Goal: Task Accomplishment & Management: Manage account settings

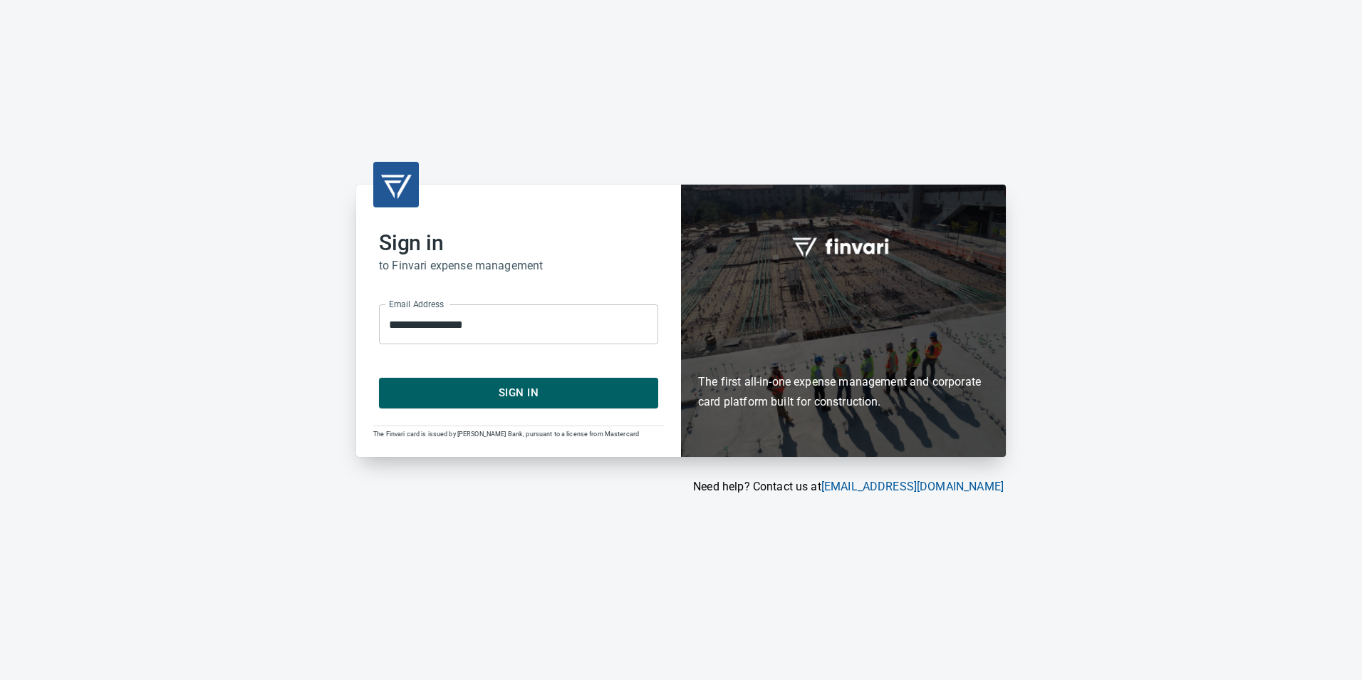
click at [596, 402] on button "Sign In" at bounding box center [518, 393] width 279 height 30
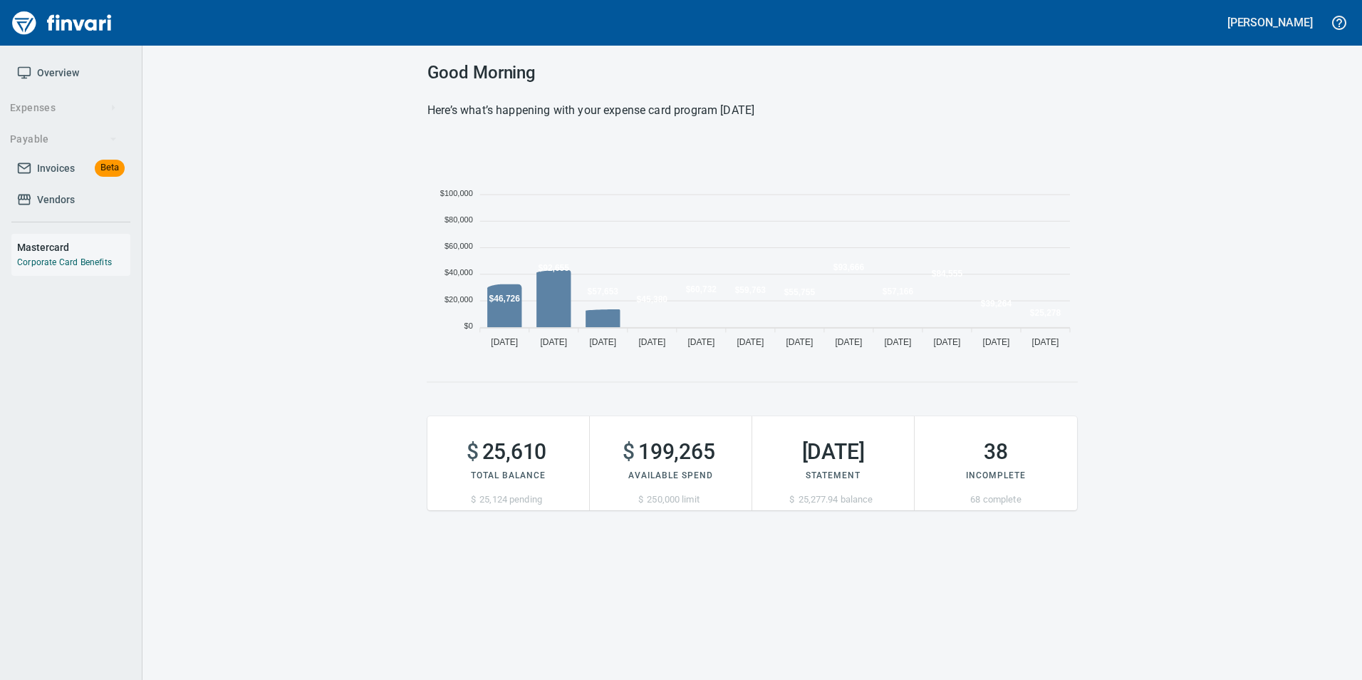
scroll to position [217, 639]
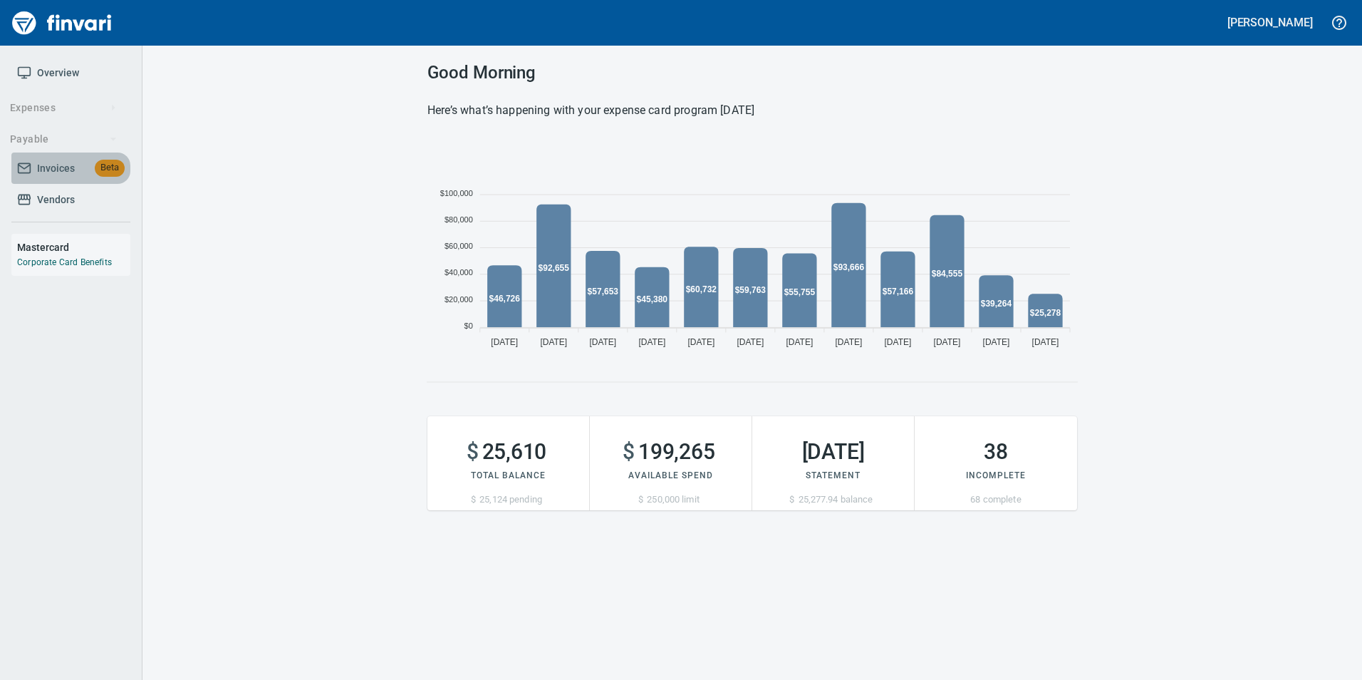
click at [51, 168] on span "Invoices" at bounding box center [56, 169] width 38 height 18
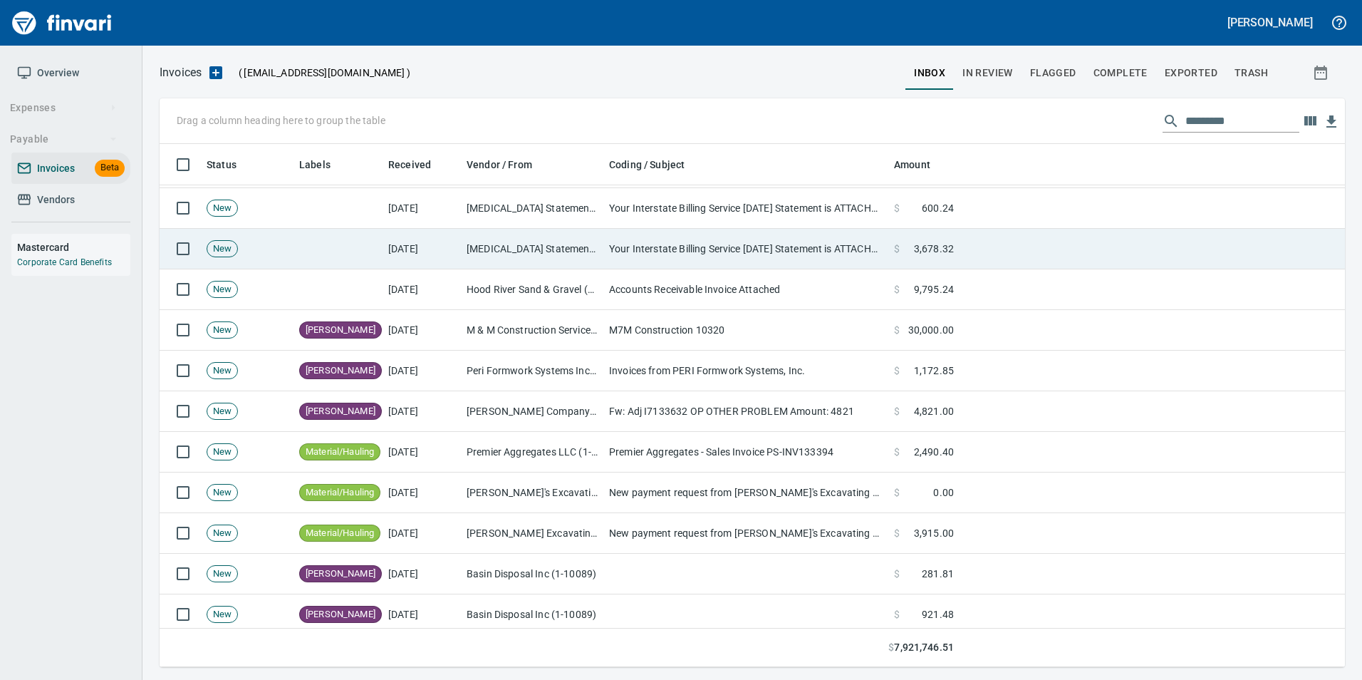
scroll to position [570, 0]
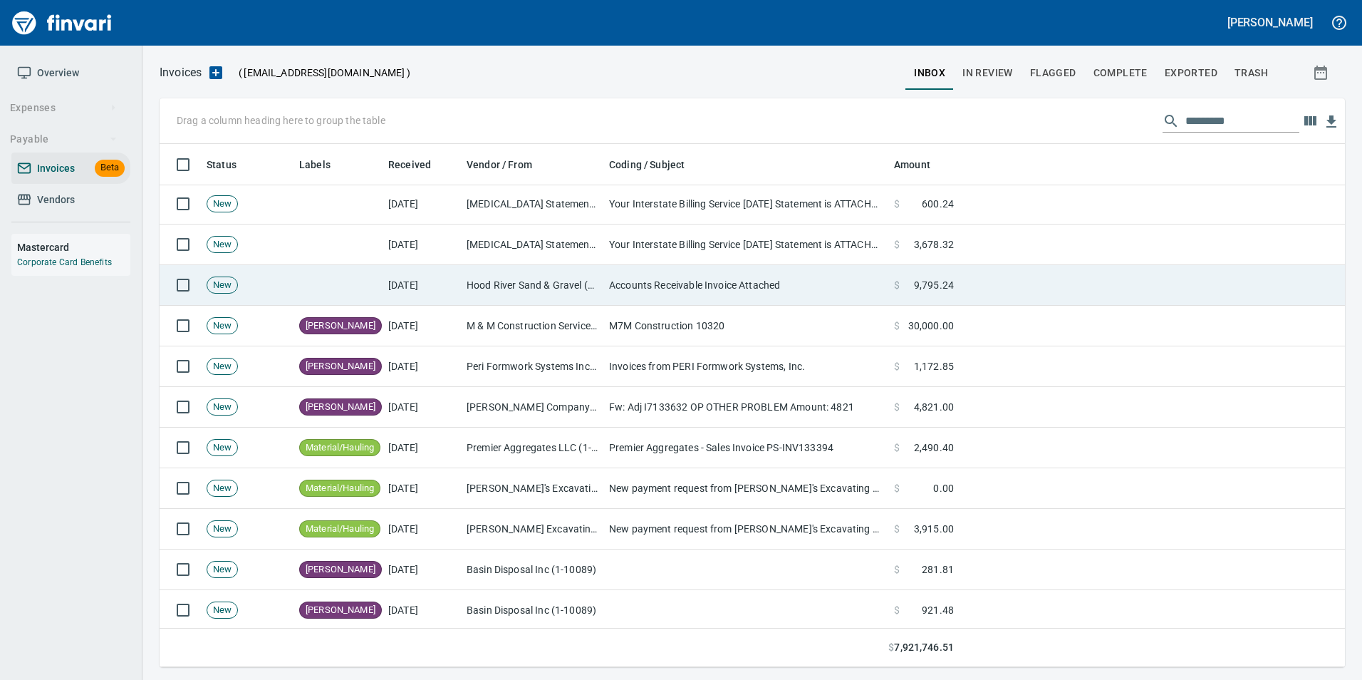
click at [673, 280] on td "Accounts Receivable Invoice Attached" at bounding box center [745, 285] width 285 height 41
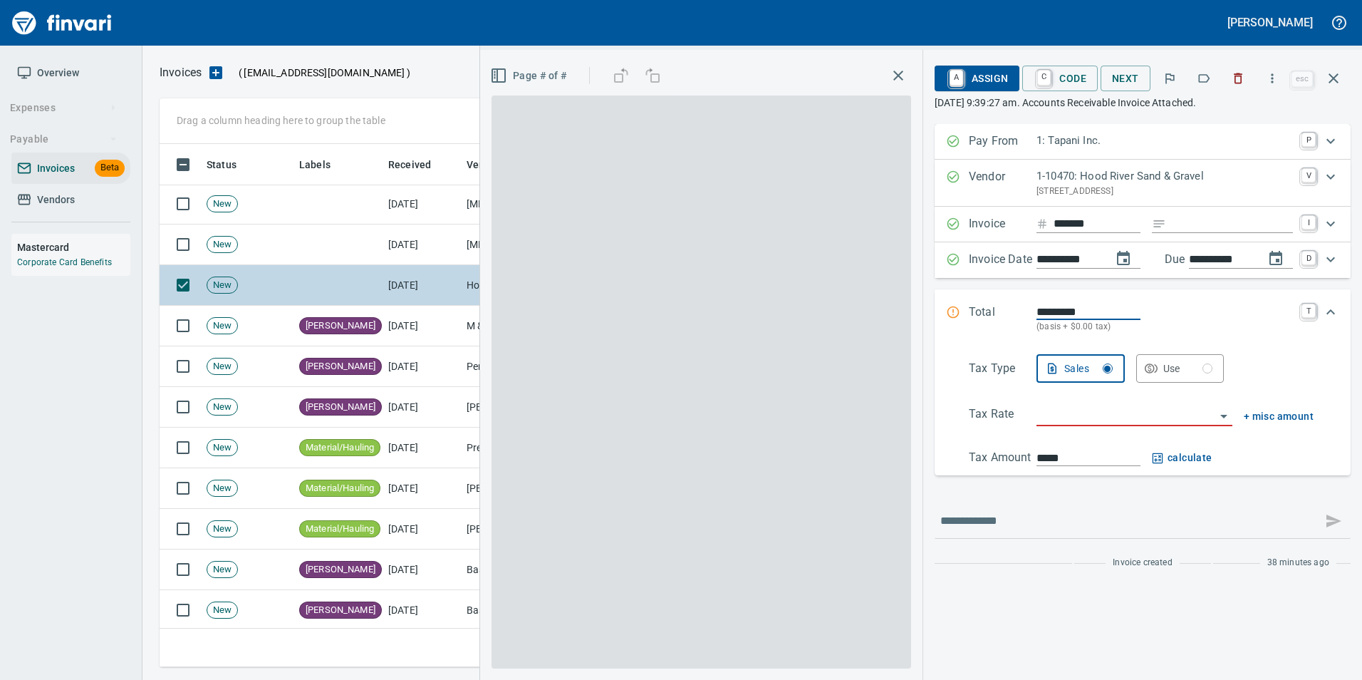
scroll to position [512, 1163]
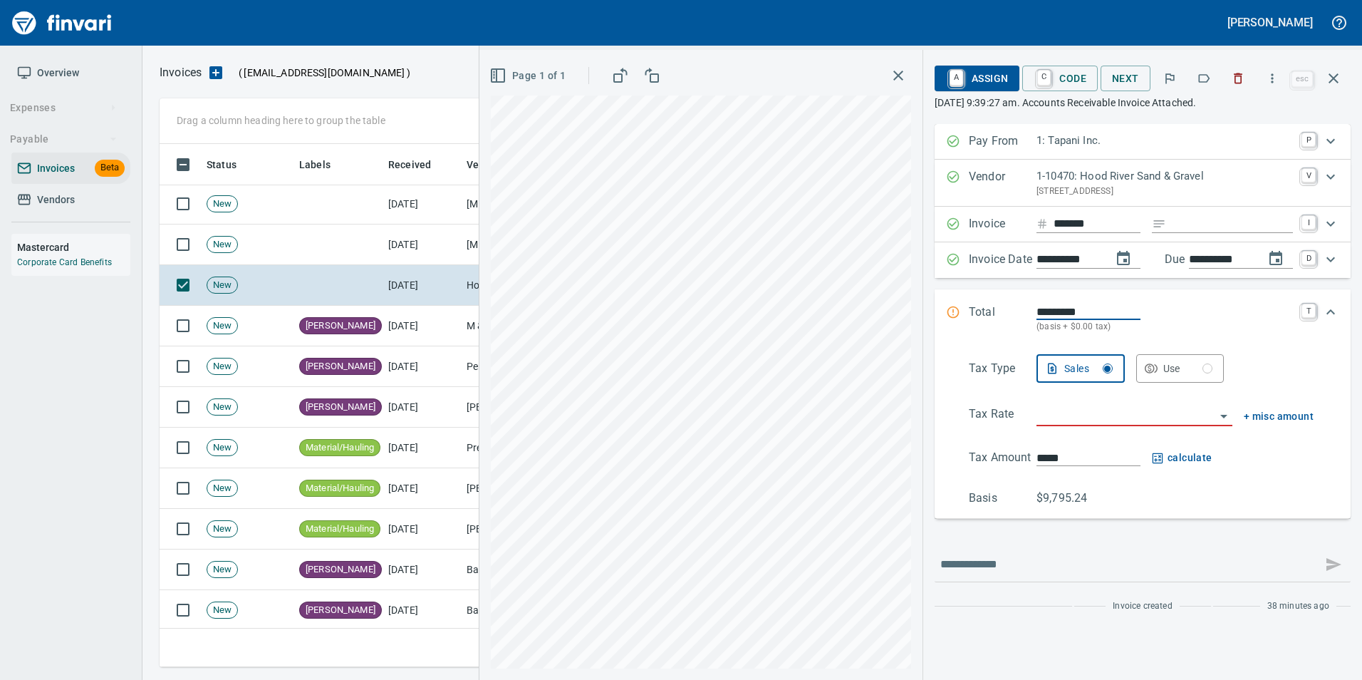
click at [1200, 73] on icon "button" at bounding box center [1204, 78] width 14 height 14
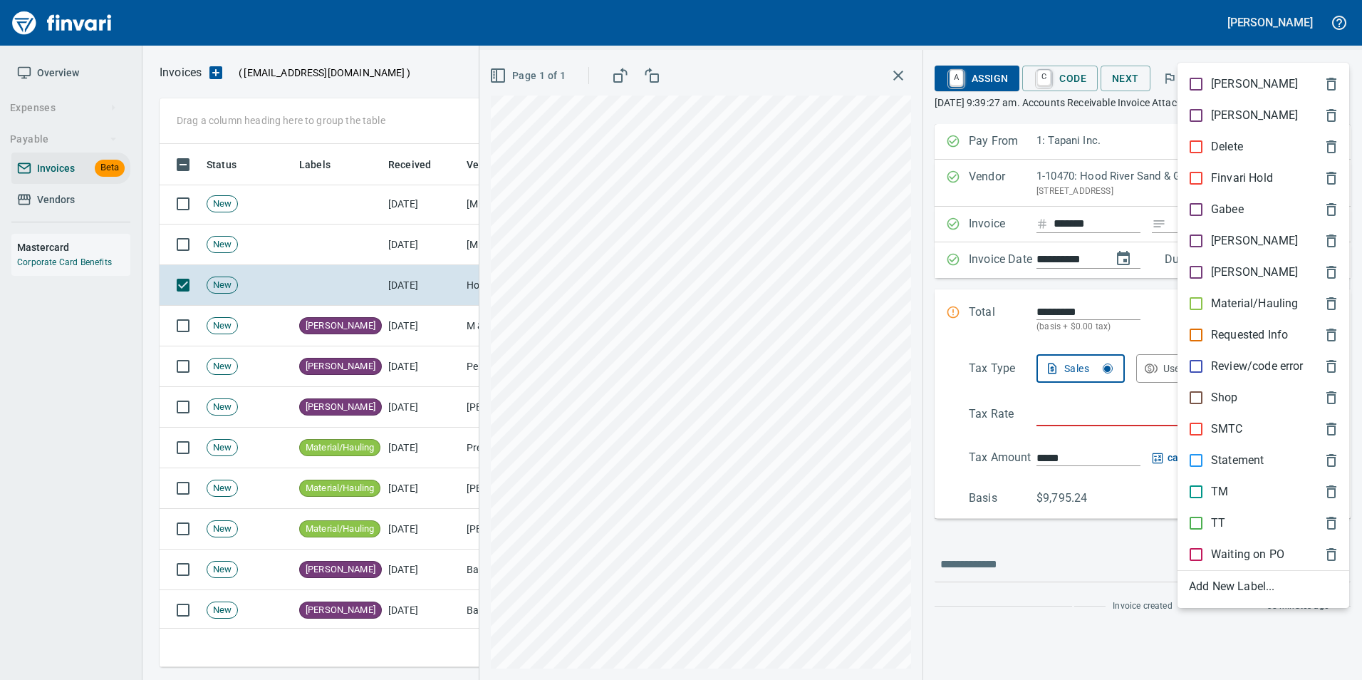
click at [1243, 302] on p "Material/Hauling" at bounding box center [1254, 303] width 87 height 17
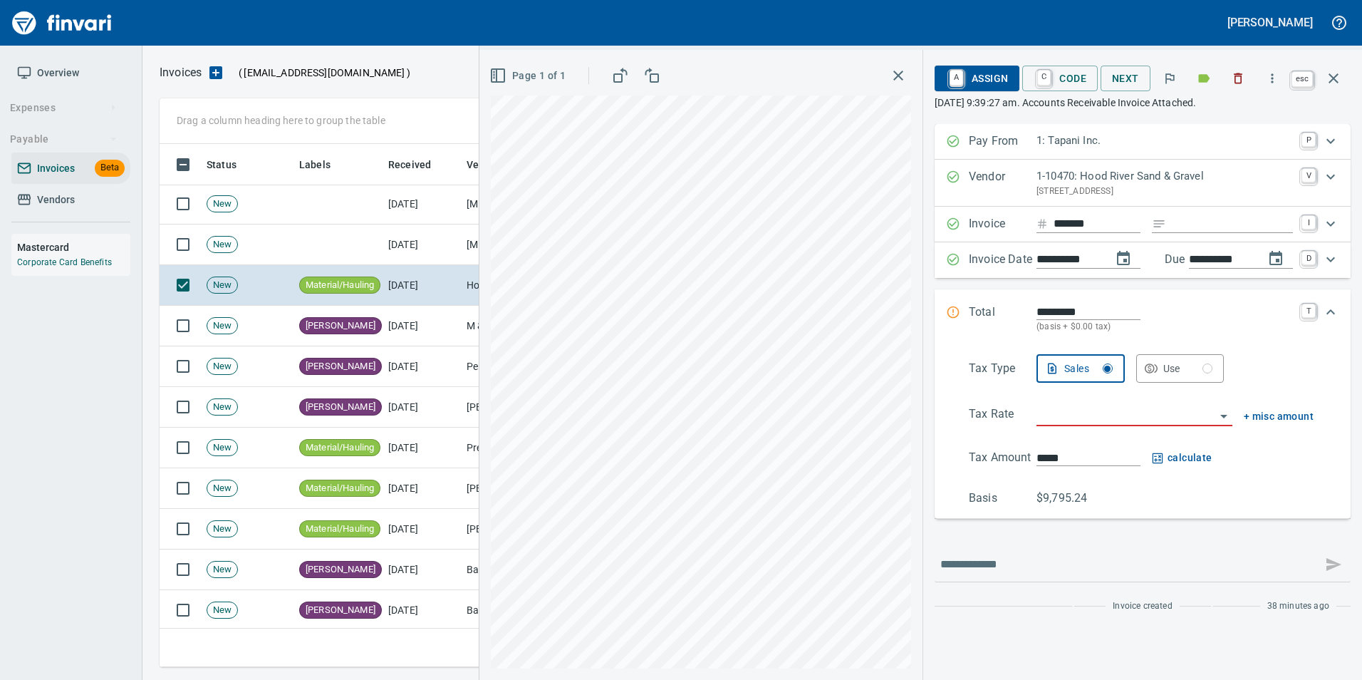
drag, startPoint x: 1333, startPoint y: 80, endPoint x: 1326, endPoint y: 84, distance: 8.3
click at [1333, 79] on icon "button" at bounding box center [1333, 78] width 10 height 10
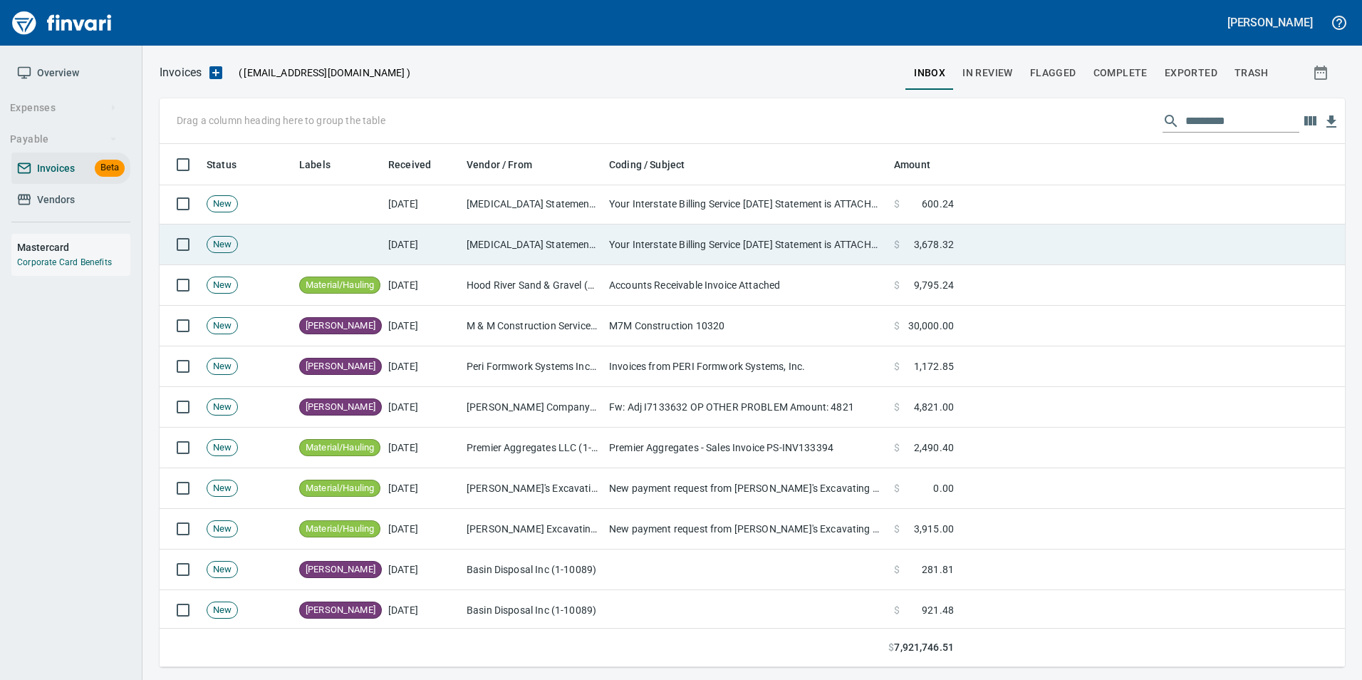
click at [605, 234] on td "Your Interstate Billing Service [DATE] Statement is ATTACHED" at bounding box center [745, 244] width 285 height 41
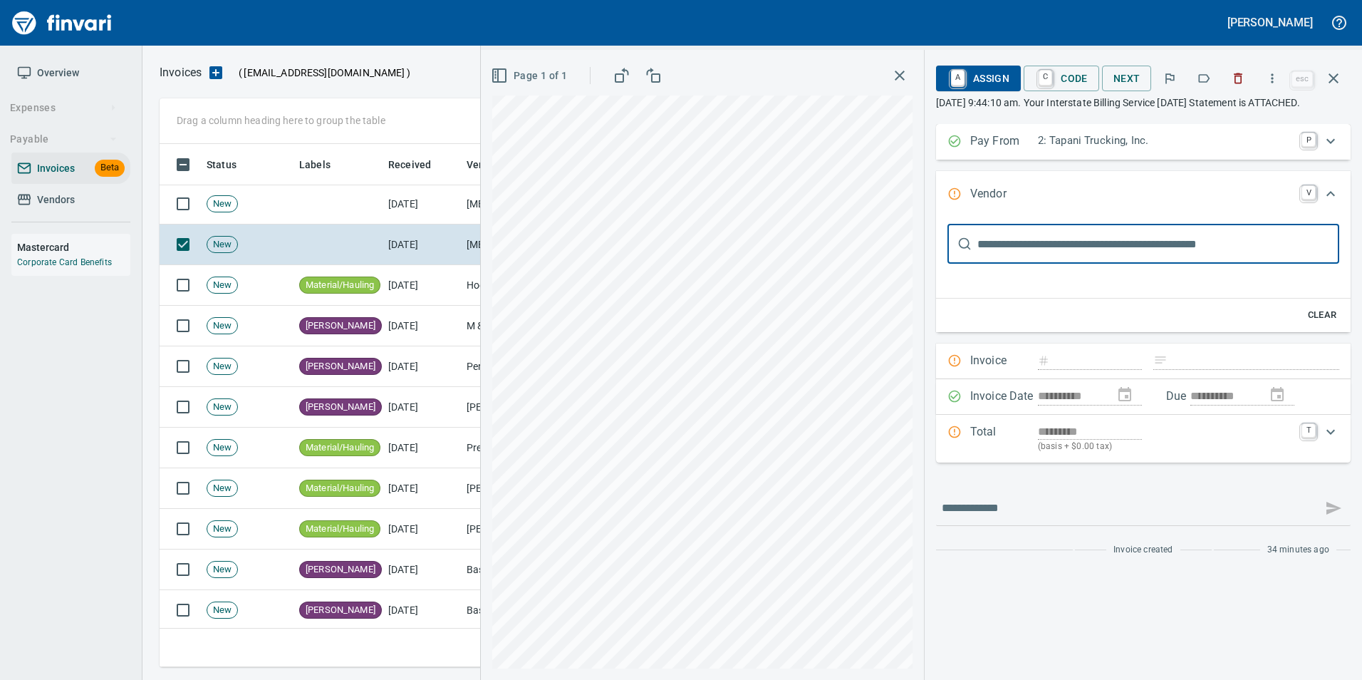
click at [1197, 77] on button "button" at bounding box center [1203, 78] width 31 height 31
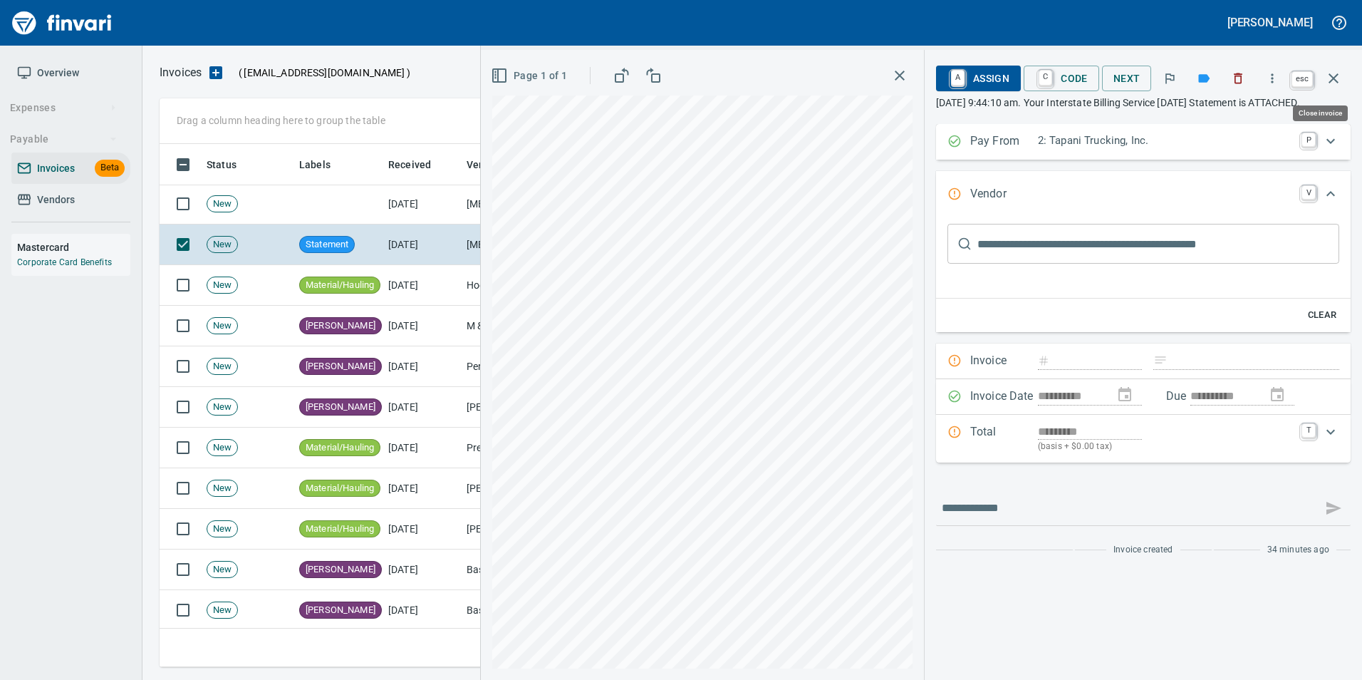
drag, startPoint x: 1329, startPoint y: 80, endPoint x: 1008, endPoint y: 160, distance: 331.0
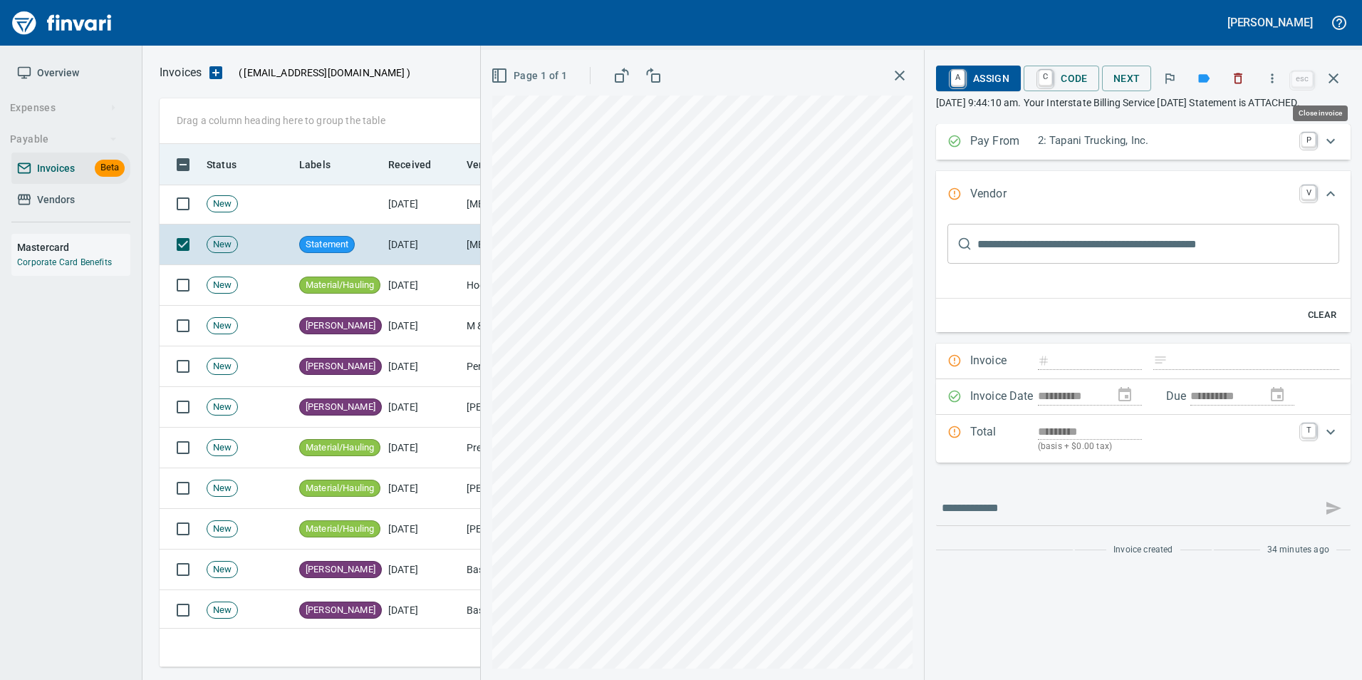
click at [1328, 80] on icon "button" at bounding box center [1333, 78] width 17 height 17
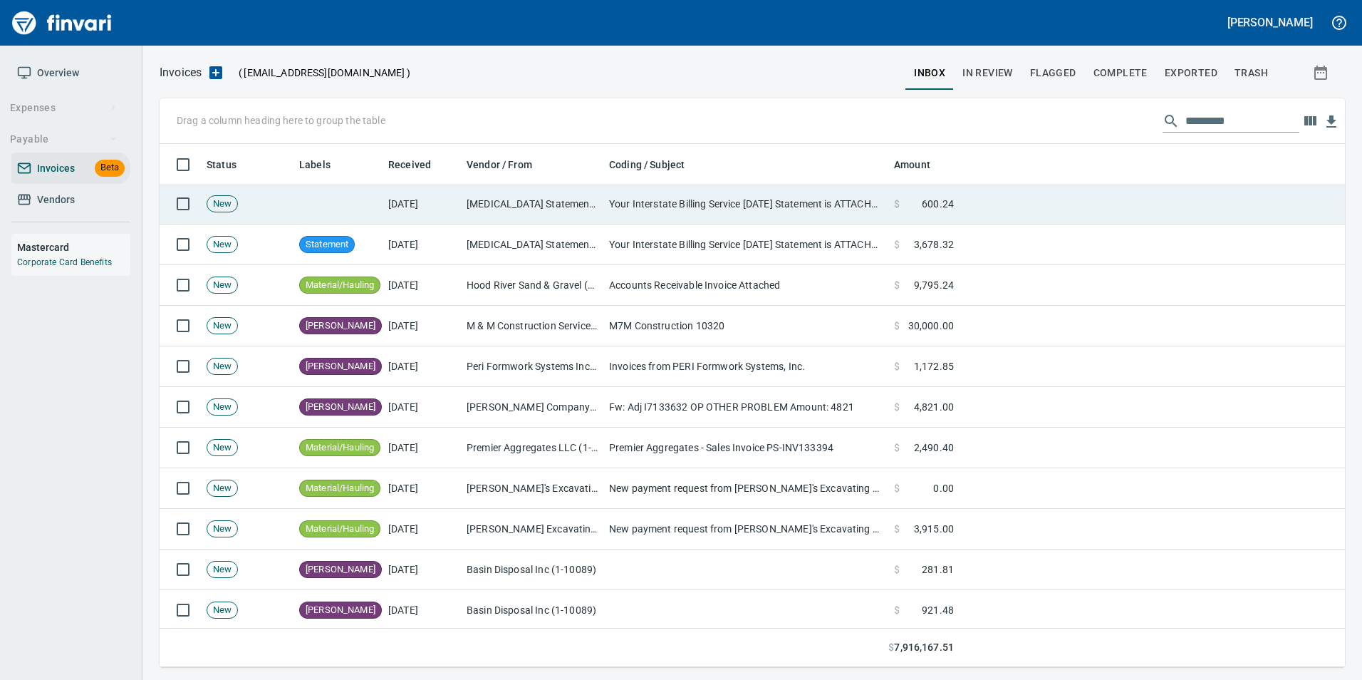
click at [855, 202] on td "Your Interstate Billing Service [DATE] Statement is ATTACHED" at bounding box center [745, 204] width 285 height 41
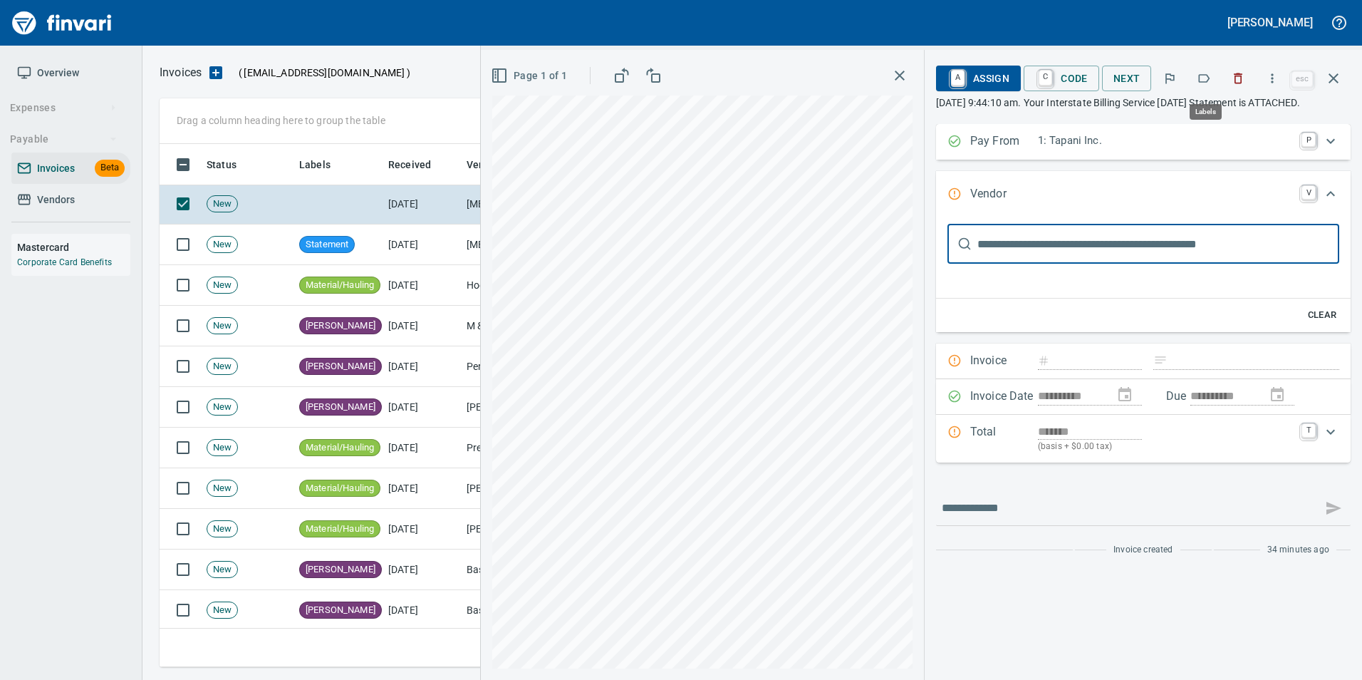
click at [1200, 80] on icon "button" at bounding box center [1204, 78] width 14 height 14
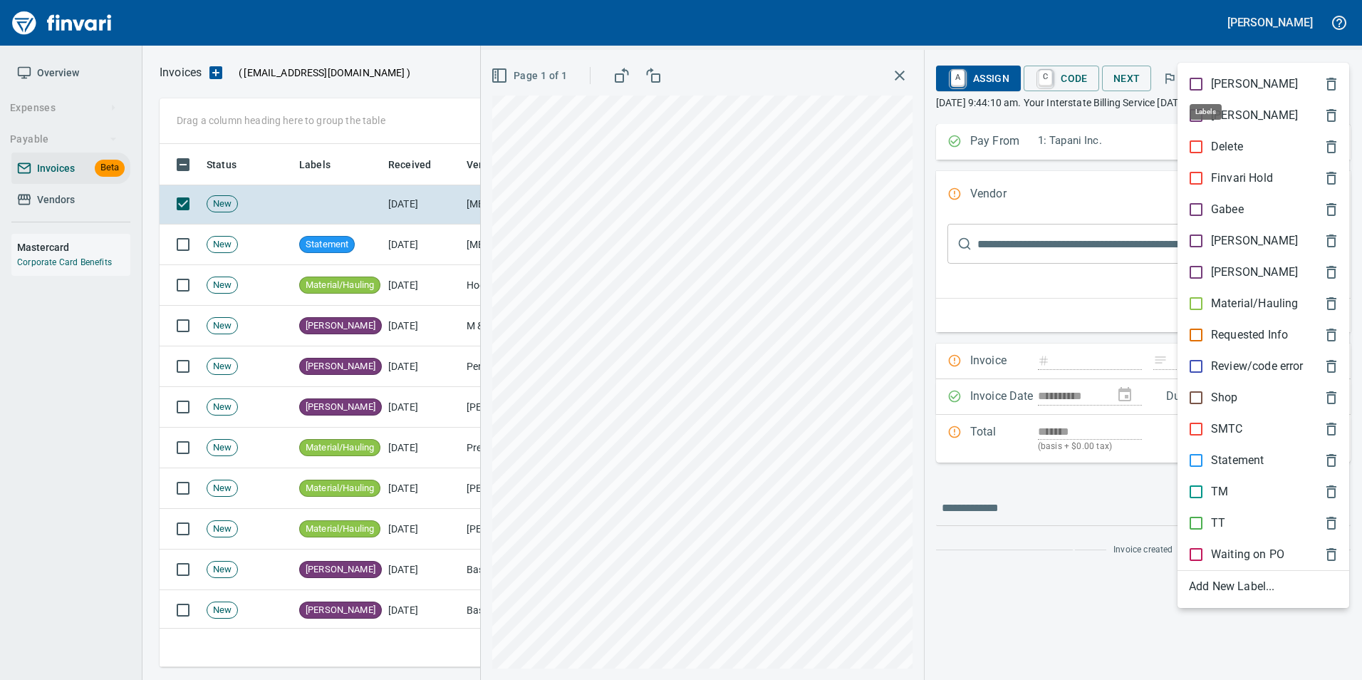
scroll to position [512, 1163]
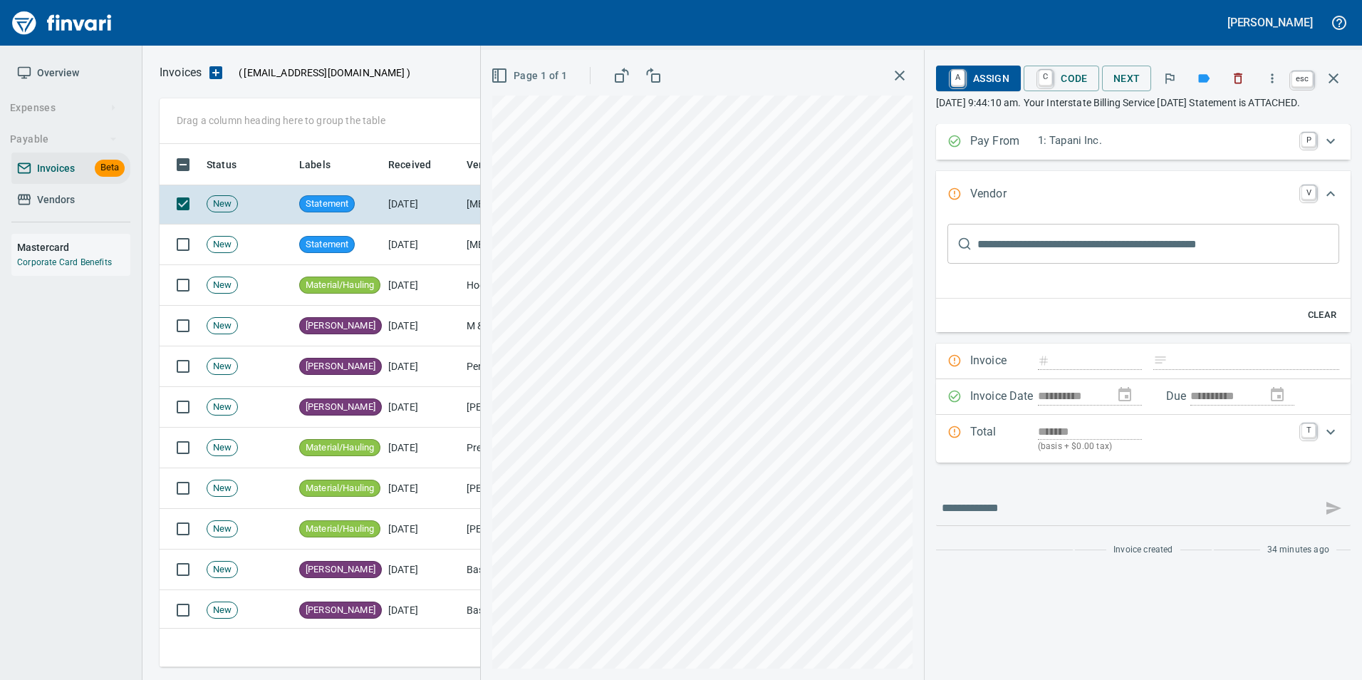
click at [1334, 84] on icon "button" at bounding box center [1333, 78] width 17 height 17
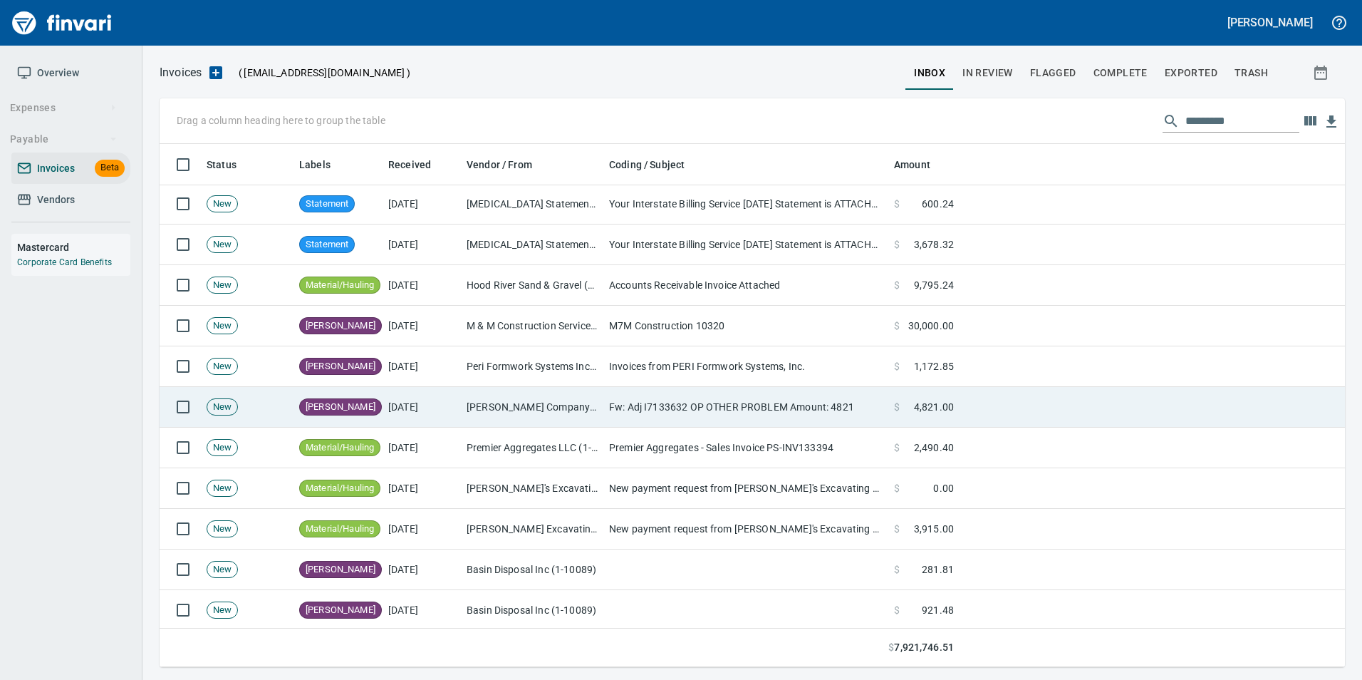
scroll to position [499, 0]
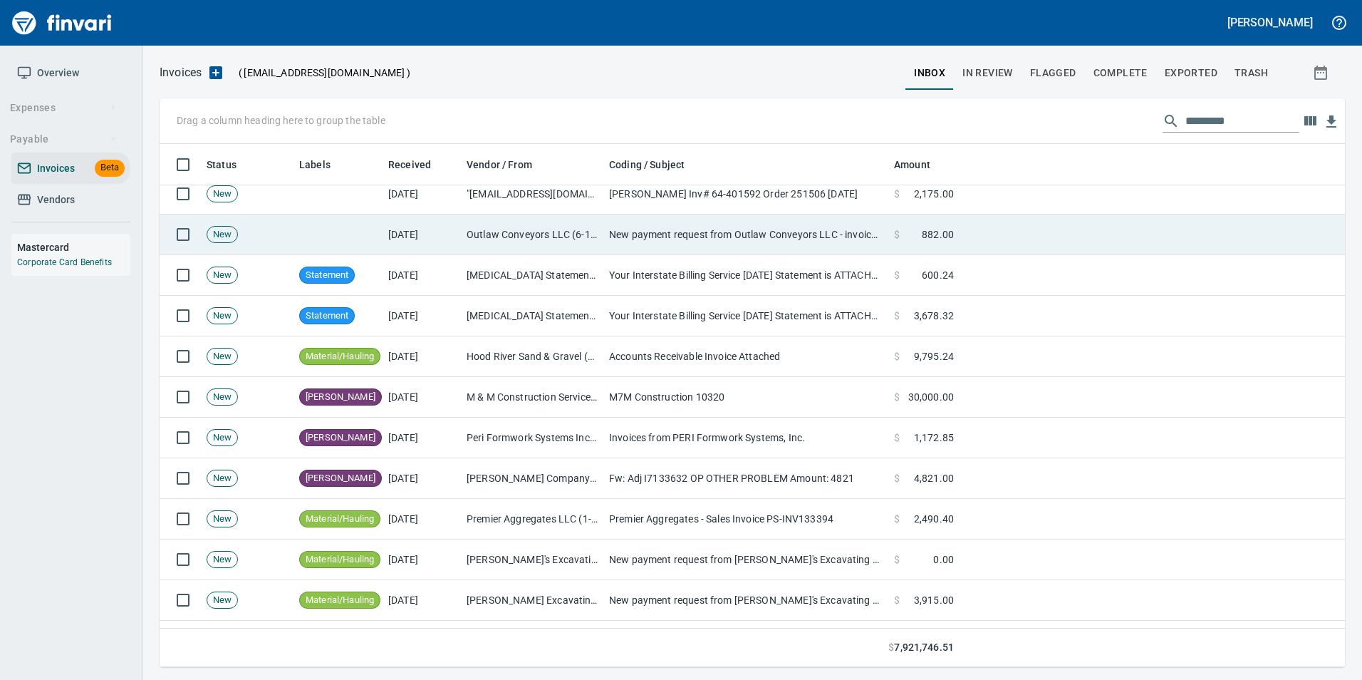
click at [721, 227] on td "New payment request from Outlaw Conveyors LLC - invoice 12116" at bounding box center [745, 234] width 285 height 41
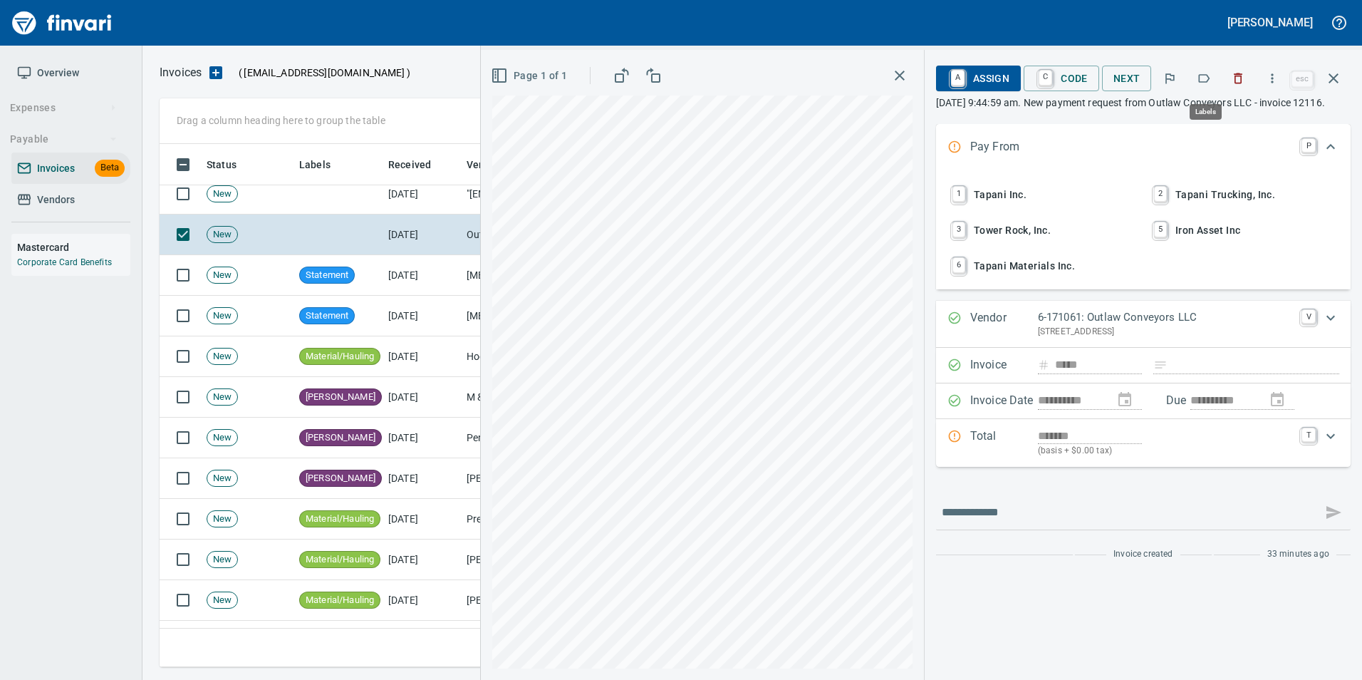
click at [1209, 73] on icon "button" at bounding box center [1204, 78] width 14 height 14
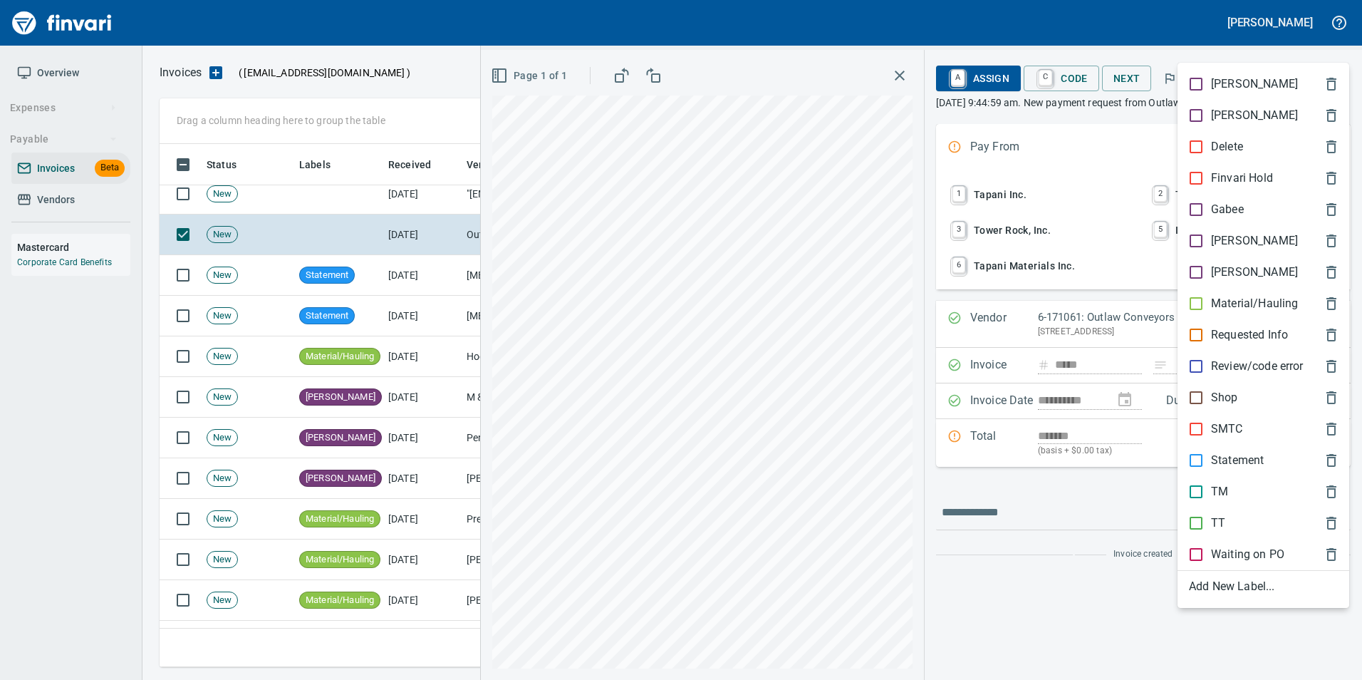
scroll to position [512, 1163]
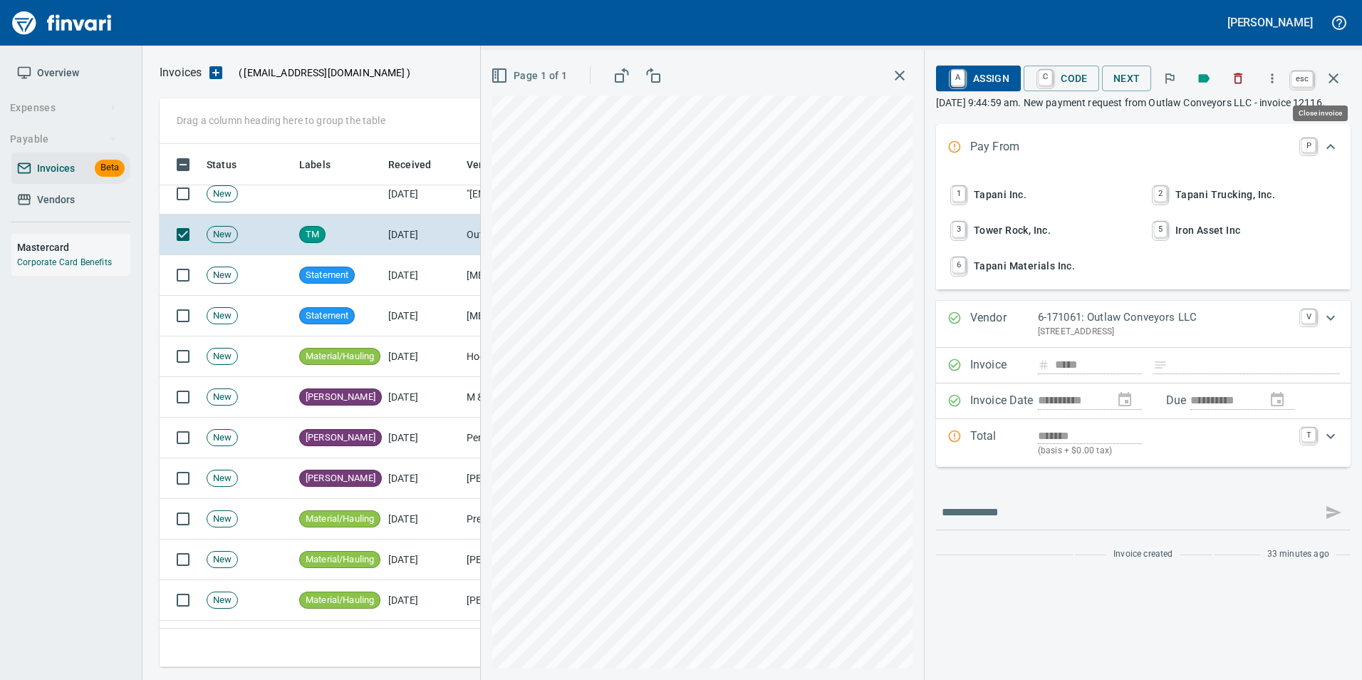
click at [1329, 75] on icon "button" at bounding box center [1333, 78] width 10 height 10
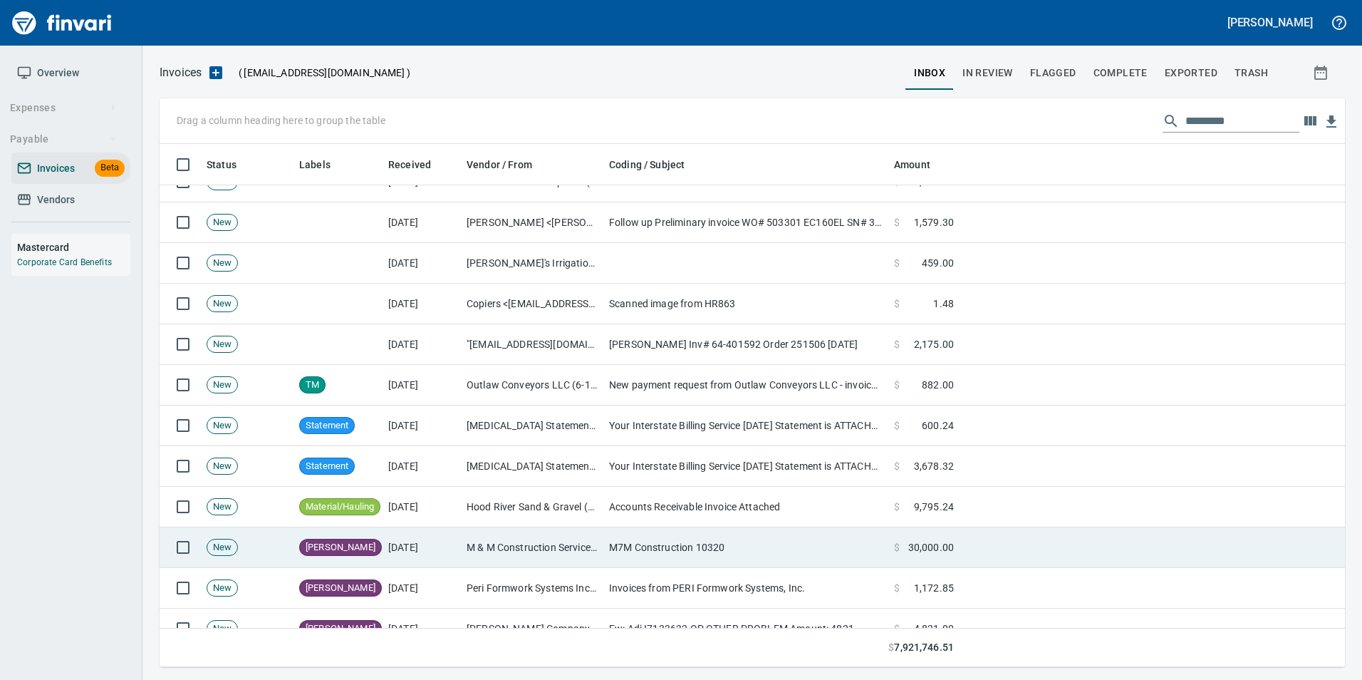
scroll to position [285, 0]
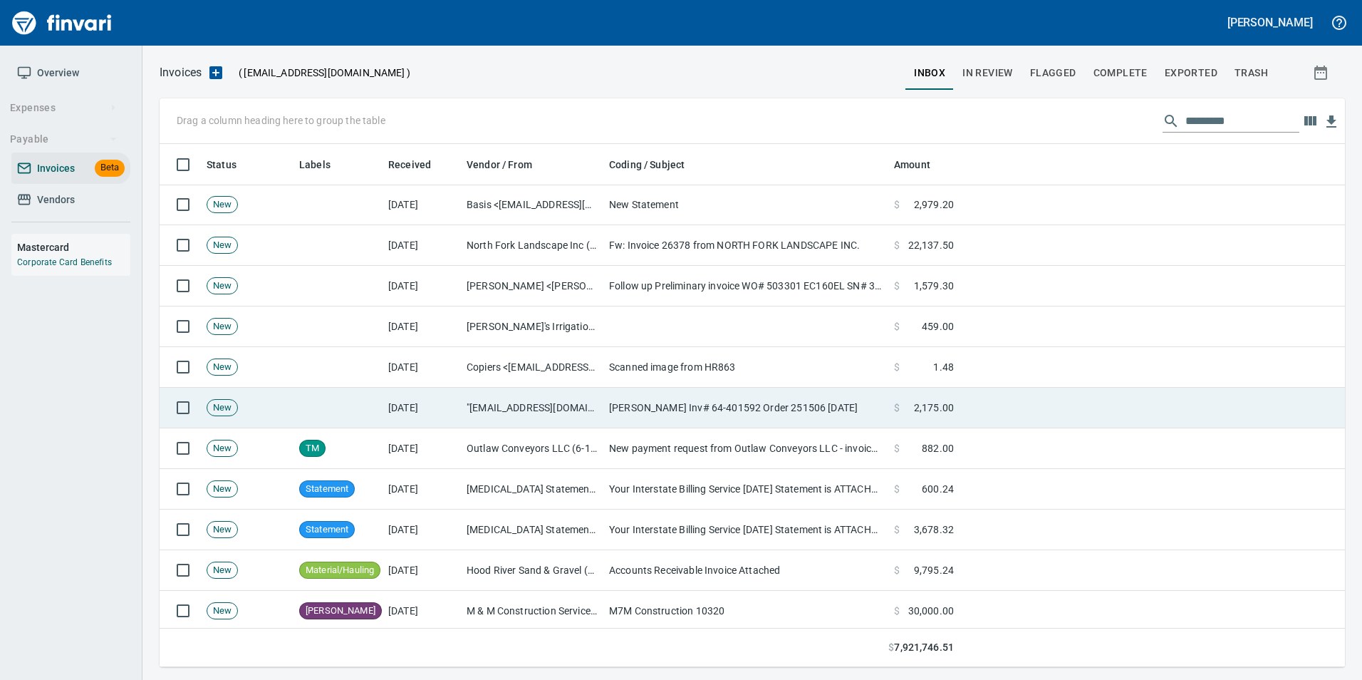
click at [462, 408] on td ""[EMAIL_ADDRESS][DOMAIN_NAME]" <[EMAIL_ADDRESS][DOMAIN_NAME]>" at bounding box center [532, 407] width 142 height 41
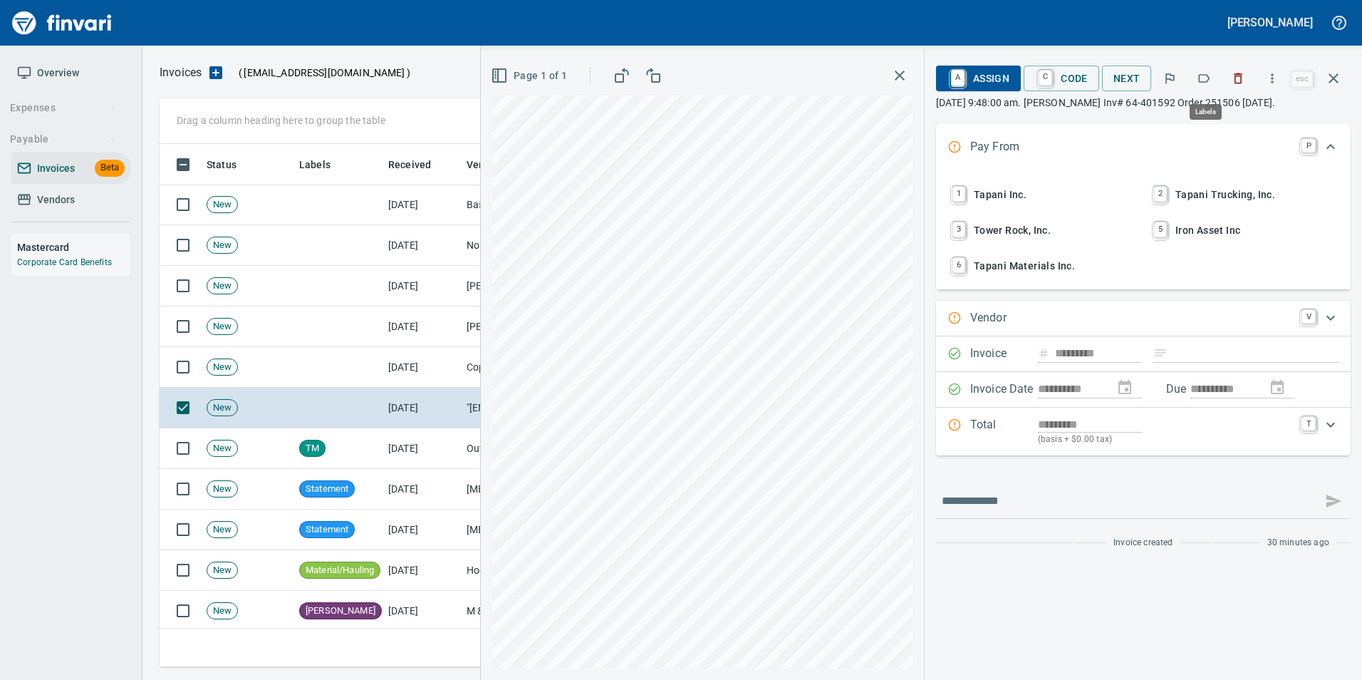
click at [1206, 79] on icon "button" at bounding box center [1204, 78] width 14 height 14
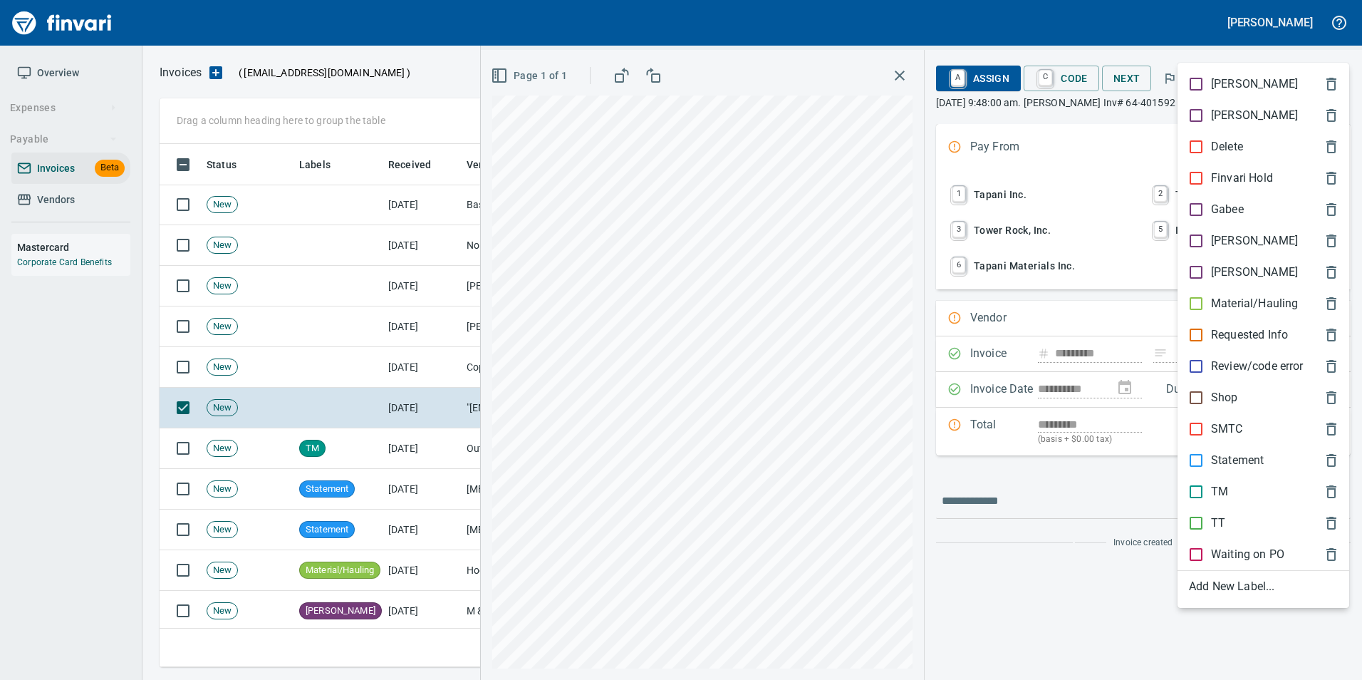
scroll to position [512, 1163]
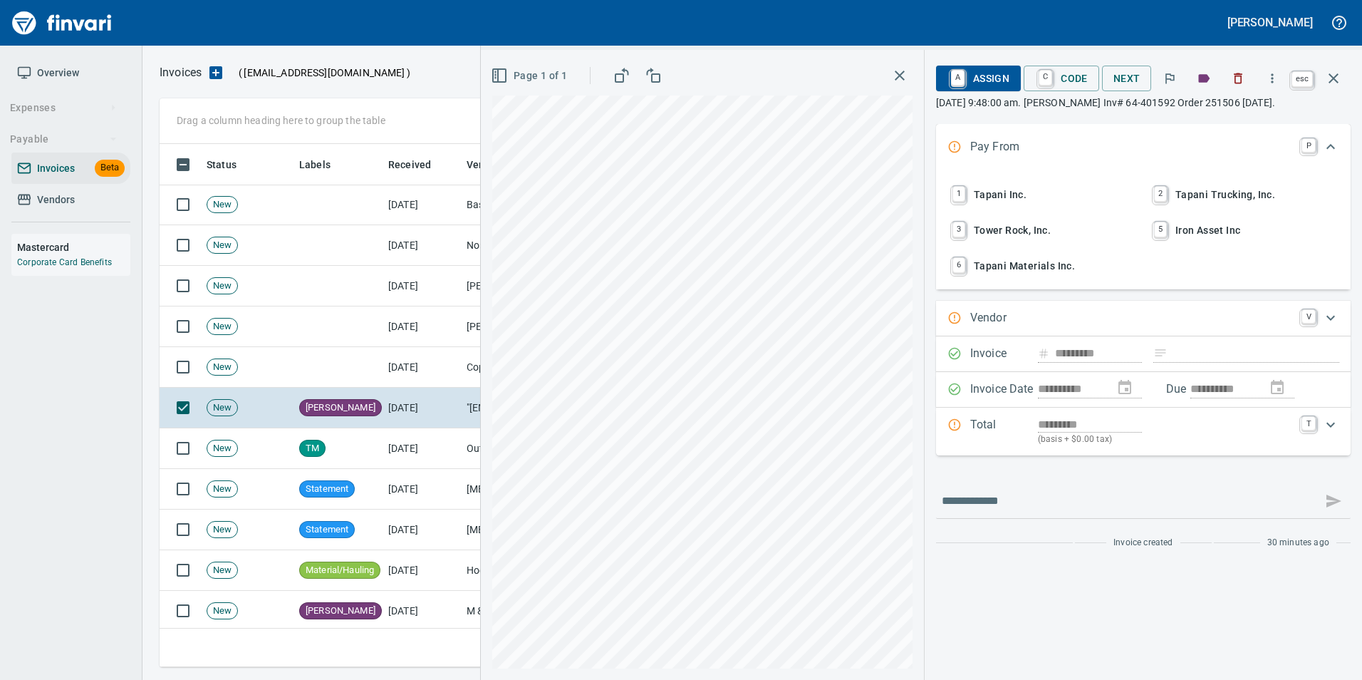
click at [1338, 83] on icon "button" at bounding box center [1333, 78] width 10 height 10
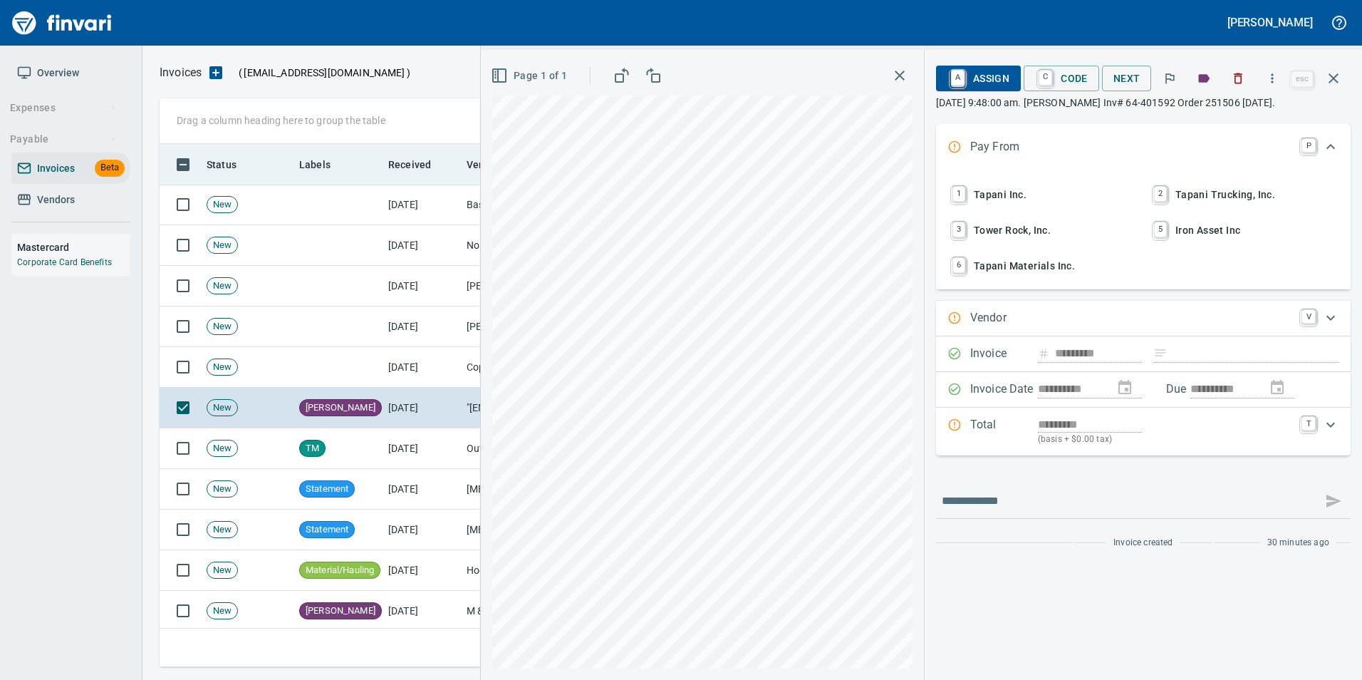
scroll to position [512, 1163]
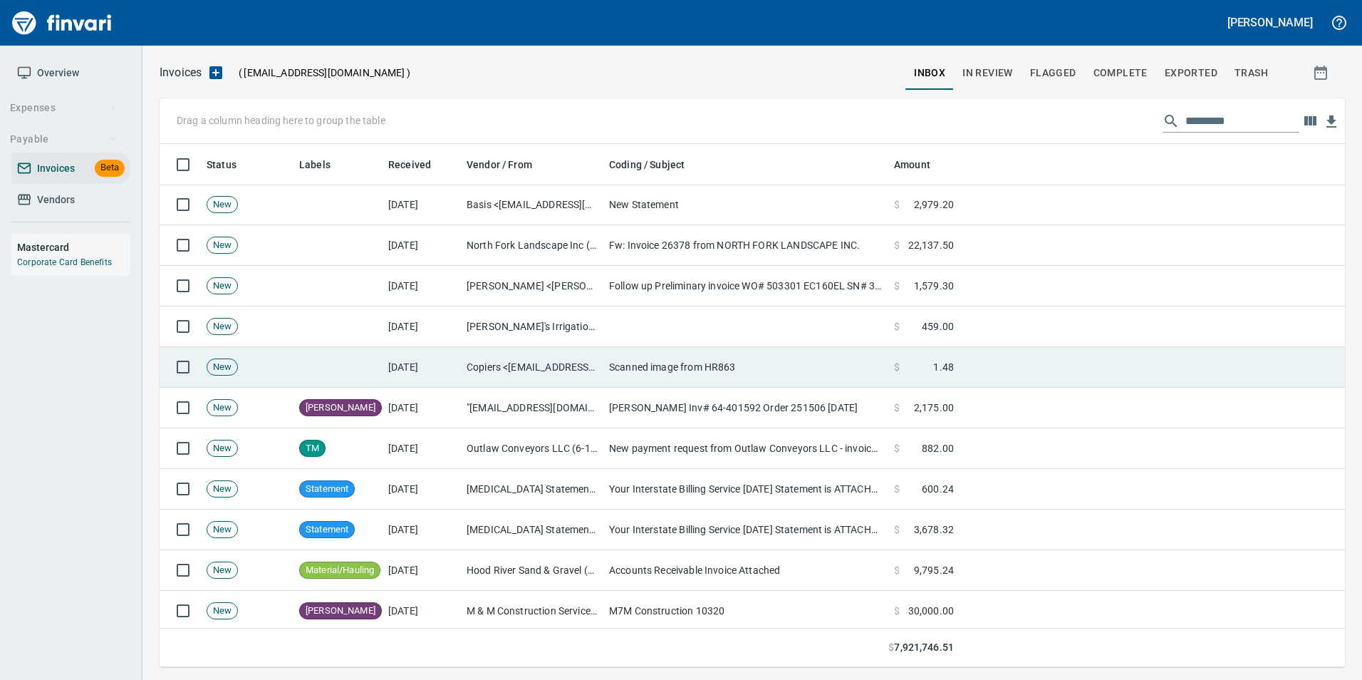
click at [559, 350] on td "Copiers <[EMAIL_ADDRESS][DOMAIN_NAME]>" at bounding box center [532, 367] width 142 height 41
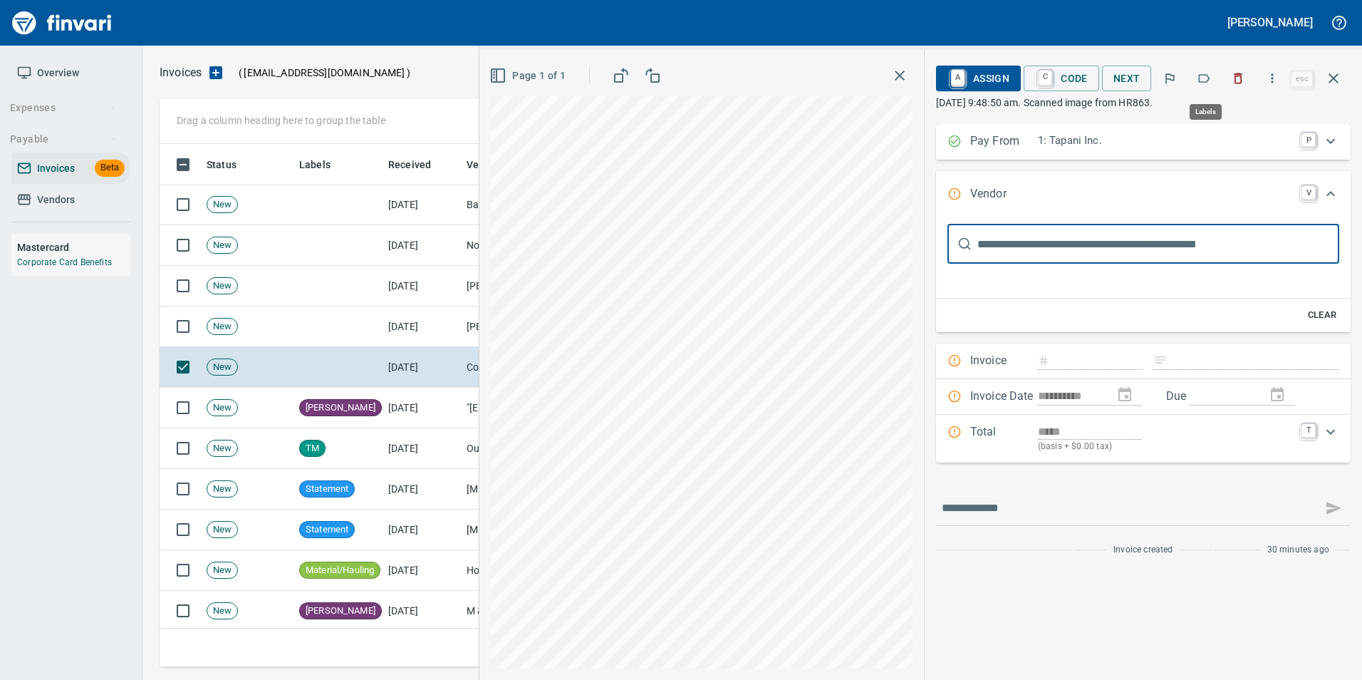
click at [1201, 80] on icon "button" at bounding box center [1204, 78] width 11 height 9
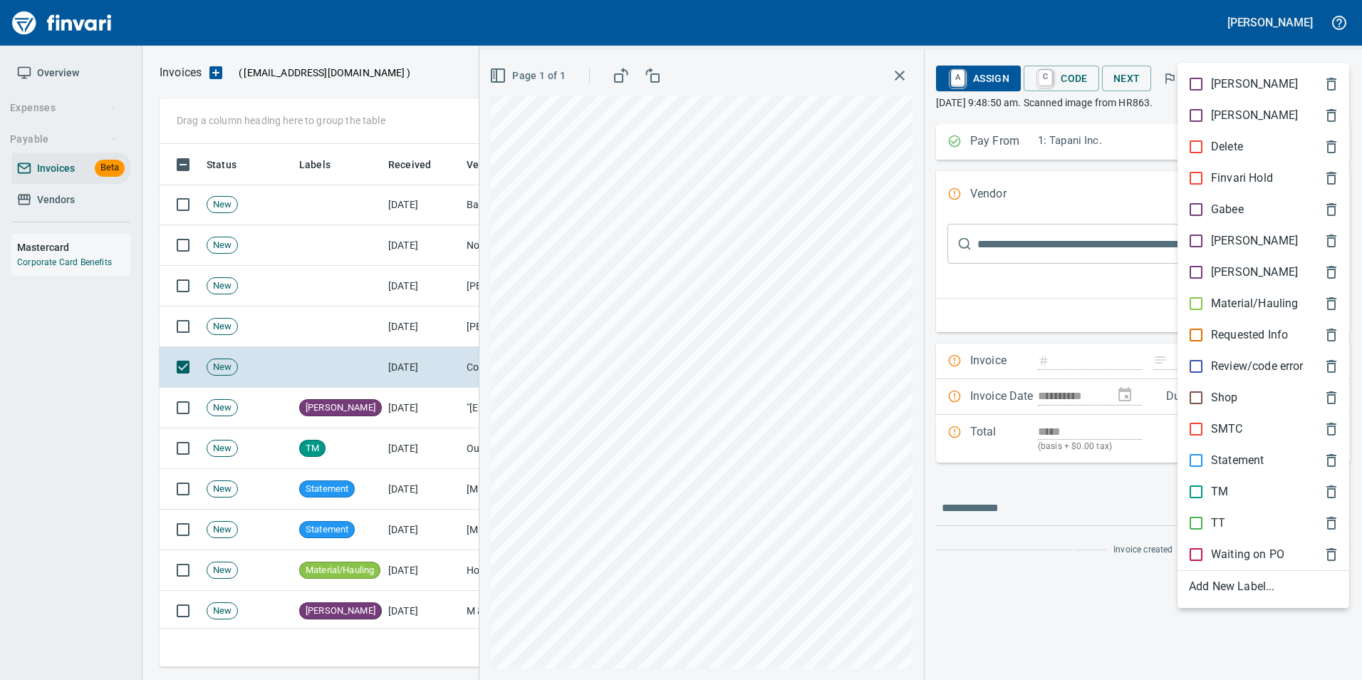
scroll to position [512, 1163]
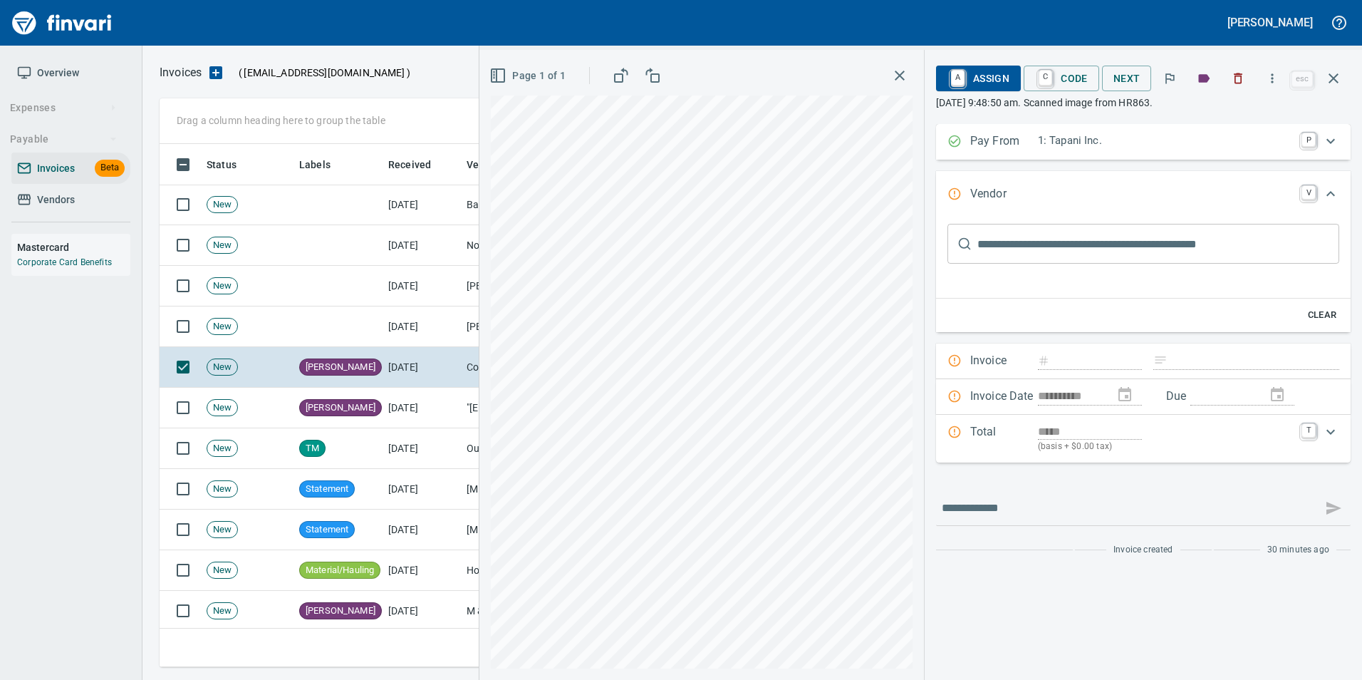
click at [1332, 88] on button "button" at bounding box center [1333, 78] width 34 height 34
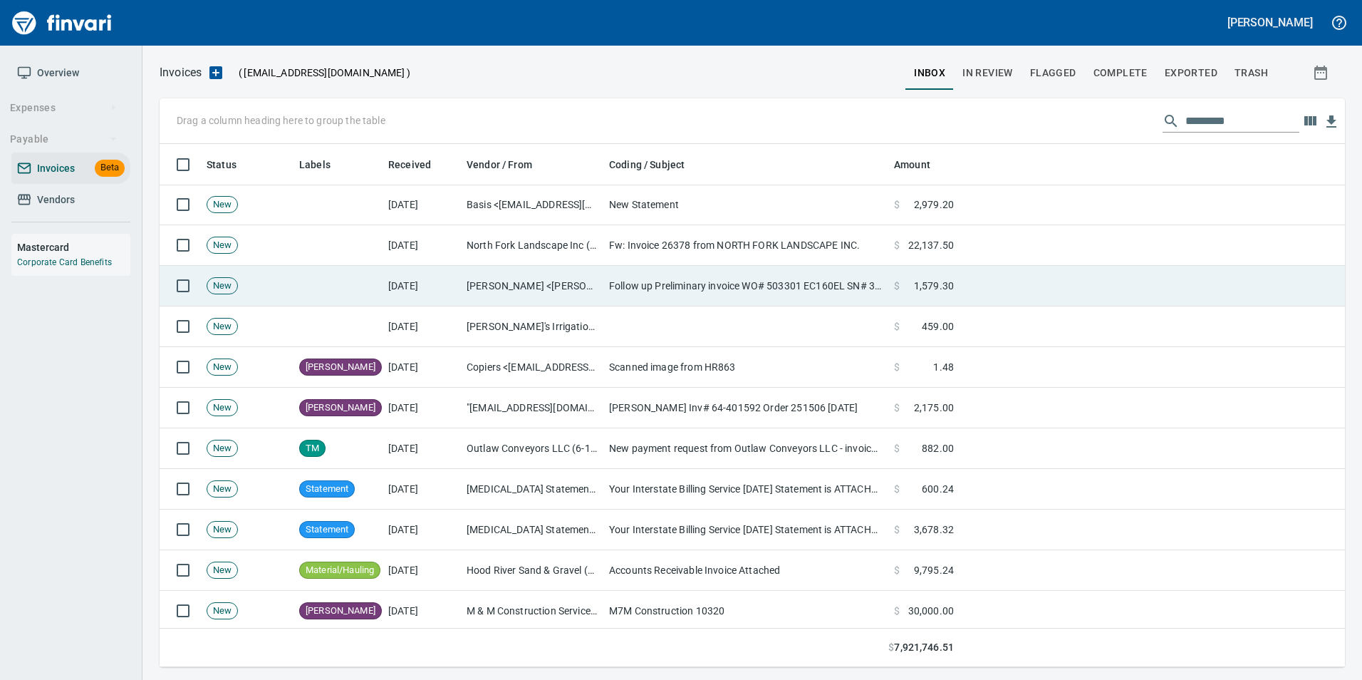
scroll to position [512, 1163]
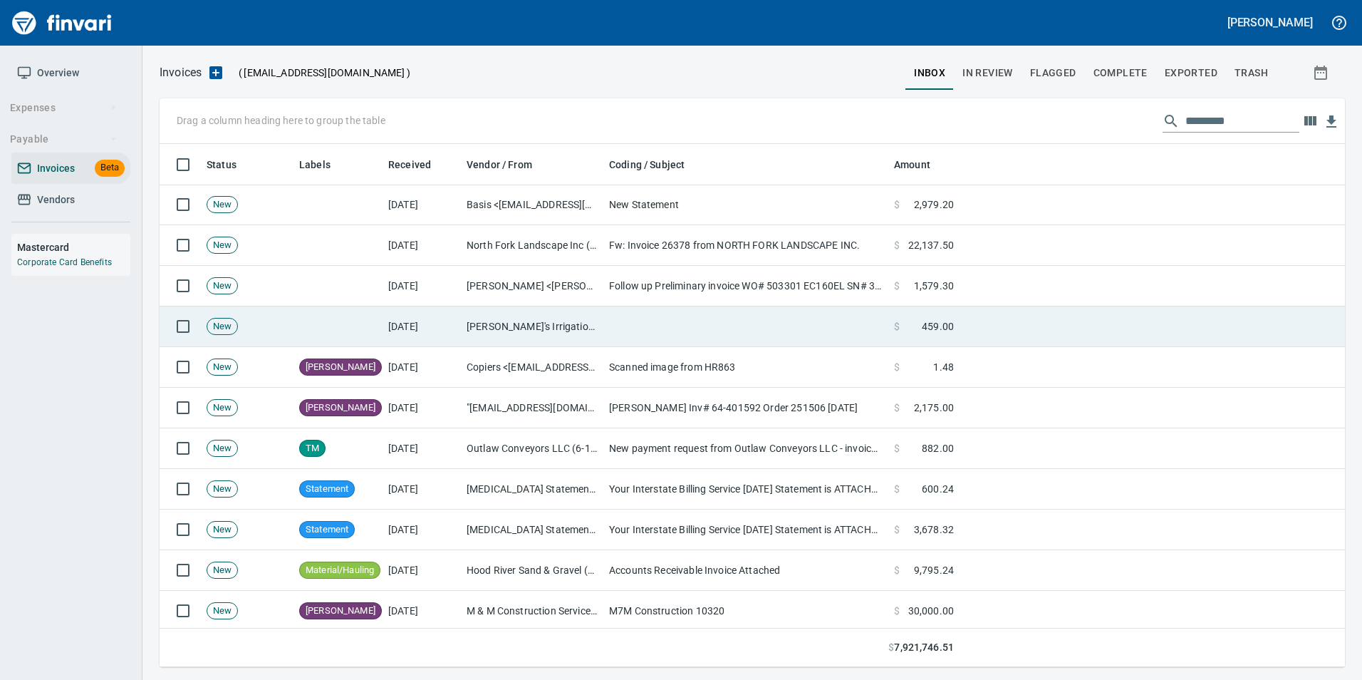
click at [568, 338] on td "[PERSON_NAME]'s Irrigation, Inc. (1-30385)" at bounding box center [532, 326] width 142 height 41
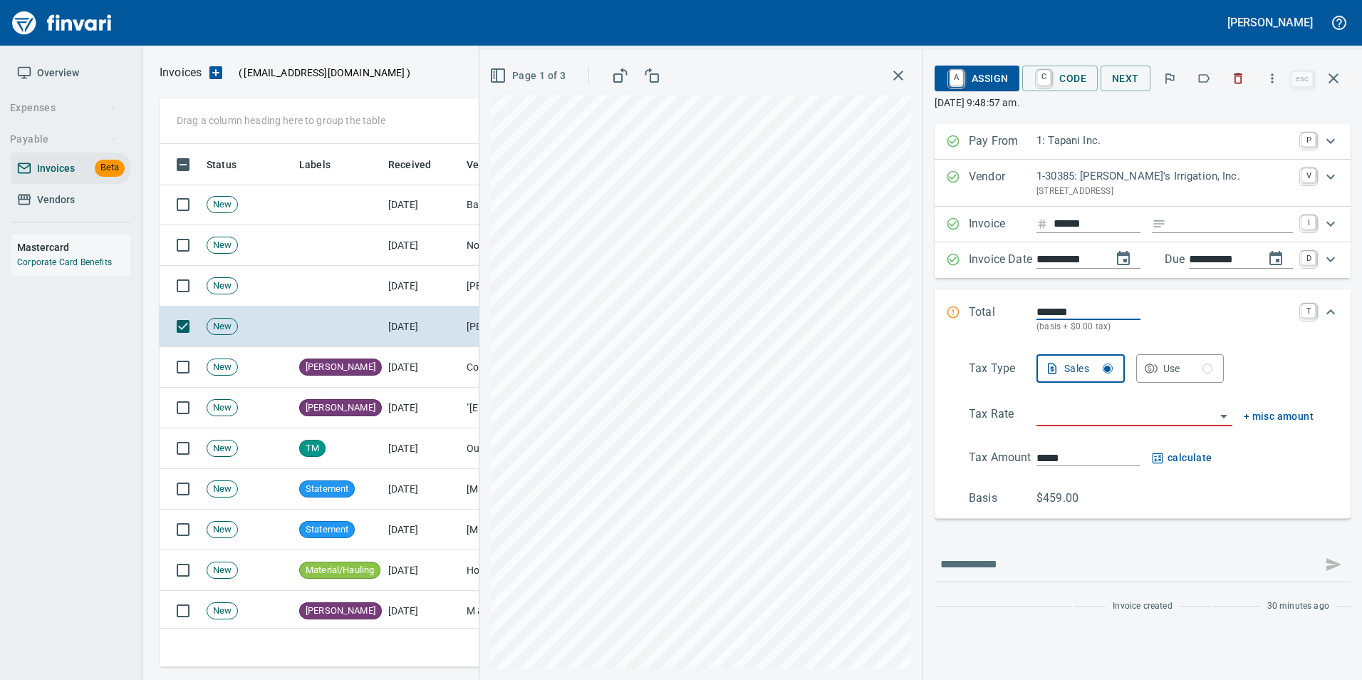
click at [1202, 70] on button "button" at bounding box center [1203, 78] width 31 height 31
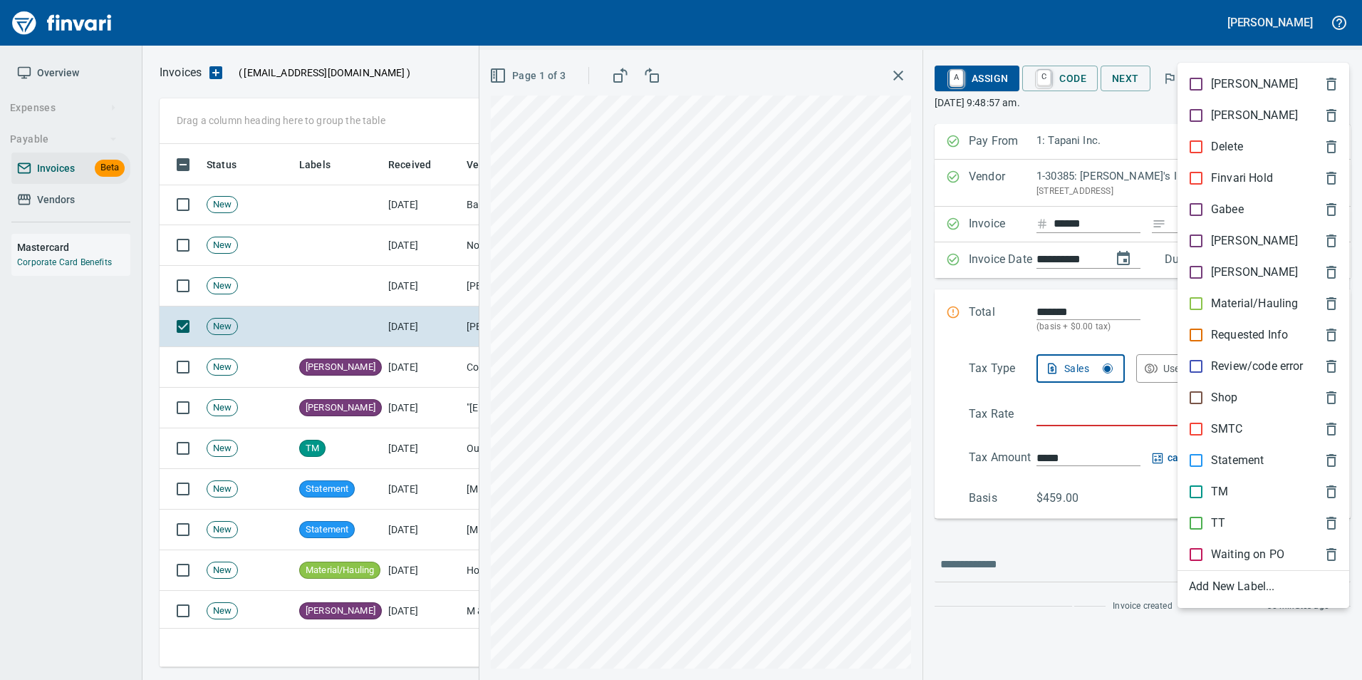
scroll to position [512, 1163]
click at [1249, 454] on p "Statement" at bounding box center [1237, 460] width 53 height 17
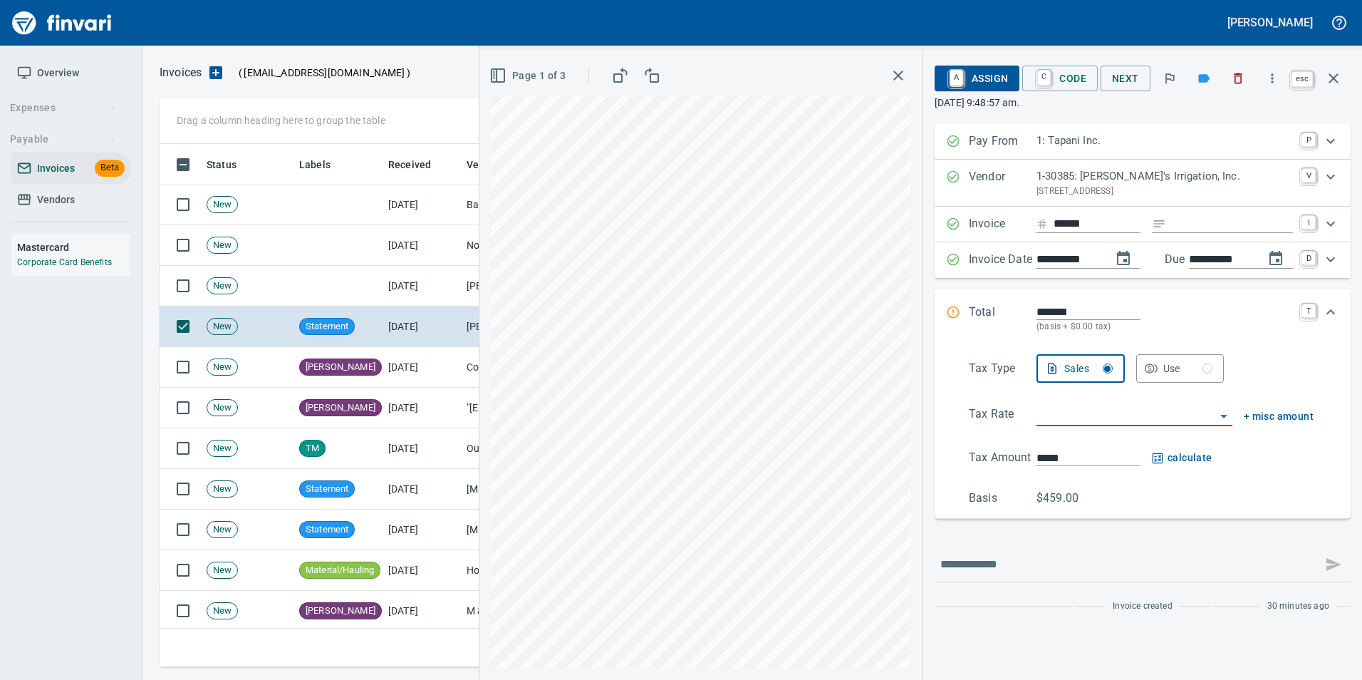
drag, startPoint x: 1335, startPoint y: 75, endPoint x: 1259, endPoint y: 122, distance: 88.9
click at [1335, 74] on icon "button" at bounding box center [1333, 78] width 17 height 17
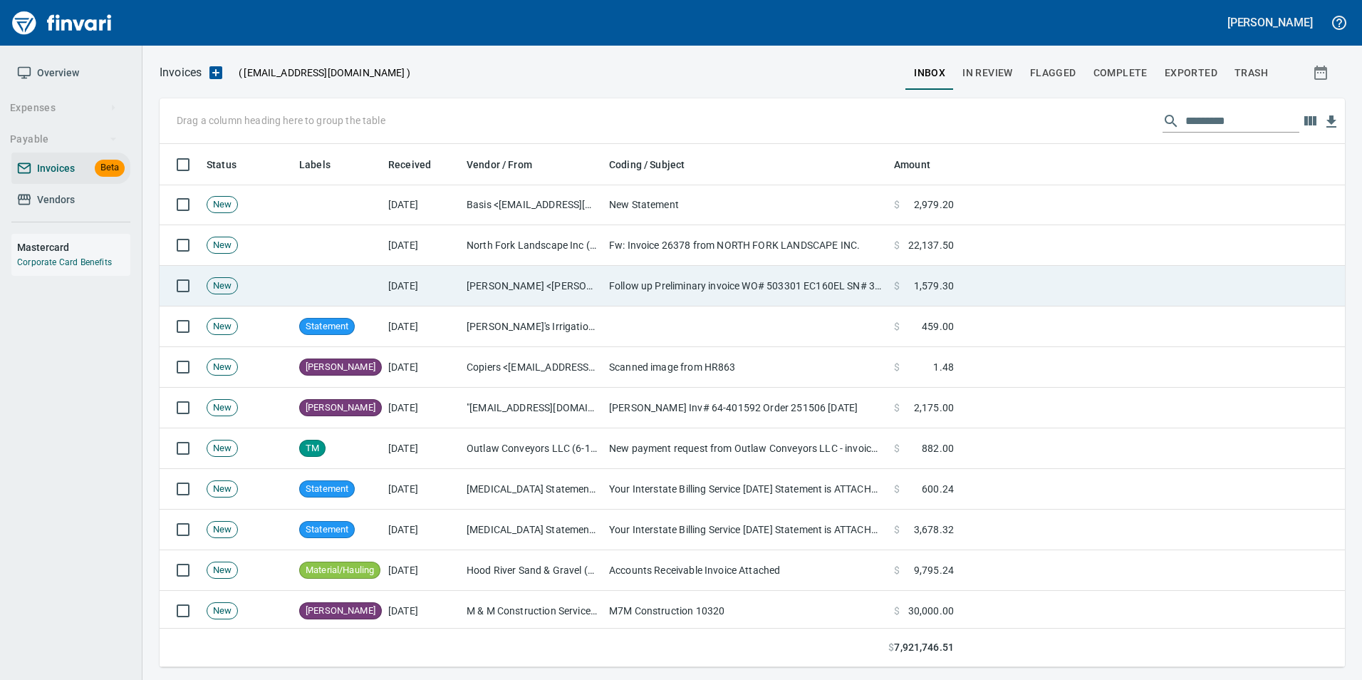
click at [590, 281] on td "[PERSON_NAME] <[PERSON_NAME][EMAIL_ADDRESS][DOMAIN_NAME]>" at bounding box center [532, 286] width 142 height 41
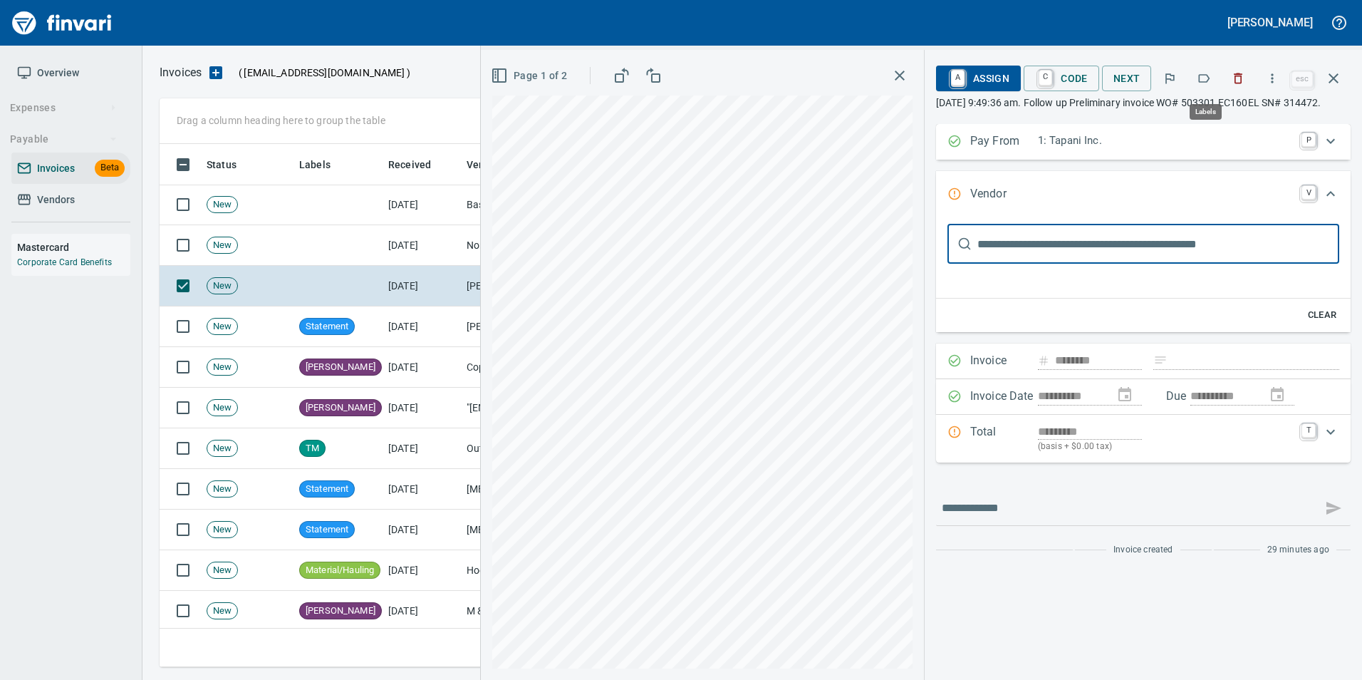
click at [1207, 78] on icon "button" at bounding box center [1204, 78] width 14 height 14
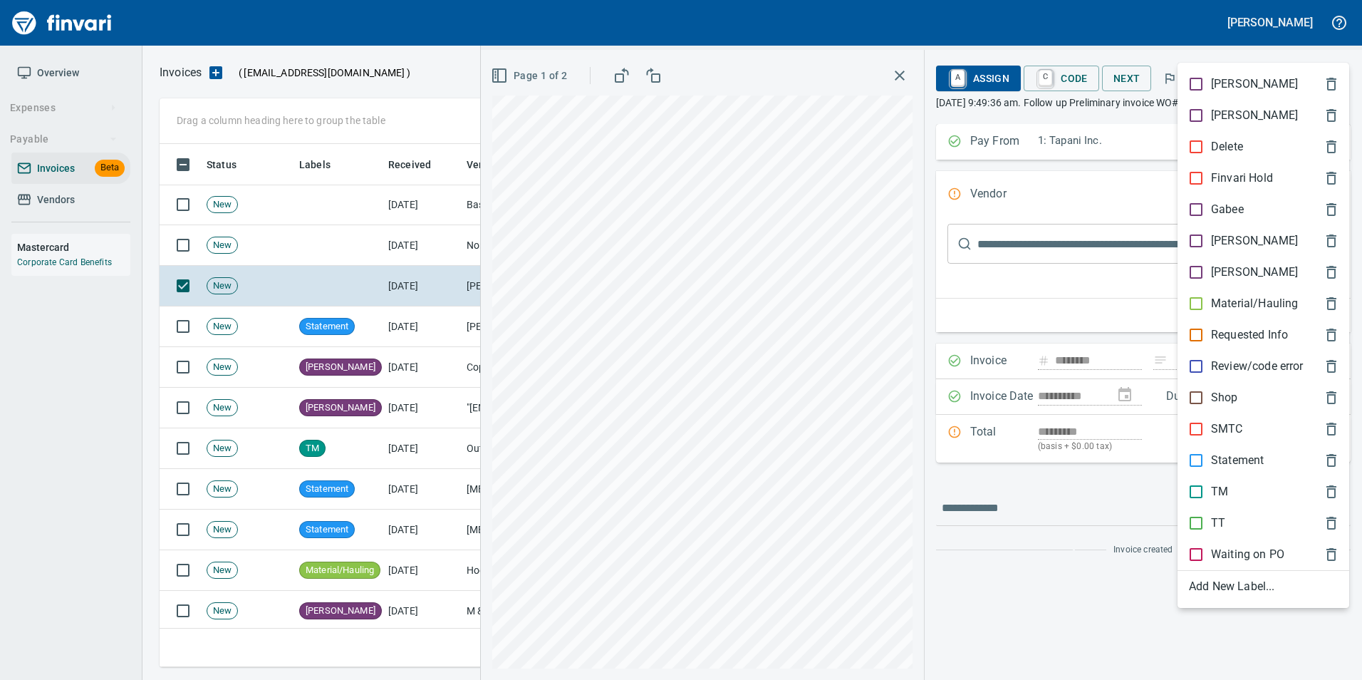
click at [1216, 398] on p "Shop" at bounding box center [1224, 397] width 27 height 17
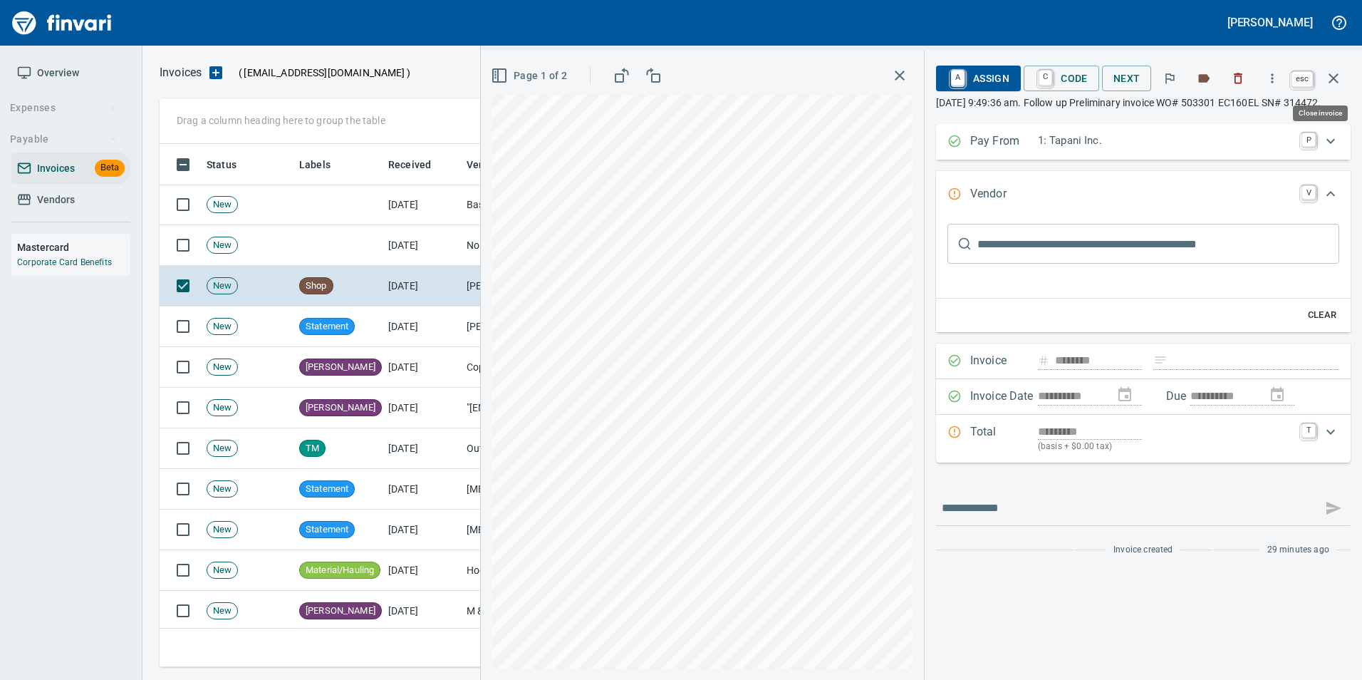
click at [1326, 83] on icon "button" at bounding box center [1333, 78] width 17 height 17
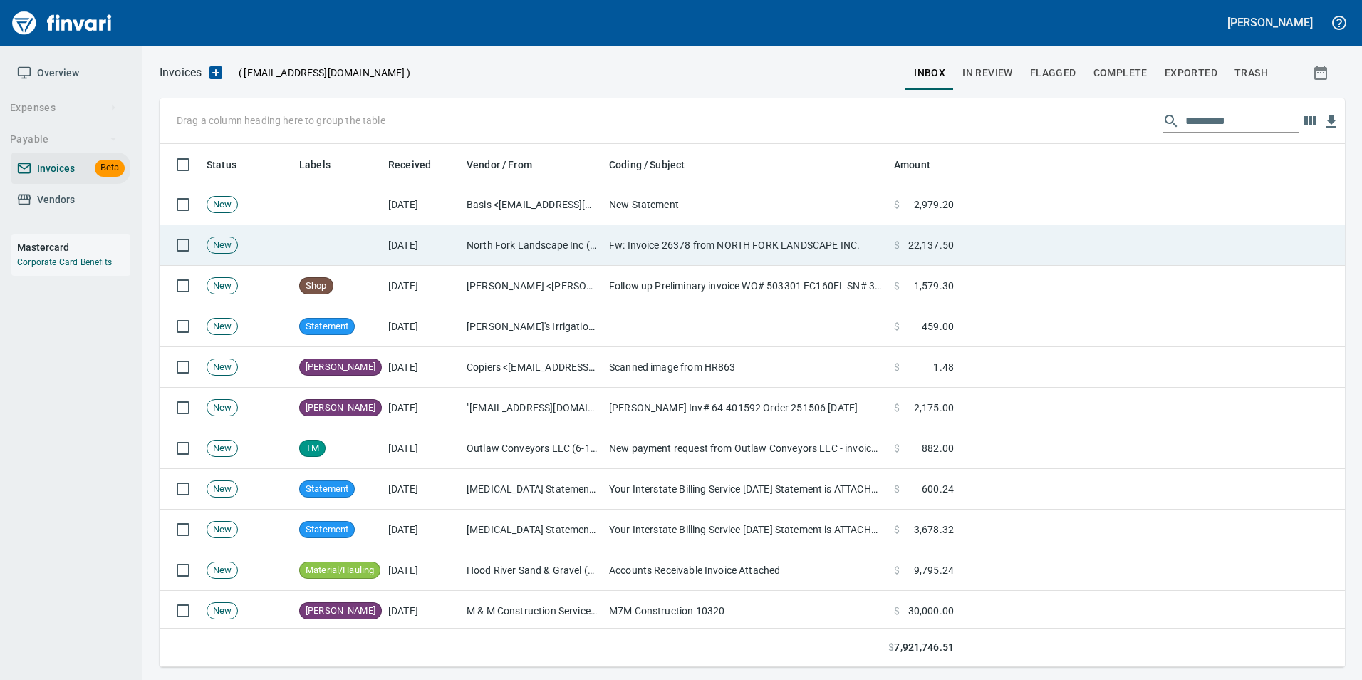
scroll to position [512, 1163]
click at [773, 251] on td "Fw: Invoice 26378 from NORTH FORK LANDSCAPE INC." at bounding box center [745, 245] width 285 height 41
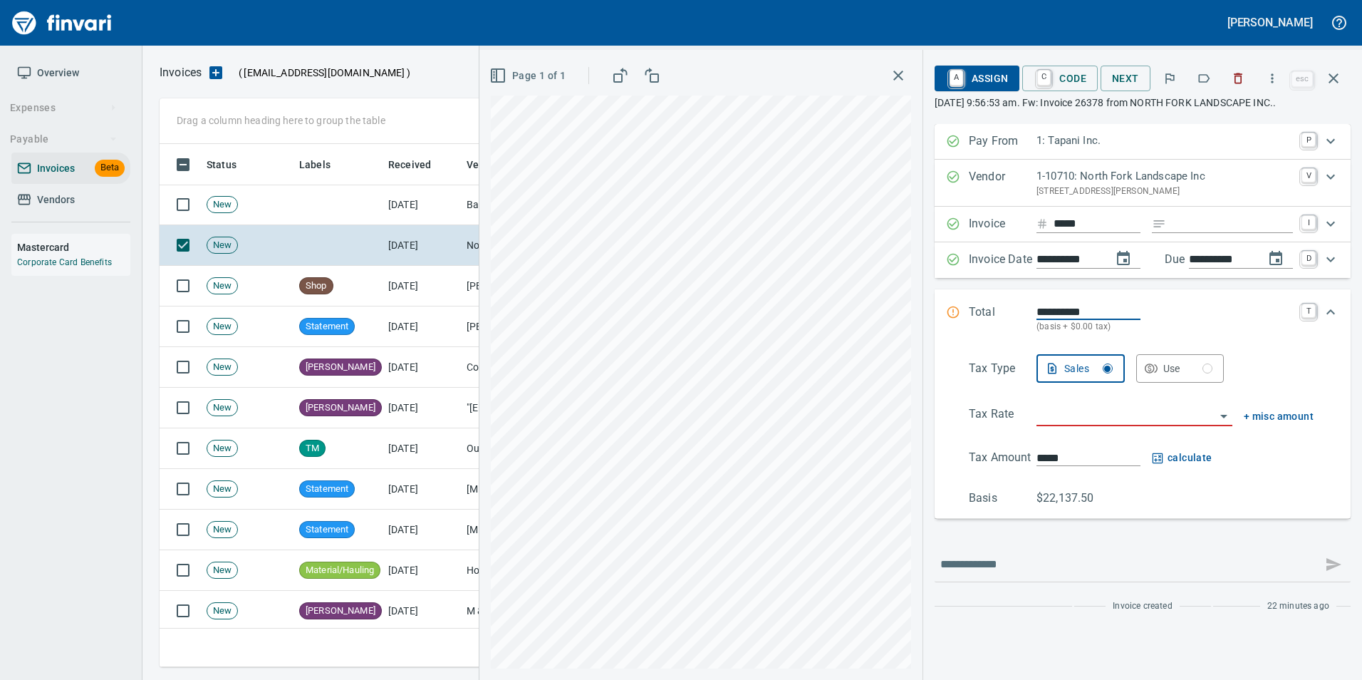
click at [1202, 74] on icon "button" at bounding box center [1204, 78] width 14 height 14
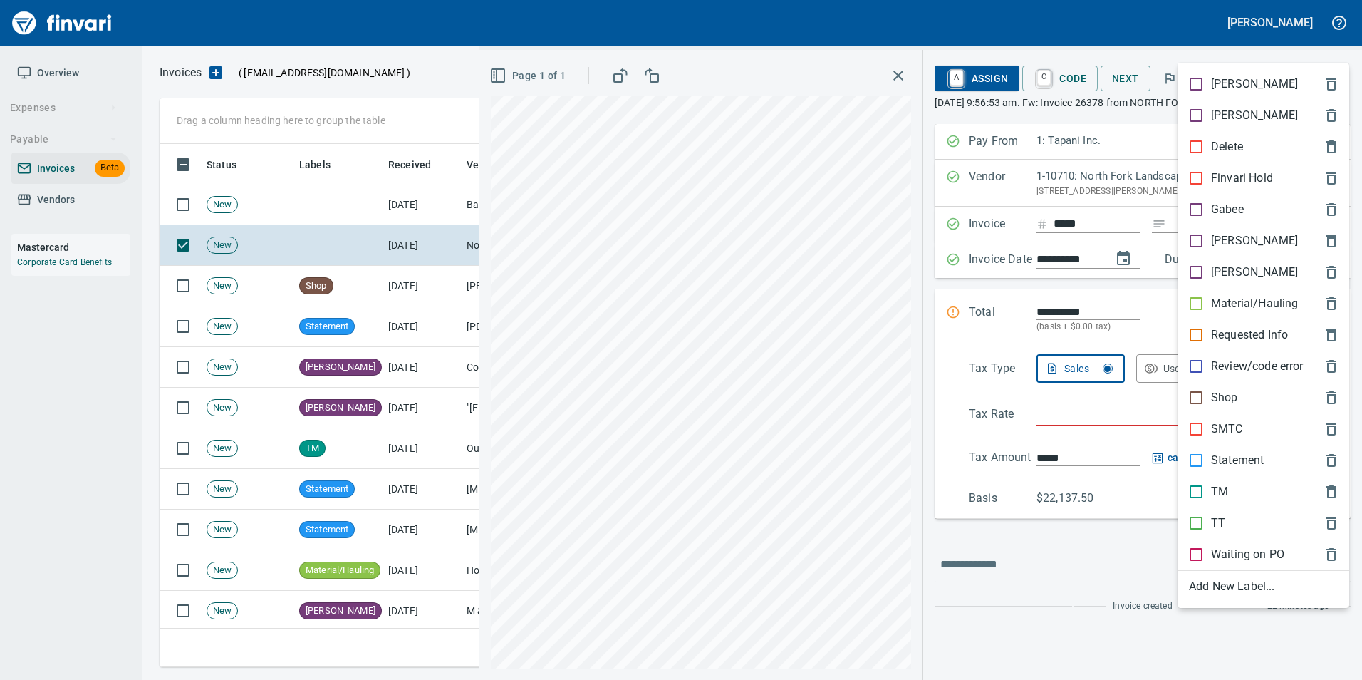
scroll to position [512, 1163]
drag, startPoint x: 1246, startPoint y: 231, endPoint x: 1248, endPoint y: 194, distance: 37.1
click at [1245, 231] on div "[PERSON_NAME]" at bounding box center [1263, 240] width 172 height 31
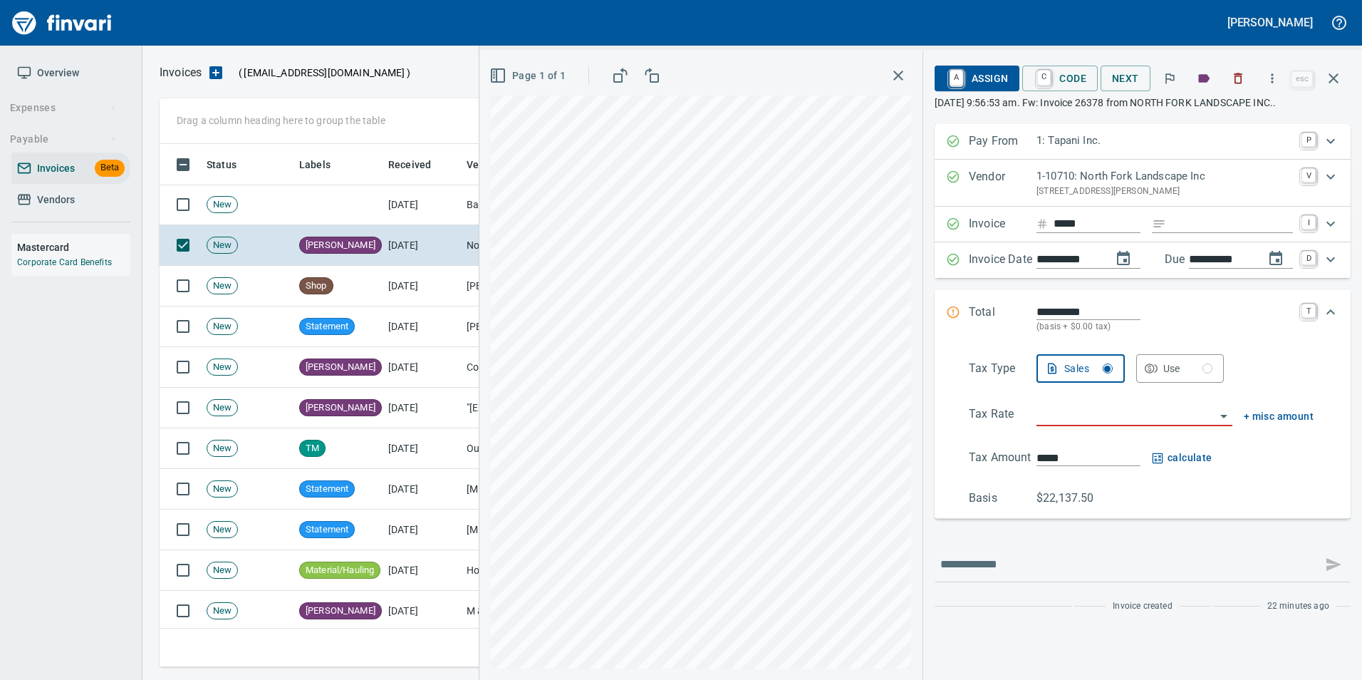
click at [1326, 84] on icon "button" at bounding box center [1333, 78] width 17 height 17
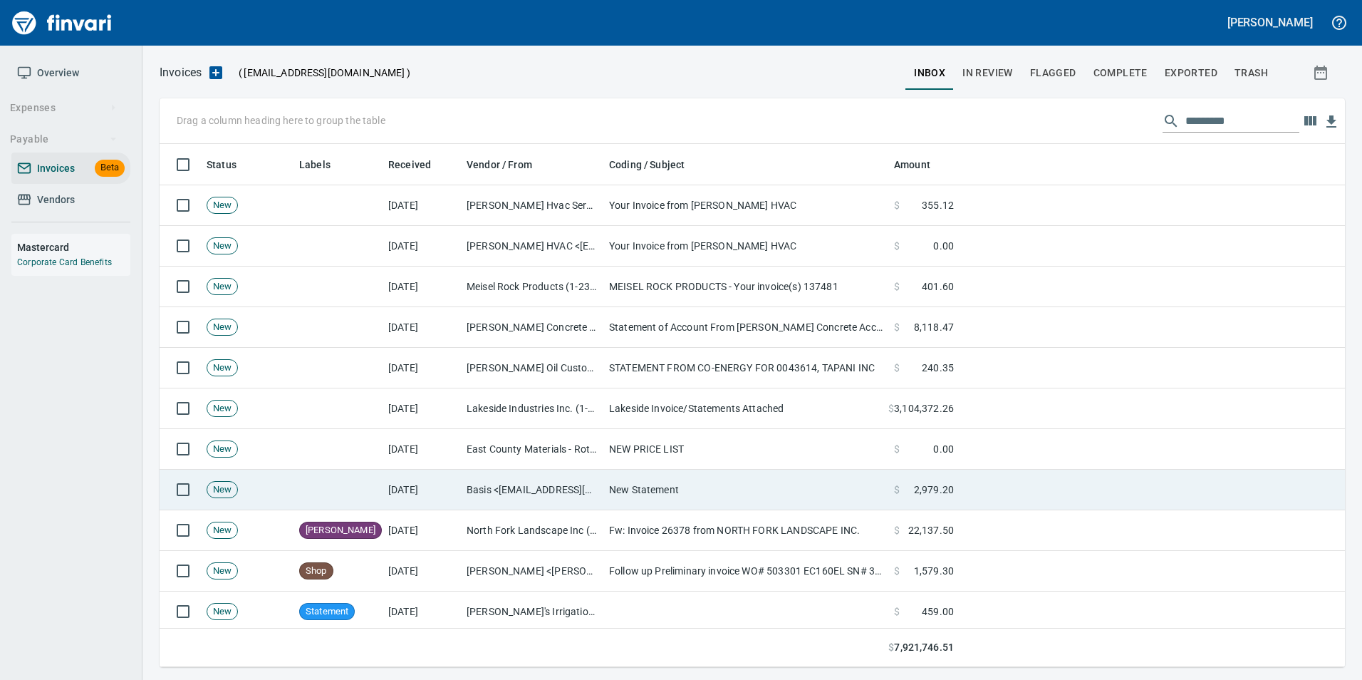
click at [586, 478] on td "Basis <[EMAIL_ADDRESS][DOMAIN_NAME]>" at bounding box center [532, 489] width 142 height 41
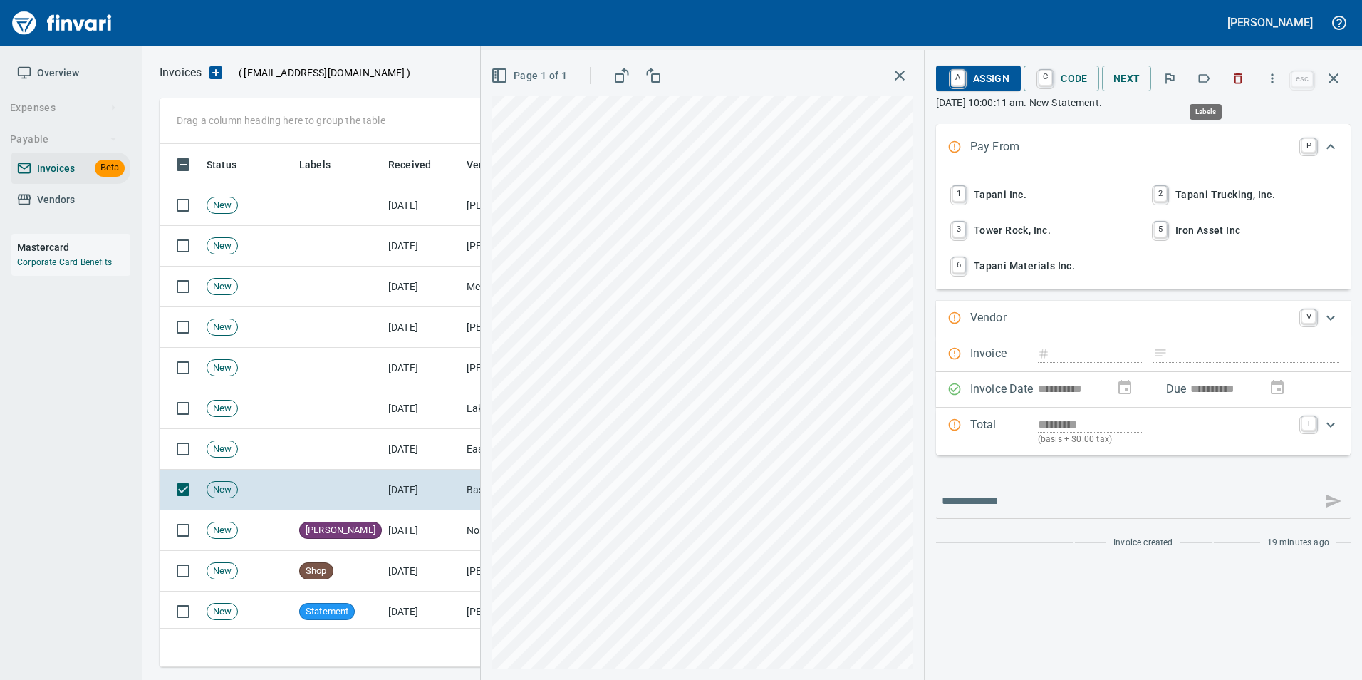
click at [1203, 78] on icon "button" at bounding box center [1204, 78] width 14 height 14
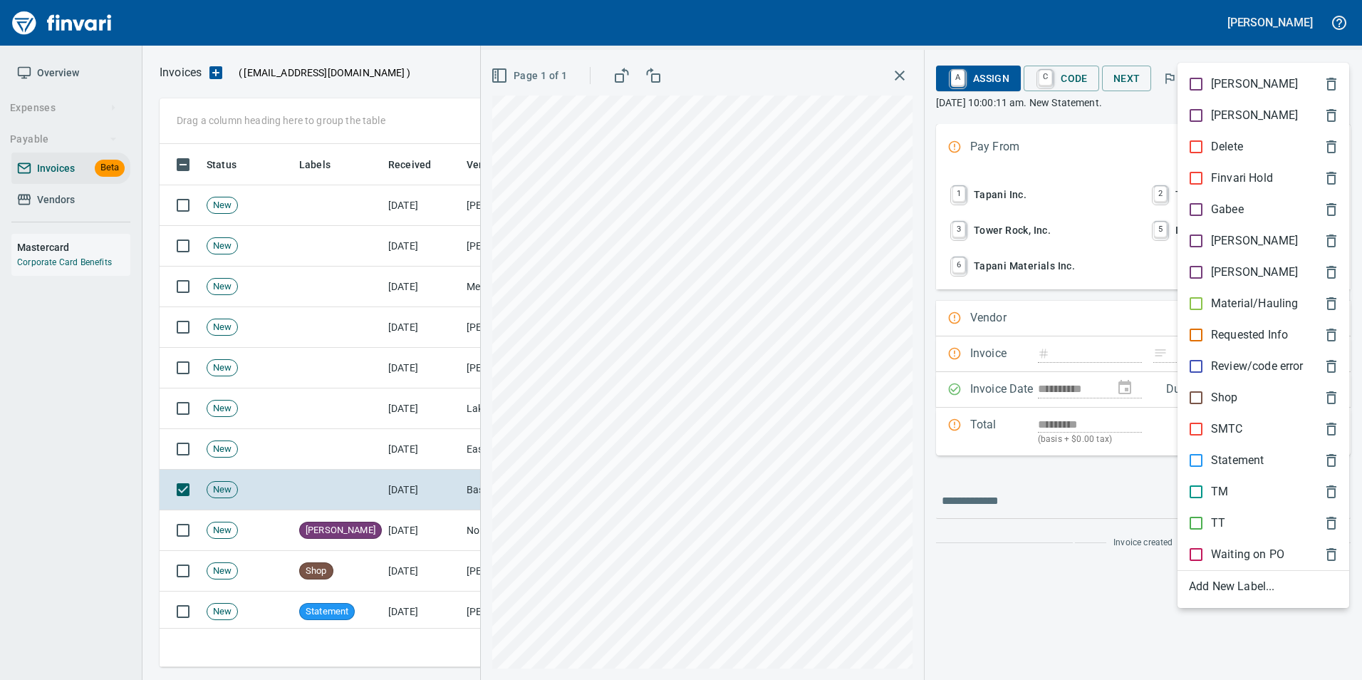
scroll to position [512, 1163]
click at [1251, 457] on p "Statement" at bounding box center [1237, 460] width 53 height 17
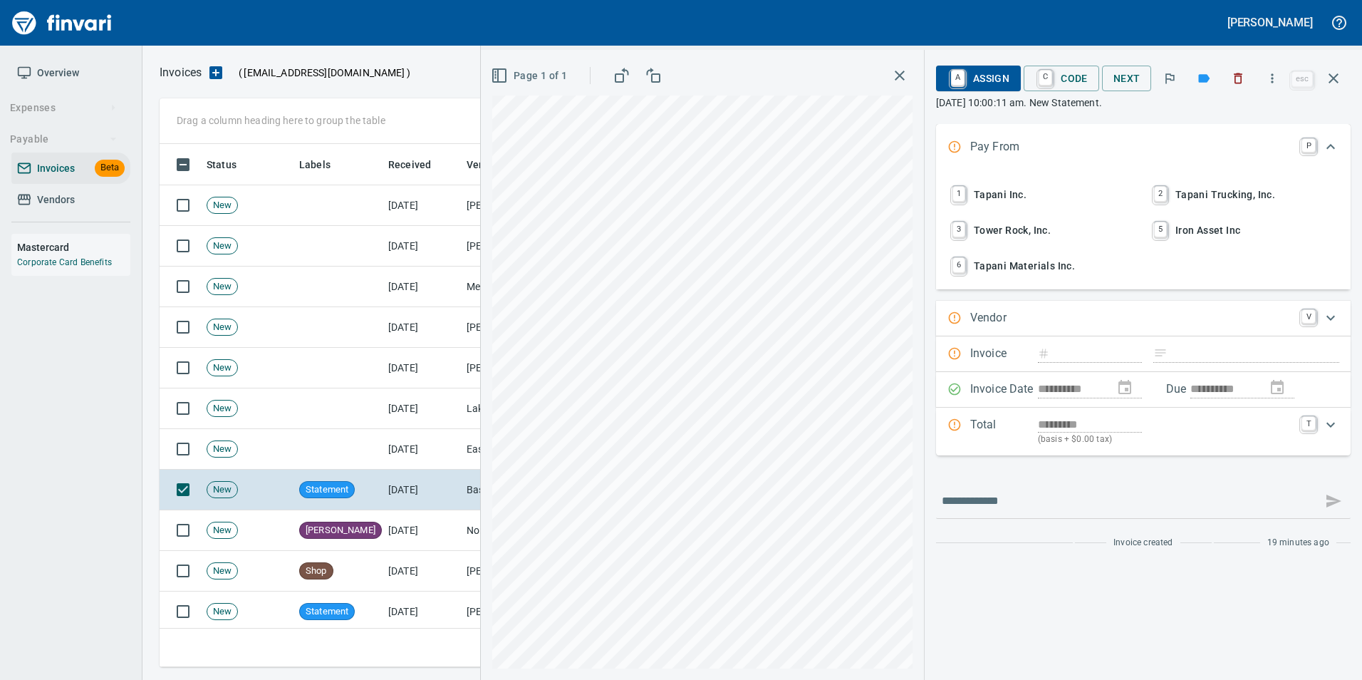
click at [1331, 79] on icon "button" at bounding box center [1333, 78] width 17 height 17
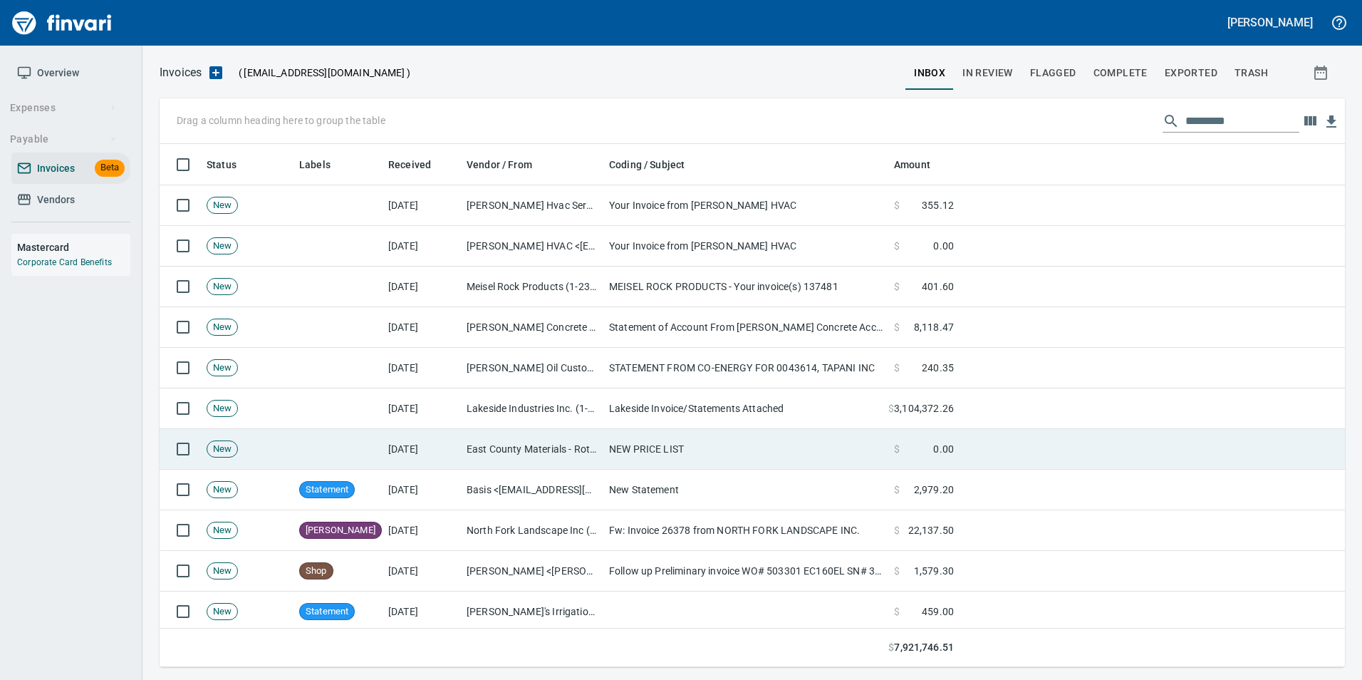
click at [390, 439] on td "[DATE]" at bounding box center [421, 449] width 78 height 41
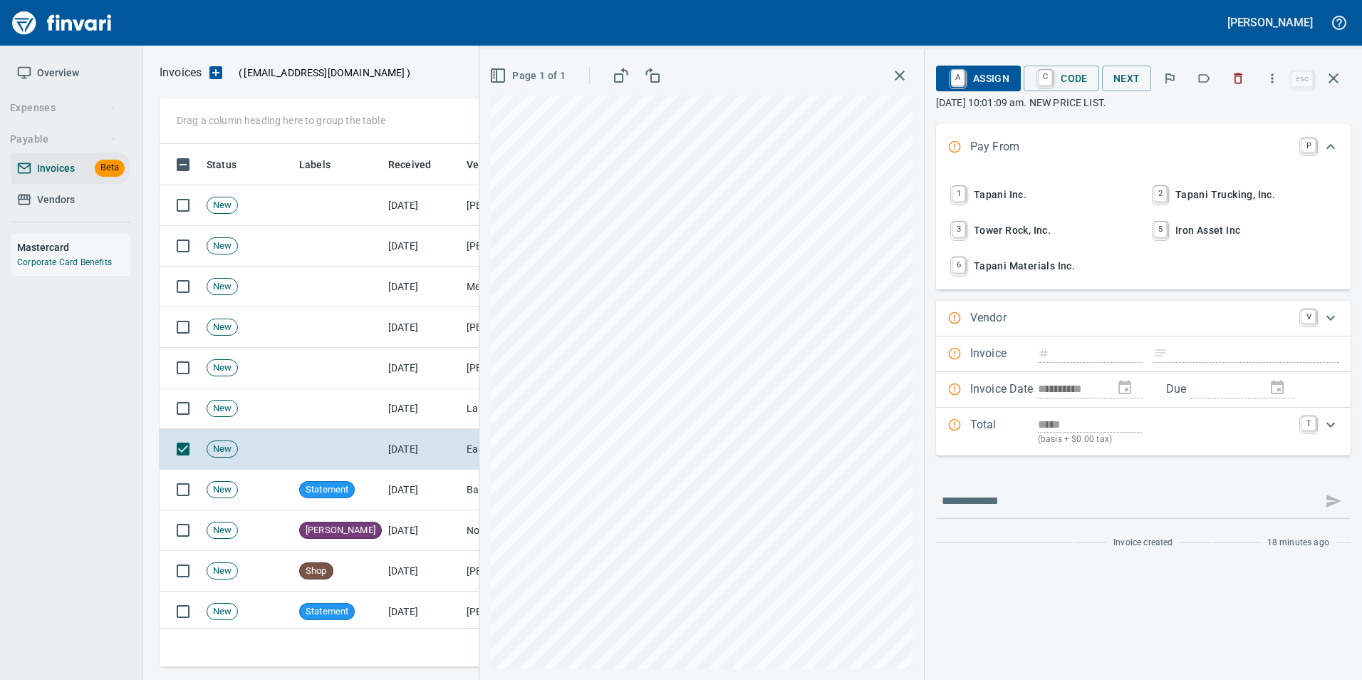
scroll to position [512, 1163]
click at [1245, 72] on icon "button" at bounding box center [1238, 78] width 14 height 14
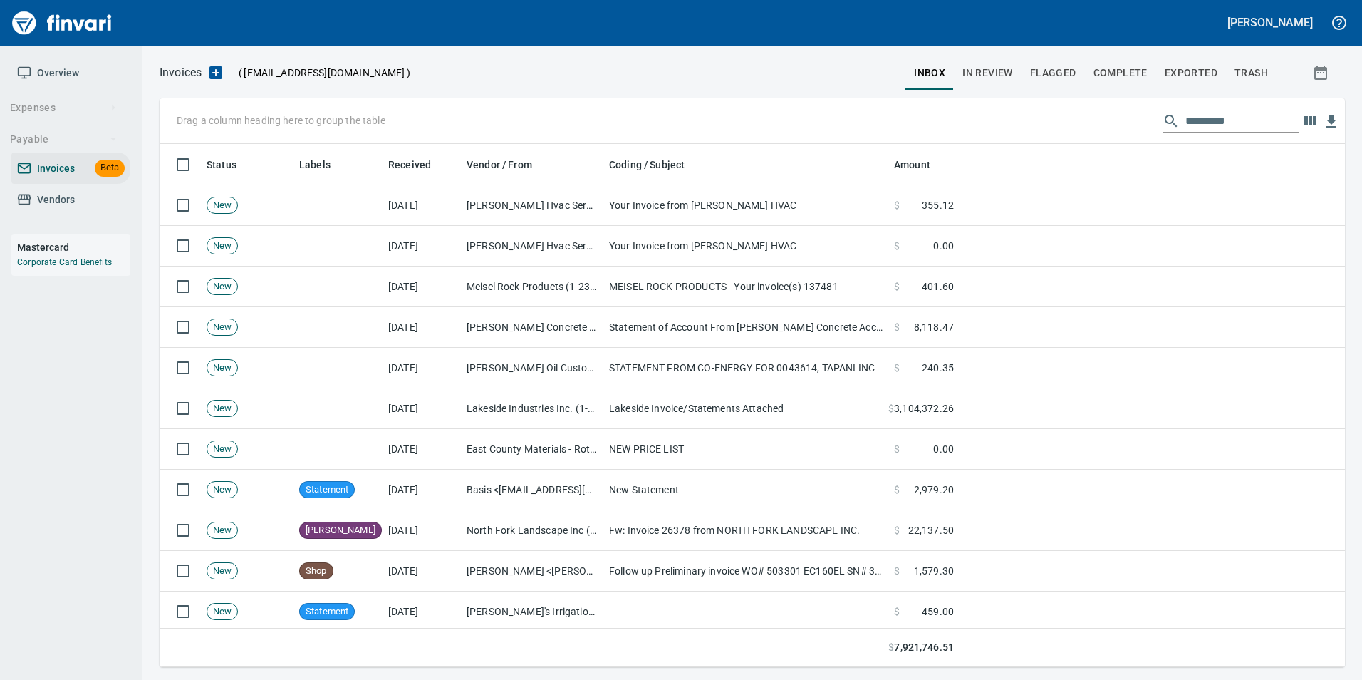
scroll to position [512, 1163]
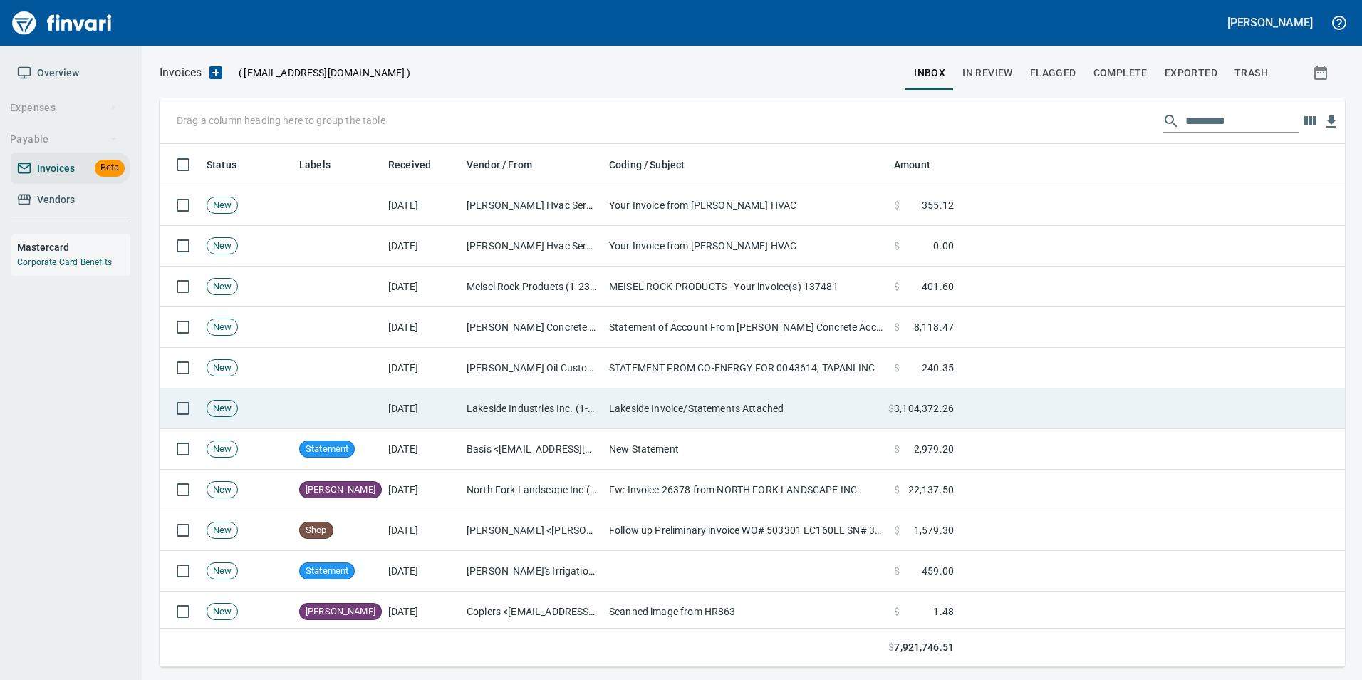
drag, startPoint x: 678, startPoint y: 400, endPoint x: 697, endPoint y: 395, distance: 19.2
click at [679, 397] on td "Lakeside Invoice/Statements Attached" at bounding box center [745, 408] width 285 height 41
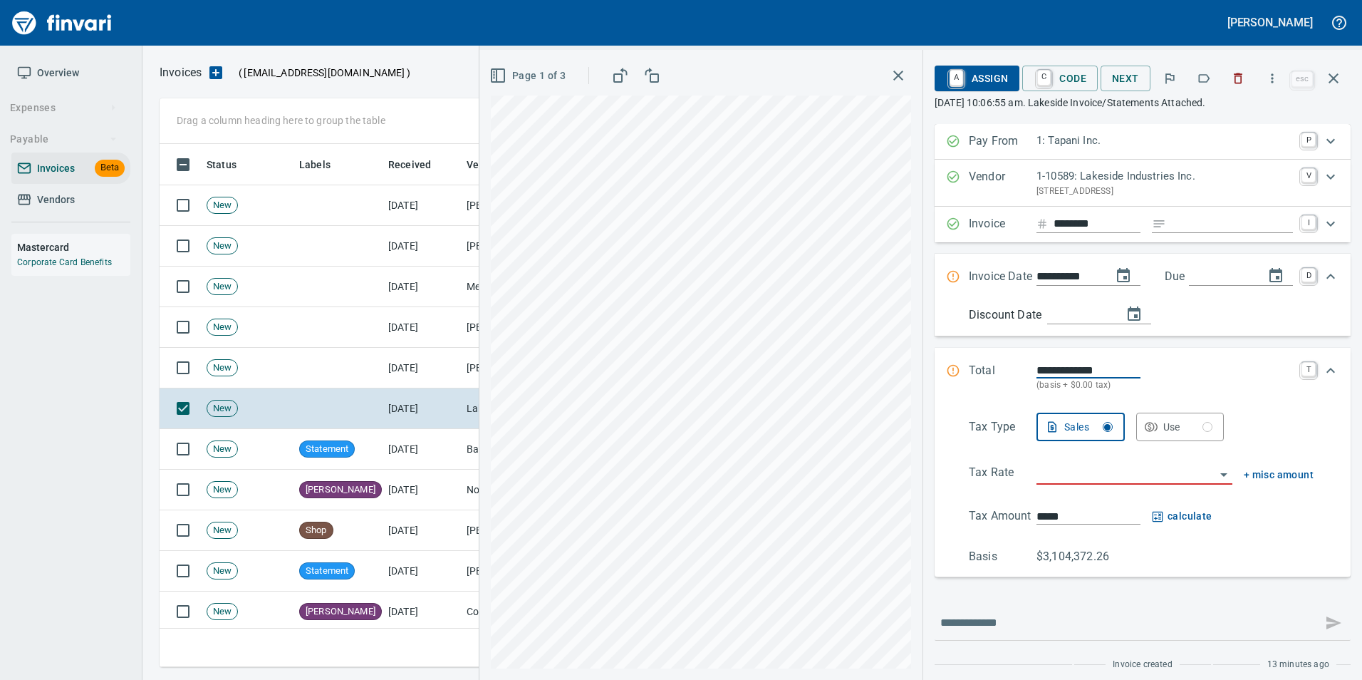
click at [533, 85] on button "Page 1 of 3" at bounding box center [528, 76] width 85 height 26
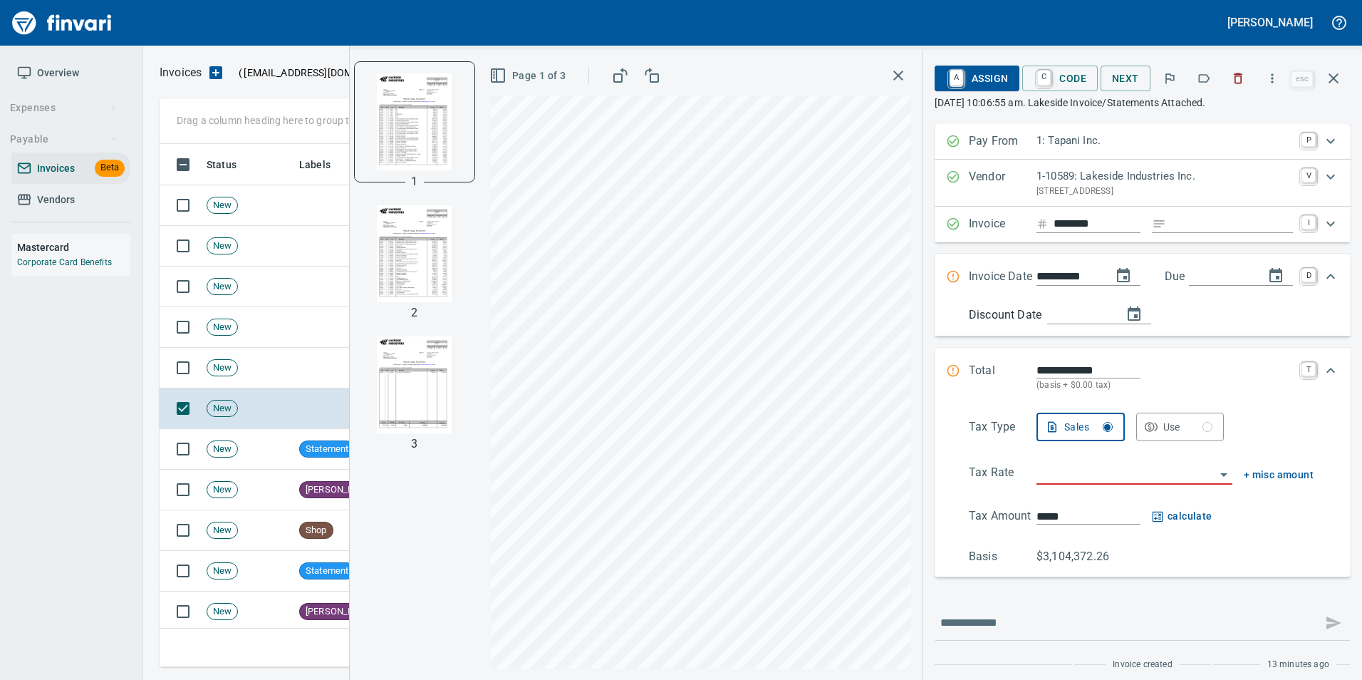
click at [415, 290] on img "button" at bounding box center [414, 253] width 97 height 97
click at [423, 392] on img "button" at bounding box center [414, 384] width 97 height 97
click at [415, 241] on img "button" at bounding box center [414, 252] width 97 height 97
click at [420, 153] on img "button" at bounding box center [414, 121] width 97 height 97
click at [1211, 77] on icon "button" at bounding box center [1204, 78] width 14 height 14
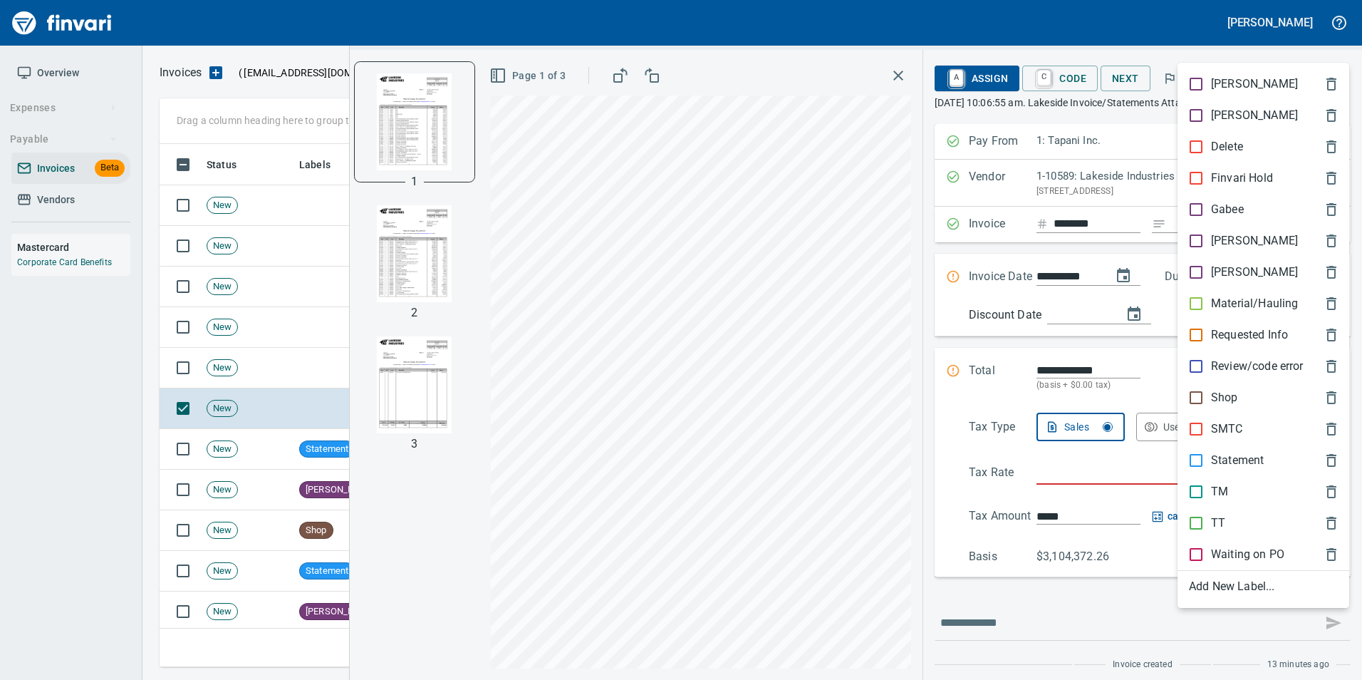
scroll to position [512, 1163]
drag, startPoint x: 1211, startPoint y: 464, endPoint x: 1219, endPoint y: 410, distance: 55.5
click at [1211, 463] on p "Statement" at bounding box center [1237, 460] width 53 height 17
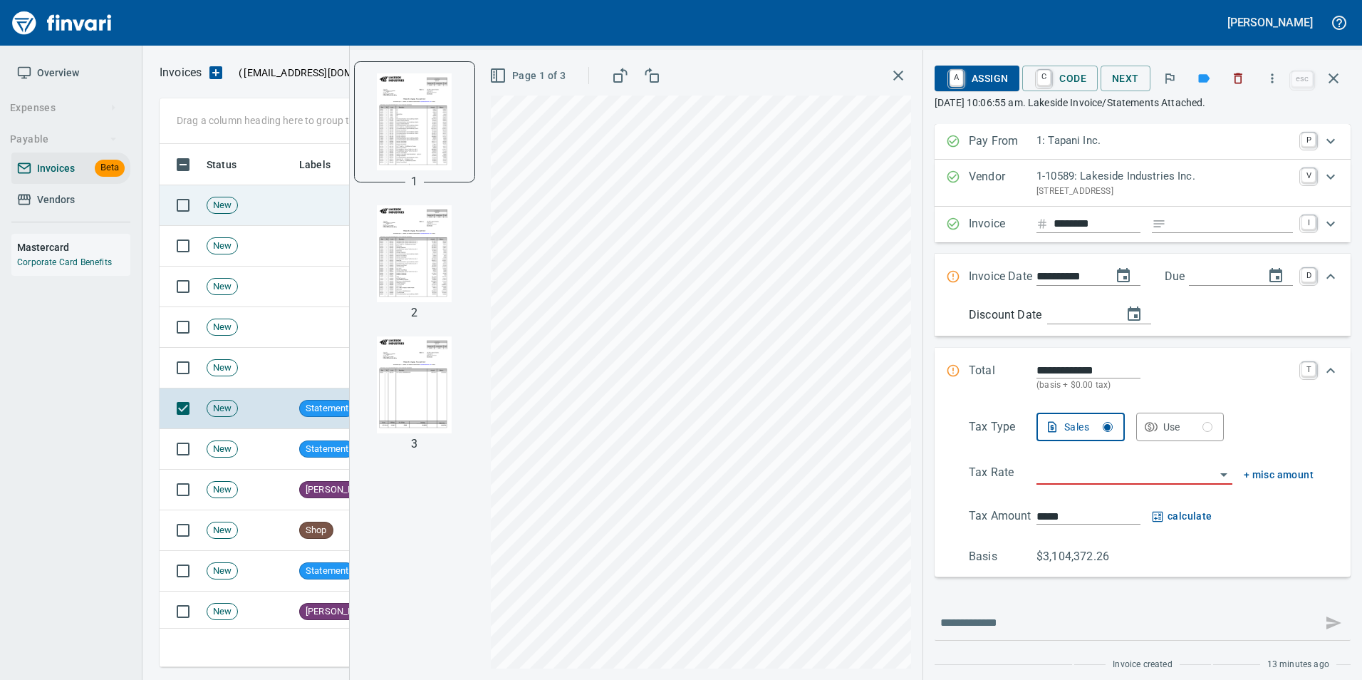
click at [1340, 84] on icon "button" at bounding box center [1333, 78] width 17 height 17
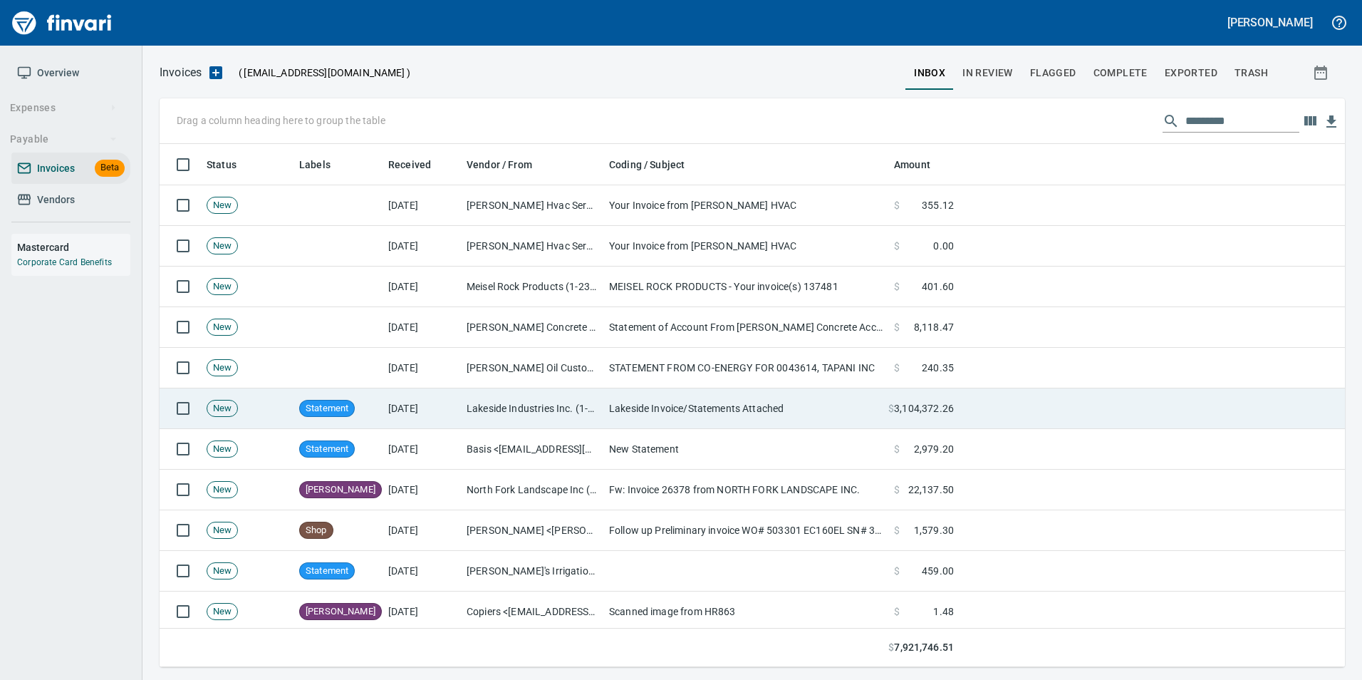
scroll to position [512, 1163]
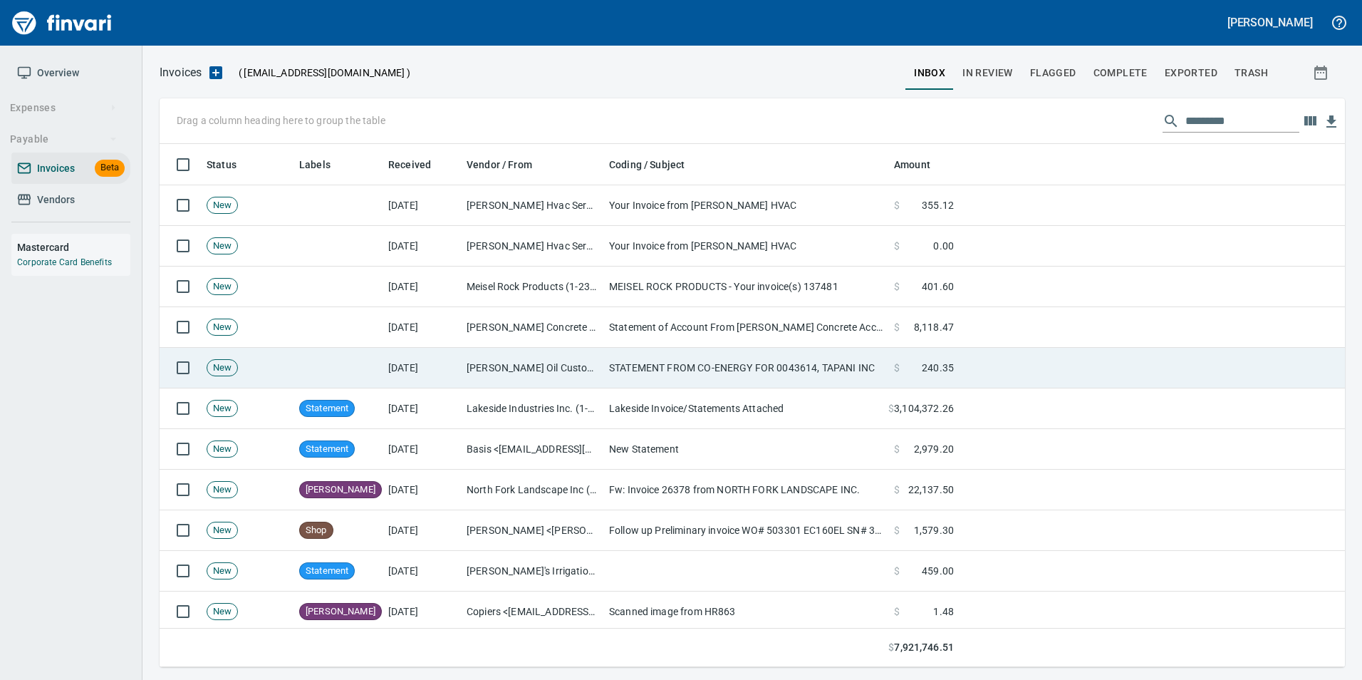
click at [338, 359] on td at bounding box center [337, 368] width 89 height 41
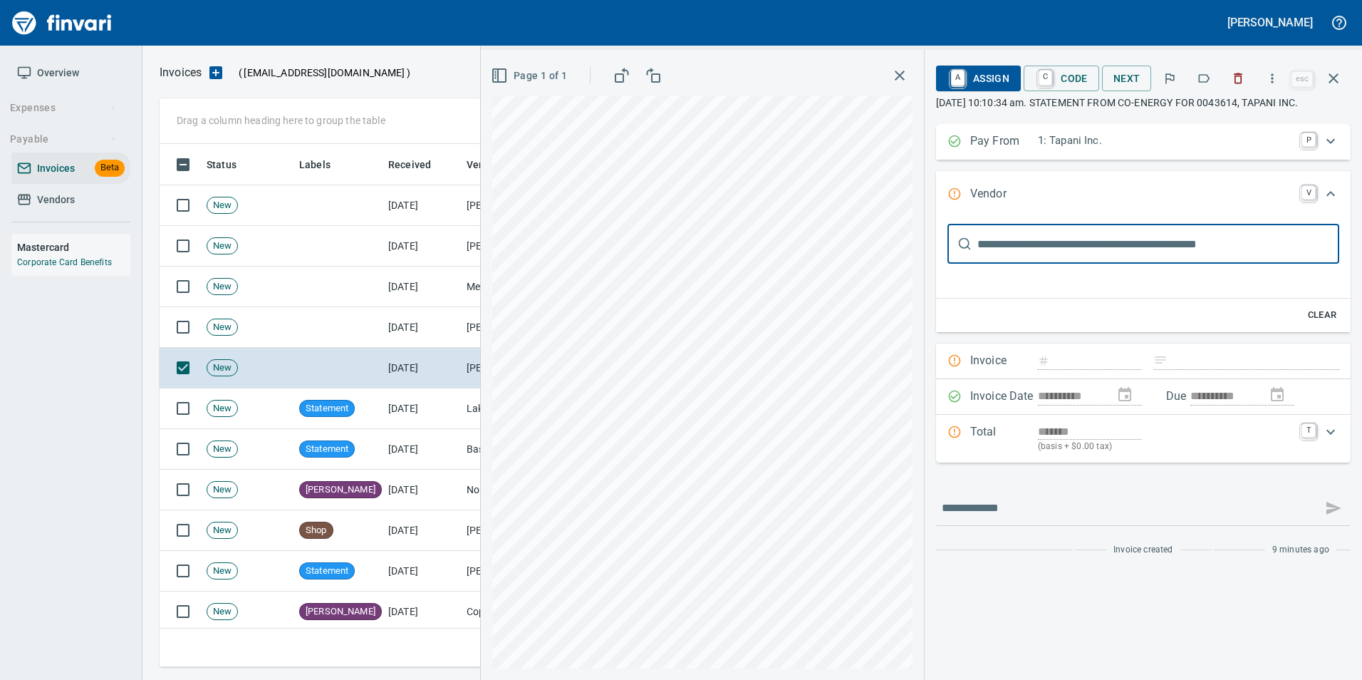
click at [1207, 73] on icon "button" at bounding box center [1204, 78] width 14 height 14
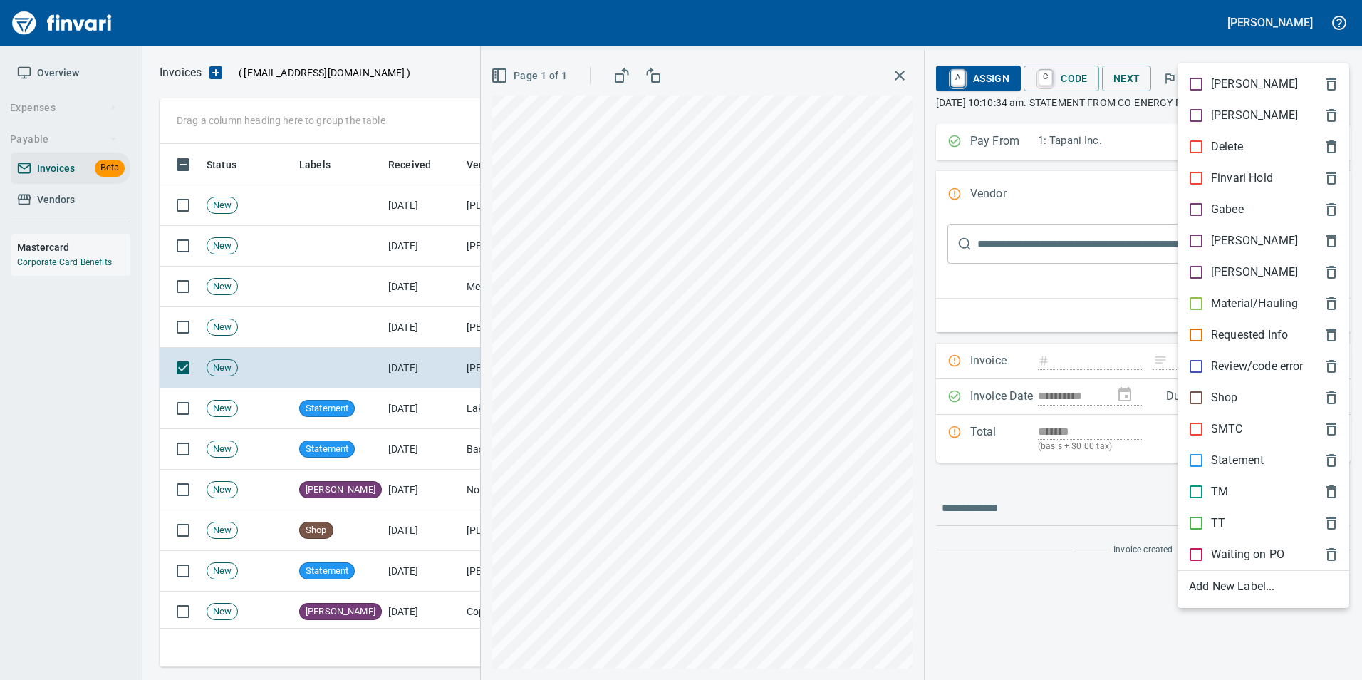
scroll to position [512, 1163]
drag, startPoint x: 1232, startPoint y: 452, endPoint x: 1224, endPoint y: 444, distance: 10.1
click at [1226, 447] on div "Statement" at bounding box center [1263, 459] width 172 height 31
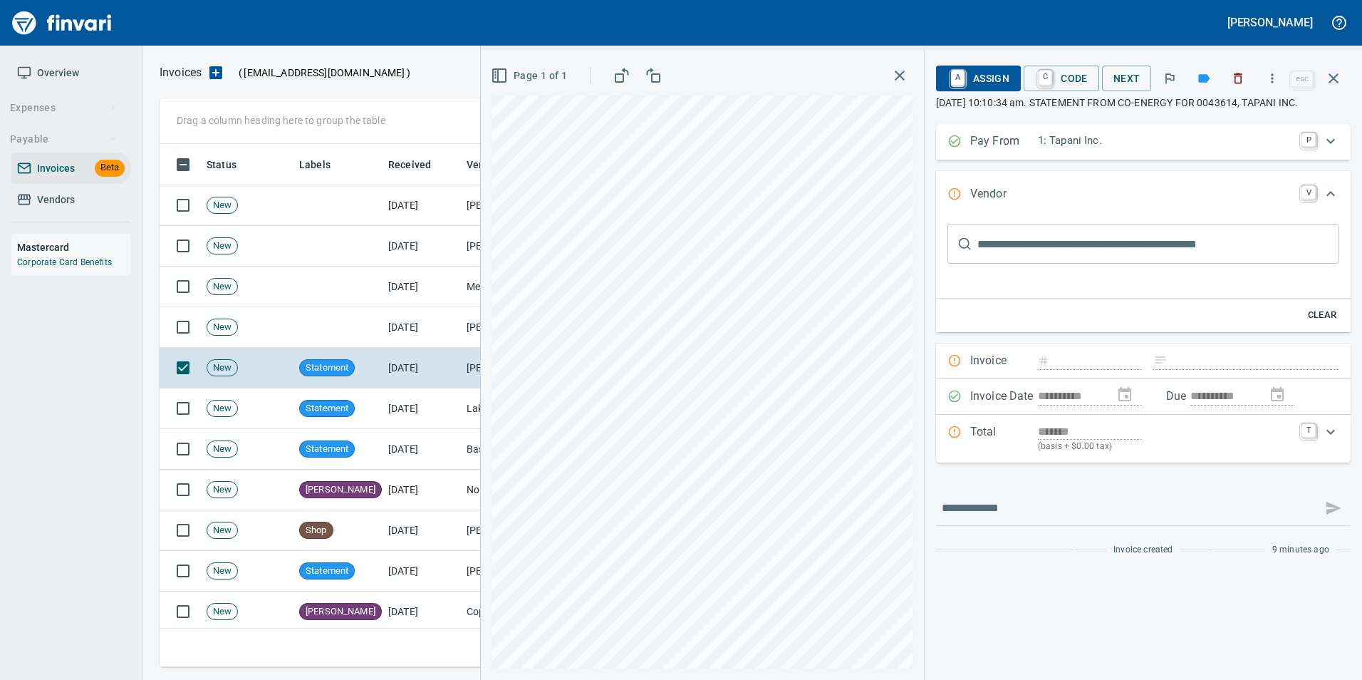
click at [1325, 70] on icon "button" at bounding box center [1333, 78] width 17 height 17
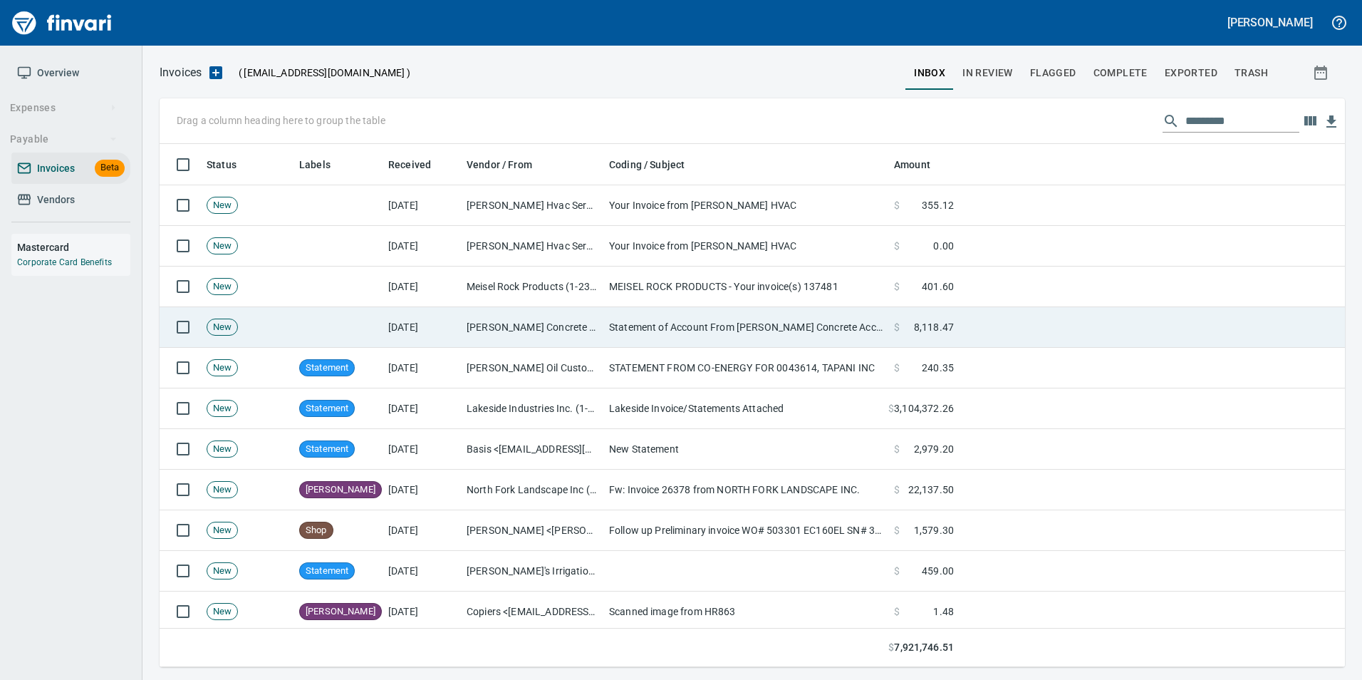
click at [463, 331] on td "[PERSON_NAME] Concrete Accessories (1-11125)" at bounding box center [532, 327] width 142 height 41
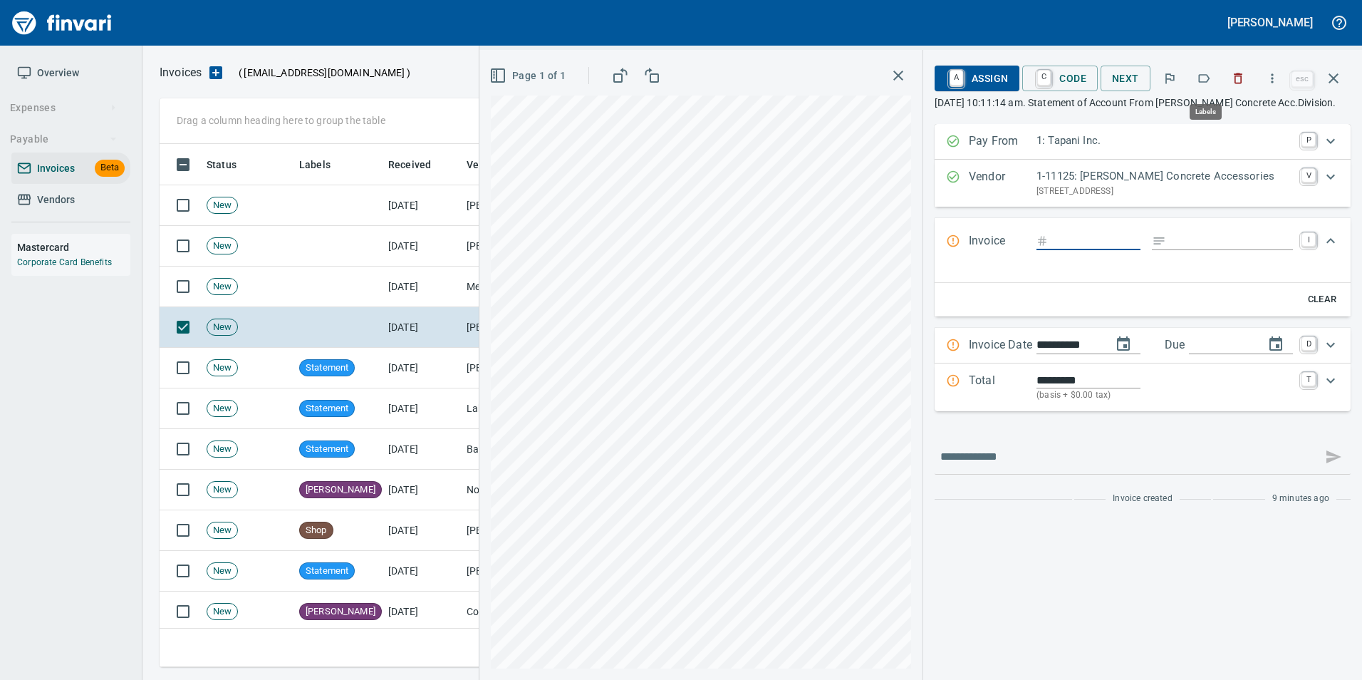
click at [1202, 74] on icon "button" at bounding box center [1204, 78] width 14 height 14
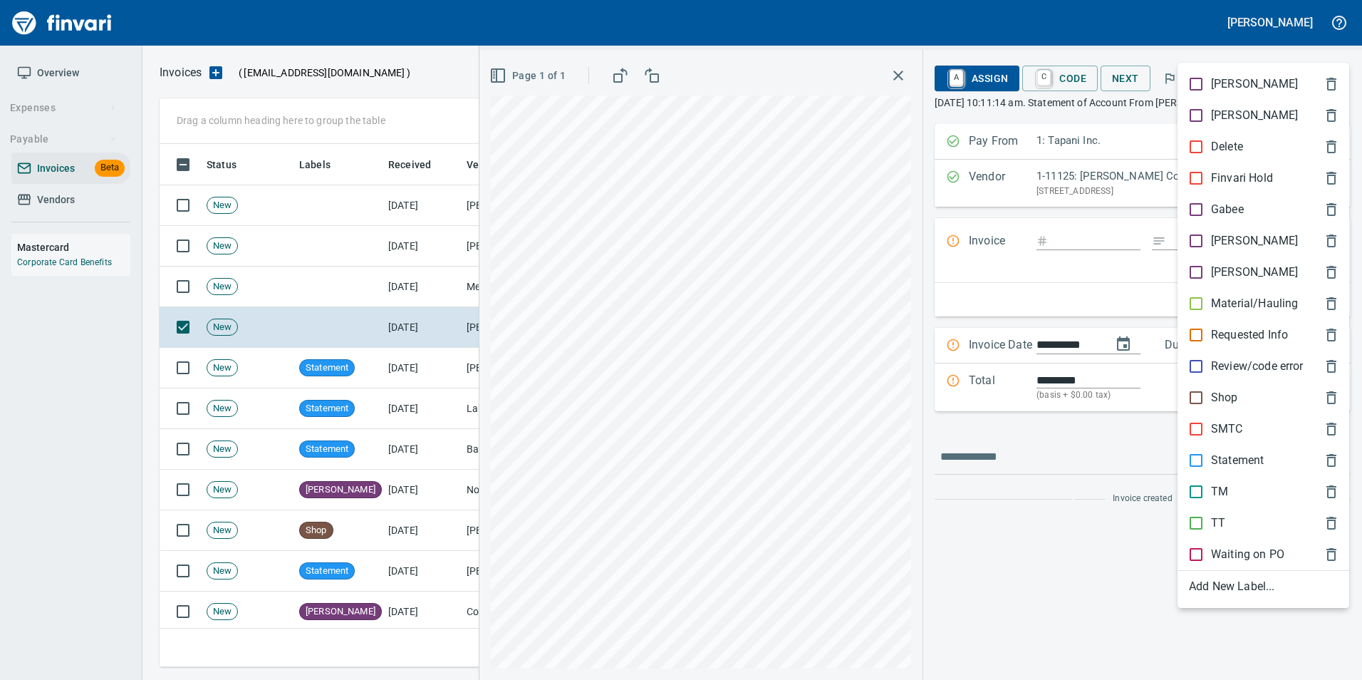
scroll to position [512, 1163]
drag, startPoint x: 1217, startPoint y: 452, endPoint x: 1223, endPoint y: 405, distance: 46.6
click at [1217, 451] on div "Statement" at bounding box center [1263, 459] width 172 height 31
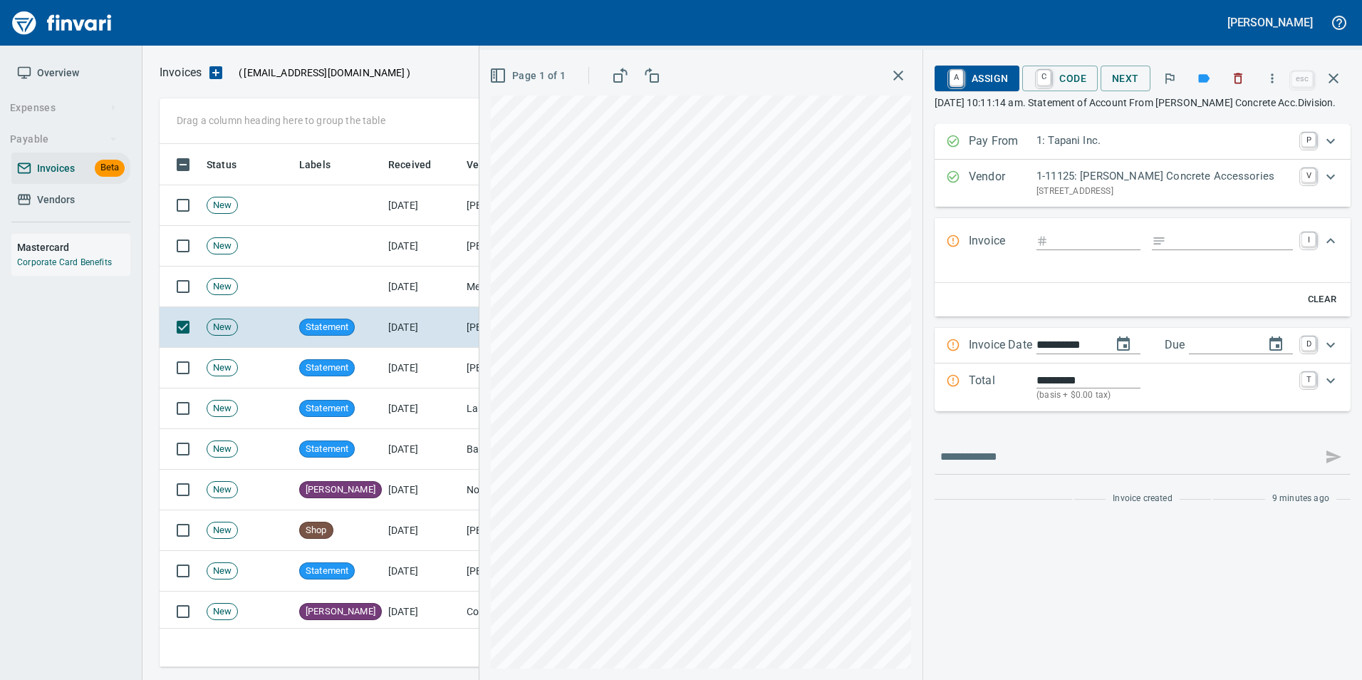
click at [1336, 82] on icon "button" at bounding box center [1333, 78] width 10 height 10
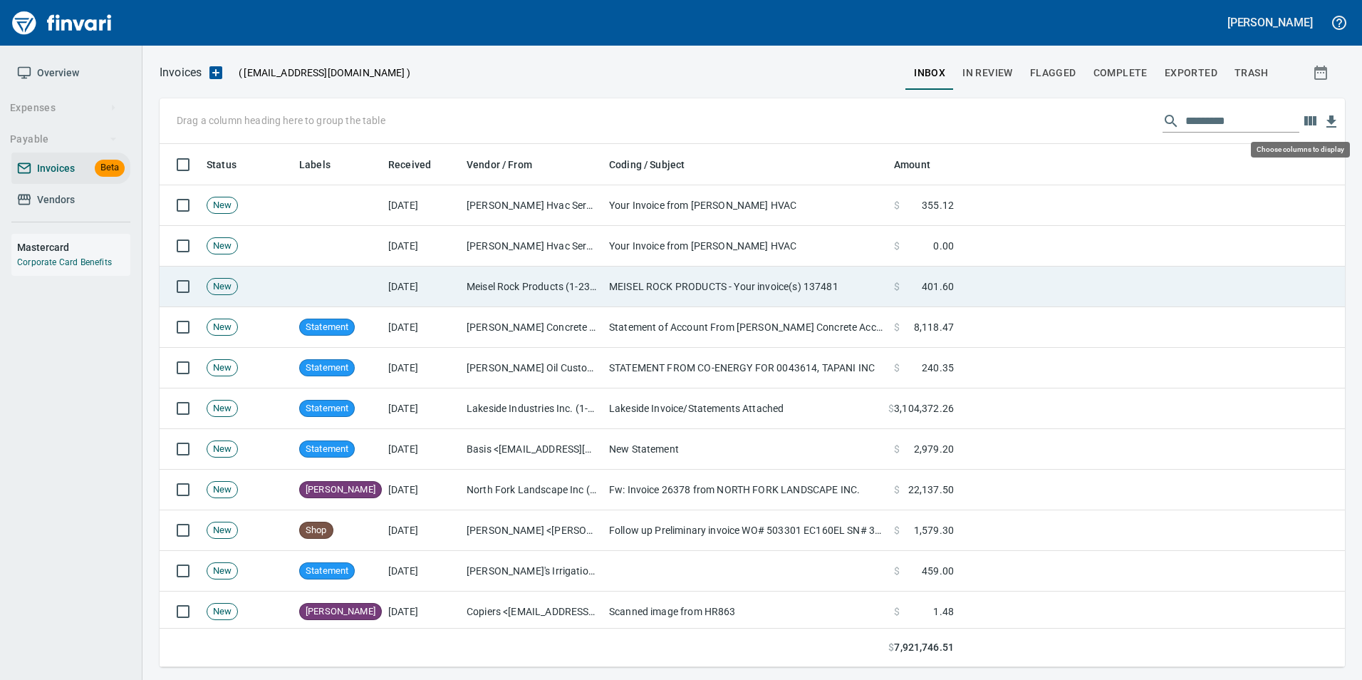
scroll to position [512, 1163]
click at [617, 278] on td "MEISEL ROCK PRODUCTS - Your invoice(s) 137481" at bounding box center [745, 286] width 285 height 41
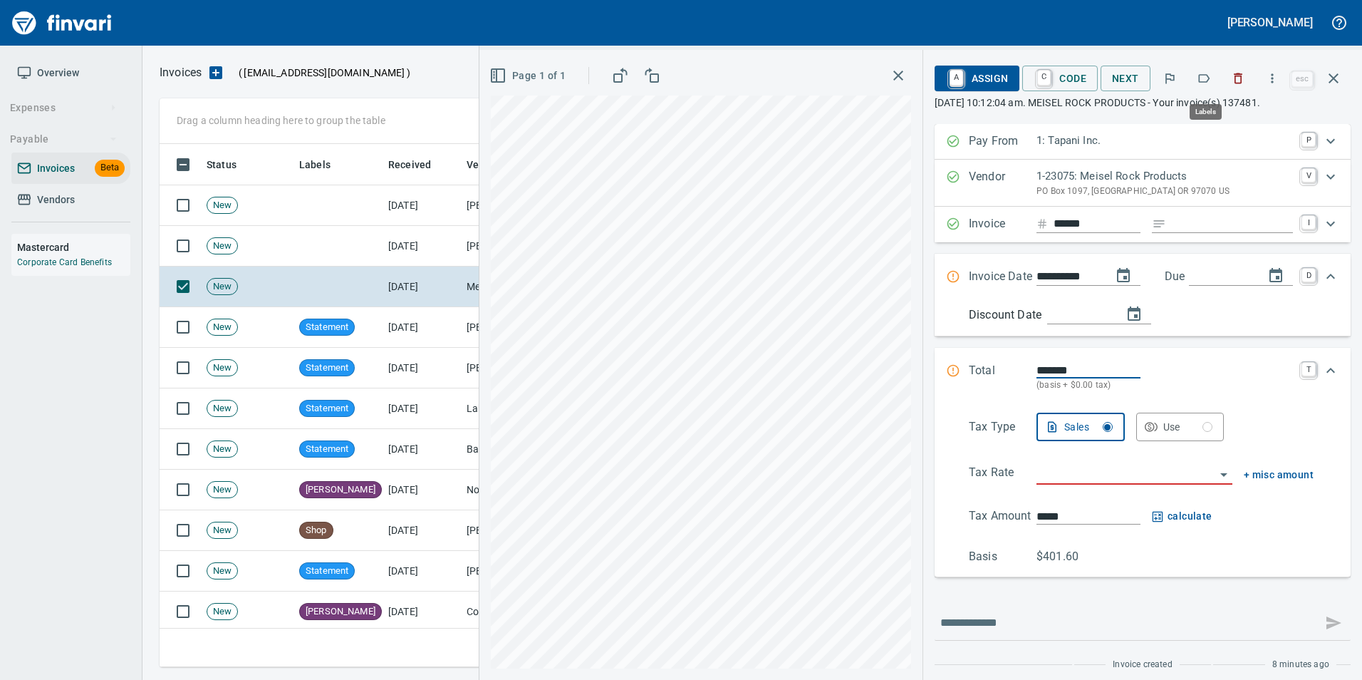
click at [1202, 86] on button "button" at bounding box center [1203, 78] width 31 height 31
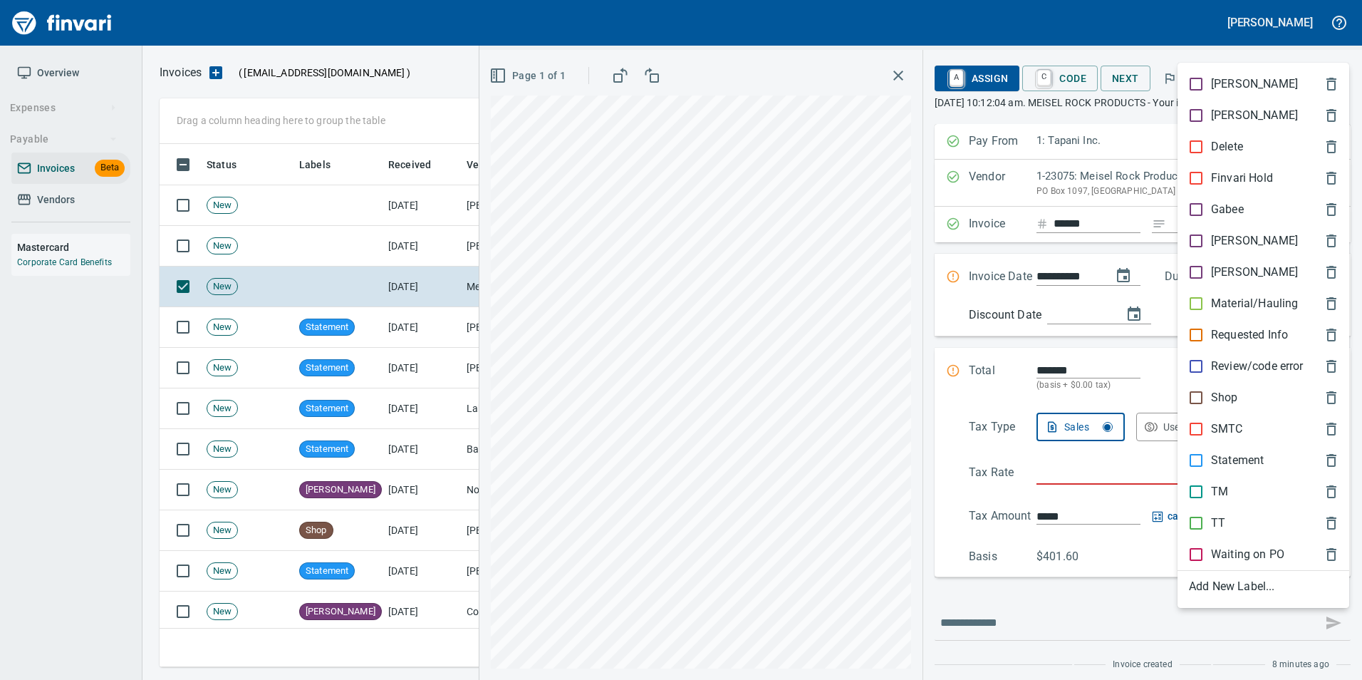
scroll to position [512, 1163]
click at [1236, 288] on div "Material/Hauling" at bounding box center [1263, 303] width 172 height 31
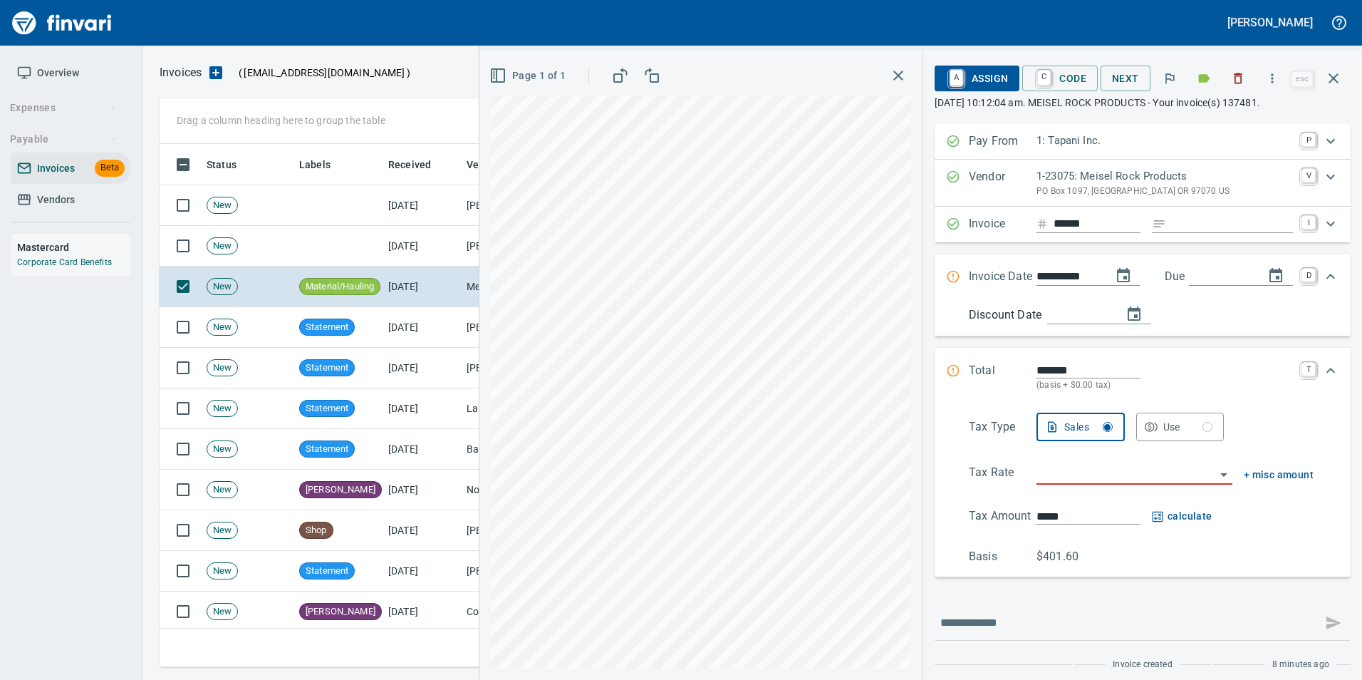
click at [1335, 83] on icon "button" at bounding box center [1333, 78] width 17 height 17
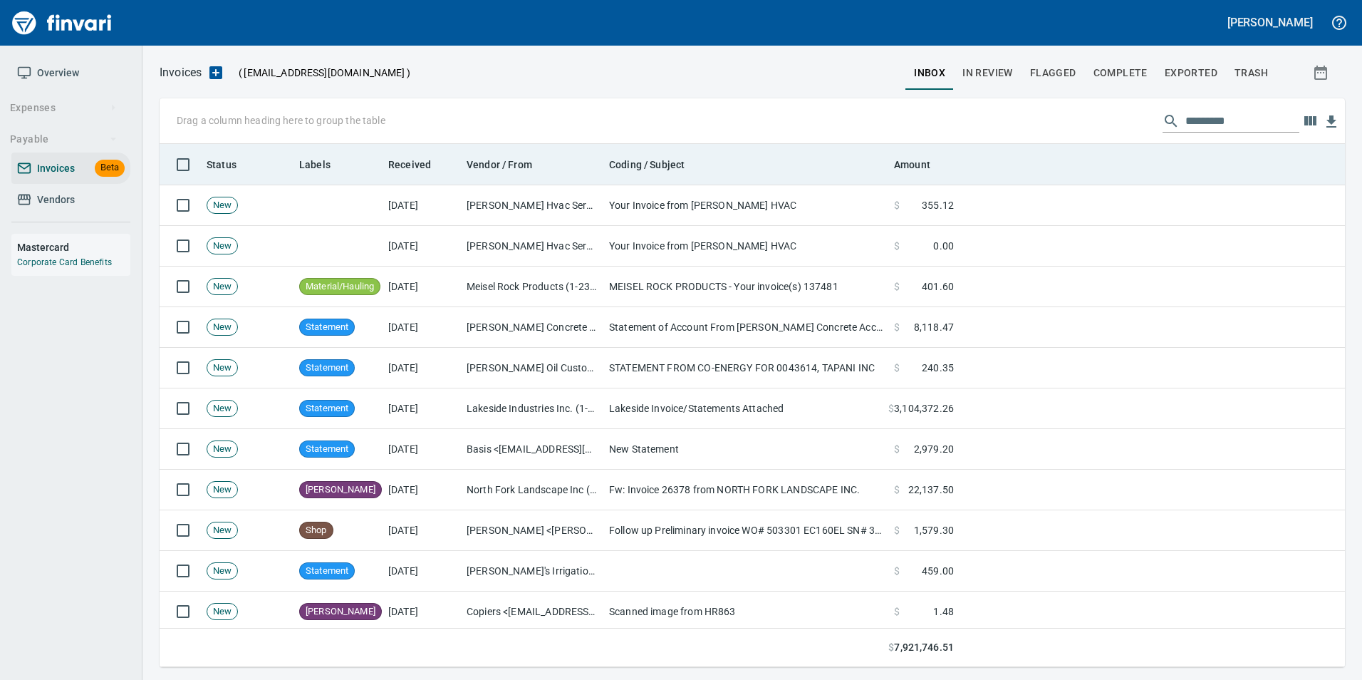
scroll to position [512, 1163]
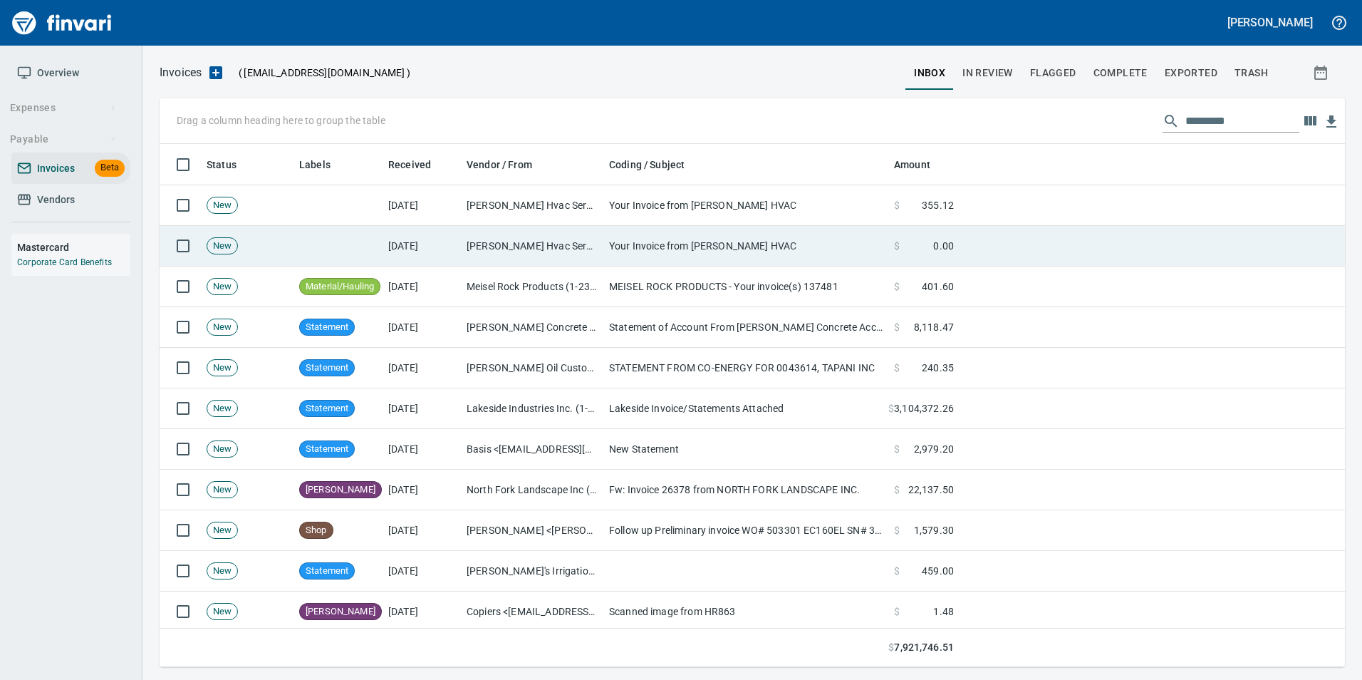
click at [519, 250] on td "Hendrickson Hvac Services Inc (1-10453)" at bounding box center [532, 246] width 142 height 41
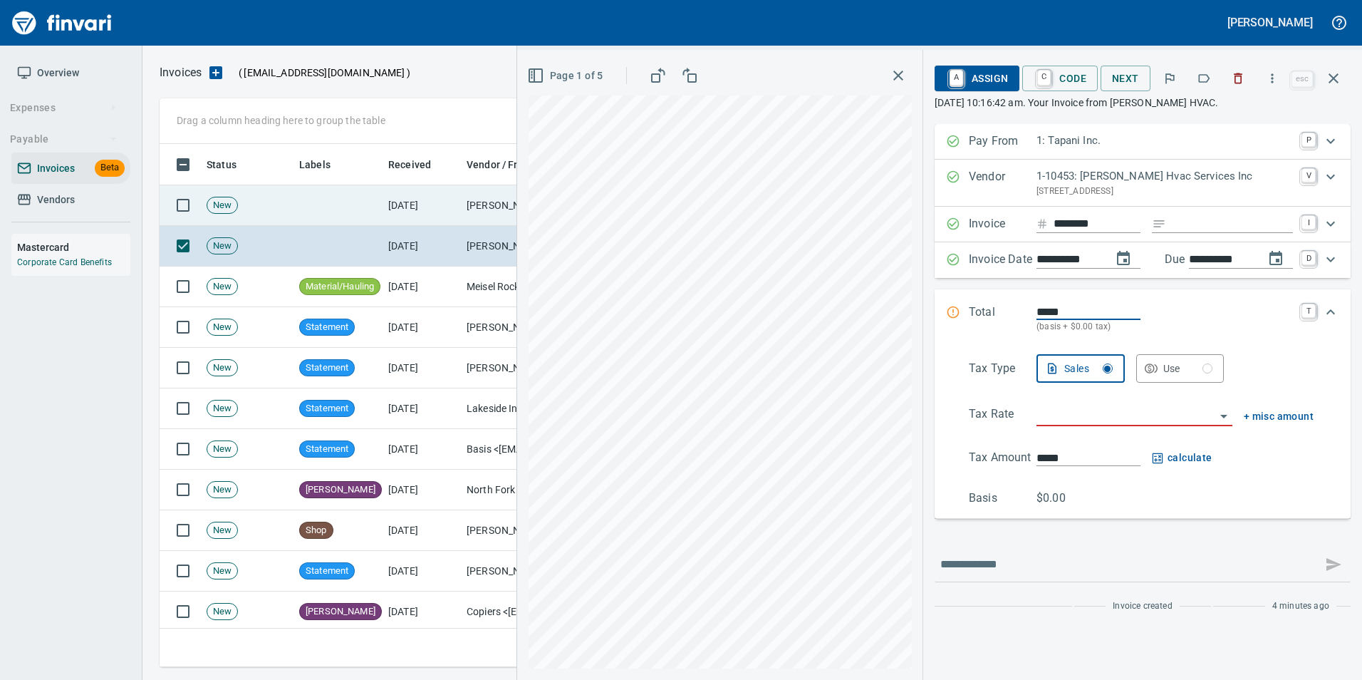
click at [1235, 82] on icon "button" at bounding box center [1238, 78] width 14 height 14
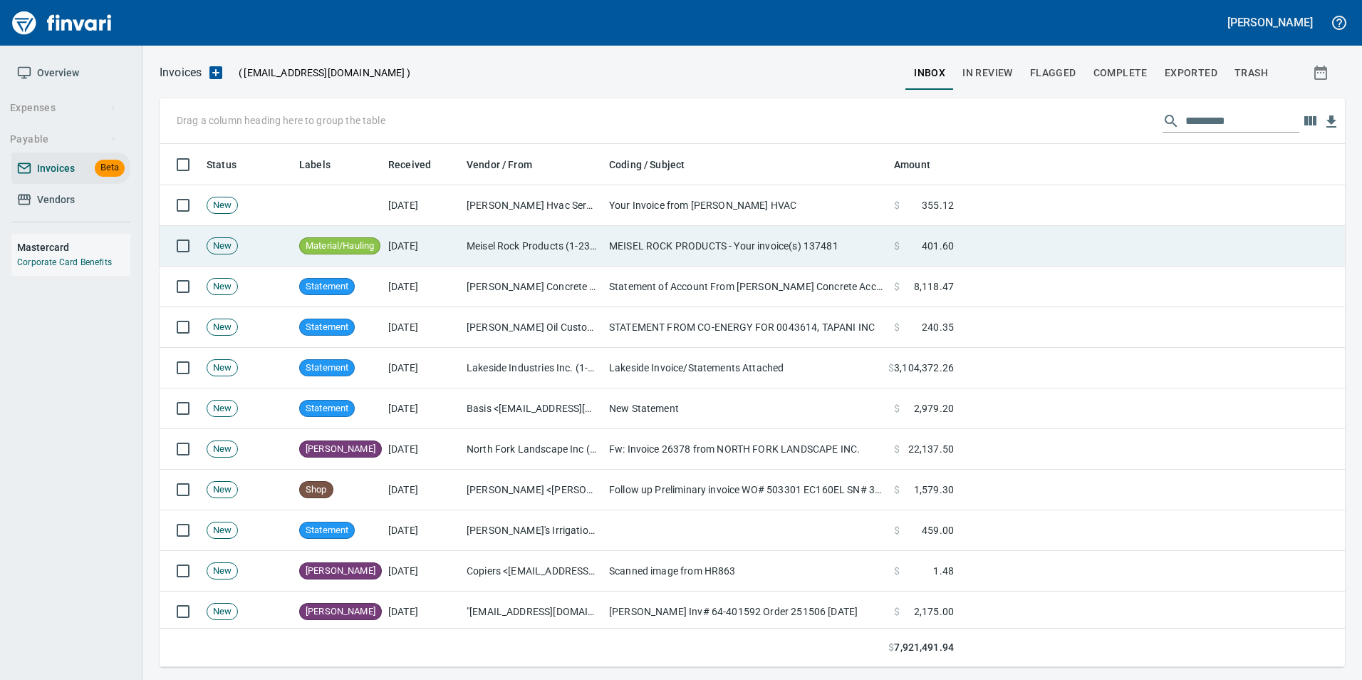
drag, startPoint x: 619, startPoint y: 210, endPoint x: 612, endPoint y: 227, distance: 18.5
click at [619, 209] on td "Your Invoice from Hendrickson HVAC" at bounding box center [745, 205] width 285 height 41
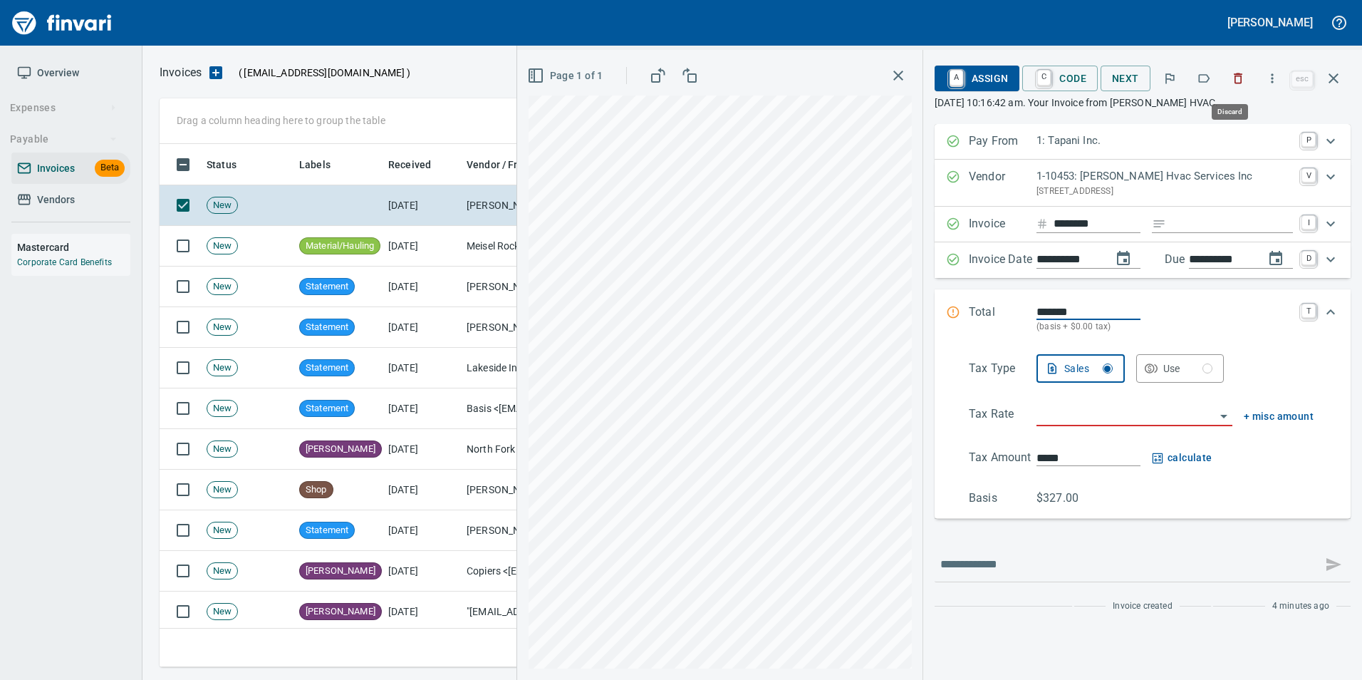
click at [1239, 71] on button "button" at bounding box center [1237, 78] width 31 height 31
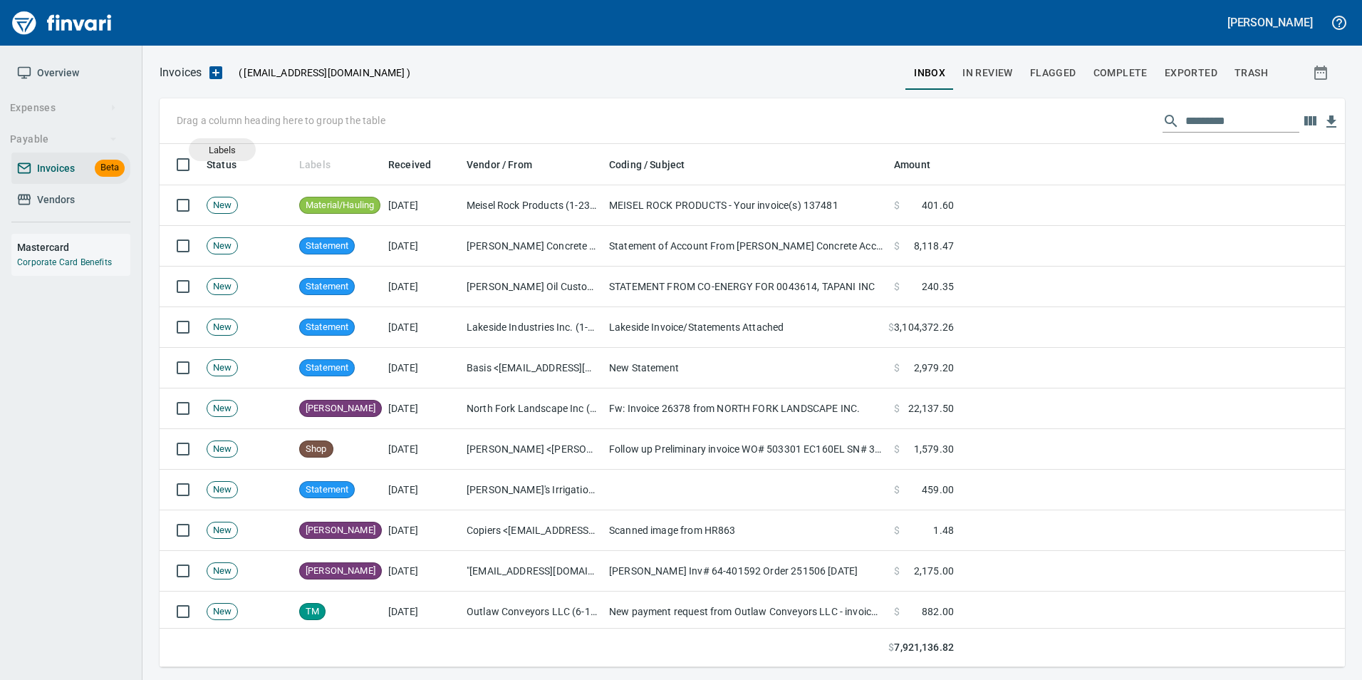
drag, startPoint x: 306, startPoint y: 161, endPoint x: 198, endPoint y: 132, distance: 111.3
click at [199, 135] on body "Gabee Homola Overview Expenses Payable Invoices Beta Vendors Mastercard Corpora…" at bounding box center [681, 340] width 1362 height 680
drag, startPoint x: 316, startPoint y: 171, endPoint x: 237, endPoint y: 122, distance: 93.1
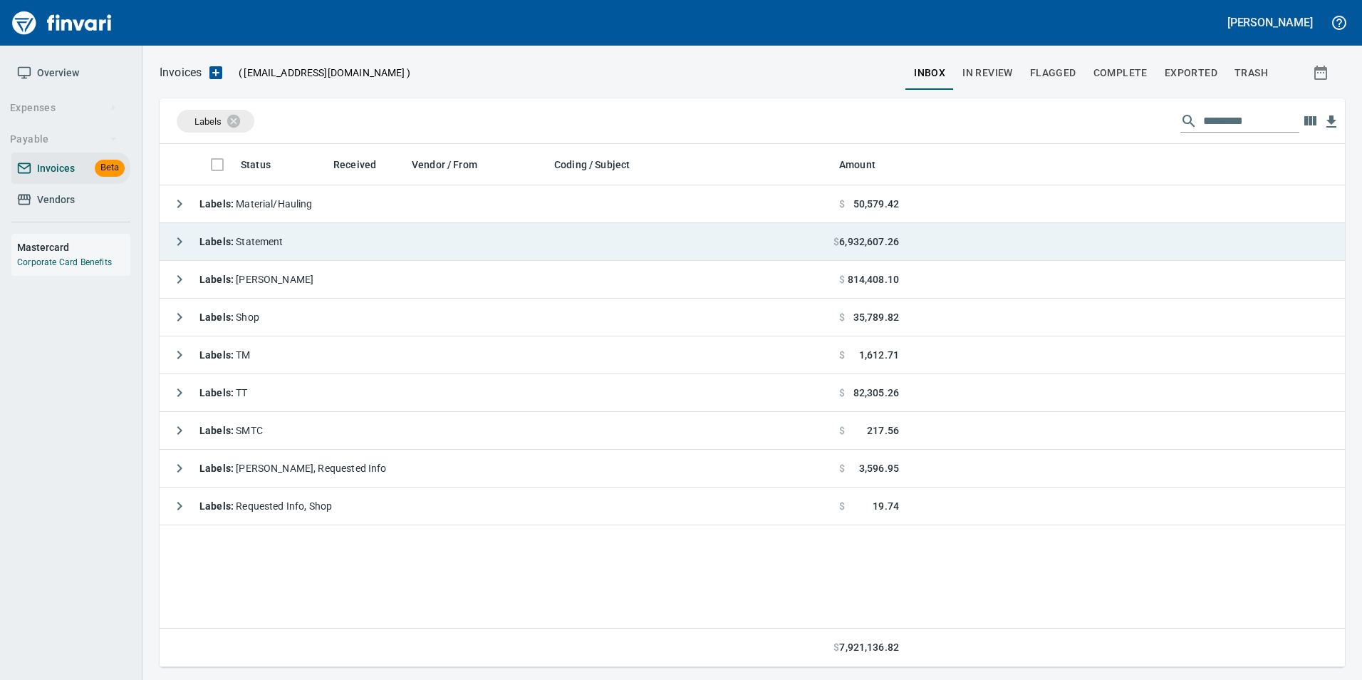
click at [173, 234] on icon "button" at bounding box center [179, 241] width 17 height 17
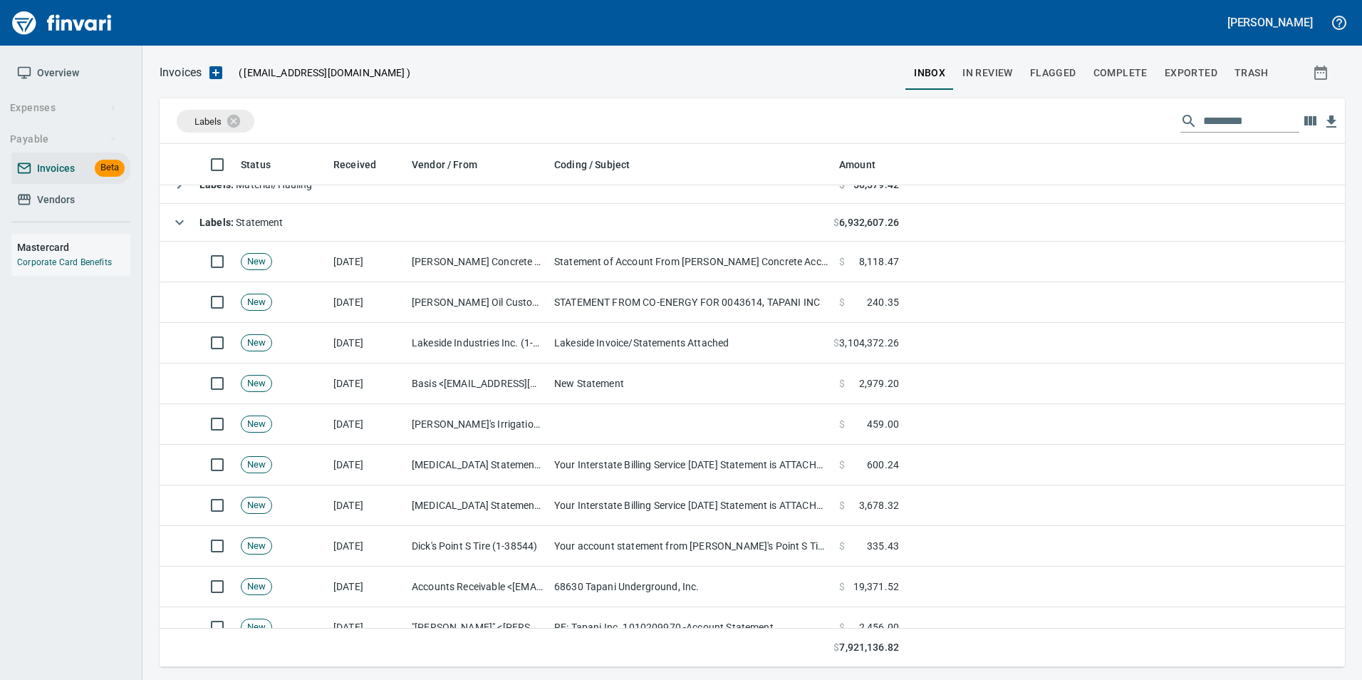
scroll to position [0, 0]
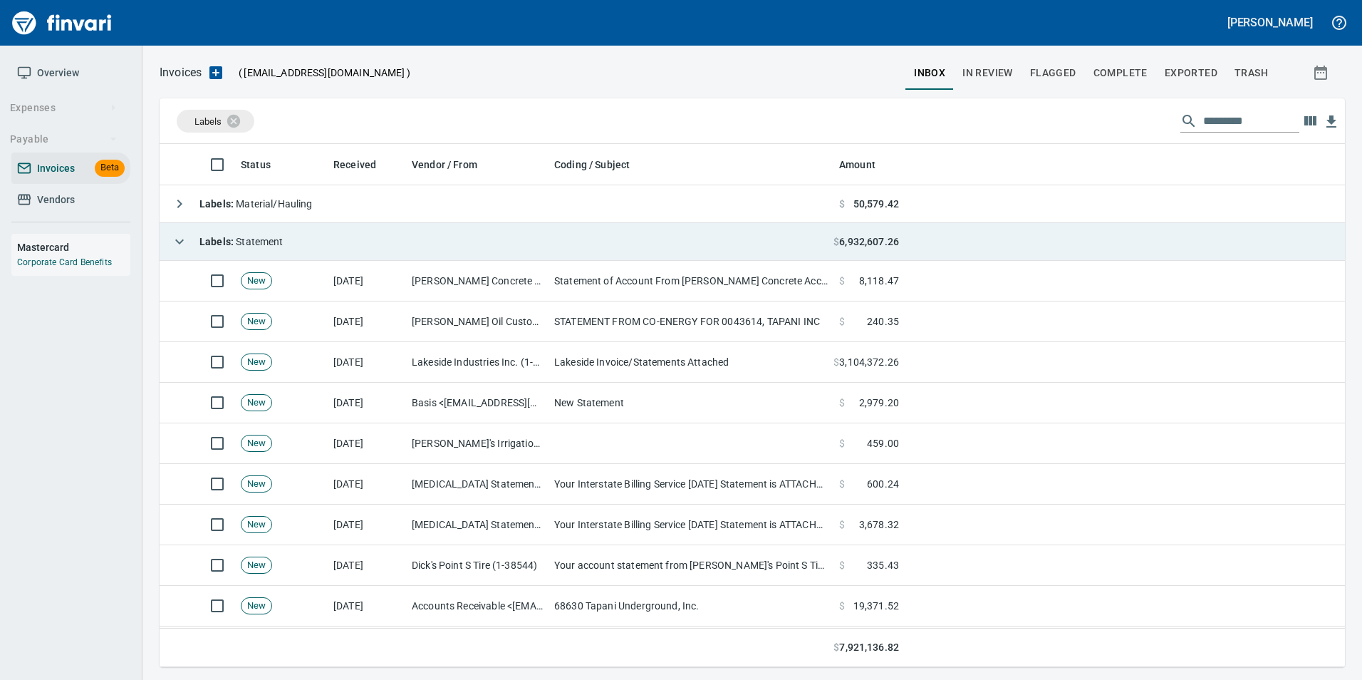
click at [177, 236] on icon "button" at bounding box center [179, 241] width 17 height 17
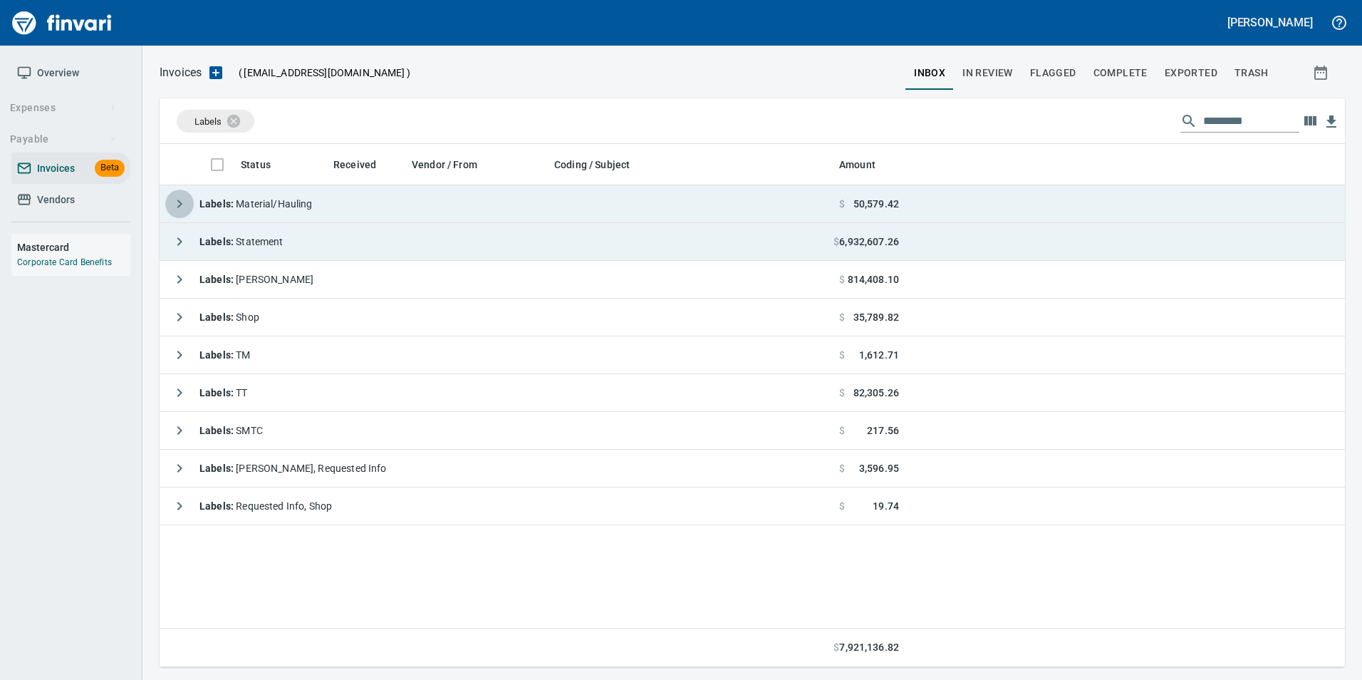
click at [185, 195] on icon "button" at bounding box center [179, 203] width 17 height 17
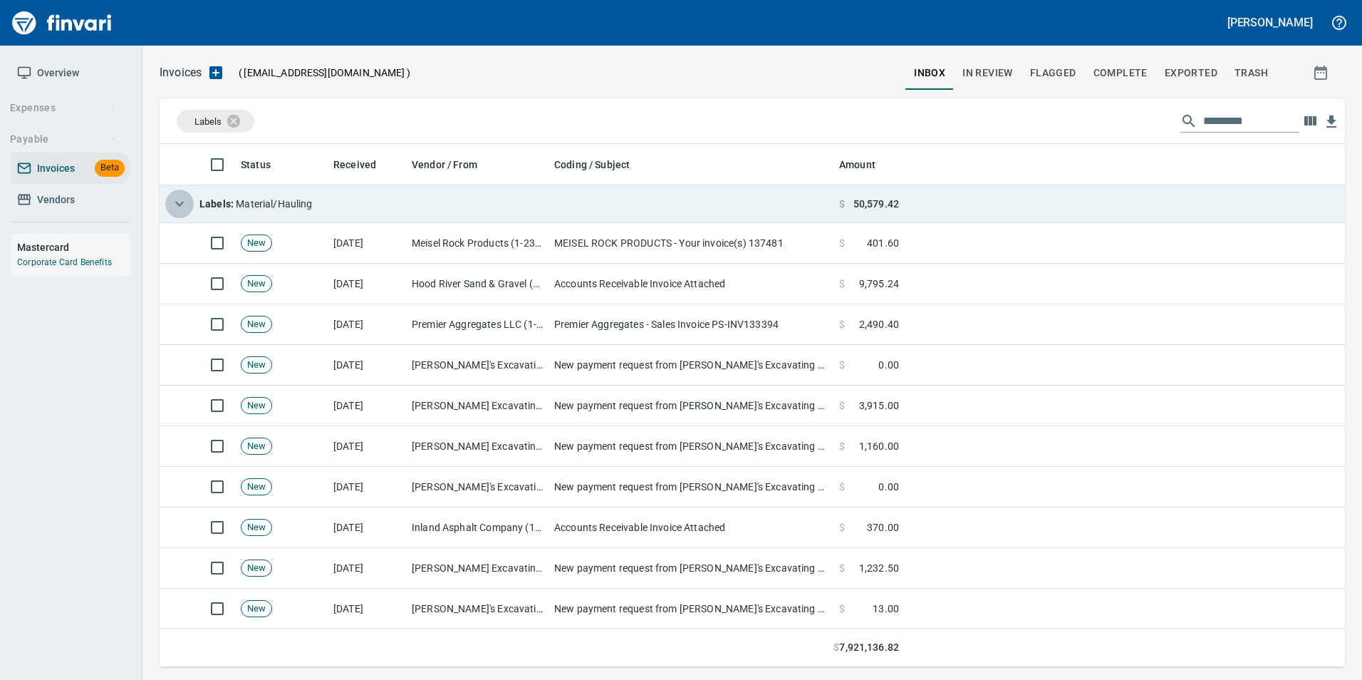
click at [184, 199] on icon "button" at bounding box center [179, 203] width 17 height 17
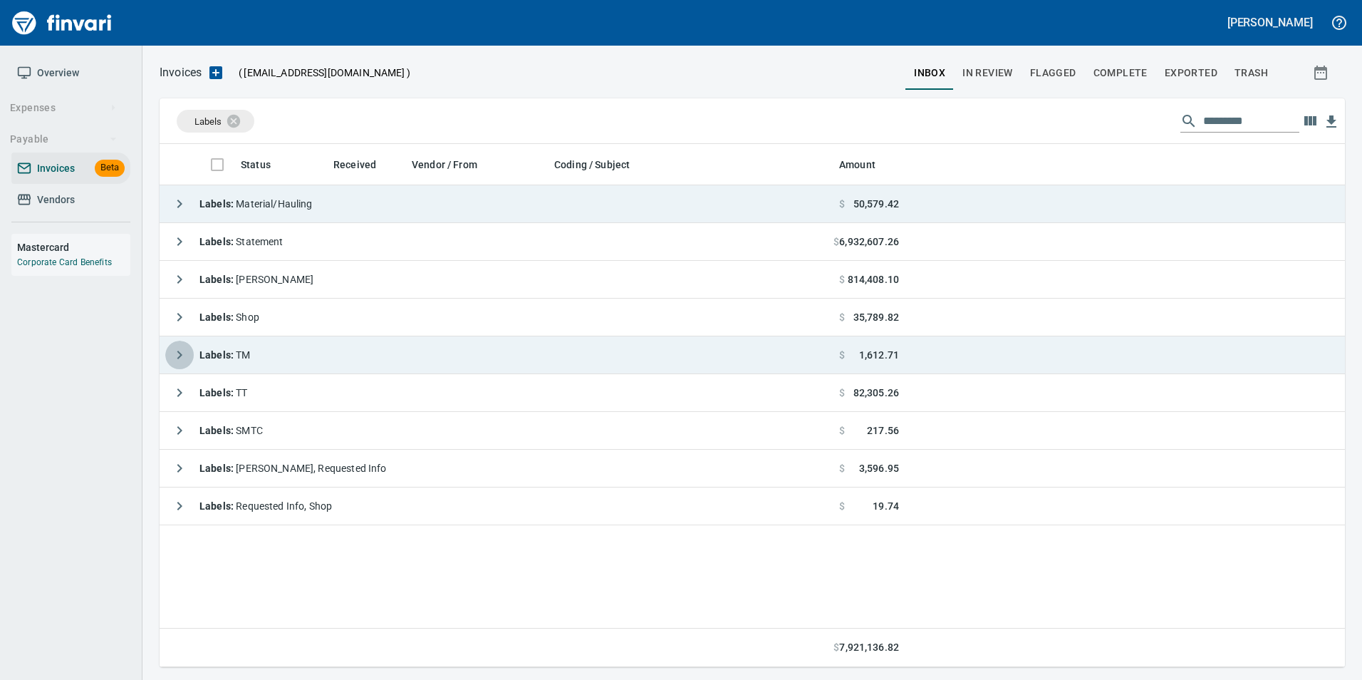
click at [172, 357] on icon "button" at bounding box center [179, 354] width 17 height 17
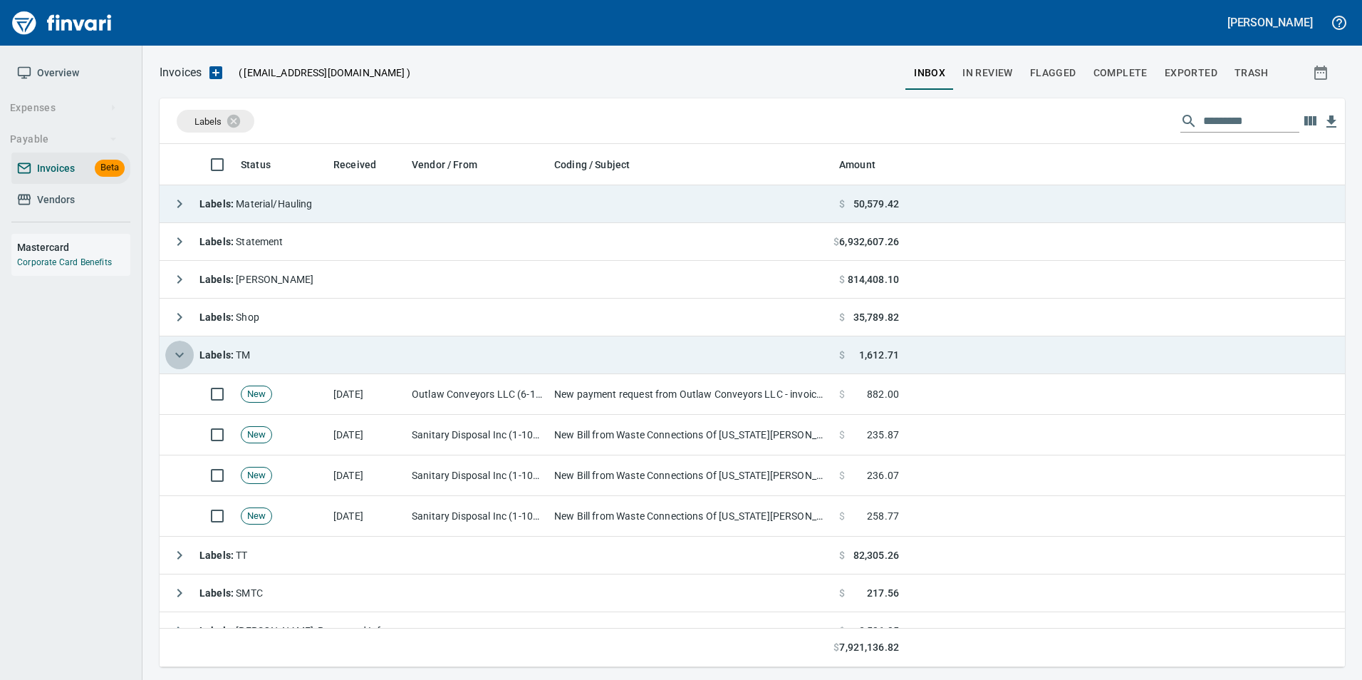
click at [172, 357] on icon "button" at bounding box center [179, 354] width 17 height 17
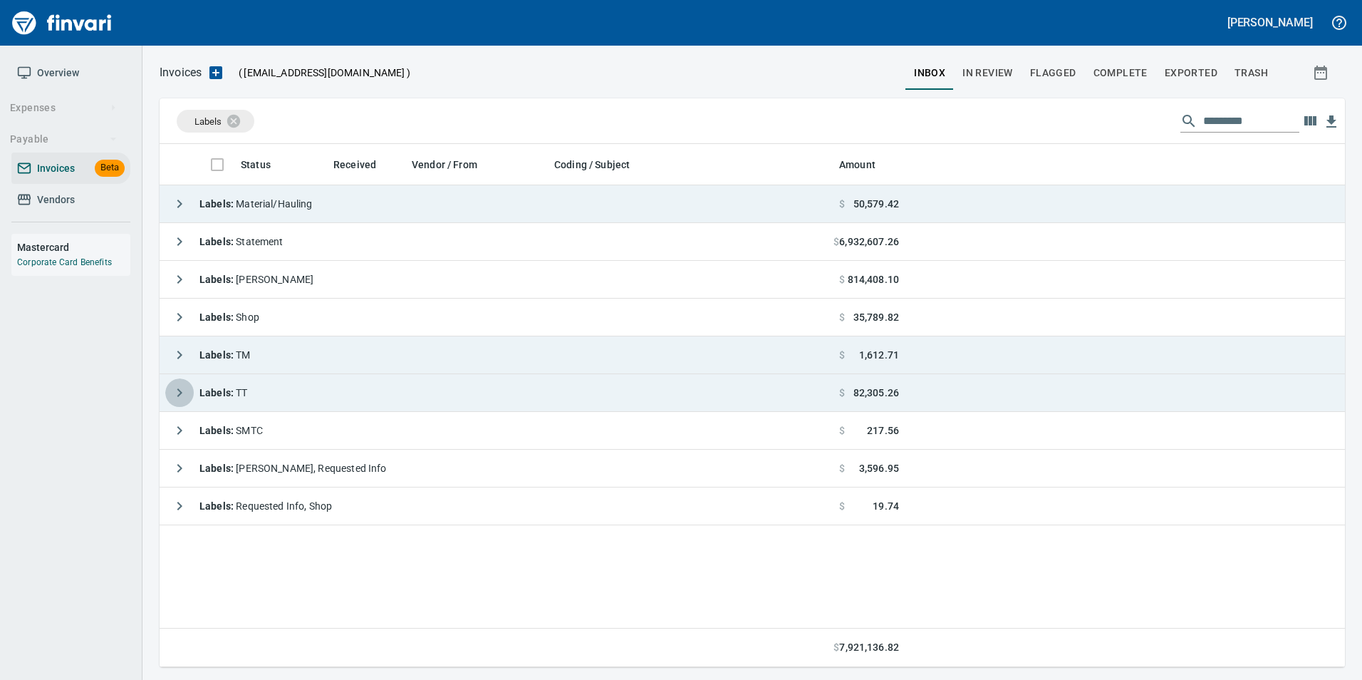
click at [185, 387] on icon "button" at bounding box center [179, 392] width 17 height 17
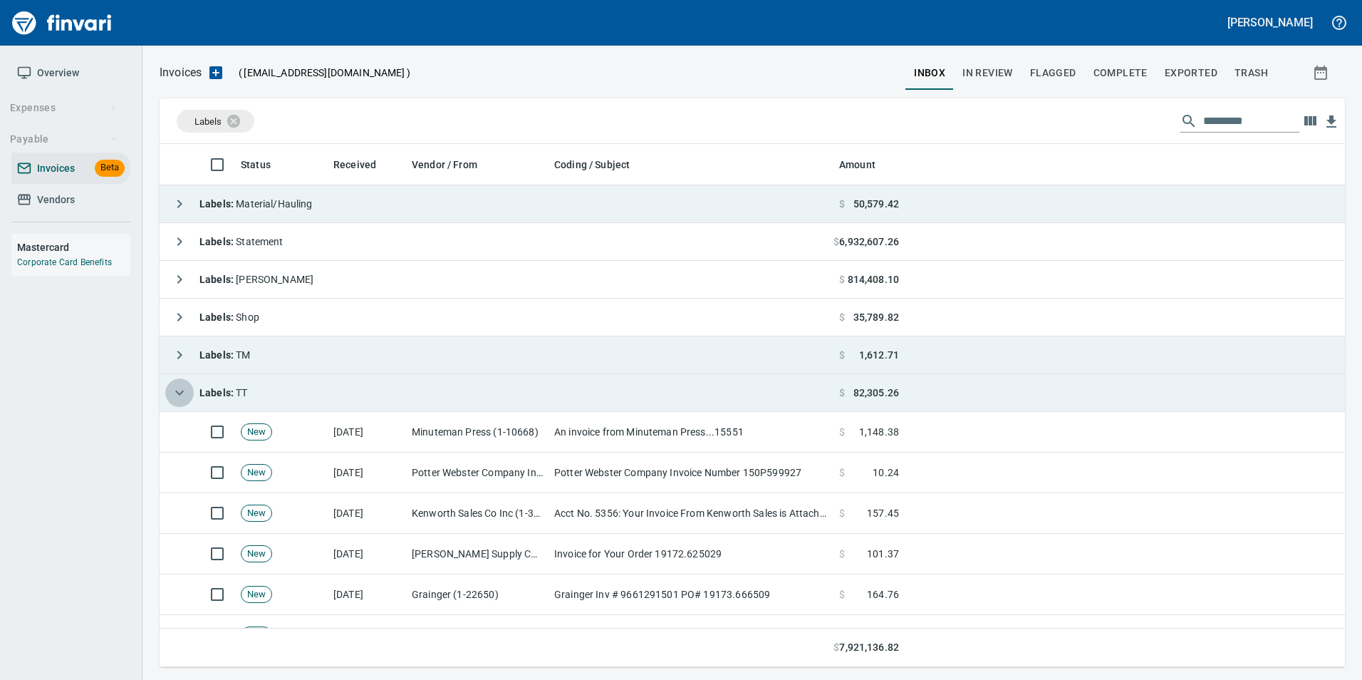
click at [185, 387] on icon "button" at bounding box center [179, 392] width 17 height 17
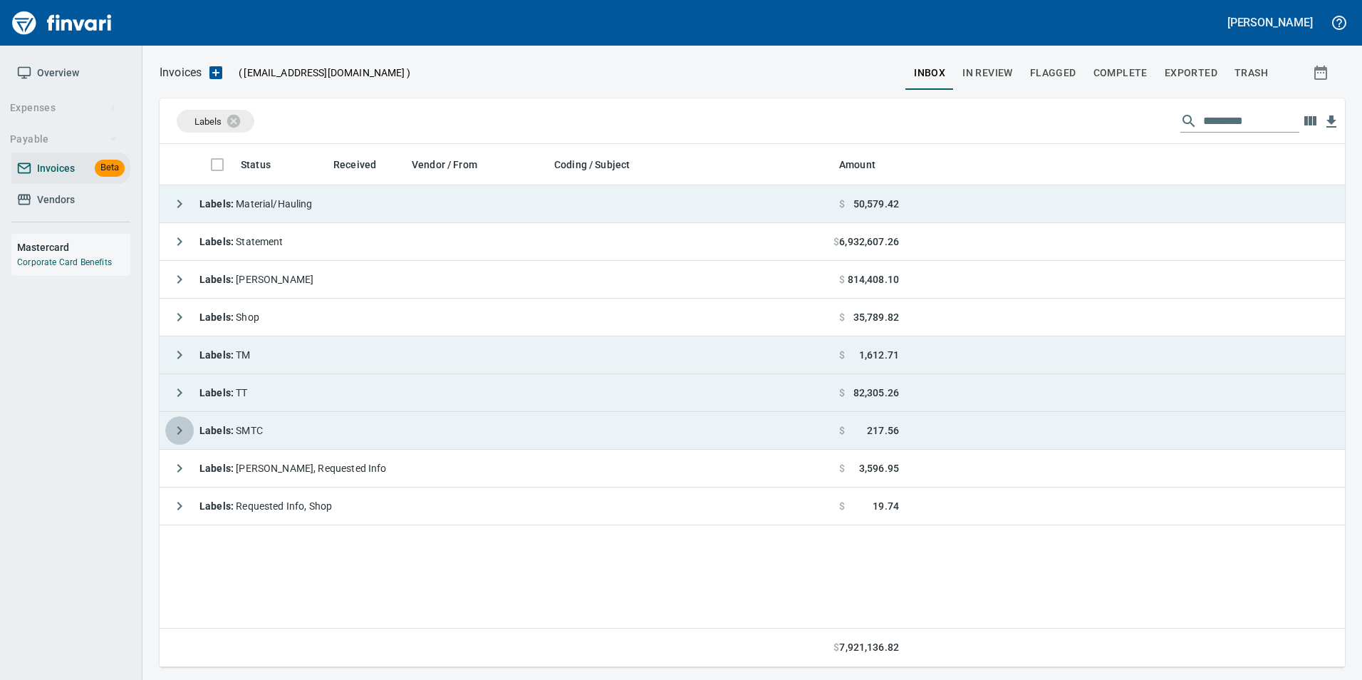
click at [179, 427] on icon "button" at bounding box center [179, 430] width 5 height 9
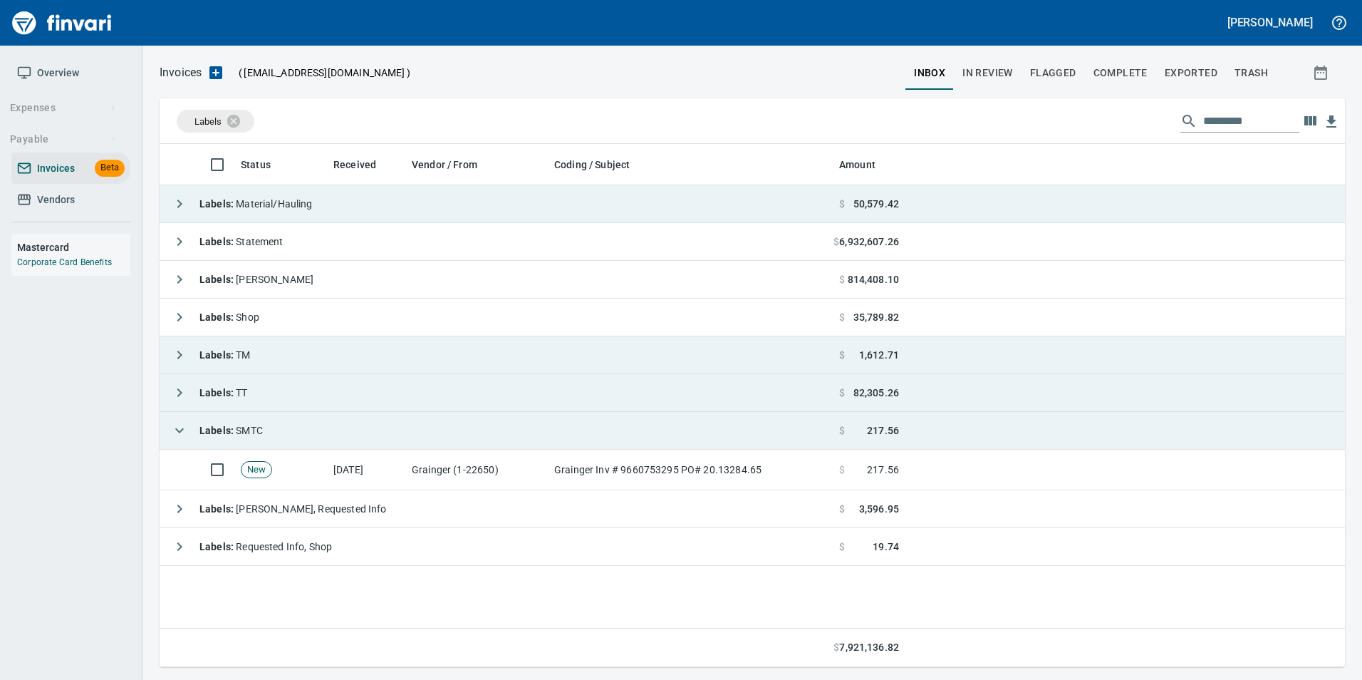
click at [179, 427] on icon "button" at bounding box center [179, 430] width 17 height 17
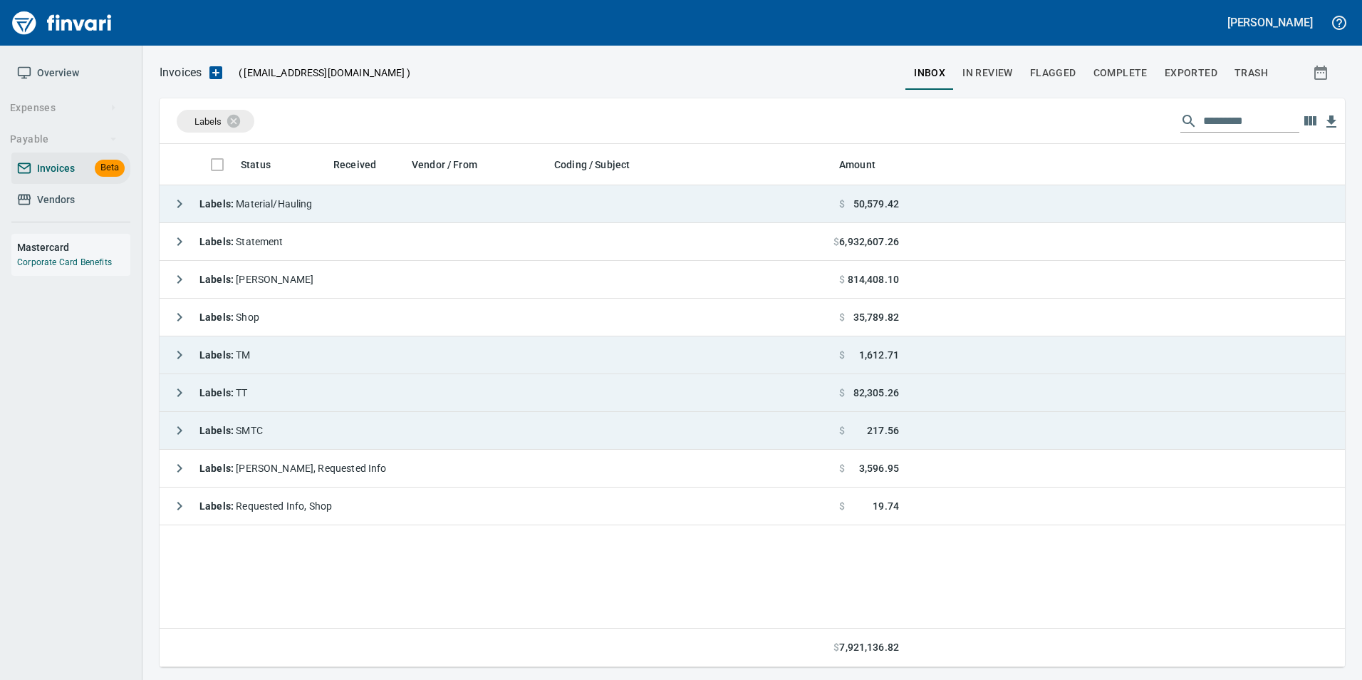
click at [184, 396] on icon "button" at bounding box center [179, 392] width 17 height 17
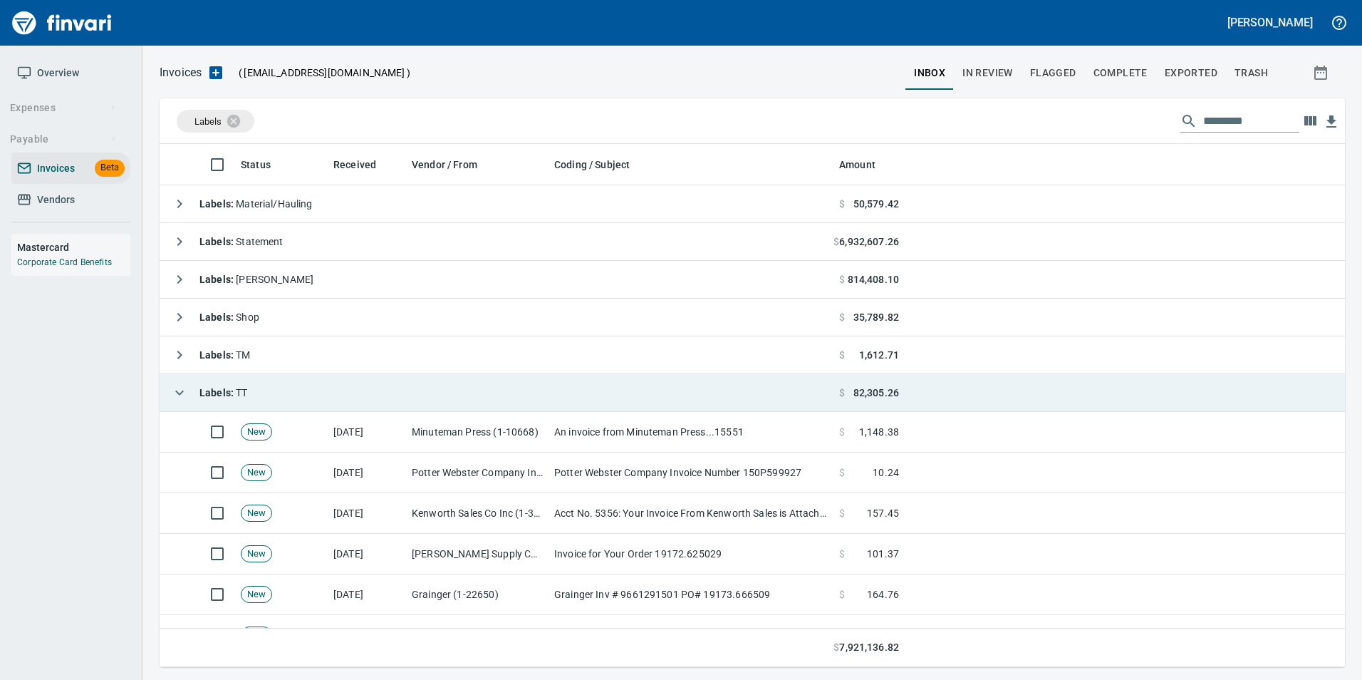
drag, startPoint x: 177, startPoint y: 381, endPoint x: 172, endPoint y: 370, distance: 12.2
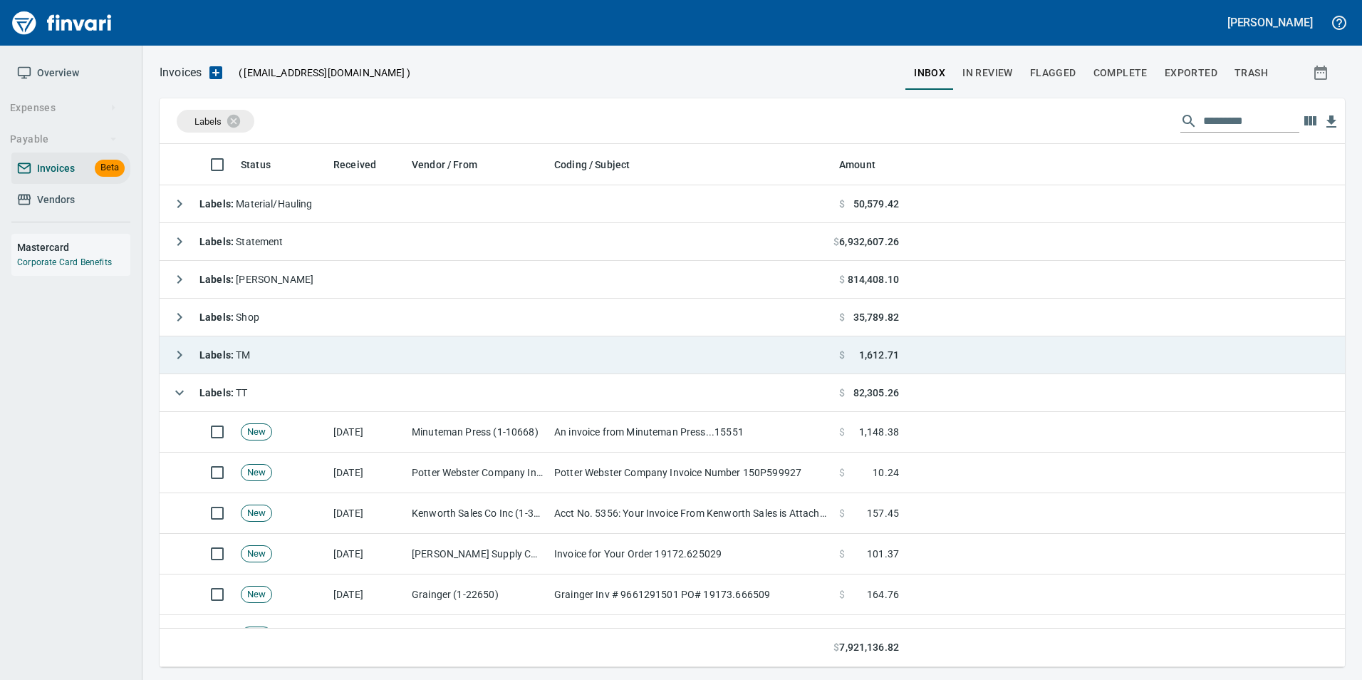
click at [177, 380] on button "button" at bounding box center [179, 392] width 28 height 28
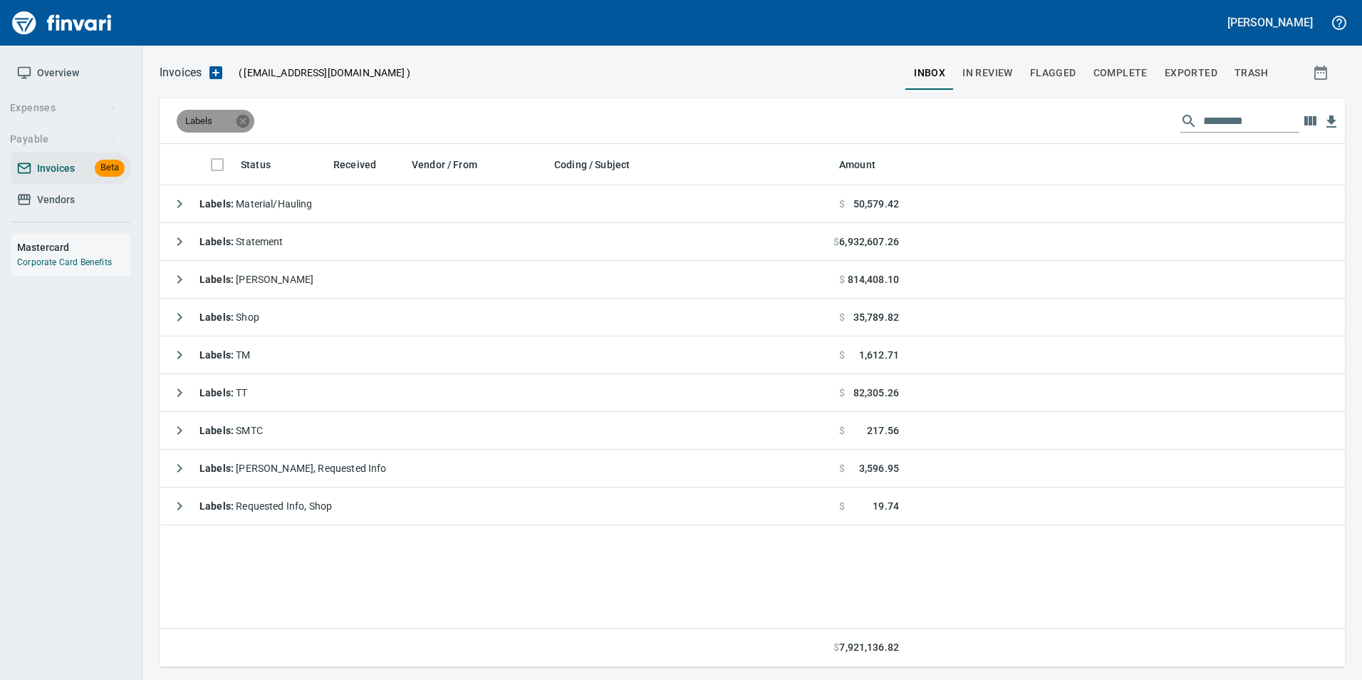
click at [246, 118] on icon at bounding box center [242, 120] width 13 height 13
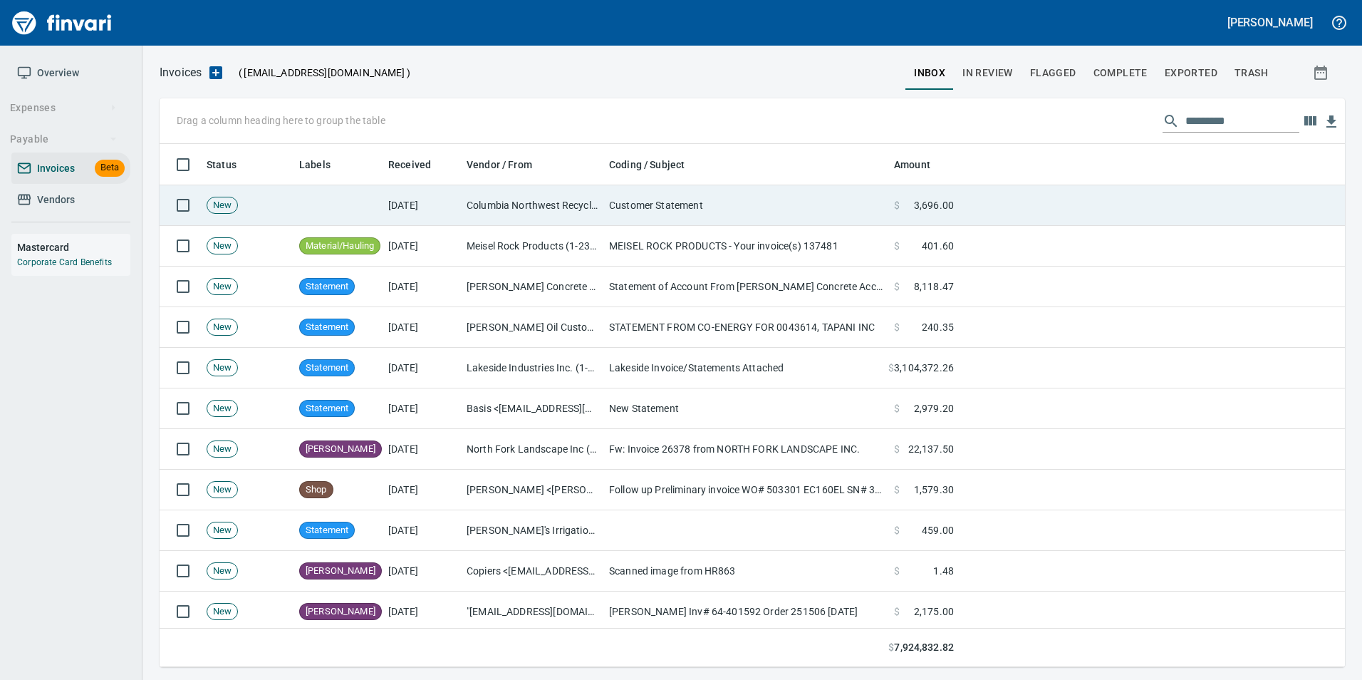
click at [599, 198] on td "Columbia Northwest Recycling Inc (1-11197)" at bounding box center [532, 205] width 142 height 41
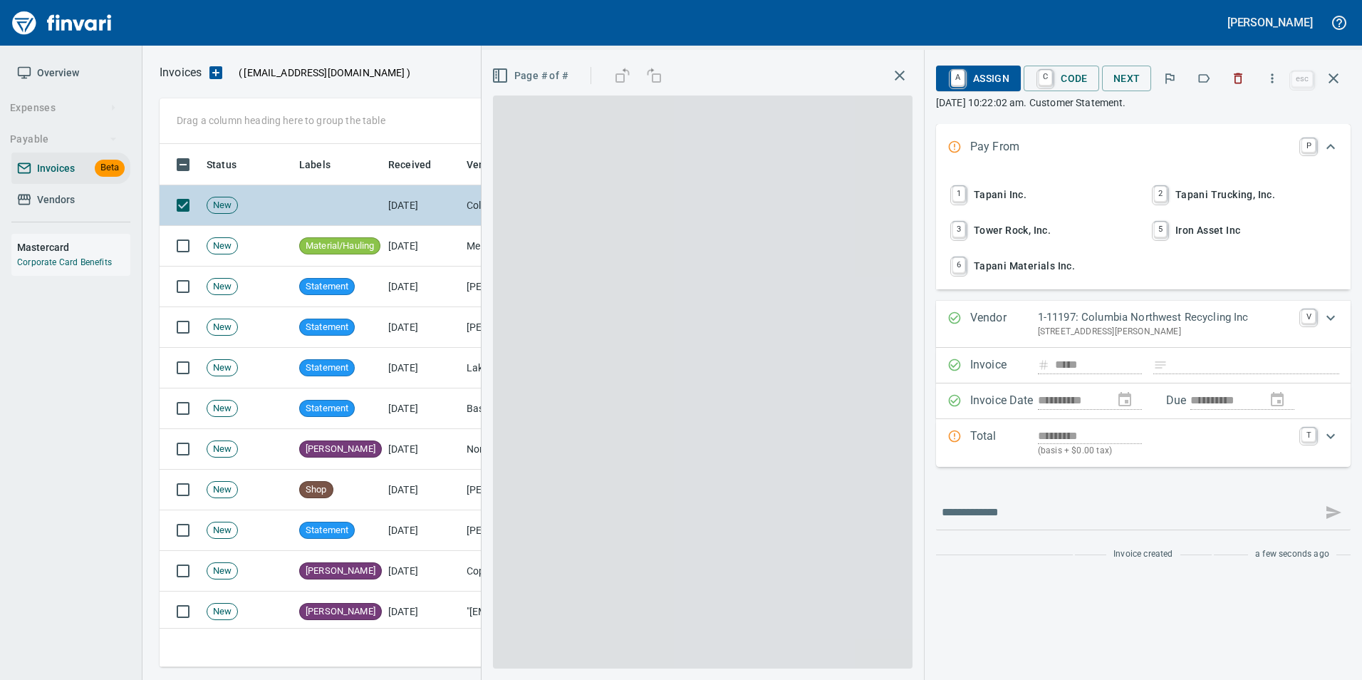
scroll to position [512, 1163]
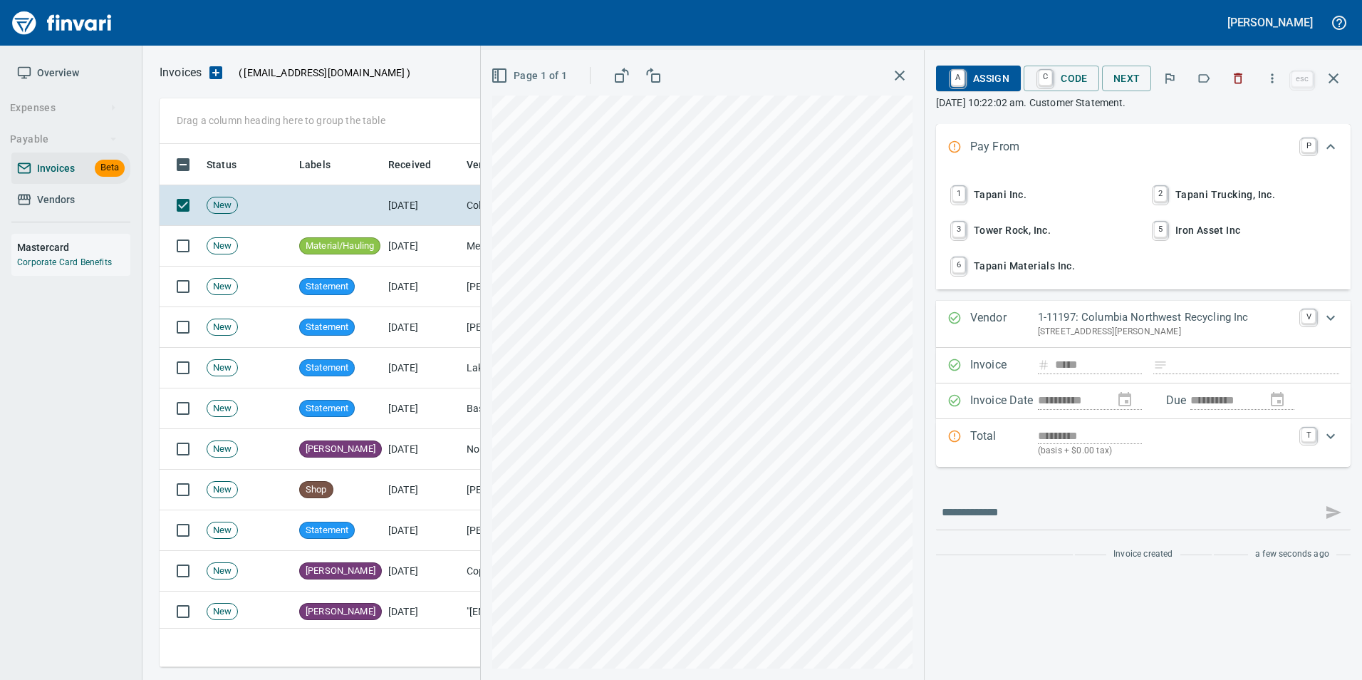
click at [1207, 79] on icon "button" at bounding box center [1204, 78] width 14 height 14
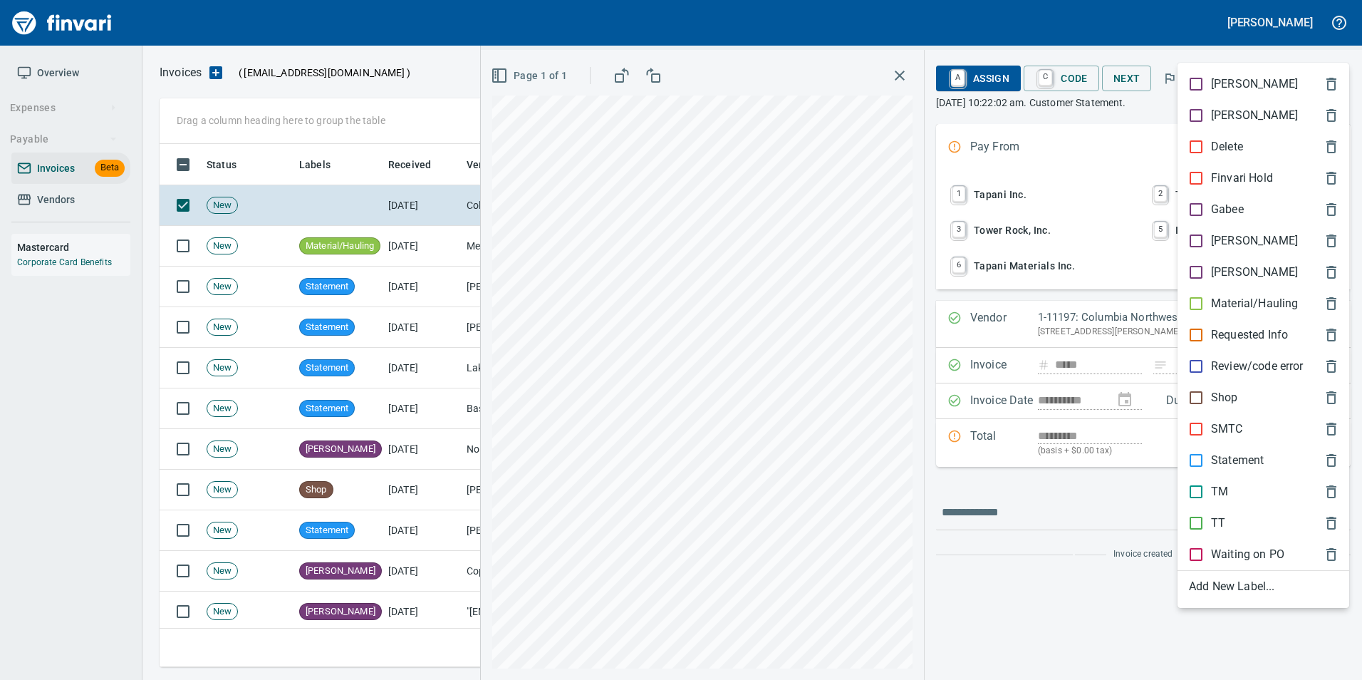
drag, startPoint x: 1229, startPoint y: 459, endPoint x: 1224, endPoint y: 441, distance: 19.0
click at [1227, 459] on p "Statement" at bounding box center [1237, 460] width 53 height 17
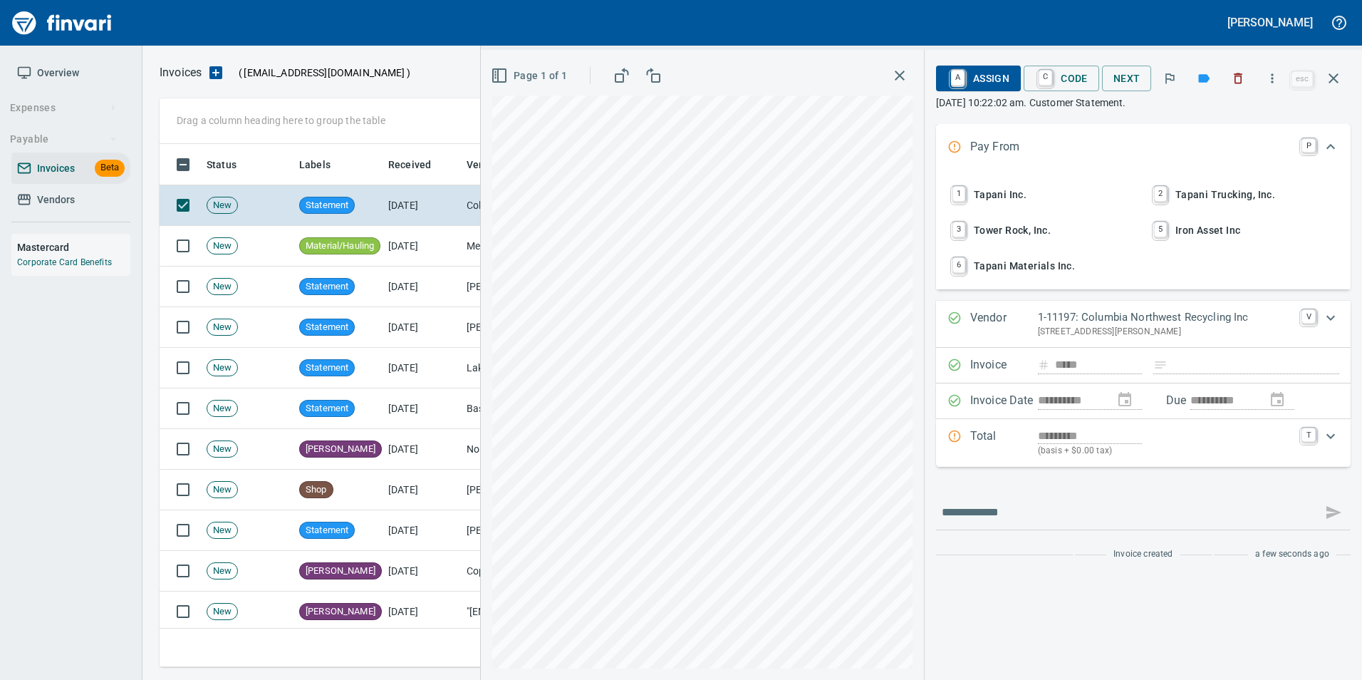
click at [1340, 73] on icon "button" at bounding box center [1333, 78] width 17 height 17
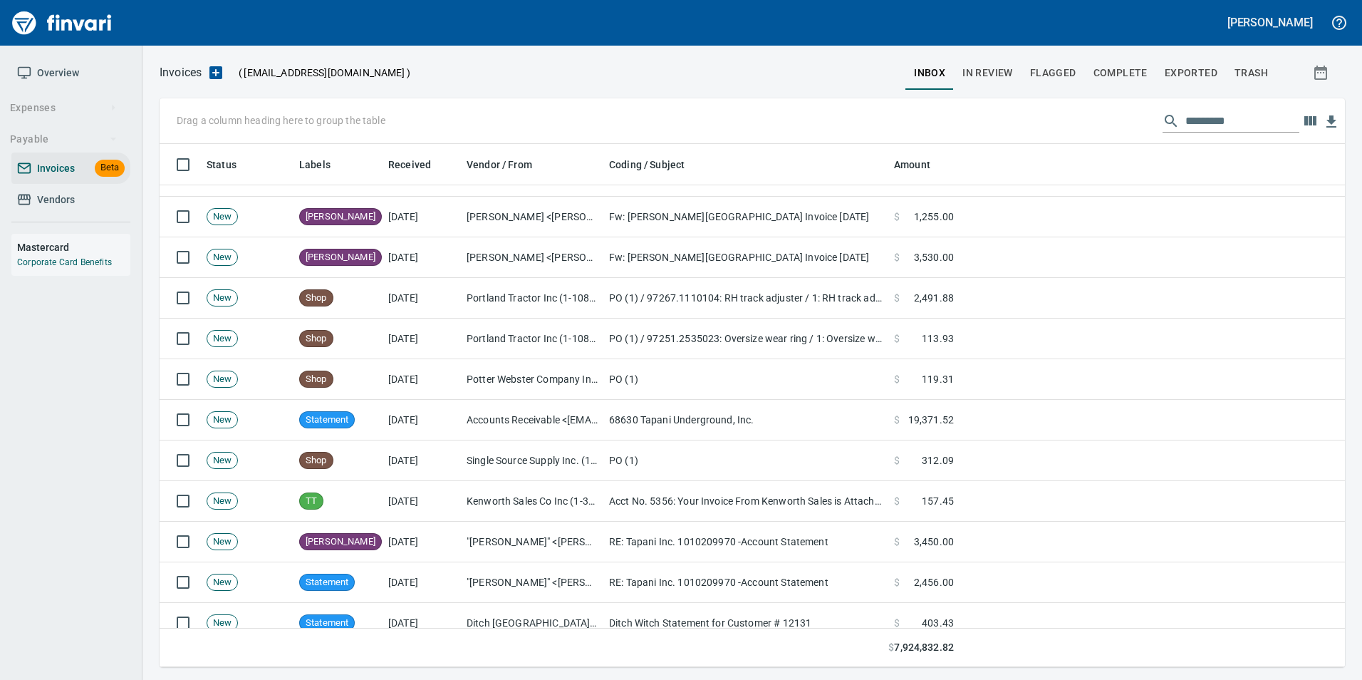
scroll to position [1496, 0]
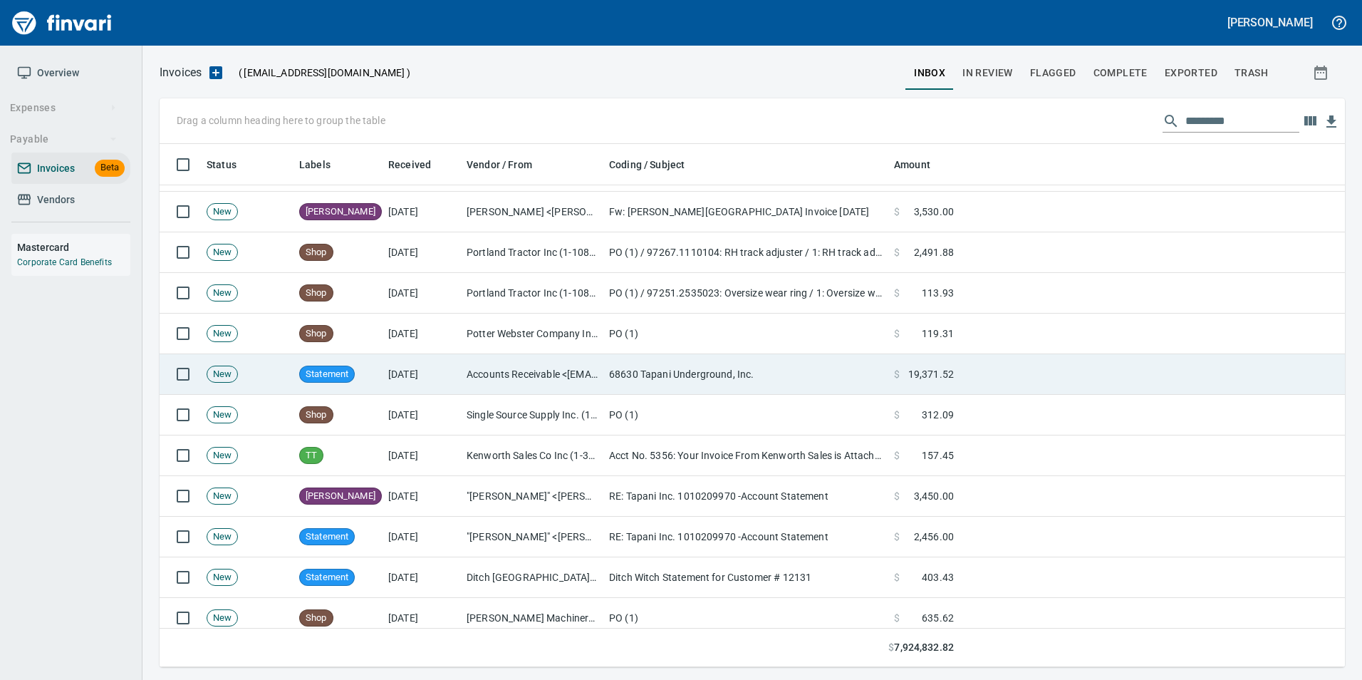
click at [525, 372] on td "Accounts Receivable <ar@ritzsafety.com>" at bounding box center [532, 374] width 142 height 41
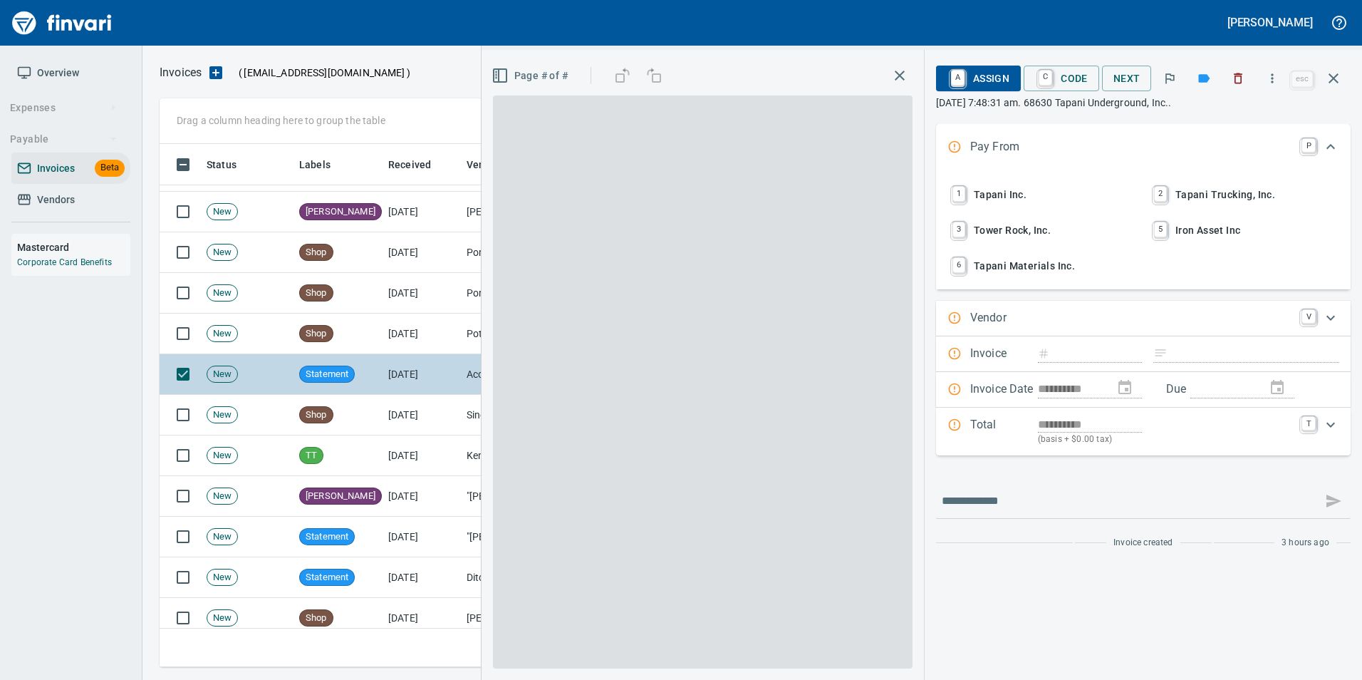
scroll to position [512, 1163]
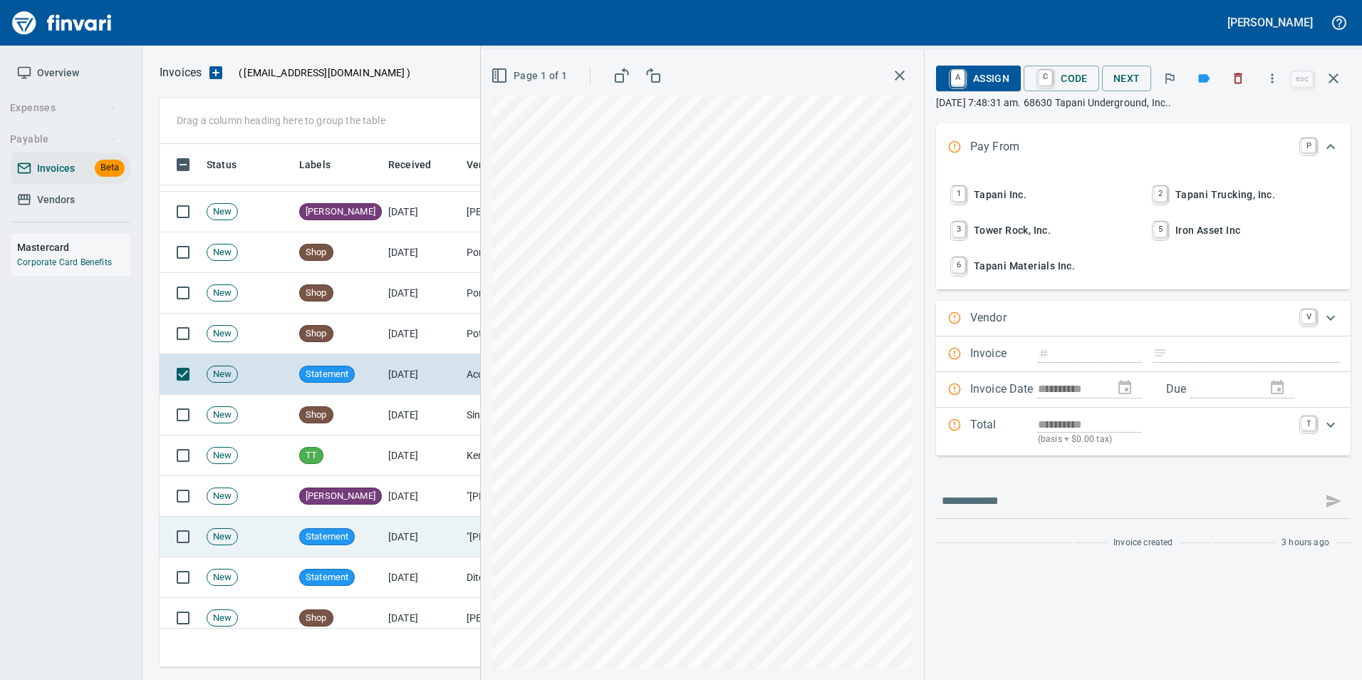
click at [451, 526] on td "[DATE]" at bounding box center [421, 536] width 78 height 41
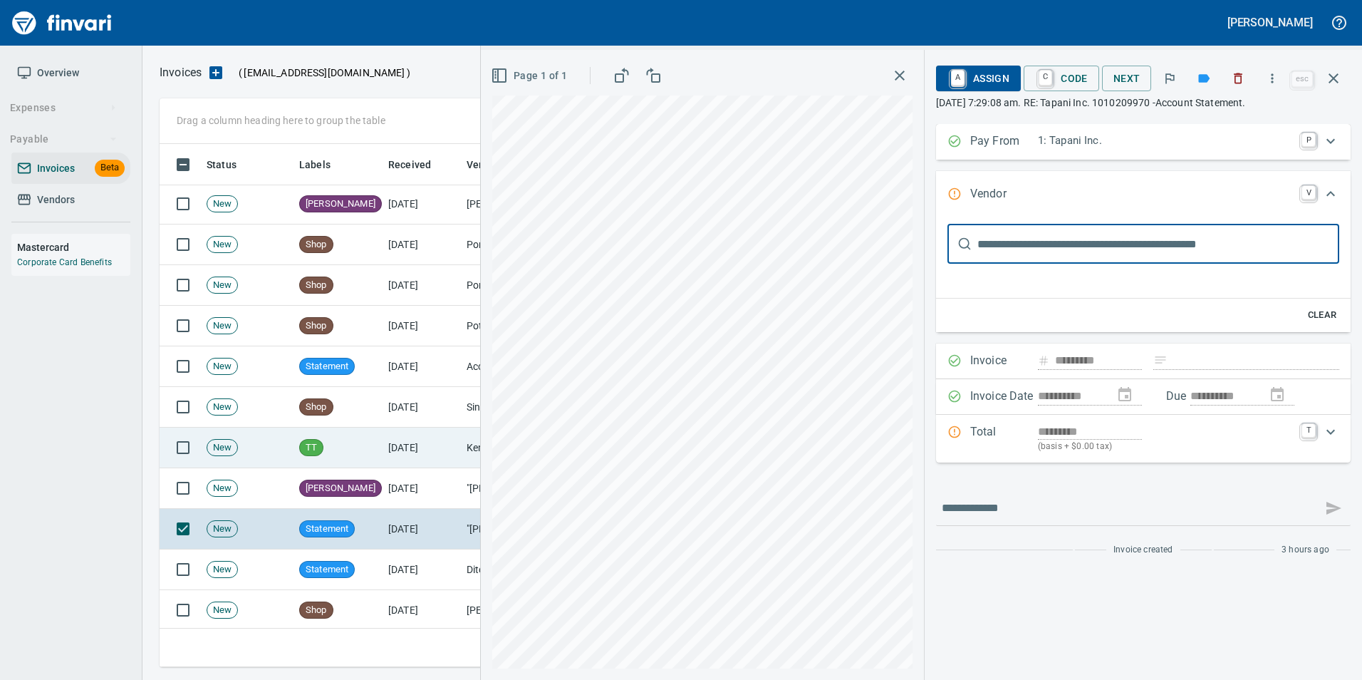
scroll to position [1567, 0]
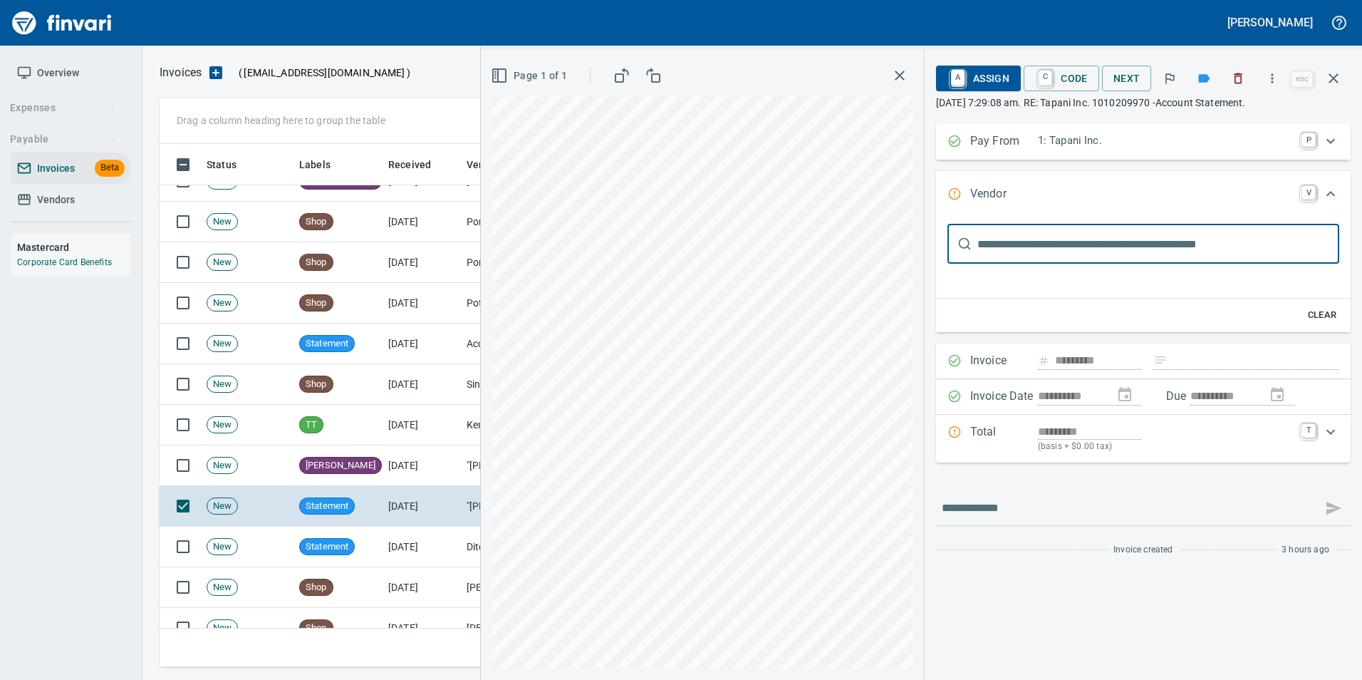
click at [1203, 79] on icon "button" at bounding box center [1204, 78] width 11 height 9
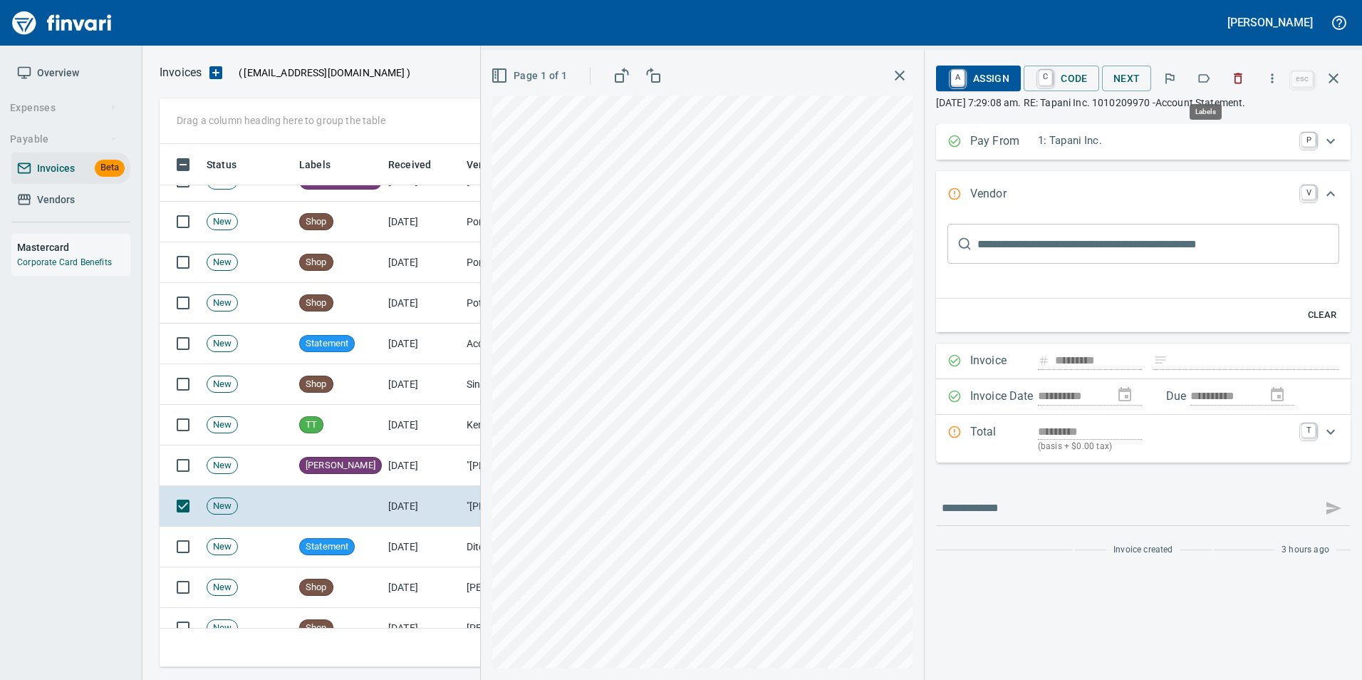
scroll to position [512, 1163]
click at [1205, 76] on icon "button" at bounding box center [1204, 78] width 14 height 14
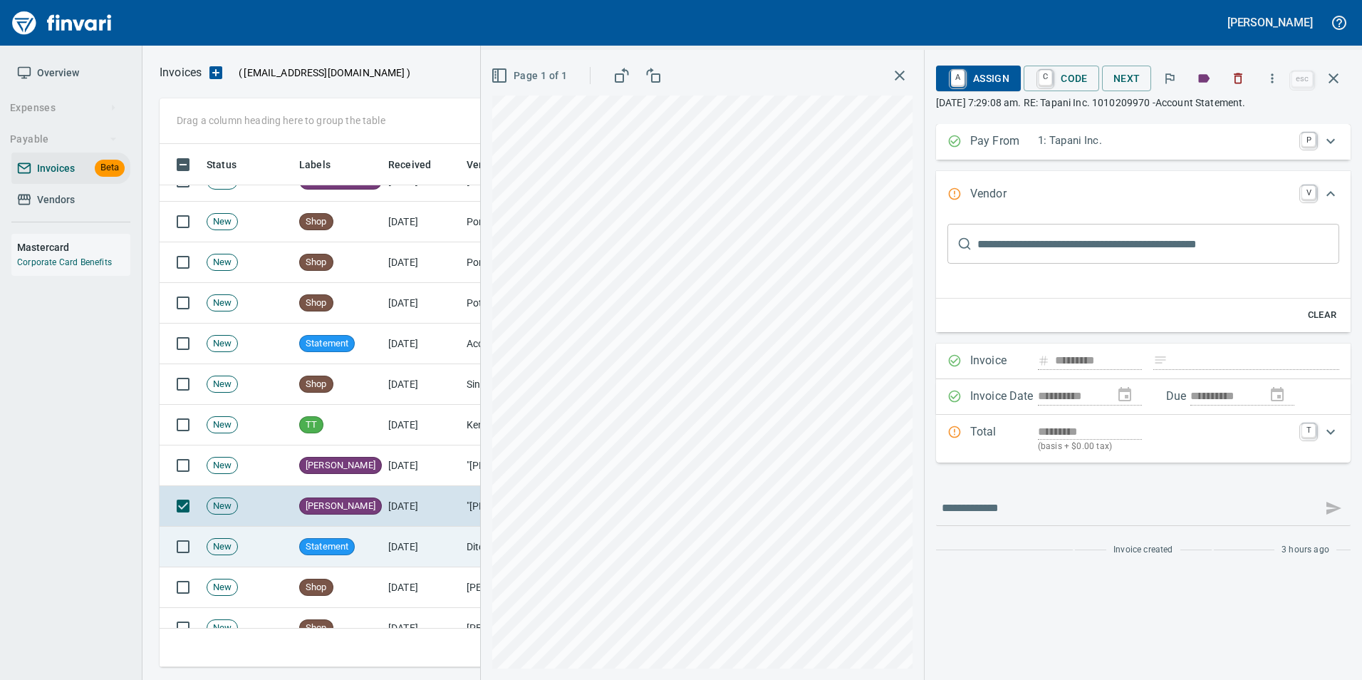
click at [393, 558] on td "[DATE]" at bounding box center [421, 546] width 78 height 41
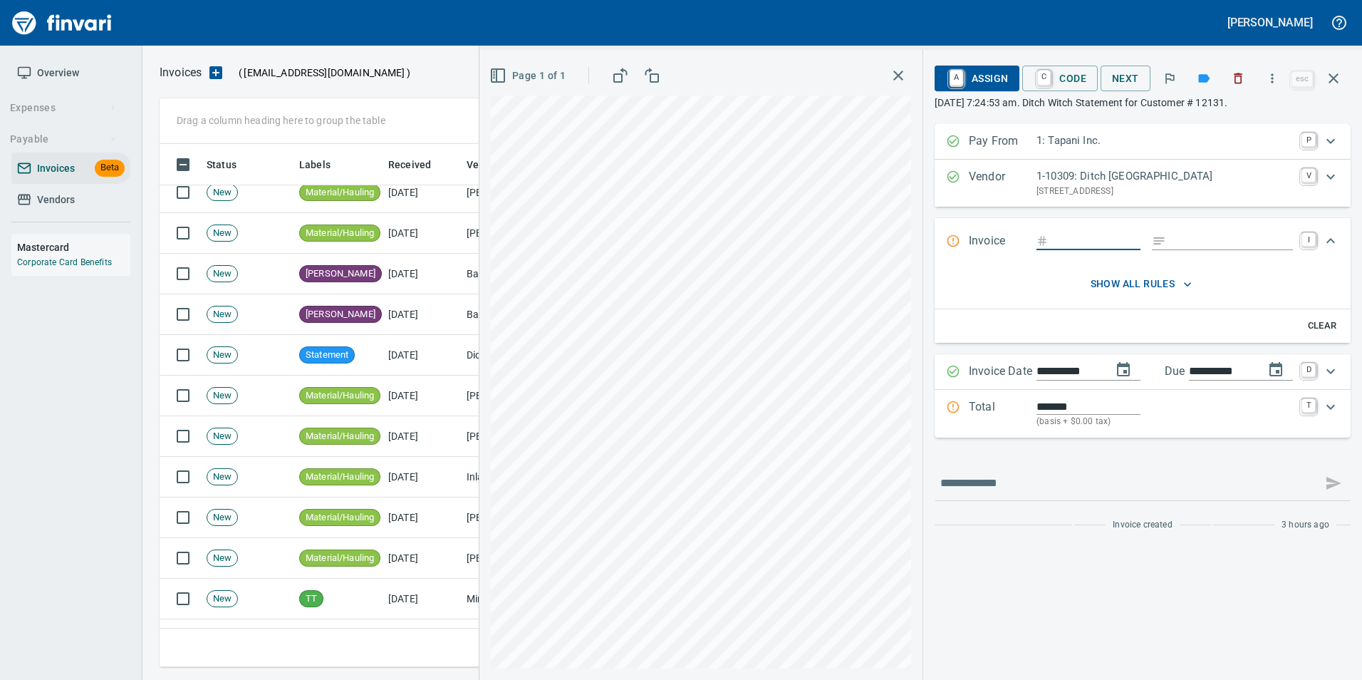
scroll to position [783, 0]
click at [413, 345] on td "[DATE]" at bounding box center [421, 355] width 78 height 41
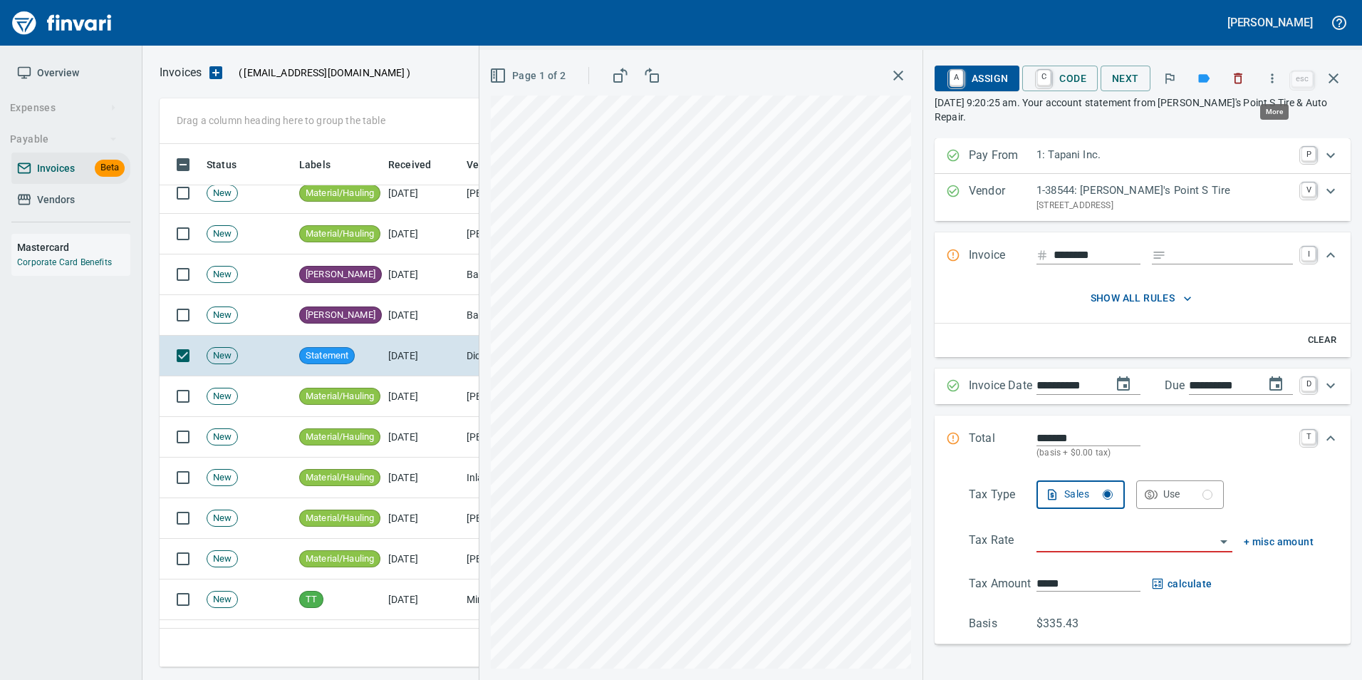
scroll to position [512, 1163]
click at [1274, 83] on icon "button" at bounding box center [1272, 77] width 2 height 9
click at [1244, 111] on span "Download" at bounding box center [1270, 119] width 137 height 17
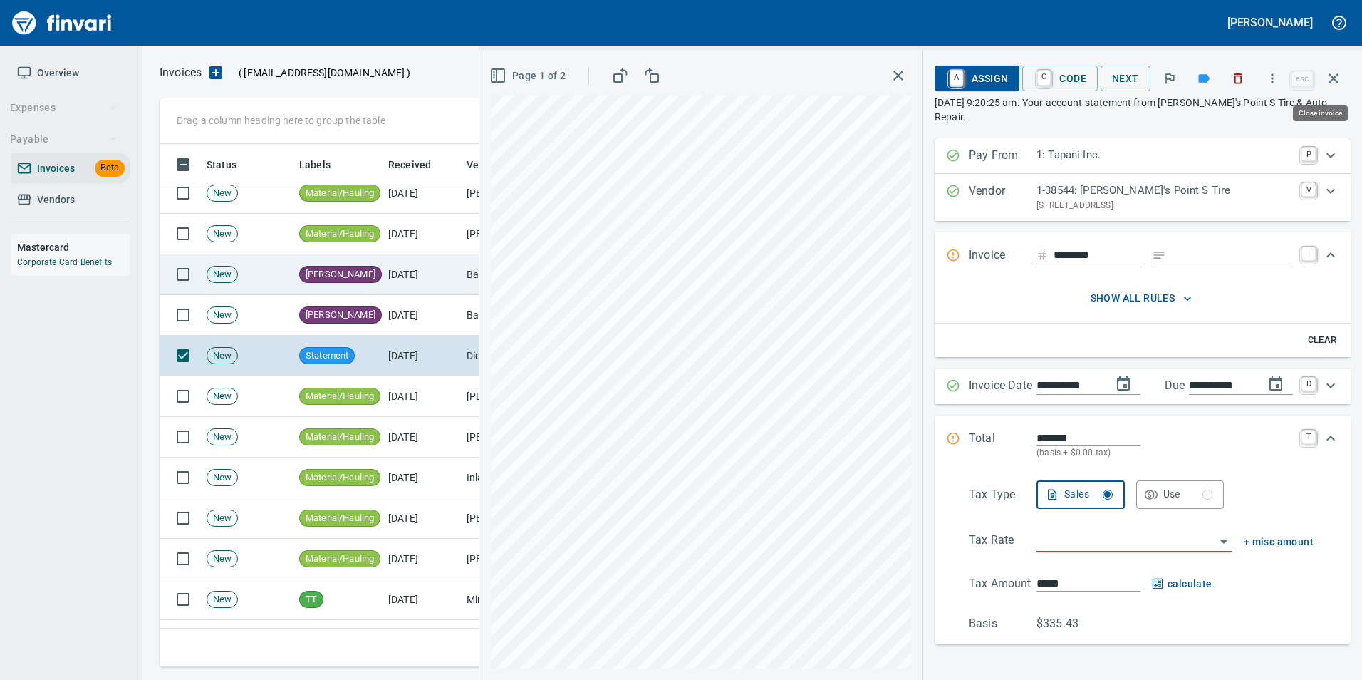
drag, startPoint x: 1336, startPoint y: 75, endPoint x: 1180, endPoint y: 279, distance: 257.6
click at [1336, 74] on icon "button" at bounding box center [1333, 78] width 17 height 17
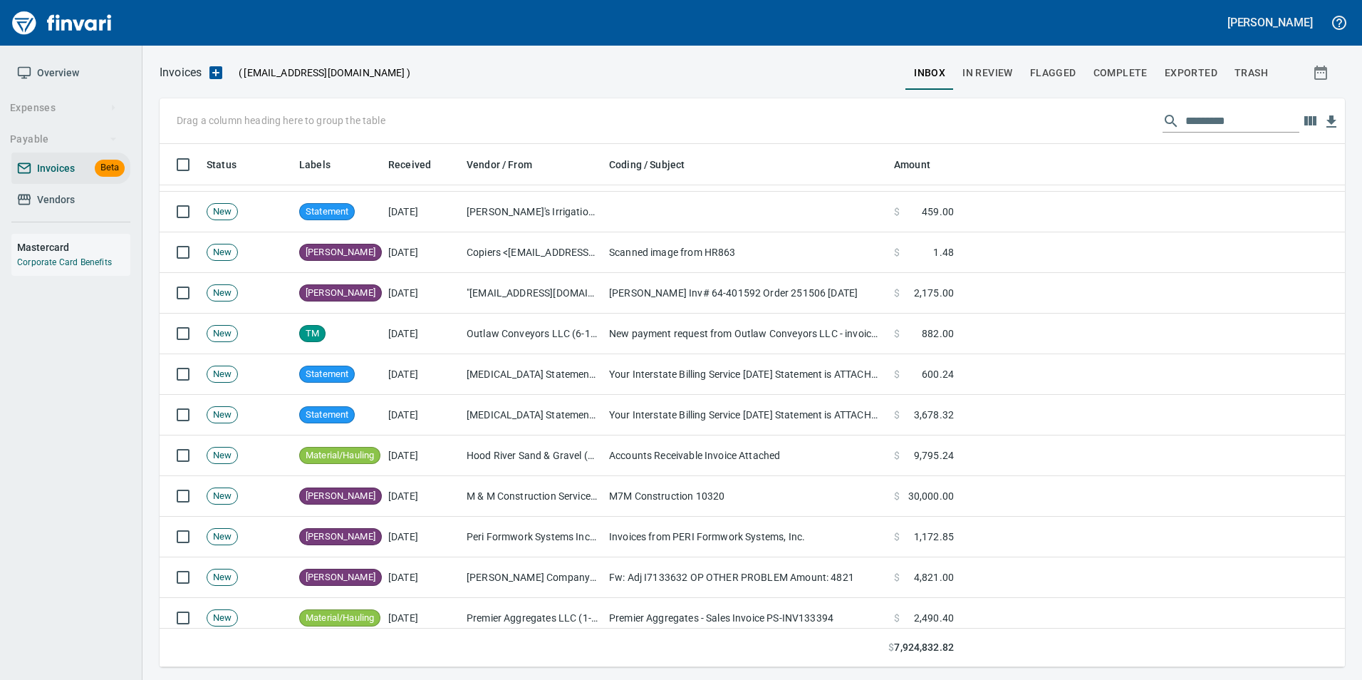
scroll to position [285, 0]
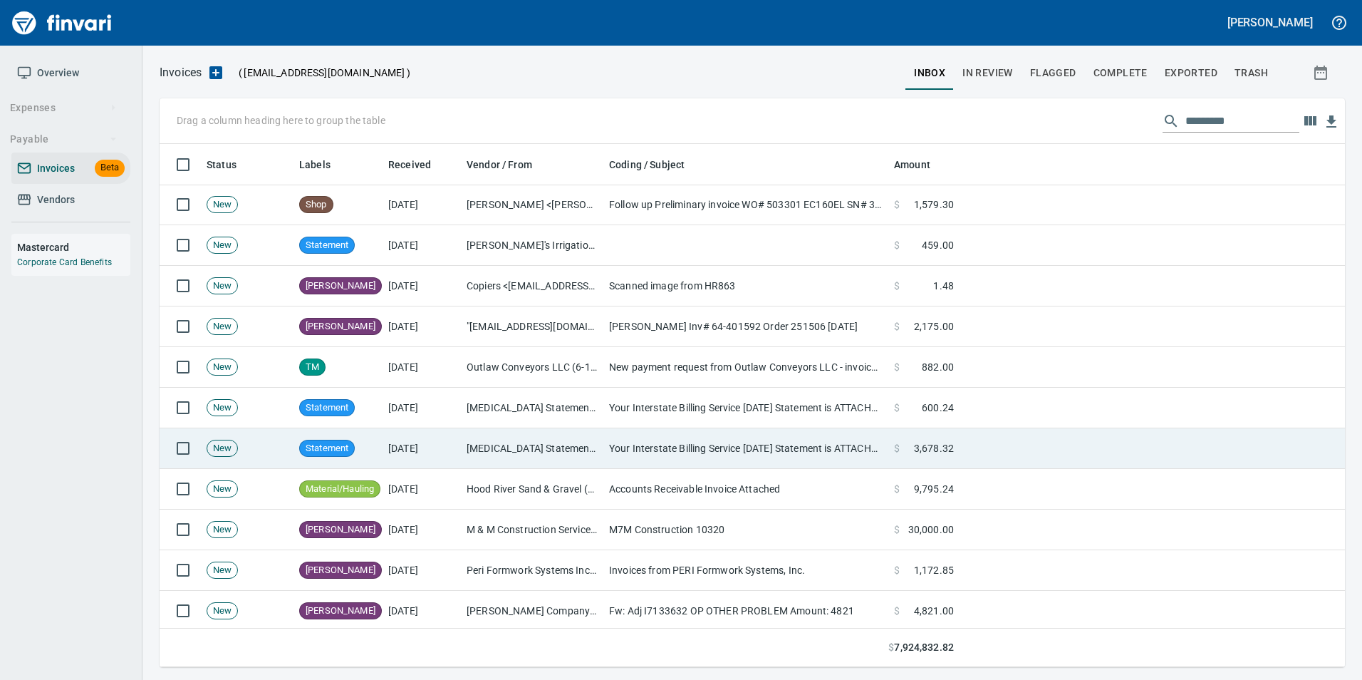
click at [519, 440] on td "[MEDICAL_DATA] Statements3 <[EMAIL_ADDRESS][DOMAIN_NAME]>" at bounding box center [532, 448] width 142 height 41
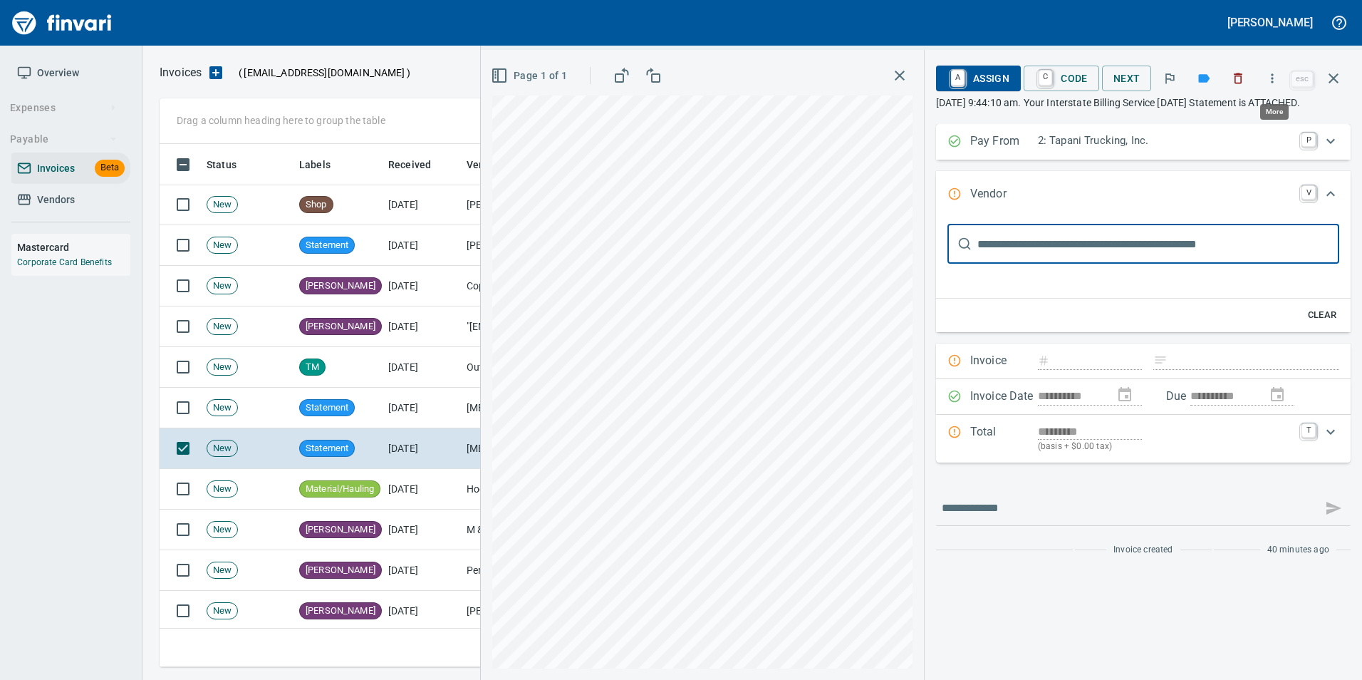
click at [1274, 80] on icon "button" at bounding box center [1272, 78] width 14 height 14
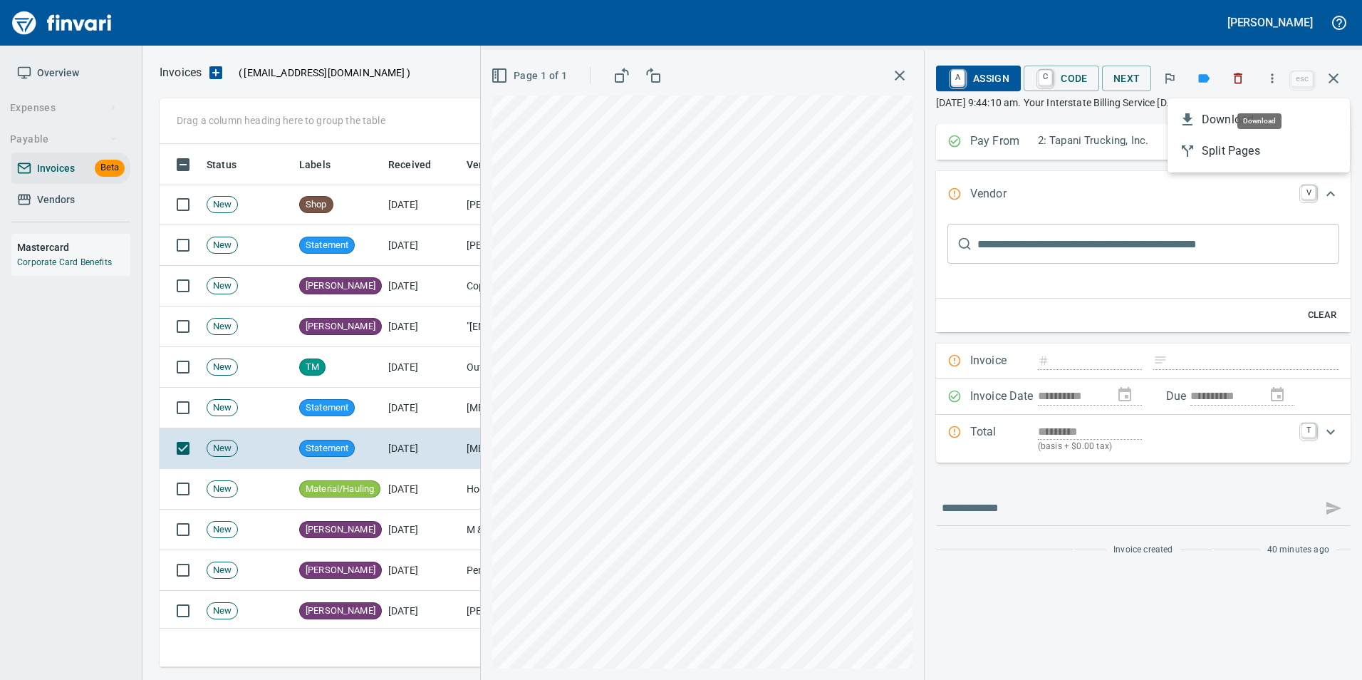
scroll to position [512, 1163]
click at [1224, 122] on span "Download" at bounding box center [1270, 119] width 137 height 17
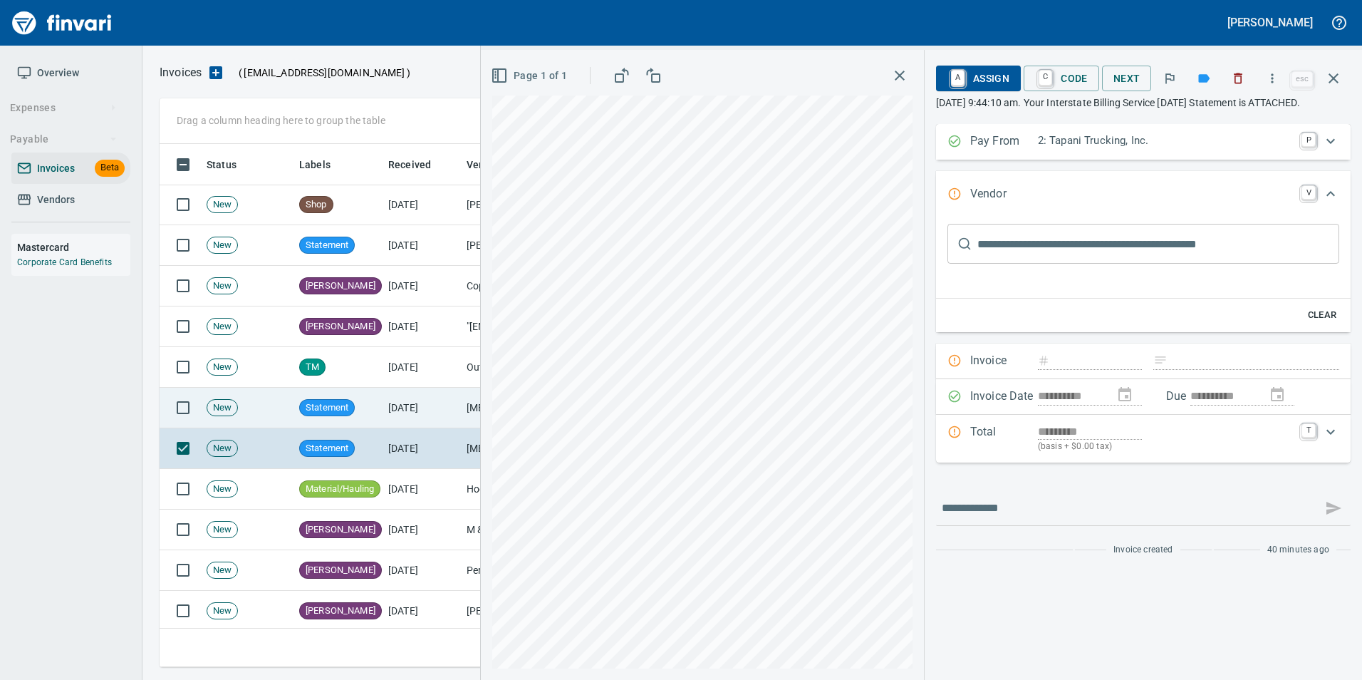
click at [412, 407] on td "[DATE]" at bounding box center [421, 407] width 78 height 41
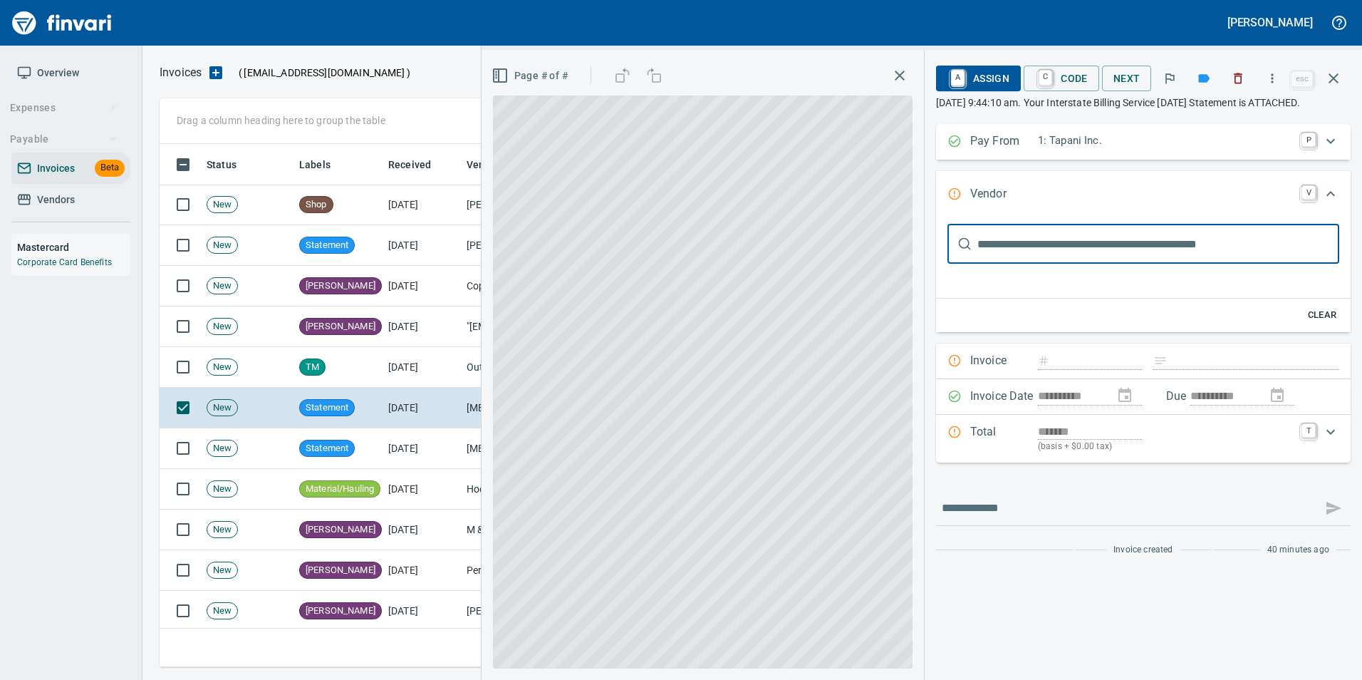
scroll to position [1, 0]
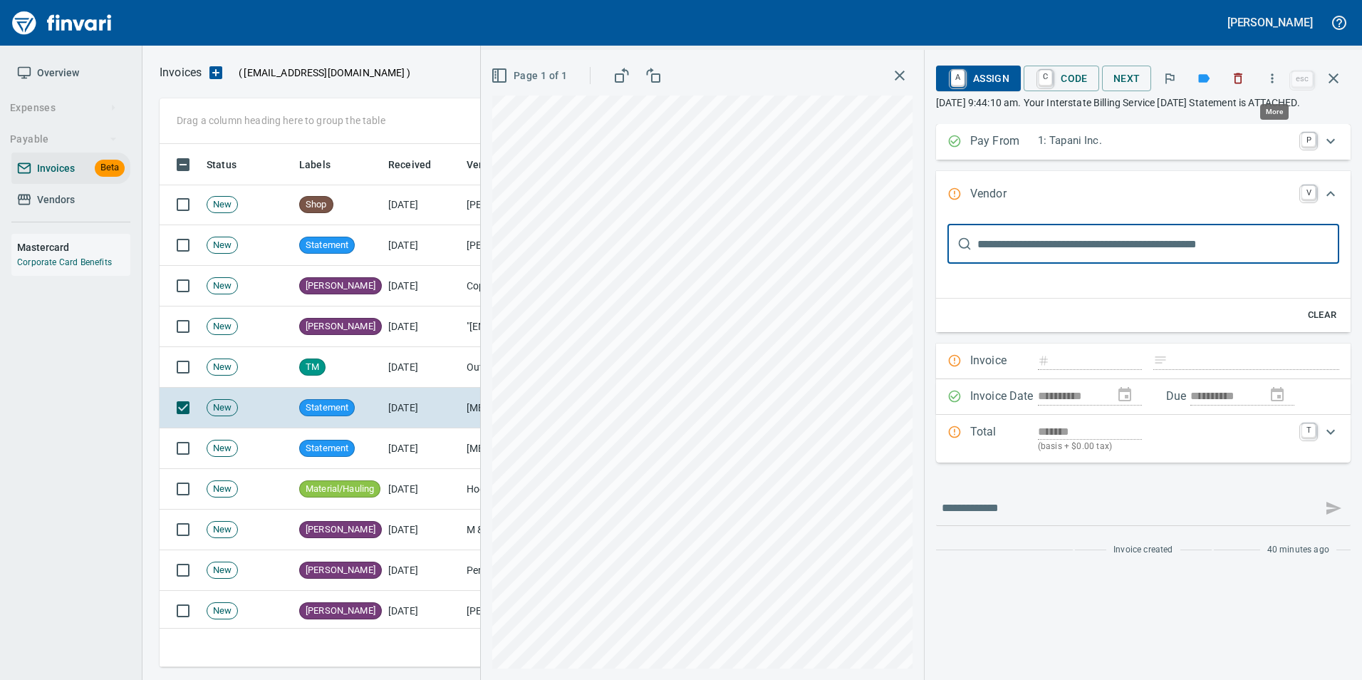
click at [1266, 77] on icon "button" at bounding box center [1272, 78] width 14 height 14
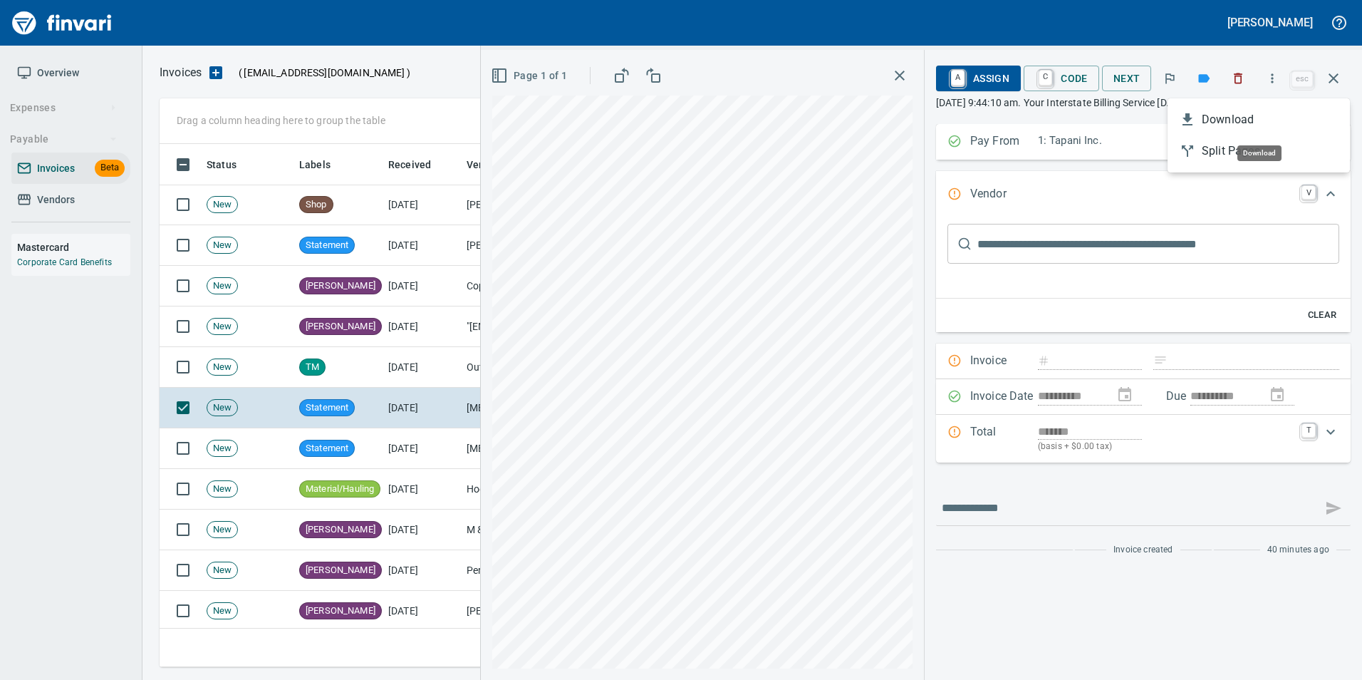
click at [1207, 111] on span "Download" at bounding box center [1270, 119] width 137 height 17
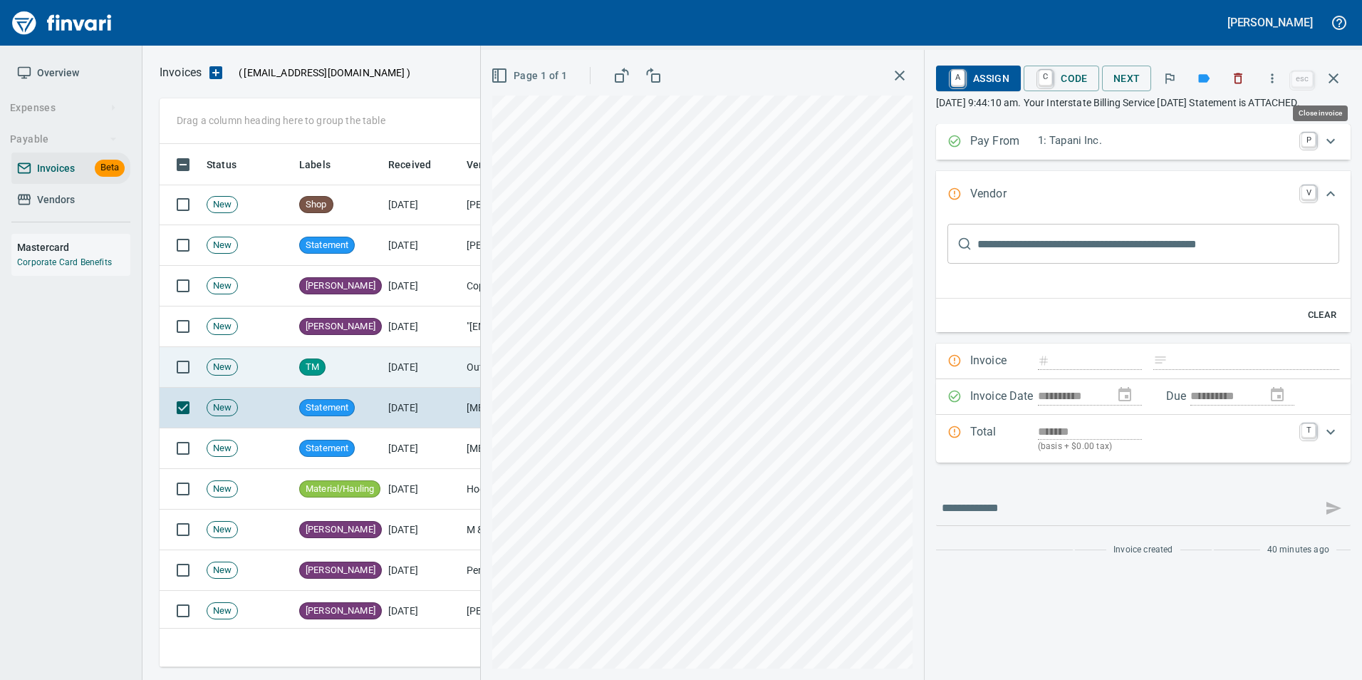
drag, startPoint x: 1336, startPoint y: 83, endPoint x: 1047, endPoint y: 349, distance: 393.2
click at [1336, 84] on icon "button" at bounding box center [1333, 78] width 17 height 17
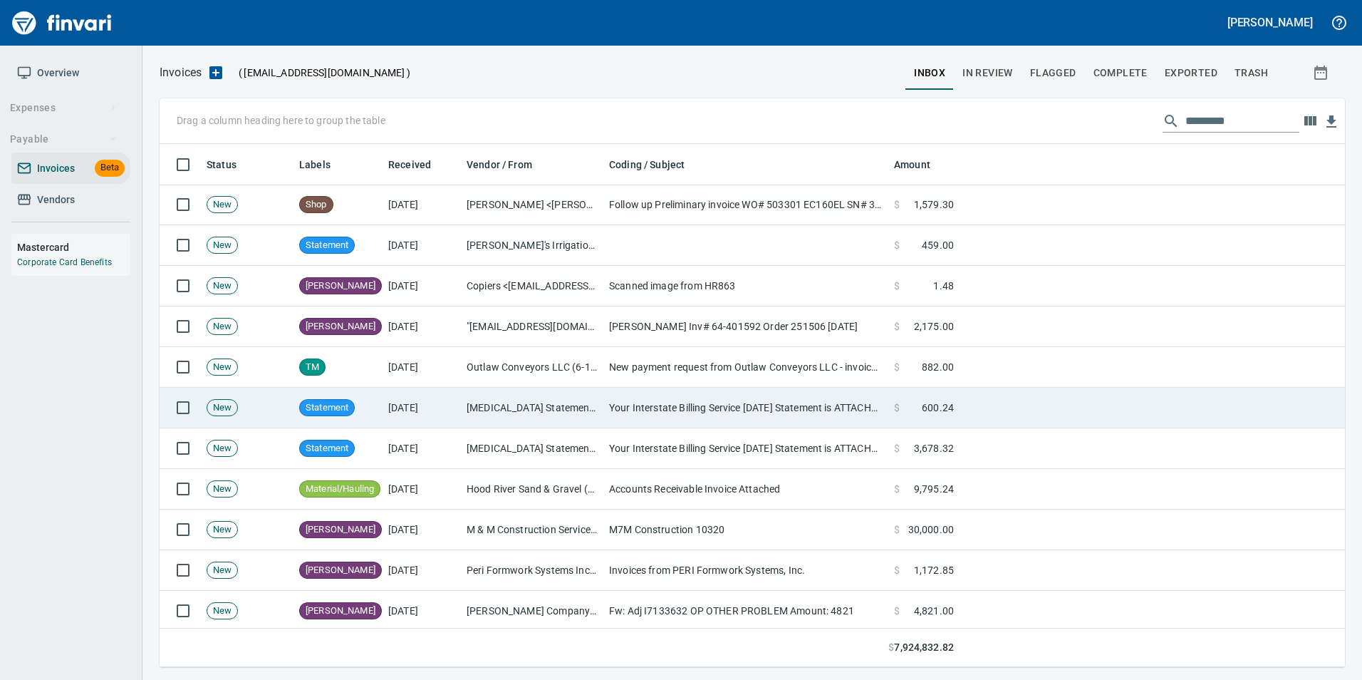
scroll to position [512, 1163]
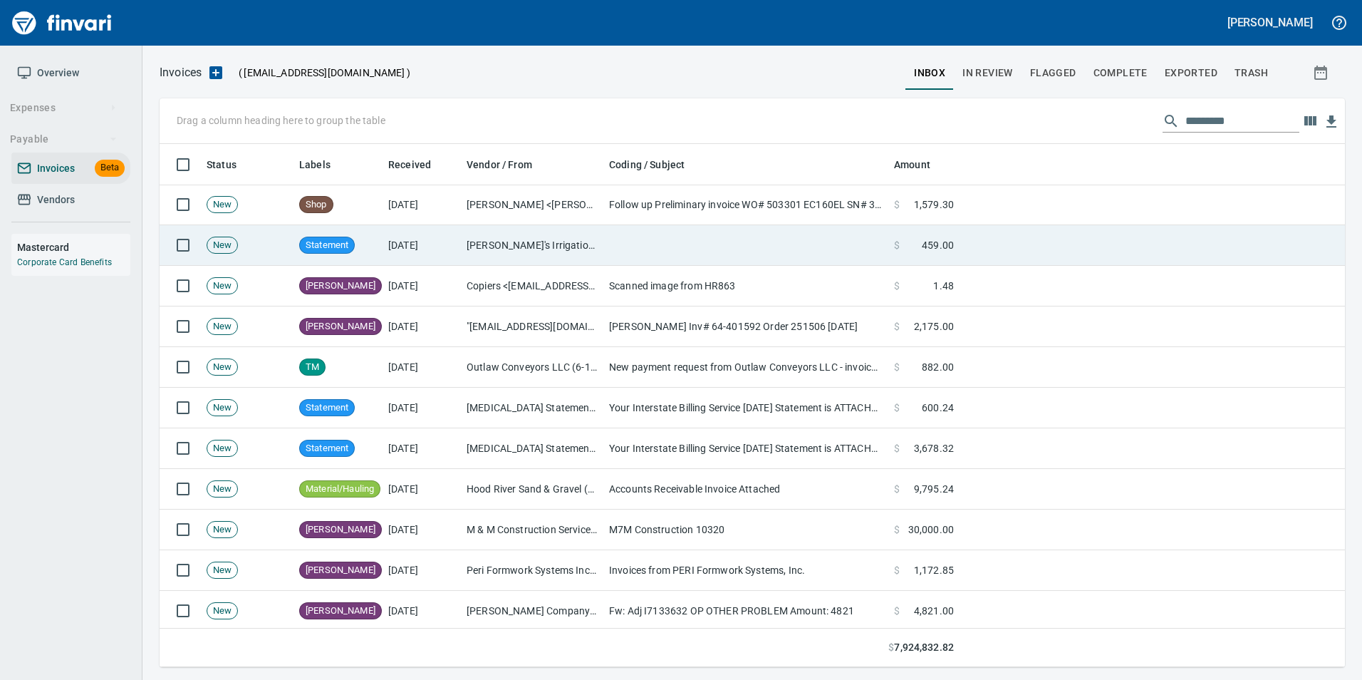
click at [603, 248] on td "[PERSON_NAME]'s Irrigation, Inc. (1-30385)" at bounding box center [532, 245] width 142 height 41
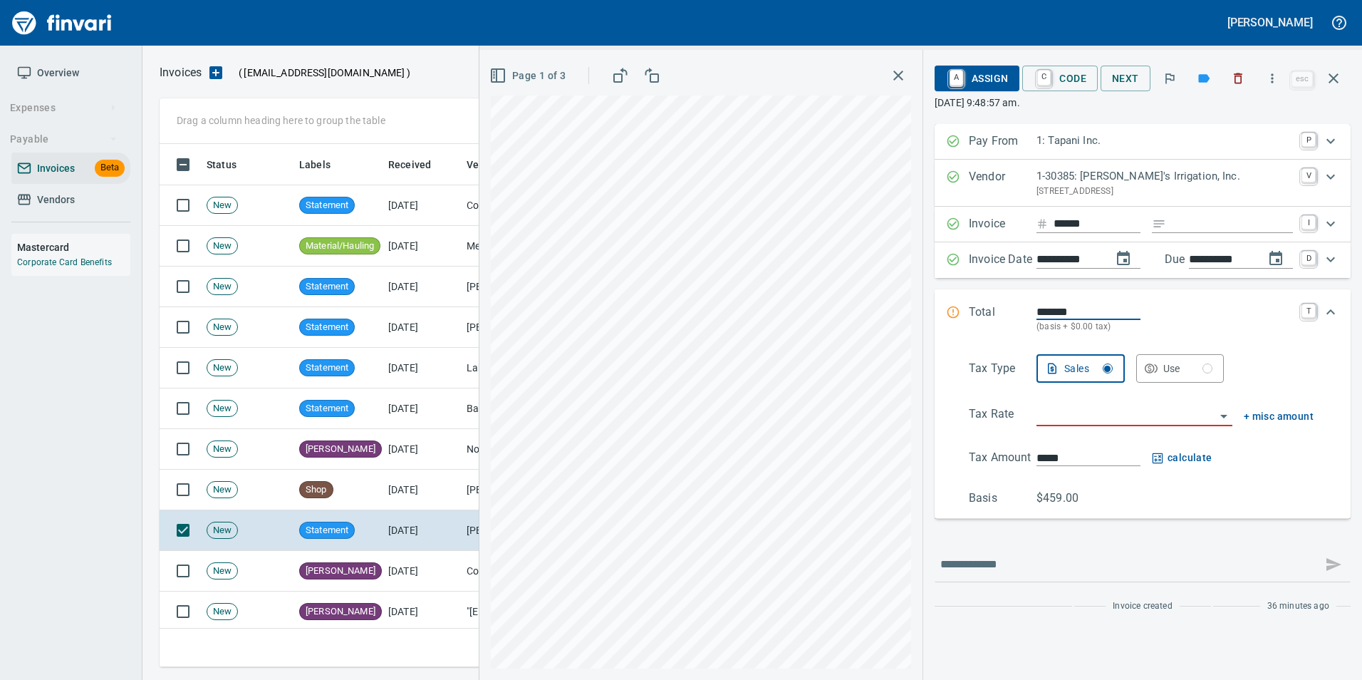
scroll to position [512, 1163]
click at [1267, 81] on icon "button" at bounding box center [1272, 78] width 14 height 14
click at [1274, 134] on li "Download" at bounding box center [1258, 119] width 182 height 31
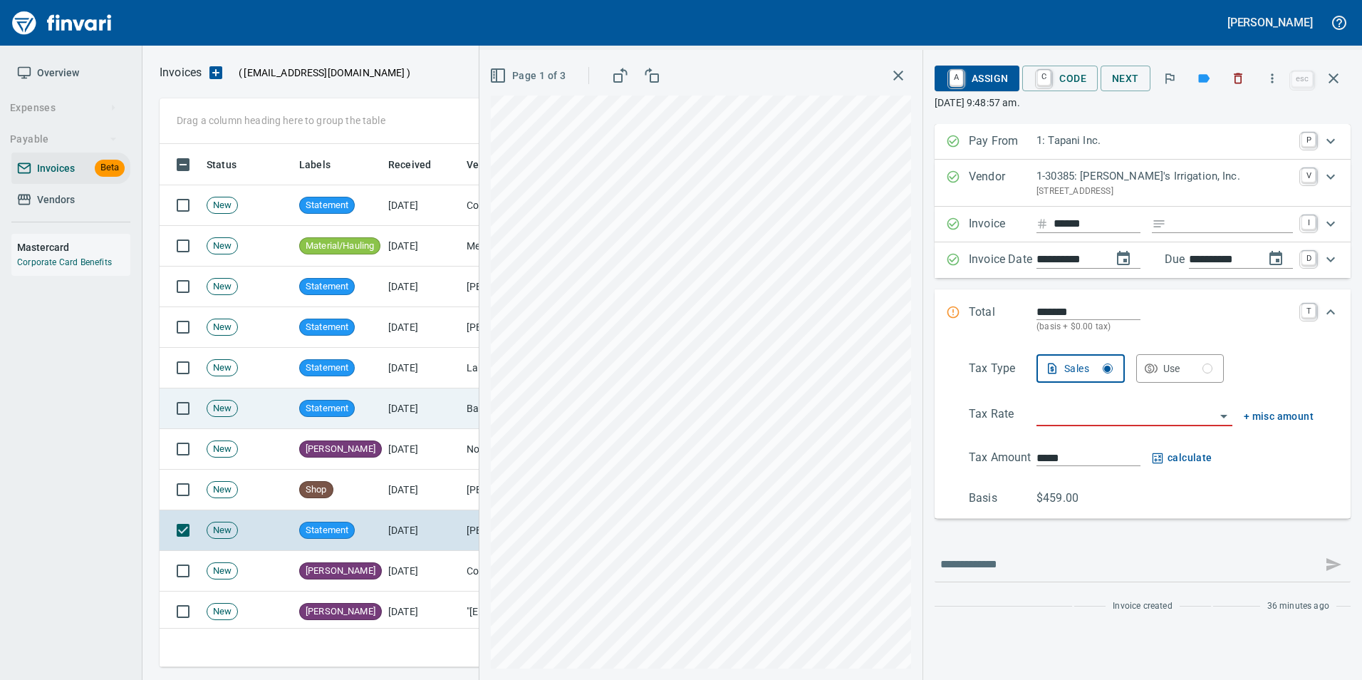
click at [446, 409] on td "[DATE]" at bounding box center [421, 408] width 78 height 41
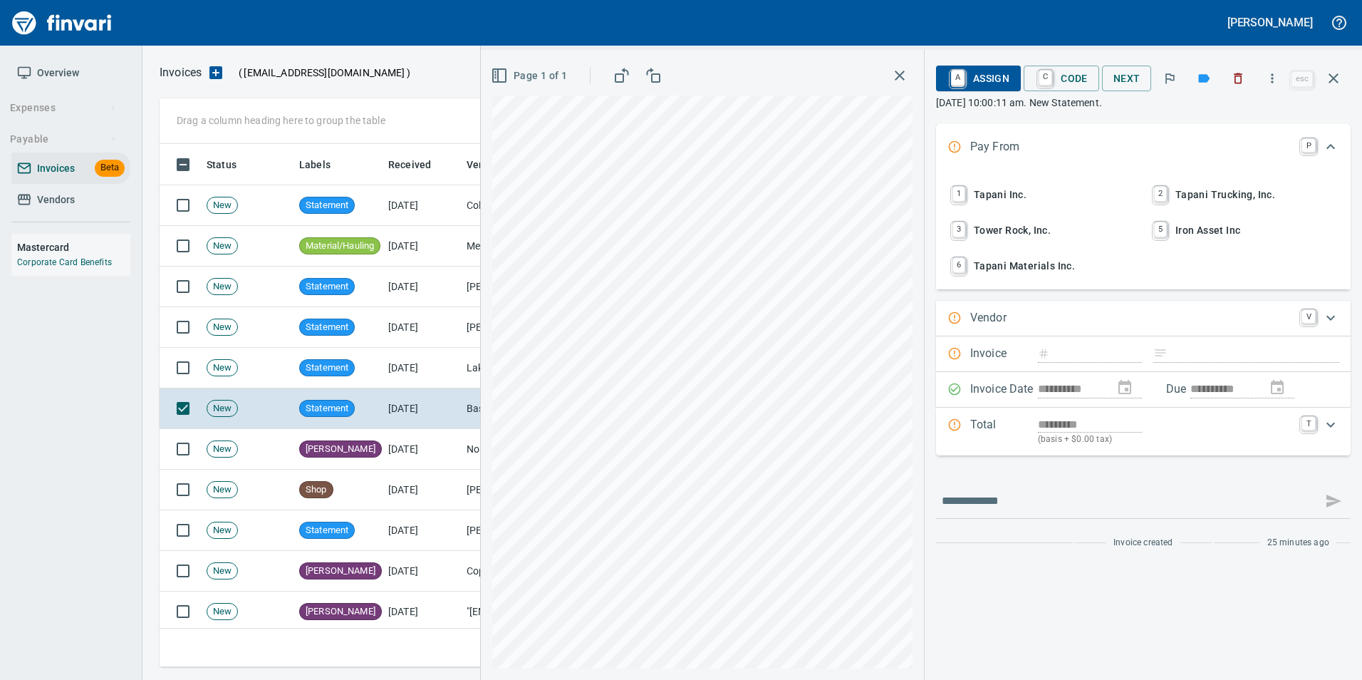
scroll to position [512, 1163]
click at [1283, 83] on button "button" at bounding box center [1271, 78] width 31 height 31
click at [1107, 116] on div at bounding box center [681, 340] width 1362 height 680
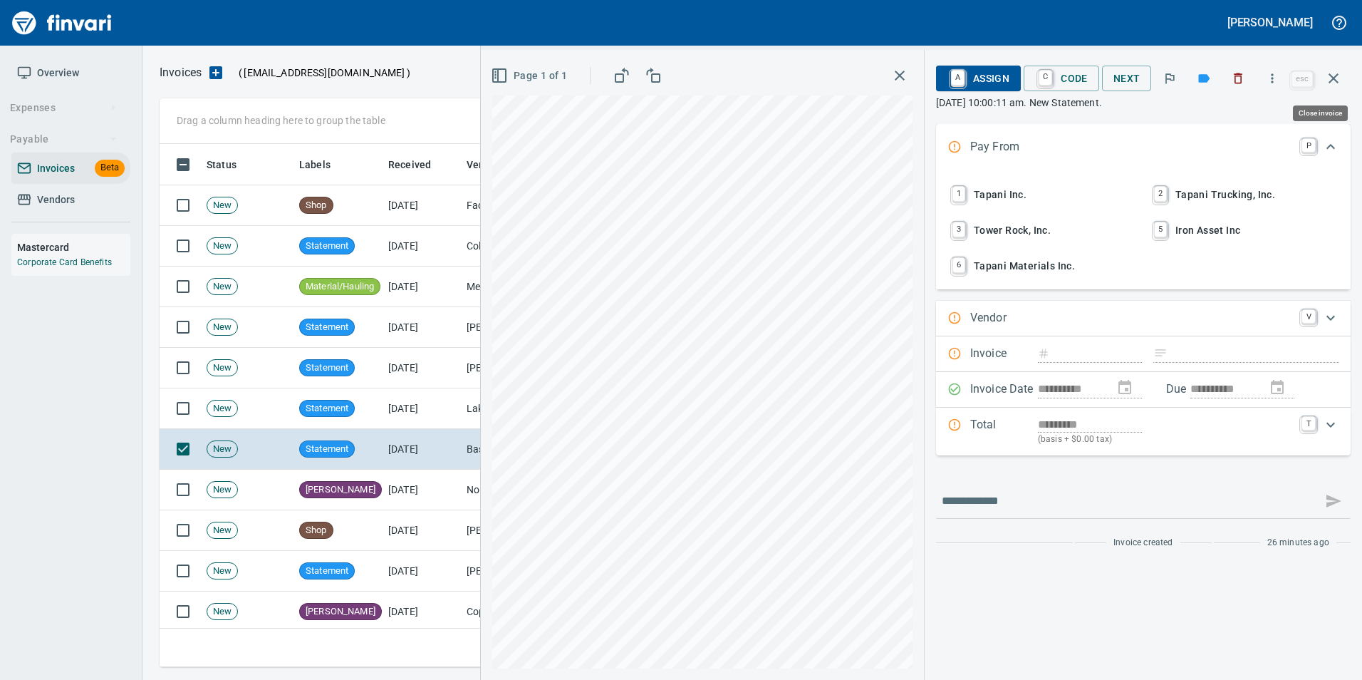
click at [1340, 74] on icon "button" at bounding box center [1333, 78] width 17 height 17
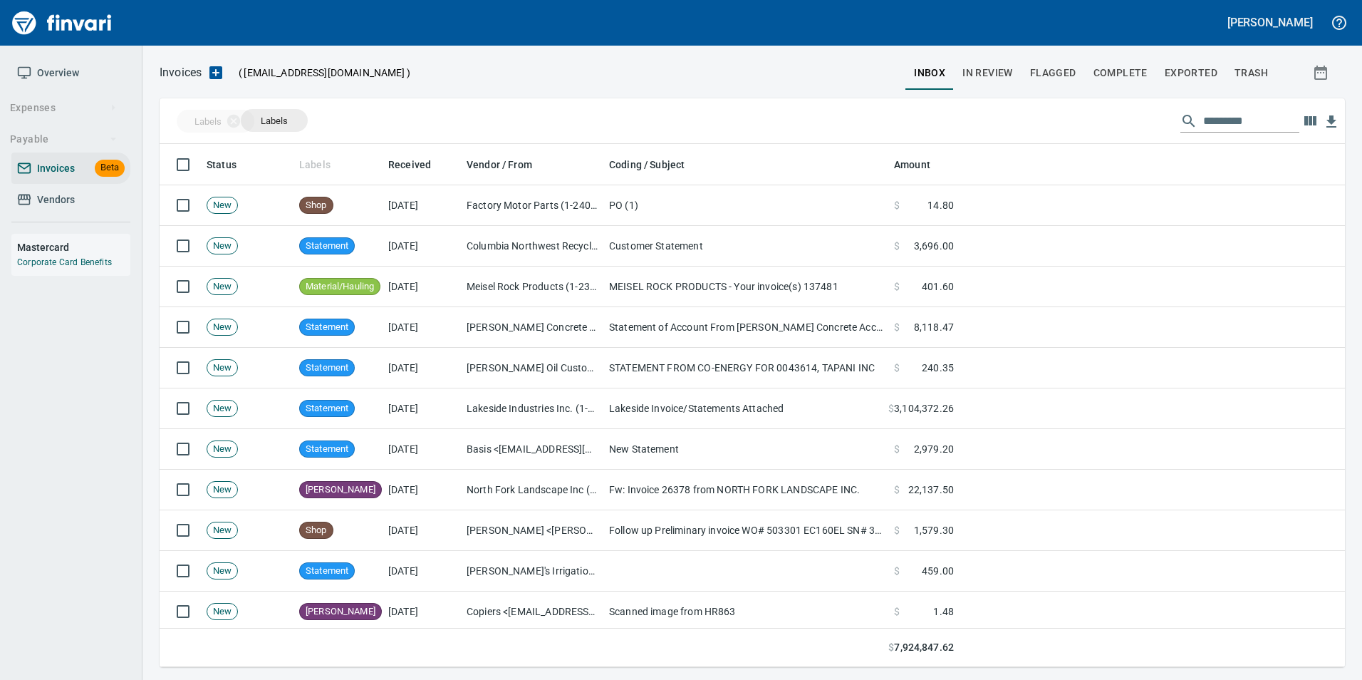
scroll to position [512, 1164]
drag, startPoint x: 318, startPoint y: 158, endPoint x: 216, endPoint y: 127, distance: 107.0
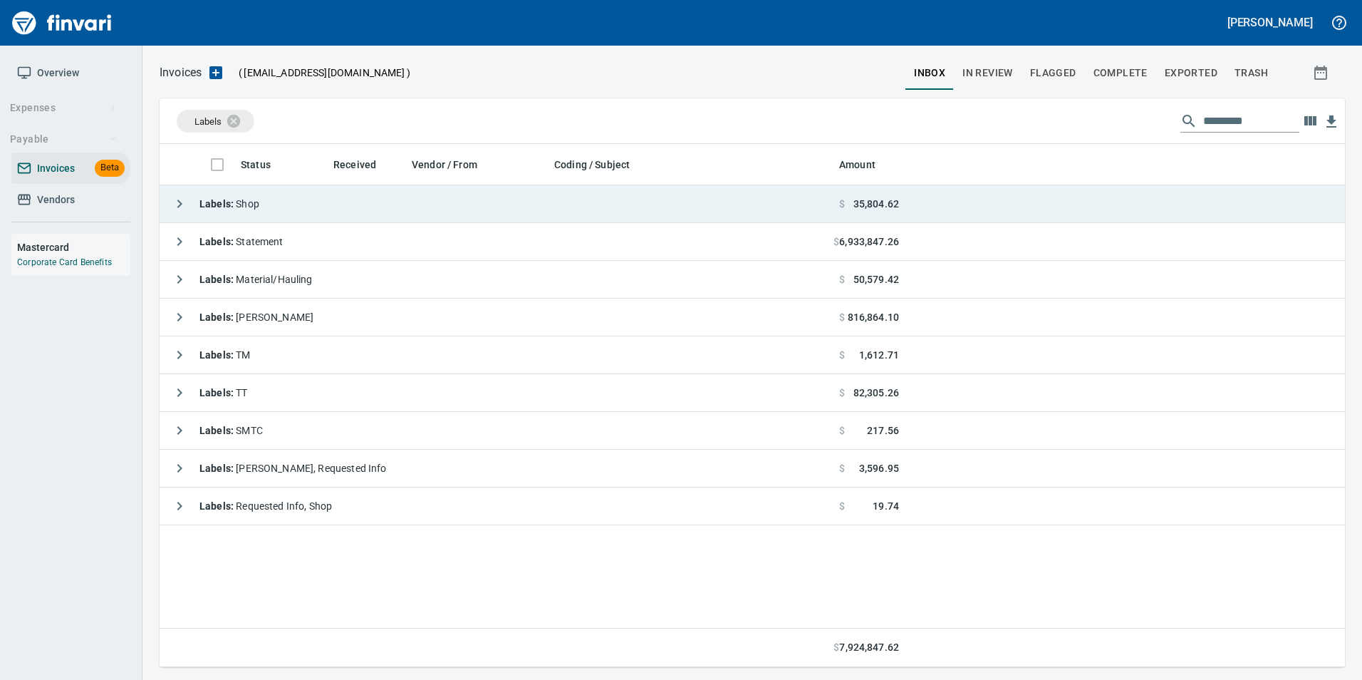
click at [170, 202] on button "button" at bounding box center [179, 203] width 28 height 28
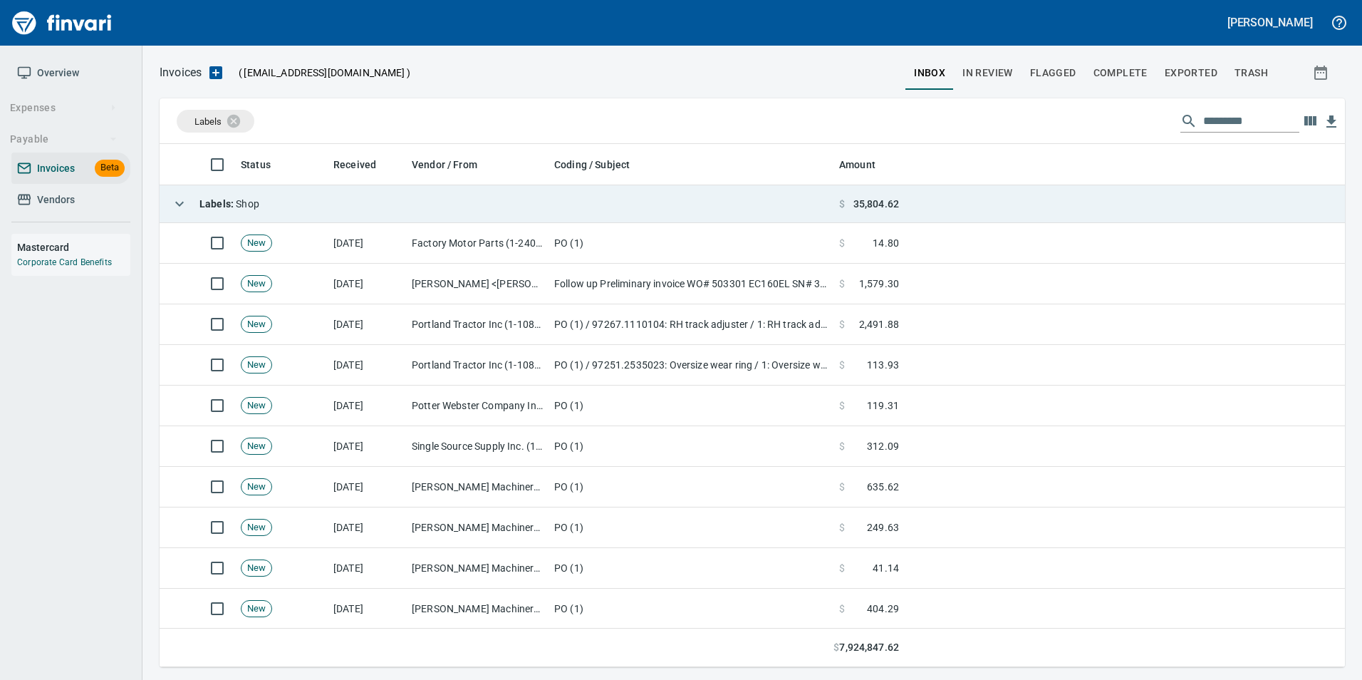
click at [170, 202] on button "button" at bounding box center [179, 203] width 28 height 28
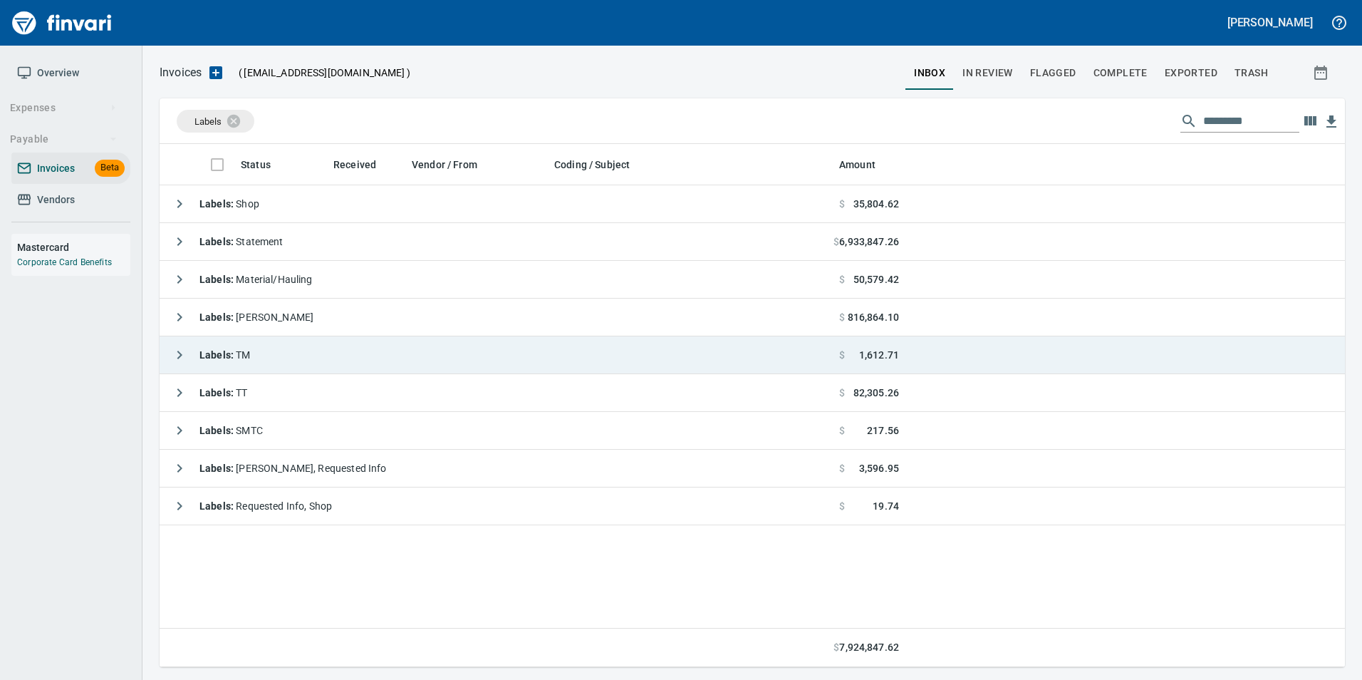
click at [173, 350] on icon "button" at bounding box center [179, 354] width 17 height 17
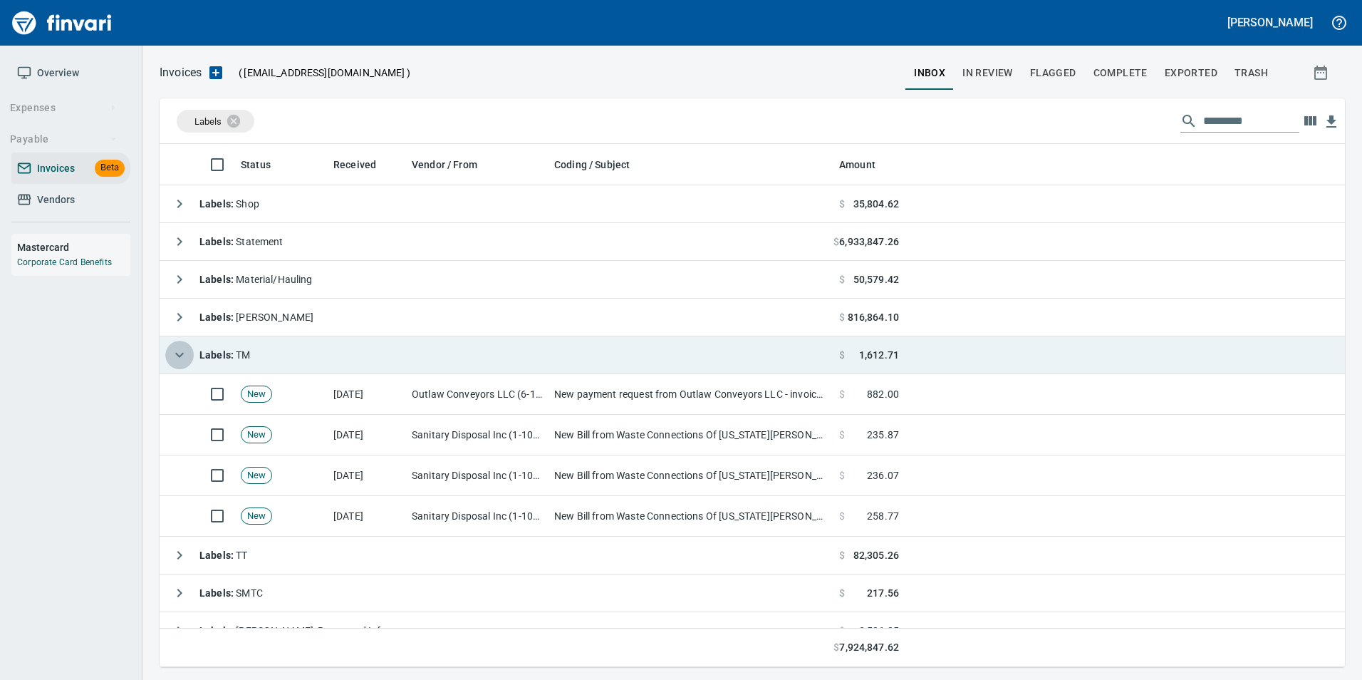
click at [173, 350] on icon "button" at bounding box center [179, 354] width 17 height 17
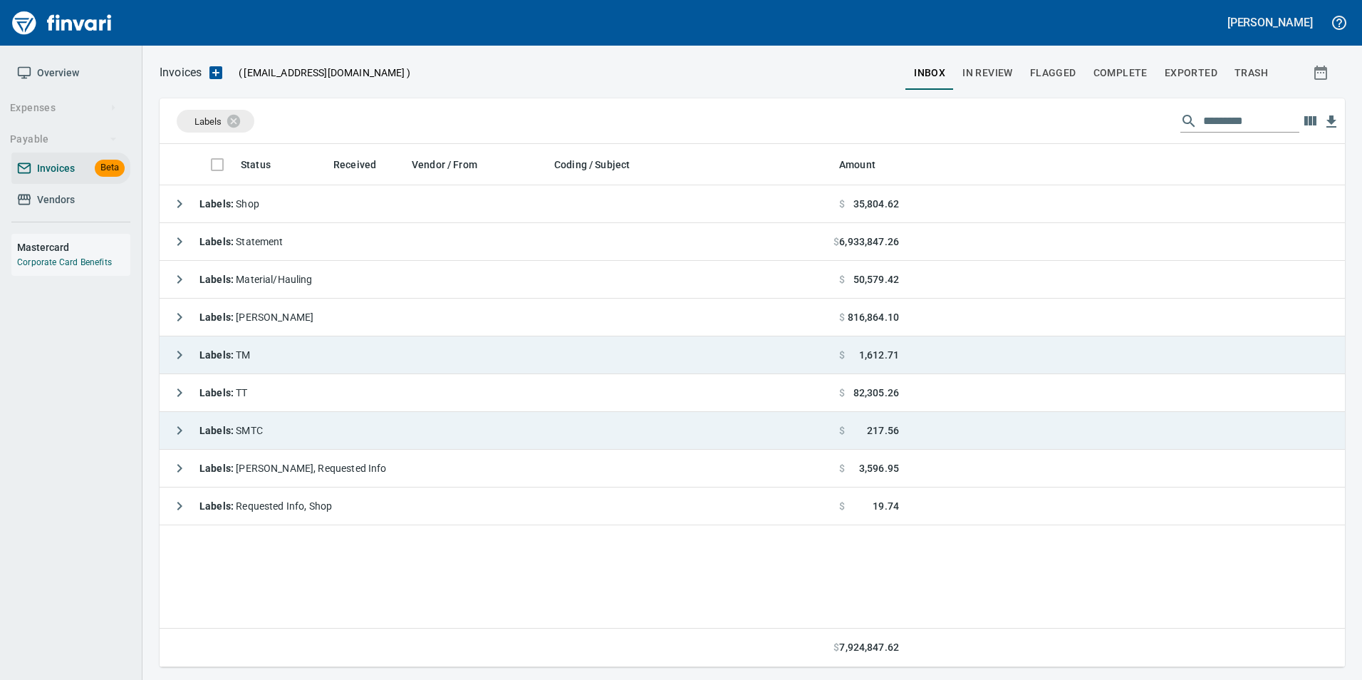
click at [173, 423] on icon "button" at bounding box center [179, 430] width 17 height 17
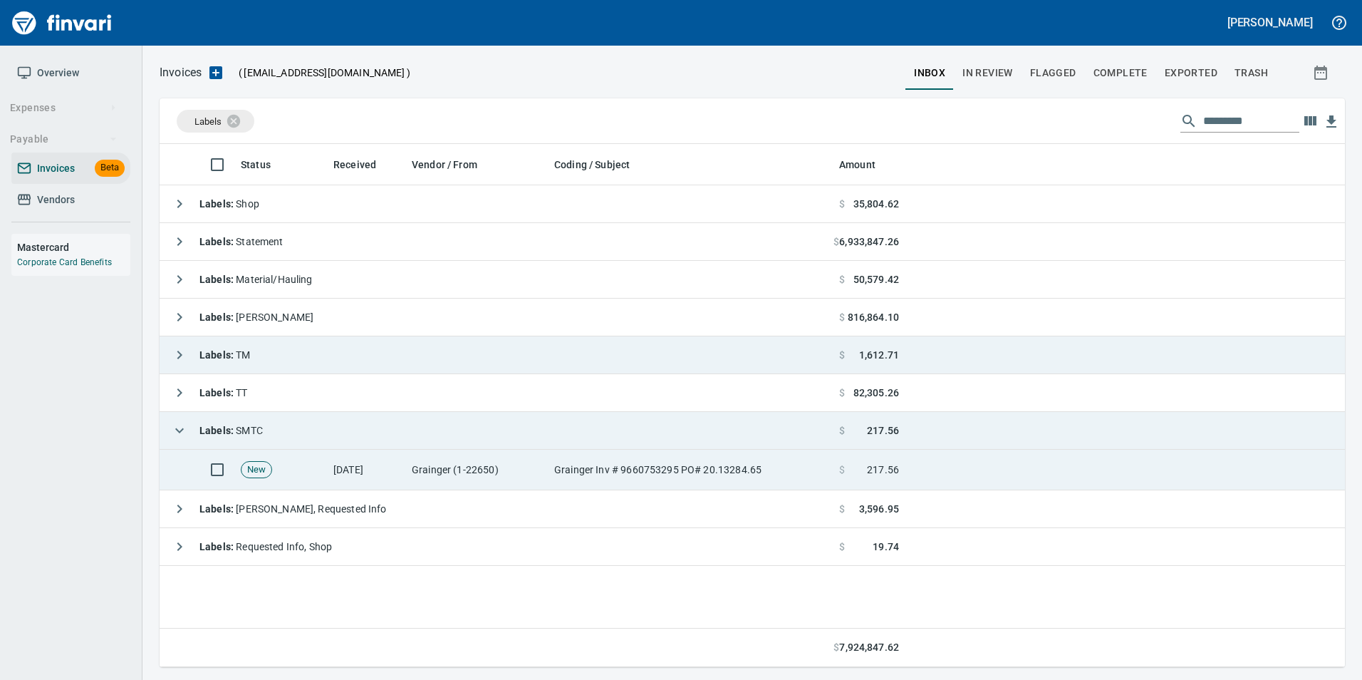
click at [411, 463] on td "Grainger (1-22650)" at bounding box center [477, 469] width 142 height 41
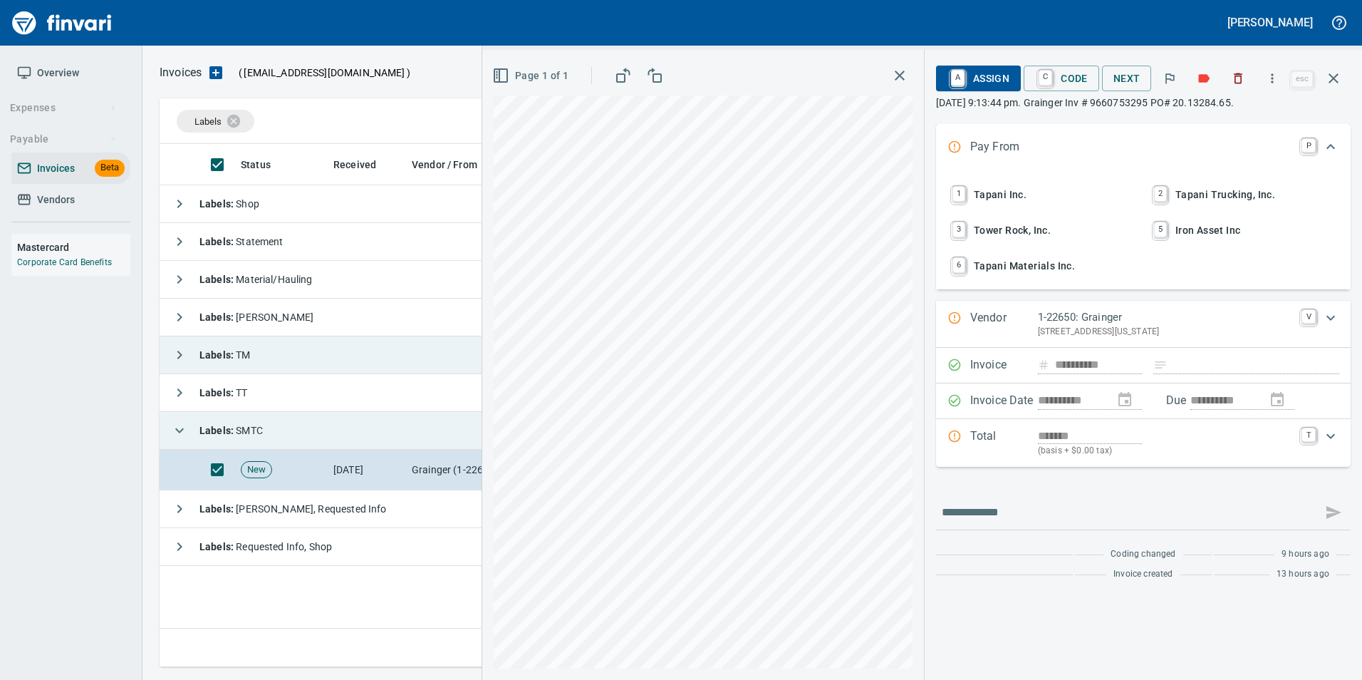
click at [1079, 182] on button "1 Tapani Inc." at bounding box center [1042, 194] width 199 height 33
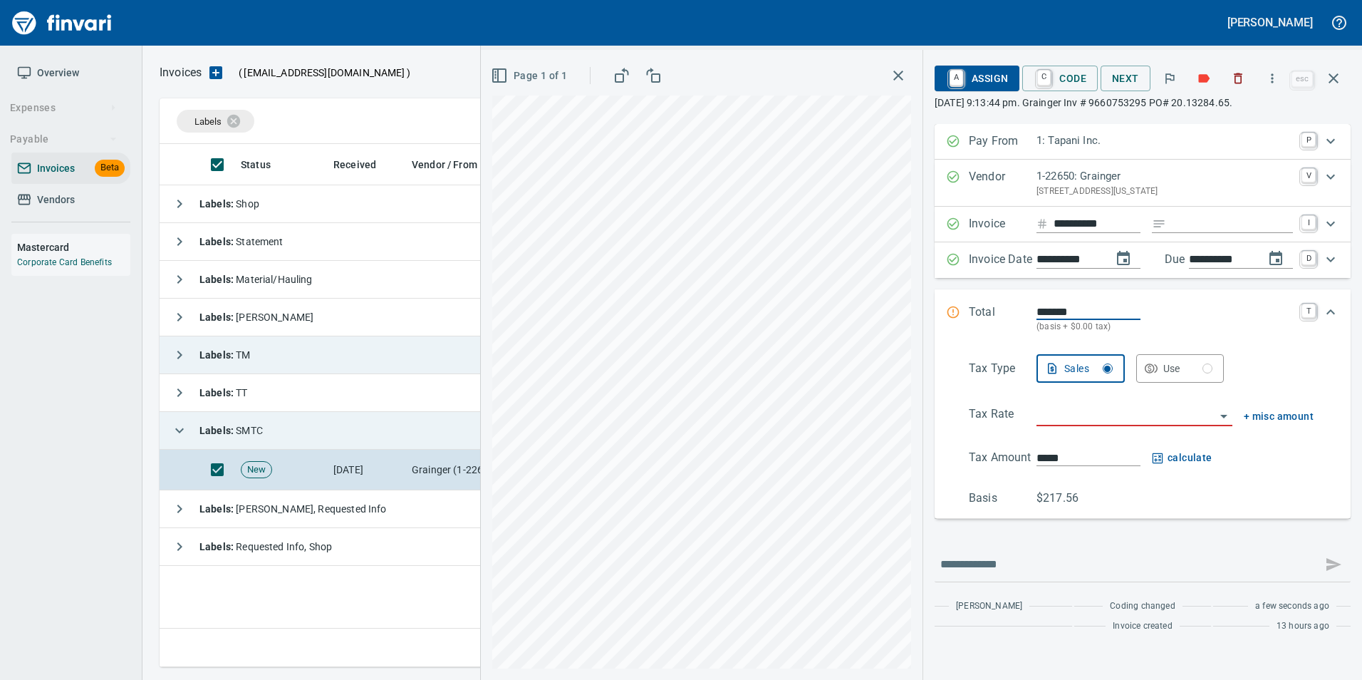
drag, startPoint x: 1223, startPoint y: 217, endPoint x: 1143, endPoint y: 217, distance: 79.8
click at [1224, 217] on input "Expand" at bounding box center [1232, 224] width 121 height 18
type input "**********"
drag, startPoint x: 1222, startPoint y: 365, endPoint x: 1180, endPoint y: 379, distance: 43.7
click at [1222, 365] on div "Sales Use" at bounding box center [1174, 368] width 277 height 28
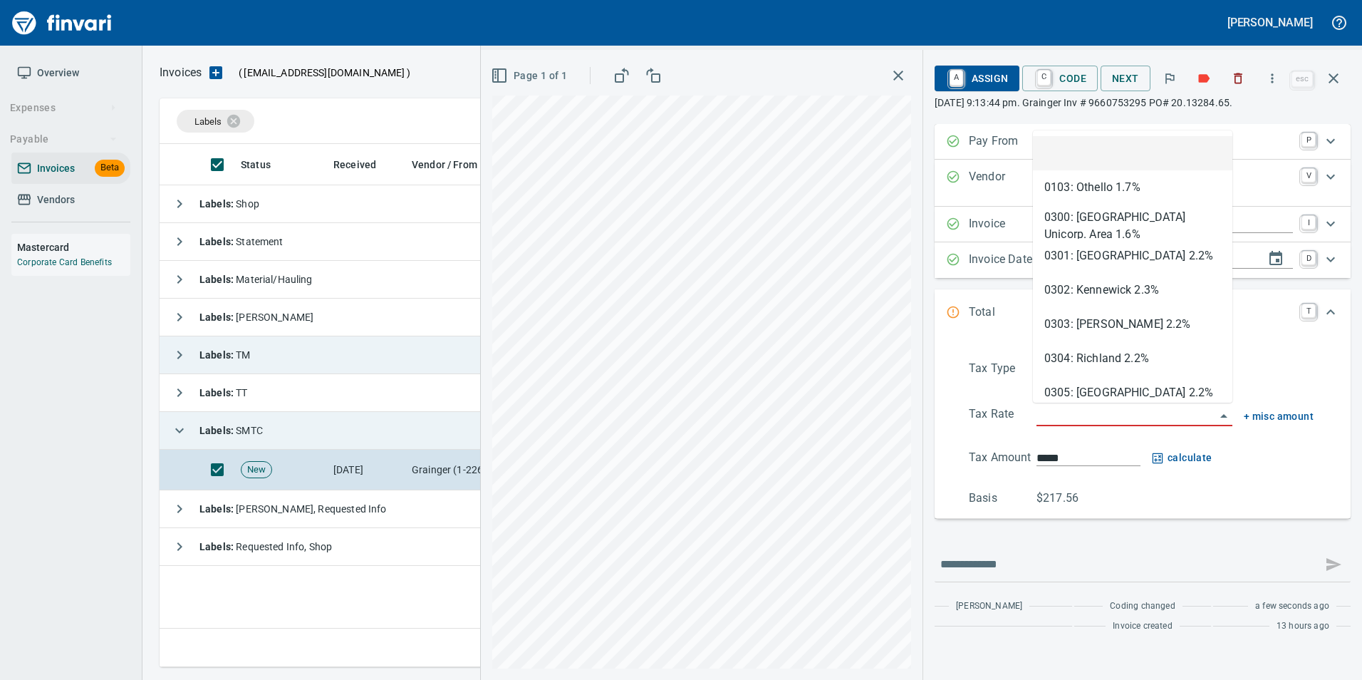
click at [1125, 412] on input "search" at bounding box center [1125, 415] width 179 height 20
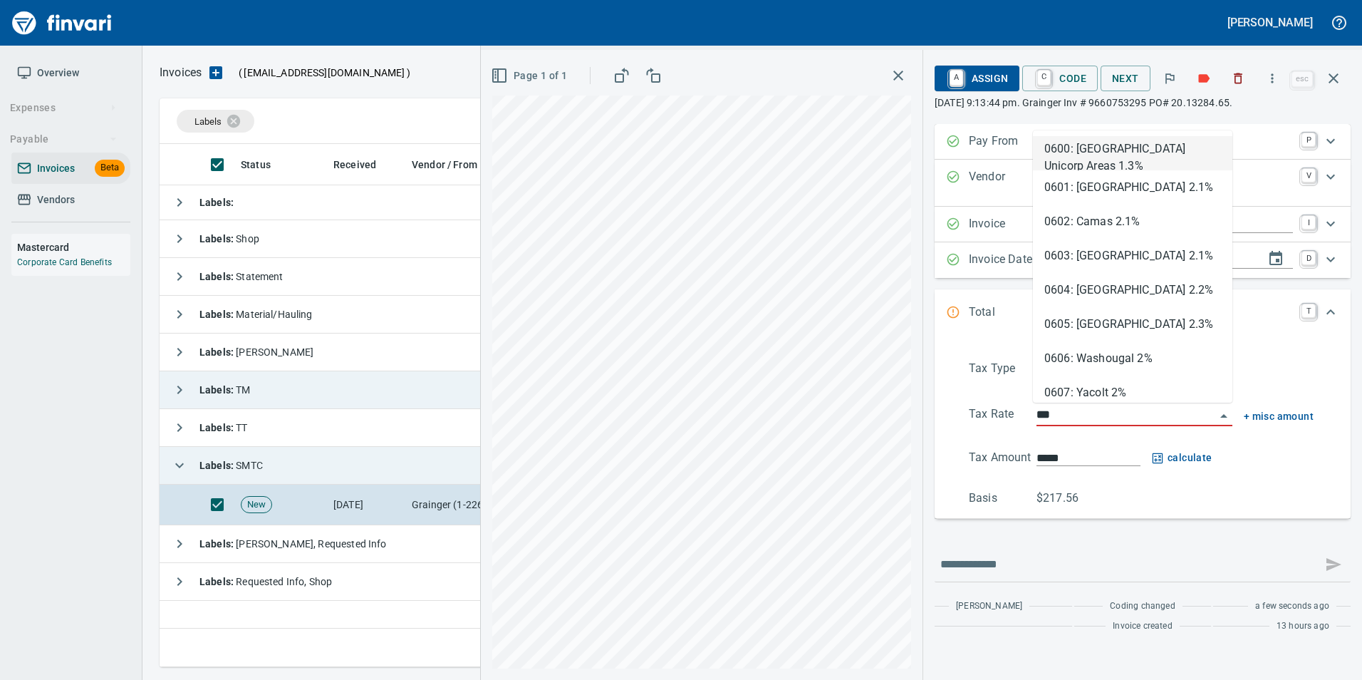
type input "****"
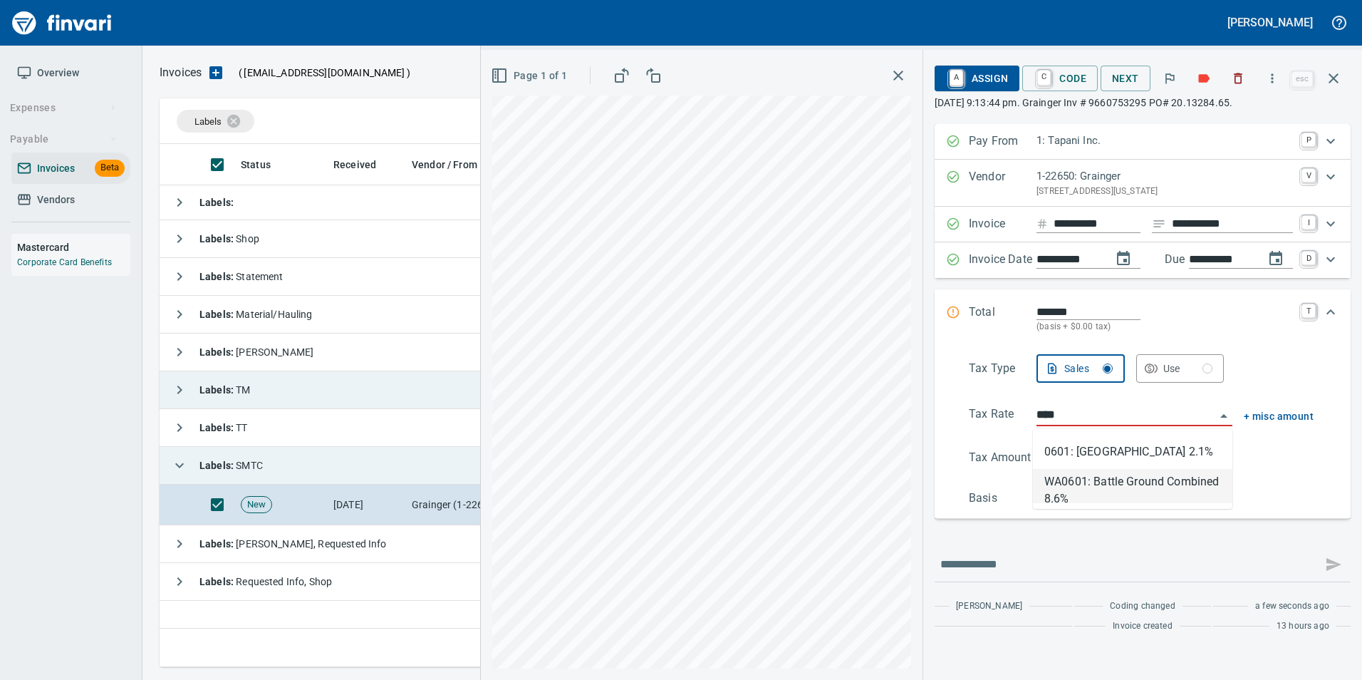
click at [1152, 494] on li "WA0601: Battle Ground Combined 8.6%" at bounding box center [1132, 486] width 199 height 34
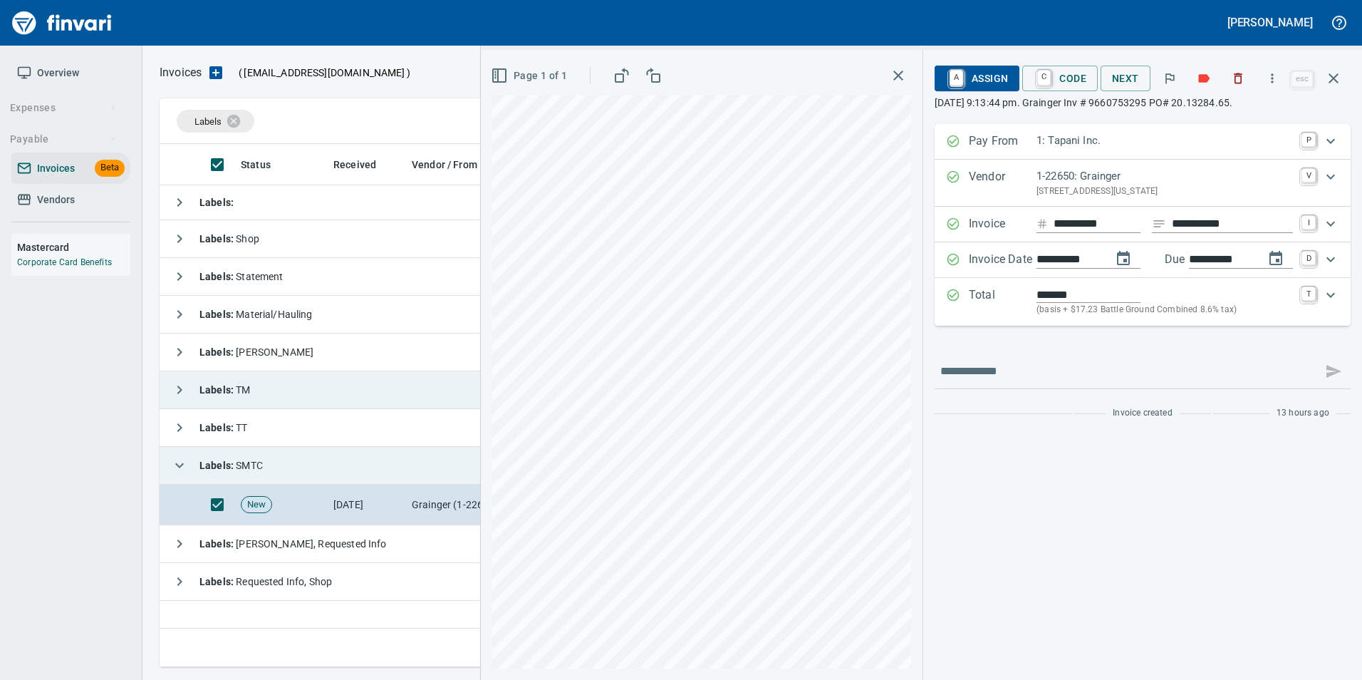
type input "******"
type input "**********"
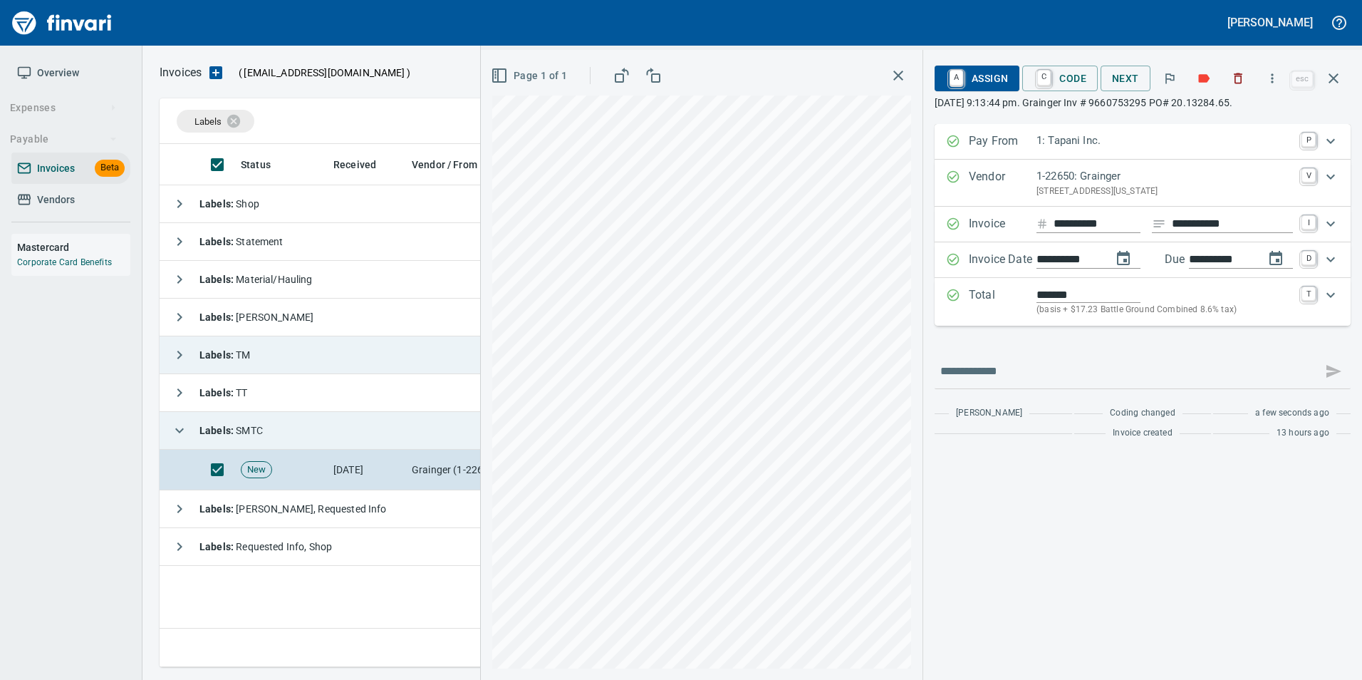
click at [1030, 301] on p "Total" at bounding box center [1003, 301] width 68 height 31
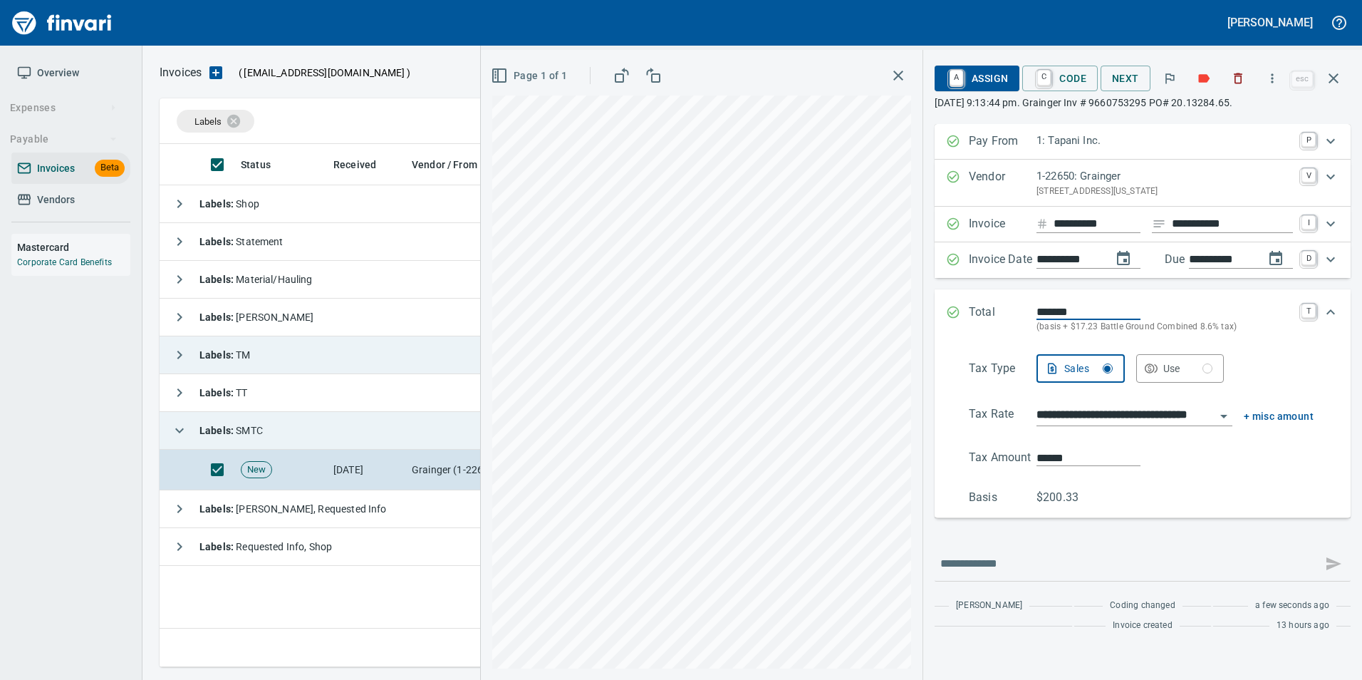
click at [1197, 366] on div "Use" at bounding box center [1188, 369] width 50 height 18
type input "******"
click at [944, 303] on div "Total ******* (total + $18.71 Battle Ground Combined 8.6% use tax) T" at bounding box center [1142, 318] width 416 height 59
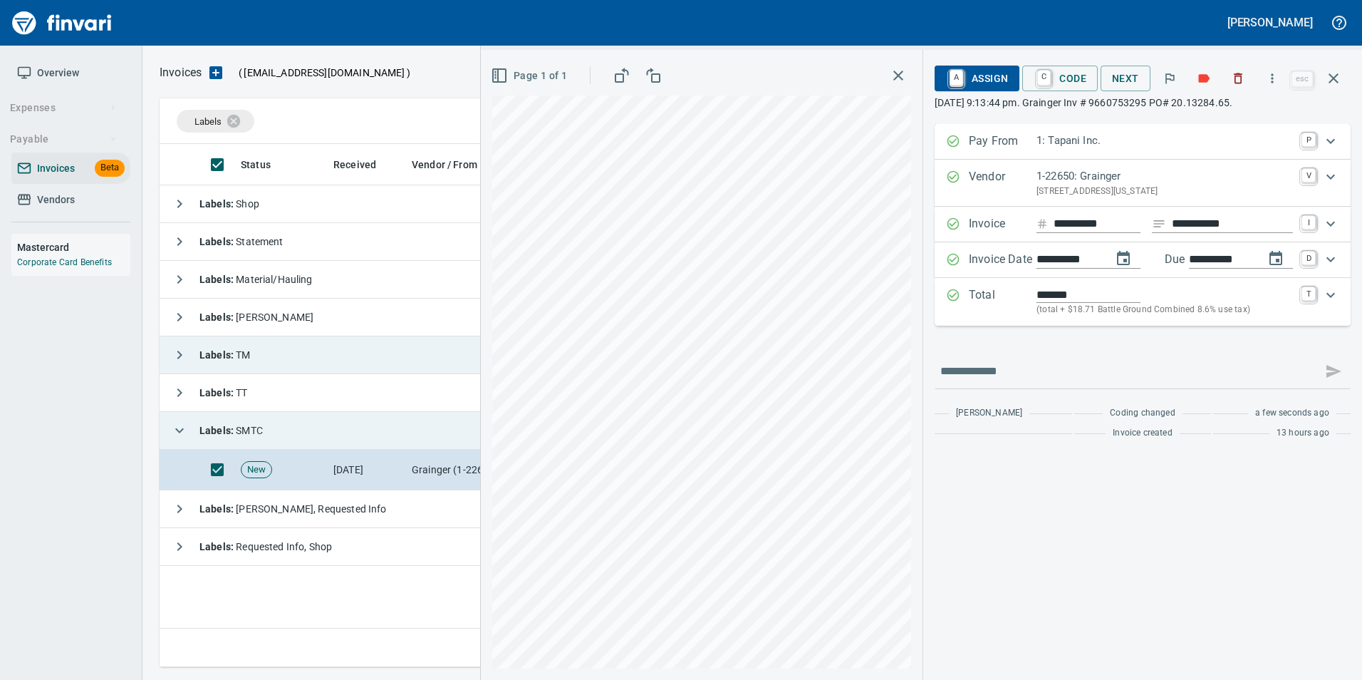
click at [991, 81] on span "A Assign" at bounding box center [977, 78] width 62 height 24
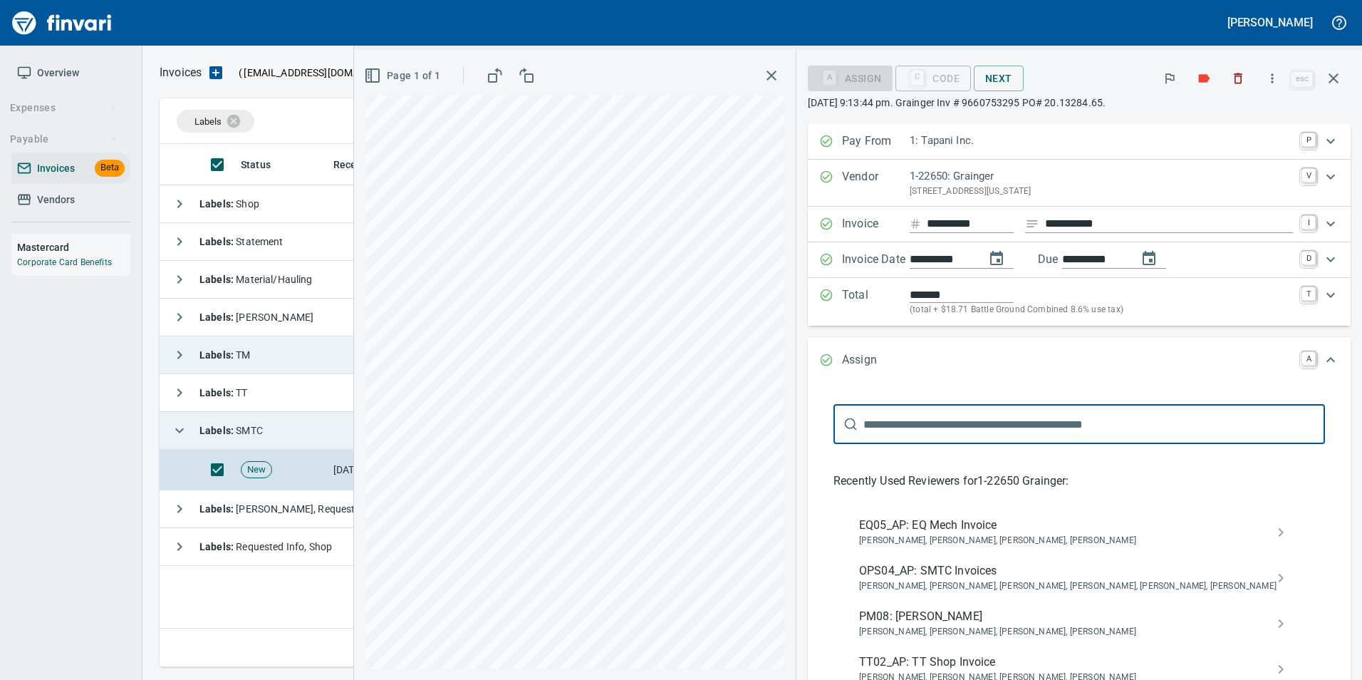
click at [1156, 577] on span "OPS04_AP: SMTC Invoices" at bounding box center [1067, 570] width 417 height 17
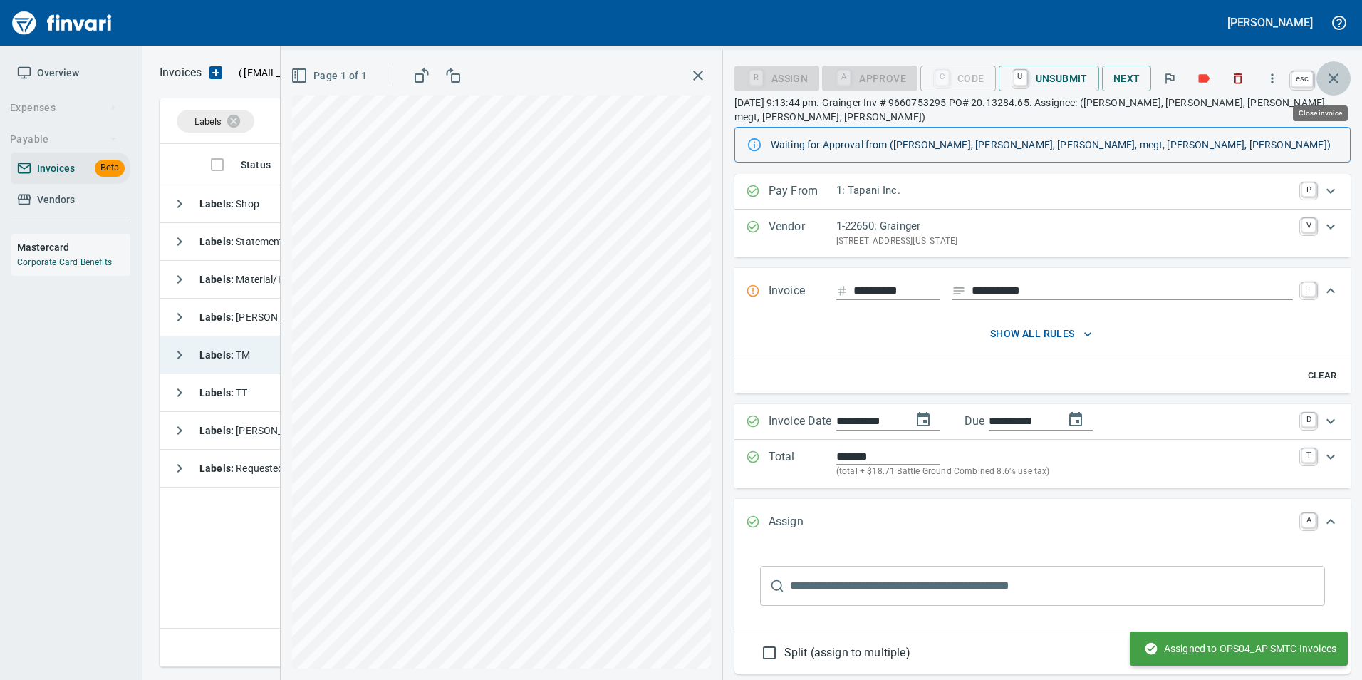
click at [1331, 85] on icon "button" at bounding box center [1333, 78] width 17 height 17
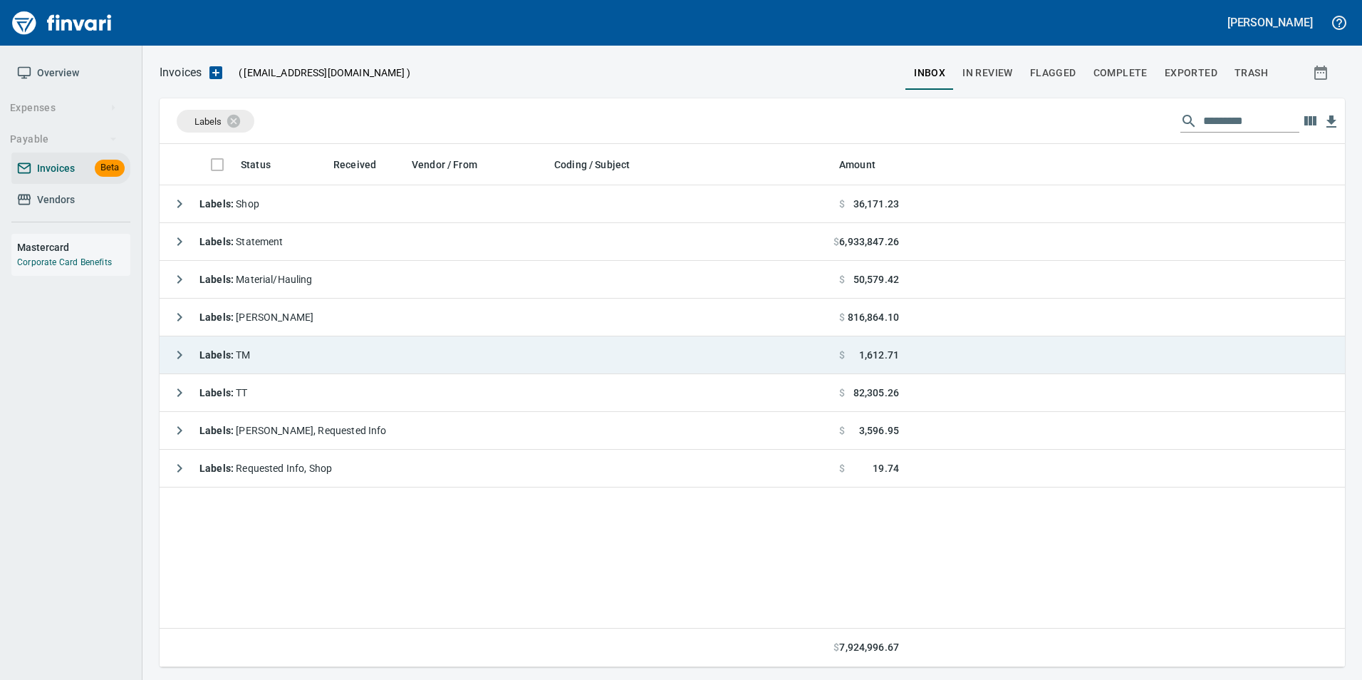
click at [177, 365] on button "button" at bounding box center [179, 354] width 28 height 28
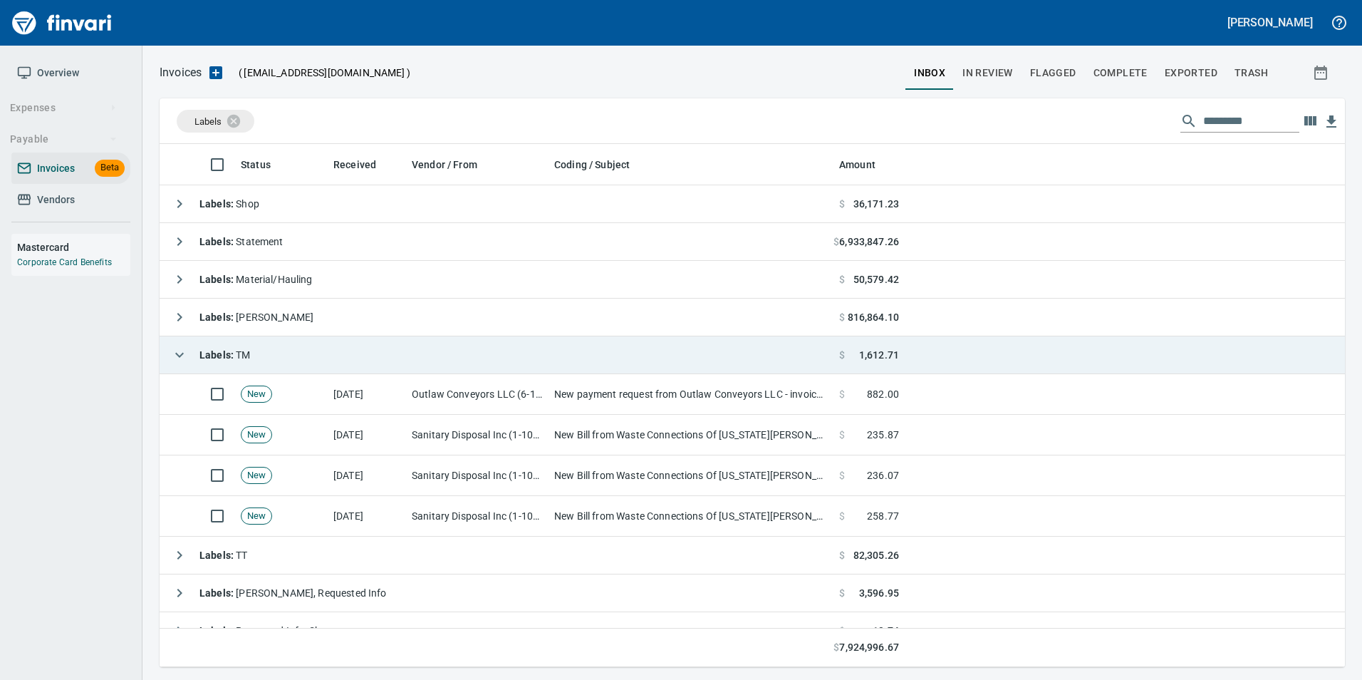
scroll to position [512, 1164]
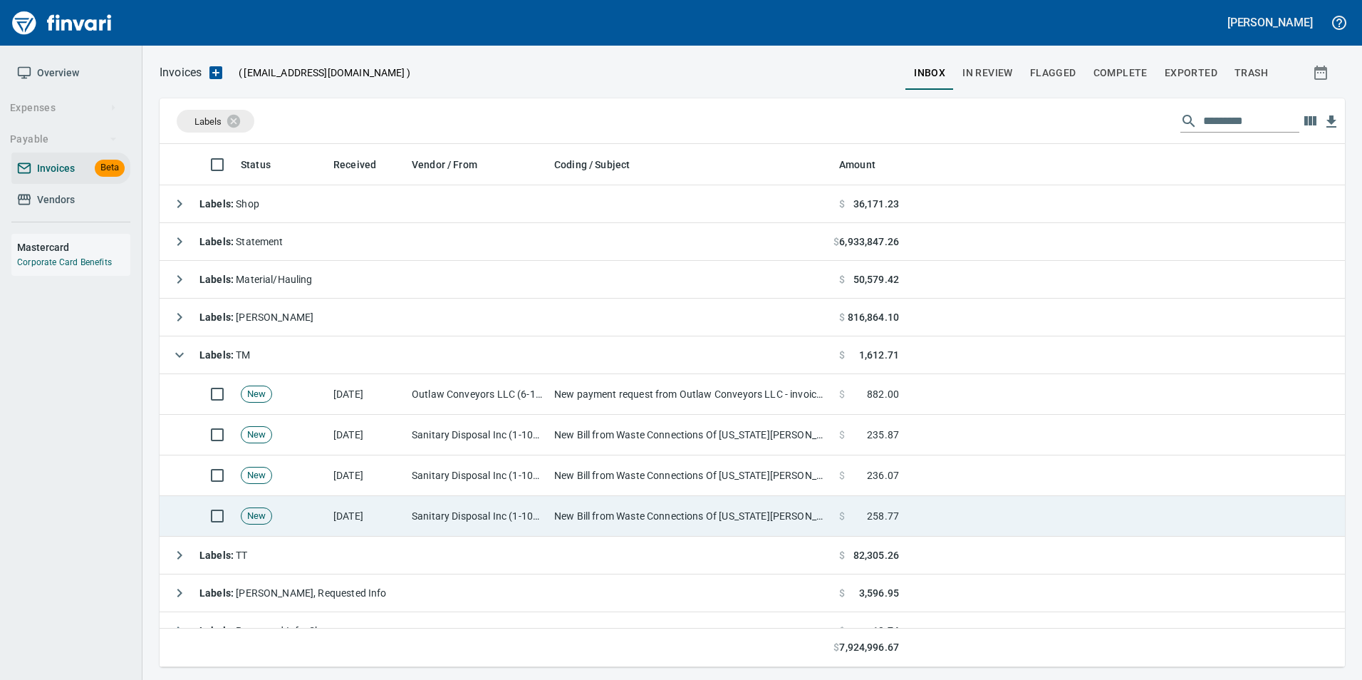
click at [785, 504] on td "New Bill from Waste Connections Of Washington - Clark County - Account 2010-116…" at bounding box center [690, 516] width 285 height 41
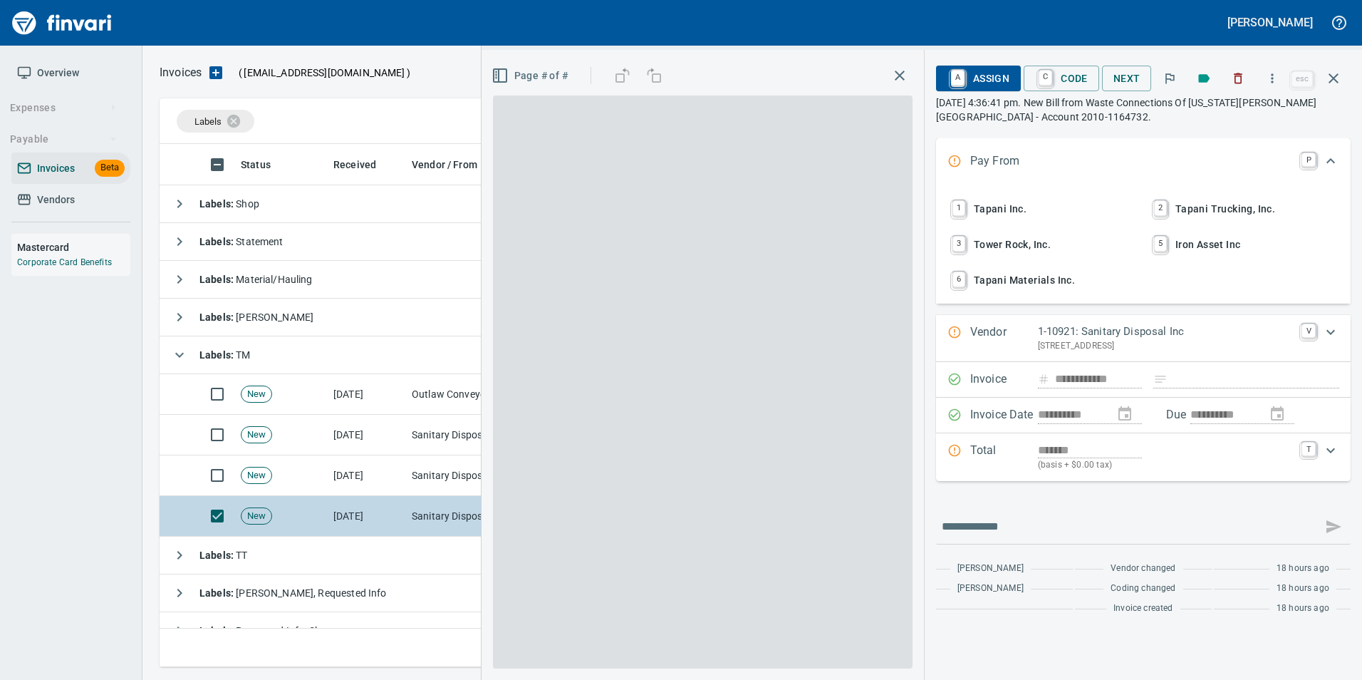
scroll to position [512, 1163]
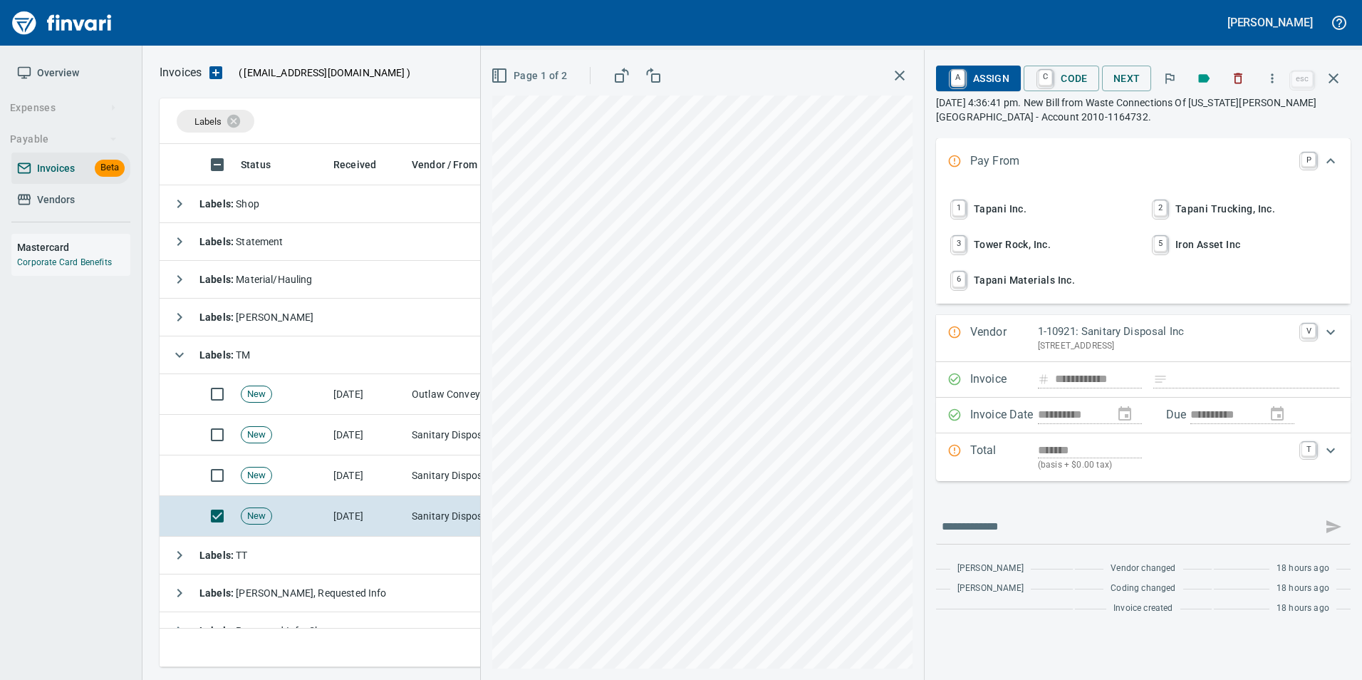
click at [1036, 269] on span "6 Tapani Materials Inc." at bounding box center [1042, 280] width 187 height 24
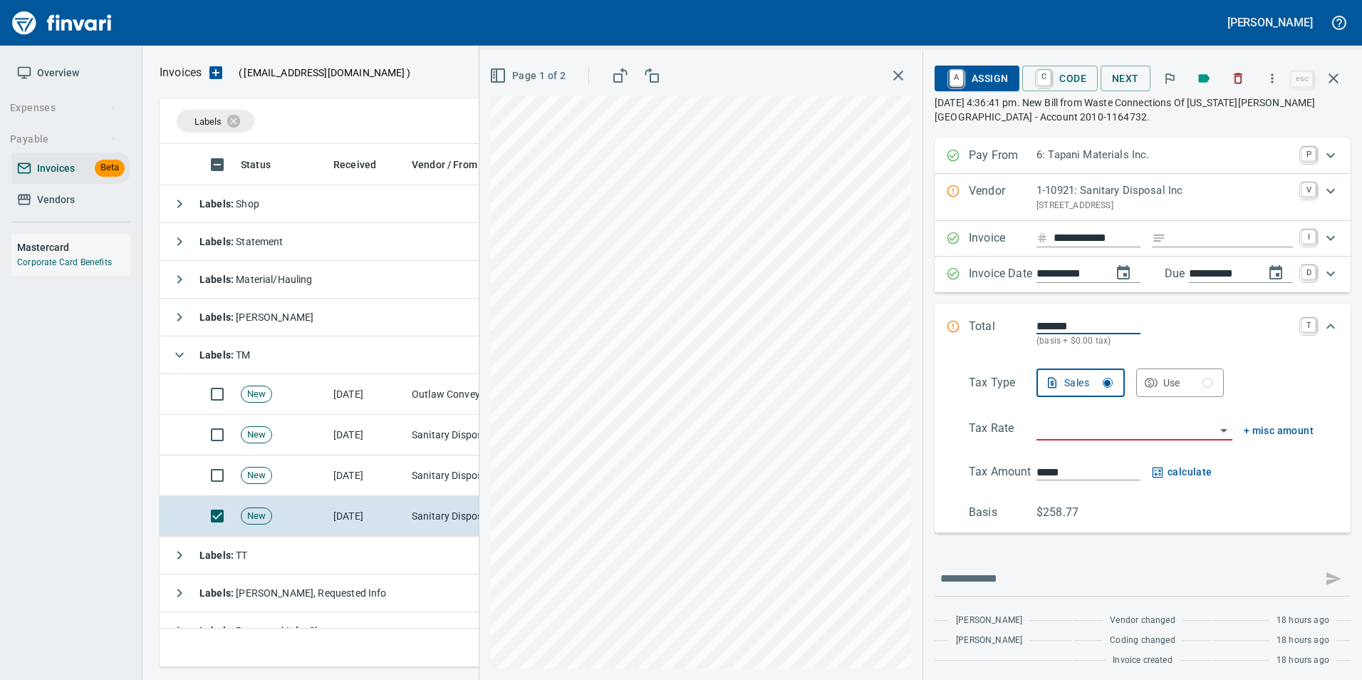
click at [969, 184] on p "Vendor" at bounding box center [1003, 197] width 68 height 30
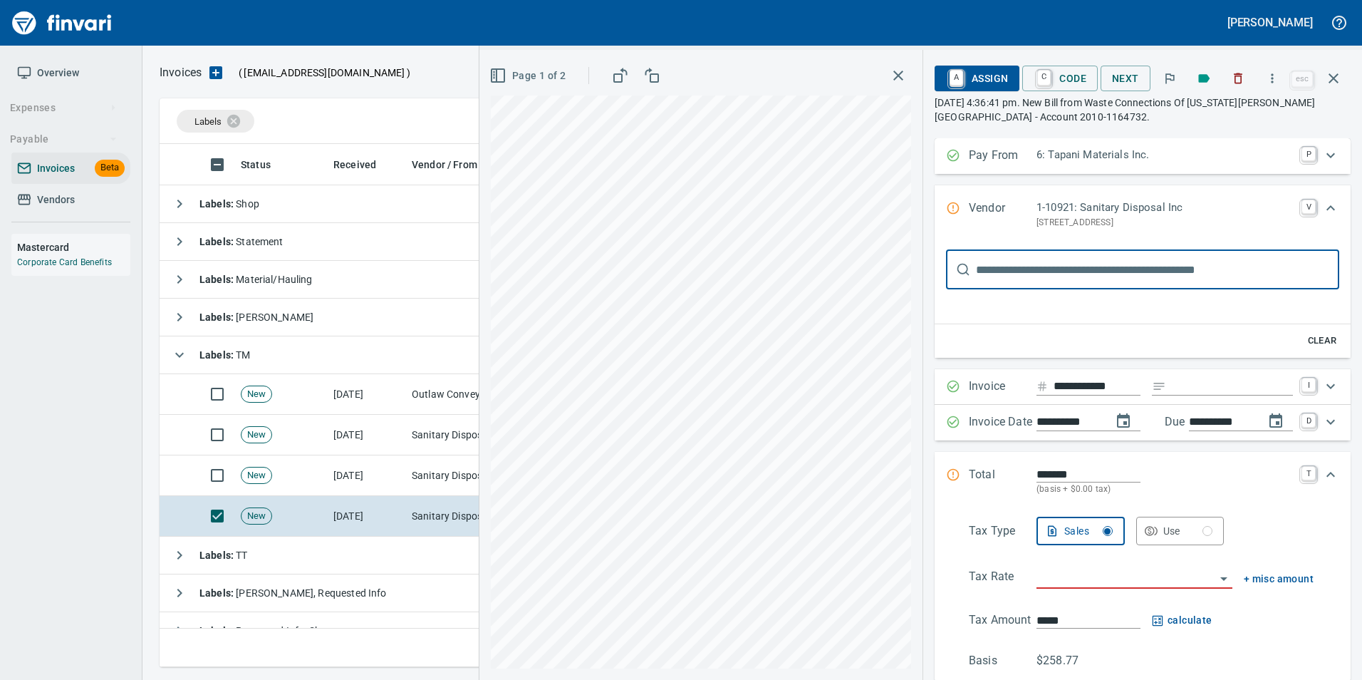
scroll to position [0, 0]
type input "*****"
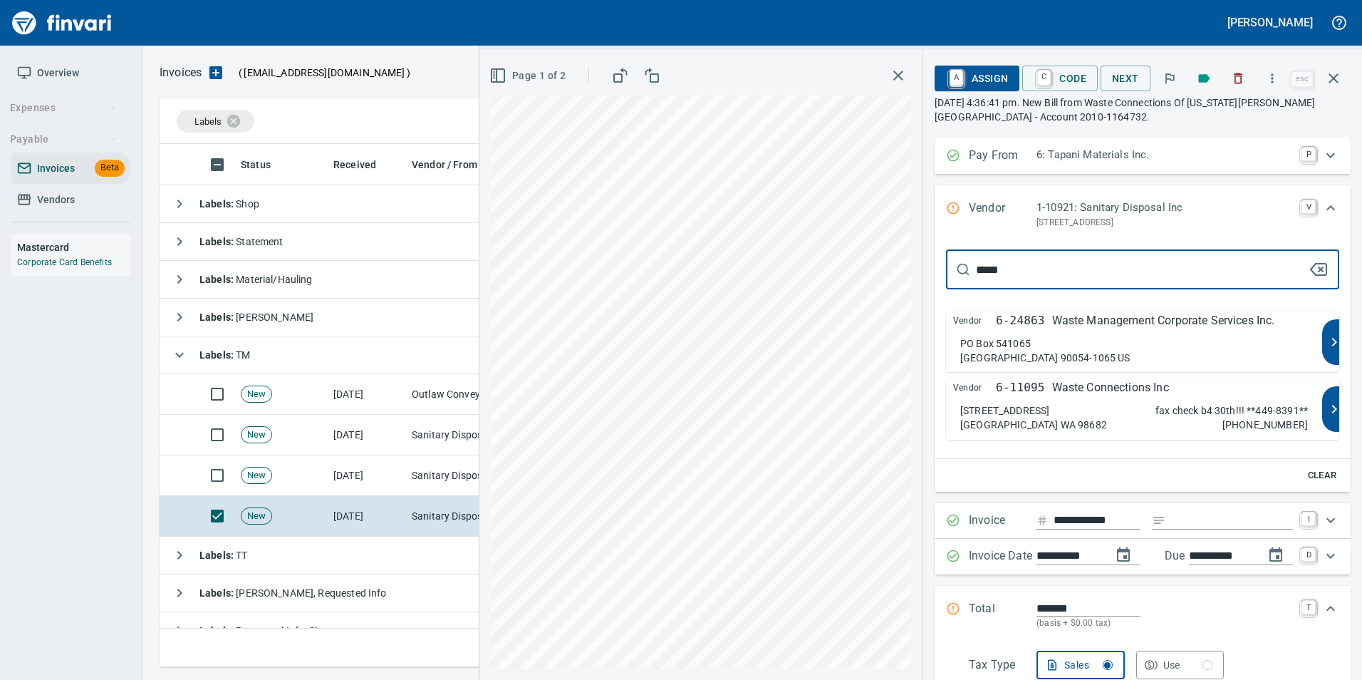
click at [1088, 409] on div "12115 NE 99th St Ste 1830 Vancouver WA 98682 fax check b4 30th!!! **449-8391** …" at bounding box center [1134, 417] width 348 height 28
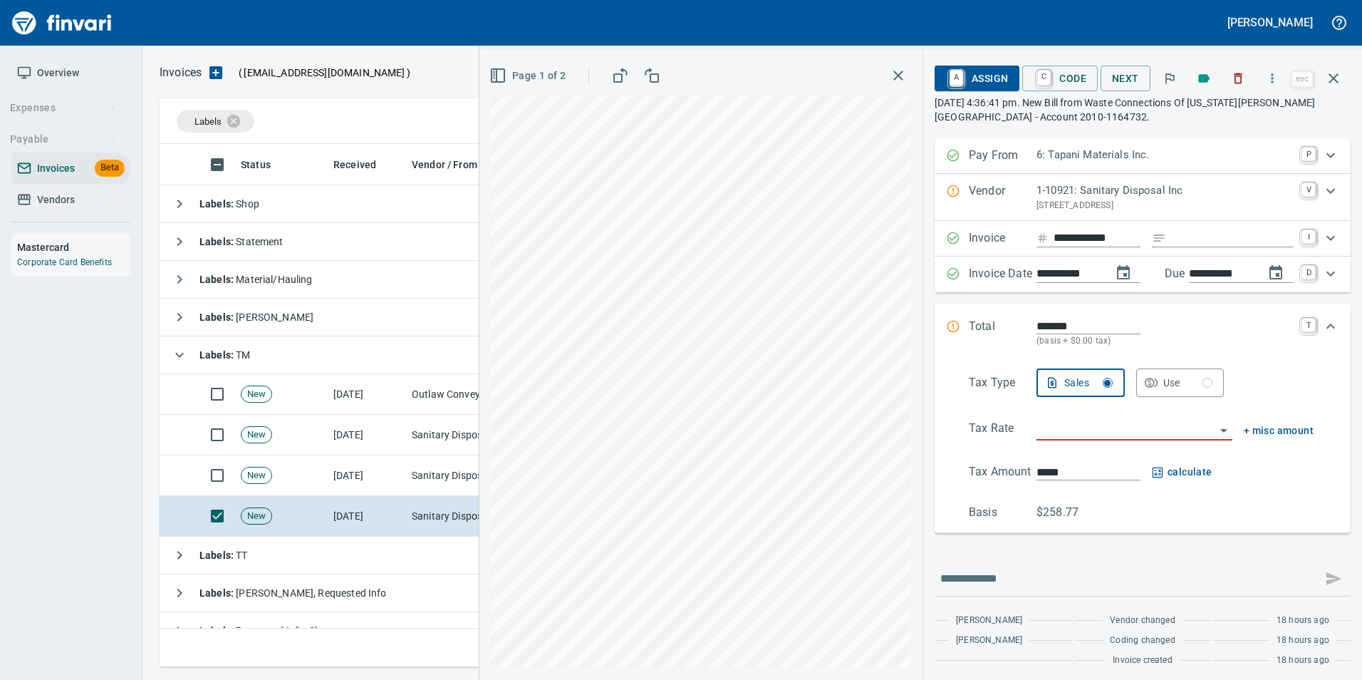
type input "**********"
click at [1107, 197] on p "6-11095: Waste Connections Inc" at bounding box center [1164, 190] width 256 height 16
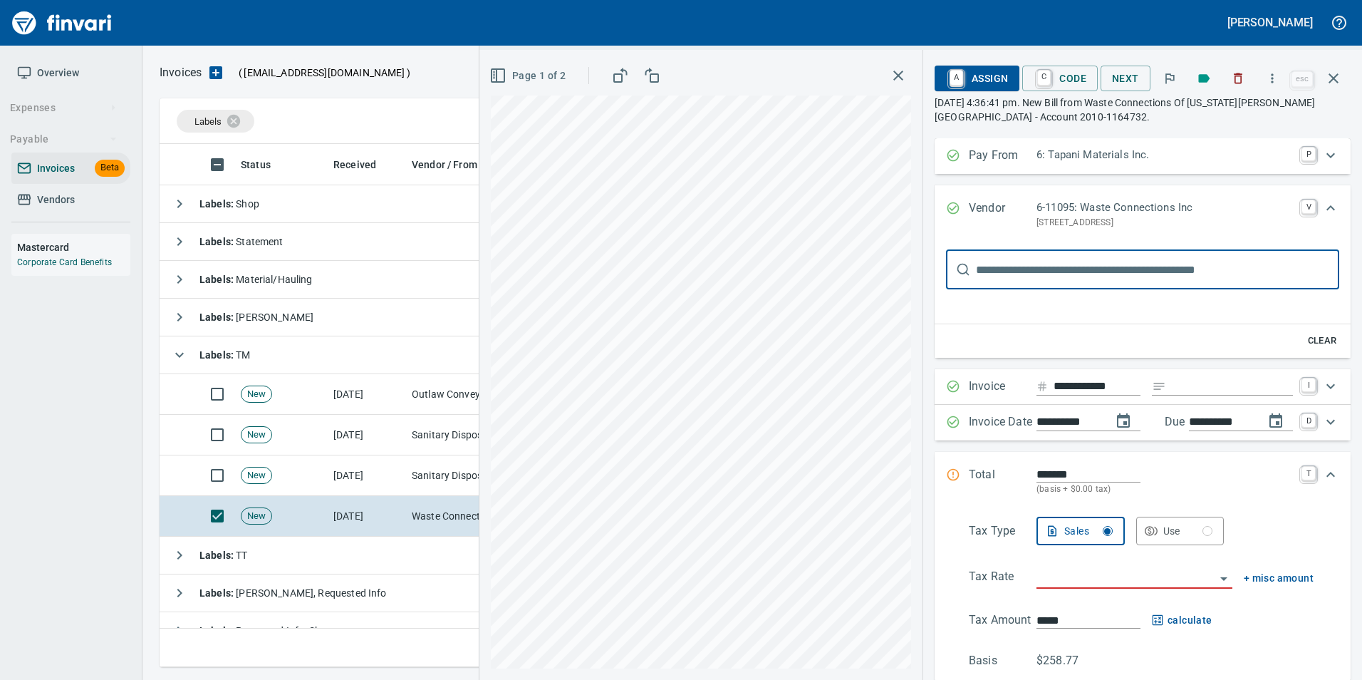
click at [1044, 280] on input "text" at bounding box center [1157, 269] width 363 height 40
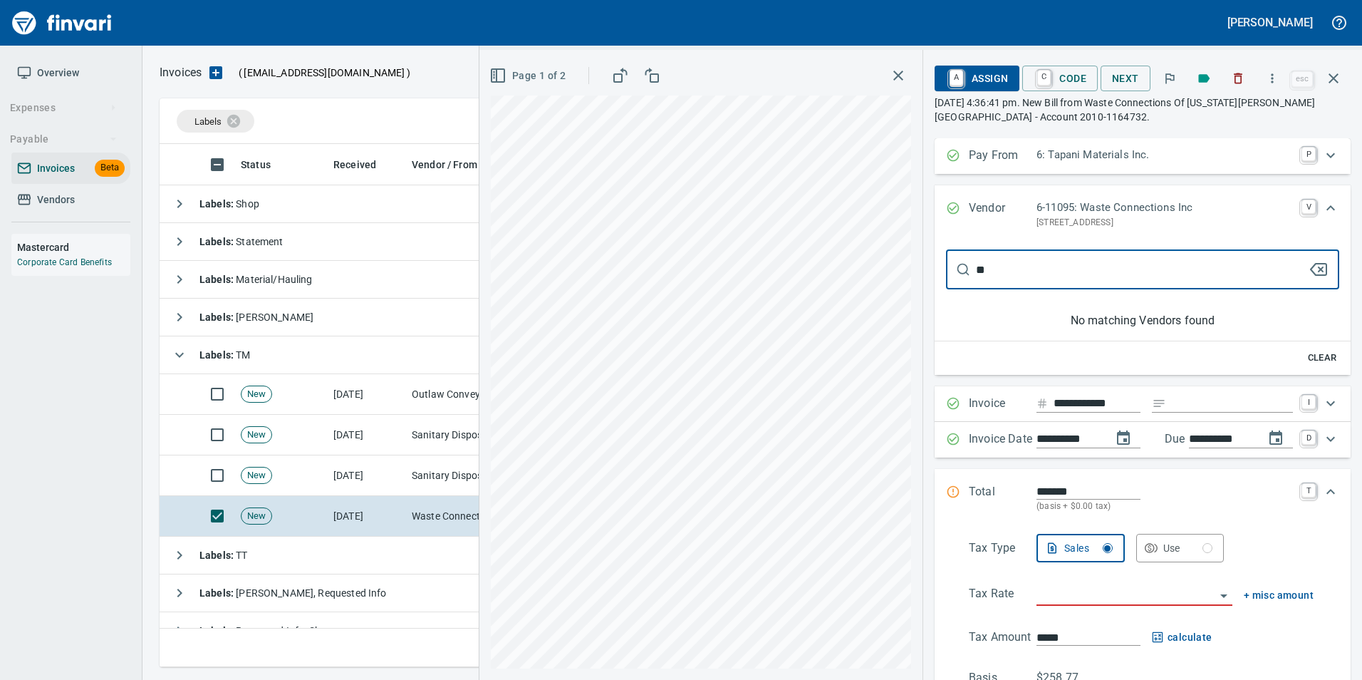
type input "*"
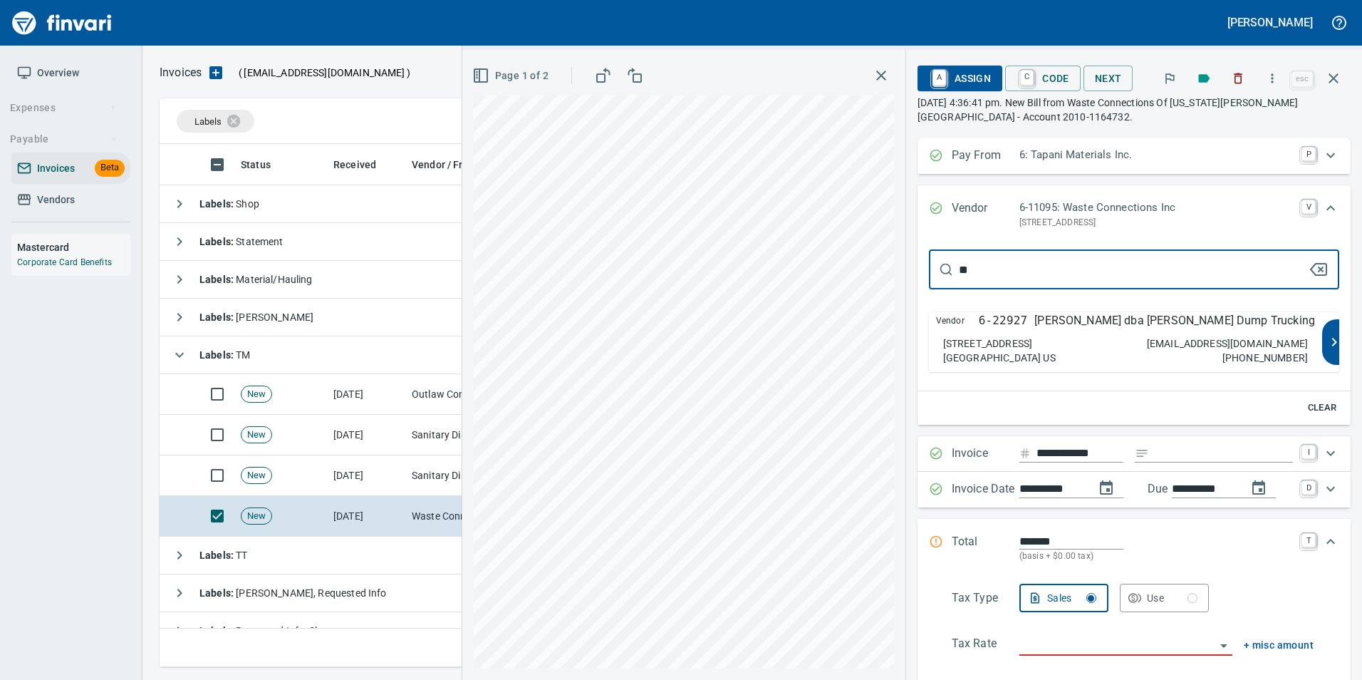
type input "*"
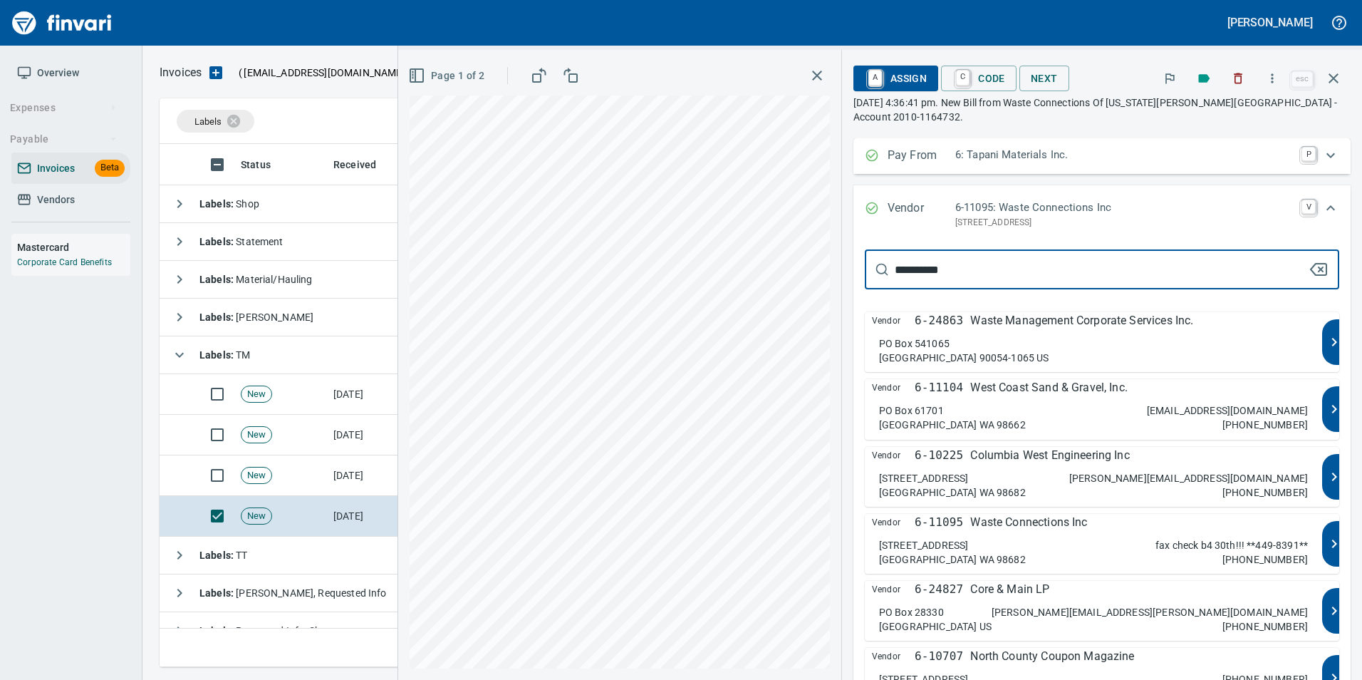
type input "**********"
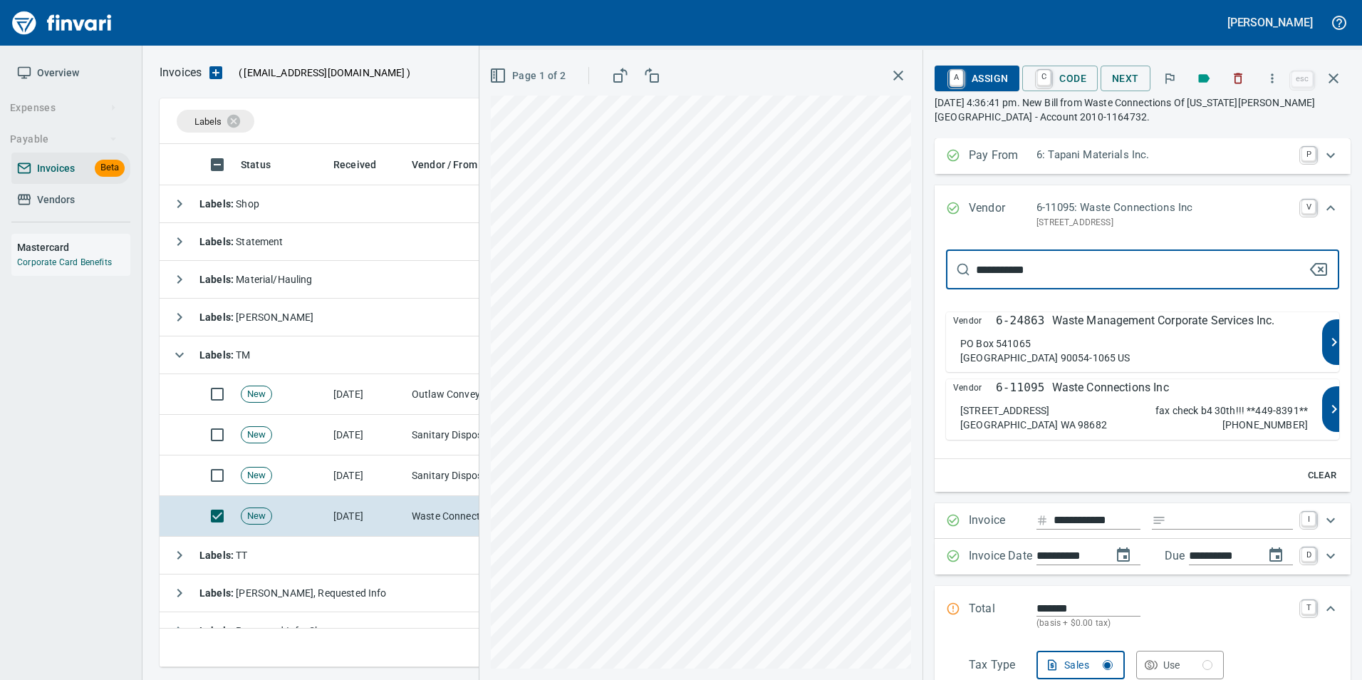
click at [1174, 395] on div "Vendor 6-11095 Waste Connections Inc" at bounding box center [1134, 387] width 362 height 17
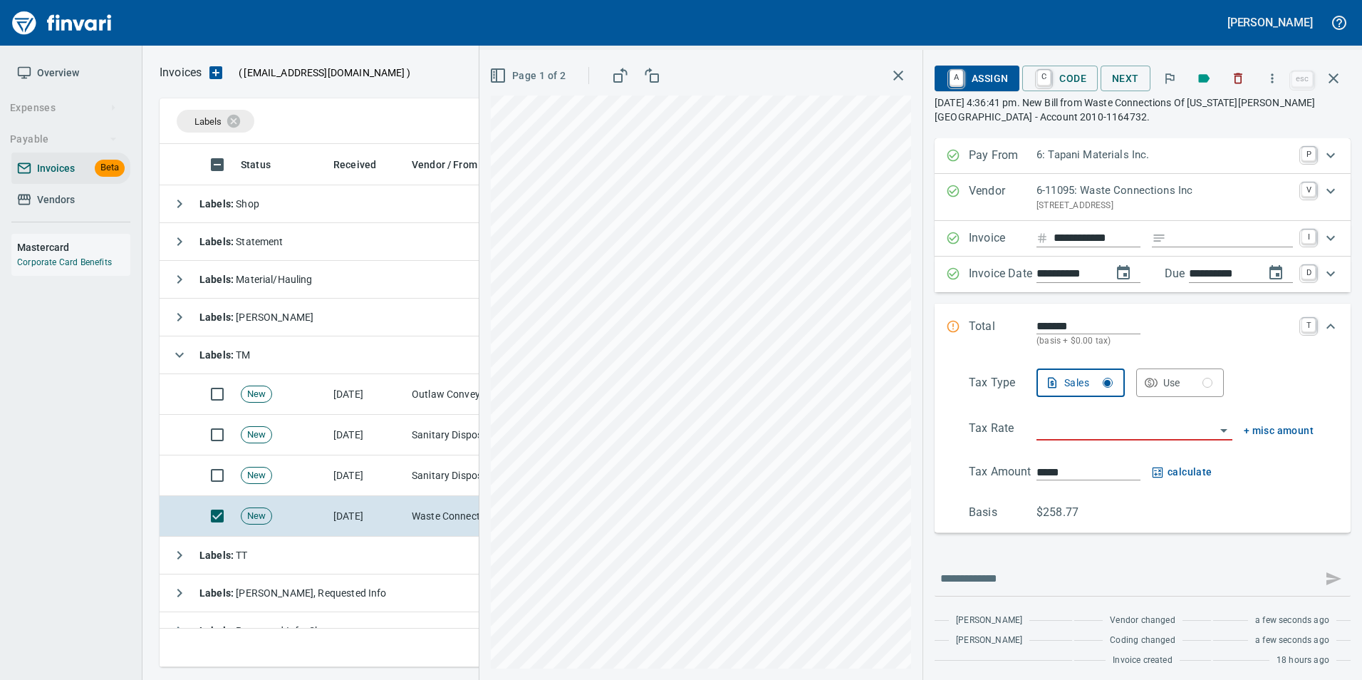
click at [1232, 271] on input "**********" at bounding box center [1221, 274] width 64 height 18
type input "**********"
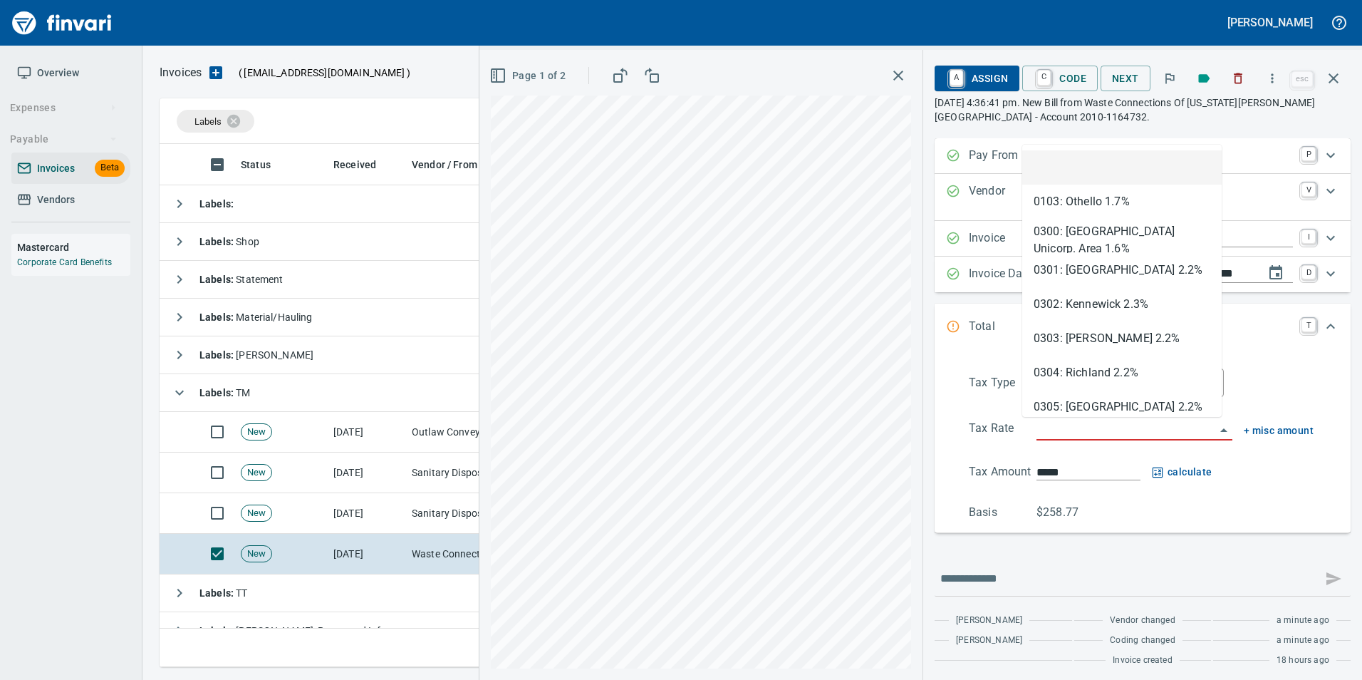
drag, startPoint x: 1056, startPoint y: 438, endPoint x: 1081, endPoint y: 439, distance: 24.9
click at [1070, 439] on input "search" at bounding box center [1125, 430] width 179 height 20
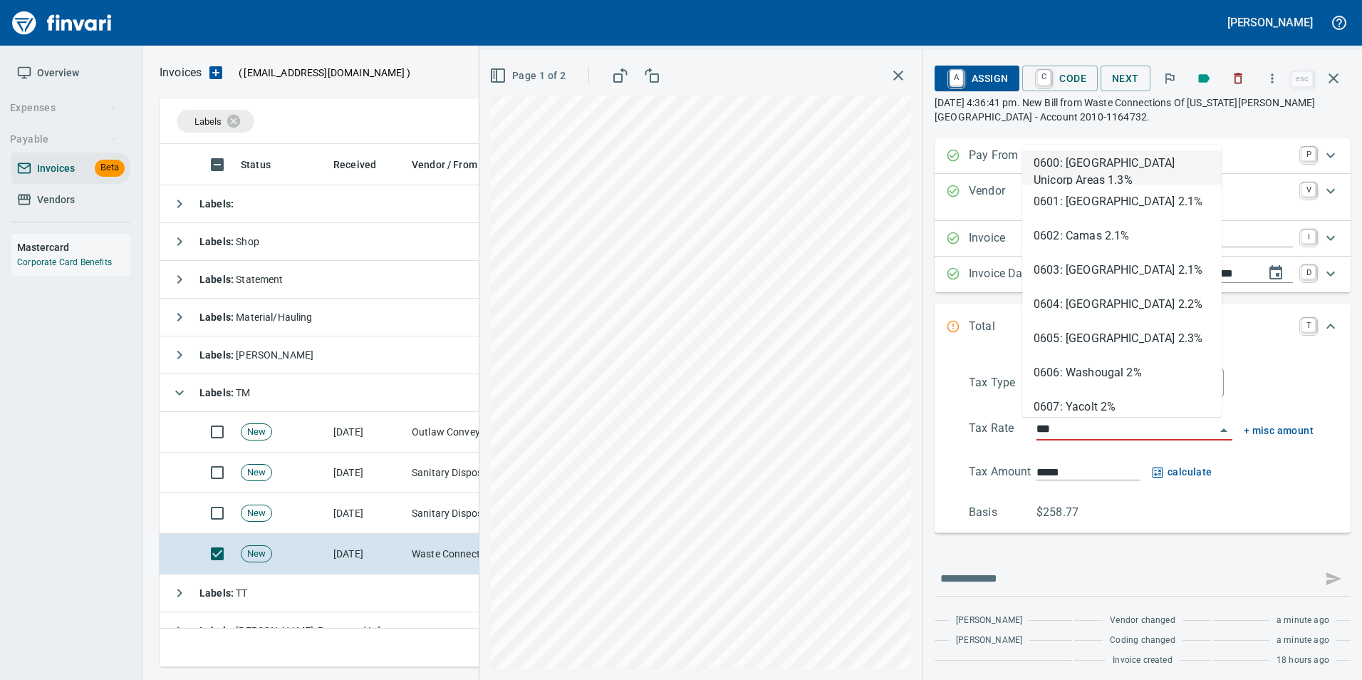
type input "****"
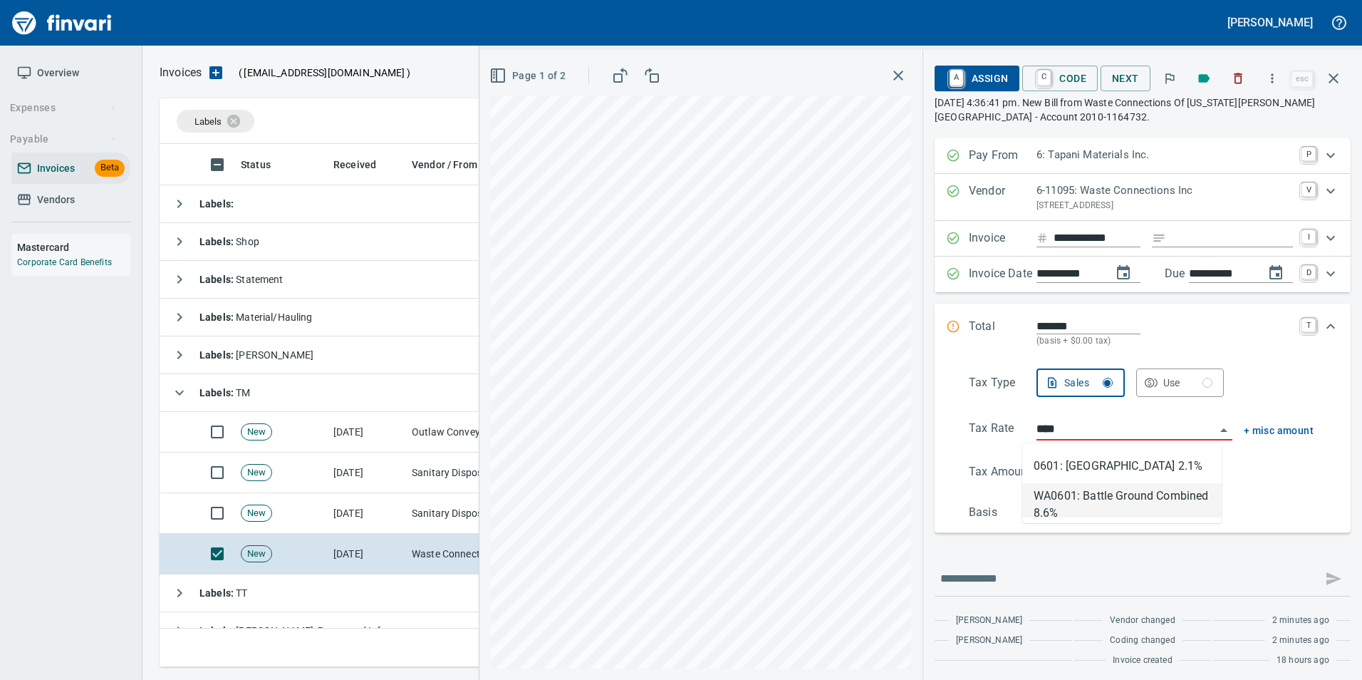
scroll to position [512, 1163]
click at [1104, 496] on li "WA0601: Battle Ground Combined 8.6%" at bounding box center [1121, 500] width 199 height 34
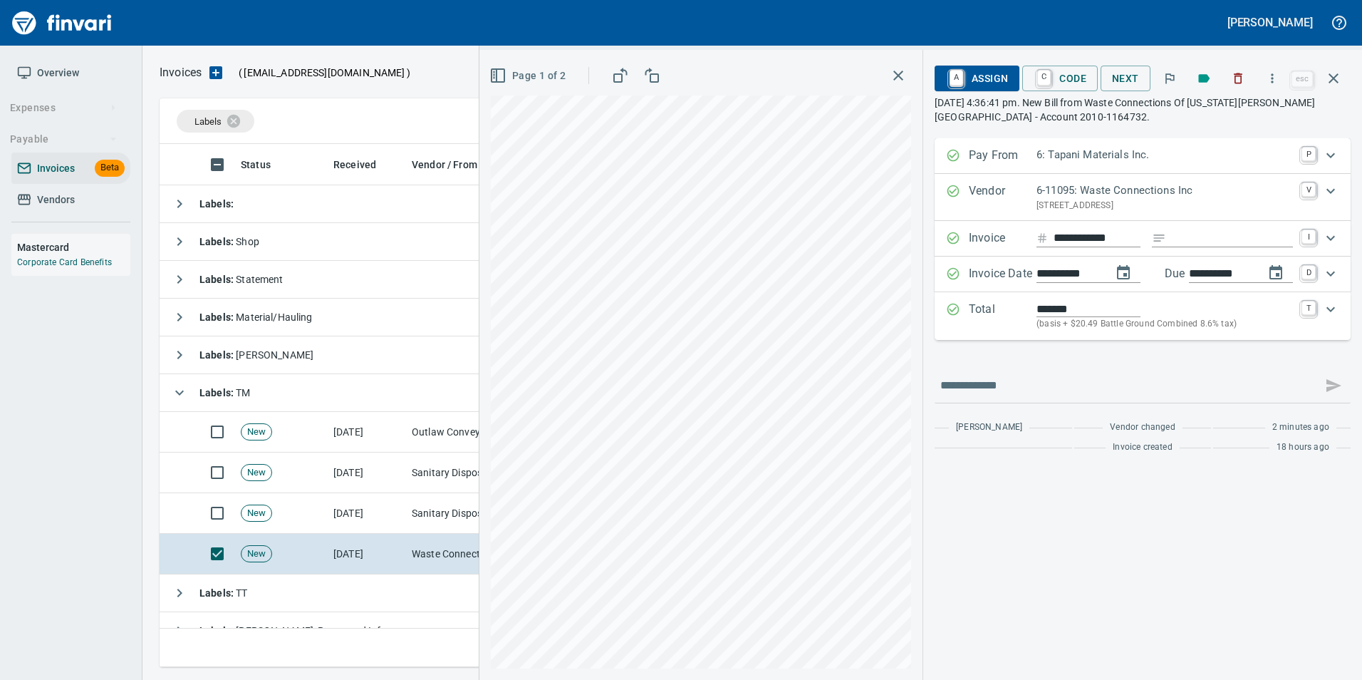
type input "******"
type input "**********"
click at [980, 315] on p "Total" at bounding box center [1003, 316] width 68 height 31
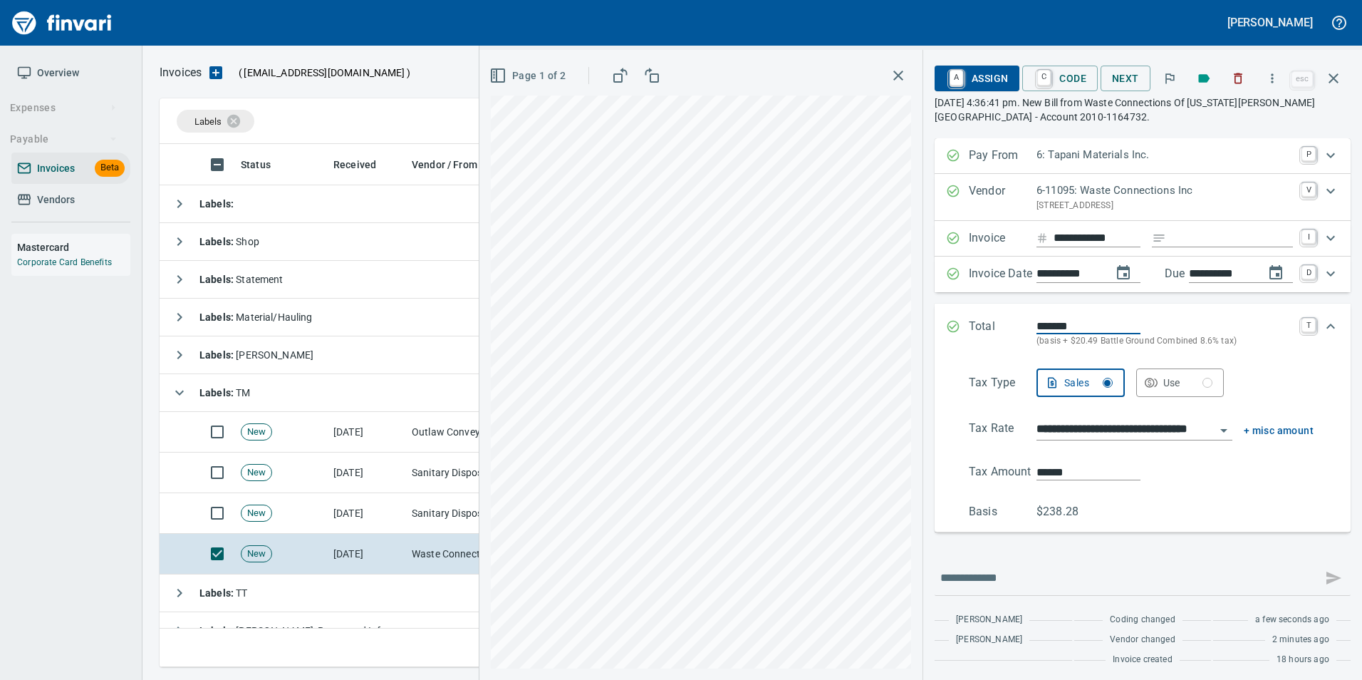
click at [1036, 473] on input "******" at bounding box center [1088, 472] width 104 height 16
type input "*****"
click at [938, 316] on div "Total ******* (basis + $1.25 Battle Ground Combined 8.6% tax) T" at bounding box center [1142, 332] width 416 height 59
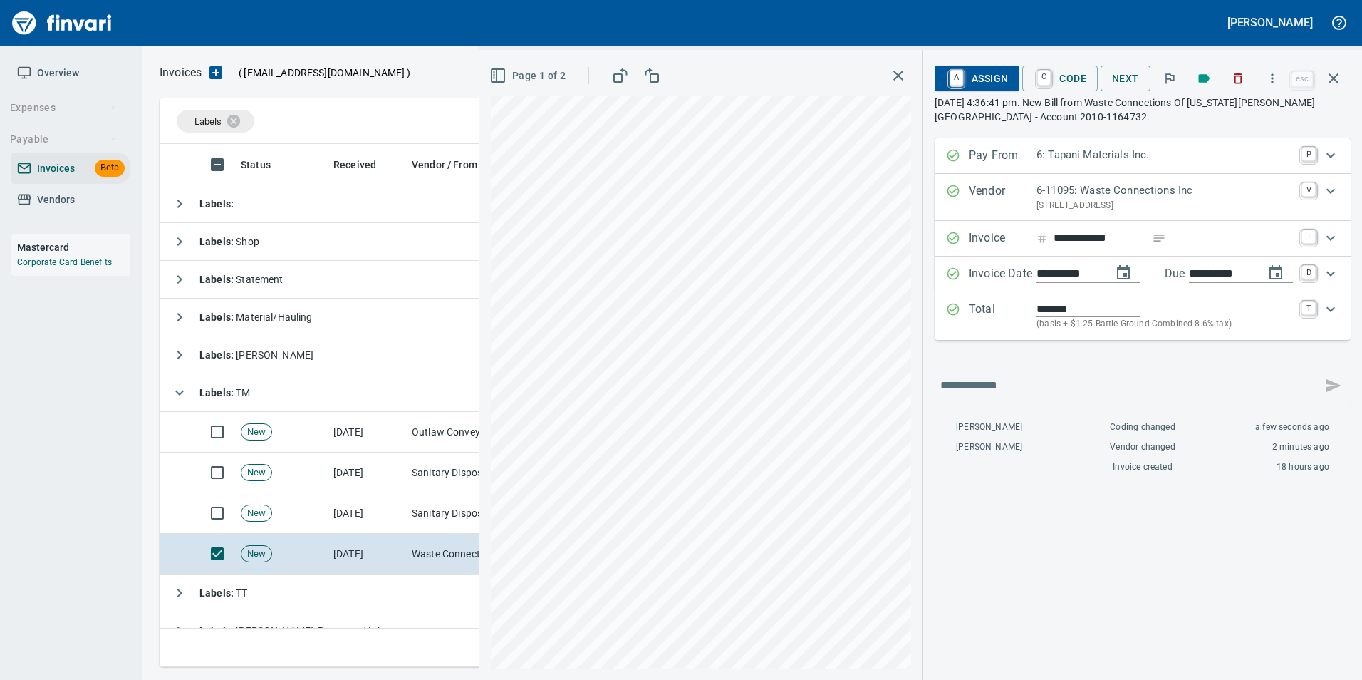
click at [989, 78] on span "A Assign" at bounding box center [977, 78] width 62 height 24
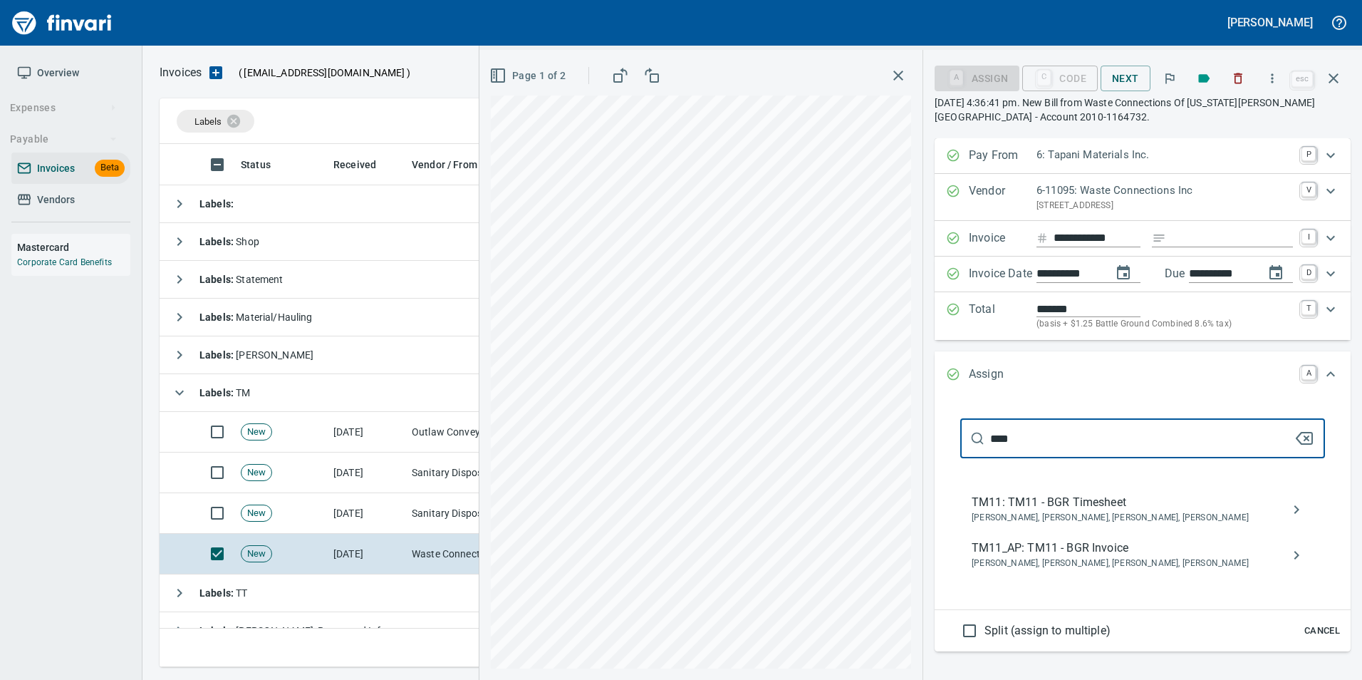
type input "****"
click at [1125, 540] on span "TM11_AP: TM11 - BGR Invoice" at bounding box center [1131, 547] width 319 height 17
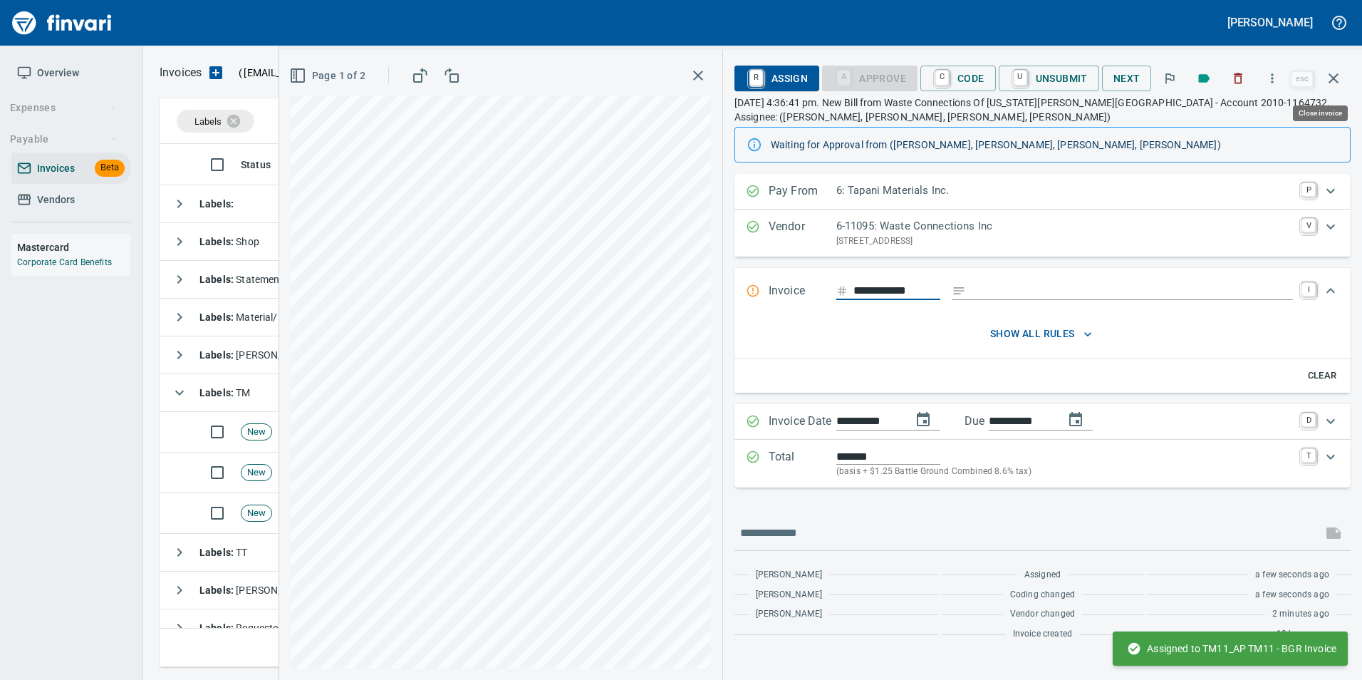
click at [1347, 76] on button "button" at bounding box center [1333, 78] width 34 height 34
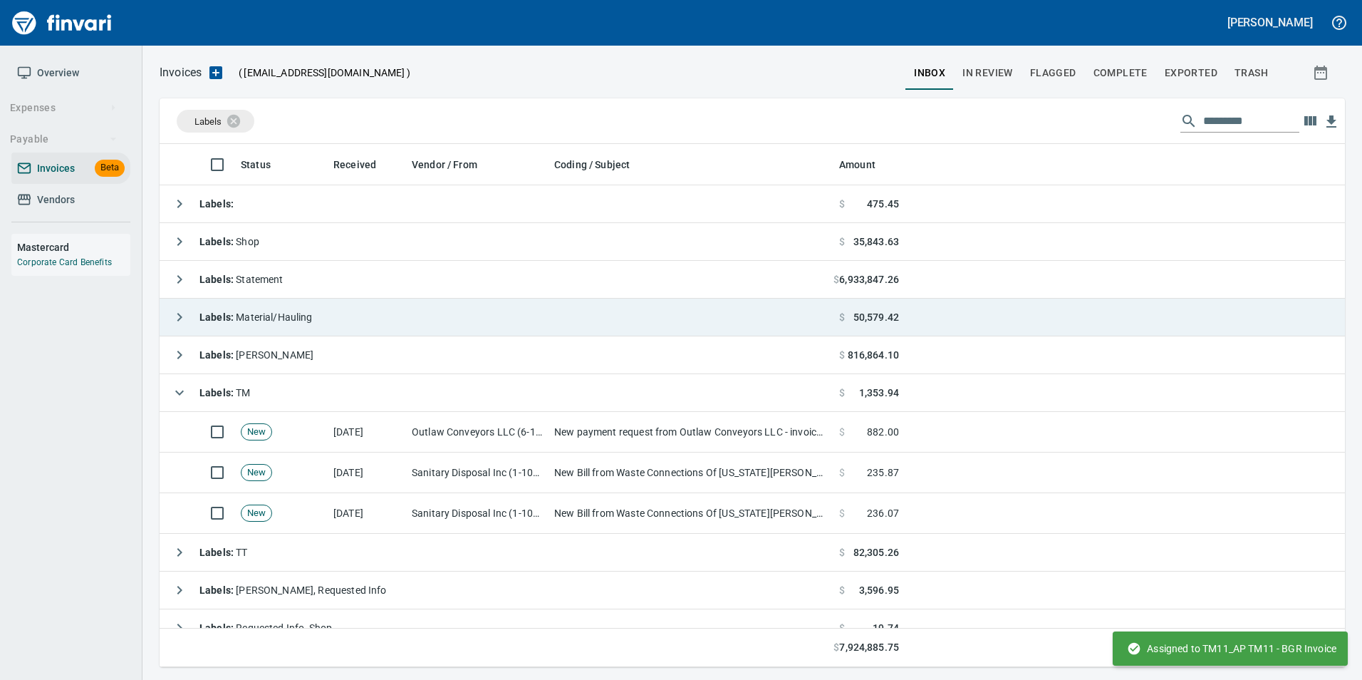
scroll to position [512, 1163]
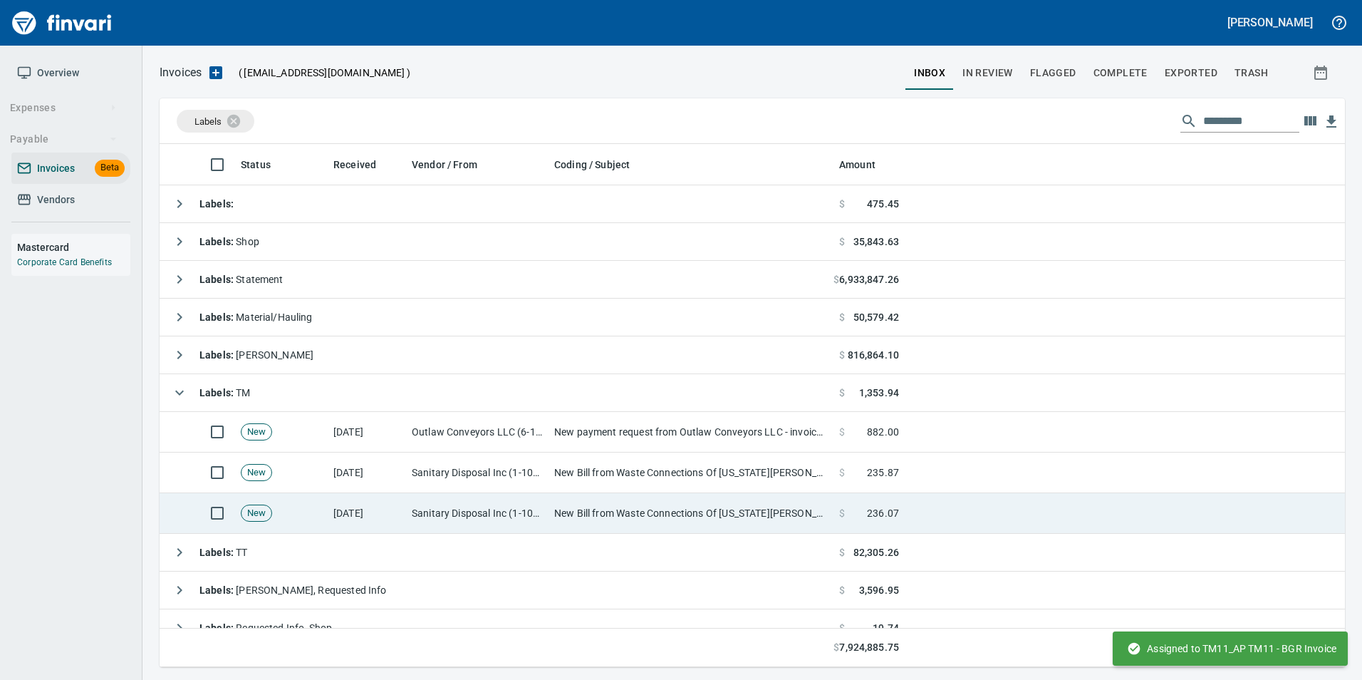
click at [405, 502] on td "[DATE]" at bounding box center [367, 513] width 78 height 41
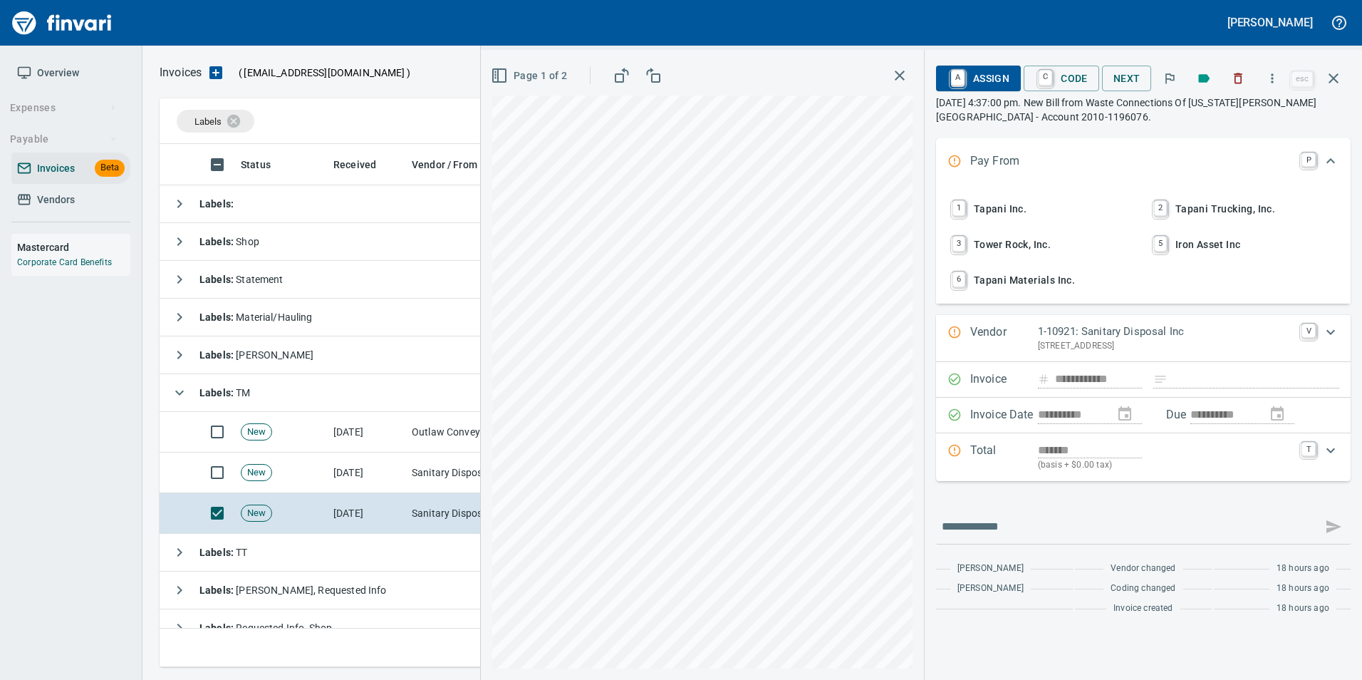
click at [1070, 281] on span "6 Tapani Materials Inc." at bounding box center [1042, 280] width 187 height 24
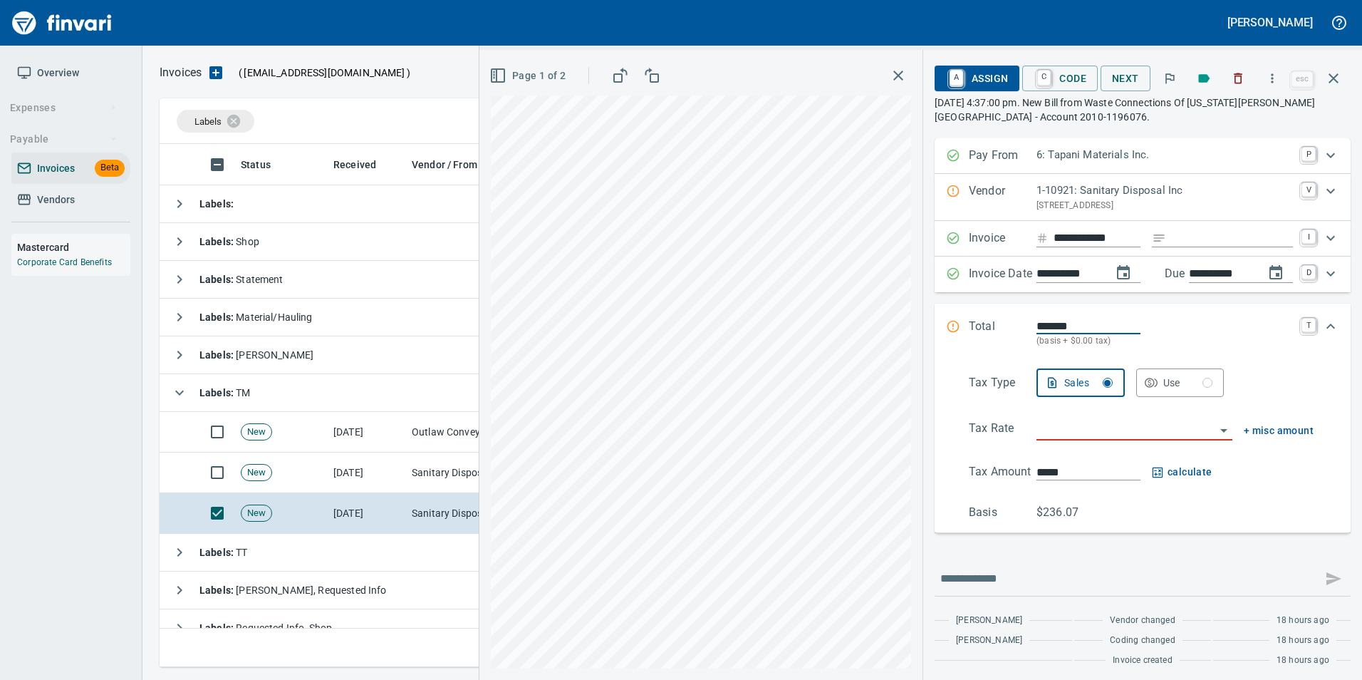
click at [978, 193] on p "Vendor" at bounding box center [1003, 197] width 68 height 30
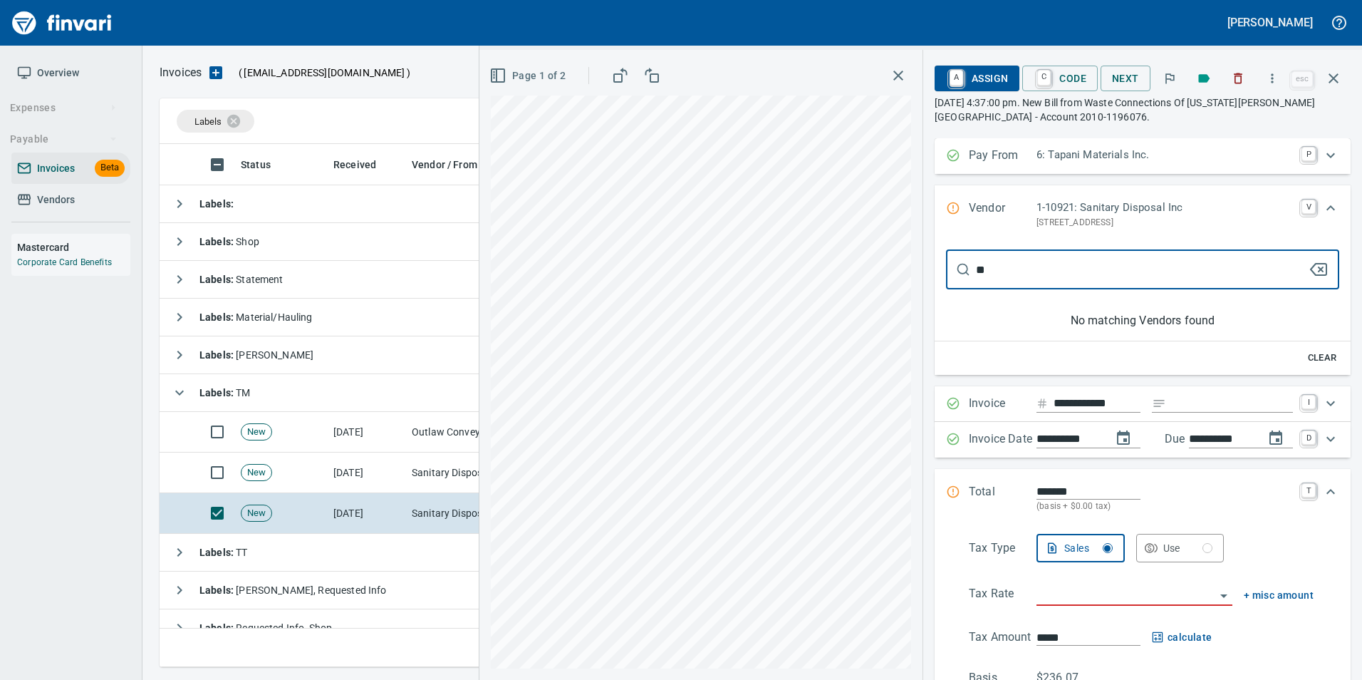
type input "*"
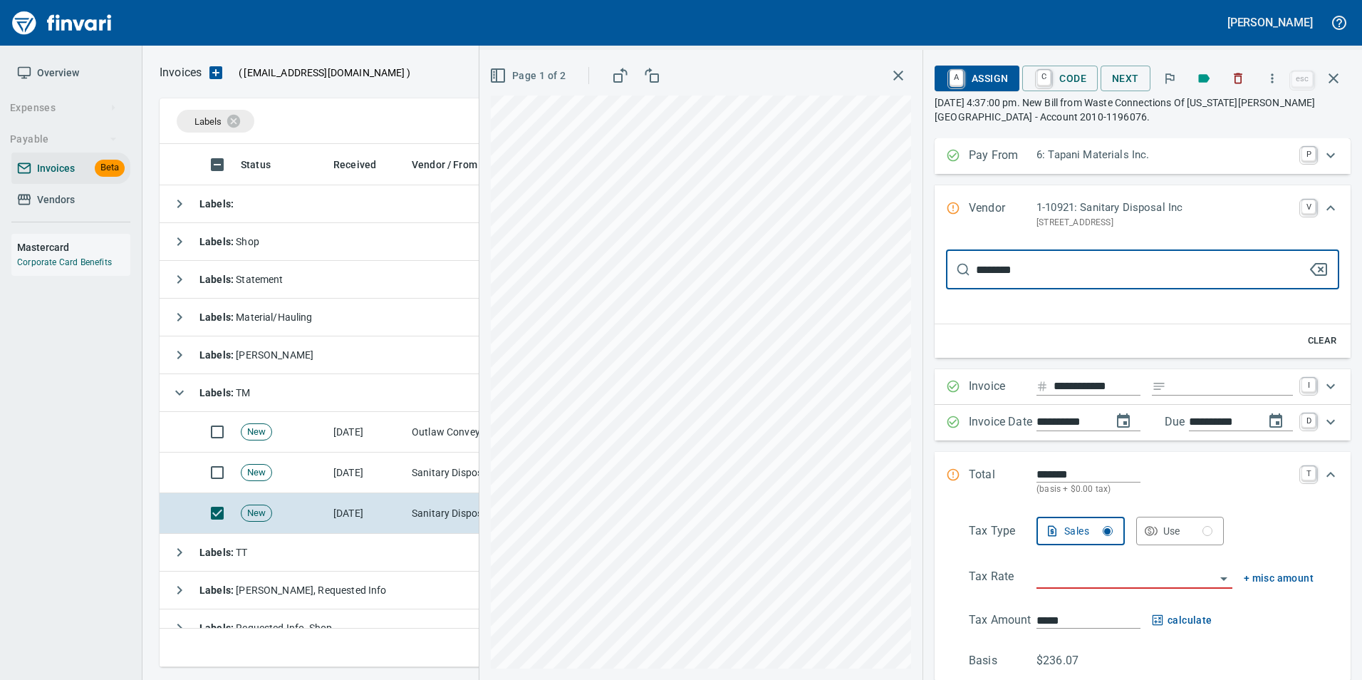
type input "*********"
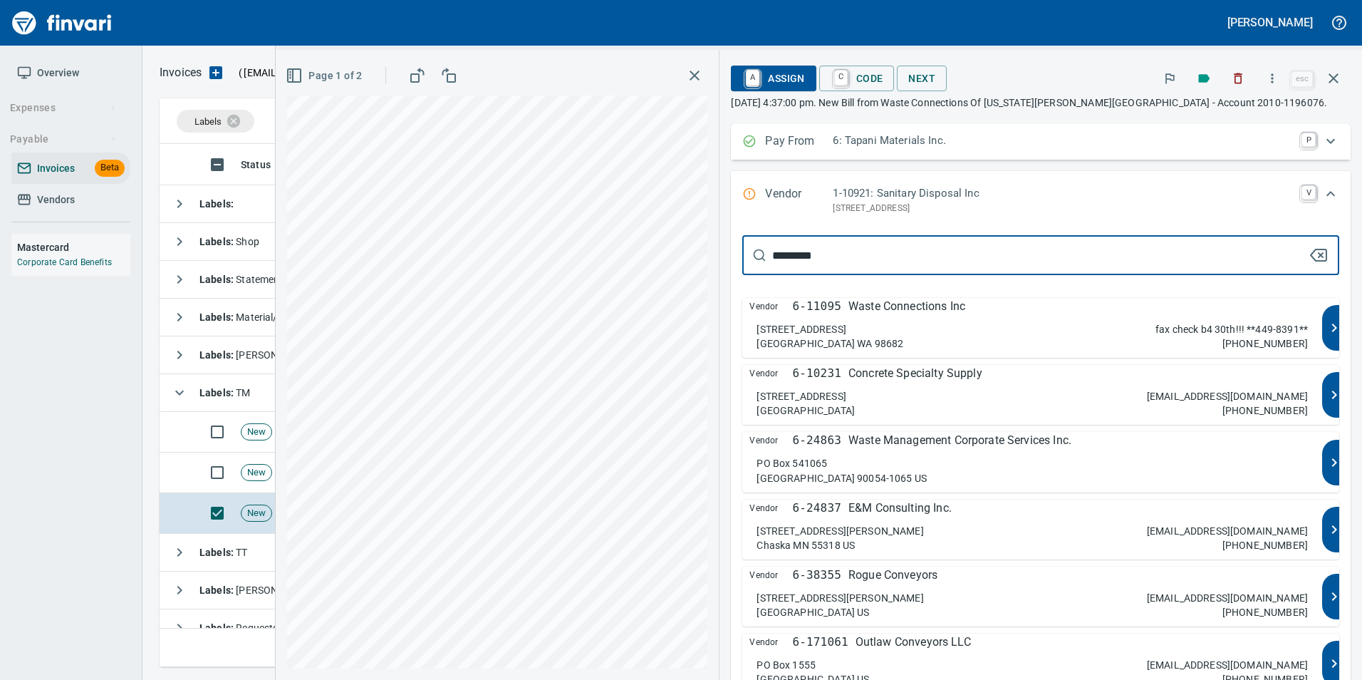
click at [1125, 346] on div "12115 NE 99th St Ste 1830 Vancouver WA 98682 fax check b4 30th!!! **449-8391** …" at bounding box center [1031, 336] width 551 height 28
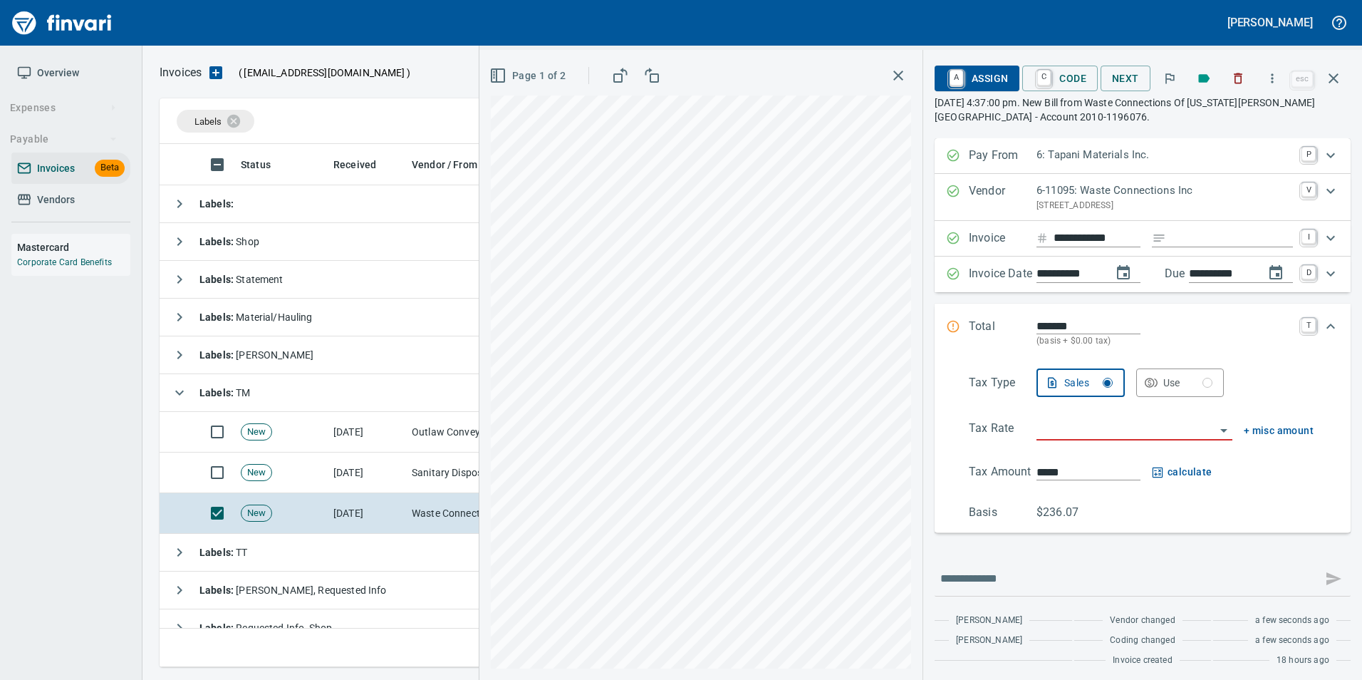
click at [1204, 267] on input "**********" at bounding box center [1221, 274] width 64 height 18
type input "**********"
click at [1124, 427] on input "search" at bounding box center [1125, 430] width 179 height 20
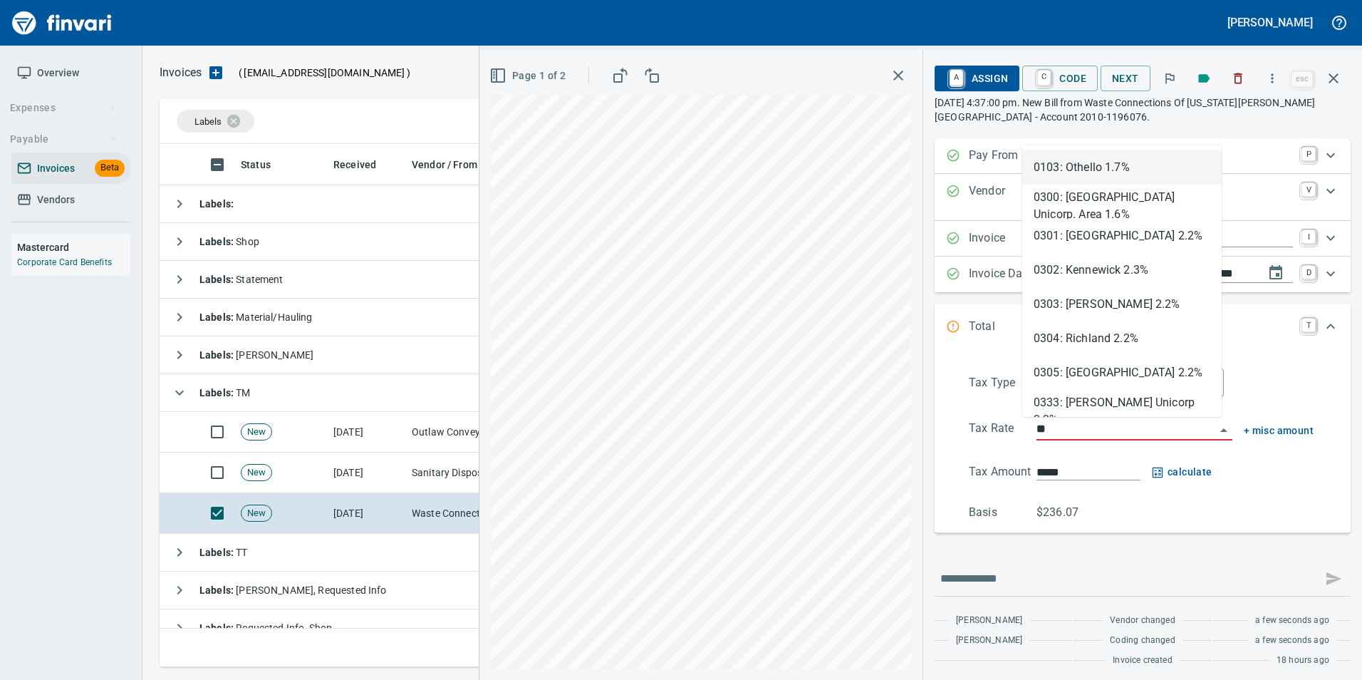
type input "***"
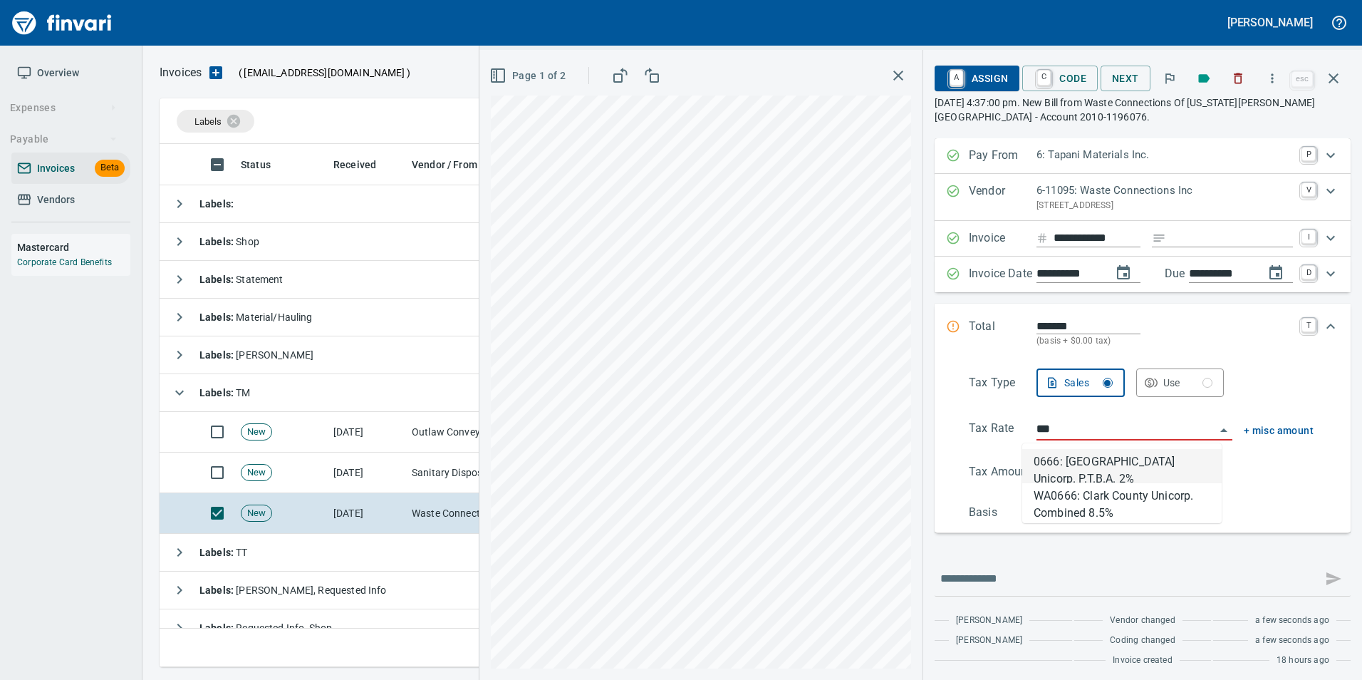
scroll to position [512, 1163]
click at [1145, 491] on li "WA0666: Clark County Unicorp. Combined 8.5%" at bounding box center [1121, 500] width 199 height 34
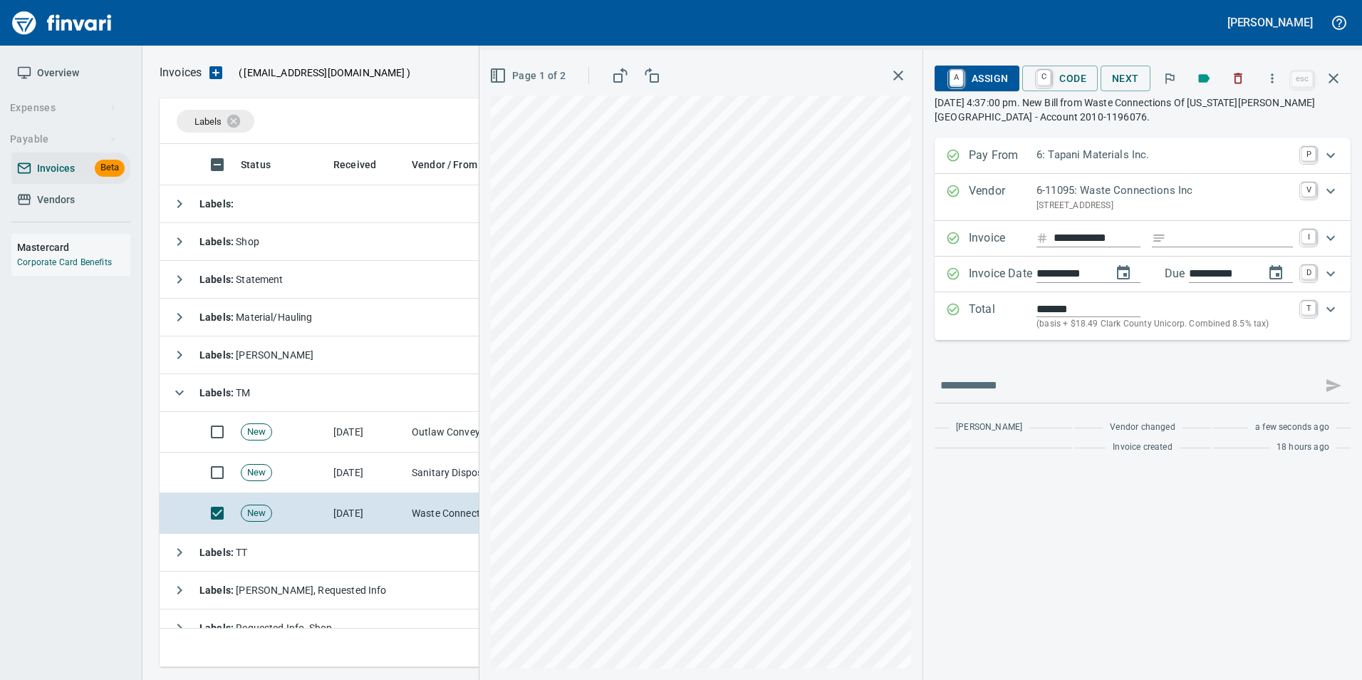
type input "******"
type input "**********"
click at [971, 307] on p "Total" at bounding box center [1003, 316] width 68 height 31
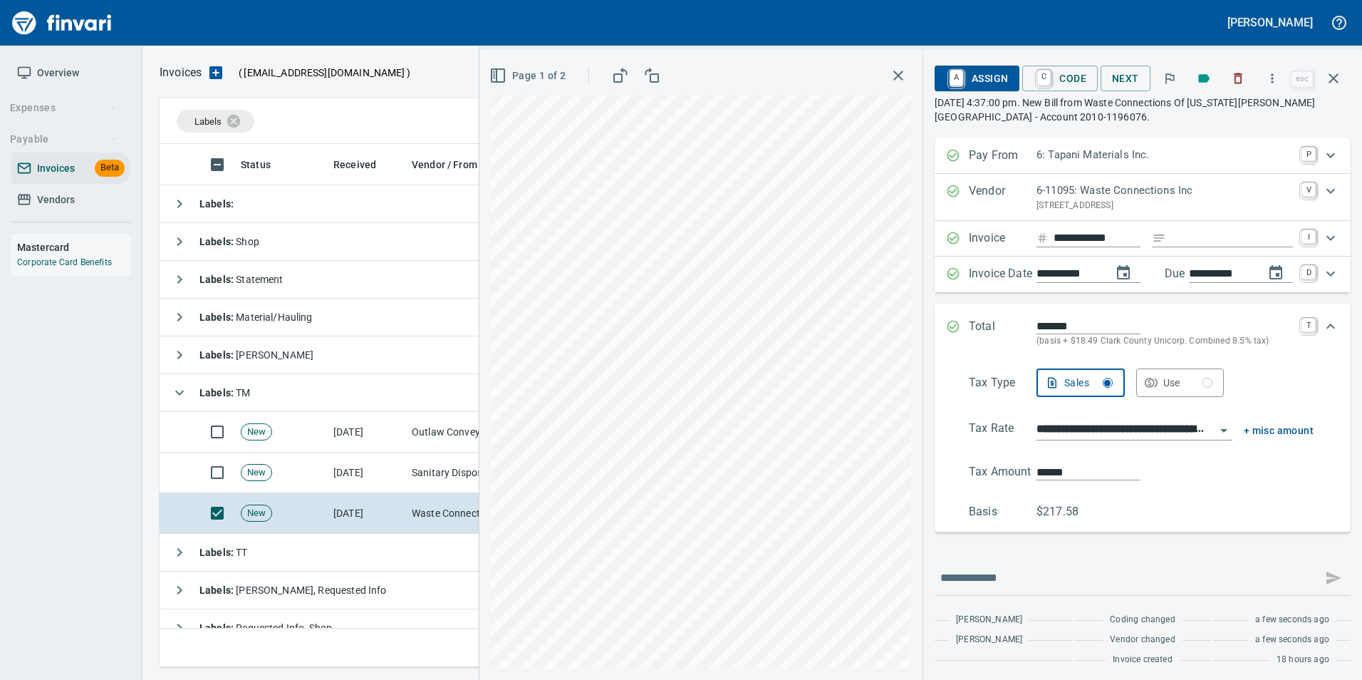
click at [1053, 467] on input "******" at bounding box center [1088, 472] width 104 height 16
drag, startPoint x: 1053, startPoint y: 467, endPoint x: 900, endPoint y: 406, distance: 165.6
click at [1050, 466] on input "******" at bounding box center [1088, 472] width 104 height 16
type input "*****"
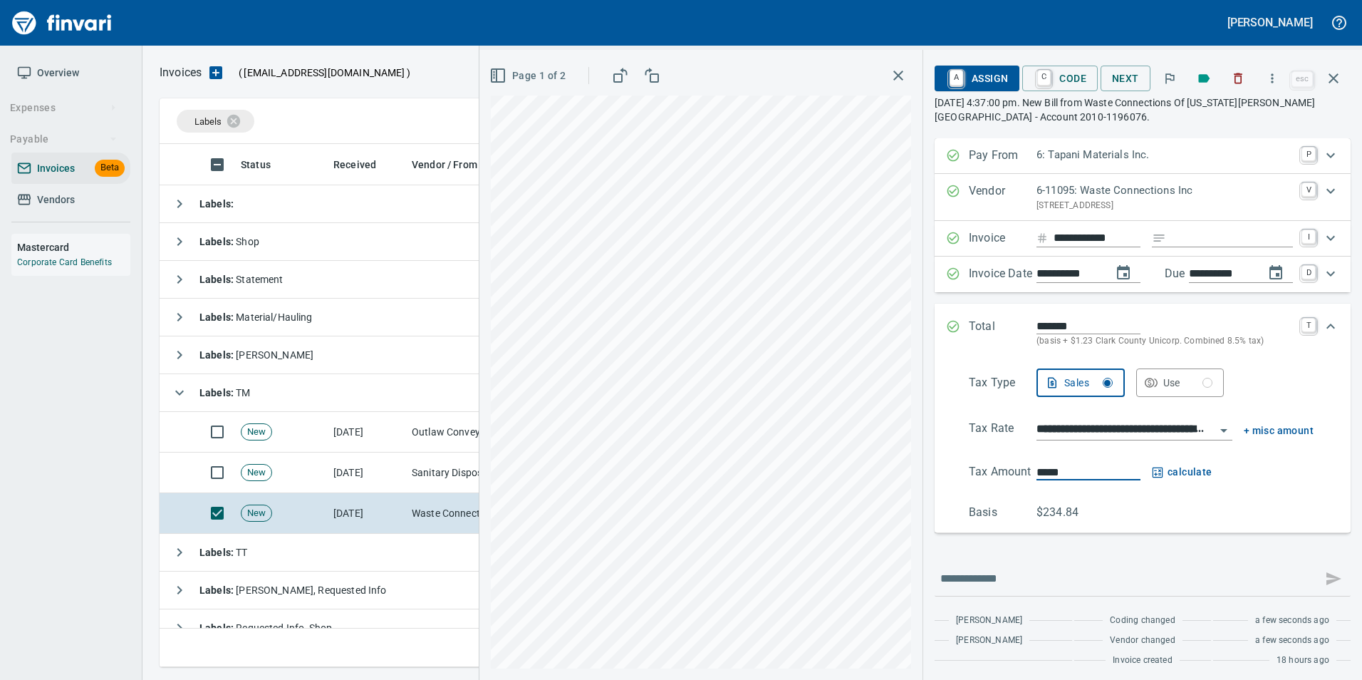
click at [1282, 469] on div "***** calculate" at bounding box center [1174, 472] width 277 height 18
click at [947, 321] on icon "Expand" at bounding box center [953, 327] width 12 height 12
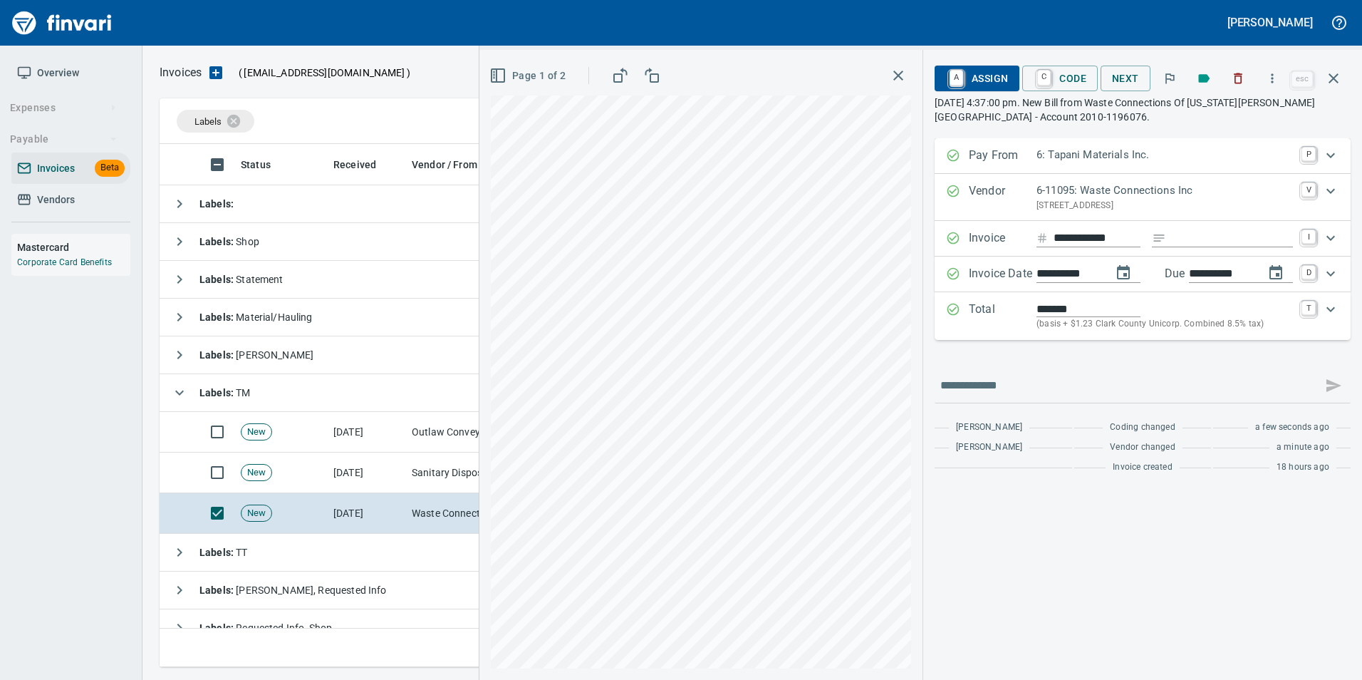
click at [982, 73] on span "A Assign" at bounding box center [977, 78] width 62 height 24
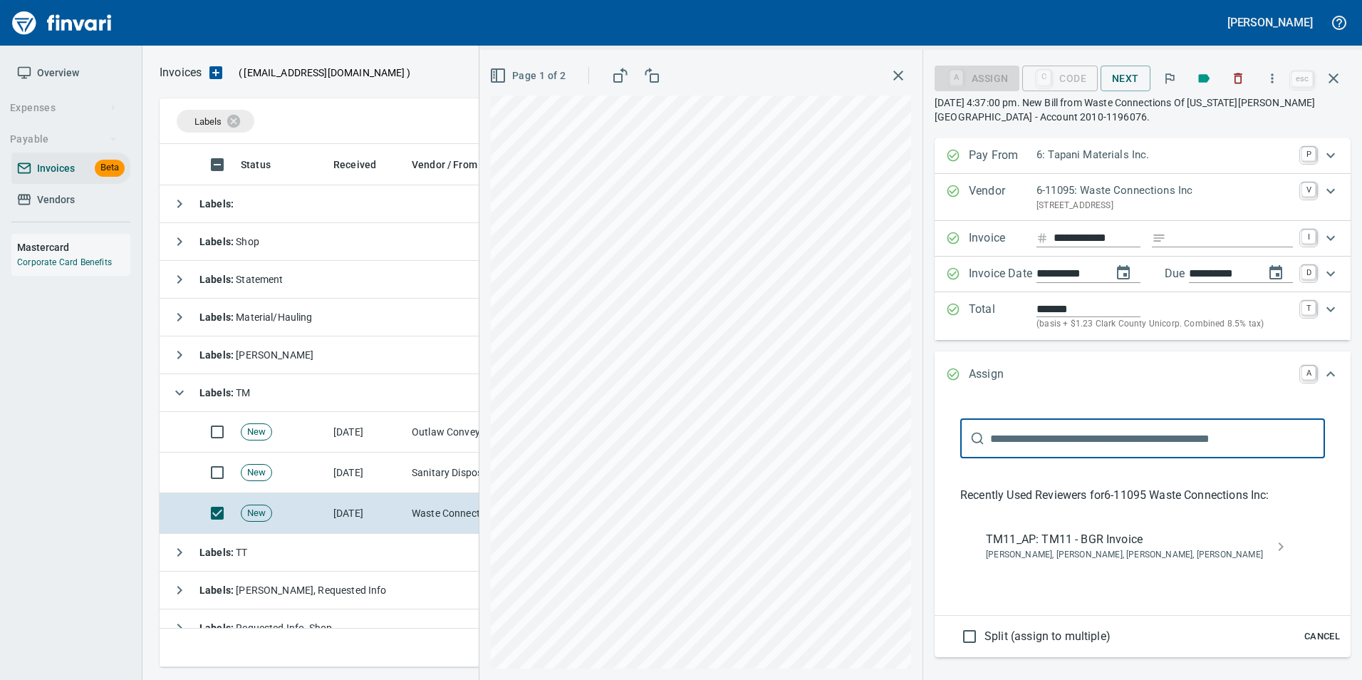
click at [1124, 535] on span "TM11_AP: TM11 - BGR Invoice" at bounding box center [1131, 539] width 291 height 17
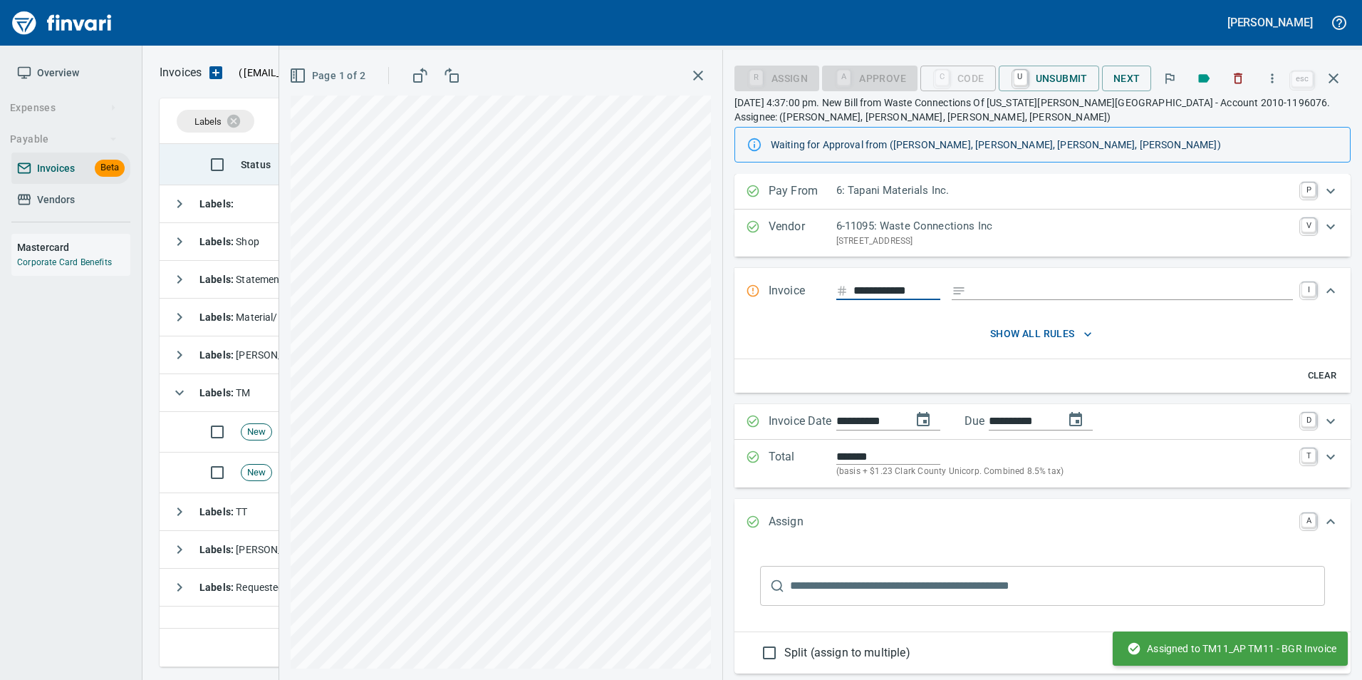
click at [1332, 81] on icon "button" at bounding box center [1333, 78] width 17 height 17
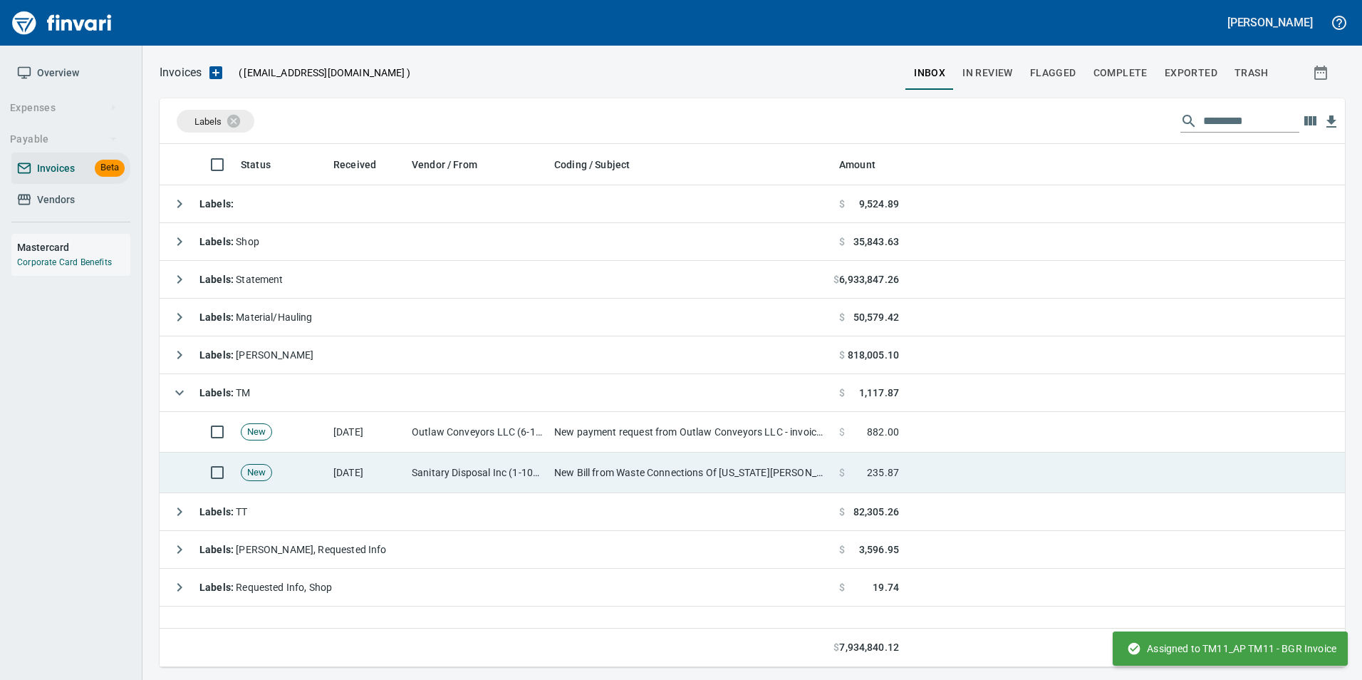
scroll to position [512, 1174]
click at [768, 475] on td "New Bill from Waste Connections Of Washington - Clark County - Account 2010-137…" at bounding box center [690, 472] width 285 height 41
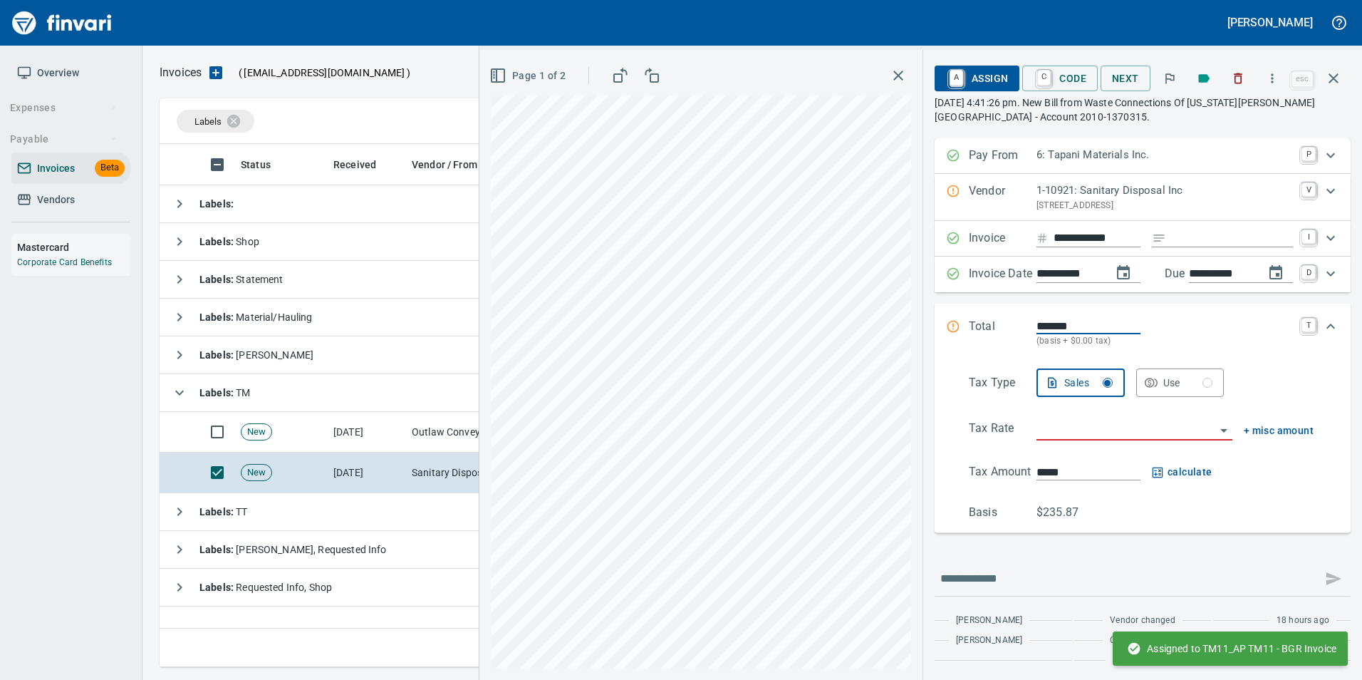
click at [952, 198] on div "Vendor 1-10921: Sanitary Disposal Inc PO BOX 7428, Pasadena CA 91109-7428 V" at bounding box center [1130, 197] width 368 height 30
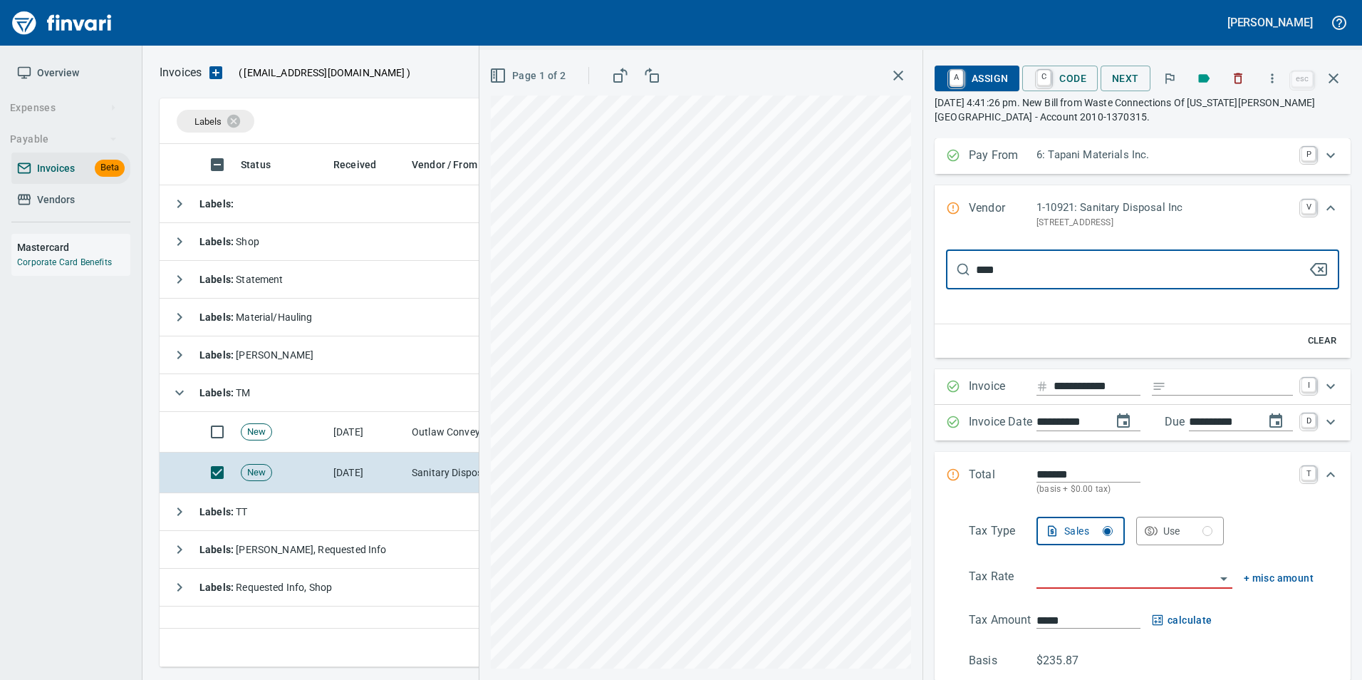
type input "*****"
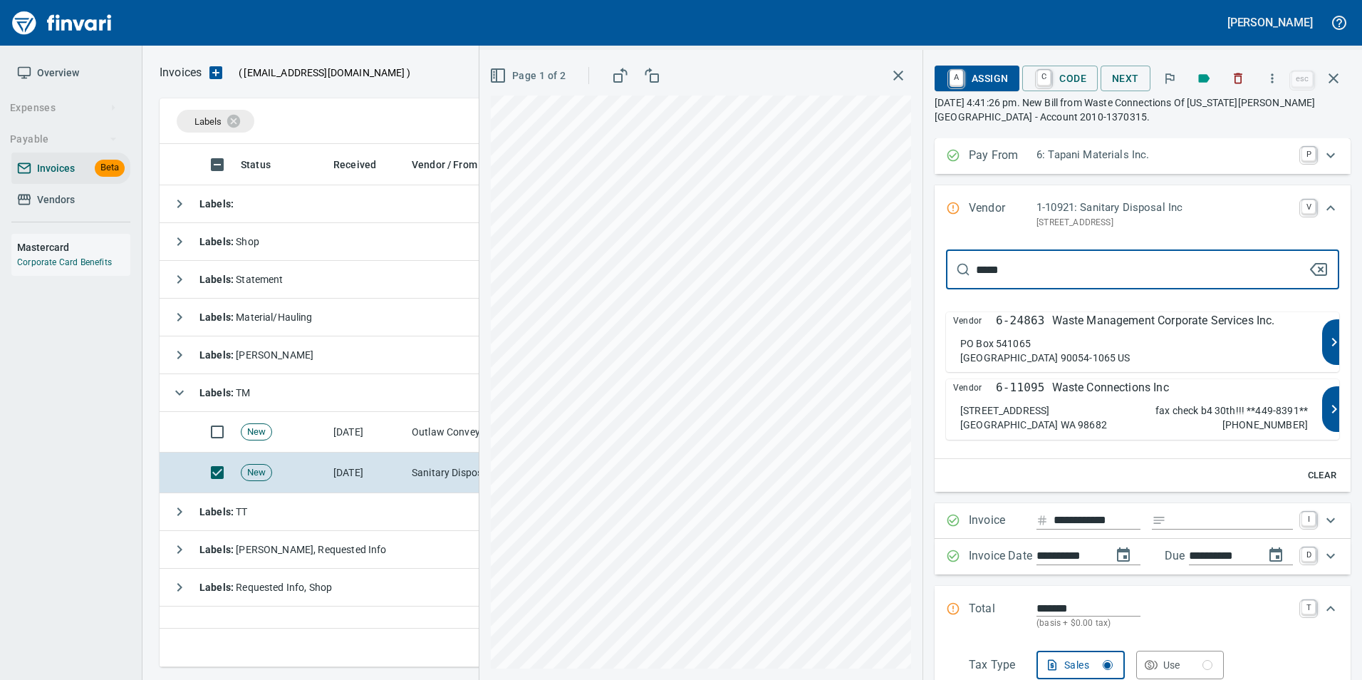
click at [1105, 408] on div "12115 NE 99th St Ste 1830 Vancouver WA 98682 fax check b4 30th!!! **449-8391** …" at bounding box center [1134, 417] width 348 height 28
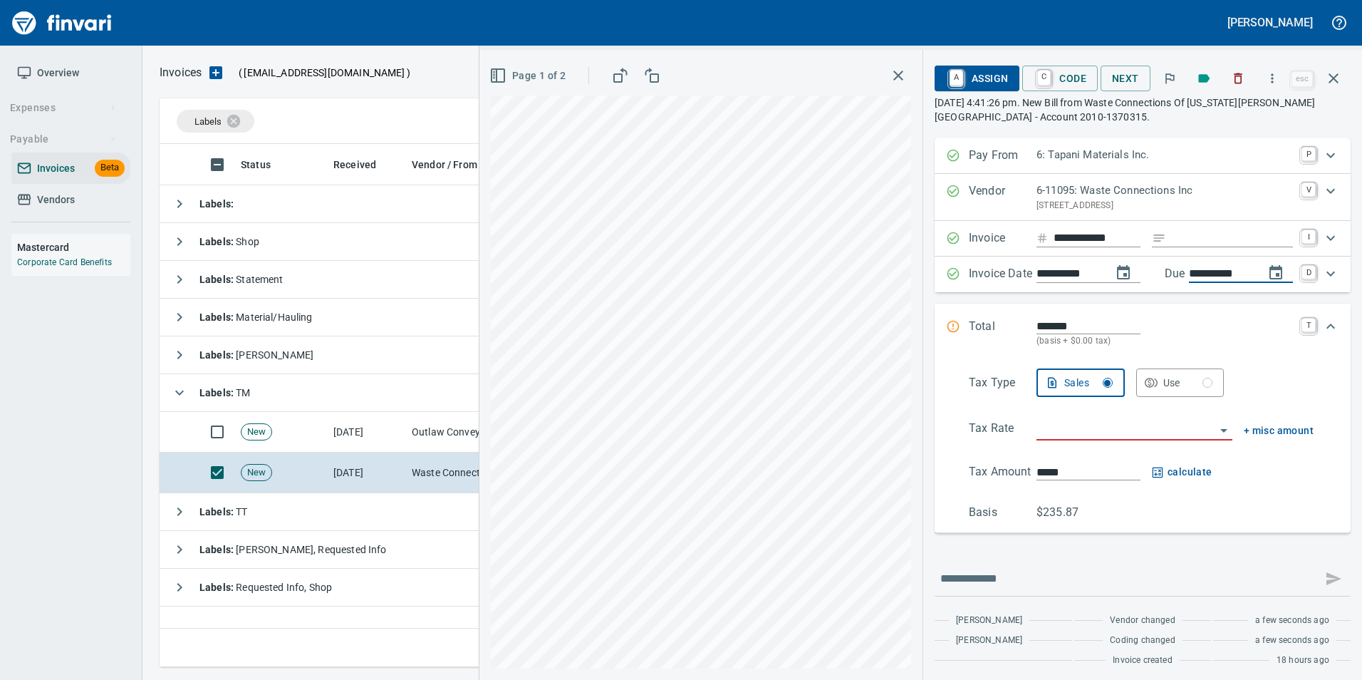
click at [1212, 265] on input "**********" at bounding box center [1221, 274] width 64 height 18
type input "**********"
click at [1036, 429] on input "search" at bounding box center [1125, 430] width 179 height 20
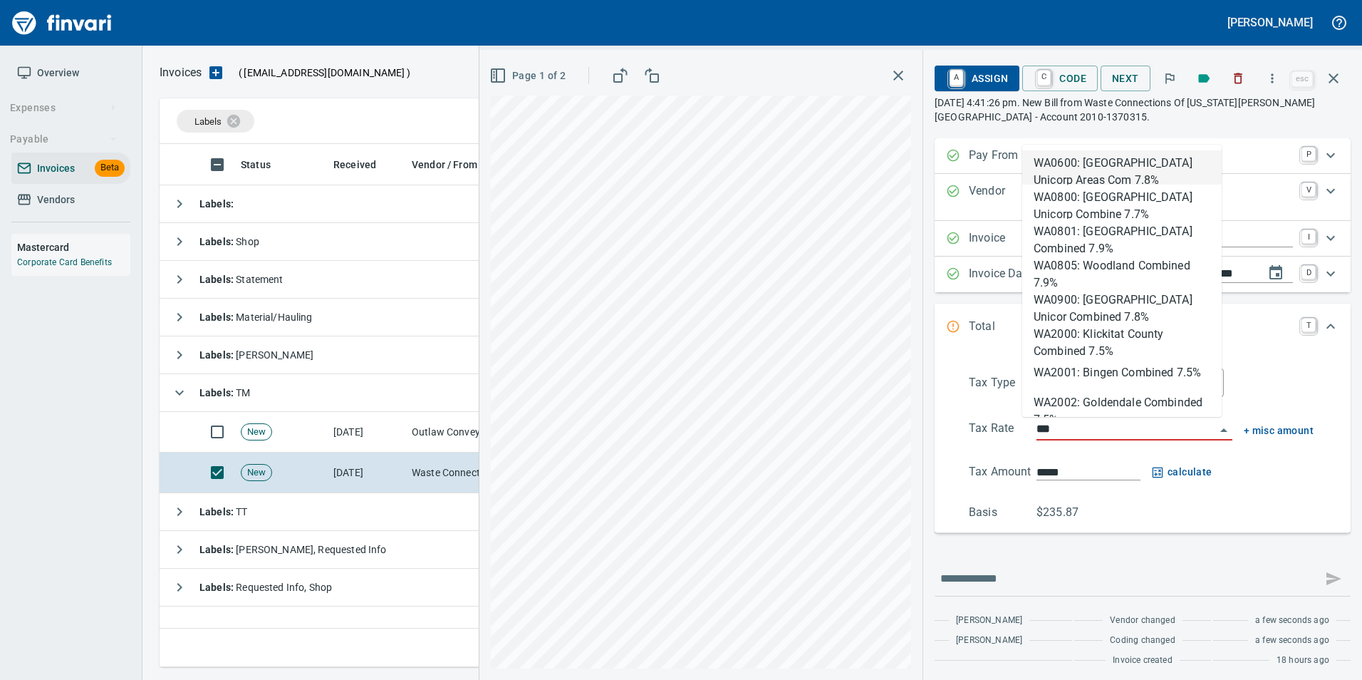
scroll to position [512, 1174]
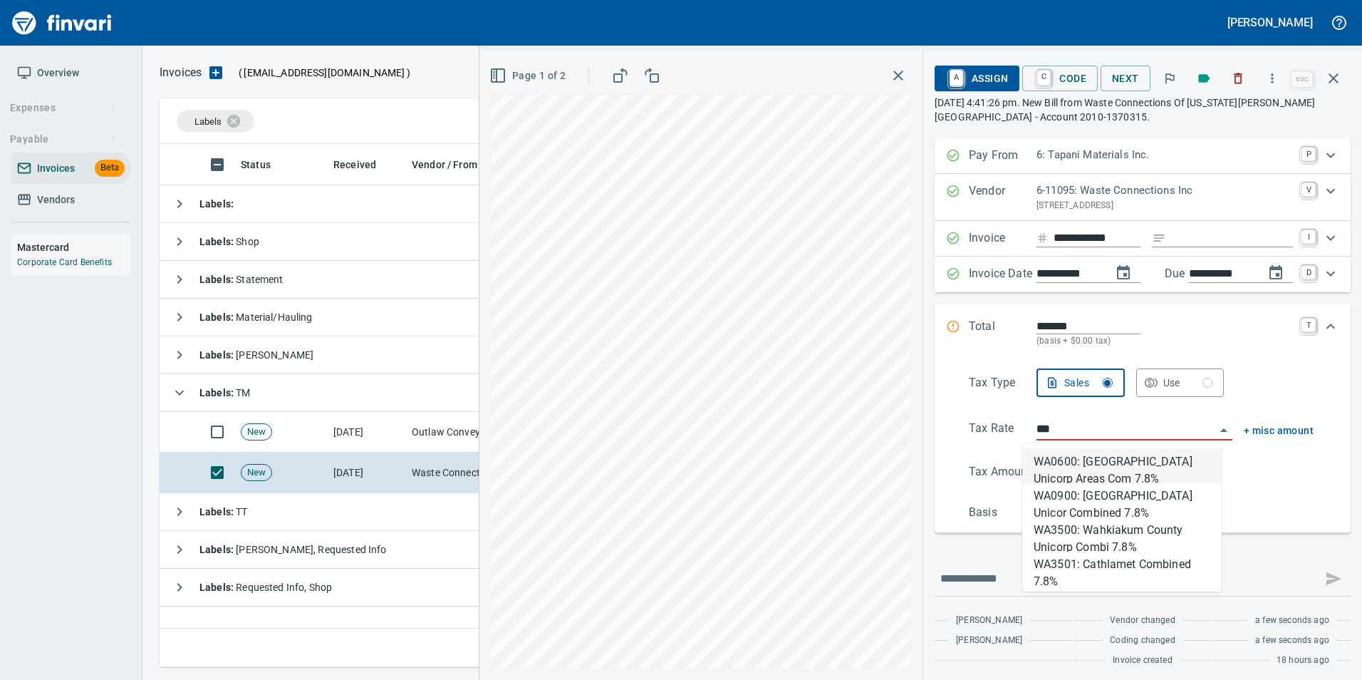
click at [1135, 467] on li "WA0600: Clark County Unicorp Areas Com 7.8%" at bounding box center [1121, 466] width 199 height 34
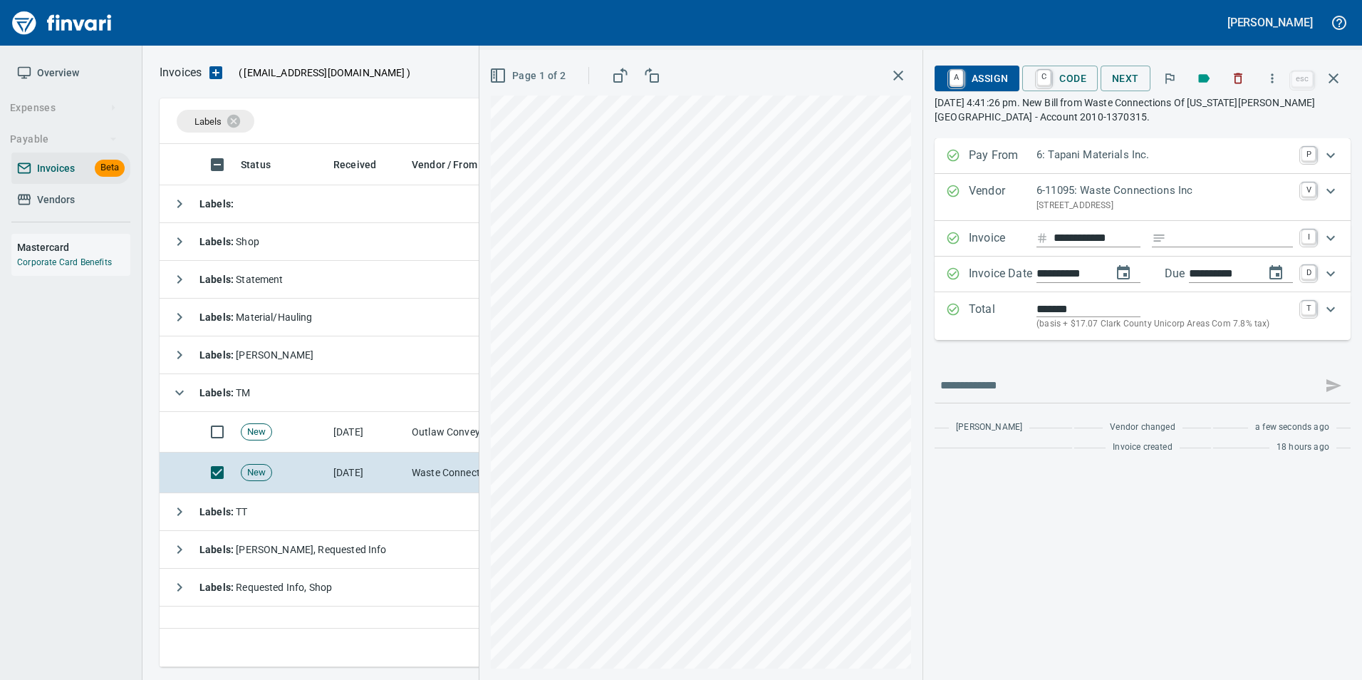
type input "**********"
type input "******"
type input "**********"
click at [969, 312] on p "Total" at bounding box center [1003, 316] width 68 height 31
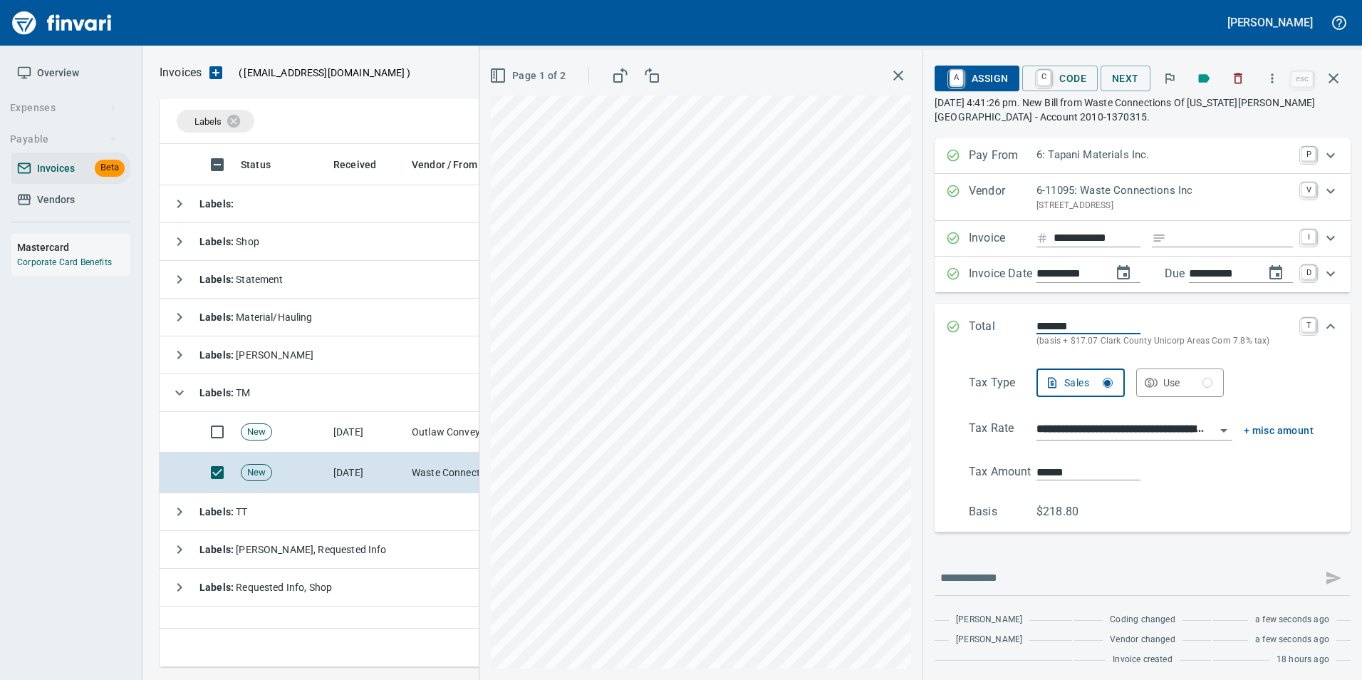
click at [1047, 470] on input "******" at bounding box center [1088, 472] width 104 height 16
click at [1036, 464] on input "*****" at bounding box center [1088, 472] width 104 height 16
type input "*****"
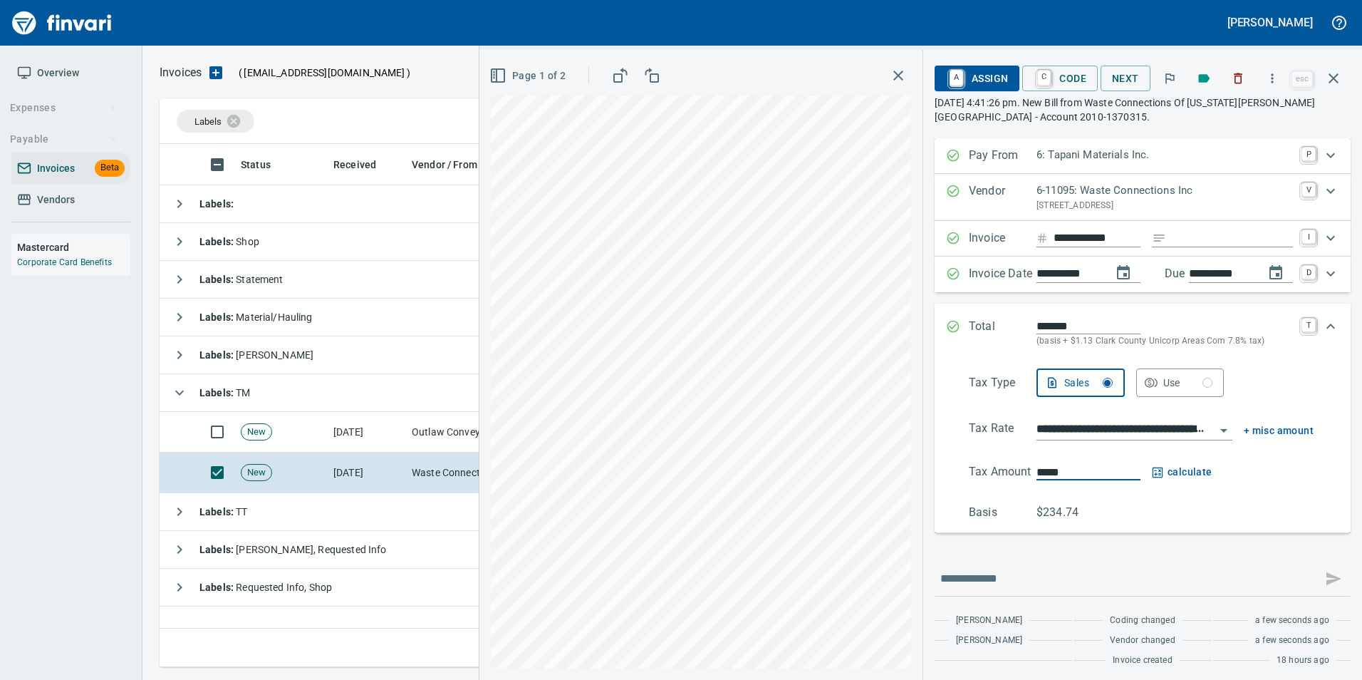
click at [946, 327] on icon "Expand" at bounding box center [953, 326] width 14 height 14
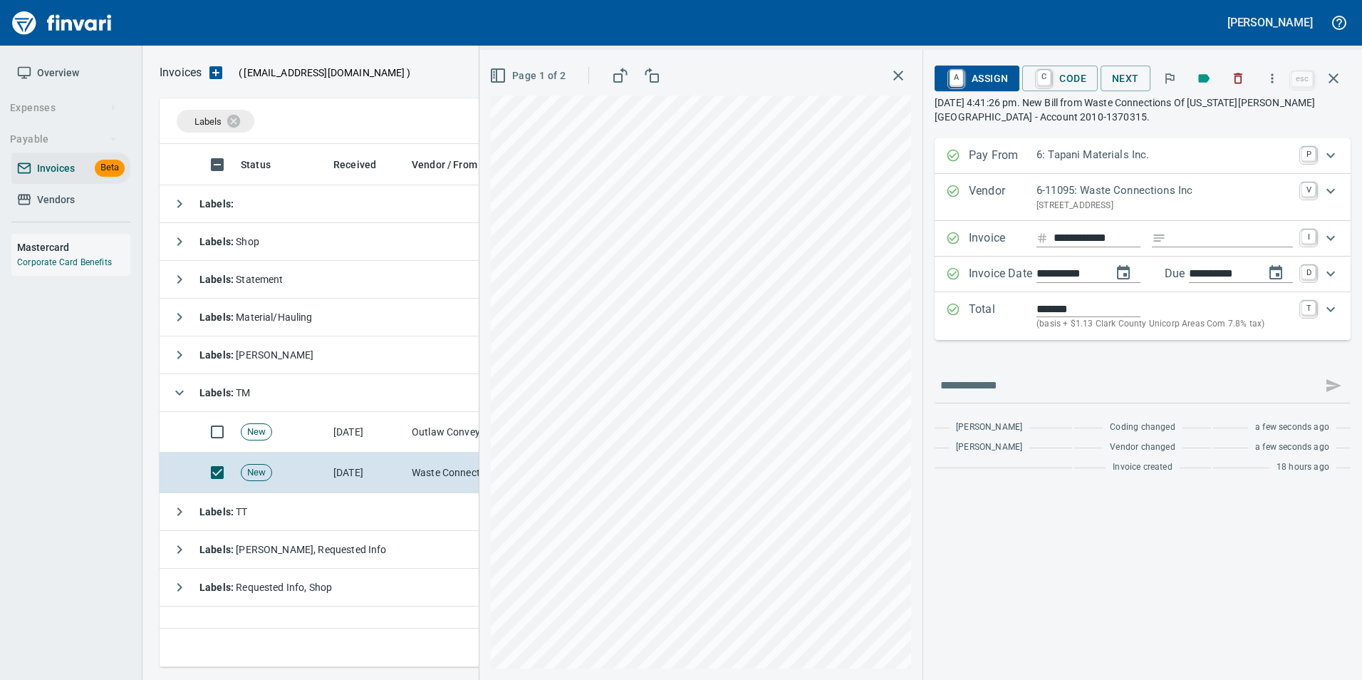
drag, startPoint x: 973, startPoint y: 77, endPoint x: 966, endPoint y: 110, distance: 33.5
click at [973, 78] on span "A Assign" at bounding box center [977, 78] width 62 height 24
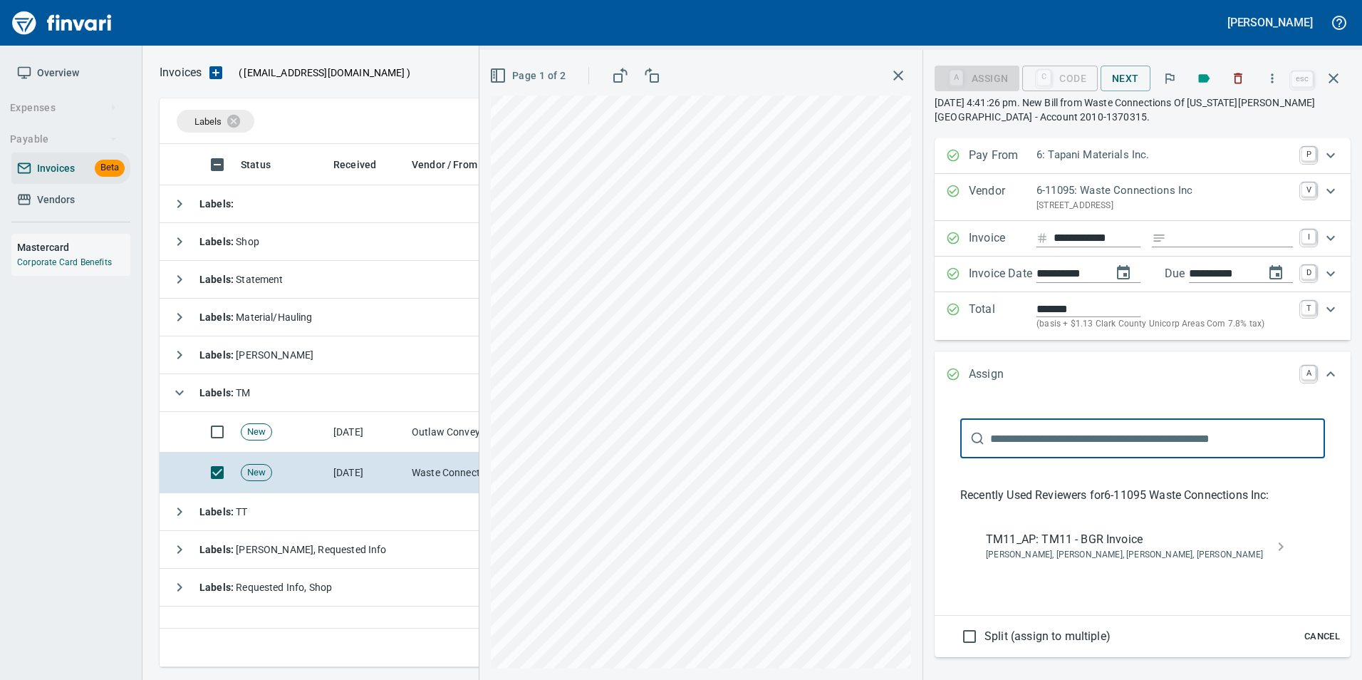
click at [1095, 552] on span "Bryan Skoko, Michael Maddux, Sam Rhoades, Shane Tapani" at bounding box center [1131, 555] width 291 height 14
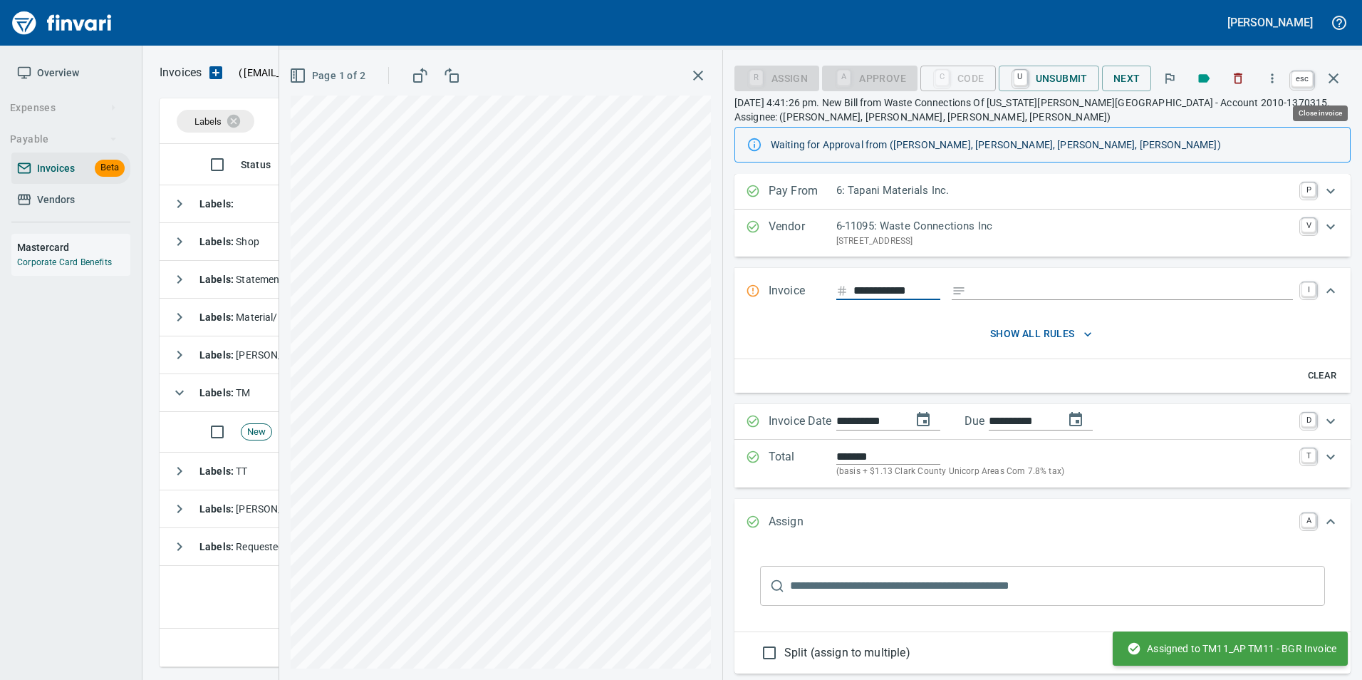
click at [1333, 78] on icon "button" at bounding box center [1333, 78] width 10 height 10
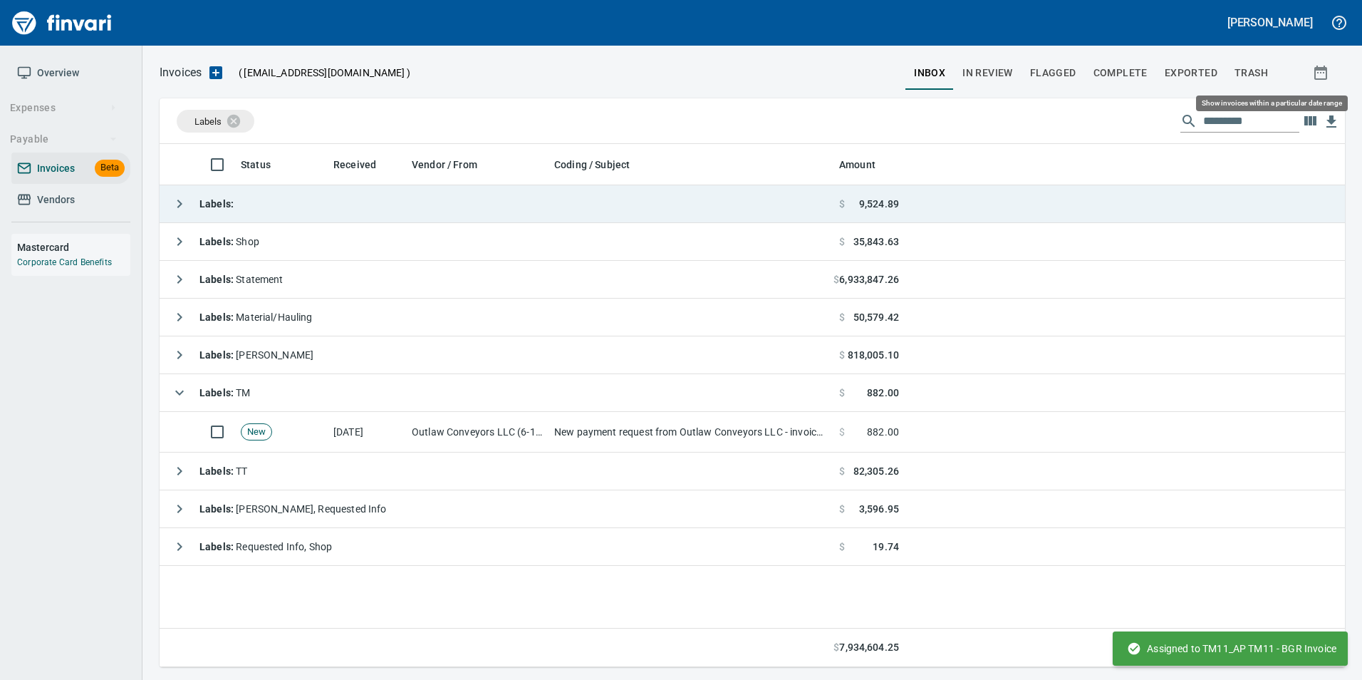
scroll to position [512, 1174]
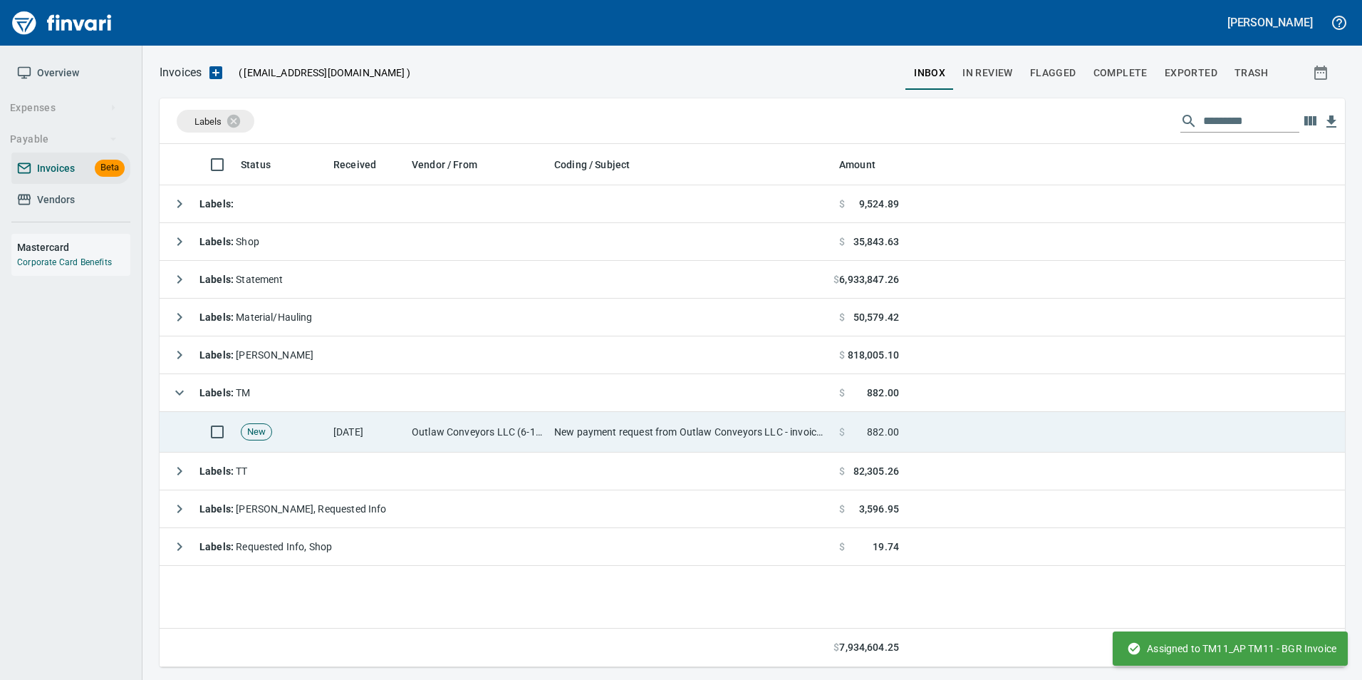
click at [915, 426] on td at bounding box center [1125, 432] width 440 height 41
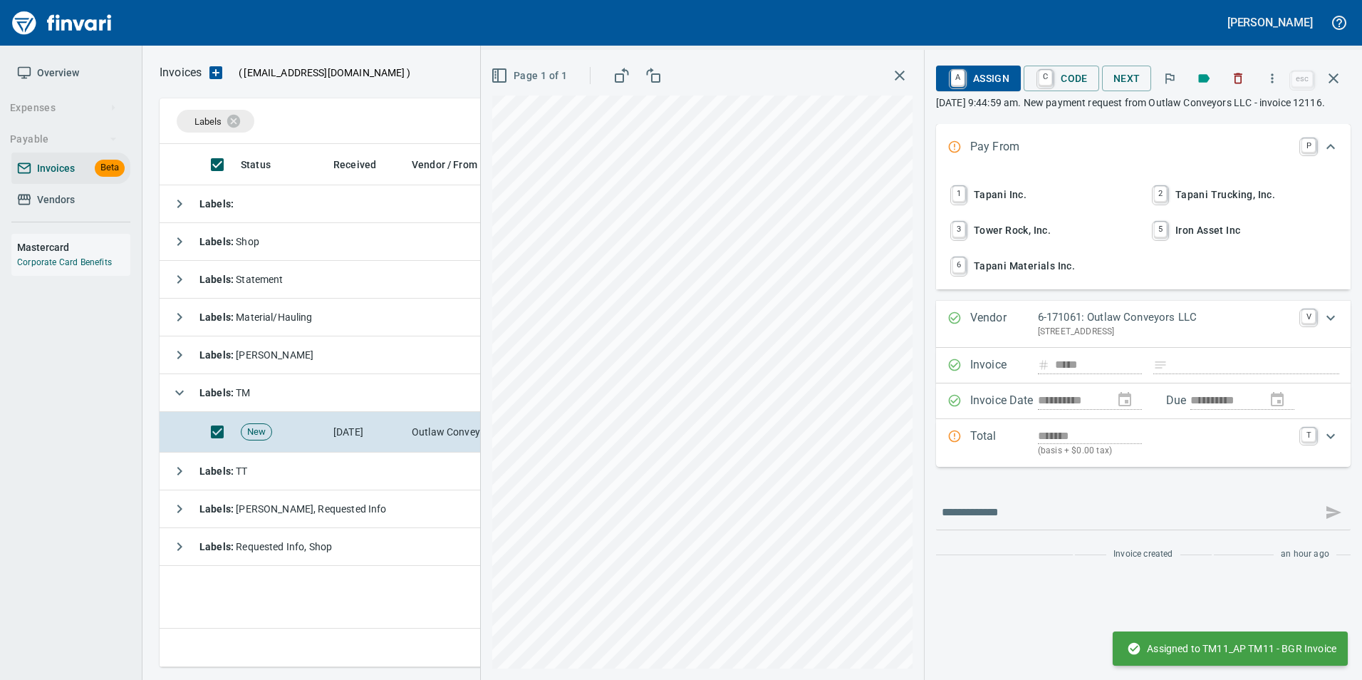
click at [1014, 278] on span "6 Tapani Materials Inc." at bounding box center [1042, 266] width 187 height 24
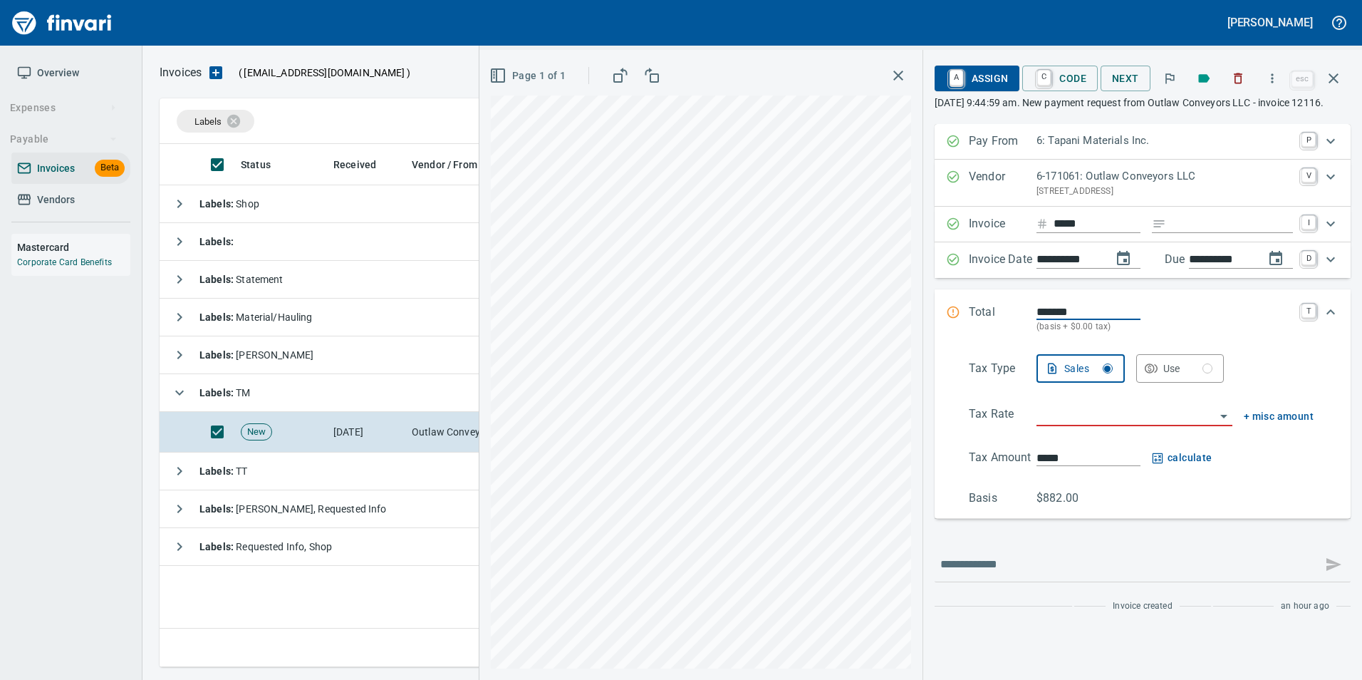
click at [1210, 269] on input "**********" at bounding box center [1221, 260] width 64 height 18
type input "**********"
click at [1063, 425] on input "search" at bounding box center [1125, 415] width 179 height 20
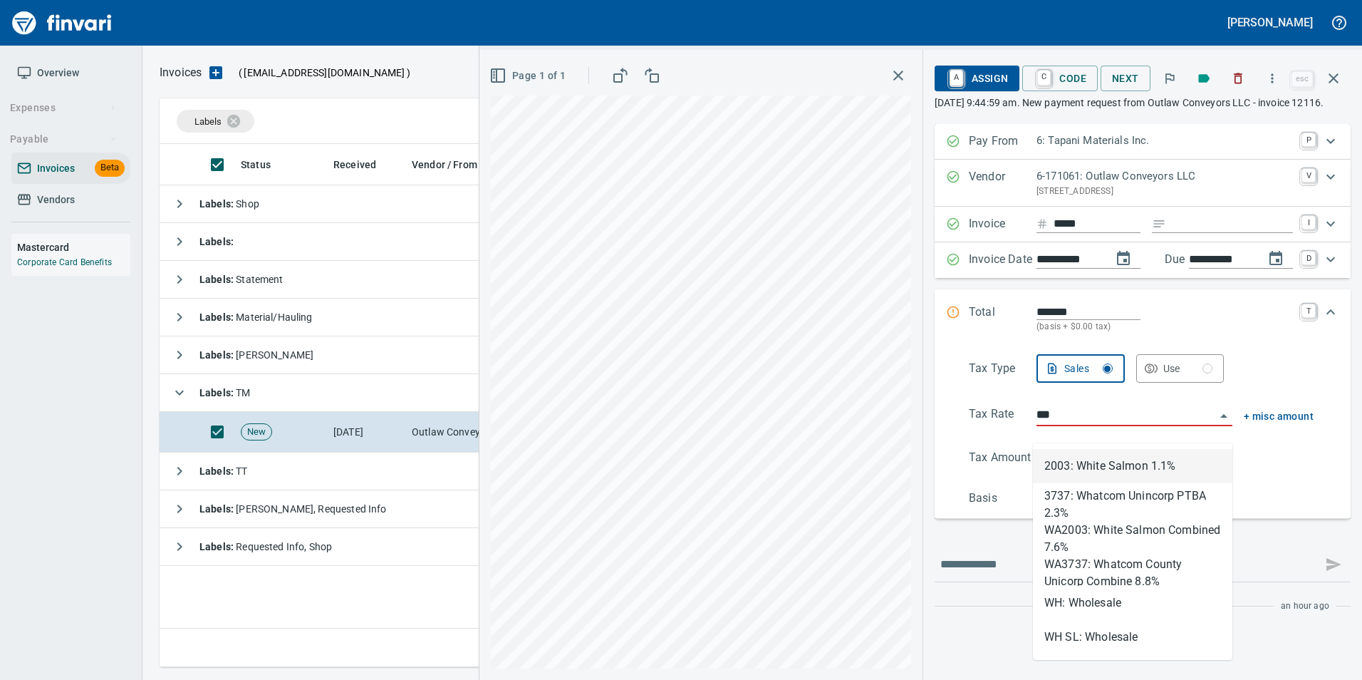
scroll to position [512, 1174]
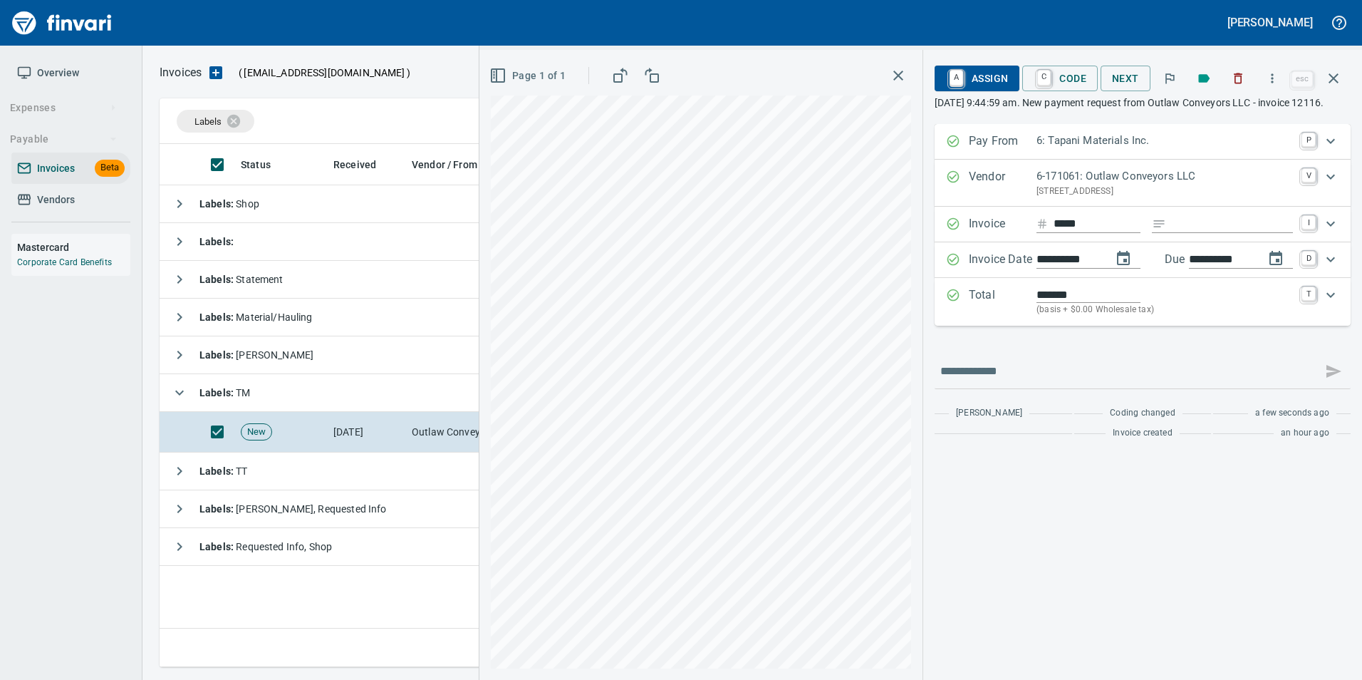
type input "**********"
click at [979, 76] on span "A Assign" at bounding box center [977, 78] width 62 height 24
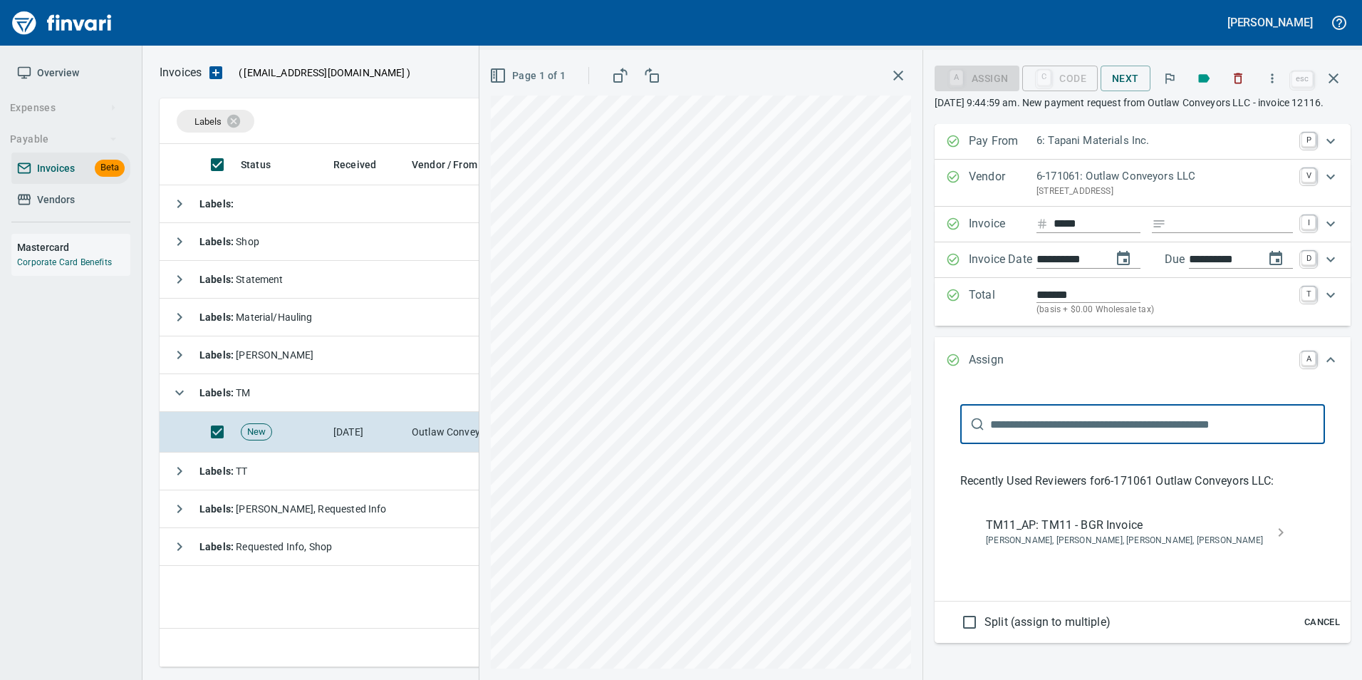
click at [1120, 528] on div "TM11_AP: TM11 - BGR Invoice Bryan Skoko, Michael Maddux, Sam Rhoades, Shane Tap…" at bounding box center [1142, 532] width 336 height 46
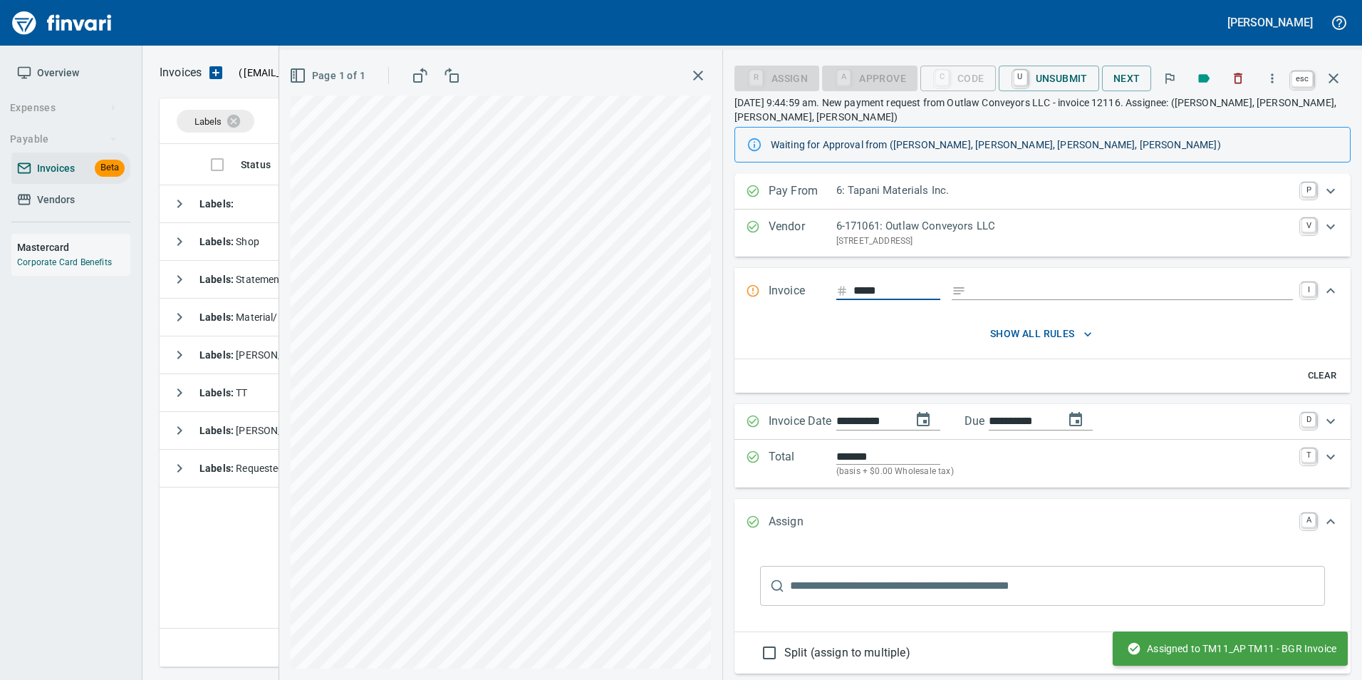
click at [1329, 74] on icon "button" at bounding box center [1333, 78] width 10 height 10
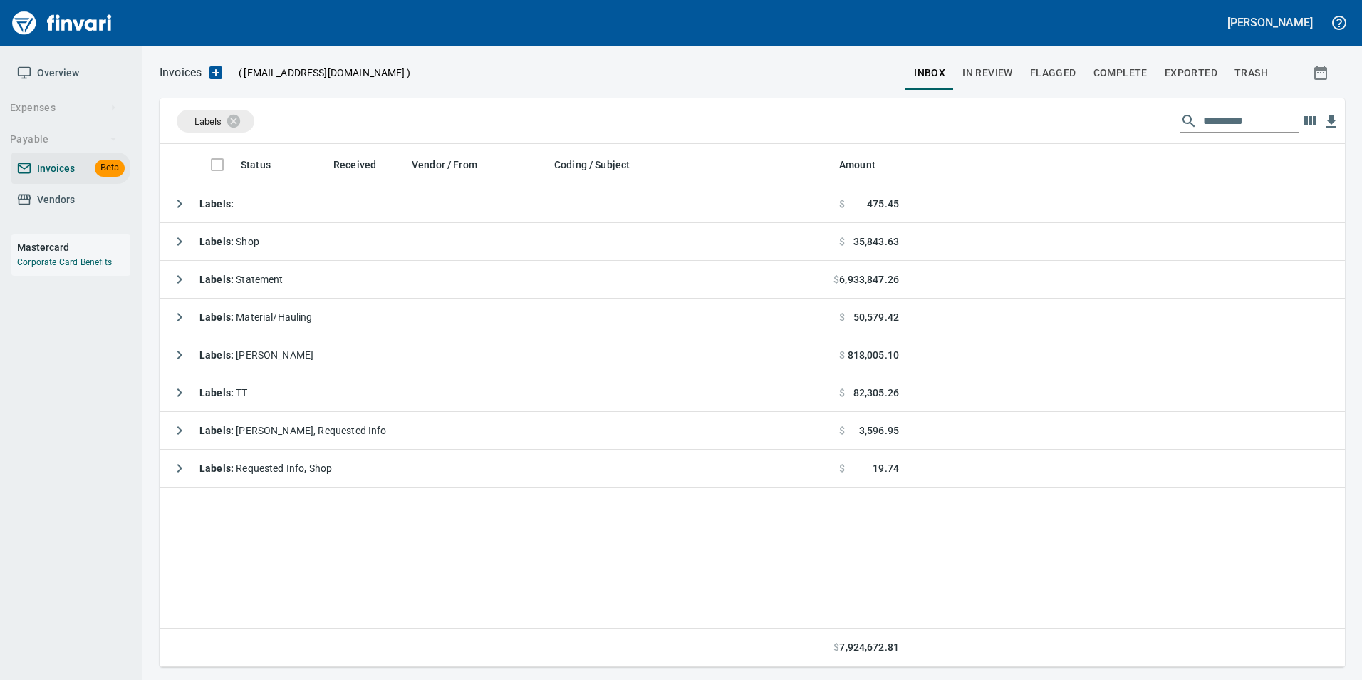
click at [1002, 63] on button "In Review" at bounding box center [988, 73] width 68 height 34
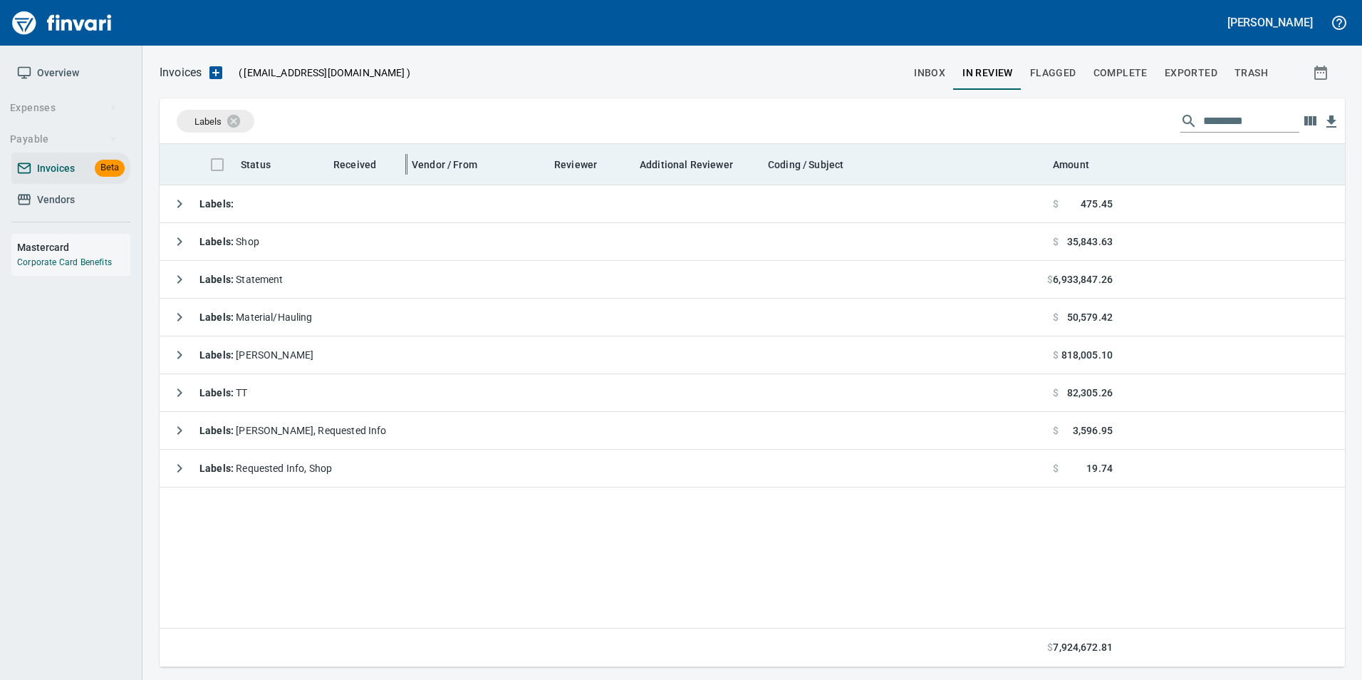
scroll to position [512, 1175]
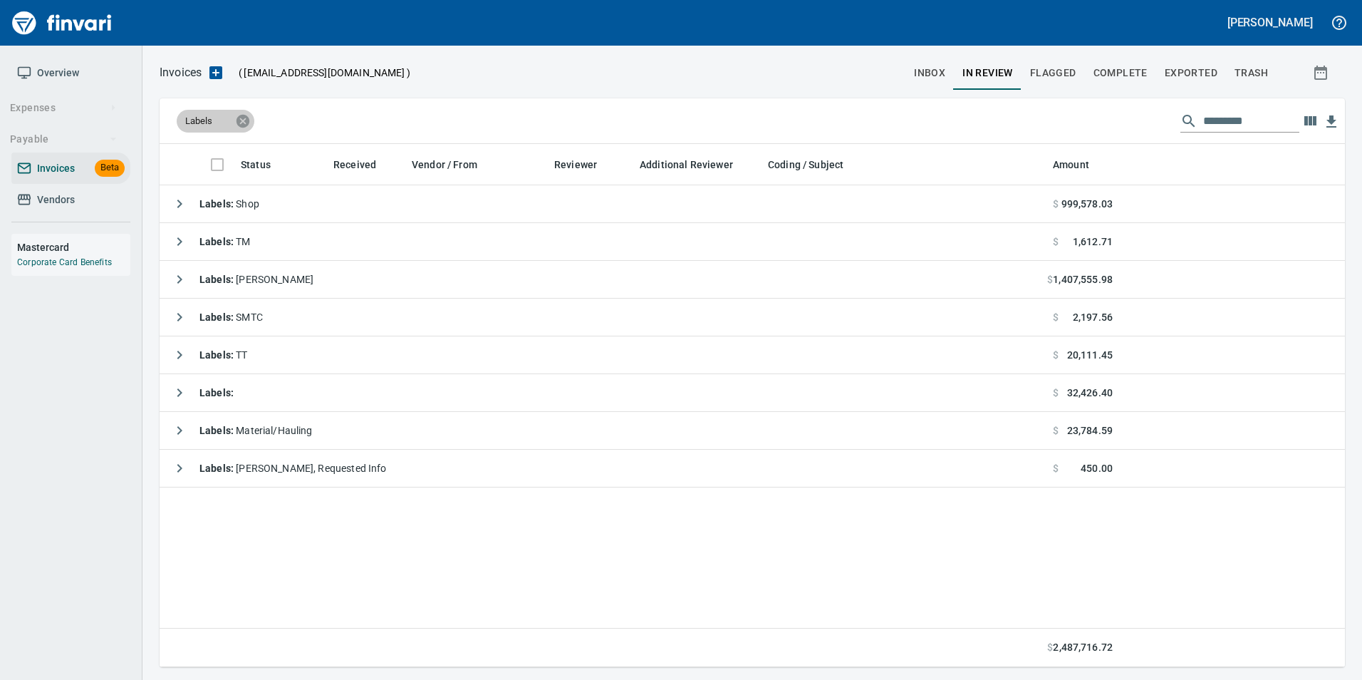
click at [244, 115] on icon at bounding box center [242, 120] width 13 height 13
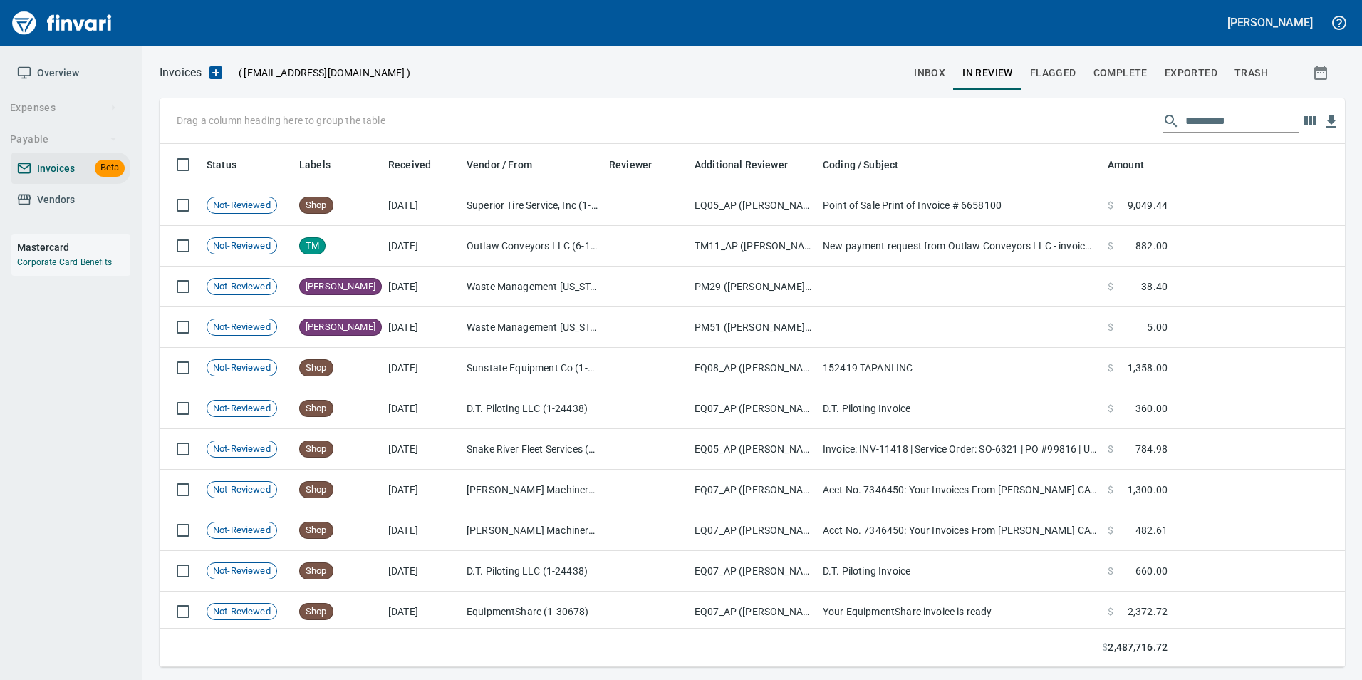
scroll to position [512, 1164]
click at [1205, 118] on input "text" at bounding box center [1242, 121] width 114 height 23
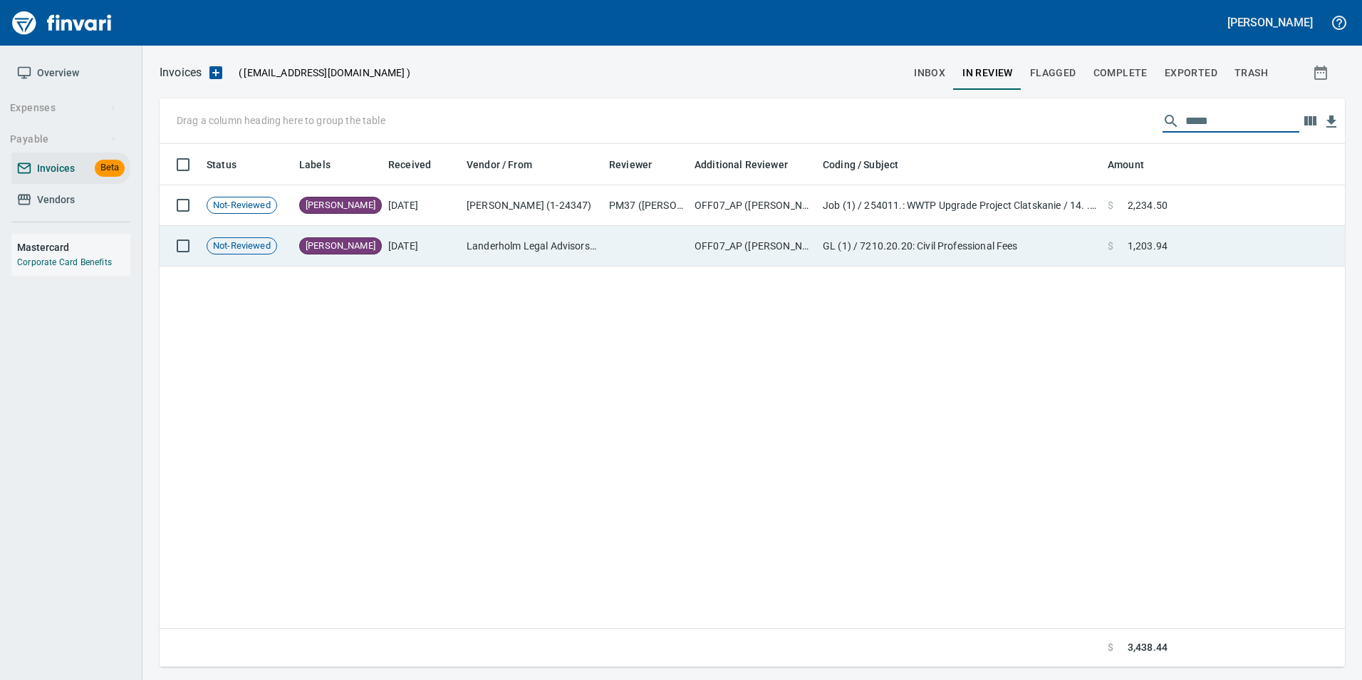
click at [491, 250] on td "Landerholm Legal Advisors (6-24828)" at bounding box center [532, 246] width 142 height 41
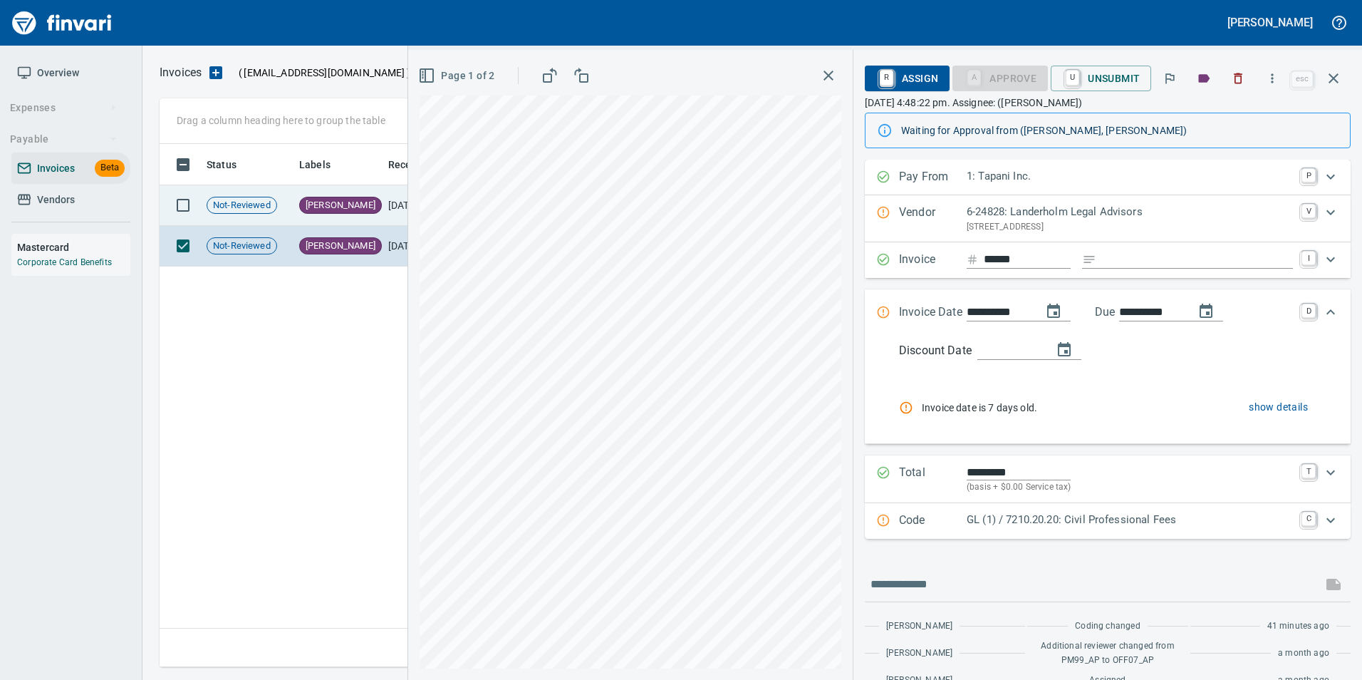
click at [370, 211] on td "[PERSON_NAME]" at bounding box center [337, 205] width 89 height 41
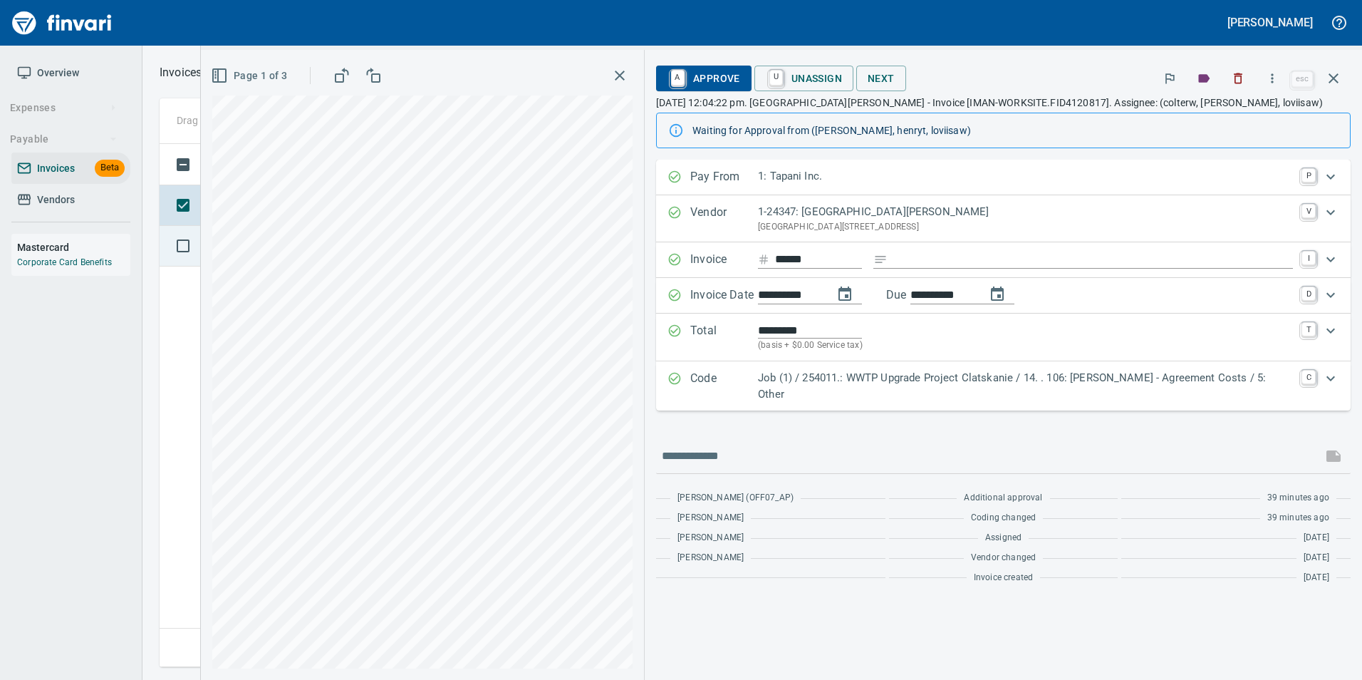
click at [233, 248] on span "Not-Reviewed" at bounding box center [241, 246] width 69 height 14
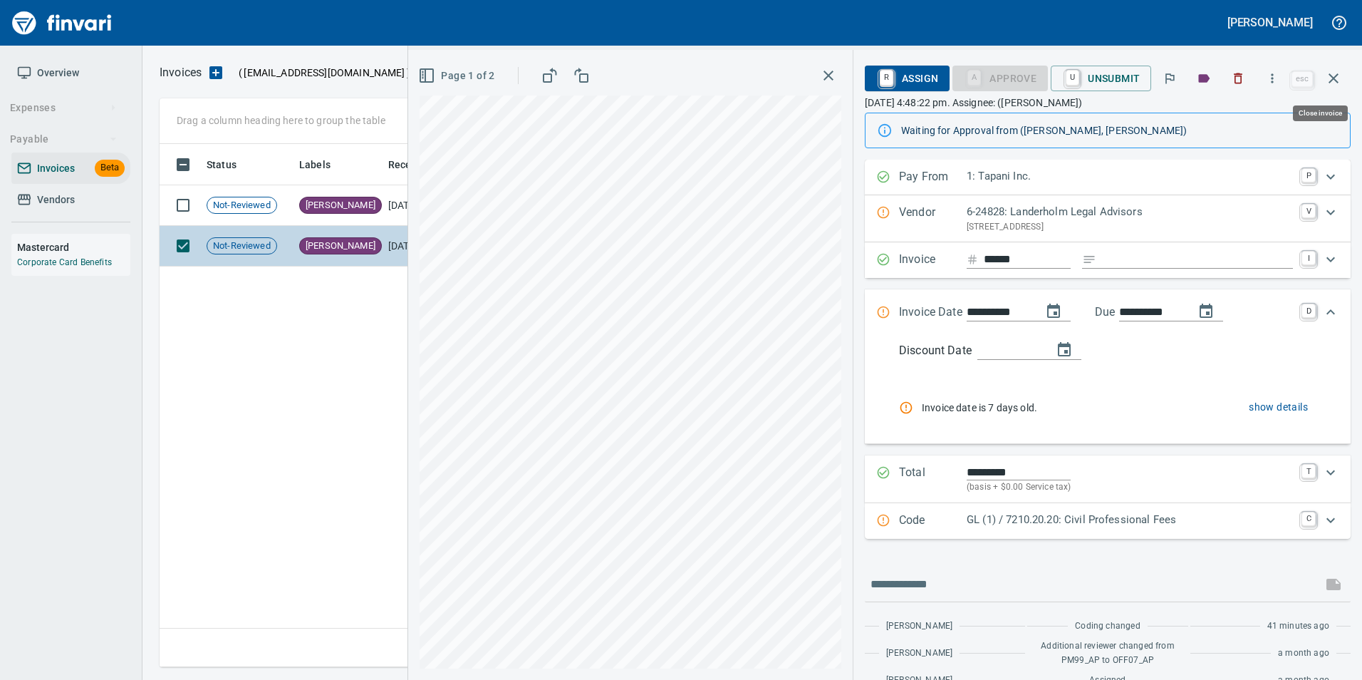
scroll to position [512, 1174]
click at [1344, 77] on button "button" at bounding box center [1333, 78] width 34 height 34
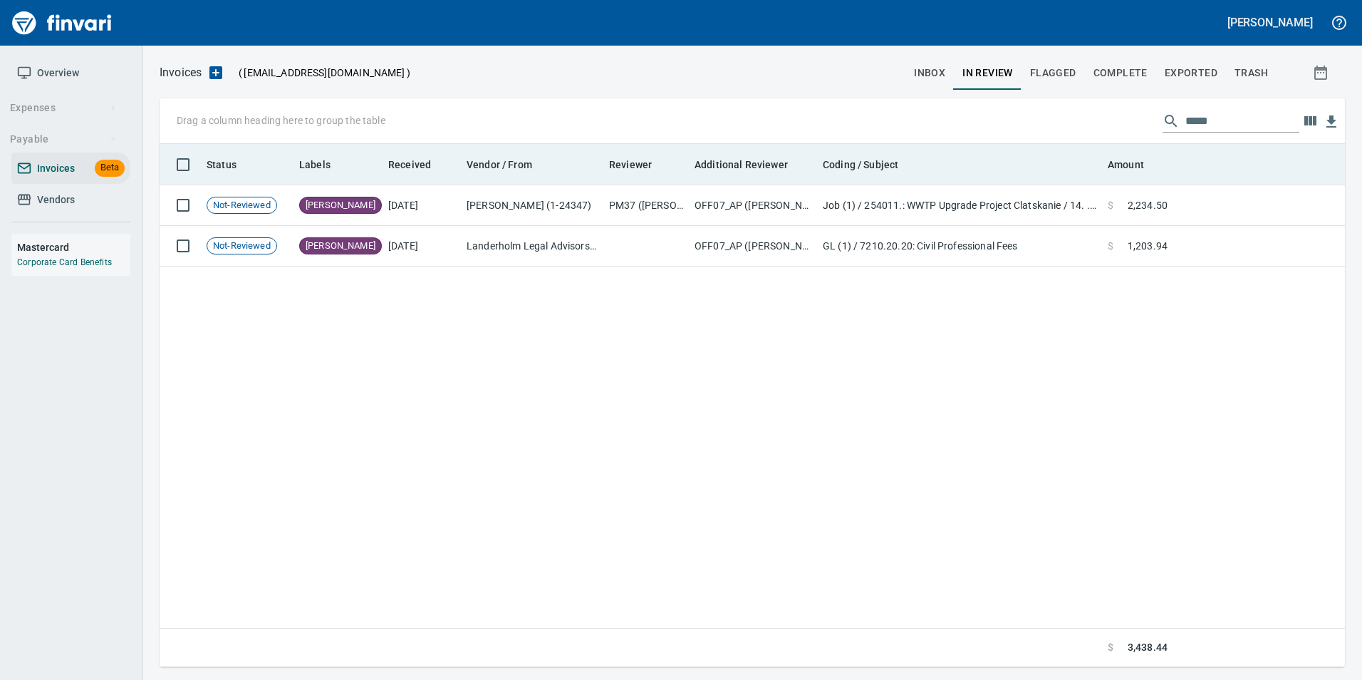
scroll to position [512, 1175]
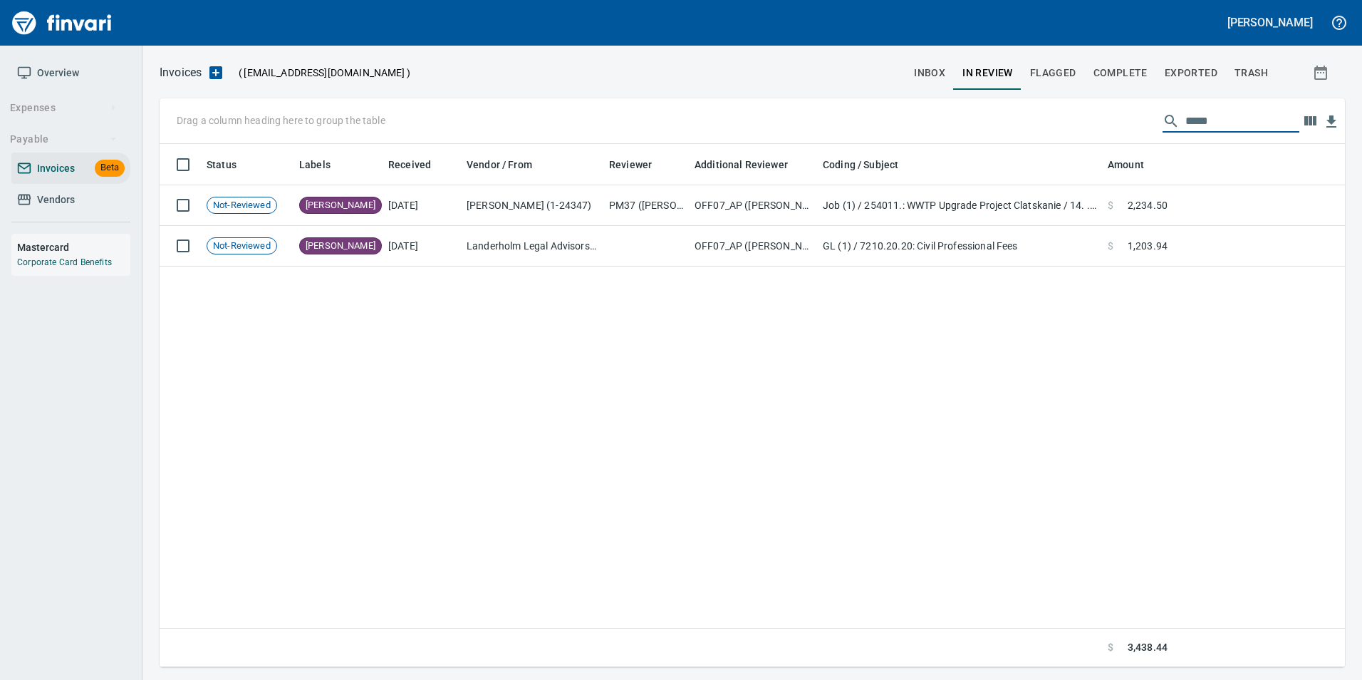
click at [1219, 128] on input "*****" at bounding box center [1242, 121] width 114 height 23
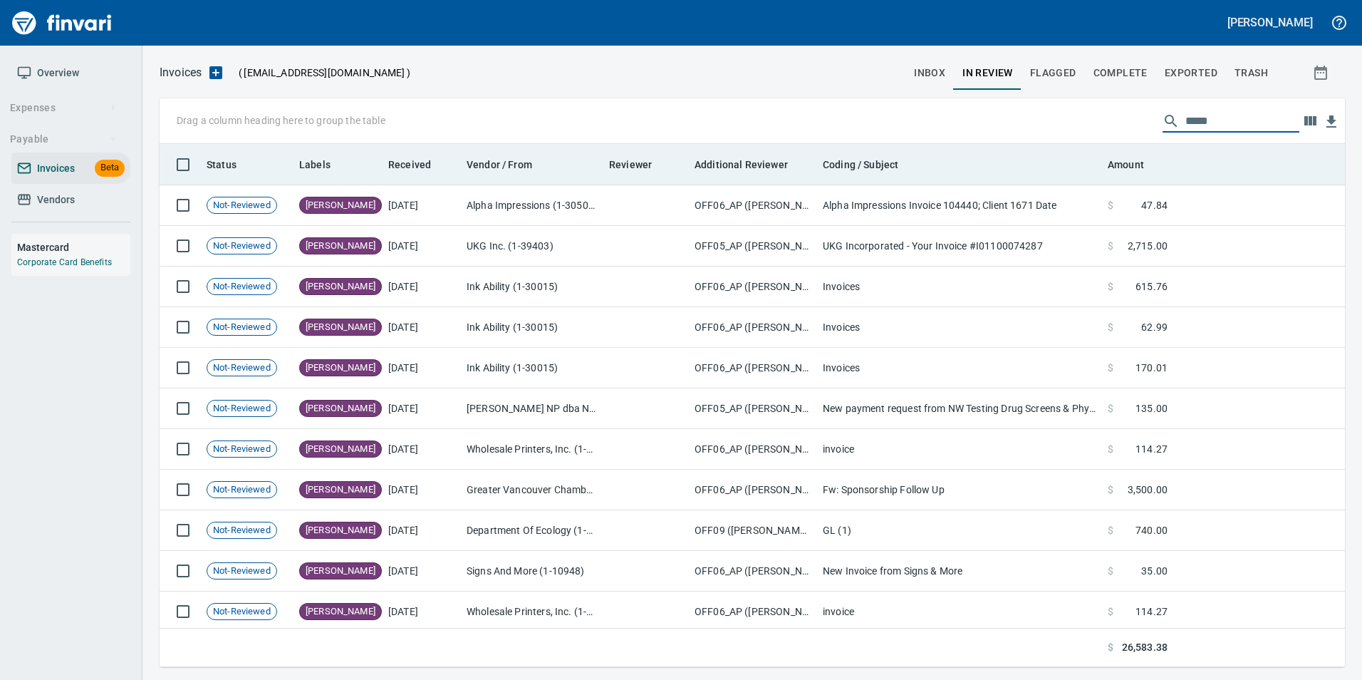
scroll to position [512, 1164]
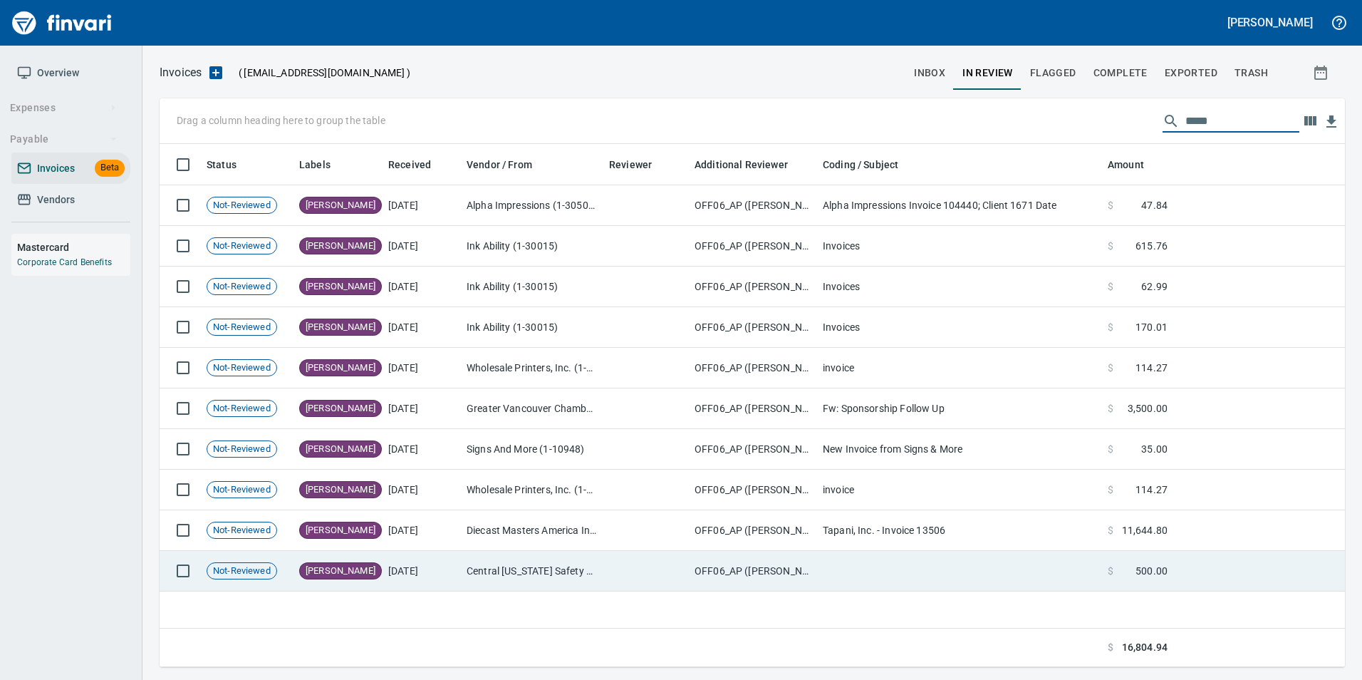
type input "*****"
click at [536, 577] on td "Central Oregon Safety & Health Association (1-39986)" at bounding box center [532, 571] width 142 height 41
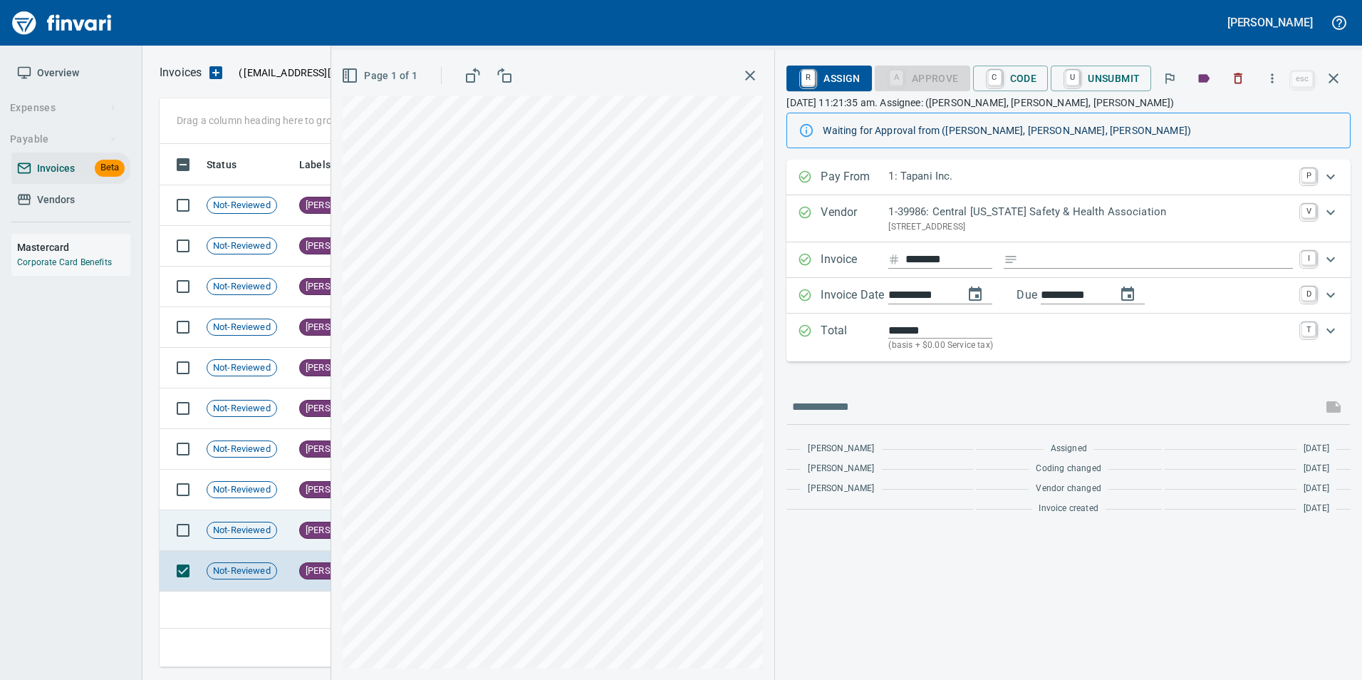
click at [291, 525] on td "Not-Reviewed" at bounding box center [247, 530] width 93 height 41
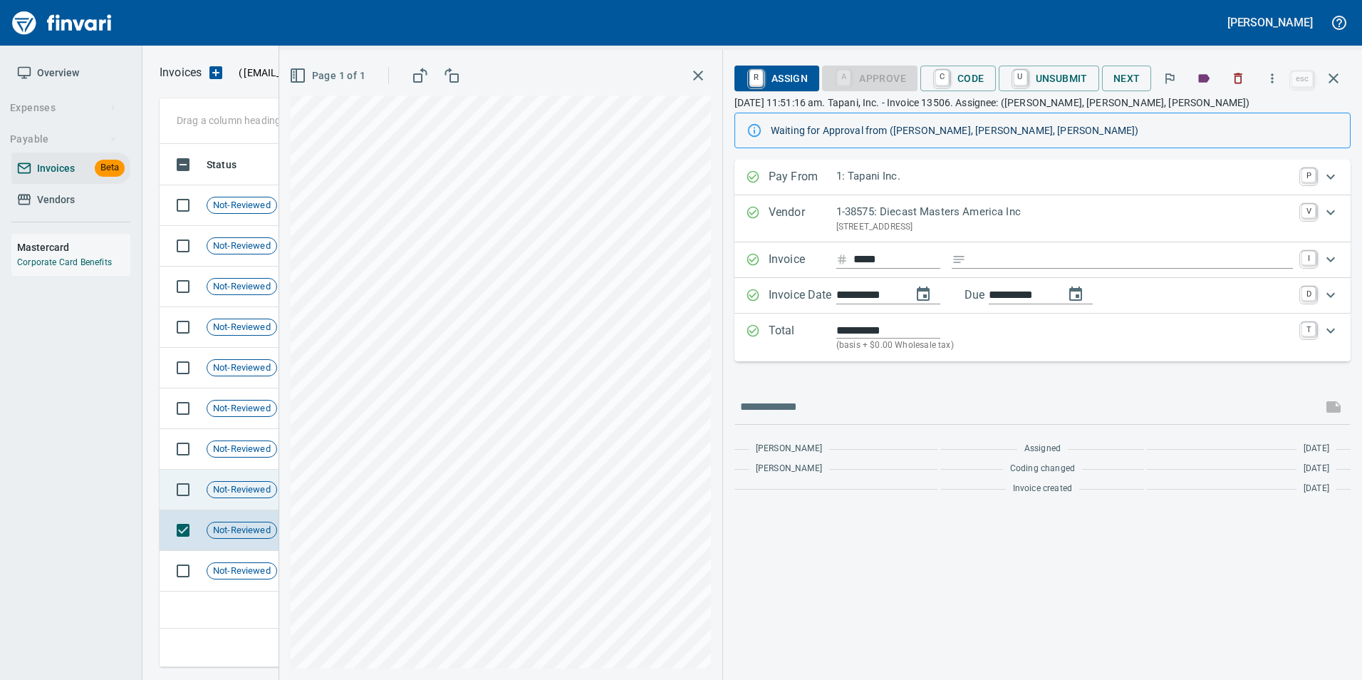
click at [272, 485] on span "Not-Reviewed" at bounding box center [241, 490] width 69 height 14
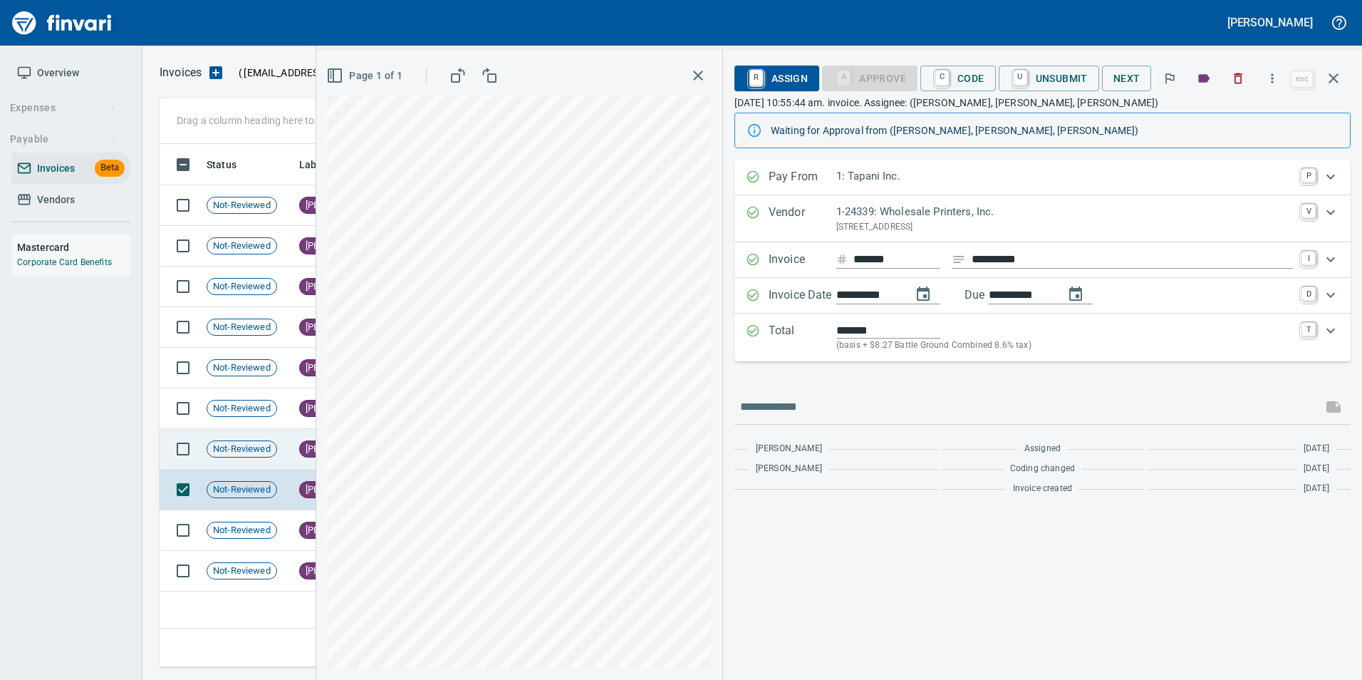
click at [250, 444] on span "Not-Reviewed" at bounding box center [241, 449] width 69 height 14
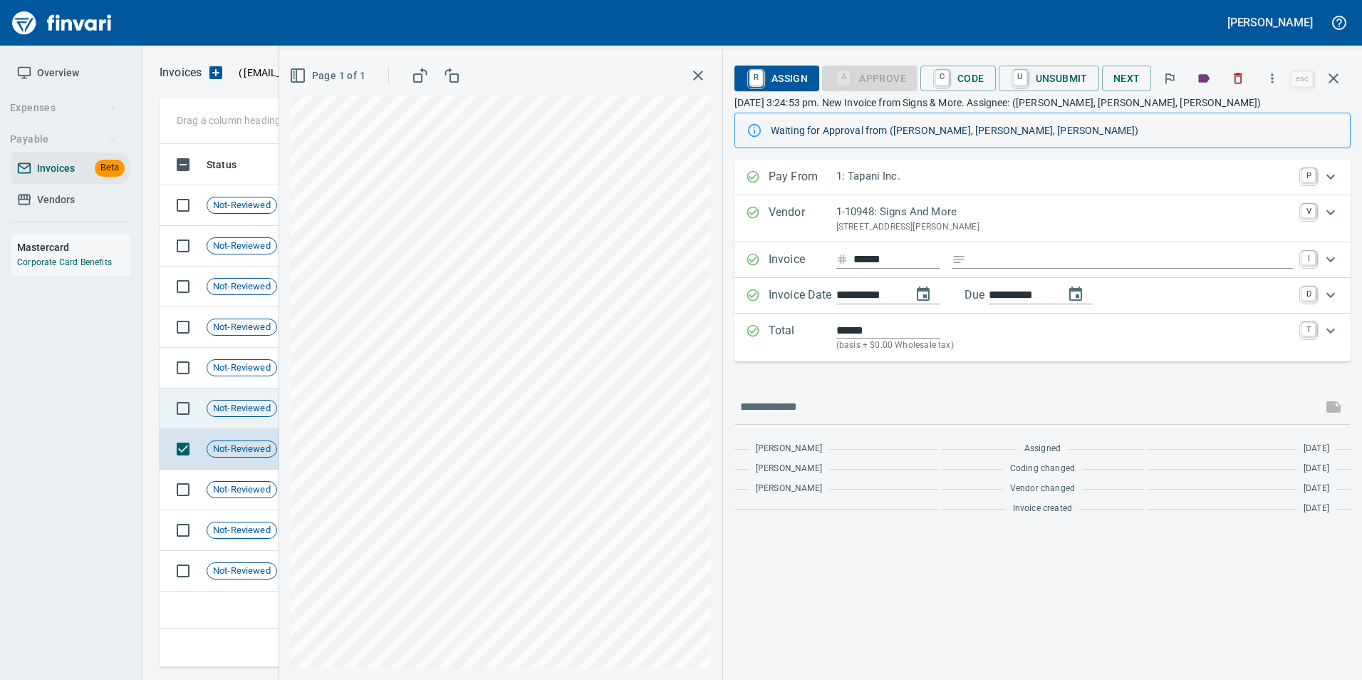
click at [236, 407] on span "Not-Reviewed" at bounding box center [241, 409] width 69 height 14
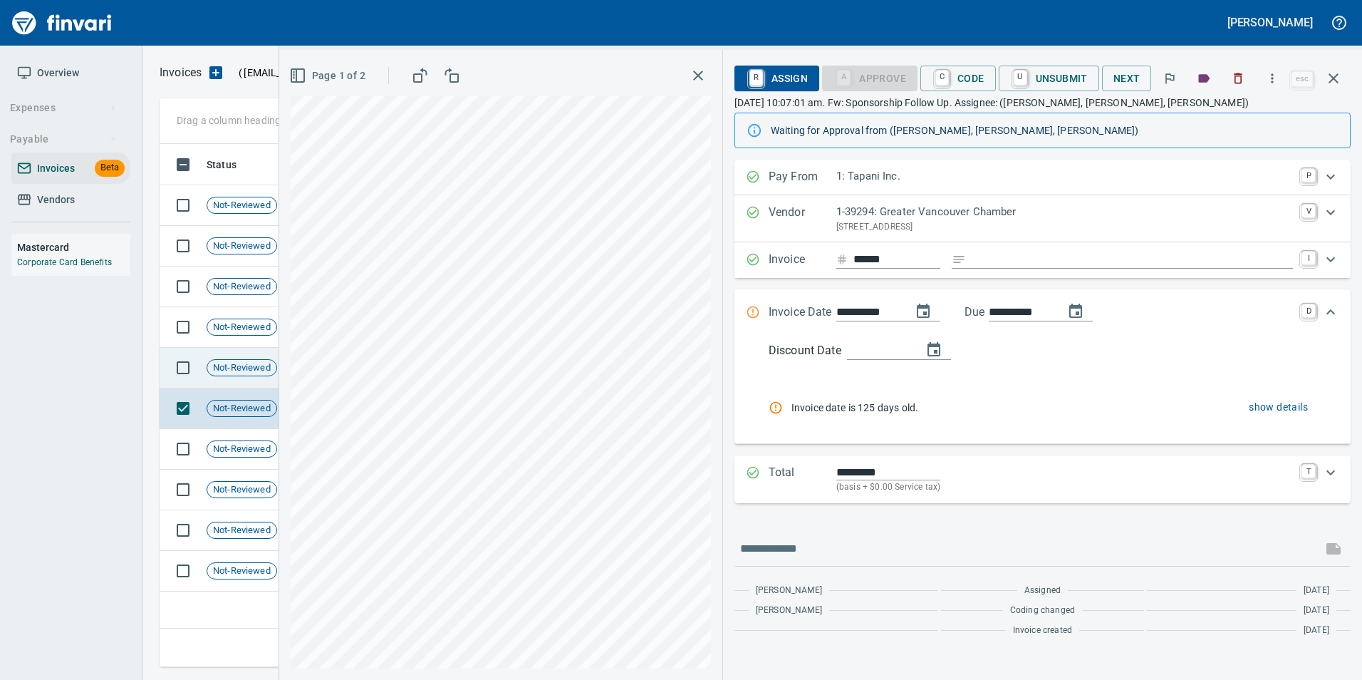
click at [242, 365] on span "Not-Reviewed" at bounding box center [241, 368] width 69 height 14
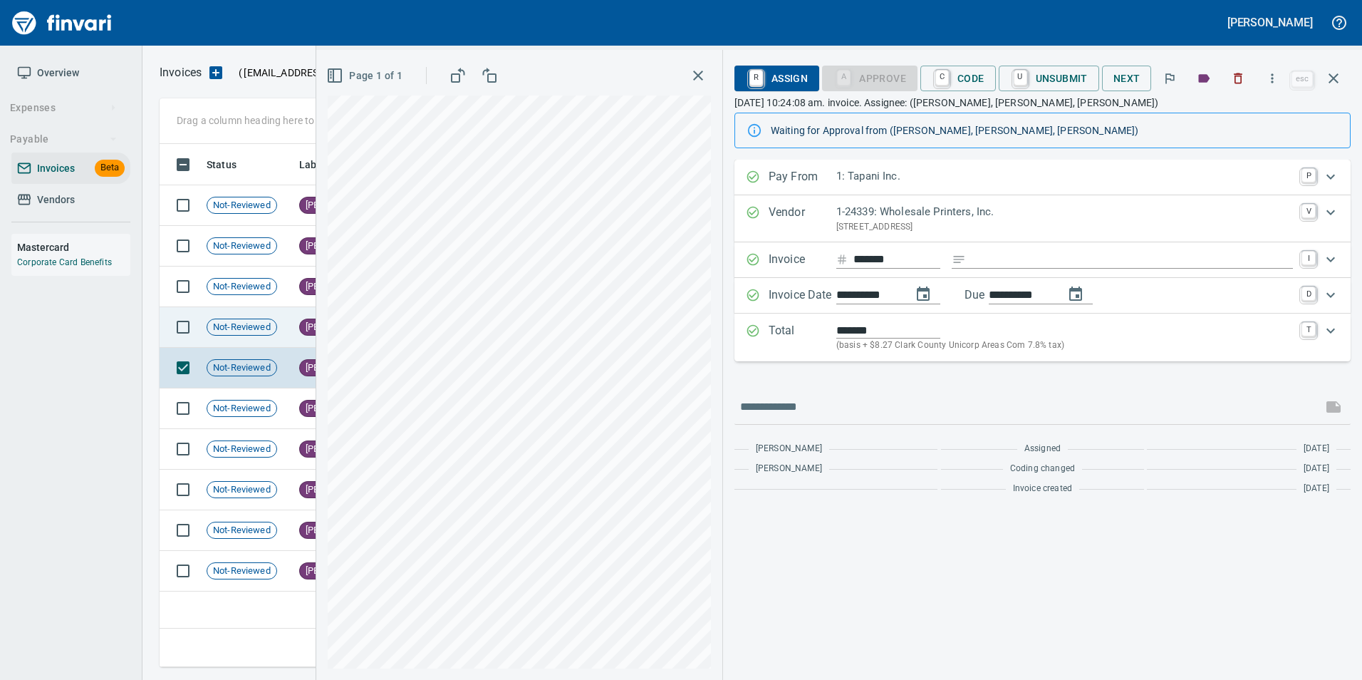
click at [233, 332] on span "Not-Reviewed" at bounding box center [241, 328] width 69 height 14
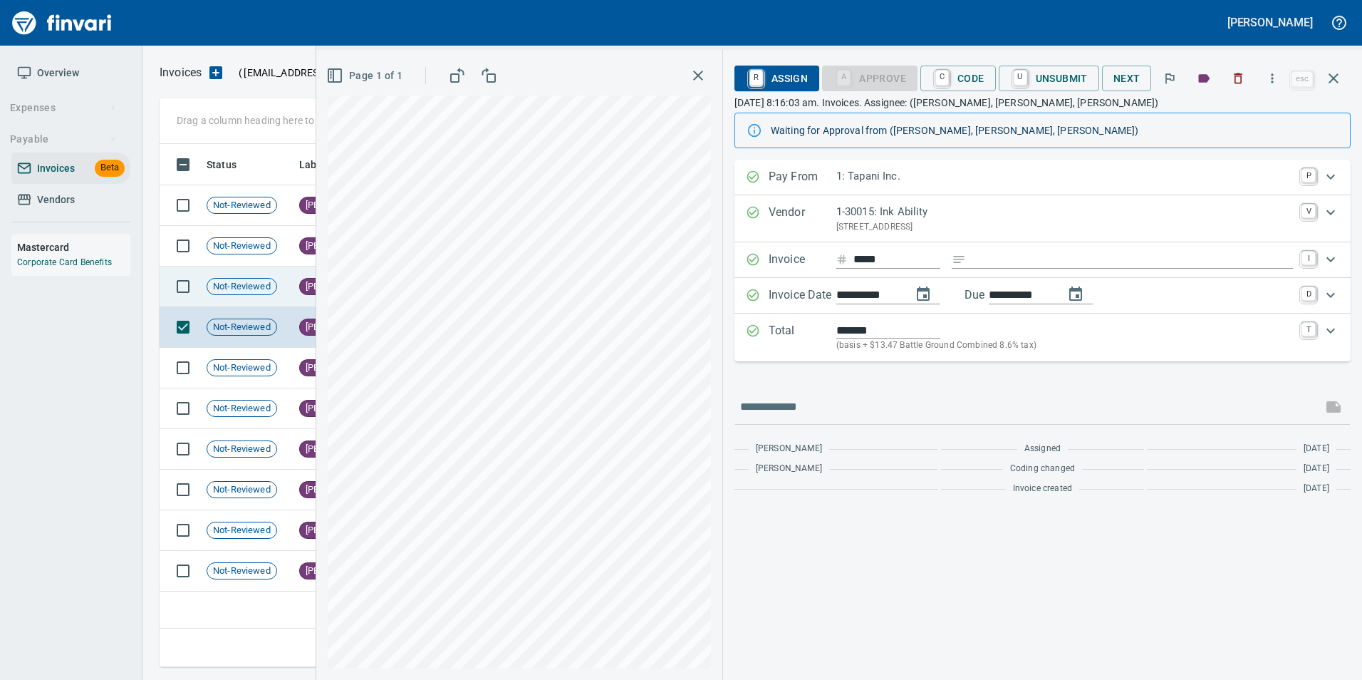
drag, startPoint x: 212, startPoint y: 286, endPoint x: 222, endPoint y: 277, distance: 14.1
click at [212, 286] on span "Not-Reviewed" at bounding box center [241, 287] width 69 height 14
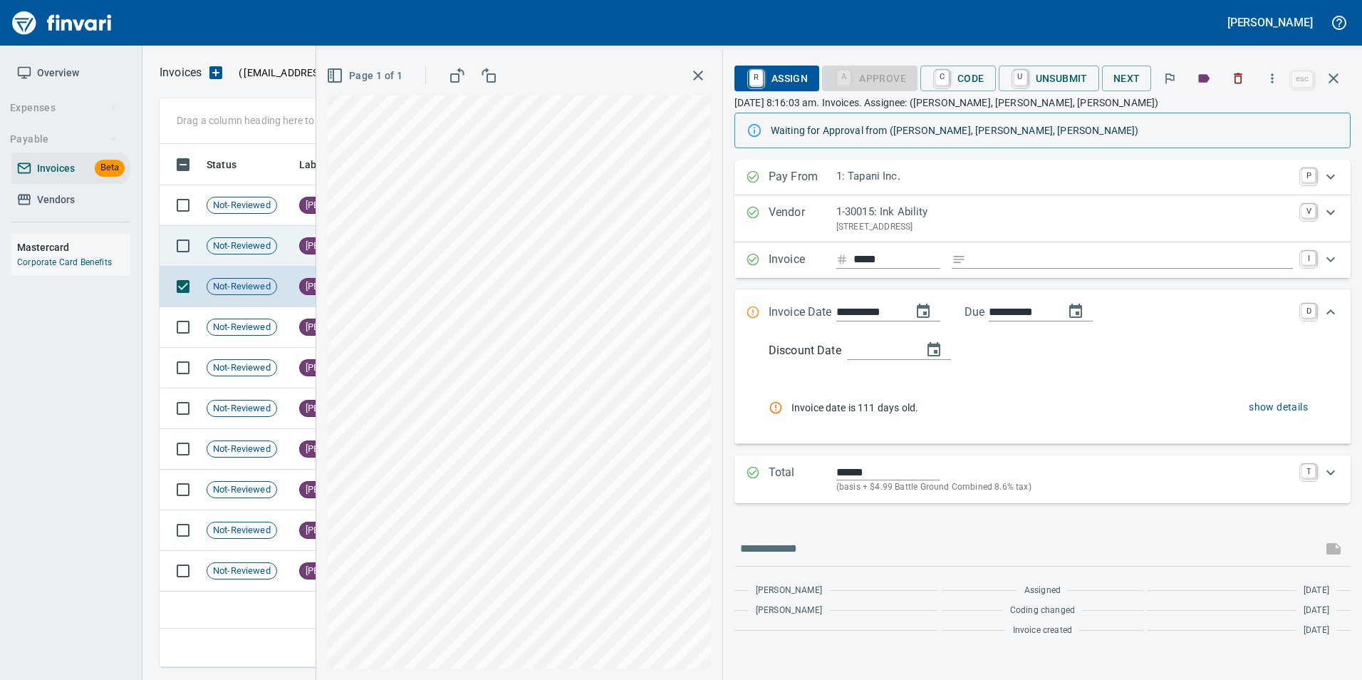
click at [241, 247] on span "Not-Reviewed" at bounding box center [241, 246] width 69 height 14
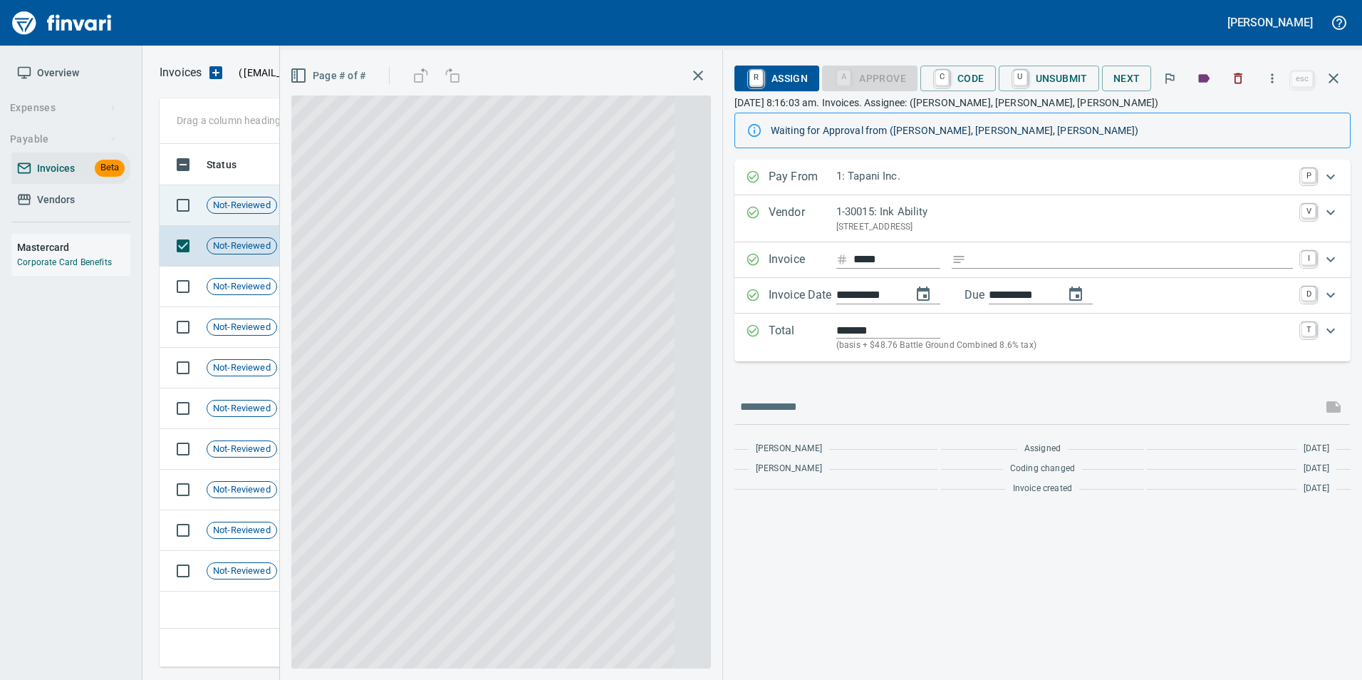
click at [254, 222] on td "Not-Reviewed" at bounding box center [247, 205] width 93 height 41
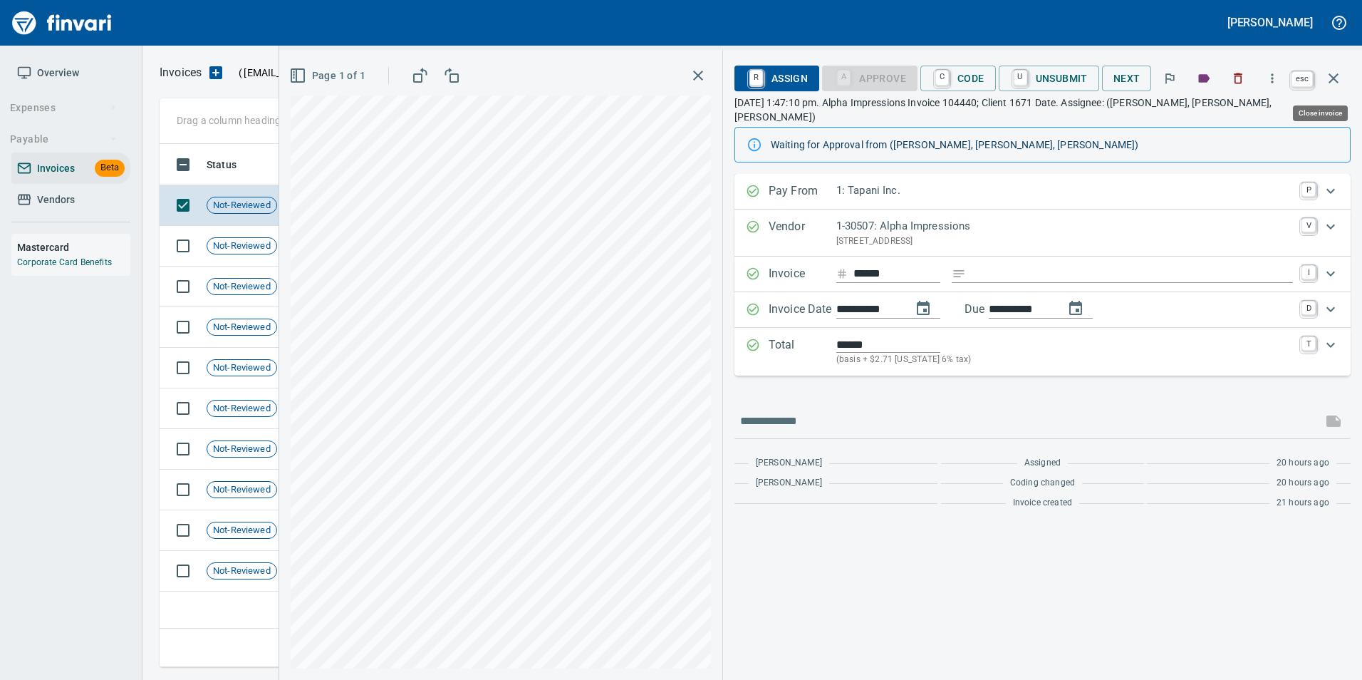
click at [1339, 91] on button "button" at bounding box center [1333, 78] width 34 height 34
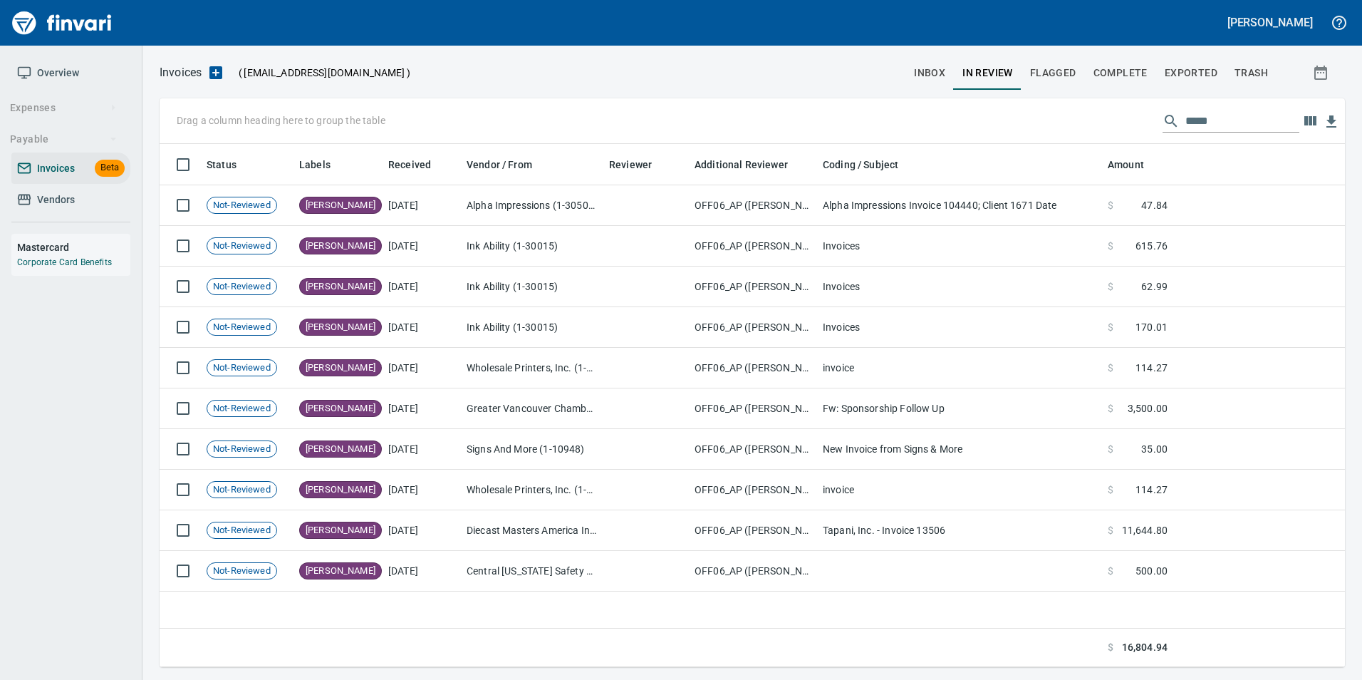
scroll to position [512, 1174]
click at [1185, 130] on input "*****" at bounding box center [1242, 121] width 114 height 23
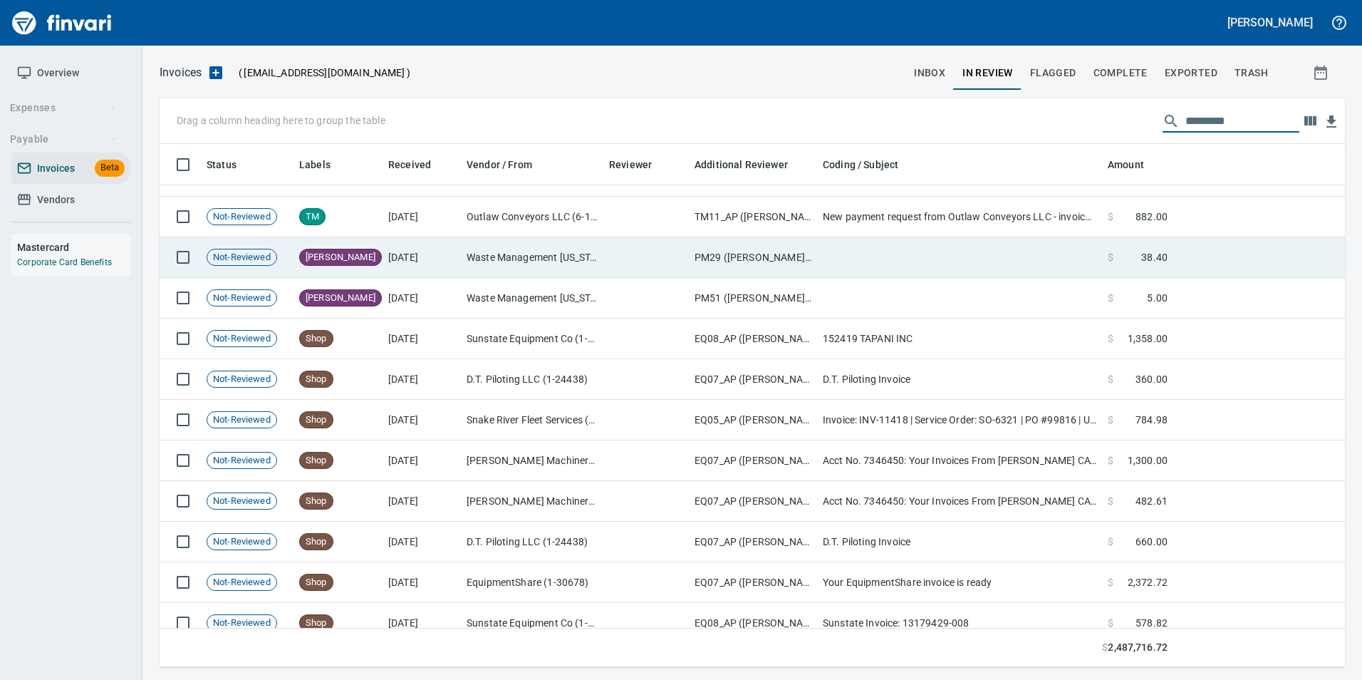
scroll to position [0, 0]
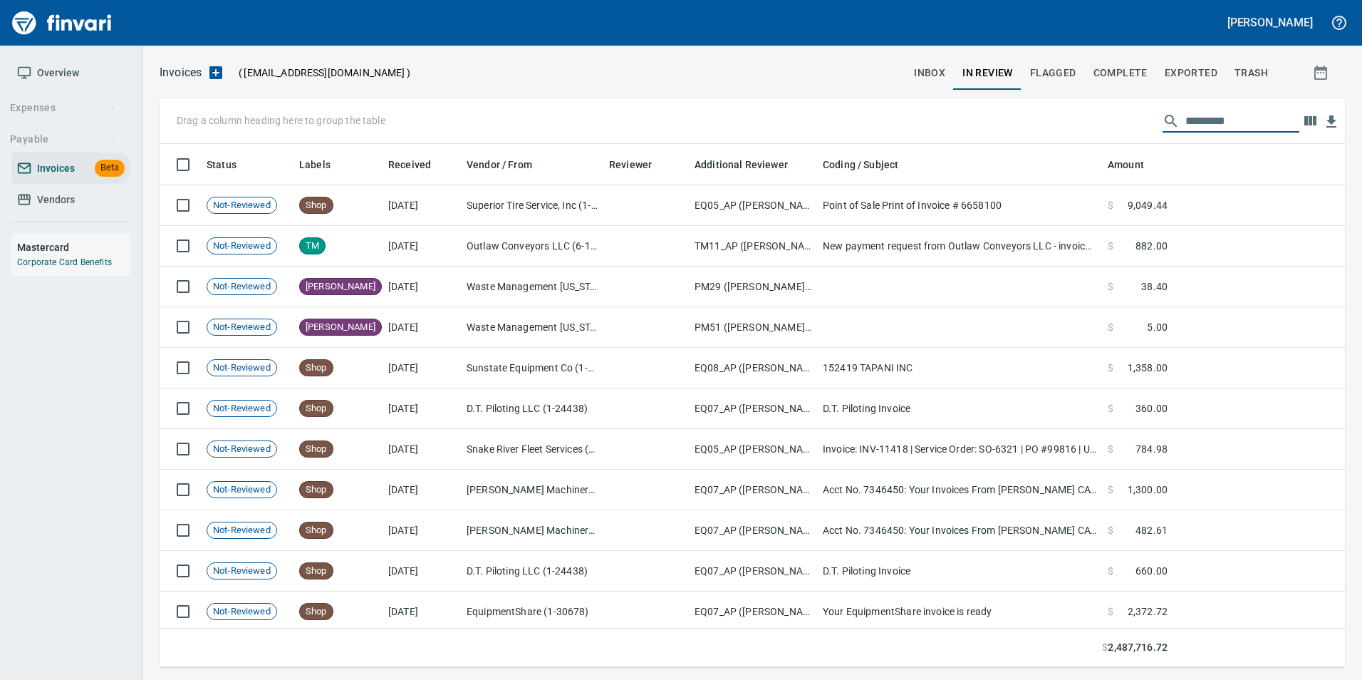
click at [1201, 120] on input "text" at bounding box center [1242, 121] width 114 height 23
click at [1132, 72] on span "Complete" at bounding box center [1120, 73] width 54 height 18
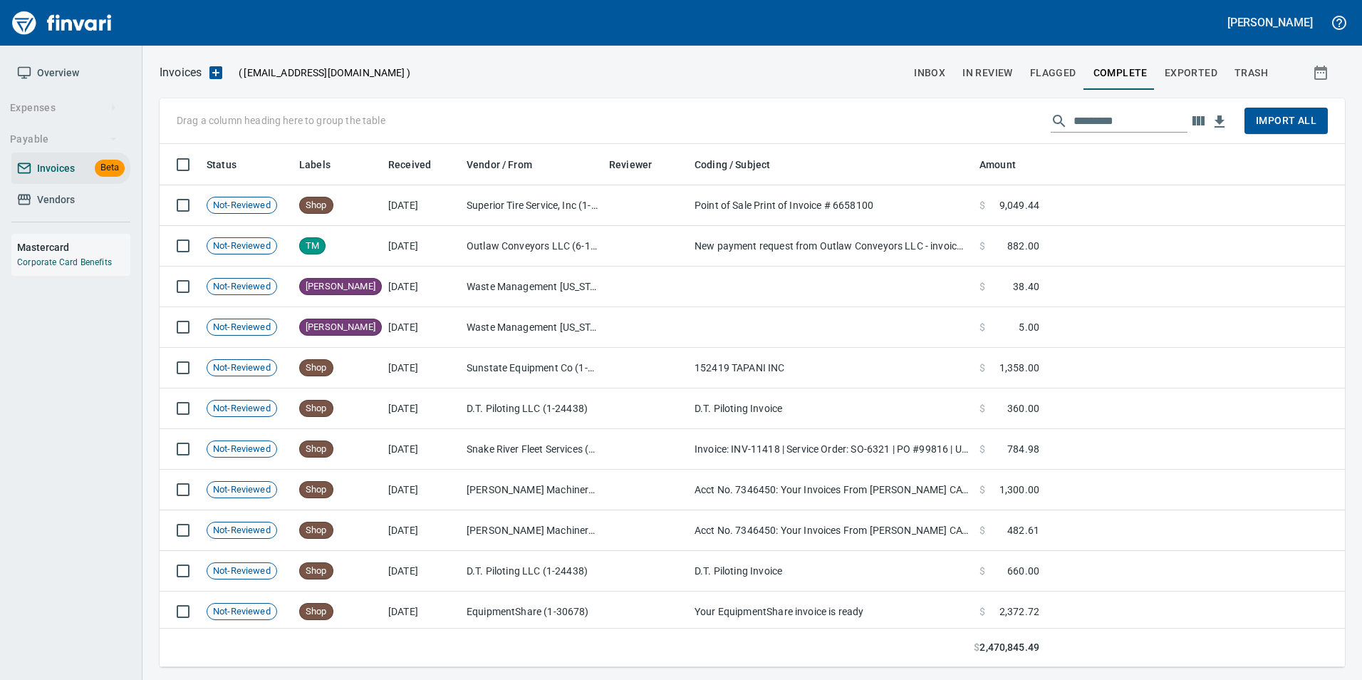
scroll to position [512, 1164]
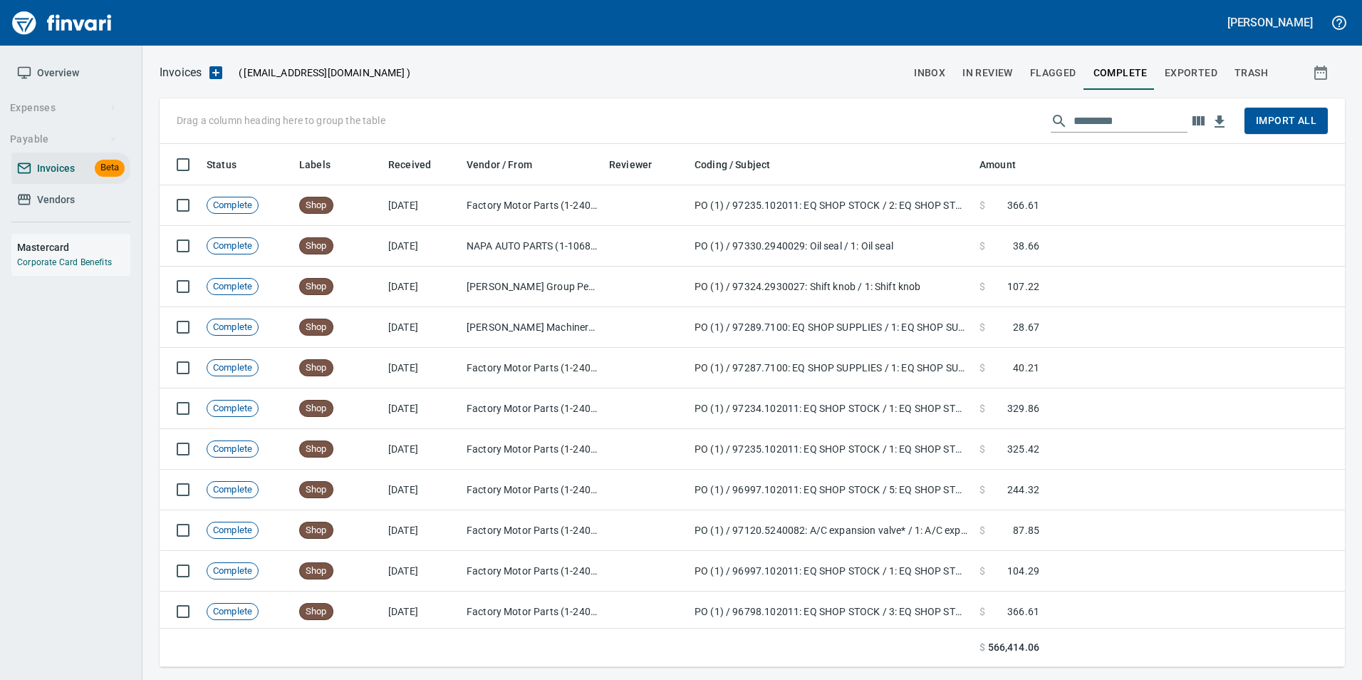
click at [1149, 117] on input "text" at bounding box center [1130, 121] width 114 height 23
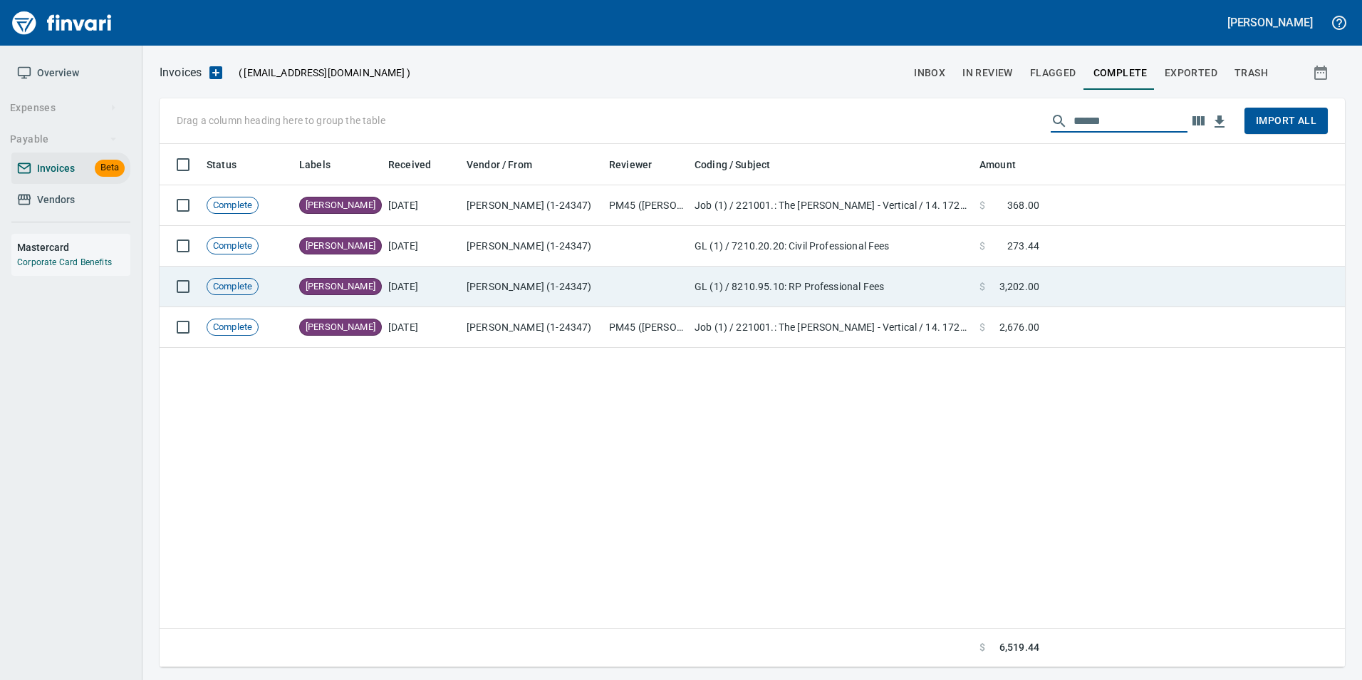
click at [905, 316] on td "Job (1) / 221001.: The Casey - Vertical / 14. 172.: Window Leaks West Pac / 5: …" at bounding box center [831, 327] width 285 height 41
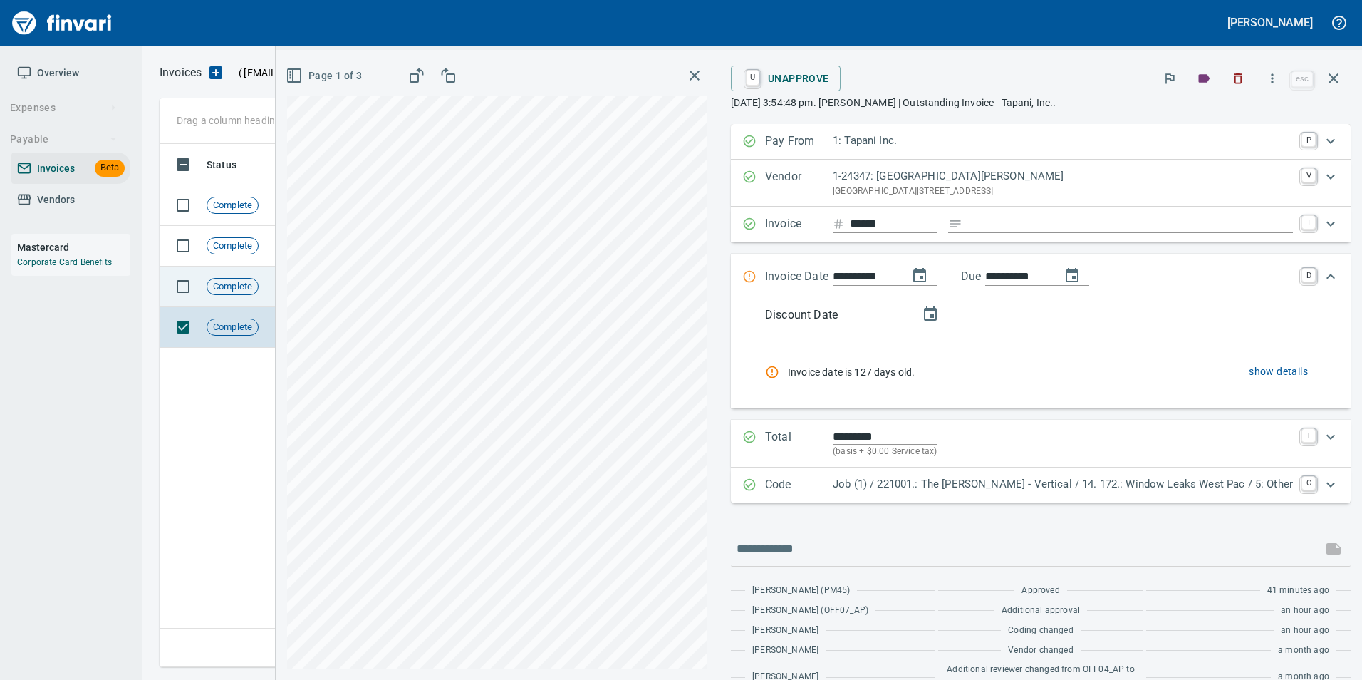
click at [312, 296] on td "[PERSON_NAME]" at bounding box center [337, 286] width 89 height 41
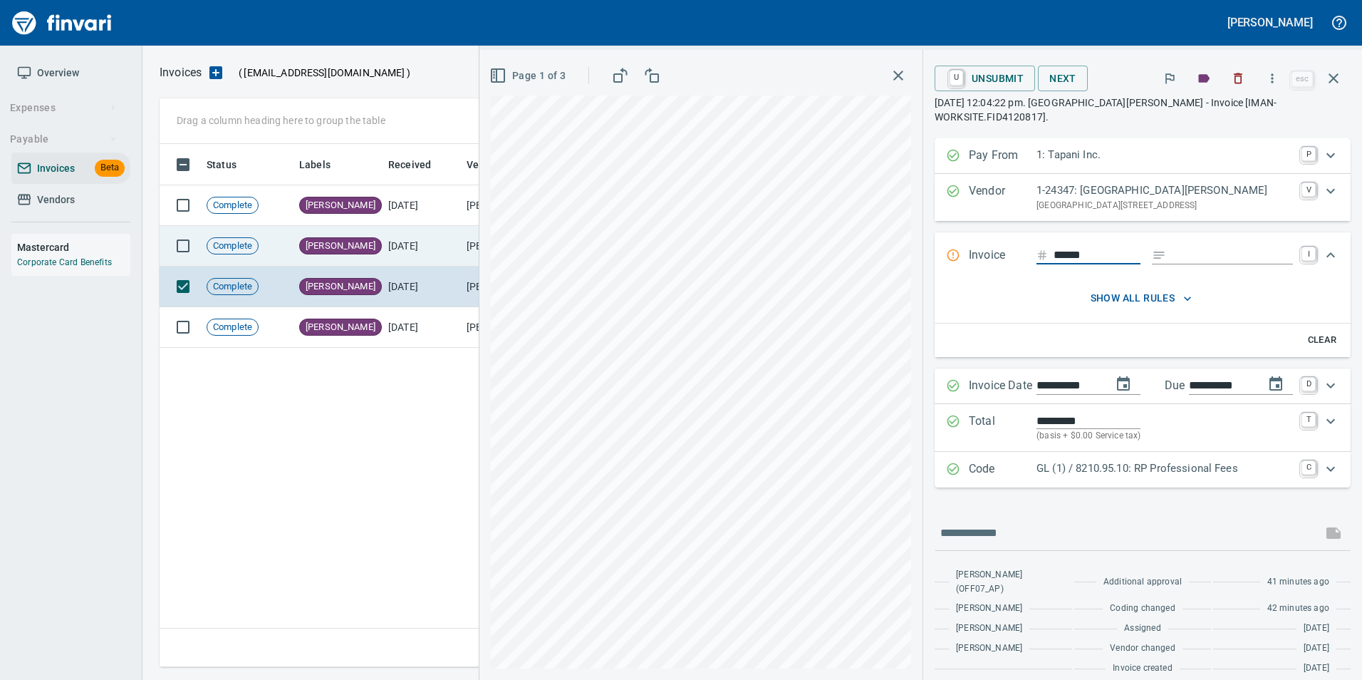
click at [282, 239] on td "Complete" at bounding box center [247, 246] width 93 height 41
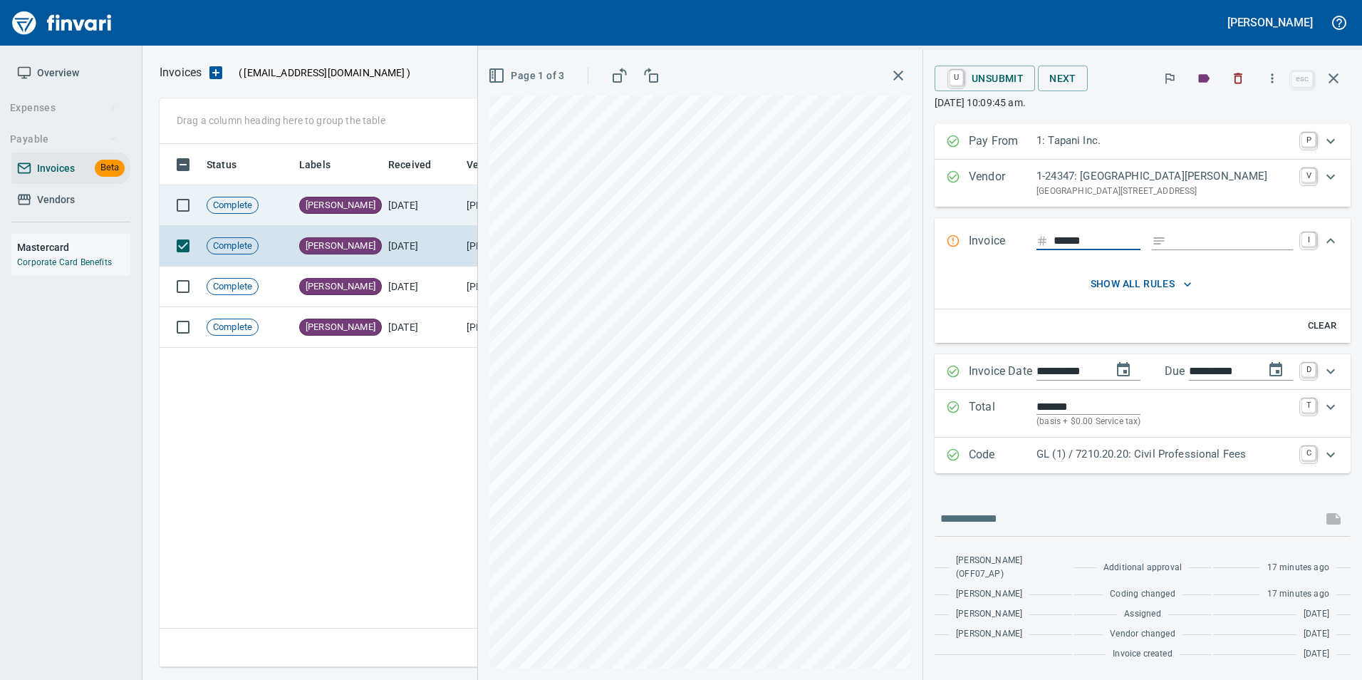
click at [302, 205] on span "[PERSON_NAME]" at bounding box center [340, 206] width 81 height 14
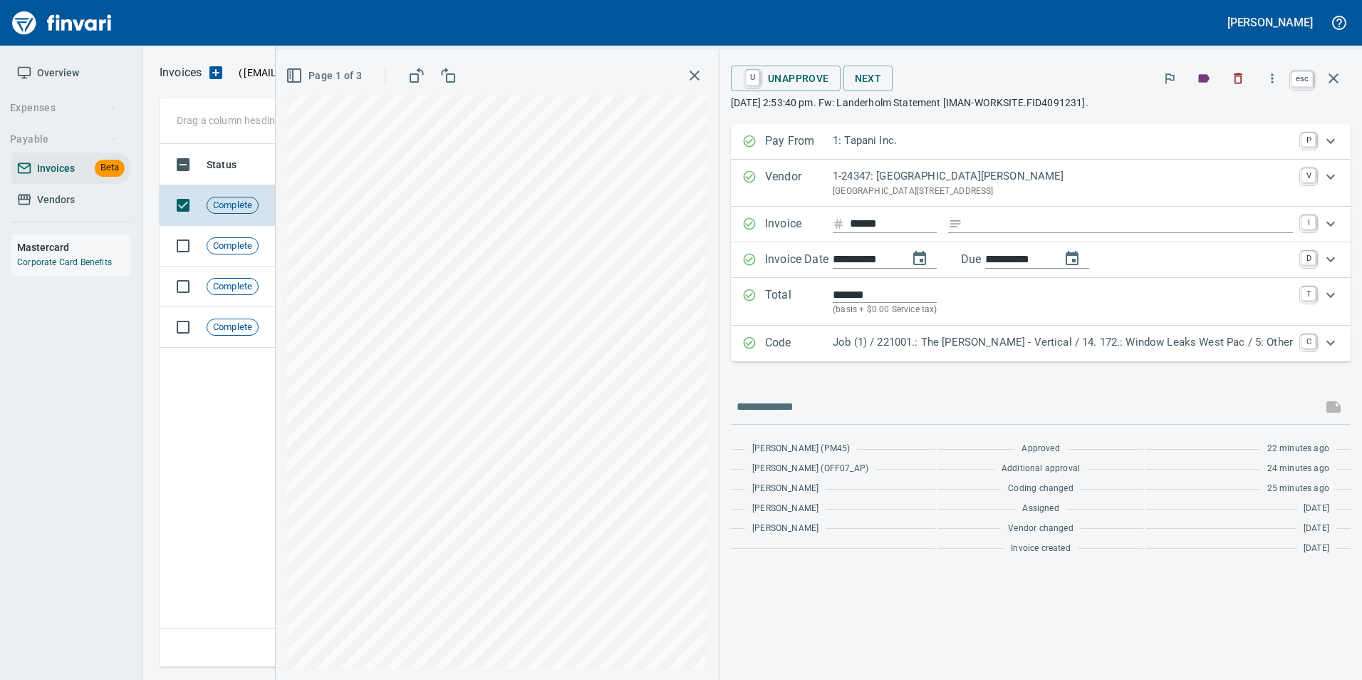
click at [1338, 80] on icon "button" at bounding box center [1333, 78] width 17 height 17
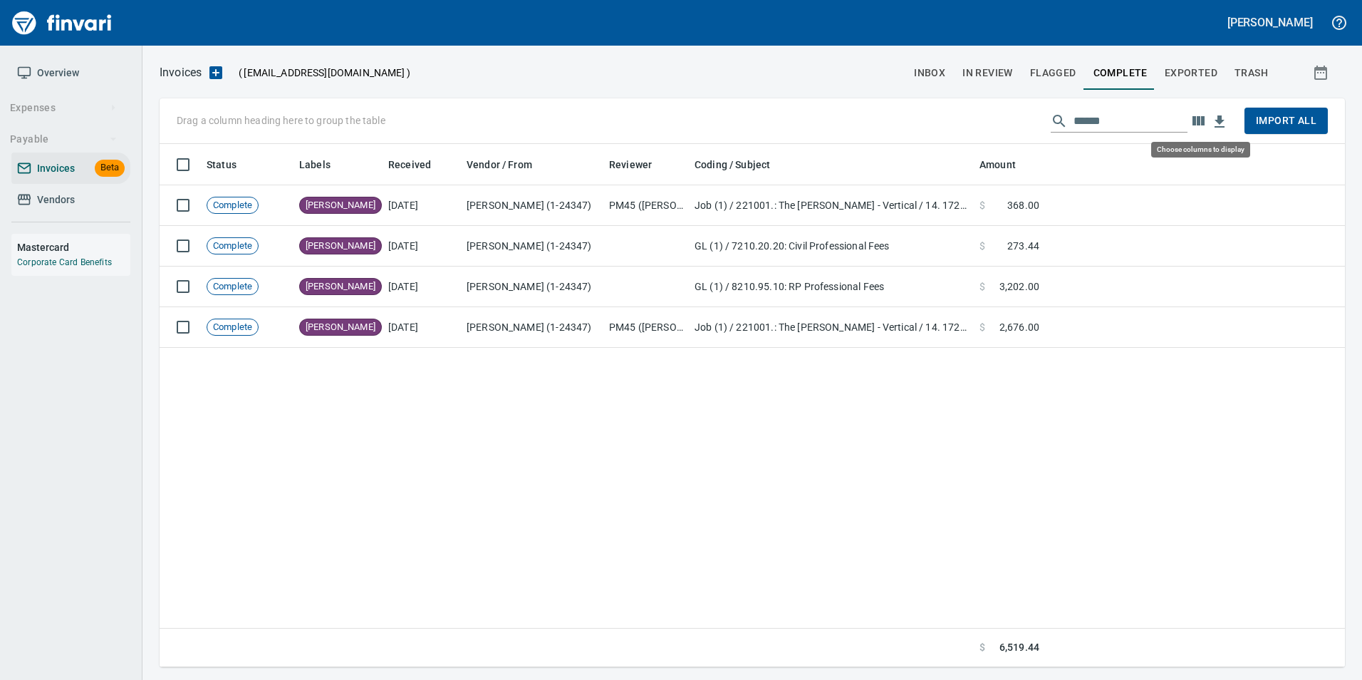
scroll to position [512, 1175]
click at [1111, 115] on input "******" at bounding box center [1130, 121] width 114 height 23
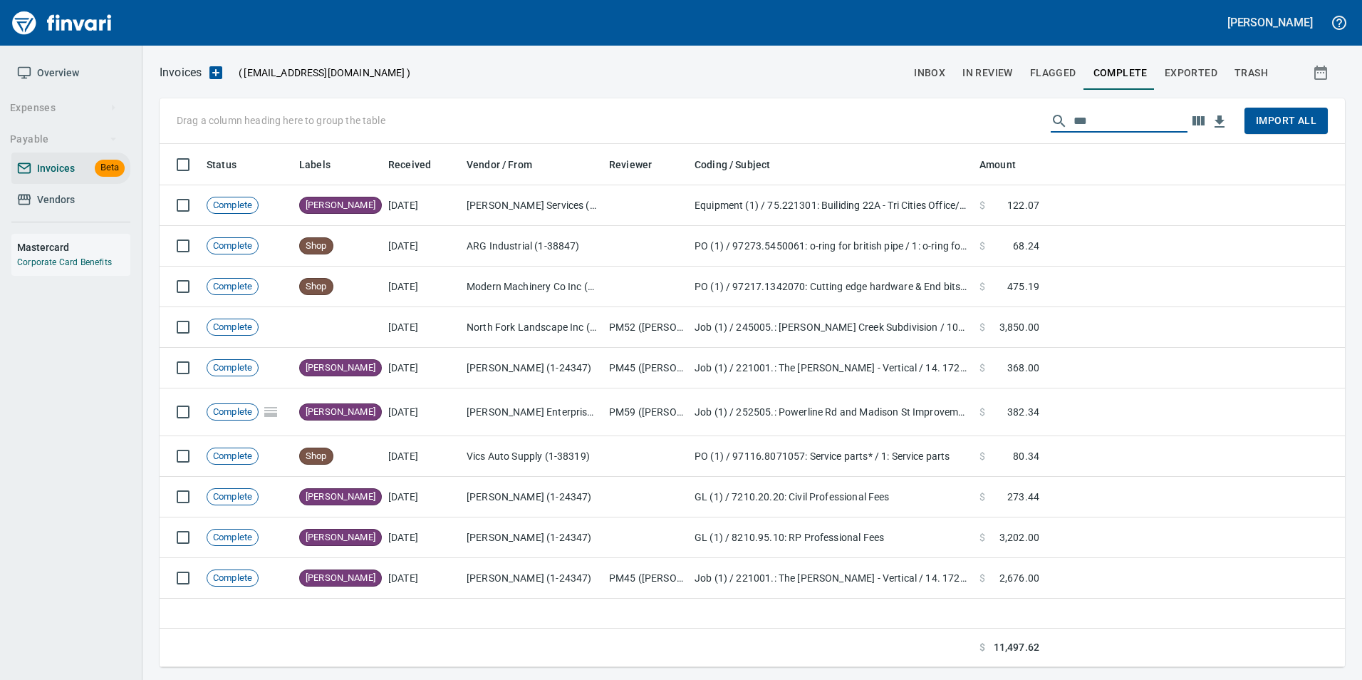
scroll to position [512, 1164]
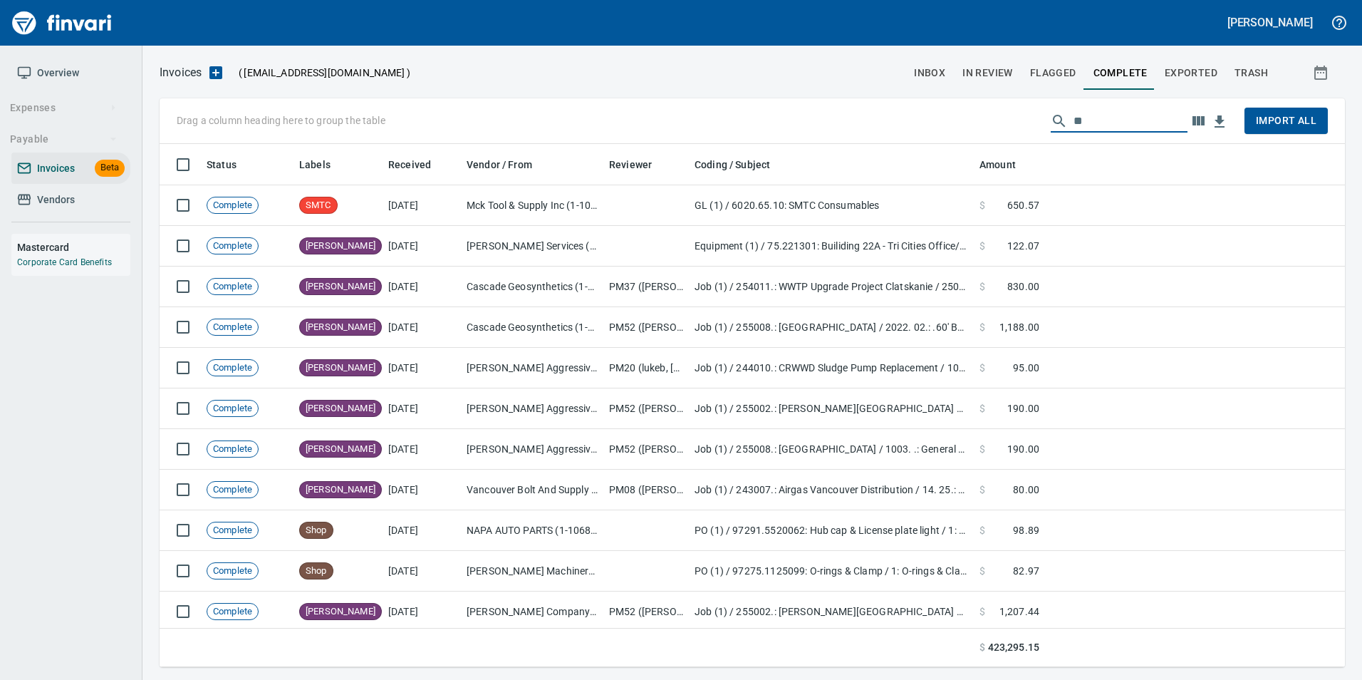
type input "*"
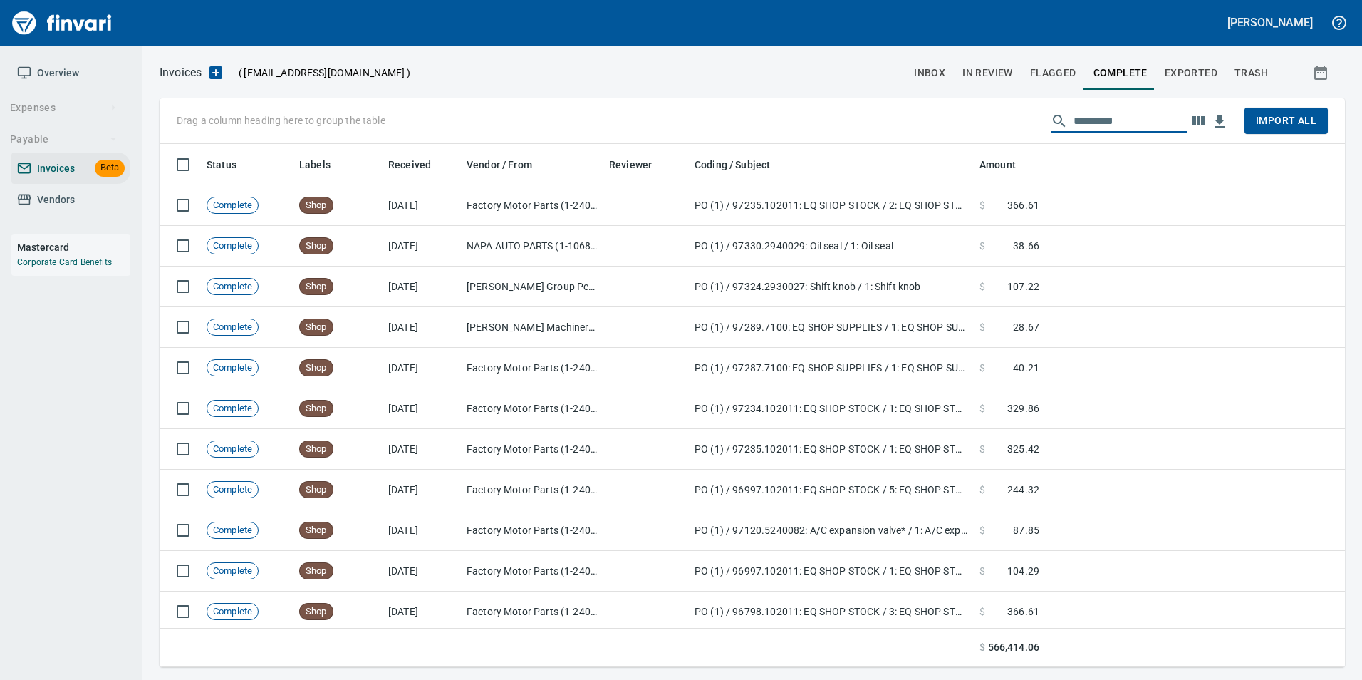
click at [939, 75] on span "inbox" at bounding box center [929, 73] width 31 height 18
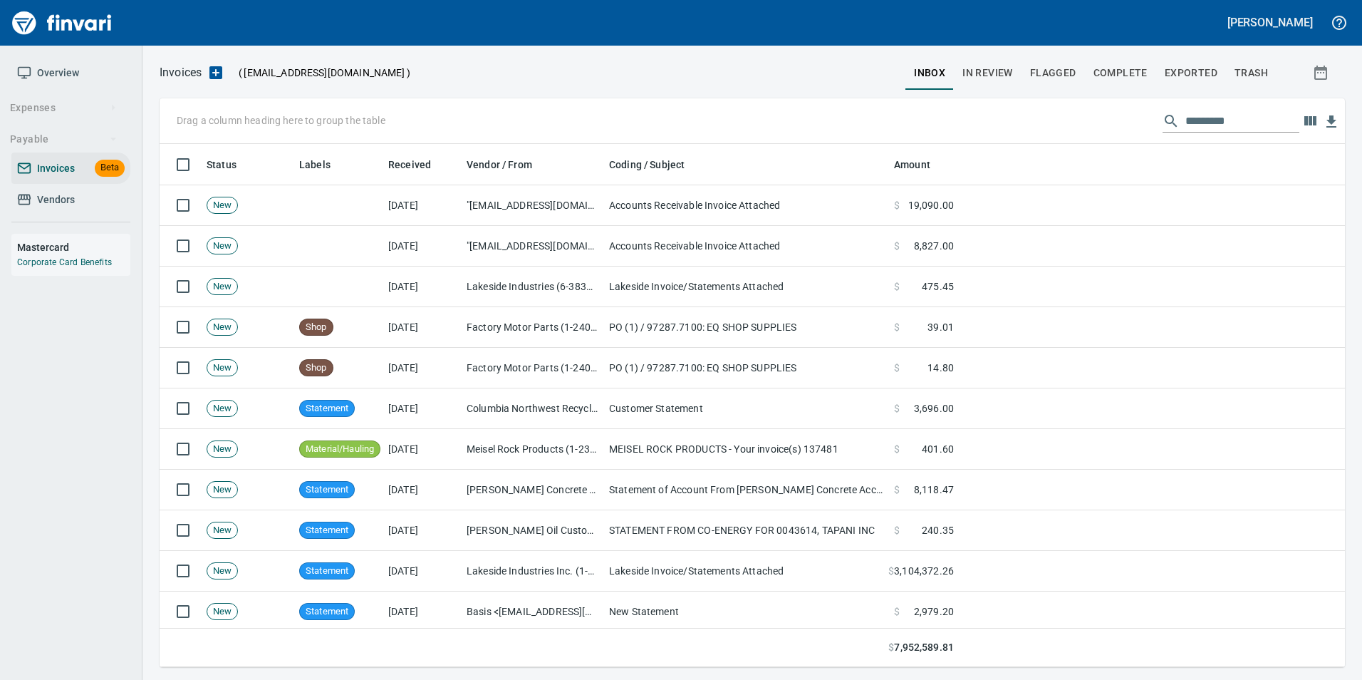
scroll to position [512, 1164]
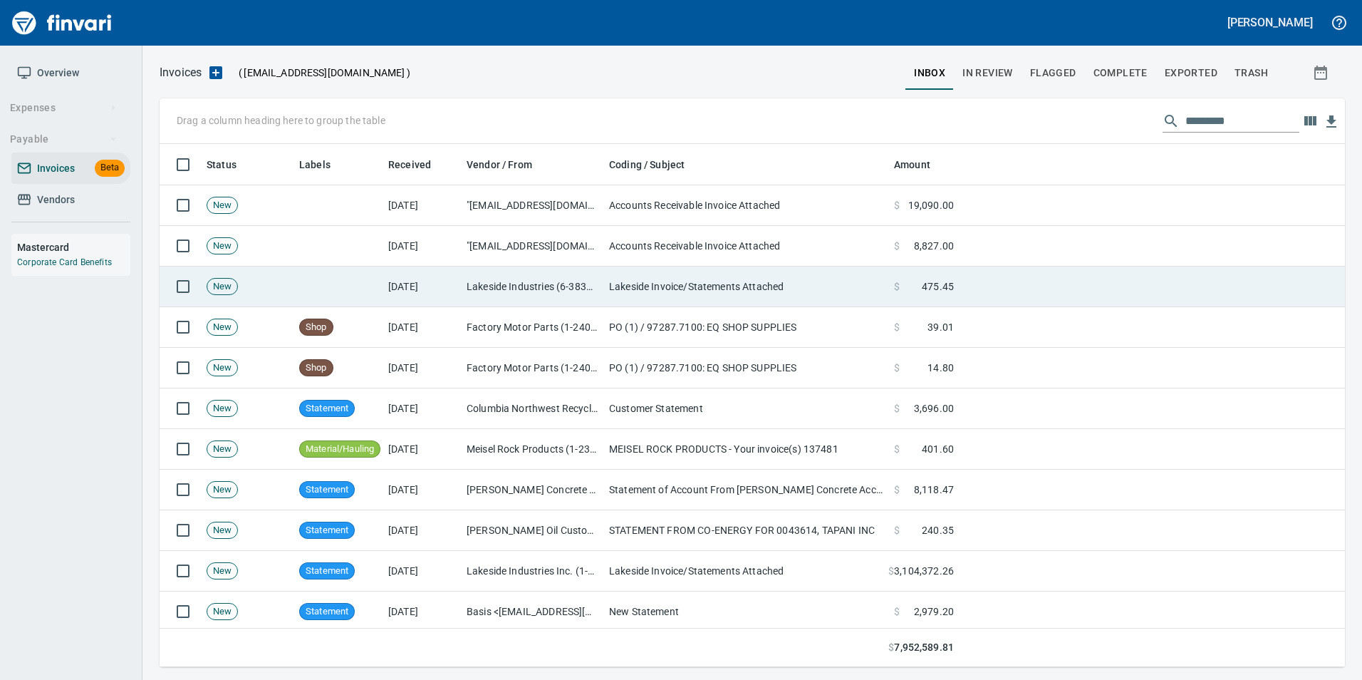
click at [528, 282] on td "Lakeside Industries (6-38387)" at bounding box center [532, 286] width 142 height 41
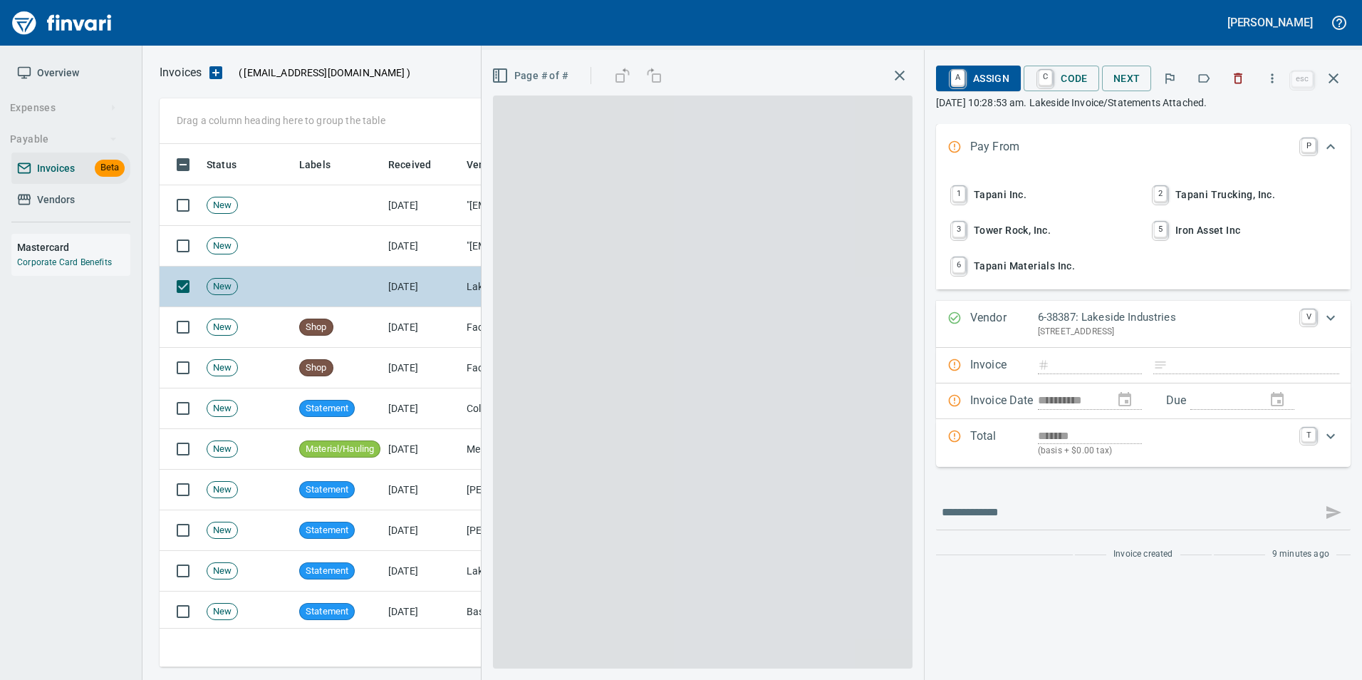
scroll to position [512, 1163]
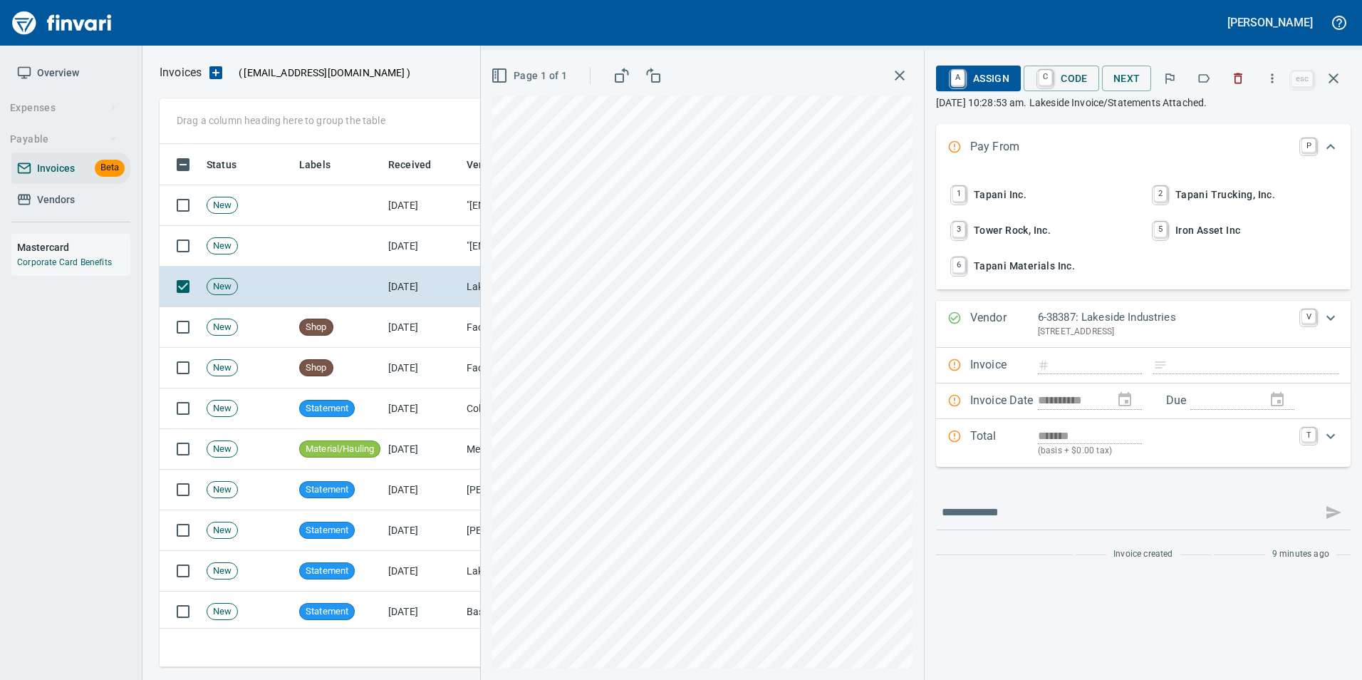
click at [1194, 78] on button "button" at bounding box center [1203, 78] width 31 height 31
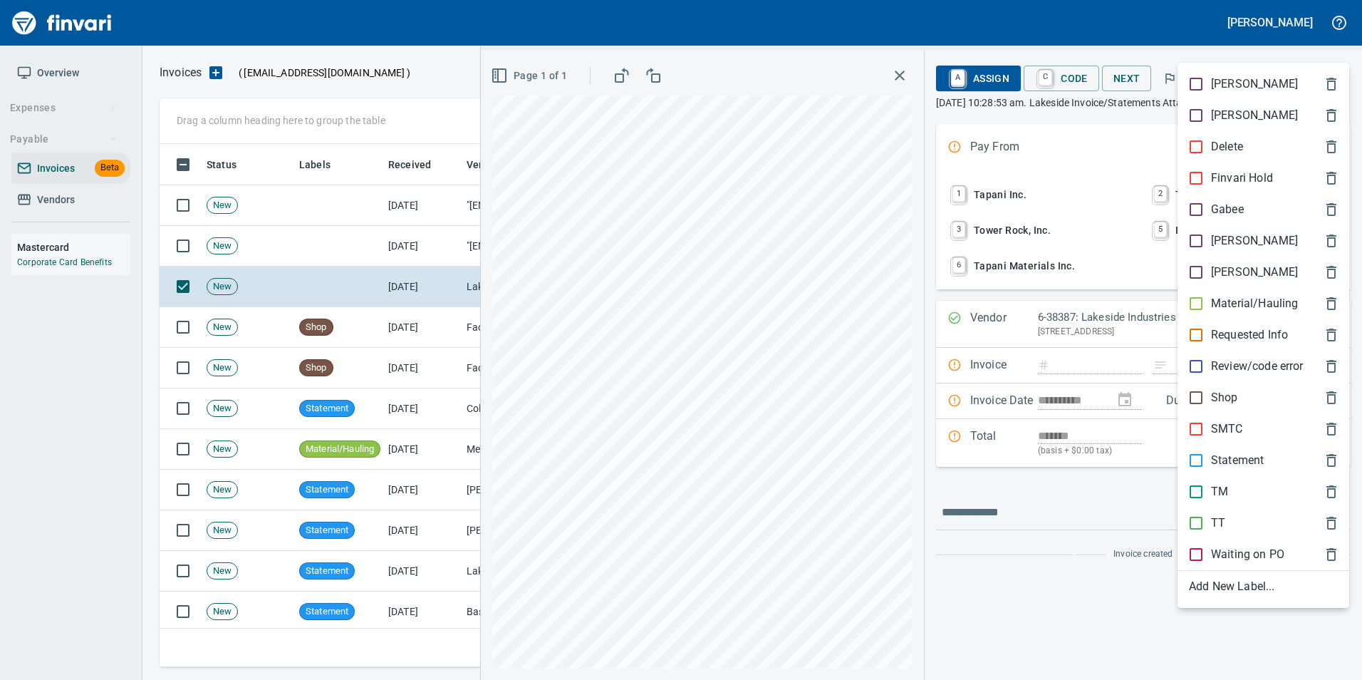
click at [1239, 447] on div "Statement" at bounding box center [1263, 459] width 172 height 31
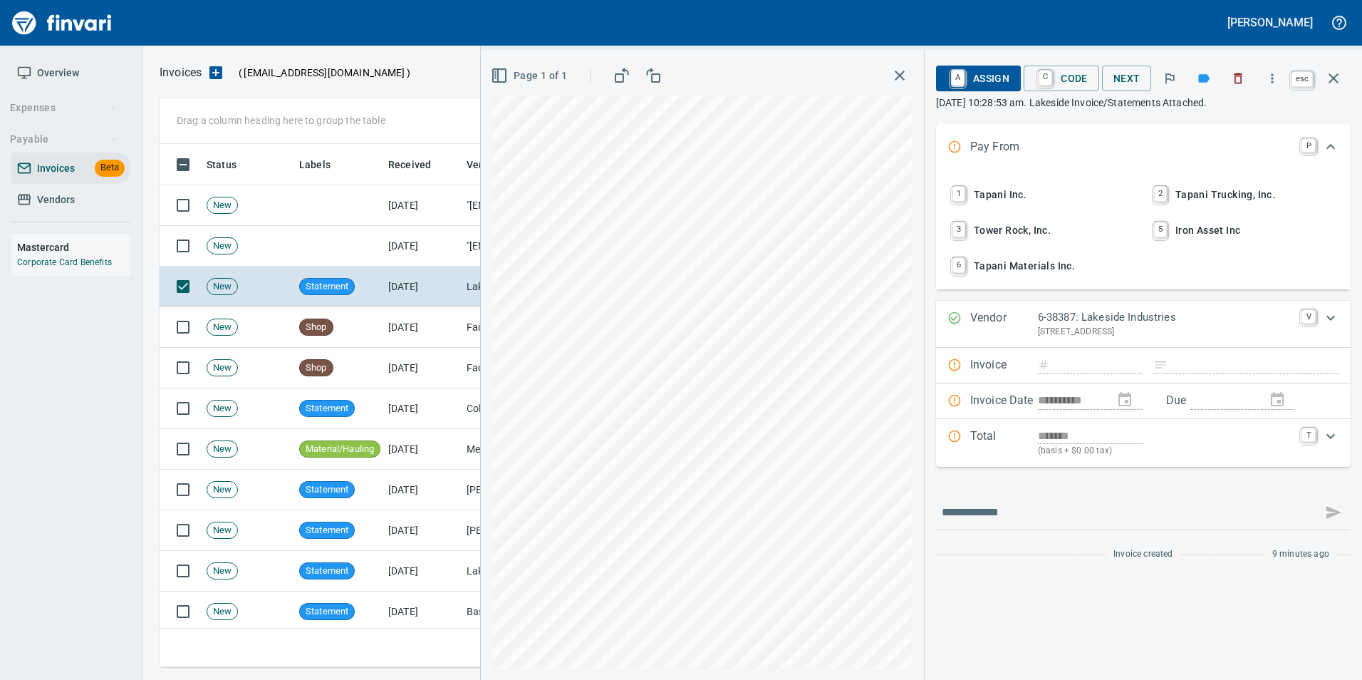
drag, startPoint x: 1335, startPoint y: 83, endPoint x: 1282, endPoint y: 117, distance: 62.4
click at [1335, 83] on icon "button" at bounding box center [1333, 78] width 17 height 17
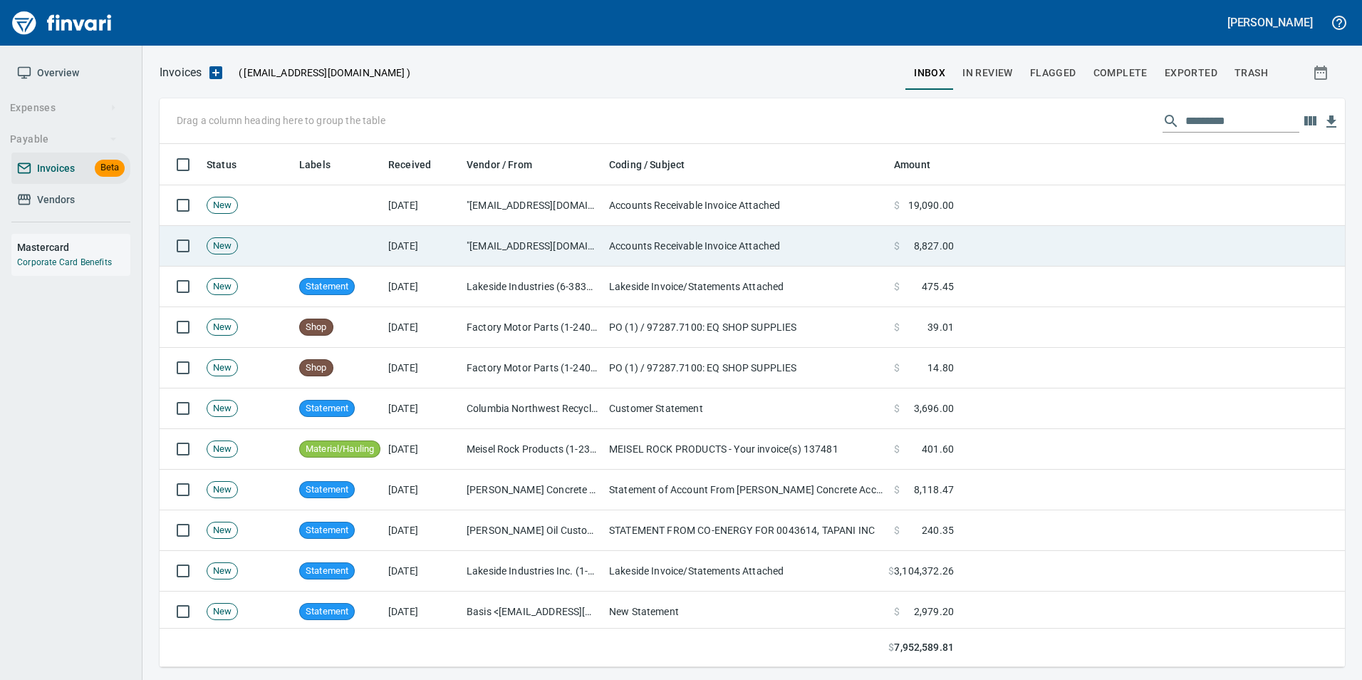
click at [605, 253] on td "Accounts Receivable Invoice Attached" at bounding box center [745, 246] width 285 height 41
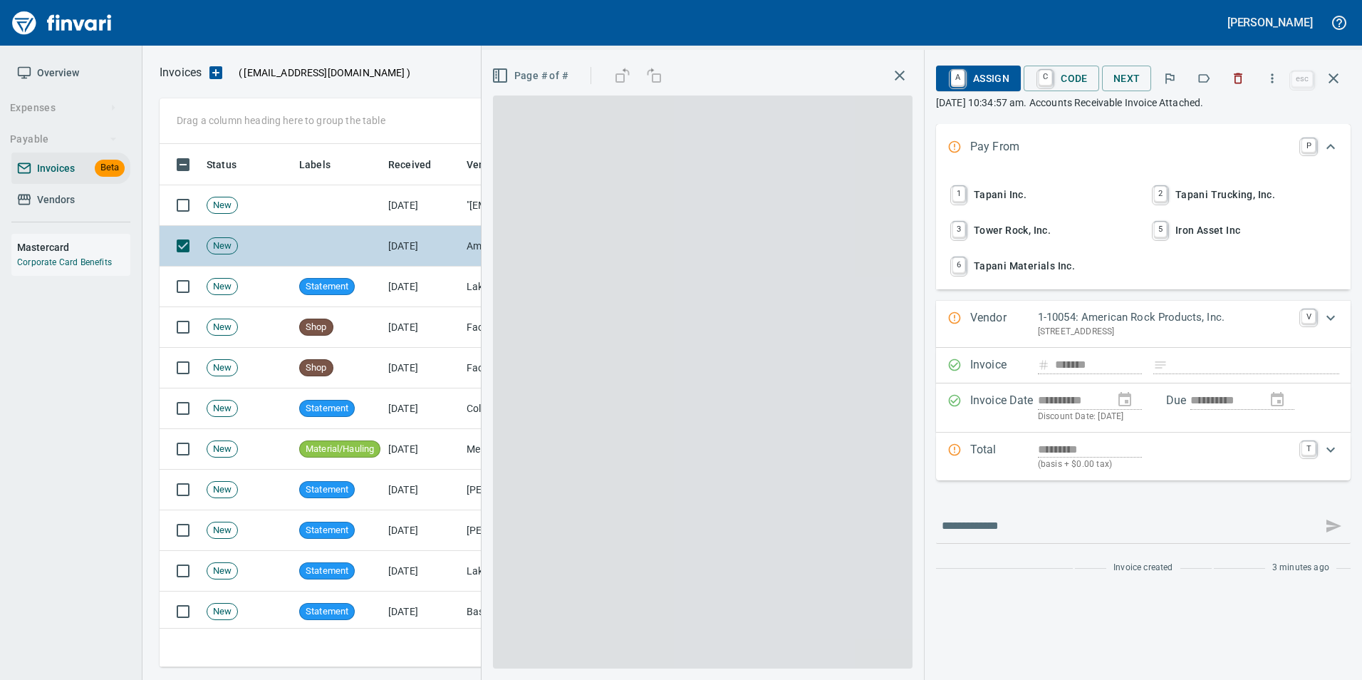
type input "**********"
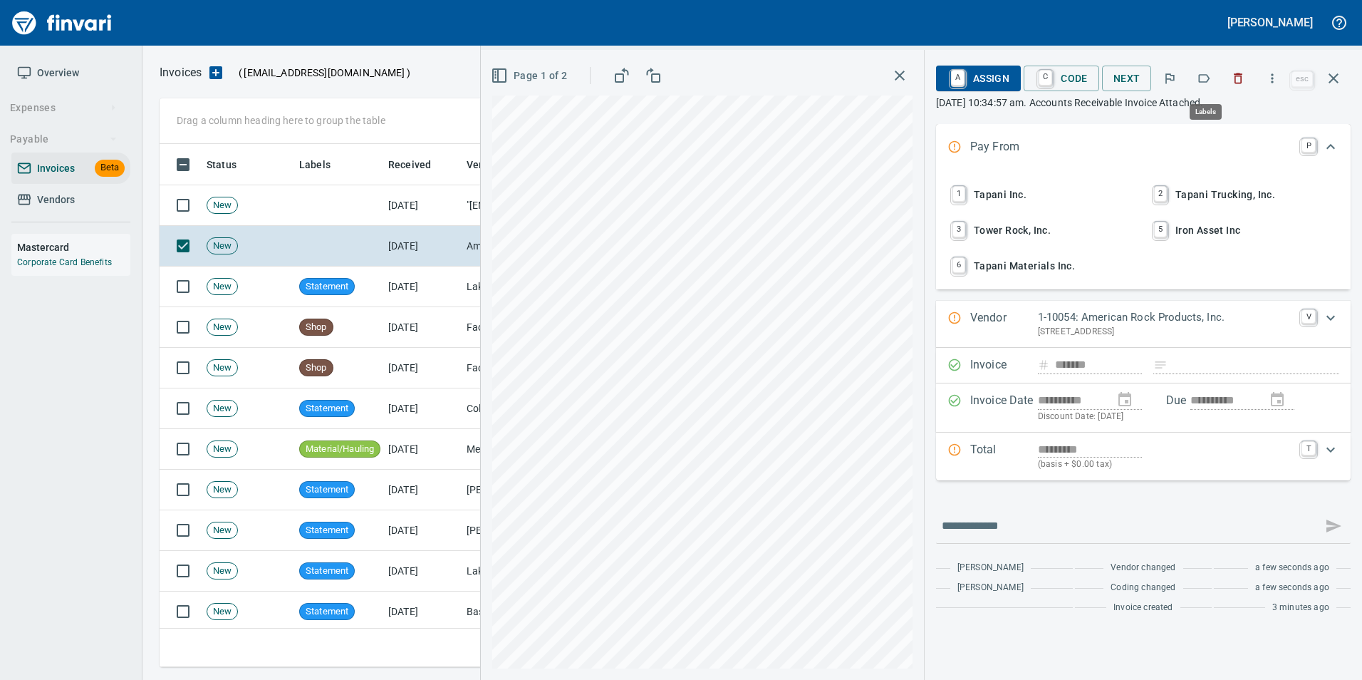
click at [1200, 73] on icon "button" at bounding box center [1204, 78] width 14 height 14
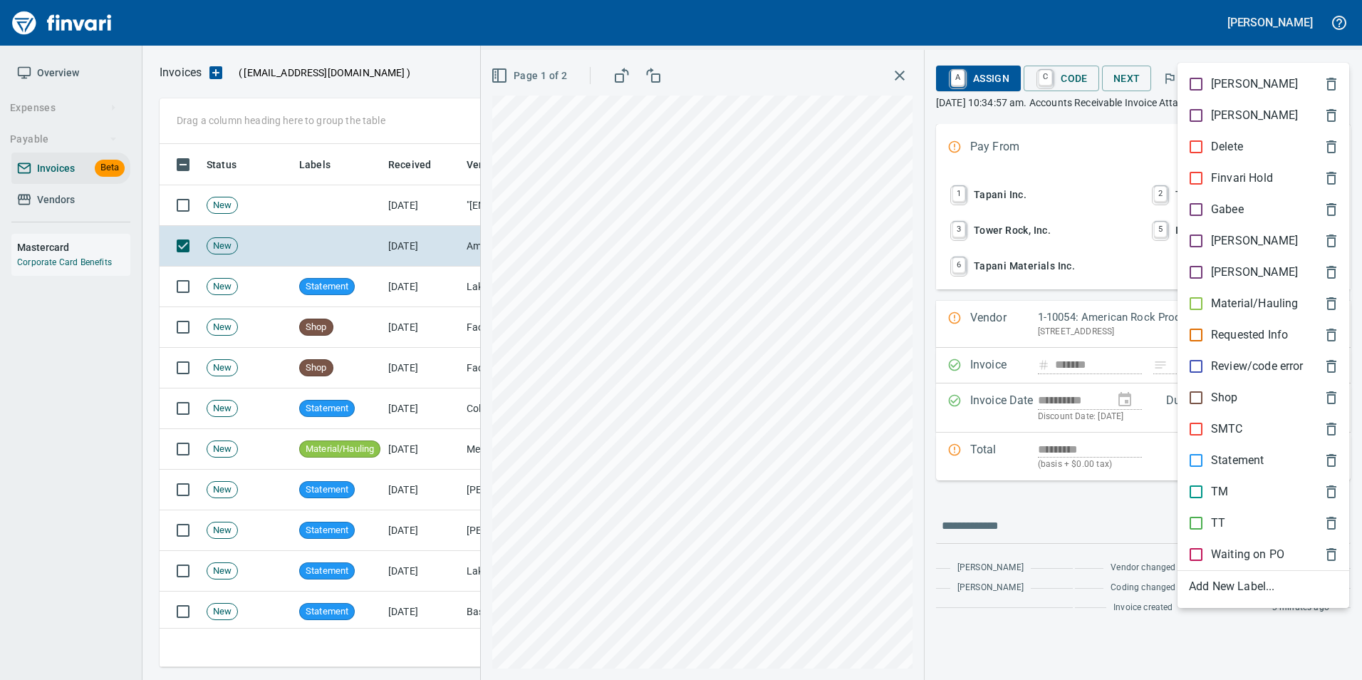
scroll to position [512, 1163]
click at [1247, 299] on p "Material/Hauling" at bounding box center [1254, 303] width 87 height 17
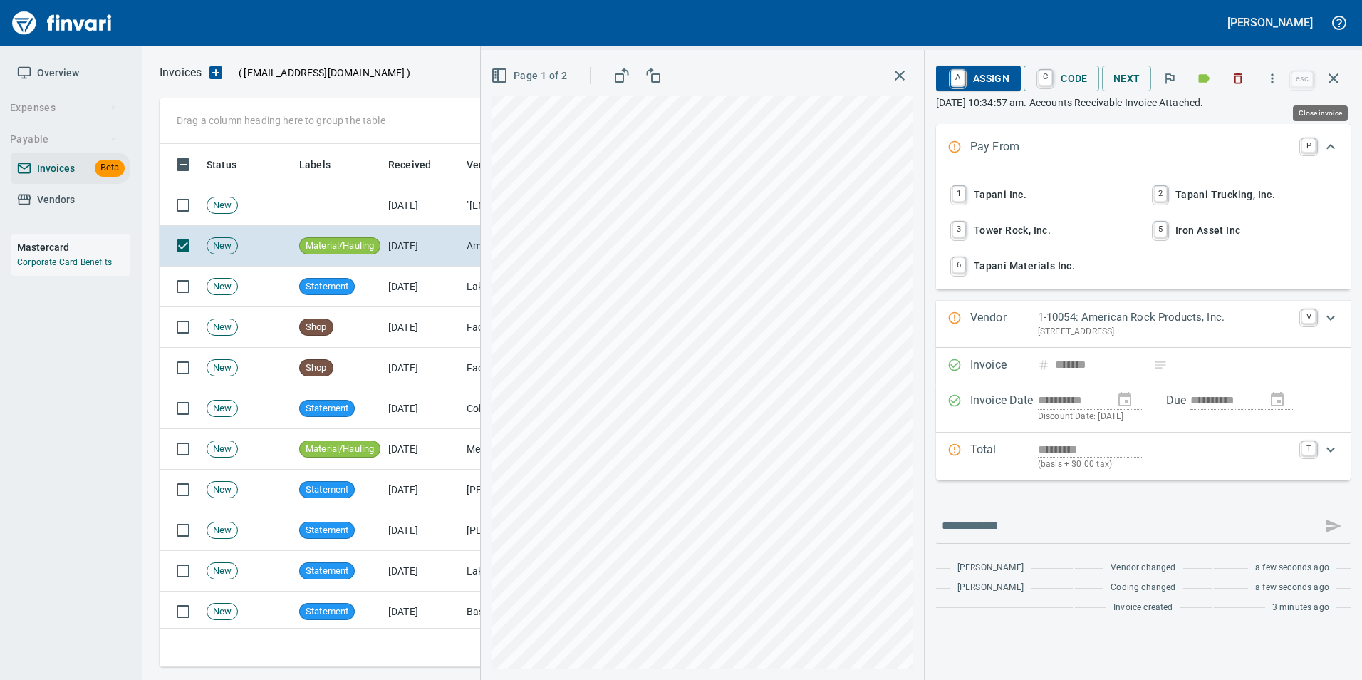
click at [1328, 73] on icon "button" at bounding box center [1333, 78] width 17 height 17
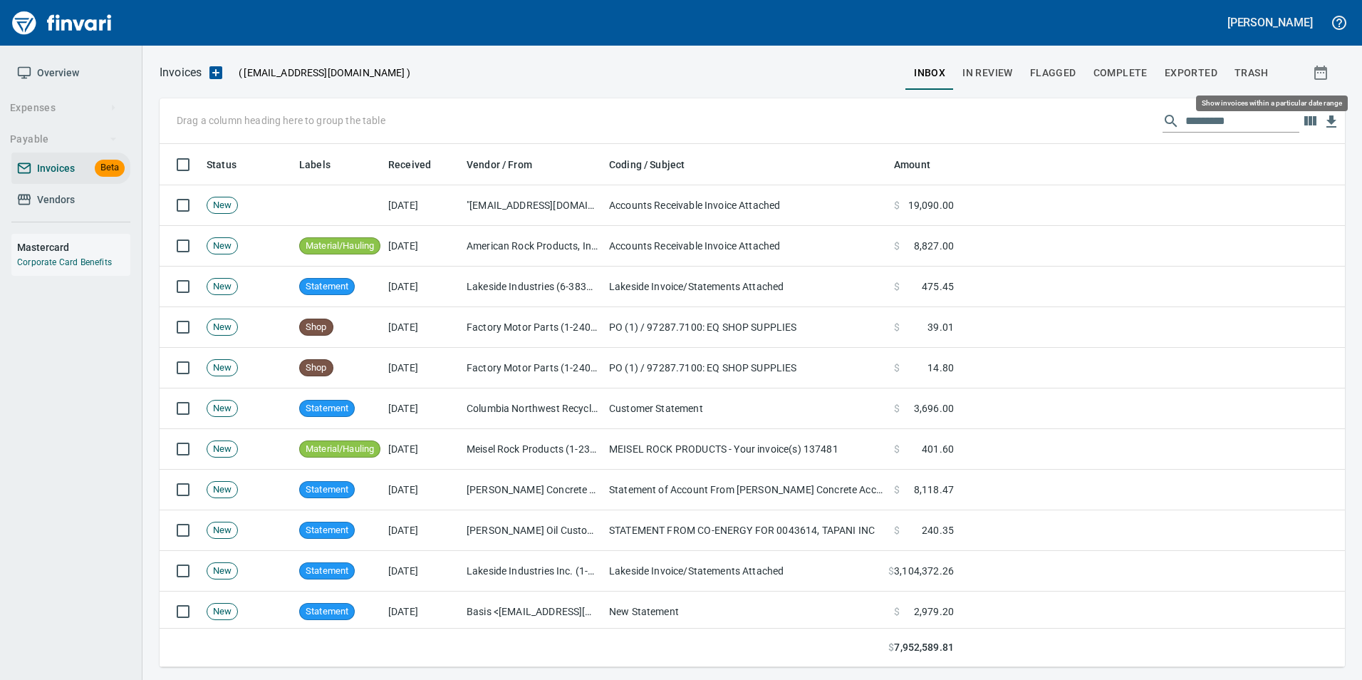
scroll to position [512, 1163]
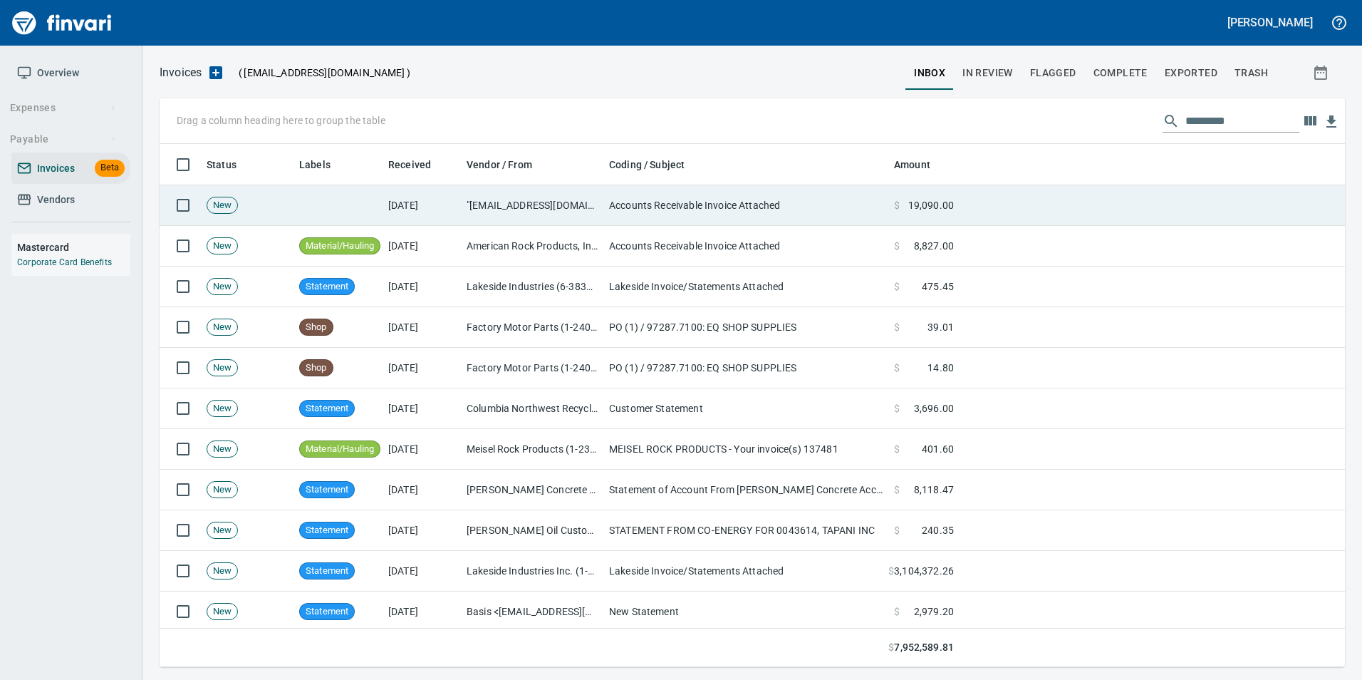
click at [809, 191] on td "Accounts Receivable Invoice Attached" at bounding box center [745, 205] width 285 height 41
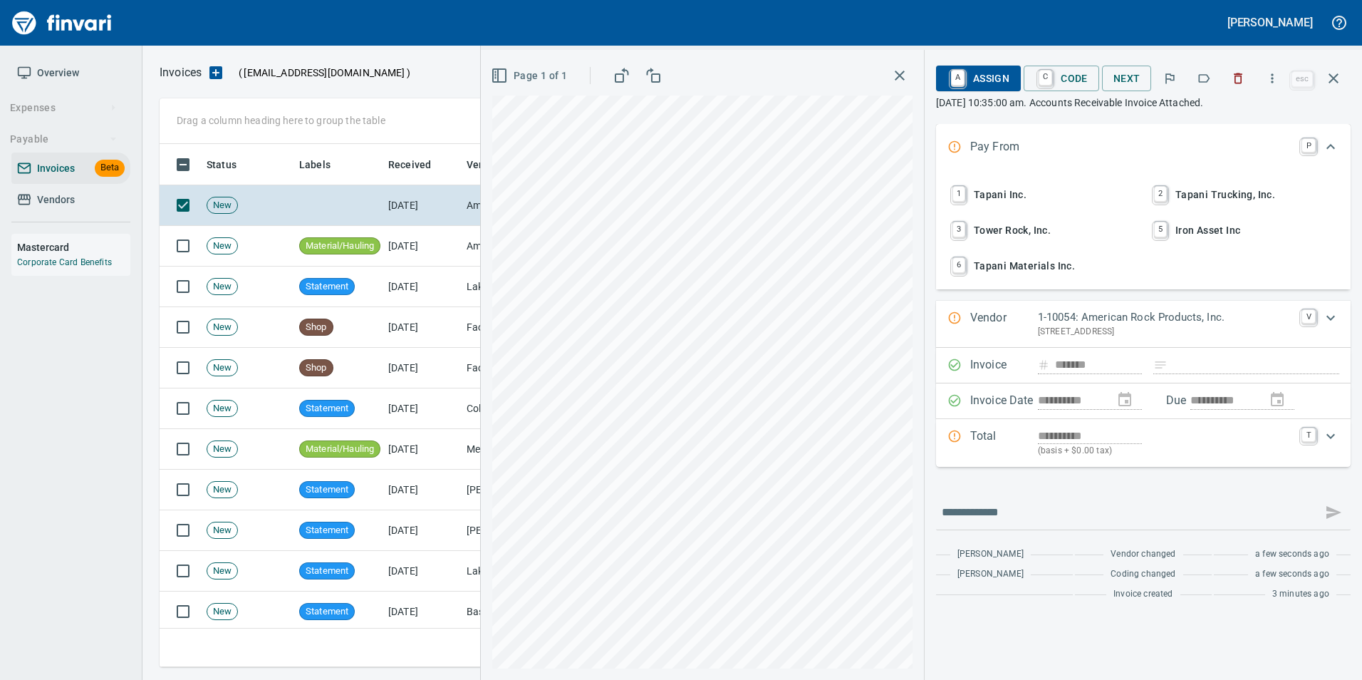
click at [1207, 83] on icon "button" at bounding box center [1204, 78] width 14 height 14
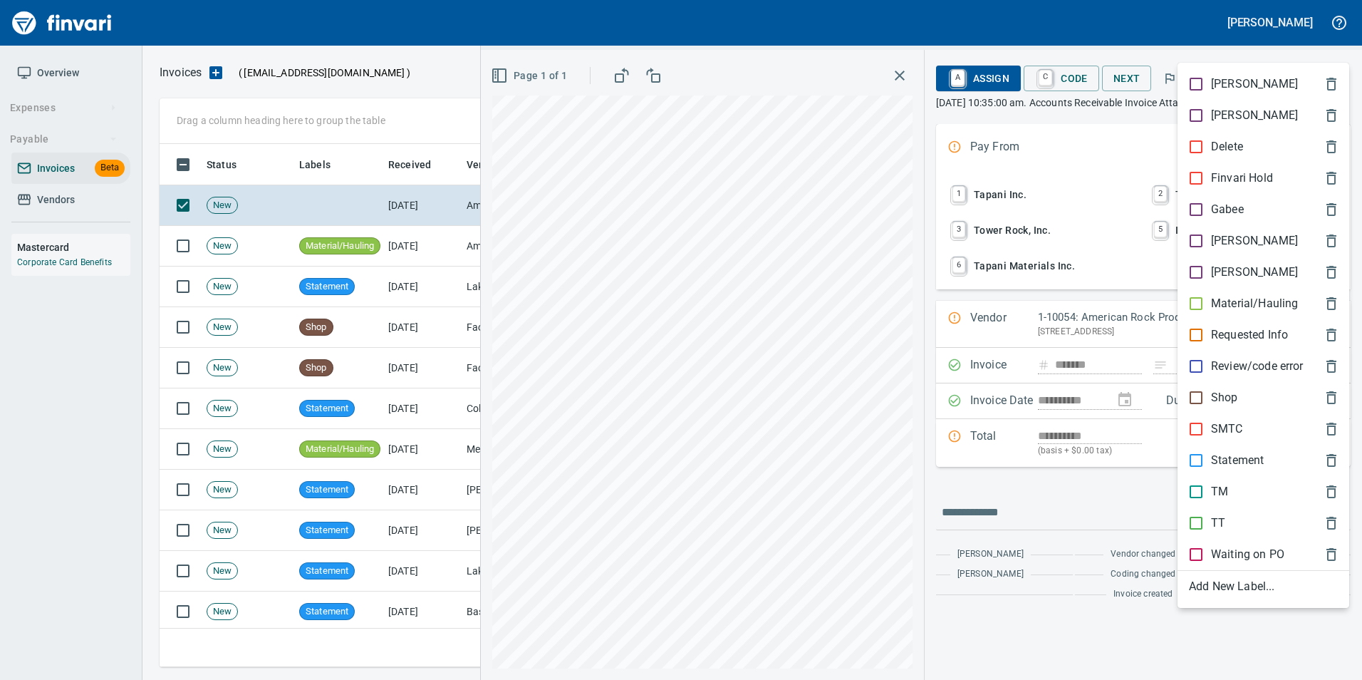
click at [1258, 308] on p "Material/Hauling" at bounding box center [1254, 303] width 87 height 17
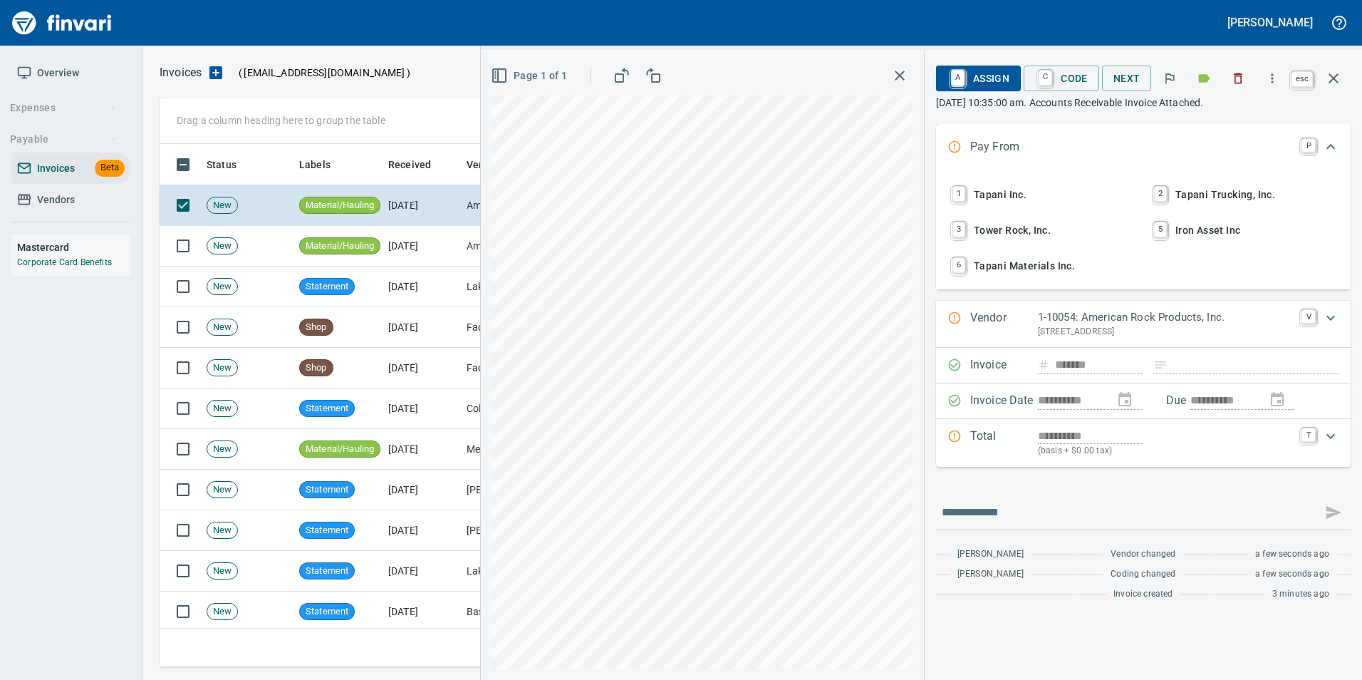
click at [1339, 74] on icon "button" at bounding box center [1333, 78] width 17 height 17
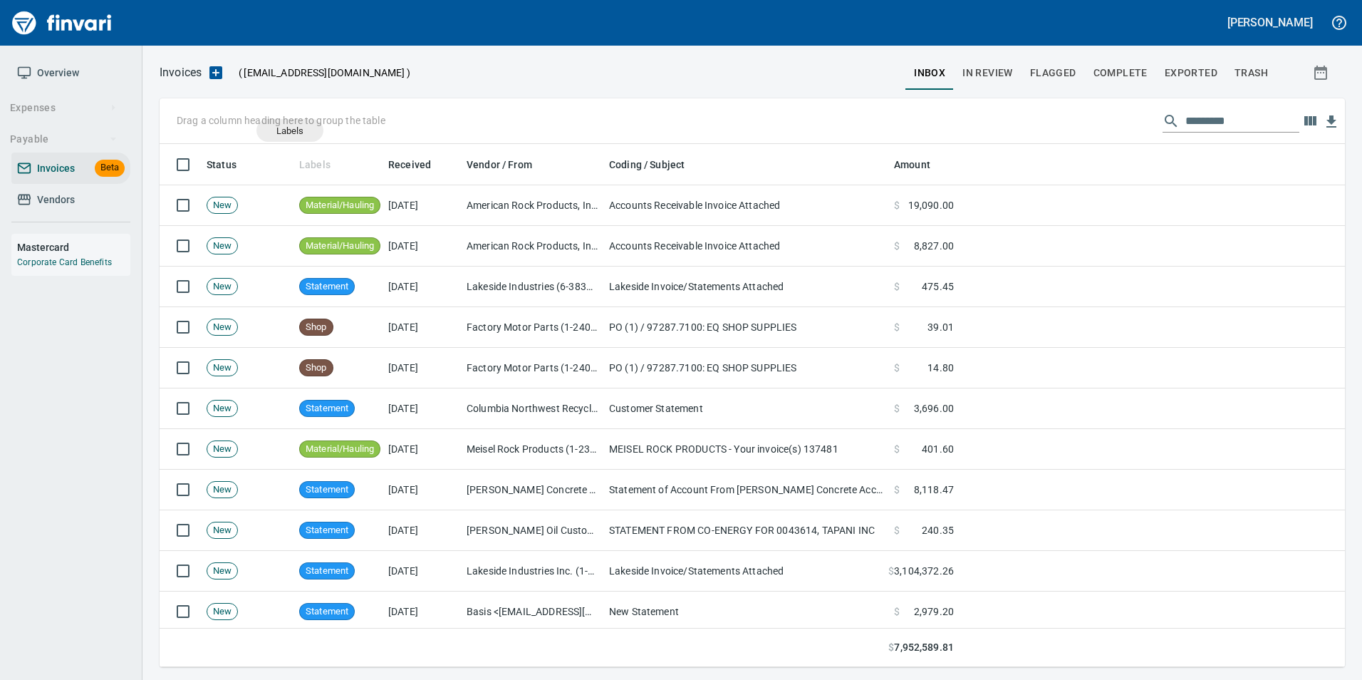
scroll to position [512, 1164]
drag, startPoint x: 321, startPoint y: 157, endPoint x: 212, endPoint y: 119, distance: 115.3
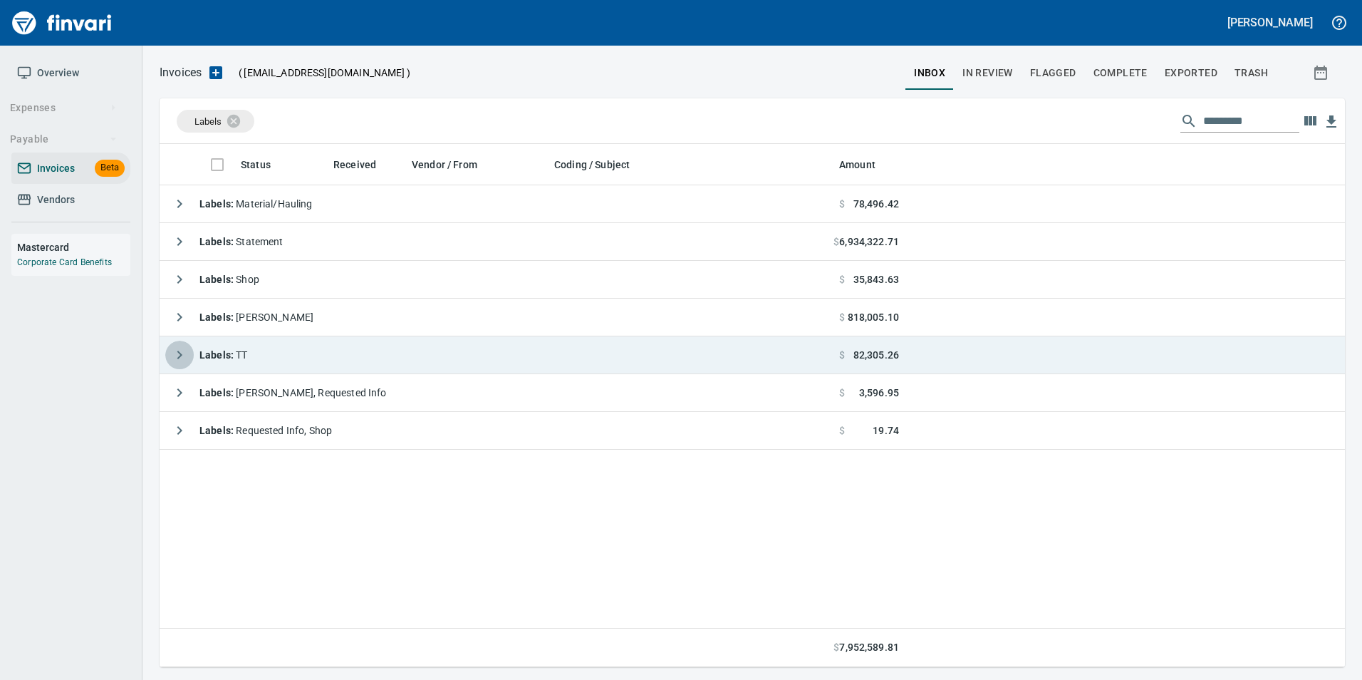
click at [179, 351] on icon "button" at bounding box center [179, 354] width 17 height 17
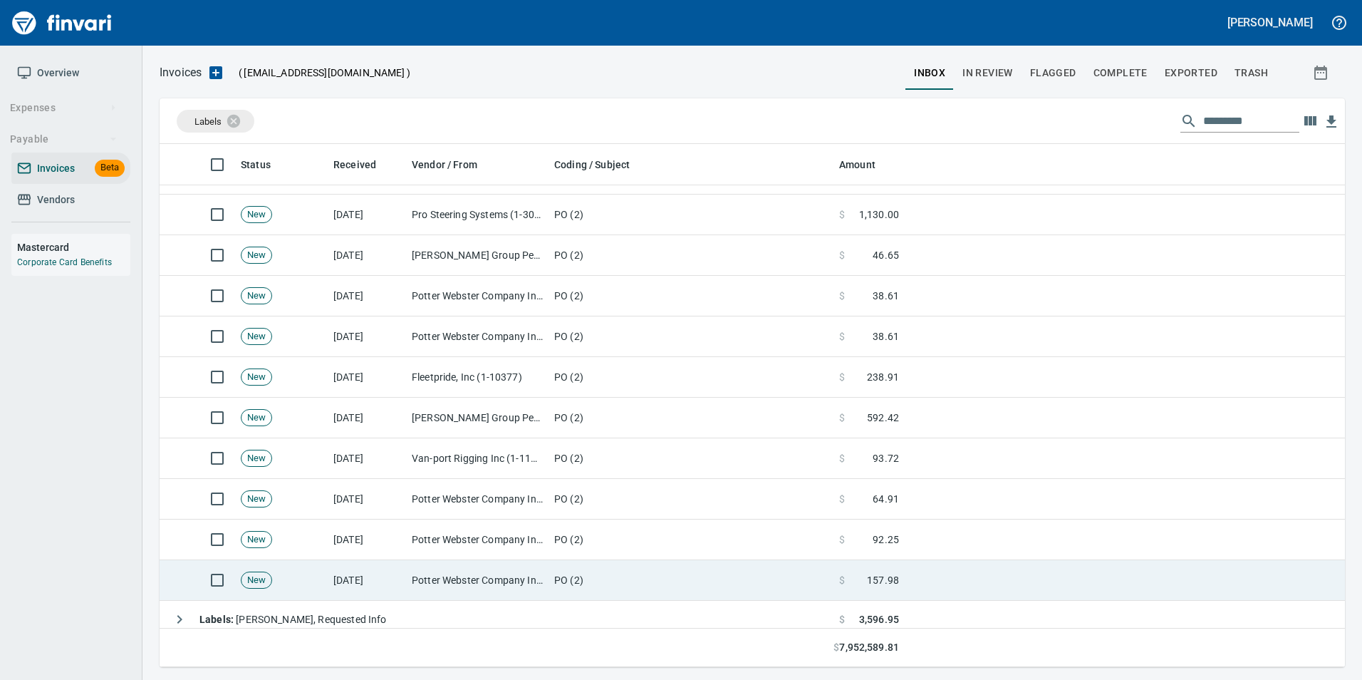
scroll to position [593, 0]
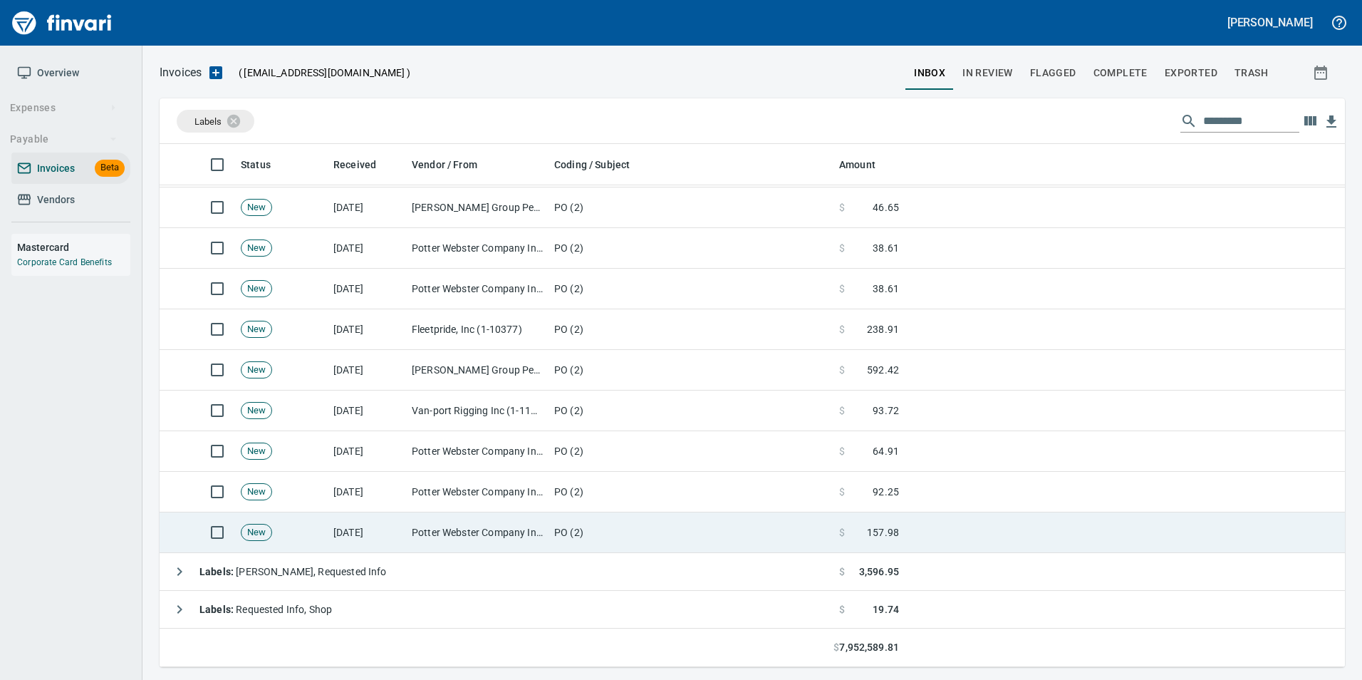
click at [457, 518] on td "Potter Webster Company Inc (1-10818)" at bounding box center [477, 532] width 142 height 41
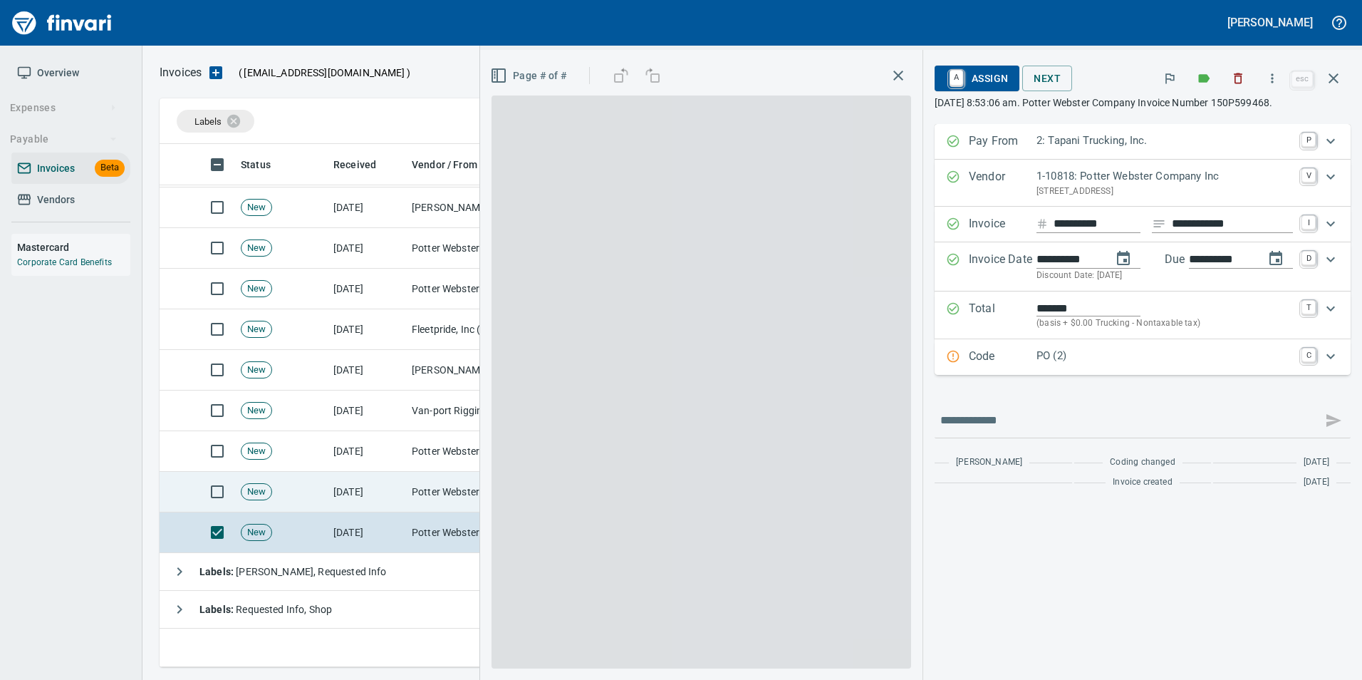
scroll to position [512, 1163]
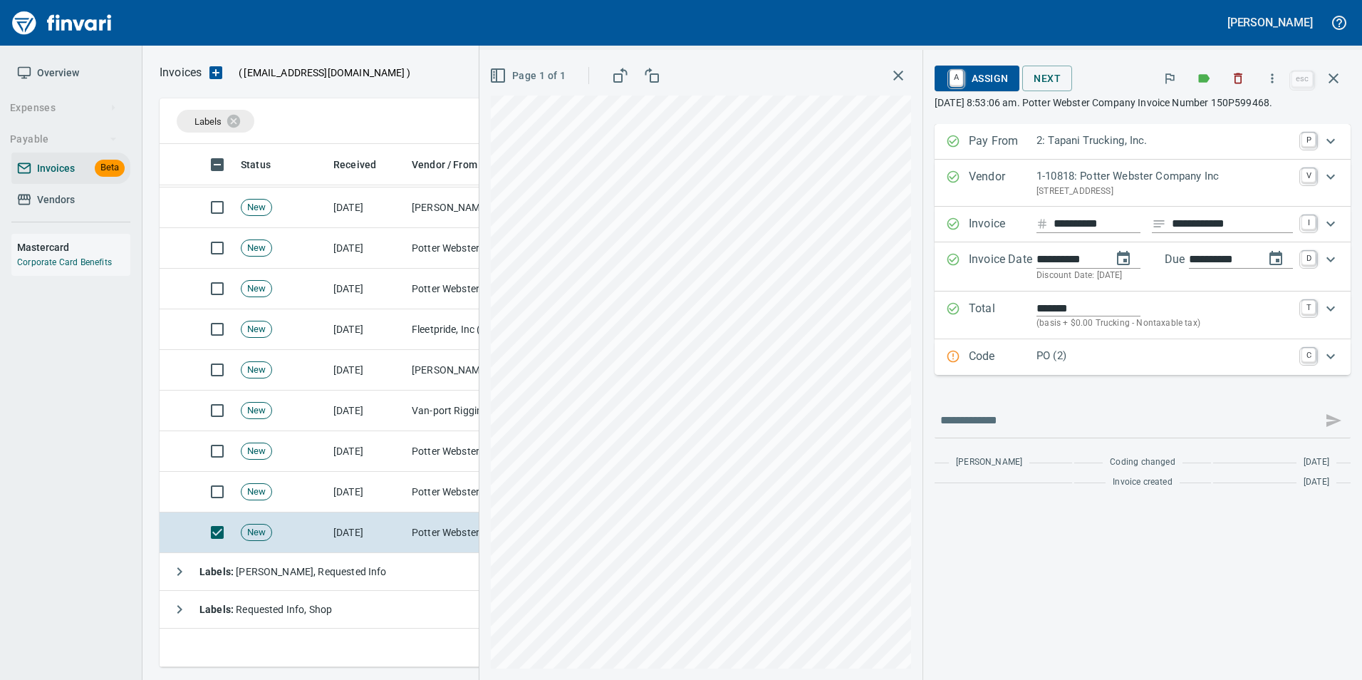
click at [999, 360] on p "Code" at bounding box center [1003, 357] width 68 height 19
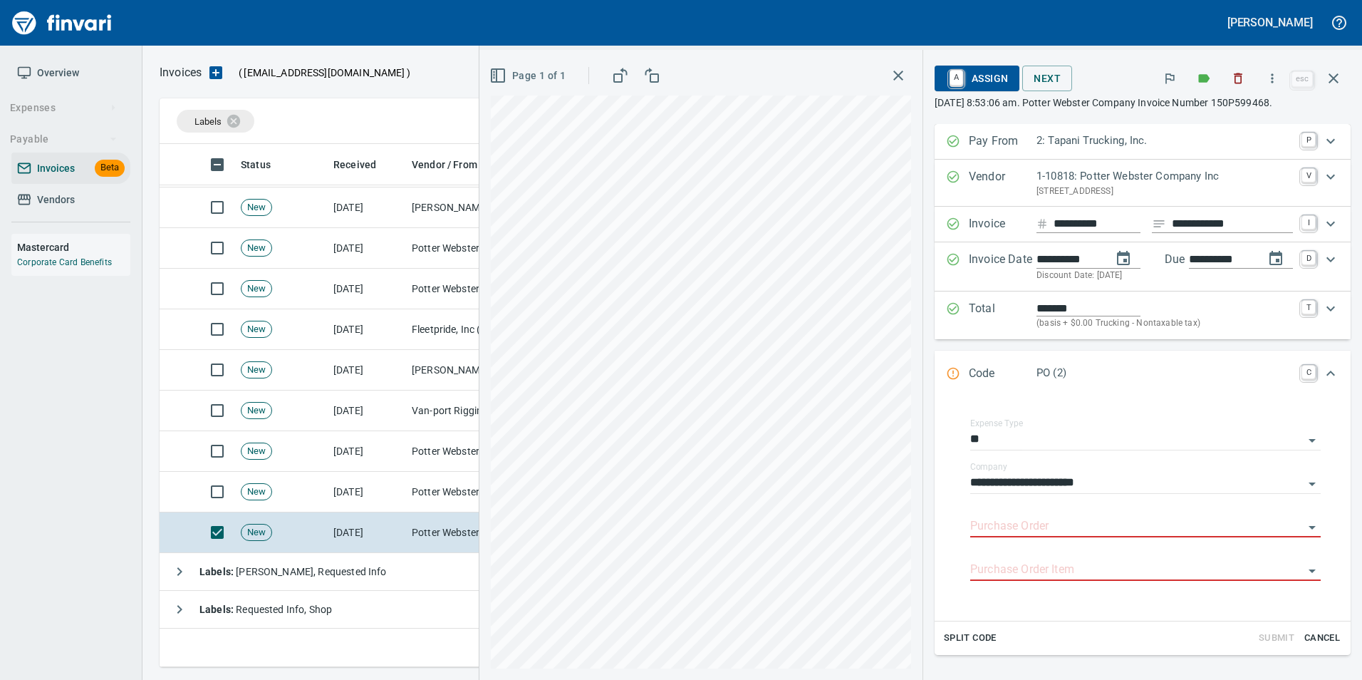
click at [1032, 519] on input "Purchase Order" at bounding box center [1136, 526] width 333 height 20
click at [1026, 551] on li "19158.625034: CB 29 LTD" at bounding box center [1132, 563] width 354 height 34
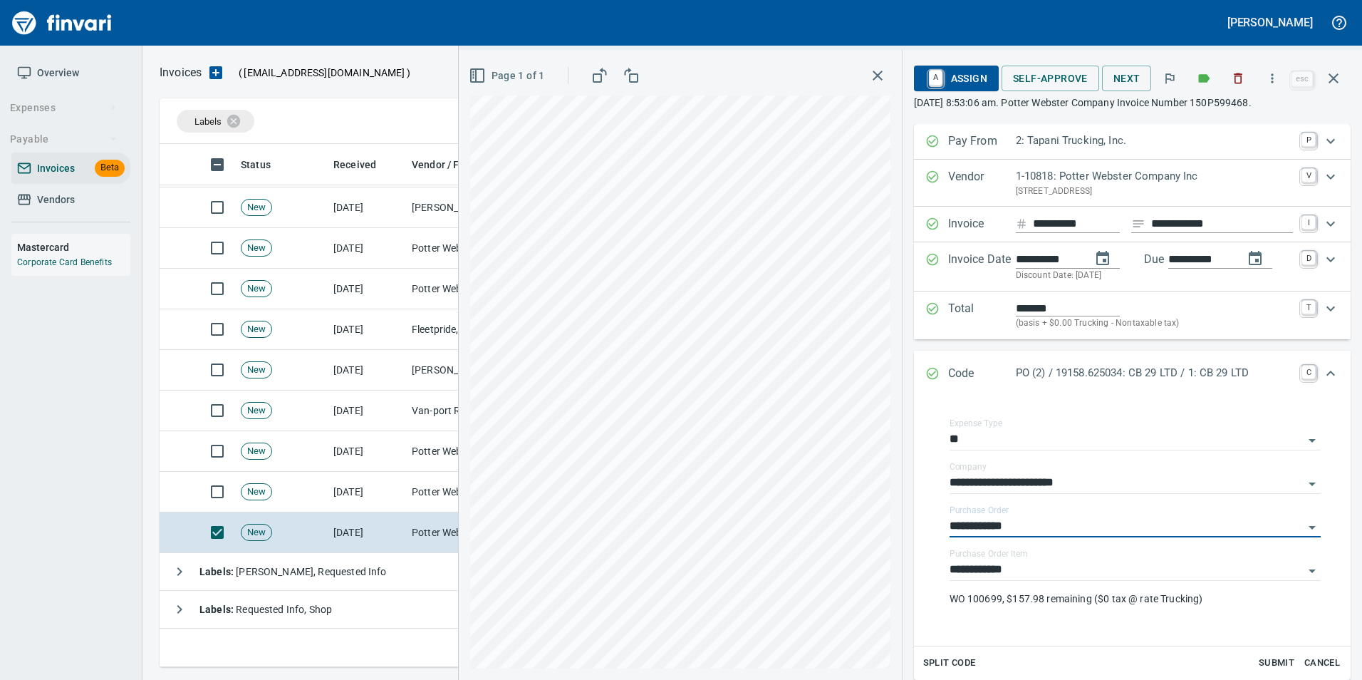
type input "**********"
click at [935, 371] on icon "Expand" at bounding box center [932, 373] width 14 height 14
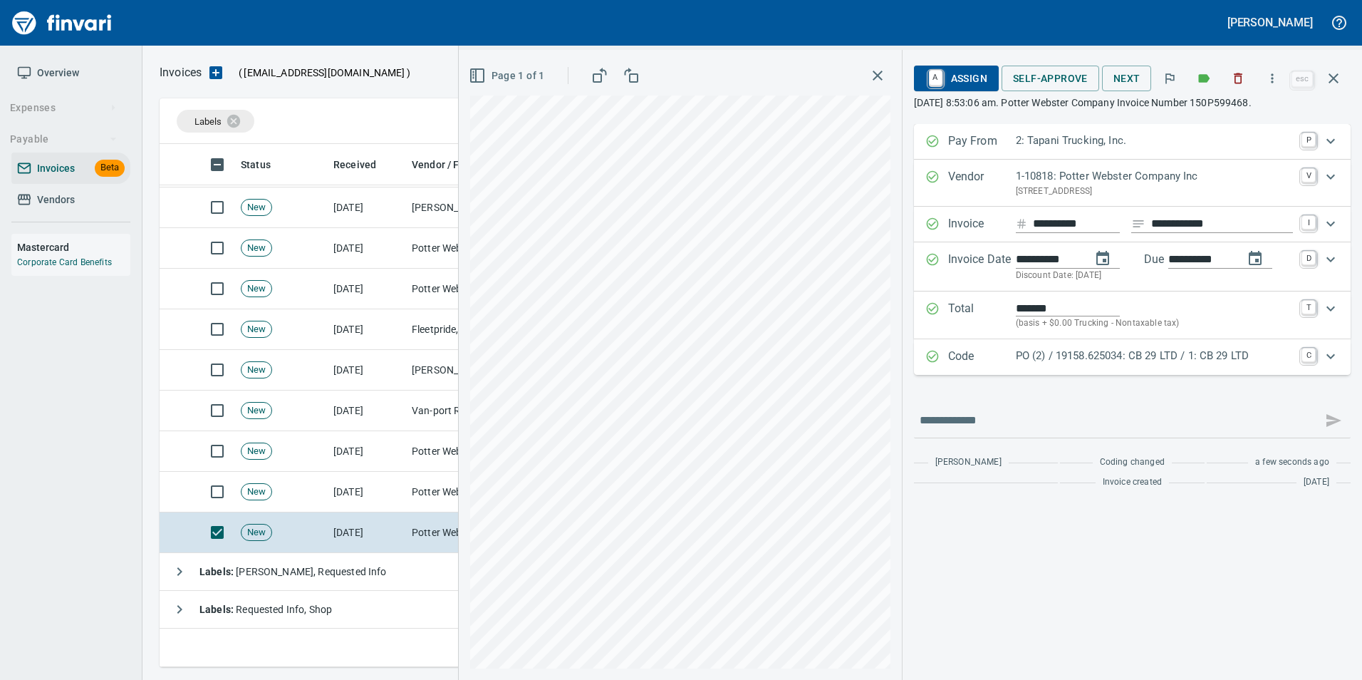
click at [1048, 73] on span "Self-Approve" at bounding box center [1050, 79] width 75 height 18
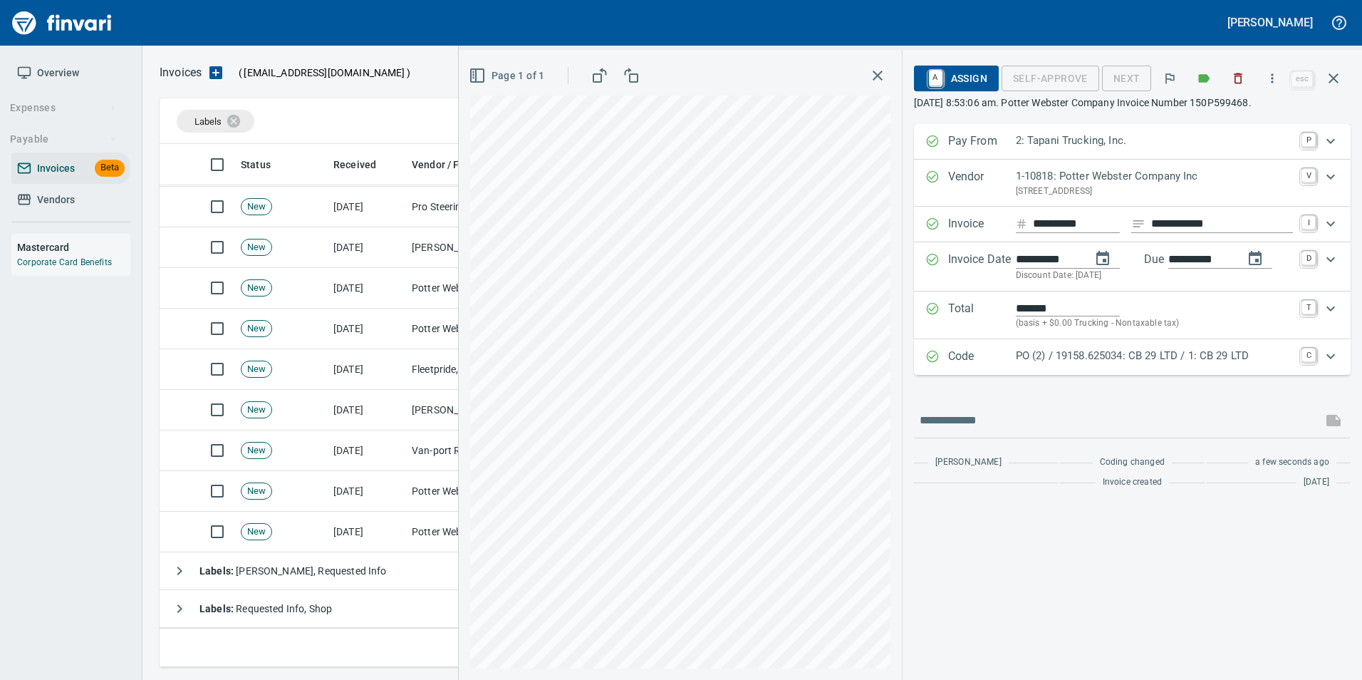
scroll to position [552, 0]
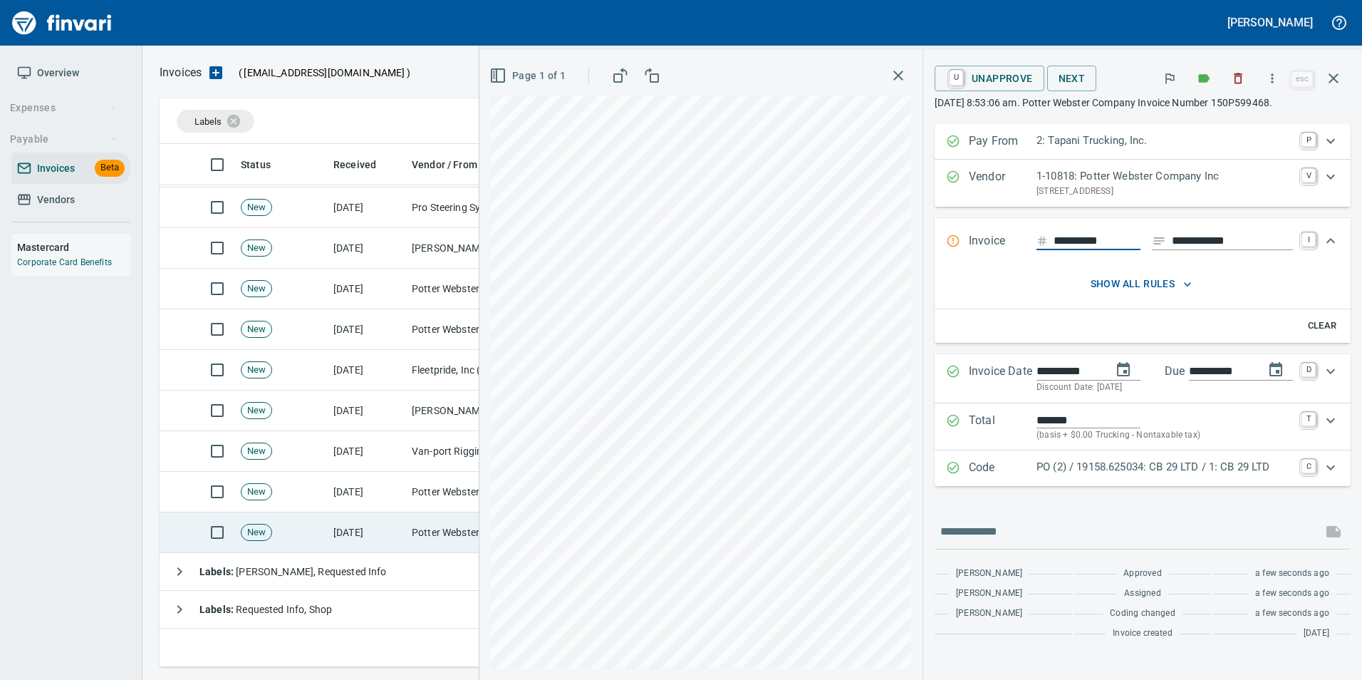
click at [451, 534] on td "Potter Webster Company Inc (1-10818)" at bounding box center [477, 532] width 142 height 41
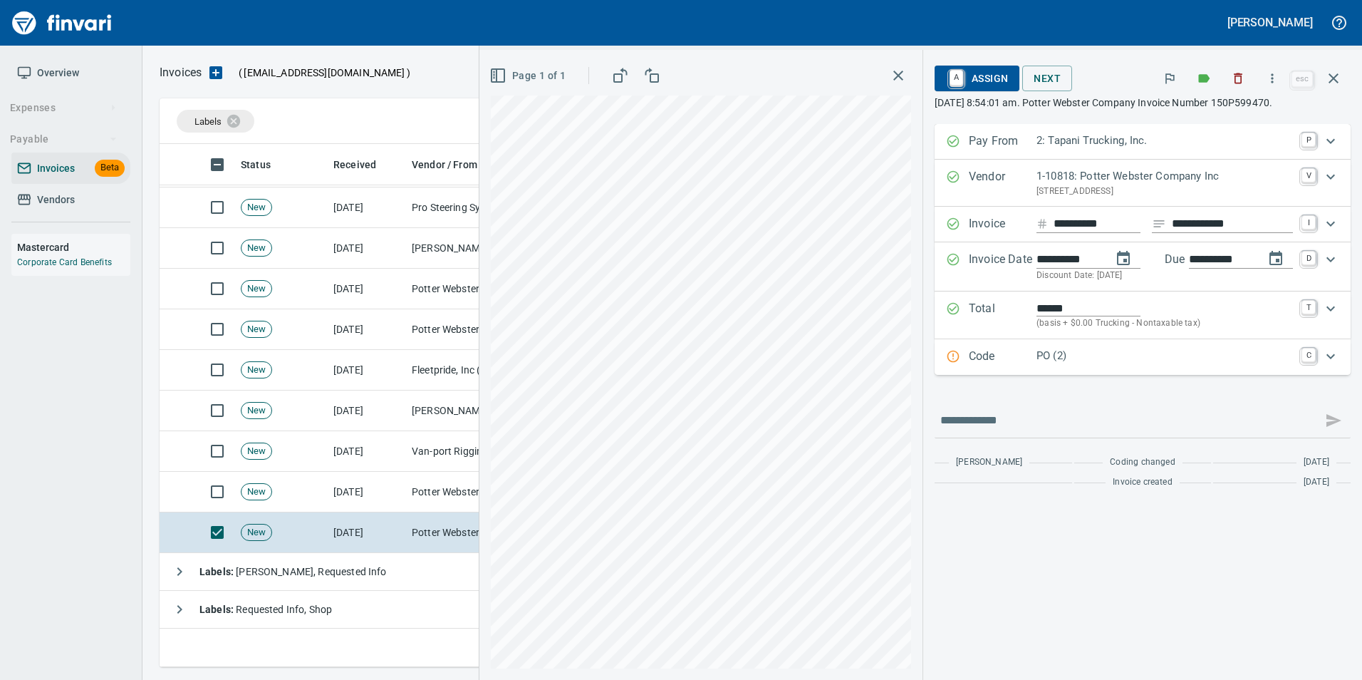
click at [1021, 358] on p "Code" at bounding box center [1003, 357] width 68 height 19
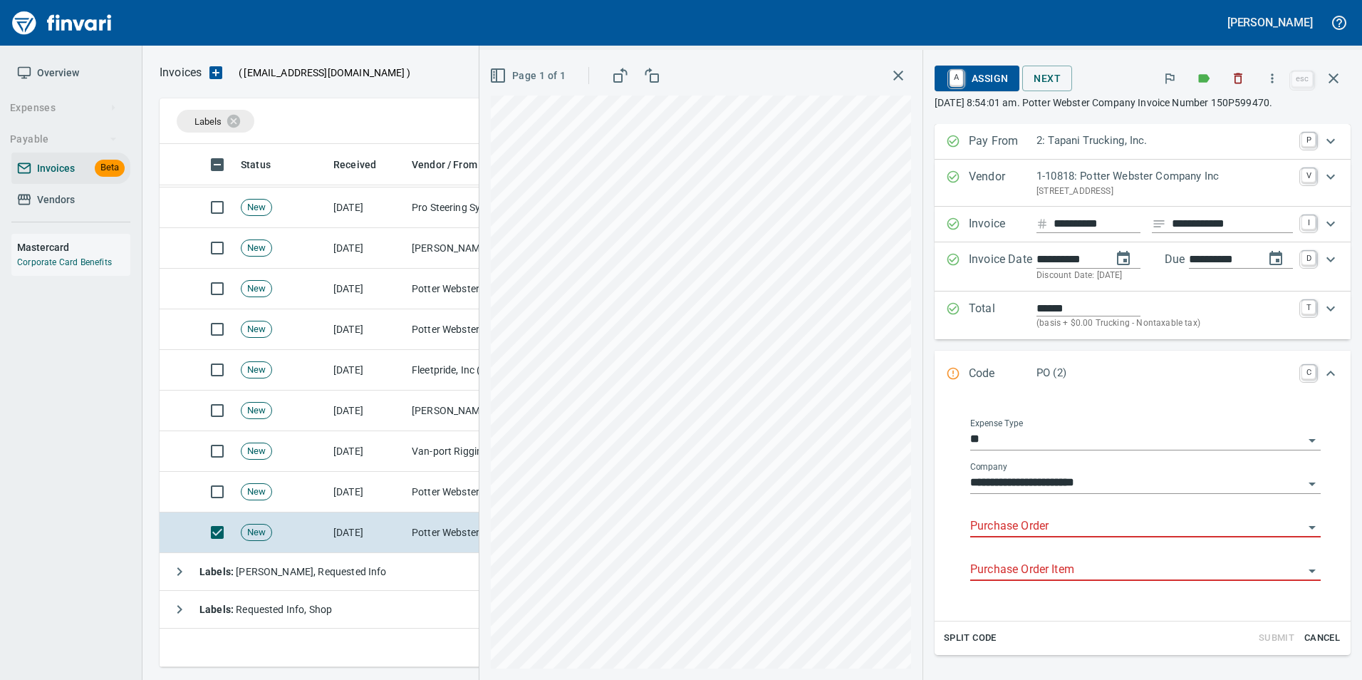
click at [996, 521] on input "Purchase Order" at bounding box center [1136, 526] width 333 height 20
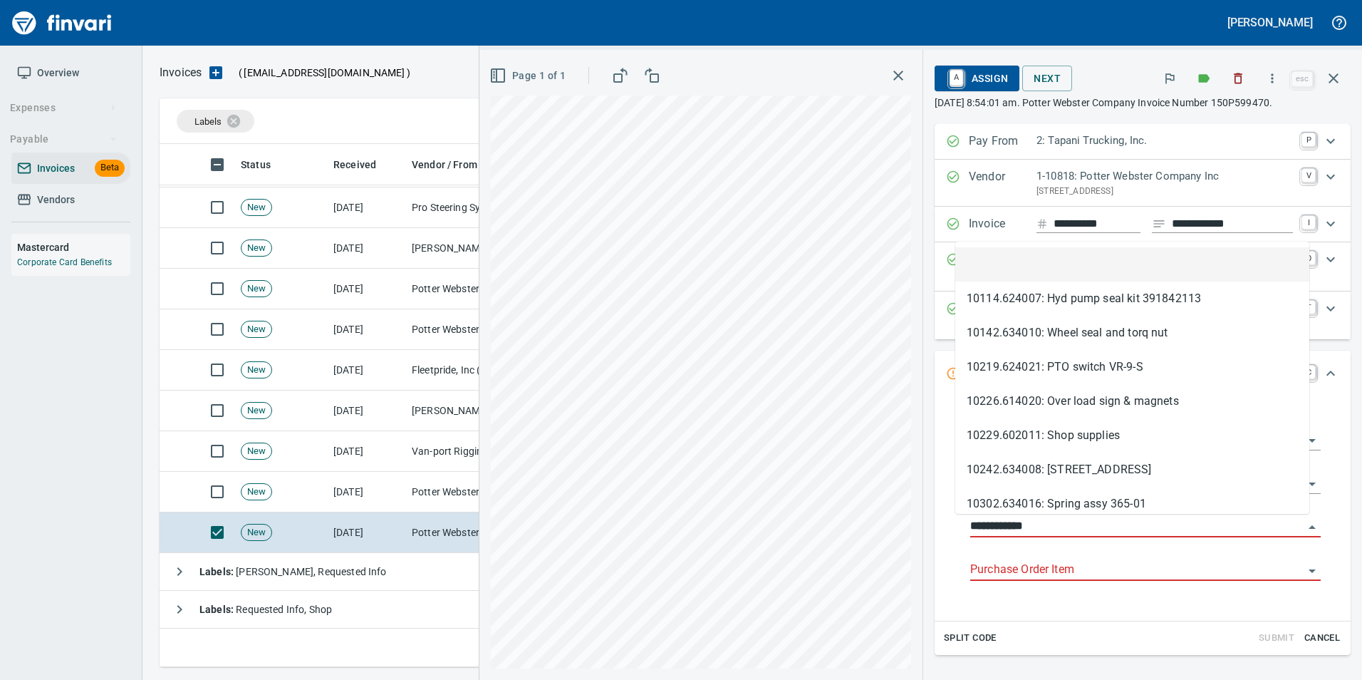
scroll to position [512, 1163]
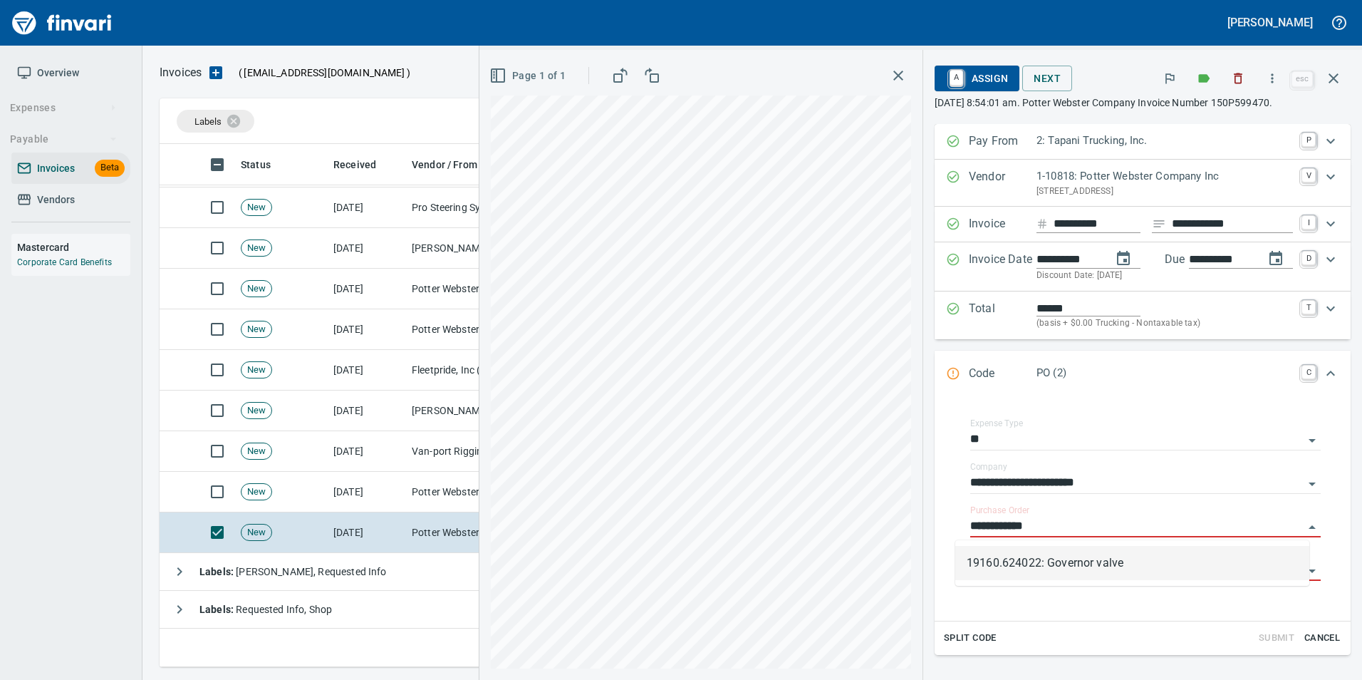
click at [1057, 548] on li "19160.624022: Governor valve" at bounding box center [1132, 563] width 354 height 34
type input "**********"
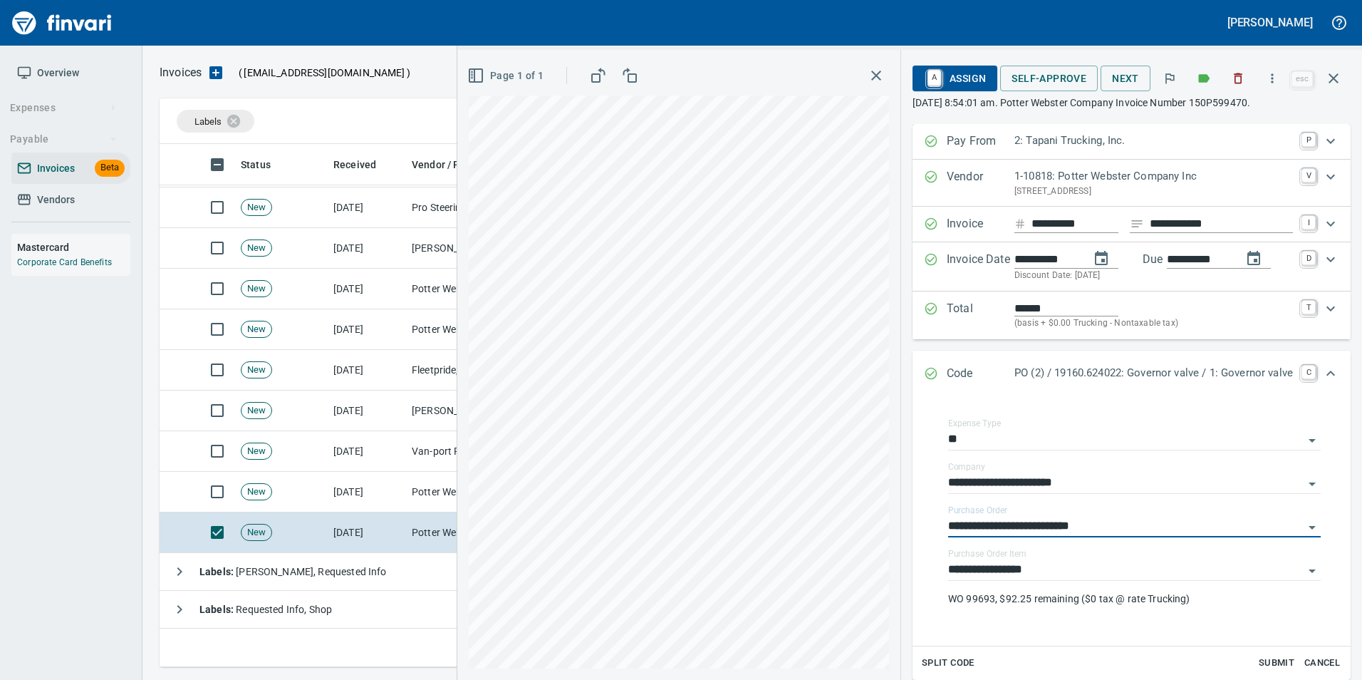
click at [912, 363] on div "Code PO (2) / 19160.624022: Governor valve / 1: Governor valve C" at bounding box center [1131, 373] width 438 height 47
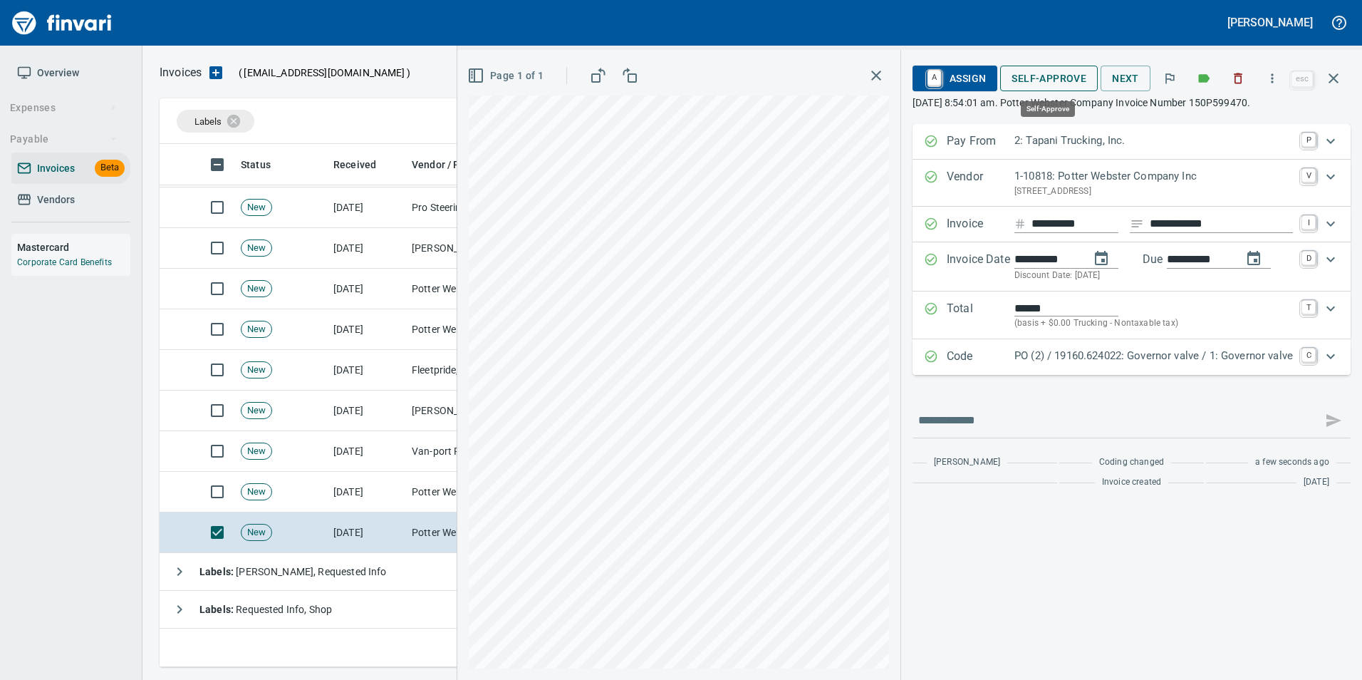
click at [1061, 85] on span "Self-Approve" at bounding box center [1048, 79] width 75 height 18
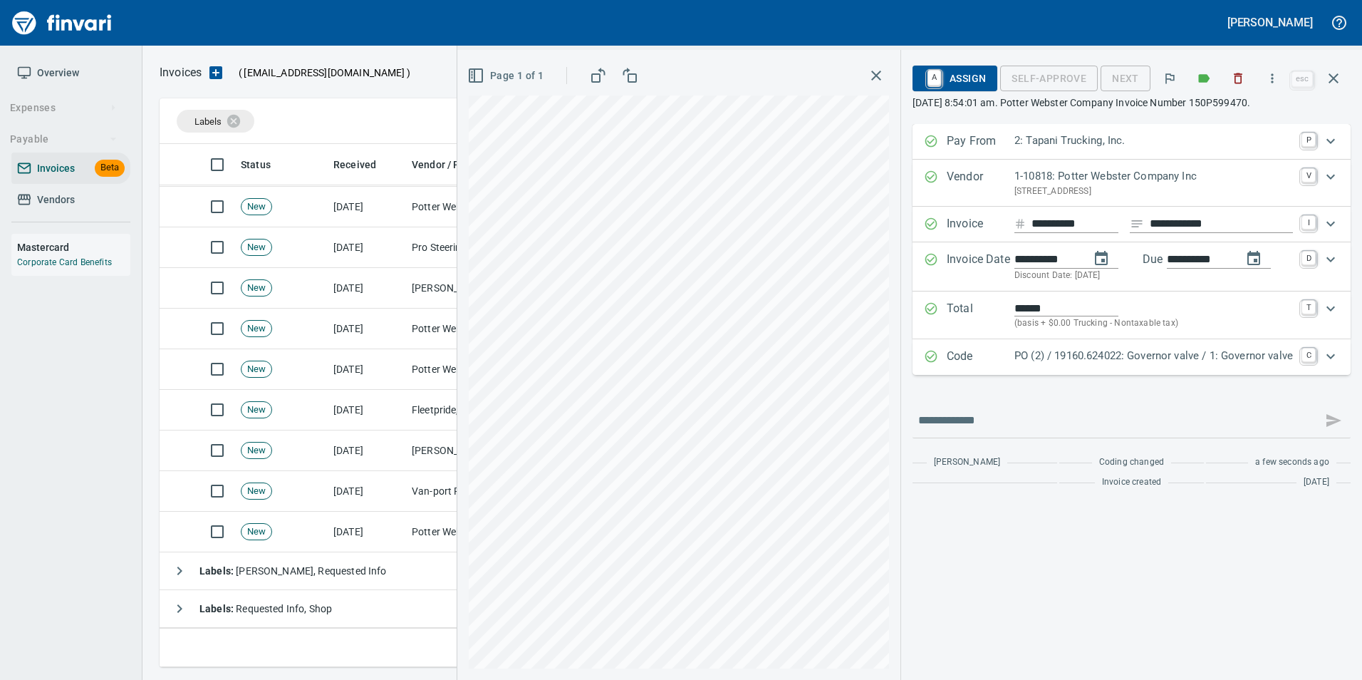
scroll to position [511, 0]
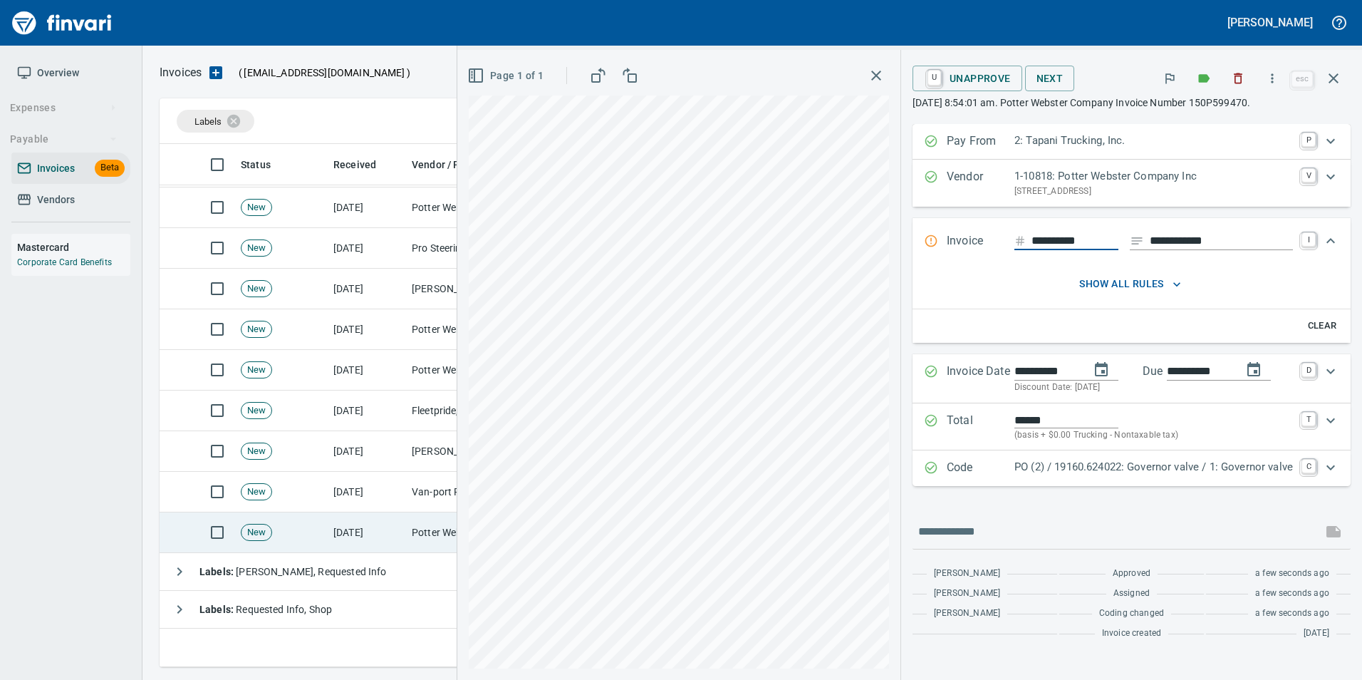
click at [402, 523] on td "[DATE]" at bounding box center [367, 532] width 78 height 41
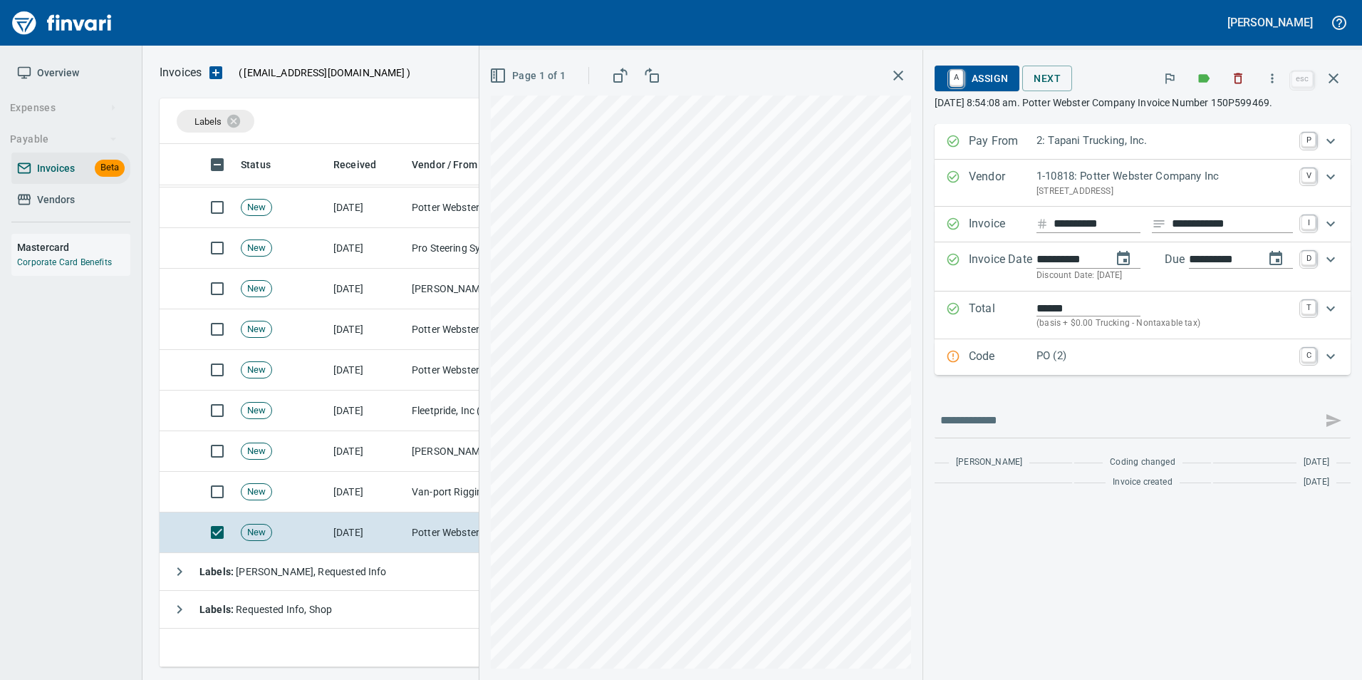
click at [1025, 333] on div "Total ****** (basis + $0.00 Trucking - Nontaxable tax) T" at bounding box center [1142, 315] width 416 height 48
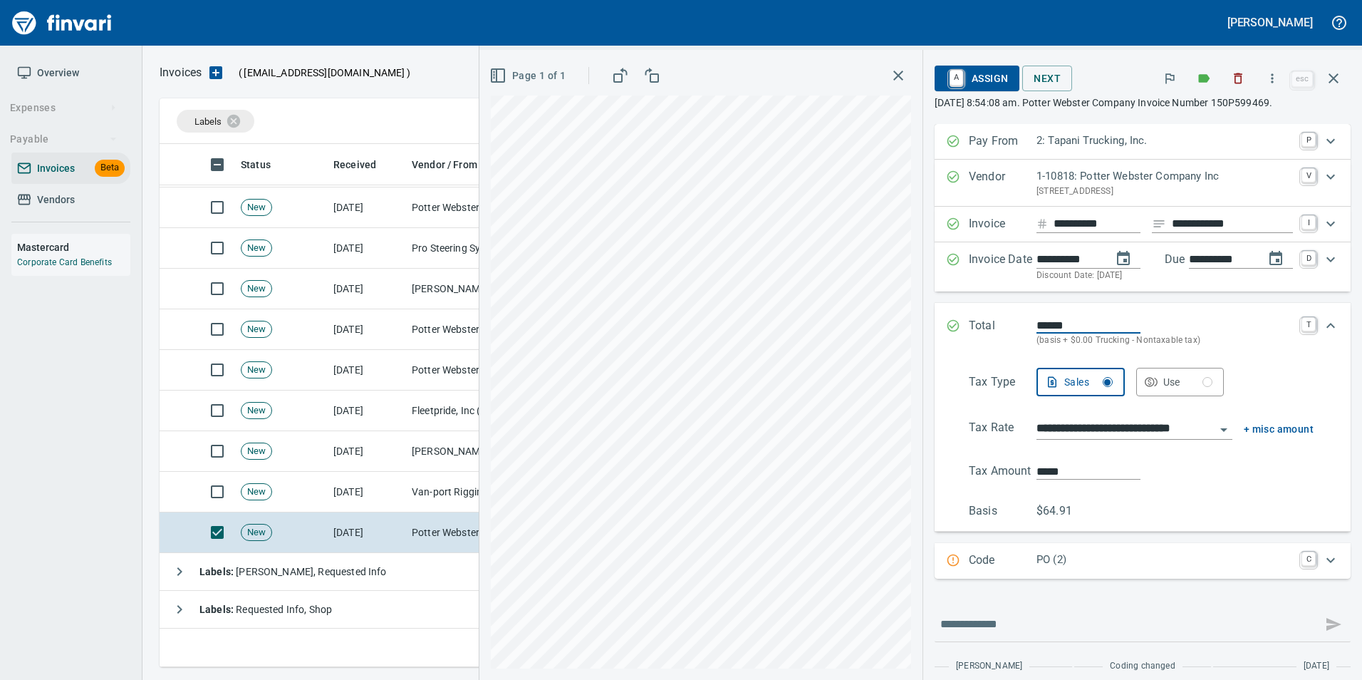
click at [946, 328] on icon "Expand" at bounding box center [953, 325] width 14 height 14
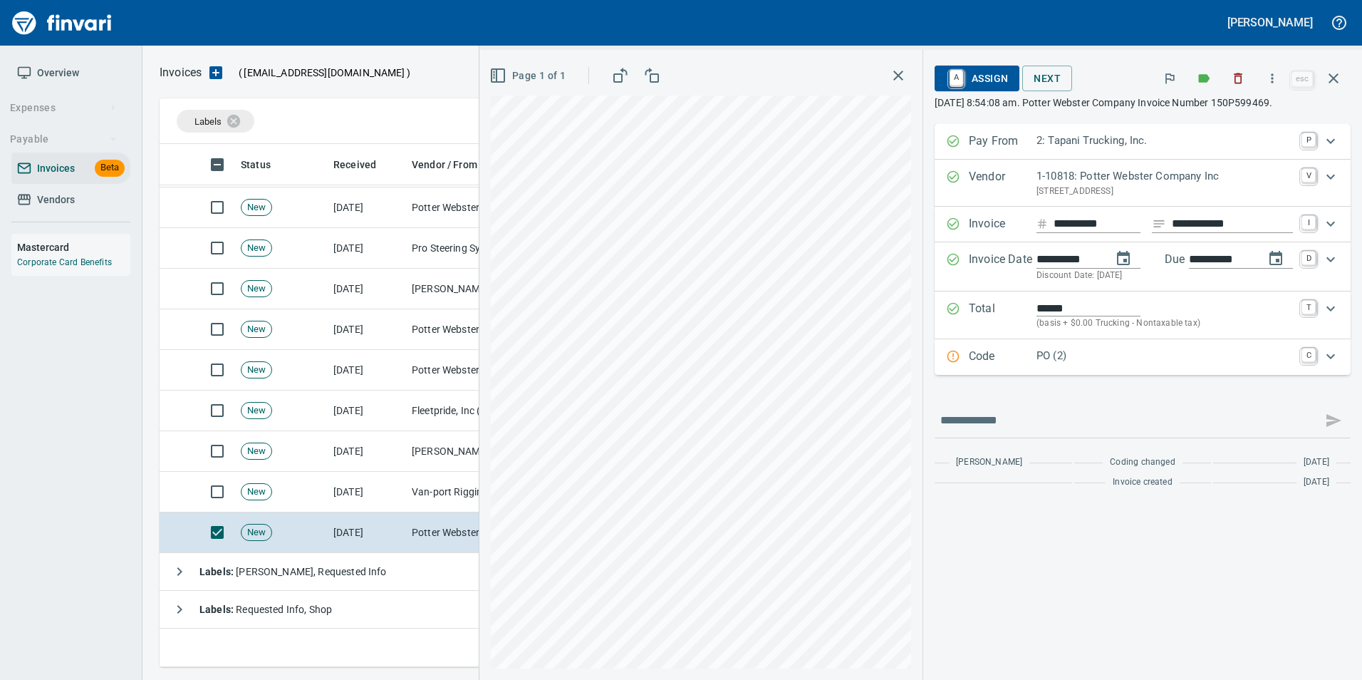
click at [956, 347] on div "Code PO (2) C" at bounding box center [1142, 357] width 416 height 36
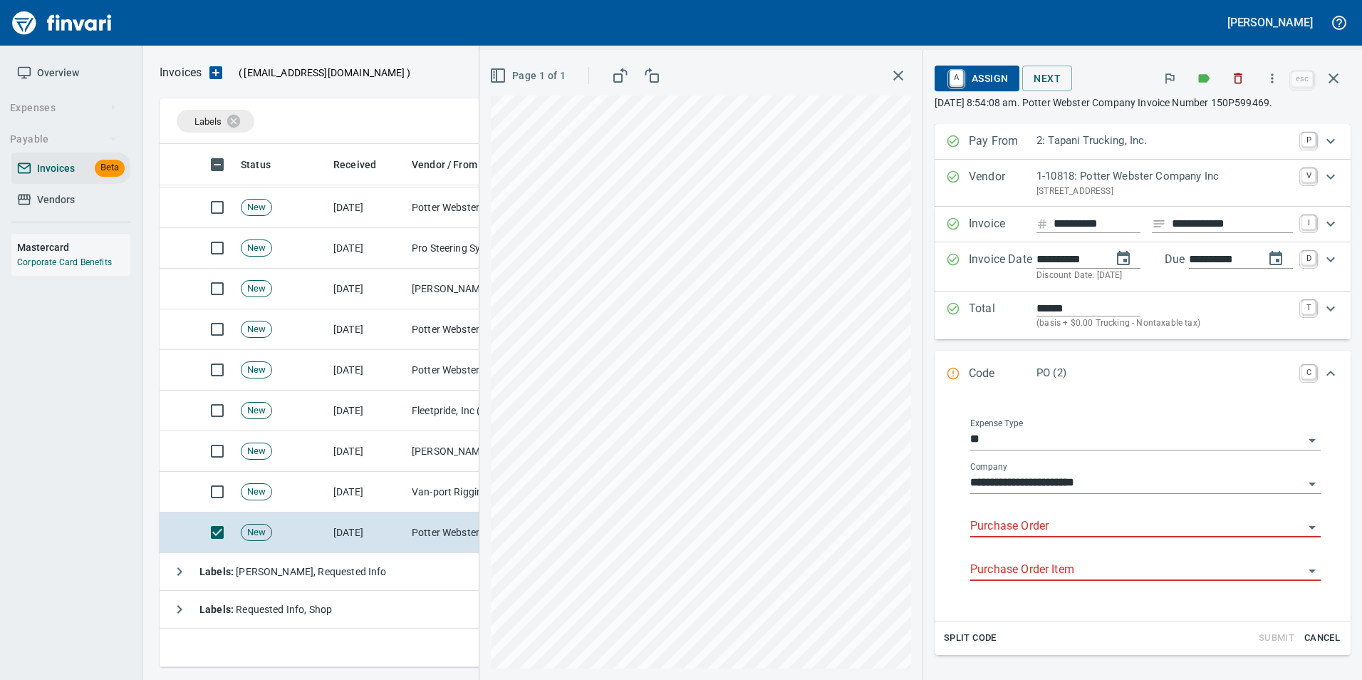
click at [991, 529] on input "Purchase Order" at bounding box center [1136, 526] width 333 height 20
click at [1031, 561] on li "19159.614028: 40" Pogo stick" at bounding box center [1132, 563] width 354 height 34
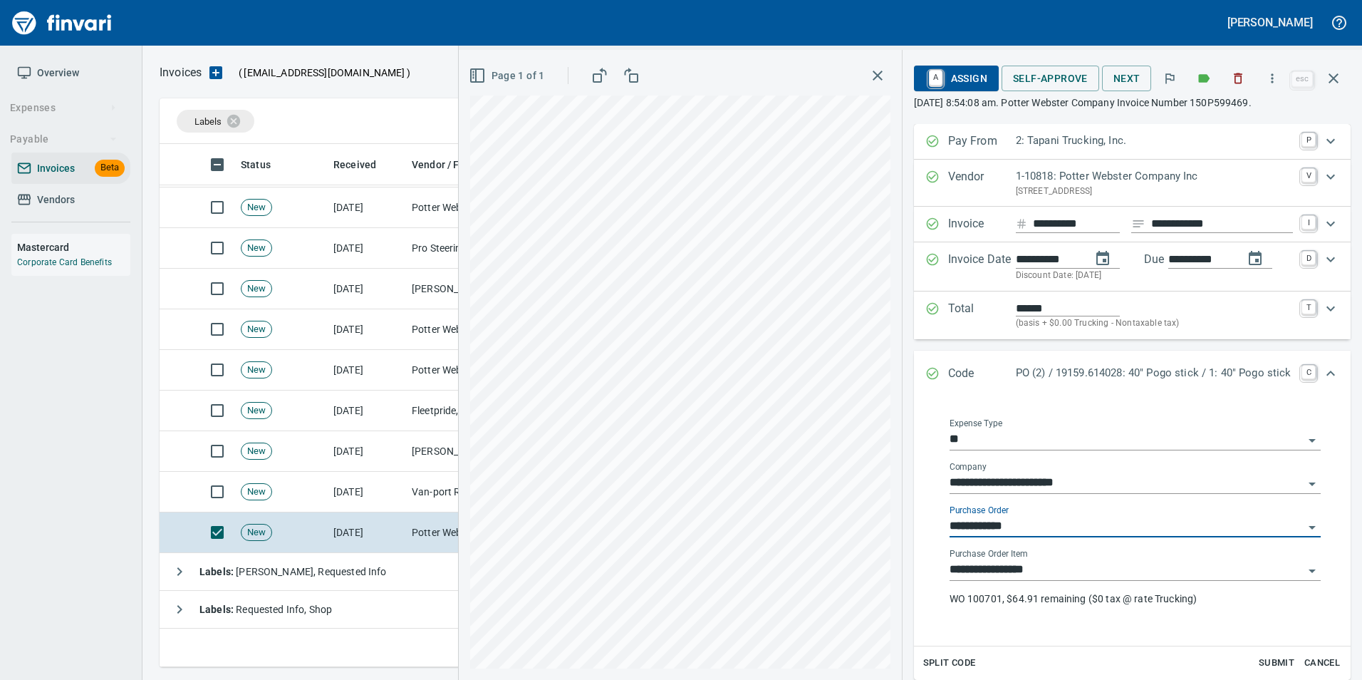
type input "**********"
click at [925, 373] on icon "Expand" at bounding box center [932, 373] width 14 height 14
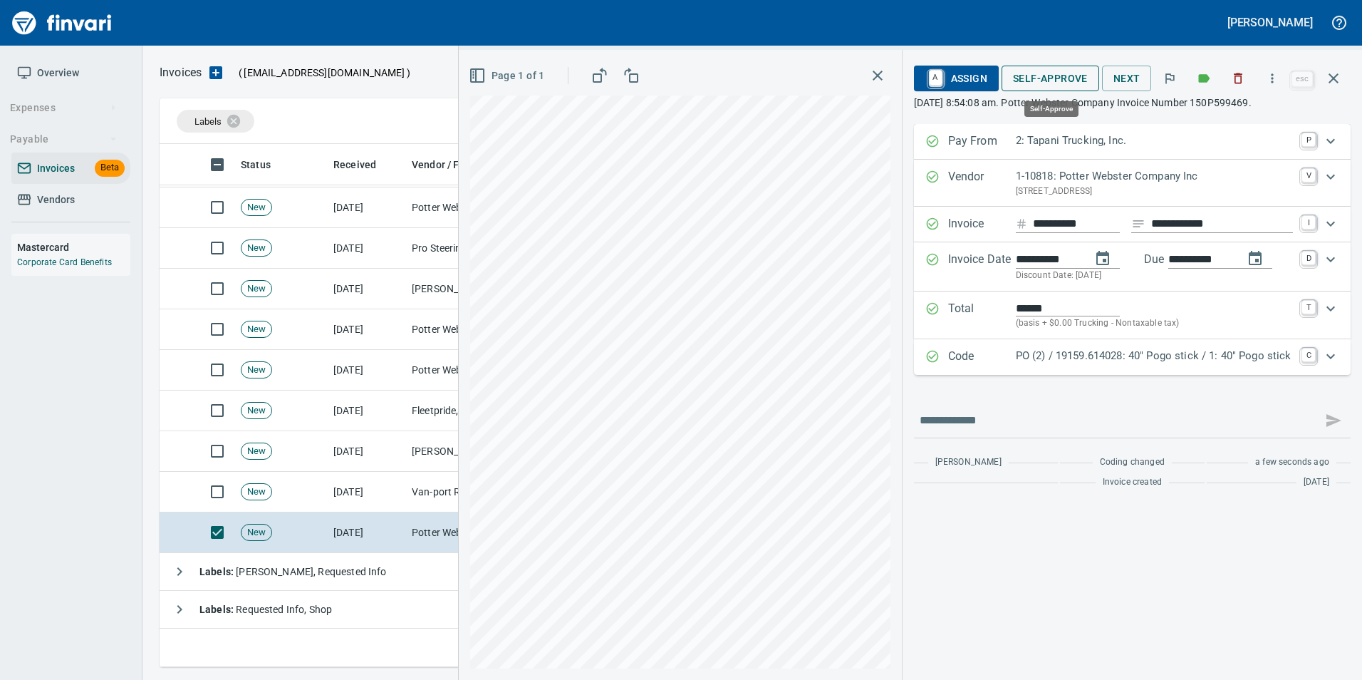
drag, startPoint x: 1051, startPoint y: 76, endPoint x: 994, endPoint y: 159, distance: 100.8
click at [1051, 76] on span "Self-Approve" at bounding box center [1050, 79] width 75 height 18
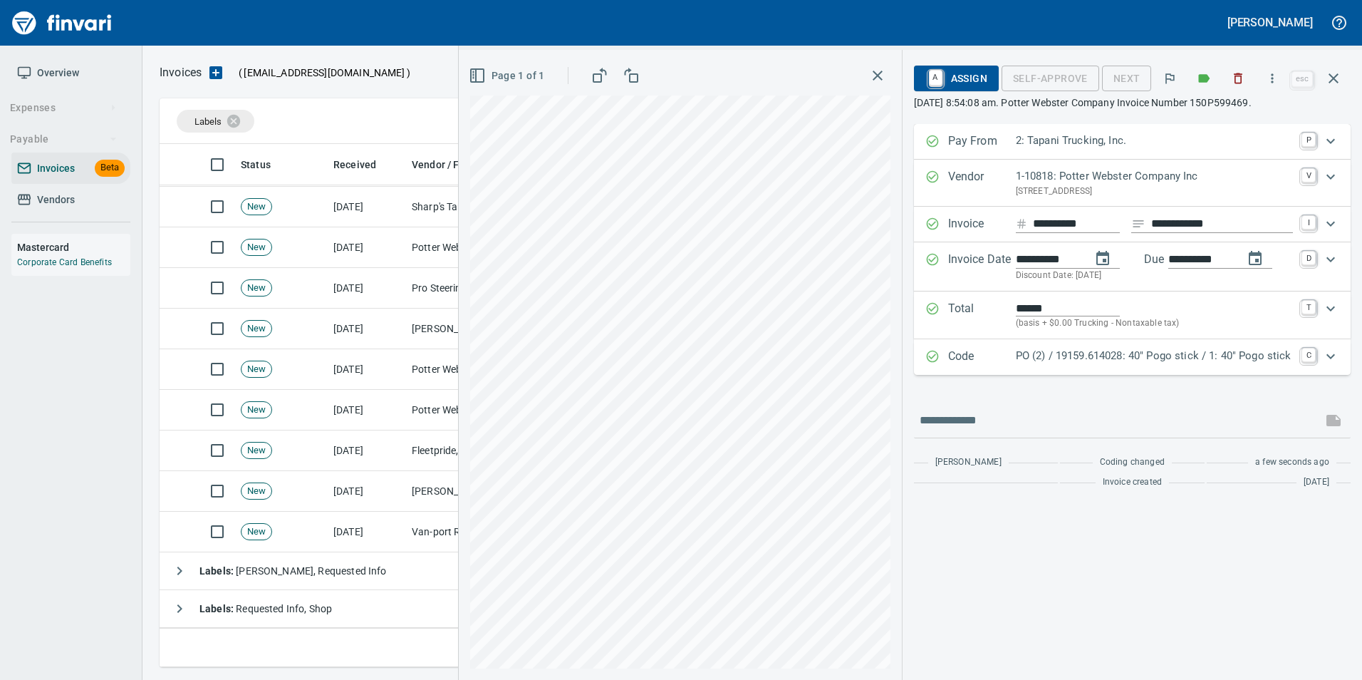
scroll to position [471, 0]
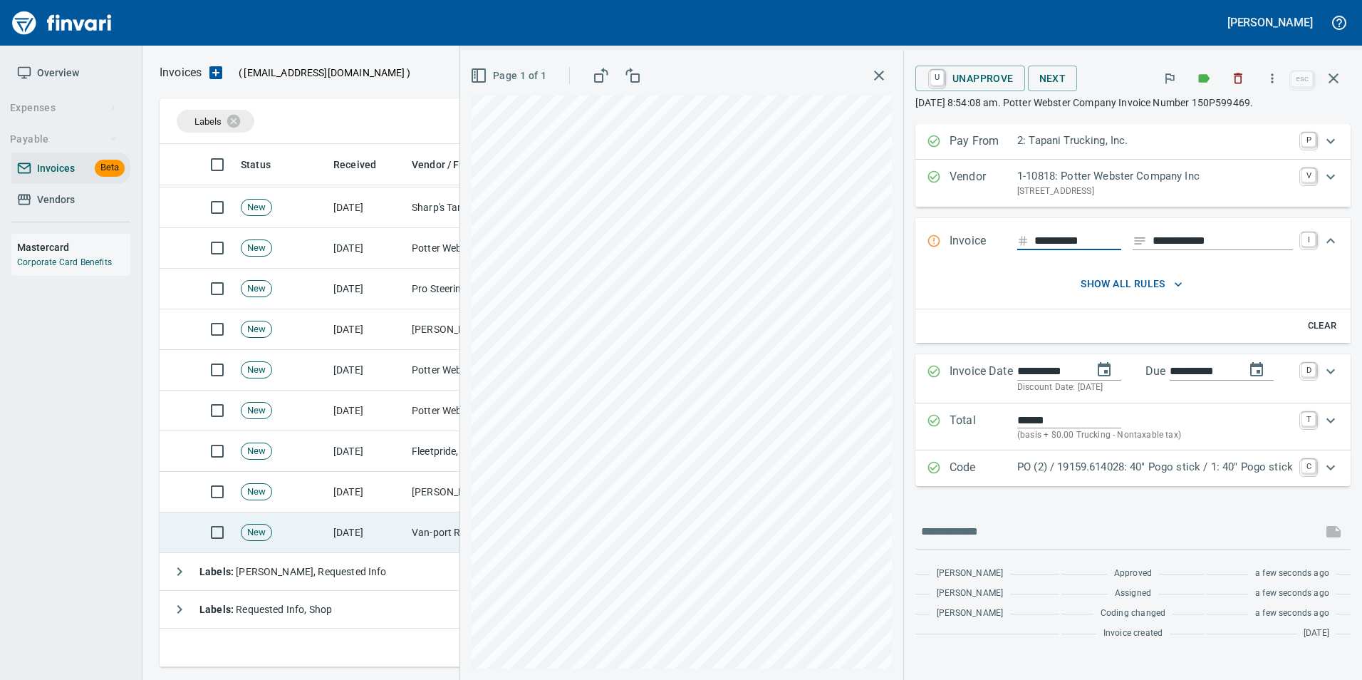
click at [430, 521] on td "Van-port Rigging Inc (1-11072)" at bounding box center [477, 532] width 142 height 41
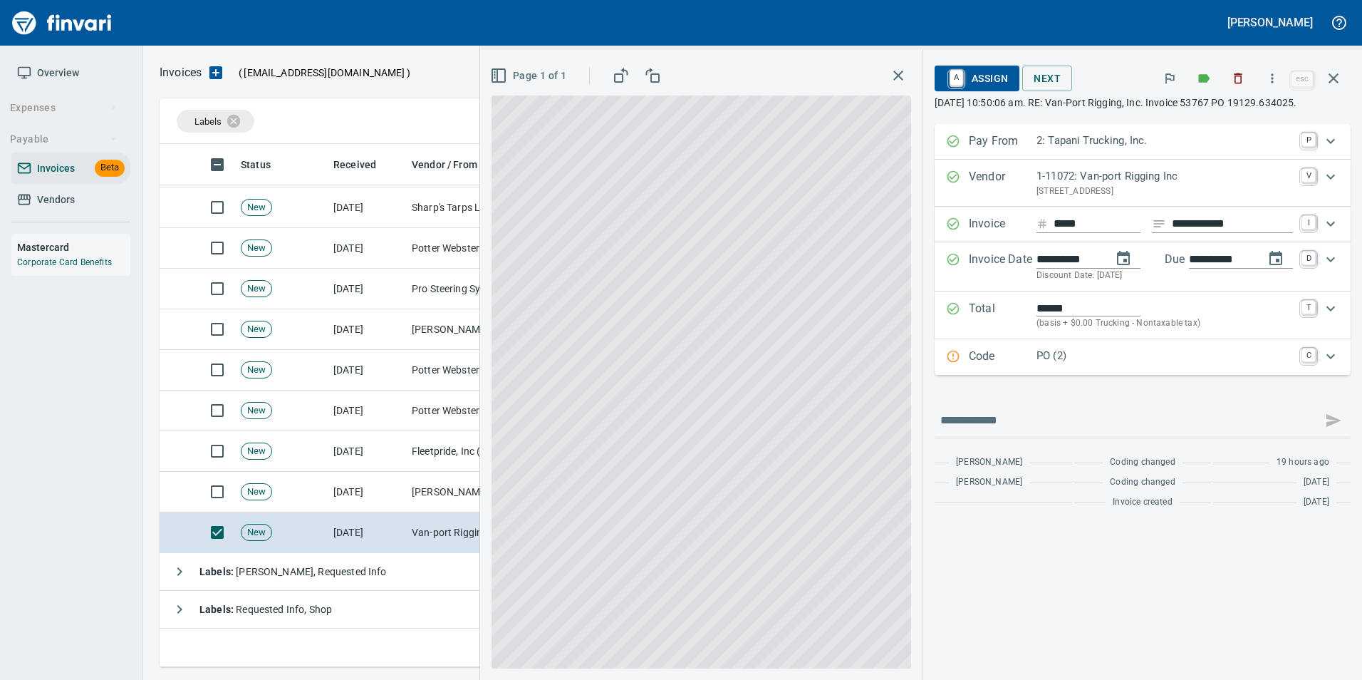
click at [985, 366] on p "Code" at bounding box center [1003, 357] width 68 height 19
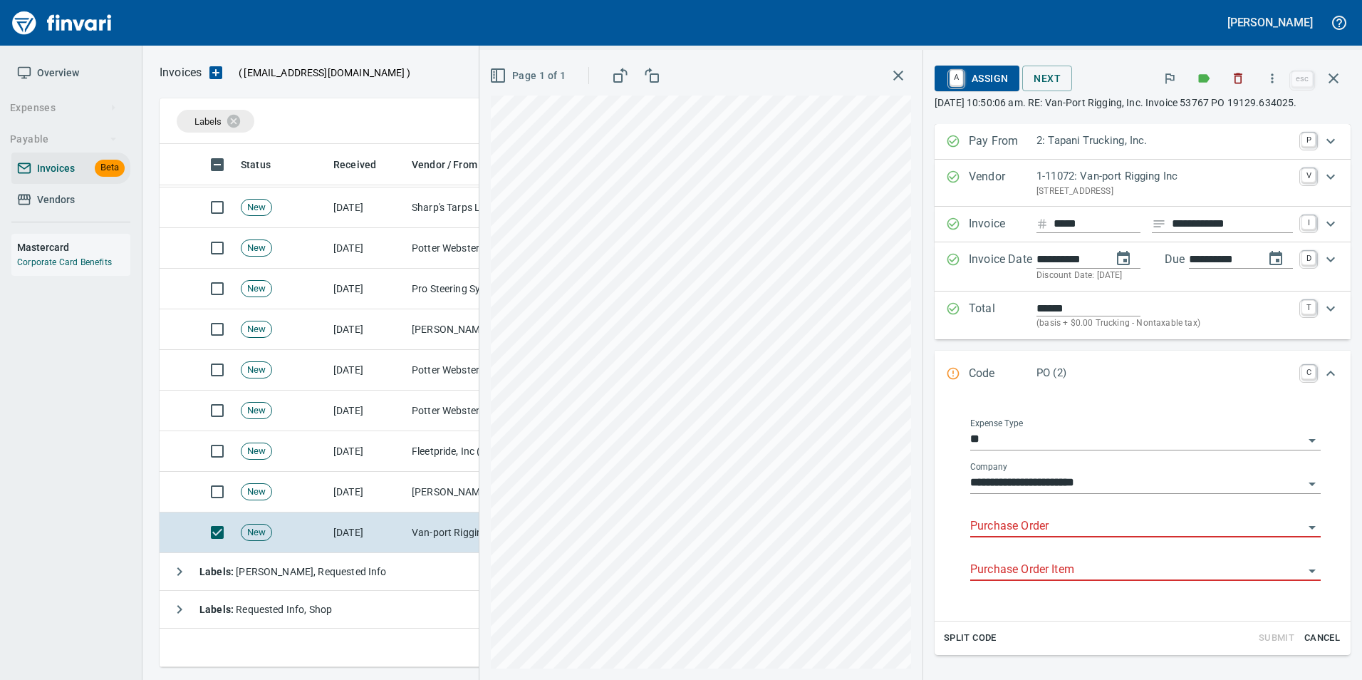
click at [996, 535] on input "Purchase Order" at bounding box center [1136, 526] width 333 height 20
click at [1131, 576] on li "19129.634025: Service parts" at bounding box center [1132, 577] width 354 height 34
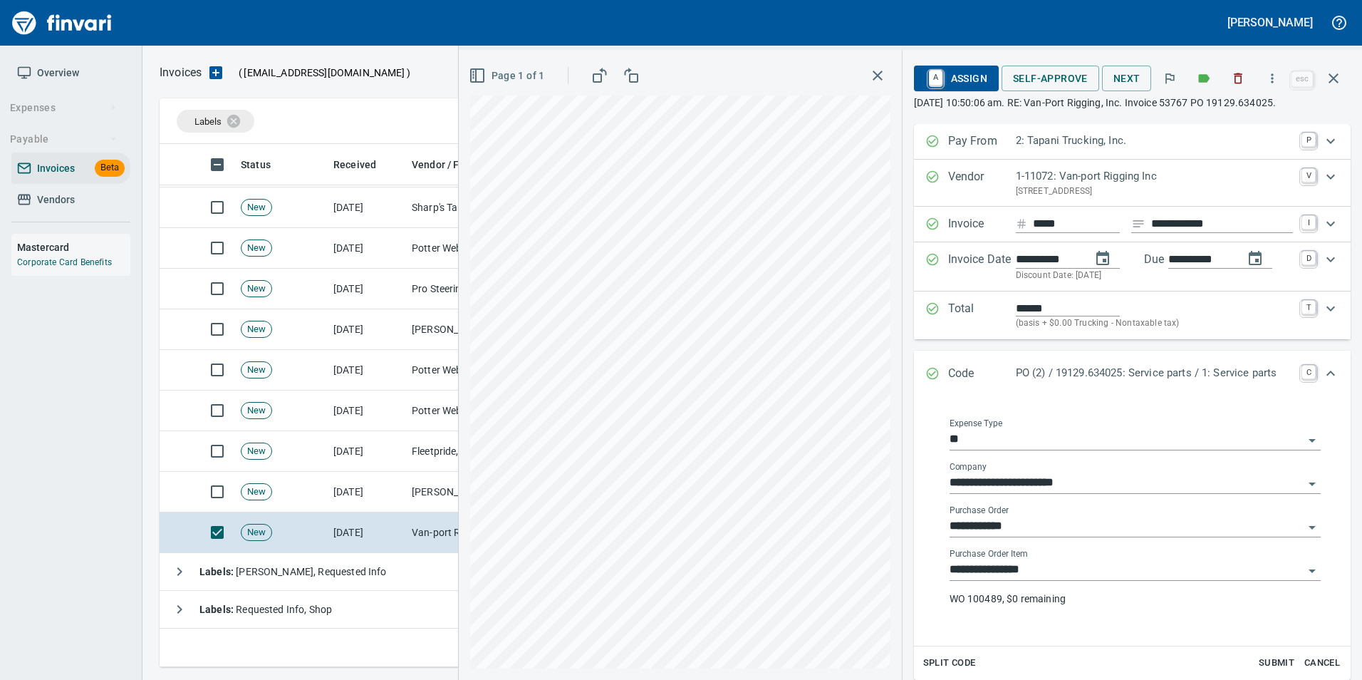
type input "**********"
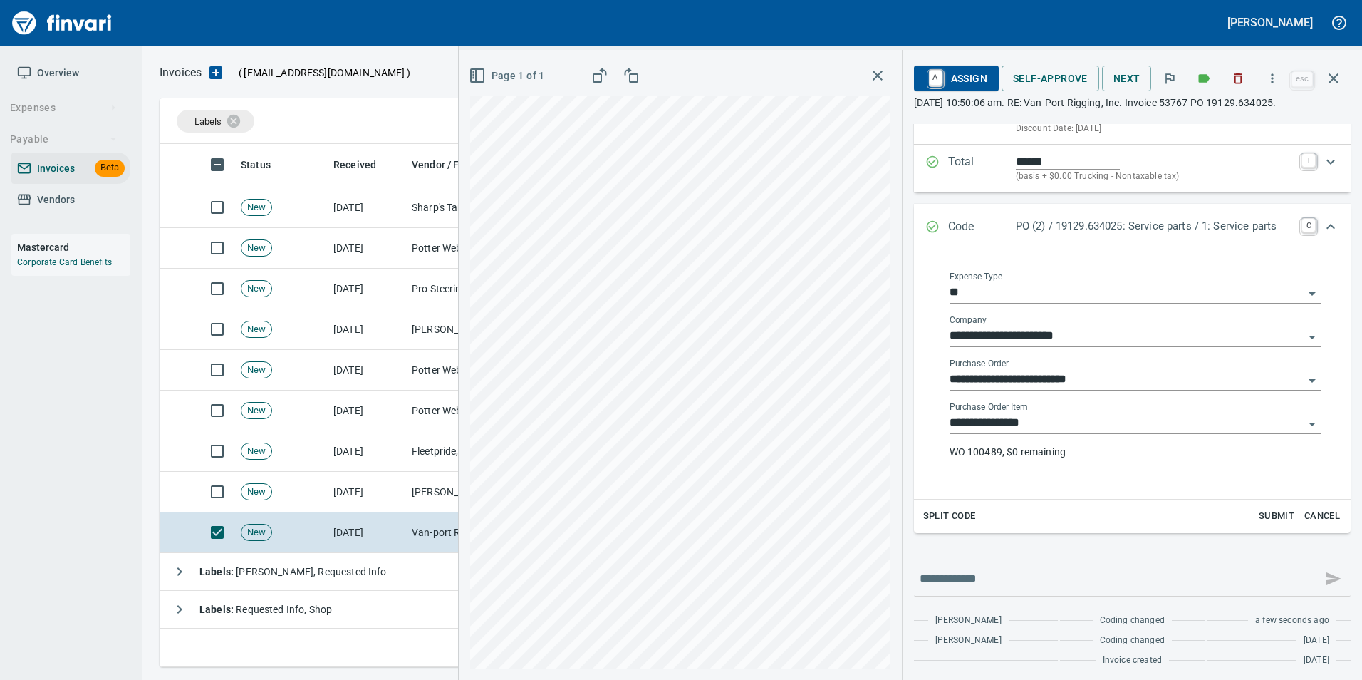
scroll to position [152, 0]
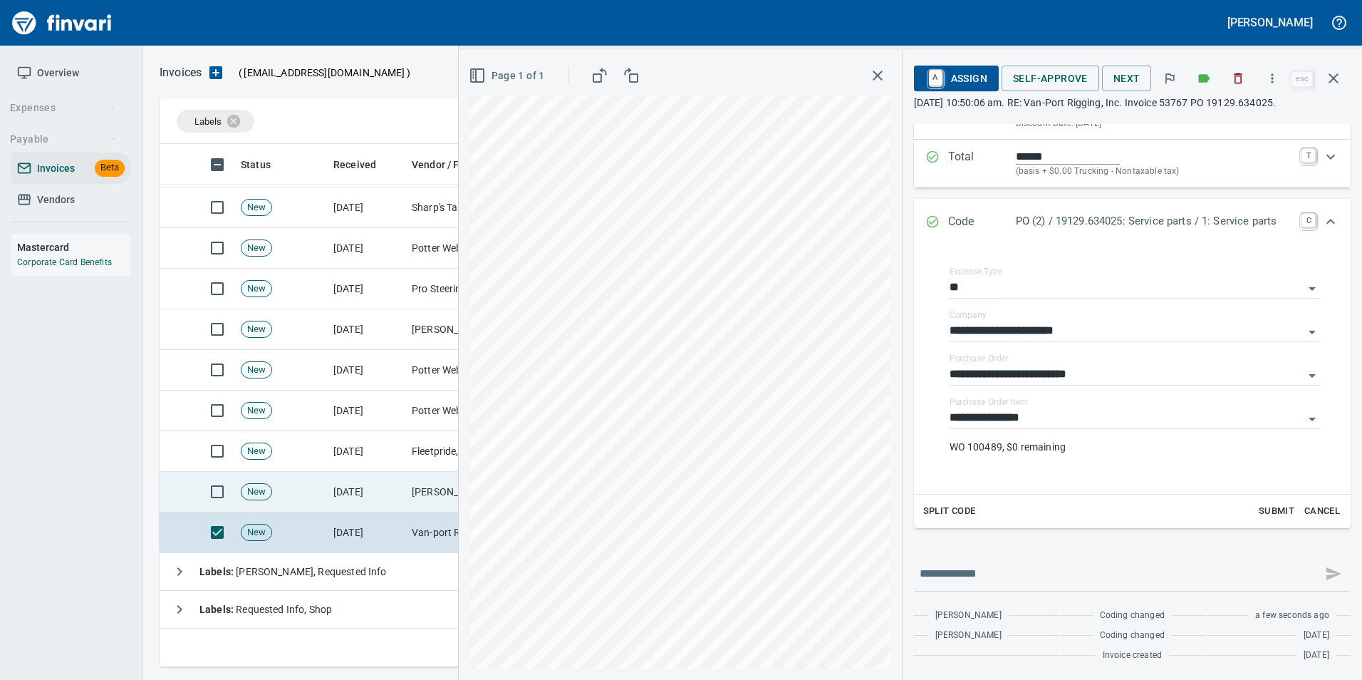
click at [442, 499] on td "Jackson Group Peterbilt(IBS) (1-38196)" at bounding box center [477, 492] width 142 height 41
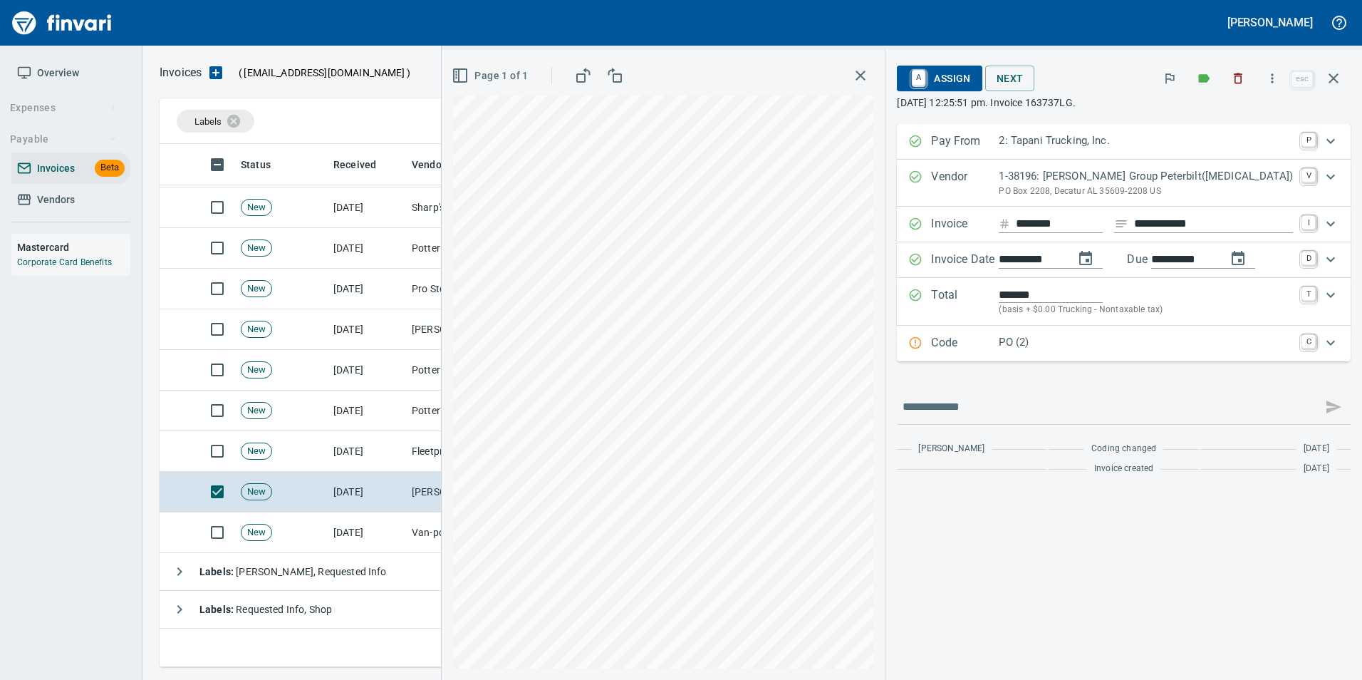
click at [1110, 333] on div "Code PO (2) C" at bounding box center [1124, 344] width 454 height 36
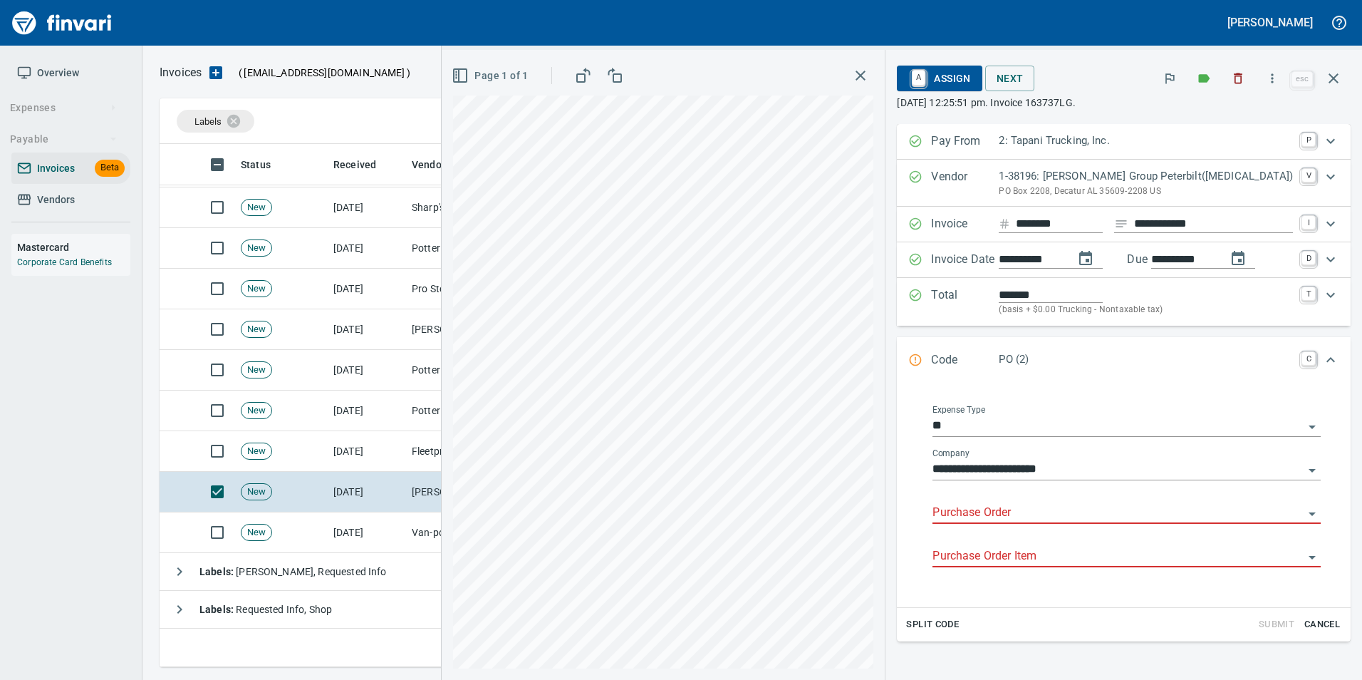
click at [1015, 511] on input "Purchase Order" at bounding box center [1117, 513] width 371 height 20
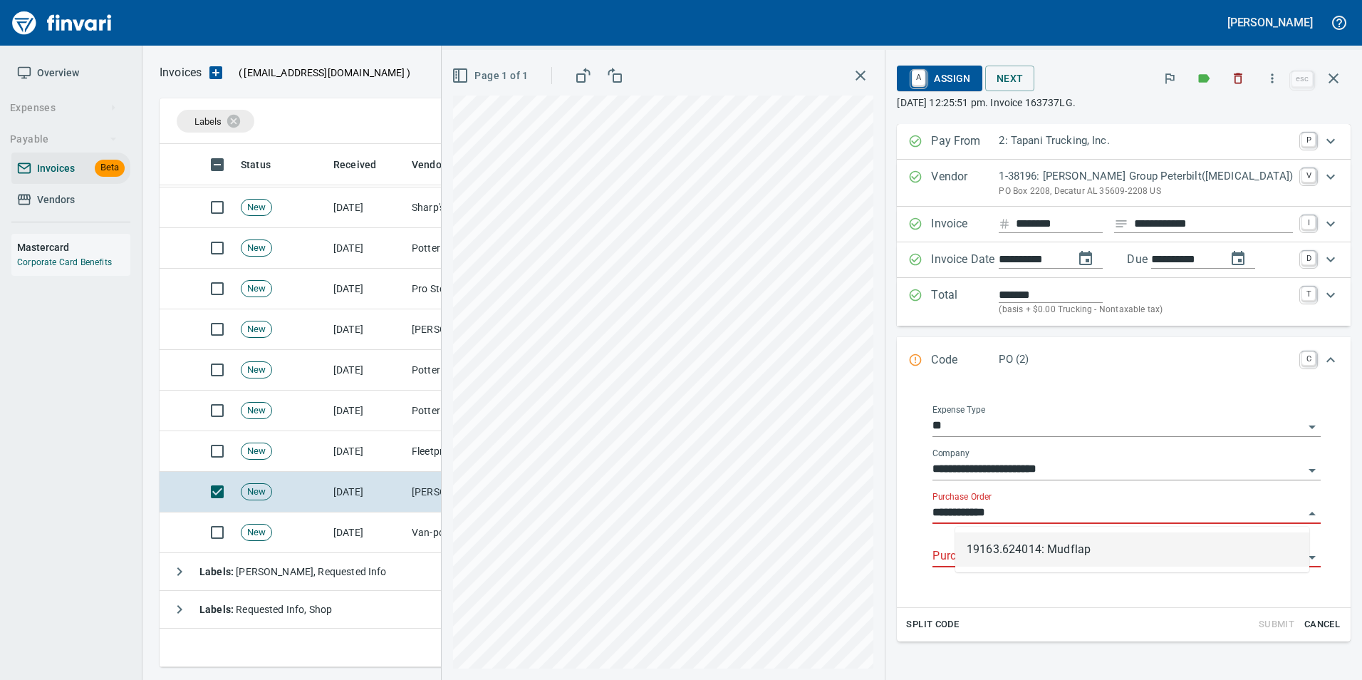
scroll to position [512, 1163]
click at [1019, 543] on li "19163.624014: Mudflap" at bounding box center [1132, 549] width 354 height 34
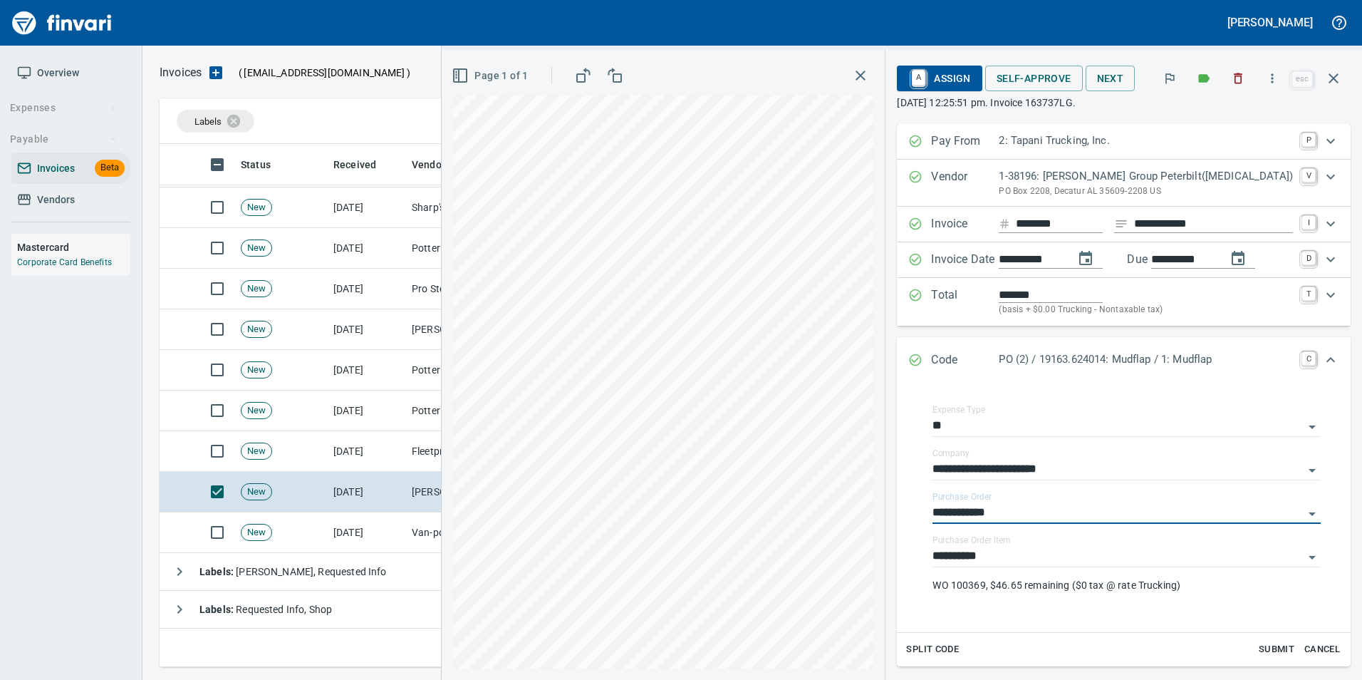
type input "**********"
click at [1074, 506] on input "**********" at bounding box center [1117, 513] width 371 height 20
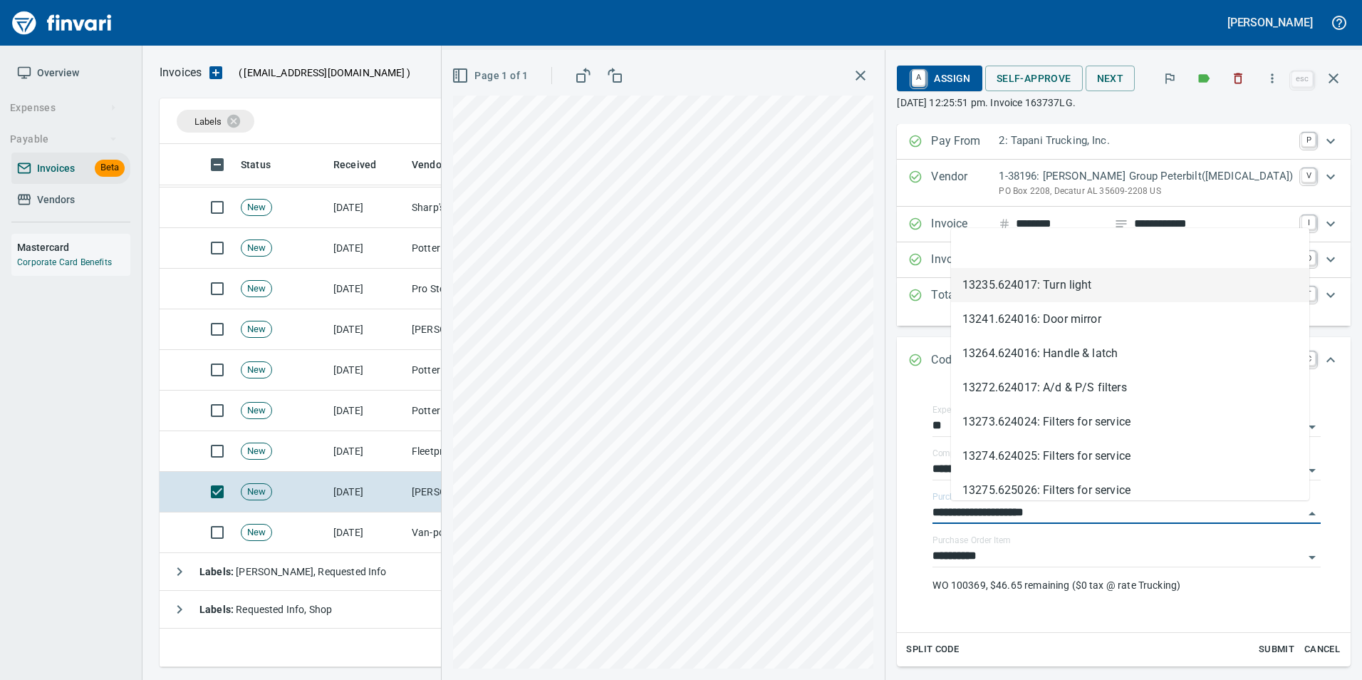
click at [1015, 254] on li at bounding box center [1130, 251] width 358 height 34
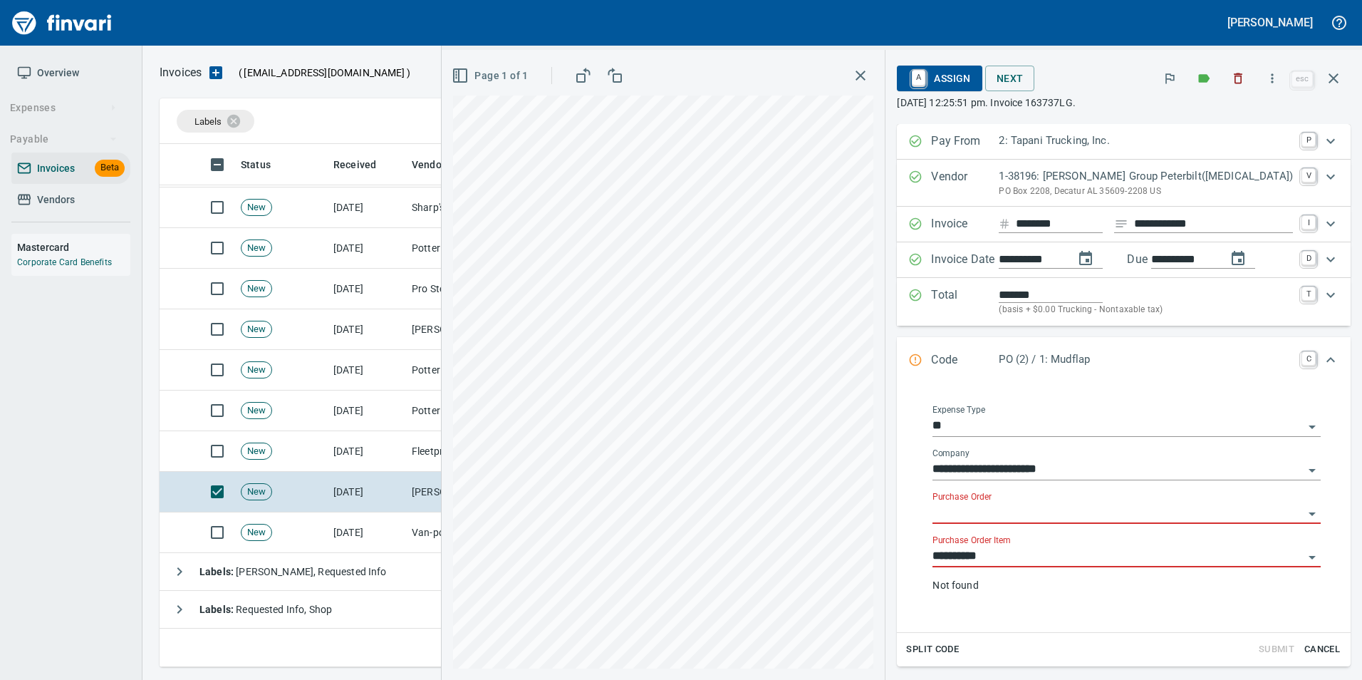
click at [1046, 563] on input "**********" at bounding box center [1117, 556] width 371 height 20
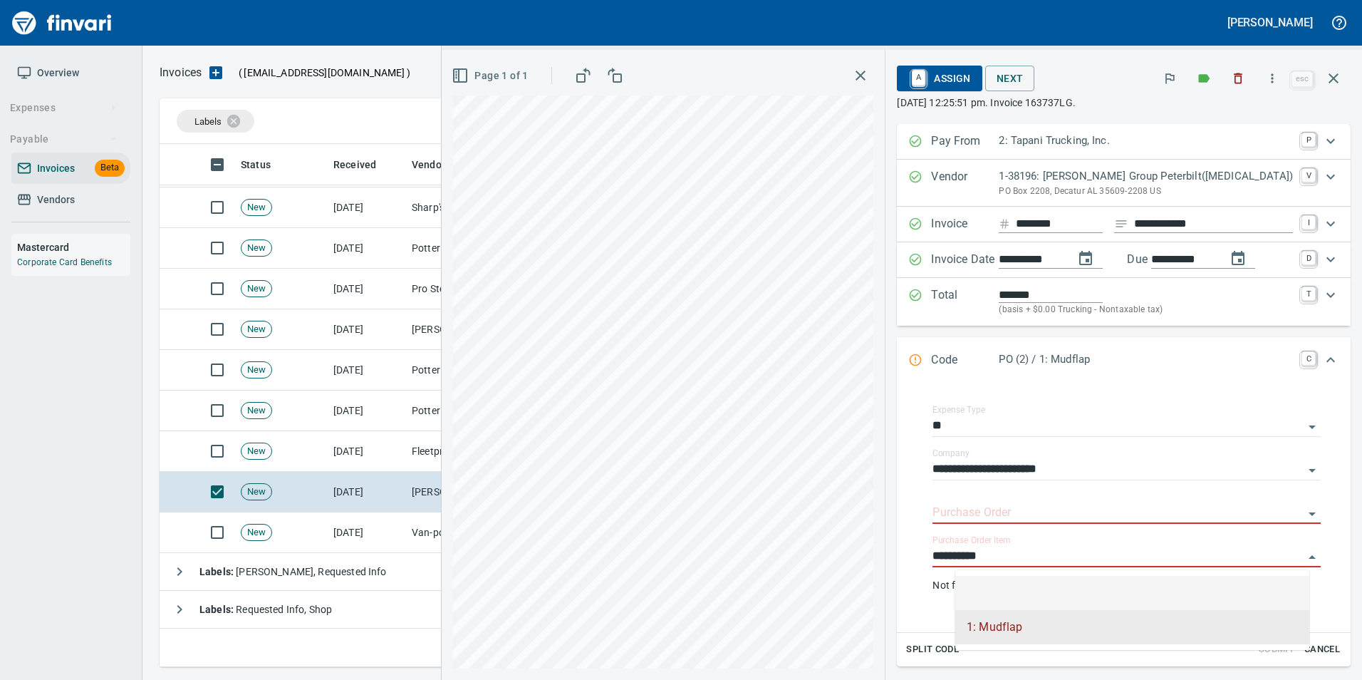
click at [1041, 582] on li at bounding box center [1132, 593] width 354 height 34
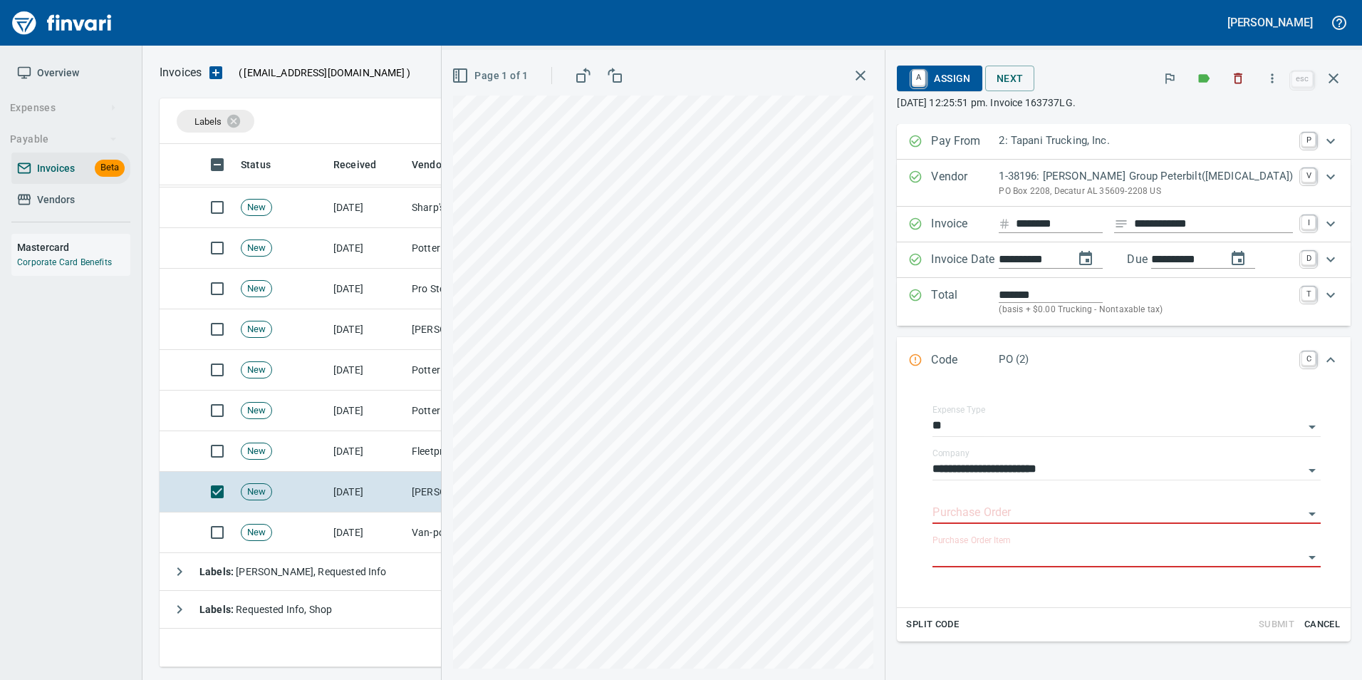
click at [935, 350] on div "Code PO (2) C" at bounding box center [1124, 360] width 454 height 47
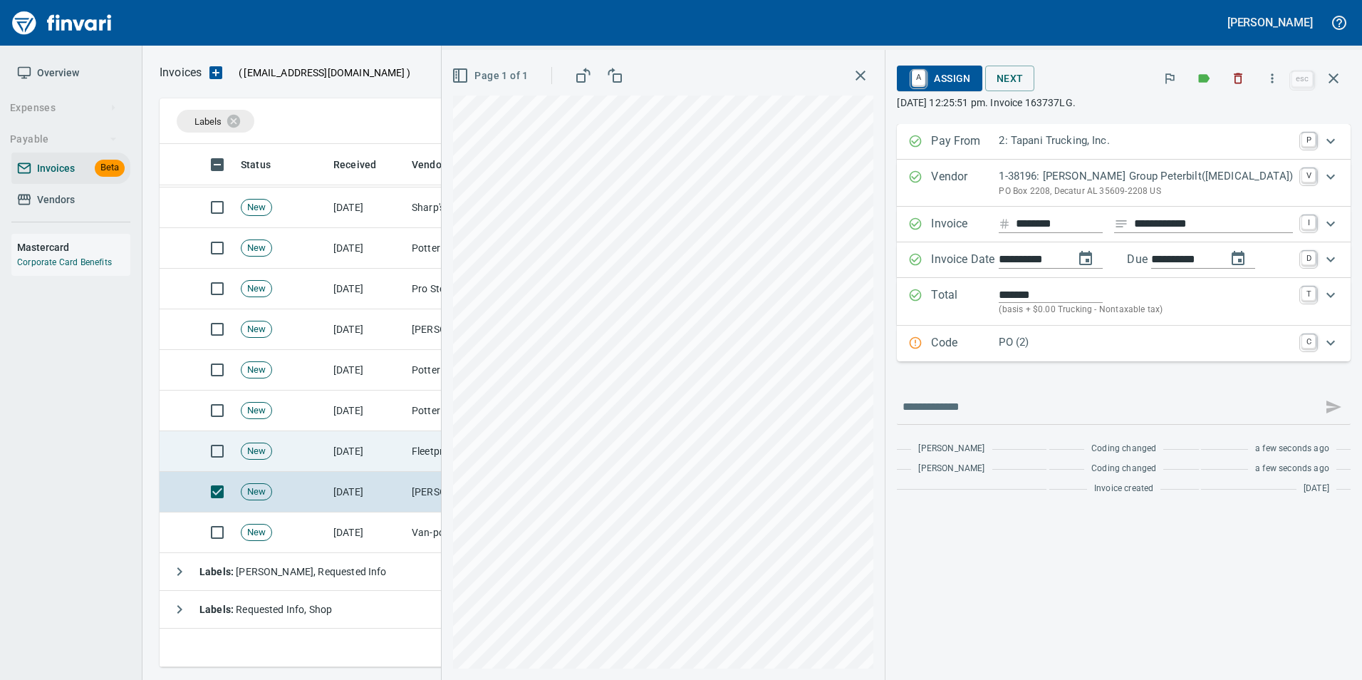
click at [452, 451] on td "Fleetpride, Inc (1-10377)" at bounding box center [477, 451] width 142 height 41
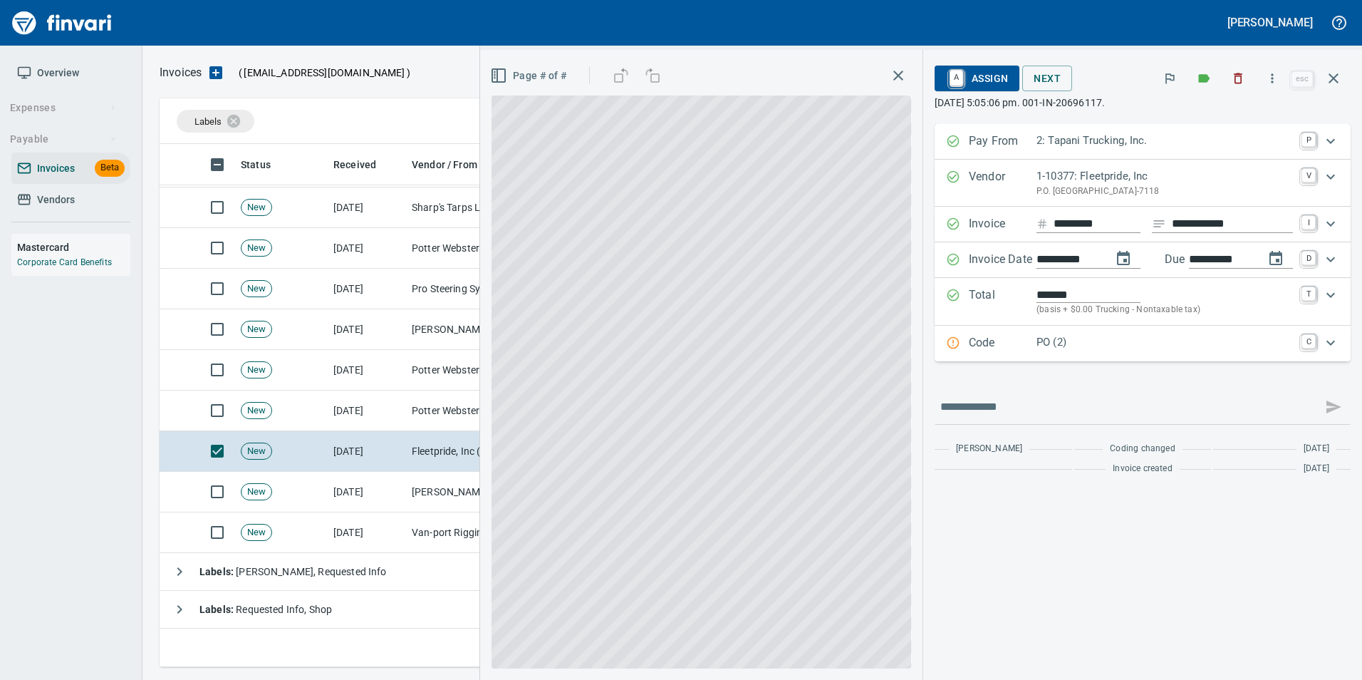
click at [952, 350] on div "Expand" at bounding box center [953, 343] width 14 height 19
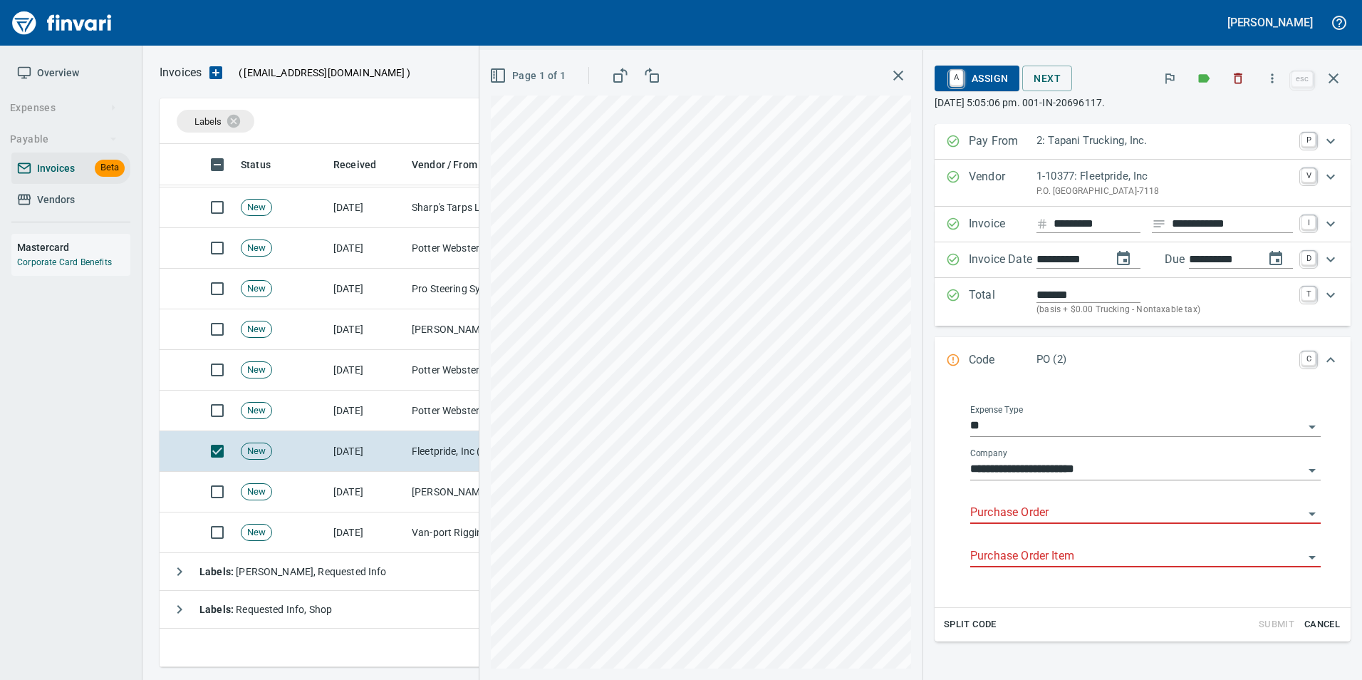
click at [1007, 510] on input "Purchase Order" at bounding box center [1136, 513] width 333 height 20
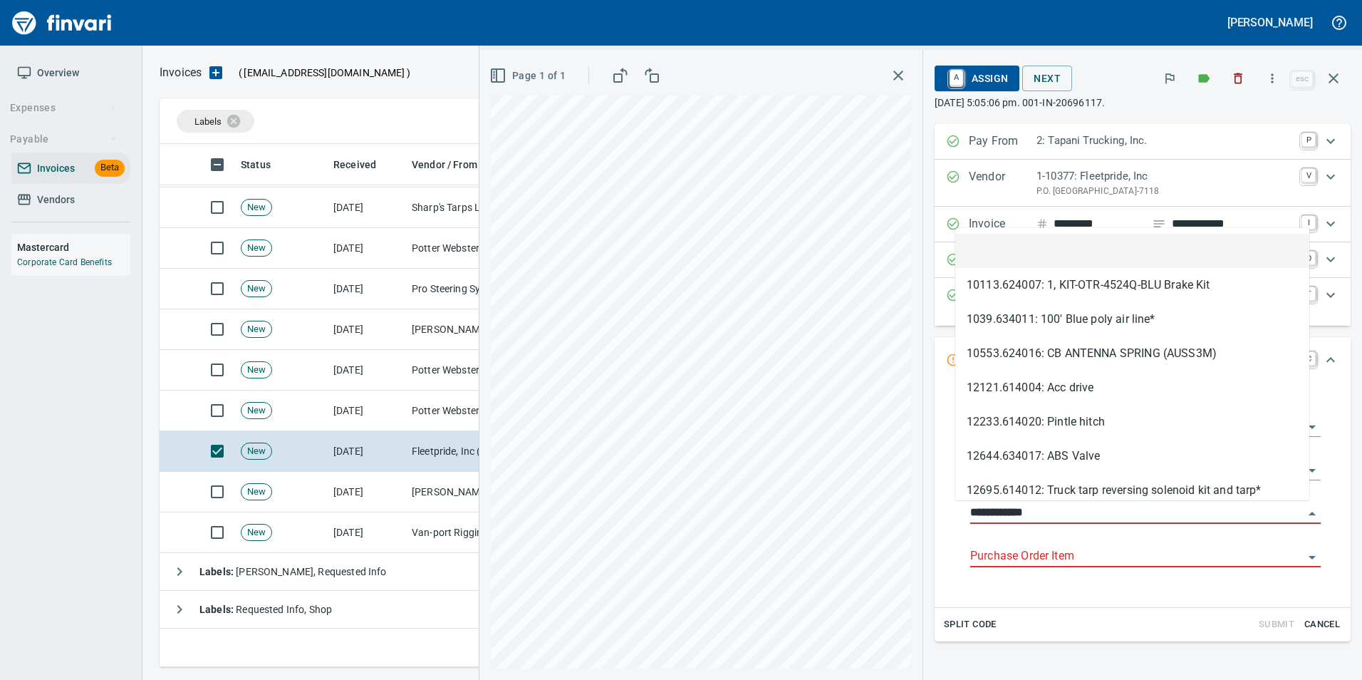
scroll to position [512, 1163]
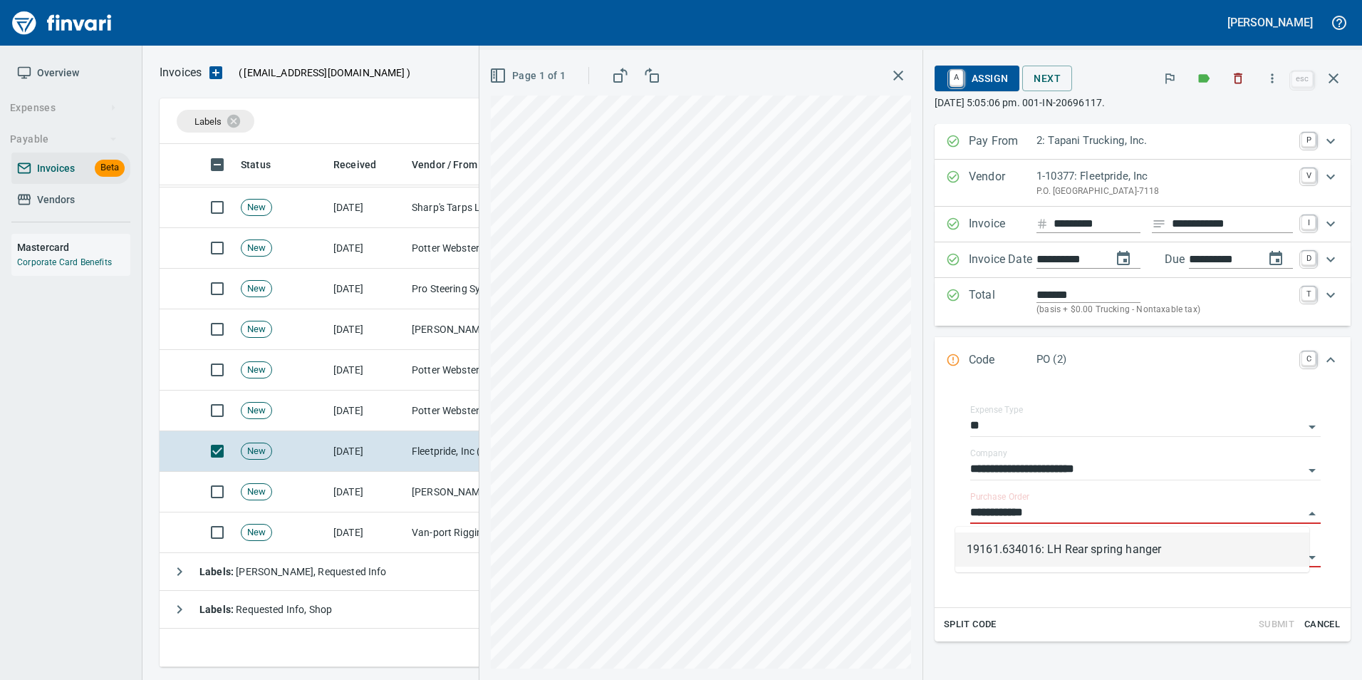
click at [1036, 547] on li "19161.634016: LH Rear spring hanger" at bounding box center [1132, 549] width 354 height 34
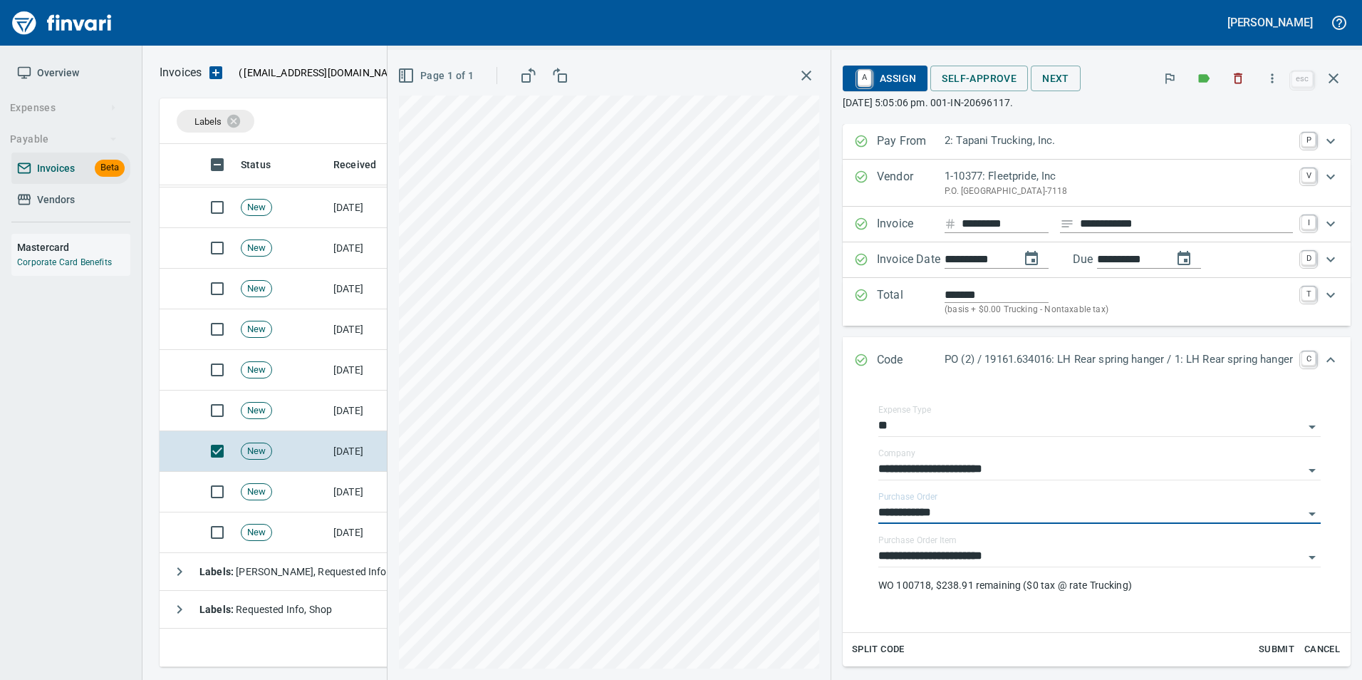
type input "**********"
click at [942, 73] on span "Self-Approve" at bounding box center [979, 79] width 75 height 18
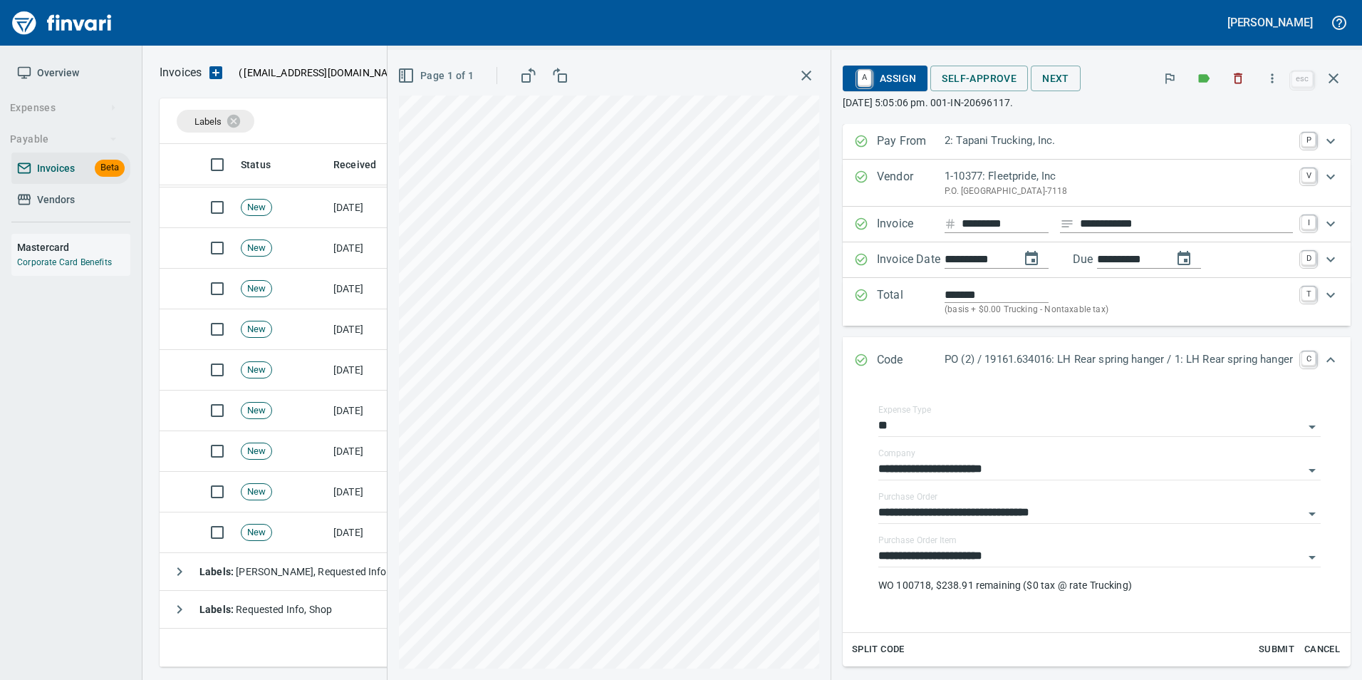
click at [854, 358] on icon "Expand" at bounding box center [861, 360] width 14 height 14
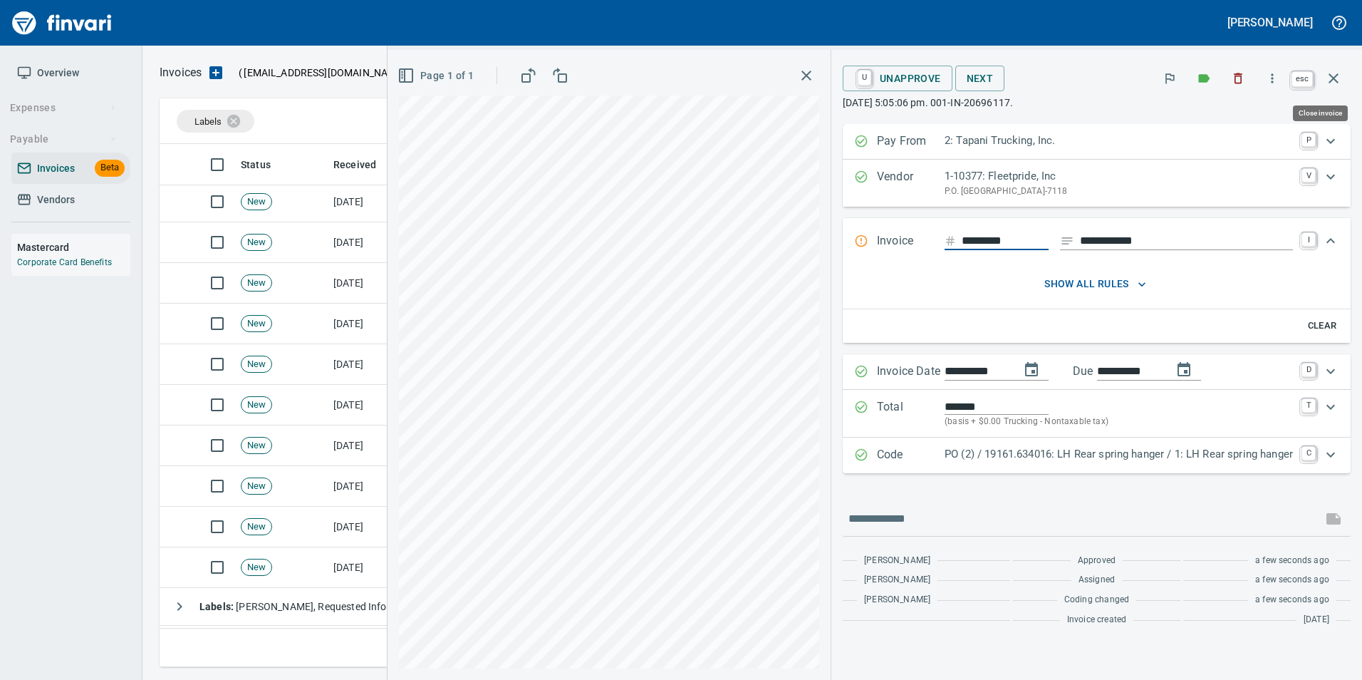
click at [1343, 73] on button "button" at bounding box center [1333, 78] width 34 height 34
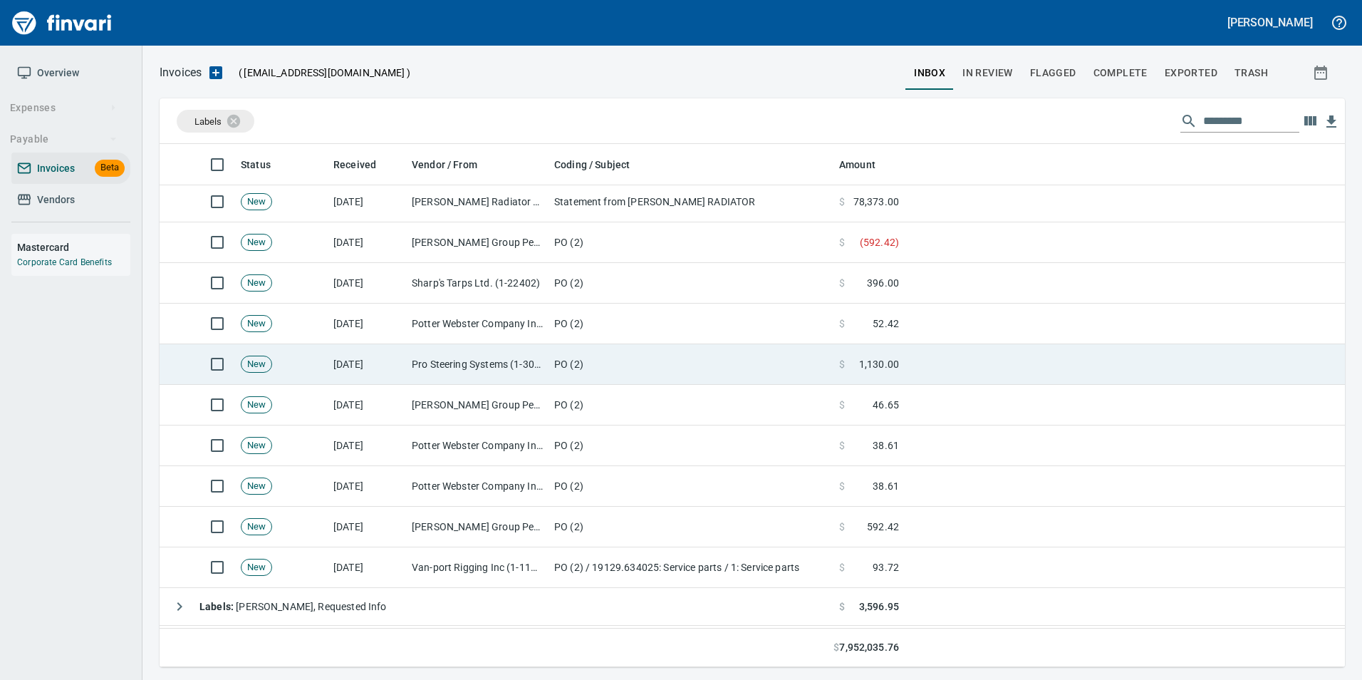
scroll to position [512, 1164]
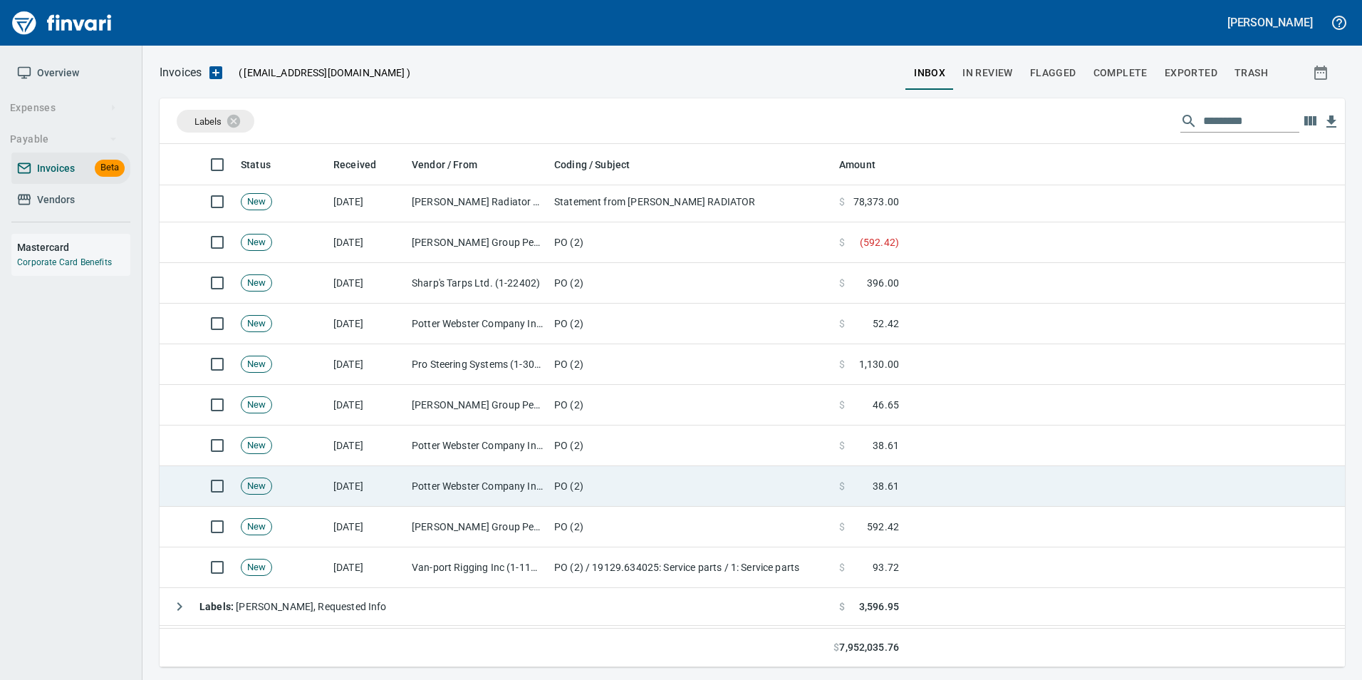
click at [433, 493] on td "Potter Webster Company Inc (1-10818)" at bounding box center [477, 486] width 142 height 41
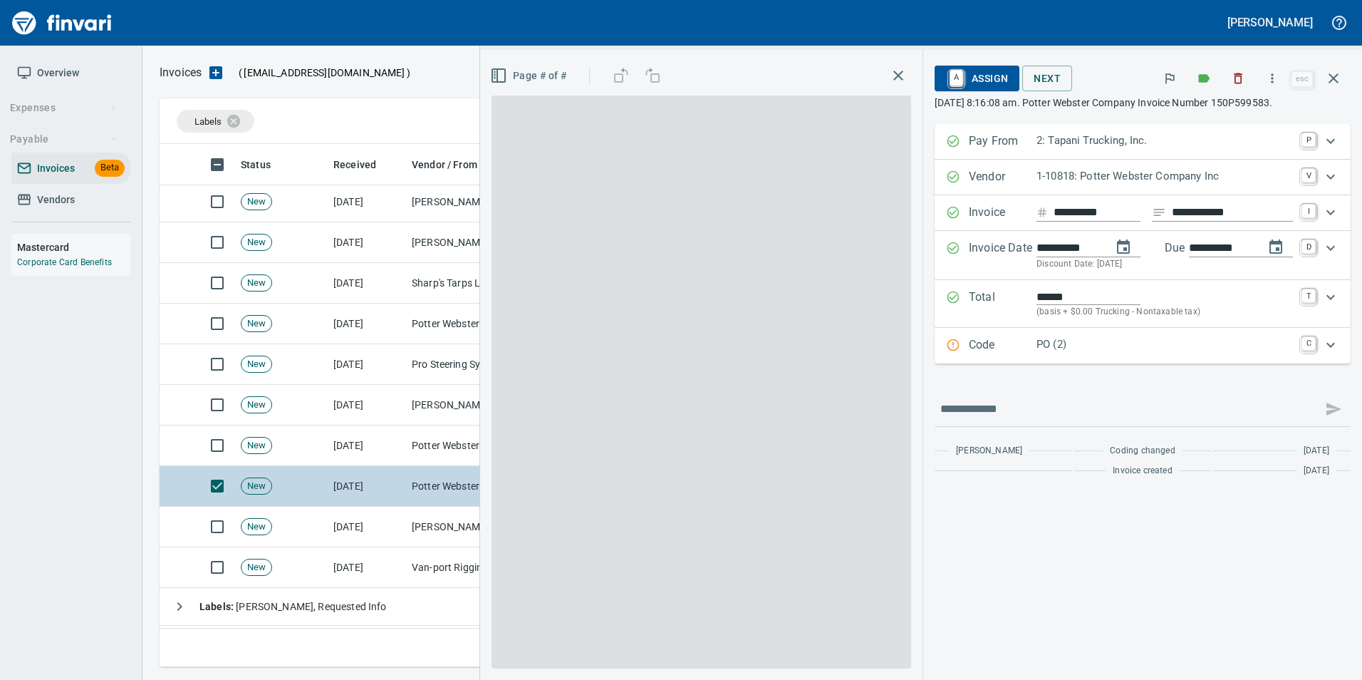
scroll to position [512, 1163]
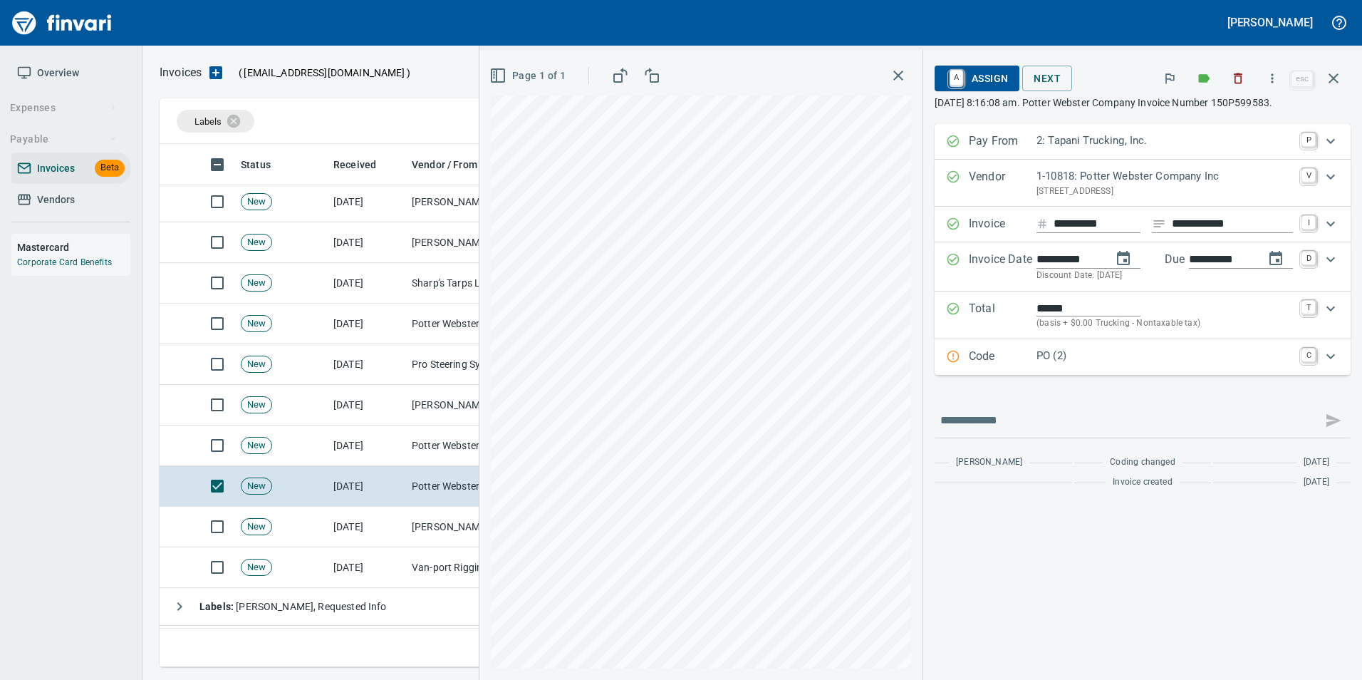
click at [953, 350] on icon "Expand" at bounding box center [953, 356] width 14 height 14
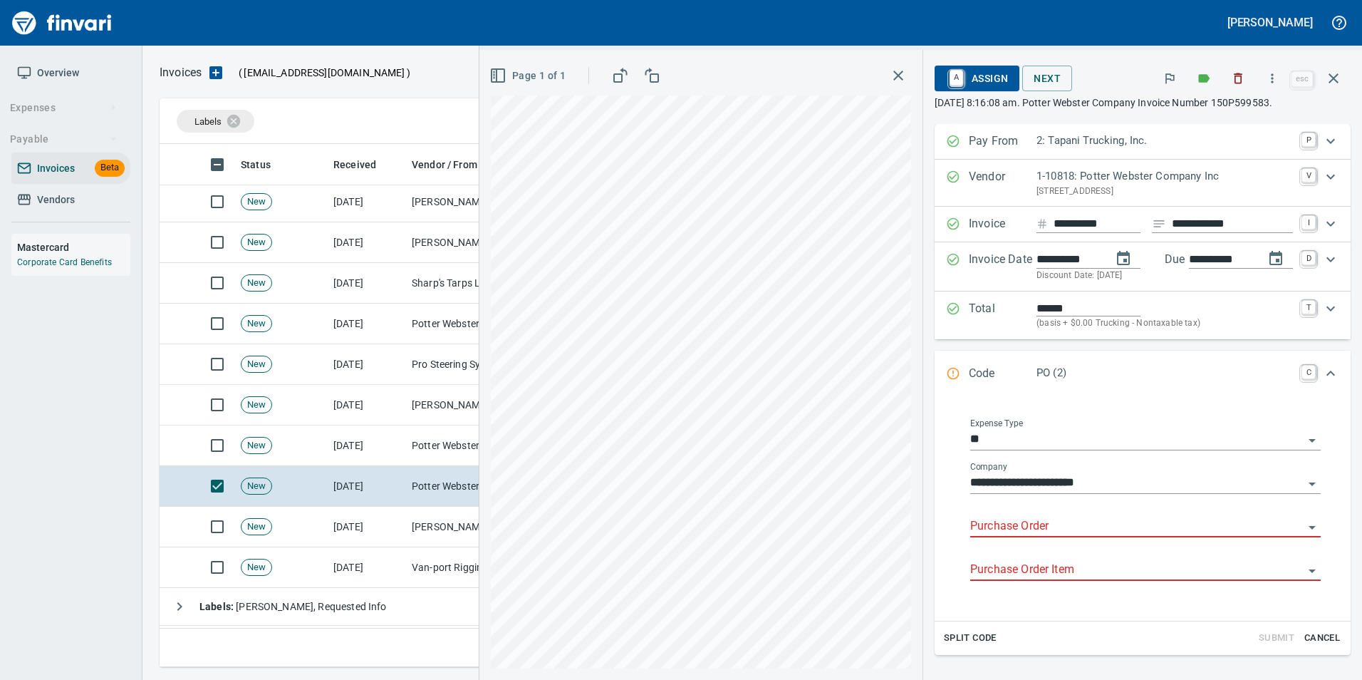
click at [1025, 525] on input "Purchase Order" at bounding box center [1136, 526] width 333 height 20
click at [972, 531] on input "Purchase Order" at bounding box center [1136, 526] width 333 height 20
click at [1106, 566] on li "19162.614002: Wiper blades & Clutch brake" at bounding box center [1132, 563] width 354 height 34
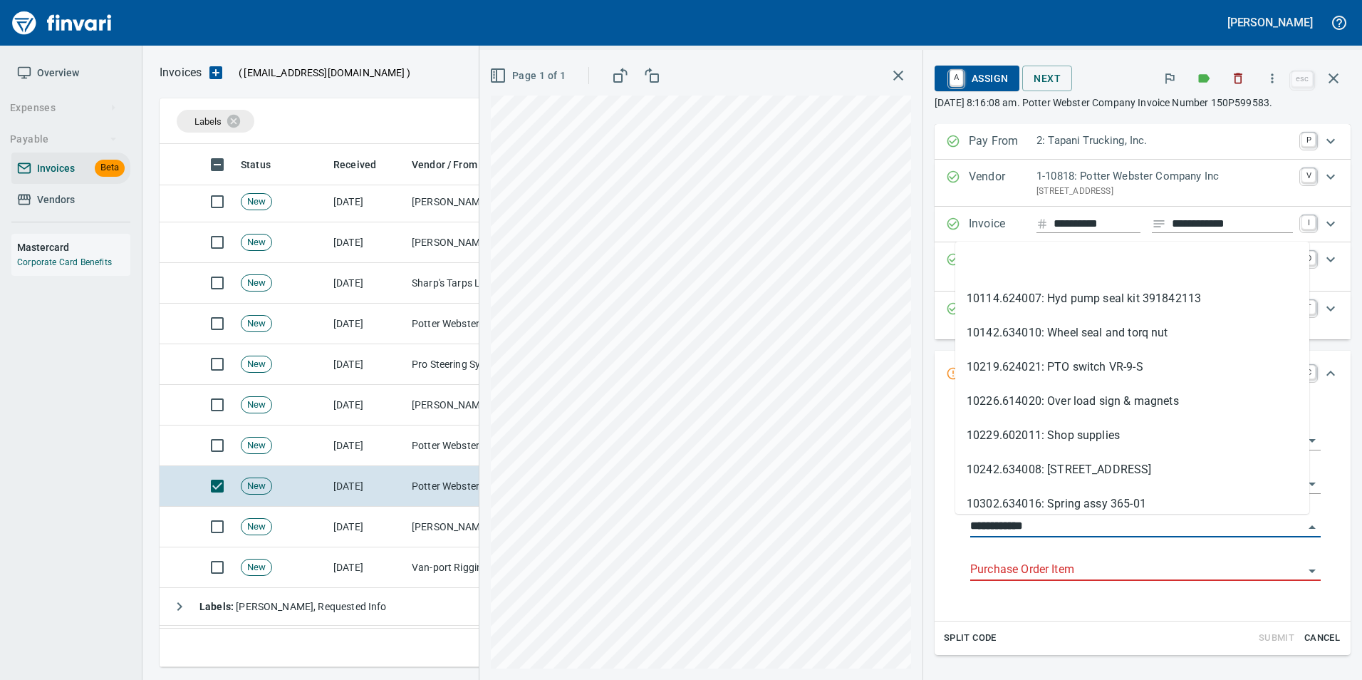
type input "**********"
click at [1024, 571] on input "Purchase Order Item" at bounding box center [1136, 570] width 333 height 20
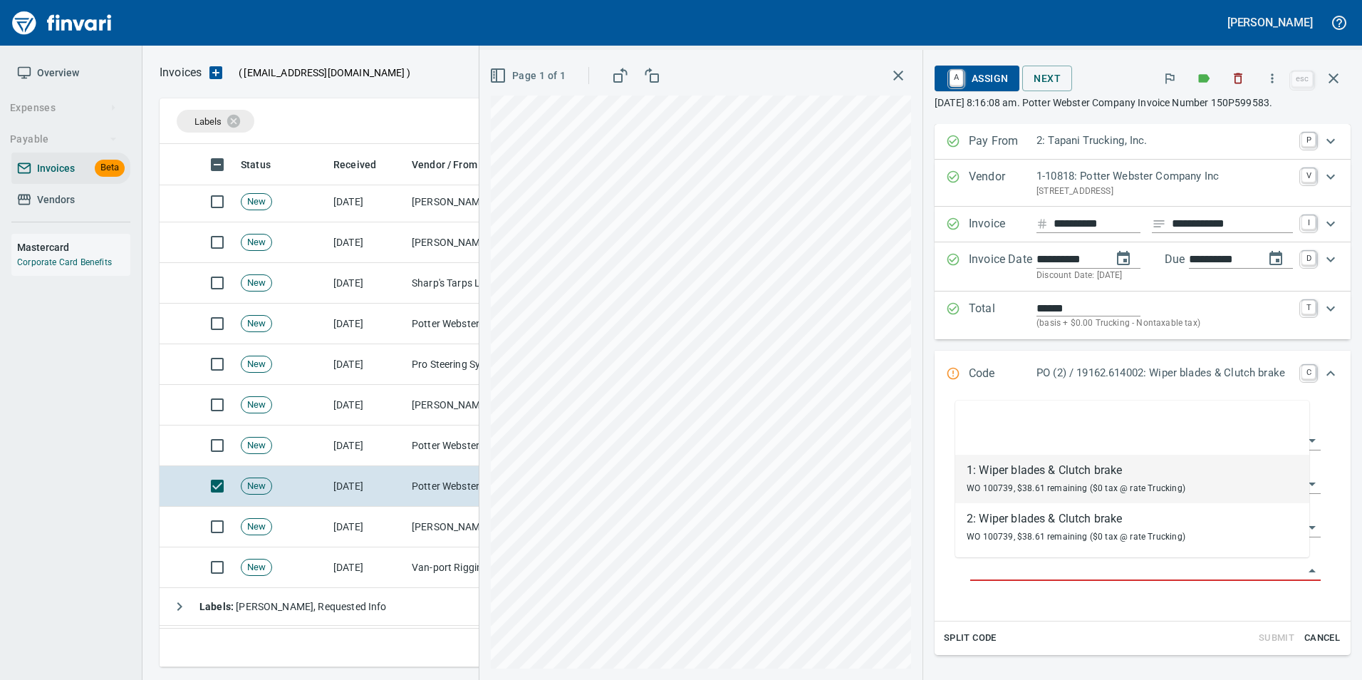
click at [1027, 477] on div "1: Wiper blades & Clutch brake" at bounding box center [1076, 470] width 219 height 17
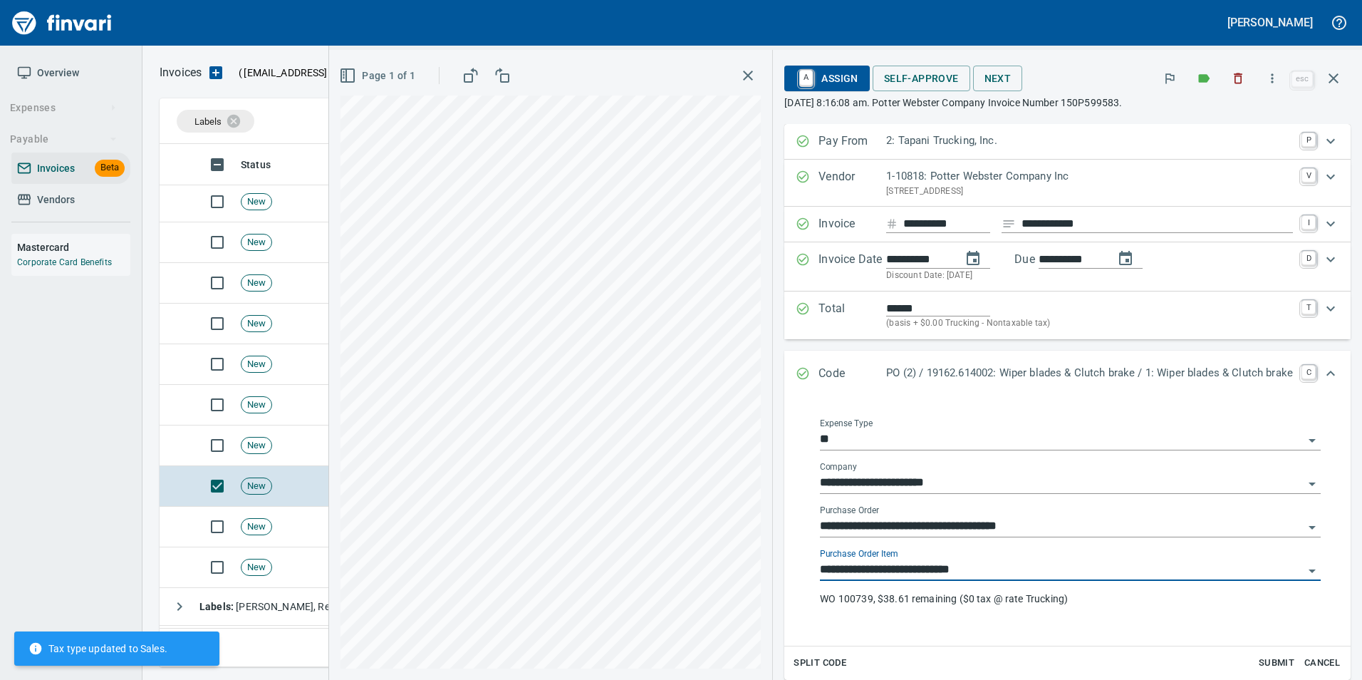
type input "**********"
click at [796, 367] on icon "Expand" at bounding box center [803, 373] width 14 height 14
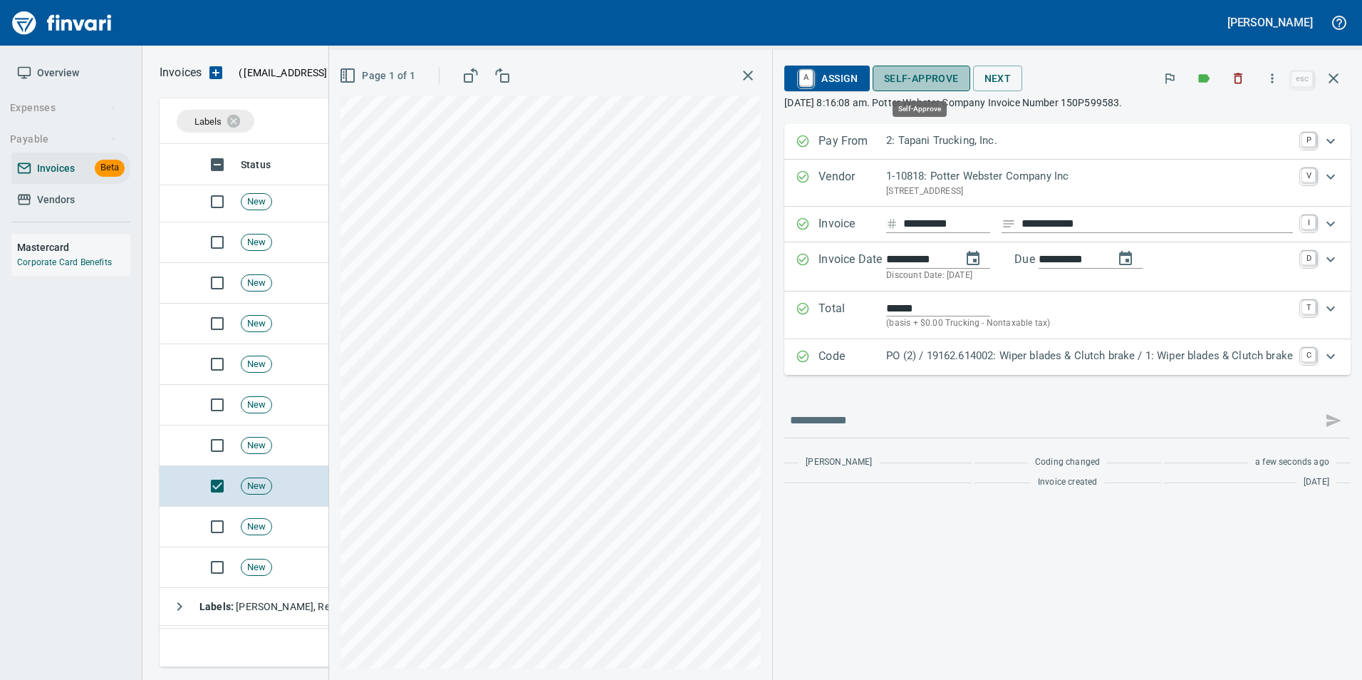
click at [932, 76] on span "Self-Approve" at bounding box center [921, 79] width 75 height 18
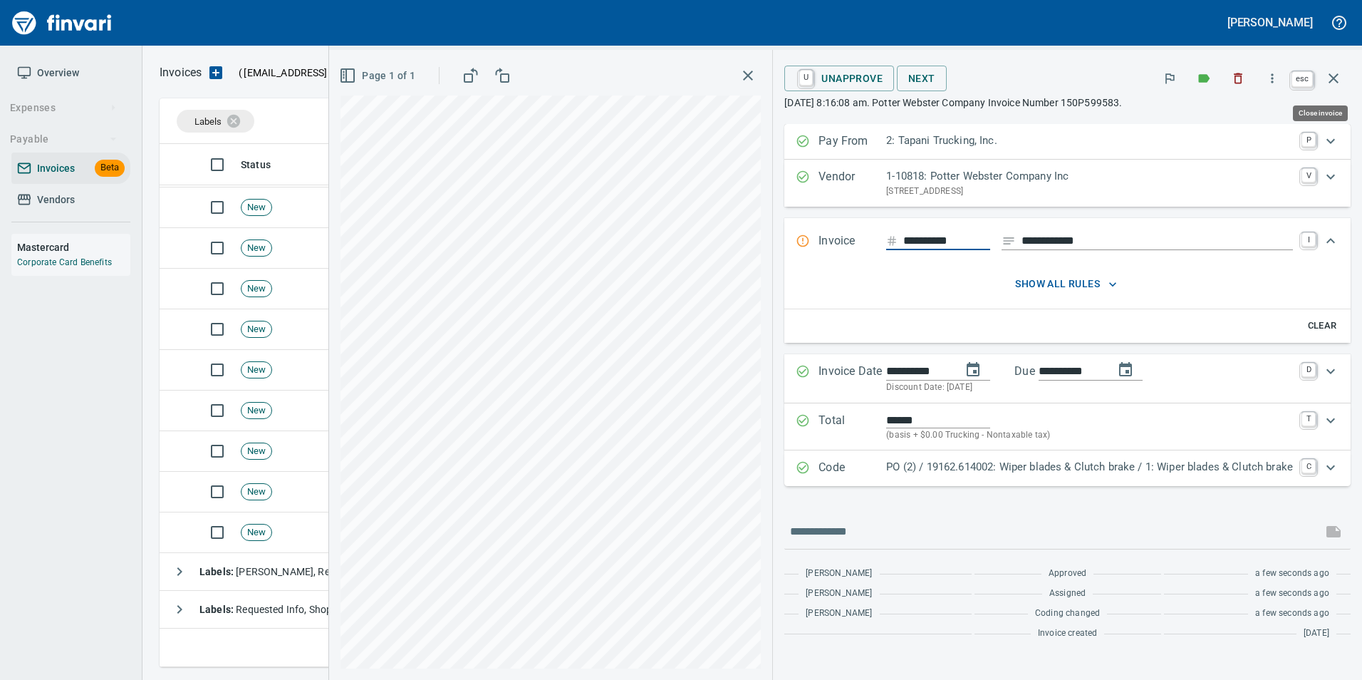
click at [1336, 78] on icon "button" at bounding box center [1333, 78] width 17 height 17
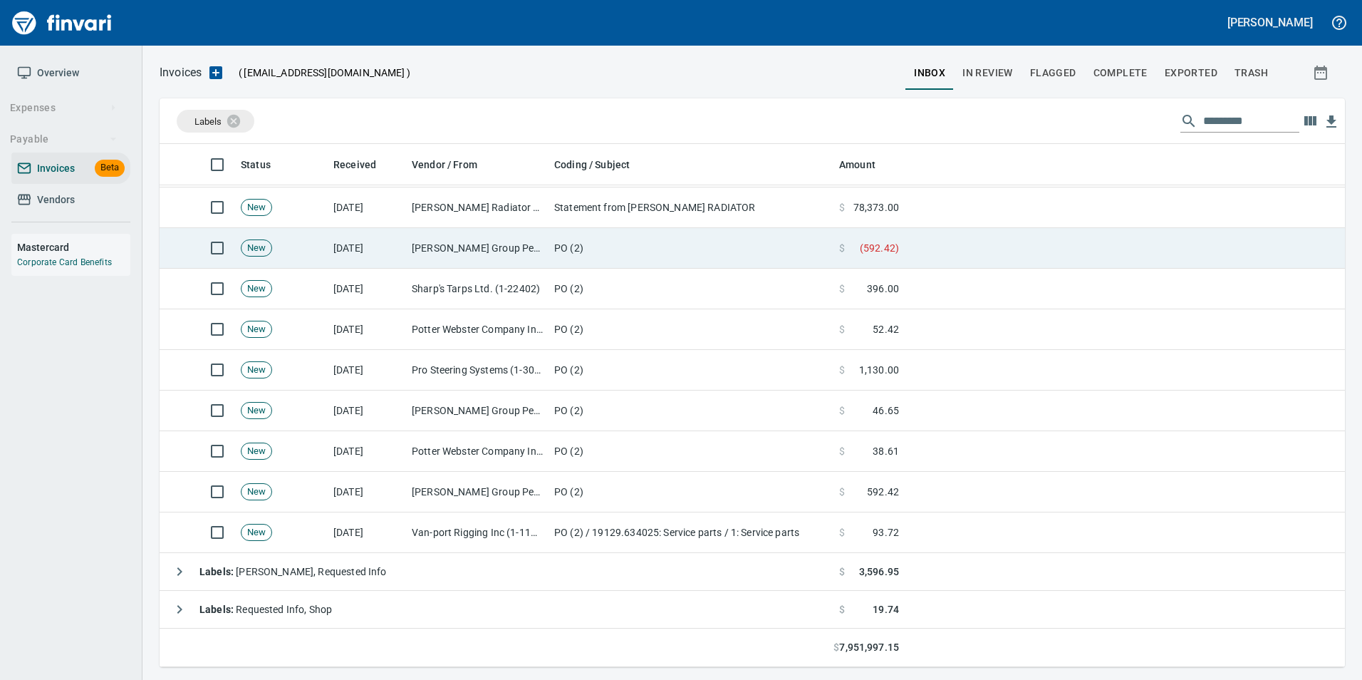
scroll to position [512, 1164]
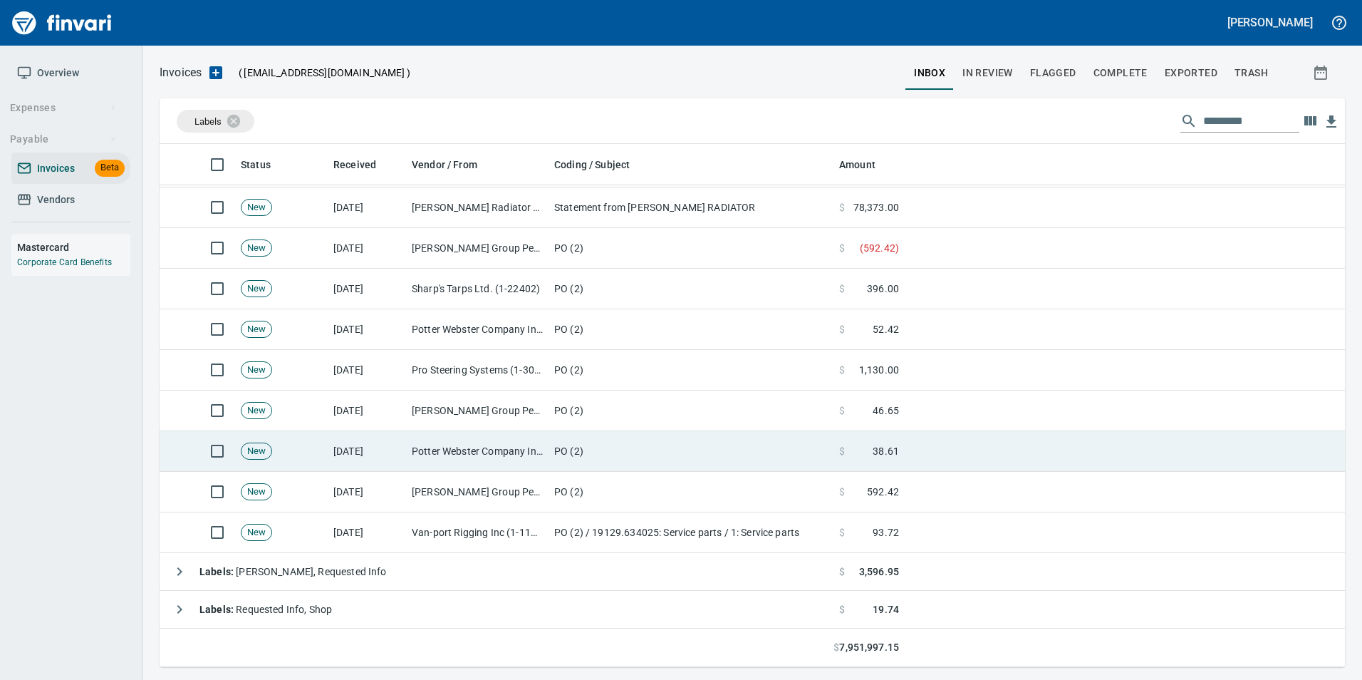
click at [580, 442] on td "PO (2)" at bounding box center [690, 451] width 285 height 41
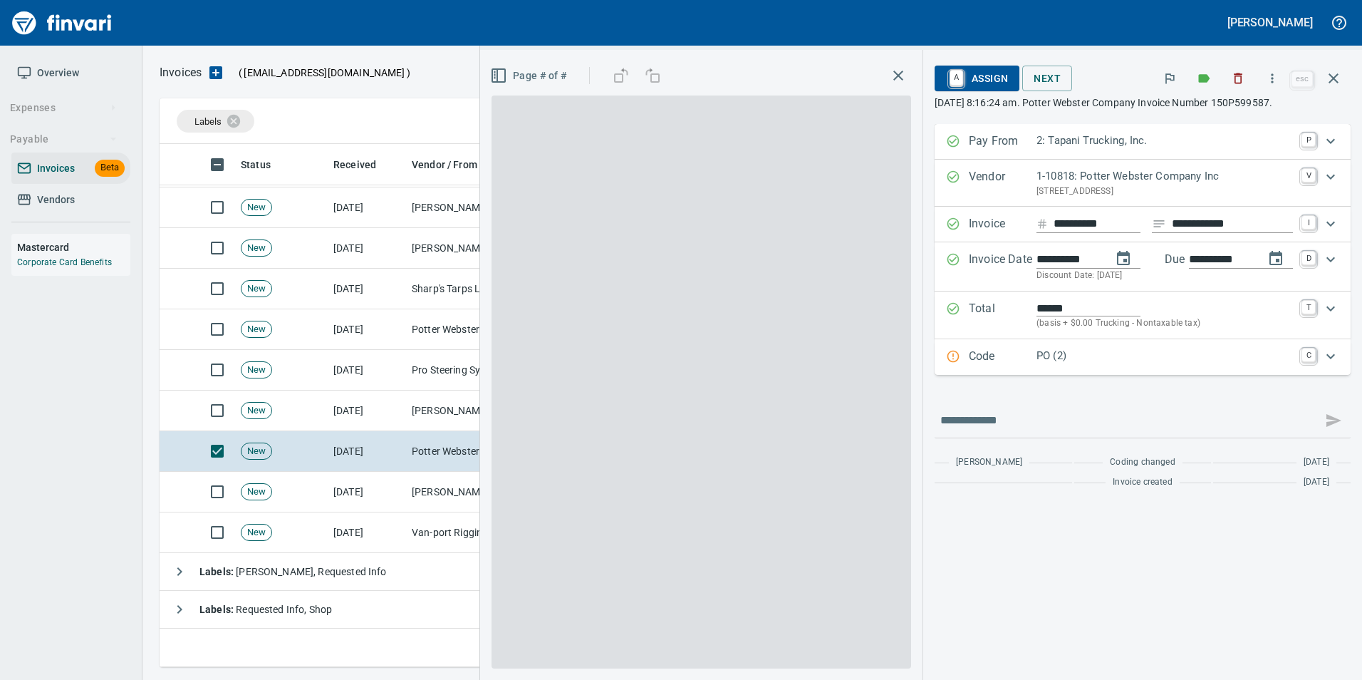
scroll to position [512, 1163]
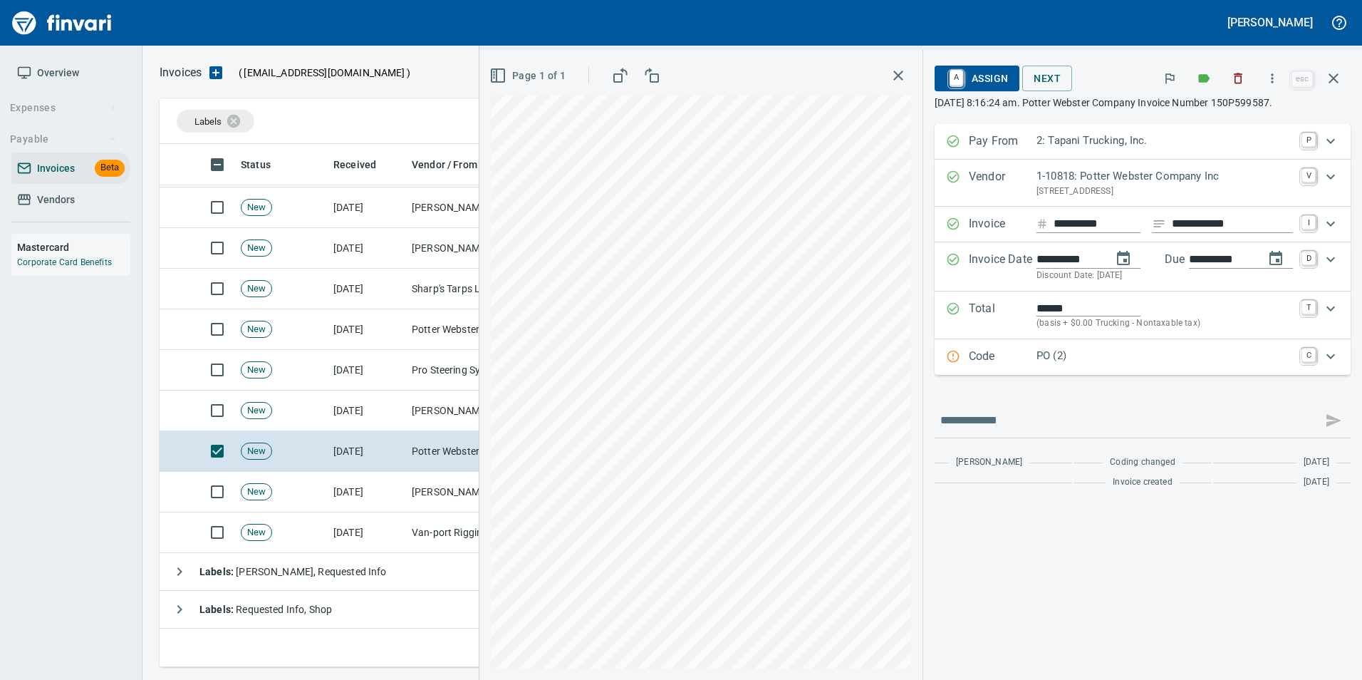
click at [982, 360] on p "Code" at bounding box center [1003, 357] width 68 height 19
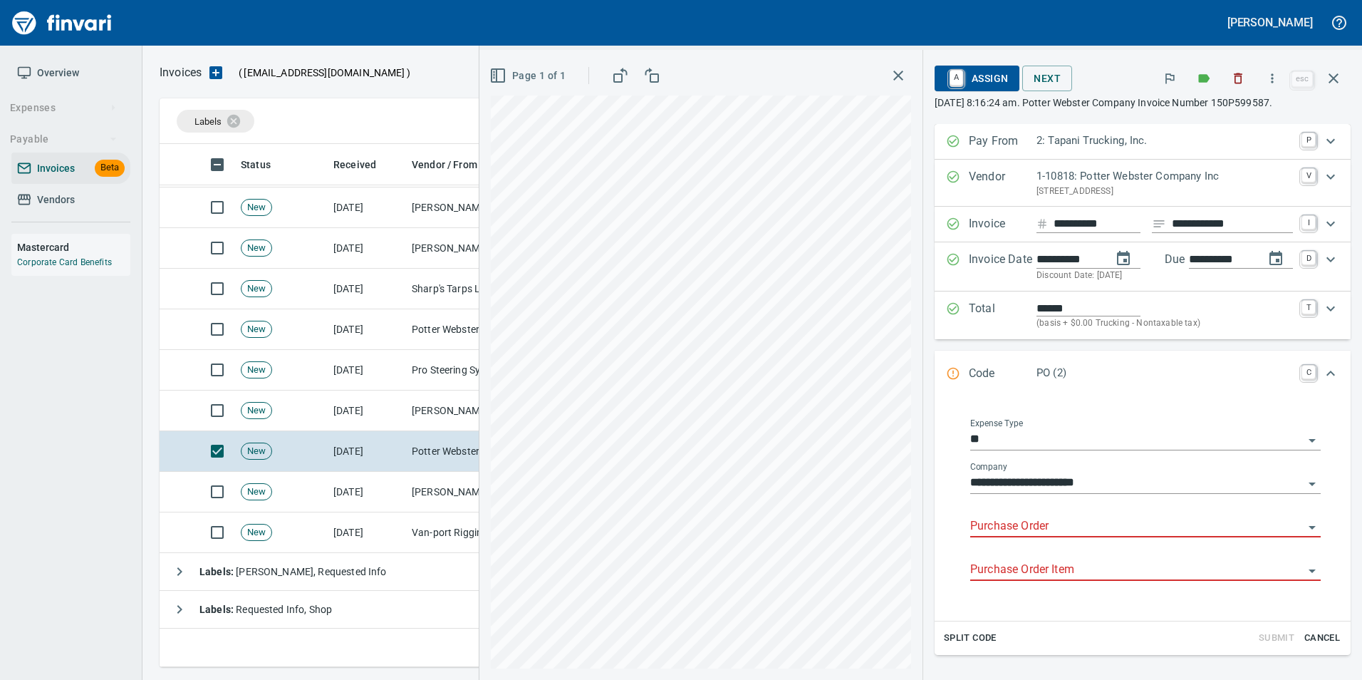
click at [1016, 530] on input "Purchase Order" at bounding box center [1136, 526] width 333 height 20
click at [1103, 558] on li "19162.614002: Wiper blades & Clutch brake" at bounding box center [1132, 563] width 354 height 34
type input "**********"
click at [1039, 579] on input "Purchase Order Item" at bounding box center [1136, 570] width 333 height 20
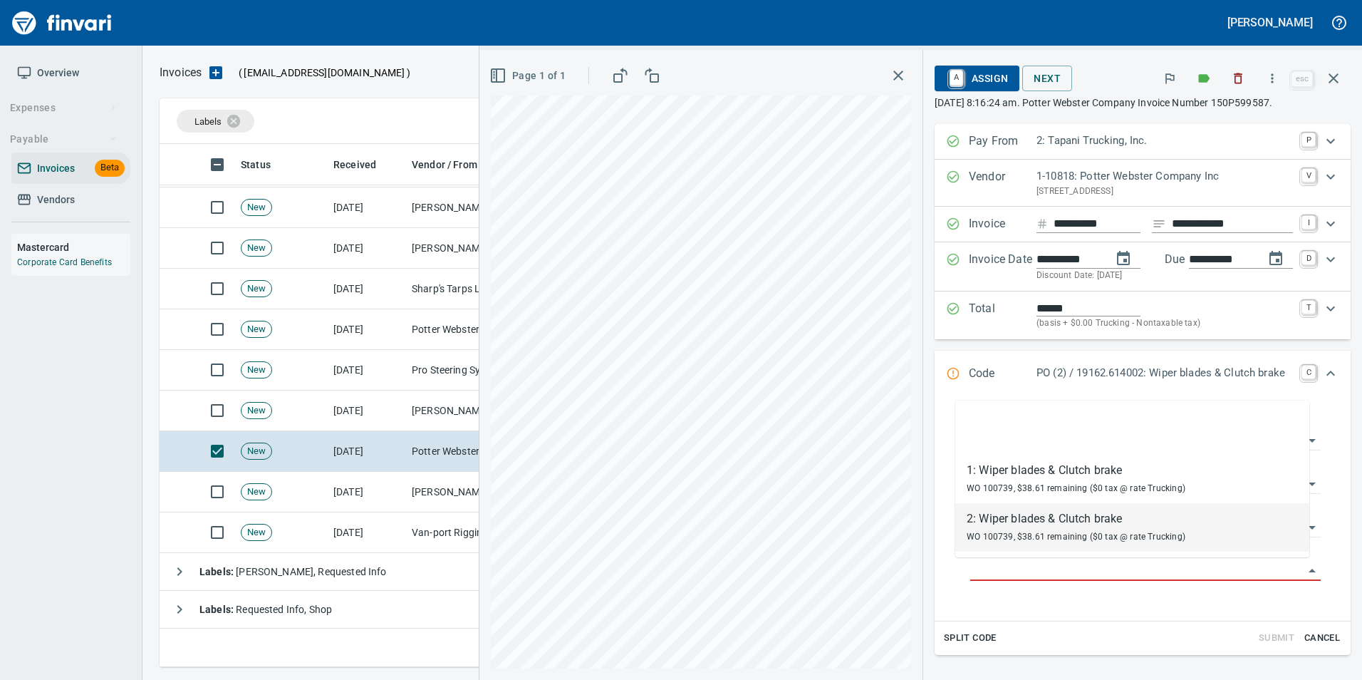
click at [1029, 541] on span "WO 100739, $38.61 remaining ($0 tax @ rate Trucking)" at bounding box center [1076, 536] width 219 height 10
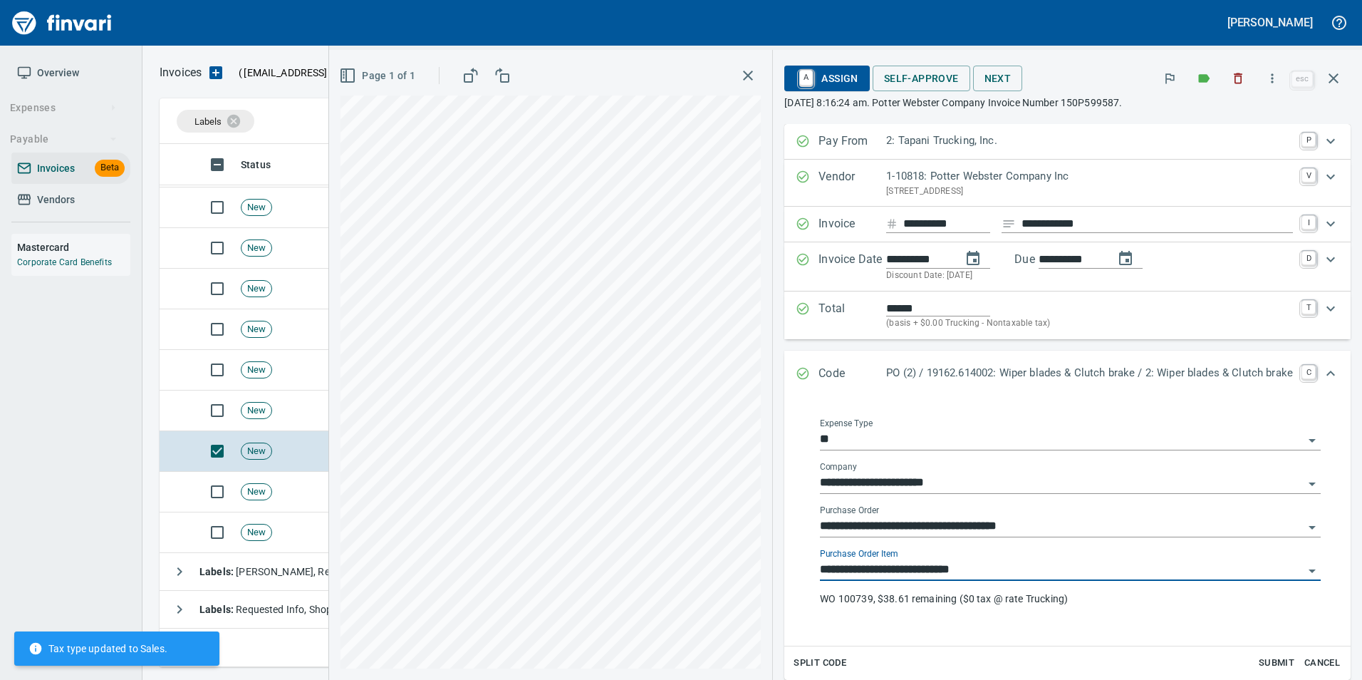
type input "**********"
click at [796, 375] on icon "Expand" at bounding box center [803, 373] width 14 height 14
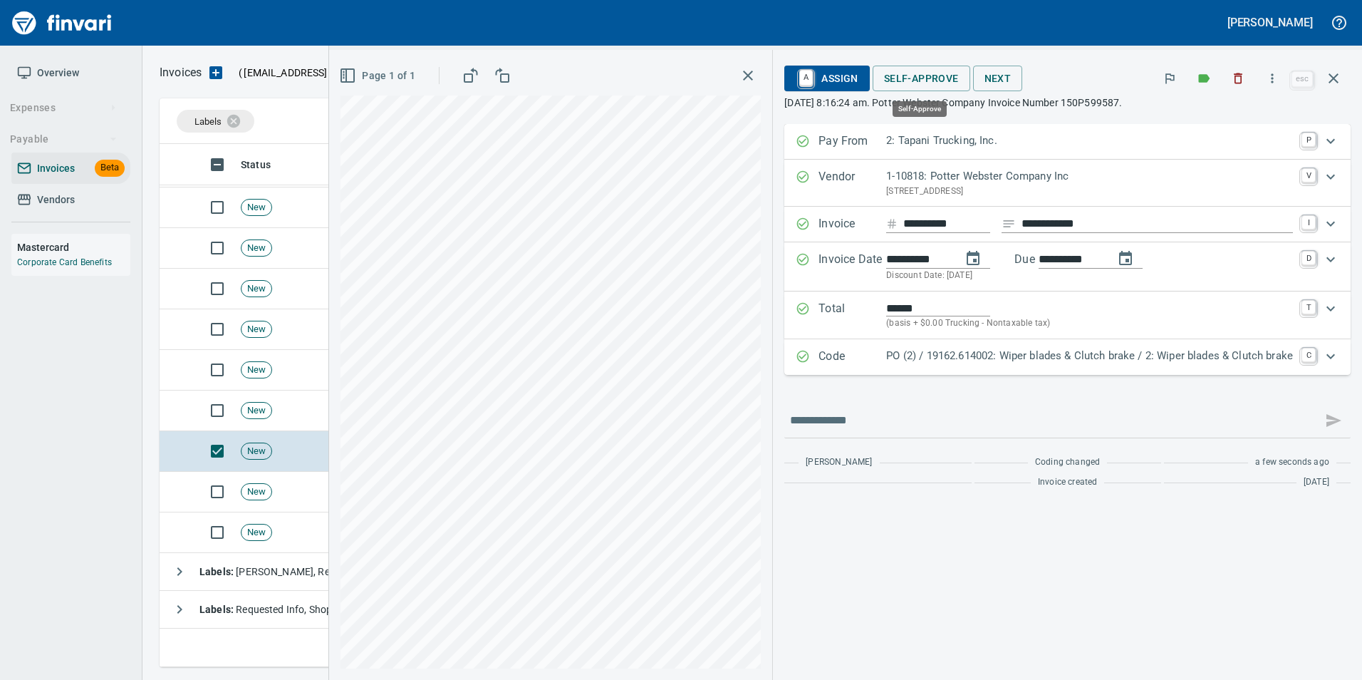
click at [902, 77] on span "Self-Approve" at bounding box center [921, 79] width 75 height 18
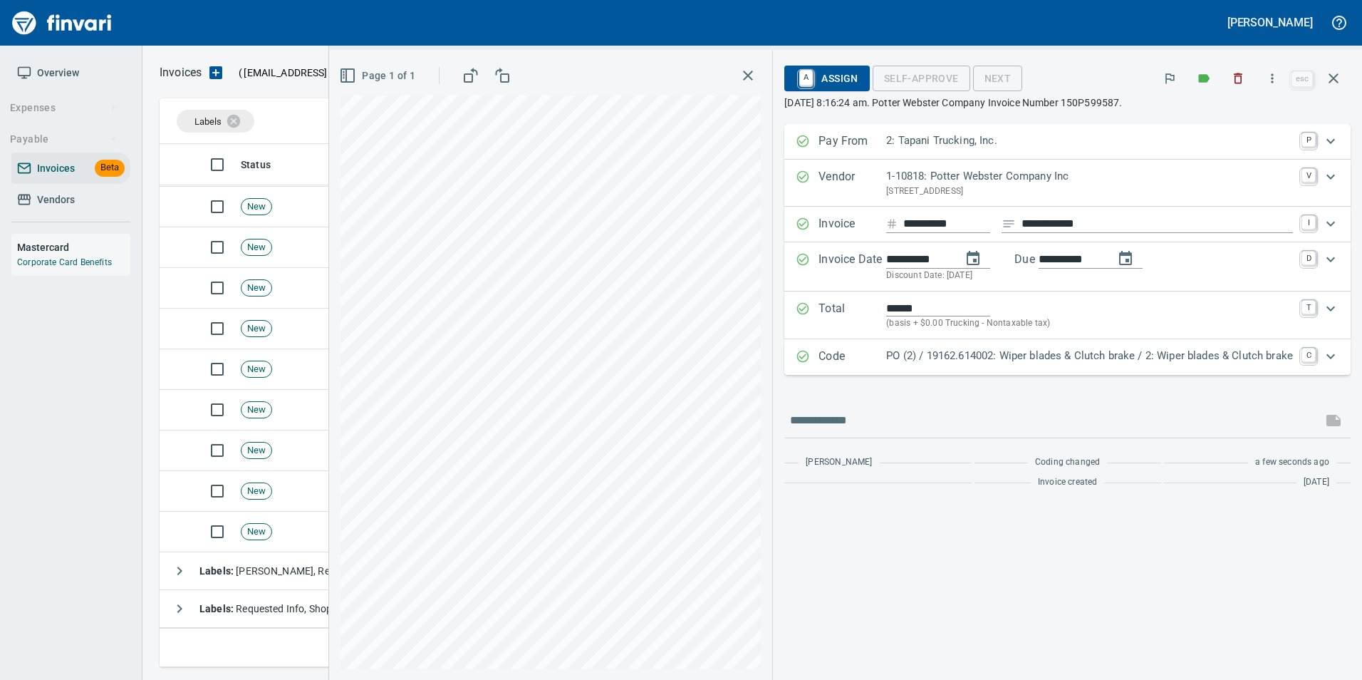
scroll to position [384, 0]
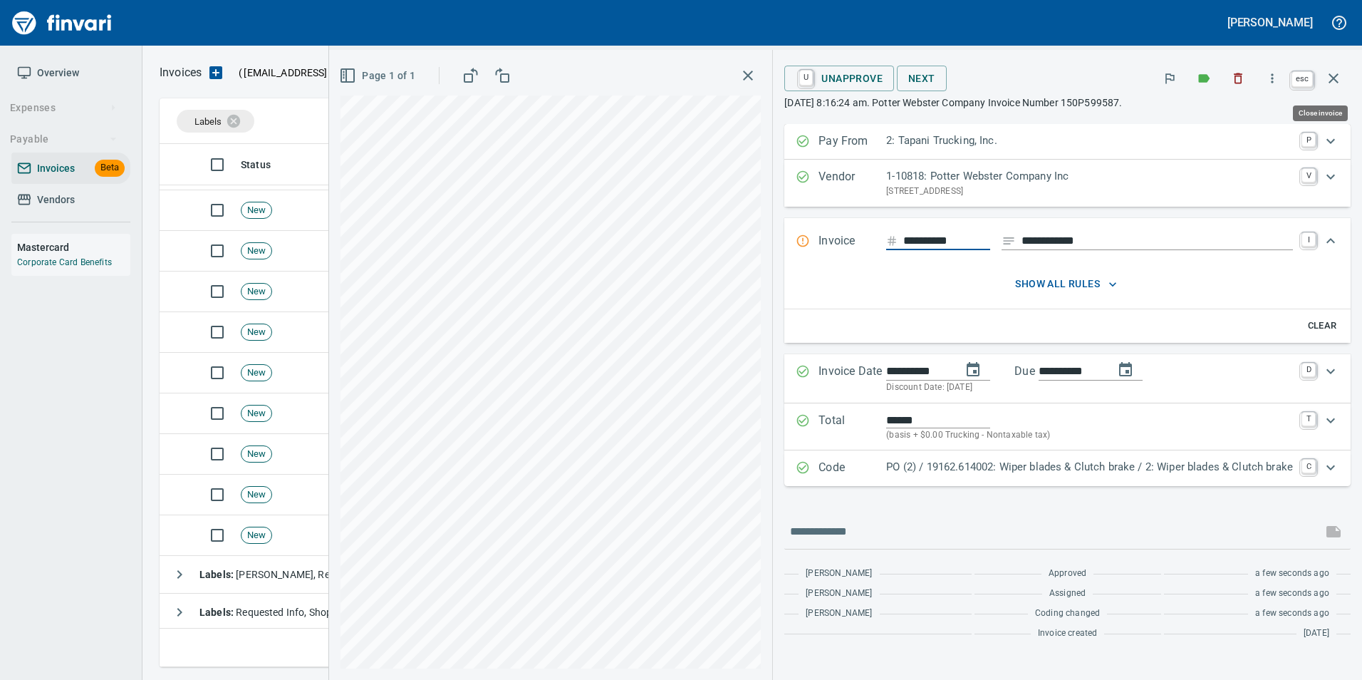
click at [1333, 78] on icon "button" at bounding box center [1333, 78] width 10 height 10
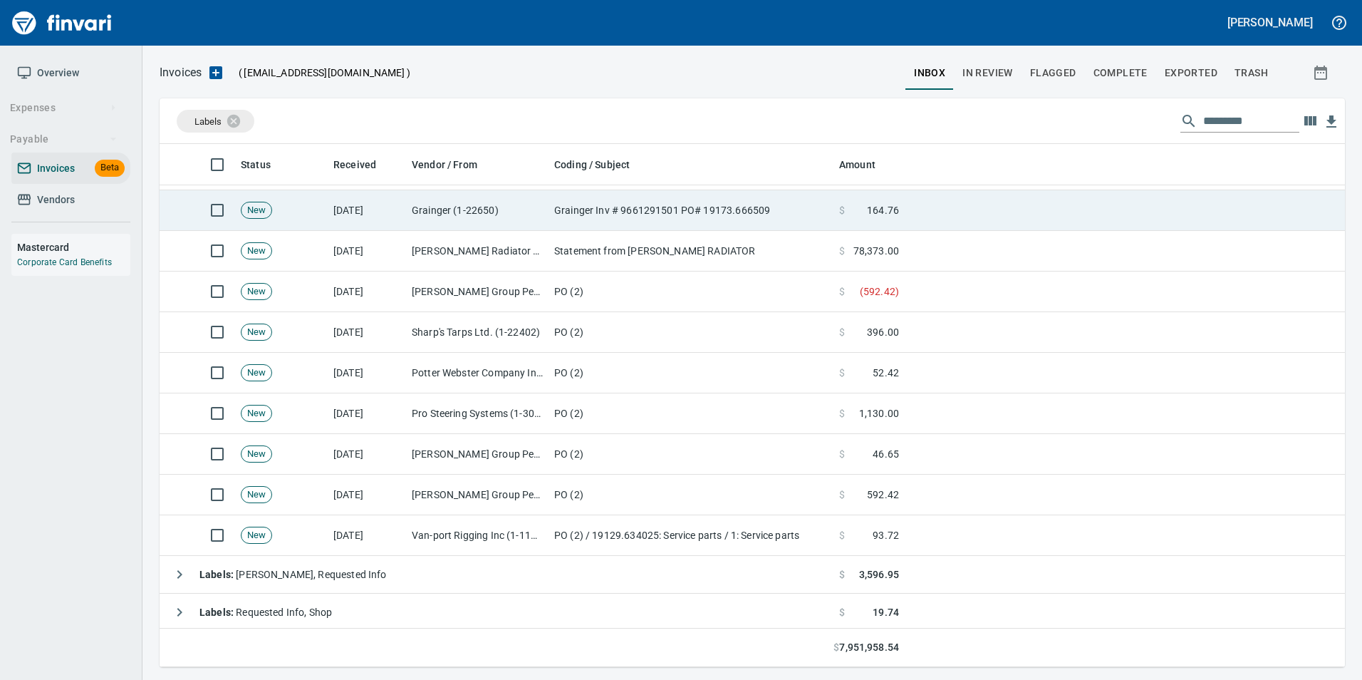
scroll to position [512, 1163]
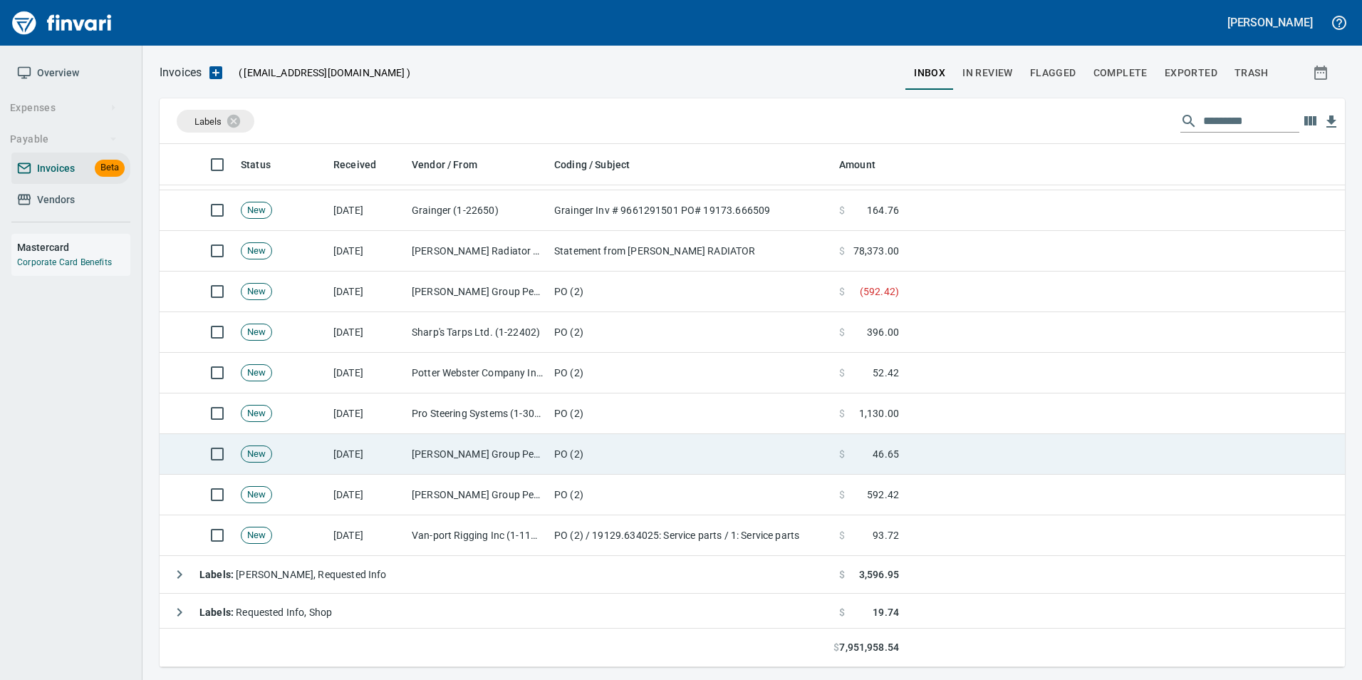
click at [567, 458] on td "PO (2)" at bounding box center [690, 454] width 285 height 41
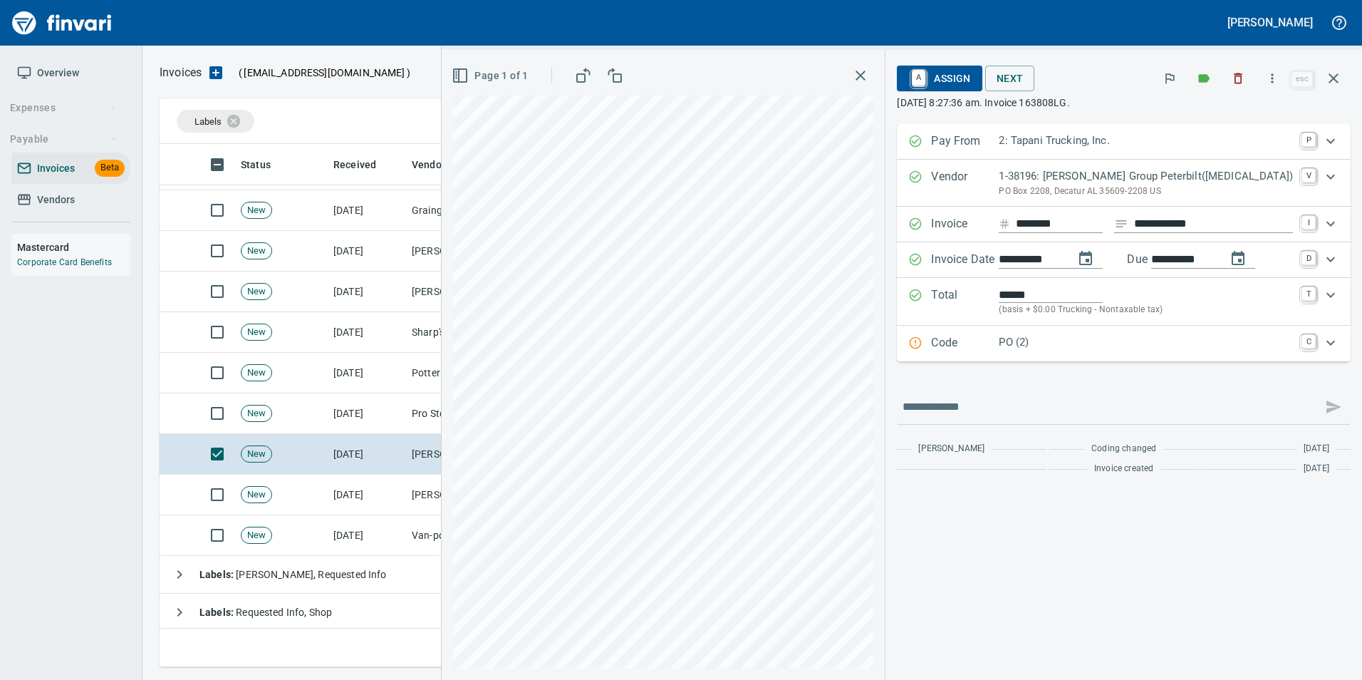
click at [999, 343] on p "Code" at bounding box center [965, 343] width 68 height 19
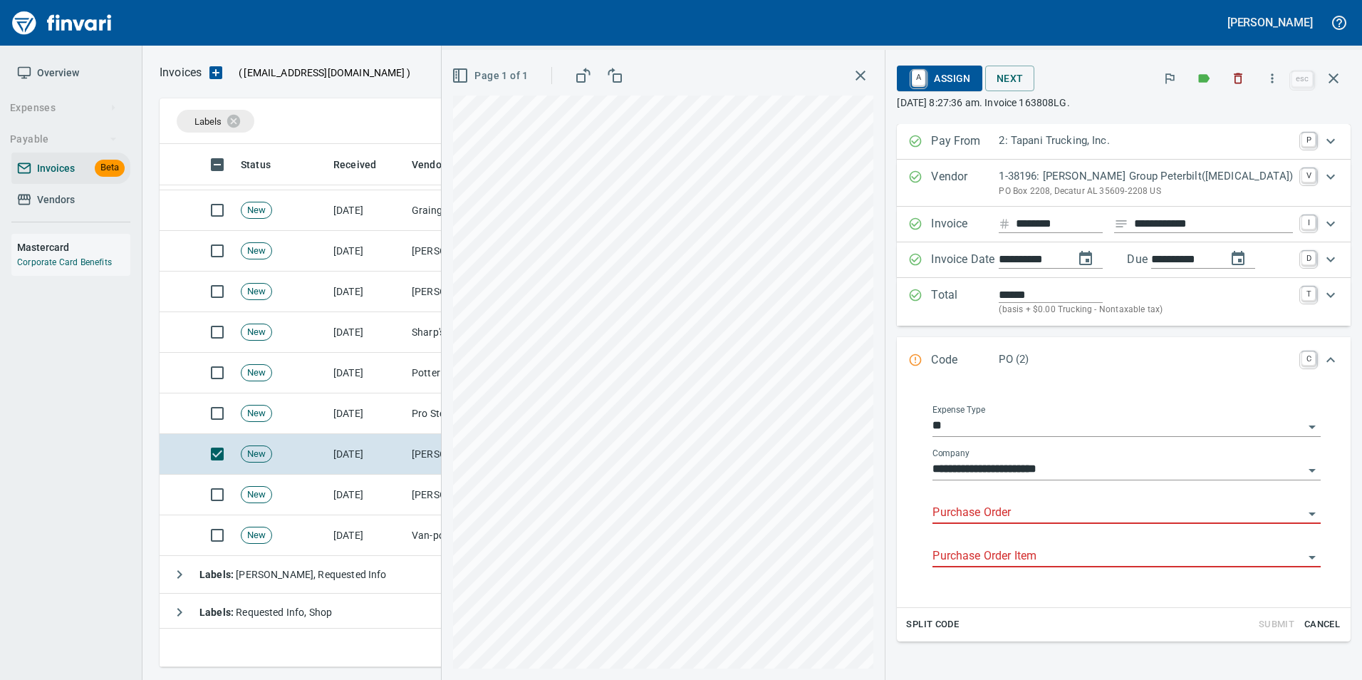
click at [1049, 508] on input "Purchase Order" at bounding box center [1117, 513] width 371 height 20
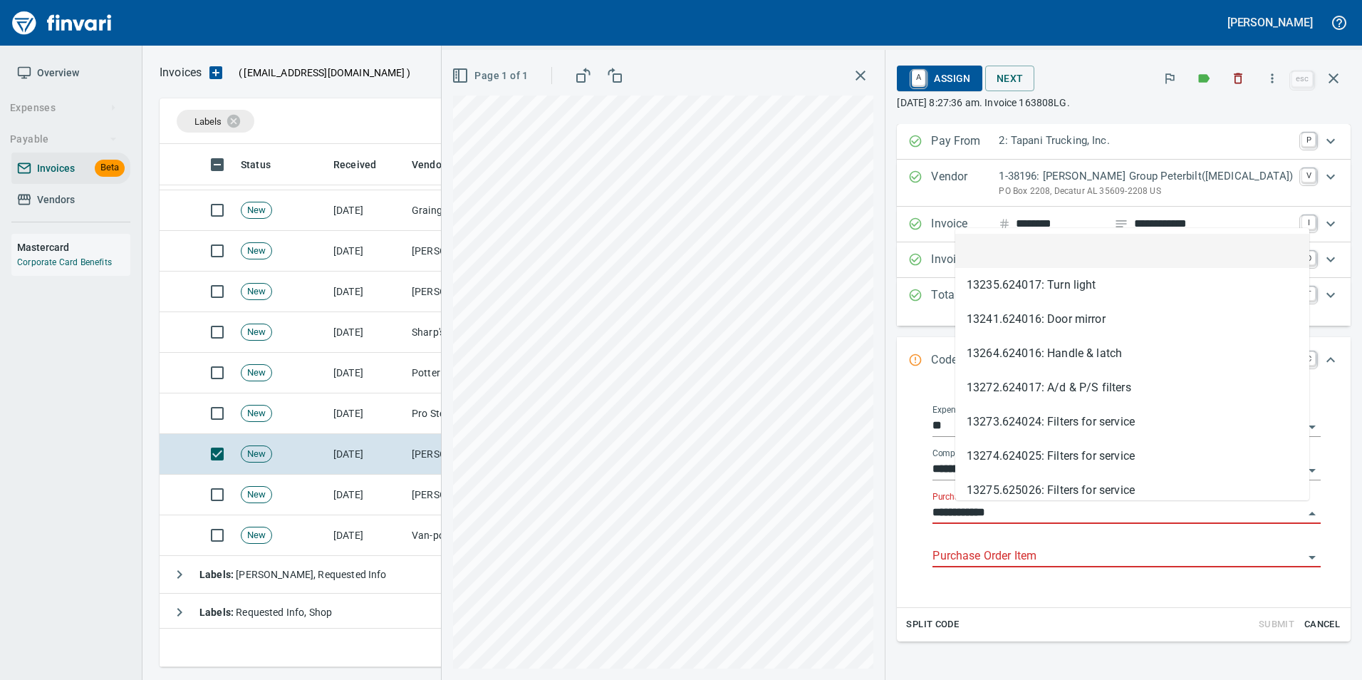
scroll to position [512, 1163]
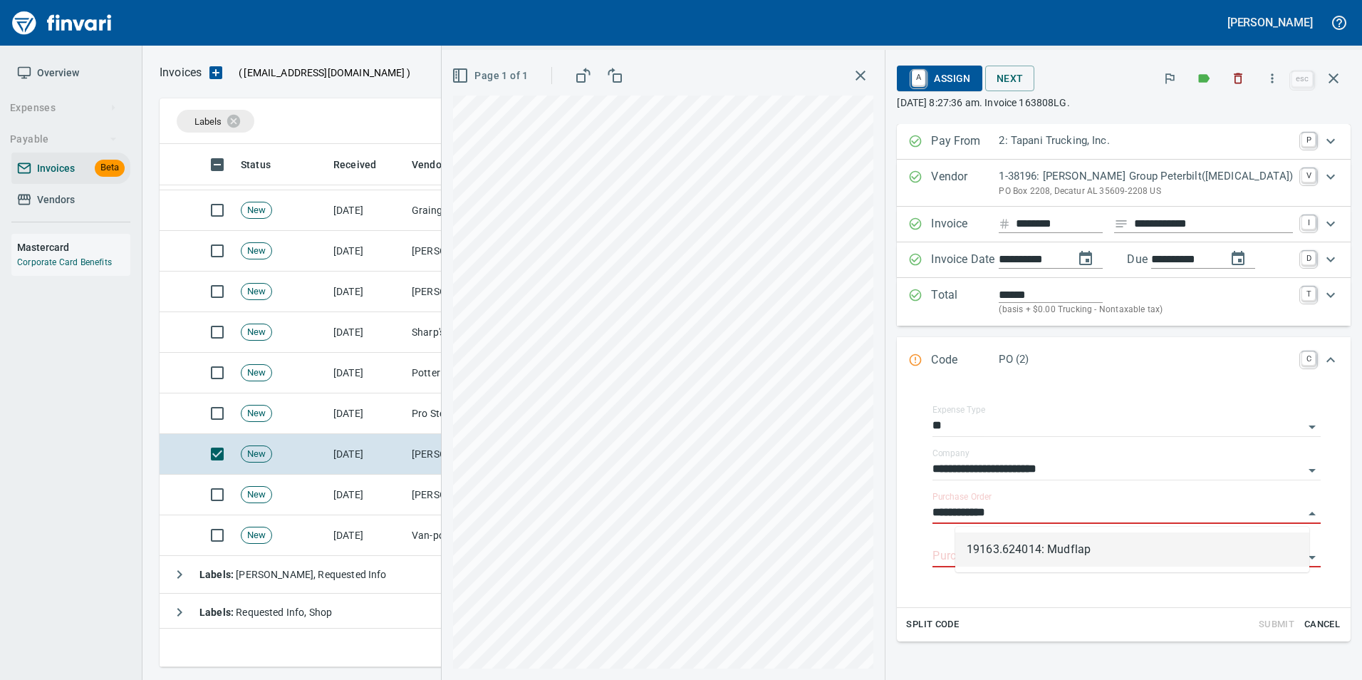
click at [1082, 554] on li "19163.624014: Mudflap" at bounding box center [1132, 549] width 354 height 34
type input "**********"
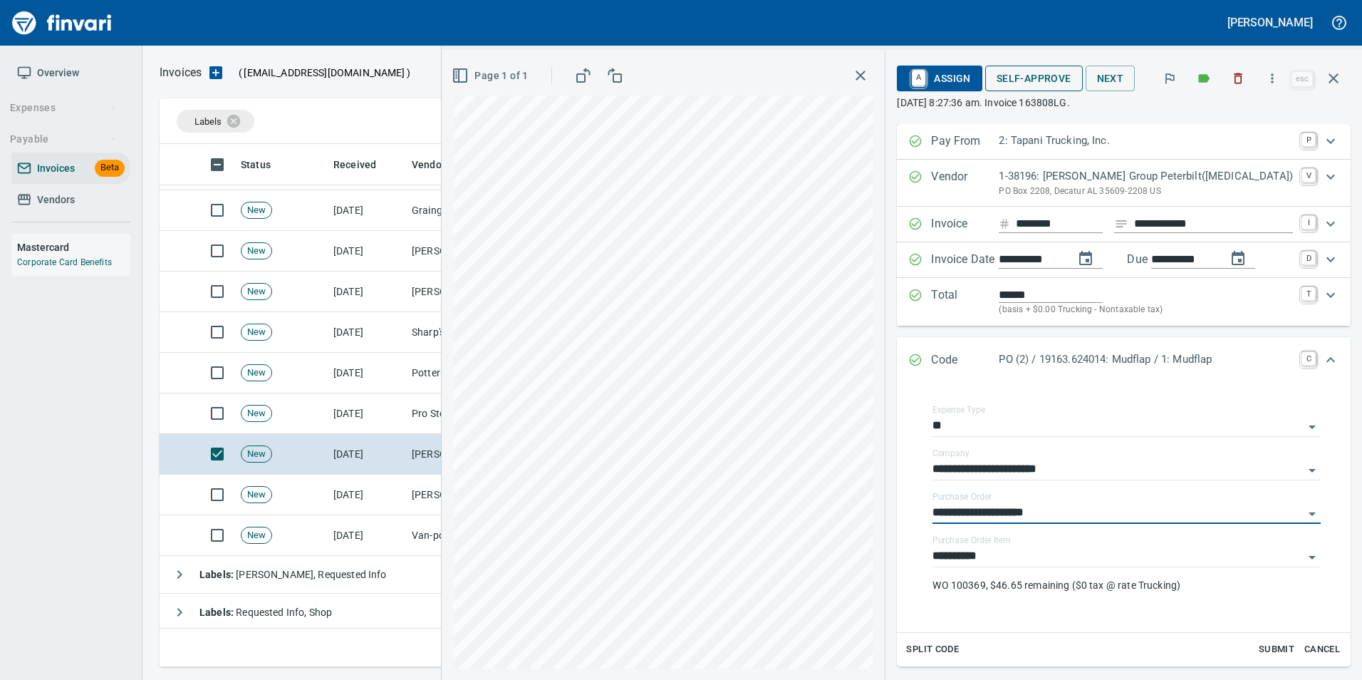
click at [1071, 85] on span "Self-Approve" at bounding box center [1033, 79] width 75 height 18
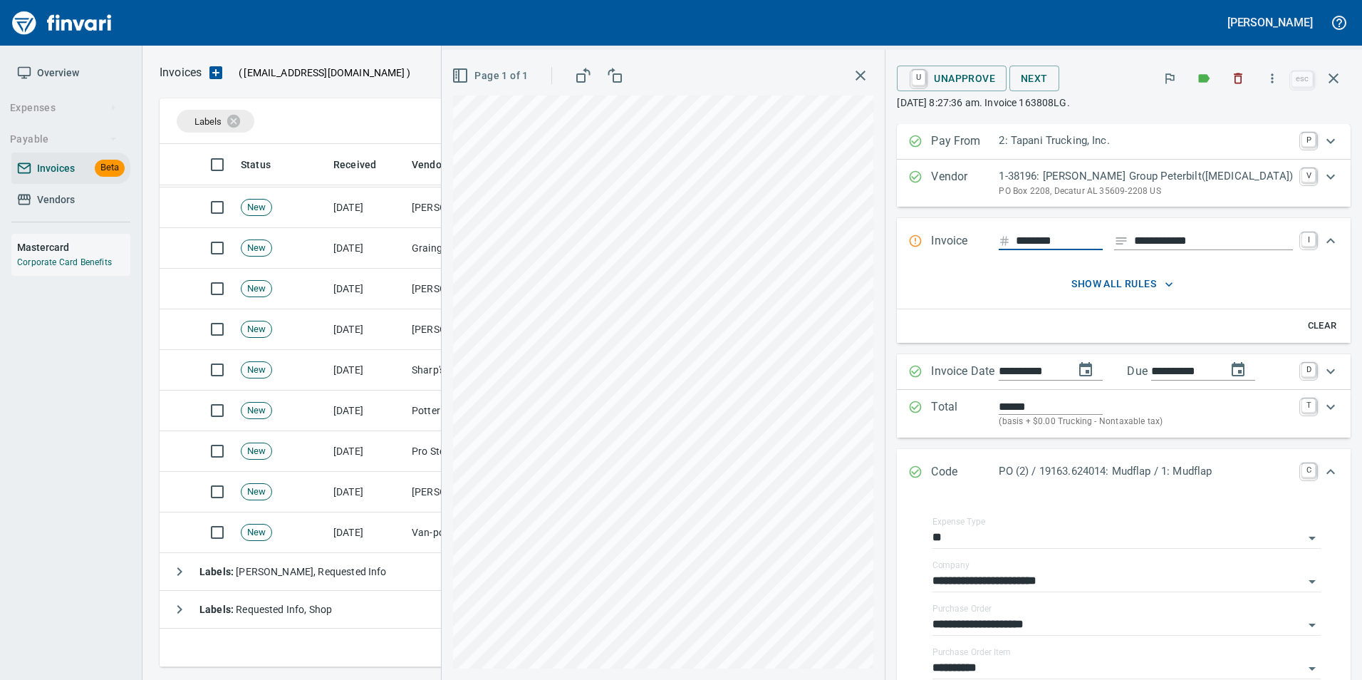
click at [922, 465] on icon "Expand" at bounding box center [915, 471] width 14 height 14
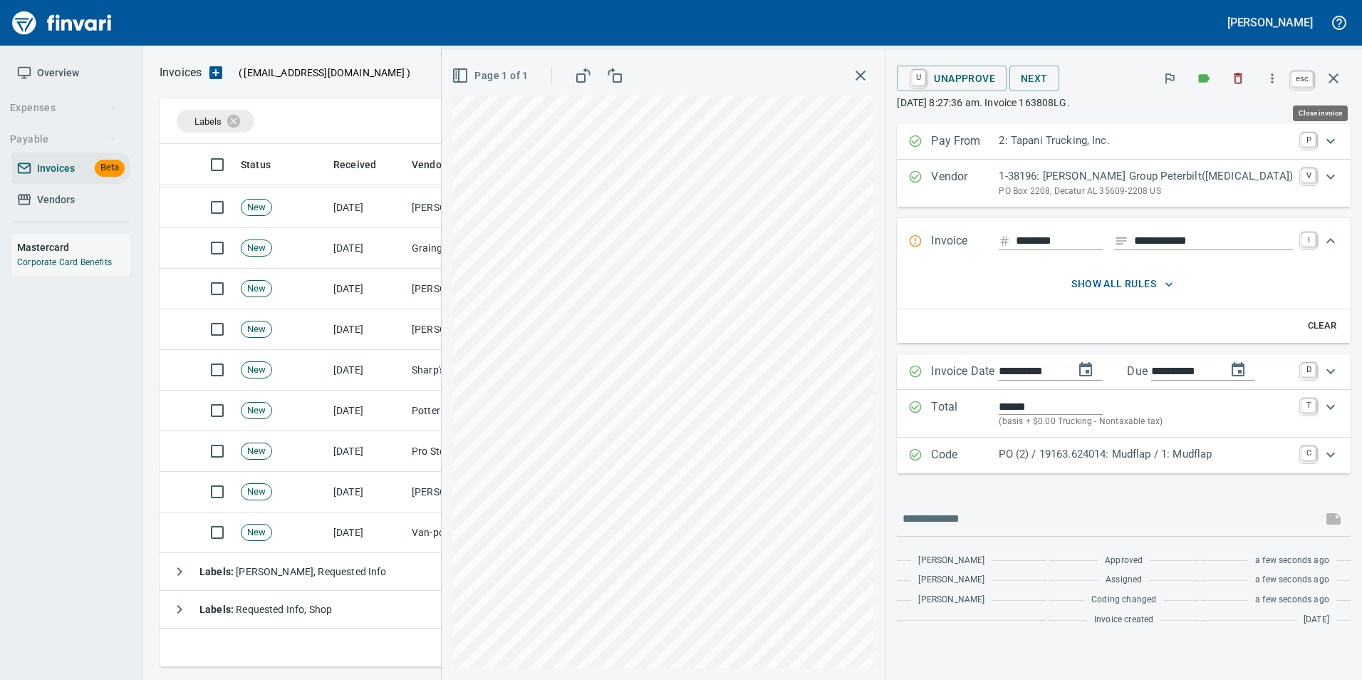
click at [1348, 78] on button "button" at bounding box center [1333, 78] width 34 height 34
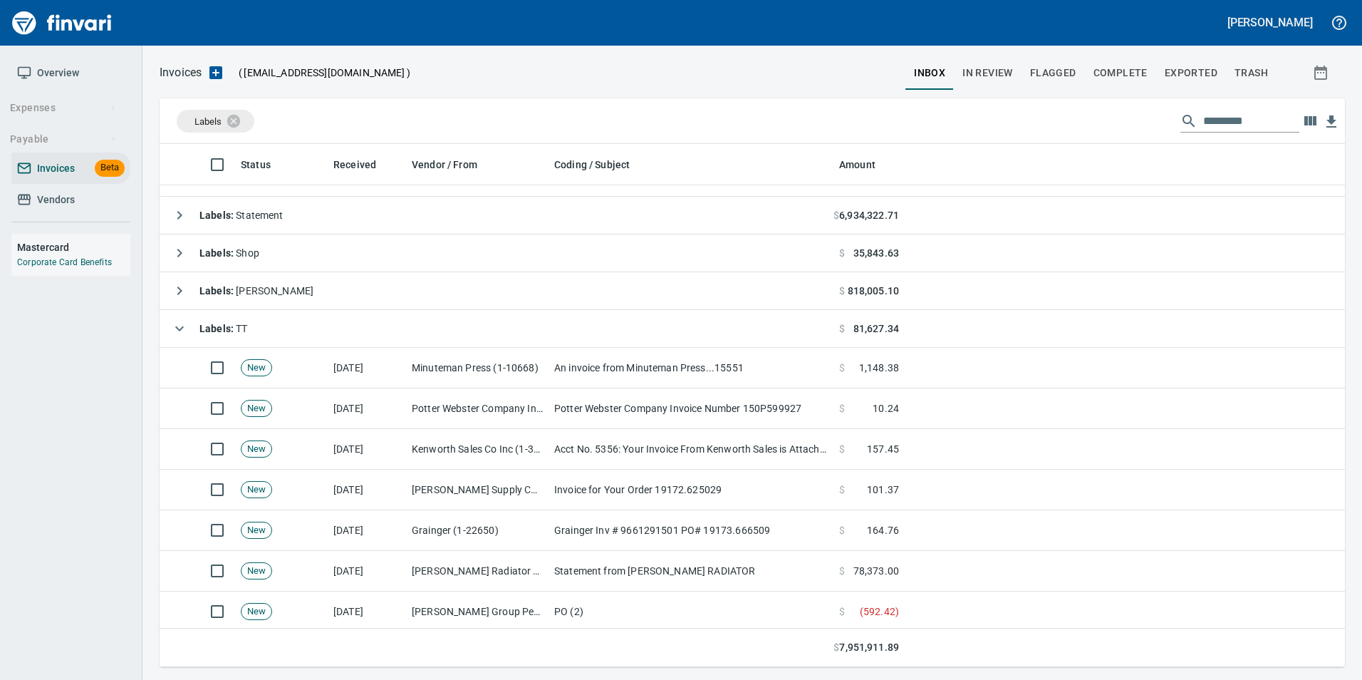
scroll to position [343, 0]
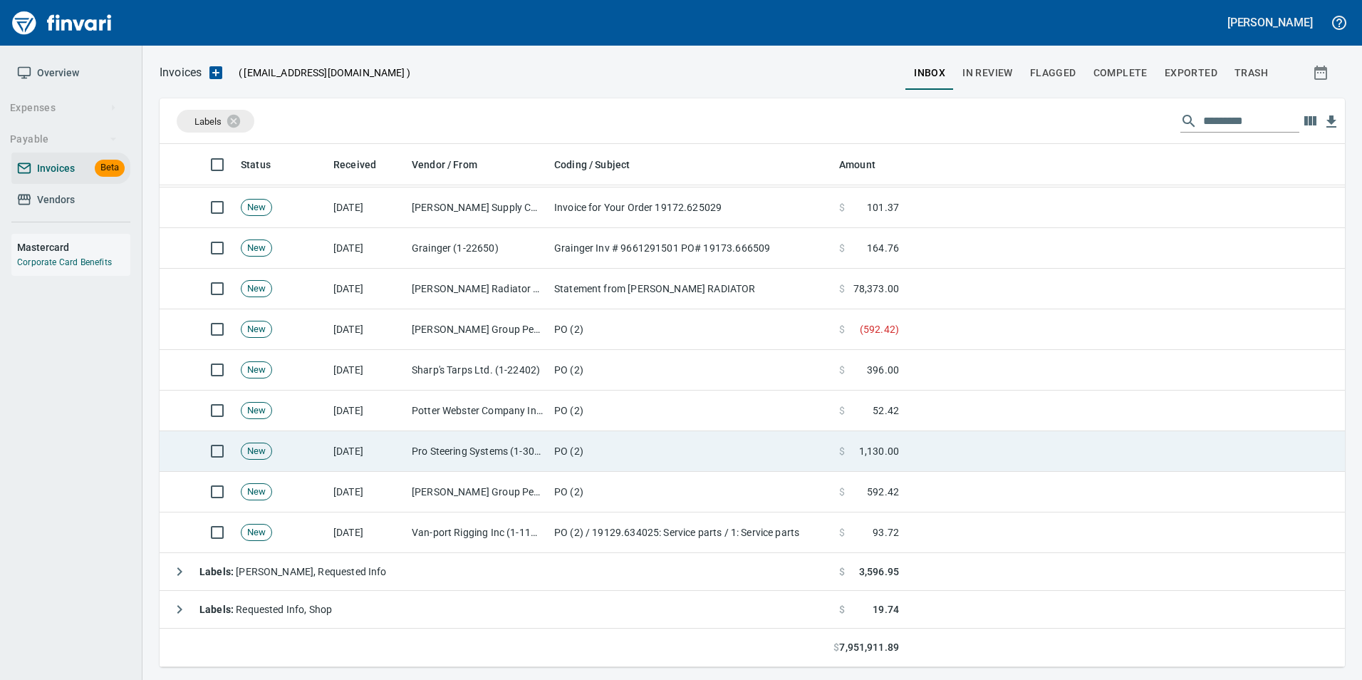
click at [597, 452] on td "PO (2)" at bounding box center [690, 451] width 285 height 41
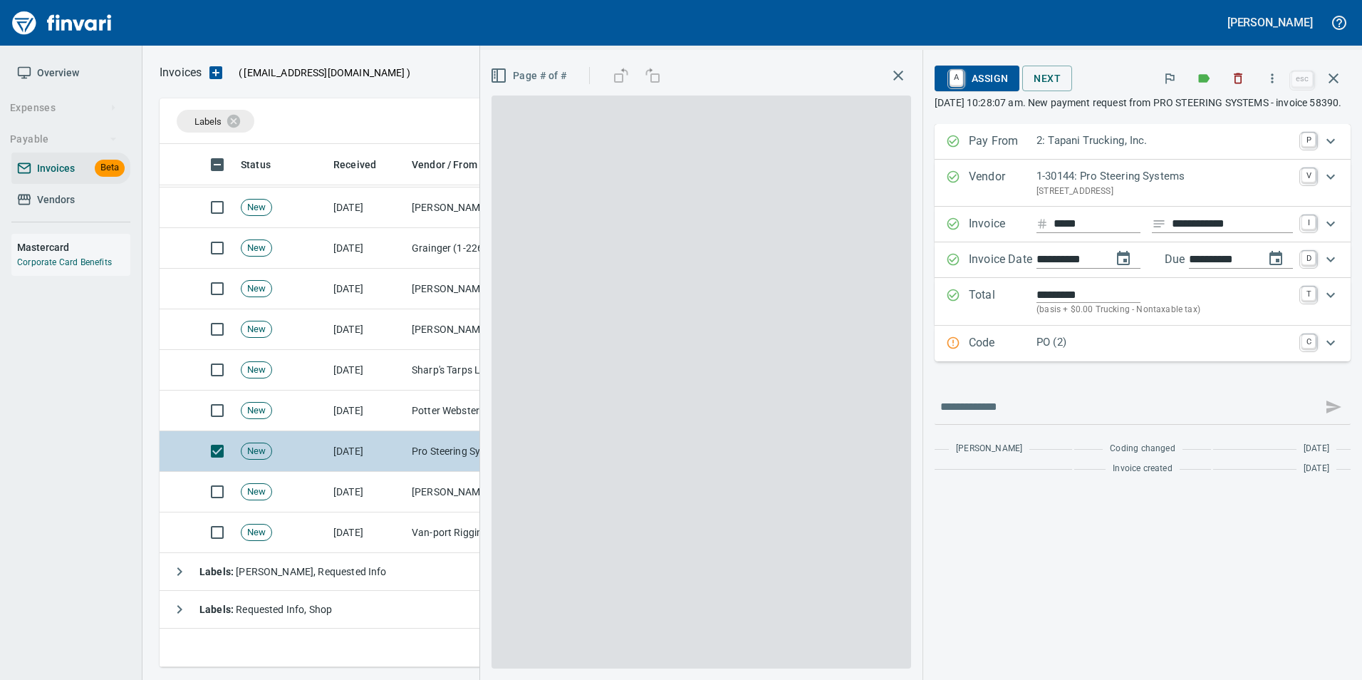
scroll to position [512, 1163]
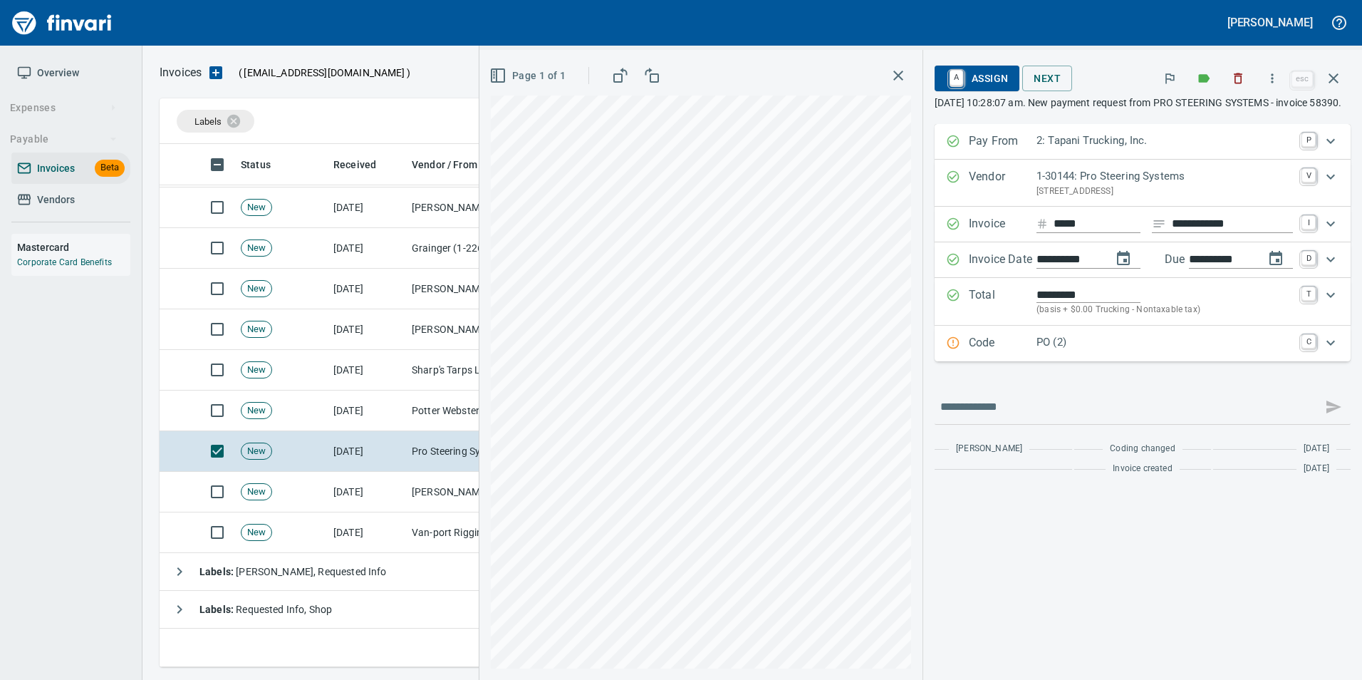
click at [975, 353] on p "Code" at bounding box center [1003, 343] width 68 height 19
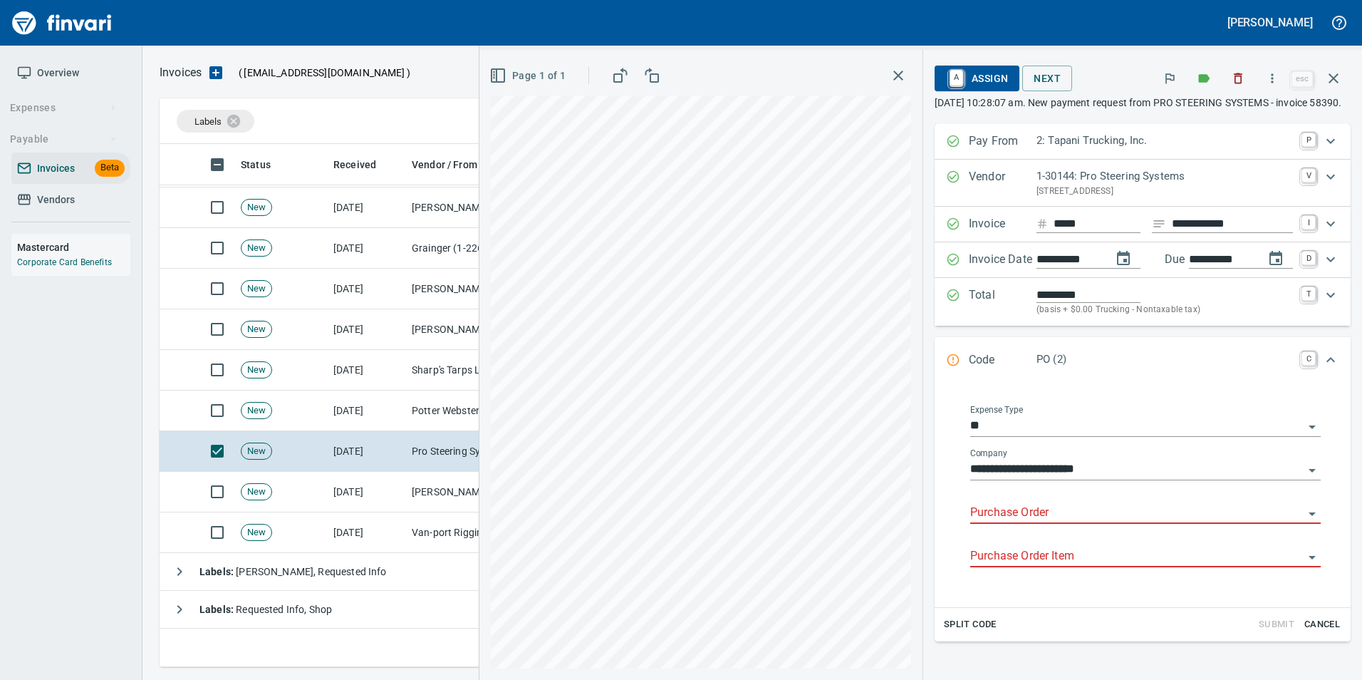
click at [1044, 523] on input "Purchase Order" at bounding box center [1136, 513] width 333 height 20
click at [1136, 561] on li "19167.624022: Power steering box" at bounding box center [1132, 563] width 354 height 34
type input "**********"
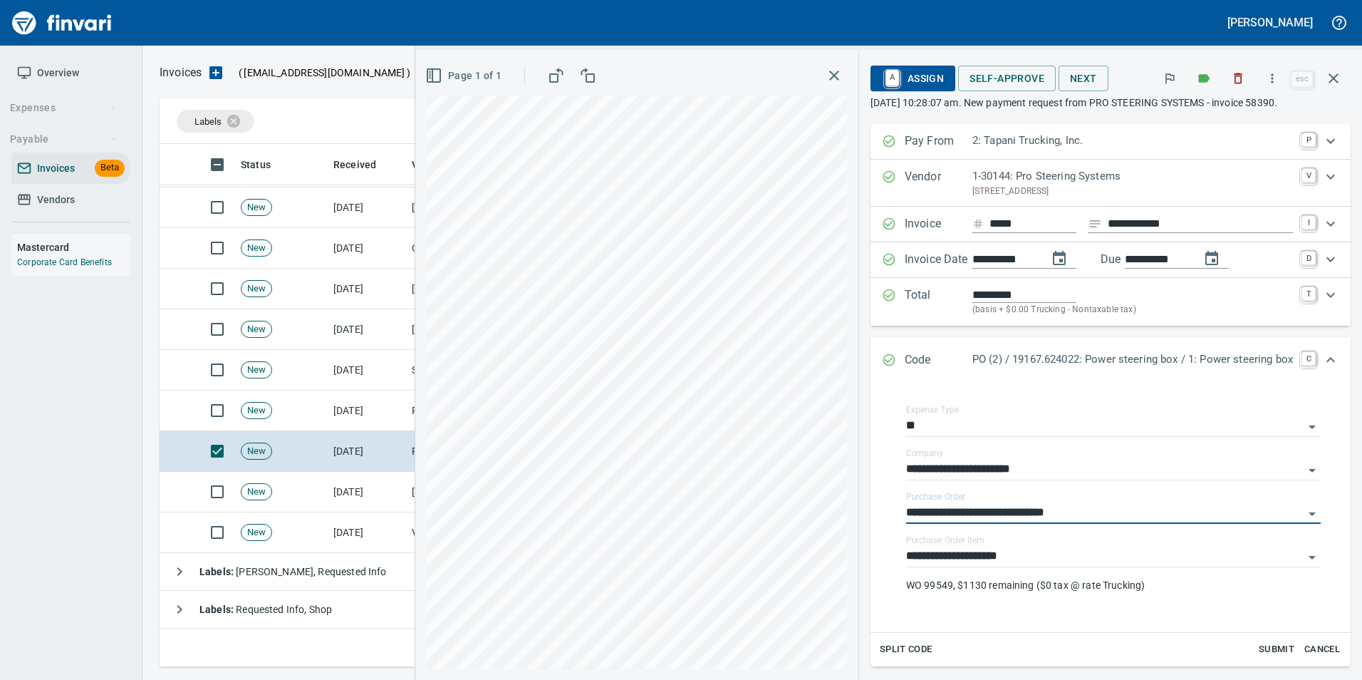
click at [883, 365] on icon "Expand" at bounding box center [889, 360] width 12 height 12
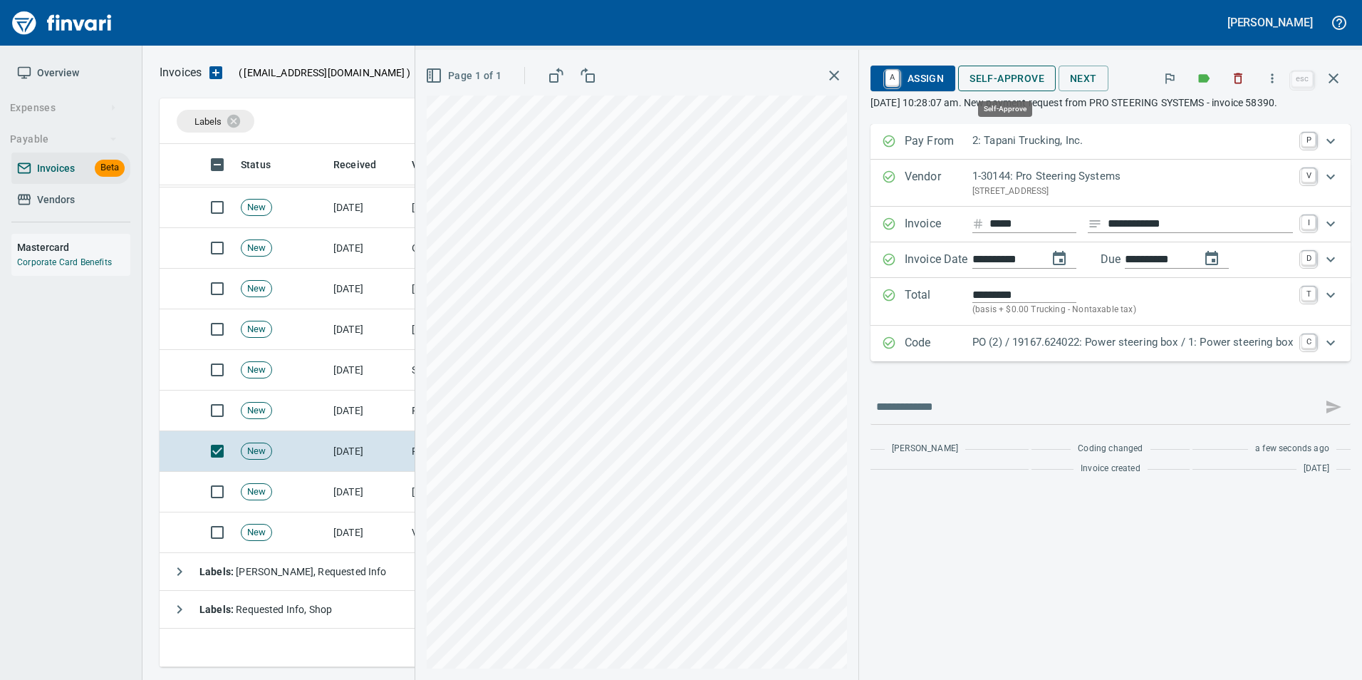
click at [1006, 83] on span "Self-Approve" at bounding box center [1006, 79] width 75 height 18
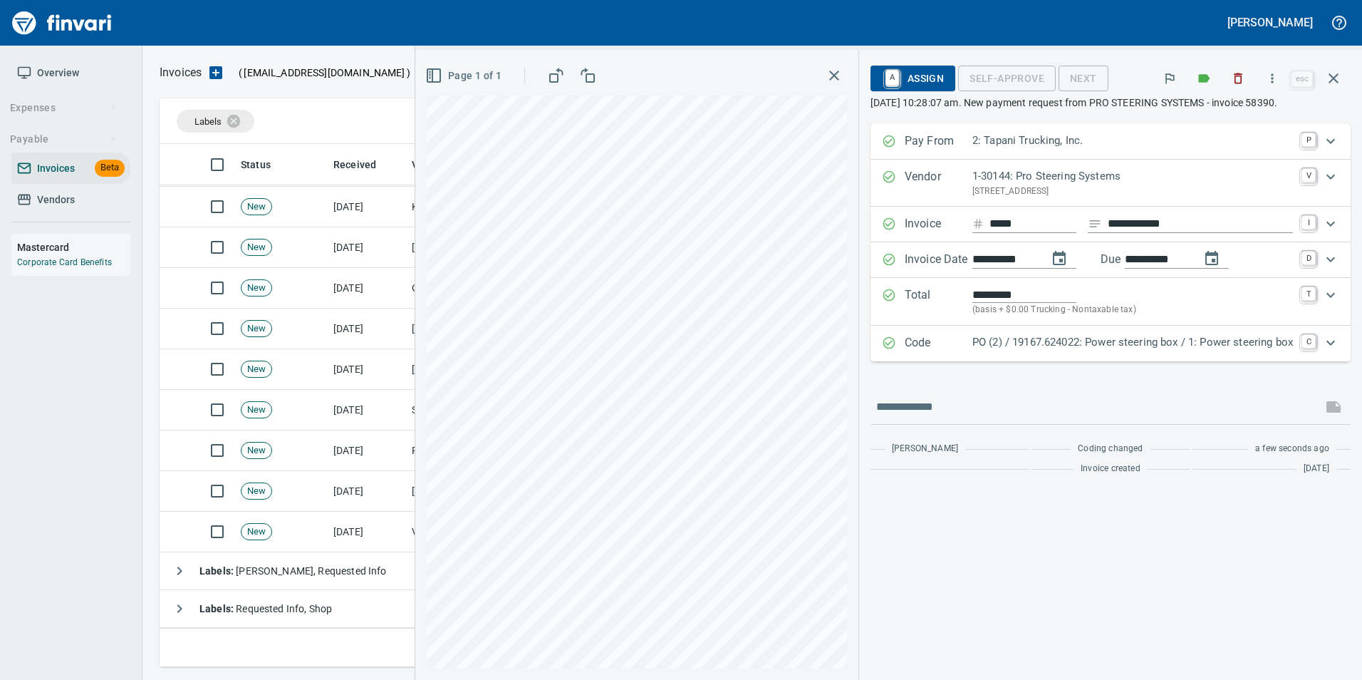
scroll to position [303, 0]
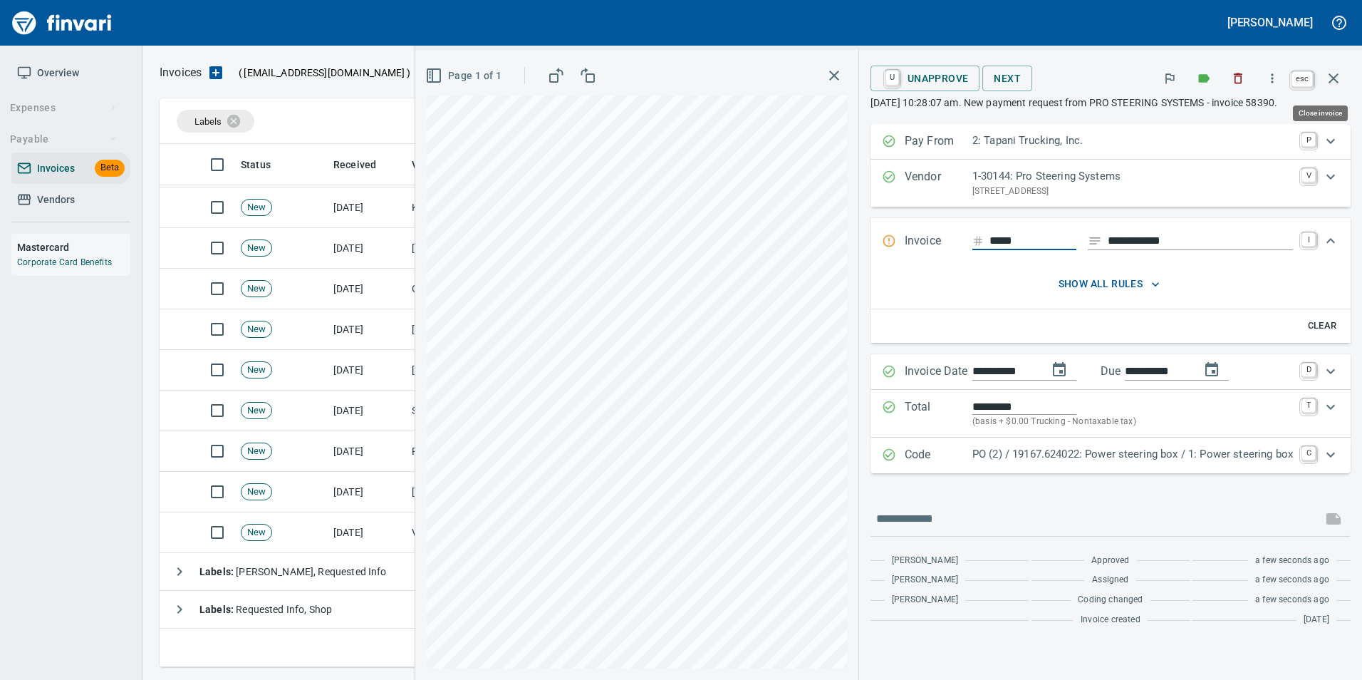
click at [1332, 77] on icon "button" at bounding box center [1333, 78] width 10 height 10
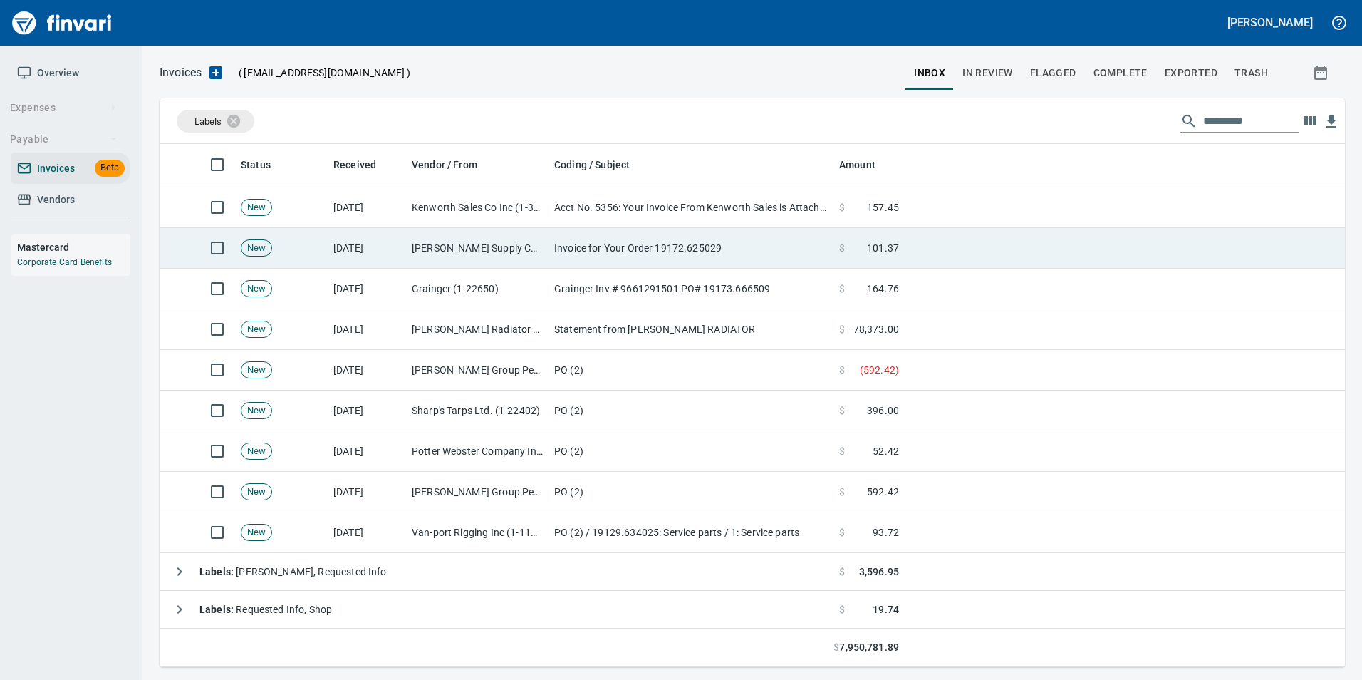
scroll to position [512, 1163]
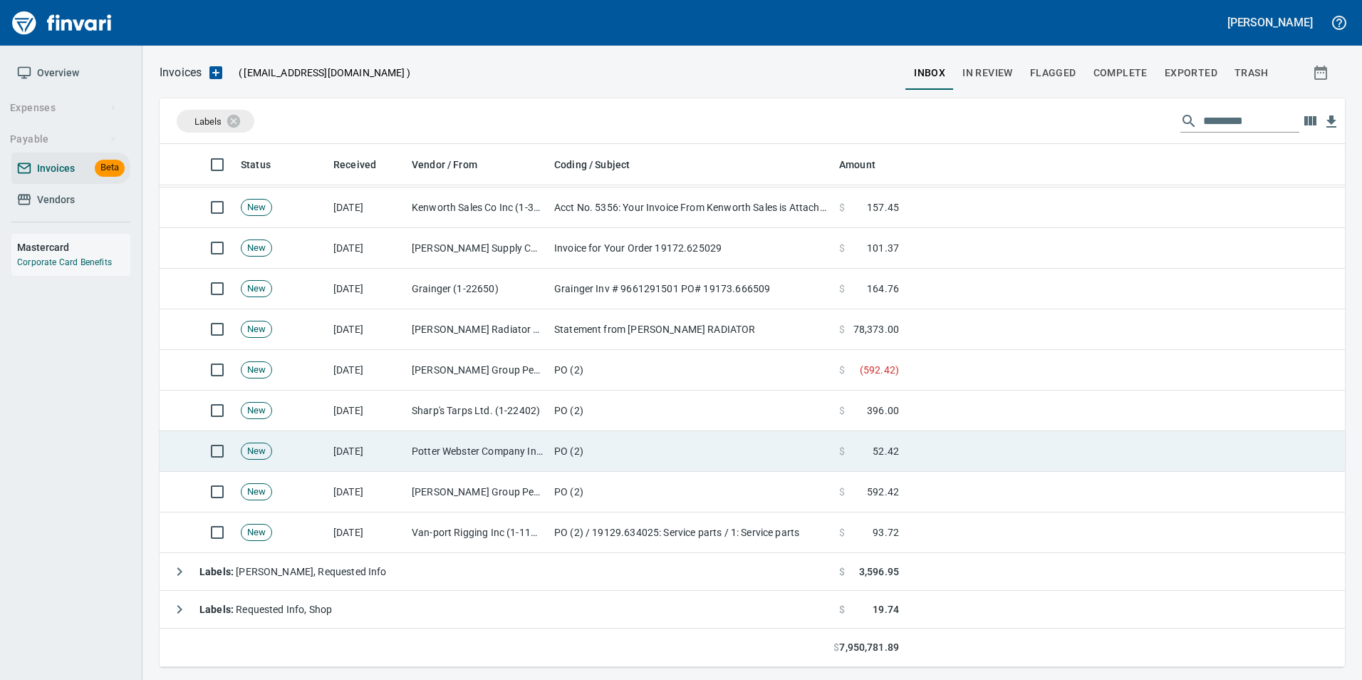
click at [391, 442] on td "[DATE]" at bounding box center [367, 451] width 78 height 41
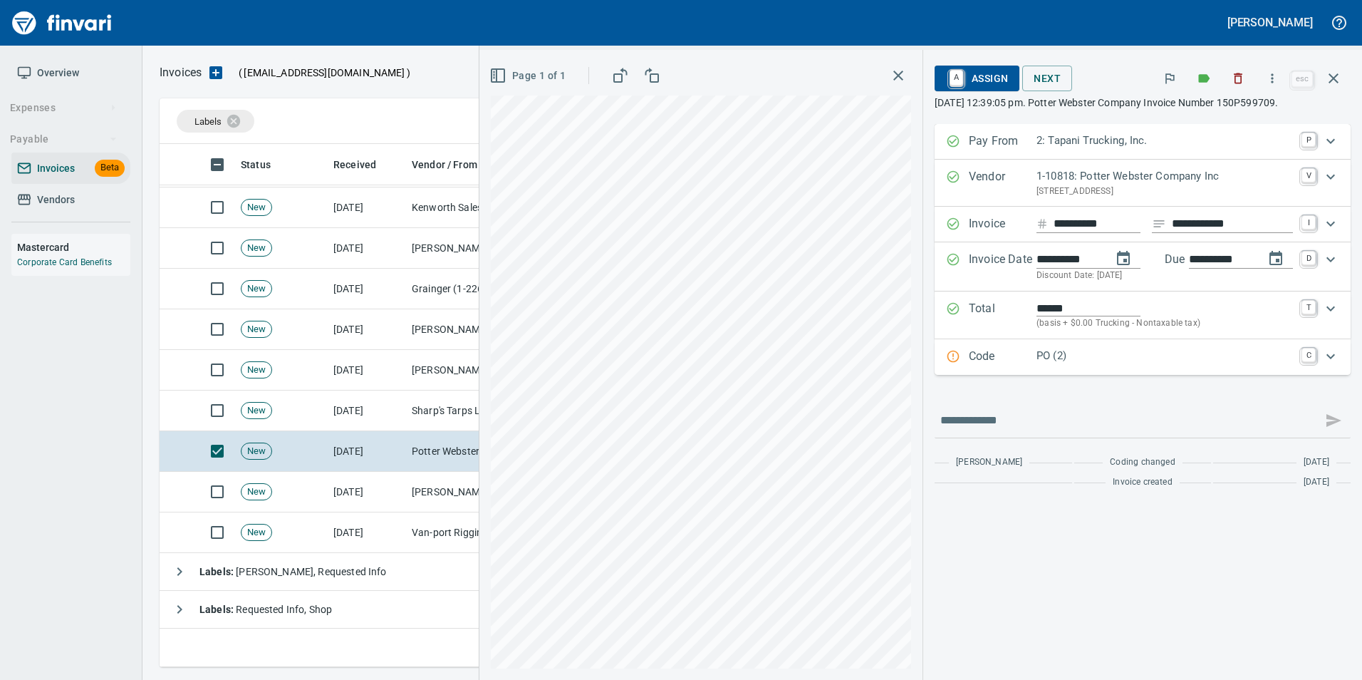
click at [1038, 344] on div "Code PO (2) C" at bounding box center [1142, 357] width 416 height 36
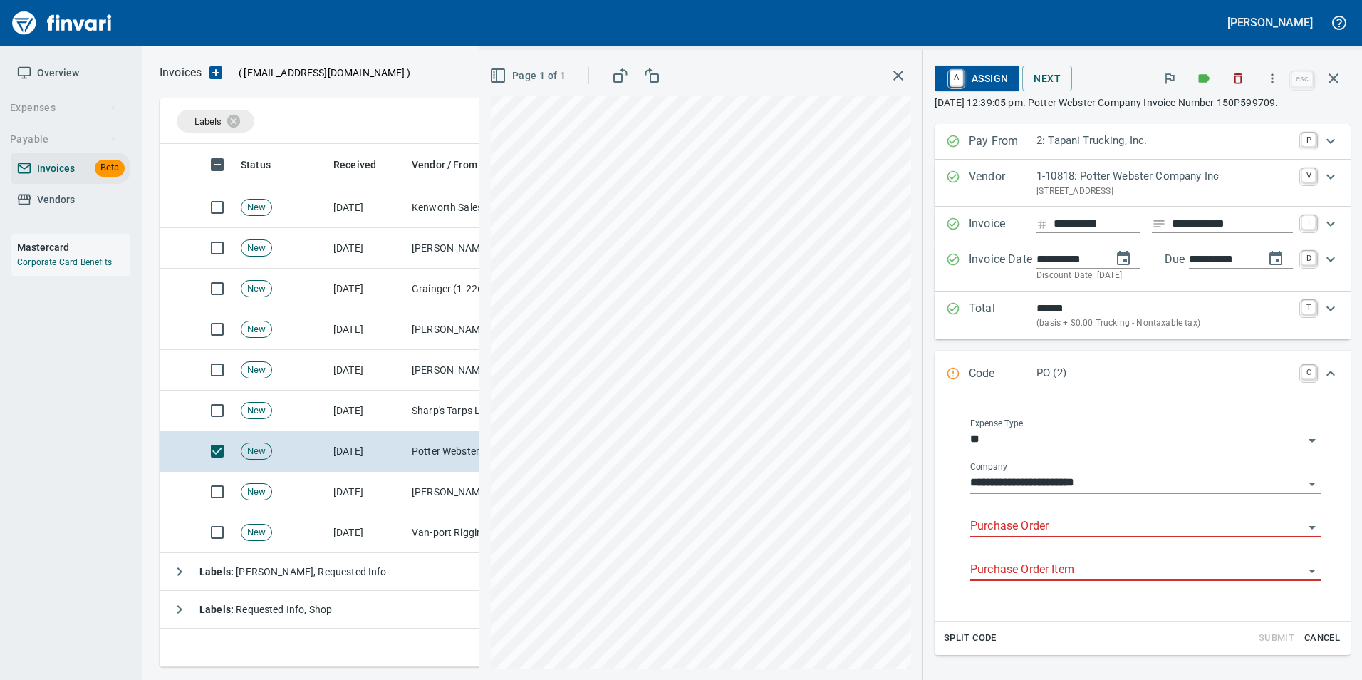
drag, startPoint x: 979, startPoint y: 514, endPoint x: 984, endPoint y: 526, distance: 12.7
click at [981, 516] on div "Purchase Order" at bounding box center [1145, 521] width 350 height 32
click at [1120, 559] on li "19168.625035: 24x30 Mudflap" at bounding box center [1132, 563] width 354 height 34
type input "**********"
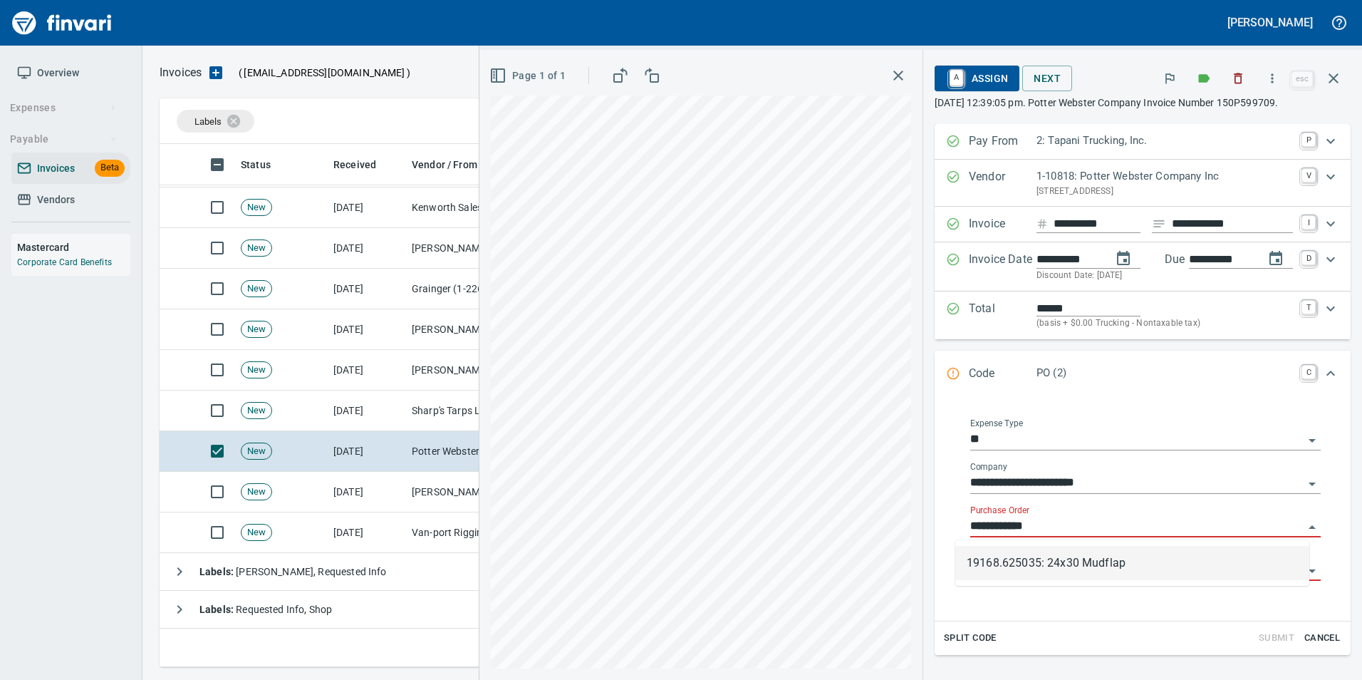
type input "**********"
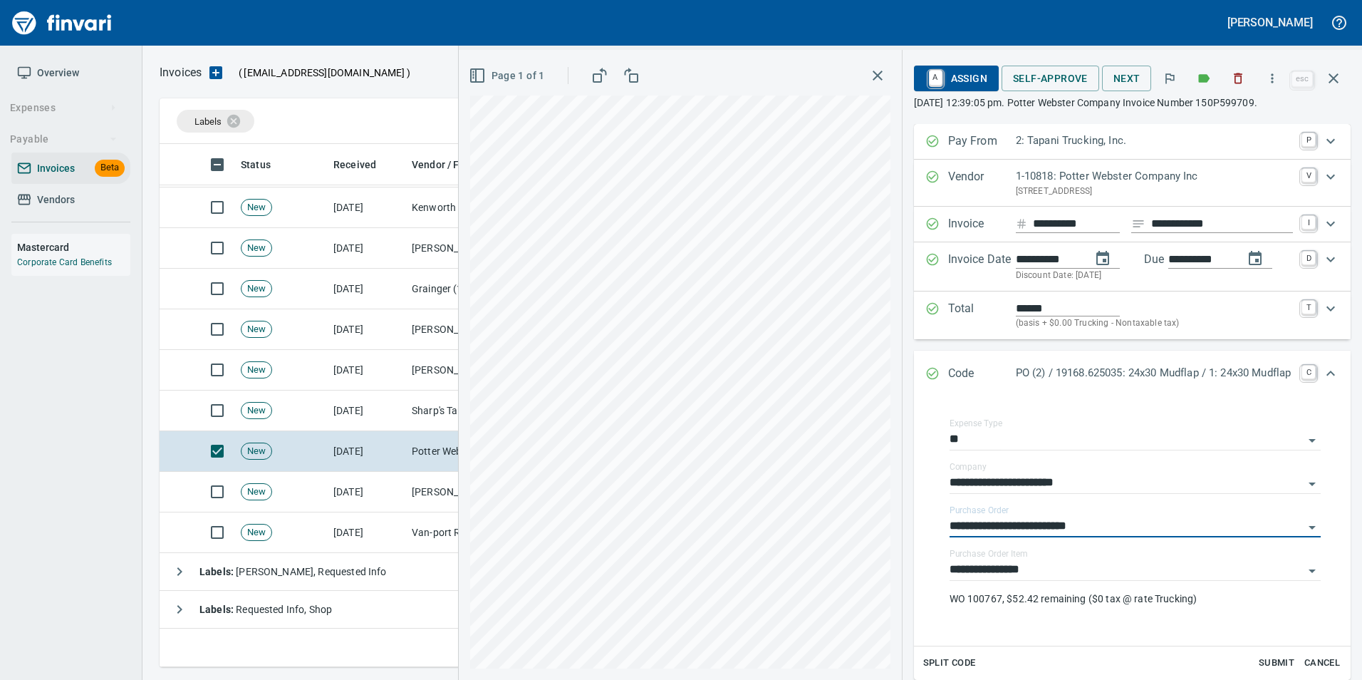
click at [925, 369] on icon "Expand" at bounding box center [932, 373] width 14 height 14
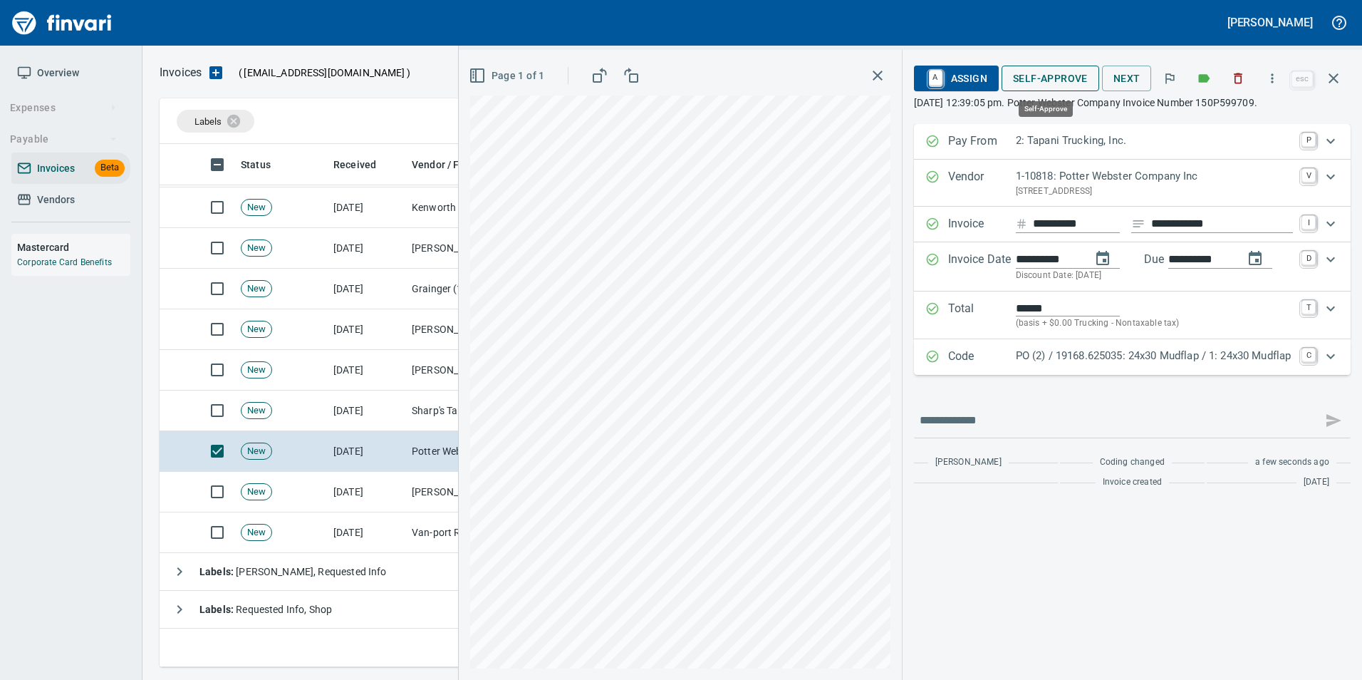
click at [1028, 84] on span "Self-Approve" at bounding box center [1050, 79] width 75 height 18
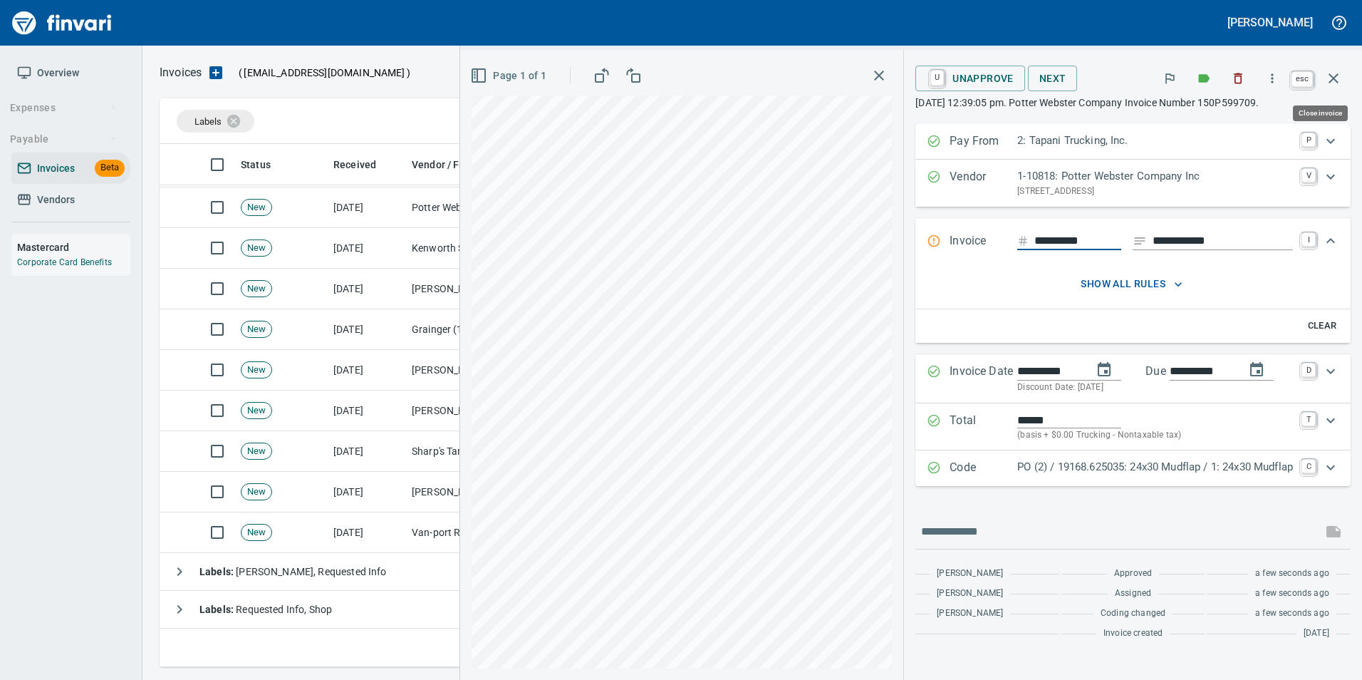
drag, startPoint x: 1344, startPoint y: 76, endPoint x: 1236, endPoint y: 127, distance: 119.2
click at [1343, 76] on button "button" at bounding box center [1333, 78] width 34 height 34
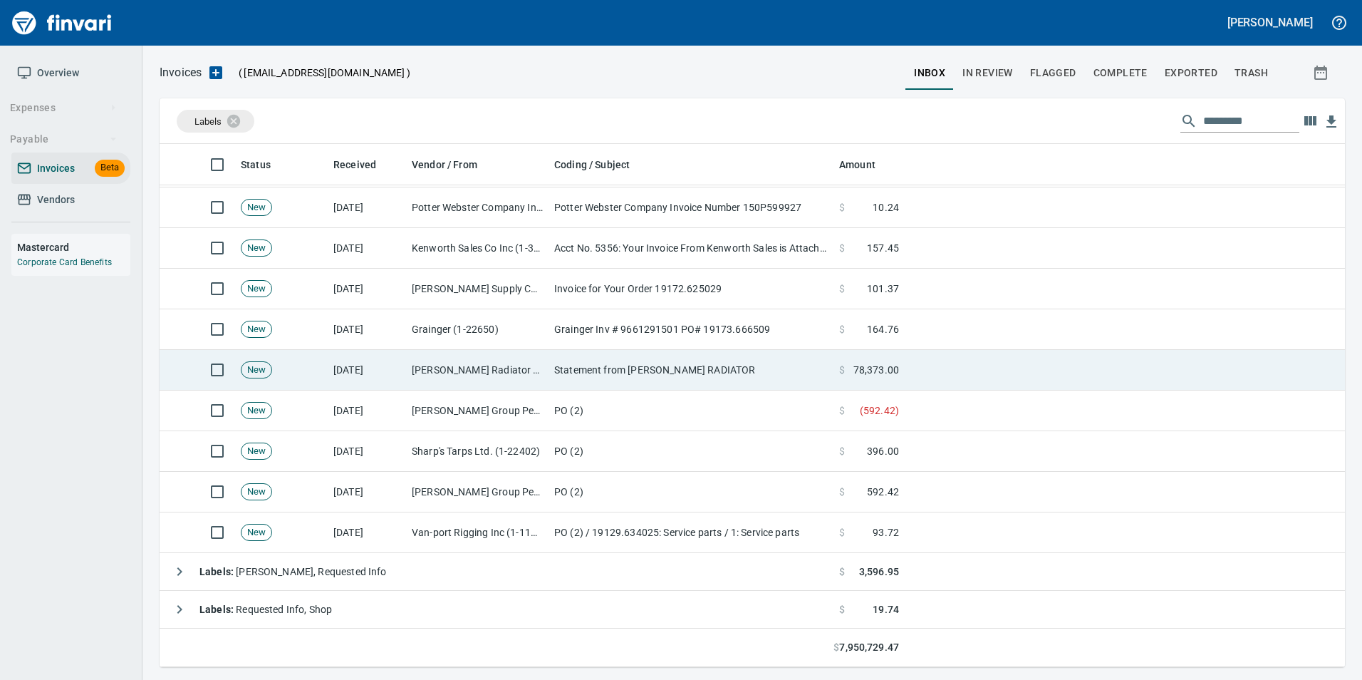
scroll to position [512, 1163]
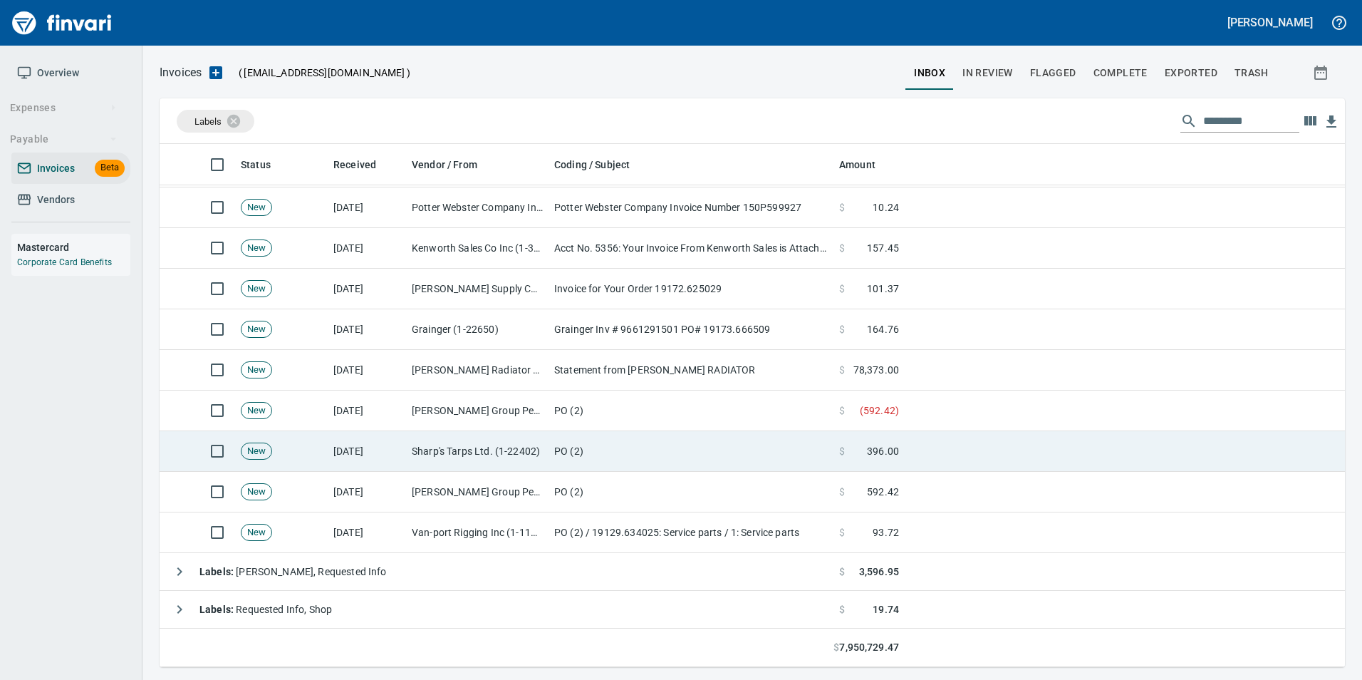
click at [548, 440] on td "Sharp's Tarps Ltd. (1-22402)" at bounding box center [477, 451] width 142 height 41
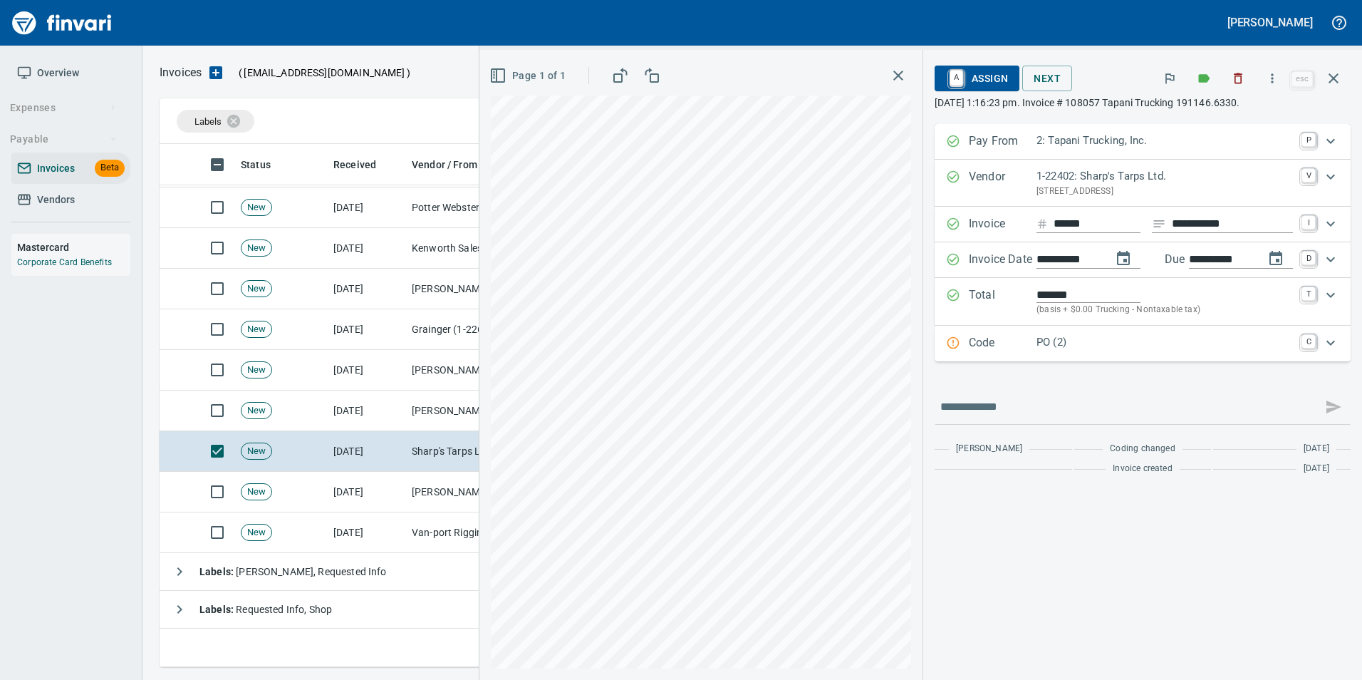
click at [970, 347] on p "Code" at bounding box center [1003, 343] width 68 height 19
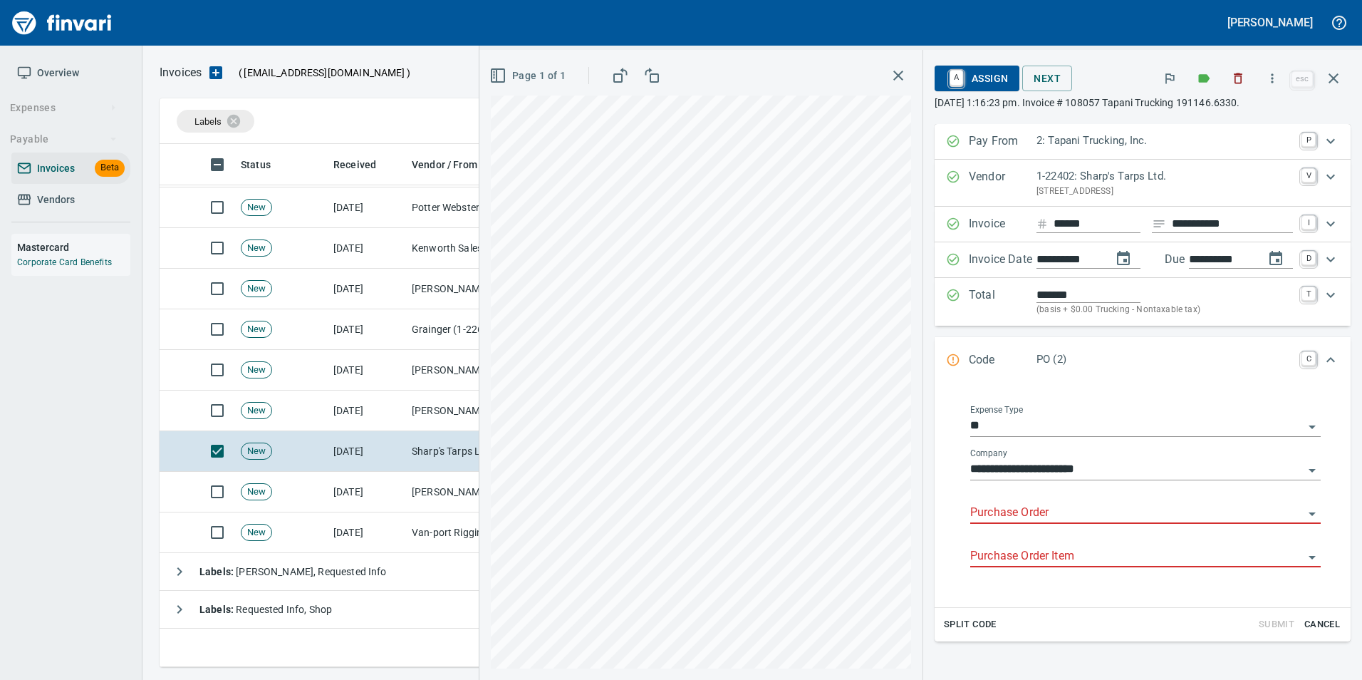
click at [989, 515] on input "Purchase Order" at bounding box center [1136, 513] width 333 height 20
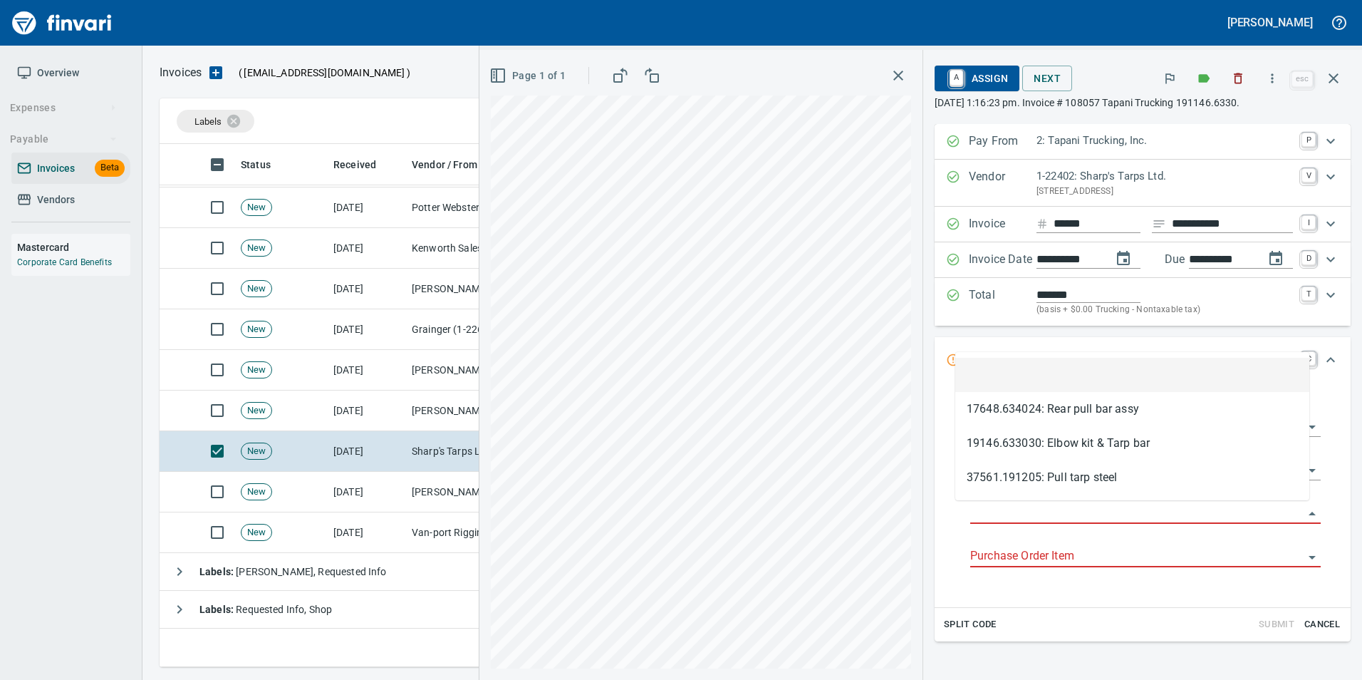
scroll to position [512, 1163]
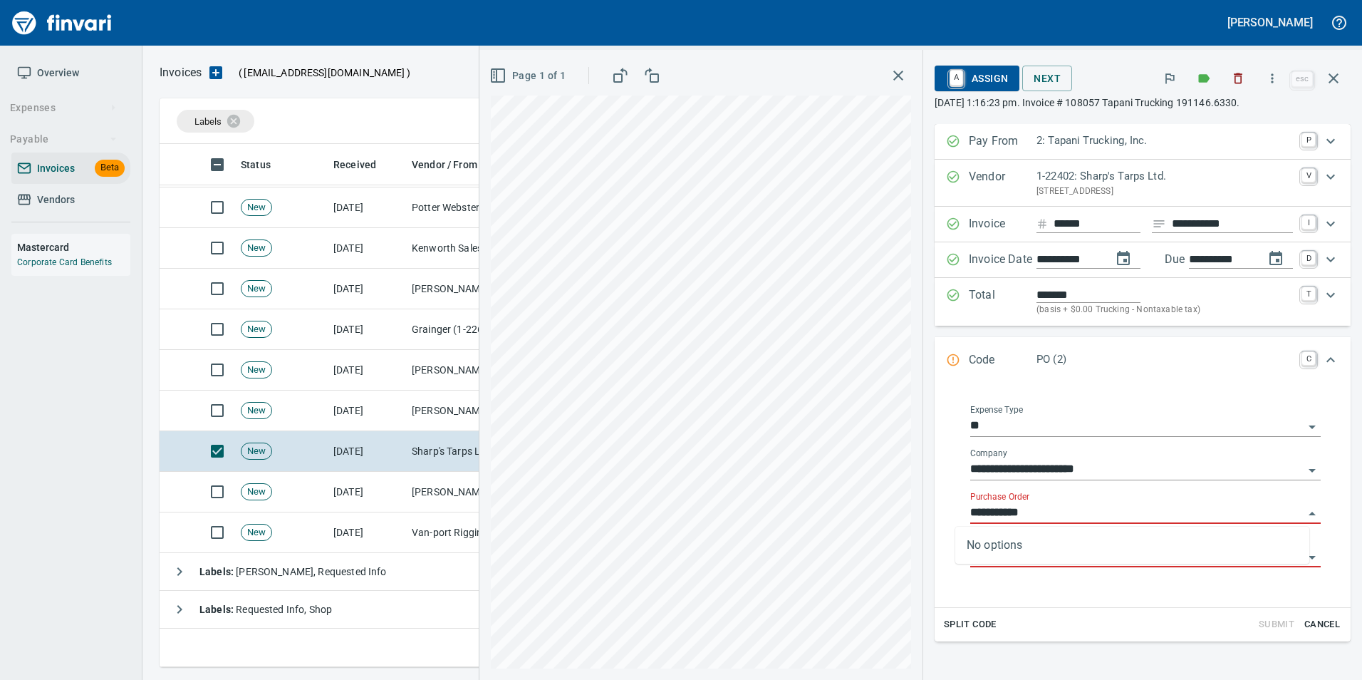
type input "**********"
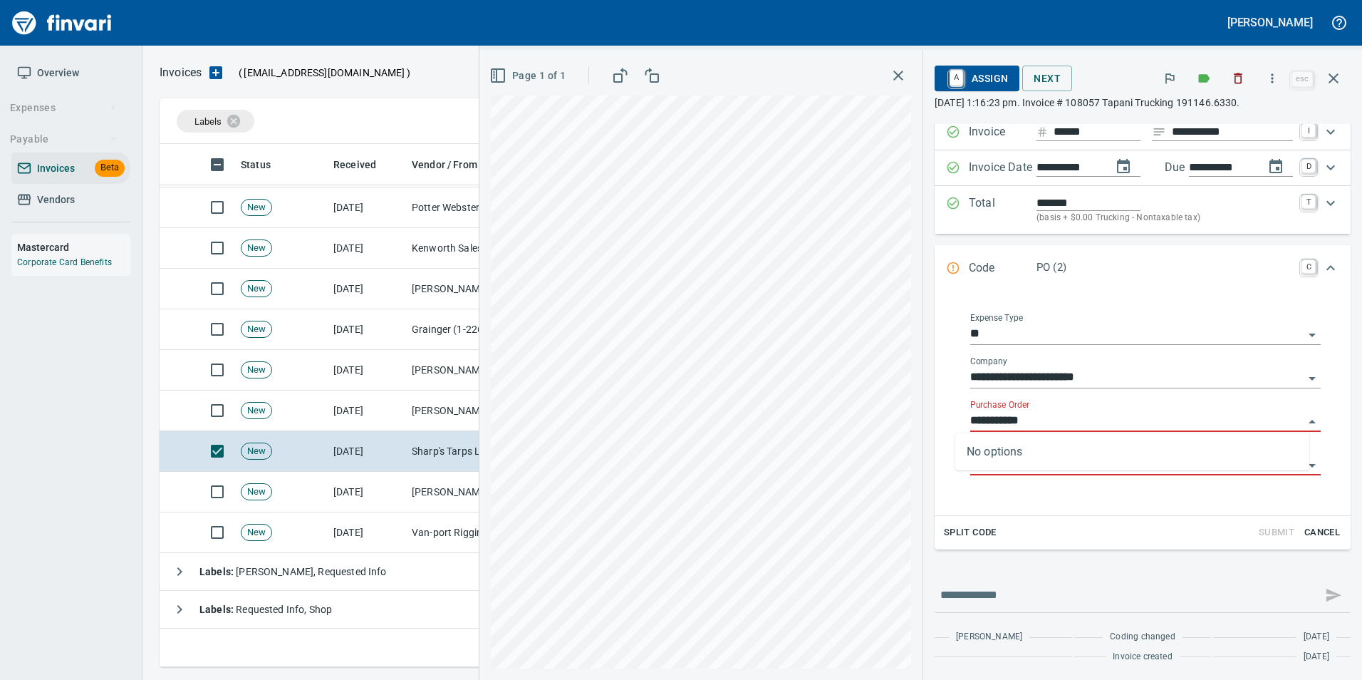
scroll to position [93, 0]
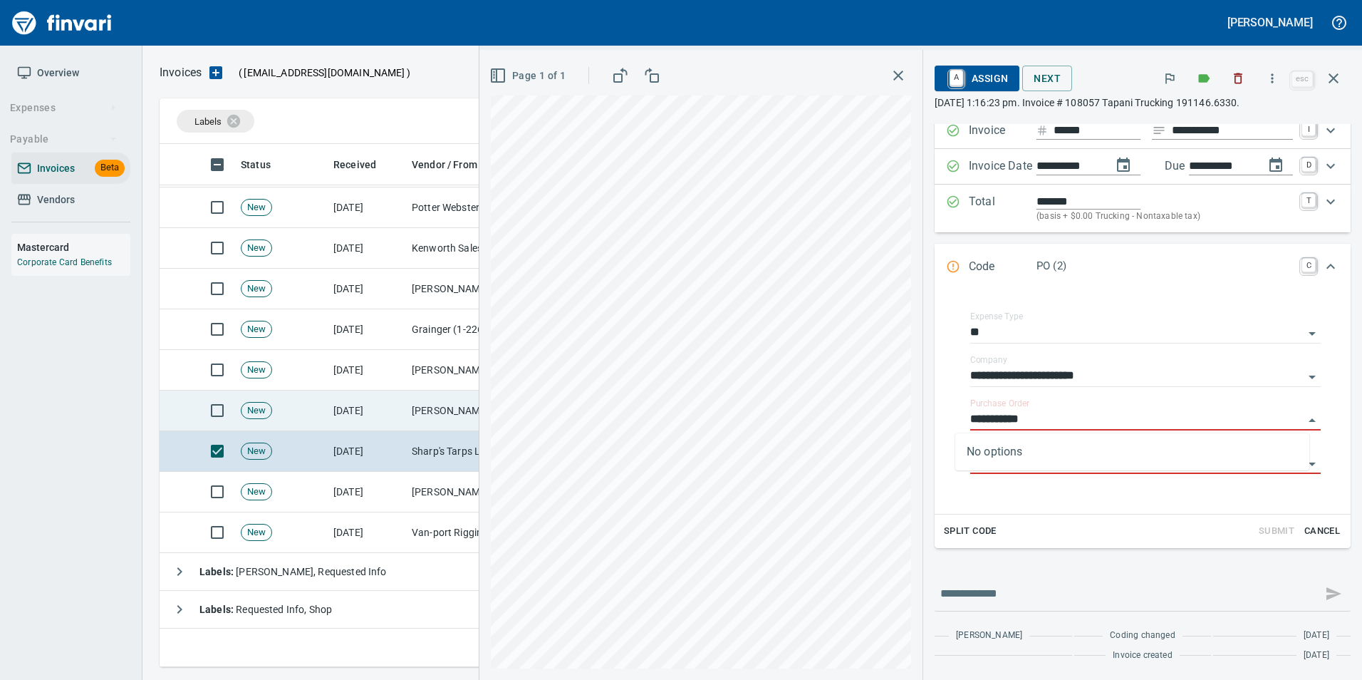
click at [320, 406] on td "New" at bounding box center [281, 410] width 93 height 41
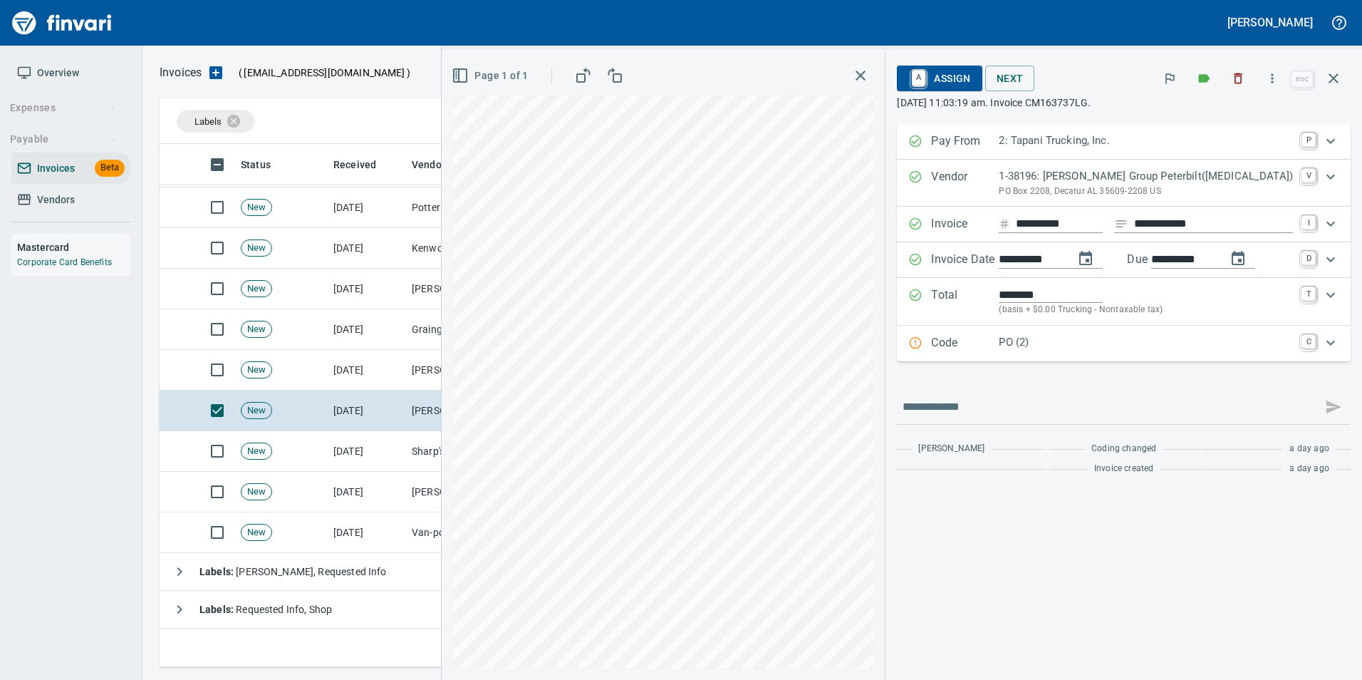
click at [974, 330] on div "Code PO (2) C" at bounding box center [1124, 344] width 454 height 36
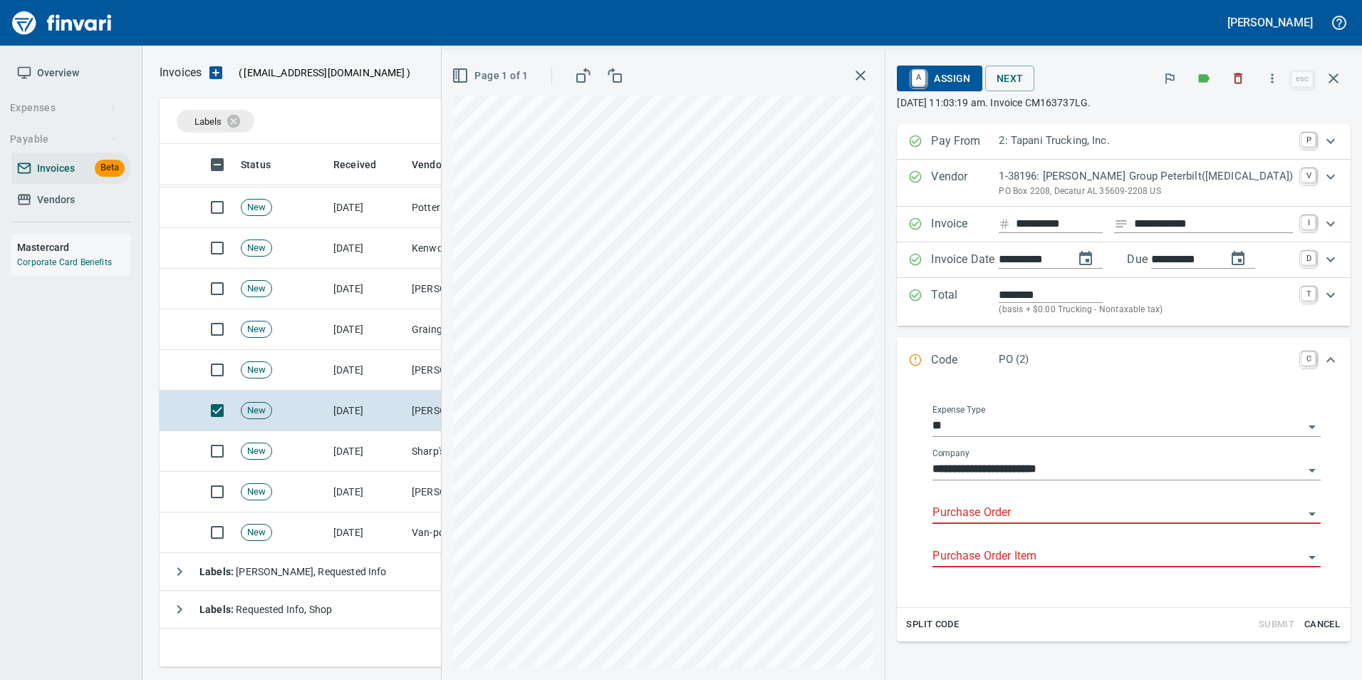
click at [1001, 511] on input "Purchase Order" at bounding box center [1117, 513] width 371 height 20
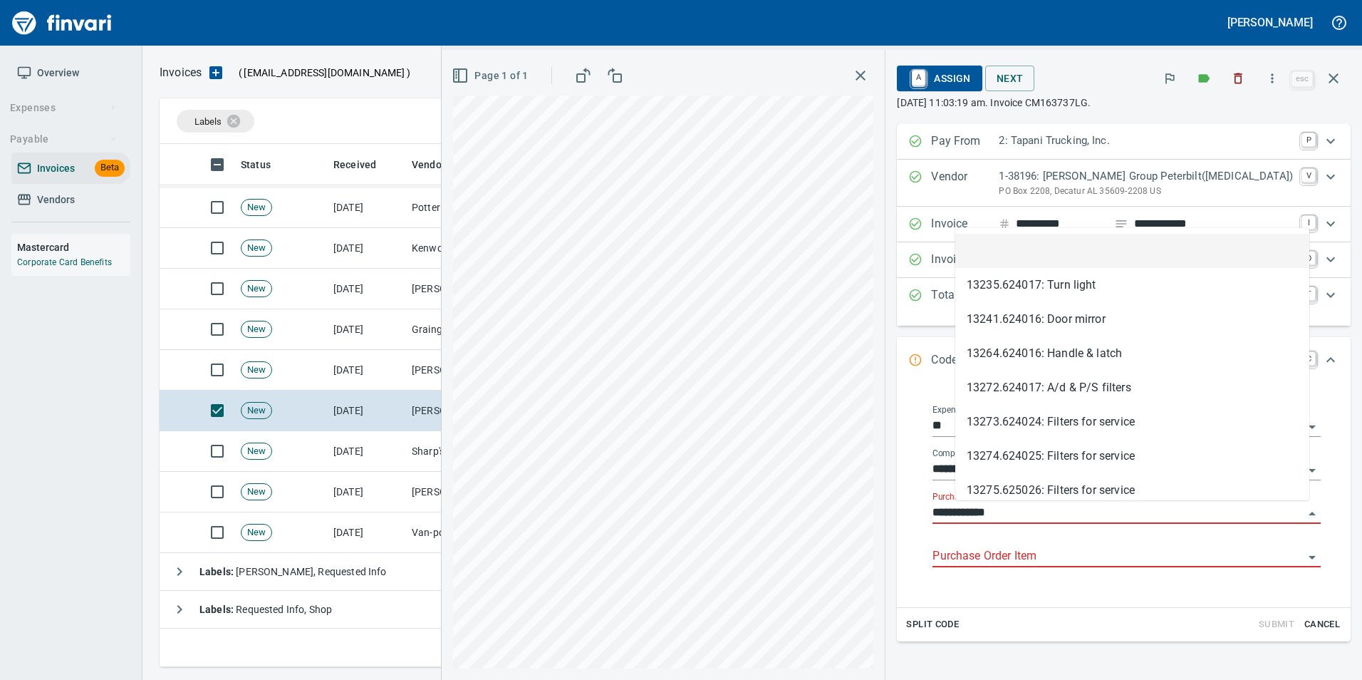
scroll to position [512, 1163]
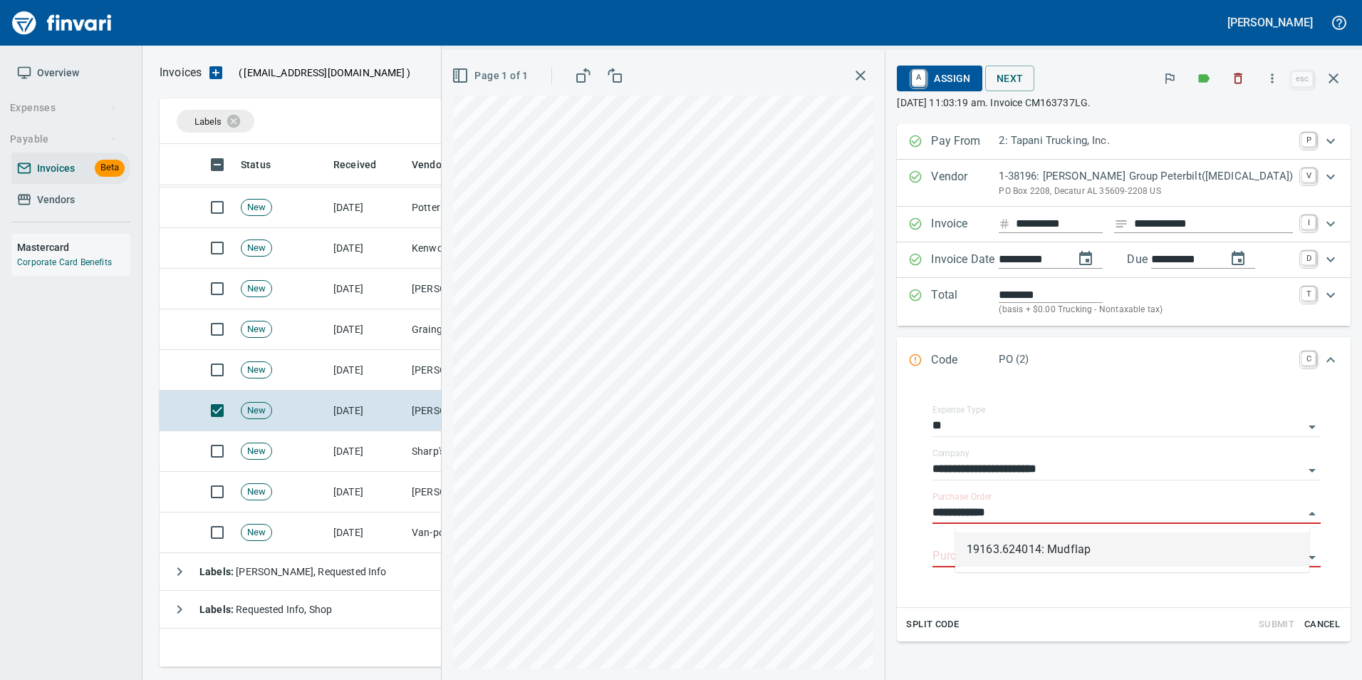
click at [1095, 543] on li "19163.624014: Mudflap" at bounding box center [1132, 549] width 354 height 34
type input "**********"
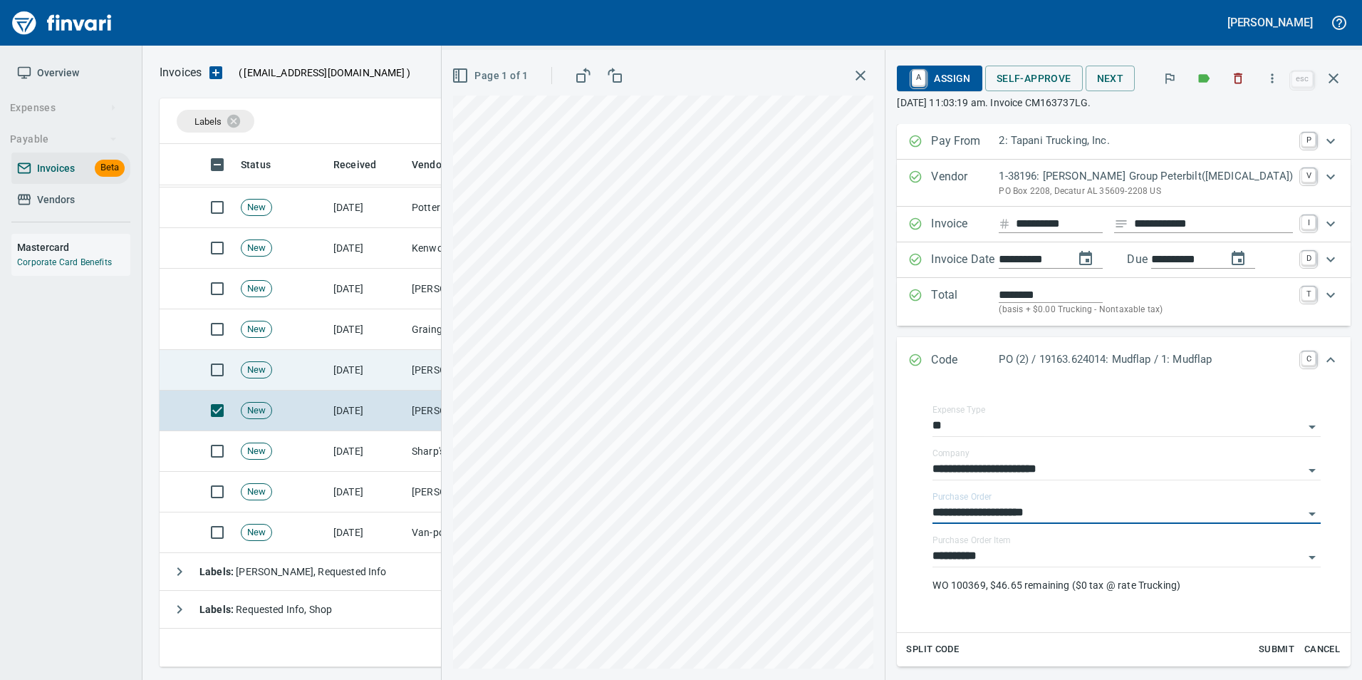
click at [407, 370] on td "Hart Radiator Service (1-10441)" at bounding box center [477, 370] width 142 height 41
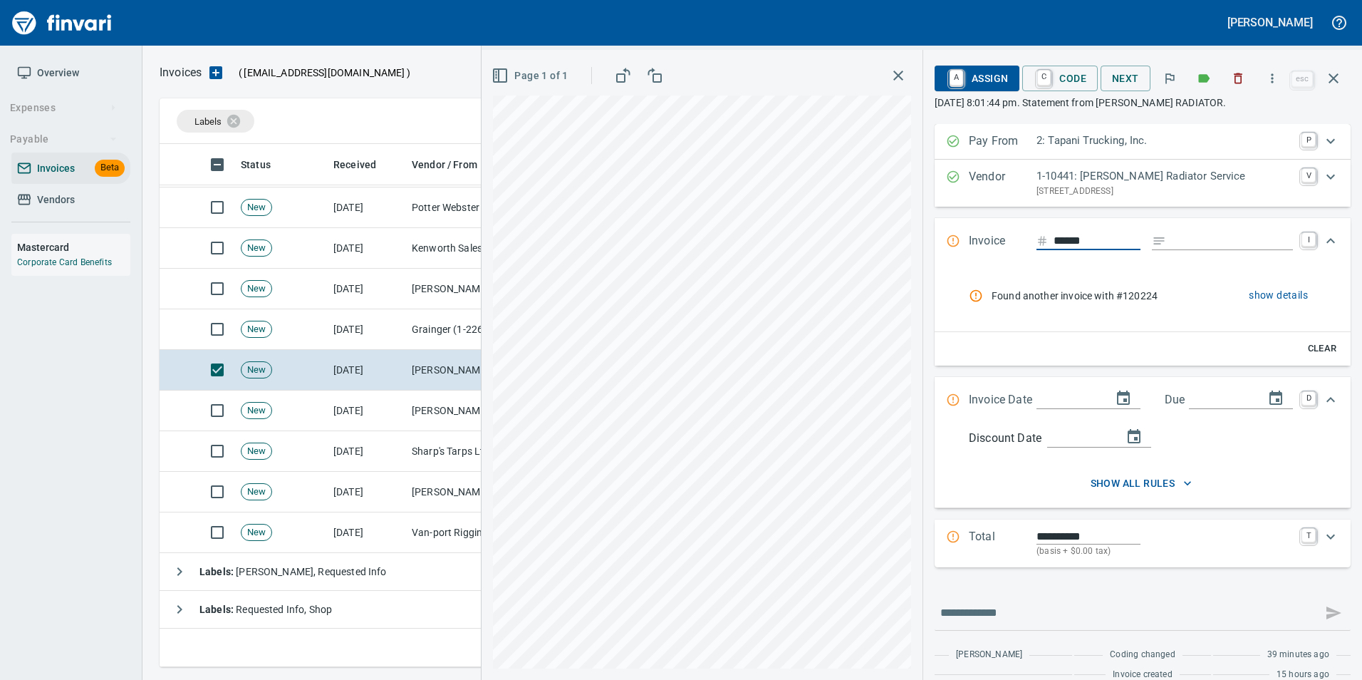
click at [1261, 296] on span "show details" at bounding box center [1278, 295] width 59 height 18
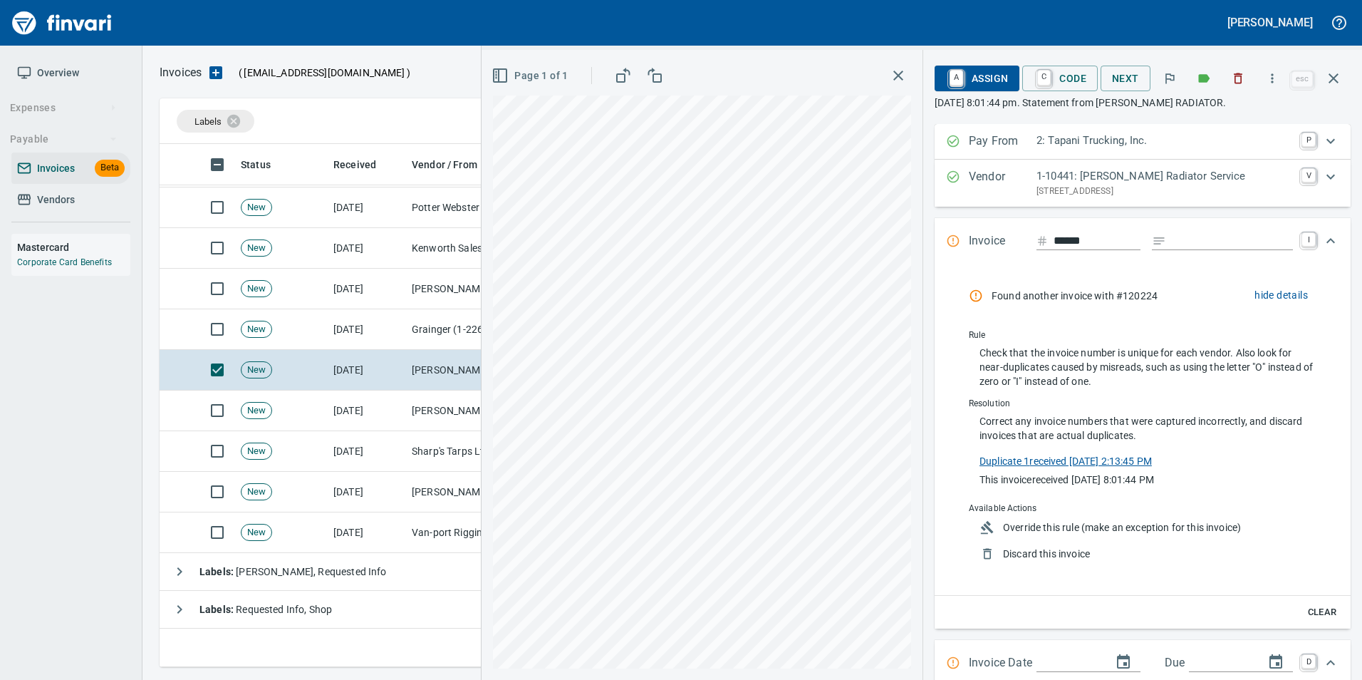
click at [1100, 460] on link "Duplicate 1 received 9/24/2025, 2:13:45 PM" at bounding box center [1065, 459] width 172 height 15
click at [1214, 246] on input "Expand" at bounding box center [1232, 241] width 121 height 18
type input "**********"
click at [1162, 529] on span "Override this rule (make an exception for this invoice)" at bounding box center [1152, 527] width 299 height 14
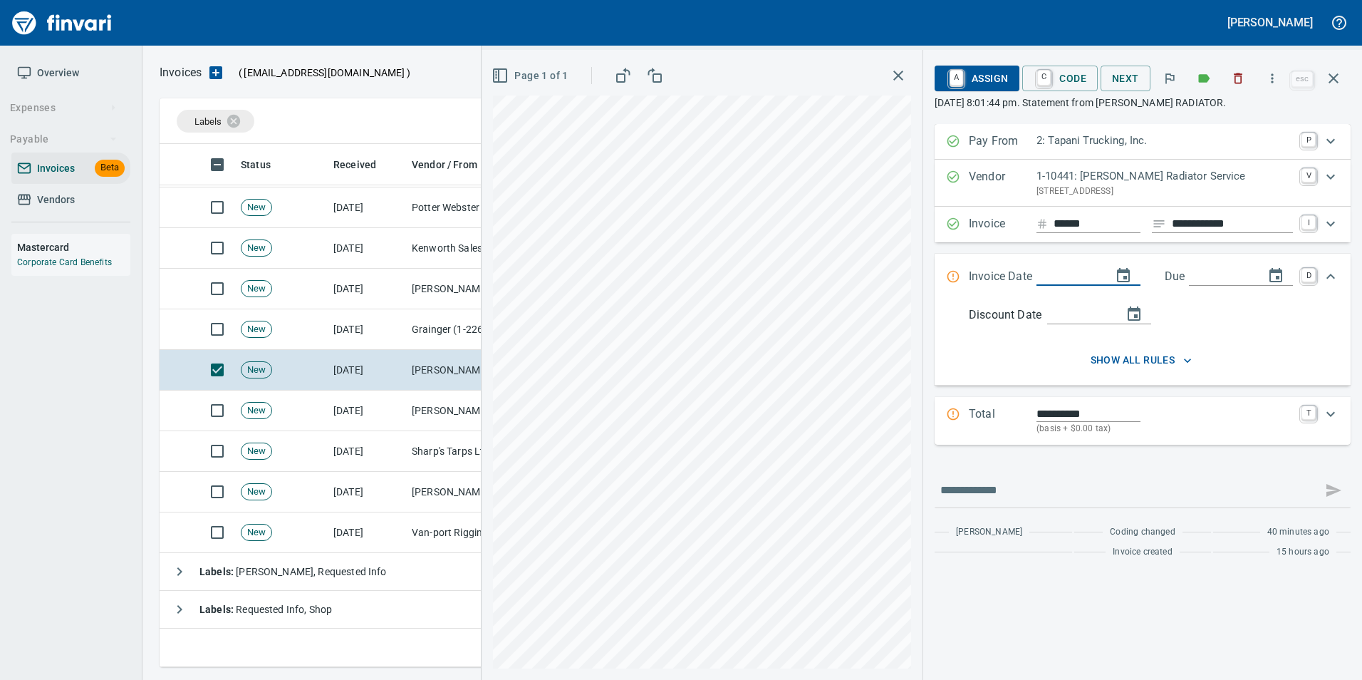
click at [1074, 276] on input "Expand" at bounding box center [1068, 277] width 64 height 18
type input "**********"
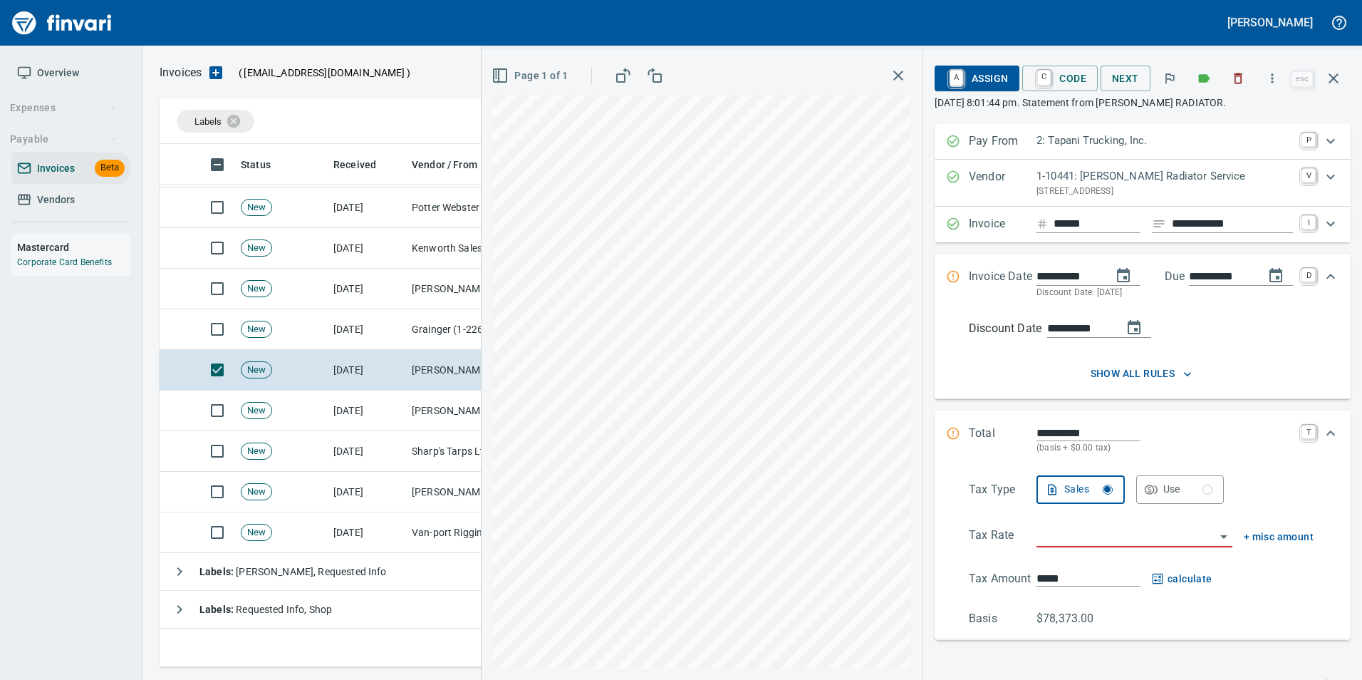
type input "**********"
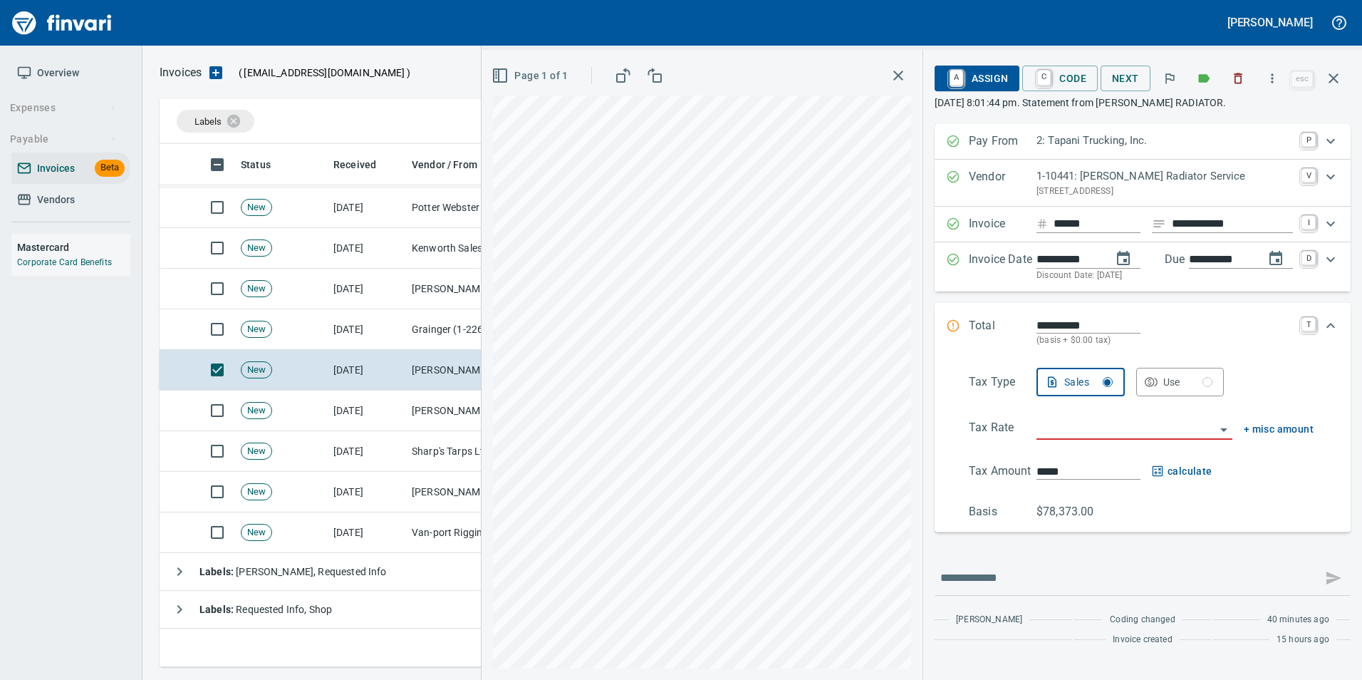
click at [1075, 322] on input "**********" at bounding box center [1088, 325] width 104 height 16
type input "*******"
click at [930, 329] on div "**********" at bounding box center [1142, 402] width 439 height 556
drag, startPoint x: 1081, startPoint y: 438, endPoint x: 1075, endPoint y: 431, distance: 9.6
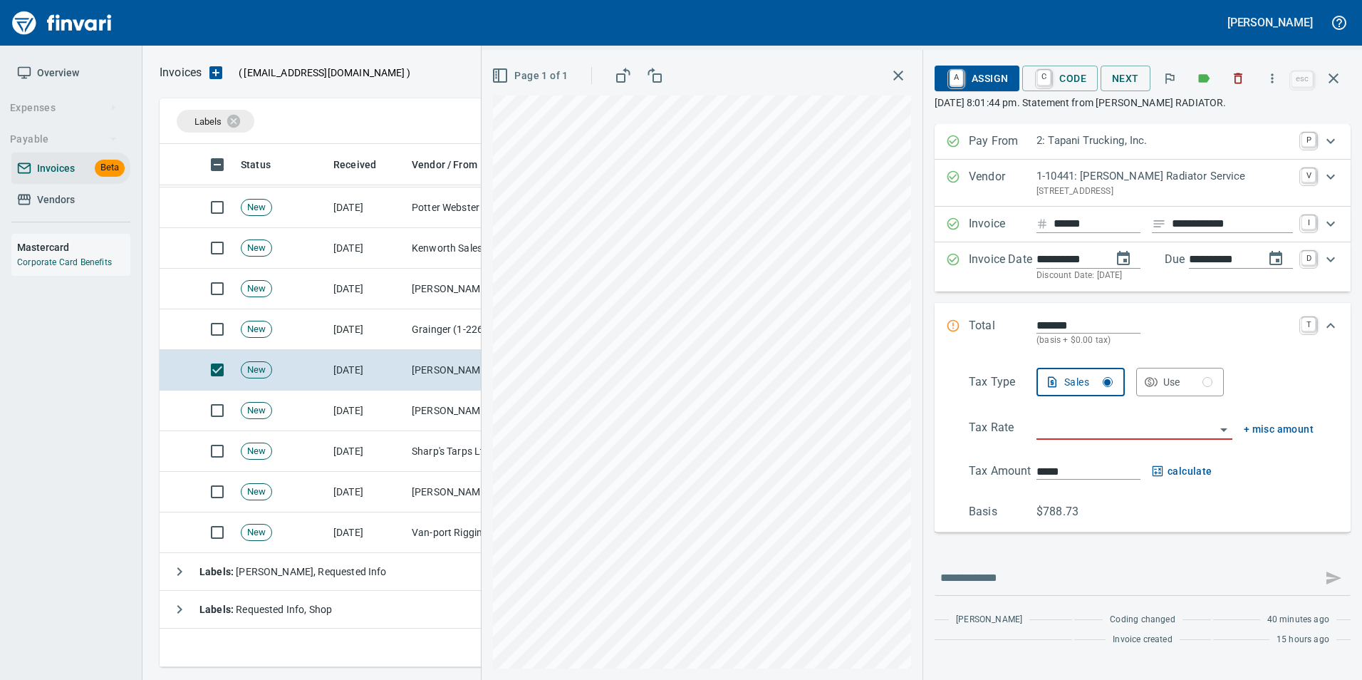
click at [1076, 432] on input "search" at bounding box center [1125, 429] width 179 height 20
click at [1110, 503] on li "WA0601: Battle Ground Combined 8.6%" at bounding box center [1132, 499] width 204 height 34
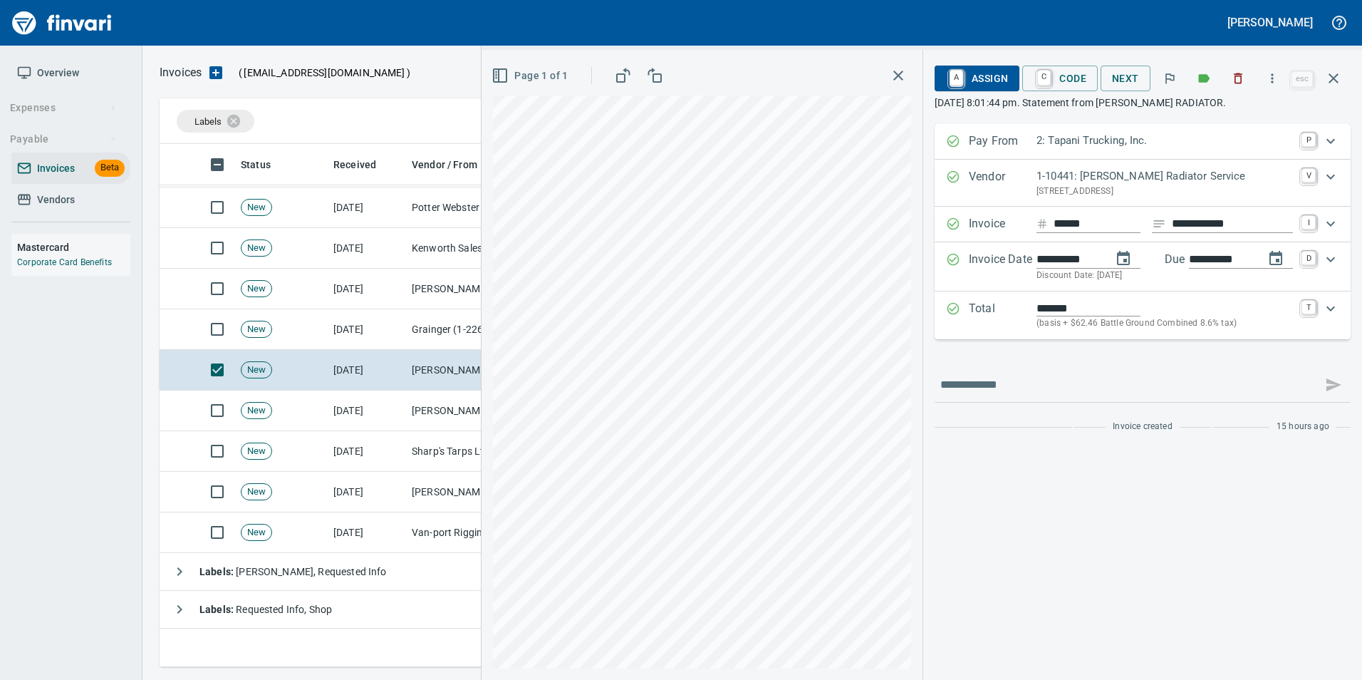
type input "**********"
type input "******"
click at [952, 303] on icon "Expand" at bounding box center [953, 308] width 14 height 14
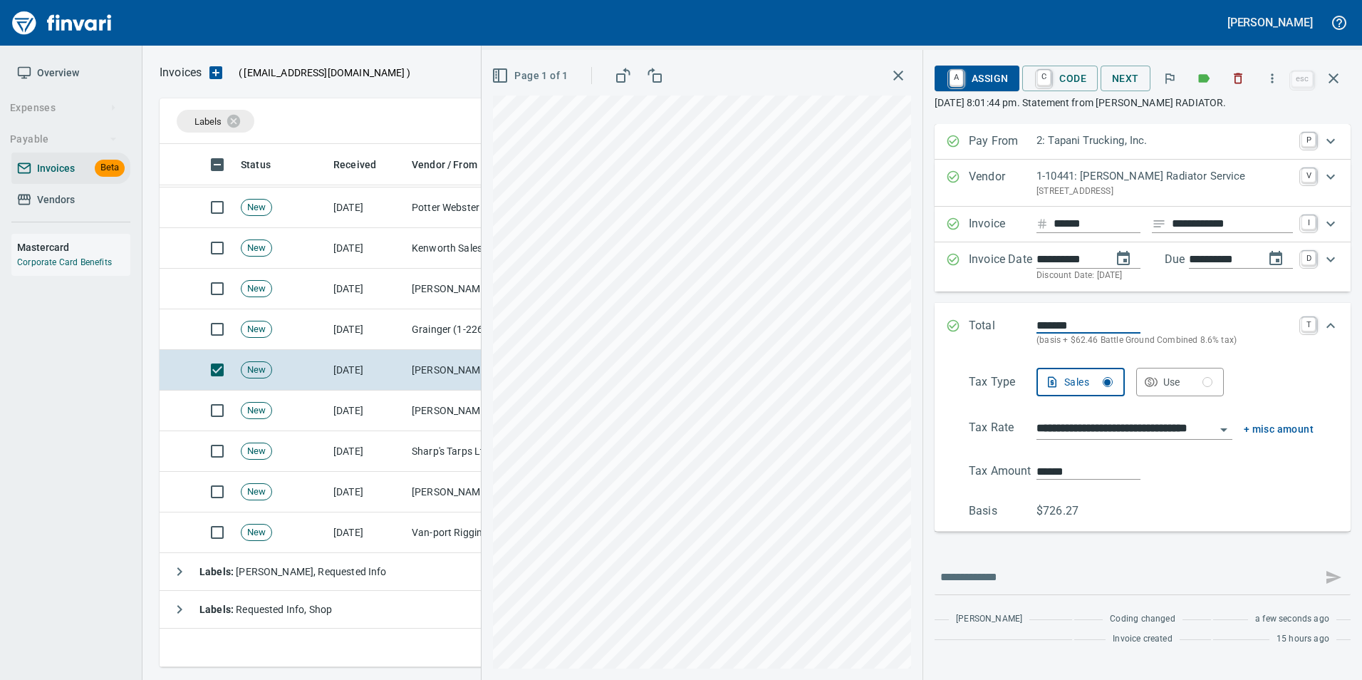
click at [1136, 420] on input "**********" at bounding box center [1125, 429] width 179 height 20
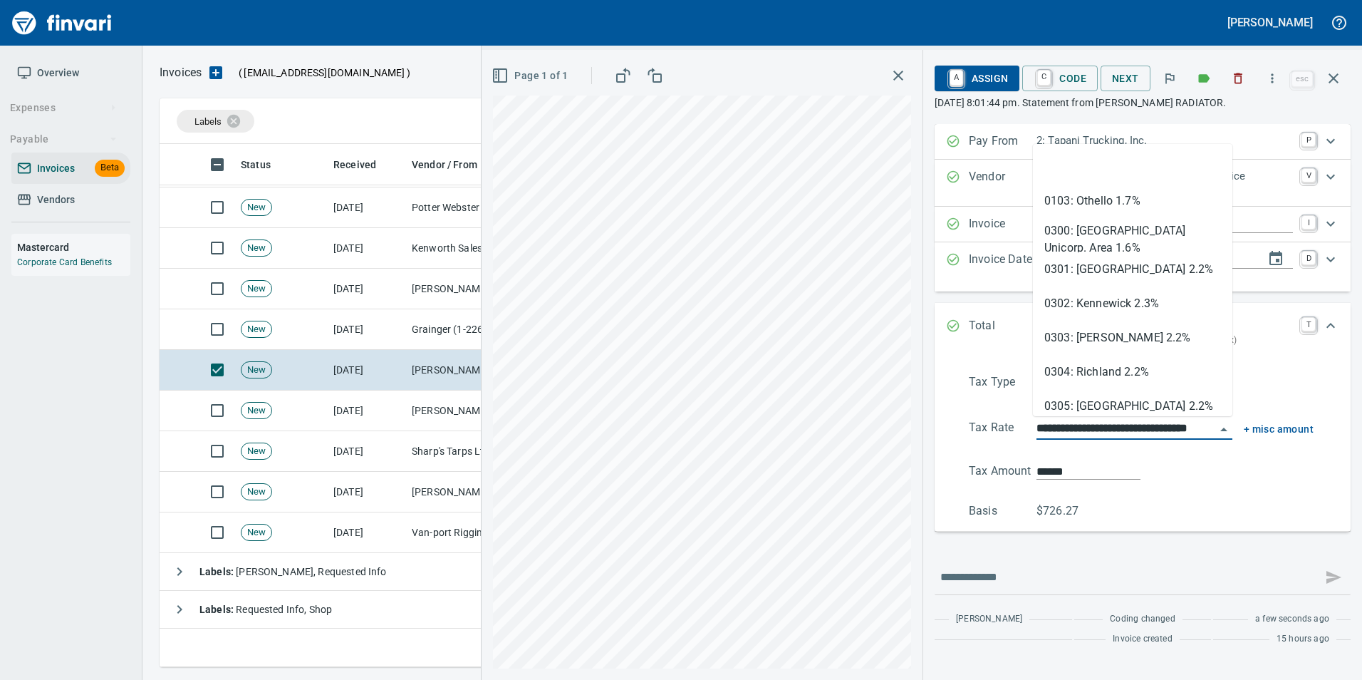
click at [1137, 420] on input "**********" at bounding box center [1125, 429] width 179 height 20
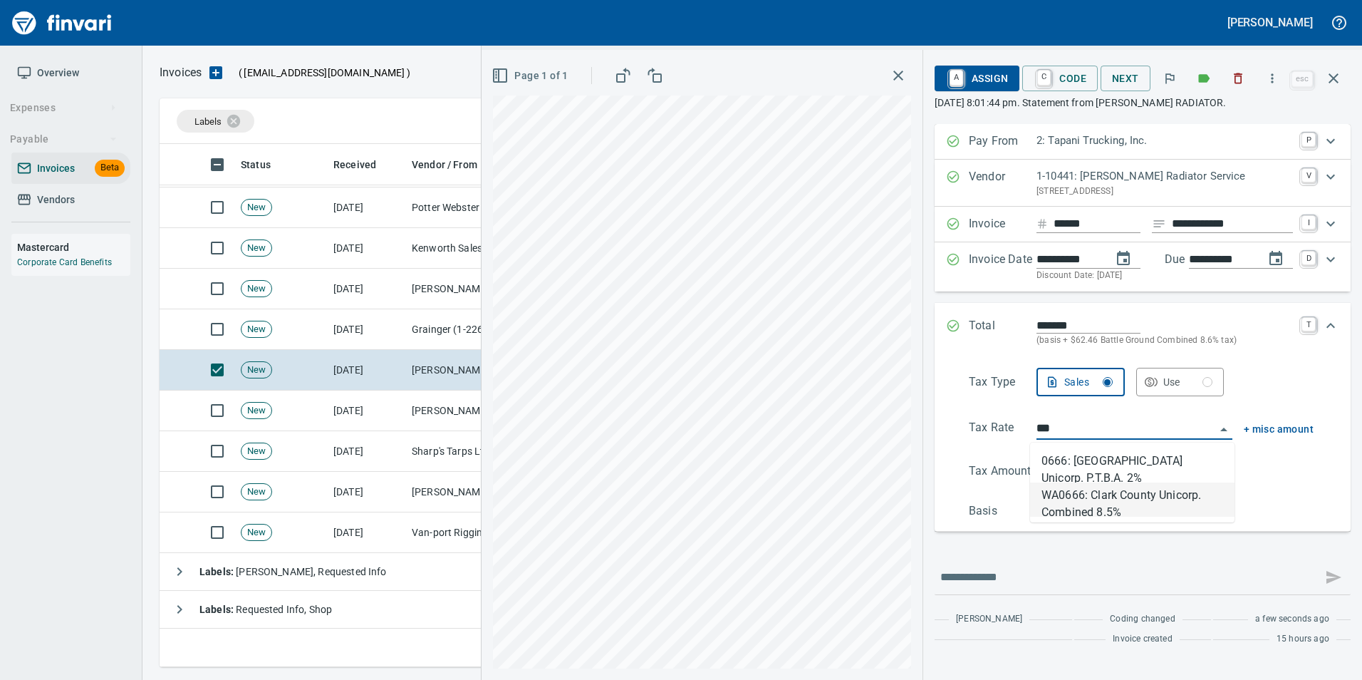
click at [1098, 519] on div "0666: Clark County Unicorp. P.T.B.A. 2% WA0666: Clark County Unicorp. Combined …" at bounding box center [1132, 482] width 204 height 80
click at [1093, 510] on li "WA0666: Clark County Unicorp. Combined 8.5%" at bounding box center [1132, 499] width 204 height 34
type input "**********"
type input "******"
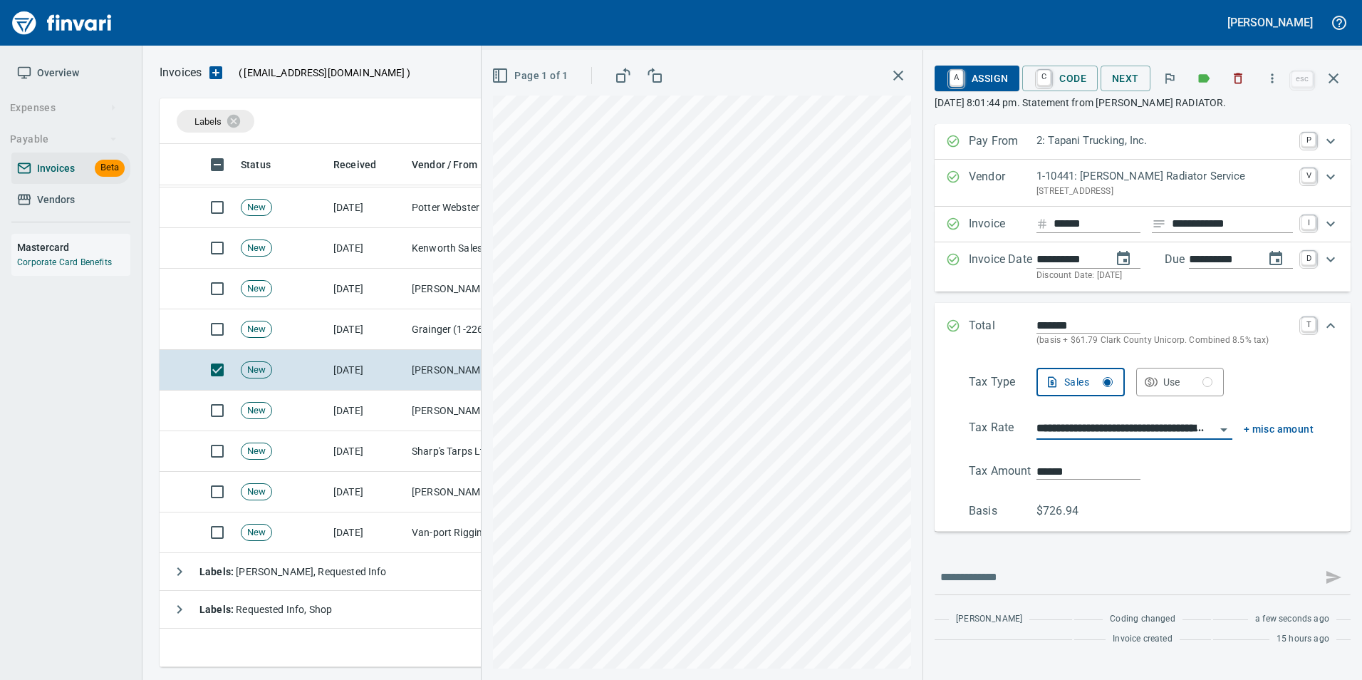
type input "**********"
click at [1051, 325] on input "*******" at bounding box center [1088, 325] width 104 height 16
type input "*******"
click at [1225, 320] on div "*******" at bounding box center [1164, 325] width 256 height 16
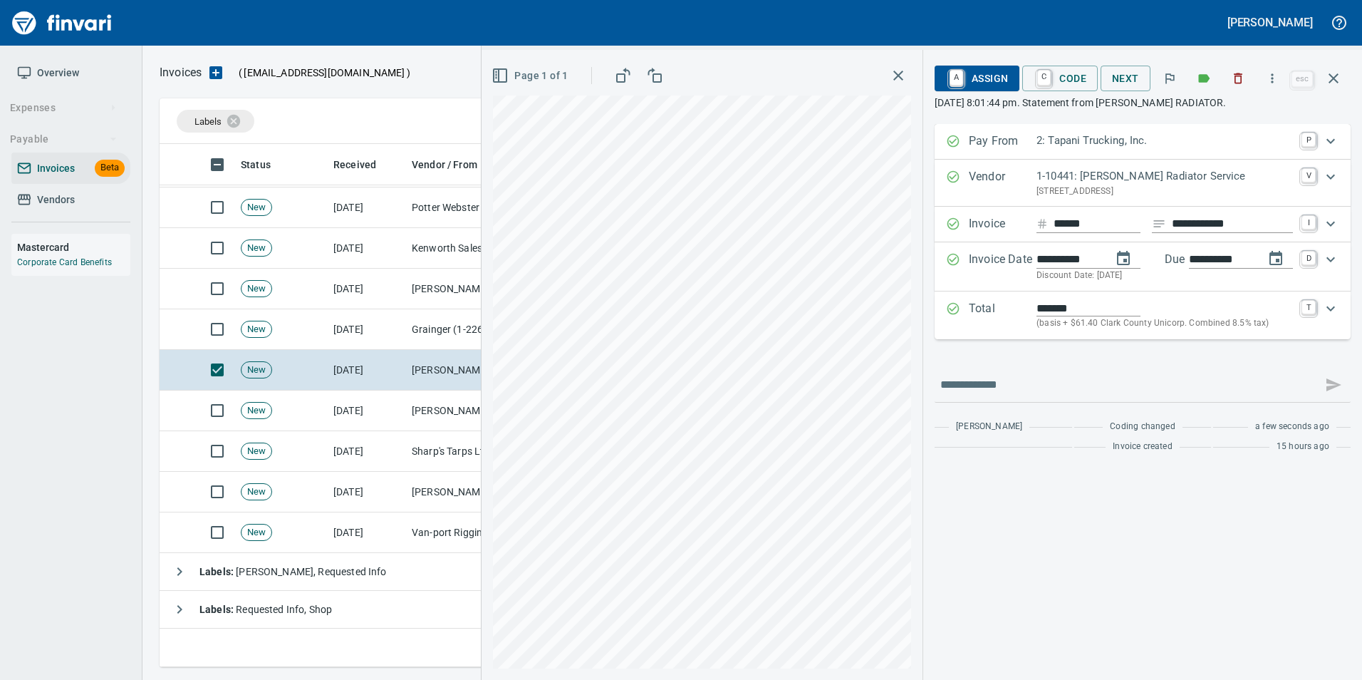
type input "******"
click at [974, 333] on div "Total ******* (basis + $61.40 Clark County Unicorp. Combined 8.5% tax) T" at bounding box center [1142, 315] width 416 height 48
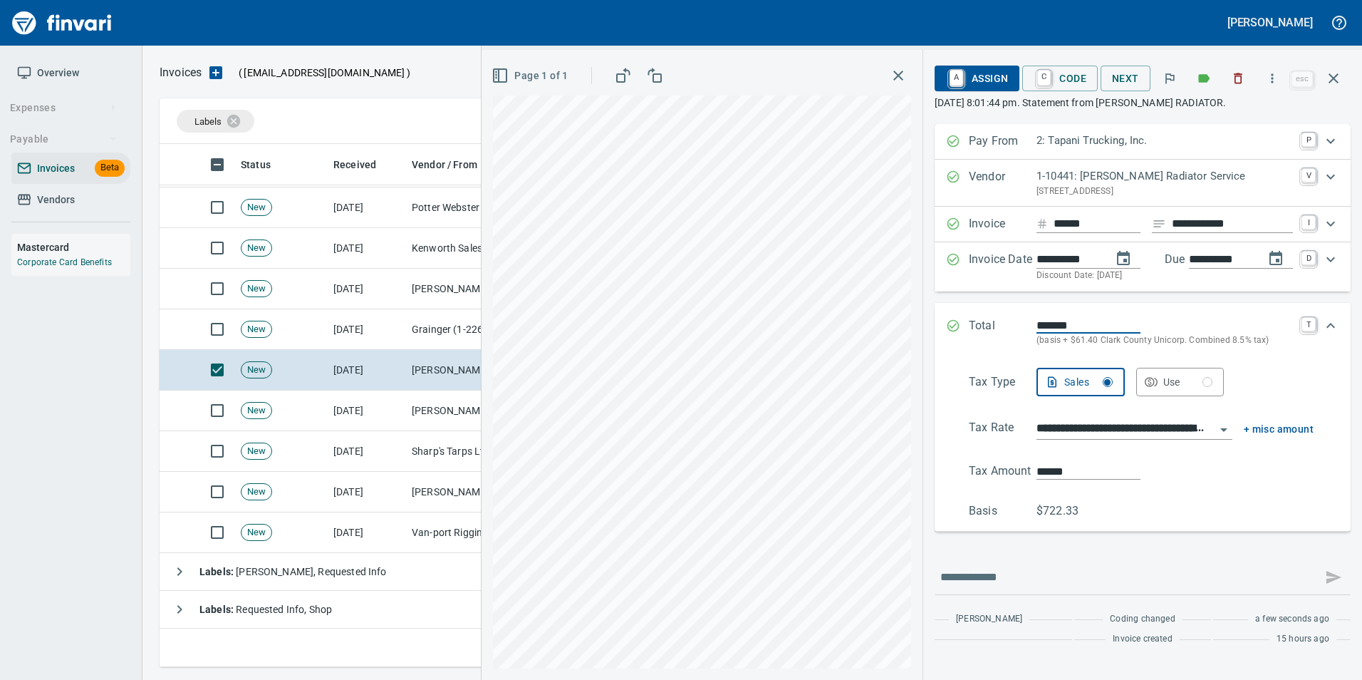
click at [1113, 428] on input "**********" at bounding box center [1125, 429] width 179 height 20
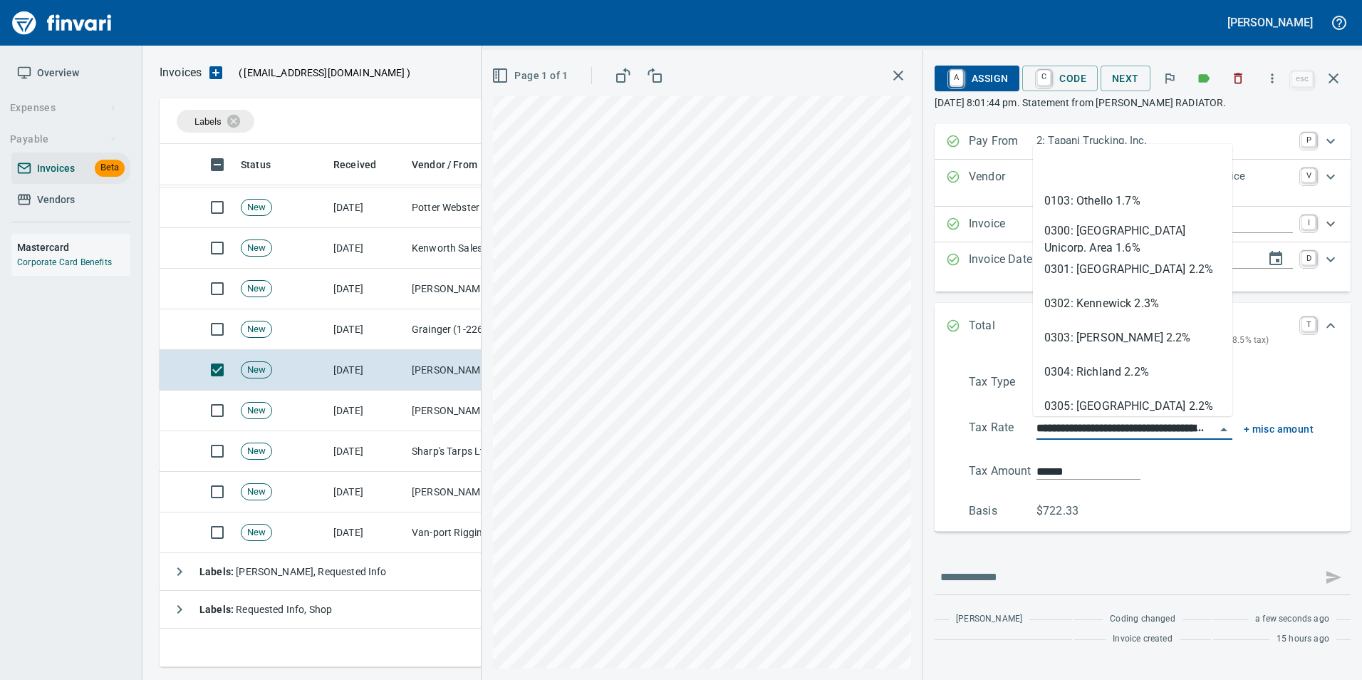
click at [1113, 428] on input "**********" at bounding box center [1125, 429] width 179 height 20
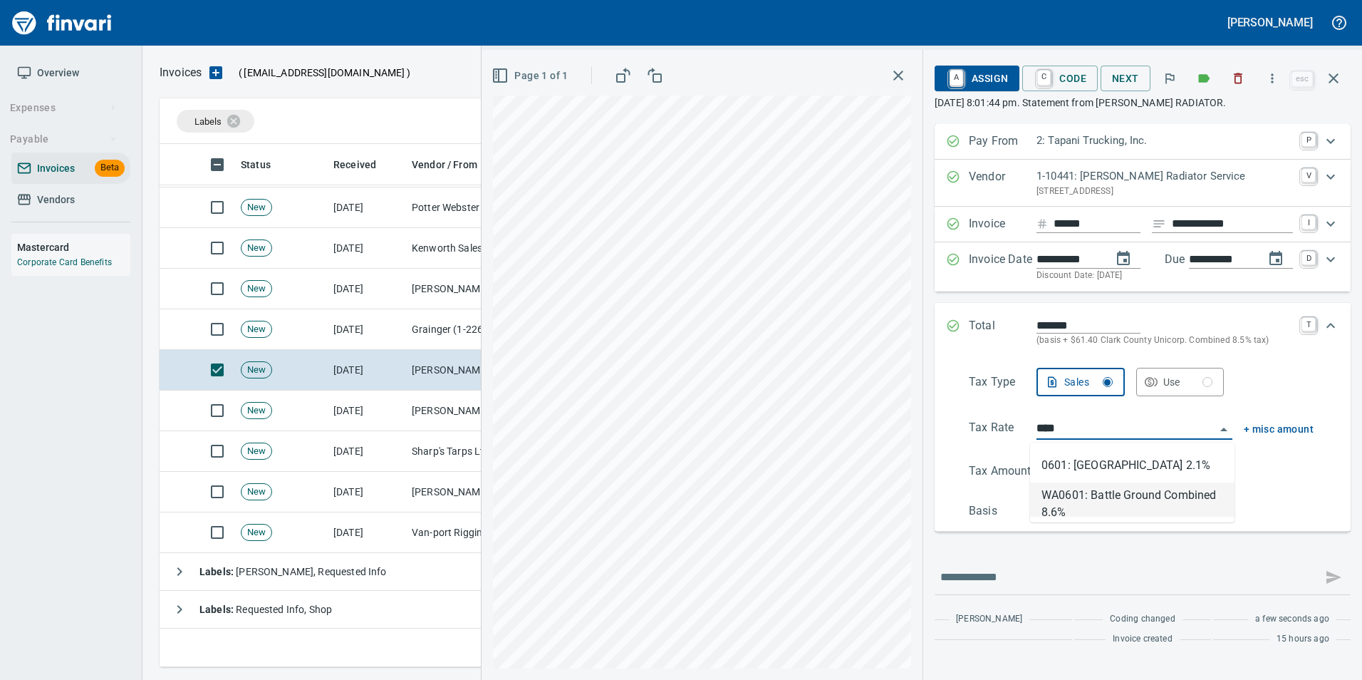
click at [1073, 500] on li "WA0601: Battle Ground Combined 8.6%" at bounding box center [1132, 499] width 204 height 34
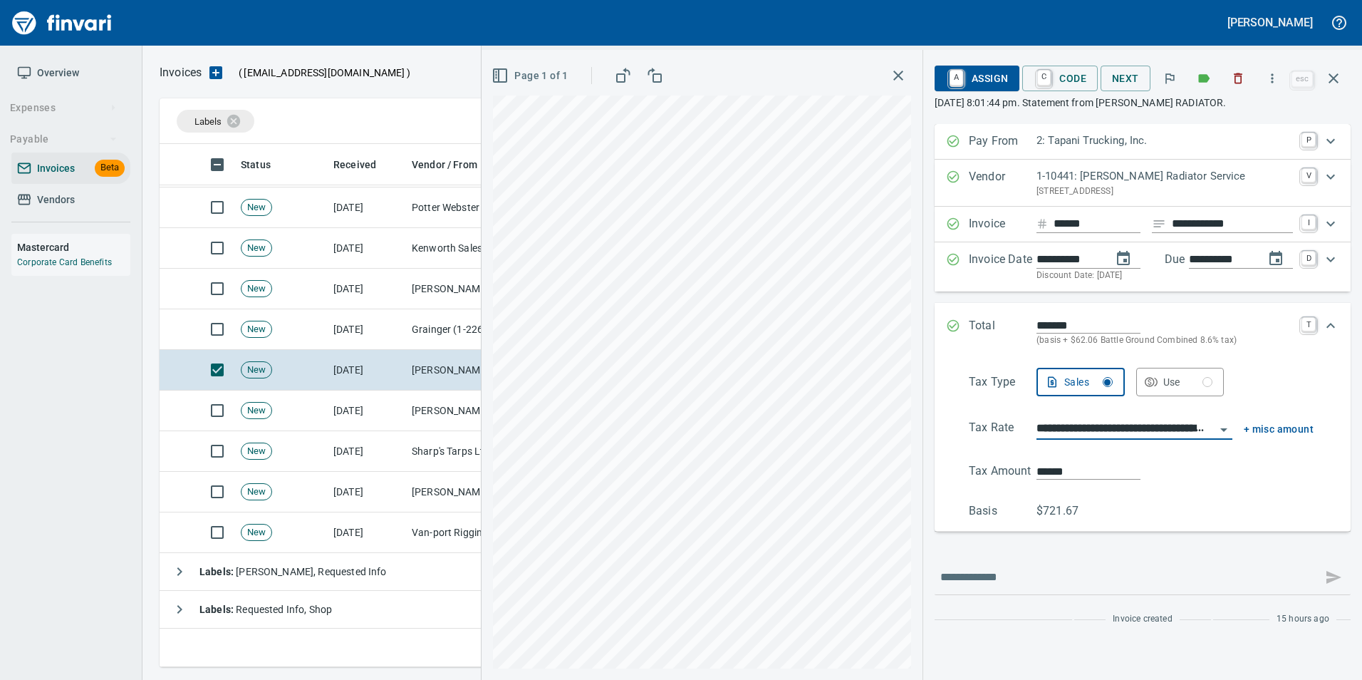
type input "**********"
type input "******"
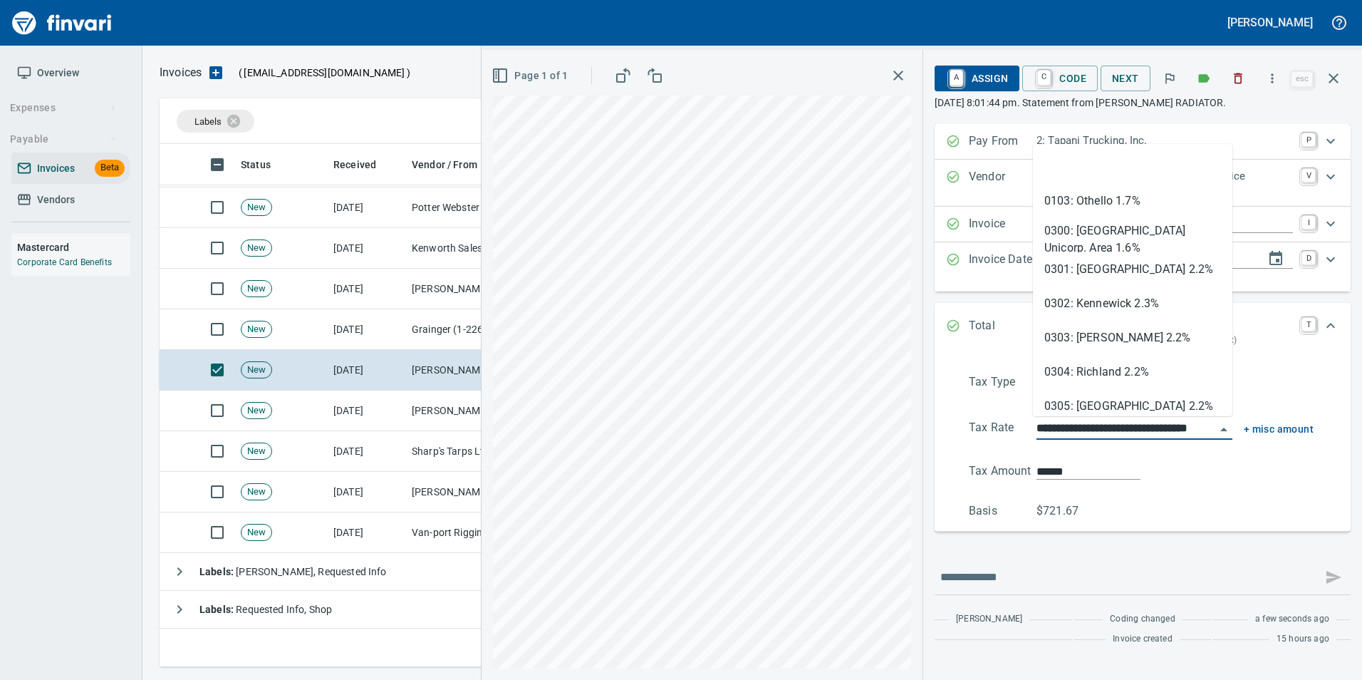
click at [1130, 426] on input "**********" at bounding box center [1125, 429] width 179 height 20
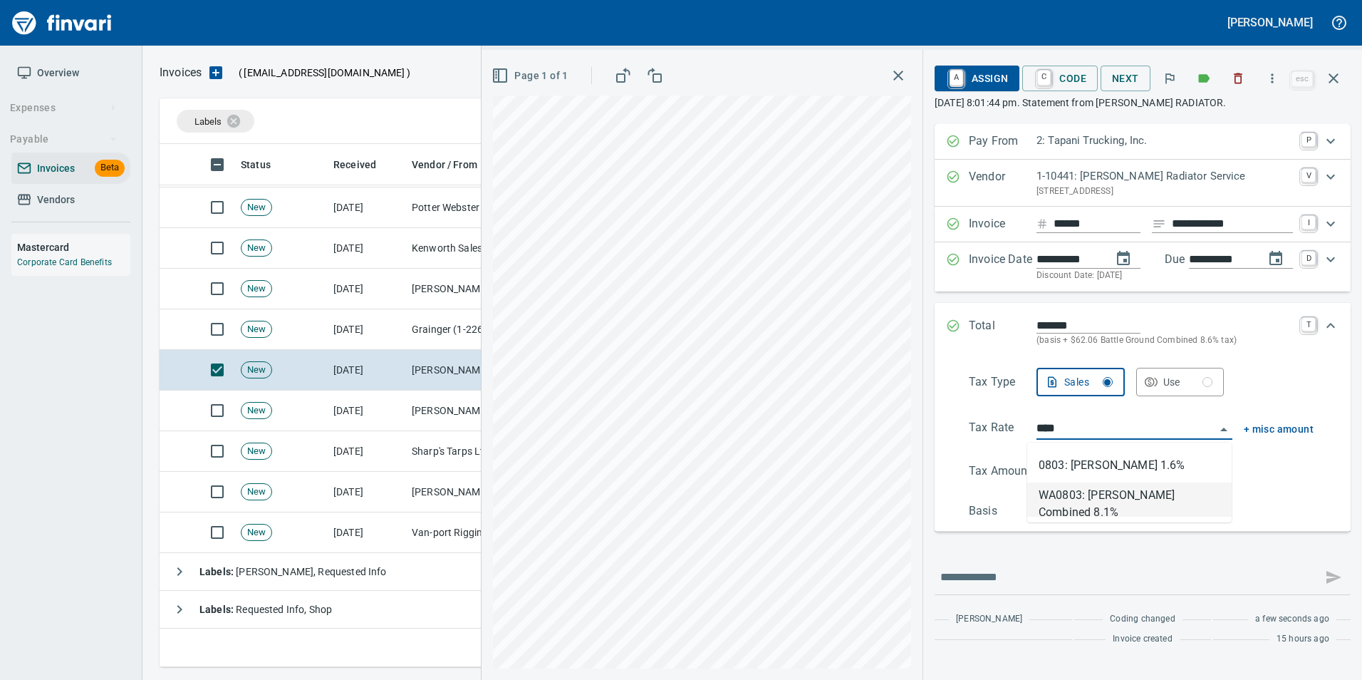
click at [1145, 494] on li "WA0803: Kelso Combined 8.1%" at bounding box center [1129, 499] width 204 height 34
type input "**********"
type input "******"
type input "**********"
click at [943, 314] on div "Total ******* (basis + $58.73 Kelso Combined 8.1% tax) T" at bounding box center [1142, 332] width 416 height 59
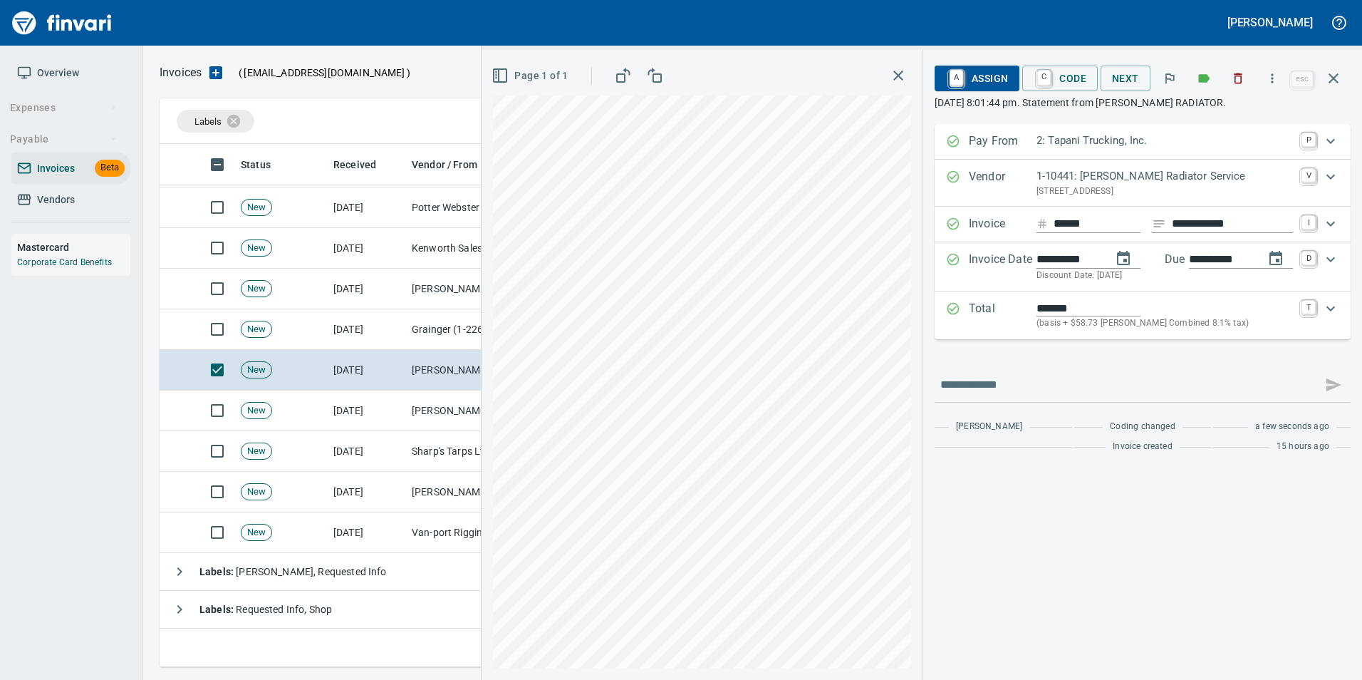
click at [1051, 76] on span "C Code" at bounding box center [1059, 78] width 53 height 24
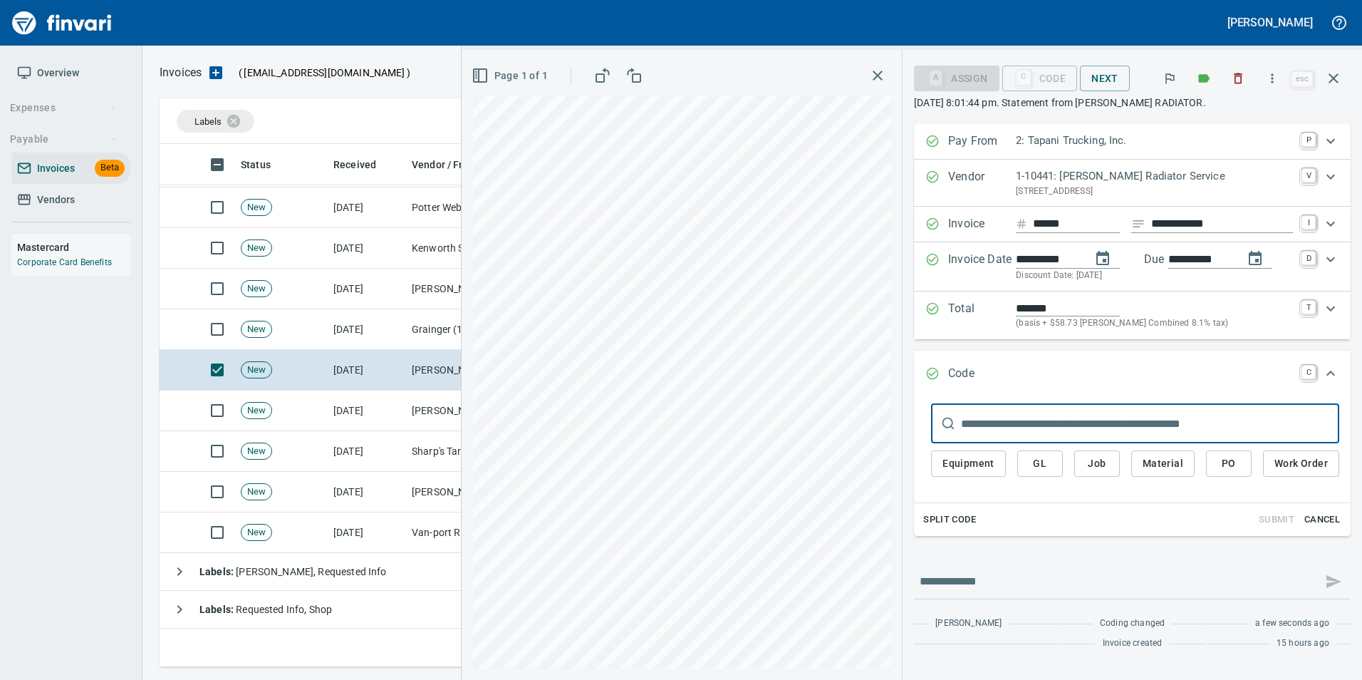
click at [1222, 458] on span "PO" at bounding box center [1228, 463] width 23 height 18
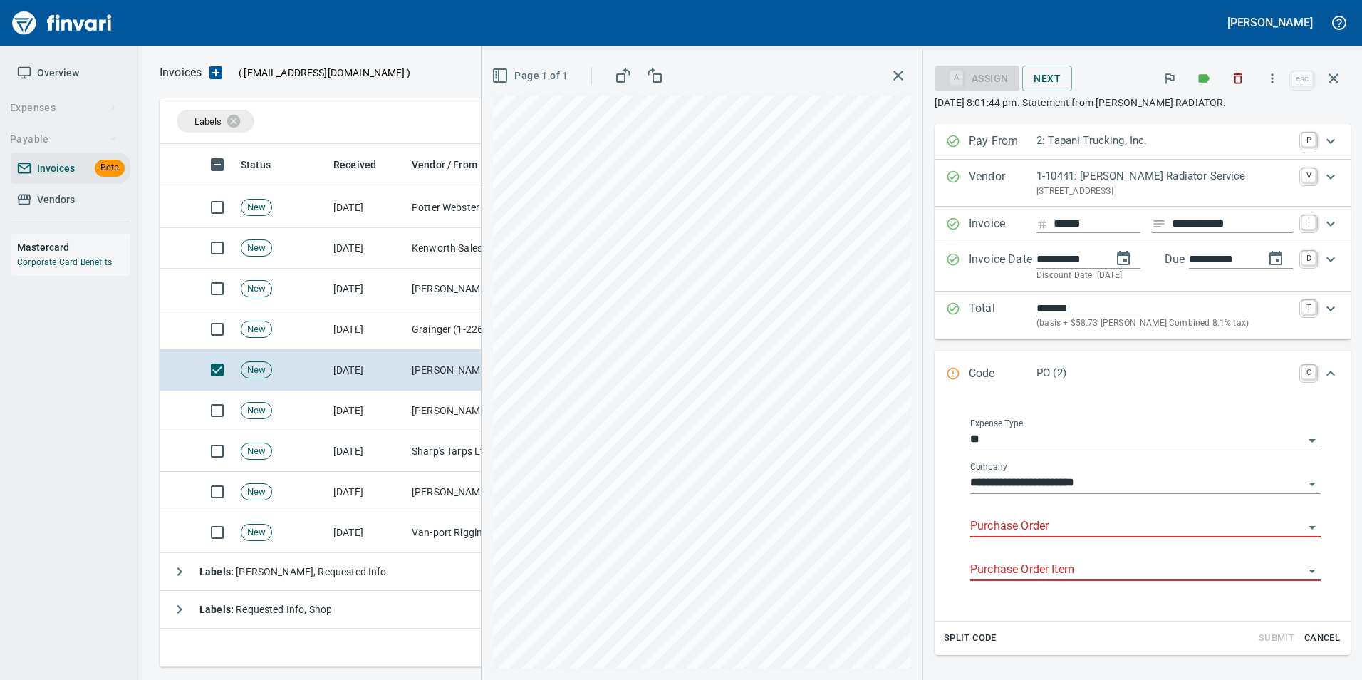
click at [1027, 526] on input "Purchase Order" at bounding box center [1136, 526] width 333 height 20
click at [989, 526] on input "**********" at bounding box center [1136, 526] width 333 height 20
click at [1069, 568] on li "19115.625031: Radiator" at bounding box center [1132, 563] width 354 height 34
type input "**********"
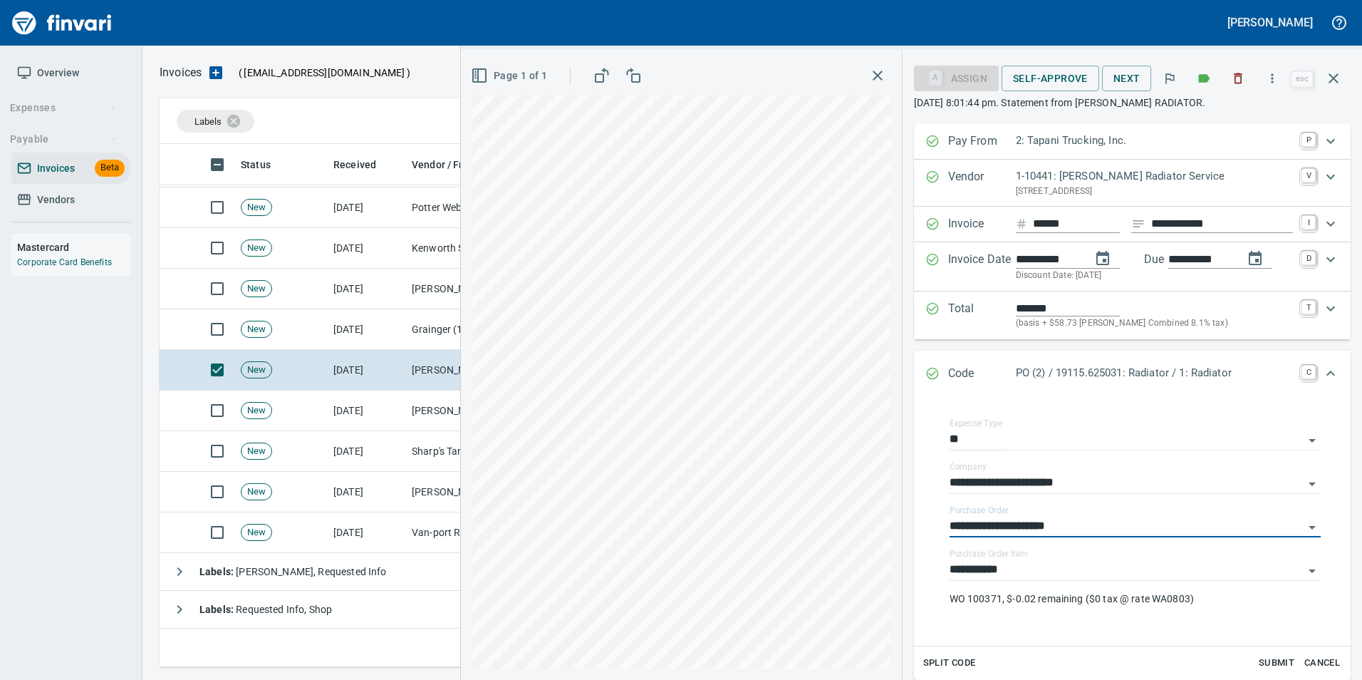
type input "**********"
drag, startPoint x: 1251, startPoint y: 88, endPoint x: 1093, endPoint y: 255, distance: 229.8
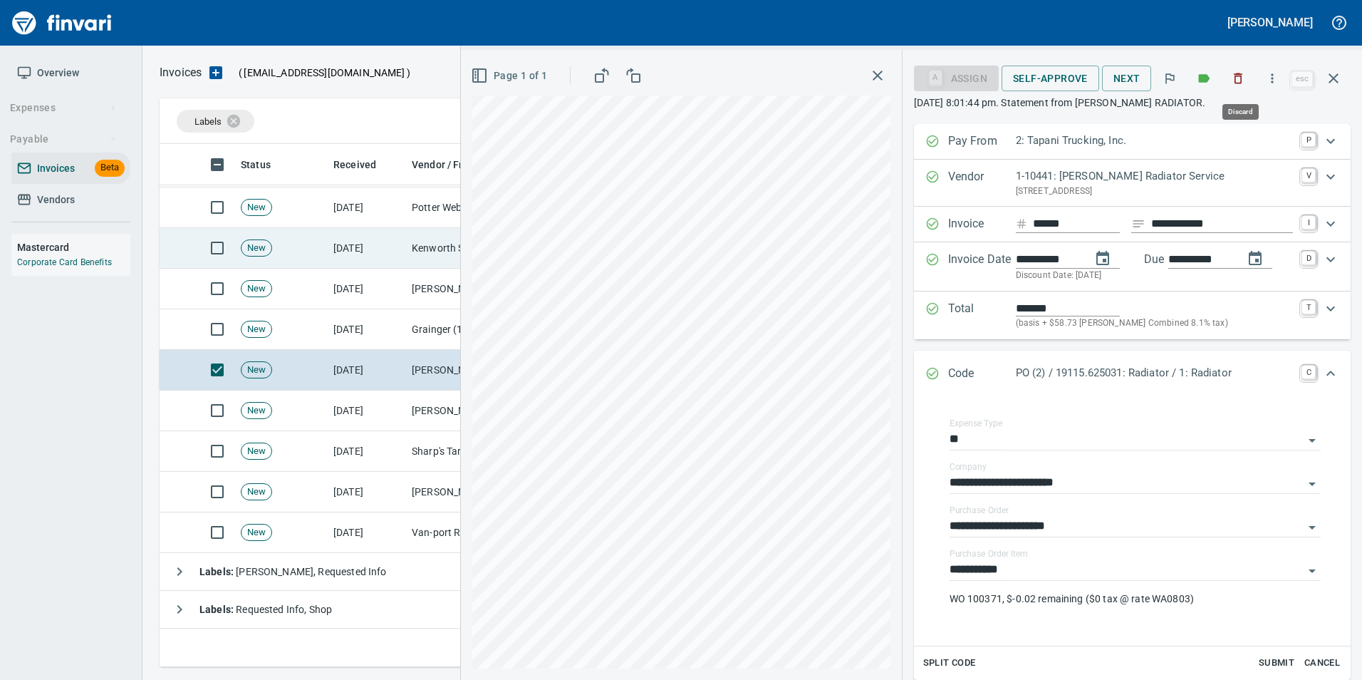
click at [1251, 88] on button "button" at bounding box center [1237, 78] width 31 height 31
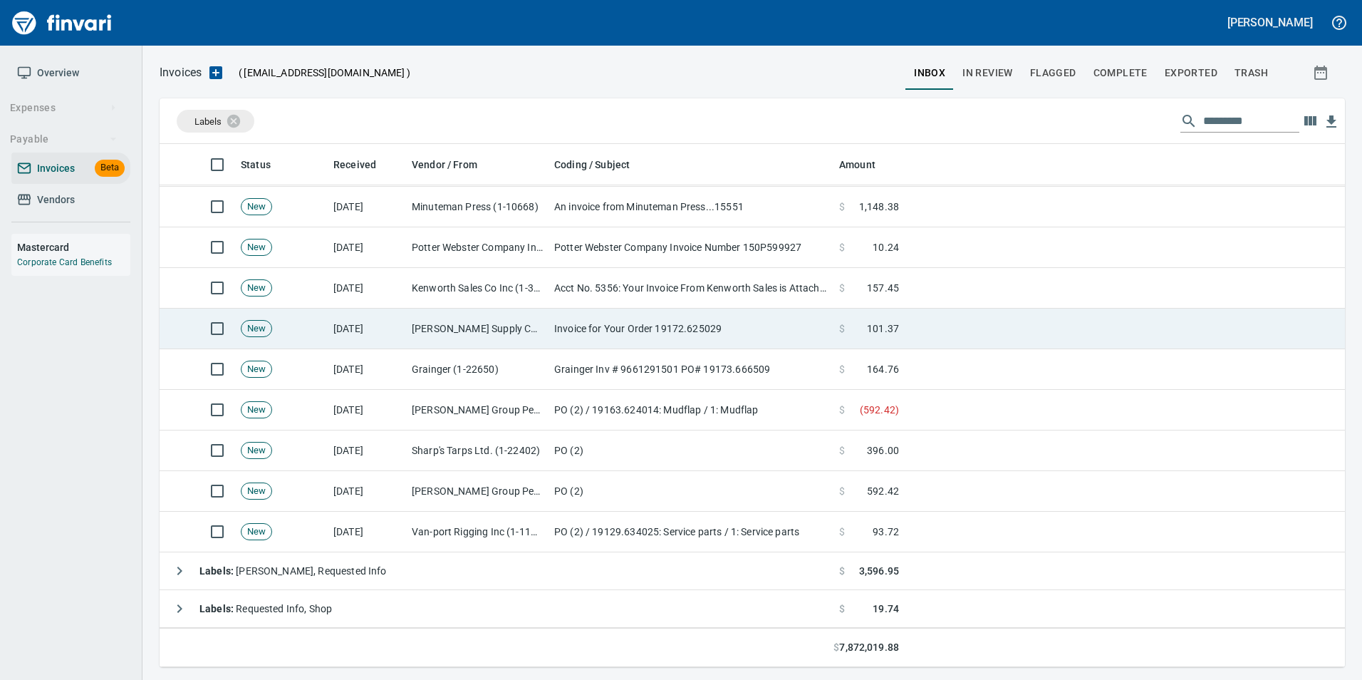
scroll to position [222, 0]
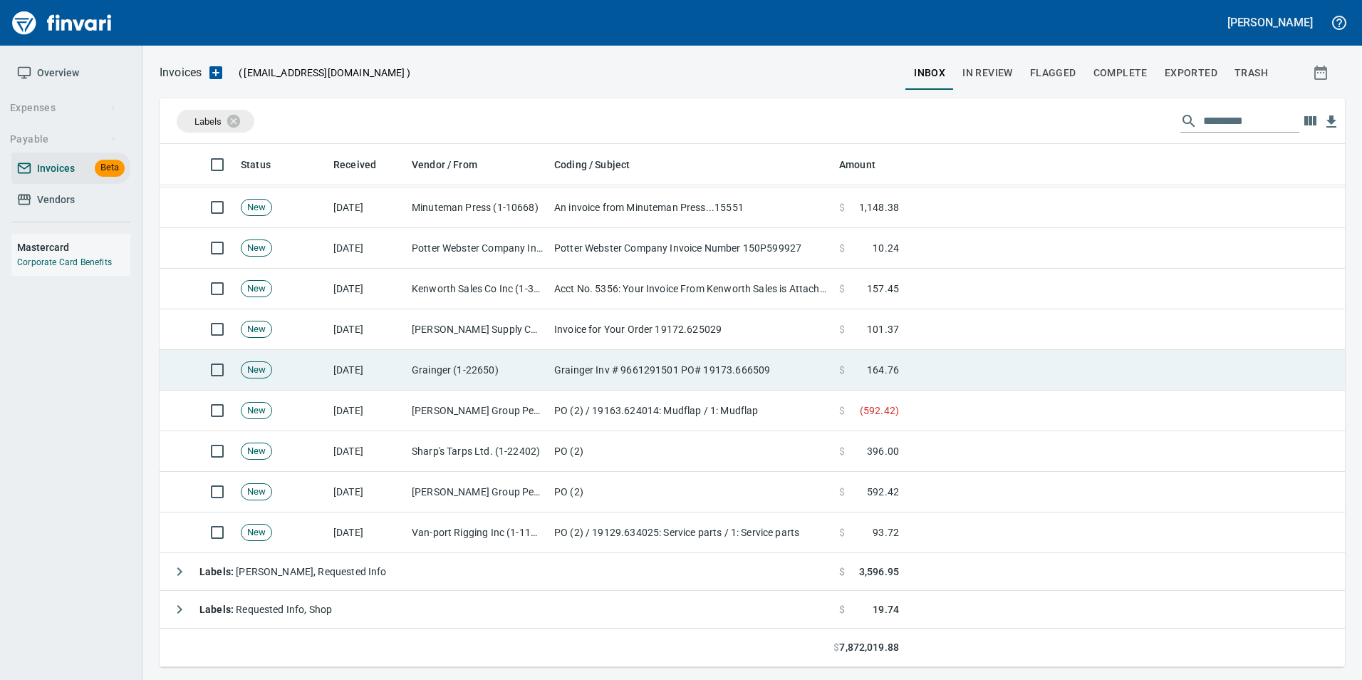
click at [514, 380] on td "Grainger (1-22650)" at bounding box center [477, 370] width 142 height 41
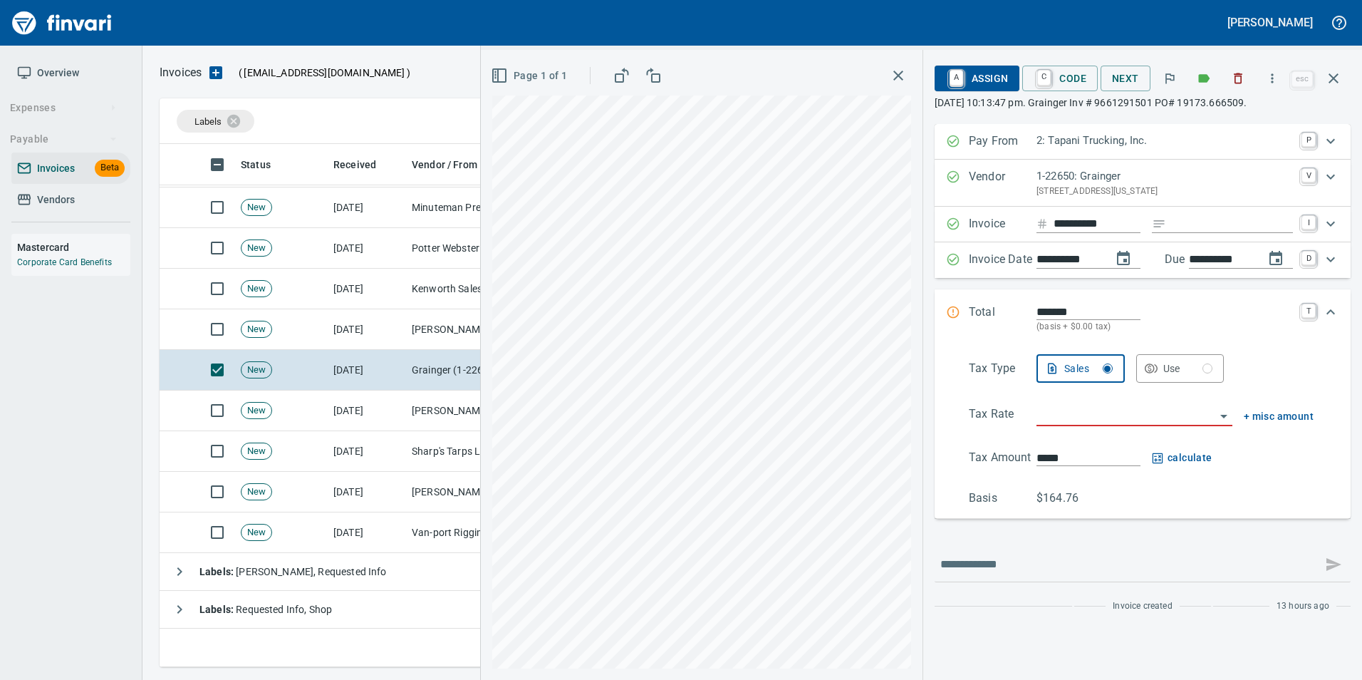
scroll to position [512, 1163]
click at [1185, 229] on input "Expand" at bounding box center [1232, 224] width 121 height 18
type input "**********"
click at [1115, 410] on input "search" at bounding box center [1125, 415] width 179 height 20
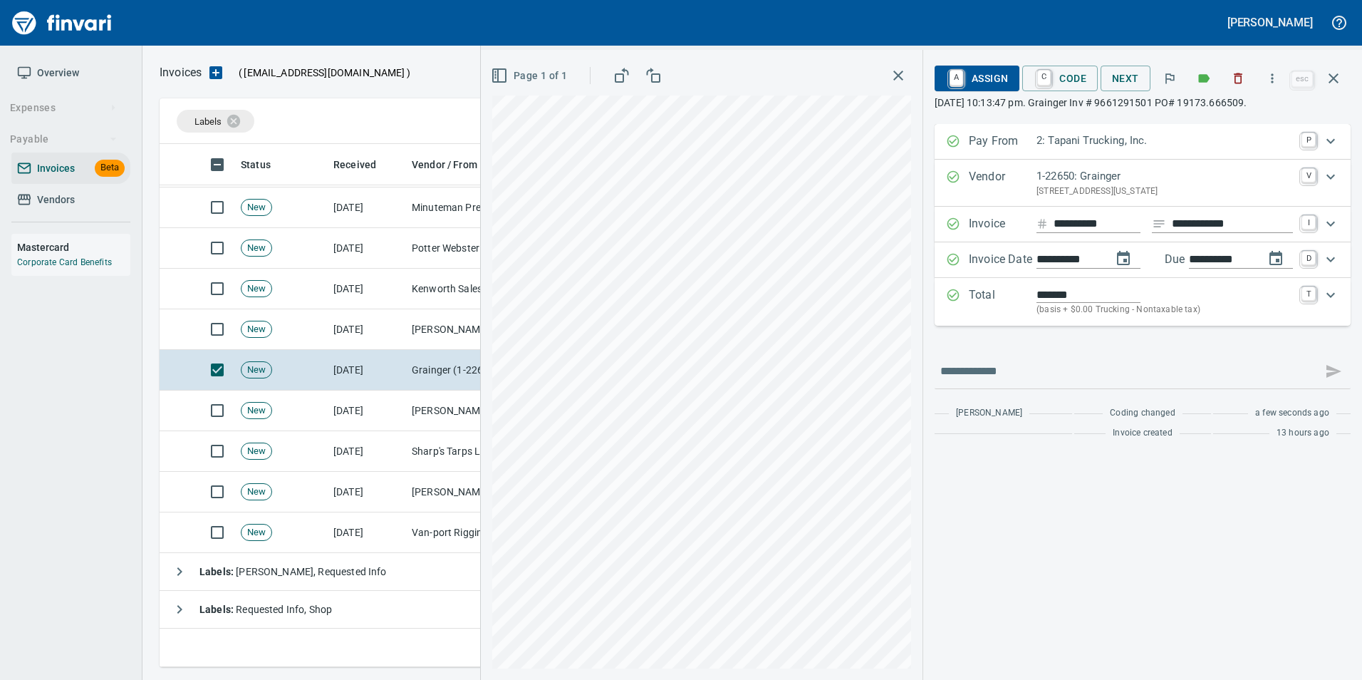
type input "**********"
click at [1062, 83] on span "C Code" at bounding box center [1059, 78] width 53 height 24
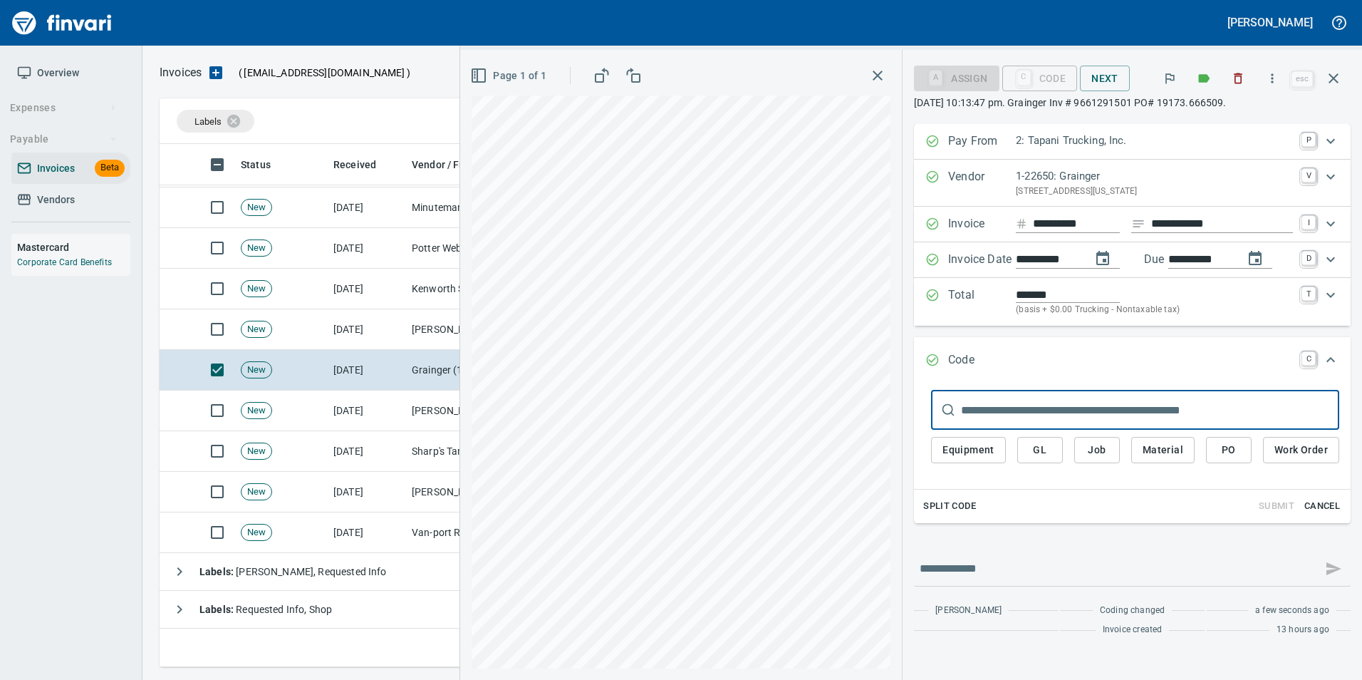
click at [1230, 444] on span "PO" at bounding box center [1228, 450] width 23 height 18
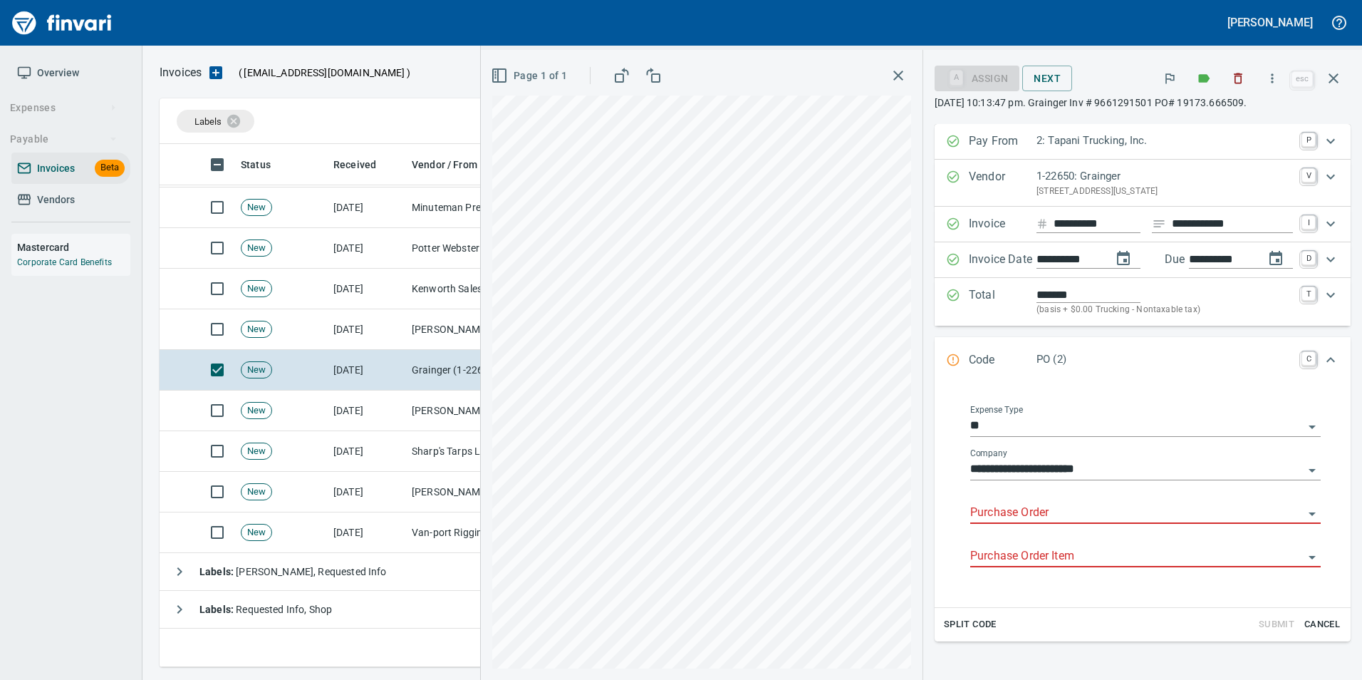
click at [1038, 515] on input "Purchase Order" at bounding box center [1136, 513] width 333 height 20
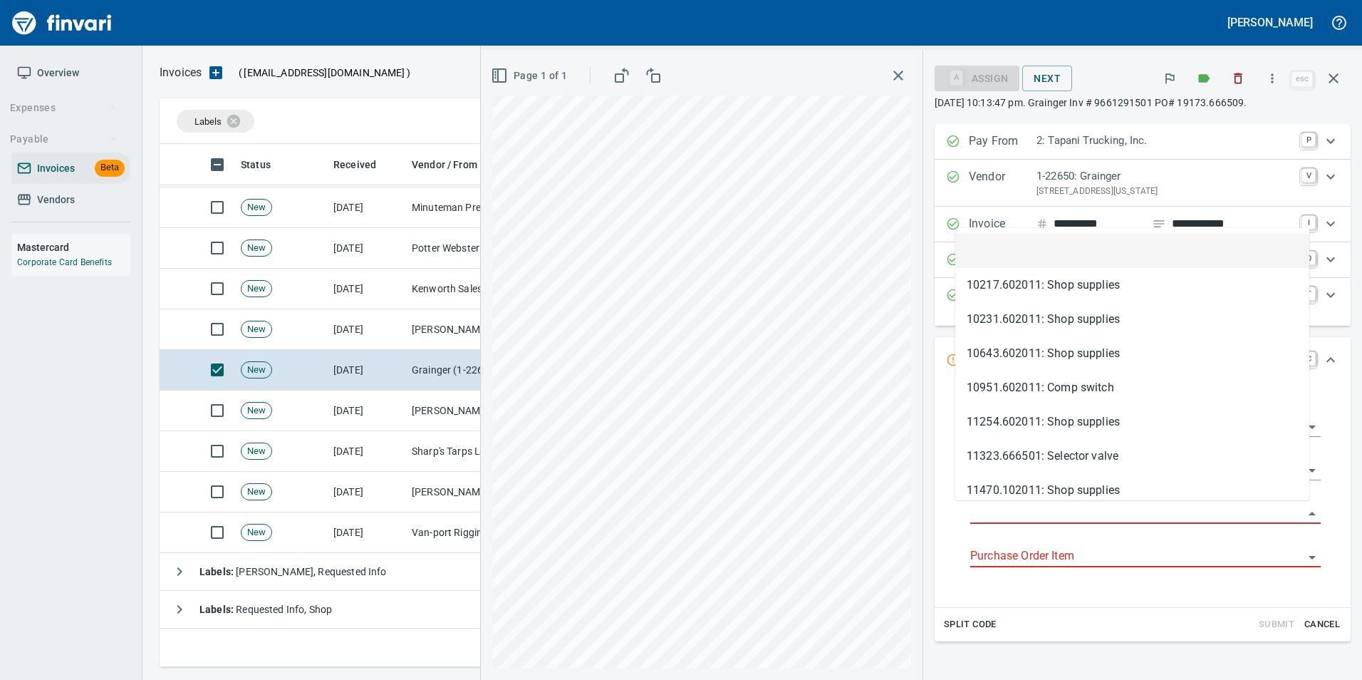
type input "**********"
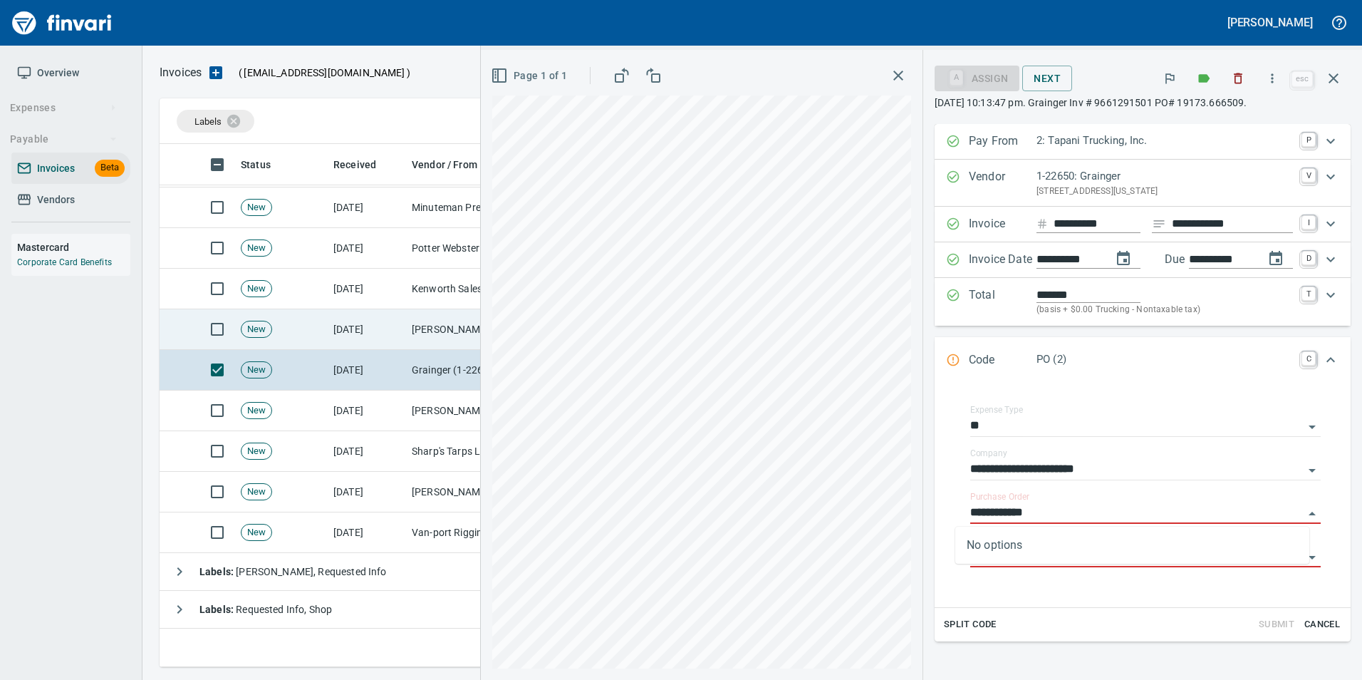
click at [444, 330] on td "McMaster-Carr Supply Company (1-10645)" at bounding box center [477, 329] width 142 height 41
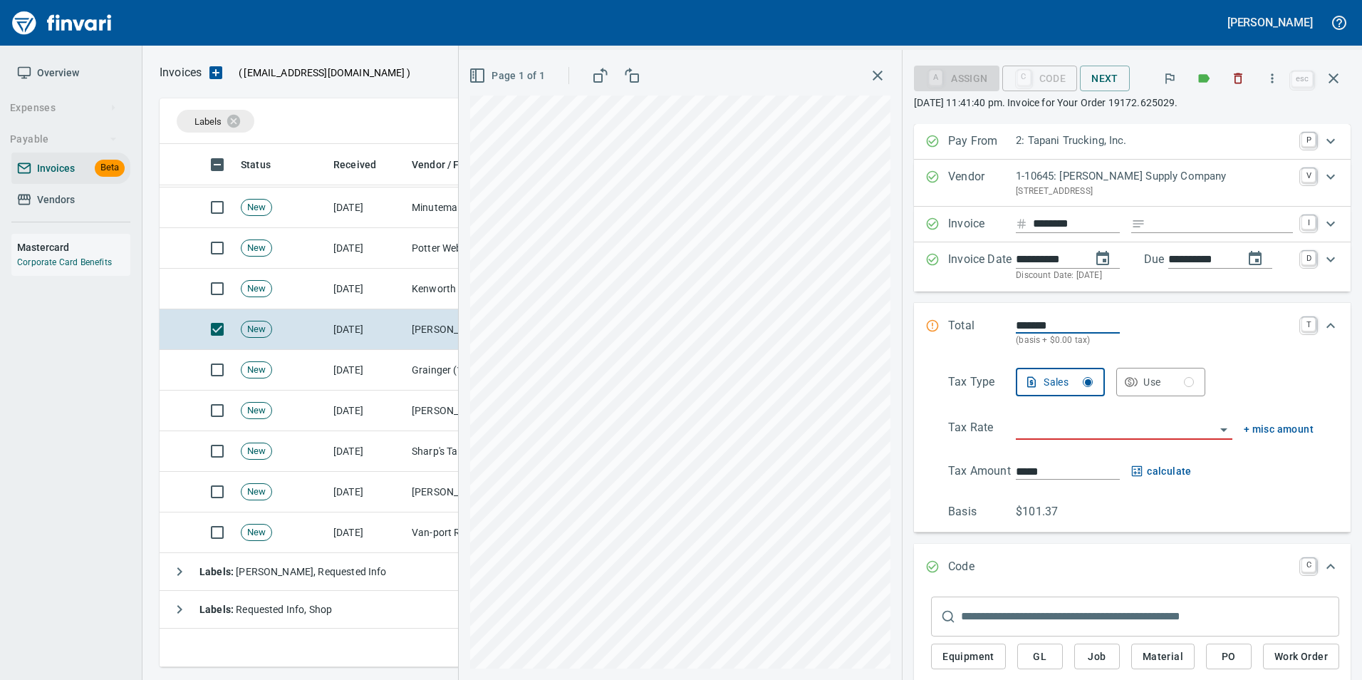
click at [1180, 226] on input "Expand" at bounding box center [1222, 224] width 142 height 18
type input "**********"
click at [1054, 432] on input "search" at bounding box center [1115, 429] width 199 height 20
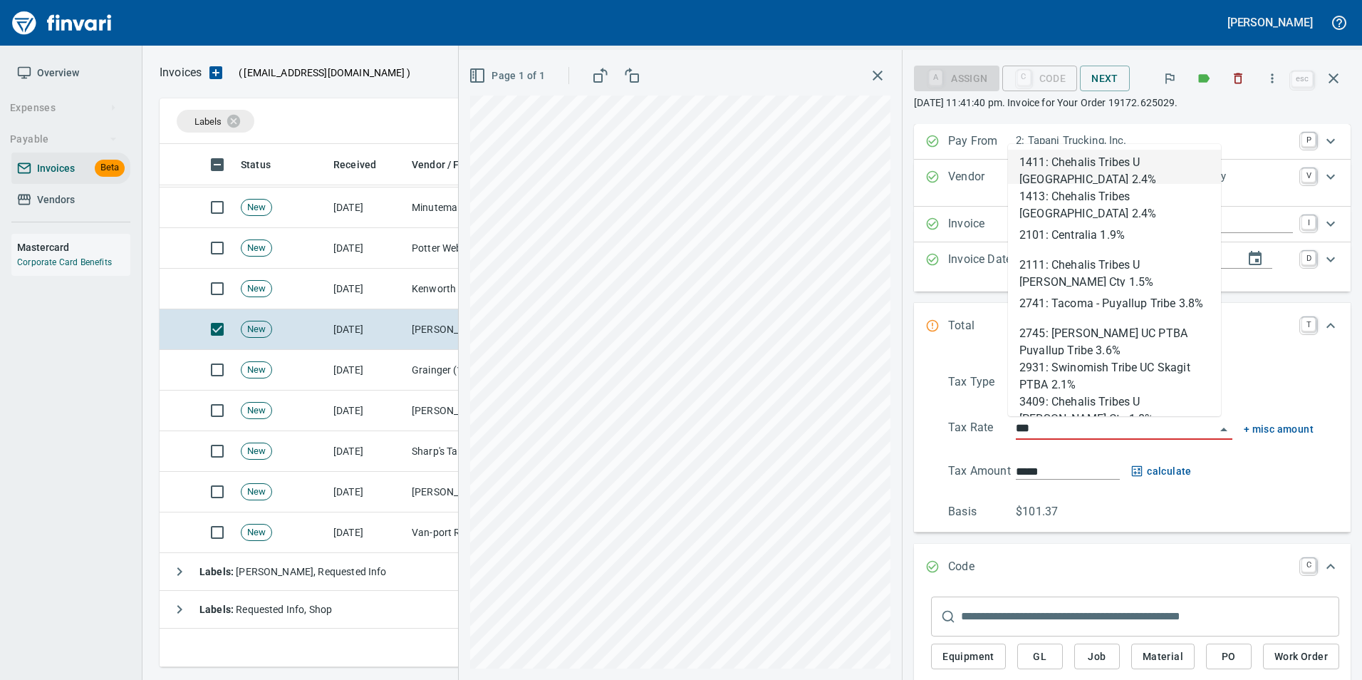
scroll to position [512, 1163]
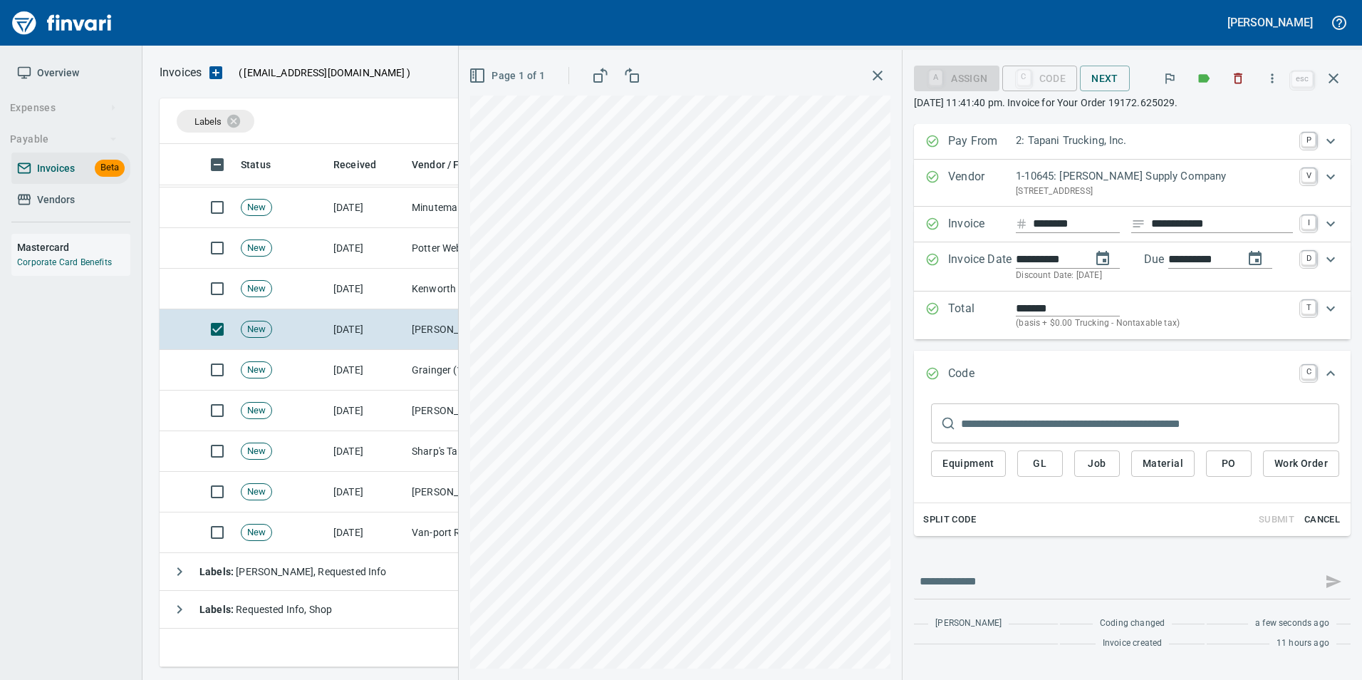
type input "**********"
click at [1225, 461] on span "PO" at bounding box center [1228, 463] width 23 height 18
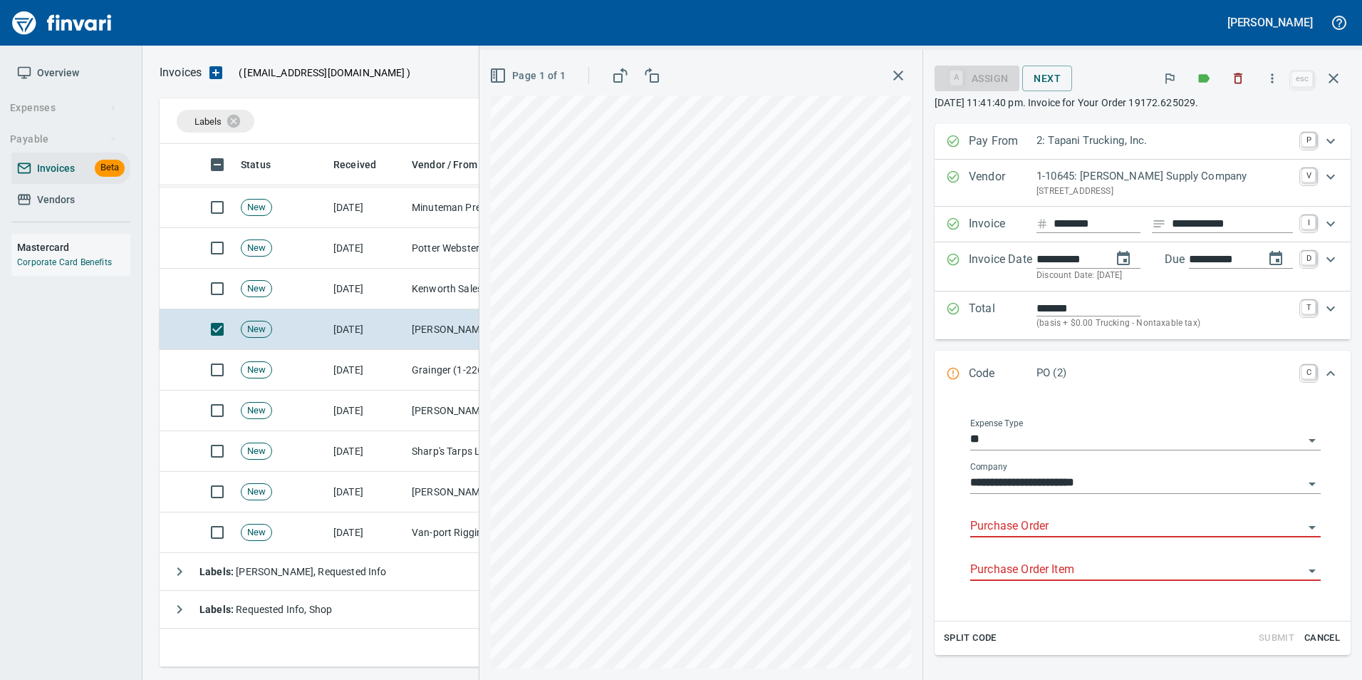
click at [987, 526] on input "Purchase Order" at bounding box center [1136, 526] width 333 height 20
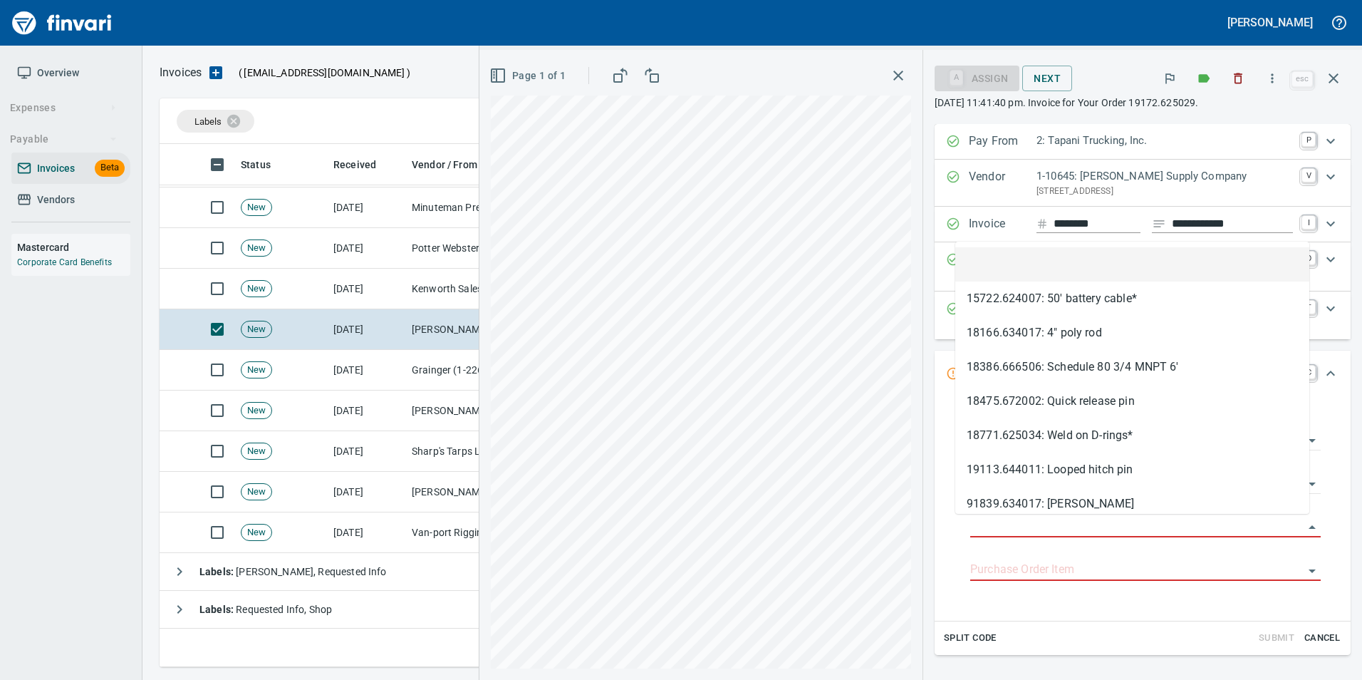
type input "**********"
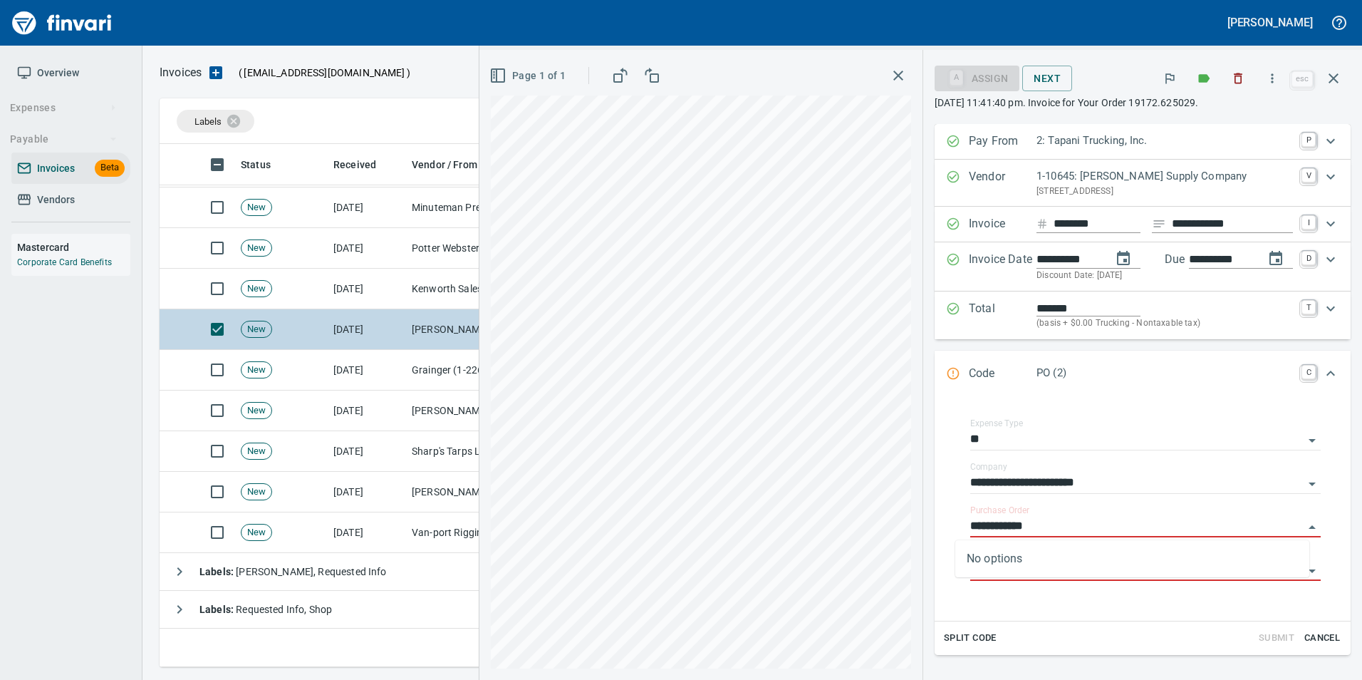
click at [402, 290] on td "[DATE]" at bounding box center [367, 289] width 78 height 41
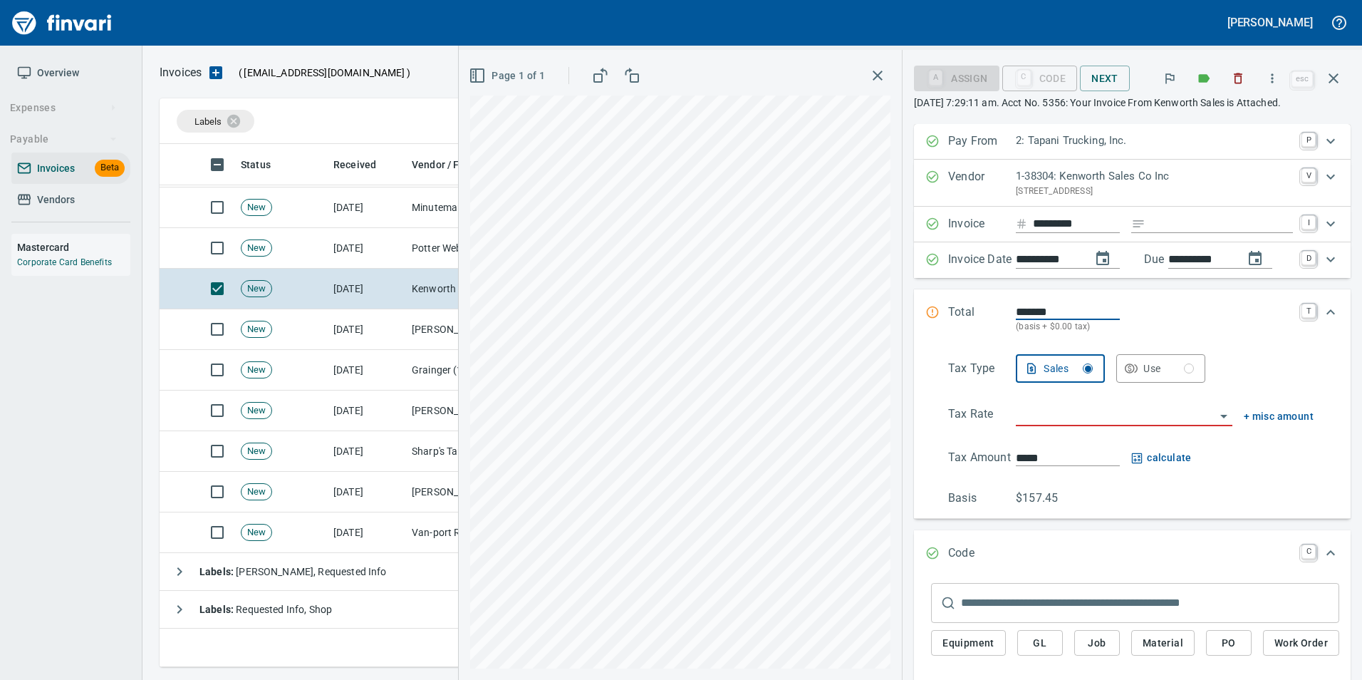
drag, startPoint x: 1196, startPoint y: 225, endPoint x: 959, endPoint y: 216, distance: 236.7
click at [1196, 224] on input "Expand" at bounding box center [1222, 224] width 142 height 18
type input "**********"
click at [1058, 410] on input "search" at bounding box center [1115, 415] width 199 height 20
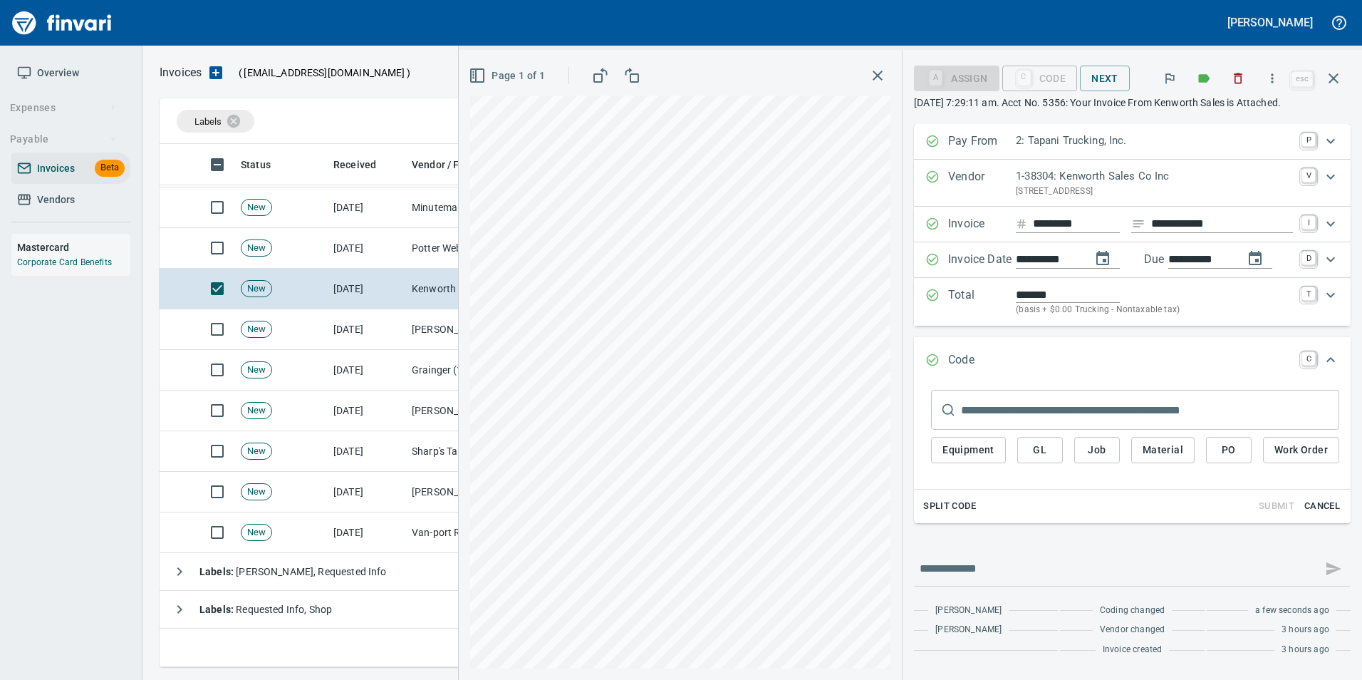
type input "**********"
click at [1025, 291] on input "*******" at bounding box center [1068, 294] width 104 height 16
type input "********"
click at [1065, 330] on div "**********" at bounding box center [1132, 323] width 437 height 399
drag, startPoint x: 1249, startPoint y: 456, endPoint x: 1205, endPoint y: 484, distance: 52.0
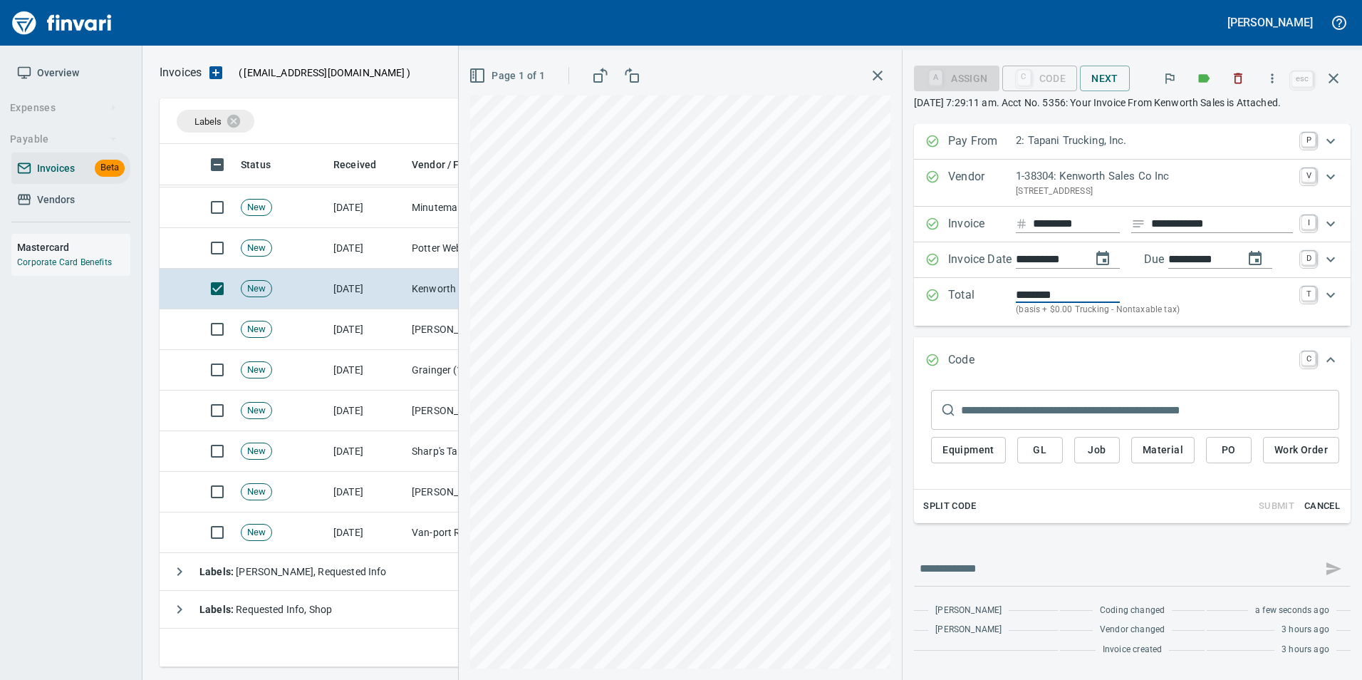
click at [1249, 456] on button "PO" at bounding box center [1229, 450] width 46 height 26
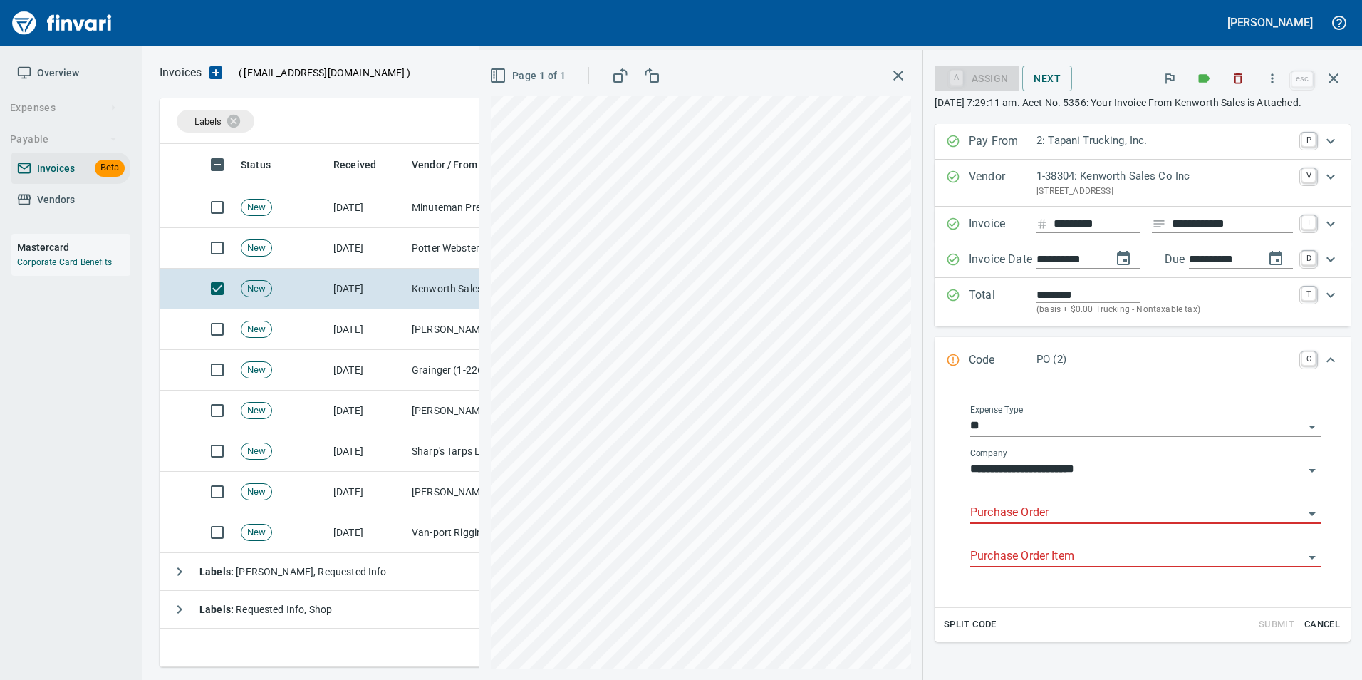
click at [1023, 504] on input "Purchase Order" at bounding box center [1136, 513] width 333 height 20
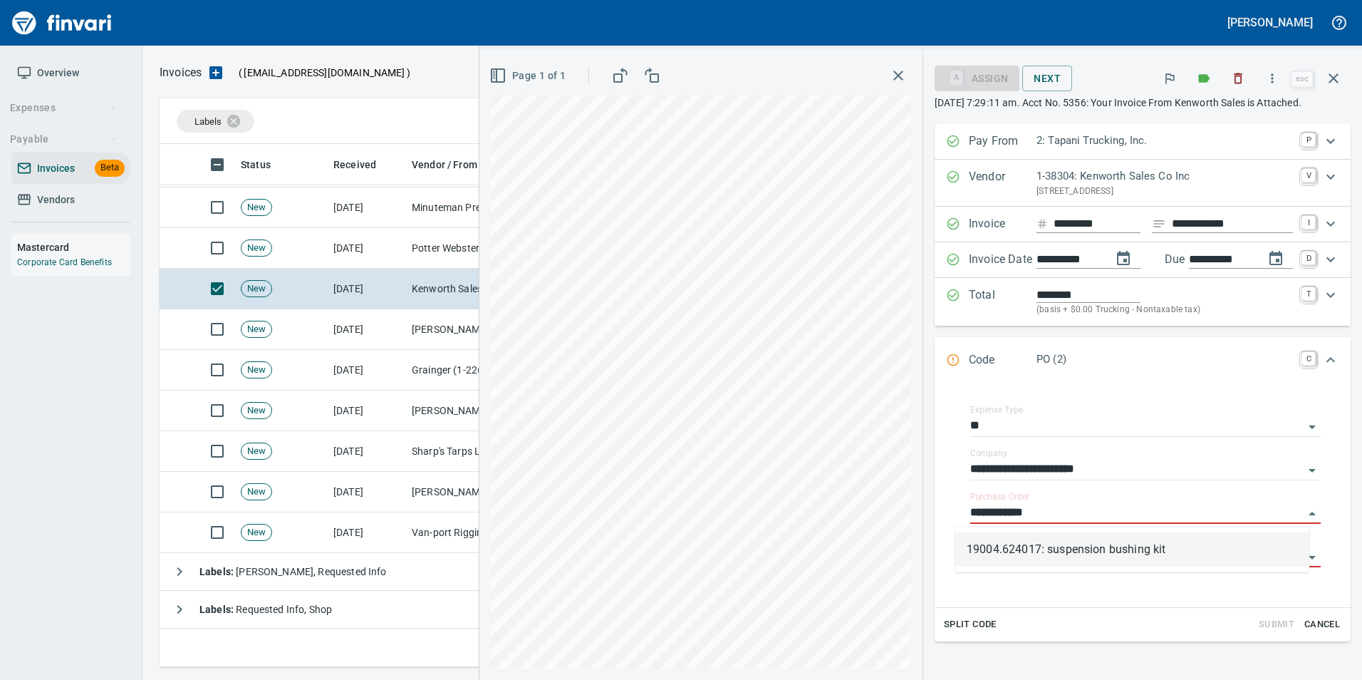
click at [1094, 533] on li "19004.624017: suspension bushing kit" at bounding box center [1132, 549] width 354 height 34
click at [1095, 546] on input "Purchase Order Item" at bounding box center [1136, 556] width 333 height 20
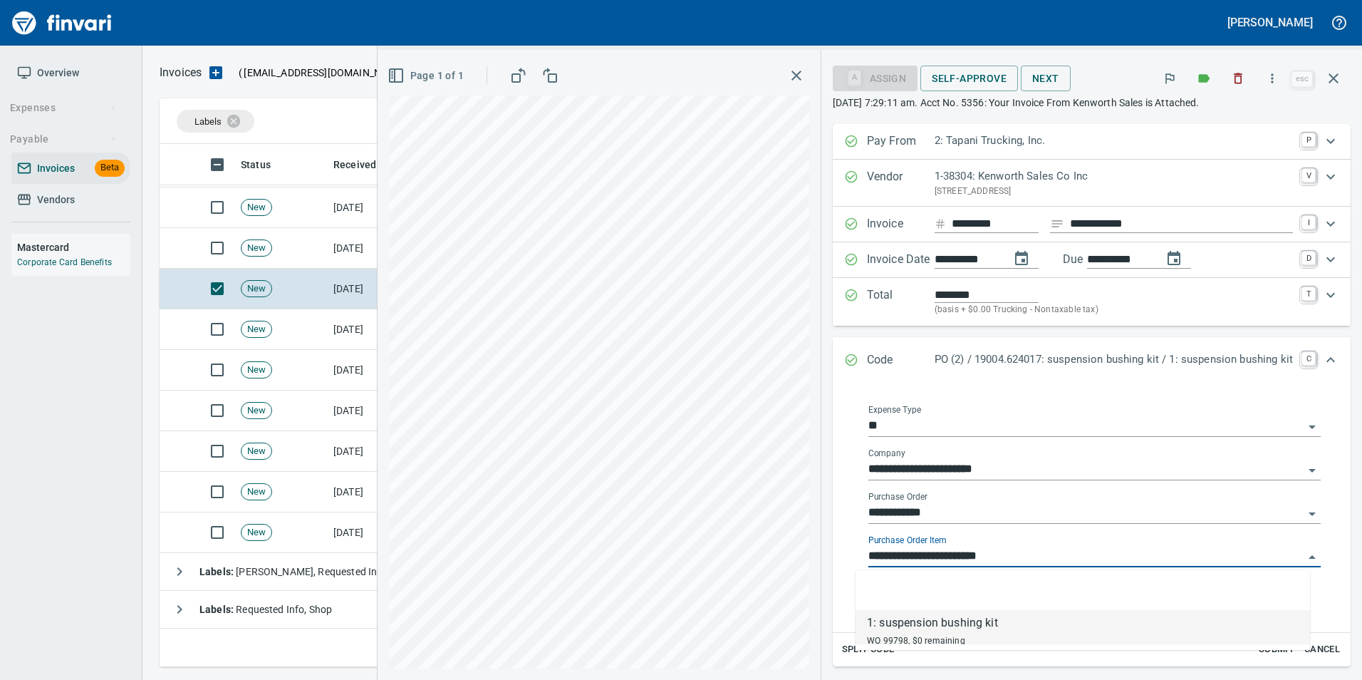
type input "**********"
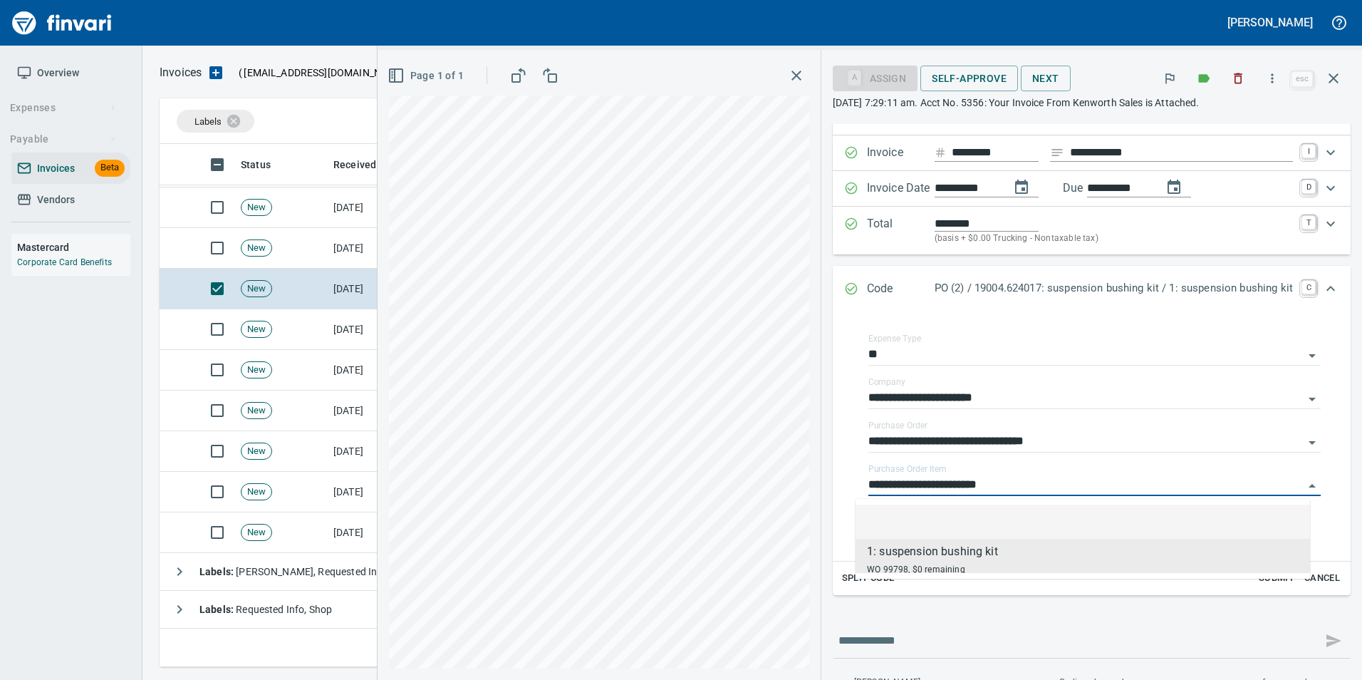
click at [1002, 524] on li at bounding box center [1082, 521] width 454 height 34
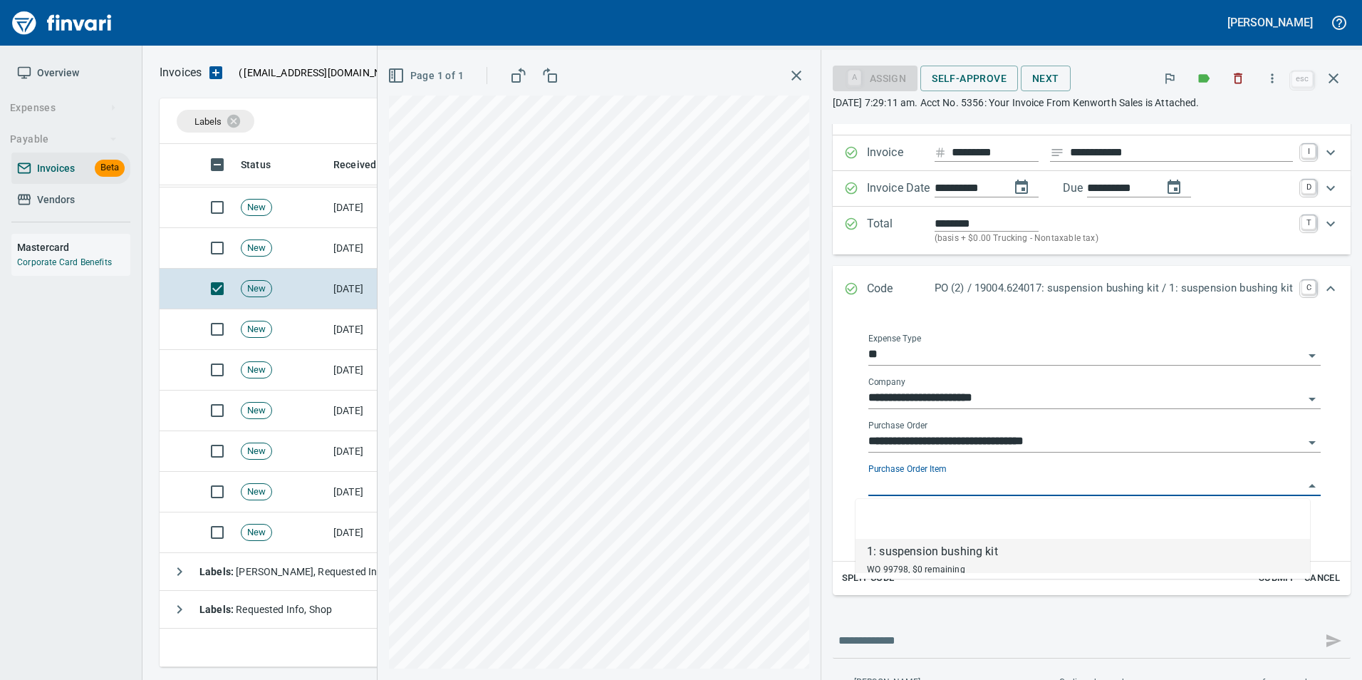
click at [1047, 481] on input "Purchase Order Item" at bounding box center [1085, 485] width 435 height 20
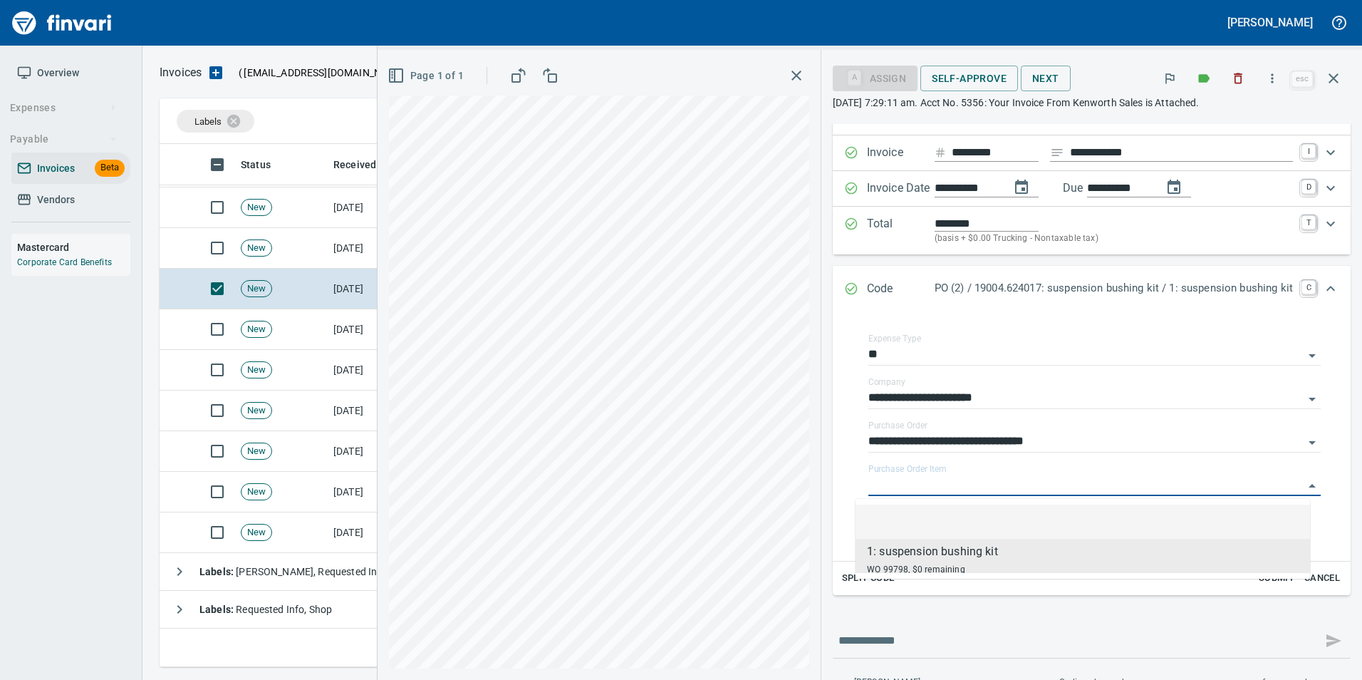
click at [1021, 519] on li at bounding box center [1082, 521] width 454 height 34
type input "**********"
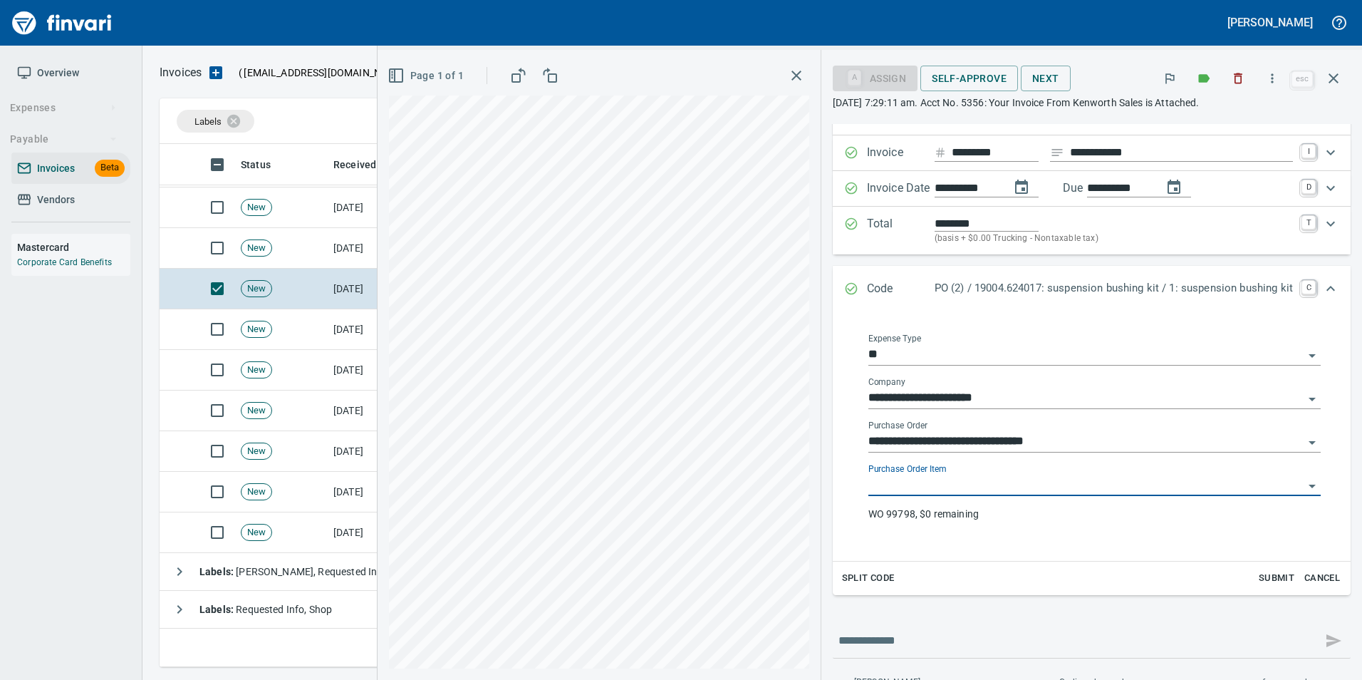
click at [1017, 543] on div "**********" at bounding box center [1094, 435] width 475 height 227
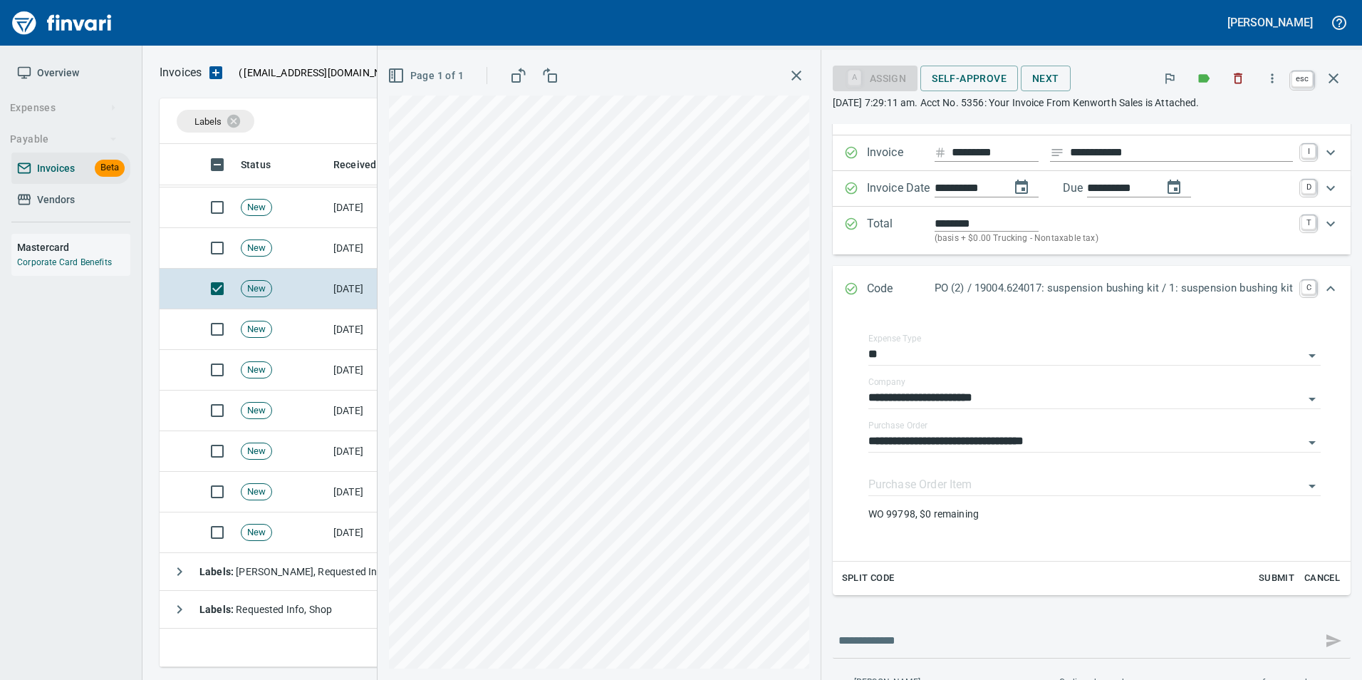
click at [1324, 78] on button "button" at bounding box center [1333, 78] width 34 height 34
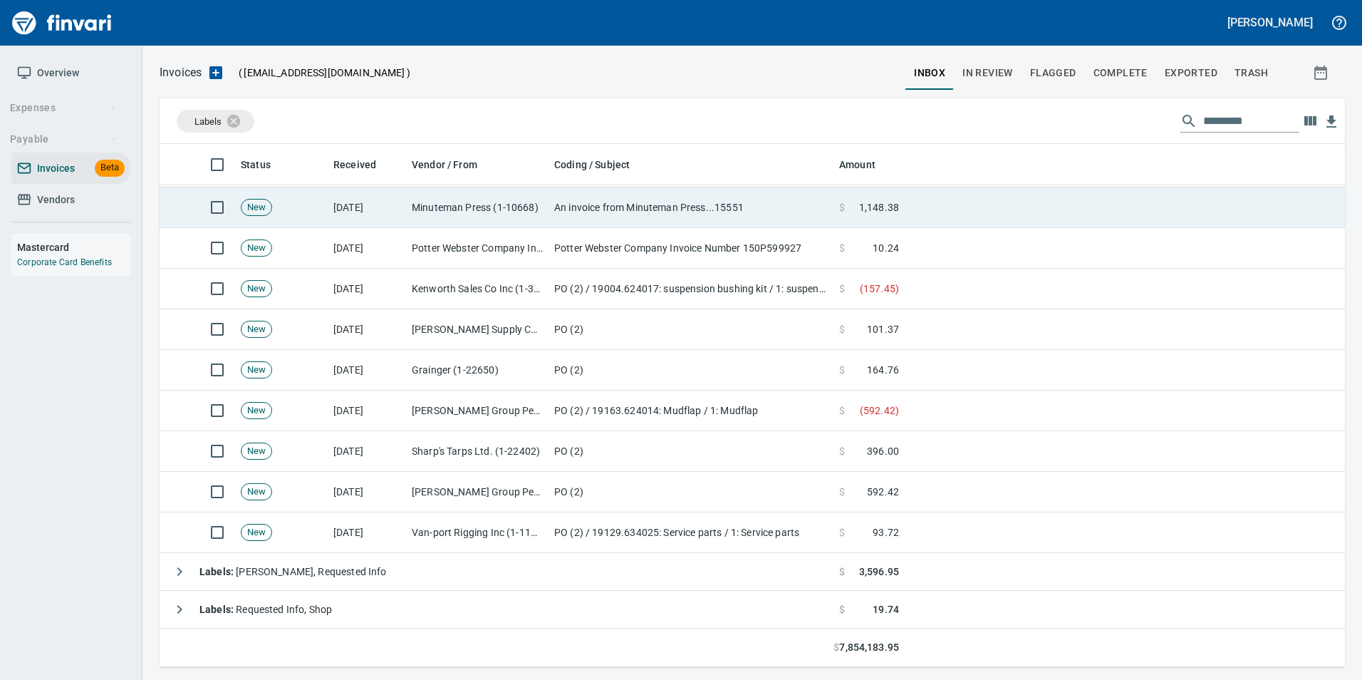
scroll to position [512, 1163]
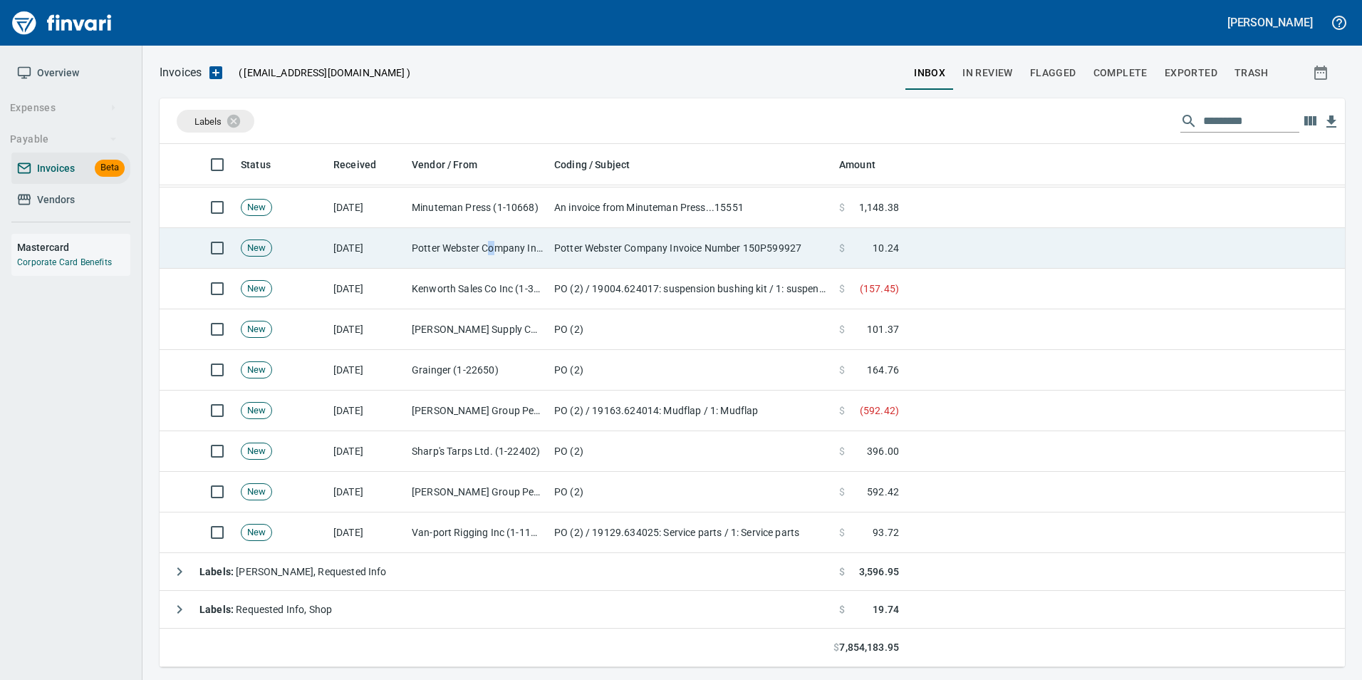
click at [492, 251] on td "Potter Webster Company Inc (1-10818)" at bounding box center [477, 248] width 142 height 41
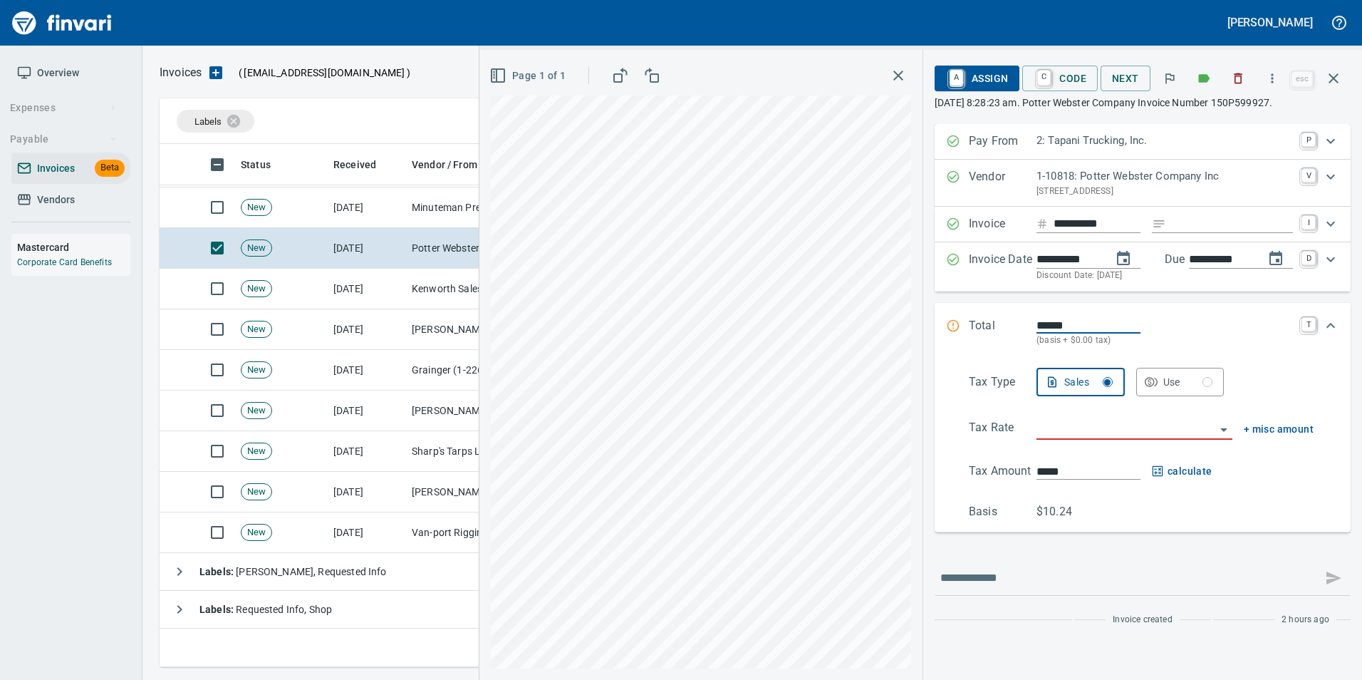
click at [1182, 224] on input "Expand" at bounding box center [1232, 224] width 121 height 18
type input "**********"
click at [1108, 436] on input "search" at bounding box center [1125, 429] width 179 height 20
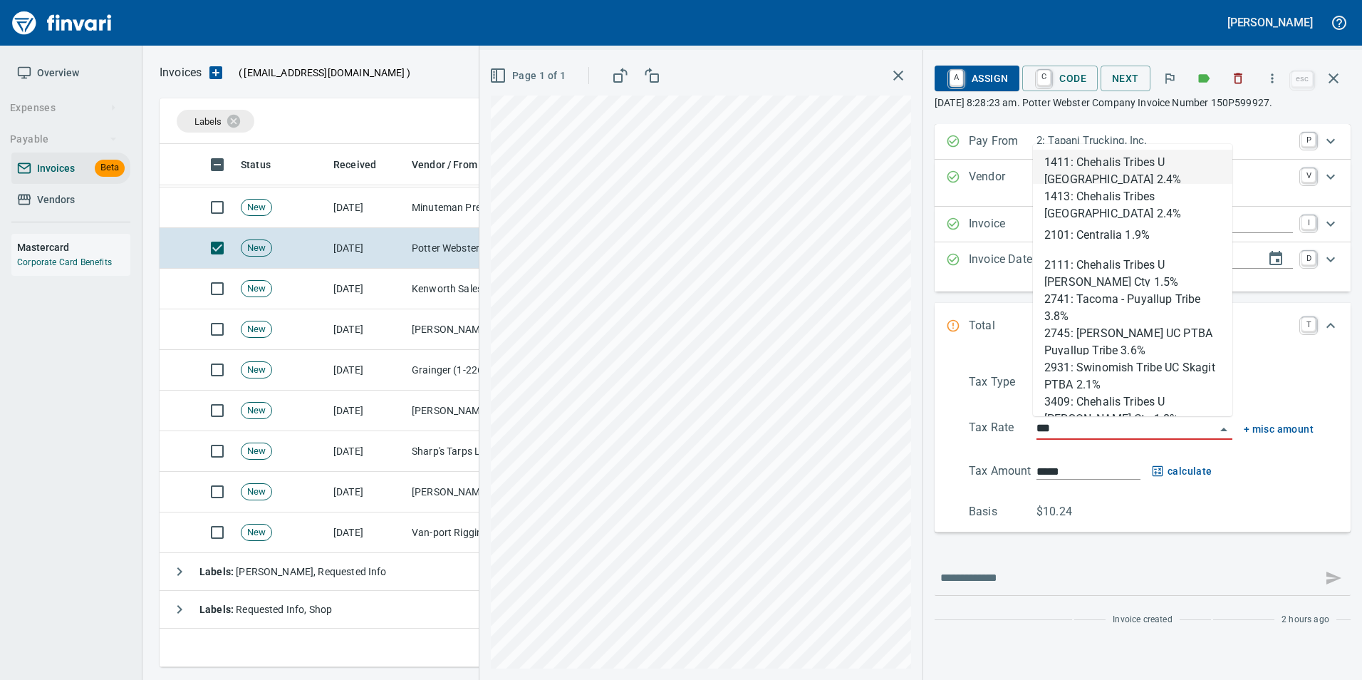
scroll to position [512, 1163]
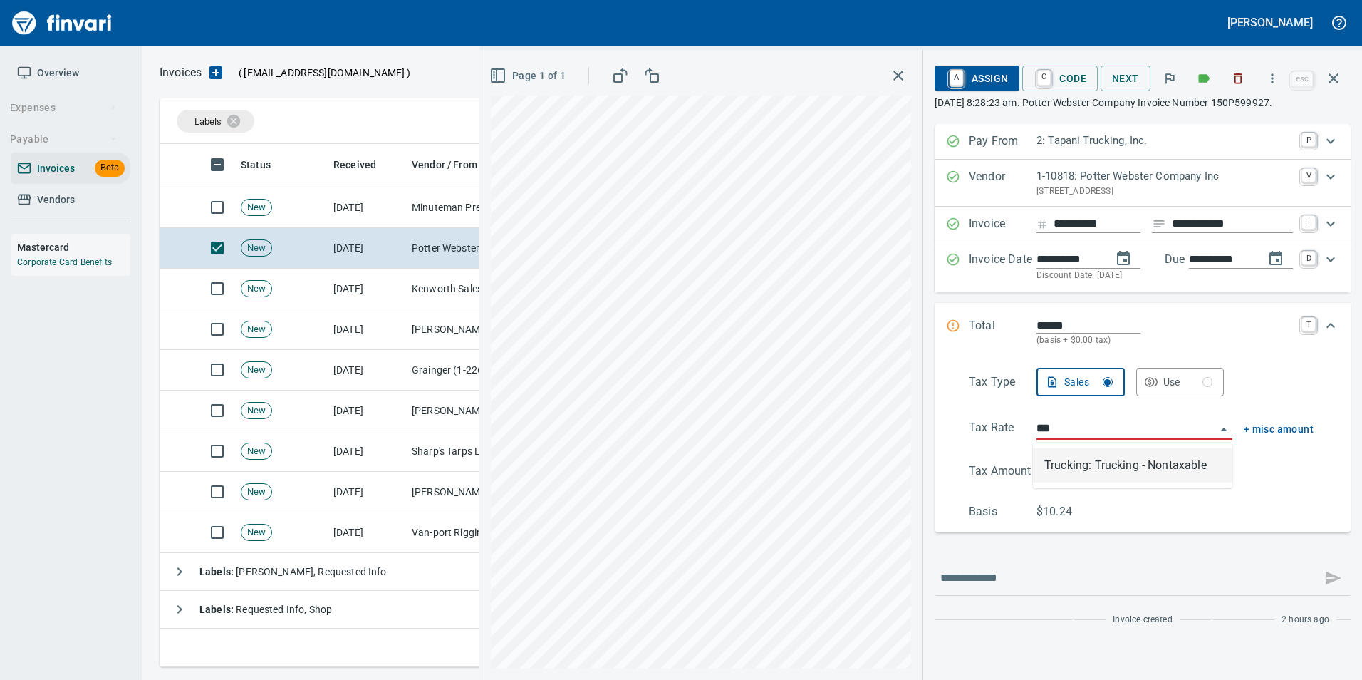
click at [1121, 472] on li "Trucking: Trucking - Nontaxable" at bounding box center [1132, 465] width 199 height 34
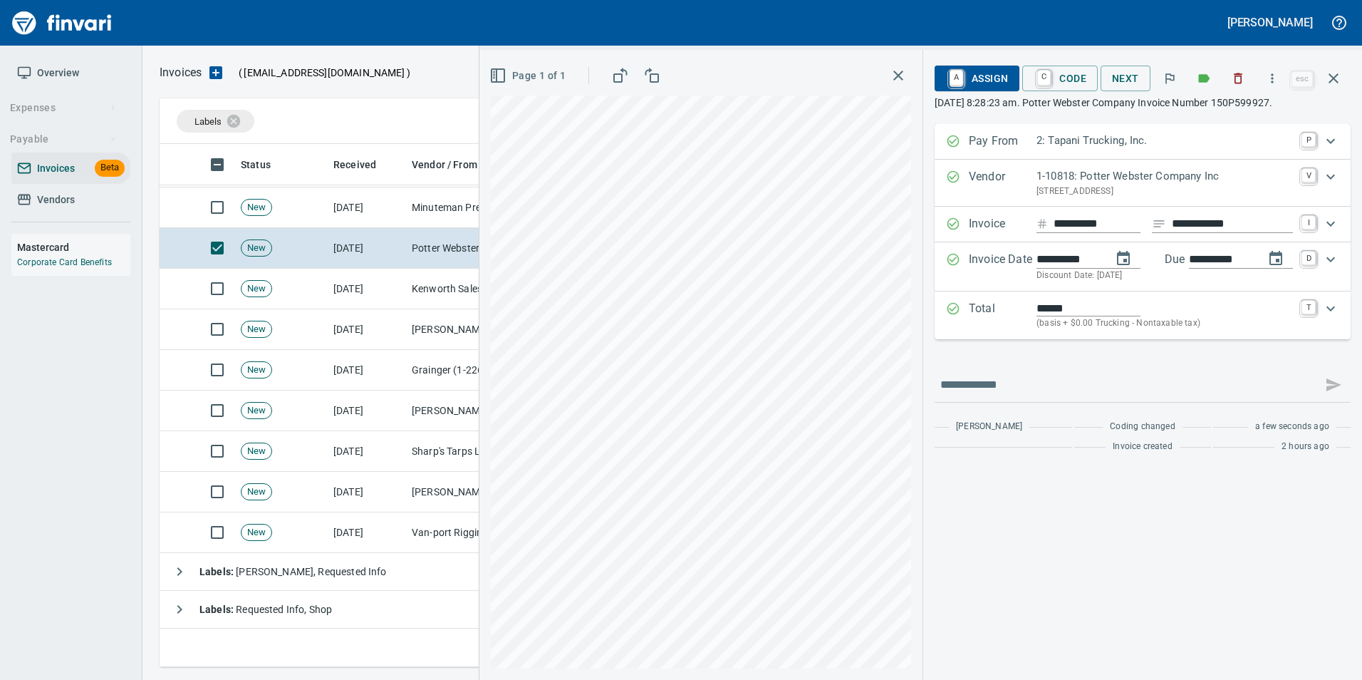
type input "**********"
click at [1052, 76] on span "C Code" at bounding box center [1059, 78] width 53 height 24
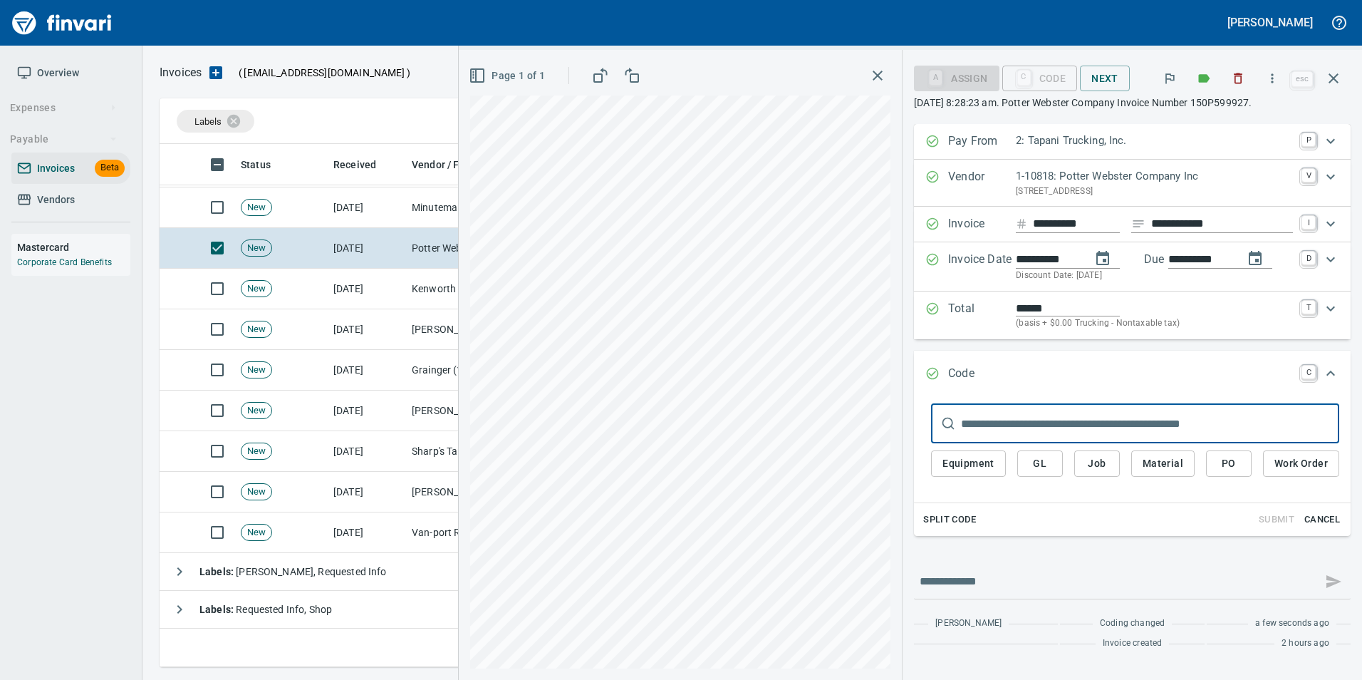
click at [1226, 451] on button "PO" at bounding box center [1229, 463] width 46 height 26
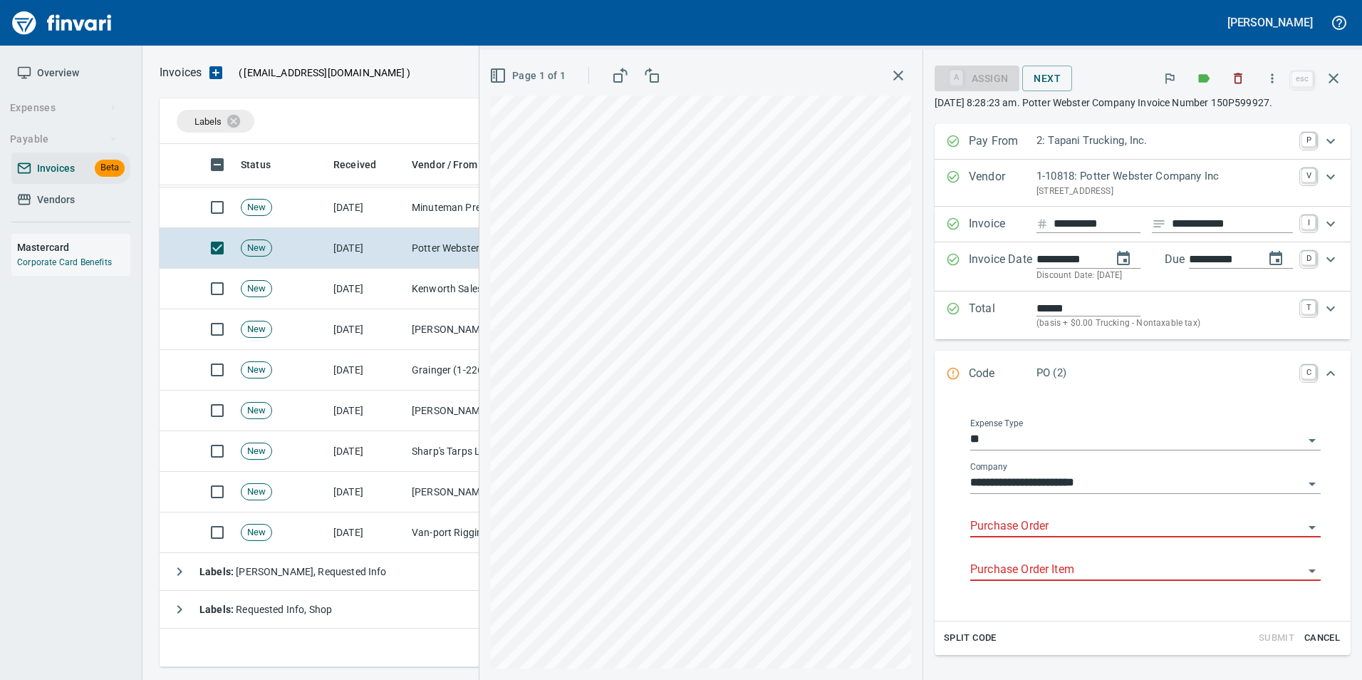
click at [998, 528] on input "Purchase Order" at bounding box center [1136, 526] width 333 height 20
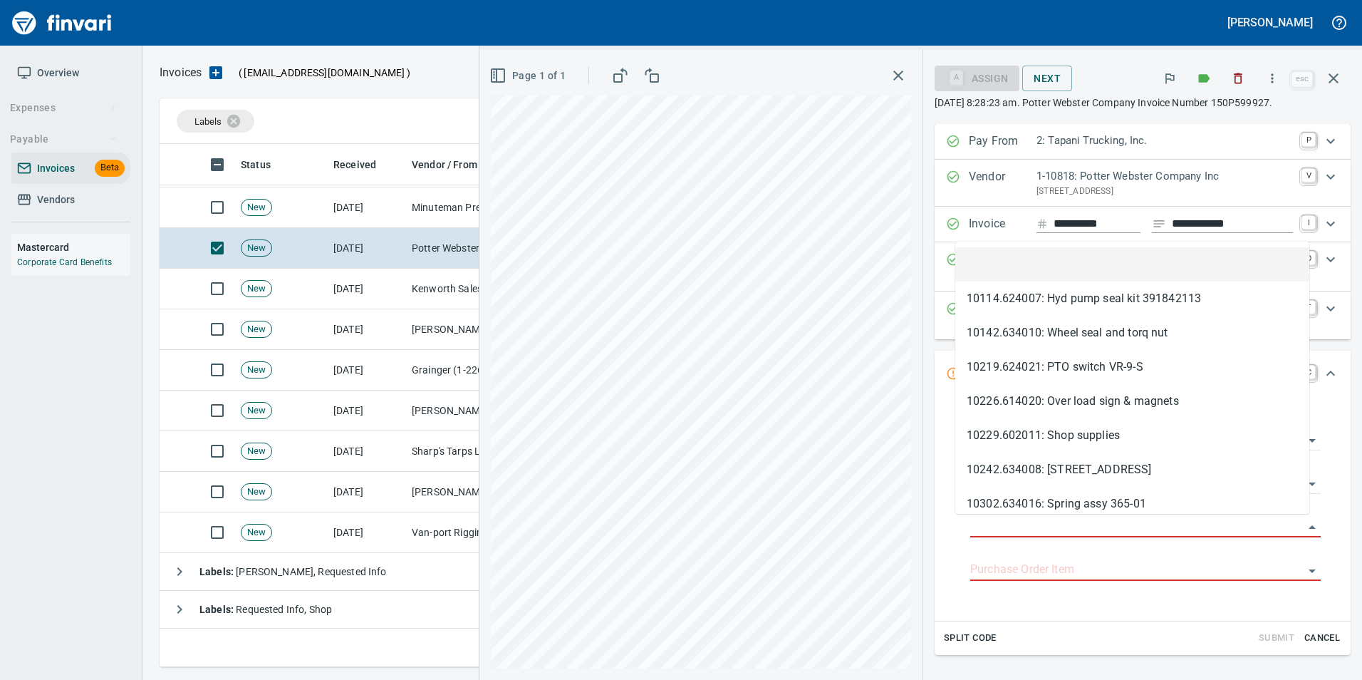
type input "**********"
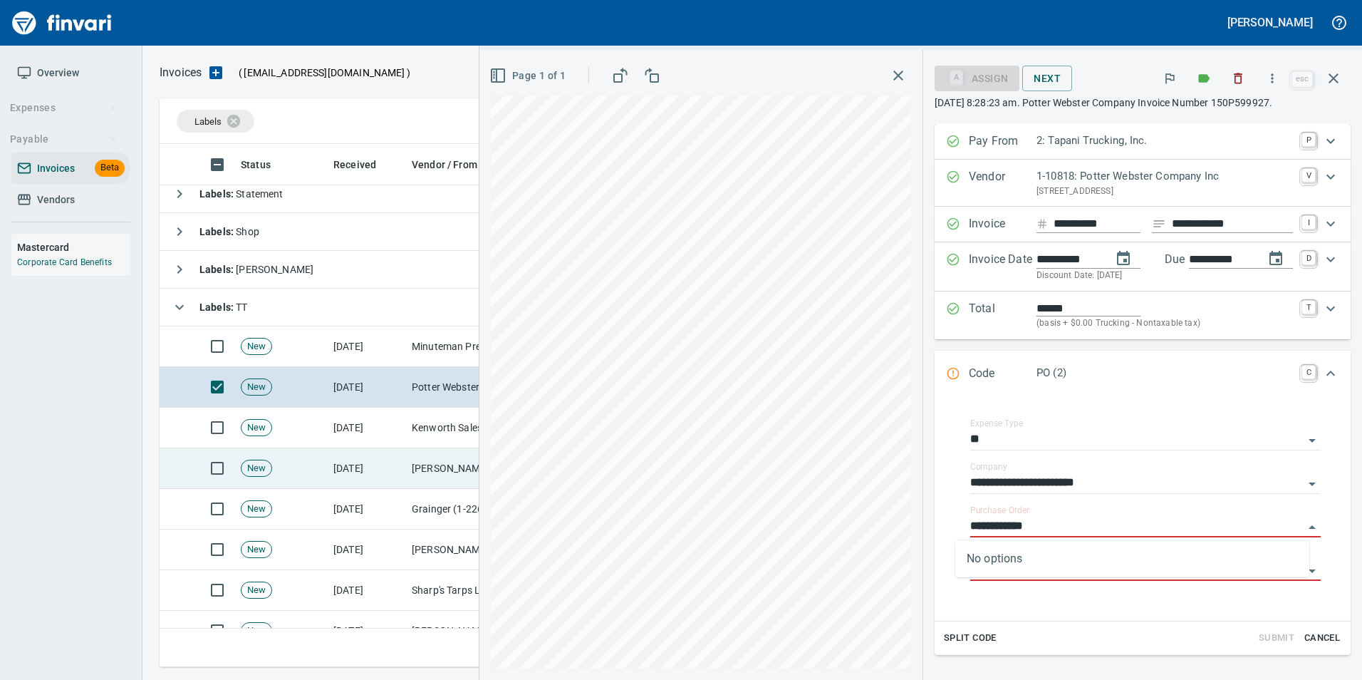
scroll to position [79, 0]
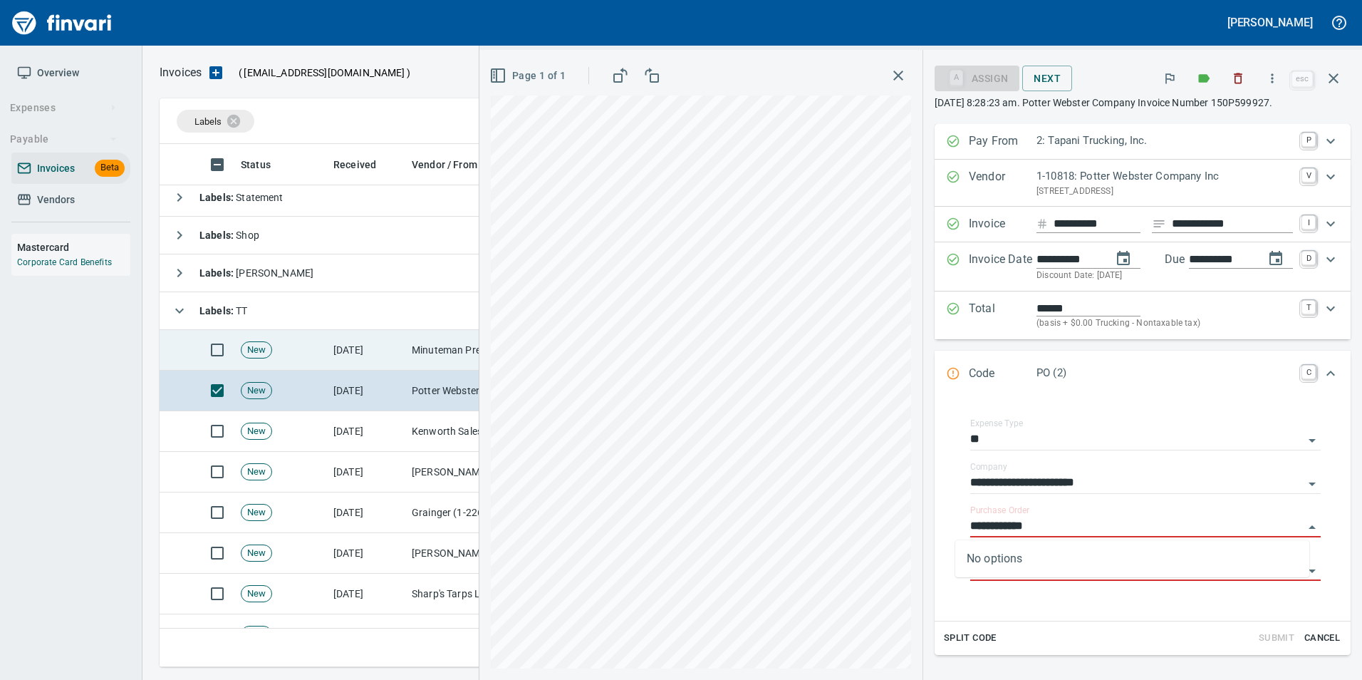
click at [335, 333] on td "[DATE]" at bounding box center [367, 350] width 78 height 41
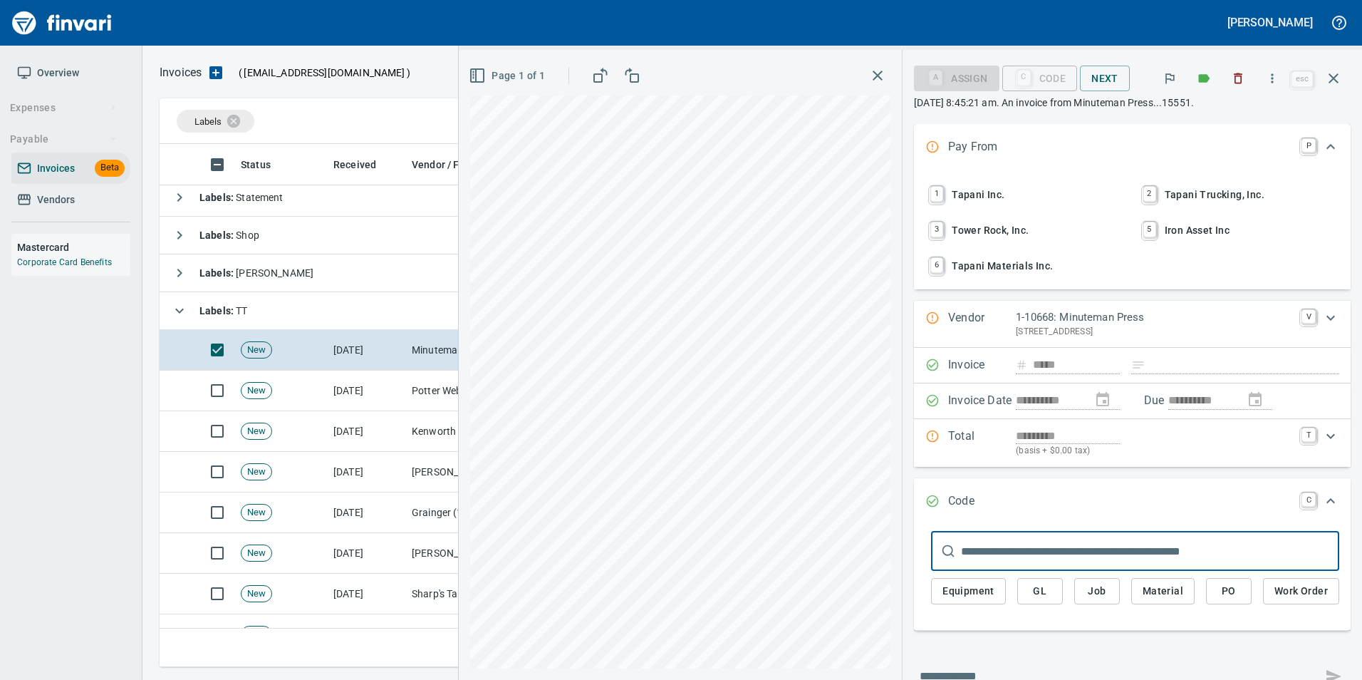
click at [1232, 196] on span "2 Tapani Trucking, Inc." at bounding box center [1239, 194] width 198 height 24
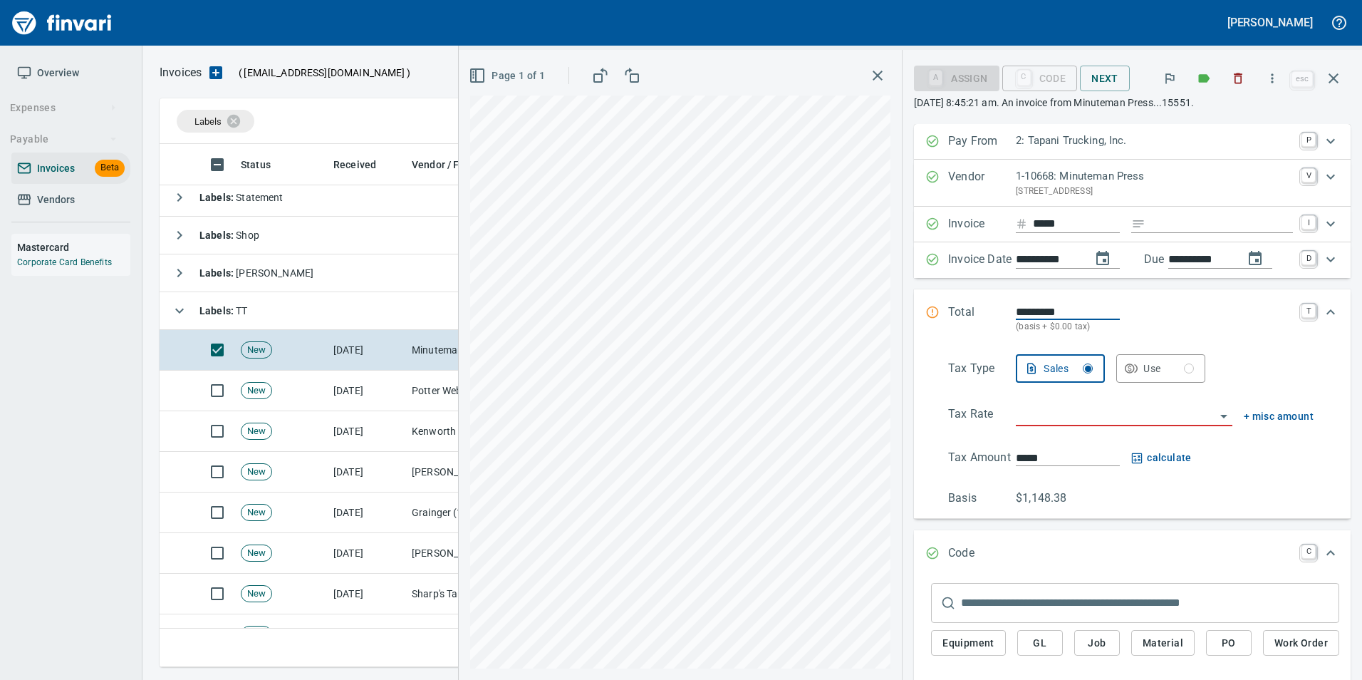
click at [1031, 409] on input "search" at bounding box center [1115, 415] width 199 height 20
click at [1103, 489] on li "WA0601: Battle Ground Combined 8.6%" at bounding box center [1114, 486] width 213 height 34
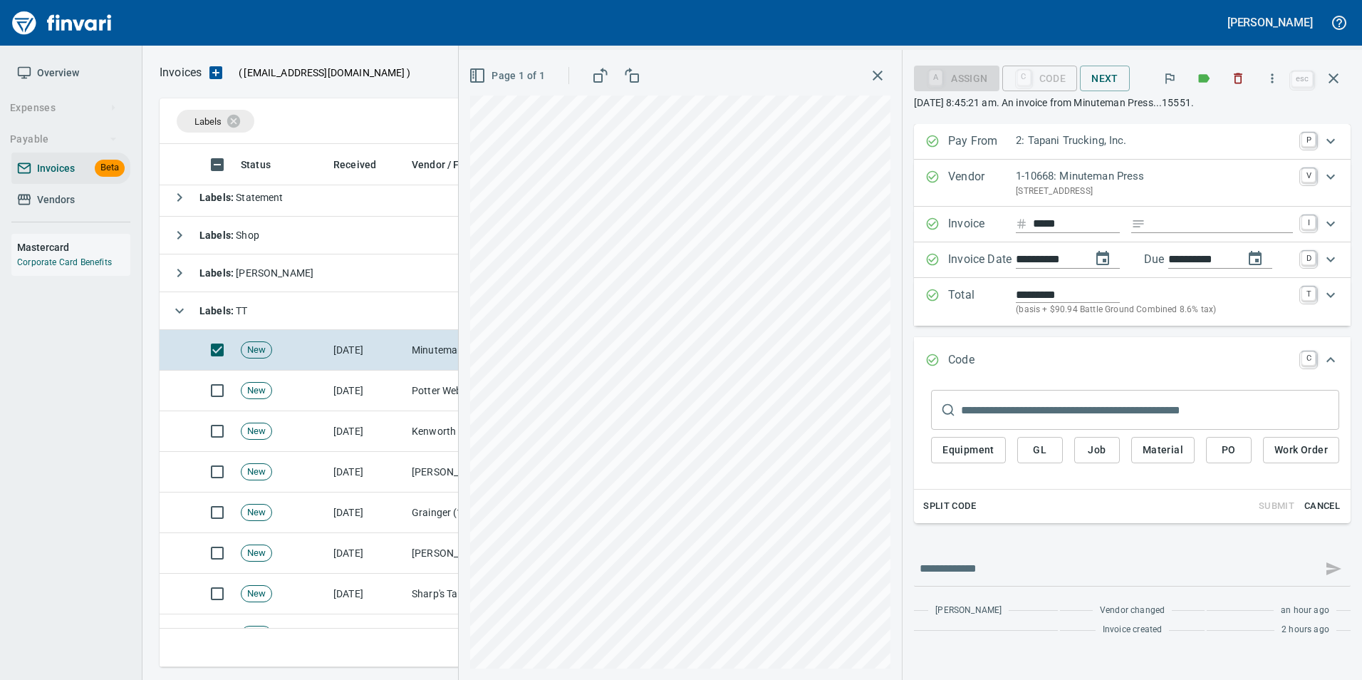
type input "**********"
type input "******"
click at [939, 293] on icon "Expand" at bounding box center [933, 295] width 12 height 12
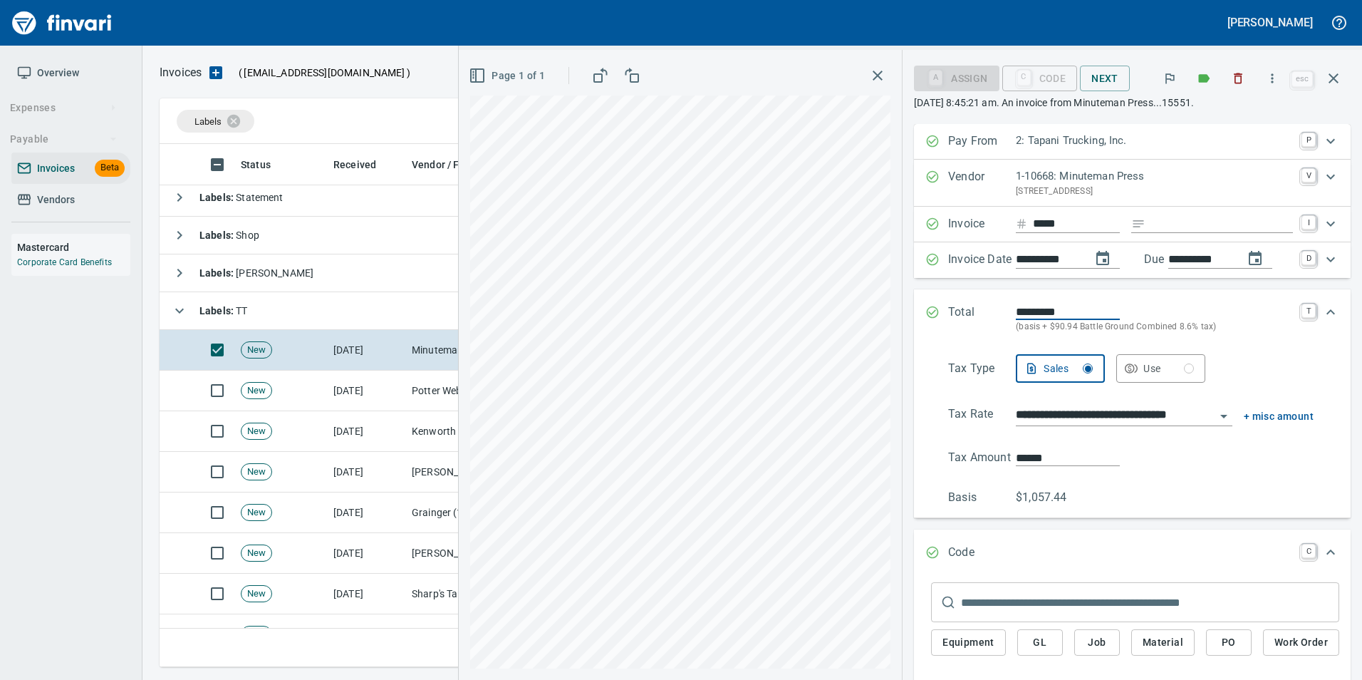
click at [1066, 407] on input "**********" at bounding box center [1115, 415] width 199 height 20
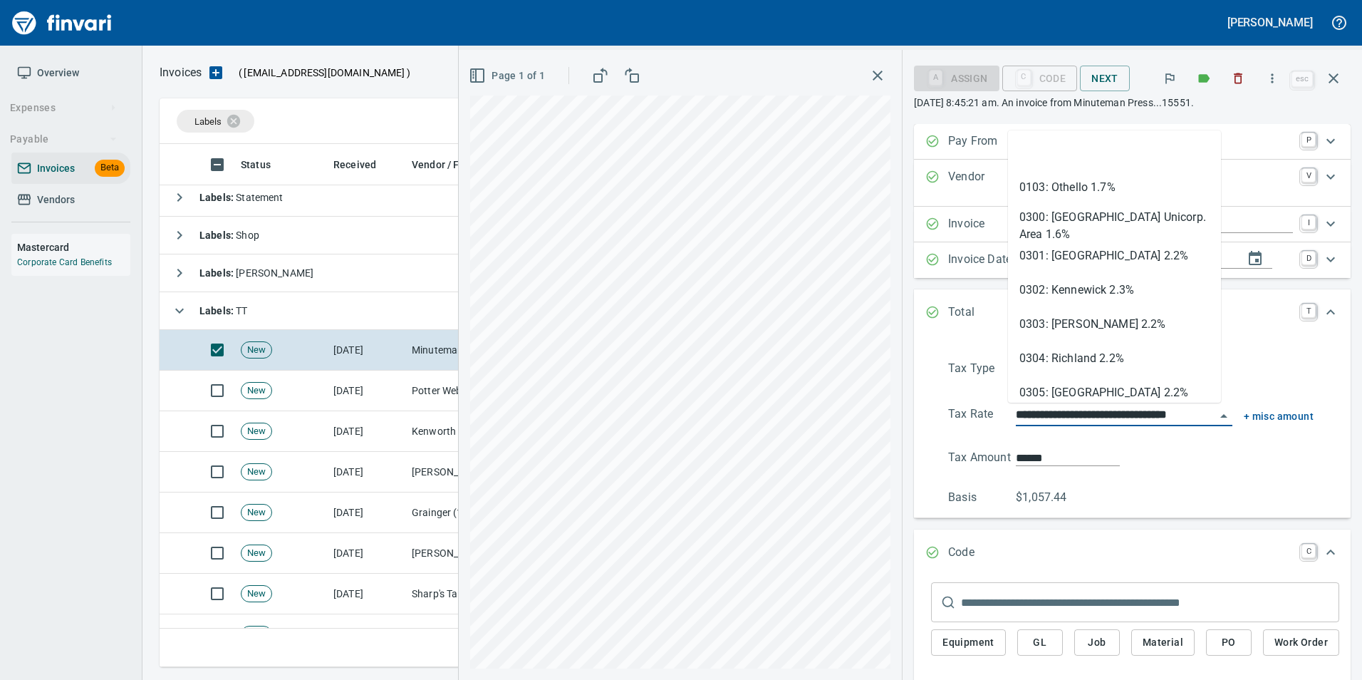
drag, startPoint x: 1066, startPoint y: 407, endPoint x: 1079, endPoint y: 408, distance: 12.8
click at [1079, 407] on input "**********" at bounding box center [1115, 415] width 199 height 20
click at [1085, 420] on input "**********" at bounding box center [1115, 415] width 199 height 20
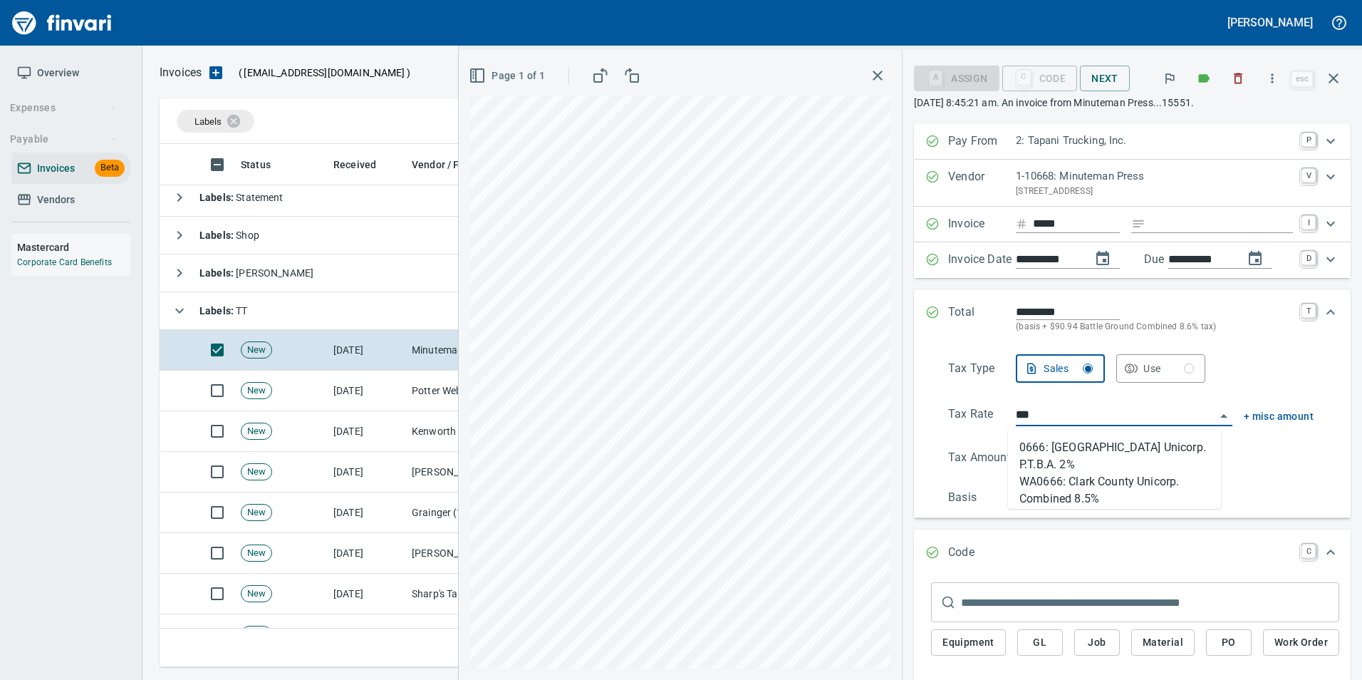
scroll to position [0, 0]
click at [1173, 495] on li "WA0666: Clark County Unicorp. Combined 8.5%" at bounding box center [1114, 486] width 213 height 34
type input "**********"
type input "******"
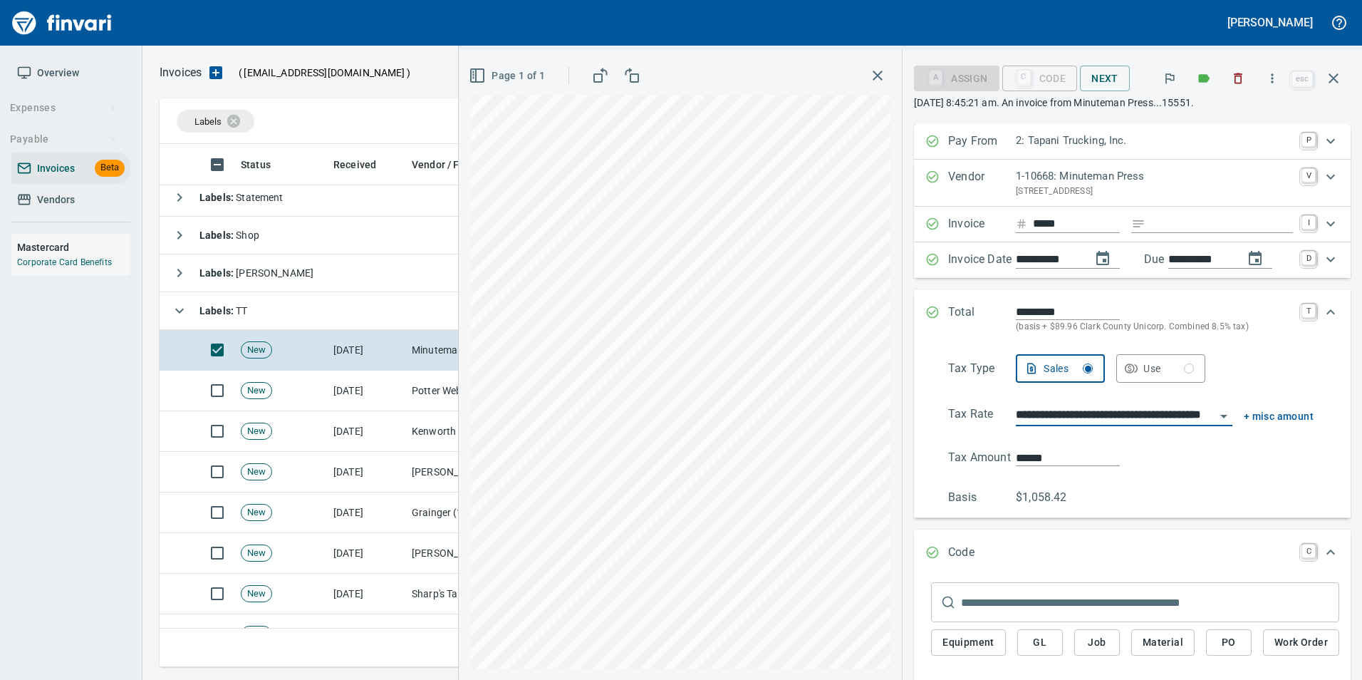
scroll to position [512, 1163]
type input "**********"
drag, startPoint x: 1049, startPoint y: 454, endPoint x: 1039, endPoint y: 458, distance: 10.8
click at [1039, 458] on input "******" at bounding box center [1068, 457] width 104 height 16
type input "******"
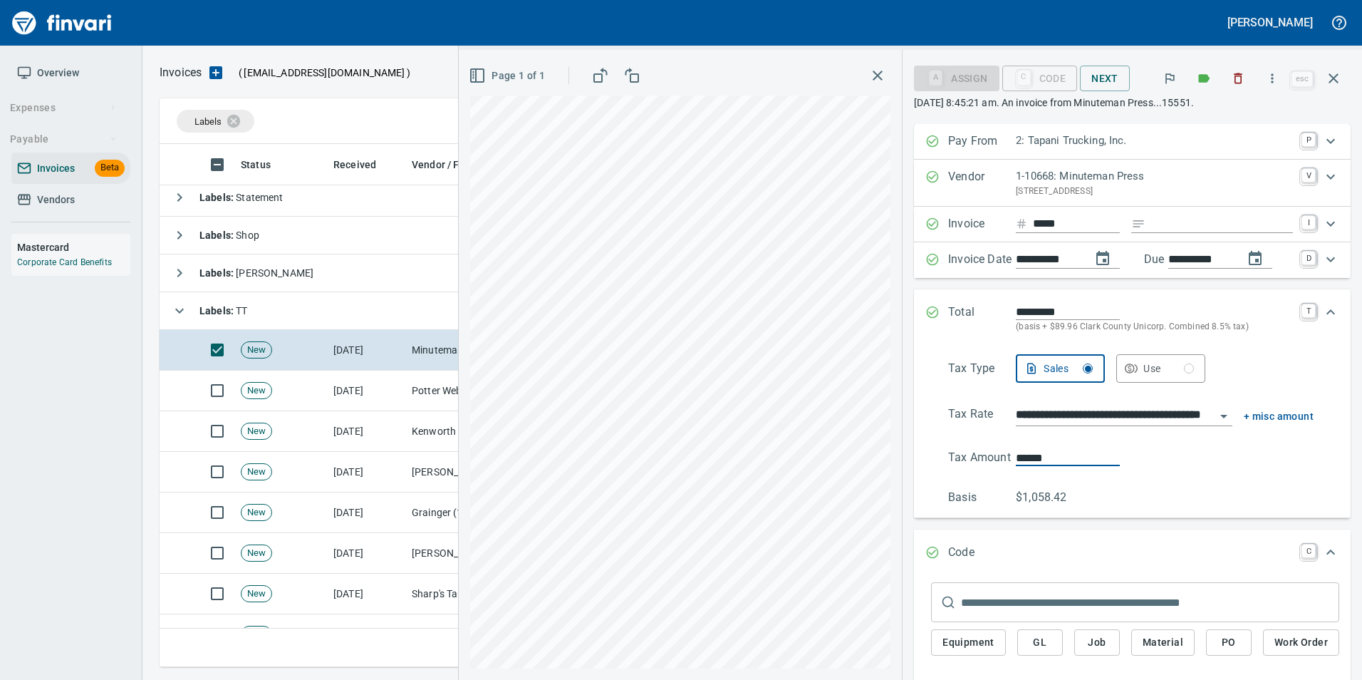
click at [1155, 461] on div "******" at bounding box center [1165, 457] width 298 height 17
click at [932, 304] on div "Expand" at bounding box center [932, 318] width 14 height 31
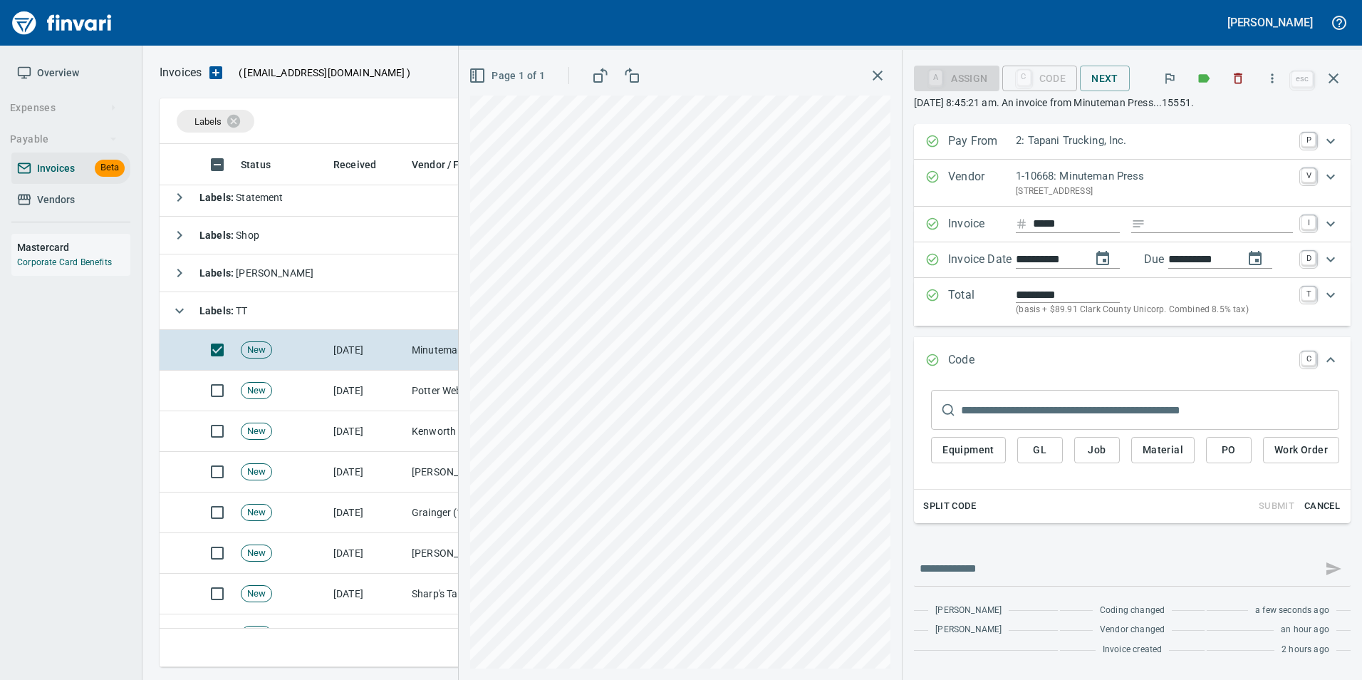
click at [1313, 536] on div "**********" at bounding box center [1132, 393] width 437 height 538
click at [1317, 504] on span "Cancel" at bounding box center [1322, 506] width 38 height 16
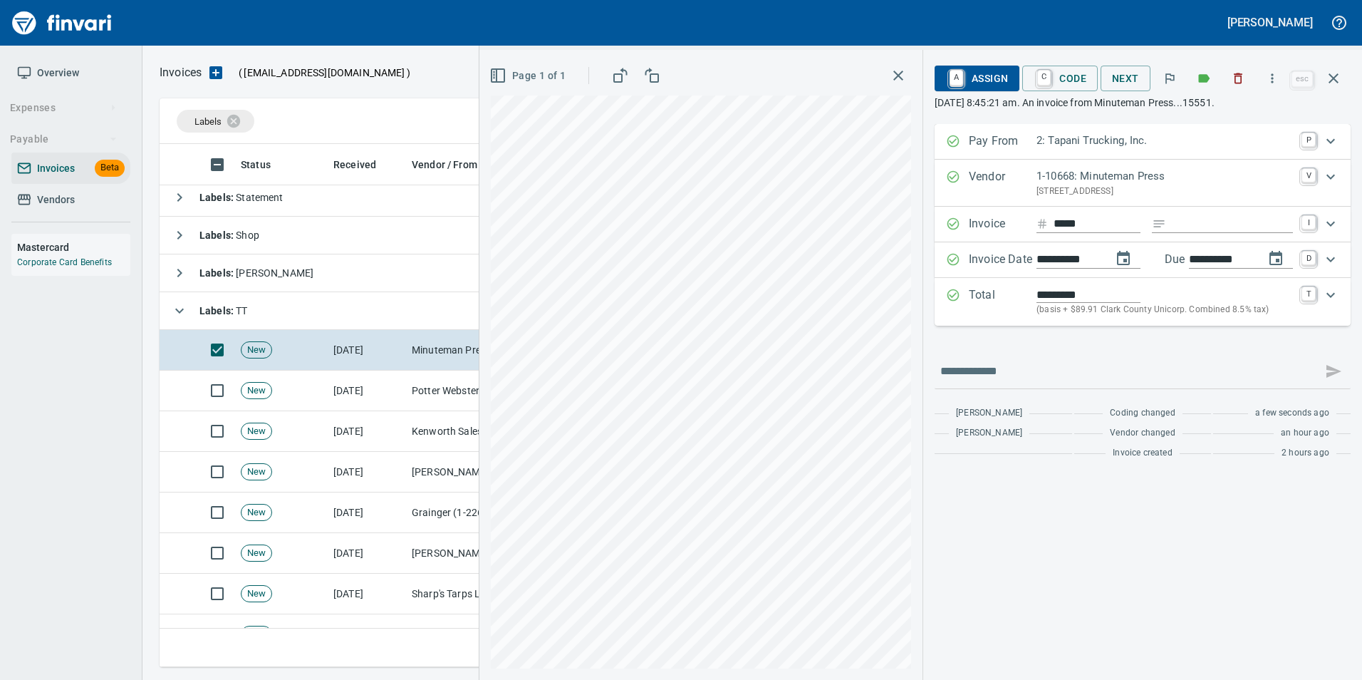
click at [1006, 79] on button "A Assign" at bounding box center [976, 79] width 85 height 26
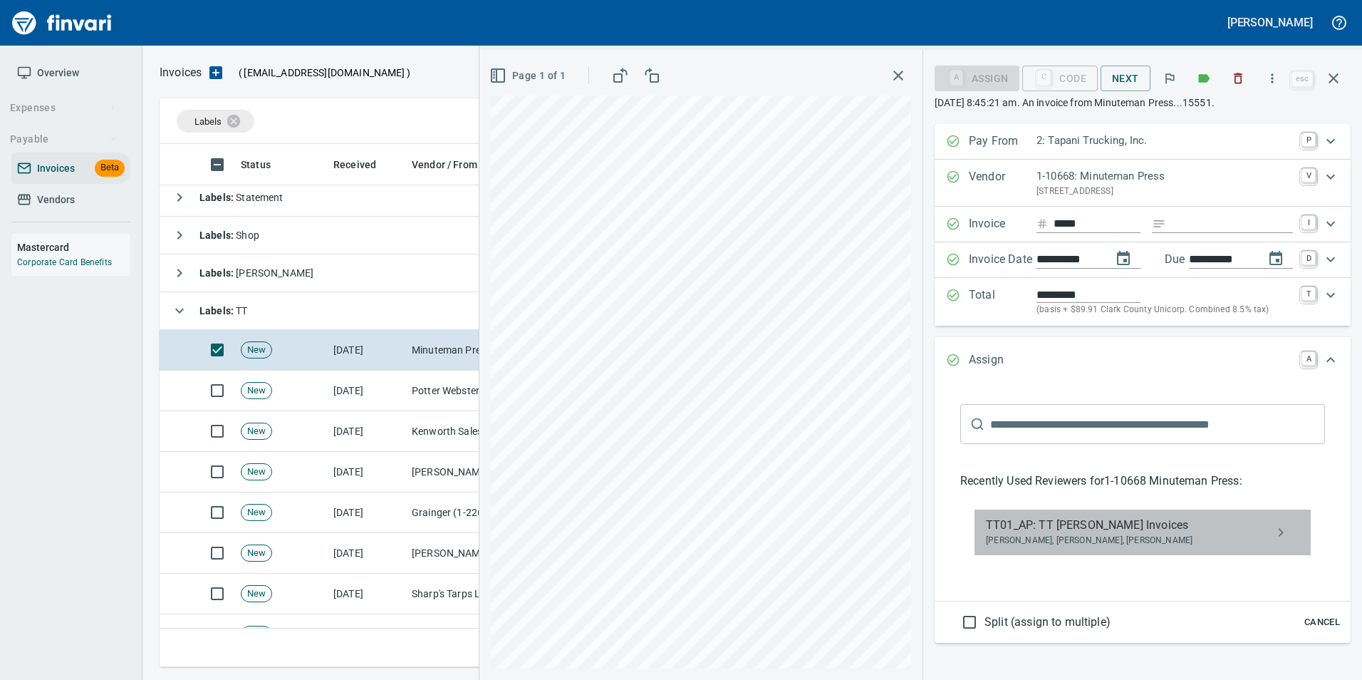
click at [1064, 524] on span "TT01_AP: TT Neil Kaski Invoices" at bounding box center [1131, 524] width 291 height 17
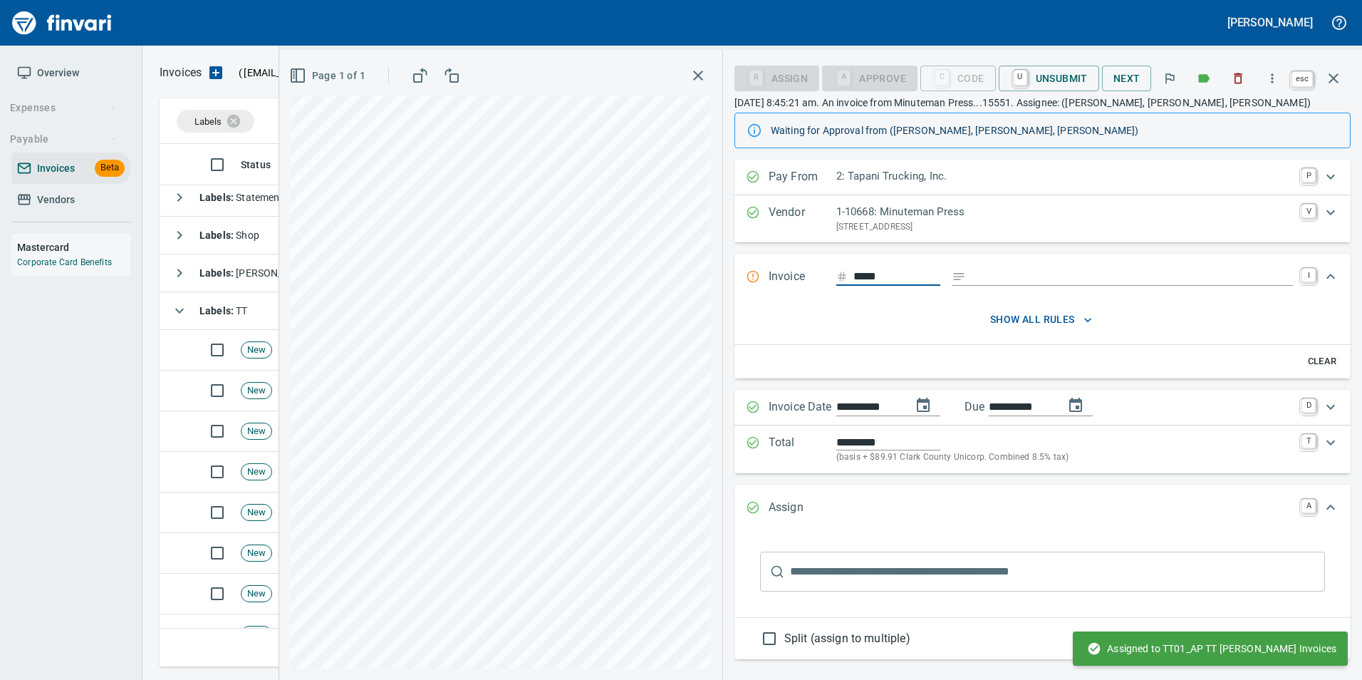
click at [1333, 79] on icon "button" at bounding box center [1333, 78] width 10 height 10
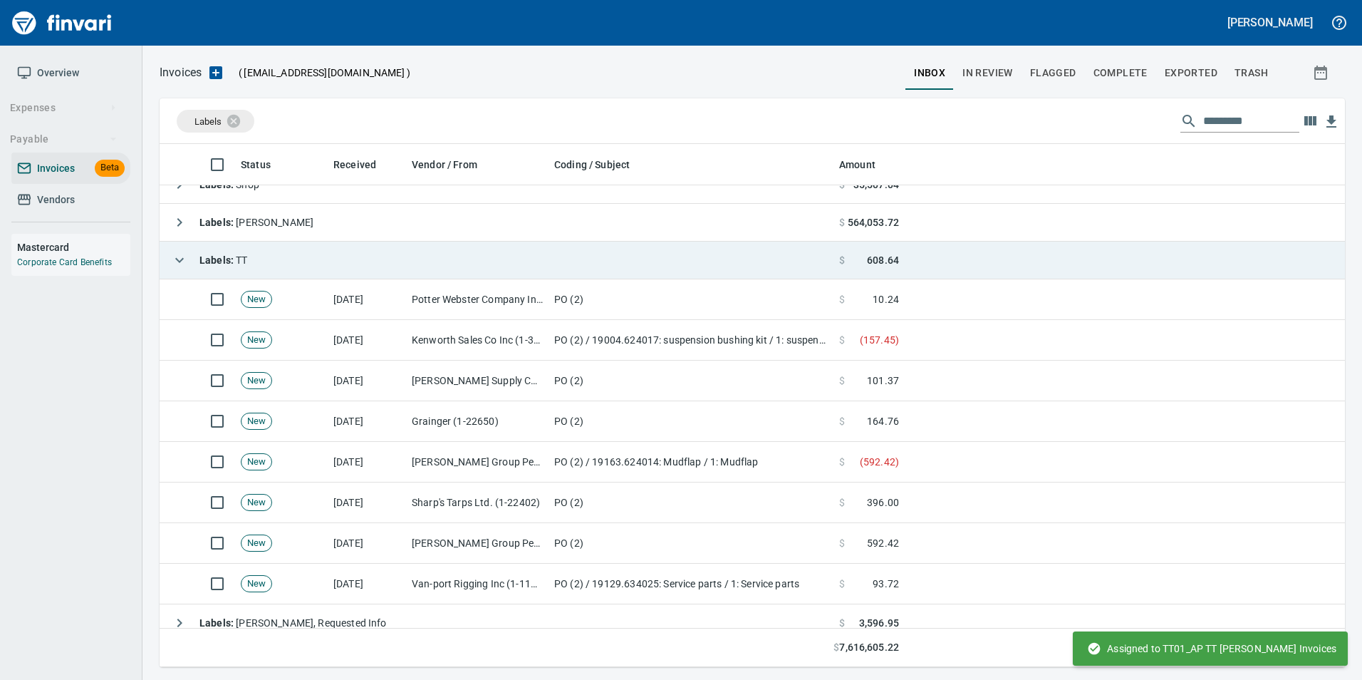
scroll to position [181, 0]
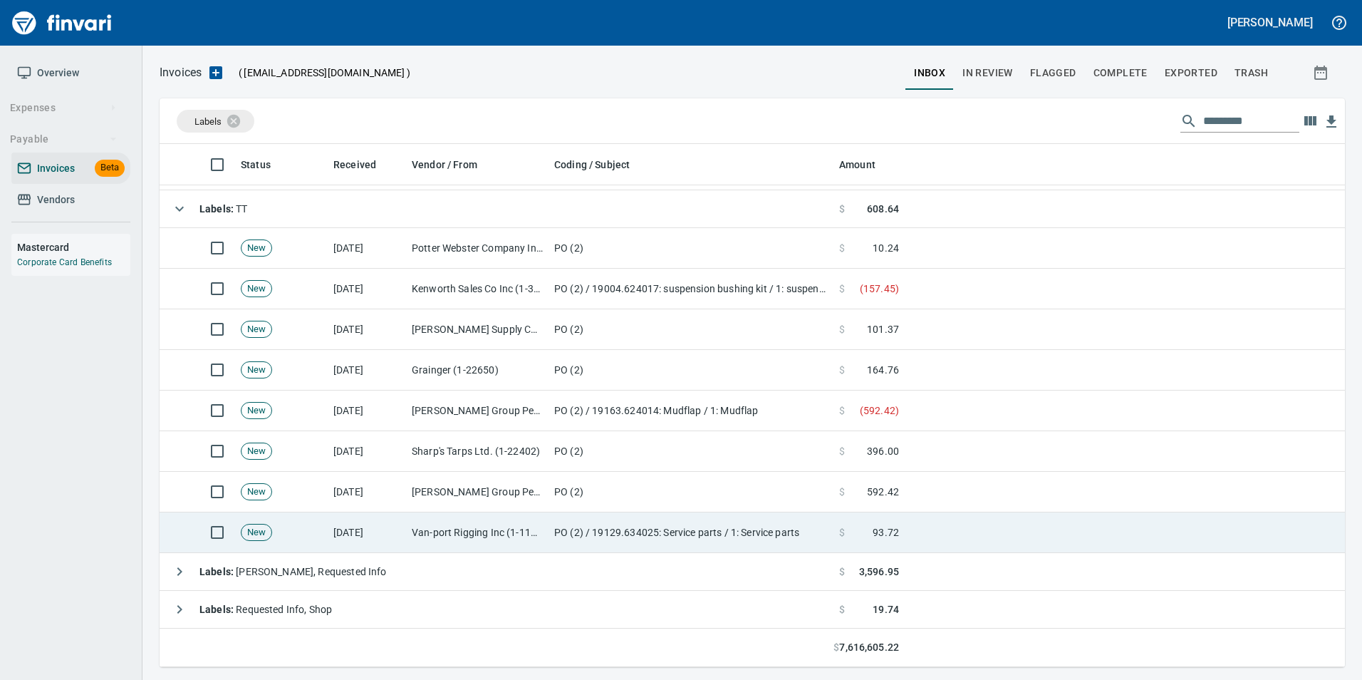
click at [477, 533] on td "Van-port Rigging Inc (1-11072)" at bounding box center [477, 532] width 142 height 41
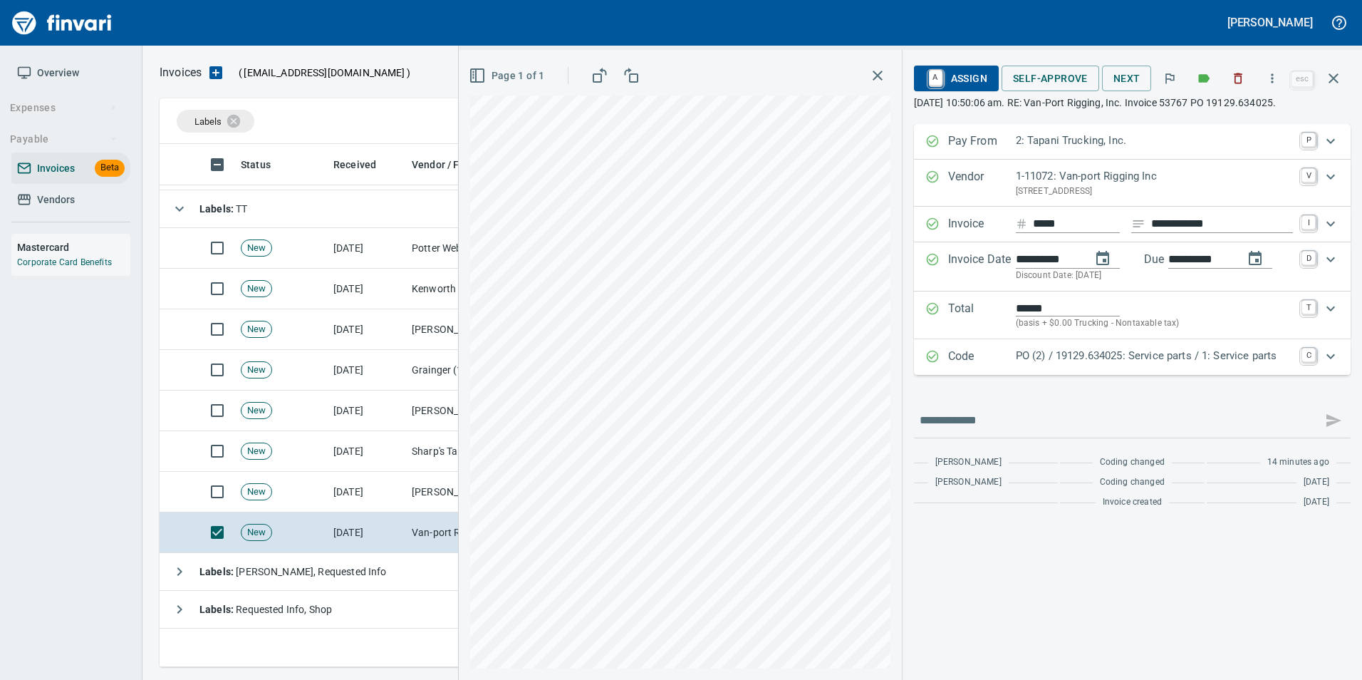
click at [1016, 353] on p "Code" at bounding box center [982, 357] width 68 height 19
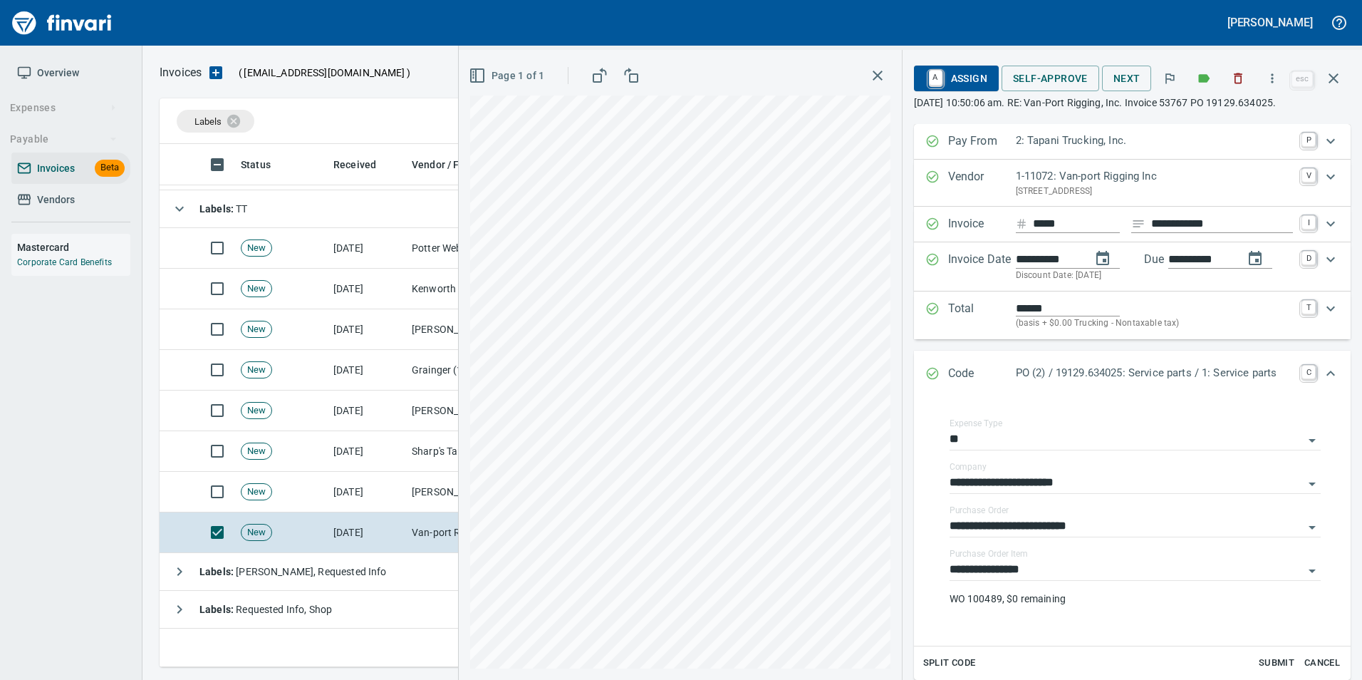
click at [972, 78] on span "A Assign" at bounding box center [956, 78] width 62 height 24
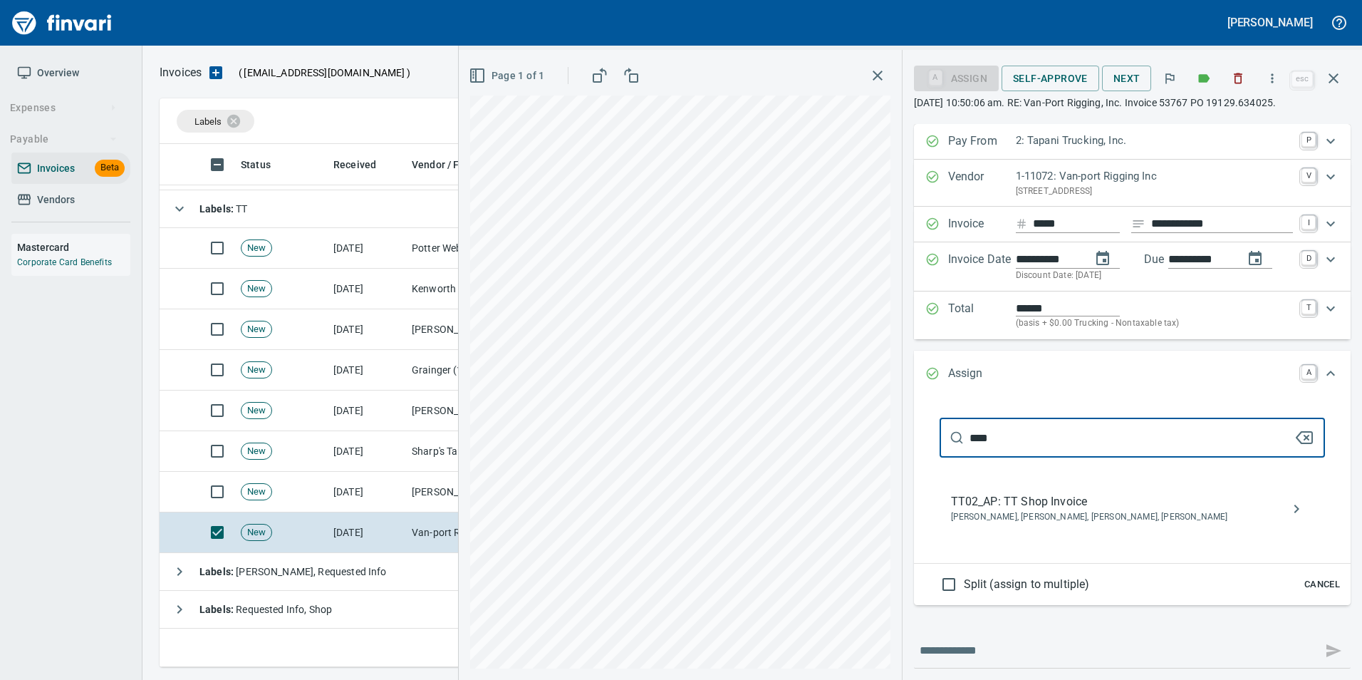
type input "****"
click at [1099, 501] on span "TT02_AP: TT Shop Invoice" at bounding box center [1121, 501] width 340 height 17
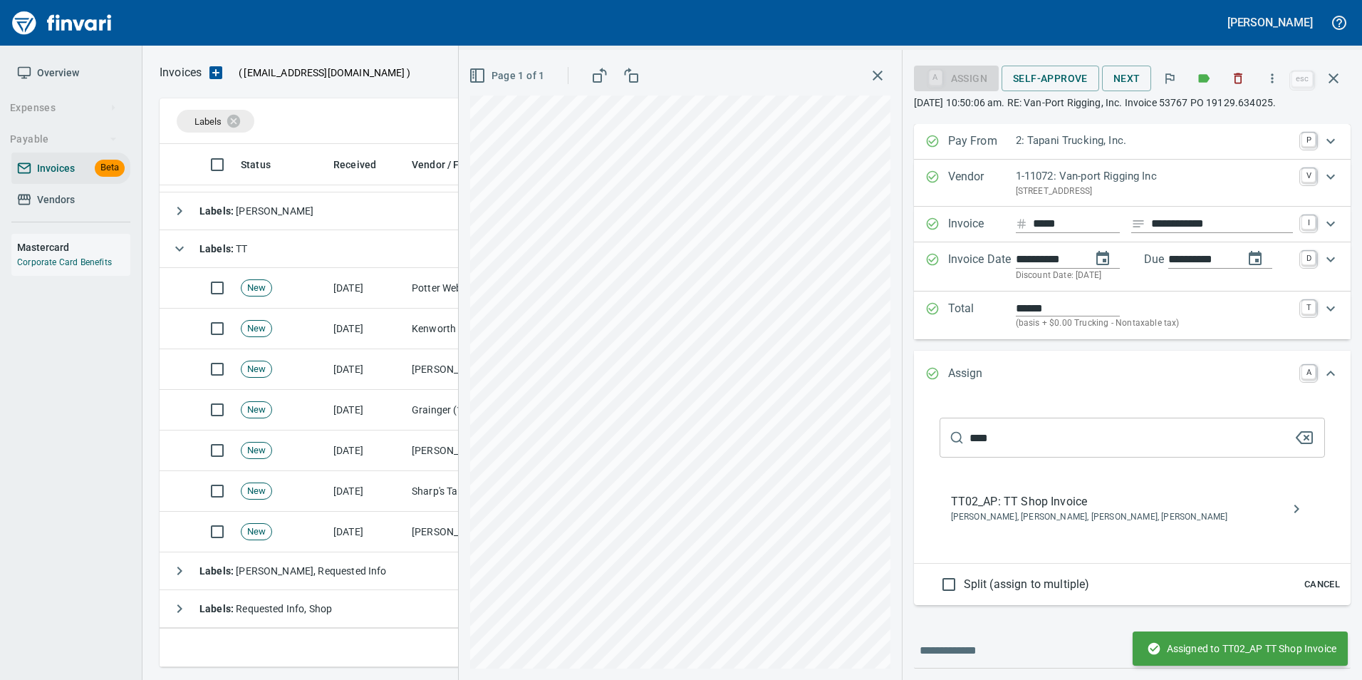
scroll to position [140, 0]
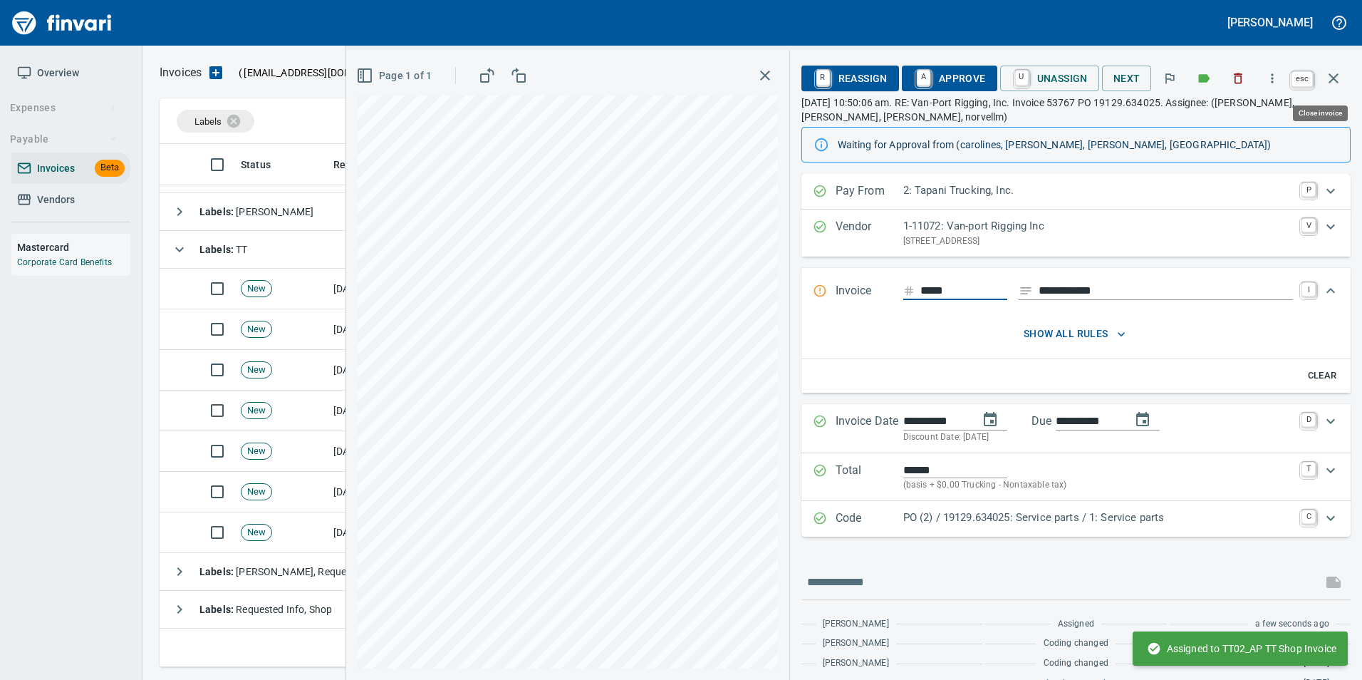
drag, startPoint x: 1337, startPoint y: 83, endPoint x: 1336, endPoint y: 94, distance: 10.7
click at [1340, 88] on button "button" at bounding box center [1333, 78] width 34 height 34
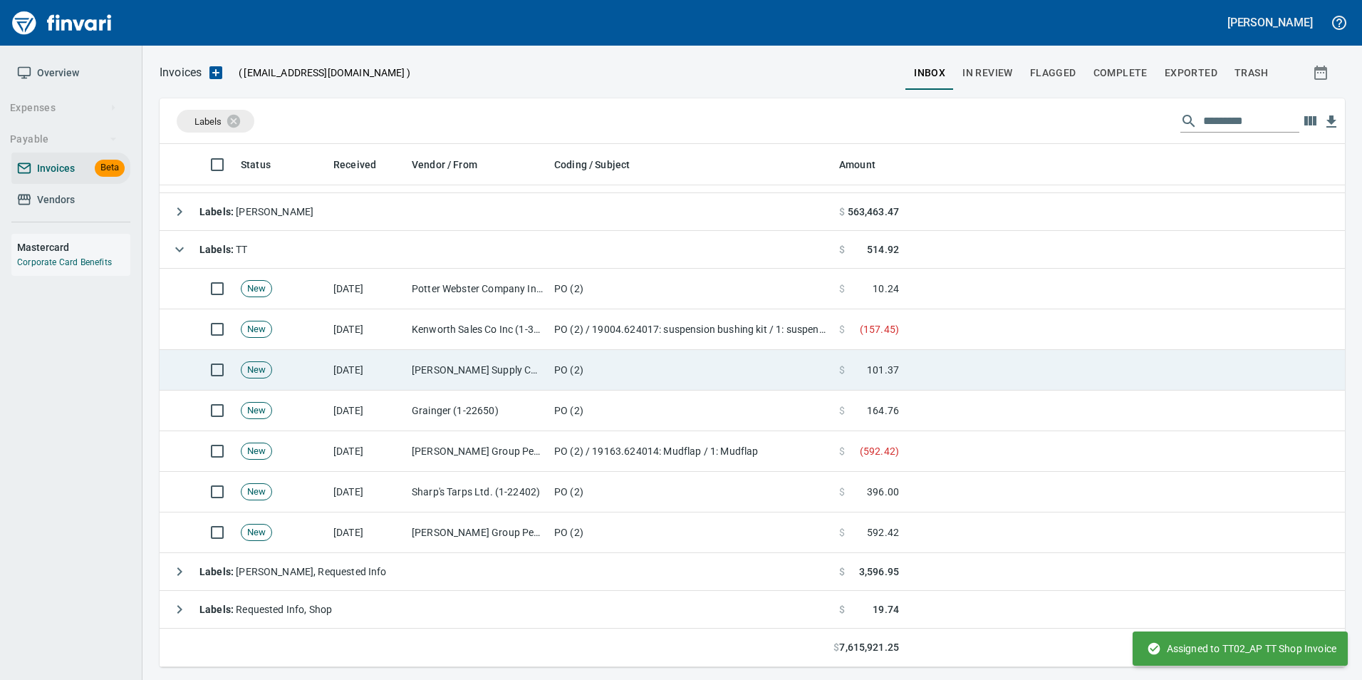
scroll to position [512, 1163]
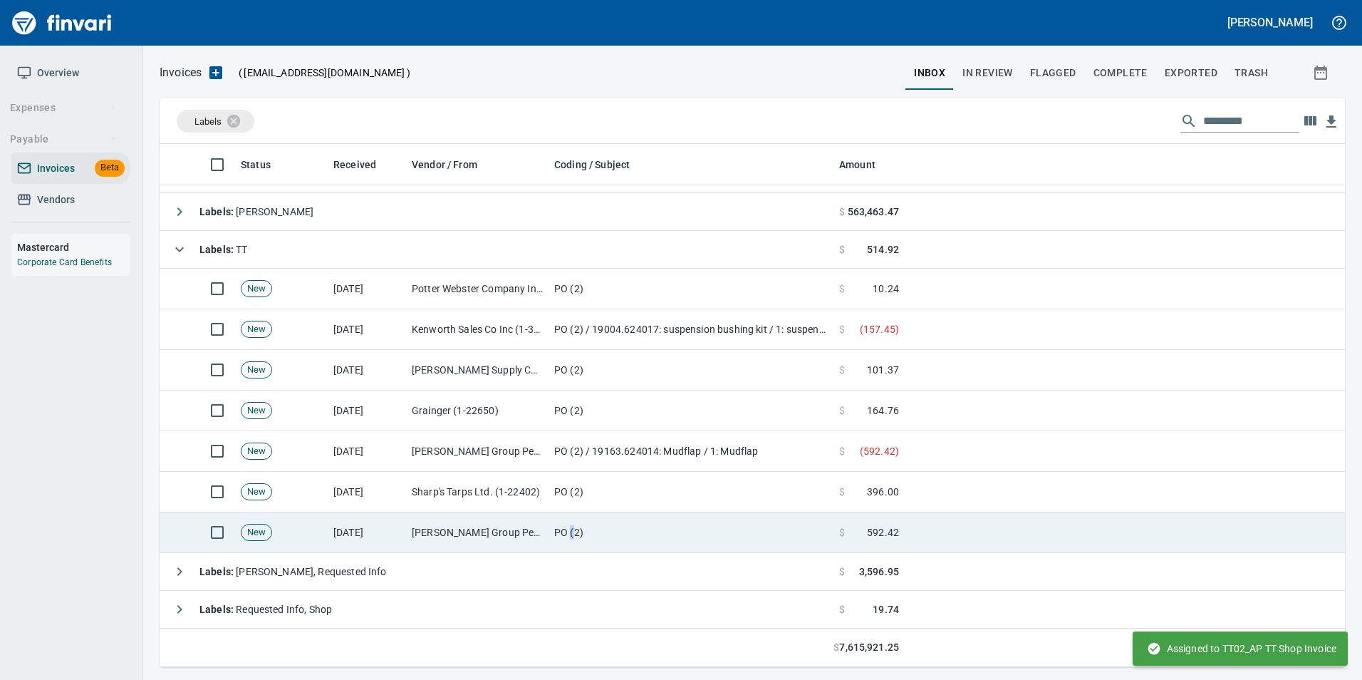
click at [572, 533] on td "PO (2)" at bounding box center [690, 532] width 285 height 41
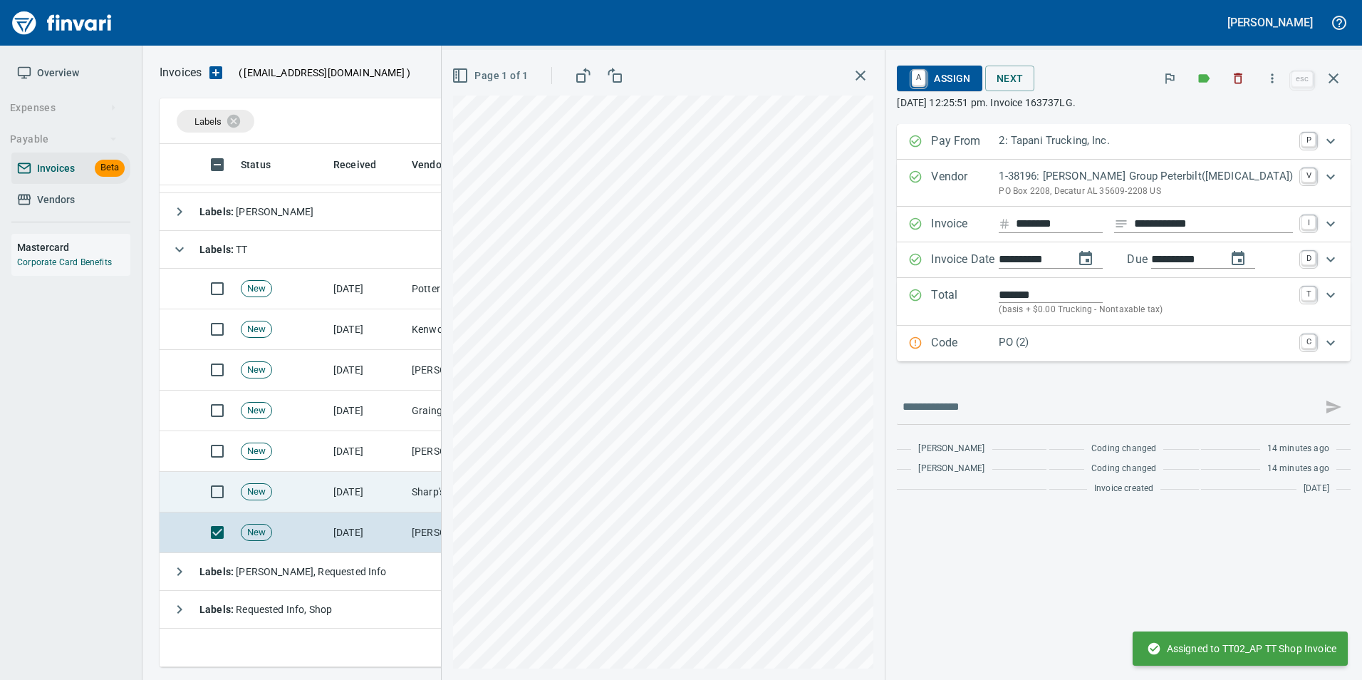
click at [397, 494] on td "[DATE]" at bounding box center [367, 492] width 78 height 41
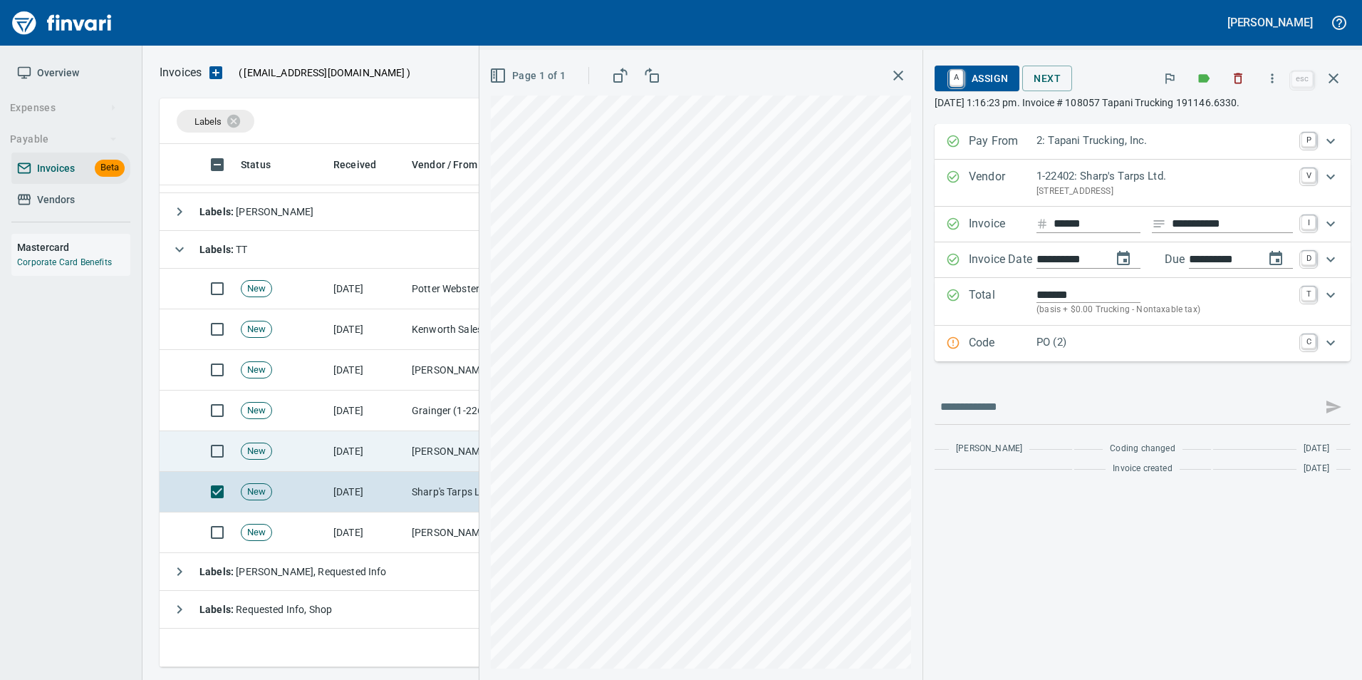
click at [379, 456] on td "[DATE]" at bounding box center [367, 451] width 78 height 41
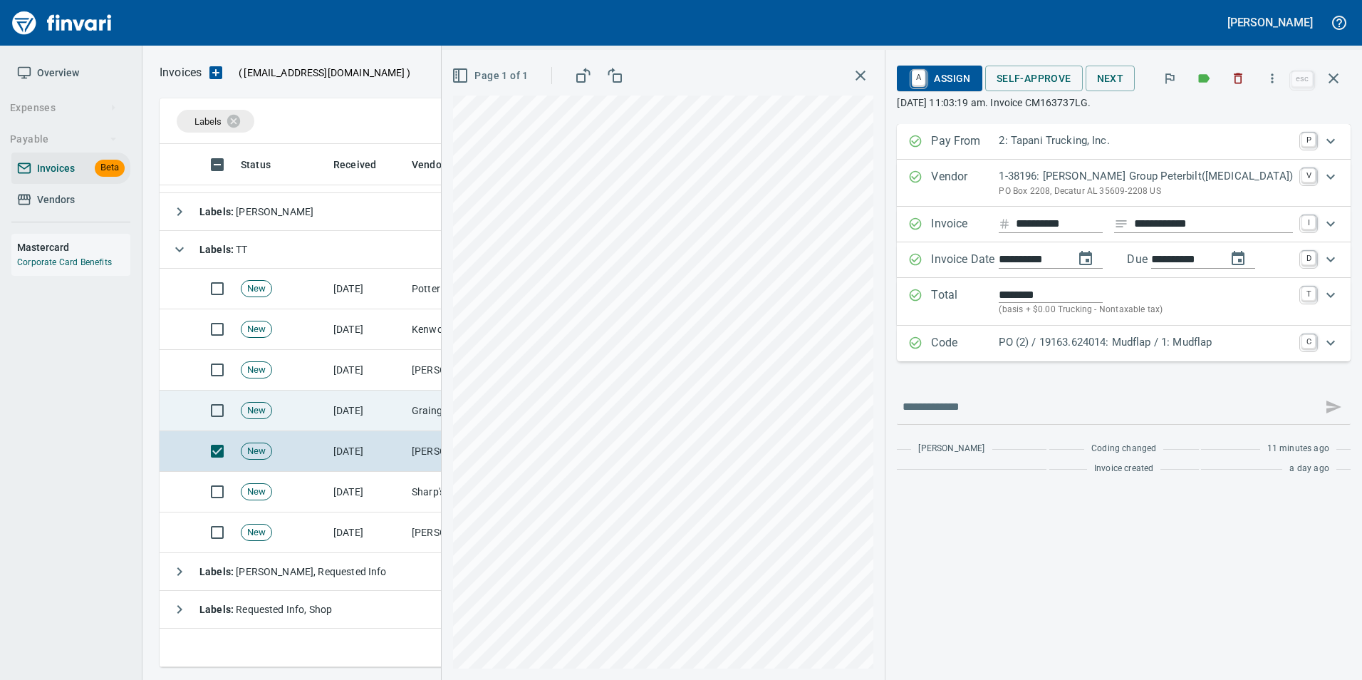
click at [361, 416] on td "[DATE]" at bounding box center [367, 410] width 78 height 41
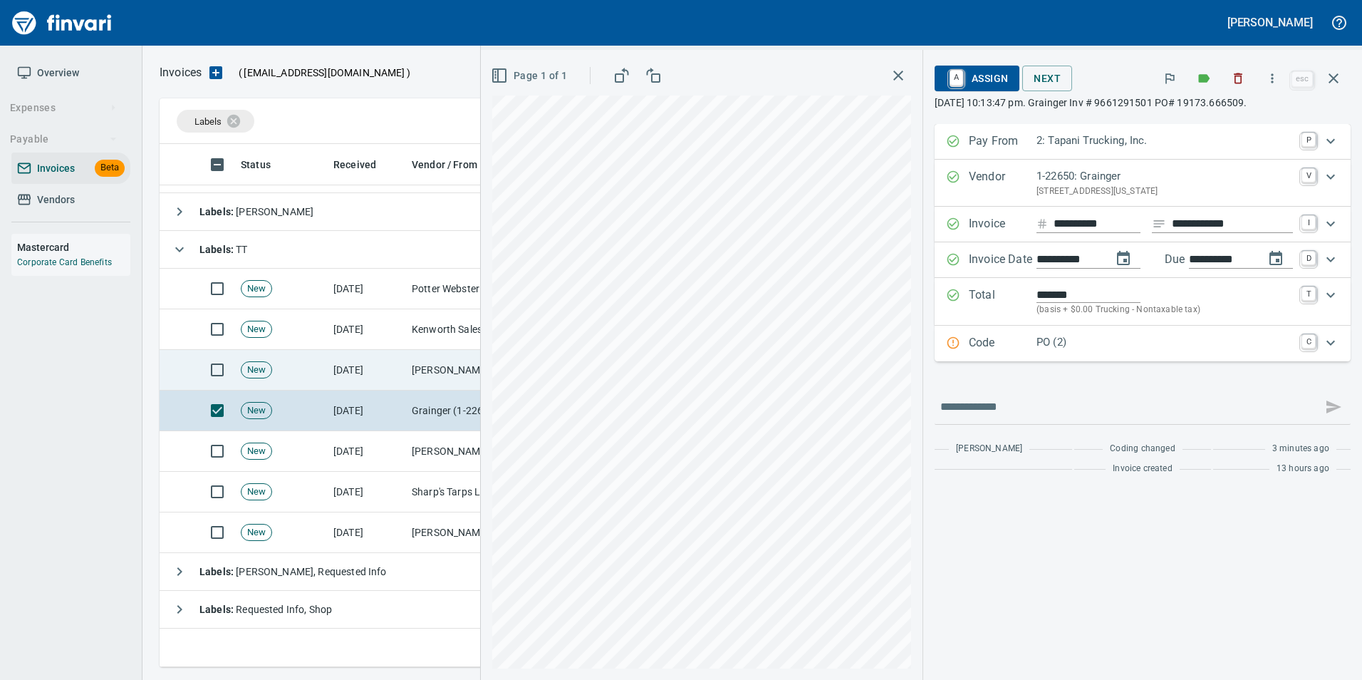
click at [340, 363] on td "[DATE]" at bounding box center [367, 370] width 78 height 41
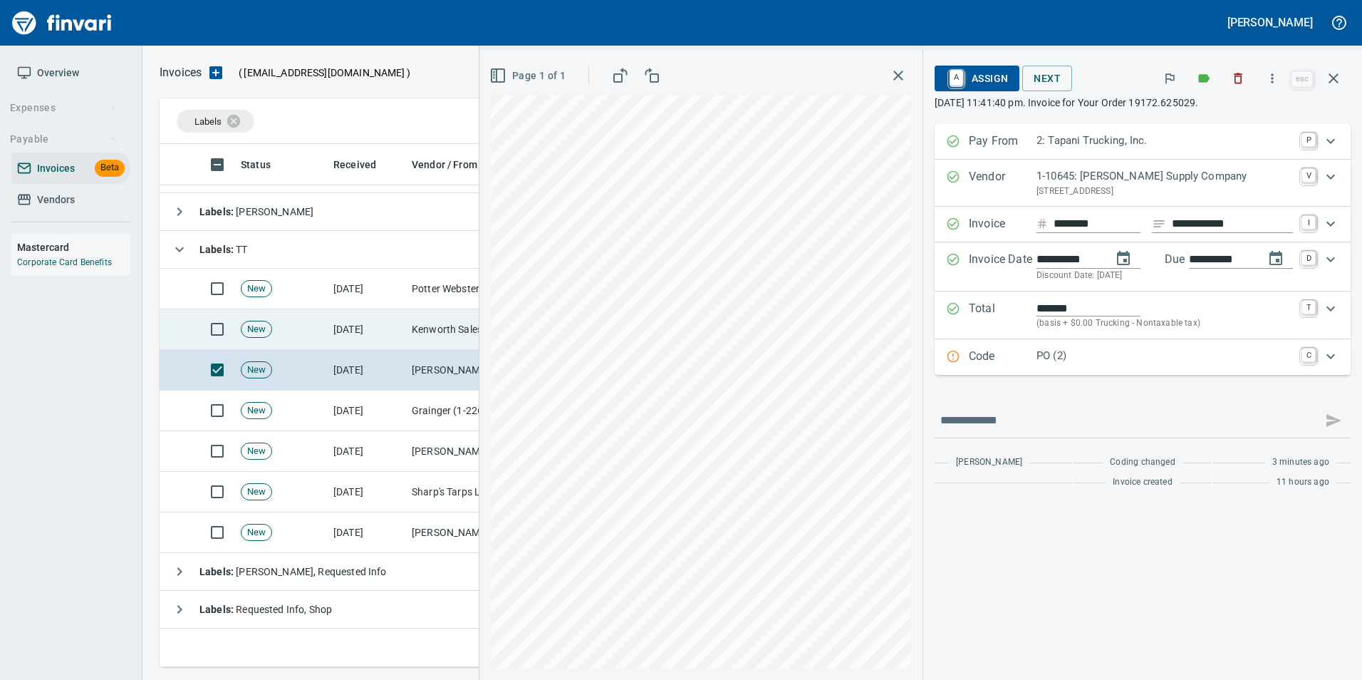
click at [350, 321] on td "[DATE]" at bounding box center [367, 329] width 78 height 41
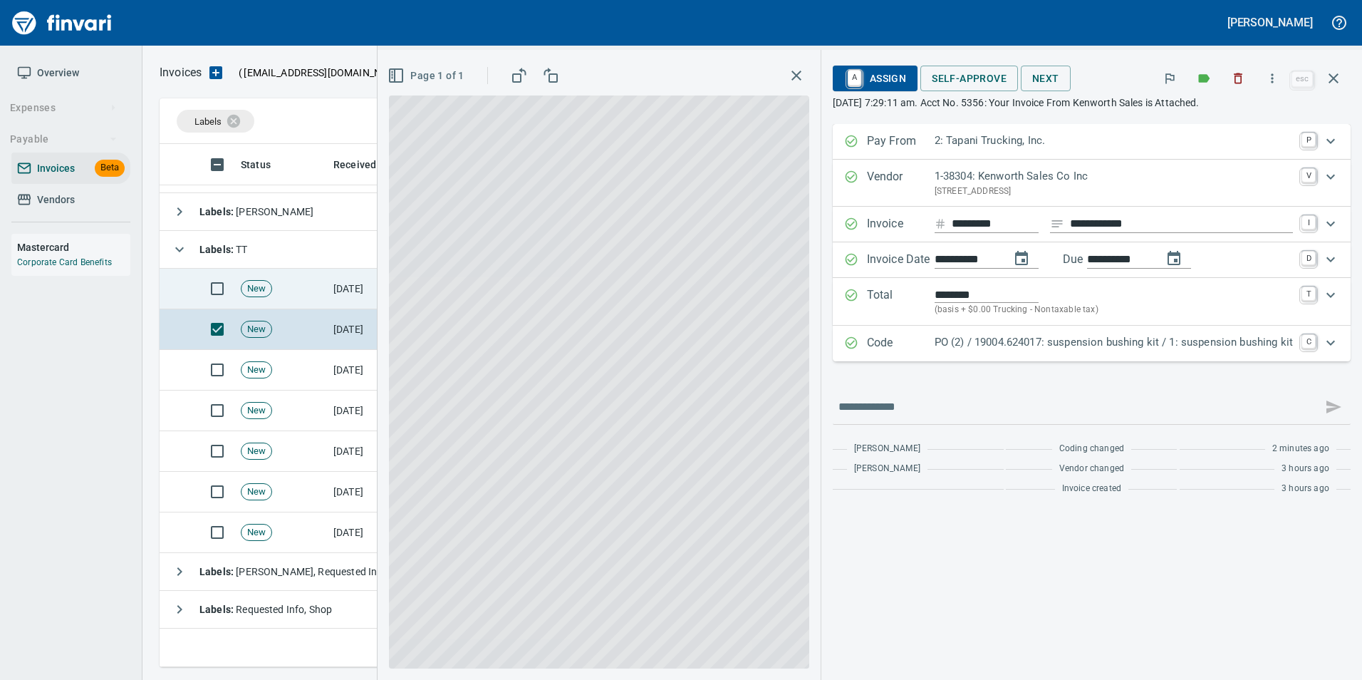
click at [348, 293] on td "[DATE]" at bounding box center [367, 289] width 78 height 41
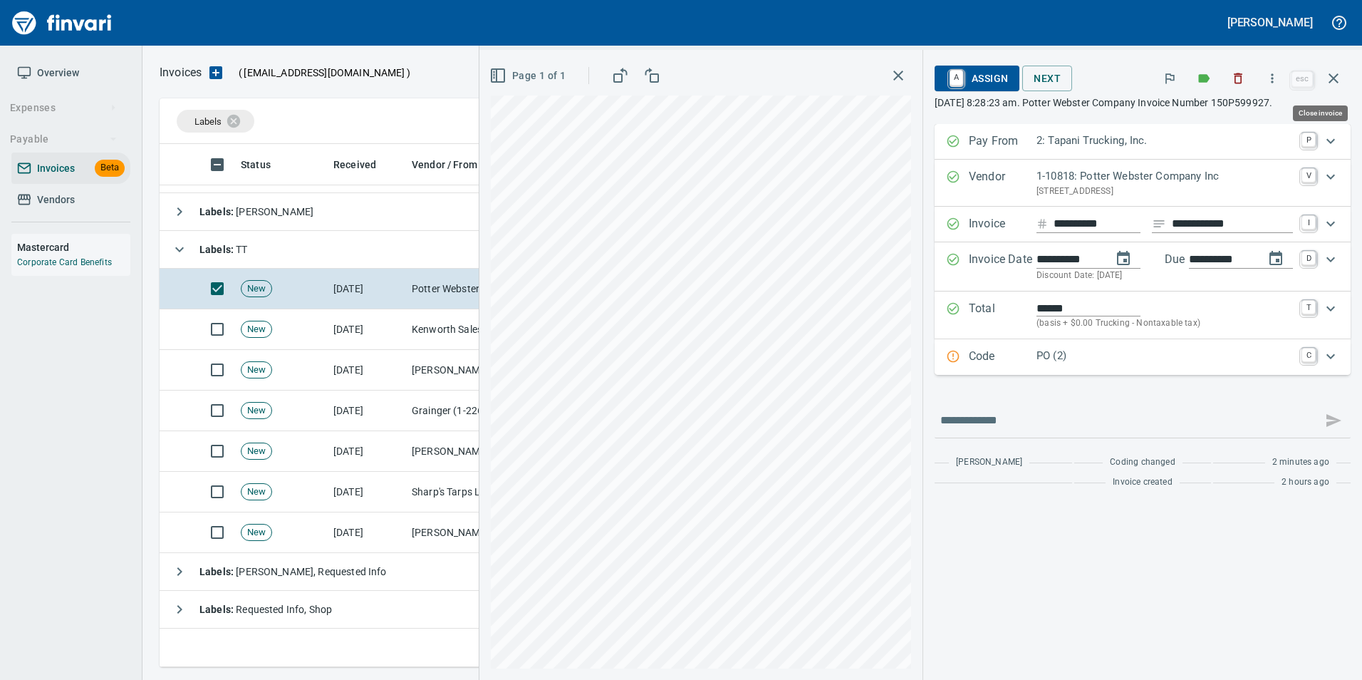
click at [1340, 88] on button "button" at bounding box center [1333, 78] width 34 height 34
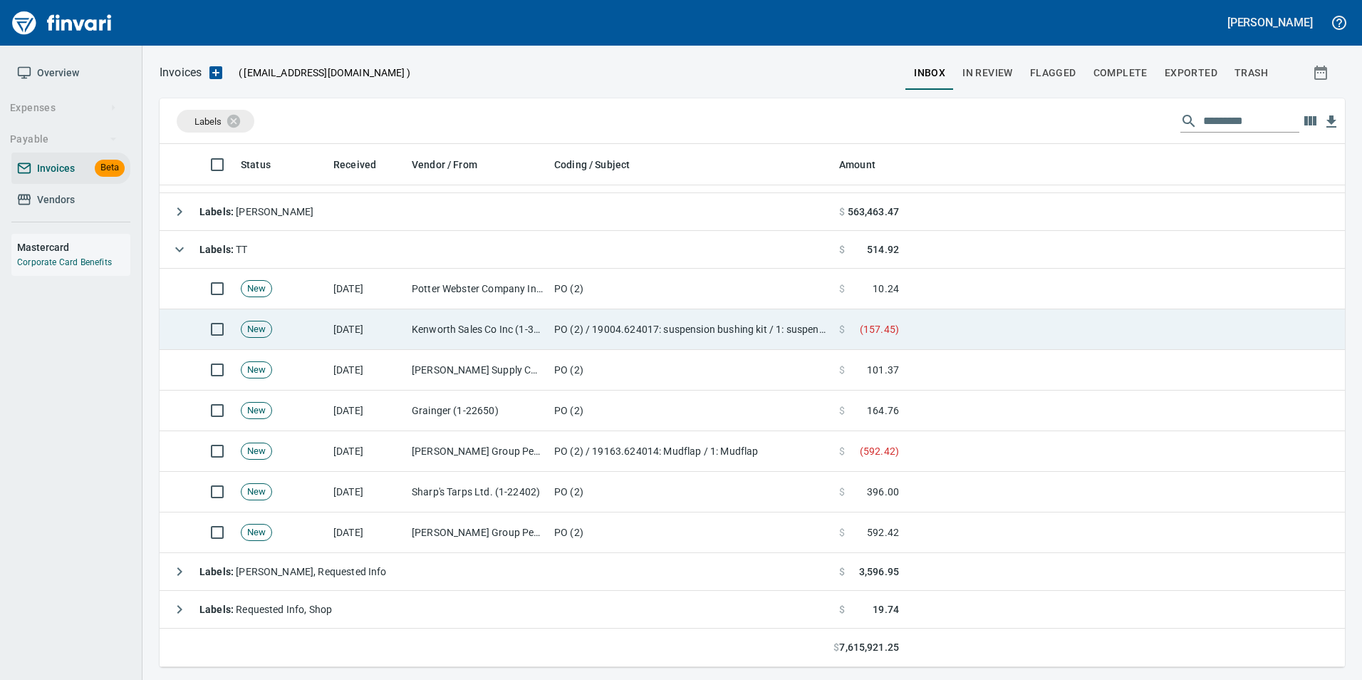
scroll to position [512, 1163]
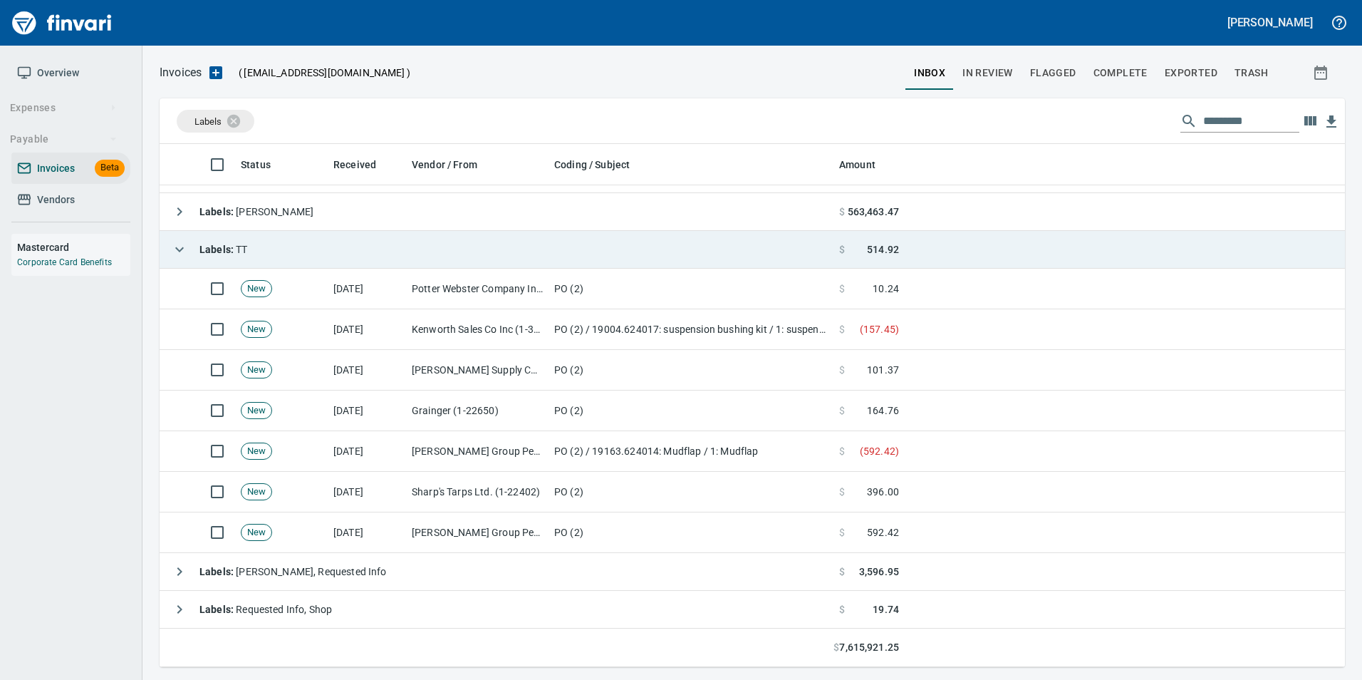
click at [172, 249] on icon "button" at bounding box center [179, 249] width 17 height 17
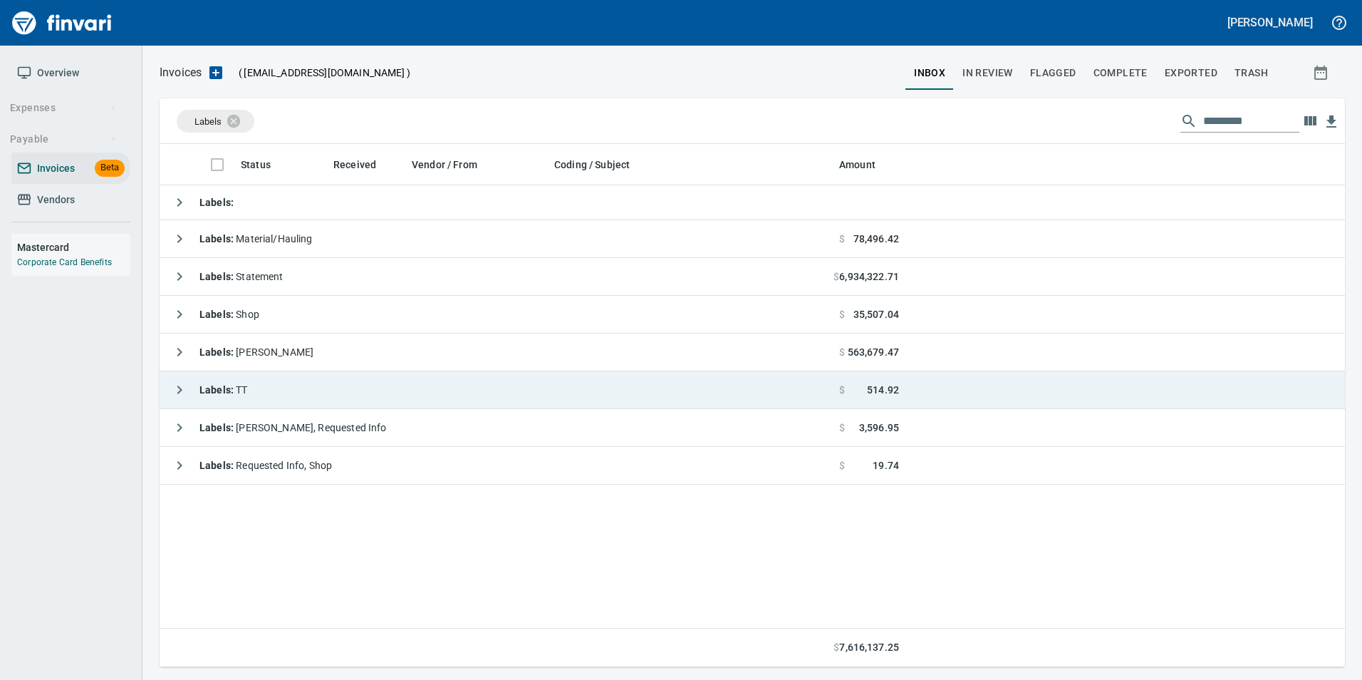
scroll to position [512, 1175]
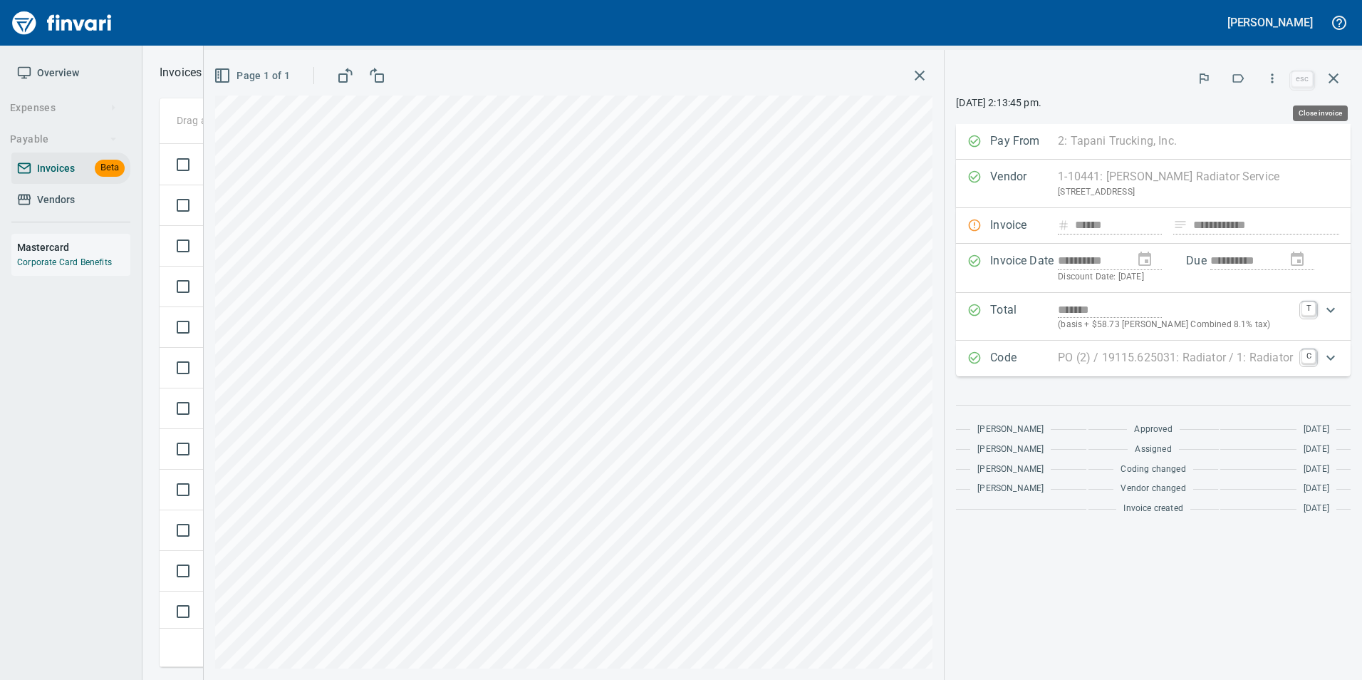
scroll to position [512, 1163]
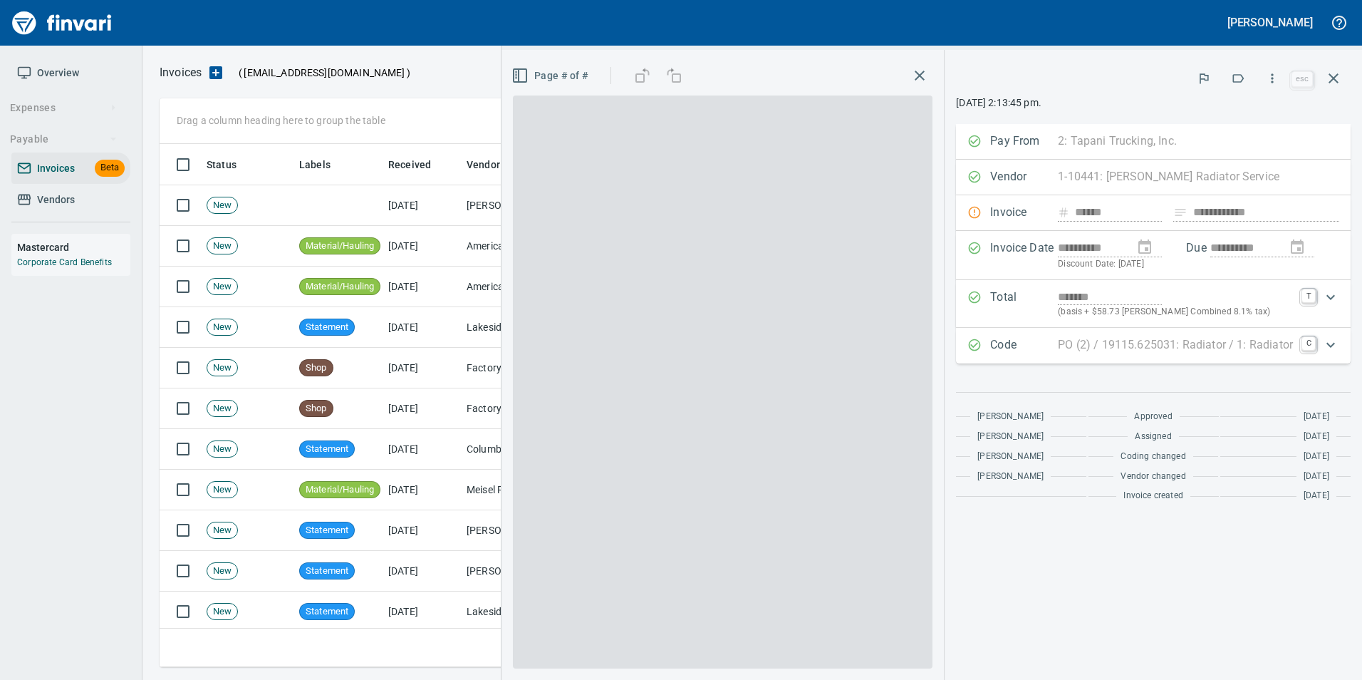
scroll to position [512, 1163]
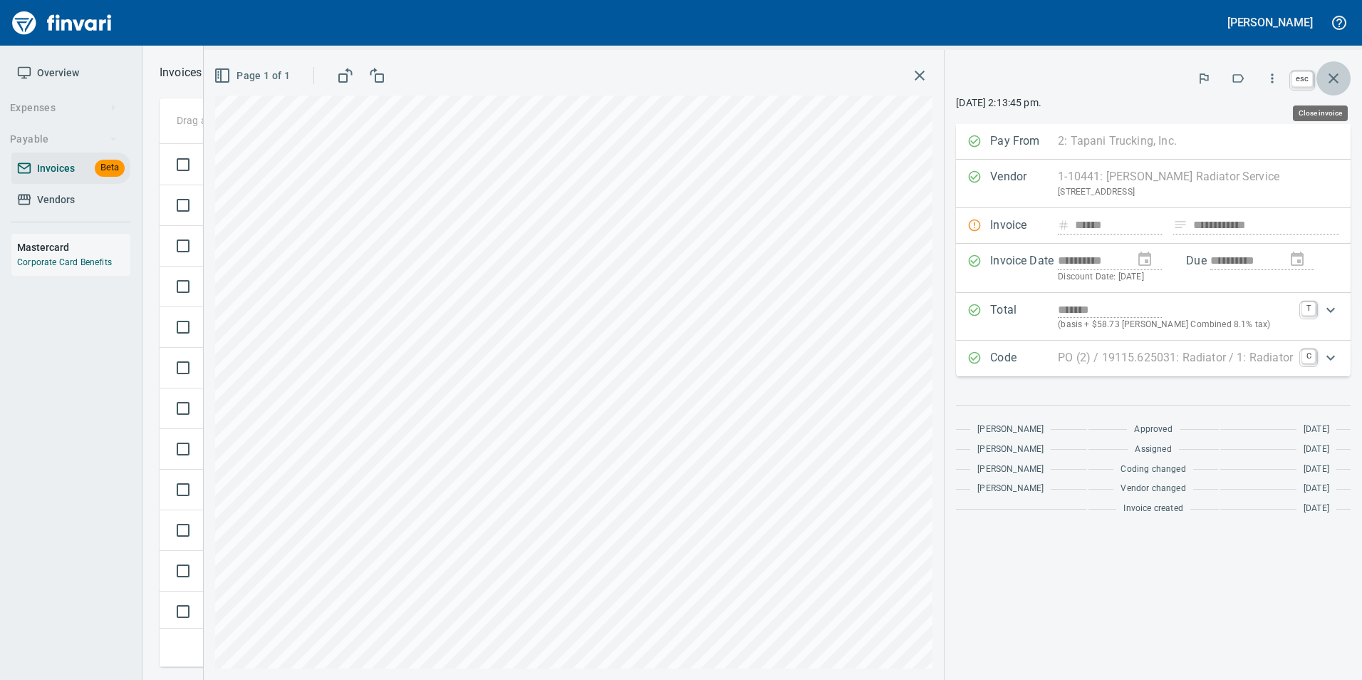
click at [1335, 75] on icon "button" at bounding box center [1333, 78] width 17 height 17
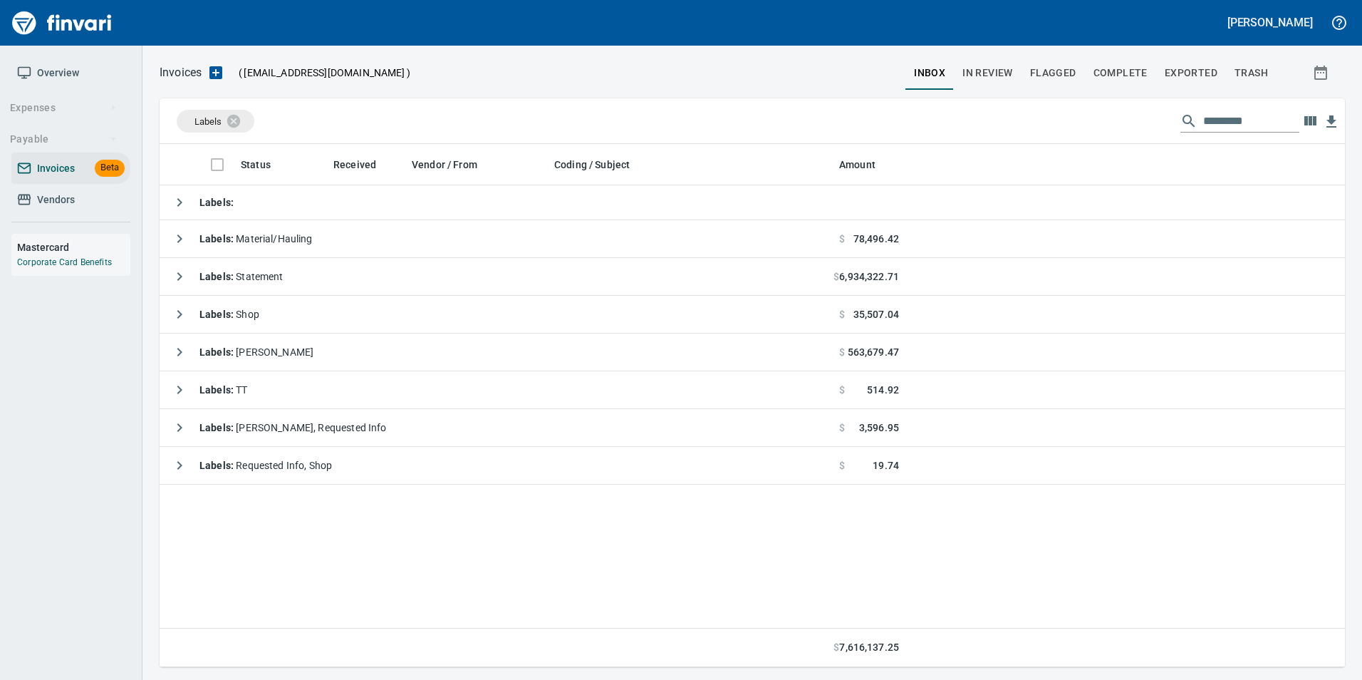
scroll to position [512, 1175]
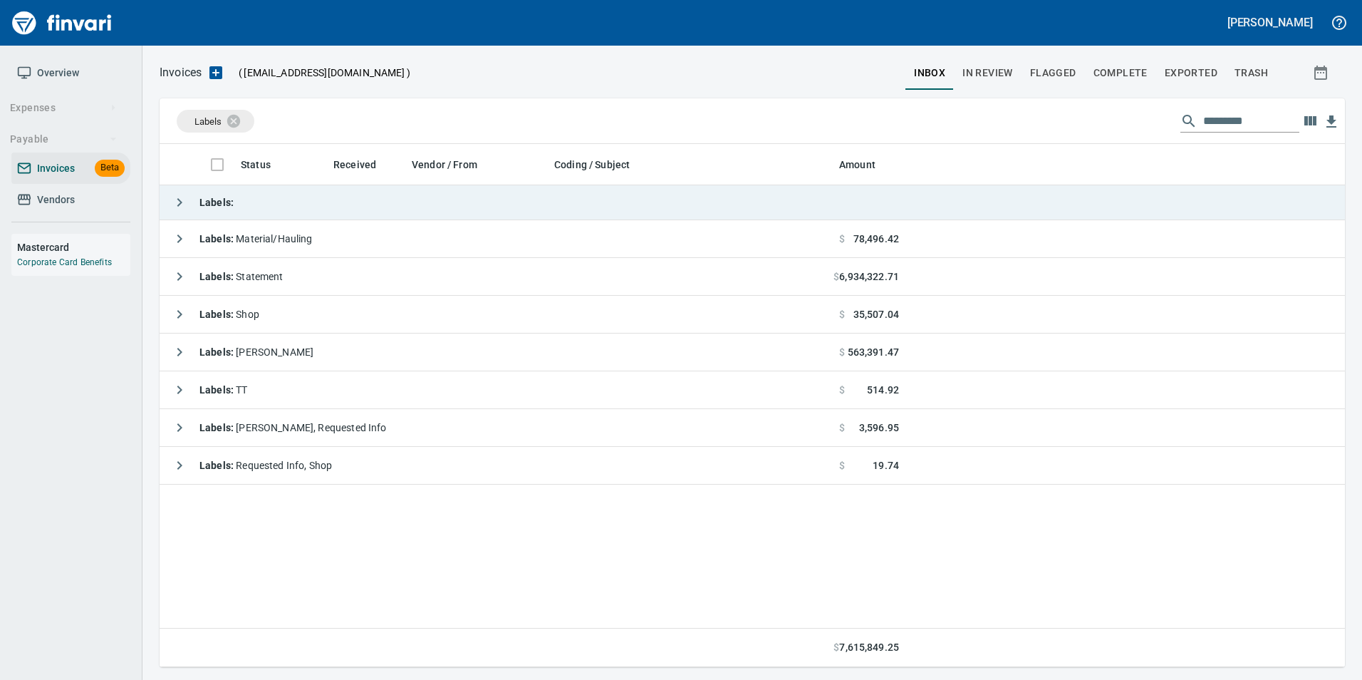
click at [172, 202] on icon "button" at bounding box center [179, 202] width 17 height 17
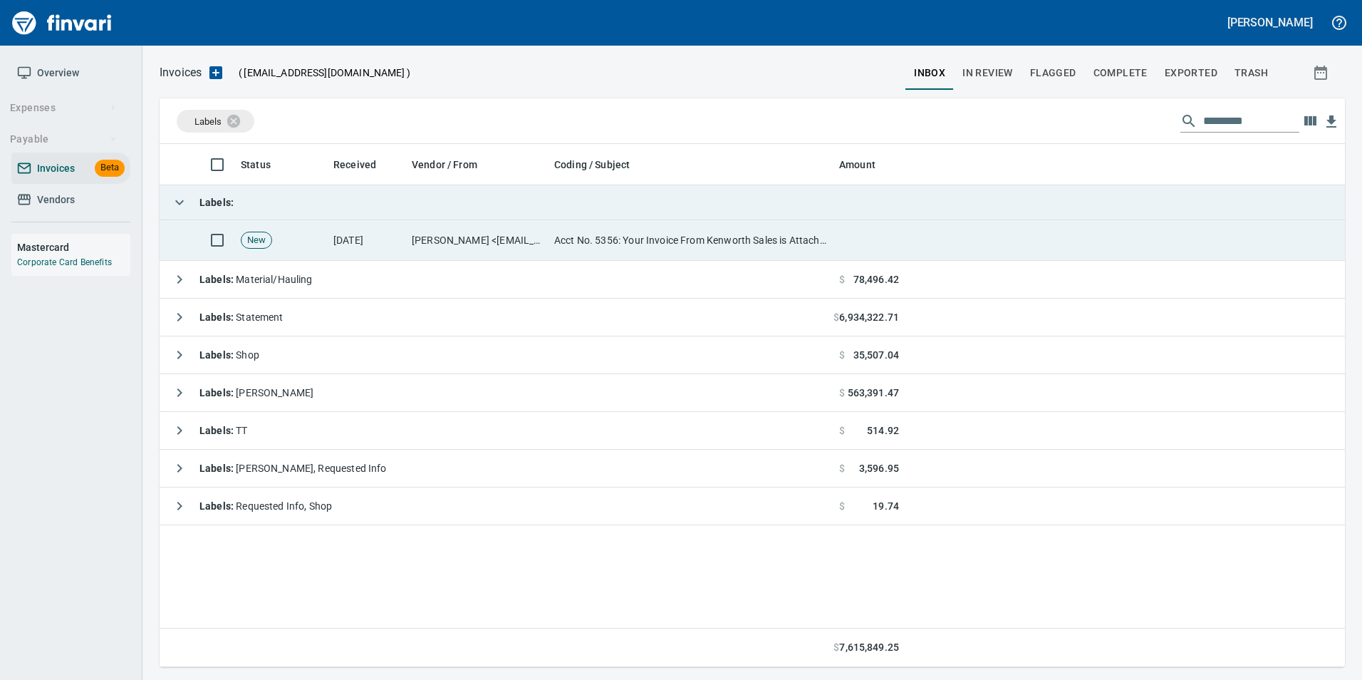
click at [639, 239] on td "Acct No. 5356: Your Invoice From Kenworth Sales is Attached" at bounding box center [690, 240] width 285 height 41
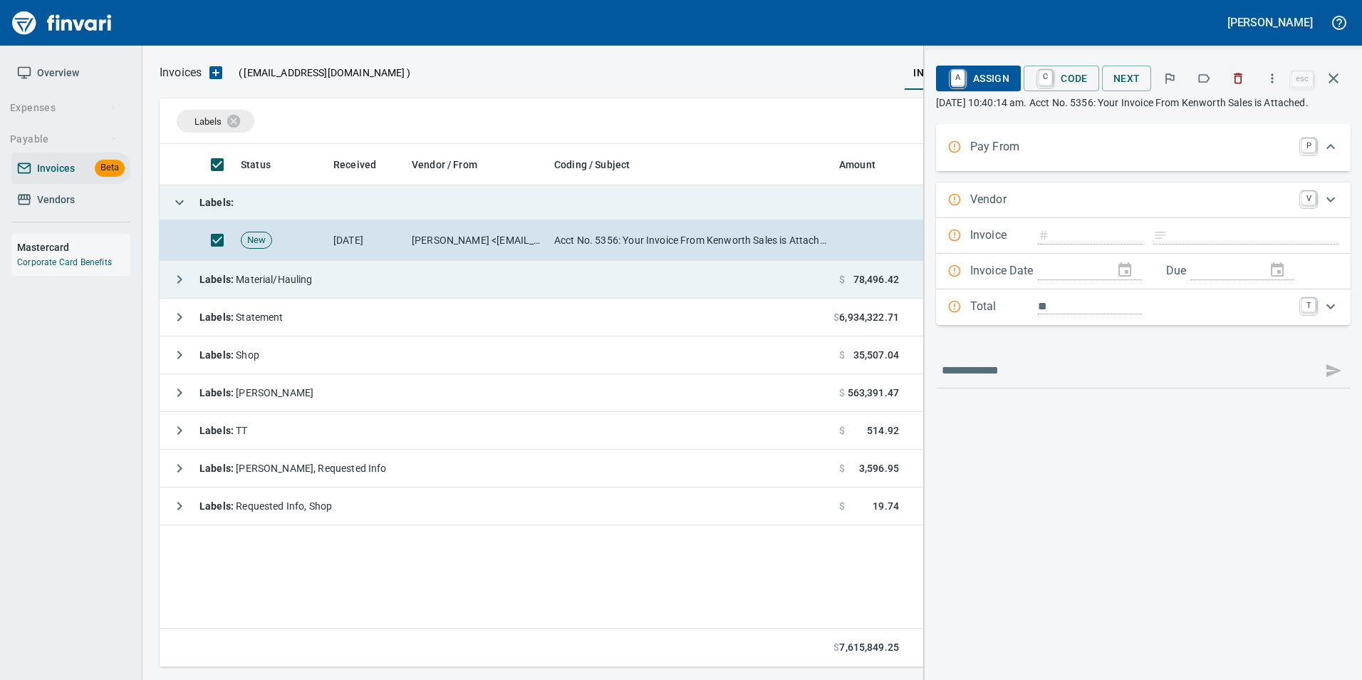
scroll to position [512, 1174]
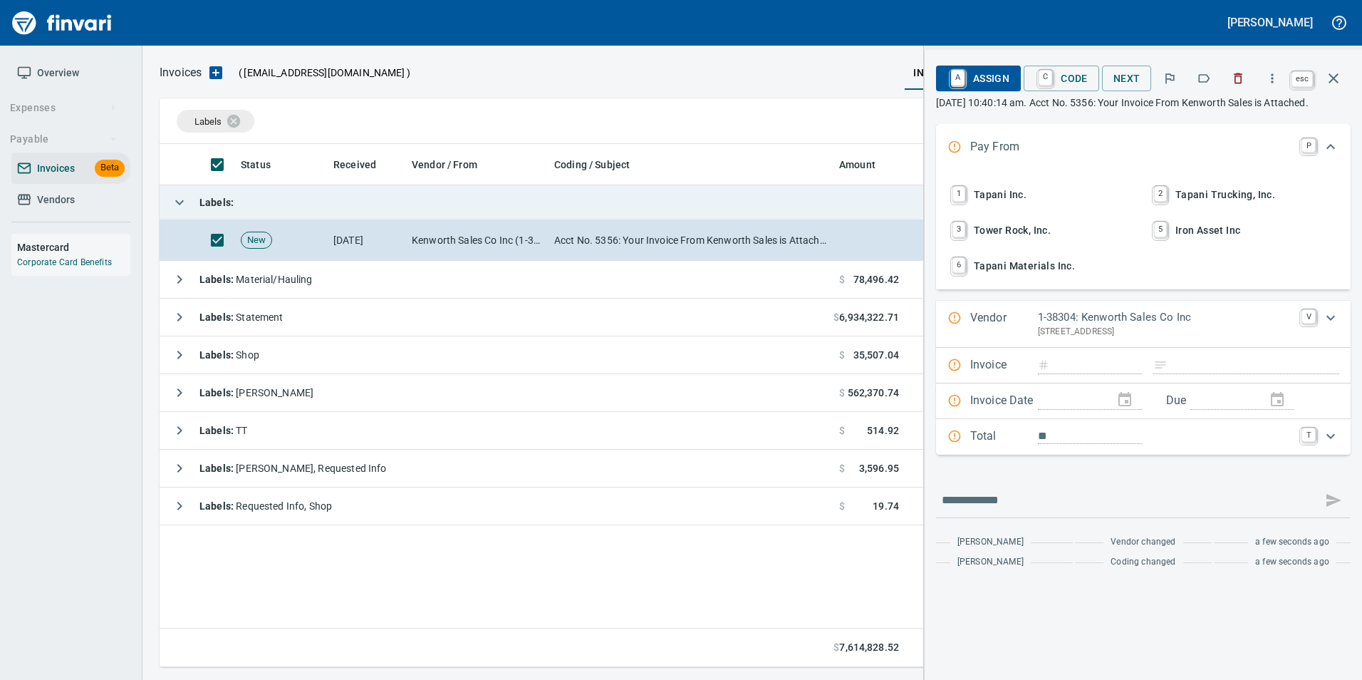
click at [1336, 72] on icon "button" at bounding box center [1333, 78] width 17 height 17
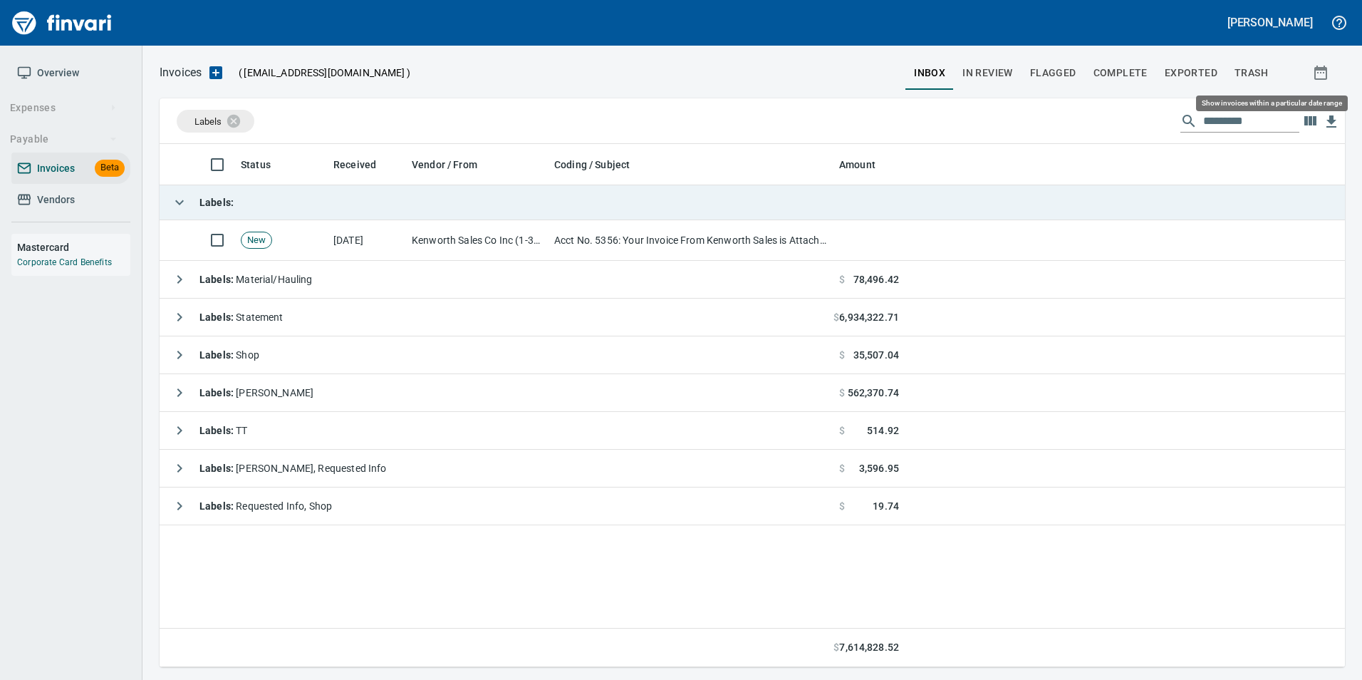
scroll to position [512, 1174]
click at [178, 199] on icon "button" at bounding box center [179, 202] width 17 height 17
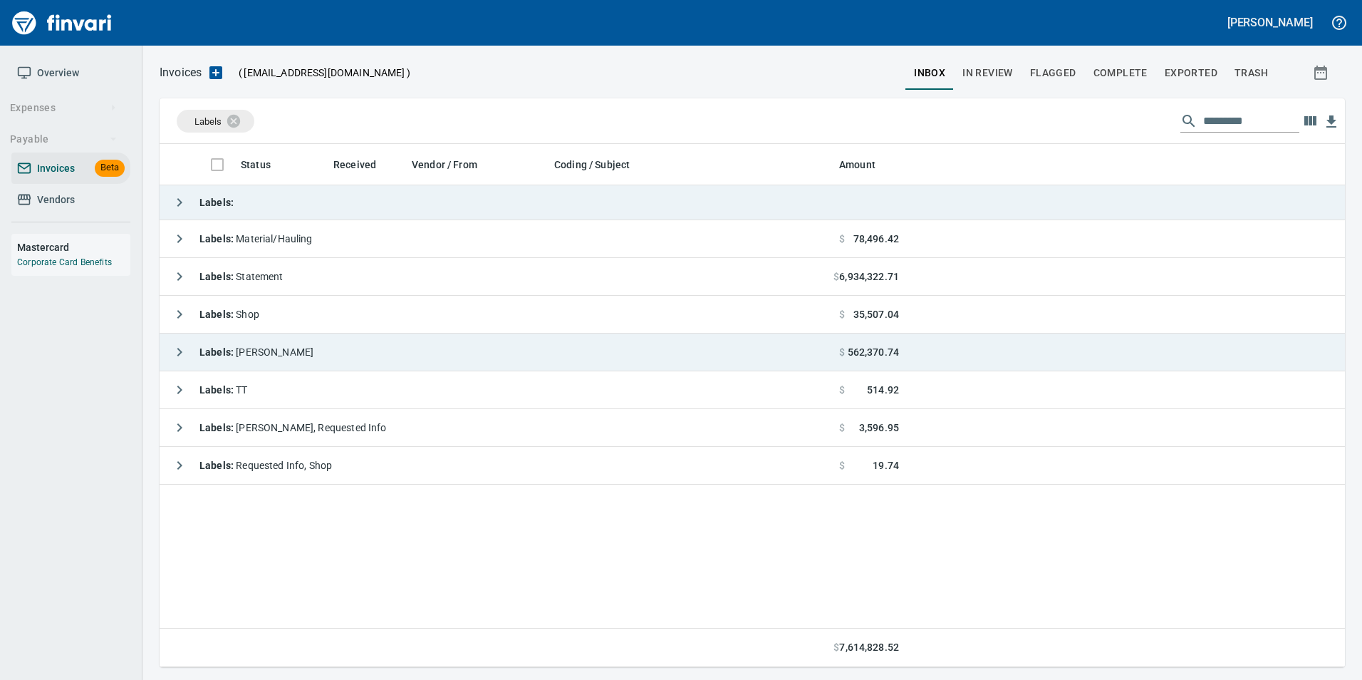
click at [179, 343] on icon "button" at bounding box center [179, 351] width 17 height 17
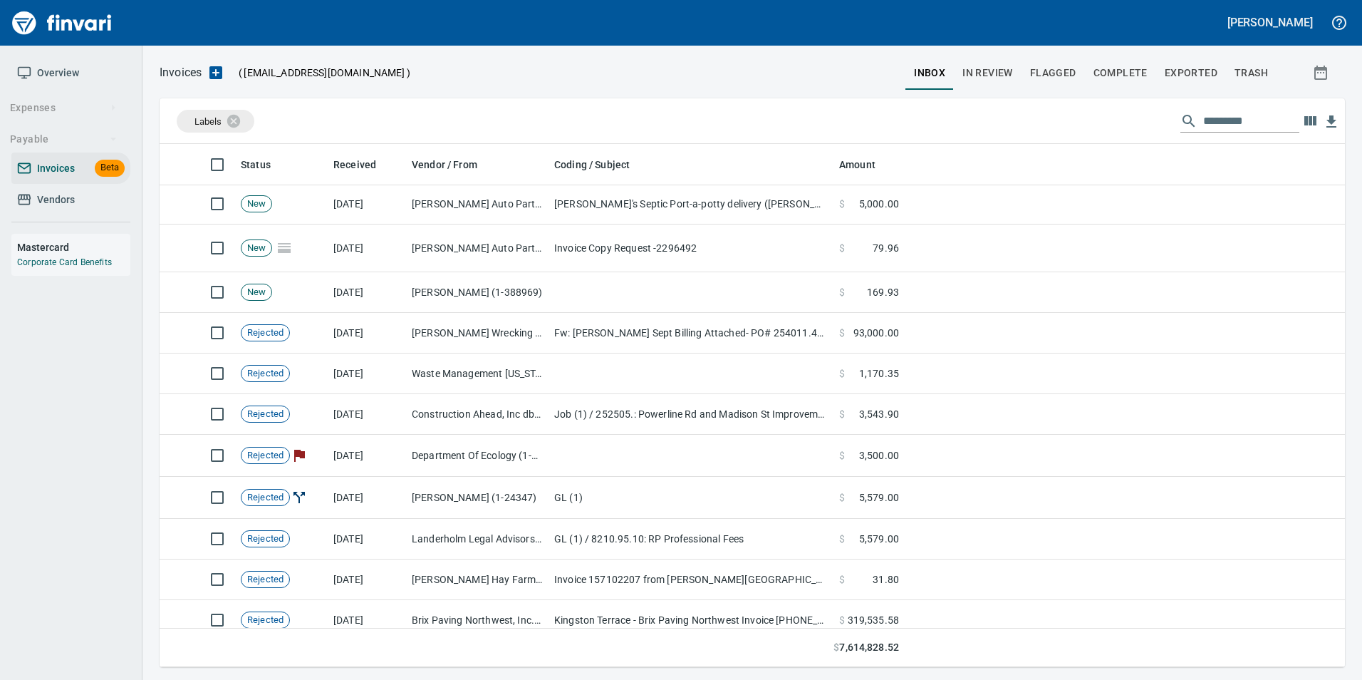
scroll to position [1923, 0]
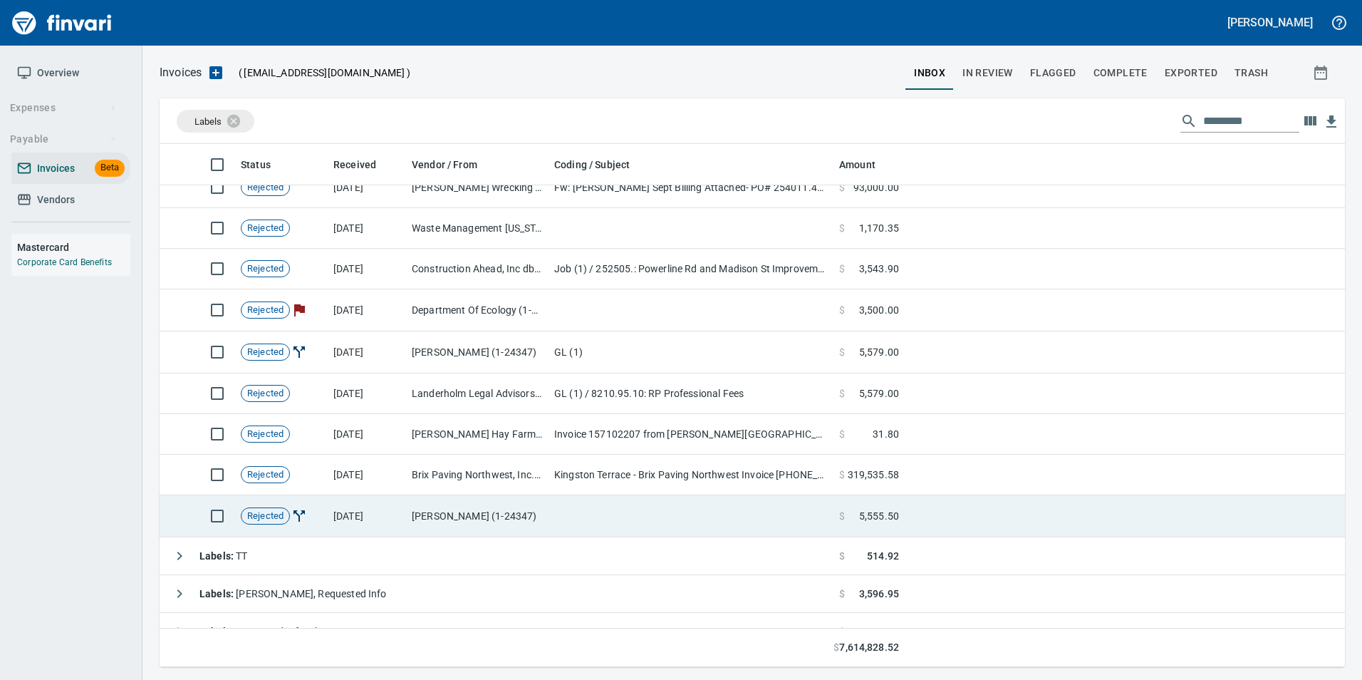
click at [445, 512] on td "[PERSON_NAME] (1-24347)" at bounding box center [477, 516] width 142 height 42
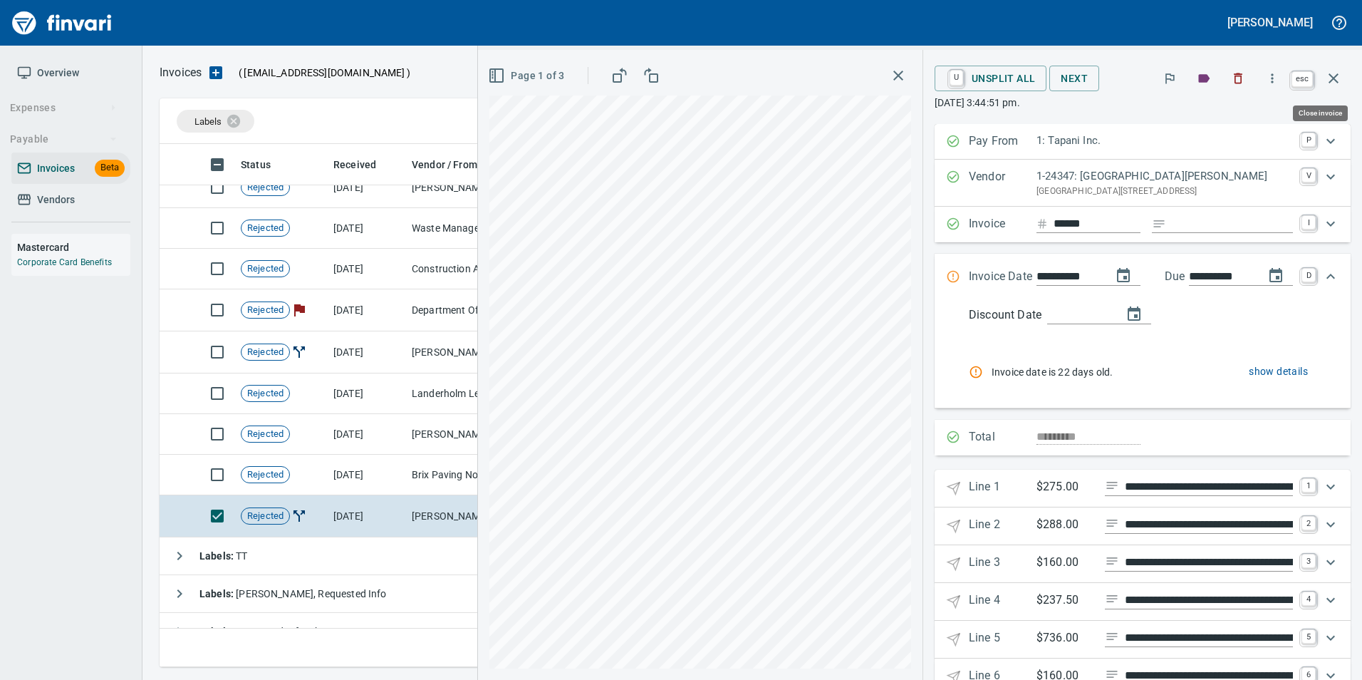
scroll to position [512, 1163]
click at [1343, 85] on button "button" at bounding box center [1333, 78] width 34 height 34
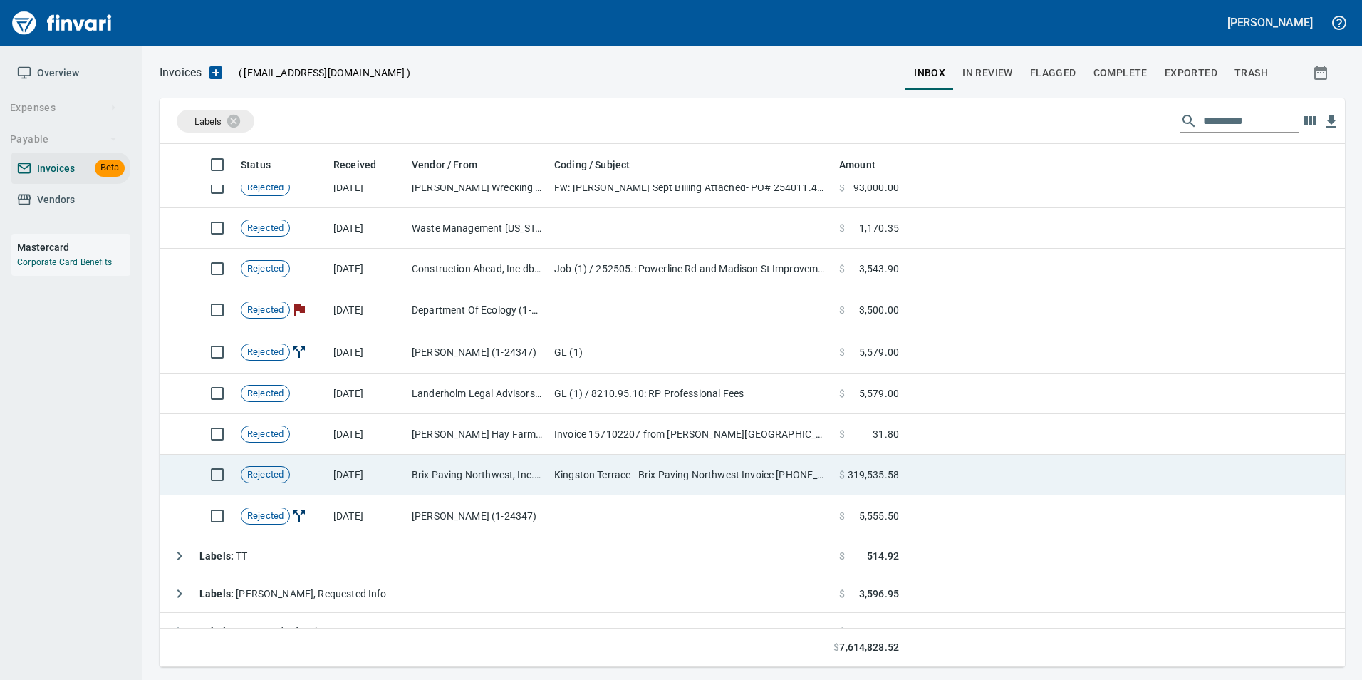
scroll to position [512, 1163]
click at [439, 477] on td "Brix Paving Northwest, Inc. (1-22213)" at bounding box center [477, 474] width 142 height 41
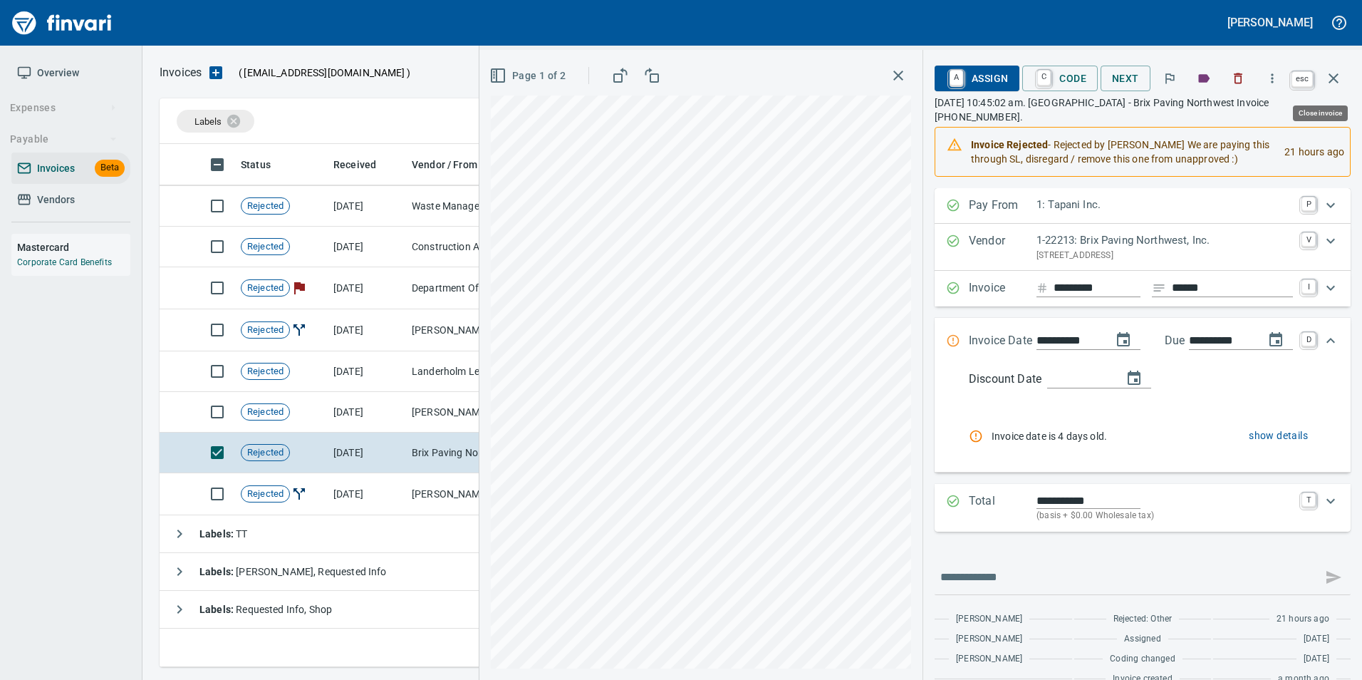
click at [1337, 76] on icon "button" at bounding box center [1333, 78] width 17 height 17
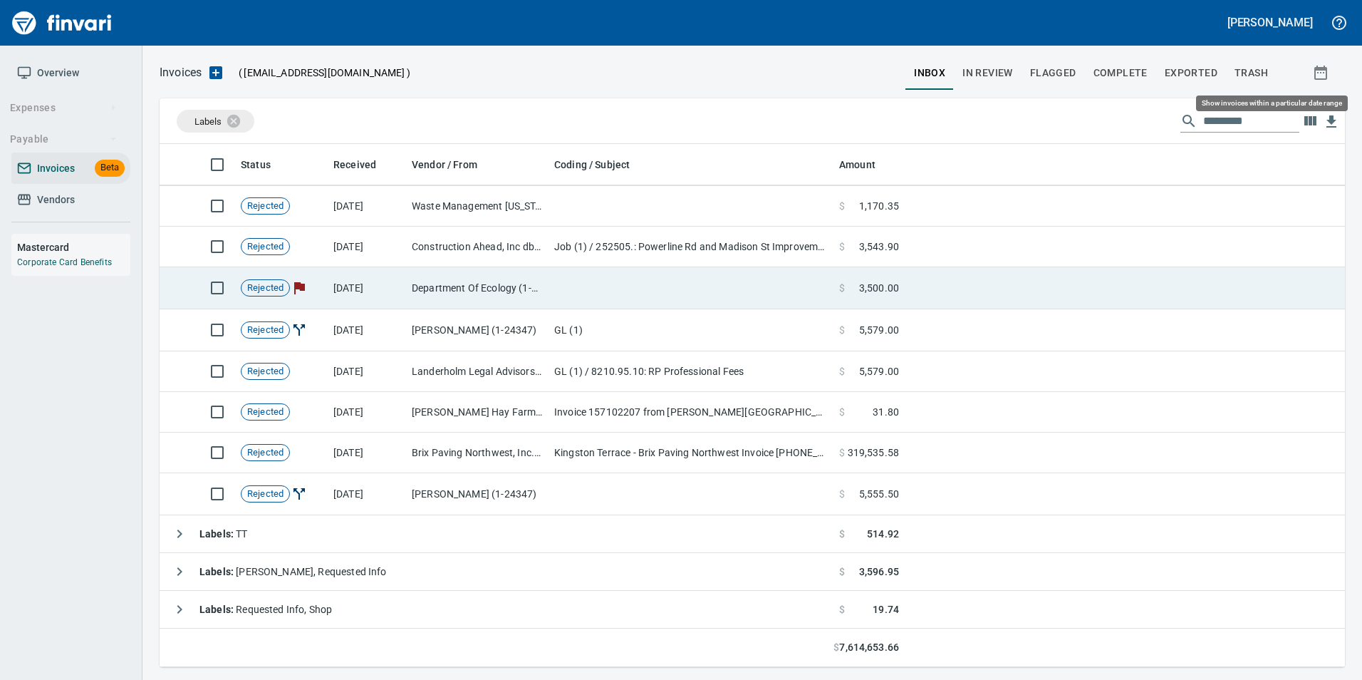
scroll to position [512, 1163]
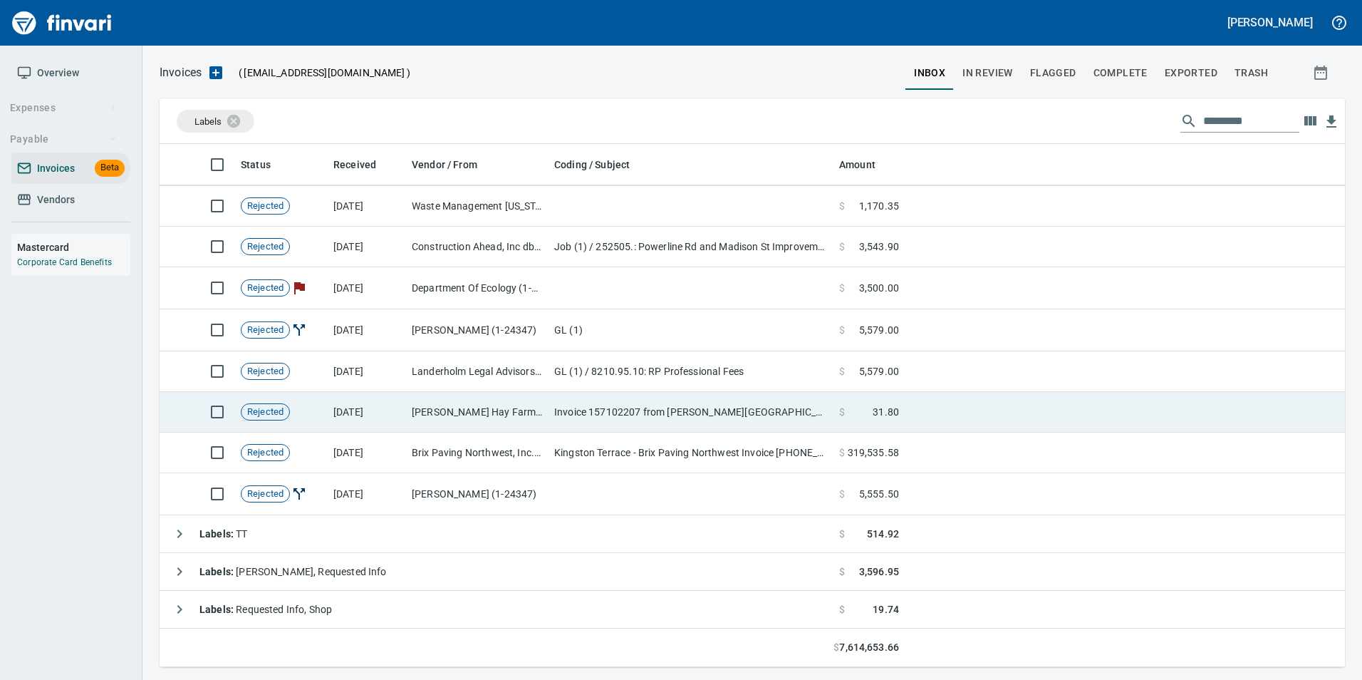
click at [371, 418] on td "9/5/2025" at bounding box center [367, 412] width 78 height 41
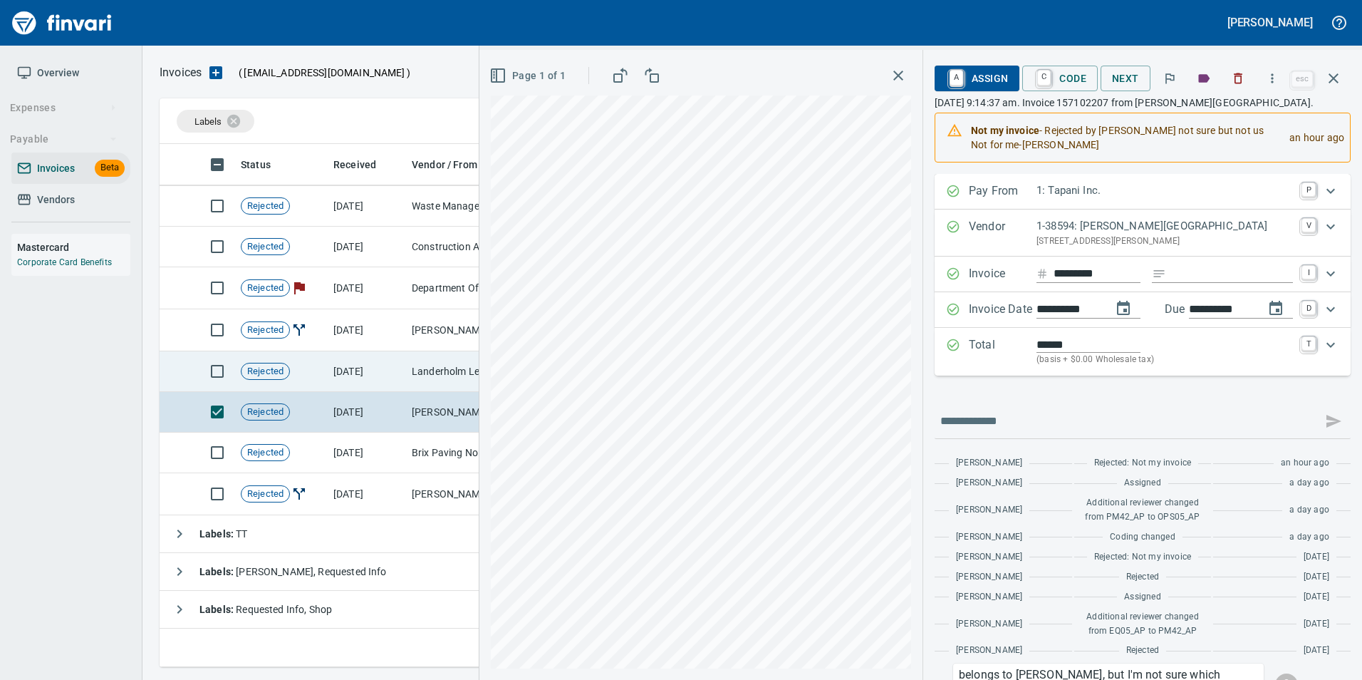
click at [356, 378] on td "9/11/2025" at bounding box center [367, 371] width 78 height 41
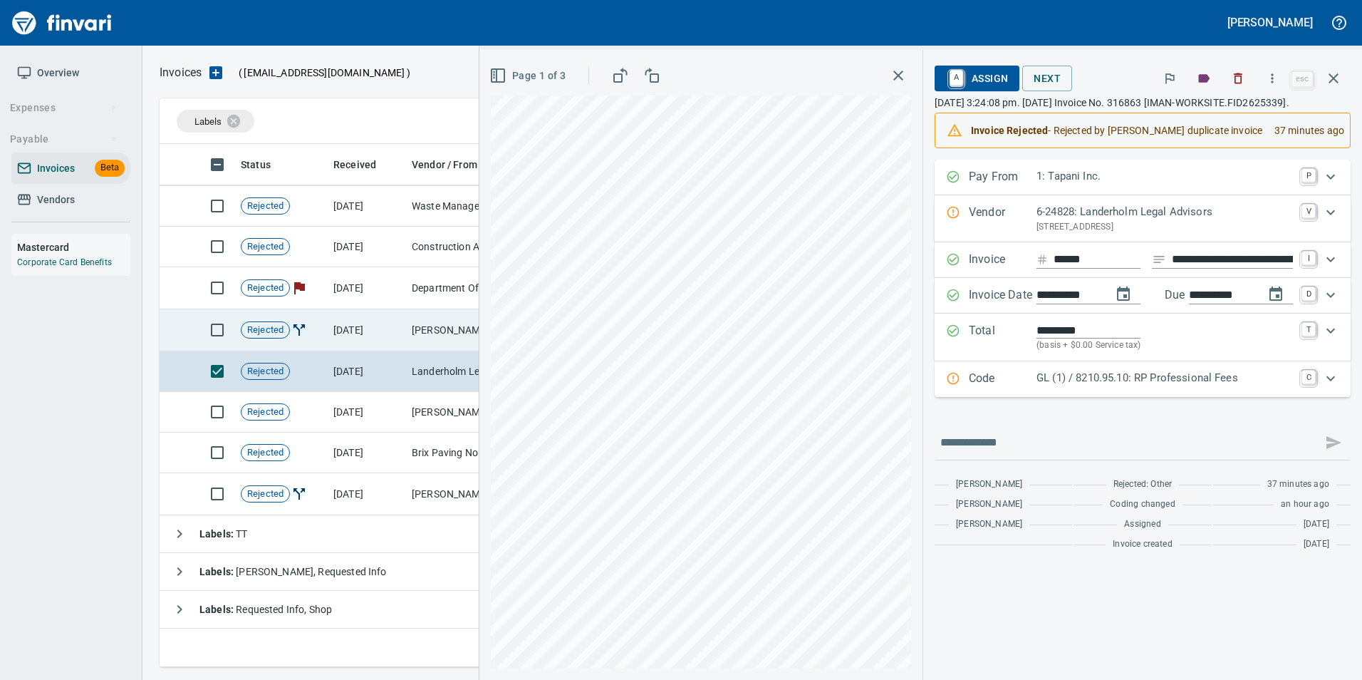
click at [354, 333] on td "9/16/2025" at bounding box center [367, 330] width 78 height 42
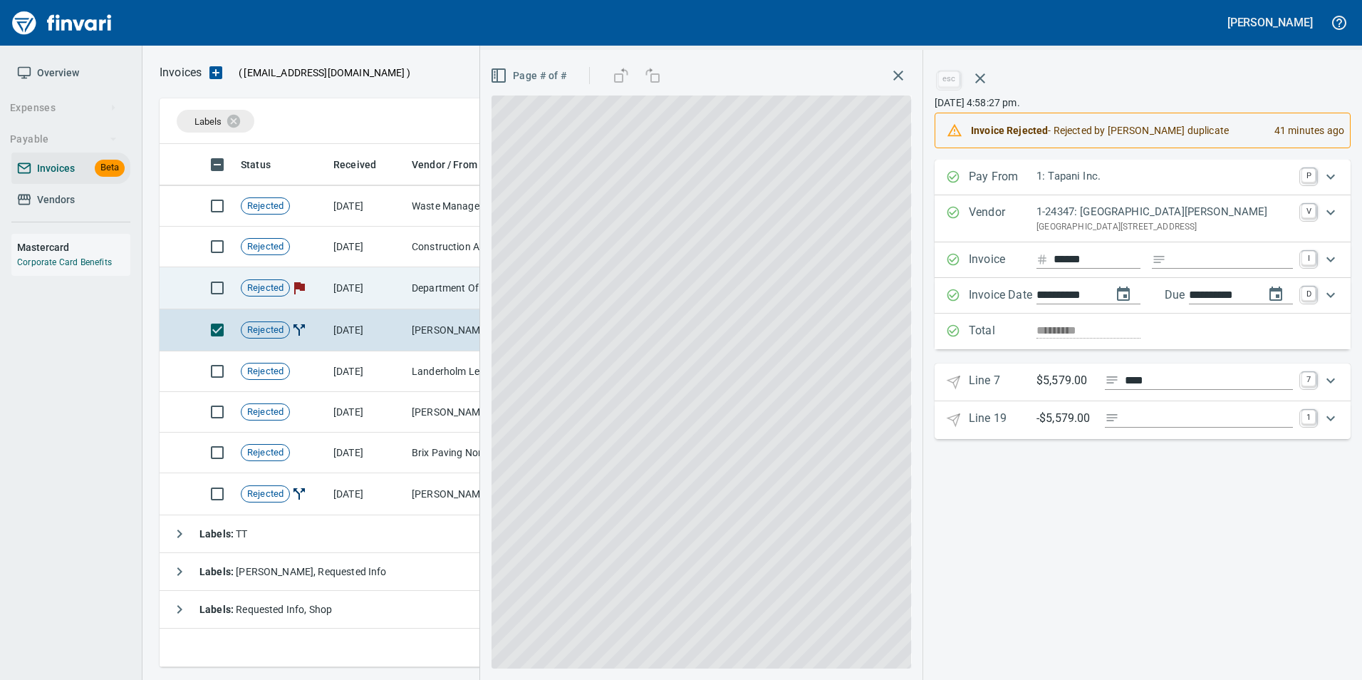
click at [353, 288] on td "9/22/2025" at bounding box center [367, 288] width 78 height 42
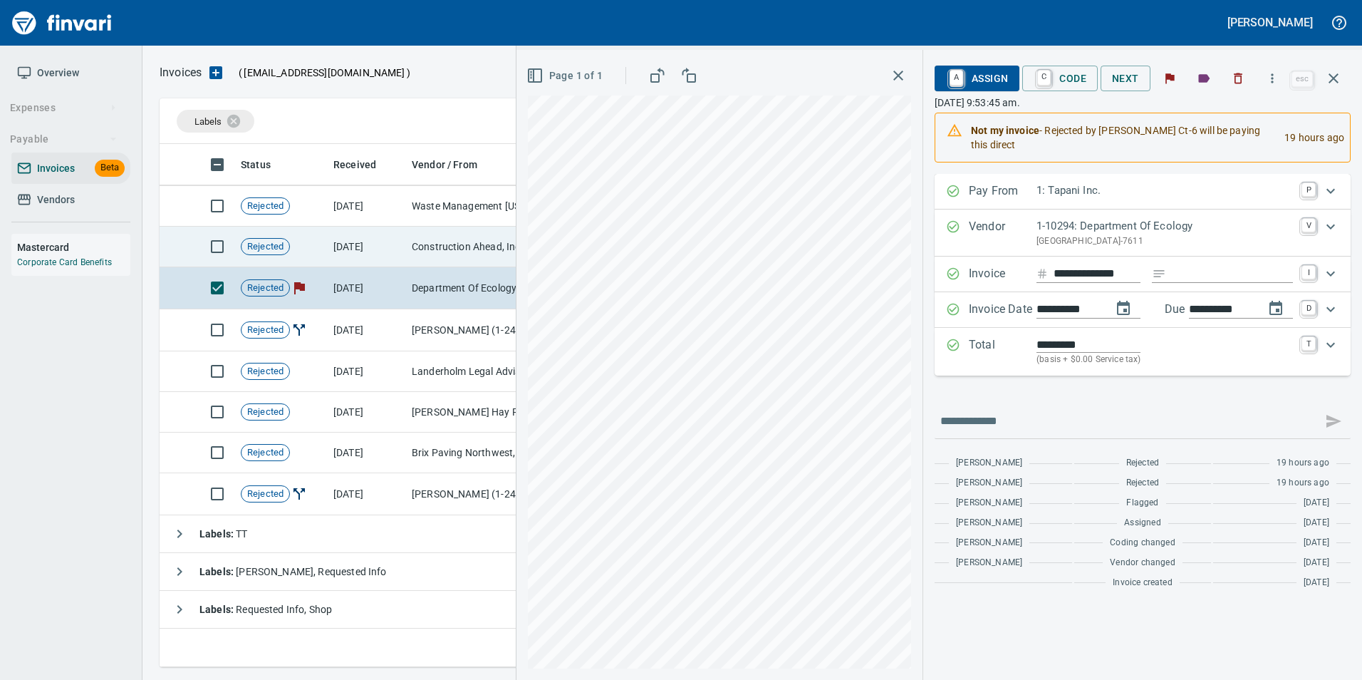
click at [332, 248] on td "9/23/2025" at bounding box center [367, 247] width 78 height 41
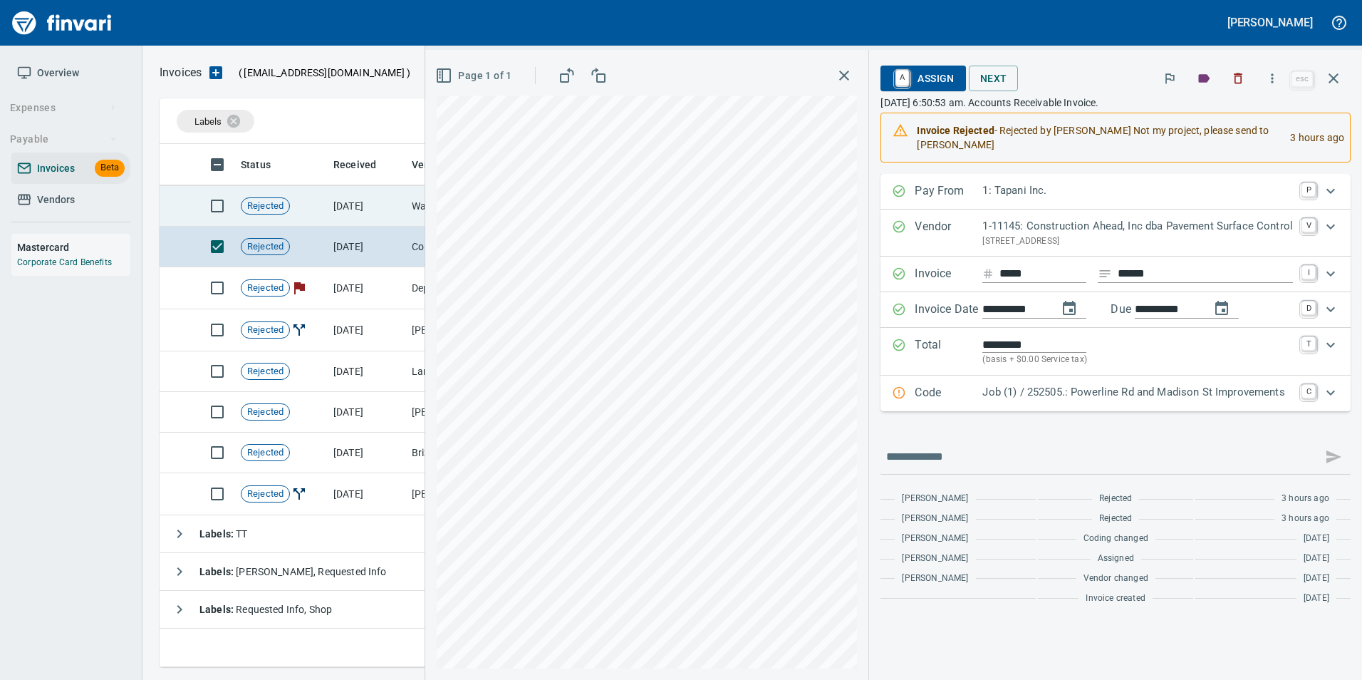
click at [326, 211] on td "Rejected" at bounding box center [281, 206] width 93 height 41
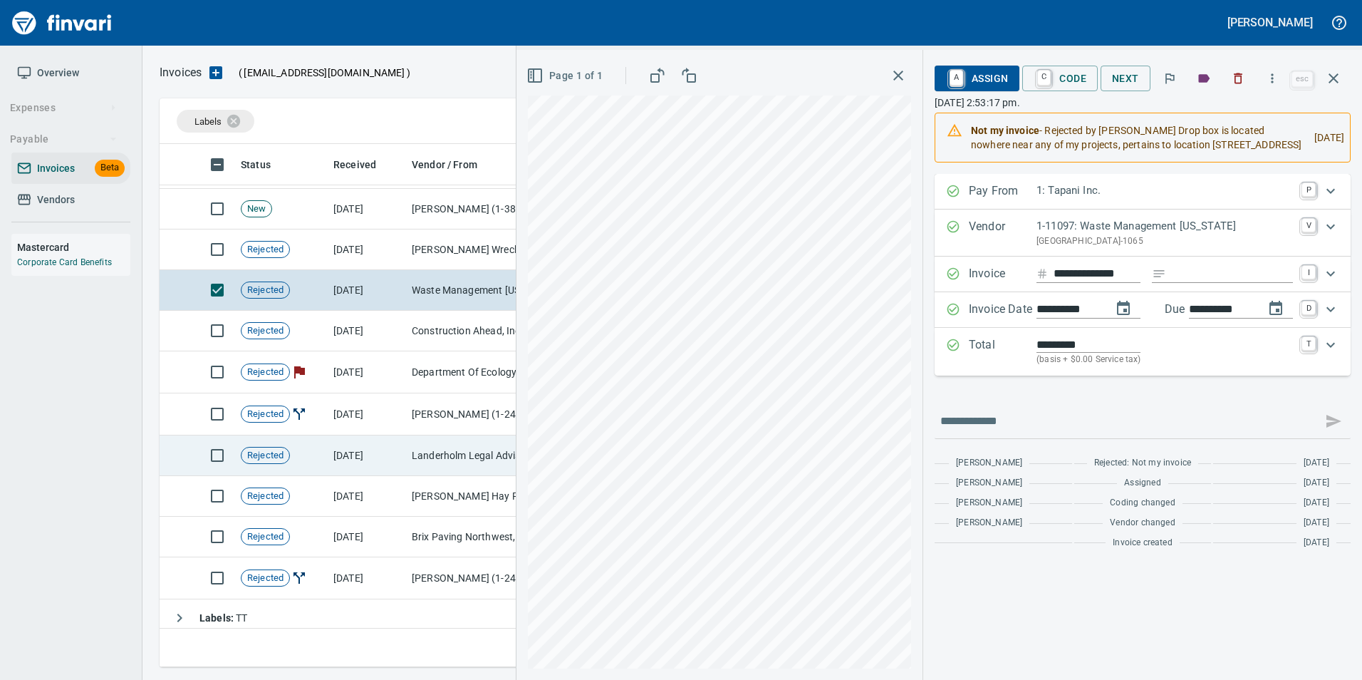
scroll to position [1732, 0]
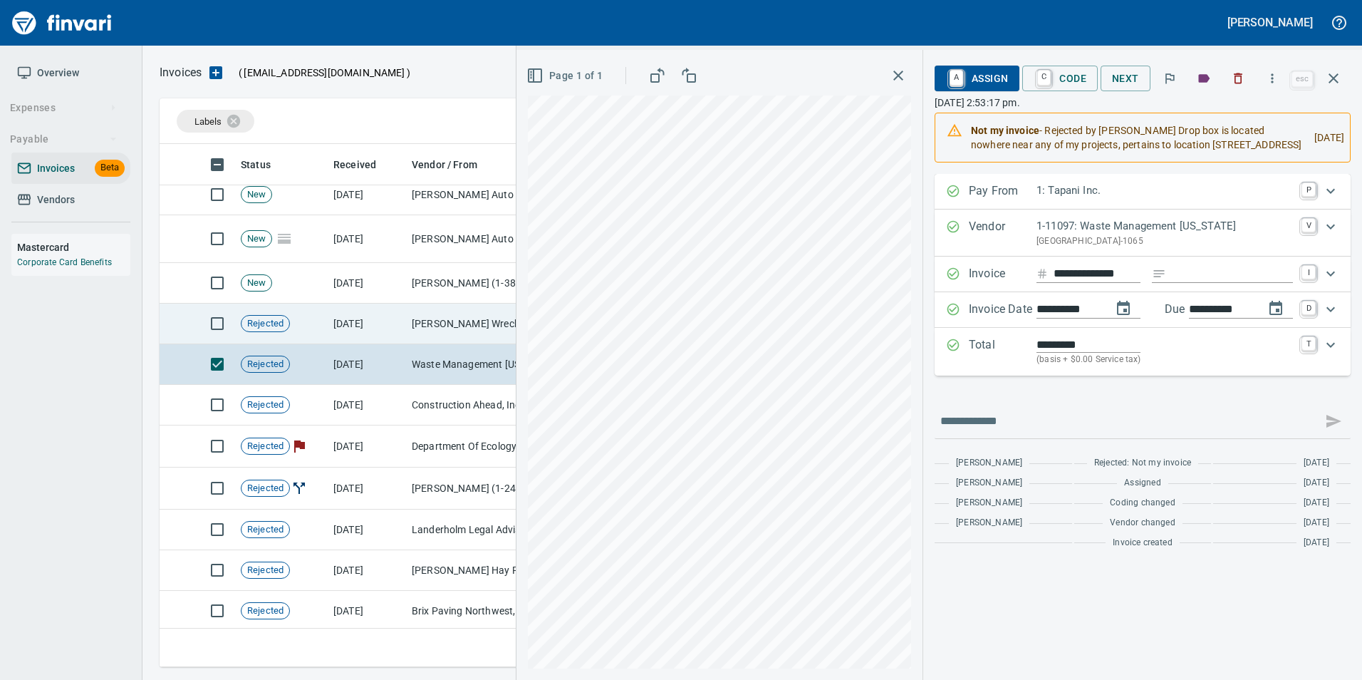
click at [313, 324] on td "Rejected" at bounding box center [281, 323] width 93 height 41
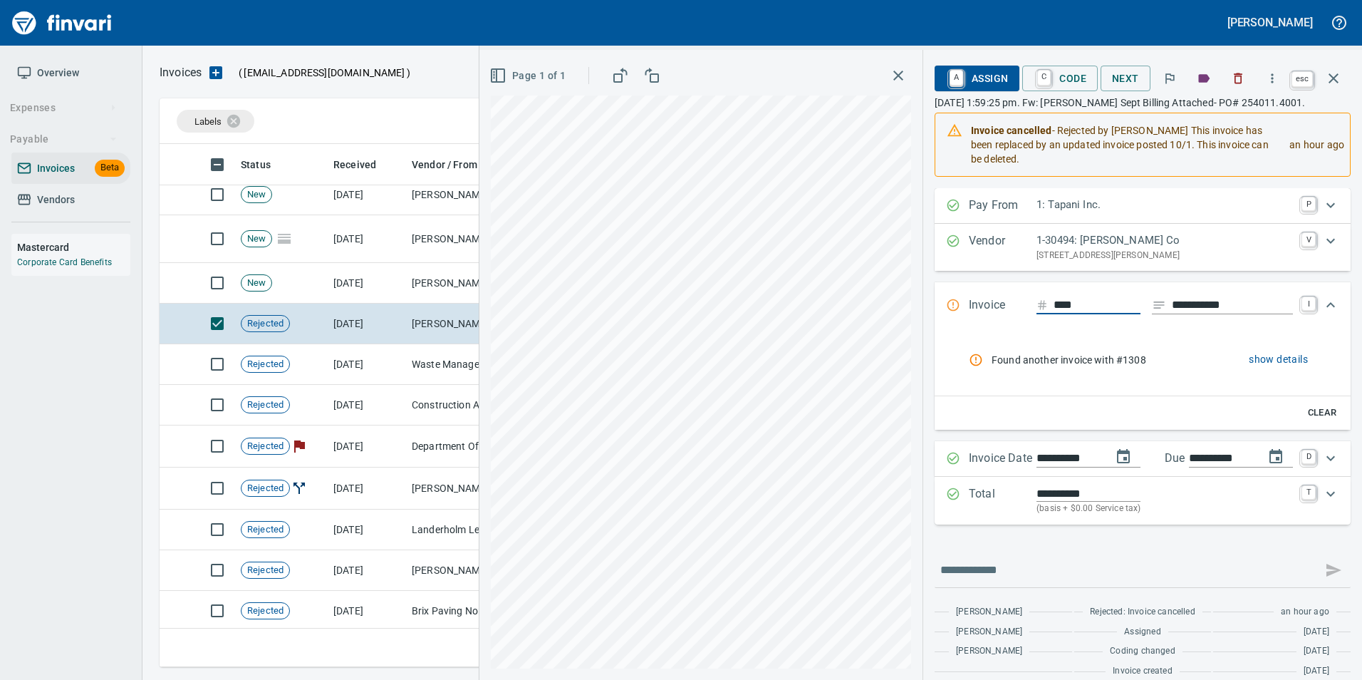
click at [1342, 84] on button "button" at bounding box center [1333, 78] width 34 height 34
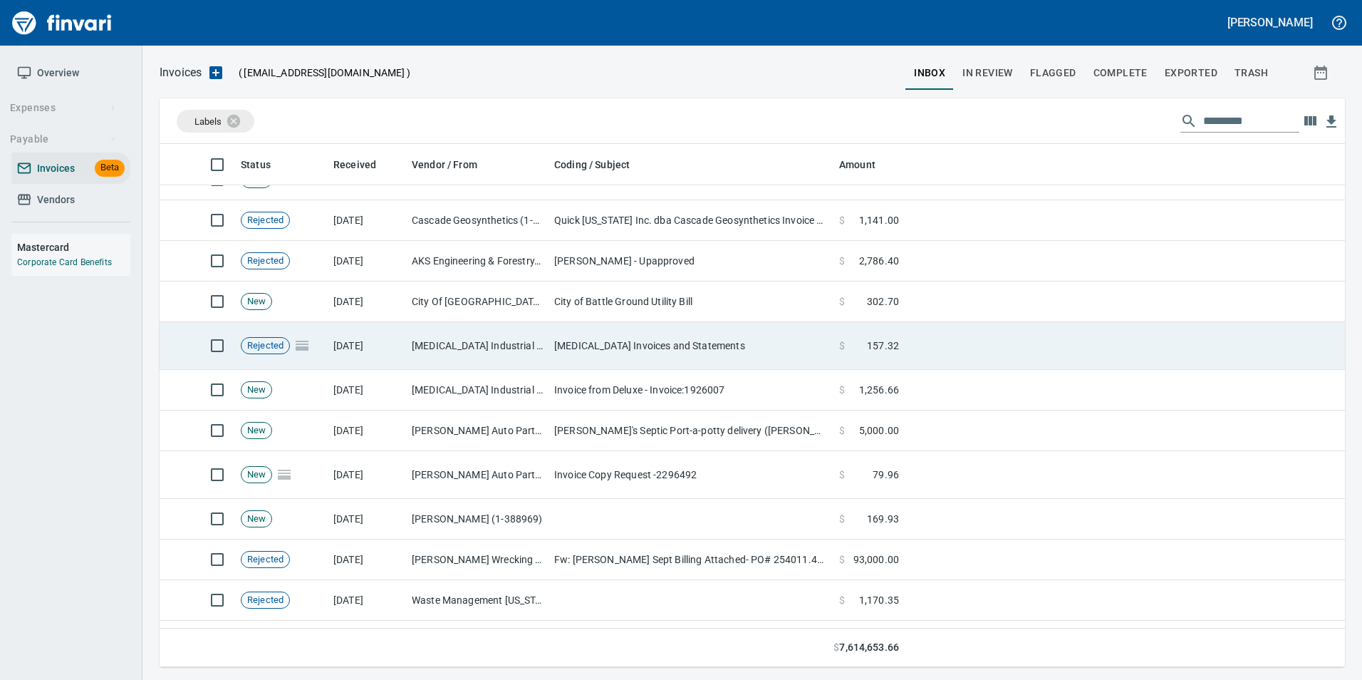
scroll to position [1447, 0]
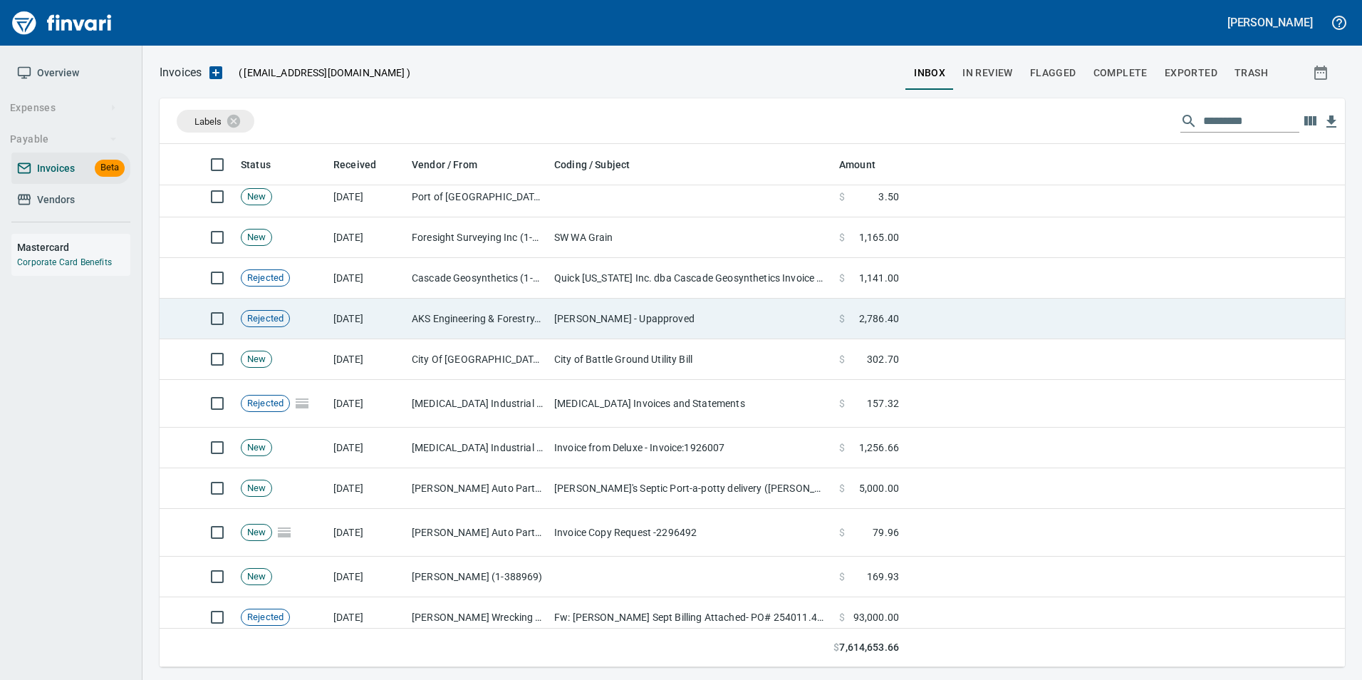
click at [346, 333] on td "[DATE]" at bounding box center [367, 318] width 78 height 41
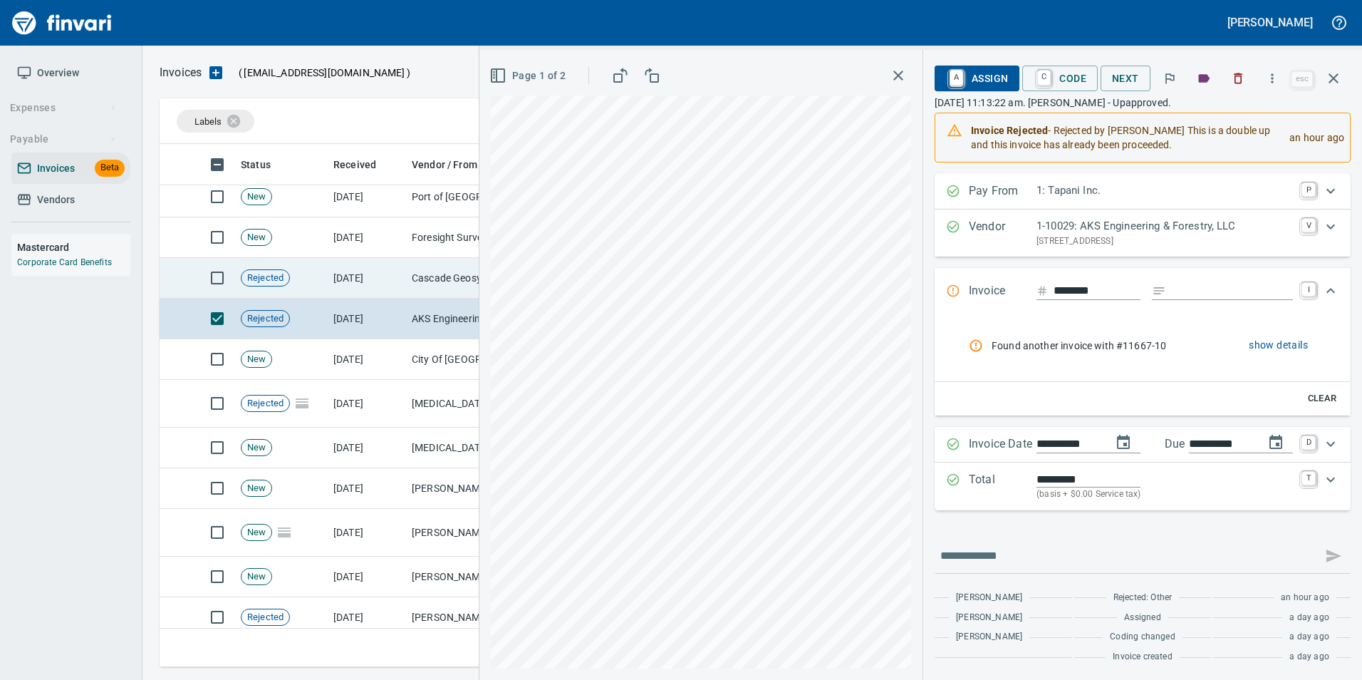
click at [326, 277] on td "Rejected" at bounding box center [281, 278] width 93 height 41
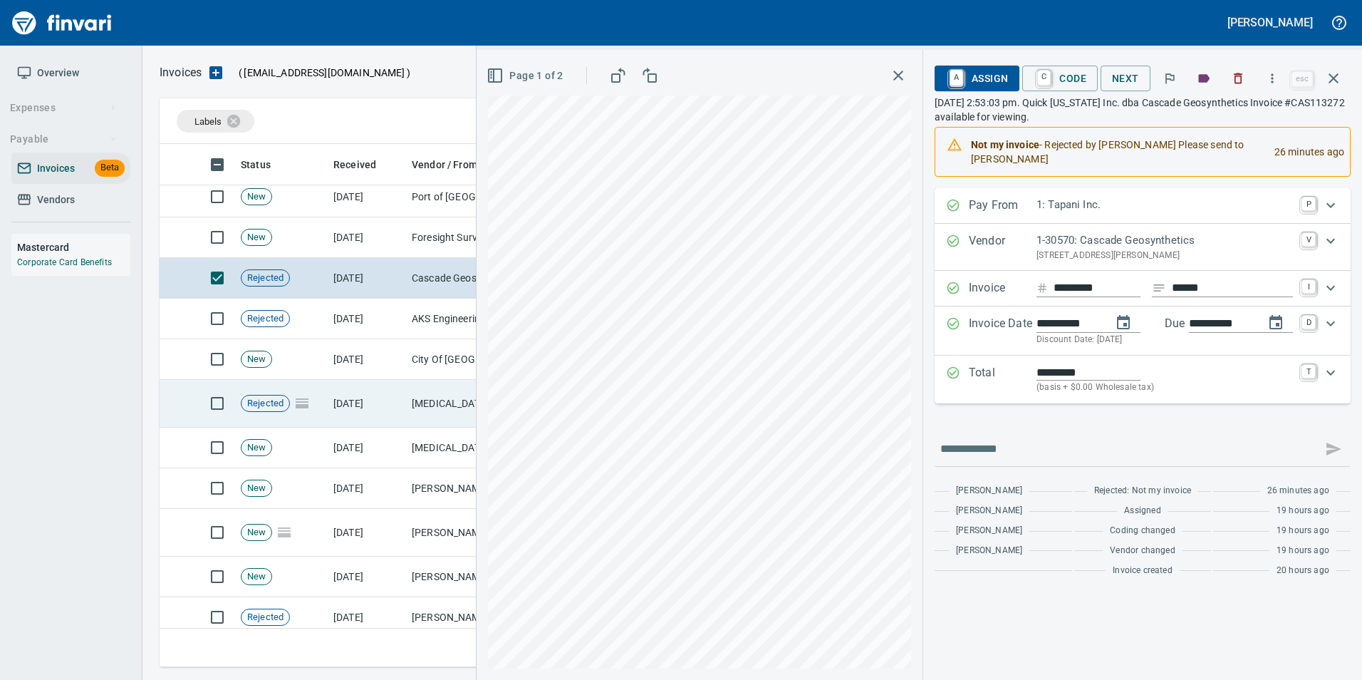
click at [334, 395] on td "[DATE]" at bounding box center [367, 404] width 78 height 48
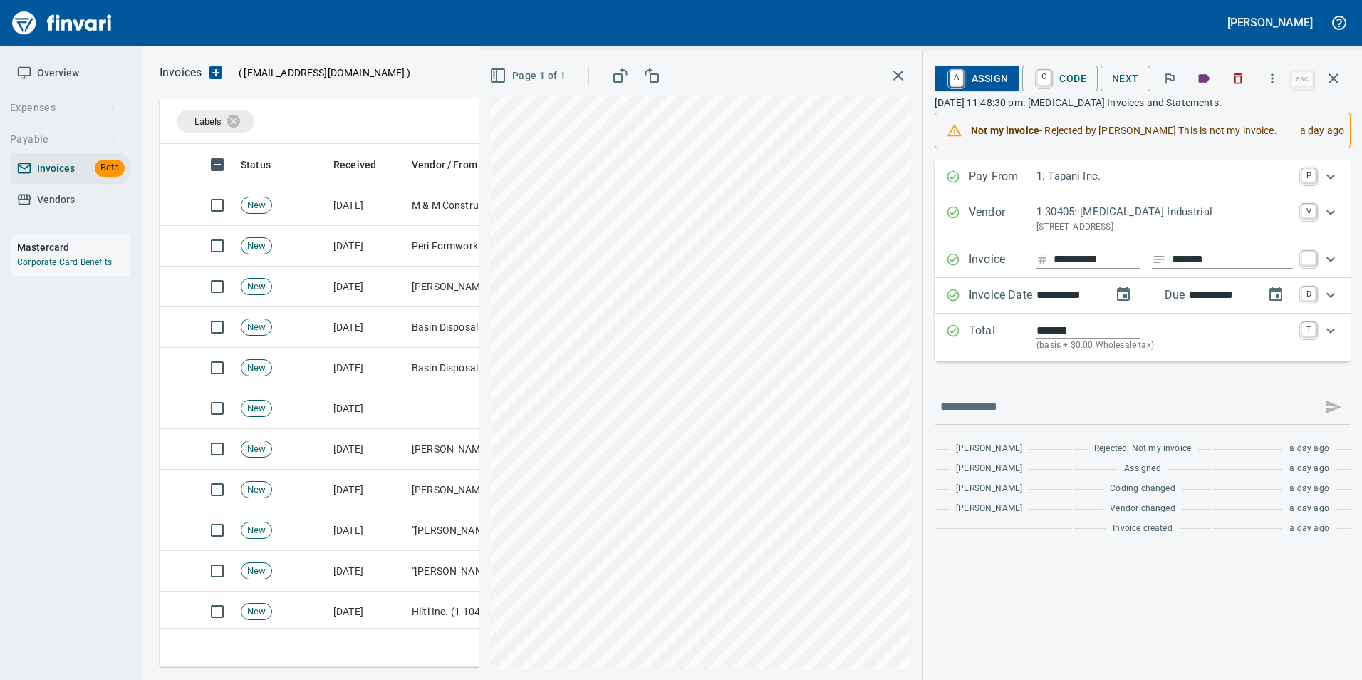
scroll to position [23, 0]
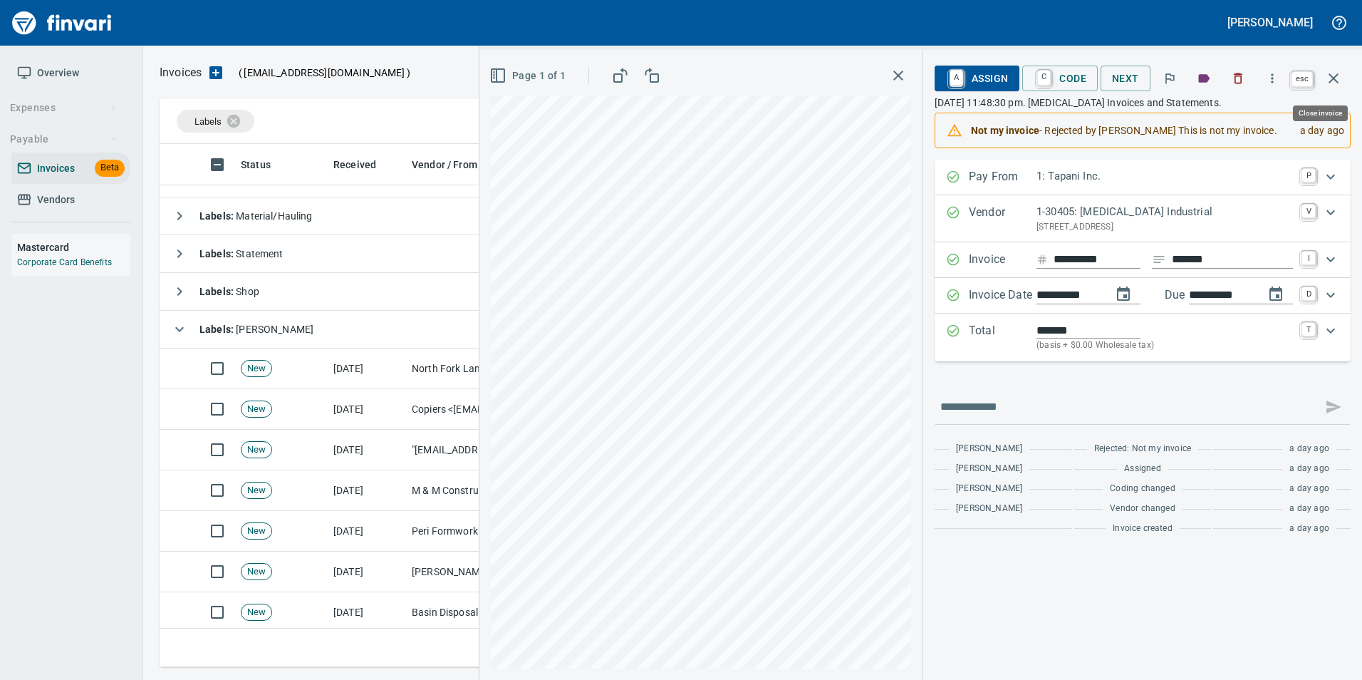
click at [1336, 78] on icon "button" at bounding box center [1333, 78] width 17 height 17
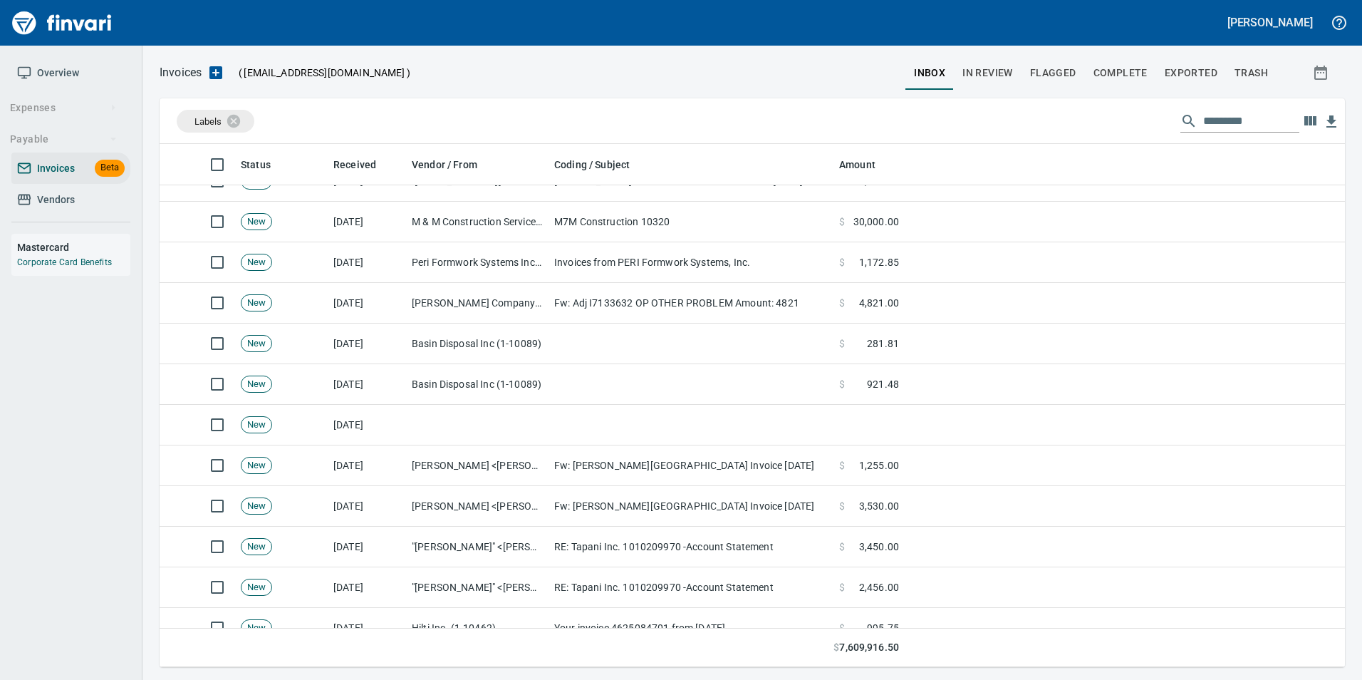
scroll to position [308, 0]
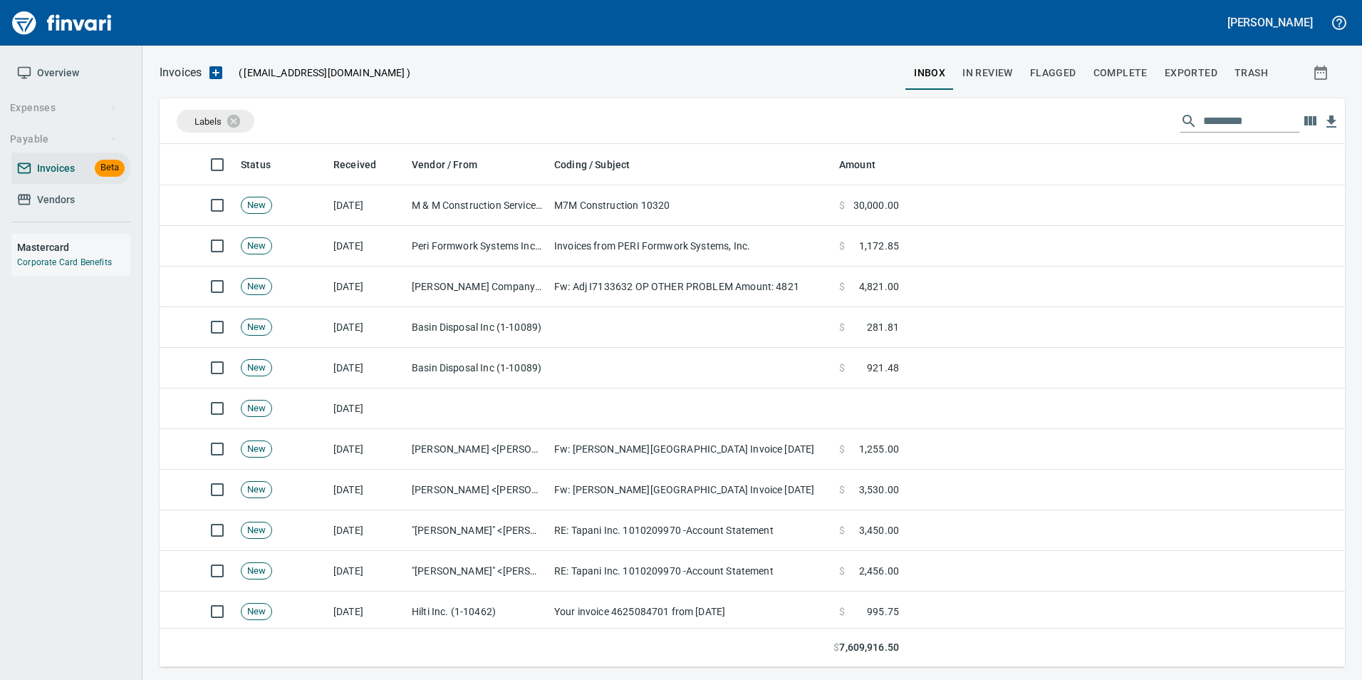
click at [531, 415] on td at bounding box center [477, 408] width 142 height 41
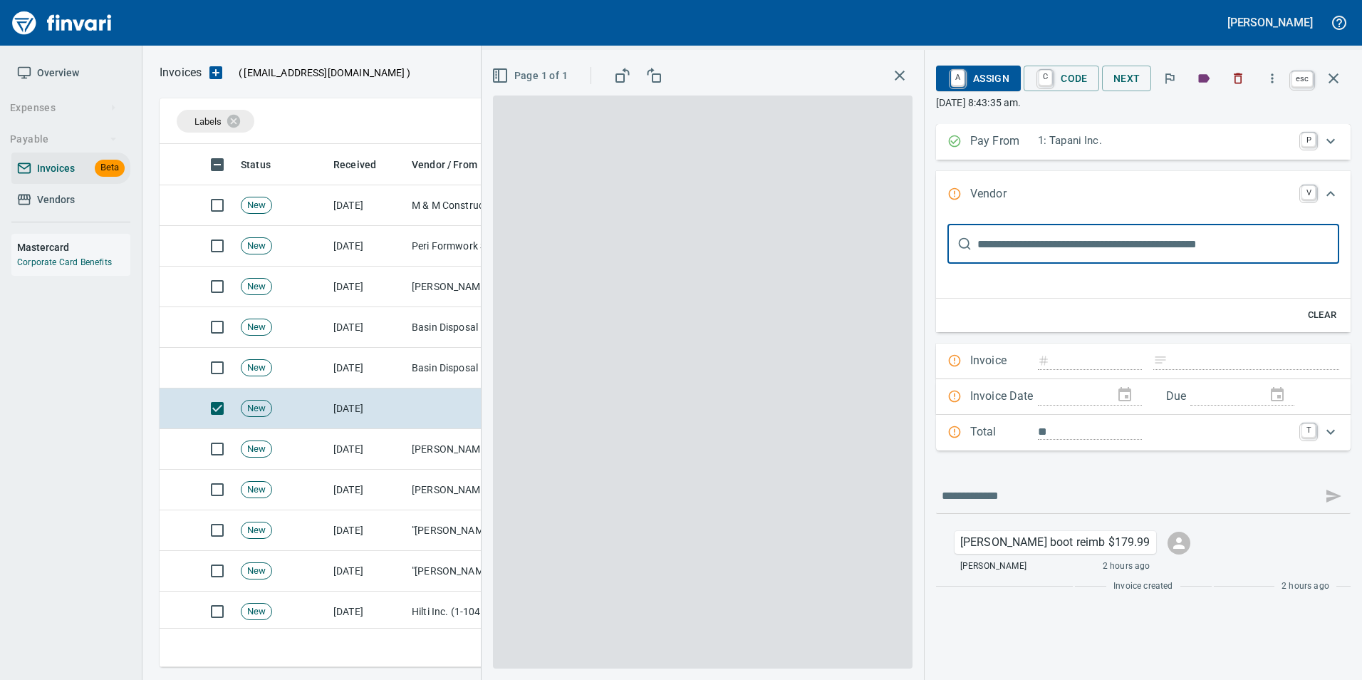
click at [1345, 80] on button "button" at bounding box center [1333, 78] width 34 height 34
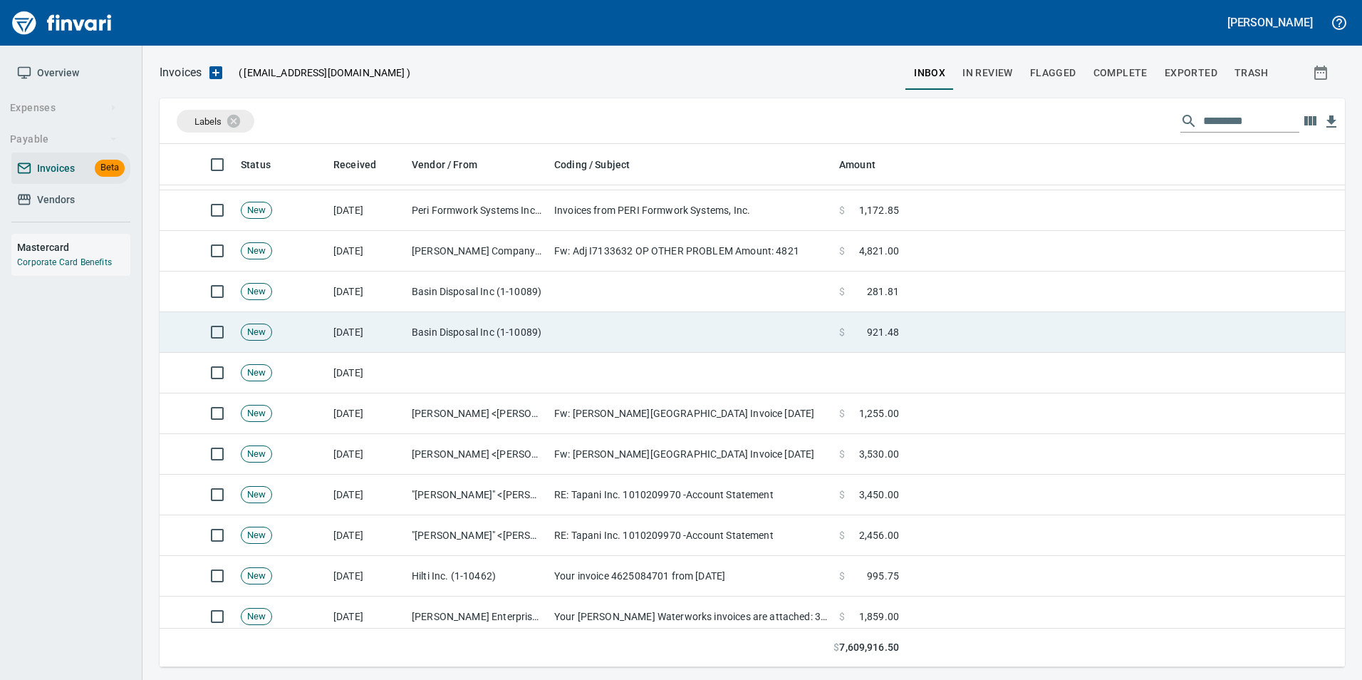
scroll to position [379, 0]
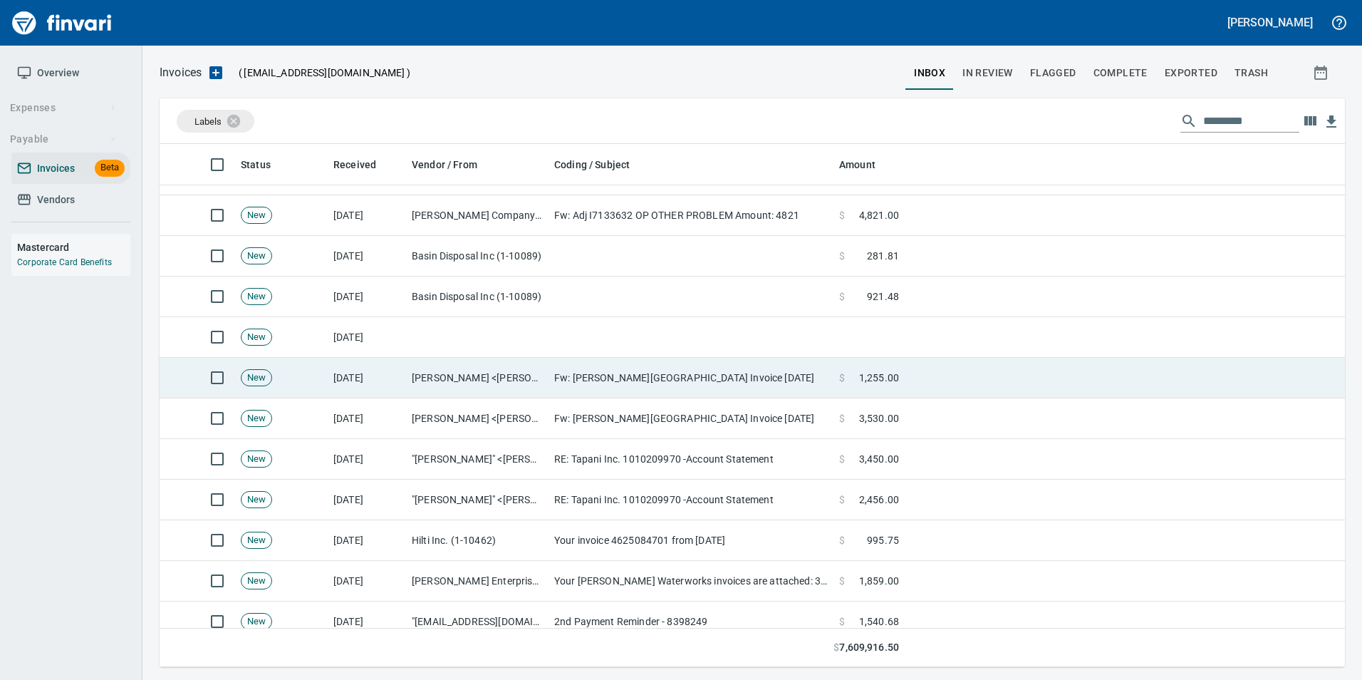
click at [509, 380] on td "Katie Smith <katies@tapani.com>" at bounding box center [477, 378] width 142 height 41
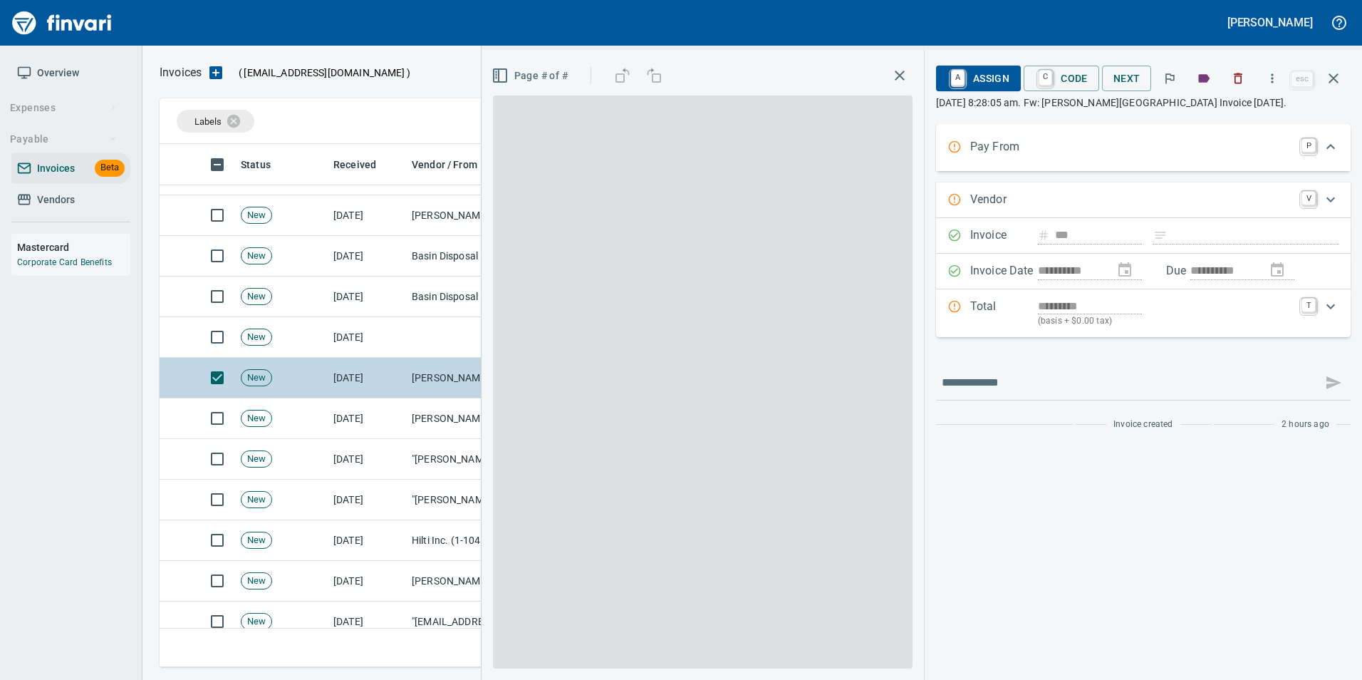
scroll to position [512, 1163]
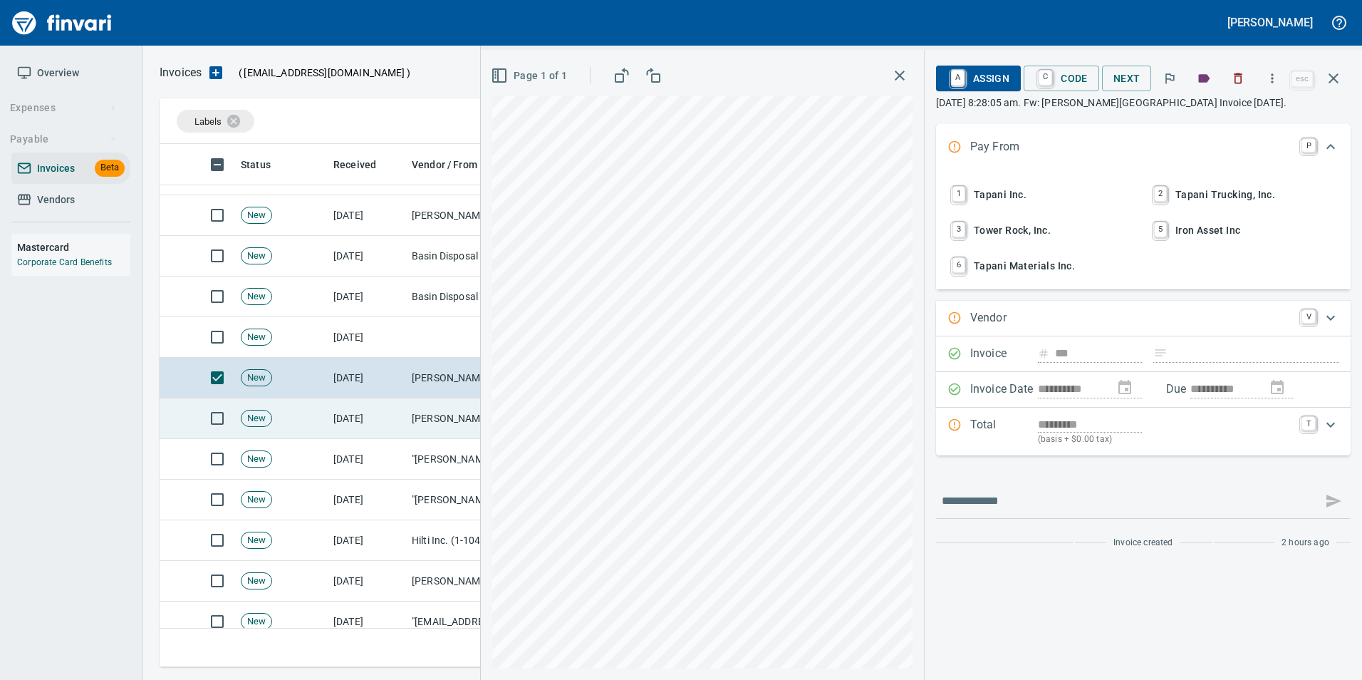
click at [464, 417] on td "Katie Smith <katies@tapani.com>" at bounding box center [477, 418] width 142 height 41
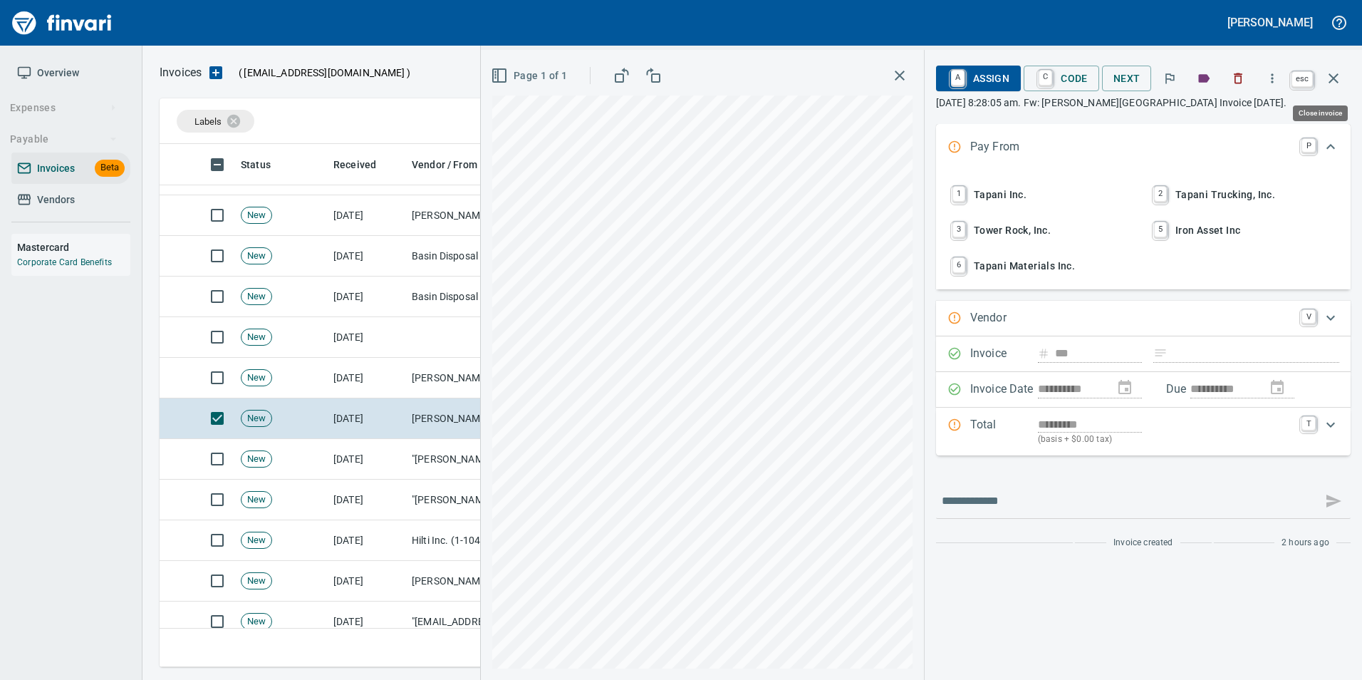
click at [1338, 80] on icon "button" at bounding box center [1333, 78] width 17 height 17
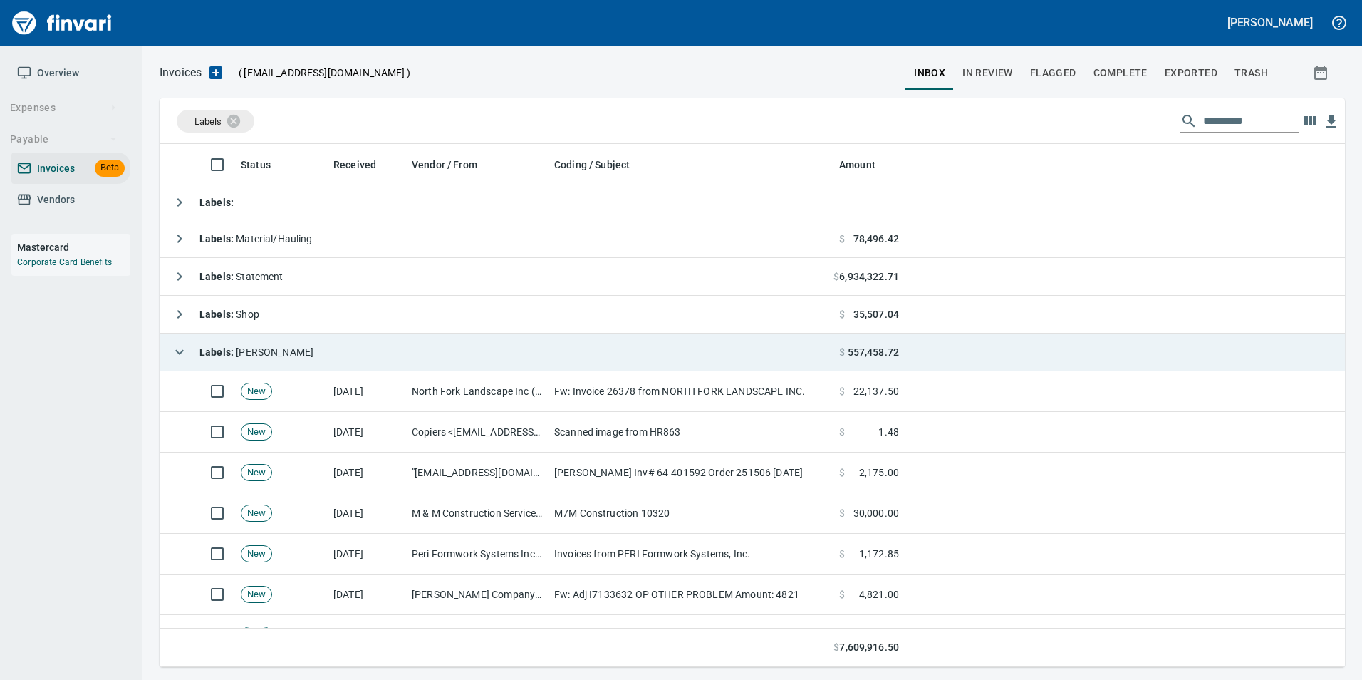
click at [179, 358] on icon "button" at bounding box center [179, 351] width 17 height 17
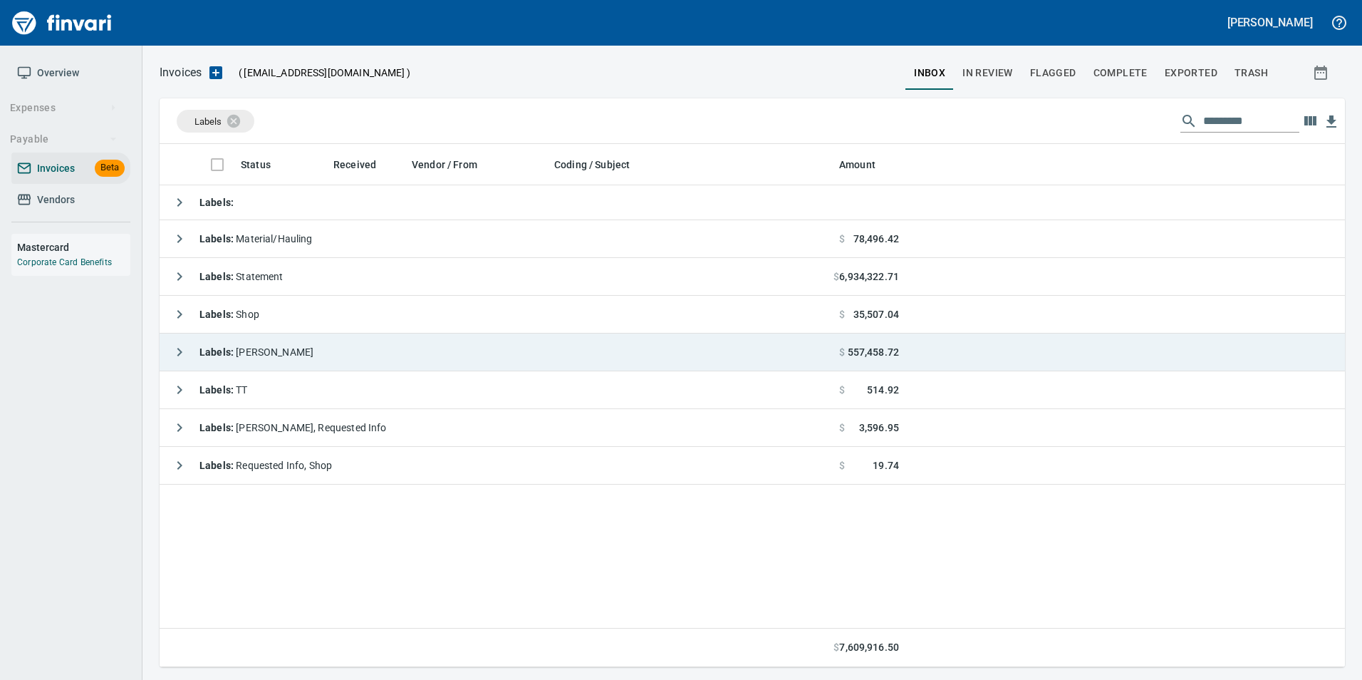
scroll to position [512, 1175]
click at [243, 121] on icon at bounding box center [243, 121] width 16 height 16
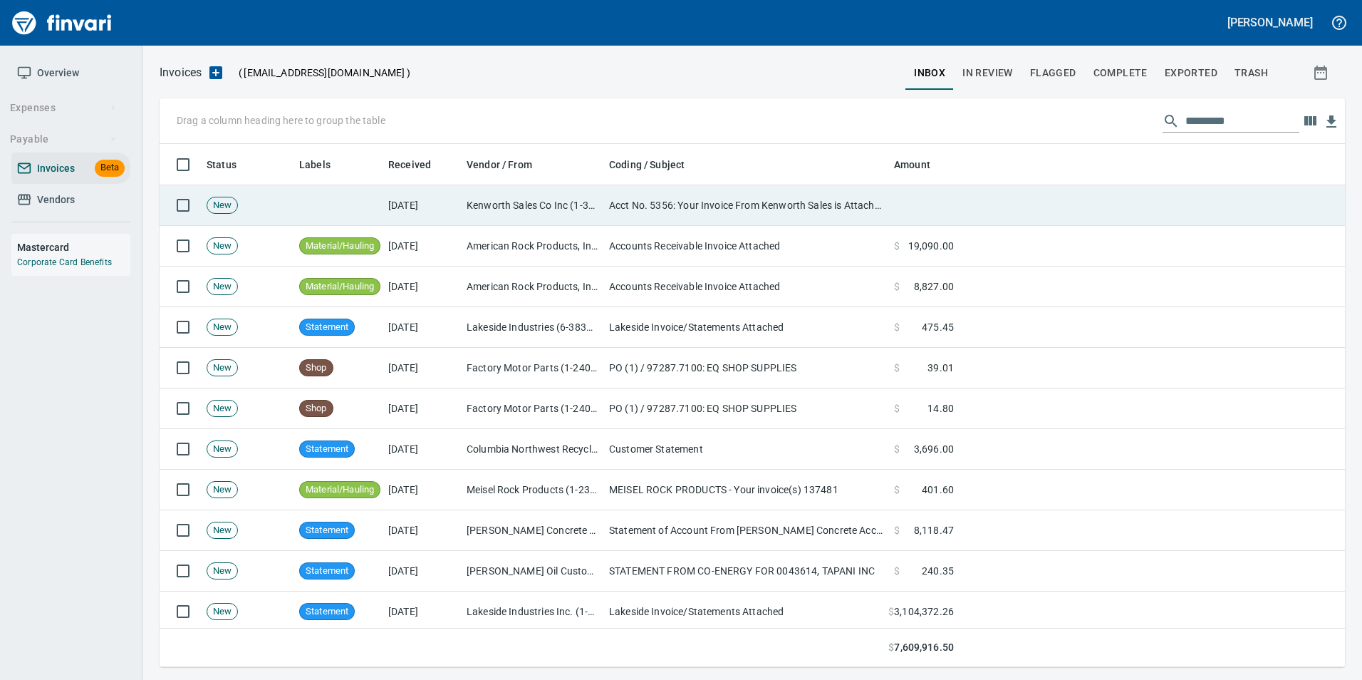
click at [360, 195] on td at bounding box center [337, 205] width 89 height 41
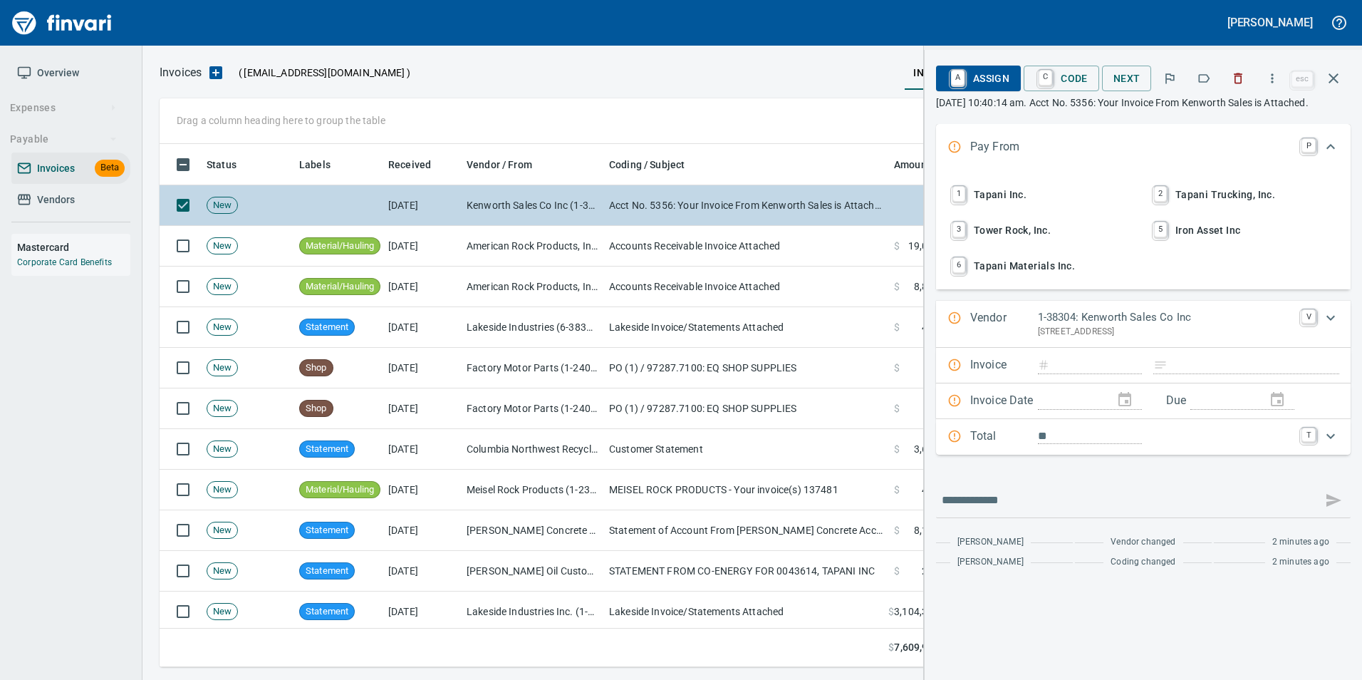
scroll to position [512, 1163]
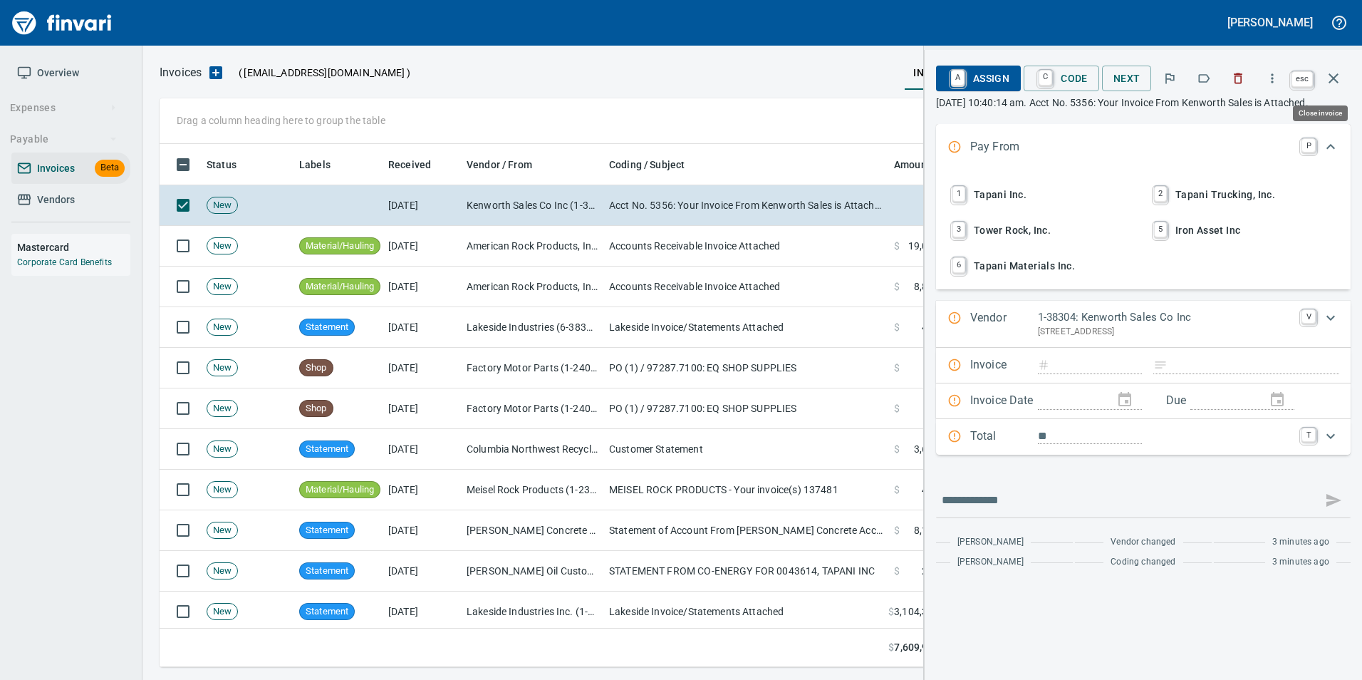
click at [1337, 77] on icon "button" at bounding box center [1333, 78] width 17 height 17
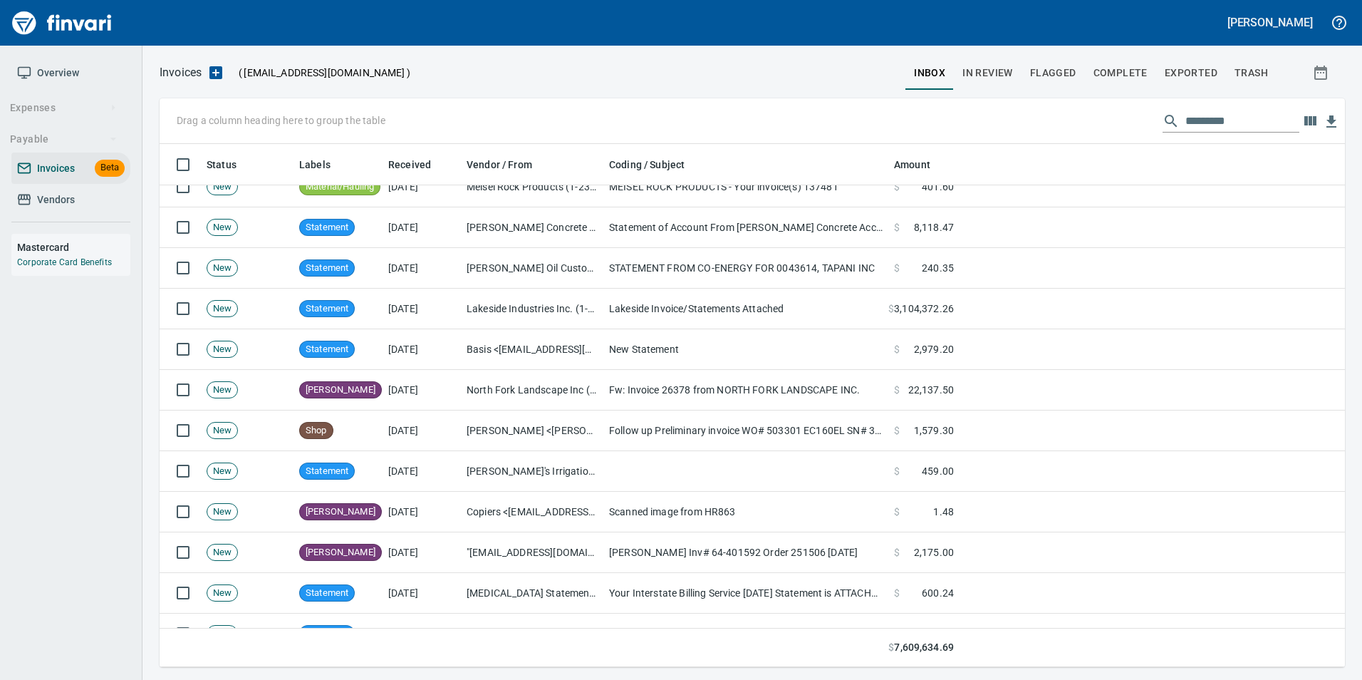
scroll to position [356, 0]
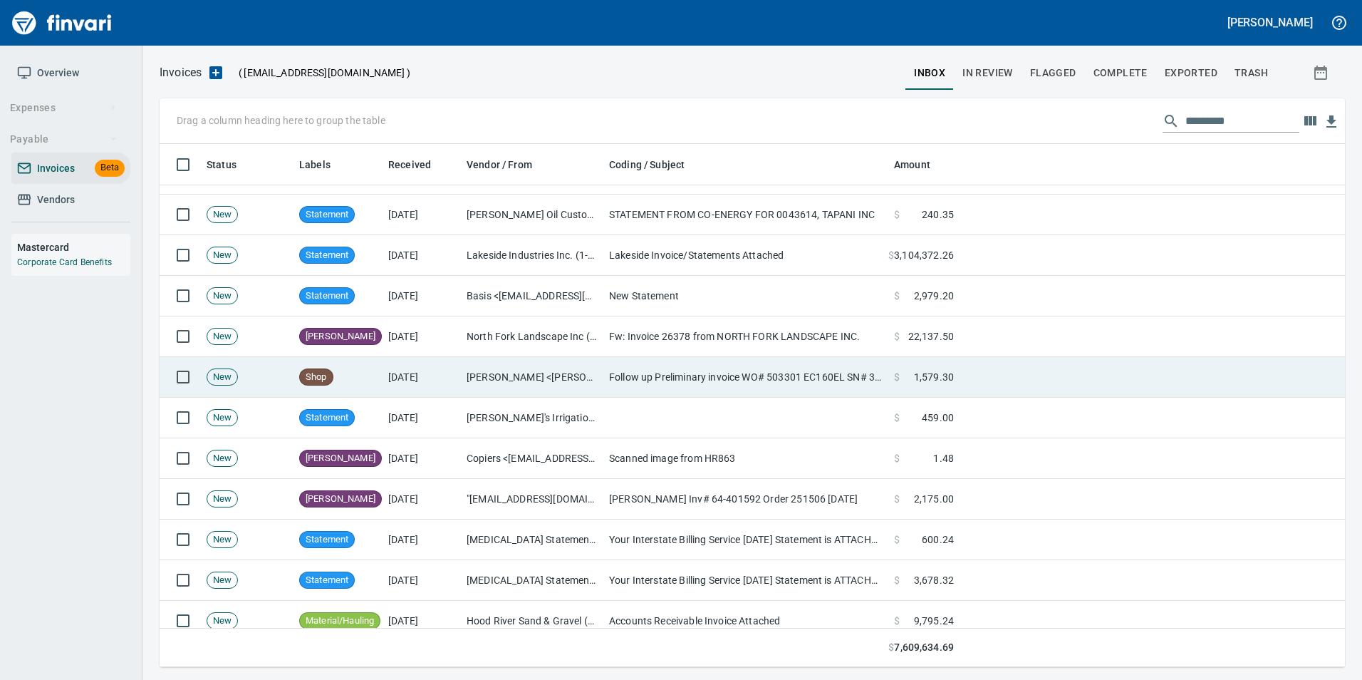
click at [684, 379] on td "Follow up Preliminary invoice WO# 503301 EC160EL SN# 314472" at bounding box center [745, 377] width 285 height 41
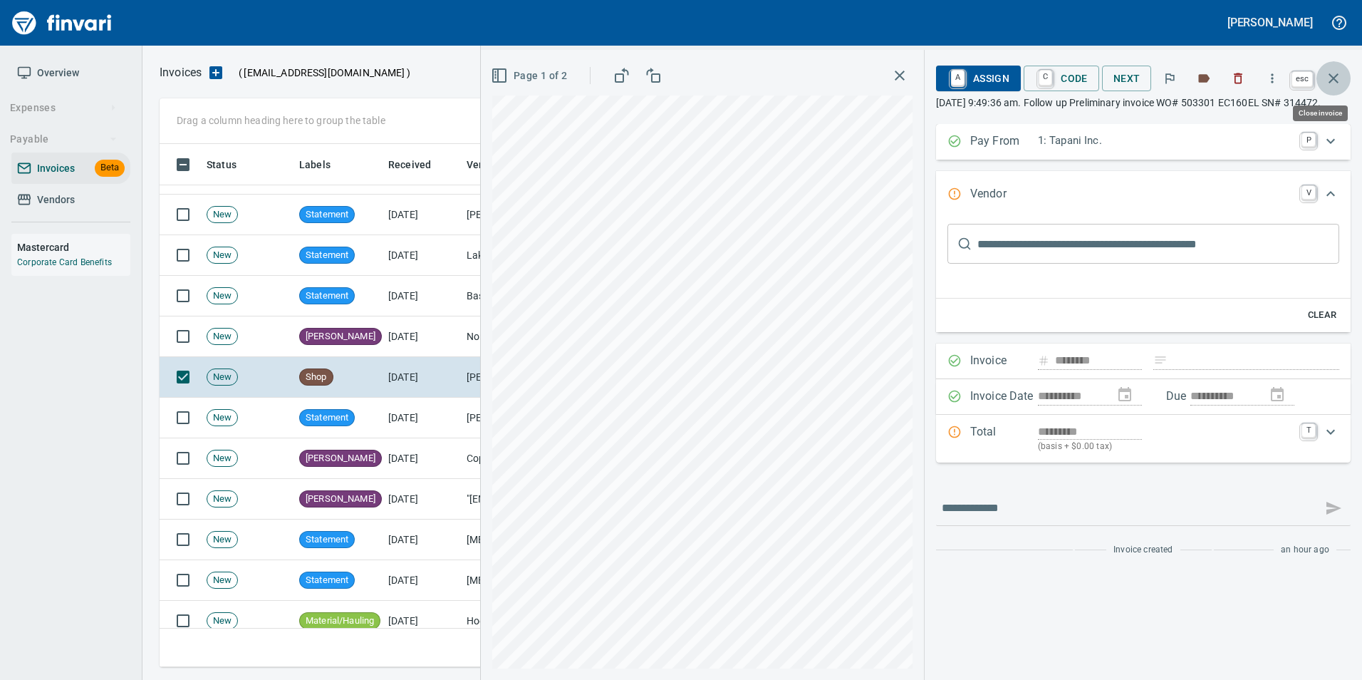
click at [1348, 76] on button "button" at bounding box center [1333, 78] width 34 height 34
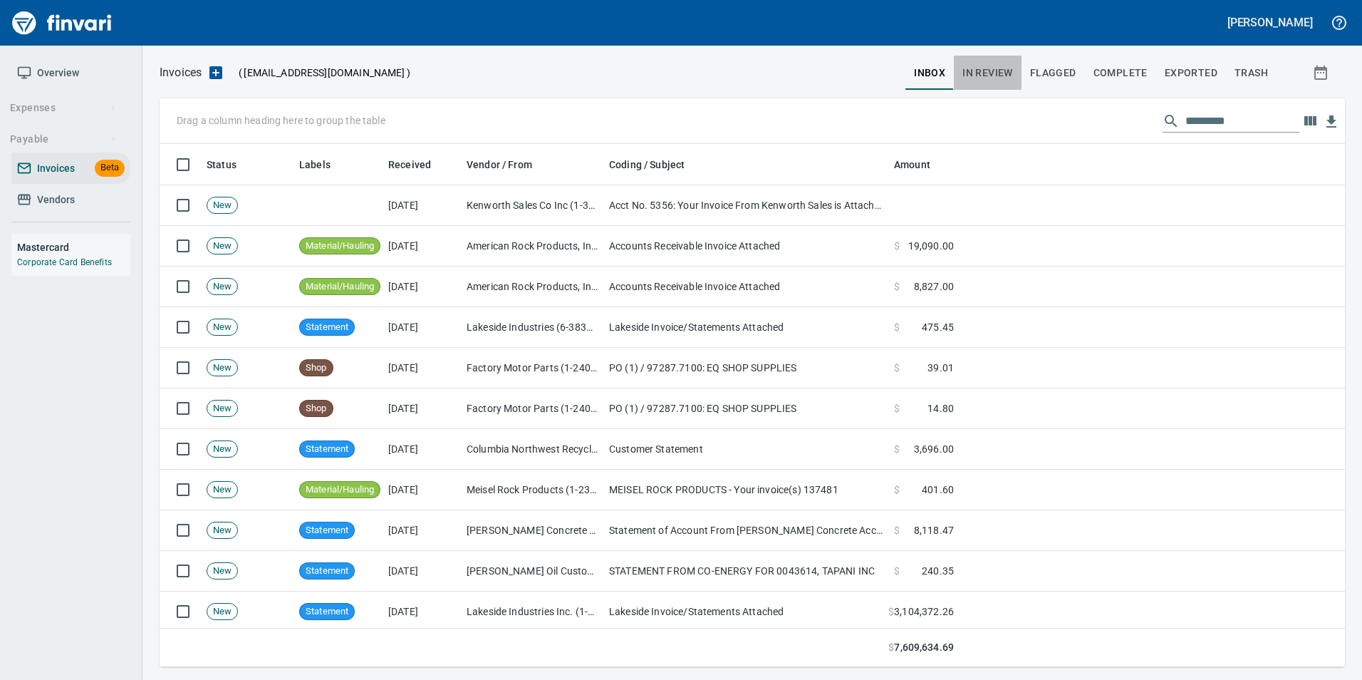
click at [993, 71] on span "In Review" at bounding box center [987, 73] width 51 height 18
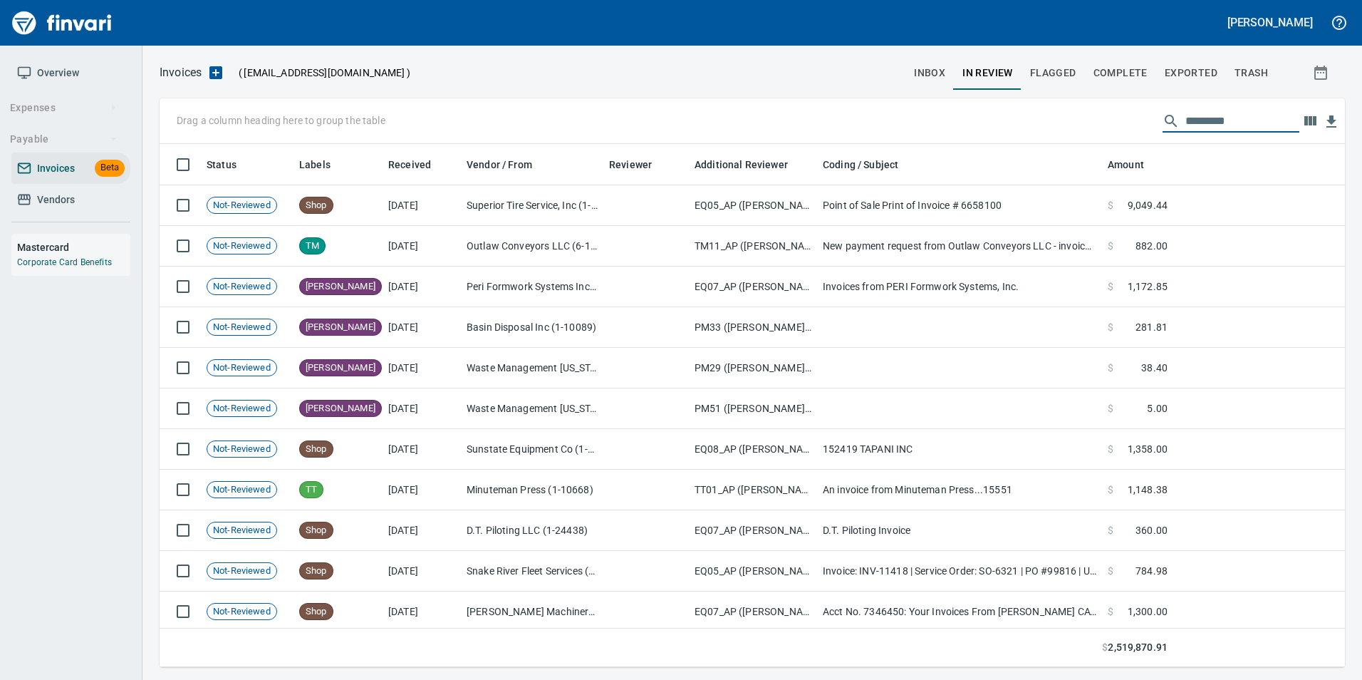
click at [1234, 115] on input "text" at bounding box center [1242, 121] width 114 height 23
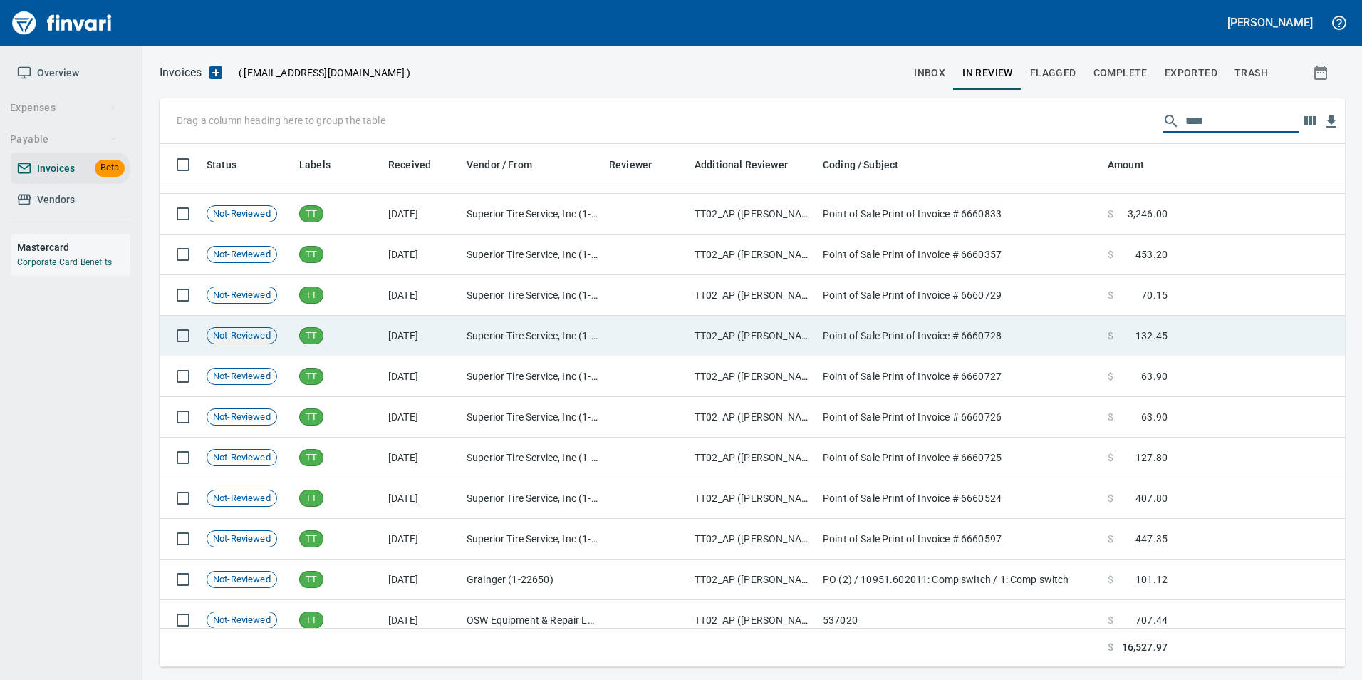
scroll to position [538, 0]
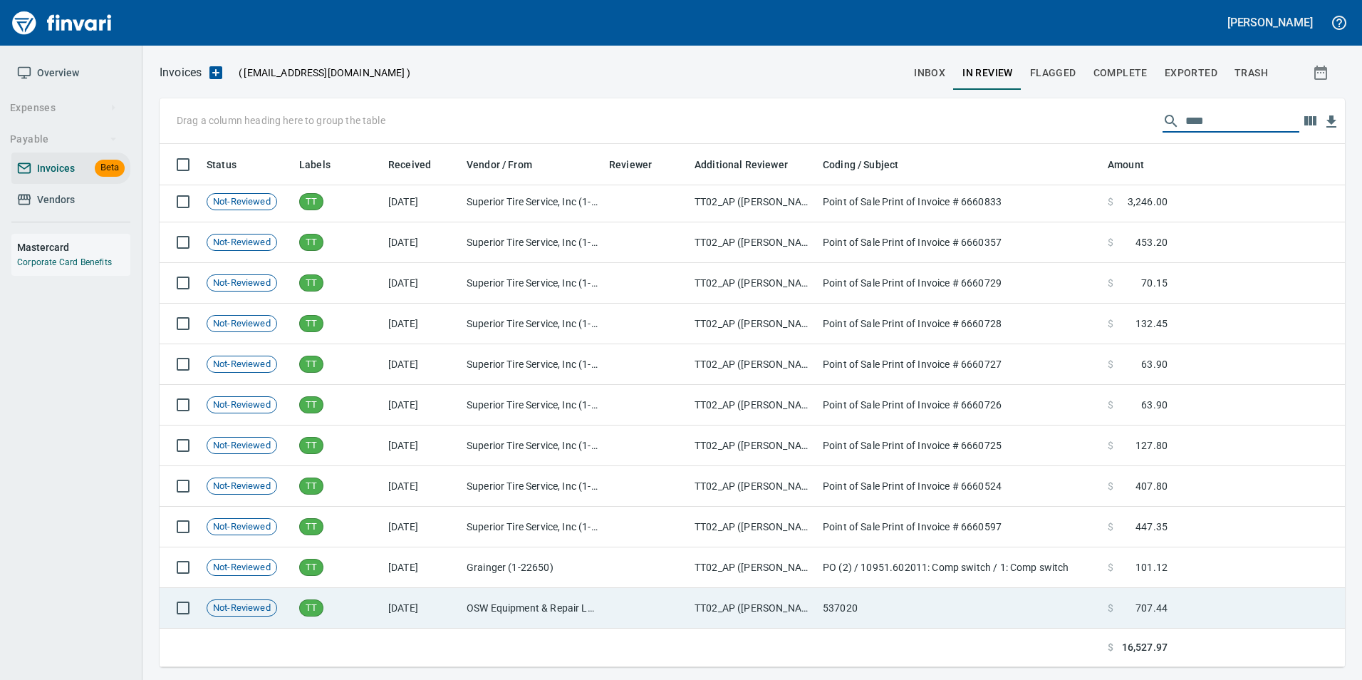
click at [521, 615] on td "OSW Equipment & Repair LLC (1-25821)" at bounding box center [532, 608] width 142 height 41
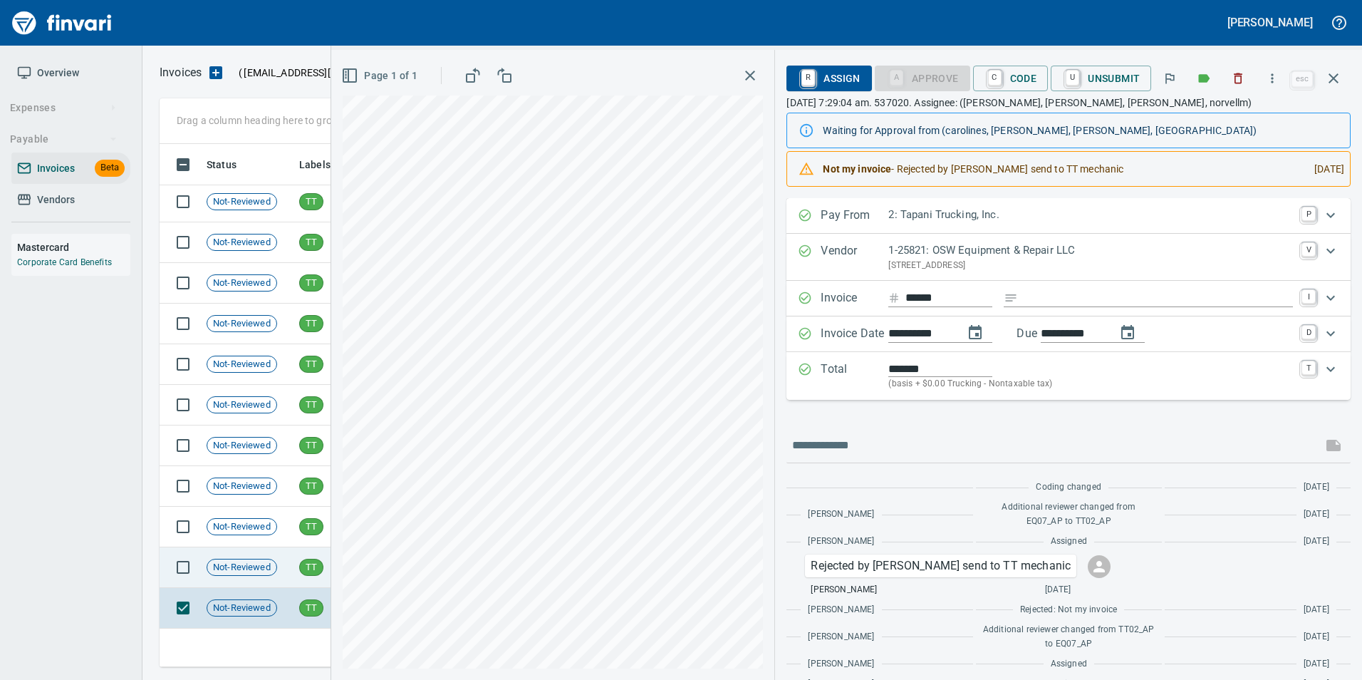
click at [291, 558] on td "Not-Reviewed" at bounding box center [247, 567] width 93 height 41
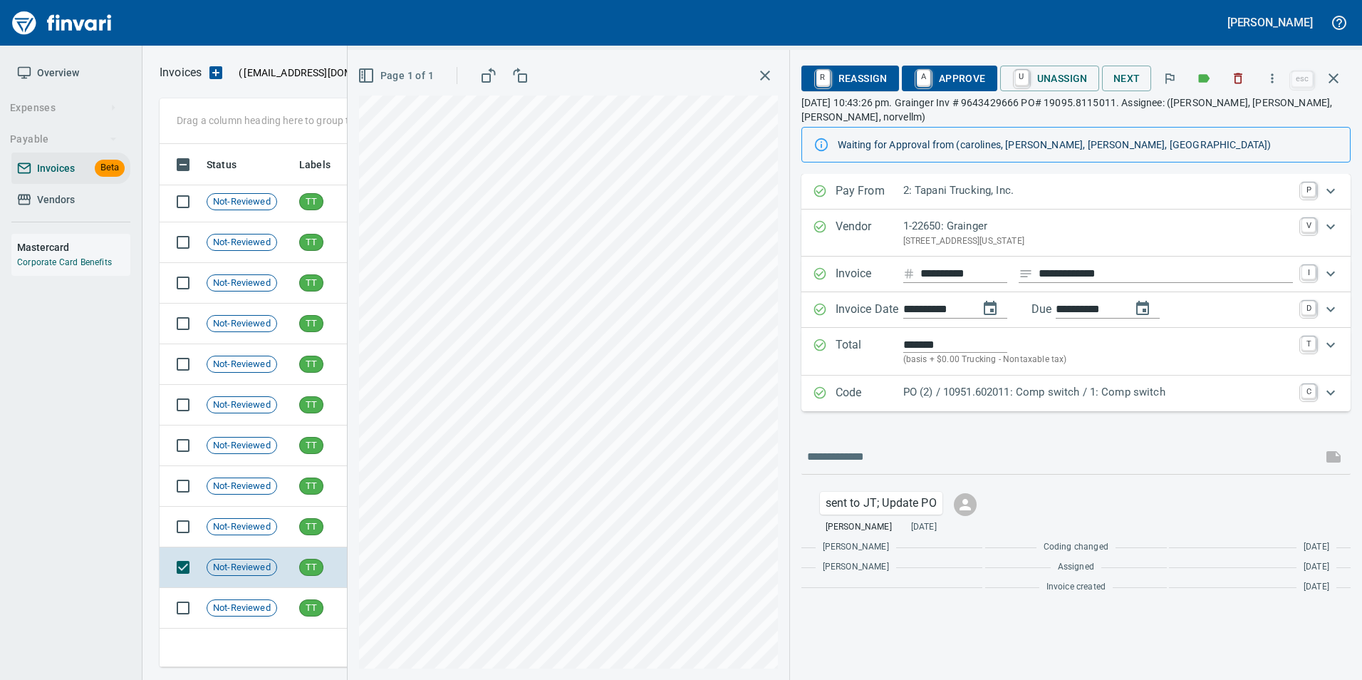
click at [284, 517] on td "Not-Reviewed" at bounding box center [247, 526] width 93 height 41
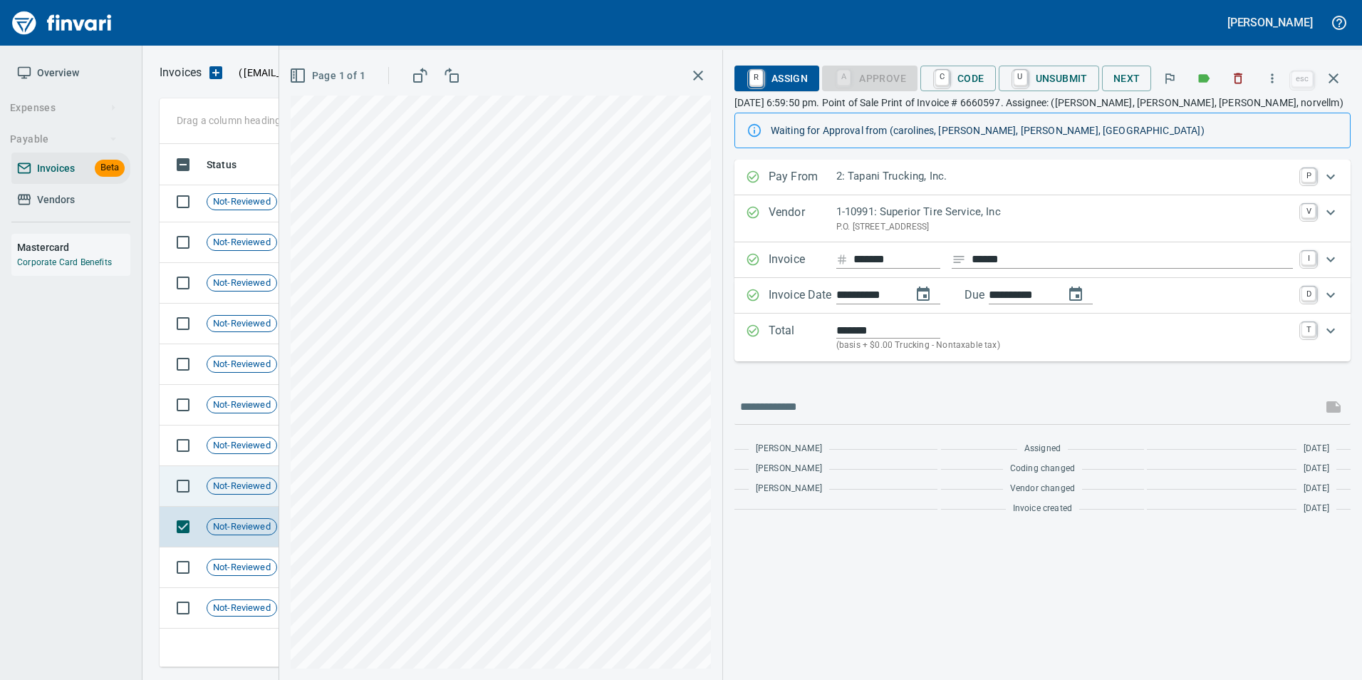
click at [267, 494] on td "Not-Reviewed" at bounding box center [247, 486] width 93 height 41
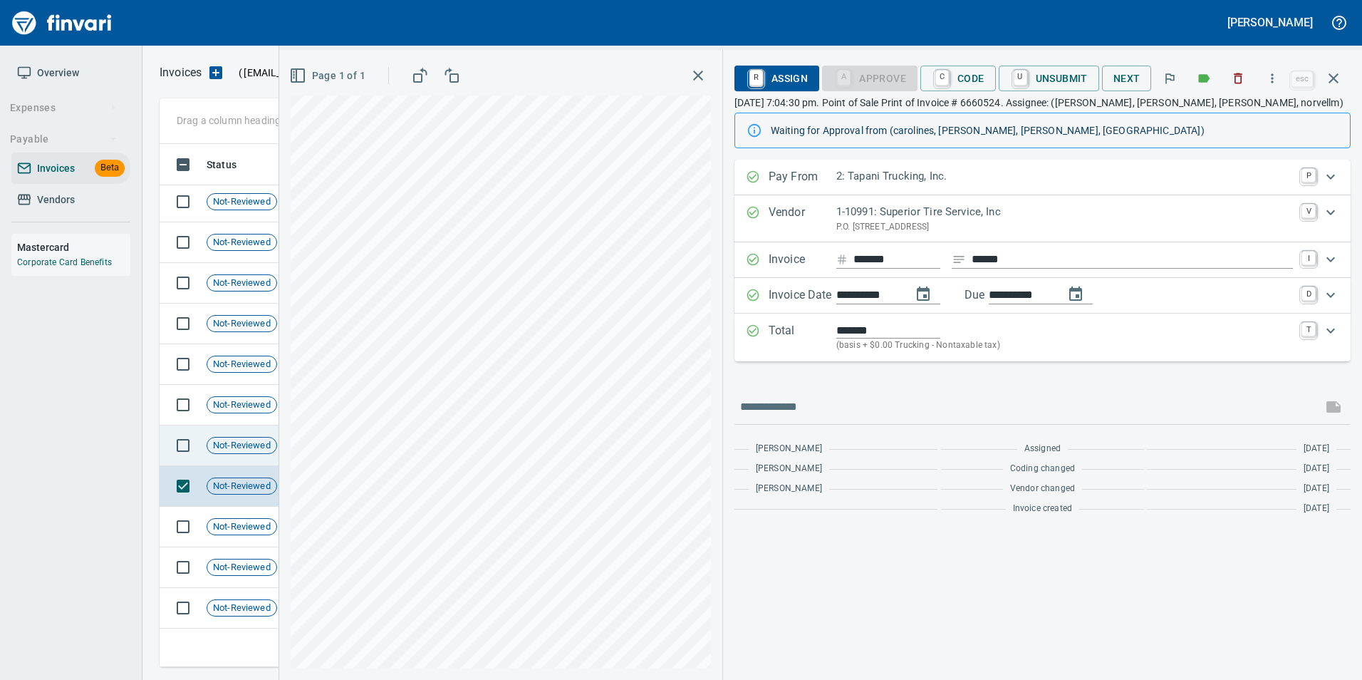
click at [239, 457] on td "Not-Reviewed" at bounding box center [247, 445] width 93 height 41
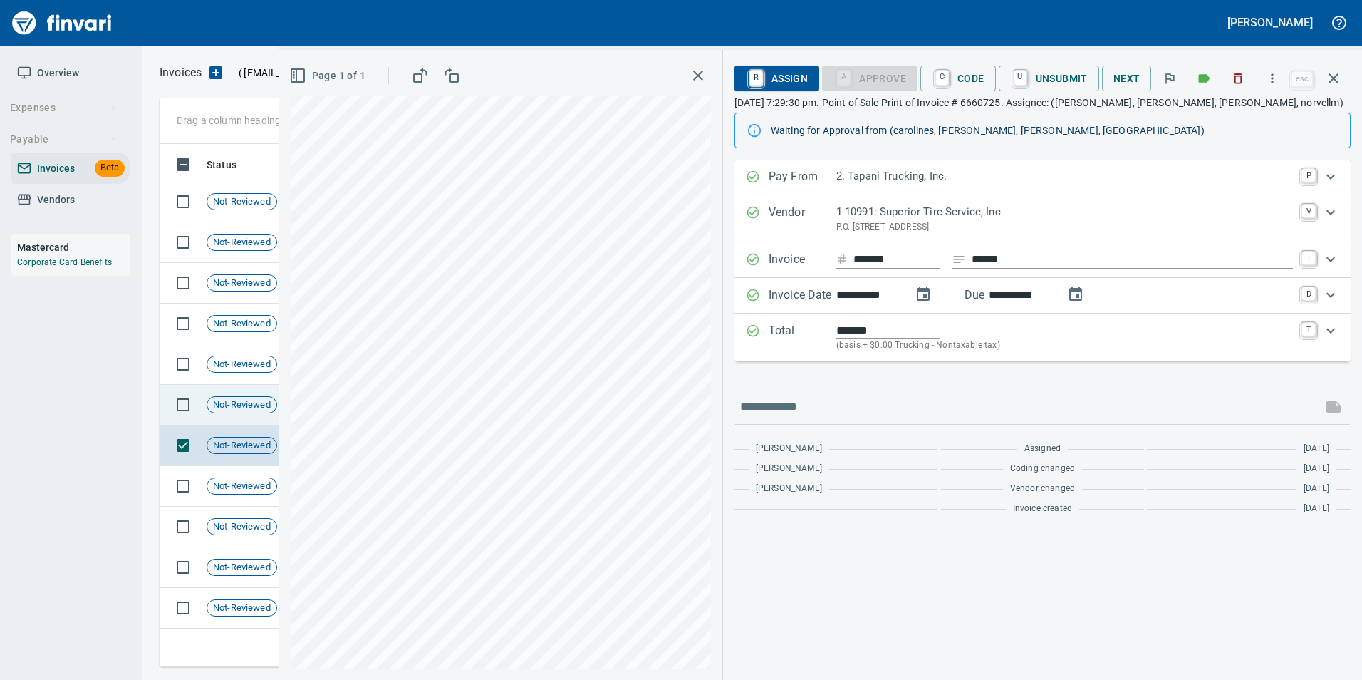
click at [225, 412] on div "Not-Reviewed" at bounding box center [242, 404] width 71 height 17
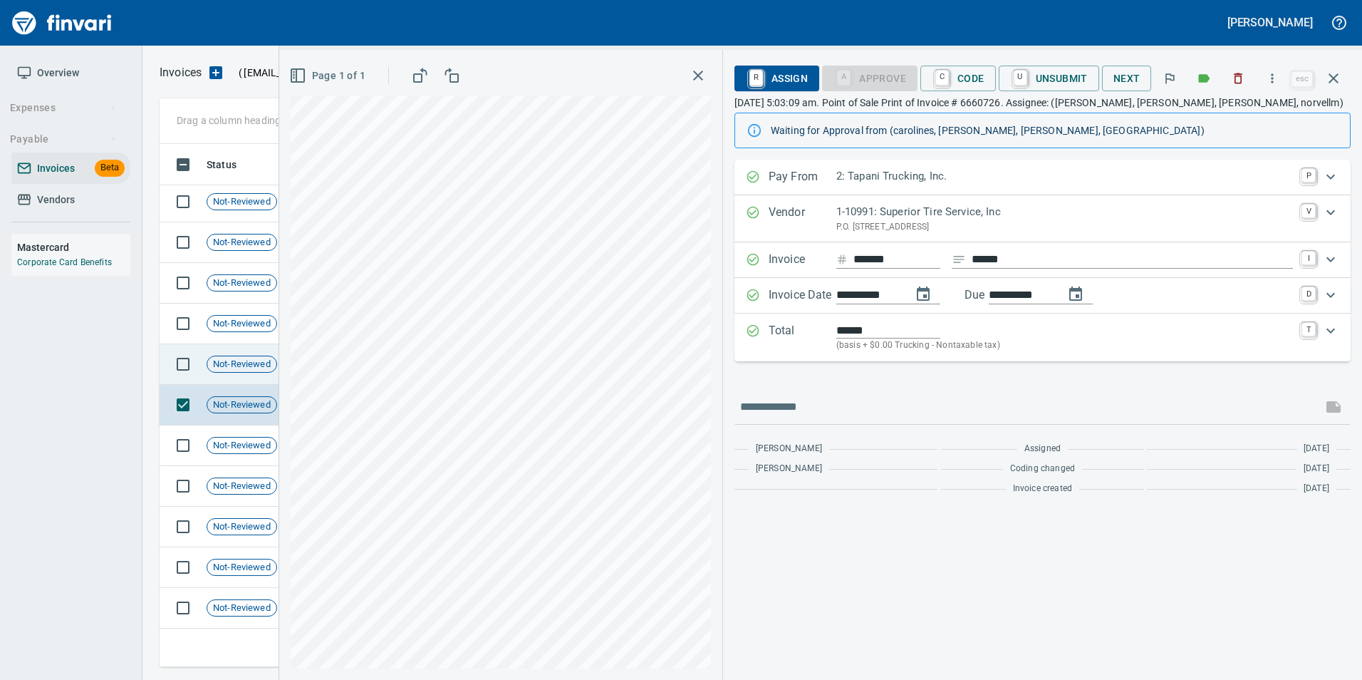
click at [251, 368] on span "Not-Reviewed" at bounding box center [241, 365] width 69 height 14
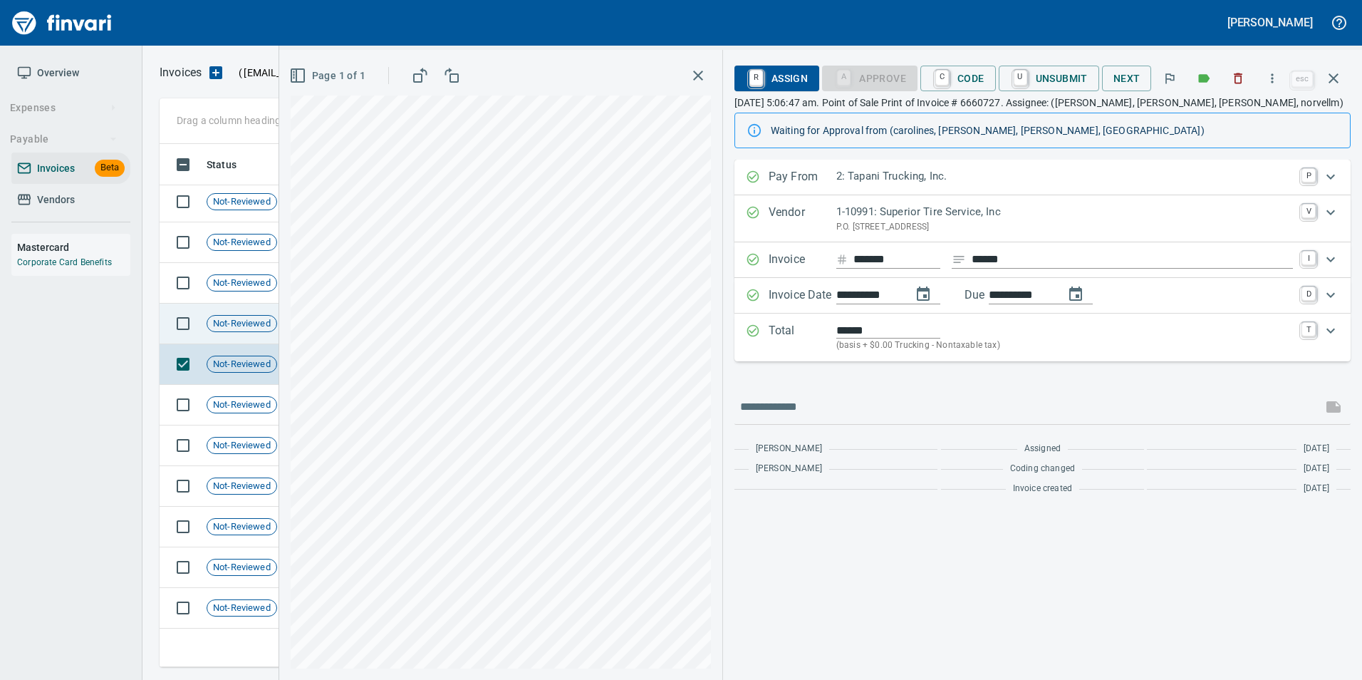
click at [253, 333] on td "Not-Reviewed" at bounding box center [247, 323] width 93 height 41
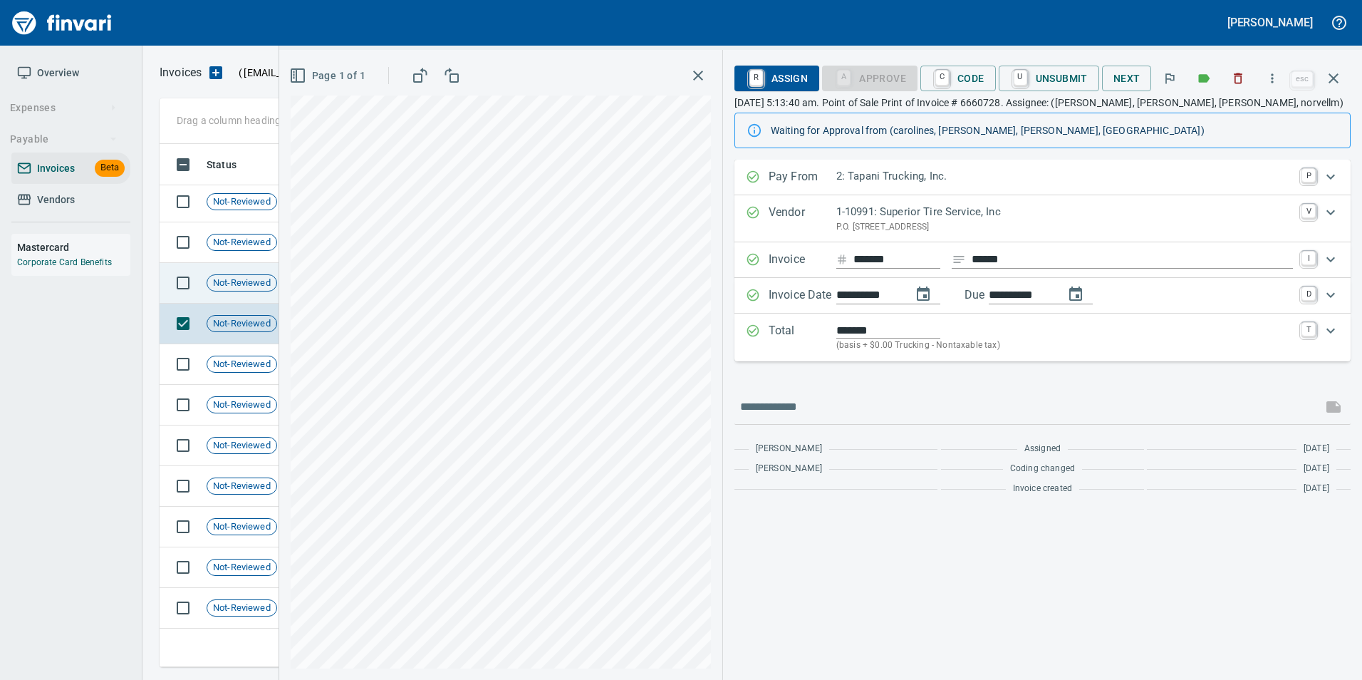
click at [236, 274] on div "Not-Reviewed" at bounding box center [242, 282] width 71 height 17
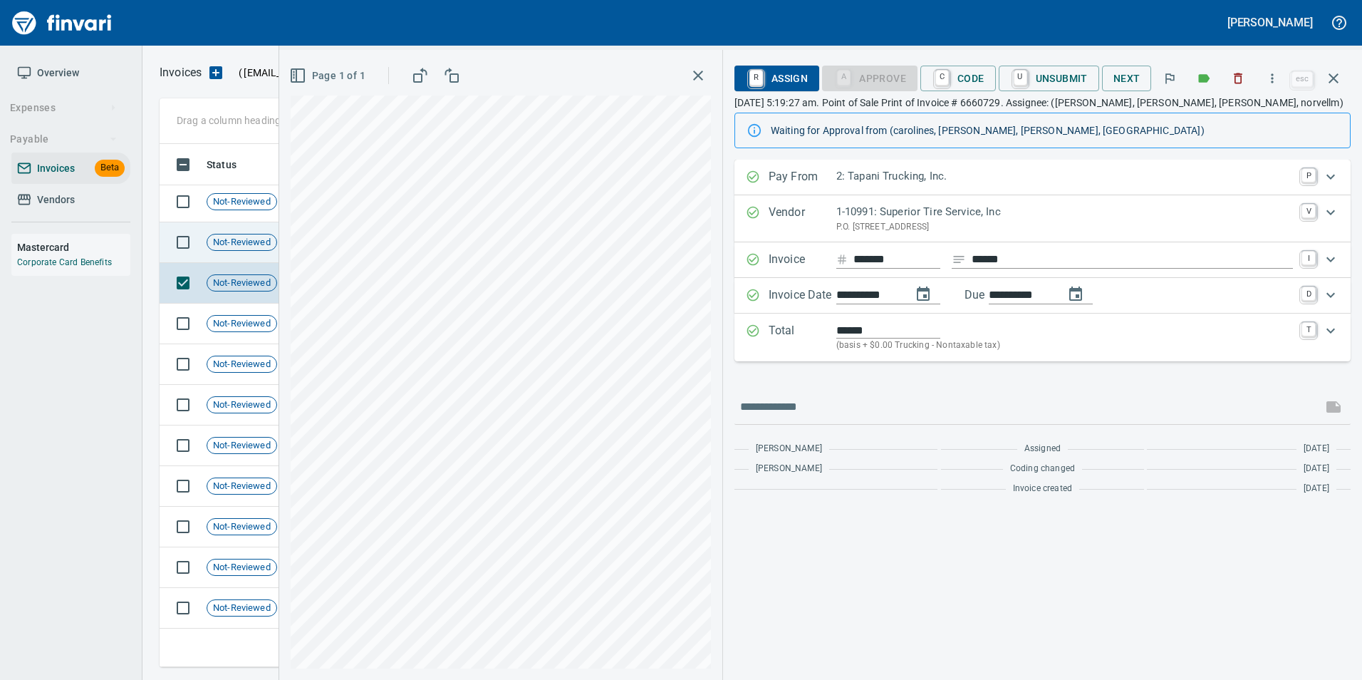
click at [239, 250] on div "Not-Reviewed" at bounding box center [242, 242] width 71 height 17
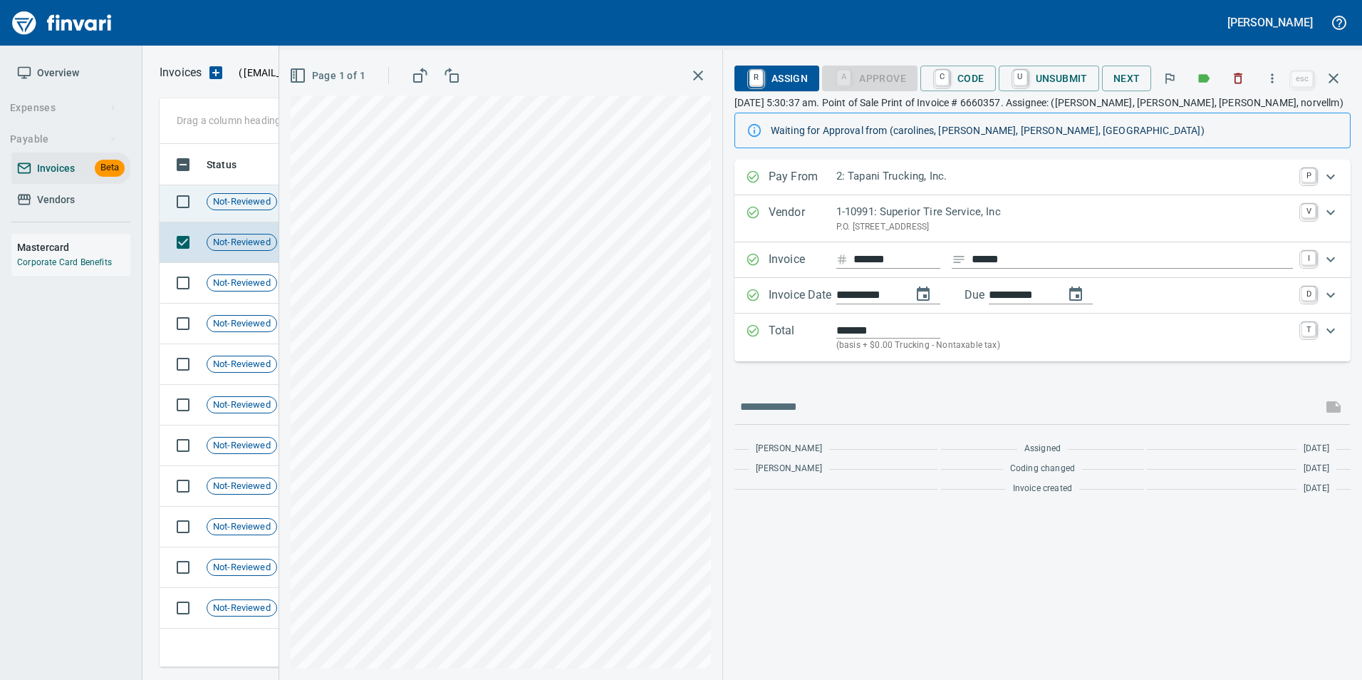
click at [236, 209] on div "Not-Reviewed" at bounding box center [242, 201] width 71 height 17
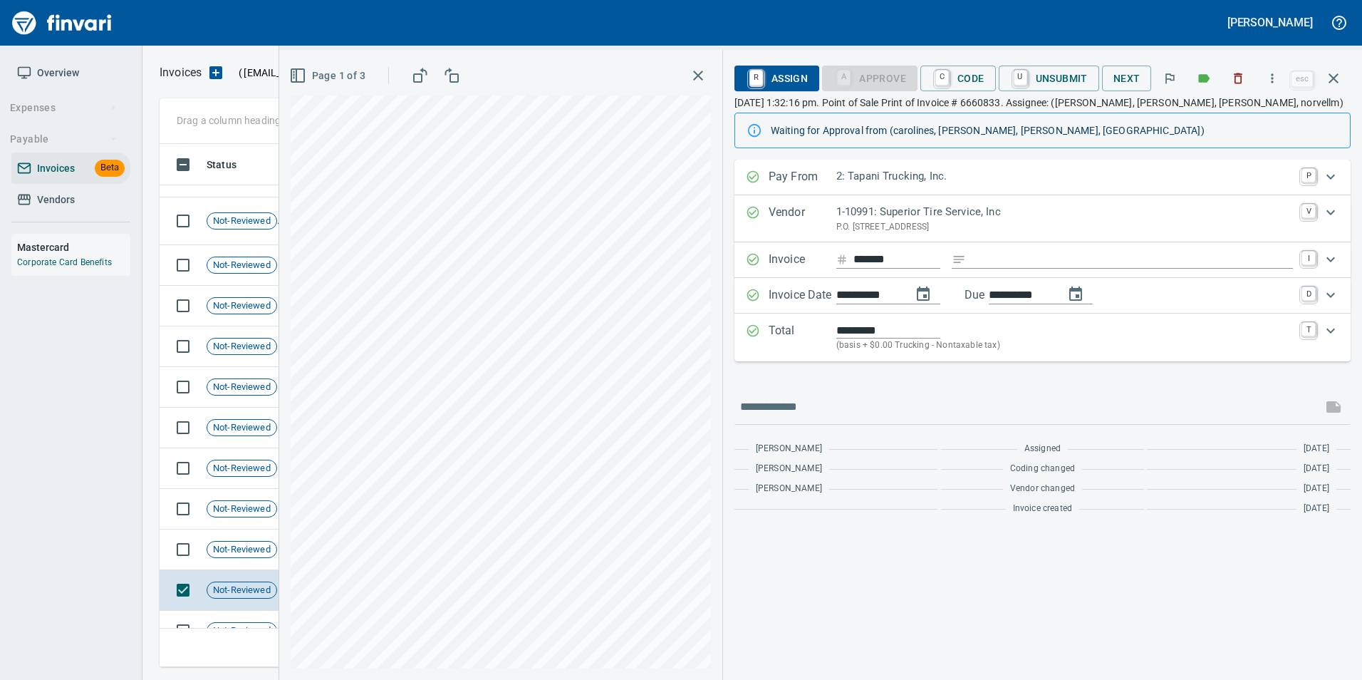
scroll to position [150, 0]
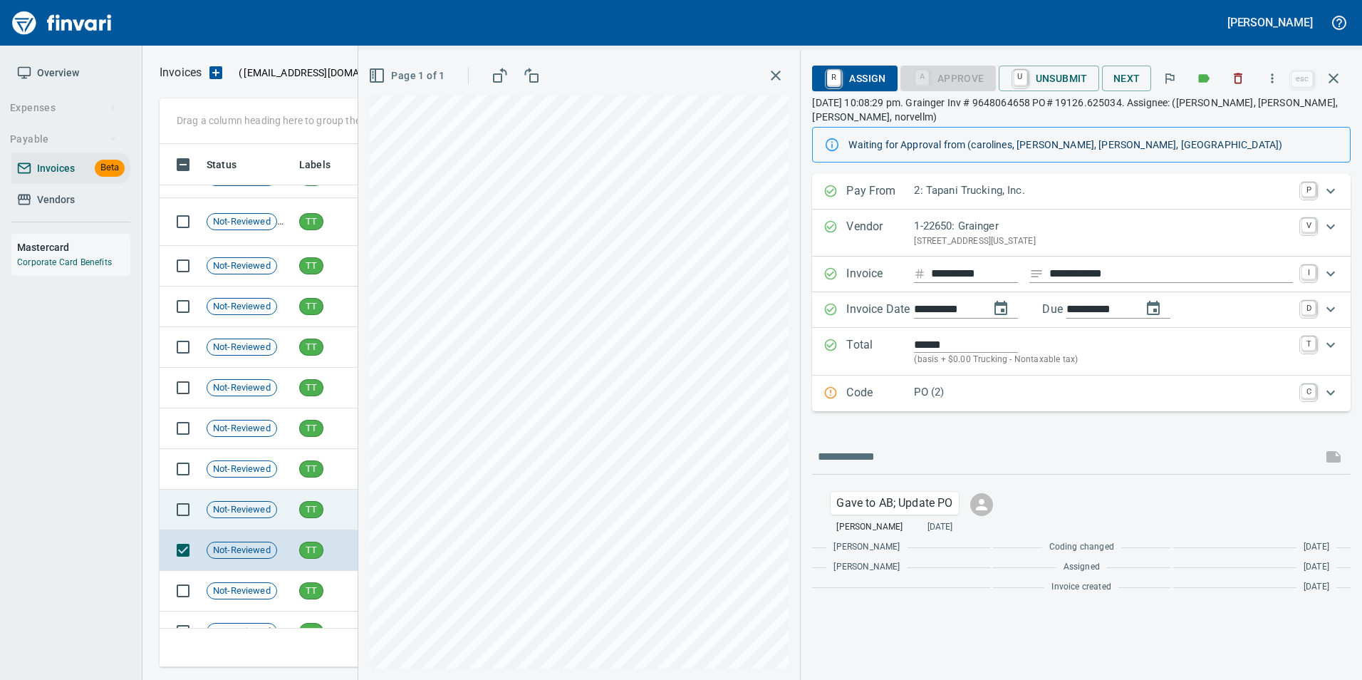
click at [249, 520] on td "Not-Reviewed" at bounding box center [247, 509] width 93 height 41
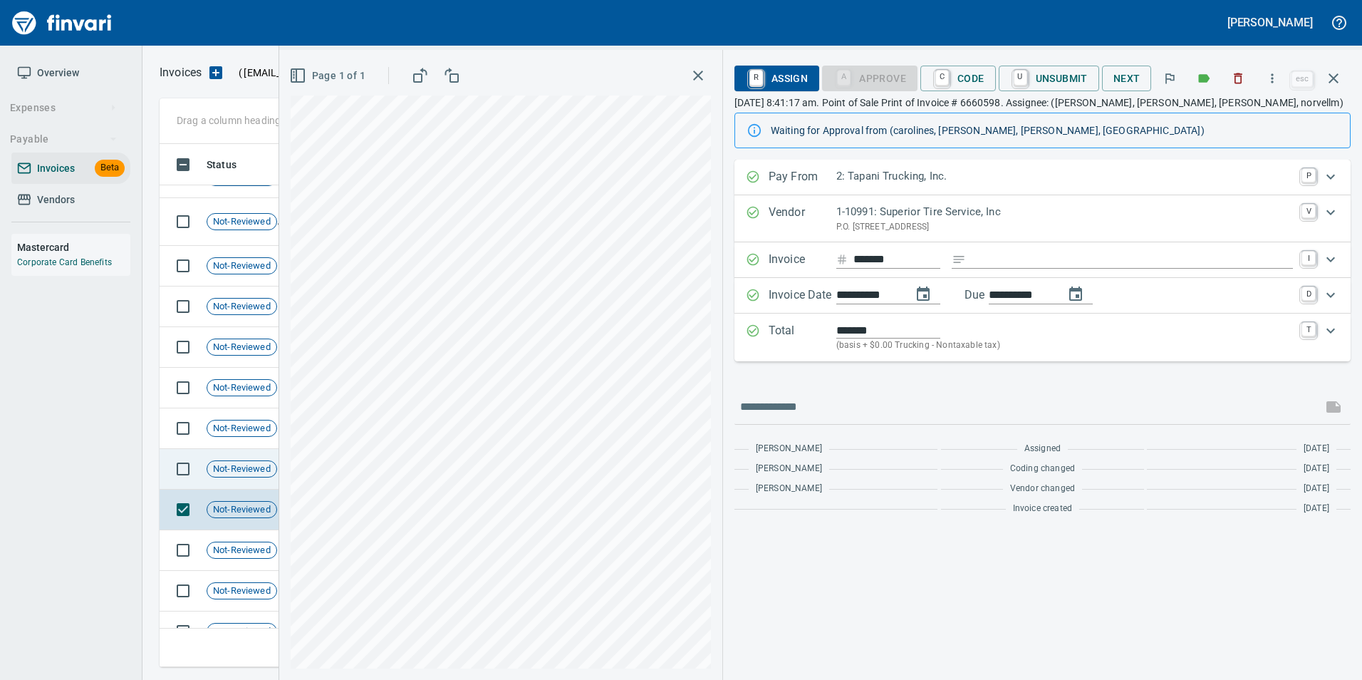
click at [250, 461] on div "Not-Reviewed" at bounding box center [242, 468] width 71 height 17
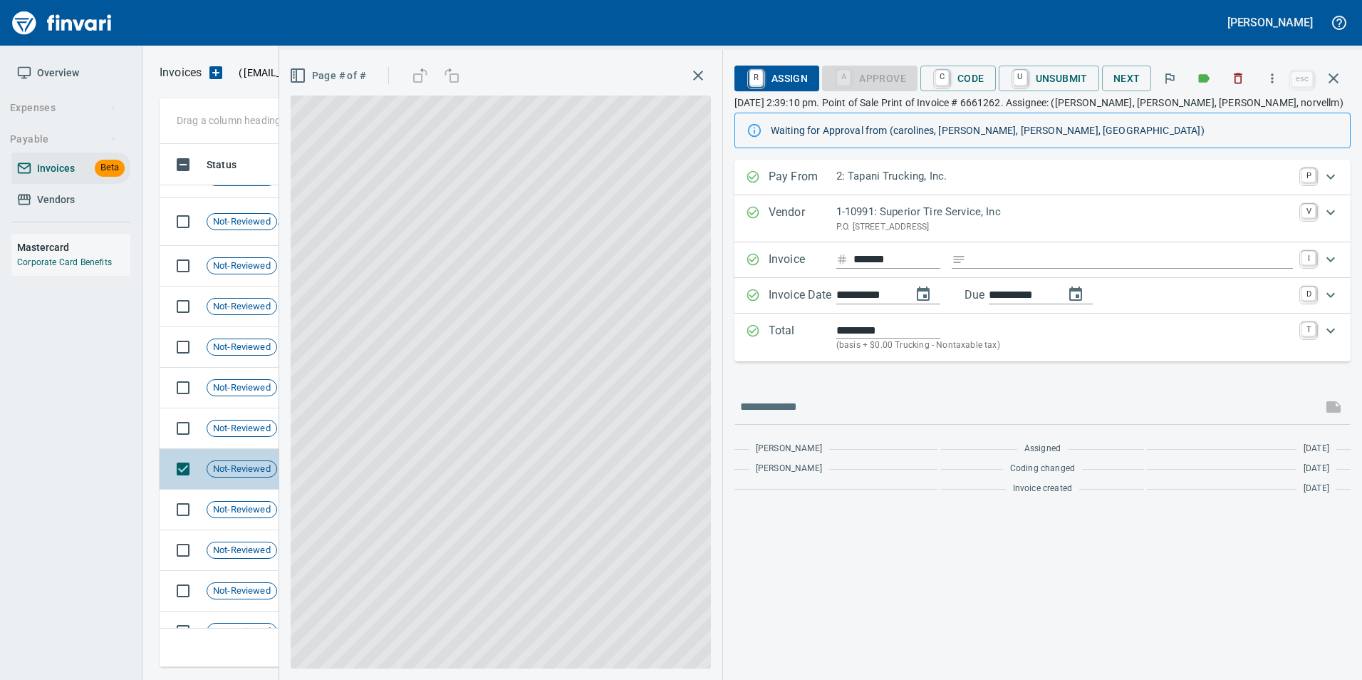
click at [250, 454] on td "Not-Reviewed" at bounding box center [247, 469] width 93 height 41
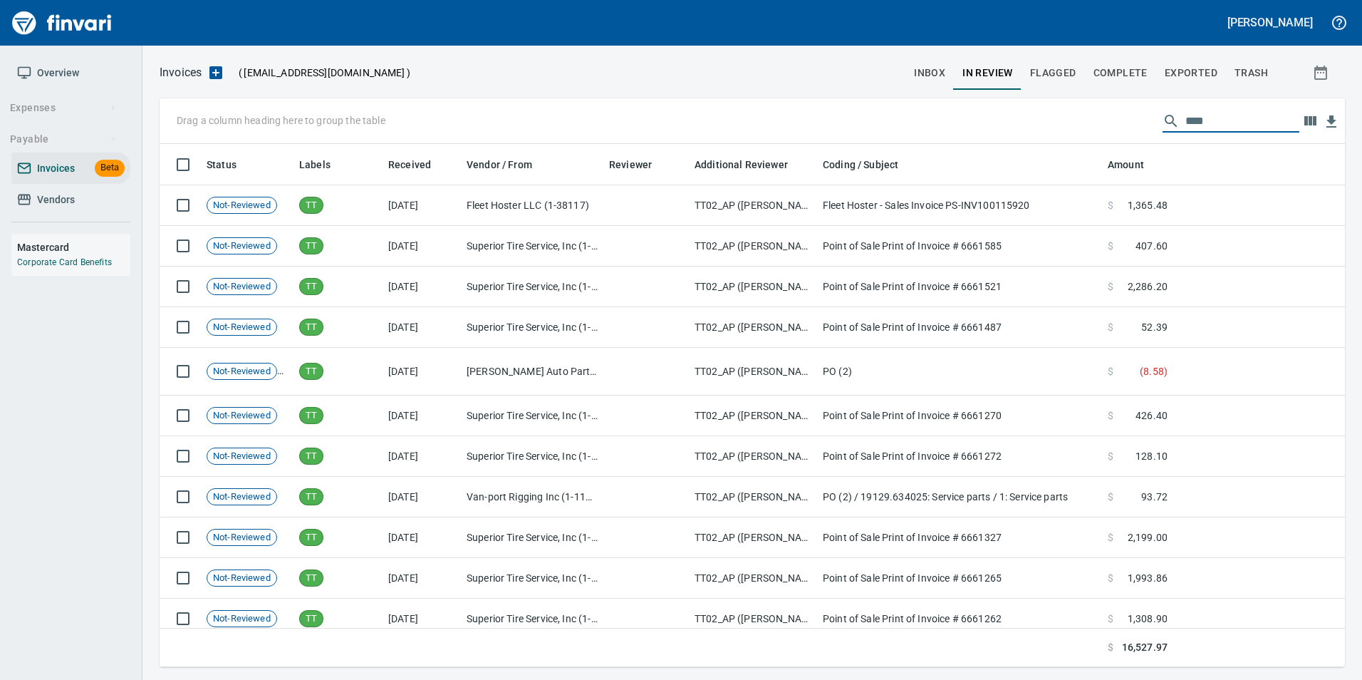
click at [1223, 123] on input "****" at bounding box center [1242, 121] width 114 height 23
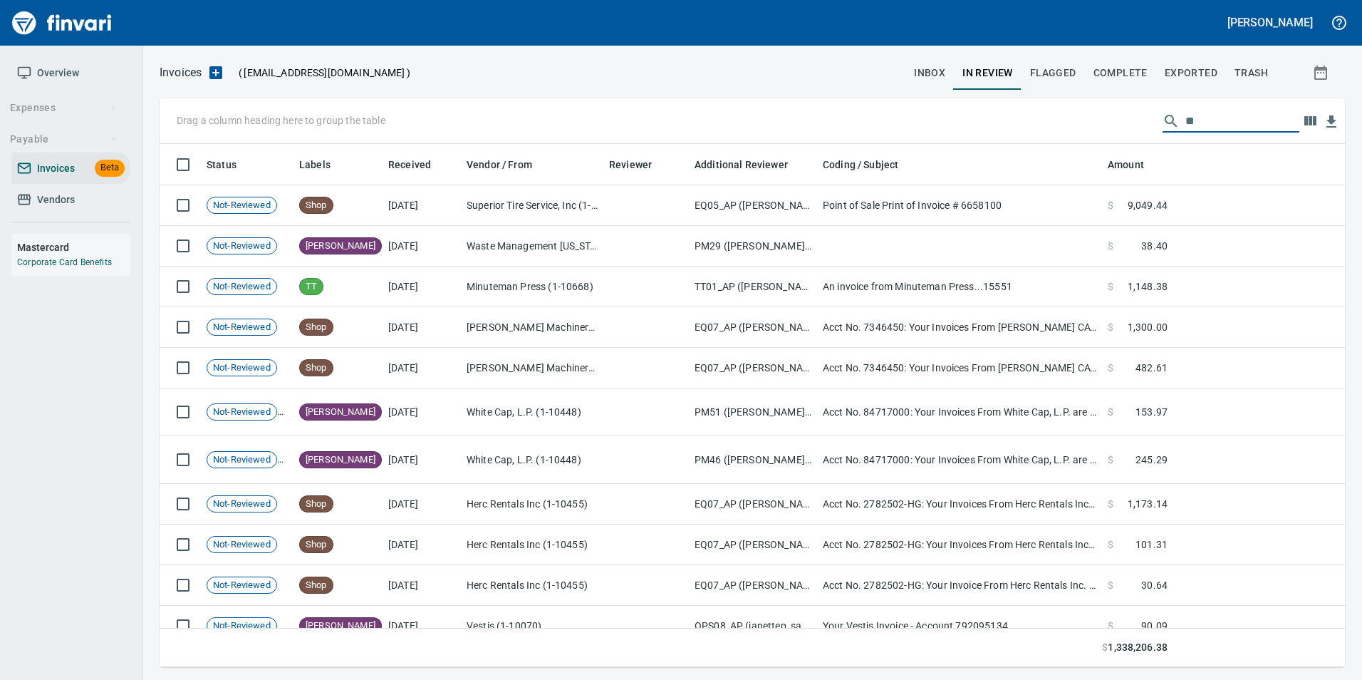
type input "*"
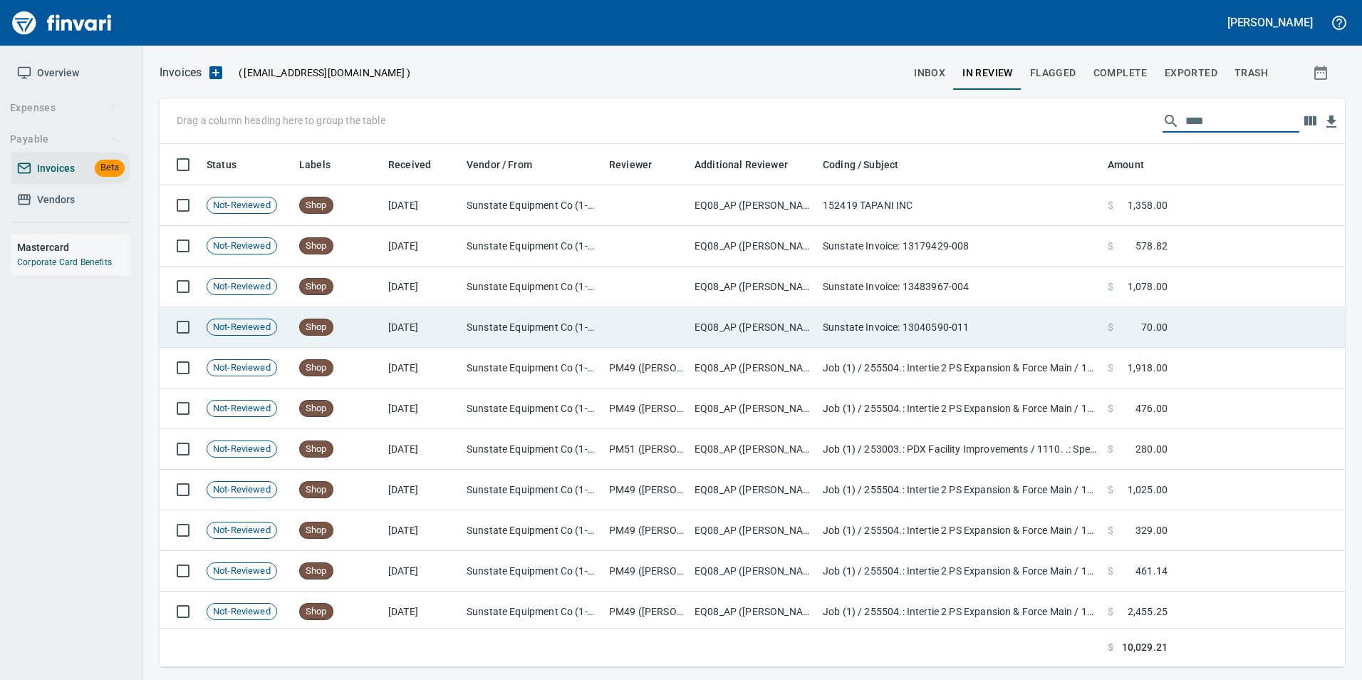
scroll to position [4, 0]
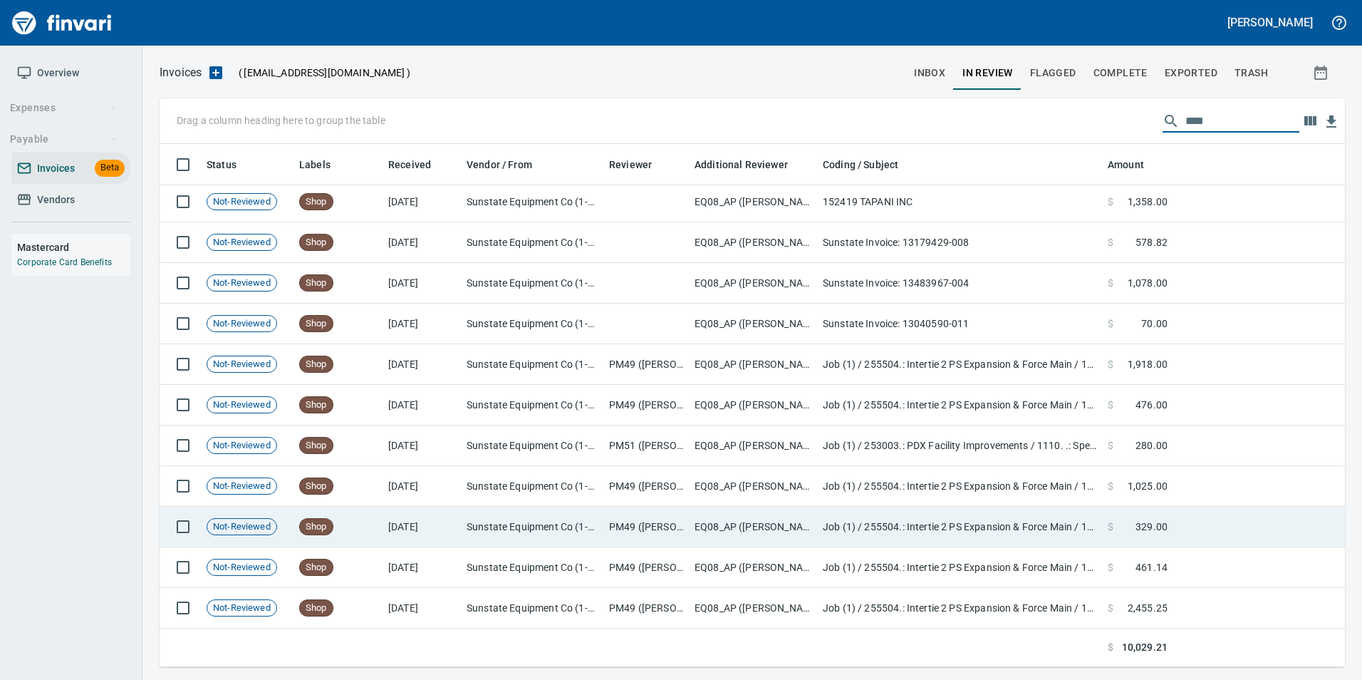
type input "****"
click at [474, 608] on td "Sunstate Equipment Co (1-30297)" at bounding box center [532, 608] width 142 height 41
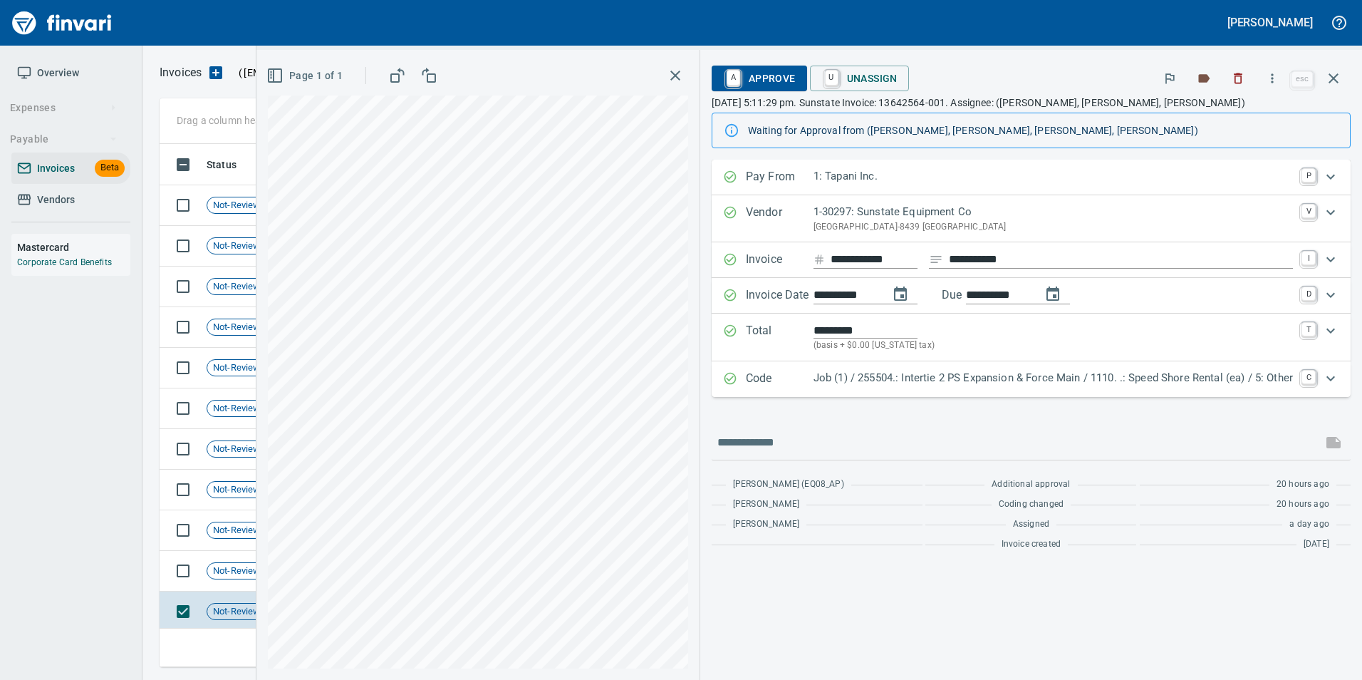
scroll to position [512, 1163]
click at [227, 567] on span "Not-Reviewed" at bounding box center [241, 568] width 69 height 14
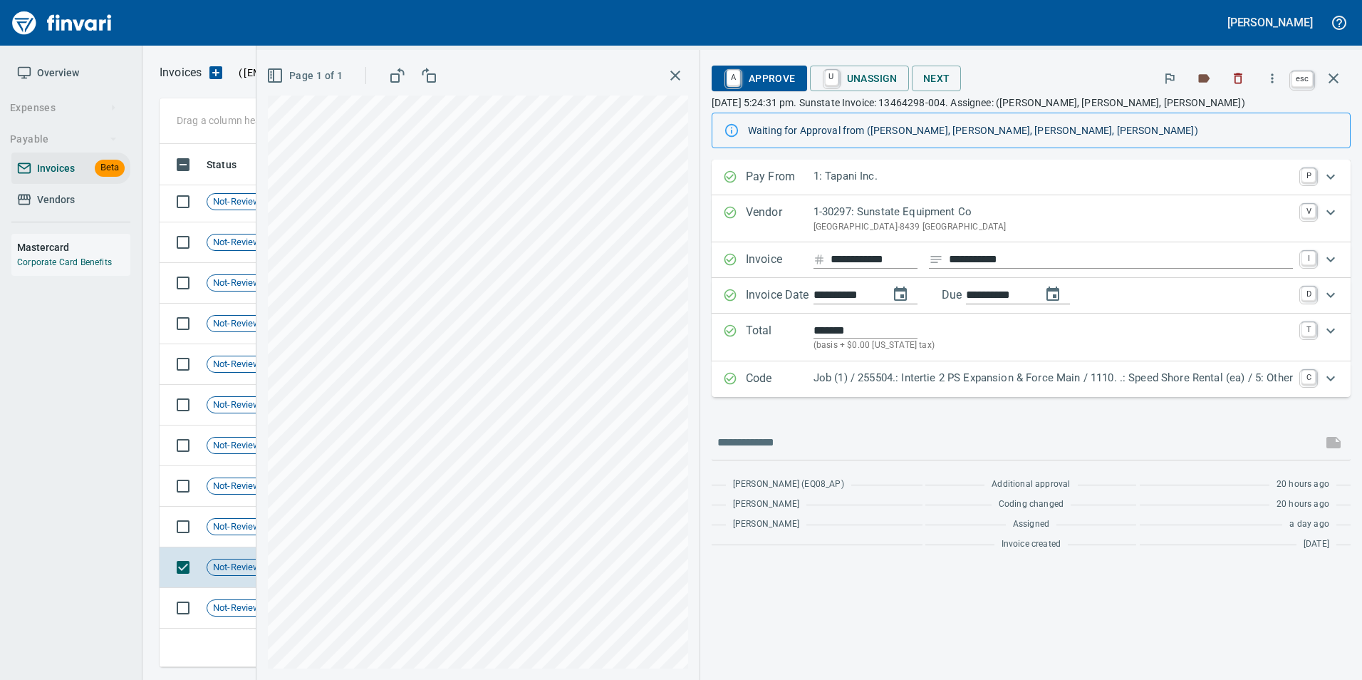
click at [1335, 84] on icon "button" at bounding box center [1333, 78] width 17 height 17
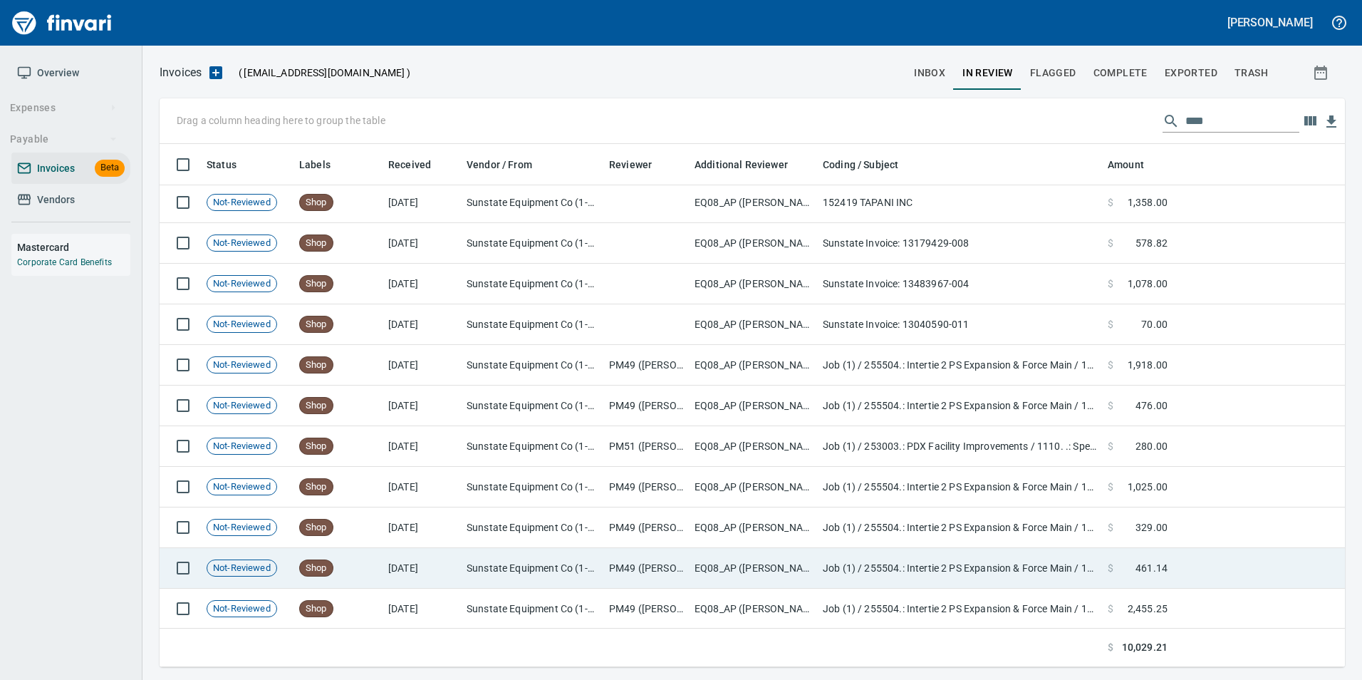
scroll to position [4, 0]
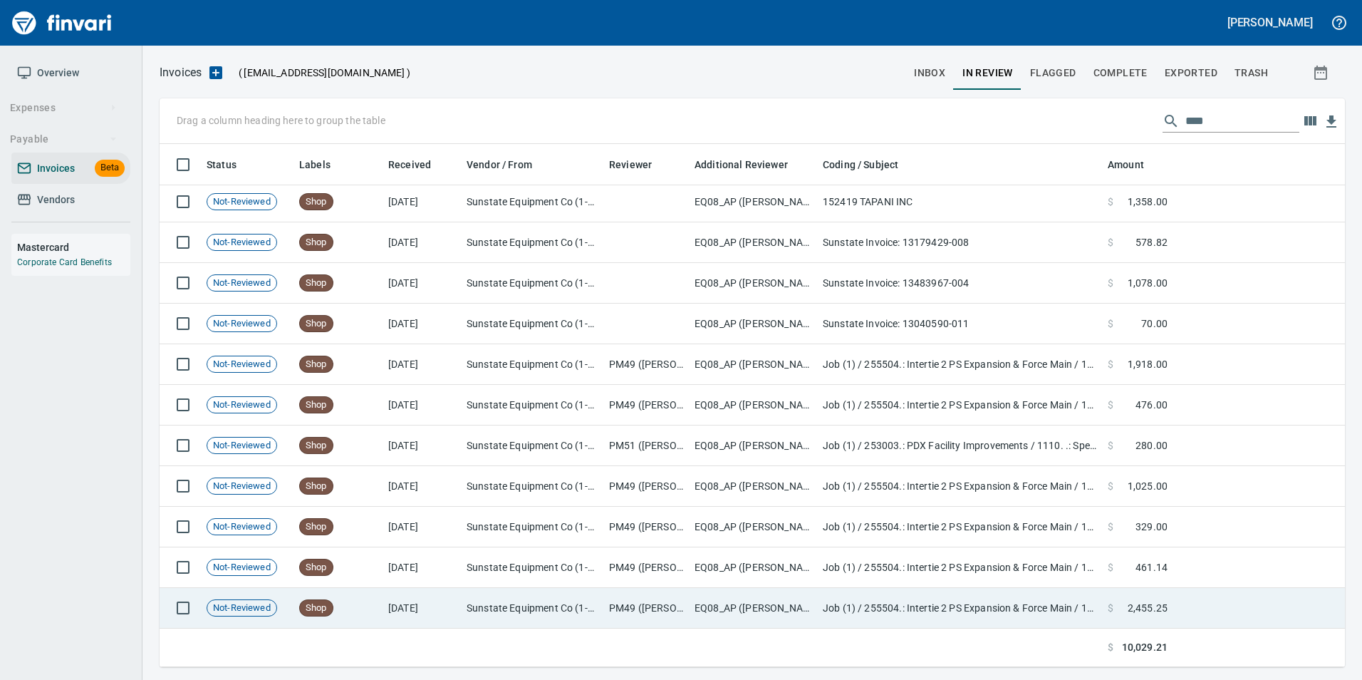
click at [375, 600] on td "Shop" at bounding box center [337, 608] width 89 height 41
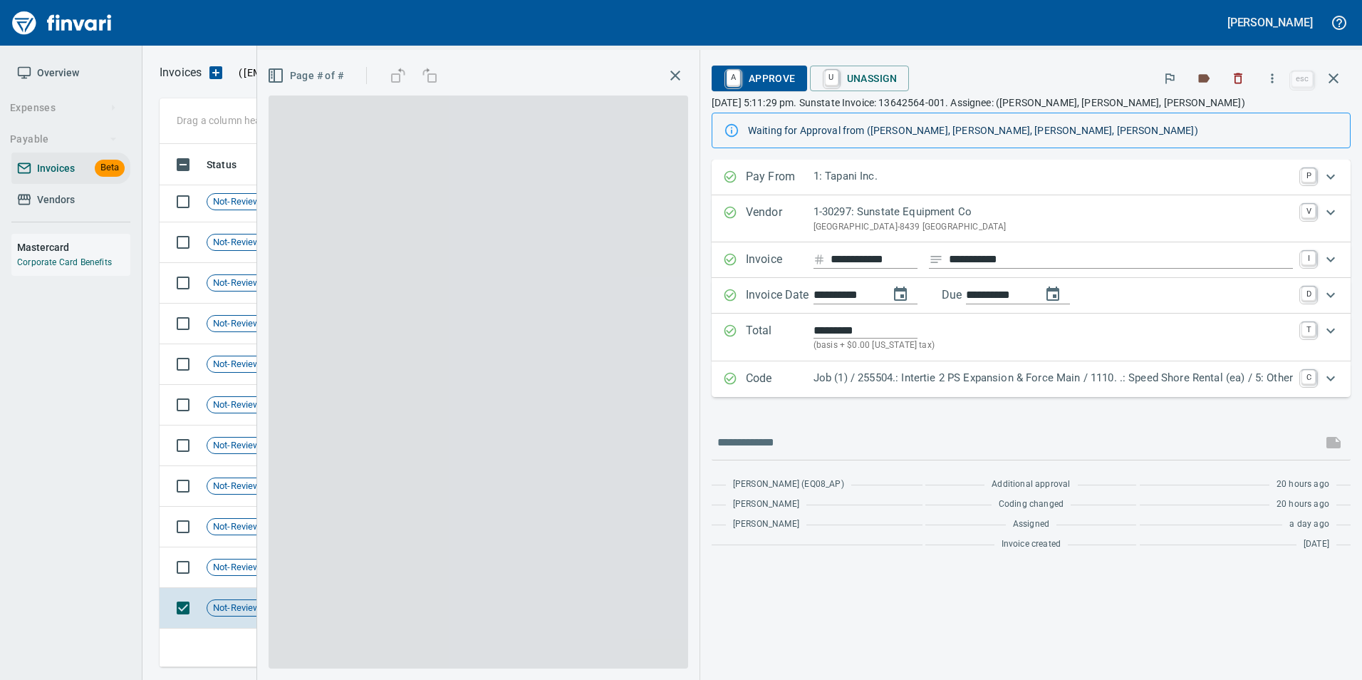
scroll to position [512, 1163]
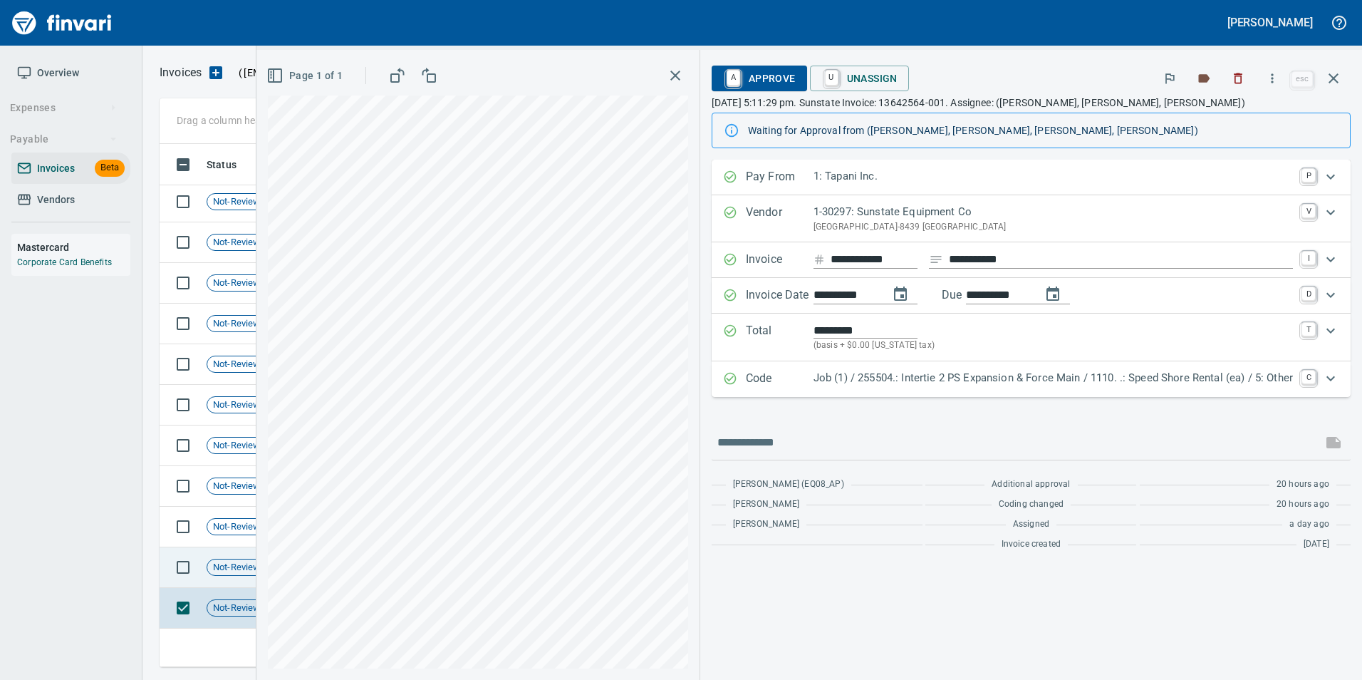
click at [233, 561] on span "Not-Reviewed" at bounding box center [241, 568] width 69 height 14
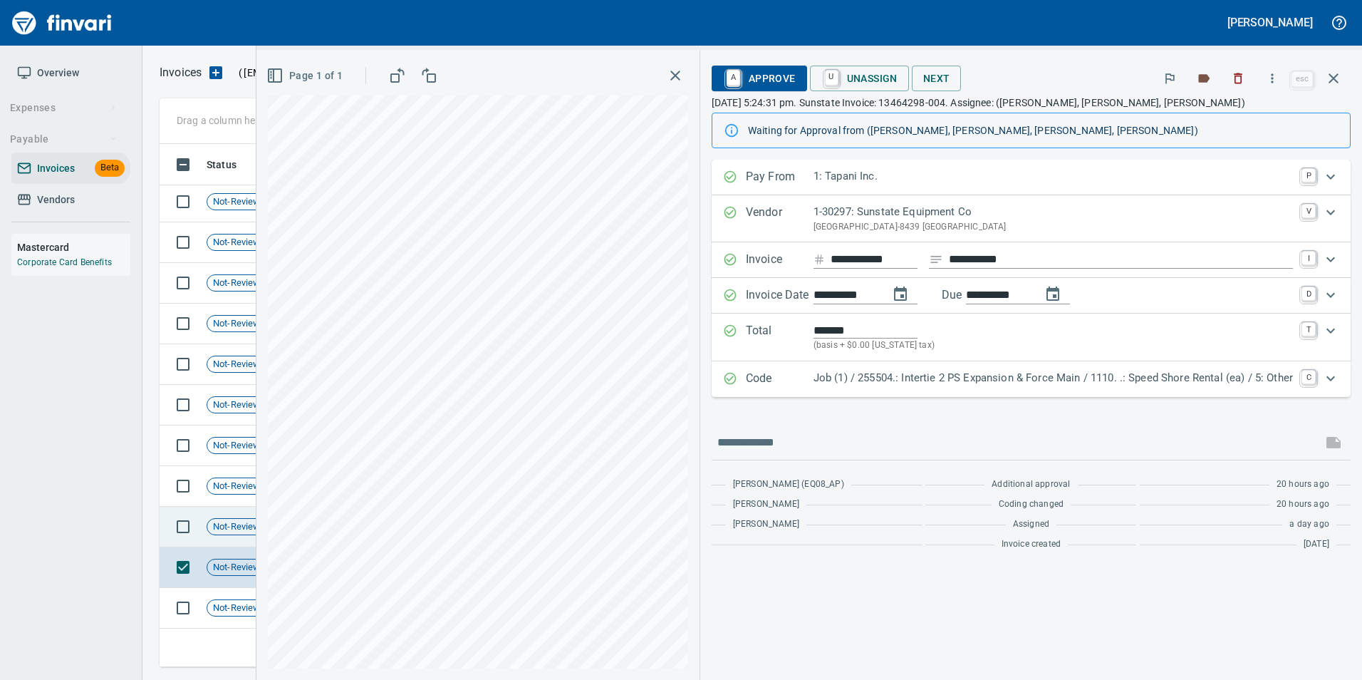
click at [236, 533] on div "Not-Reviewed" at bounding box center [242, 526] width 71 height 17
click at [221, 484] on span "Not-Reviewed" at bounding box center [241, 486] width 69 height 14
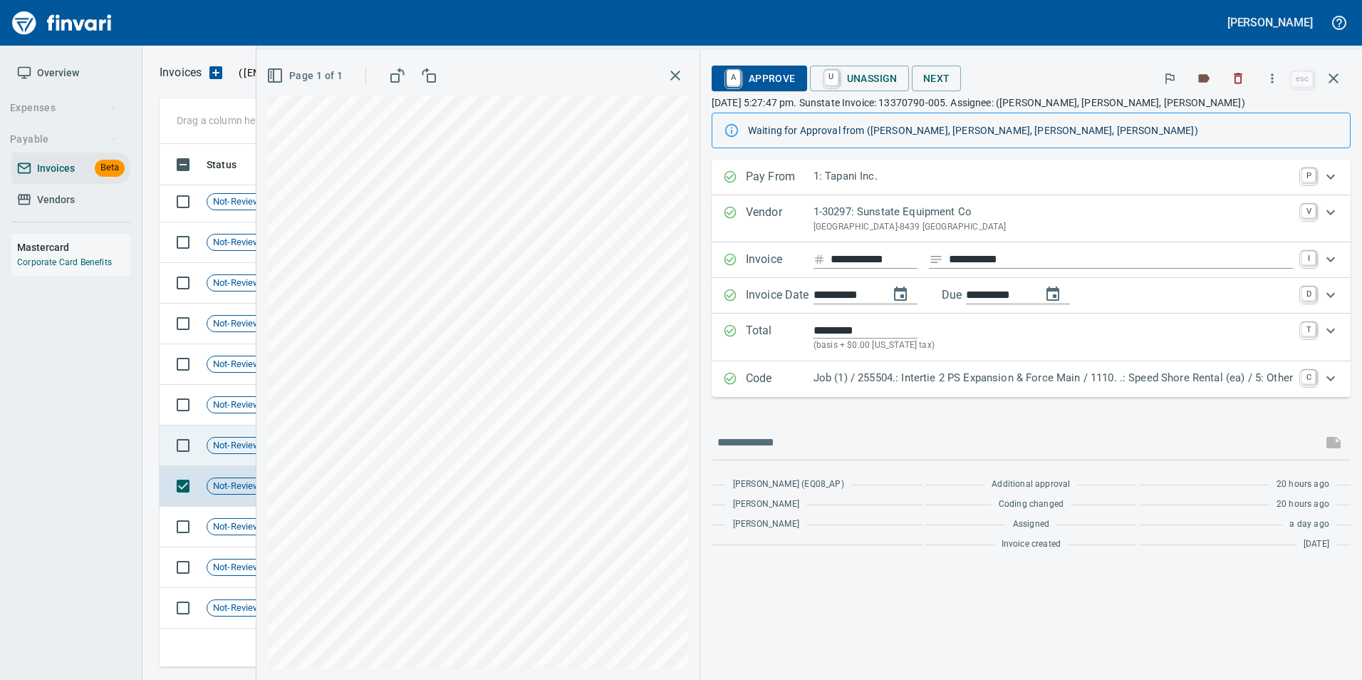
click at [233, 442] on span "Not-Reviewed" at bounding box center [241, 446] width 69 height 14
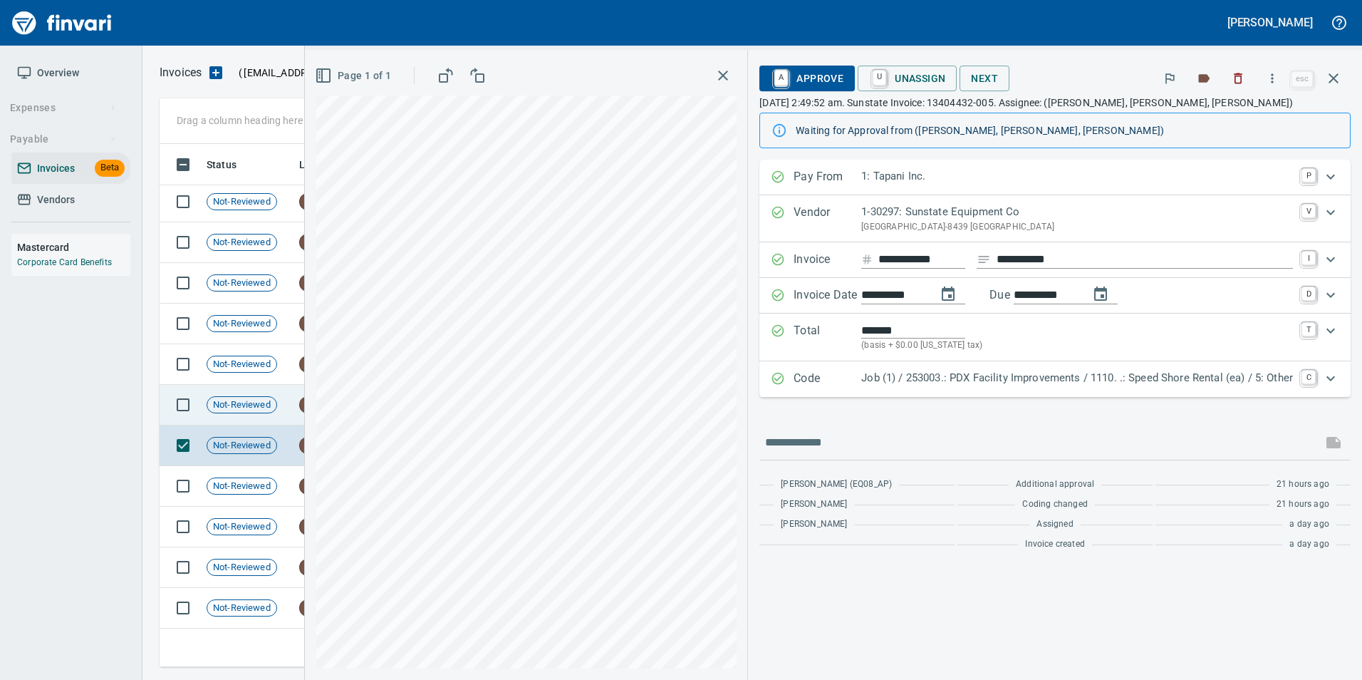
click at [232, 407] on span "Not-Reviewed" at bounding box center [241, 405] width 69 height 14
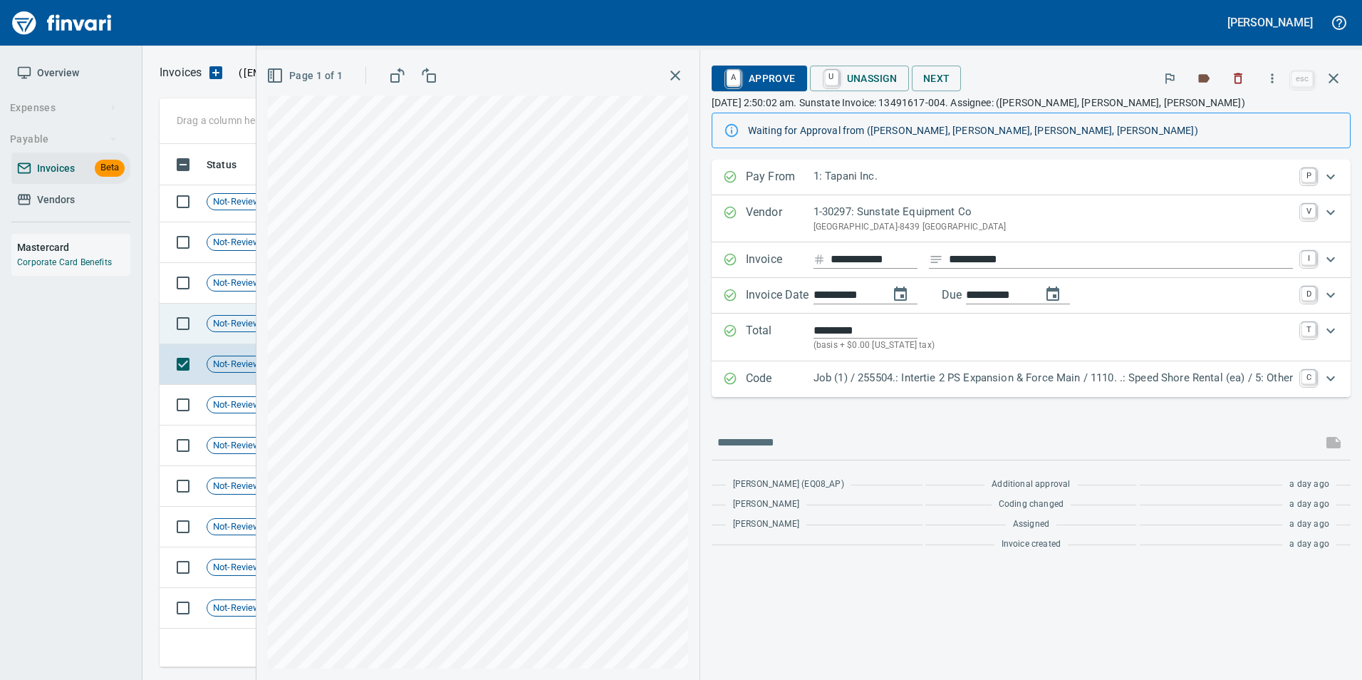
click at [243, 323] on span "Not-Reviewed" at bounding box center [241, 324] width 69 height 14
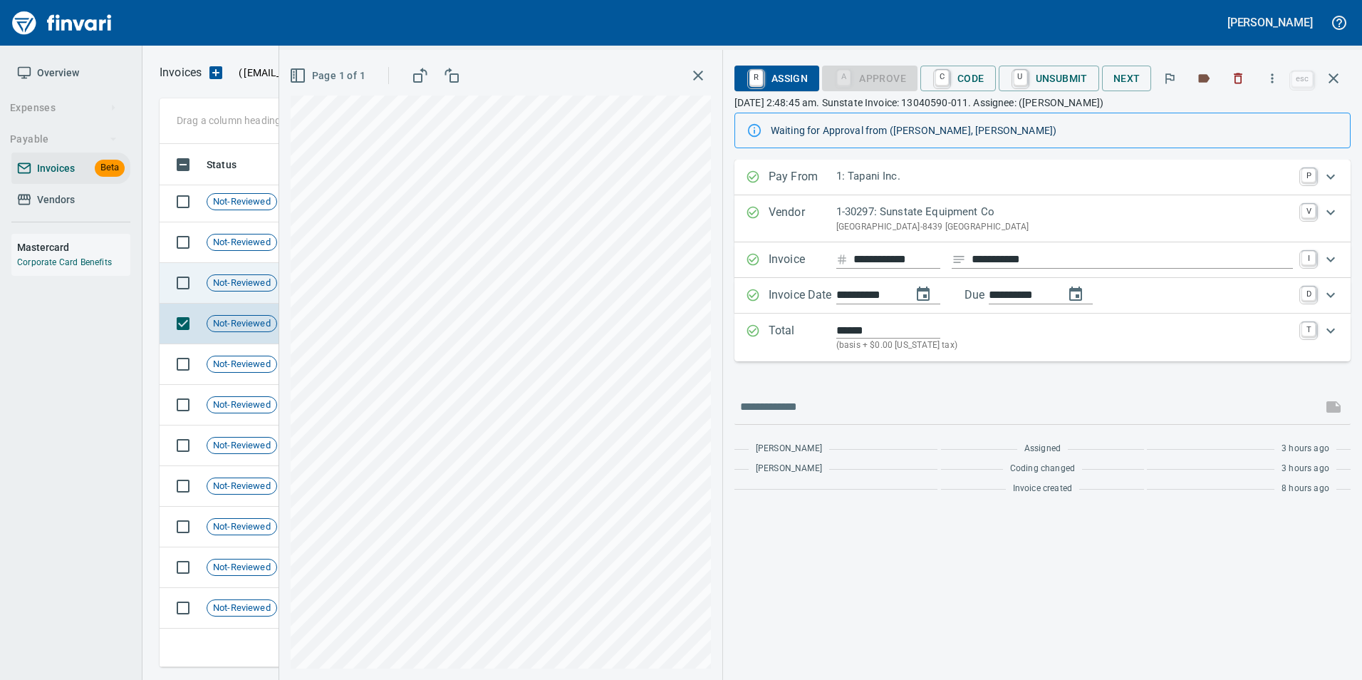
click at [220, 289] on div "Not-Reviewed" at bounding box center [242, 282] width 71 height 17
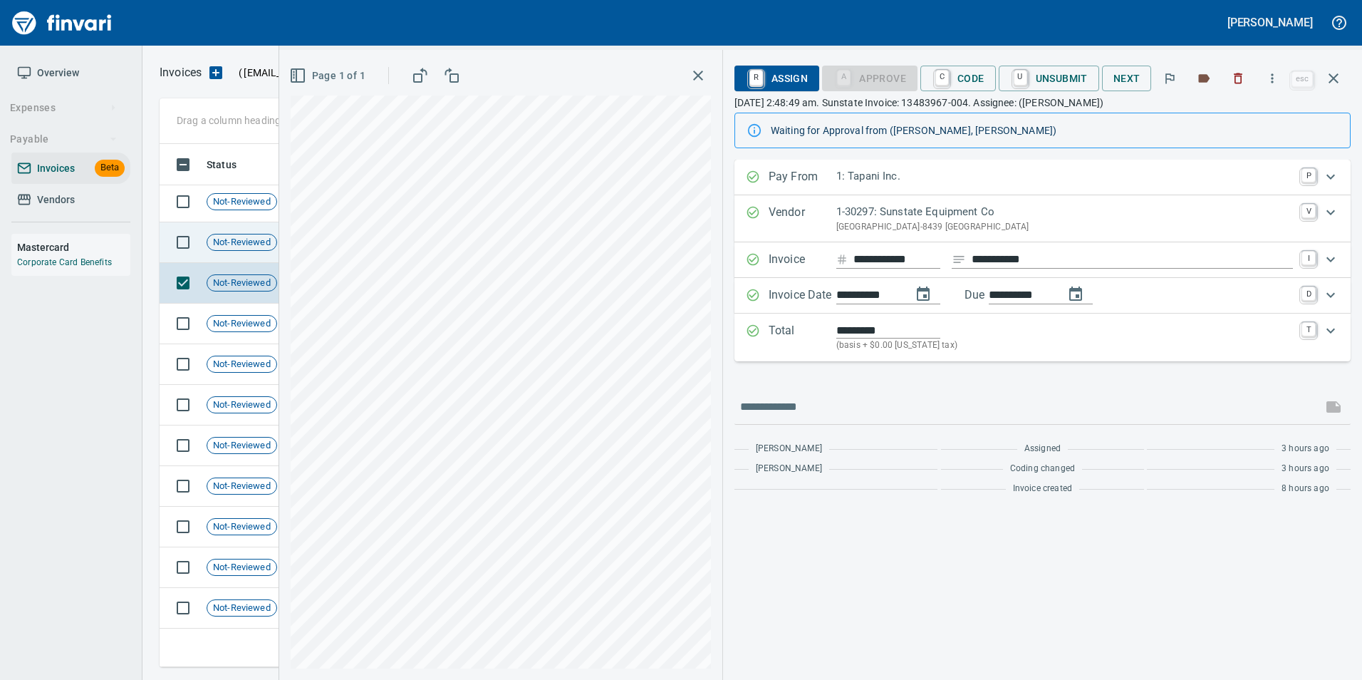
click at [259, 242] on span "Not-Reviewed" at bounding box center [241, 243] width 69 height 14
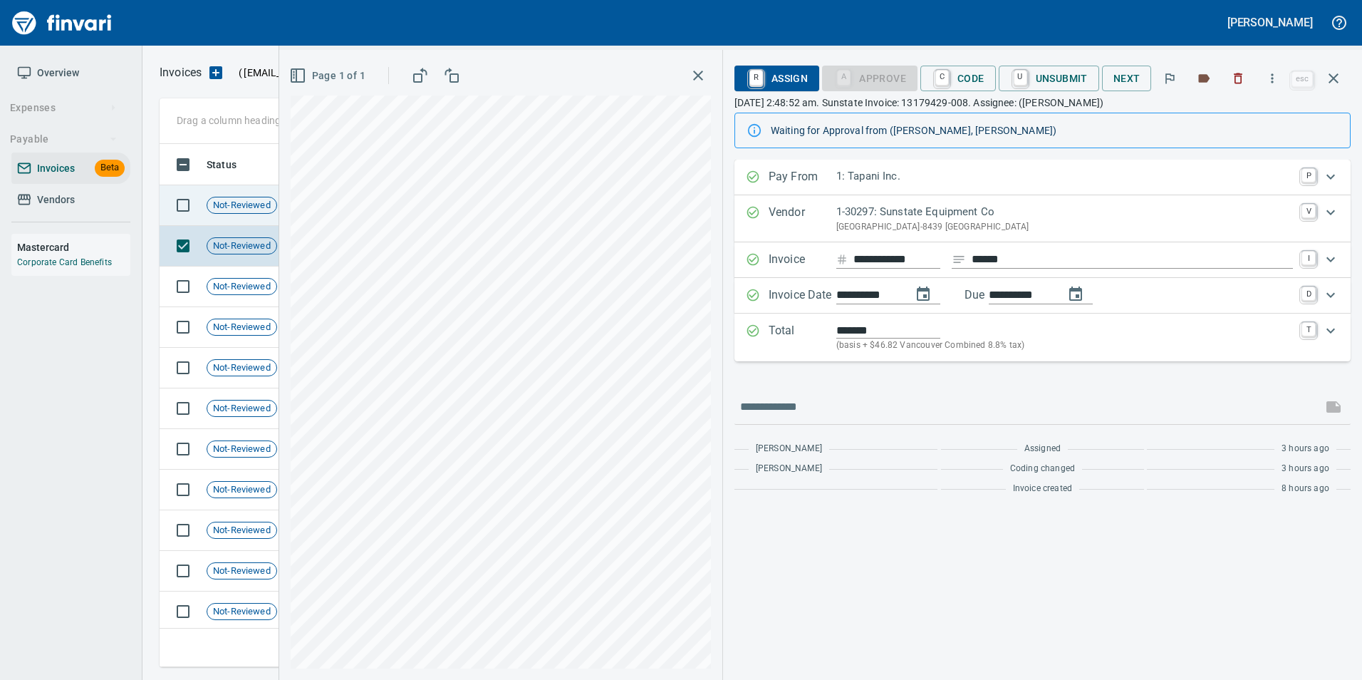
click at [249, 202] on span "Not-Reviewed" at bounding box center [241, 206] width 69 height 14
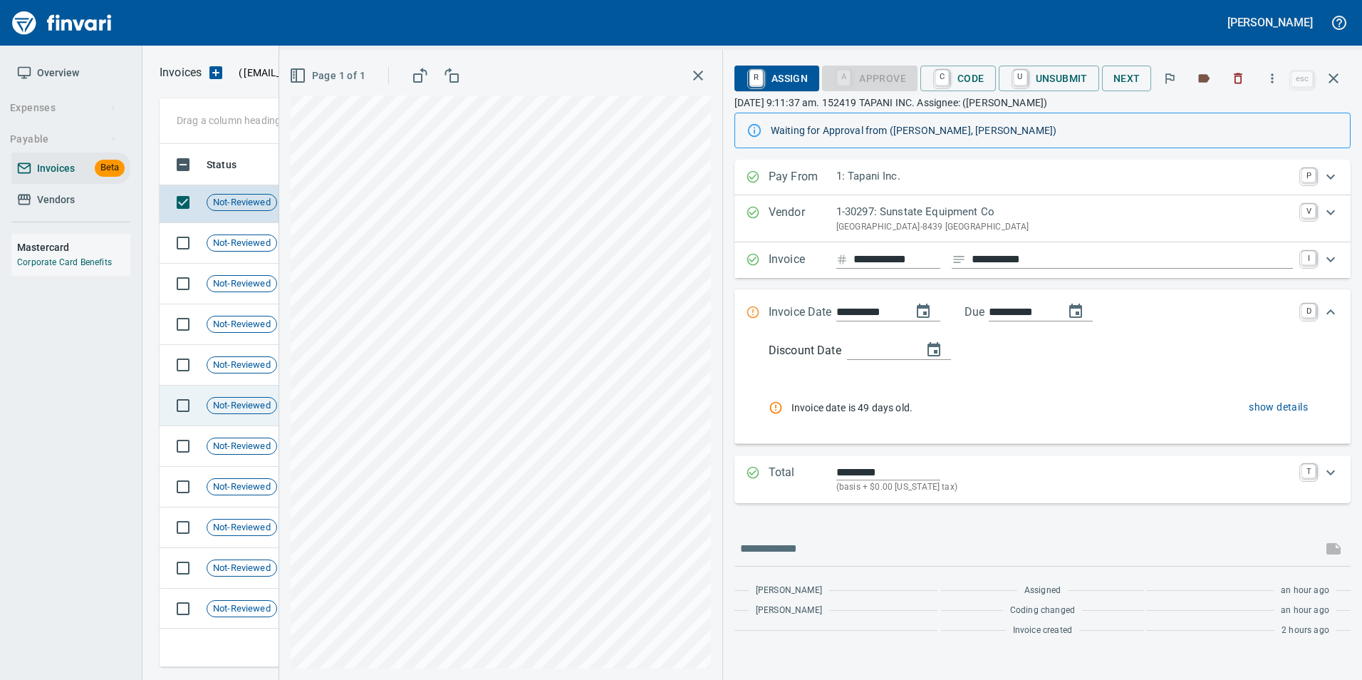
scroll to position [4, 0]
click at [264, 601] on span "Not-Reviewed" at bounding box center [241, 608] width 69 height 14
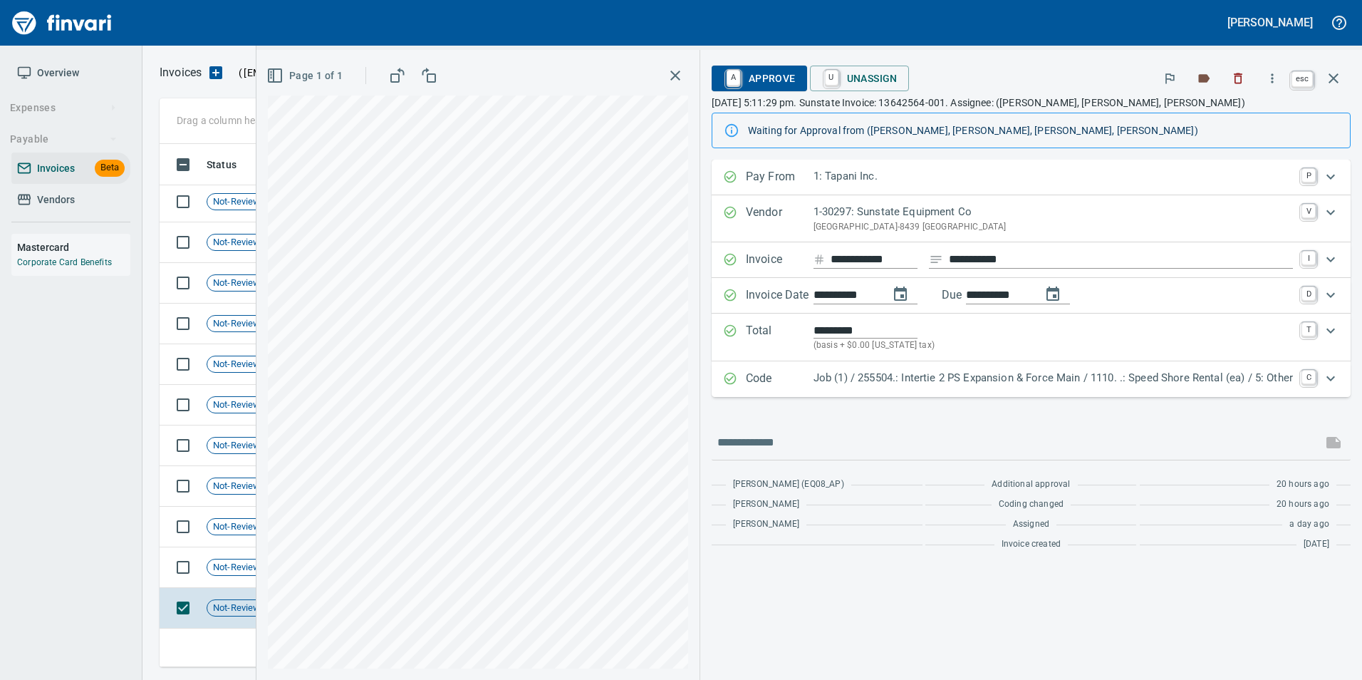
click at [1328, 81] on icon "button" at bounding box center [1333, 78] width 17 height 17
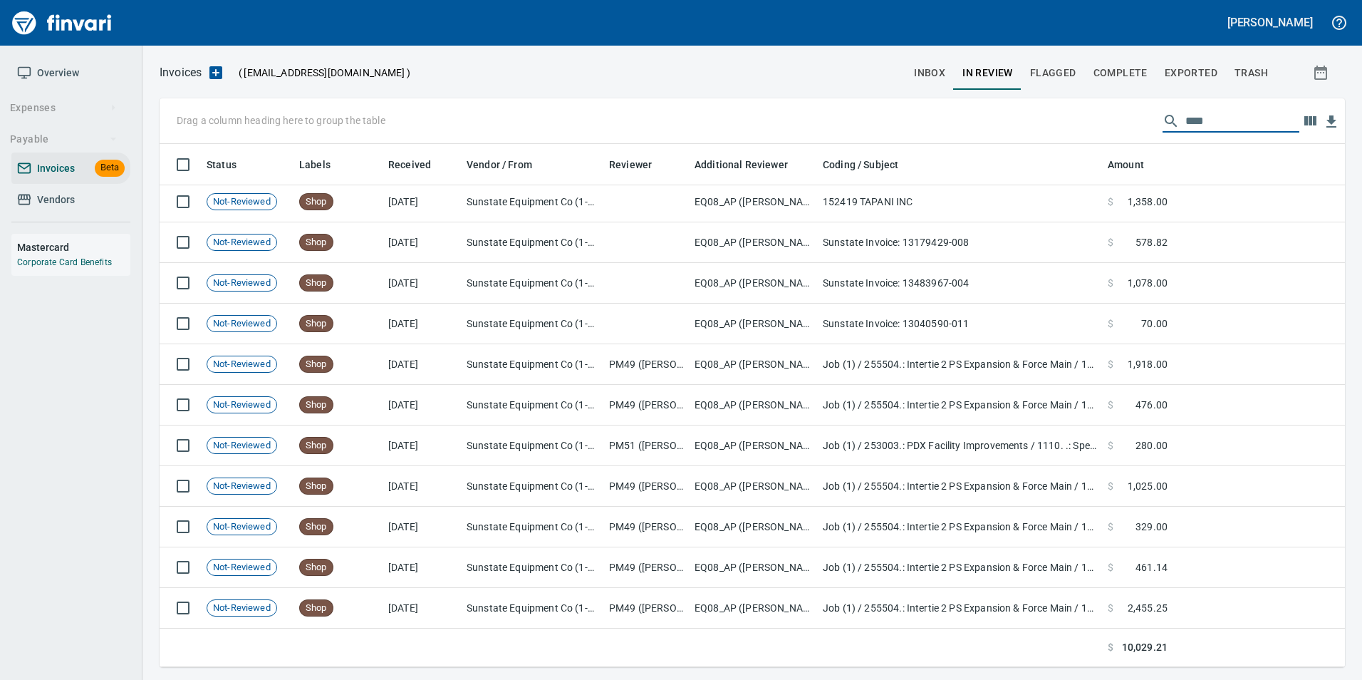
click at [1207, 121] on input "****" at bounding box center [1242, 121] width 114 height 23
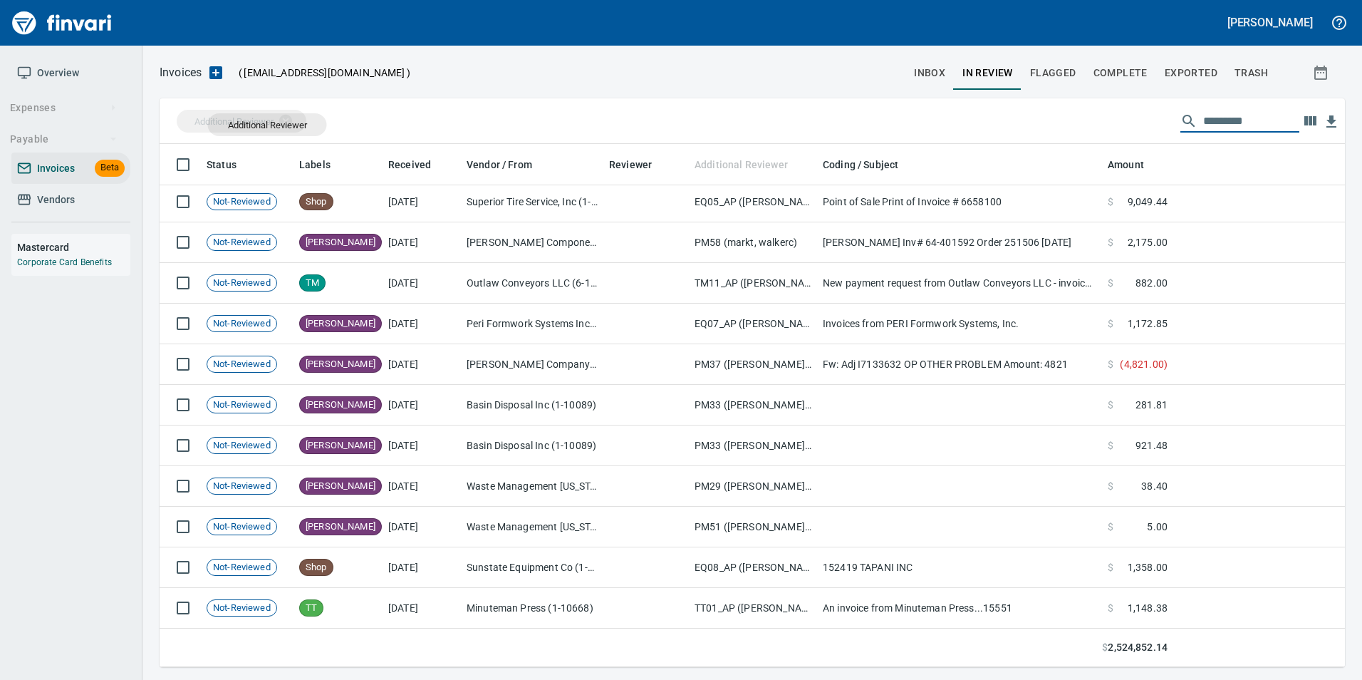
drag, startPoint x: 703, startPoint y: 162, endPoint x: 262, endPoint y: 122, distance: 442.8
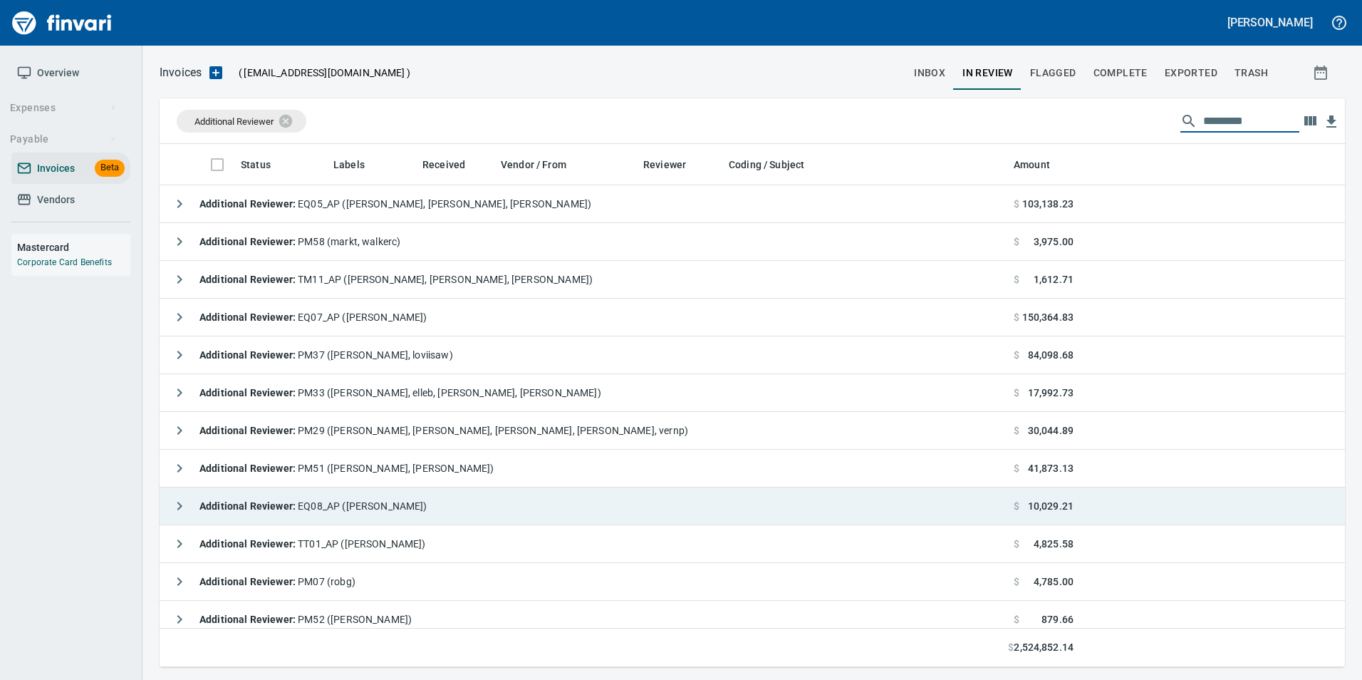
click at [180, 499] on icon "button" at bounding box center [179, 505] width 17 height 17
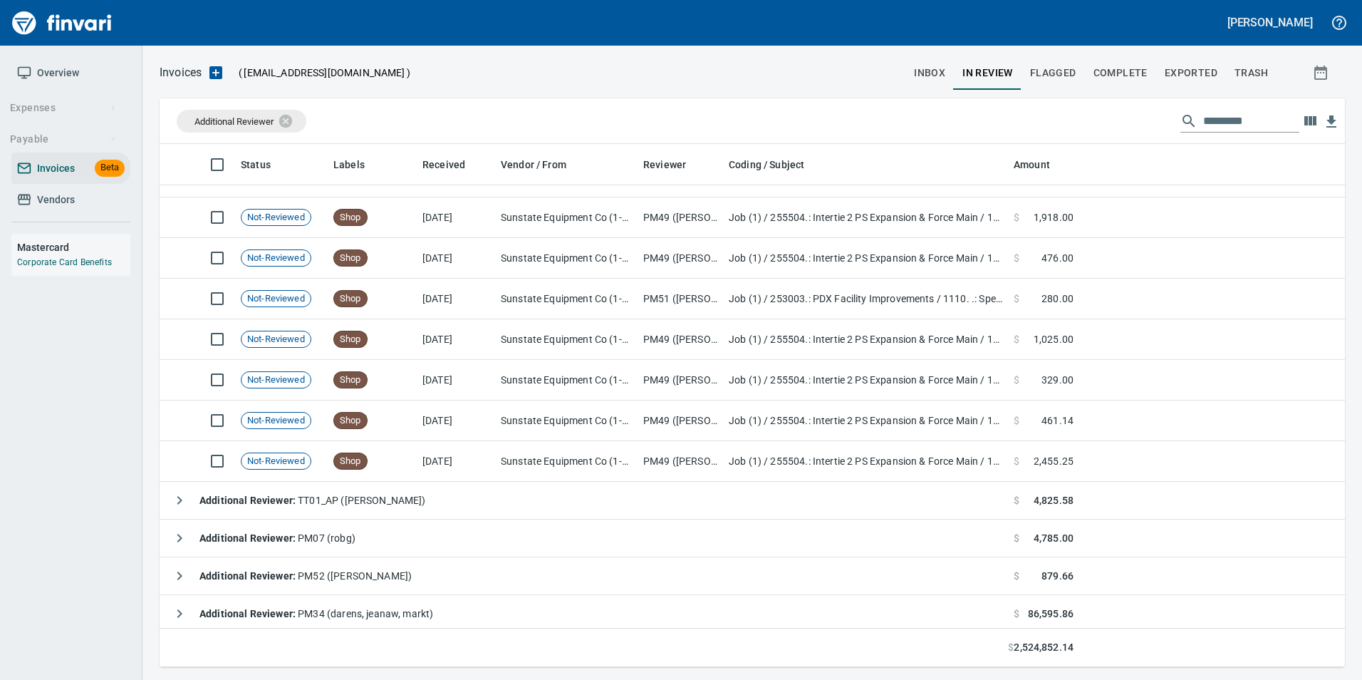
scroll to position [499, 0]
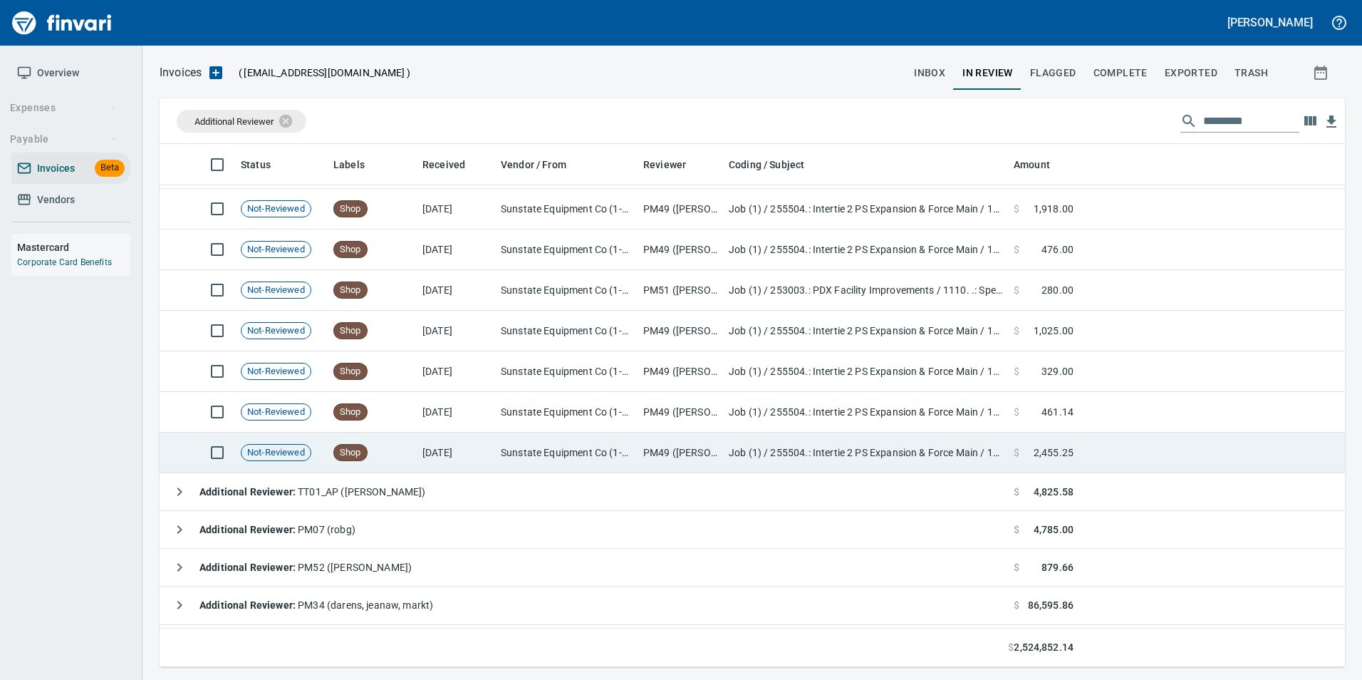
click at [411, 446] on td "Shop" at bounding box center [372, 452] width 89 height 41
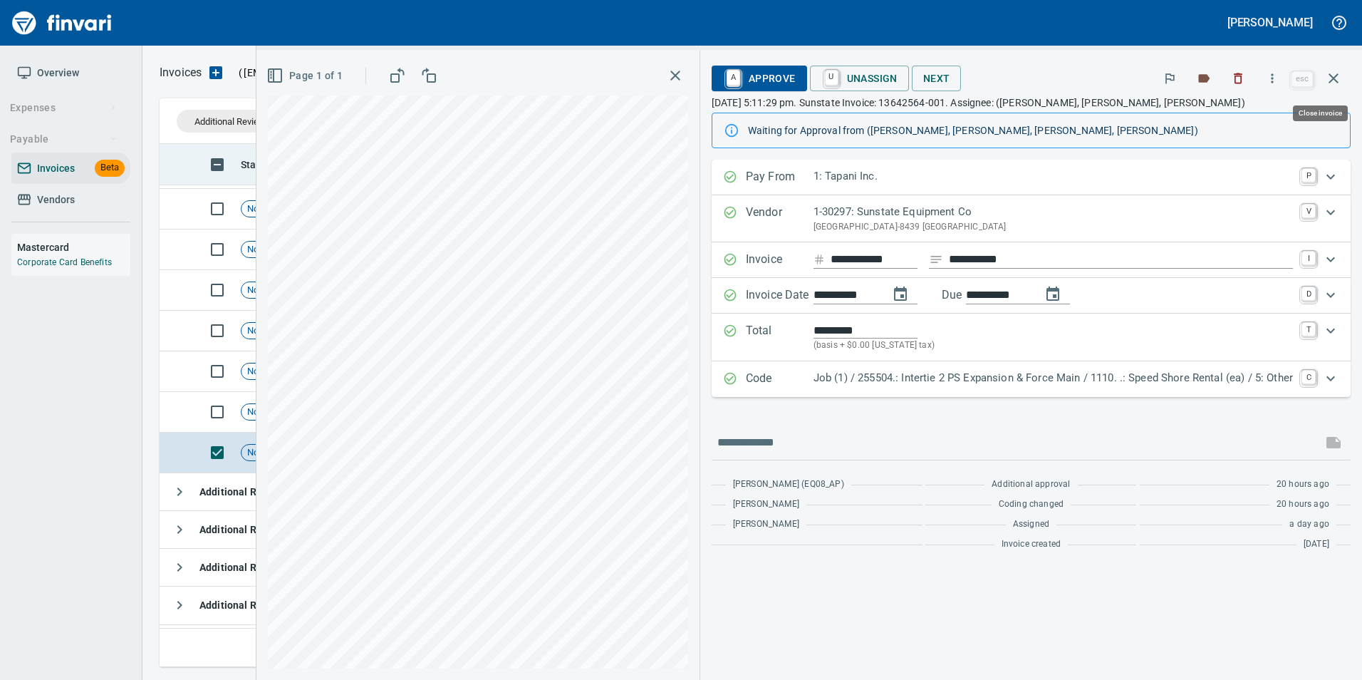
click at [1333, 83] on icon "button" at bounding box center [1333, 78] width 17 height 17
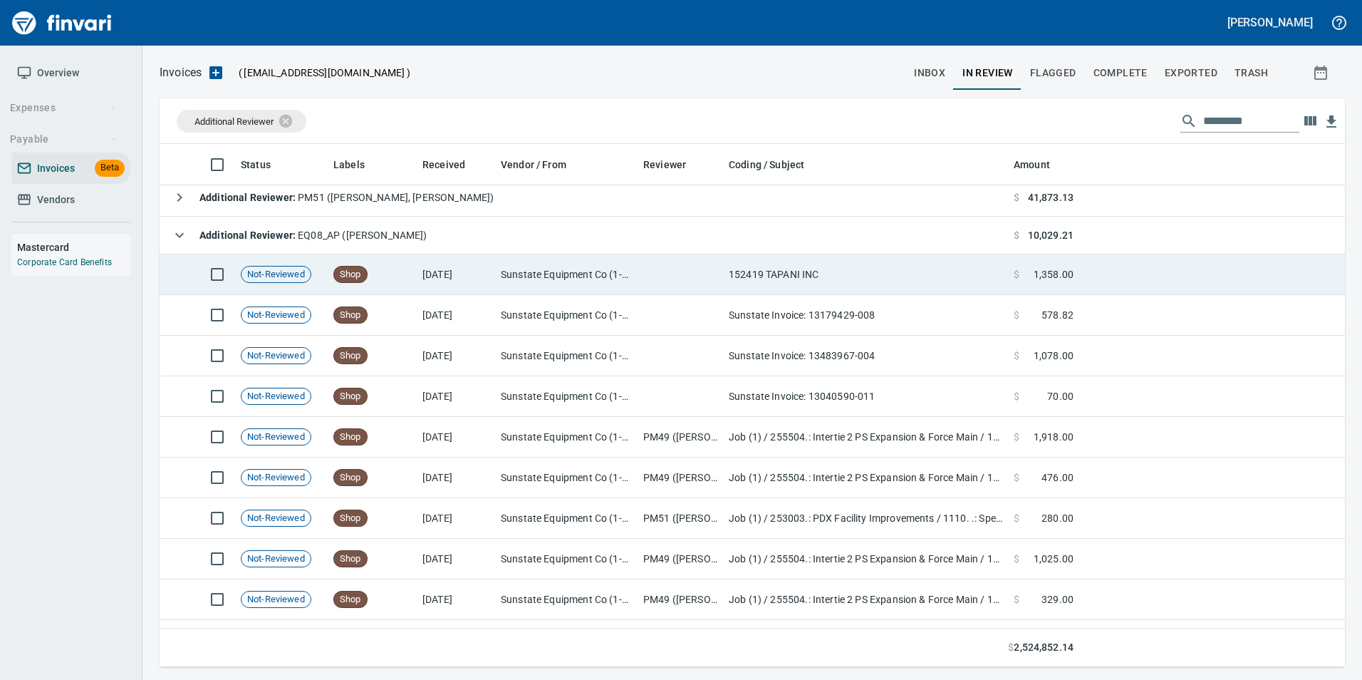
scroll to position [214, 0]
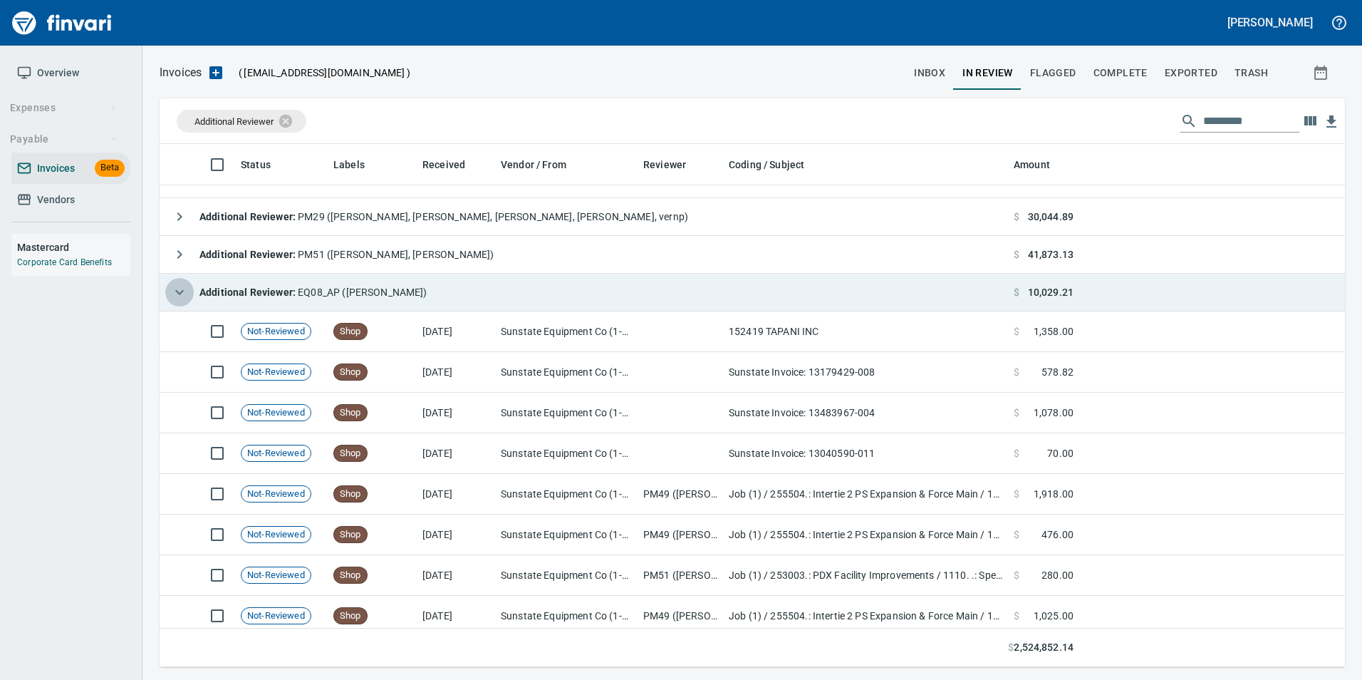
click at [179, 290] on icon "button" at bounding box center [179, 291] width 17 height 17
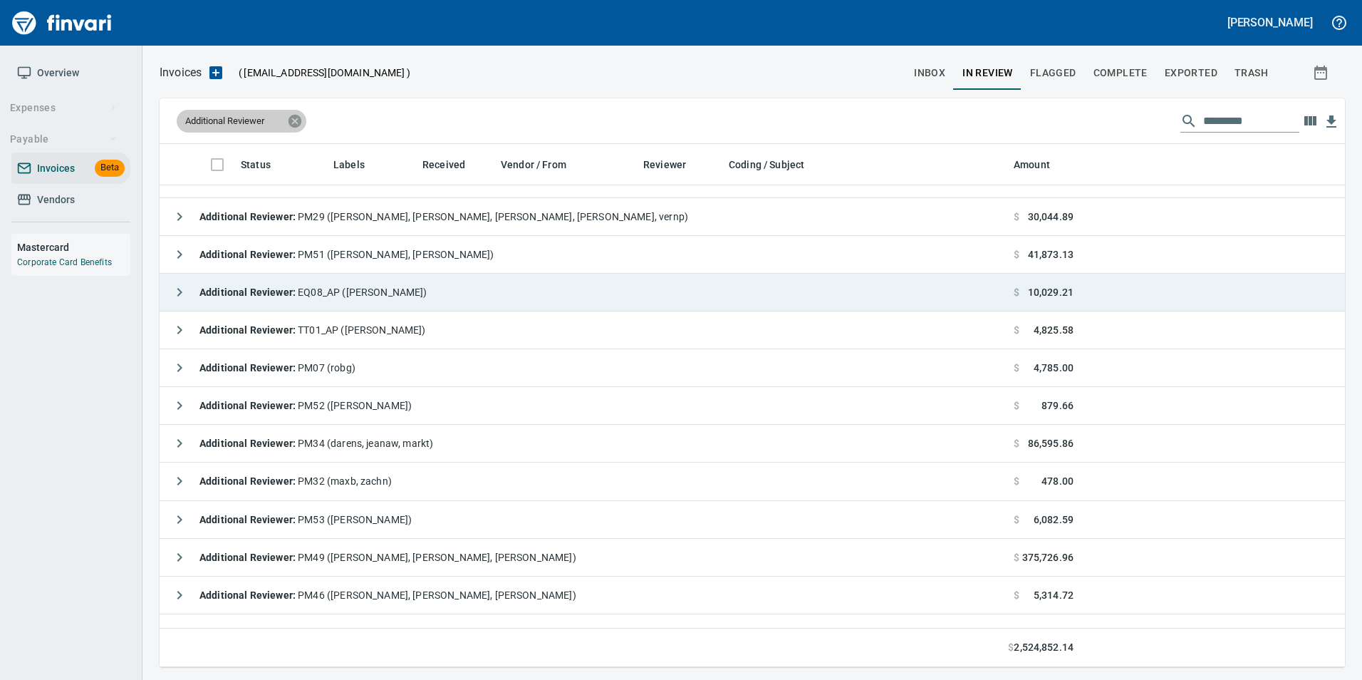
click at [295, 121] on icon at bounding box center [294, 120] width 13 height 13
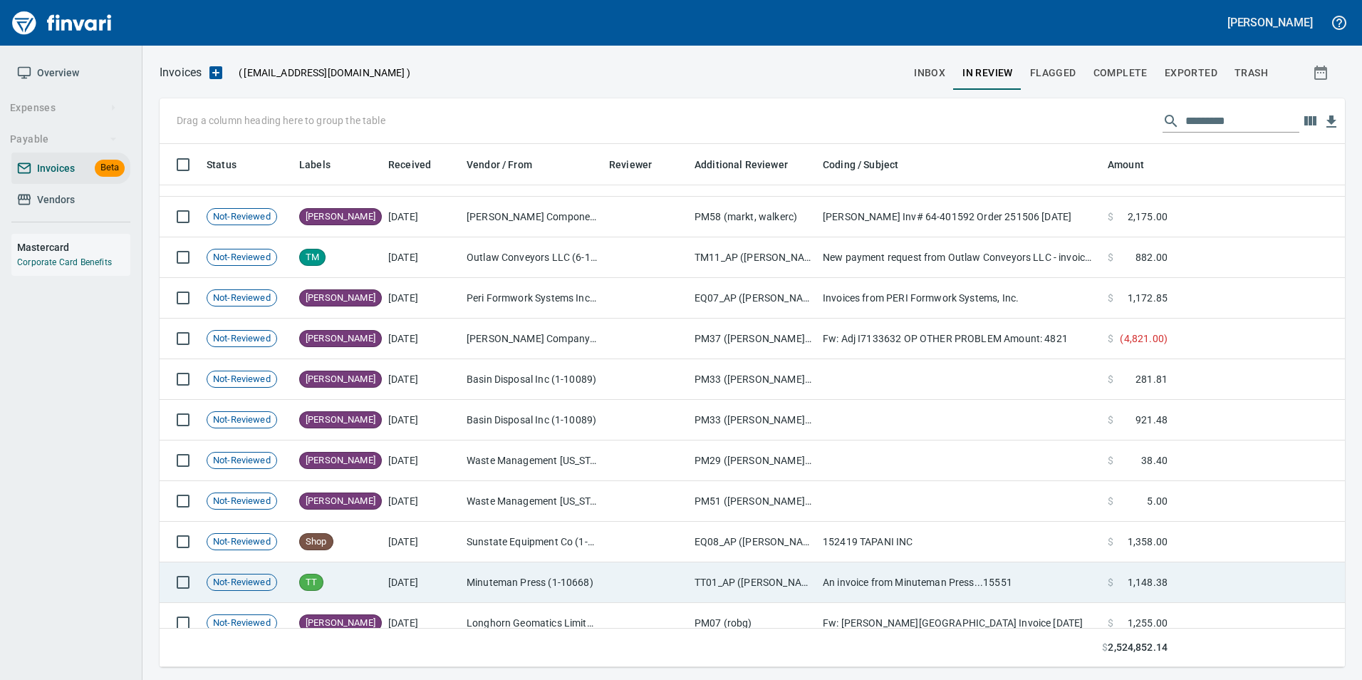
scroll to position [0, 0]
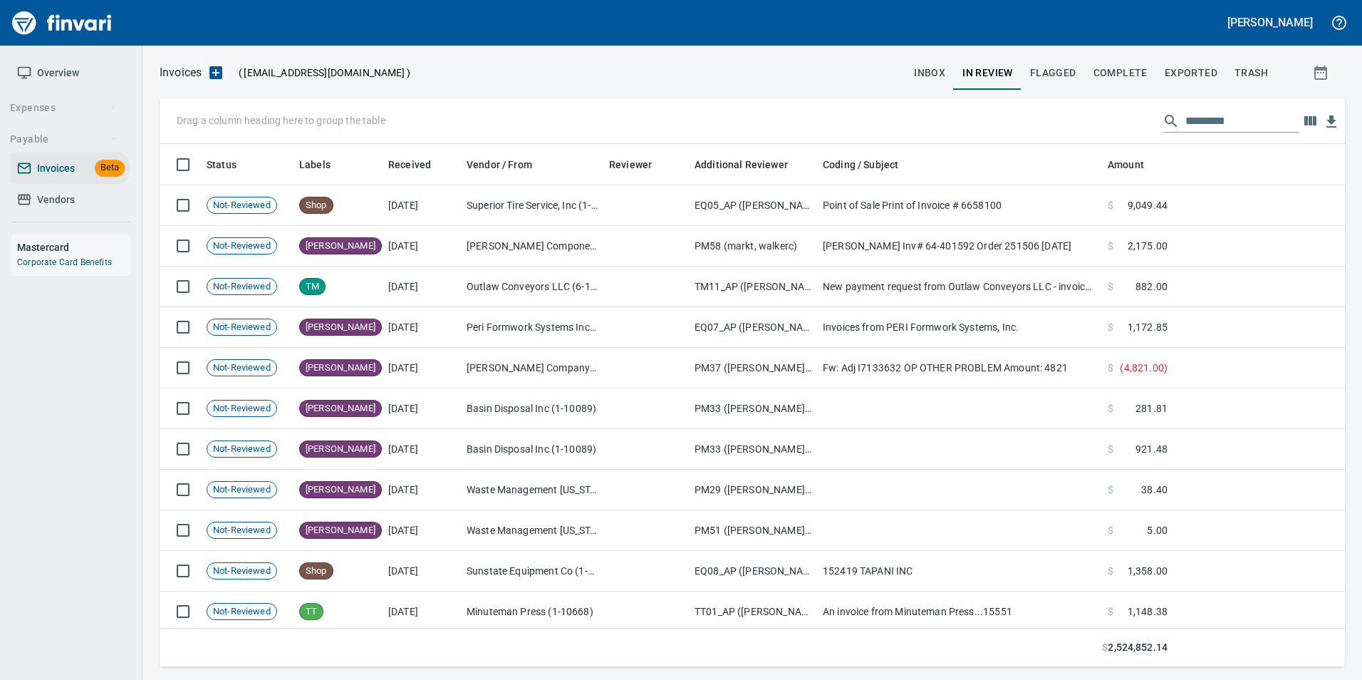
click at [1223, 123] on input "text" at bounding box center [1242, 121] width 114 height 23
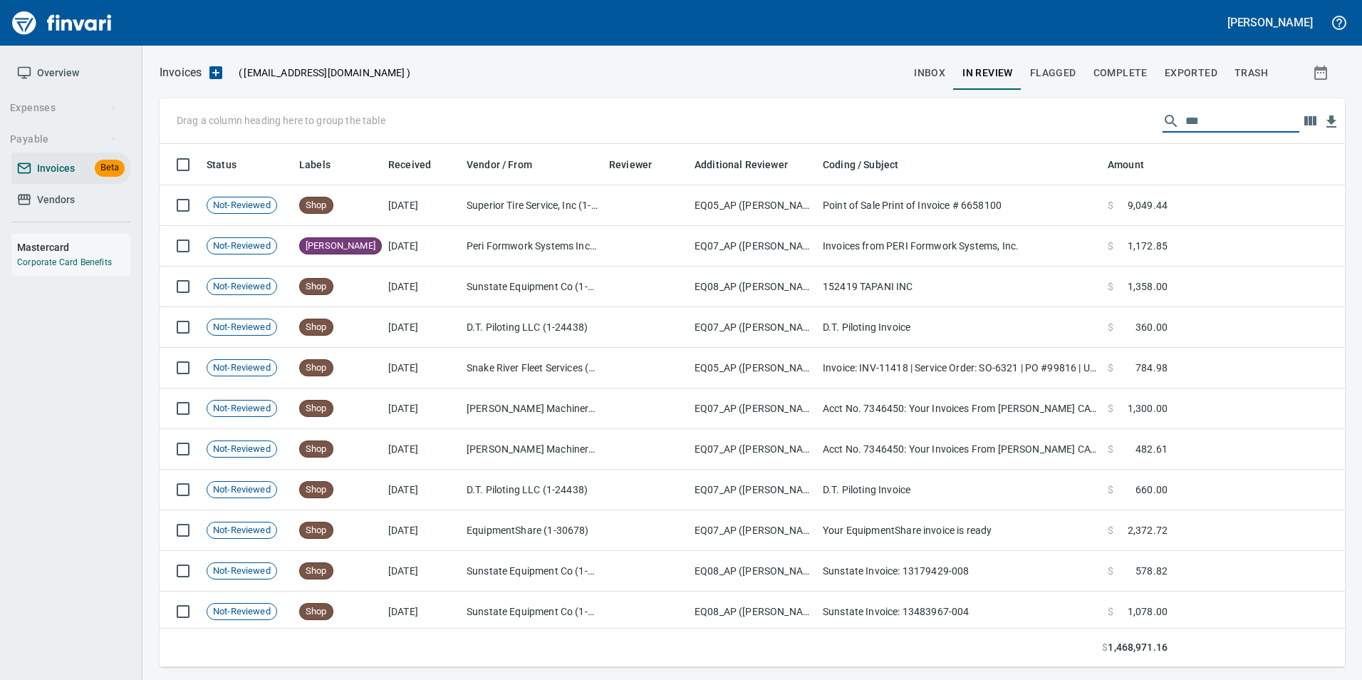
type input "****"
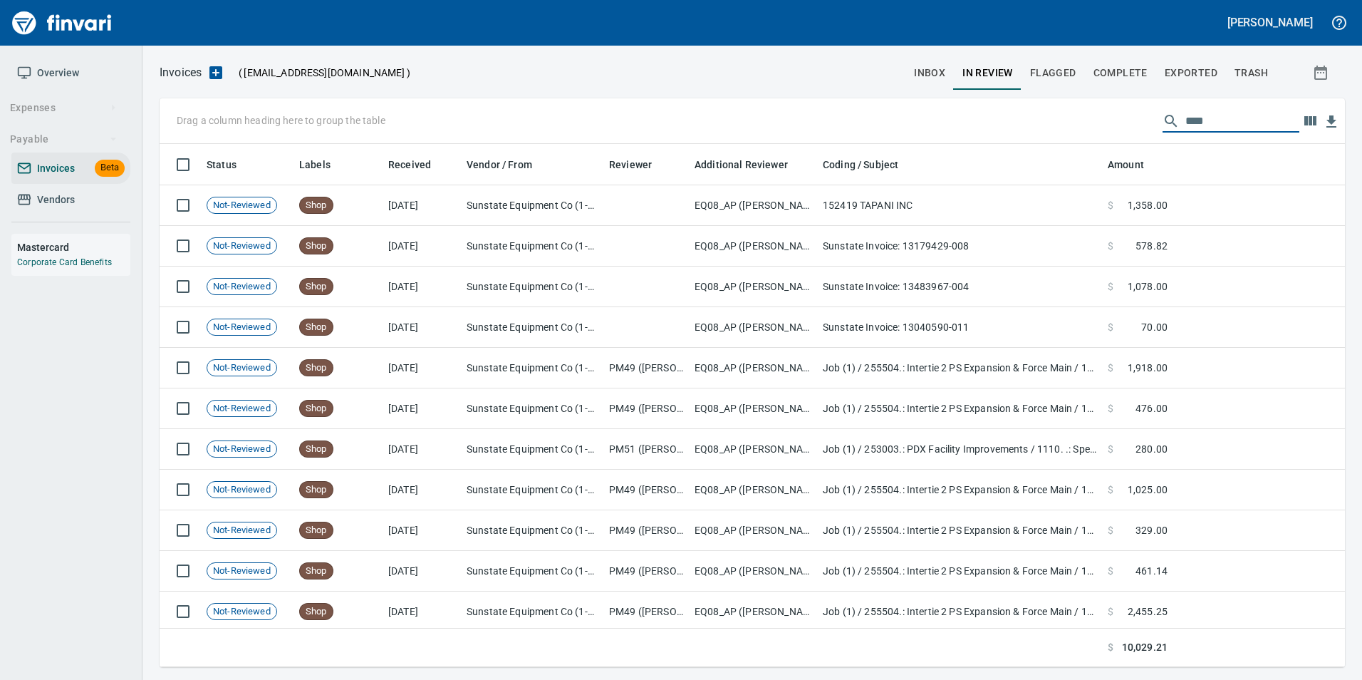
click at [1187, 124] on input "****" at bounding box center [1242, 121] width 114 height 23
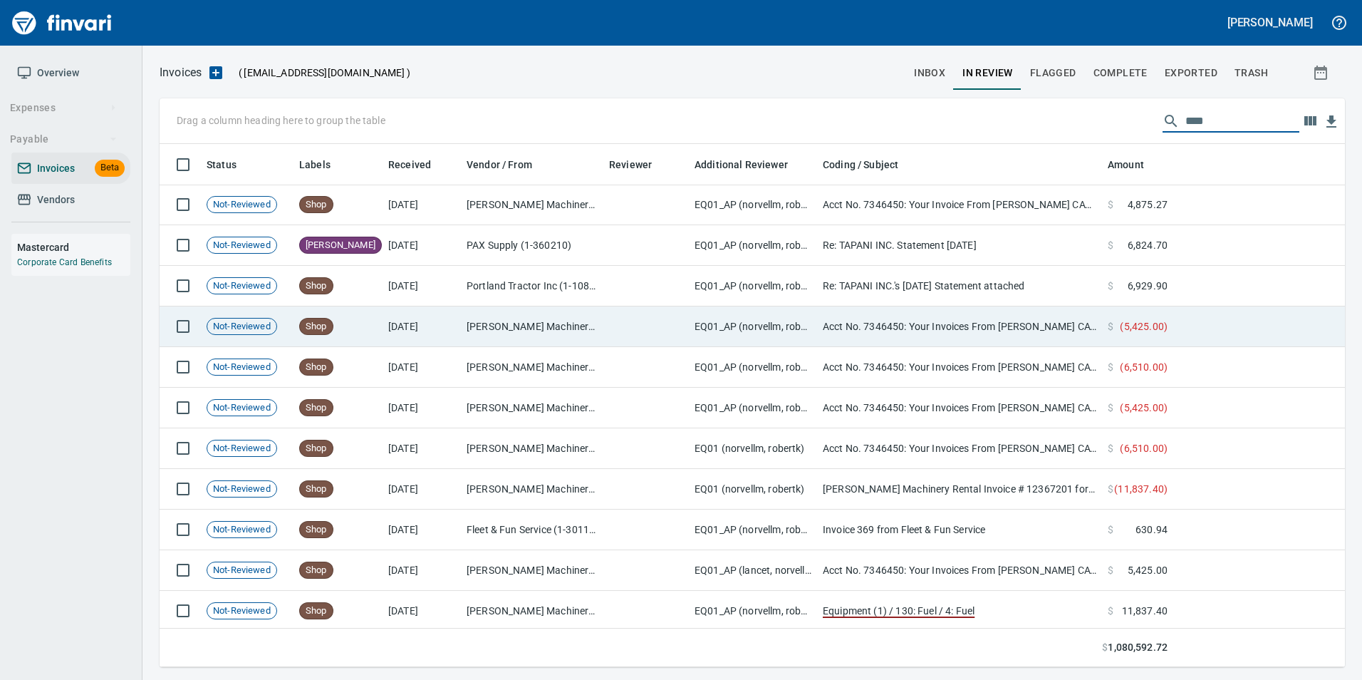
scroll to position [457, 0]
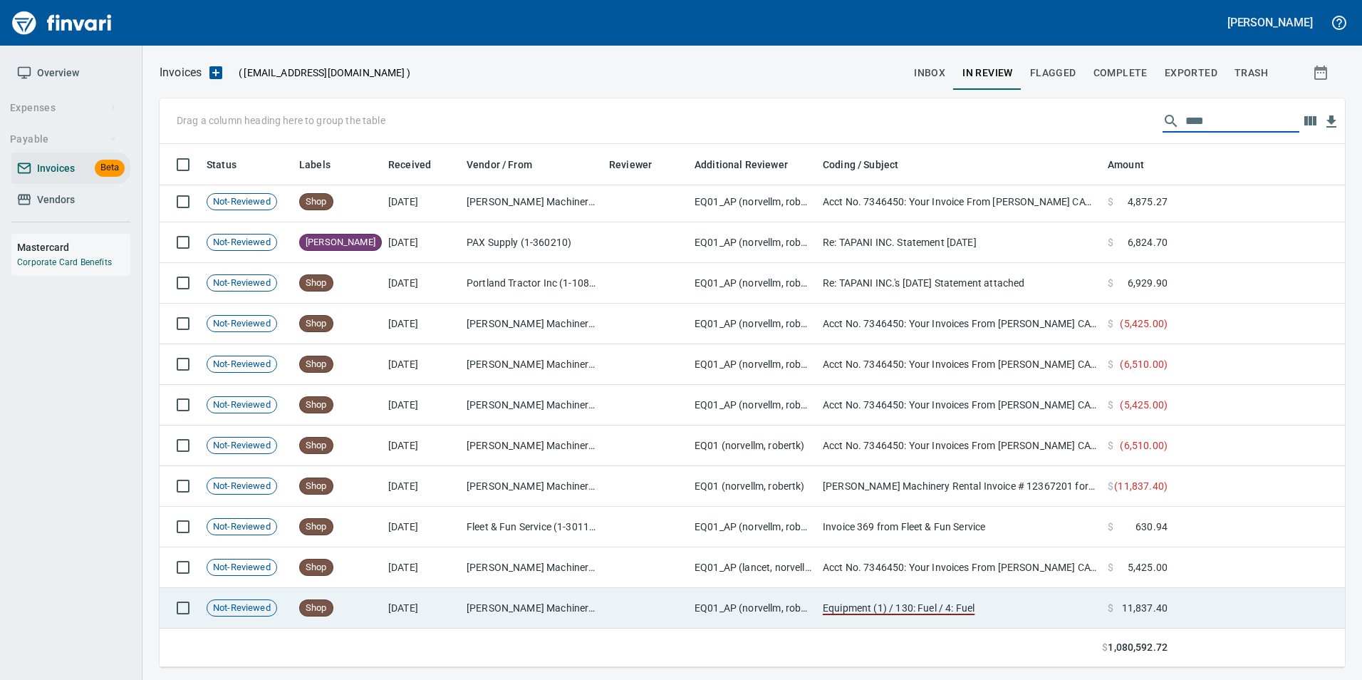
type input "****"
click at [475, 598] on td "[PERSON_NAME] Machinery Inc (1-10774)" at bounding box center [532, 608] width 142 height 41
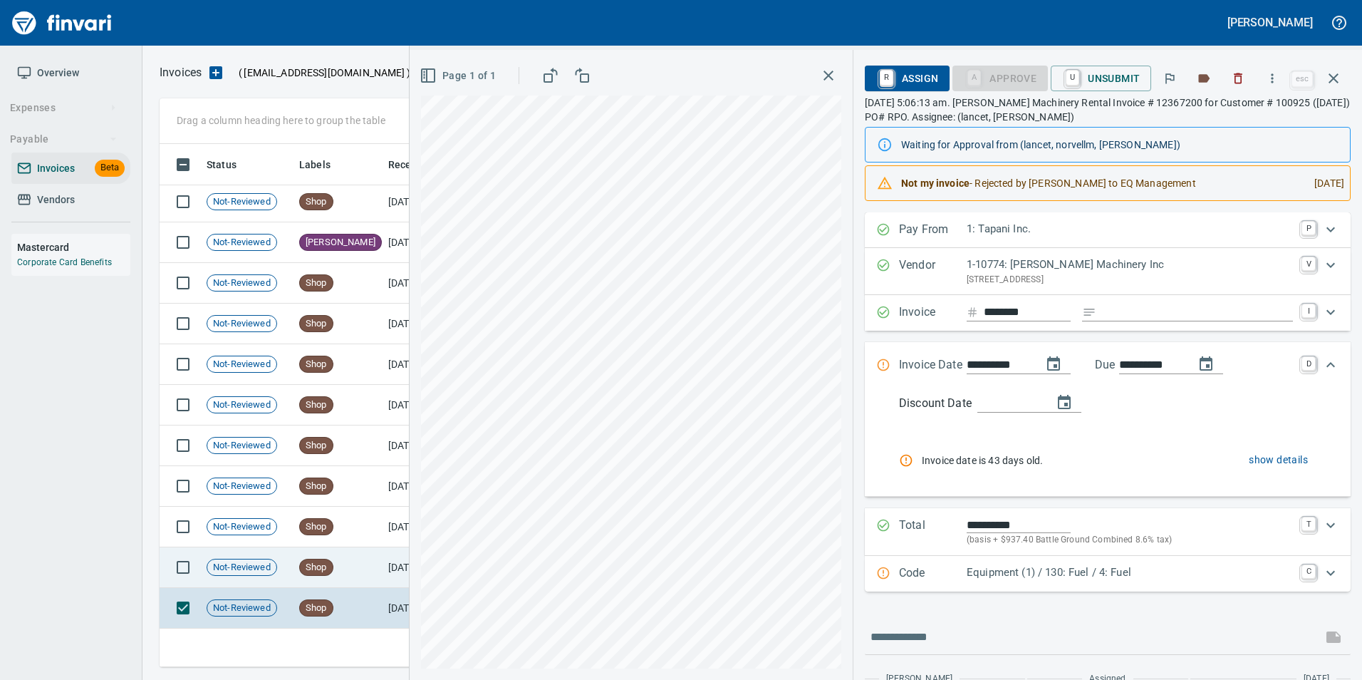
click at [350, 551] on td "Shop" at bounding box center [337, 567] width 89 height 41
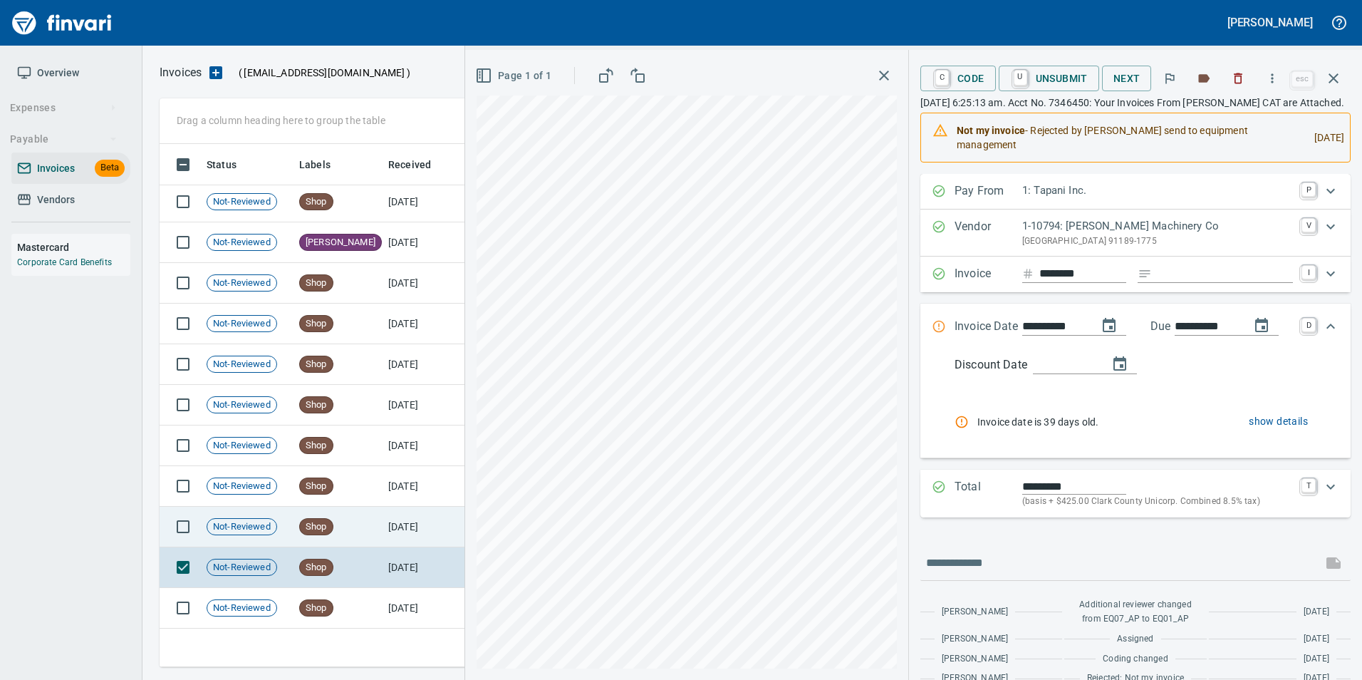
click at [376, 514] on td "Shop" at bounding box center [337, 526] width 89 height 41
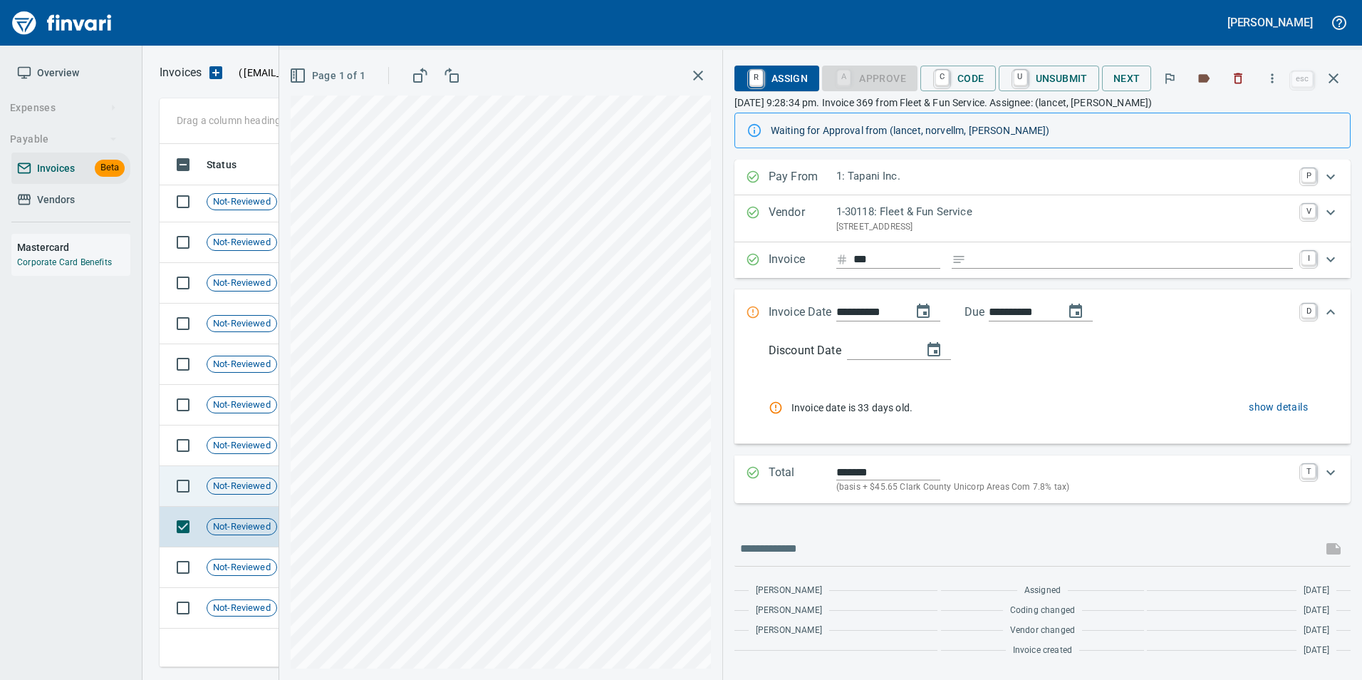
click at [273, 479] on span "Not-Reviewed" at bounding box center [241, 486] width 69 height 14
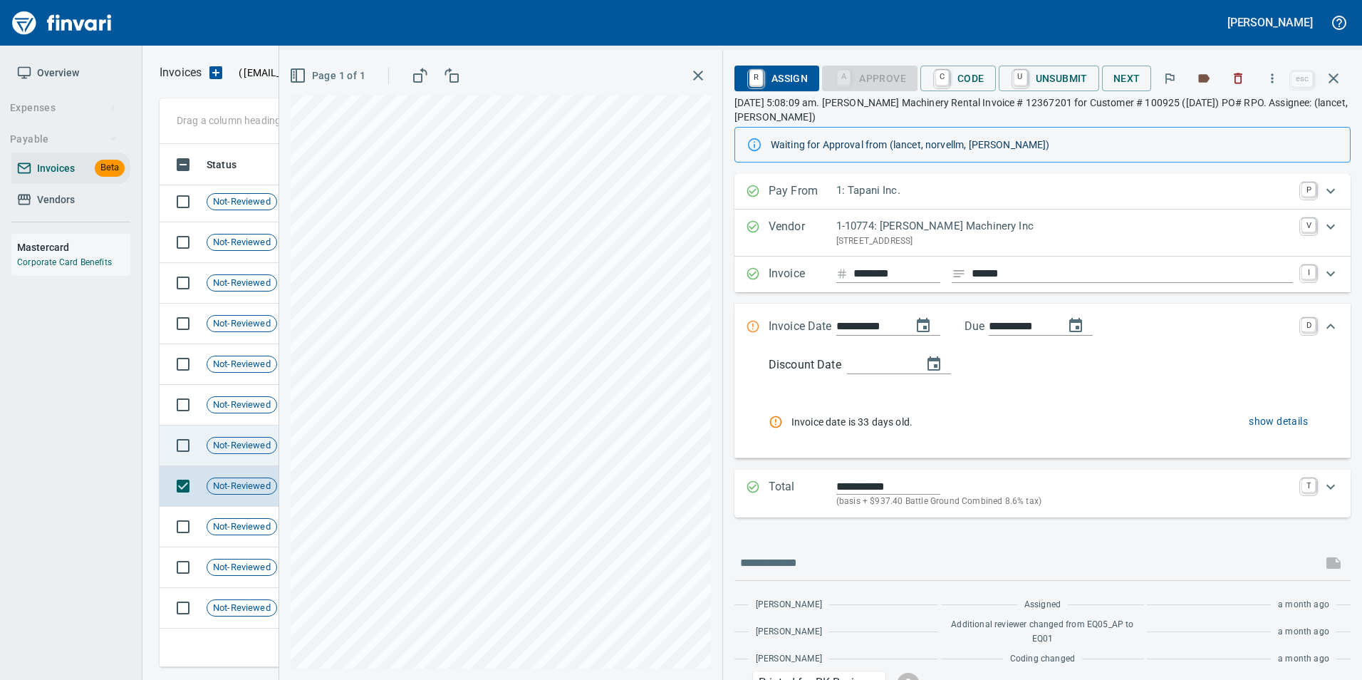
click at [244, 448] on span "Not-Reviewed" at bounding box center [241, 446] width 69 height 14
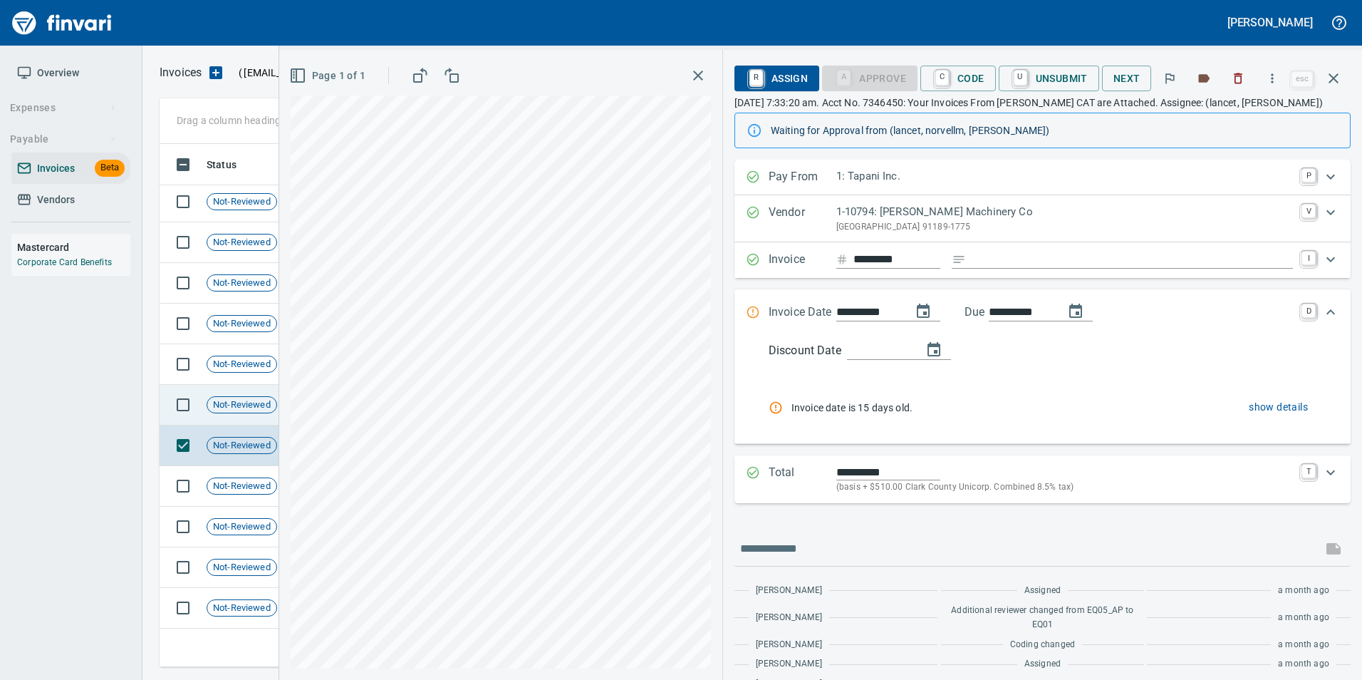
click at [248, 410] on span "Not-Reviewed" at bounding box center [241, 405] width 69 height 14
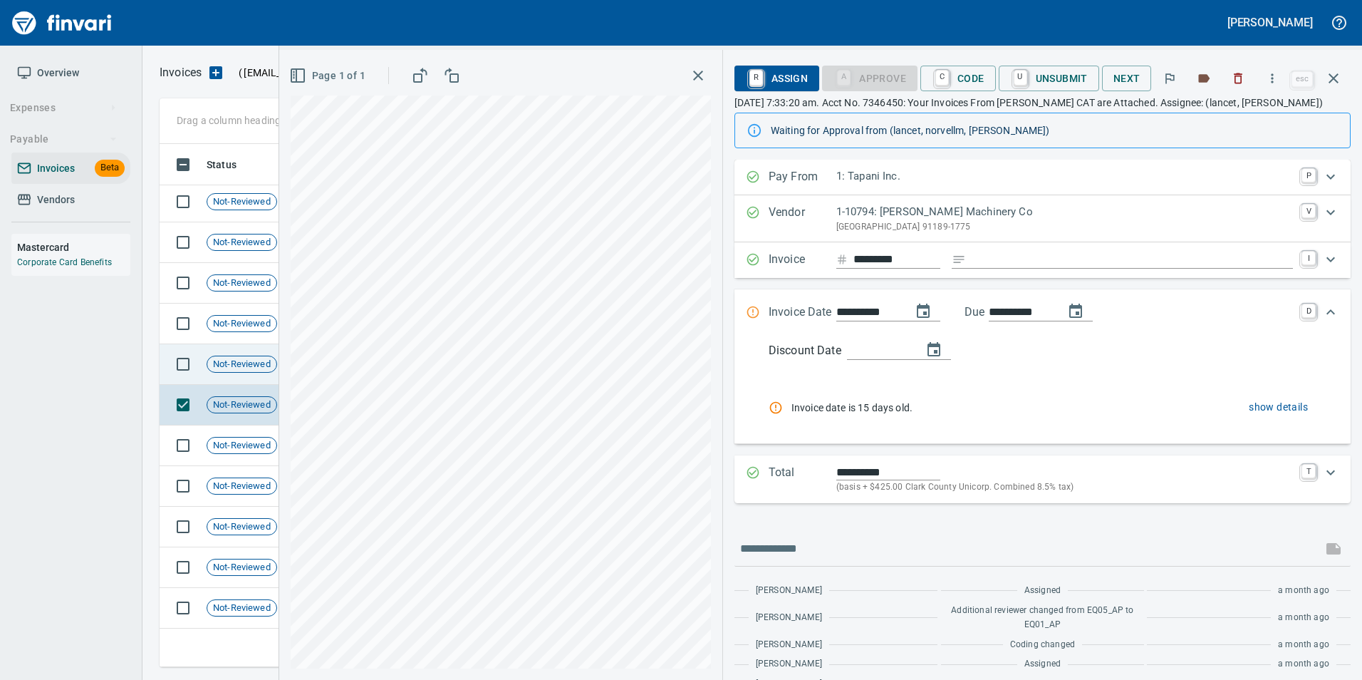
click at [263, 349] on td "Not-Reviewed" at bounding box center [247, 364] width 93 height 41
click at [249, 327] on span "Not-Reviewed" at bounding box center [241, 323] width 69 height 14
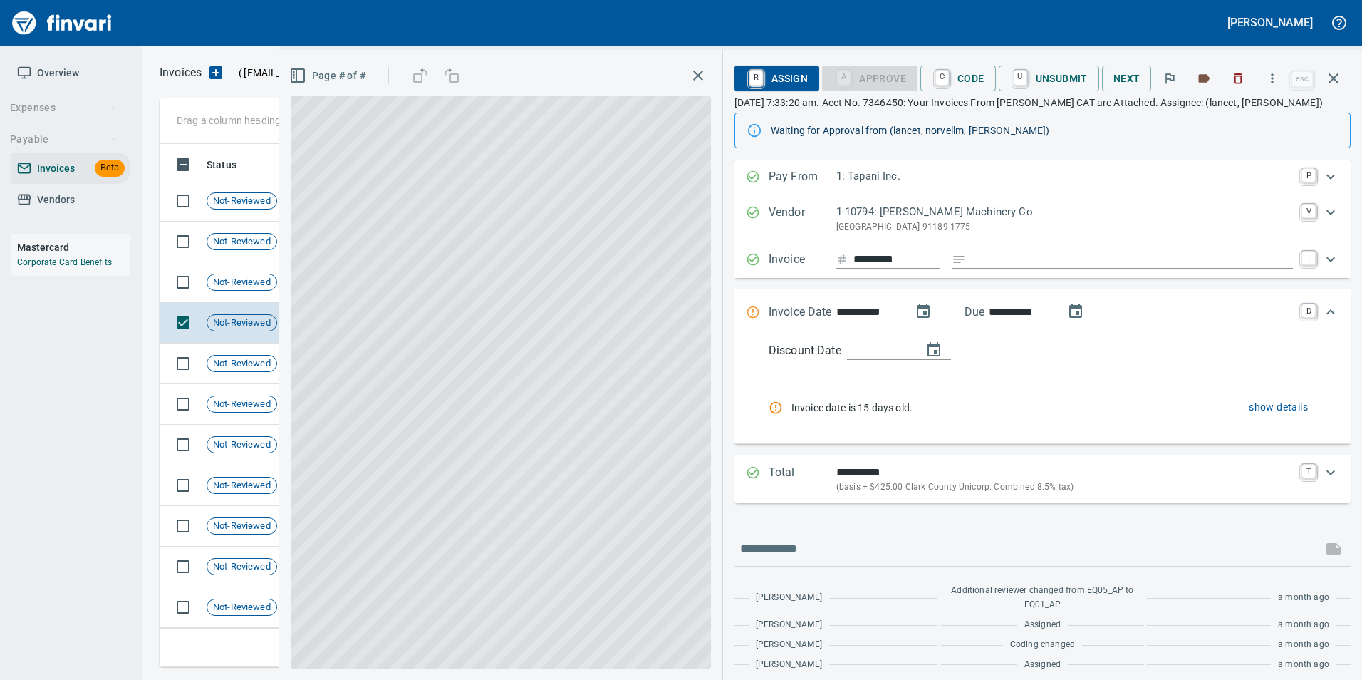
scroll to position [446, 0]
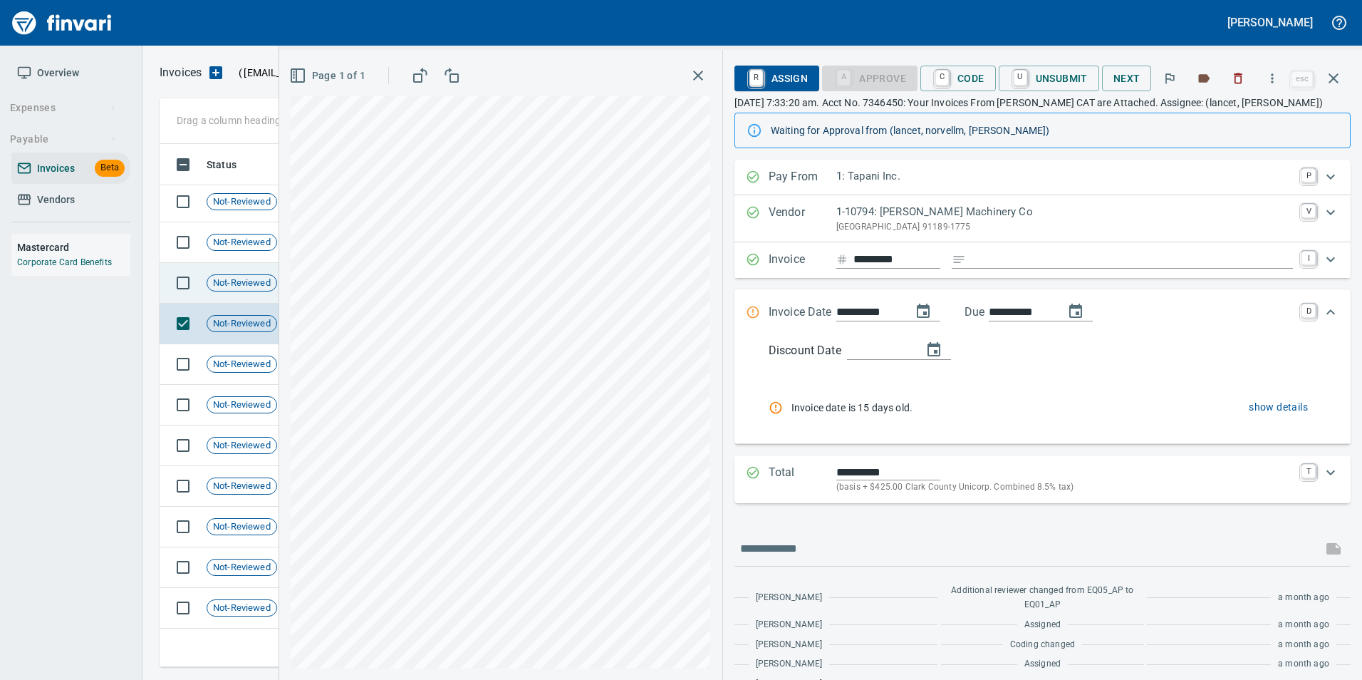
click at [248, 288] on span "Not-Reviewed" at bounding box center [241, 283] width 69 height 14
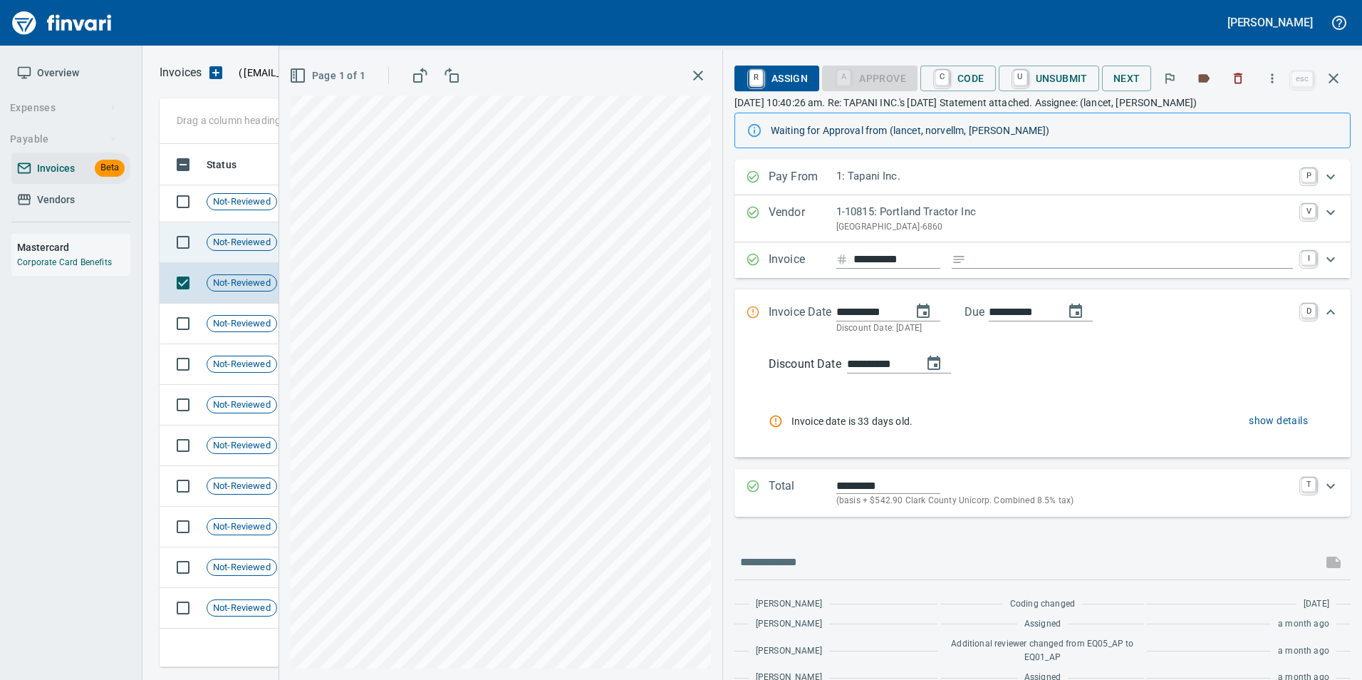
click at [250, 230] on td "Not-Reviewed" at bounding box center [247, 242] width 93 height 41
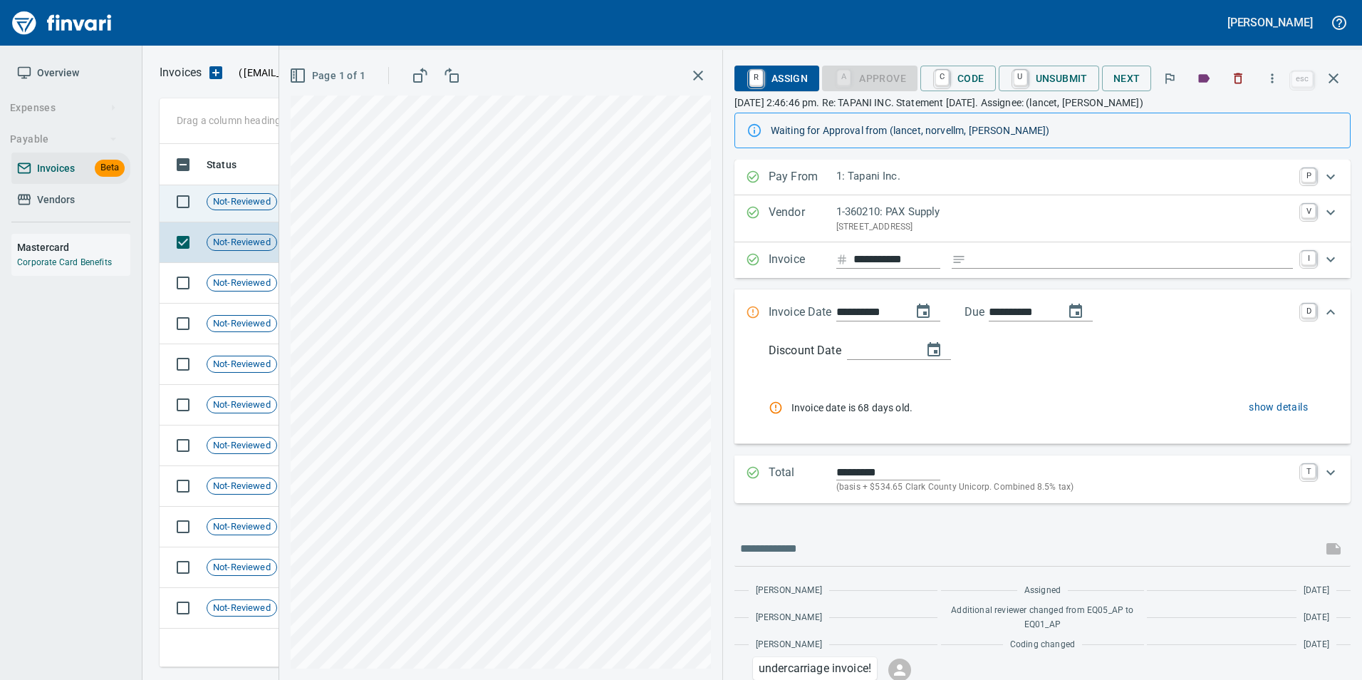
click at [233, 198] on span "Not-Reviewed" at bounding box center [241, 202] width 69 height 14
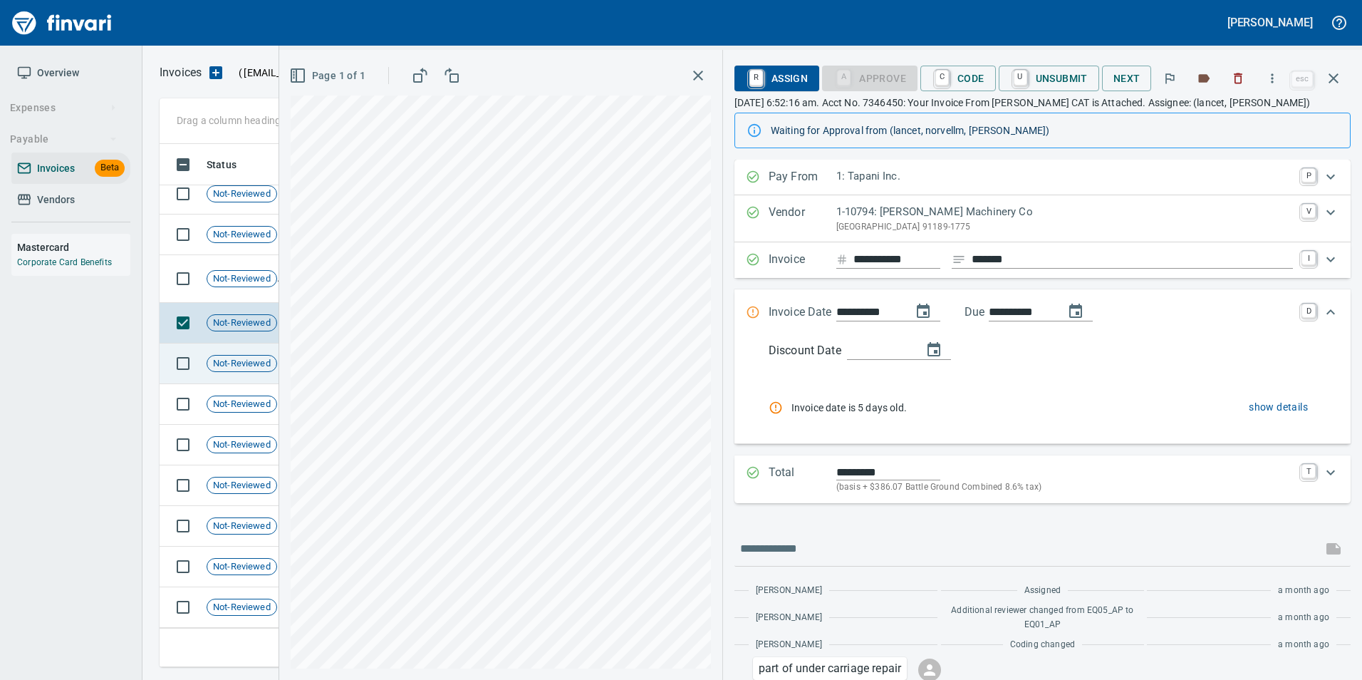
scroll to position [303, 0]
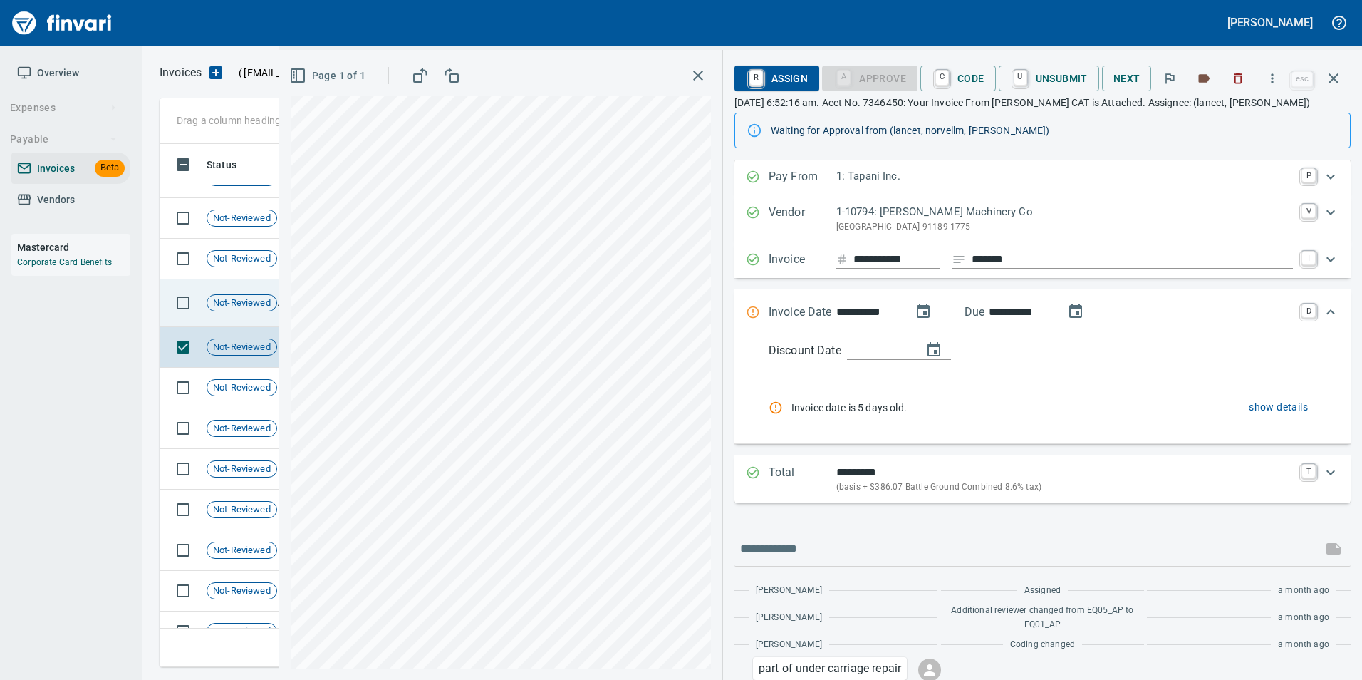
click at [258, 298] on span "Not-Reviewed" at bounding box center [241, 303] width 69 height 14
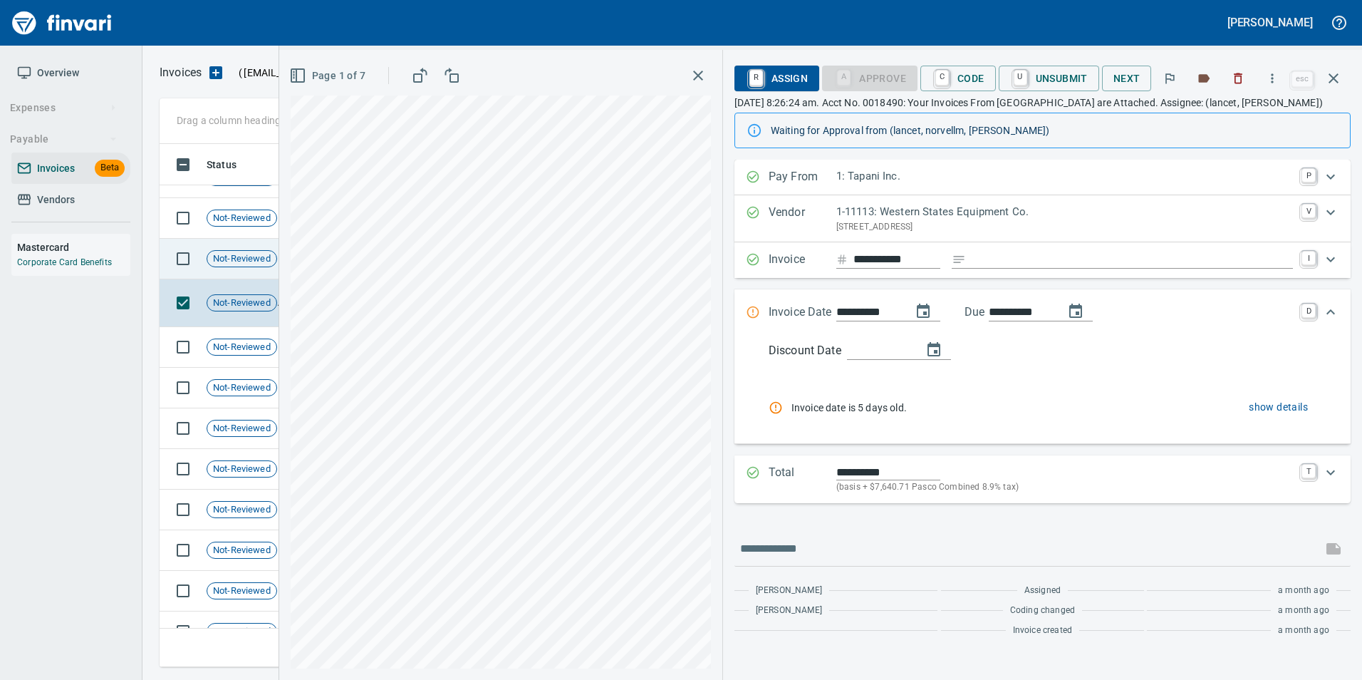
click at [249, 265] on div "Not-Reviewed" at bounding box center [242, 258] width 71 height 17
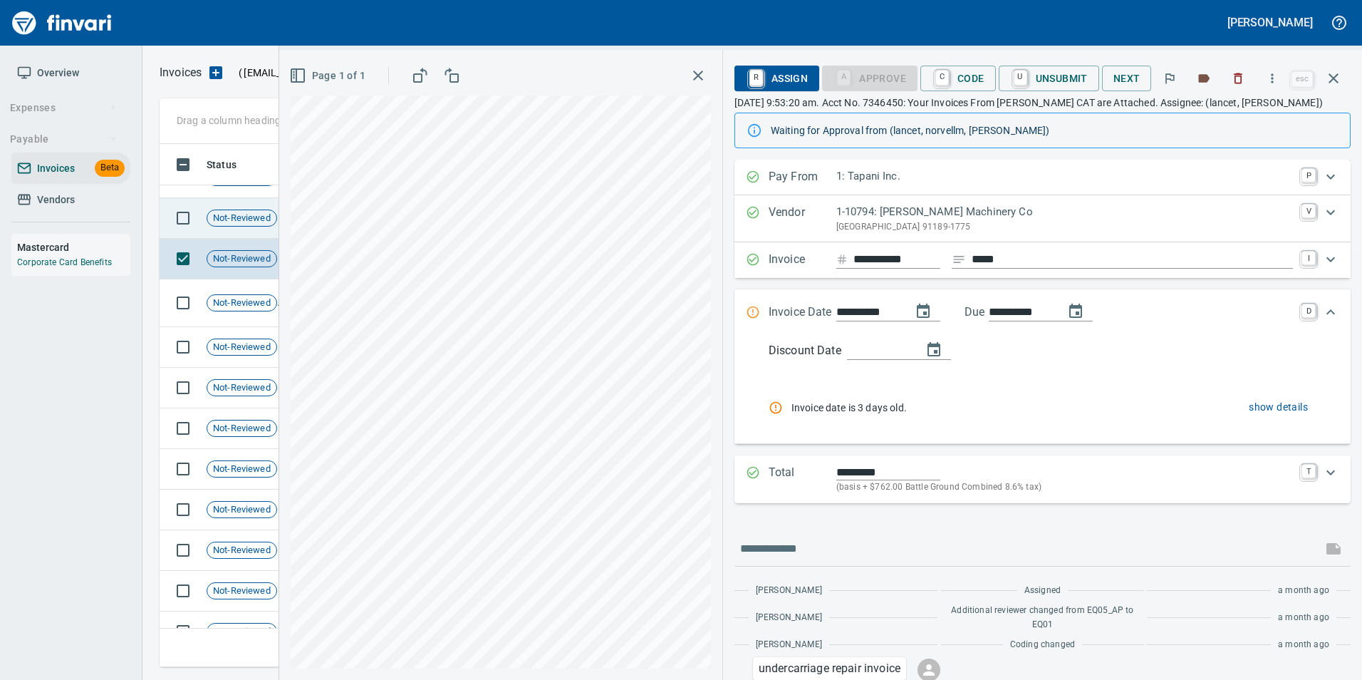
click at [242, 229] on td "Not-Reviewed" at bounding box center [247, 218] width 93 height 41
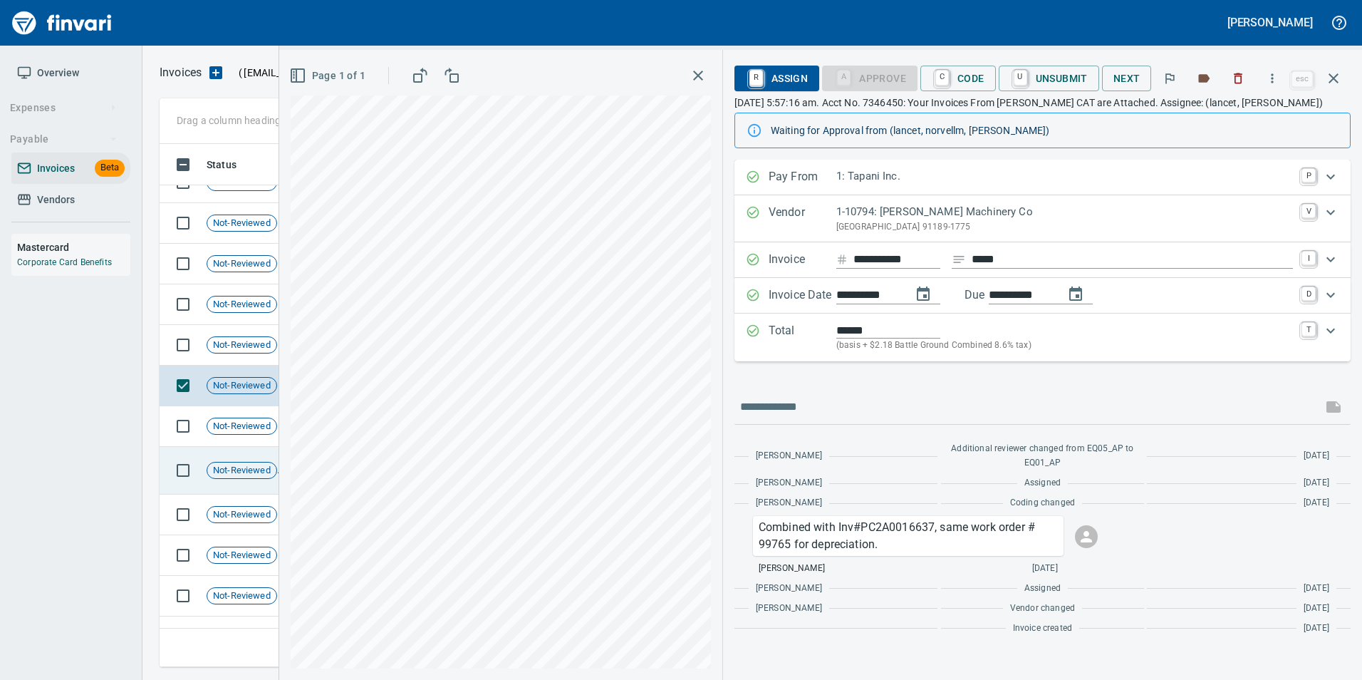
scroll to position [90, 0]
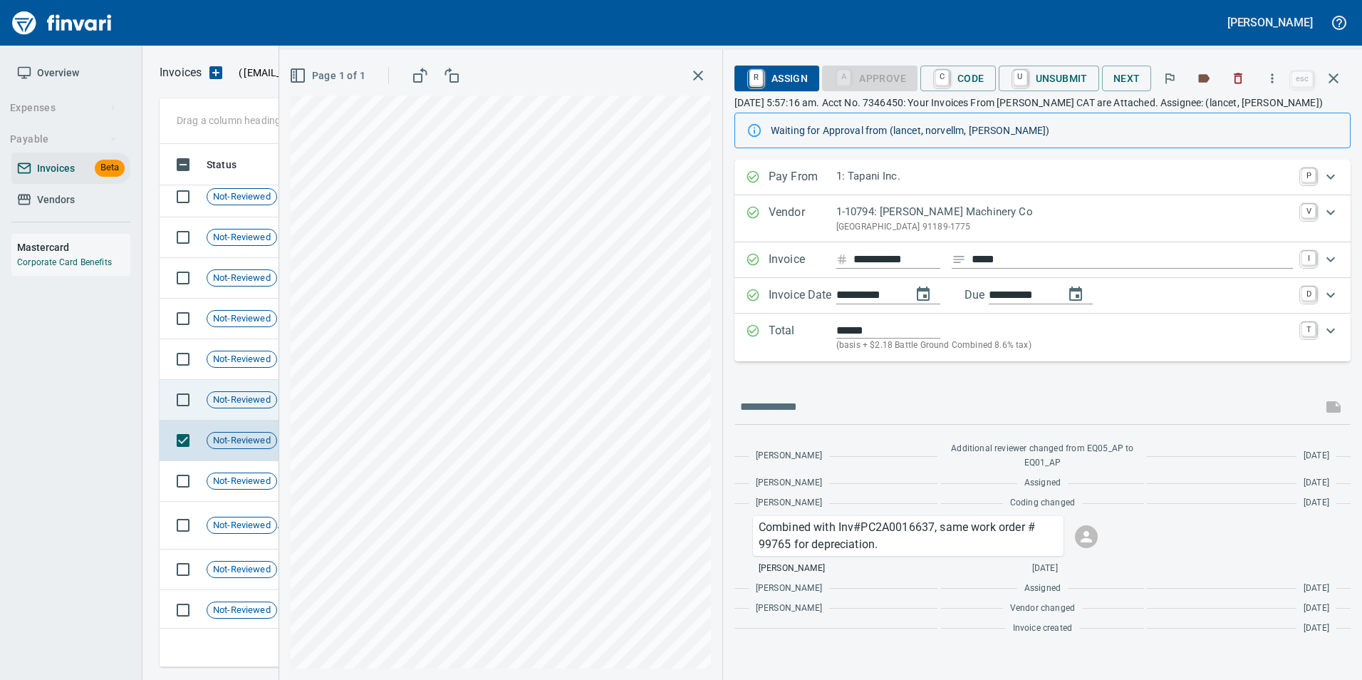
click at [250, 410] on td "Not-Reviewed" at bounding box center [247, 400] width 93 height 41
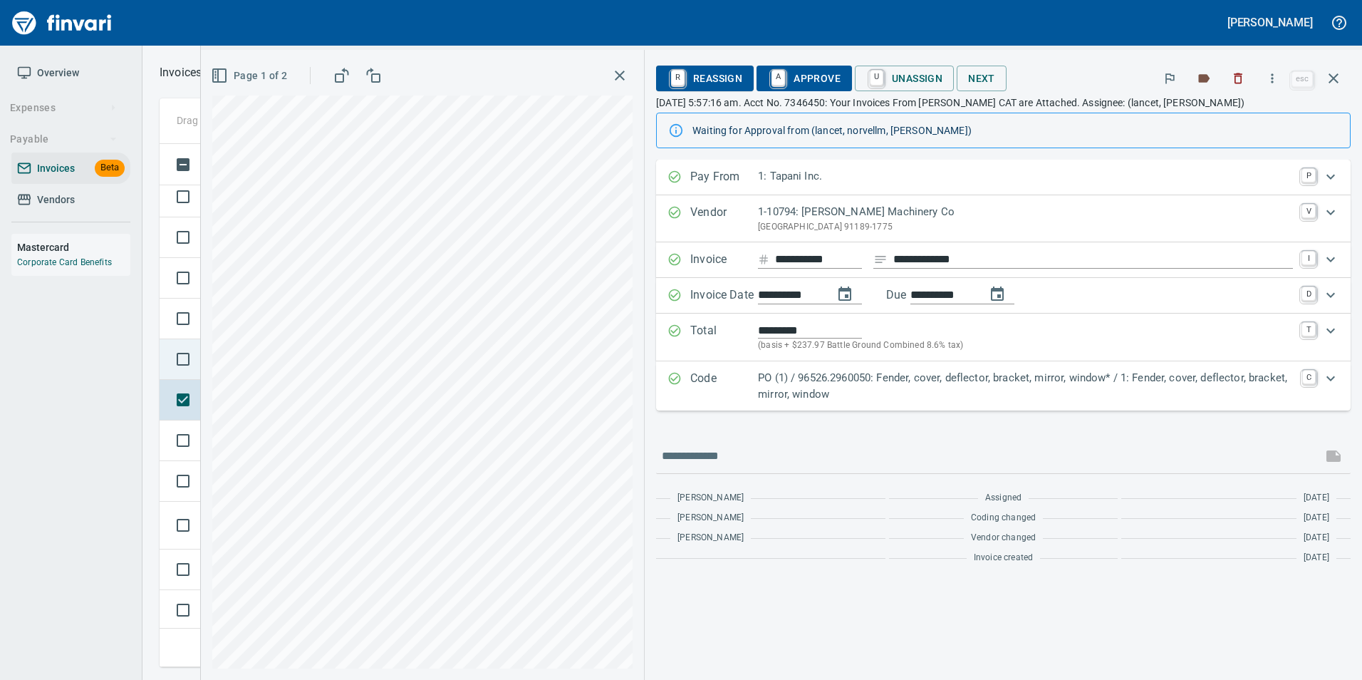
click at [163, 339] on td at bounding box center [180, 359] width 41 height 41
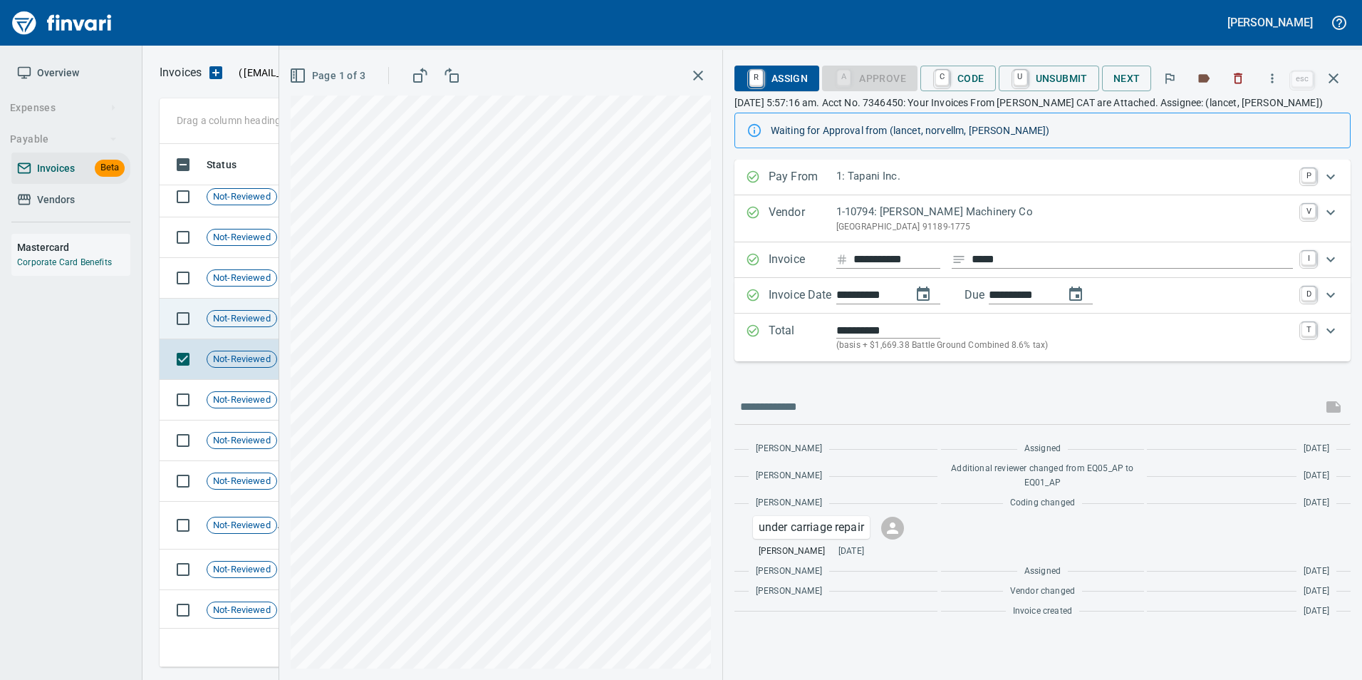
click at [234, 326] on div "Not-Reviewed" at bounding box center [242, 318] width 71 height 17
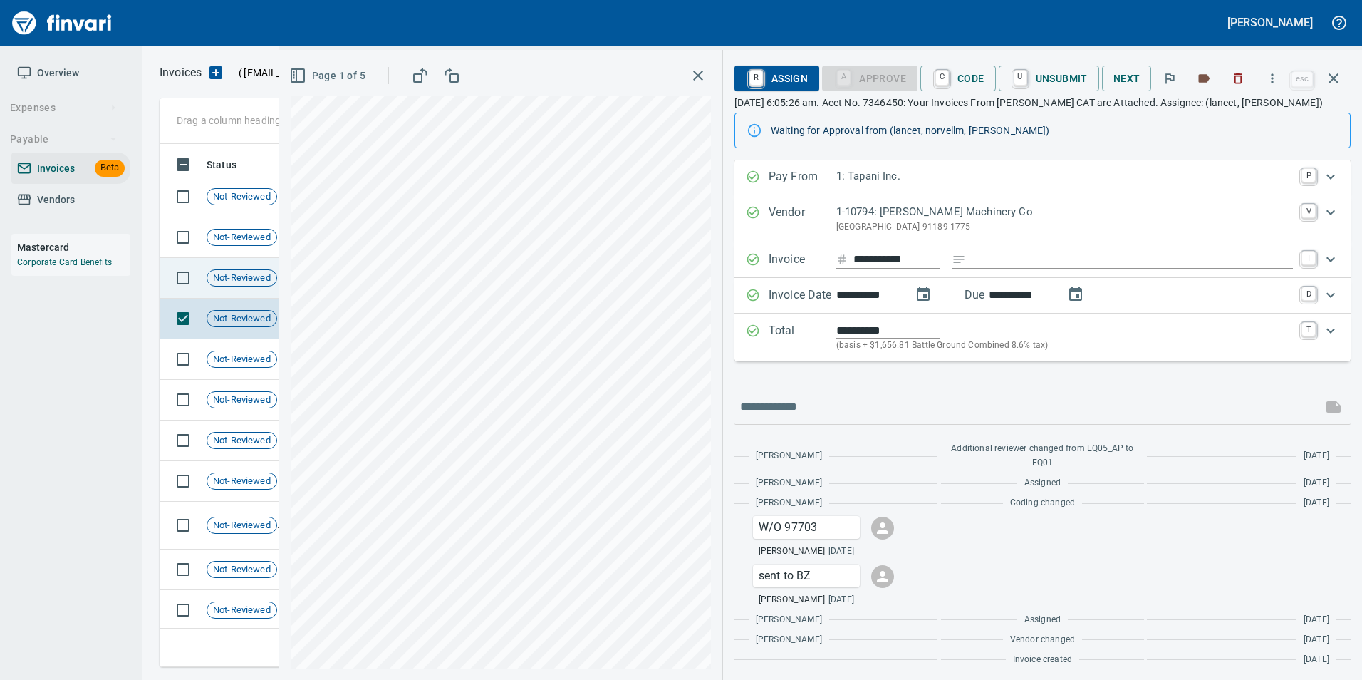
click at [238, 290] on td "Not-Reviewed" at bounding box center [247, 278] width 93 height 41
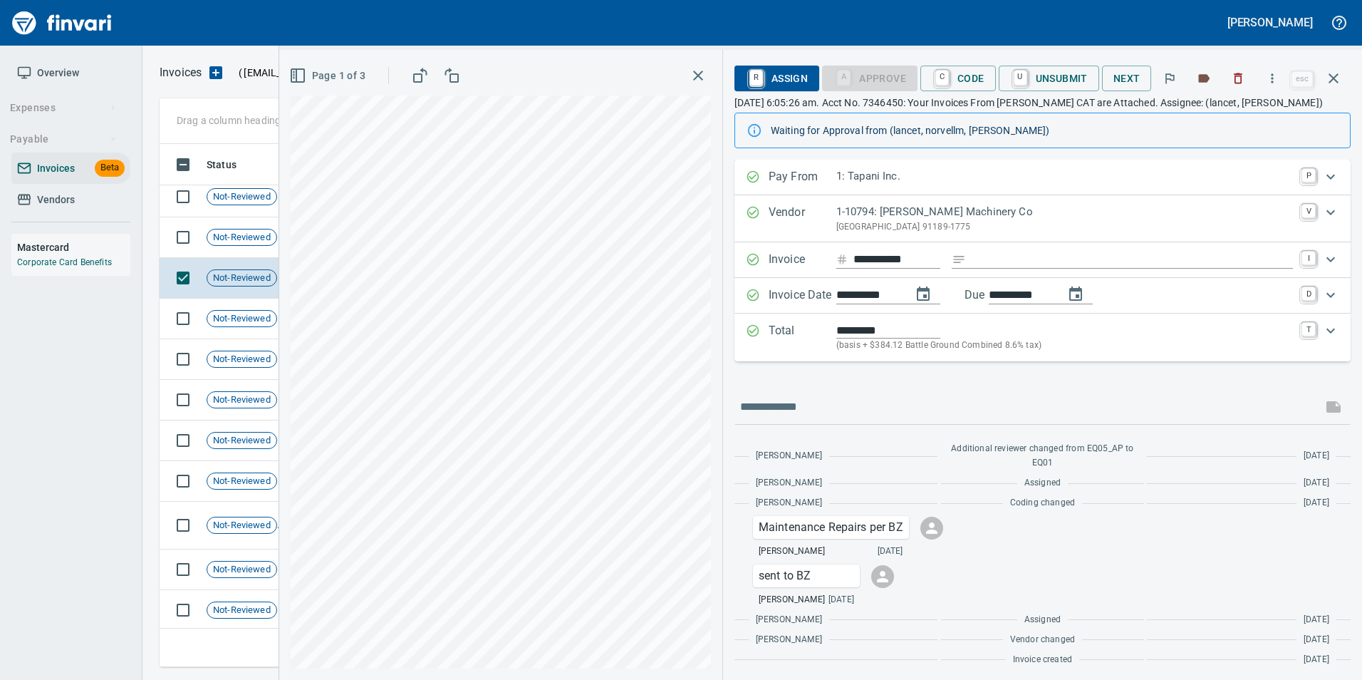
click at [1333, 91] on button "button" at bounding box center [1333, 78] width 34 height 34
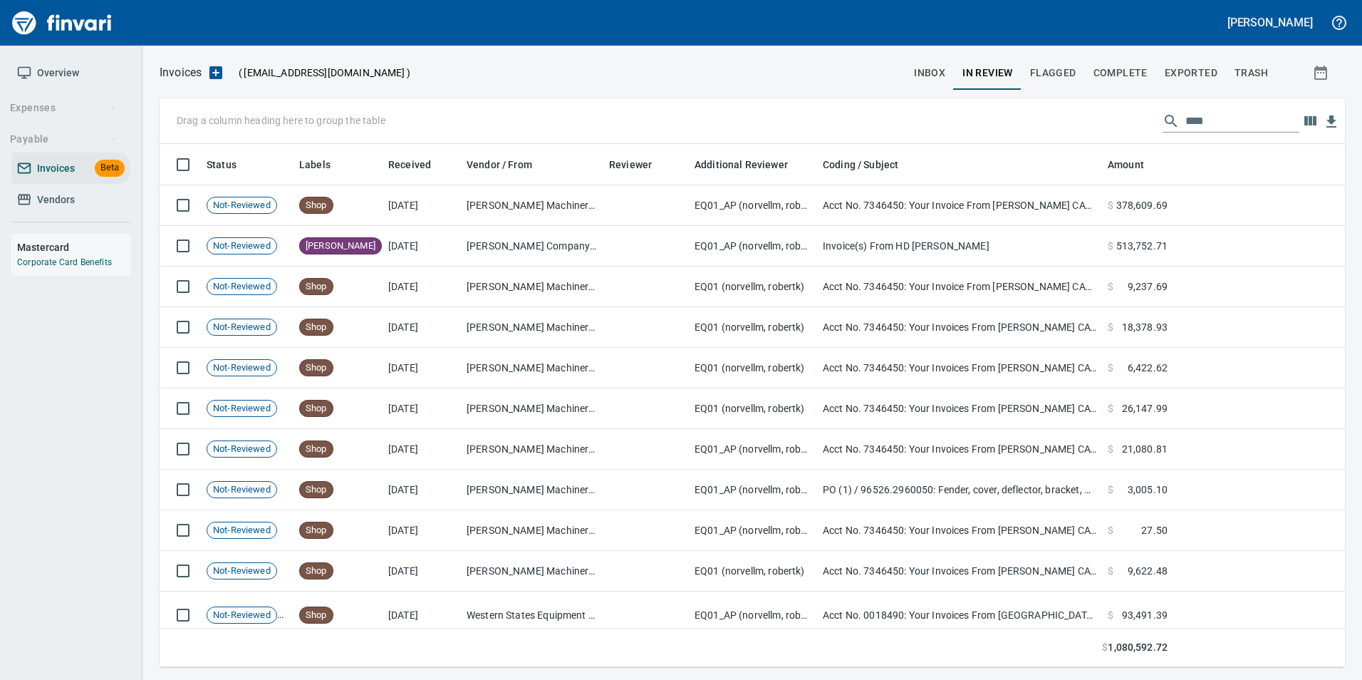
scroll to position [512, 1163]
click at [1195, 121] on input "****" at bounding box center [1242, 121] width 114 height 23
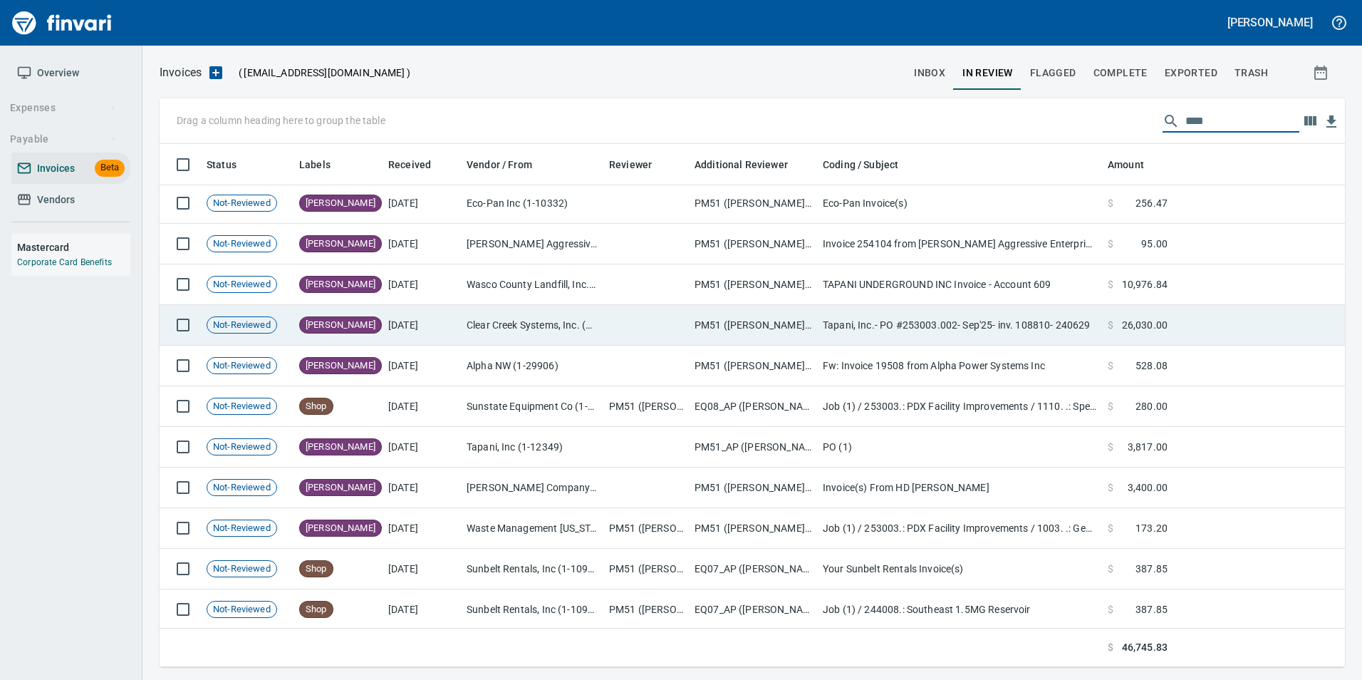
scroll to position [132, 0]
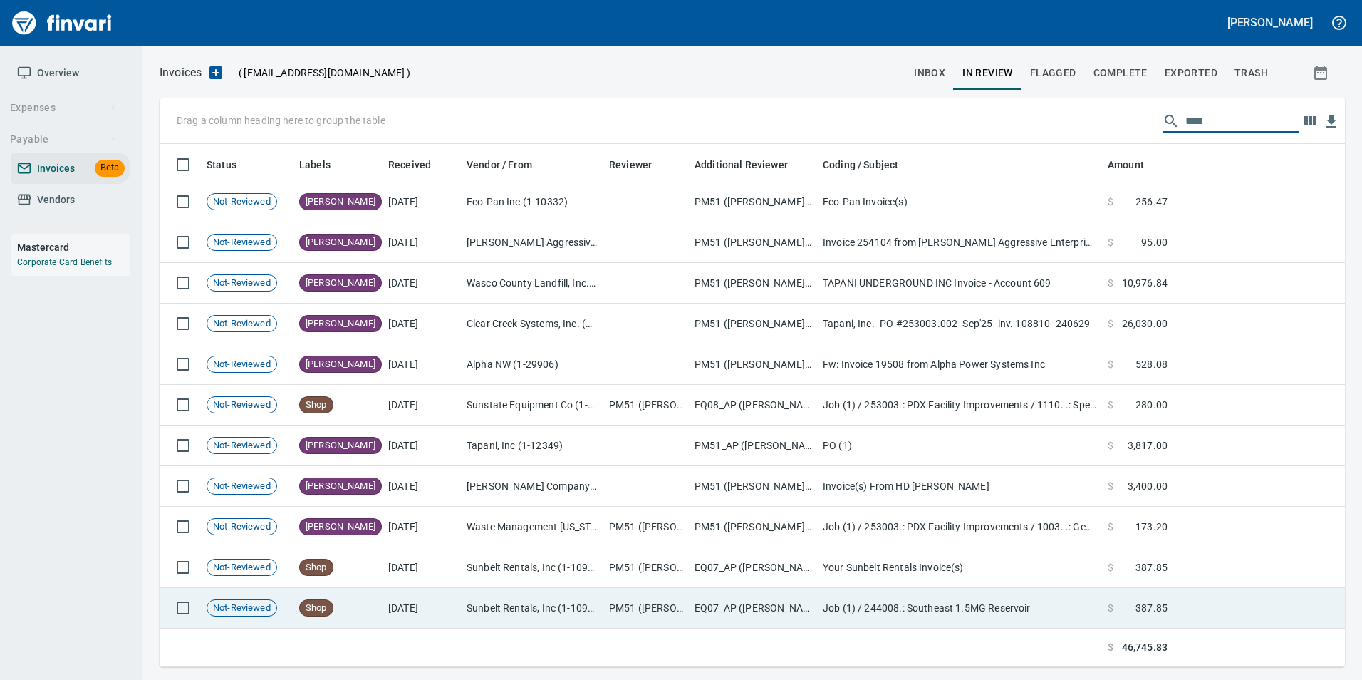
type input "****"
click at [450, 618] on td "[DATE]" at bounding box center [421, 608] width 78 height 41
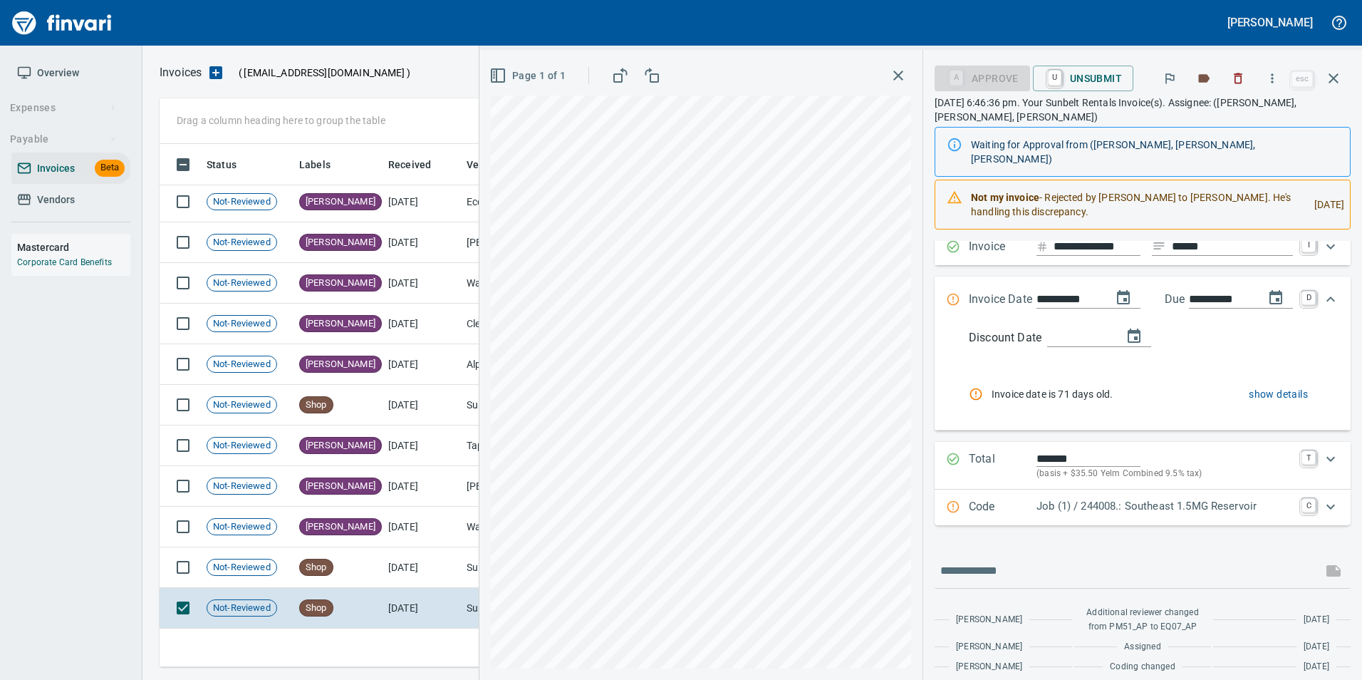
scroll to position [427, 0]
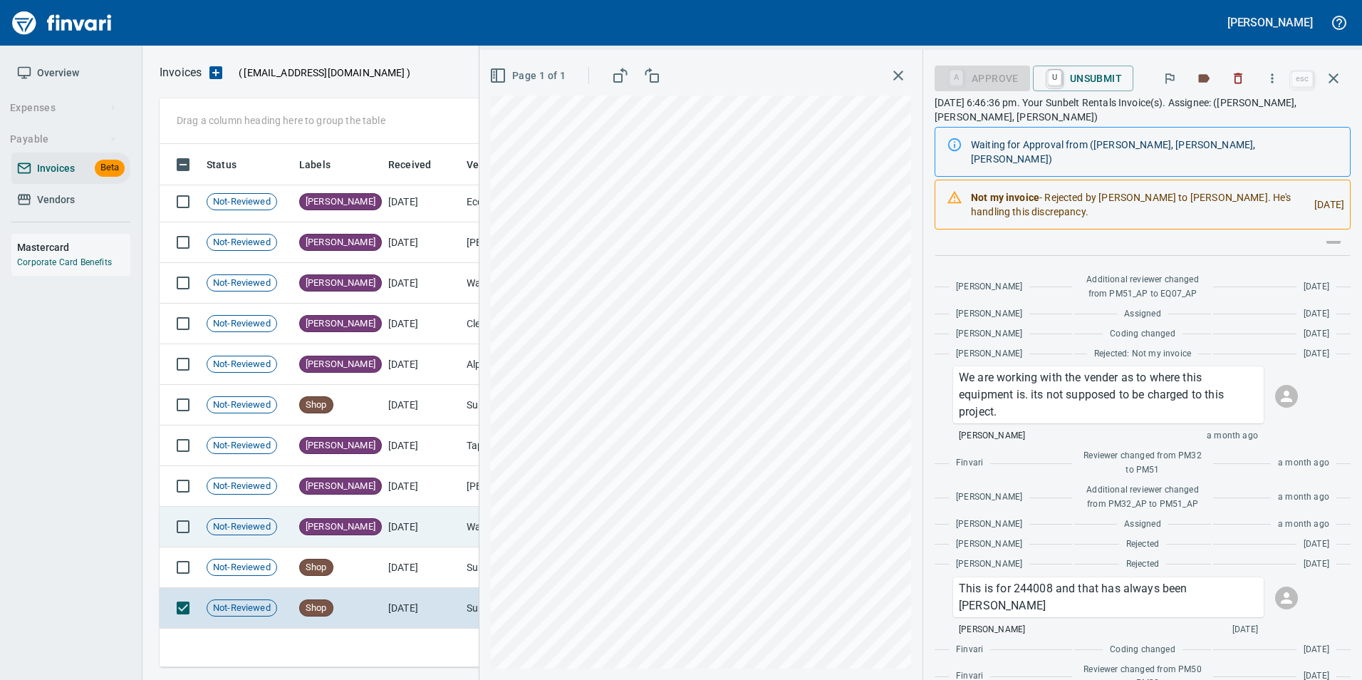
click at [347, 544] on td "[PERSON_NAME]" at bounding box center [337, 526] width 89 height 41
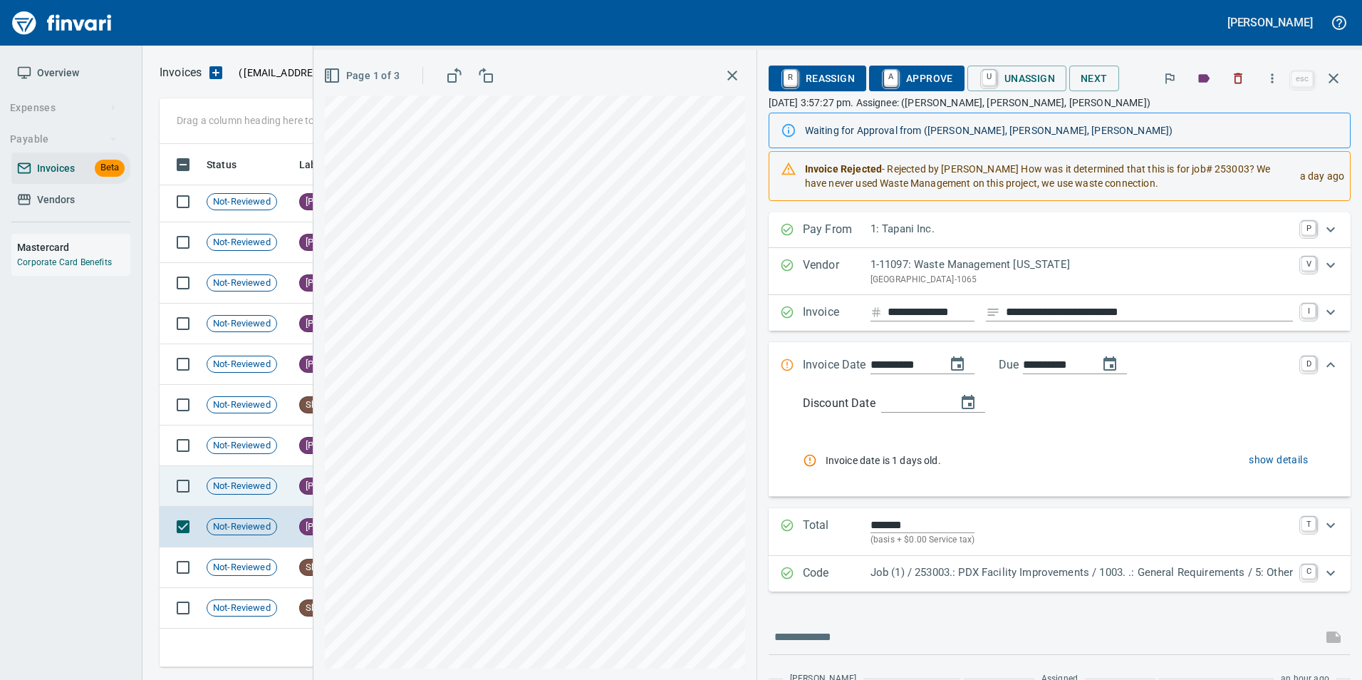
click at [297, 482] on td "[PERSON_NAME]" at bounding box center [337, 486] width 89 height 41
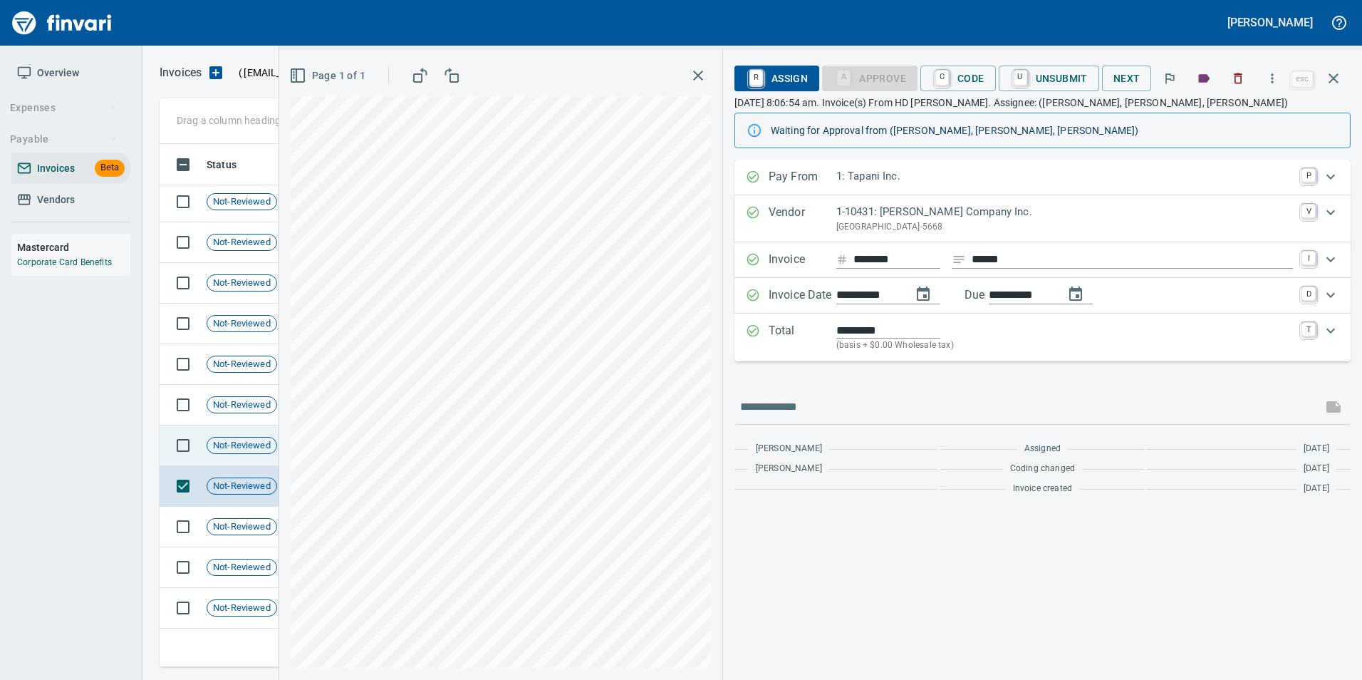
click at [266, 450] on span "Not-Reviewed" at bounding box center [241, 446] width 69 height 14
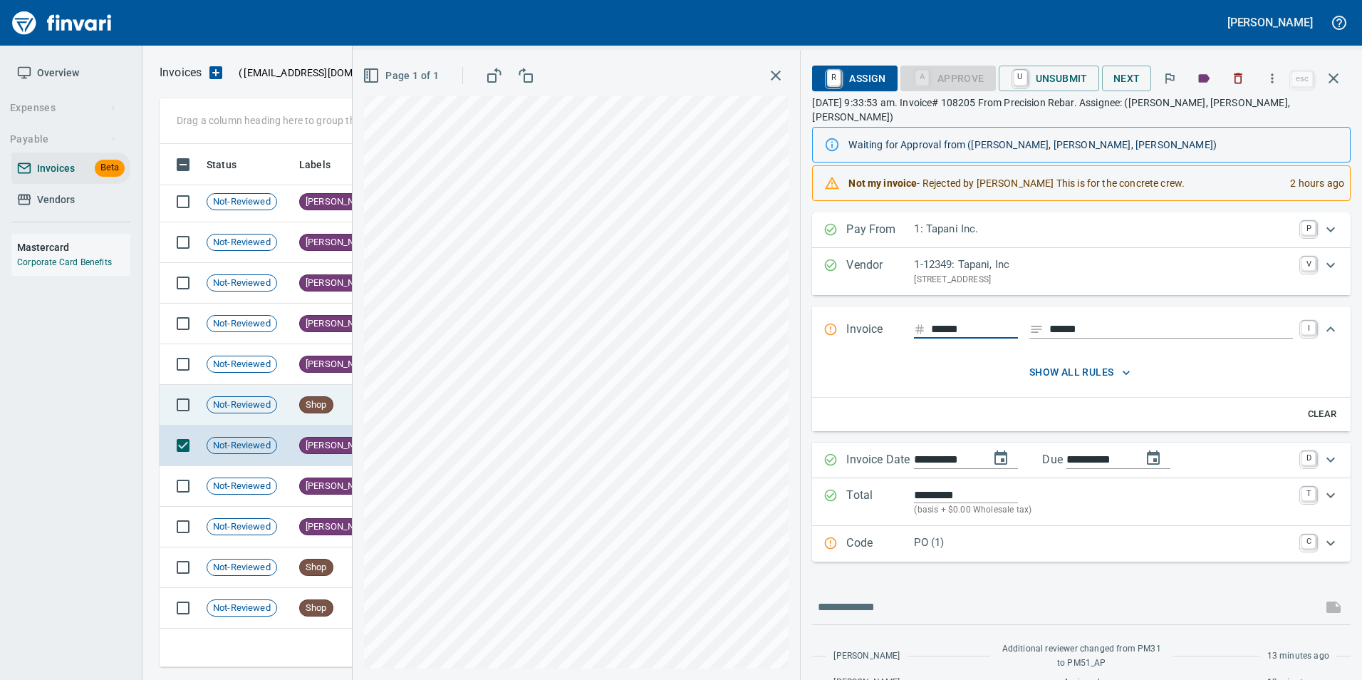
click at [304, 390] on td "Shop" at bounding box center [337, 405] width 89 height 41
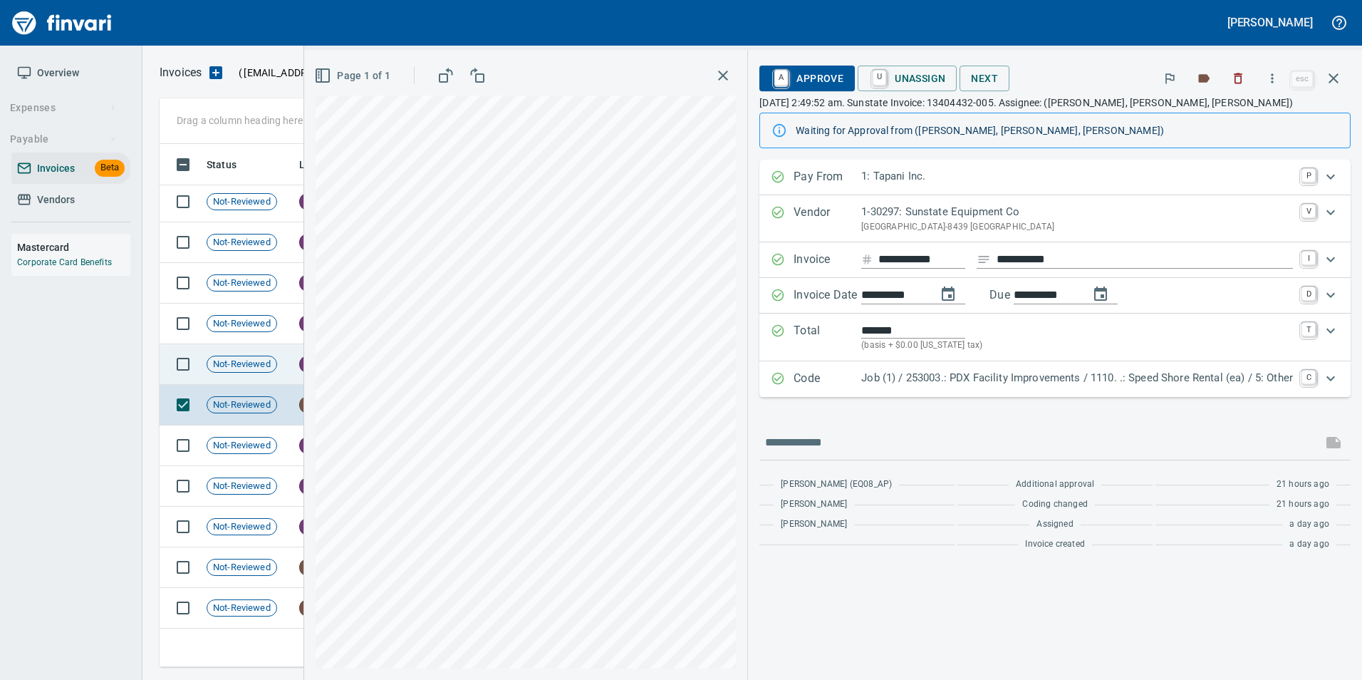
click at [286, 360] on td "Not-Reviewed" at bounding box center [247, 364] width 93 height 41
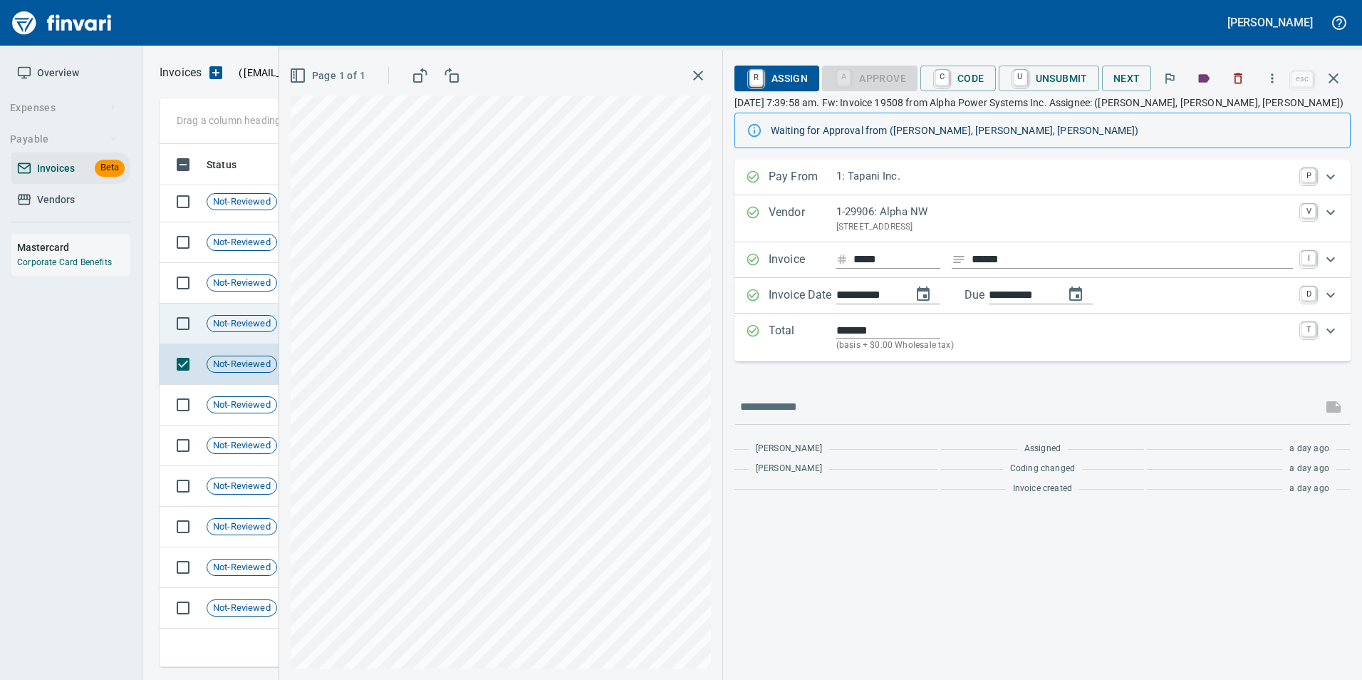
click at [271, 326] on span "Not-Reviewed" at bounding box center [241, 324] width 69 height 14
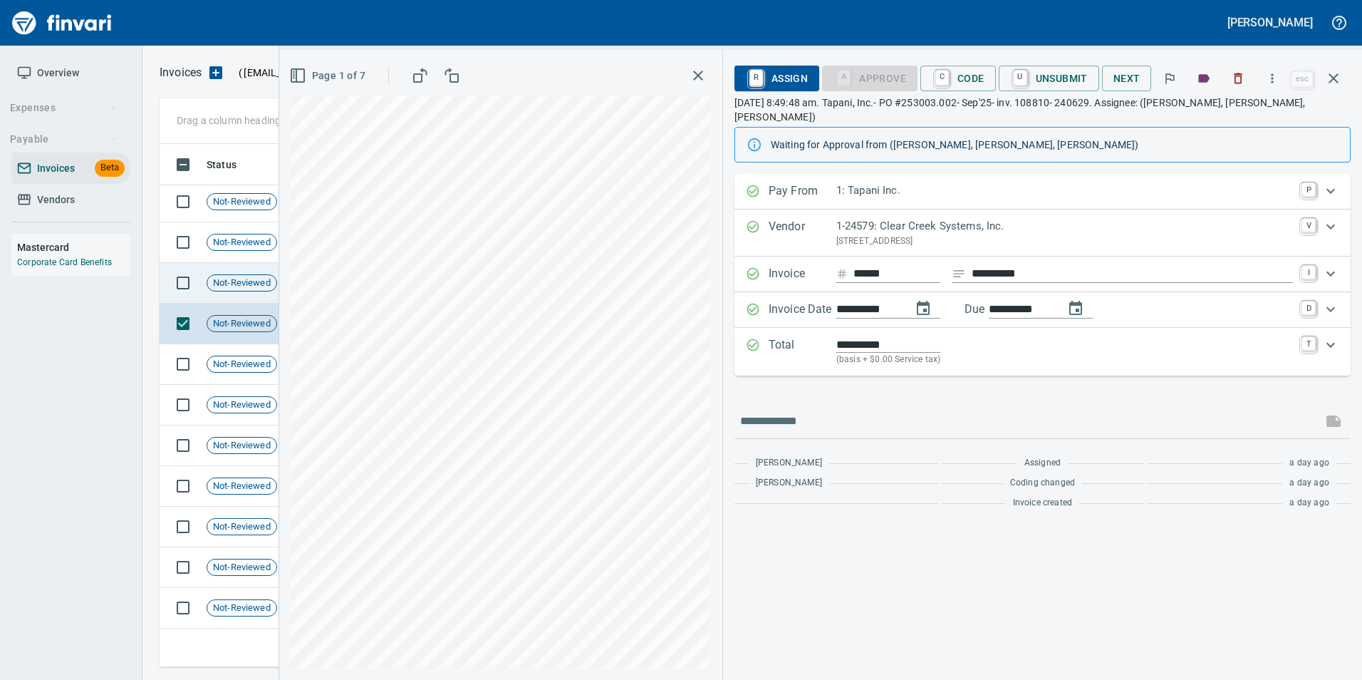
click at [254, 289] on div "Not-Reviewed" at bounding box center [242, 282] width 71 height 17
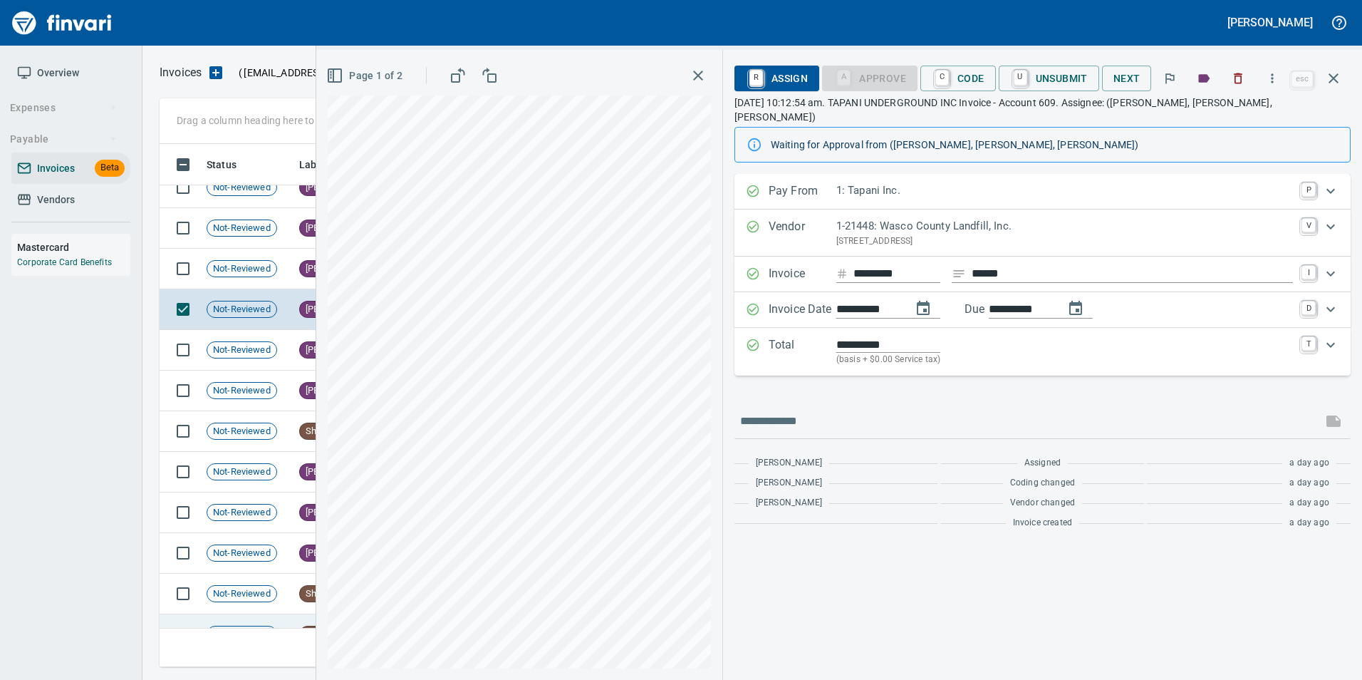
scroll to position [132, 0]
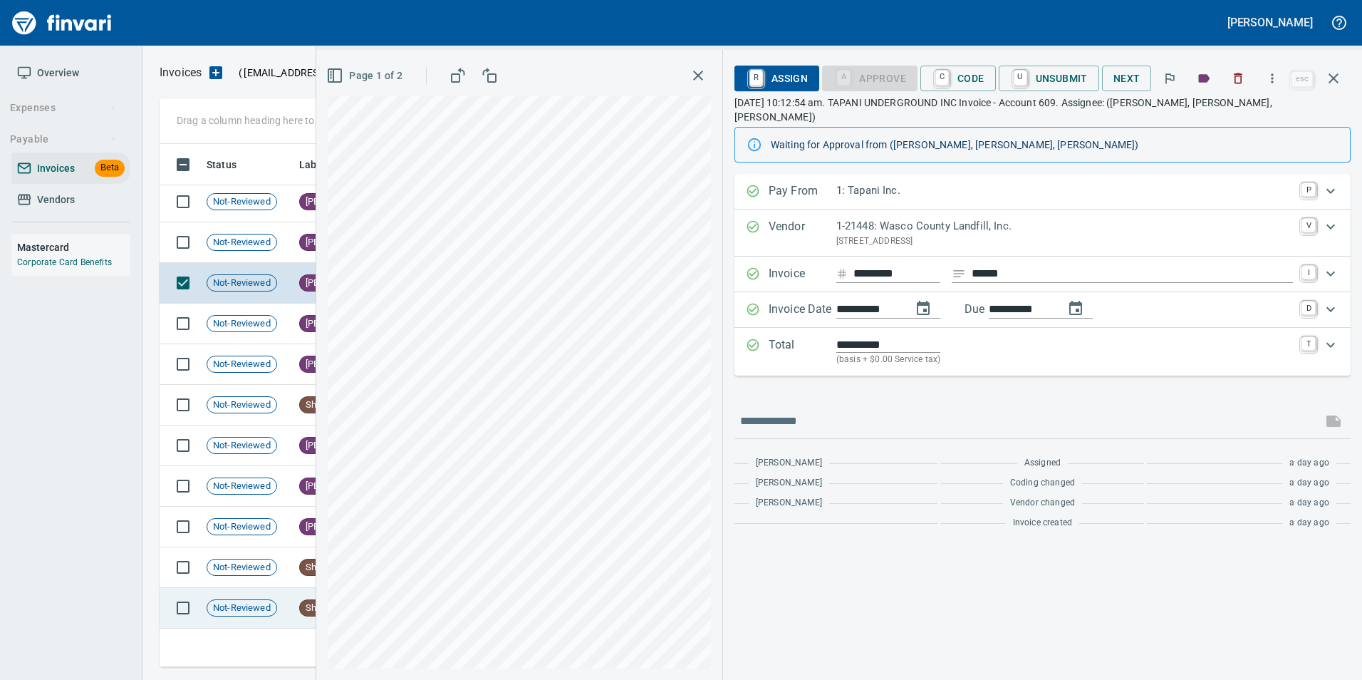
click at [287, 600] on td "Not-Reviewed" at bounding box center [247, 608] width 93 height 41
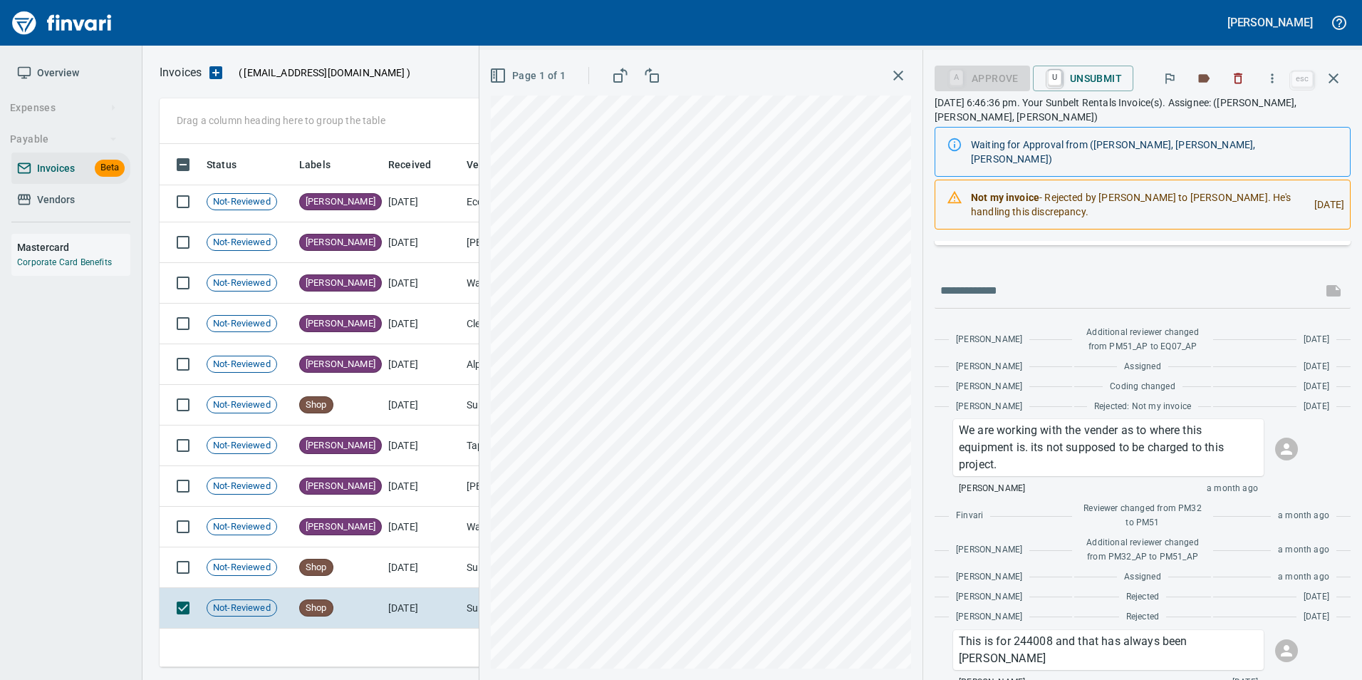
scroll to position [427, 0]
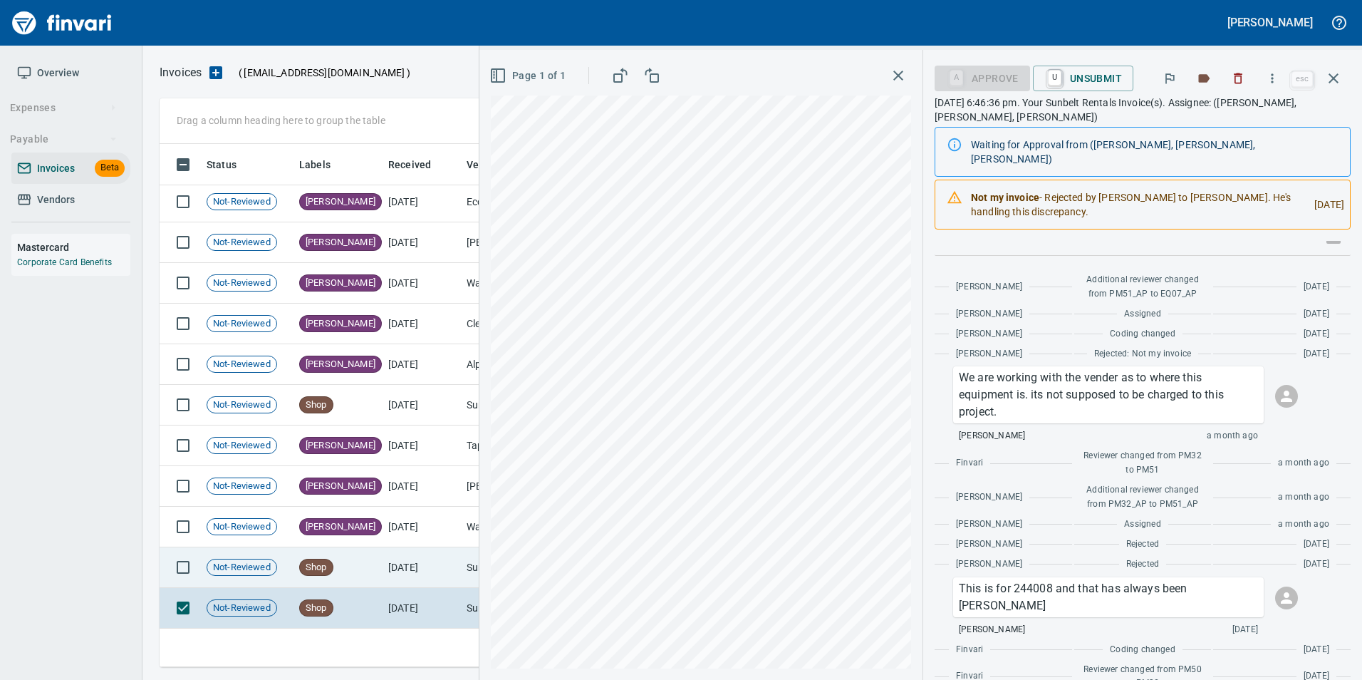
click at [382, 573] on td "Shop" at bounding box center [337, 567] width 89 height 41
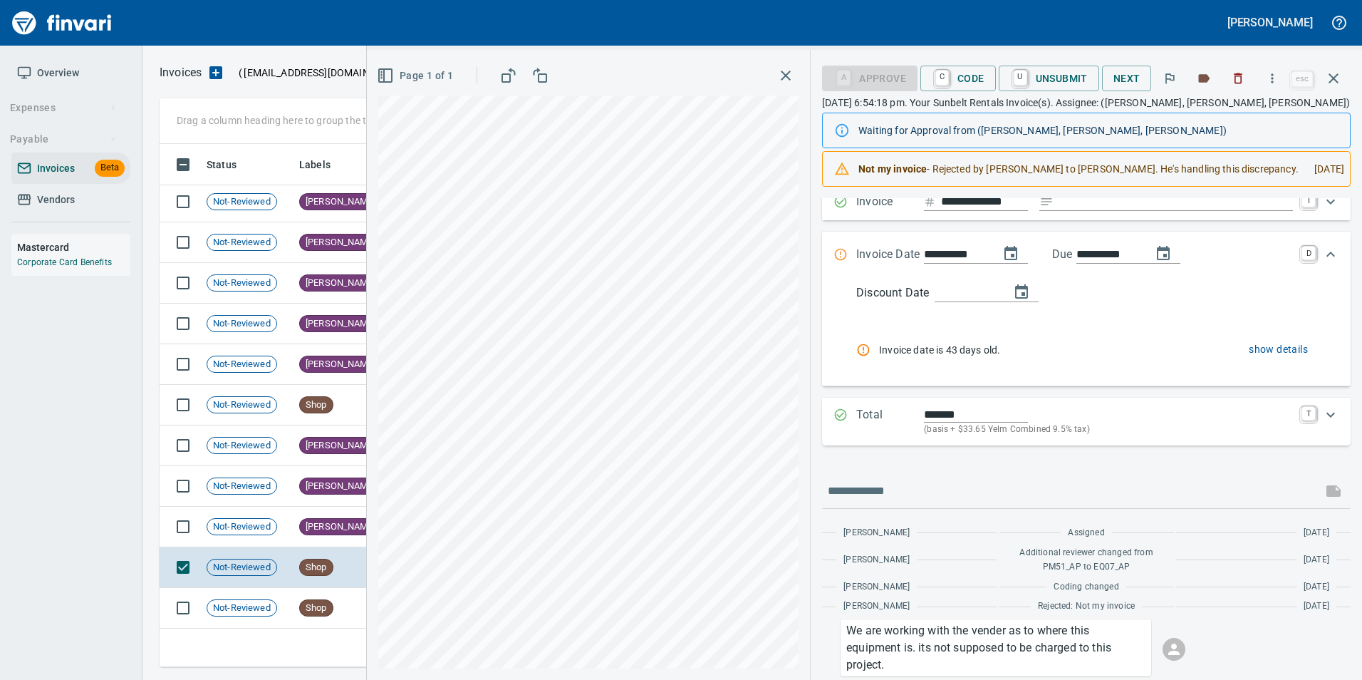
scroll to position [71, 0]
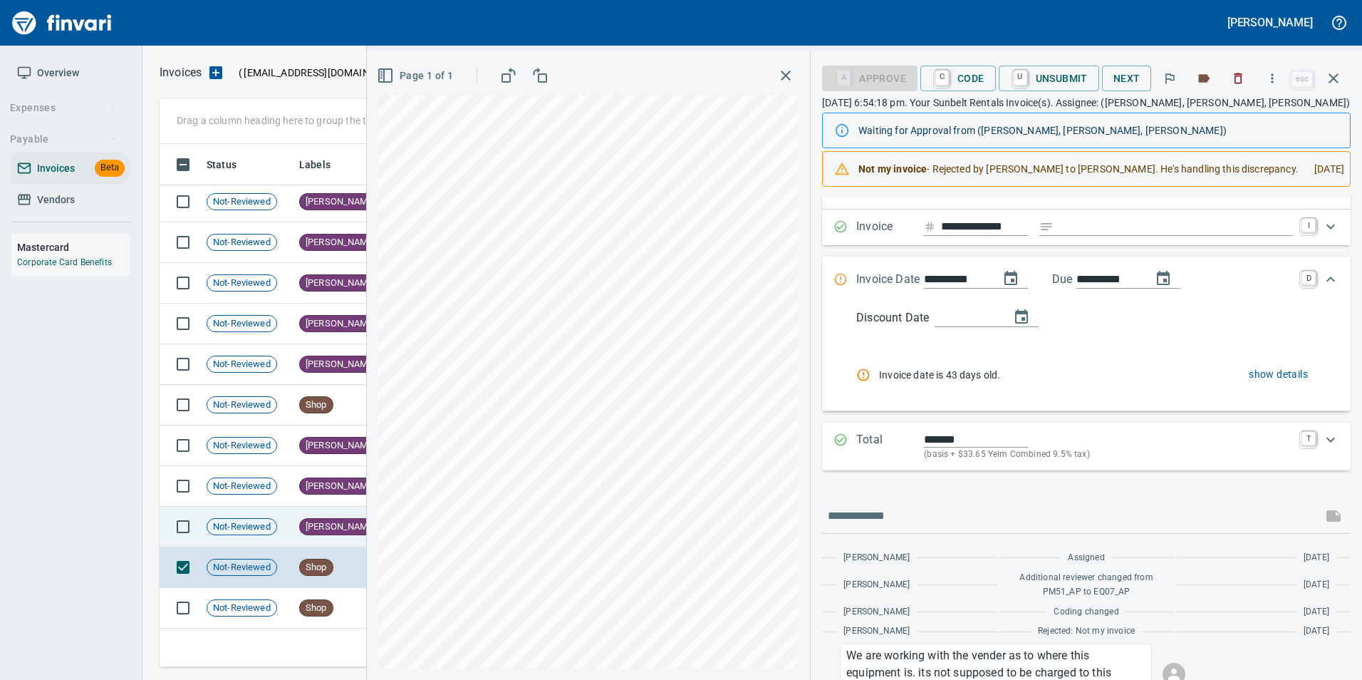
click at [305, 531] on span "[PERSON_NAME]" at bounding box center [340, 527] width 81 height 14
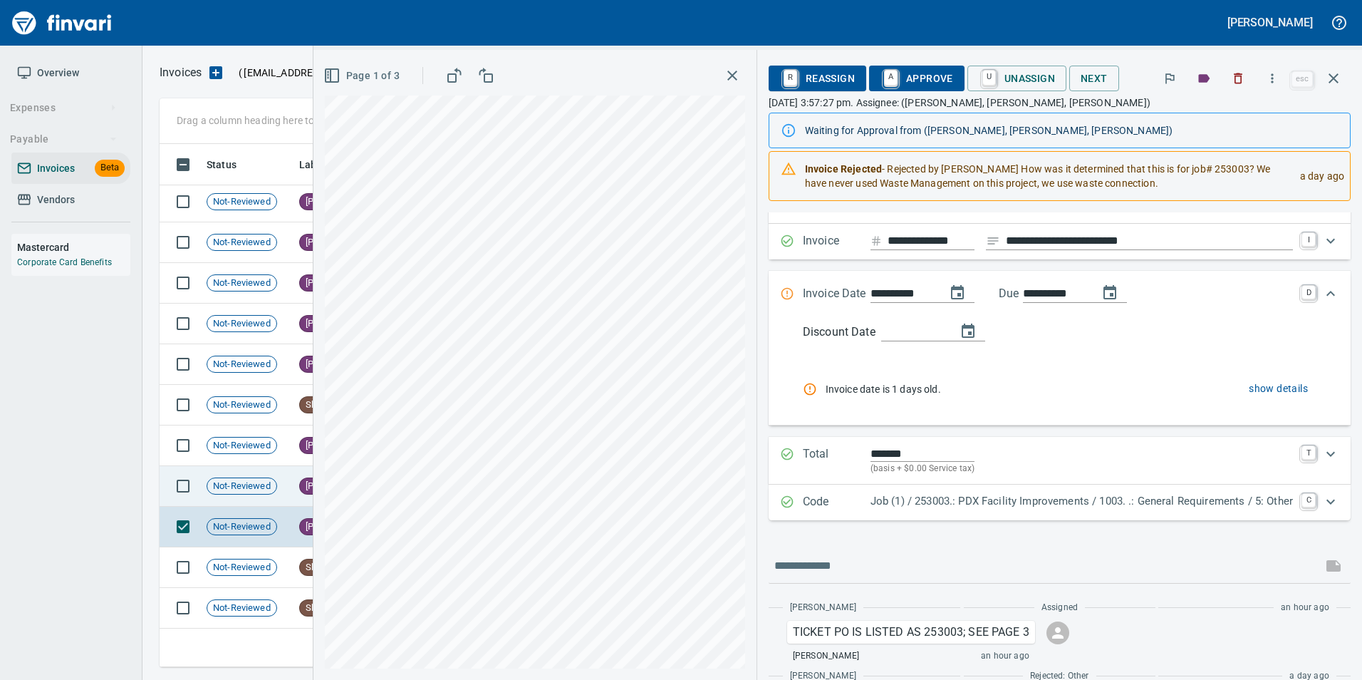
click at [257, 493] on div "Not-Reviewed" at bounding box center [242, 485] width 71 height 17
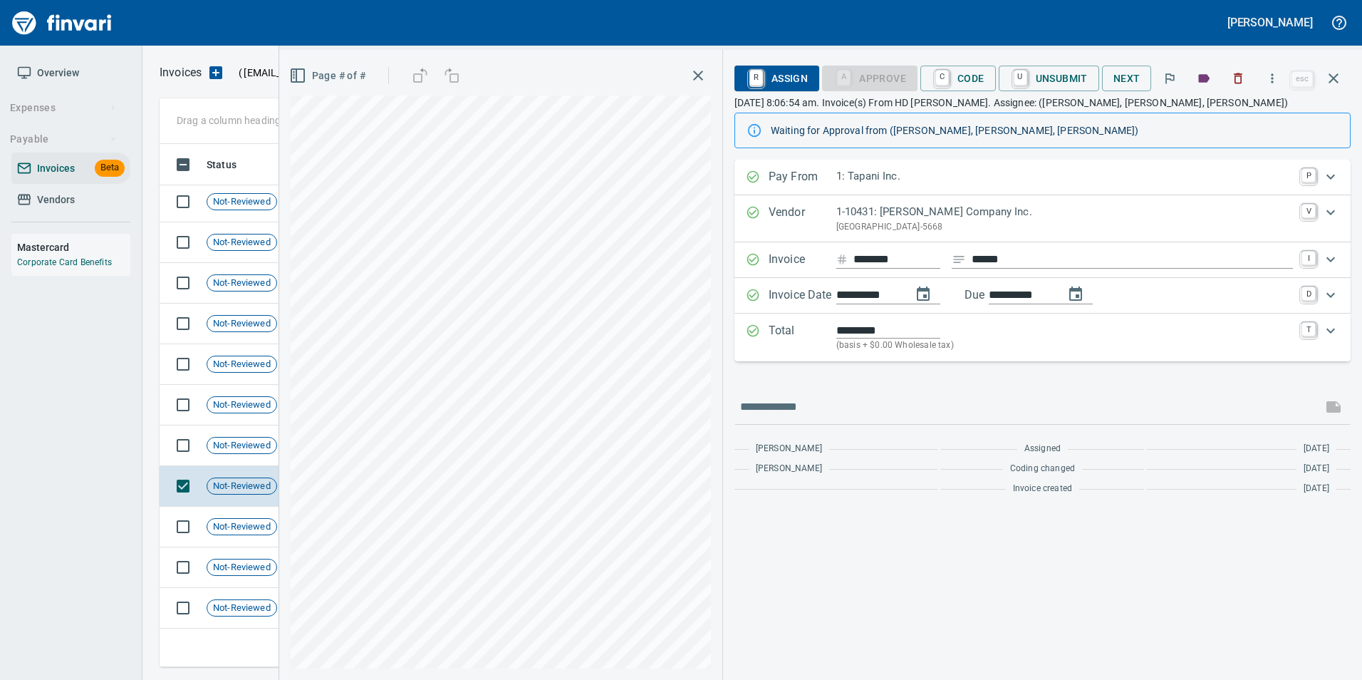
click at [1340, 82] on icon "button" at bounding box center [1333, 78] width 17 height 17
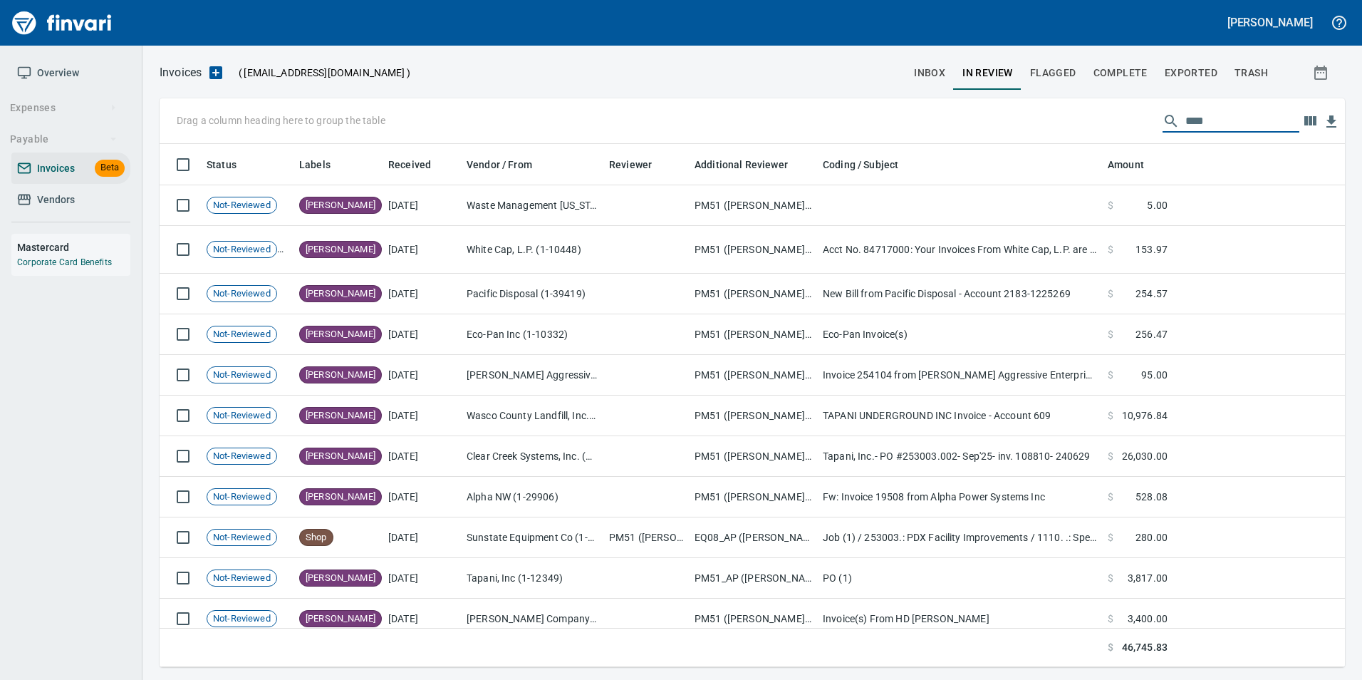
click at [1195, 119] on input "****" at bounding box center [1242, 121] width 114 height 23
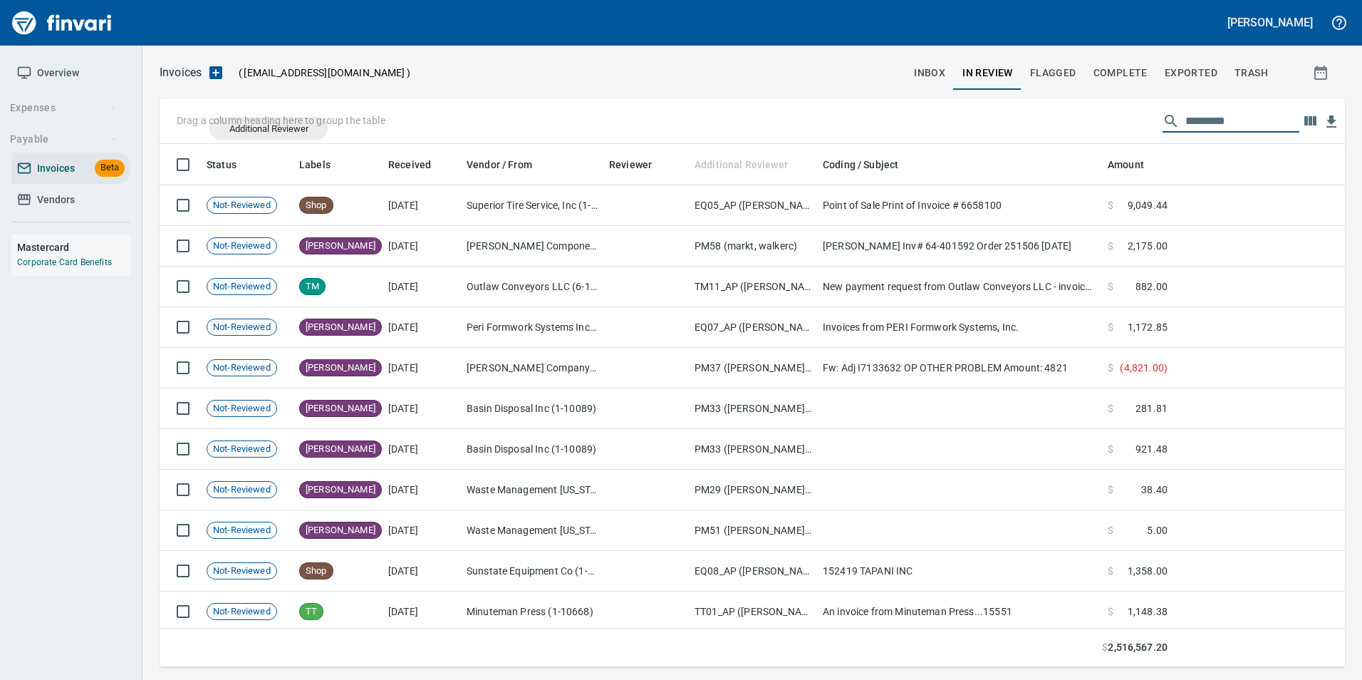
drag, startPoint x: 747, startPoint y: 163, endPoint x: 265, endPoint y: 127, distance: 483.5
click at [268, 127] on body "[PERSON_NAME] Overview Expenses Payable Invoices Beta Vendors Mastercard Corpor…" at bounding box center [681, 340] width 1362 height 680
drag, startPoint x: 738, startPoint y: 162, endPoint x: 222, endPoint y: 118, distance: 517.5
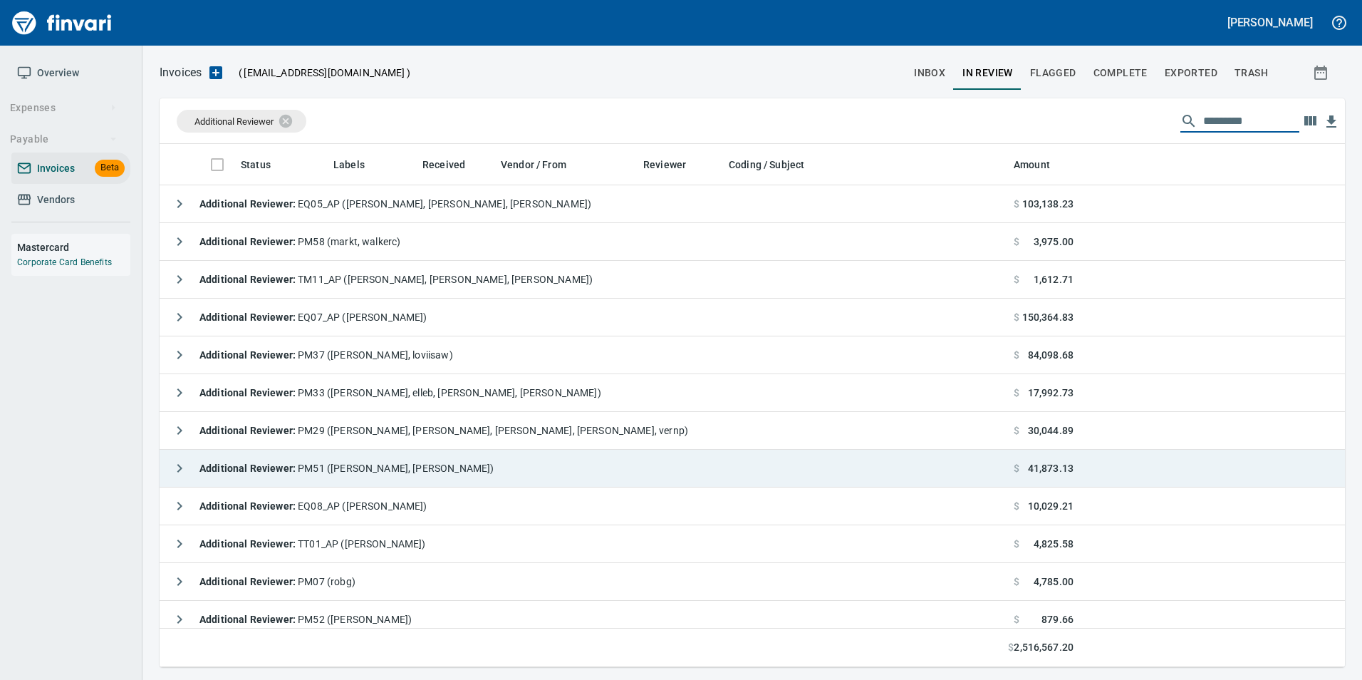
click at [171, 467] on icon "button" at bounding box center [179, 467] width 17 height 17
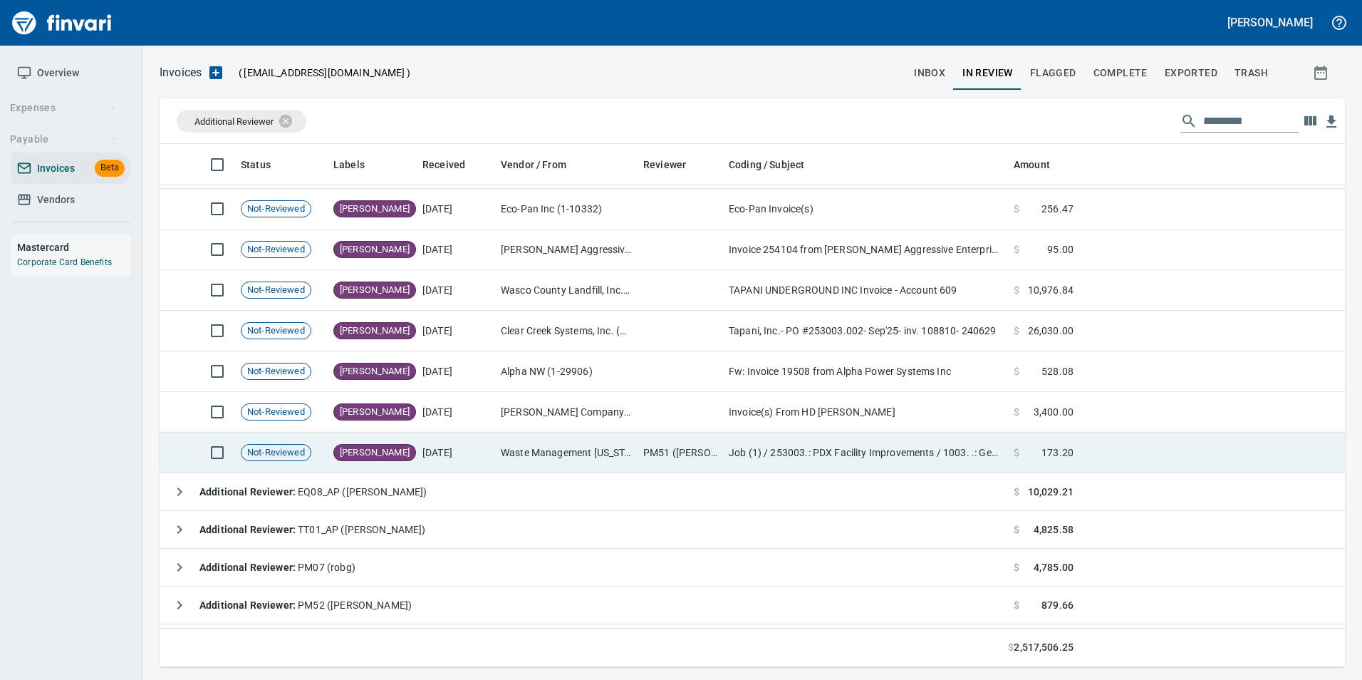
scroll to position [356, 0]
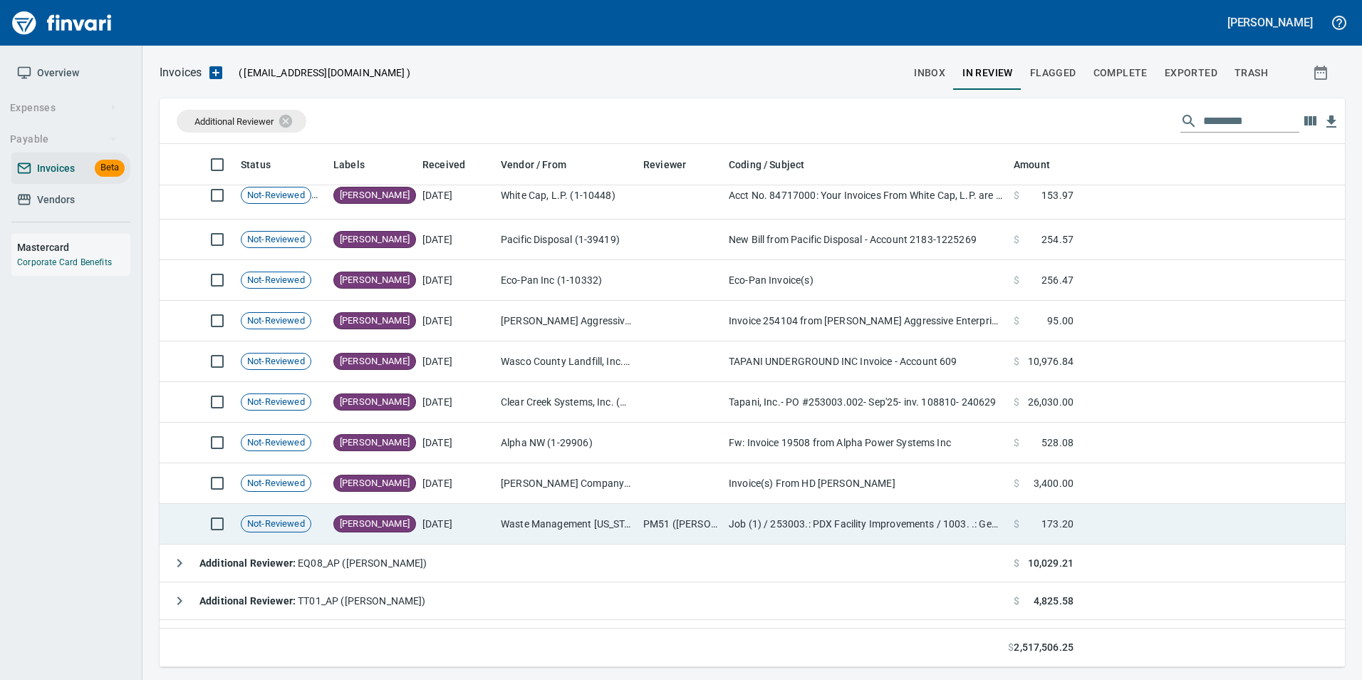
click at [464, 504] on td "[DATE]" at bounding box center [456, 524] width 78 height 41
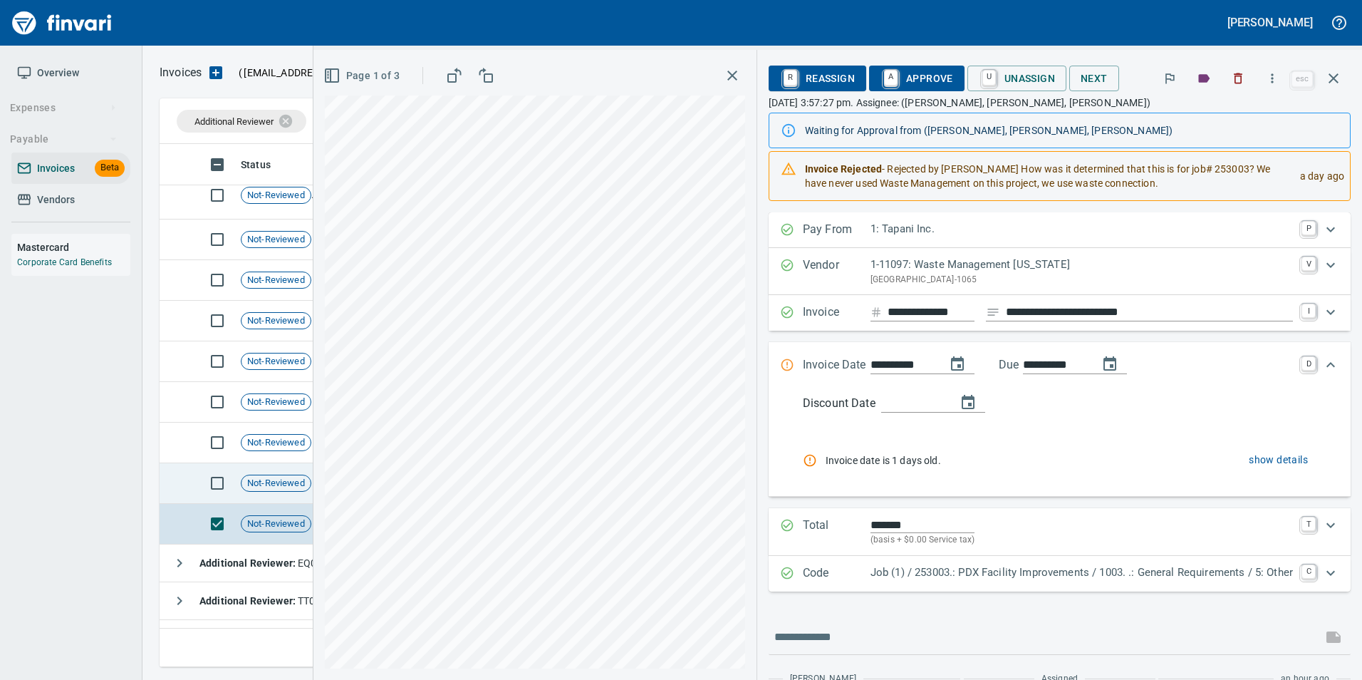
click at [284, 479] on span "Not-Reviewed" at bounding box center [275, 484] width 69 height 14
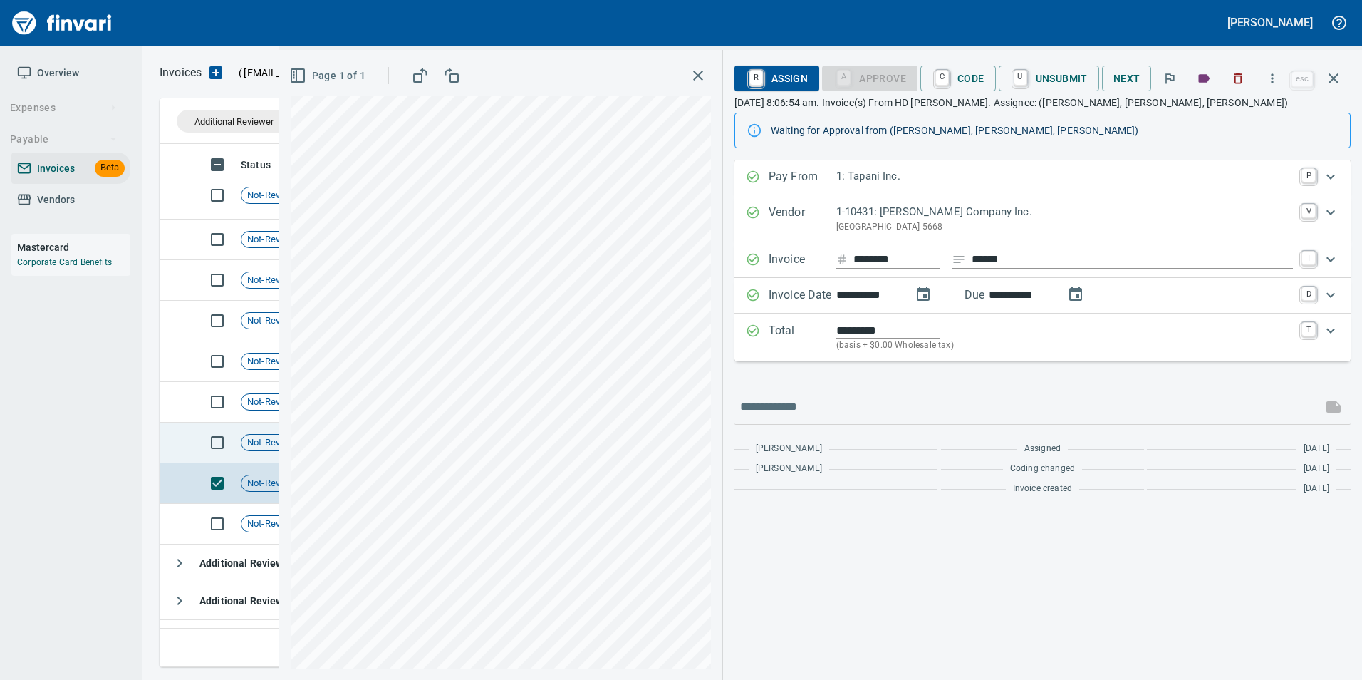
click at [258, 454] on td "Not-Reviewed" at bounding box center [281, 442] width 93 height 41
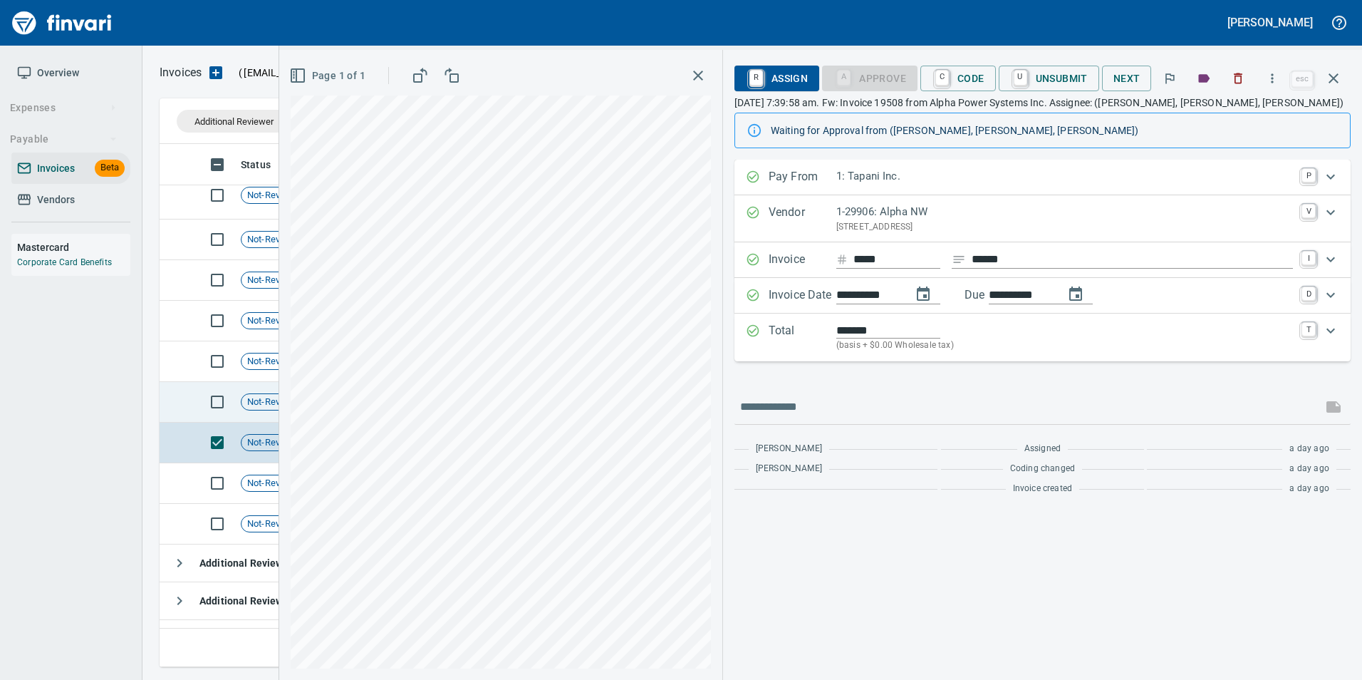
click at [264, 415] on td "Not-Reviewed" at bounding box center [281, 402] width 93 height 41
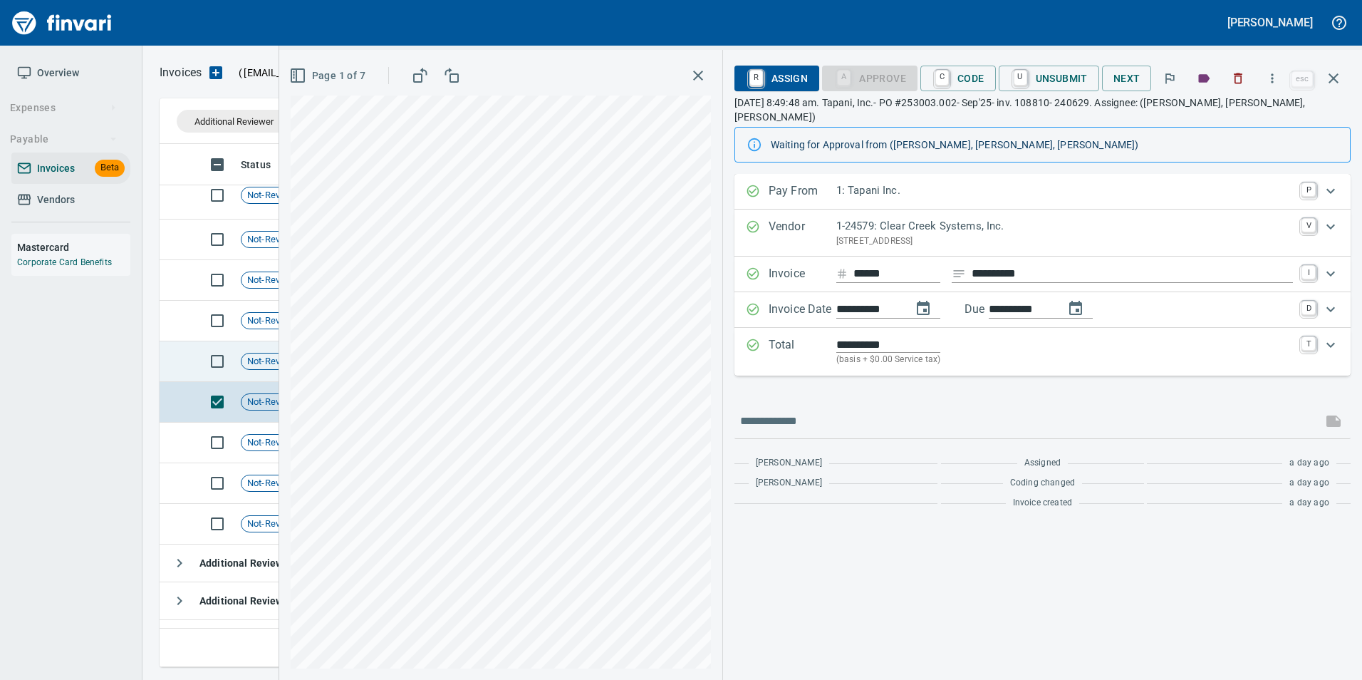
click at [262, 355] on span "Not-Reviewed" at bounding box center [275, 362] width 69 height 14
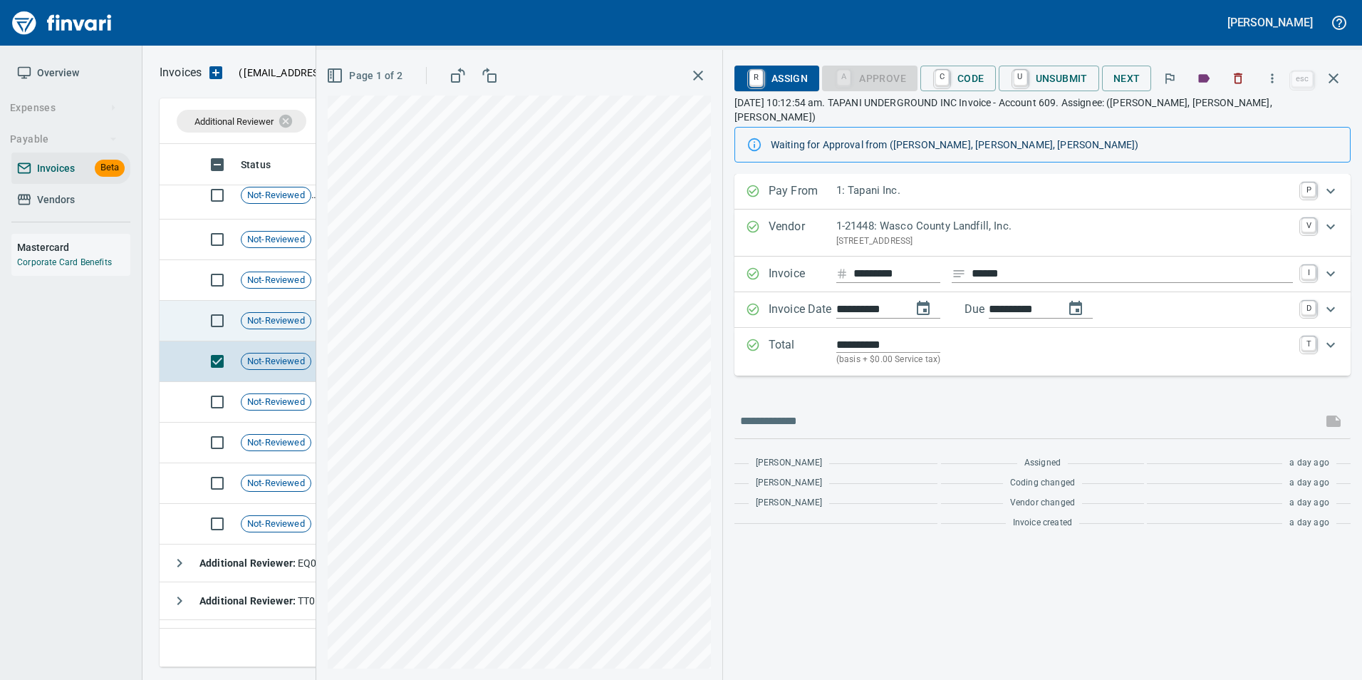
click at [267, 327] on div "Not-Reviewed" at bounding box center [276, 320] width 71 height 17
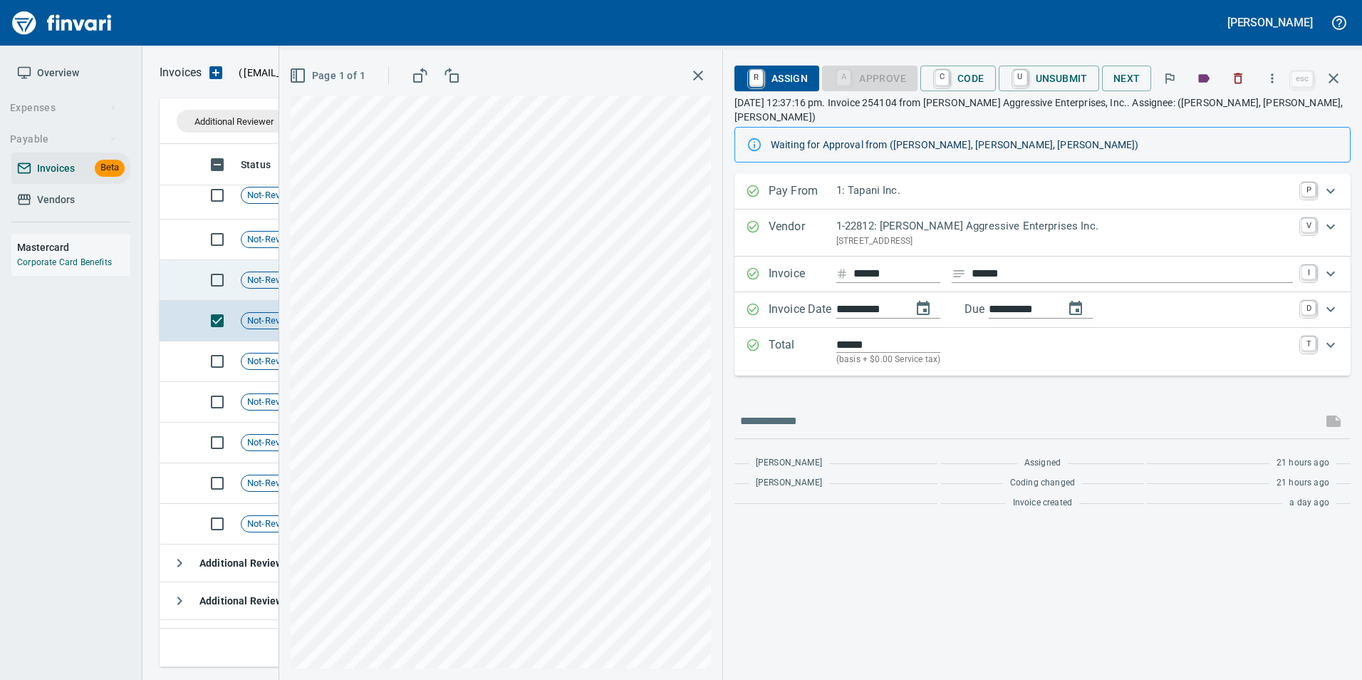
click at [269, 282] on span "Not-Reviewed" at bounding box center [275, 281] width 69 height 14
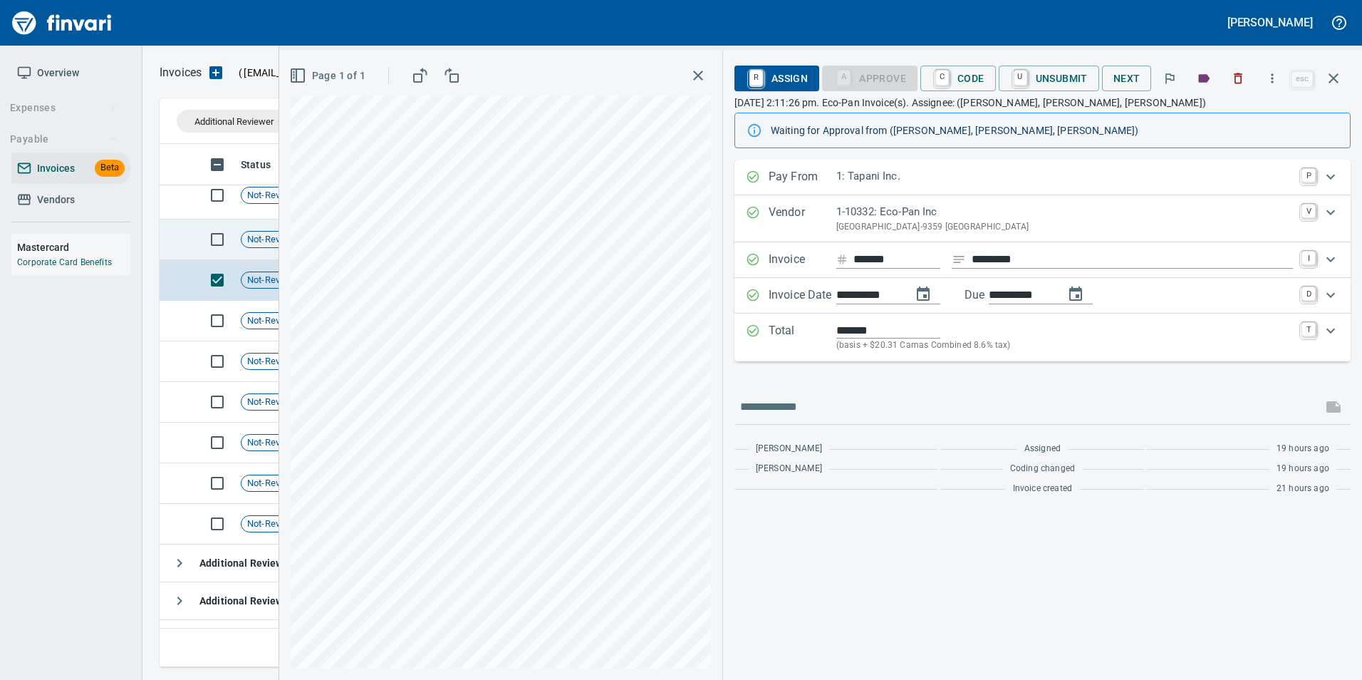
click at [257, 246] on div "Not-Reviewed" at bounding box center [276, 239] width 71 height 17
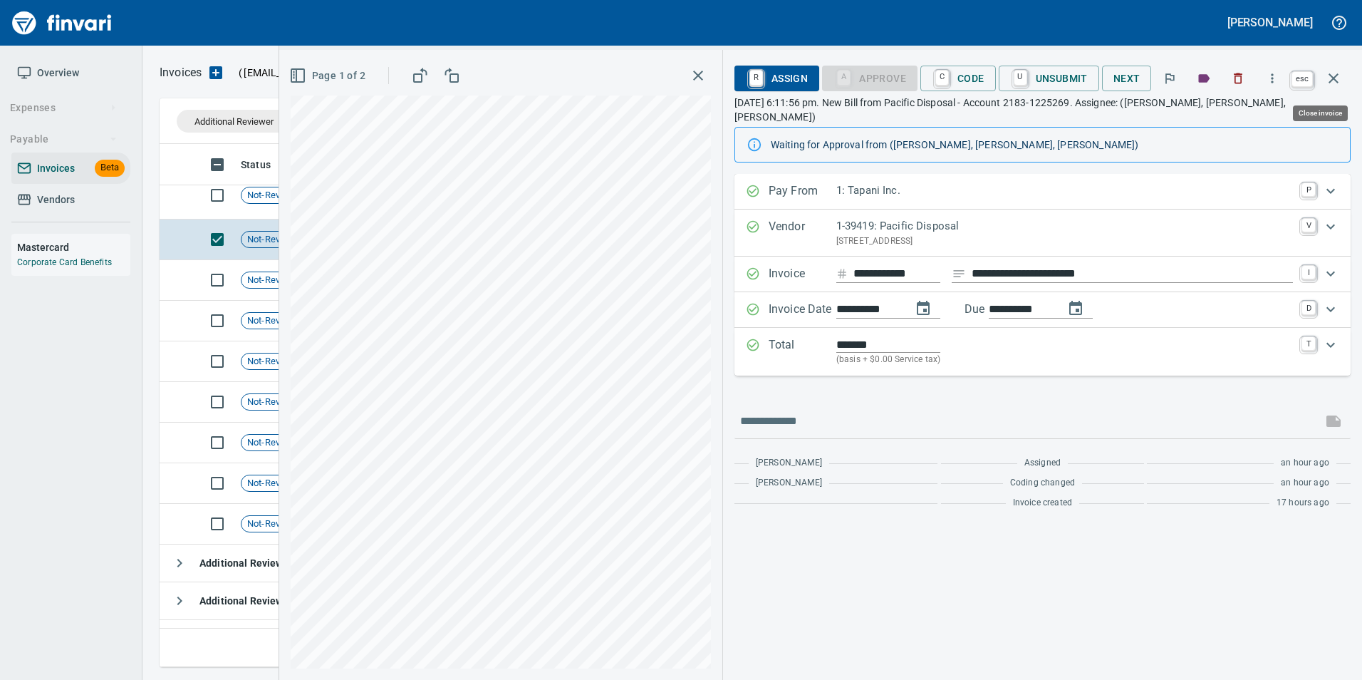
click at [1339, 72] on icon "button" at bounding box center [1333, 78] width 17 height 17
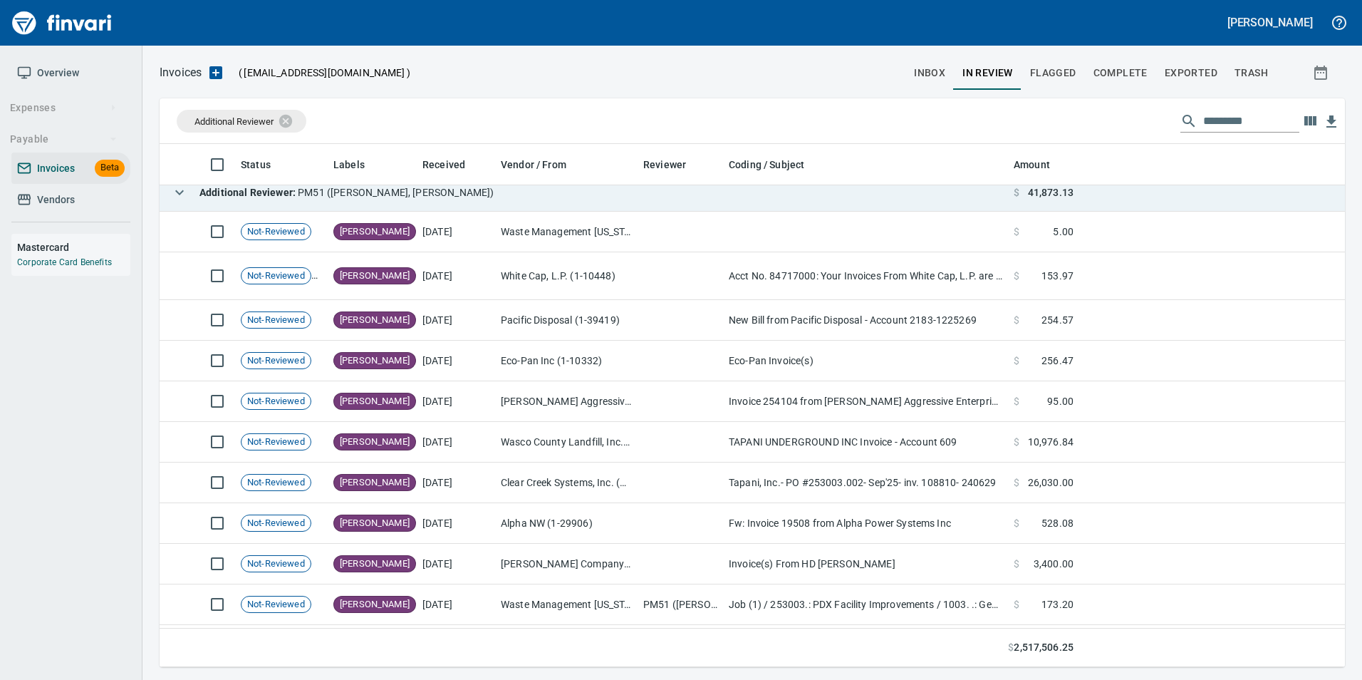
scroll to position [142, 0]
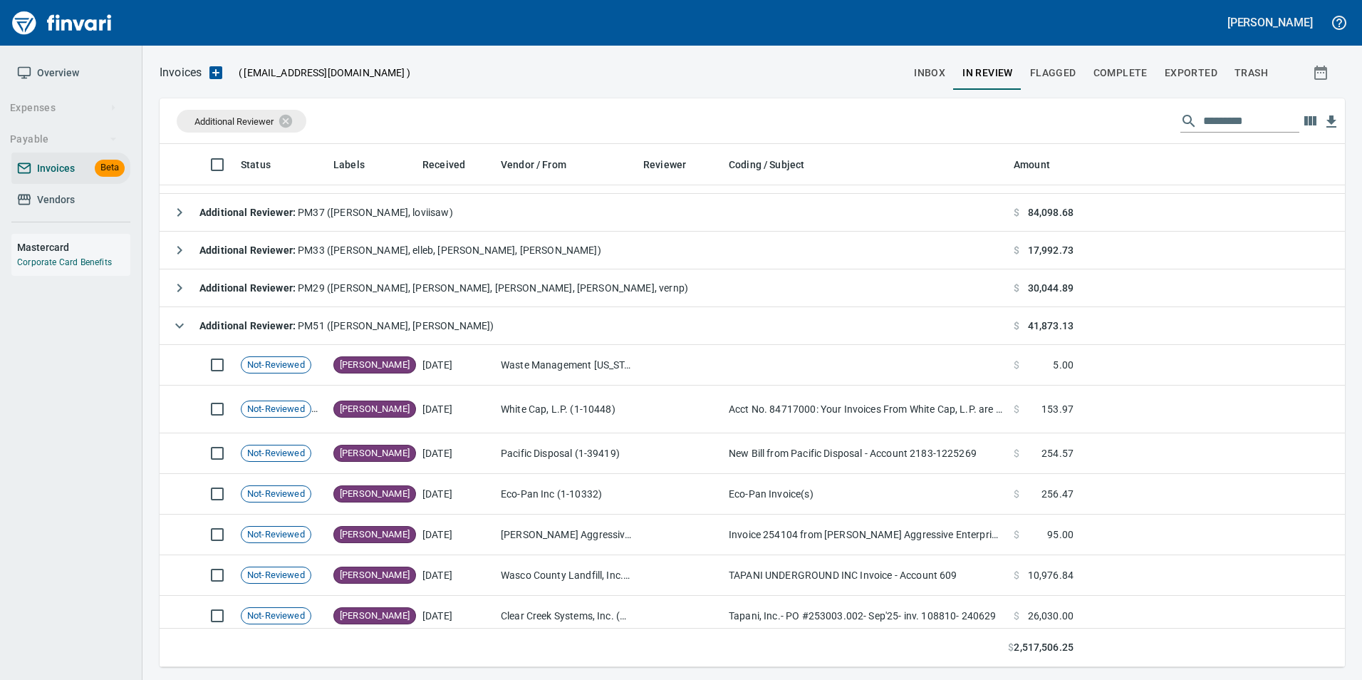
click at [175, 328] on icon "button" at bounding box center [179, 325] width 17 height 17
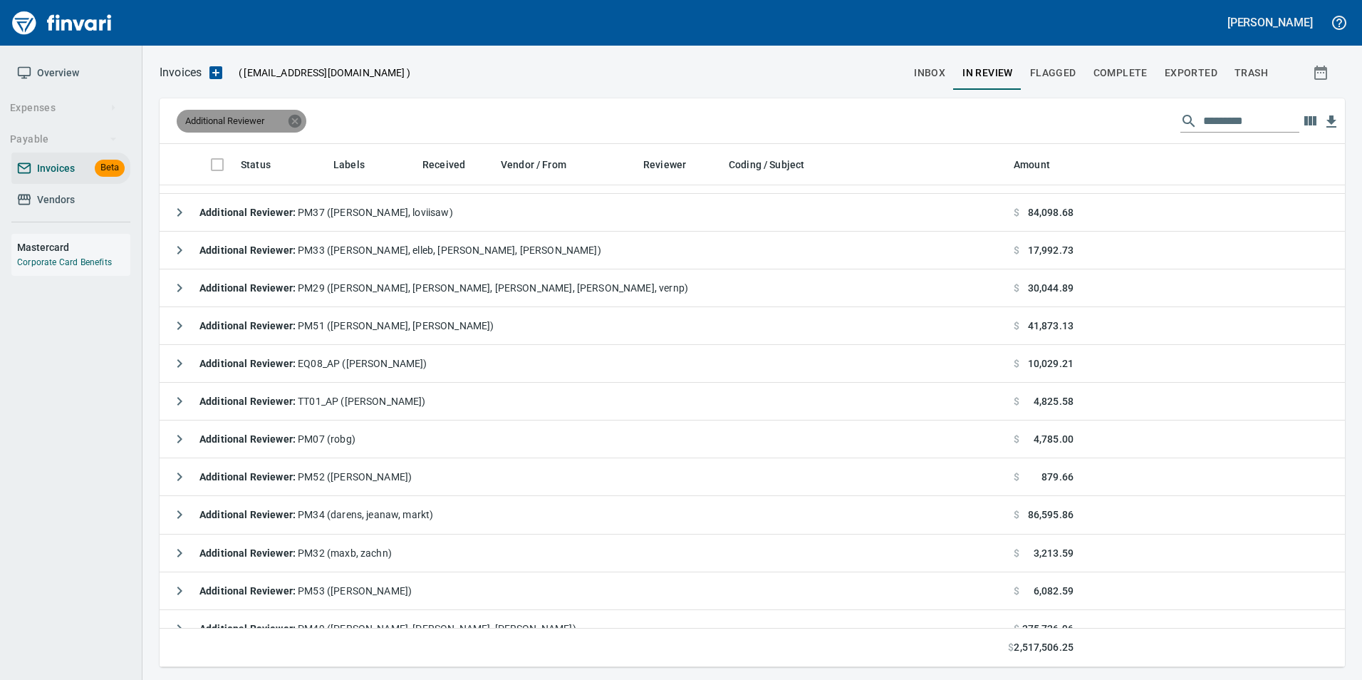
click at [303, 122] on icon at bounding box center [295, 121] width 16 height 16
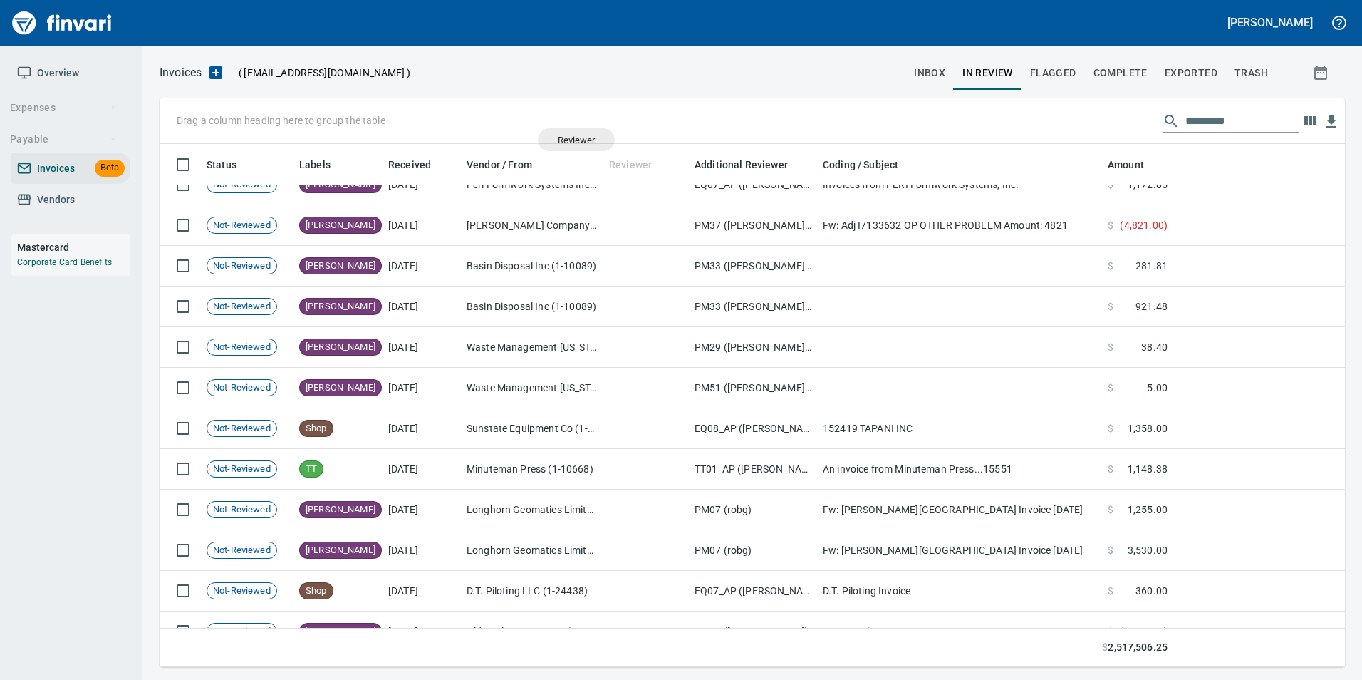
scroll to position [512, 1164]
drag, startPoint x: 630, startPoint y: 166, endPoint x: 207, endPoint y: 122, distance: 426.1
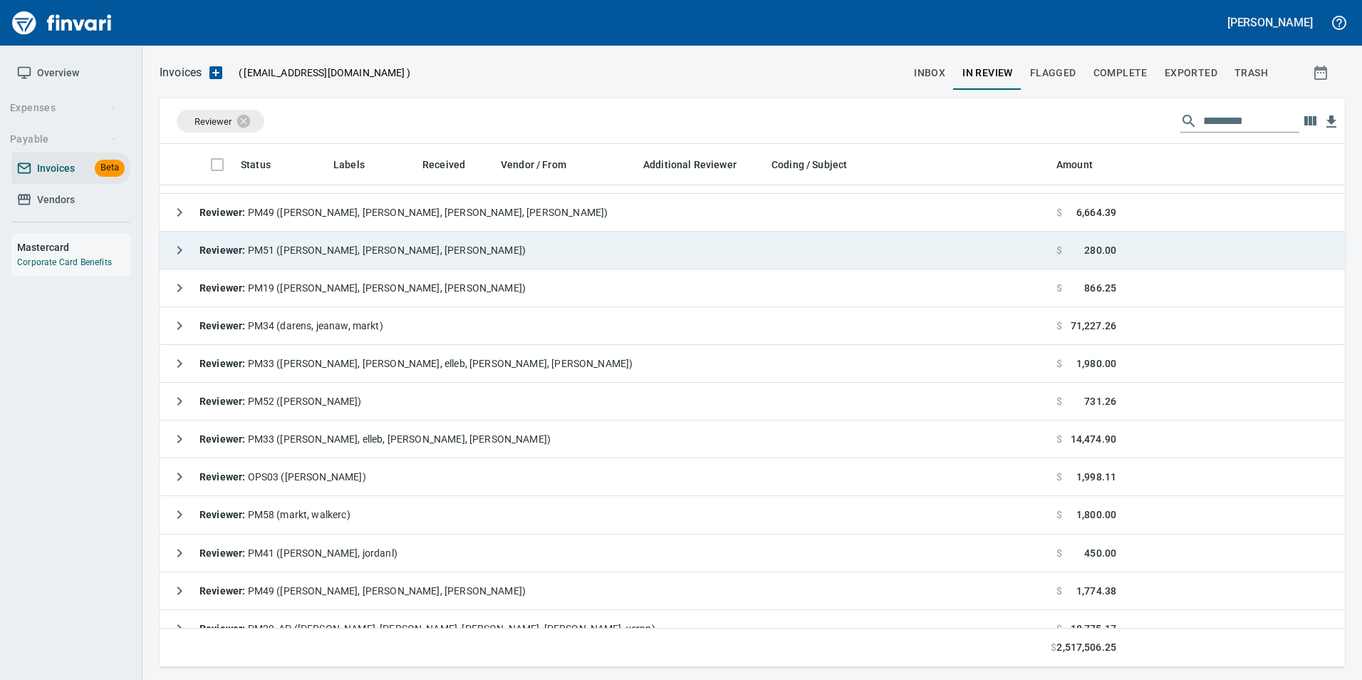
click at [175, 241] on icon "button" at bounding box center [179, 249] width 17 height 17
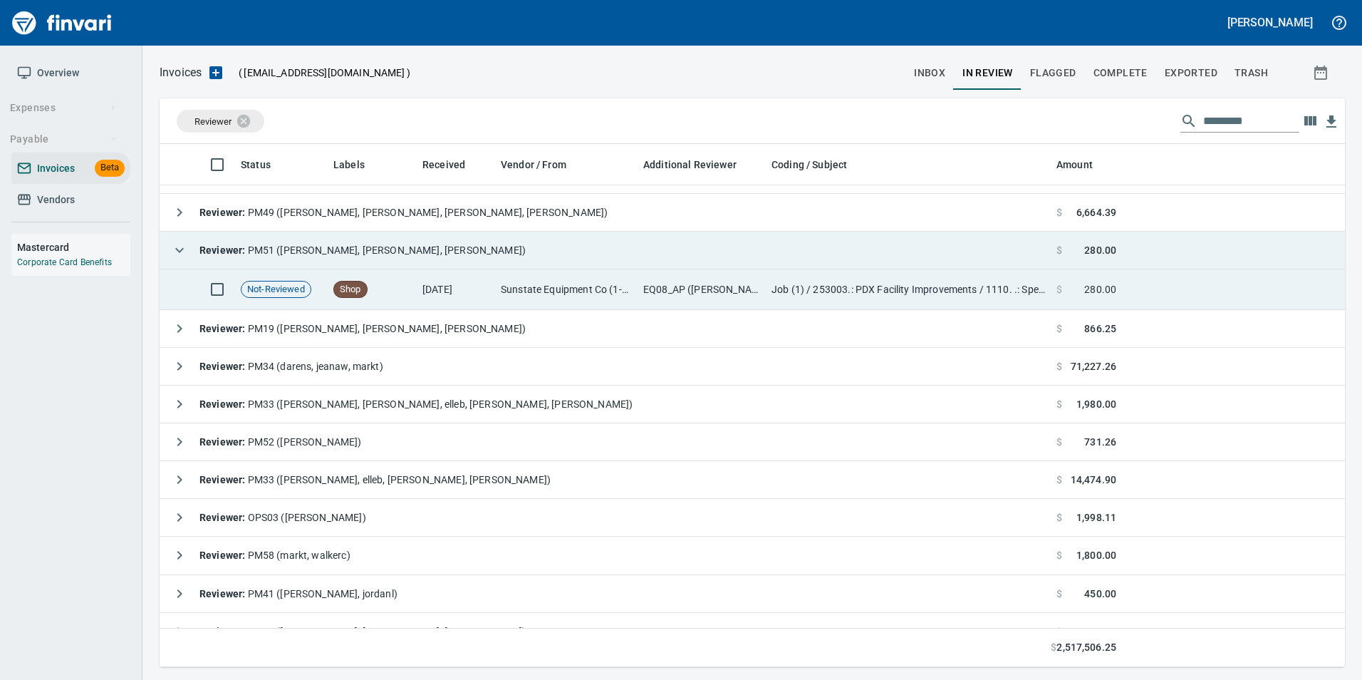
click at [412, 298] on td "Shop" at bounding box center [372, 289] width 89 height 41
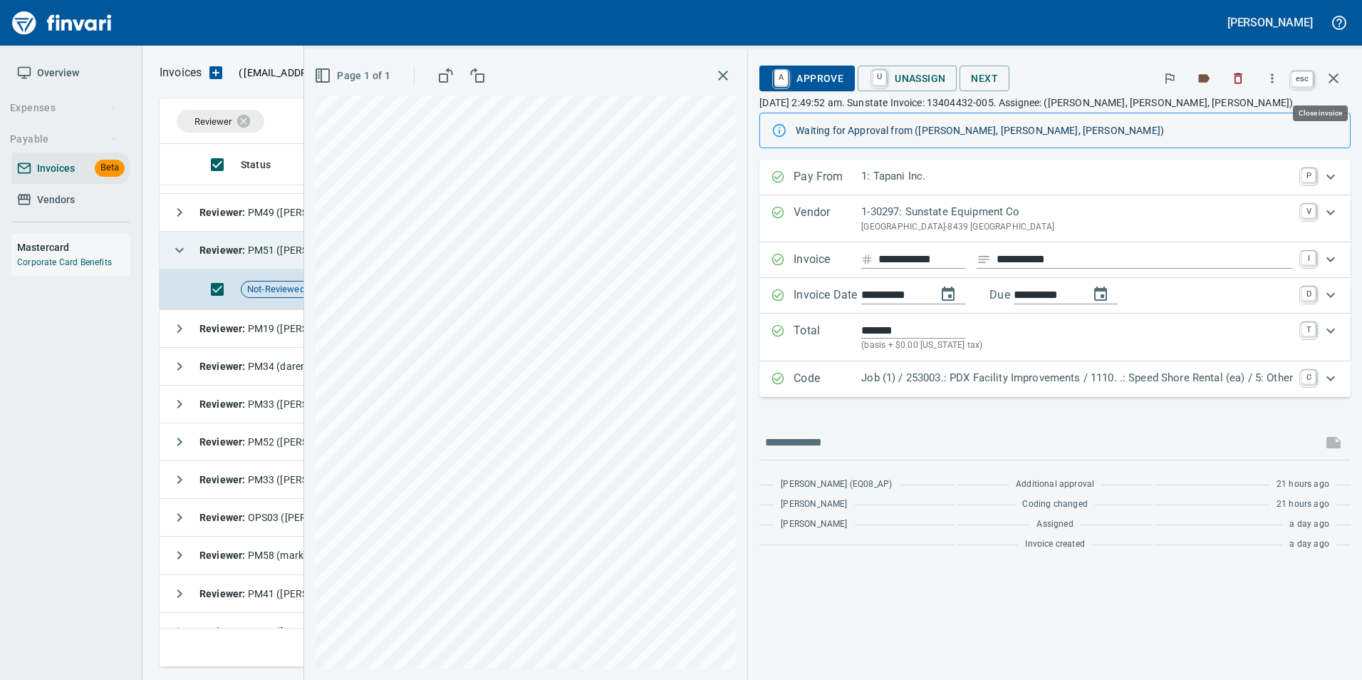
scroll to position [512, 1163]
click at [1340, 80] on icon "button" at bounding box center [1333, 78] width 17 height 17
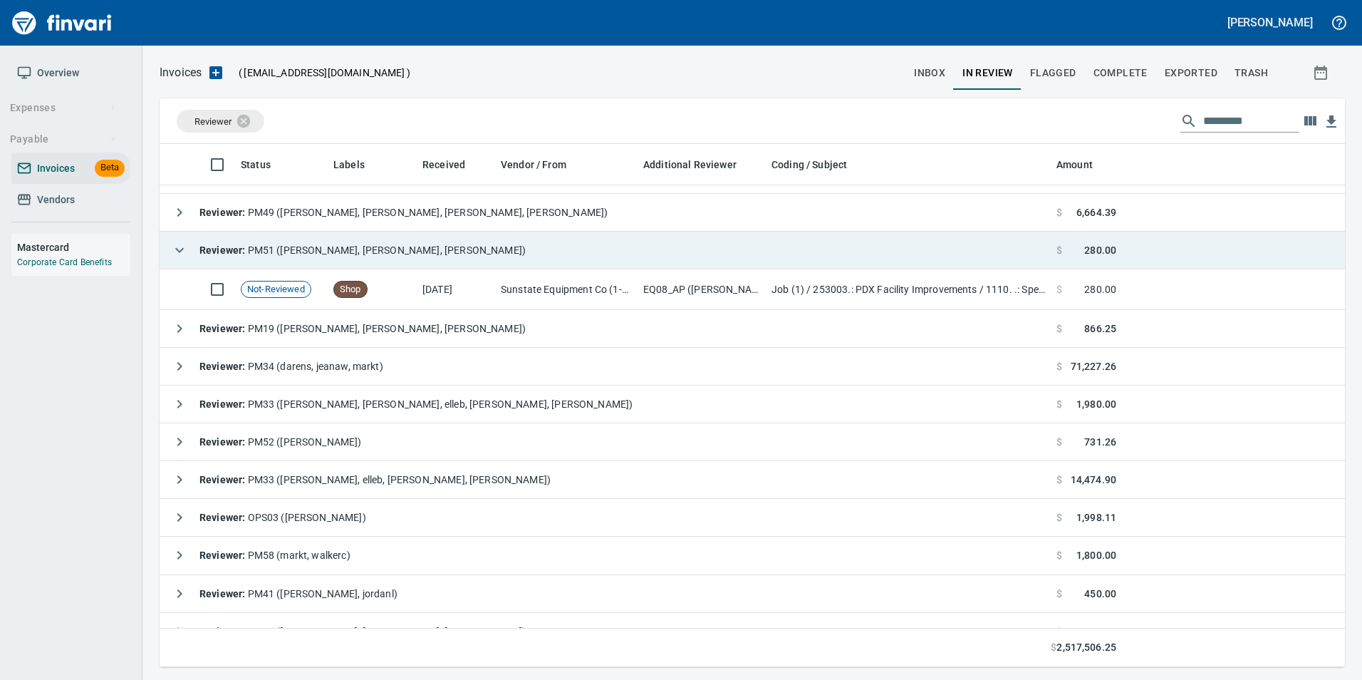
scroll to position [512, 1164]
click at [925, 66] on span "inbox" at bounding box center [929, 73] width 31 height 18
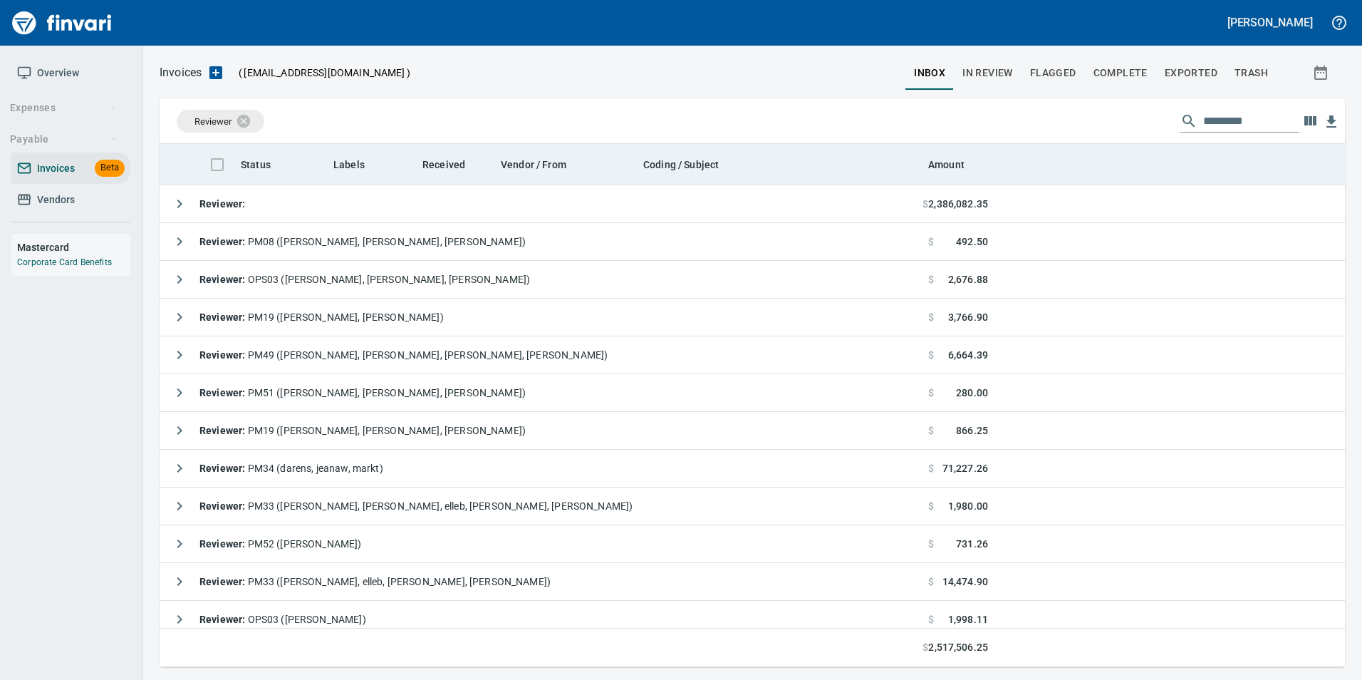
scroll to position [512, 1164]
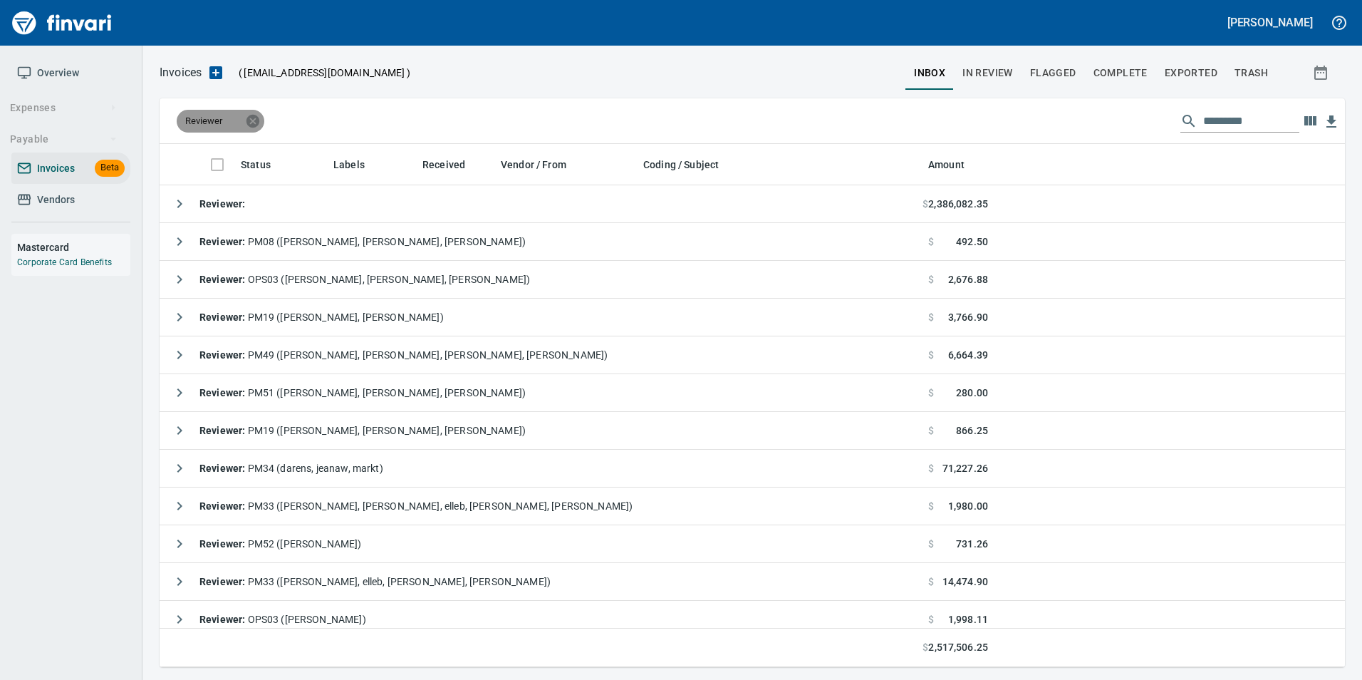
click at [249, 119] on icon at bounding box center [252, 120] width 13 height 13
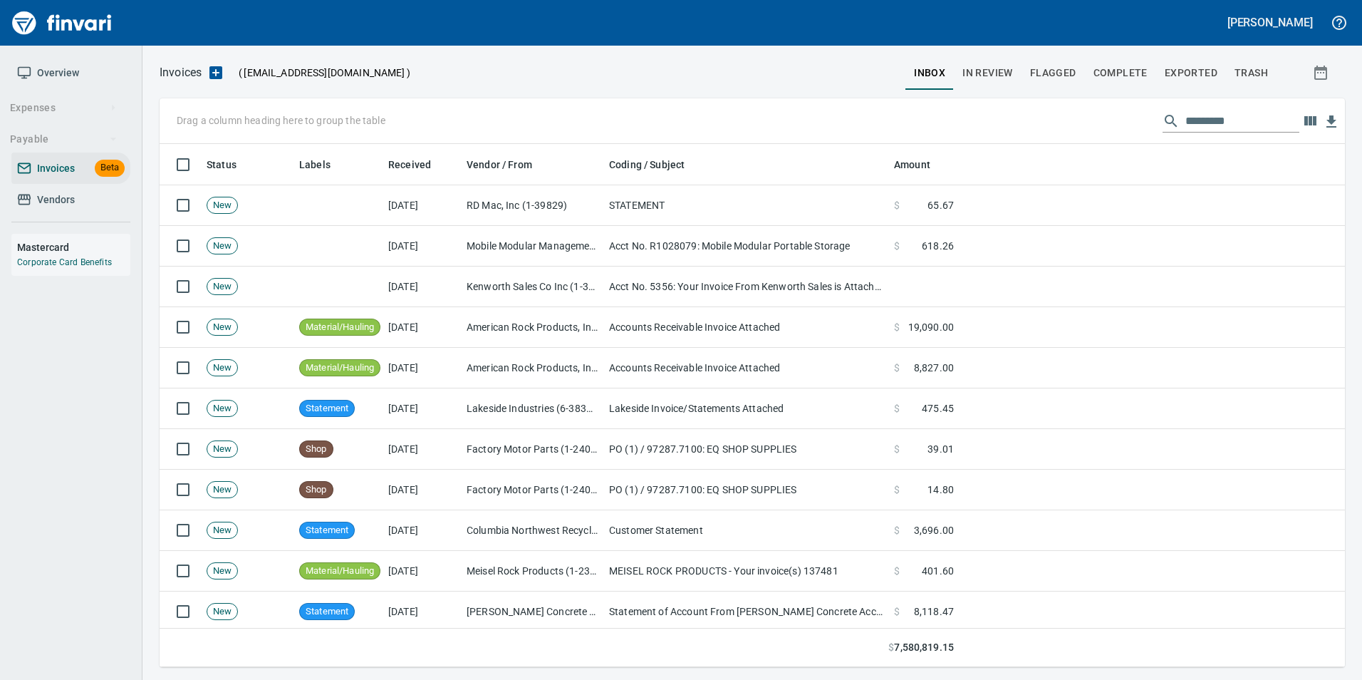
click at [992, 72] on span "In Review" at bounding box center [987, 73] width 51 height 18
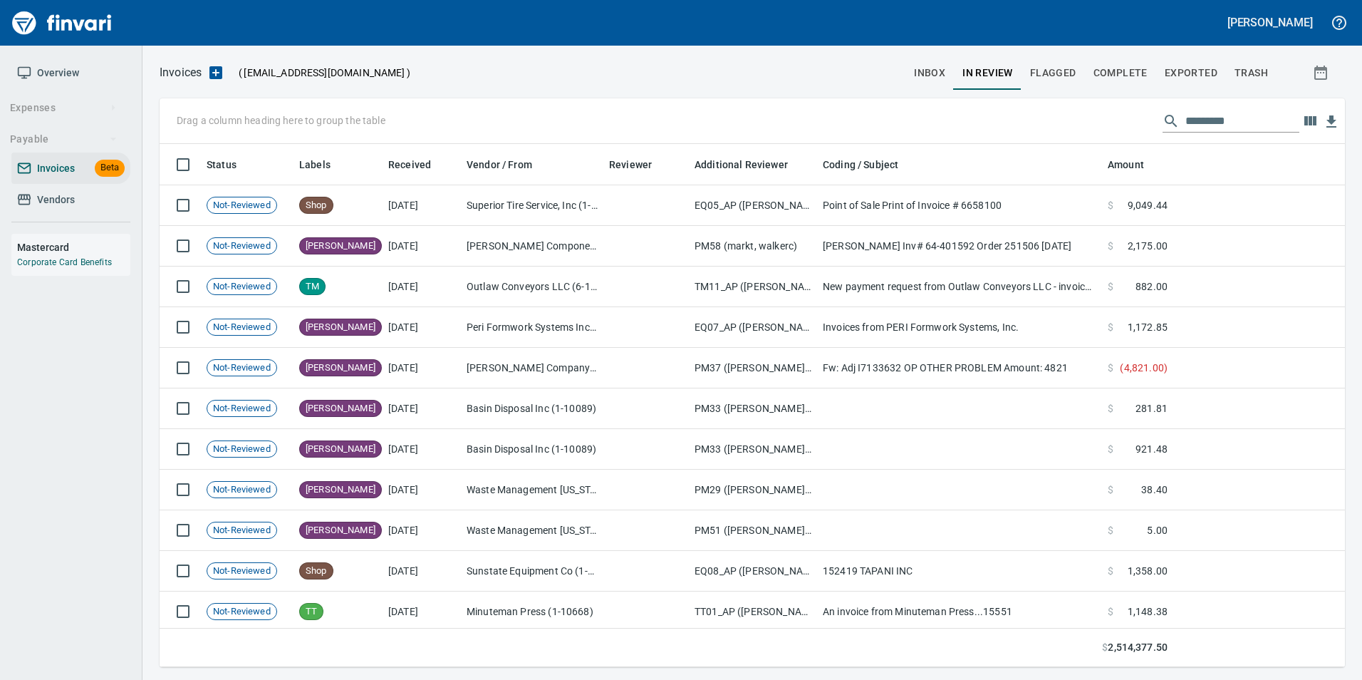
scroll to position [512, 1164]
click at [1189, 129] on input "text" at bounding box center [1242, 121] width 114 height 23
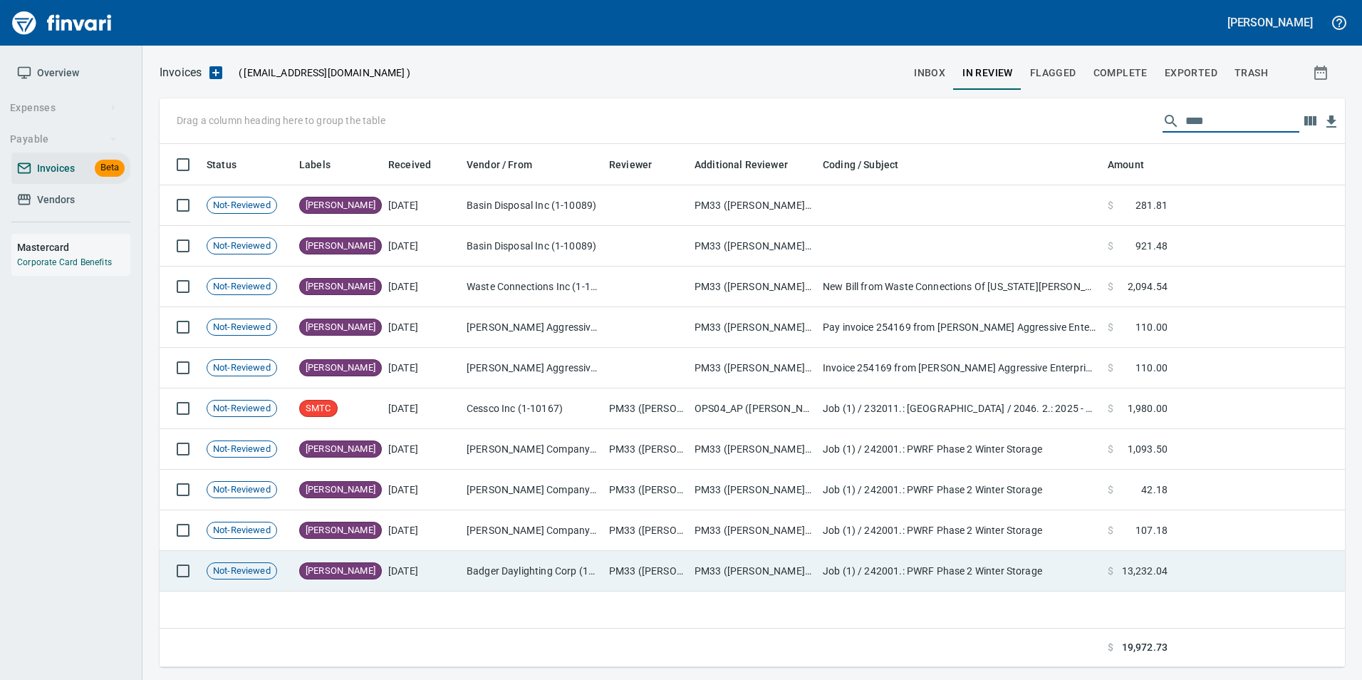
type input "****"
click at [499, 571] on td "Badger Daylighting Corp (1-38801)" at bounding box center [532, 571] width 142 height 41
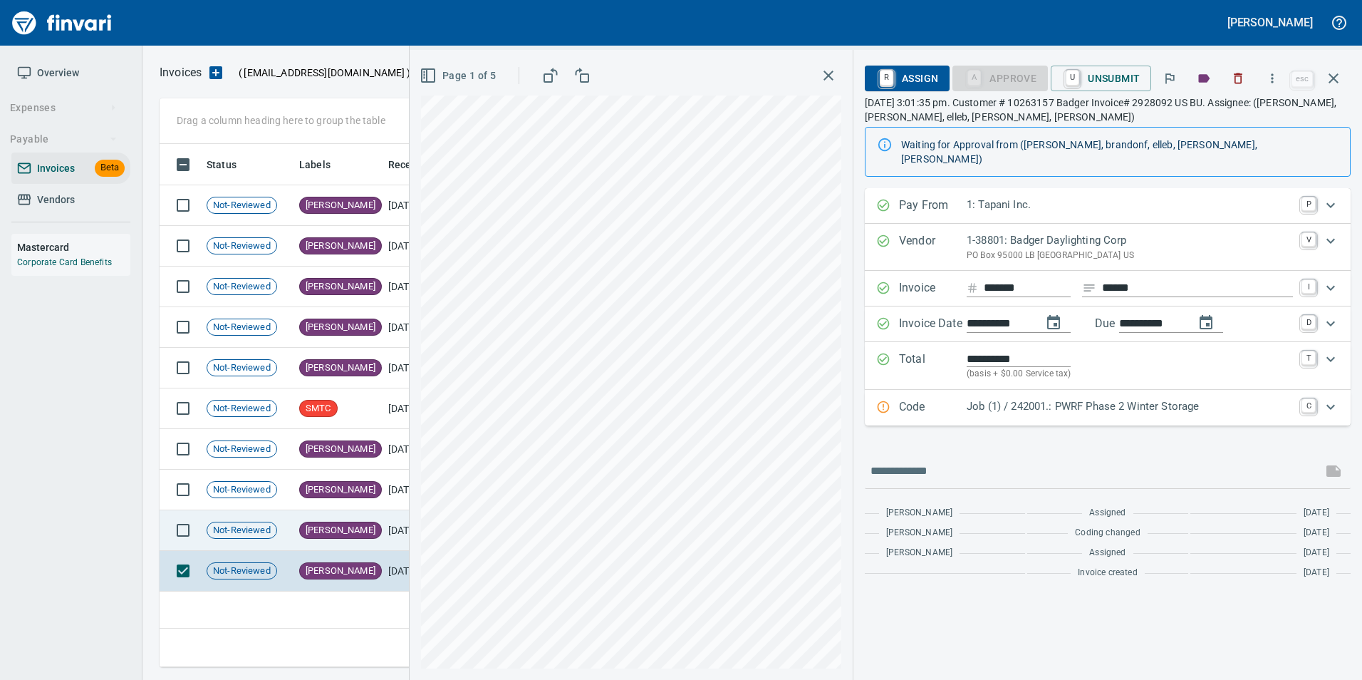
click at [365, 531] on td "[PERSON_NAME]" at bounding box center [337, 530] width 89 height 41
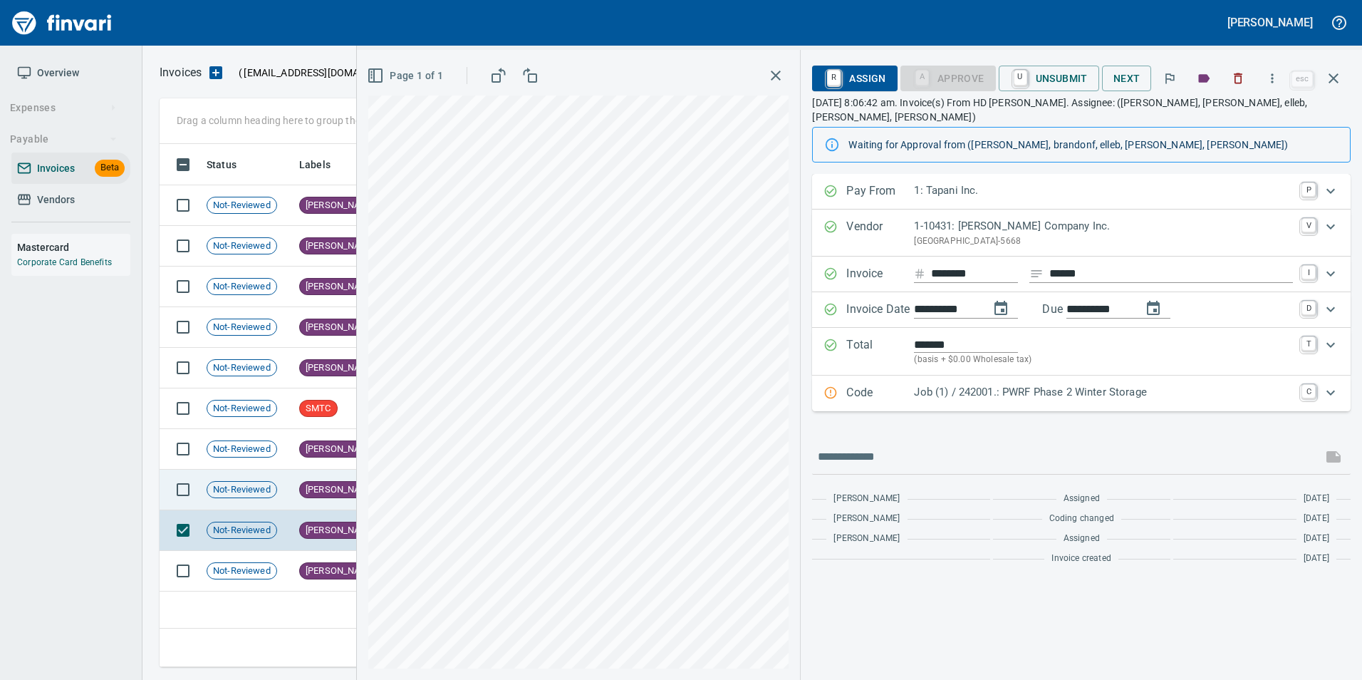
click at [330, 496] on td "[PERSON_NAME]" at bounding box center [337, 489] width 89 height 41
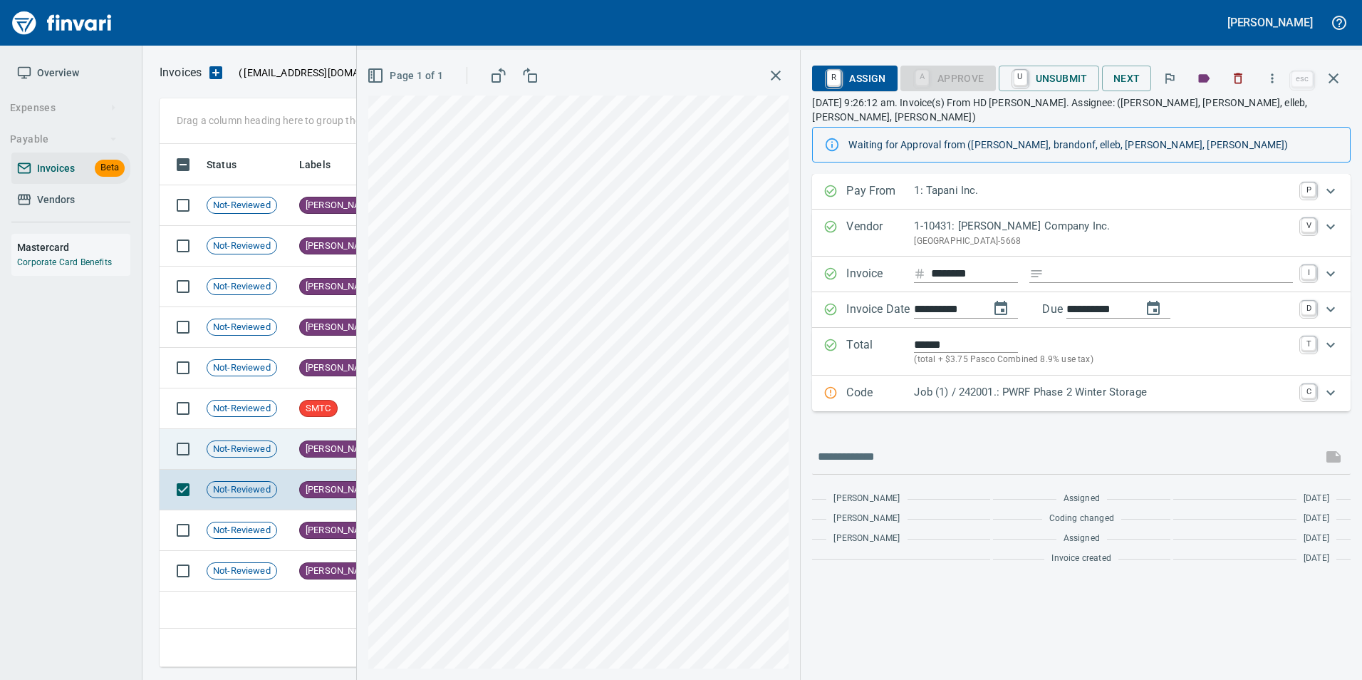
click at [308, 459] on td "[PERSON_NAME]" at bounding box center [337, 449] width 89 height 41
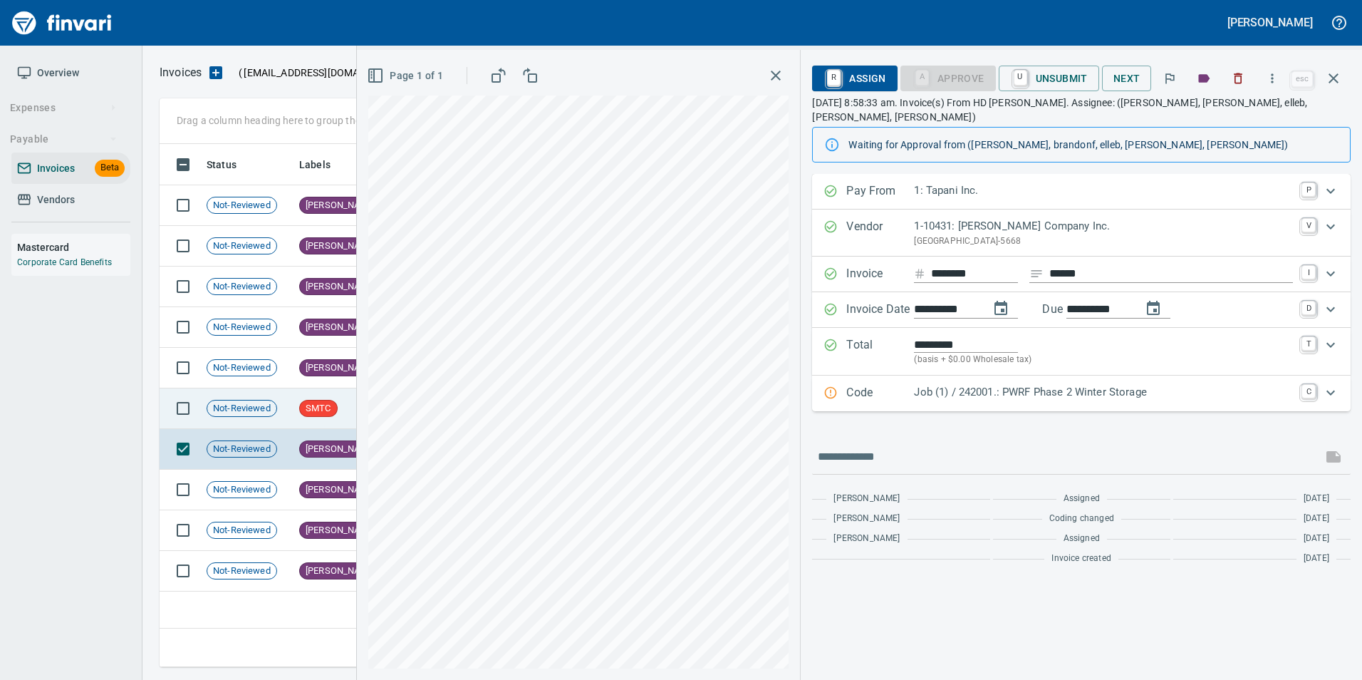
click at [296, 418] on td "SMTC" at bounding box center [337, 408] width 89 height 41
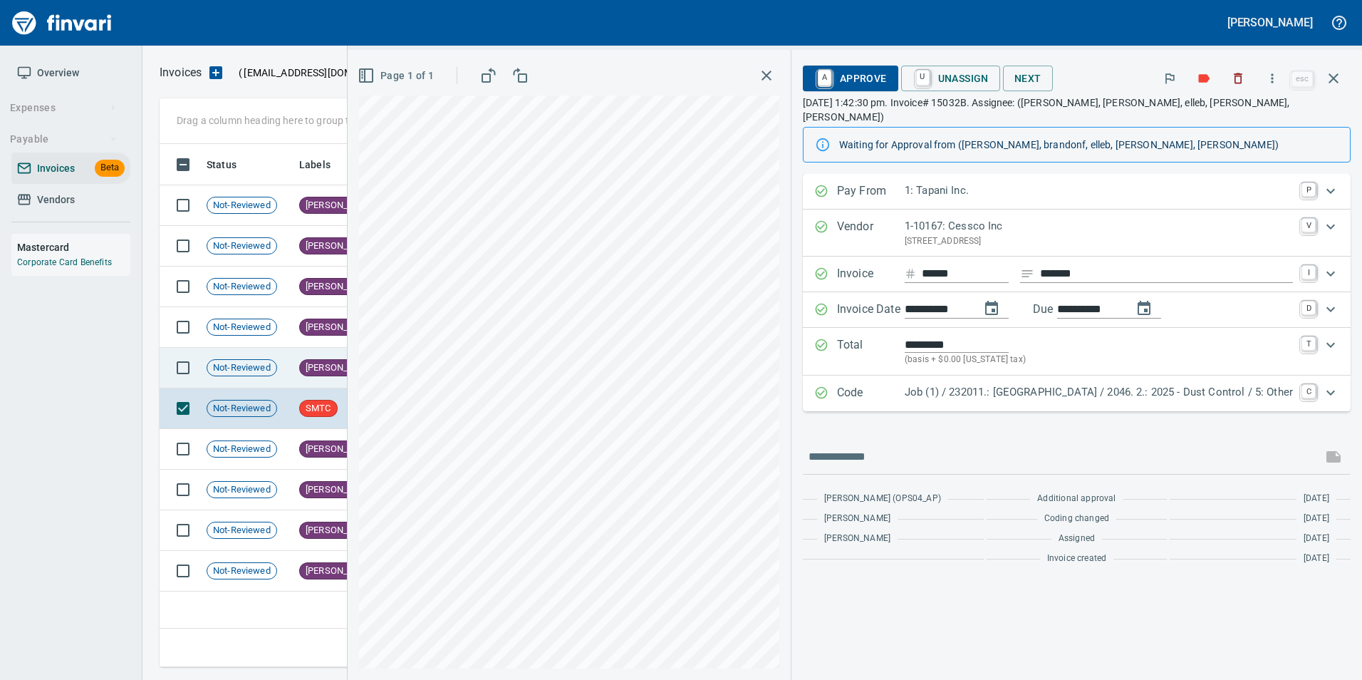
click at [259, 375] on div "Not-Reviewed" at bounding box center [242, 367] width 71 height 17
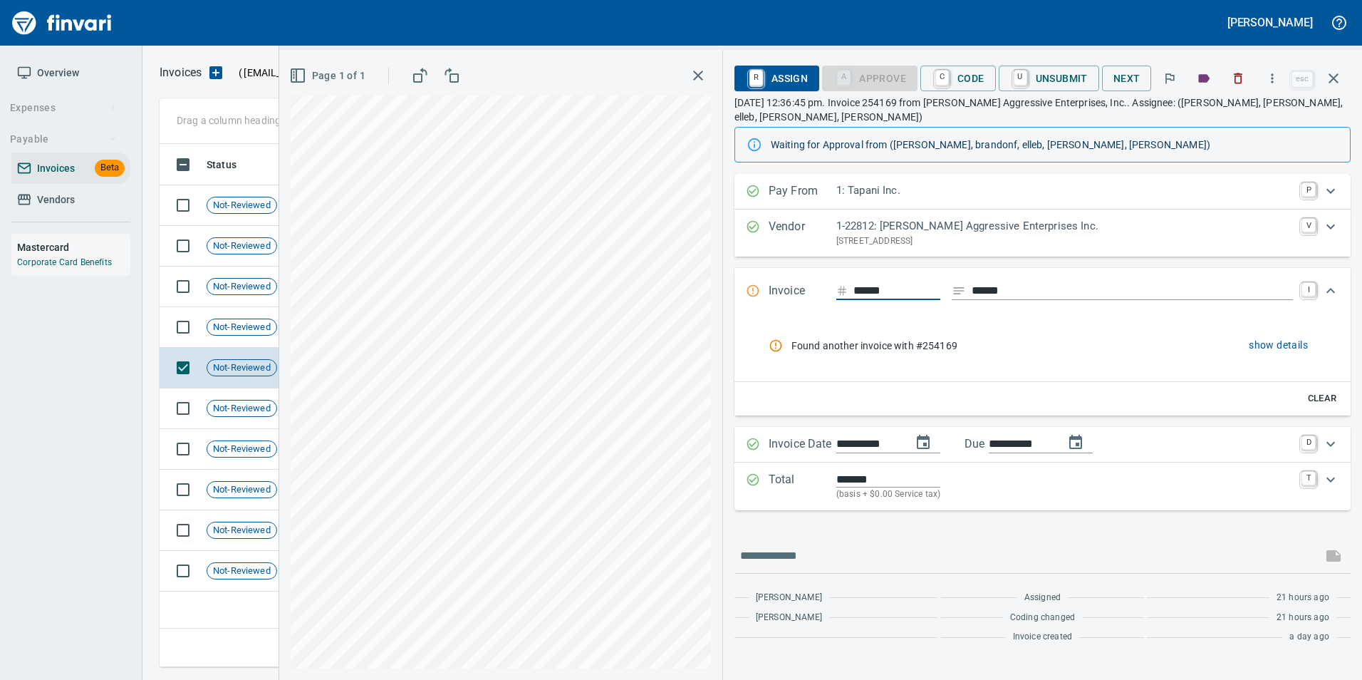
click at [1279, 345] on span "show details" at bounding box center [1278, 345] width 59 height 18
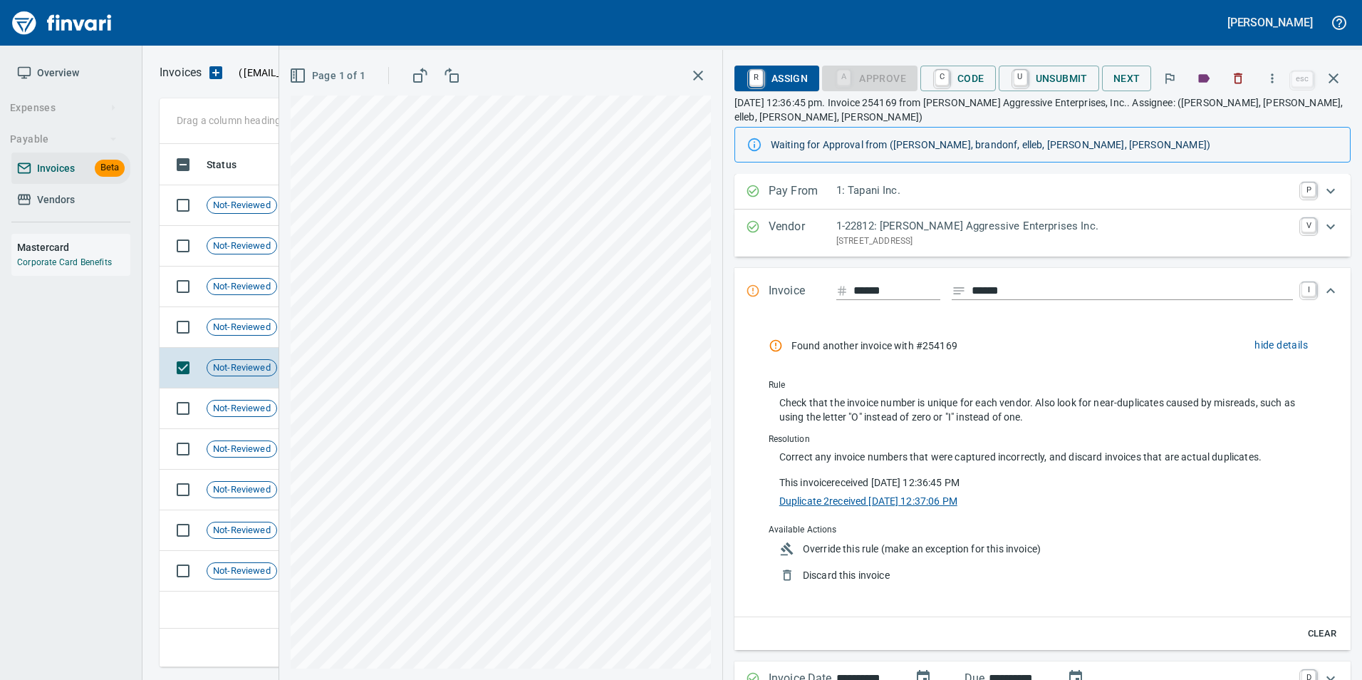
click at [855, 499] on link "Duplicate 2 received [DATE] 12:37:06 PM" at bounding box center [868, 498] width 178 height 15
click at [1343, 85] on button "button" at bounding box center [1333, 78] width 34 height 34
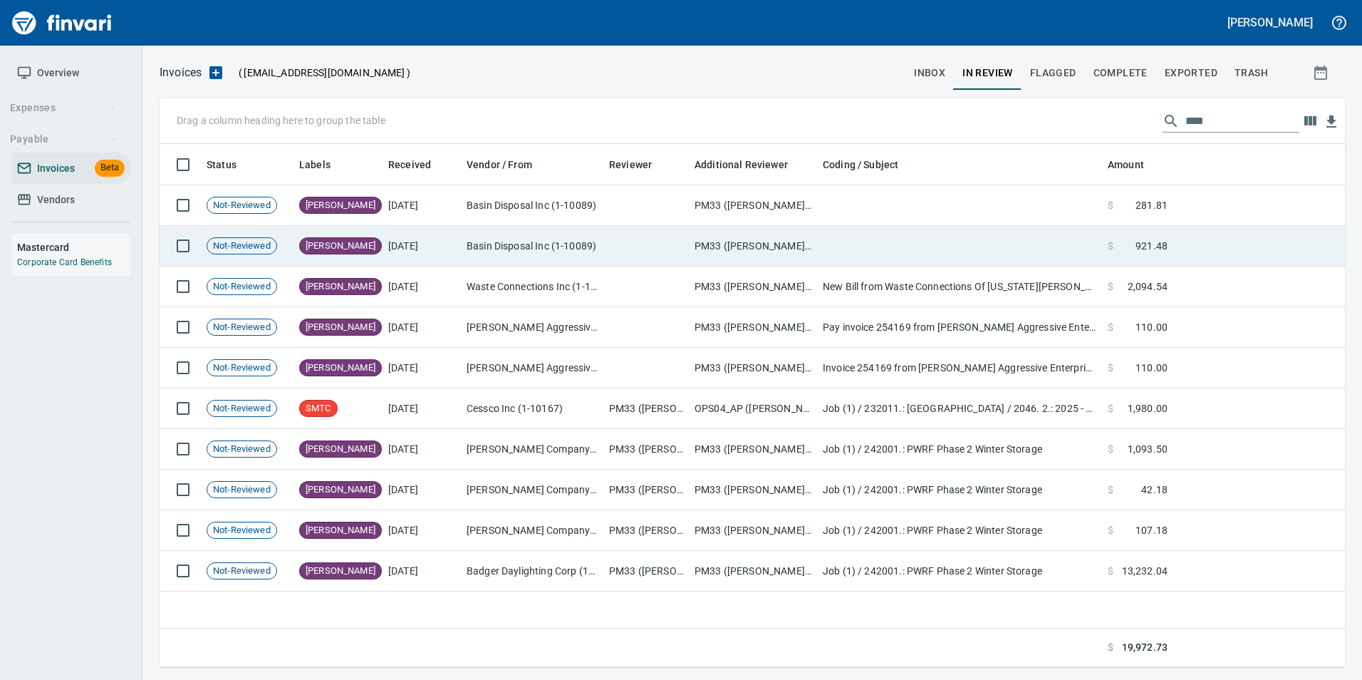
scroll to position [512, 1175]
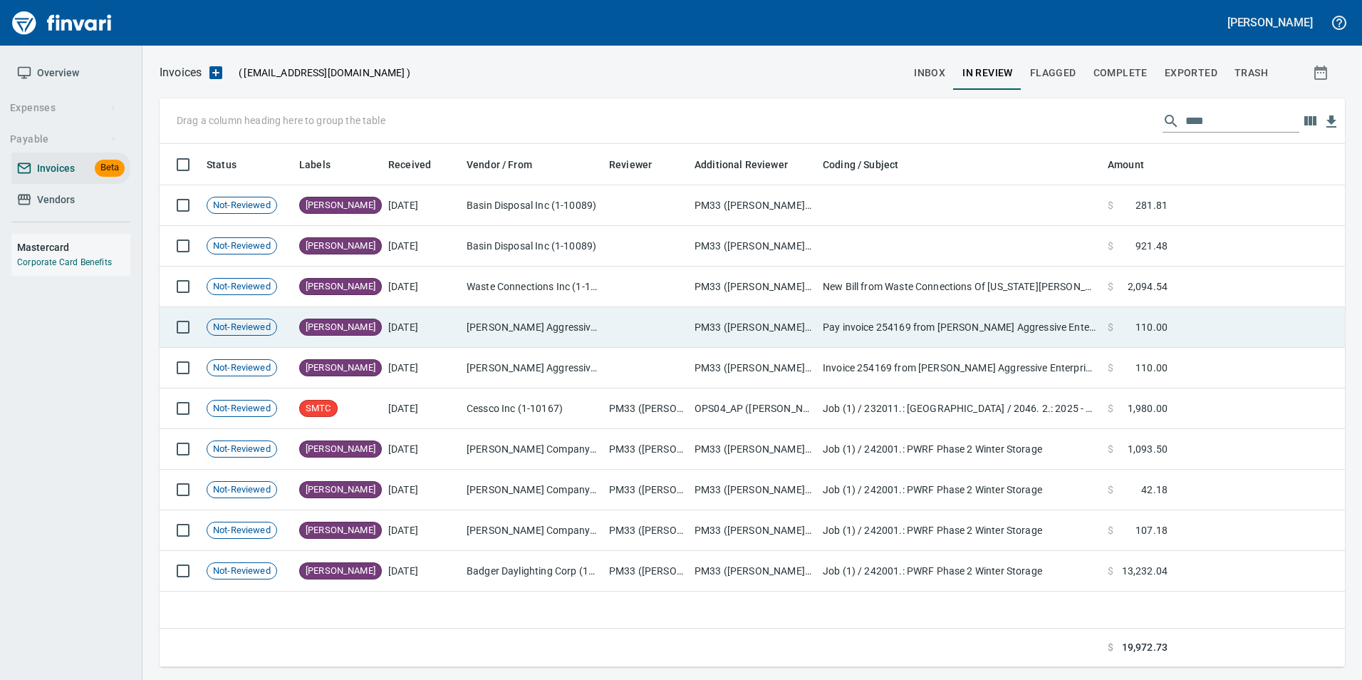
drag, startPoint x: 561, startPoint y: 330, endPoint x: 555, endPoint y: 325, distance: 7.6
click at [560, 329] on td "[PERSON_NAME] Aggressive Enterprises Inc. (1-22812)" at bounding box center [532, 327] width 142 height 41
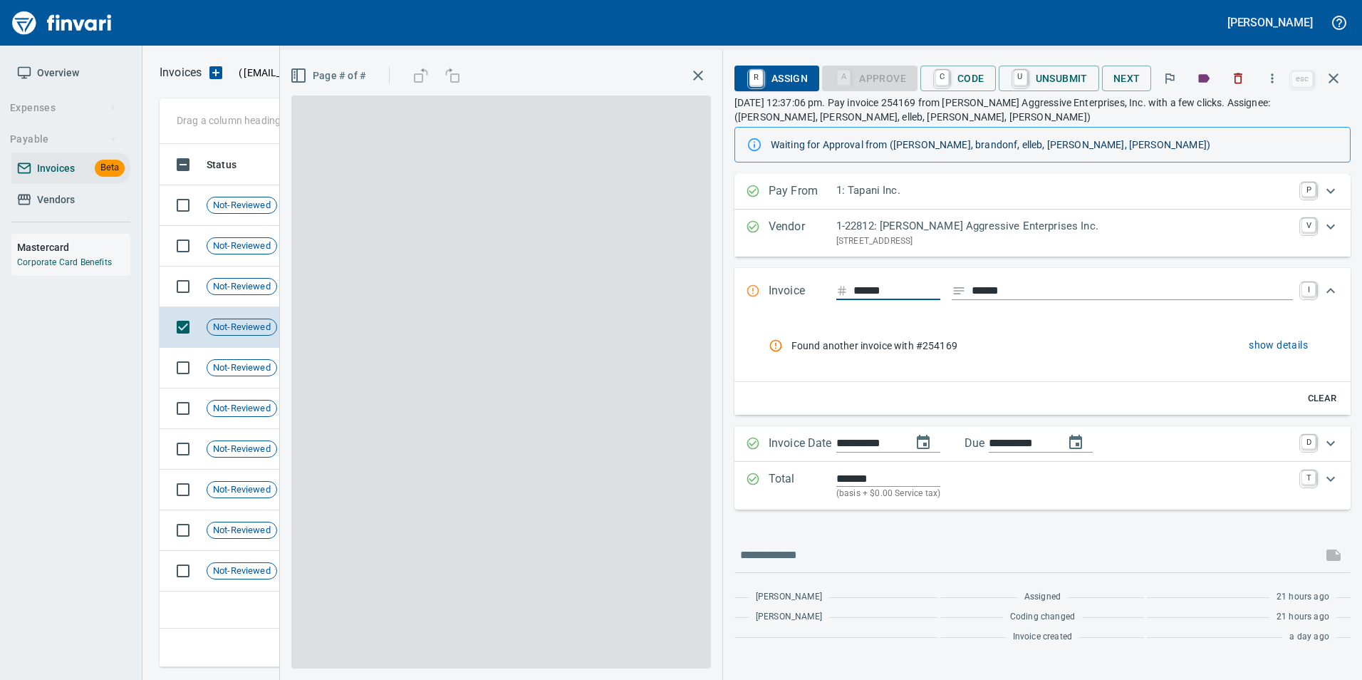
scroll to position [512, 1174]
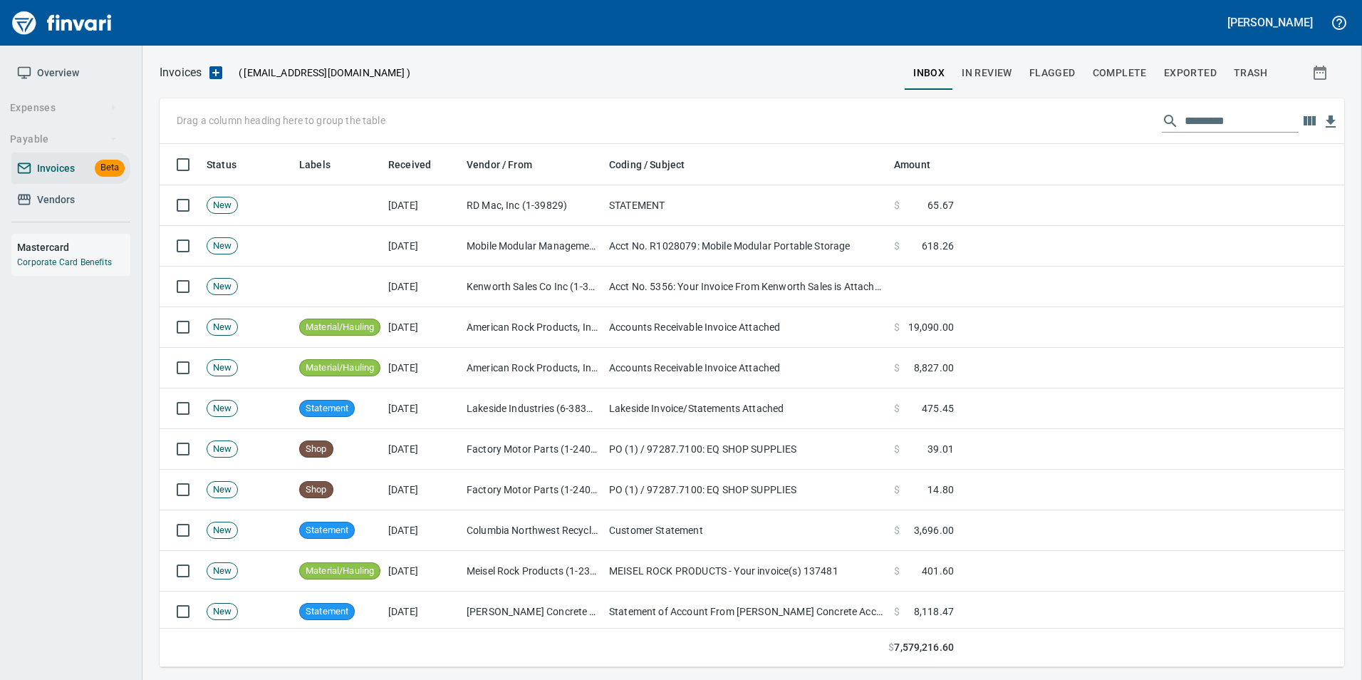
scroll to position [512, 1163]
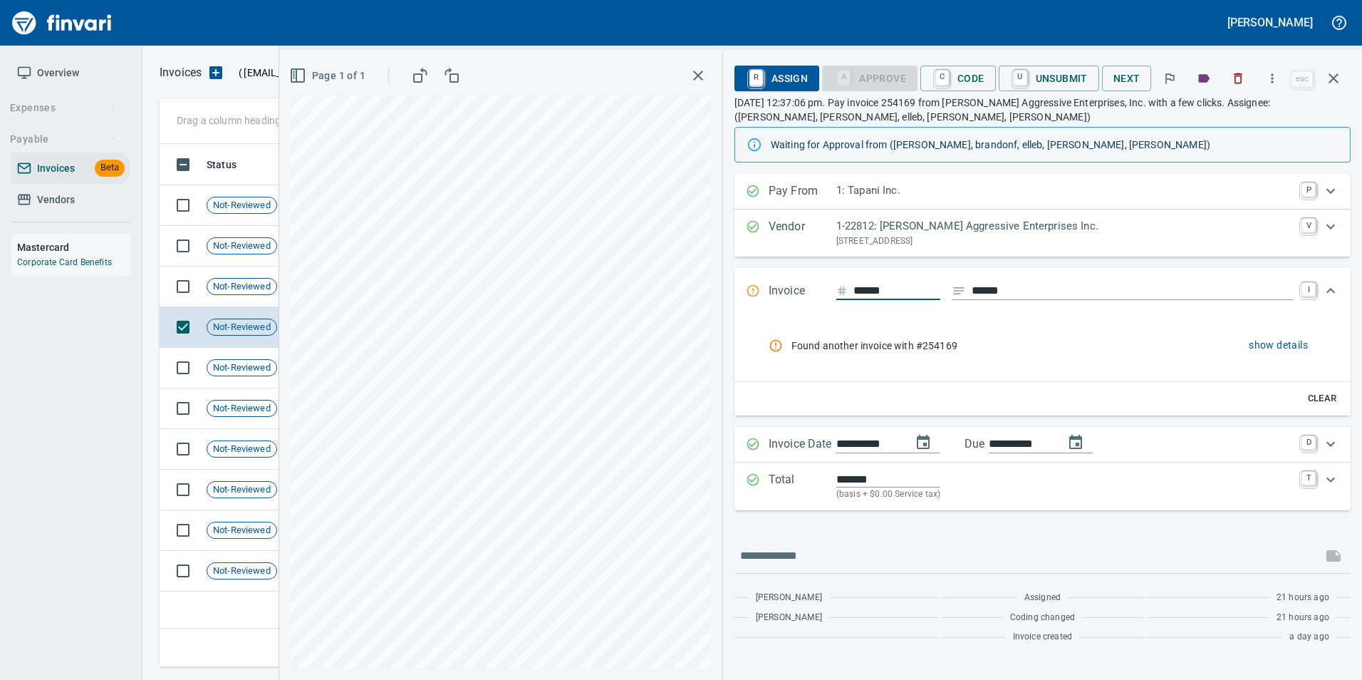
scroll to position [512, 1174]
click at [258, 364] on span "Not-Reviewed" at bounding box center [241, 368] width 69 height 14
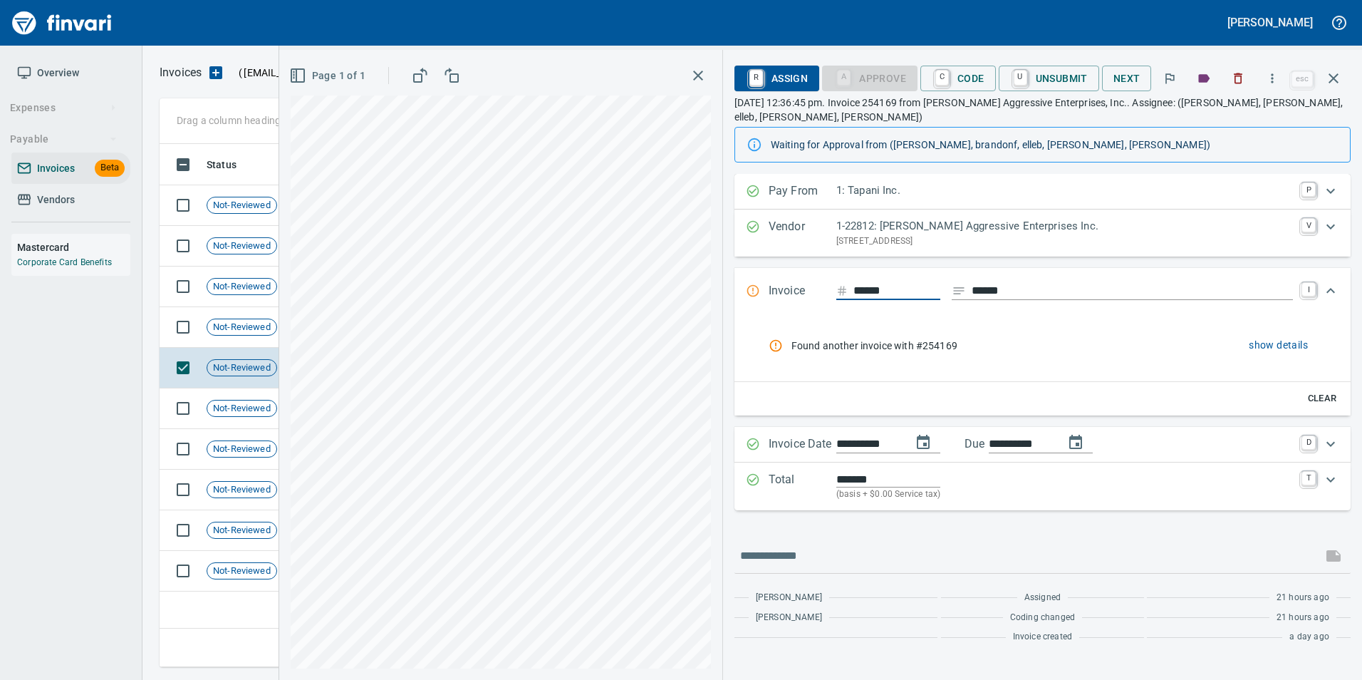
click at [1241, 76] on icon "button" at bounding box center [1238, 78] width 9 height 11
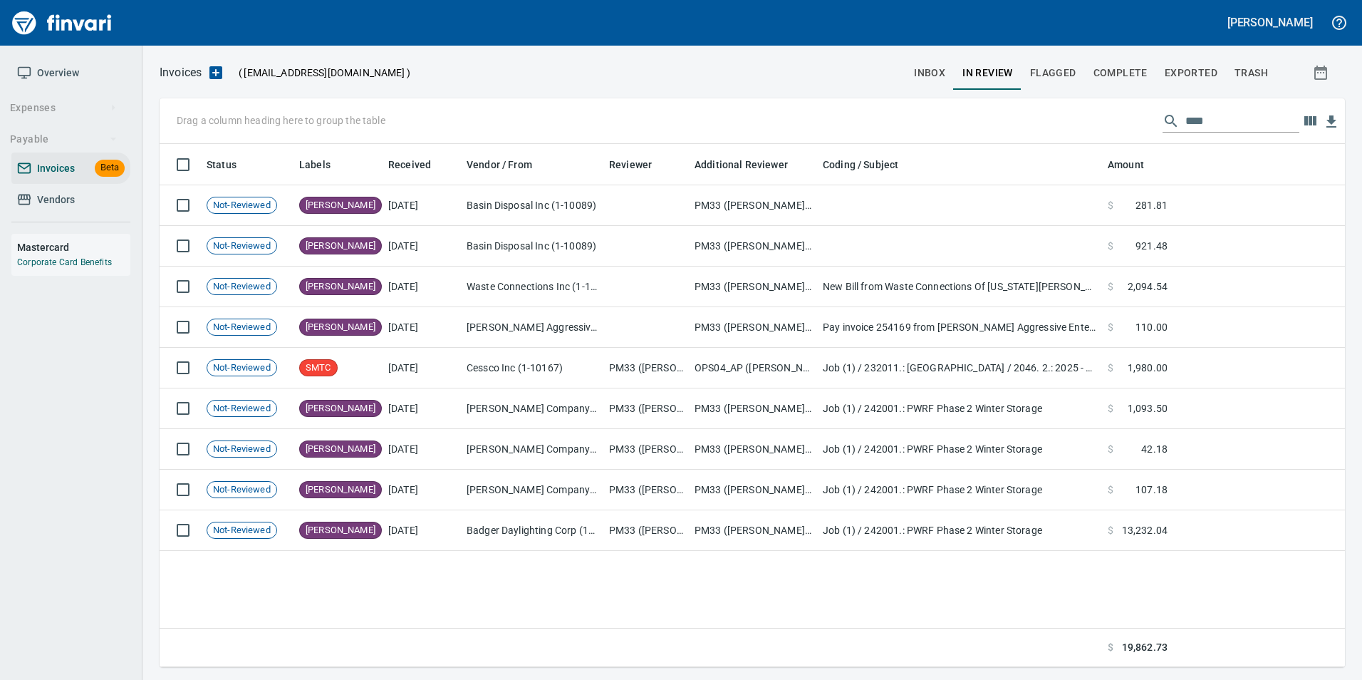
scroll to position [512, 1174]
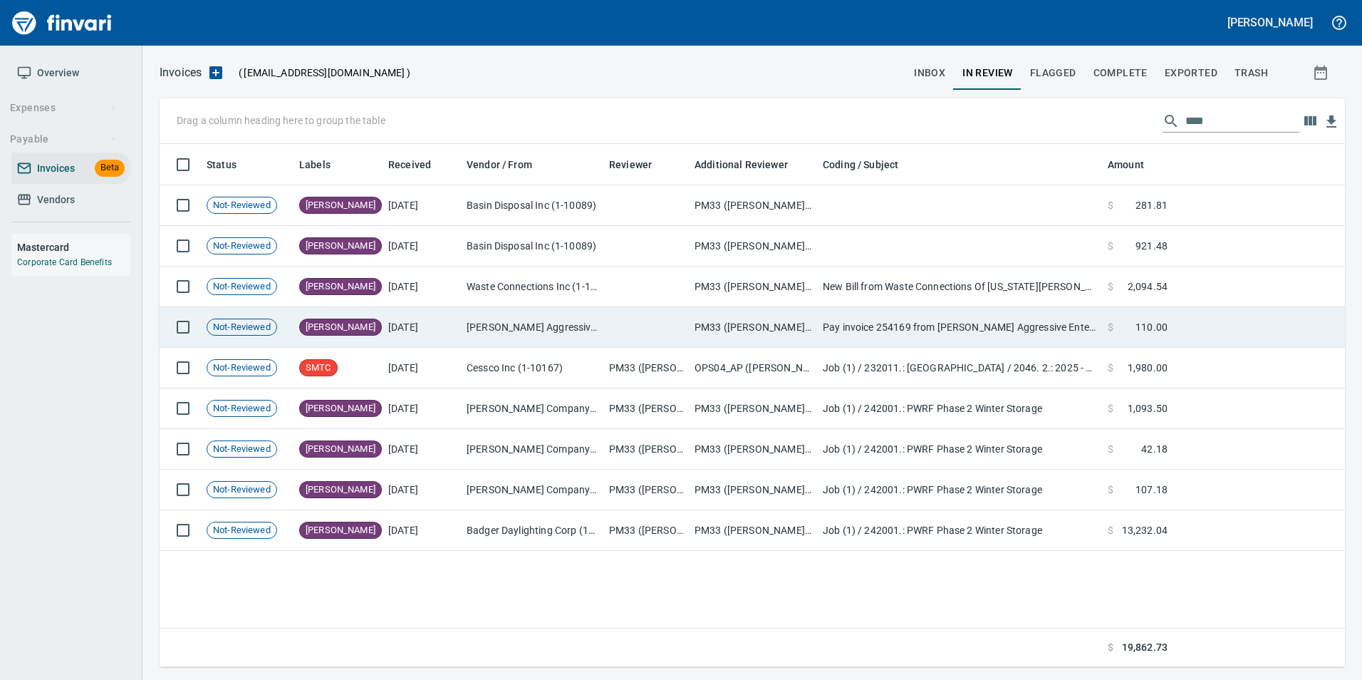
click at [455, 318] on td "[DATE]" at bounding box center [421, 327] width 78 height 41
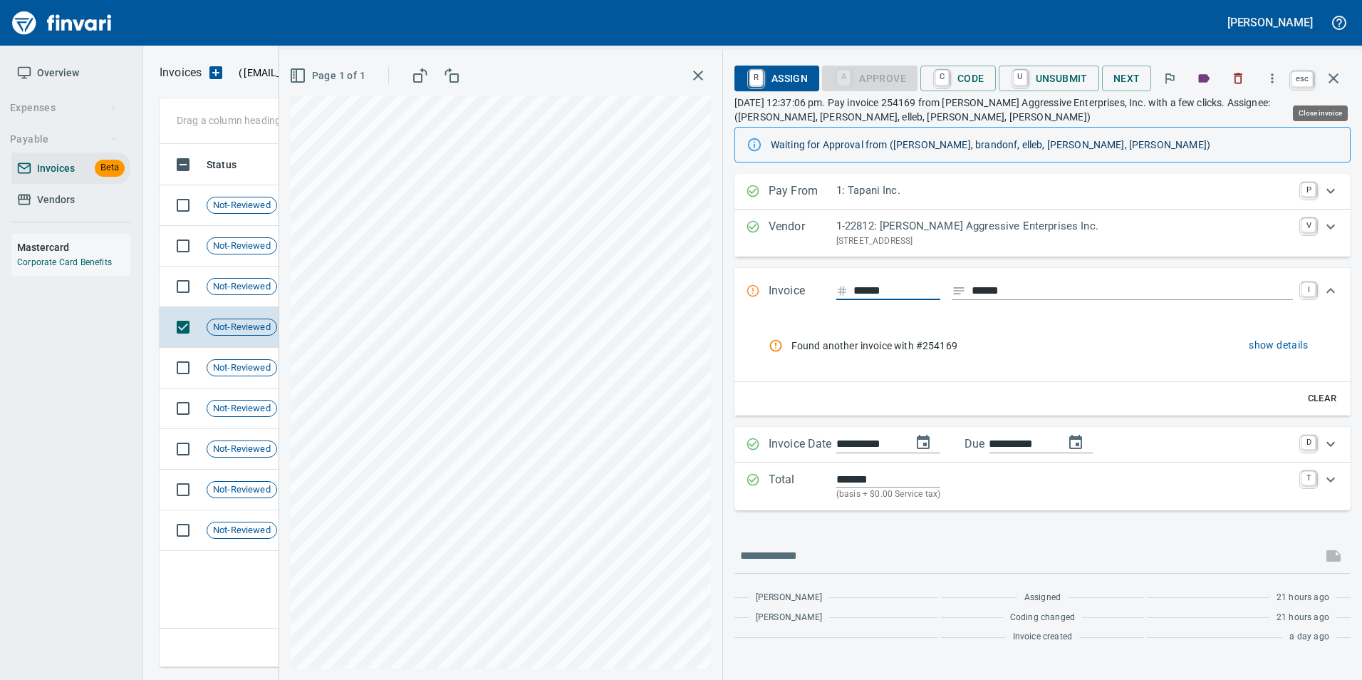
click at [1339, 80] on icon "button" at bounding box center [1333, 78] width 17 height 17
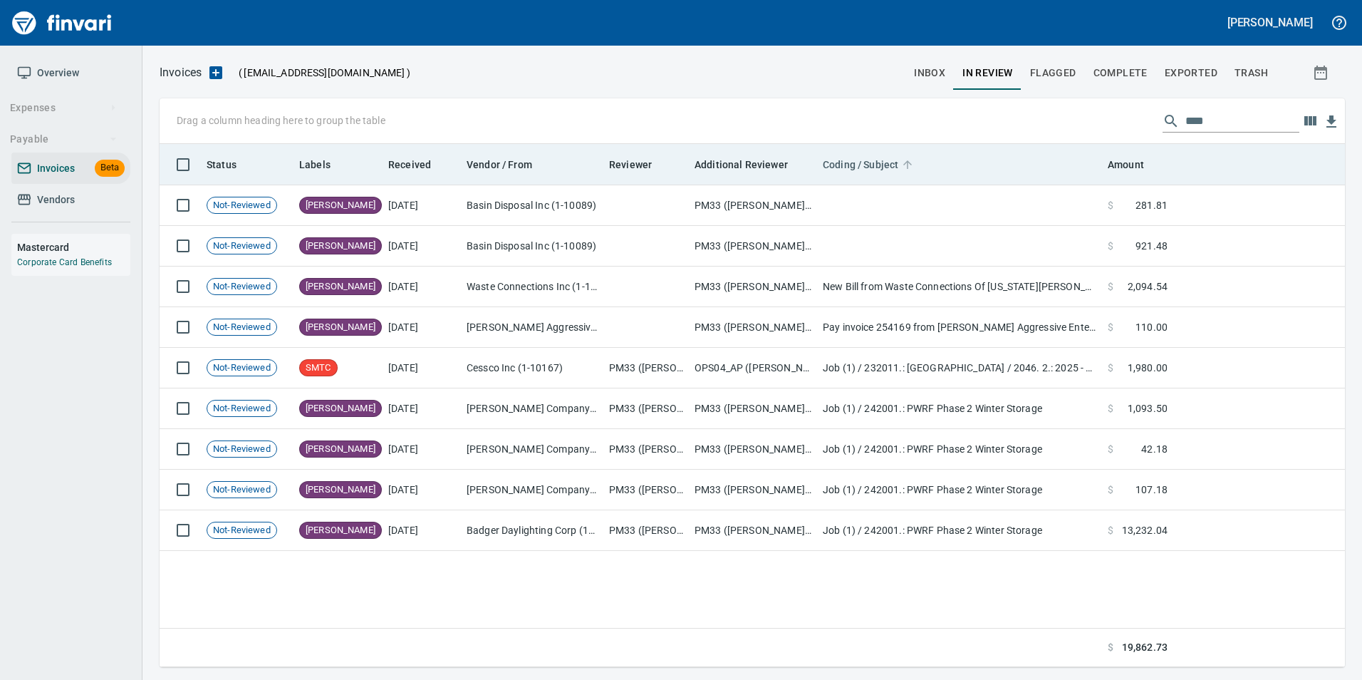
scroll to position [512, 1175]
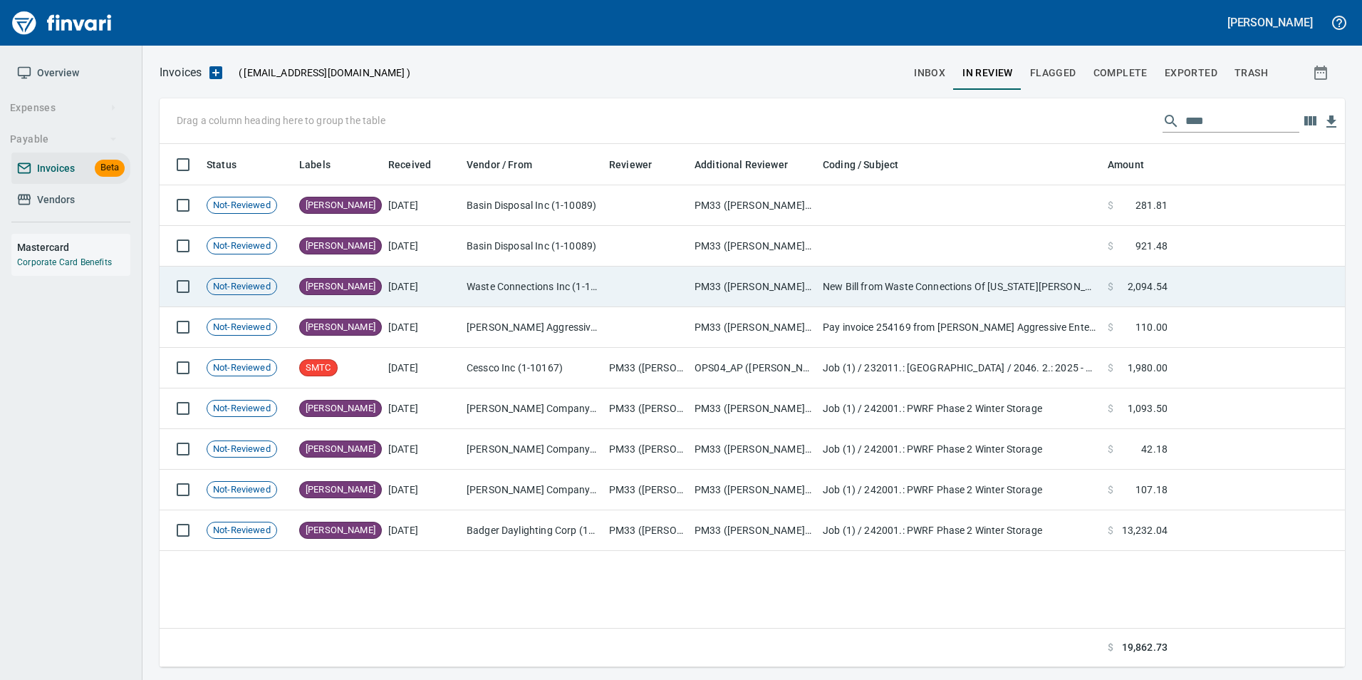
click at [338, 287] on td "[PERSON_NAME]" at bounding box center [337, 286] width 89 height 41
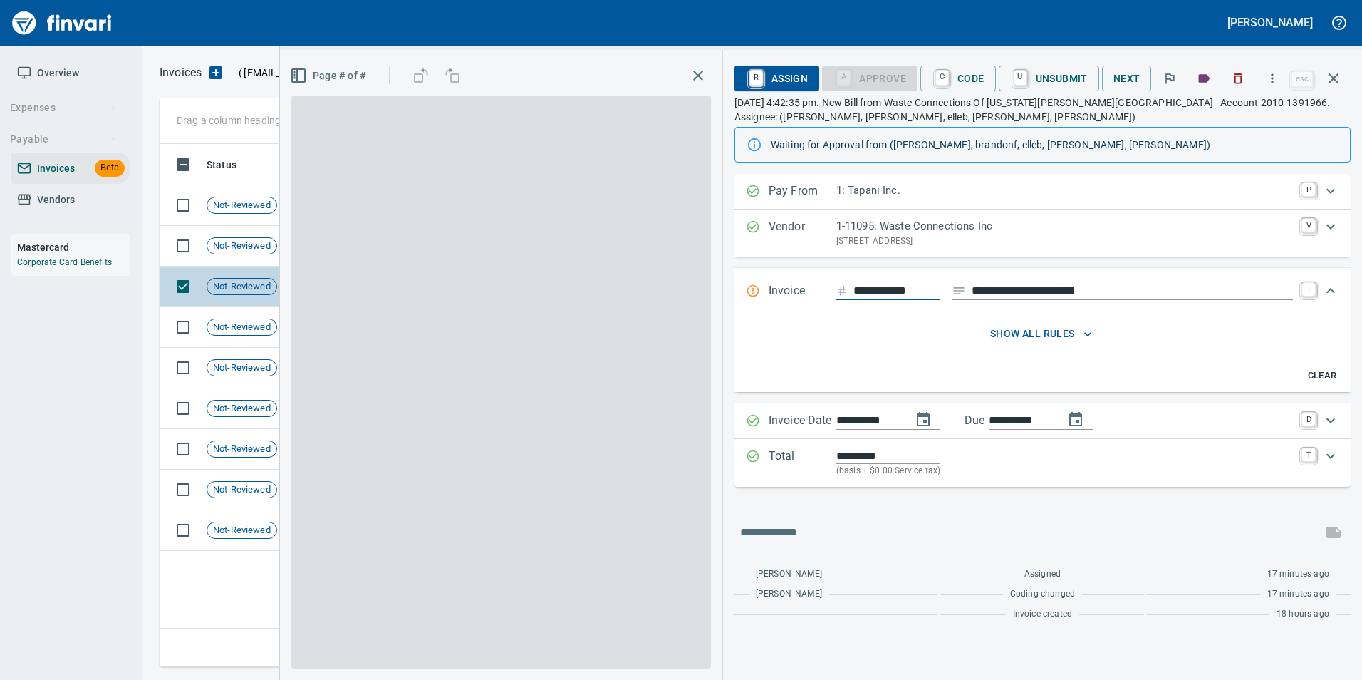
scroll to position [512, 1174]
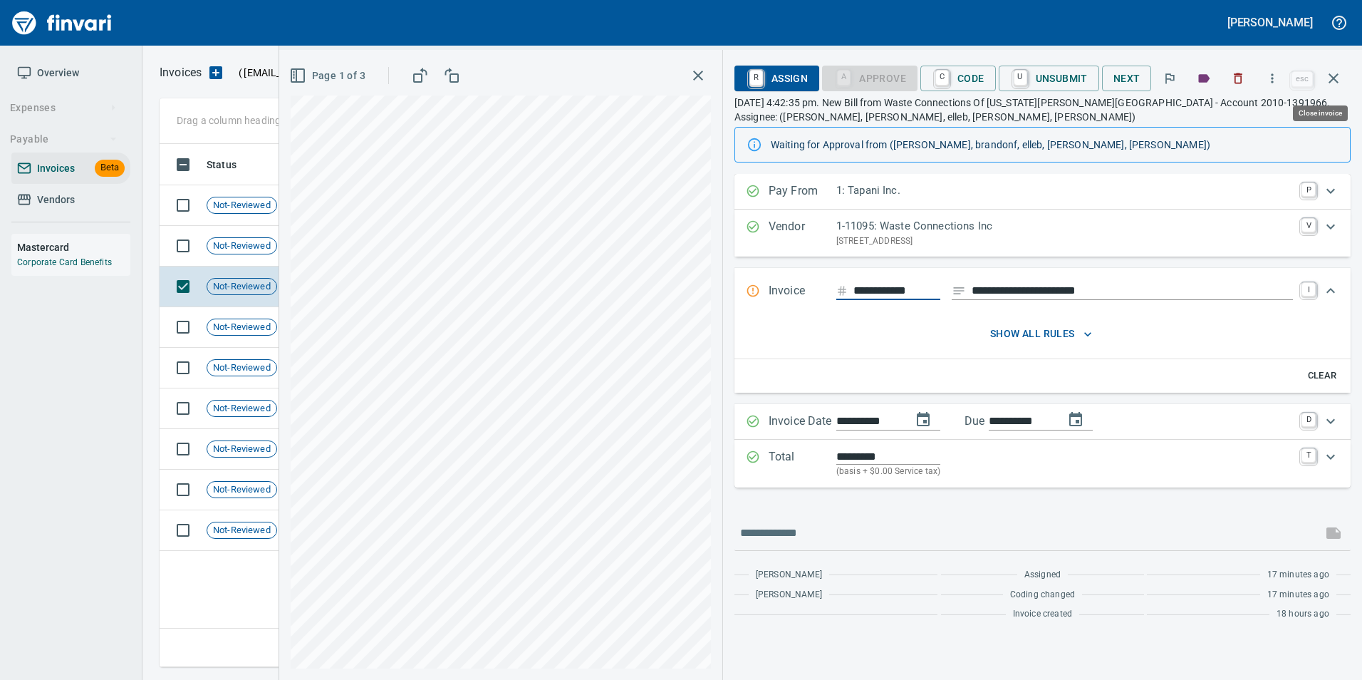
click at [1338, 84] on icon "button" at bounding box center [1333, 78] width 17 height 17
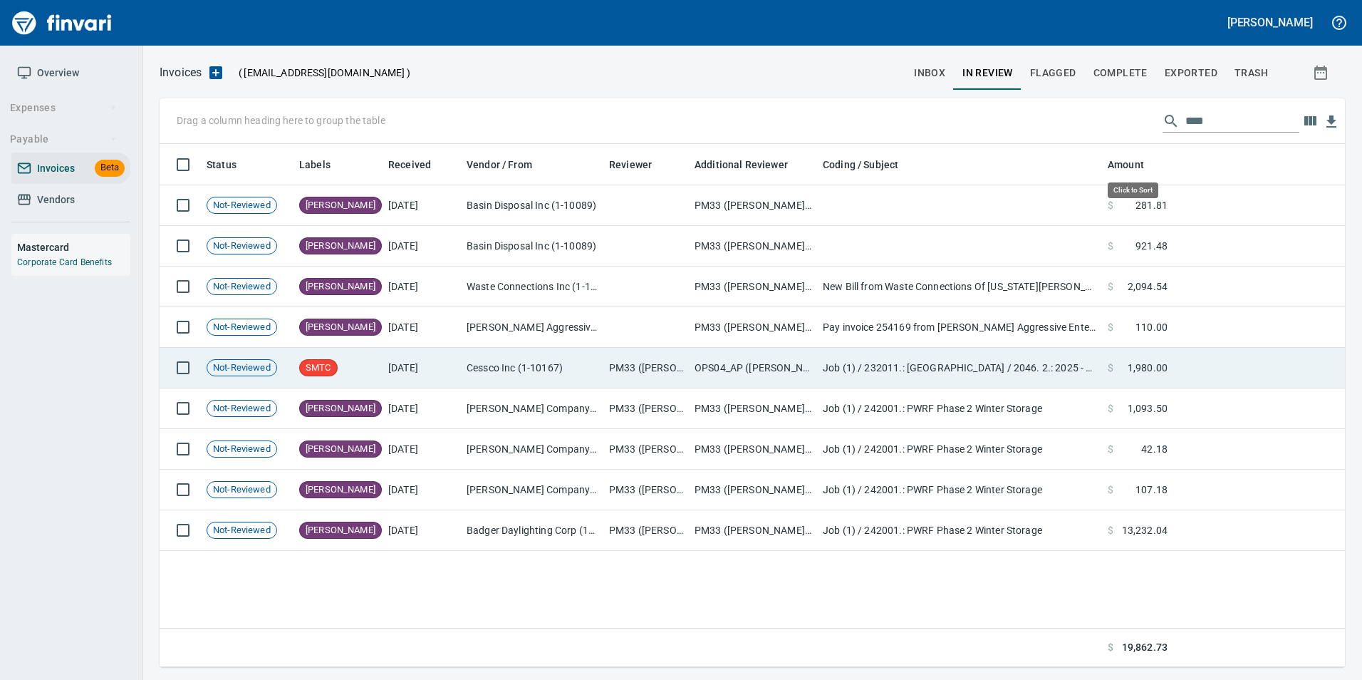
scroll to position [512, 1174]
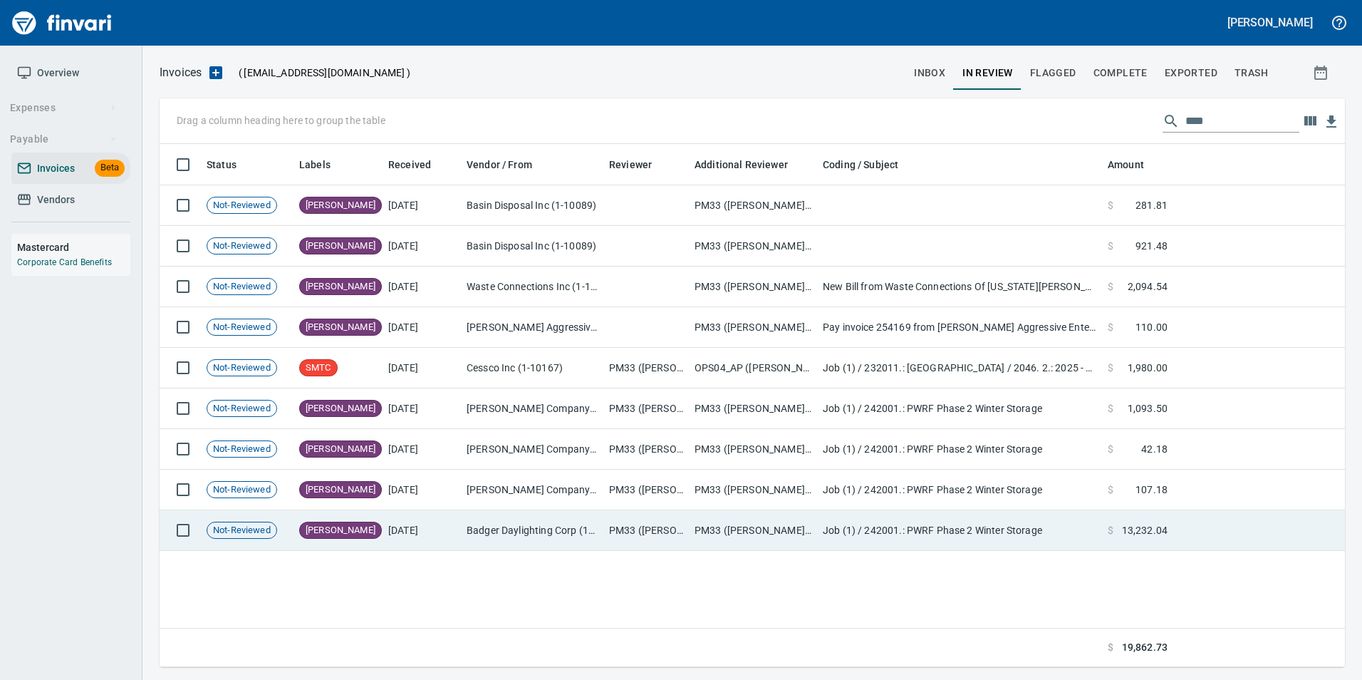
click at [402, 536] on td "[DATE]" at bounding box center [421, 530] width 78 height 41
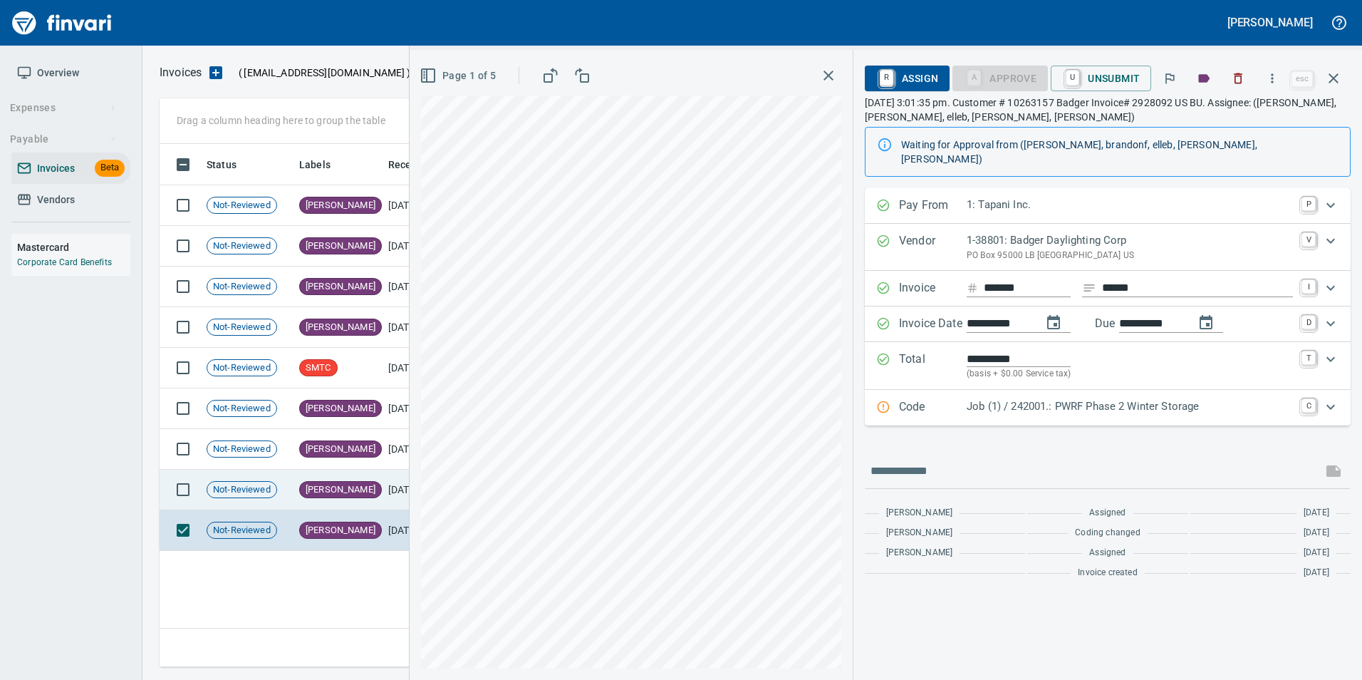
click at [340, 493] on td "[PERSON_NAME]" at bounding box center [337, 489] width 89 height 41
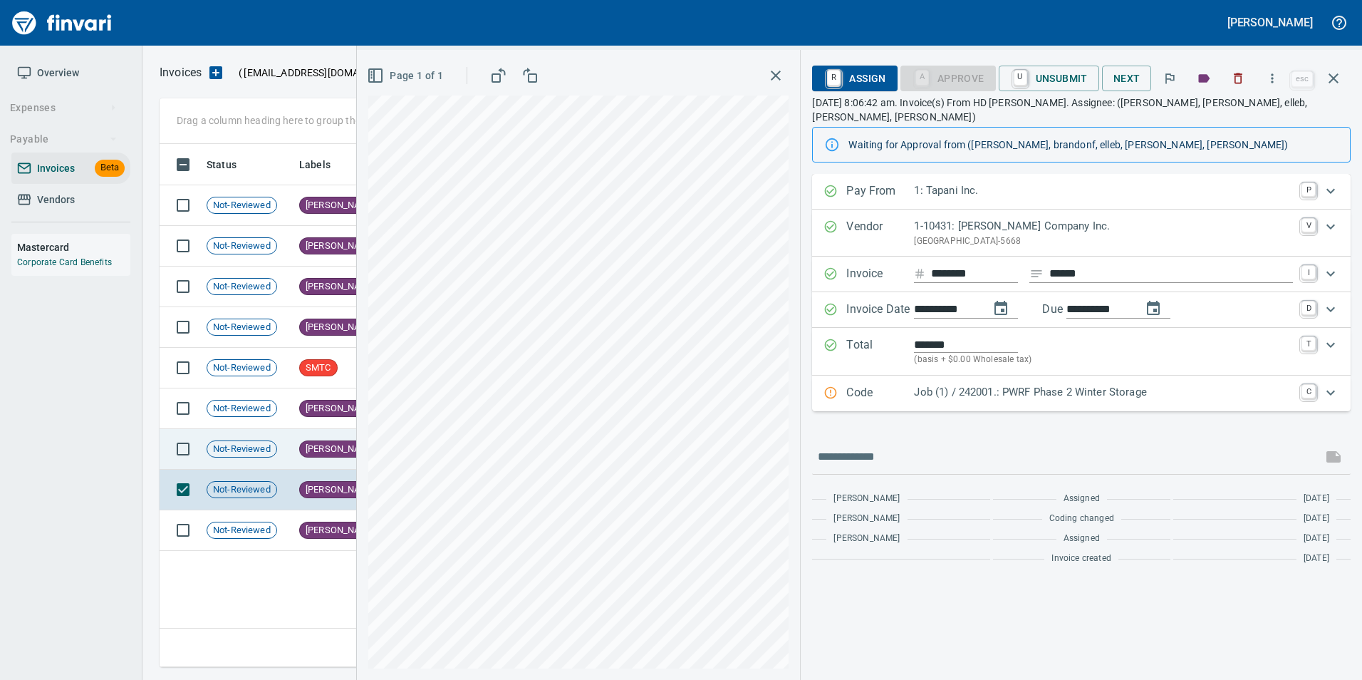
click at [300, 455] on td "[PERSON_NAME]" at bounding box center [337, 449] width 89 height 41
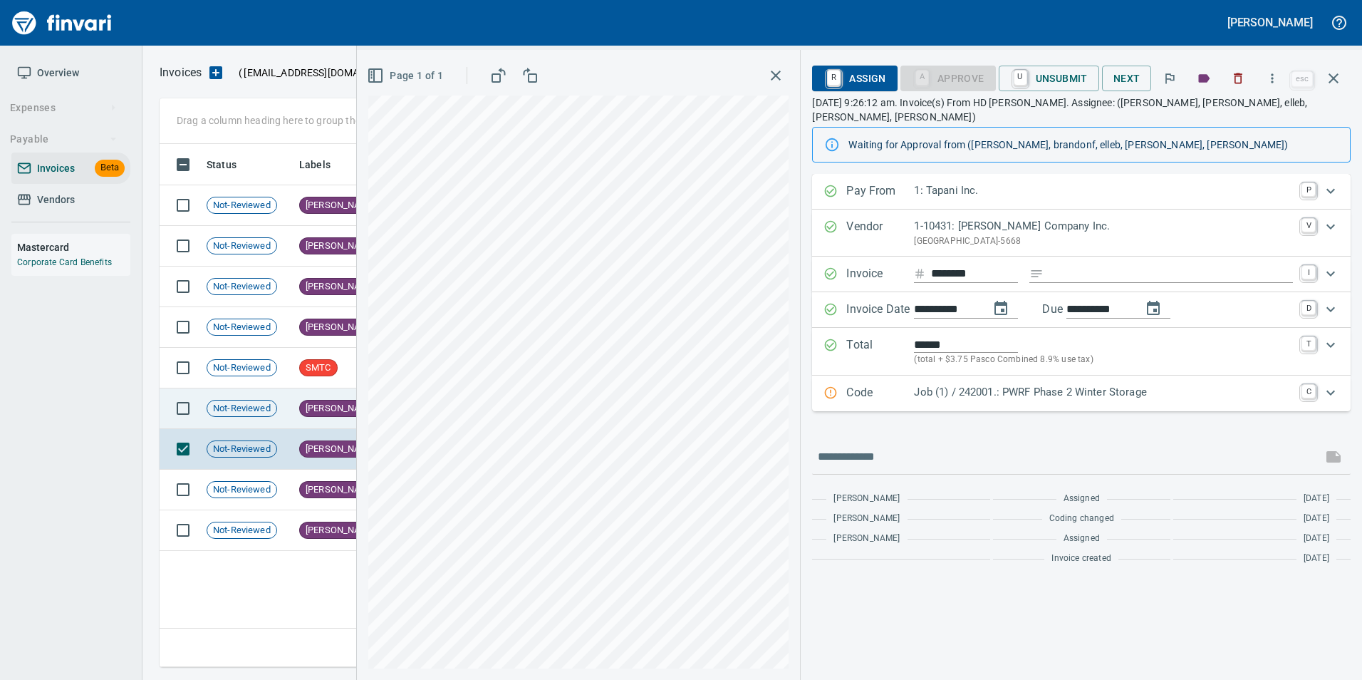
click at [284, 415] on td "Not-Reviewed" at bounding box center [247, 408] width 93 height 41
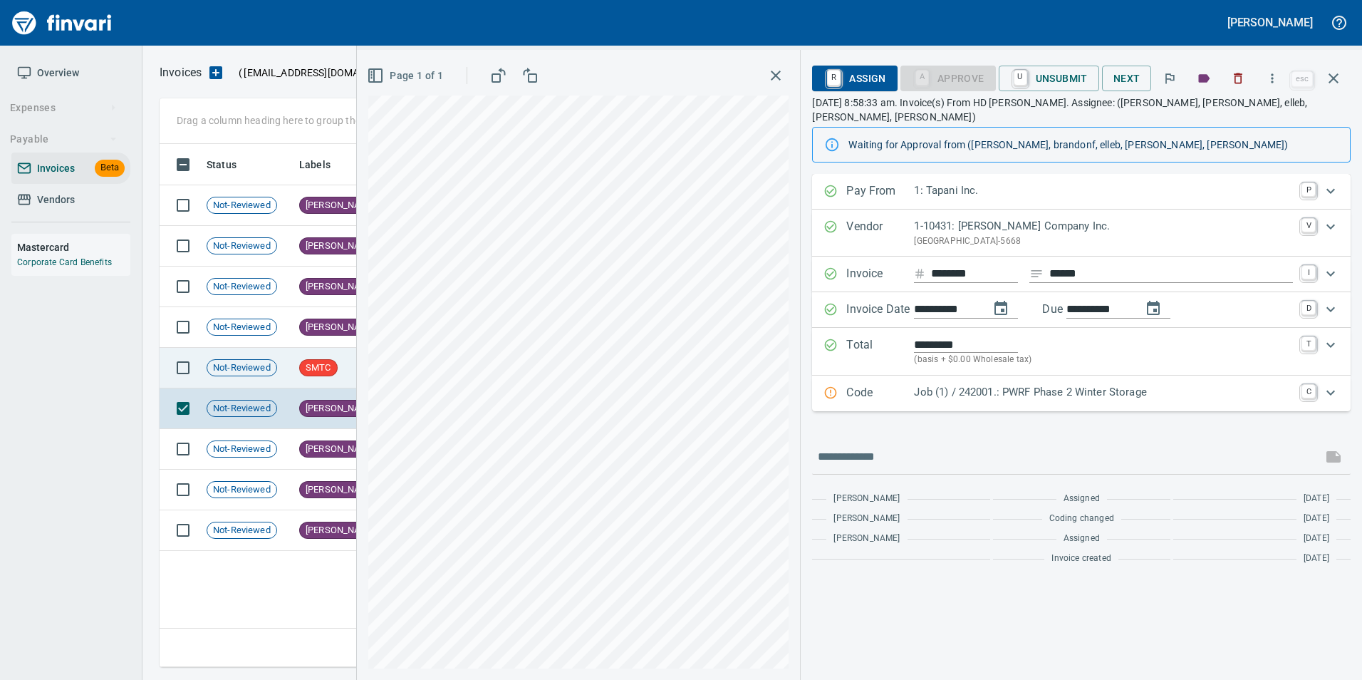
click at [271, 373] on span "Not-Reviewed" at bounding box center [241, 368] width 69 height 14
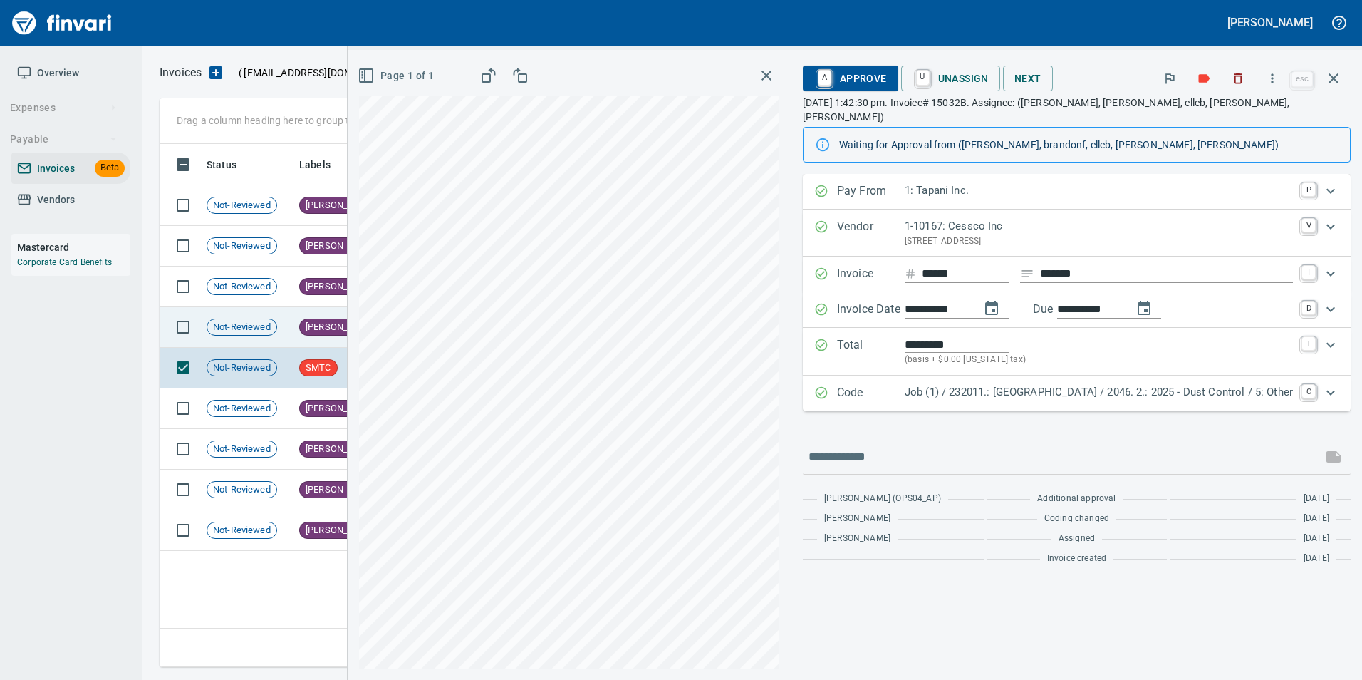
click at [259, 332] on span "Not-Reviewed" at bounding box center [241, 328] width 69 height 14
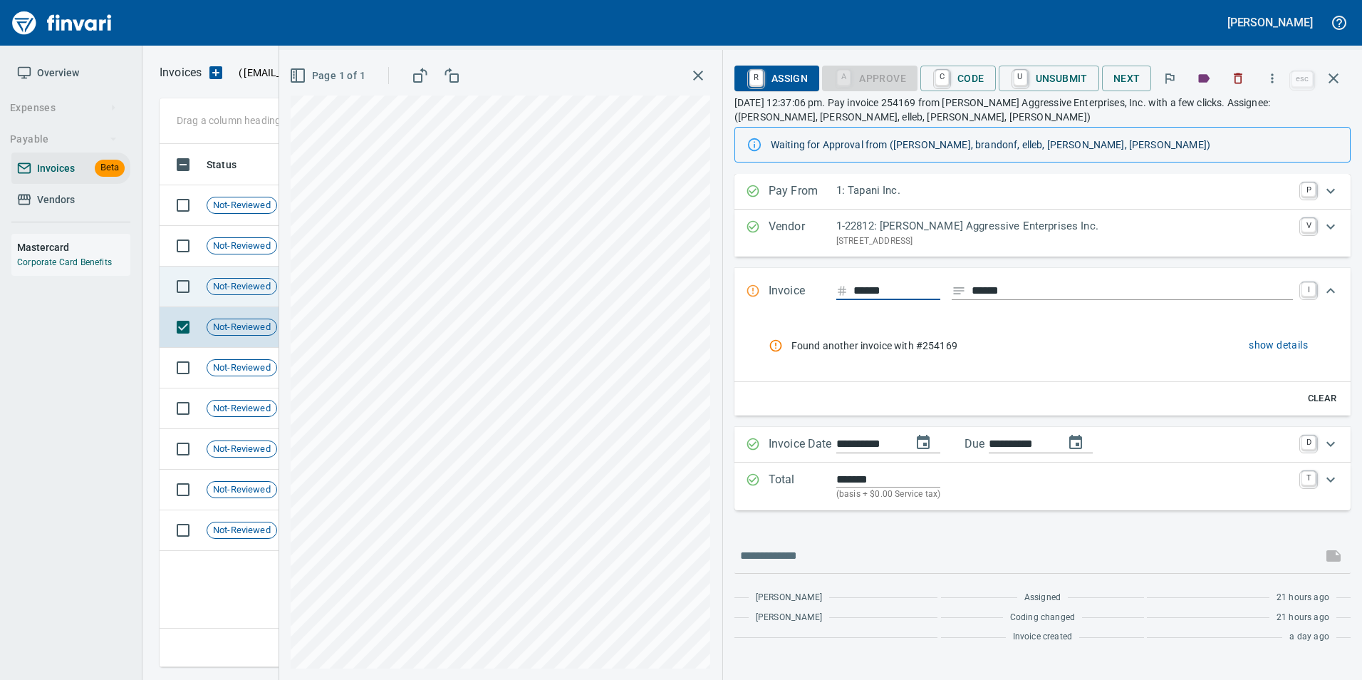
click at [250, 296] on td "Not-Reviewed" at bounding box center [247, 286] width 93 height 41
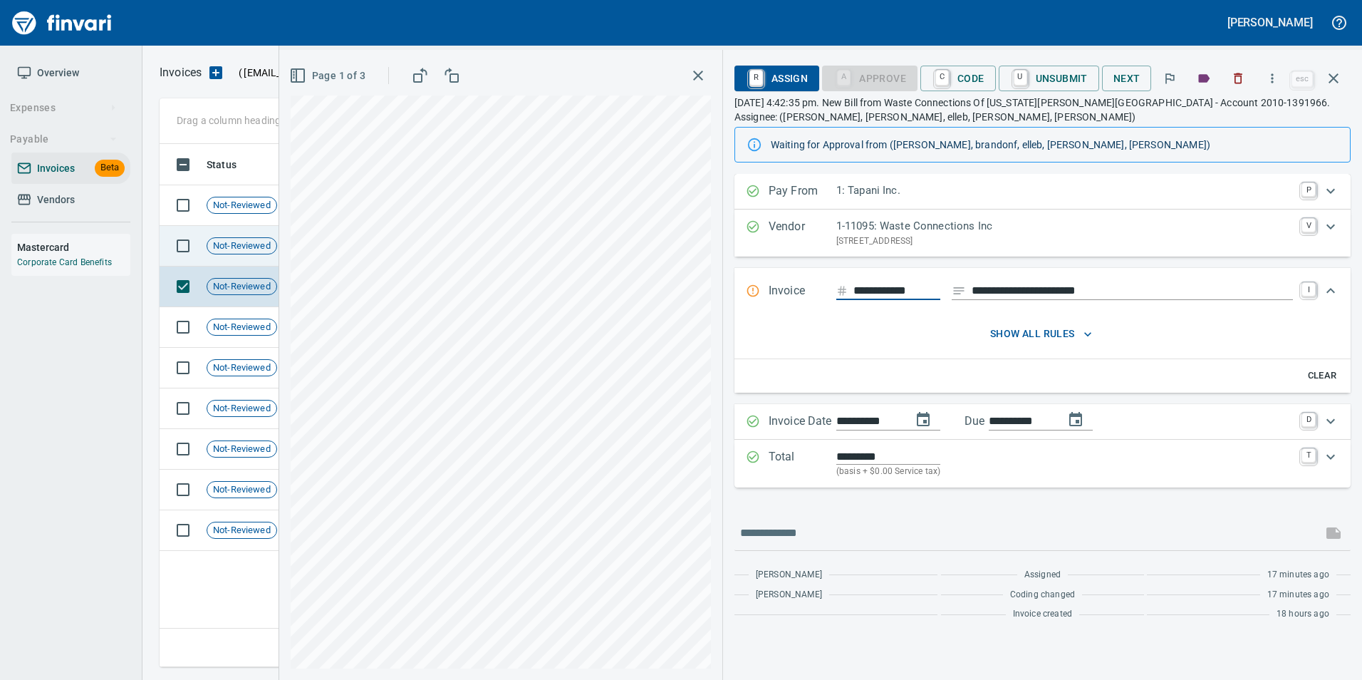
click at [241, 239] on span "Not-Reviewed" at bounding box center [241, 246] width 69 height 14
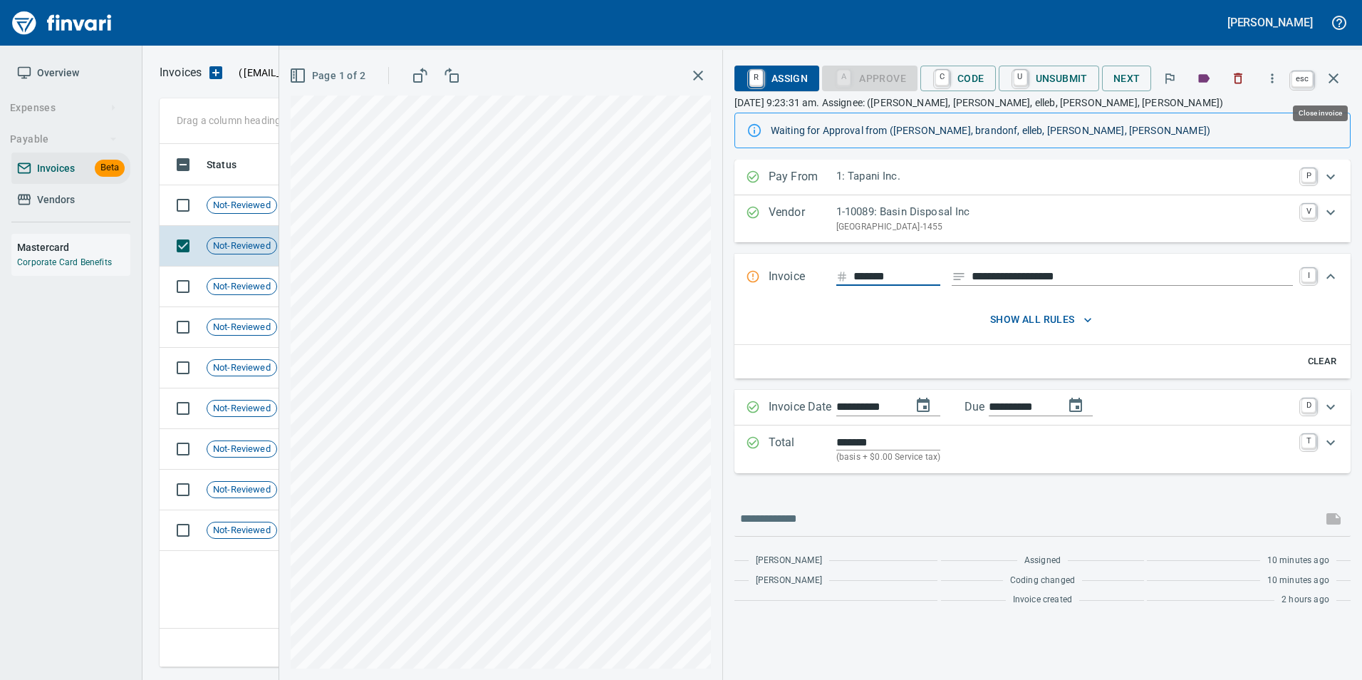
click at [1334, 75] on icon "button" at bounding box center [1333, 78] width 17 height 17
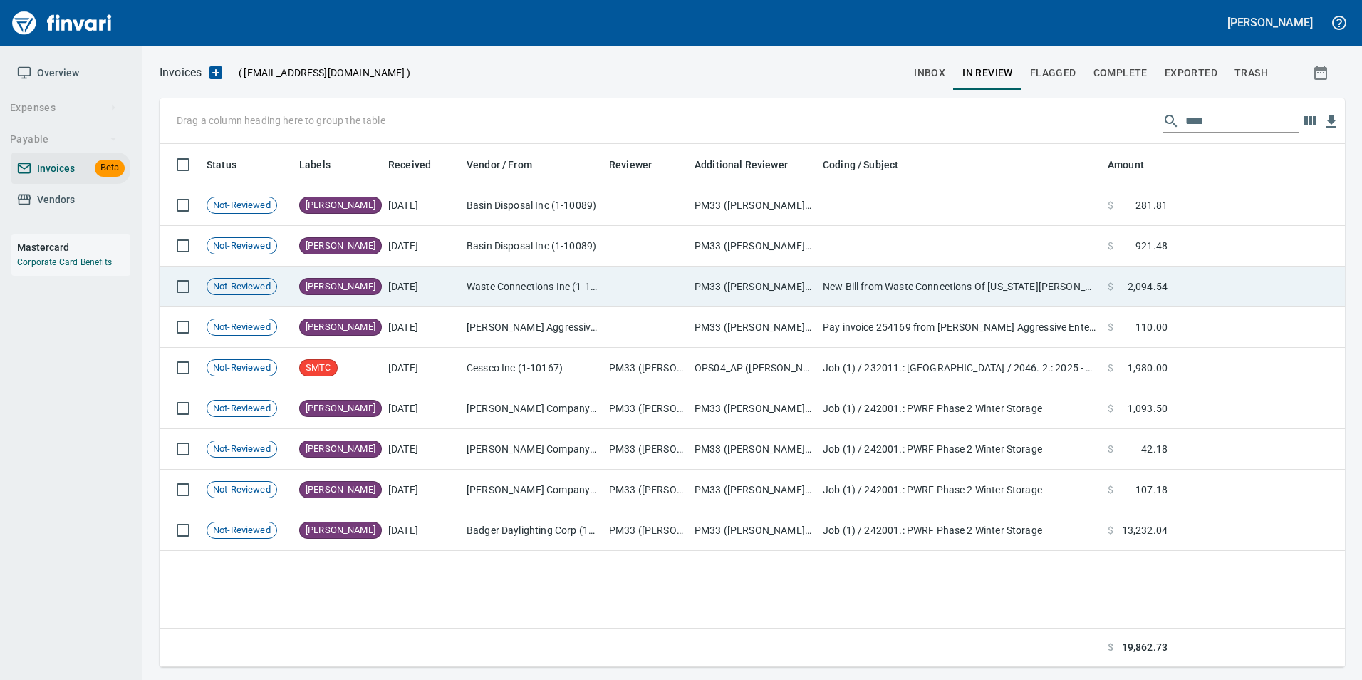
scroll to position [512, 1175]
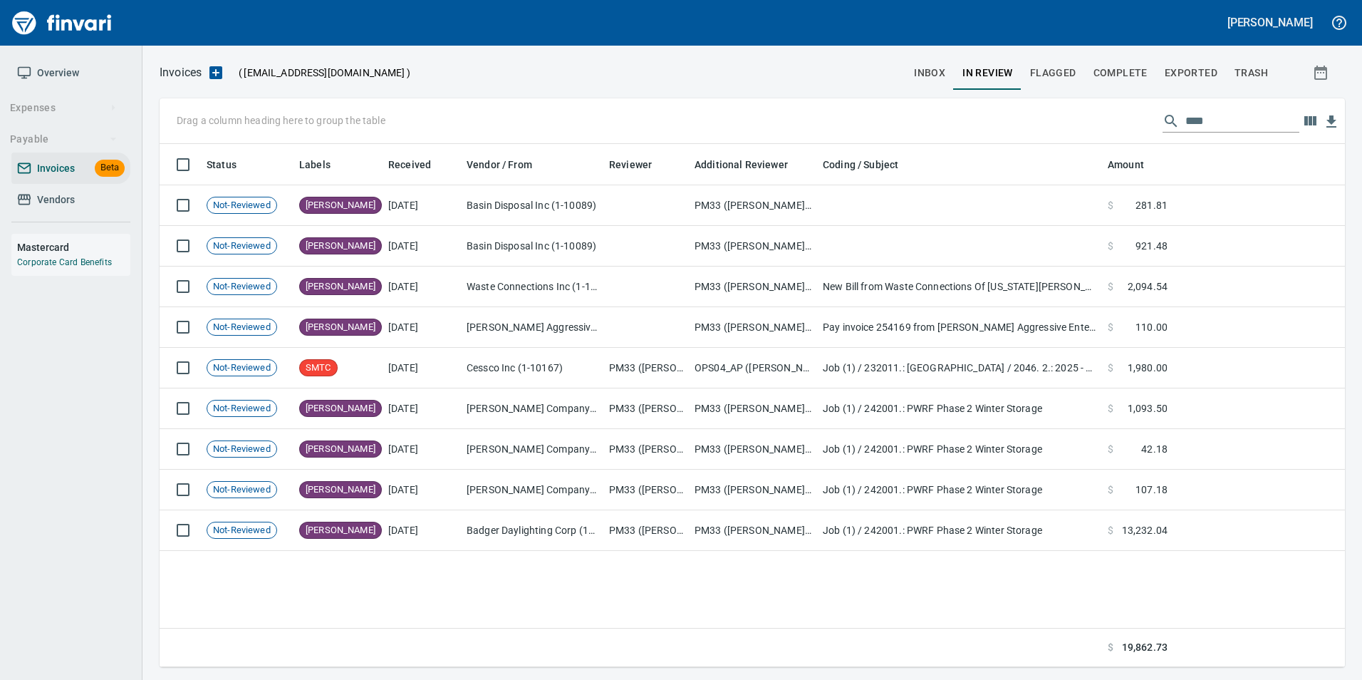
click at [1190, 119] on input "****" at bounding box center [1242, 121] width 114 height 23
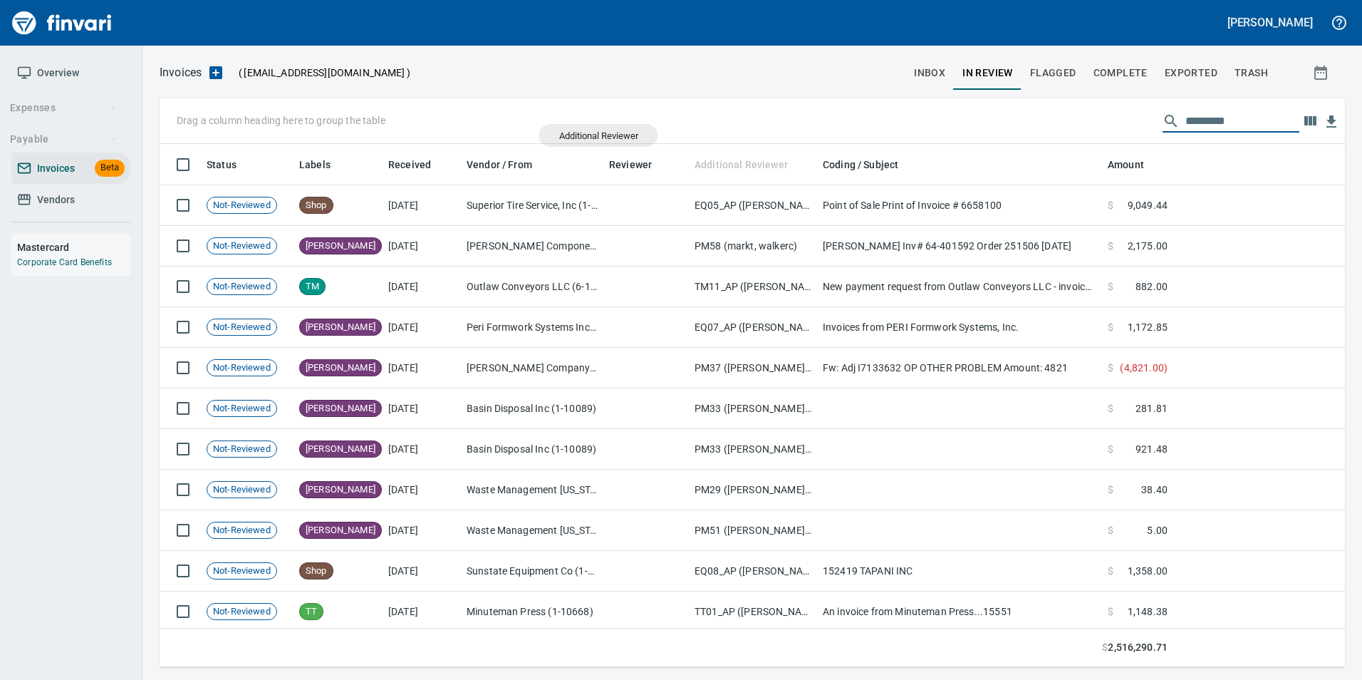
scroll to position [512, 1164]
drag, startPoint x: 718, startPoint y: 164, endPoint x: 234, endPoint y: 118, distance: 485.8
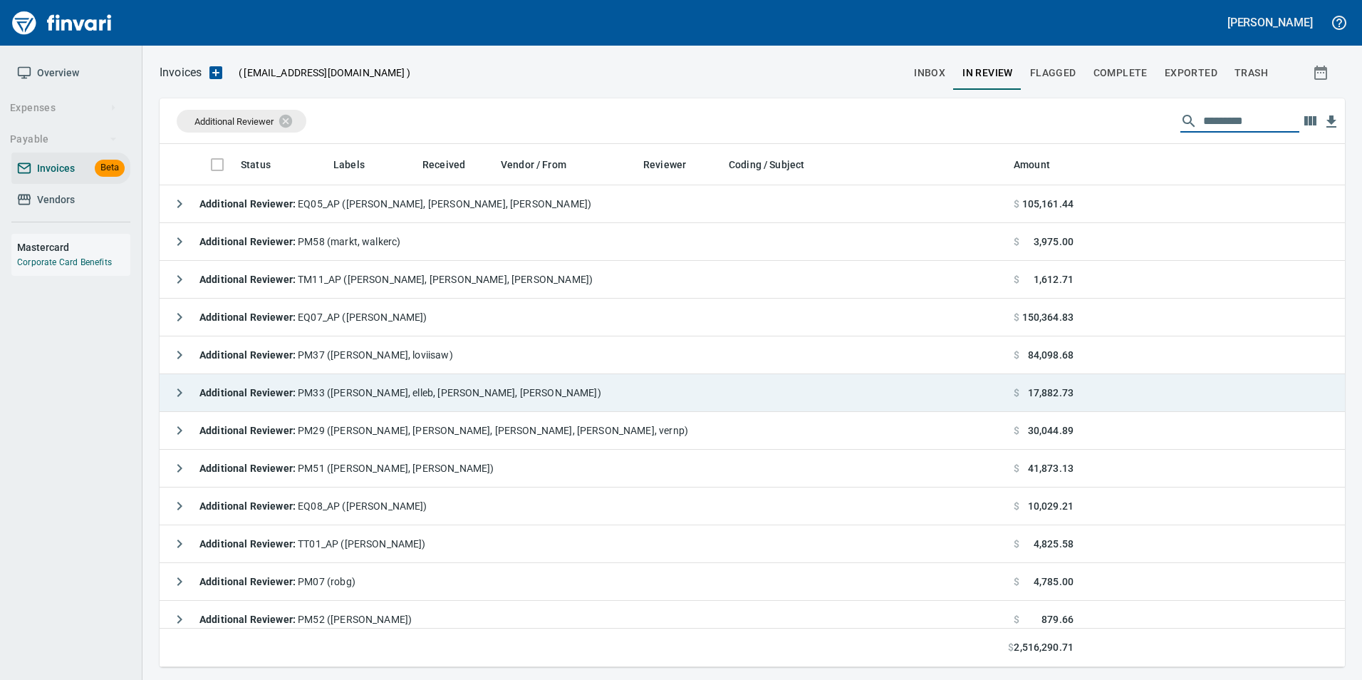
click at [172, 400] on icon "button" at bounding box center [179, 392] width 17 height 17
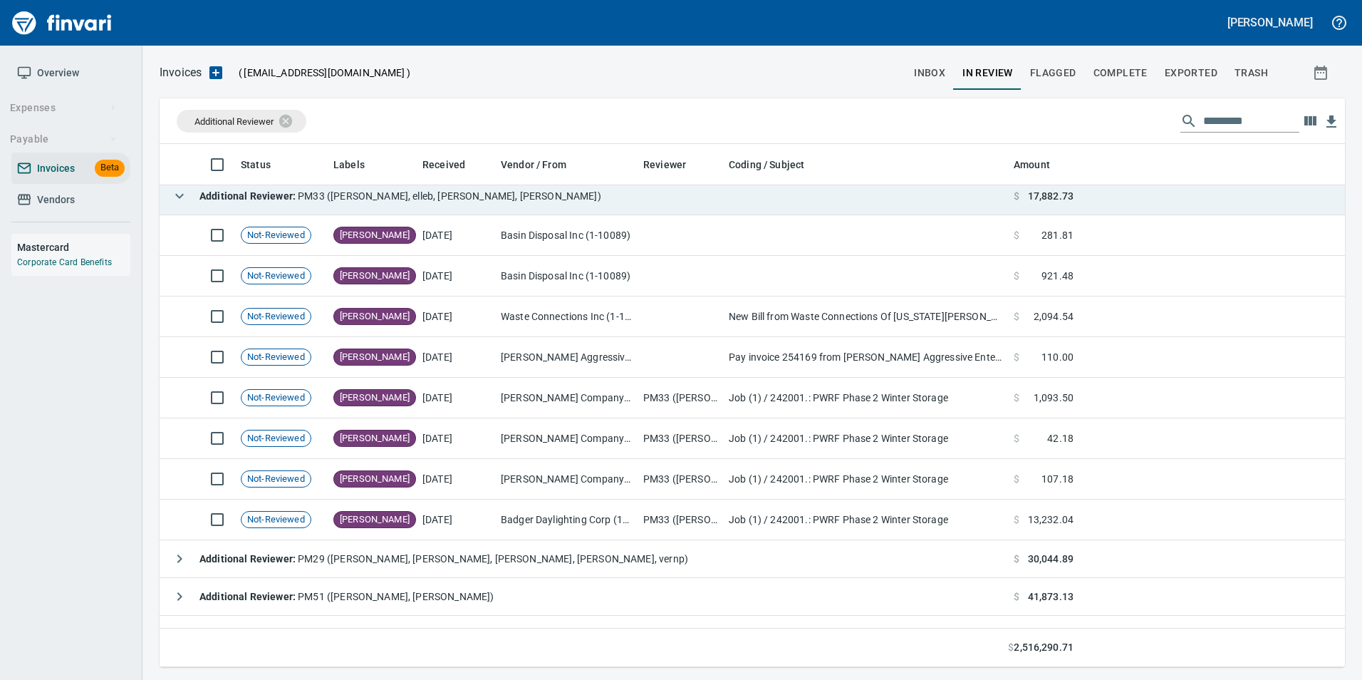
scroll to position [214, 0]
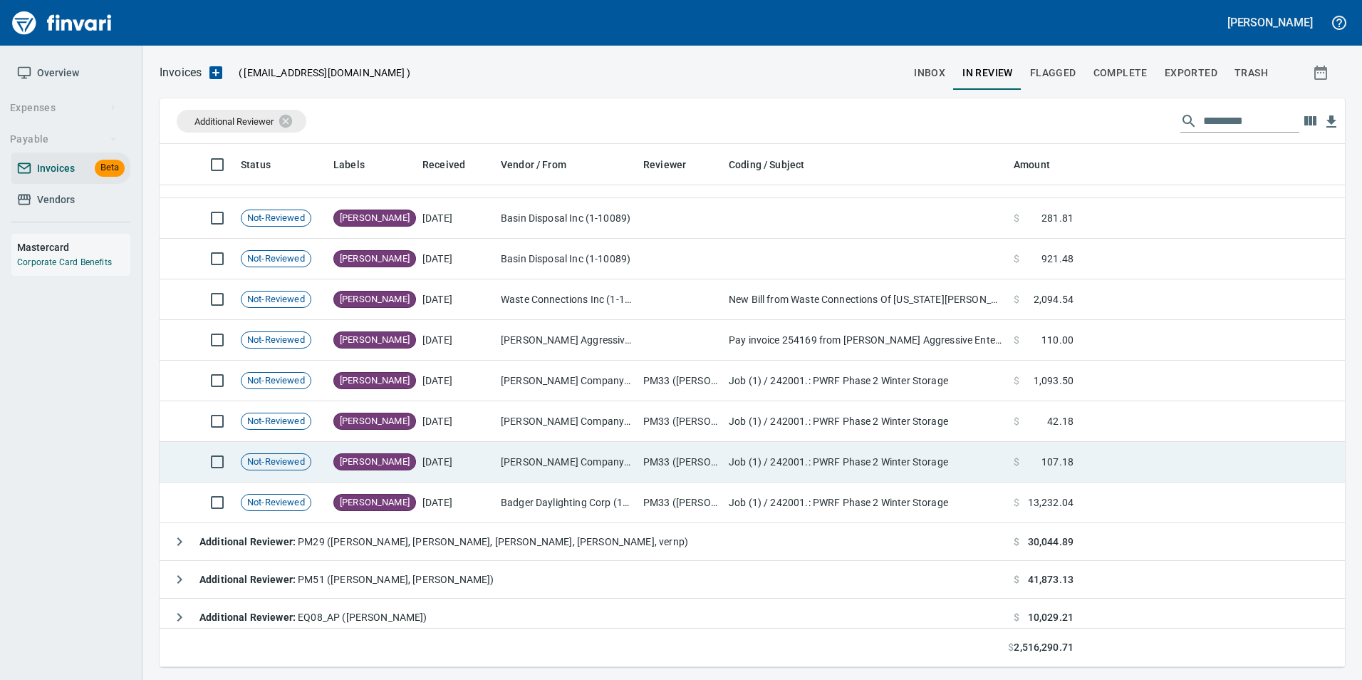
click at [407, 462] on td "[PERSON_NAME]" at bounding box center [372, 462] width 89 height 41
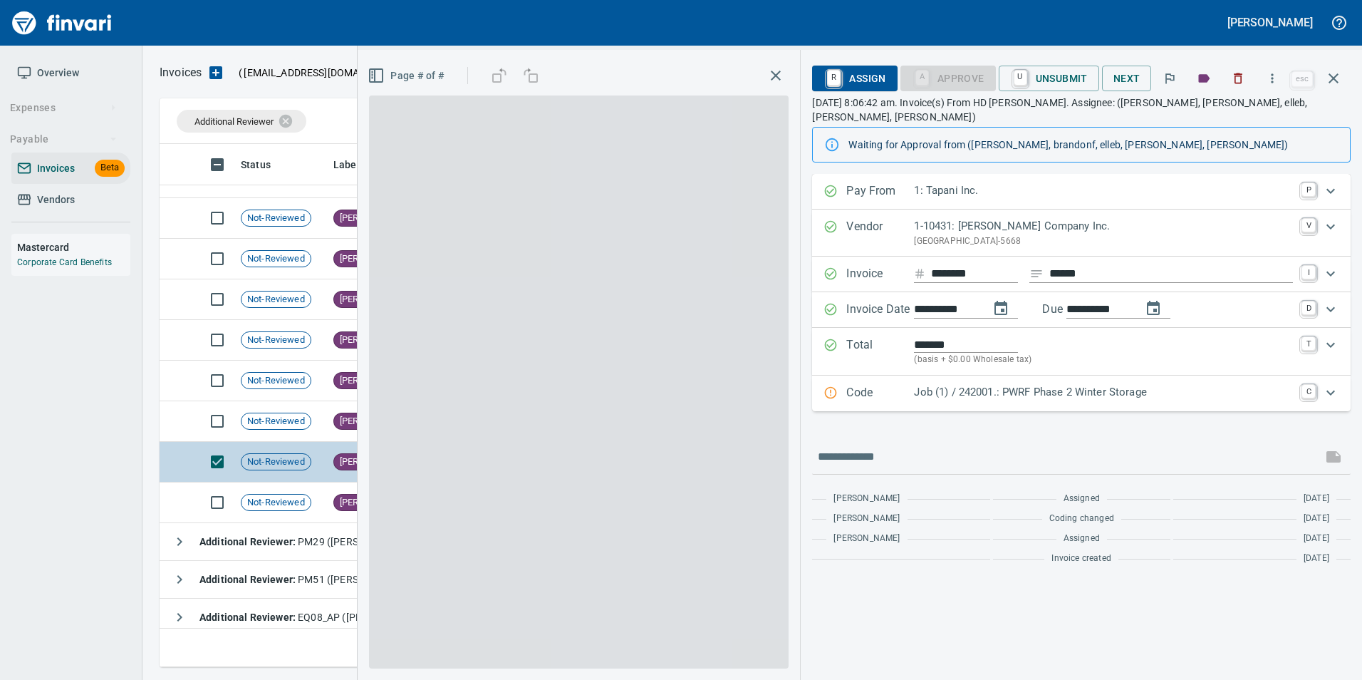
scroll to position [512, 1163]
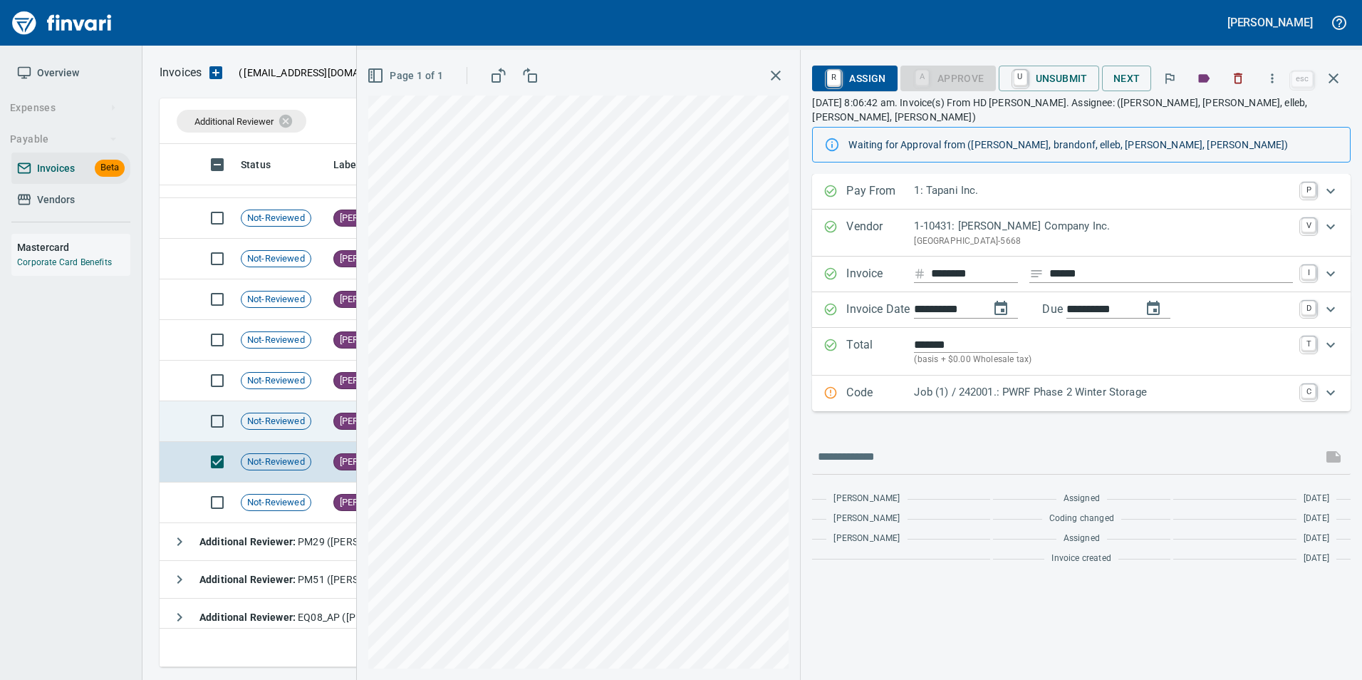
click at [286, 428] on div "Not-Reviewed" at bounding box center [276, 420] width 71 height 17
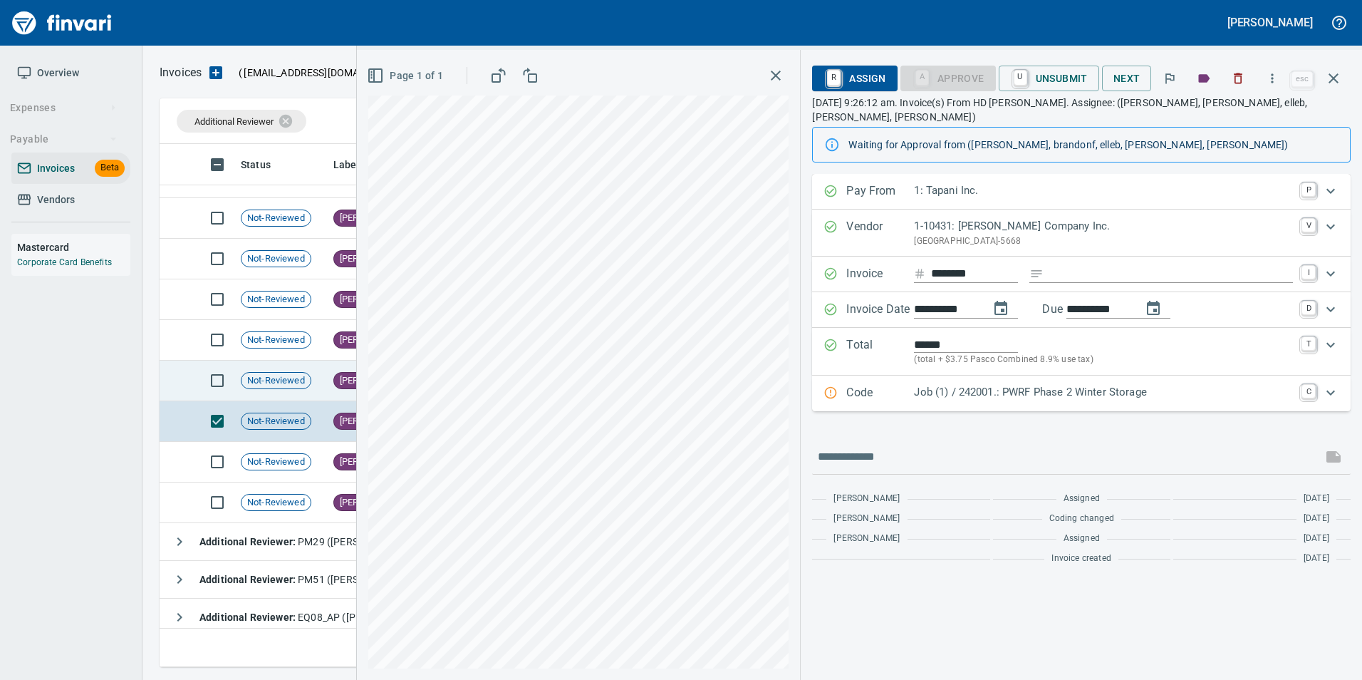
click at [291, 387] on div "Not-Reviewed" at bounding box center [276, 380] width 71 height 17
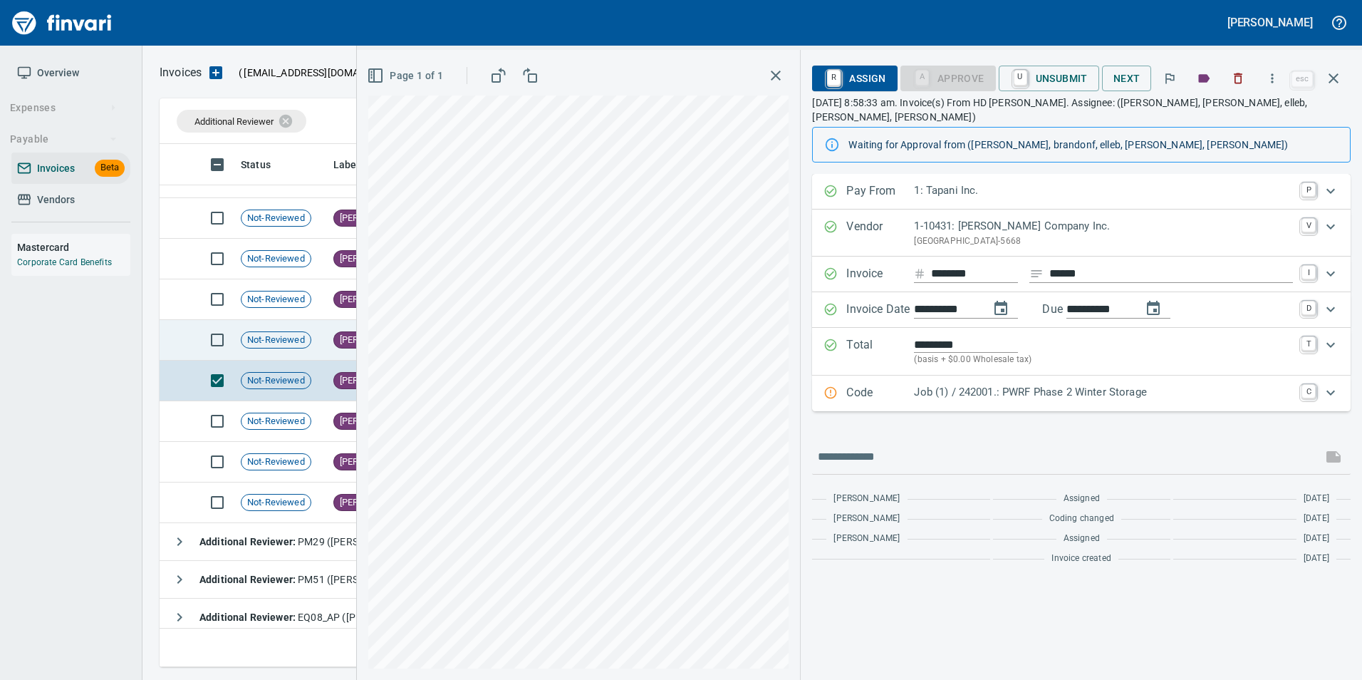
click at [291, 346] on div "Not-Reviewed" at bounding box center [276, 339] width 71 height 17
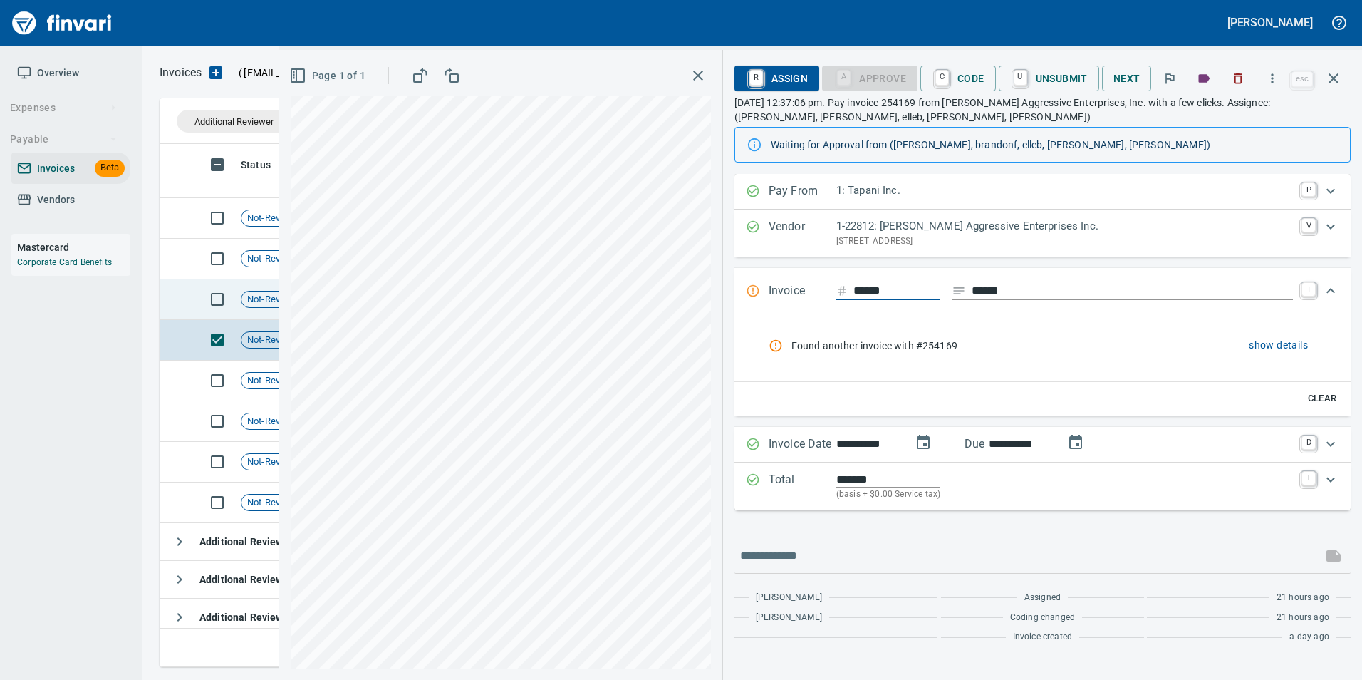
click at [271, 303] on span "Not-Reviewed" at bounding box center [275, 300] width 69 height 14
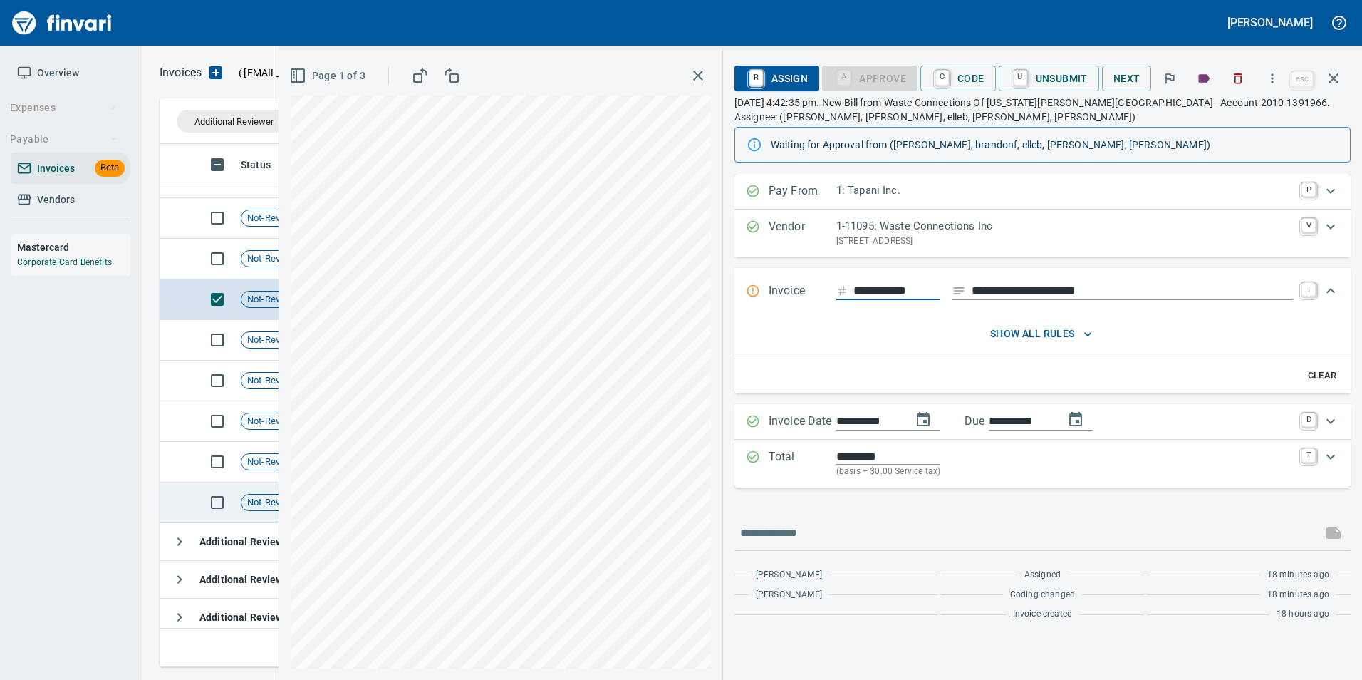
click at [249, 500] on span "Not-Reviewed" at bounding box center [275, 503] width 69 height 14
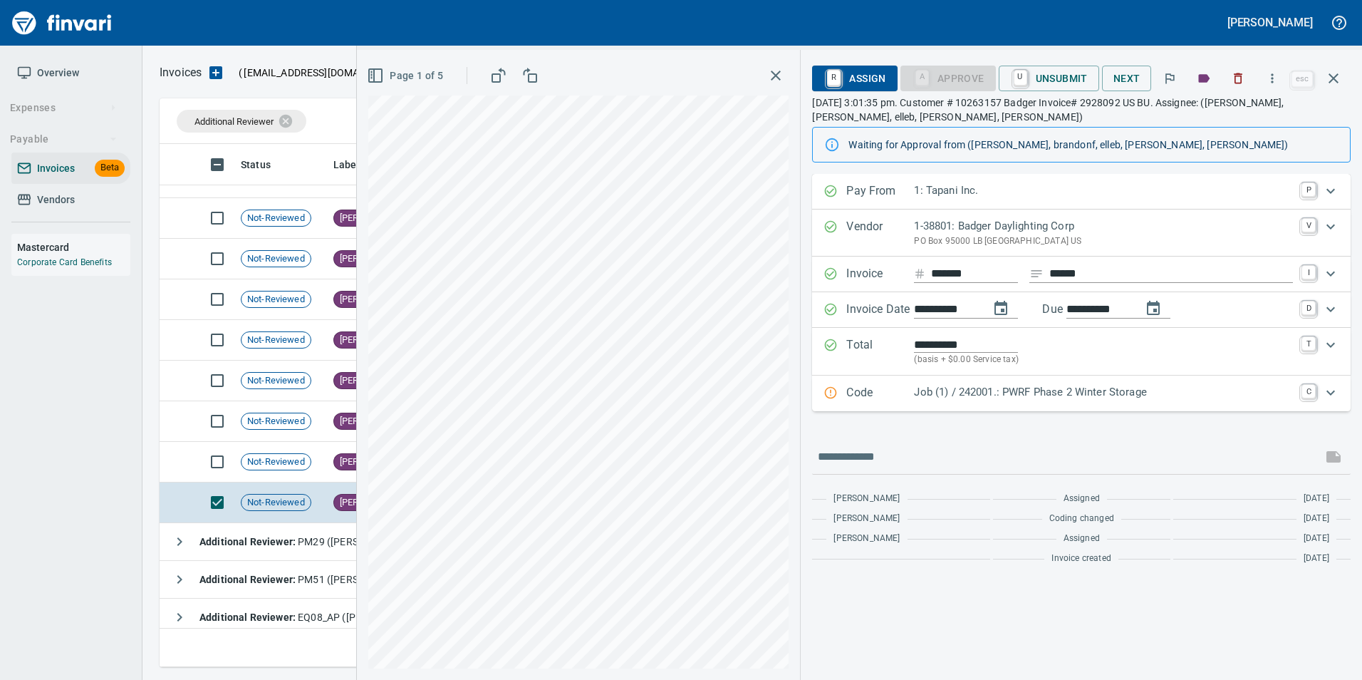
click at [846, 395] on div "Code Job (1) / 242001.: PWRF Phase 2 Winter Storage C" at bounding box center [1068, 393] width 490 height 19
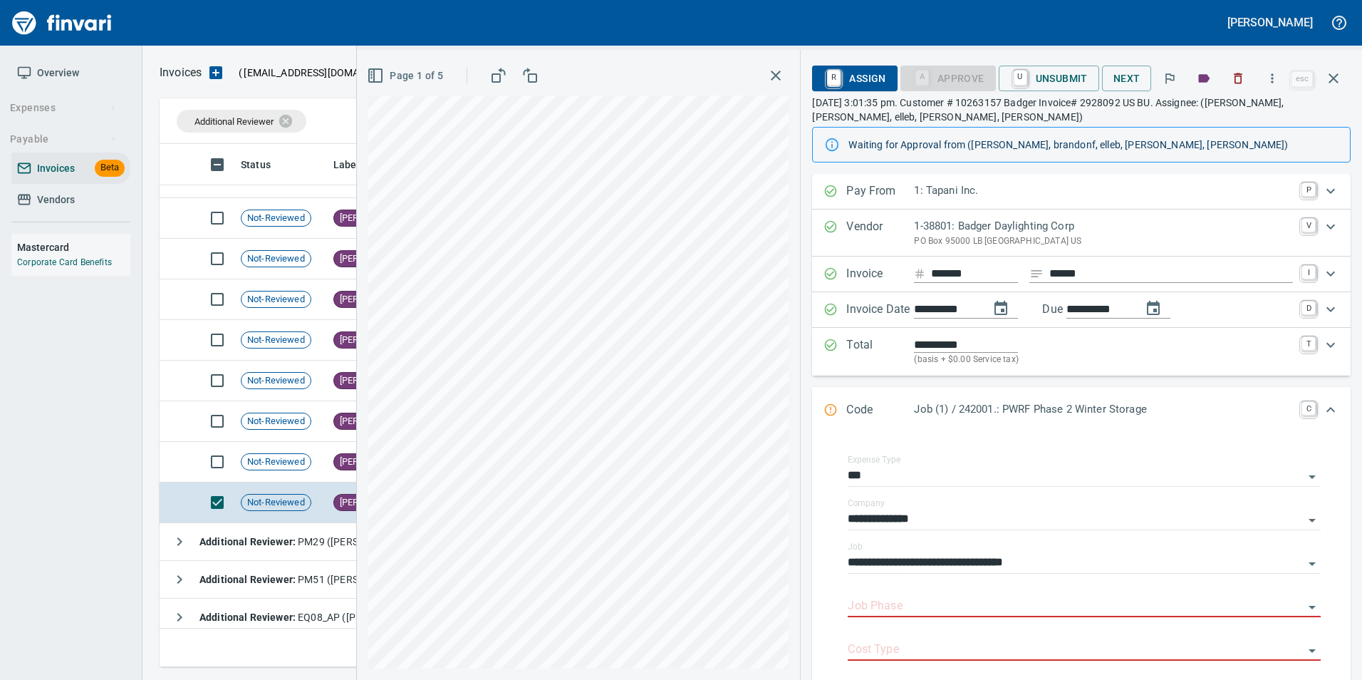
click at [827, 407] on icon "Expand" at bounding box center [830, 409] width 14 height 14
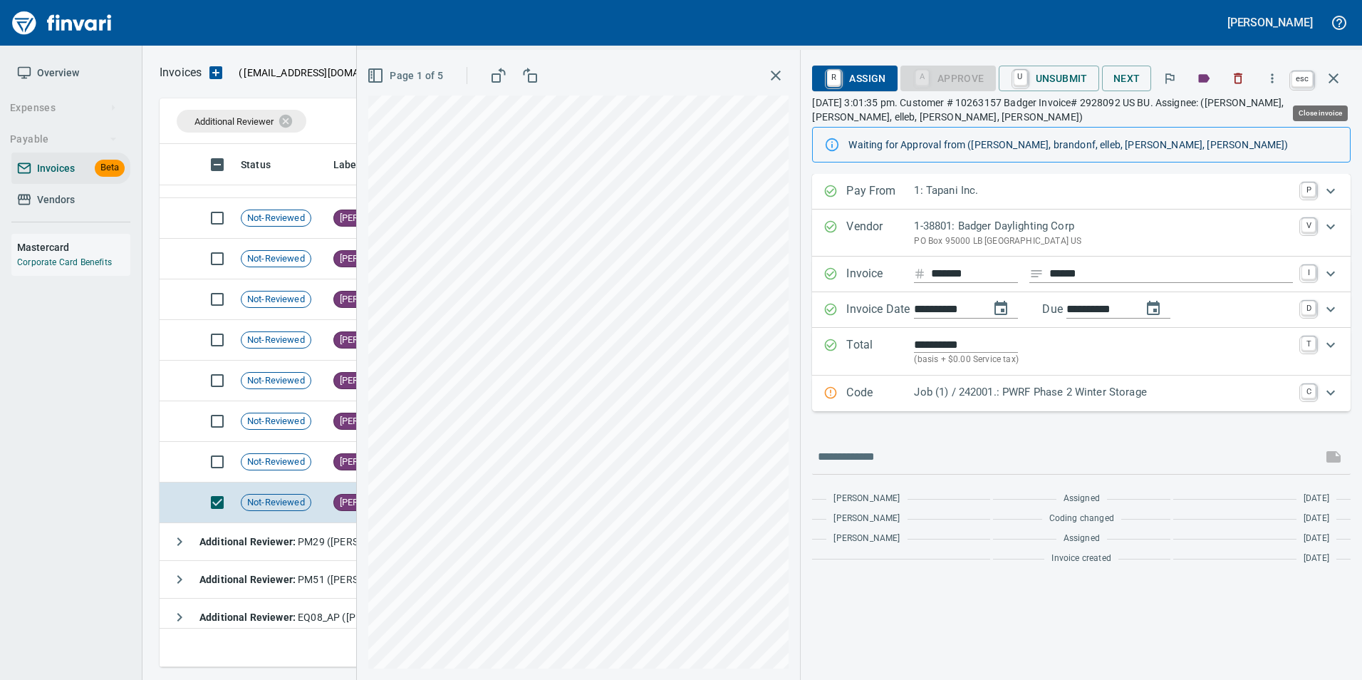
click at [1331, 74] on icon "button" at bounding box center [1333, 78] width 17 height 17
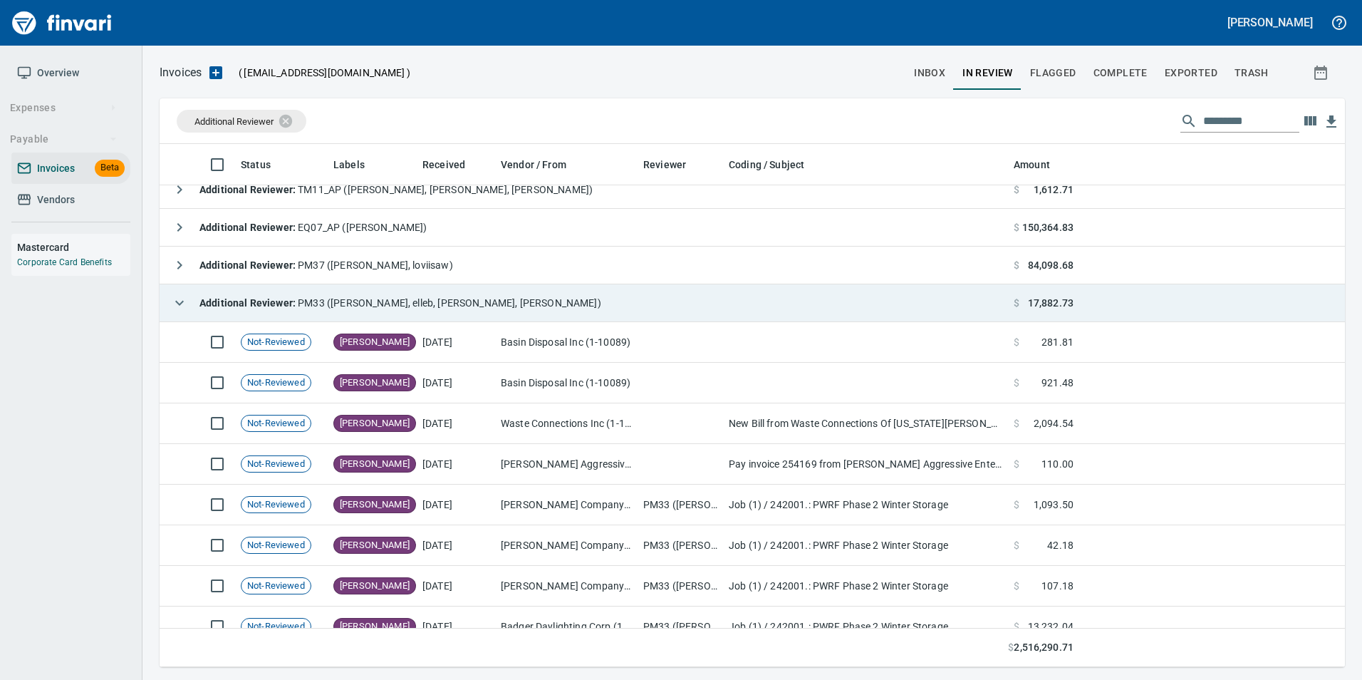
scroll to position [71, 0]
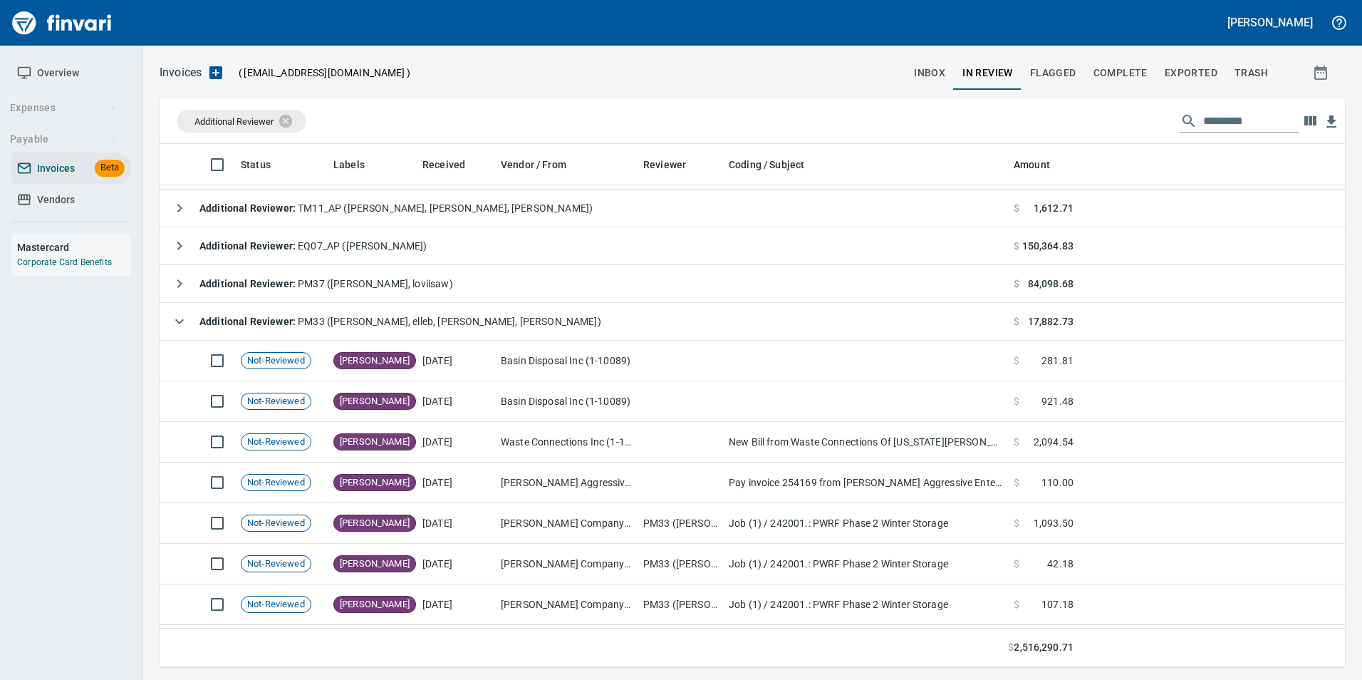
click at [186, 308] on button "button" at bounding box center [179, 321] width 28 height 28
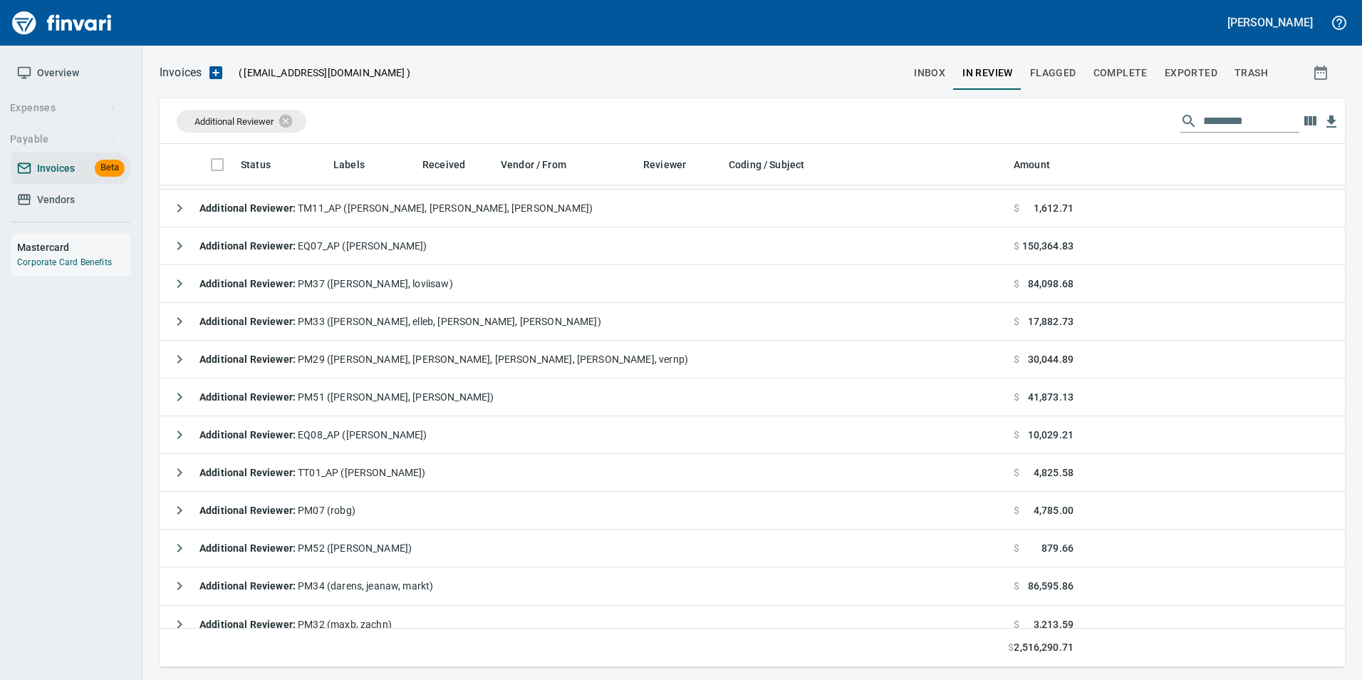
scroll to position [512, 1164]
click at [295, 119] on icon at bounding box center [295, 121] width 16 height 16
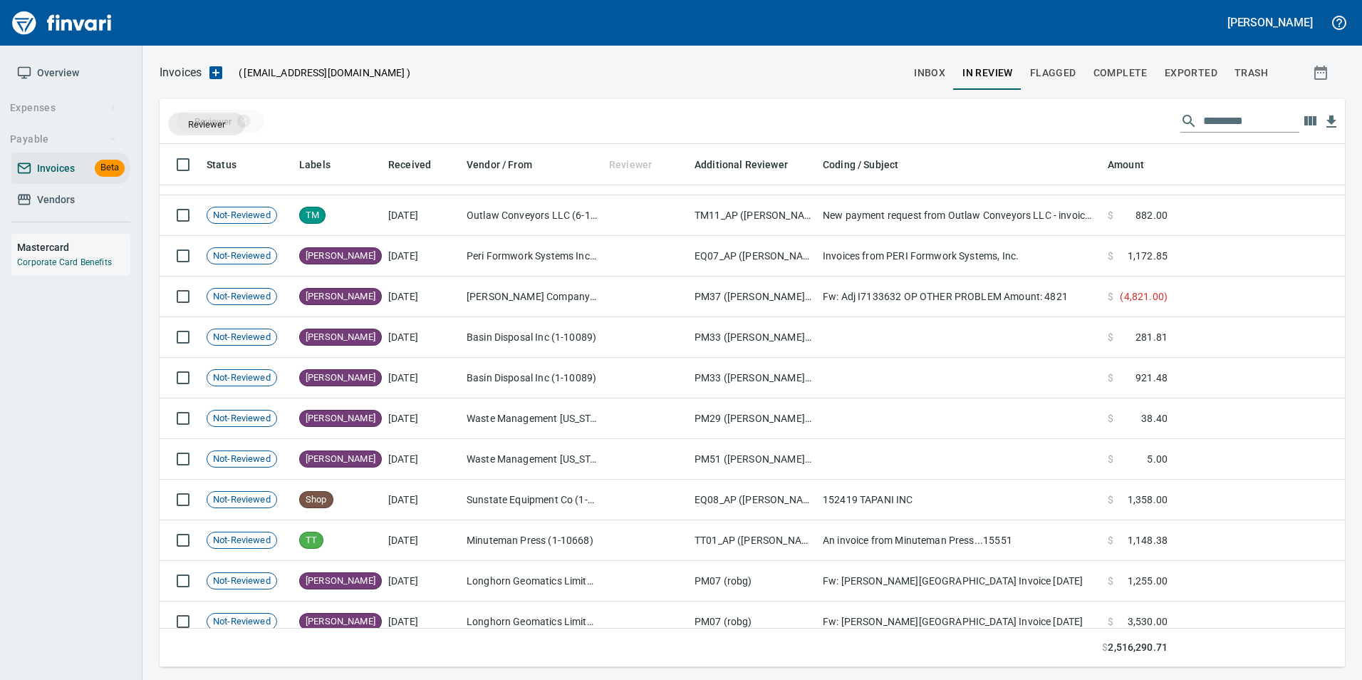
drag, startPoint x: 628, startPoint y: 166, endPoint x: 207, endPoint y: 124, distance: 423.0
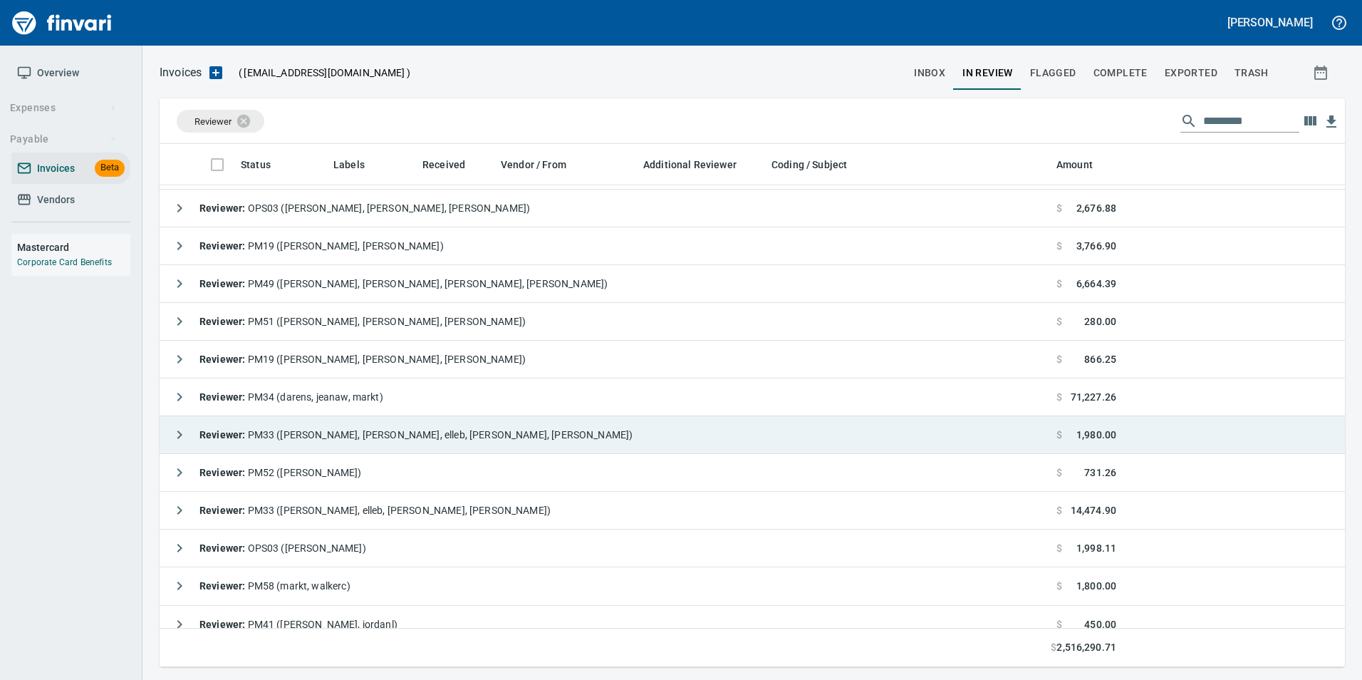
click at [184, 432] on icon "button" at bounding box center [179, 434] width 17 height 17
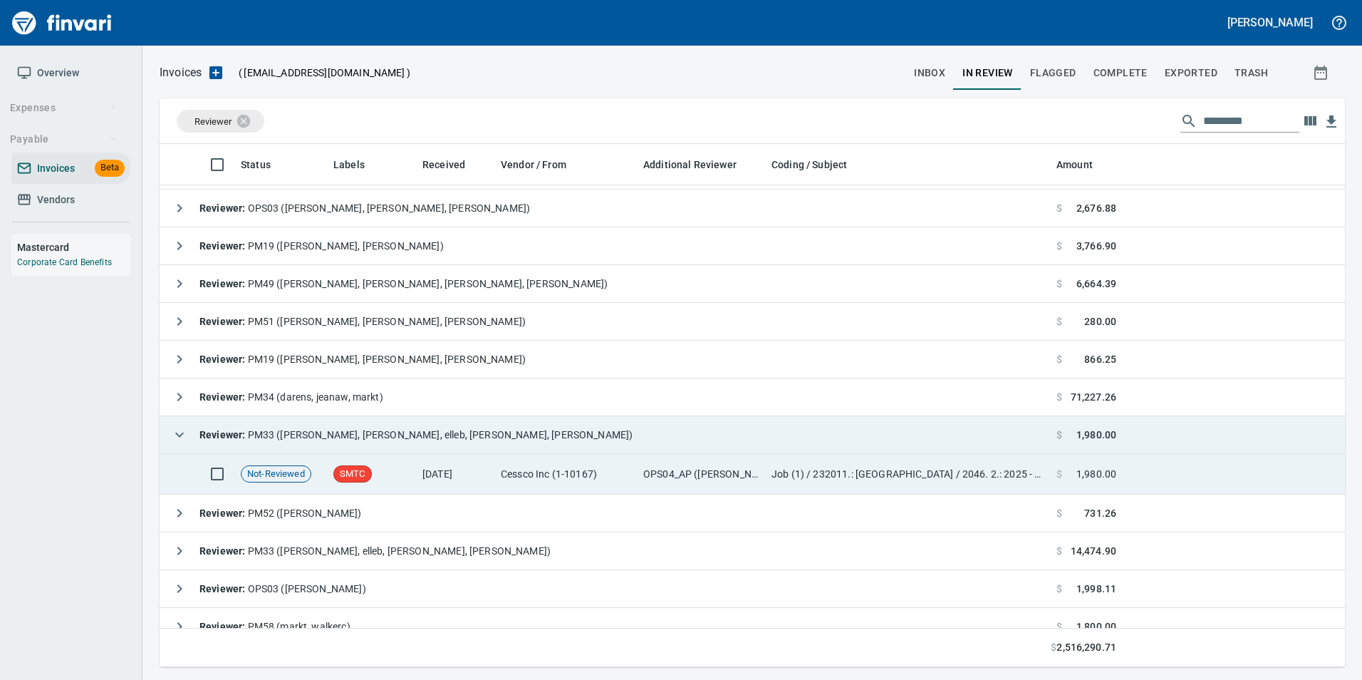
click at [508, 470] on td "Cessco Inc (1-10167)" at bounding box center [566, 474] width 142 height 41
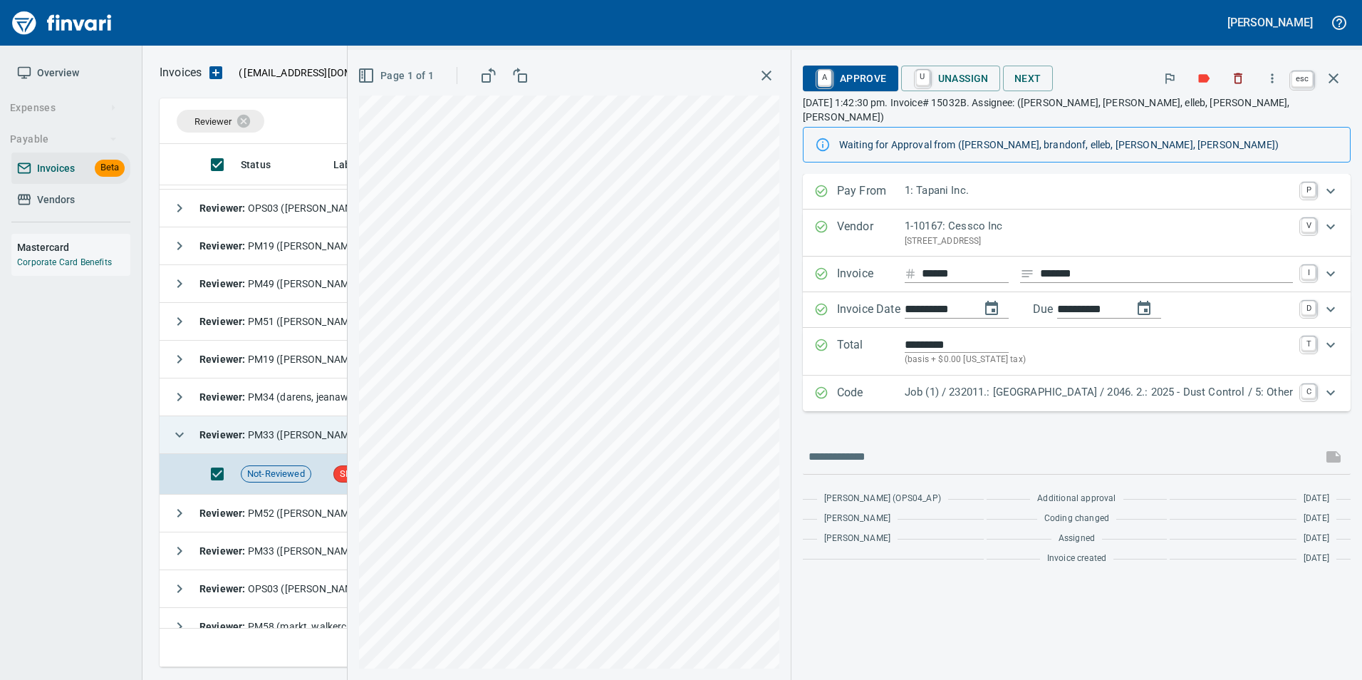
scroll to position [512, 1163]
click at [1328, 68] on button "button" at bounding box center [1333, 78] width 34 height 34
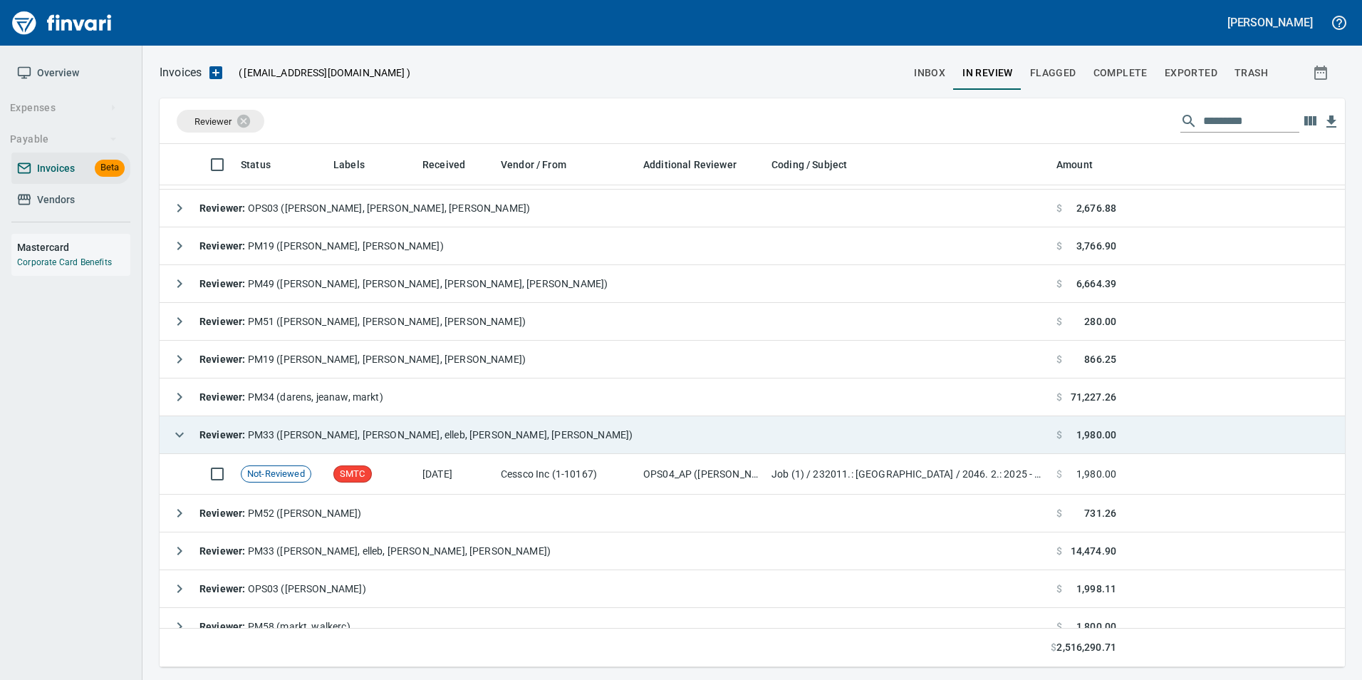
scroll to position [512, 1163]
click at [182, 434] on icon "button" at bounding box center [179, 434] width 9 height 5
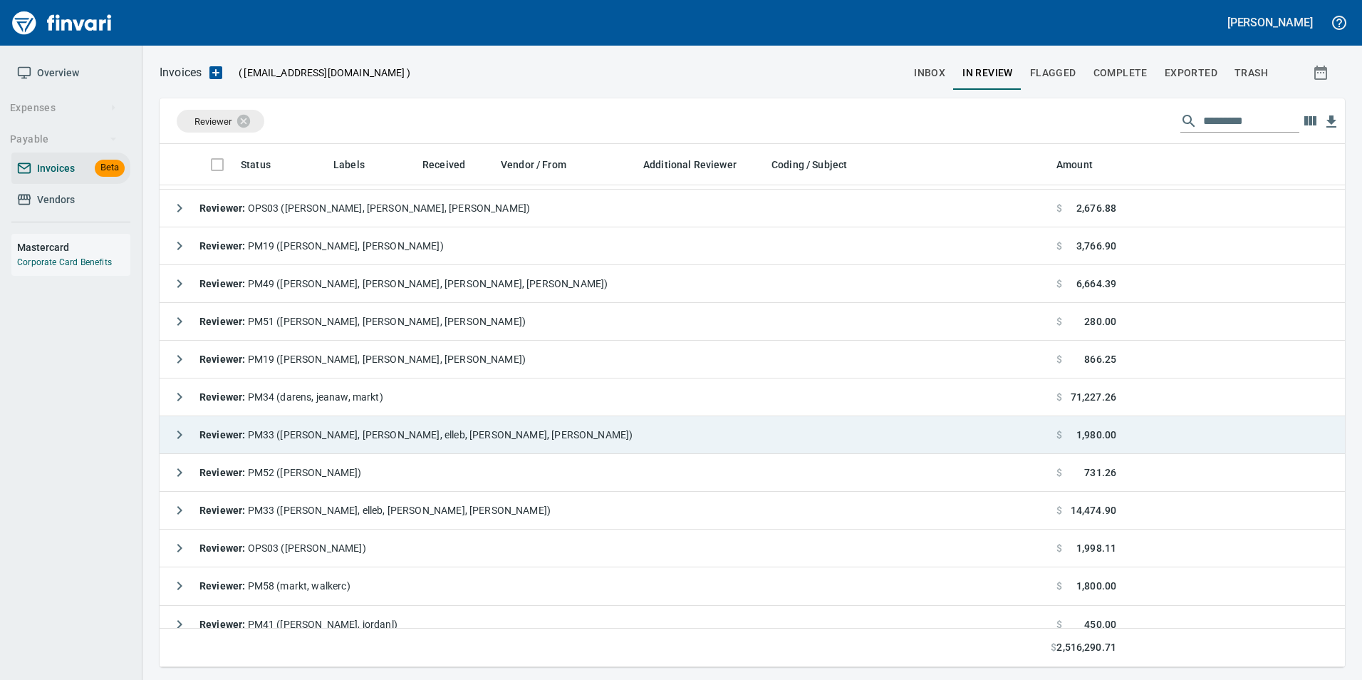
scroll to position [512, 1164]
click at [261, 119] on icon at bounding box center [253, 121] width 16 height 16
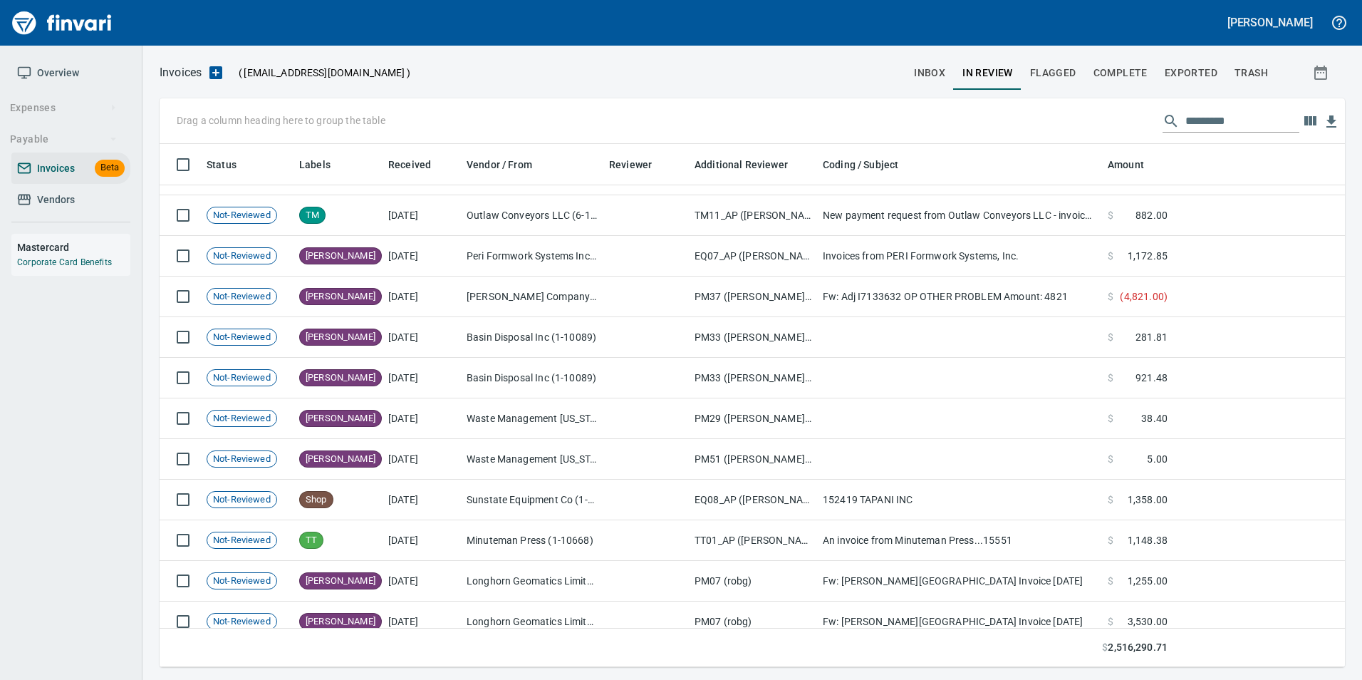
click at [1242, 115] on input "text" at bounding box center [1242, 121] width 114 height 23
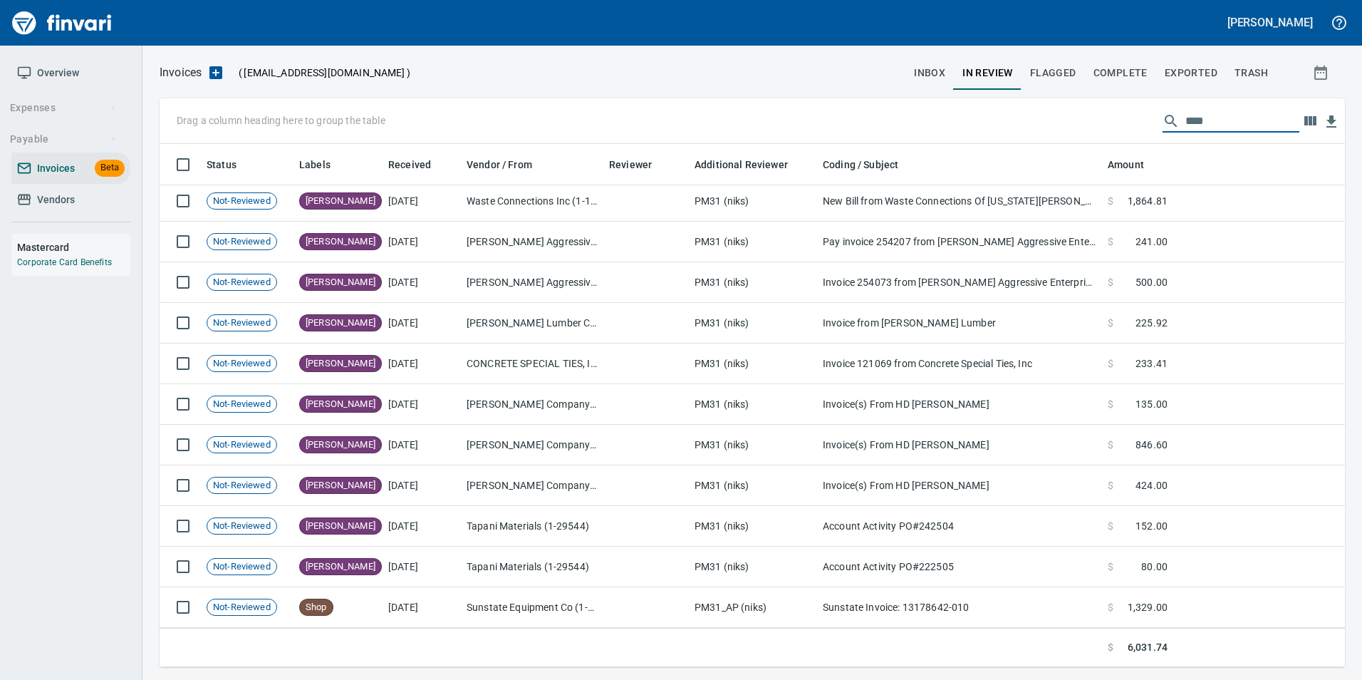
scroll to position [4, 0]
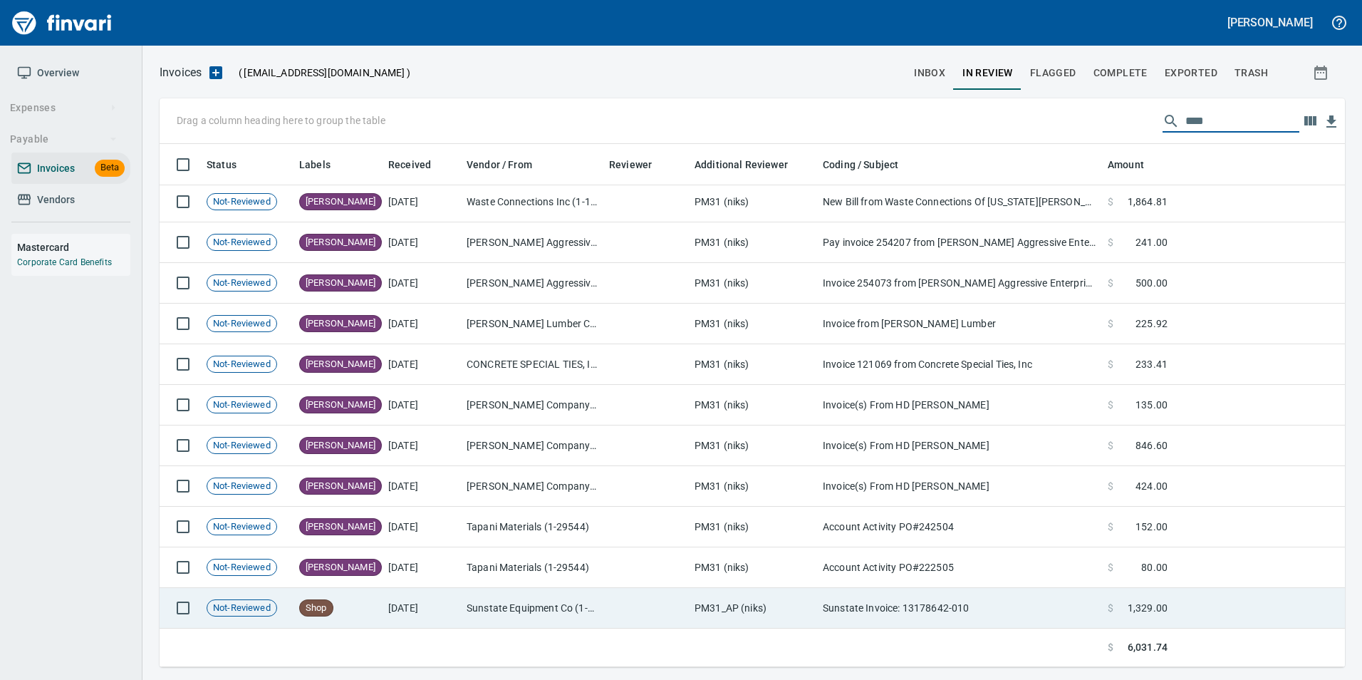
type input "****"
click at [500, 598] on td "Sunstate Equipment Co (1-30297)" at bounding box center [532, 608] width 142 height 41
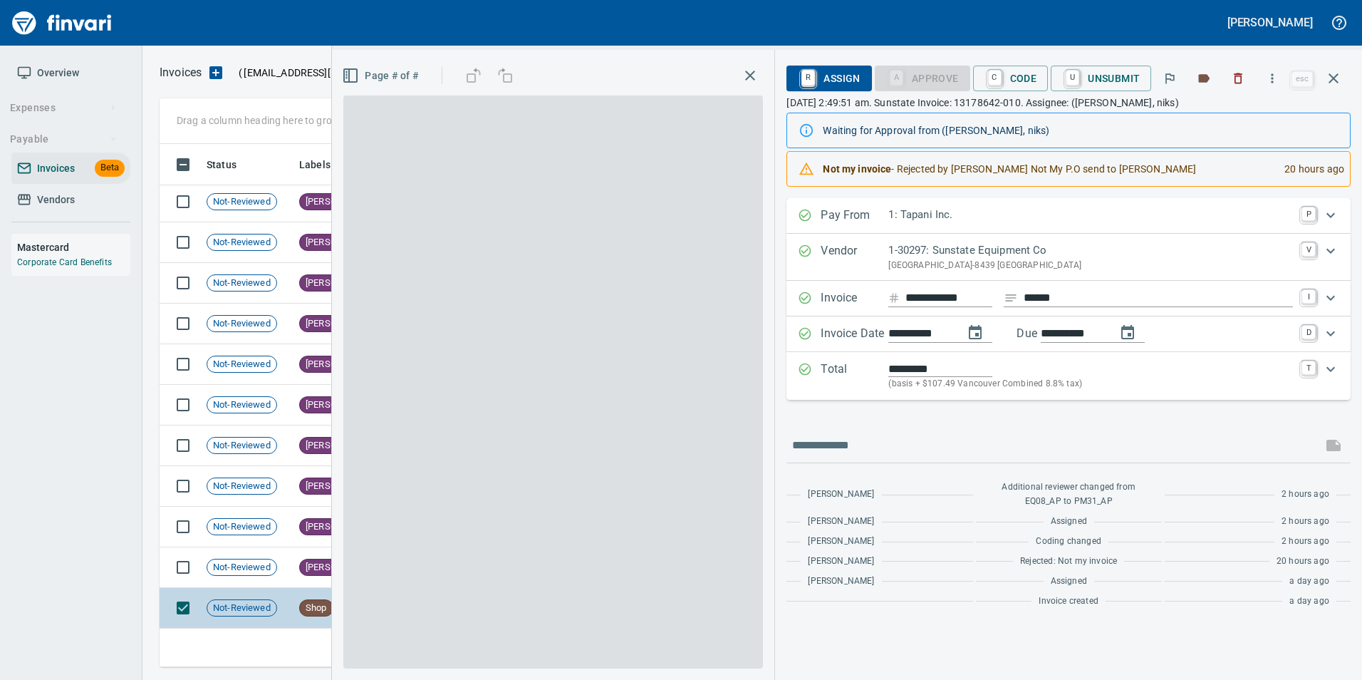
scroll to position [512, 1163]
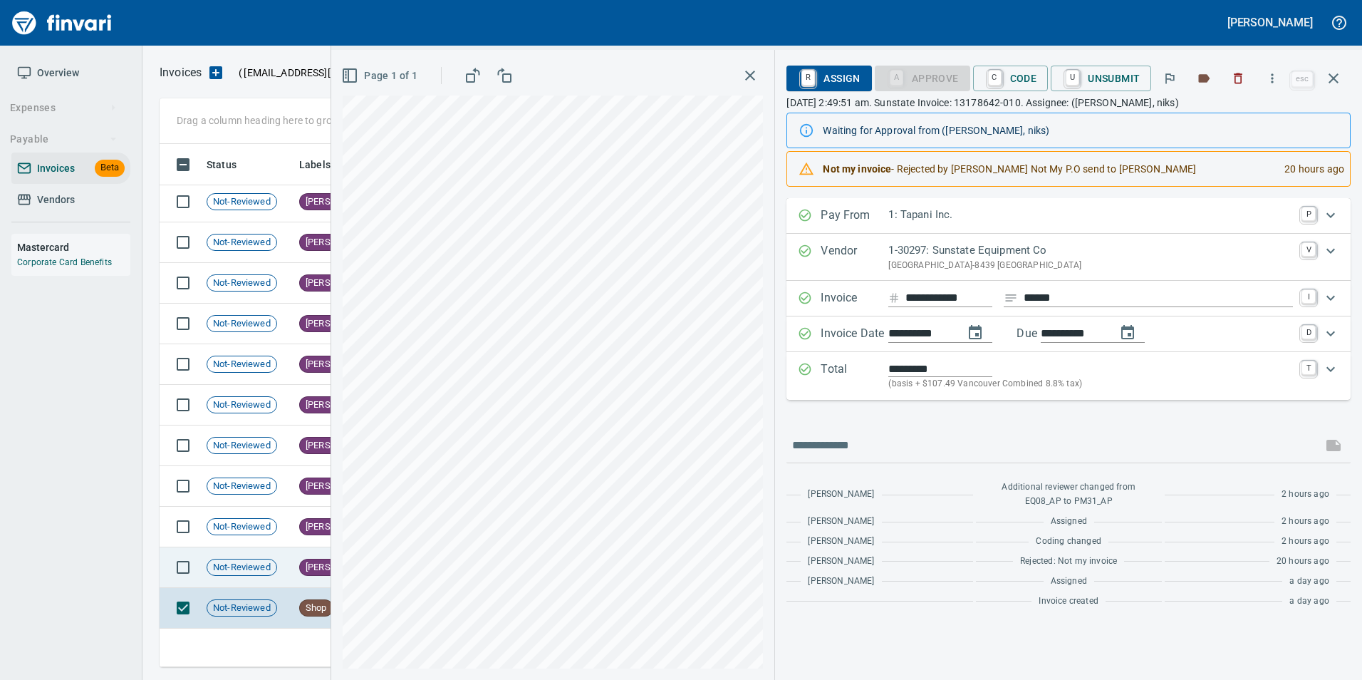
click at [279, 570] on td "Not-Reviewed" at bounding box center [247, 567] width 93 height 41
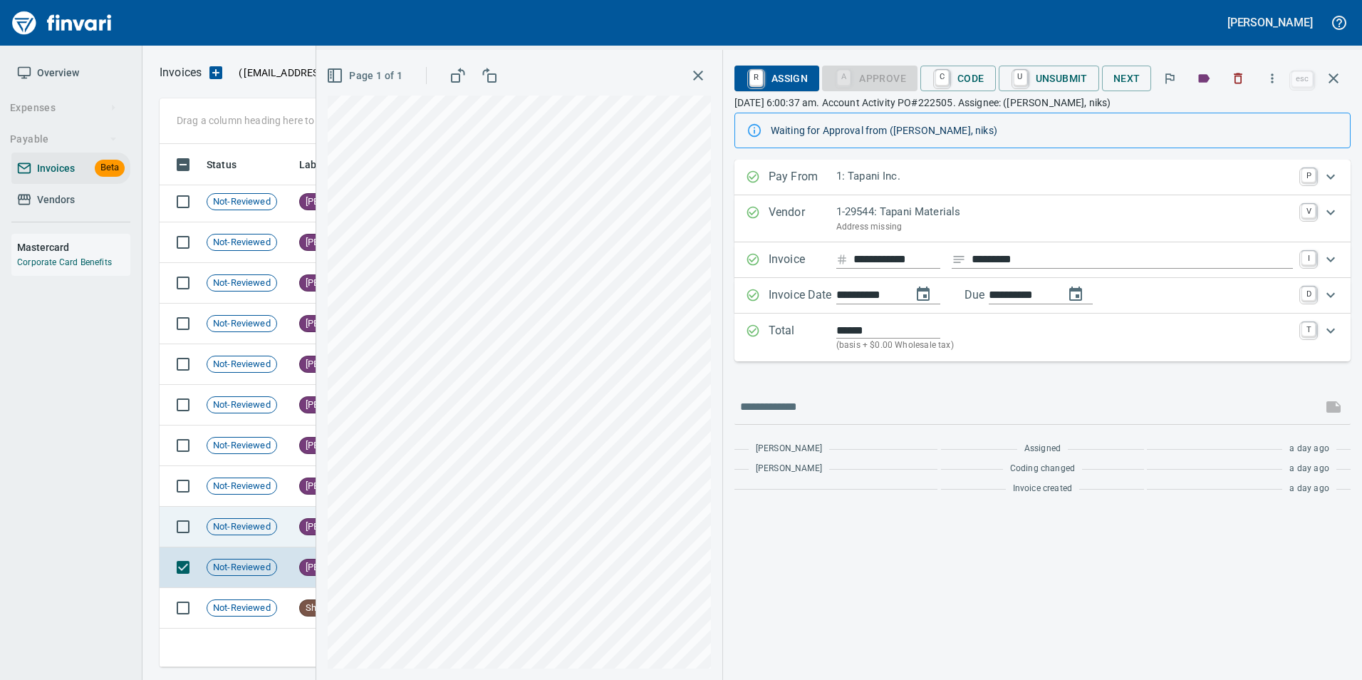
click at [265, 527] on span "Not-Reviewed" at bounding box center [241, 527] width 69 height 14
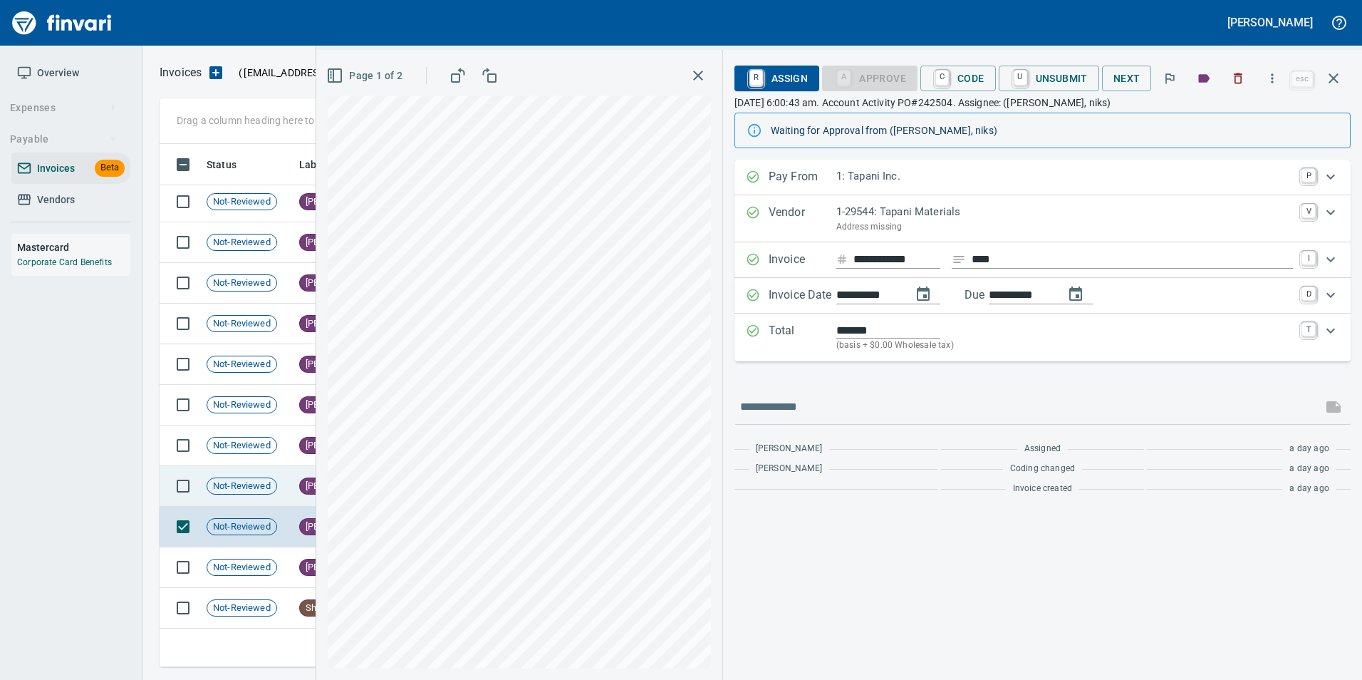
click at [256, 481] on span "Not-Reviewed" at bounding box center [241, 486] width 69 height 14
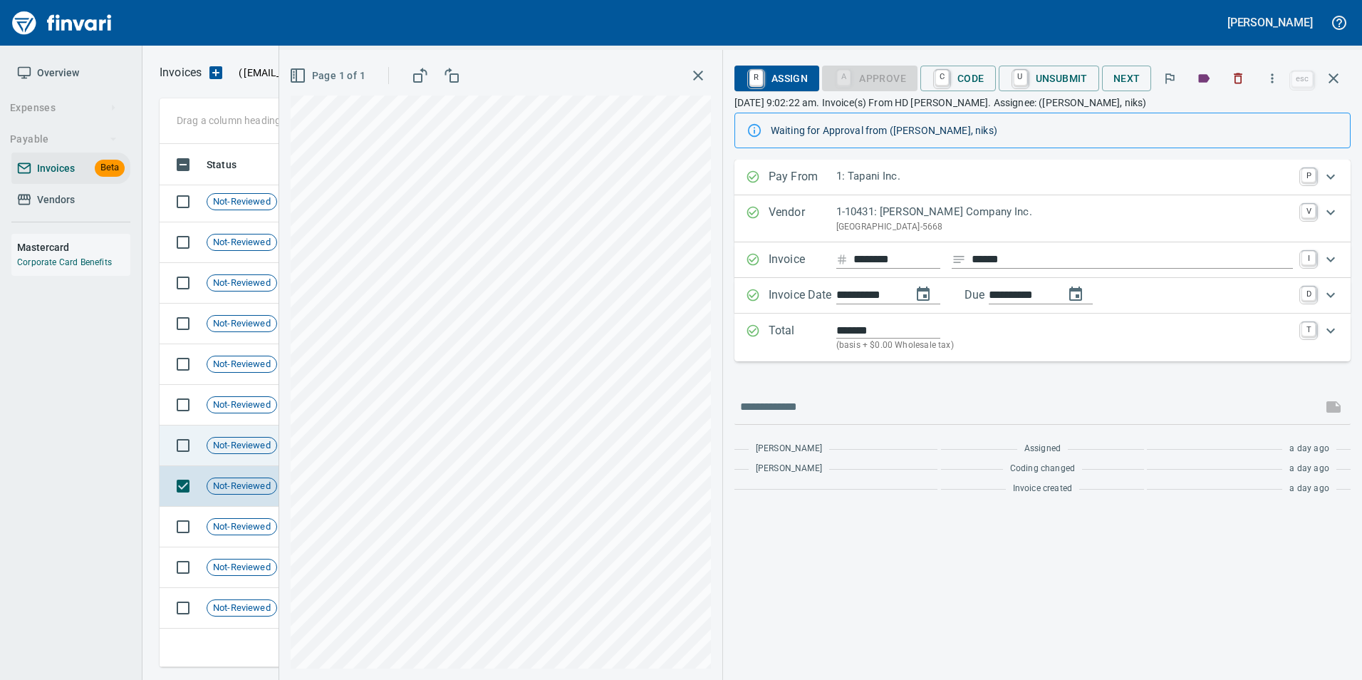
click at [260, 443] on span "Not-Reviewed" at bounding box center [241, 446] width 69 height 14
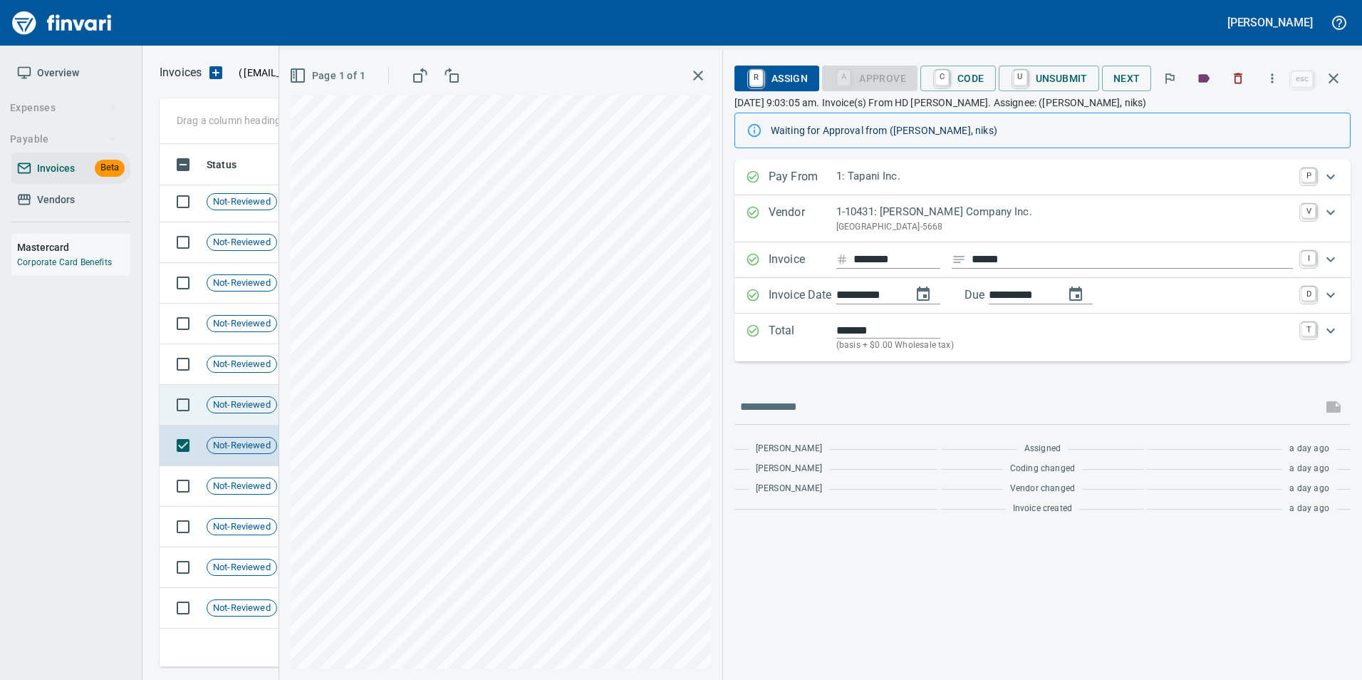
click at [234, 398] on span "Not-Reviewed" at bounding box center [241, 405] width 69 height 14
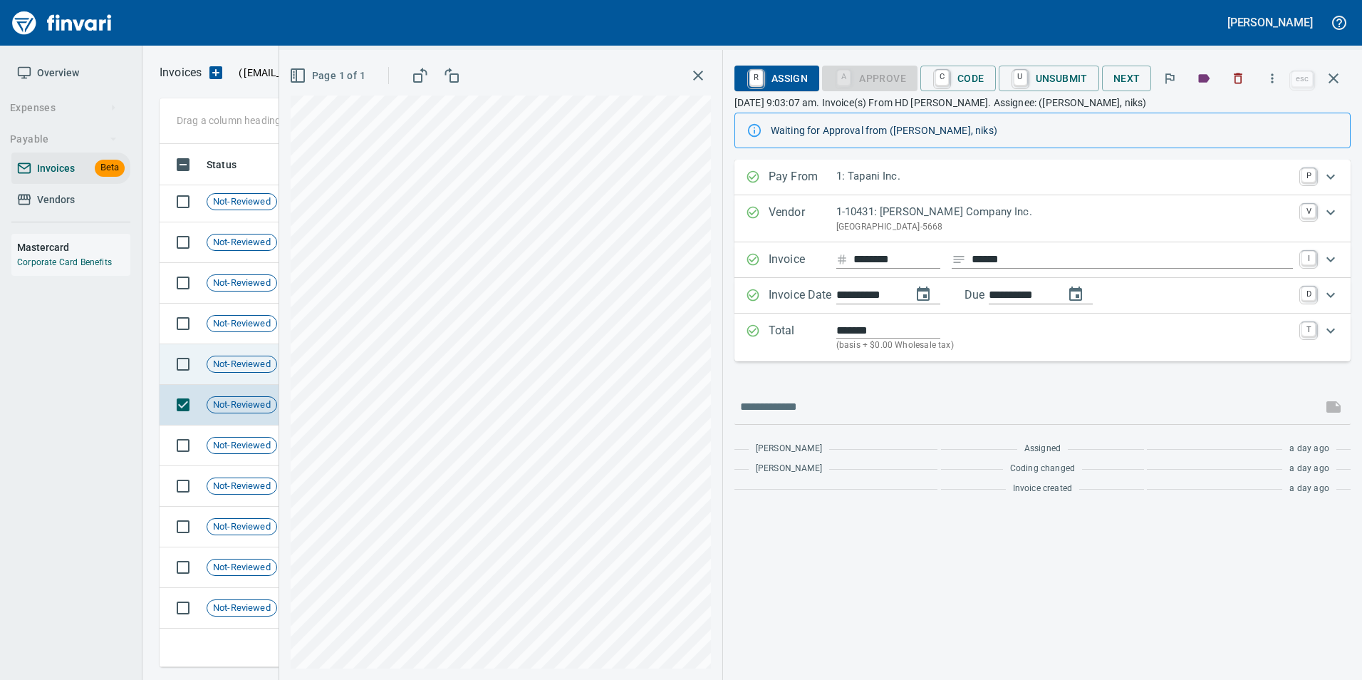
click at [226, 370] on span "Not-Reviewed" at bounding box center [241, 365] width 69 height 14
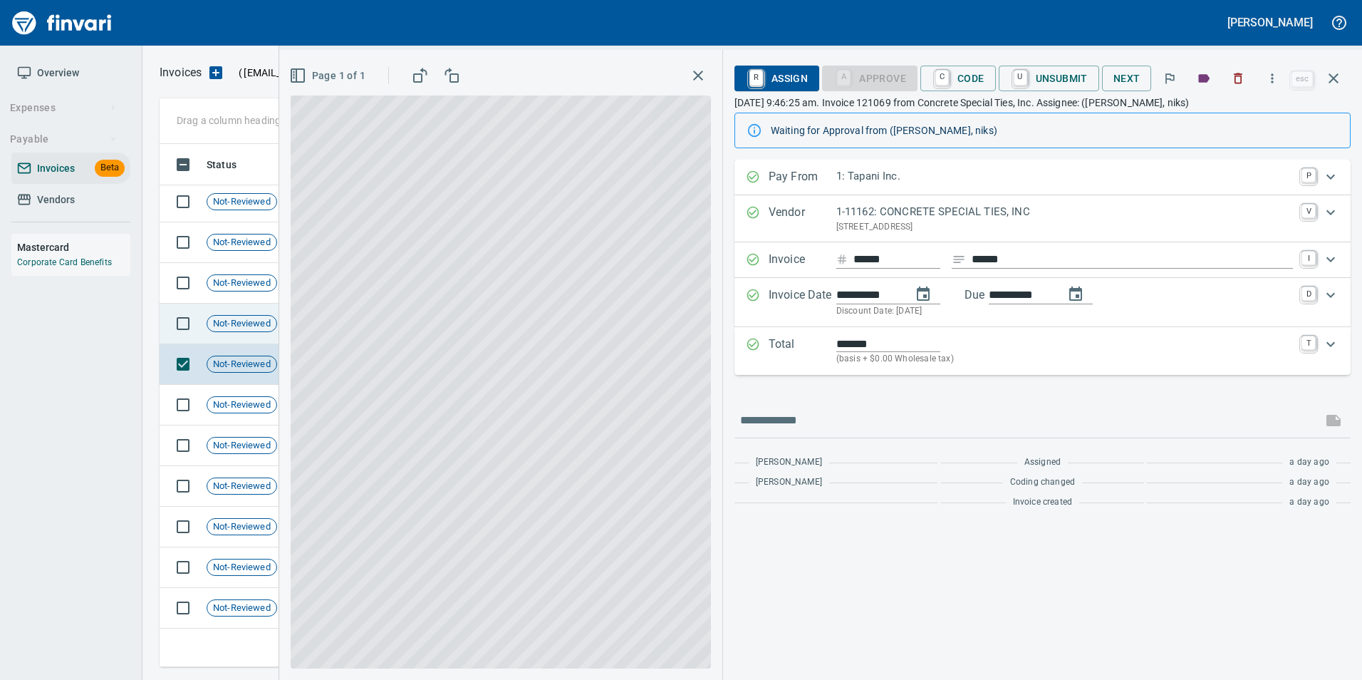
click at [242, 333] on td "Not-Reviewed" at bounding box center [247, 323] width 93 height 41
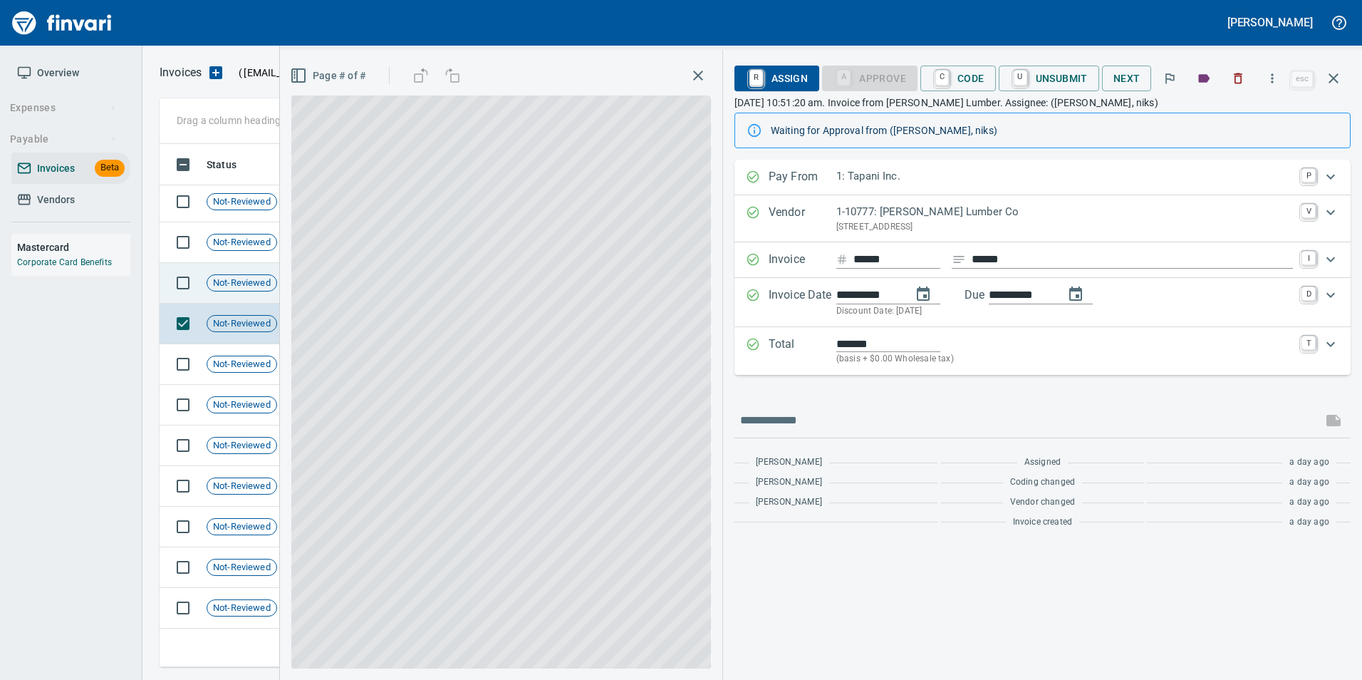
click at [244, 288] on span "Not-Reviewed" at bounding box center [241, 283] width 69 height 14
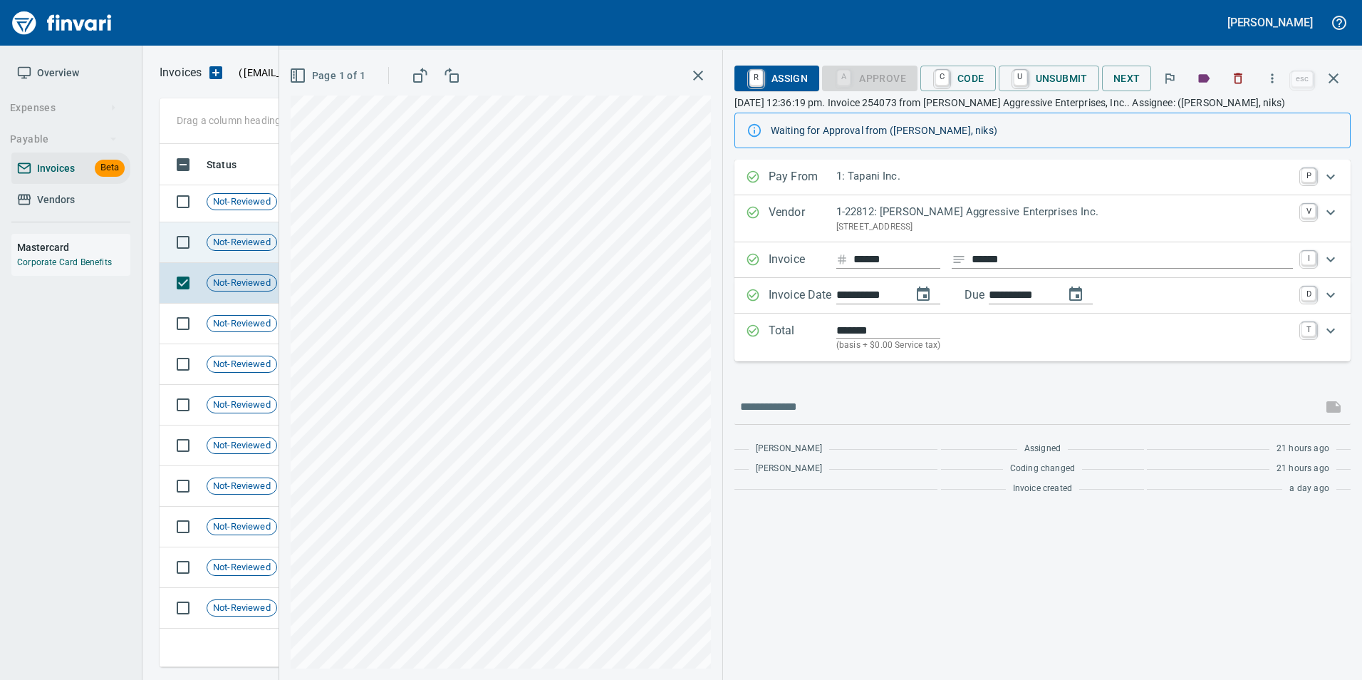
click at [235, 231] on td "Not-Reviewed" at bounding box center [247, 242] width 93 height 41
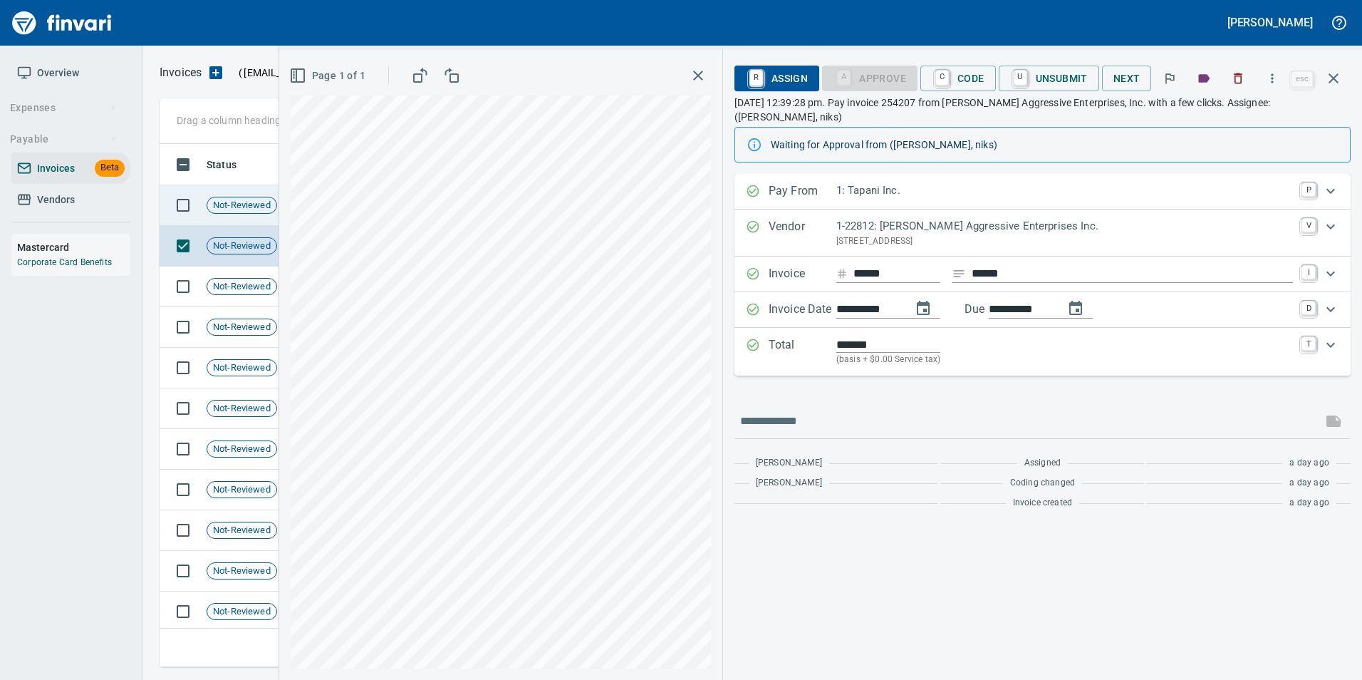
click at [233, 211] on span "Not-Reviewed" at bounding box center [241, 206] width 69 height 14
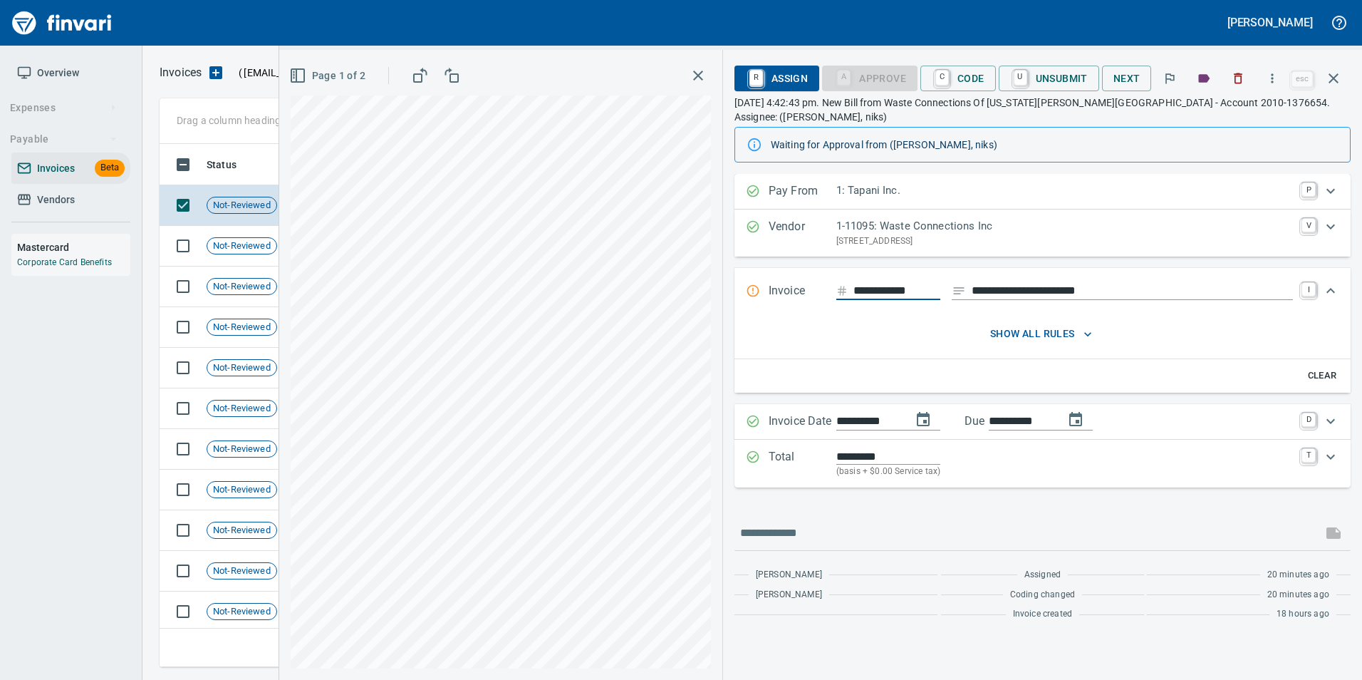
click at [1331, 83] on icon "button" at bounding box center [1333, 78] width 17 height 17
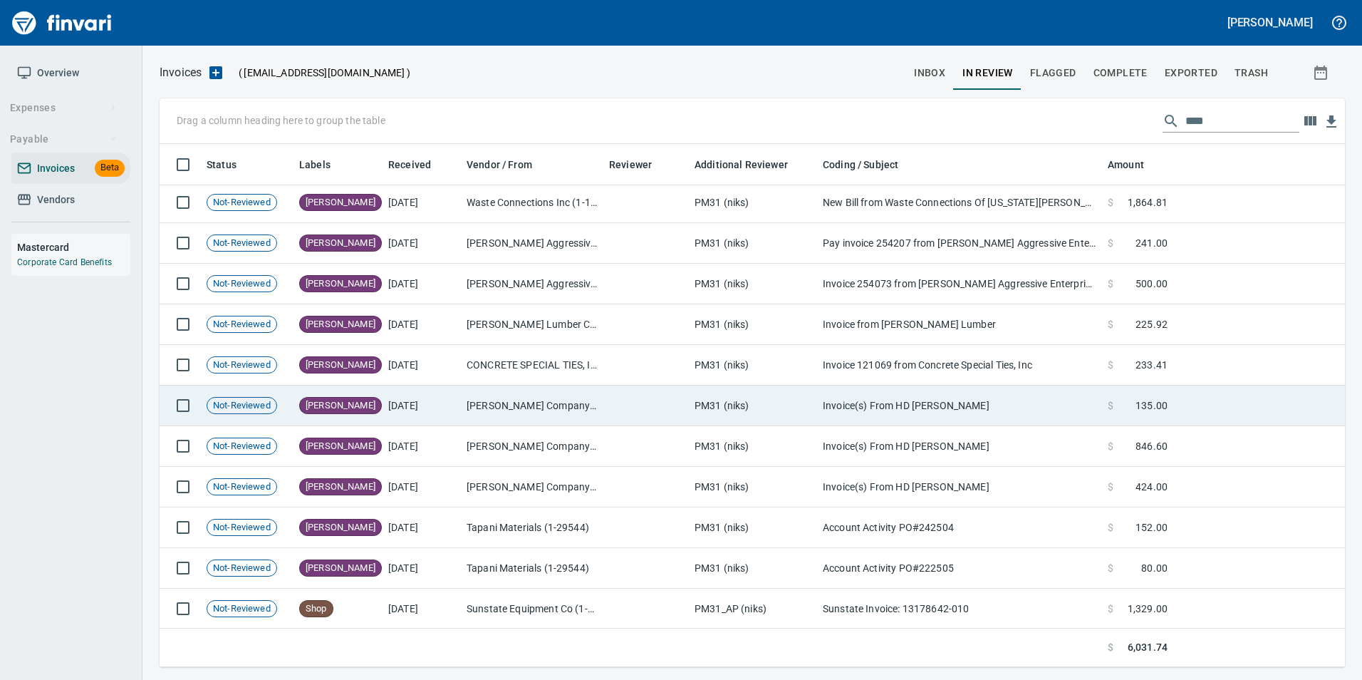
scroll to position [4, 0]
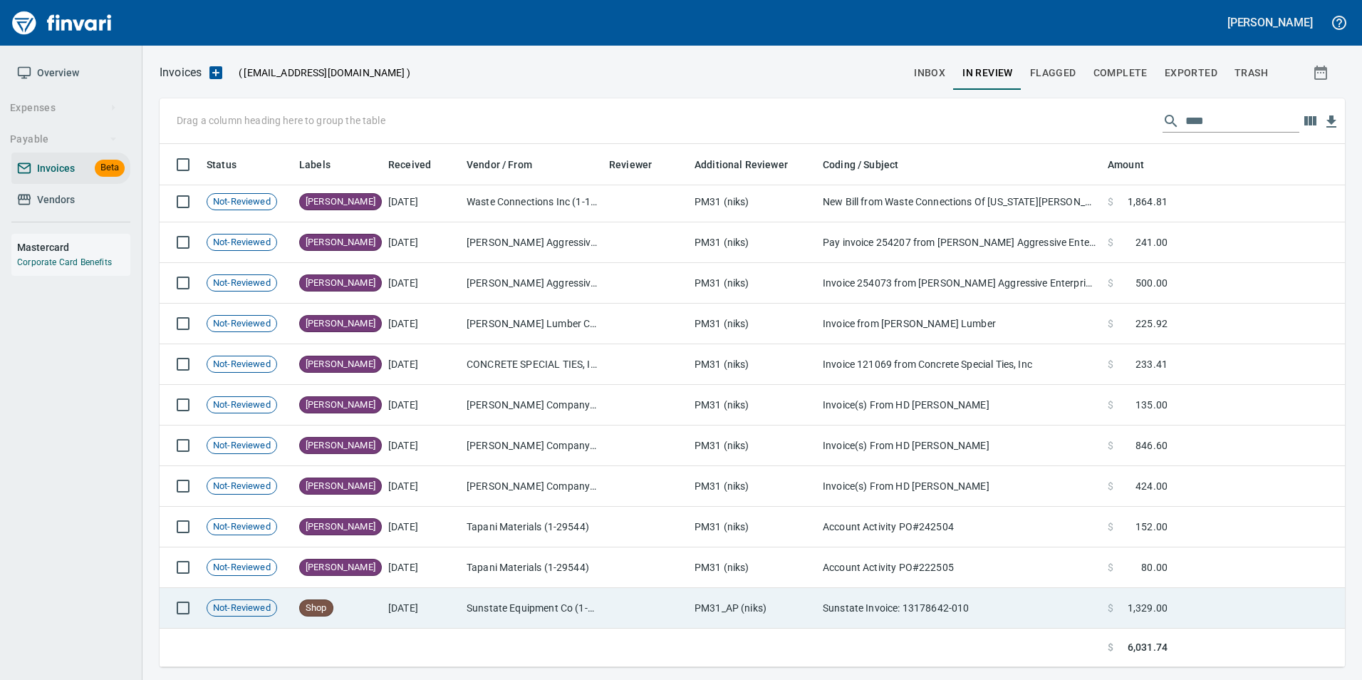
click at [898, 588] on td "Sunstate Invoice: 13178642-010" at bounding box center [959, 608] width 285 height 41
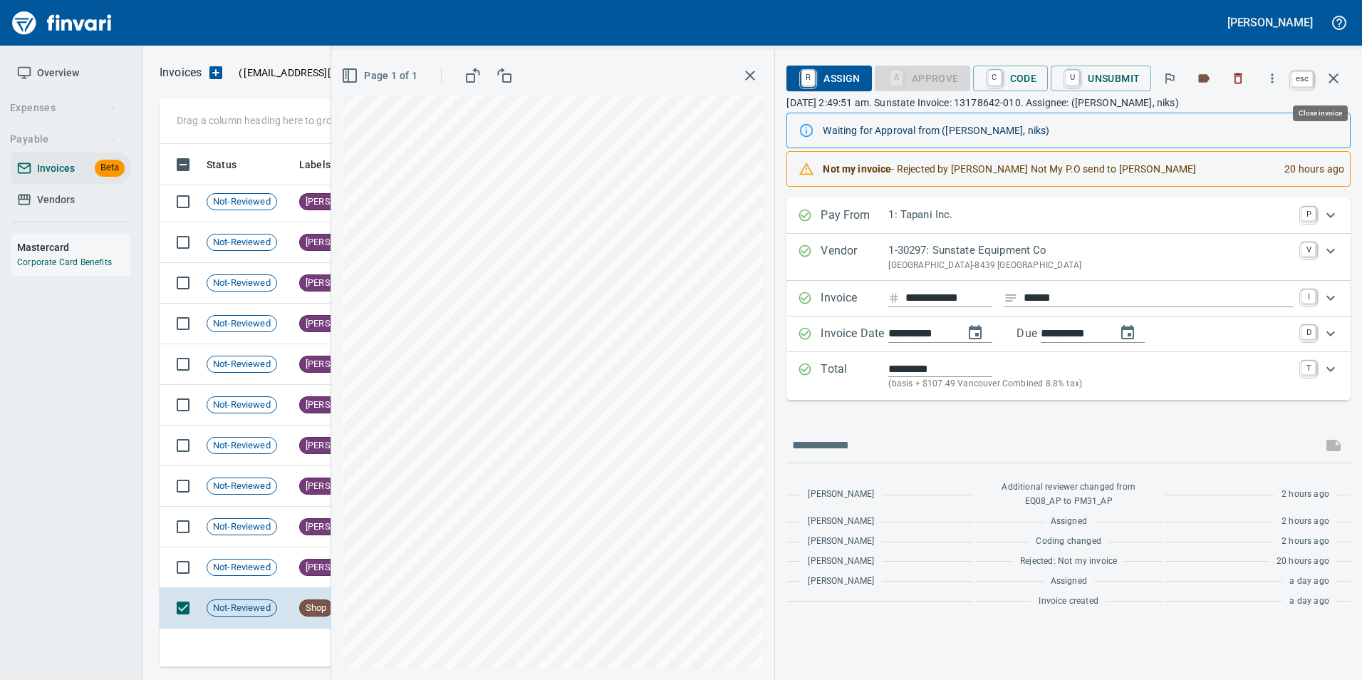
click at [1338, 80] on icon "button" at bounding box center [1333, 78] width 17 height 17
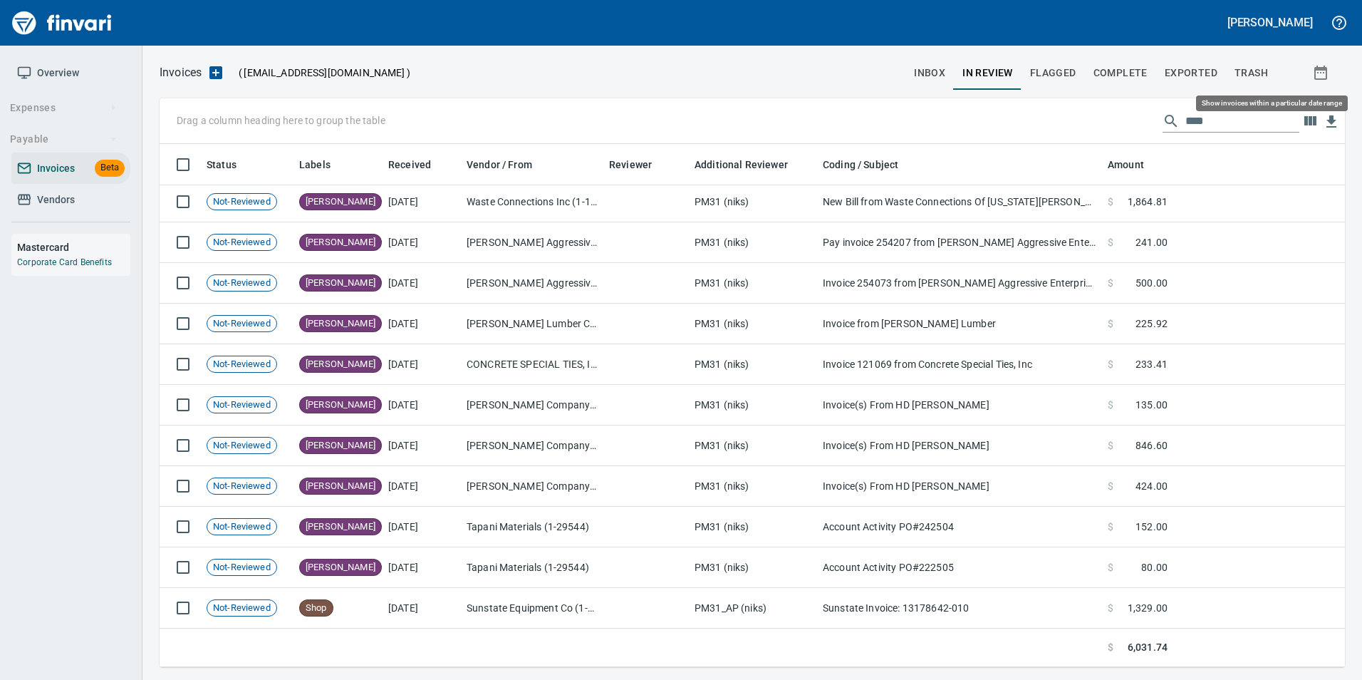
scroll to position [512, 1164]
click at [1224, 118] on input "****" at bounding box center [1242, 121] width 114 height 23
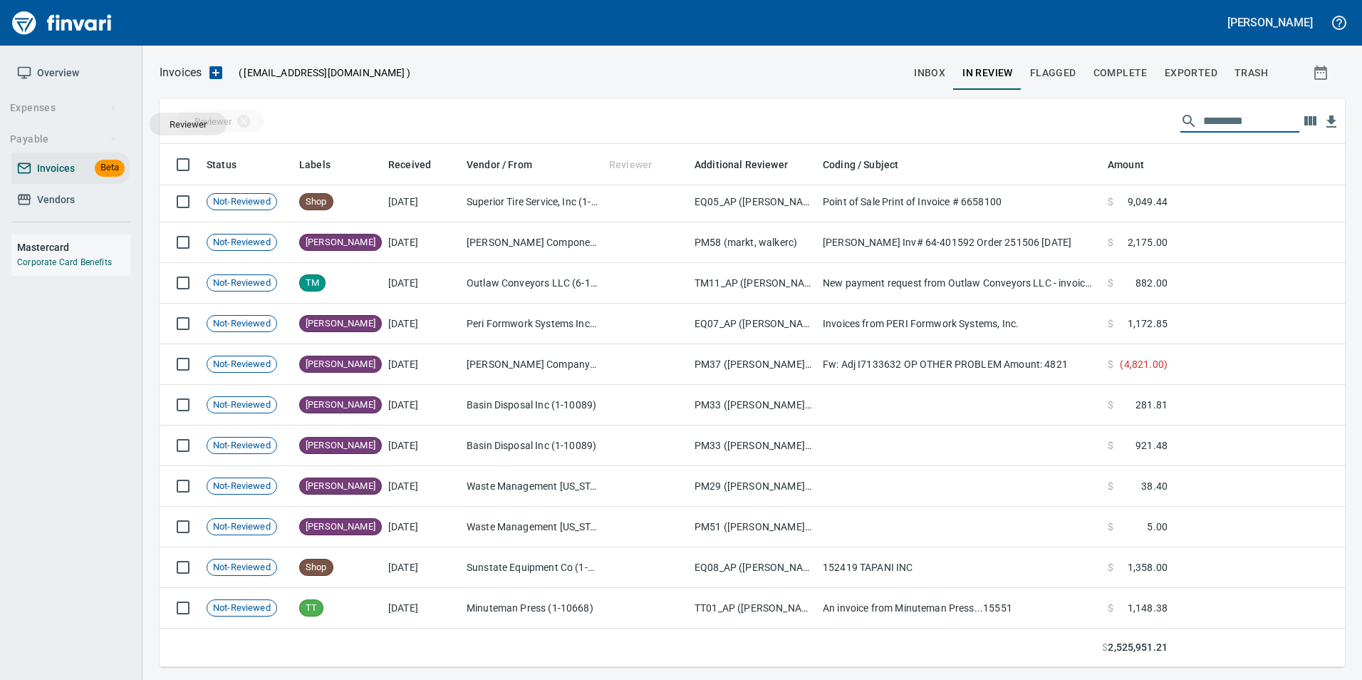
drag, startPoint x: 620, startPoint y: 166, endPoint x: 189, endPoint y: 124, distance: 433.0
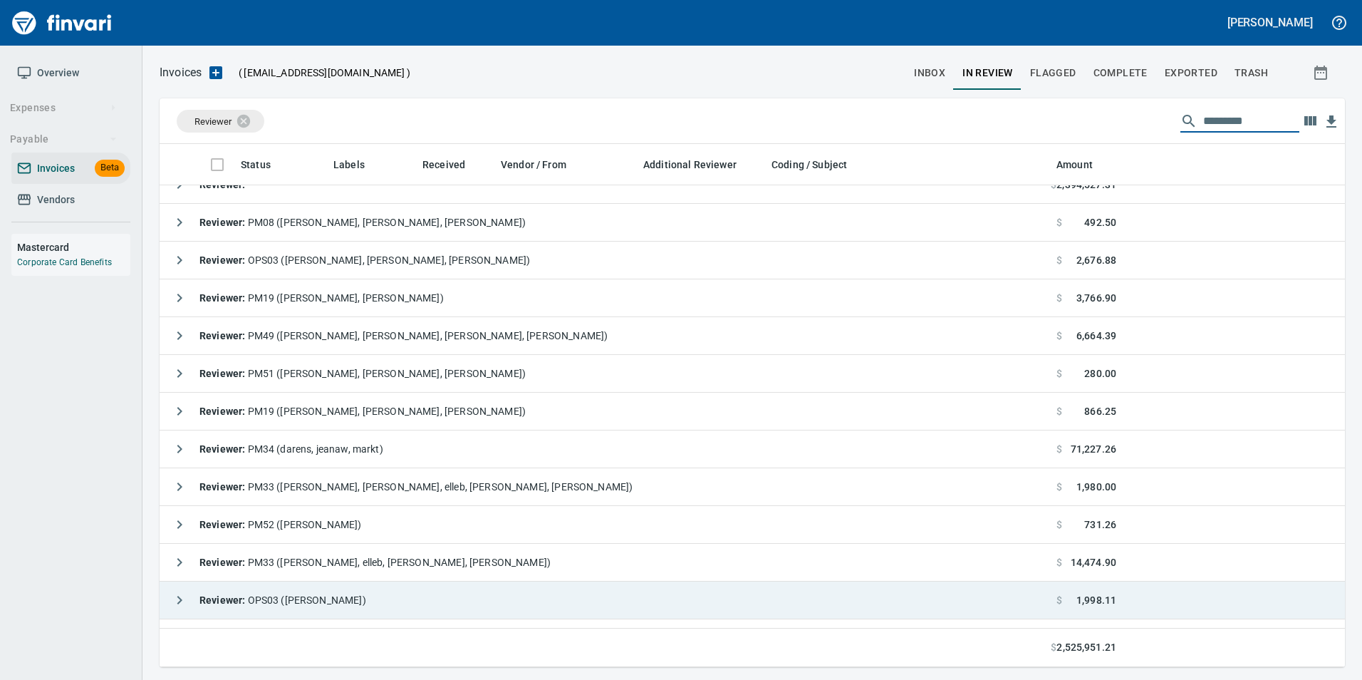
scroll to position [0, 0]
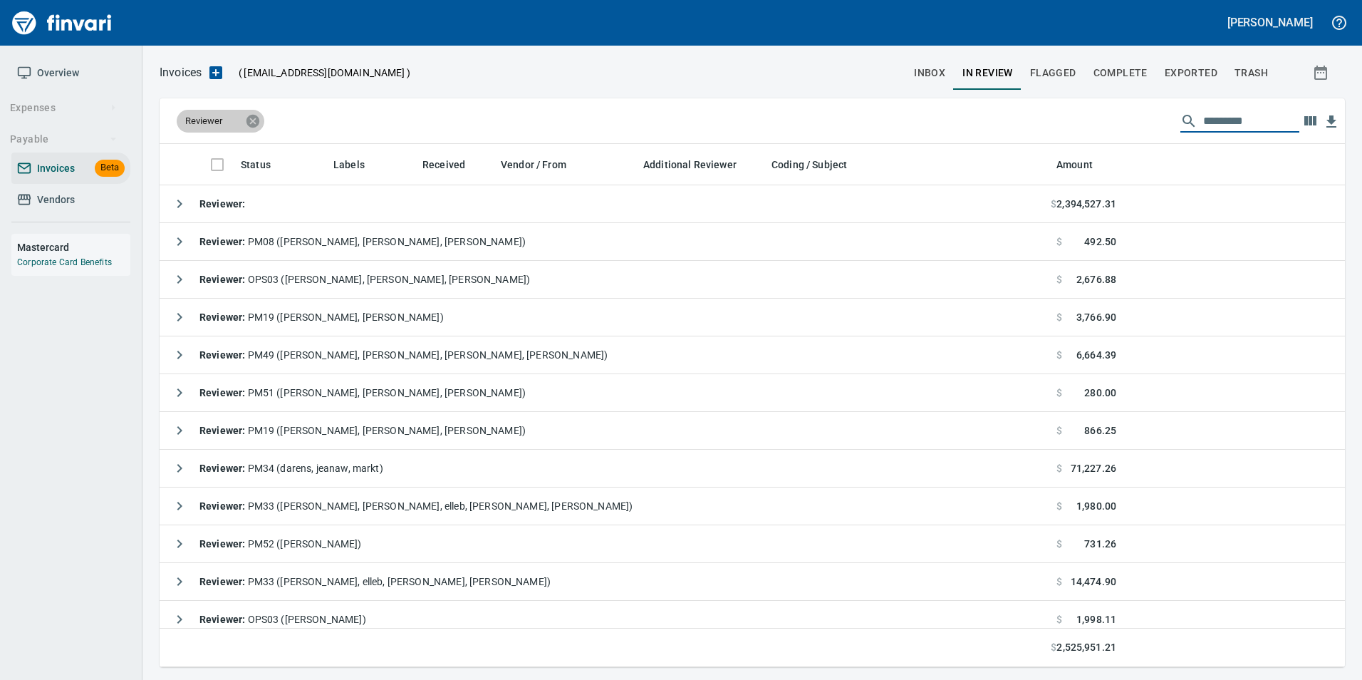
click at [254, 118] on icon at bounding box center [252, 120] width 13 height 13
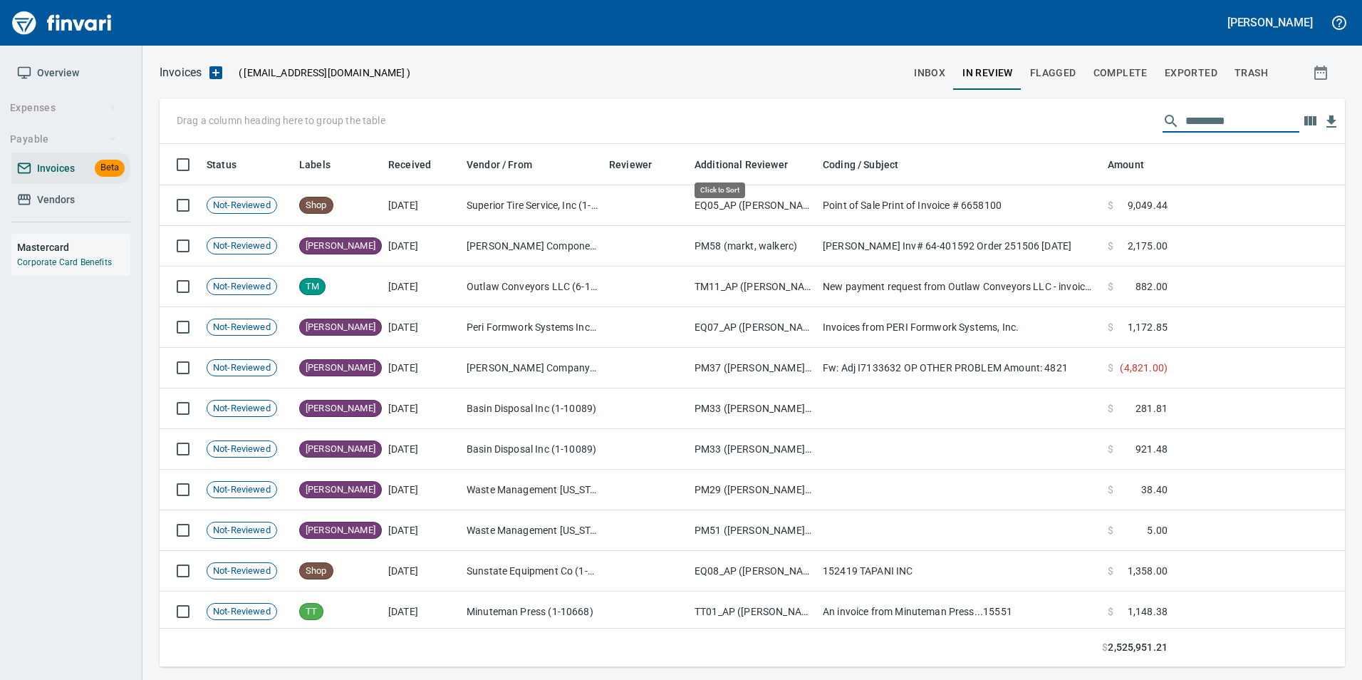
scroll to position [512, 1164]
drag, startPoint x: 731, startPoint y: 156, endPoint x: 214, endPoint y: 128, distance: 518.6
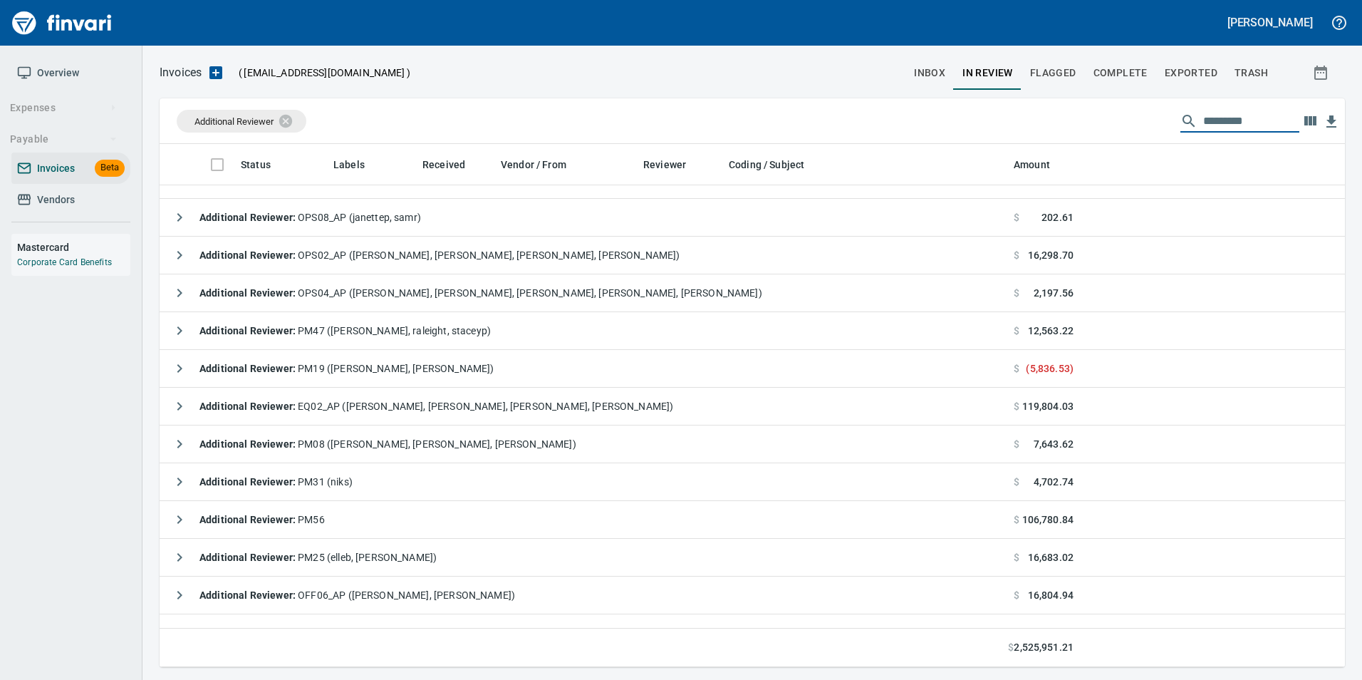
scroll to position [641, 0]
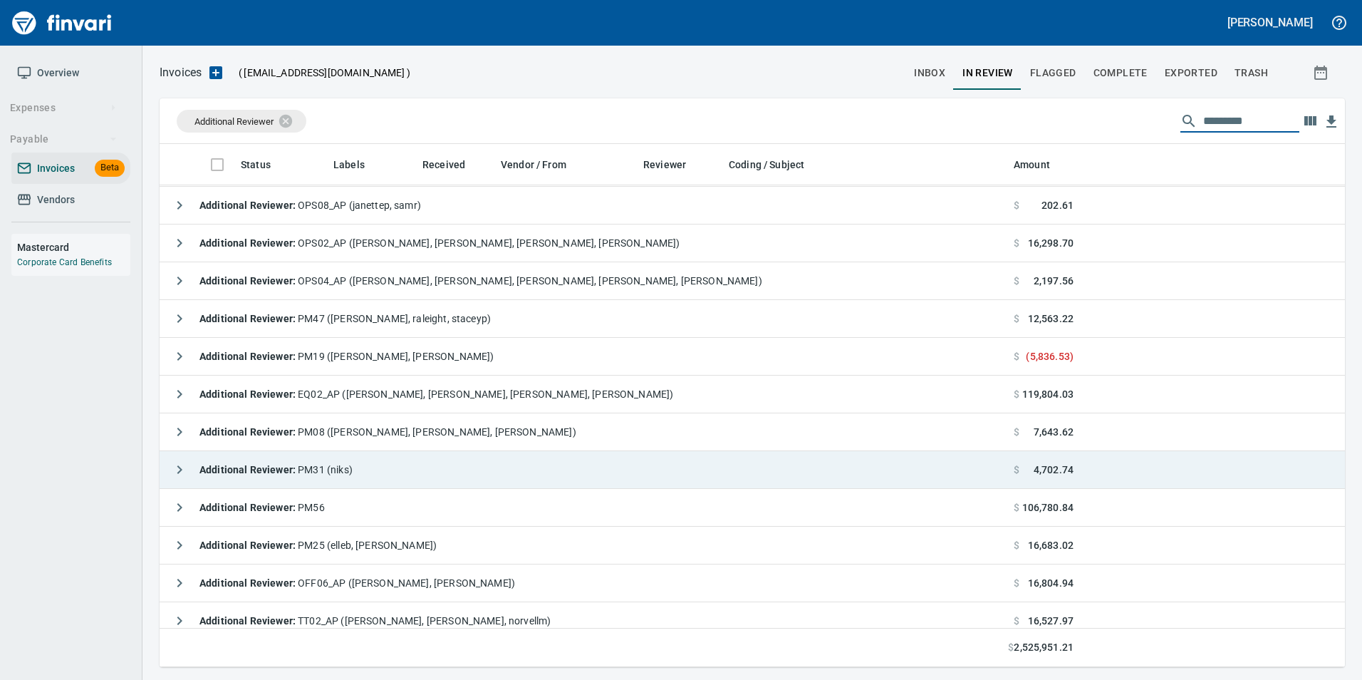
click at [176, 471] on icon "button" at bounding box center [179, 469] width 17 height 17
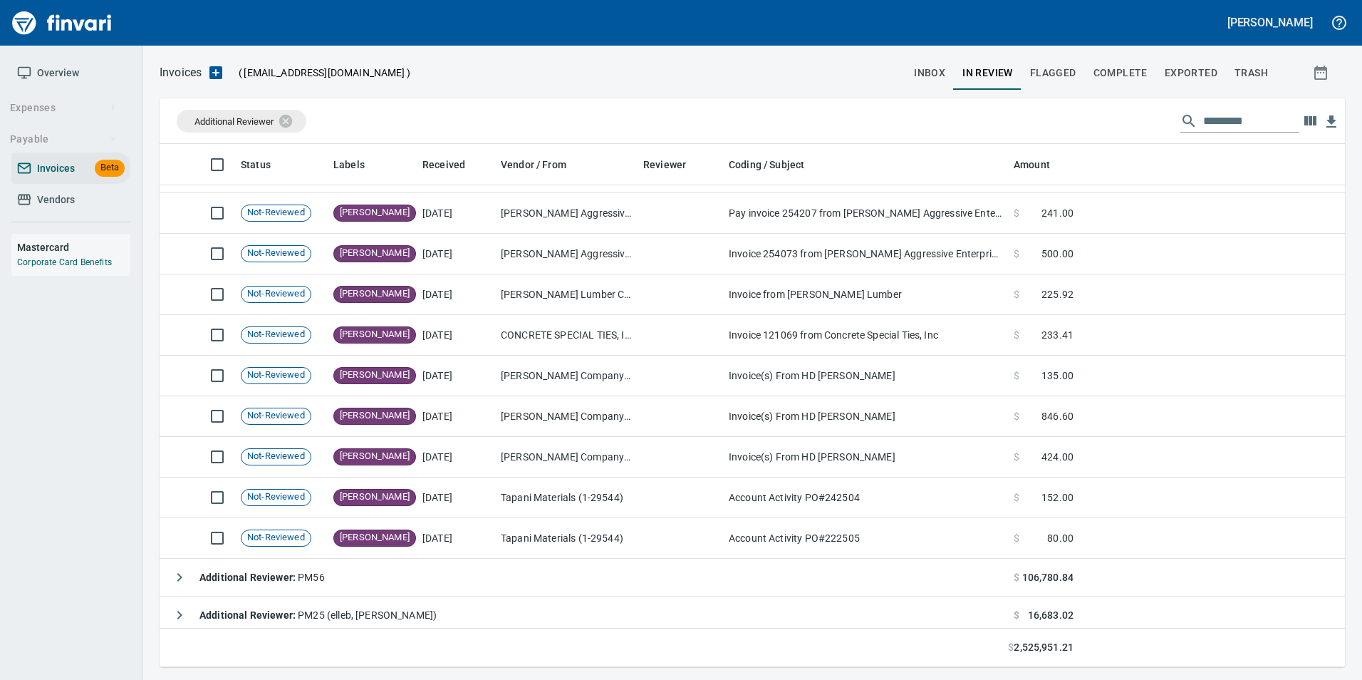
scroll to position [1068, 0]
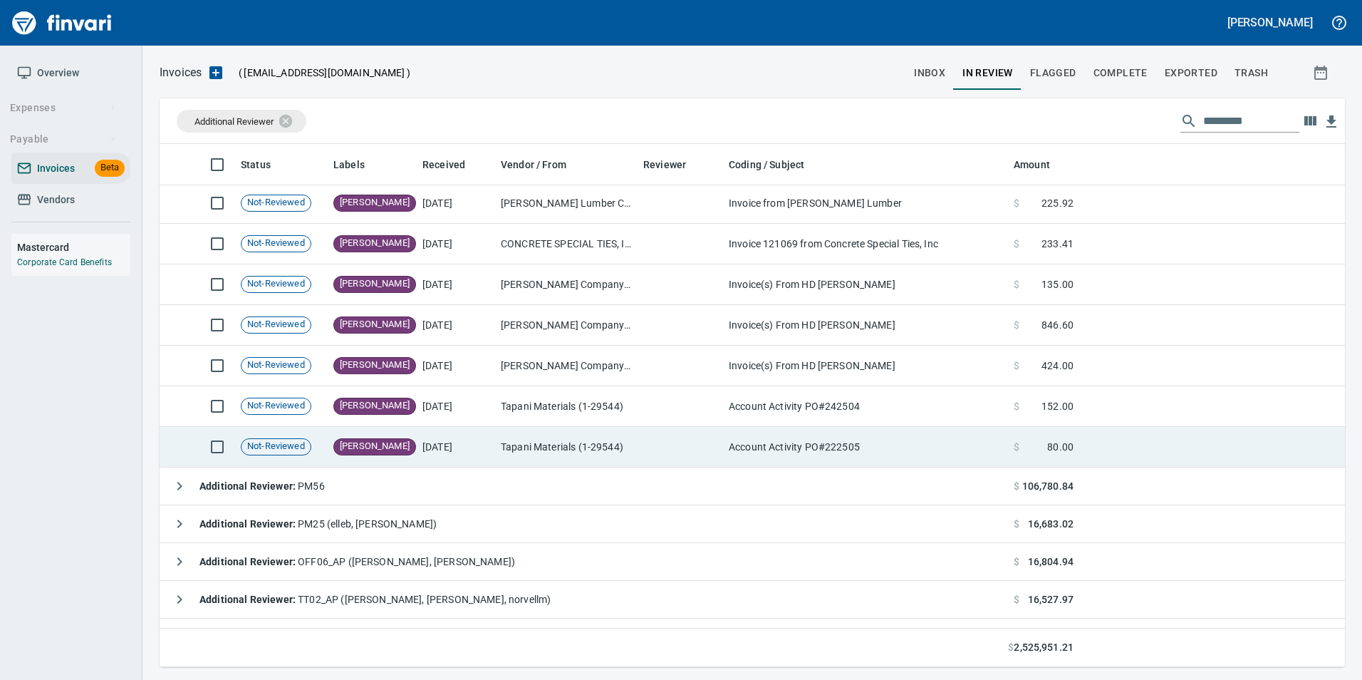
click at [432, 441] on td "[DATE]" at bounding box center [456, 447] width 78 height 41
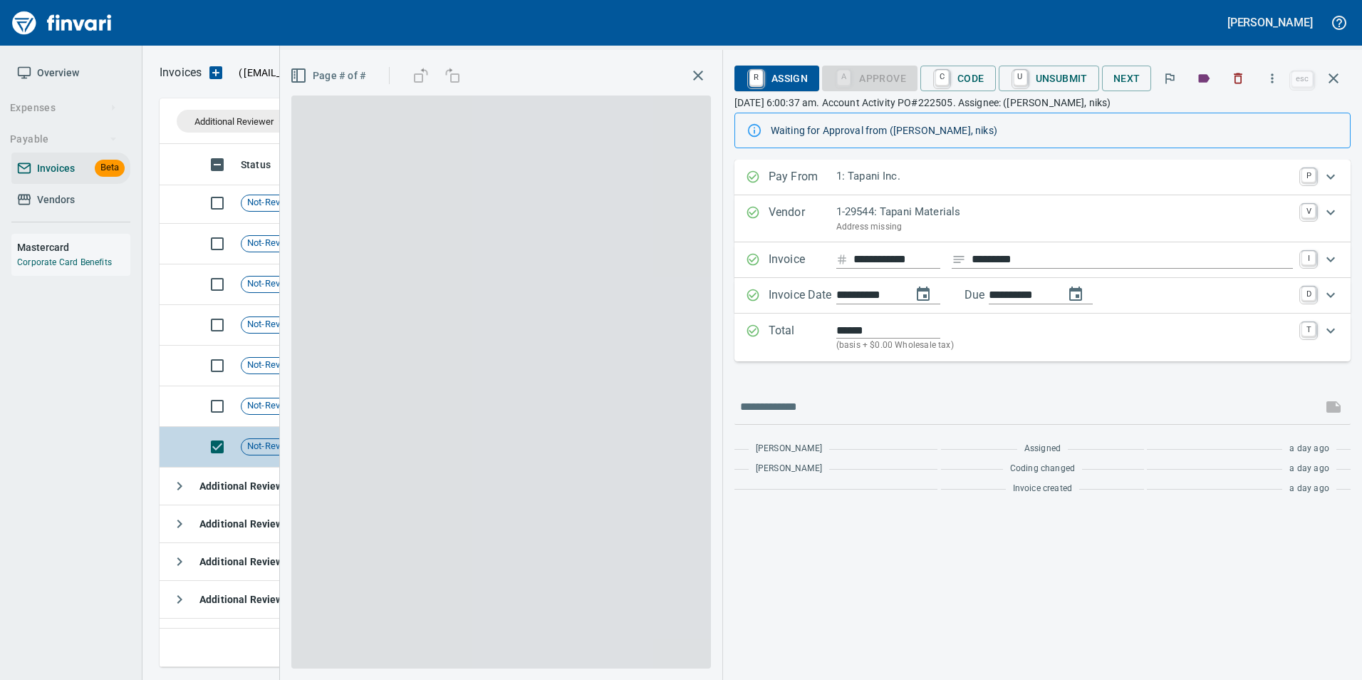
scroll to position [512, 1163]
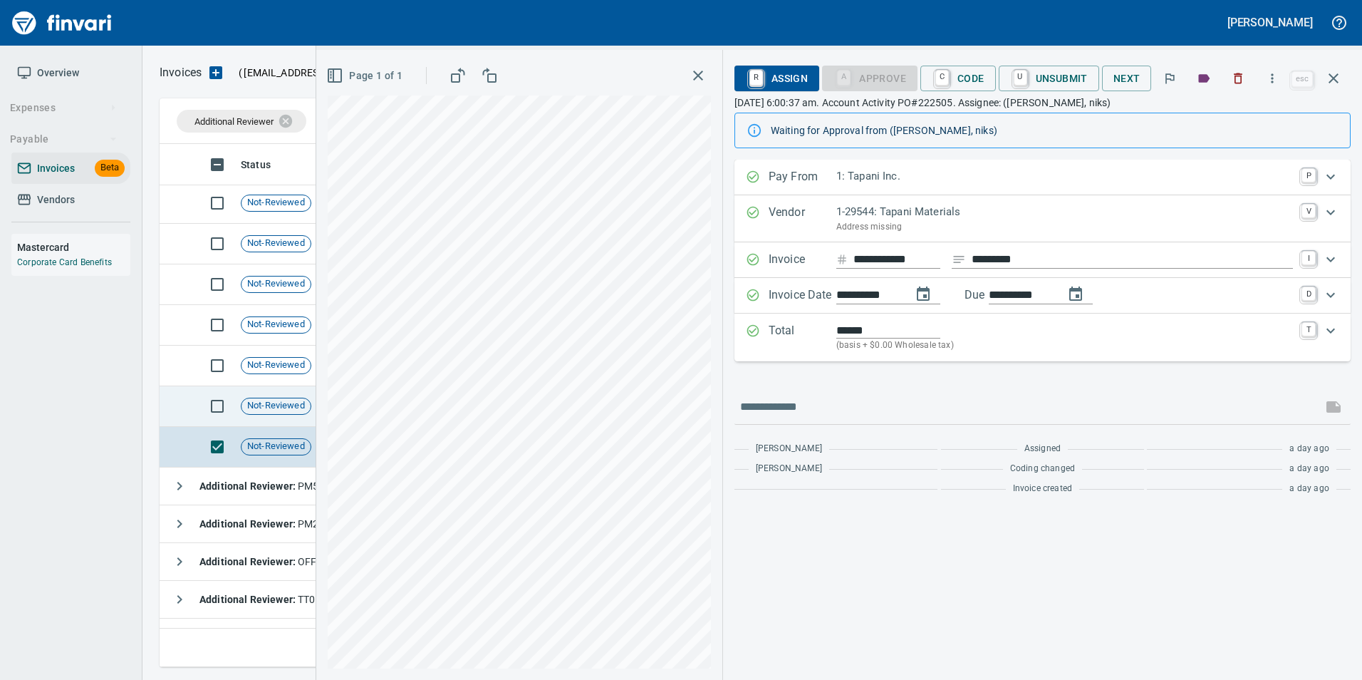
click at [302, 415] on td "Not-Reviewed" at bounding box center [281, 406] width 93 height 41
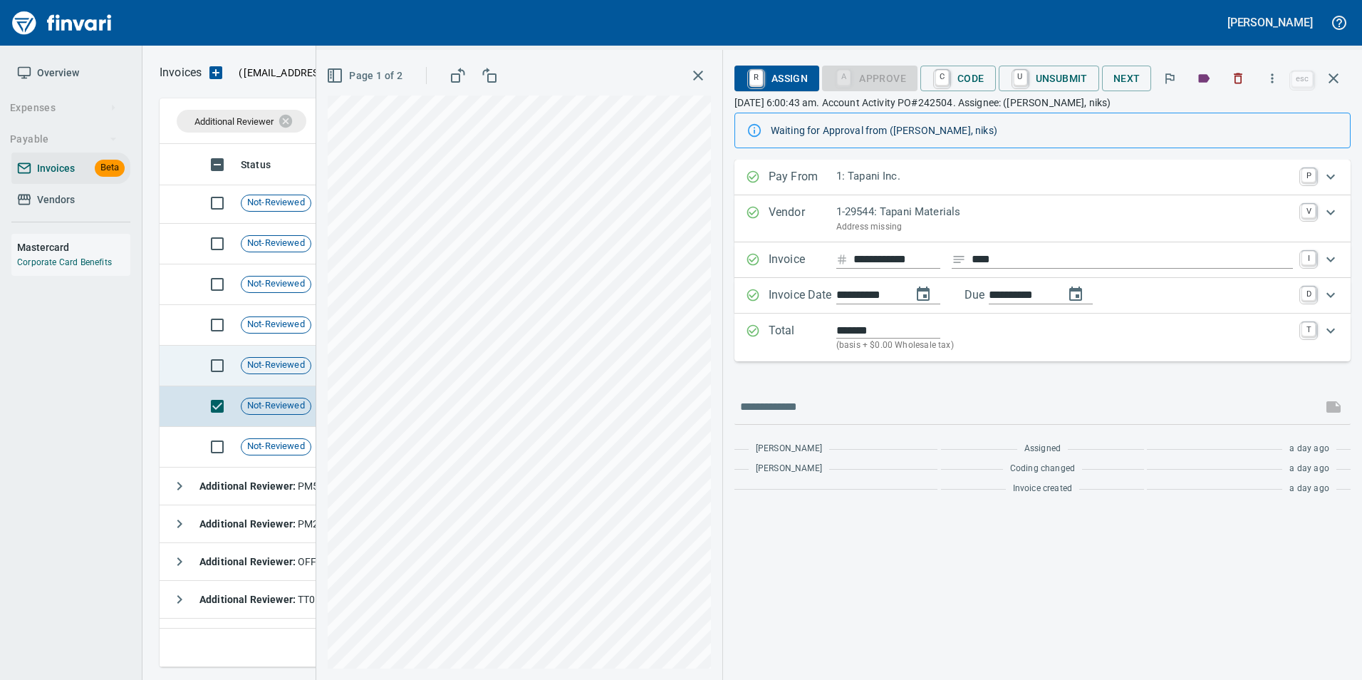
click at [265, 370] on span "Not-Reviewed" at bounding box center [275, 365] width 69 height 14
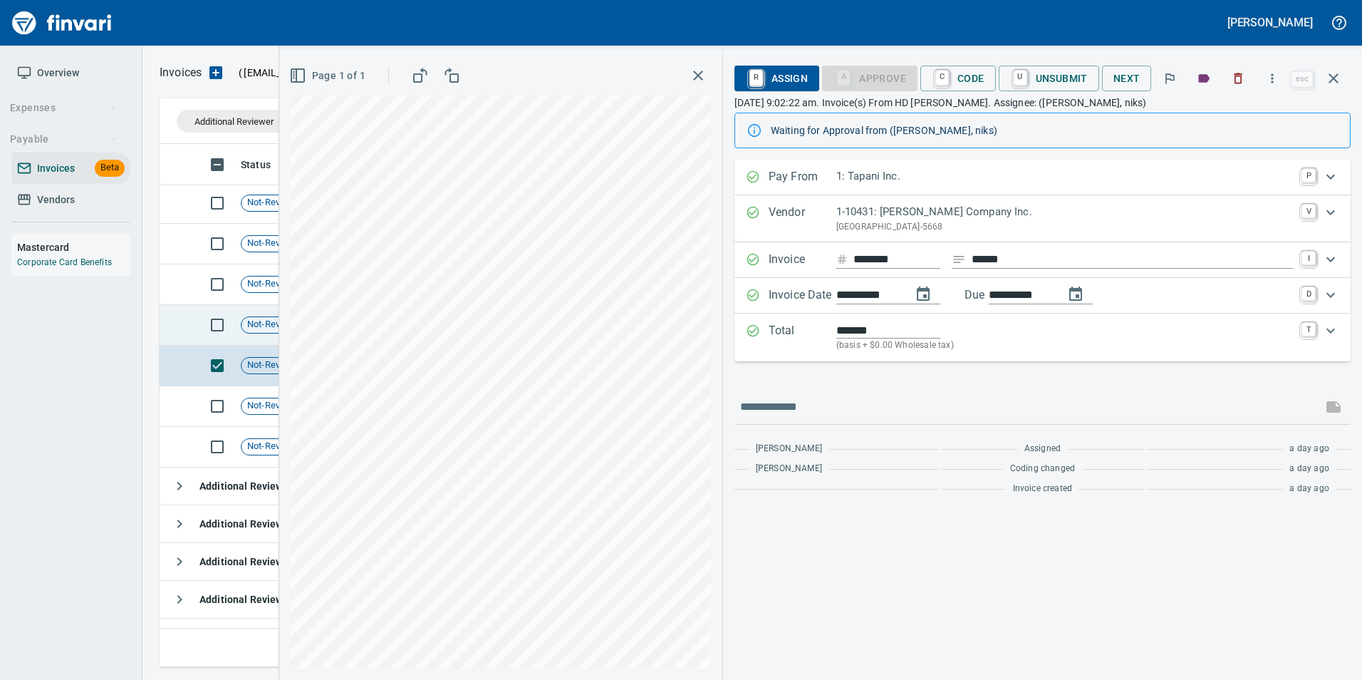
click at [249, 313] on td "Not-Reviewed" at bounding box center [281, 325] width 93 height 41
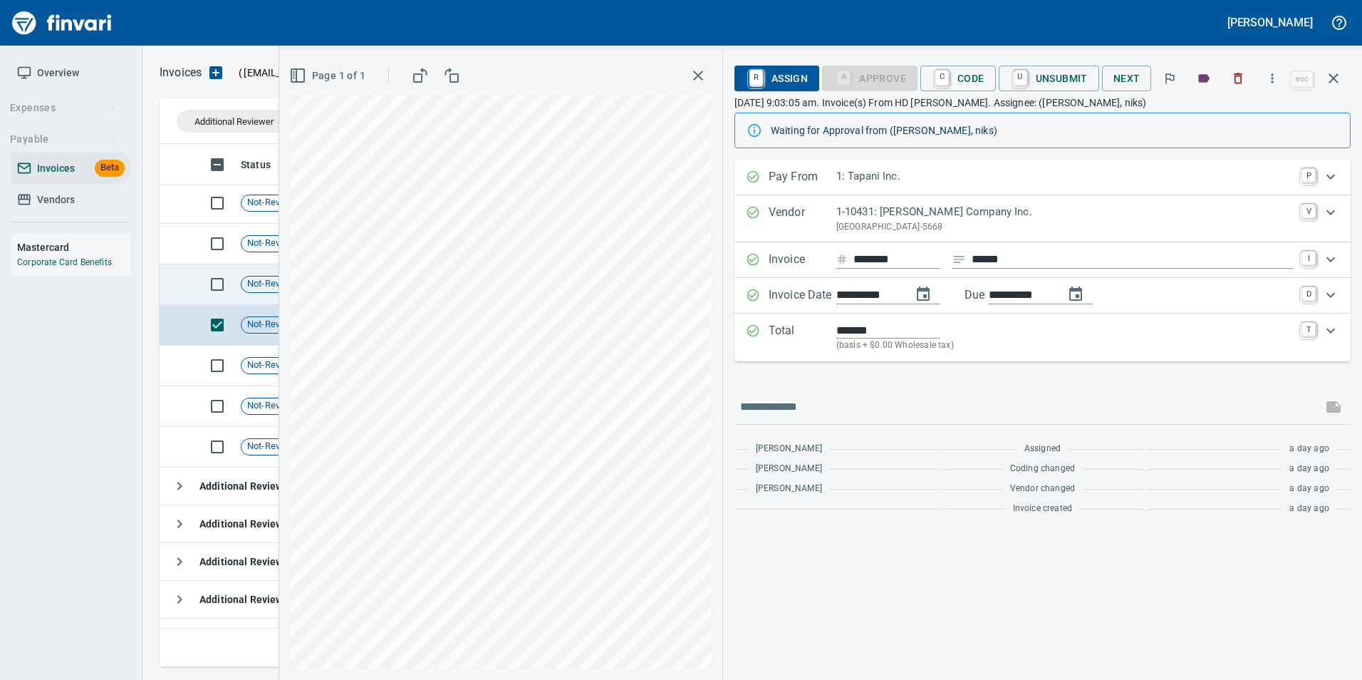
click at [254, 286] on span "Not-Reviewed" at bounding box center [275, 284] width 69 height 14
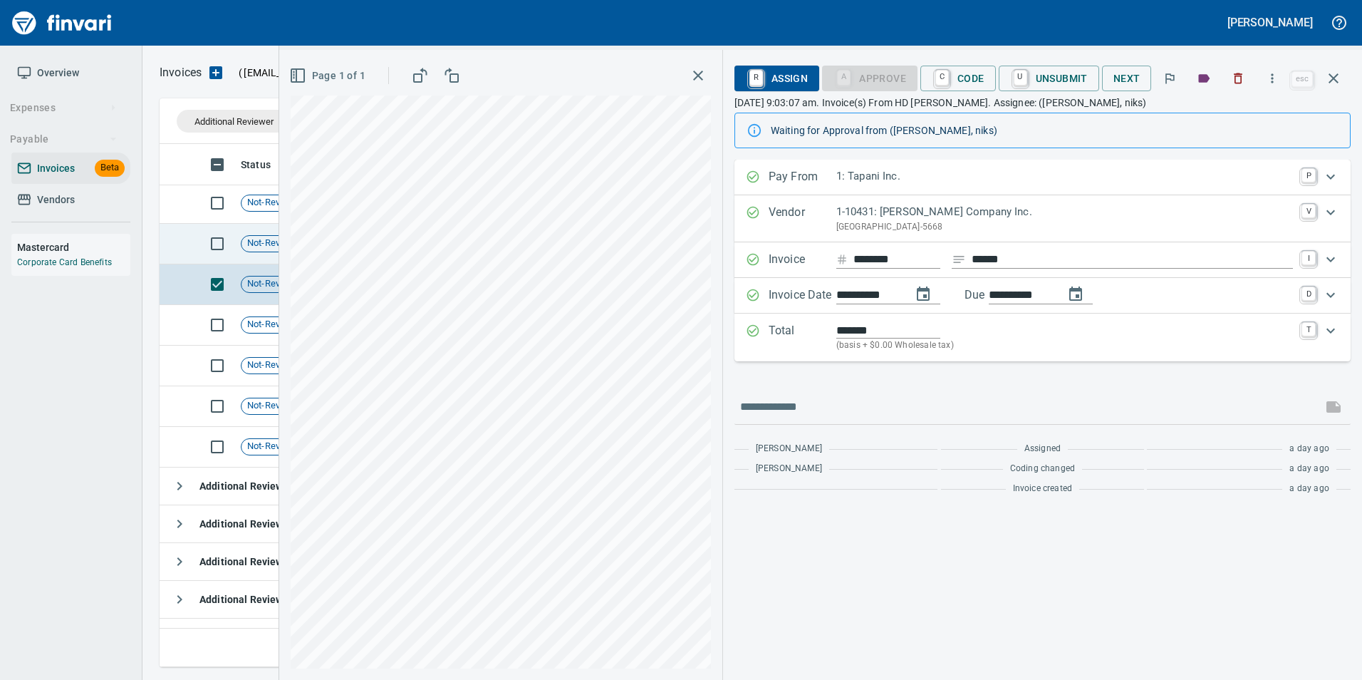
click at [246, 250] on div "Not-Reviewed" at bounding box center [276, 243] width 71 height 17
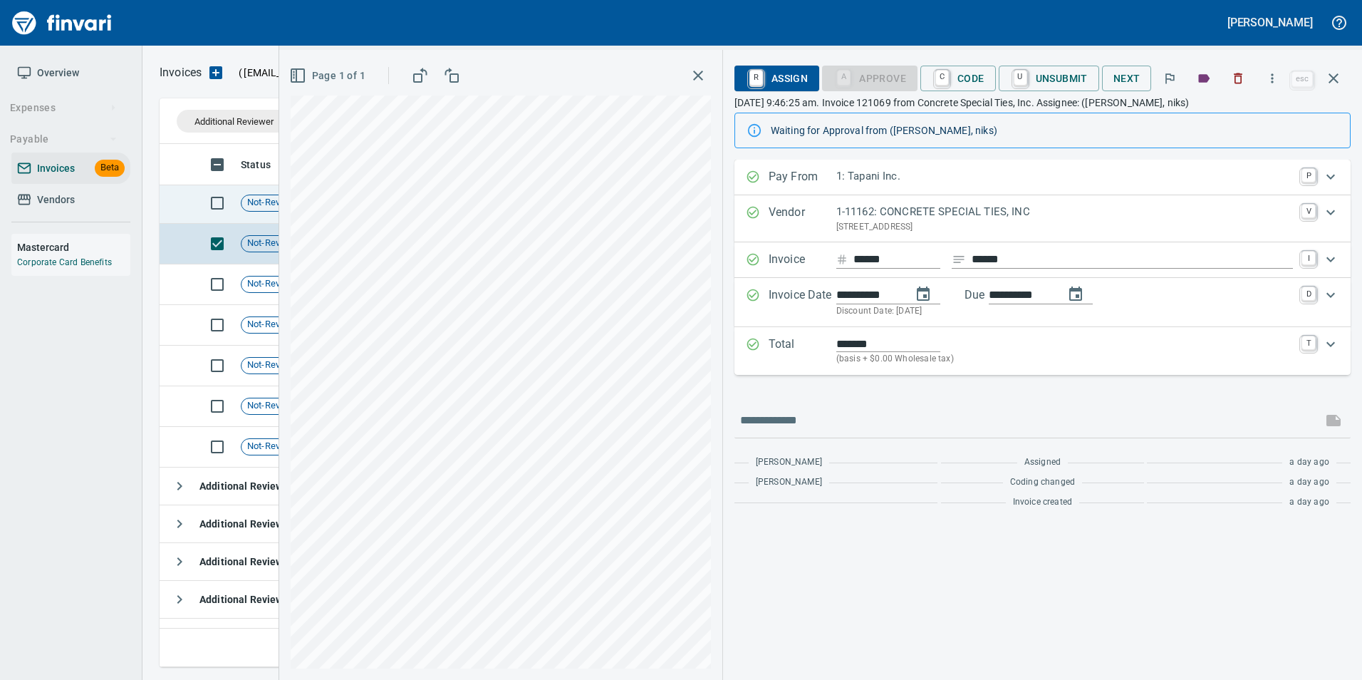
click at [249, 207] on span "Not-Reviewed" at bounding box center [275, 203] width 69 height 14
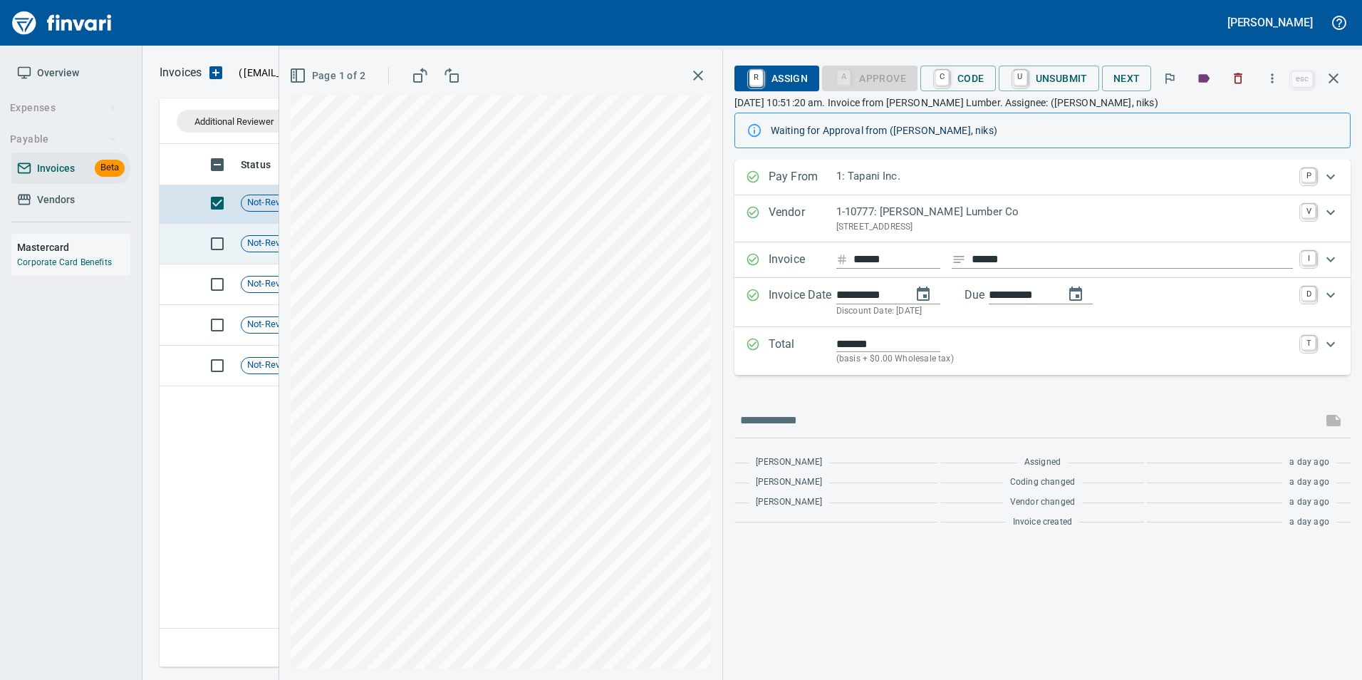
scroll to position [641, 0]
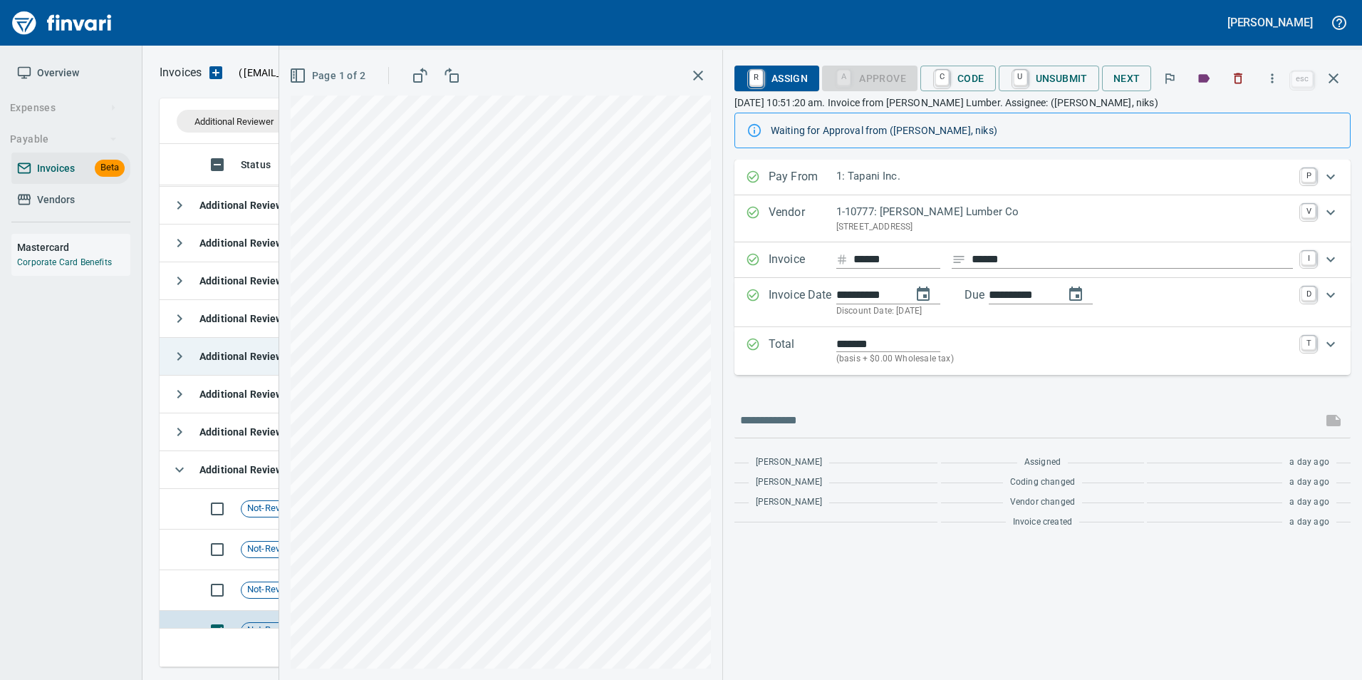
click at [1333, 88] on button "button" at bounding box center [1333, 78] width 34 height 34
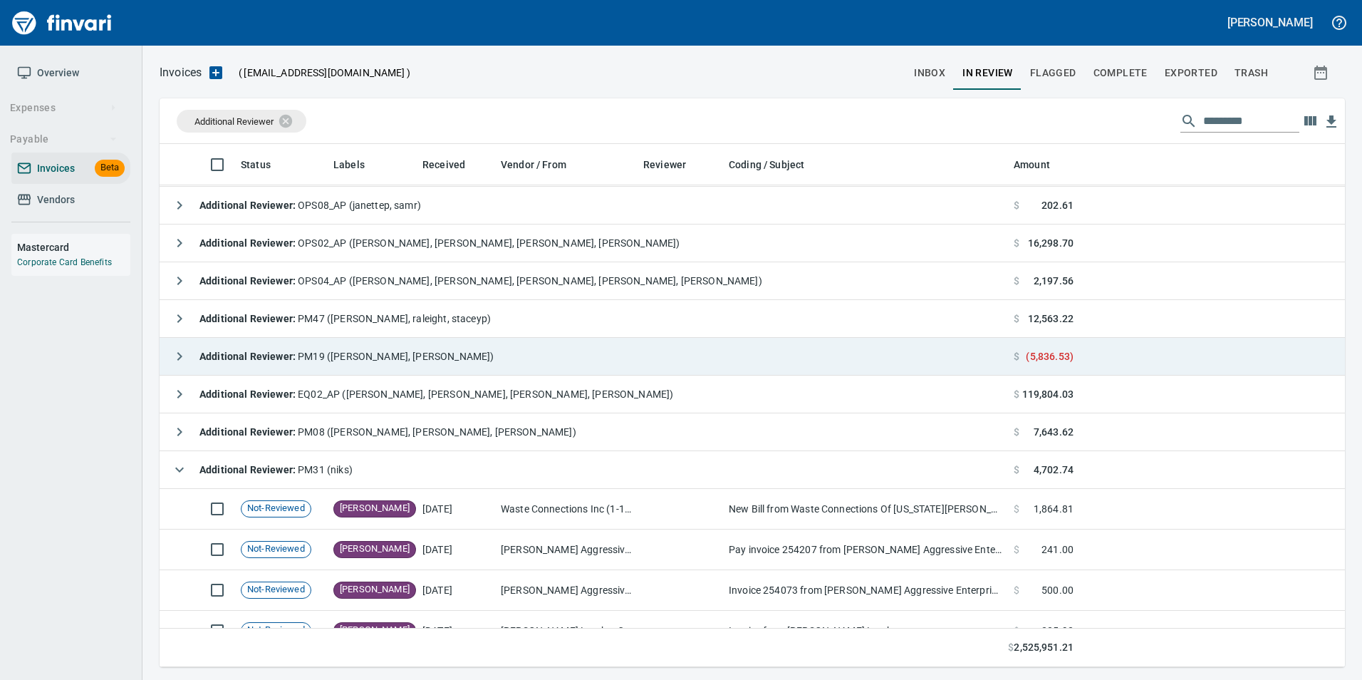
scroll to position [512, 1163]
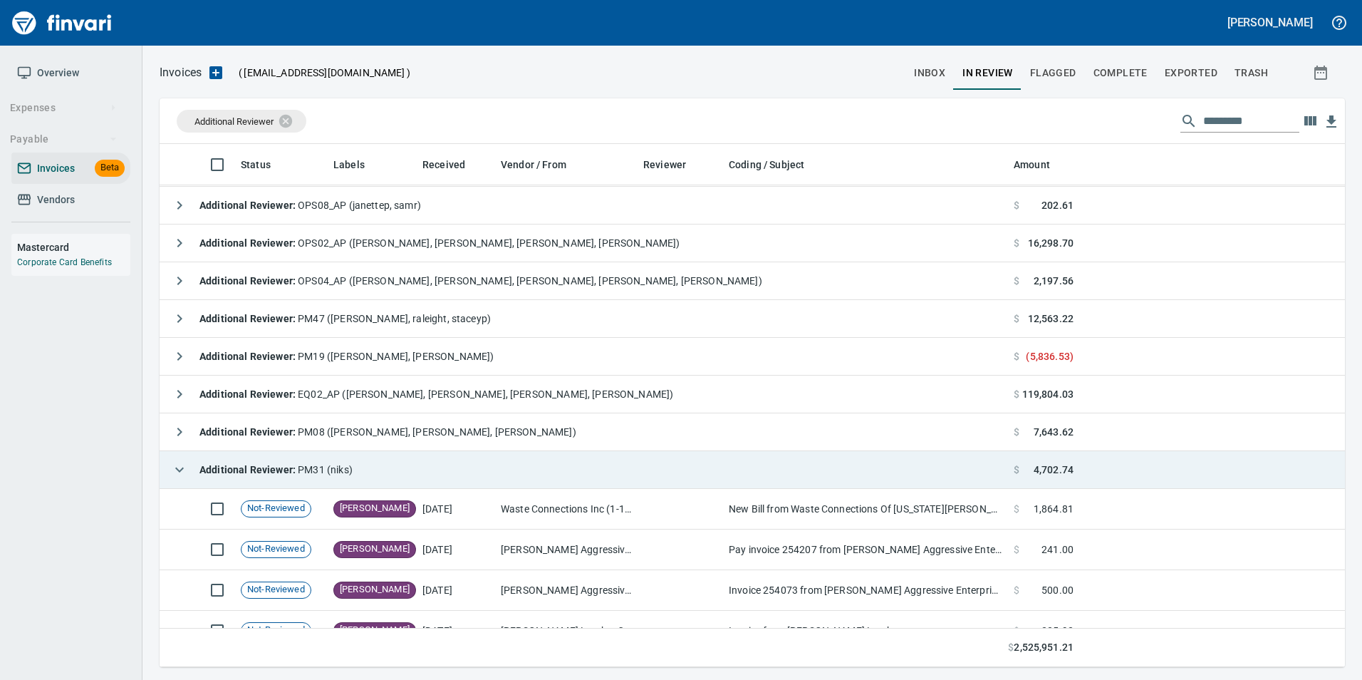
click at [170, 472] on button "button" at bounding box center [179, 469] width 28 height 28
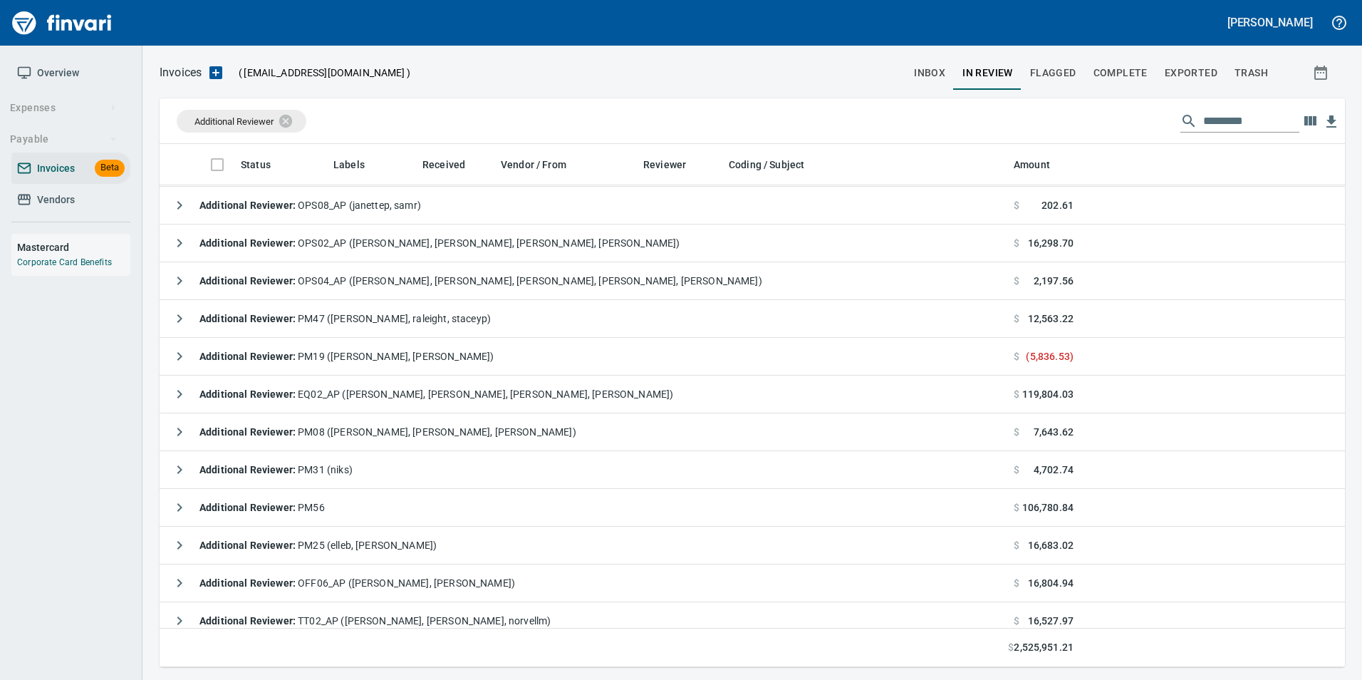
scroll to position [512, 1164]
drag, startPoint x: 290, startPoint y: 121, endPoint x: 474, endPoint y: 85, distance: 188.0
click at [290, 122] on icon at bounding box center [295, 121] width 16 height 16
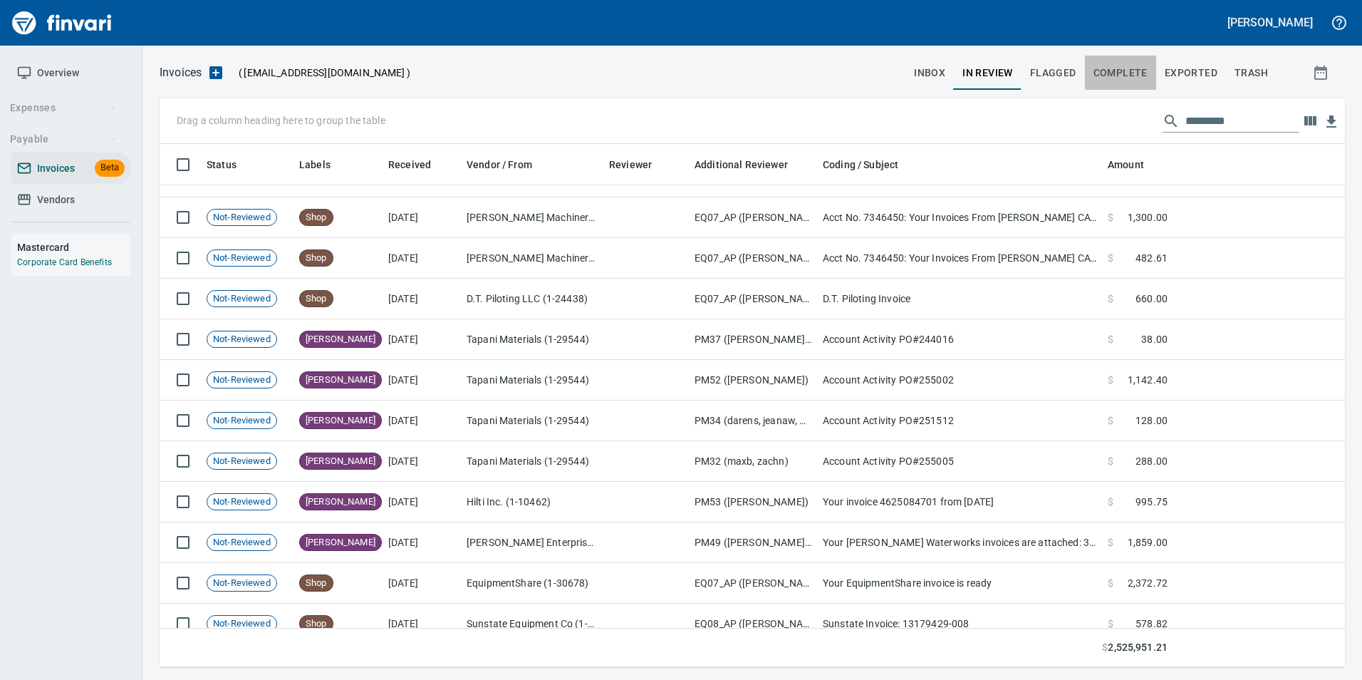
click at [1110, 69] on span "Complete" at bounding box center [1120, 73] width 54 height 18
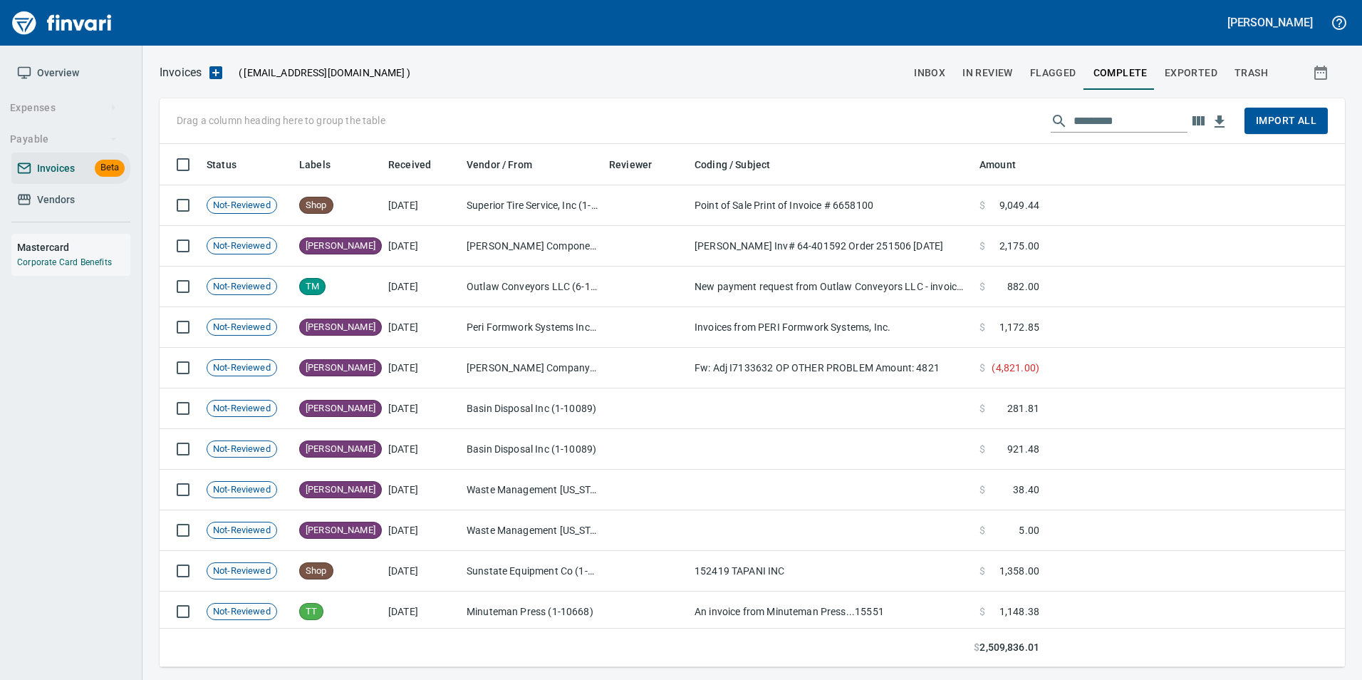
scroll to position [512, 1164]
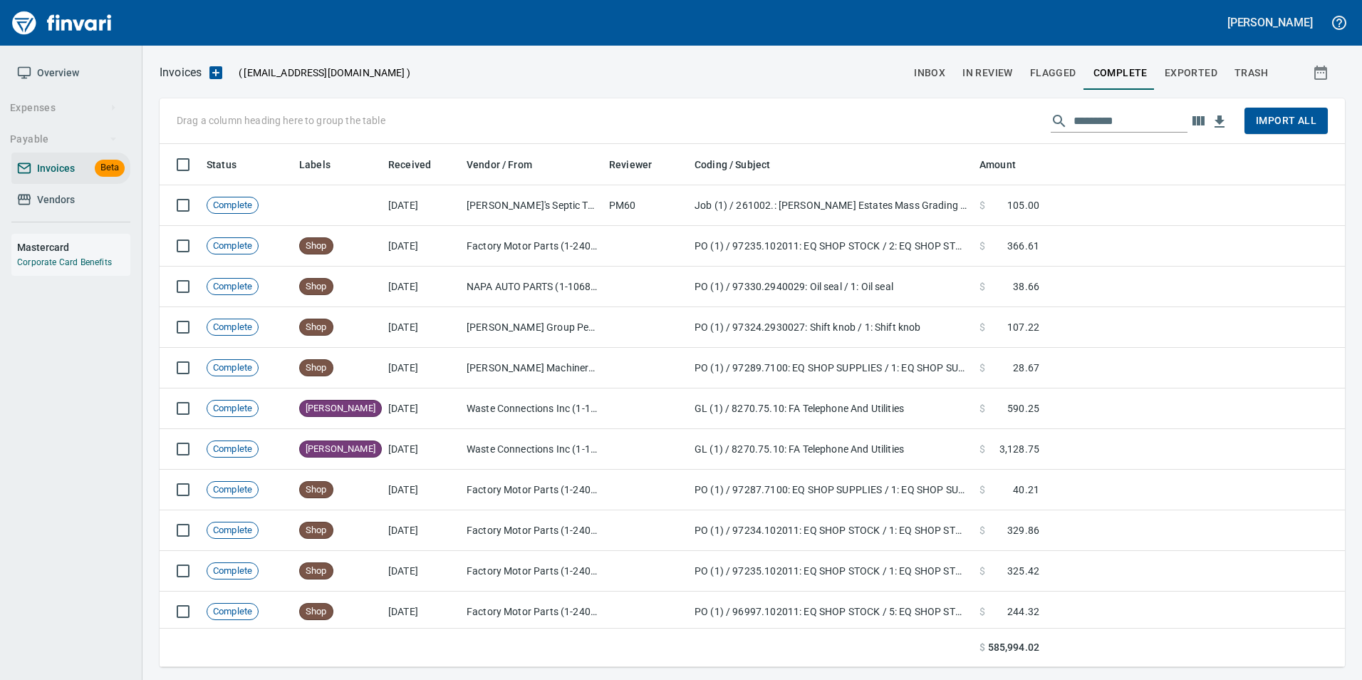
click at [1110, 127] on input "text" at bounding box center [1130, 121] width 114 height 23
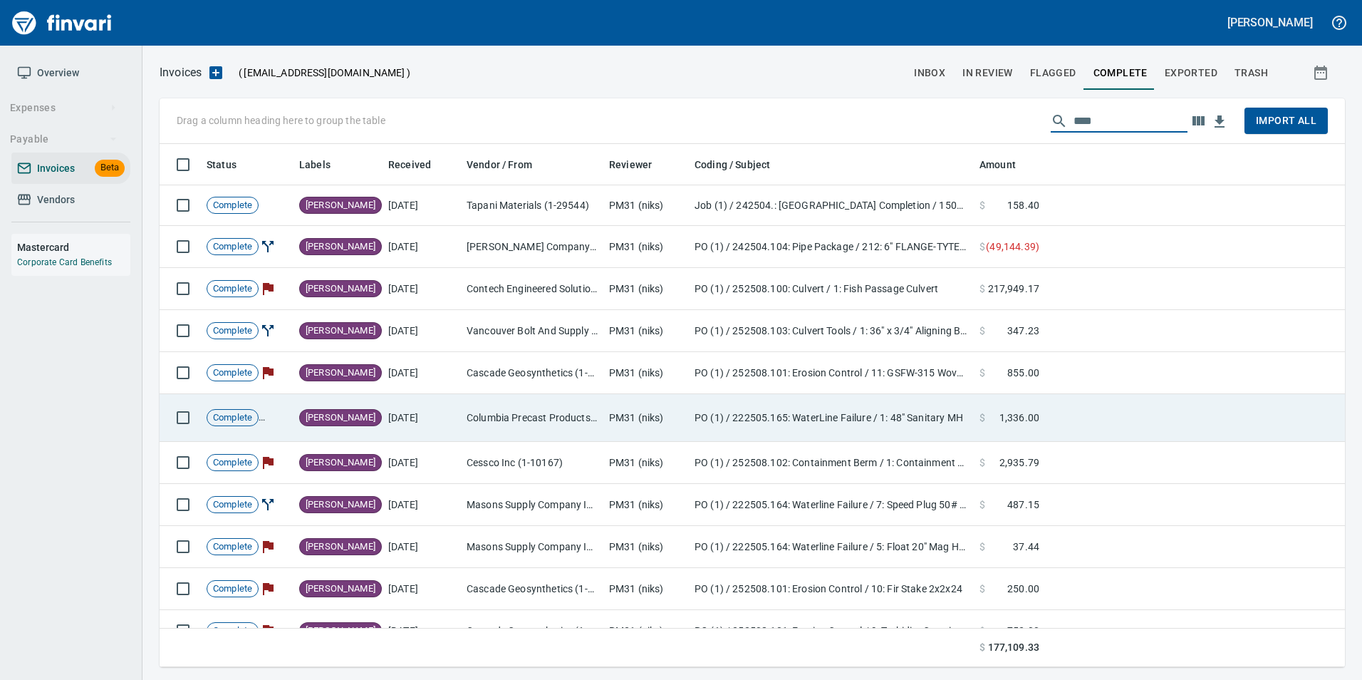
type input "****"
click at [488, 419] on td "Columbia Precast Products, LLC (1-22007)" at bounding box center [532, 418] width 142 height 48
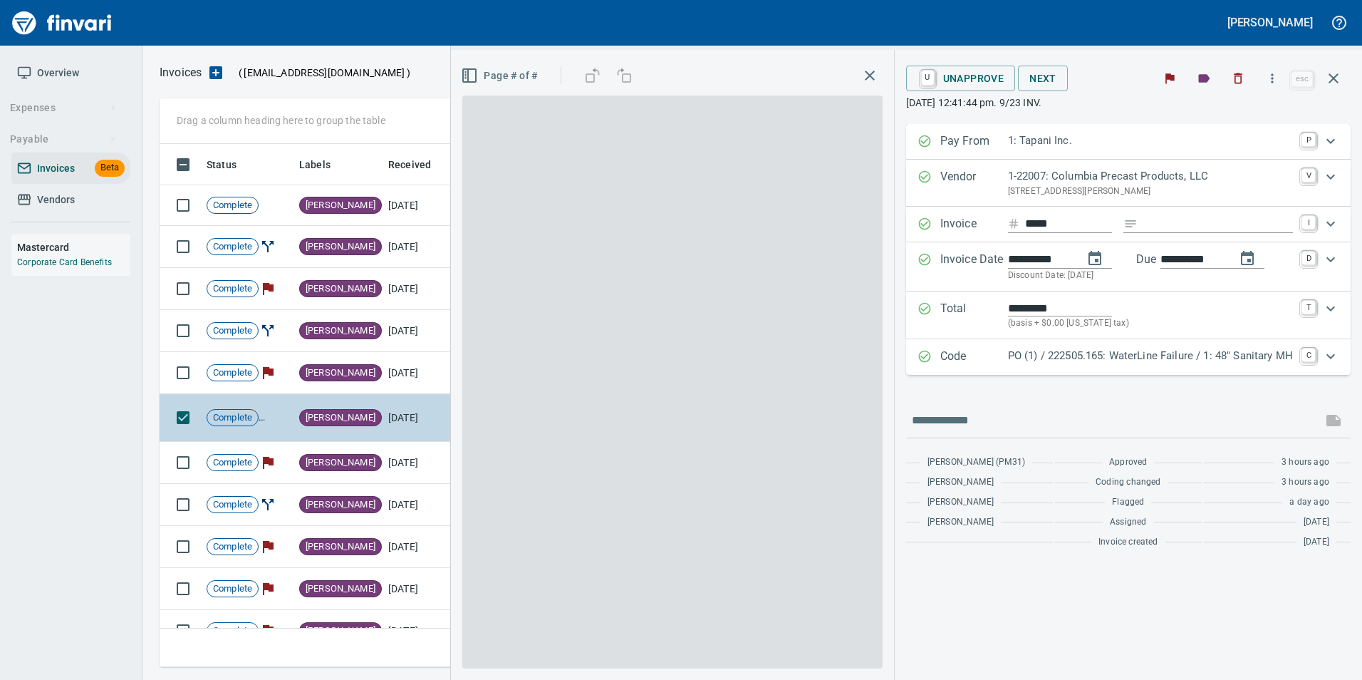
scroll to position [512, 1163]
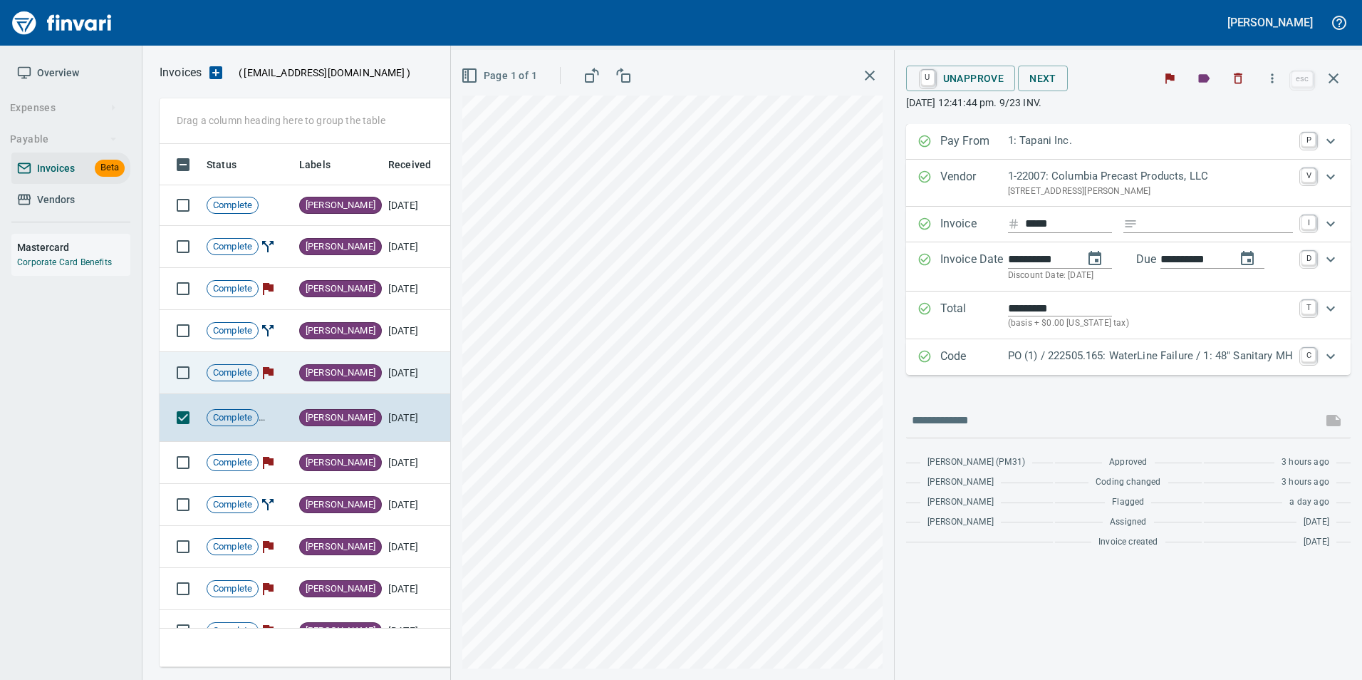
click at [365, 370] on td "[PERSON_NAME]" at bounding box center [337, 373] width 89 height 42
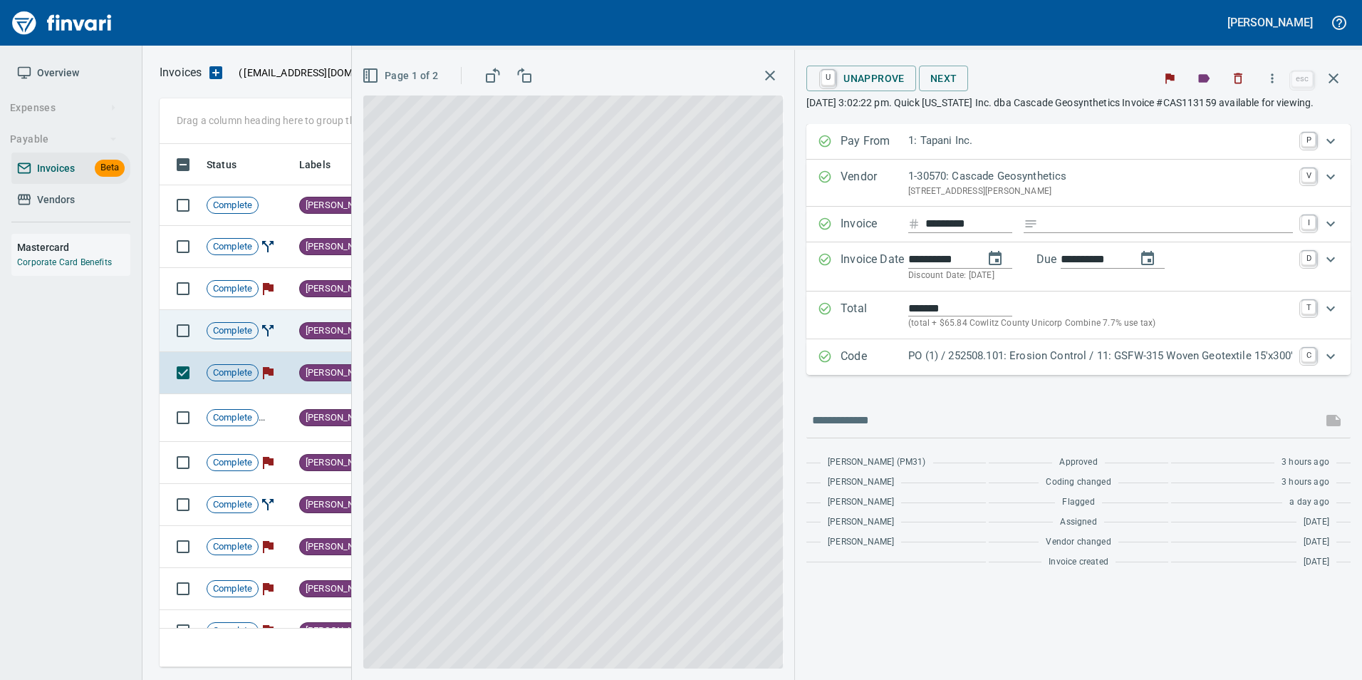
click at [336, 329] on td "[PERSON_NAME]" at bounding box center [337, 331] width 89 height 42
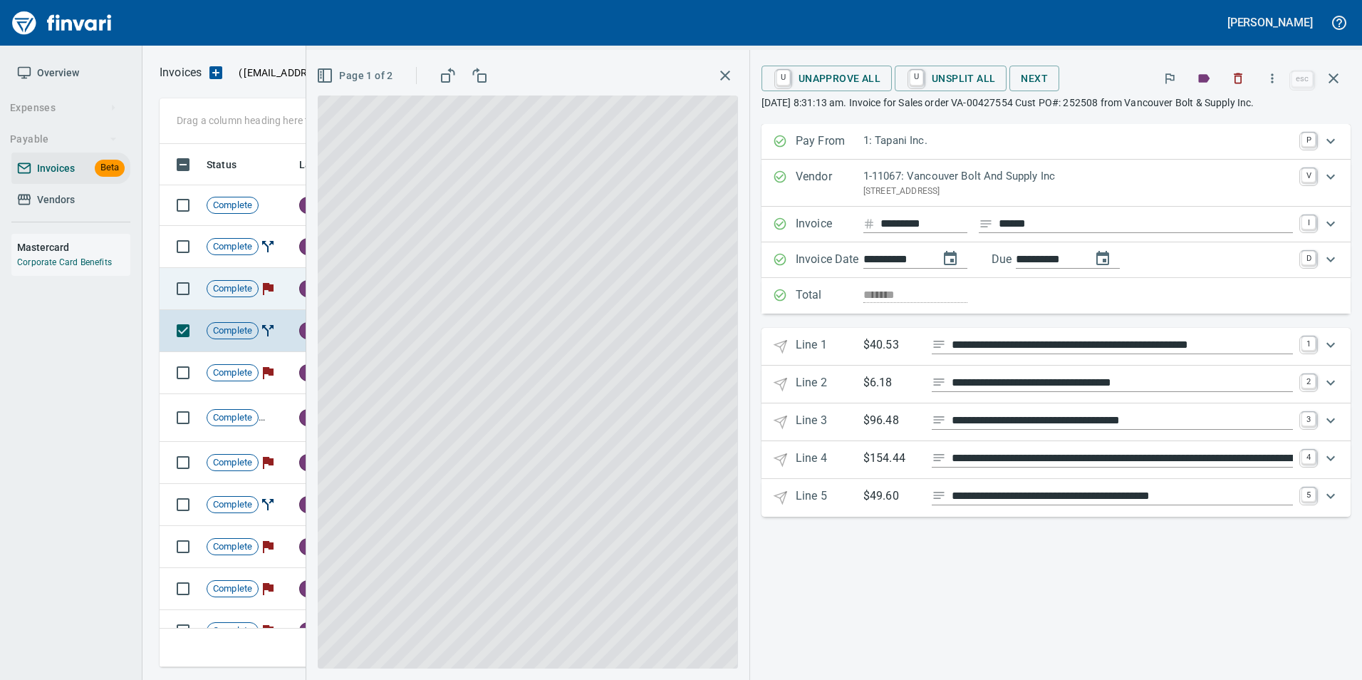
click at [269, 283] on icon at bounding box center [268, 289] width 11 height 12
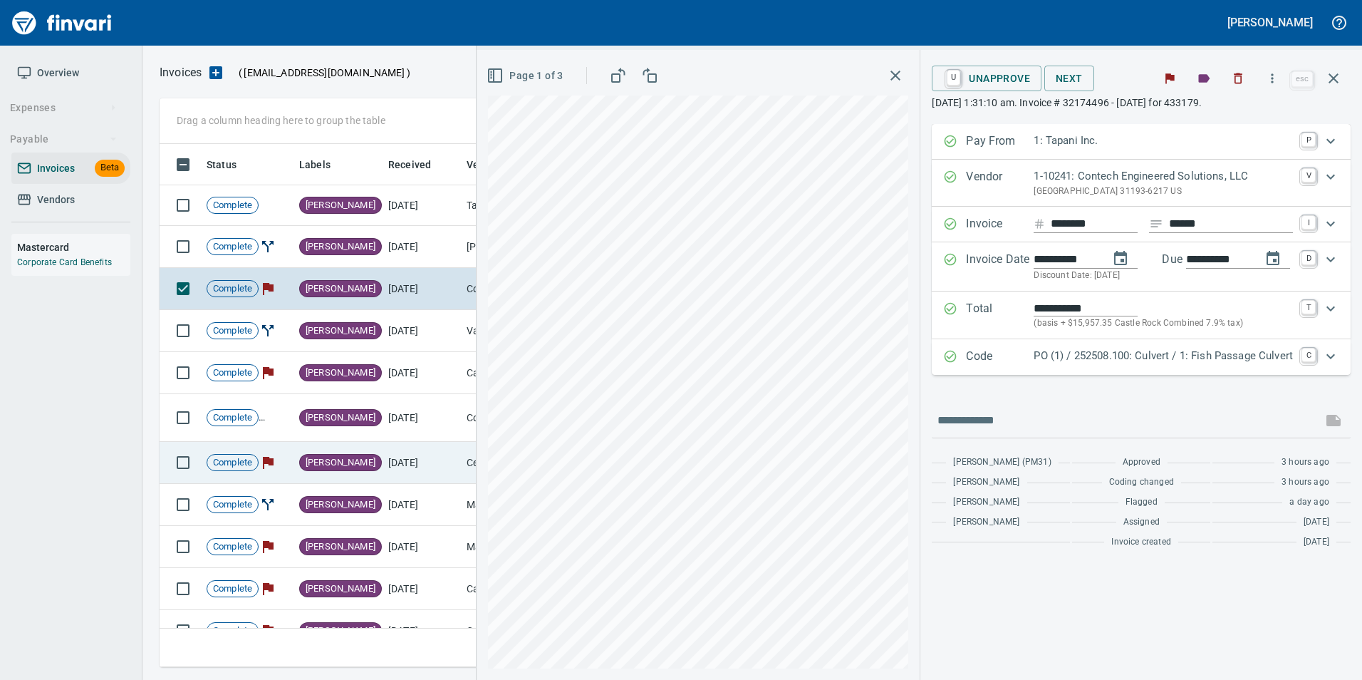
click at [1333, 80] on icon "button" at bounding box center [1333, 78] width 17 height 17
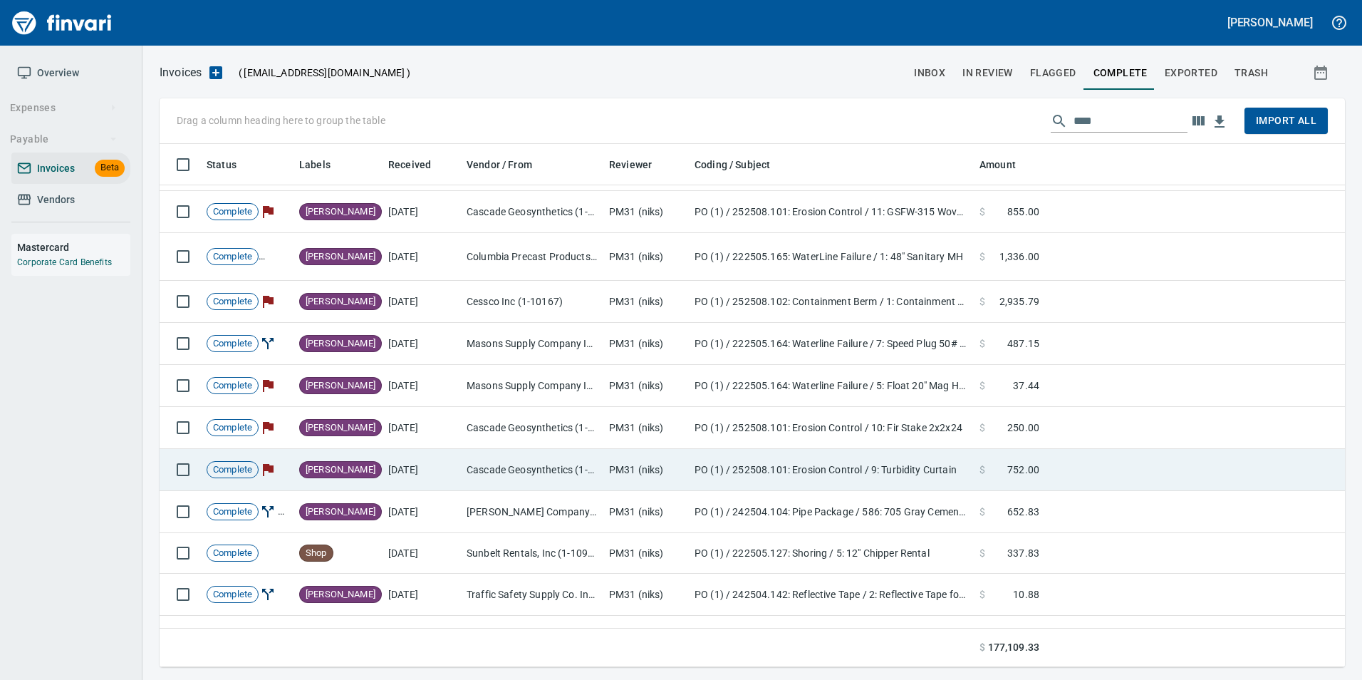
scroll to position [190, 0]
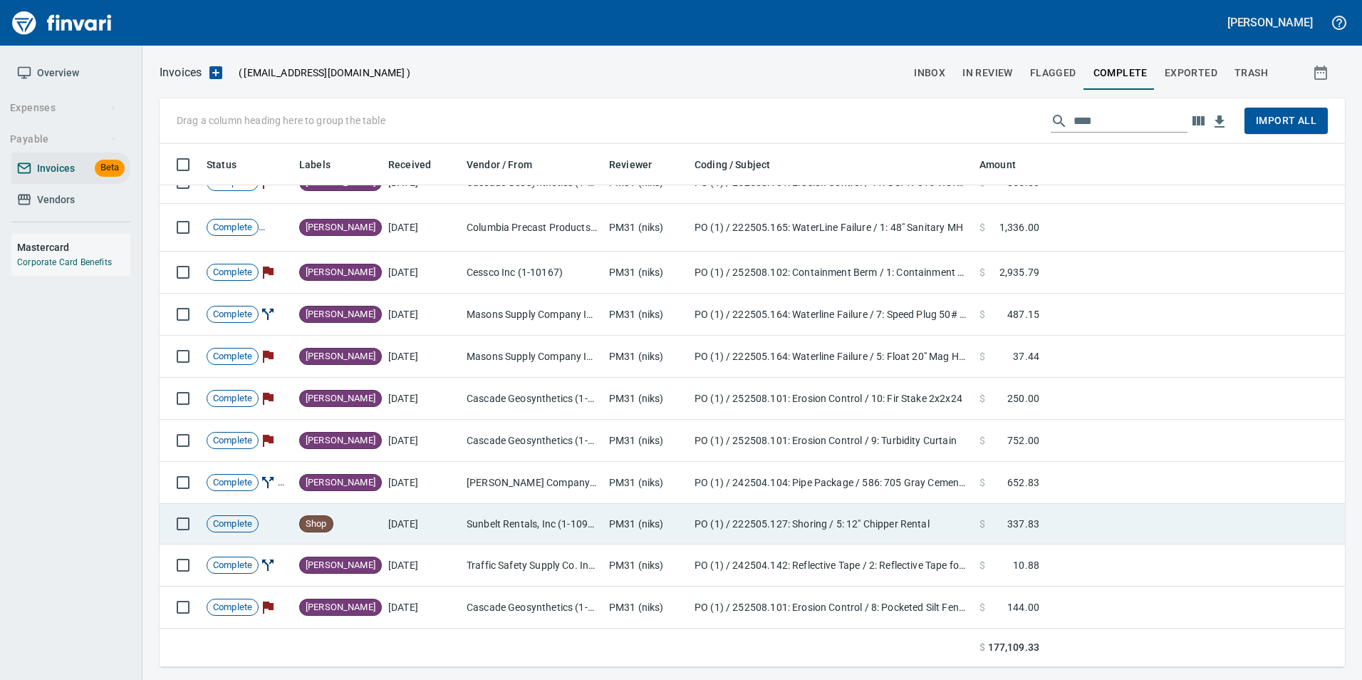
click at [459, 518] on td "[DATE]" at bounding box center [421, 524] width 78 height 41
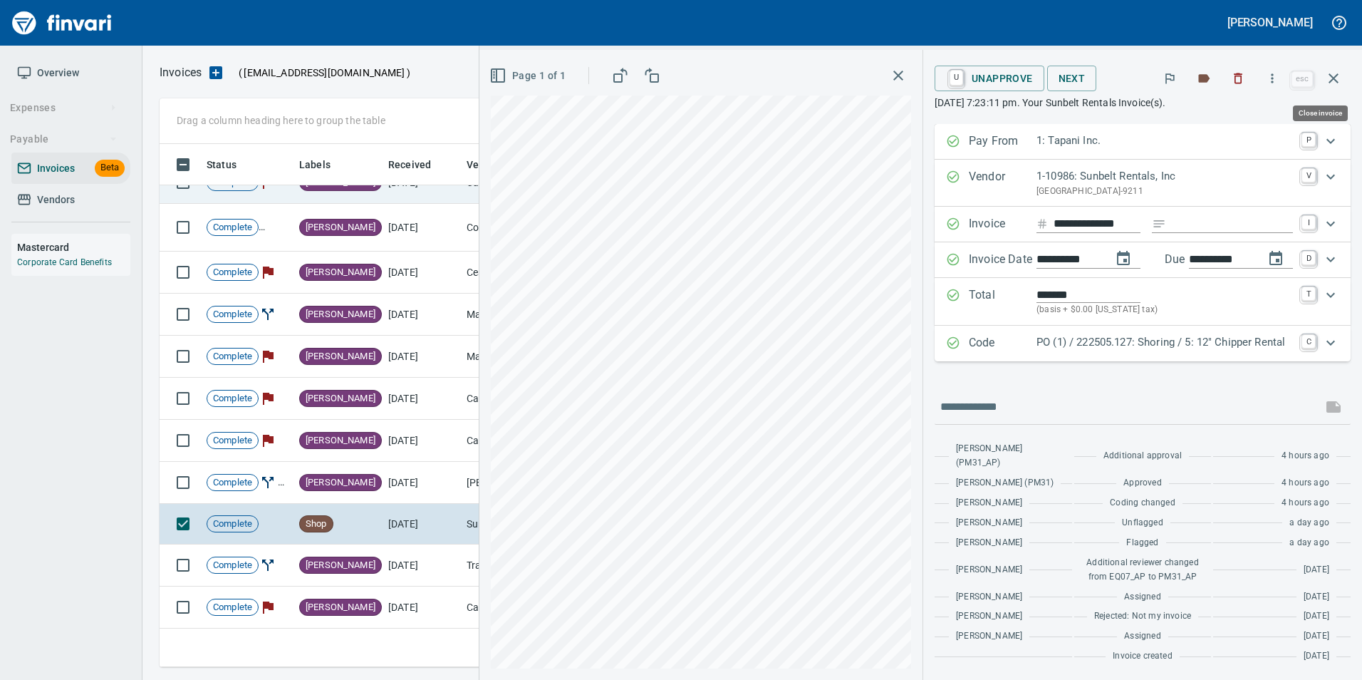
click at [1339, 81] on icon "button" at bounding box center [1333, 78] width 17 height 17
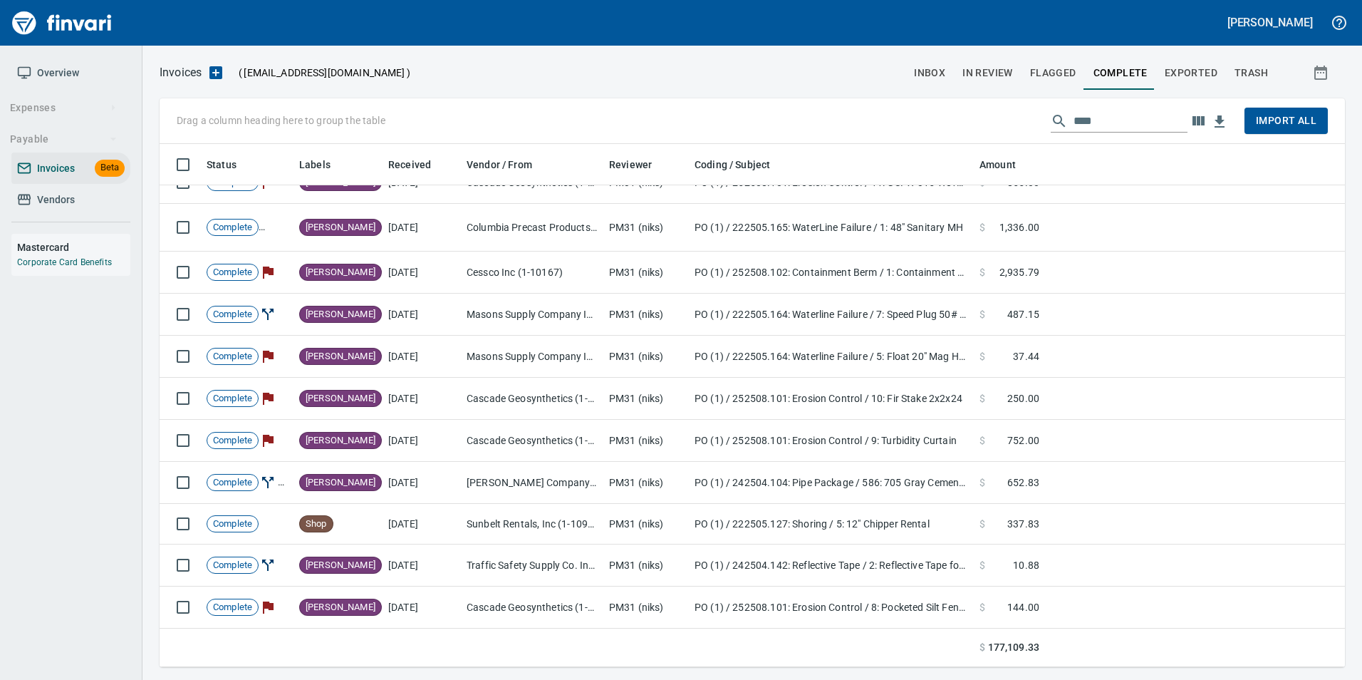
scroll to position [512, 1164]
click at [1078, 111] on input "****" at bounding box center [1130, 121] width 114 height 23
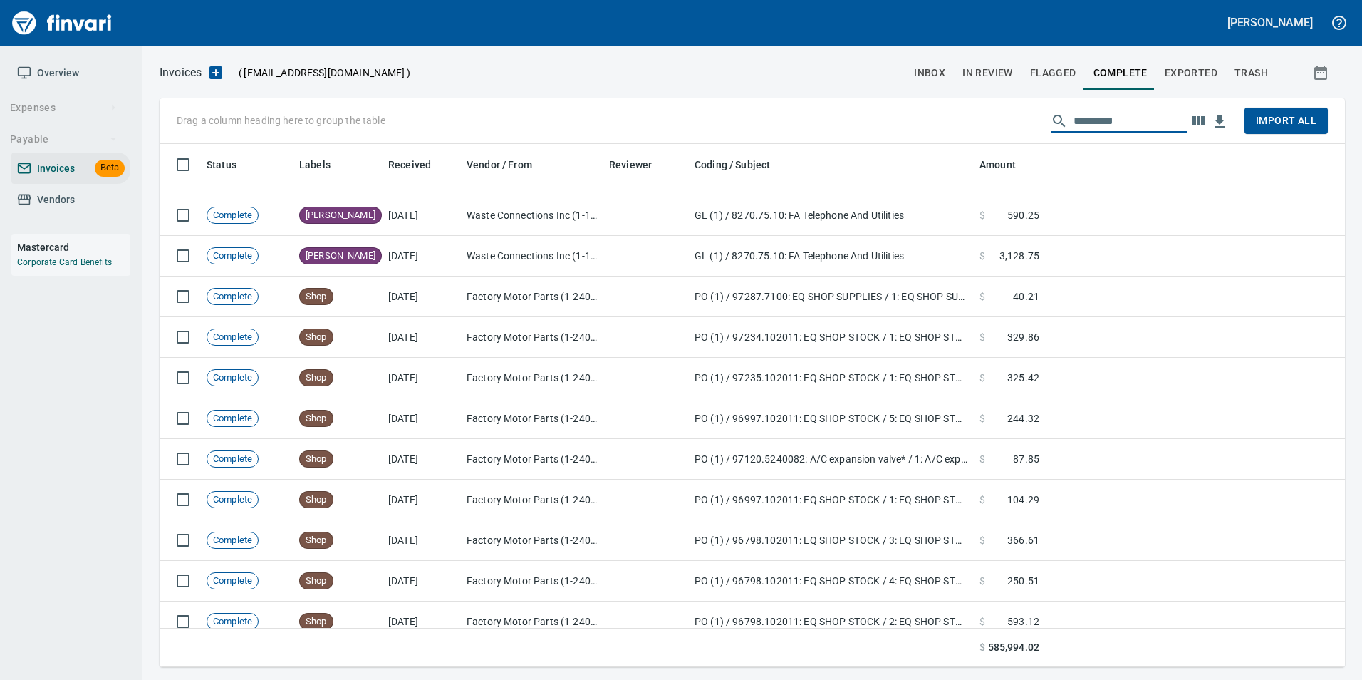
click at [993, 73] on span "In Review" at bounding box center [987, 73] width 51 height 18
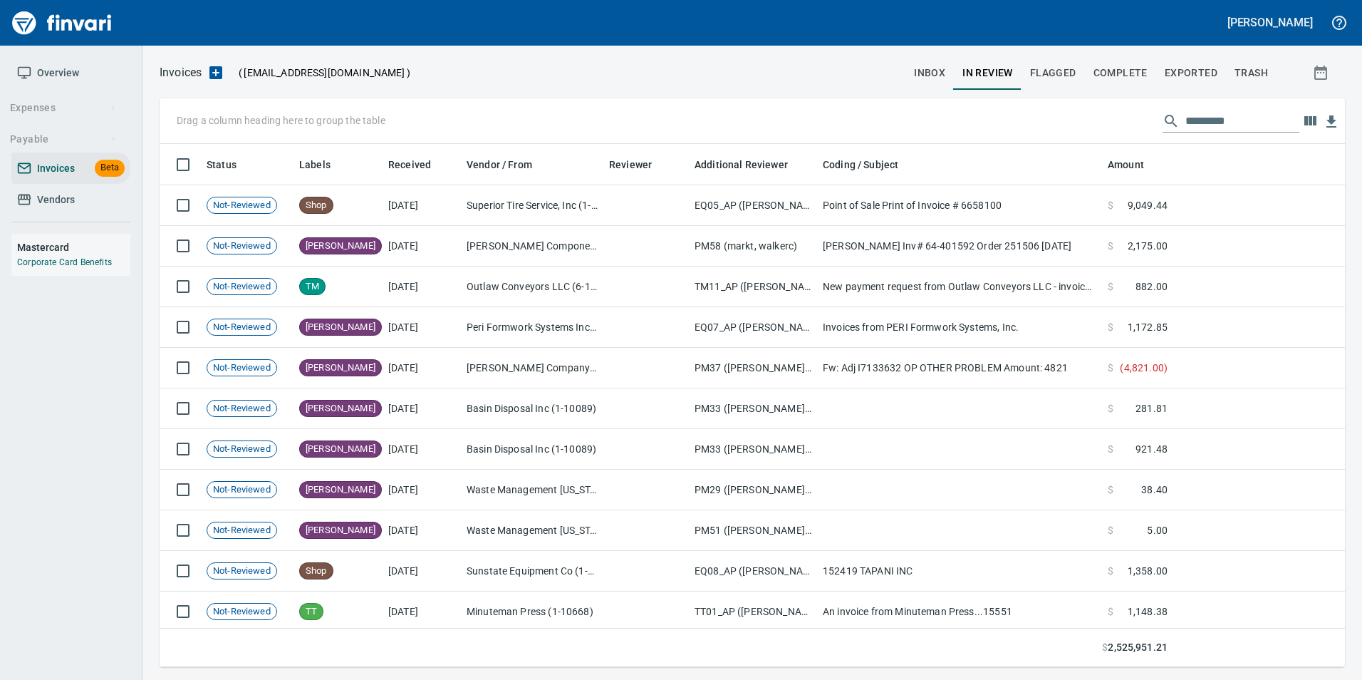
scroll to position [512, 1164]
click at [1208, 114] on input "text" at bounding box center [1242, 121] width 114 height 23
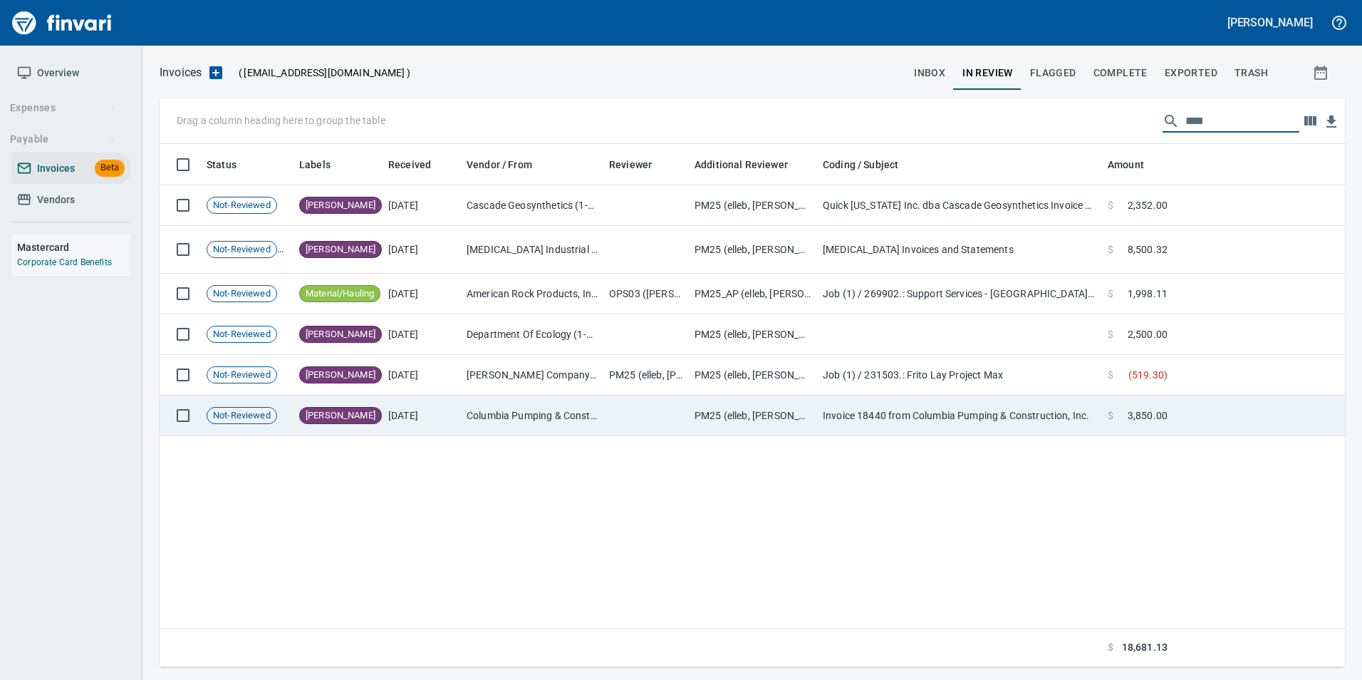
click at [854, 412] on td "Invoice 18440 from Columbia Pumping & Construction, Inc." at bounding box center [959, 415] width 285 height 41
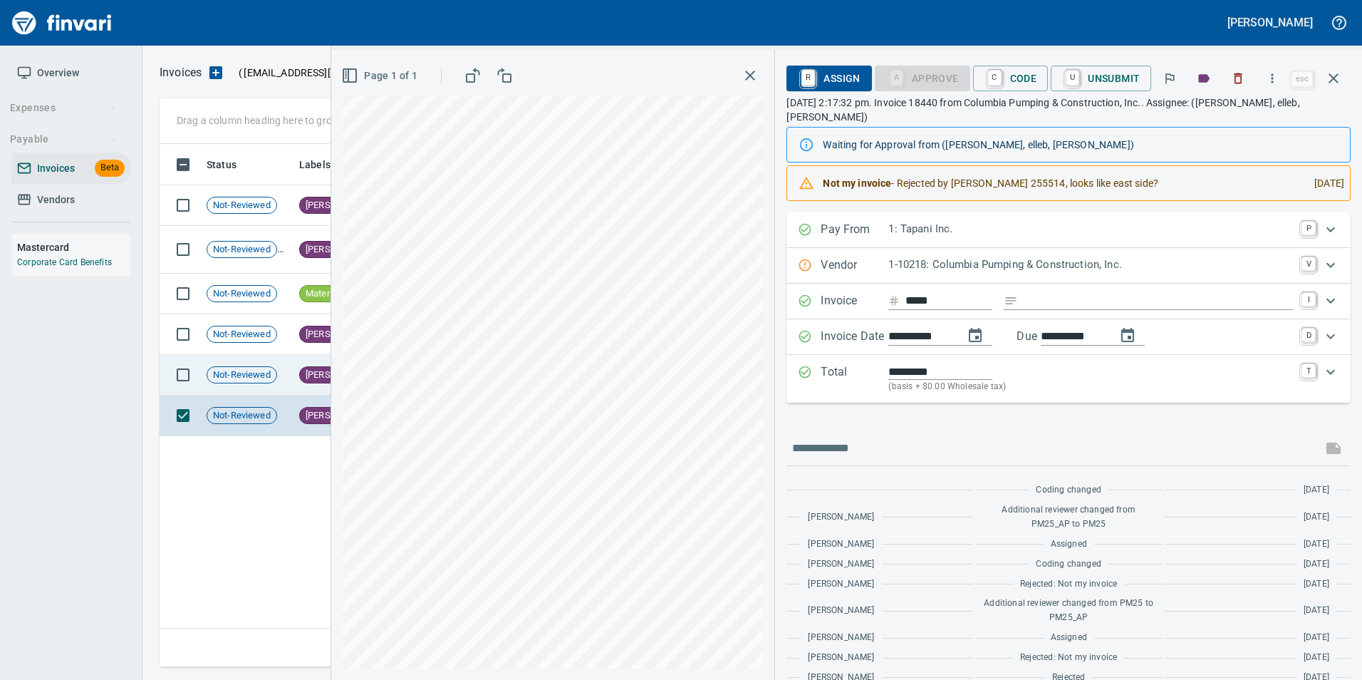
click at [279, 379] on td "Not-Reviewed" at bounding box center [247, 375] width 93 height 41
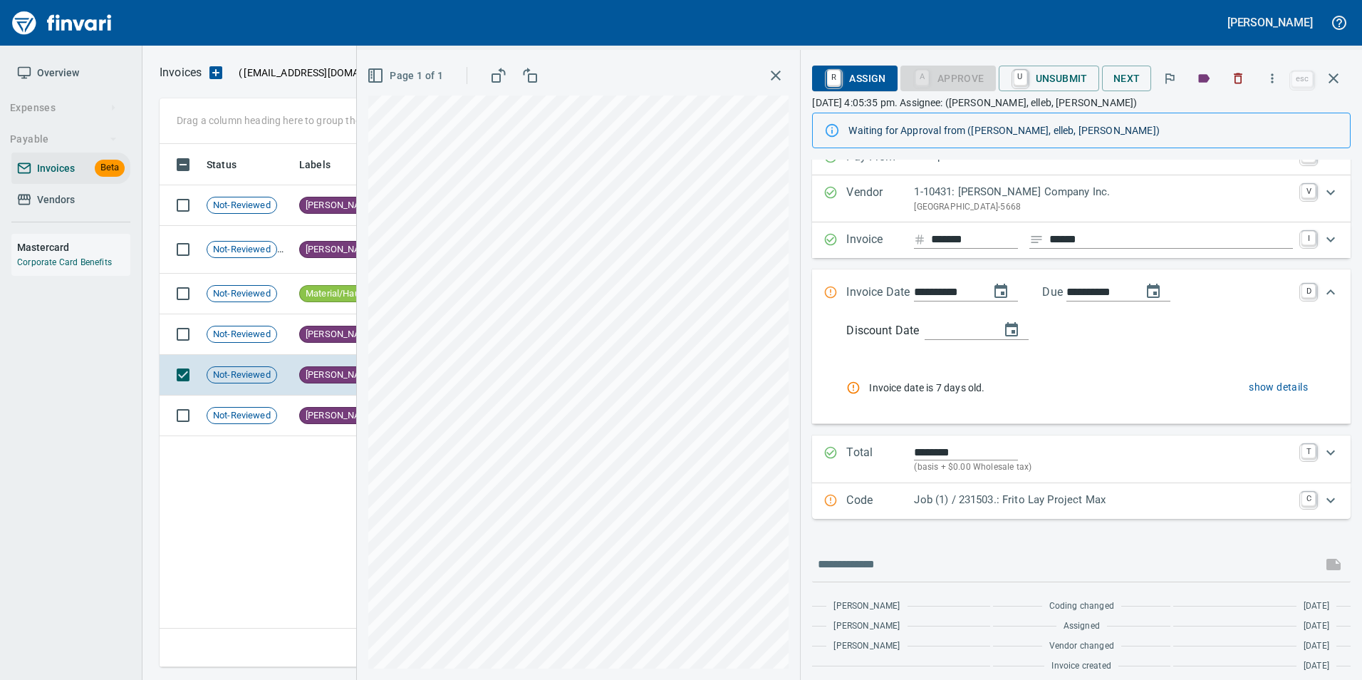
scroll to position [30, 0]
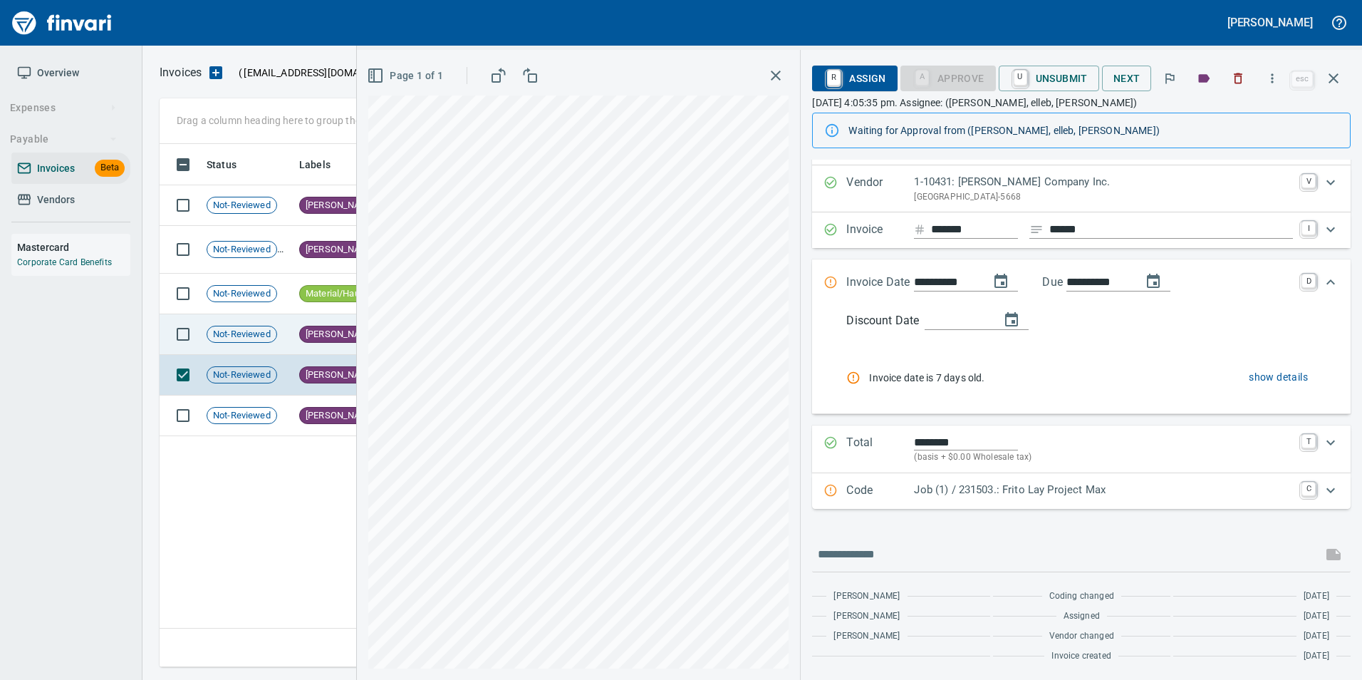
click at [321, 331] on span "[PERSON_NAME]" at bounding box center [340, 335] width 81 height 14
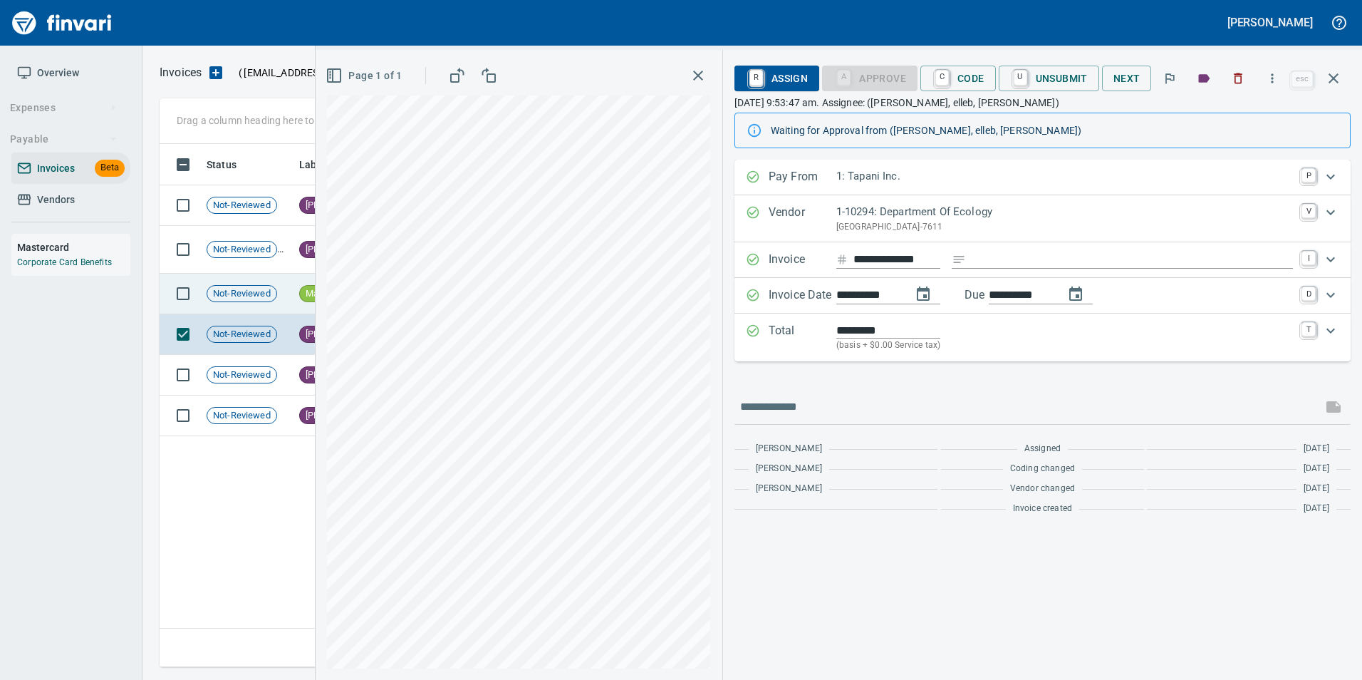
click at [271, 287] on span "Not-Reviewed" at bounding box center [241, 294] width 69 height 14
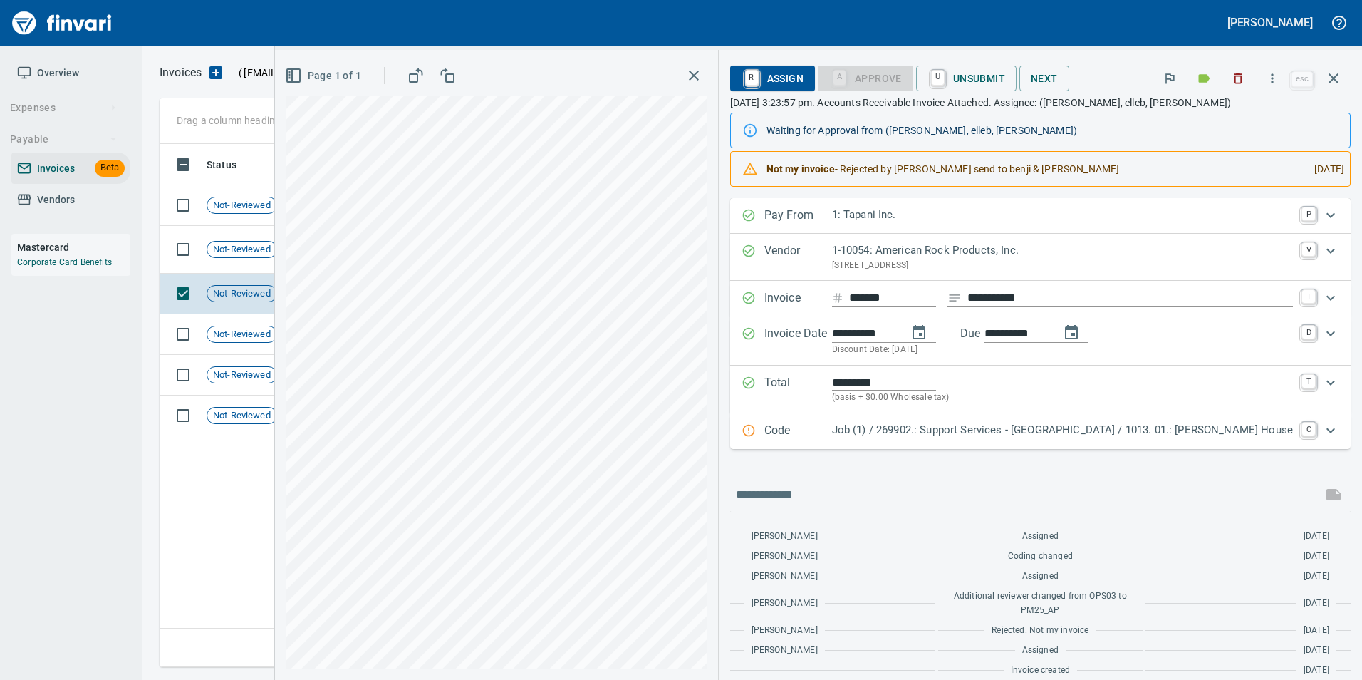
click at [257, 237] on td "Not-Reviewed" at bounding box center [247, 250] width 93 height 48
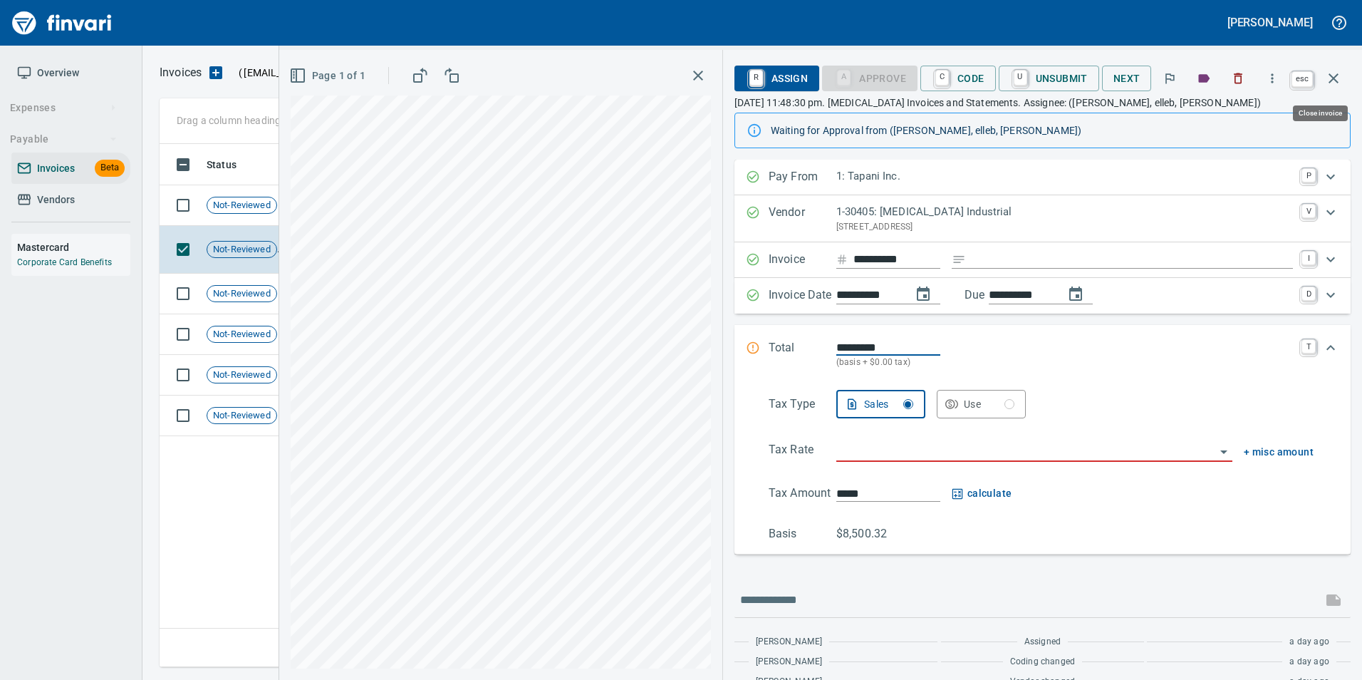
click at [1345, 76] on button "button" at bounding box center [1333, 78] width 34 height 34
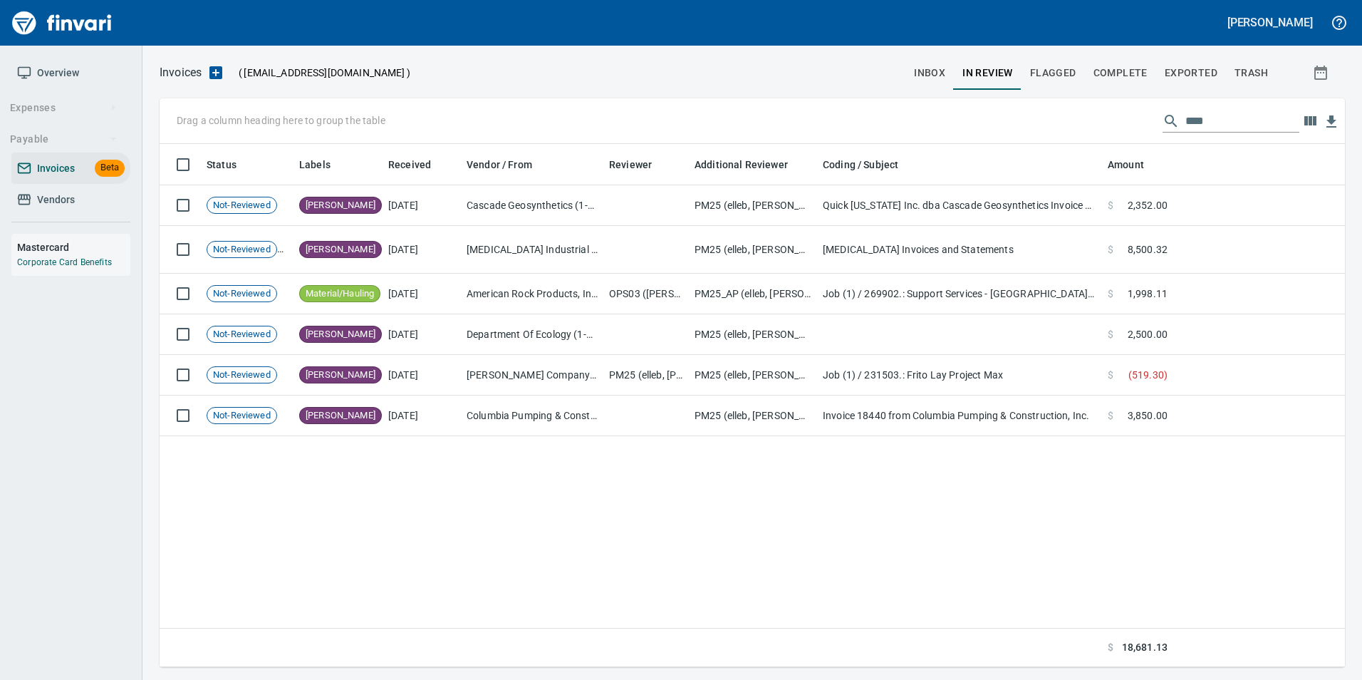
scroll to position [512, 1175]
drag, startPoint x: 1193, startPoint y: 124, endPoint x: 1211, endPoint y: 123, distance: 17.9
click at [1211, 123] on input "****" at bounding box center [1242, 121] width 114 height 23
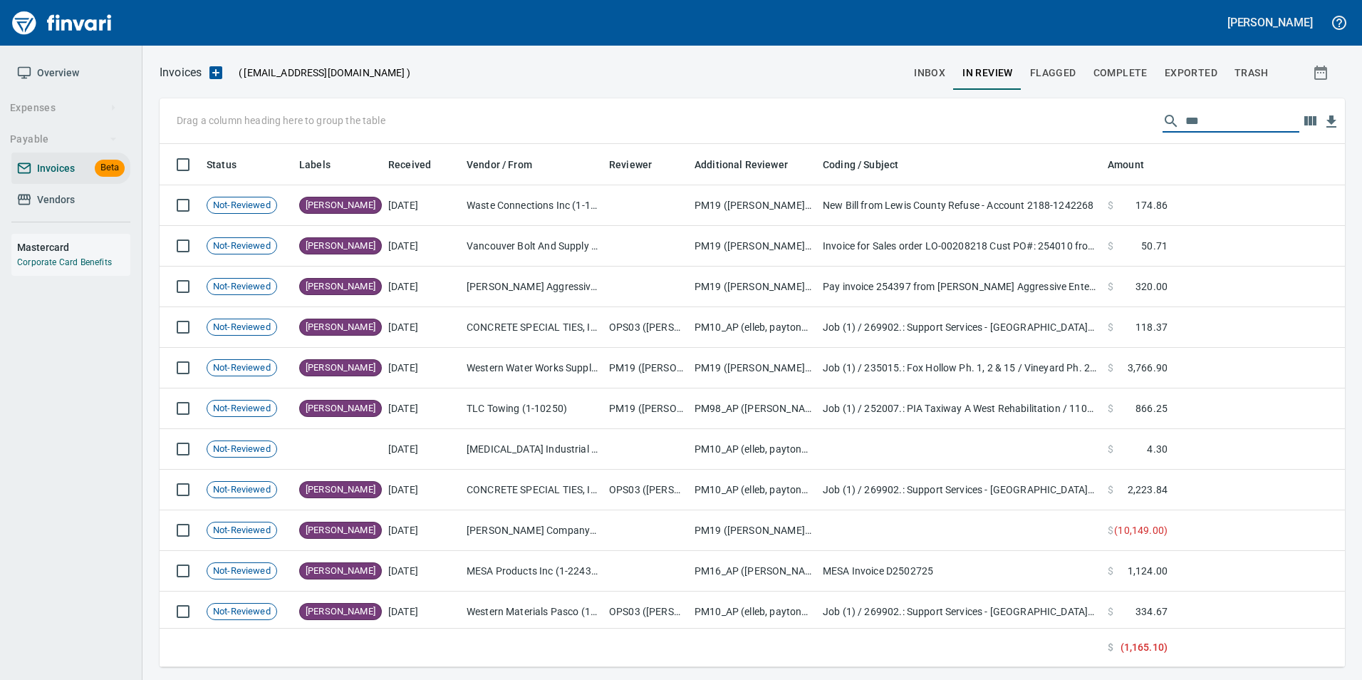
scroll to position [512, 1164]
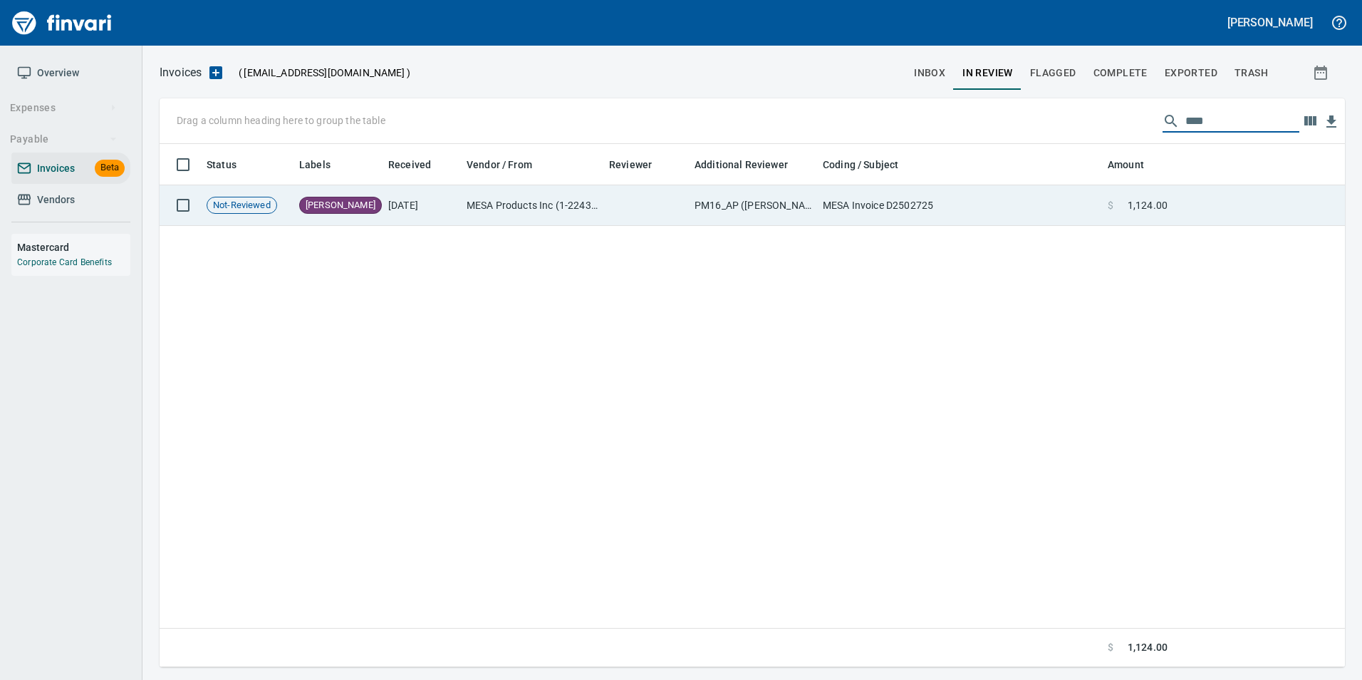
click at [1188, 222] on td at bounding box center [1259, 205] width 172 height 41
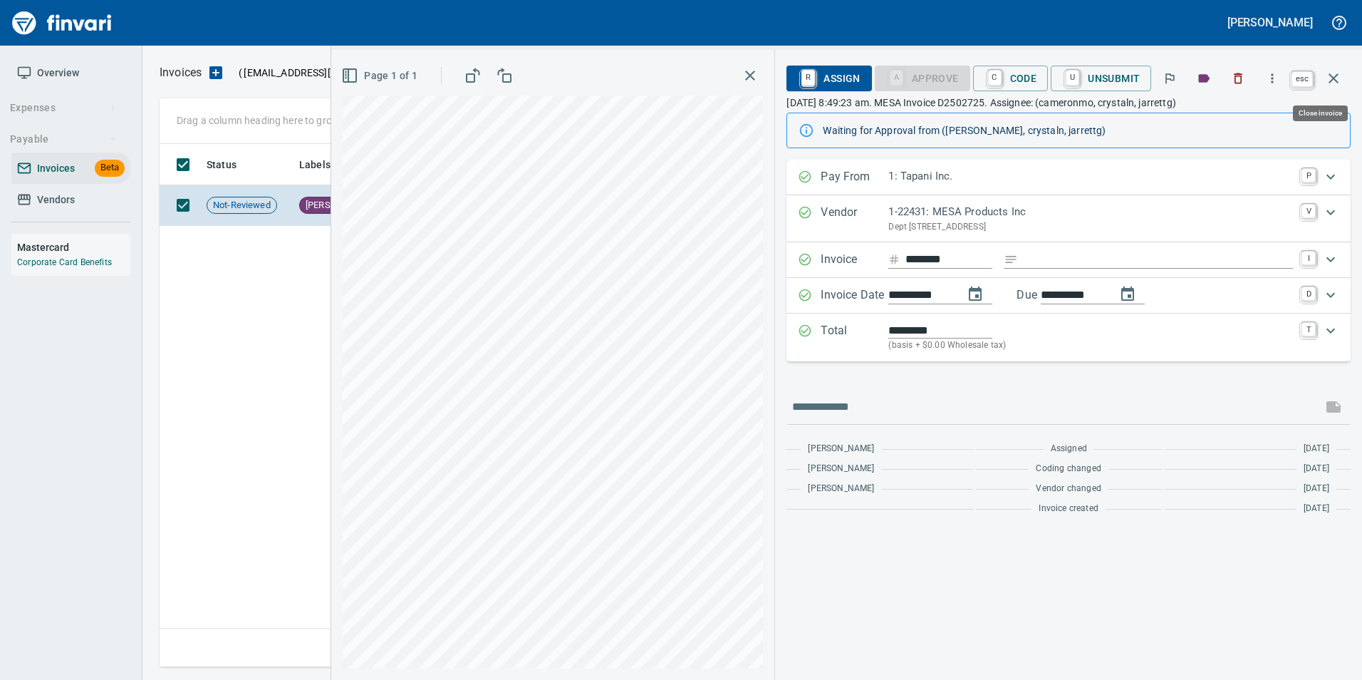
click at [1330, 83] on icon "button" at bounding box center [1333, 78] width 17 height 17
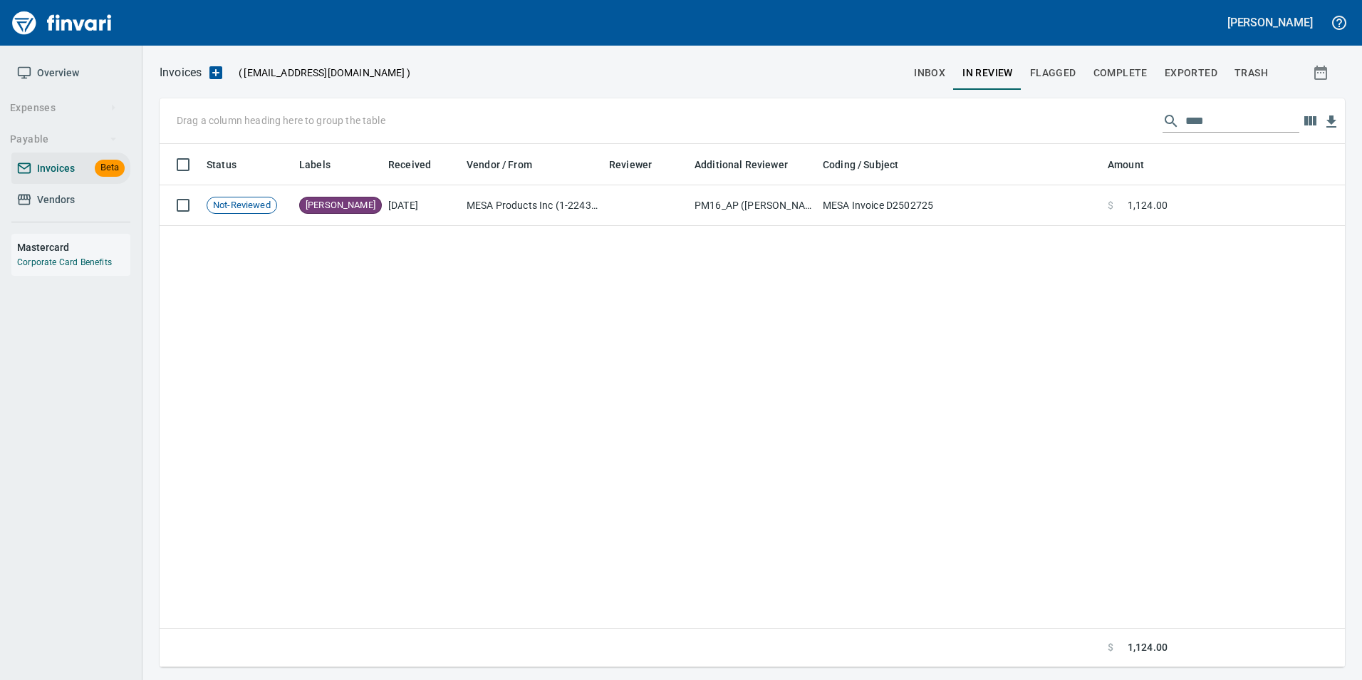
scroll to position [512, 1175]
click at [1264, 120] on input "****" at bounding box center [1242, 121] width 114 height 23
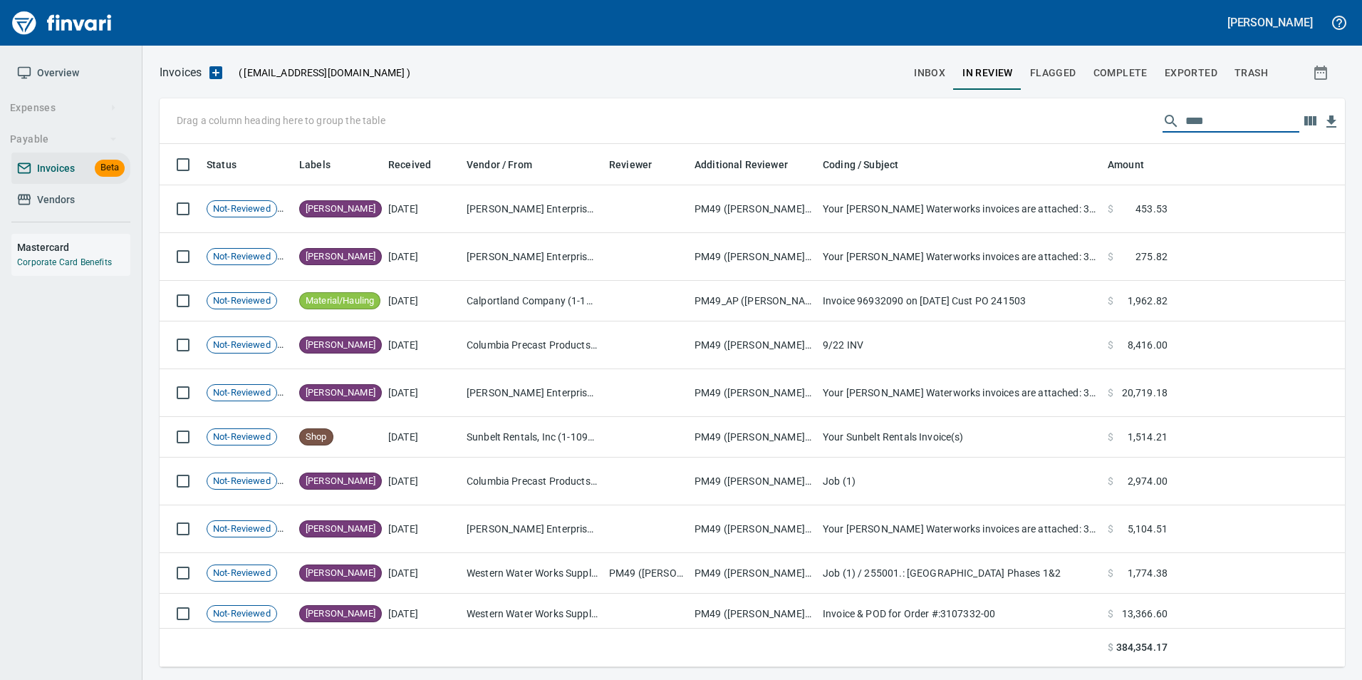
scroll to position [1147, 0]
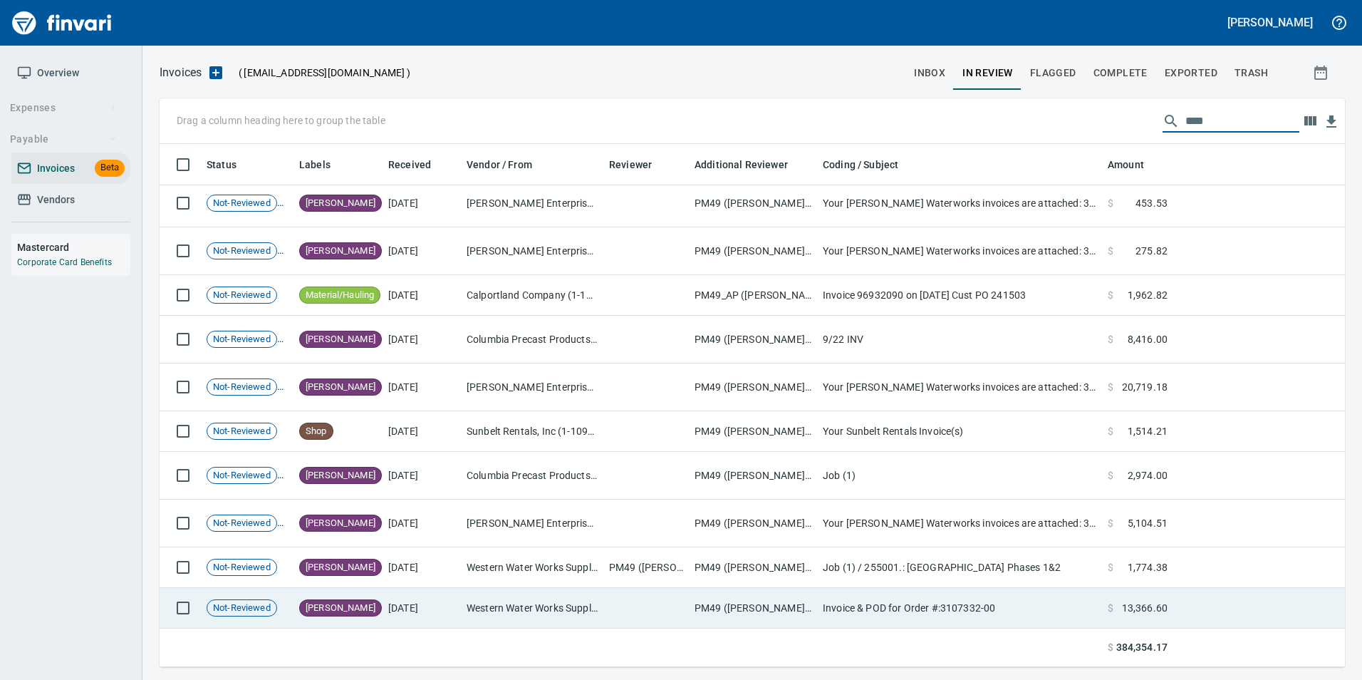
type input "****"
click at [518, 615] on td "Western Water Works Supply Co Inc (1-30586)" at bounding box center [532, 608] width 142 height 41
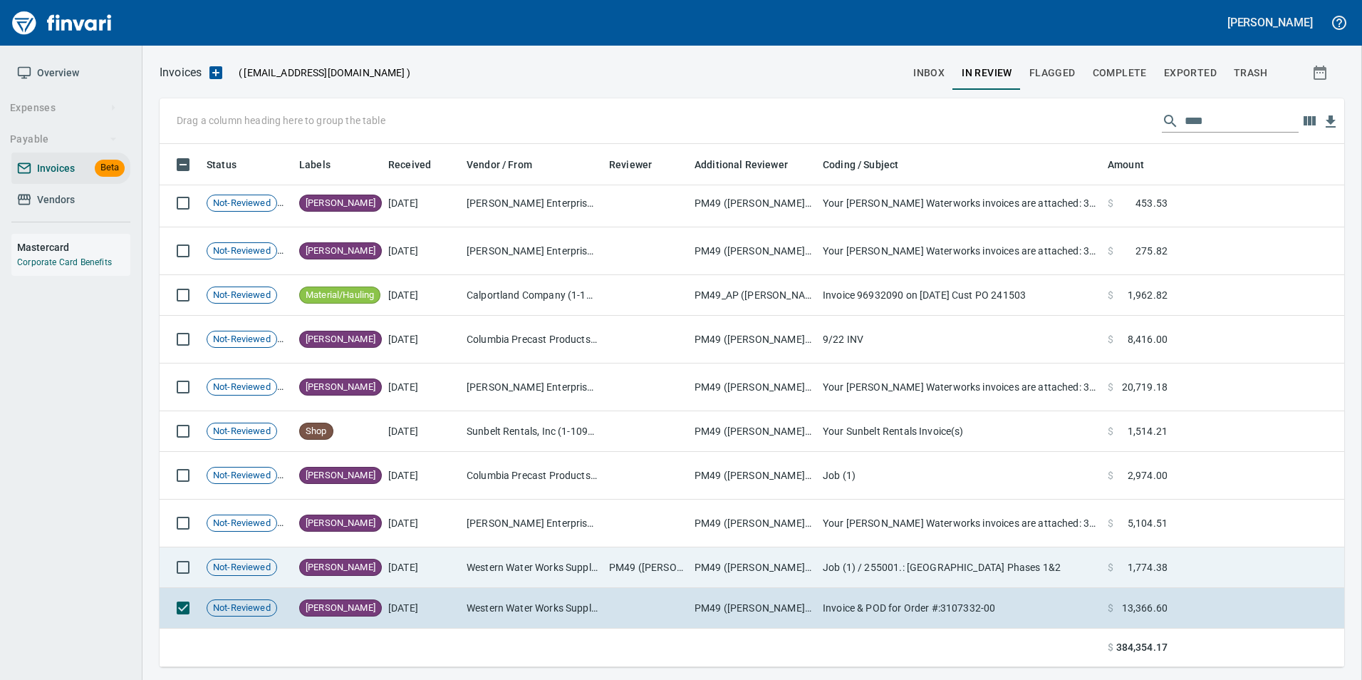
scroll to position [512, 1163]
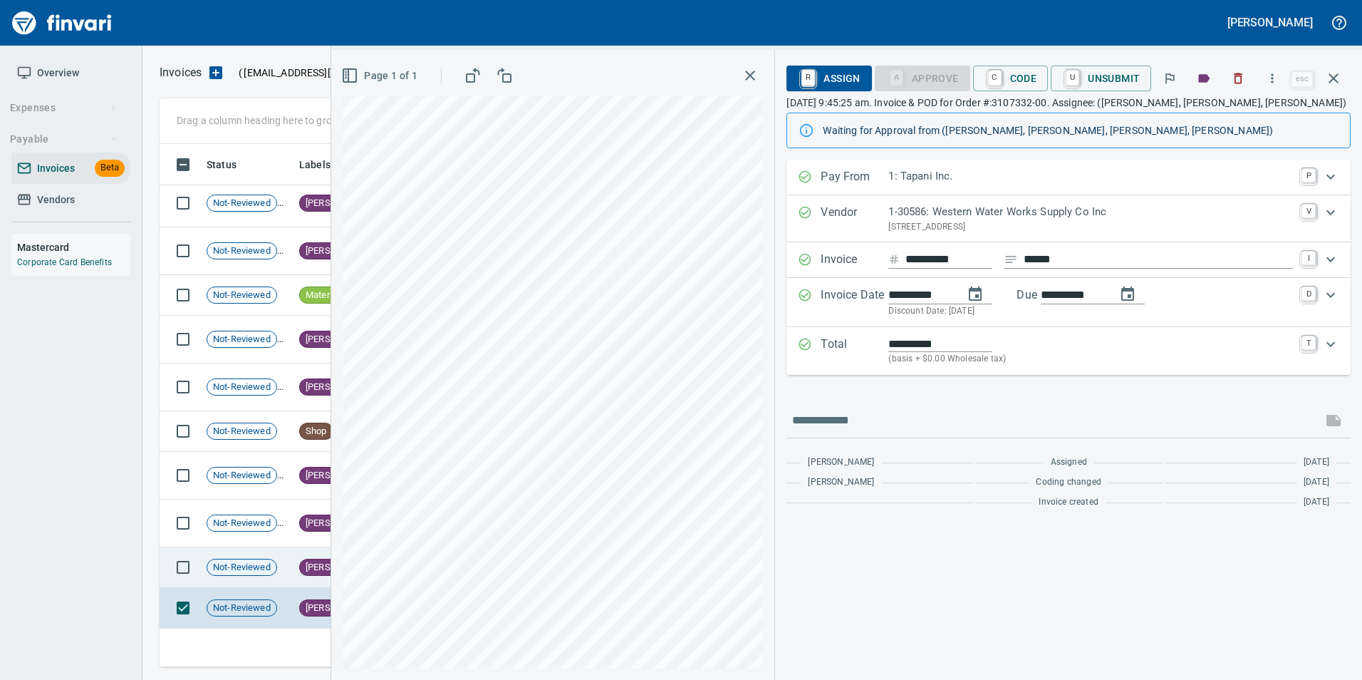
click at [293, 569] on td "[PERSON_NAME]" at bounding box center [337, 567] width 89 height 41
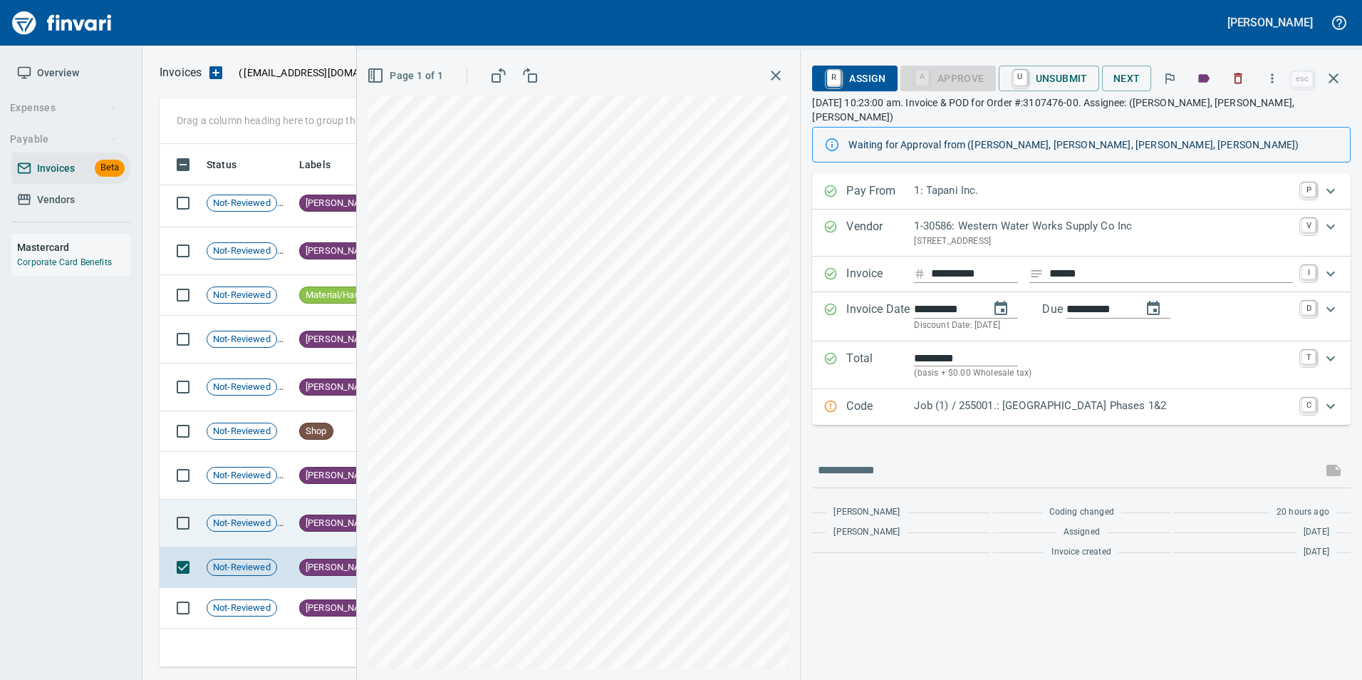
click at [298, 535] on td "[PERSON_NAME]" at bounding box center [337, 523] width 89 height 48
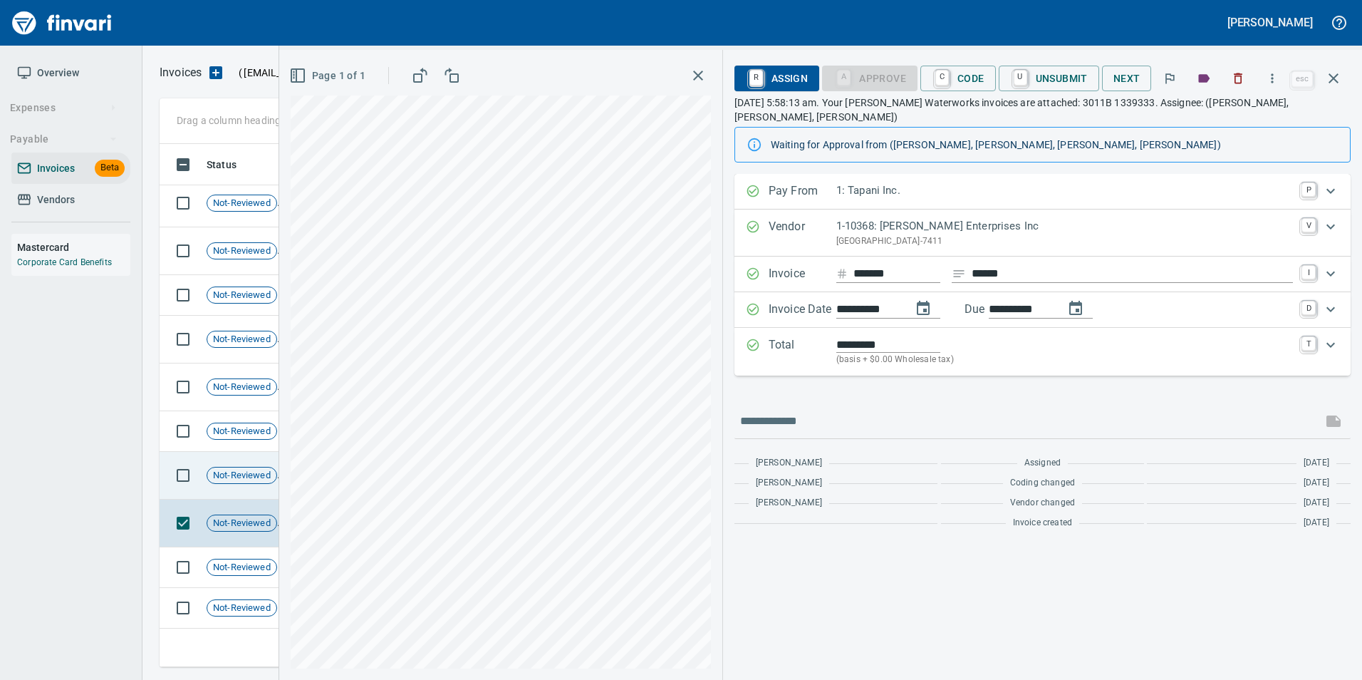
click at [250, 480] on span "Not-Reviewed" at bounding box center [241, 476] width 69 height 14
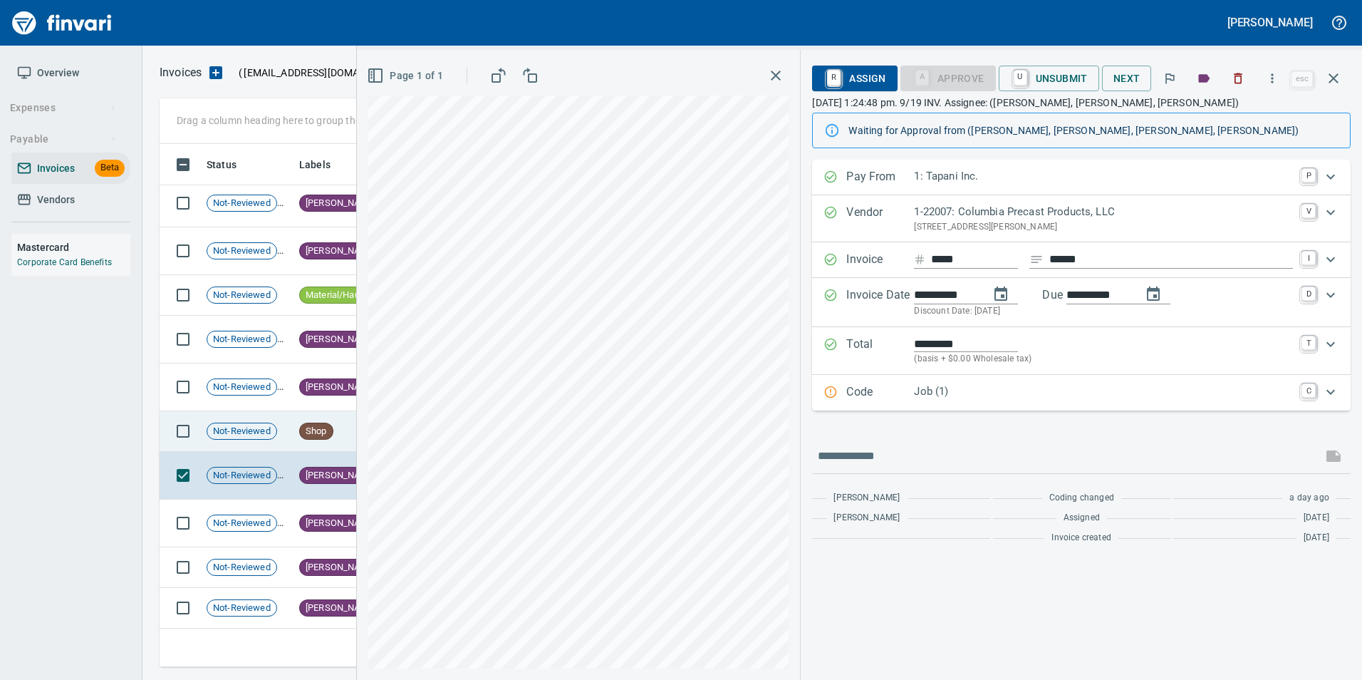
click at [259, 441] on td "Not-Reviewed" at bounding box center [247, 431] width 93 height 41
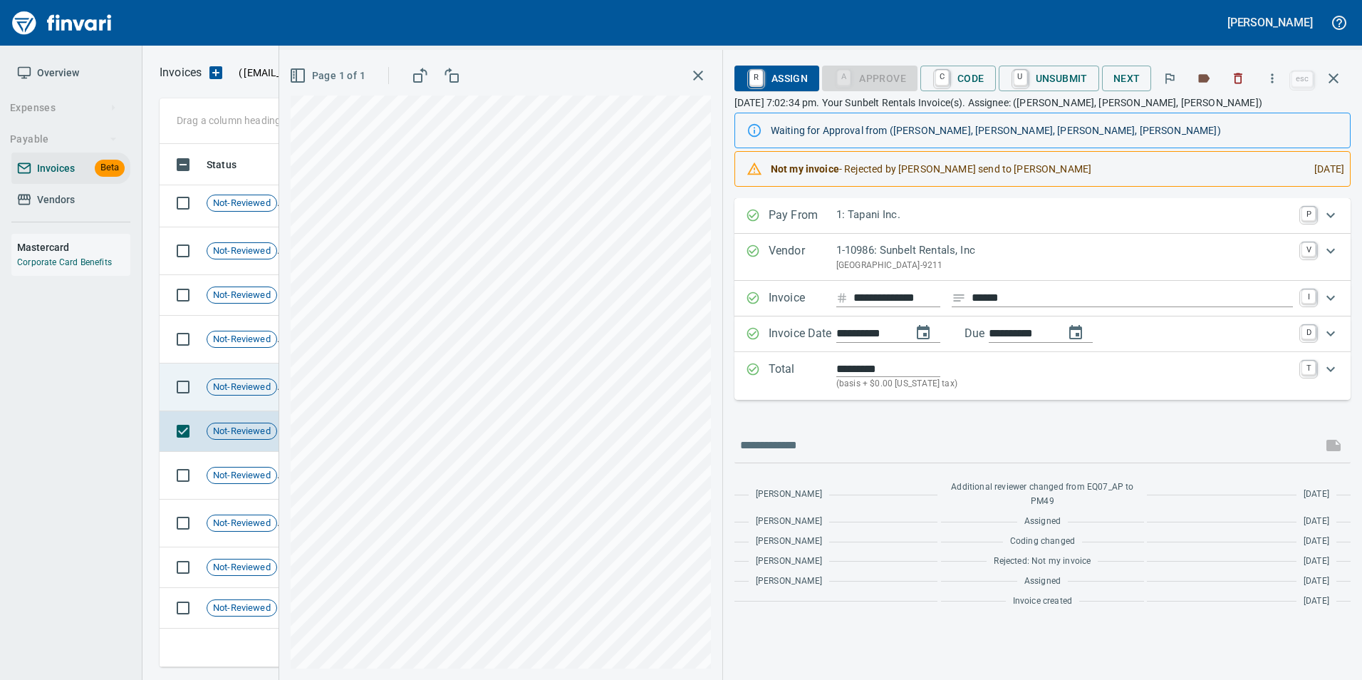
click at [255, 395] on td "Not-Reviewed" at bounding box center [247, 387] width 93 height 48
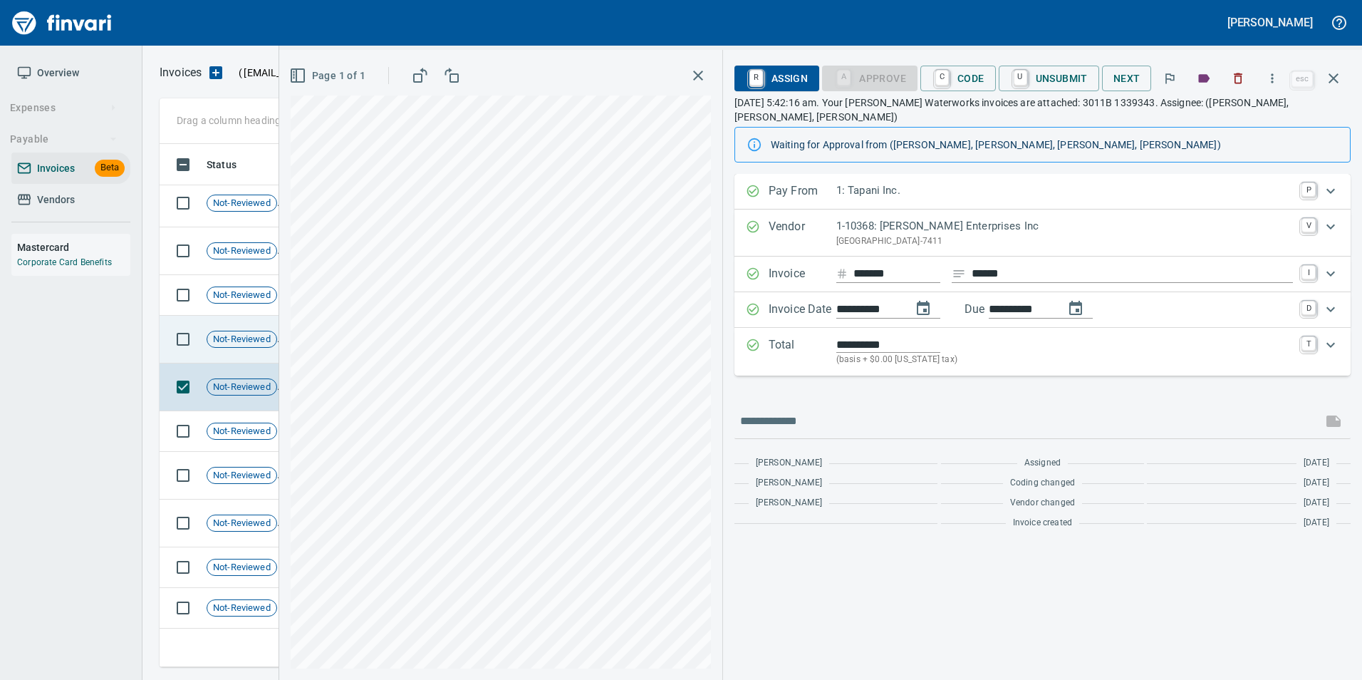
click at [231, 345] on span "Not-Reviewed" at bounding box center [241, 340] width 69 height 14
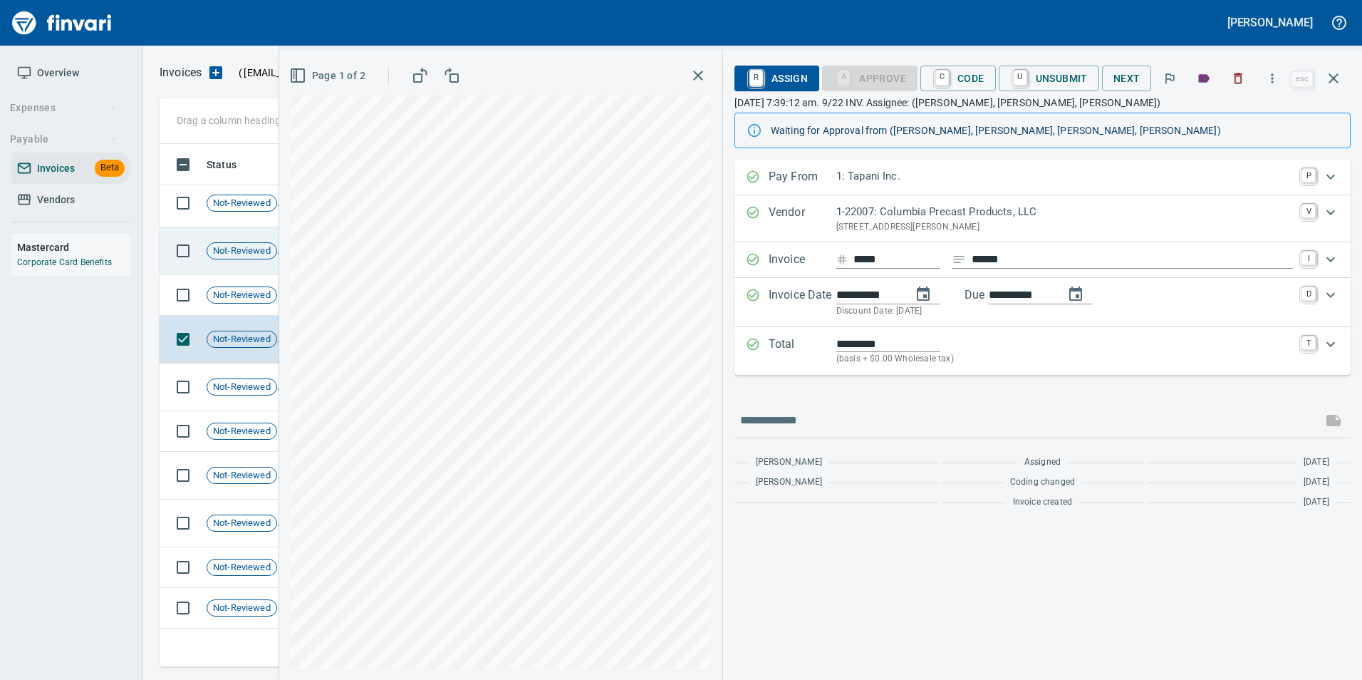
drag, startPoint x: 227, startPoint y: 293, endPoint x: 226, endPoint y: 272, distance: 21.4
click at [226, 293] on span "Not-Reviewed" at bounding box center [241, 295] width 69 height 14
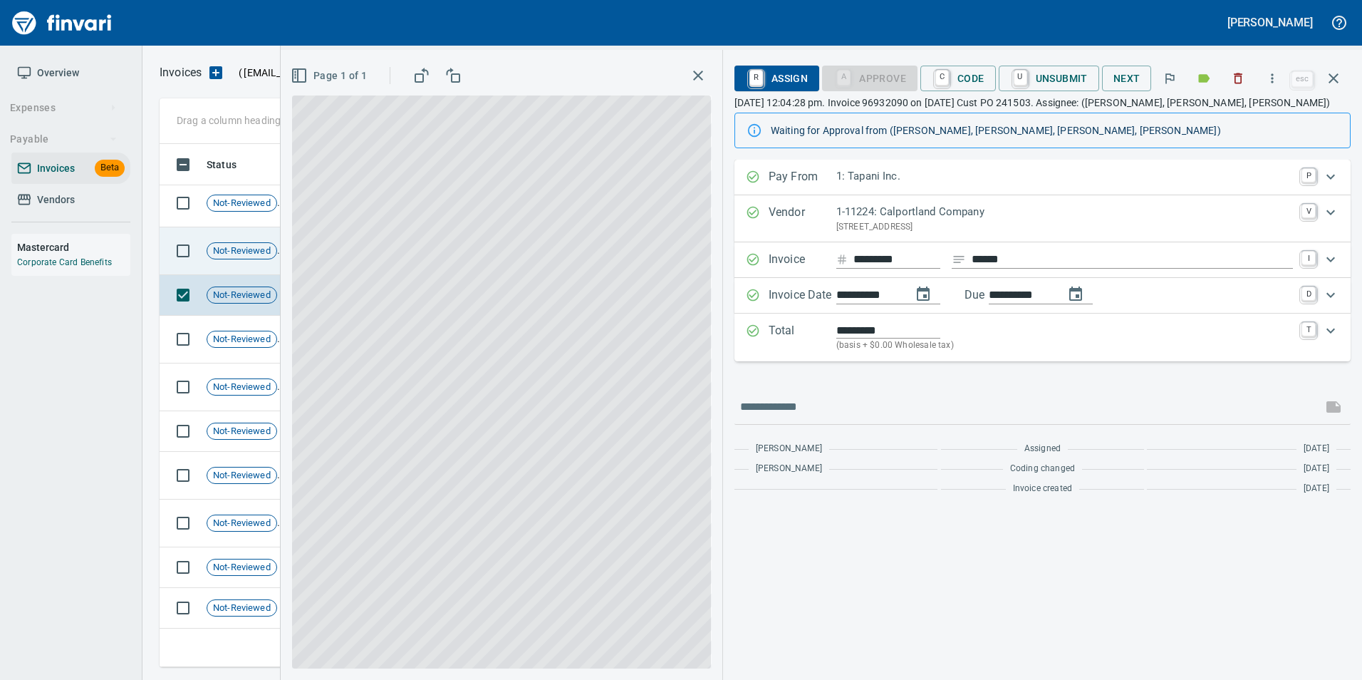
drag, startPoint x: 226, startPoint y: 272, endPoint x: 227, endPoint y: 257, distance: 15.0
click at [227, 257] on div "Not-Reviewed" at bounding box center [242, 250] width 71 height 17
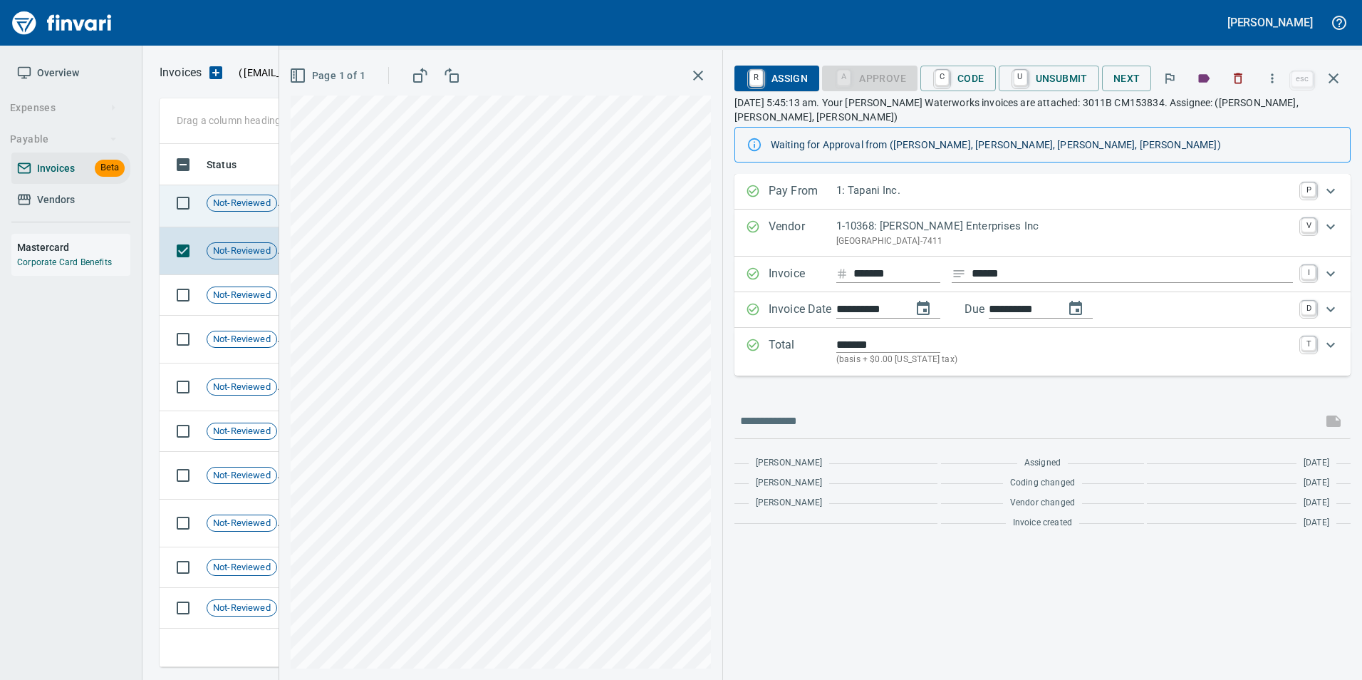
click at [231, 191] on td "Not-Reviewed" at bounding box center [247, 203] width 93 height 48
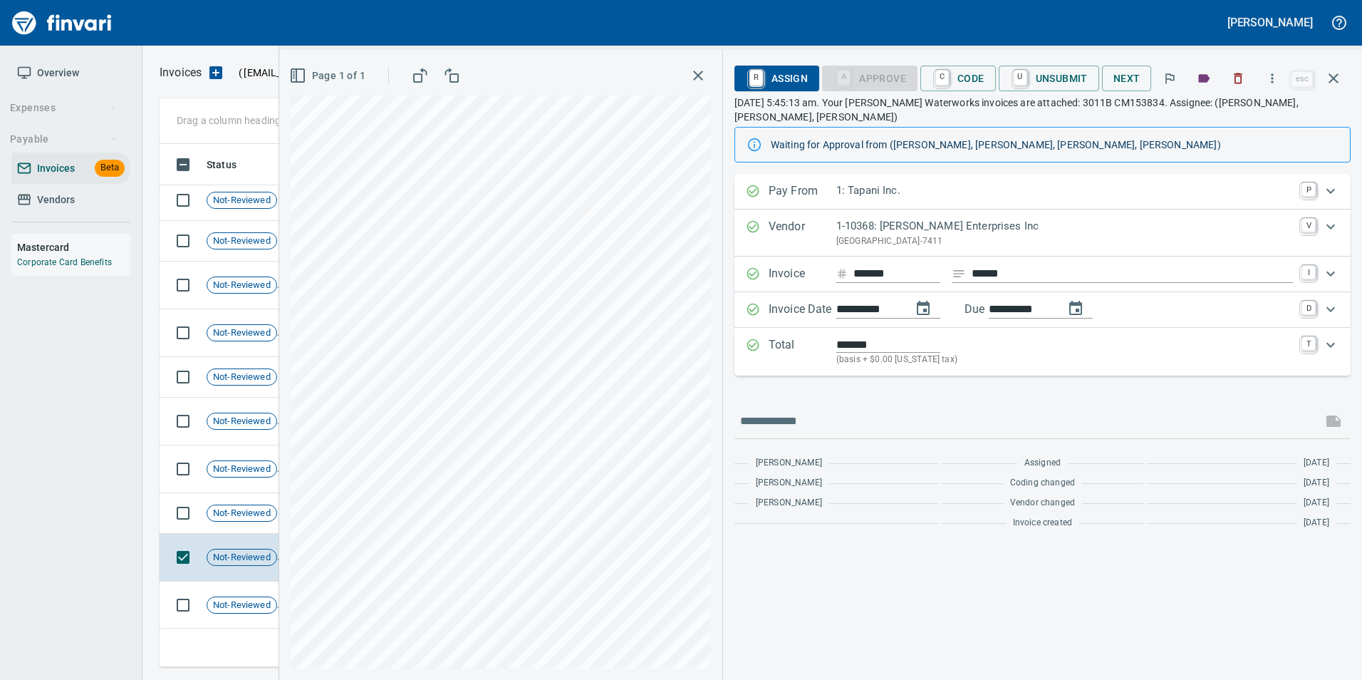
scroll to position [791, 0]
click at [261, 532] on td "Not-Reviewed" at bounding box center [247, 515] width 93 height 41
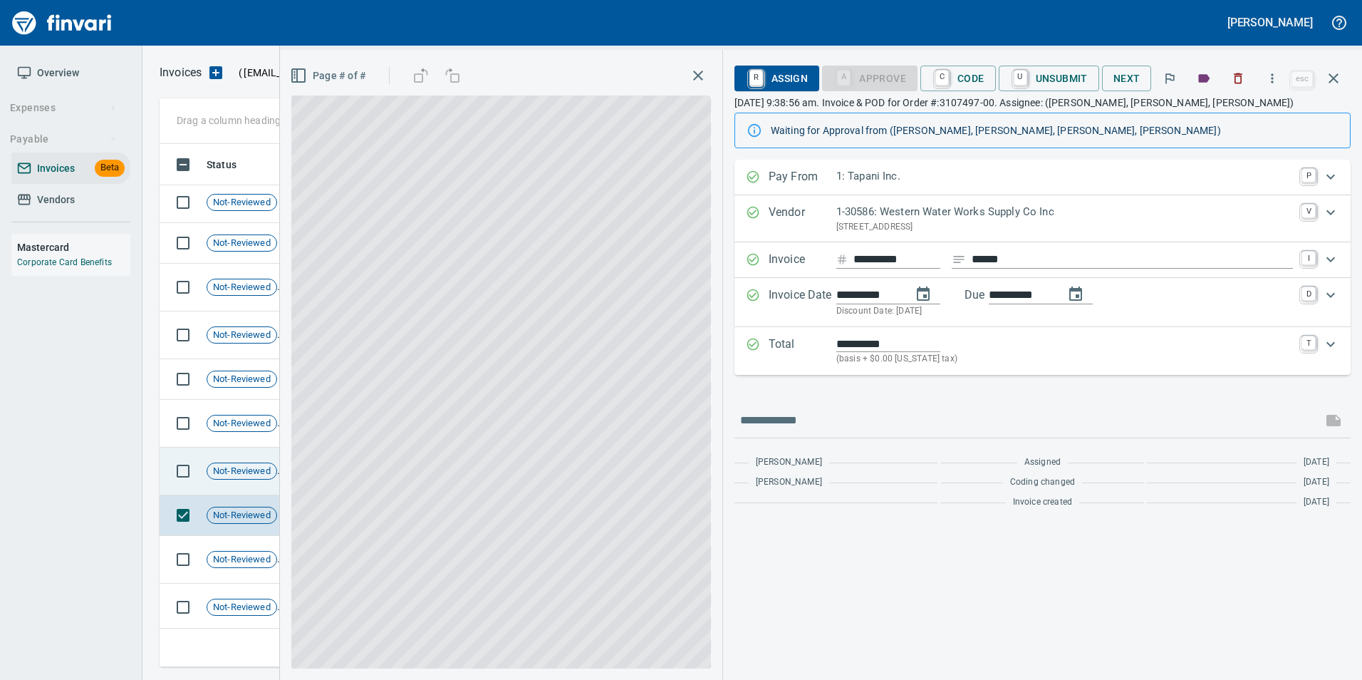
click at [248, 481] on td "Not-Reviewed" at bounding box center [247, 471] width 93 height 48
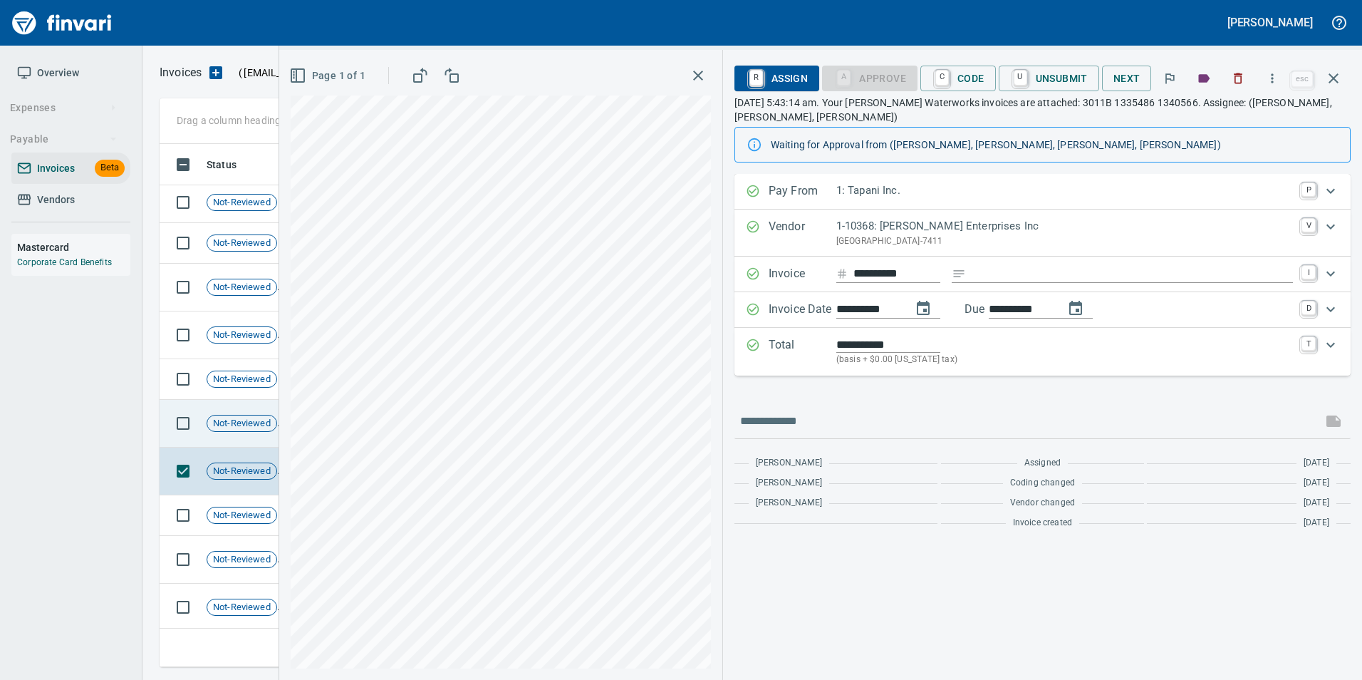
click at [236, 432] on td "Not-Reviewed" at bounding box center [247, 424] width 93 height 48
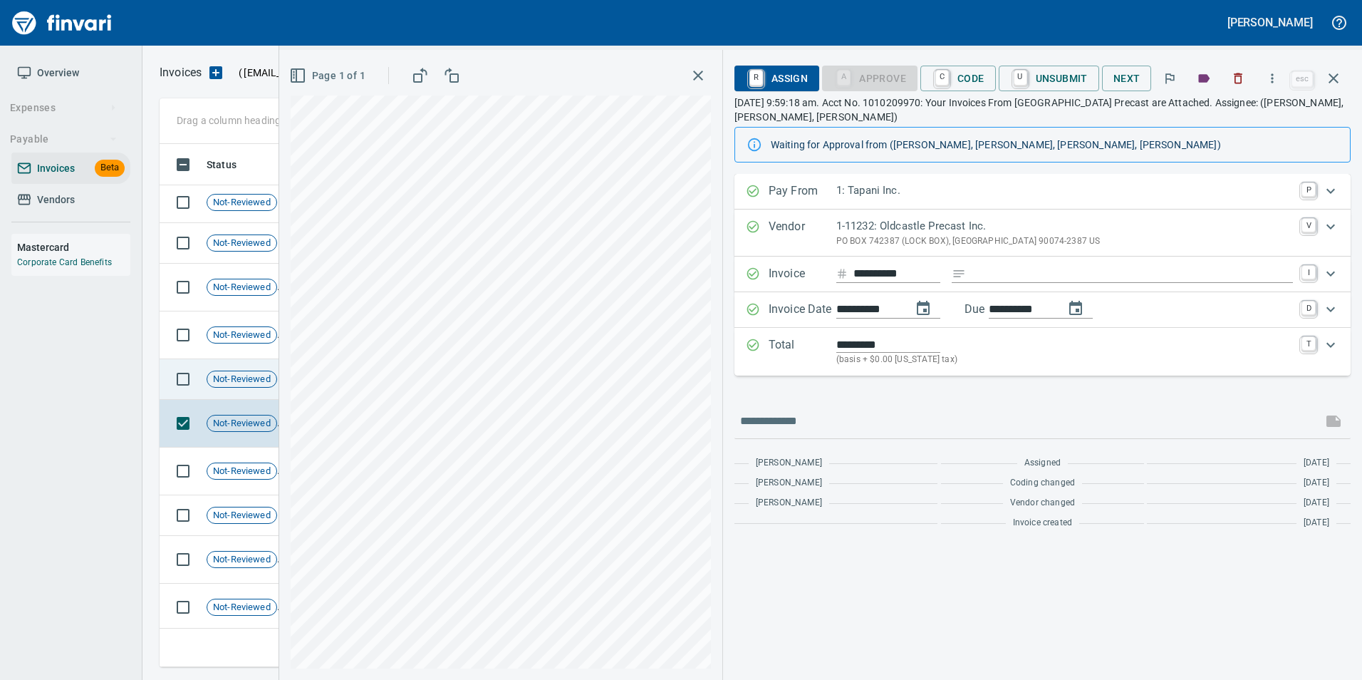
click at [222, 379] on span "Not-Reviewed" at bounding box center [241, 380] width 69 height 14
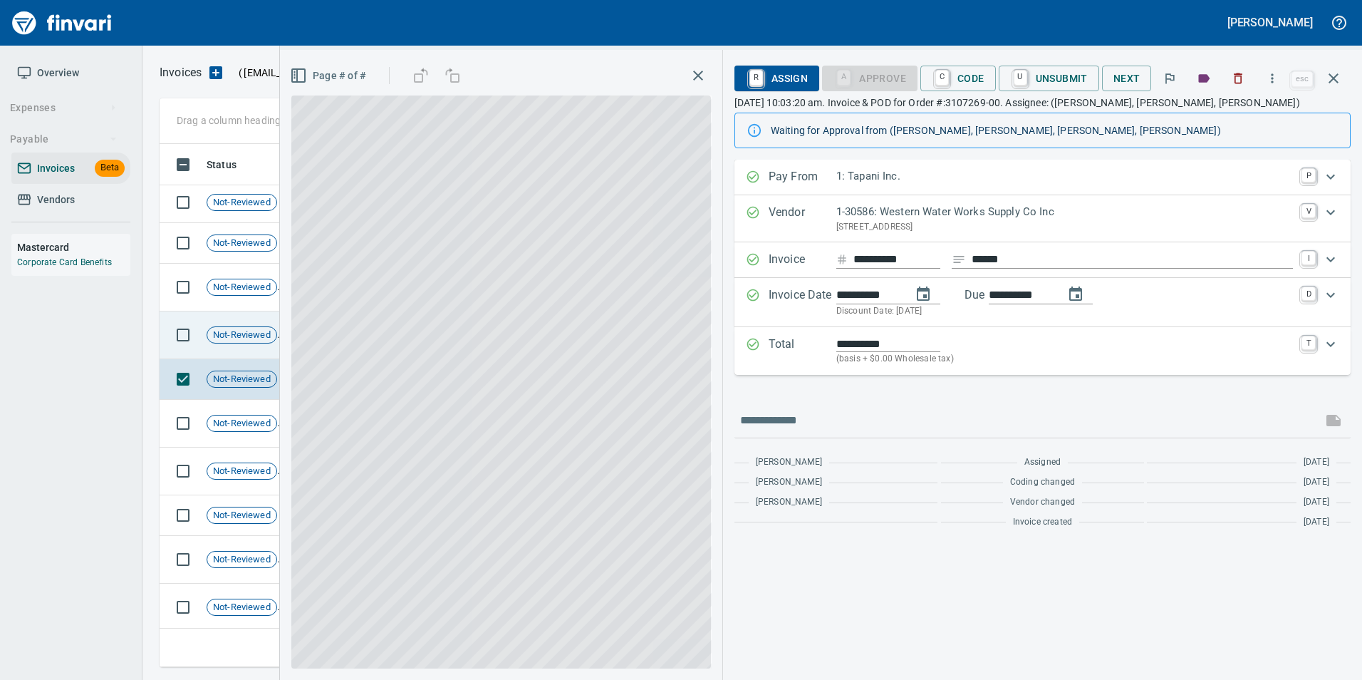
click at [227, 345] on td "Not-Reviewed" at bounding box center [247, 335] width 93 height 48
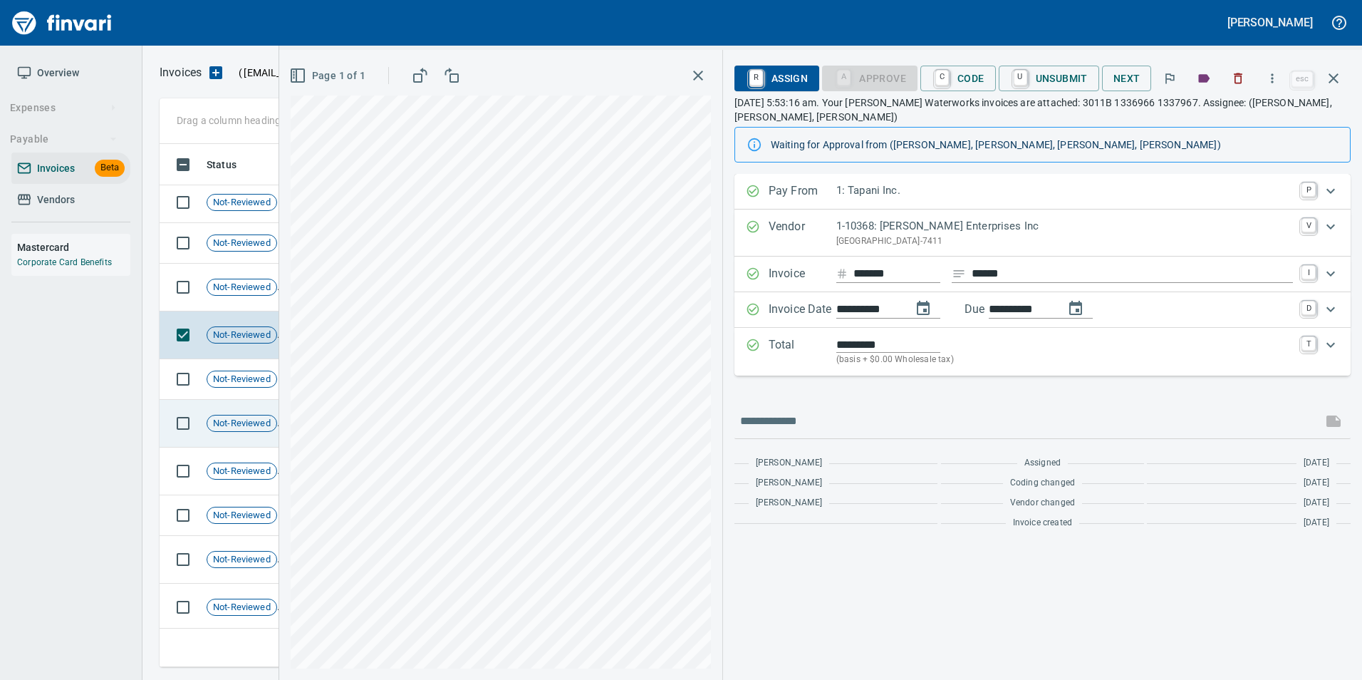
click at [239, 432] on td "Not-Reviewed" at bounding box center [247, 424] width 93 height 48
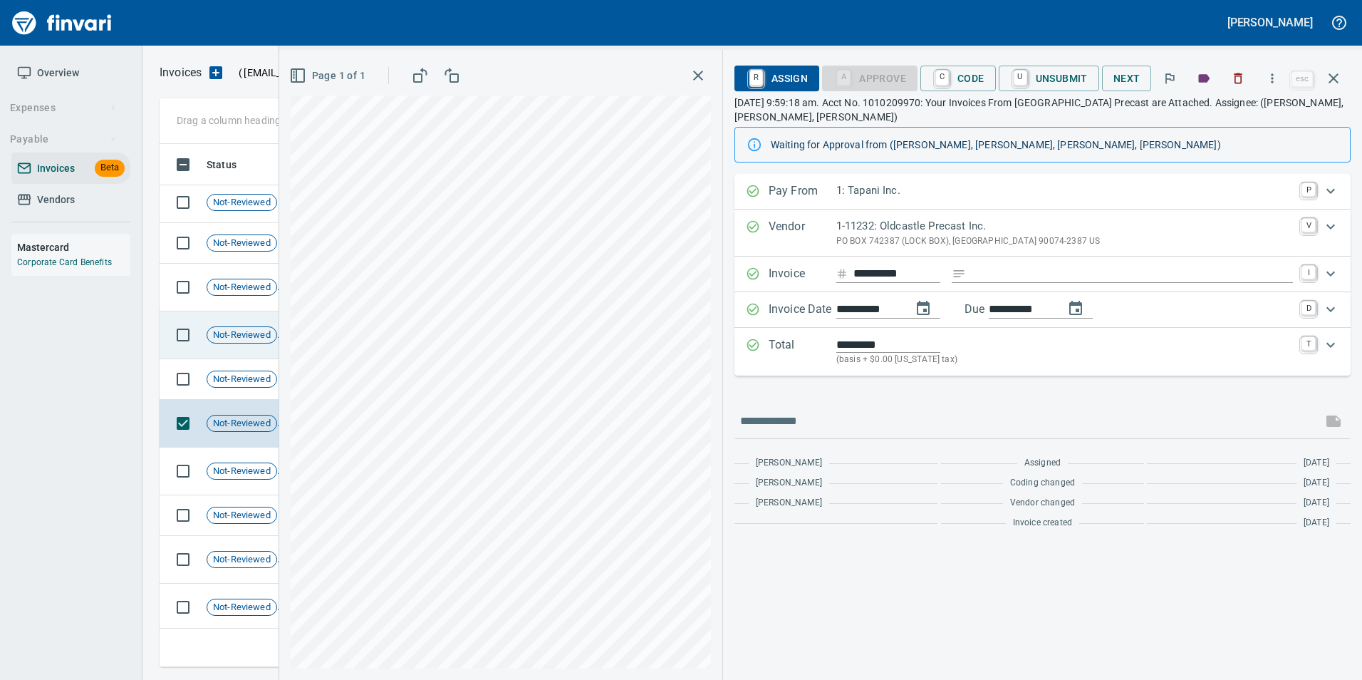
click at [251, 355] on td "Not-Reviewed" at bounding box center [247, 335] width 93 height 48
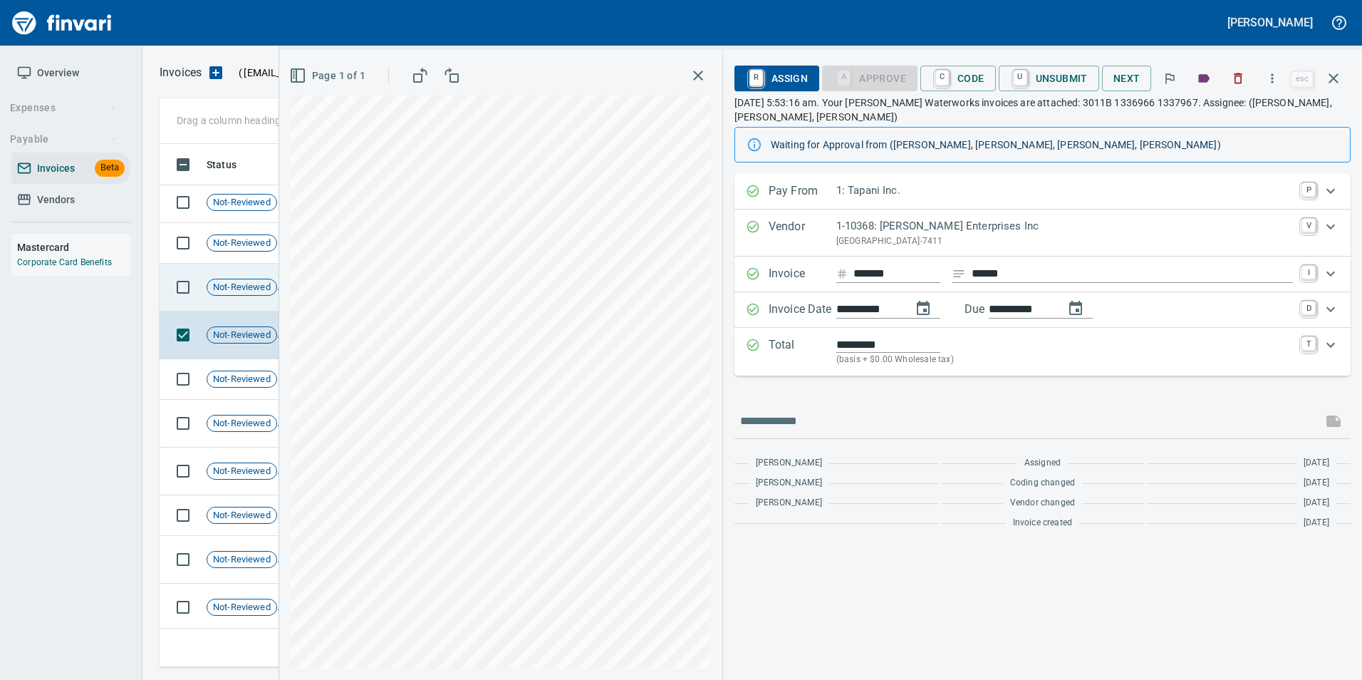
click at [248, 298] on td "Not-Reviewed" at bounding box center [247, 288] width 93 height 48
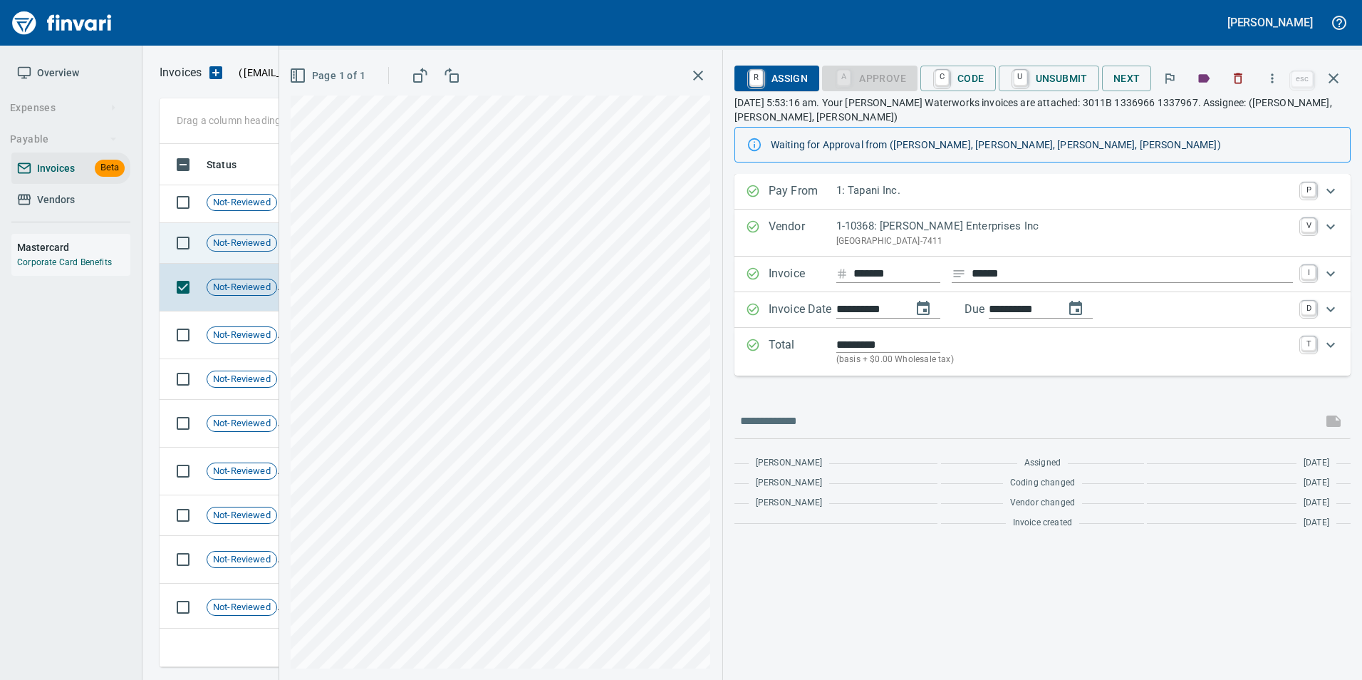
click at [249, 249] on div "Not-Reviewed" at bounding box center [242, 242] width 71 height 17
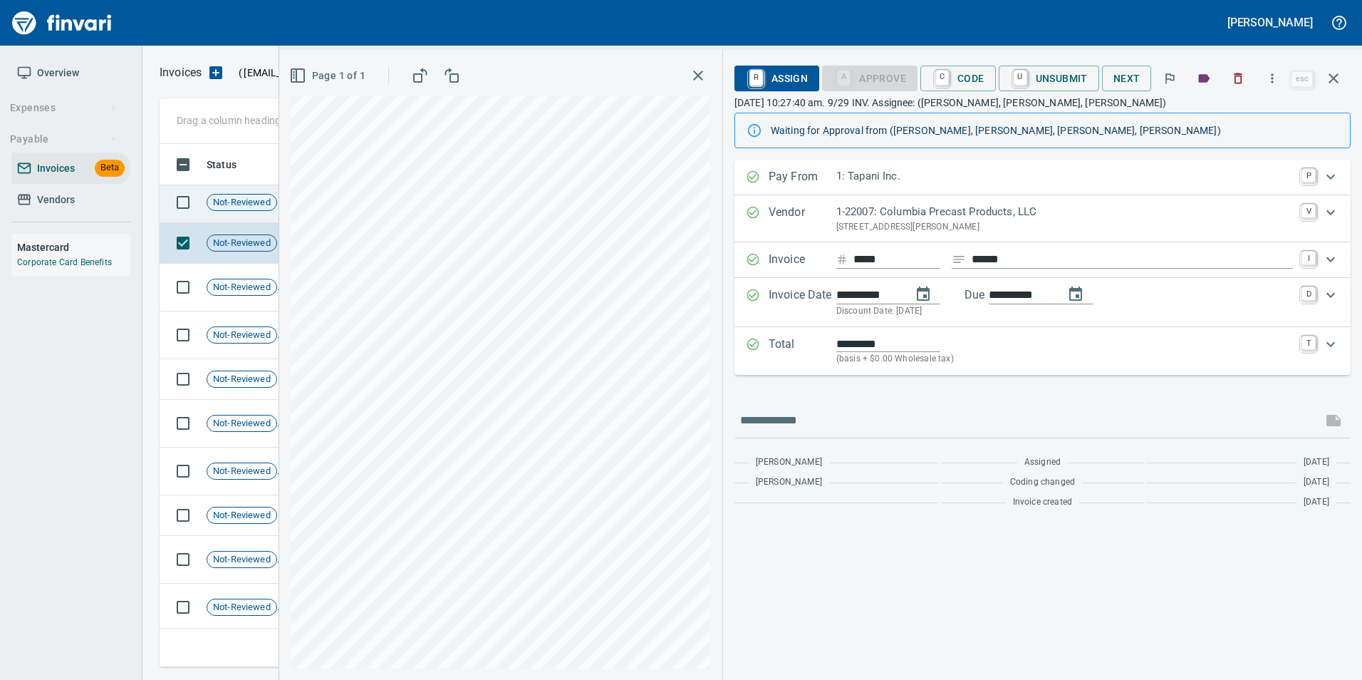
click at [254, 214] on td "Not-Reviewed" at bounding box center [247, 202] width 93 height 41
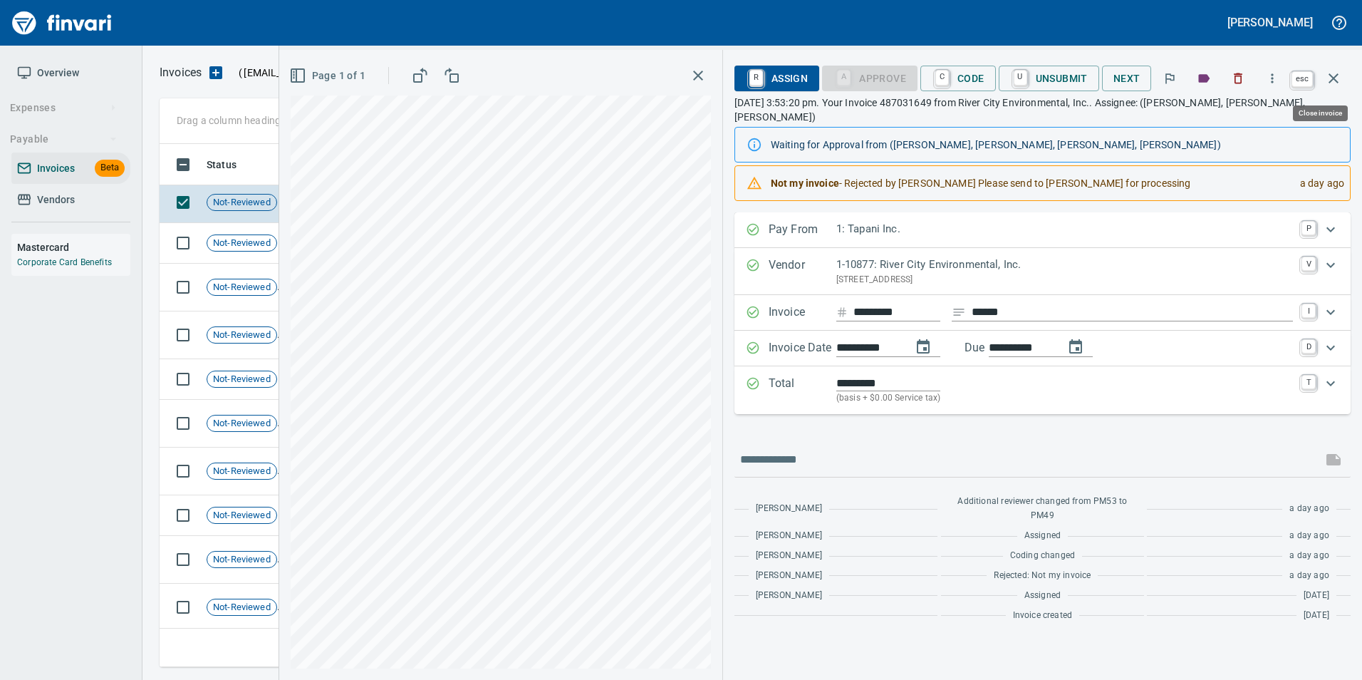
click at [1328, 80] on icon "button" at bounding box center [1333, 78] width 17 height 17
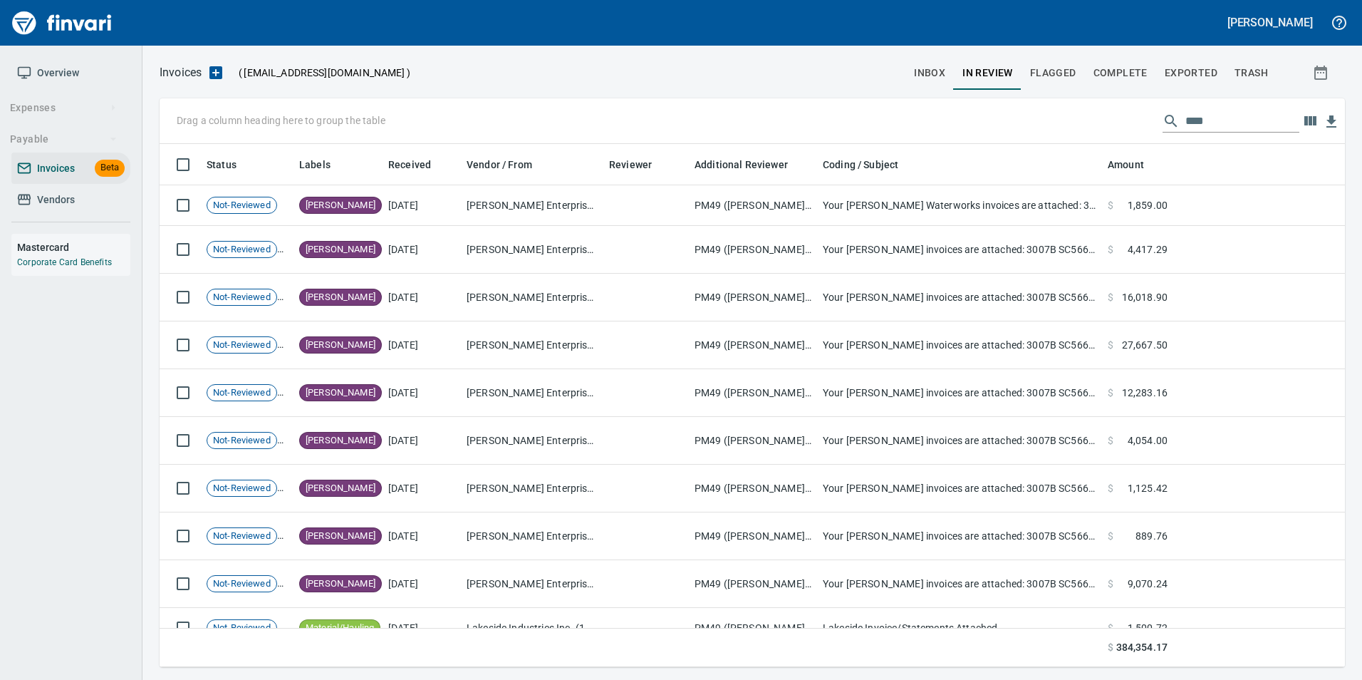
click at [1202, 122] on input "****" at bounding box center [1242, 121] width 114 height 23
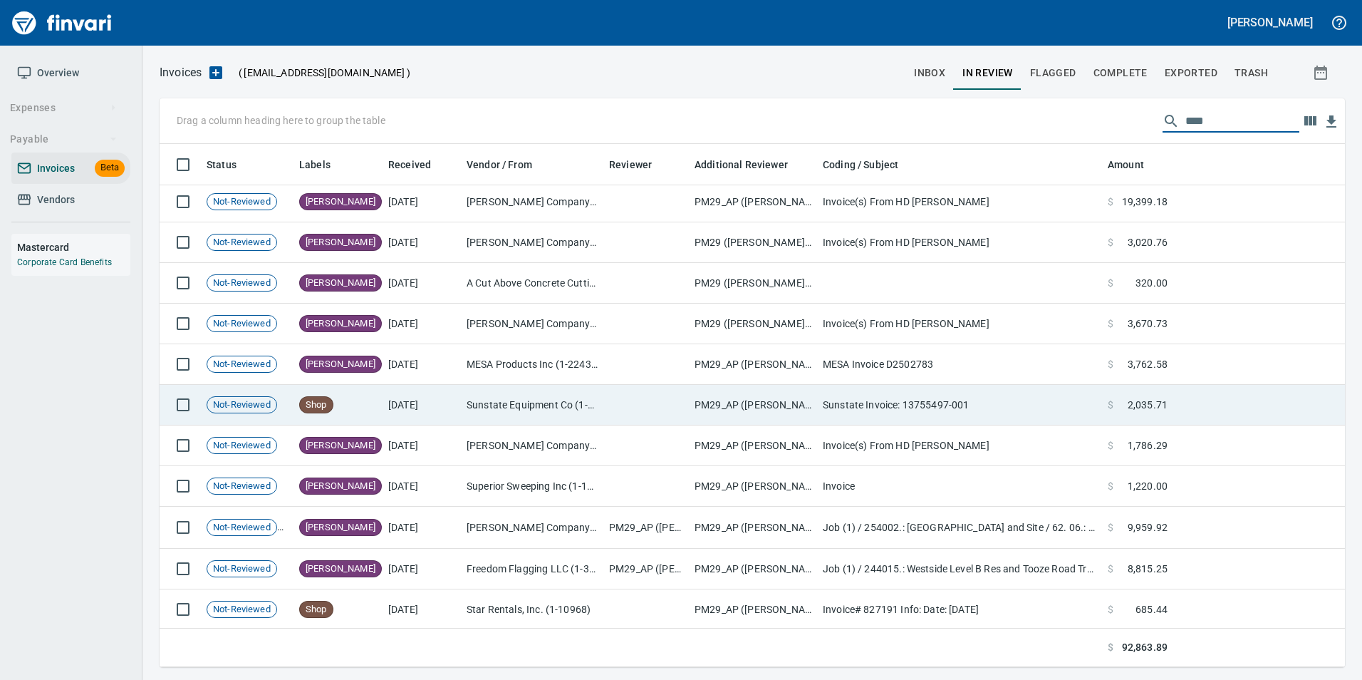
scroll to position [208, 0]
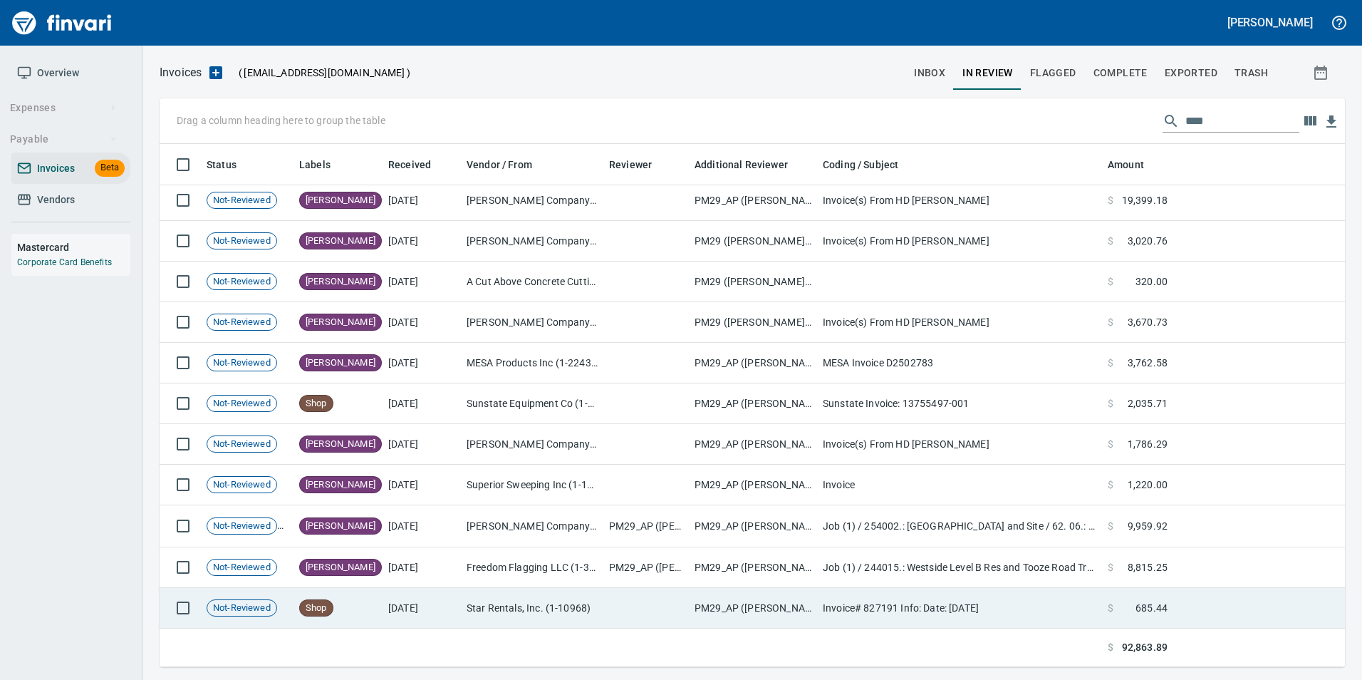
click at [546, 617] on td "Star Rentals, Inc. (1-10968)" at bounding box center [532, 608] width 142 height 41
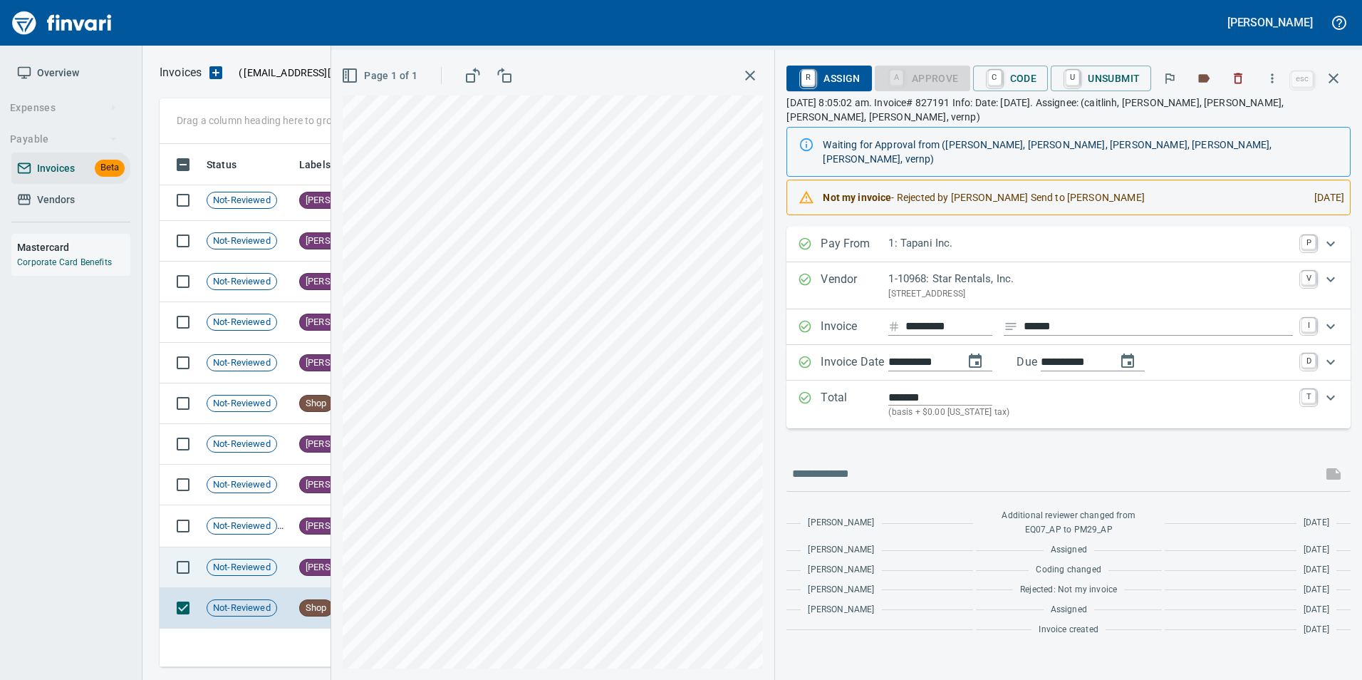
click at [301, 563] on span "[PERSON_NAME]" at bounding box center [340, 568] width 81 height 14
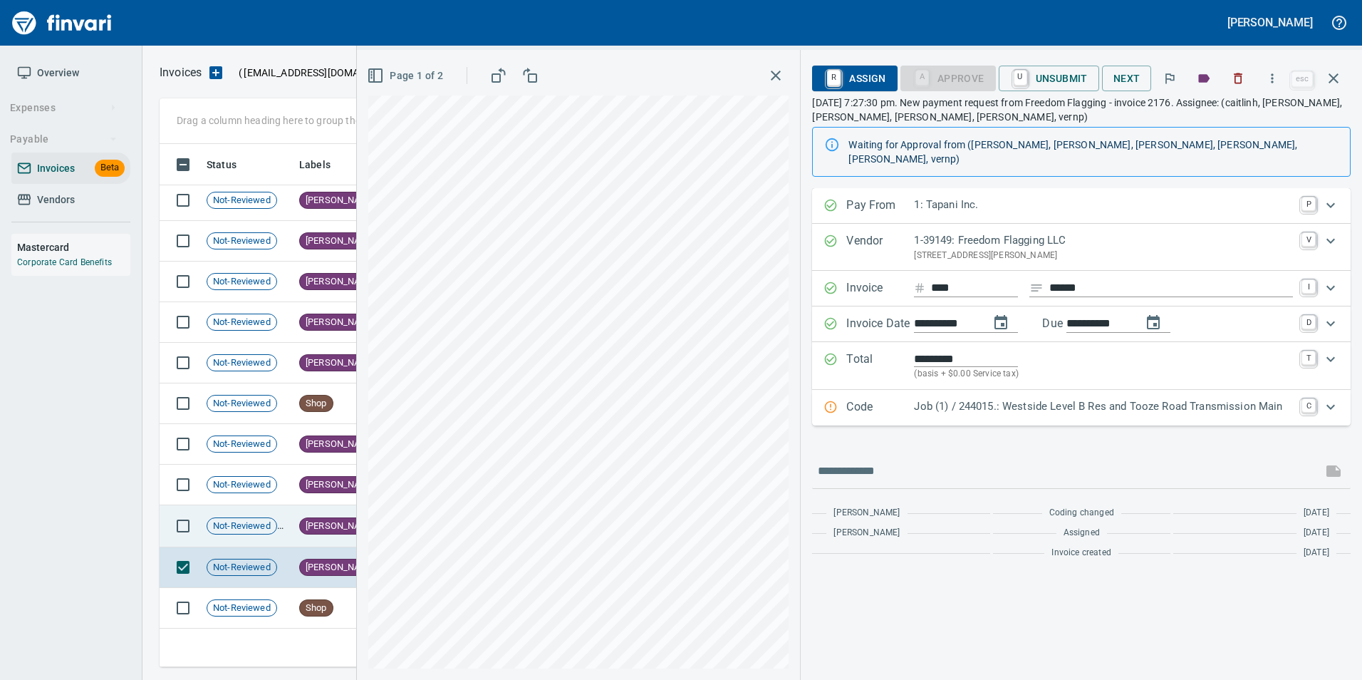
click at [277, 520] on div "Not-Reviewed" at bounding box center [242, 525] width 71 height 17
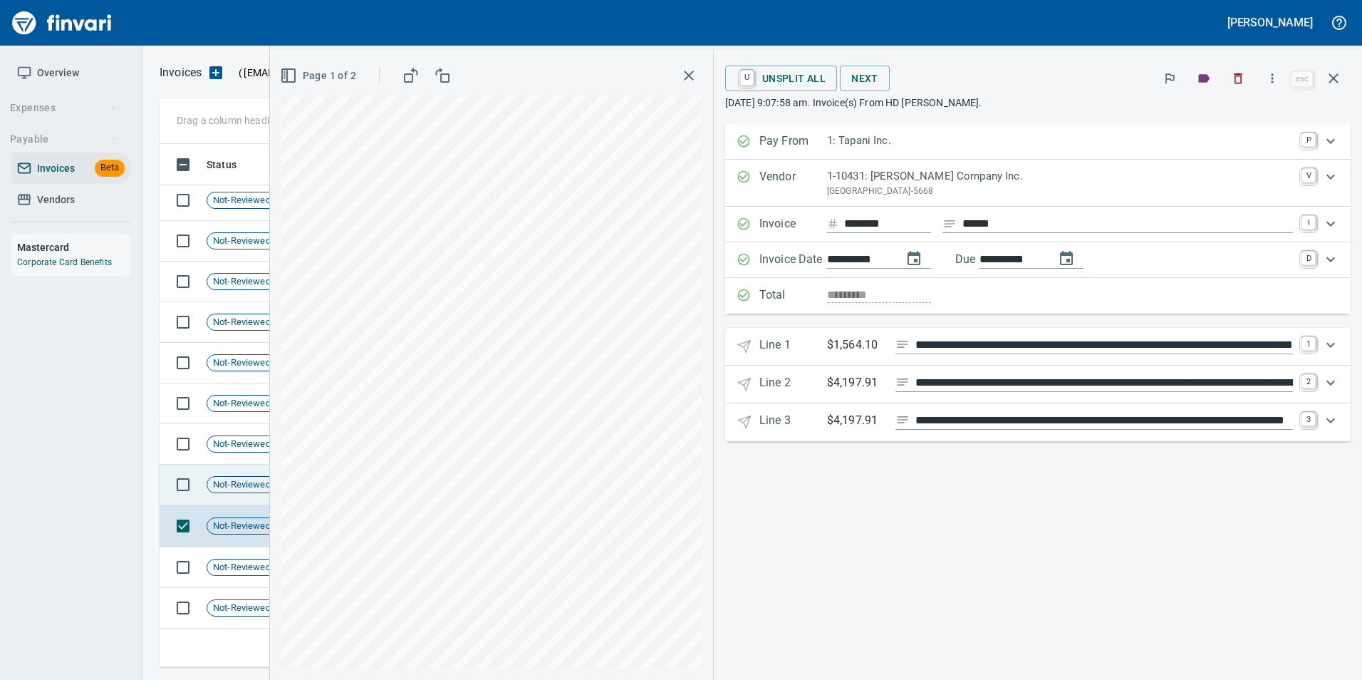
click at [244, 481] on span "Not-Reviewed" at bounding box center [241, 485] width 69 height 14
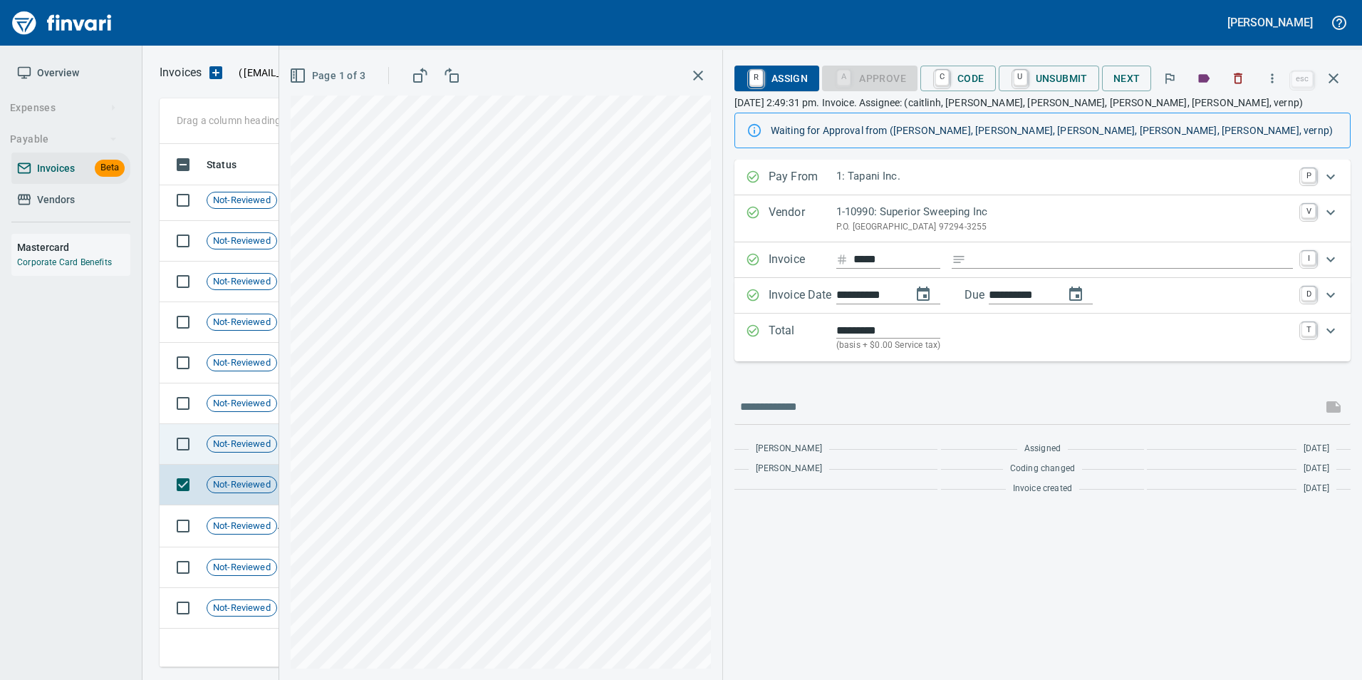
click at [239, 448] on span "Not-Reviewed" at bounding box center [241, 444] width 69 height 14
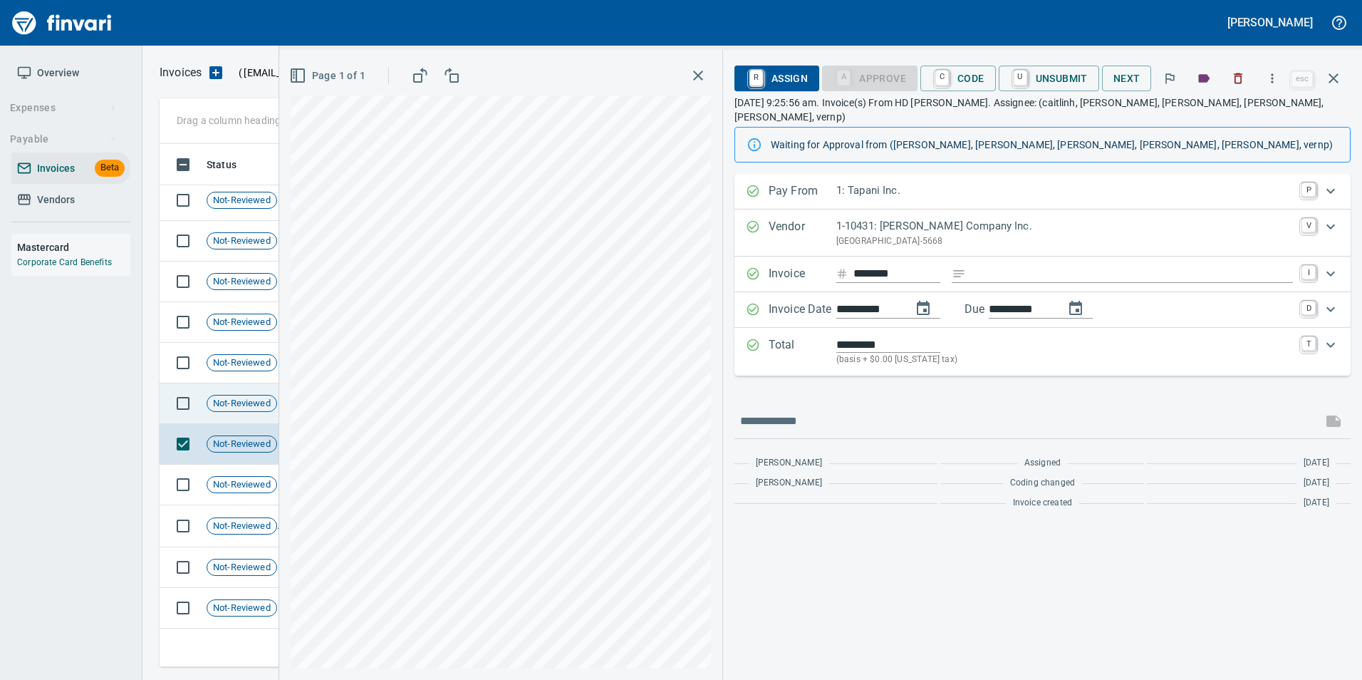
click at [225, 395] on div "Not-Reviewed" at bounding box center [242, 403] width 71 height 17
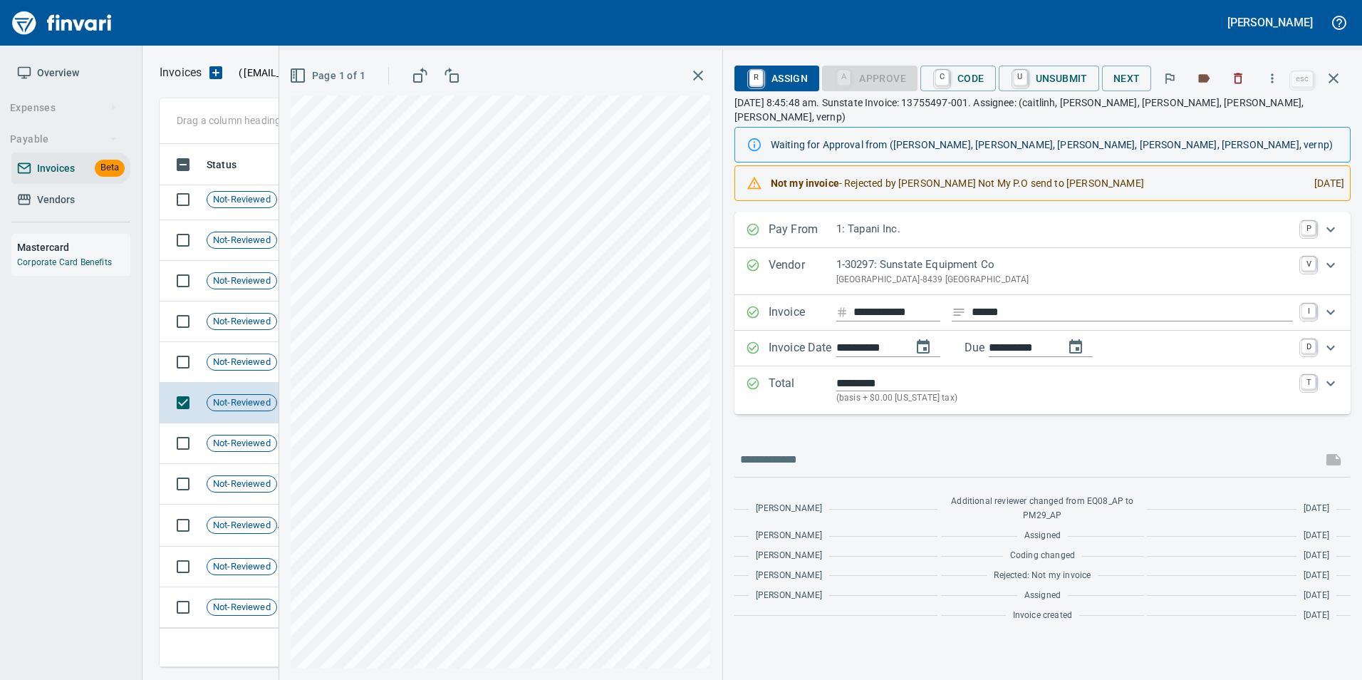
scroll to position [205, 0]
click at [215, 371] on td "Not-Reviewed" at bounding box center [247, 363] width 93 height 41
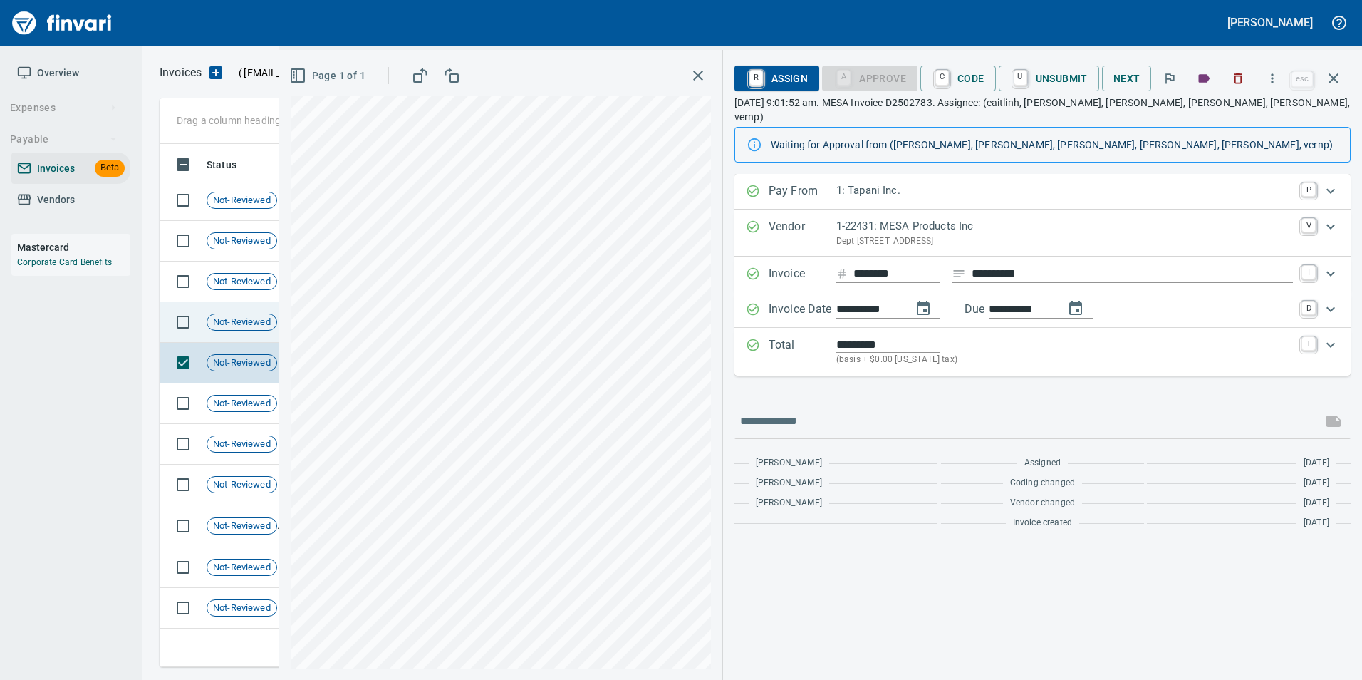
click at [236, 328] on div "Not-Reviewed" at bounding box center [242, 321] width 71 height 17
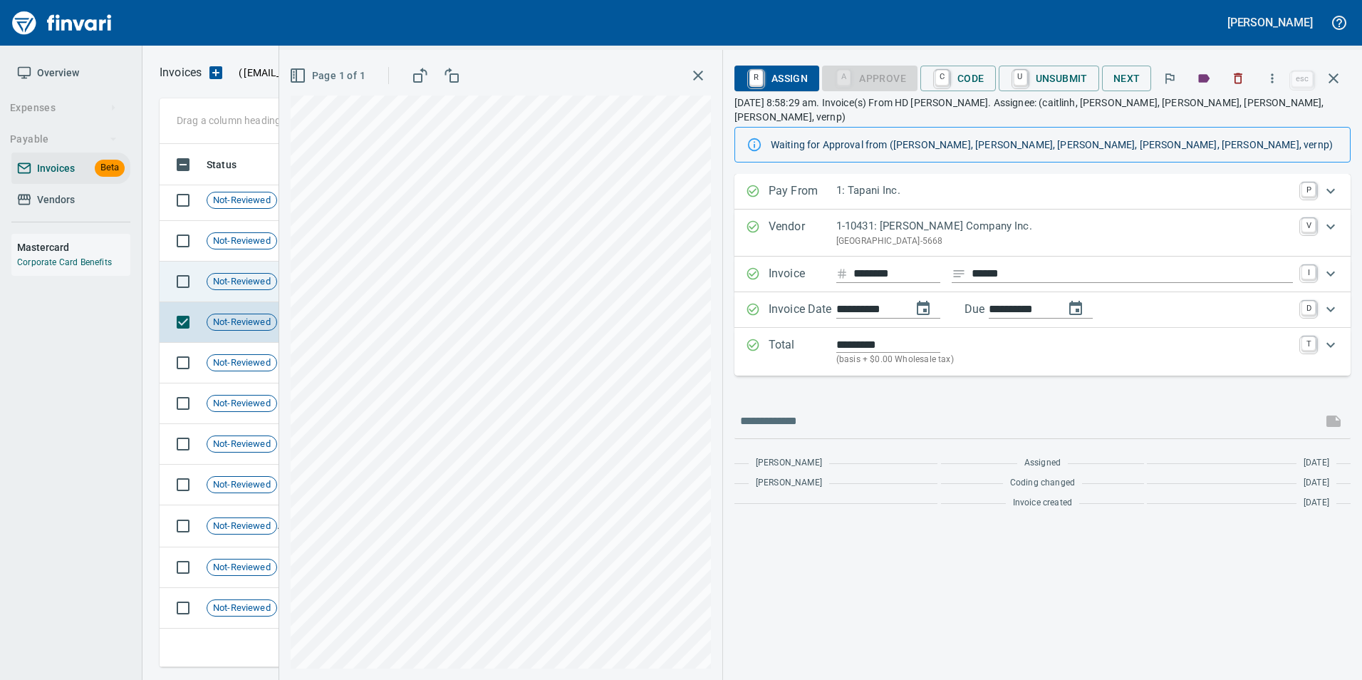
click at [227, 279] on span "Not-Reviewed" at bounding box center [241, 282] width 69 height 14
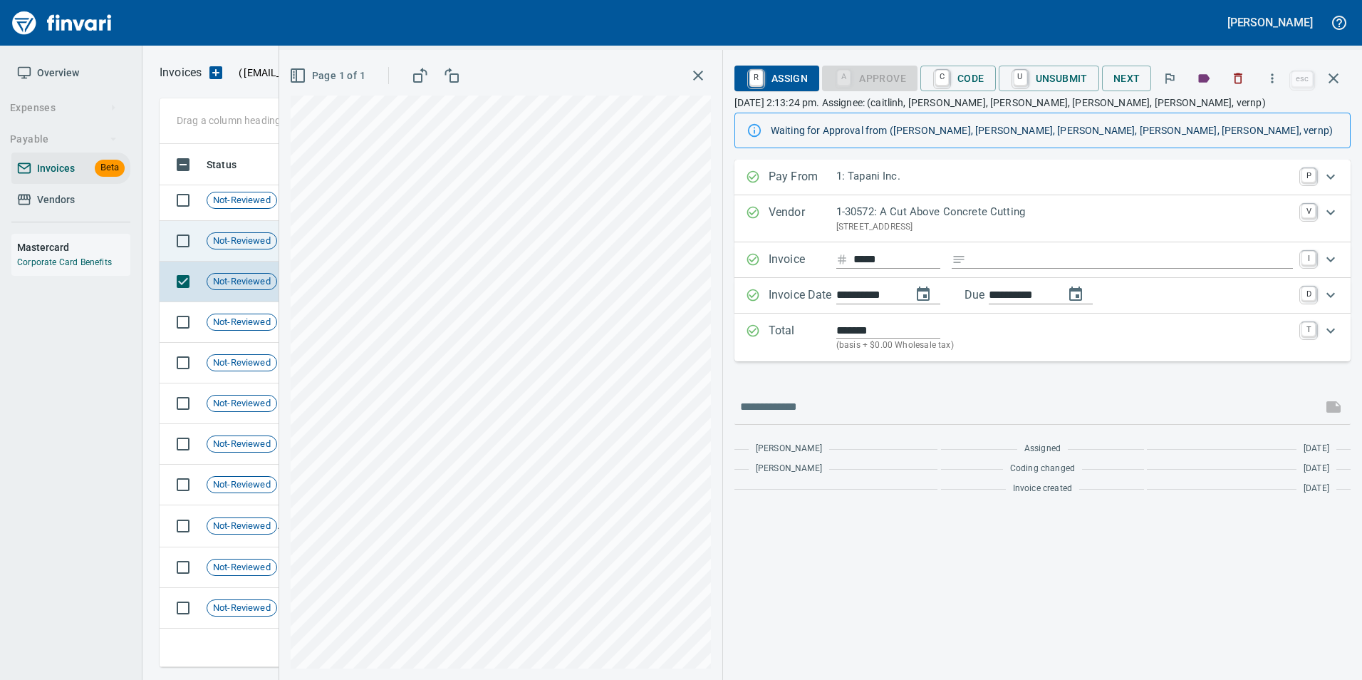
click at [224, 238] on span "Not-Reviewed" at bounding box center [241, 241] width 69 height 14
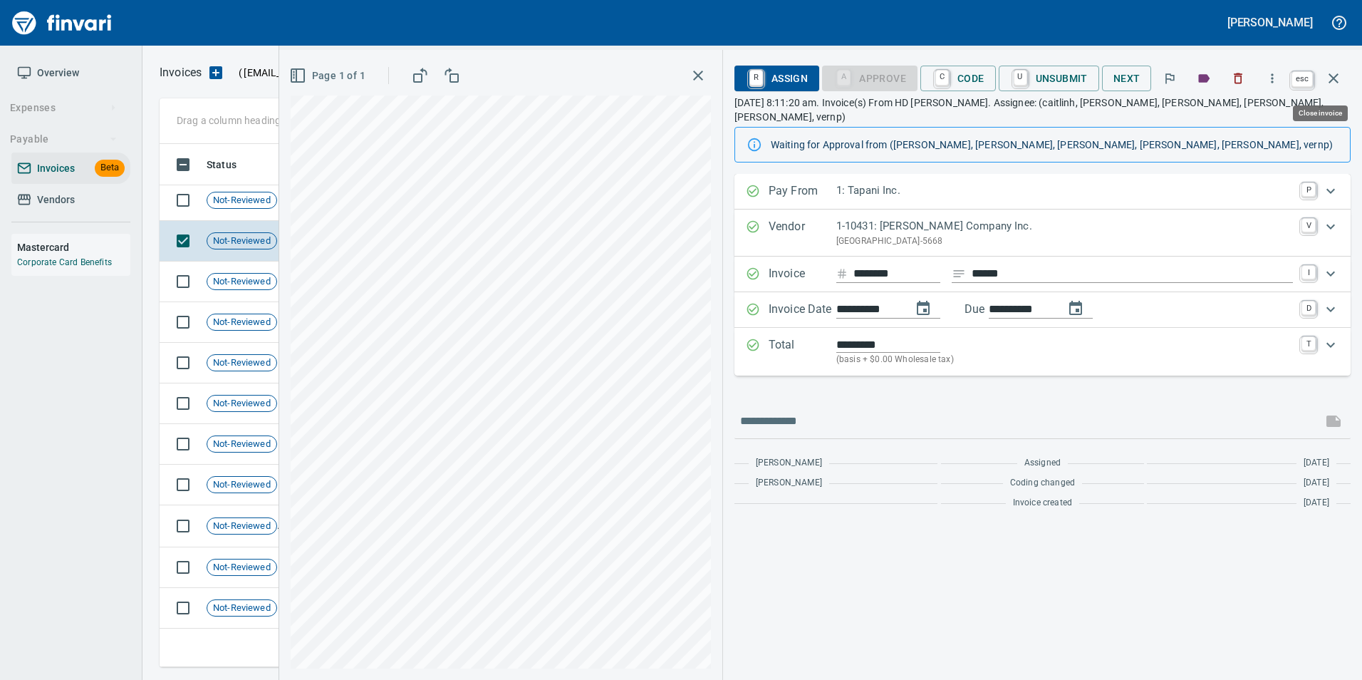
click at [1341, 76] on icon "button" at bounding box center [1333, 78] width 17 height 17
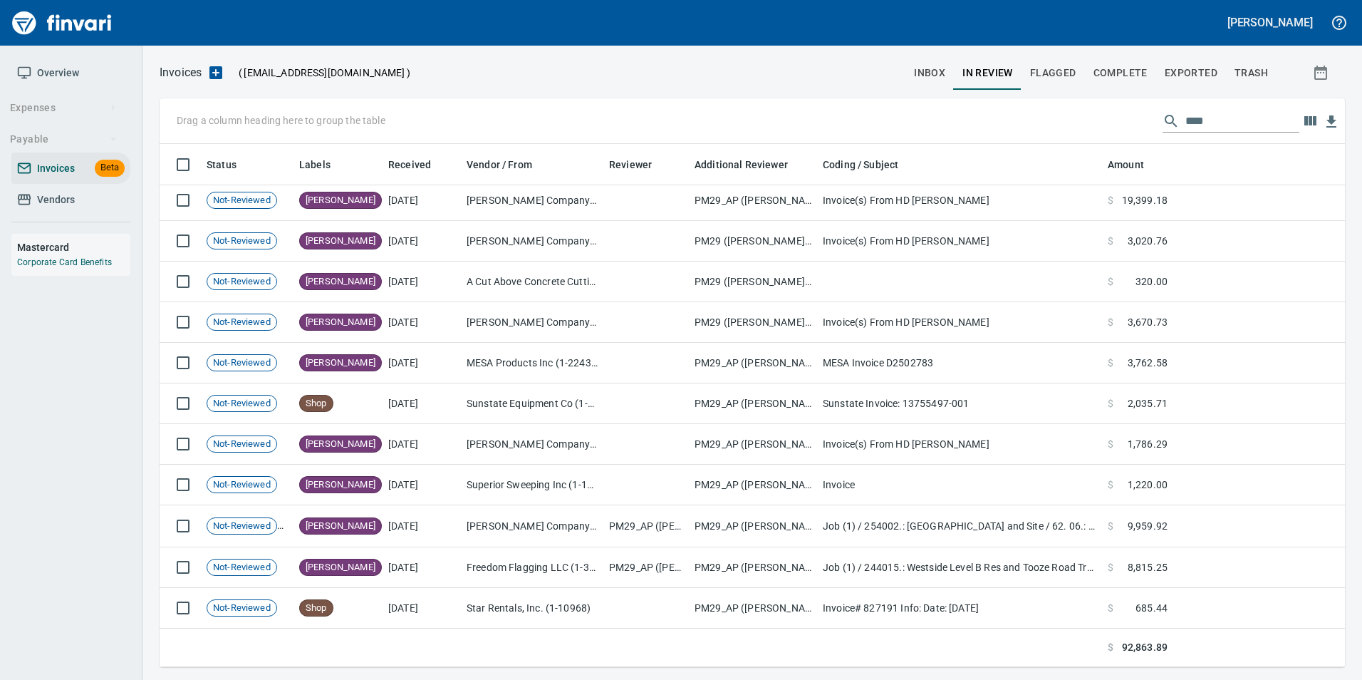
scroll to position [512, 1164]
click at [1228, 118] on input "****" at bounding box center [1242, 121] width 114 height 23
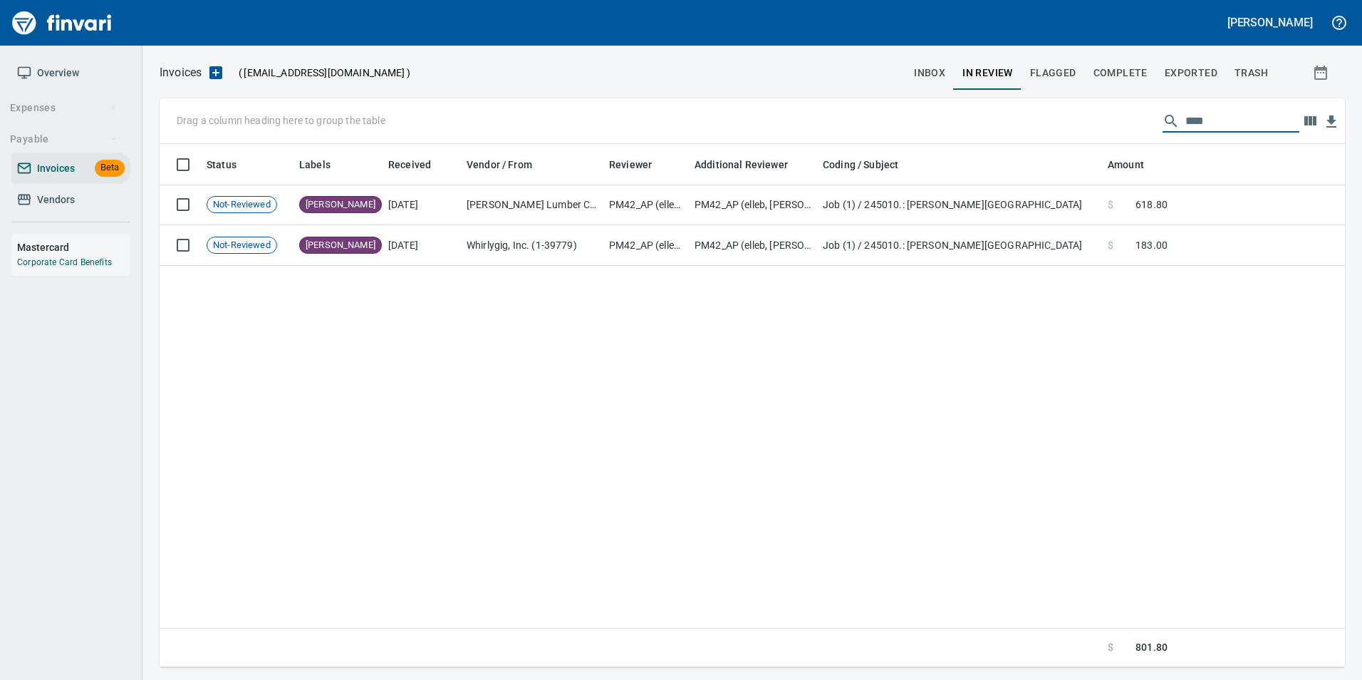
scroll to position [0, 0]
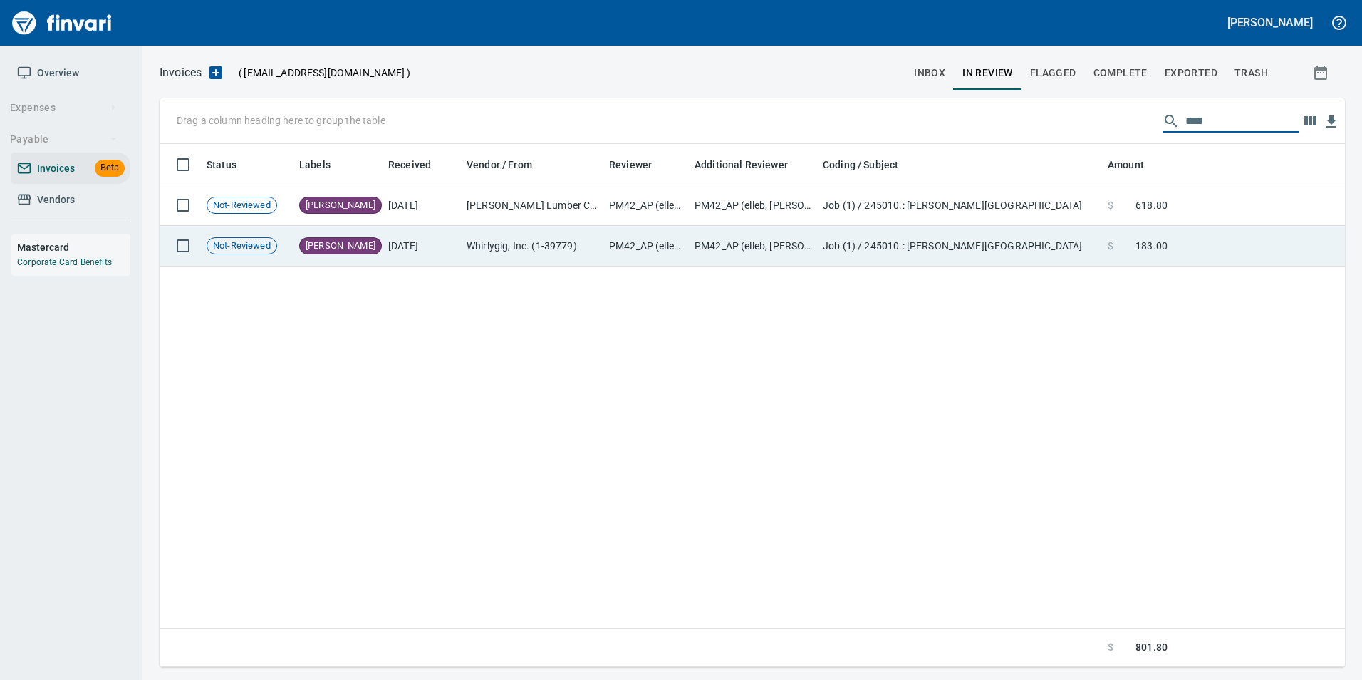
type input "****"
click at [759, 249] on td "PM42_AP (elleb, stevei)" at bounding box center [753, 246] width 128 height 41
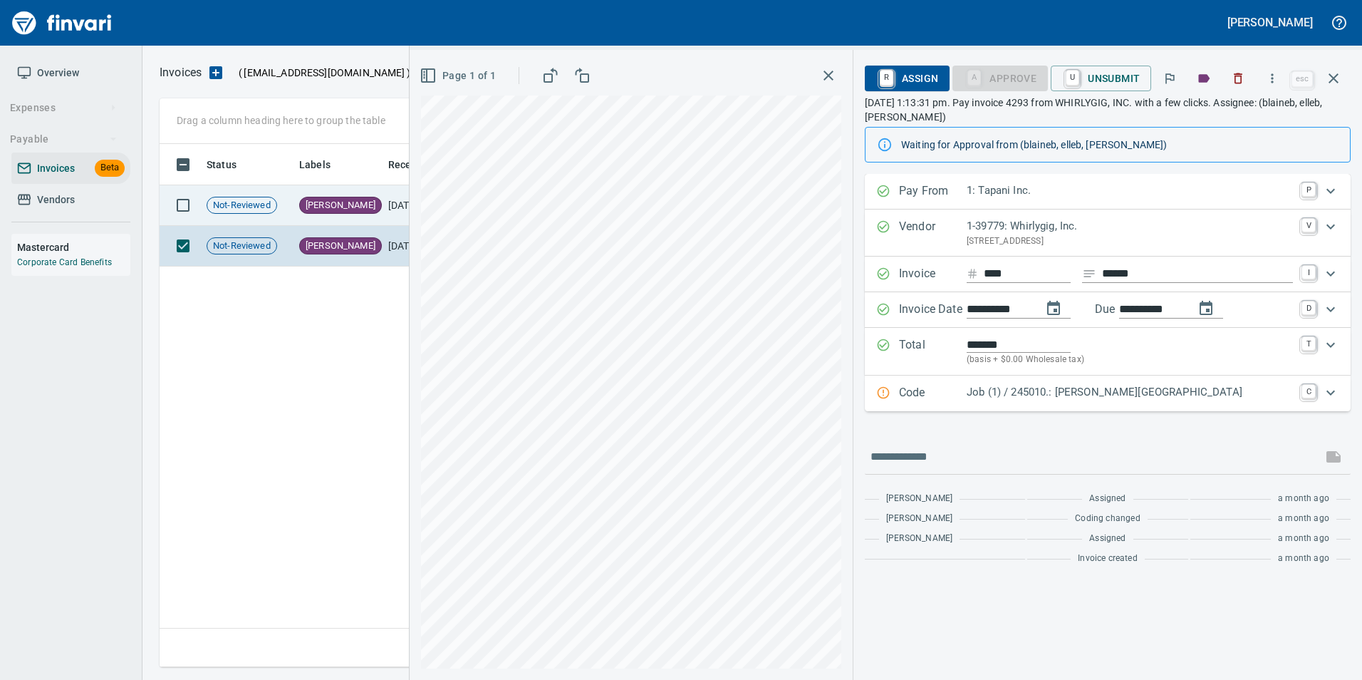
click at [328, 200] on span "[PERSON_NAME]" at bounding box center [340, 206] width 81 height 14
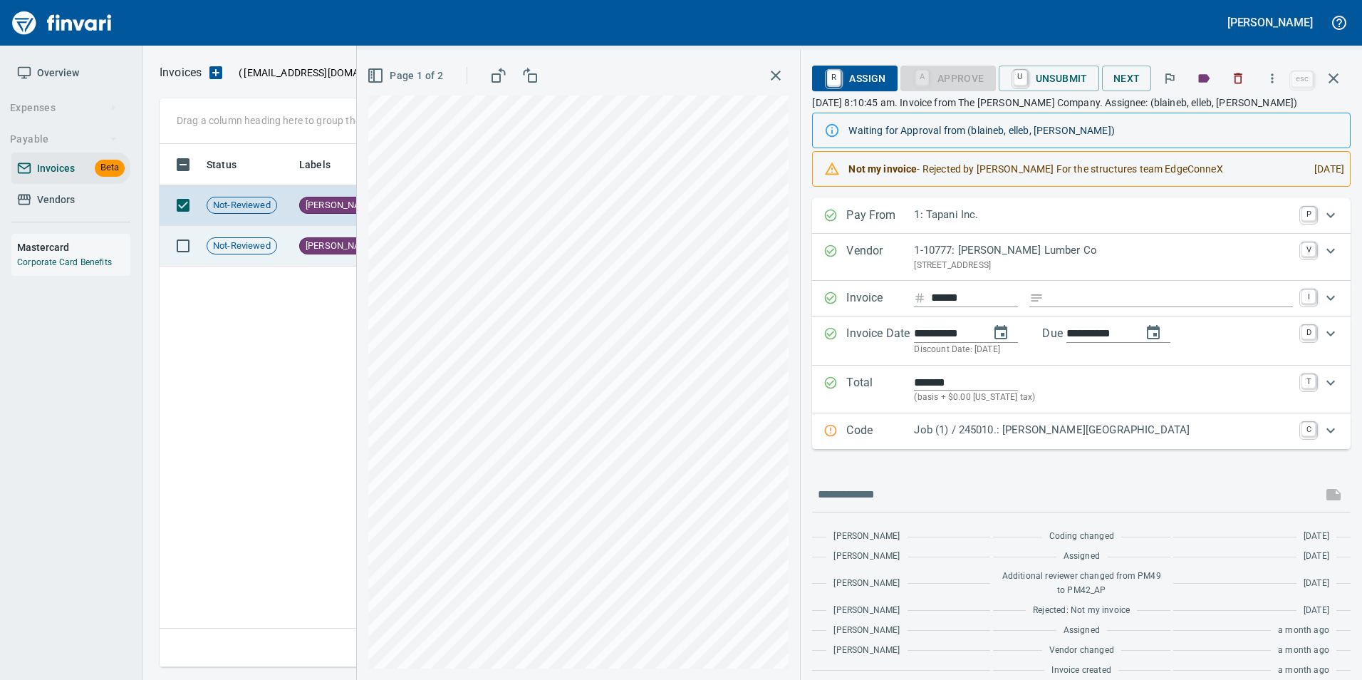
click at [309, 248] on span "[PERSON_NAME]" at bounding box center [340, 246] width 81 height 14
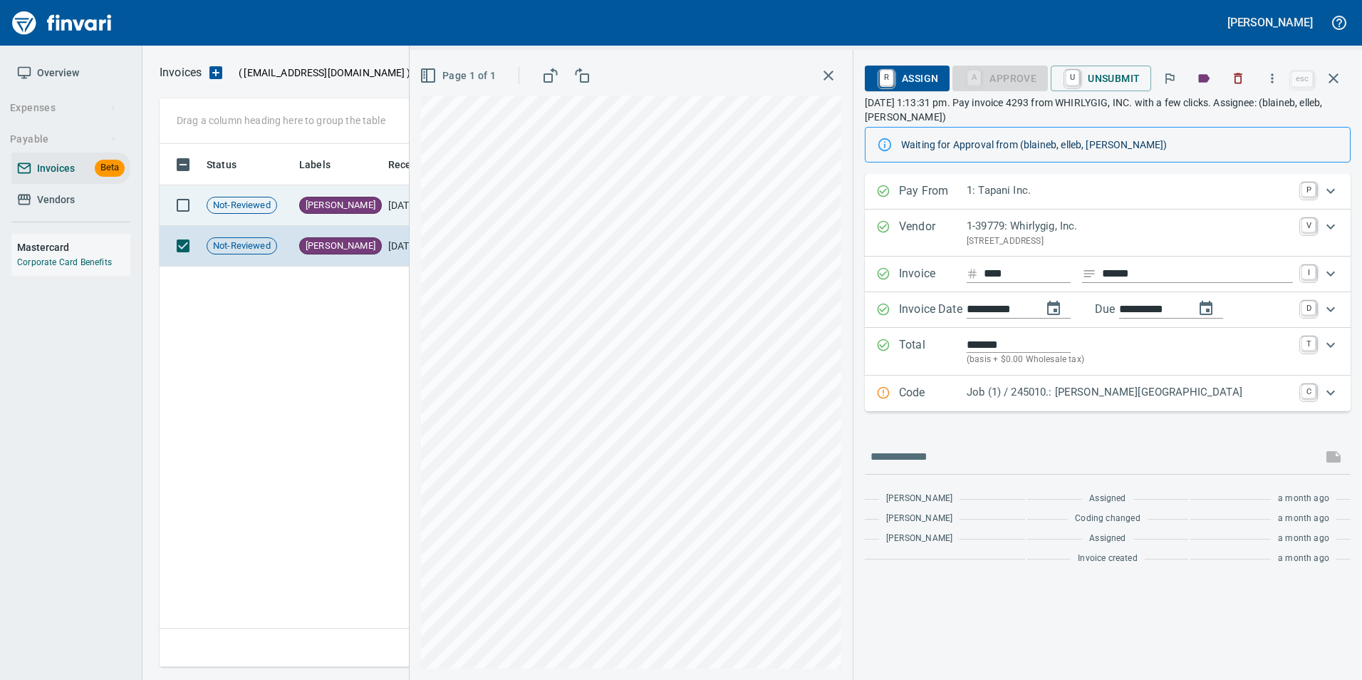
click at [288, 204] on td "Not-Reviewed" at bounding box center [247, 205] width 93 height 41
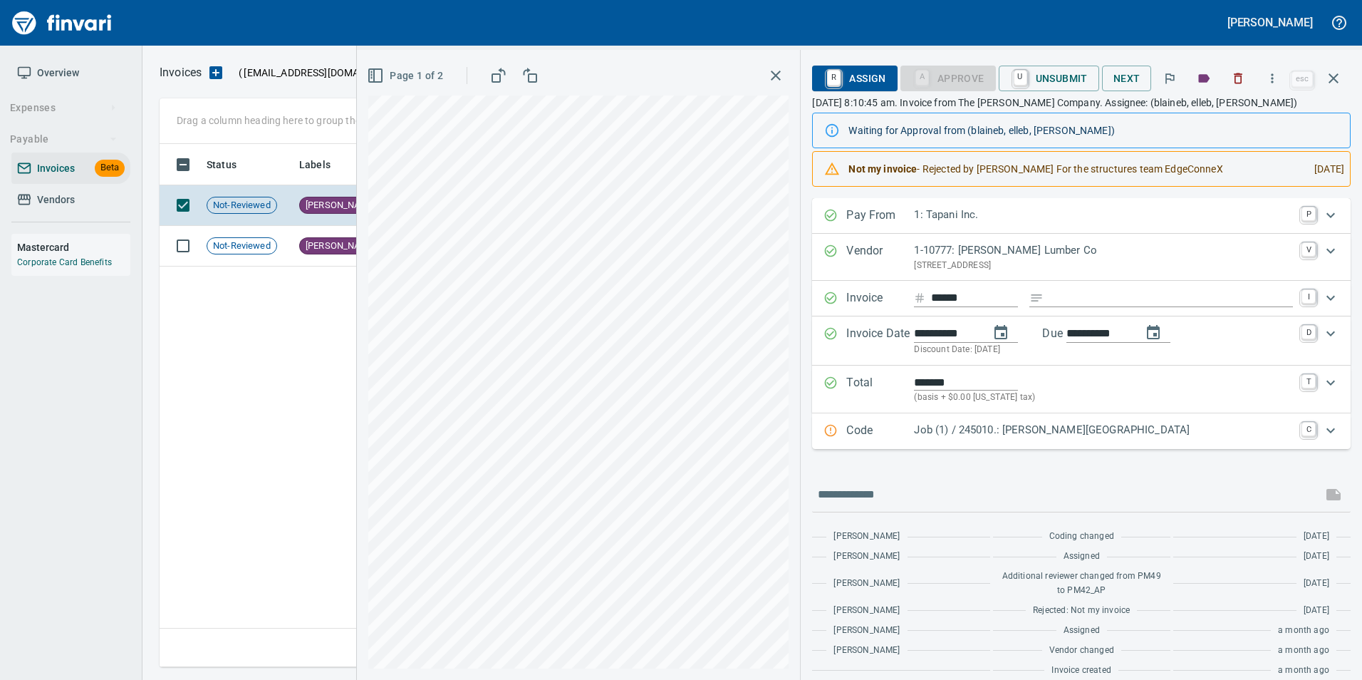
scroll to position [512, 1174]
click at [348, 266] on td "[PERSON_NAME]" at bounding box center [337, 246] width 89 height 41
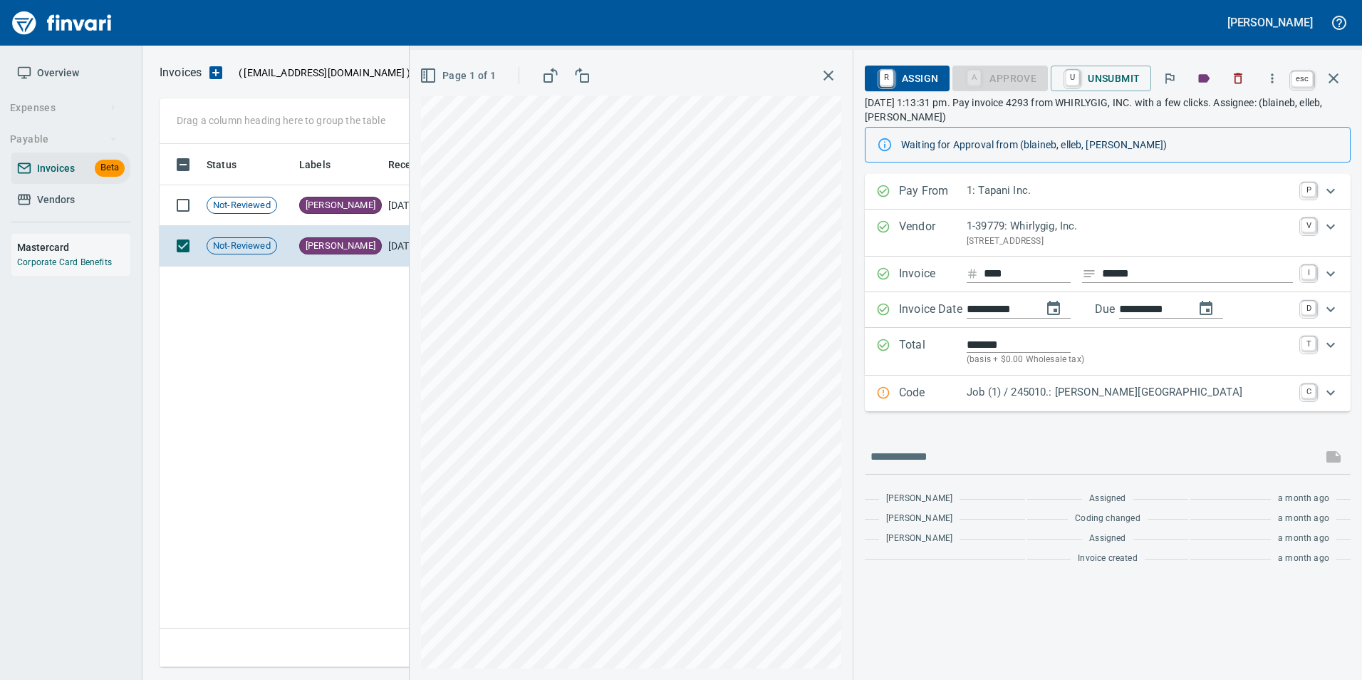
click at [1331, 85] on icon "button" at bounding box center [1333, 78] width 17 height 17
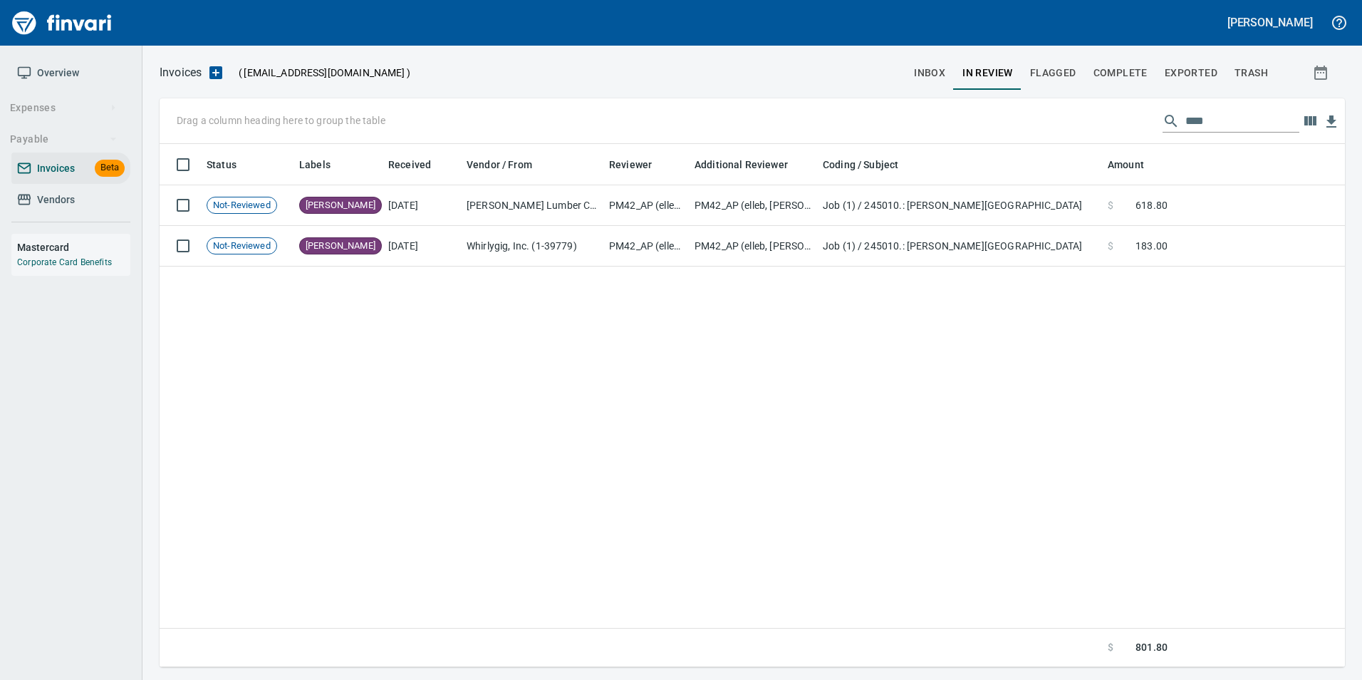
click at [1125, 80] on span "Complete" at bounding box center [1120, 73] width 54 height 18
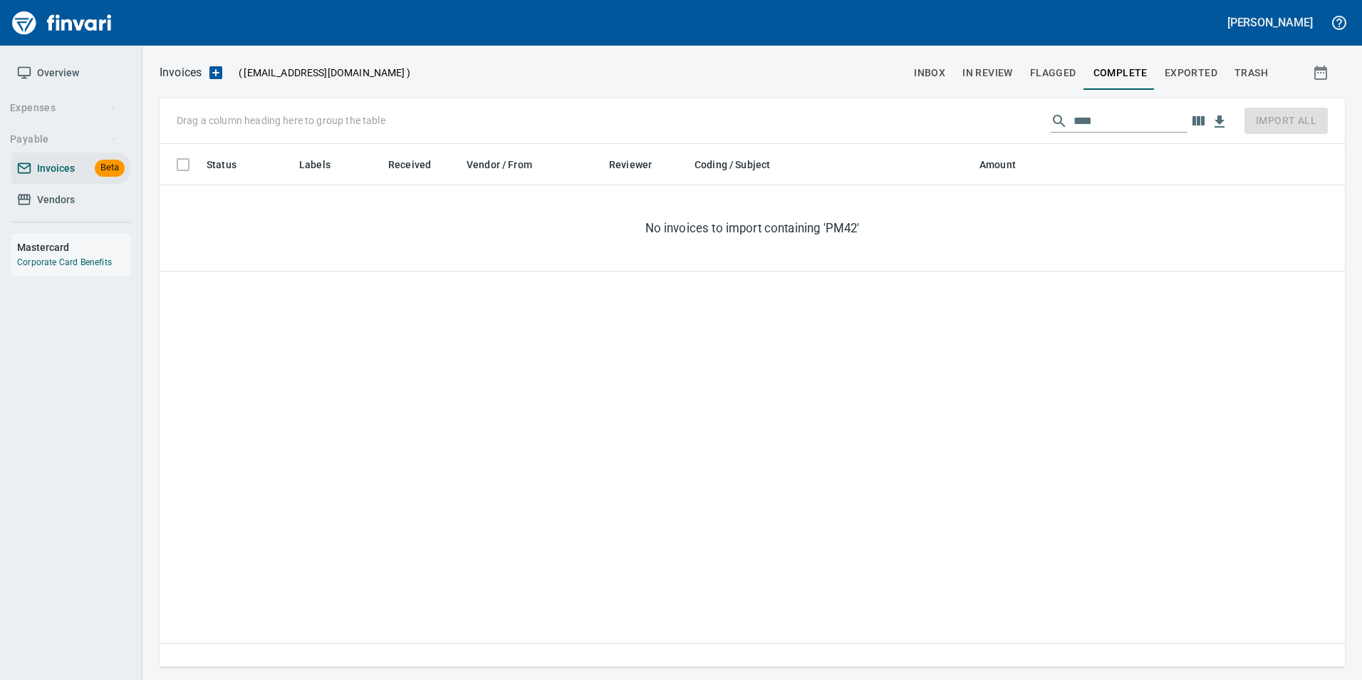
scroll to position [512, 1175]
click at [1134, 123] on input "****" at bounding box center [1130, 121] width 114 height 23
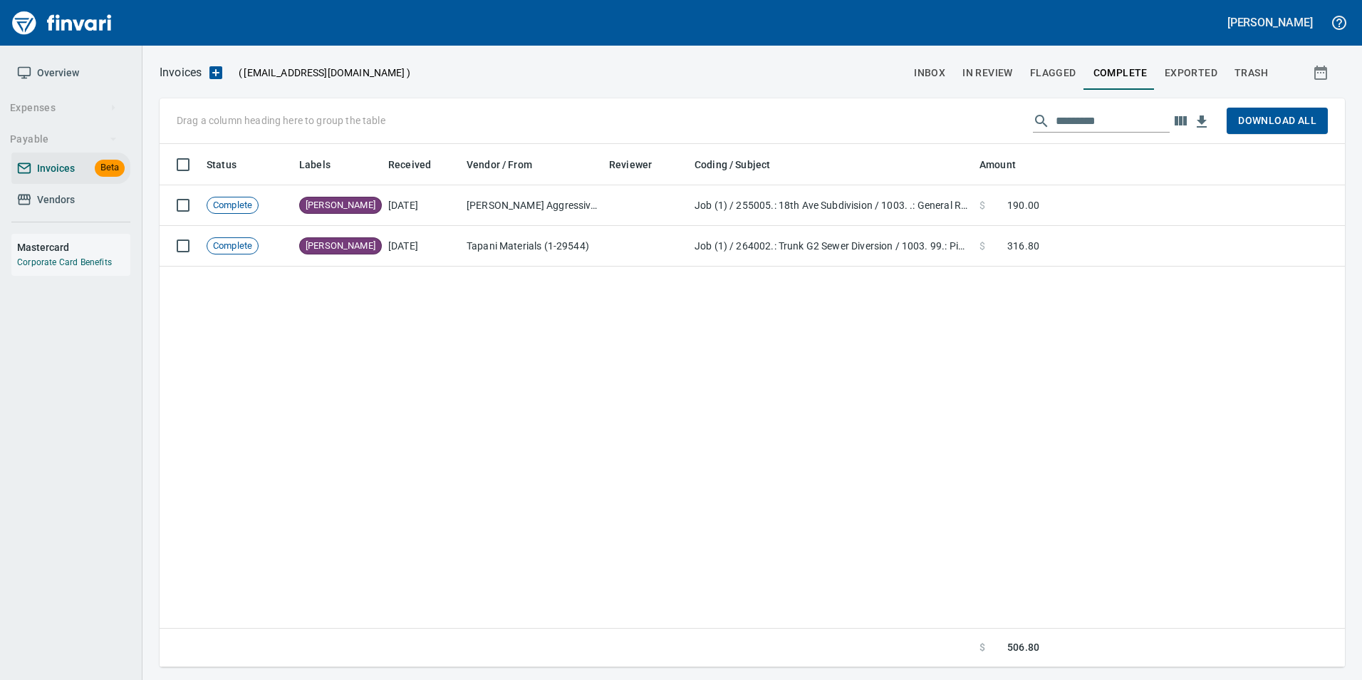
scroll to position [512, 1175]
click at [1198, 76] on span "Exported" at bounding box center [1191, 73] width 53 height 18
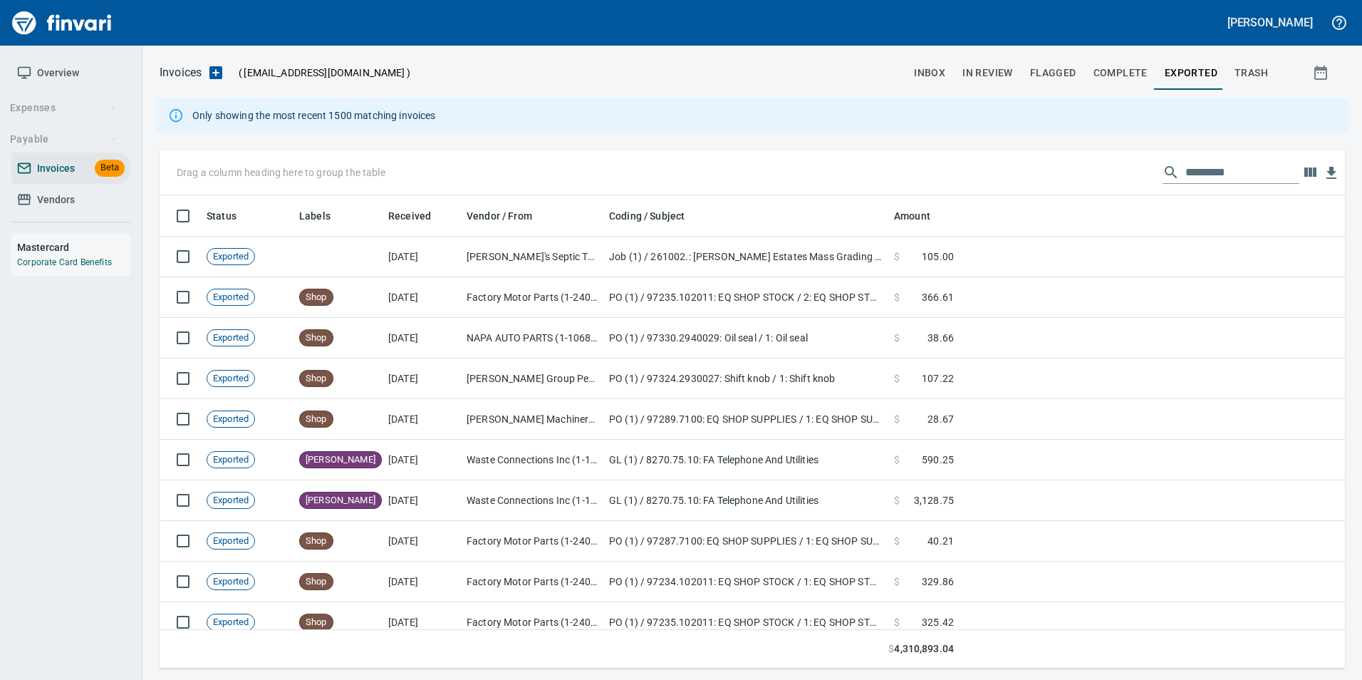
scroll to position [462, 1164]
click at [1222, 177] on input "text" at bounding box center [1242, 172] width 114 height 23
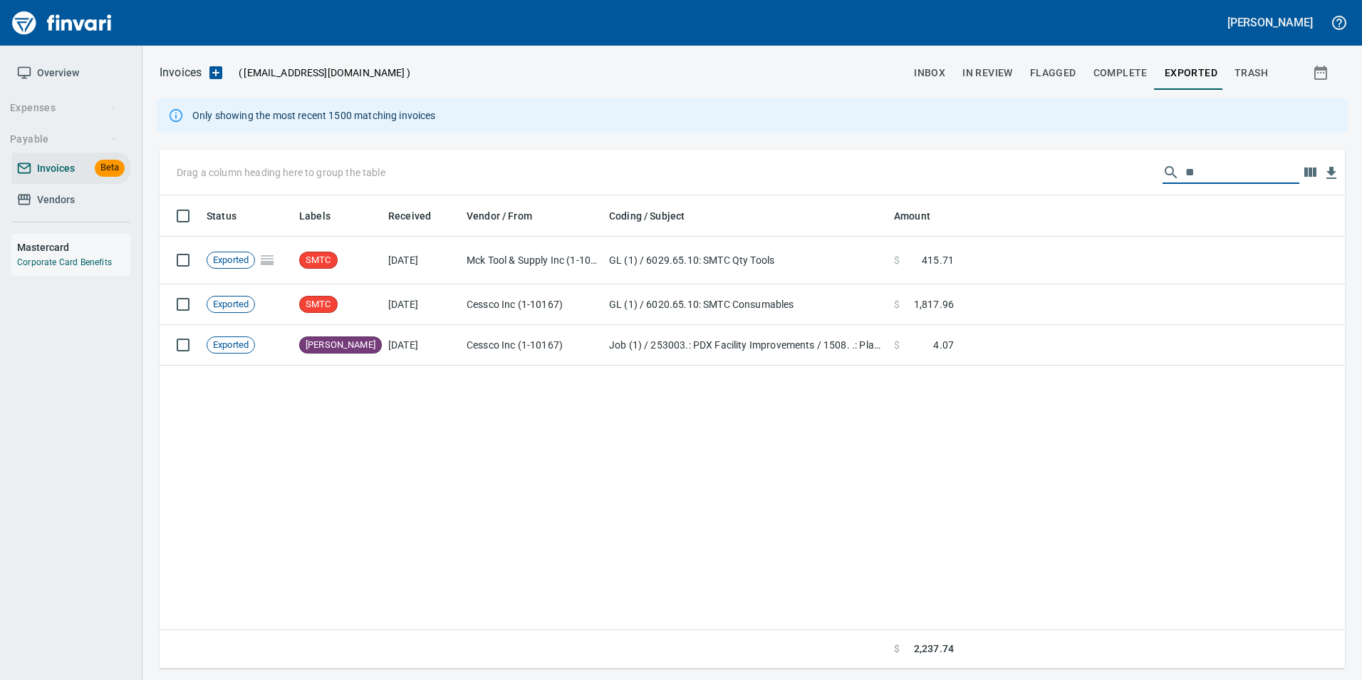
type input "*"
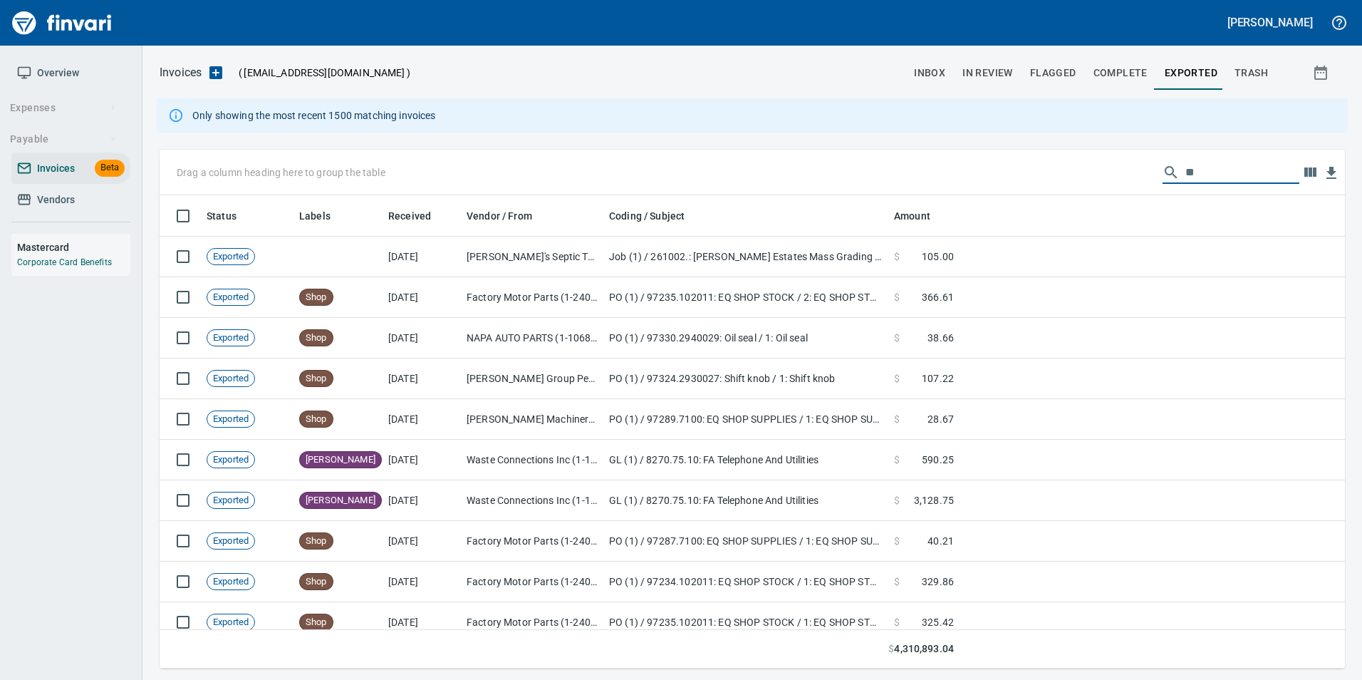
type input "*"
click at [941, 78] on span "inbox" at bounding box center [929, 73] width 31 height 18
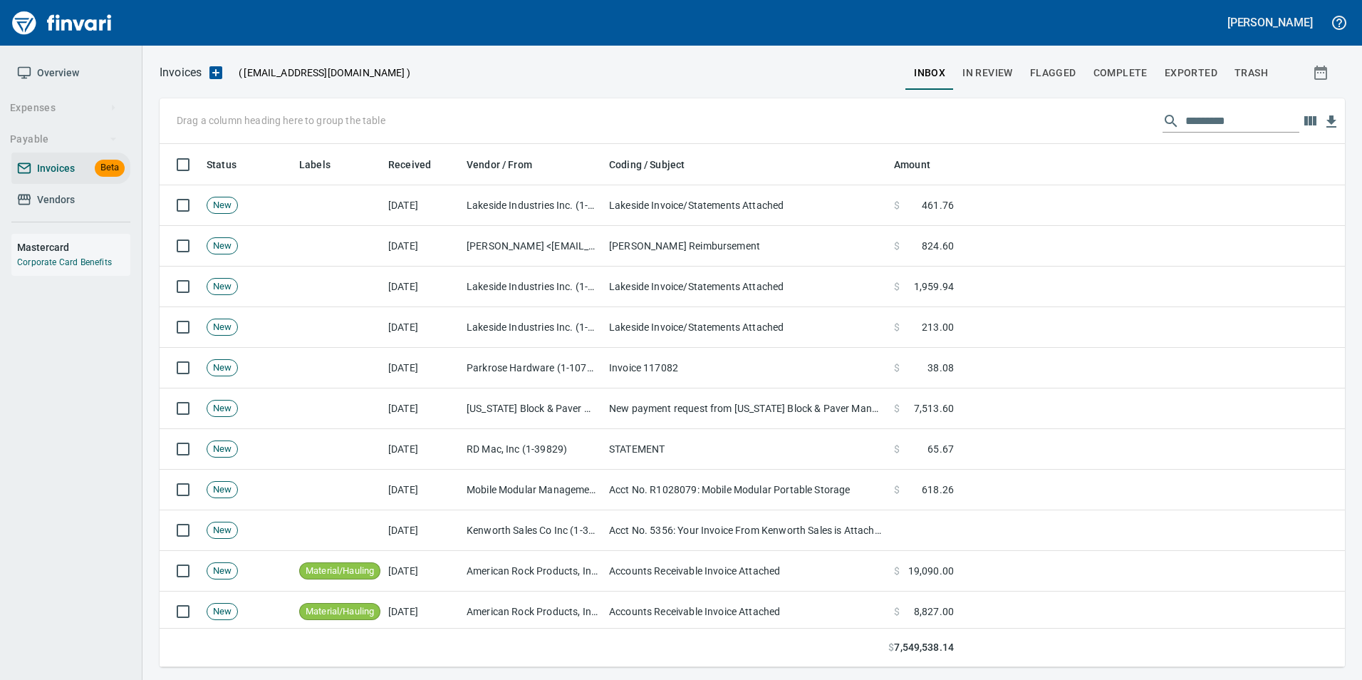
scroll to position [512, 1164]
click at [1222, 124] on input "text" at bounding box center [1242, 121] width 114 height 23
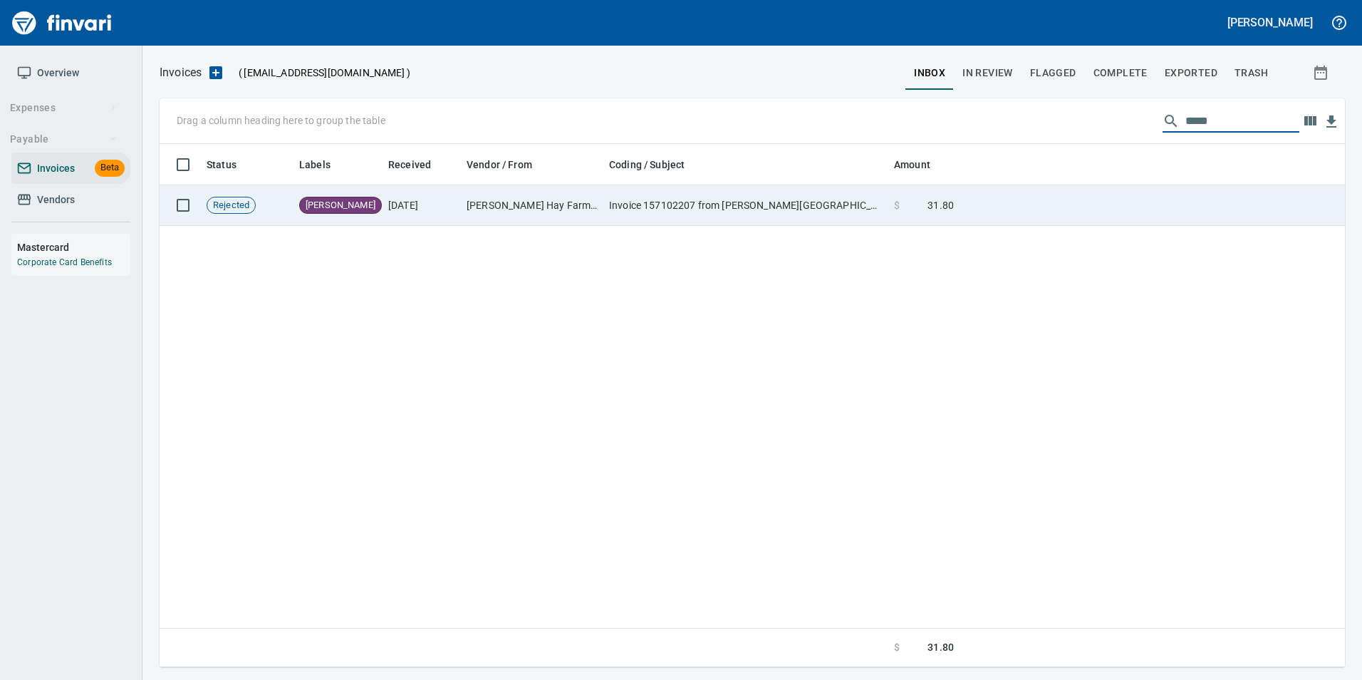
type input "*****"
click at [890, 200] on td "$ 31.80" at bounding box center [923, 205] width 71 height 41
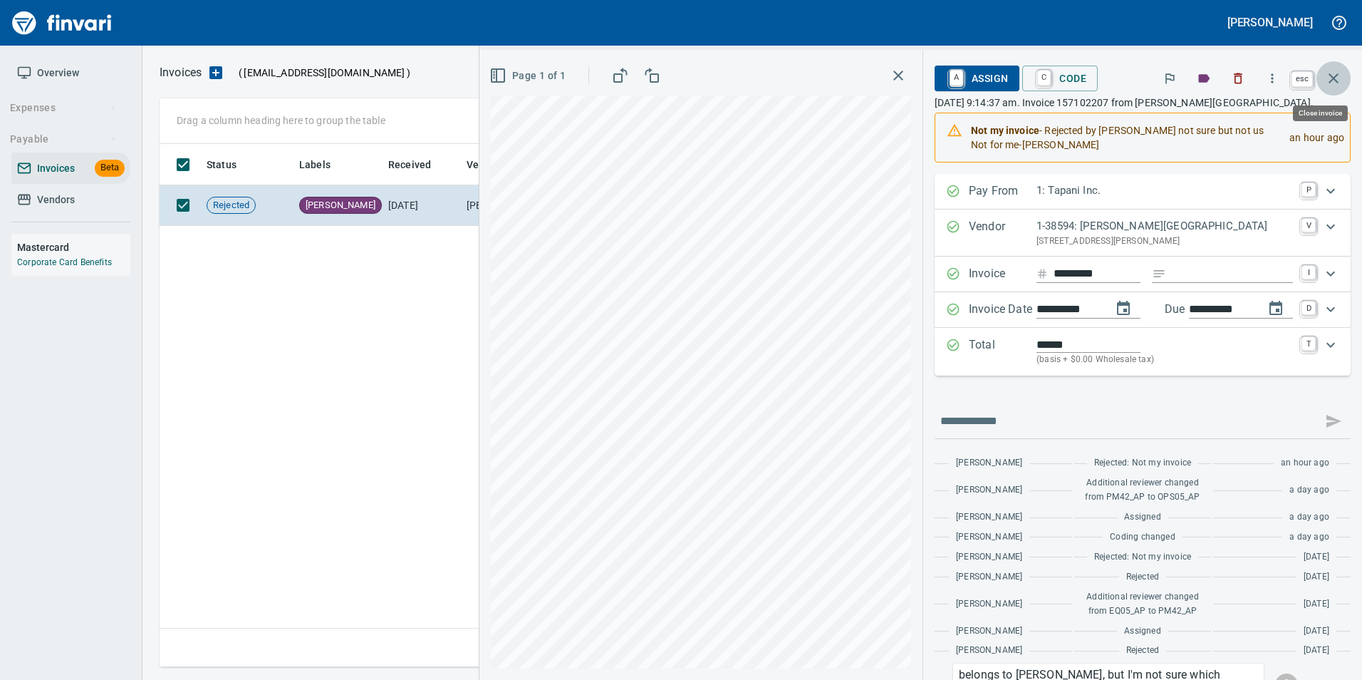
click at [1335, 77] on icon "button" at bounding box center [1333, 78] width 10 height 10
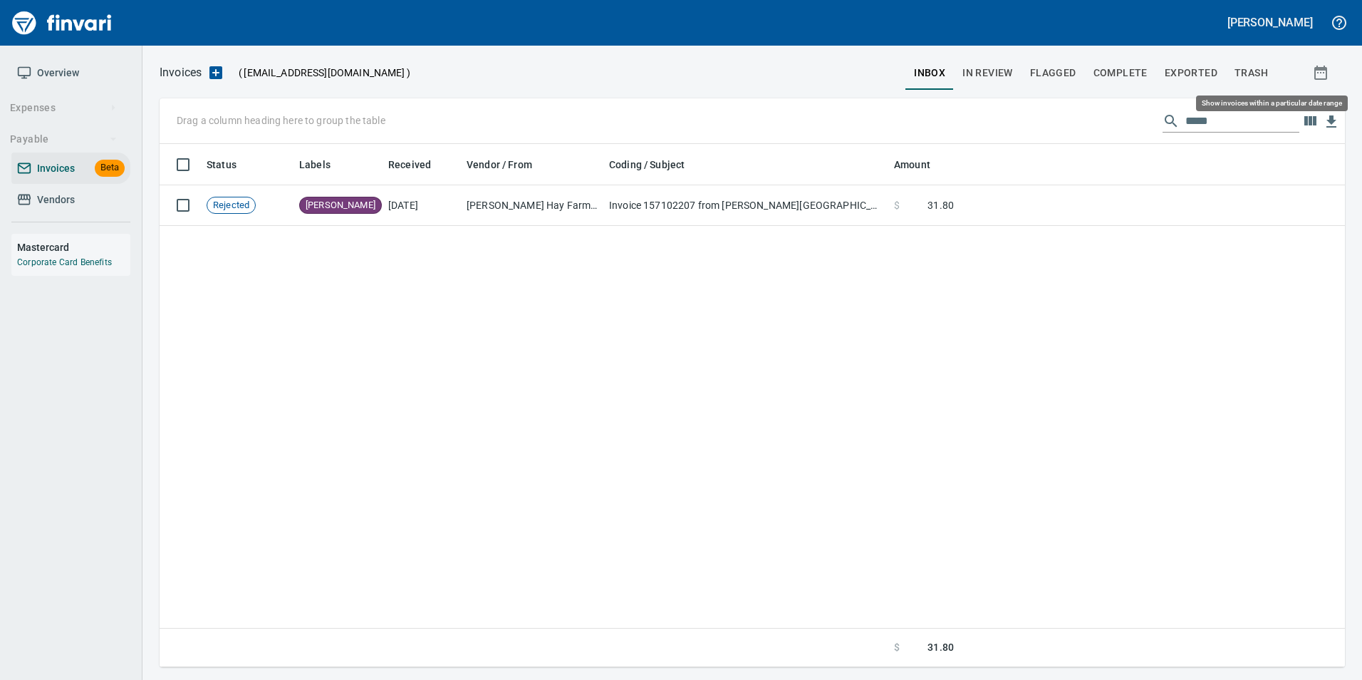
scroll to position [512, 1175]
click at [1204, 120] on input "*****" at bounding box center [1242, 121] width 114 height 23
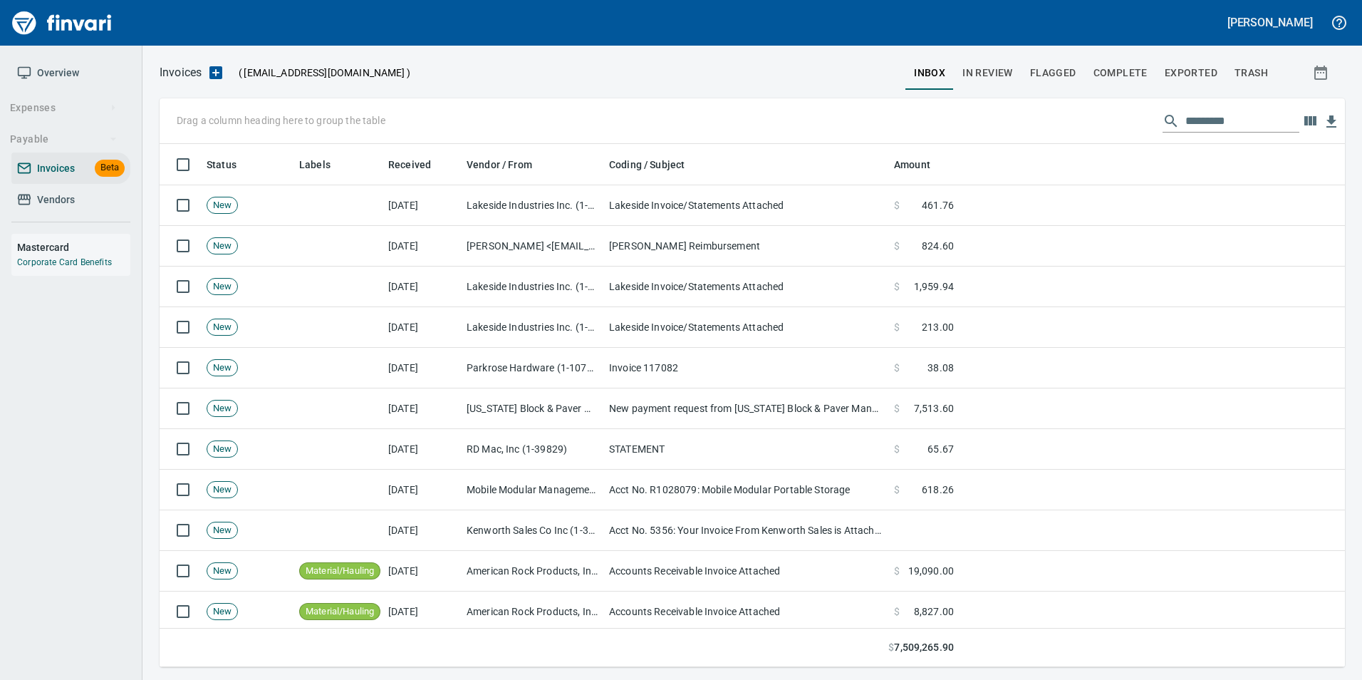
click at [80, 207] on span "Vendors" at bounding box center [71, 200] width 108 height 18
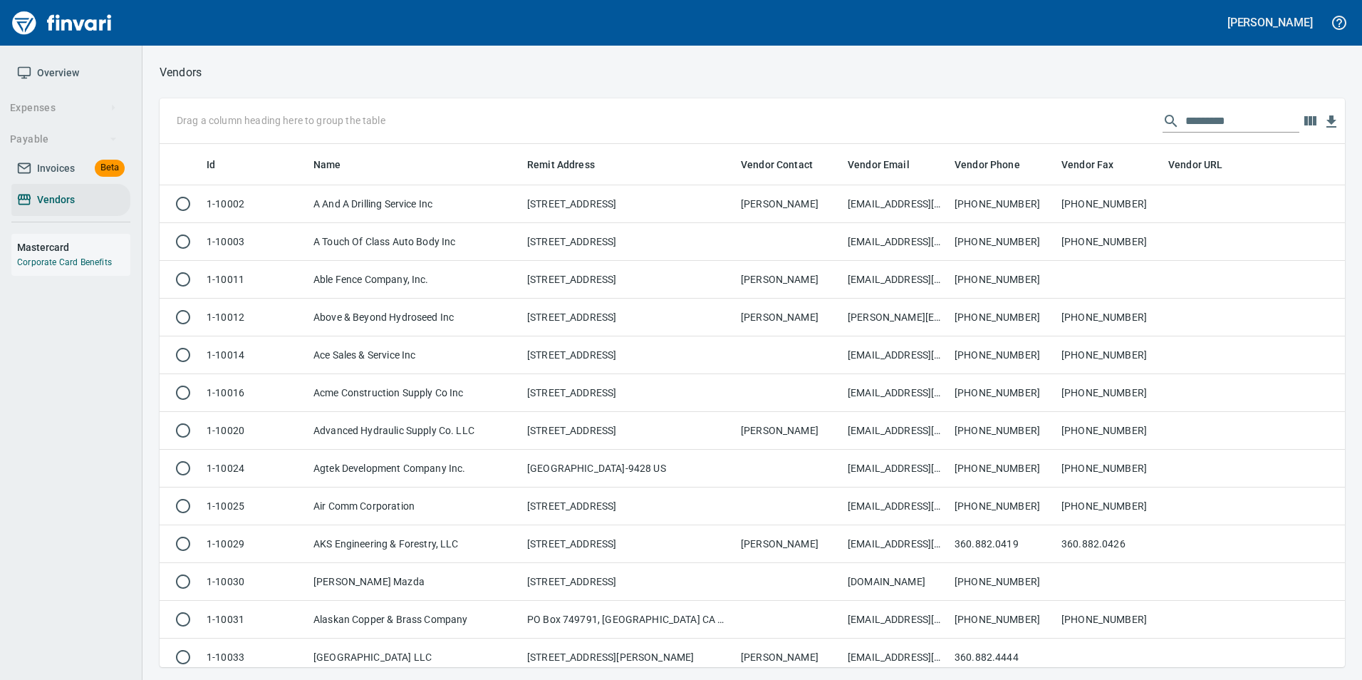
scroll to position [512, 1164]
click at [1201, 124] on input "text" at bounding box center [1242, 121] width 114 height 23
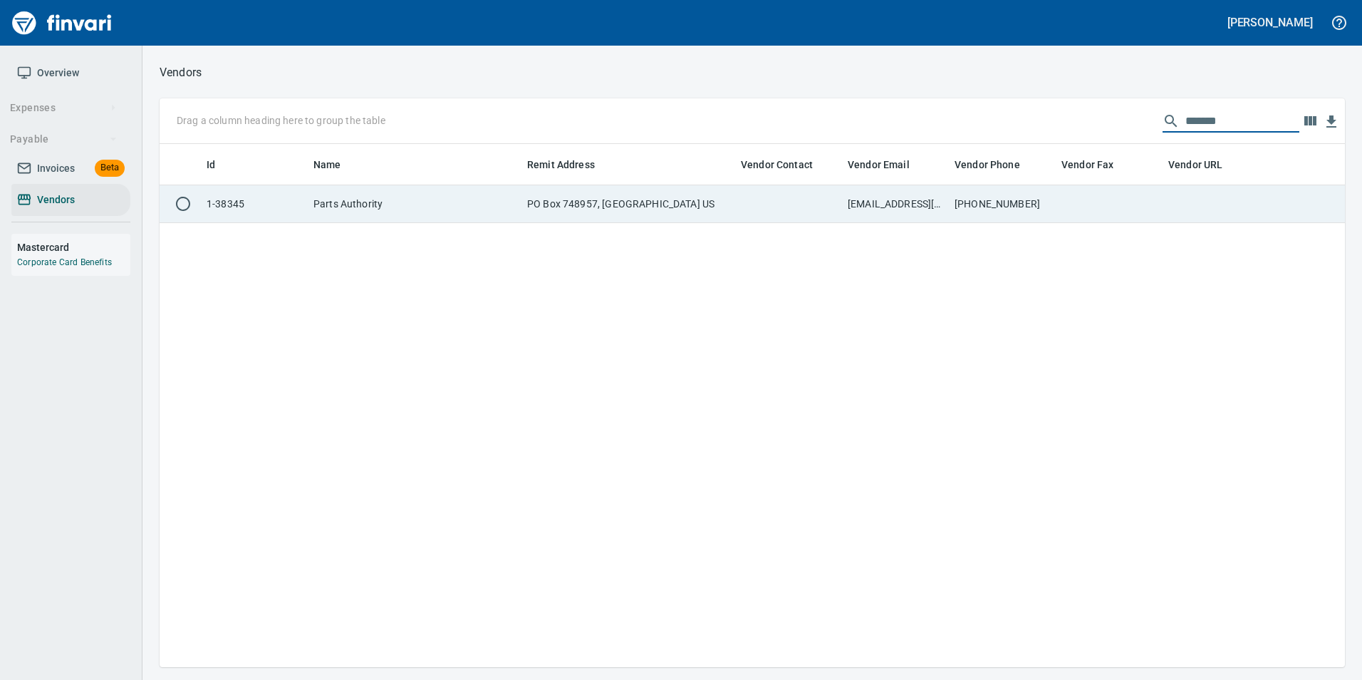
type input "*******"
click at [1085, 217] on td at bounding box center [1109, 204] width 107 height 38
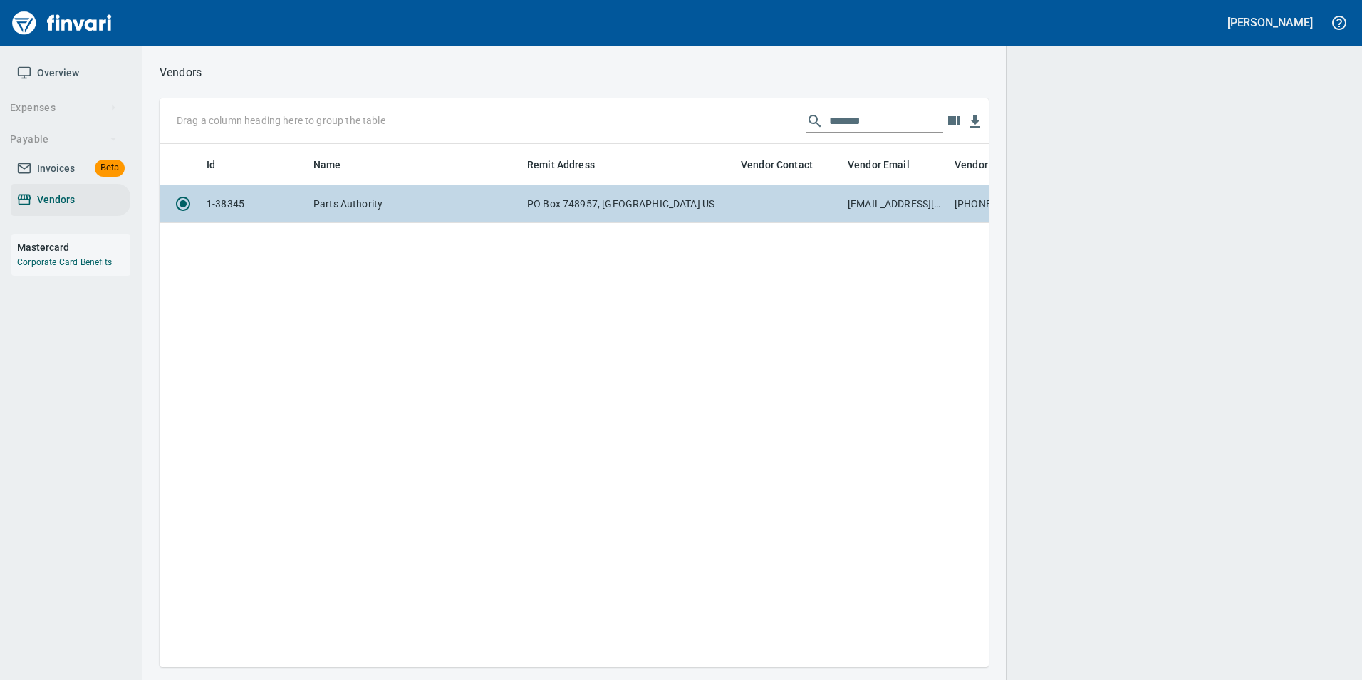
scroll to position [501, 818]
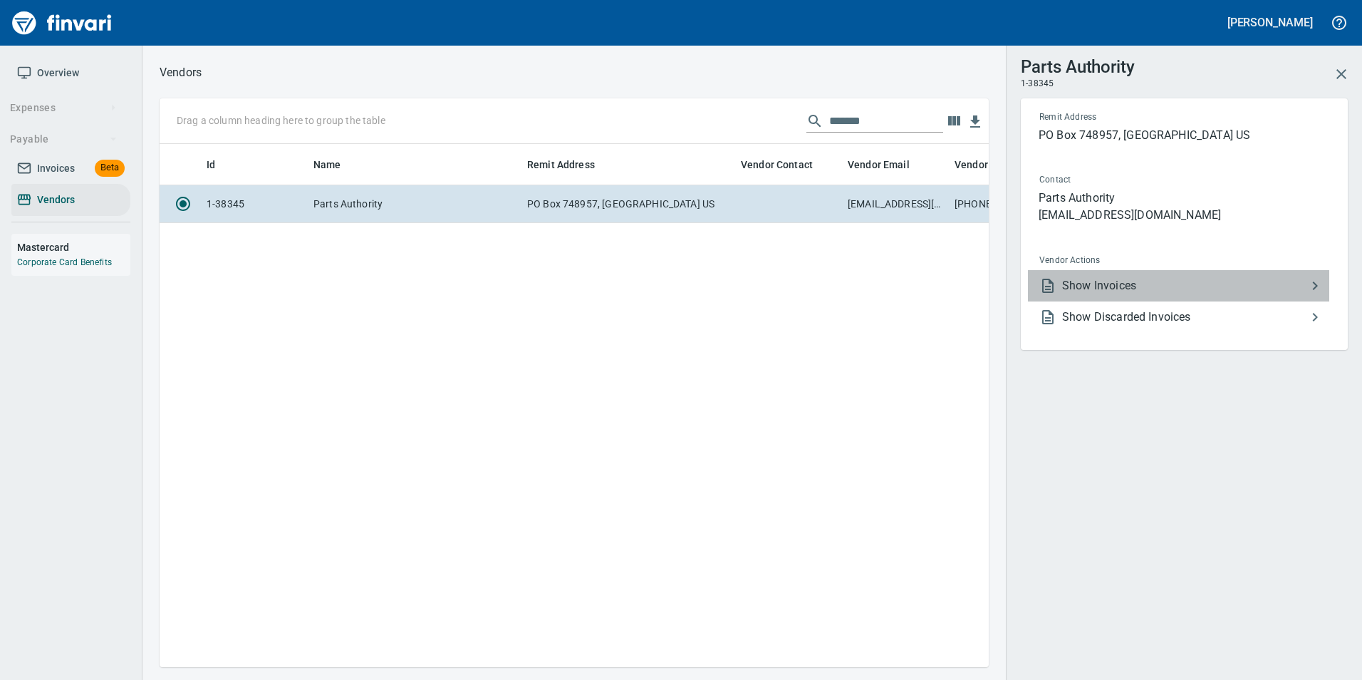
click at [1122, 293] on span "Show Invoices" at bounding box center [1184, 285] width 244 height 17
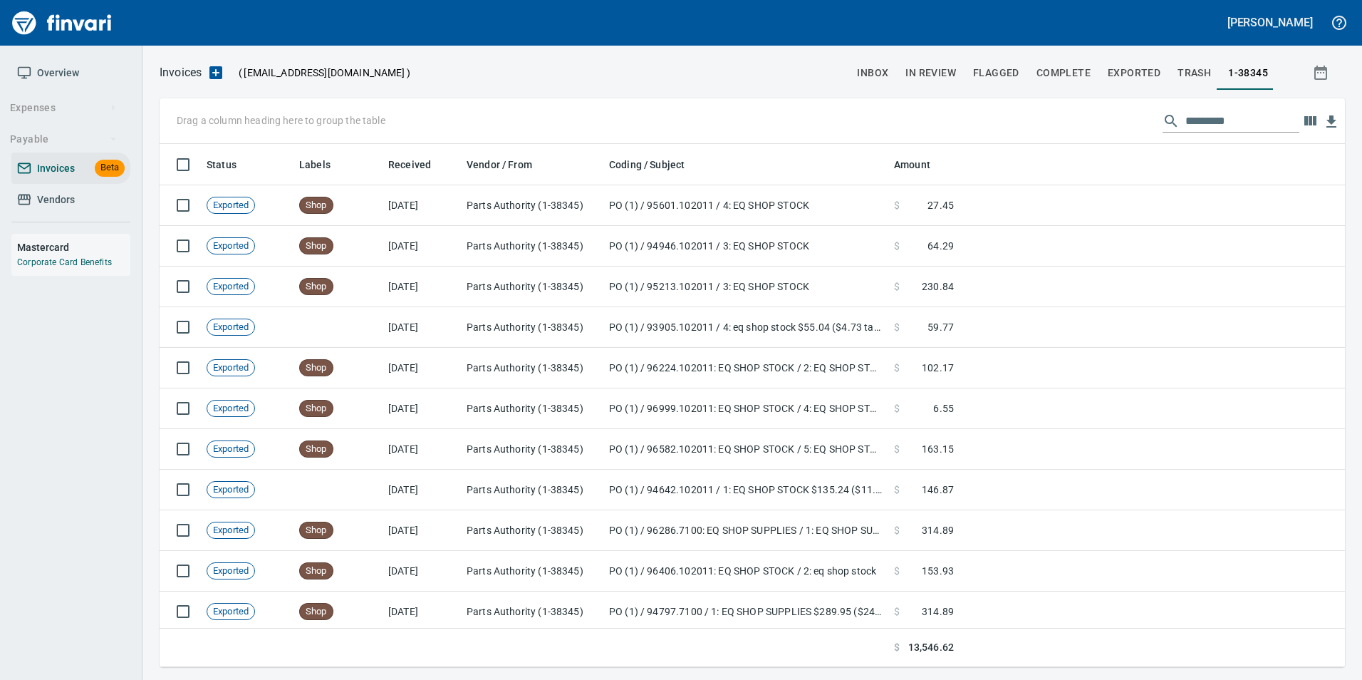
scroll to position [512, 1164]
click at [1209, 119] on input "text" at bounding box center [1242, 121] width 114 height 23
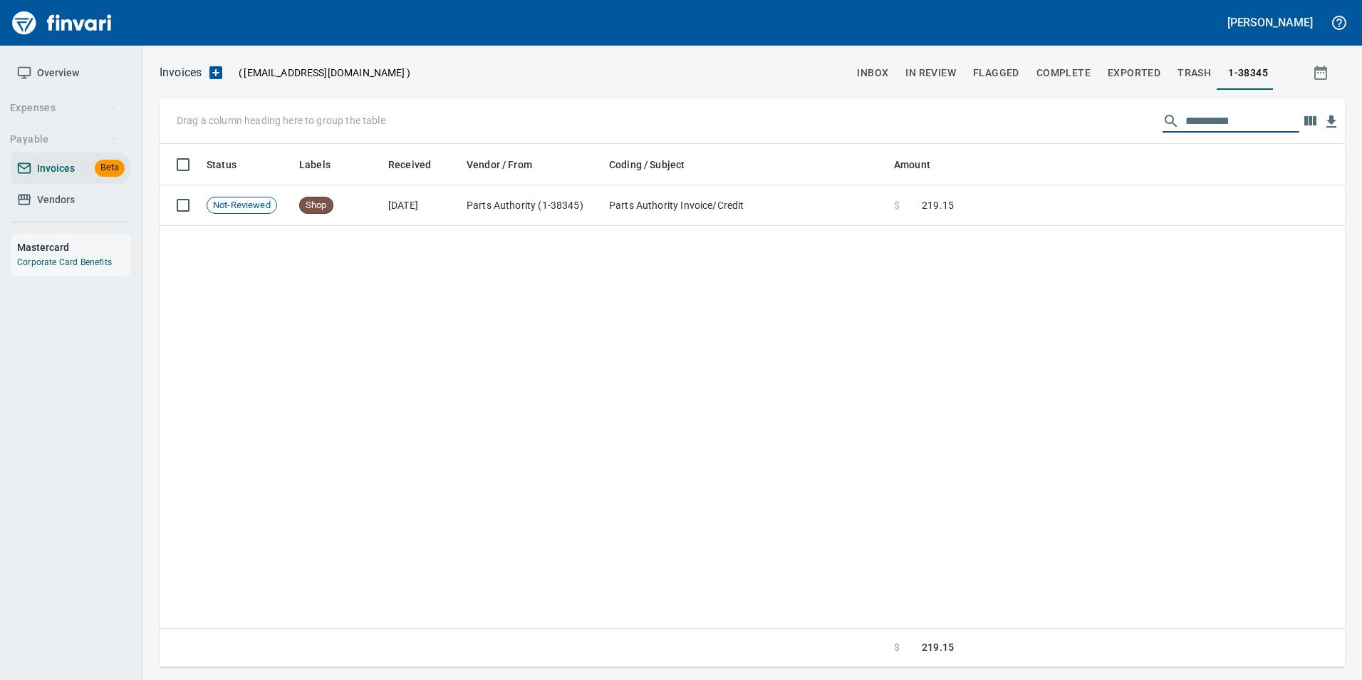
click at [1080, 219] on td at bounding box center [1151, 205] width 385 height 41
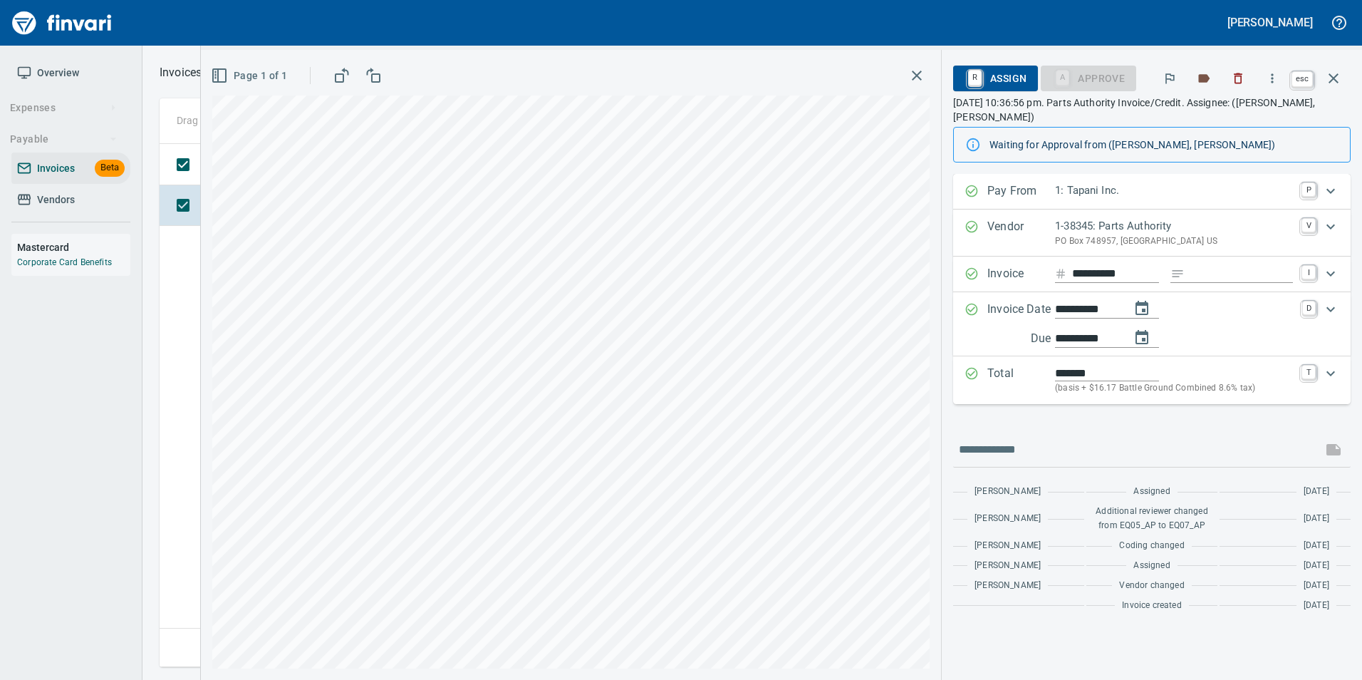
click at [1342, 68] on button "button" at bounding box center [1333, 78] width 34 height 34
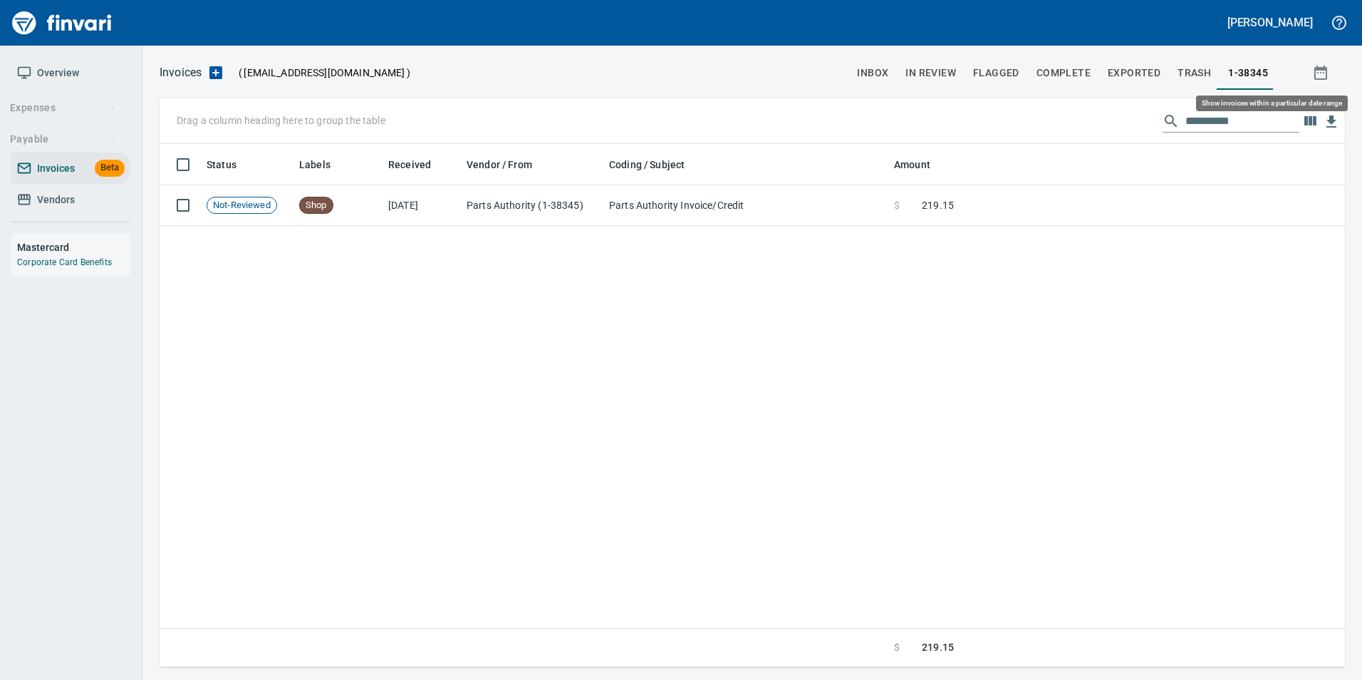
scroll to position [512, 1175]
drag, startPoint x: 1202, startPoint y: 120, endPoint x: 1268, endPoint y: 108, distance: 66.8
click at [1268, 108] on div "**********" at bounding box center [752, 121] width 1185 height 46
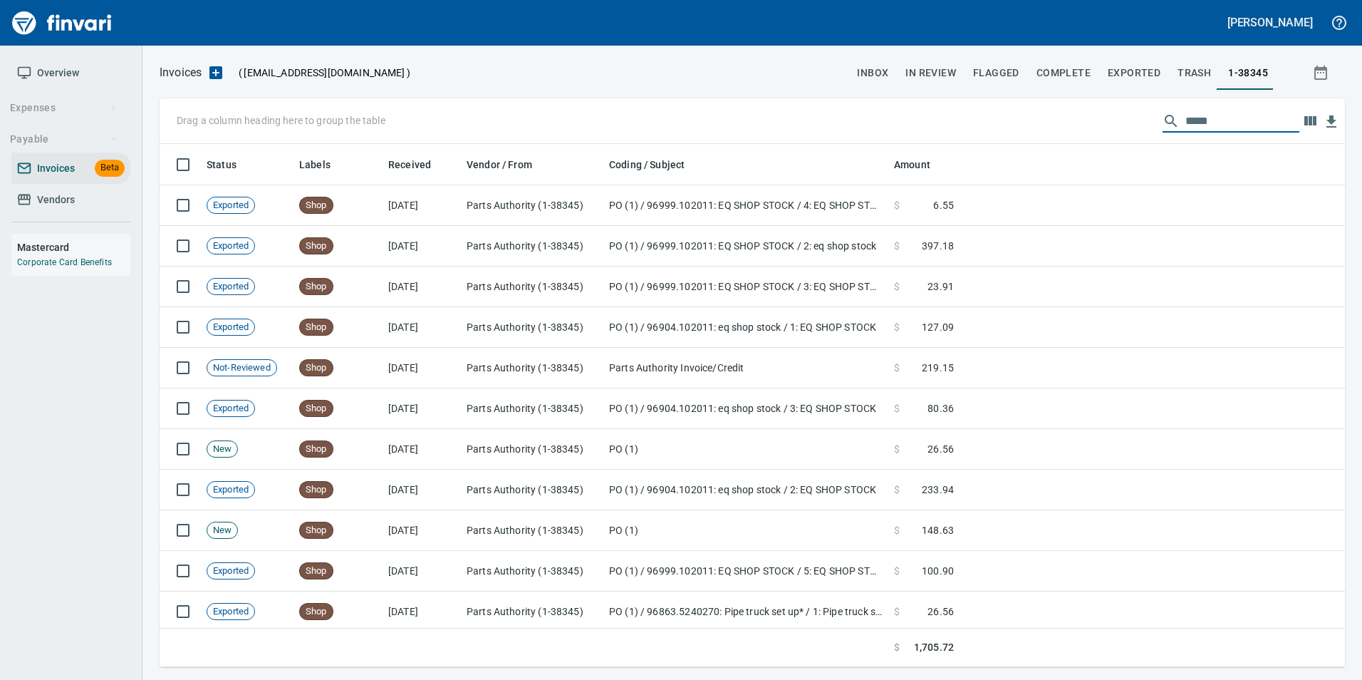
scroll to position [512, 1164]
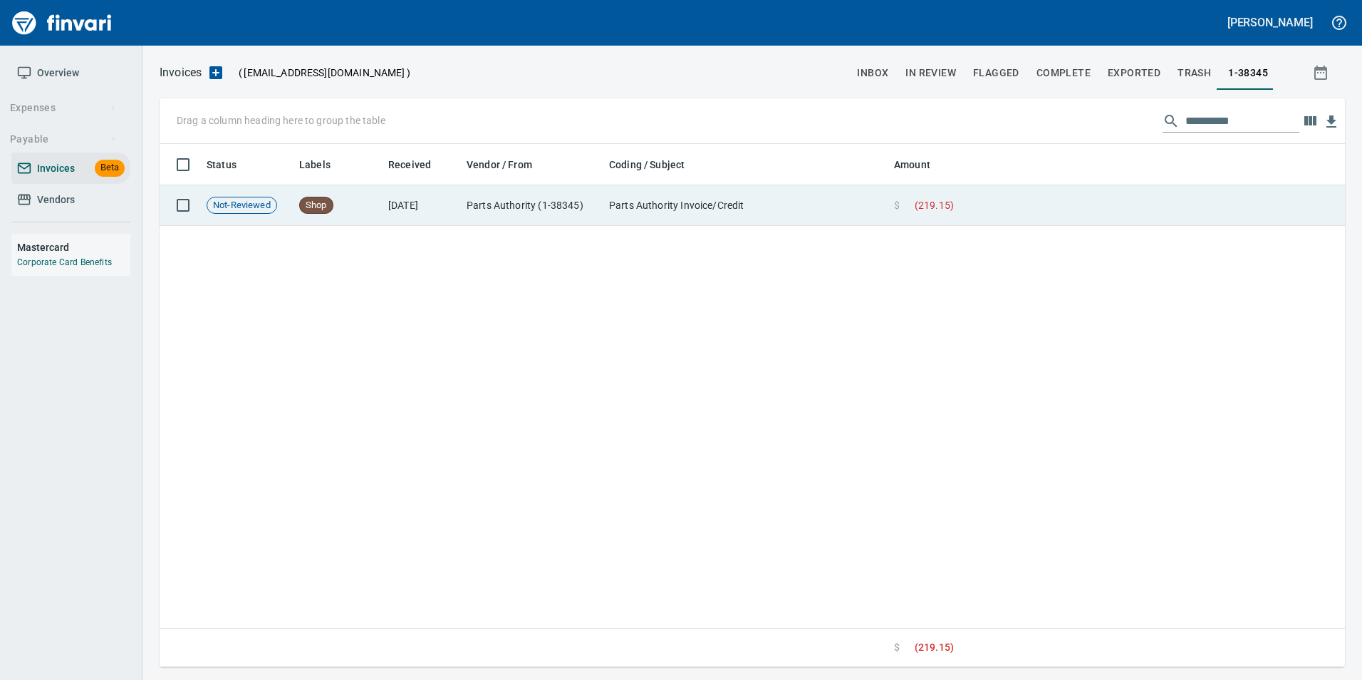
click at [1165, 211] on td at bounding box center [1151, 205] width 385 height 41
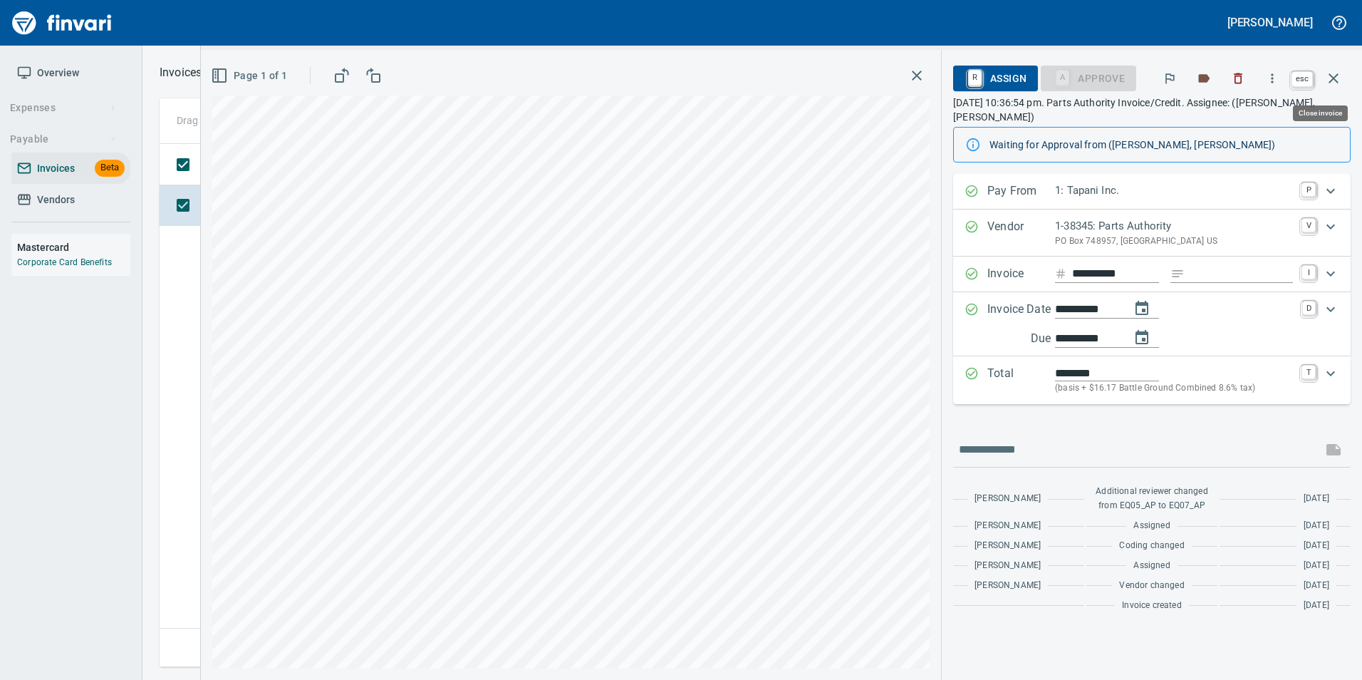
click at [1333, 85] on icon "button" at bounding box center [1333, 78] width 17 height 17
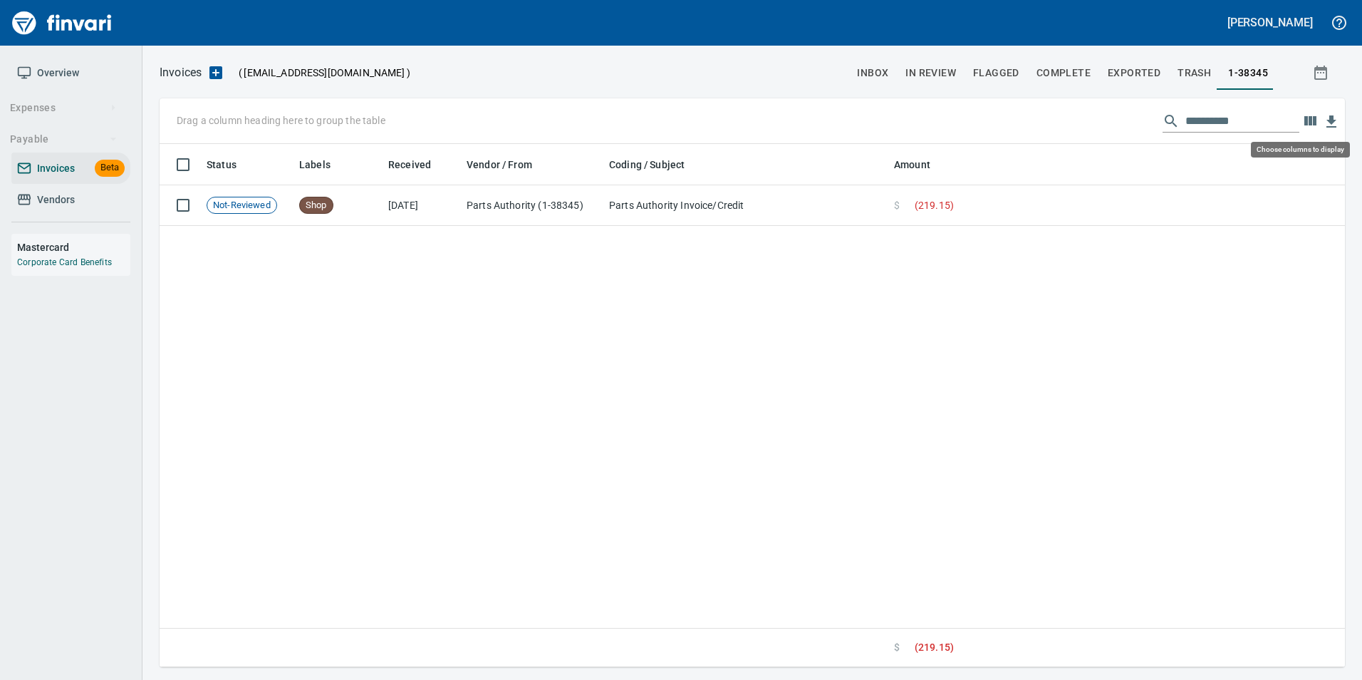
scroll to position [512, 1175]
drag, startPoint x: 1196, startPoint y: 118, endPoint x: 1266, endPoint y: 113, distance: 69.9
click at [1266, 113] on input "**********" at bounding box center [1242, 121] width 114 height 23
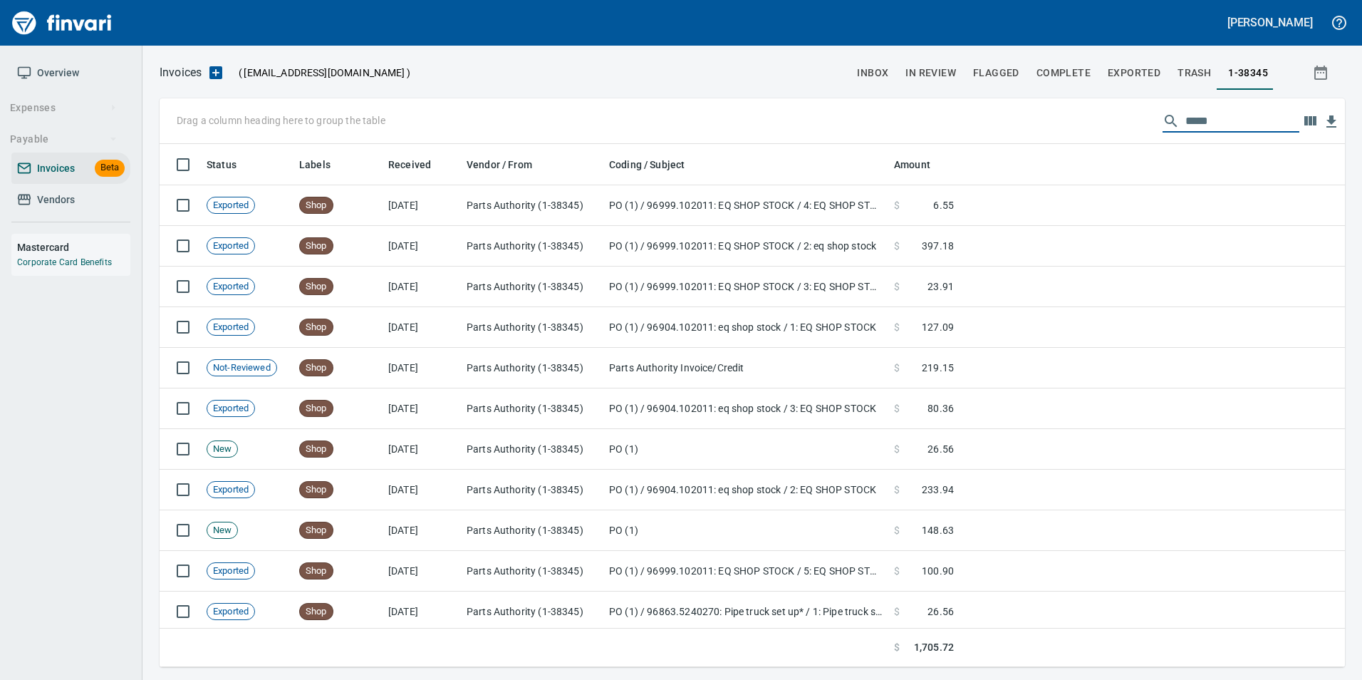
scroll to position [512, 1164]
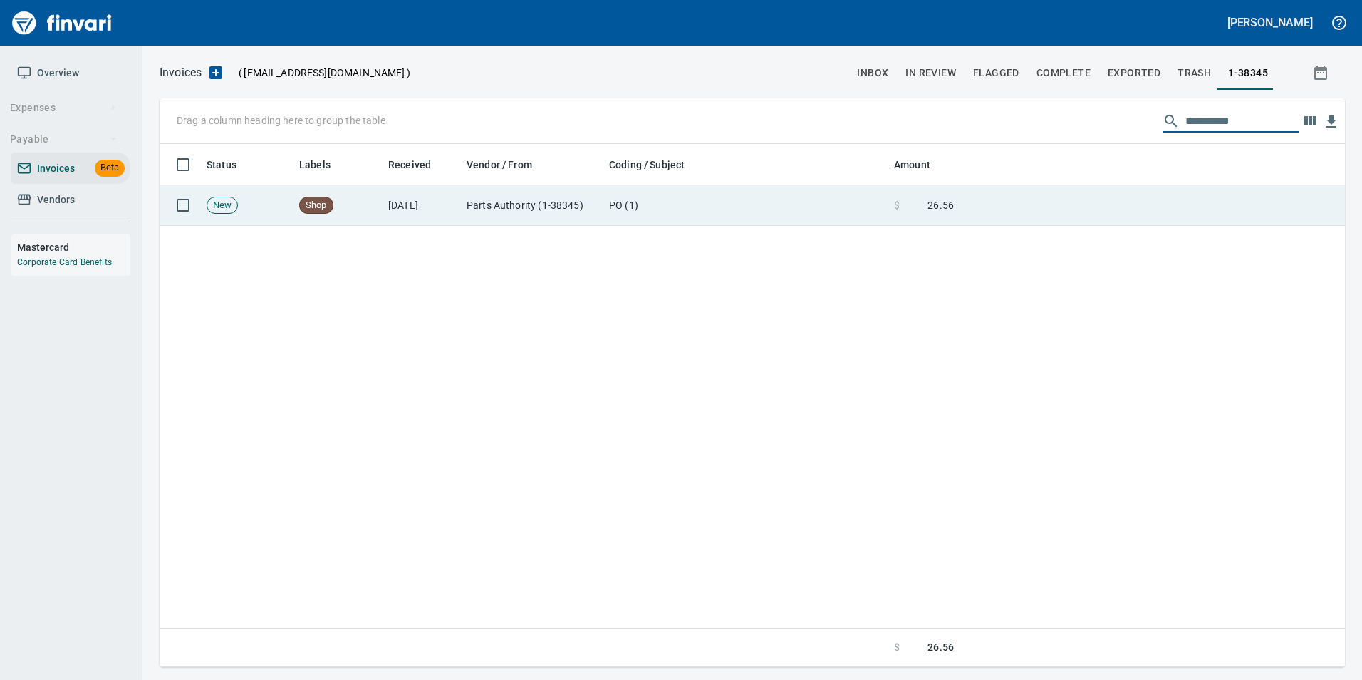
type input "**********"
click at [1110, 206] on td at bounding box center [1151, 205] width 385 height 41
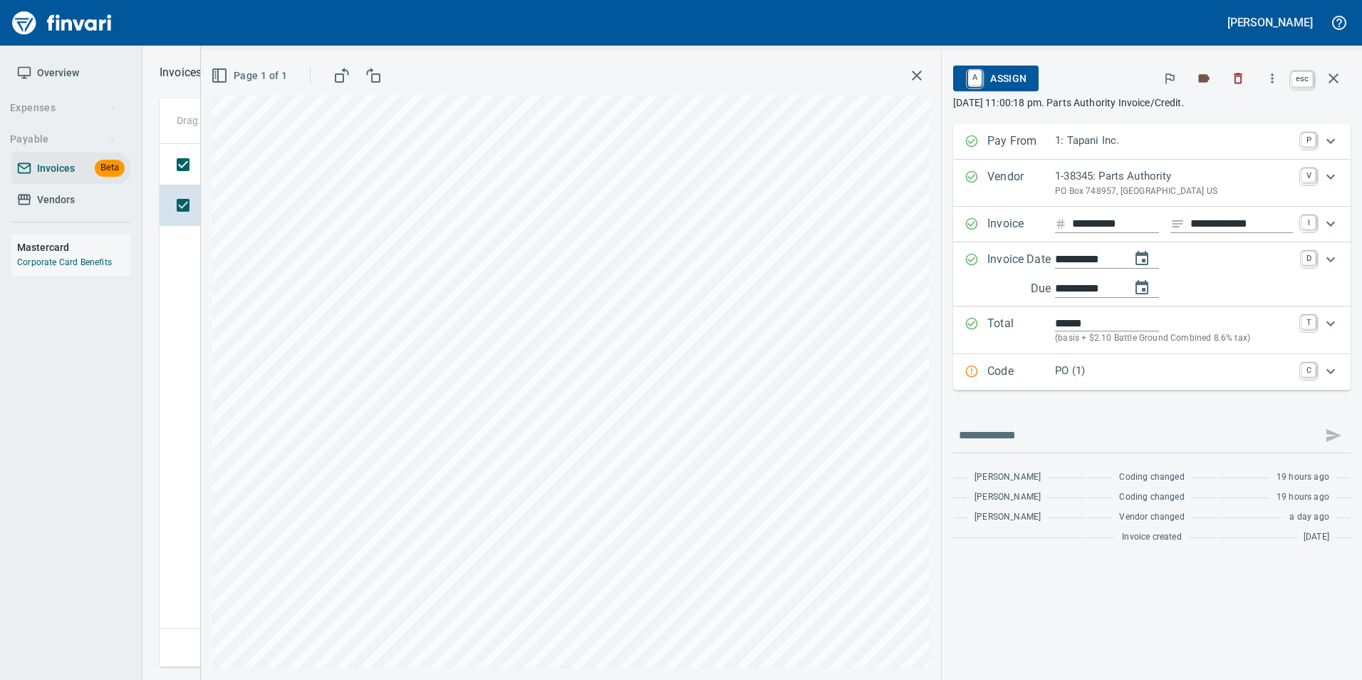
click at [1332, 80] on icon "button" at bounding box center [1333, 78] width 10 height 10
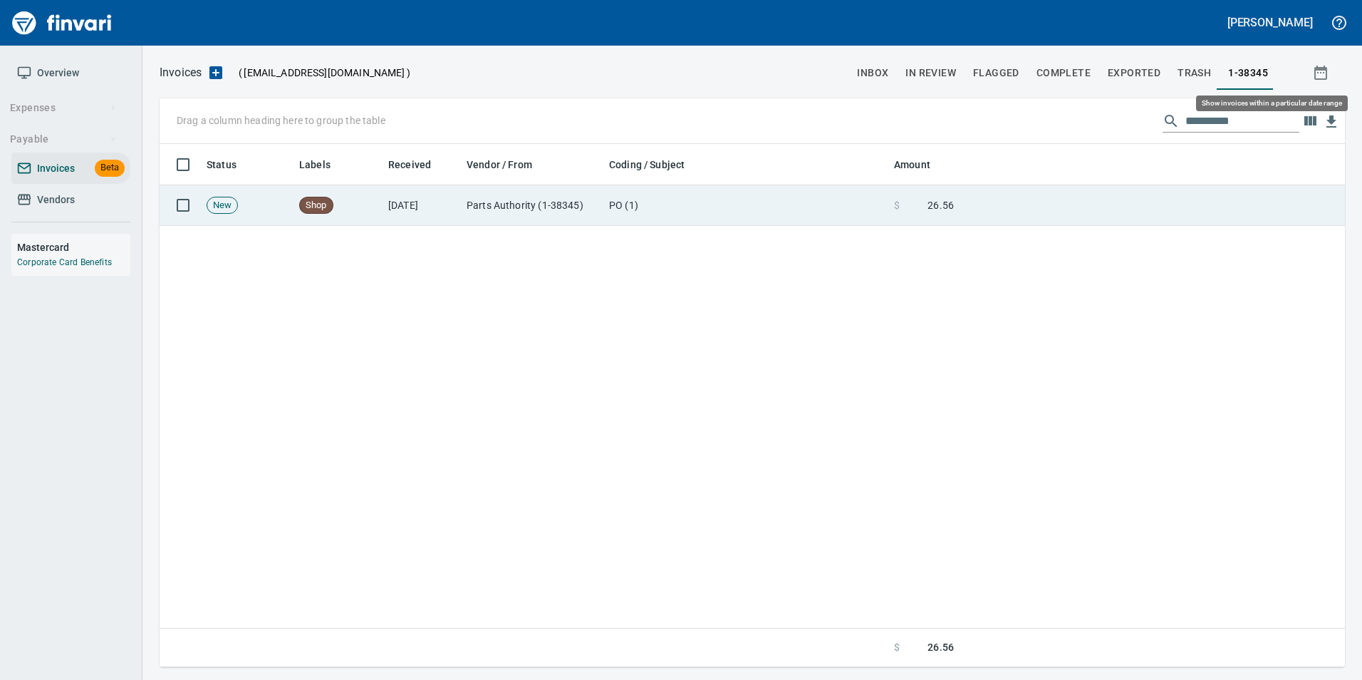
scroll to position [512, 1174]
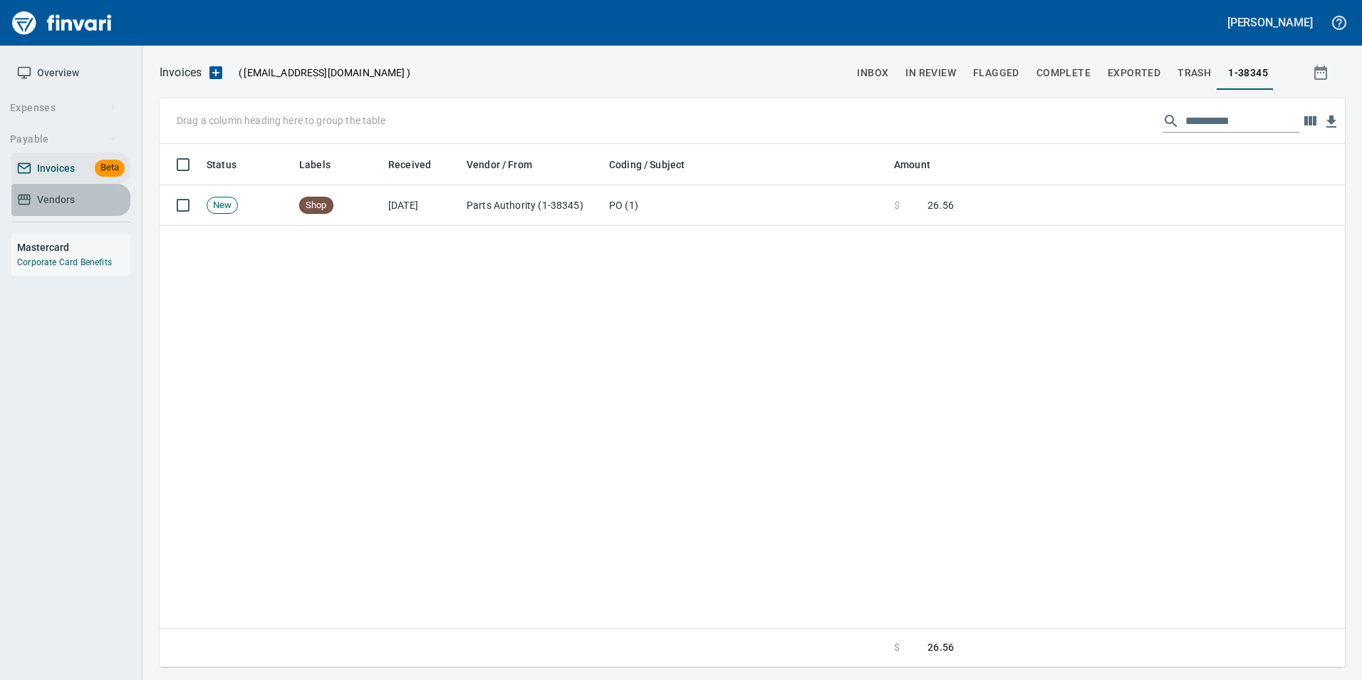
click at [66, 199] on span "Vendors" at bounding box center [56, 200] width 38 height 18
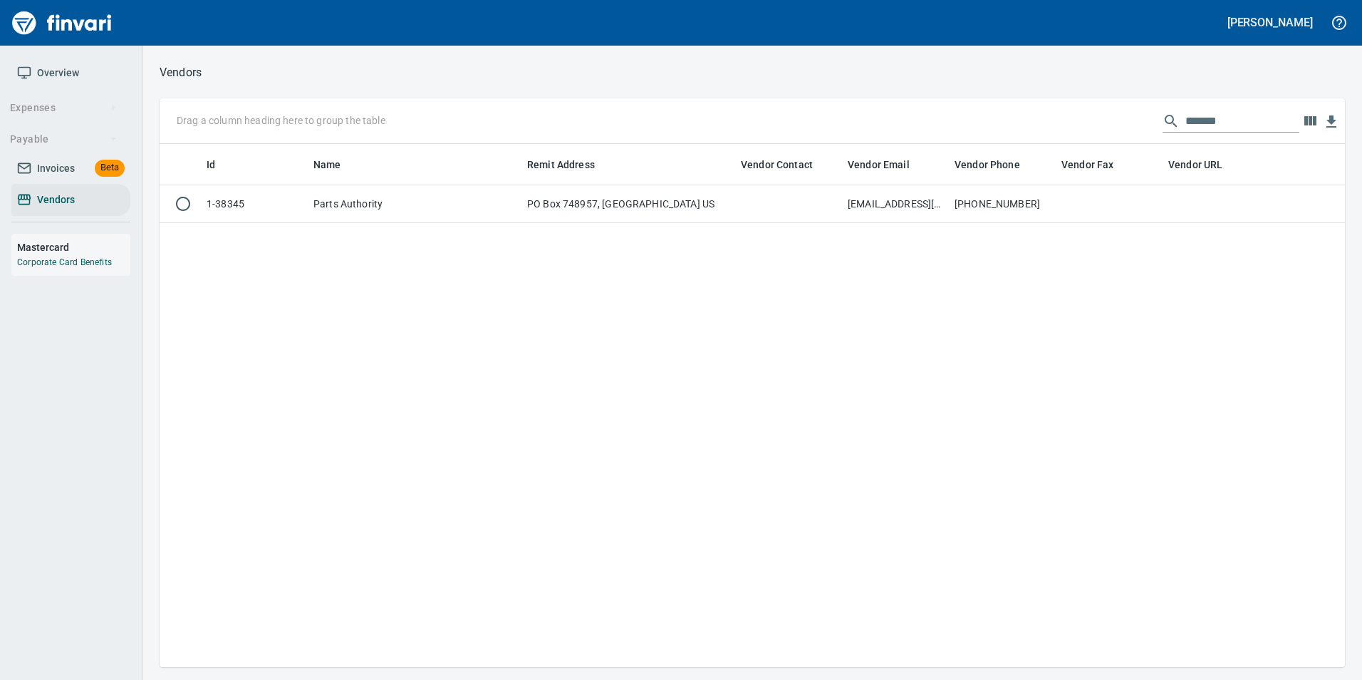
scroll to position [512, 1175]
click at [1217, 123] on input "*******" at bounding box center [1242, 121] width 114 height 23
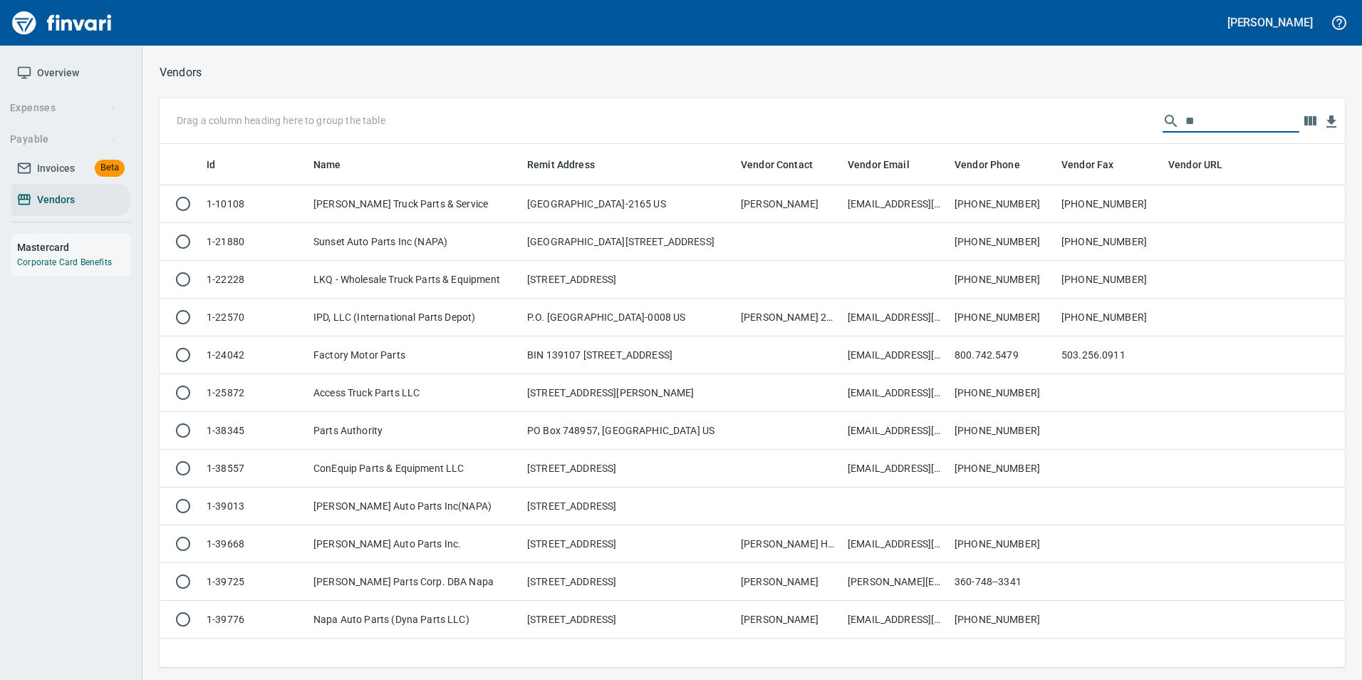
type input "*"
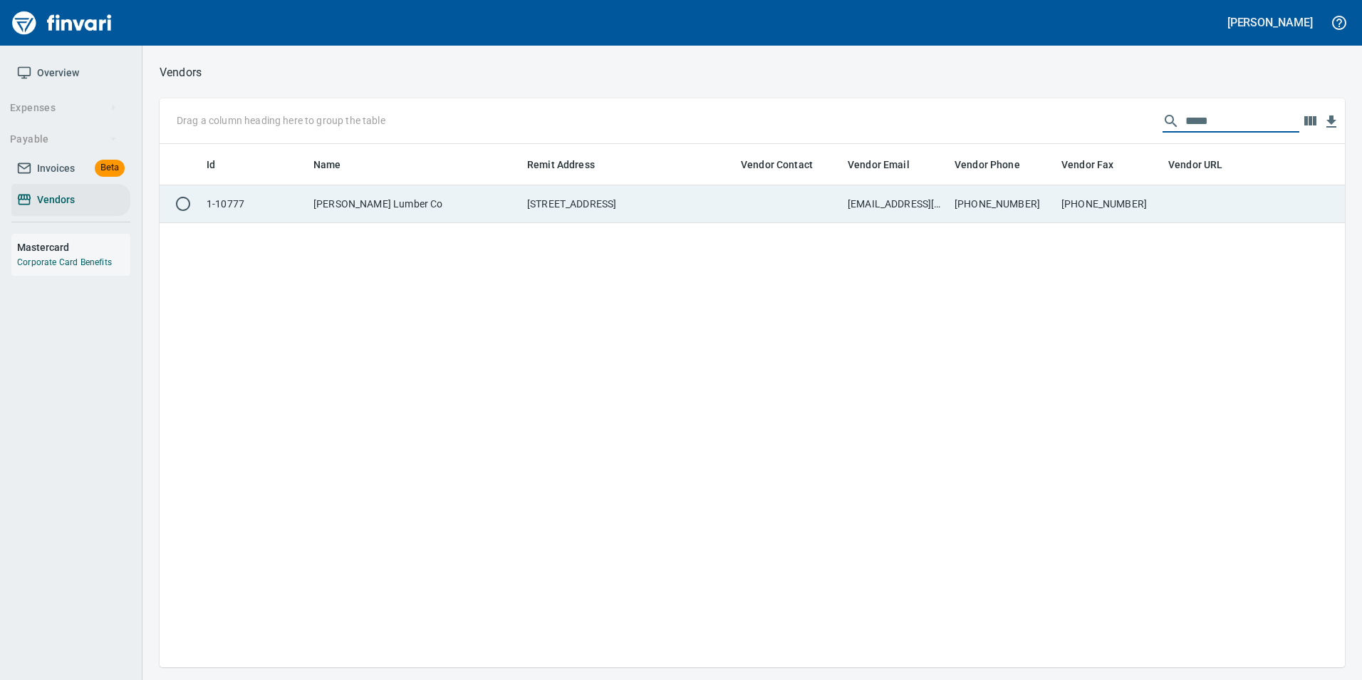
type input "****"
click at [1126, 207] on td "[PHONE_NUMBER]" at bounding box center [1109, 204] width 107 height 38
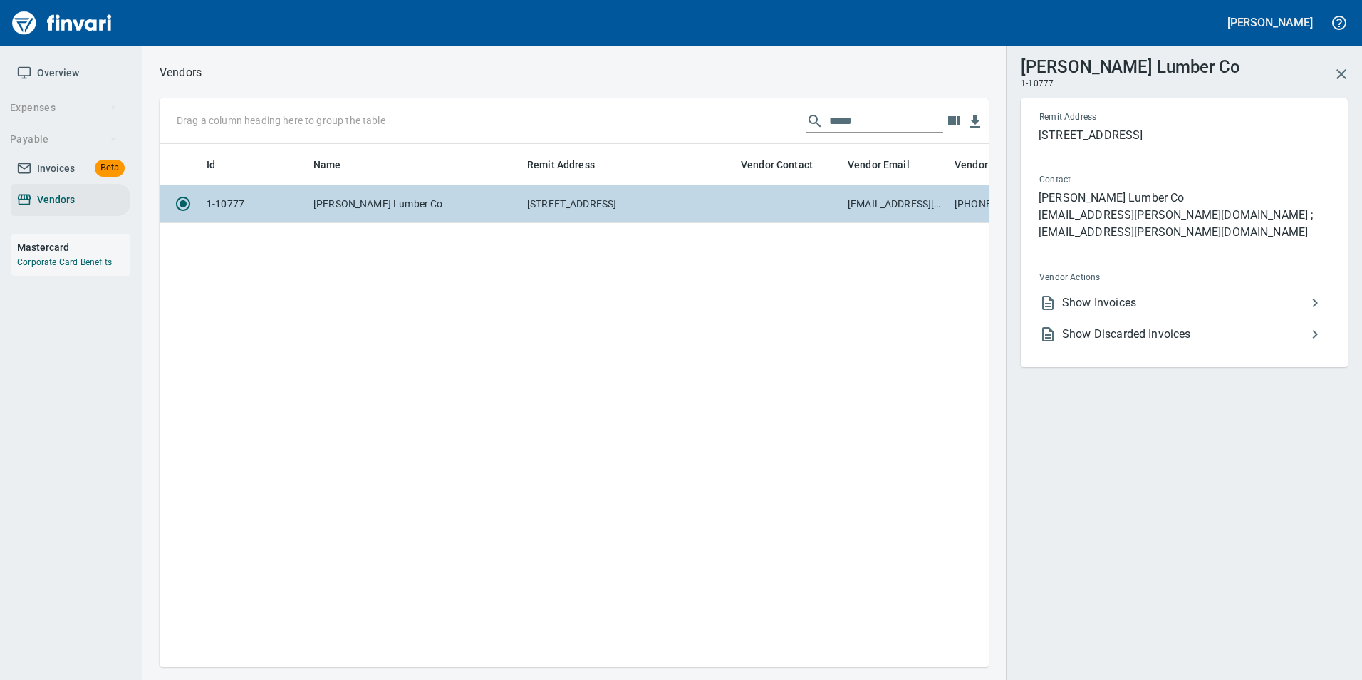
scroll to position [501, 818]
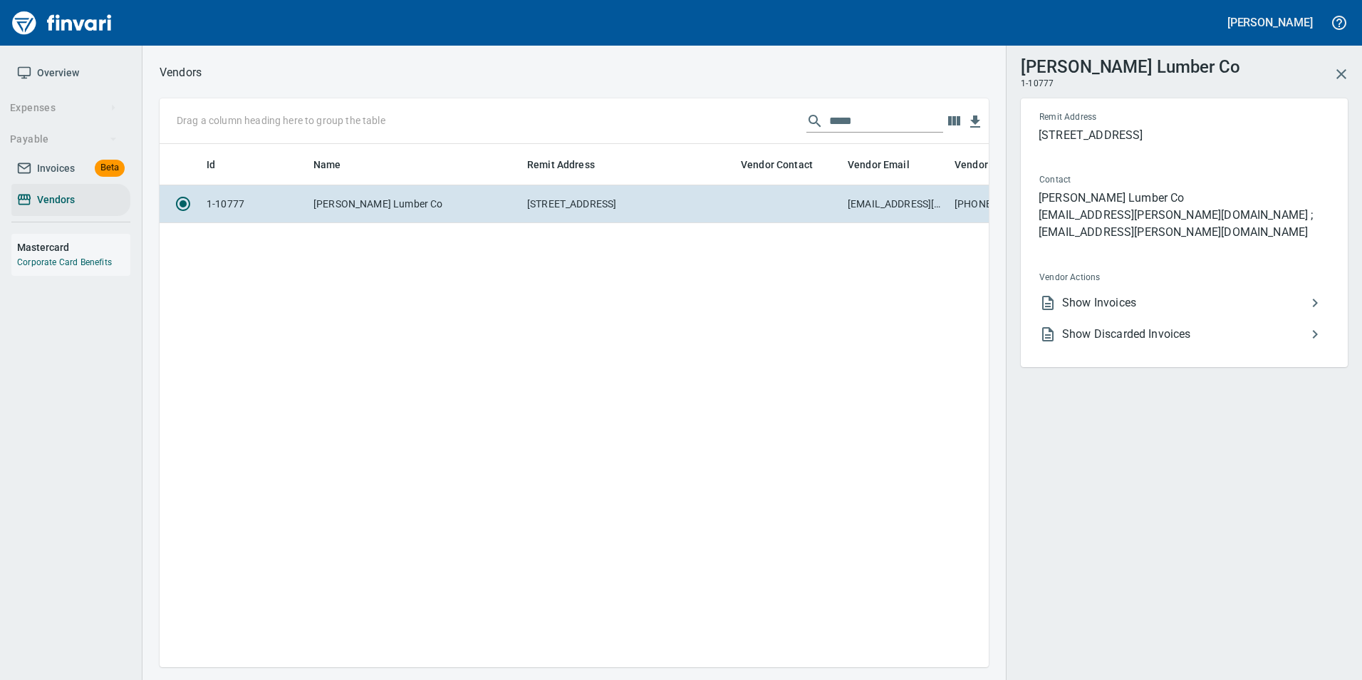
click at [1133, 294] on span "Show Invoices" at bounding box center [1184, 302] width 244 height 17
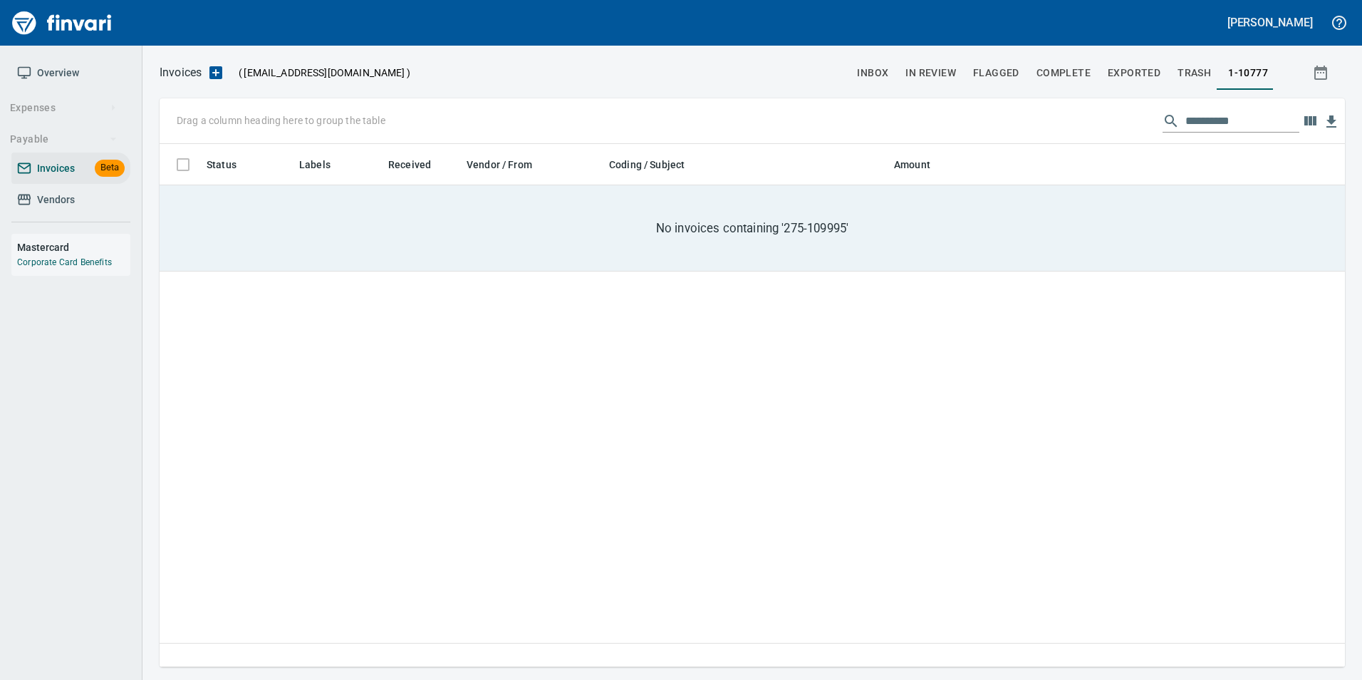
scroll to position [512, 1175]
click at [1215, 118] on input "**********" at bounding box center [1242, 121] width 114 height 23
type input "*"
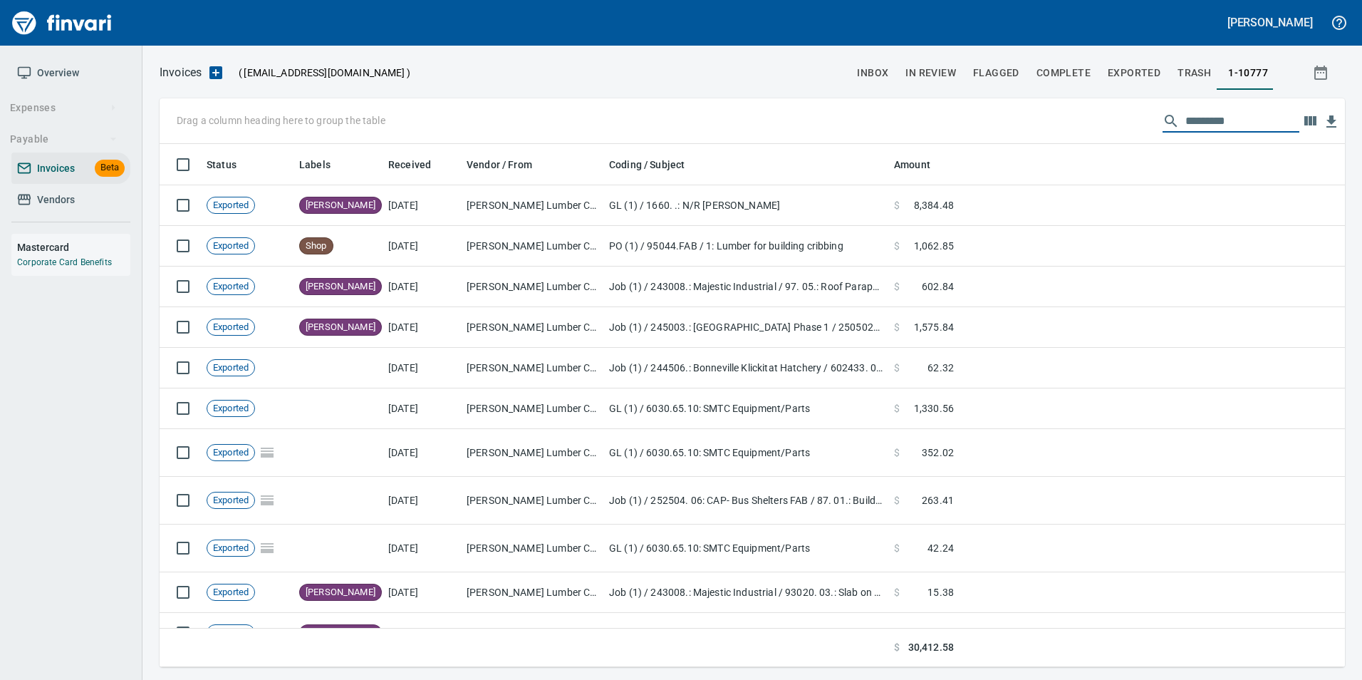
scroll to position [512, 1164]
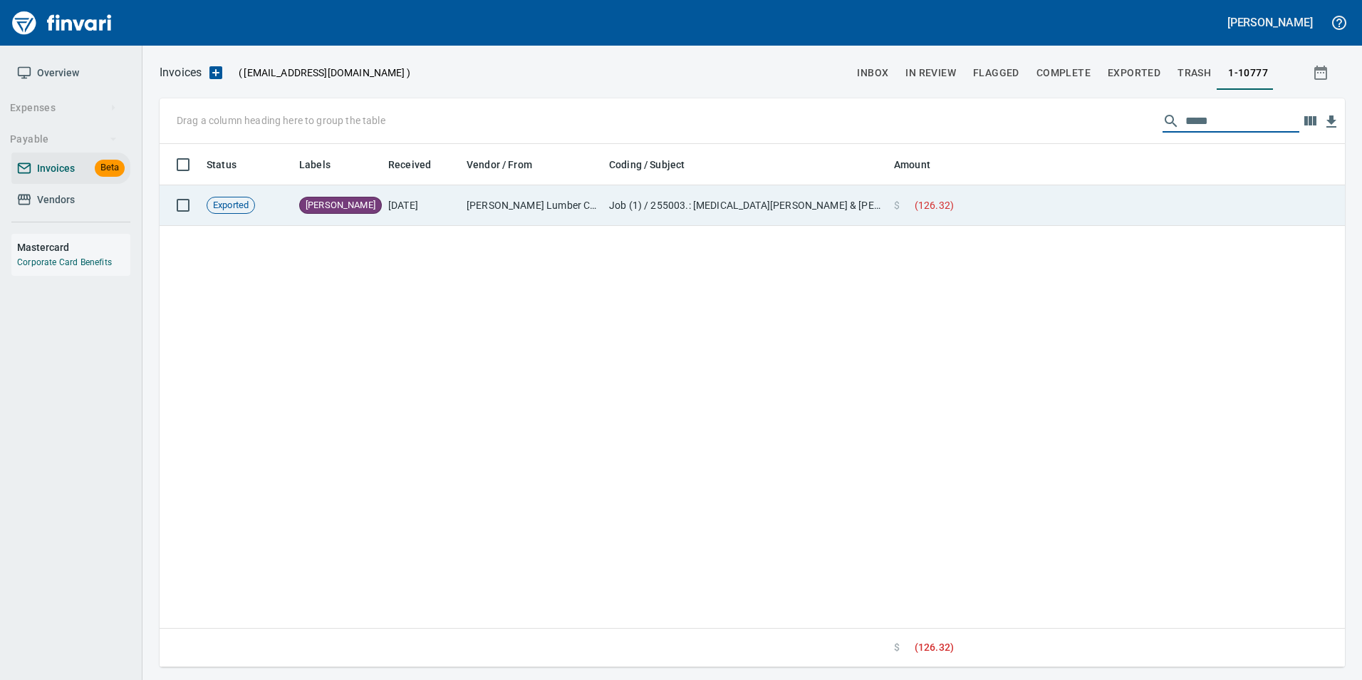
click at [1171, 207] on td at bounding box center [1151, 205] width 385 height 41
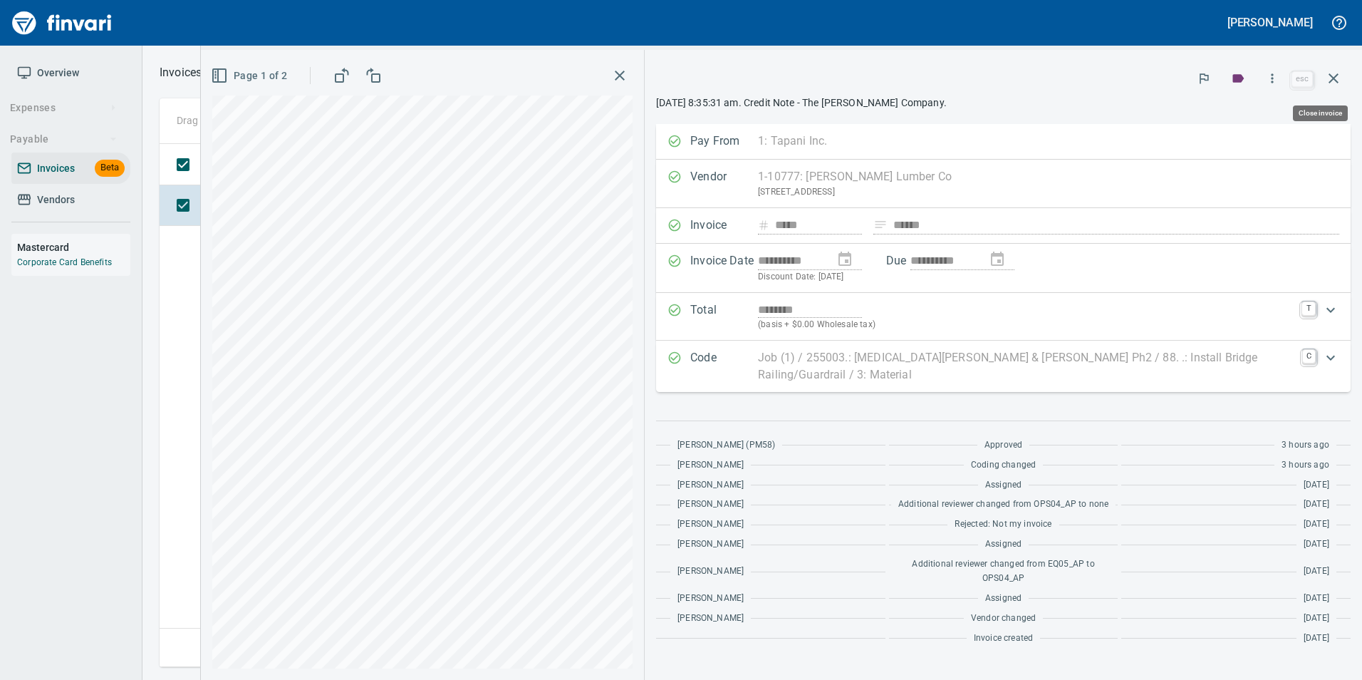
click at [1327, 80] on icon "button" at bounding box center [1333, 78] width 17 height 17
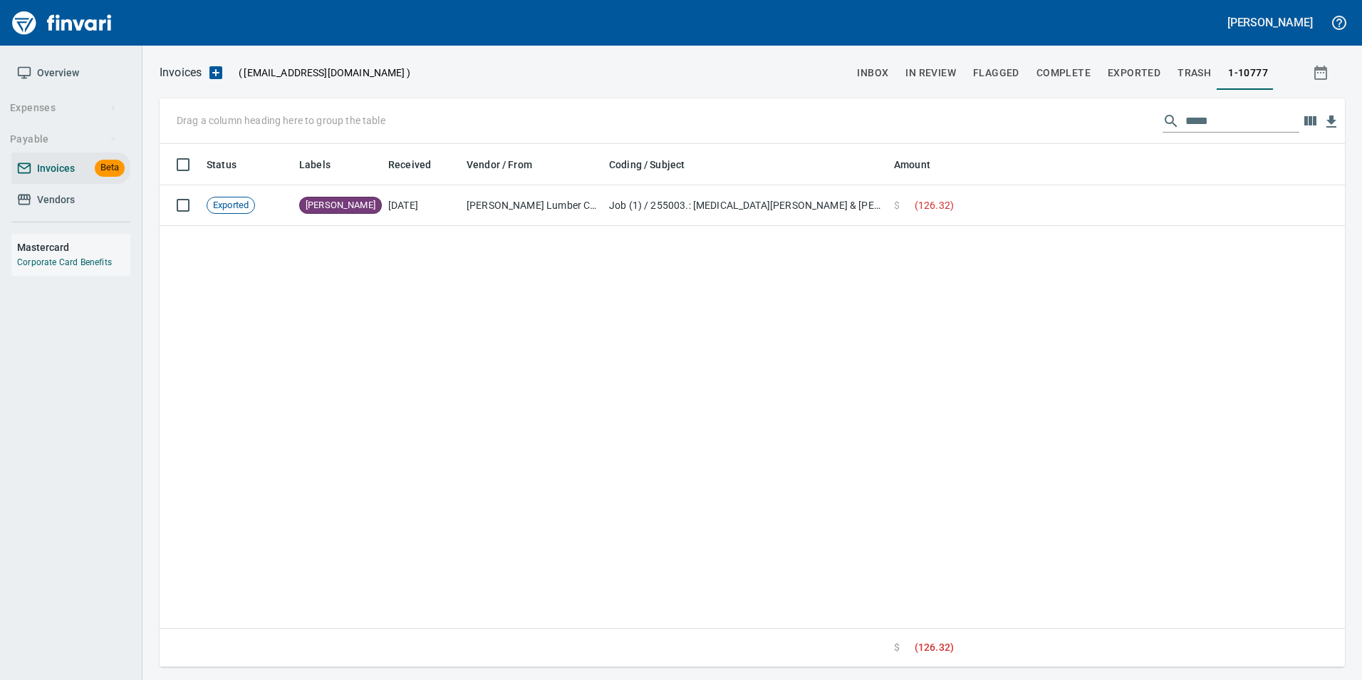
scroll to position [512, 1175]
click at [1192, 118] on input "*****" at bounding box center [1242, 121] width 114 height 23
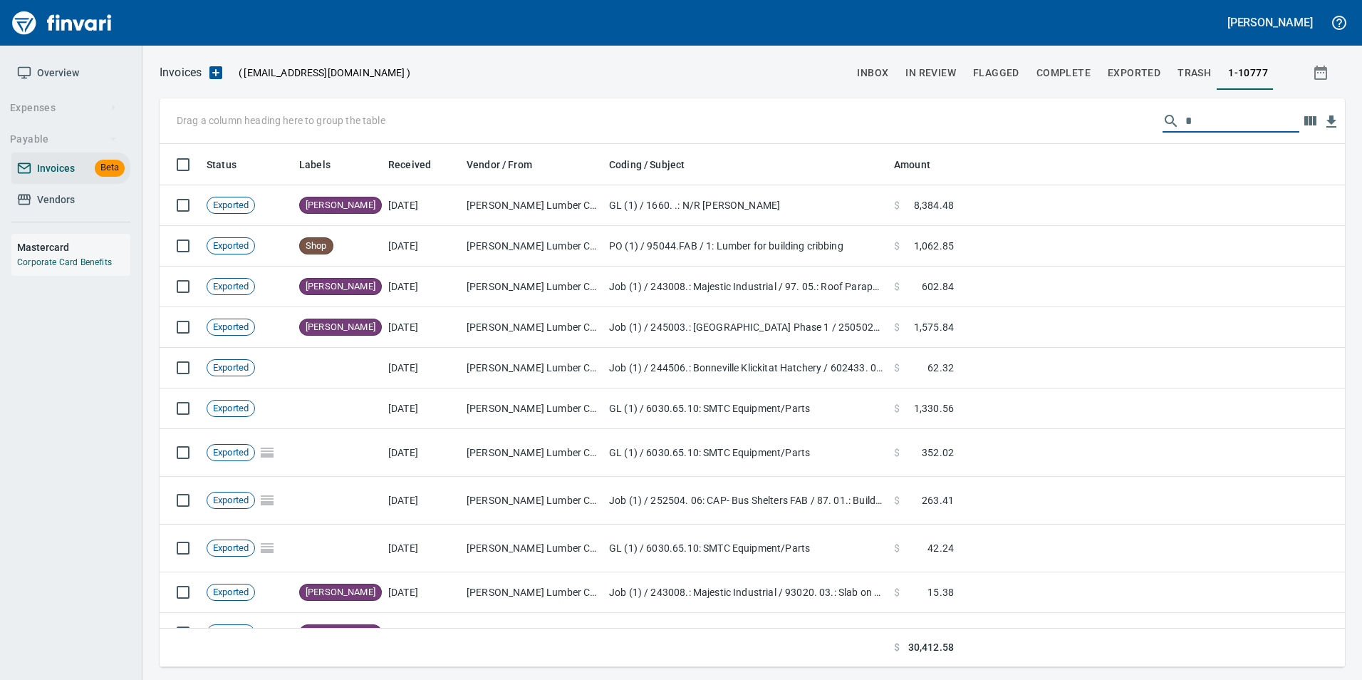
scroll to position [512, 1164]
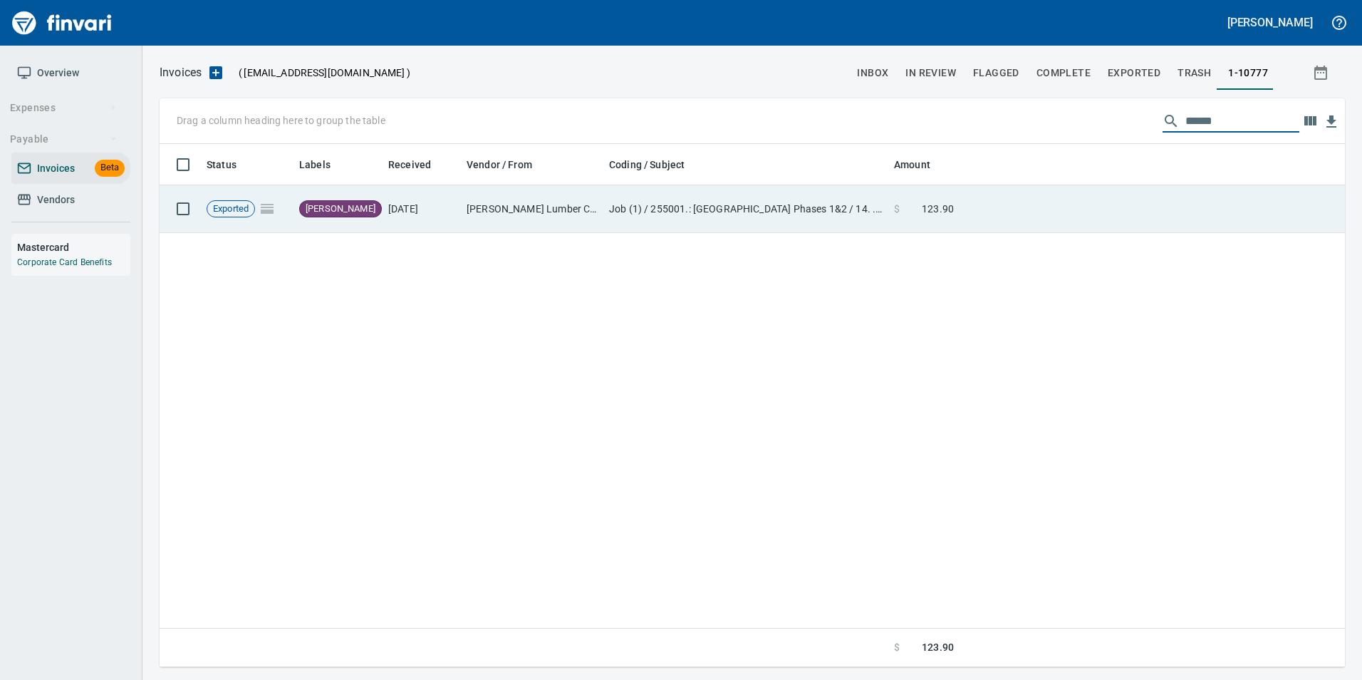
type input "******"
click at [1086, 202] on td at bounding box center [1151, 209] width 385 height 48
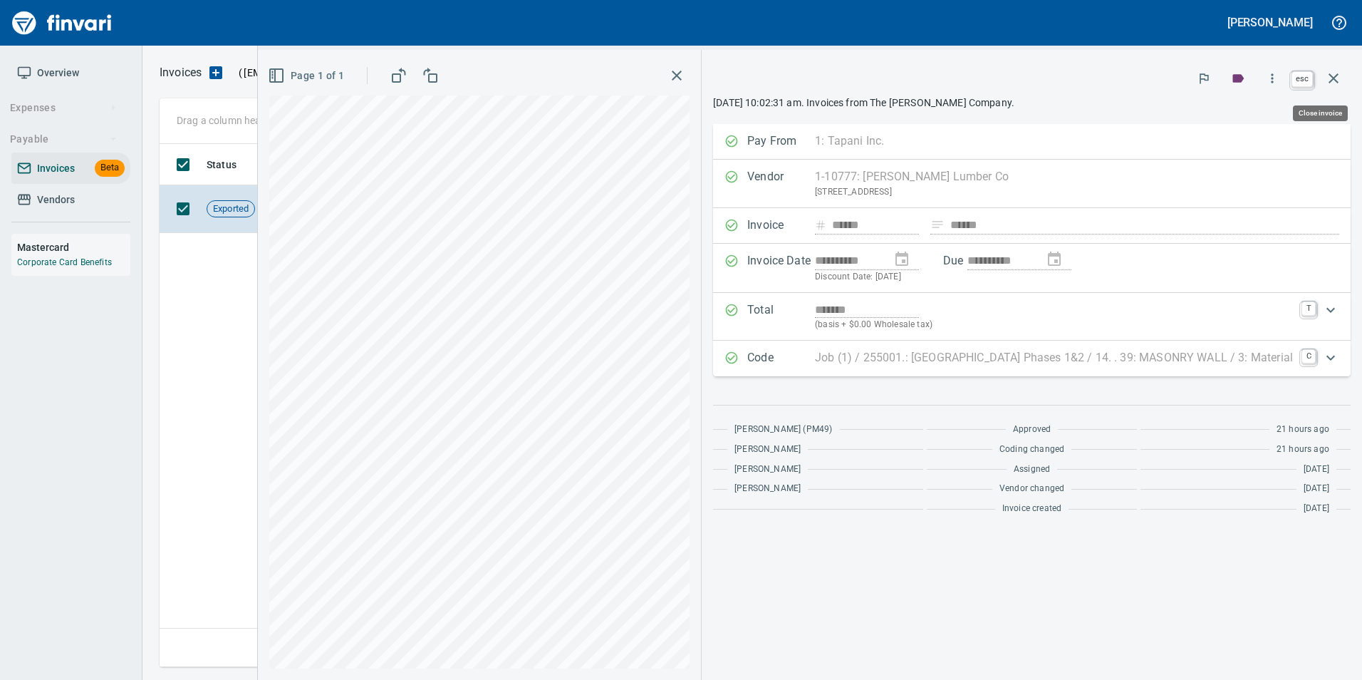
click at [1338, 75] on icon "button" at bounding box center [1333, 78] width 10 height 10
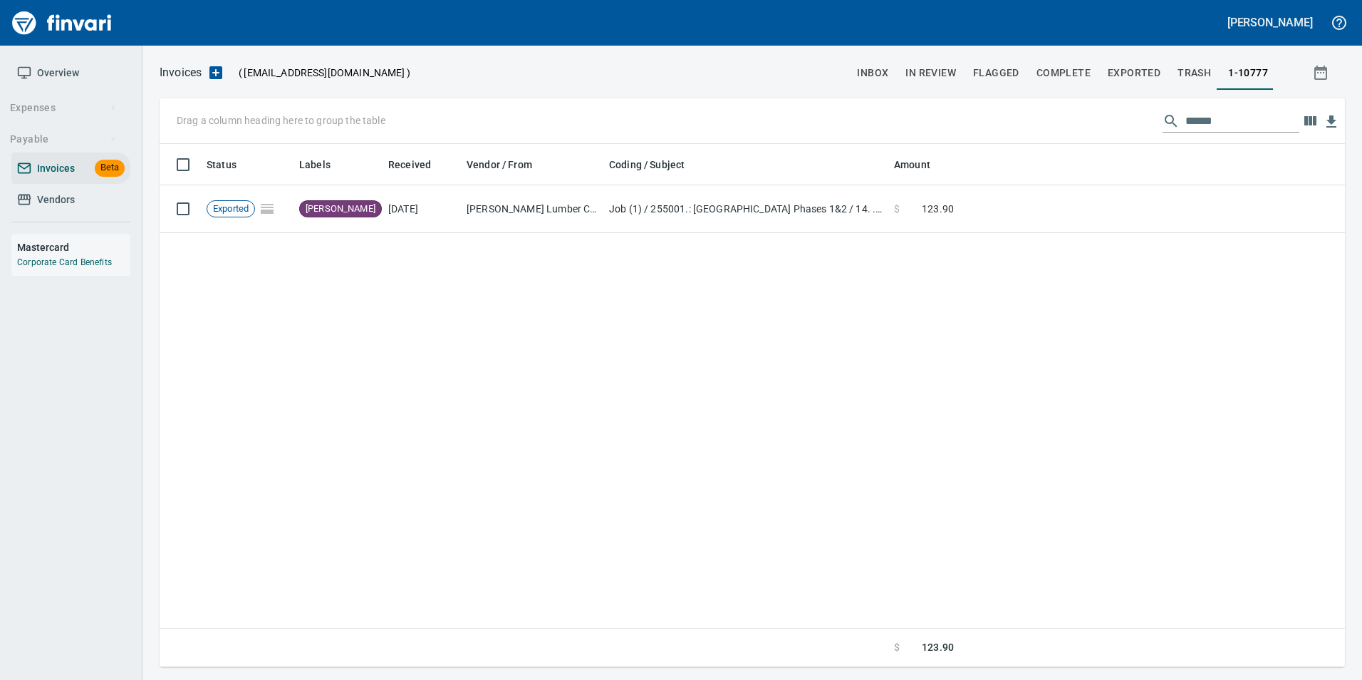
scroll to position [512, 1175]
click at [1200, 120] on input "******" at bounding box center [1242, 121] width 114 height 23
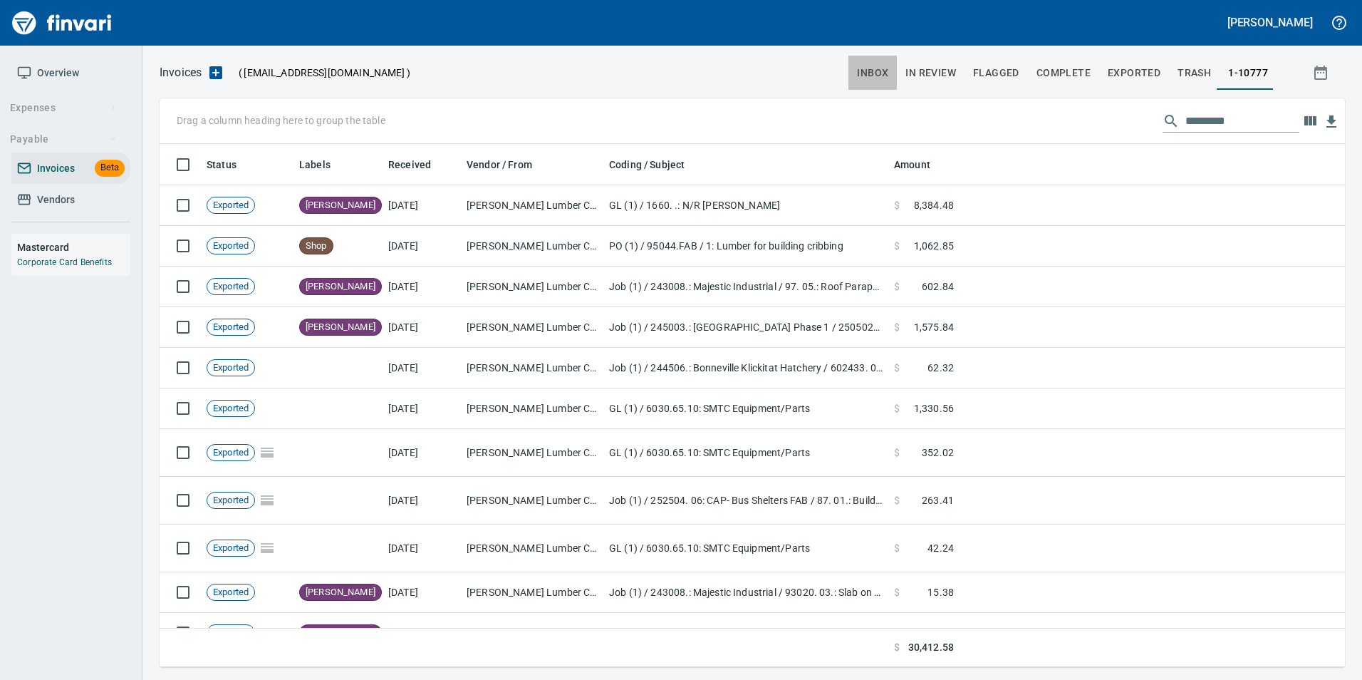
click at [860, 74] on span "inbox" at bounding box center [872, 73] width 31 height 18
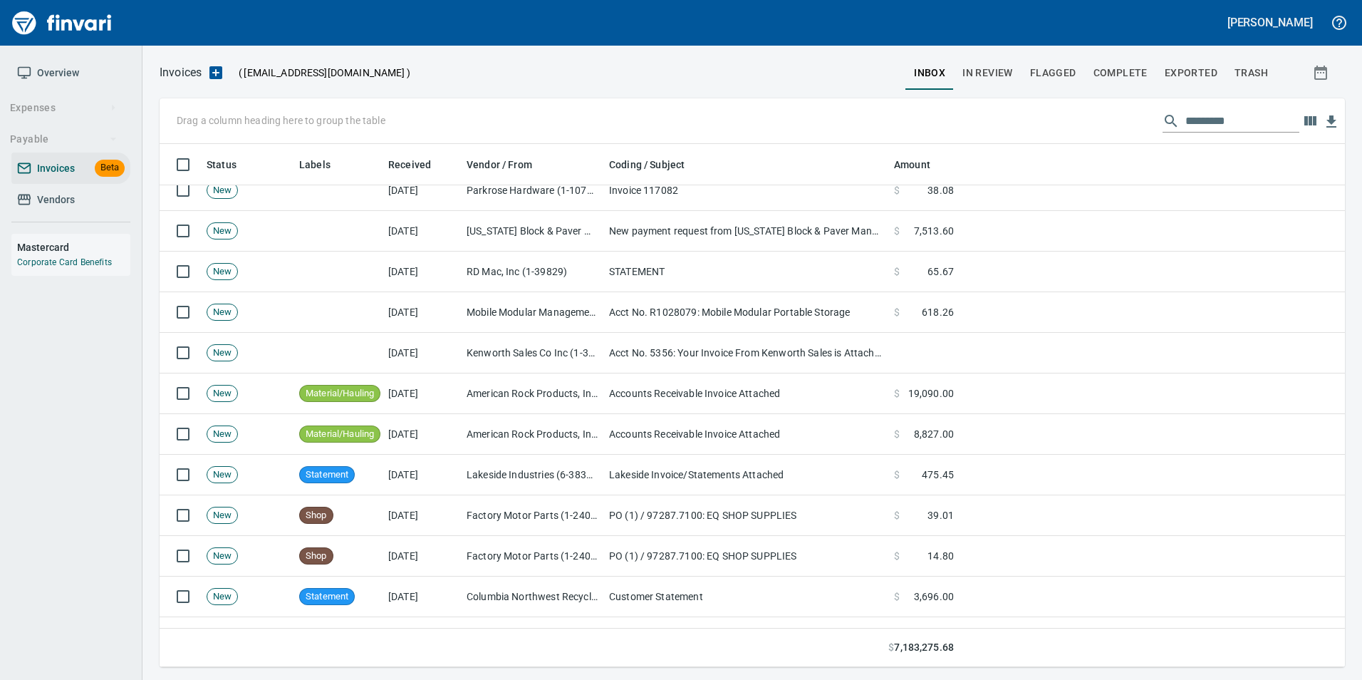
scroll to position [214, 0]
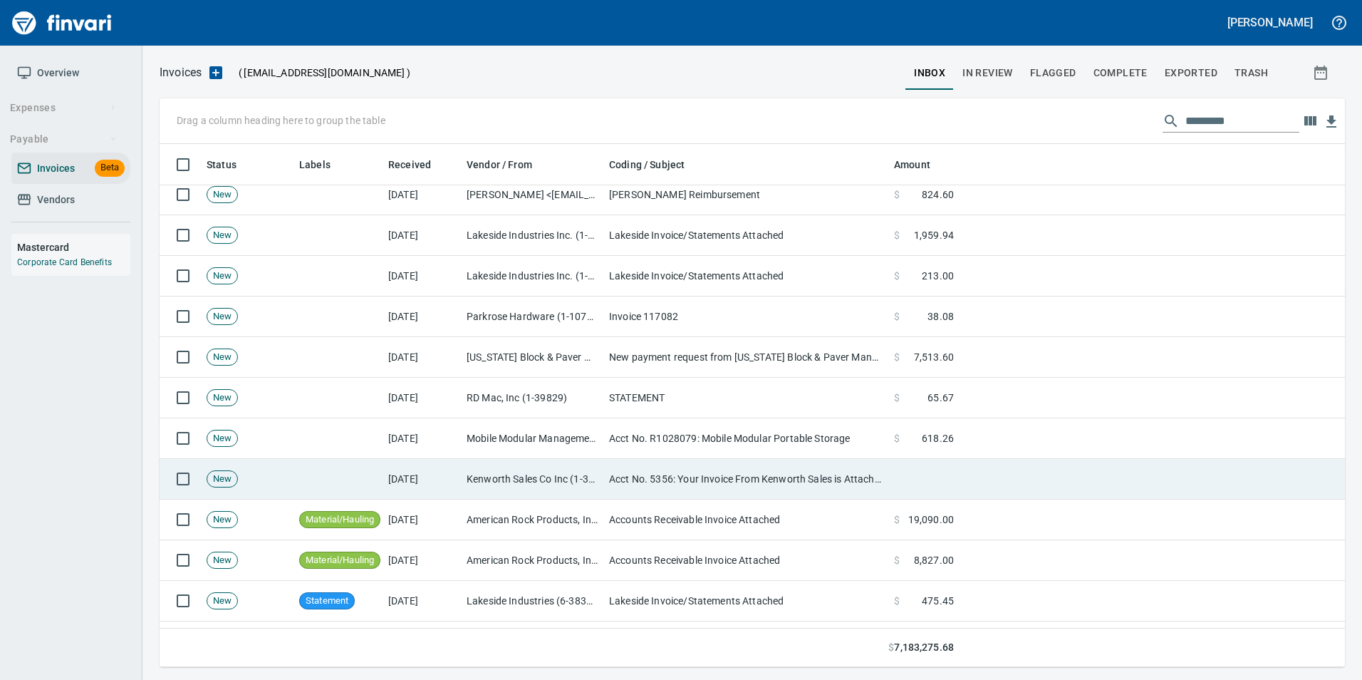
click at [632, 461] on td "Acct No. 5356: Your Invoice From Kenworth Sales is Attached" at bounding box center [745, 479] width 285 height 41
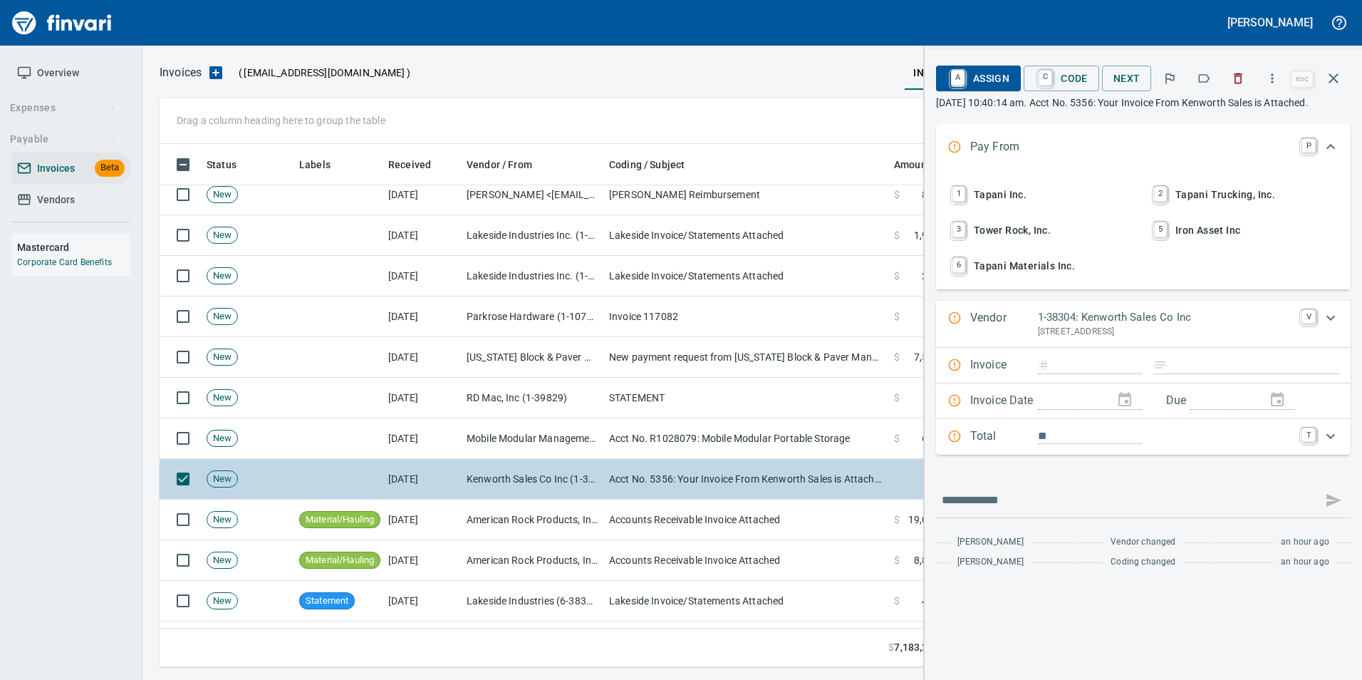
scroll to position [512, 1163]
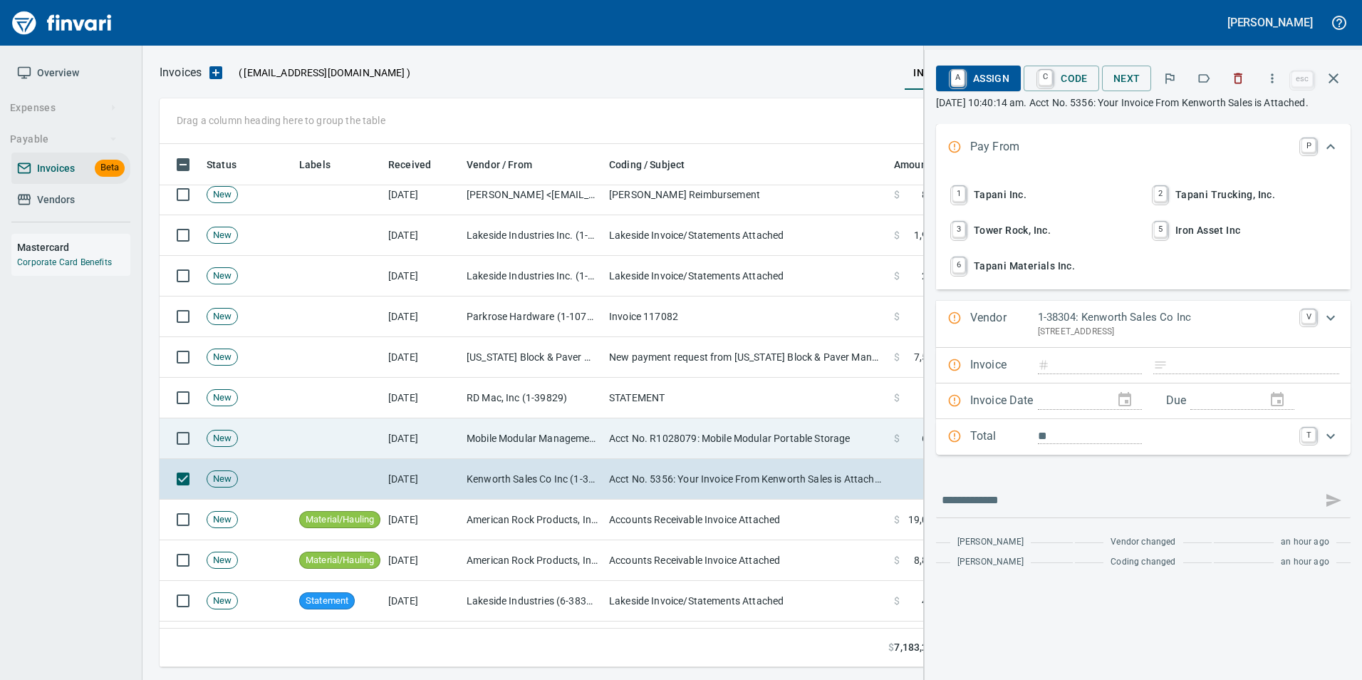
click at [625, 431] on td "Acct No. R1028079: Mobile Modular Portable Storage" at bounding box center [745, 438] width 285 height 41
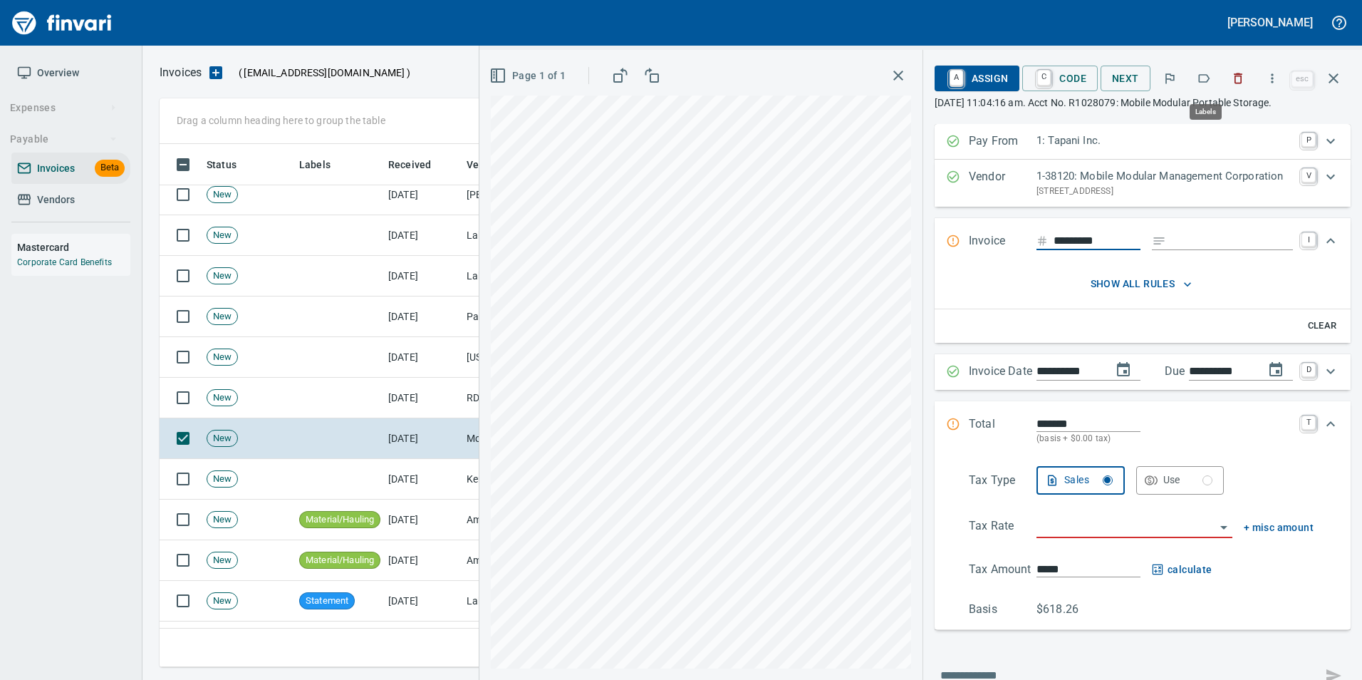
click at [1199, 78] on icon "button" at bounding box center [1204, 78] width 14 height 14
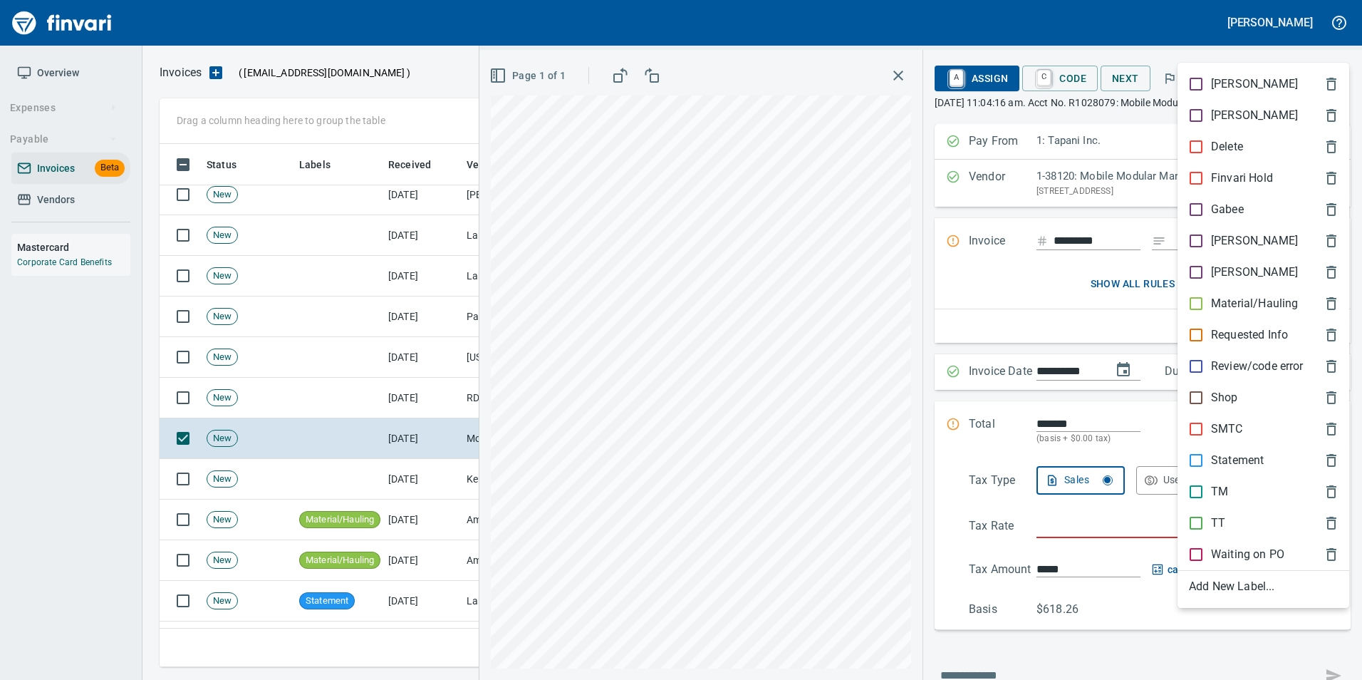
scroll to position [512, 1163]
click at [1235, 241] on p "[PERSON_NAME]" at bounding box center [1254, 240] width 87 height 17
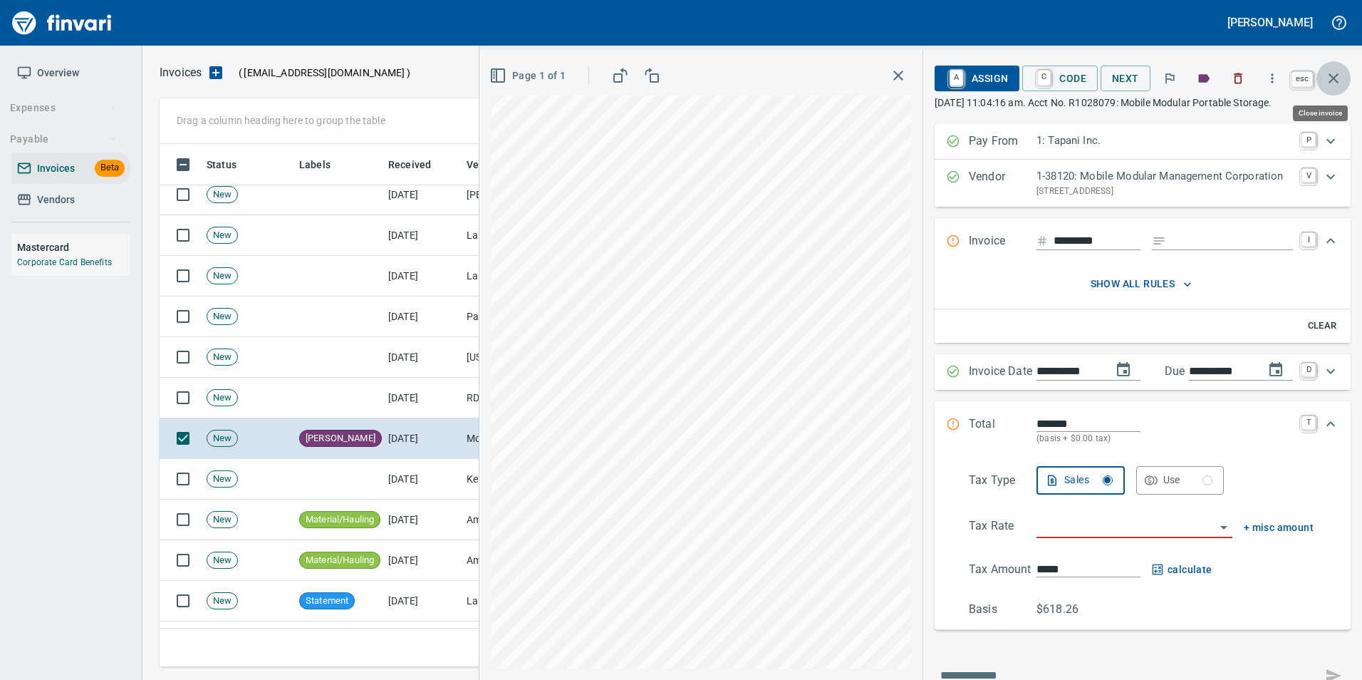
click at [1326, 88] on button "button" at bounding box center [1333, 78] width 34 height 34
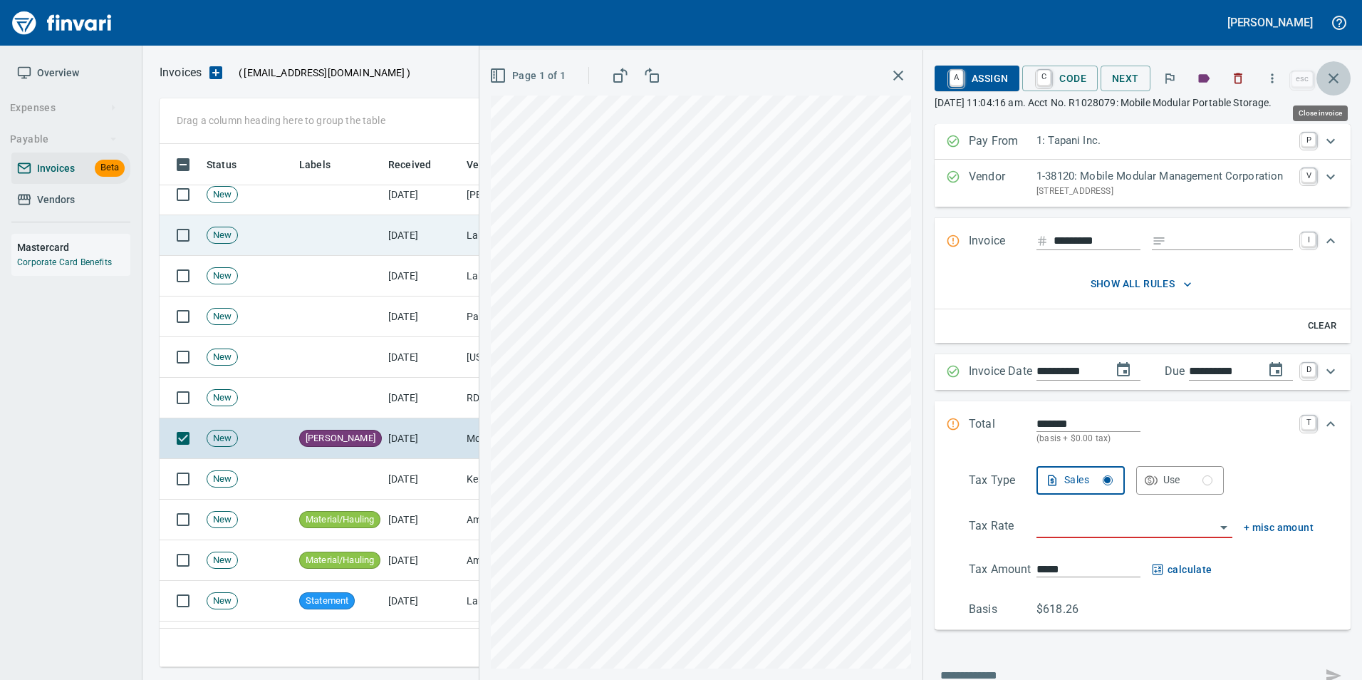
scroll to position [512, 1163]
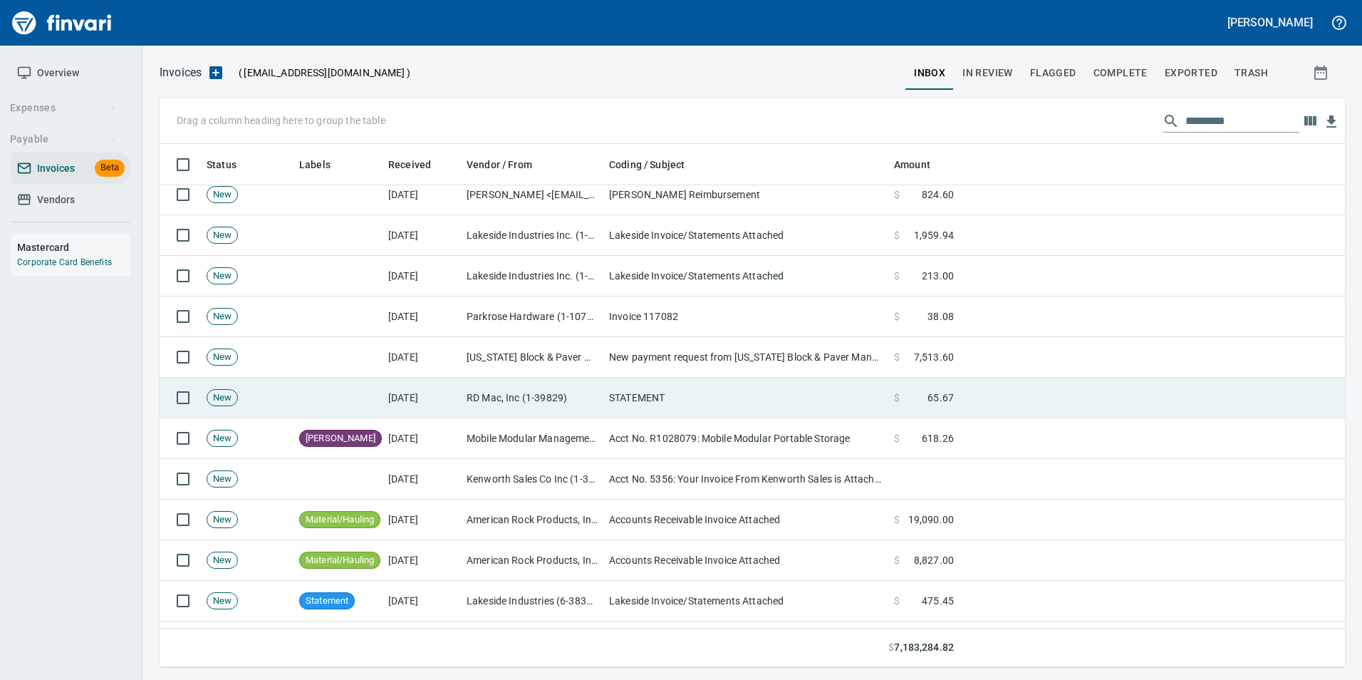
click at [595, 397] on td "RD Mac, Inc (1-39829)" at bounding box center [532, 398] width 142 height 41
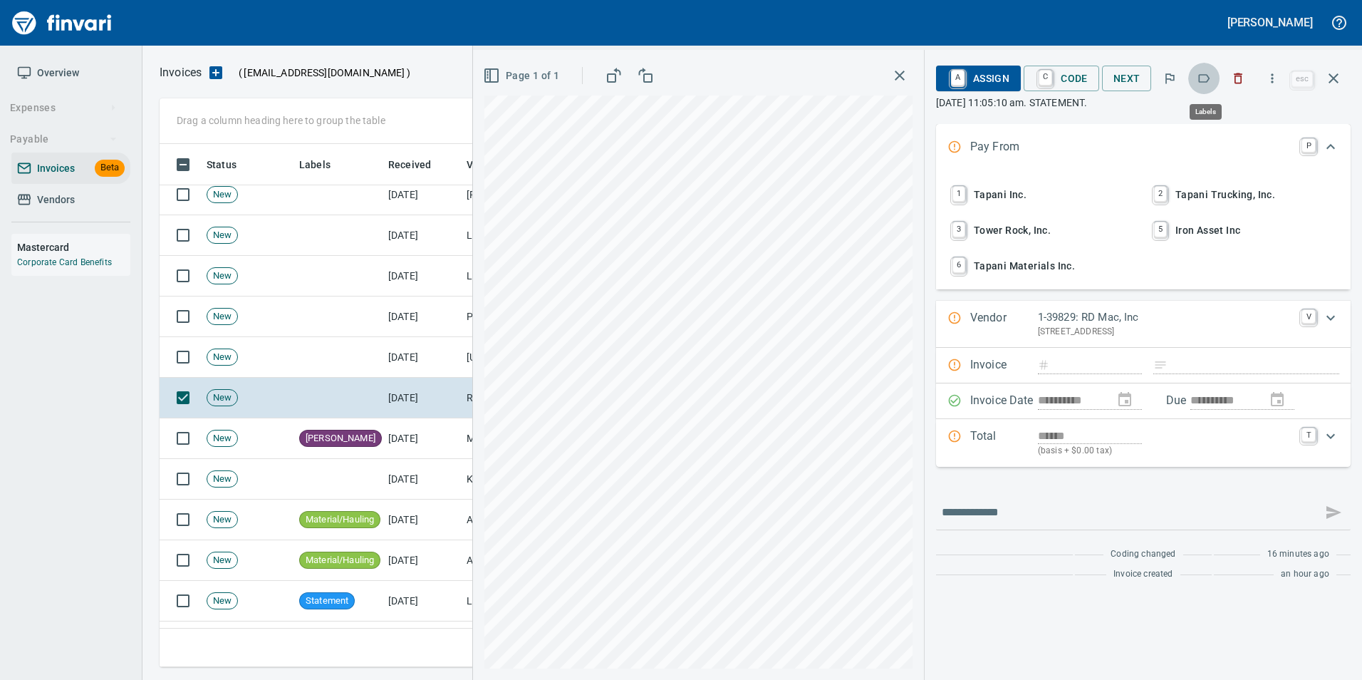
click at [1199, 85] on button "button" at bounding box center [1203, 78] width 31 height 31
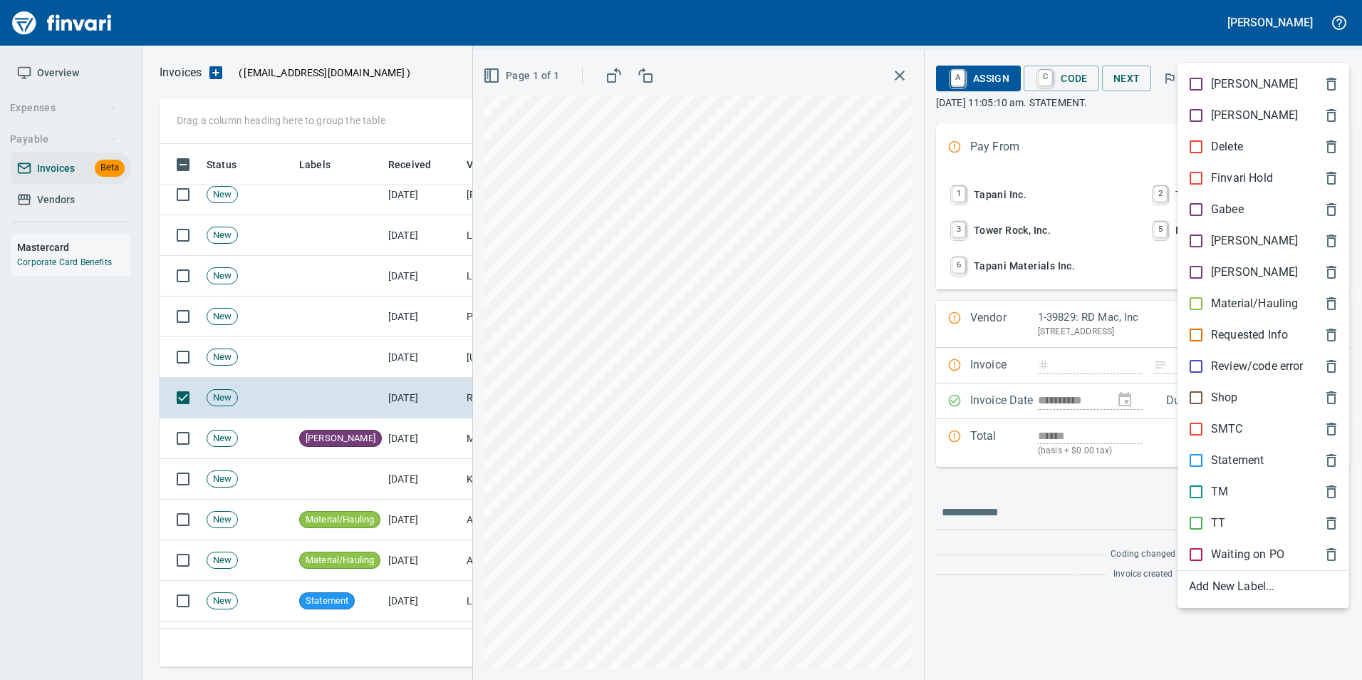
click at [1239, 452] on p "Statement" at bounding box center [1237, 460] width 53 height 17
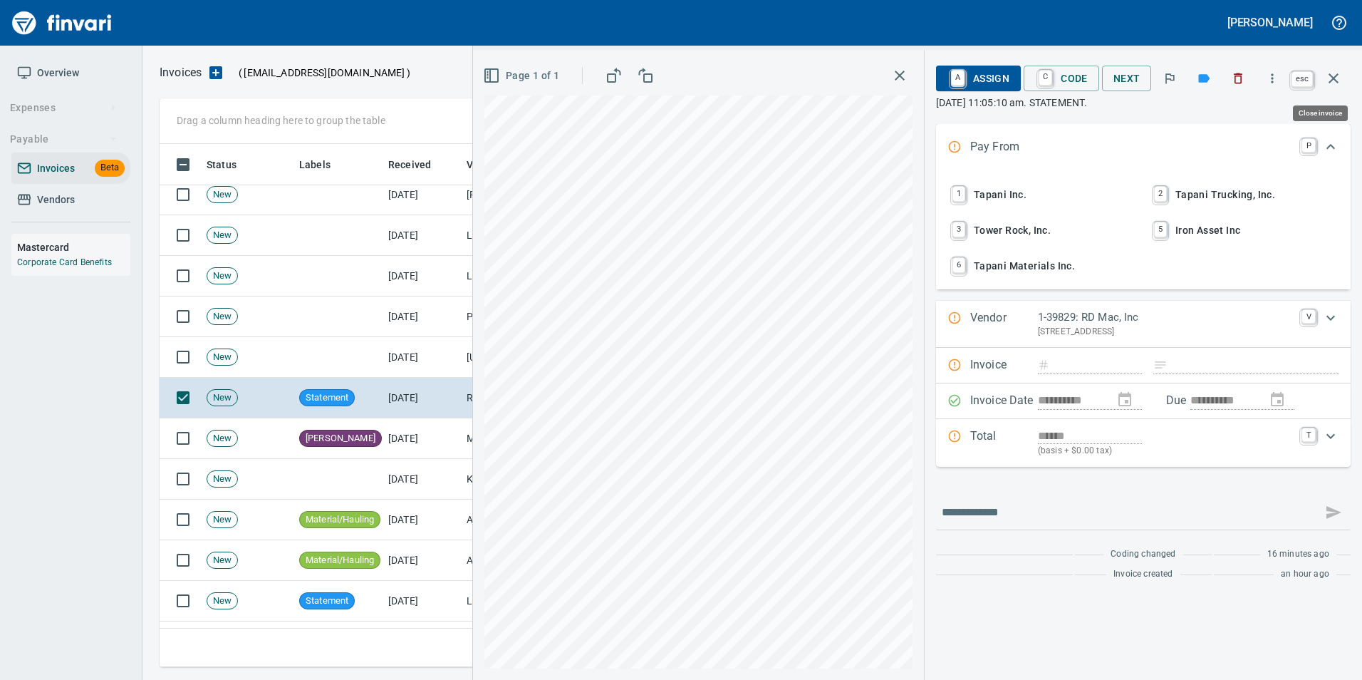
click at [1341, 80] on icon "button" at bounding box center [1333, 78] width 17 height 17
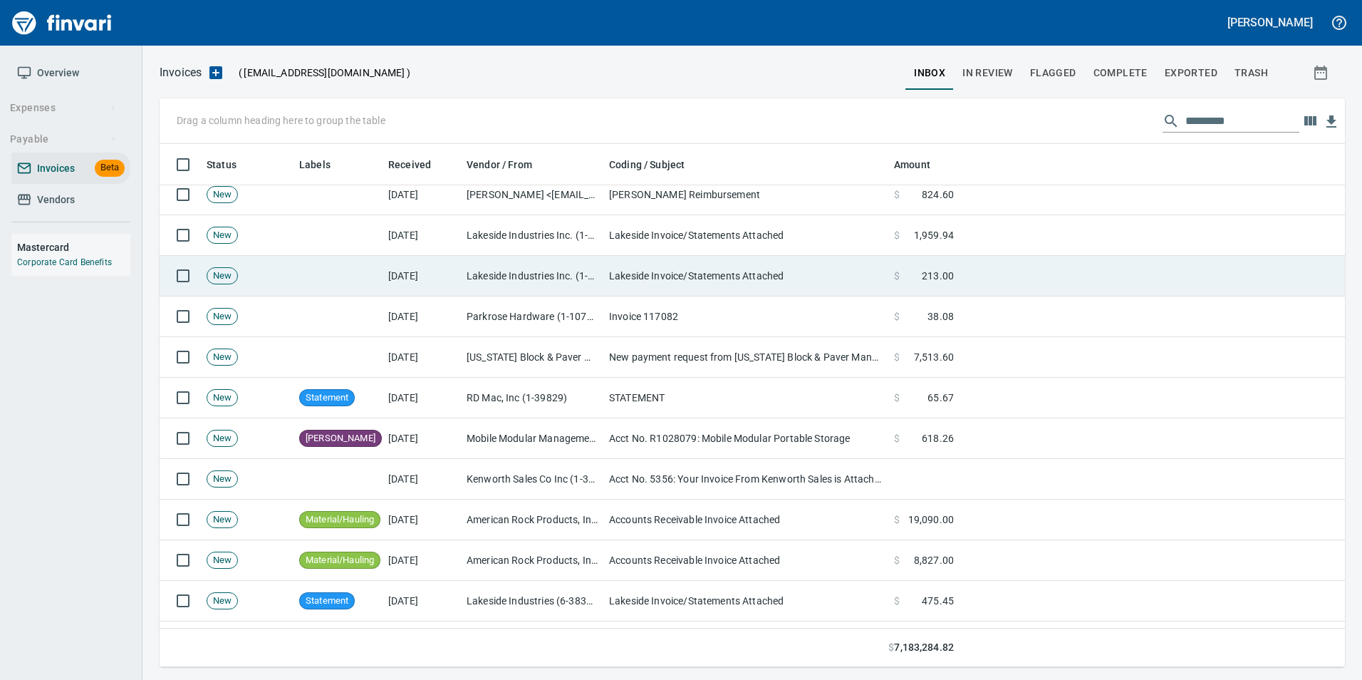
scroll to position [512, 1163]
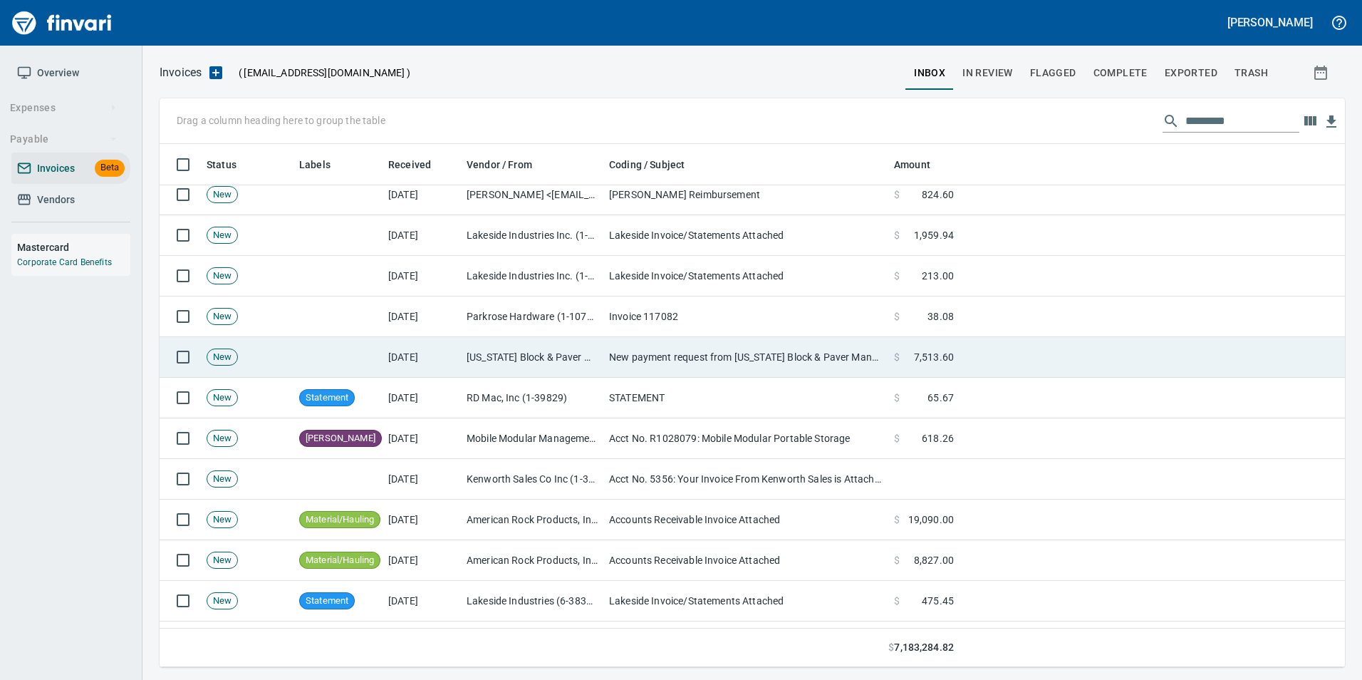
click at [688, 358] on td "New payment request from [US_STATE] Block & Paver Manufacturing Inc. for 7513.6…" at bounding box center [745, 357] width 285 height 41
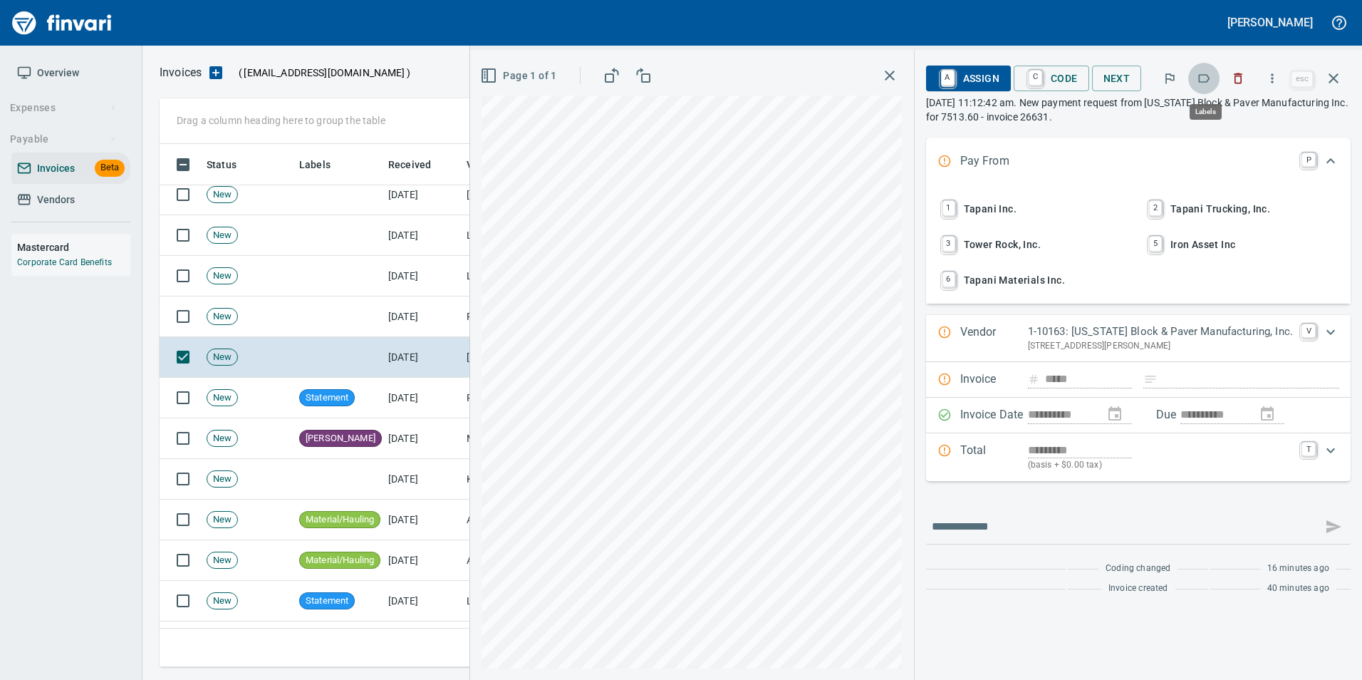
scroll to position [512, 1163]
click at [1203, 80] on icon "button" at bounding box center [1204, 78] width 14 height 14
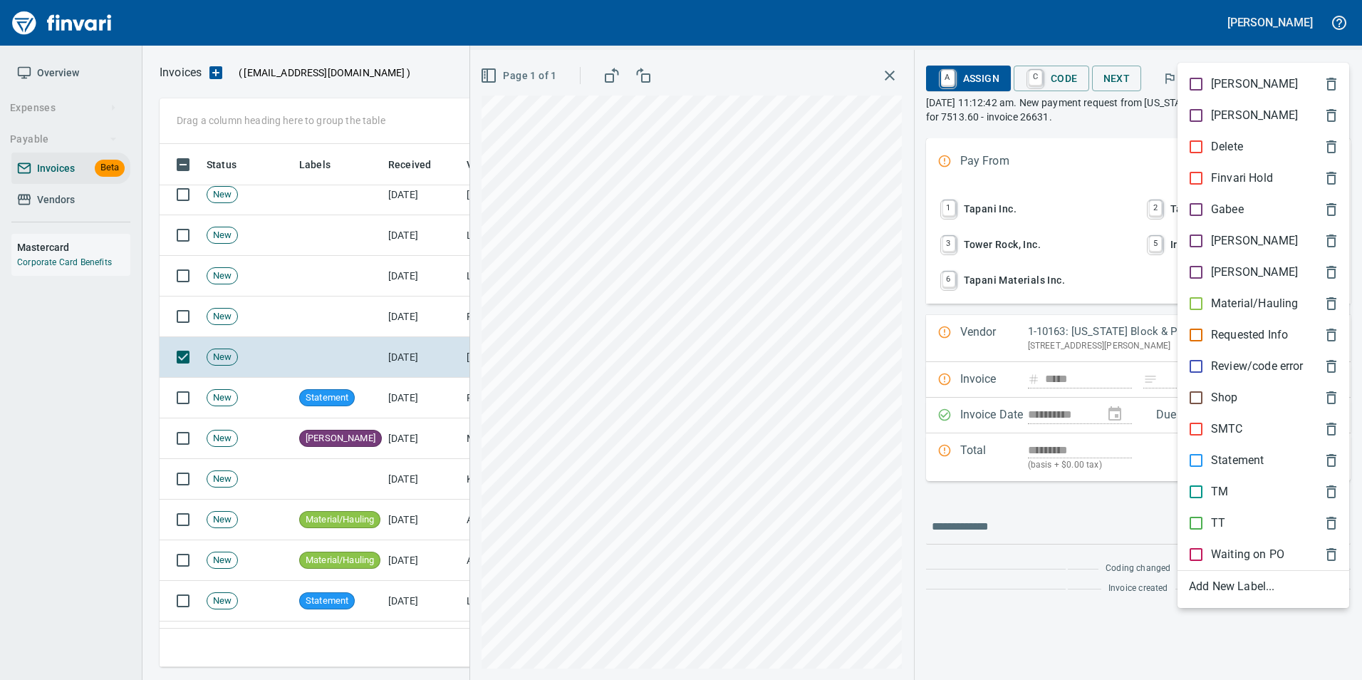
click at [1234, 236] on p "[PERSON_NAME]" at bounding box center [1254, 240] width 87 height 17
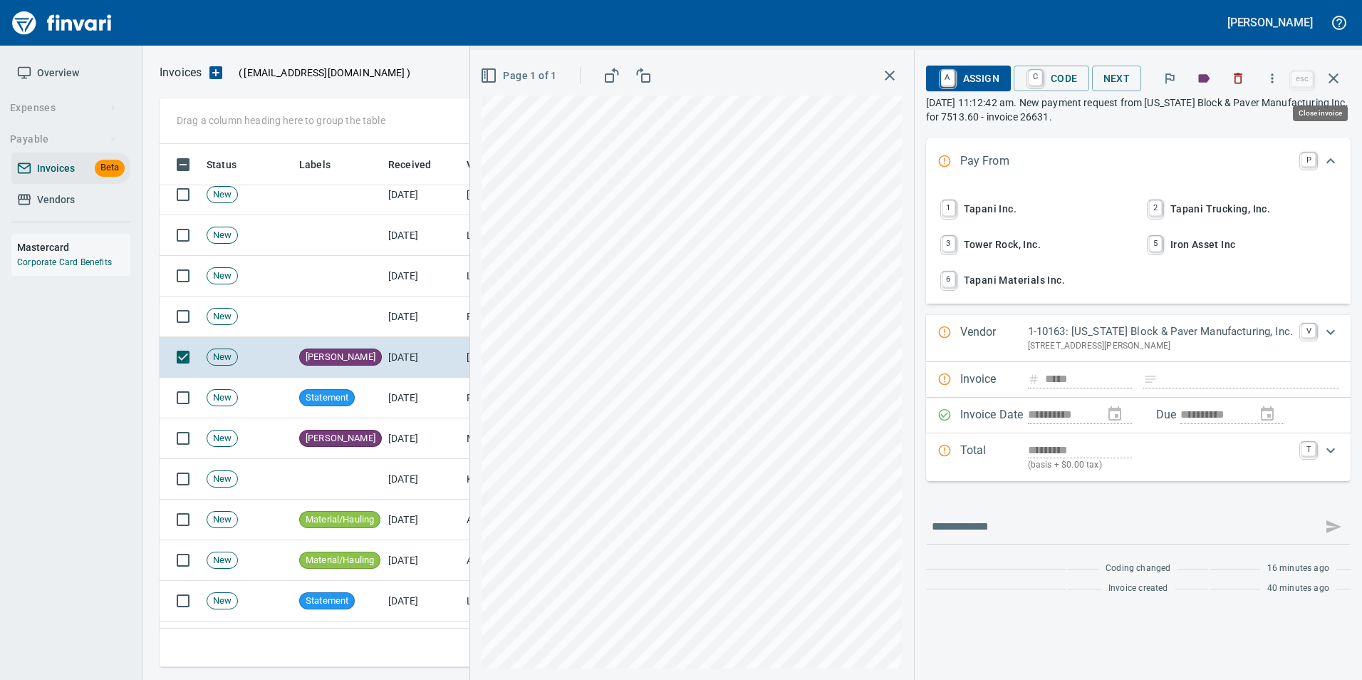
drag, startPoint x: 1334, startPoint y: 71, endPoint x: 1227, endPoint y: 138, distance: 126.5
click at [1335, 71] on icon "button" at bounding box center [1333, 78] width 17 height 17
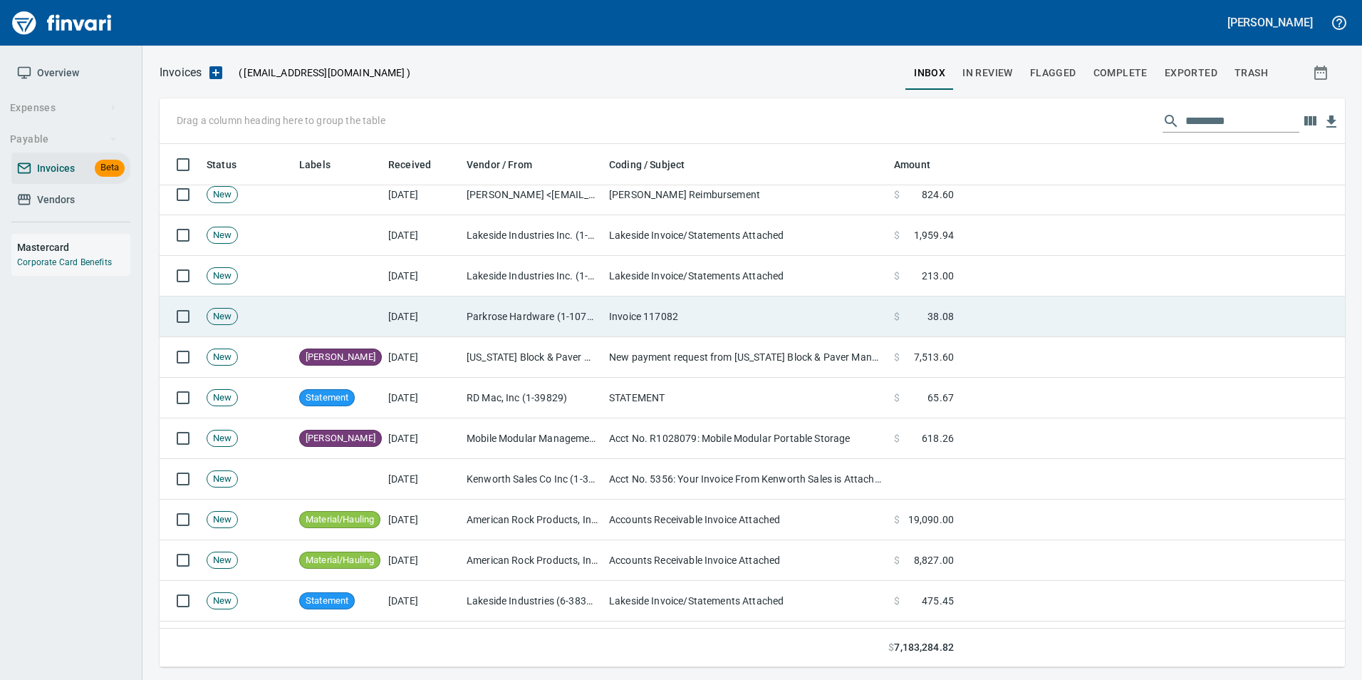
click at [593, 317] on td "Parkrose Hardware (1-10776)" at bounding box center [532, 316] width 142 height 41
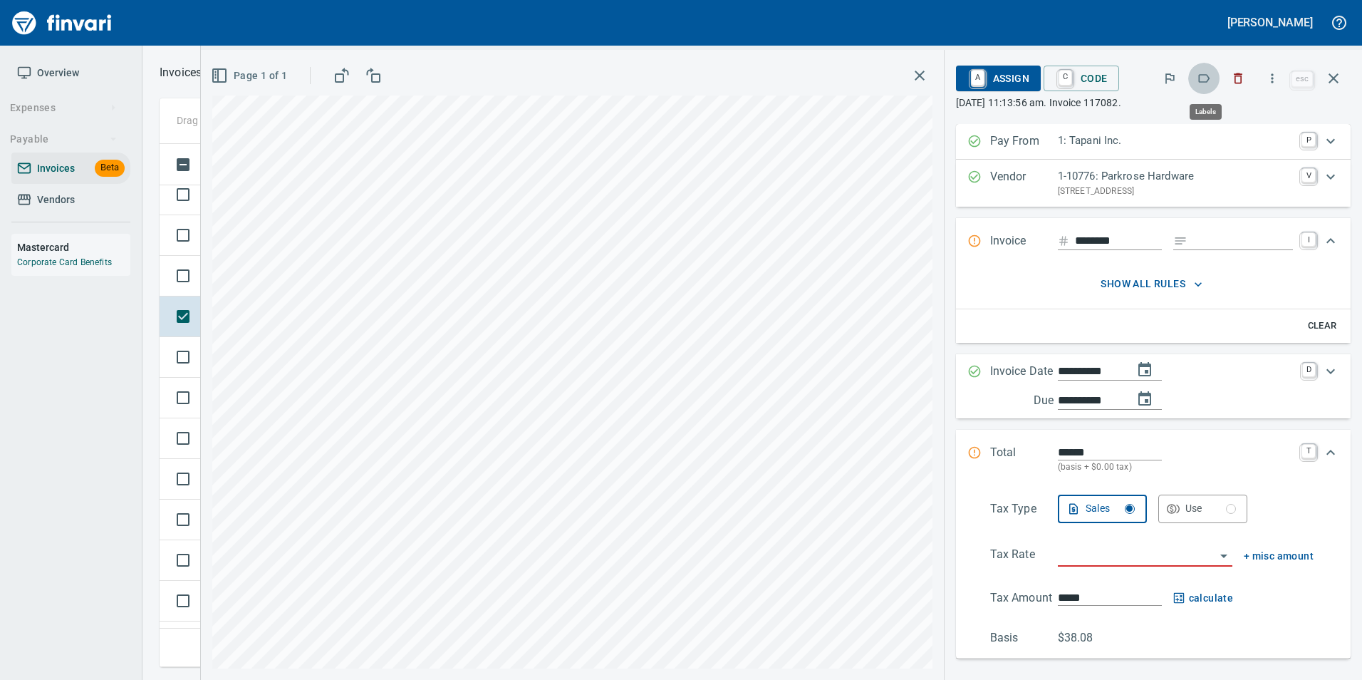
scroll to position [512, 1163]
click at [1209, 83] on icon "button" at bounding box center [1204, 78] width 14 height 14
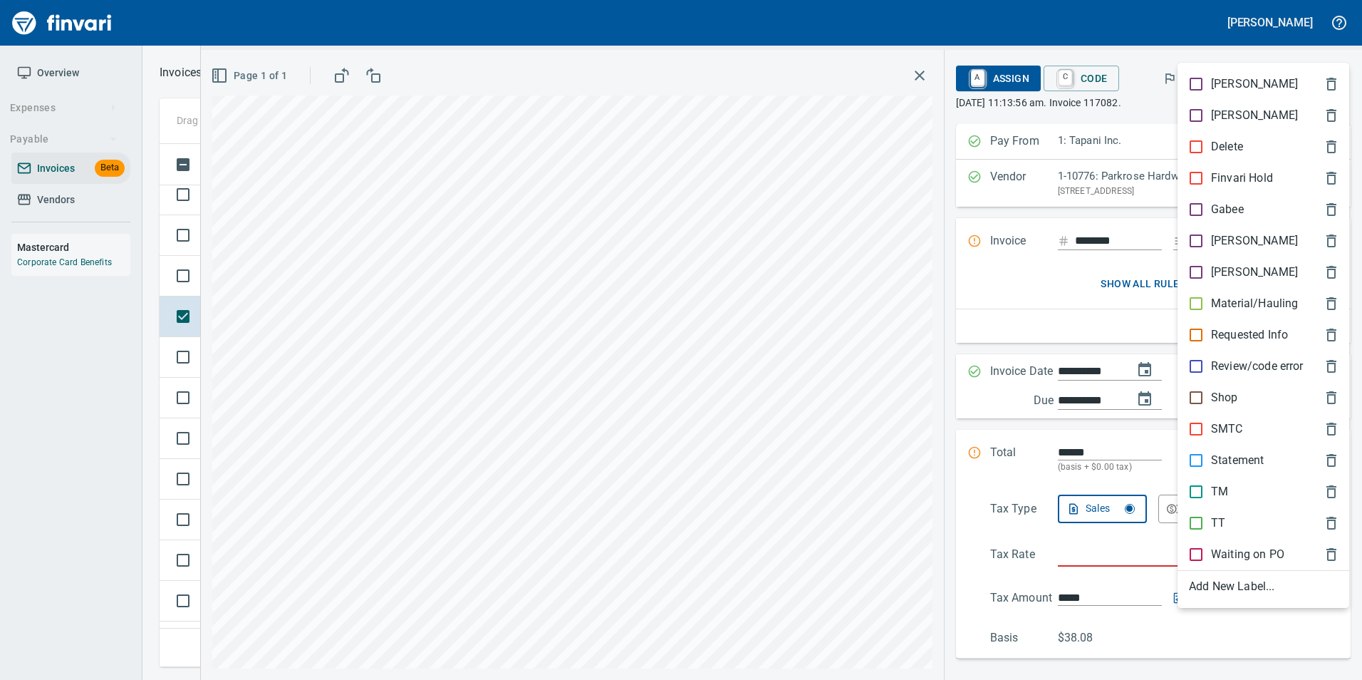
click at [1224, 241] on p "[PERSON_NAME]" at bounding box center [1254, 240] width 87 height 17
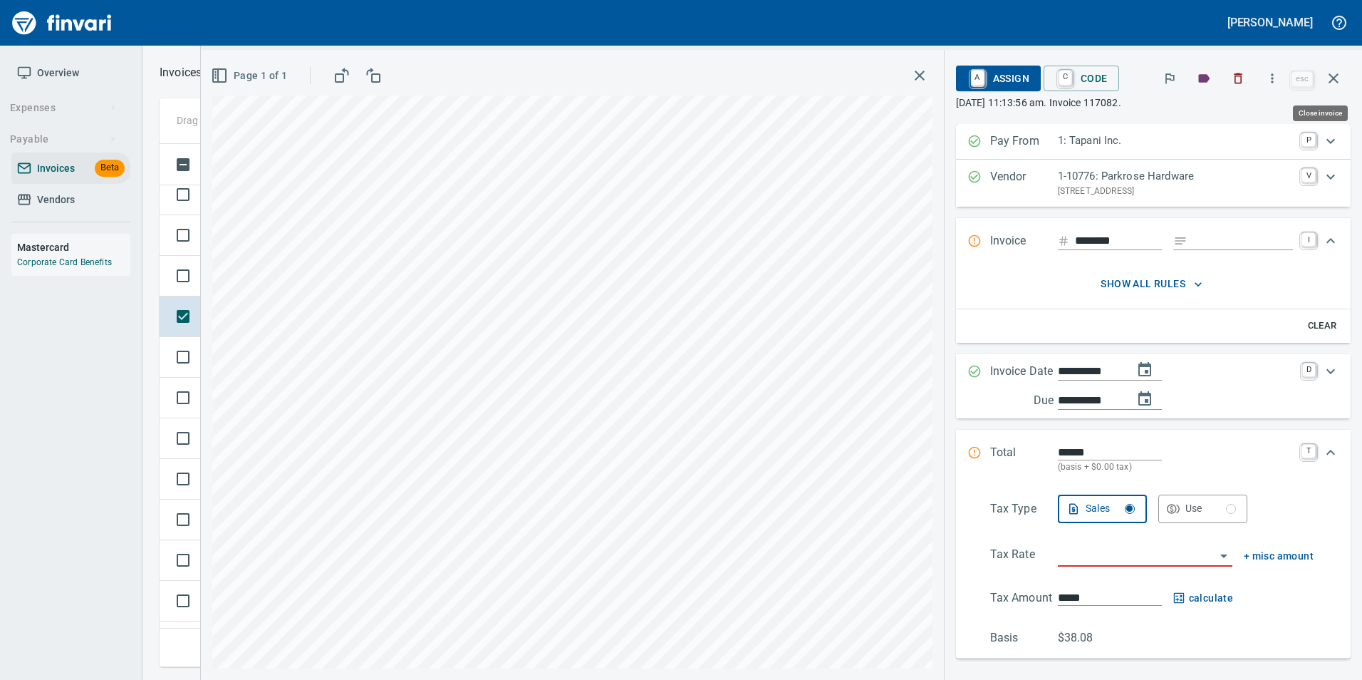
click at [1331, 81] on icon "button" at bounding box center [1333, 78] width 17 height 17
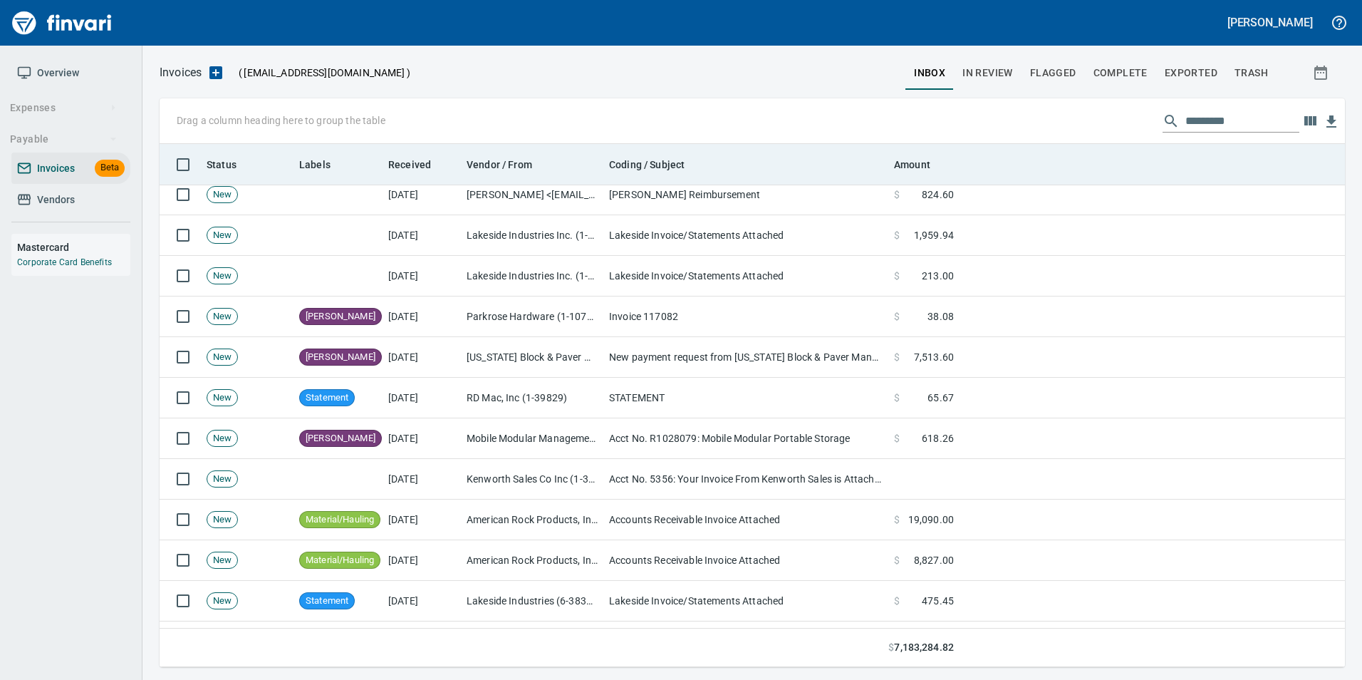
scroll to position [512, 1163]
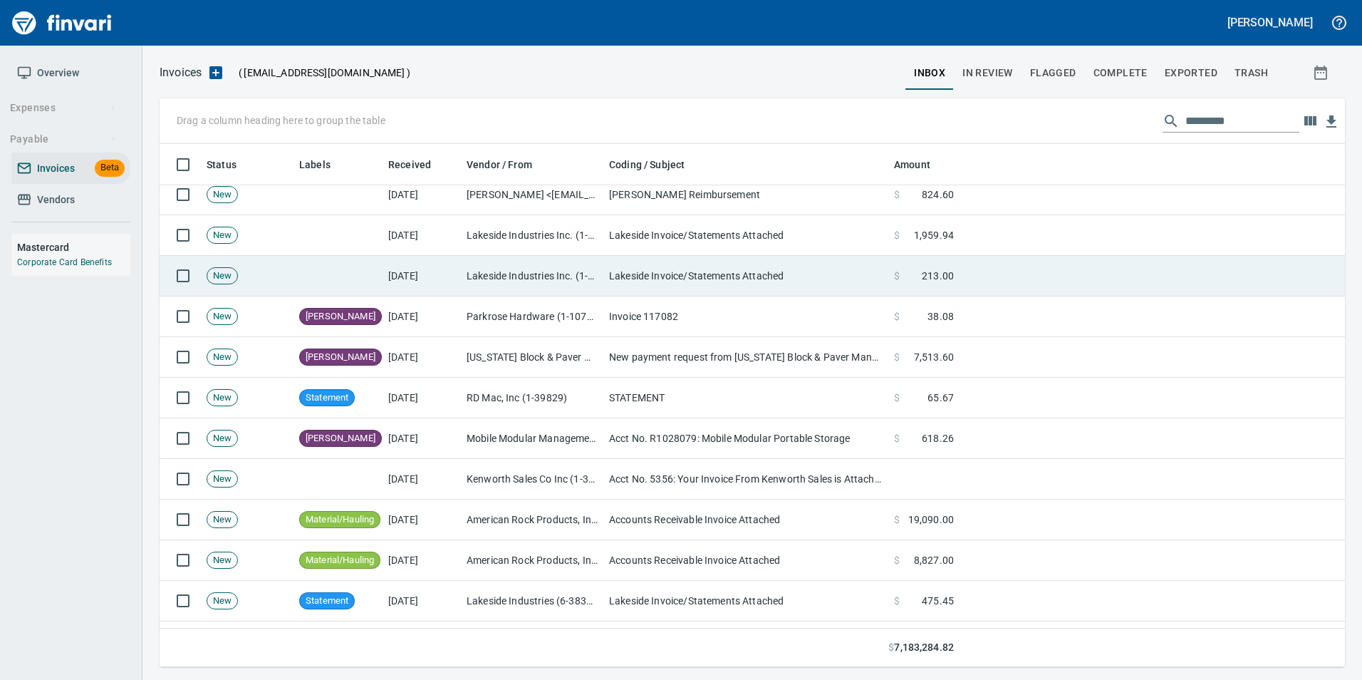
click at [395, 273] on td "[DATE]" at bounding box center [421, 276] width 78 height 41
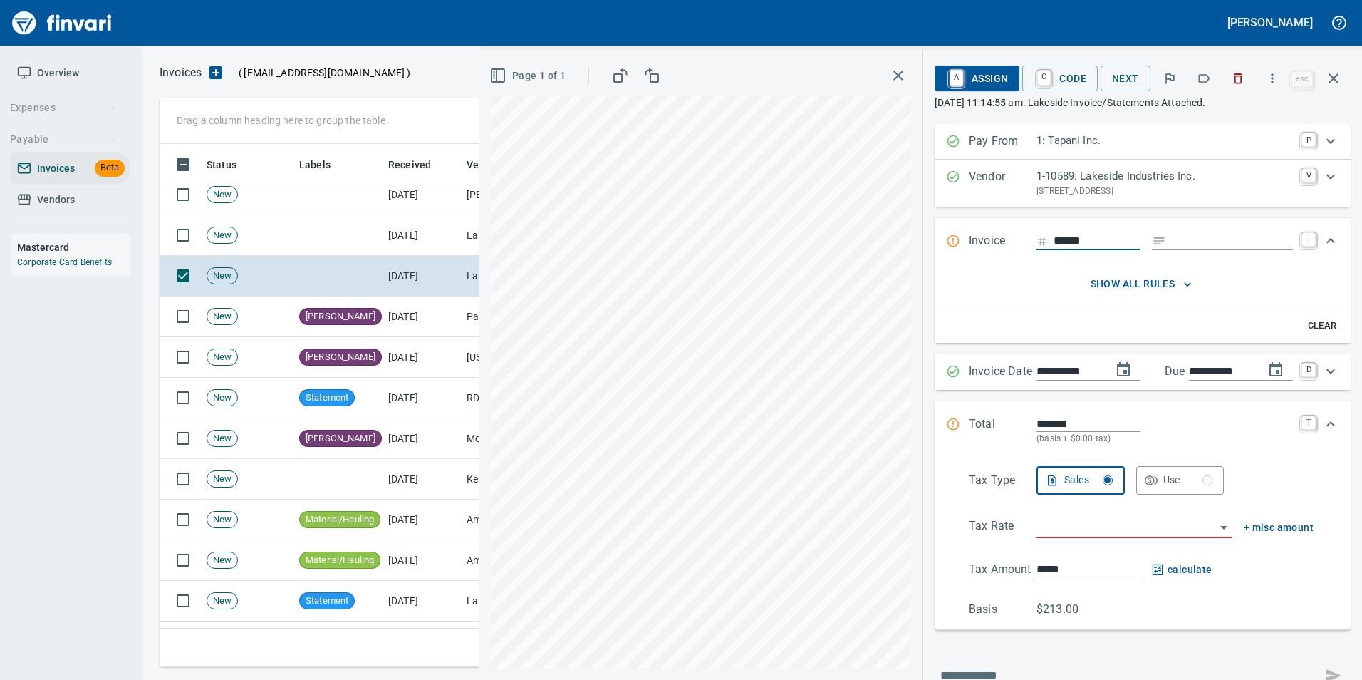
click at [1204, 77] on icon "button" at bounding box center [1204, 78] width 14 height 14
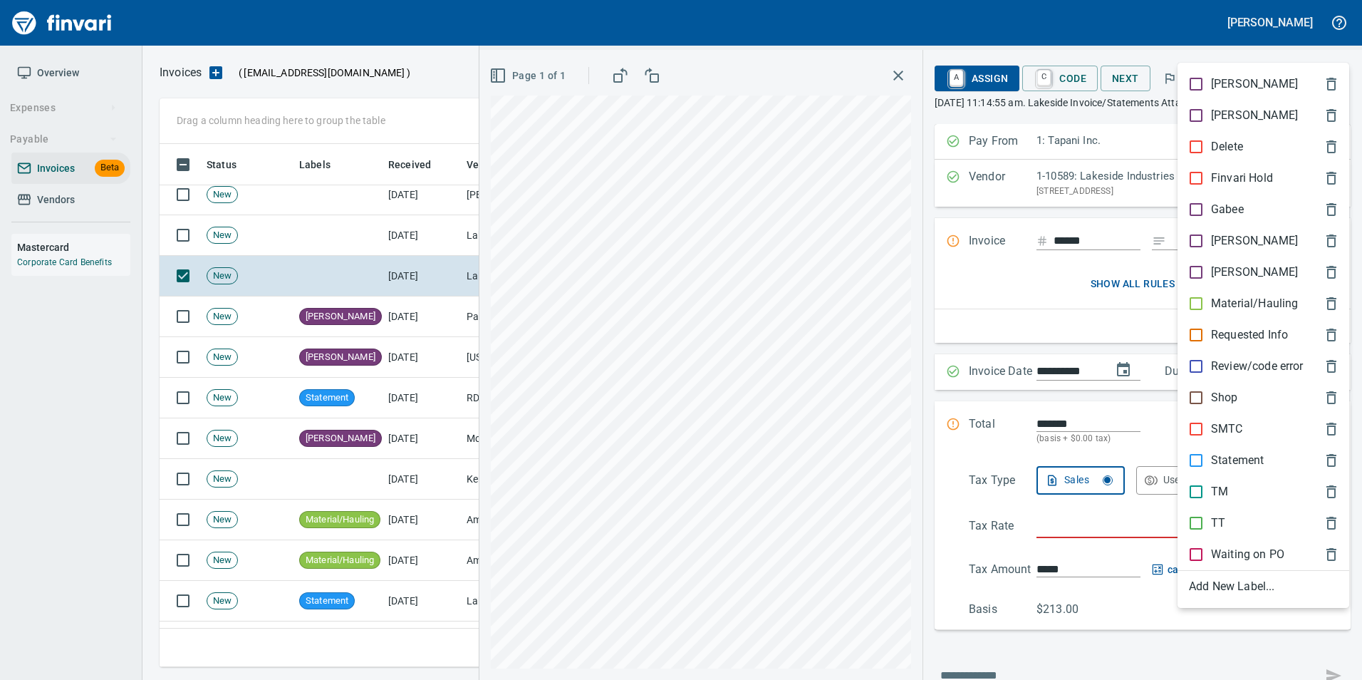
click at [1231, 299] on p "Material/Hauling" at bounding box center [1254, 303] width 87 height 17
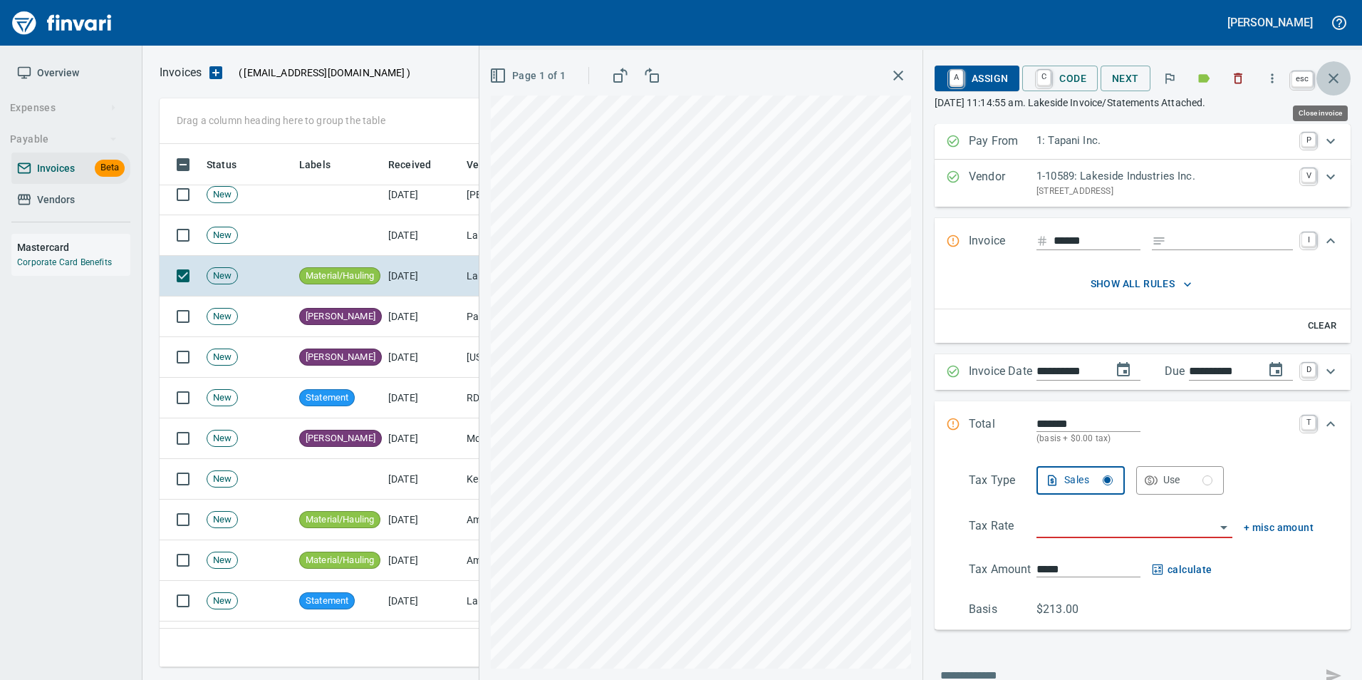
click at [1333, 80] on icon "button" at bounding box center [1333, 78] width 17 height 17
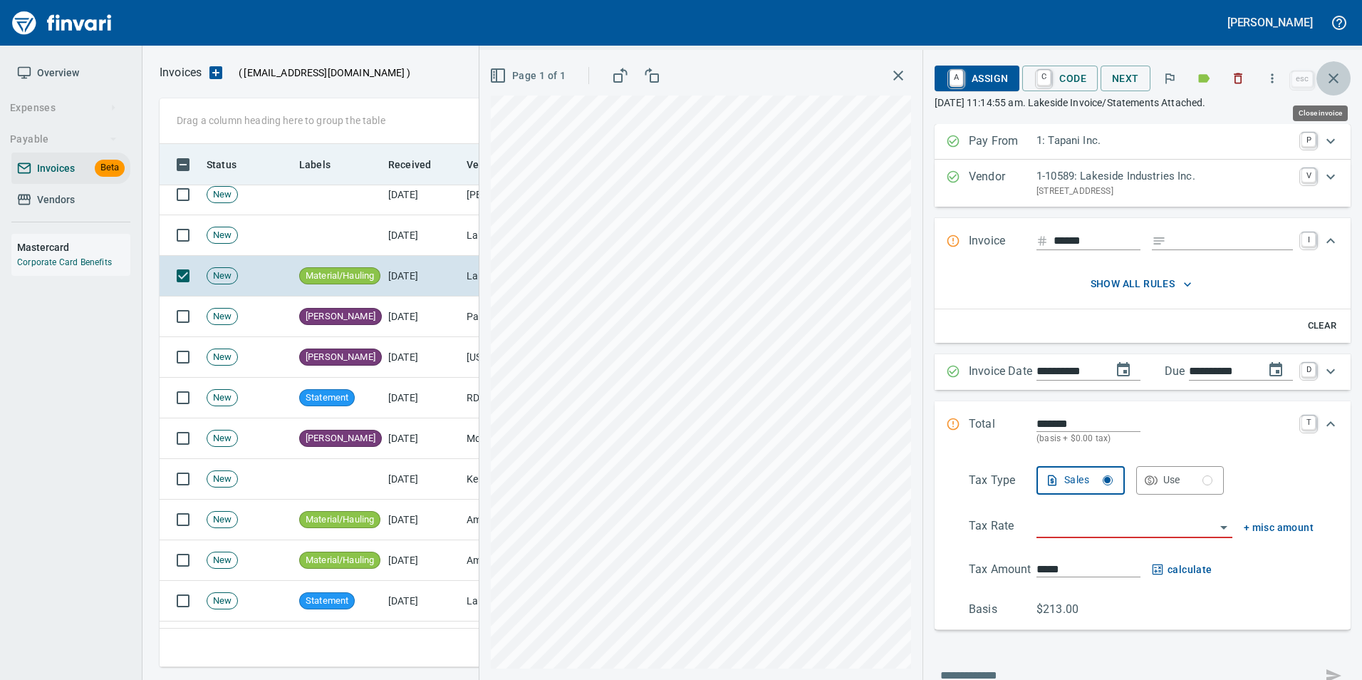
scroll to position [512, 1163]
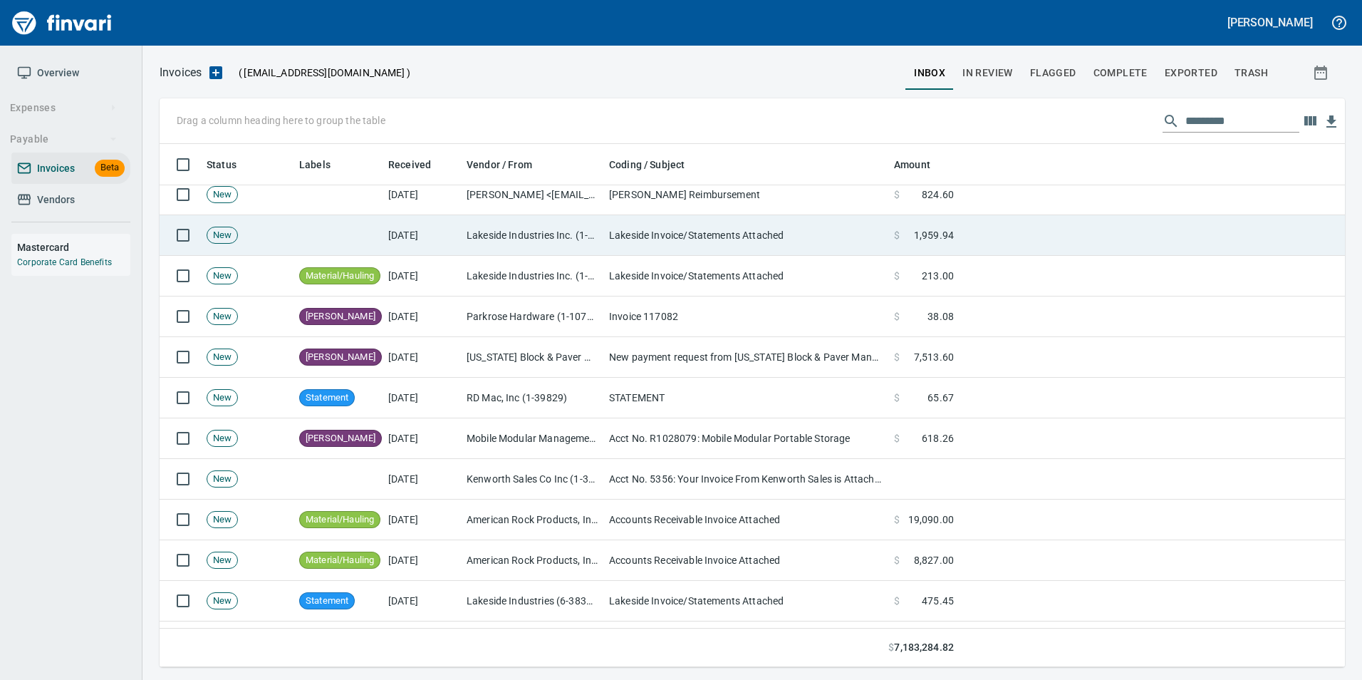
click at [771, 229] on td "Lakeside Invoice/Statements Attached" at bounding box center [745, 235] width 285 height 41
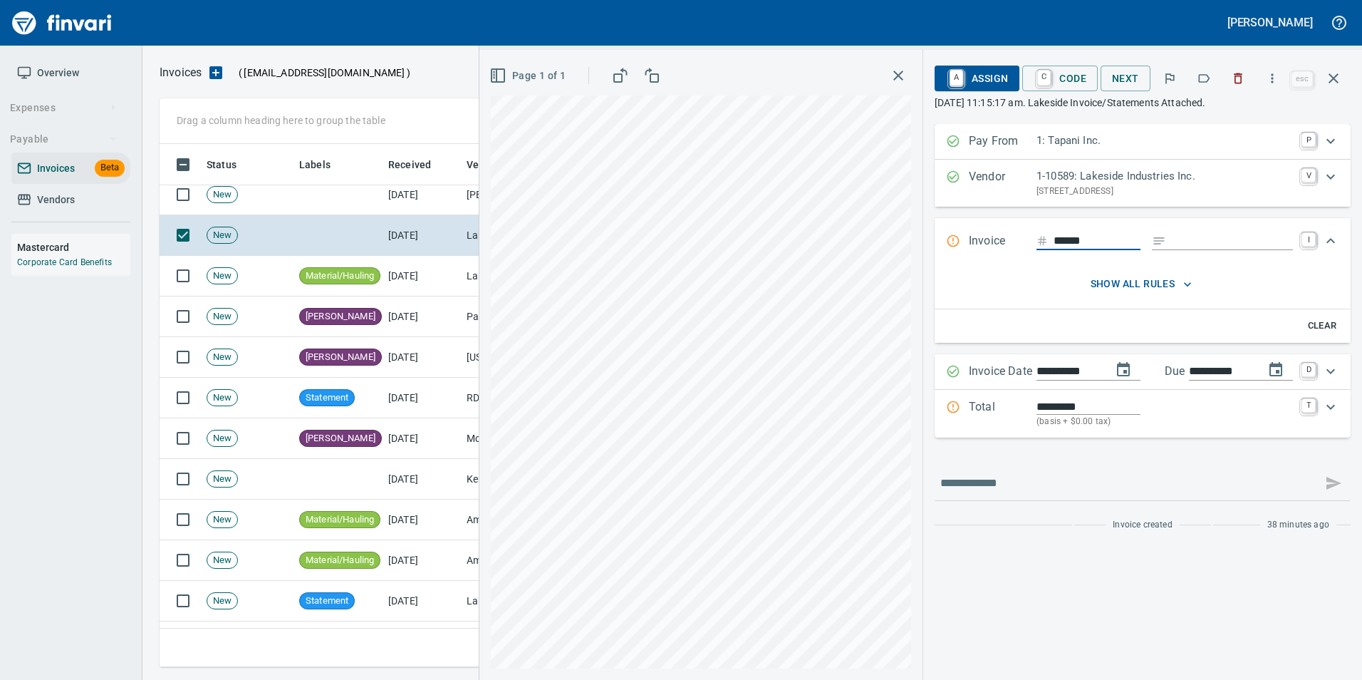
click at [1202, 73] on icon "button" at bounding box center [1204, 78] width 14 height 14
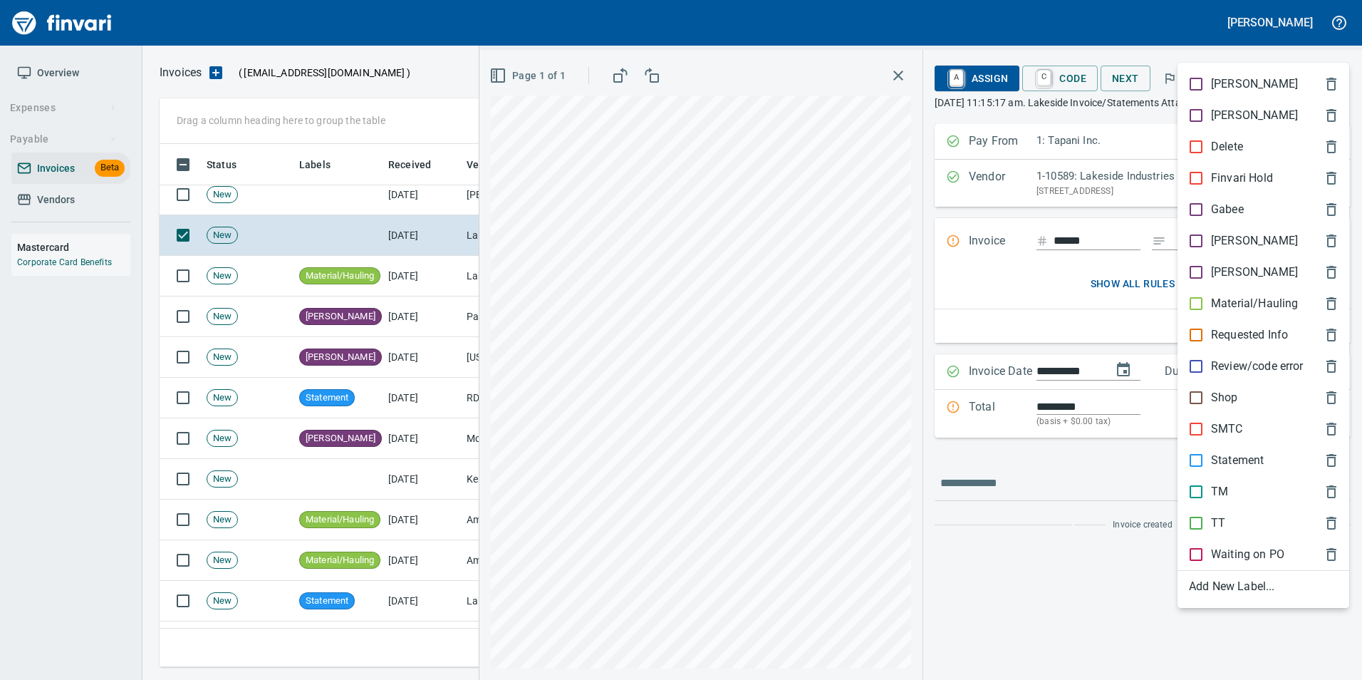
click at [1227, 301] on p "Material/Hauling" at bounding box center [1254, 303] width 87 height 17
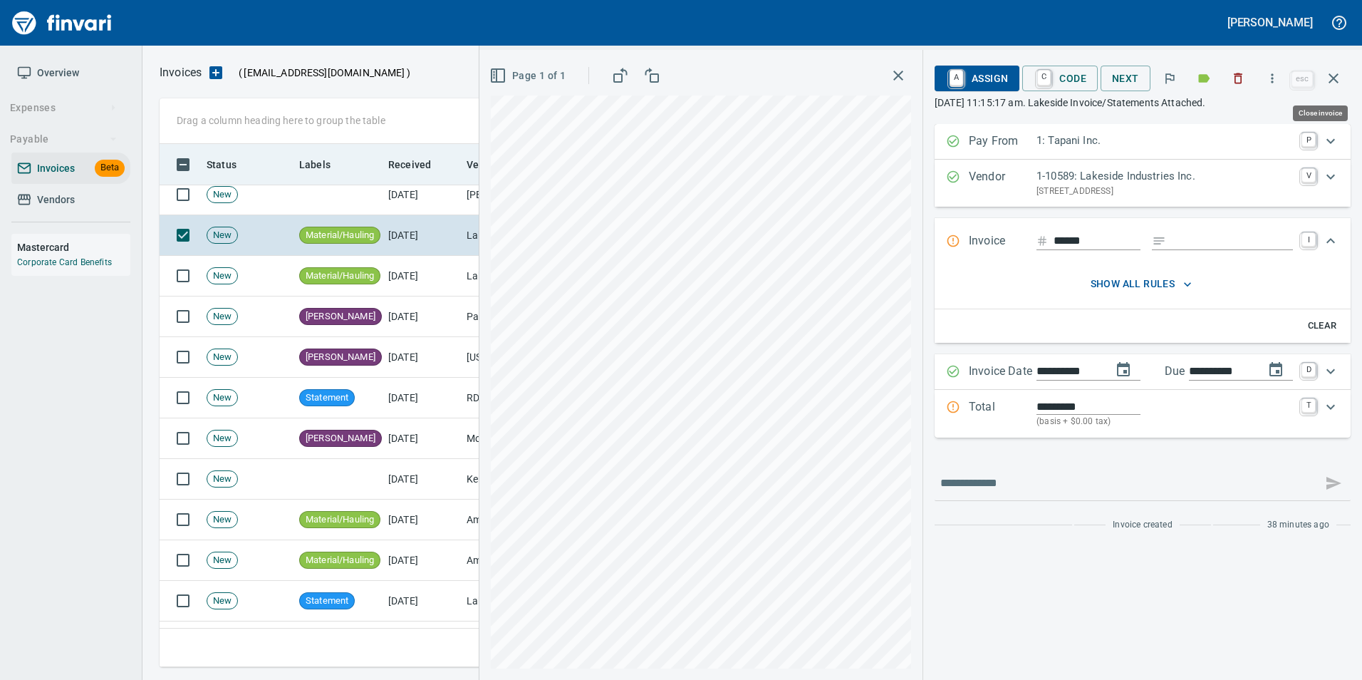
drag, startPoint x: 1342, startPoint y: 85, endPoint x: 1202, endPoint y: 152, distance: 154.5
click at [1341, 85] on button "button" at bounding box center [1333, 78] width 34 height 34
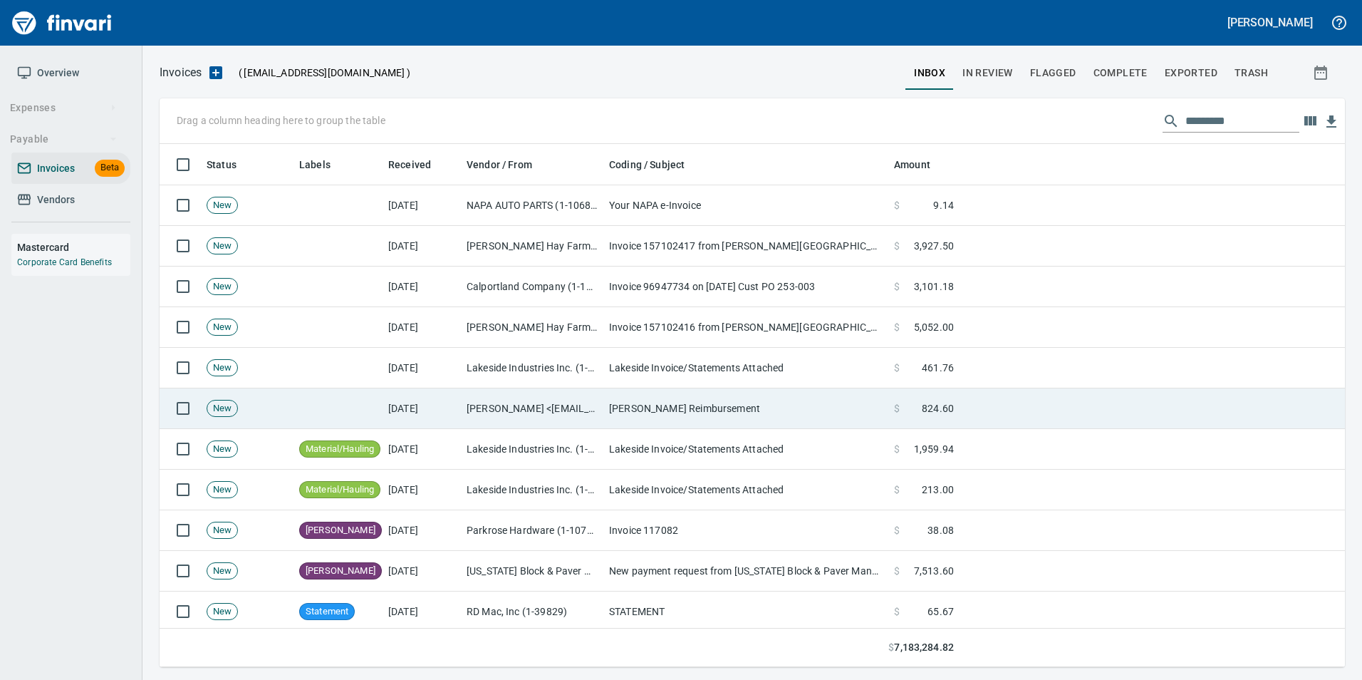
click at [524, 404] on td "[PERSON_NAME] <[EMAIL_ADDRESS][DOMAIN_NAME]>" at bounding box center [532, 408] width 142 height 41
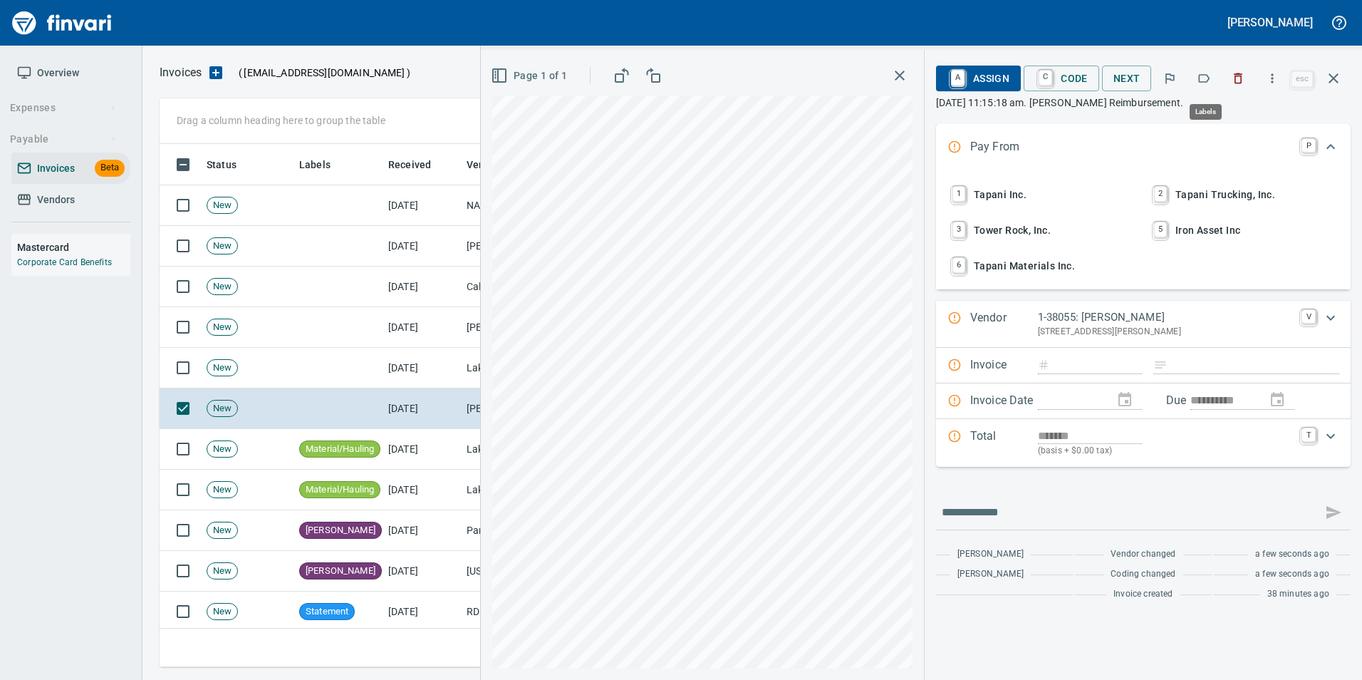
click at [1207, 83] on icon "button" at bounding box center [1204, 78] width 14 height 14
click at [1331, 84] on icon "button" at bounding box center [1333, 78] width 17 height 17
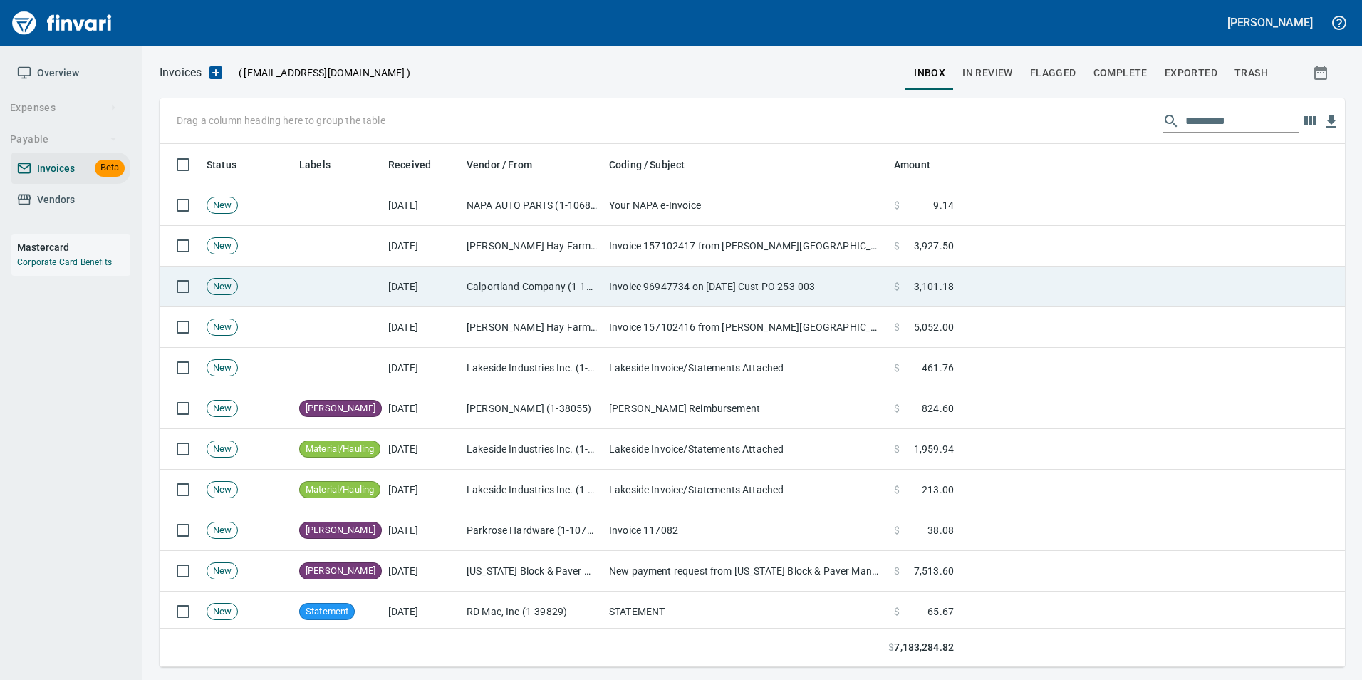
scroll to position [512, 1163]
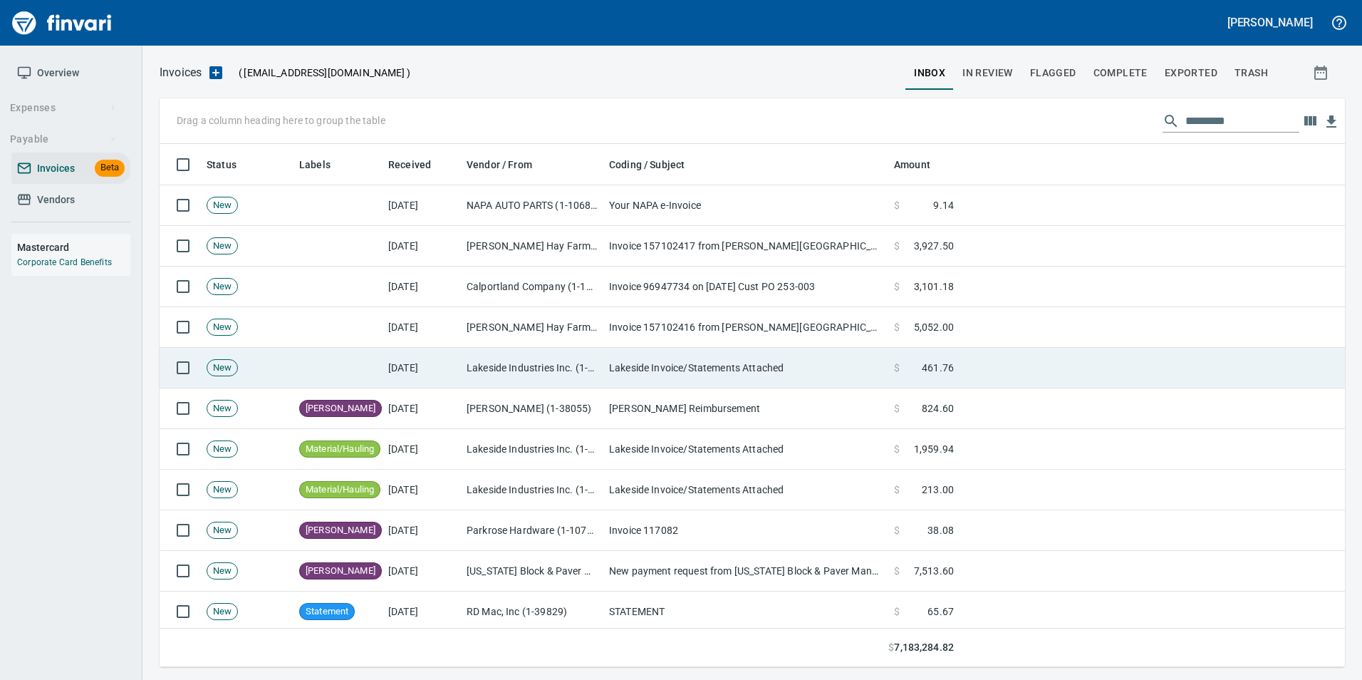
click at [703, 369] on td "Lakeside Invoice/Statements Attached" at bounding box center [745, 368] width 285 height 41
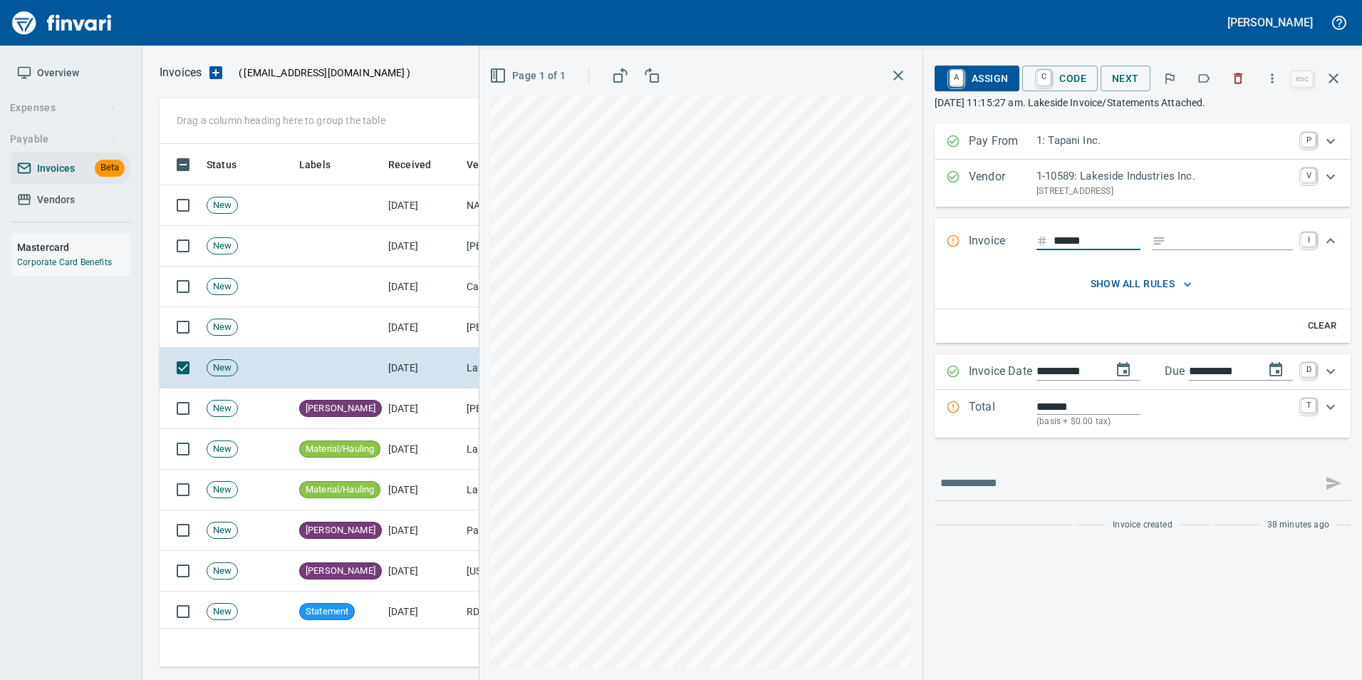
scroll to position [512, 1163]
click at [1207, 78] on icon "button" at bounding box center [1204, 78] width 14 height 14
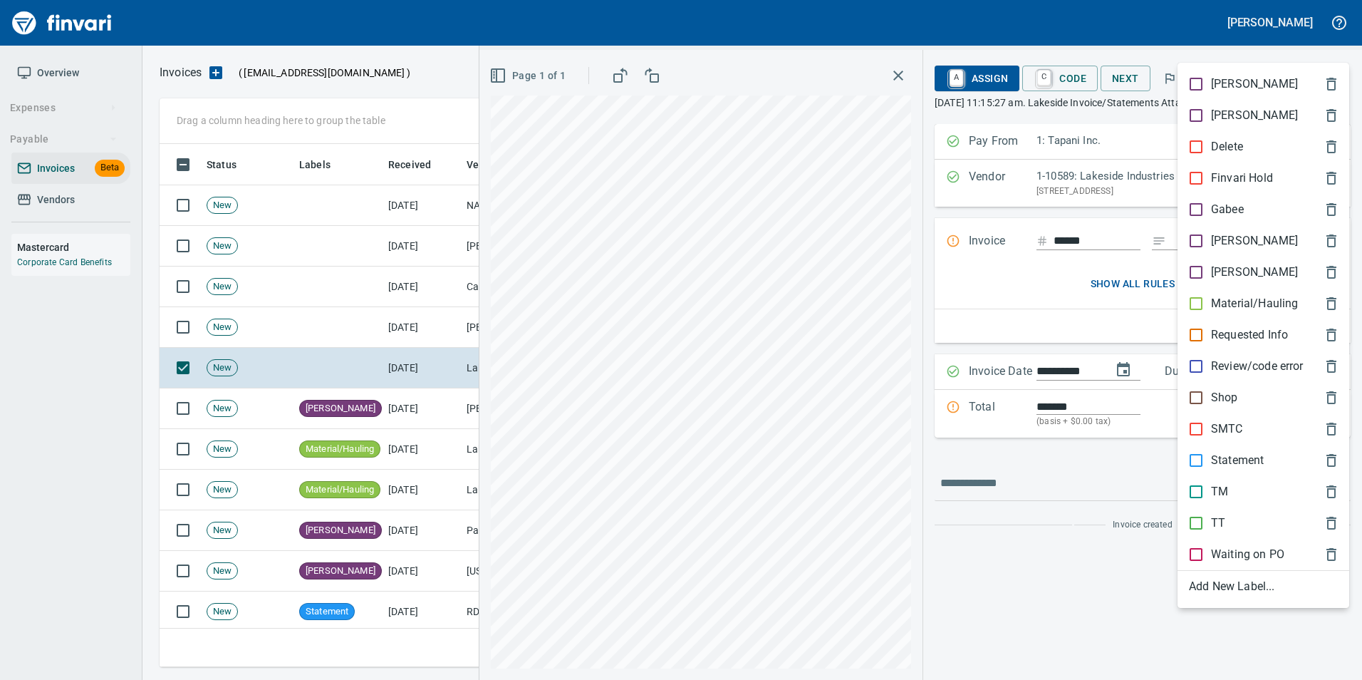
click at [1244, 298] on p "Material/Hauling" at bounding box center [1254, 303] width 87 height 17
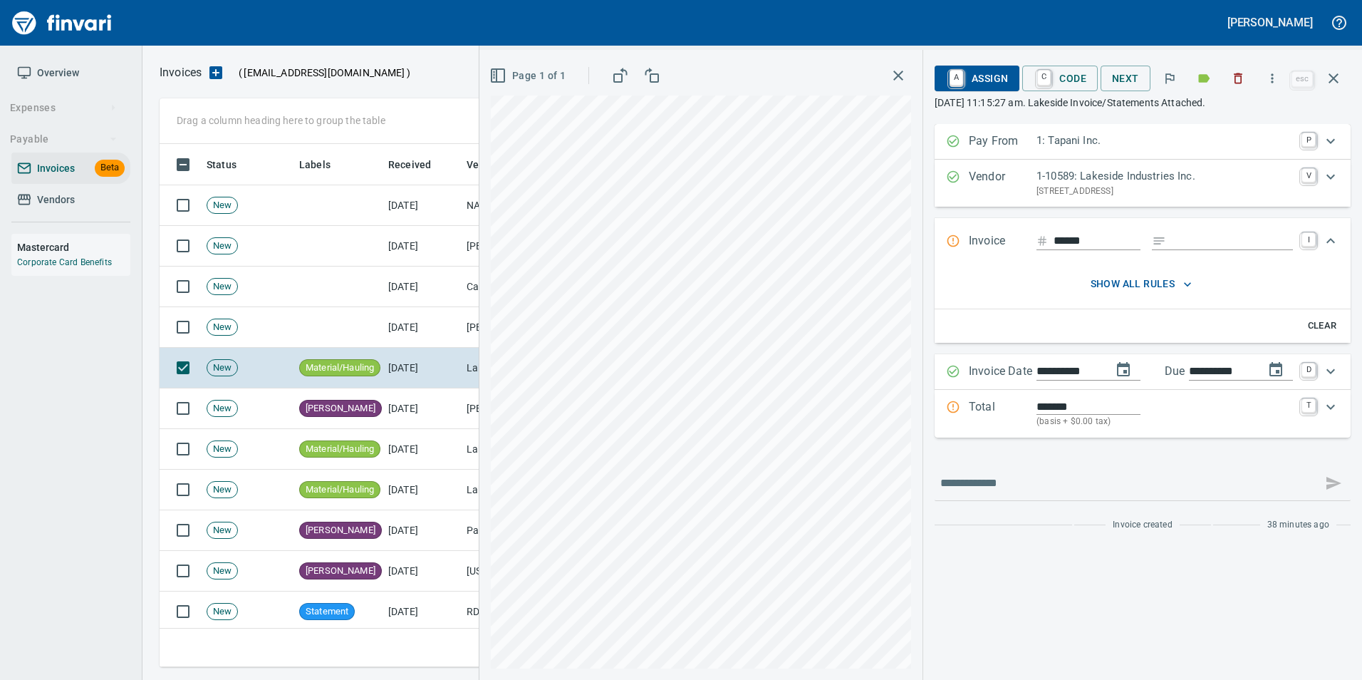
click at [1338, 83] on icon "button" at bounding box center [1333, 78] width 17 height 17
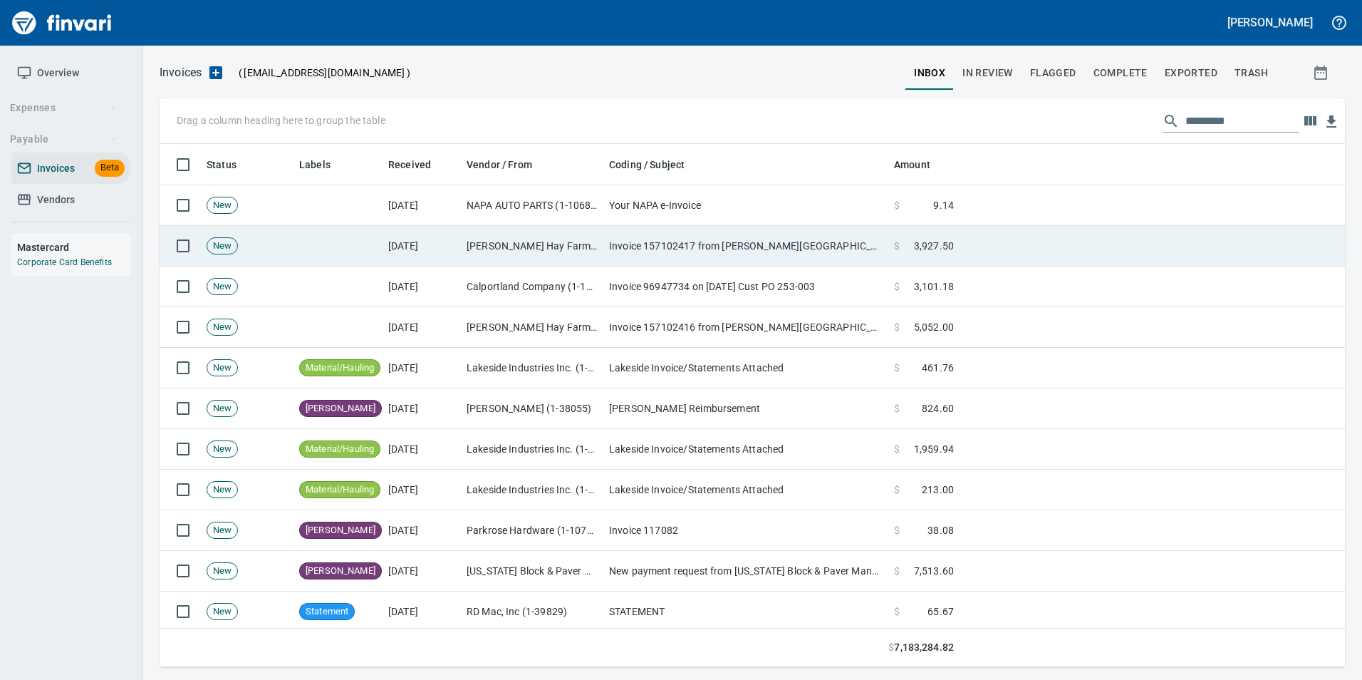
scroll to position [512, 1163]
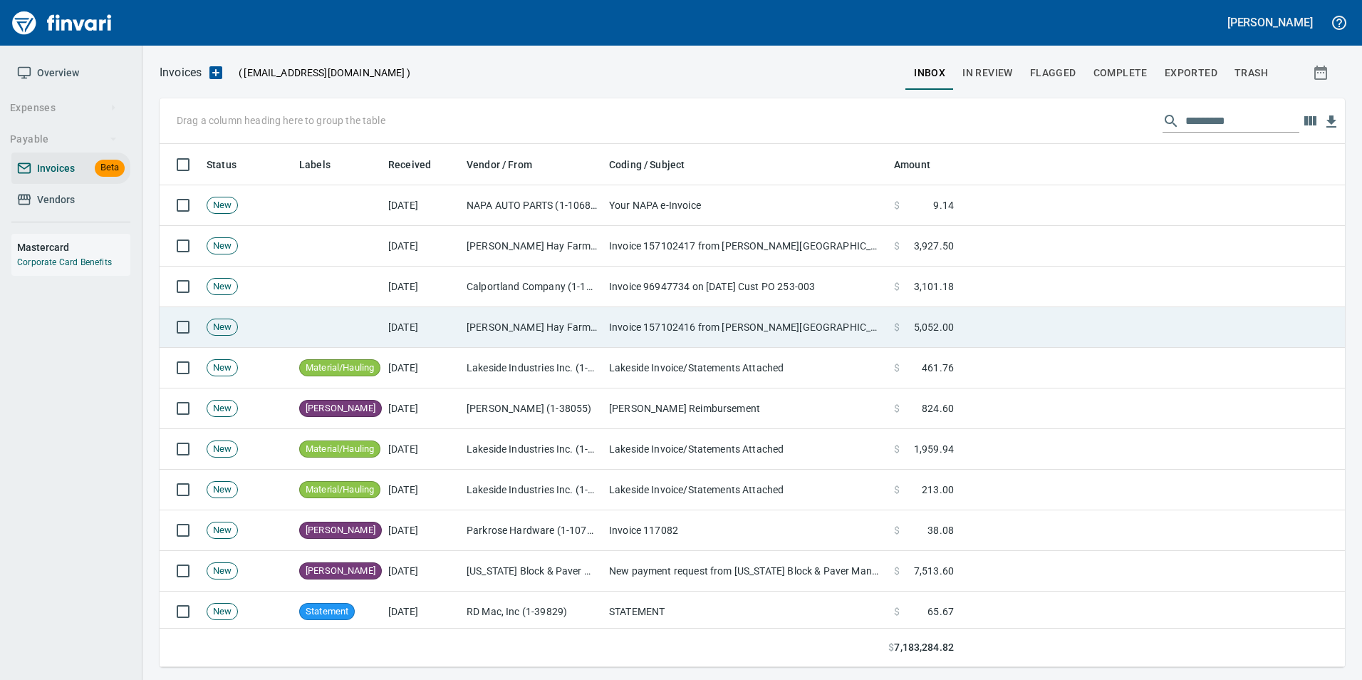
click at [606, 338] on td "Invoice 157102416 from [PERSON_NAME][GEOGRAPHIC_DATA]" at bounding box center [745, 327] width 285 height 41
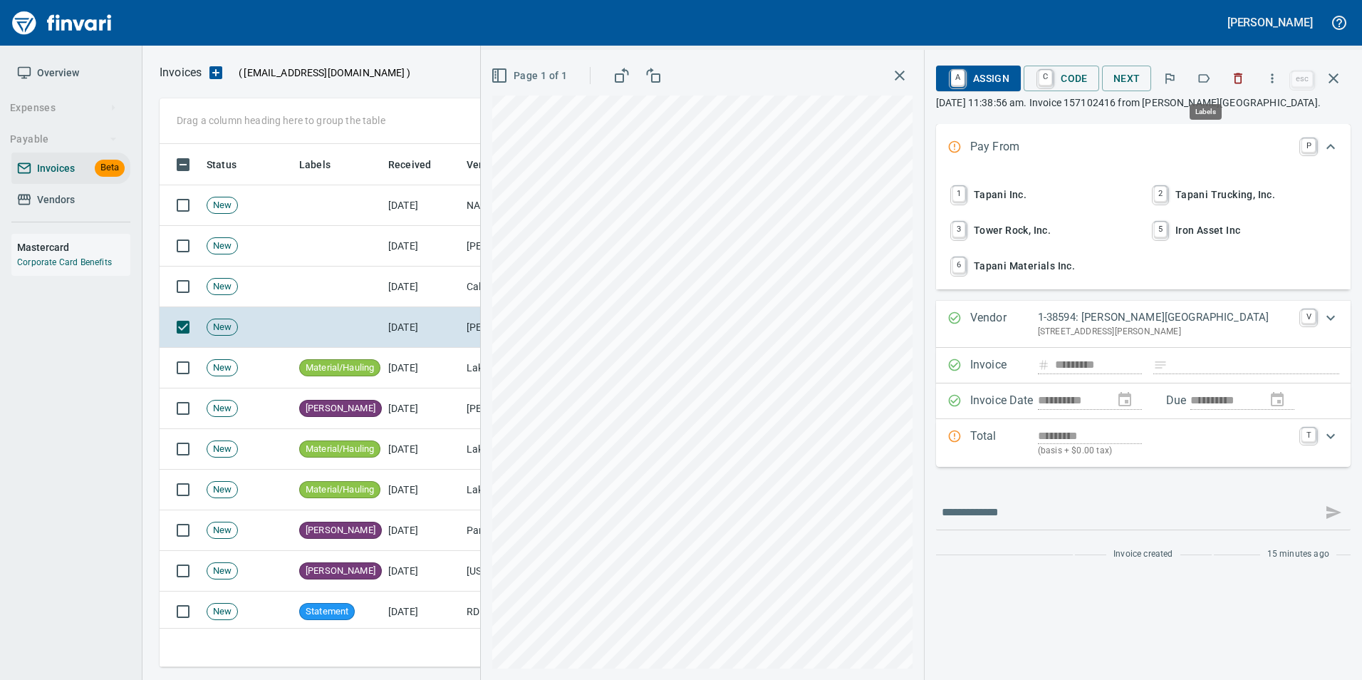
scroll to position [512, 1163]
click at [1206, 78] on icon "button" at bounding box center [1204, 78] width 14 height 14
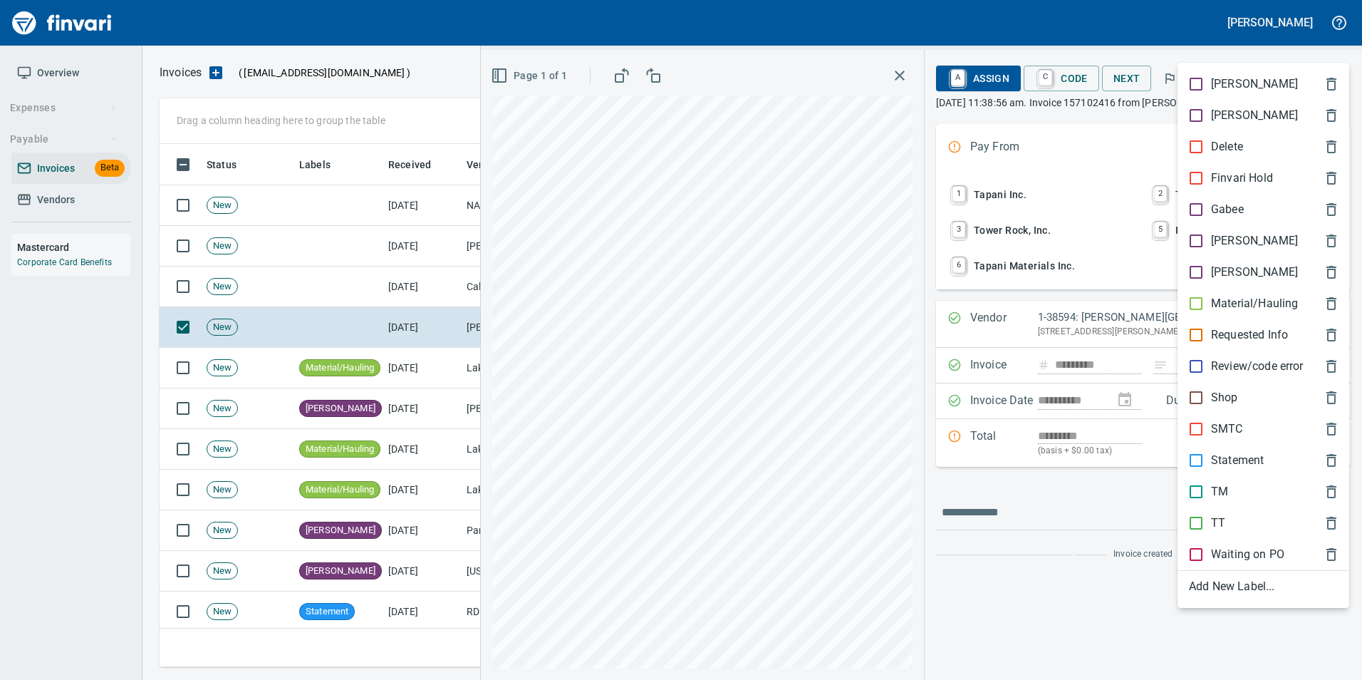
click at [1222, 241] on p "[PERSON_NAME]" at bounding box center [1254, 240] width 87 height 17
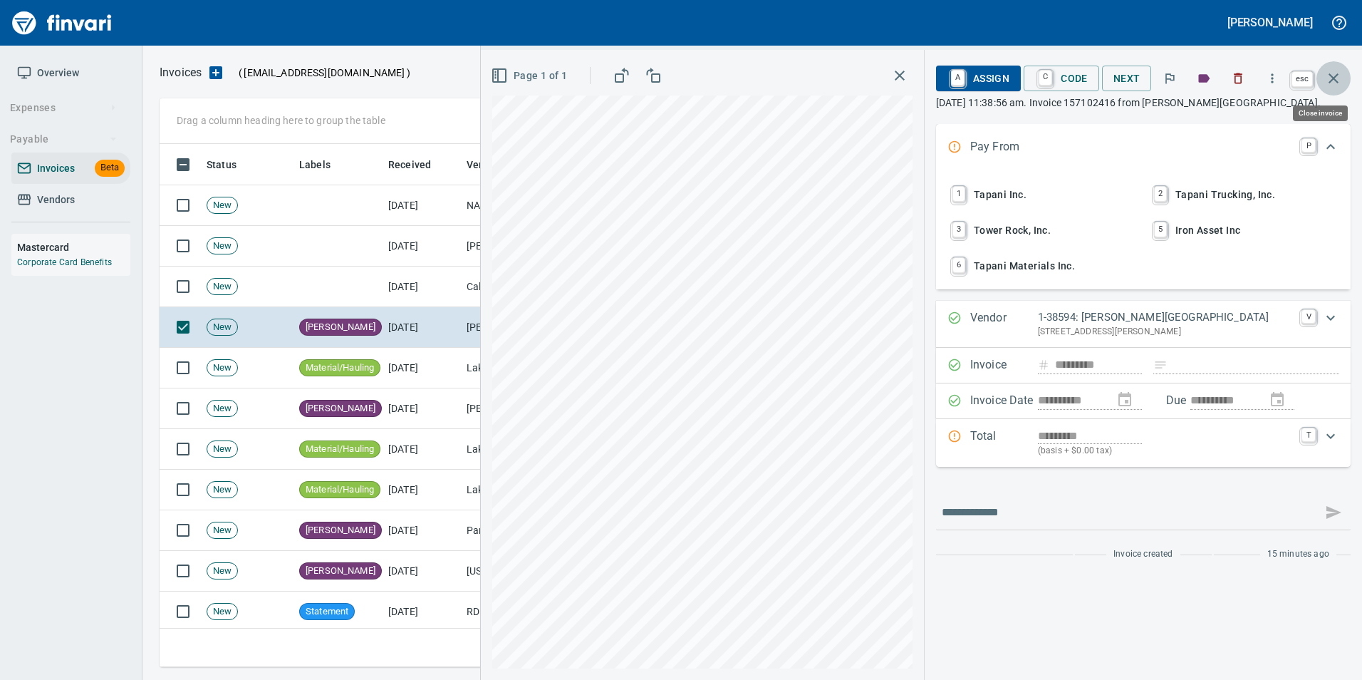
click at [1340, 84] on icon "button" at bounding box center [1333, 78] width 17 height 17
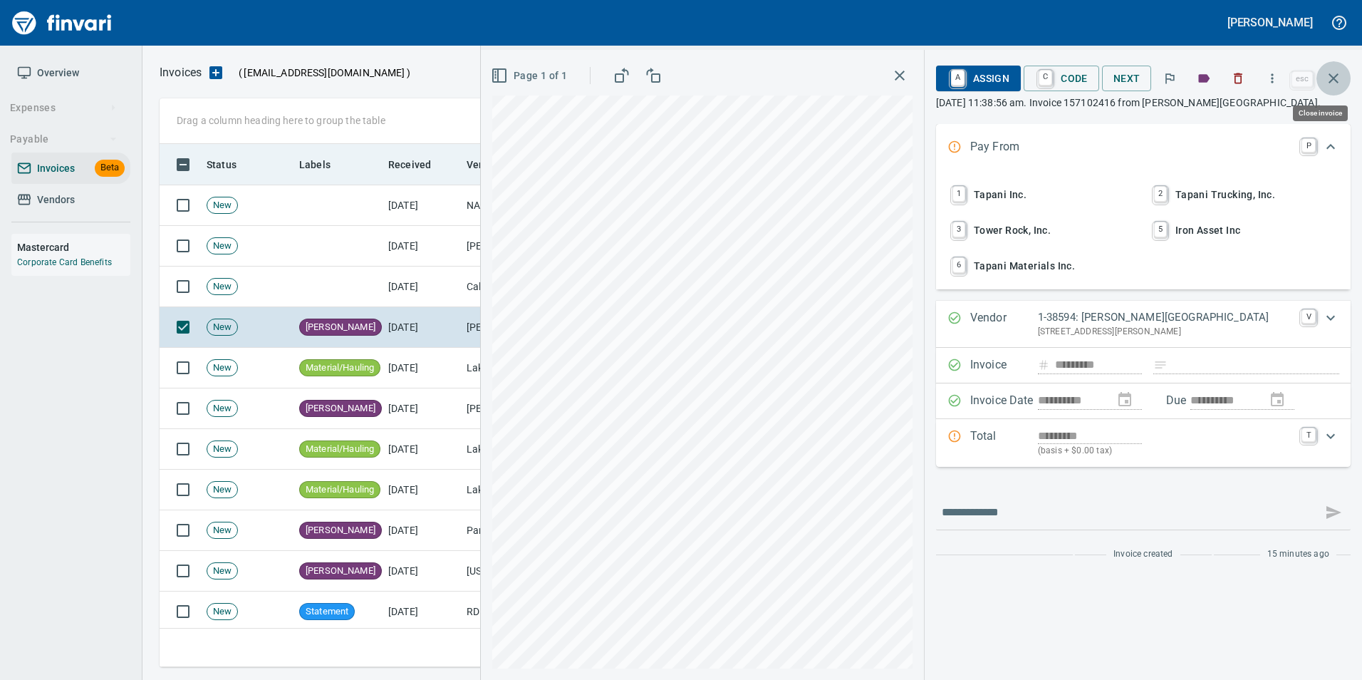
scroll to position [512, 1163]
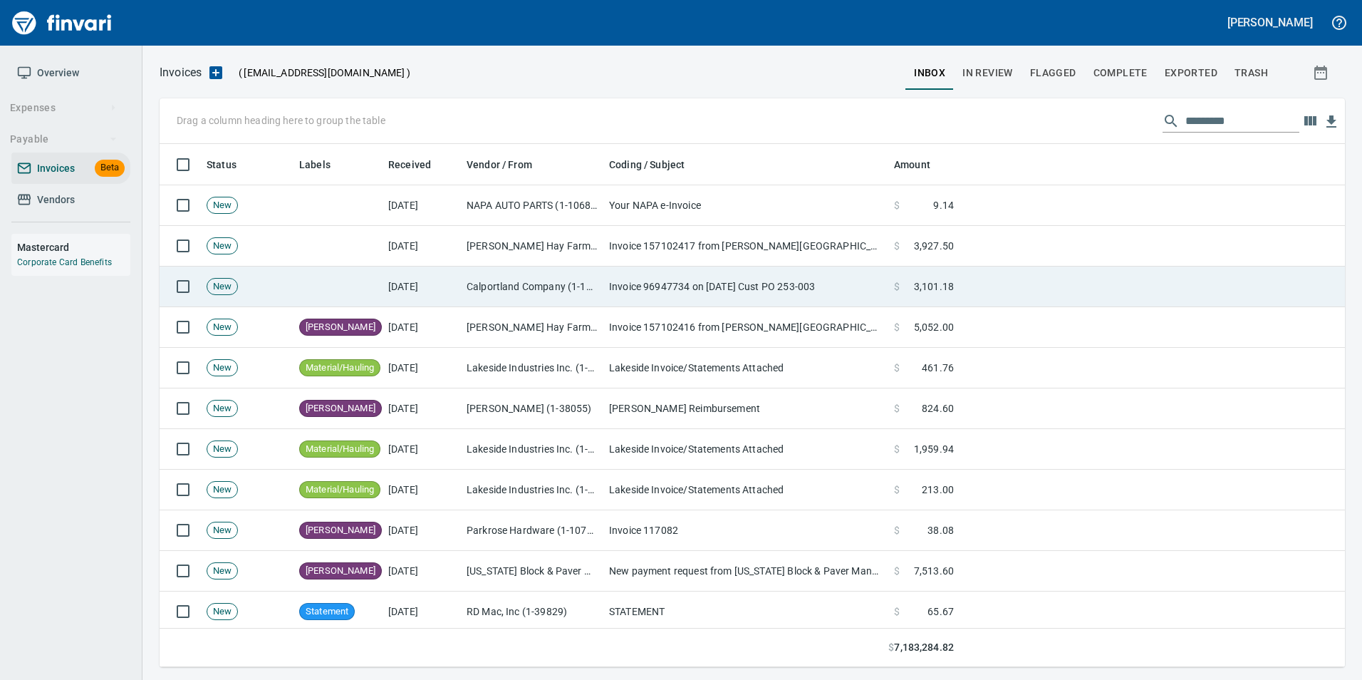
click at [531, 293] on td "Calportland Company (1-11224)" at bounding box center [532, 286] width 142 height 41
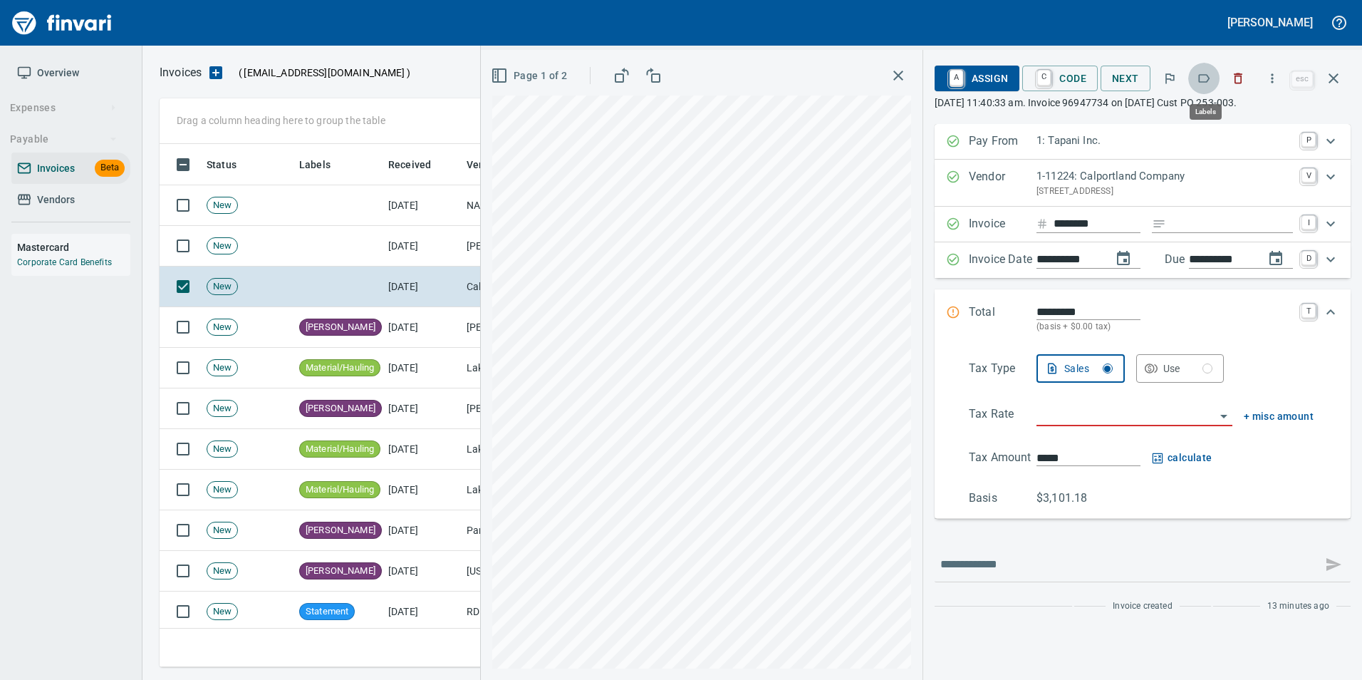
click at [1202, 76] on icon "button" at bounding box center [1204, 78] width 14 height 14
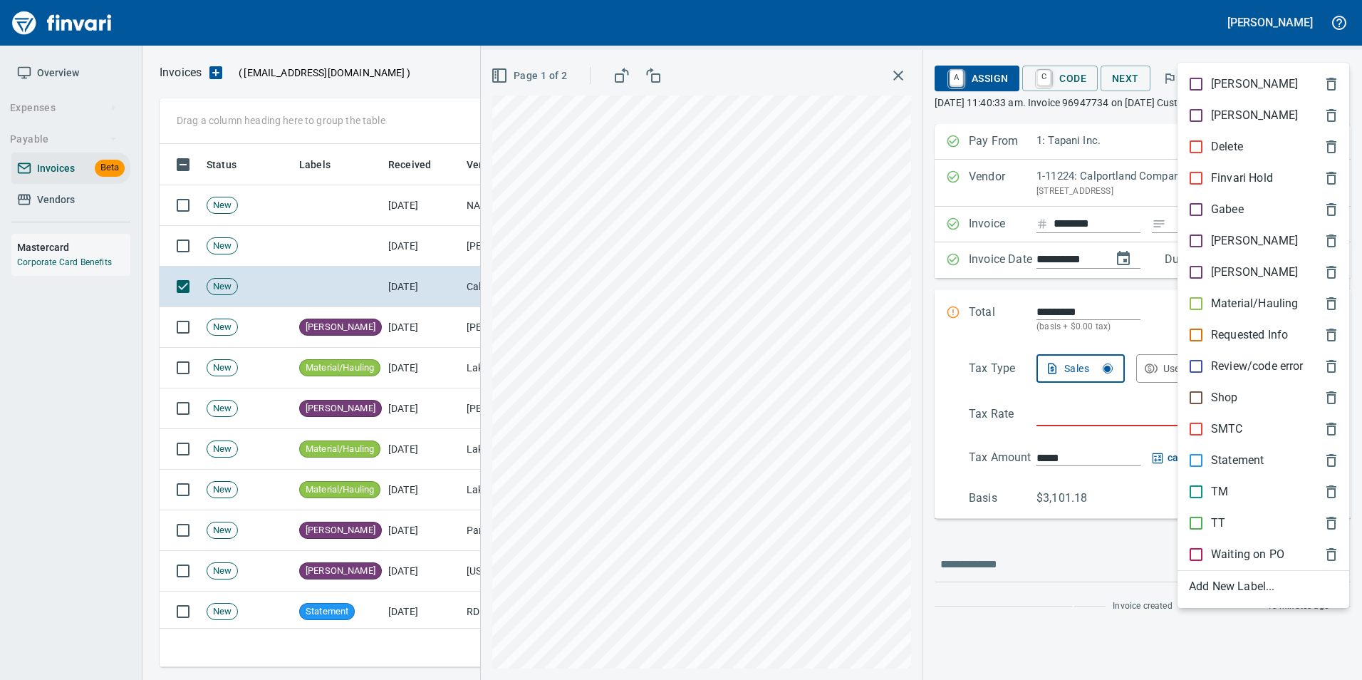
click at [1212, 301] on p "Material/Hauling" at bounding box center [1254, 303] width 87 height 17
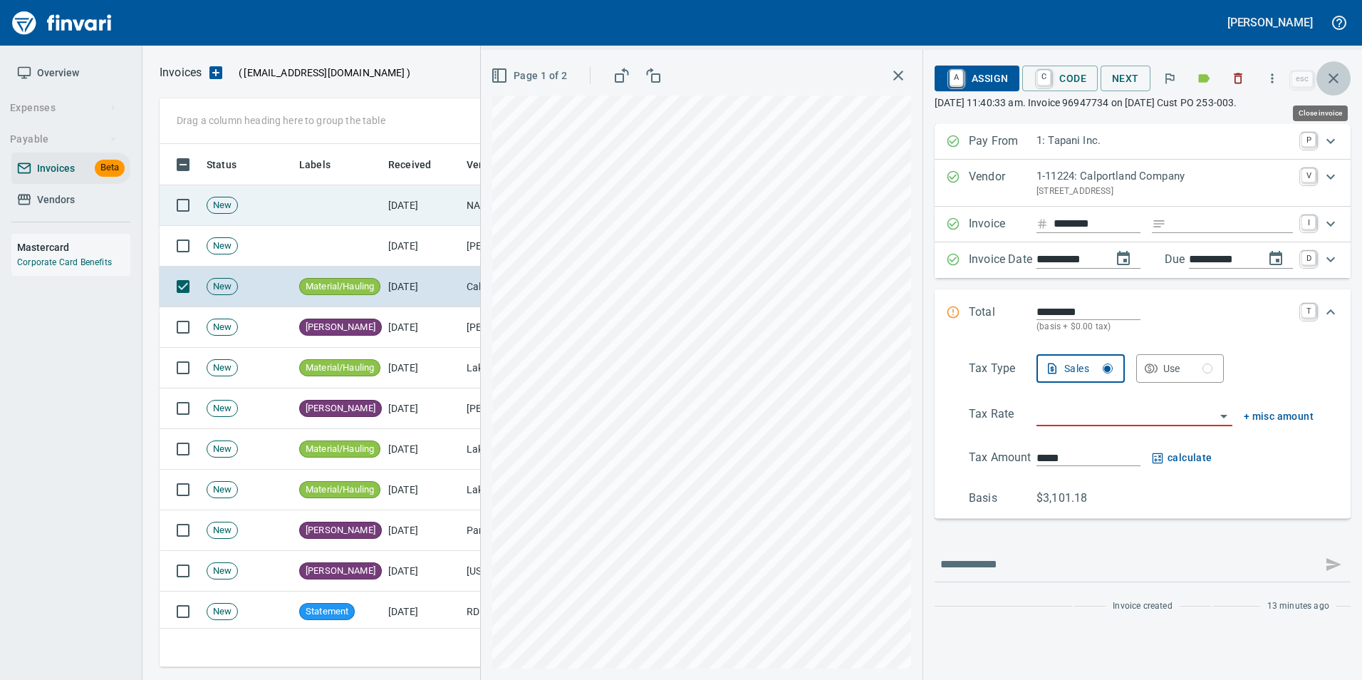
drag, startPoint x: 1340, startPoint y: 78, endPoint x: 1075, endPoint y: 203, distance: 292.8
click at [1337, 80] on icon "button" at bounding box center [1333, 78] width 17 height 17
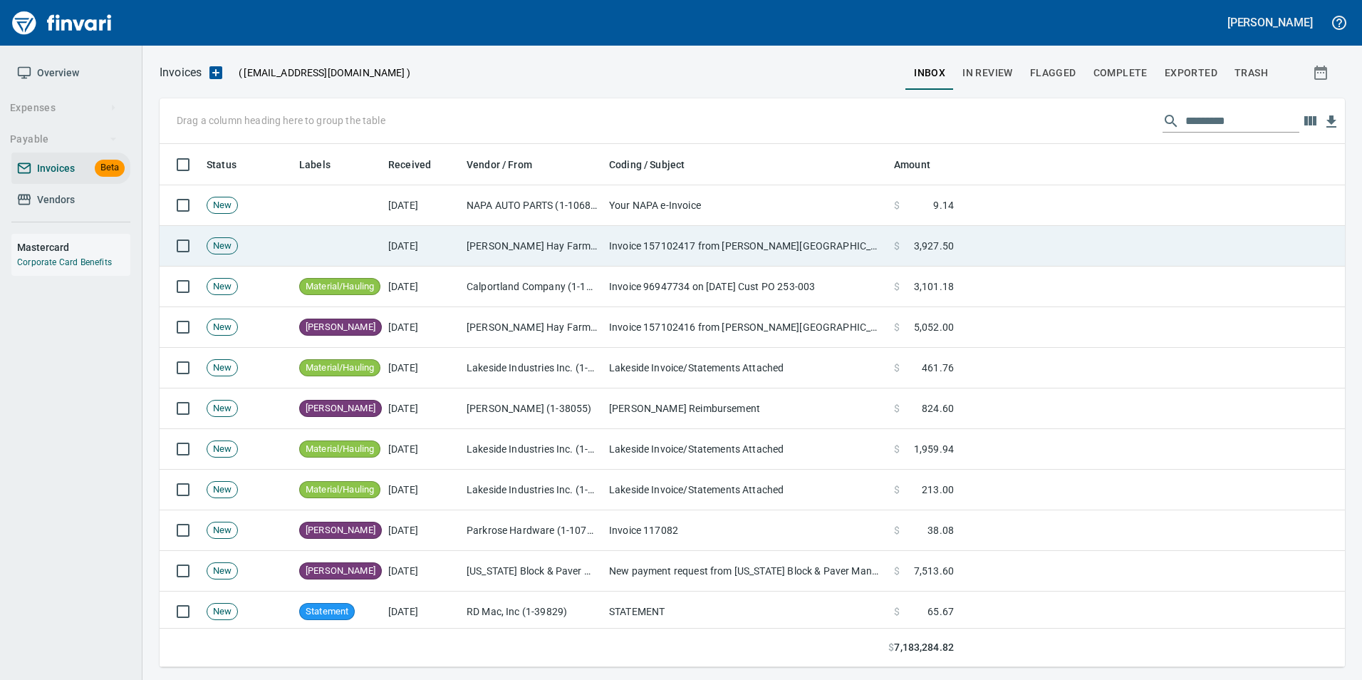
click at [771, 247] on td "Invoice 157102417 from [PERSON_NAME][GEOGRAPHIC_DATA]" at bounding box center [745, 246] width 285 height 41
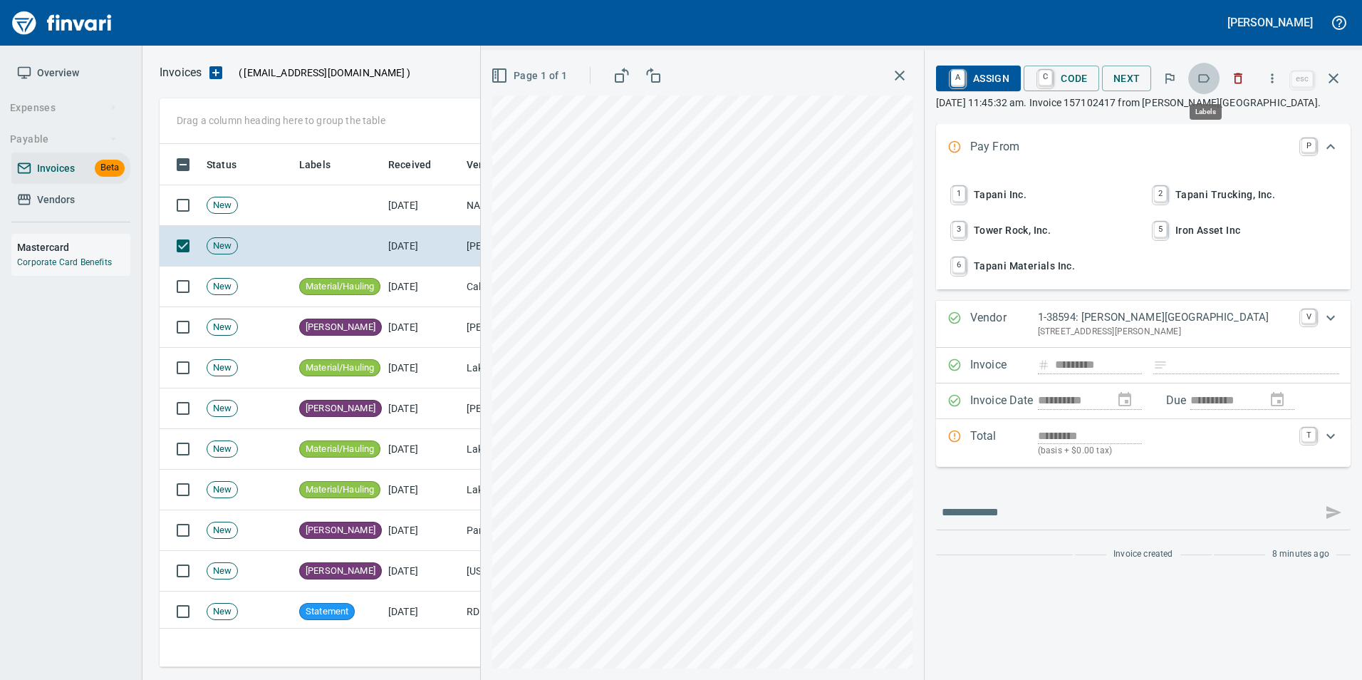
click at [1207, 80] on icon "button" at bounding box center [1204, 78] width 14 height 14
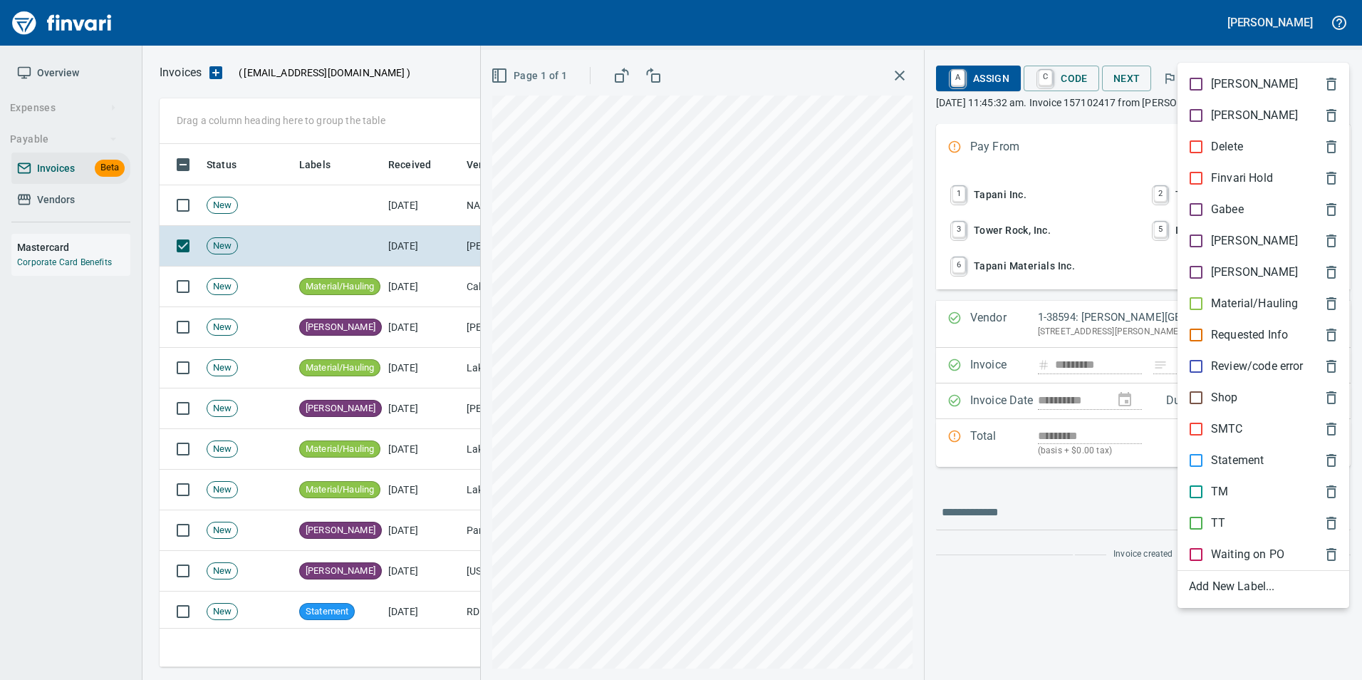
click at [1227, 238] on p "[PERSON_NAME]" at bounding box center [1254, 240] width 87 height 17
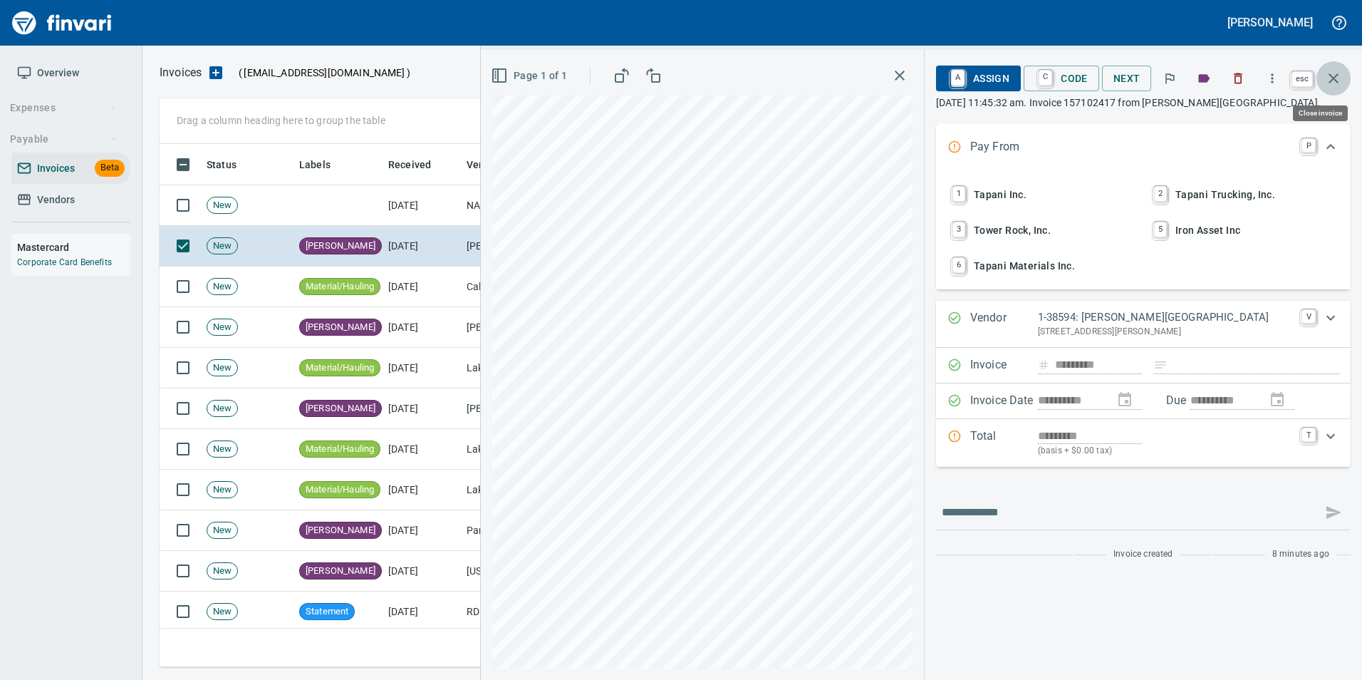
click at [1334, 82] on icon "button" at bounding box center [1333, 78] width 17 height 17
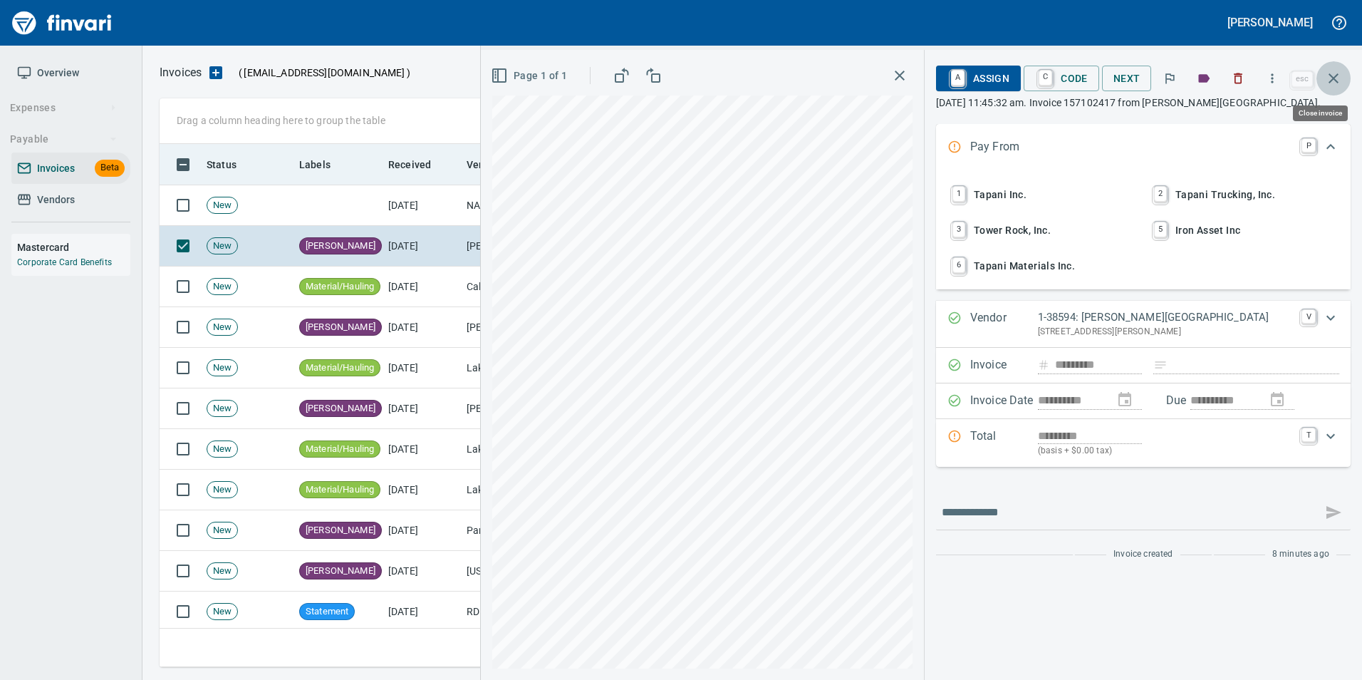
scroll to position [512, 1163]
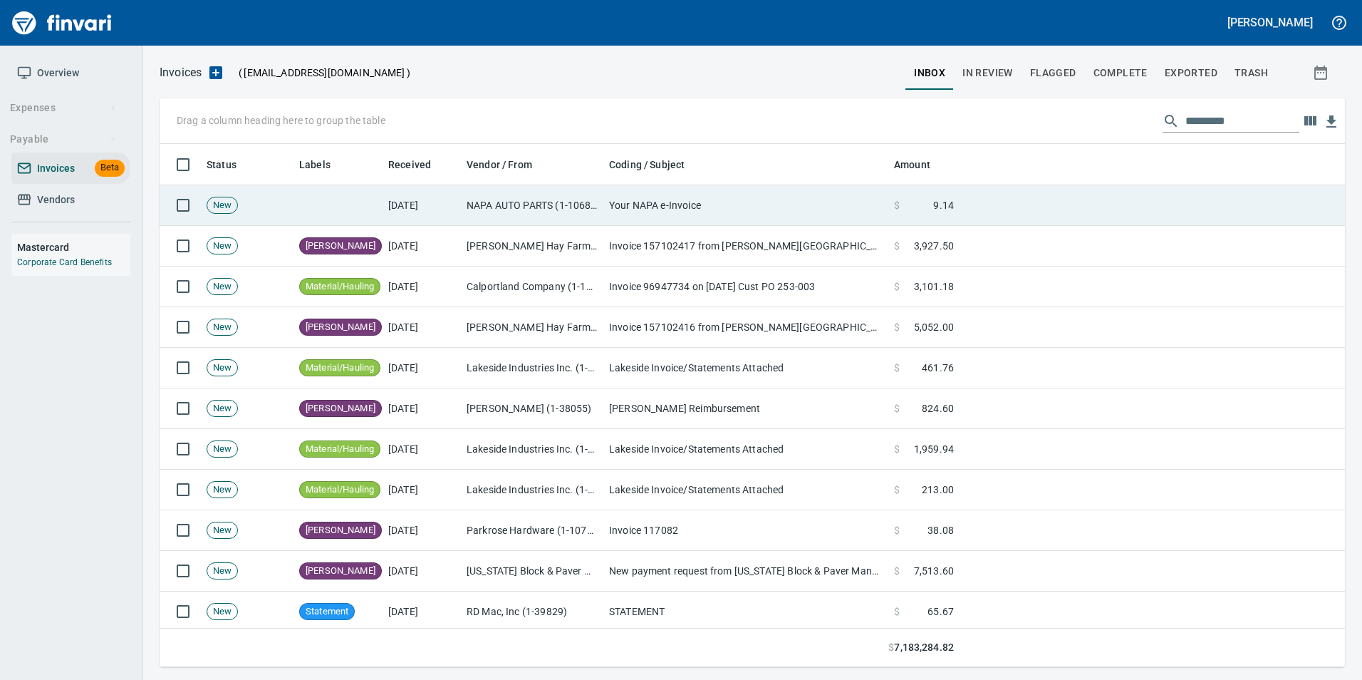
click at [833, 190] on td "Your NAPA e-Invoice" at bounding box center [745, 205] width 285 height 41
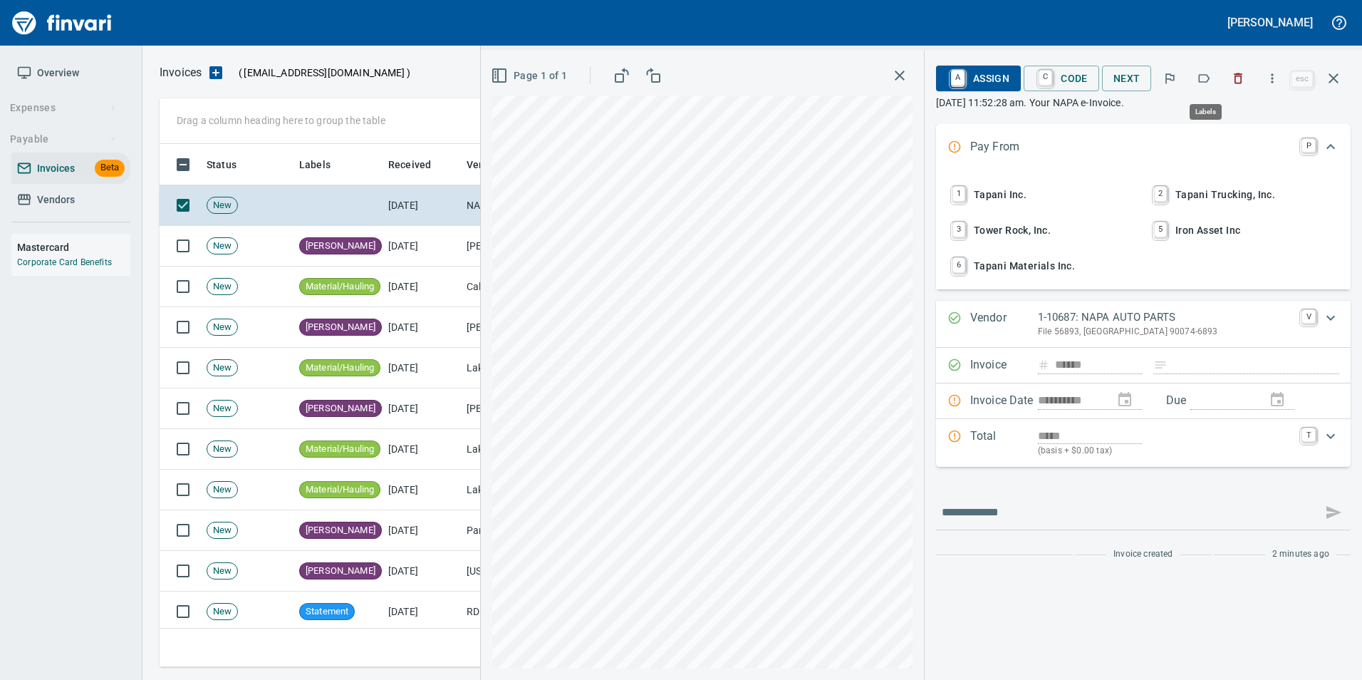
click at [1213, 78] on button "button" at bounding box center [1203, 78] width 31 height 31
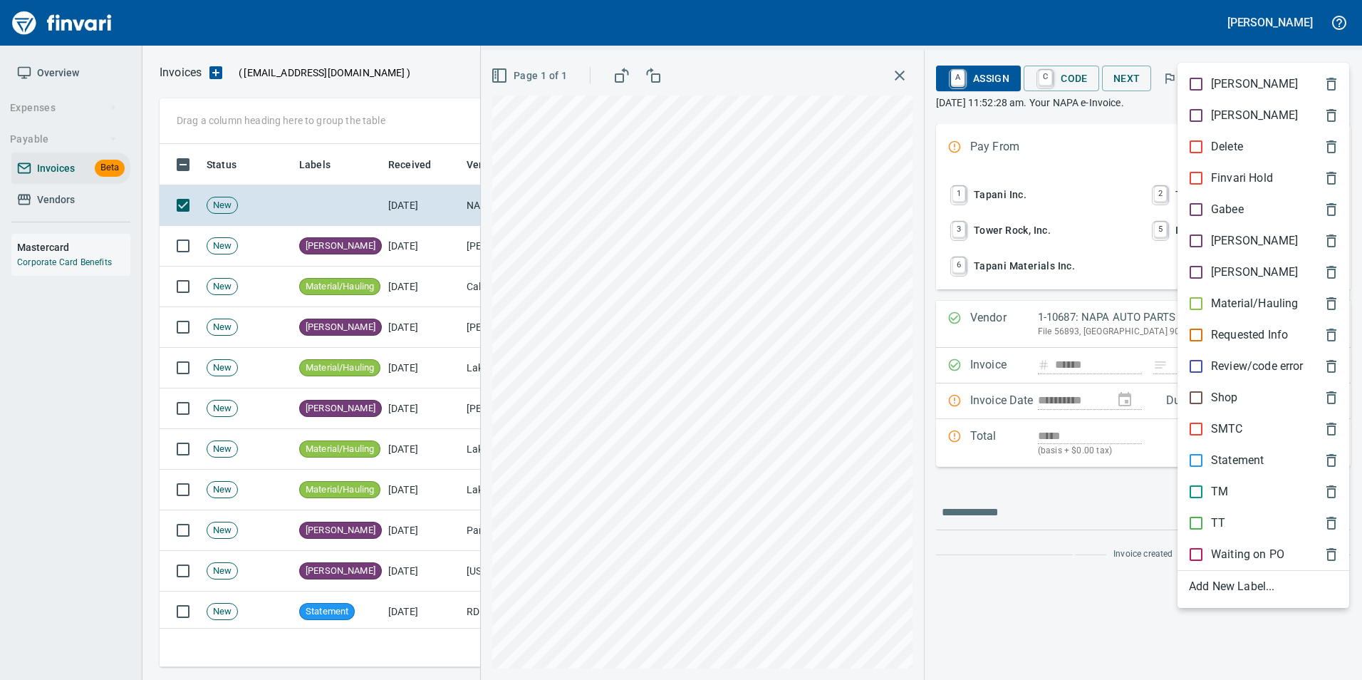
scroll to position [512, 1163]
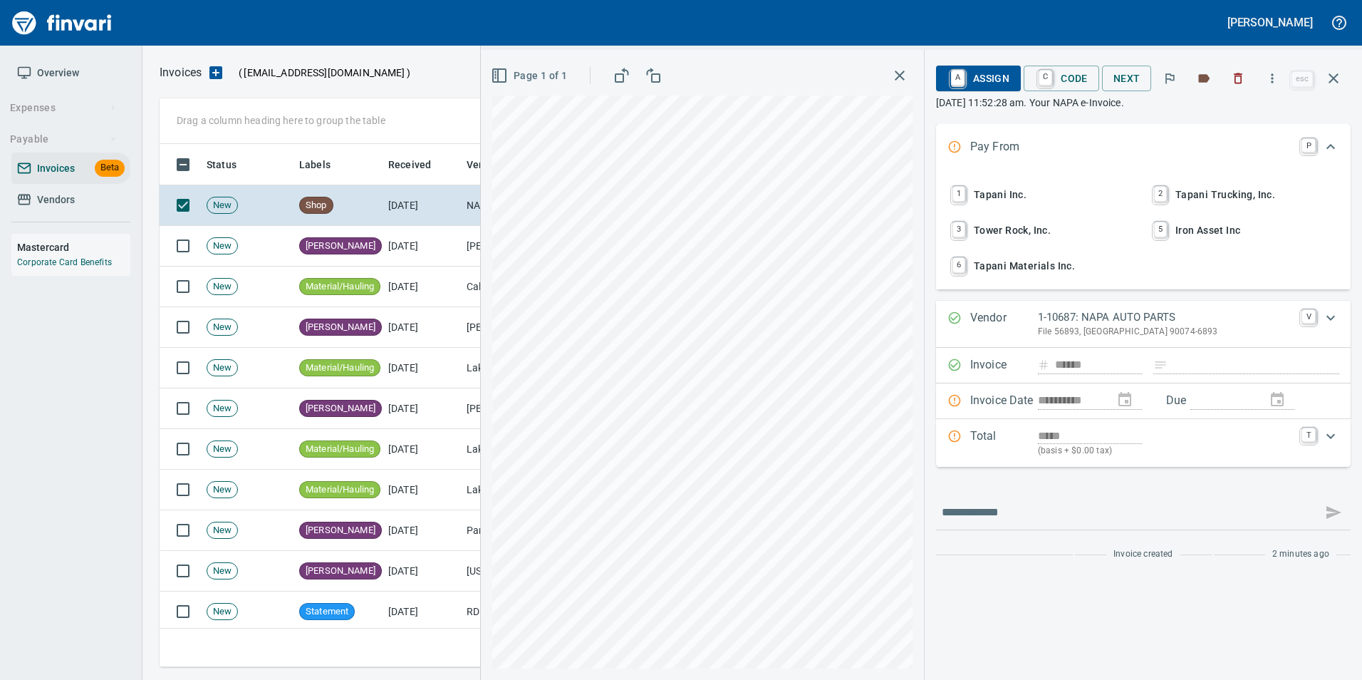
click at [1336, 83] on icon "button" at bounding box center [1333, 78] width 17 height 17
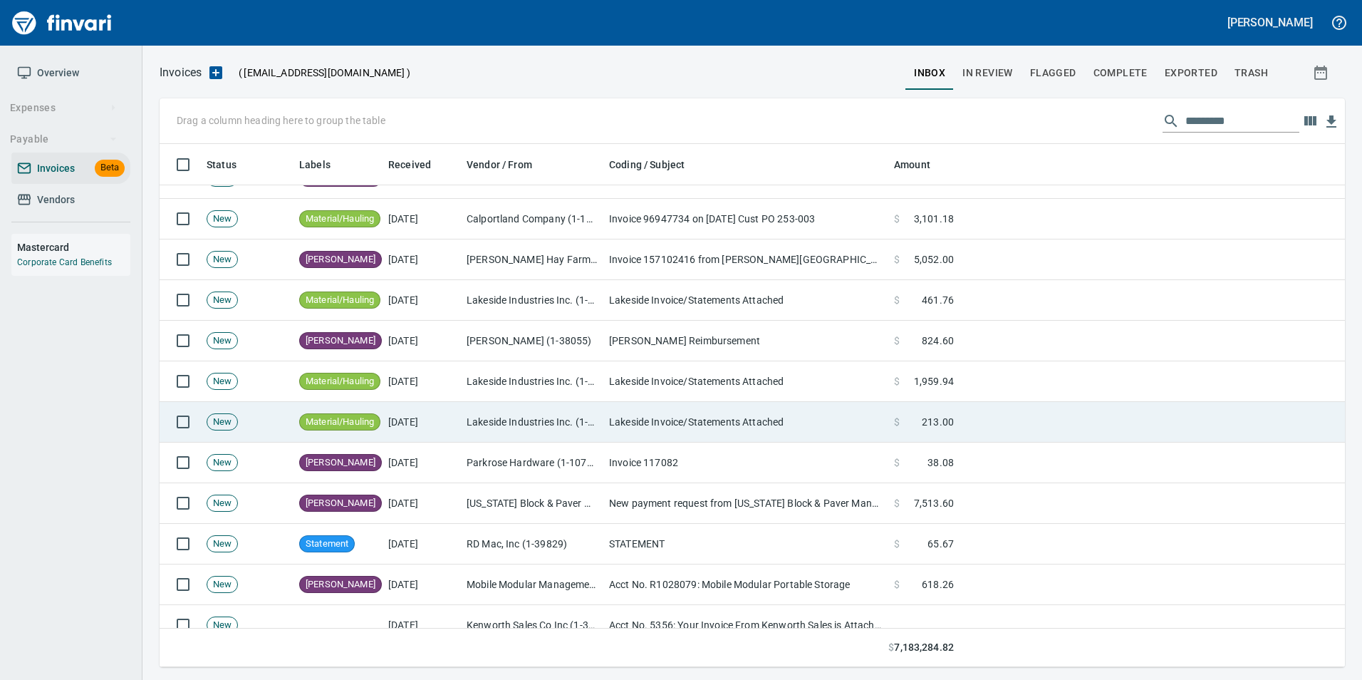
scroll to position [142, 0]
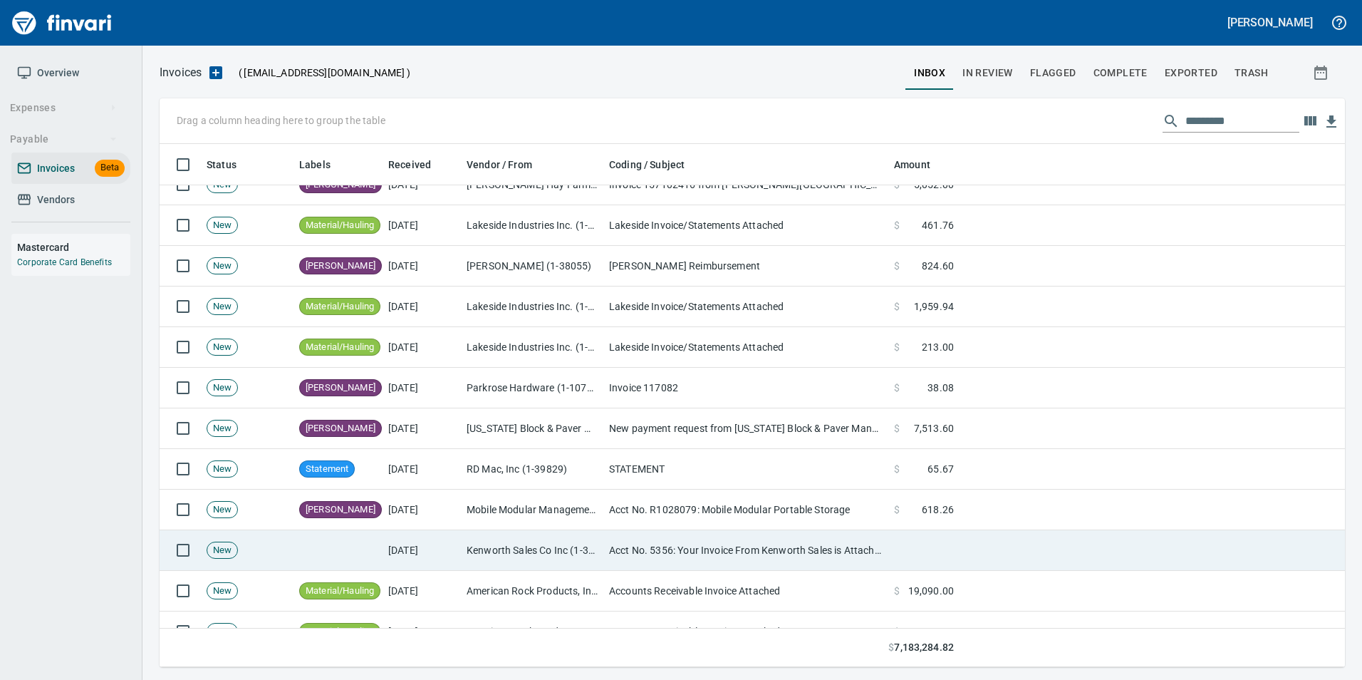
click at [486, 558] on td "Kenworth Sales Co Inc (1-38304)" at bounding box center [532, 550] width 142 height 41
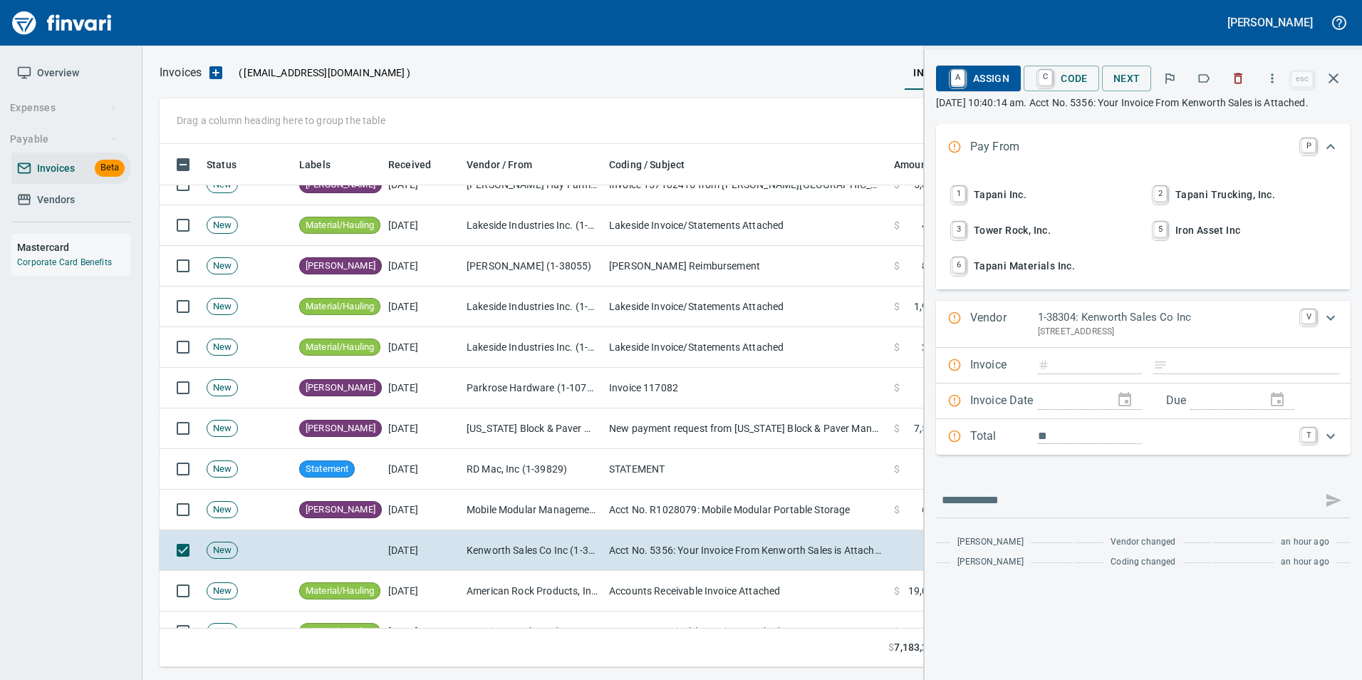
scroll to position [512, 1163]
click at [1245, 73] on icon "button" at bounding box center [1238, 78] width 14 height 14
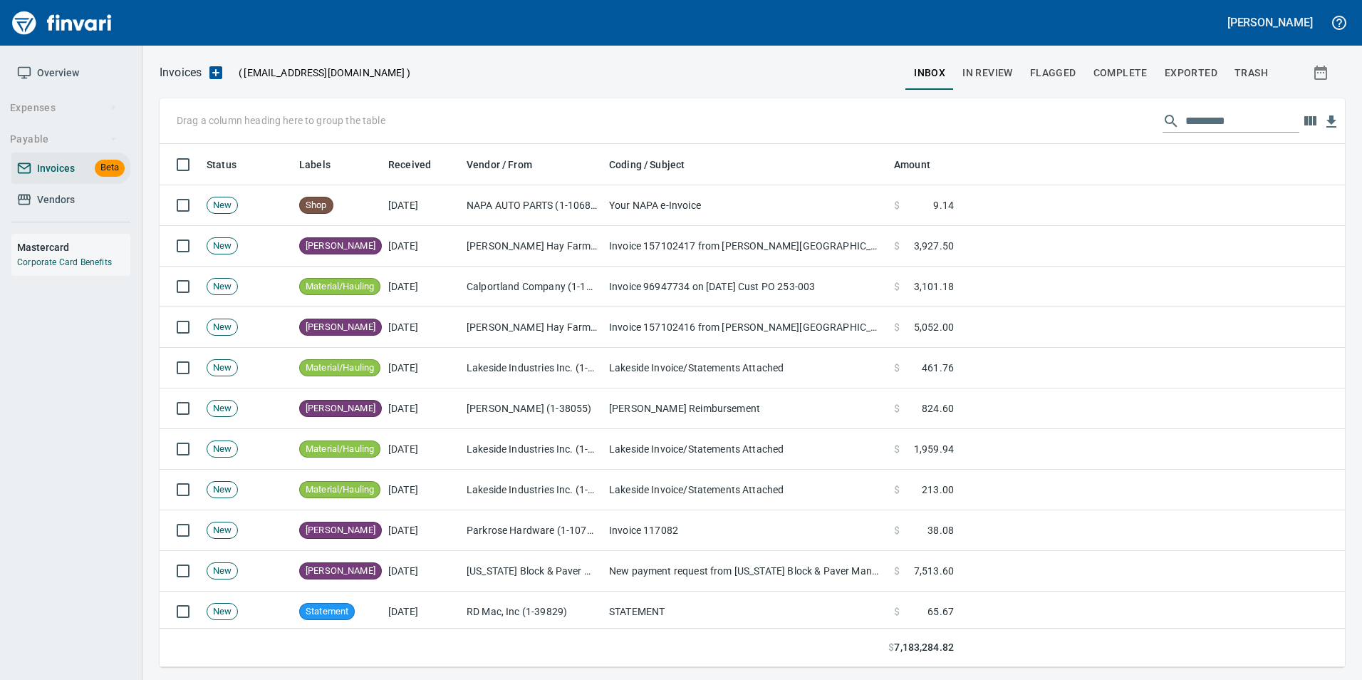
scroll to position [512, 1164]
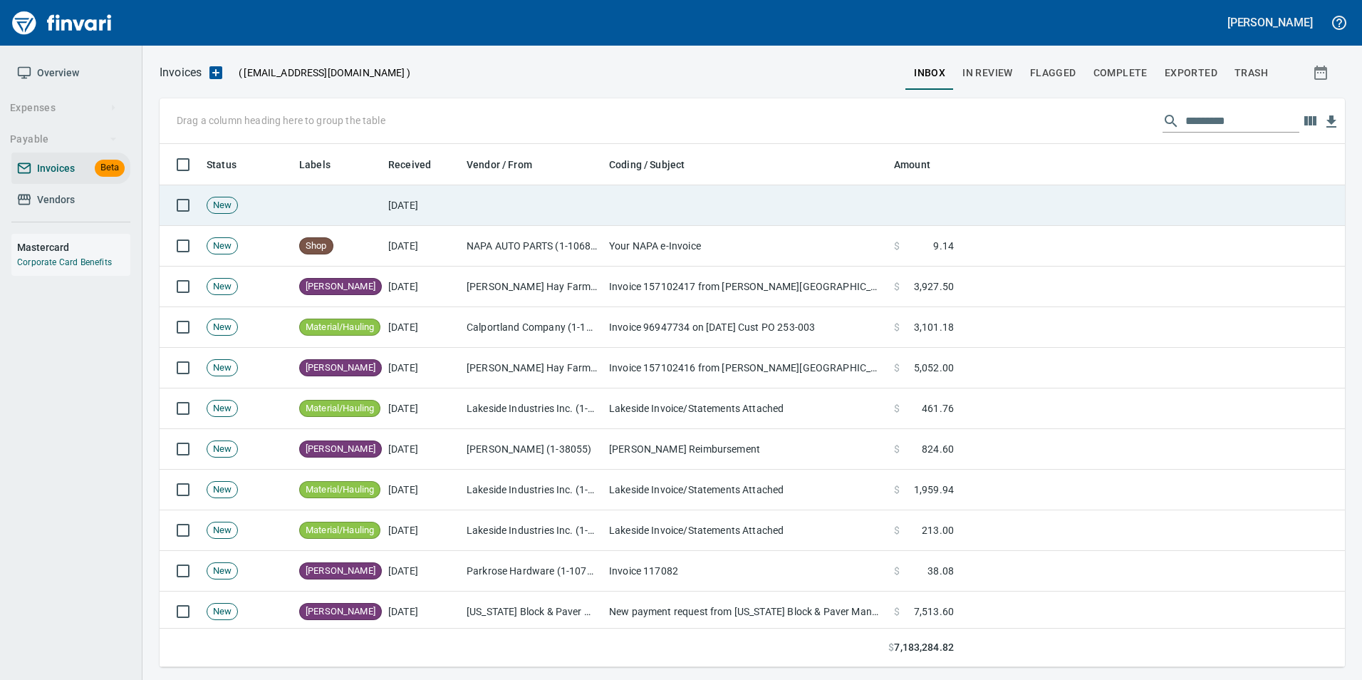
click at [543, 202] on td at bounding box center [532, 205] width 142 height 41
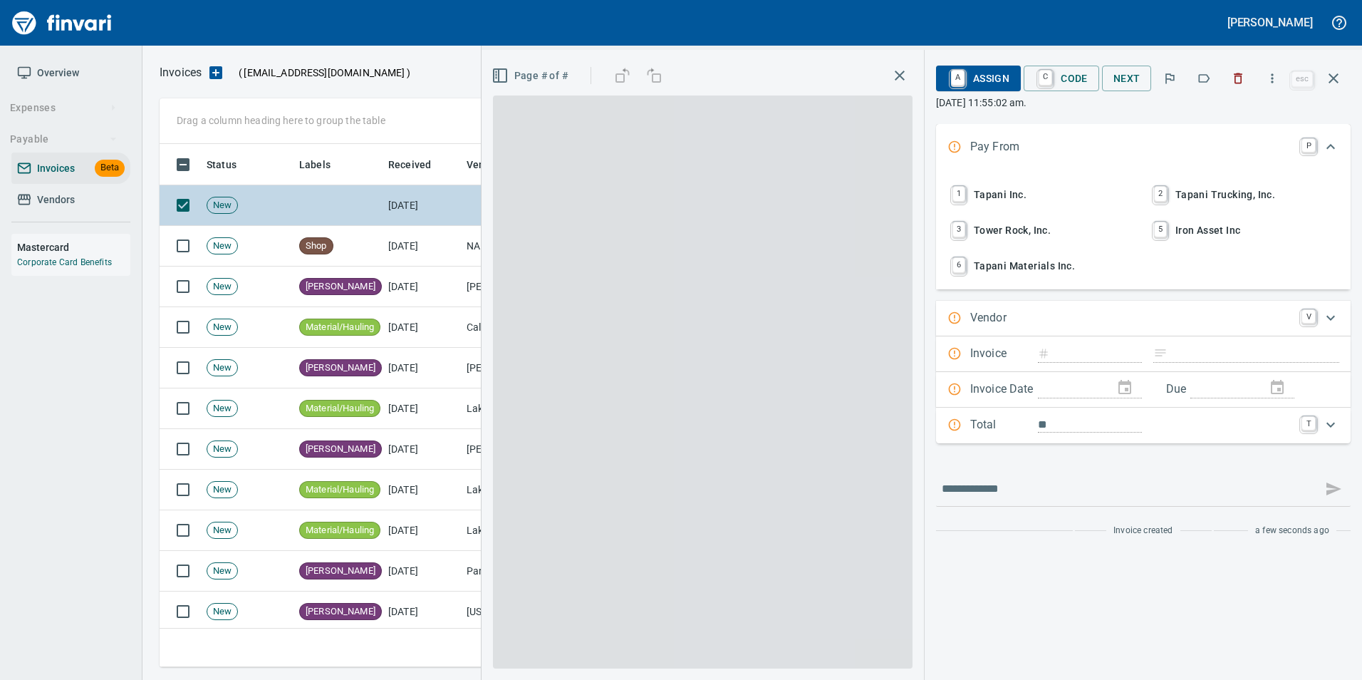
scroll to position [512, 1163]
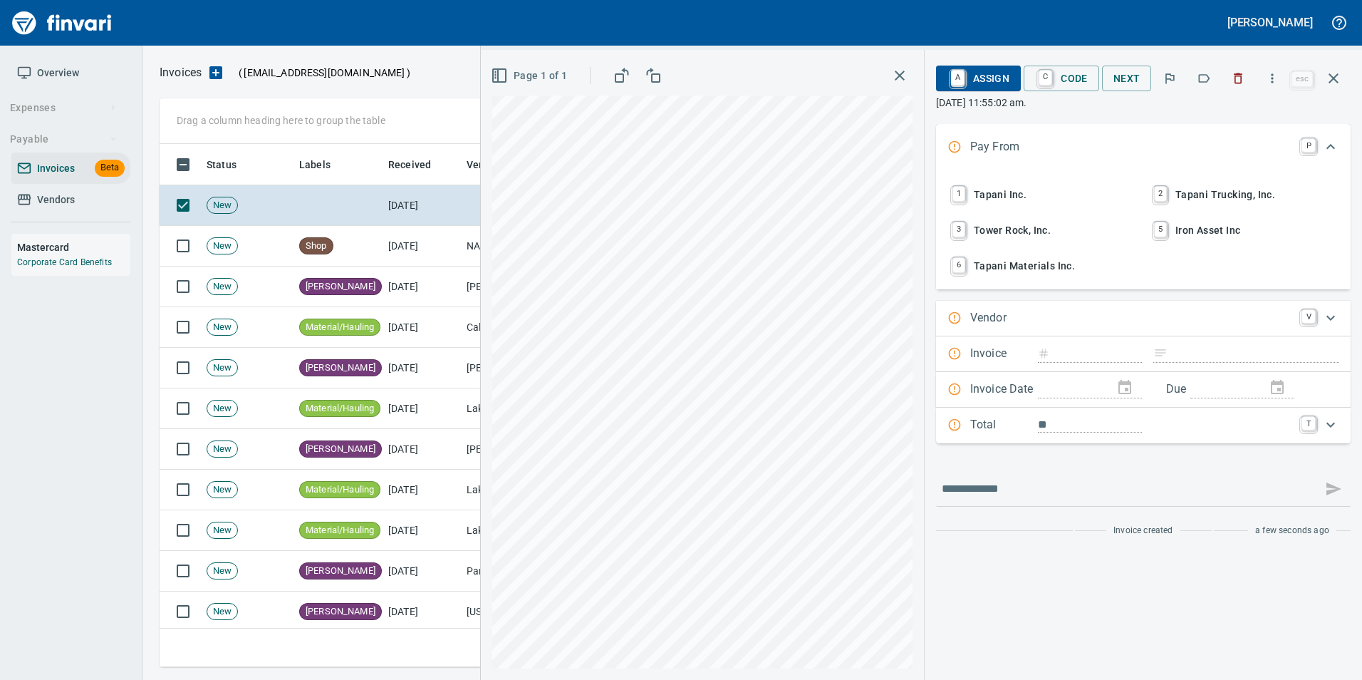
click at [1253, 185] on span "2 Tapani Trucking, Inc." at bounding box center [1243, 194] width 187 height 24
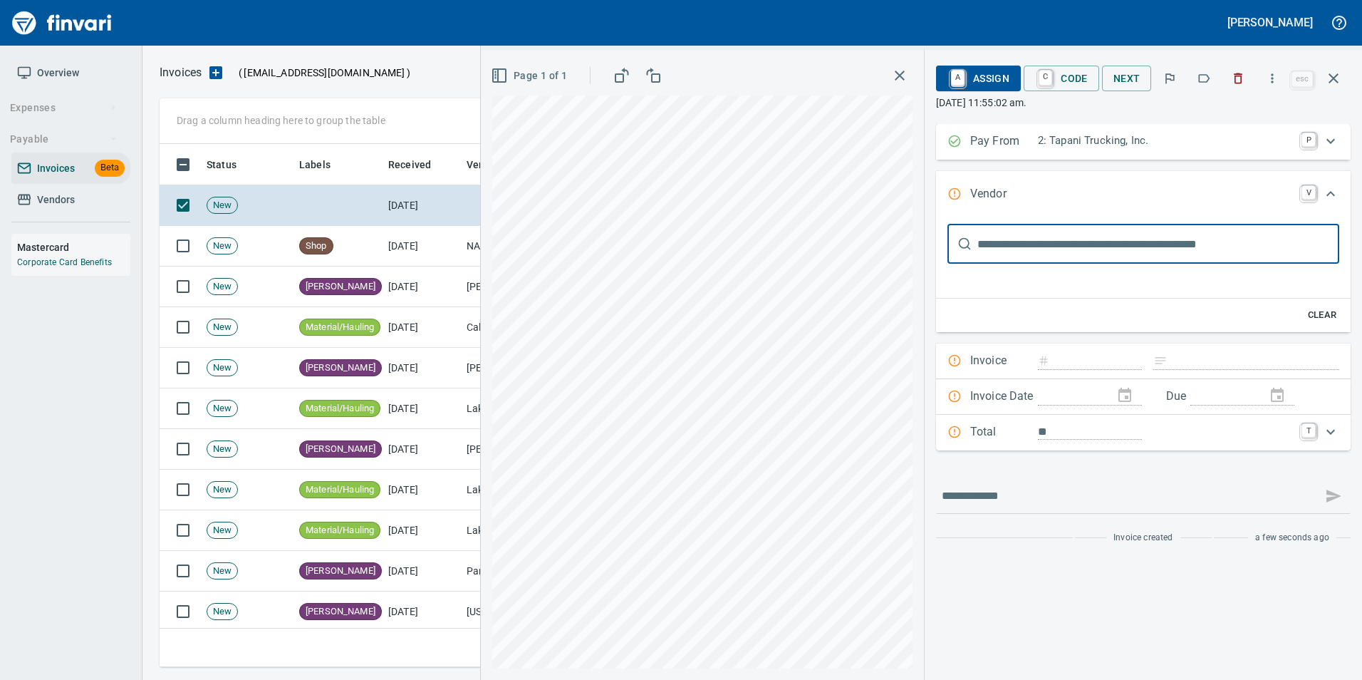
scroll to position [0, 0]
type input "*********"
type input "**********"
type input "******"
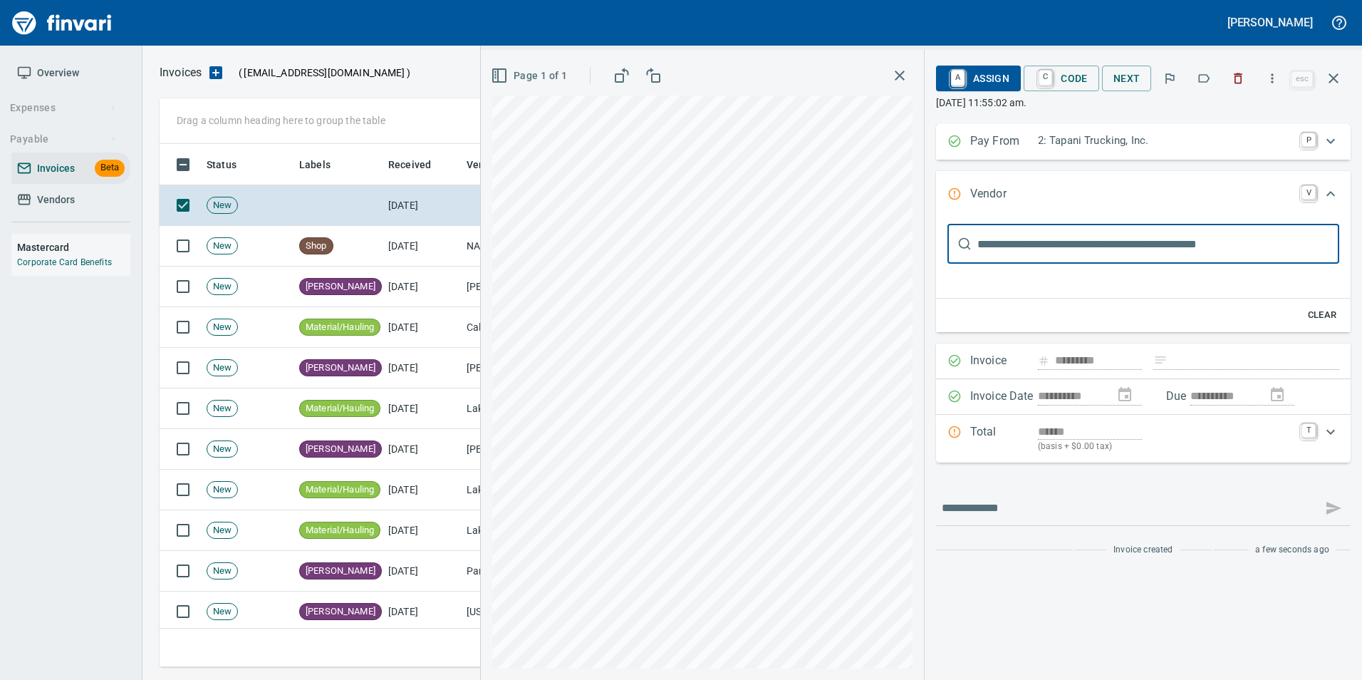
click at [1066, 241] on input "text" at bounding box center [1158, 244] width 362 height 40
type input "****"
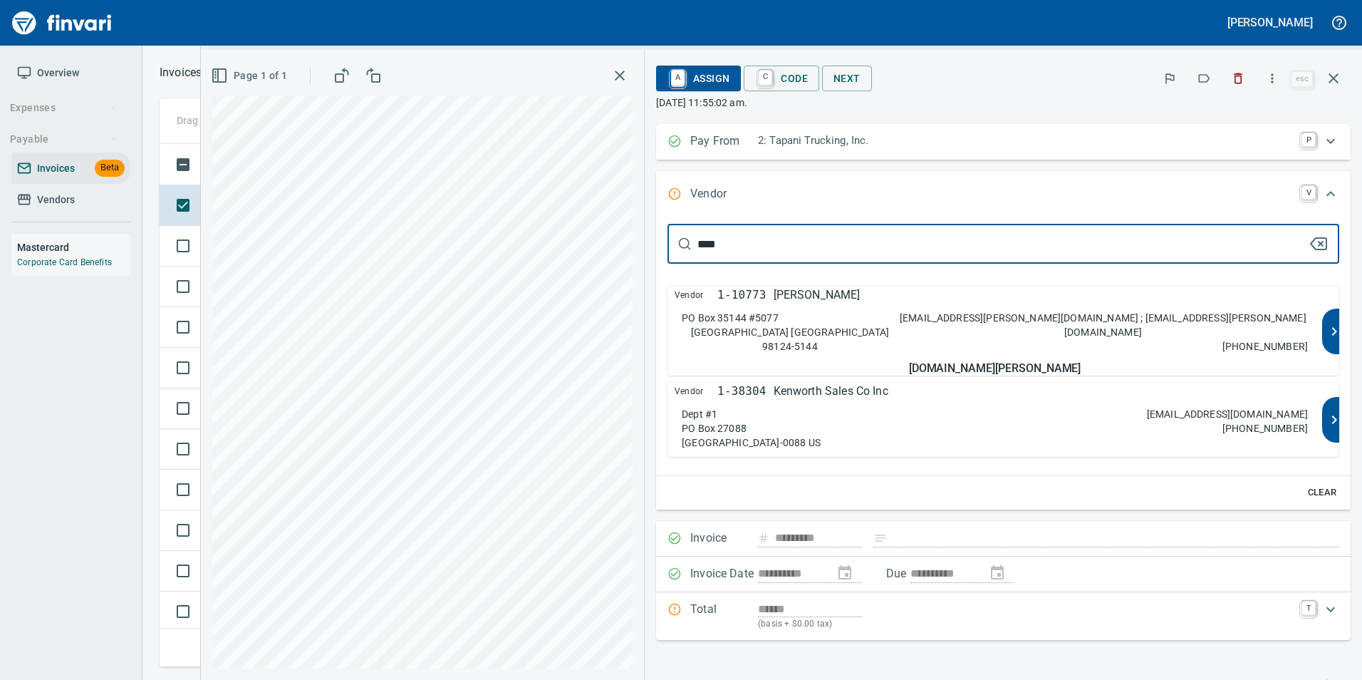
click at [1199, 407] on div "Dept #1 PO Box 27088 [GEOGRAPHIC_DATA]-0088 US [EMAIL_ADDRESS][DOMAIN_NAME] [PH…" at bounding box center [995, 428] width 626 height 43
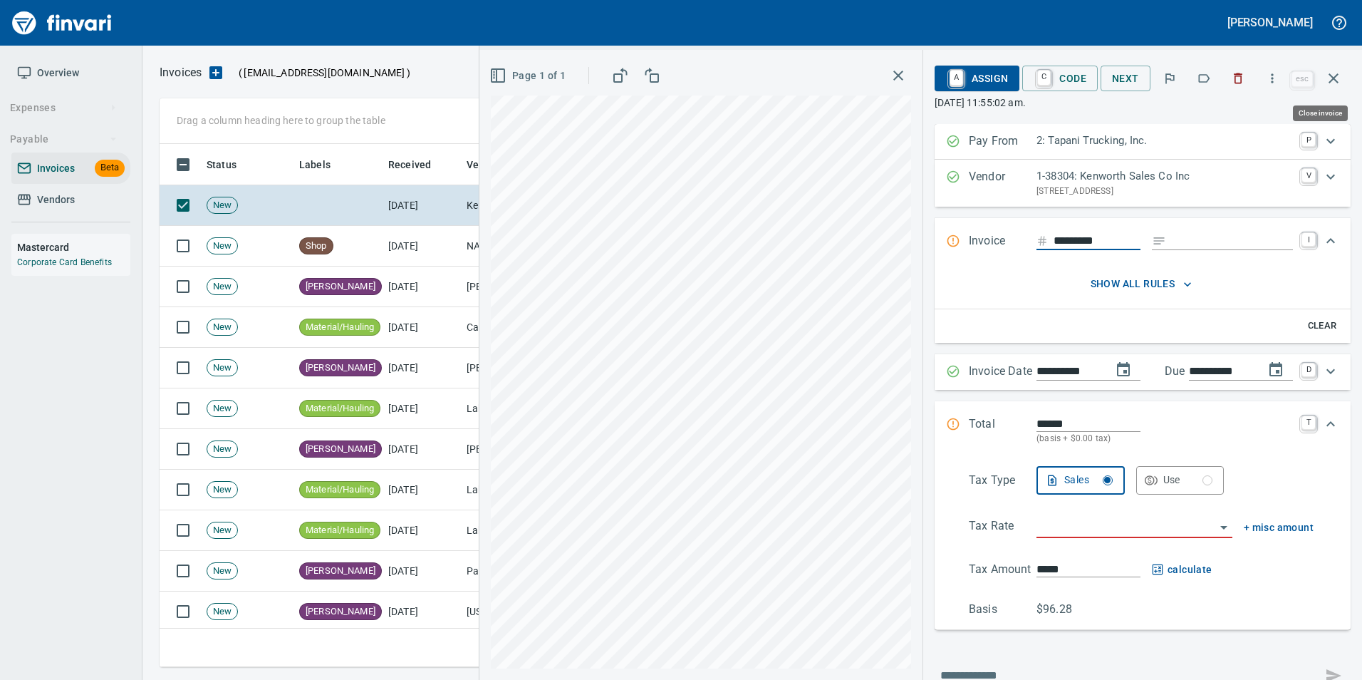
click at [1329, 78] on icon "button" at bounding box center [1333, 78] width 17 height 17
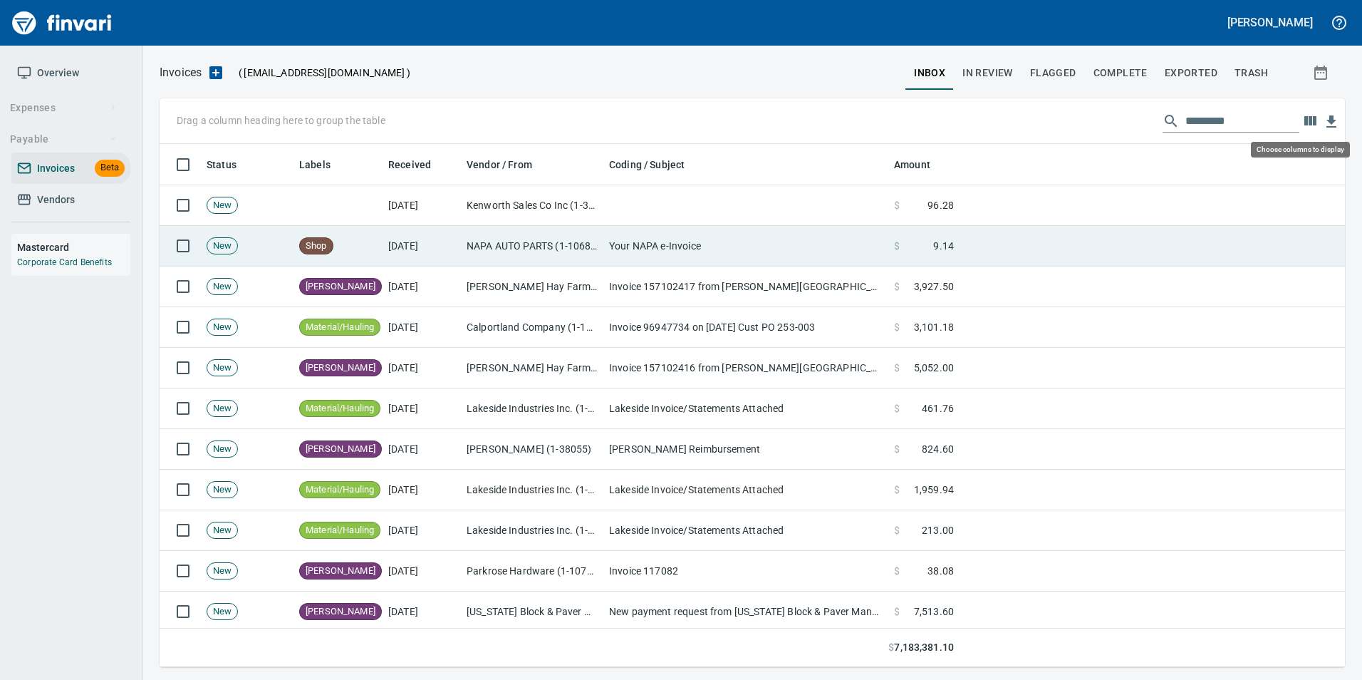
scroll to position [512, 1164]
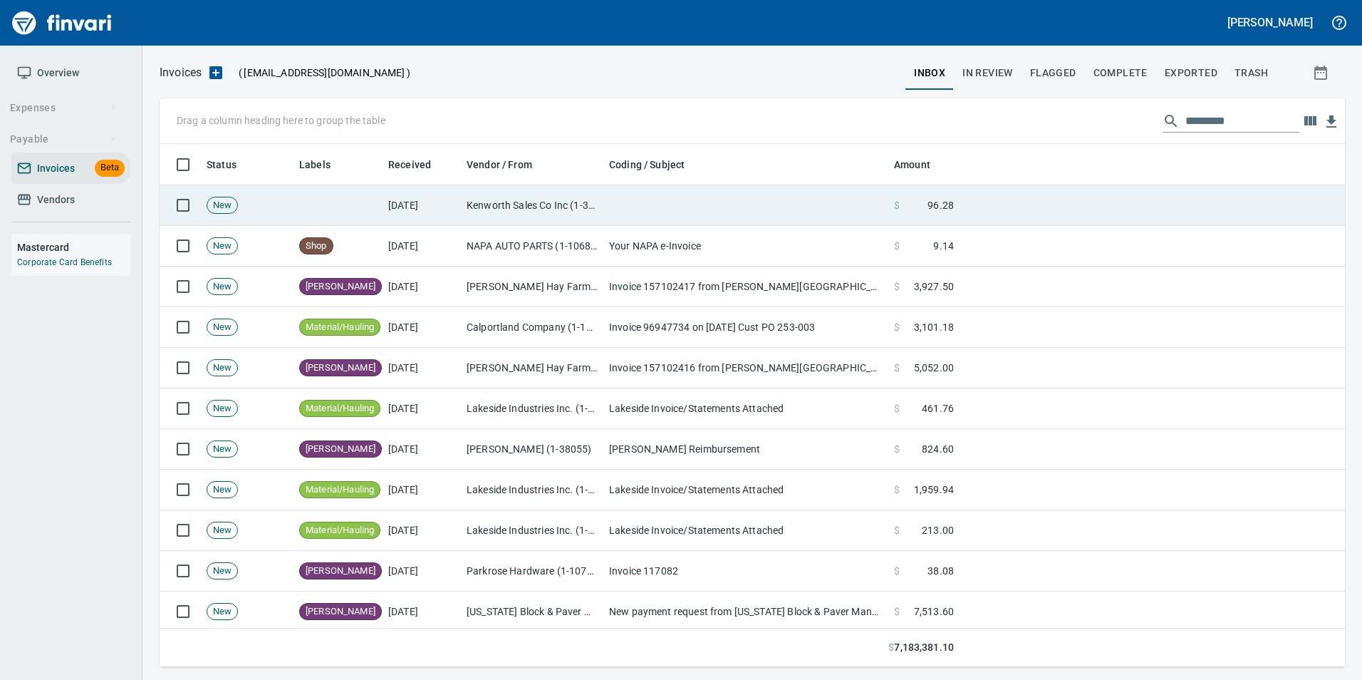
click at [529, 206] on td "Kenworth Sales Co Inc (1-38304)" at bounding box center [532, 205] width 142 height 41
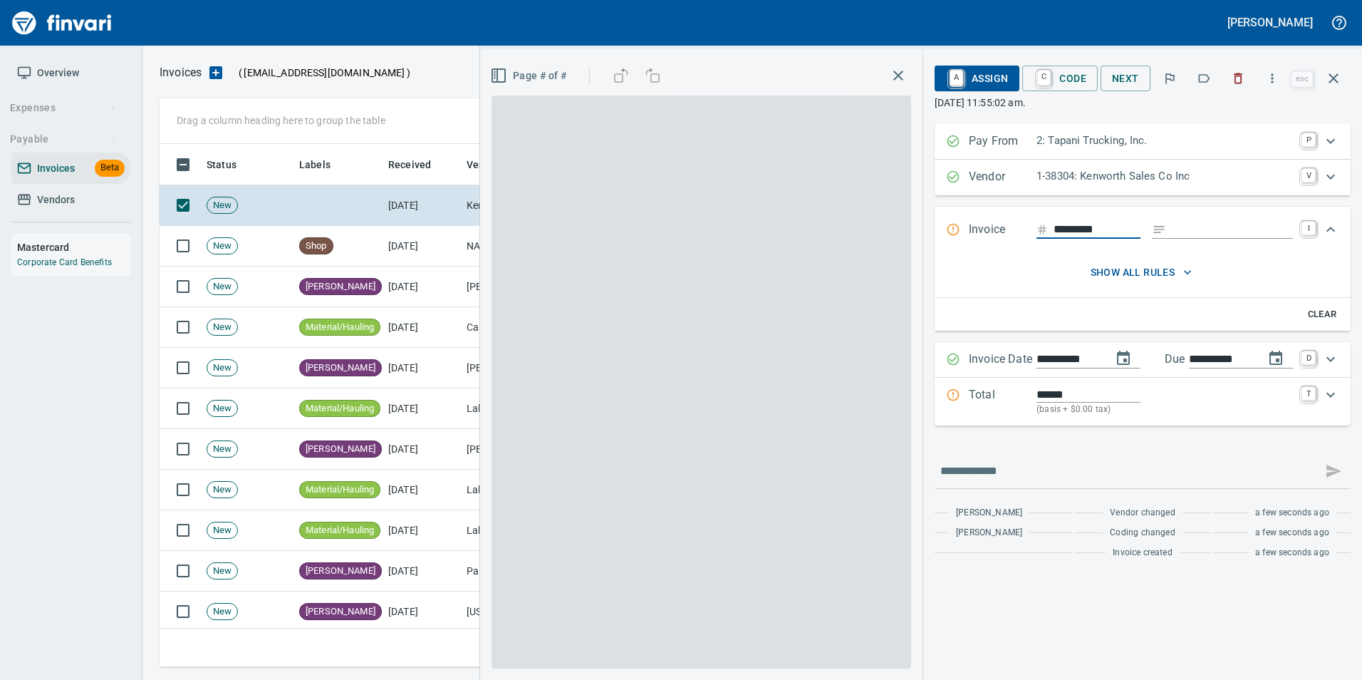
scroll to position [512, 1163]
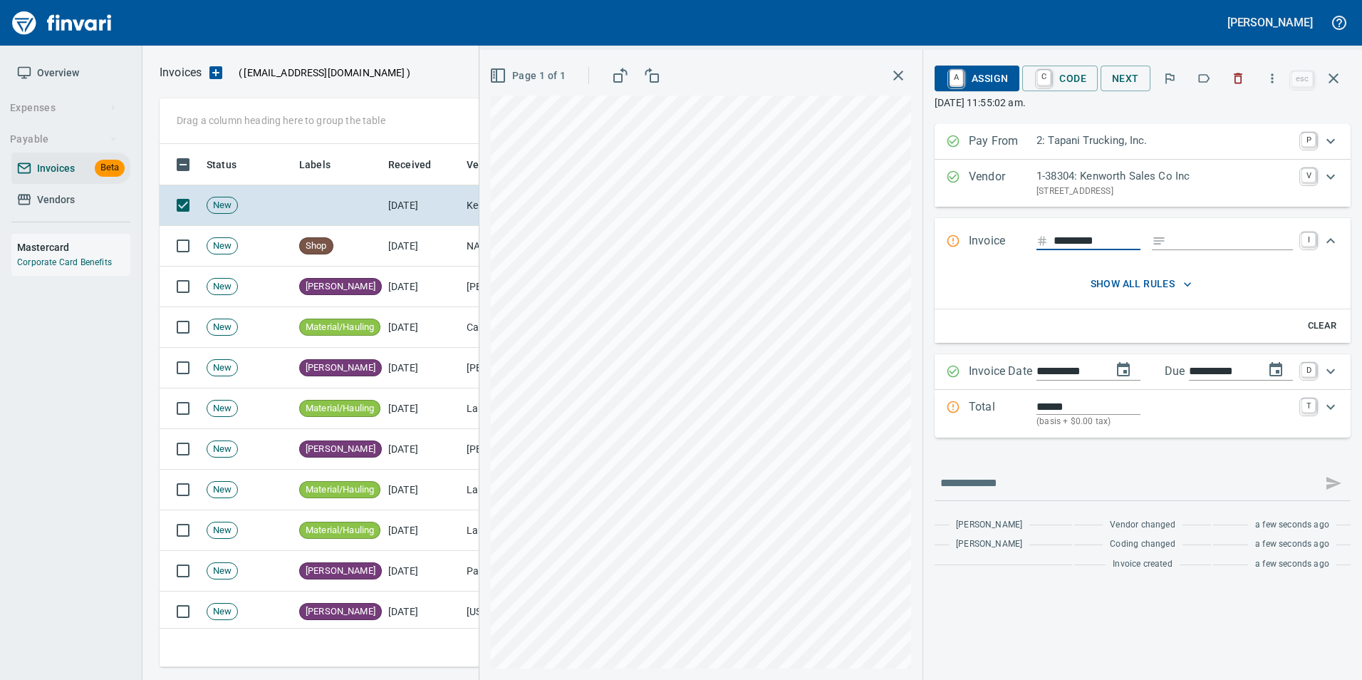
click at [1209, 76] on icon "button" at bounding box center [1204, 78] width 11 height 9
drag, startPoint x: 1340, startPoint y: 76, endPoint x: 1331, endPoint y: 83, distance: 12.3
click at [1339, 76] on icon "button" at bounding box center [1333, 78] width 17 height 17
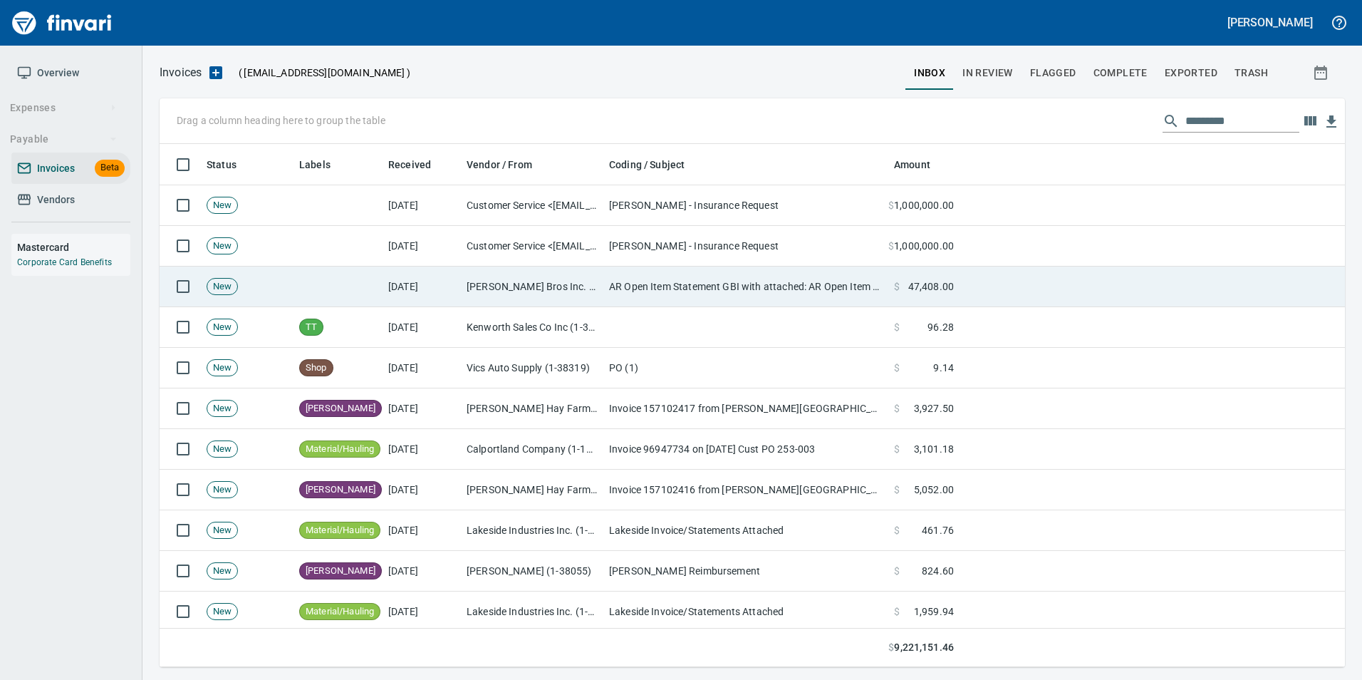
click at [350, 293] on td at bounding box center [337, 286] width 89 height 41
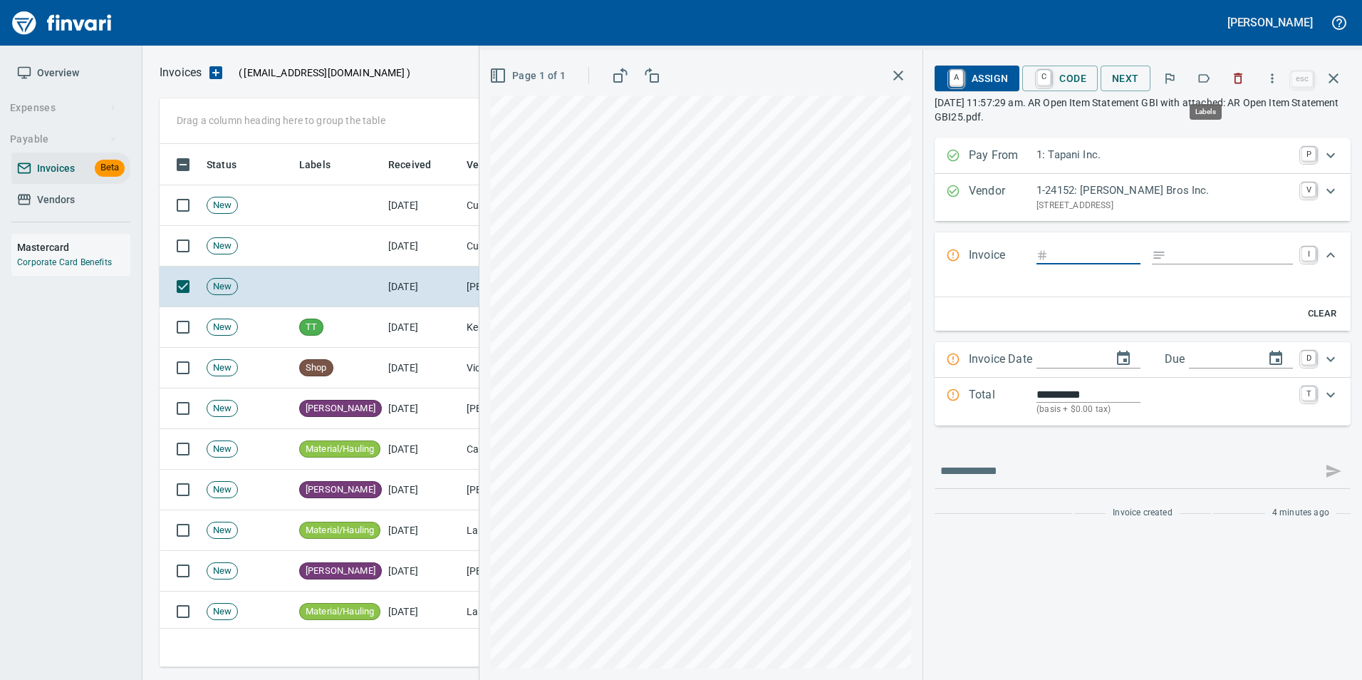
click at [1197, 88] on button "button" at bounding box center [1203, 78] width 31 height 31
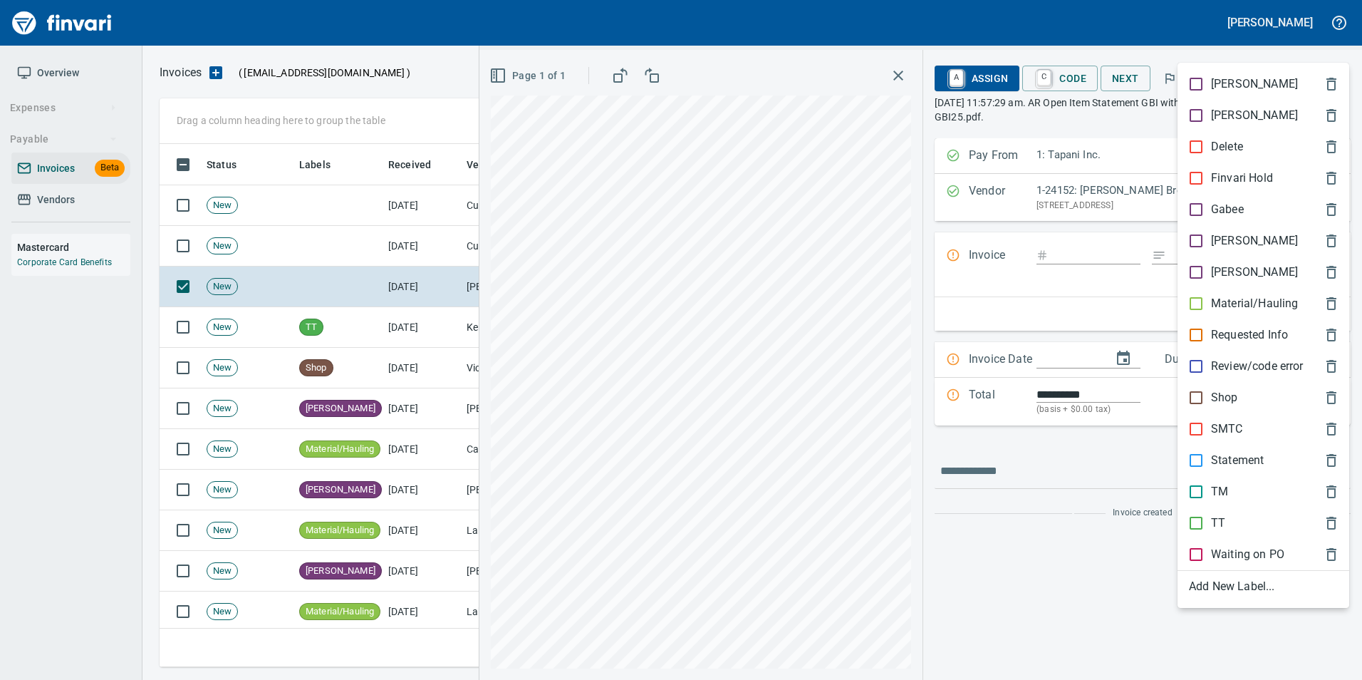
scroll to position [512, 1163]
click at [1230, 303] on p "Material/Hauling" at bounding box center [1254, 303] width 87 height 17
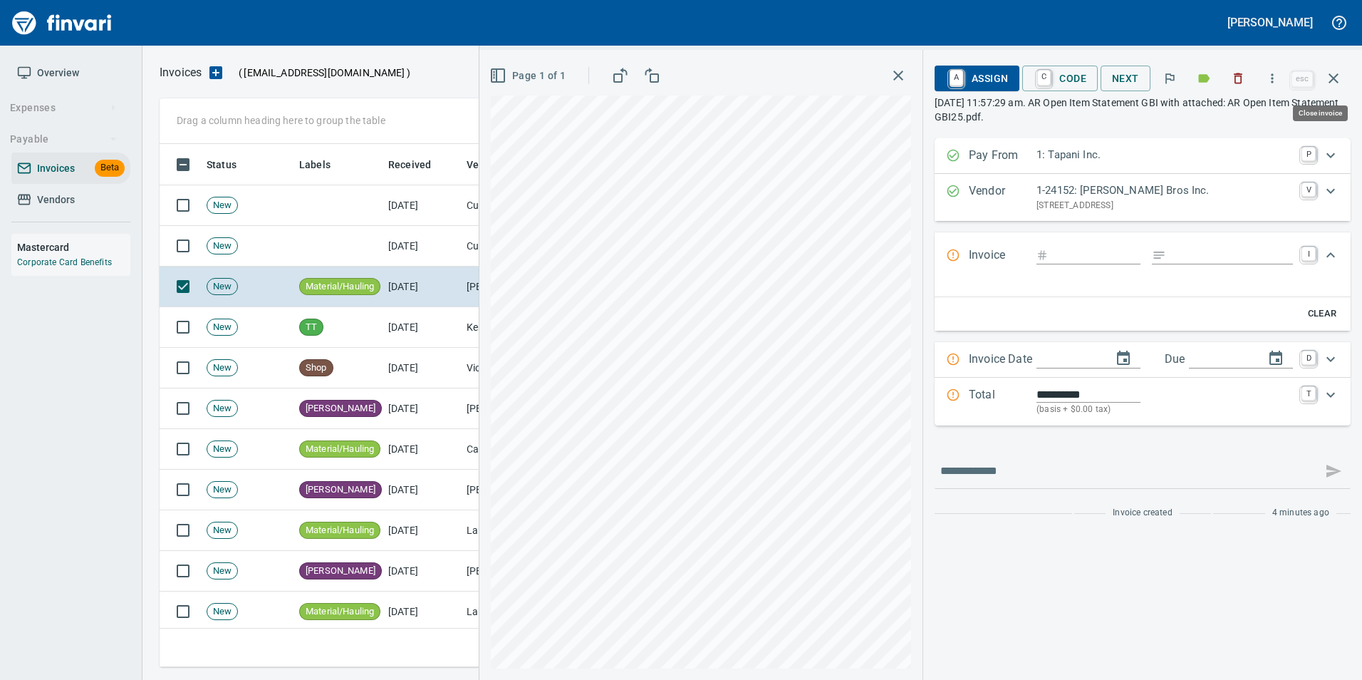
click at [1343, 80] on button "button" at bounding box center [1333, 78] width 34 height 34
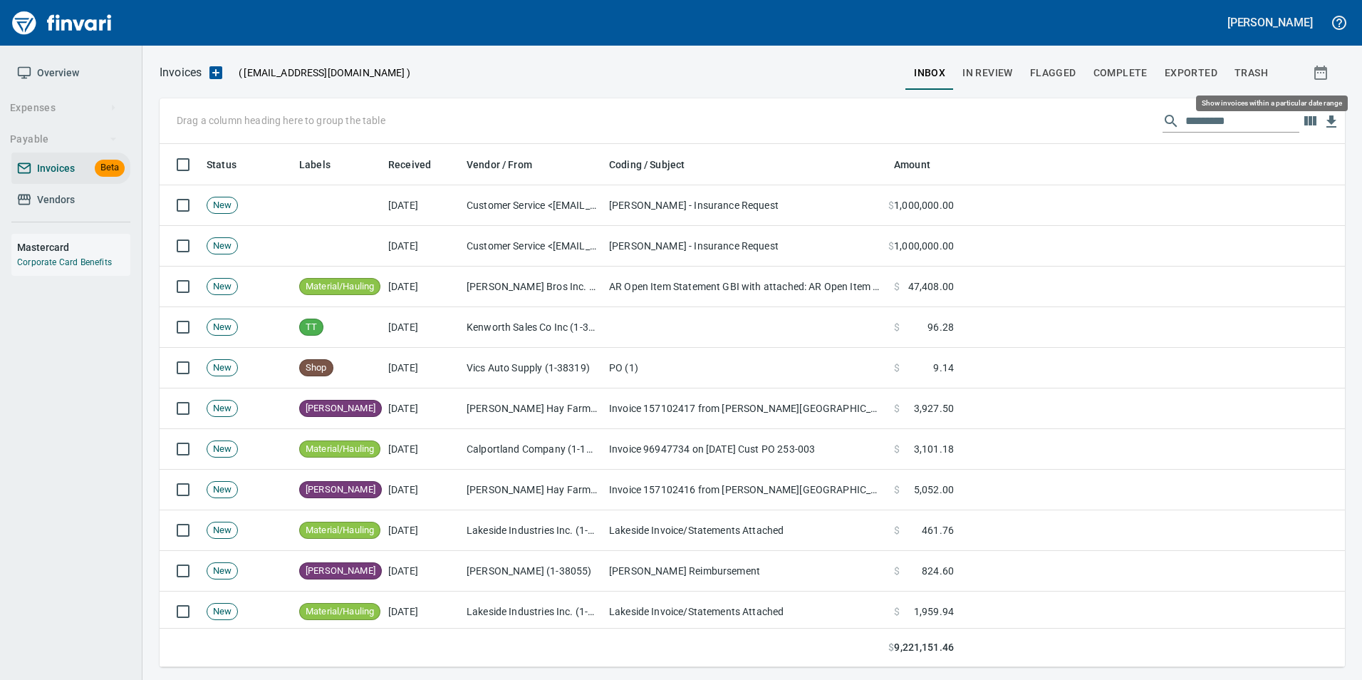
scroll to position [512, 1163]
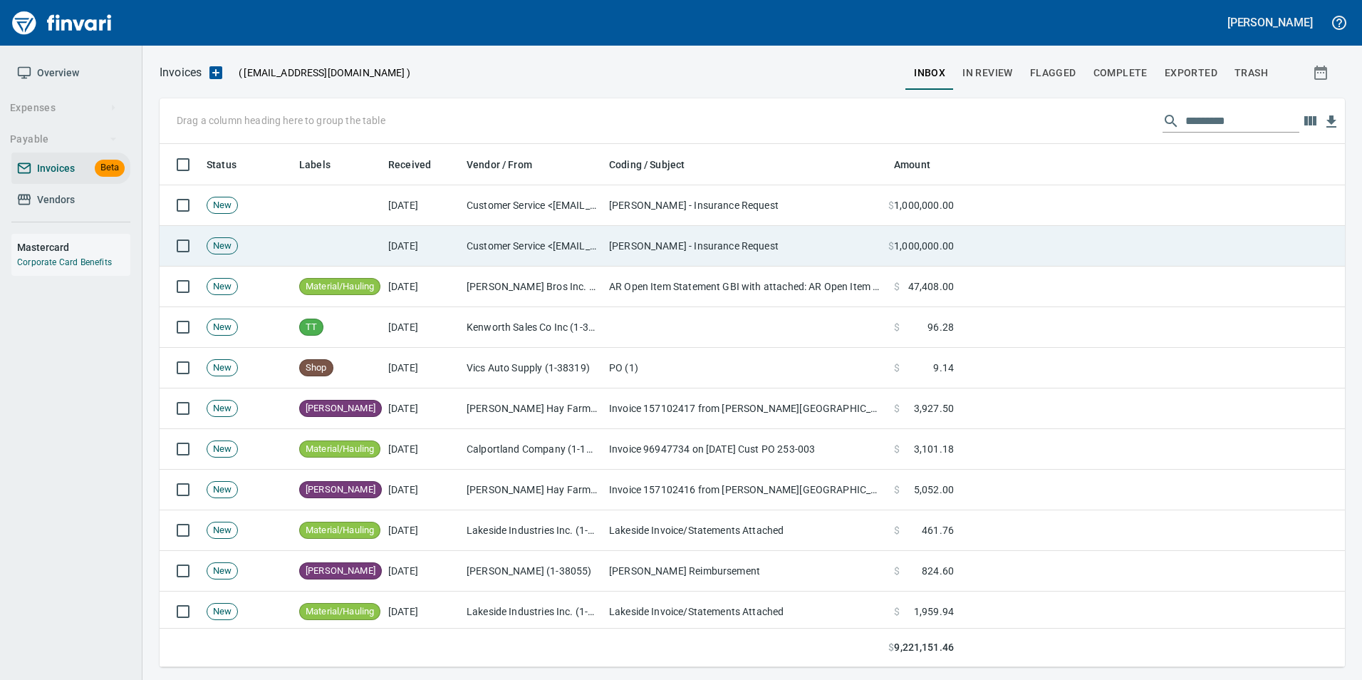
click at [826, 244] on td "[PERSON_NAME] - Insurance Request" at bounding box center [745, 246] width 285 height 41
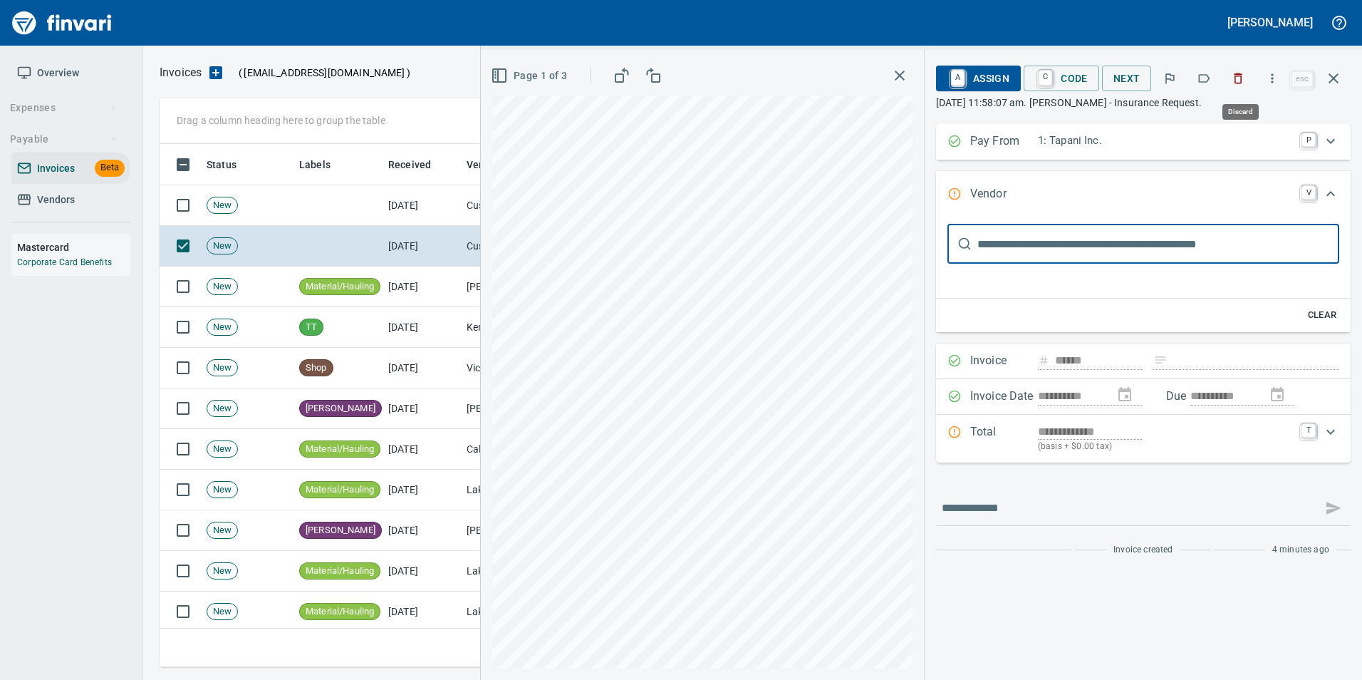
click at [1238, 74] on icon "button" at bounding box center [1238, 78] width 9 height 11
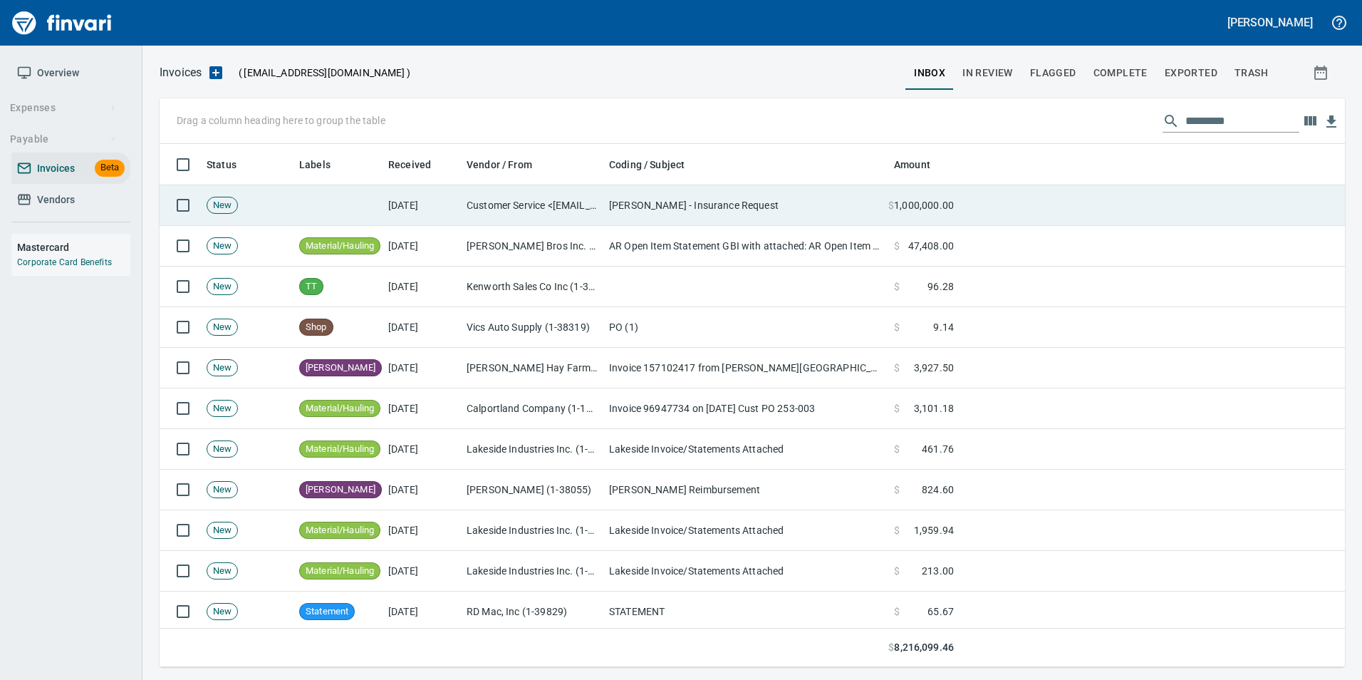
click at [458, 214] on td "[DATE]" at bounding box center [421, 205] width 78 height 41
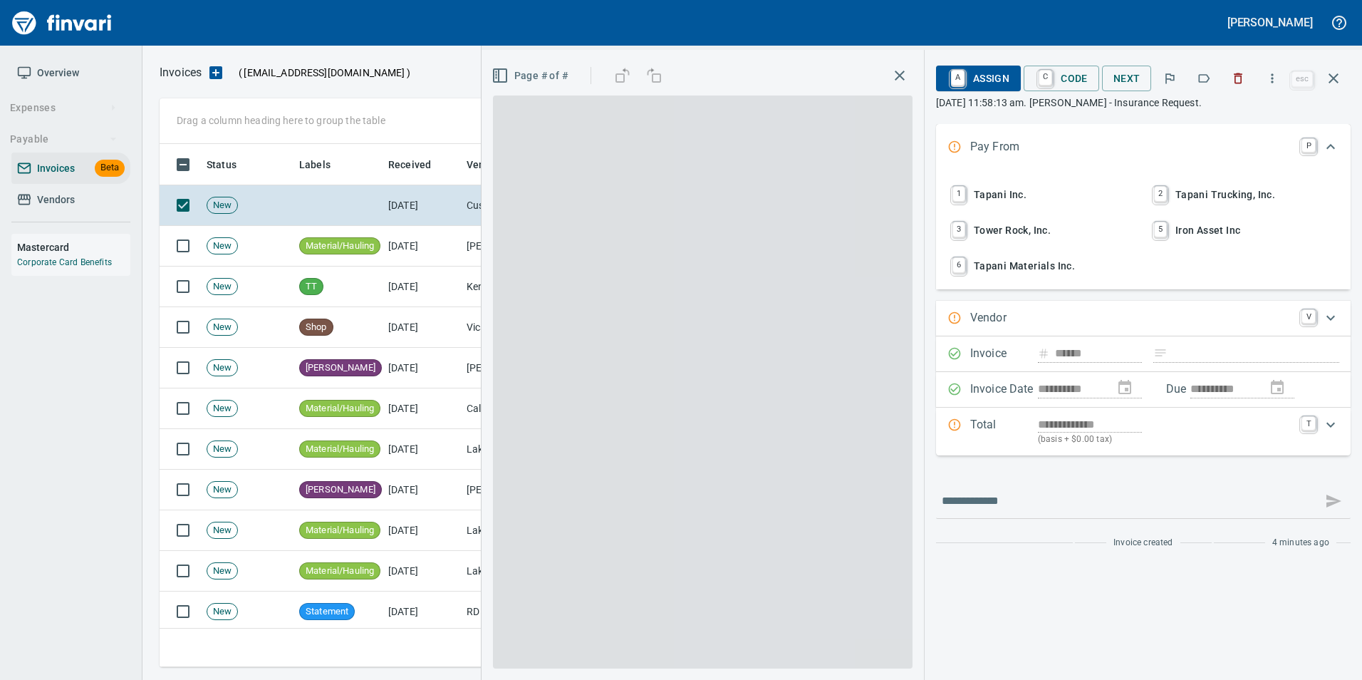
scroll to position [512, 1163]
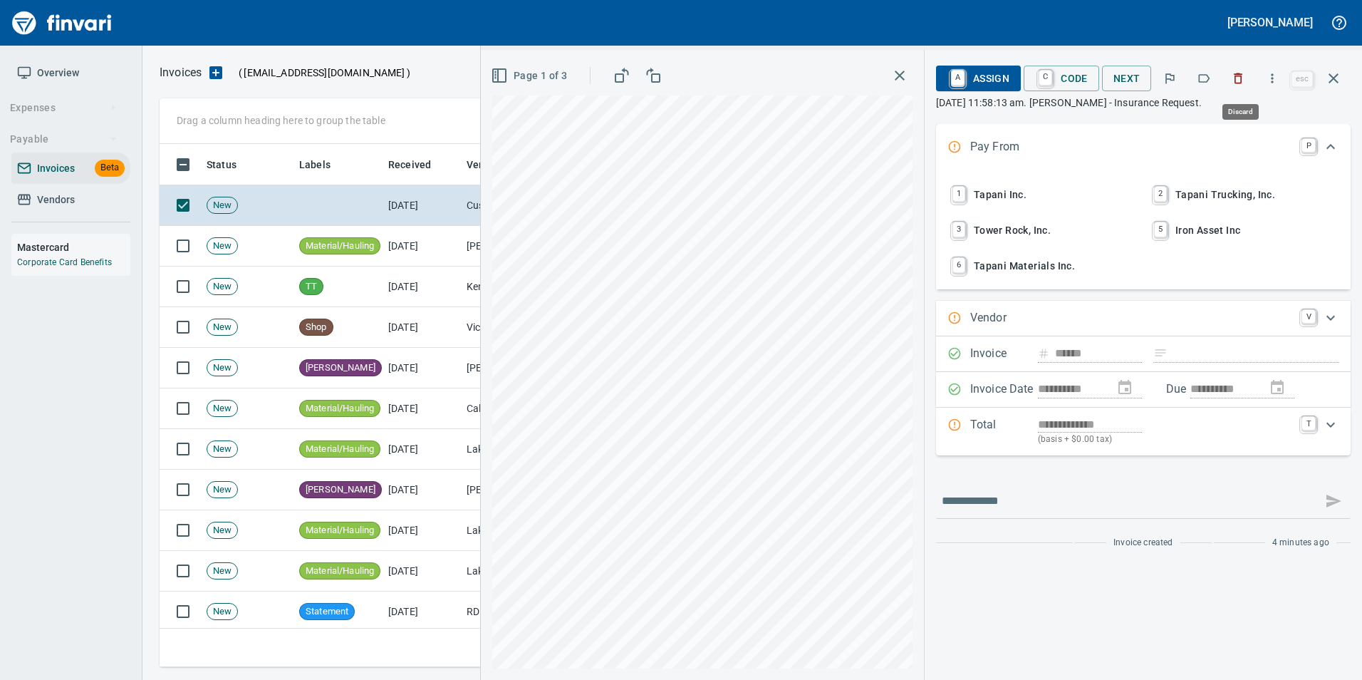
click at [1239, 81] on icon "button" at bounding box center [1238, 78] width 14 height 14
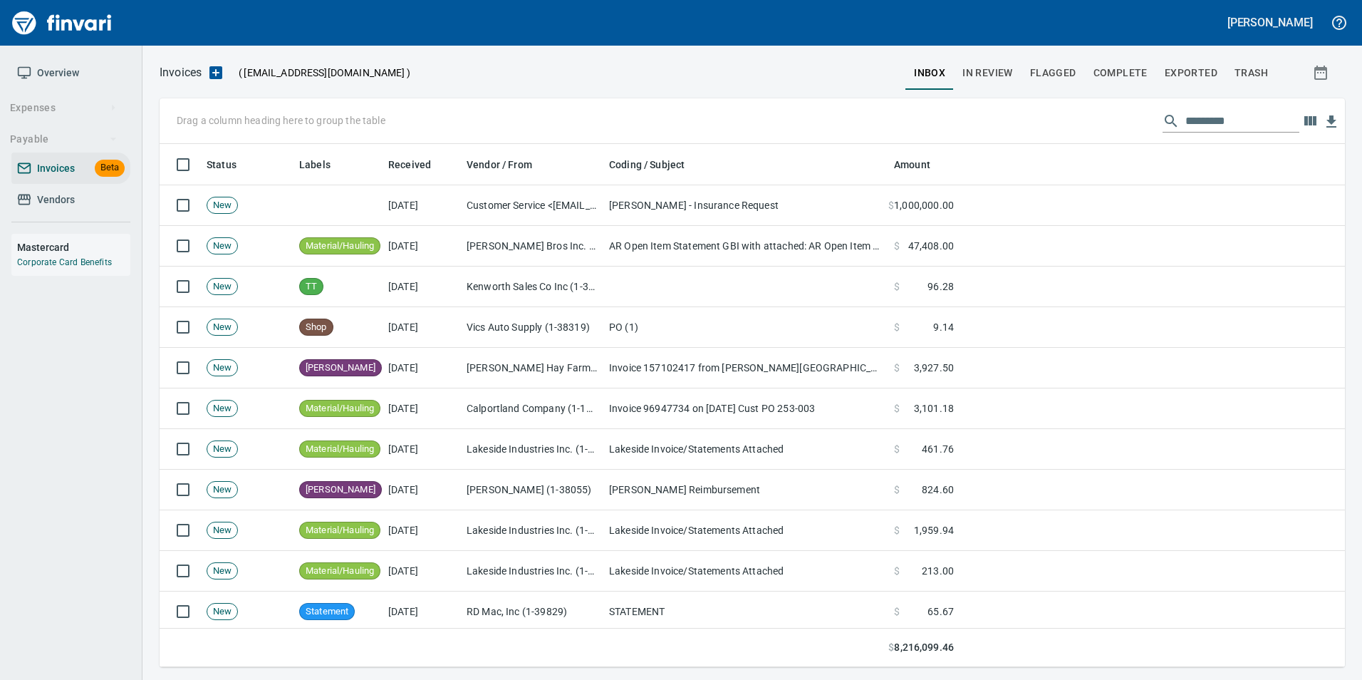
scroll to position [512, 1163]
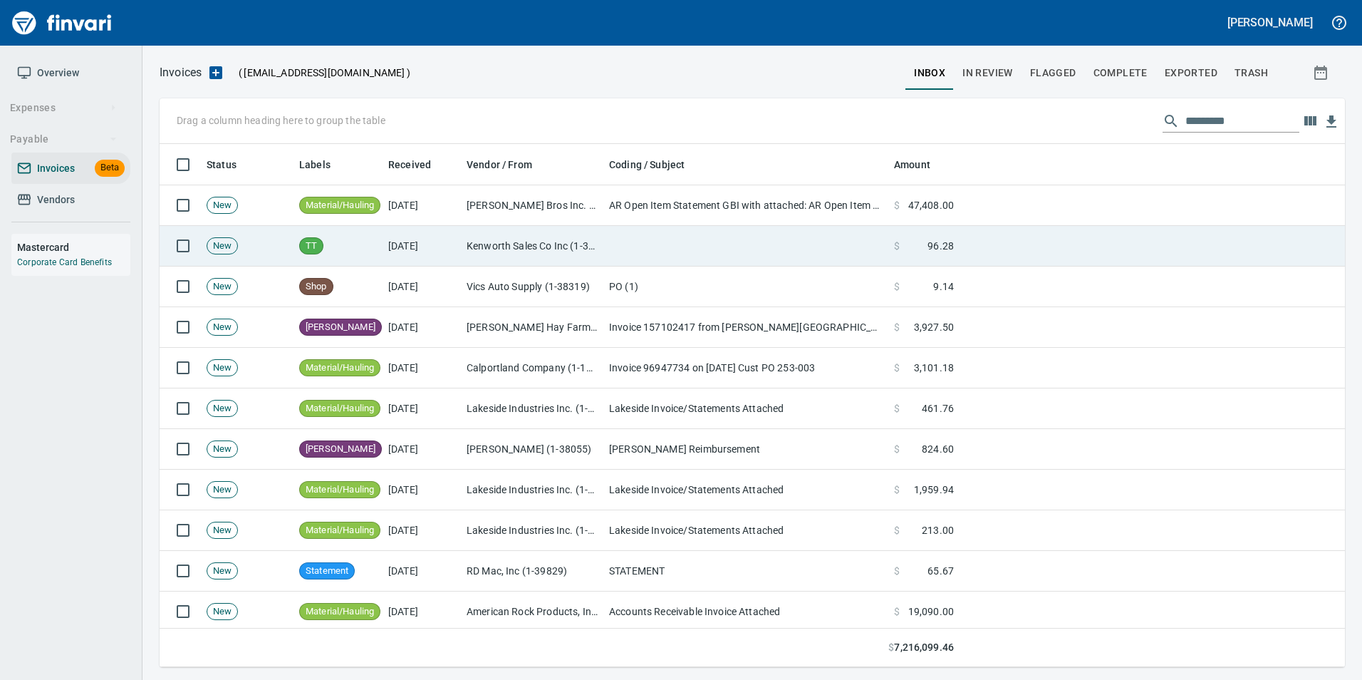
click at [988, 244] on td at bounding box center [1151, 246] width 385 height 41
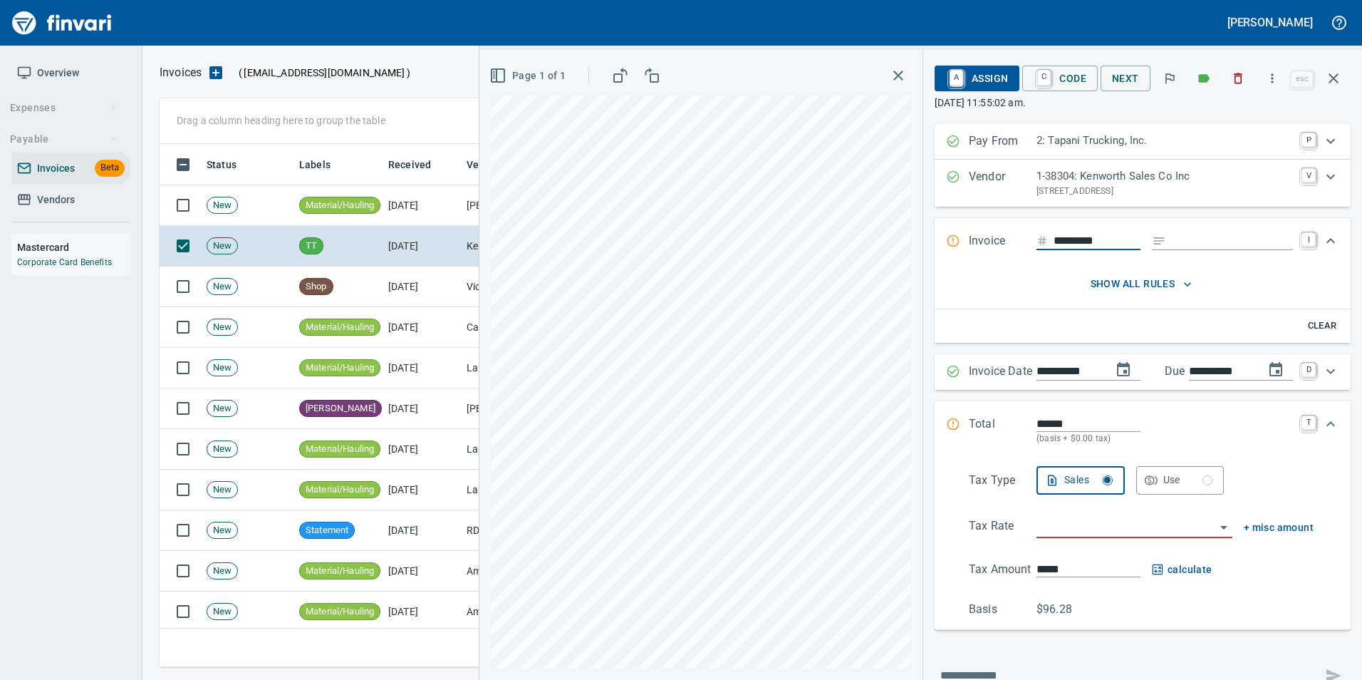
scroll to position [512, 1163]
click at [1207, 238] on input "Expand" at bounding box center [1232, 241] width 121 height 18
type input "**********"
click at [1108, 239] on input "*********" at bounding box center [1096, 241] width 87 height 18
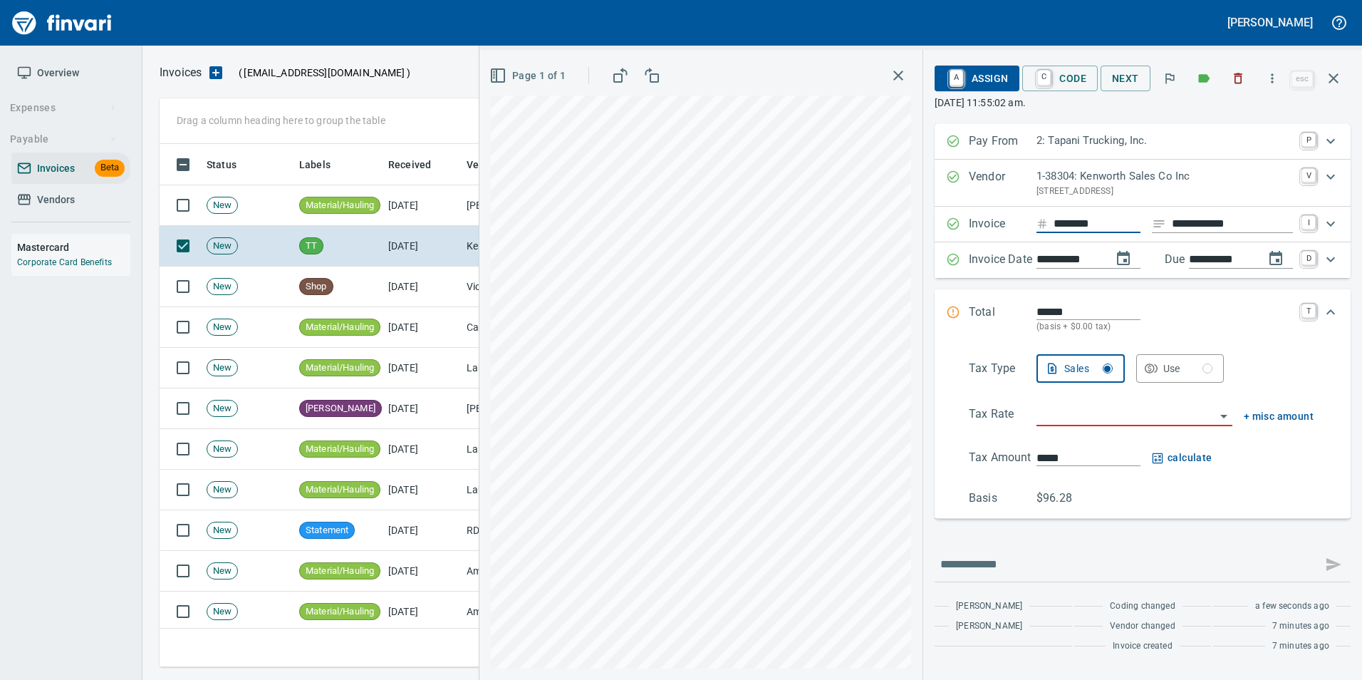
type input "*********"
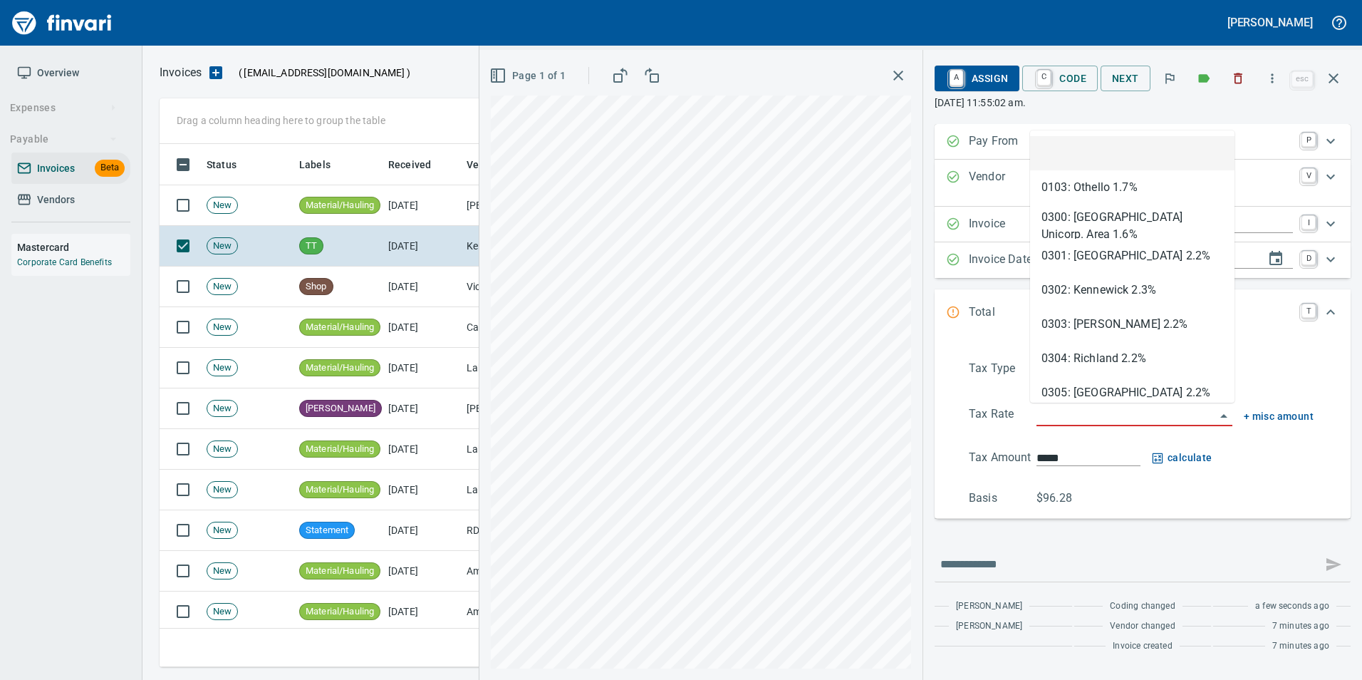
click at [1096, 407] on input "search" at bounding box center [1125, 415] width 179 height 20
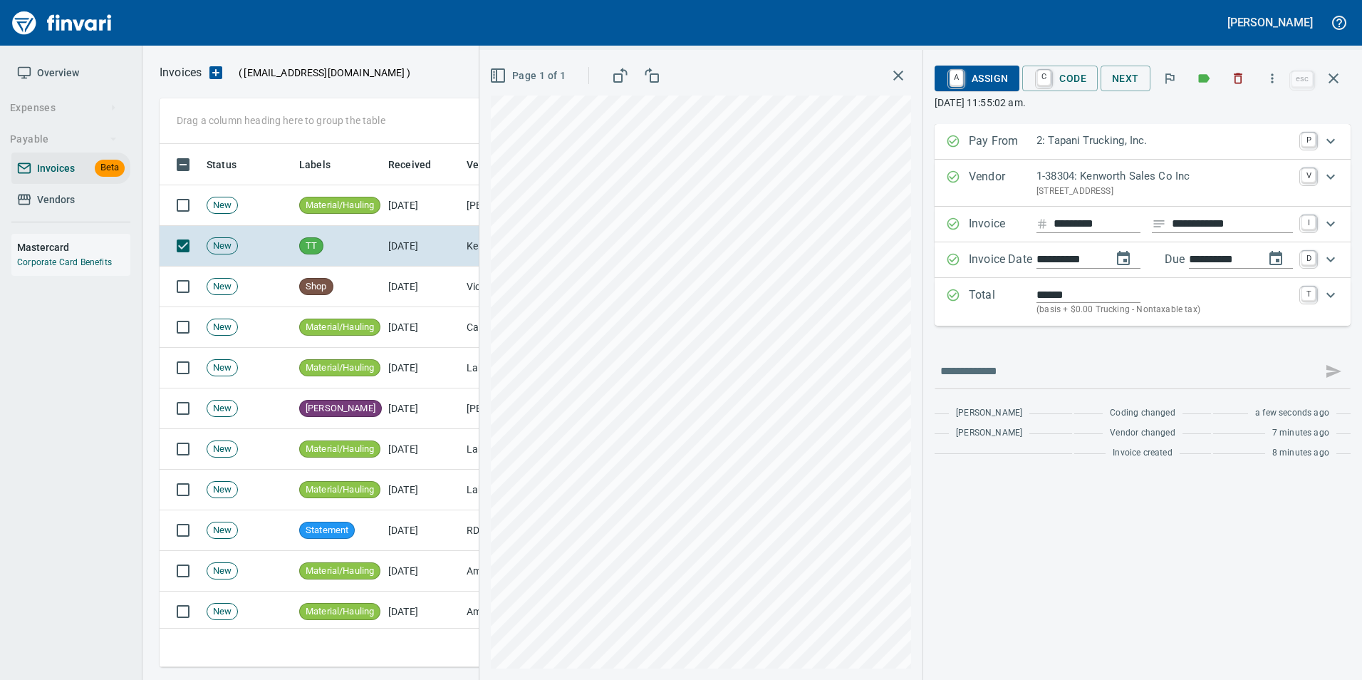
type input "**********"
click at [1059, 86] on span "C Code" at bounding box center [1059, 78] width 53 height 24
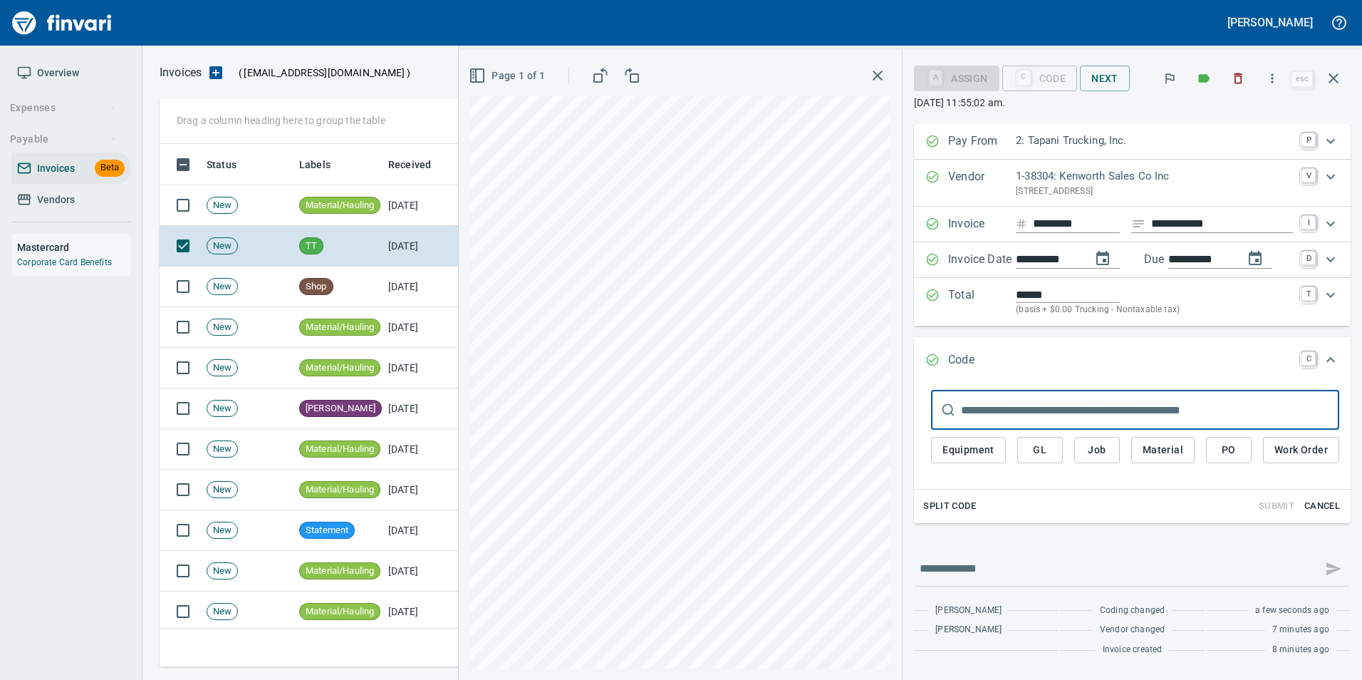
click at [1220, 444] on span "PO" at bounding box center [1228, 450] width 23 height 18
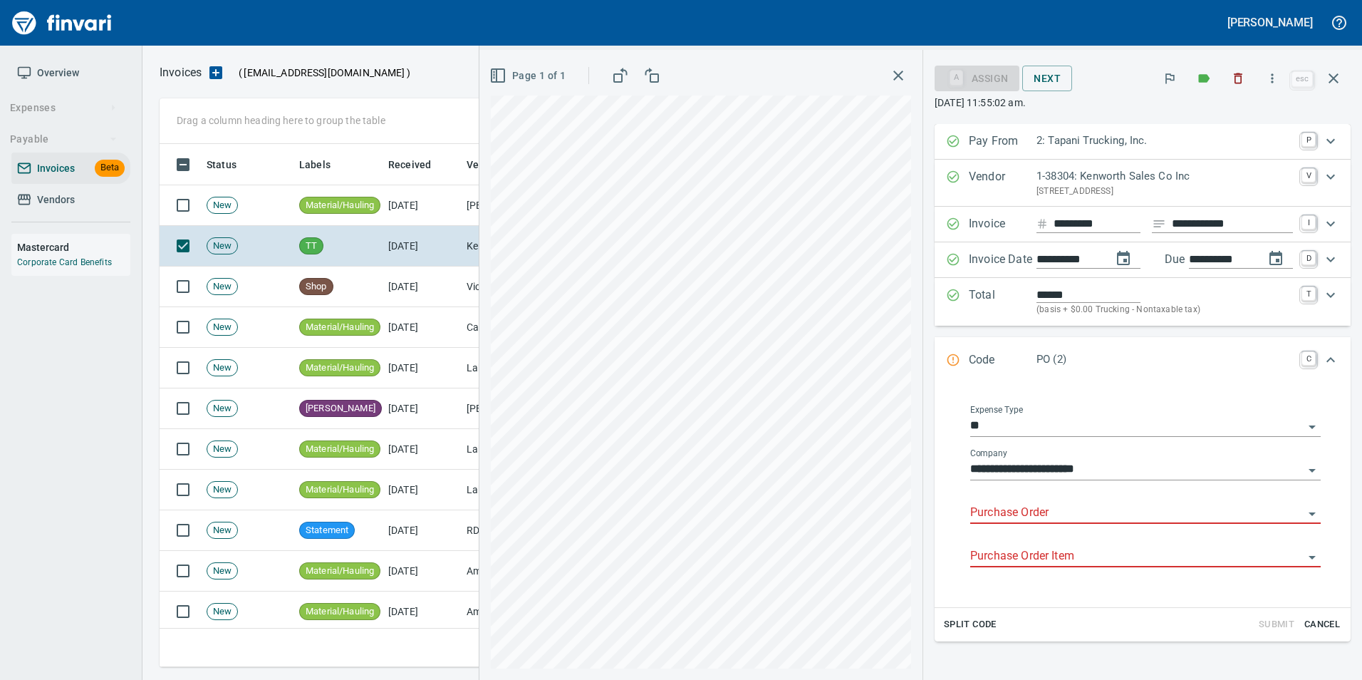
click at [1076, 515] on input "Purchase Order" at bounding box center [1136, 513] width 333 height 20
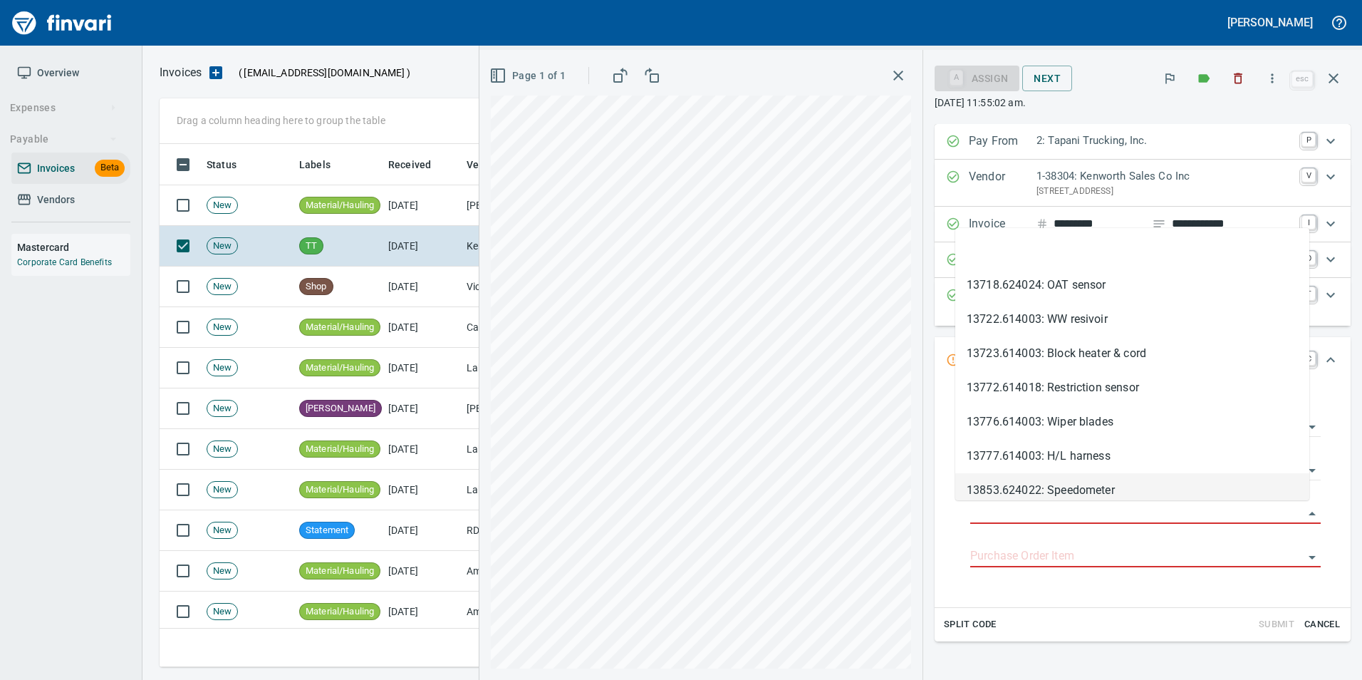
type input "**********"
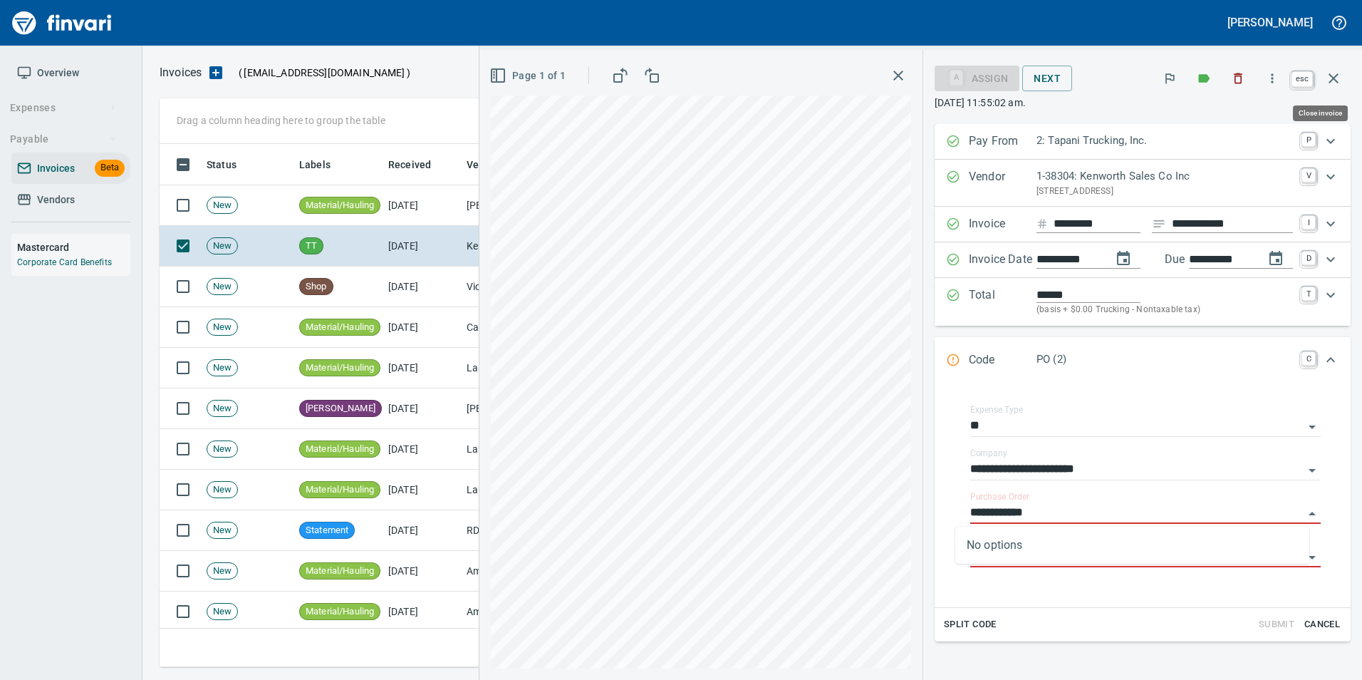
drag, startPoint x: 1343, startPoint y: 77, endPoint x: 1307, endPoint y: 110, distance: 48.4
click at [1342, 77] on button "button" at bounding box center [1333, 78] width 34 height 34
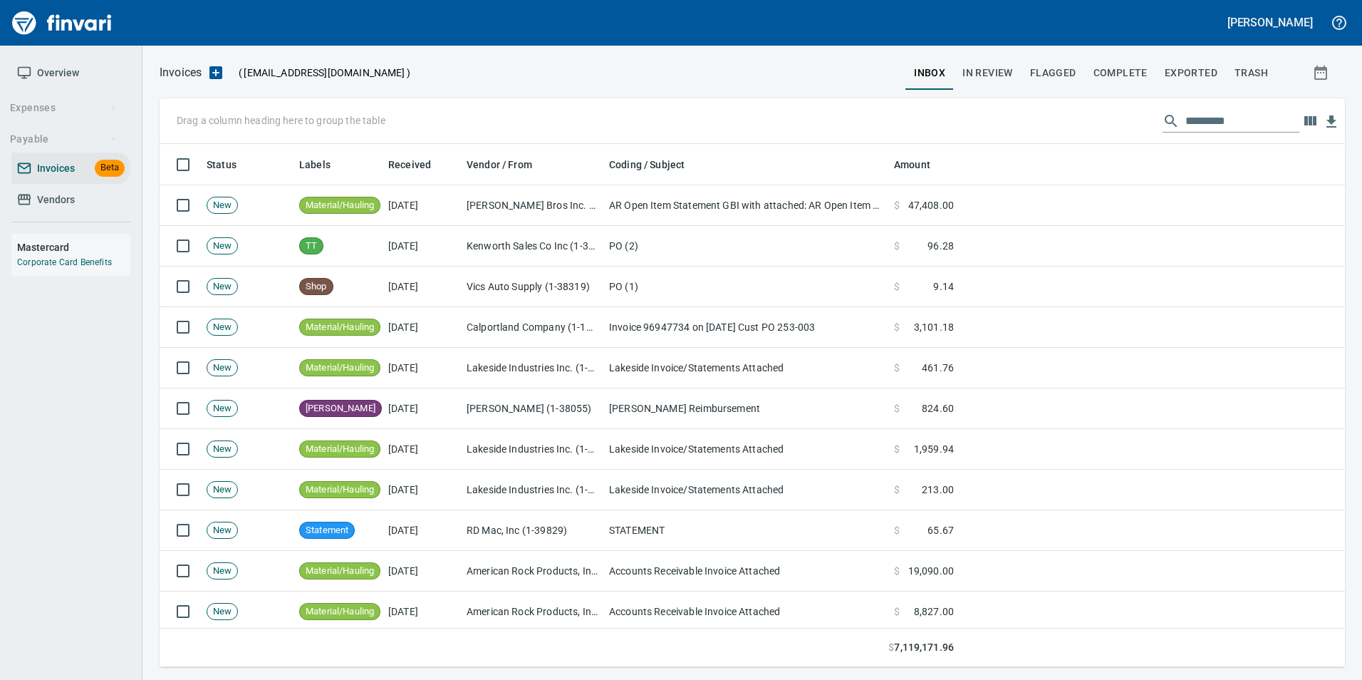
scroll to position [512, 1163]
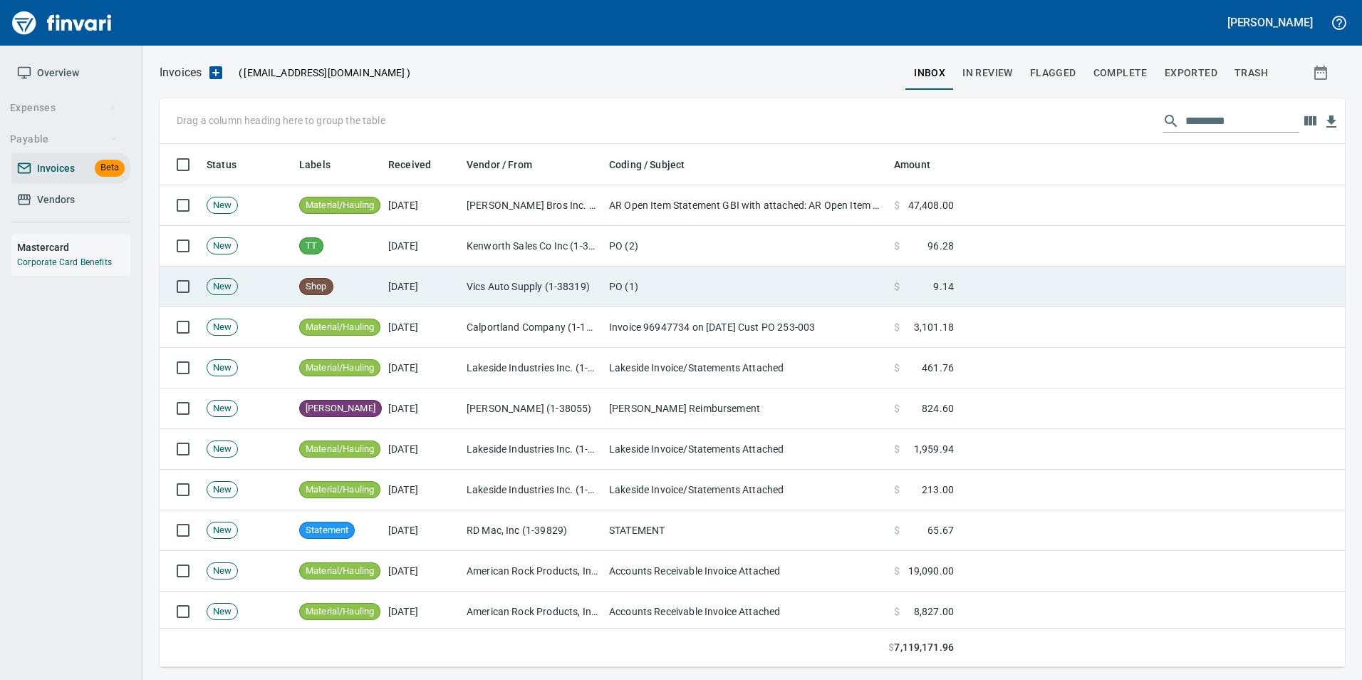
click at [897, 279] on span "$" at bounding box center [897, 286] width 6 height 14
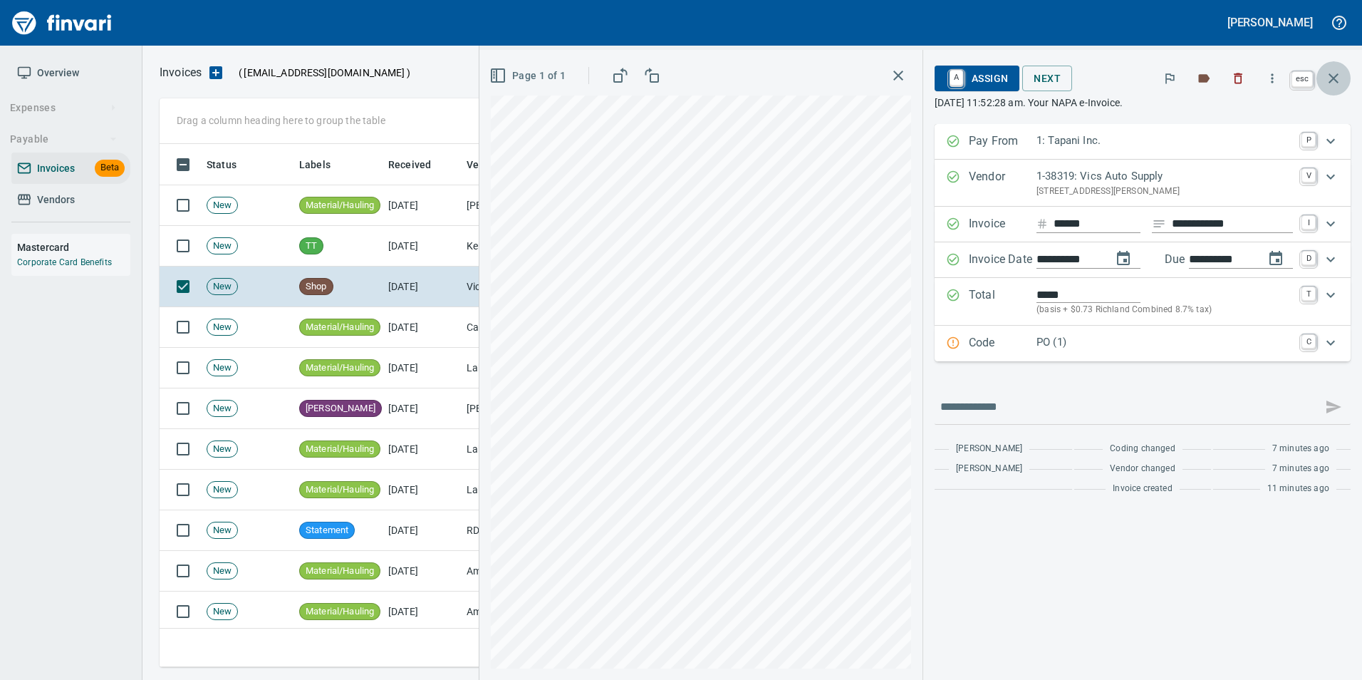
click at [1342, 80] on button "button" at bounding box center [1333, 78] width 34 height 34
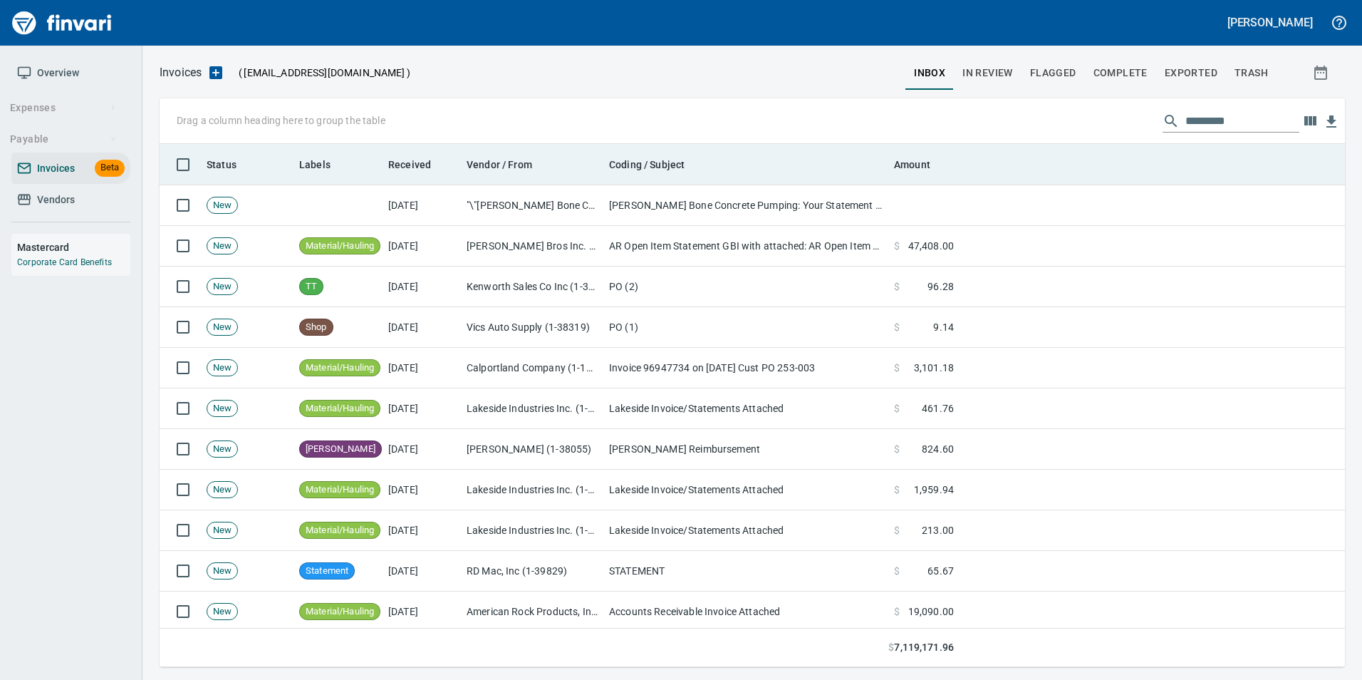
scroll to position [512, 1164]
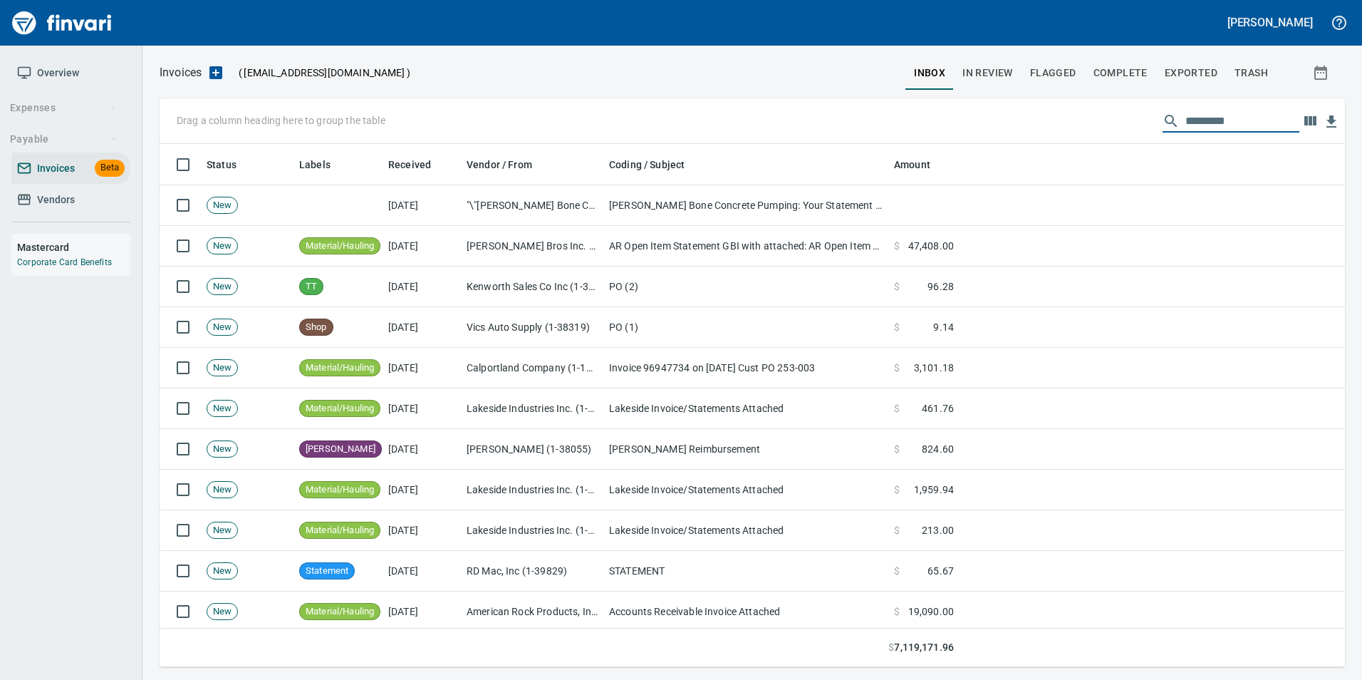
click at [1185, 122] on input "text" at bounding box center [1242, 121] width 114 height 23
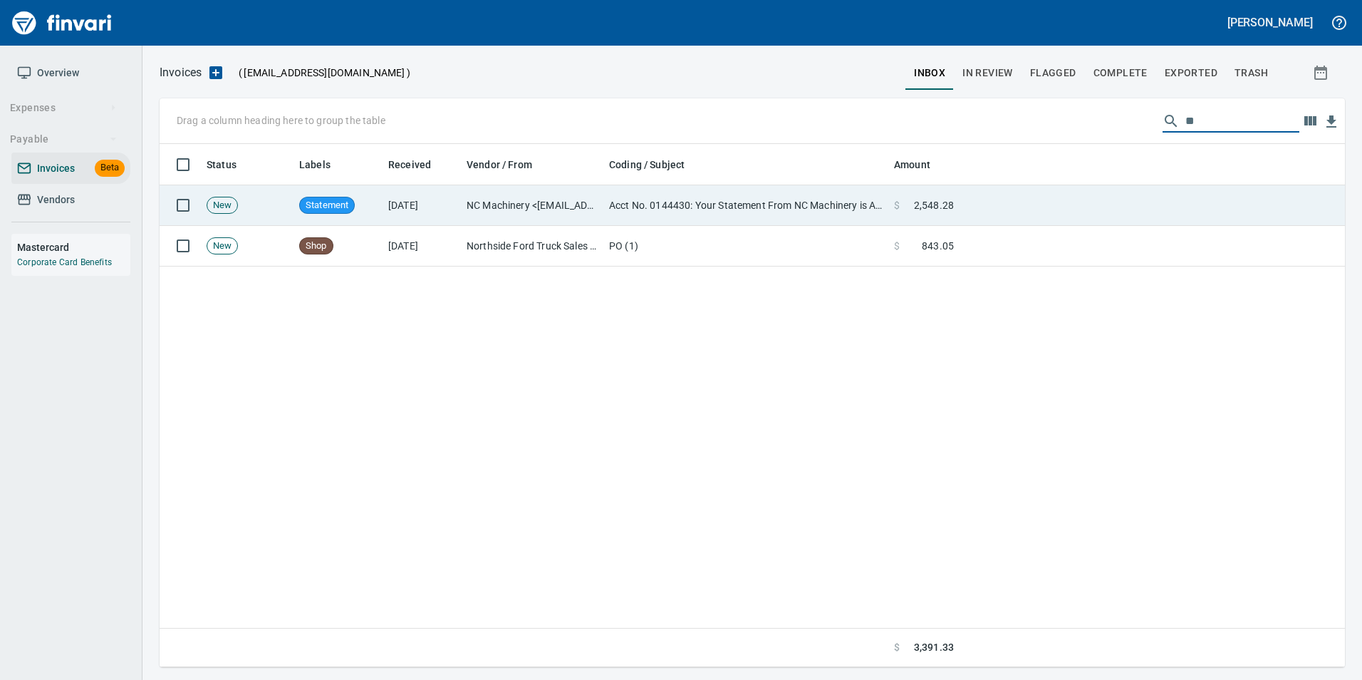
type input "*"
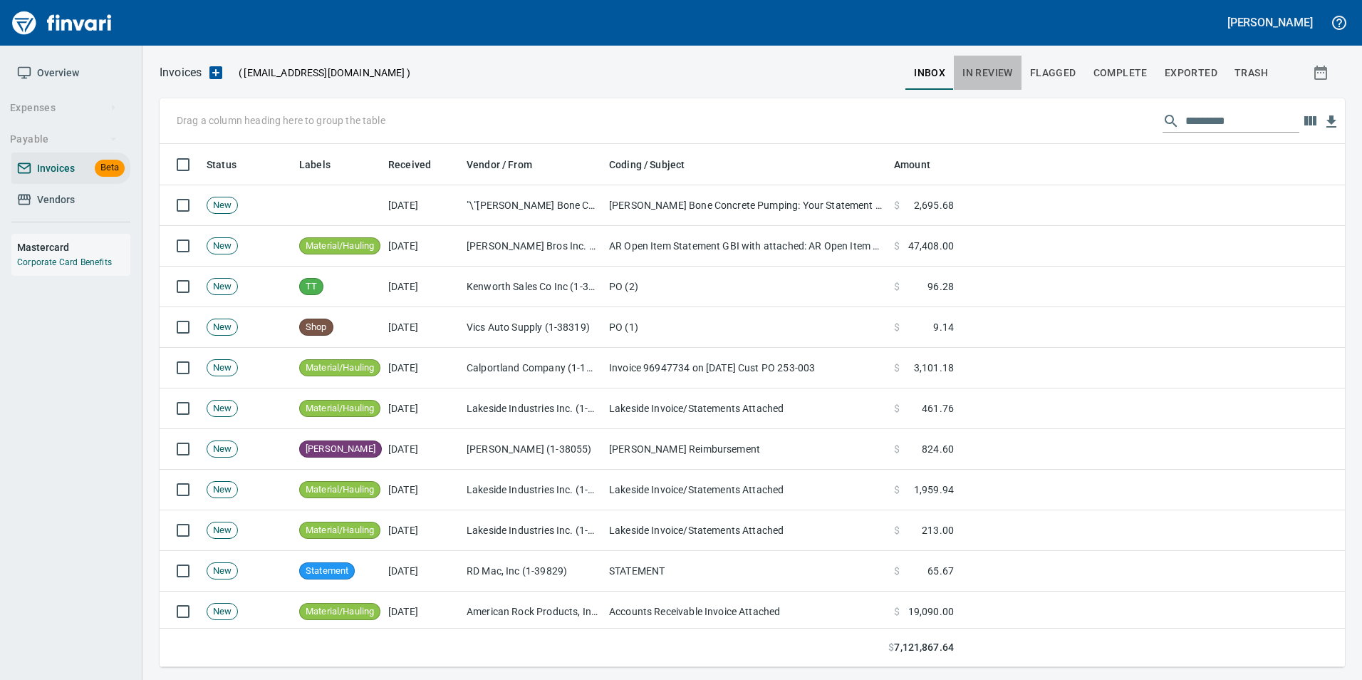
click at [978, 71] on span "In Review" at bounding box center [987, 73] width 51 height 18
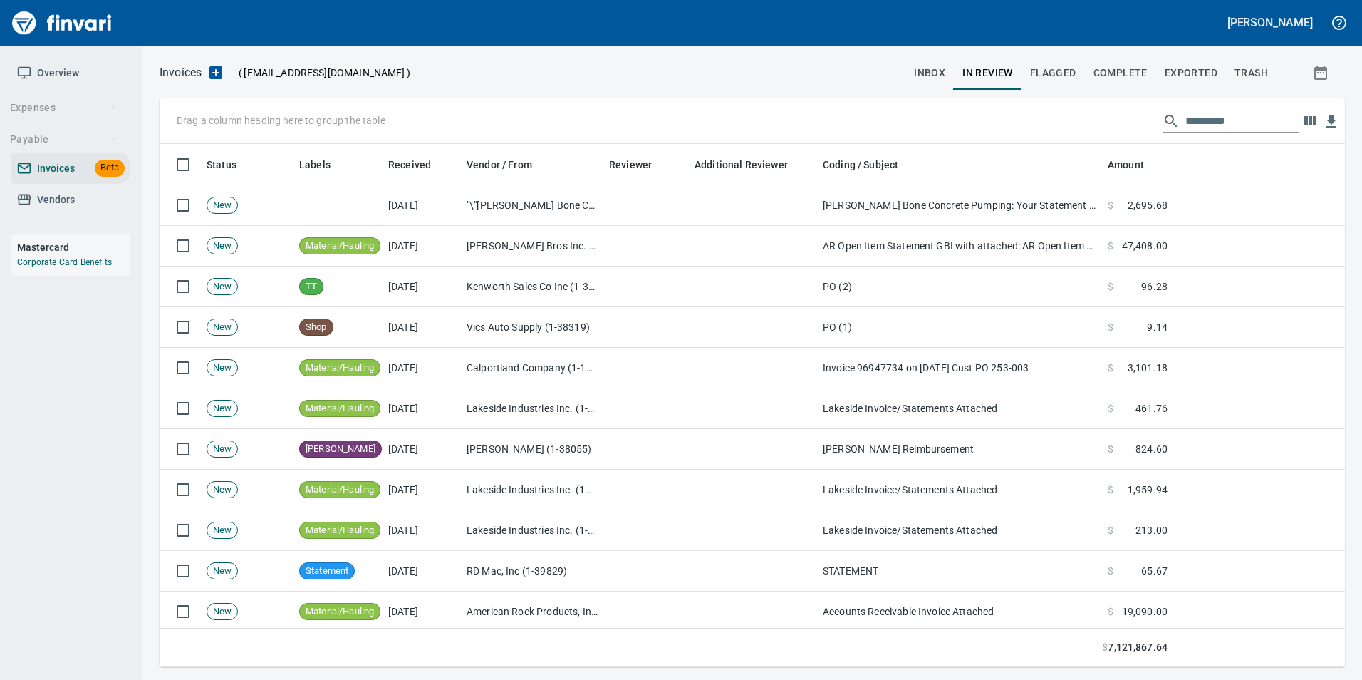
scroll to position [512, 1164]
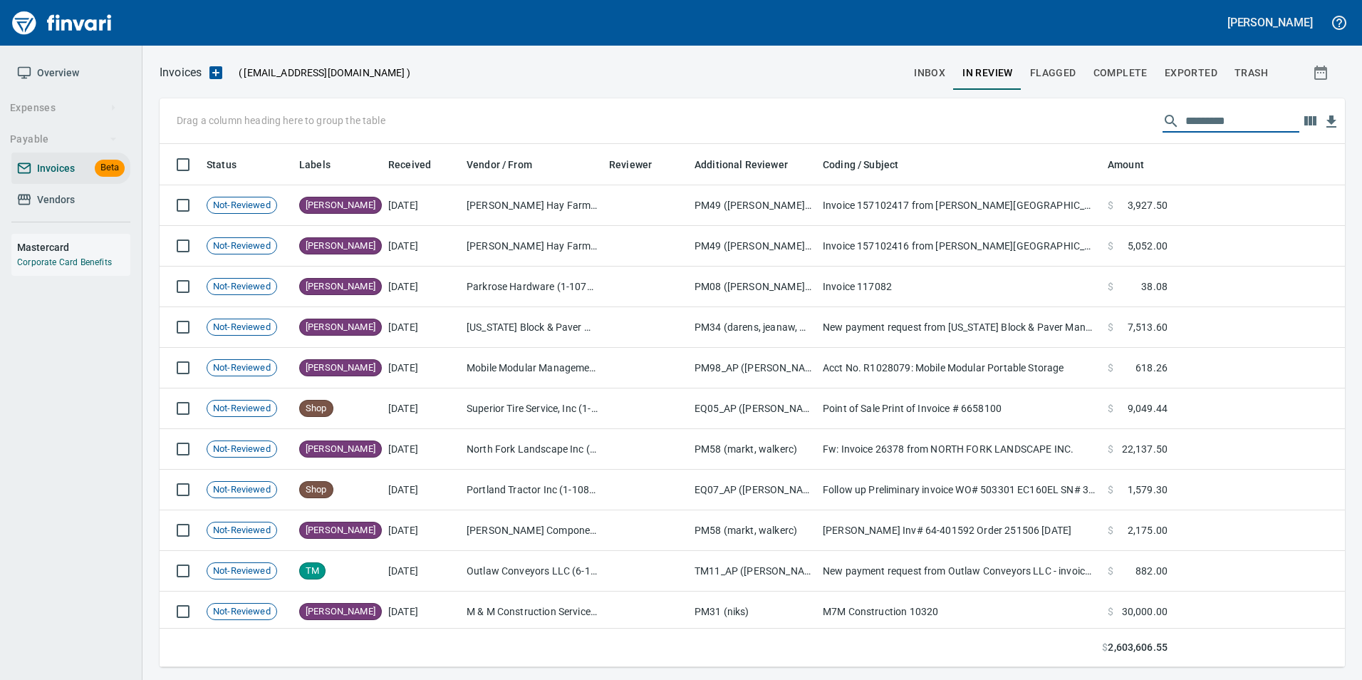
click at [1190, 125] on input "text" at bounding box center [1242, 121] width 114 height 23
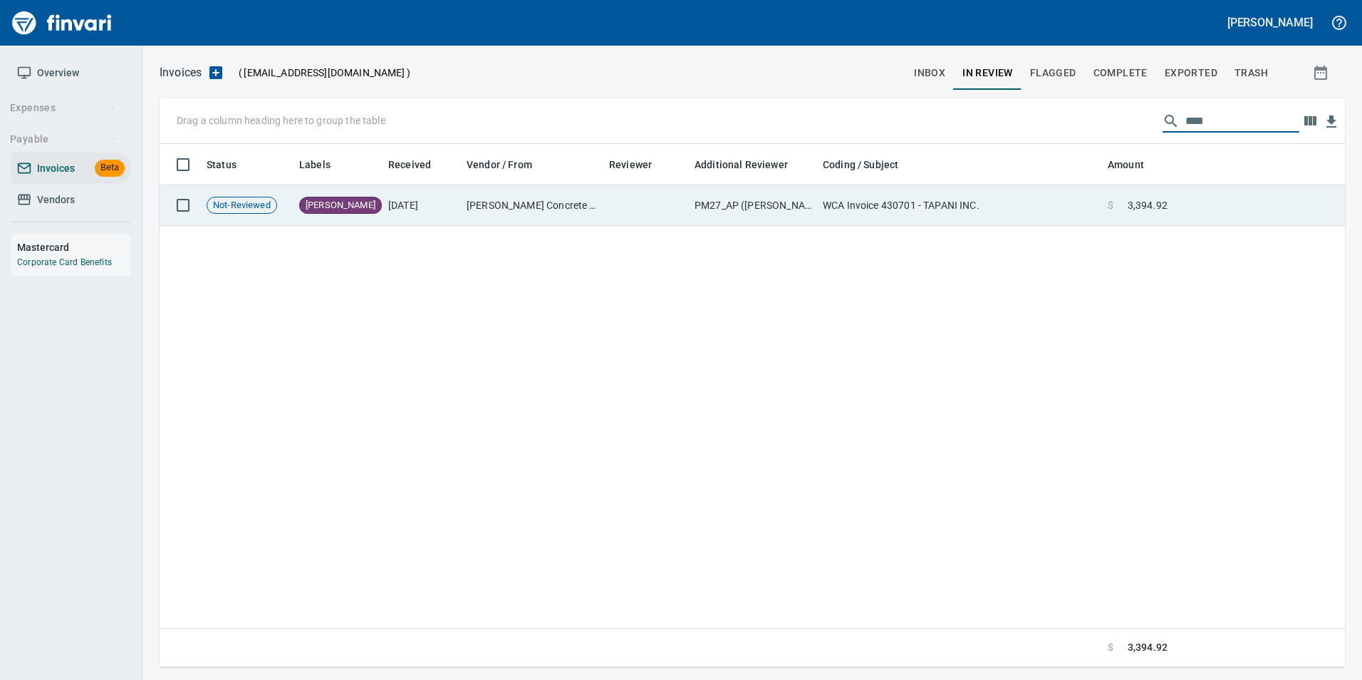
type input "****"
click at [1158, 195] on td "$ 3,394.92" at bounding box center [1137, 205] width 71 height 41
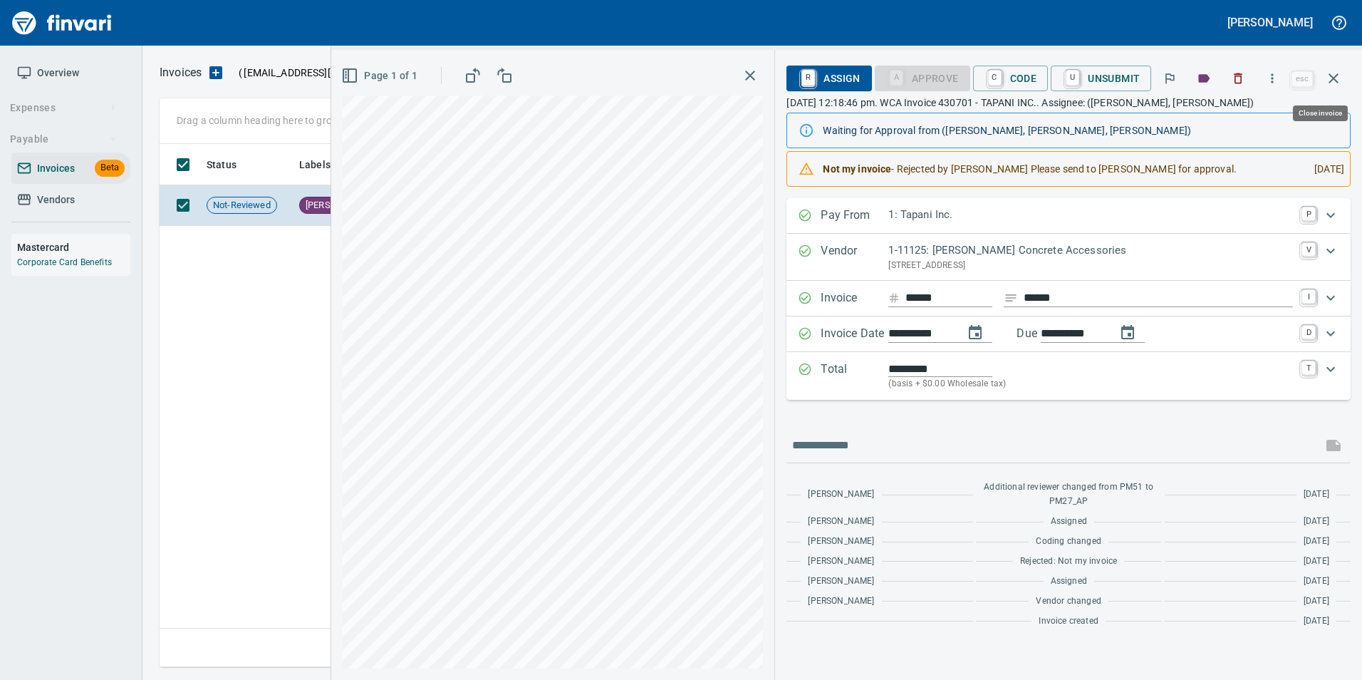
click at [1331, 73] on icon "button" at bounding box center [1333, 78] width 17 height 17
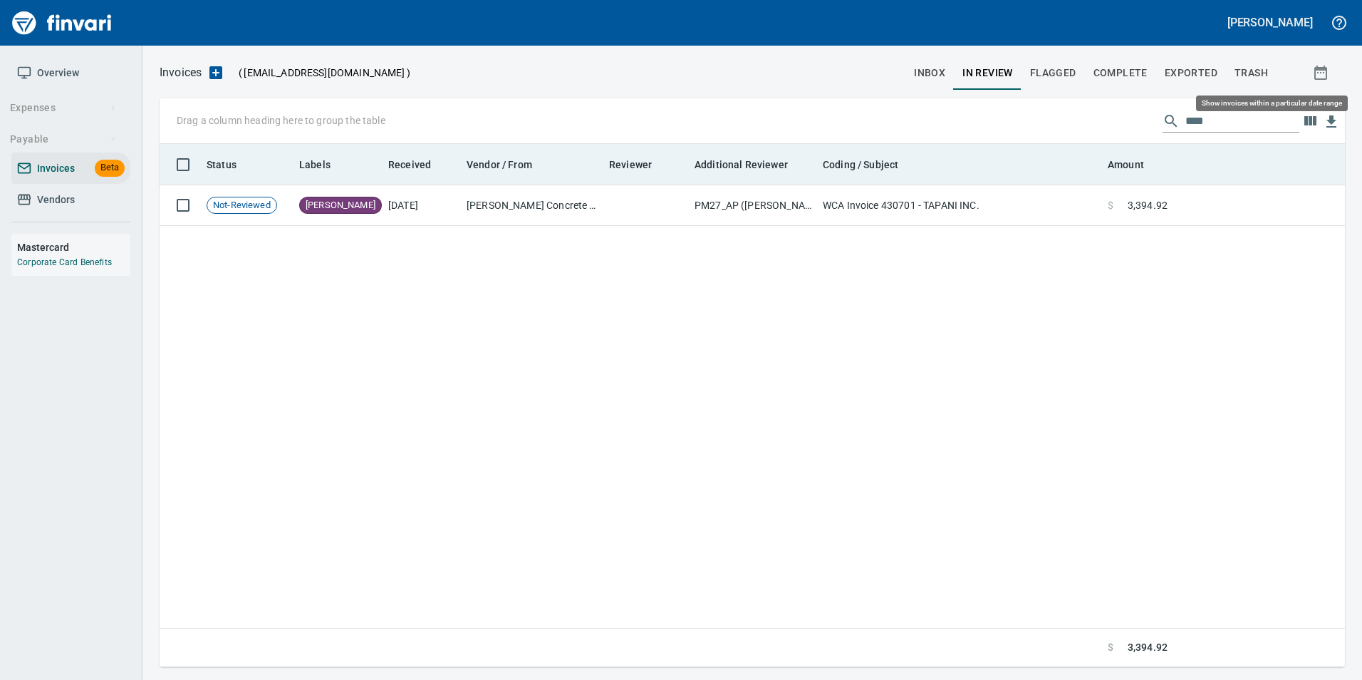
scroll to position [512, 1174]
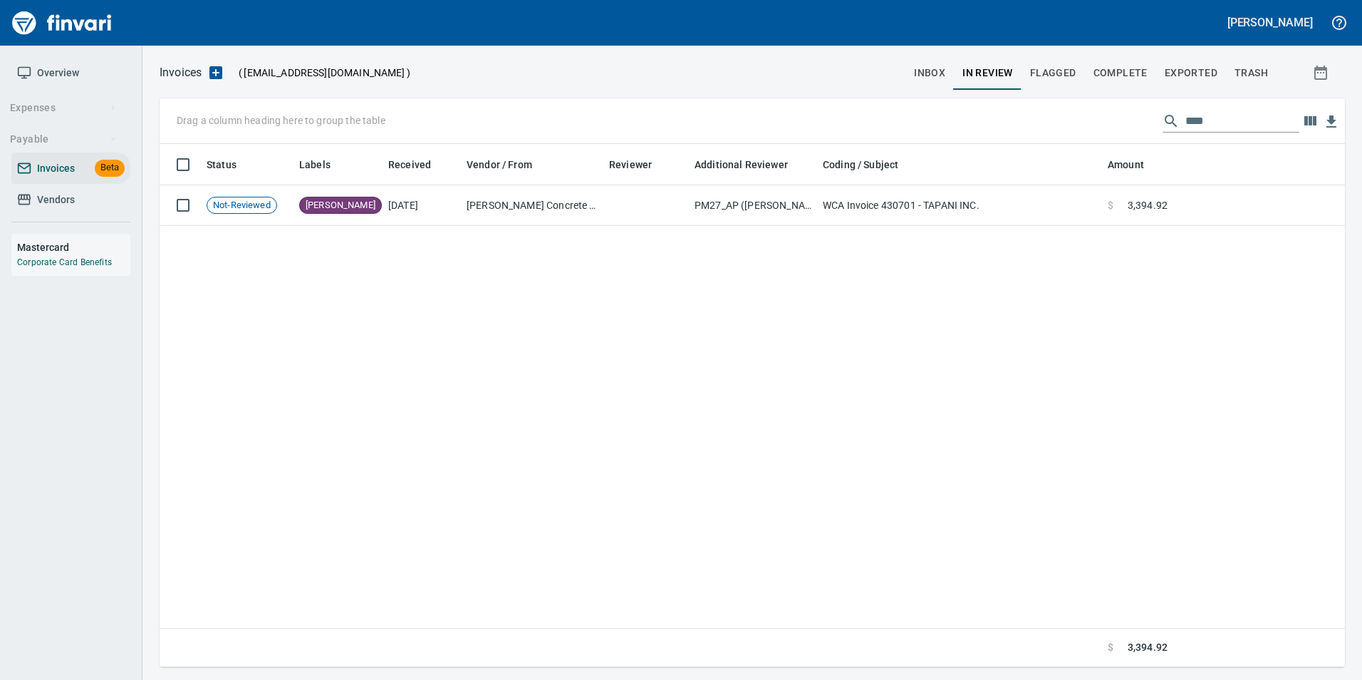
click at [1201, 113] on input "****" at bounding box center [1242, 121] width 114 height 23
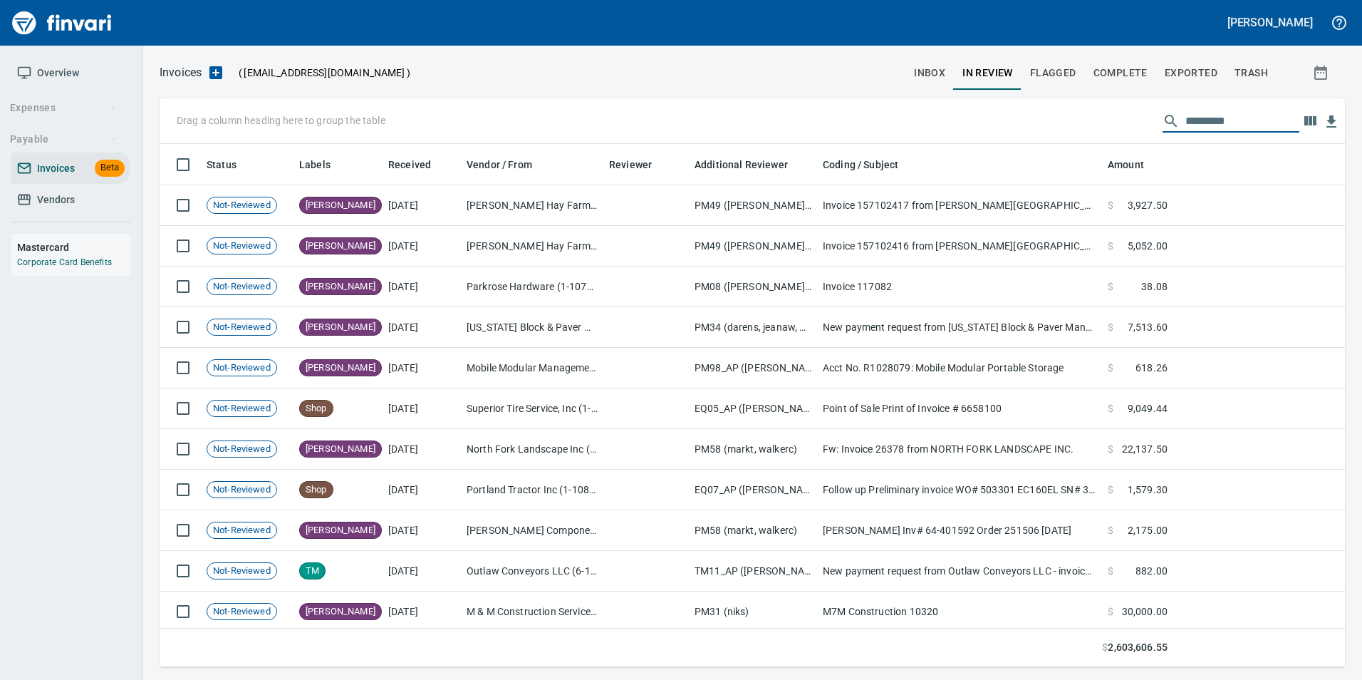
scroll to position [512, 1164]
click at [945, 67] on span "inbox" at bounding box center [929, 73] width 31 height 18
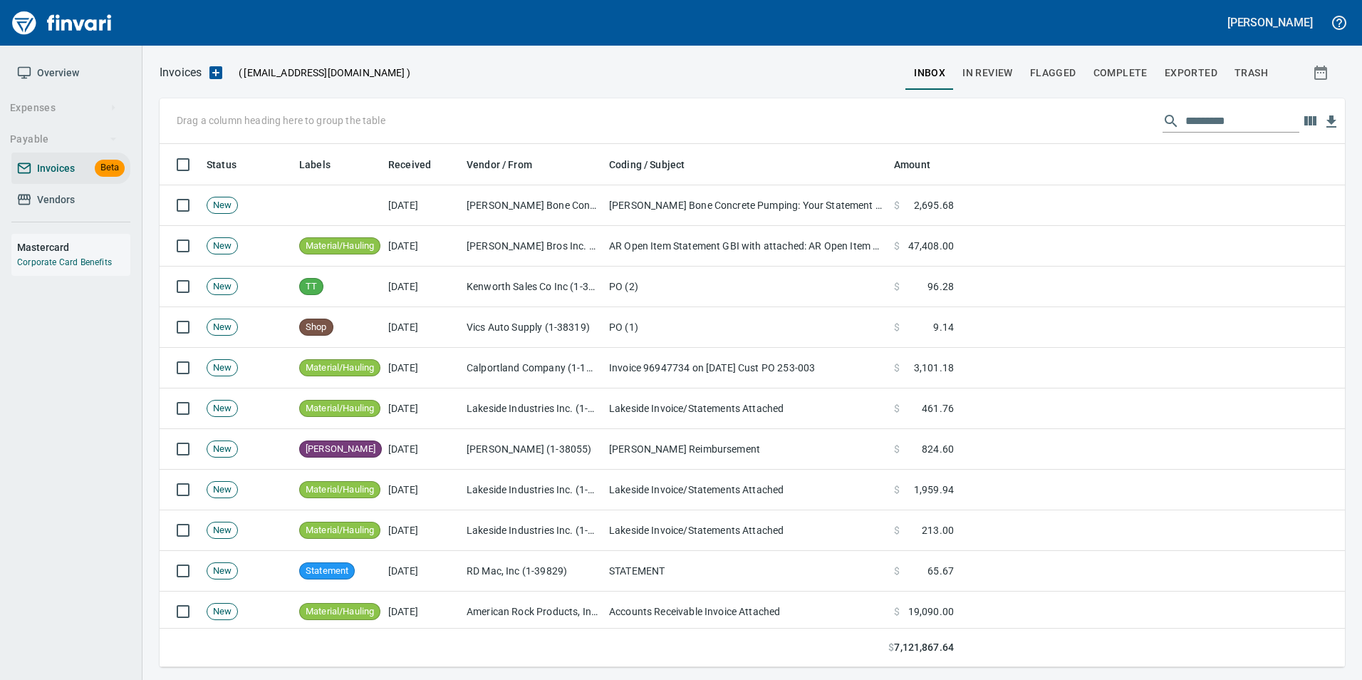
scroll to position [512, 1164]
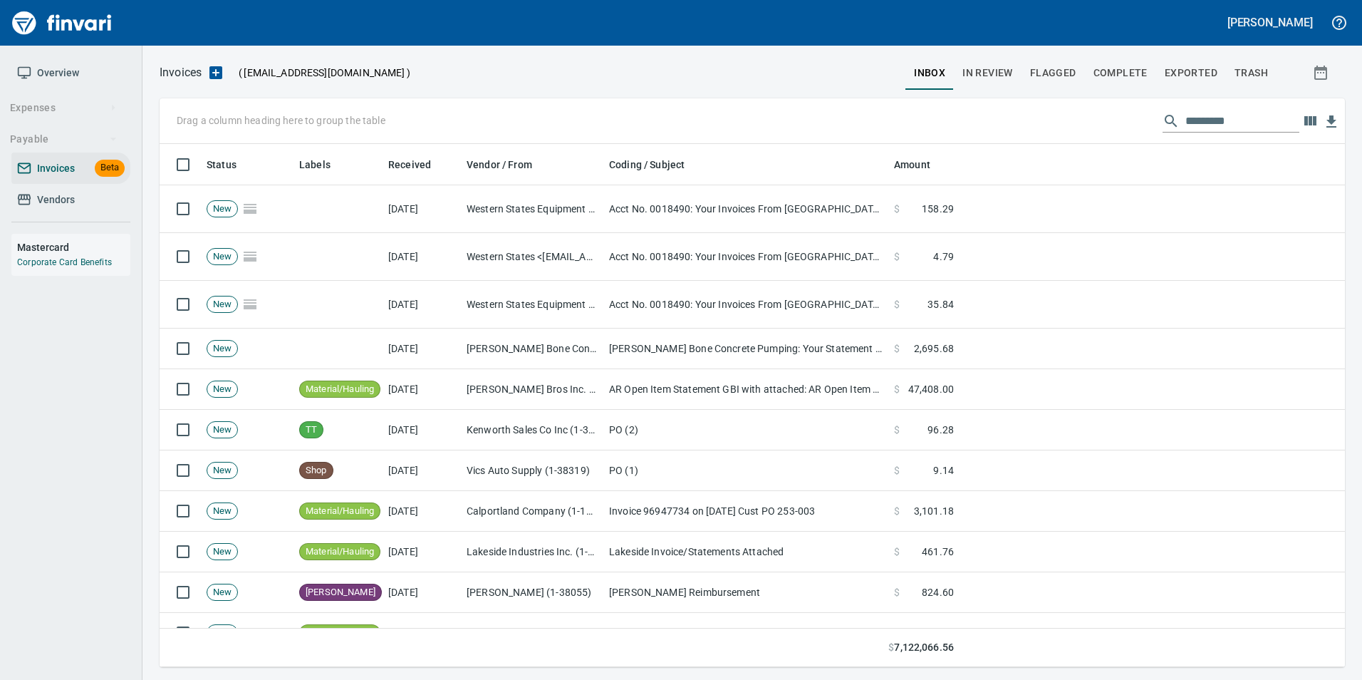
click at [1197, 118] on input "text" at bounding box center [1242, 121] width 114 height 23
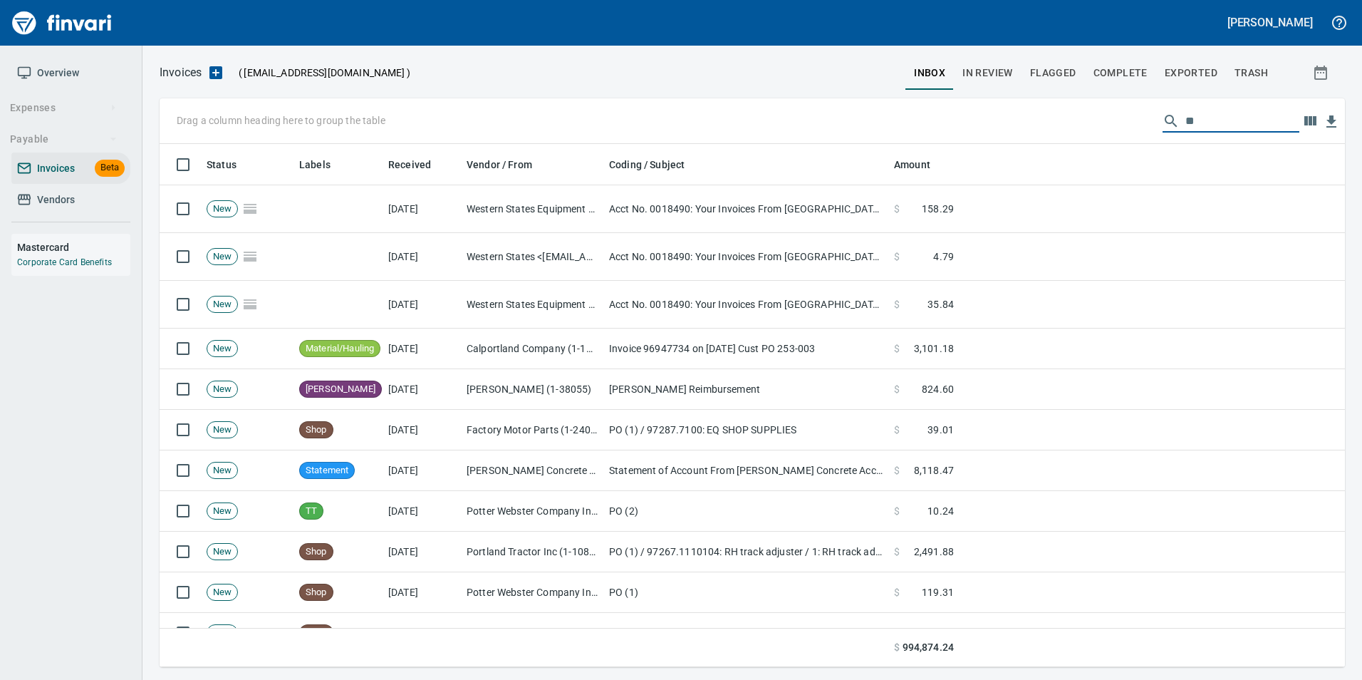
type input "*"
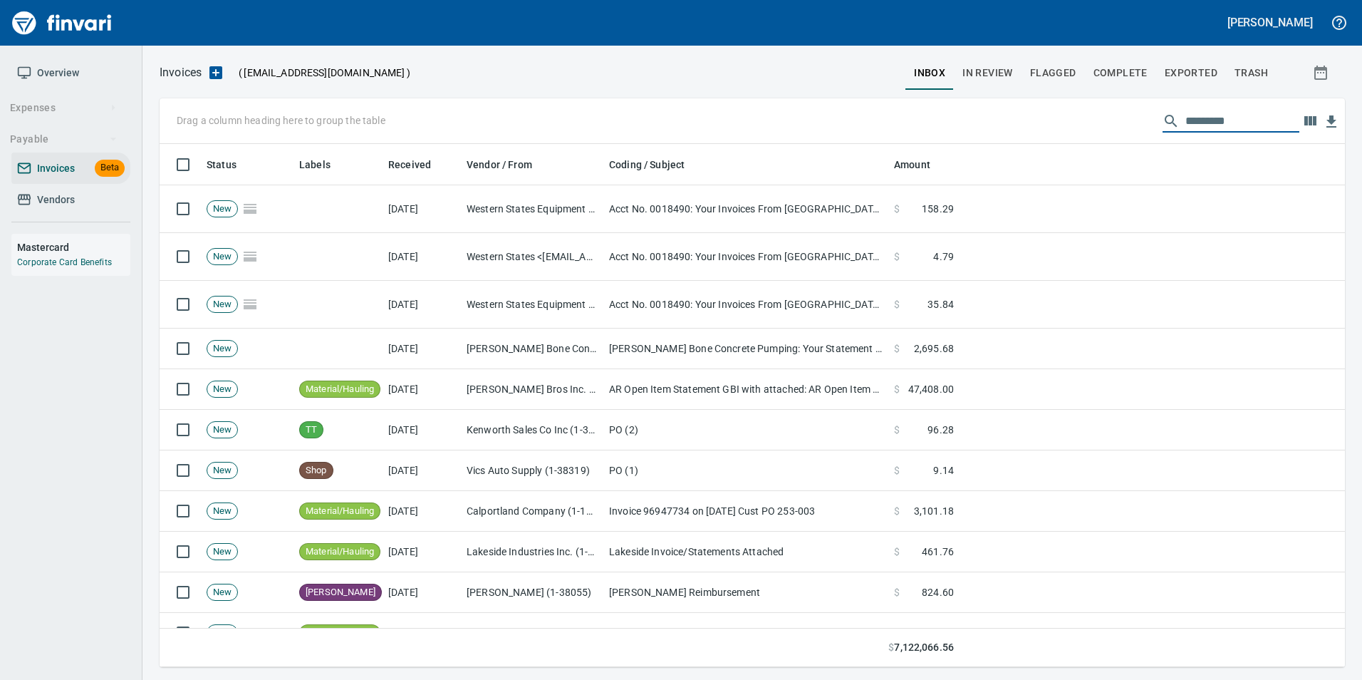
click at [994, 76] on span "In Review" at bounding box center [987, 73] width 51 height 18
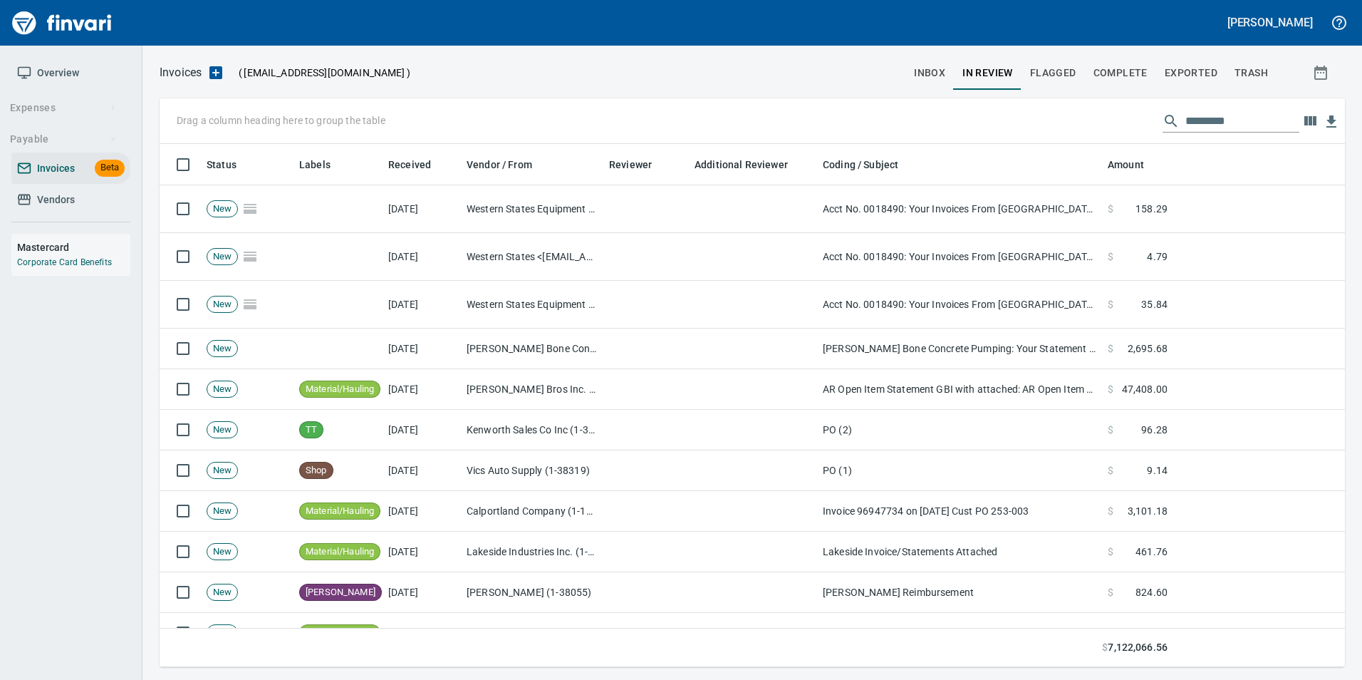
scroll to position [512, 1164]
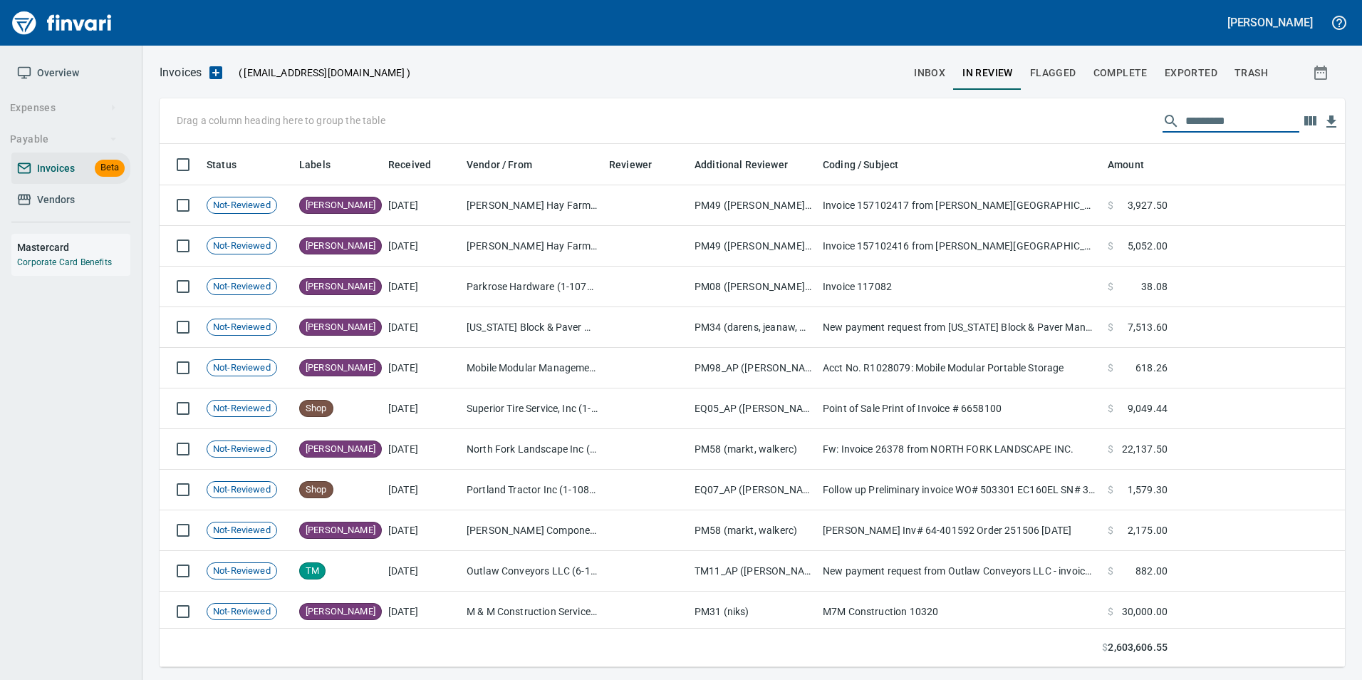
click at [1223, 124] on input "text" at bounding box center [1242, 121] width 114 height 23
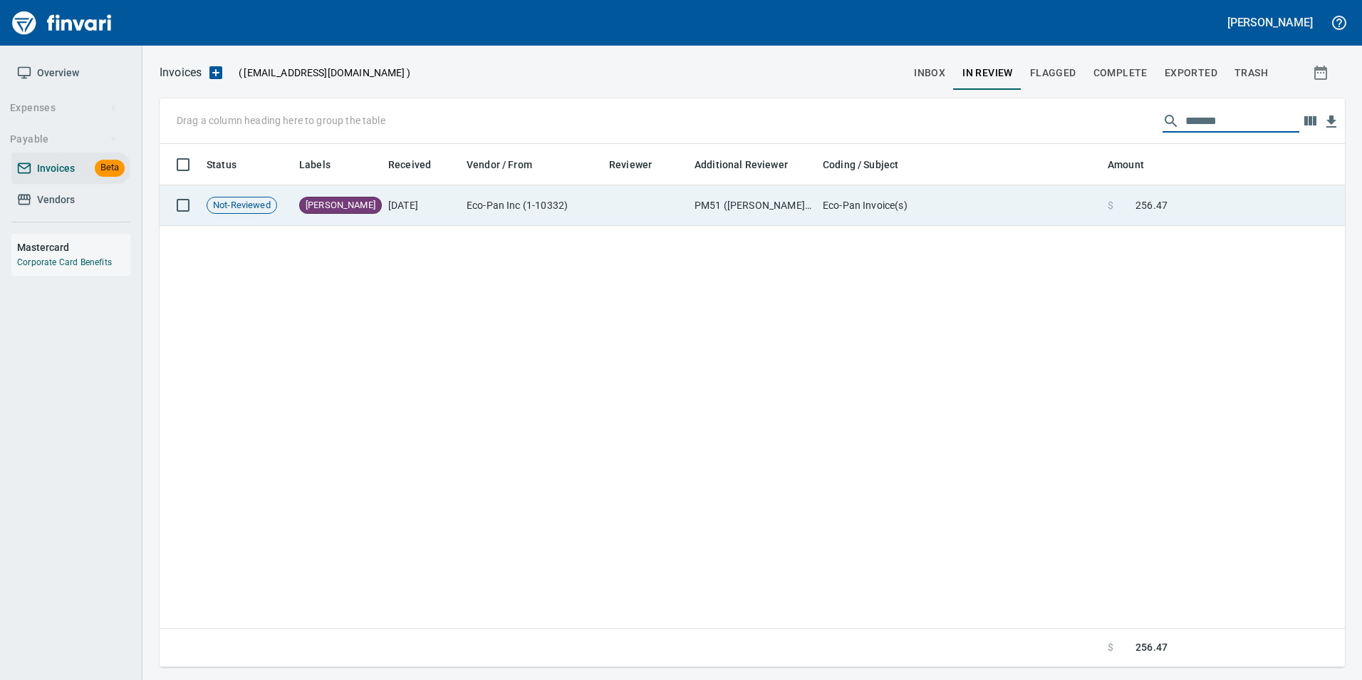
click at [1220, 198] on td at bounding box center [1259, 205] width 172 height 41
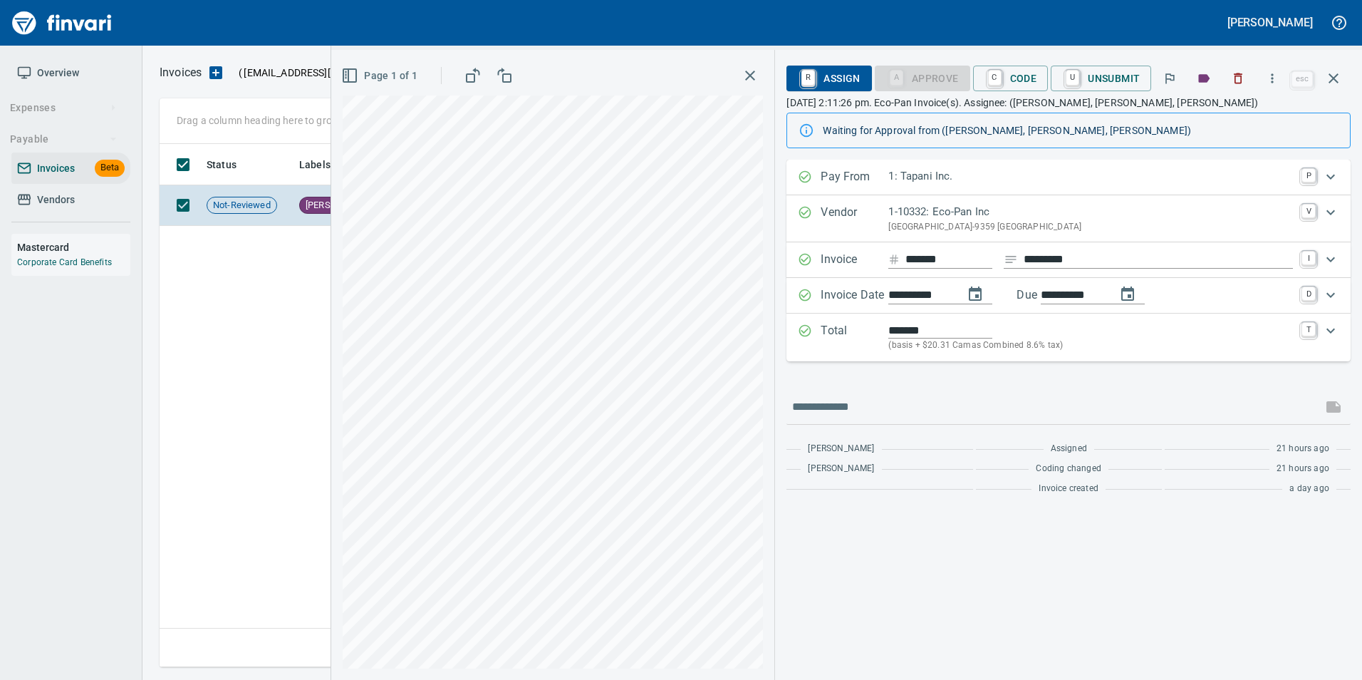
click at [1343, 73] on button "button" at bounding box center [1333, 78] width 34 height 34
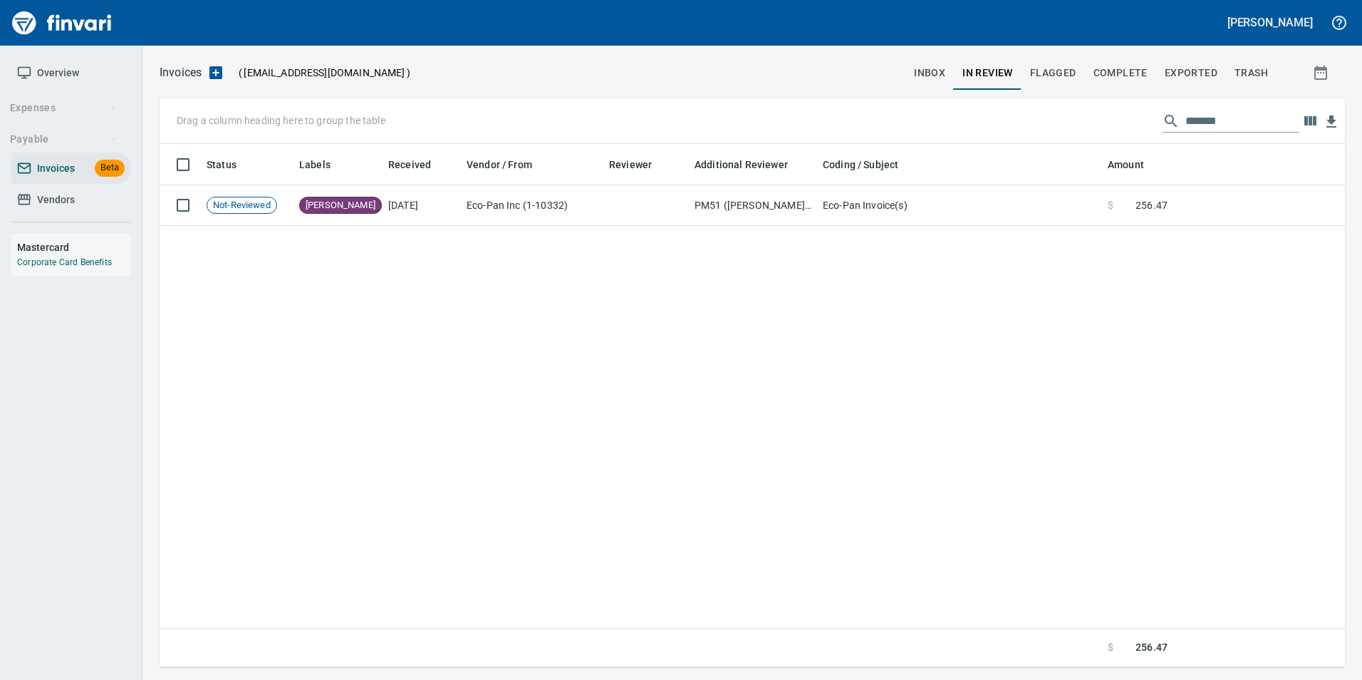
scroll to position [512, 1174]
click at [1203, 125] on input "*******" at bounding box center [1242, 121] width 114 height 23
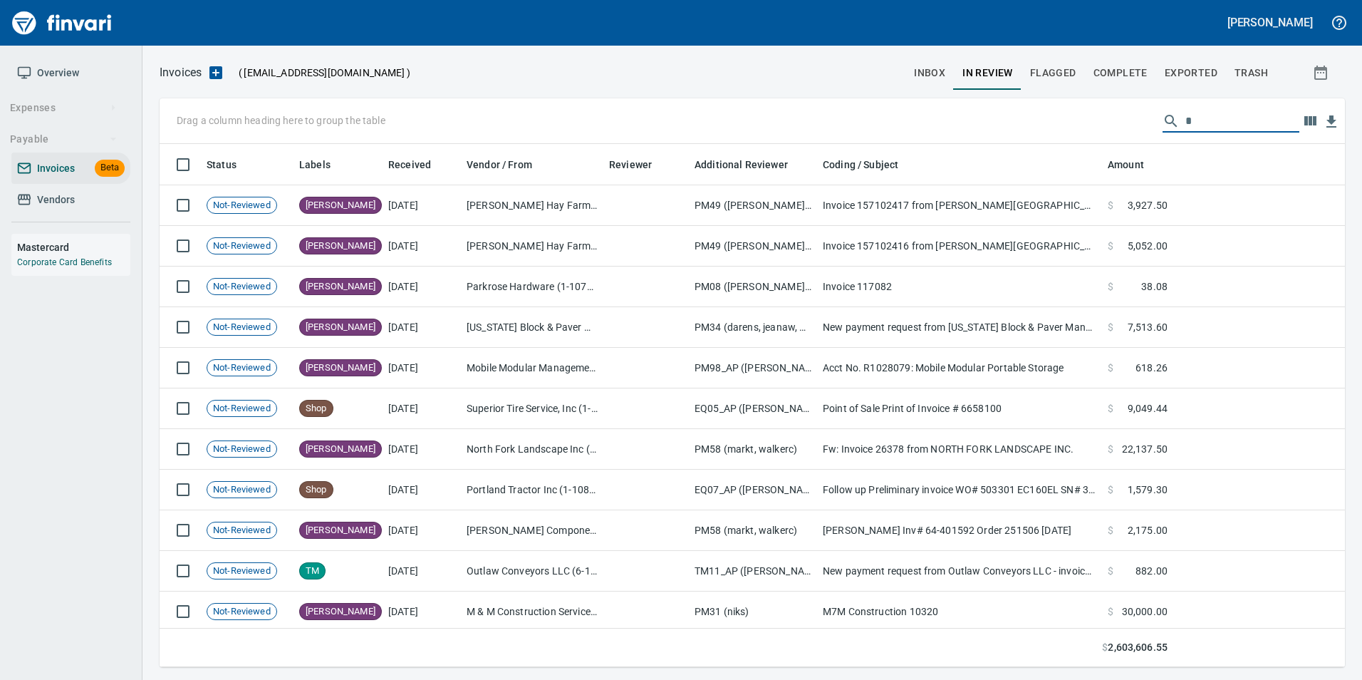
scroll to position [512, 1164]
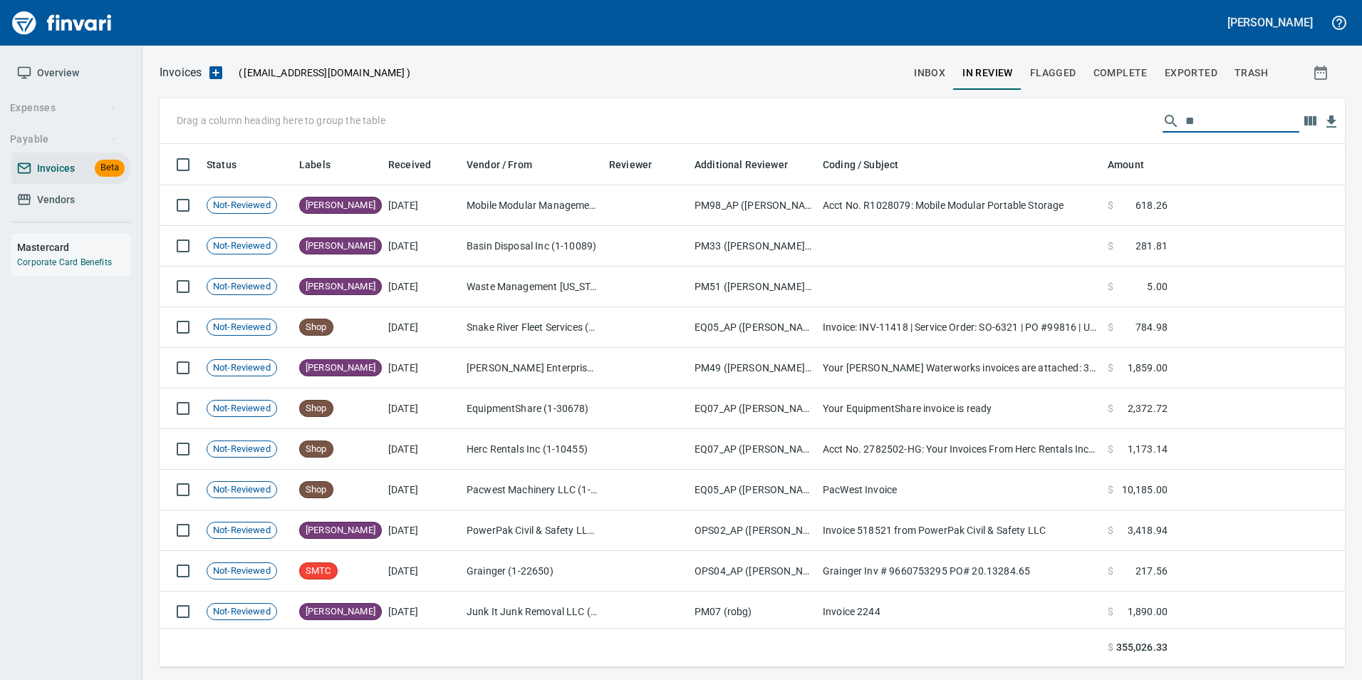
type input "*"
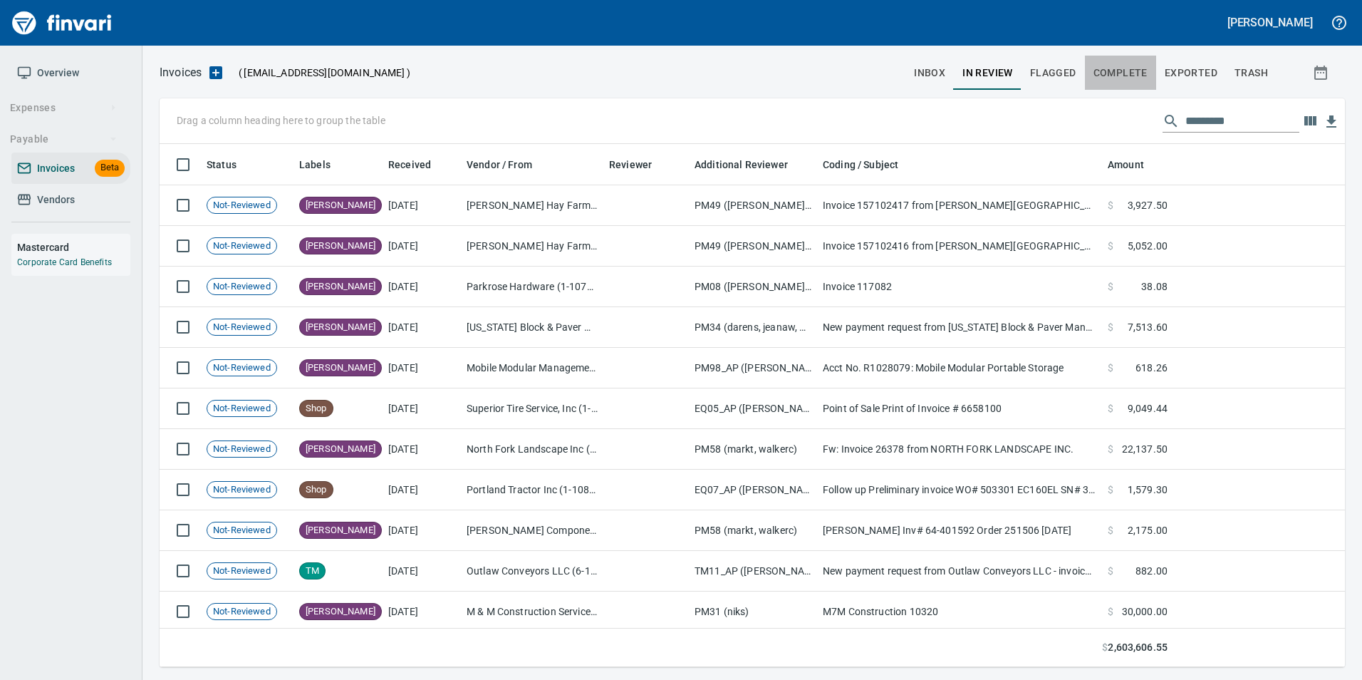
click at [1139, 66] on span "Complete" at bounding box center [1120, 73] width 54 height 18
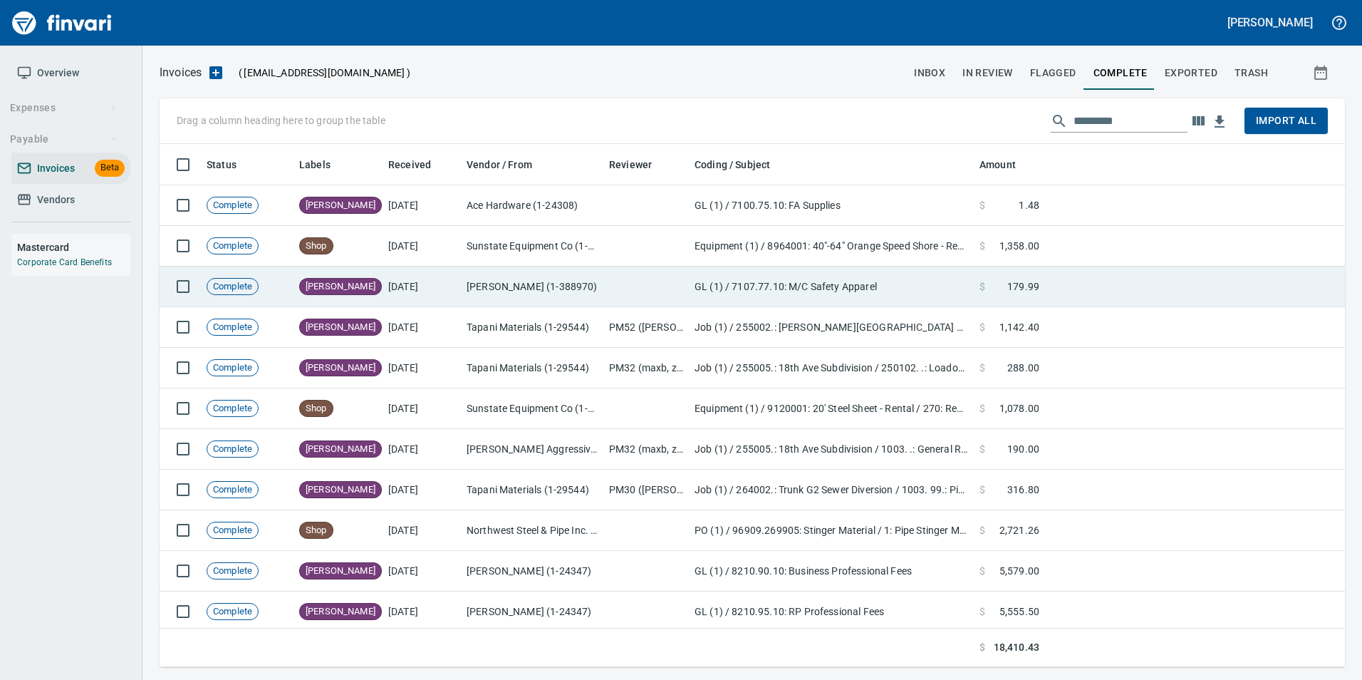
scroll to position [512, 1164]
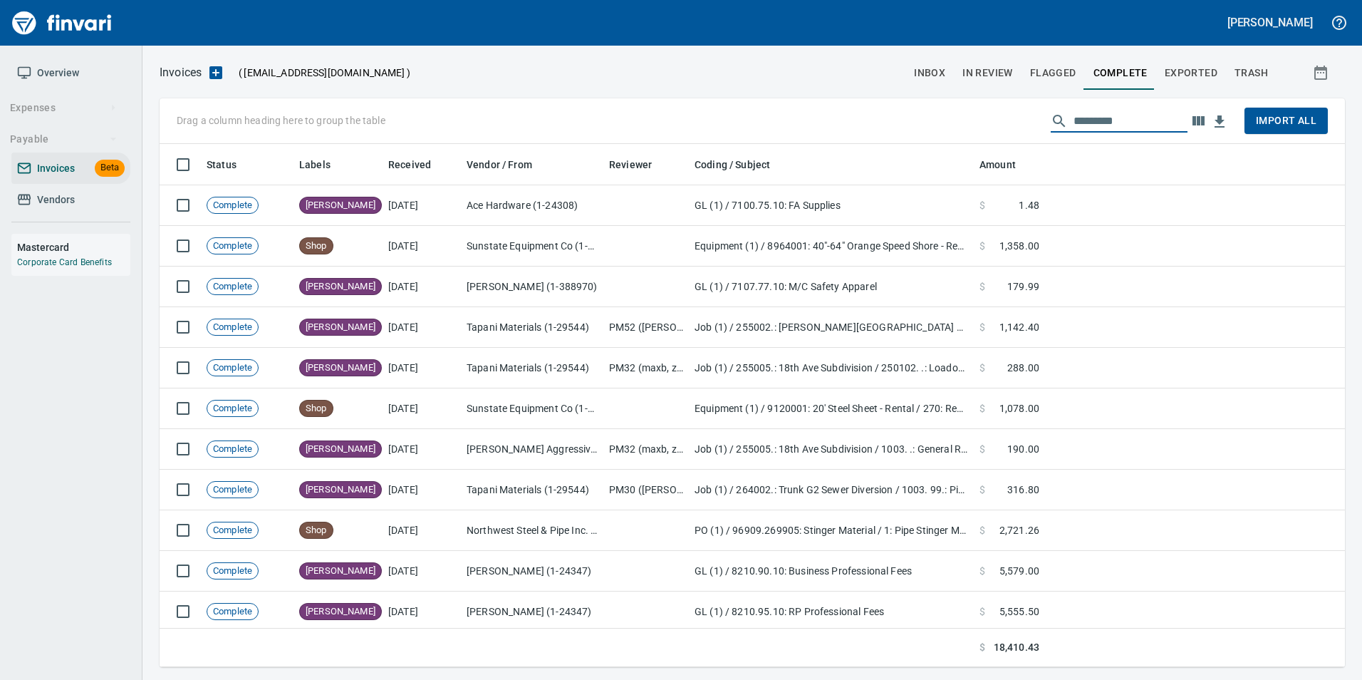
click at [1098, 118] on input "text" at bounding box center [1130, 121] width 114 height 23
type input "*"
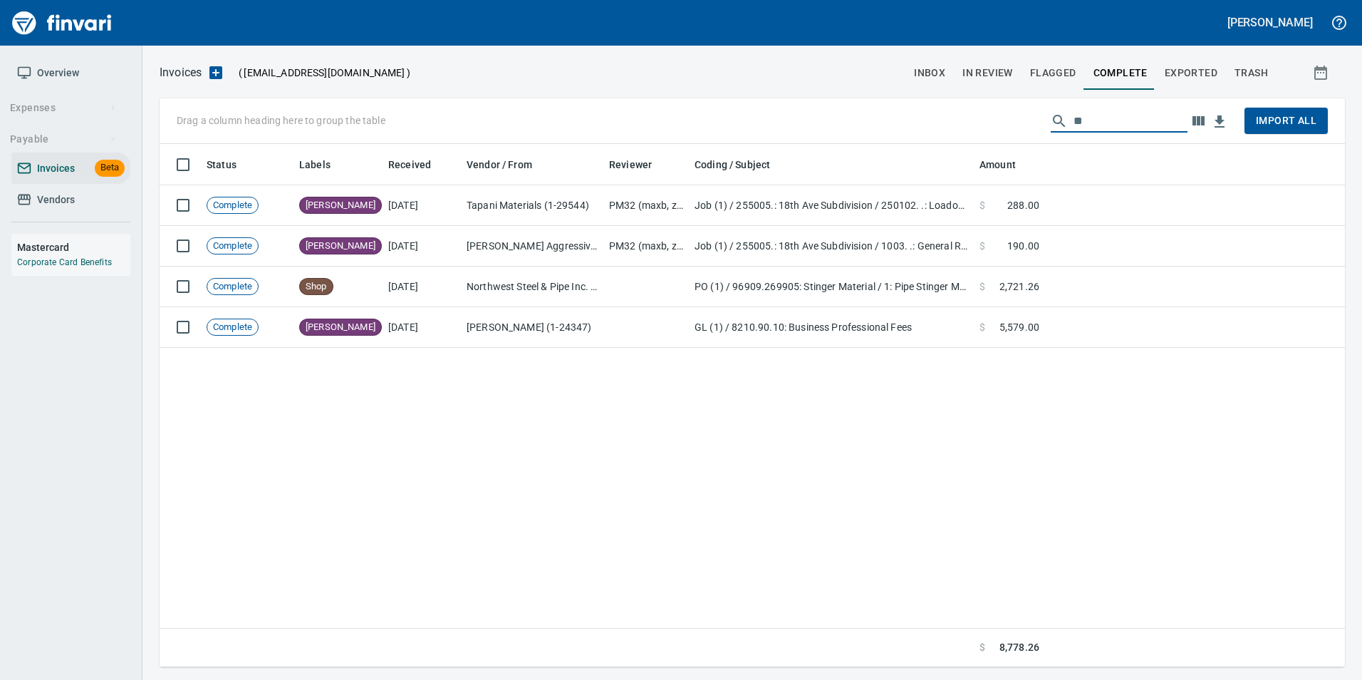
type input "*"
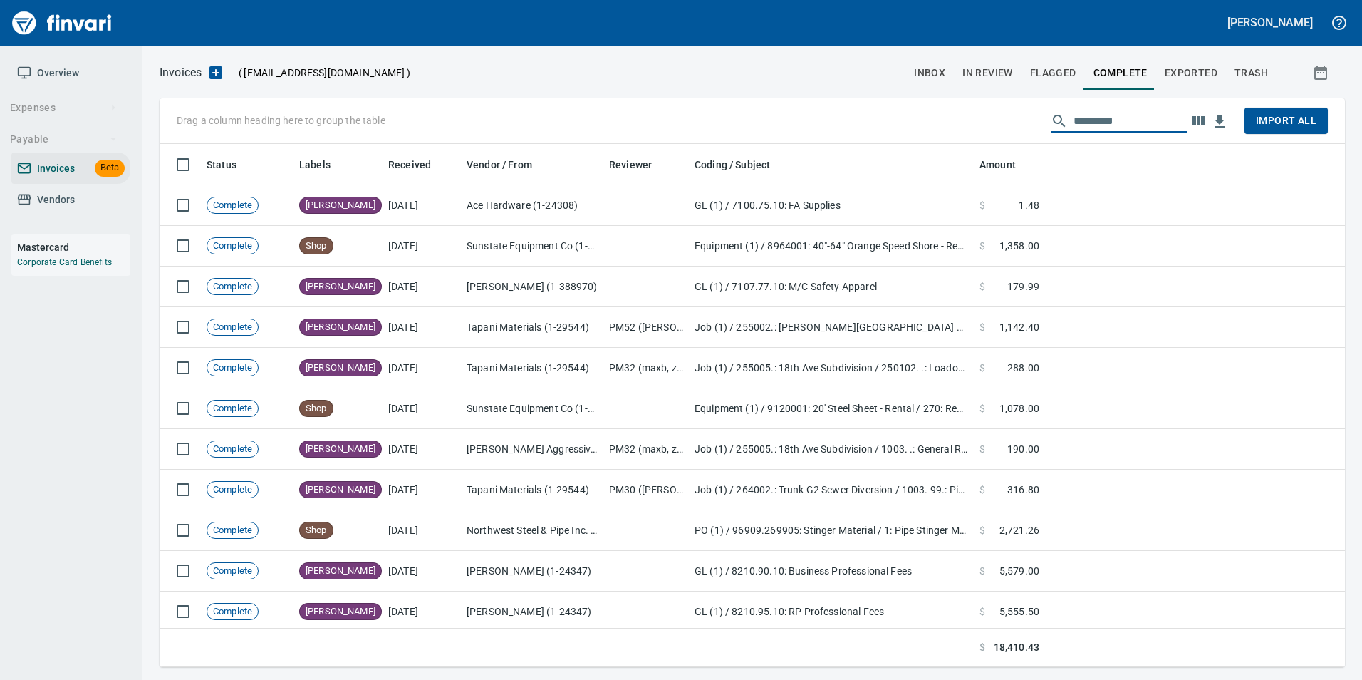
click at [22, 208] on span "Vendors" at bounding box center [71, 200] width 108 height 18
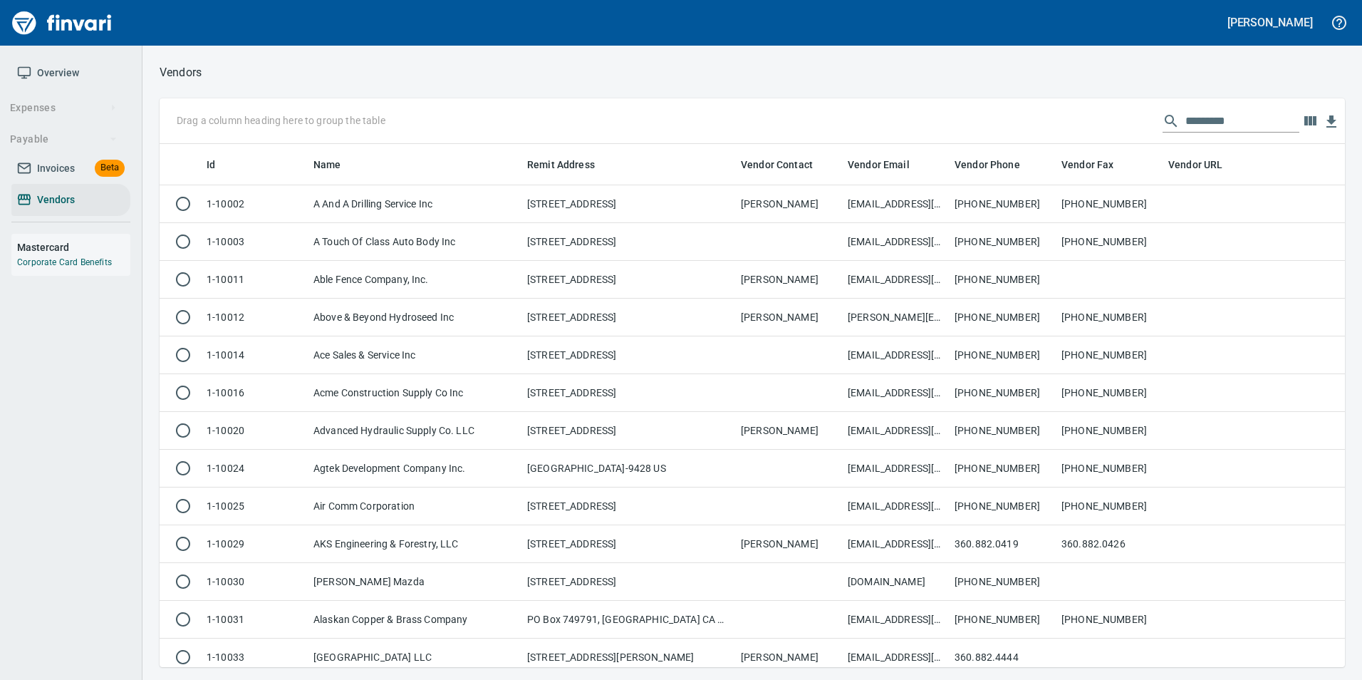
scroll to position [512, 1164]
click at [1201, 118] on input "text" at bounding box center [1242, 121] width 114 height 23
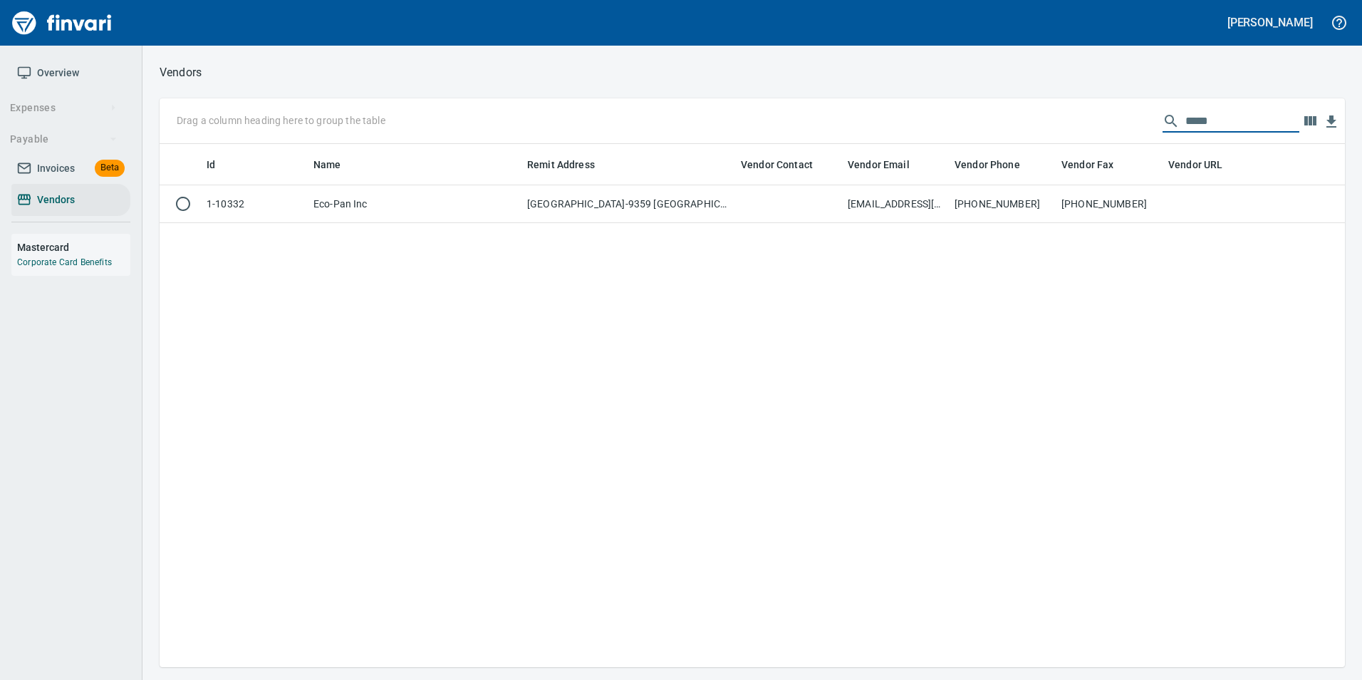
type input "*****"
click at [1227, 221] on td at bounding box center [1215, 204] width 107 height 38
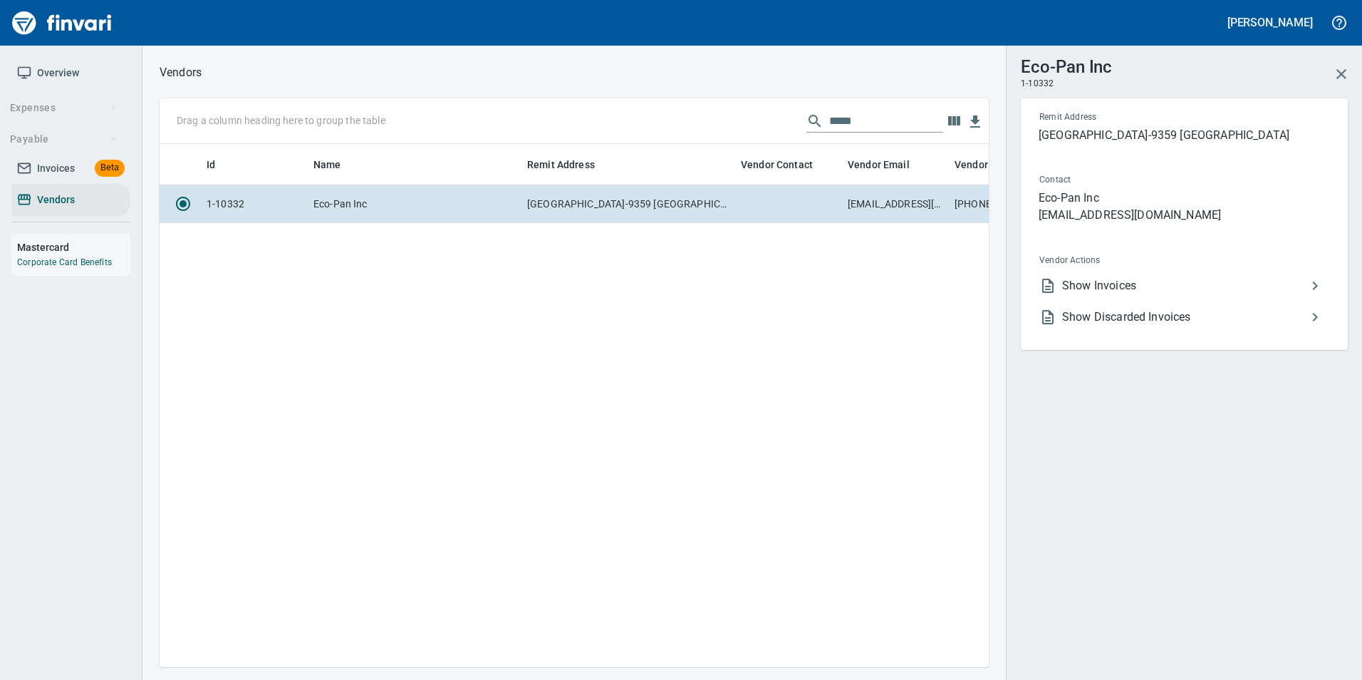
scroll to position [501, 818]
click at [1178, 286] on span "Show Invoices" at bounding box center [1184, 285] width 244 height 17
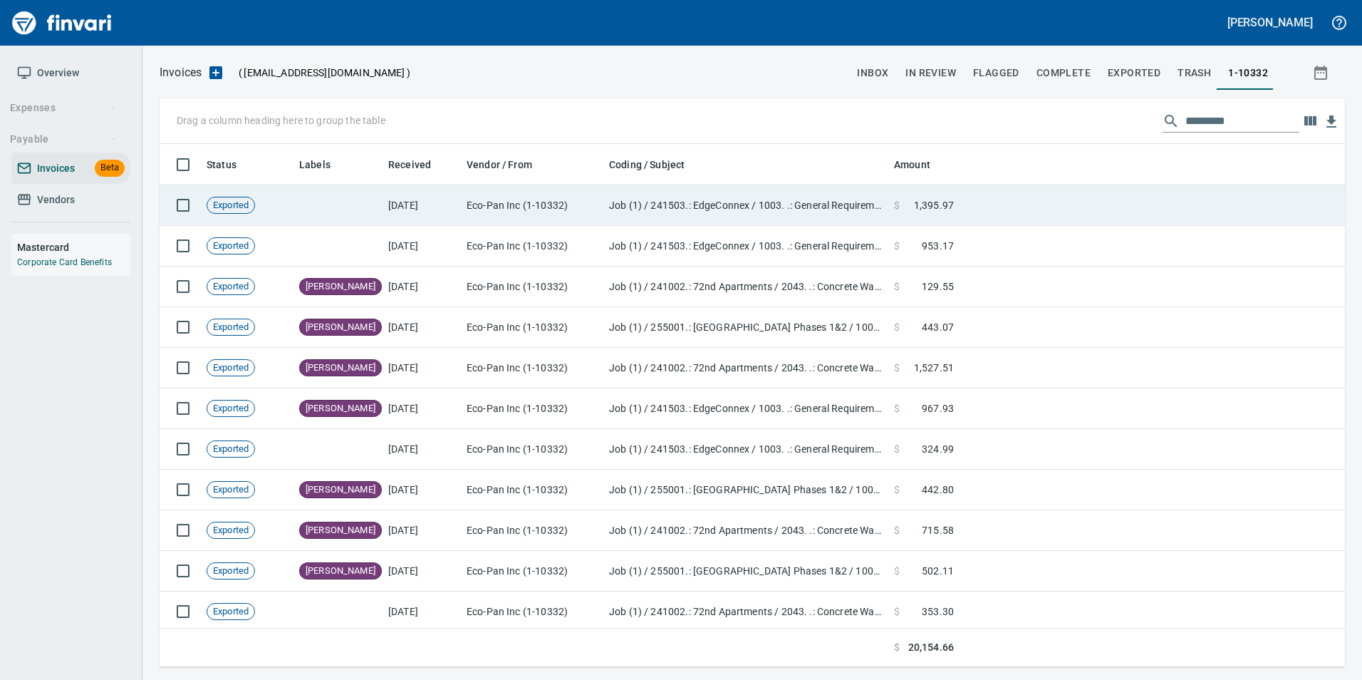
scroll to position [512, 1164]
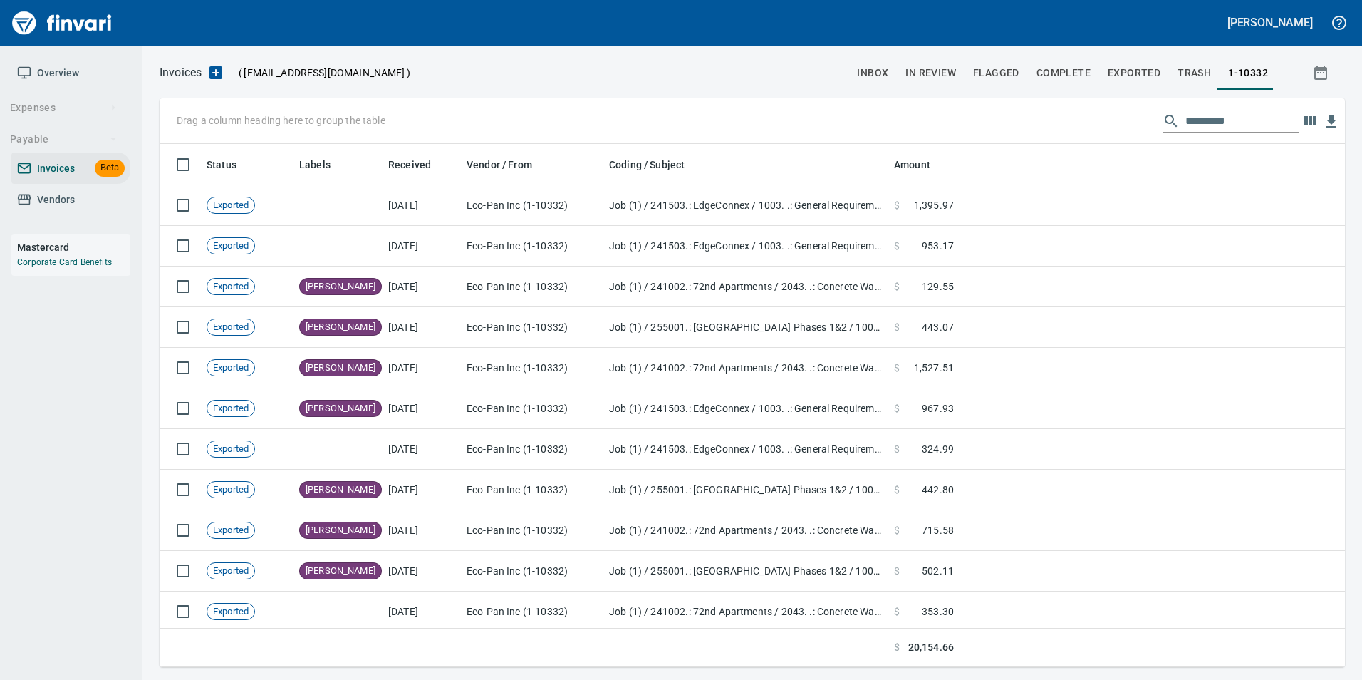
click at [1191, 122] on input "text" at bounding box center [1242, 121] width 114 height 23
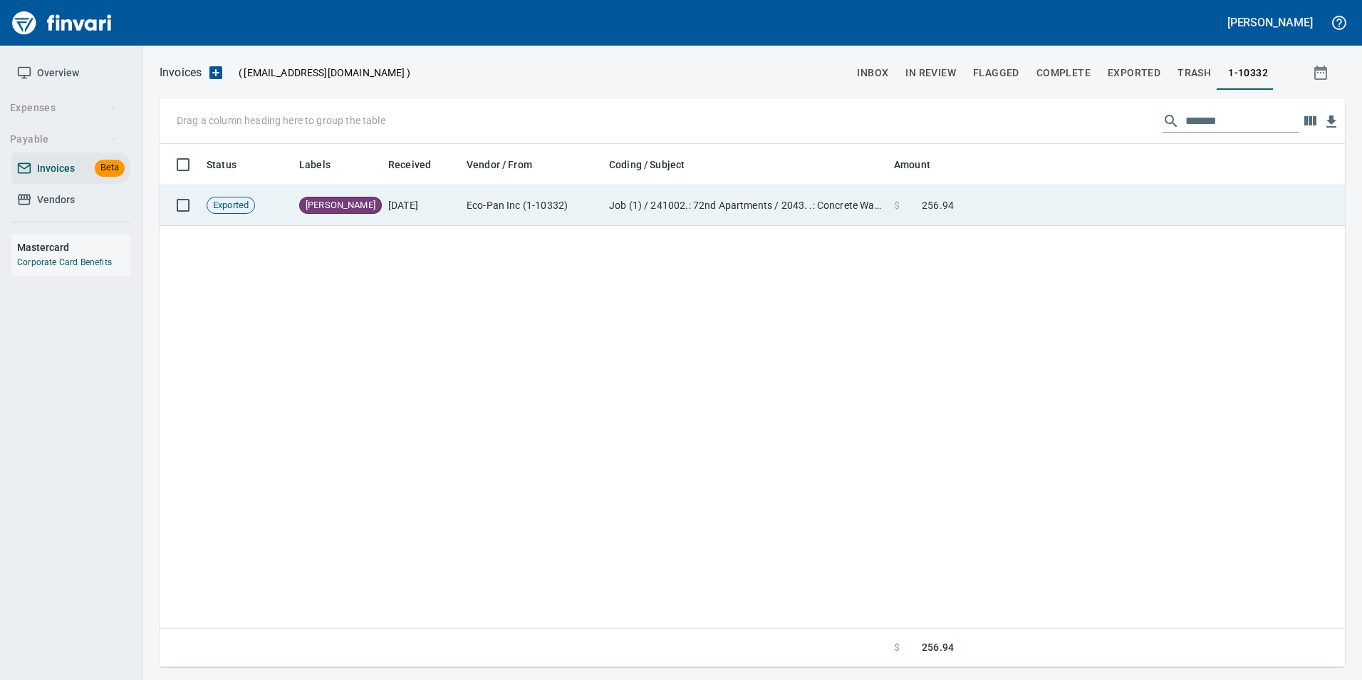
click at [962, 210] on td at bounding box center [1151, 205] width 385 height 41
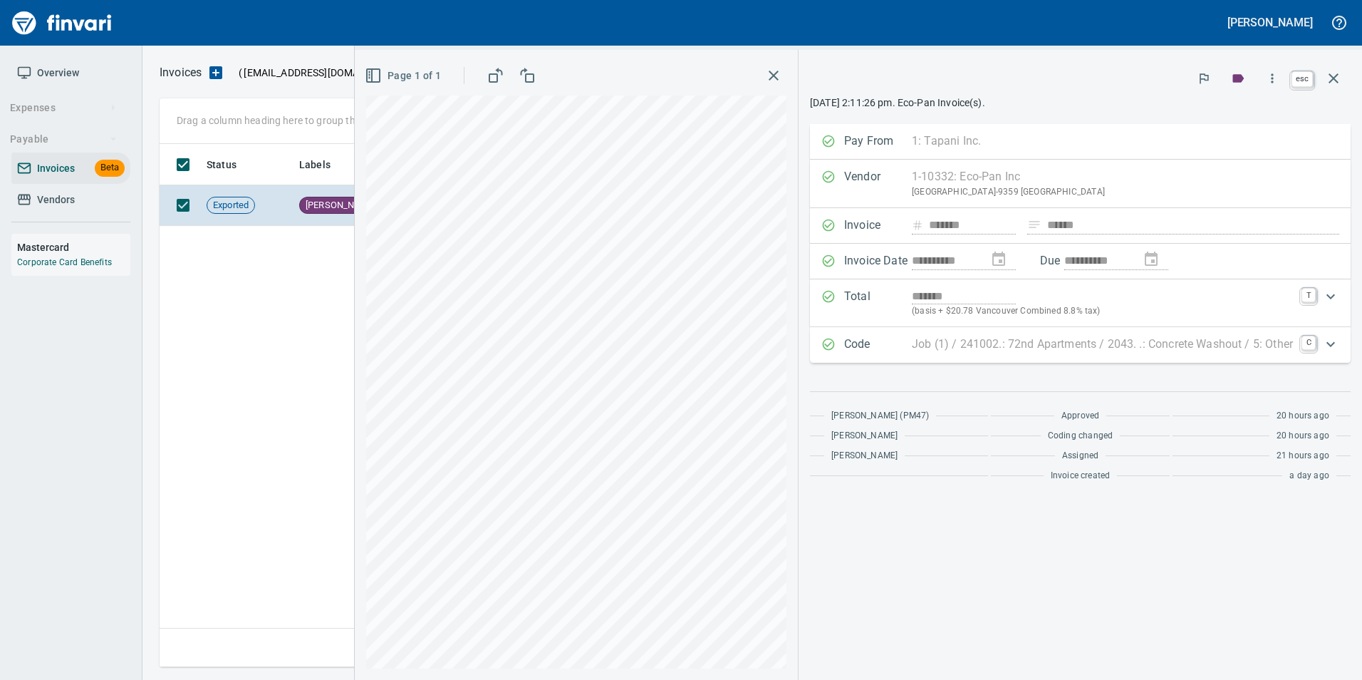
drag, startPoint x: 1340, startPoint y: 76, endPoint x: 1276, endPoint y: 95, distance: 67.1
click at [1340, 76] on icon "button" at bounding box center [1333, 78] width 17 height 17
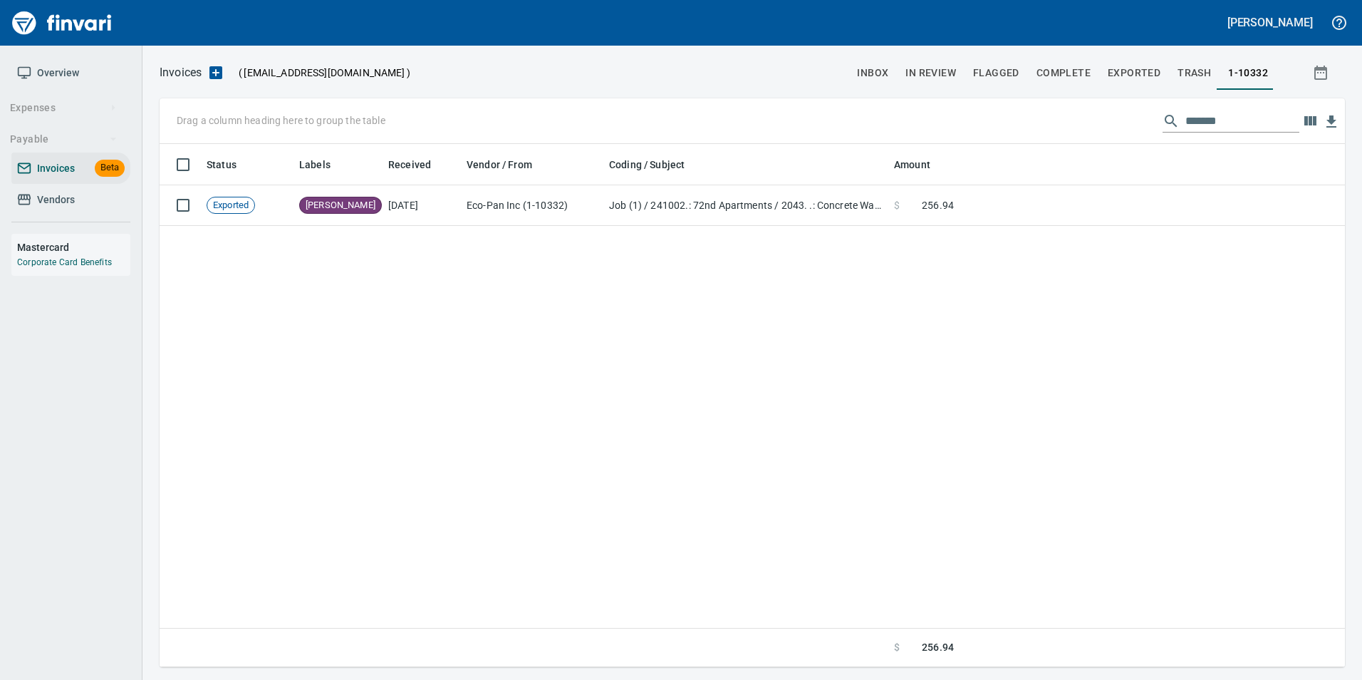
scroll to position [512, 1174]
click at [1214, 122] on input "*******" at bounding box center [1242, 121] width 114 height 23
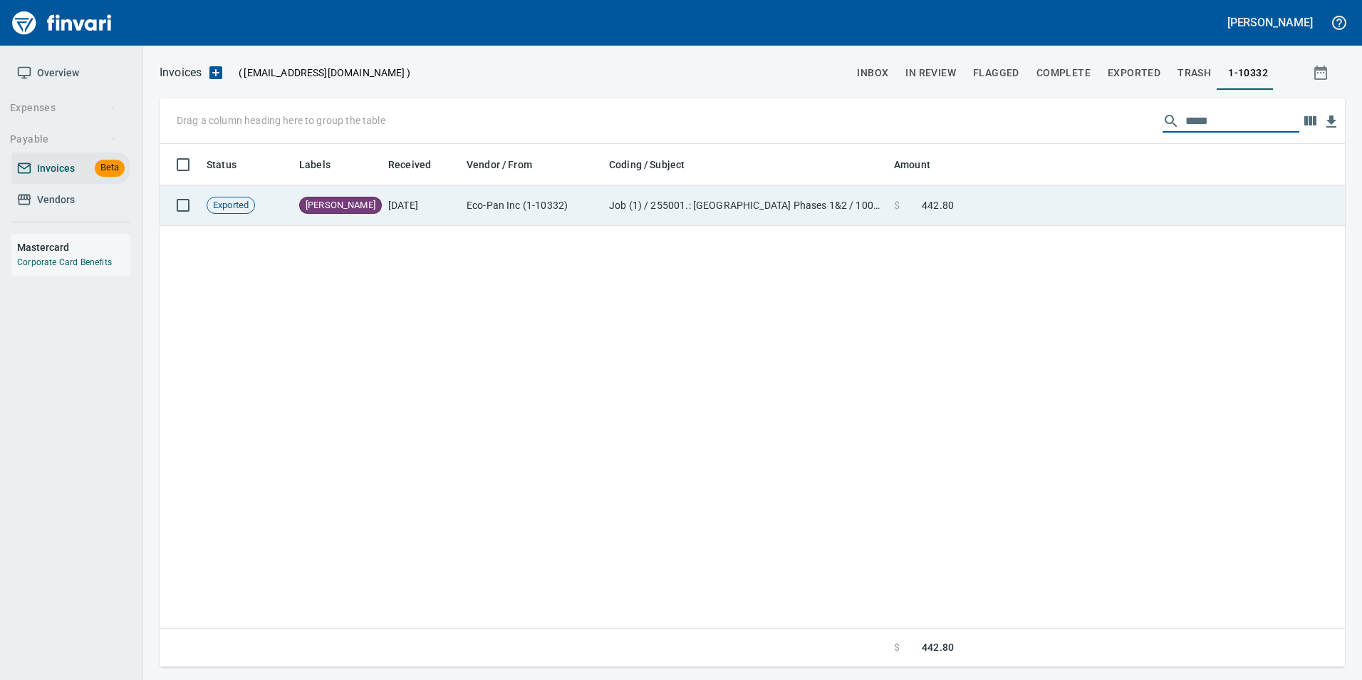
type input "*****"
click at [1166, 211] on td at bounding box center [1151, 205] width 385 height 41
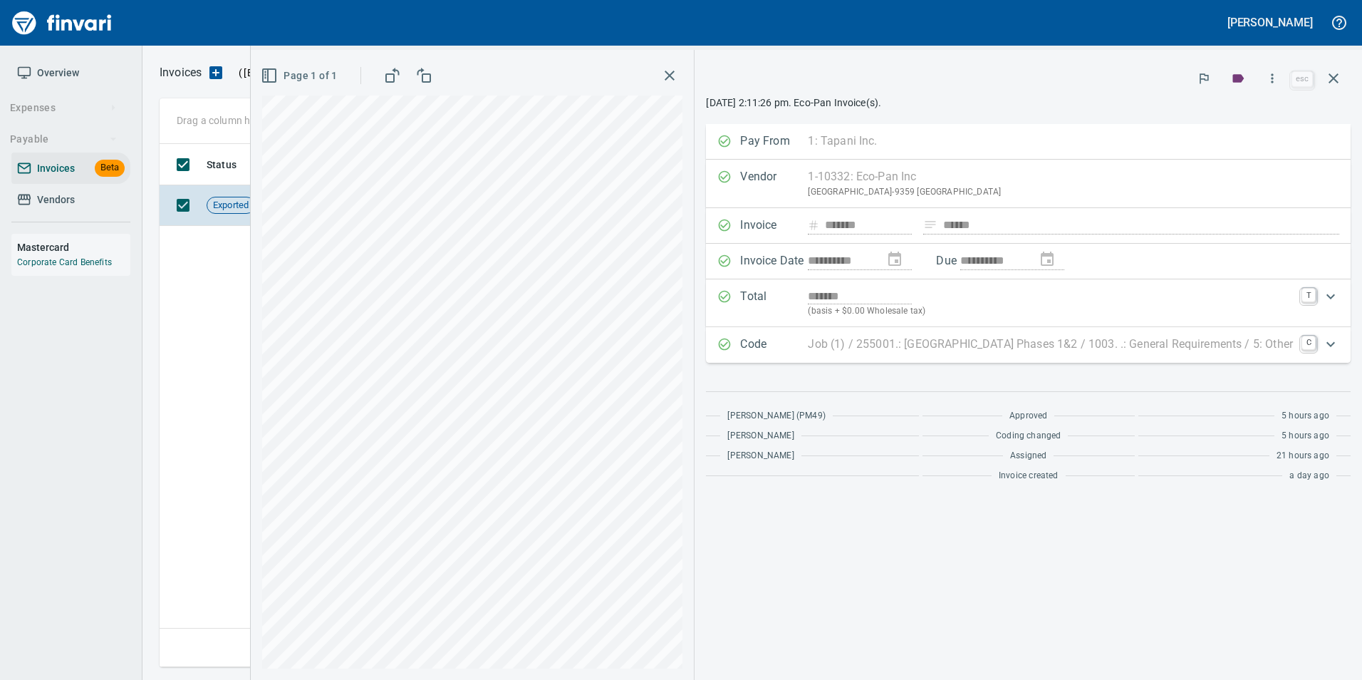
scroll to position [512, 1174]
drag, startPoint x: 1337, startPoint y: 83, endPoint x: 1343, endPoint y: 100, distance: 17.3
click at [1337, 83] on icon "button" at bounding box center [1333, 78] width 17 height 17
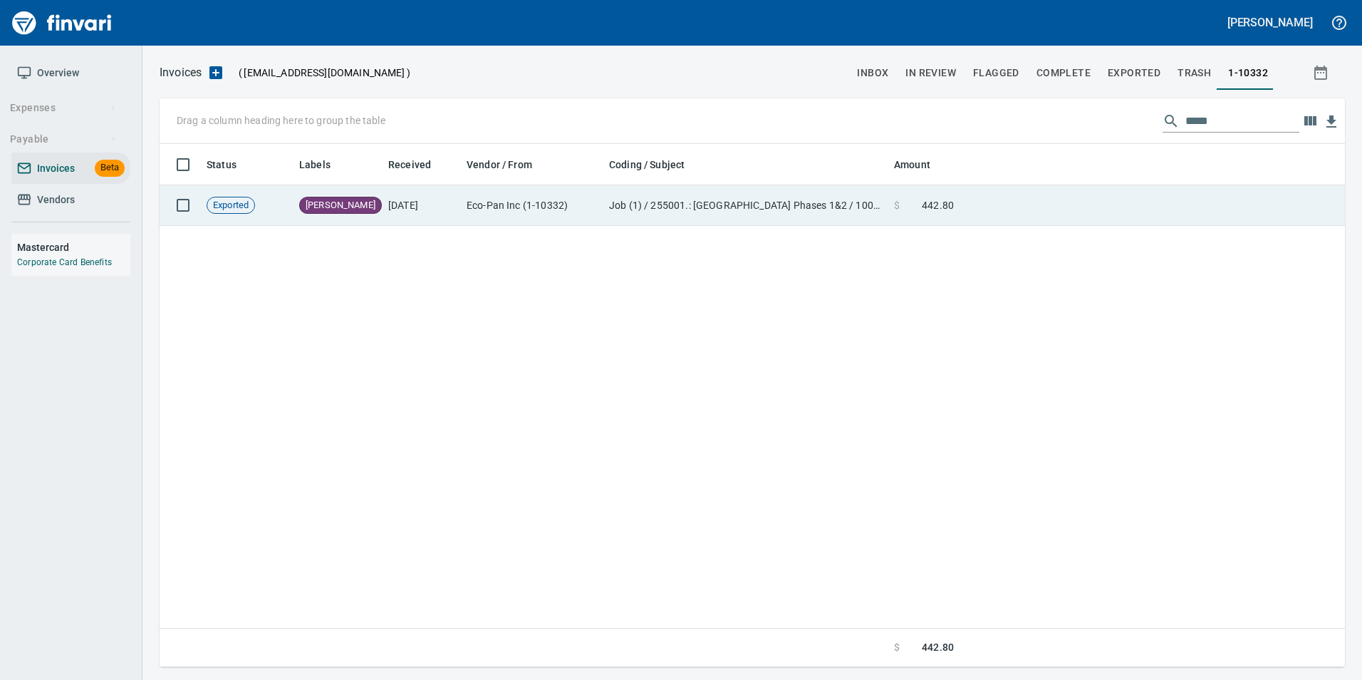
scroll to position [512, 1175]
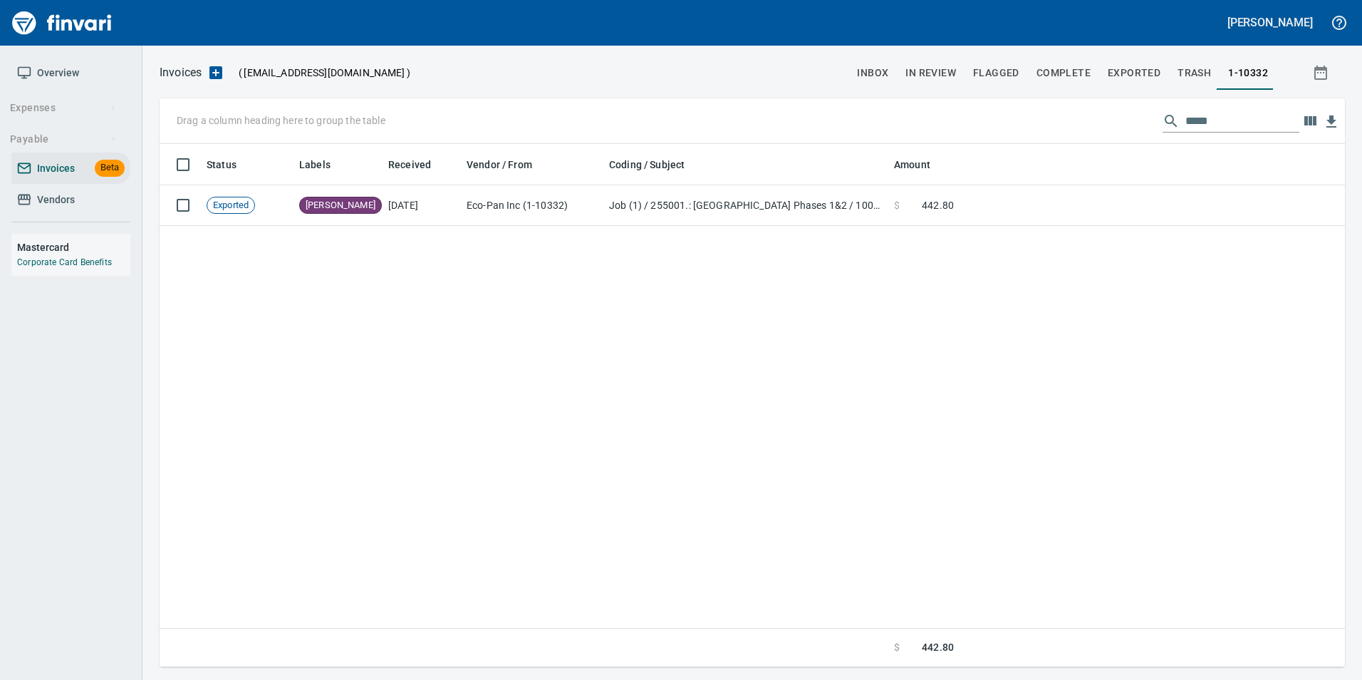
click at [1185, 113] on input "*****" at bounding box center [1242, 121] width 114 height 23
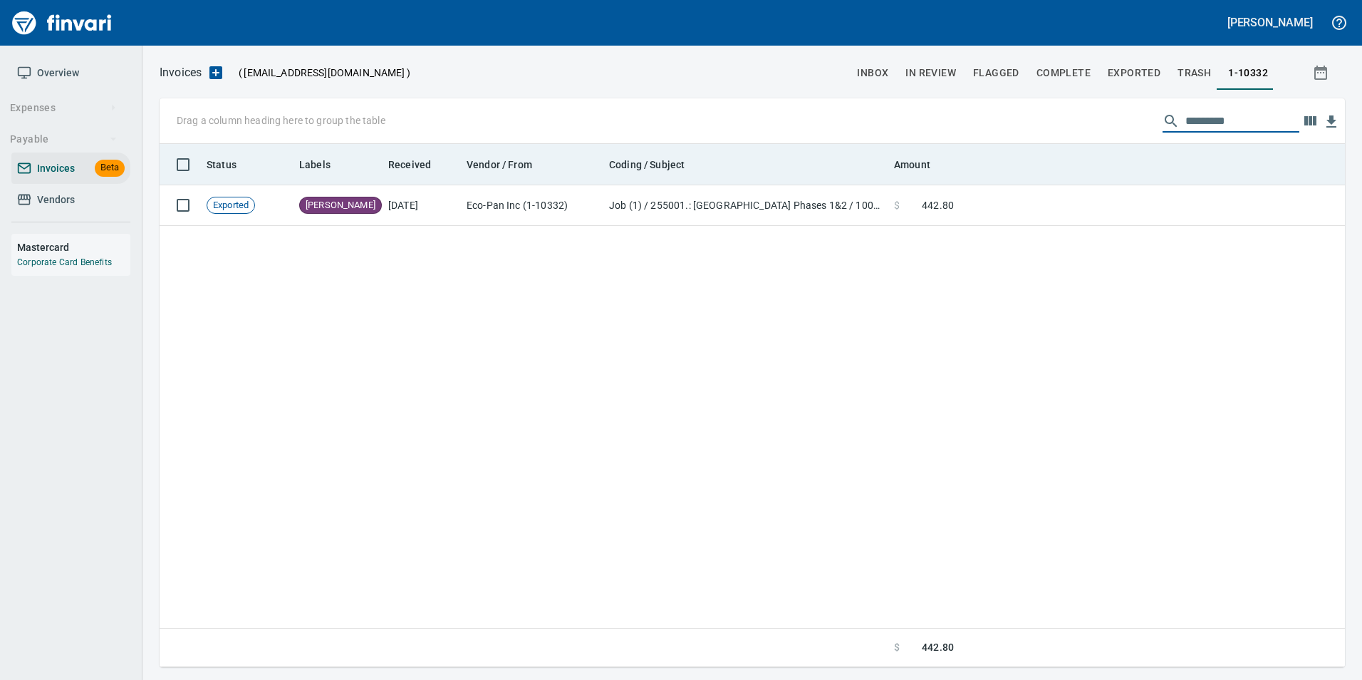
scroll to position [512, 1164]
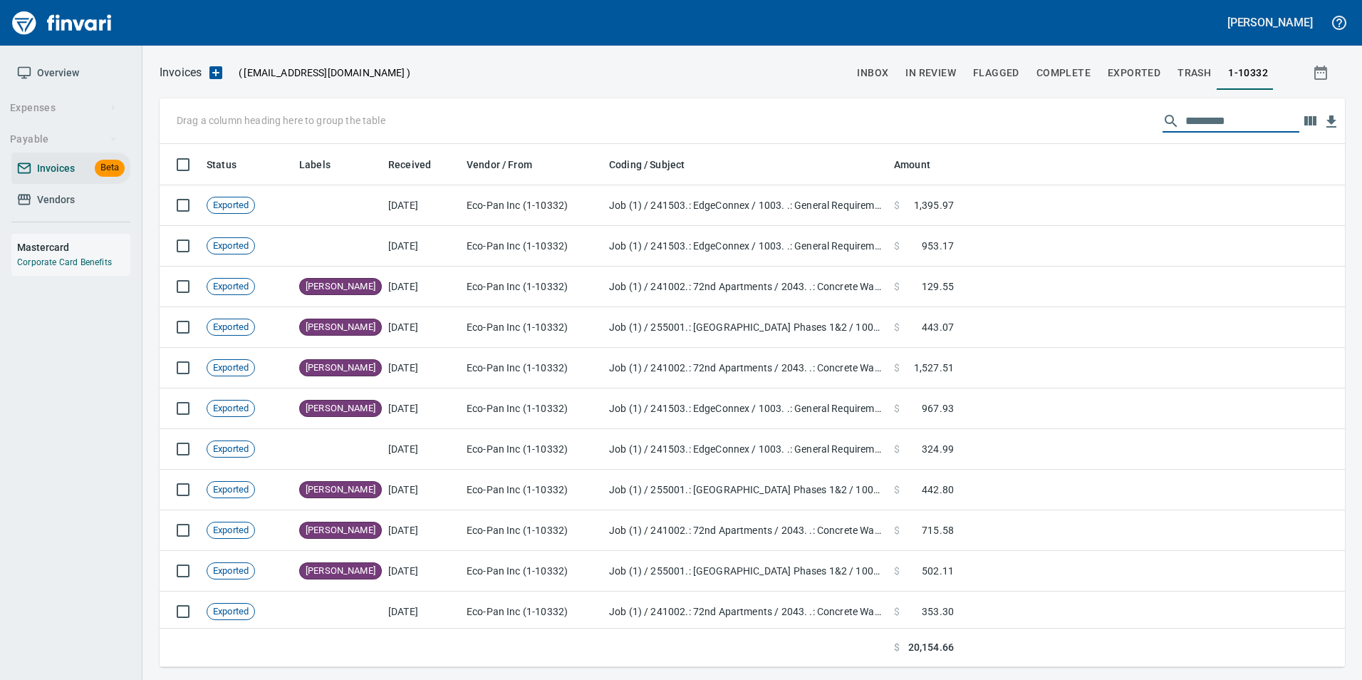
click at [111, 196] on span "Vendors" at bounding box center [71, 200] width 108 height 18
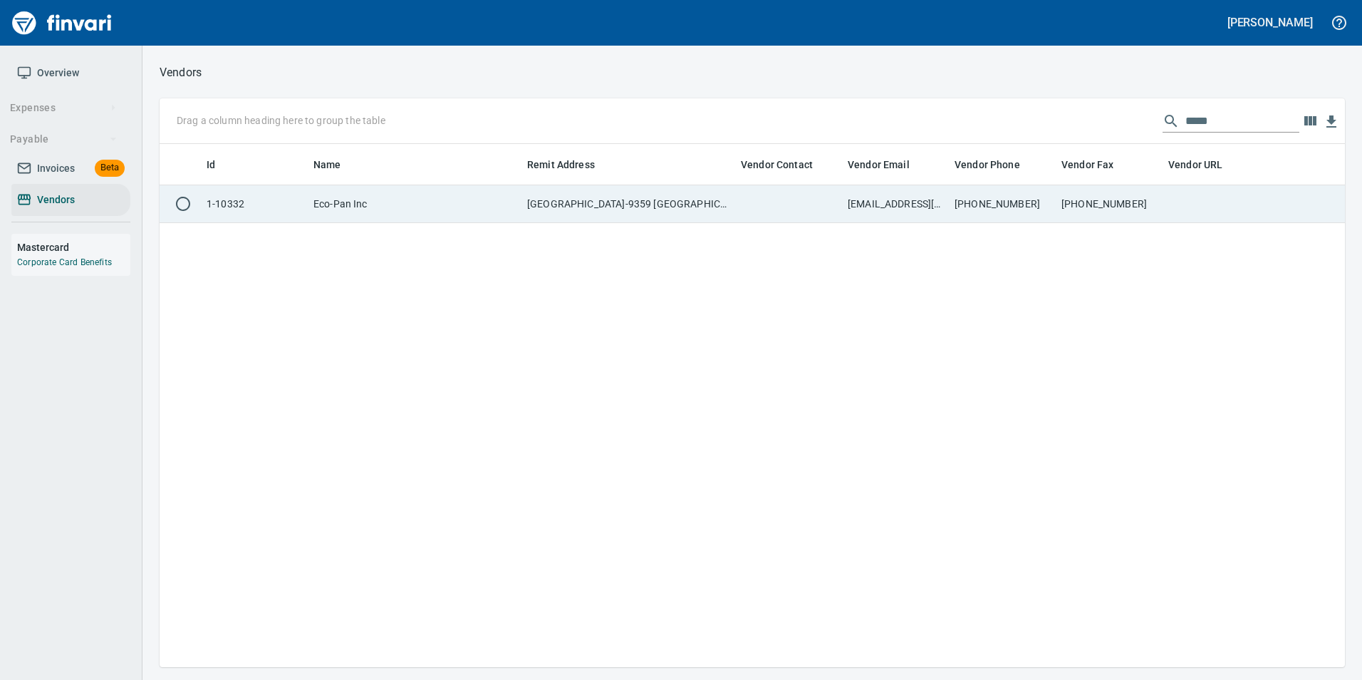
scroll to position [512, 1175]
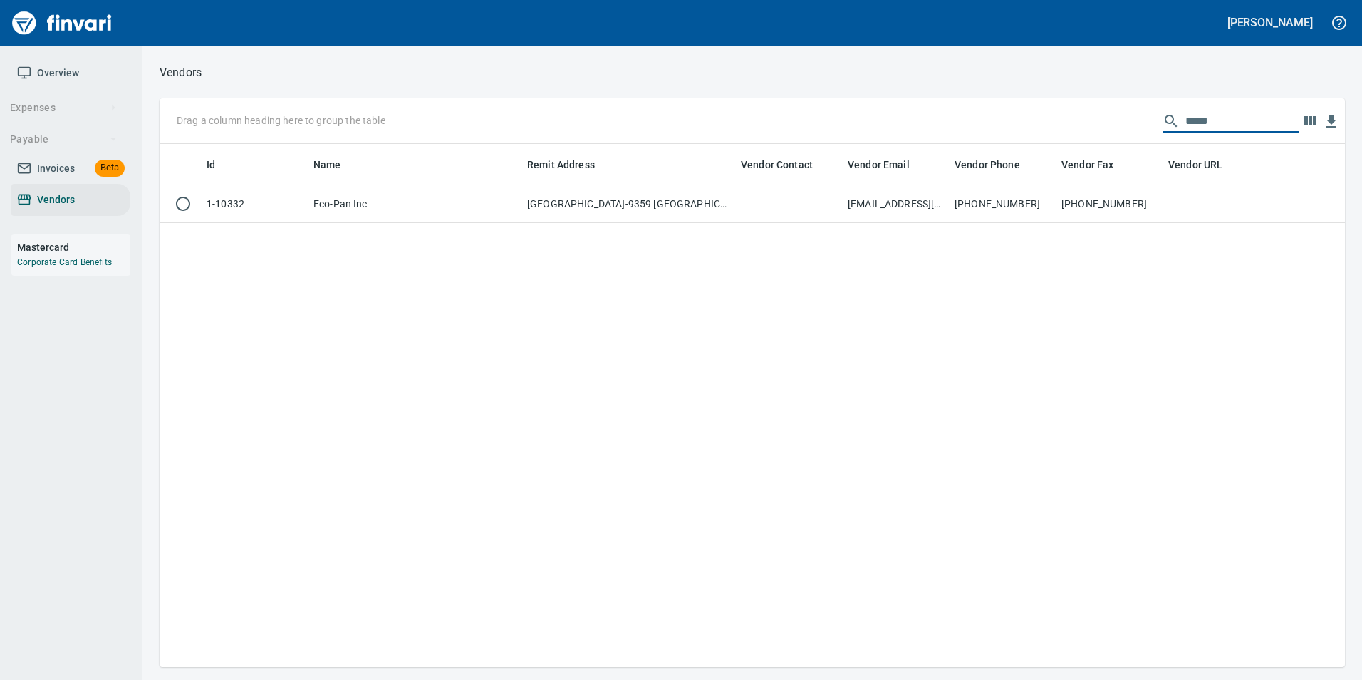
click at [1223, 123] on input "*****" at bounding box center [1242, 121] width 114 height 23
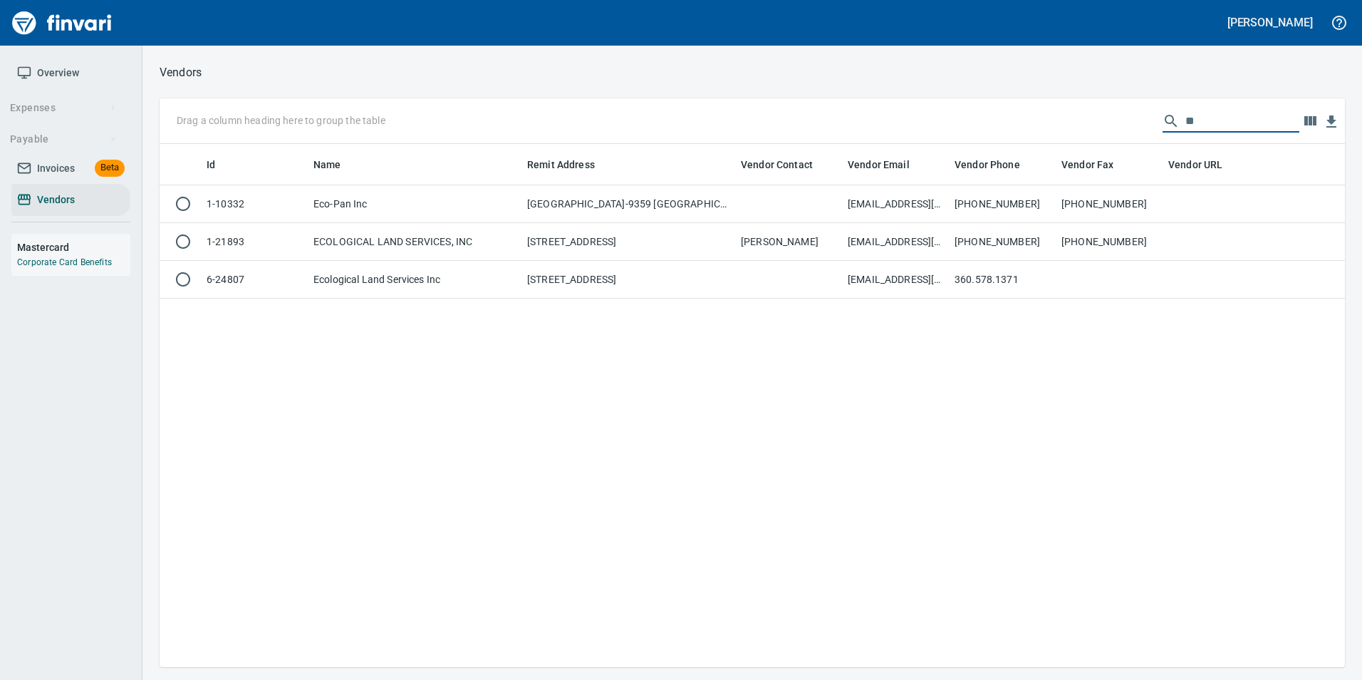
type input "*"
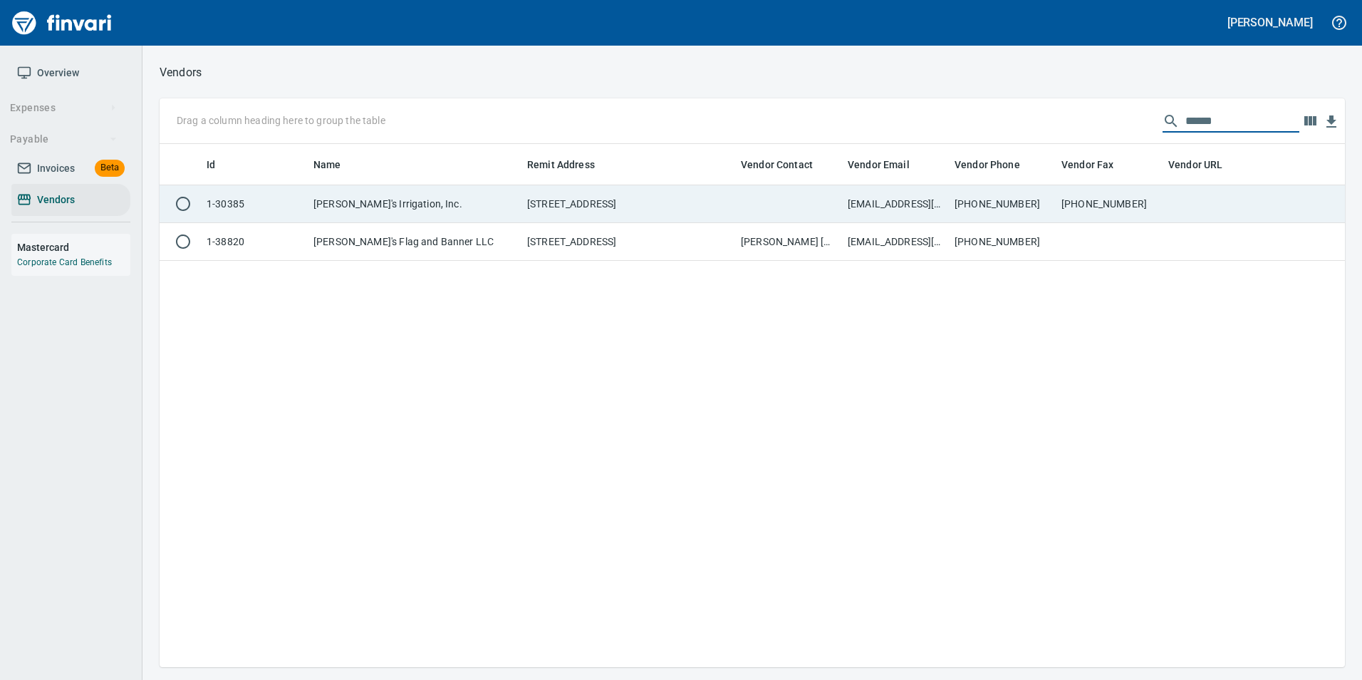
type input "******"
click at [1099, 214] on td "541-567-8721" at bounding box center [1109, 204] width 107 height 38
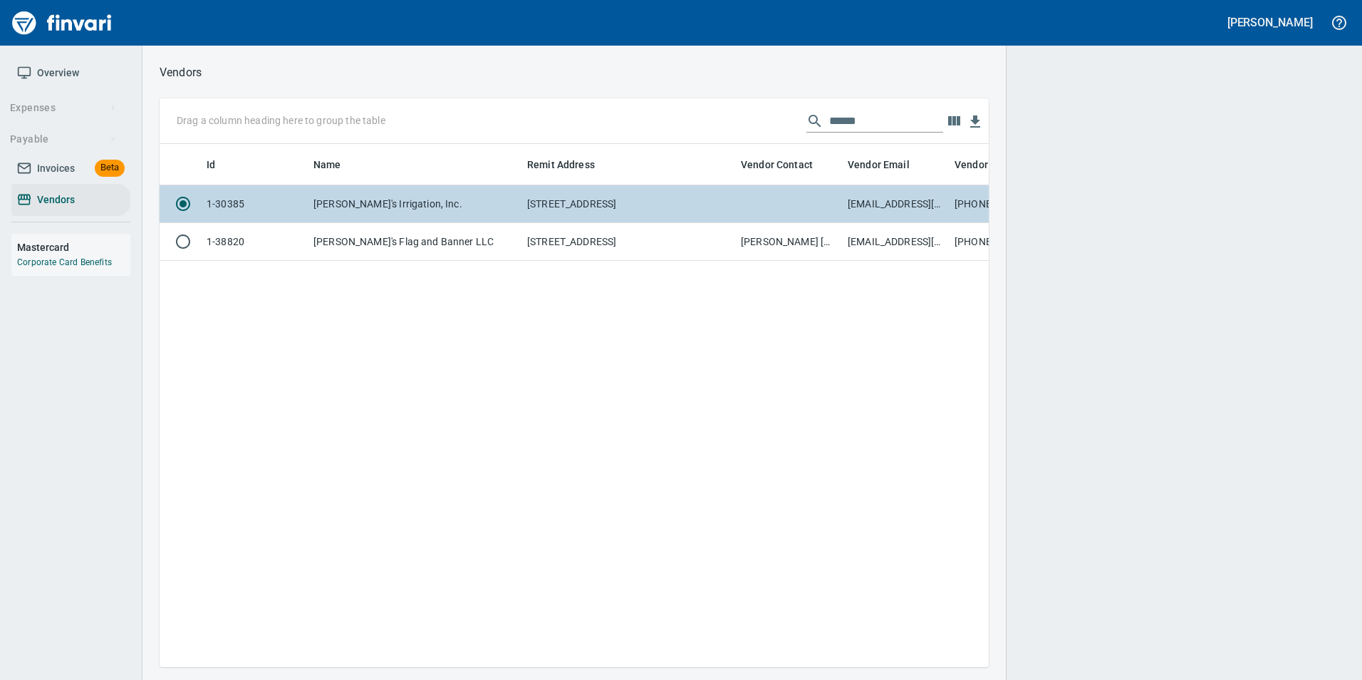
scroll to position [501, 818]
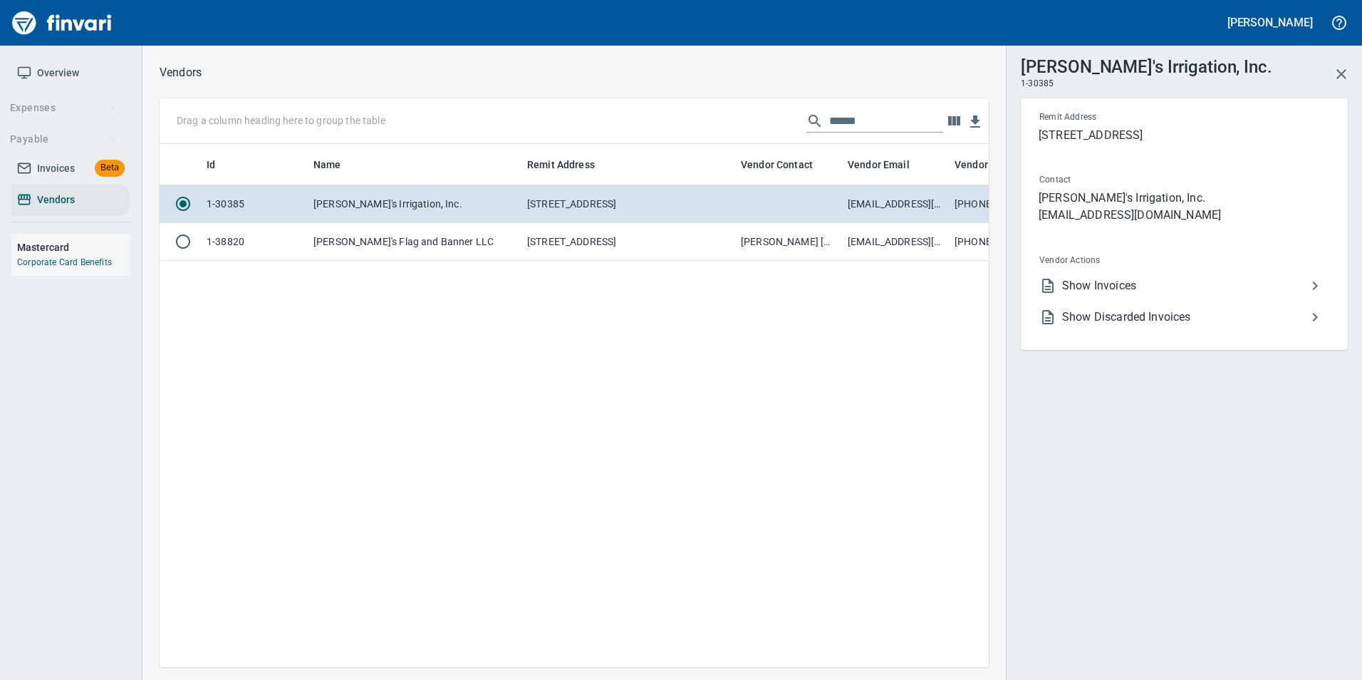
click at [1120, 284] on span "Show Invoices" at bounding box center [1184, 285] width 244 height 17
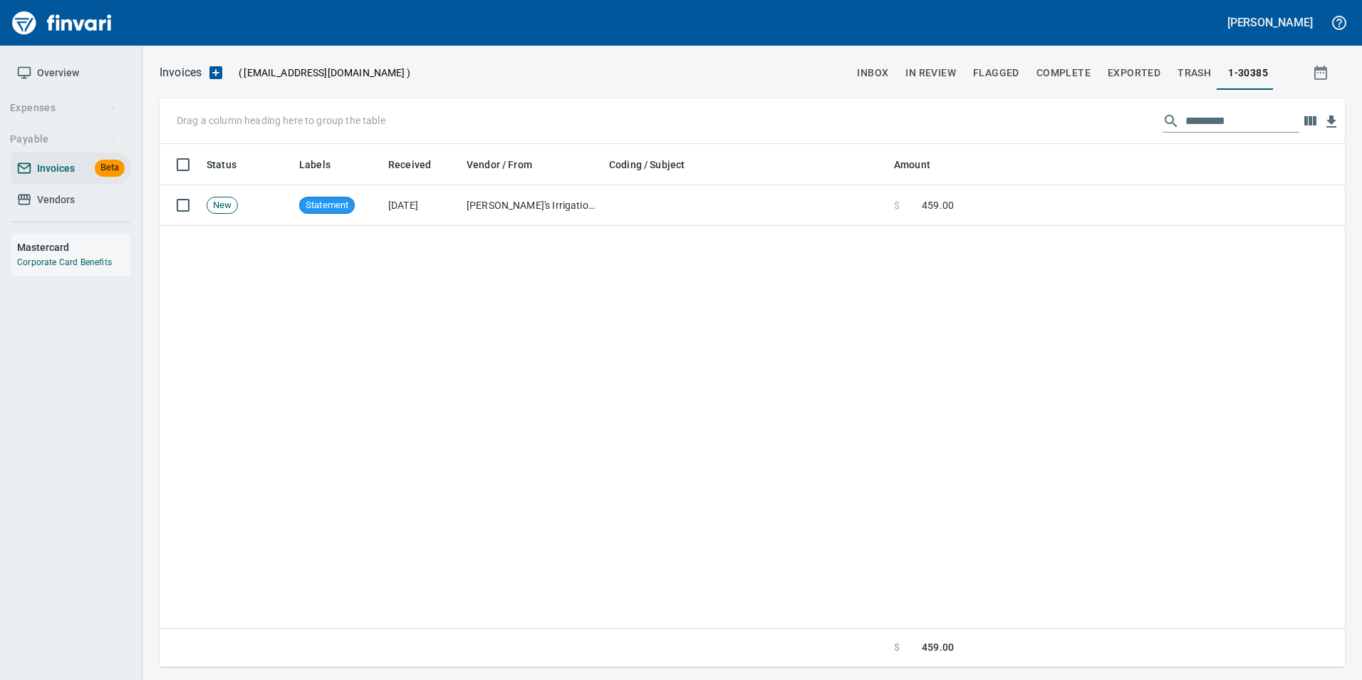
scroll to position [512, 1175]
click at [882, 71] on span "inbox" at bounding box center [872, 73] width 31 height 18
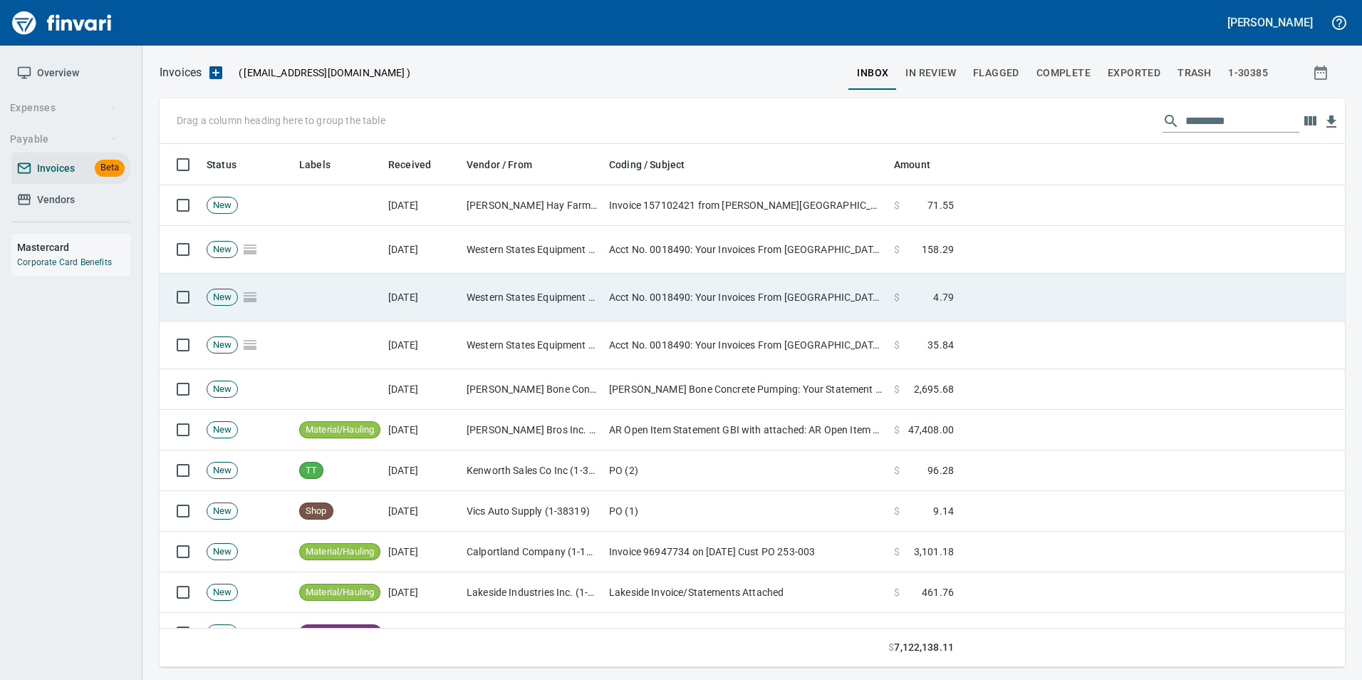
scroll to position [512, 1164]
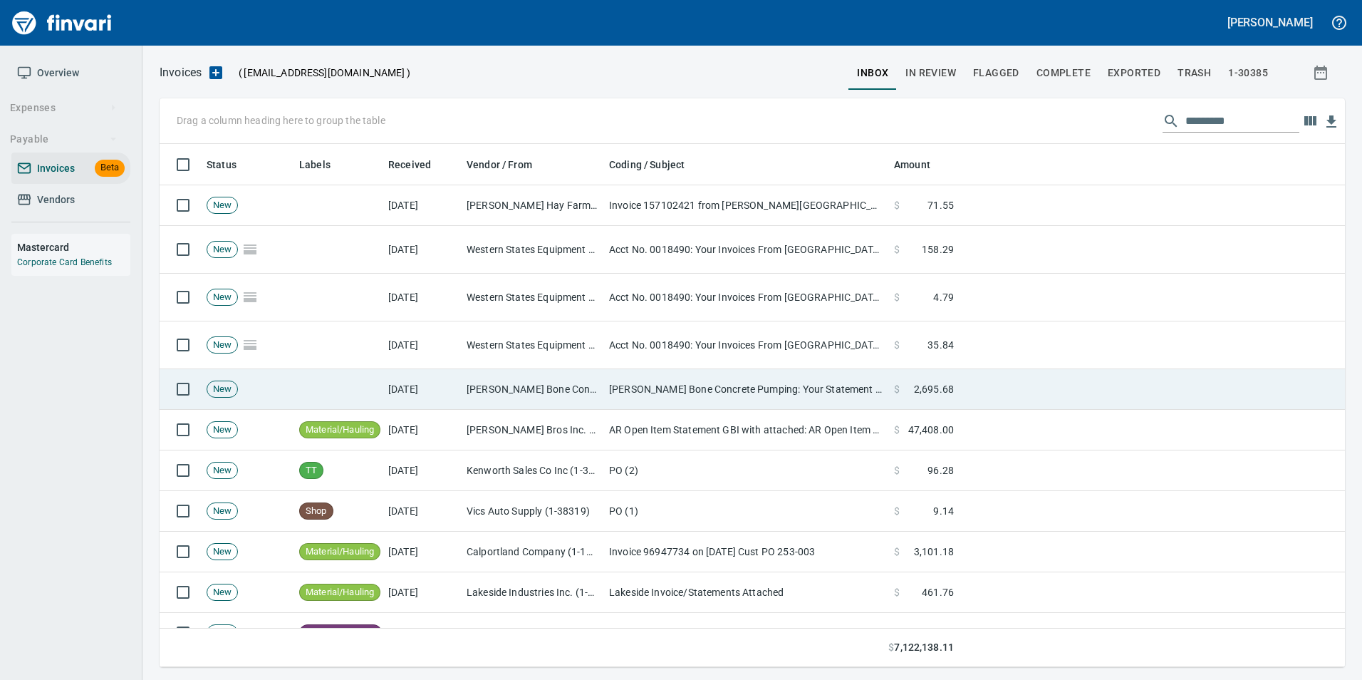
click at [496, 387] on td "[PERSON_NAME] Bone Concrete Pumping Inc (1-24131)" at bounding box center [532, 389] width 142 height 41
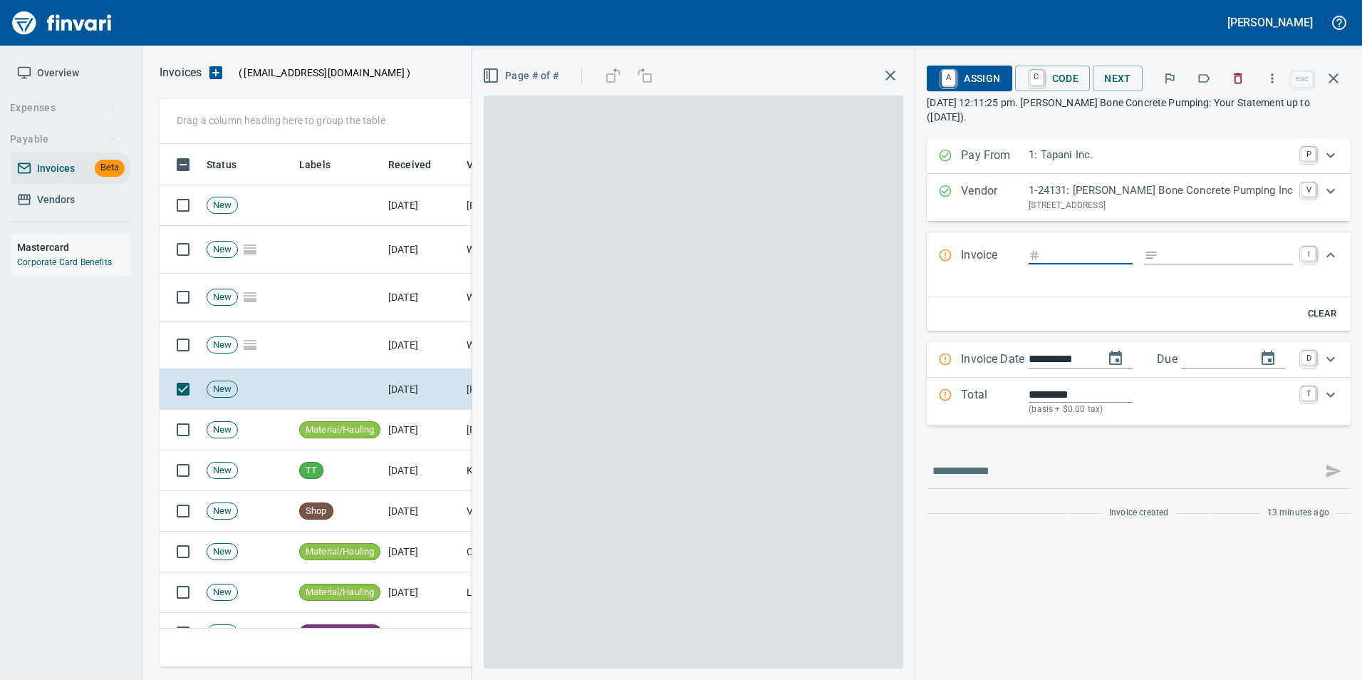
scroll to position [512, 1163]
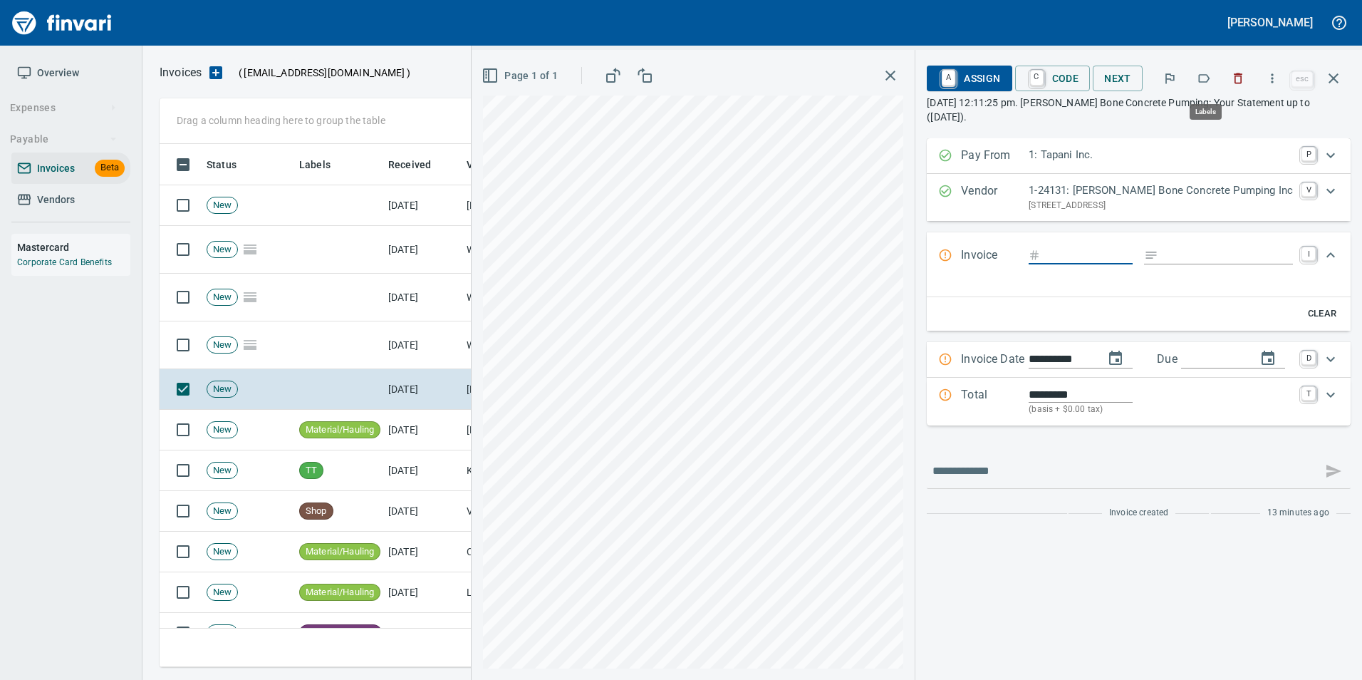
click at [1207, 78] on icon "button" at bounding box center [1204, 78] width 14 height 14
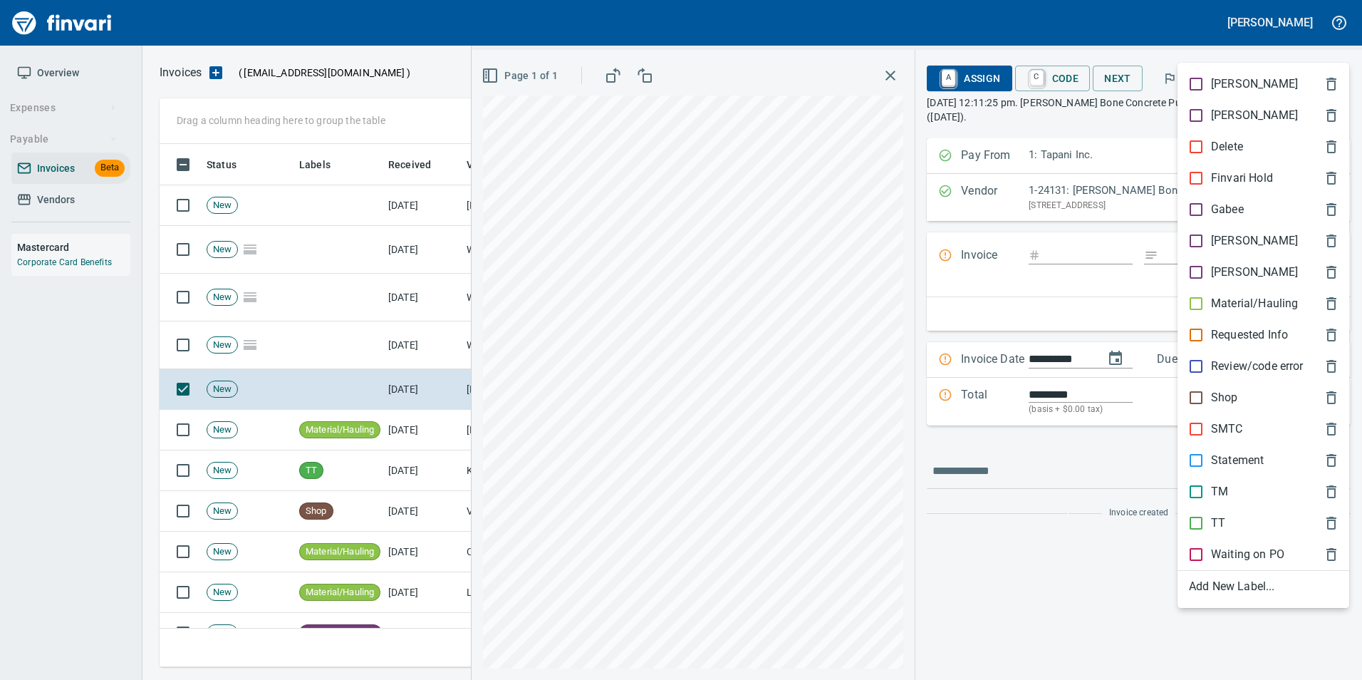
click at [1219, 467] on p "Statement" at bounding box center [1237, 460] width 53 height 17
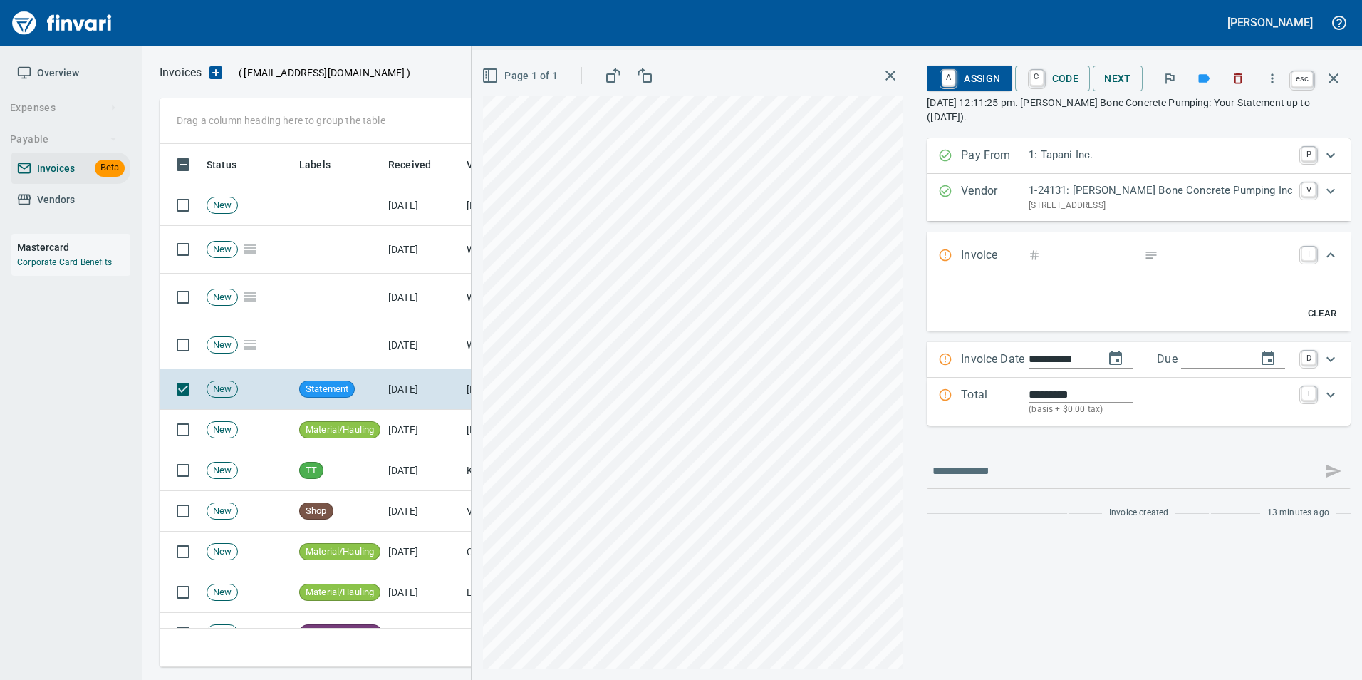
click at [1333, 78] on icon "button" at bounding box center [1333, 78] width 10 height 10
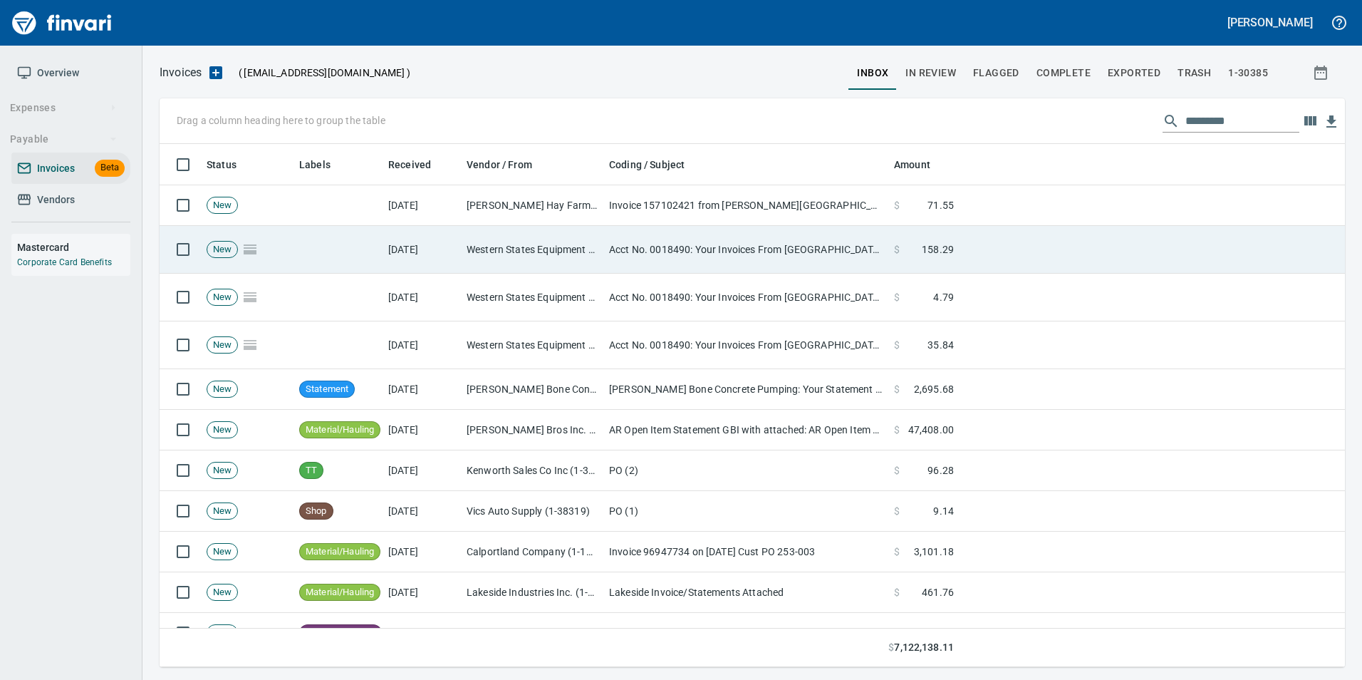
scroll to position [512, 1163]
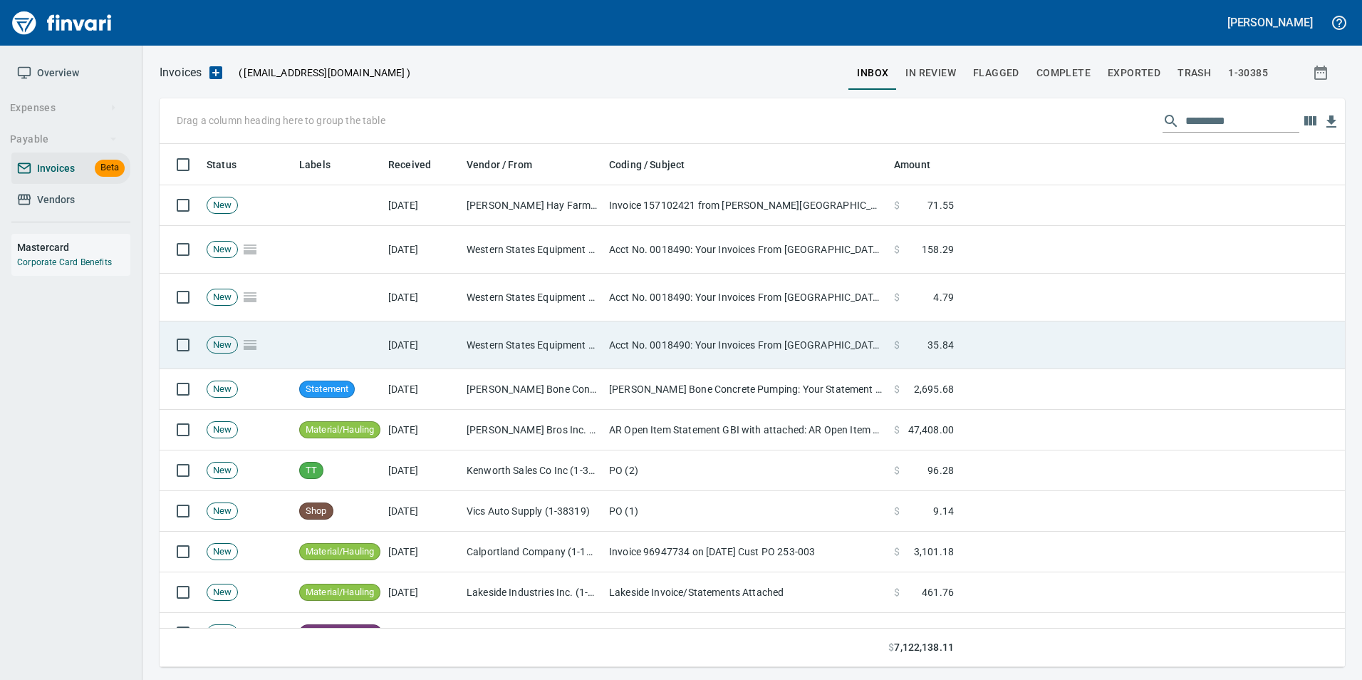
click at [561, 350] on td "Western States Equipment Co. (1-11113)" at bounding box center [532, 345] width 142 height 48
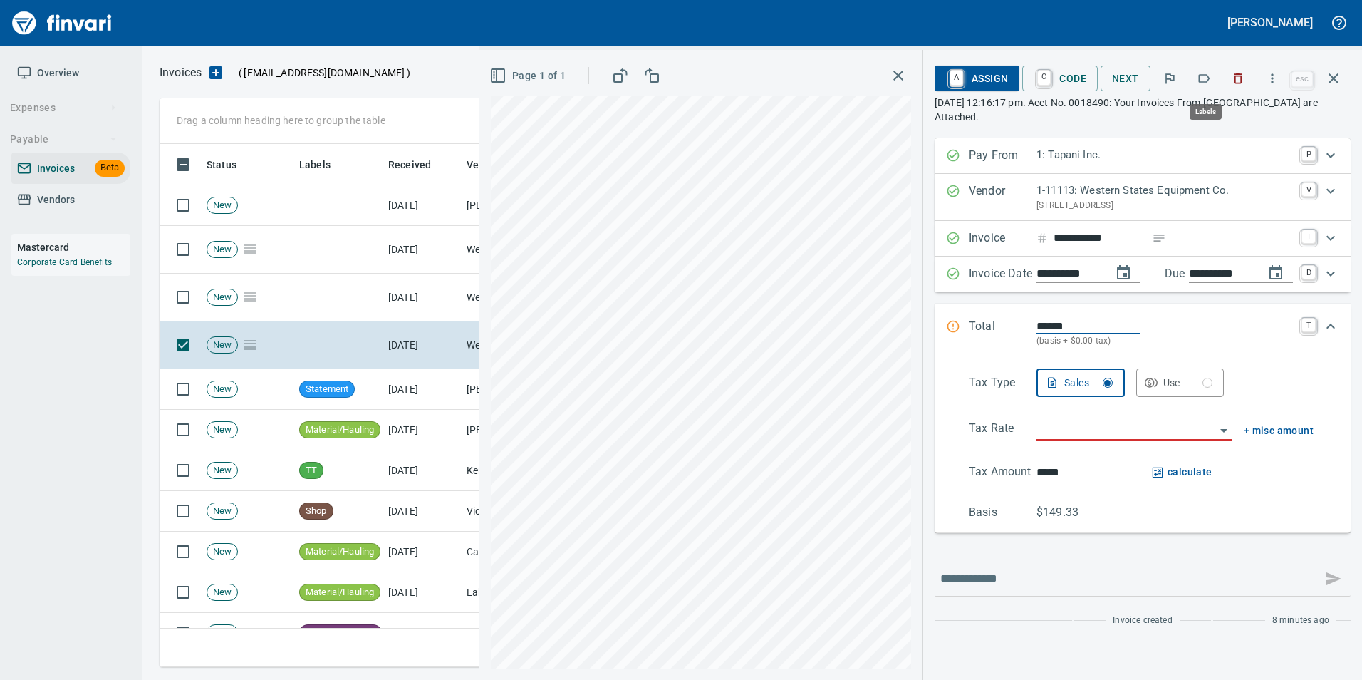
click at [1200, 80] on icon "button" at bounding box center [1204, 78] width 14 height 14
click at [1333, 88] on button "button" at bounding box center [1333, 78] width 34 height 34
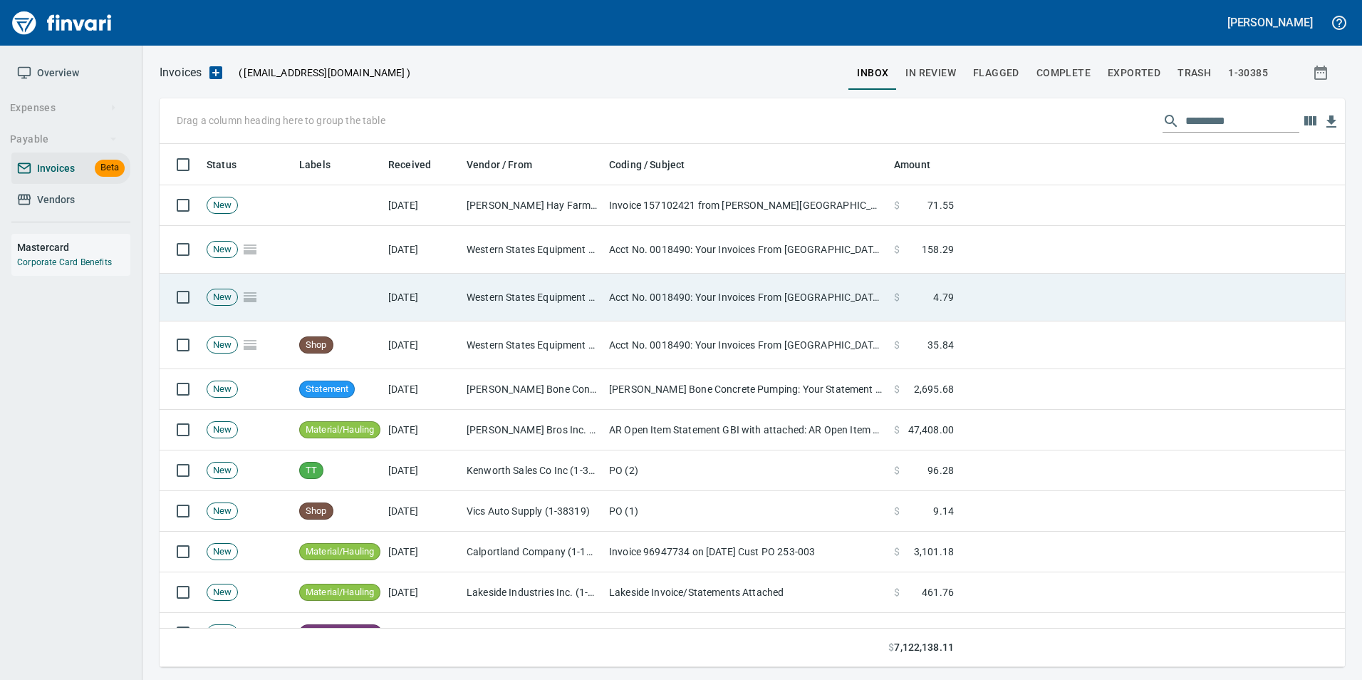
click at [585, 296] on td "Western States Equipment Co. (1-11113)" at bounding box center [532, 298] width 142 height 48
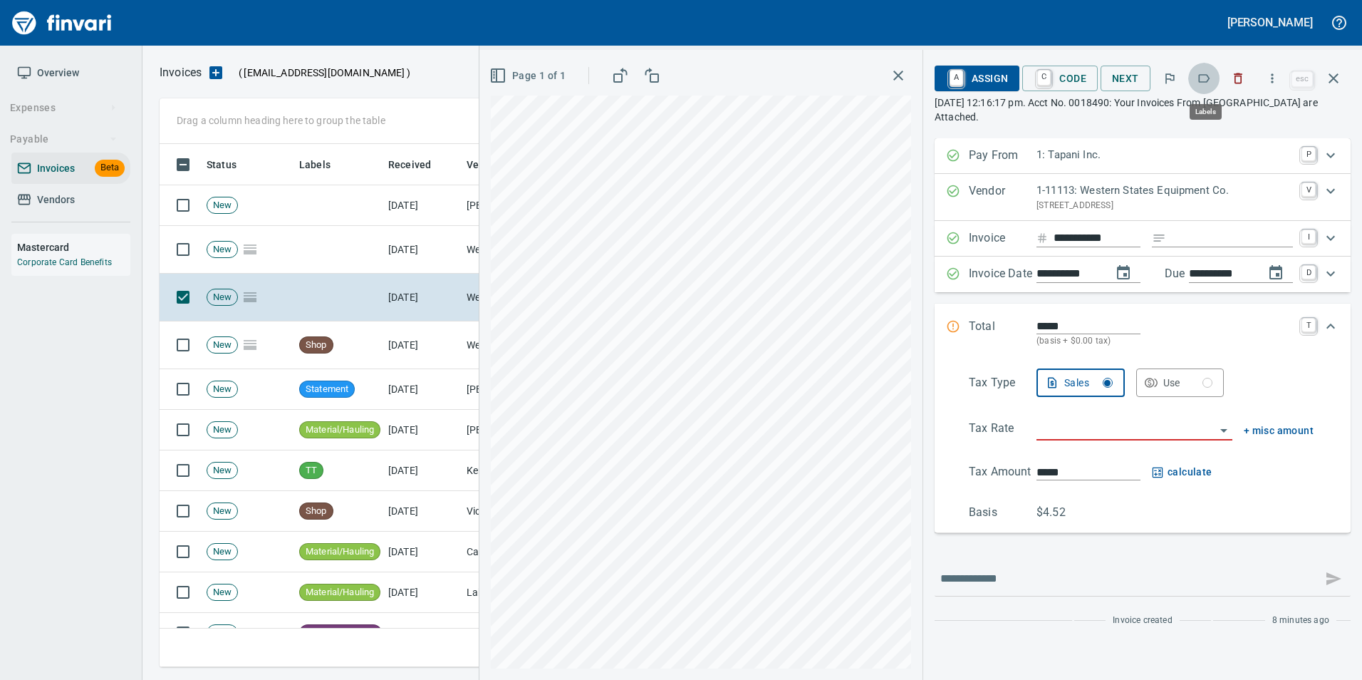
click at [1209, 75] on icon "button" at bounding box center [1204, 78] width 11 height 9
click at [1339, 81] on icon "button" at bounding box center [1333, 78] width 17 height 17
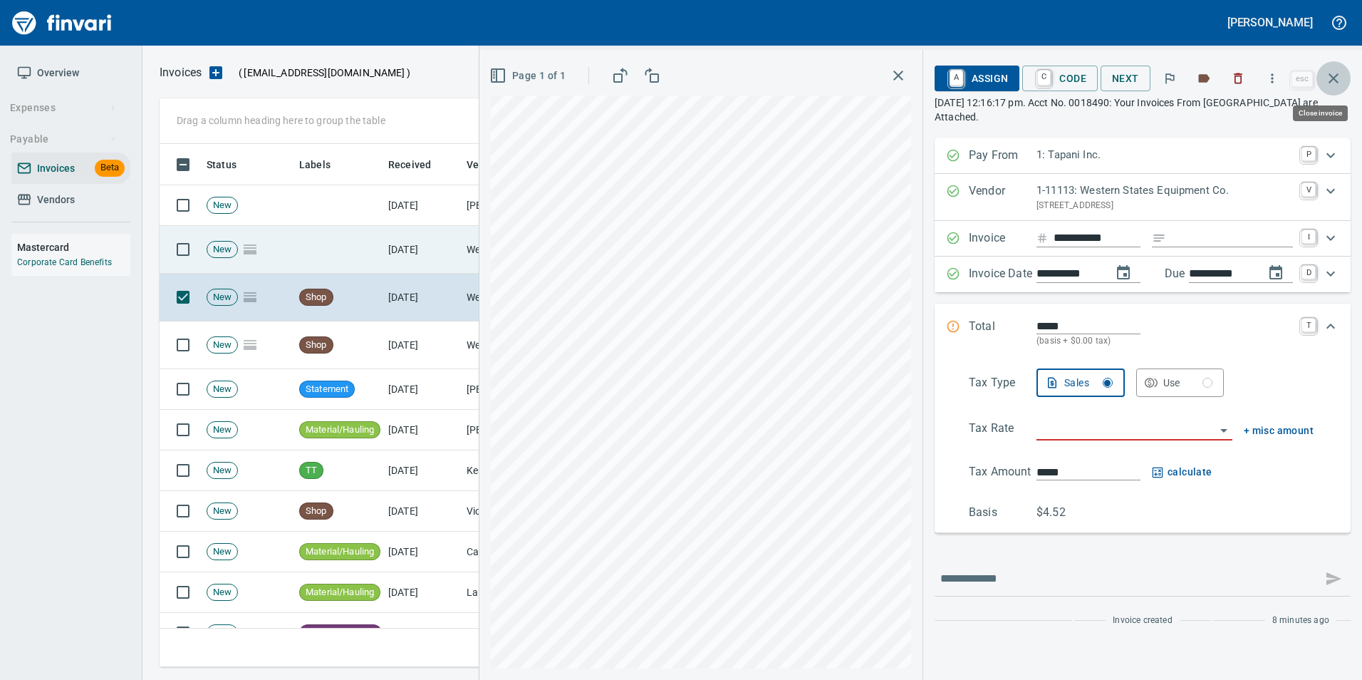
scroll to position [512, 1163]
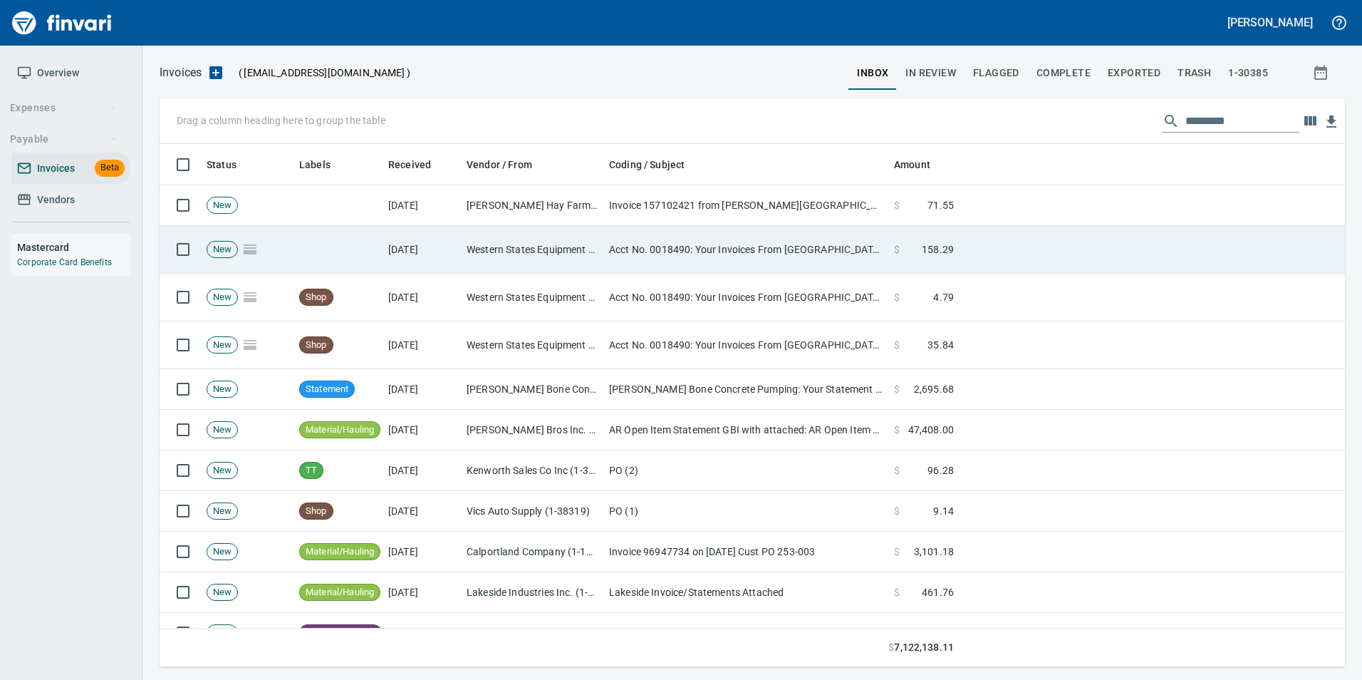
click at [625, 264] on td "Acct No. 0018490: Your Invoices From Western States are Attached" at bounding box center [745, 250] width 285 height 48
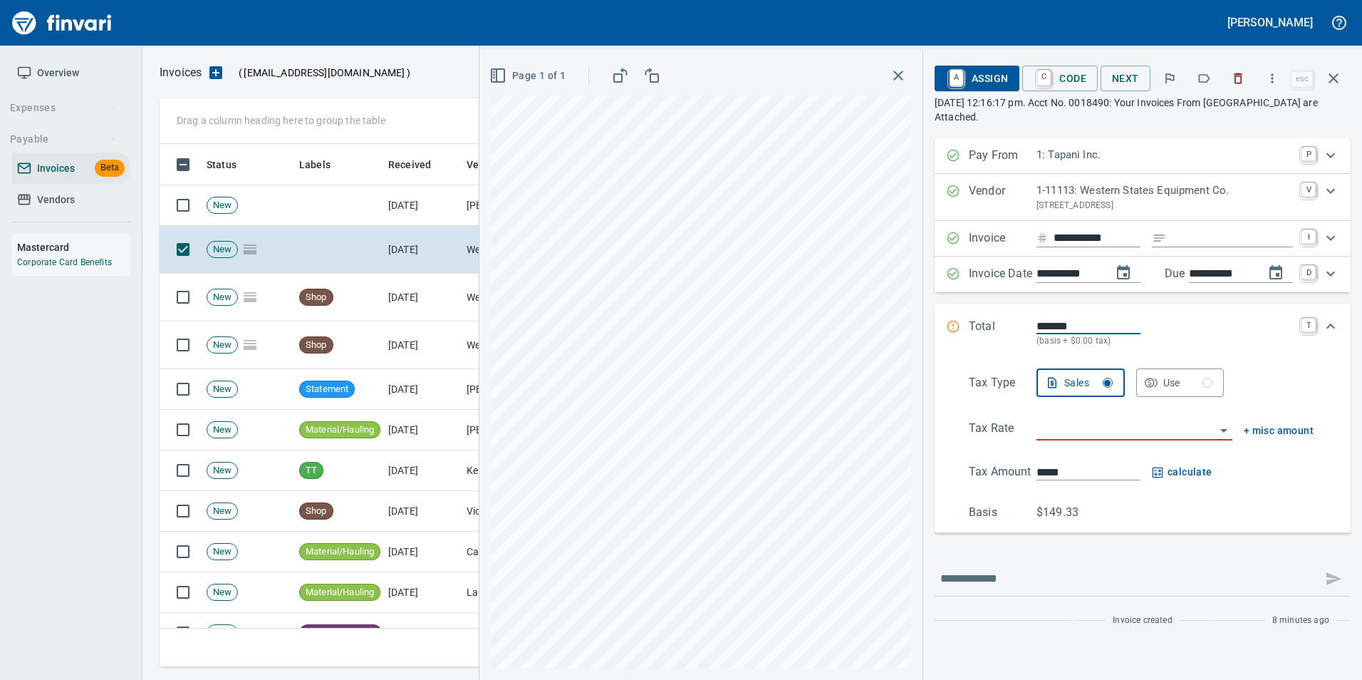
click at [1200, 76] on icon "button" at bounding box center [1204, 78] width 14 height 14
click at [1340, 82] on icon "button" at bounding box center [1333, 78] width 17 height 17
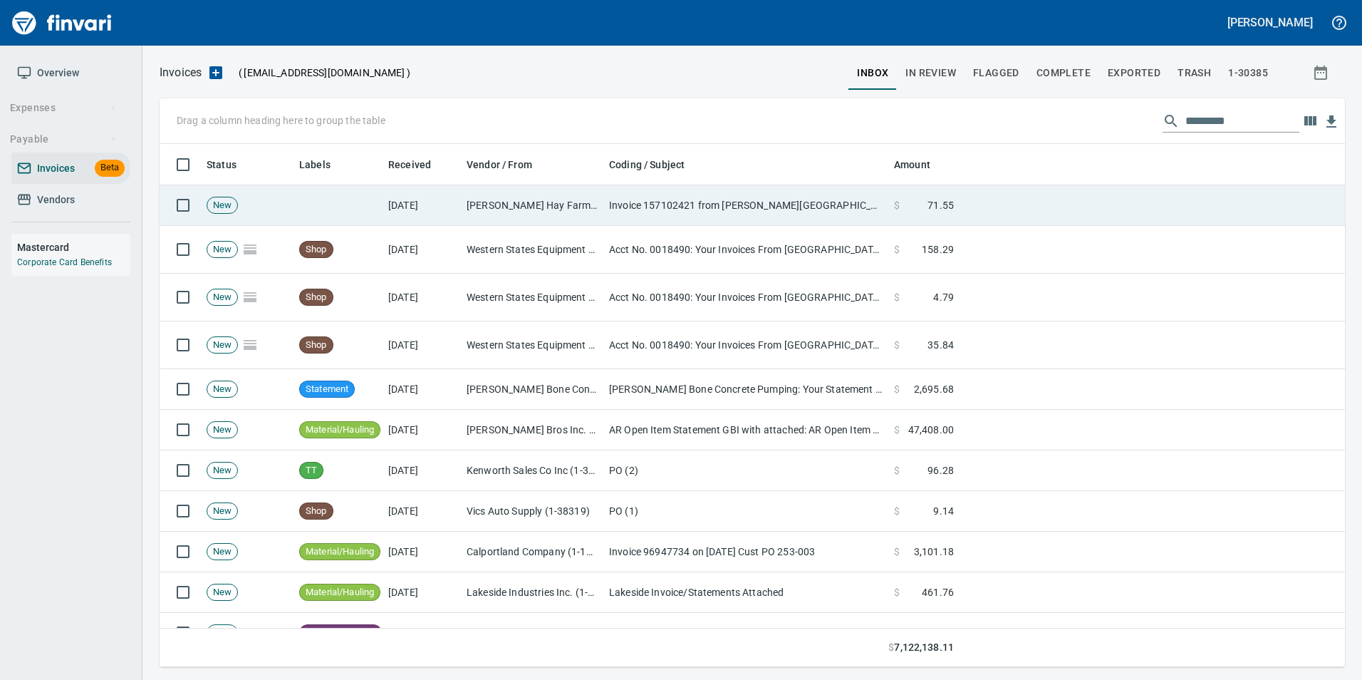
click at [484, 212] on td "[PERSON_NAME] Hay Farms (1-38594)" at bounding box center [532, 205] width 142 height 41
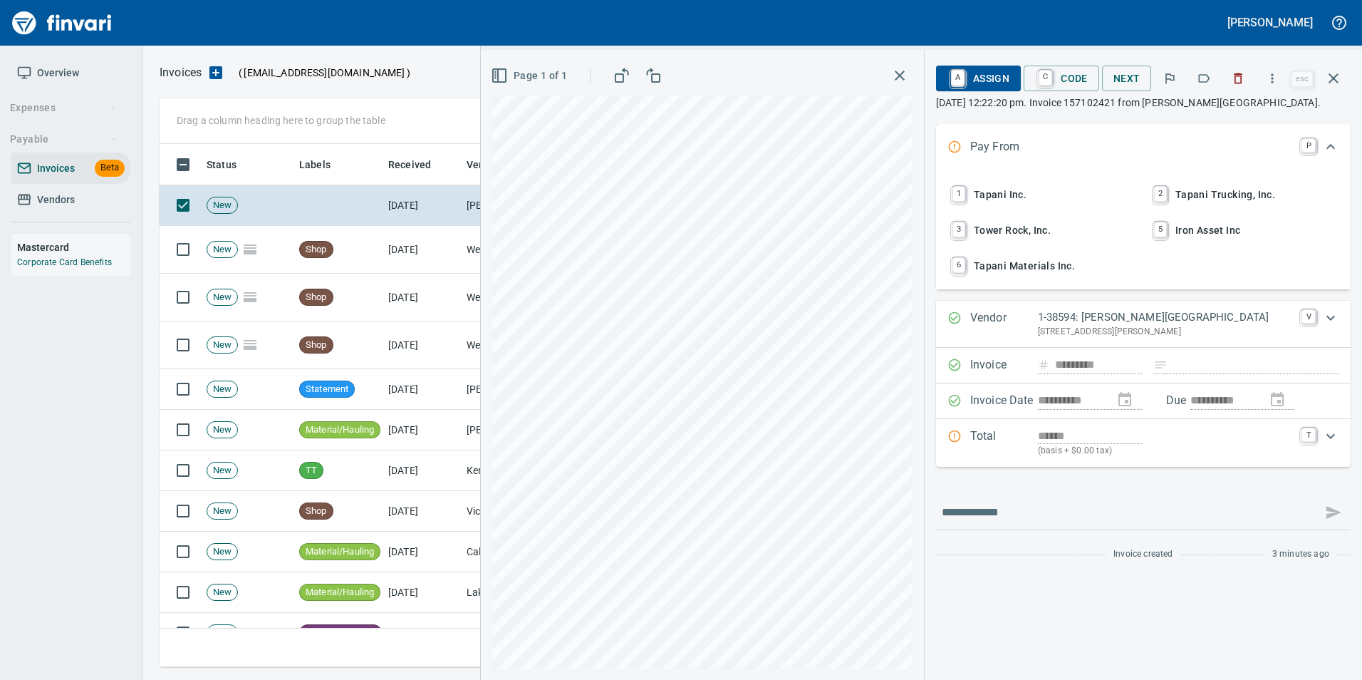
scroll to position [512, 1163]
click at [1208, 77] on icon "button" at bounding box center [1204, 78] width 14 height 14
click at [1333, 76] on icon "button" at bounding box center [1333, 78] width 17 height 17
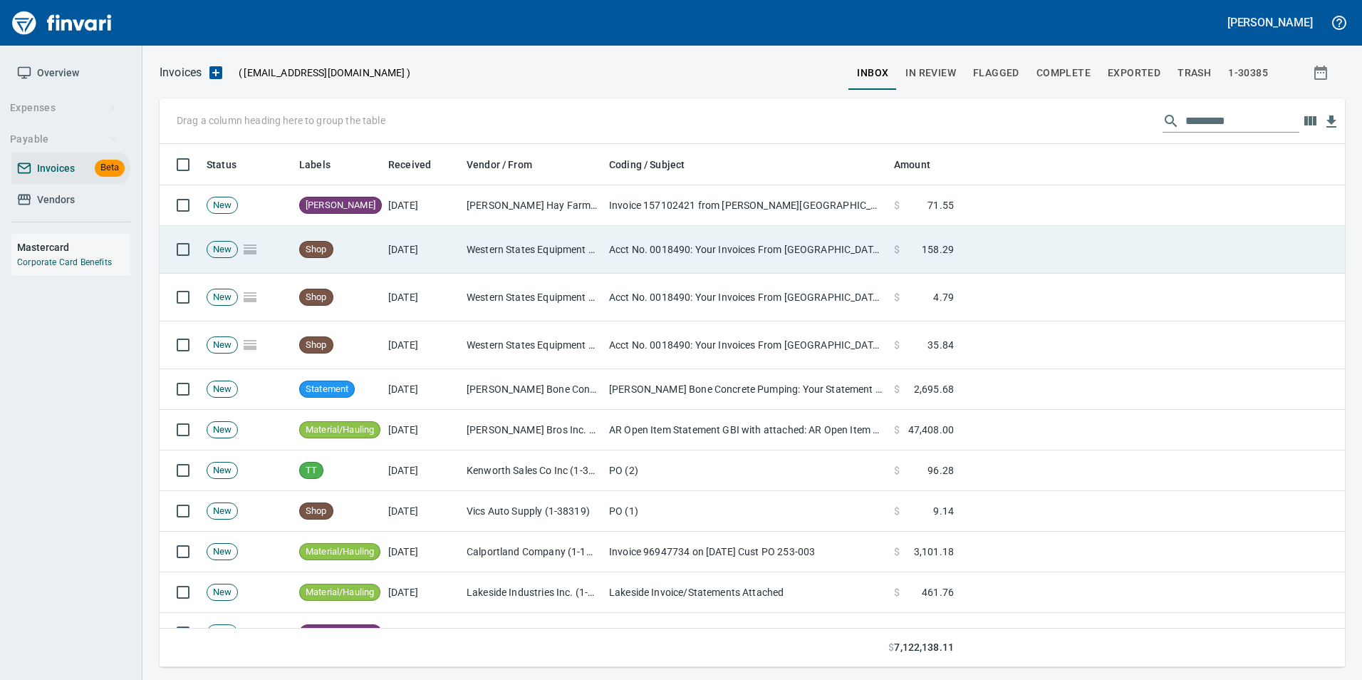
click at [791, 259] on td "Acct No. 0018490: Your Invoices From Western States are Attached" at bounding box center [745, 250] width 285 height 48
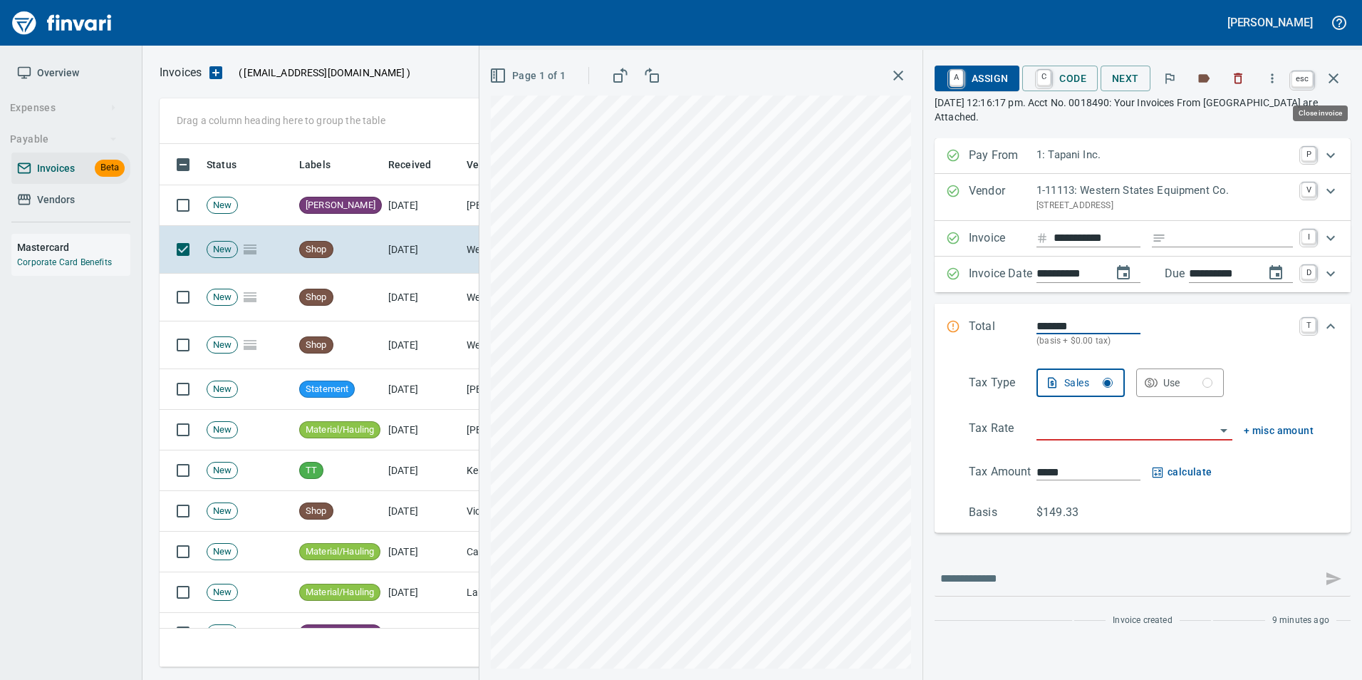
click at [1335, 83] on icon "button" at bounding box center [1333, 78] width 17 height 17
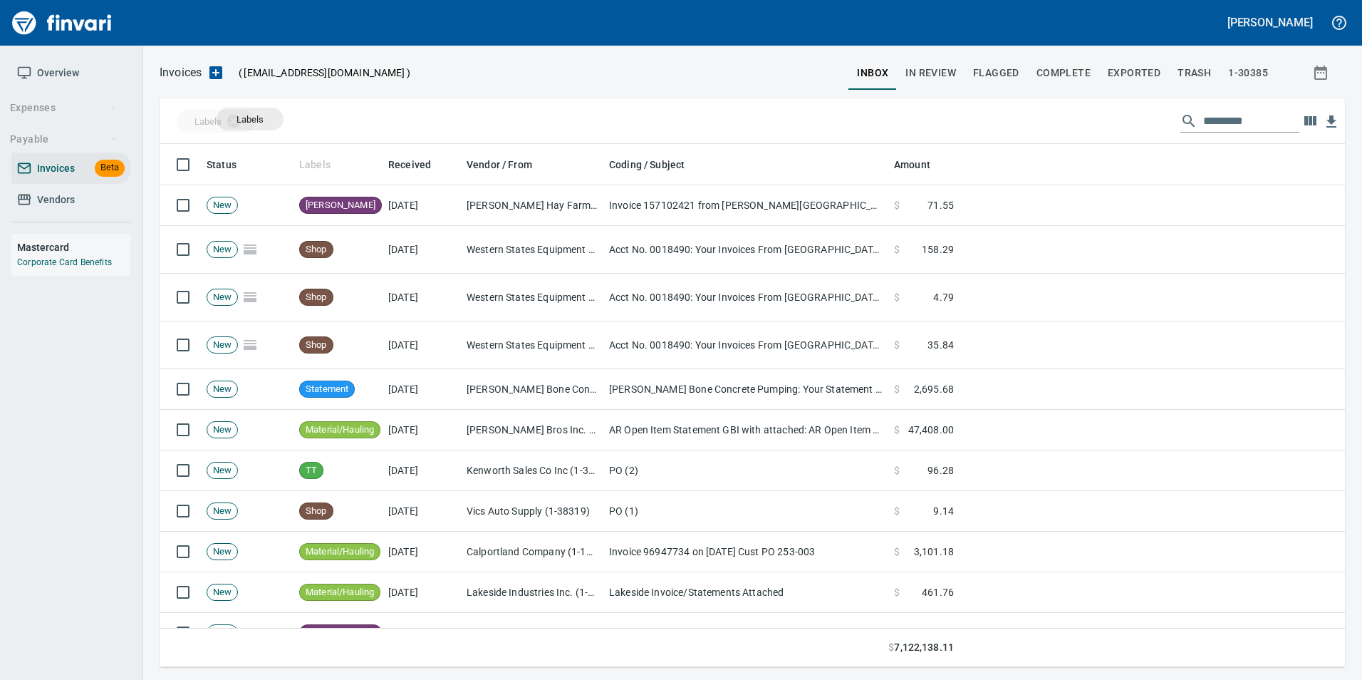
scroll to position [512, 1164]
drag, startPoint x: 332, startPoint y: 168, endPoint x: 227, endPoint y: 120, distance: 115.1
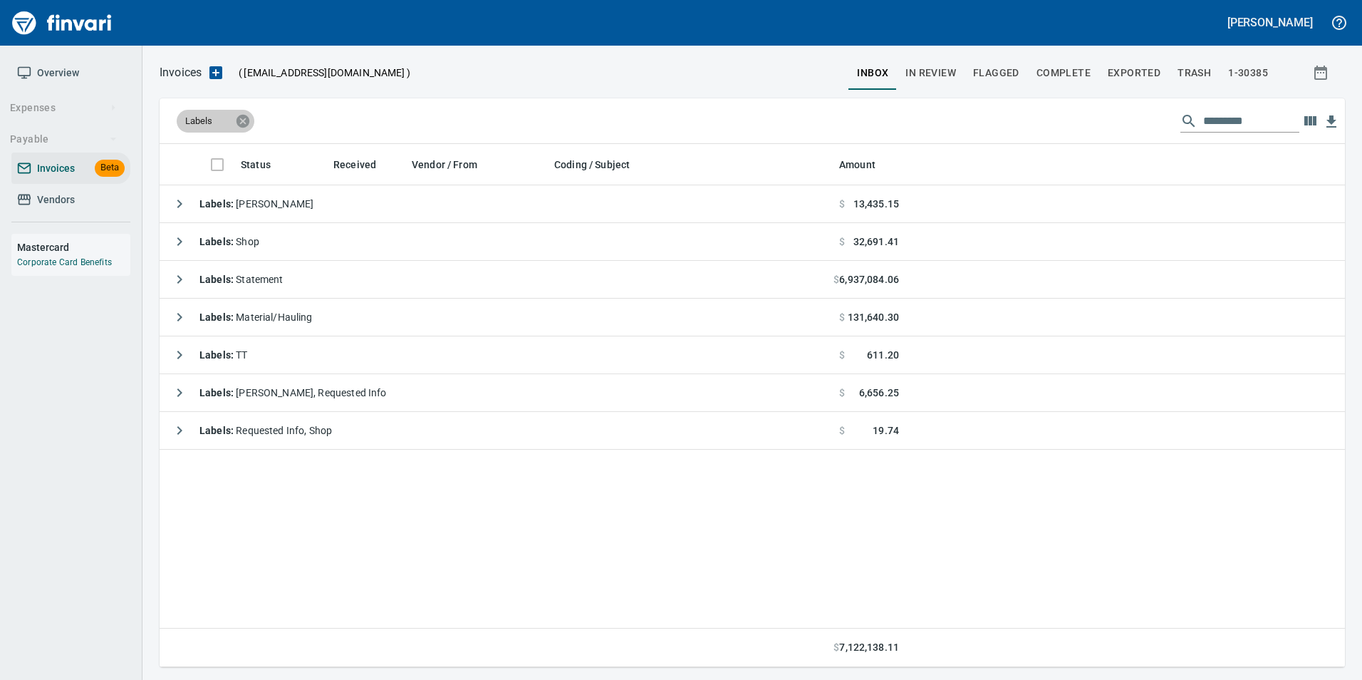
click at [239, 120] on icon at bounding box center [242, 120] width 13 height 13
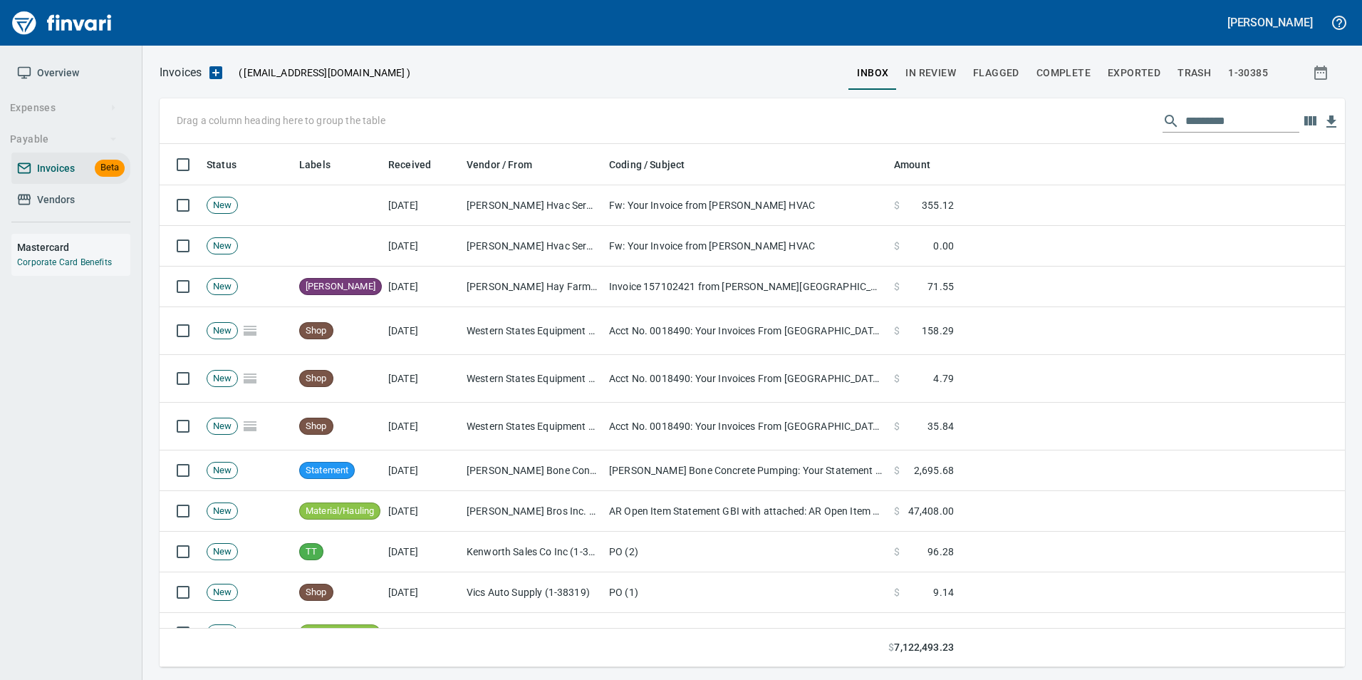
click at [918, 65] on span "In Review" at bounding box center [930, 73] width 51 height 18
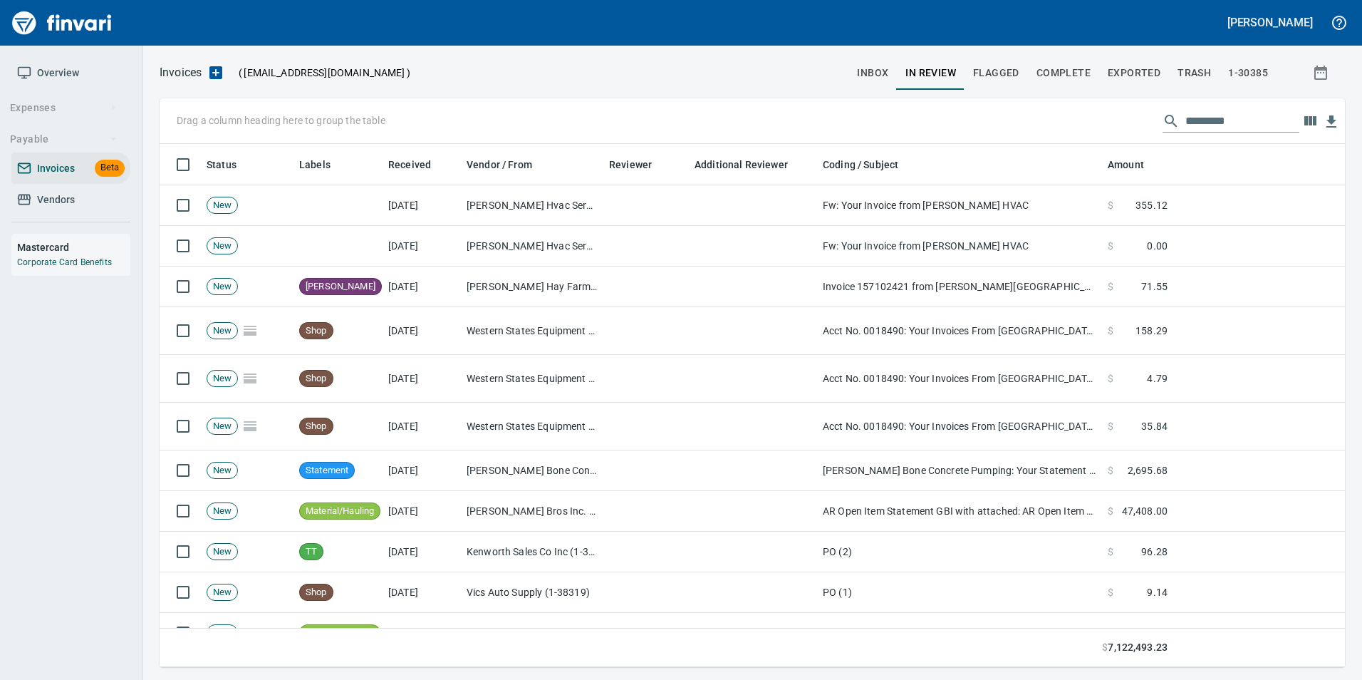
scroll to position [512, 1164]
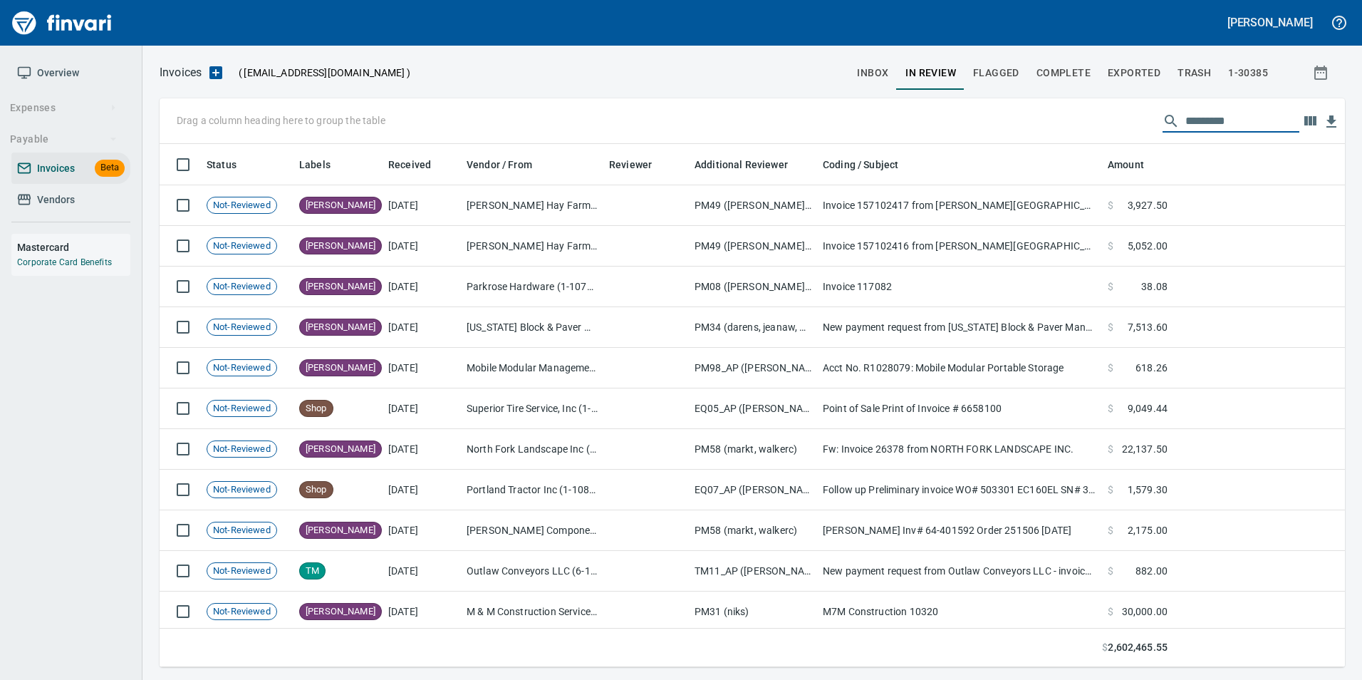
click at [1211, 116] on input "text" at bounding box center [1242, 121] width 114 height 23
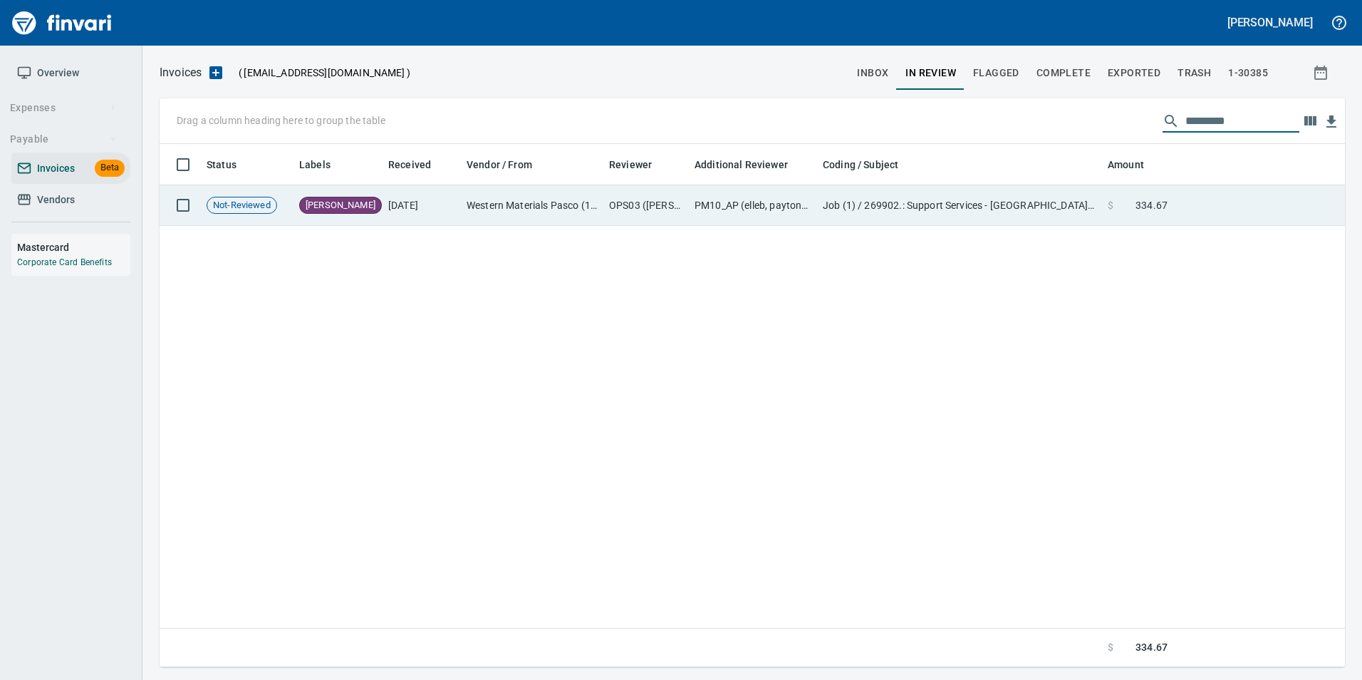
click at [1184, 203] on td at bounding box center [1259, 205] width 172 height 41
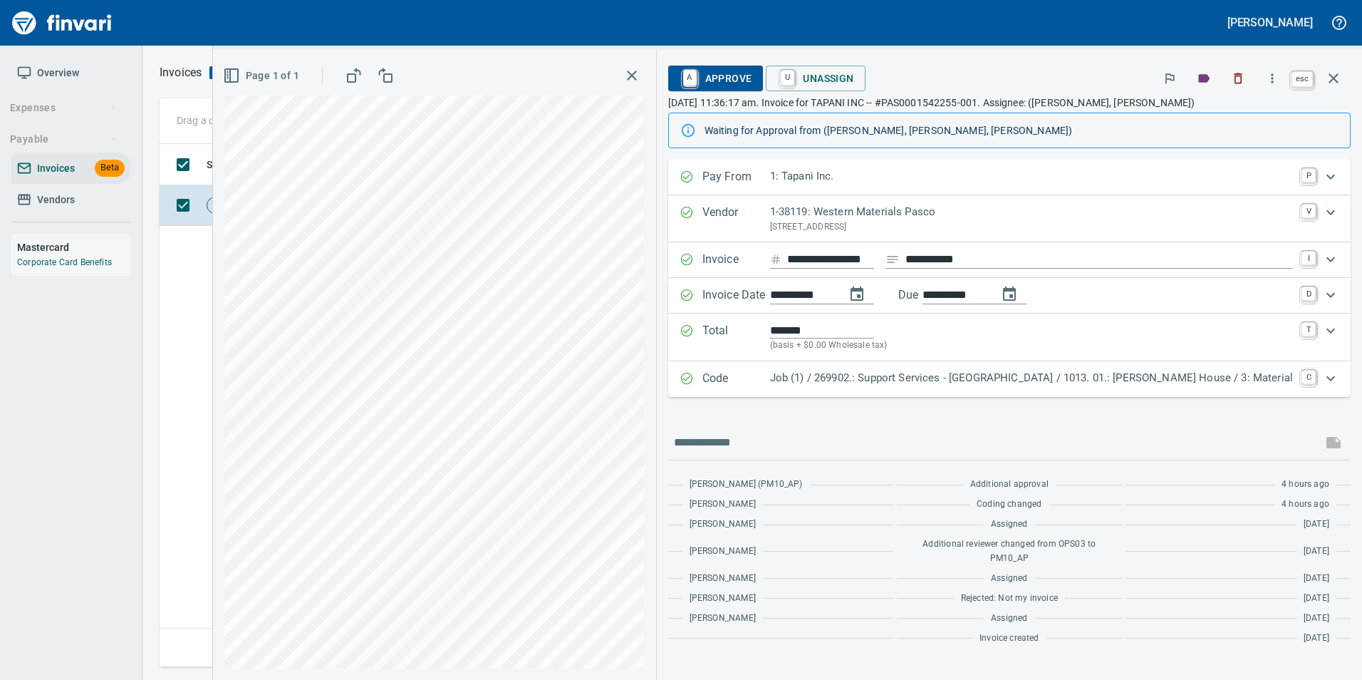
click at [1340, 80] on icon "button" at bounding box center [1333, 78] width 17 height 17
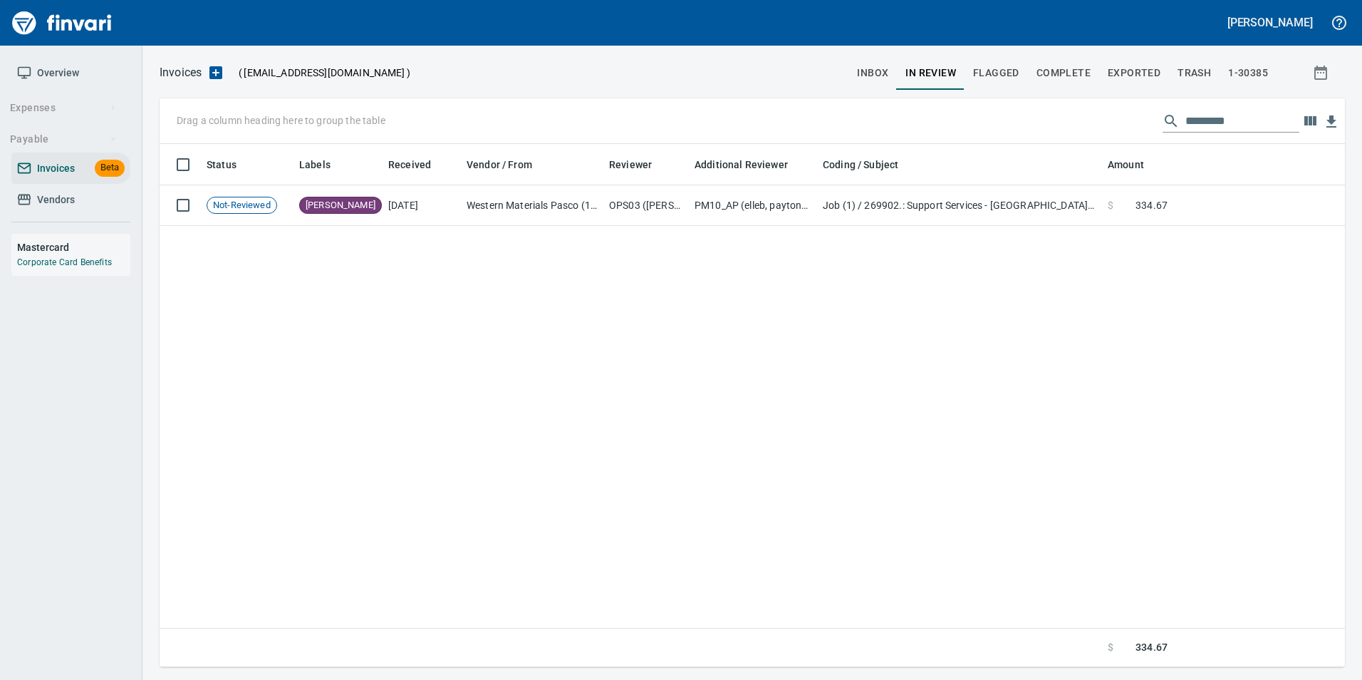
click at [1272, 122] on input "*********" at bounding box center [1242, 121] width 114 height 23
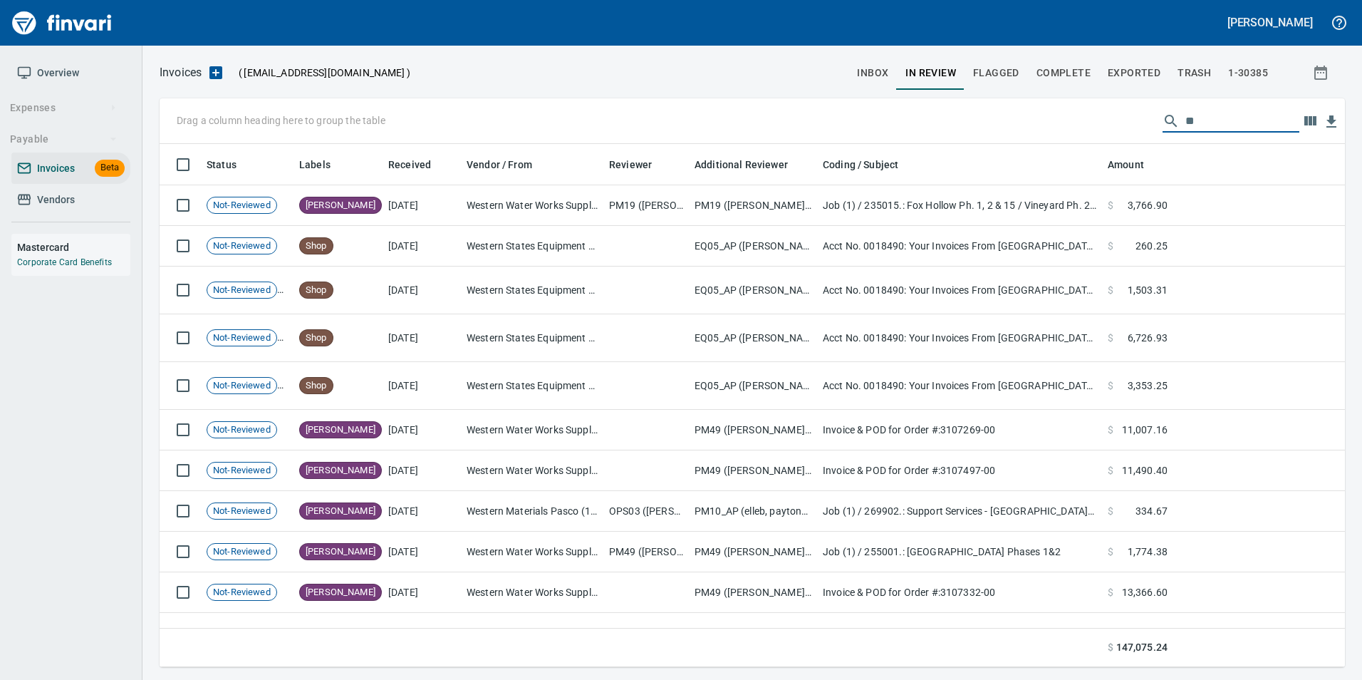
type input "*"
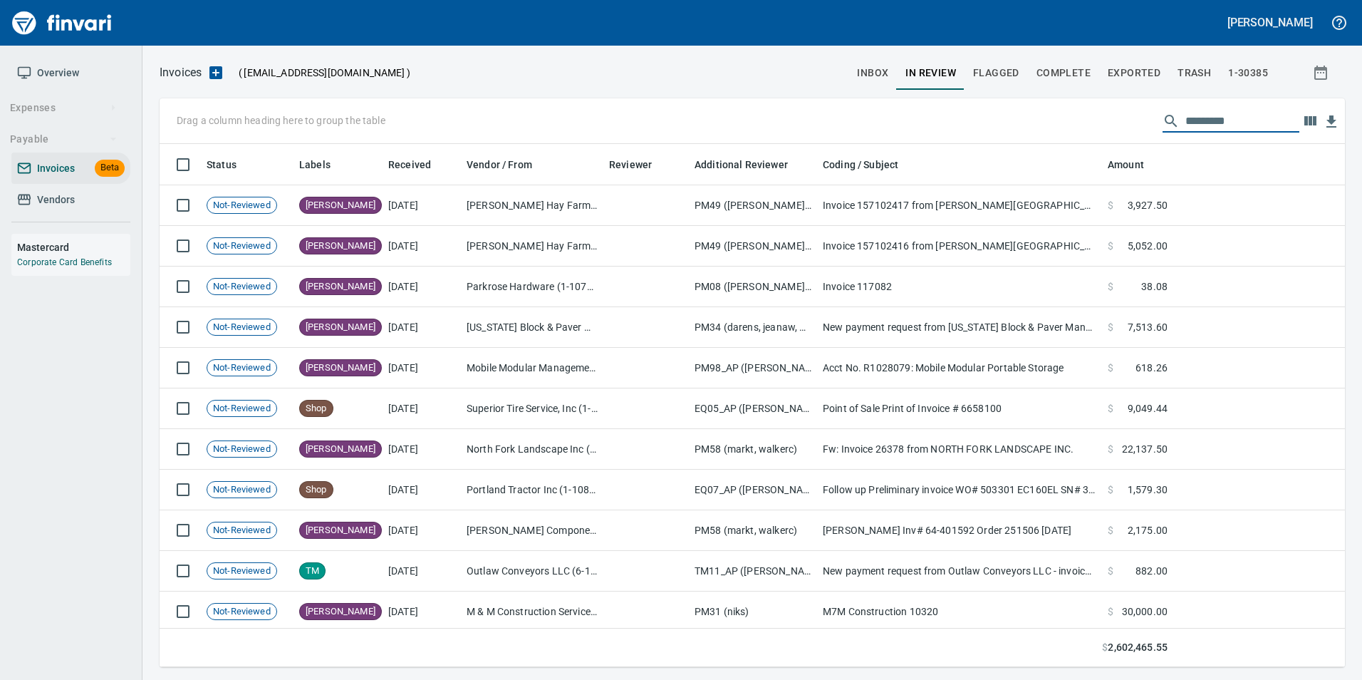
click at [1204, 123] on input "text" at bounding box center [1242, 121] width 114 height 23
type input "*"
click at [882, 76] on span "inbox" at bounding box center [872, 73] width 31 height 18
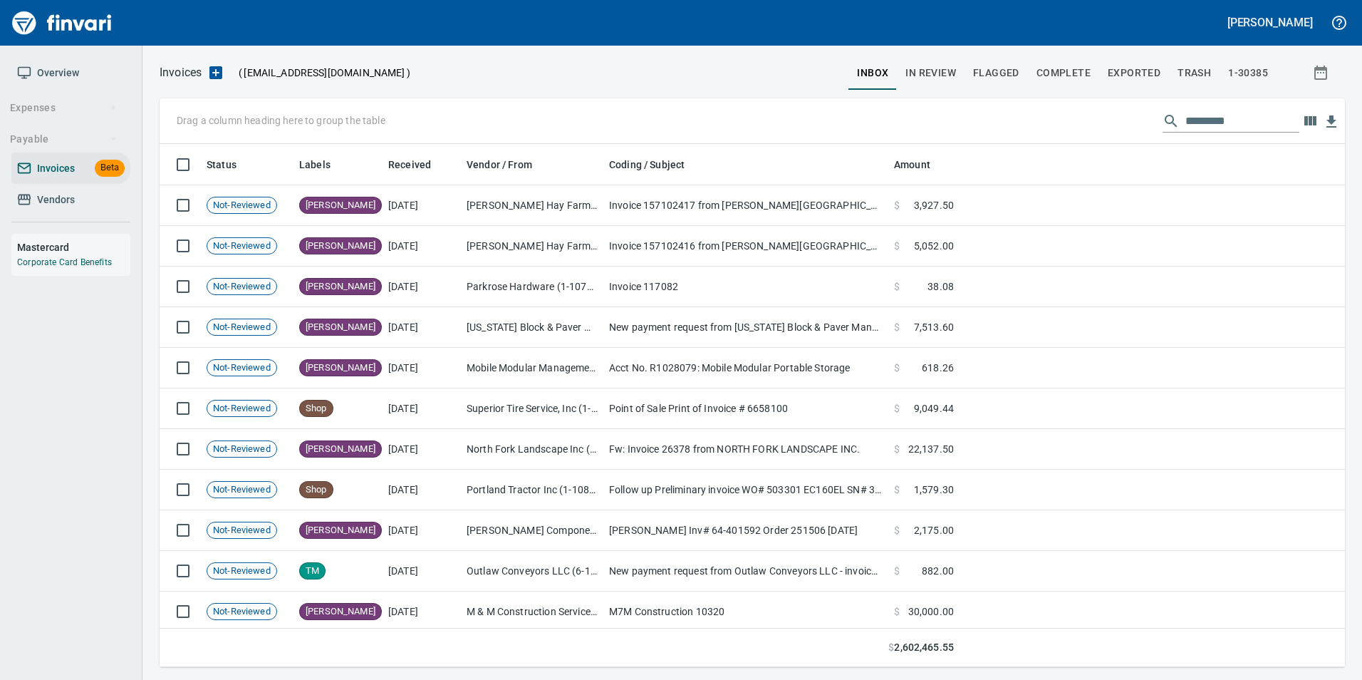
scroll to position [512, 1164]
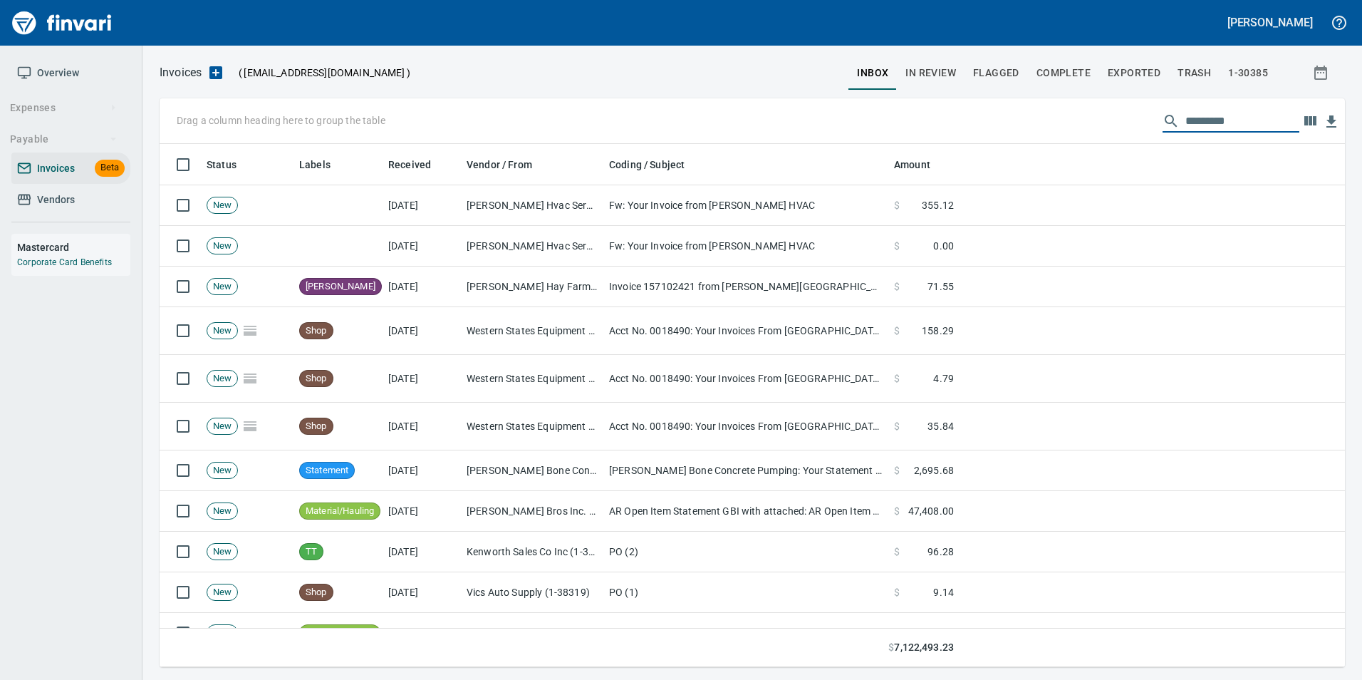
click at [1207, 125] on input "text" at bounding box center [1242, 121] width 114 height 23
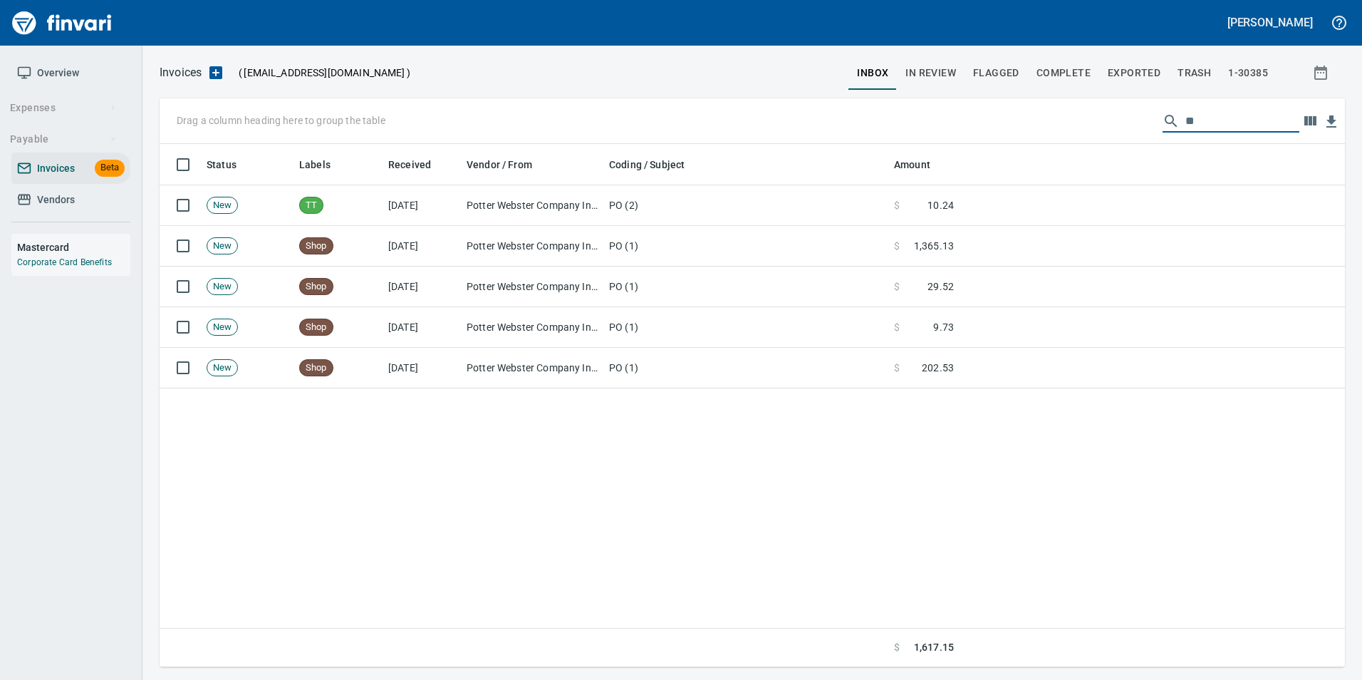
type input "*"
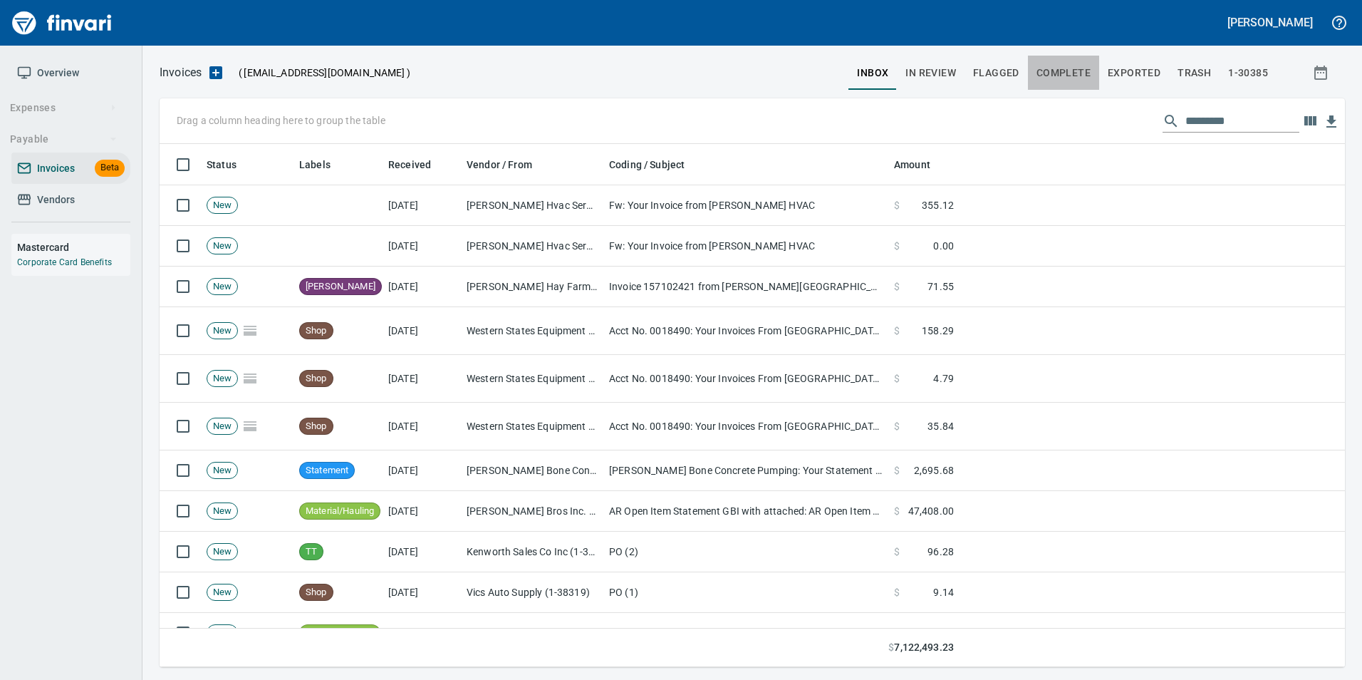
click at [1090, 67] on span "Complete" at bounding box center [1063, 73] width 54 height 18
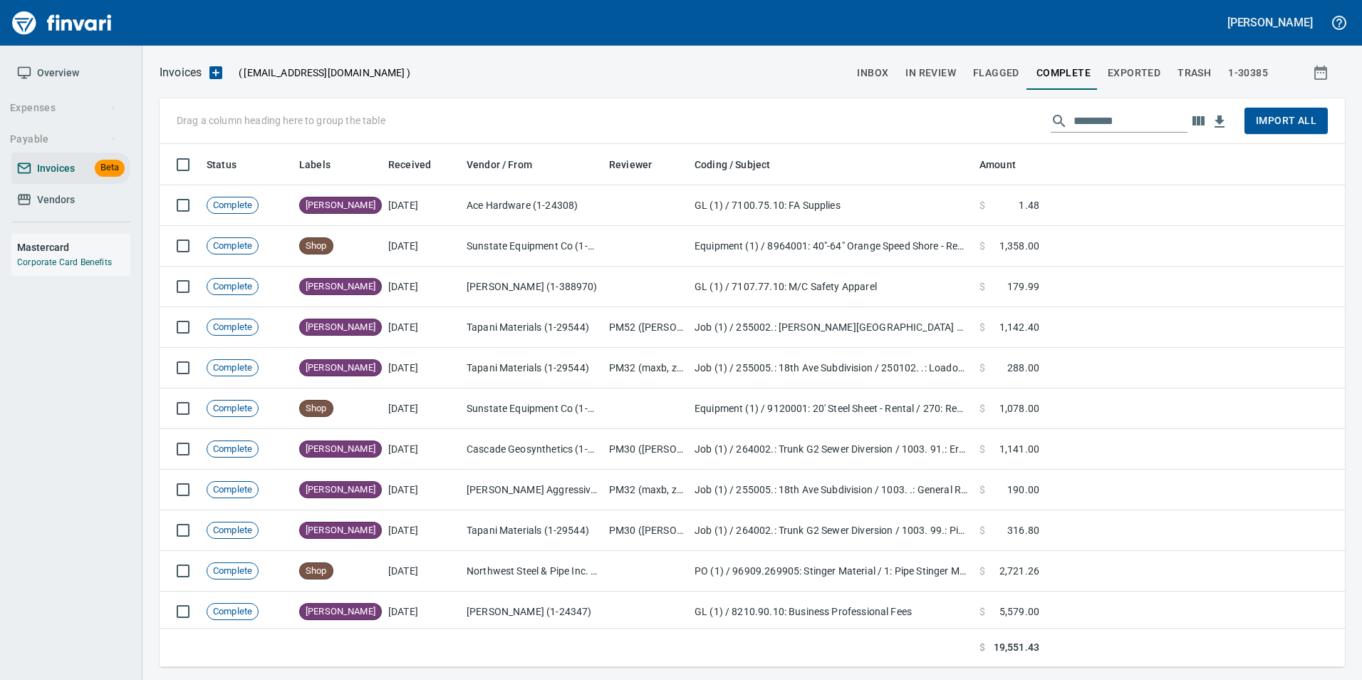
scroll to position [512, 1164]
click at [1110, 127] on input "text" at bounding box center [1130, 121] width 114 height 23
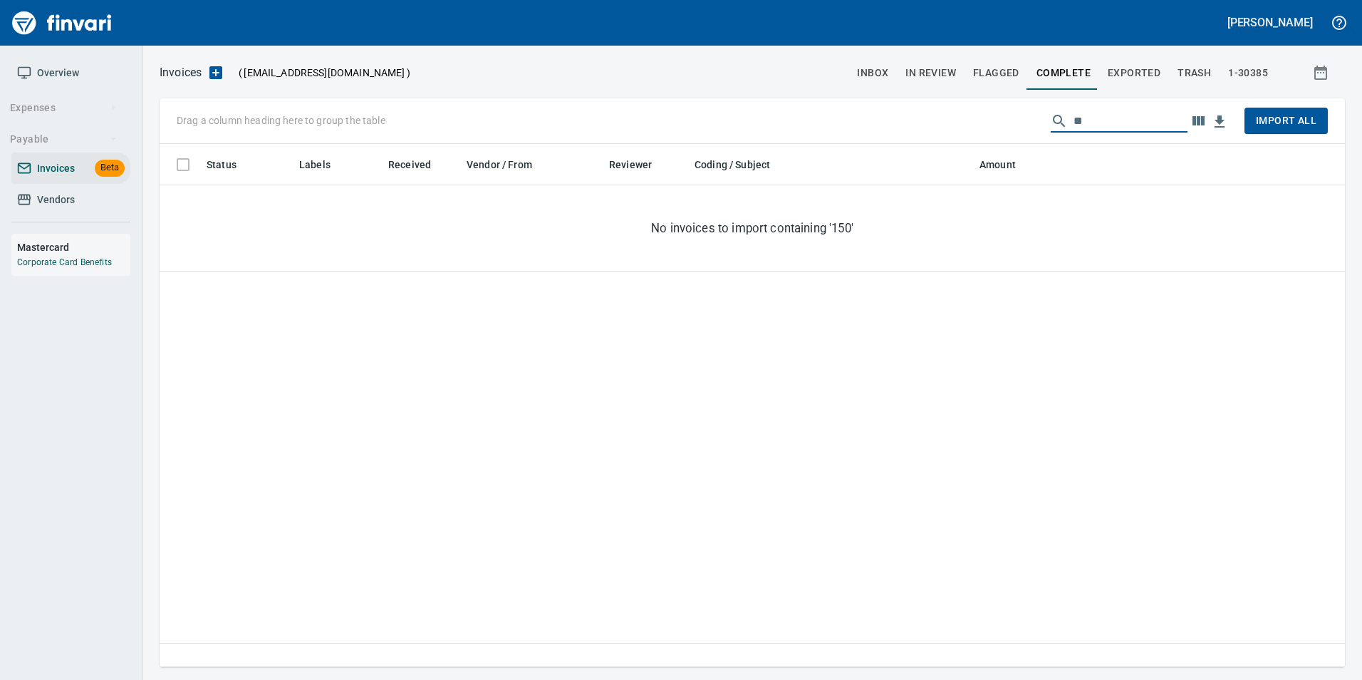
type input "*"
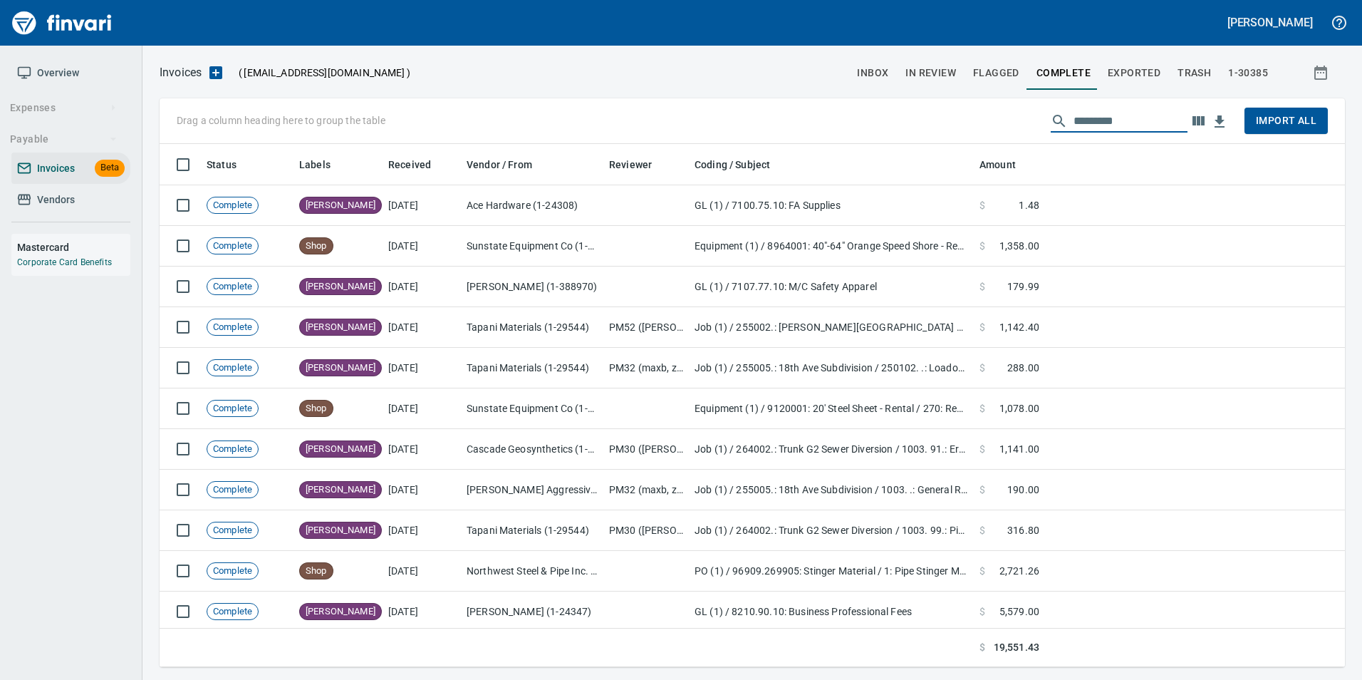
click at [1123, 71] on span "Exported" at bounding box center [1134, 73] width 53 height 18
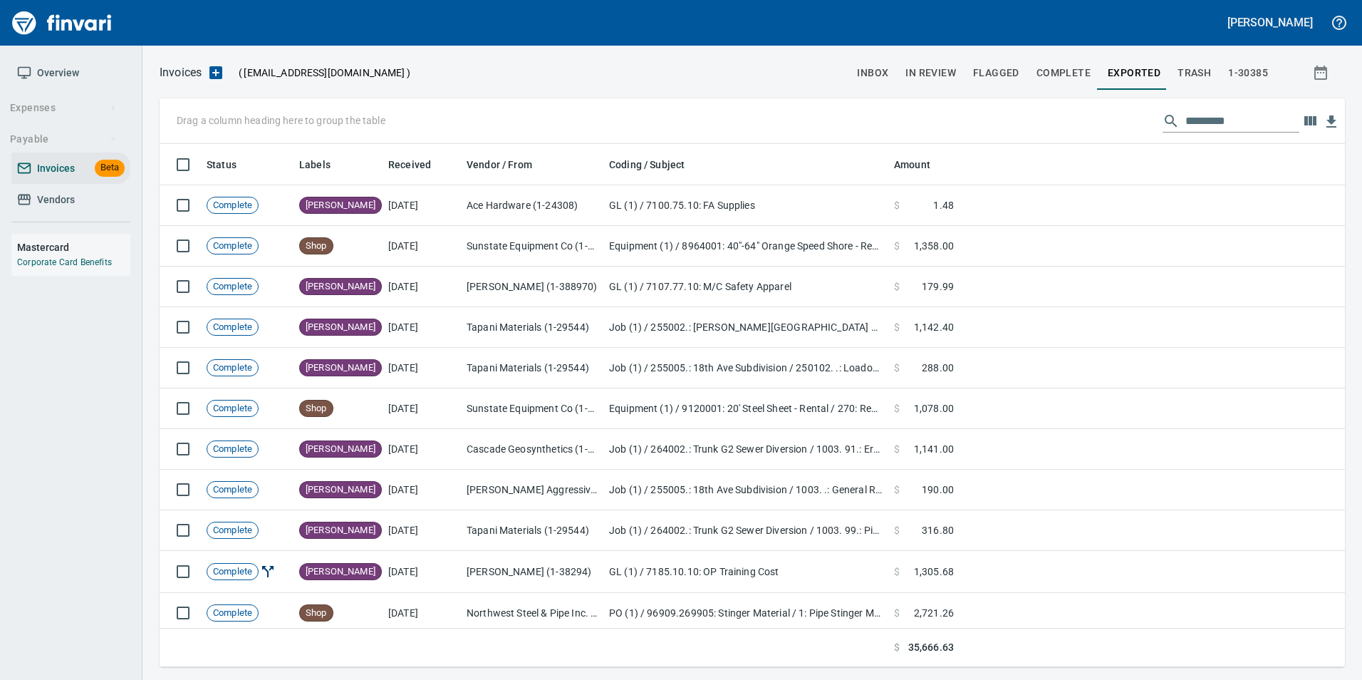
scroll to position [512, 1164]
click at [119, 205] on span "Vendors" at bounding box center [71, 200] width 108 height 18
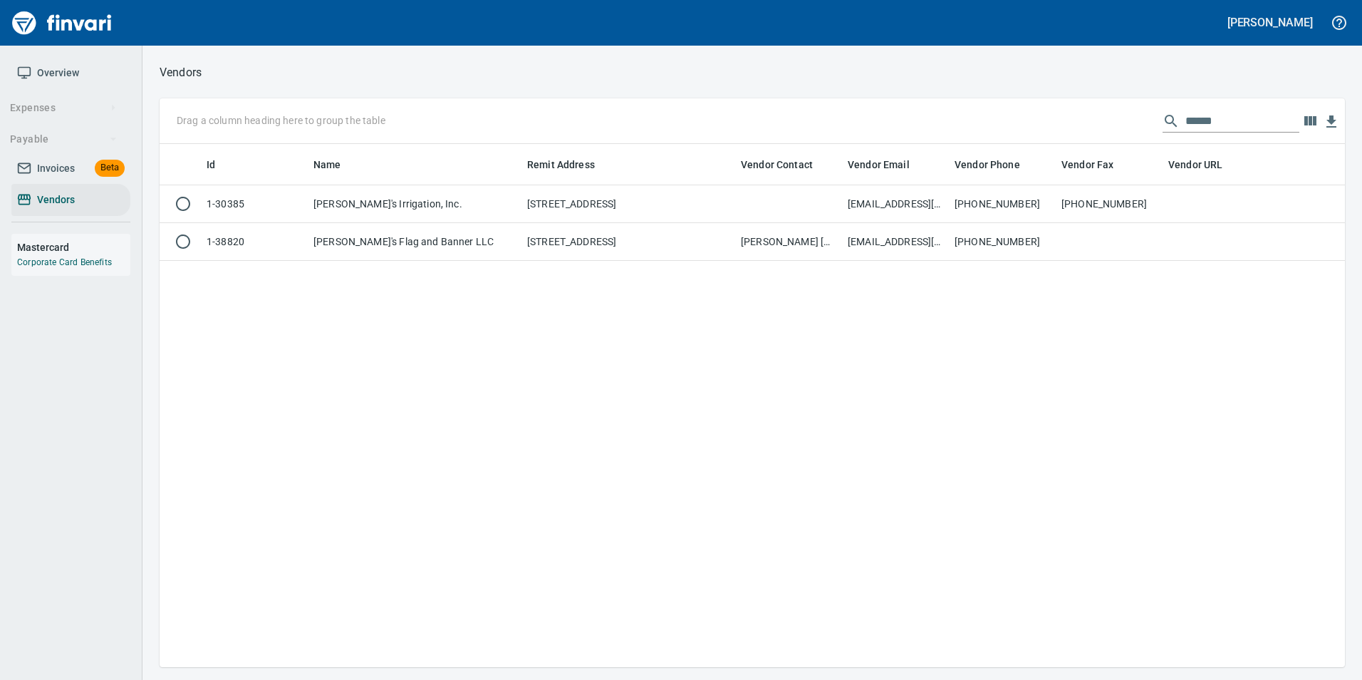
scroll to position [512, 1175]
click at [1188, 125] on input "******" at bounding box center [1242, 121] width 114 height 23
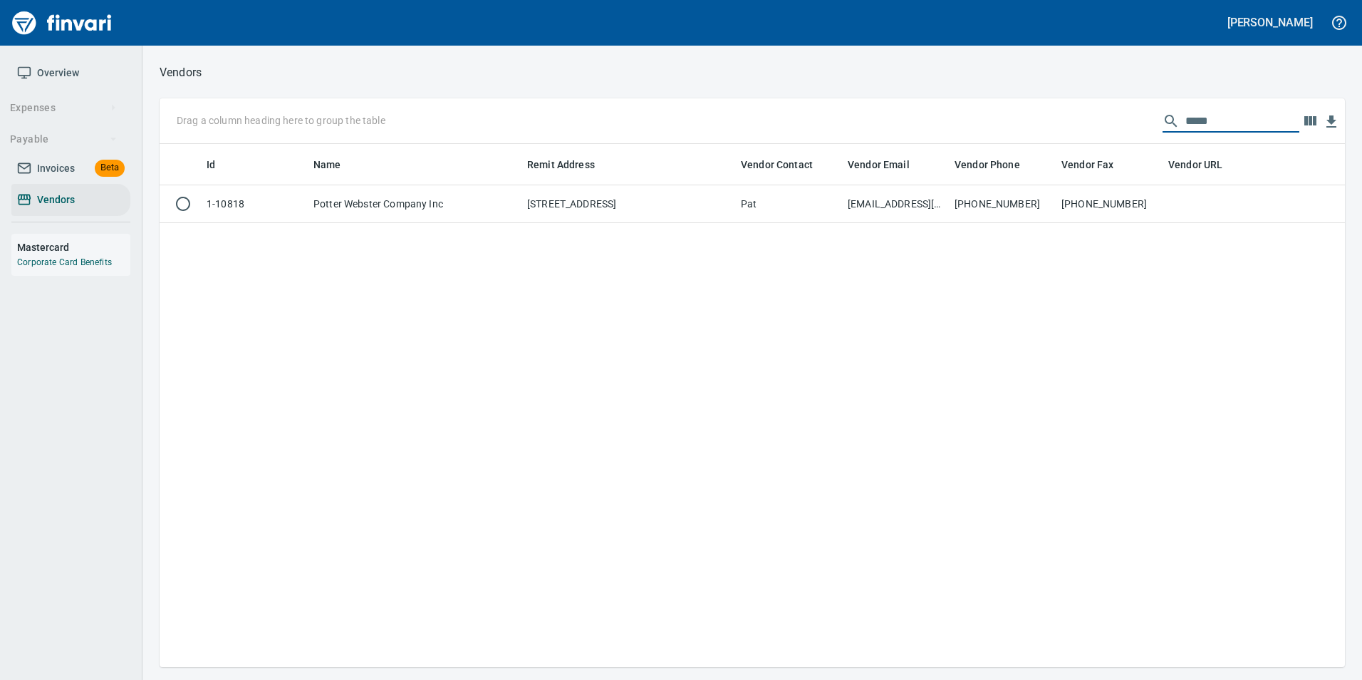
type input "*****"
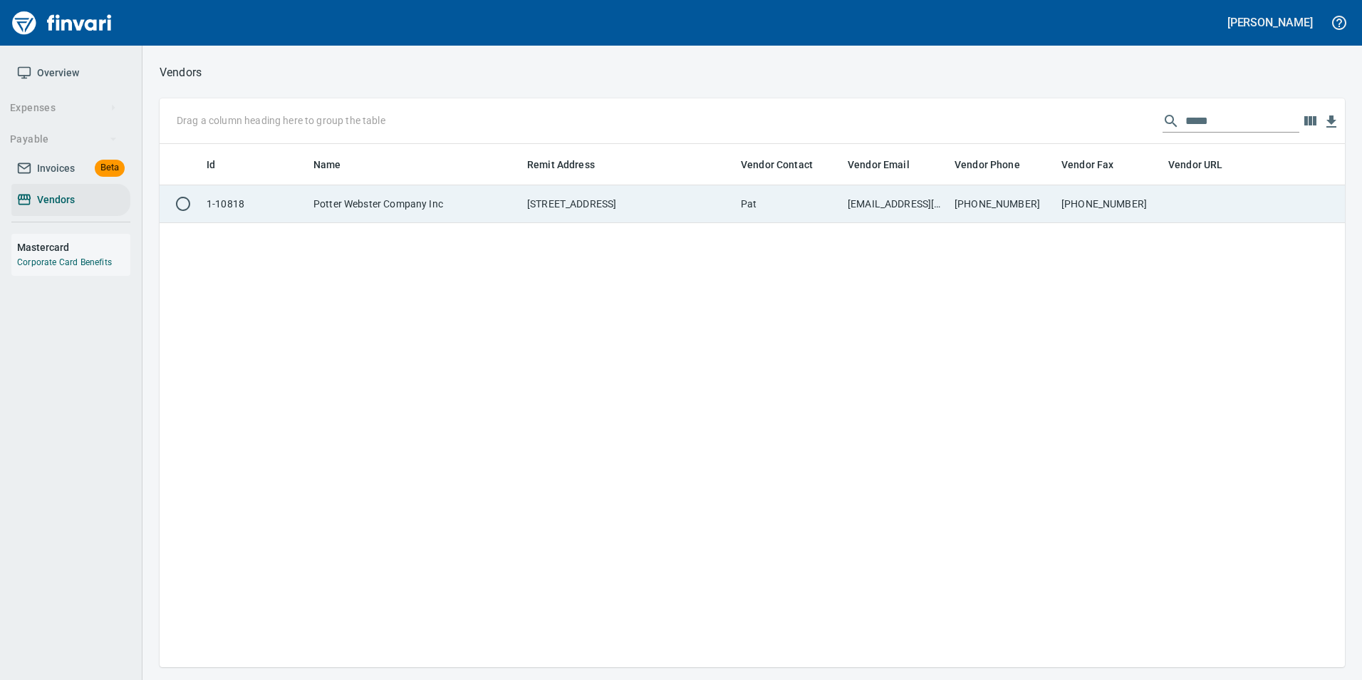
click at [1192, 189] on td at bounding box center [1215, 204] width 107 height 38
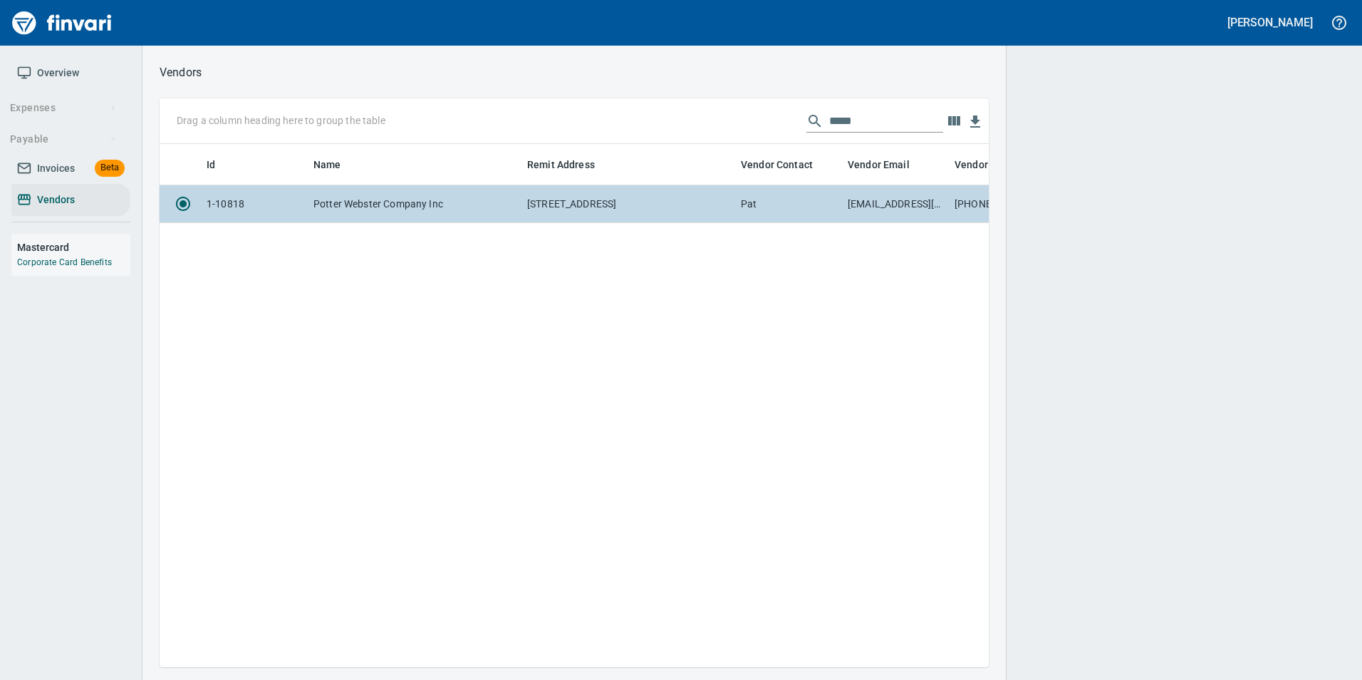
scroll to position [501, 808]
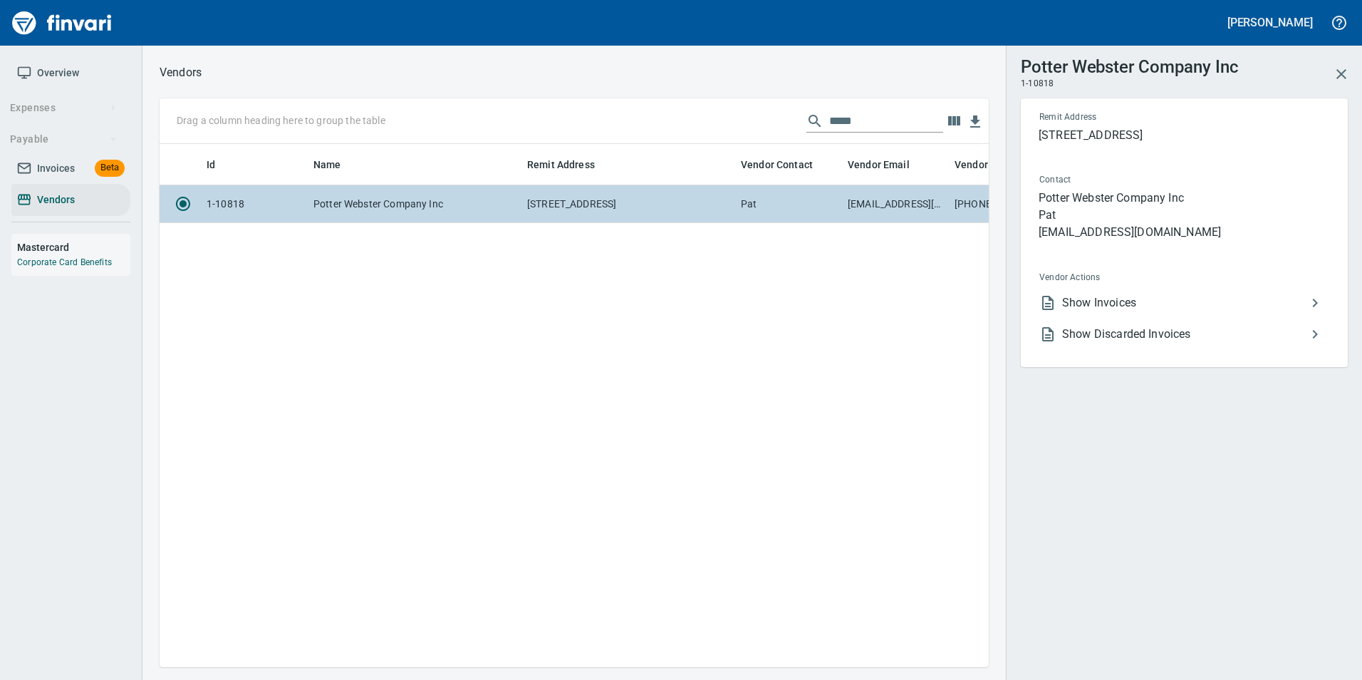
click at [1152, 306] on span "Show Invoices" at bounding box center [1184, 302] width 244 height 17
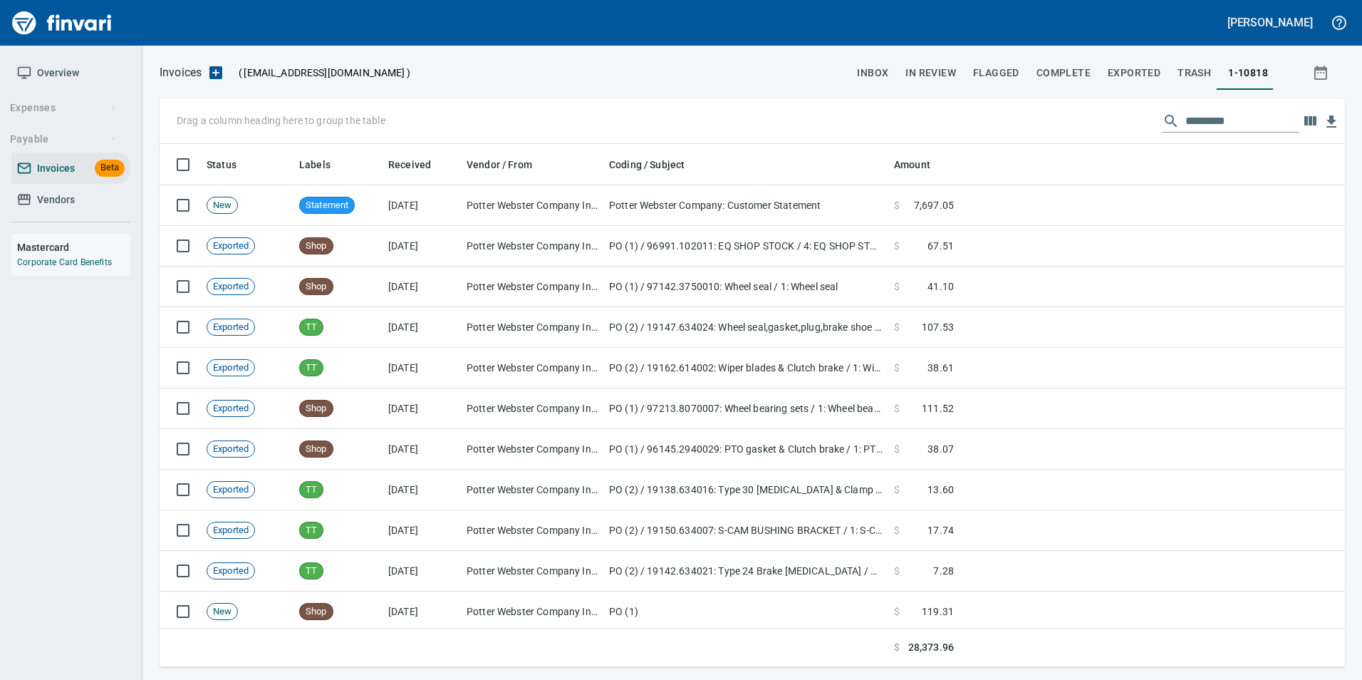
scroll to position [512, 1164]
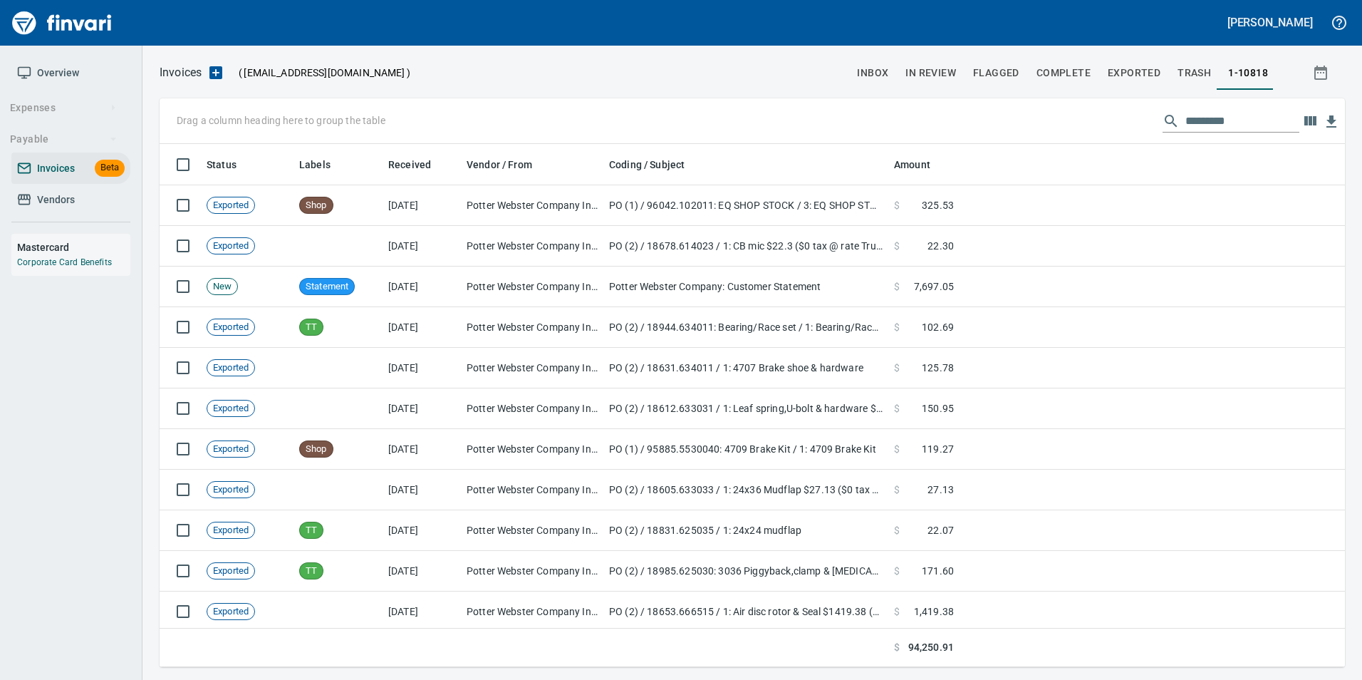
click at [1214, 124] on input "text" at bounding box center [1242, 121] width 114 height 23
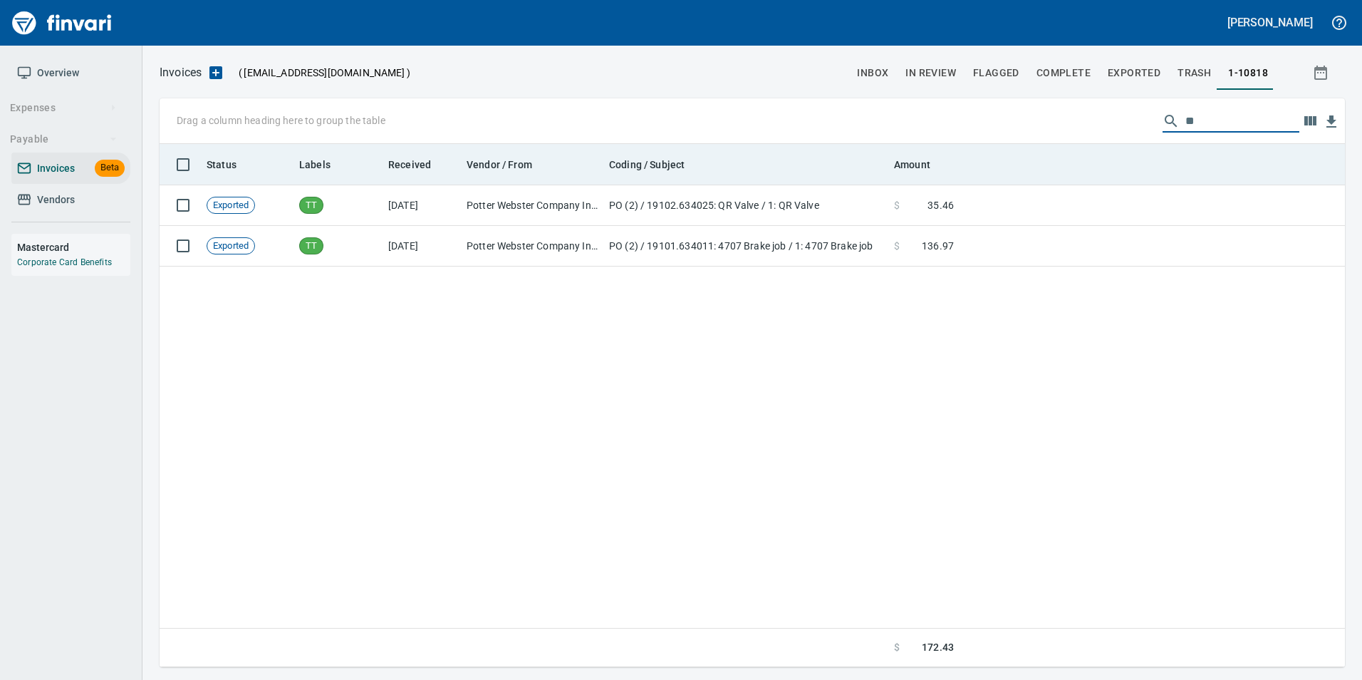
type input "*"
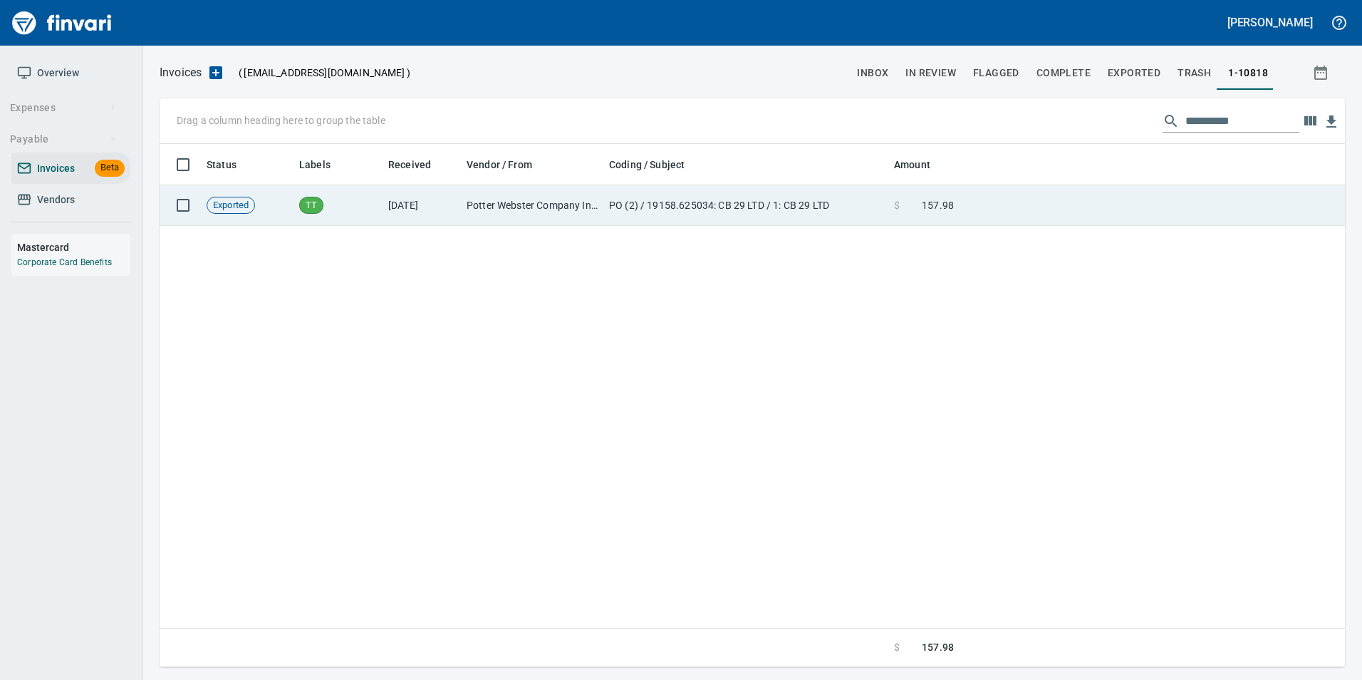
click at [1081, 212] on td at bounding box center [1151, 205] width 385 height 41
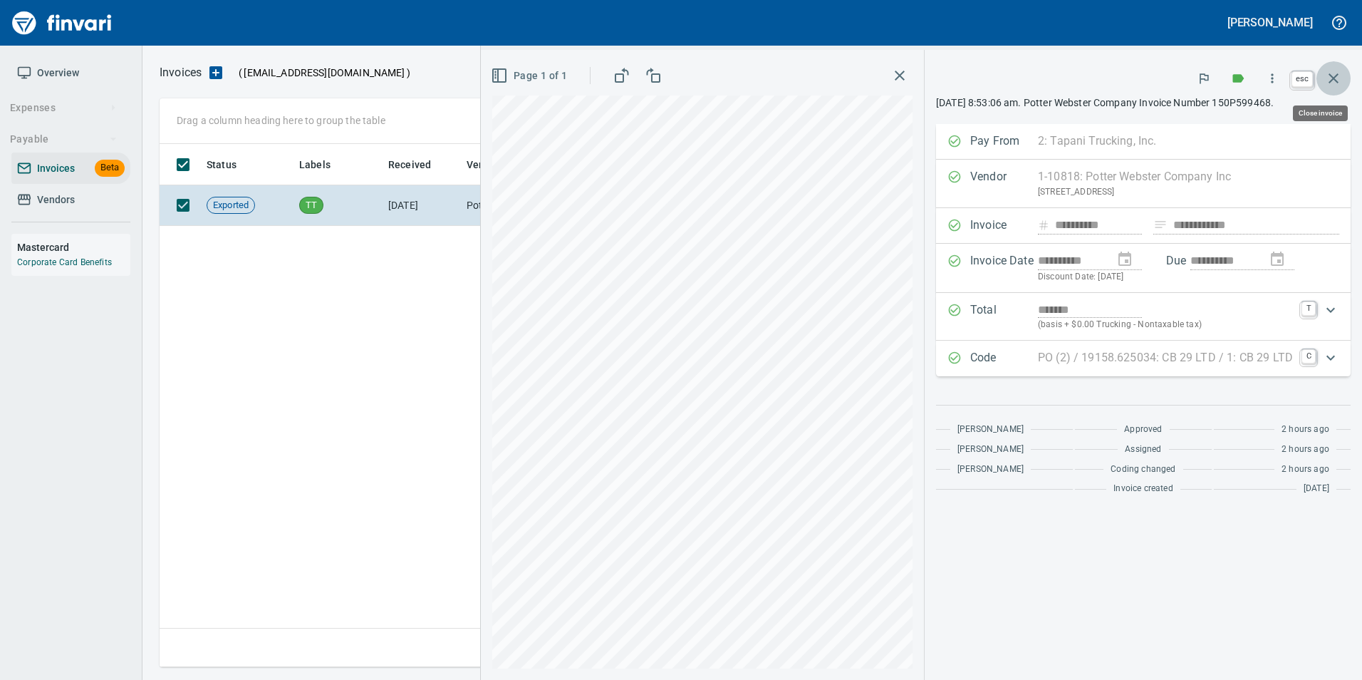
click at [1335, 85] on icon "button" at bounding box center [1333, 78] width 17 height 17
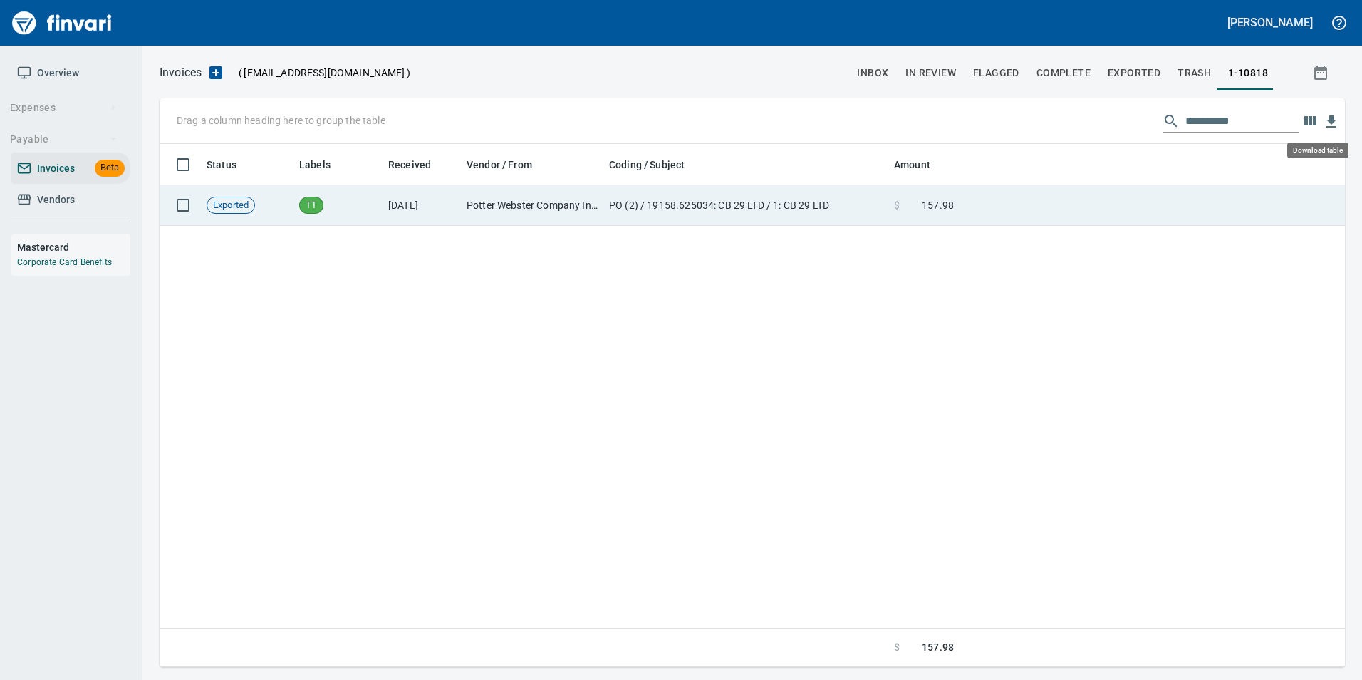
scroll to position [512, 1175]
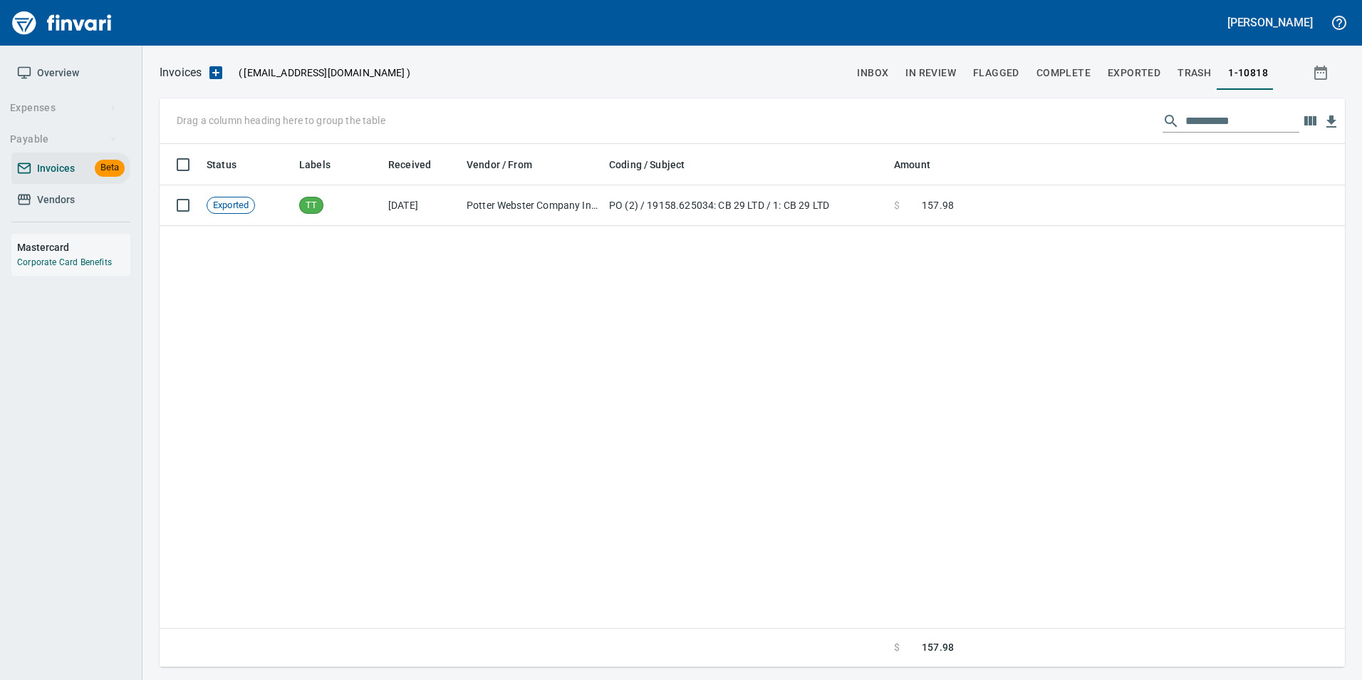
click at [1256, 123] on input "**********" at bounding box center [1242, 121] width 114 height 23
click at [1250, 122] on input "**********" at bounding box center [1242, 121] width 114 height 23
click at [1261, 123] on input "**********" at bounding box center [1242, 121] width 114 height 23
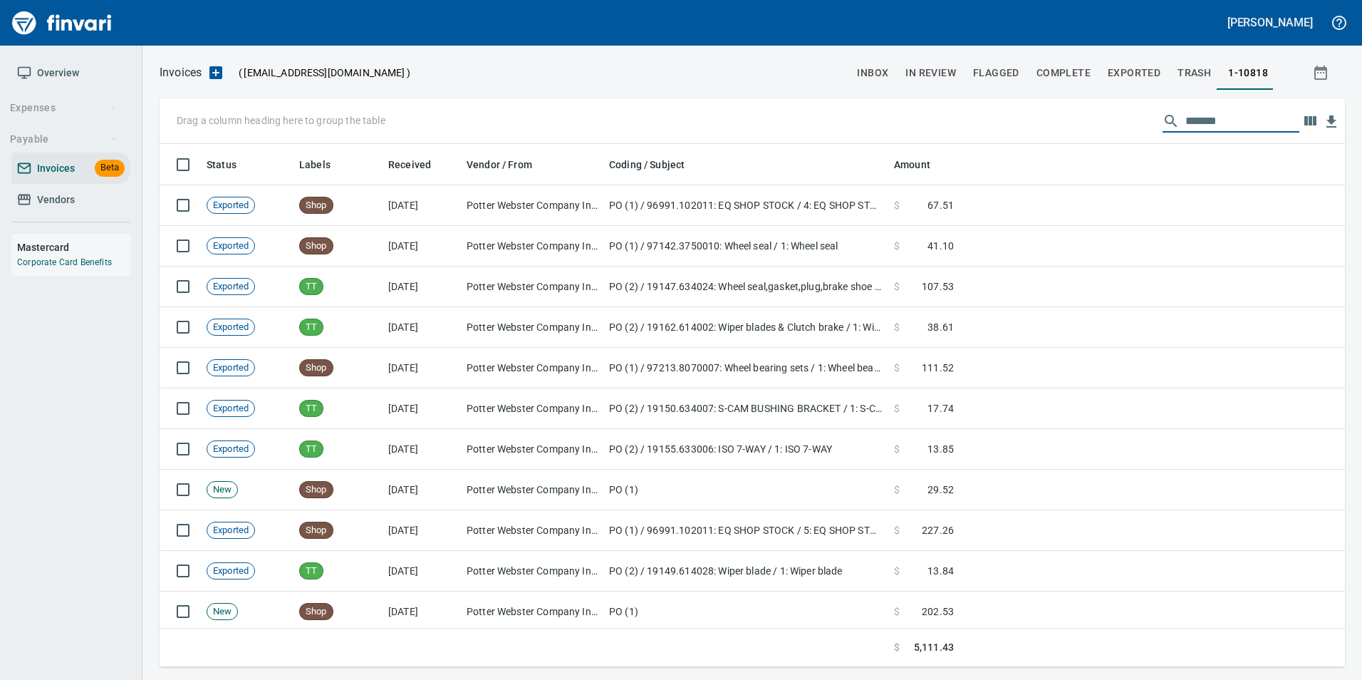
scroll to position [512, 1164]
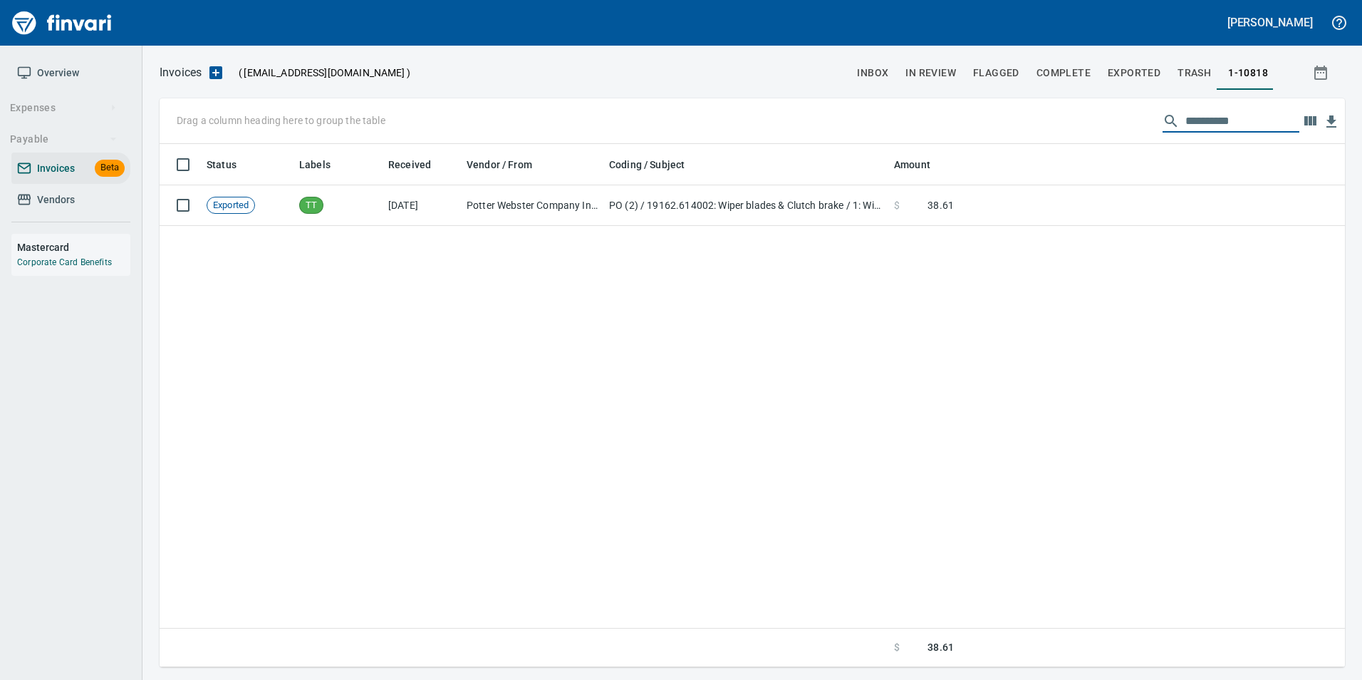
click at [1246, 122] on input "**********" at bounding box center [1242, 121] width 114 height 23
type input "**********"
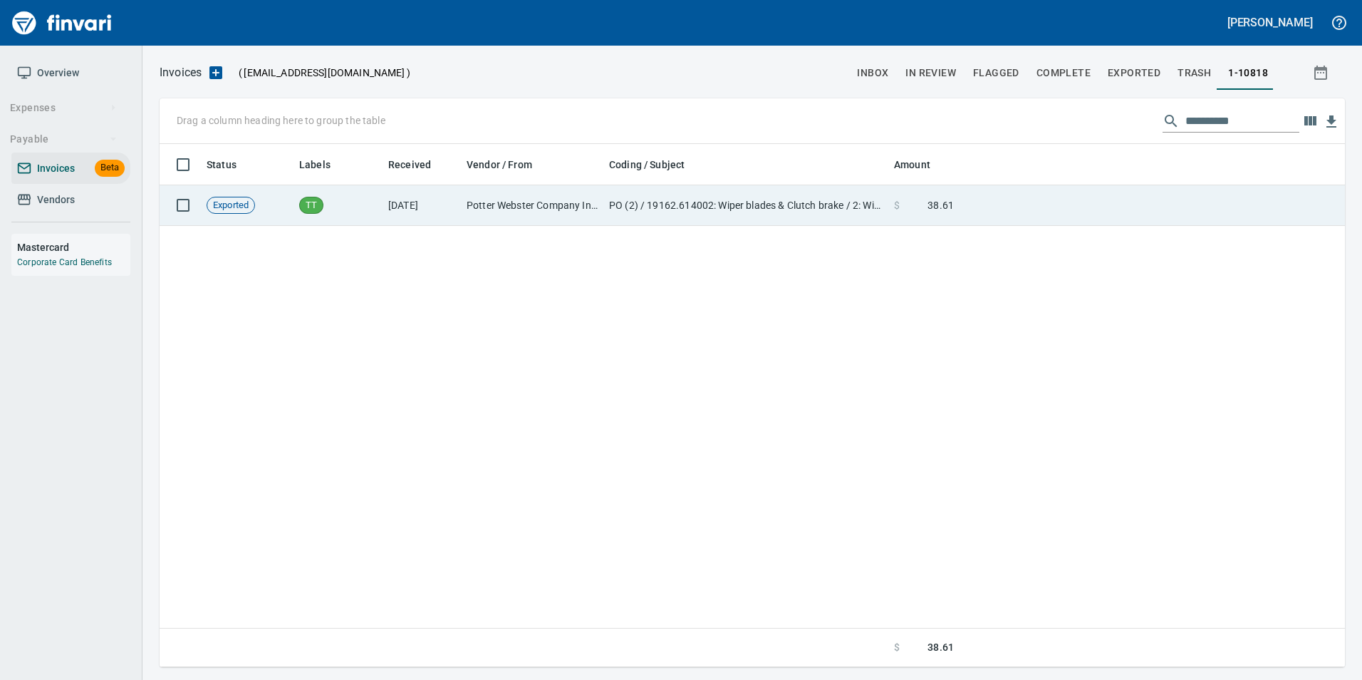
click at [1152, 198] on td at bounding box center [1151, 205] width 385 height 41
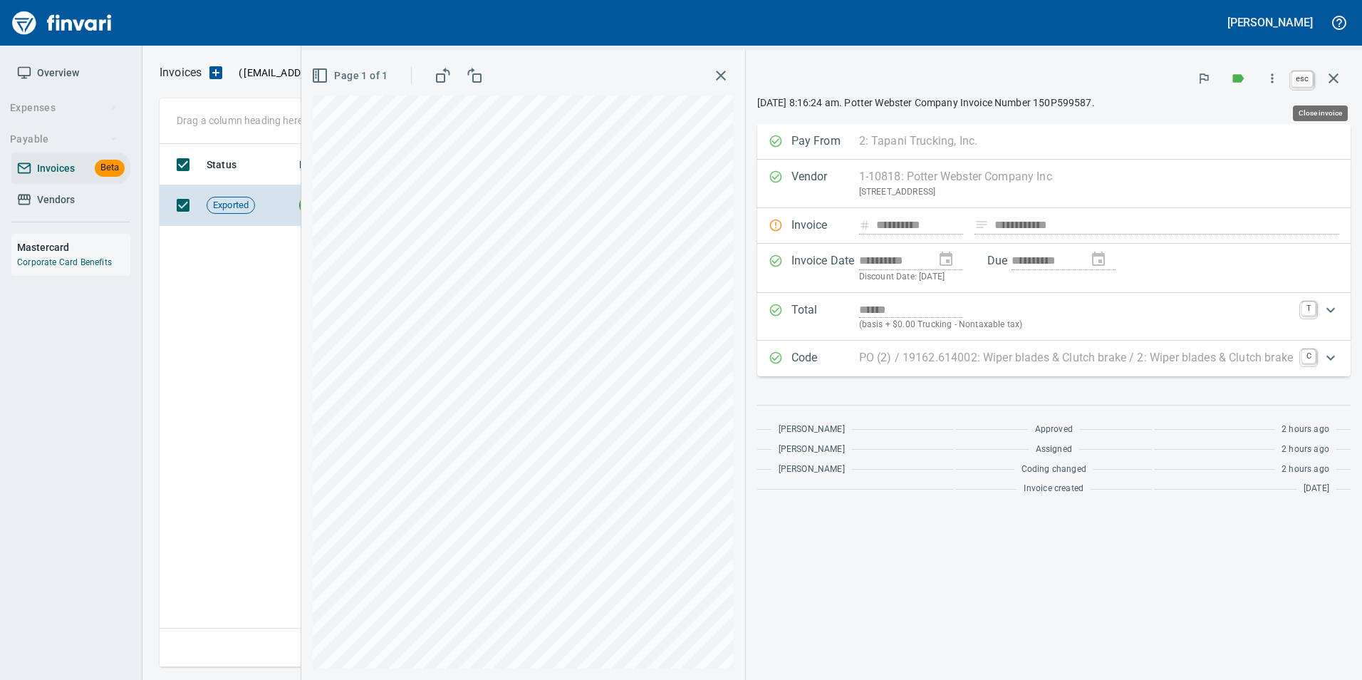
click at [1331, 90] on button "button" at bounding box center [1333, 78] width 34 height 34
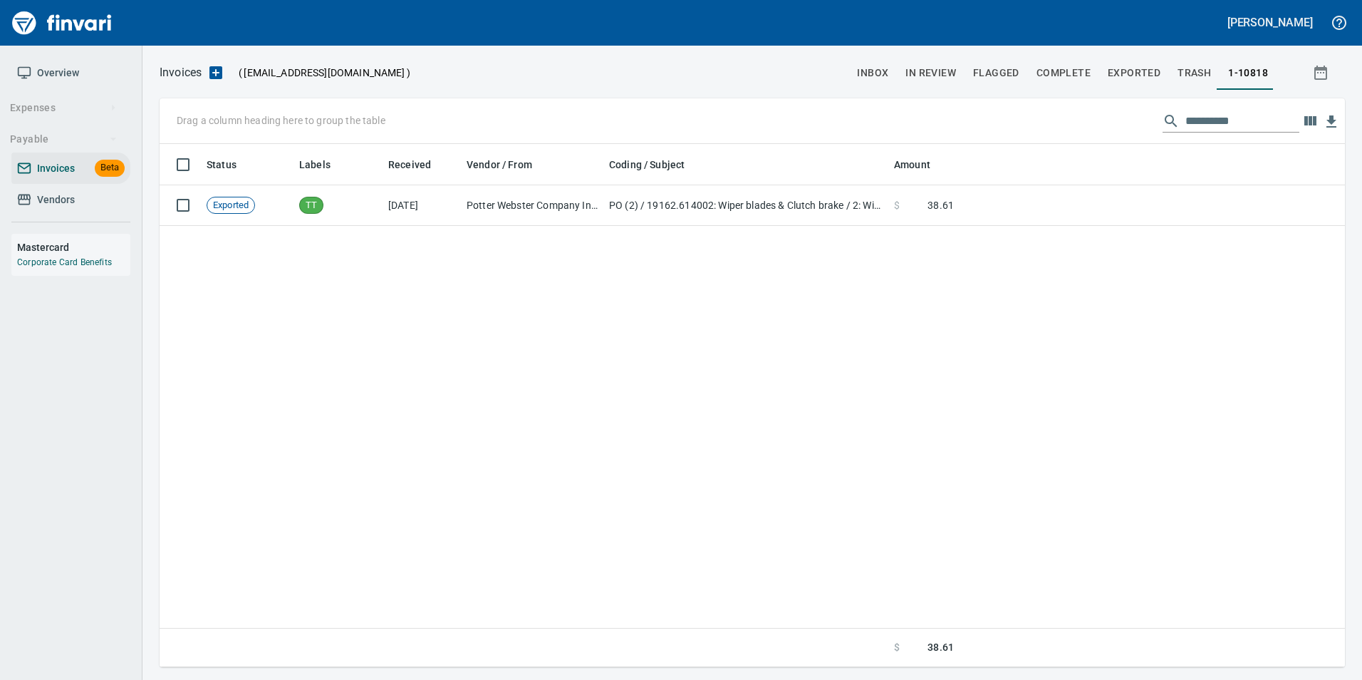
scroll to position [512, 1174]
click at [1247, 120] on input "**********" at bounding box center [1242, 121] width 114 height 23
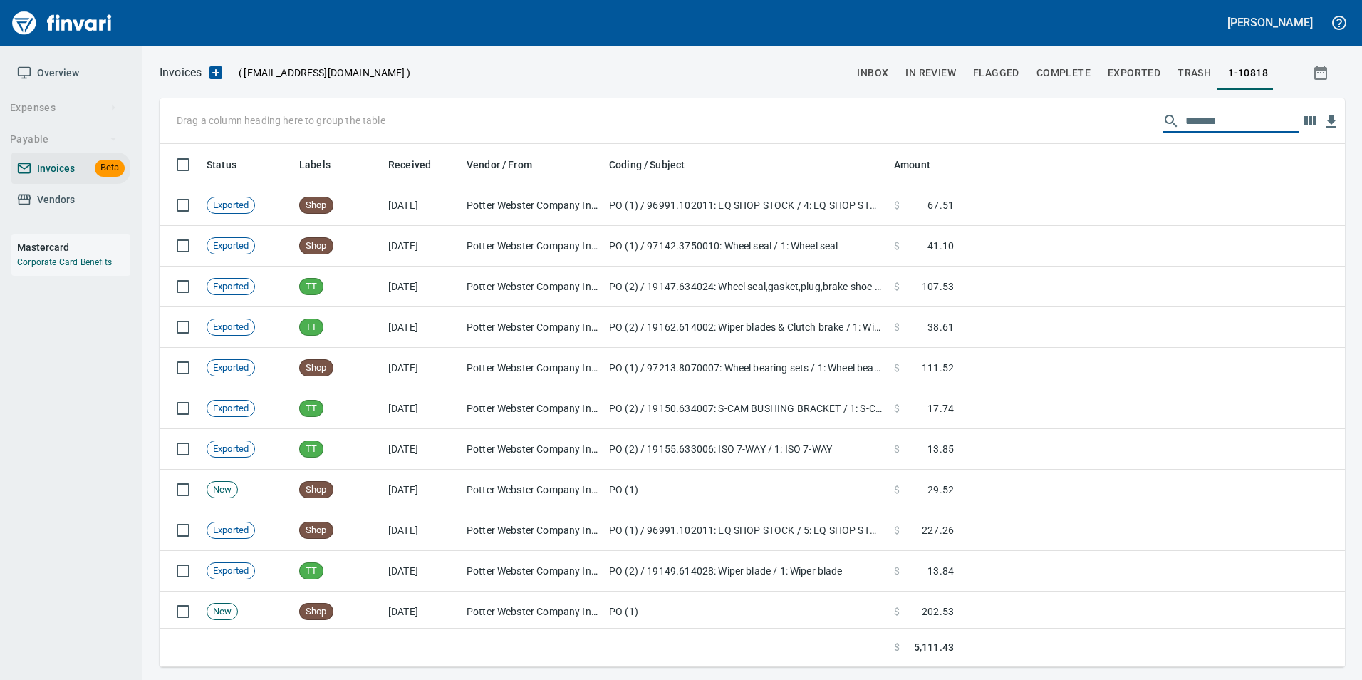
scroll to position [512, 1164]
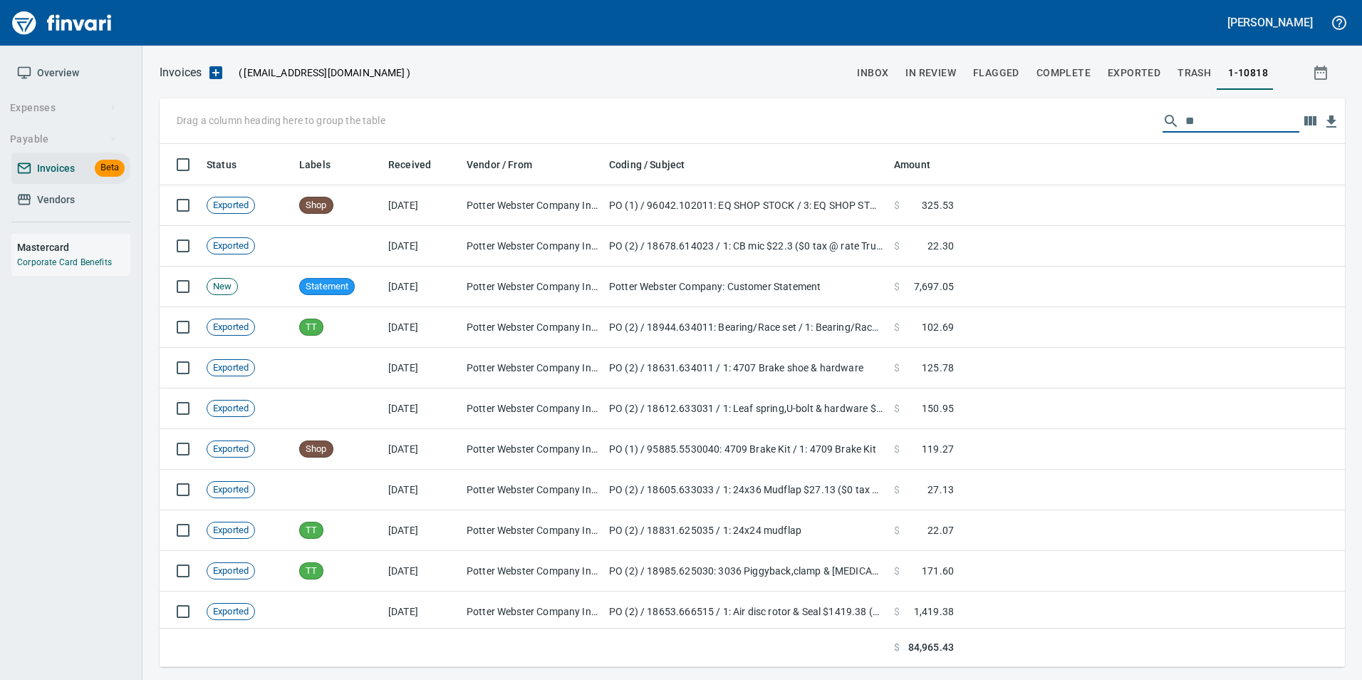
type input "*"
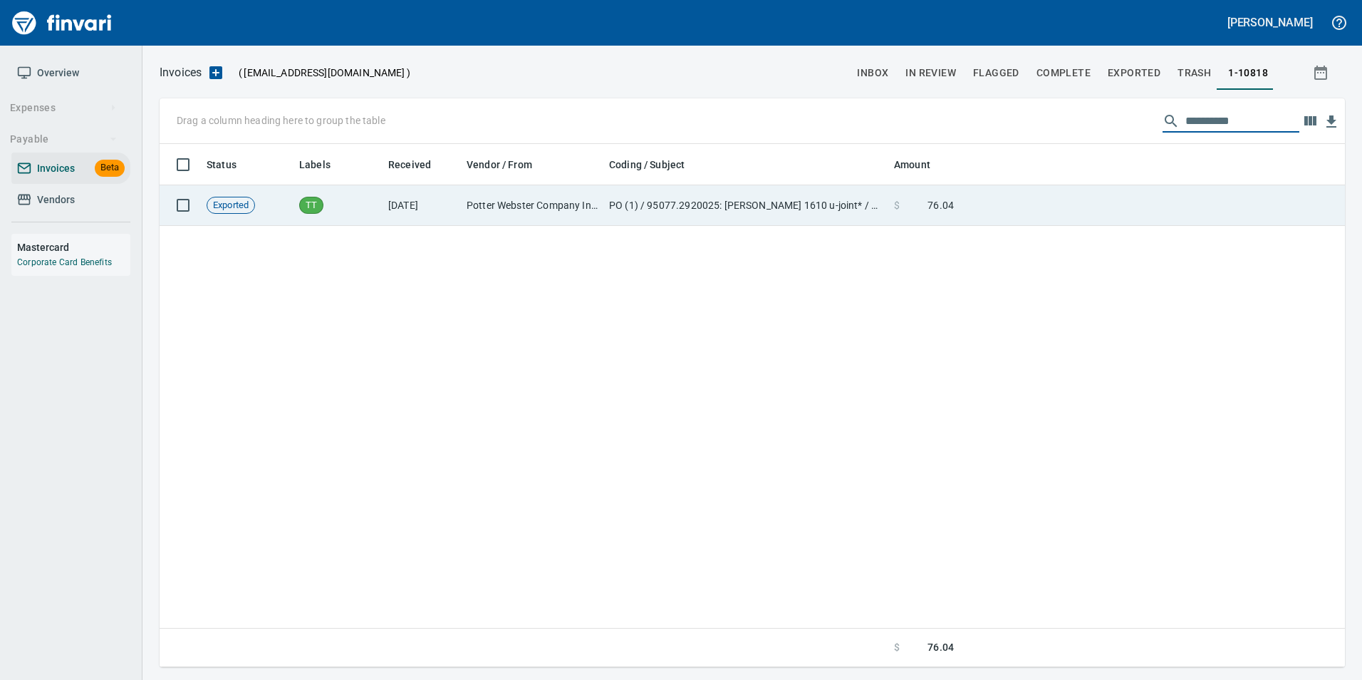
type input "**********"
click at [1021, 204] on td at bounding box center [1151, 205] width 385 height 41
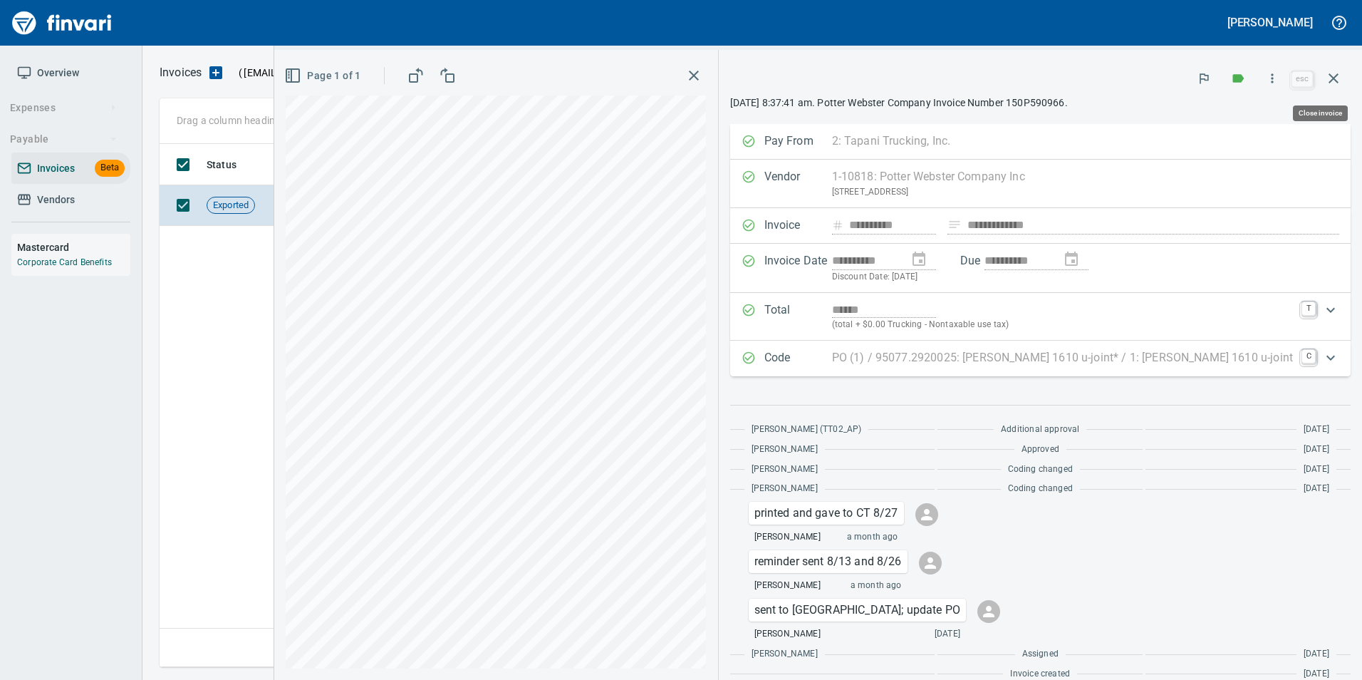
click at [1344, 84] on button "button" at bounding box center [1333, 78] width 34 height 34
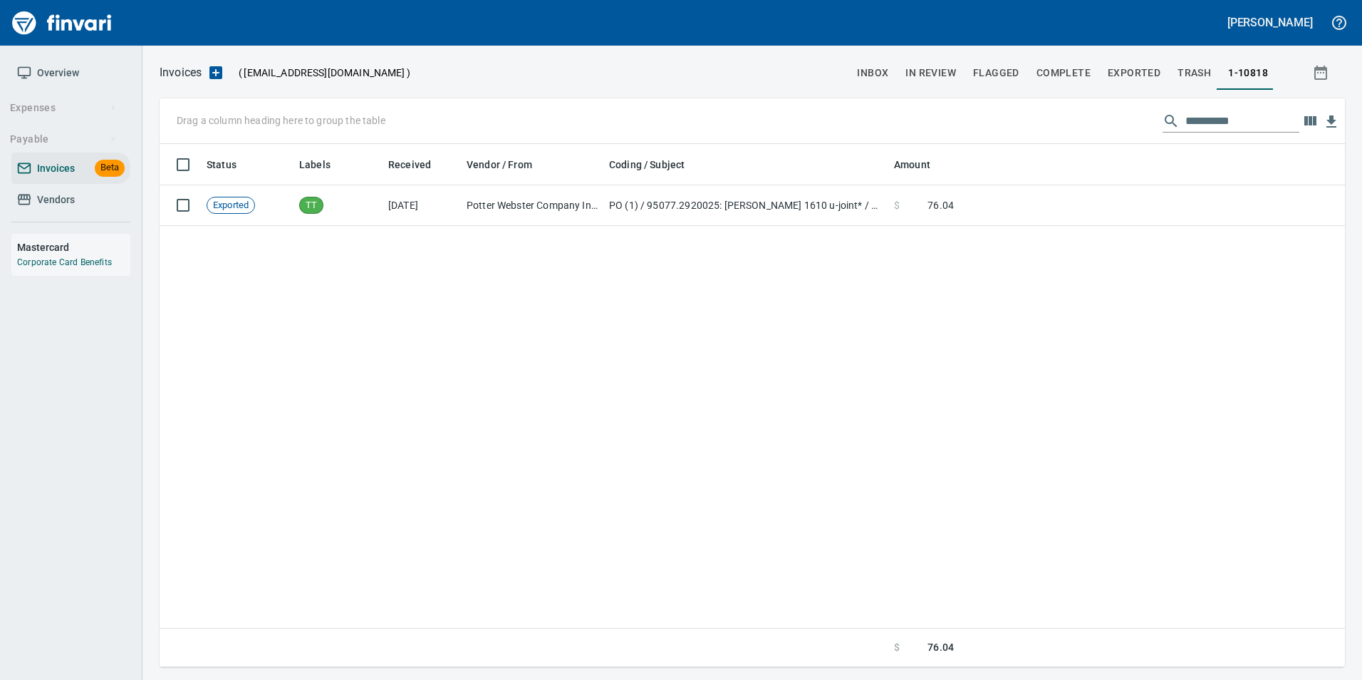
scroll to position [512, 1174]
click at [1189, 110] on input "**********" at bounding box center [1242, 121] width 114 height 23
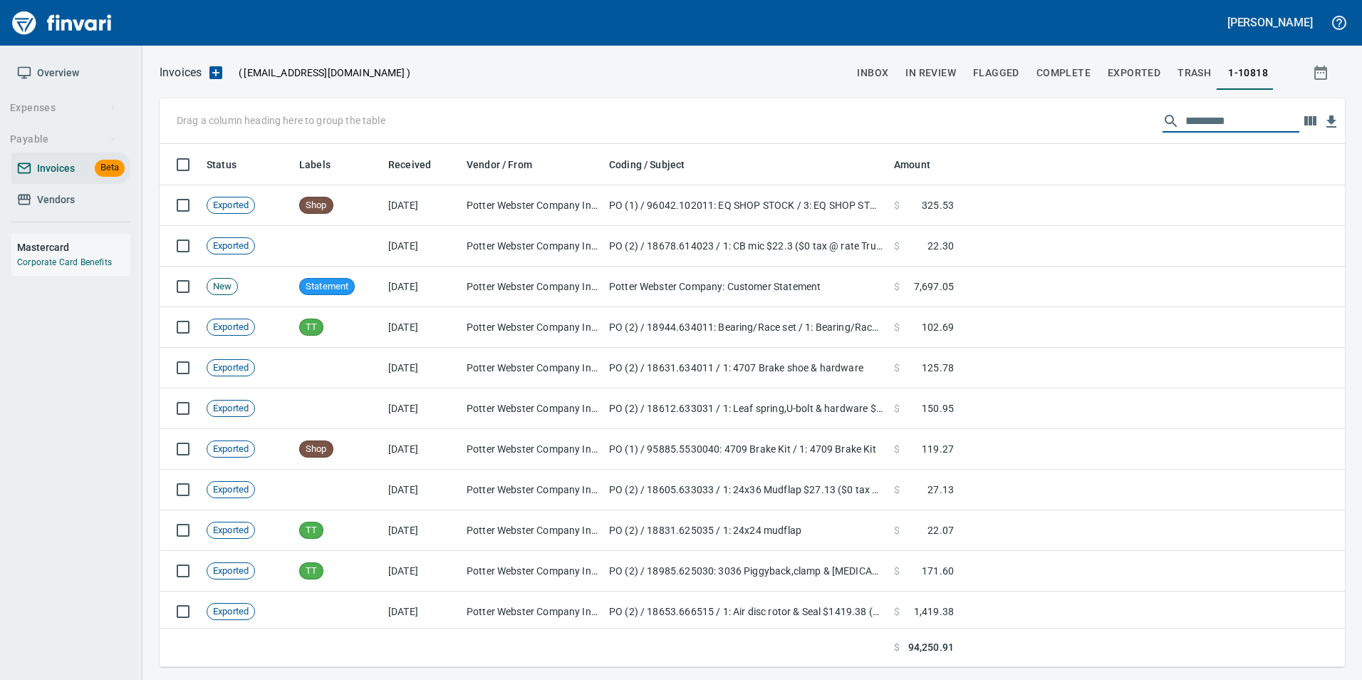
scroll to position [512, 1164]
click at [863, 59] on button "inbox" at bounding box center [872, 73] width 48 height 34
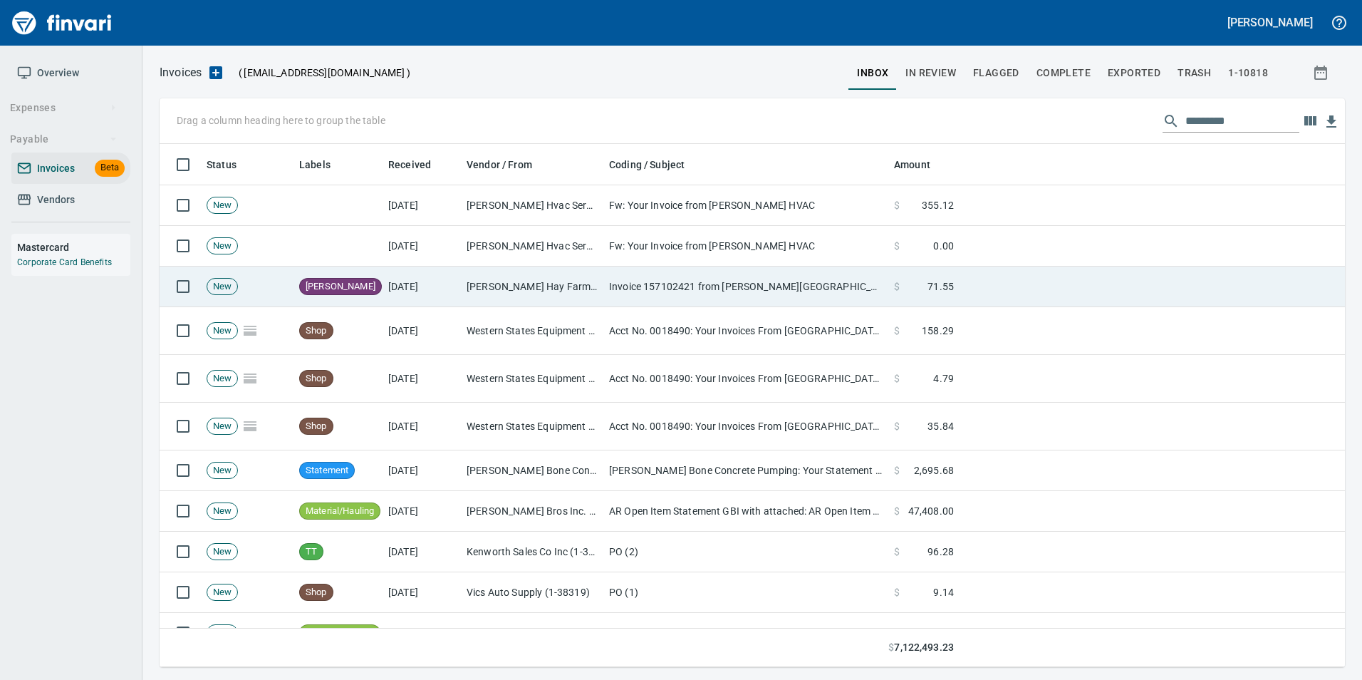
scroll to position [512, 1164]
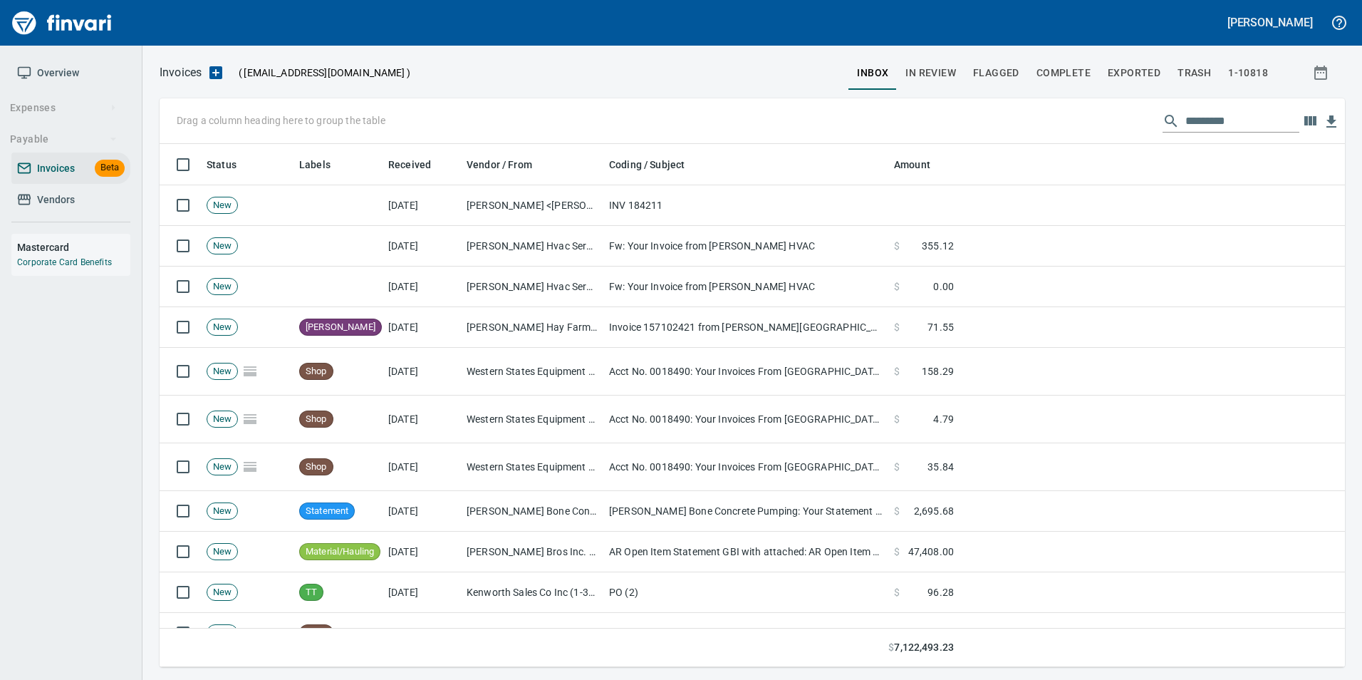
click at [936, 69] on span "In Review" at bounding box center [930, 73] width 51 height 18
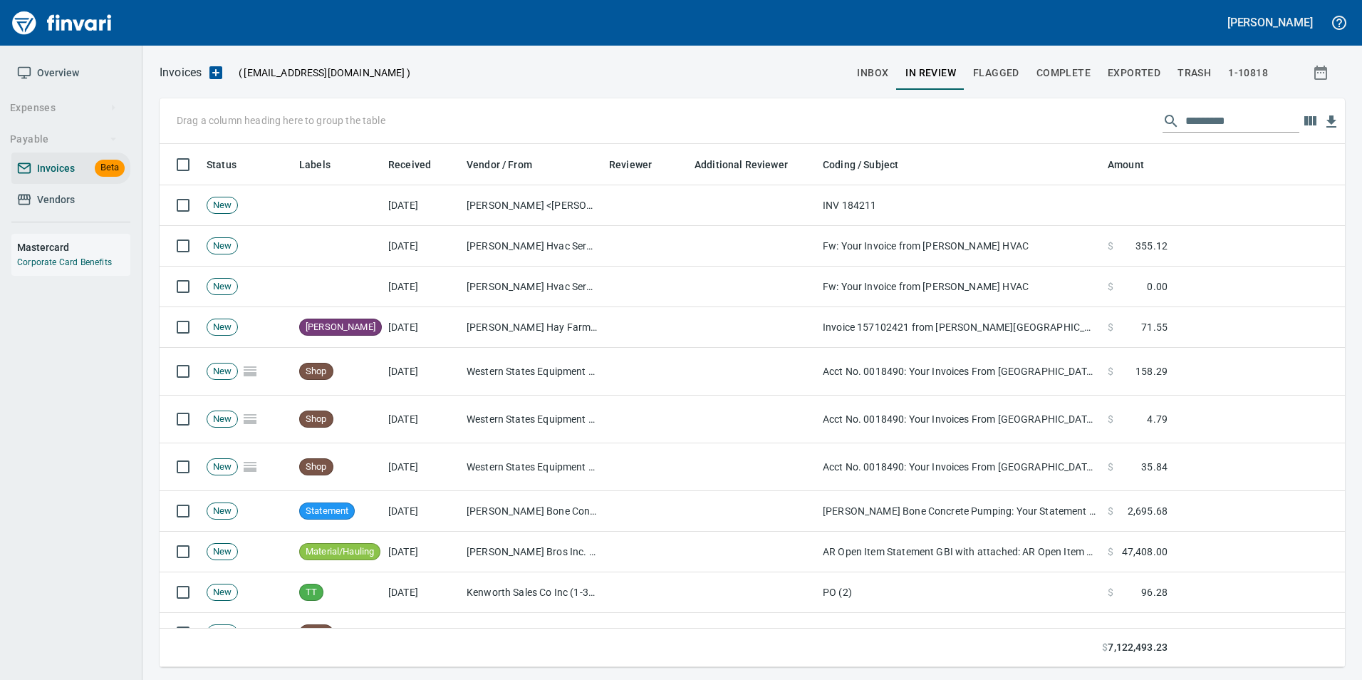
scroll to position [512, 1164]
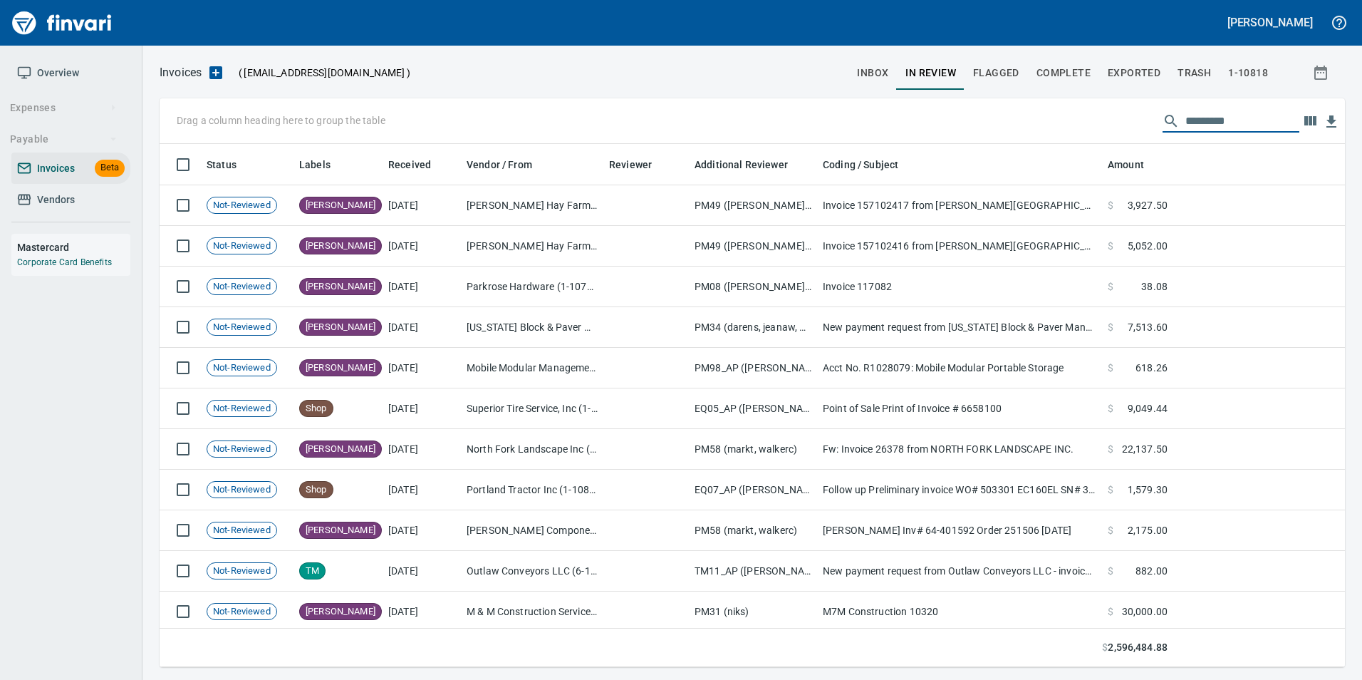
click at [1194, 124] on input "text" at bounding box center [1242, 121] width 114 height 23
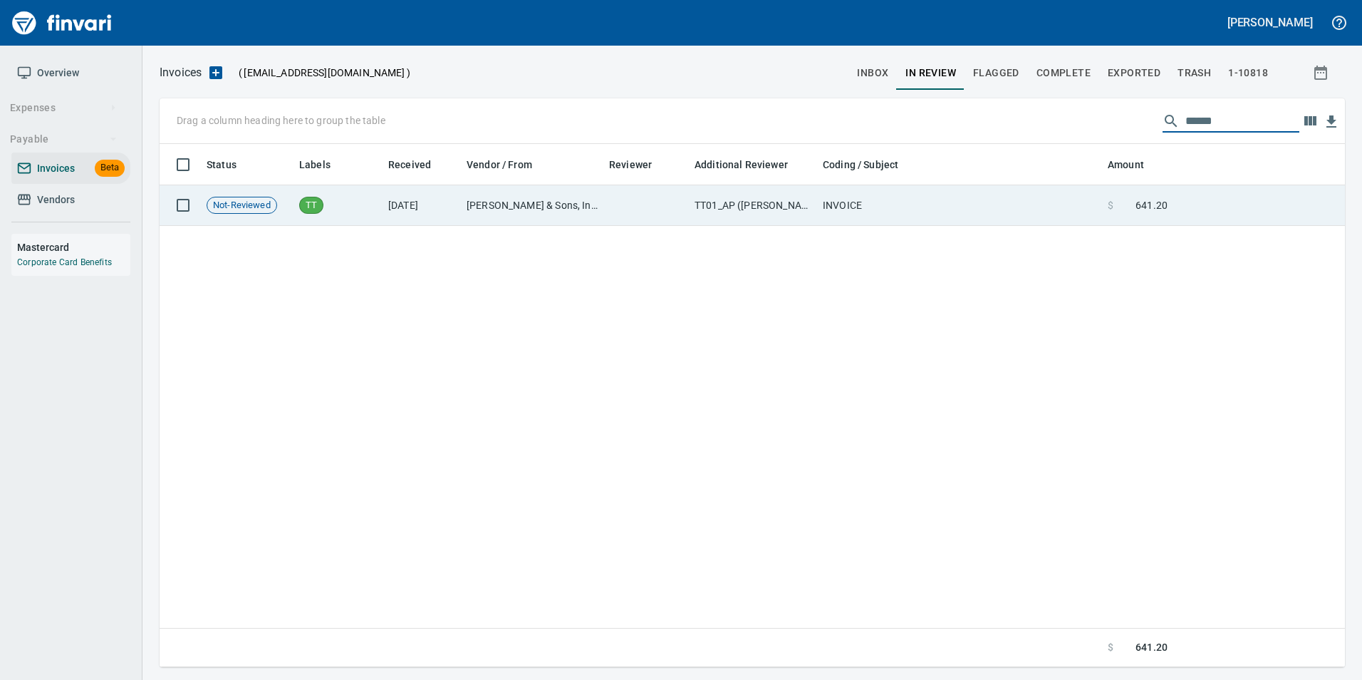
click at [1140, 202] on span "641.20" at bounding box center [1151, 205] width 32 height 14
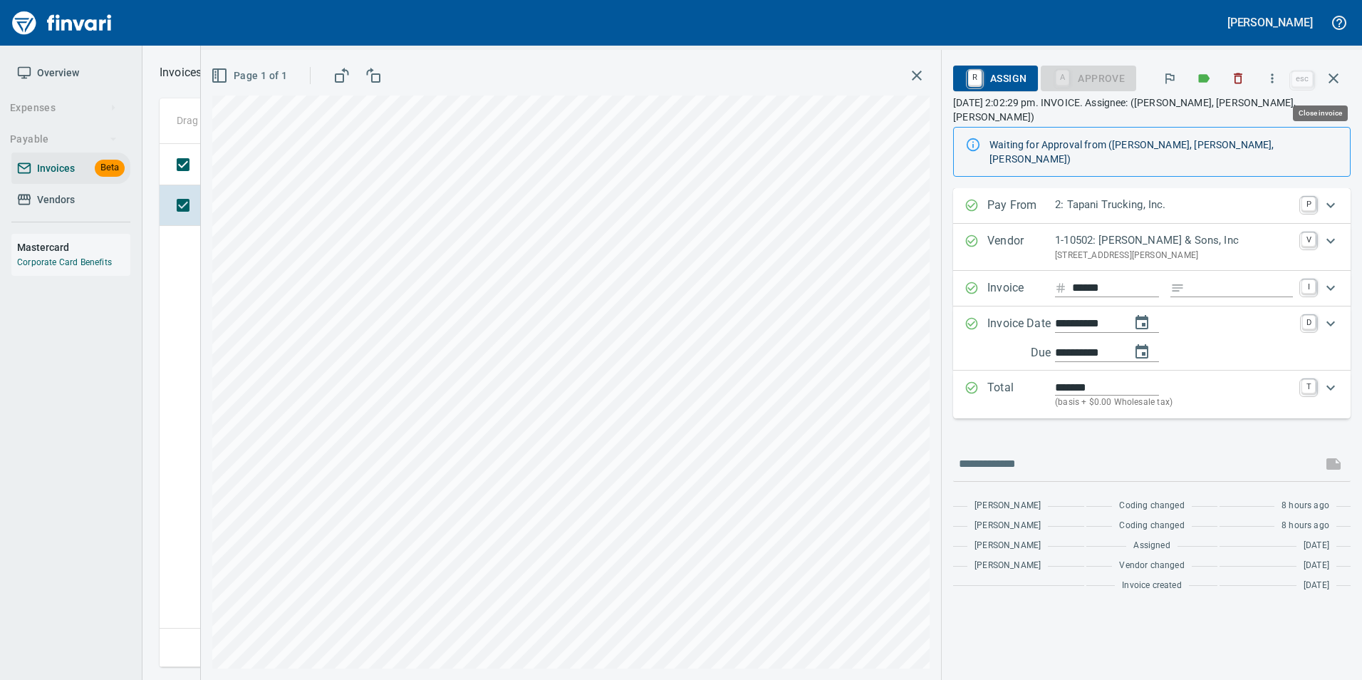
click at [1337, 88] on button "button" at bounding box center [1333, 78] width 34 height 34
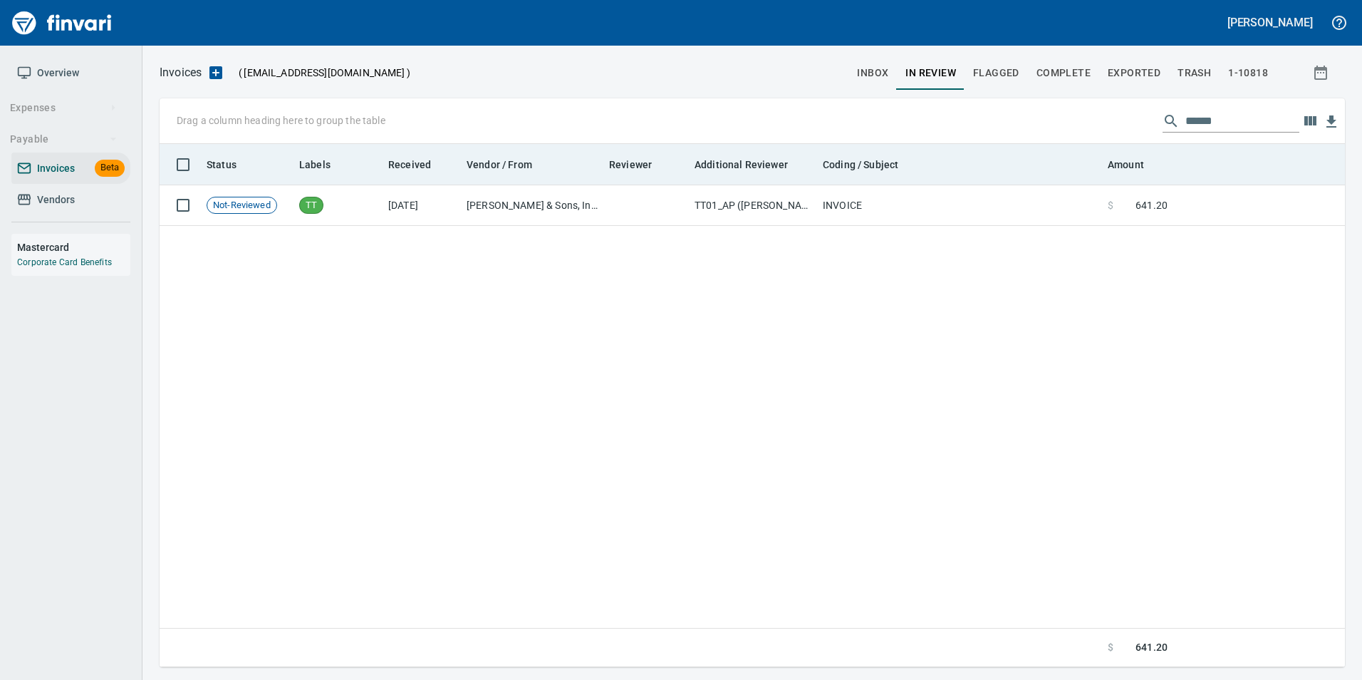
scroll to position [512, 1174]
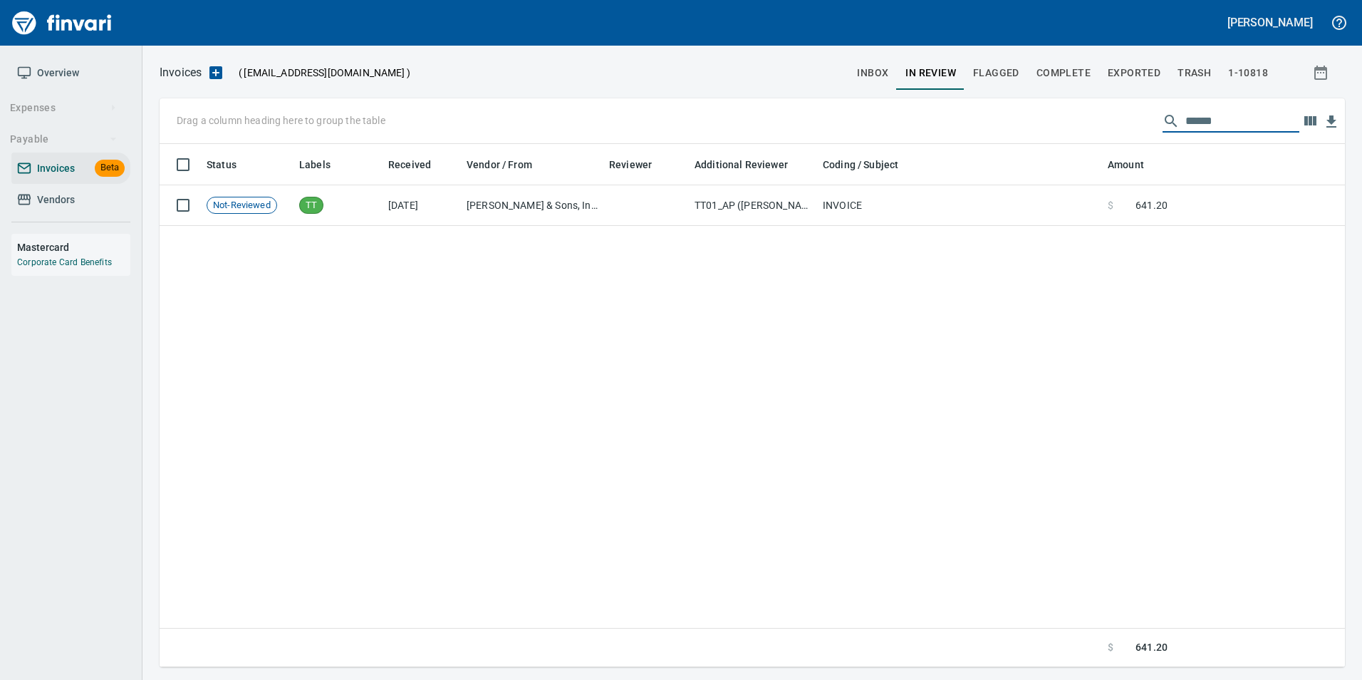
click at [1261, 129] on input "******" at bounding box center [1242, 121] width 114 height 23
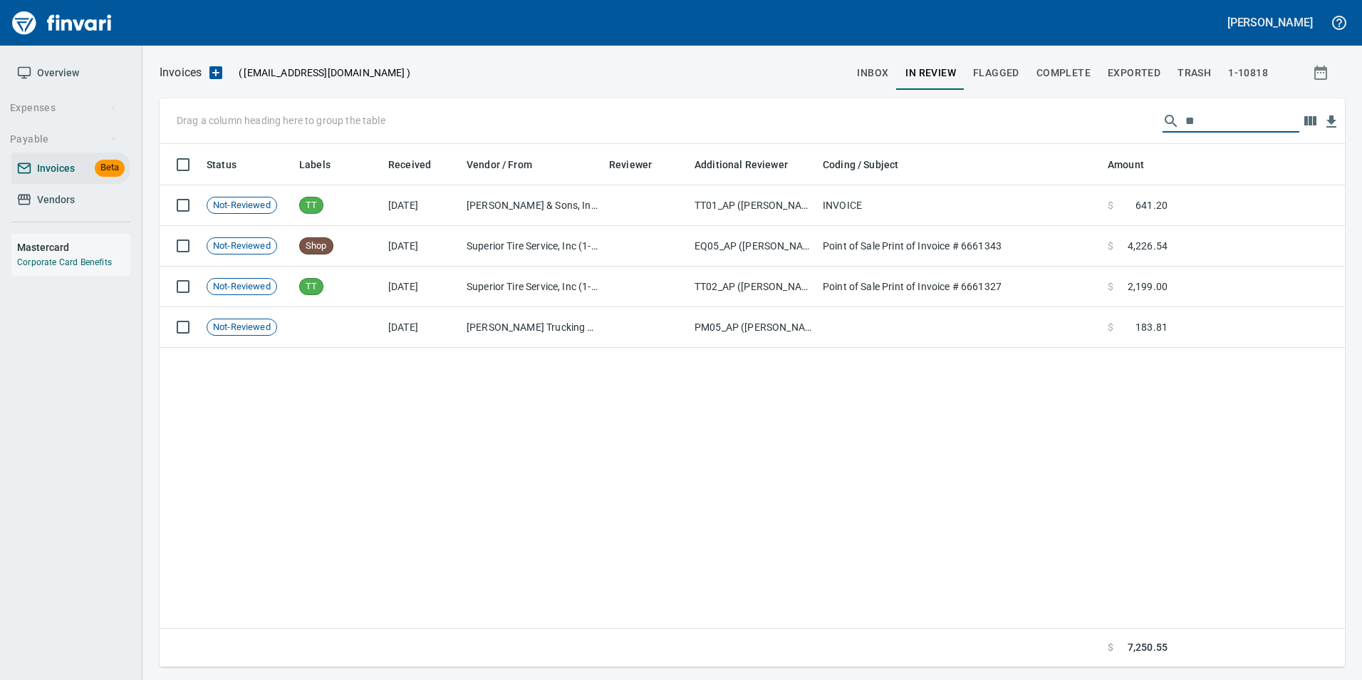
type input "*"
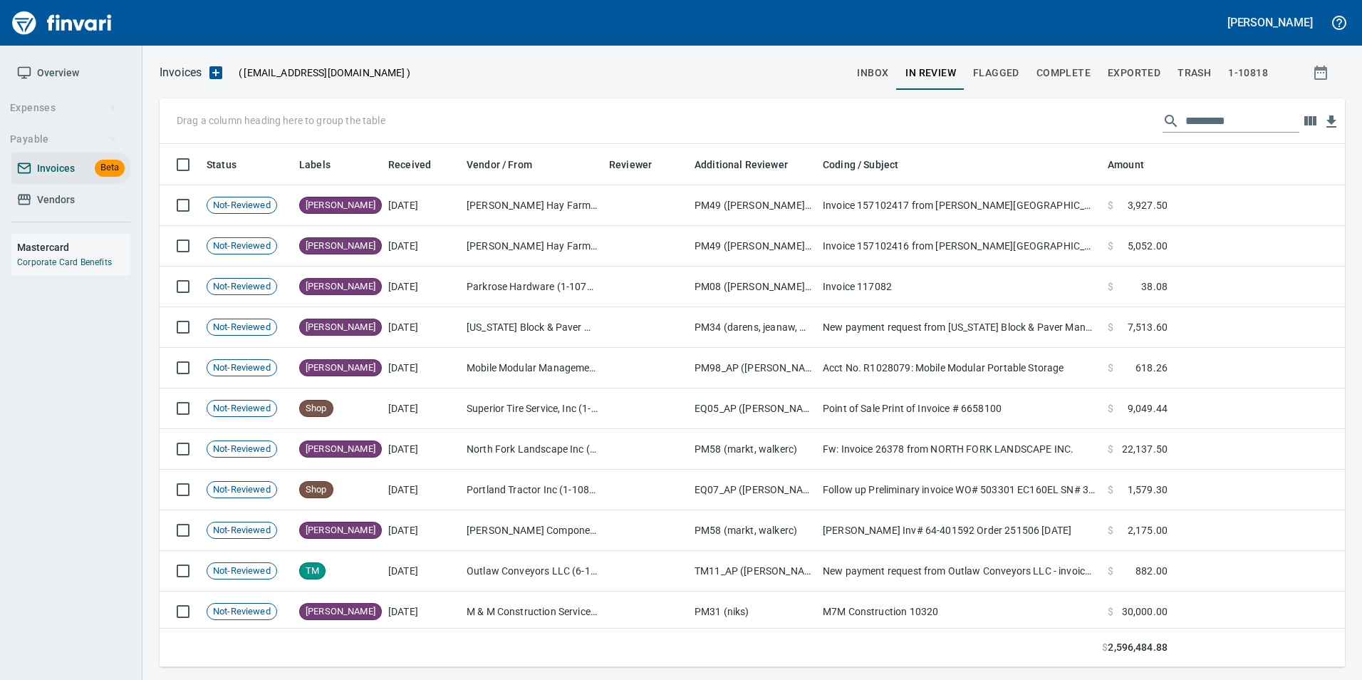
click at [1207, 113] on input "text" at bounding box center [1242, 121] width 114 height 23
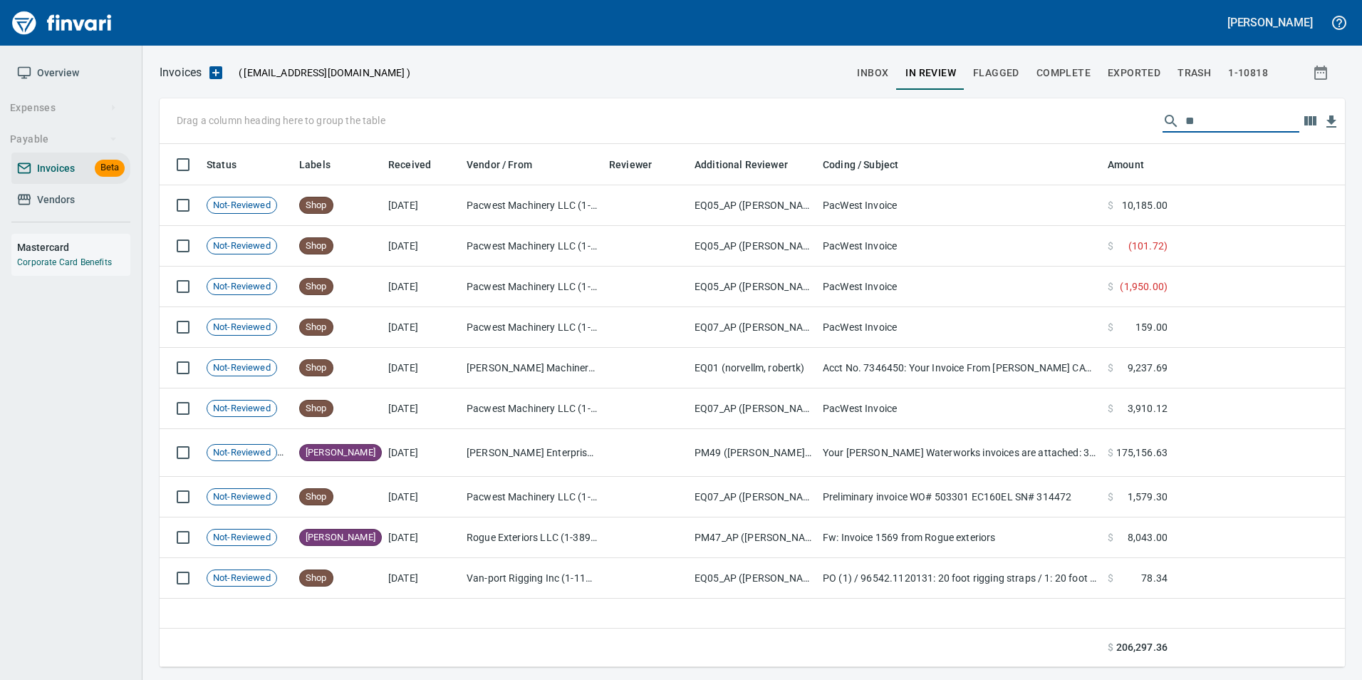
type input "*"
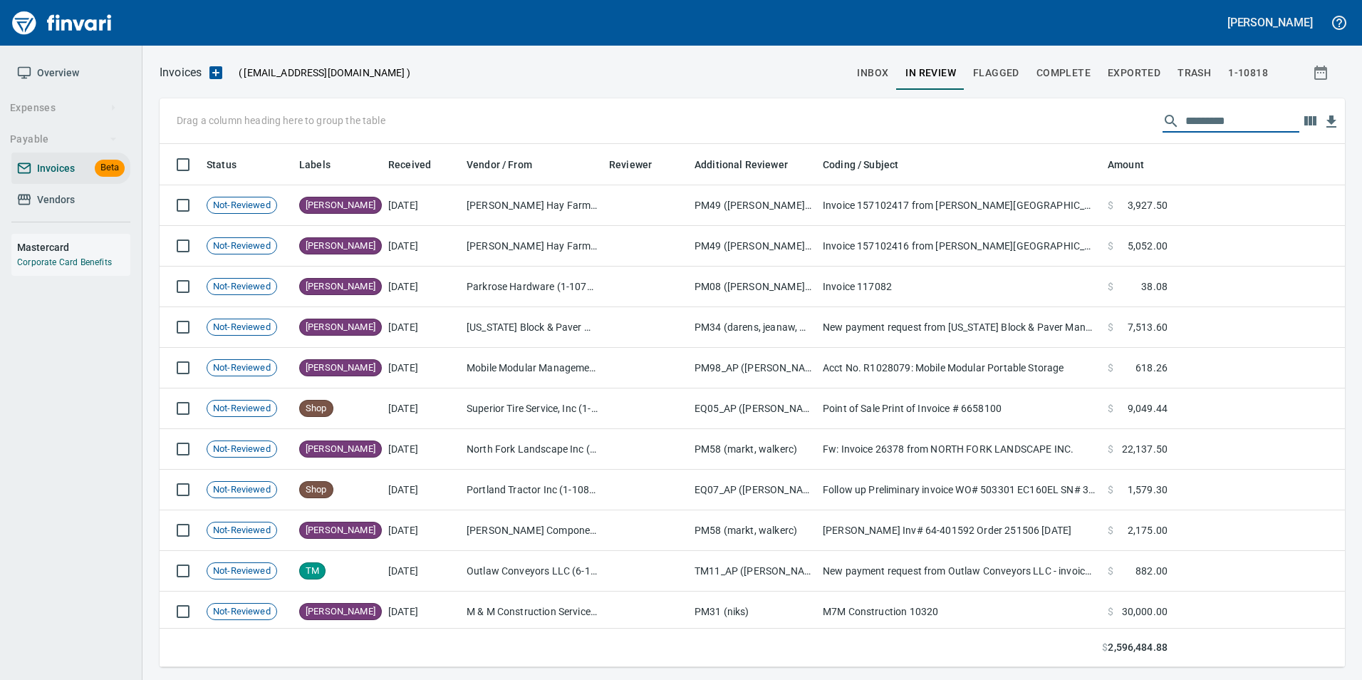
click at [887, 71] on span "inbox" at bounding box center [872, 73] width 31 height 18
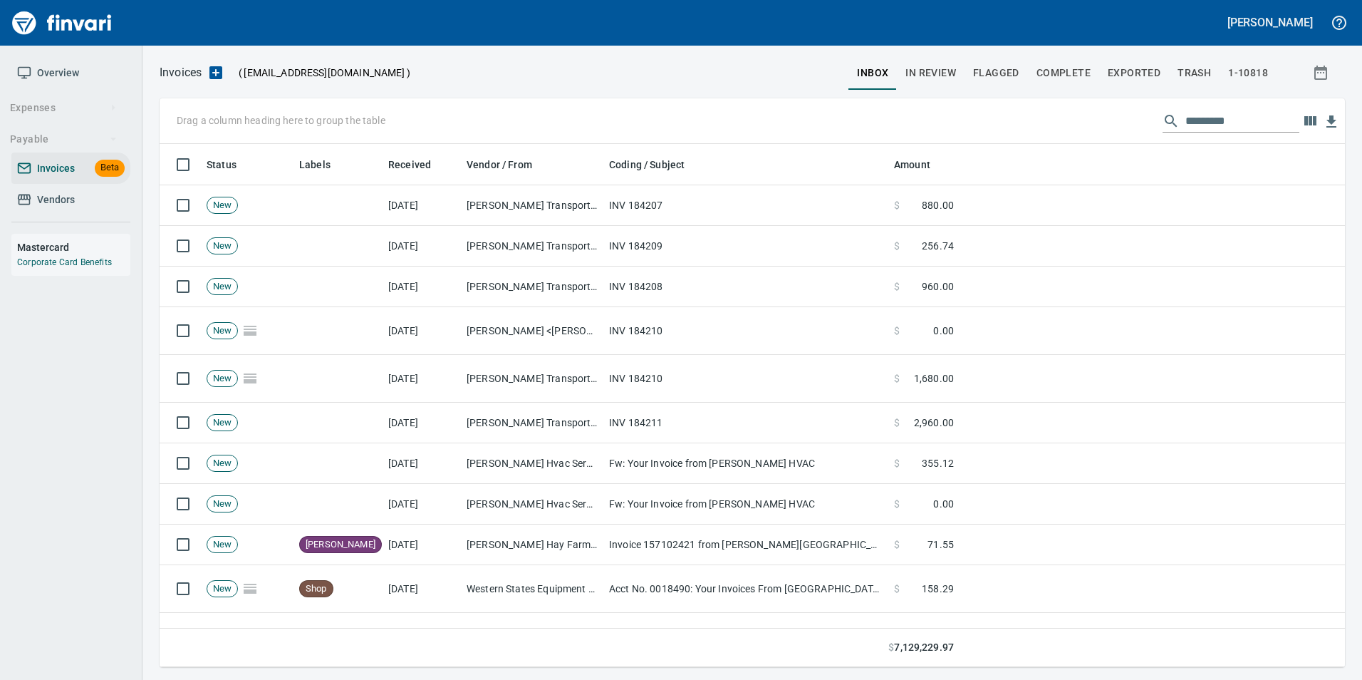
scroll to position [512, 1164]
click at [1215, 118] on input "text" at bounding box center [1242, 121] width 114 height 23
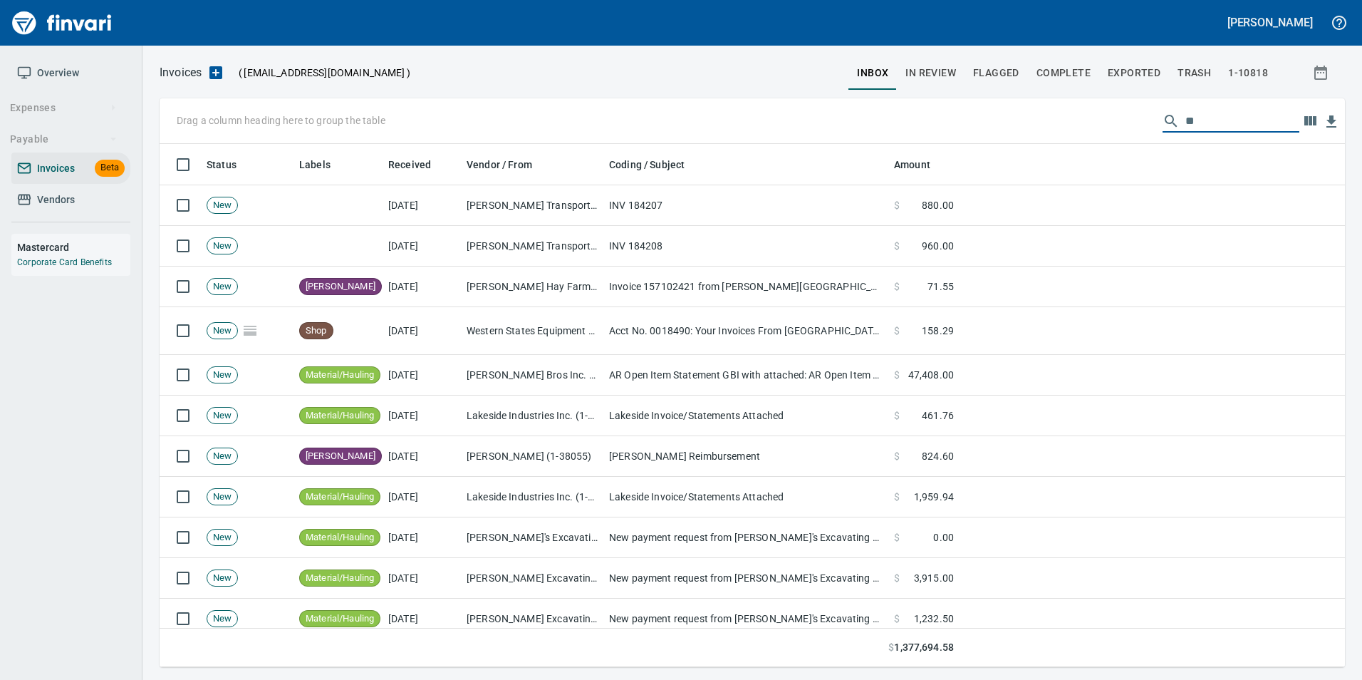
type input "*"
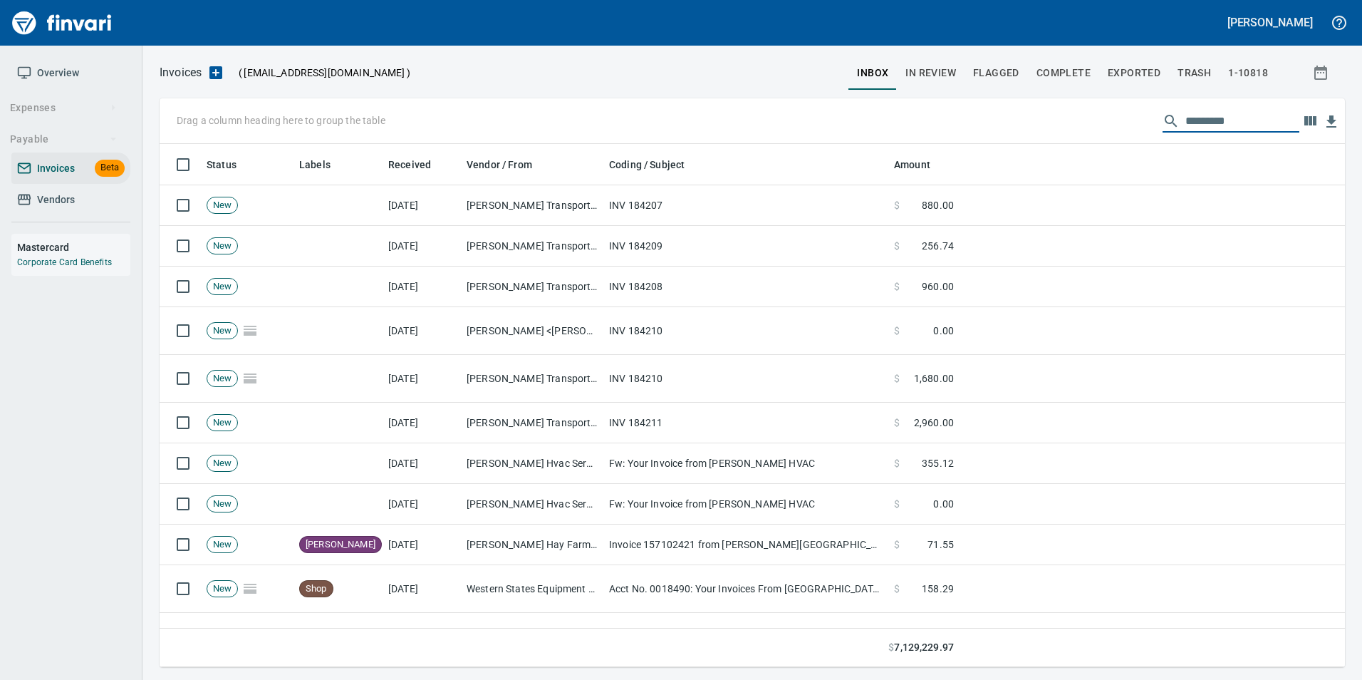
click at [1071, 73] on span "Complete" at bounding box center [1063, 73] width 54 height 18
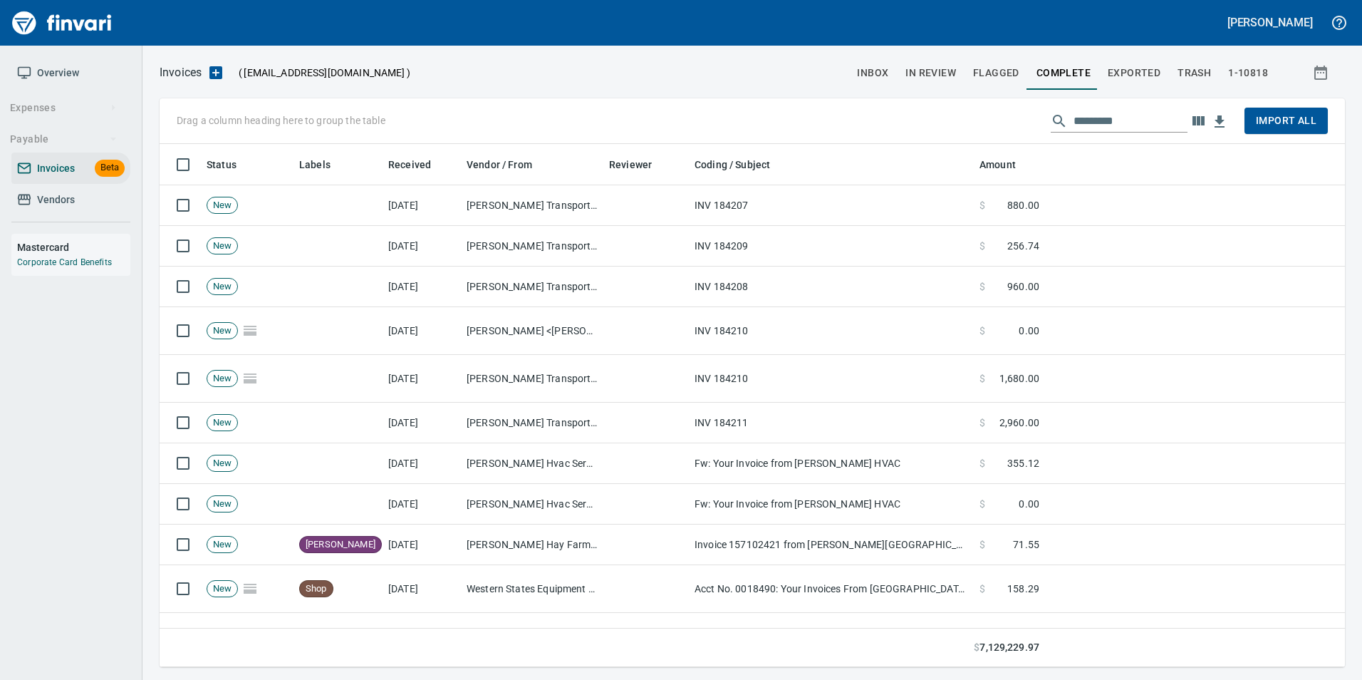
scroll to position [512, 1164]
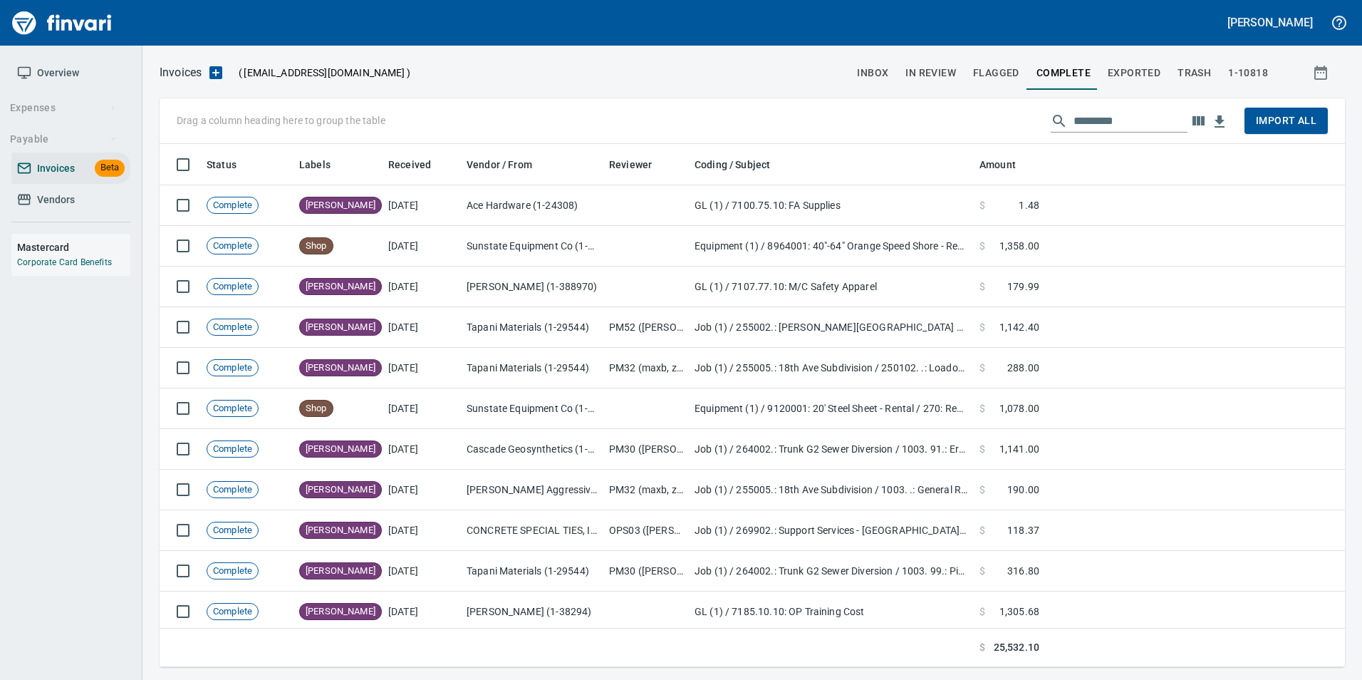
click at [1127, 123] on input "text" at bounding box center [1130, 121] width 114 height 23
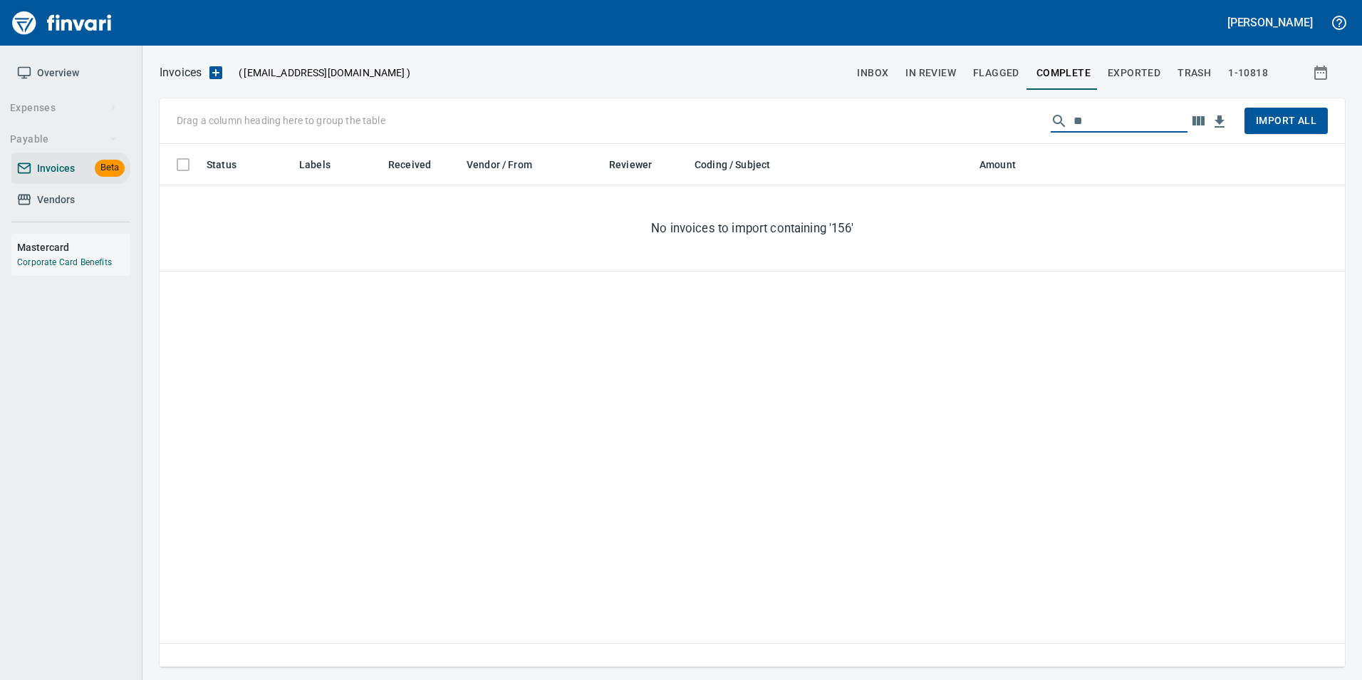
type input "*"
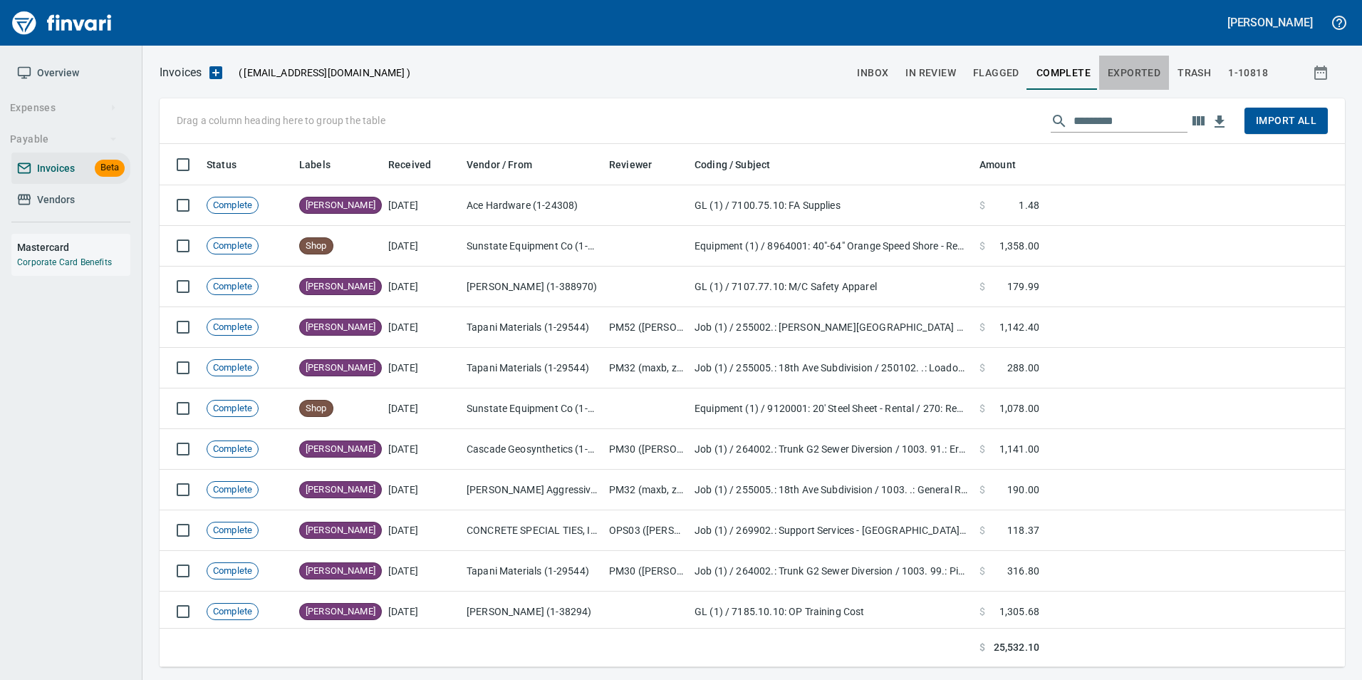
click at [1123, 83] on button "Exported" at bounding box center [1134, 73] width 70 height 34
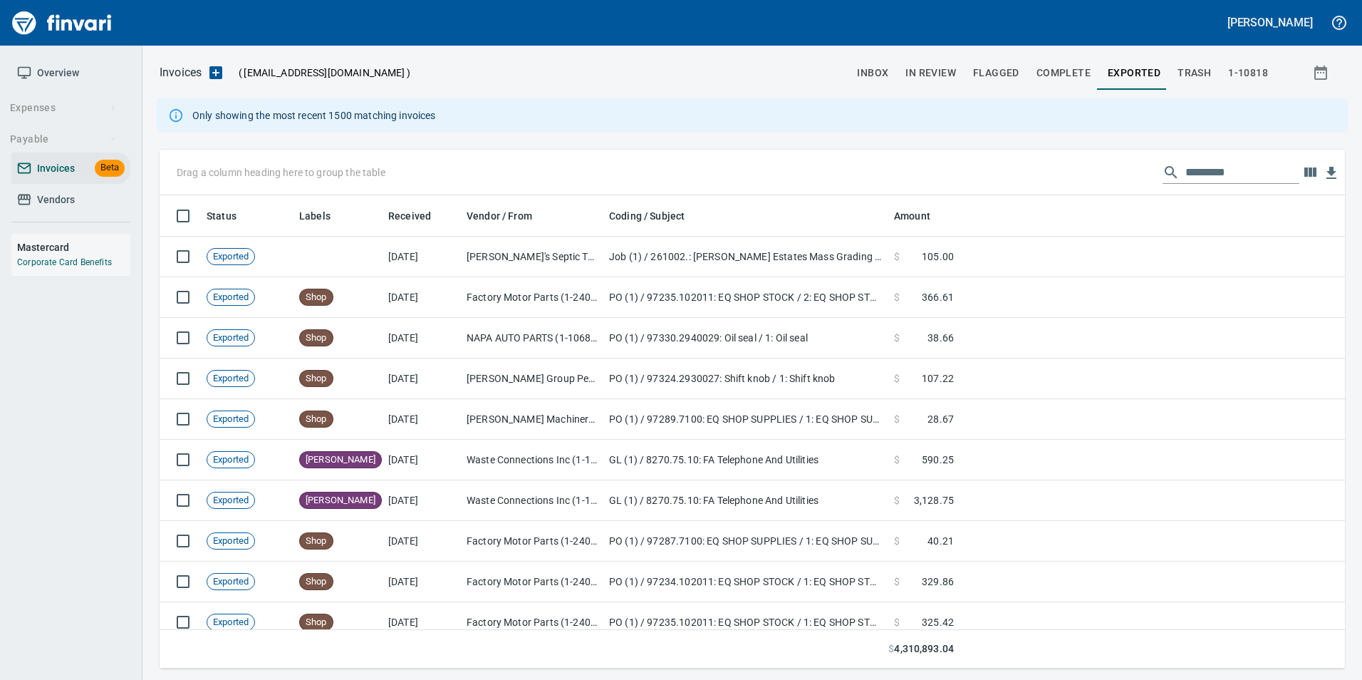
scroll to position [462, 1164]
click at [1204, 170] on input "text" at bounding box center [1242, 172] width 114 height 23
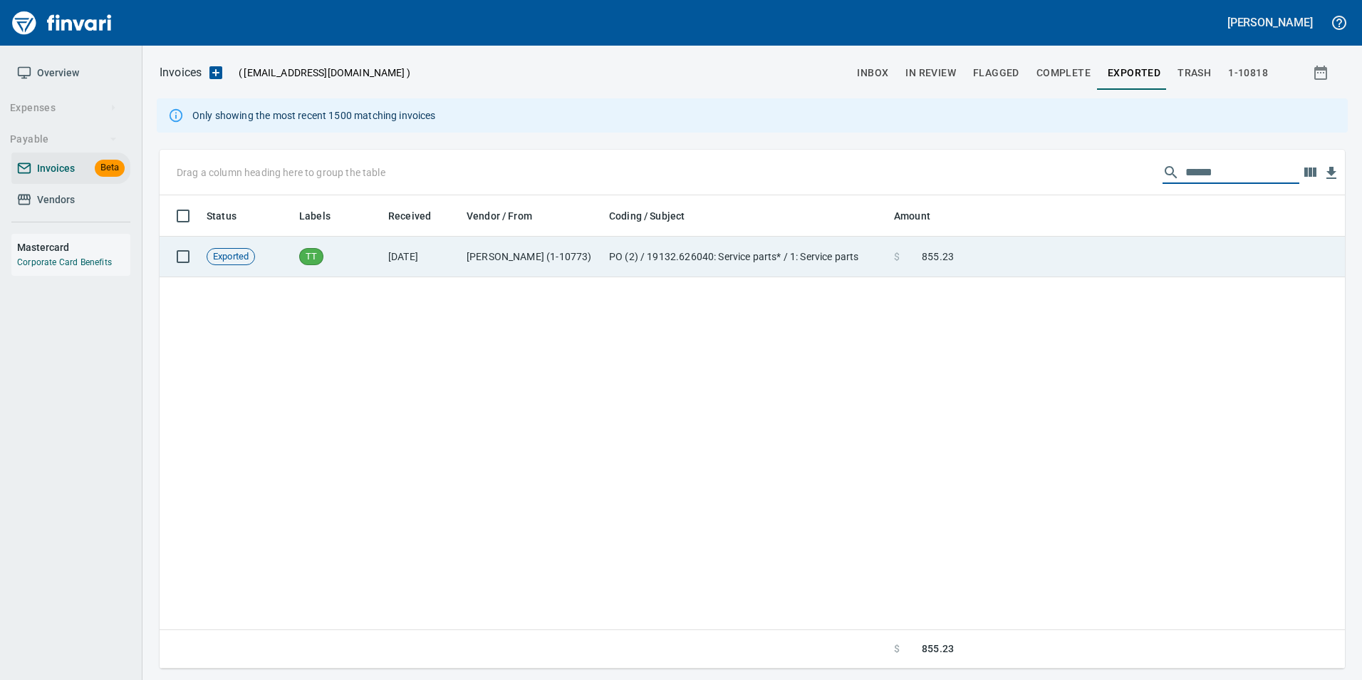
type input "******"
click at [1118, 247] on td at bounding box center [1151, 256] width 385 height 41
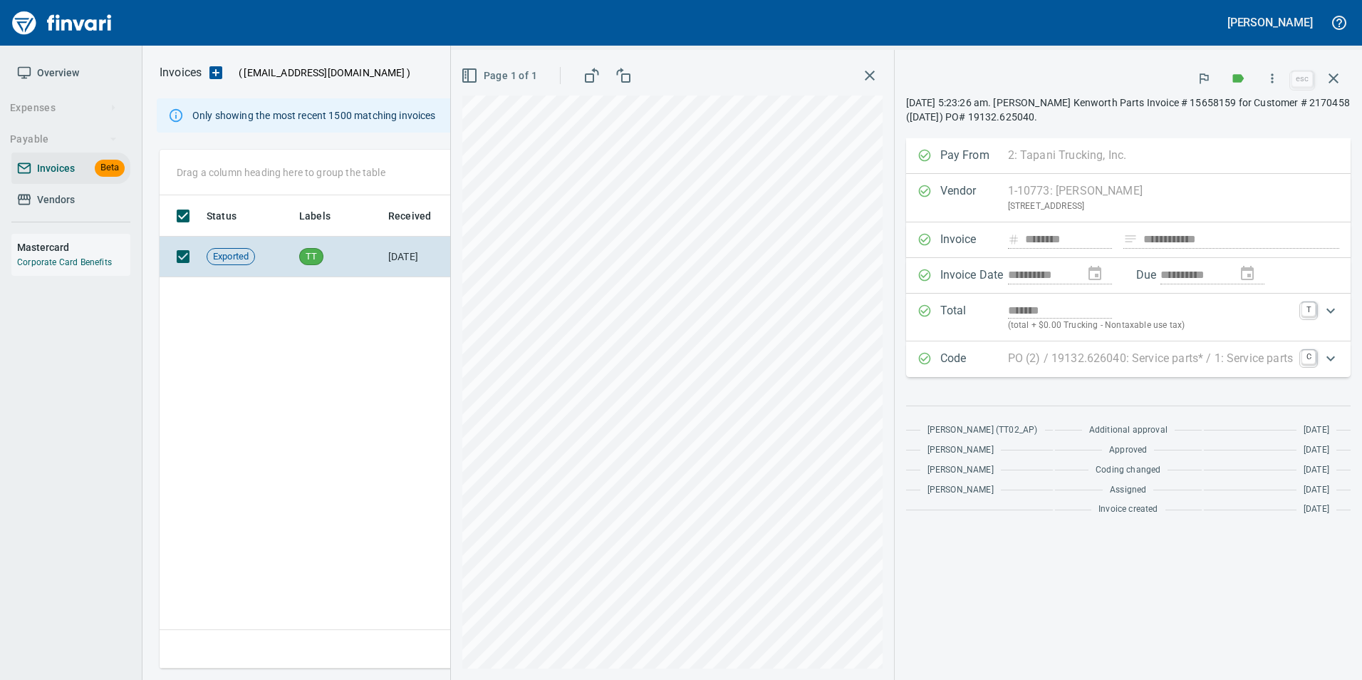
click at [1335, 91] on button "button" at bounding box center [1333, 78] width 34 height 34
click at [1335, 84] on button "button" at bounding box center [1321, 73] width 46 height 26
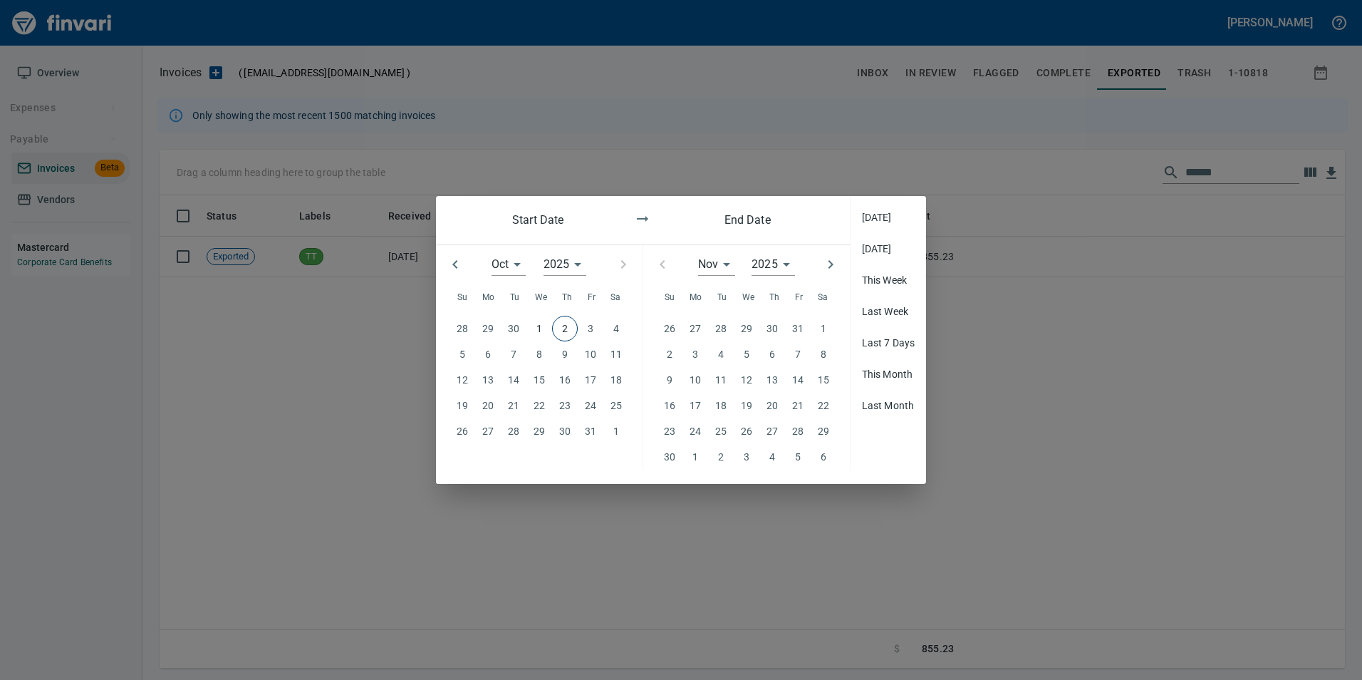
click at [807, 162] on div at bounding box center [681, 340] width 1362 height 680
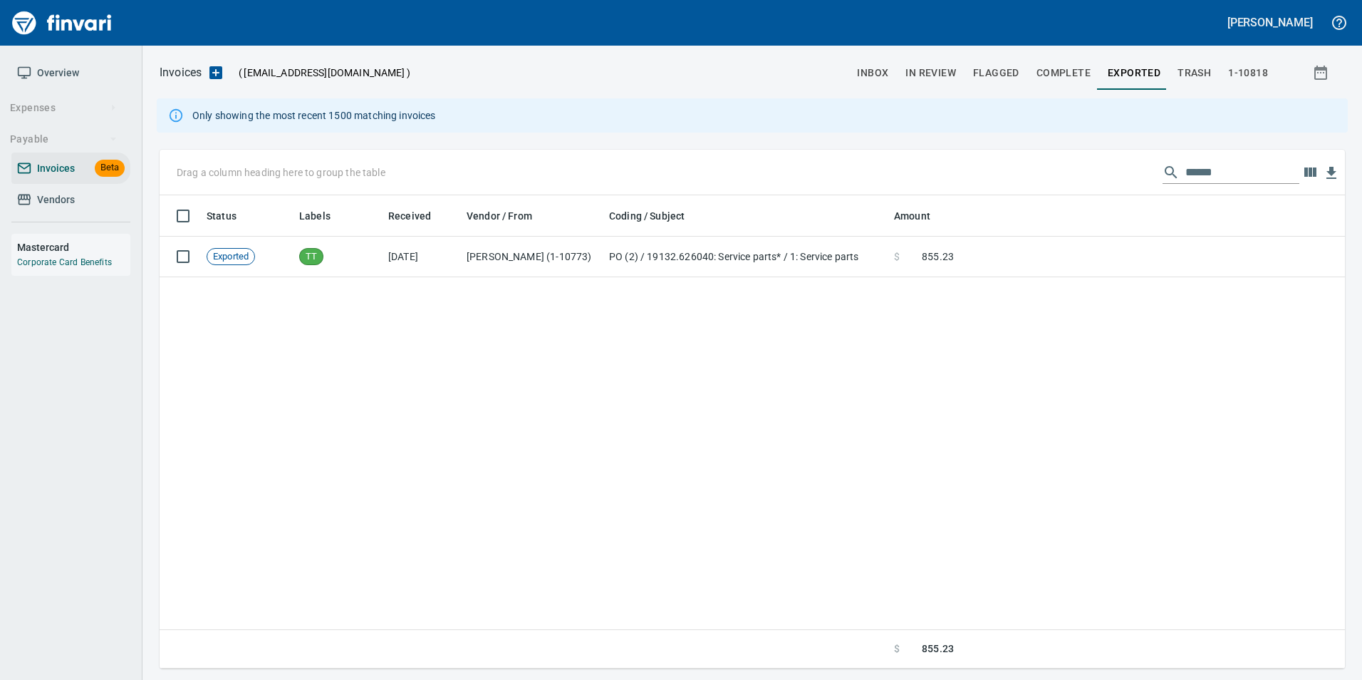
click at [1201, 172] on input "******" at bounding box center [1242, 172] width 114 height 23
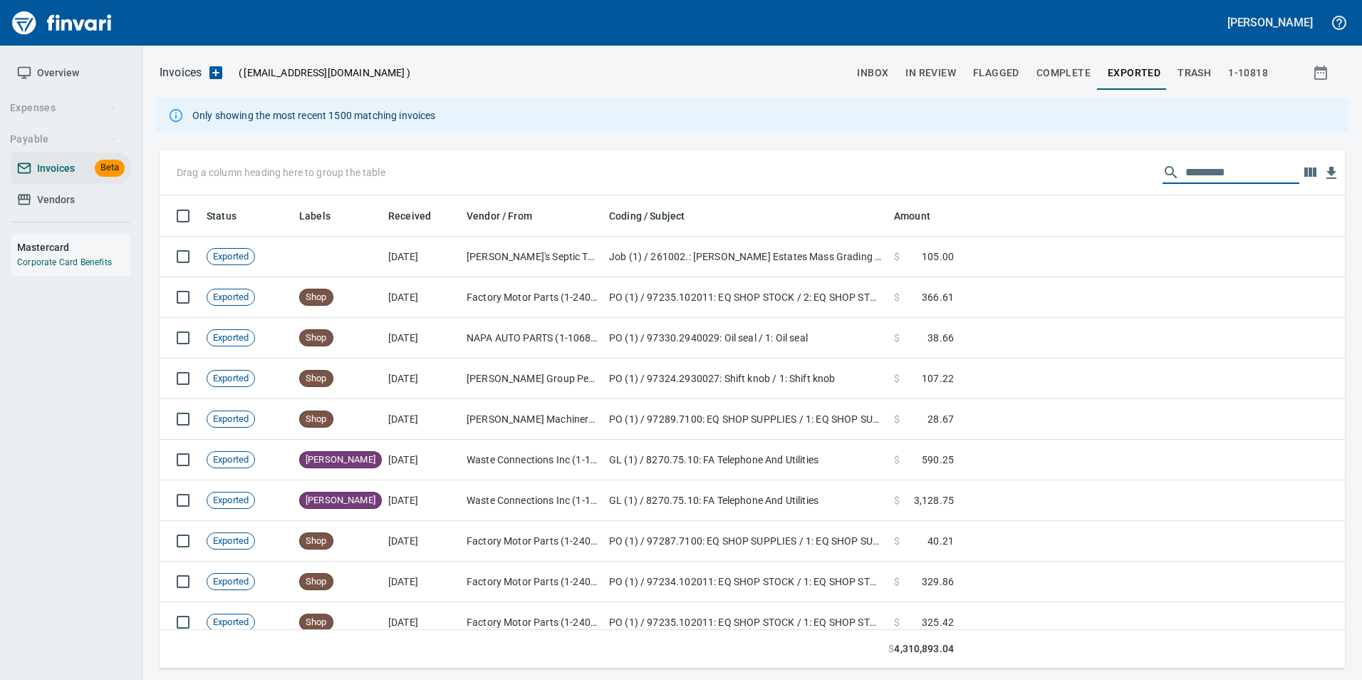
click at [882, 75] on span "inbox" at bounding box center [872, 73] width 31 height 18
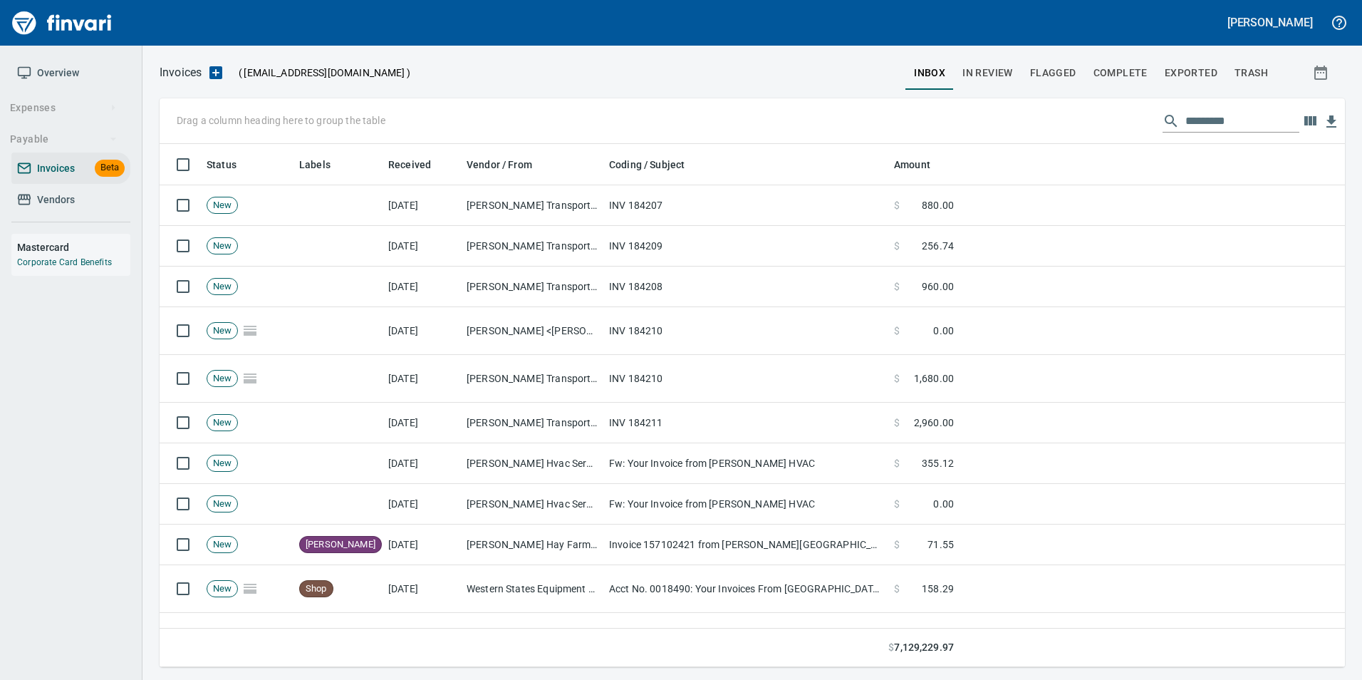
scroll to position [512, 1164]
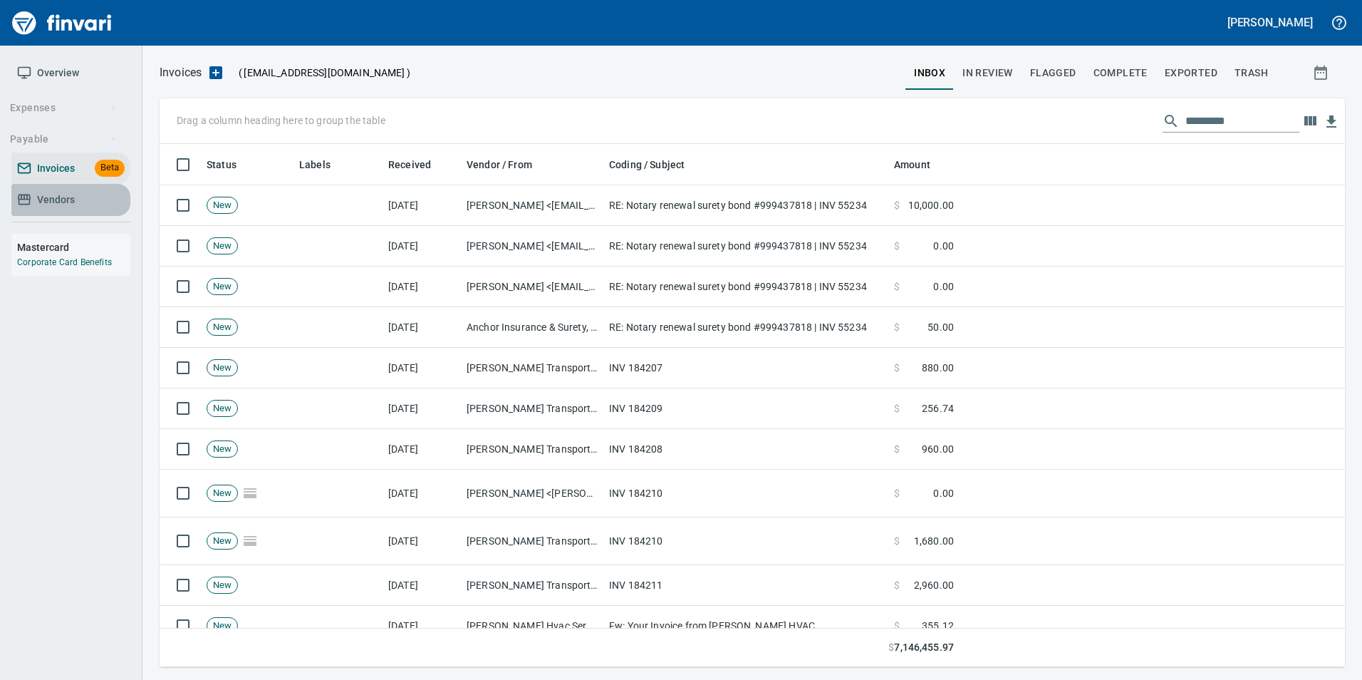
click at [83, 187] on link "Vendors" at bounding box center [70, 200] width 119 height 32
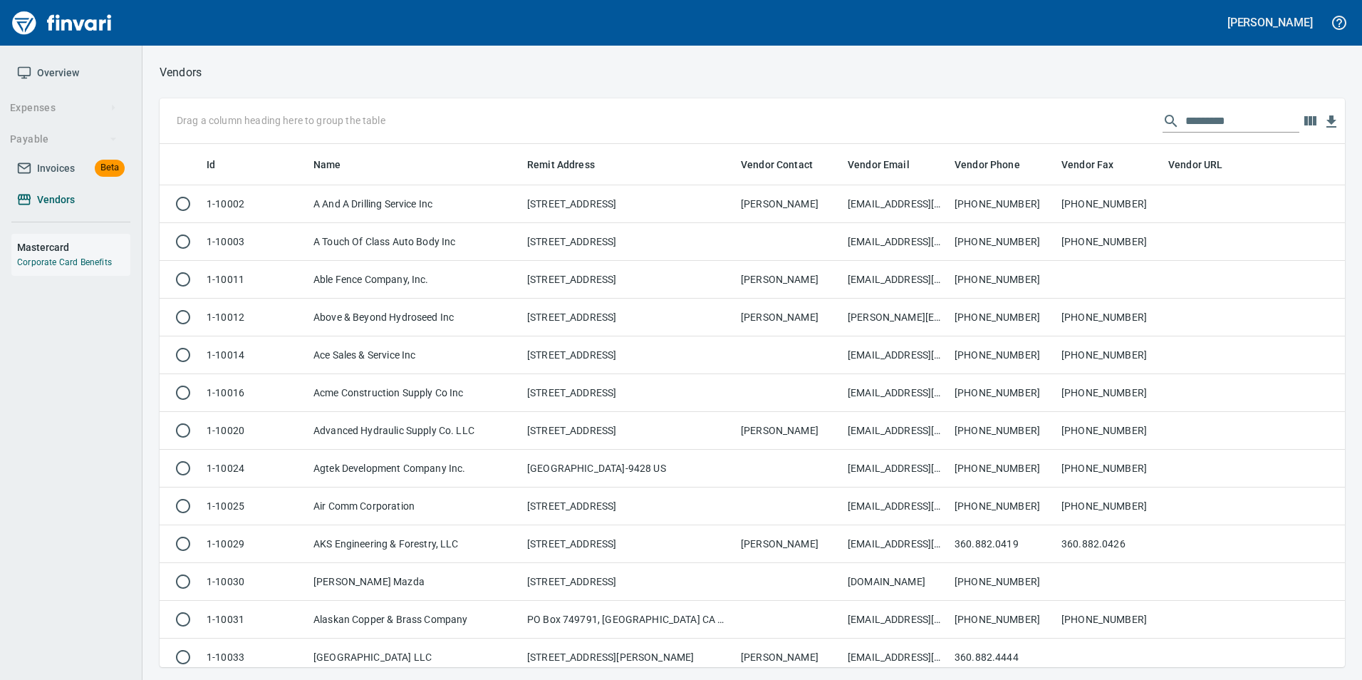
scroll to position [512, 1164]
click at [1247, 110] on input "text" at bounding box center [1242, 121] width 114 height 23
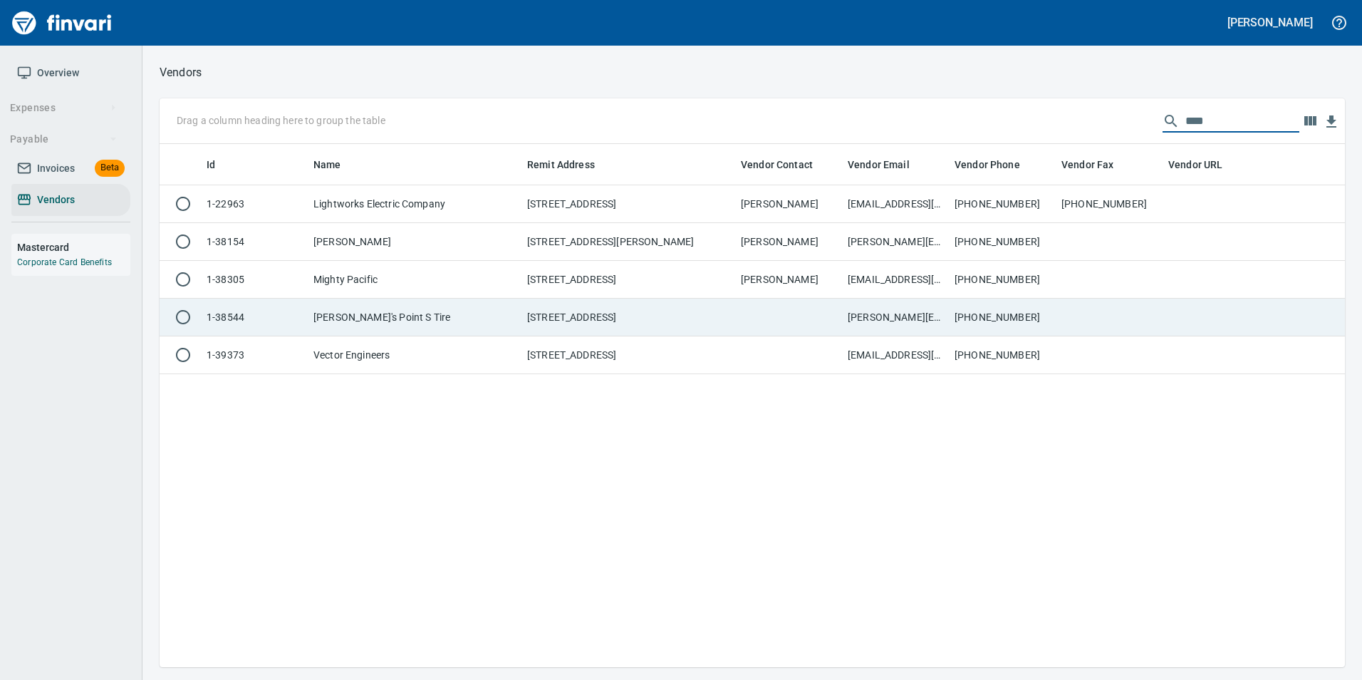
type input "****"
click at [1065, 311] on td at bounding box center [1109, 317] width 107 height 38
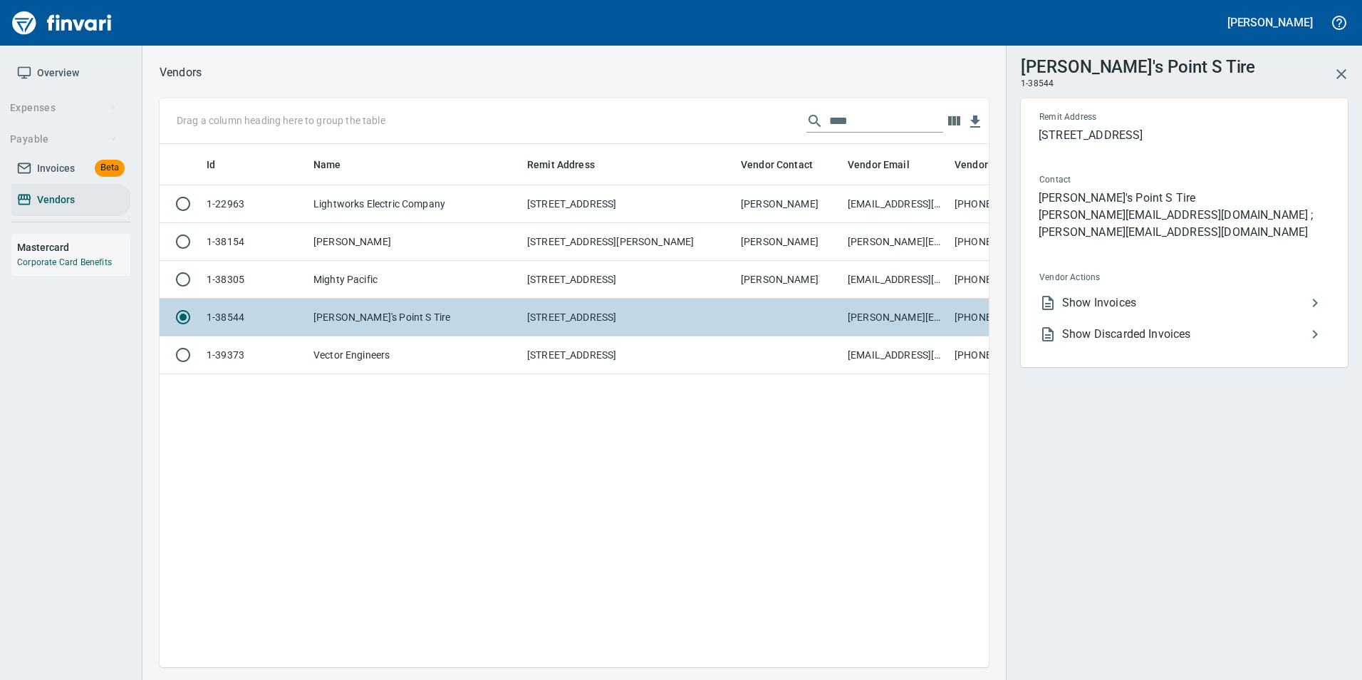
scroll to position [501, 818]
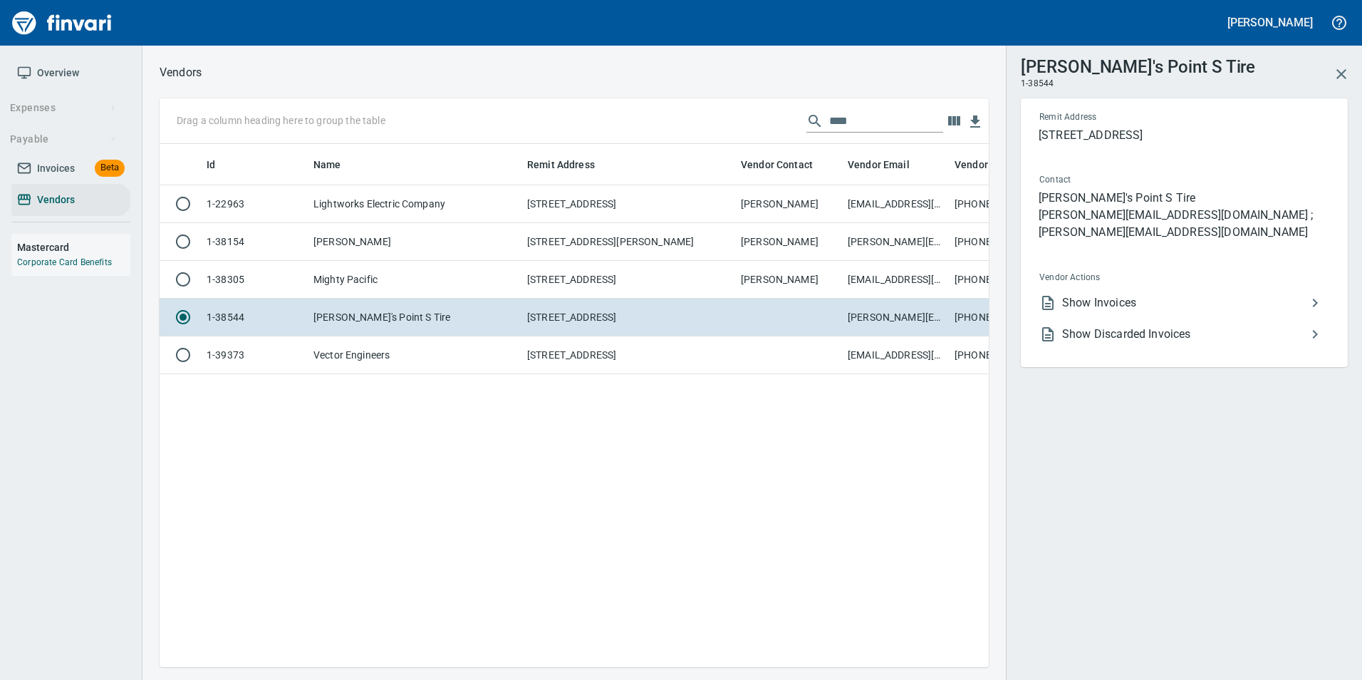
click at [1091, 294] on span "Show Invoices" at bounding box center [1184, 302] width 244 height 17
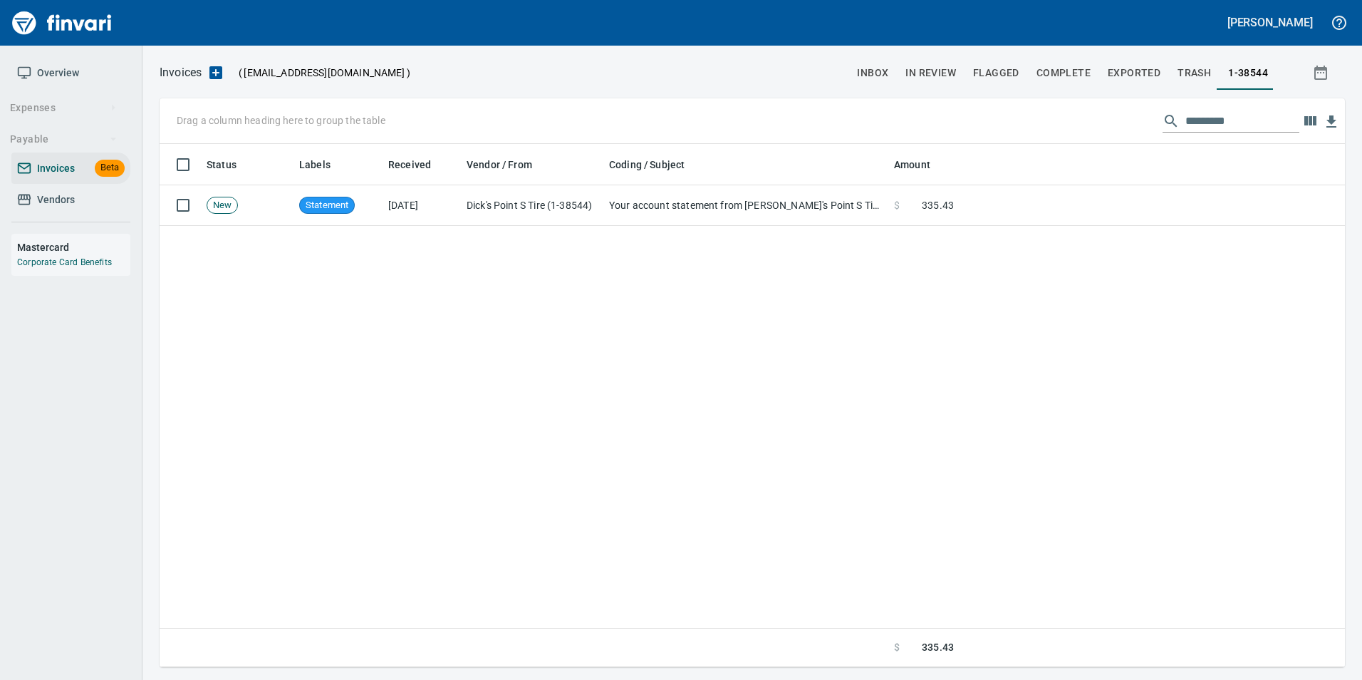
scroll to position [512, 1175]
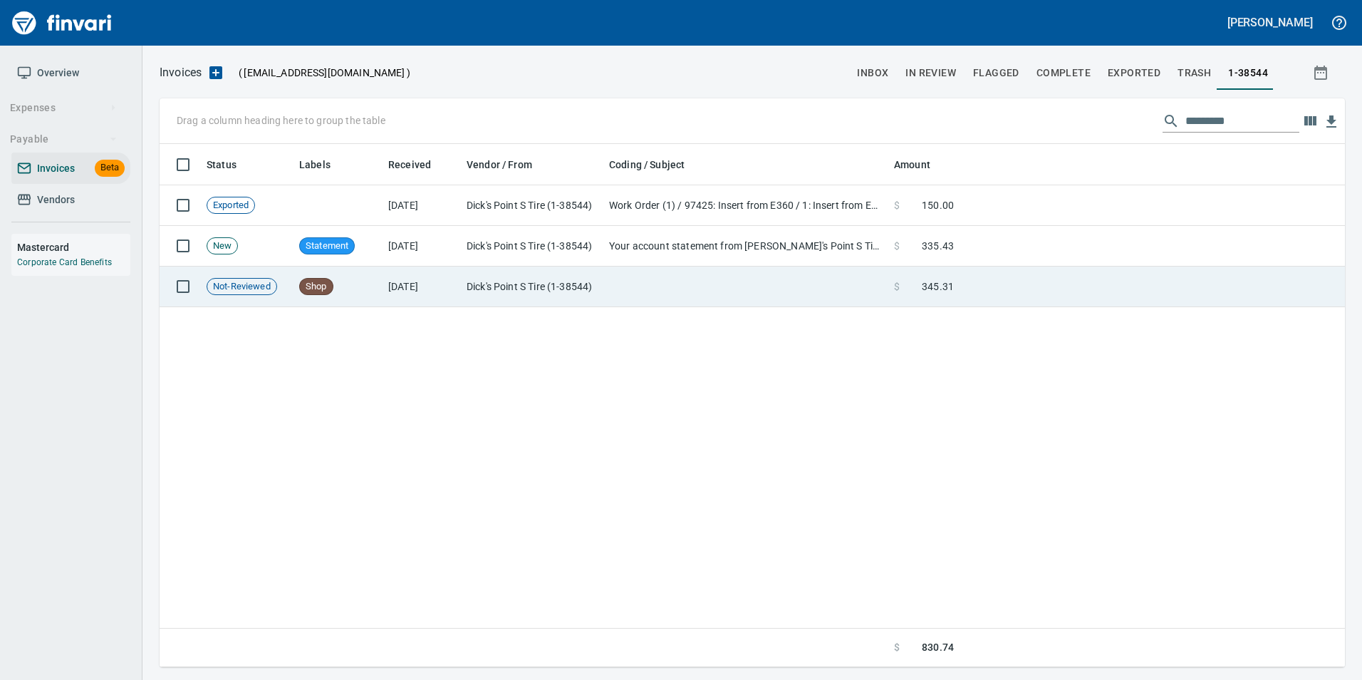
click at [1039, 296] on td at bounding box center [1151, 286] width 385 height 41
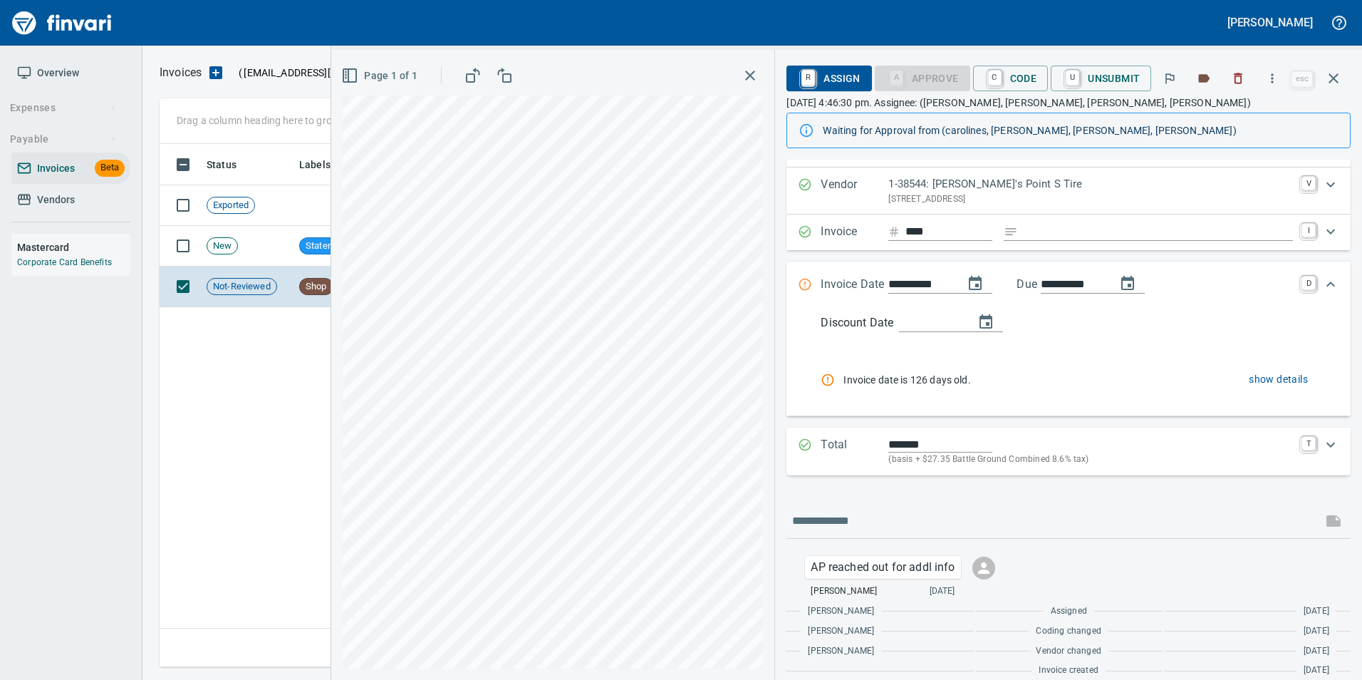
scroll to position [43, 0]
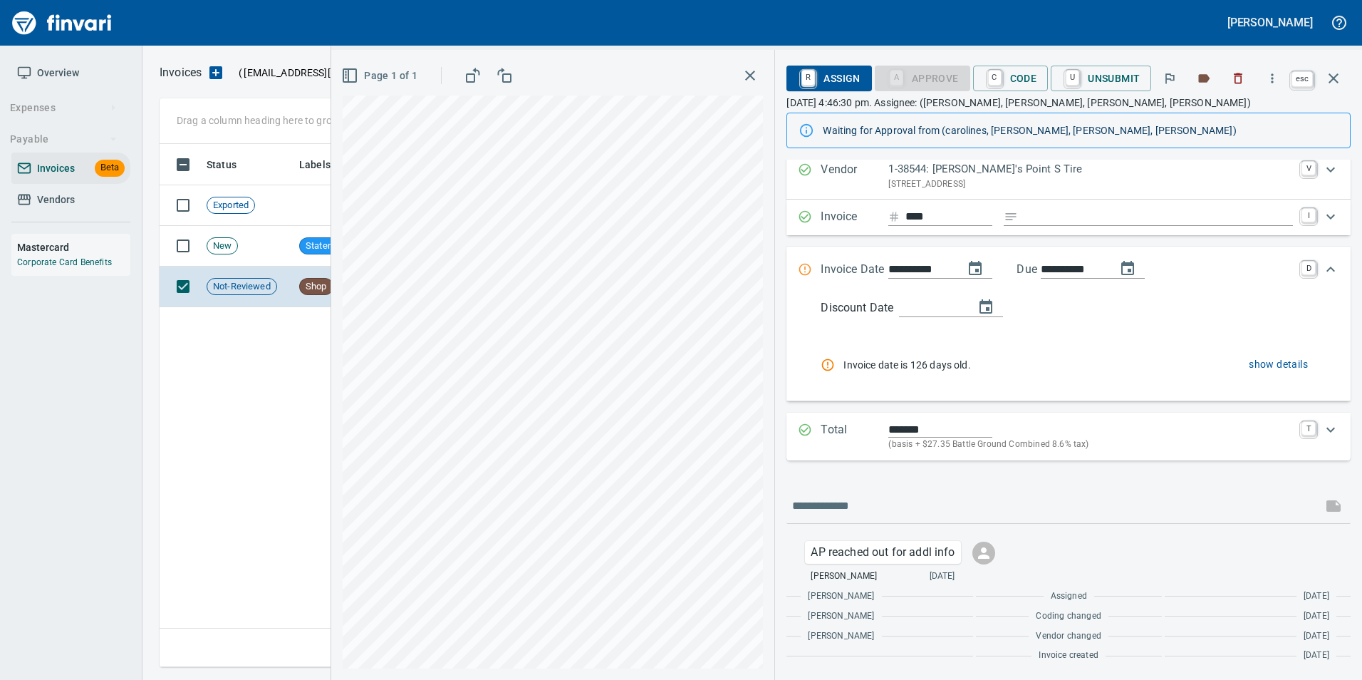
click at [1335, 78] on icon "button" at bounding box center [1333, 78] width 17 height 17
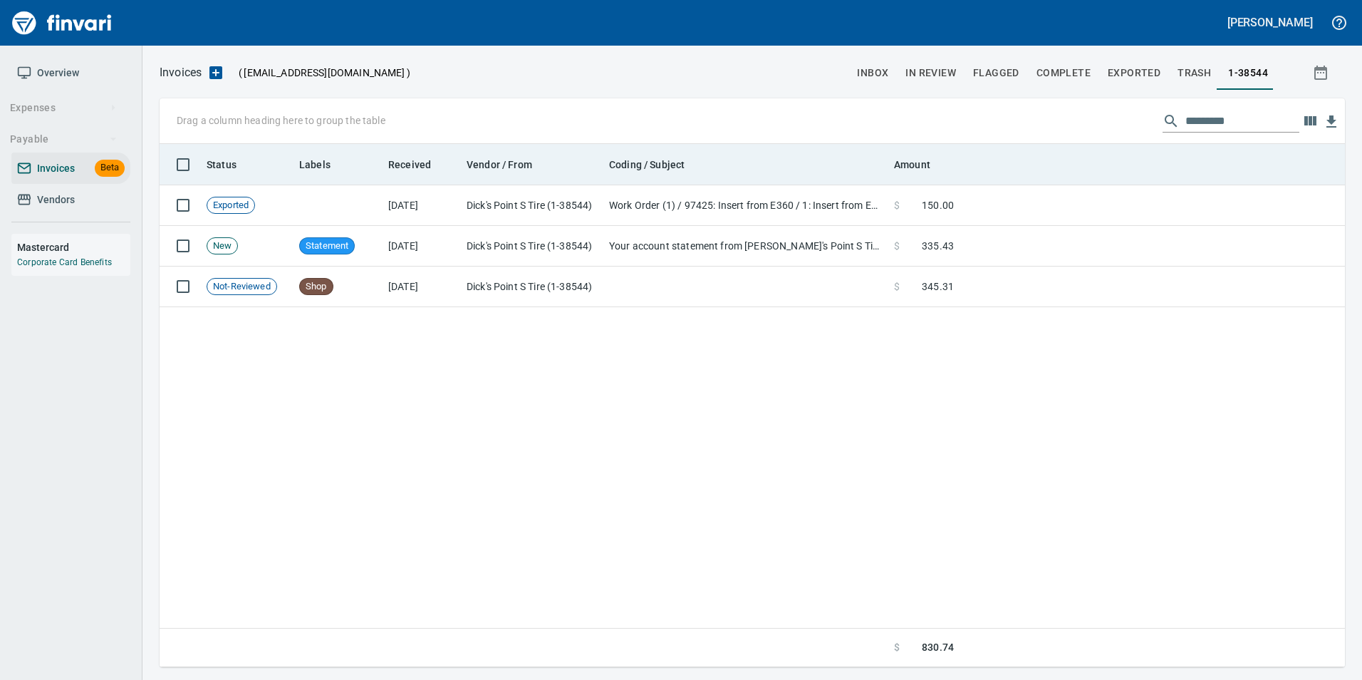
scroll to position [512, 1175]
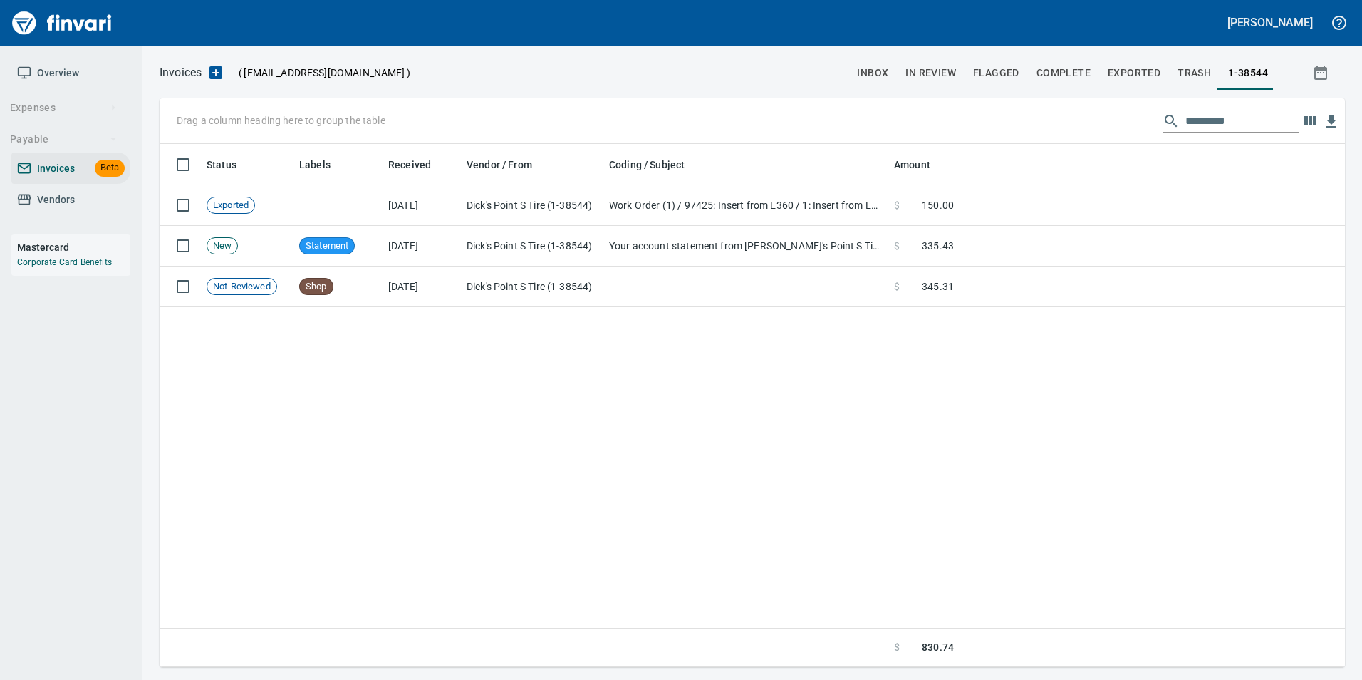
click at [884, 77] on span "inbox" at bounding box center [872, 73] width 31 height 18
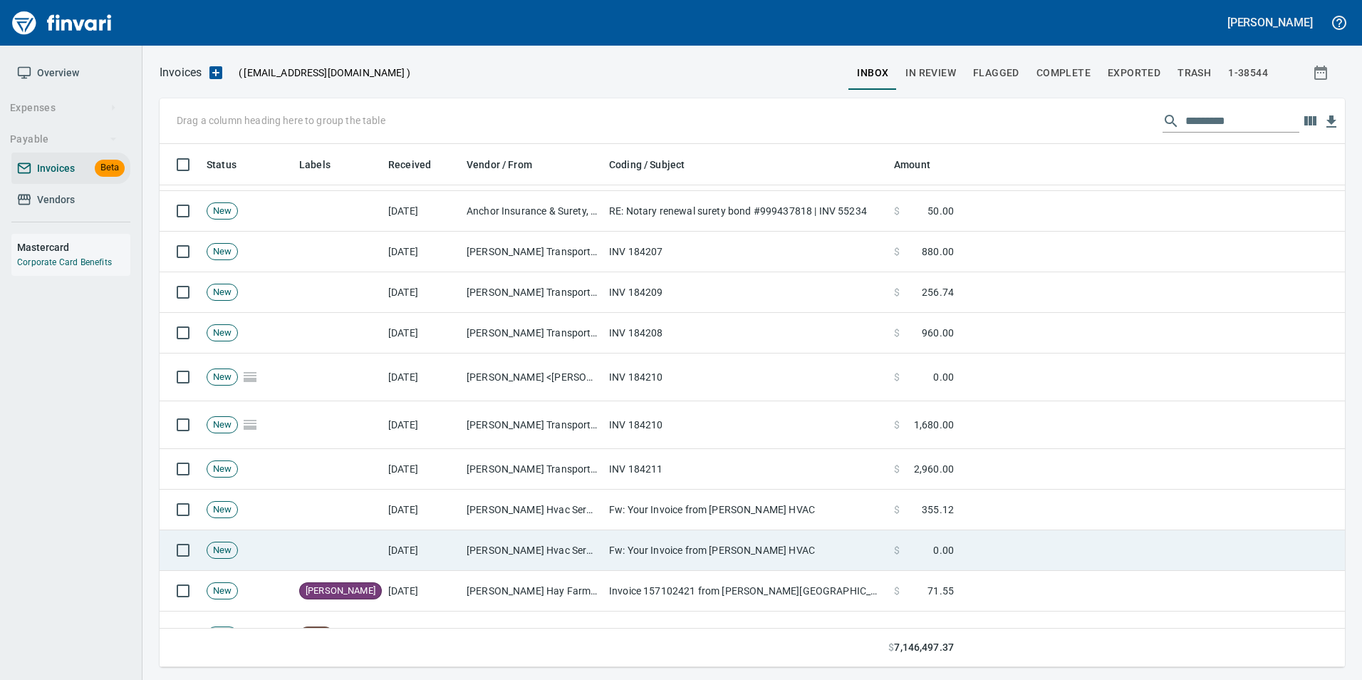
scroll to position [285, 0]
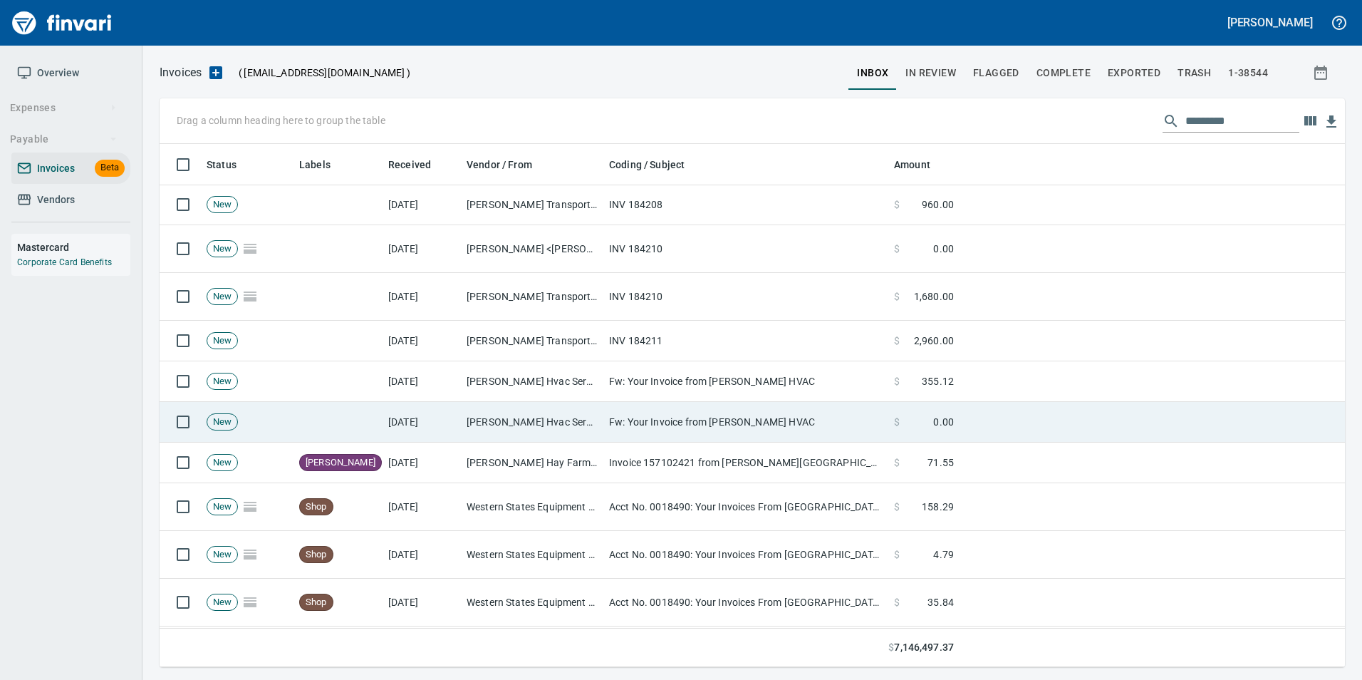
click at [741, 419] on td "Fw: Your Invoice from [PERSON_NAME] HVAC" at bounding box center [745, 422] width 285 height 41
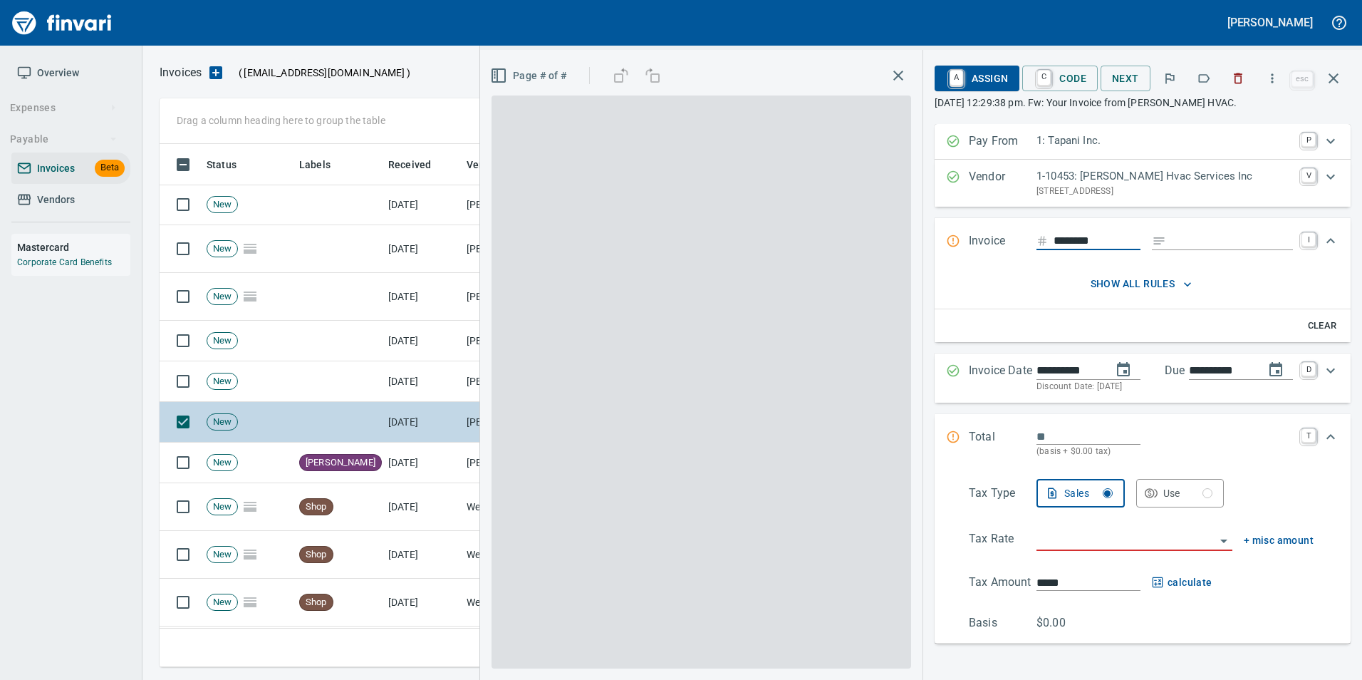
scroll to position [512, 1163]
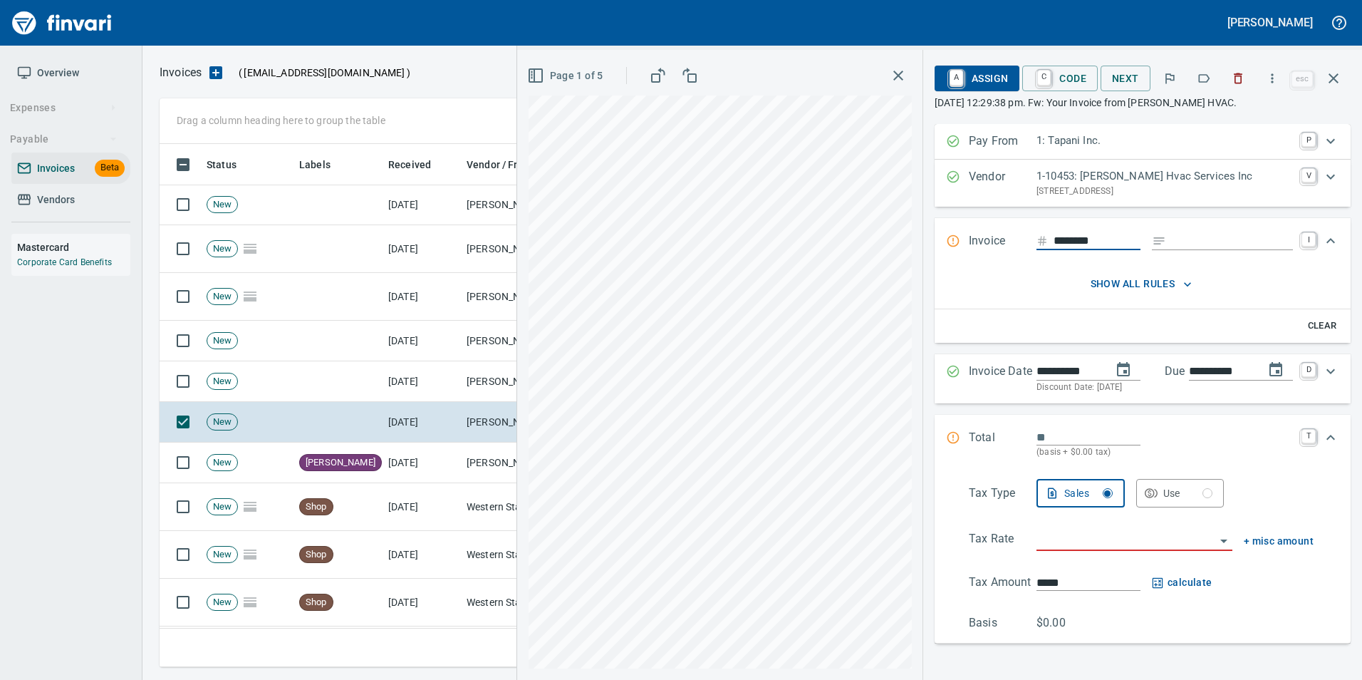
drag, startPoint x: 1241, startPoint y: 78, endPoint x: 1234, endPoint y: 83, distance: 9.3
click at [1241, 78] on icon "button" at bounding box center [1238, 78] width 14 height 14
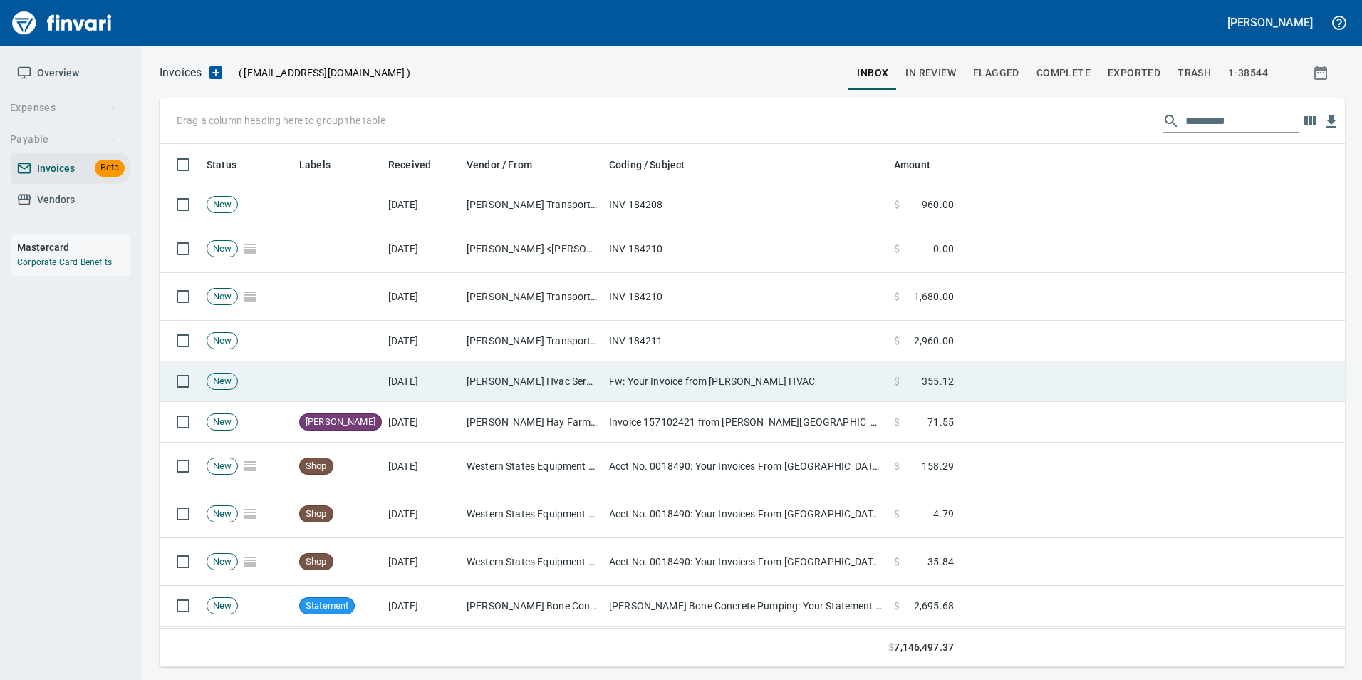
click at [746, 395] on td "Fw: Your Invoice from [PERSON_NAME] HVAC" at bounding box center [745, 381] width 285 height 41
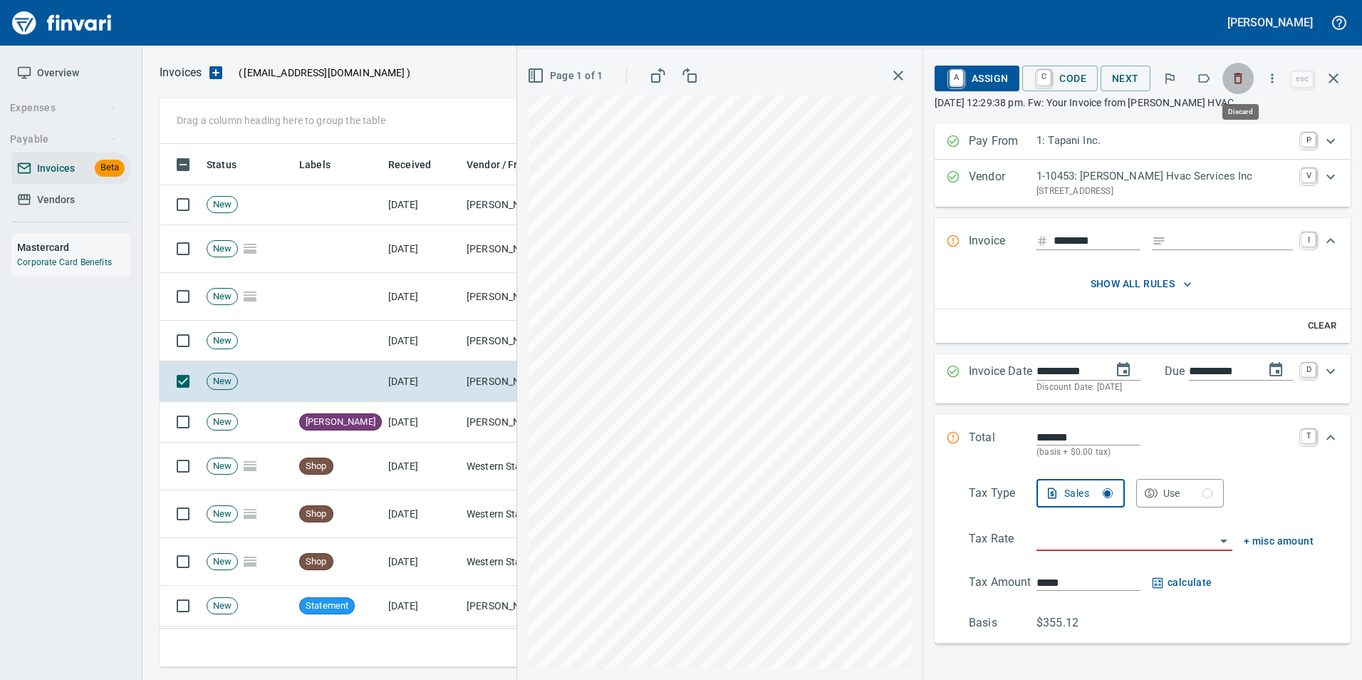
click at [1240, 75] on icon "button" at bounding box center [1238, 78] width 9 height 11
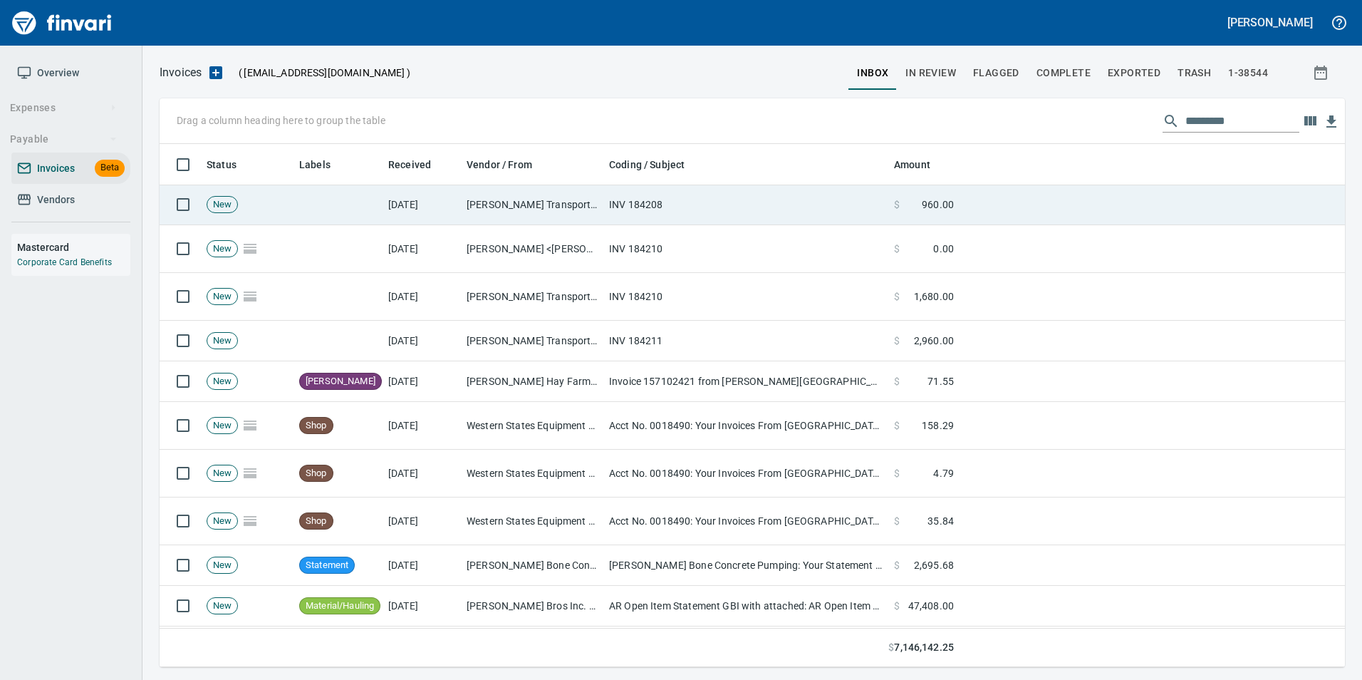
scroll to position [512, 1163]
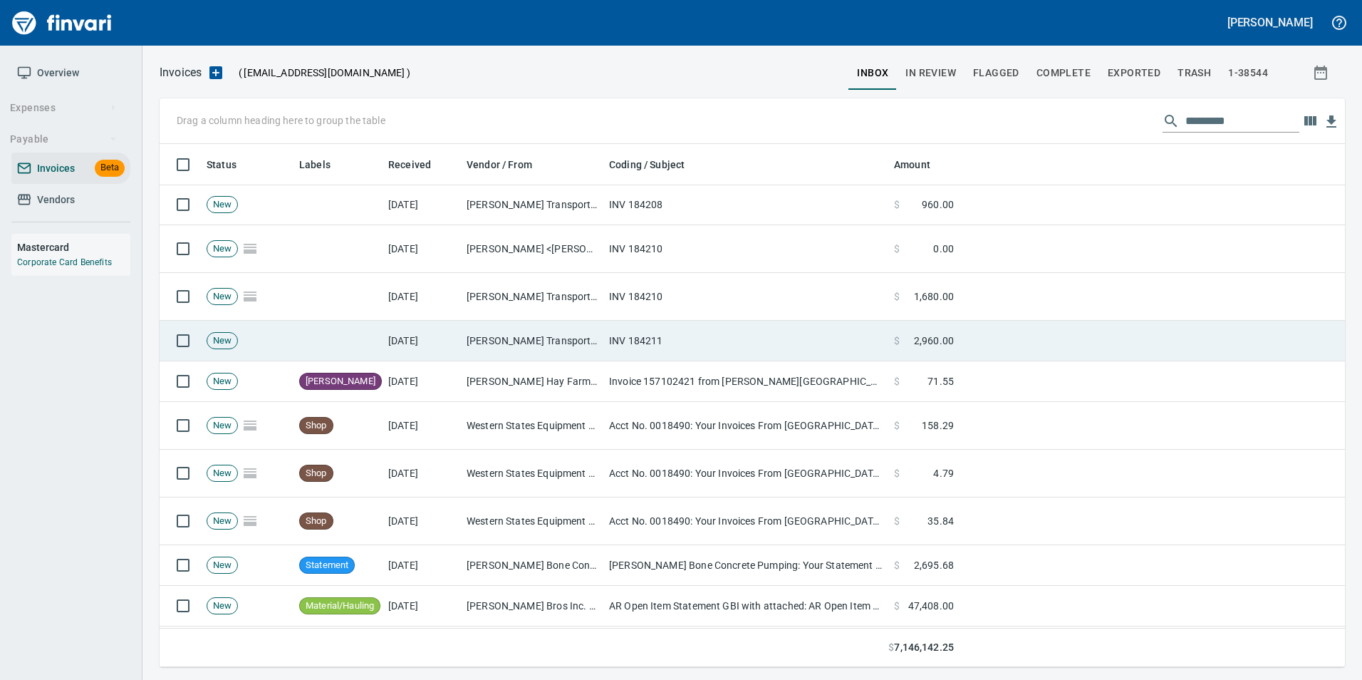
click at [646, 343] on td "INV 184211" at bounding box center [745, 341] width 285 height 41
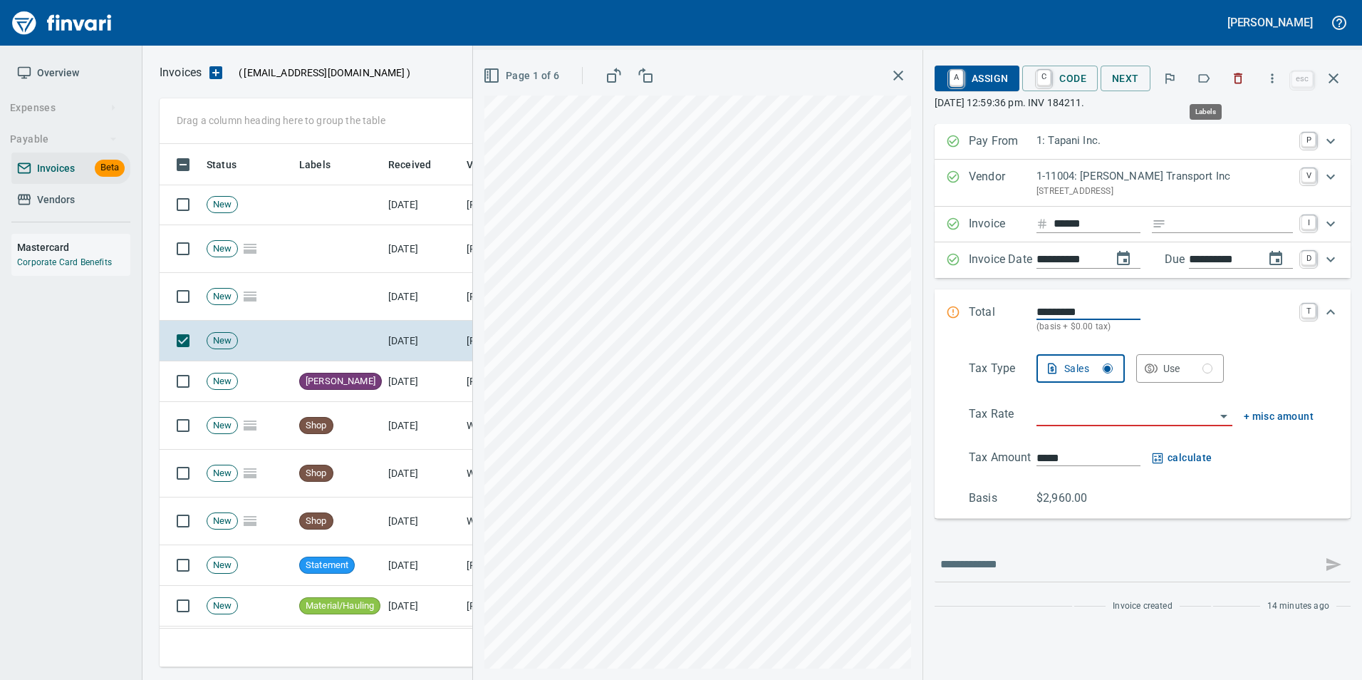
click at [1207, 84] on icon "button" at bounding box center [1204, 78] width 14 height 14
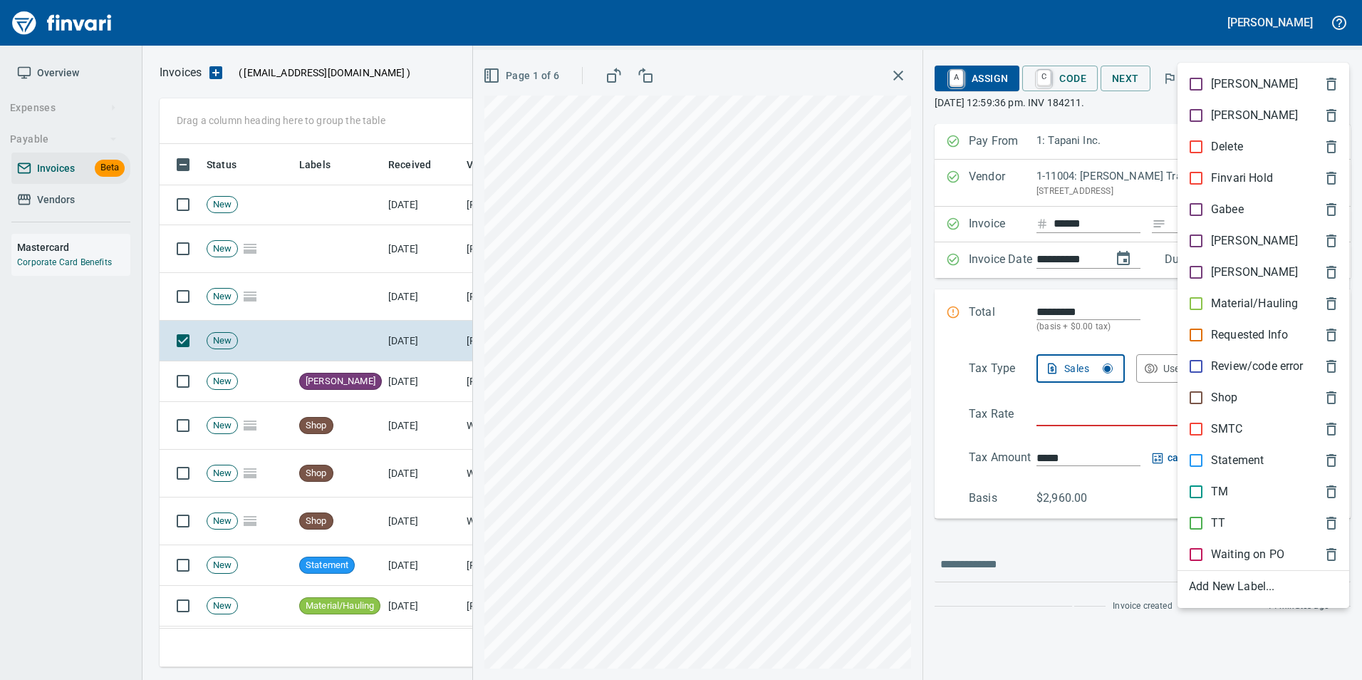
scroll to position [512, 1163]
click at [1266, 306] on p "Material/Hauling" at bounding box center [1254, 303] width 87 height 17
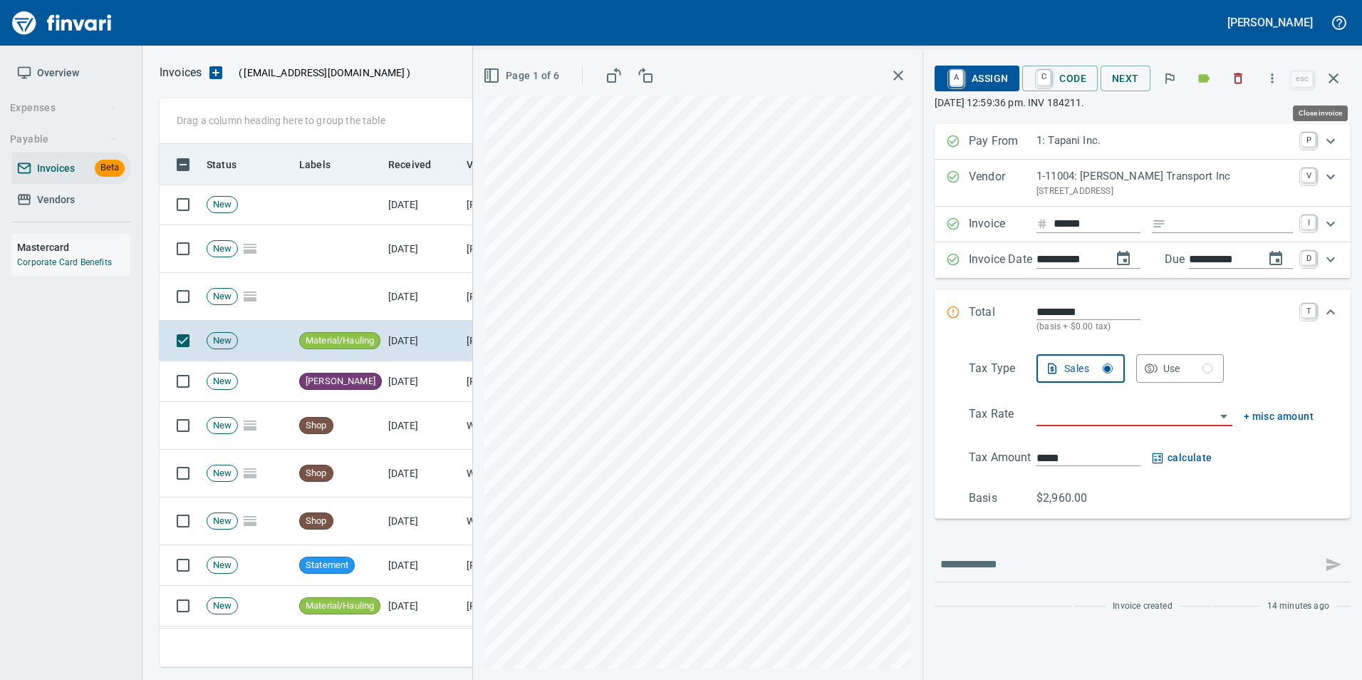
drag, startPoint x: 1330, startPoint y: 80, endPoint x: 1112, endPoint y: 177, distance: 238.5
click at [1330, 80] on icon "button" at bounding box center [1333, 78] width 17 height 17
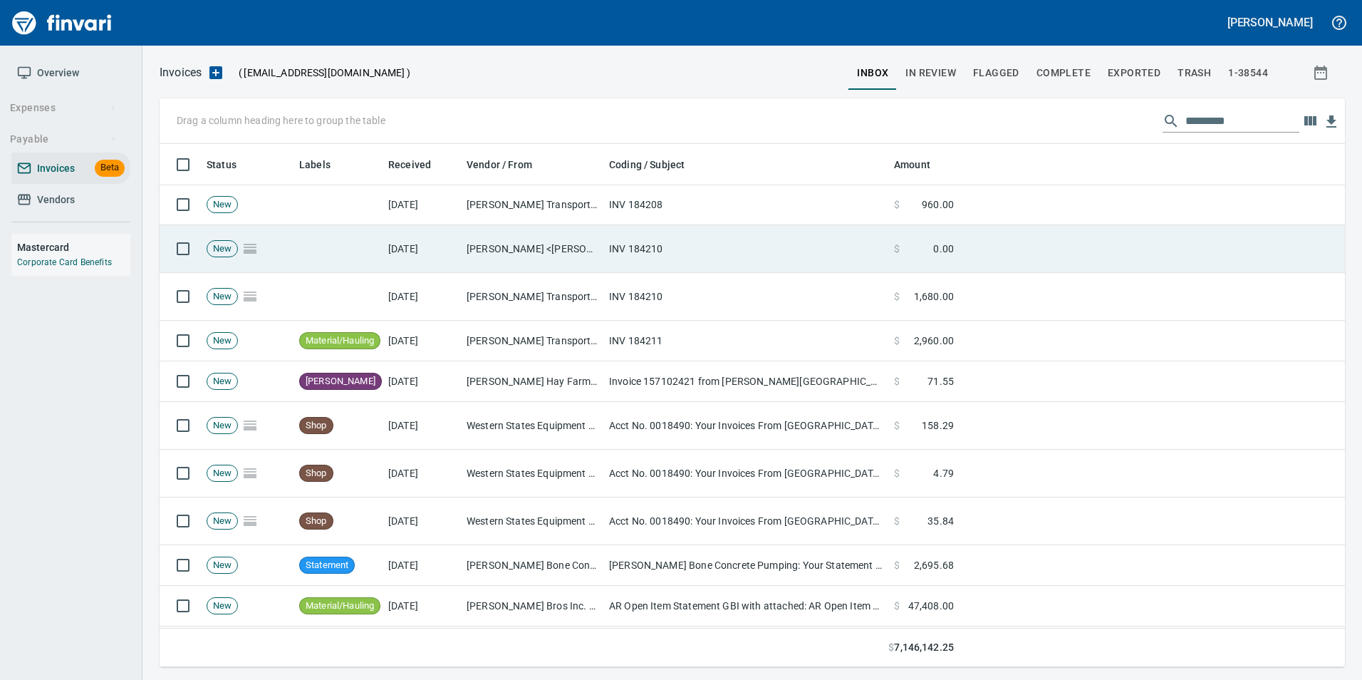
scroll to position [512, 1163]
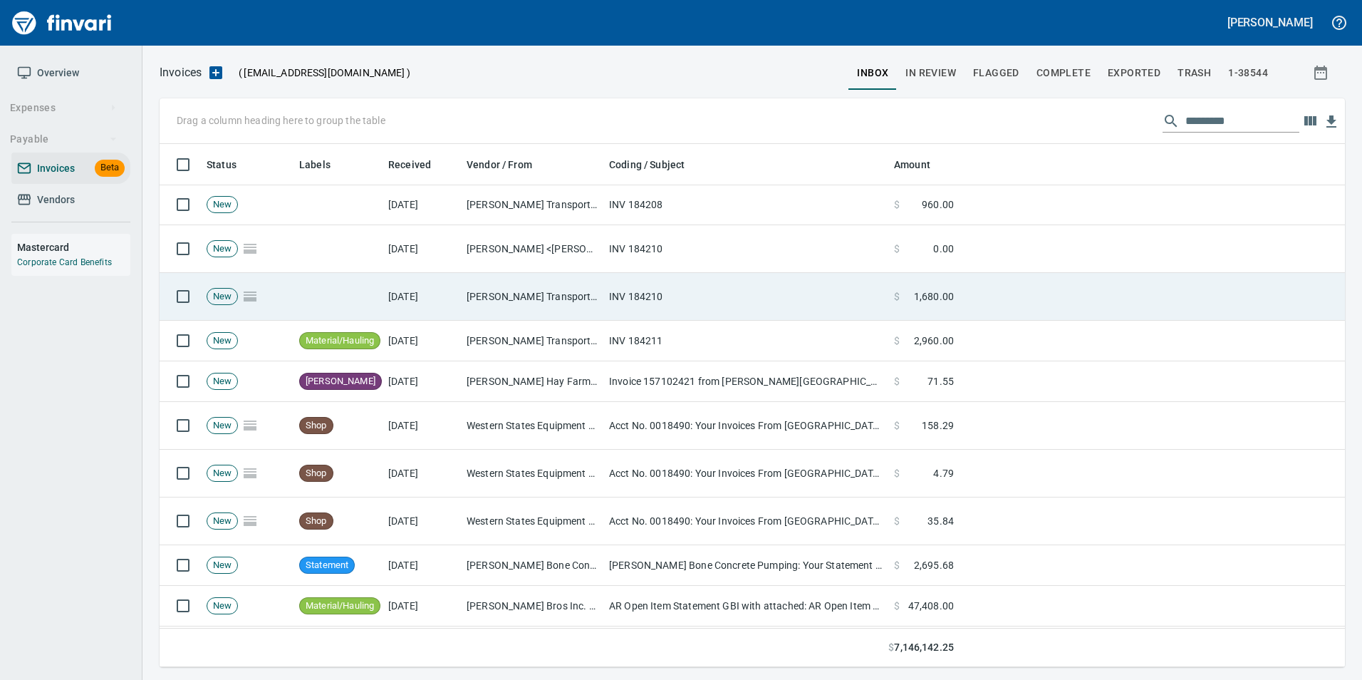
click at [744, 311] on td "INV 184210" at bounding box center [745, 297] width 285 height 48
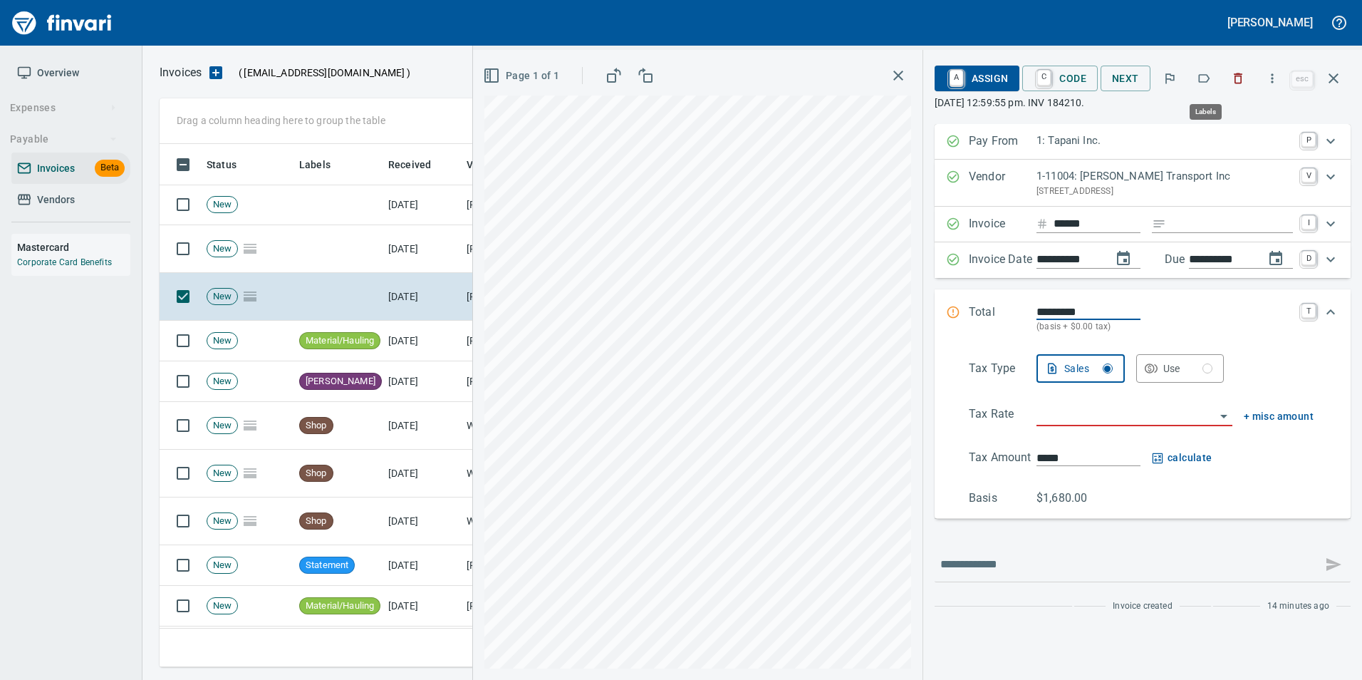
click at [1201, 78] on icon "button" at bounding box center [1204, 78] width 11 height 9
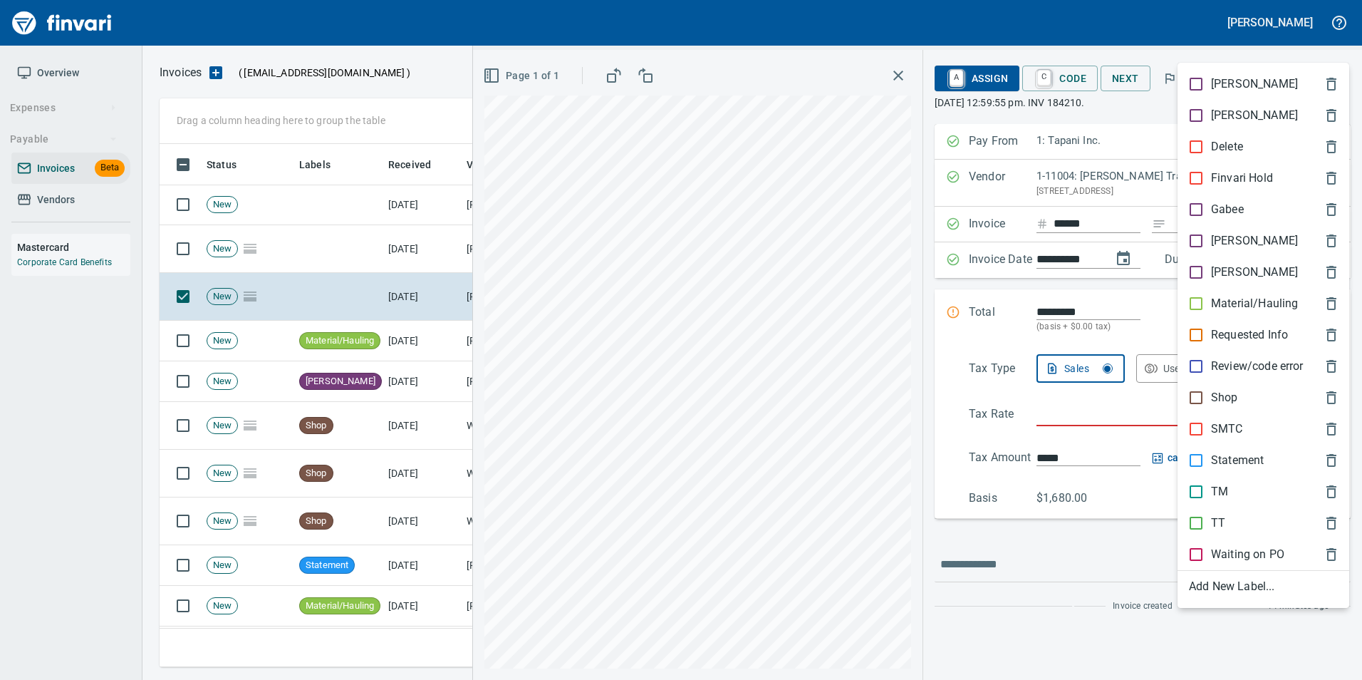
scroll to position [512, 1163]
click at [1241, 301] on p "Material/Hauling" at bounding box center [1254, 303] width 87 height 17
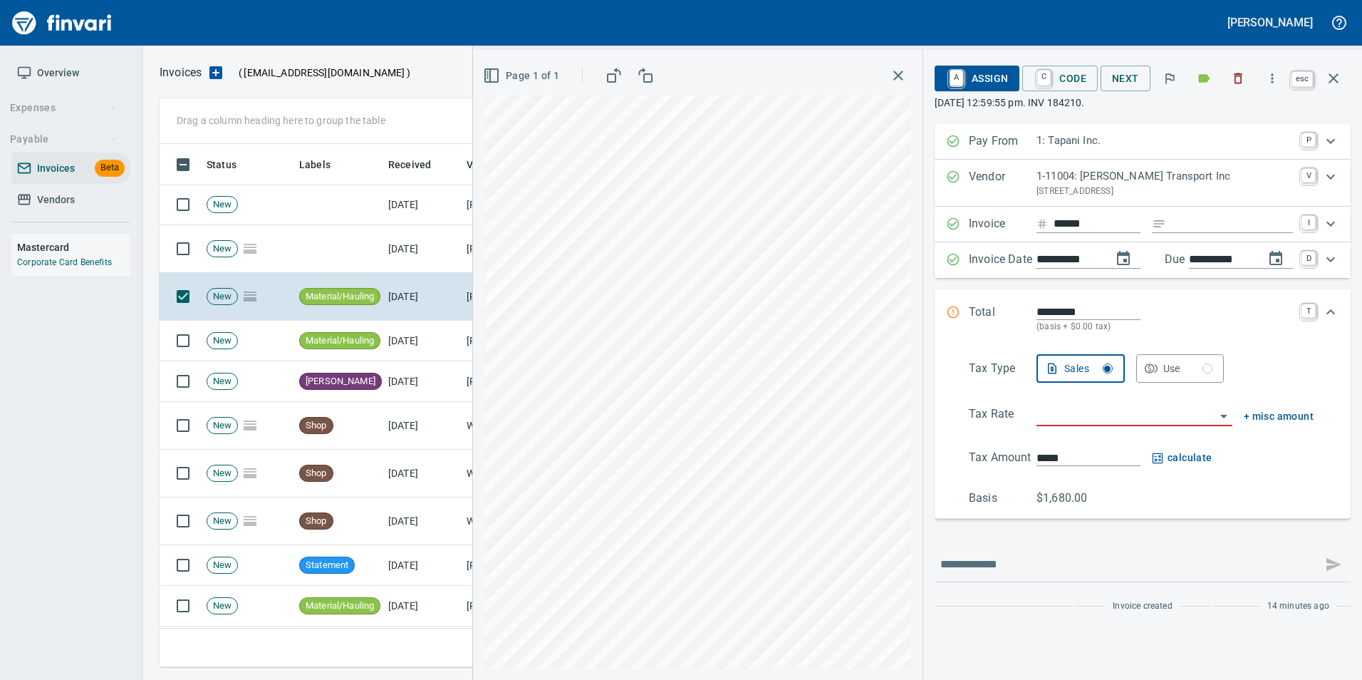
click at [1340, 85] on icon "button" at bounding box center [1333, 78] width 17 height 17
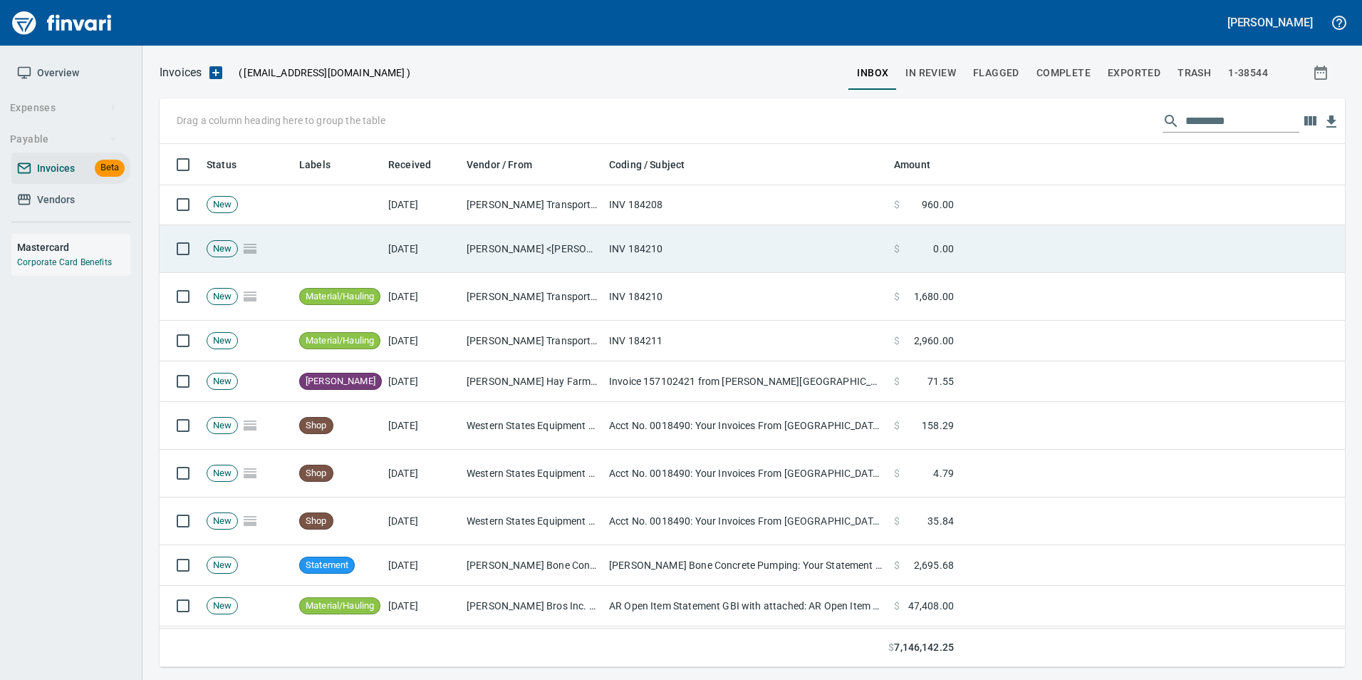
click at [825, 251] on td "INV 184210" at bounding box center [745, 249] width 285 height 48
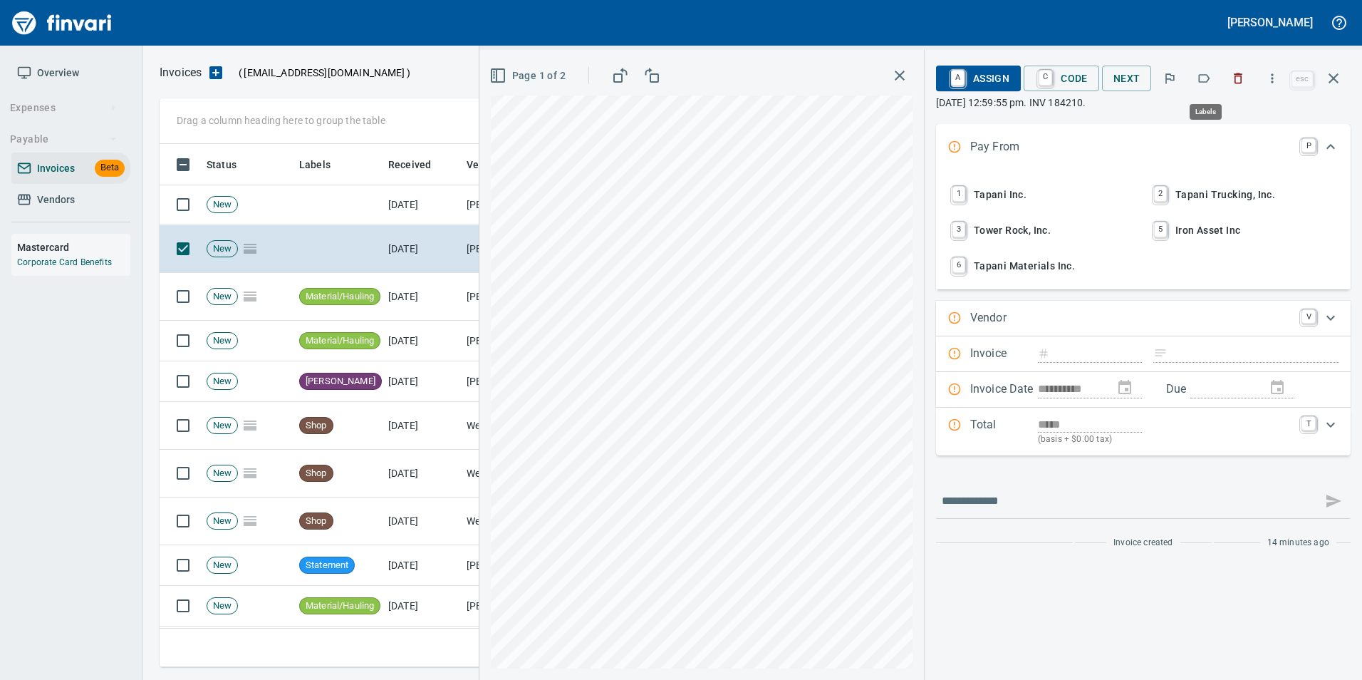
click at [1203, 80] on icon "button" at bounding box center [1204, 78] width 14 height 14
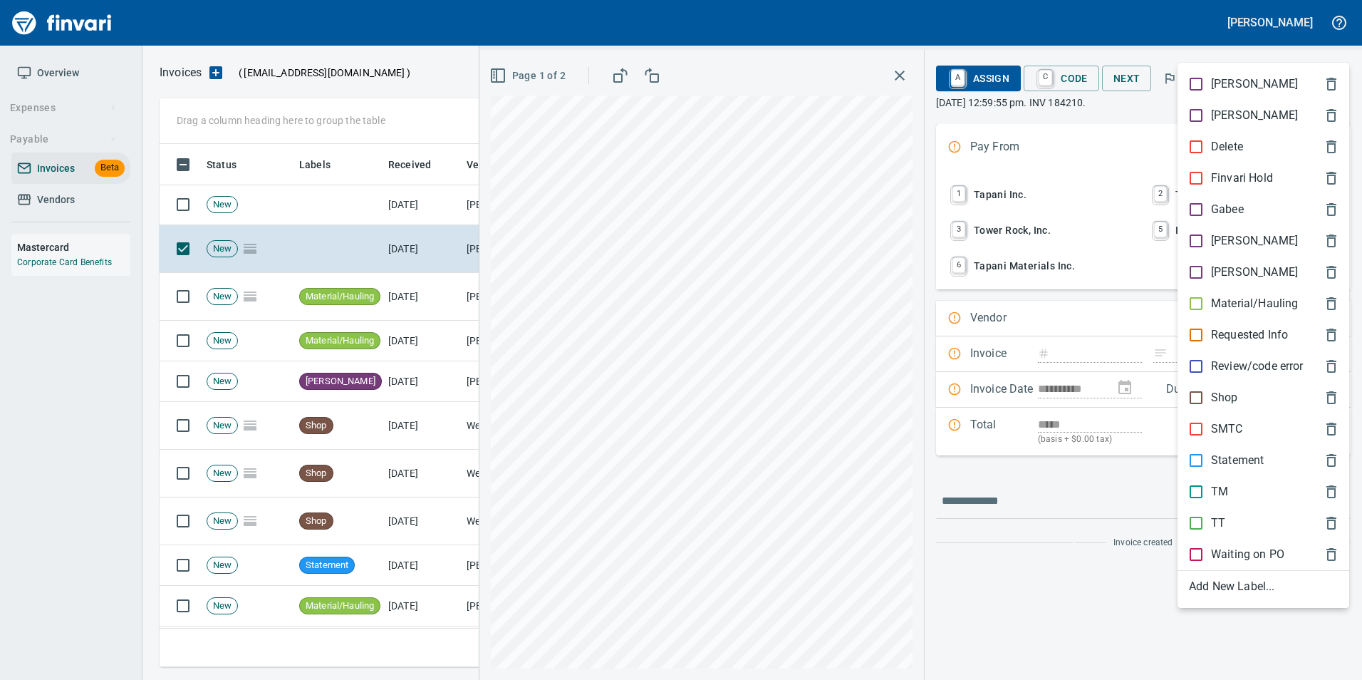
scroll to position [512, 1163]
click at [1252, 301] on p "Material/Hauling" at bounding box center [1254, 303] width 87 height 17
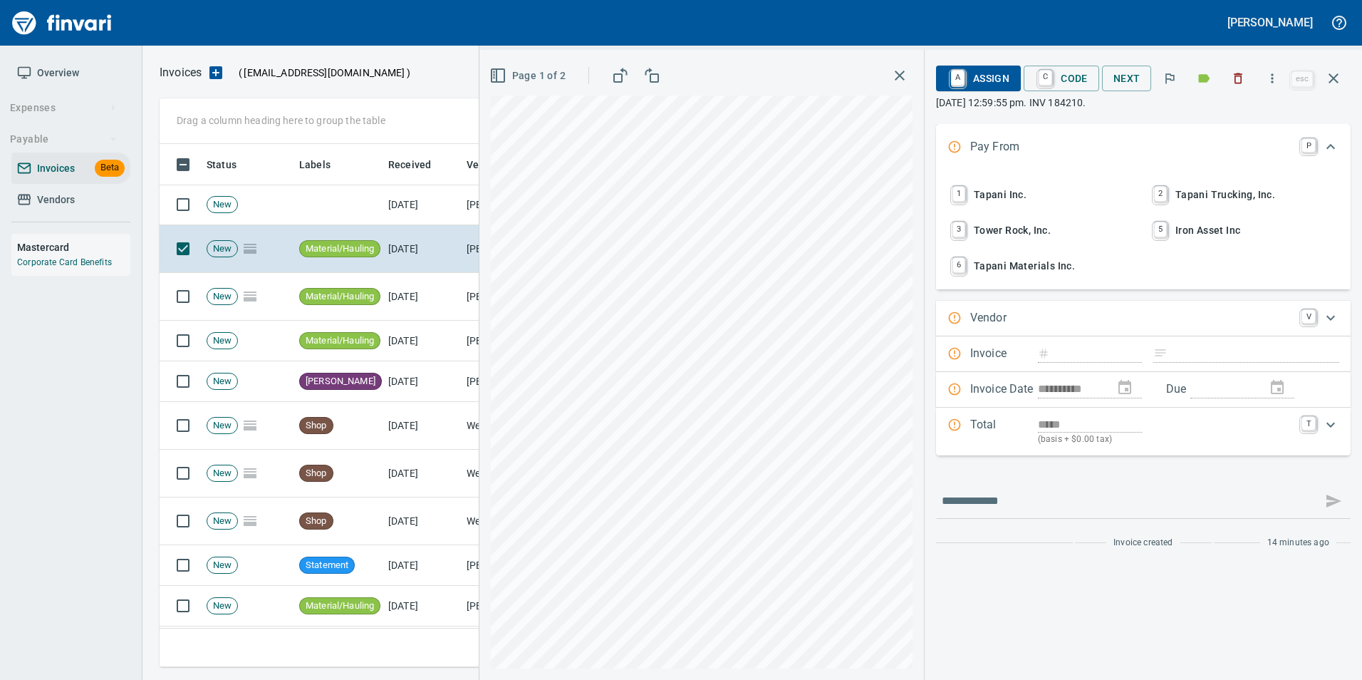
click at [1339, 75] on icon "button" at bounding box center [1333, 78] width 17 height 17
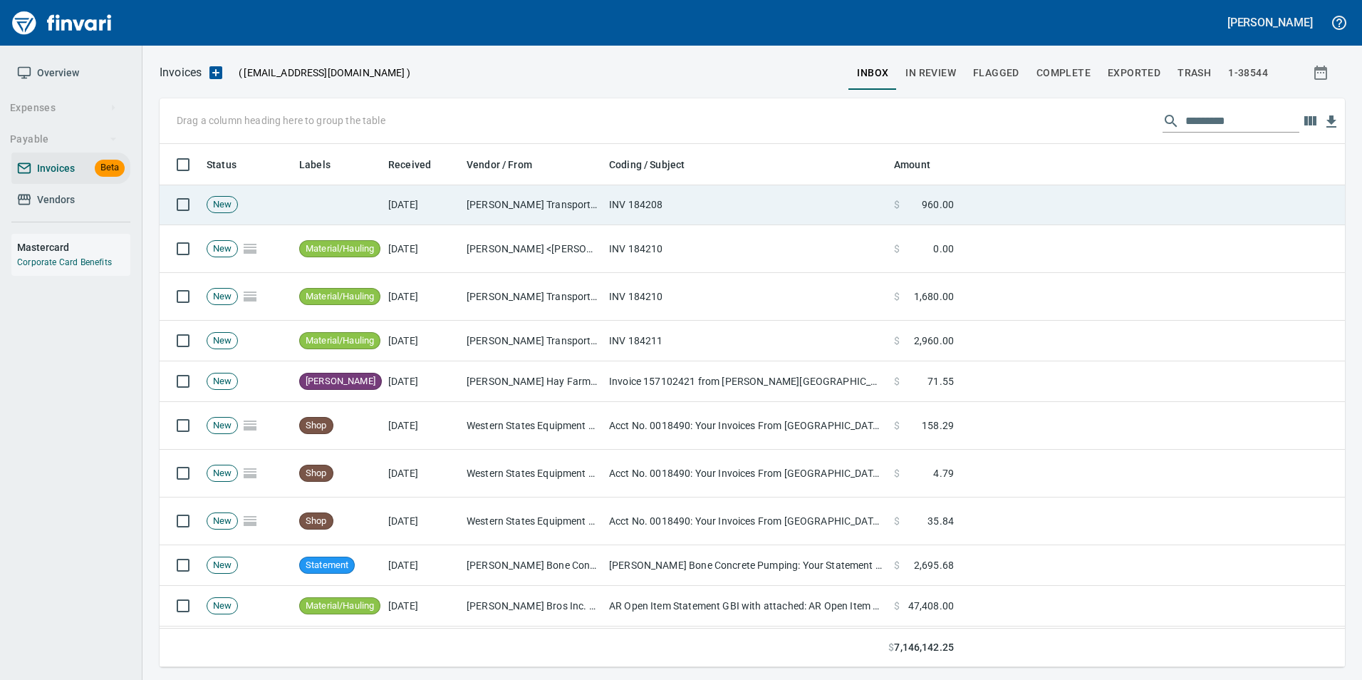
scroll to position [512, 1163]
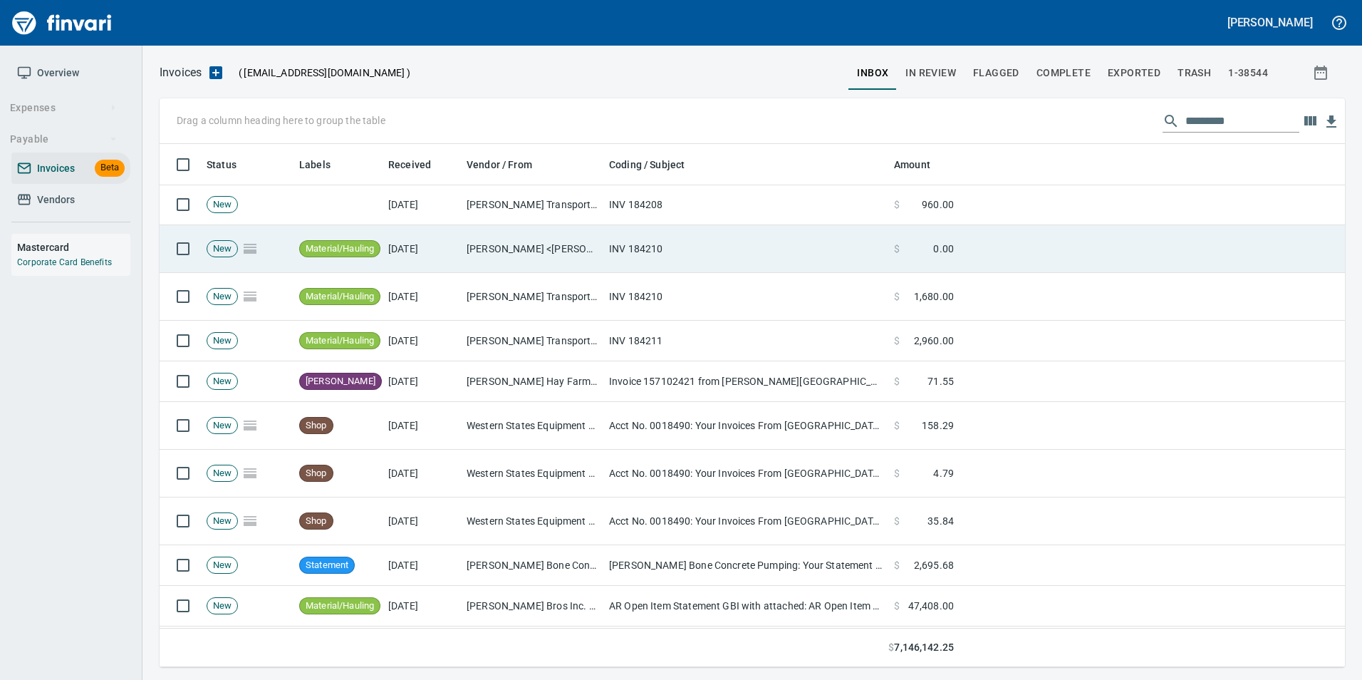
click at [729, 225] on td "INV 184210" at bounding box center [745, 249] width 285 height 48
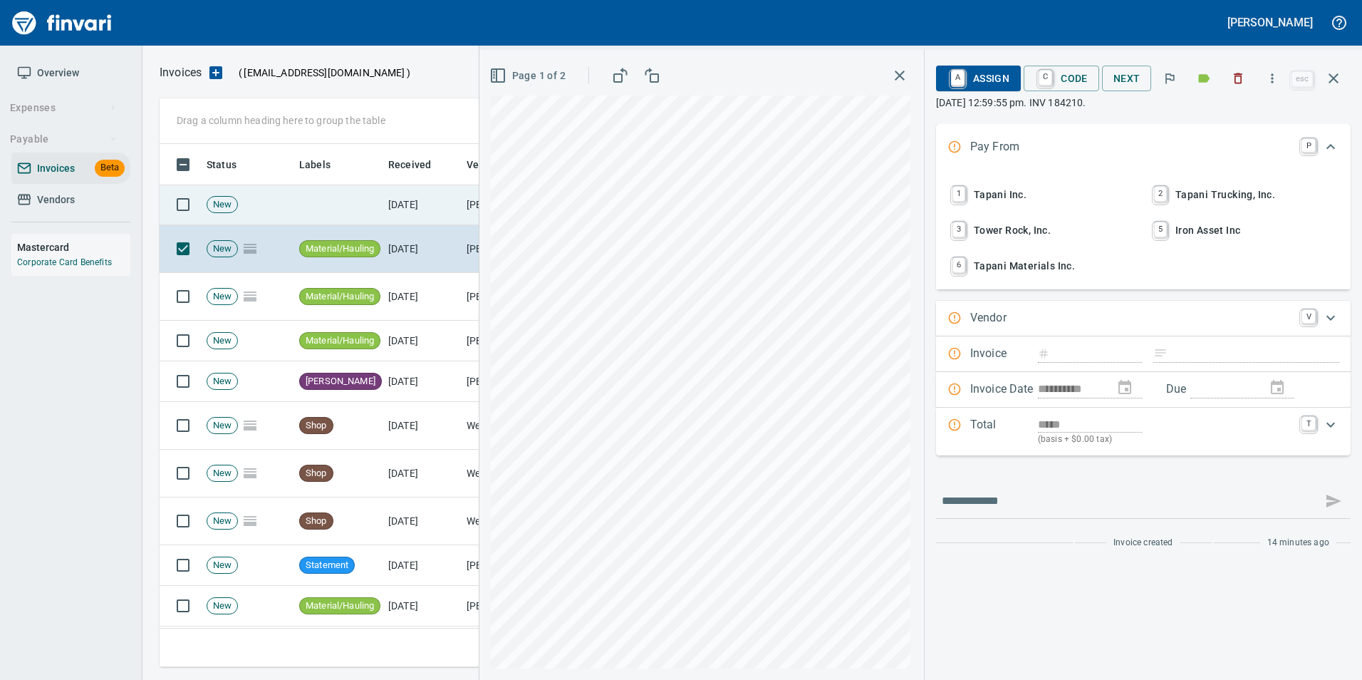
click at [464, 207] on td "[PERSON_NAME] Transport Inc (1-11004)" at bounding box center [532, 204] width 142 height 41
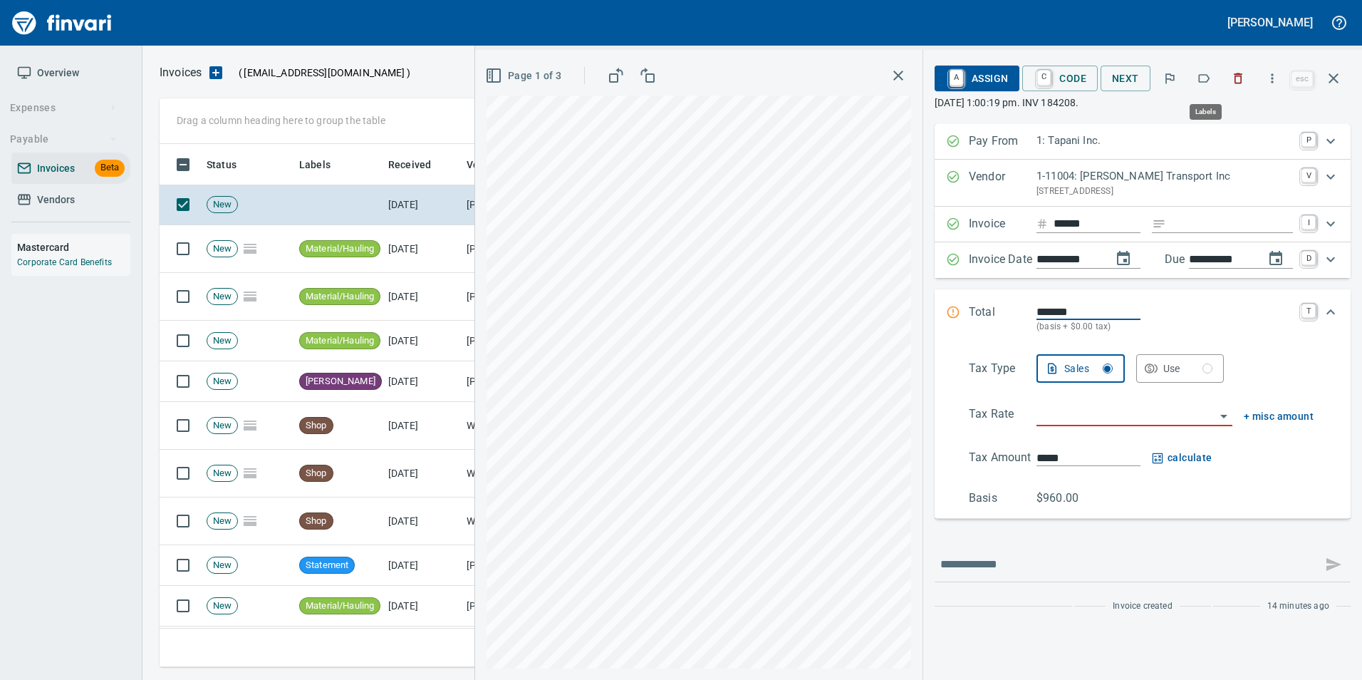
click at [1202, 84] on icon "button" at bounding box center [1204, 78] width 14 height 14
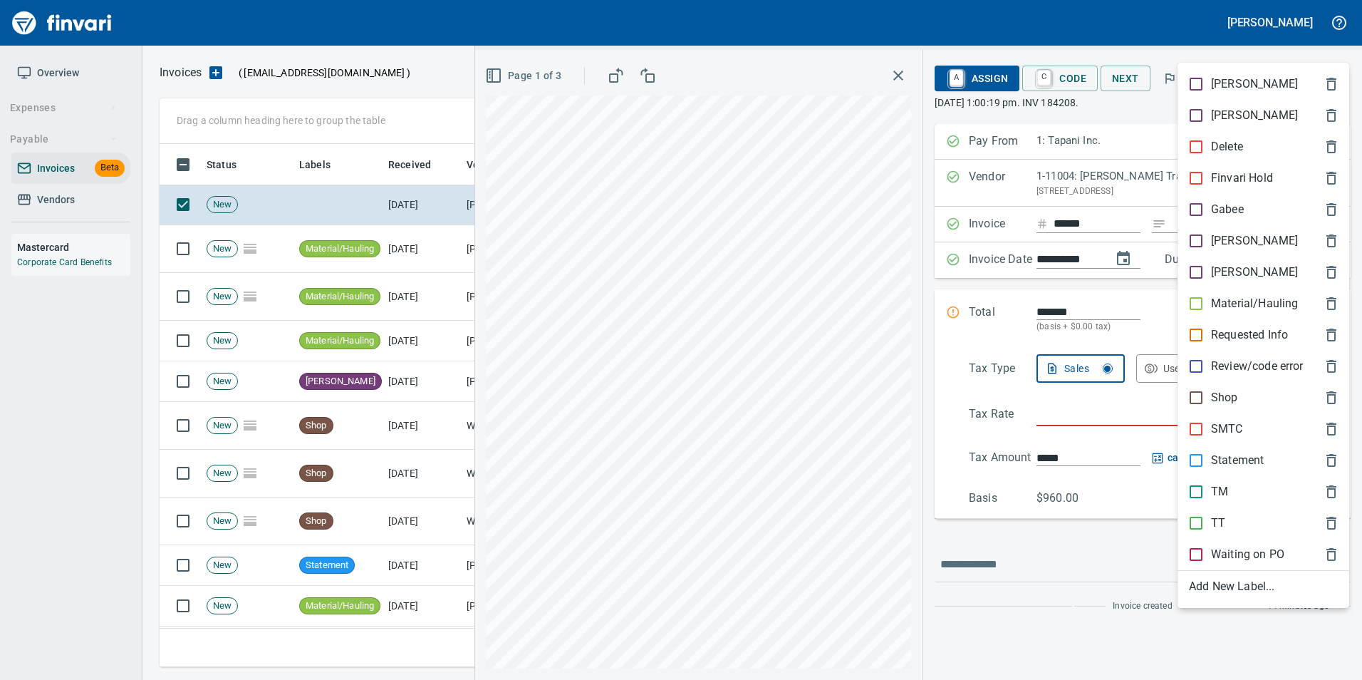
scroll to position [512, 1163]
click at [1227, 303] on p "Material/Hauling" at bounding box center [1254, 303] width 87 height 17
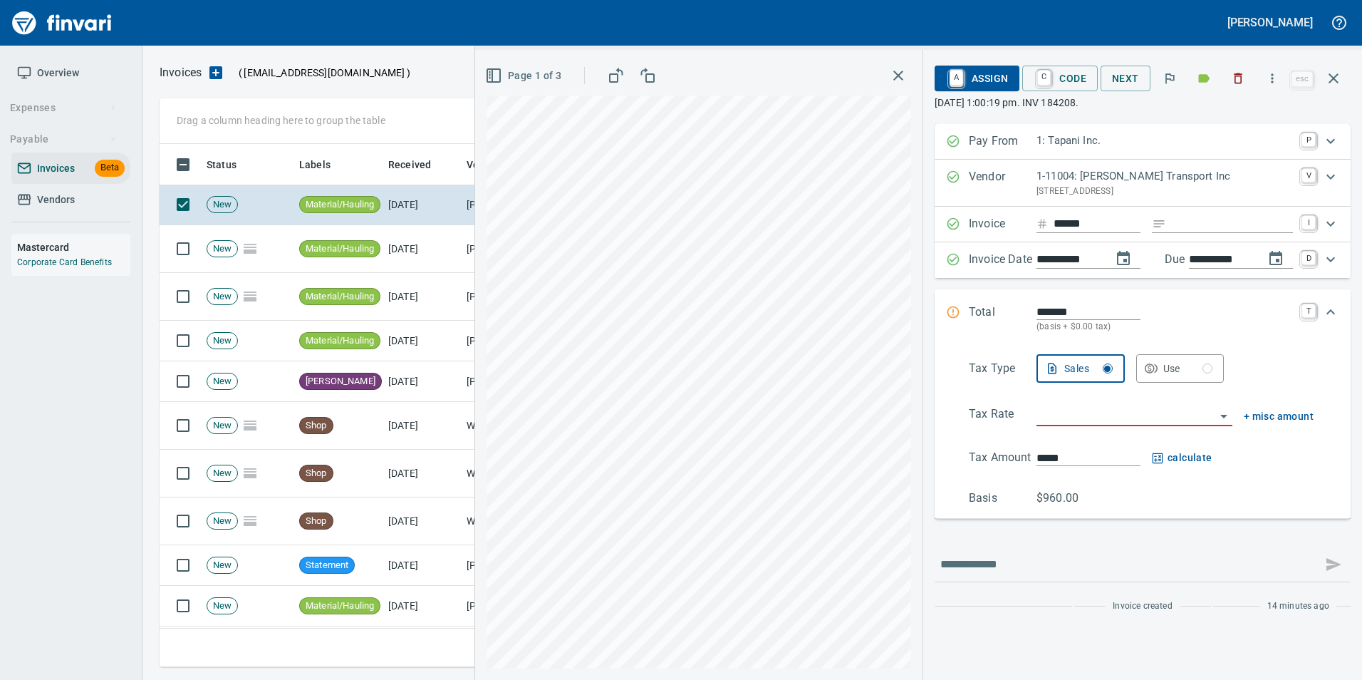
click at [1338, 82] on icon "button" at bounding box center [1333, 78] width 17 height 17
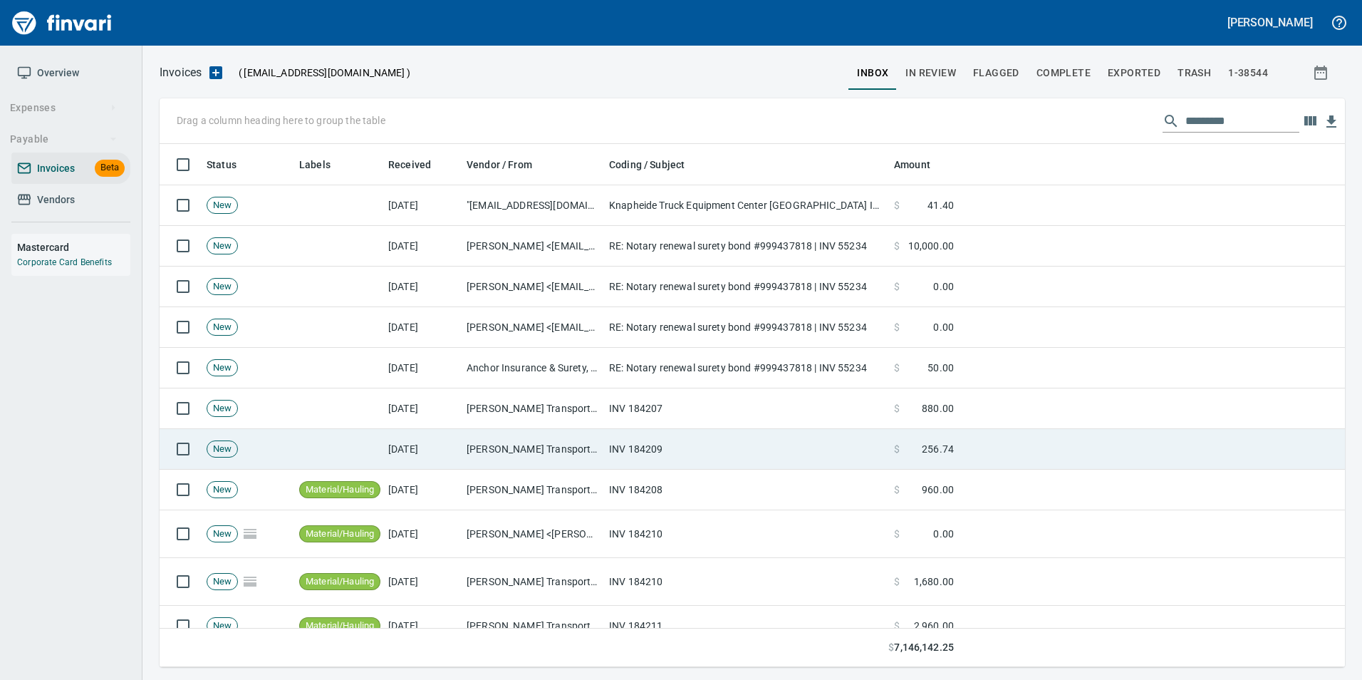
click at [624, 449] on td "INV 184209" at bounding box center [745, 449] width 285 height 41
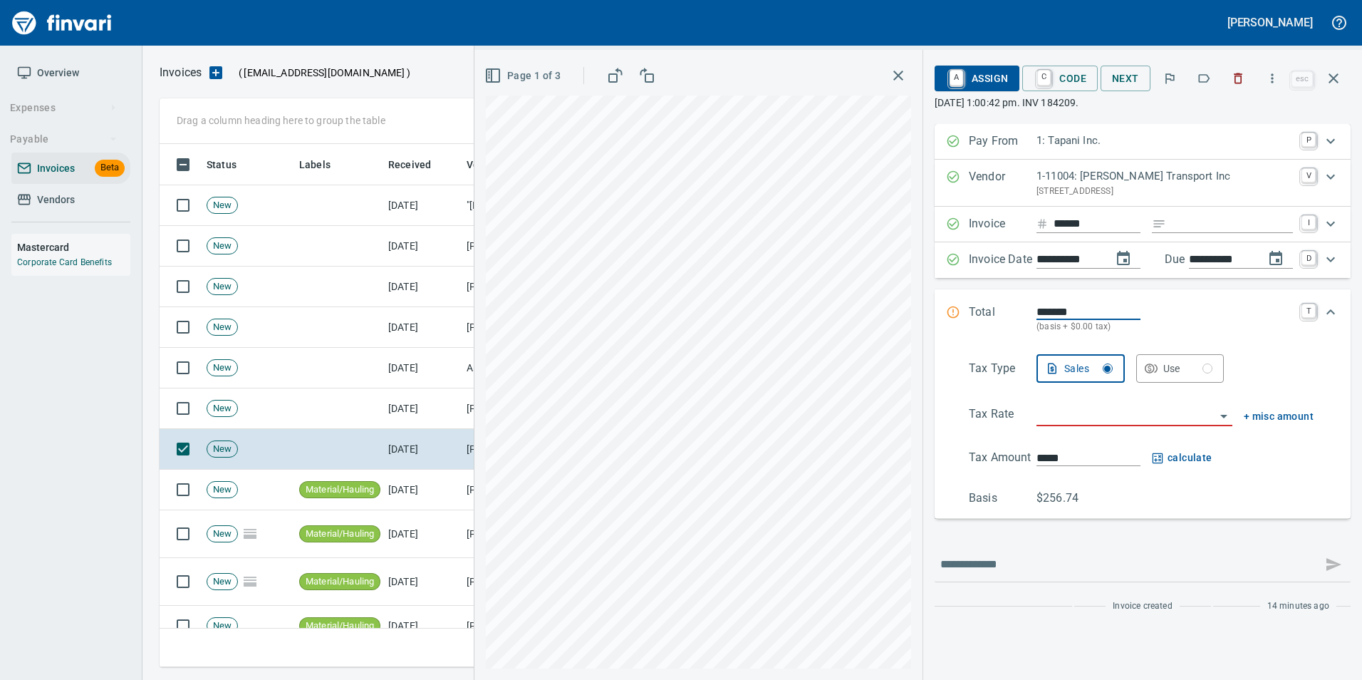
click at [1199, 80] on icon "button" at bounding box center [1204, 78] width 14 height 14
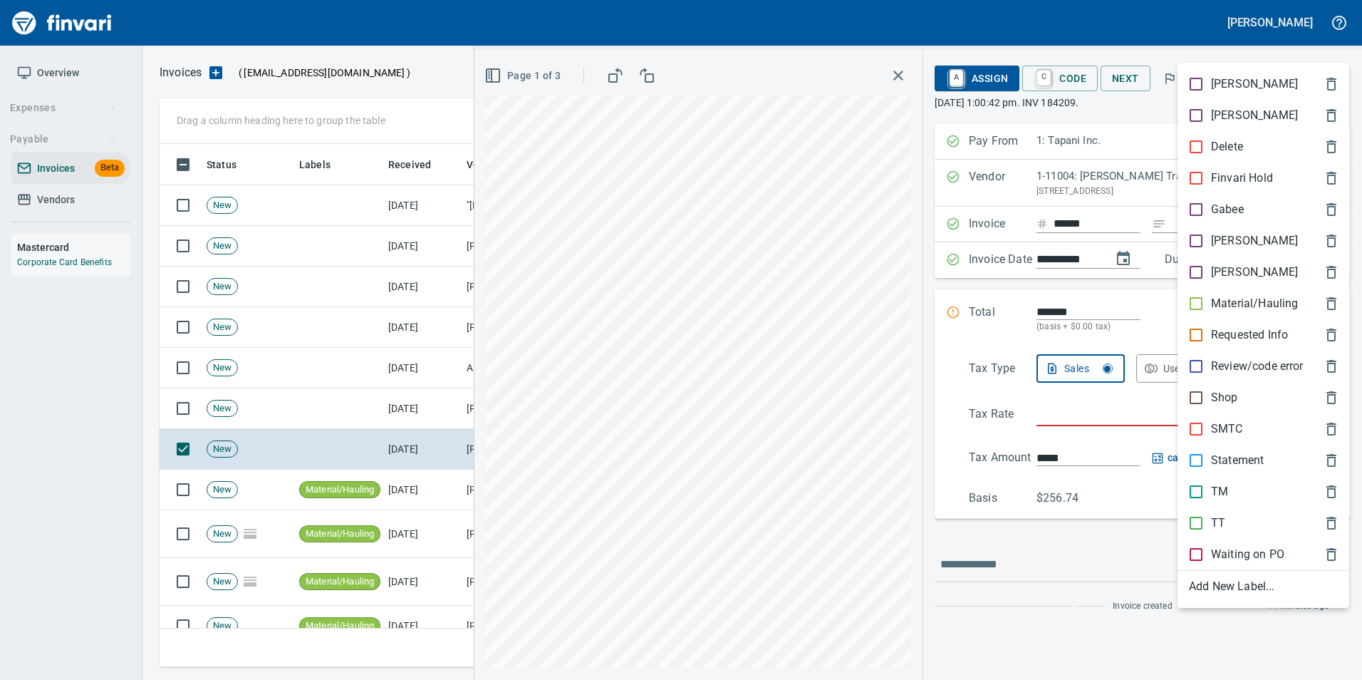
scroll to position [512, 1163]
click at [1229, 298] on p "Material/Hauling" at bounding box center [1254, 303] width 87 height 17
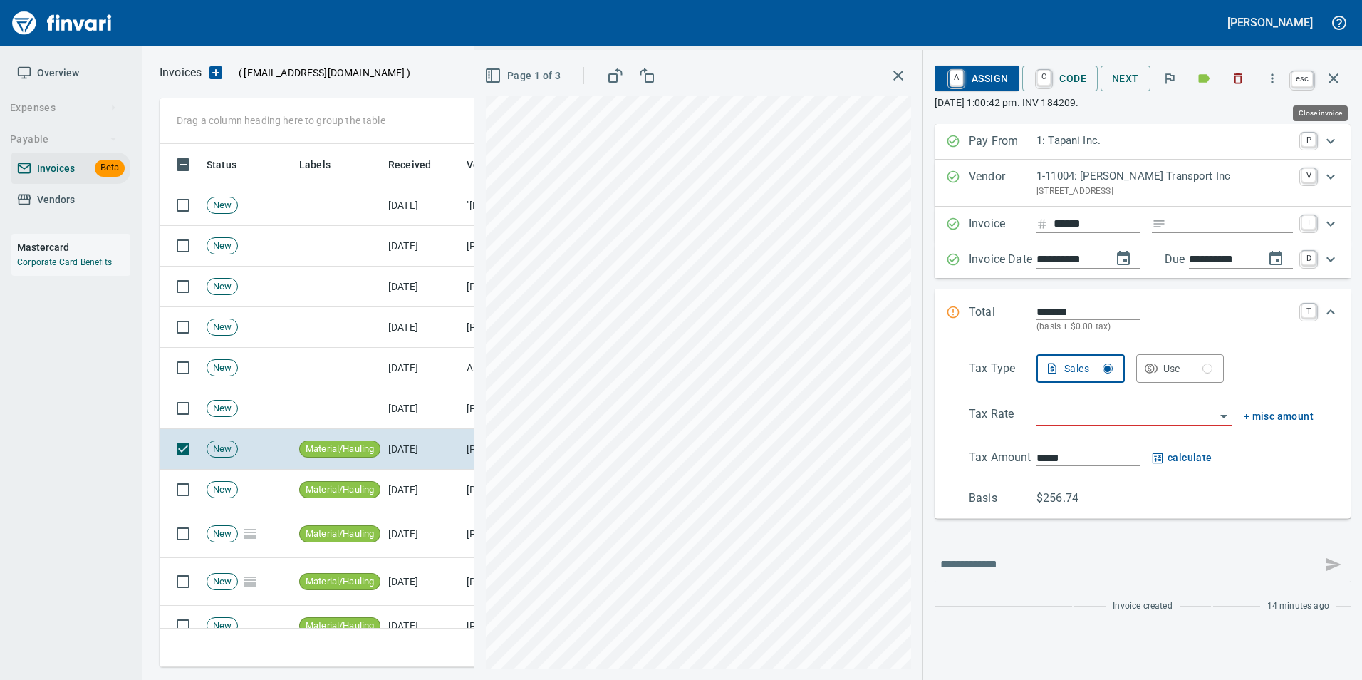
click at [1343, 84] on button "button" at bounding box center [1333, 78] width 34 height 34
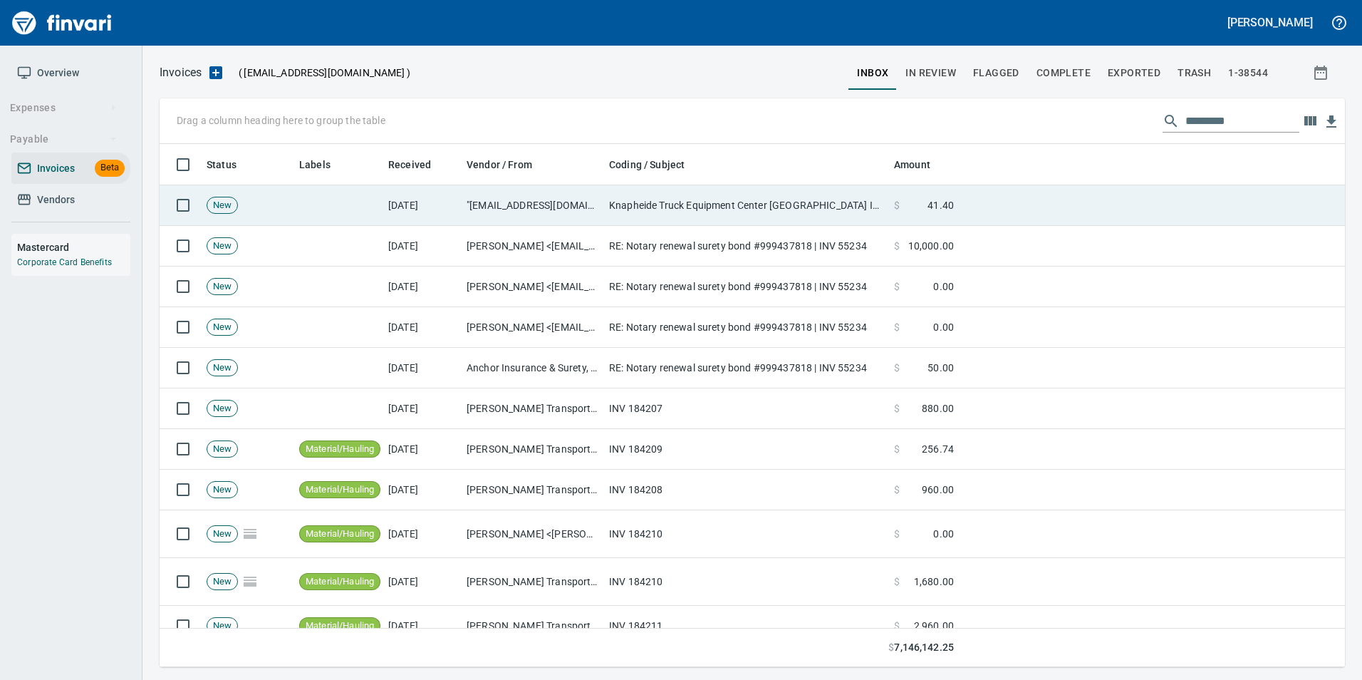
scroll to position [512, 1163]
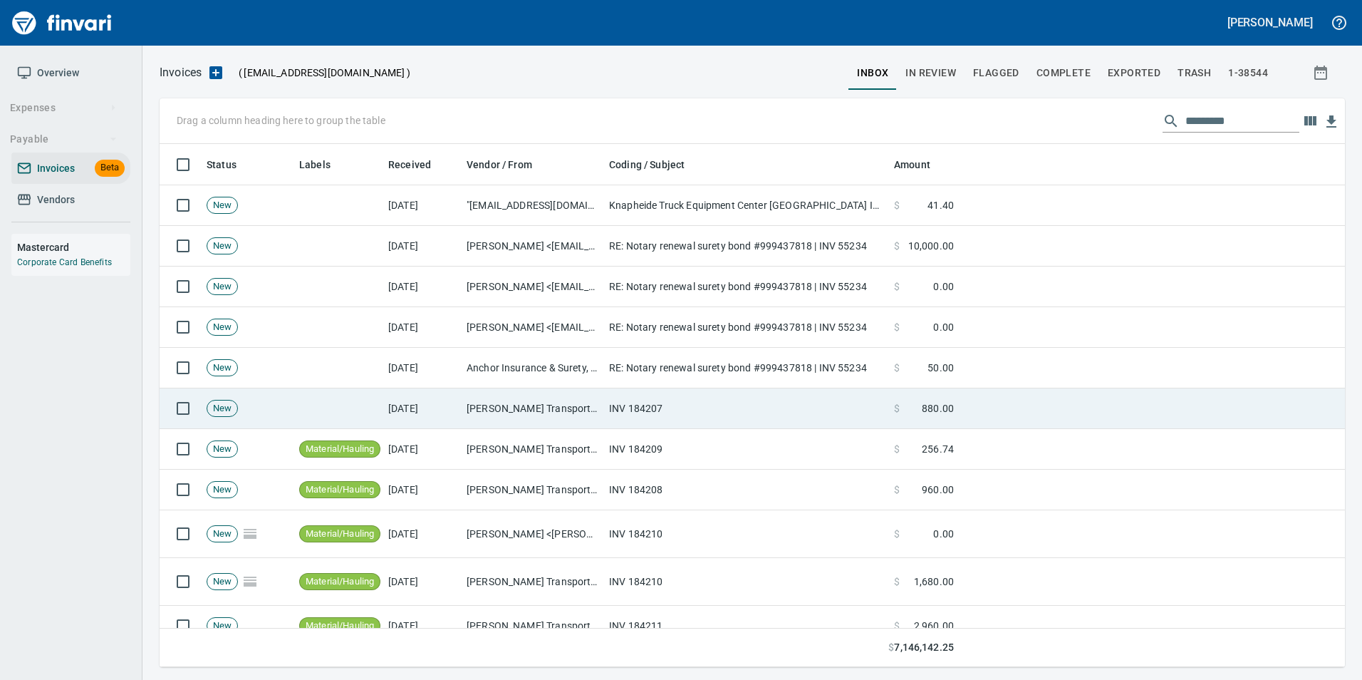
click at [796, 412] on td "INV 184207" at bounding box center [745, 408] width 285 height 41
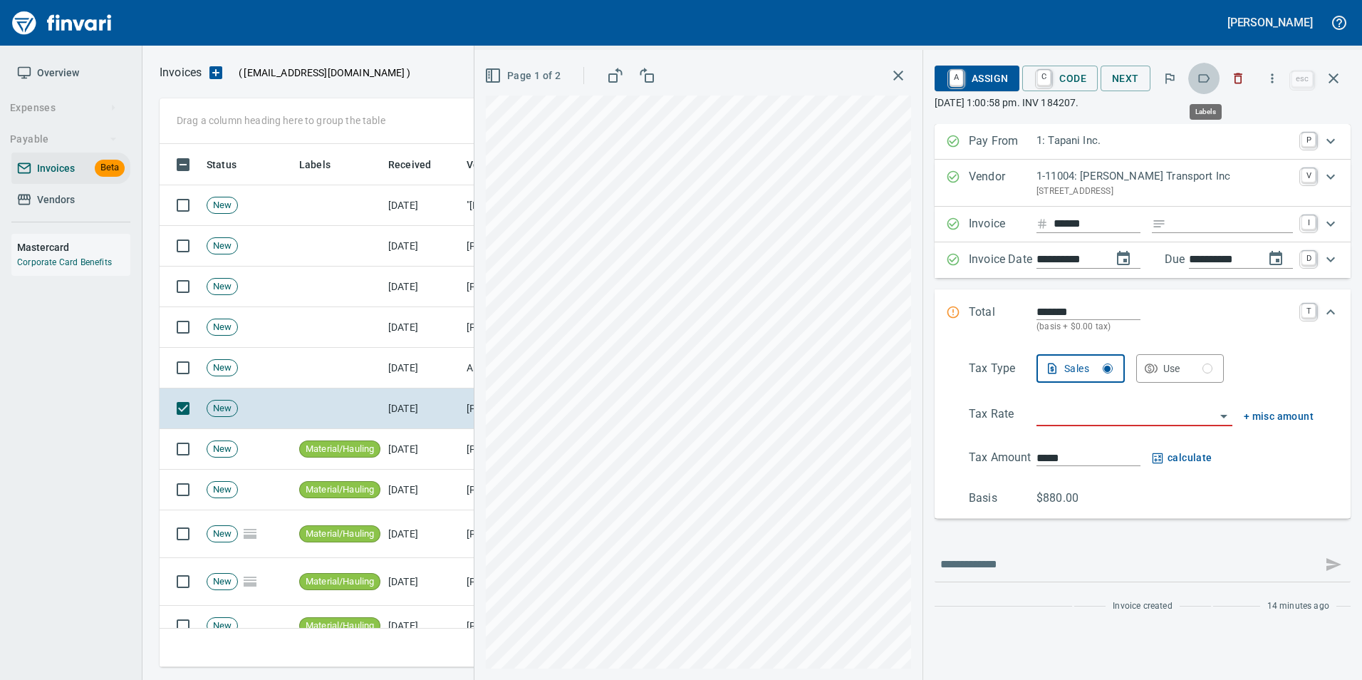
click at [1203, 83] on icon "button" at bounding box center [1204, 78] width 14 height 14
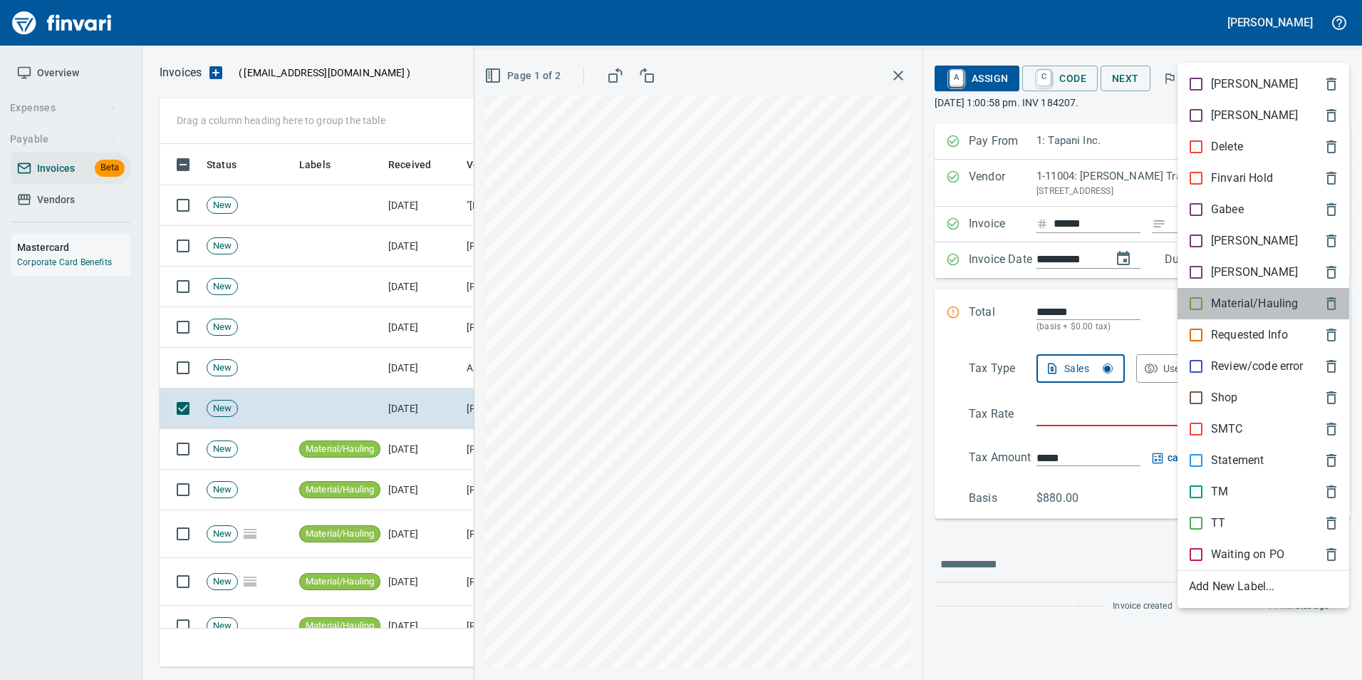
click at [1225, 308] on p "Material/Hauling" at bounding box center [1254, 303] width 87 height 17
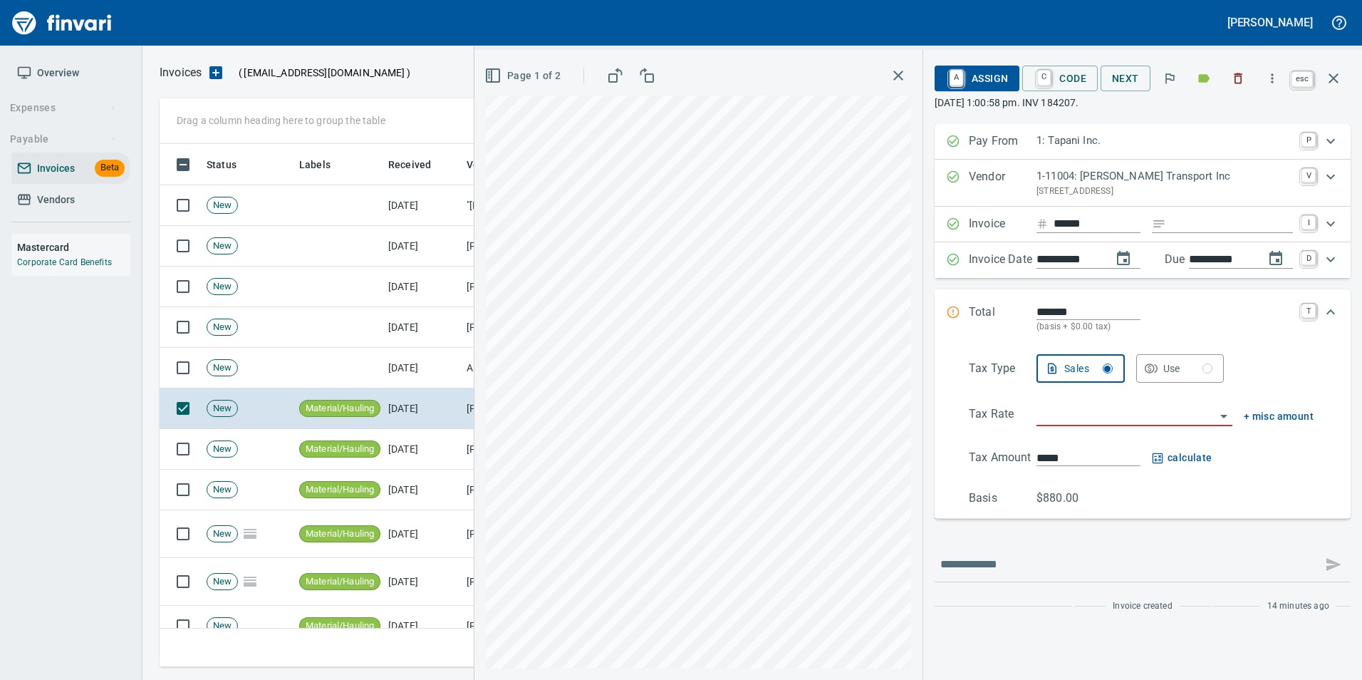
click at [1340, 84] on icon "button" at bounding box center [1333, 78] width 17 height 17
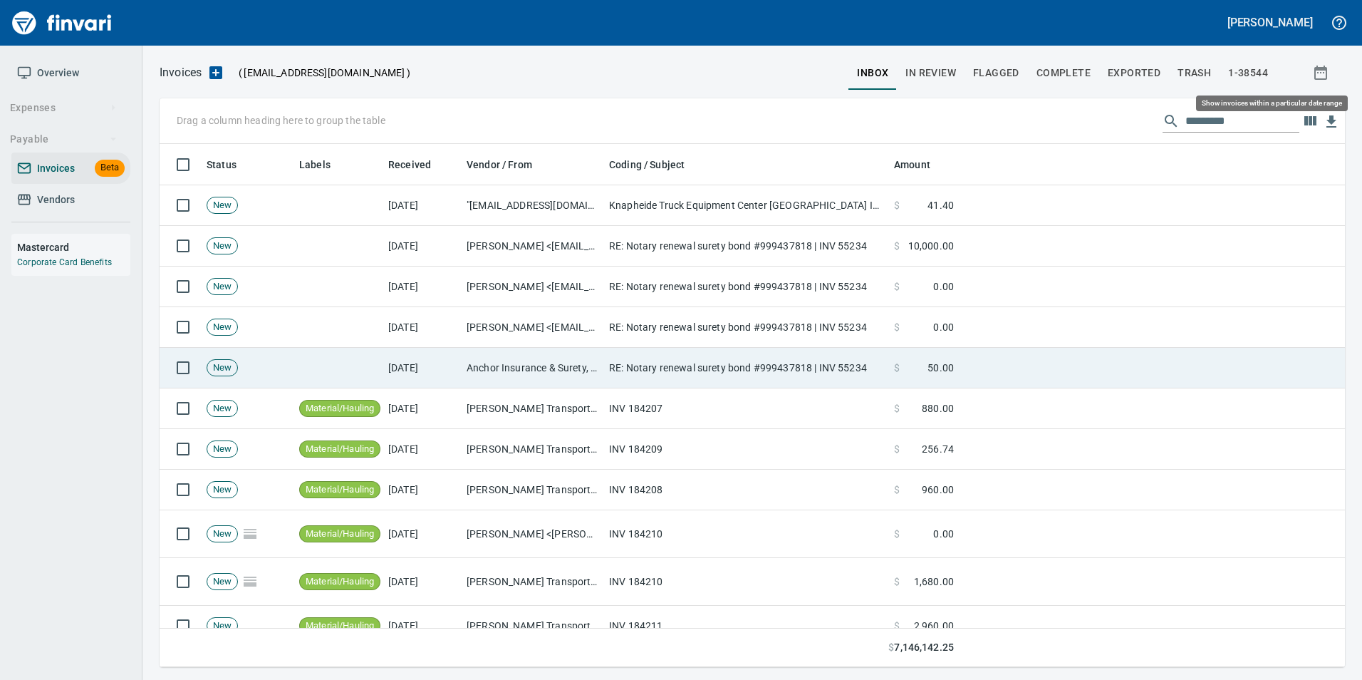
scroll to position [512, 1163]
click at [623, 364] on td "RE: Notary renewal surety bond #999437818 | INV 55234" at bounding box center [745, 368] width 285 height 41
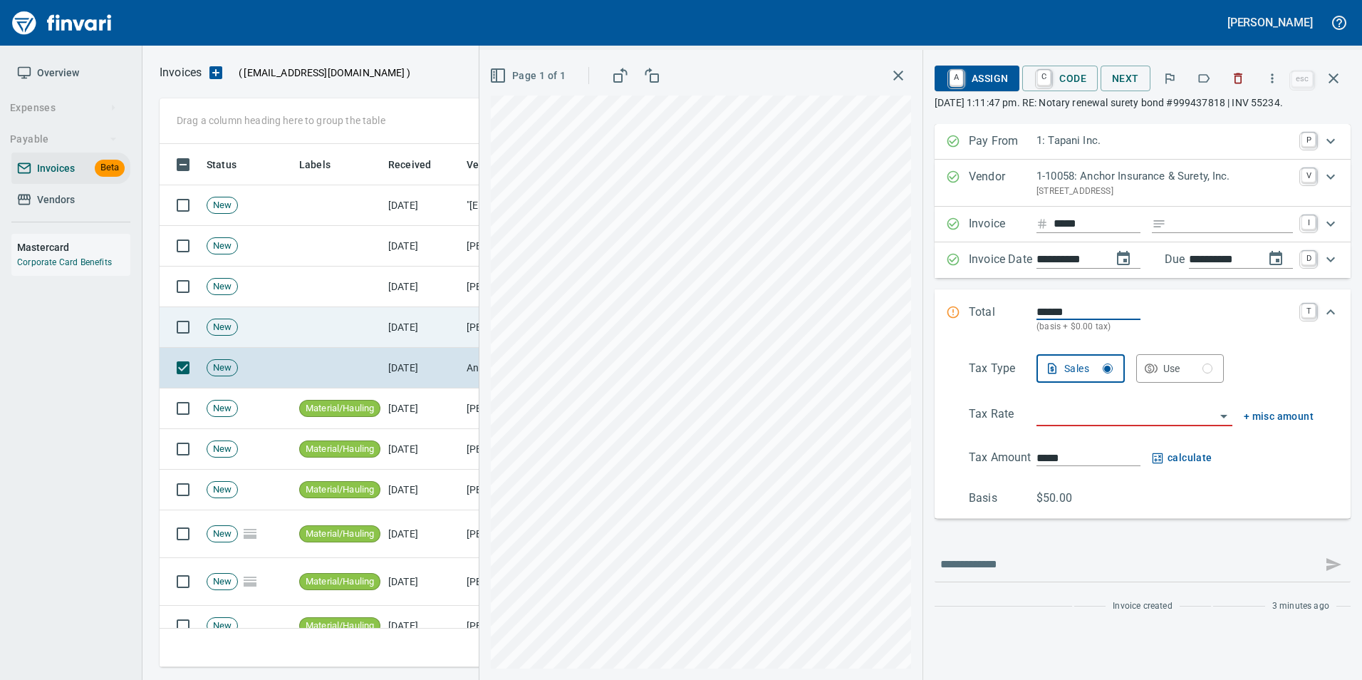
click at [439, 330] on td "[DATE]" at bounding box center [421, 327] width 78 height 41
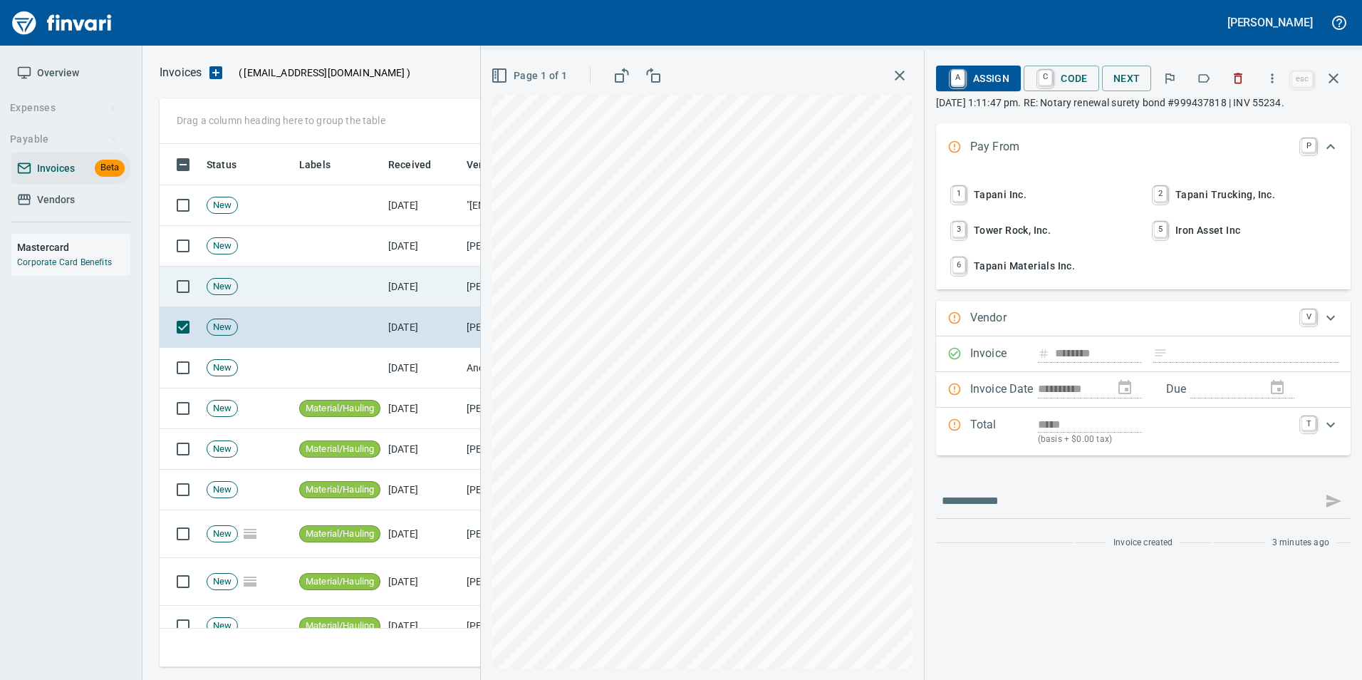
click at [404, 291] on td "[DATE]" at bounding box center [421, 286] width 78 height 41
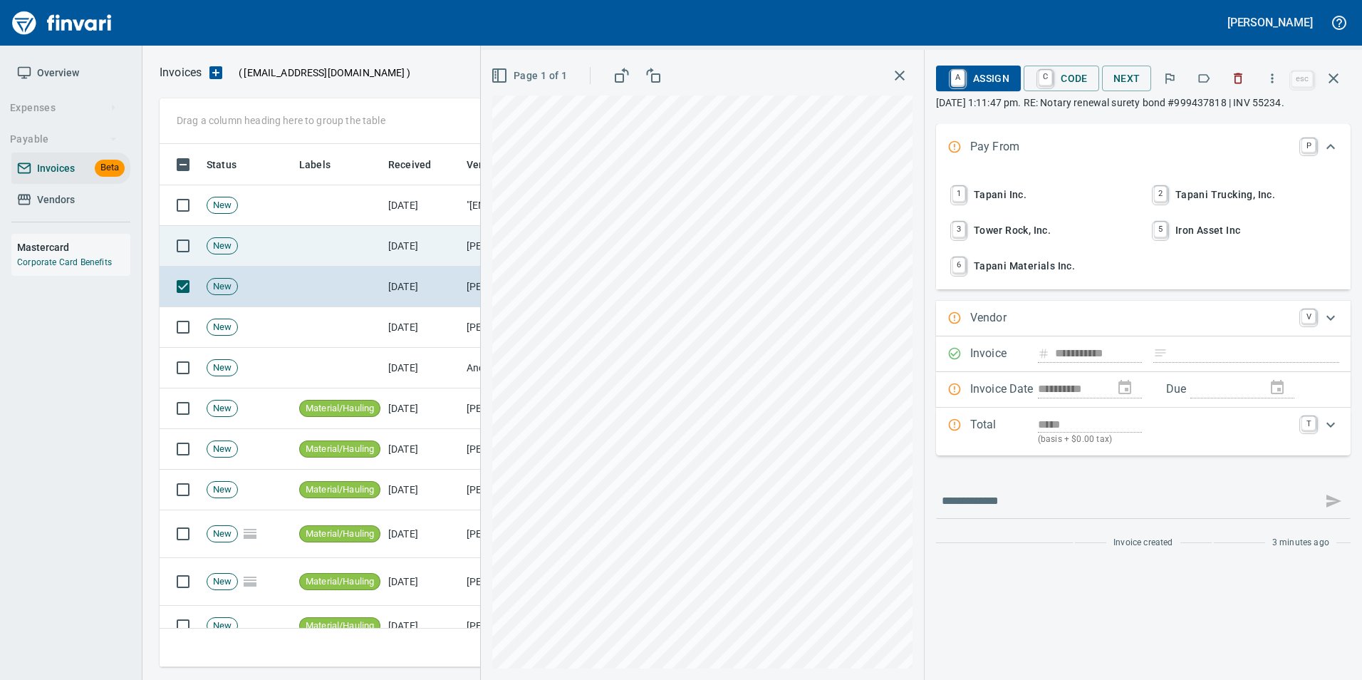
click at [386, 256] on td "[DATE]" at bounding box center [421, 246] width 78 height 41
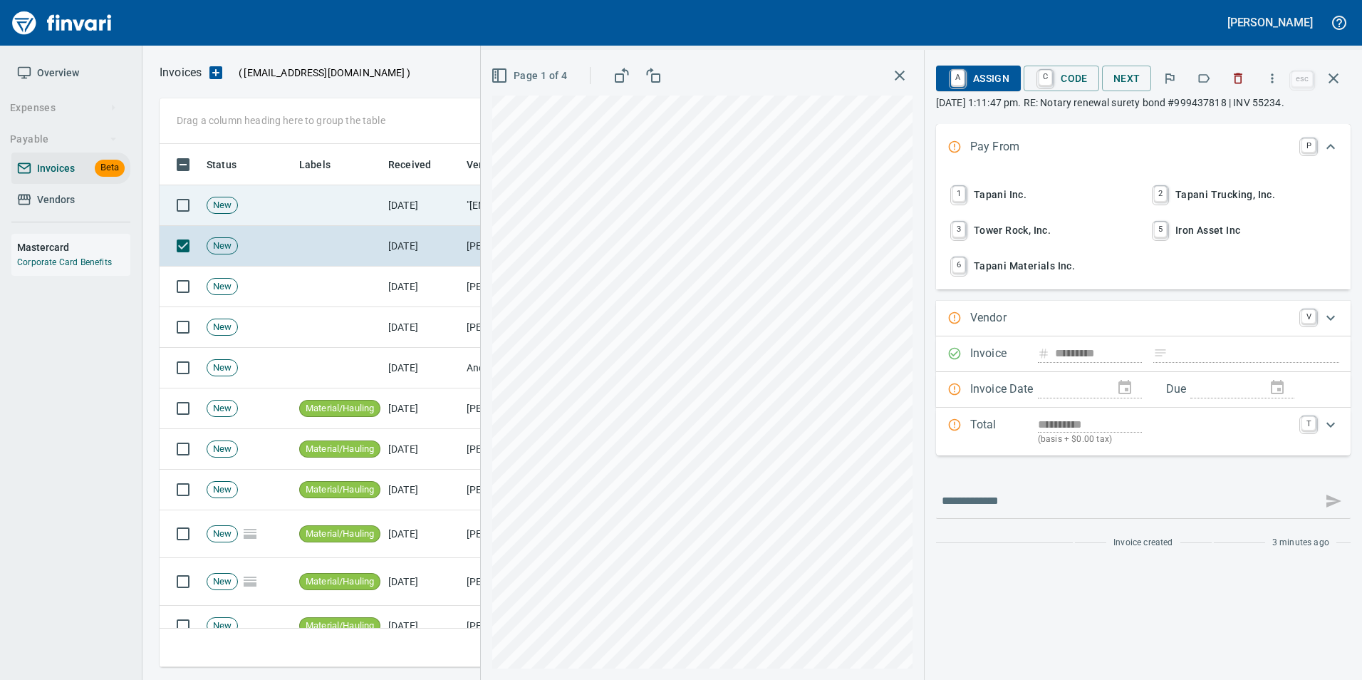
click at [364, 208] on td at bounding box center [337, 205] width 89 height 41
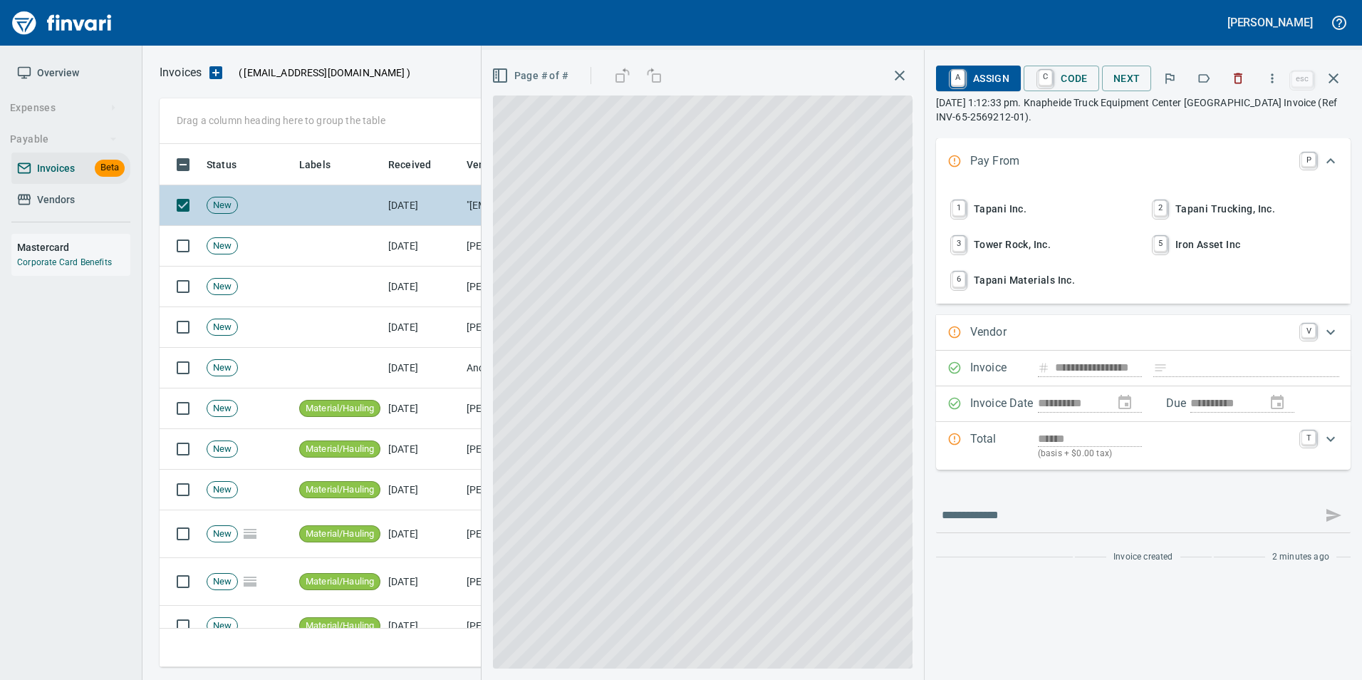
type input "**********"
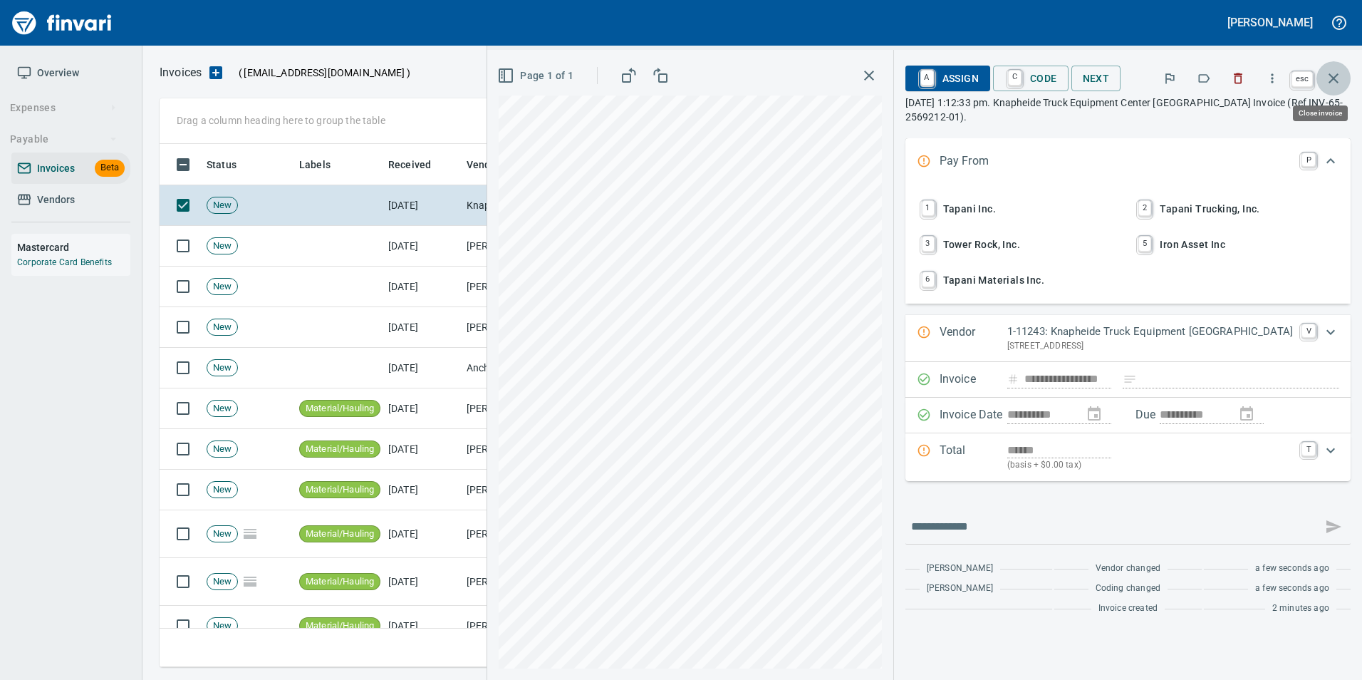
click at [1335, 86] on icon "button" at bounding box center [1333, 78] width 17 height 17
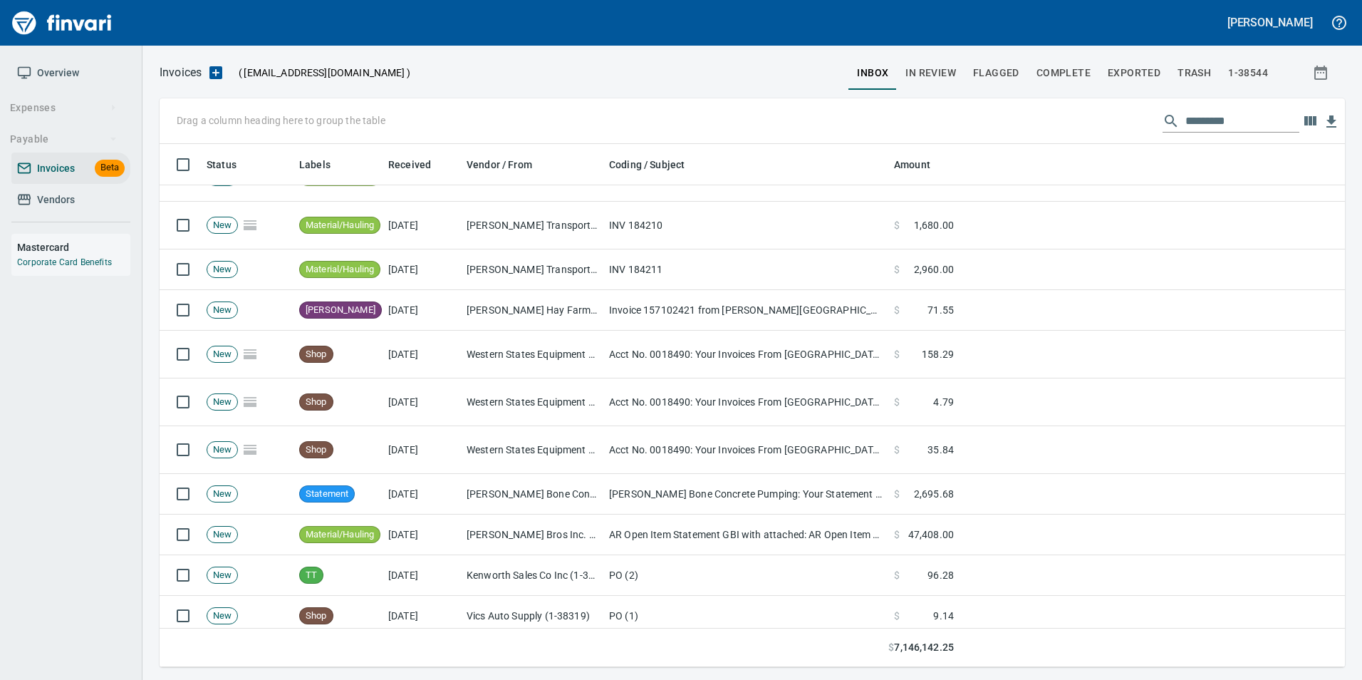
scroll to position [512, 1164]
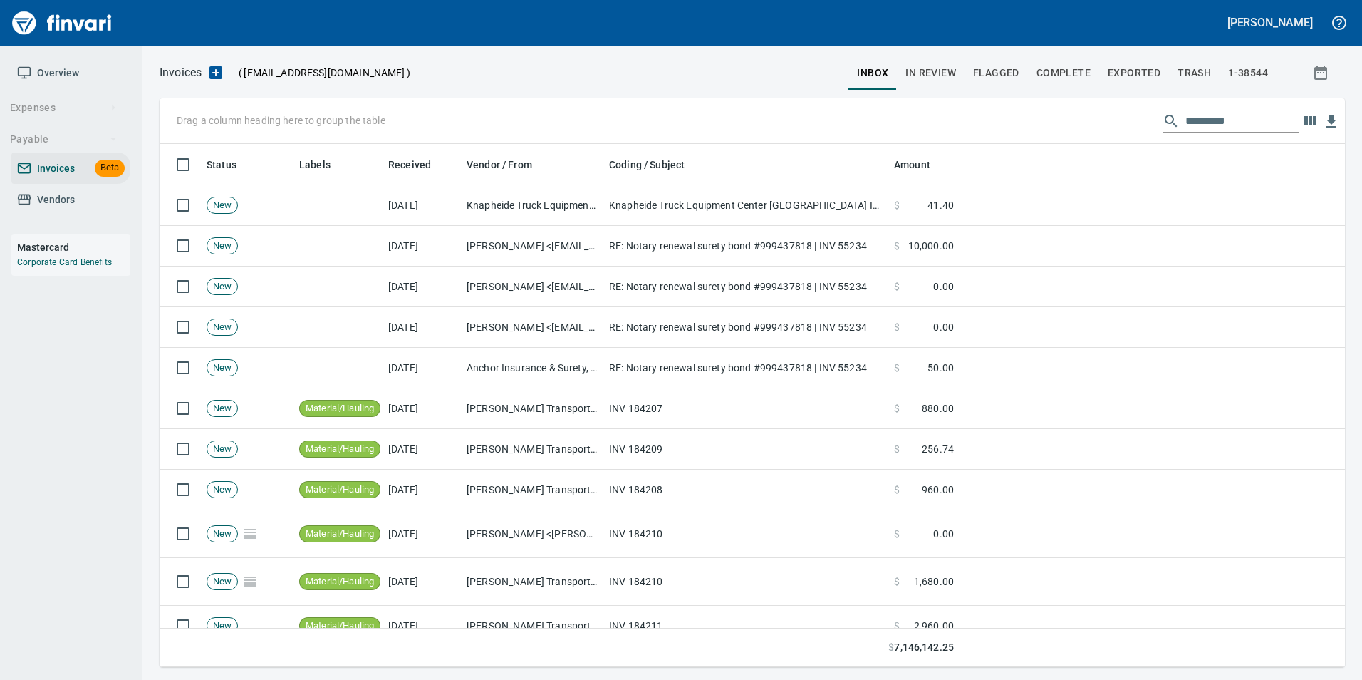
click at [931, 73] on span "In Review" at bounding box center [930, 73] width 51 height 18
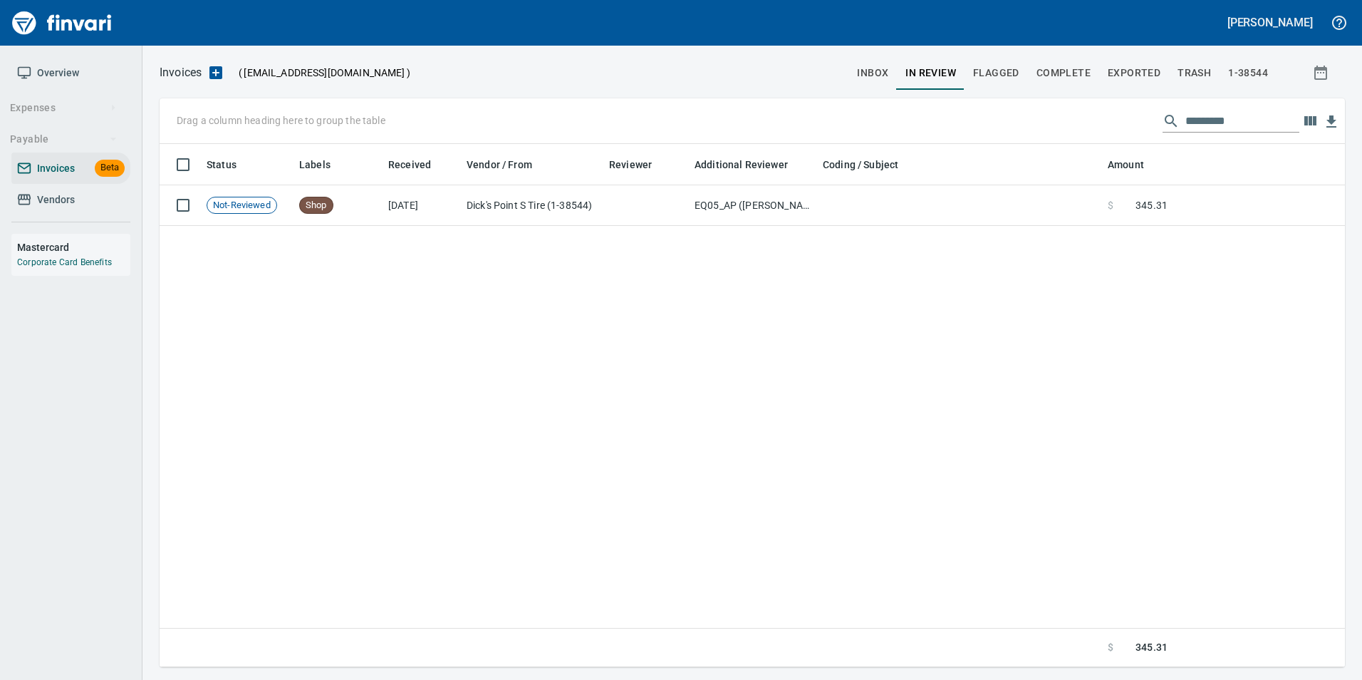
scroll to position [512, 1164]
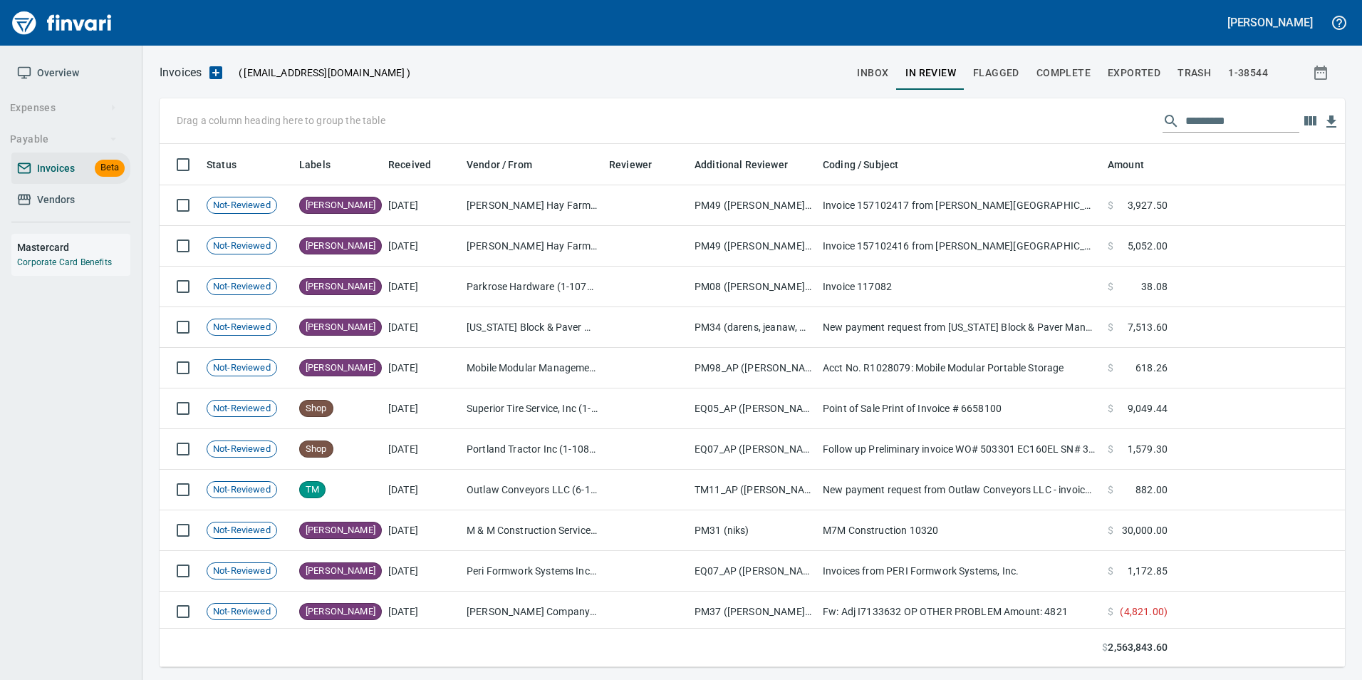
click at [1211, 127] on input "text" at bounding box center [1242, 121] width 114 height 23
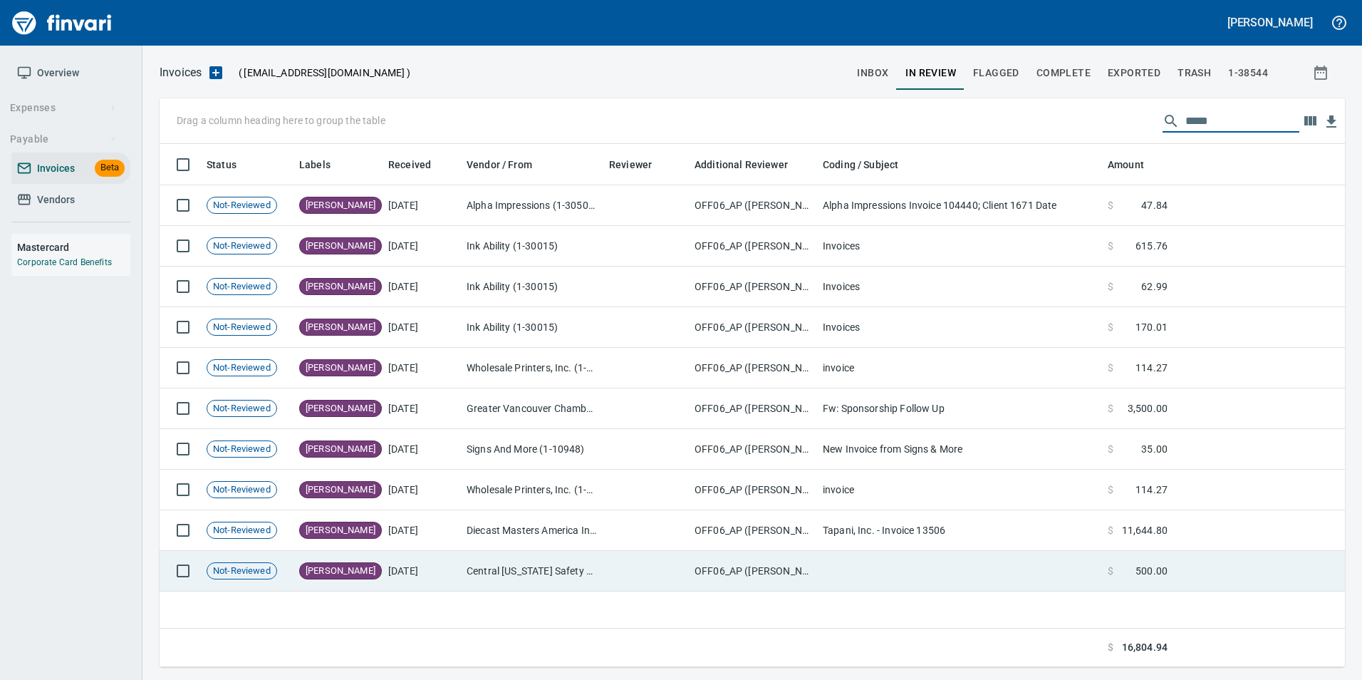
type input "*****"
click at [468, 558] on td "Central [US_STATE] Safety & Health Association (1-39986)" at bounding box center [532, 571] width 142 height 41
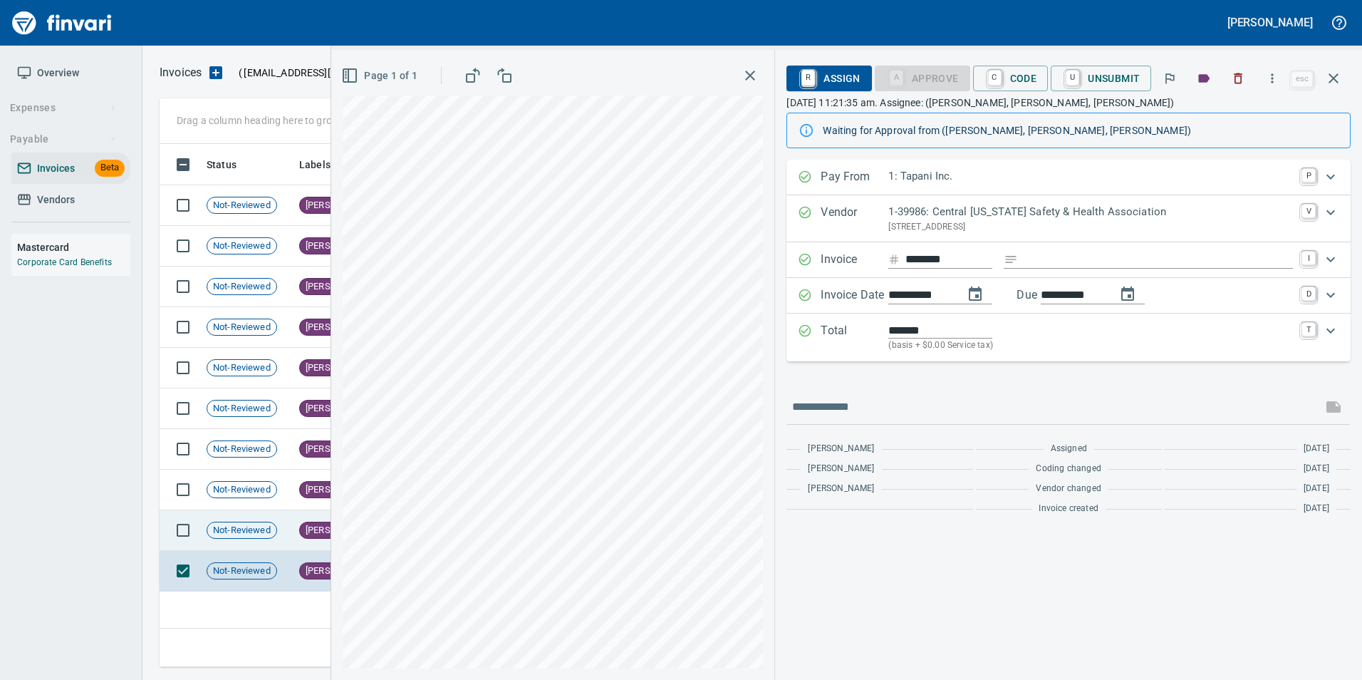
click at [298, 518] on td "[PERSON_NAME]" at bounding box center [337, 530] width 89 height 41
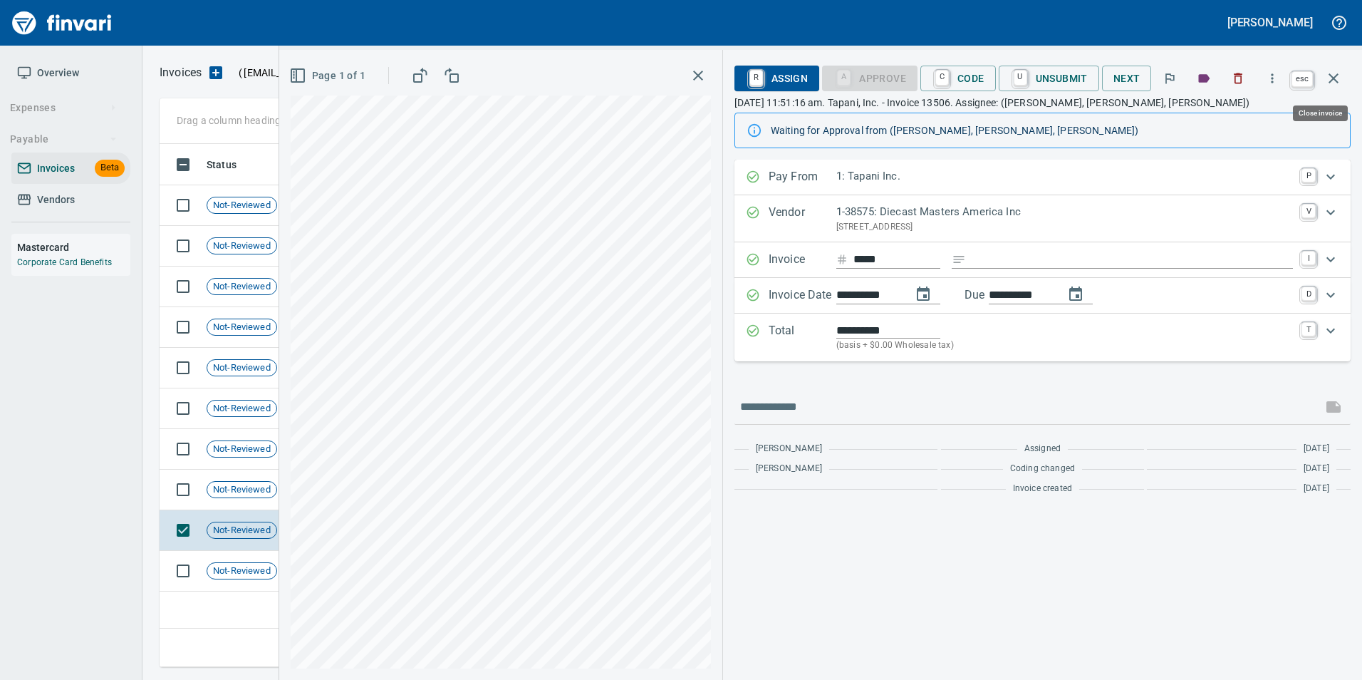
click at [1340, 80] on icon "button" at bounding box center [1333, 78] width 17 height 17
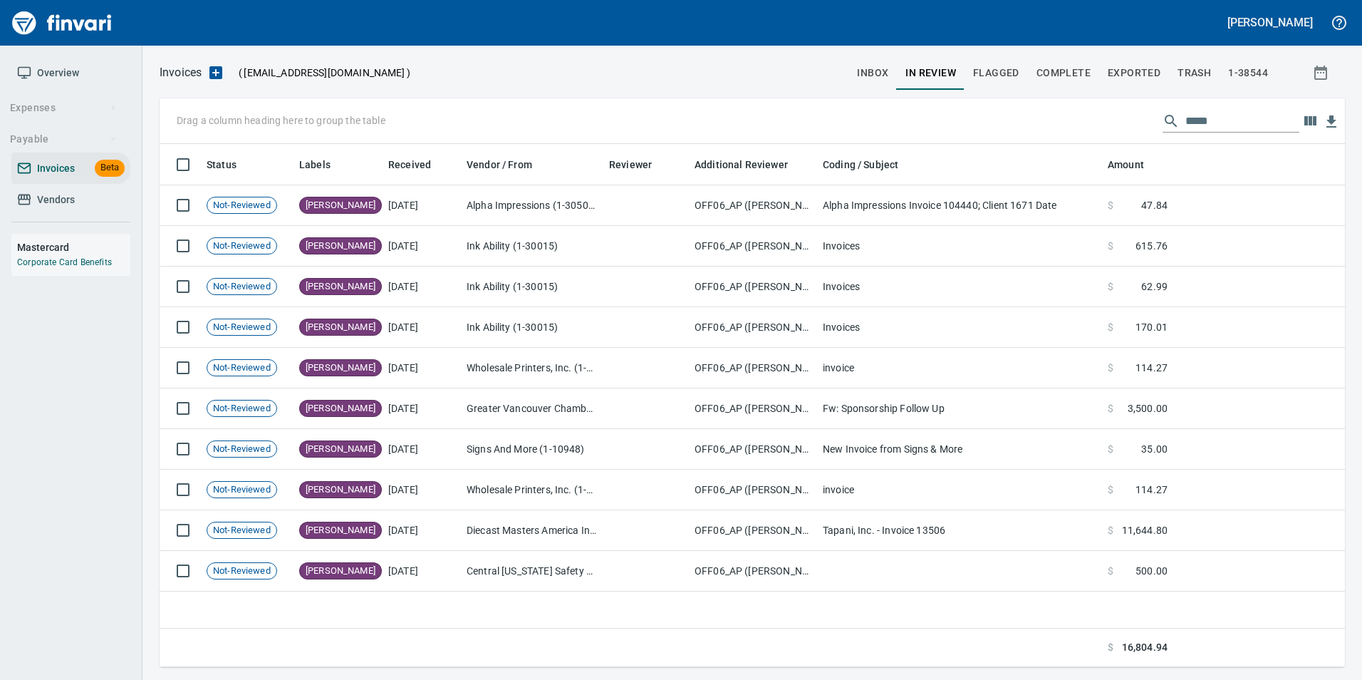
scroll to position [512, 1174]
click at [1185, 119] on input "*****" at bounding box center [1242, 121] width 114 height 23
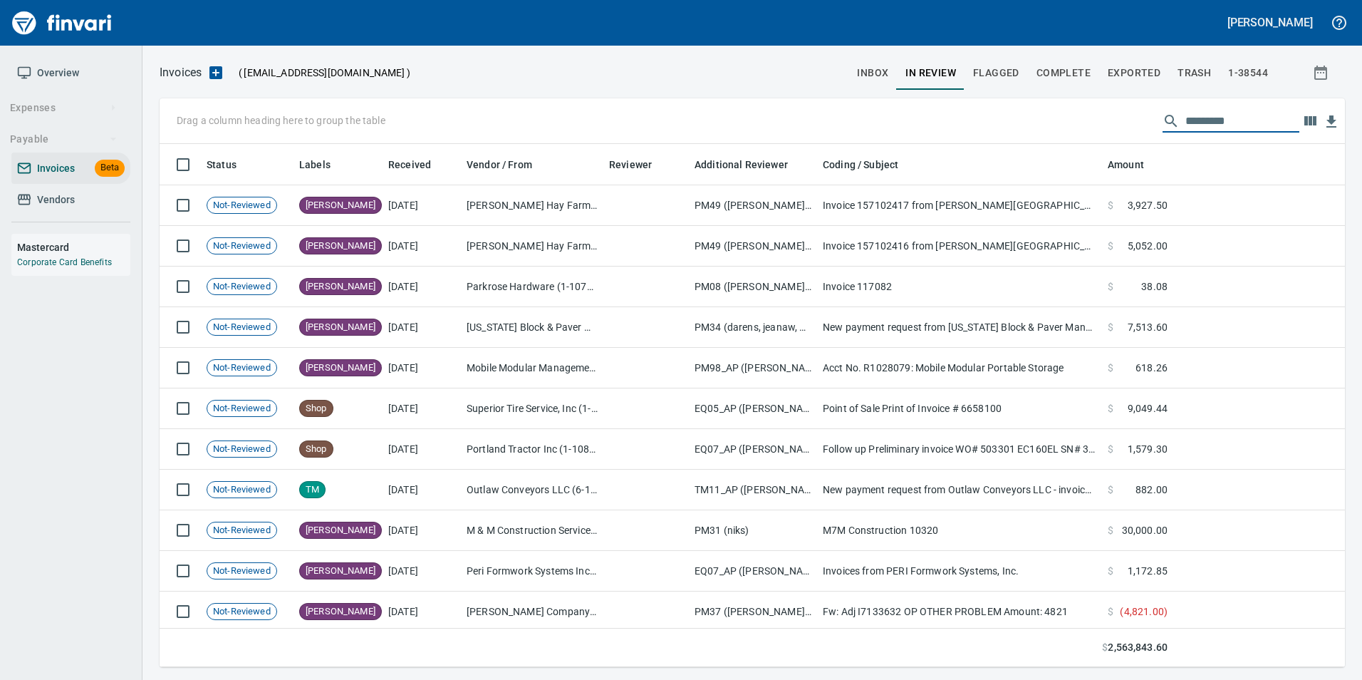
scroll to position [512, 1164]
click at [887, 74] on span "inbox" at bounding box center [872, 73] width 31 height 18
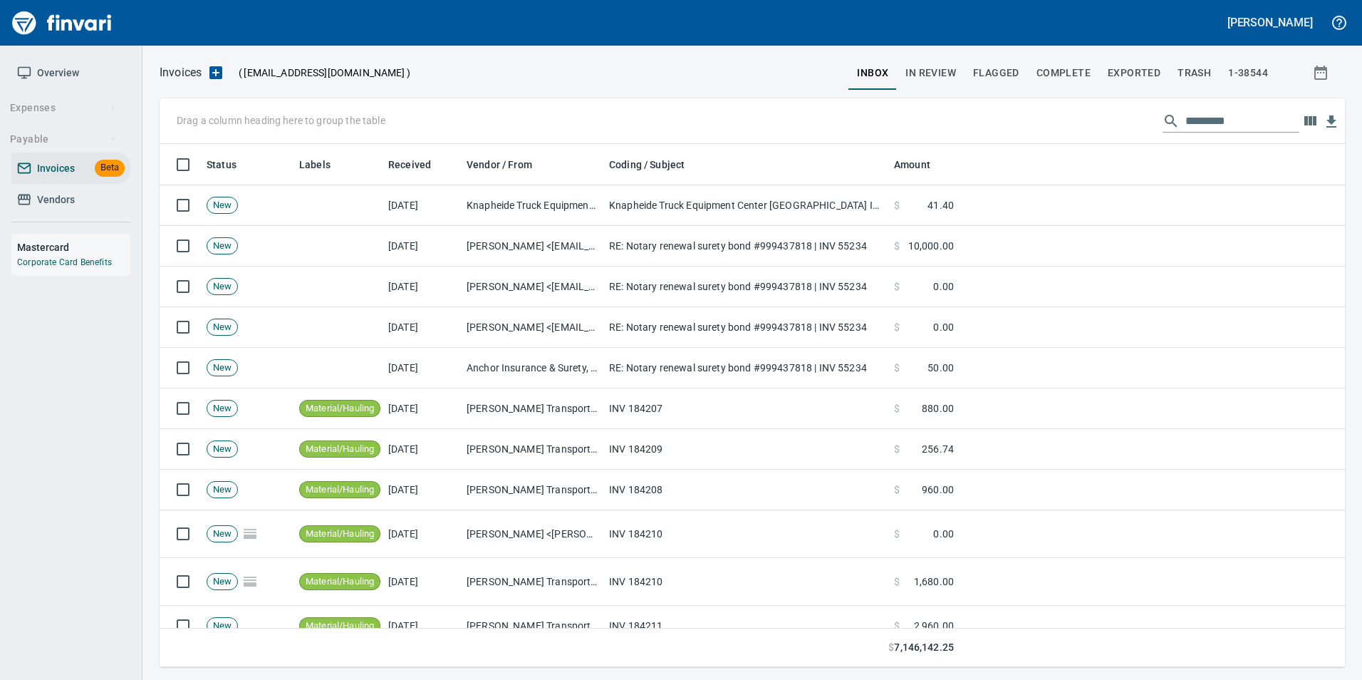
scroll to position [512, 1164]
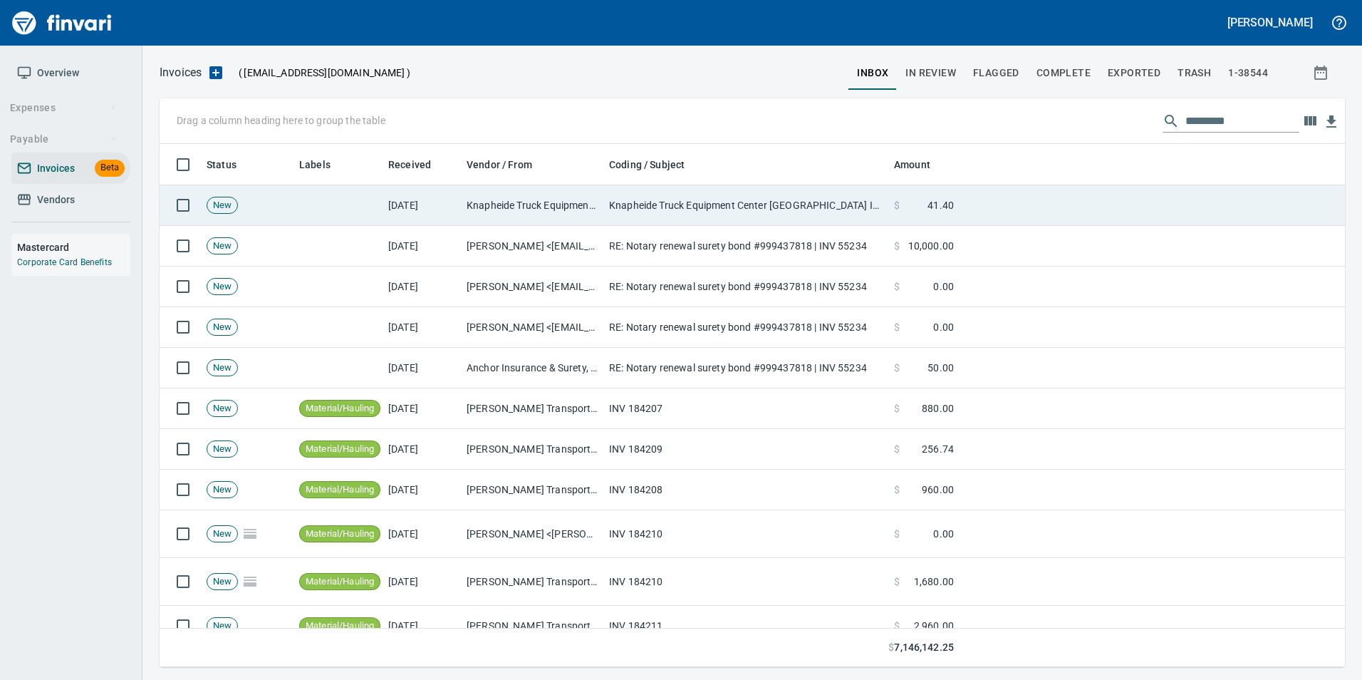
click at [824, 204] on td "Knapheide Truck Equipment Center Portland Invoice (Ref INV-65-2569212-01)" at bounding box center [745, 205] width 285 height 41
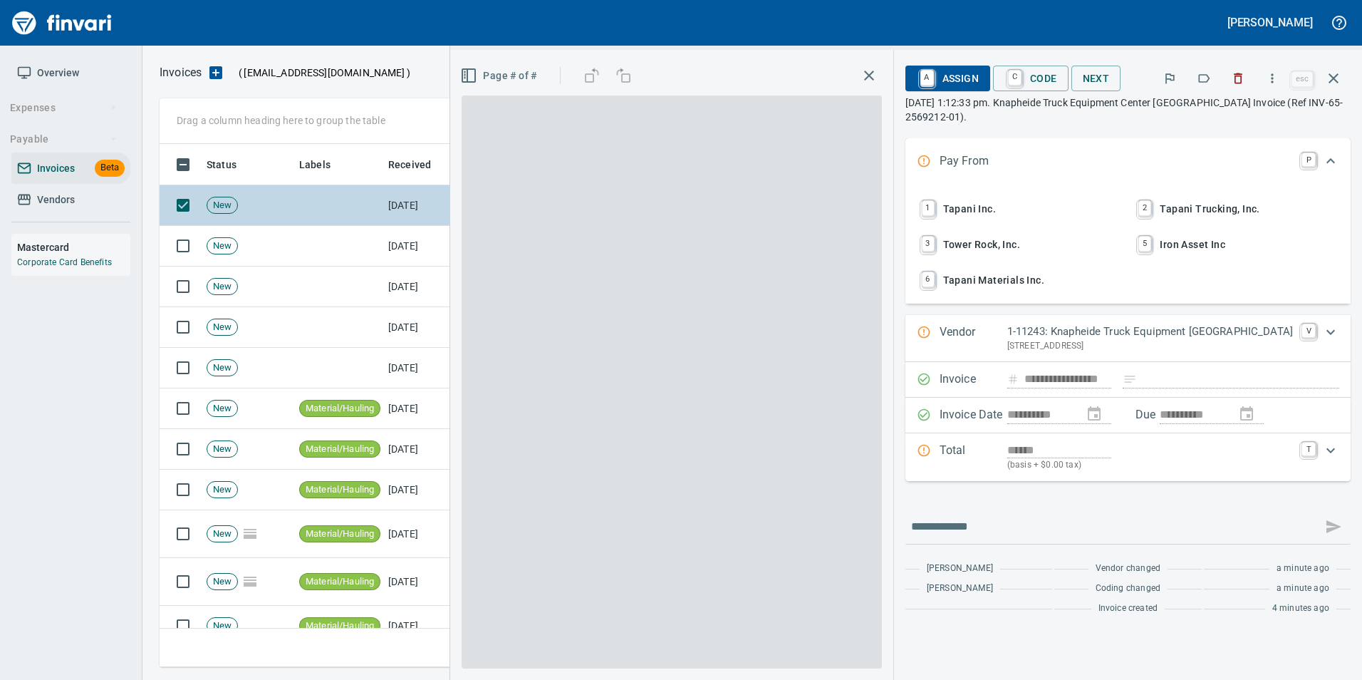
scroll to position [512, 1163]
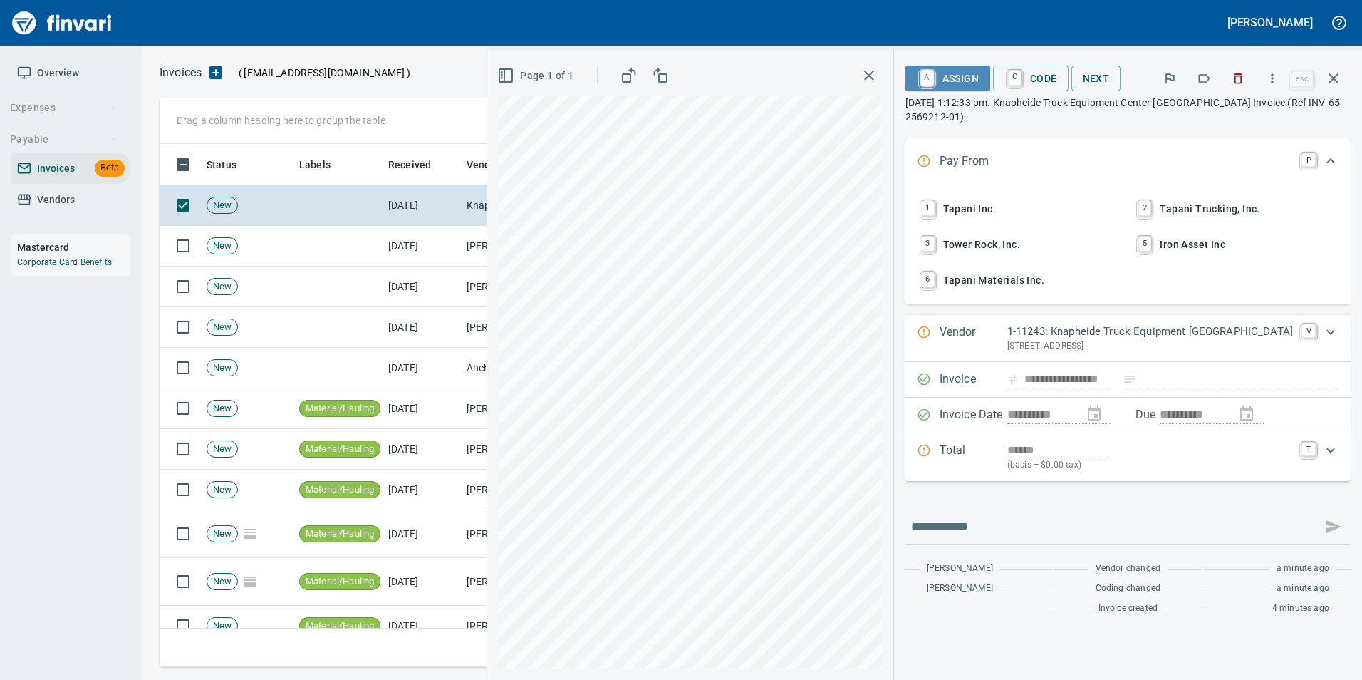
click at [979, 73] on span "A Assign" at bounding box center [948, 78] width 62 height 24
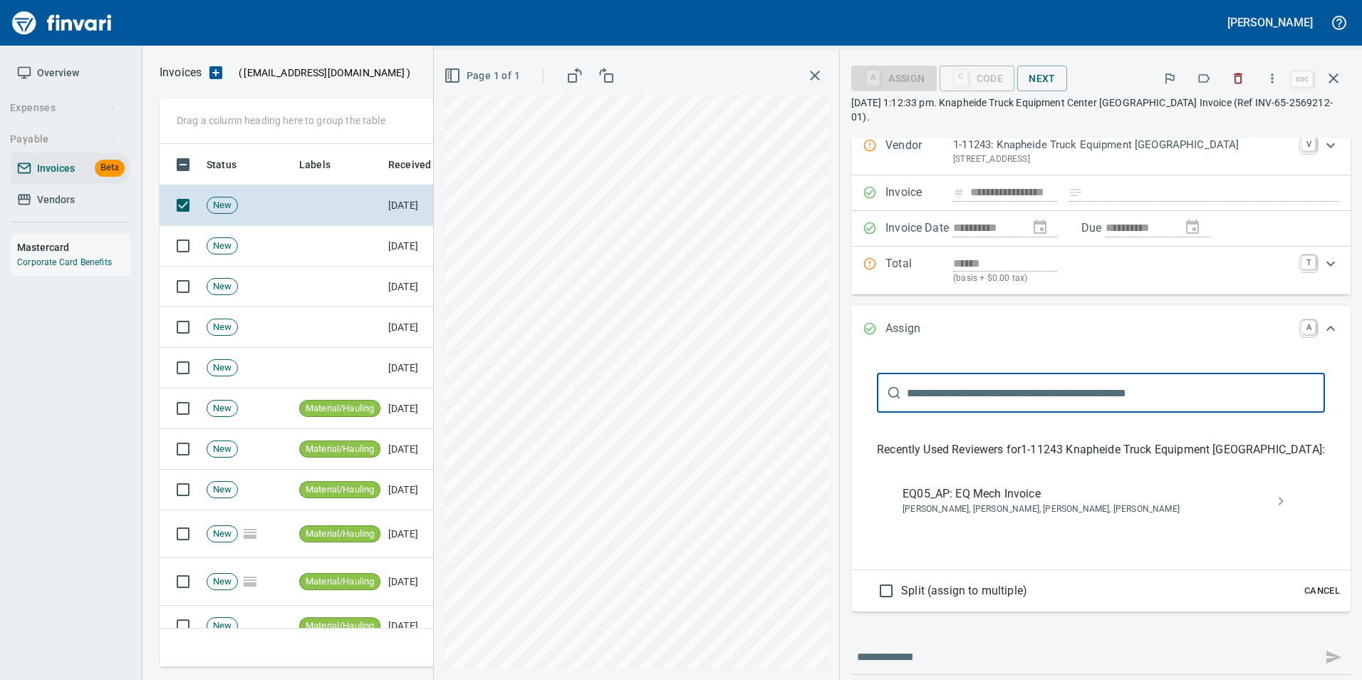
scroll to position [214, 0]
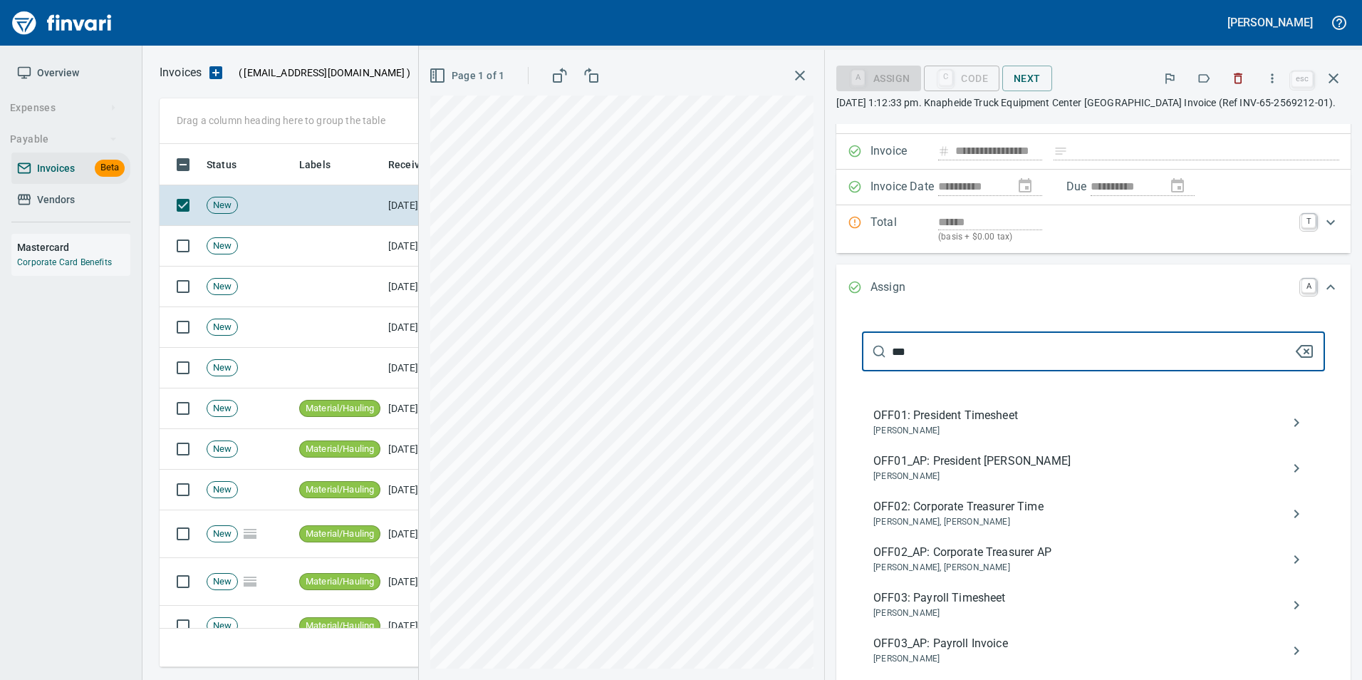
type input "***"
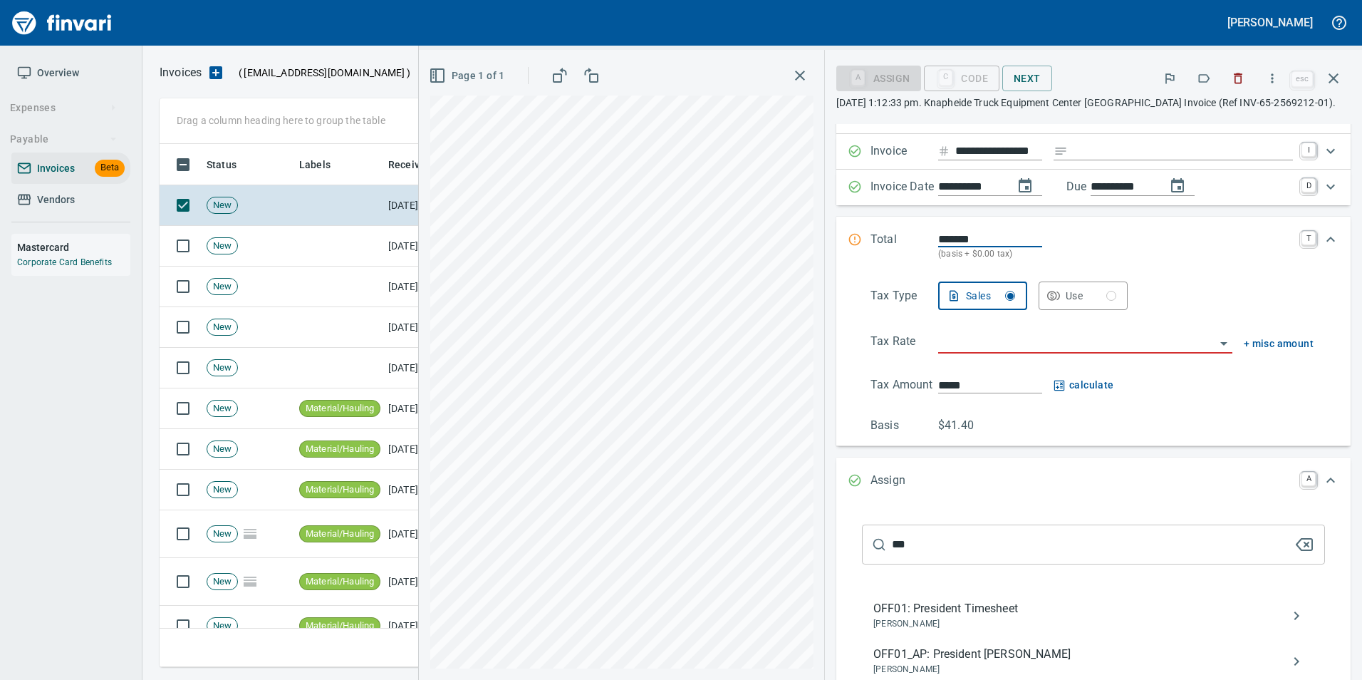
type input "********"
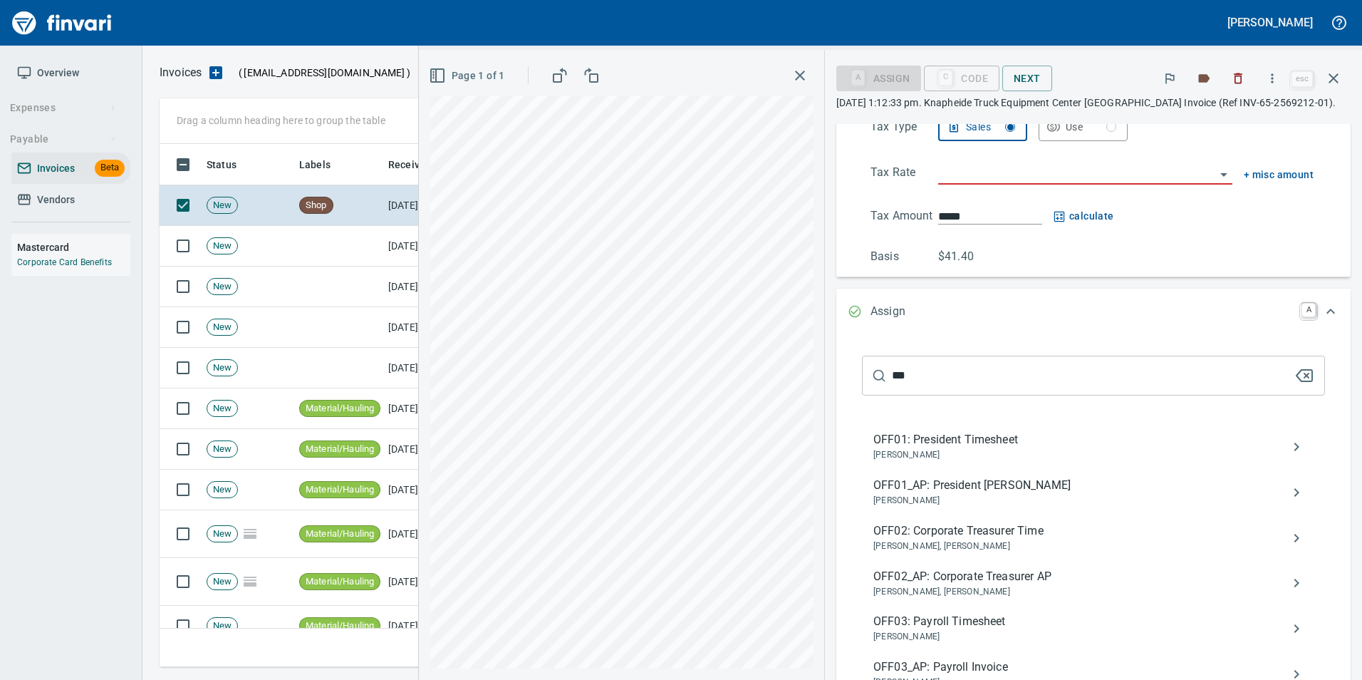
type input "**********"
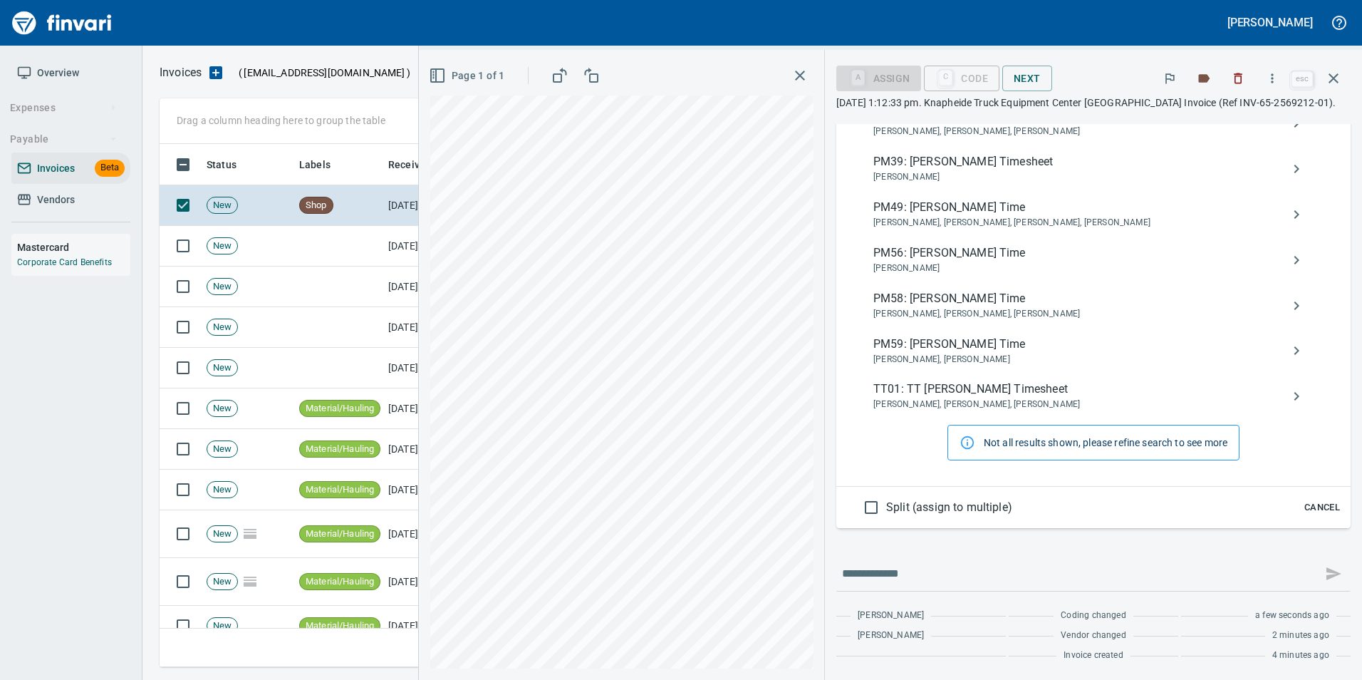
type input "******"
click at [1317, 506] on span "Cancel" at bounding box center [1322, 507] width 38 height 16
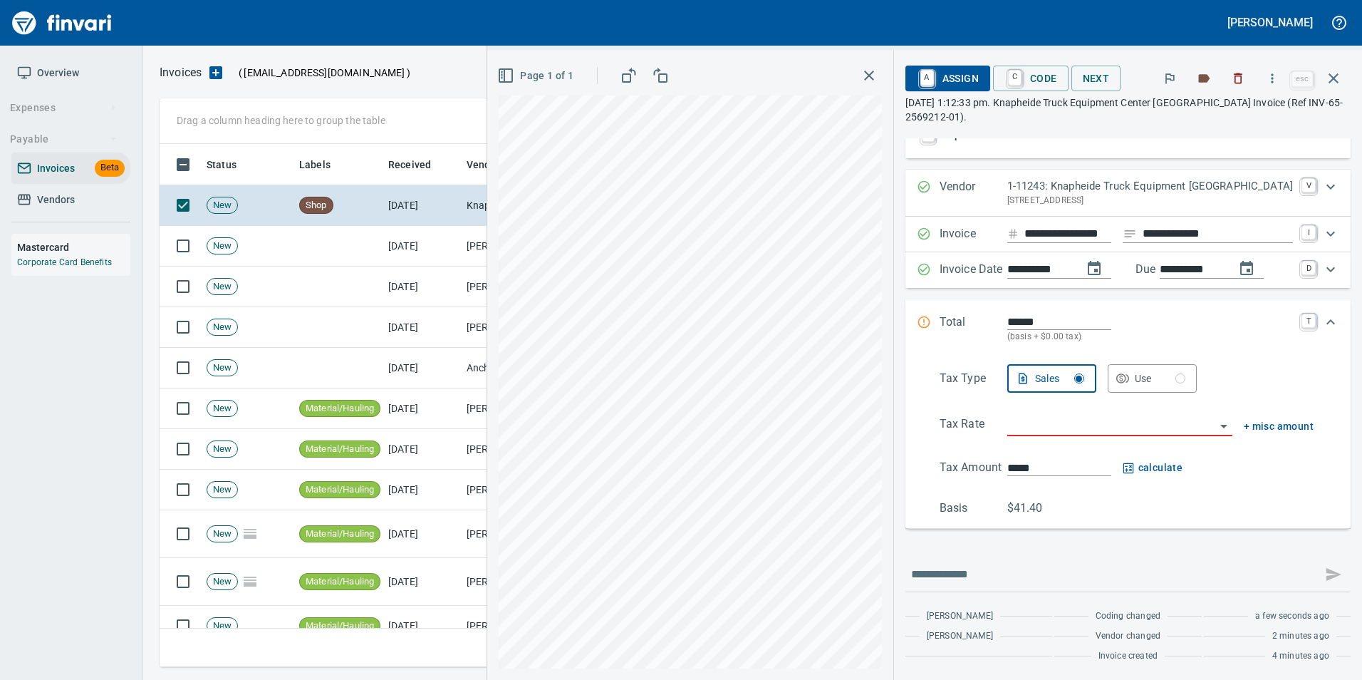
scroll to position [145, 0]
click at [1340, 82] on icon "button" at bounding box center [1333, 78] width 17 height 17
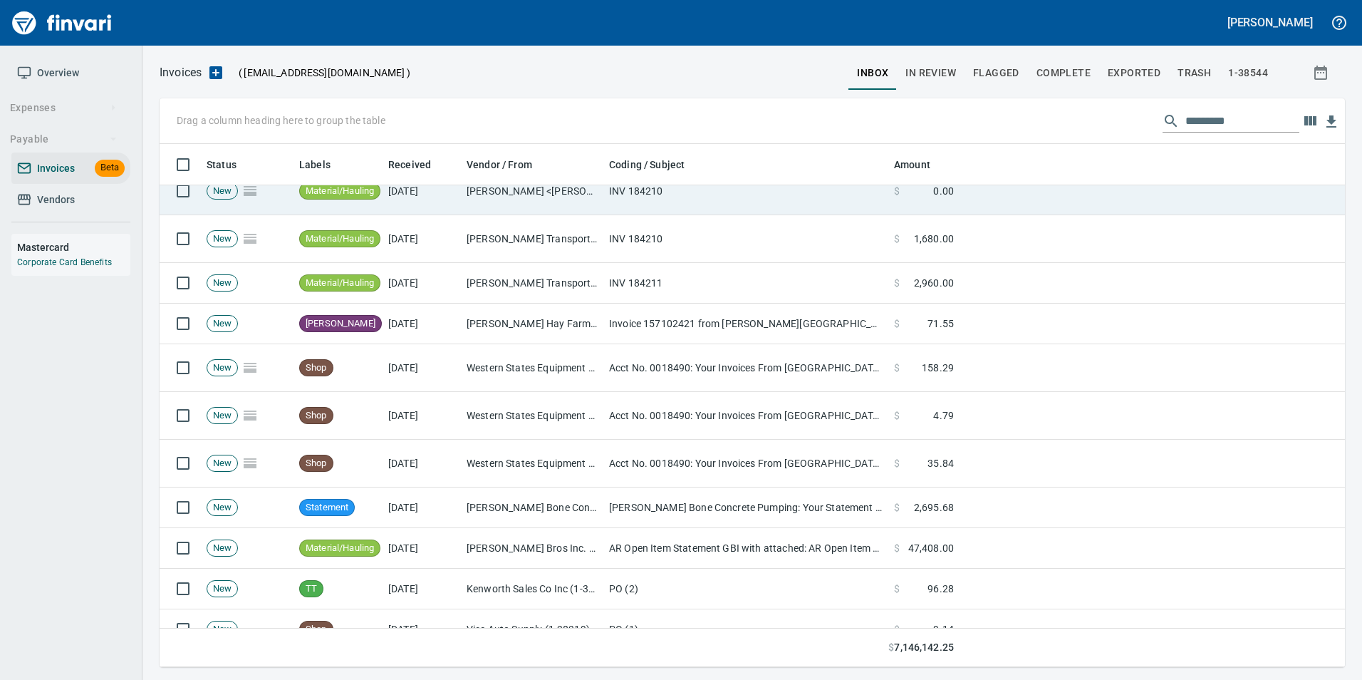
scroll to position [570, 0]
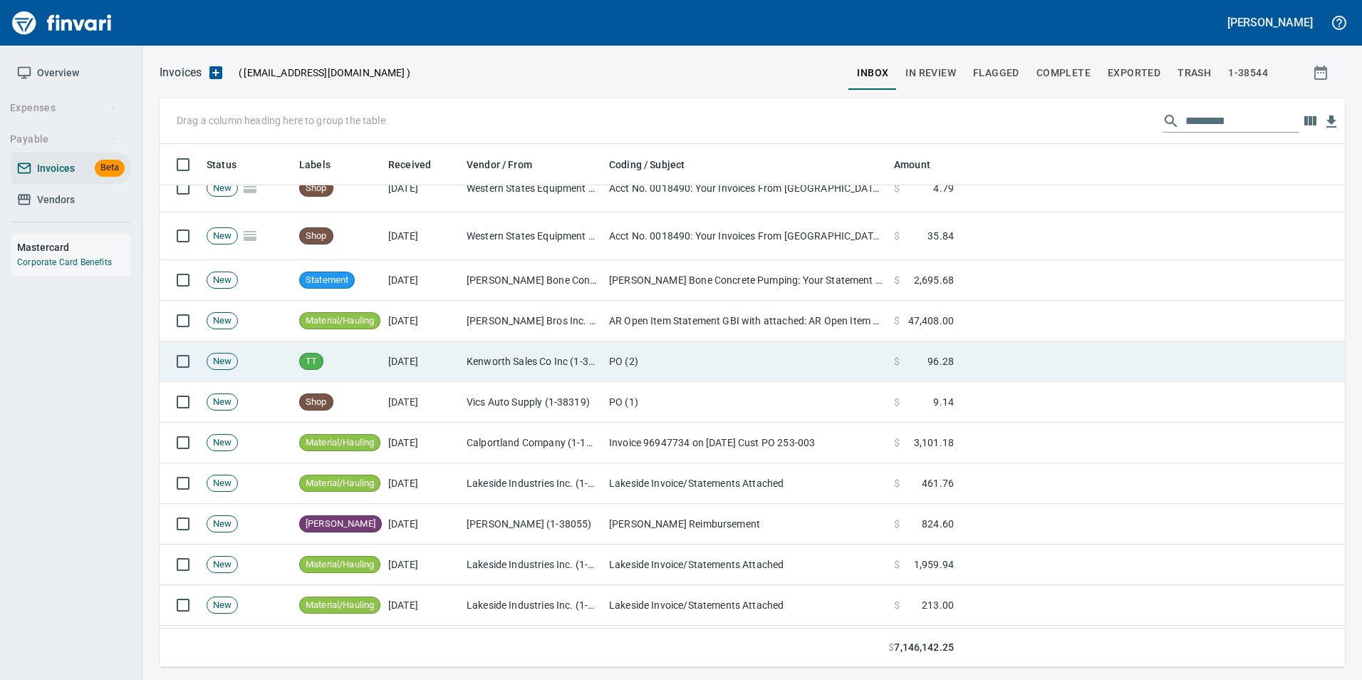
click at [696, 360] on td "PO (2)" at bounding box center [745, 361] width 285 height 41
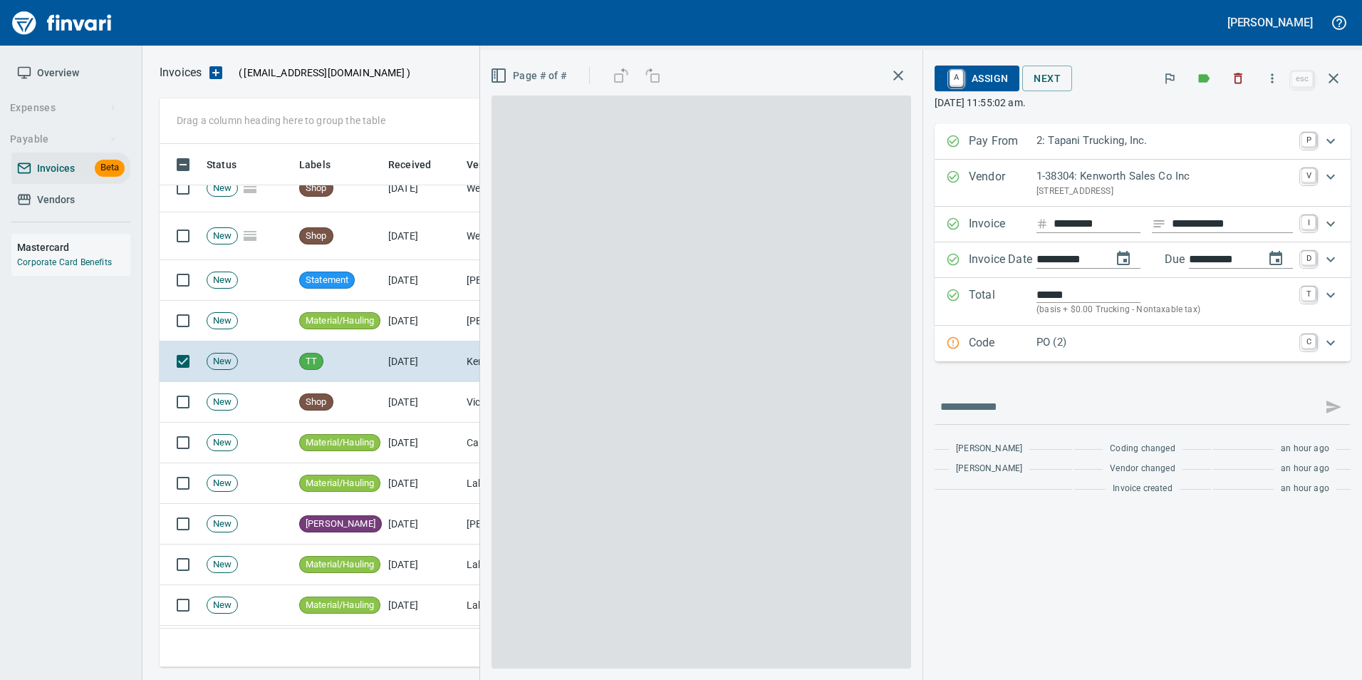
scroll to position [512, 1163]
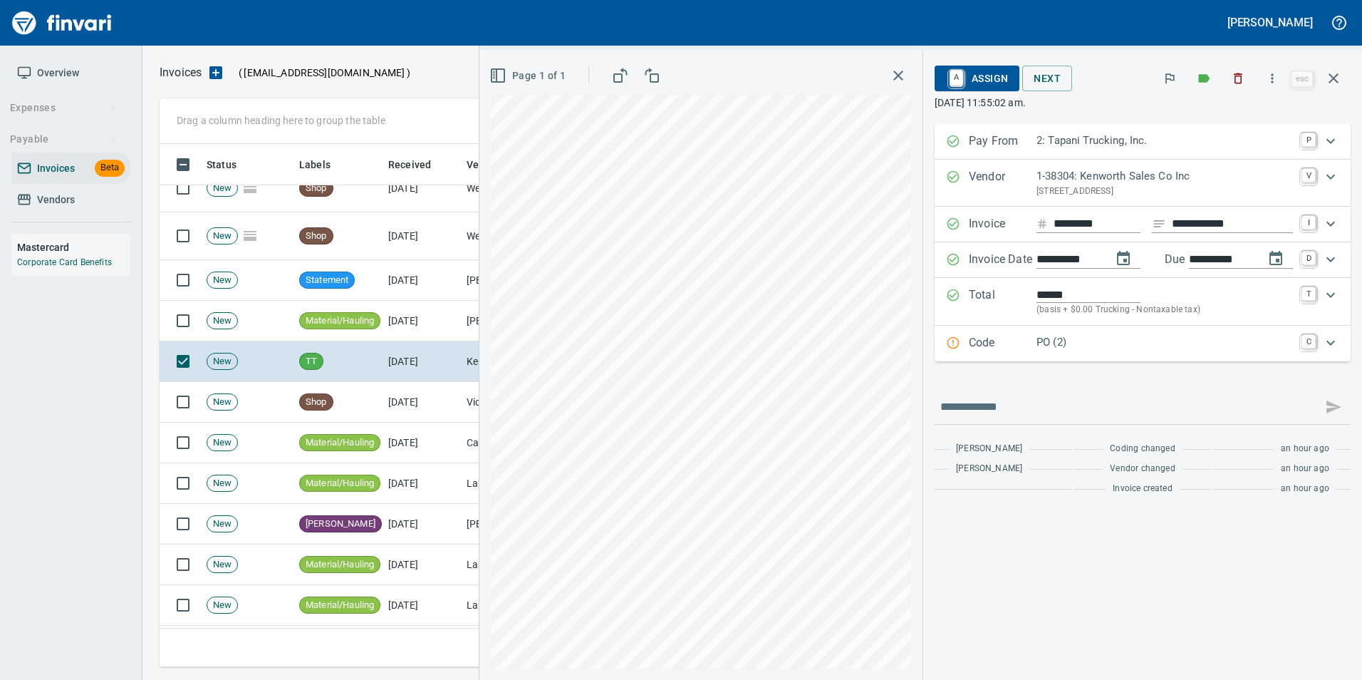
click at [979, 79] on span "A Assign" at bounding box center [977, 78] width 62 height 24
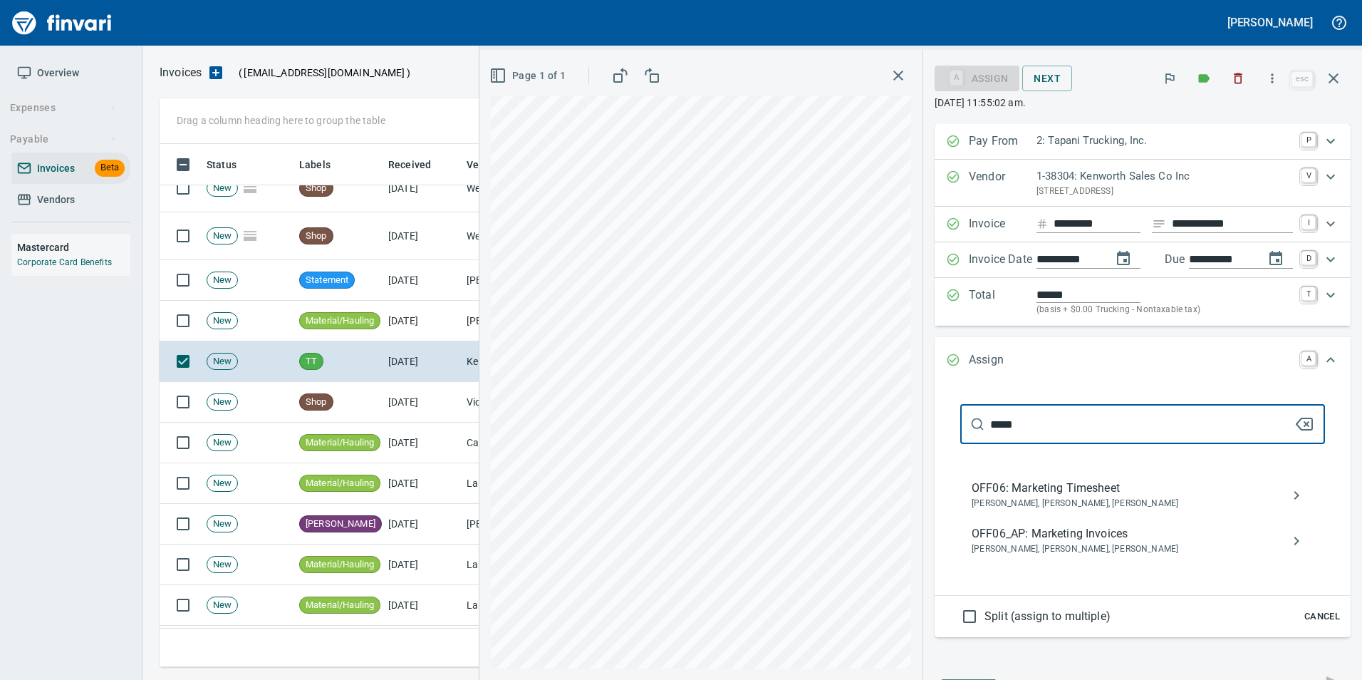
type input "*****"
click at [1296, 421] on icon "button" at bounding box center [1304, 423] width 17 height 17
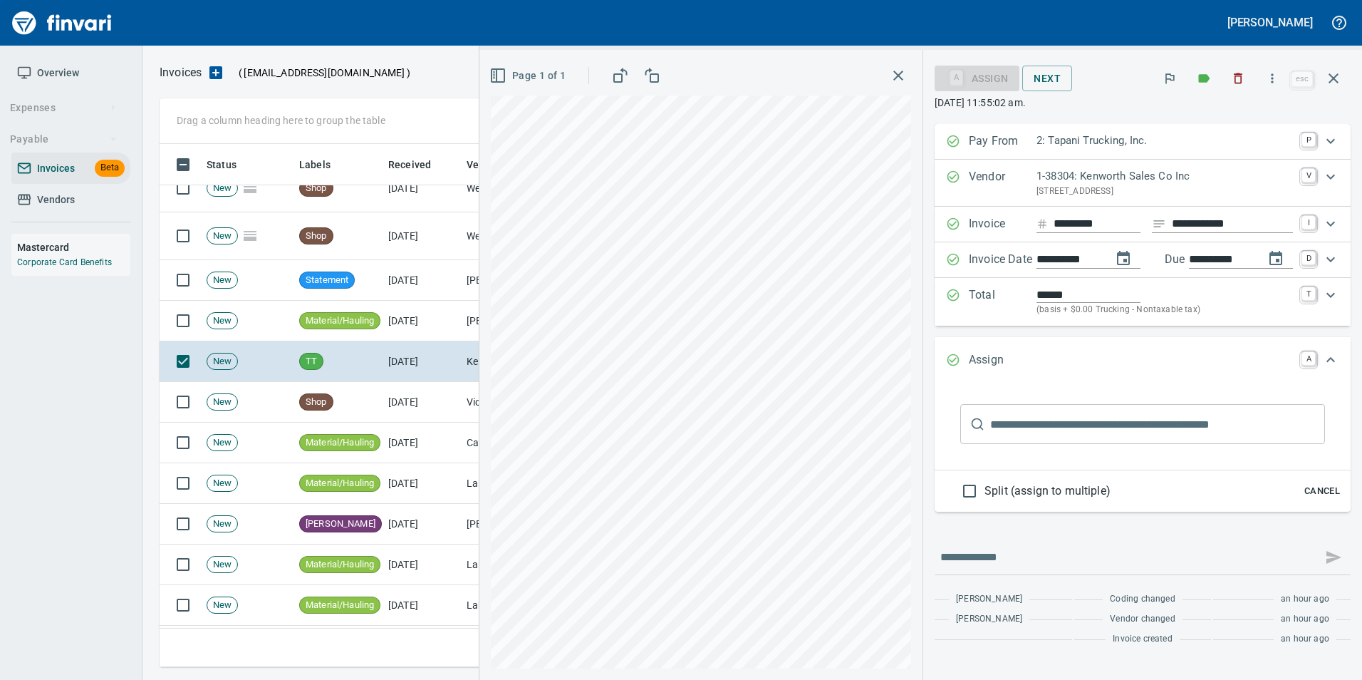
drag, startPoint x: 1338, startPoint y: 68, endPoint x: 1332, endPoint y: 74, distance: 8.1
click at [1336, 71] on button "button" at bounding box center [1333, 78] width 34 height 34
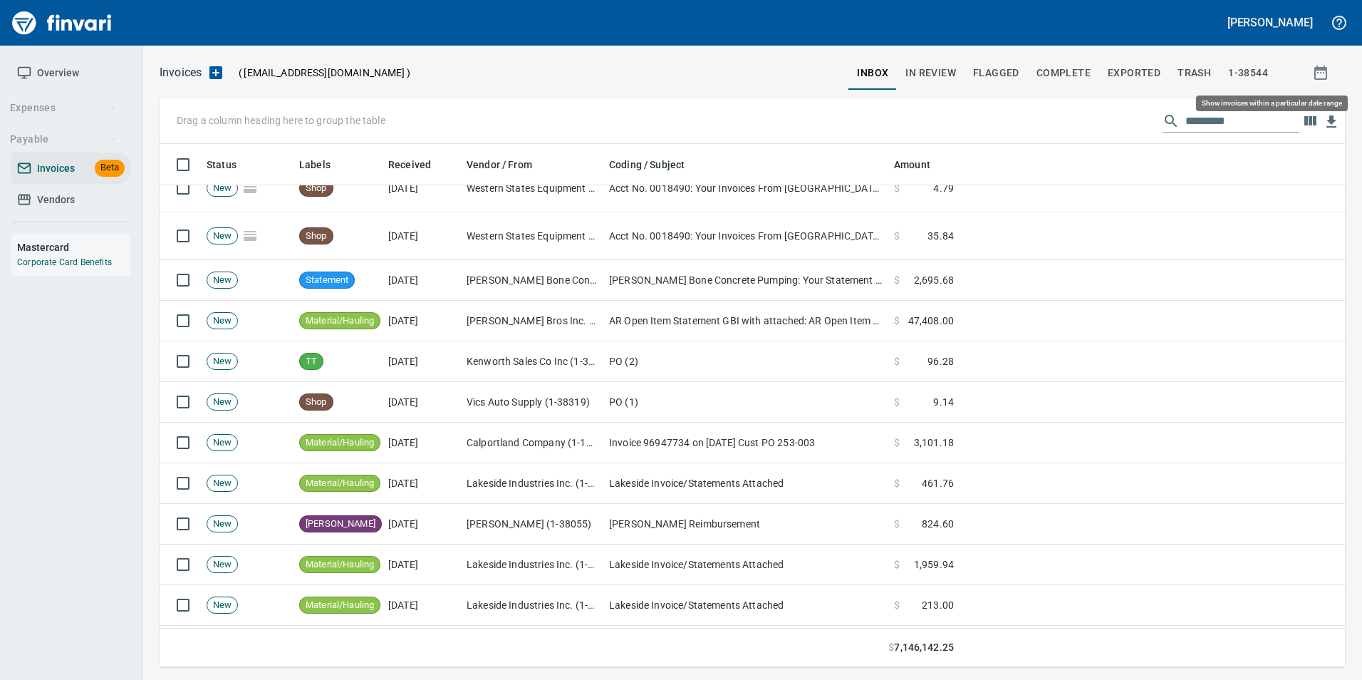
scroll to position [512, 1163]
click at [911, 60] on button "In Review" at bounding box center [931, 73] width 68 height 34
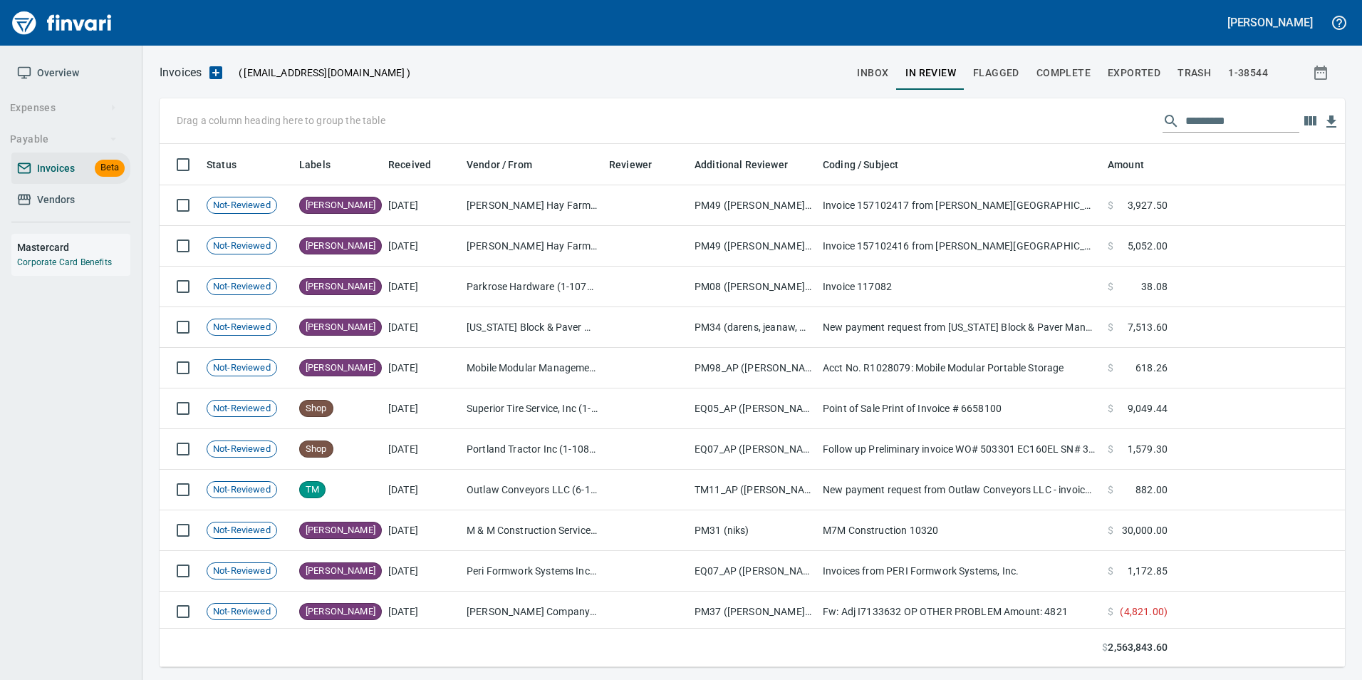
scroll to position [512, 1164]
click at [1227, 127] on input "text" at bounding box center [1242, 121] width 114 height 23
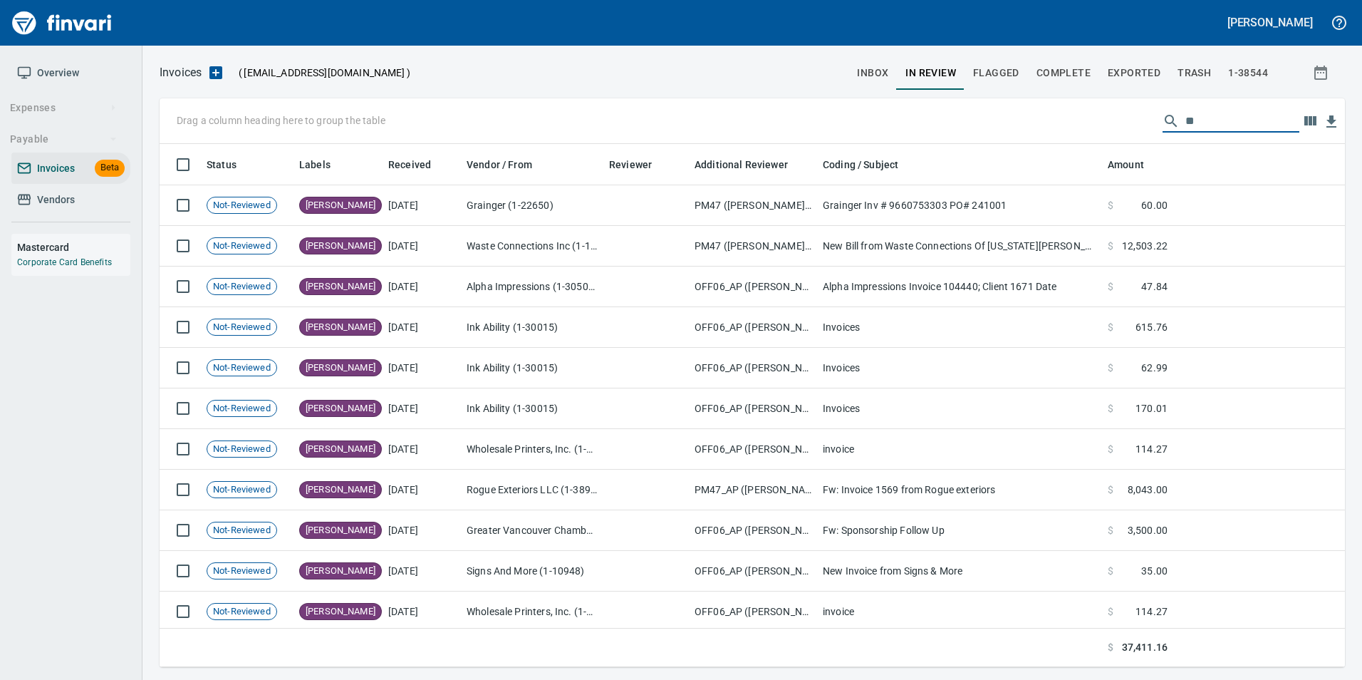
type input "*"
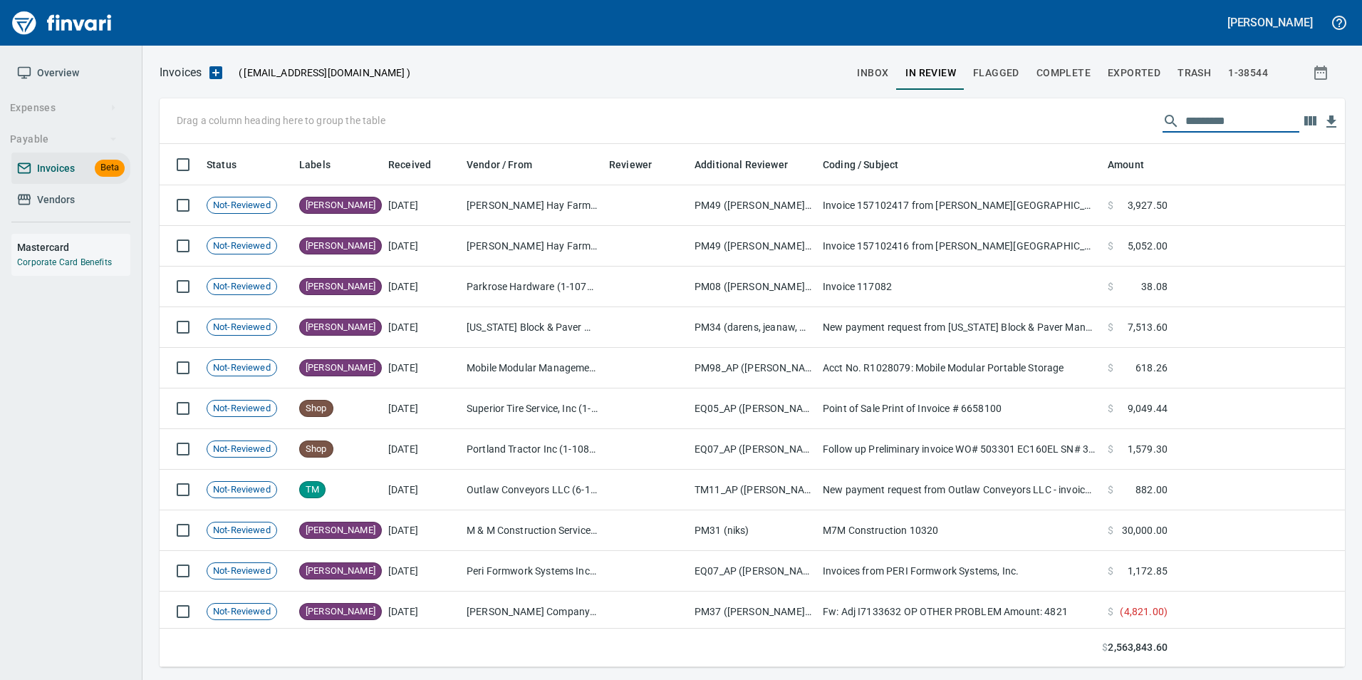
type input "*"
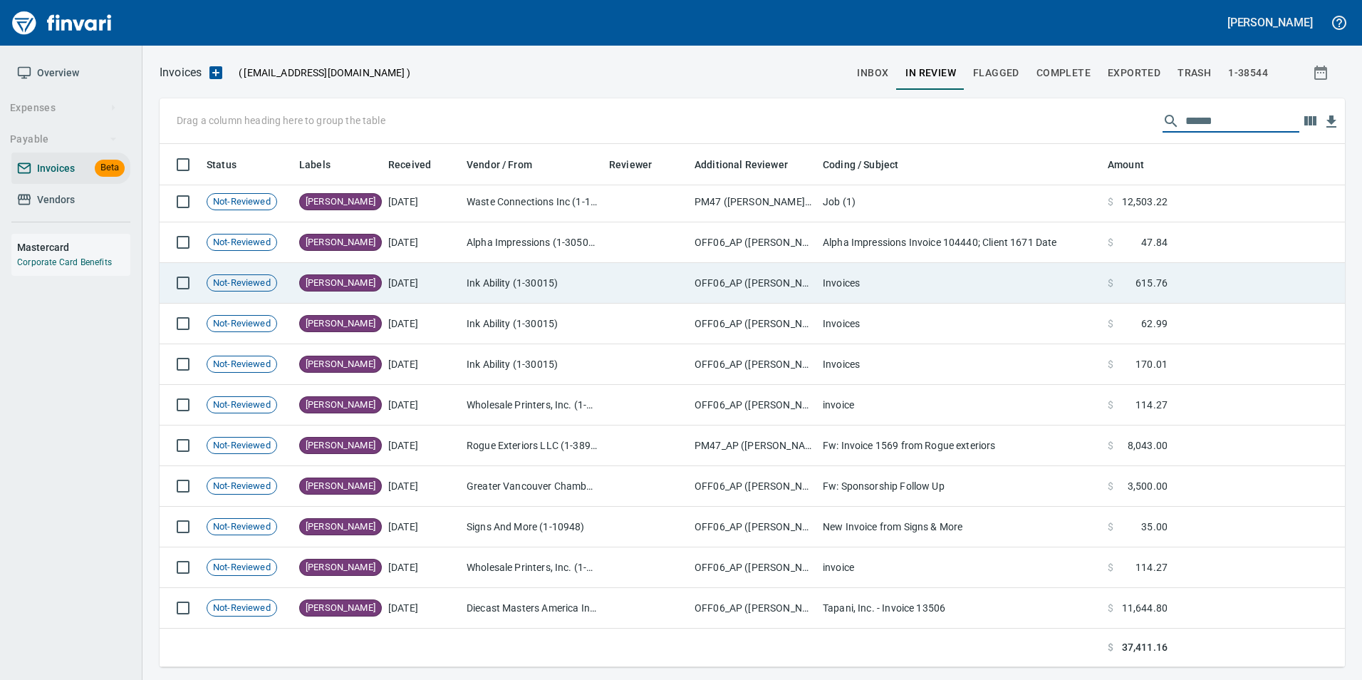
scroll to position [85, 0]
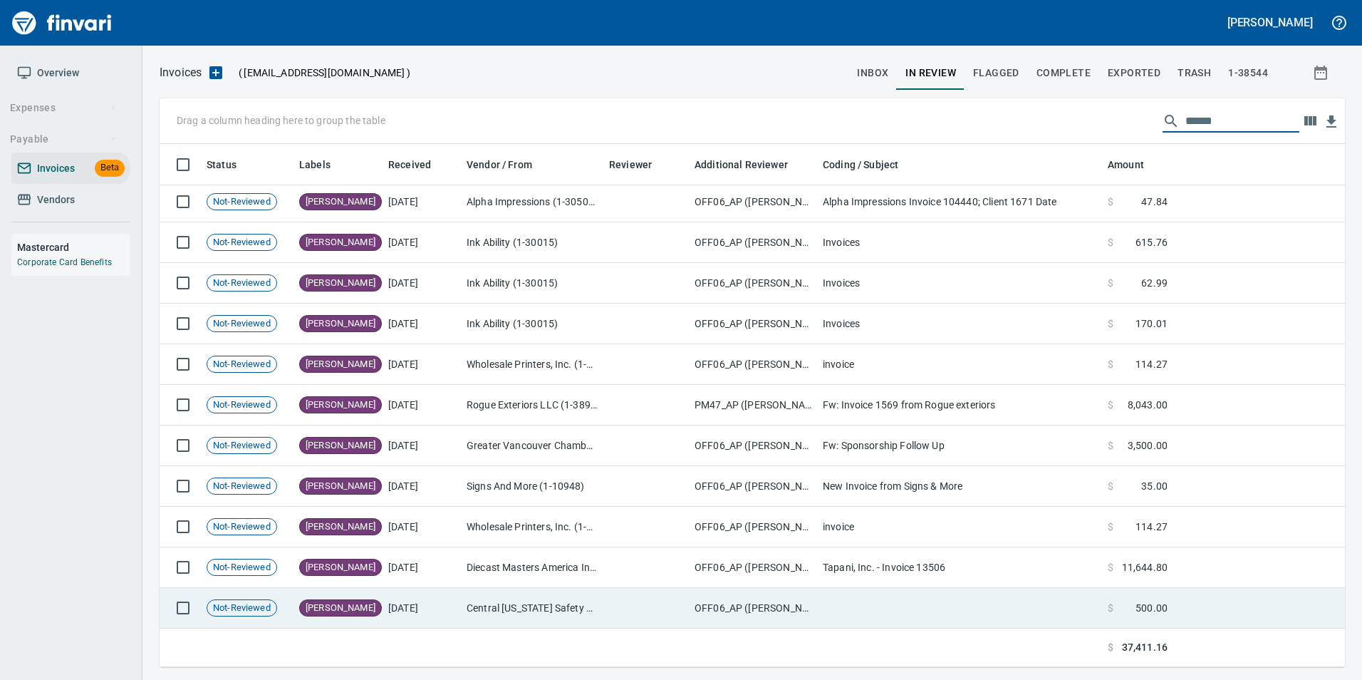
click at [579, 590] on td "Central [US_STATE] Safety & Health Association (1-39986)" at bounding box center [532, 608] width 142 height 41
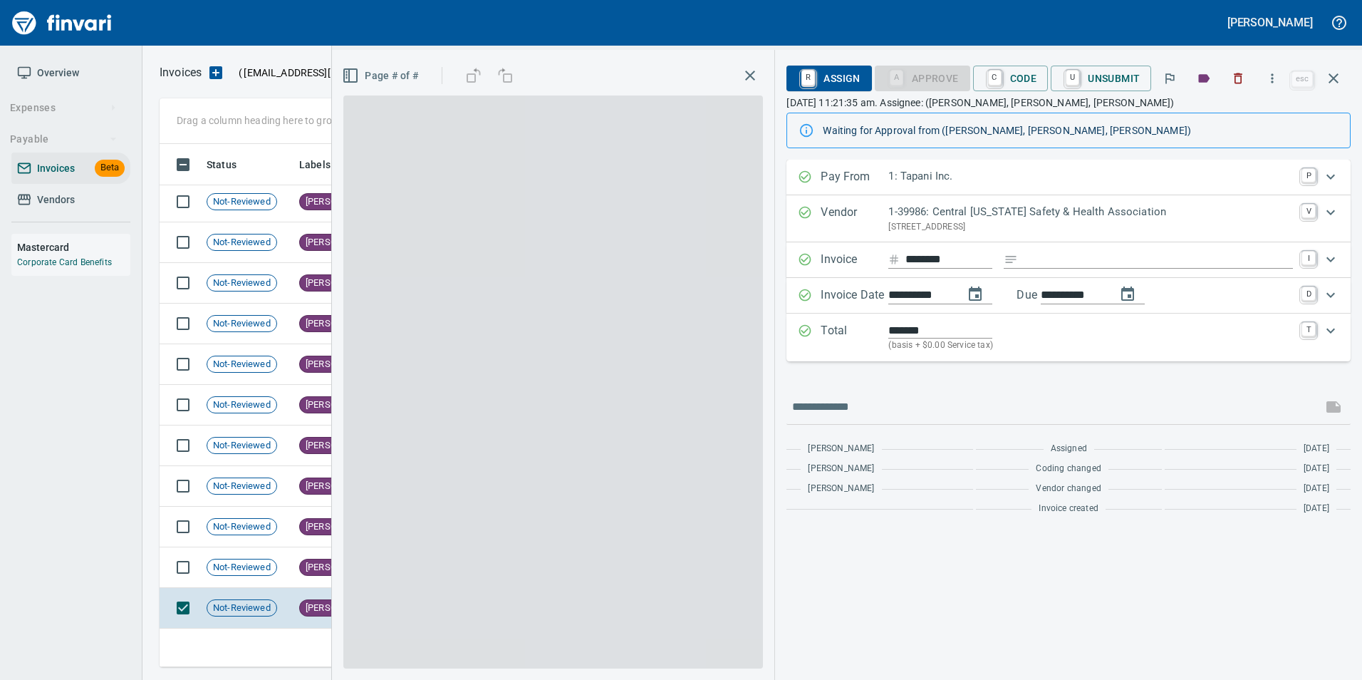
scroll to position [512, 1163]
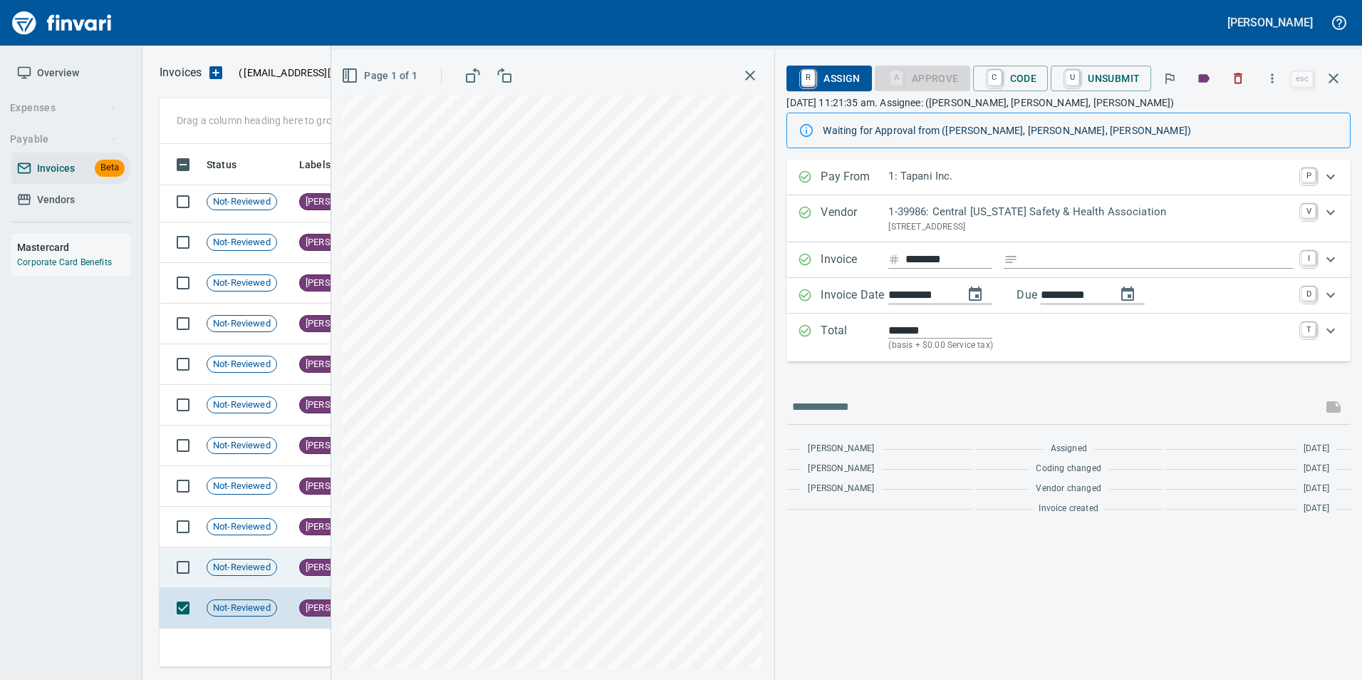
click at [292, 573] on td "Not-Reviewed" at bounding box center [247, 567] width 93 height 41
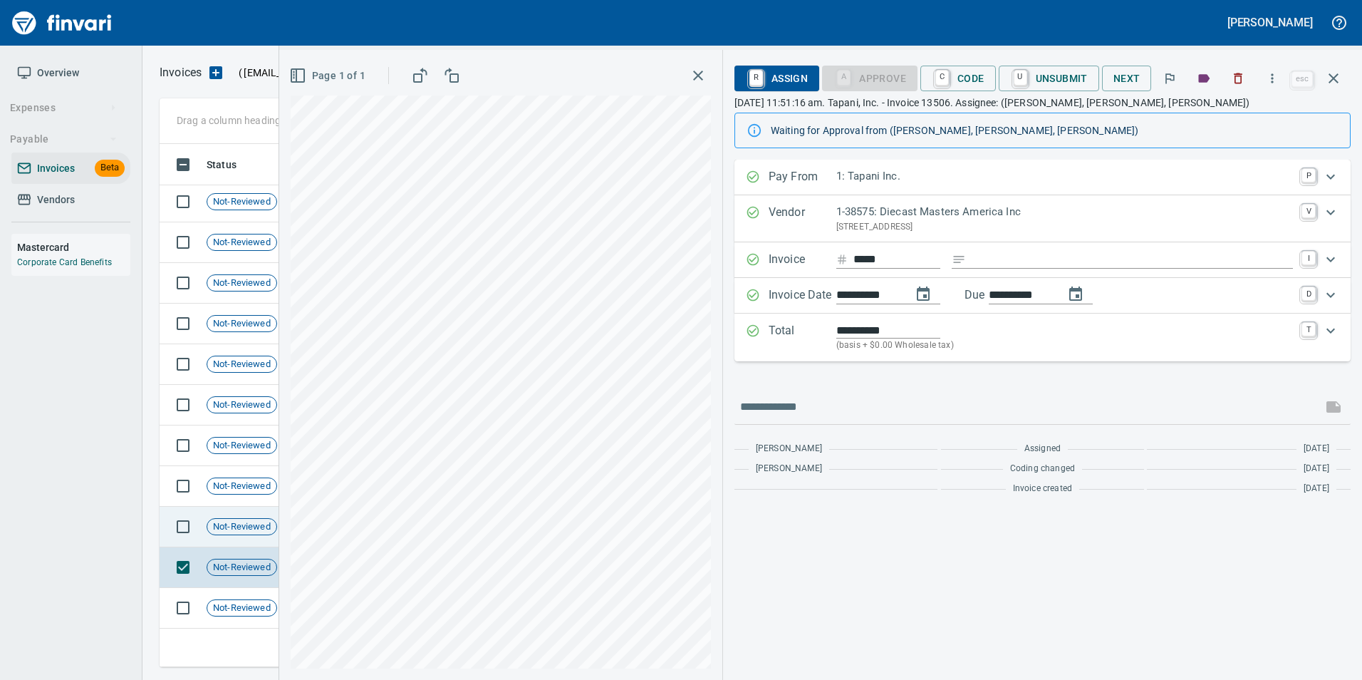
click at [275, 524] on span "Not-Reviewed" at bounding box center [241, 527] width 69 height 14
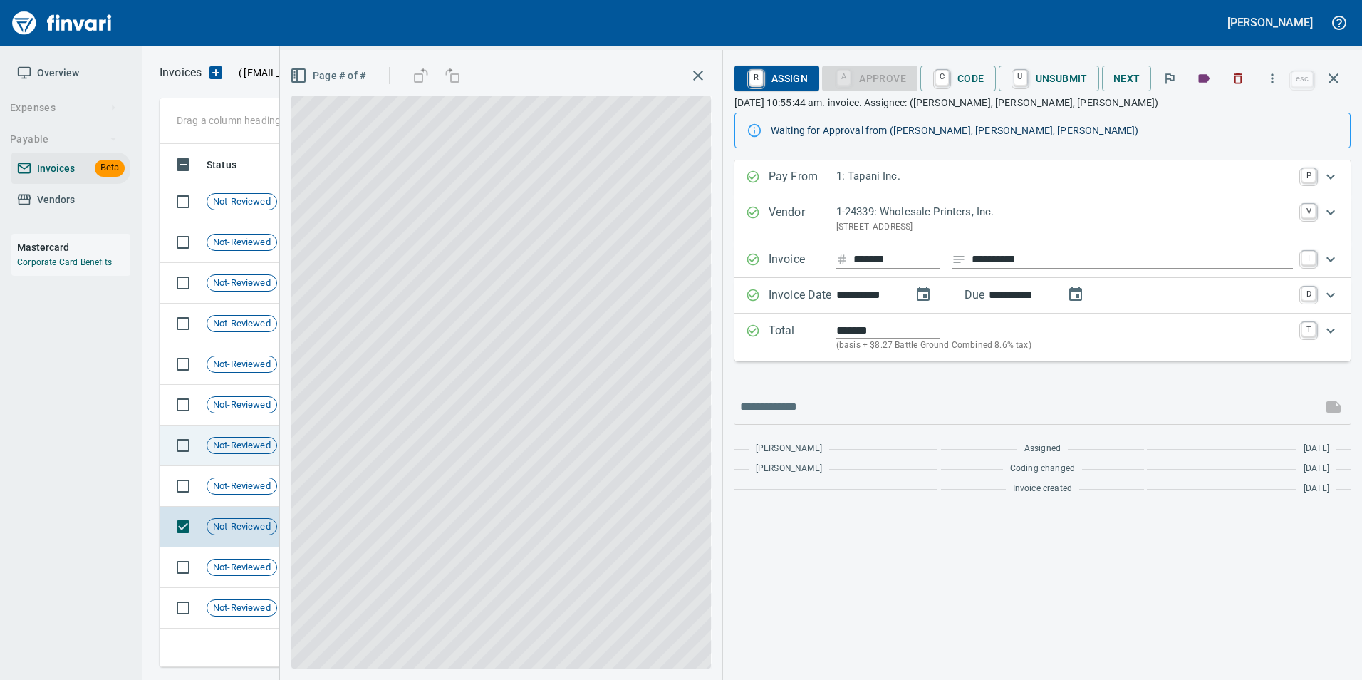
click at [259, 492] on div "Not-Reviewed" at bounding box center [242, 485] width 71 height 17
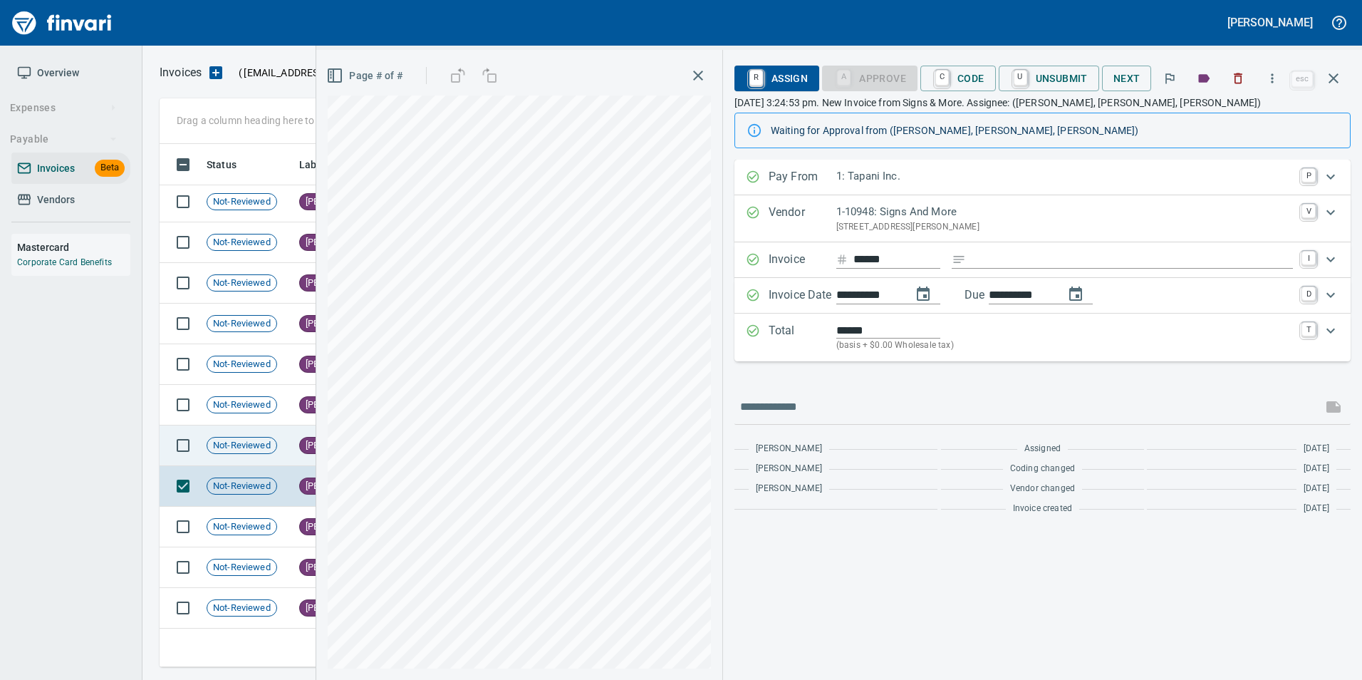
click at [249, 439] on span "Not-Reviewed" at bounding box center [241, 446] width 69 height 14
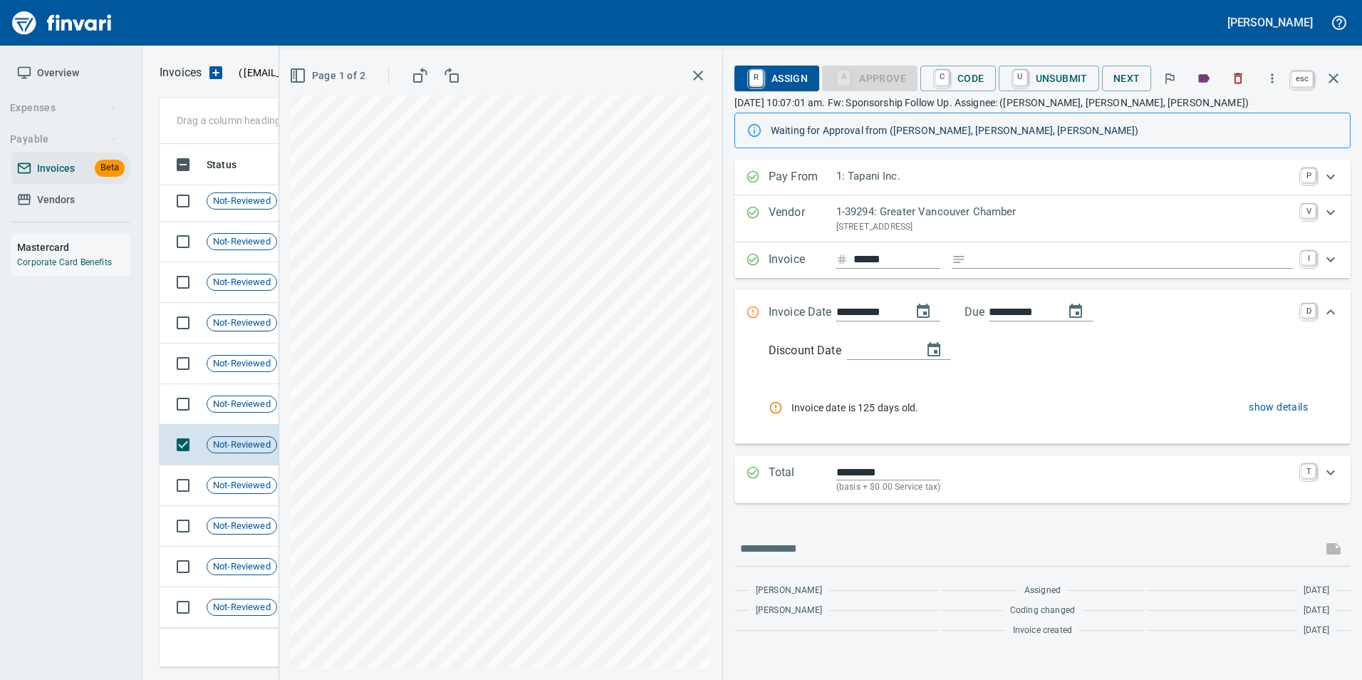
scroll to position [44, 0]
click at [1340, 76] on icon "button" at bounding box center [1333, 78] width 17 height 17
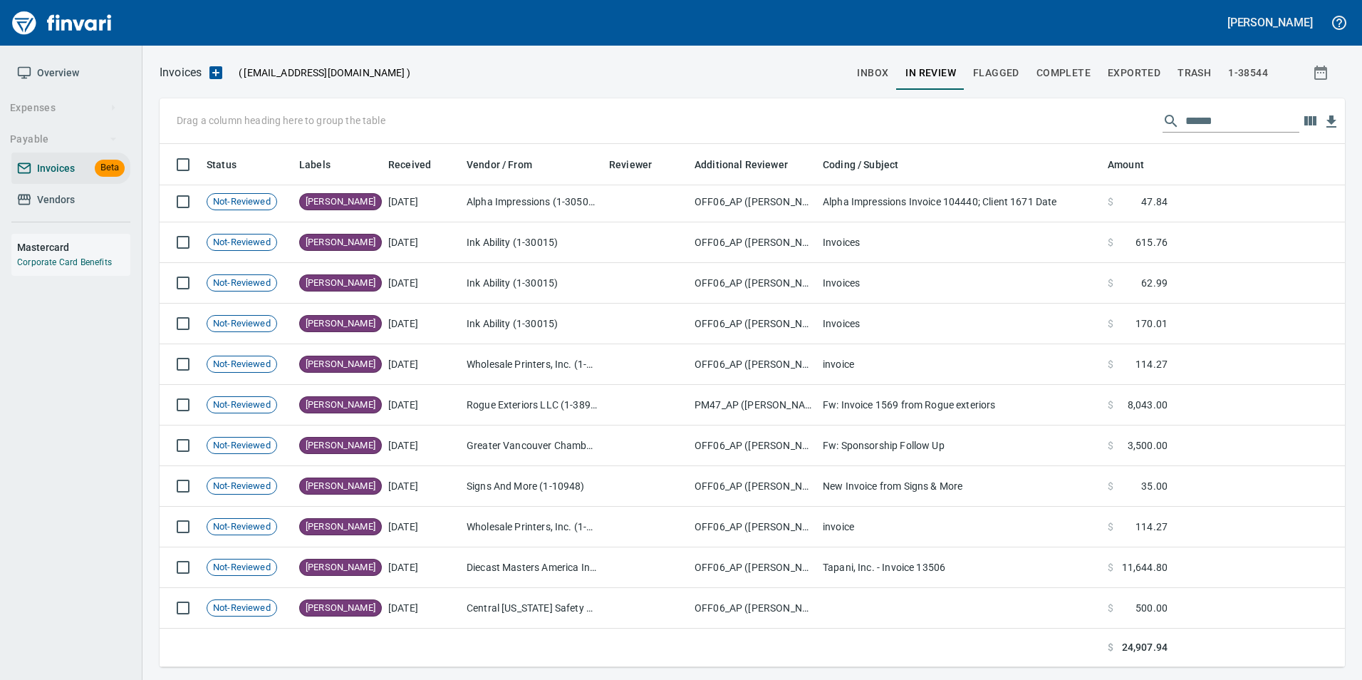
scroll to position [512, 1163]
click at [1219, 127] on input "******" at bounding box center [1242, 121] width 114 height 23
click at [1219, 126] on input "******" at bounding box center [1242, 121] width 114 height 23
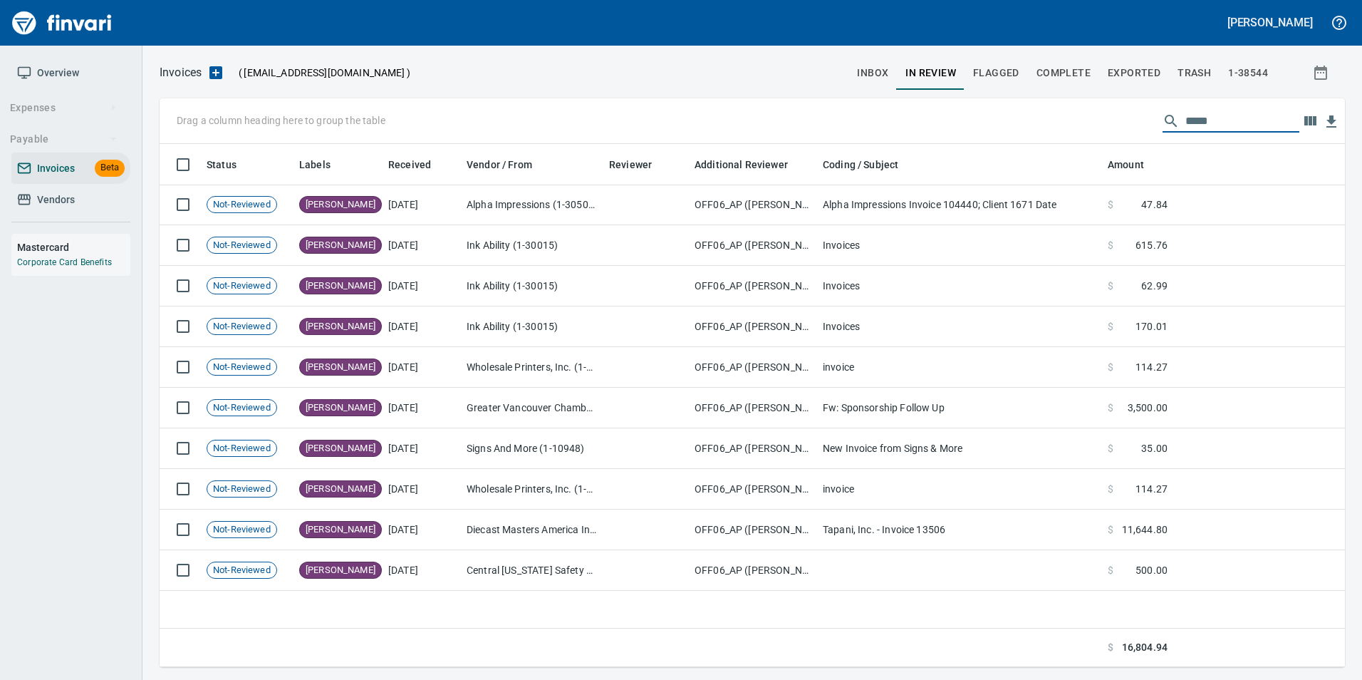
scroll to position [512, 1175]
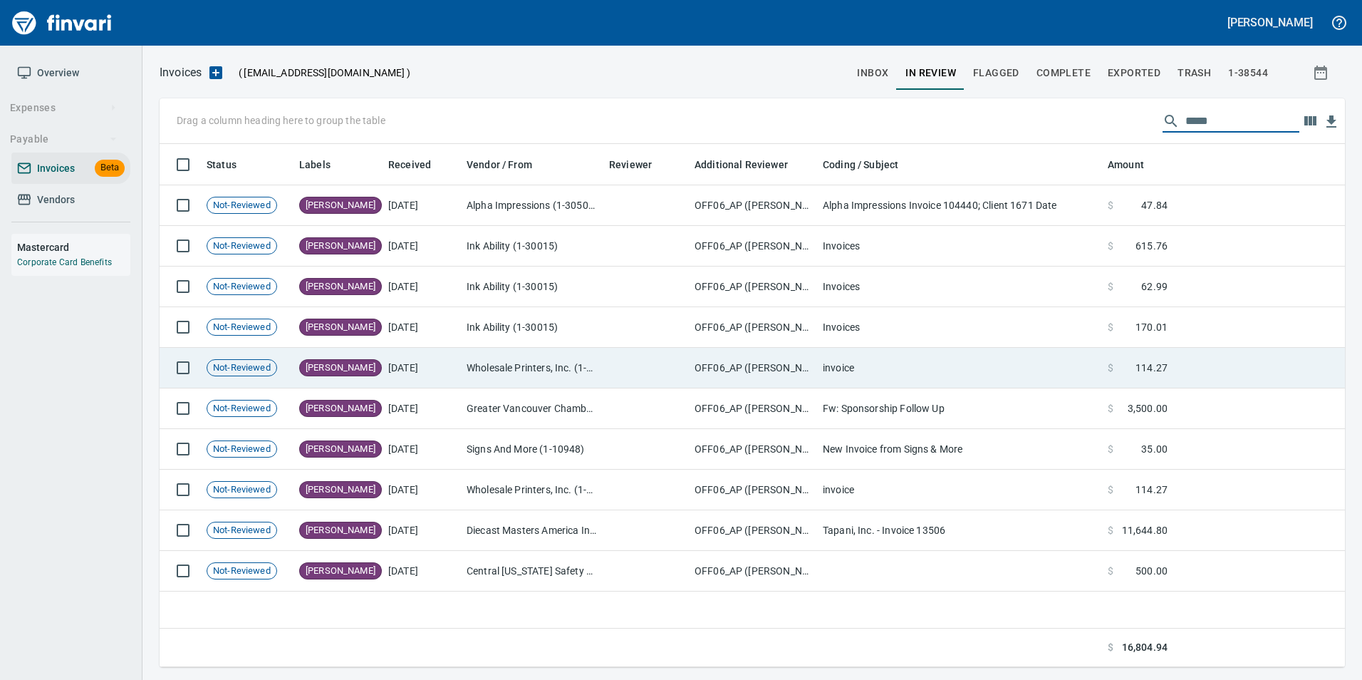
type input "*****"
click at [463, 355] on td "Wholesale Printers, Inc. (1-24339)" at bounding box center [532, 368] width 142 height 41
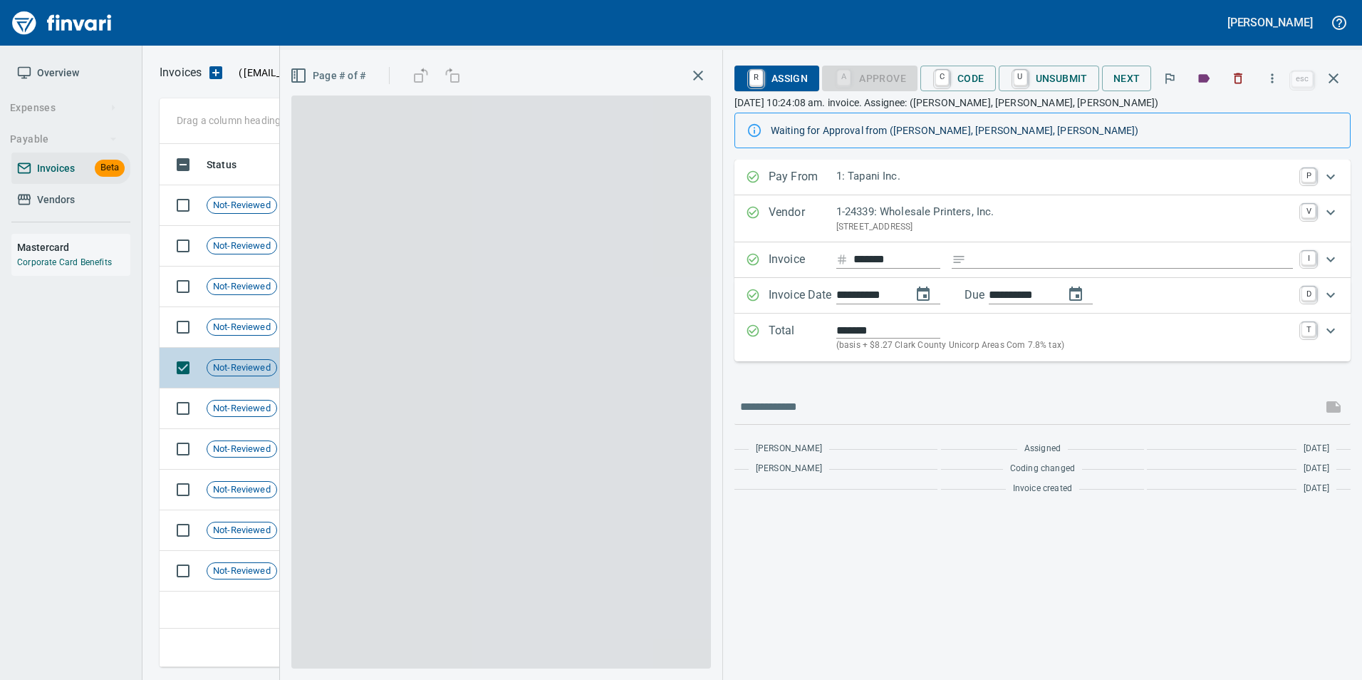
scroll to position [512, 1174]
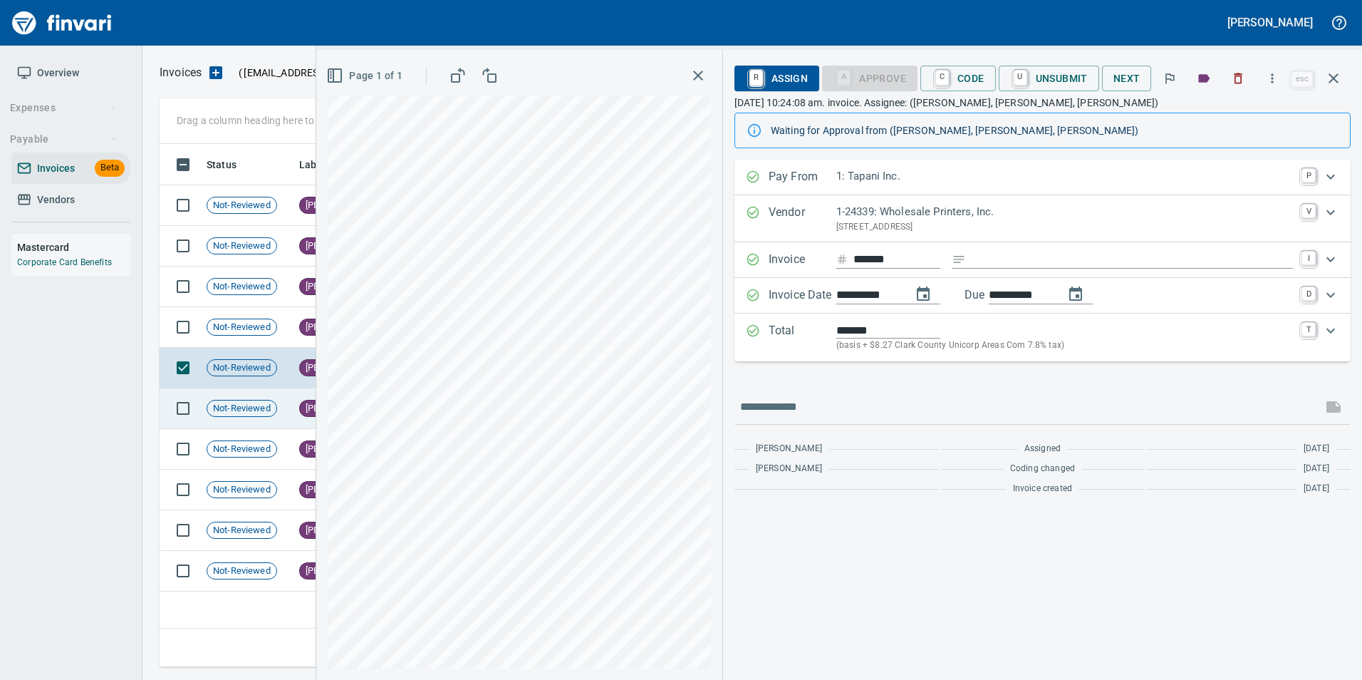
click at [303, 402] on span "[PERSON_NAME]" at bounding box center [340, 409] width 81 height 14
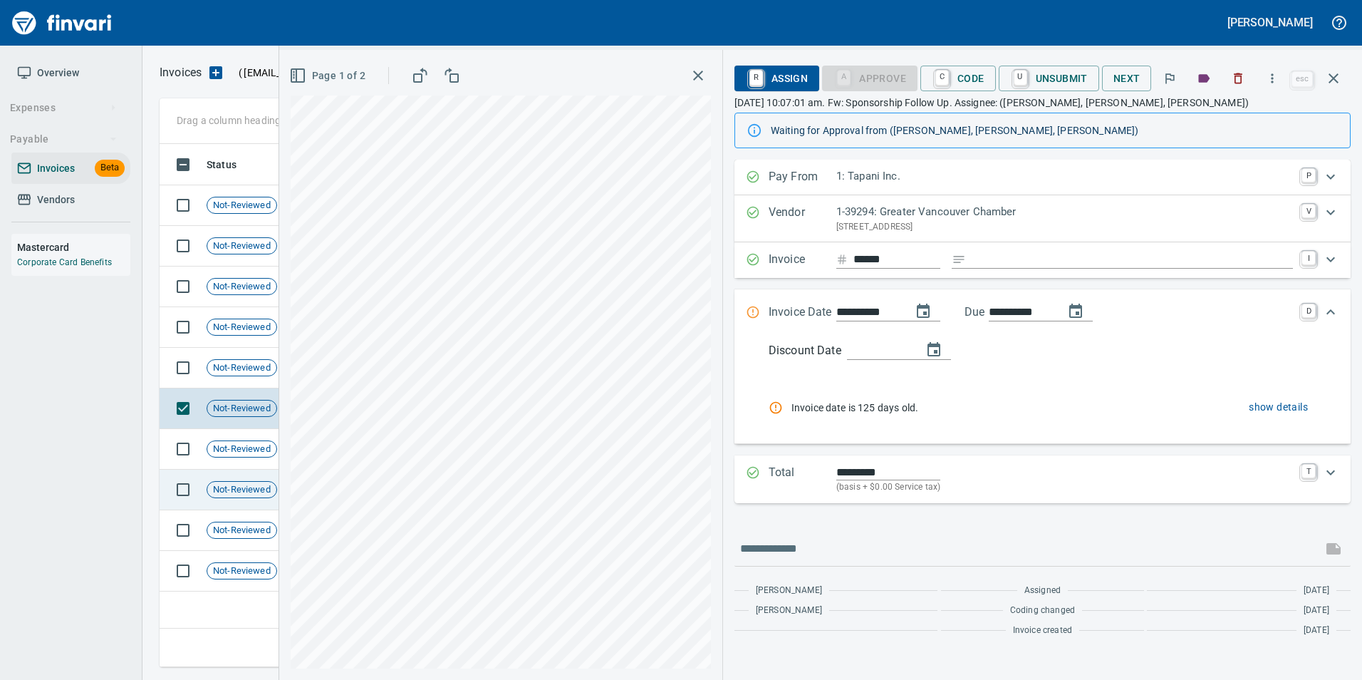
drag, startPoint x: 267, startPoint y: 452, endPoint x: 269, endPoint y: 472, distance: 20.1
click at [266, 452] on span "Not-Reviewed" at bounding box center [241, 449] width 69 height 14
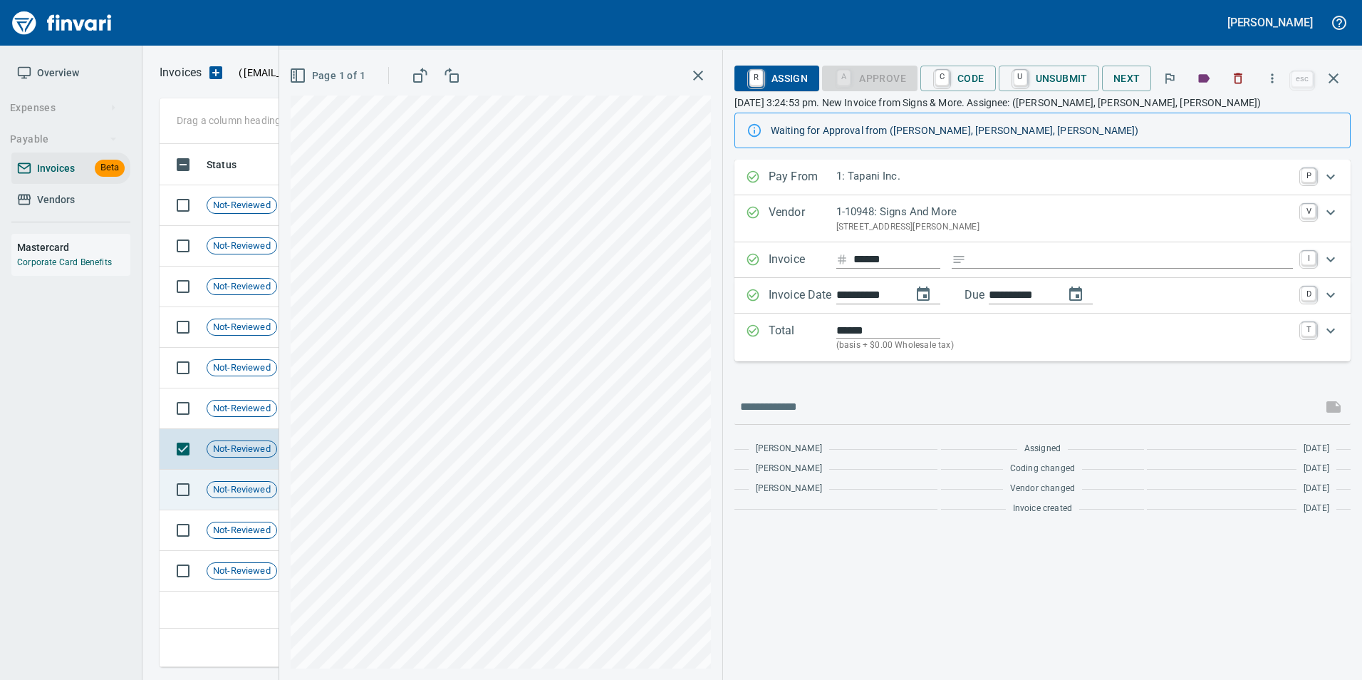
click at [263, 497] on div "Not-Reviewed" at bounding box center [242, 489] width 71 height 17
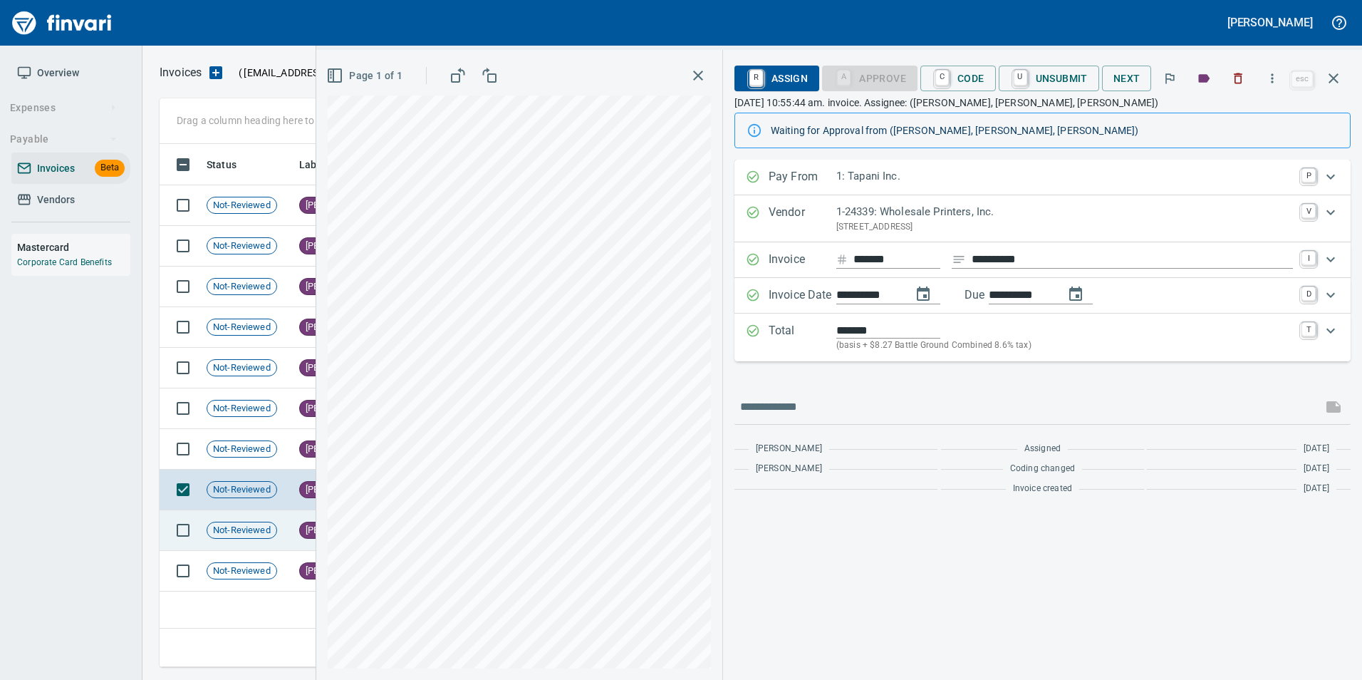
click at [251, 537] on td "Not-Reviewed" at bounding box center [247, 530] width 93 height 41
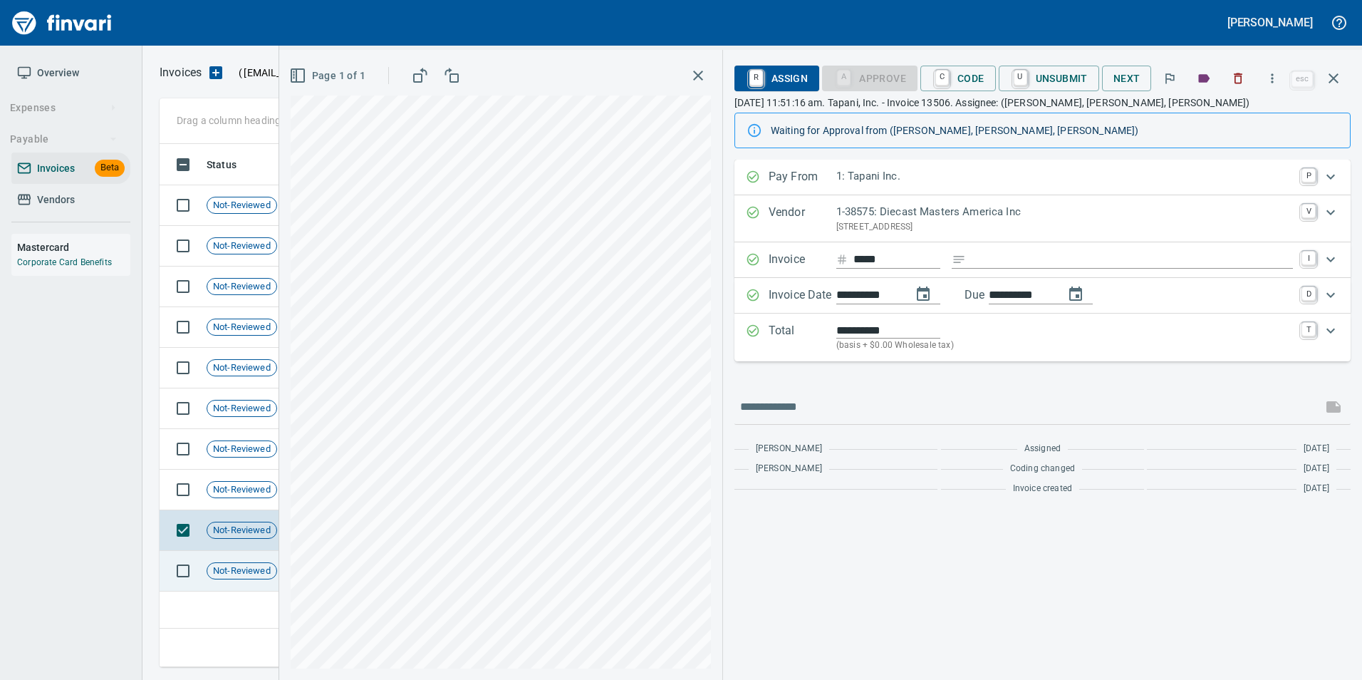
drag, startPoint x: 251, startPoint y: 537, endPoint x: 259, endPoint y: 558, distance: 22.1
click at [259, 558] on td "Not-Reviewed" at bounding box center [247, 571] width 93 height 41
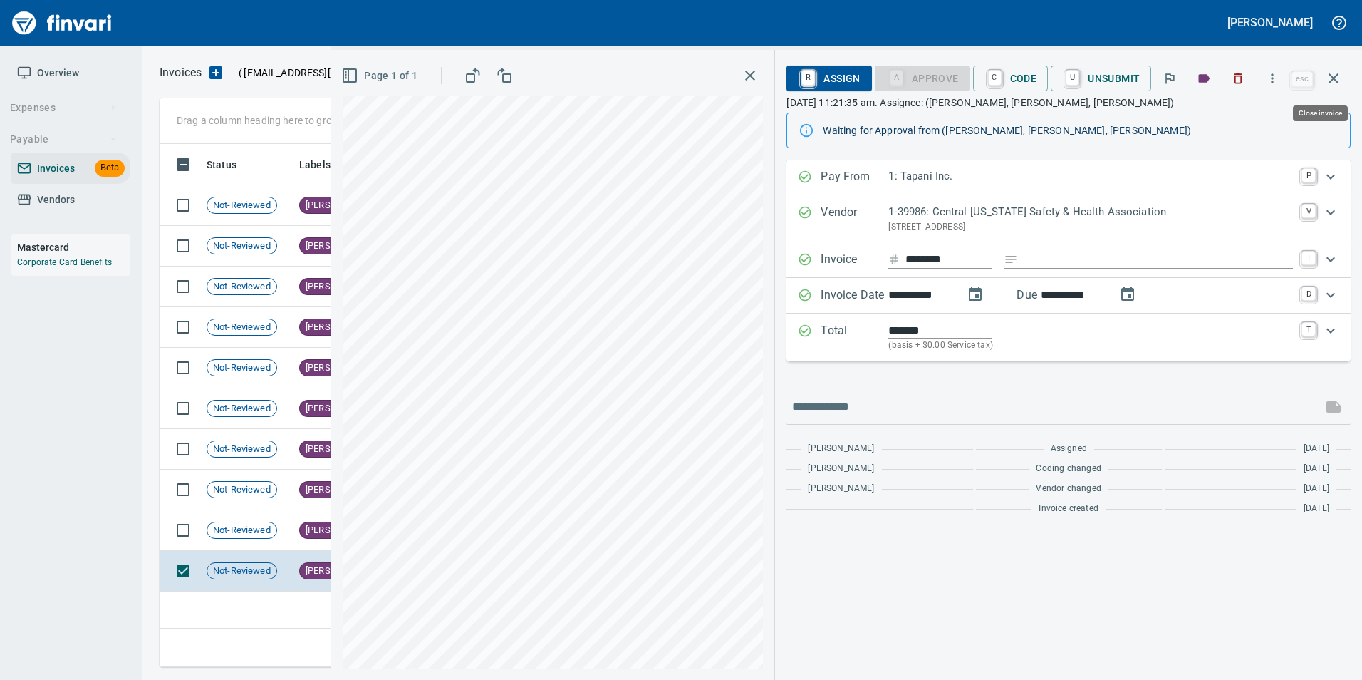
scroll to position [512, 1174]
click at [1334, 91] on button "button" at bounding box center [1333, 78] width 34 height 34
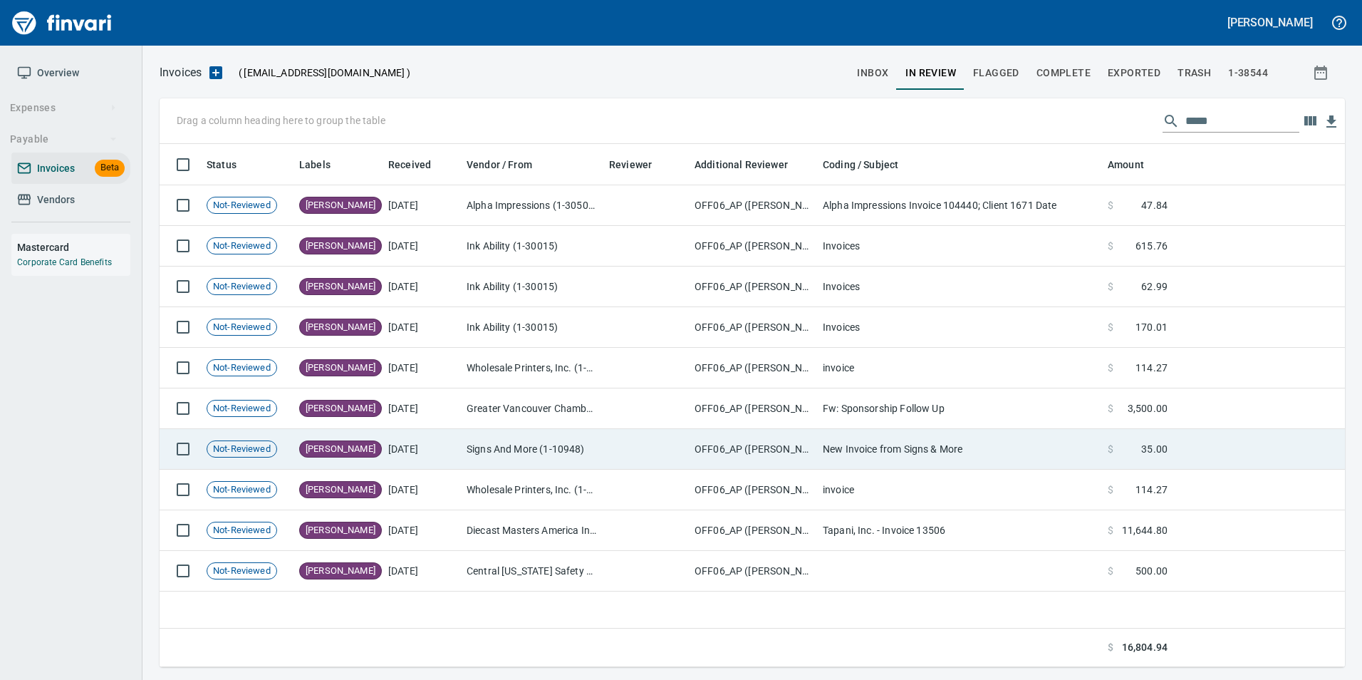
scroll to position [512, 1174]
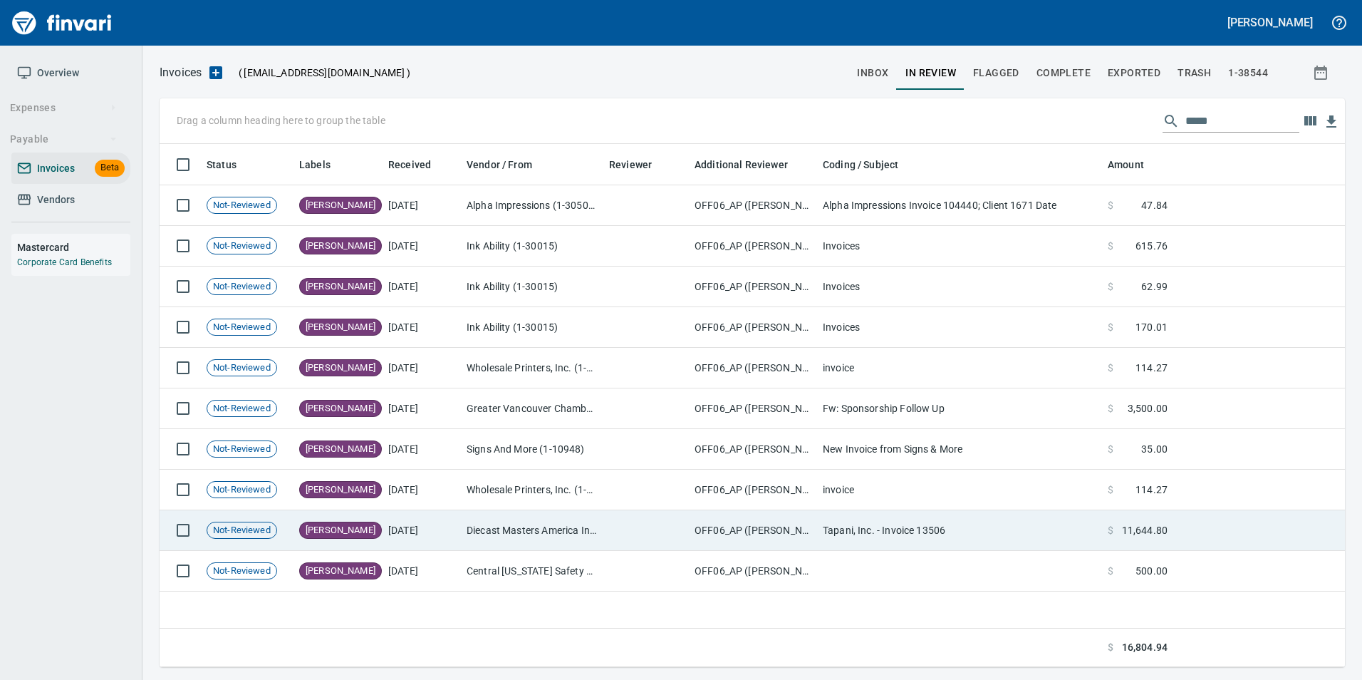
click at [389, 548] on td "[DATE]" at bounding box center [421, 530] width 78 height 41
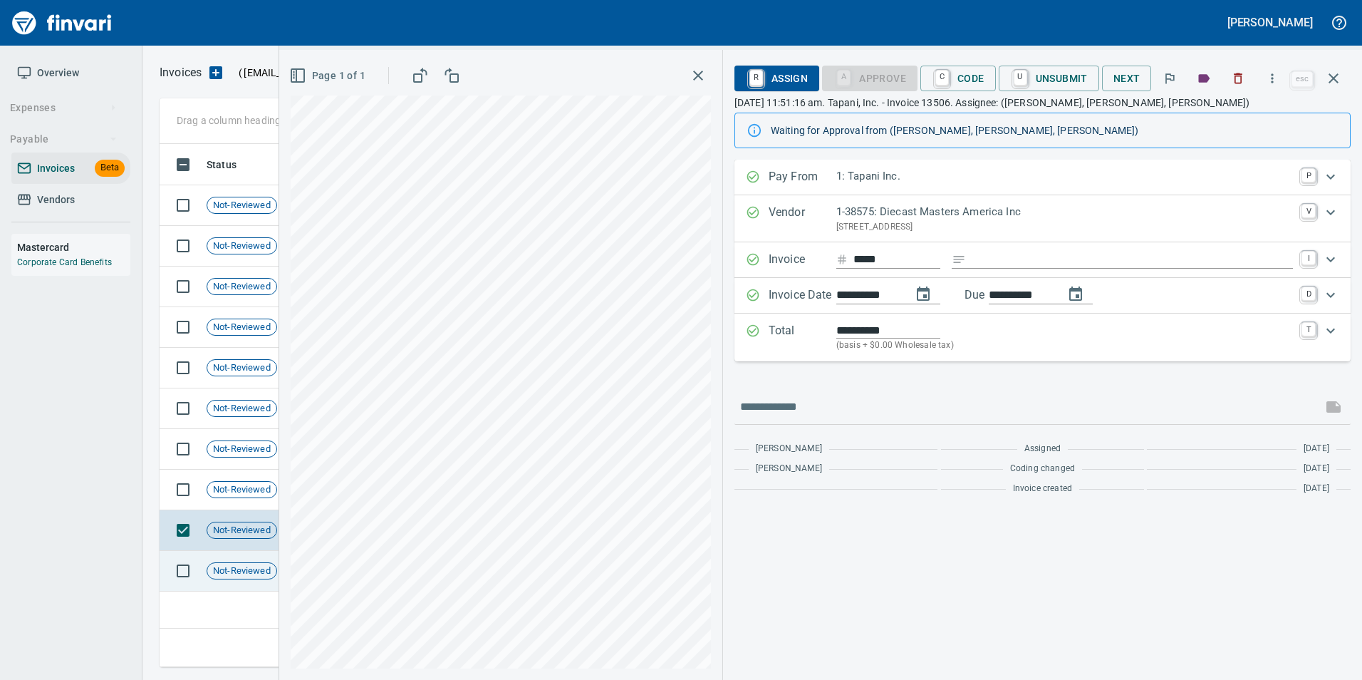
click at [264, 565] on span "Not-Reviewed" at bounding box center [241, 571] width 69 height 14
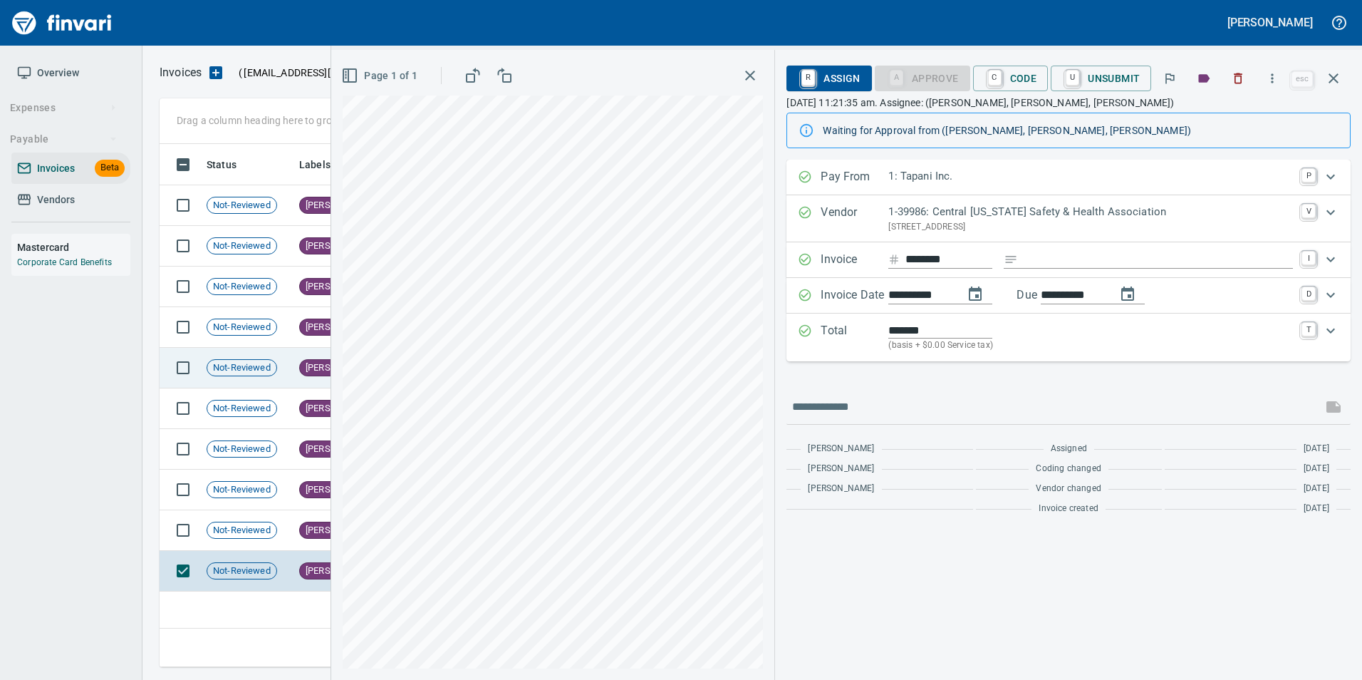
click at [261, 366] on span "Not-Reviewed" at bounding box center [241, 368] width 69 height 14
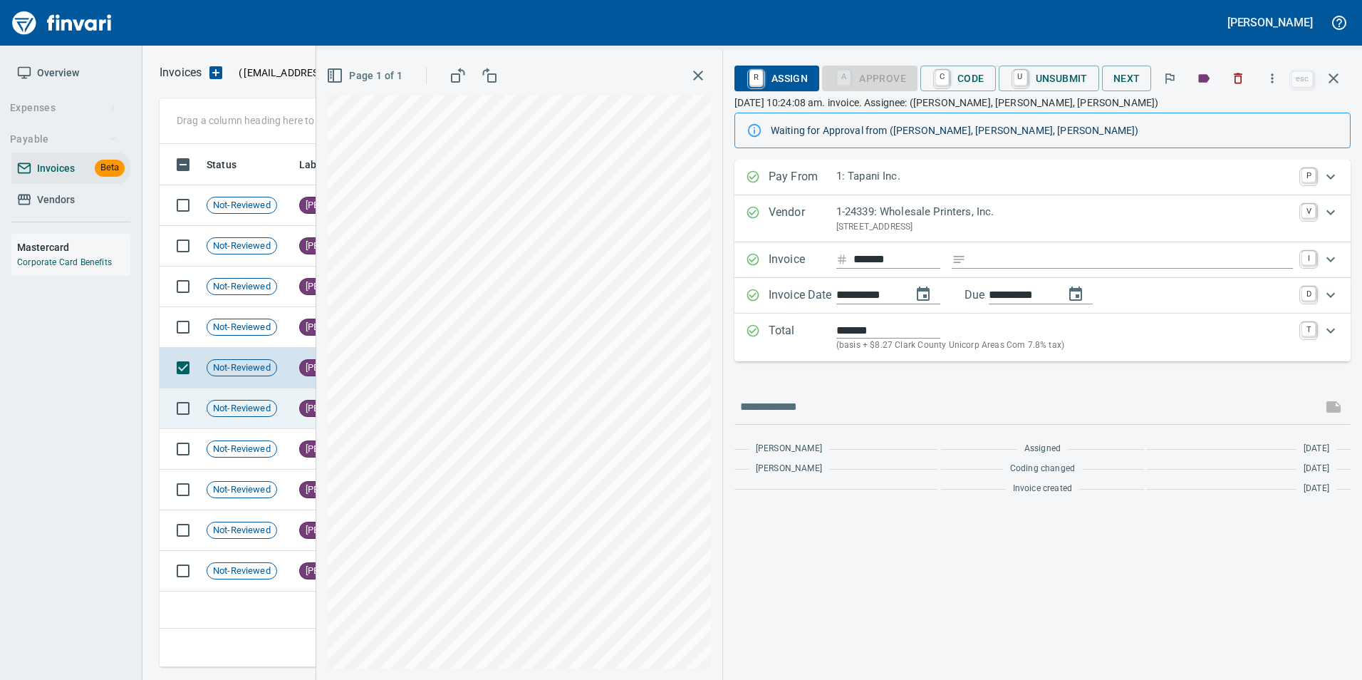
click at [278, 412] on td "Not-Reviewed" at bounding box center [247, 408] width 93 height 41
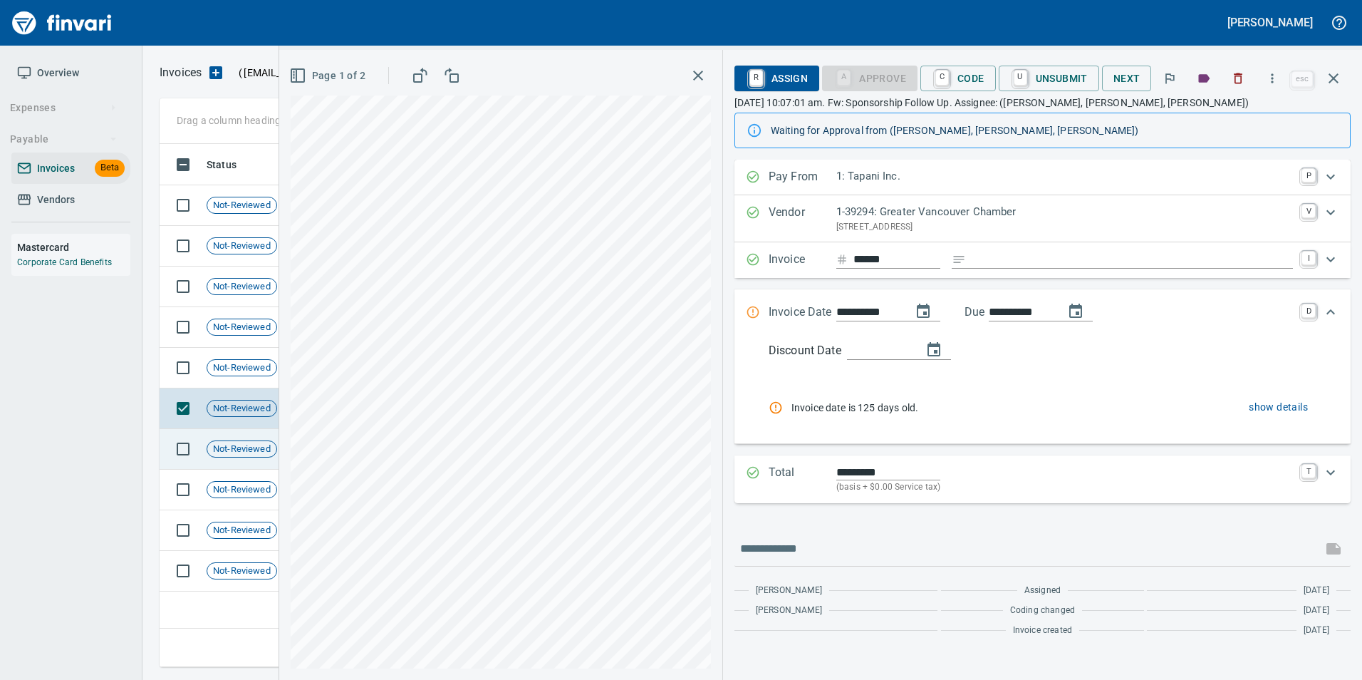
click at [246, 449] on span "Not-Reviewed" at bounding box center [241, 449] width 69 height 14
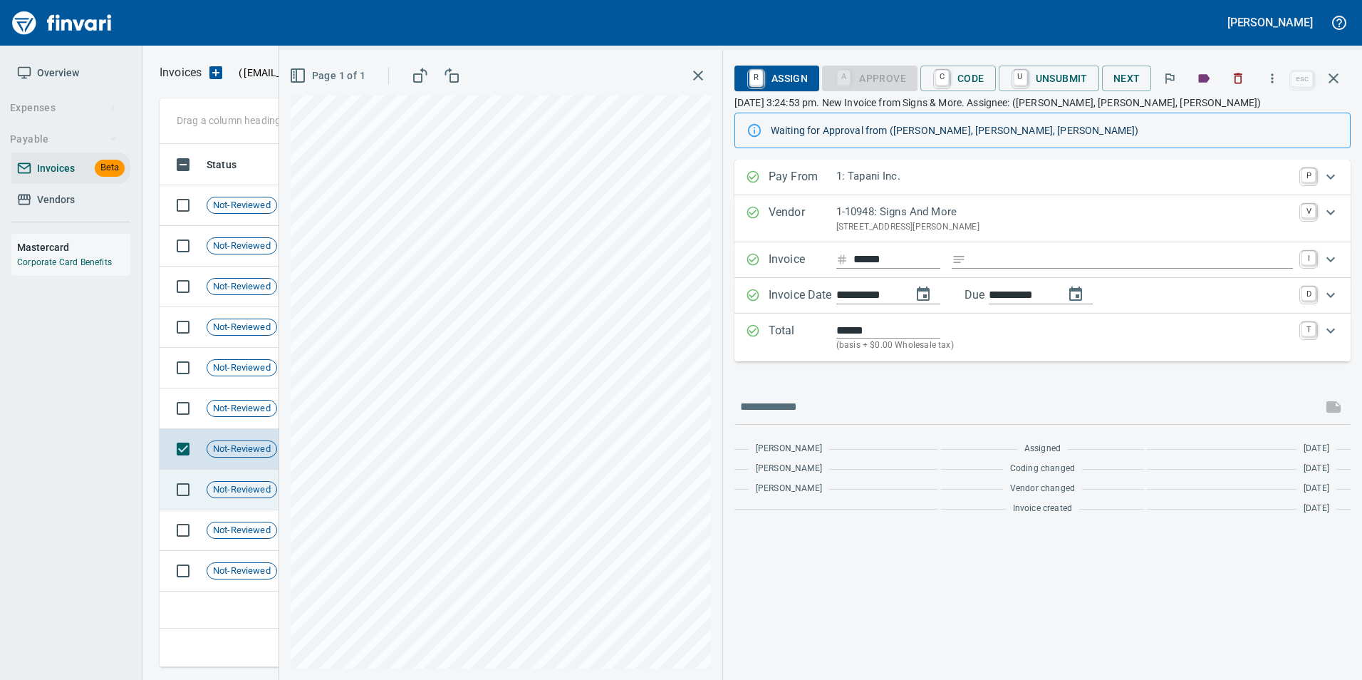
click at [258, 484] on span "Not-Reviewed" at bounding box center [241, 490] width 69 height 14
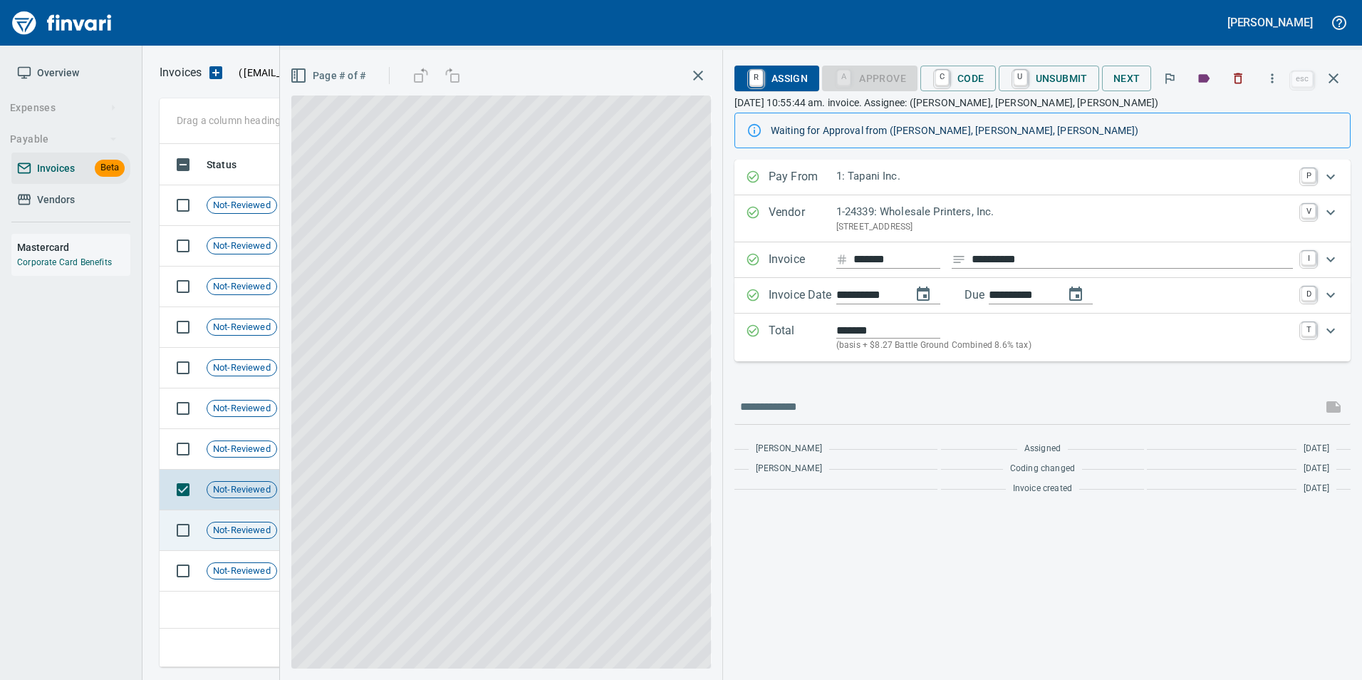
click at [262, 525] on span "Not-Reviewed" at bounding box center [241, 531] width 69 height 14
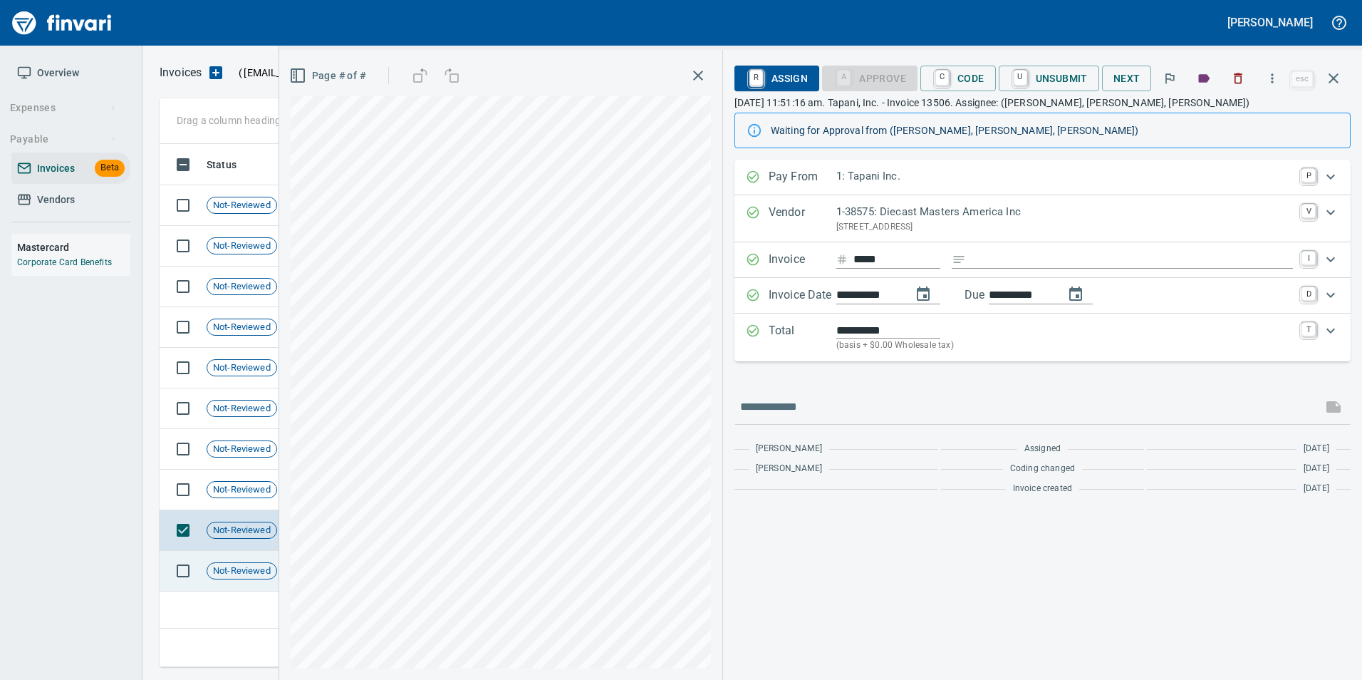
click at [254, 573] on span "Not-Reviewed" at bounding box center [241, 571] width 69 height 14
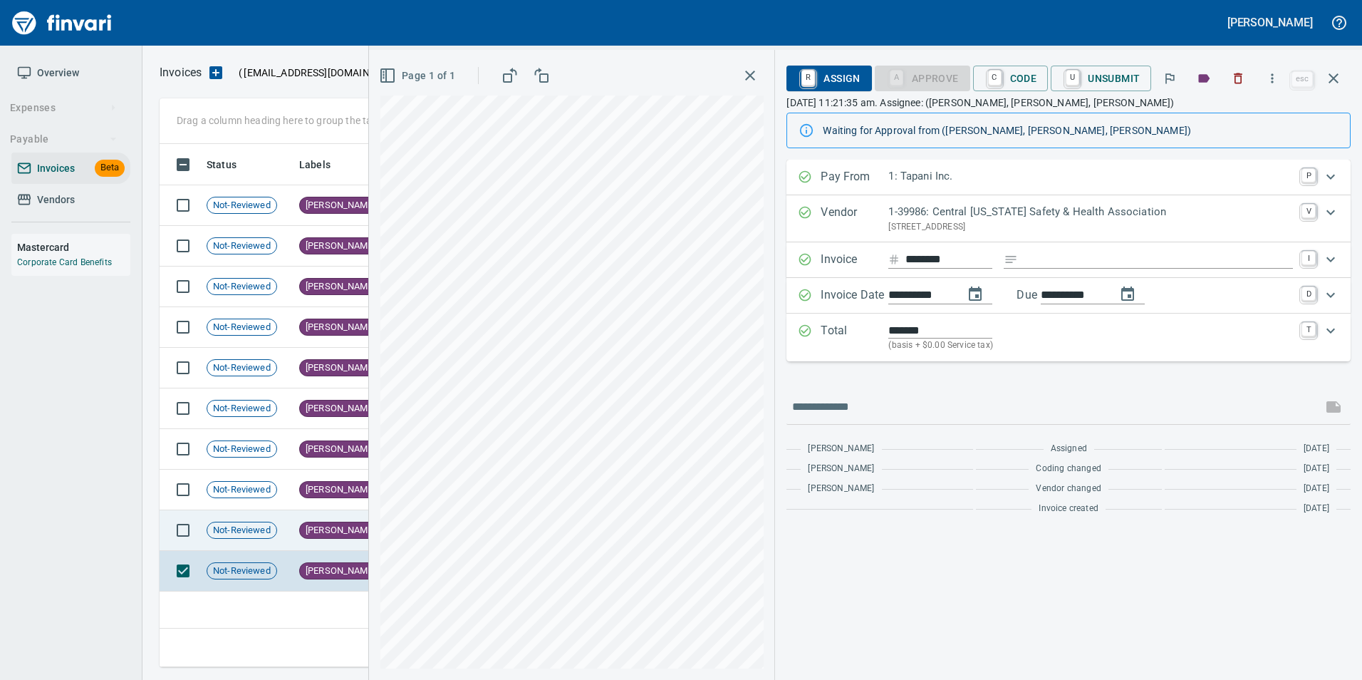
click at [343, 521] on td "[PERSON_NAME]" at bounding box center [337, 530] width 89 height 41
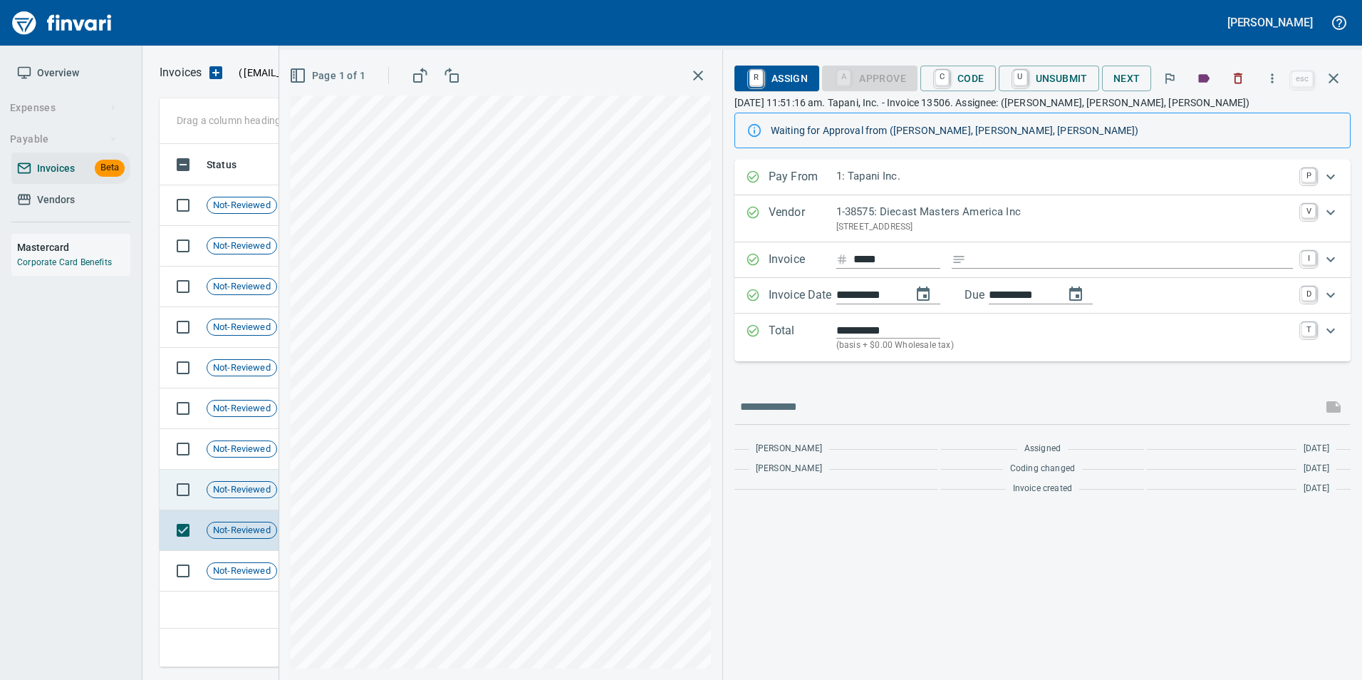
click at [266, 491] on span "Not-Reviewed" at bounding box center [241, 490] width 69 height 14
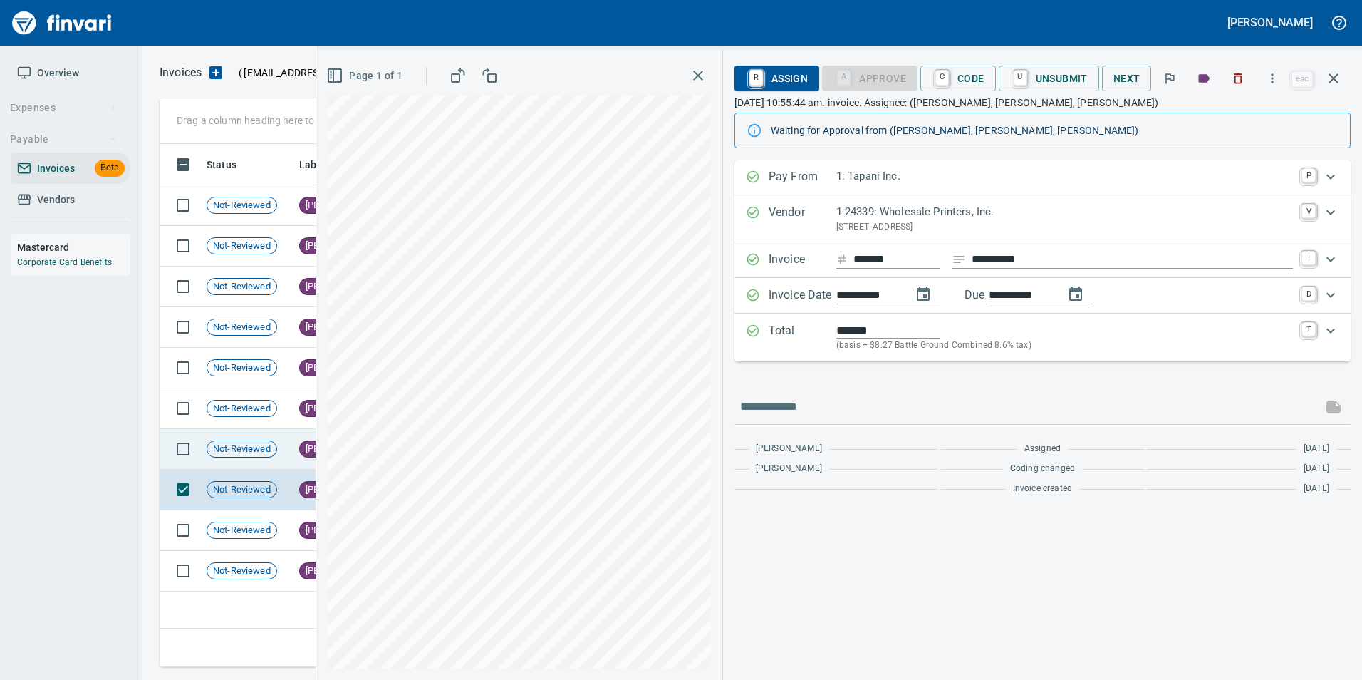
click at [243, 453] on span "Not-Reviewed" at bounding box center [241, 449] width 69 height 14
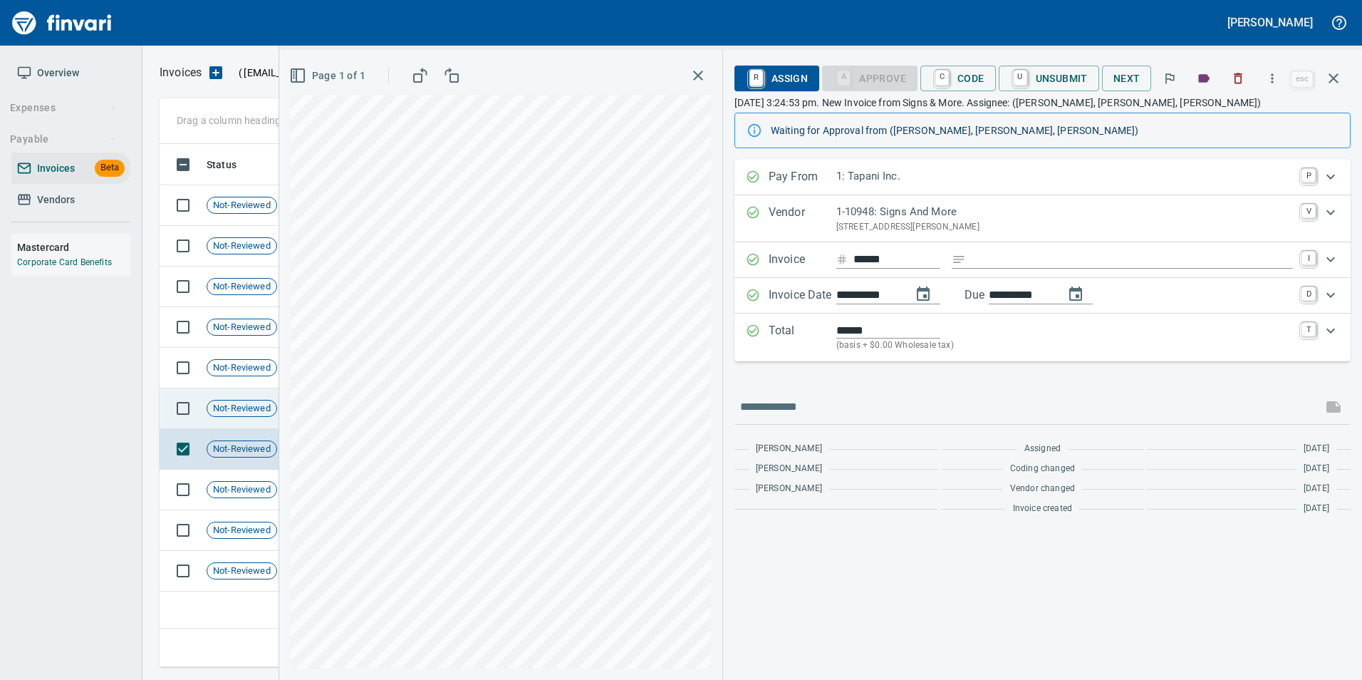
click at [260, 409] on span "Not-Reviewed" at bounding box center [241, 409] width 69 height 14
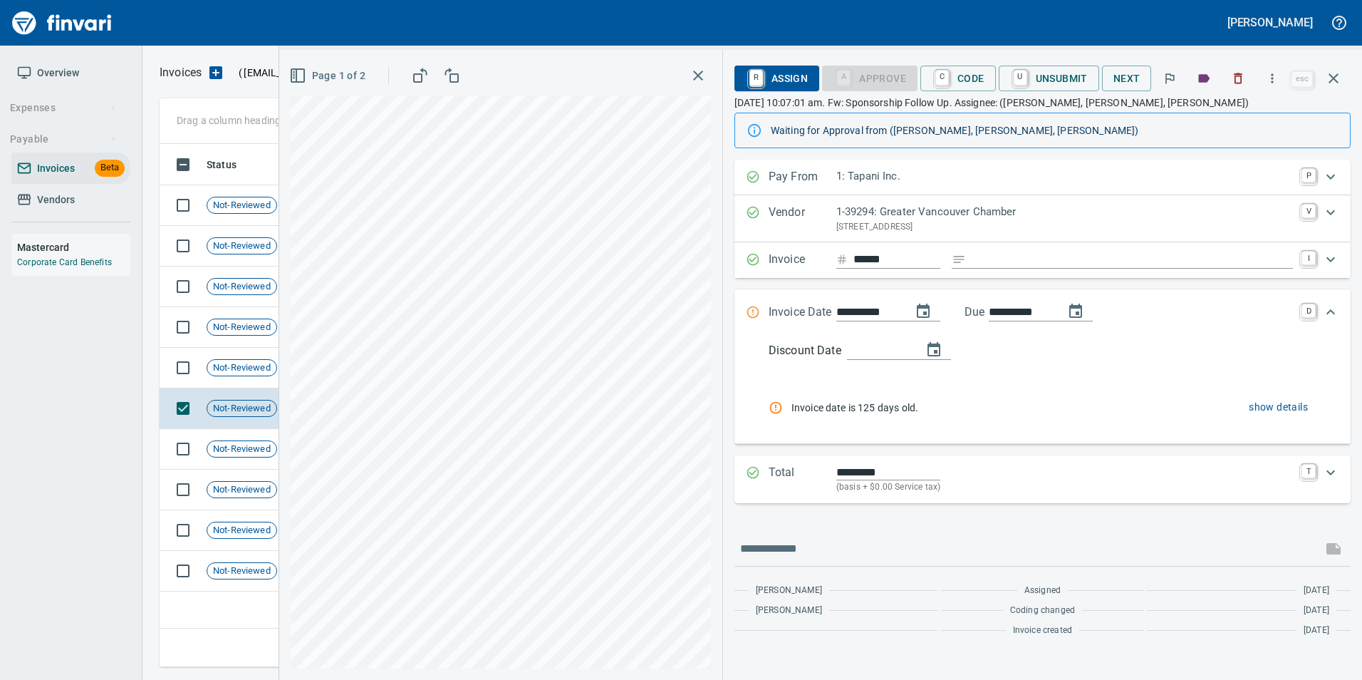
scroll to position [512, 1174]
click at [229, 573] on span "Not-Reviewed" at bounding box center [241, 571] width 69 height 14
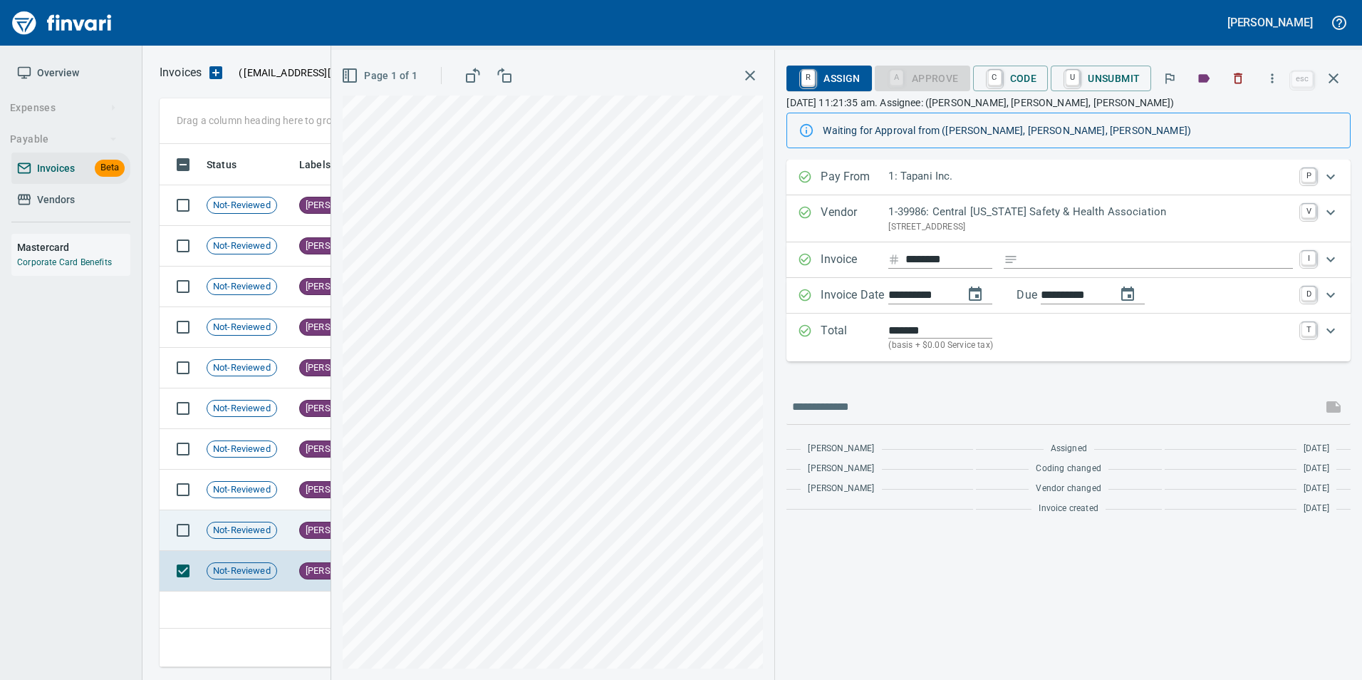
click at [321, 524] on span "[PERSON_NAME]" at bounding box center [340, 531] width 81 height 14
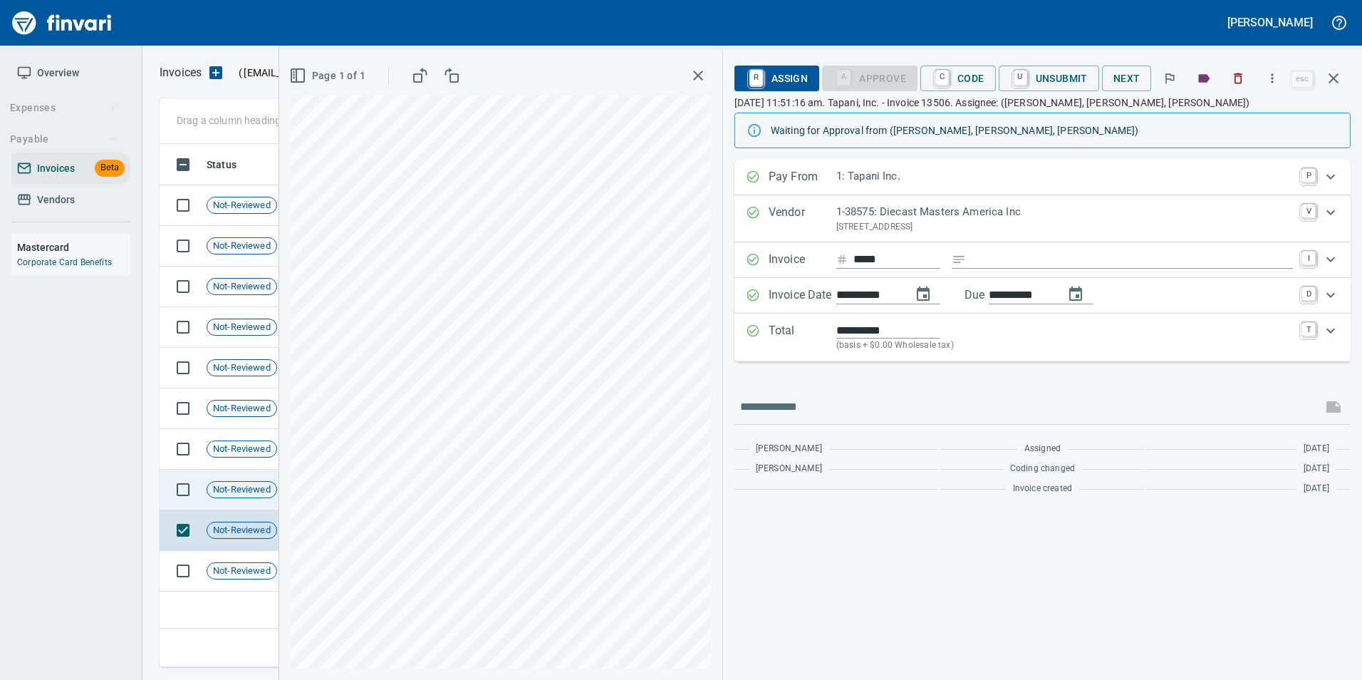
click at [271, 483] on span "Not-Reviewed" at bounding box center [241, 490] width 69 height 14
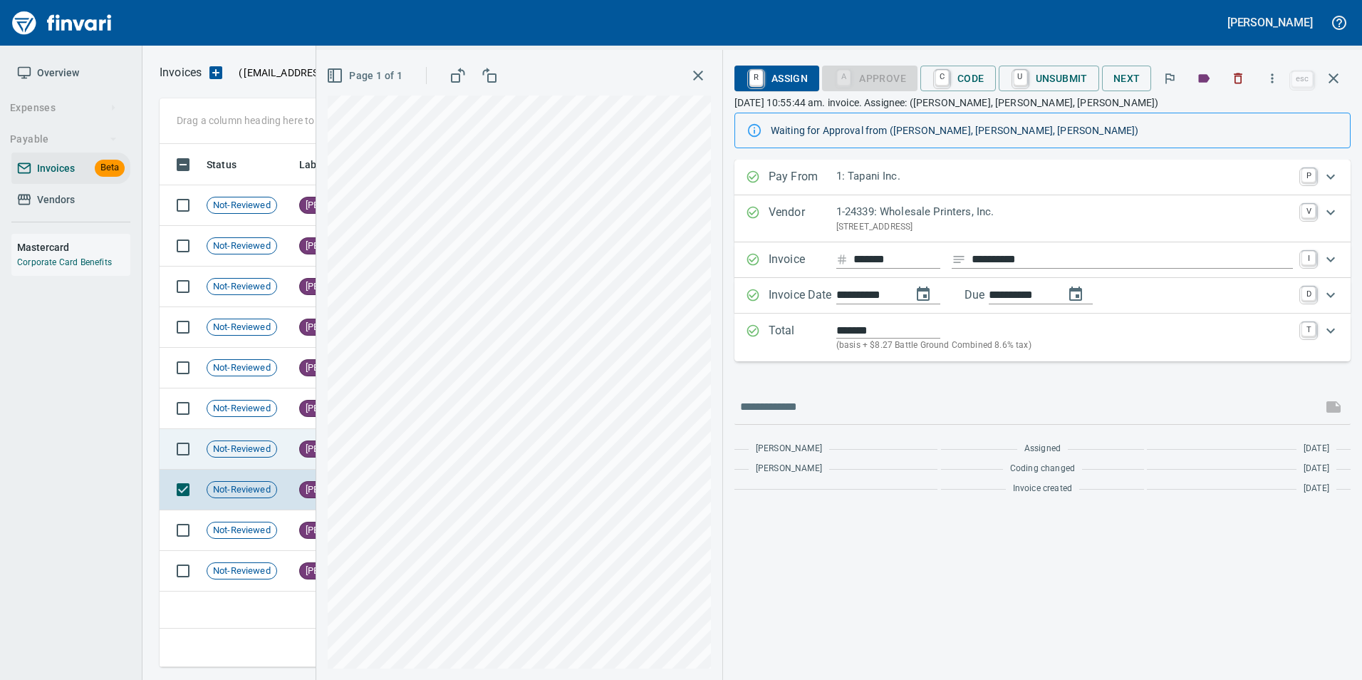
click at [252, 449] on span "Not-Reviewed" at bounding box center [241, 449] width 69 height 14
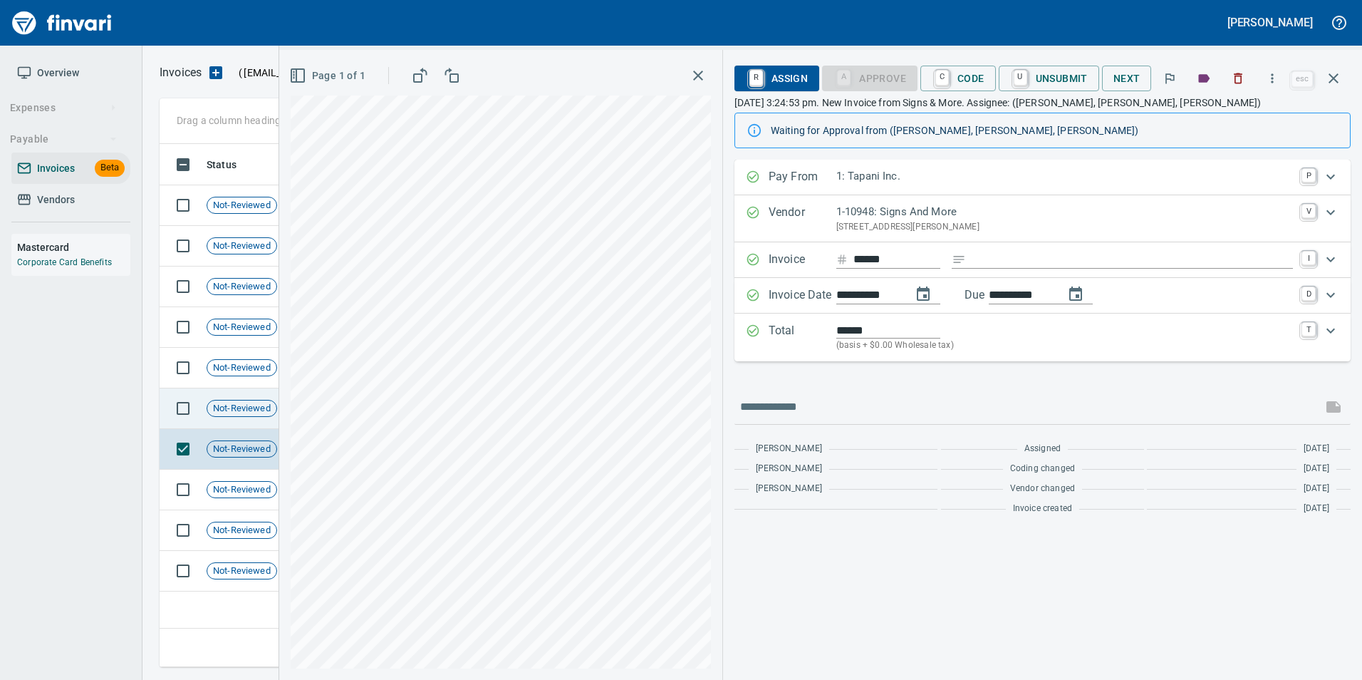
click at [255, 410] on span "Not-Reviewed" at bounding box center [241, 409] width 69 height 14
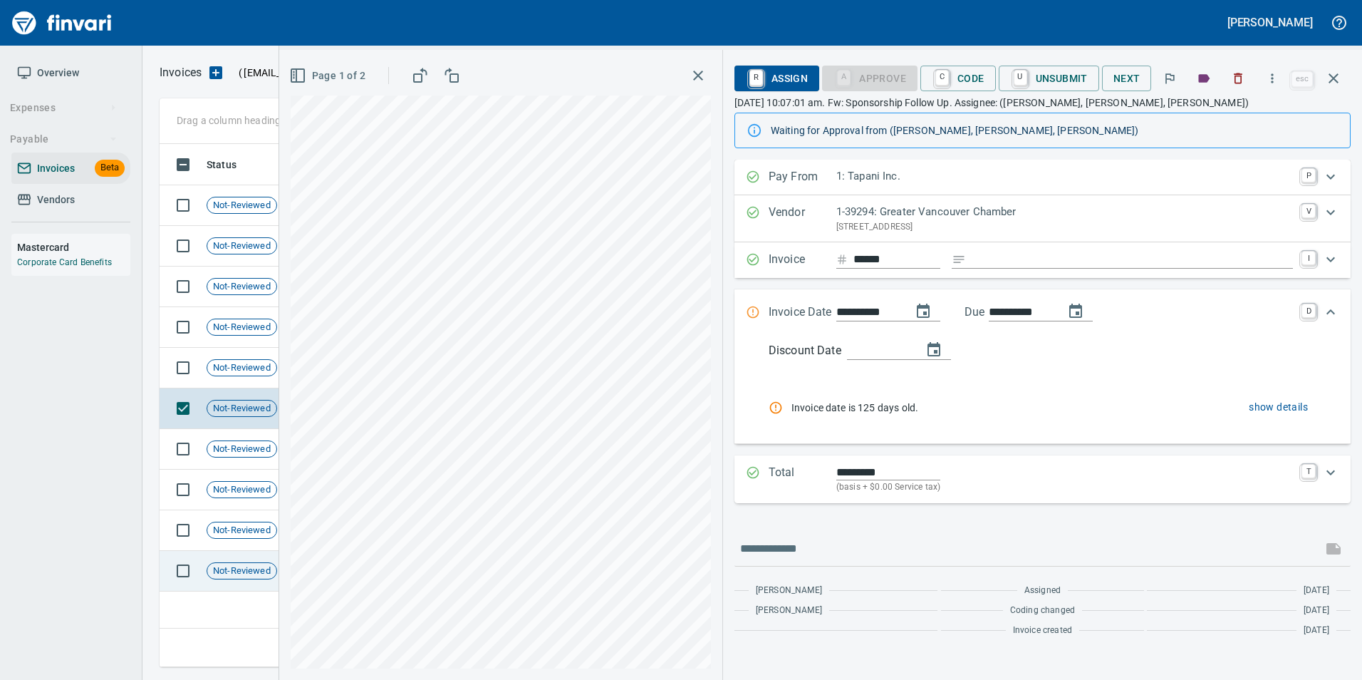
click at [267, 579] on td "Not-Reviewed" at bounding box center [247, 571] width 93 height 41
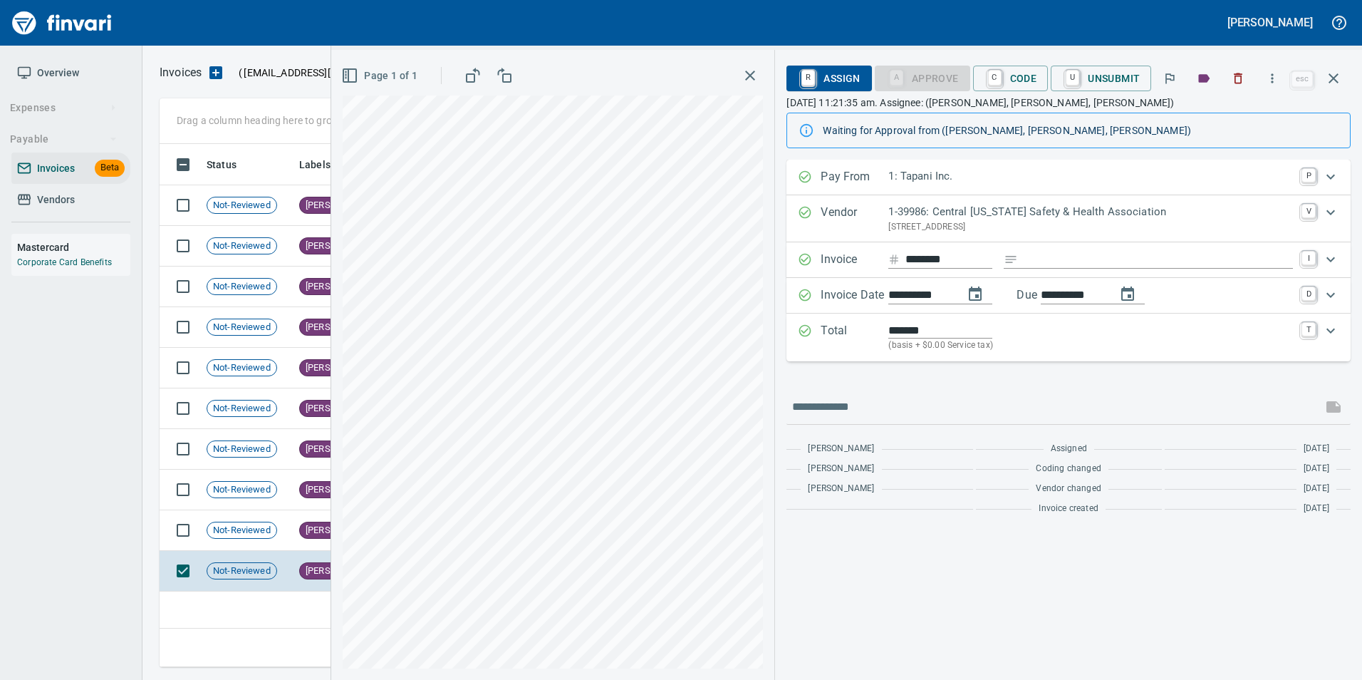
scroll to position [512, 1174]
click at [932, 256] on input "********" at bounding box center [948, 260] width 87 height 18
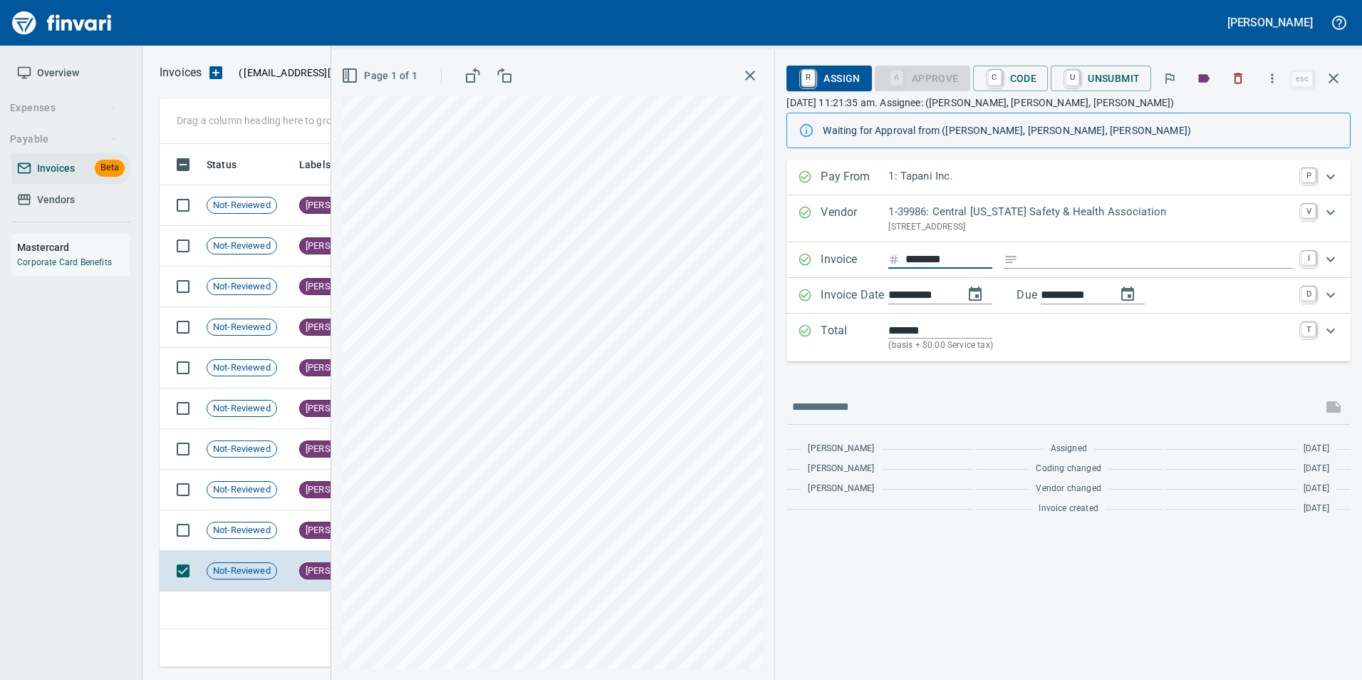
click at [932, 256] on input "********" at bounding box center [948, 260] width 87 height 18
drag, startPoint x: 903, startPoint y: 385, endPoint x: 896, endPoint y: 378, distance: 10.1
click at [903, 385] on div "**********" at bounding box center [1068, 341] width 564 height 362
click at [283, 528] on td "Not-Reviewed" at bounding box center [247, 530] width 93 height 41
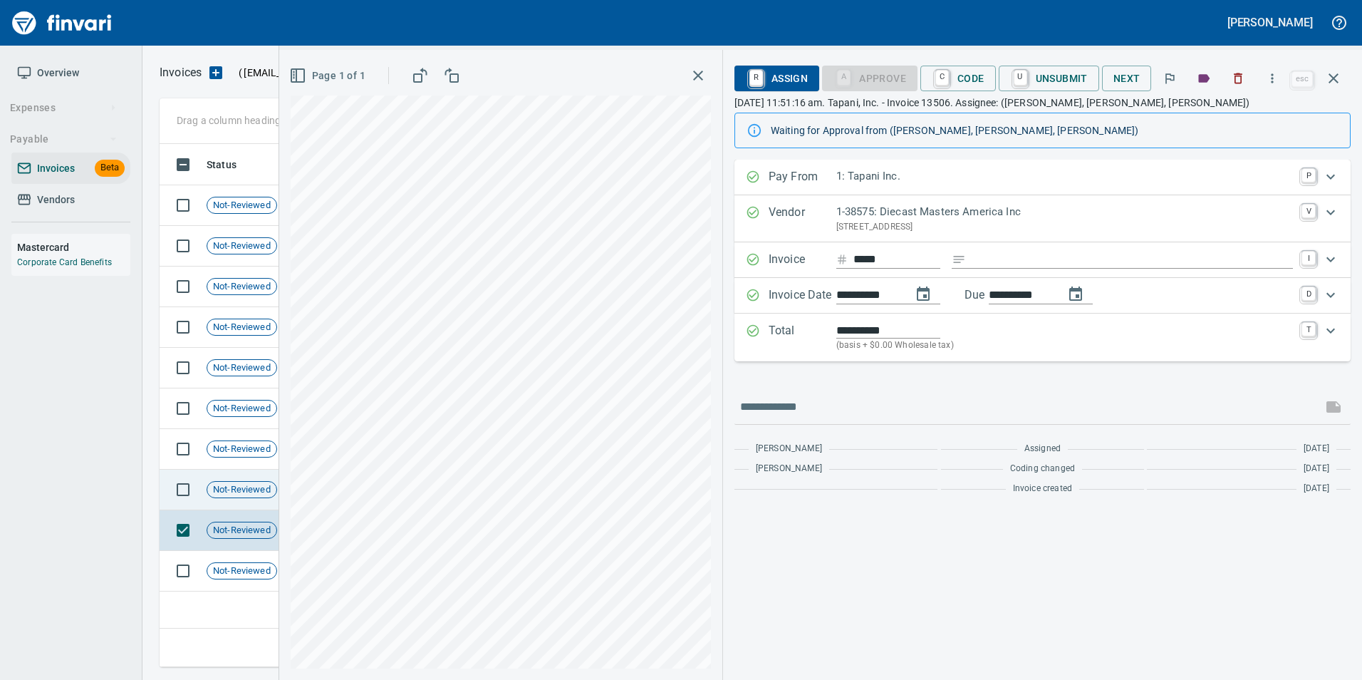
click at [264, 489] on span "Not-Reviewed" at bounding box center [241, 490] width 69 height 14
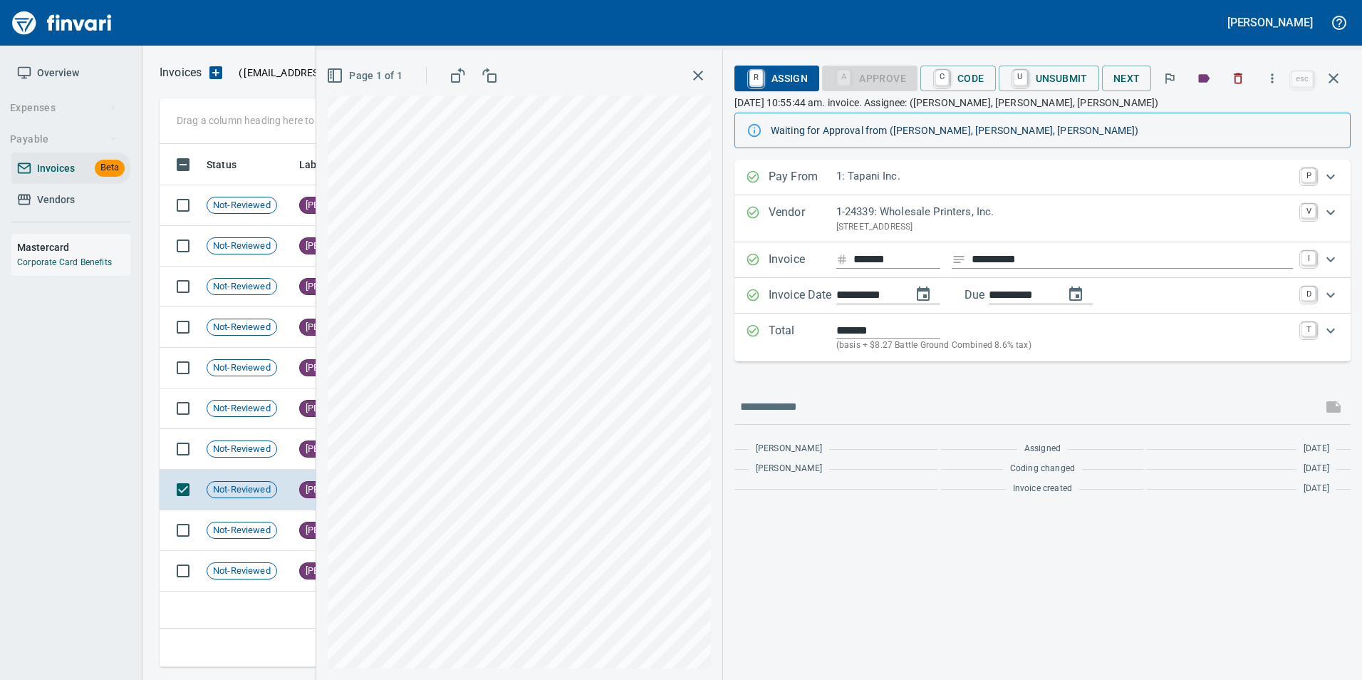
click at [888, 256] on input "*******" at bounding box center [896, 260] width 87 height 18
click at [910, 390] on div at bounding box center [1042, 407] width 616 height 34
click at [262, 440] on div "Not-Reviewed" at bounding box center [242, 448] width 71 height 17
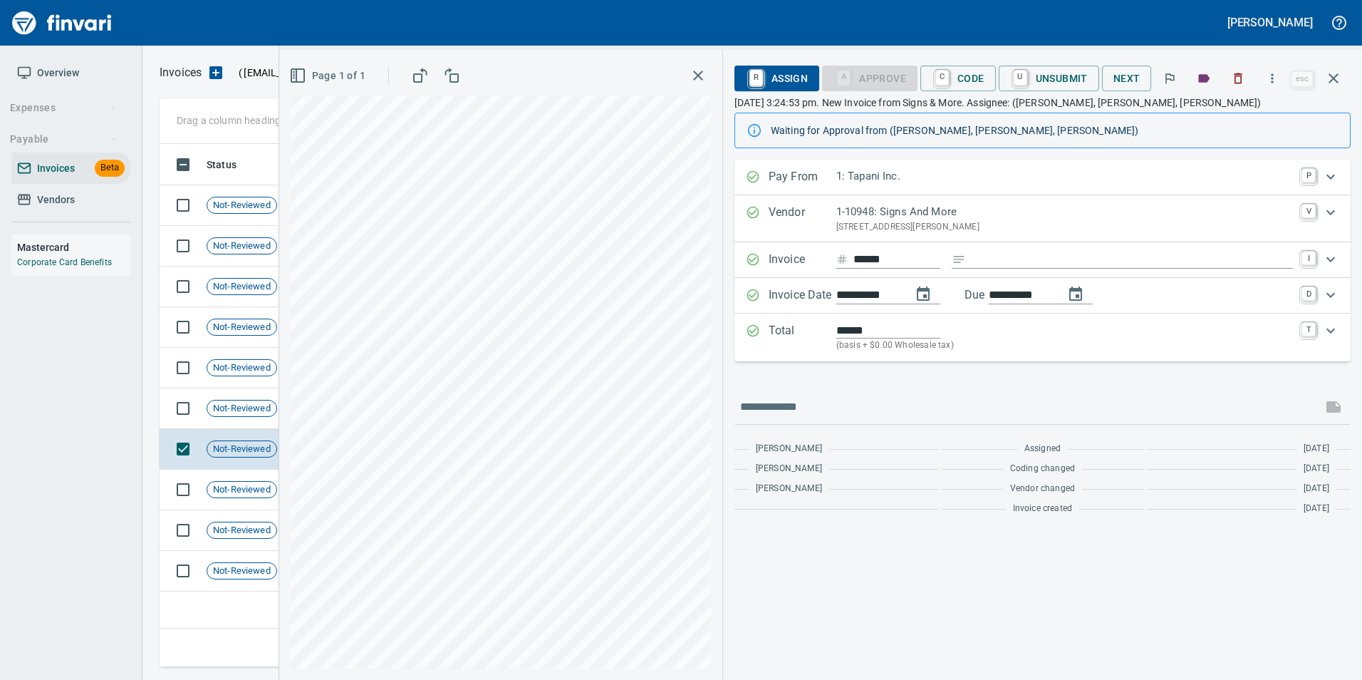
click at [876, 261] on input "******" at bounding box center [896, 260] width 87 height 18
click at [892, 384] on div "**********" at bounding box center [1042, 341] width 616 height 362
click at [246, 410] on span "Not-Reviewed" at bounding box center [241, 409] width 69 height 14
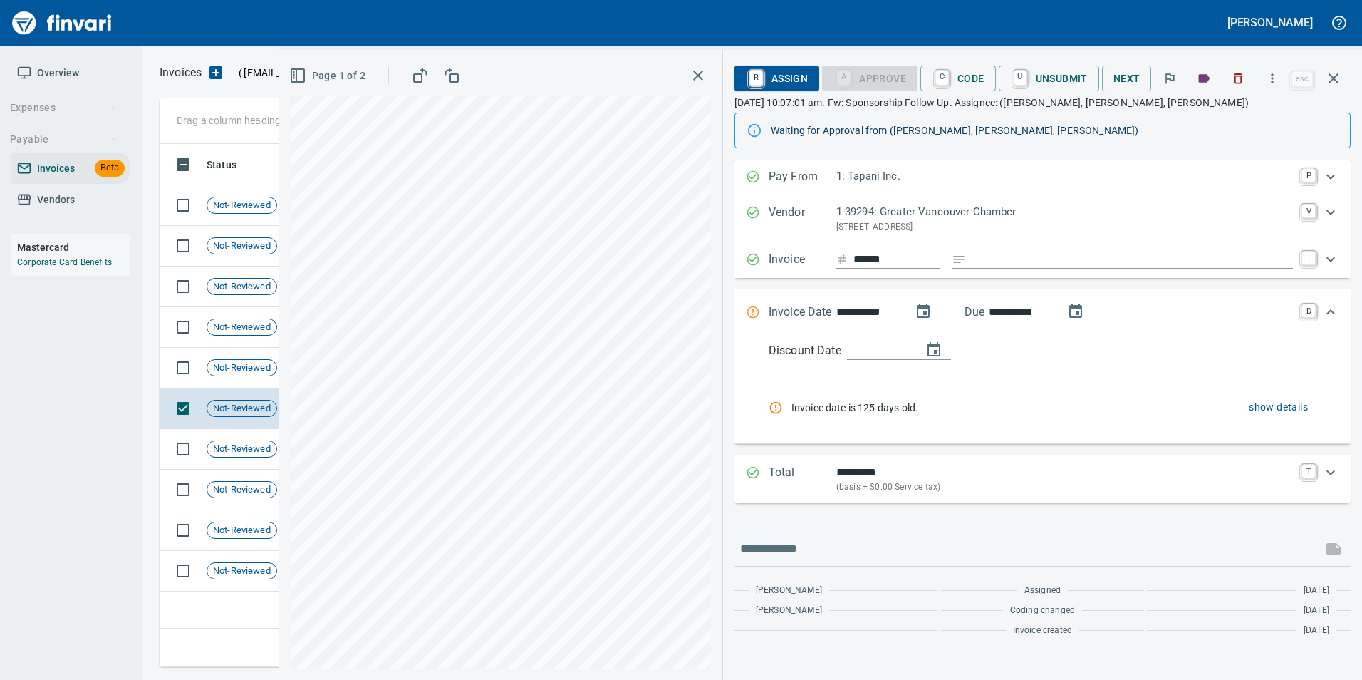
click at [883, 259] on input "******" at bounding box center [896, 260] width 87 height 18
click at [885, 285] on div "**********" at bounding box center [1042, 331] width 616 height 343
click at [267, 366] on span "Not-Reviewed" at bounding box center [241, 368] width 69 height 14
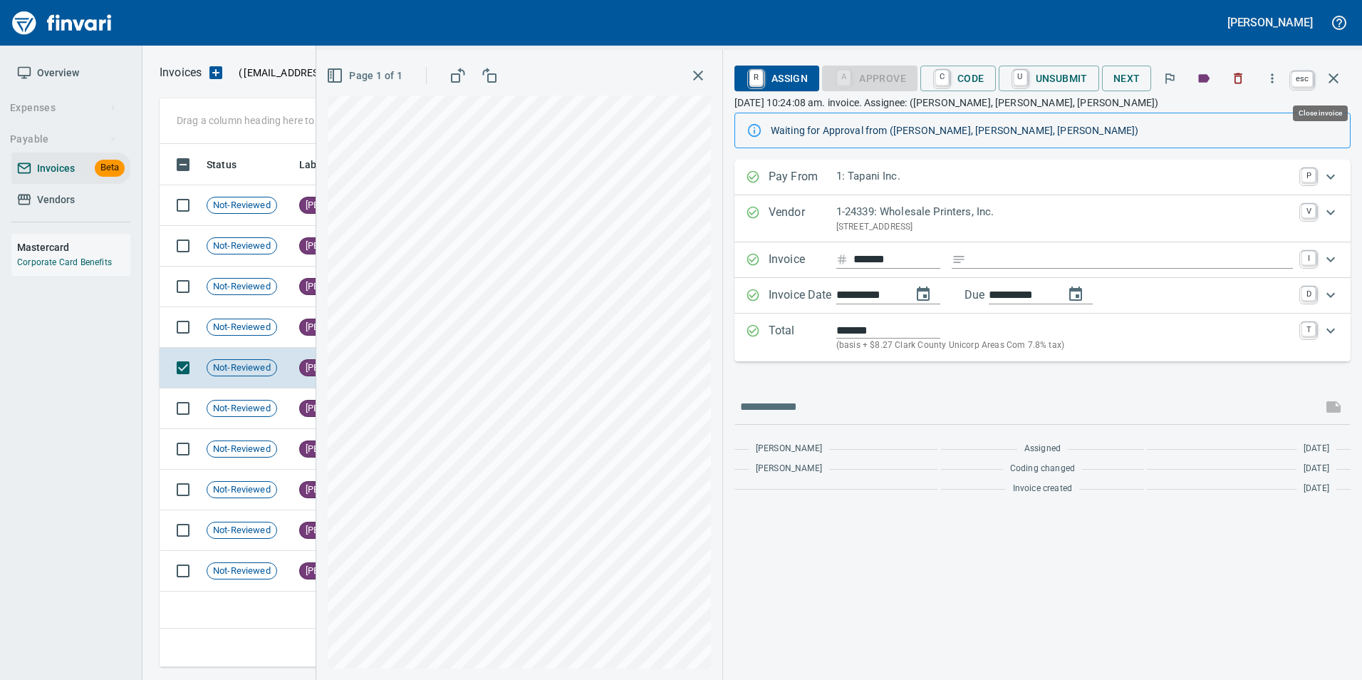
scroll to position [512, 1174]
click at [1331, 83] on icon "button" at bounding box center [1333, 78] width 17 height 17
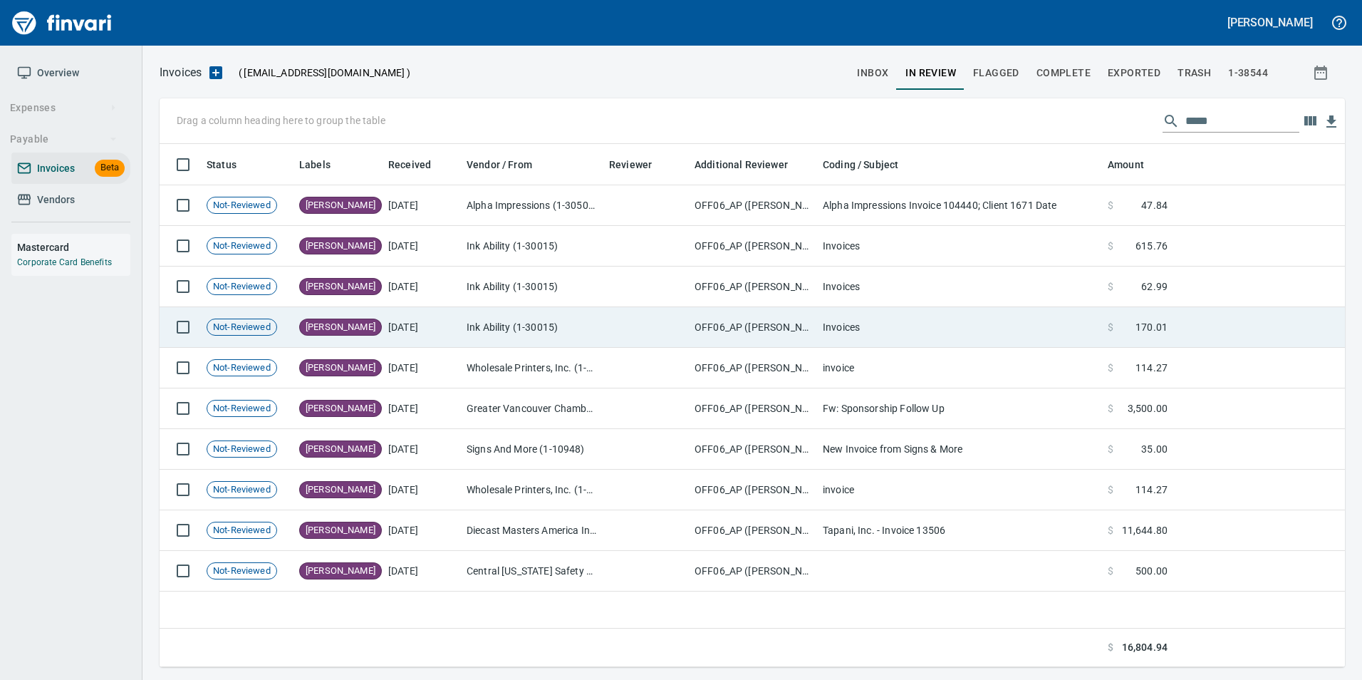
scroll to position [512, 1174]
click at [418, 331] on td "[DATE]" at bounding box center [421, 327] width 78 height 41
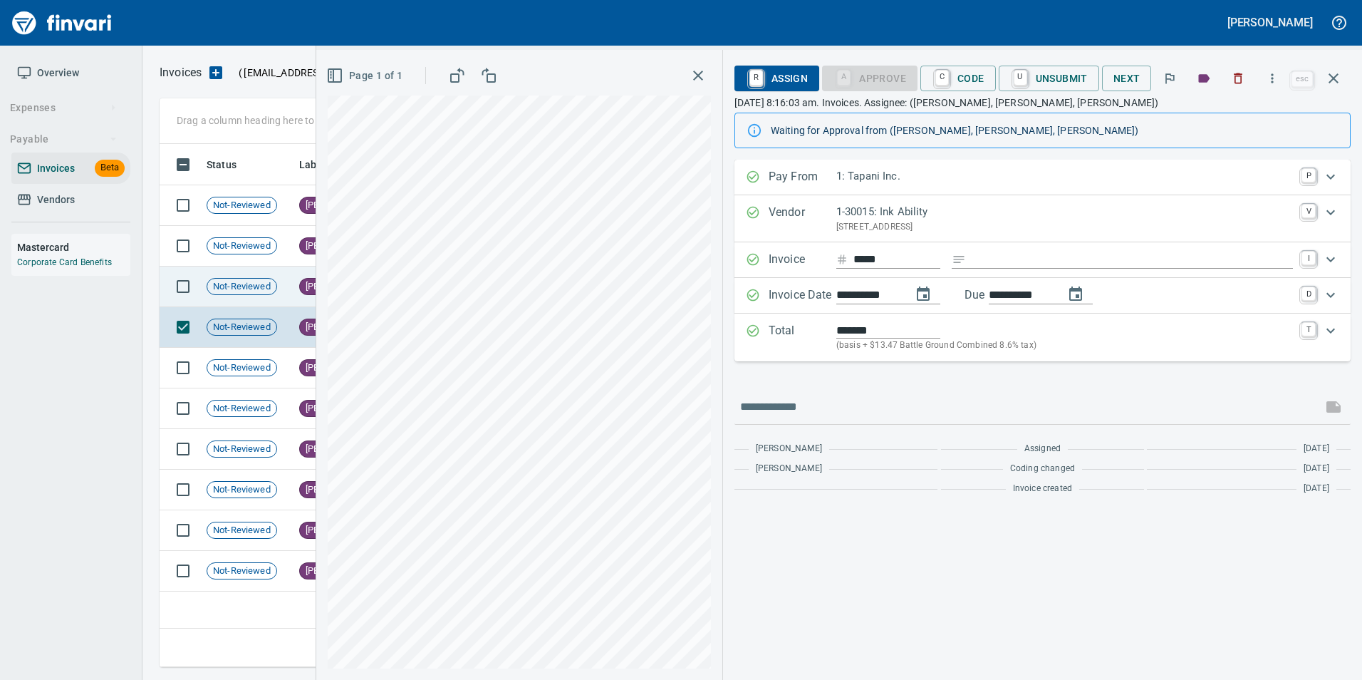
click at [274, 287] on span "Not-Reviewed" at bounding box center [241, 287] width 69 height 14
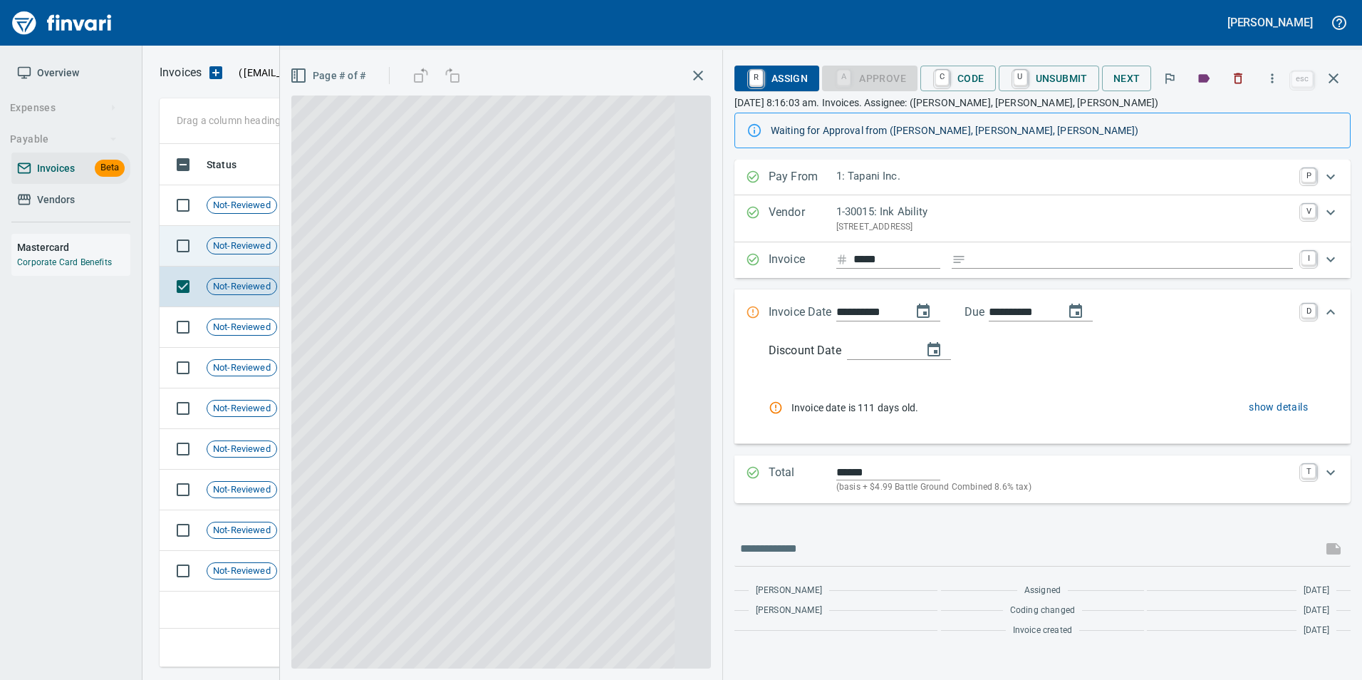
click at [275, 249] on span "Not-Reviewed" at bounding box center [241, 246] width 69 height 14
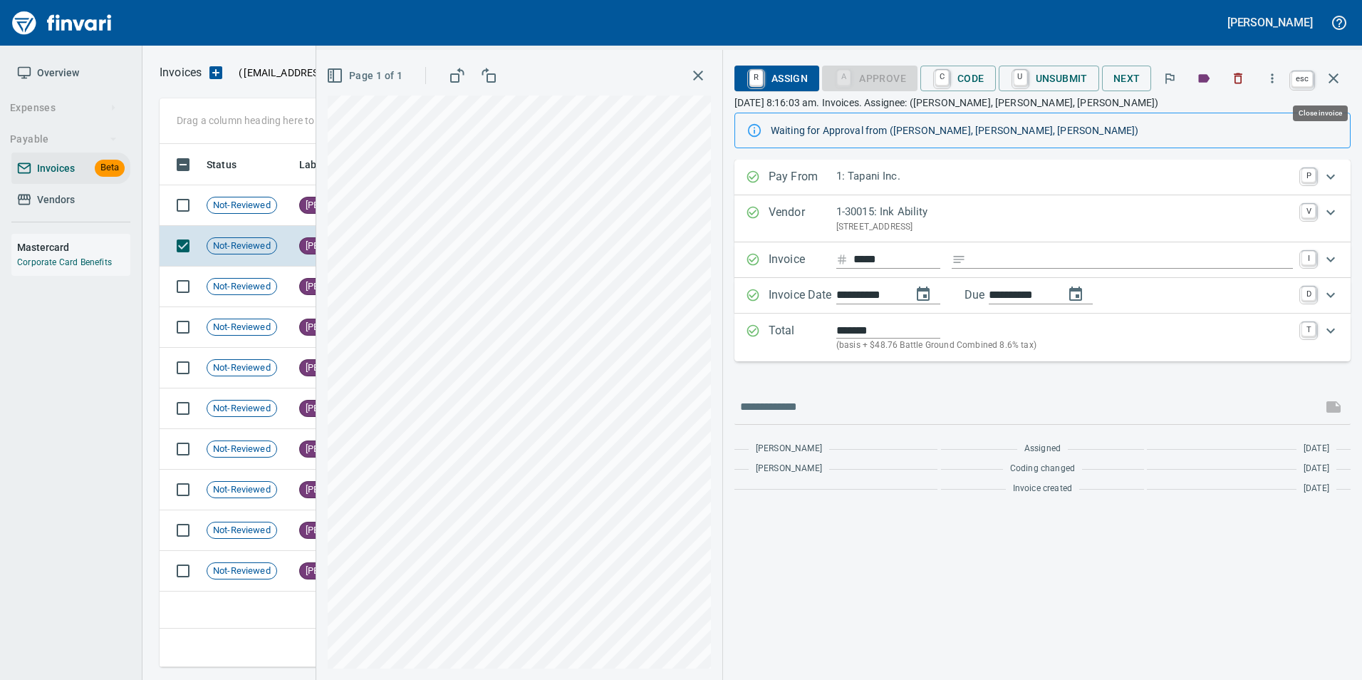
click at [1346, 81] on button "button" at bounding box center [1333, 78] width 34 height 34
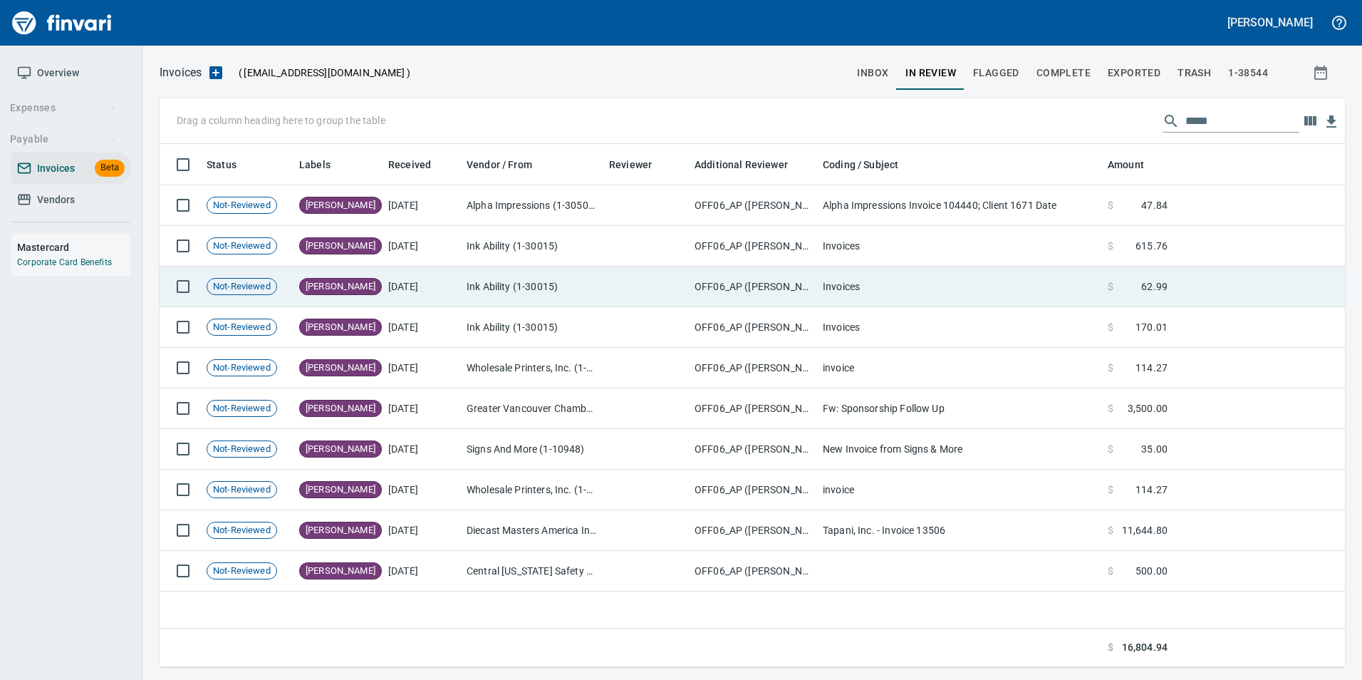
scroll to position [512, 1174]
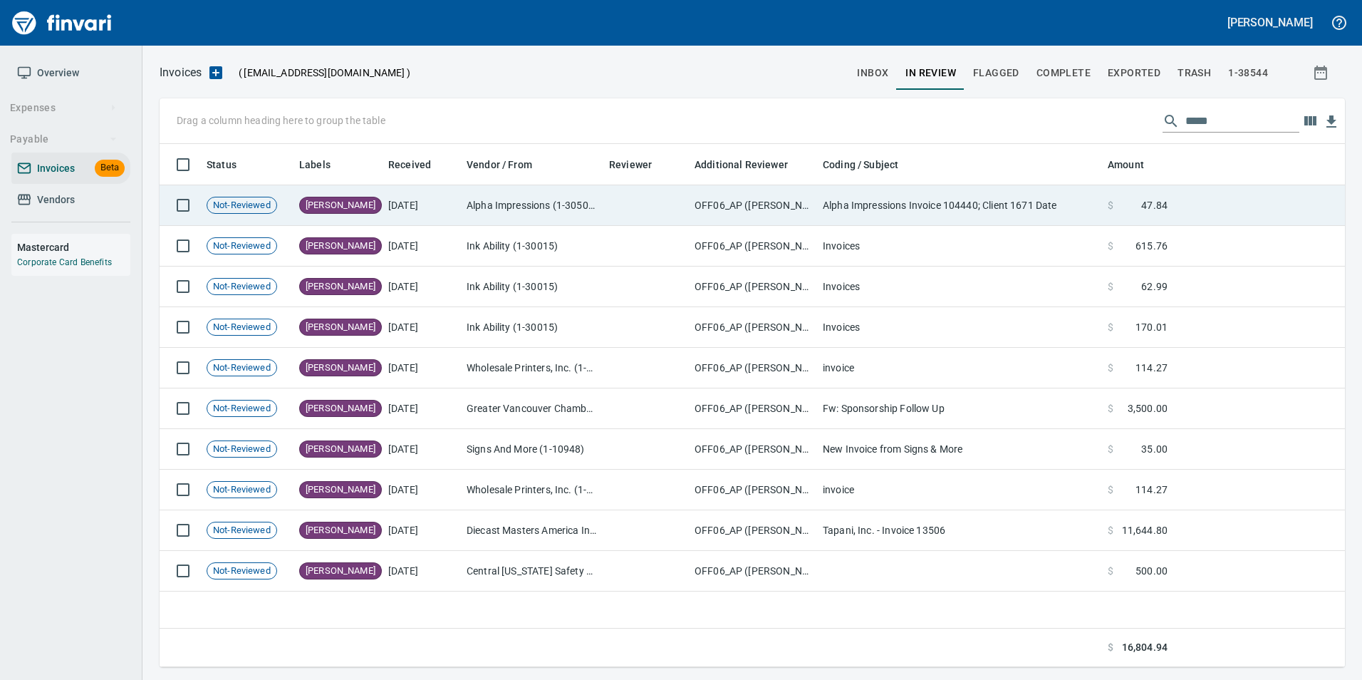
click at [484, 211] on td "Alpha Impressions (1-30507)" at bounding box center [532, 205] width 142 height 41
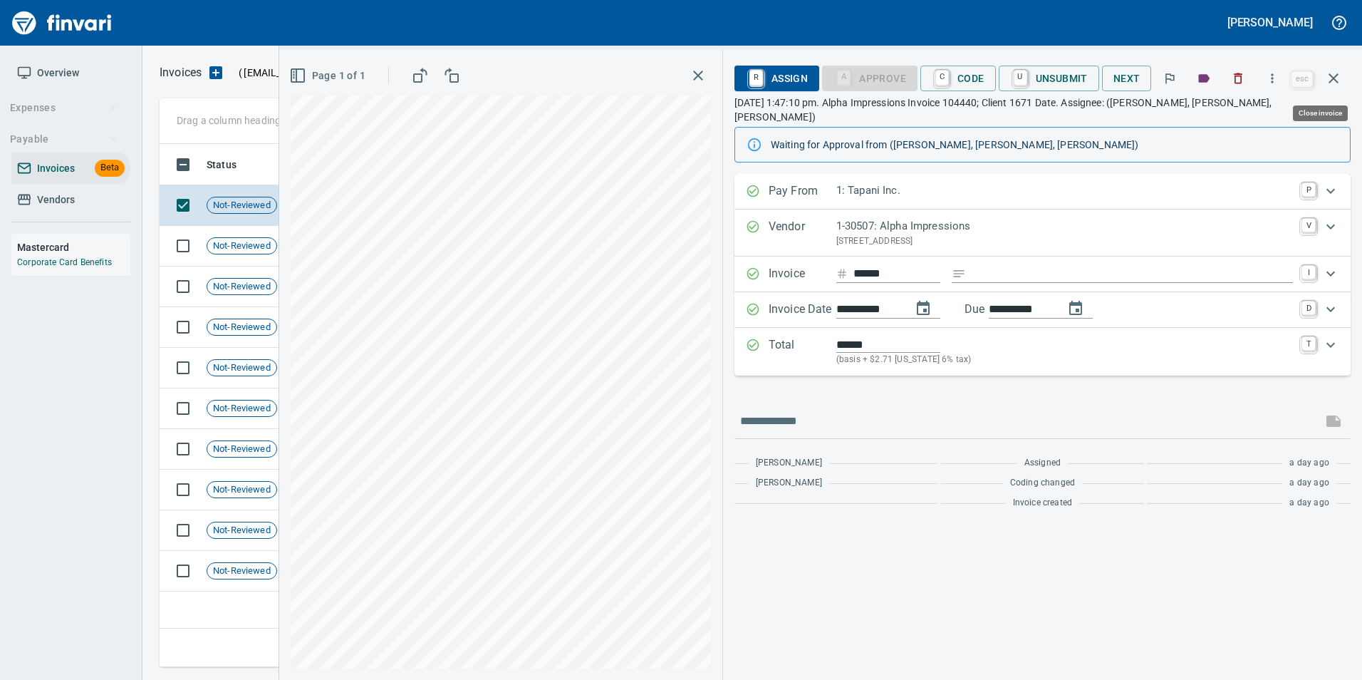
click at [1333, 85] on icon "button" at bounding box center [1333, 78] width 17 height 17
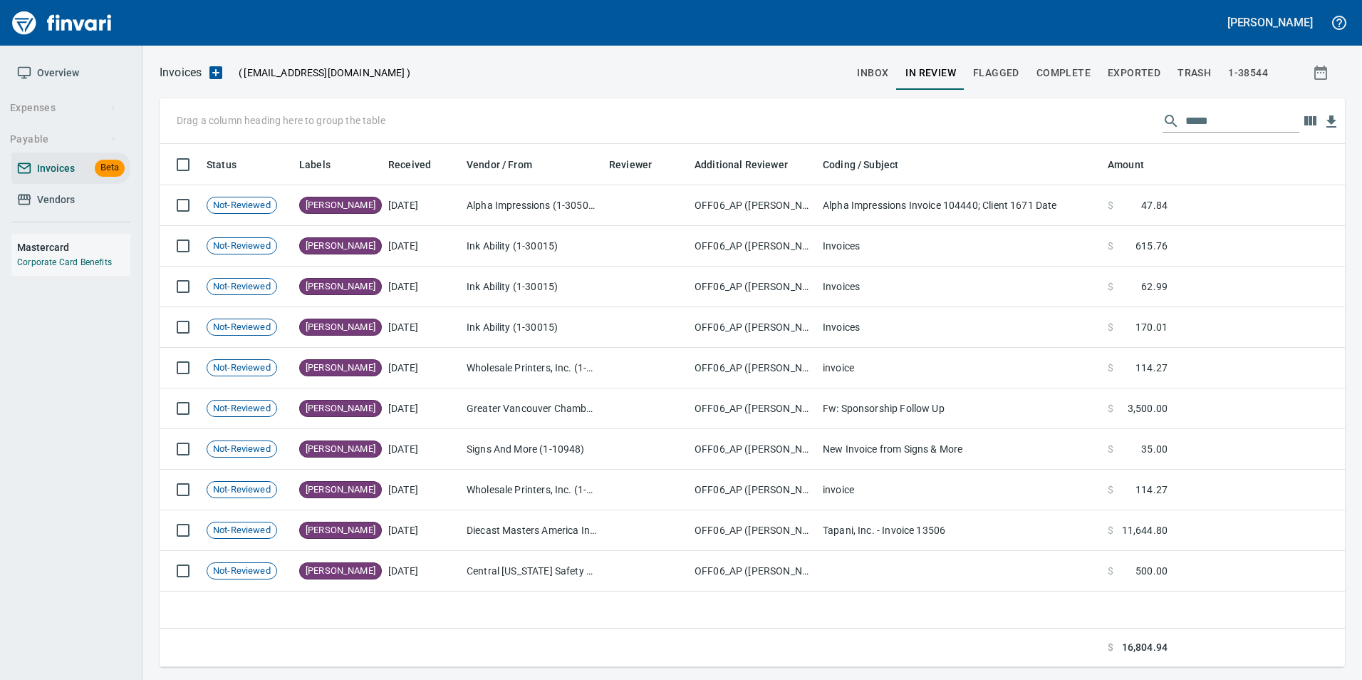
scroll to position [512, 1174]
click at [1043, 73] on span "Complete" at bounding box center [1063, 73] width 54 height 18
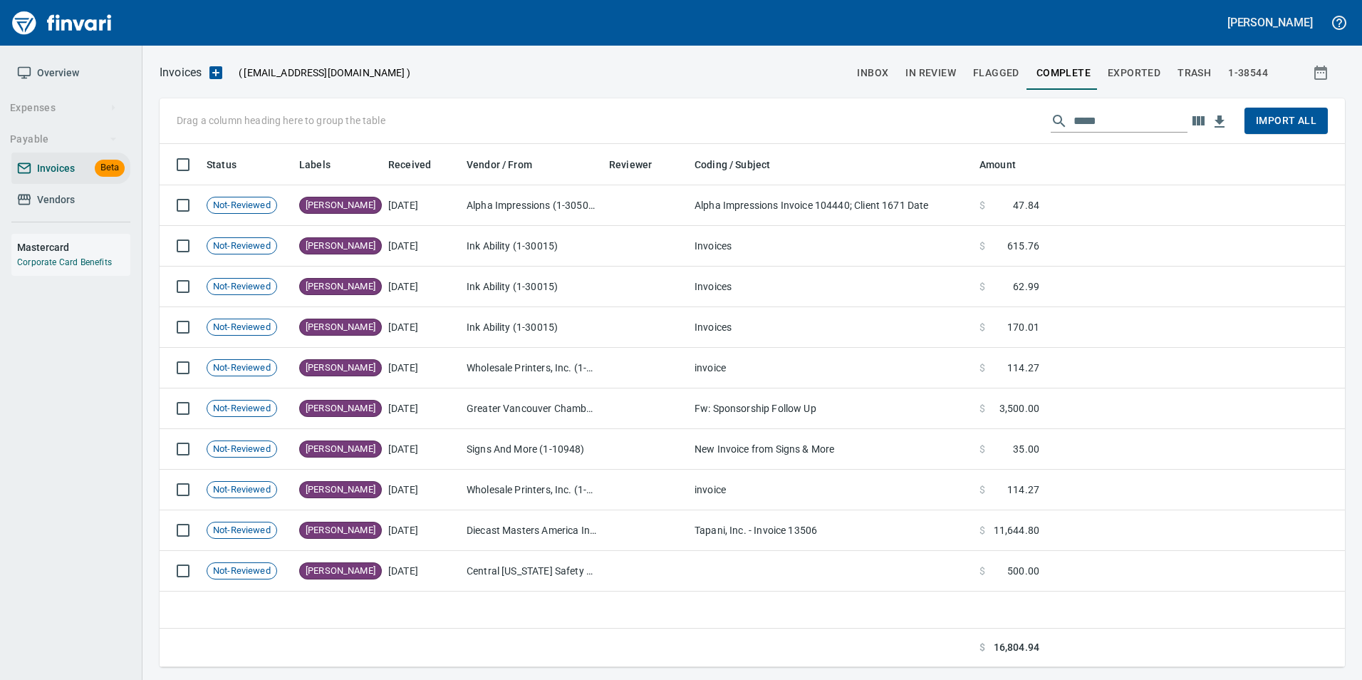
scroll to position [512, 1175]
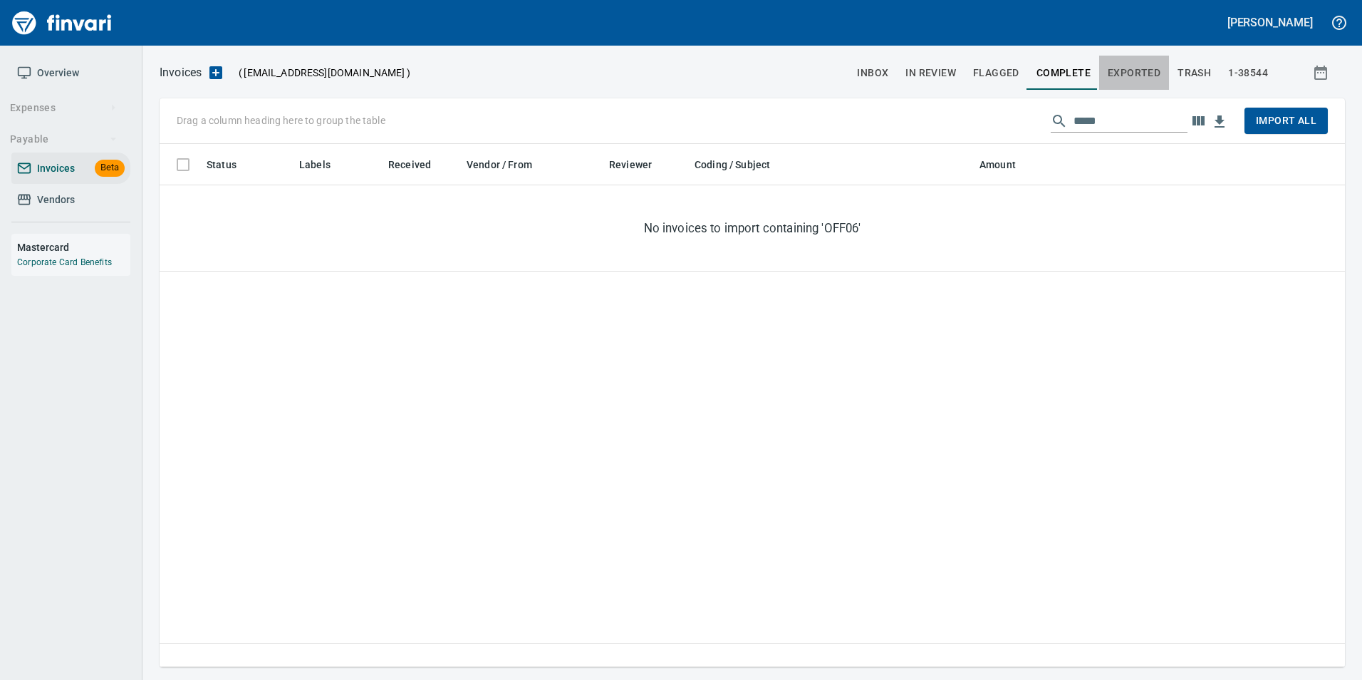
click at [1143, 73] on span "Exported" at bounding box center [1134, 73] width 53 height 18
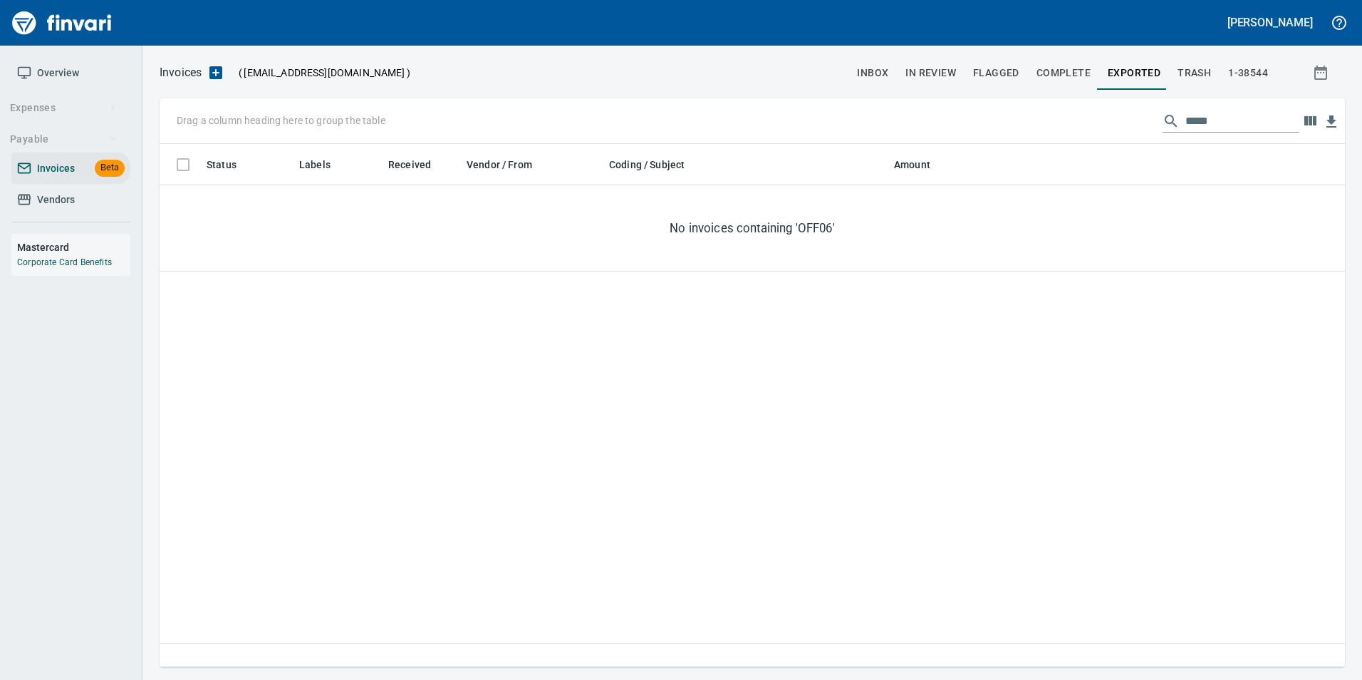
scroll to position [512, 1175]
click at [1206, 124] on input "*****" at bounding box center [1242, 121] width 114 height 23
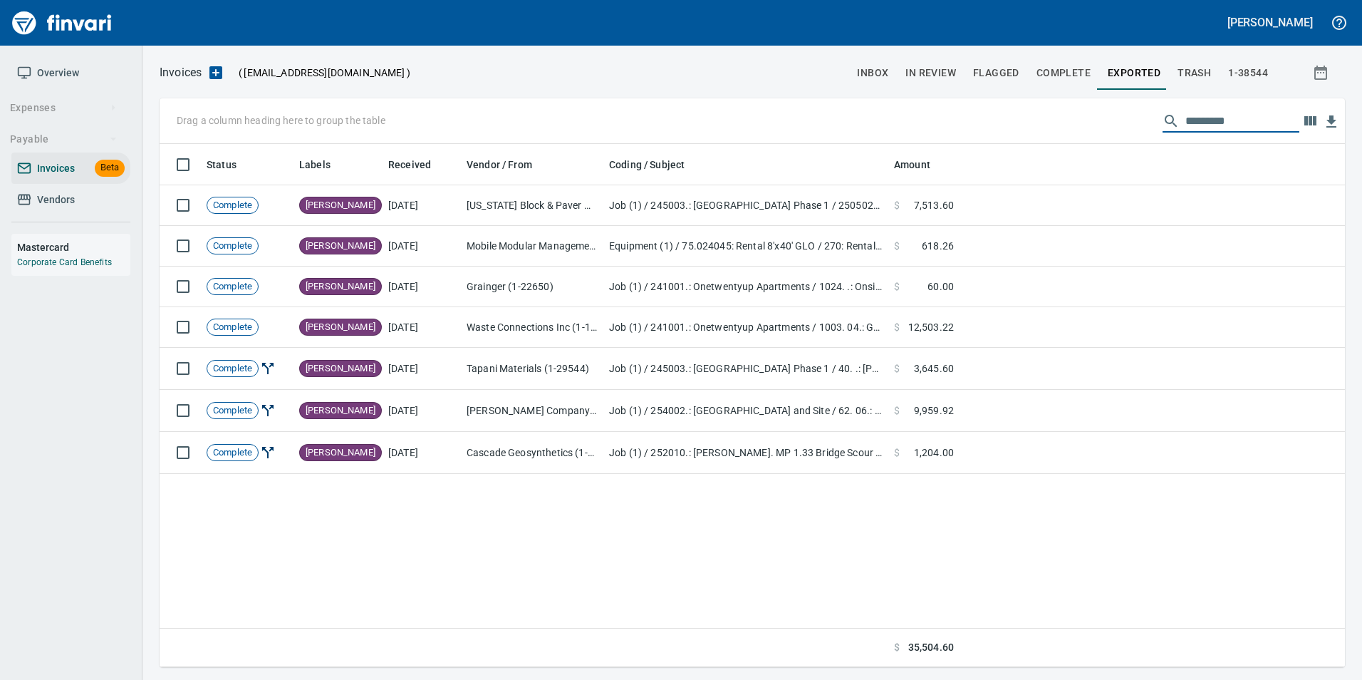
click at [944, 69] on span "In Review" at bounding box center [930, 73] width 51 height 18
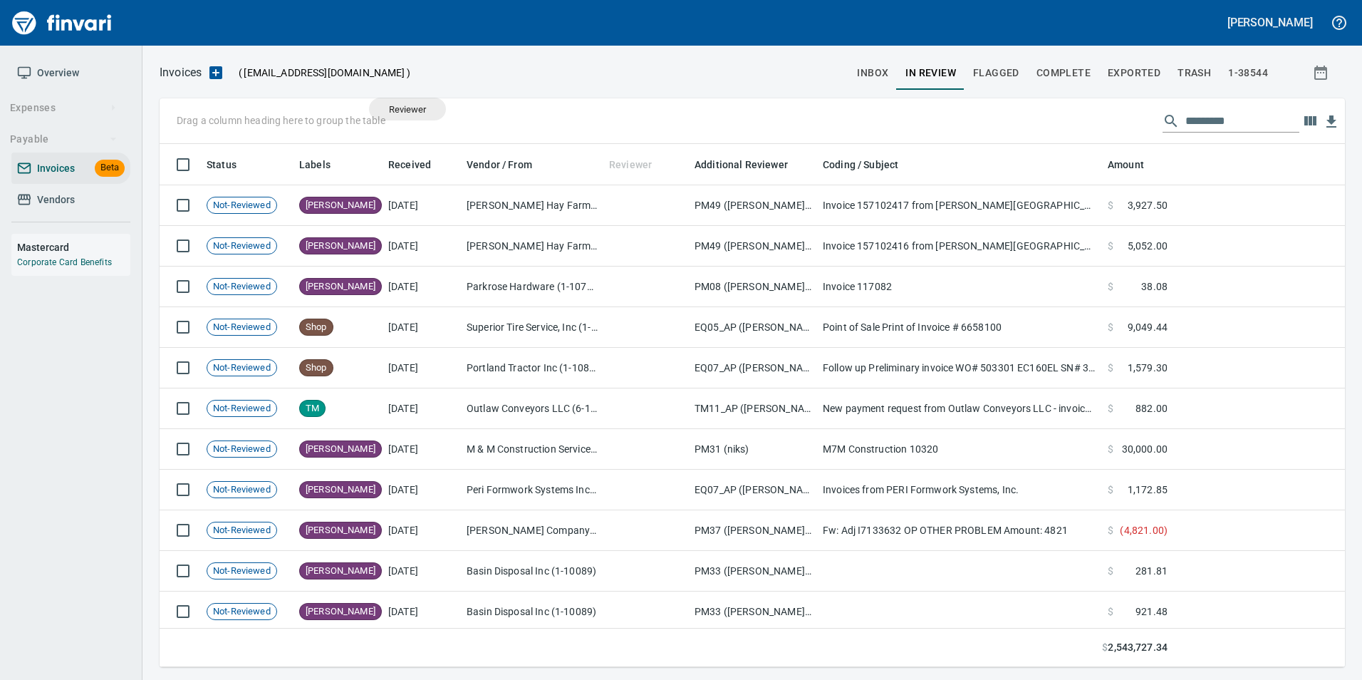
scroll to position [512, 1164]
drag, startPoint x: 640, startPoint y: 152, endPoint x: 241, endPoint y: 123, distance: 400.6
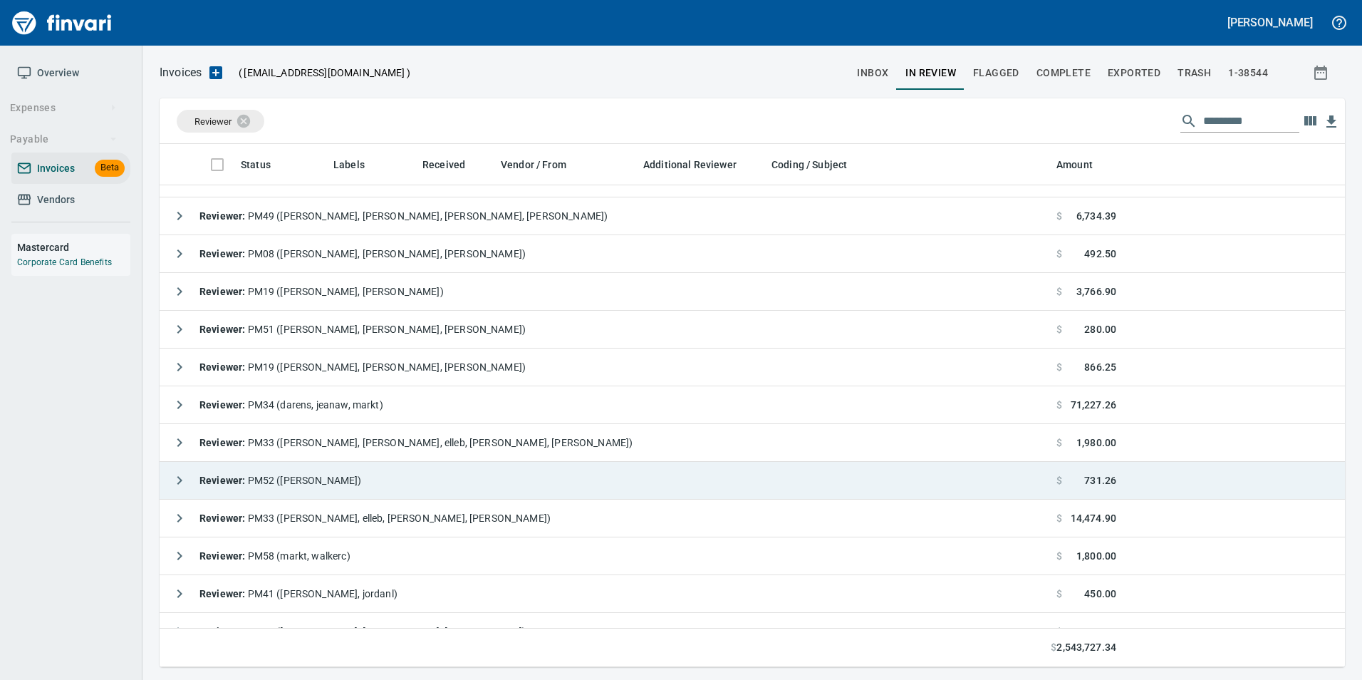
scroll to position [0, 0]
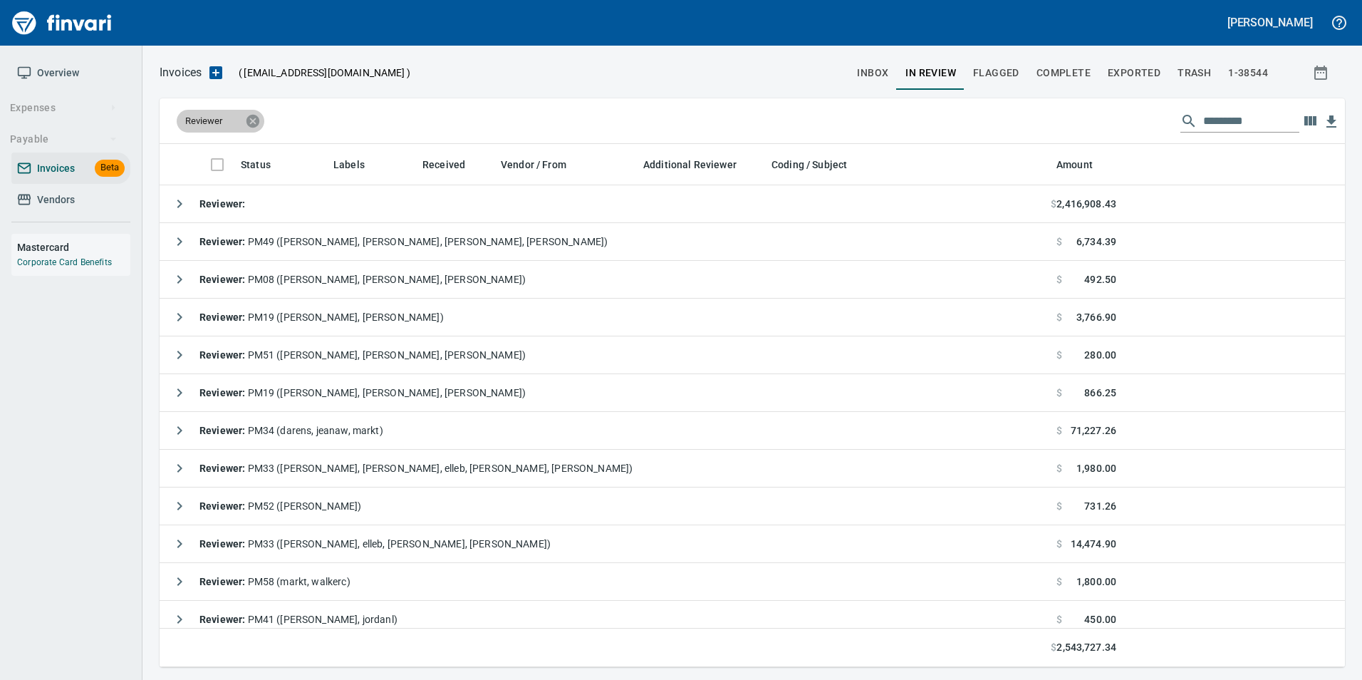
click at [256, 118] on icon at bounding box center [252, 120] width 13 height 13
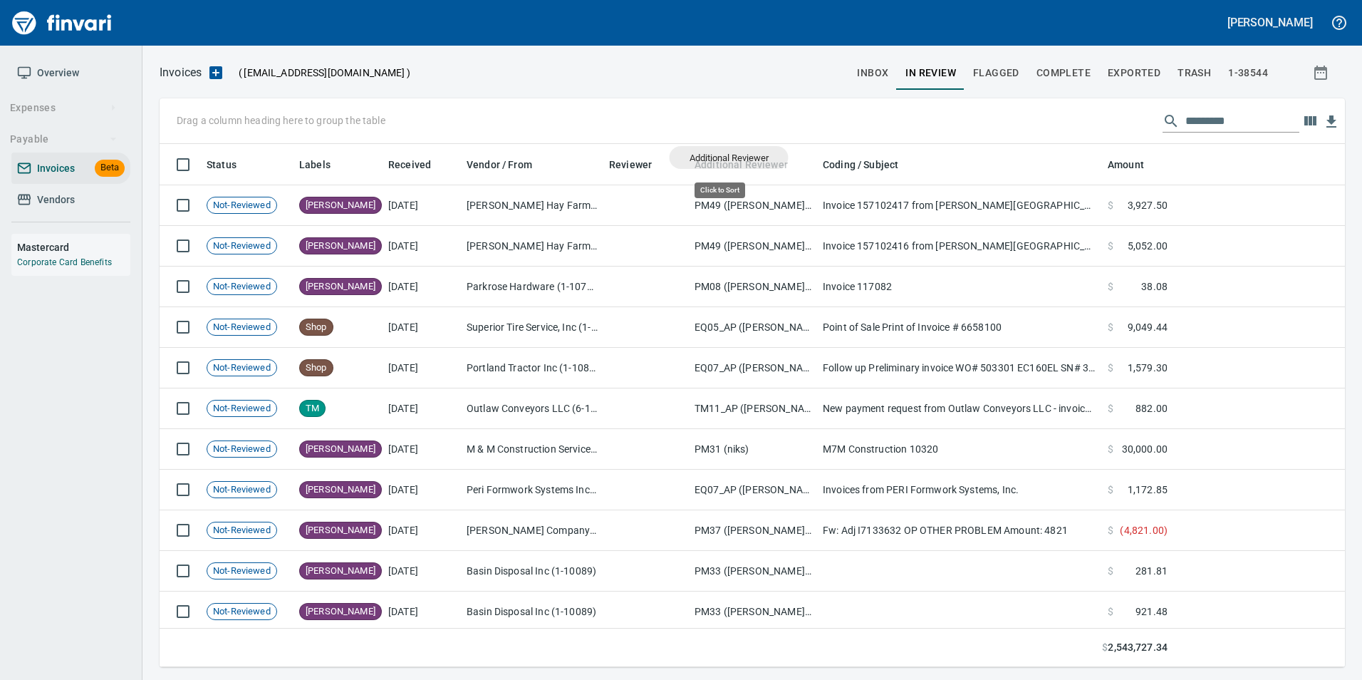
scroll to position [512, 1164]
drag, startPoint x: 738, startPoint y: 162, endPoint x: 249, endPoint y: 117, distance: 491.4
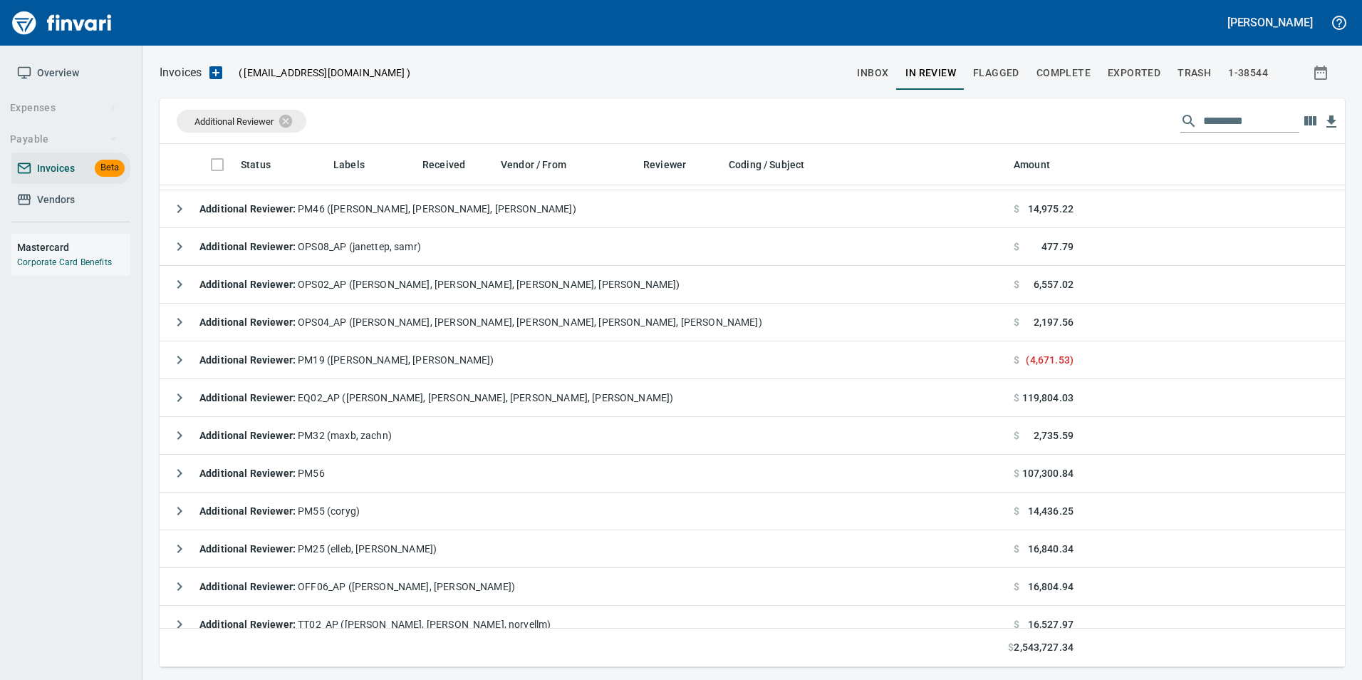
scroll to position [712, 0]
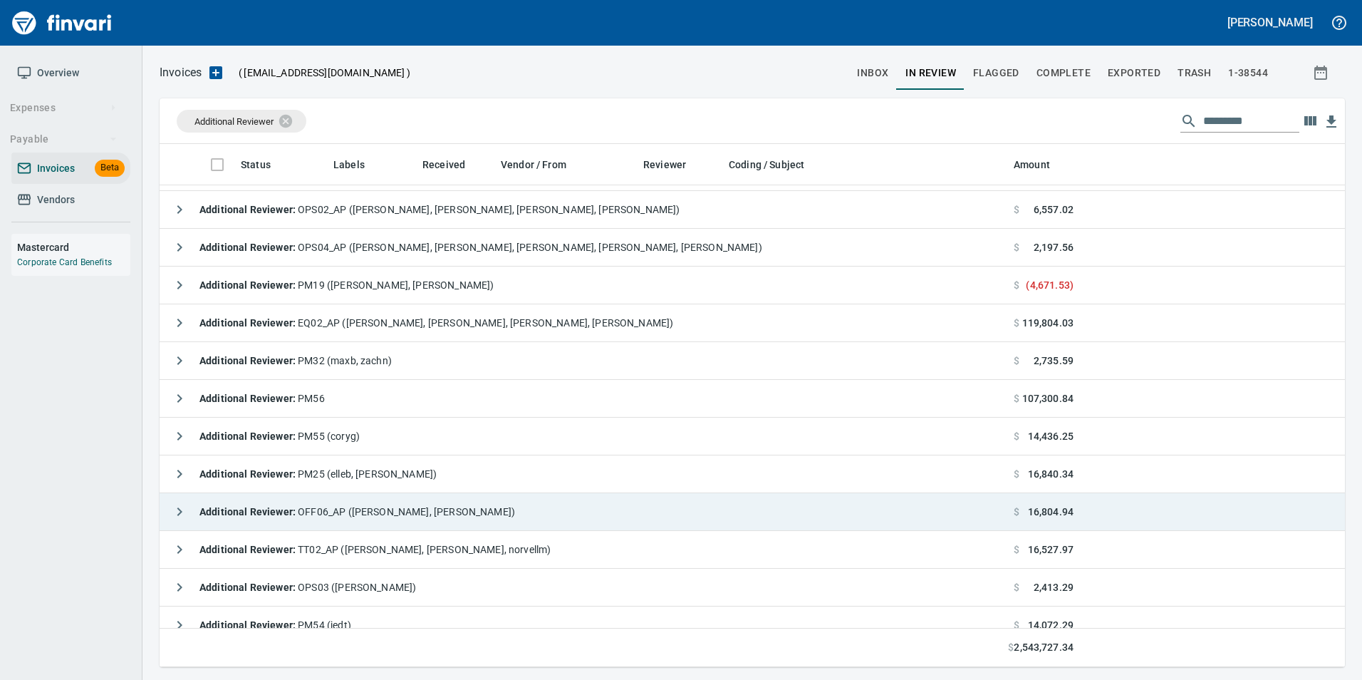
click at [181, 509] on icon "button" at bounding box center [179, 511] width 5 height 9
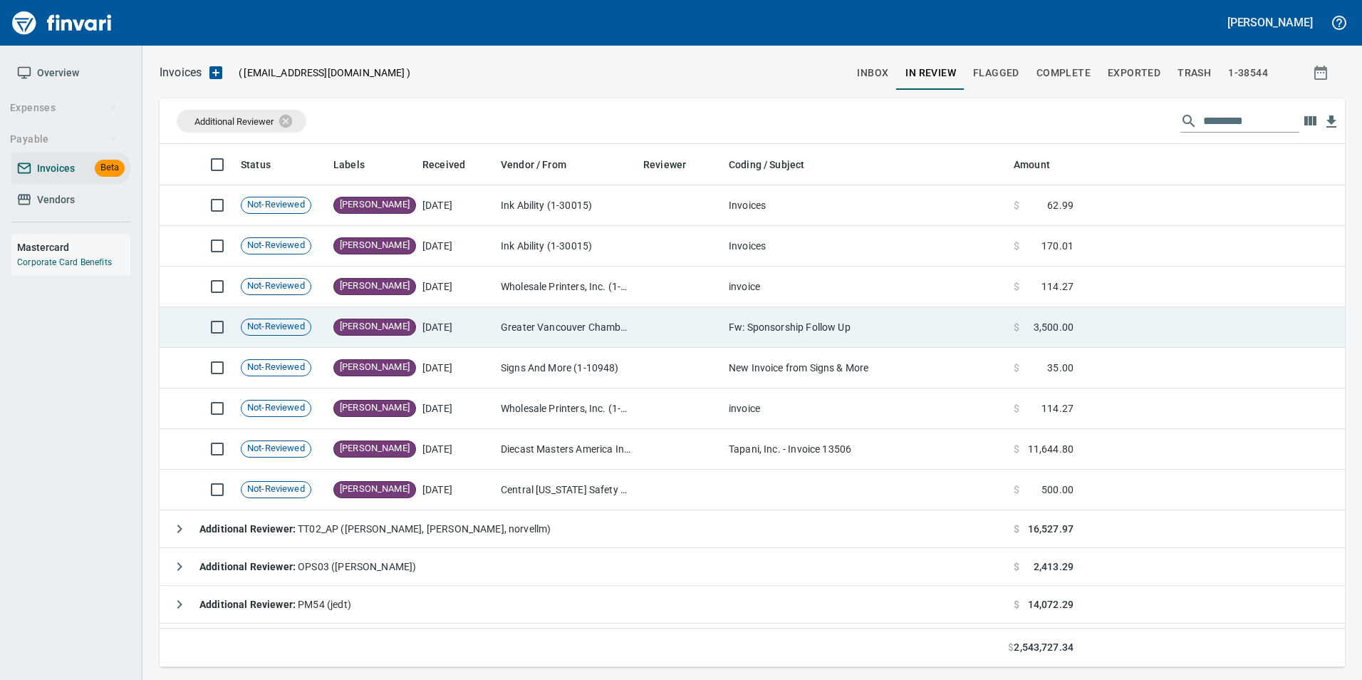
scroll to position [1140, 0]
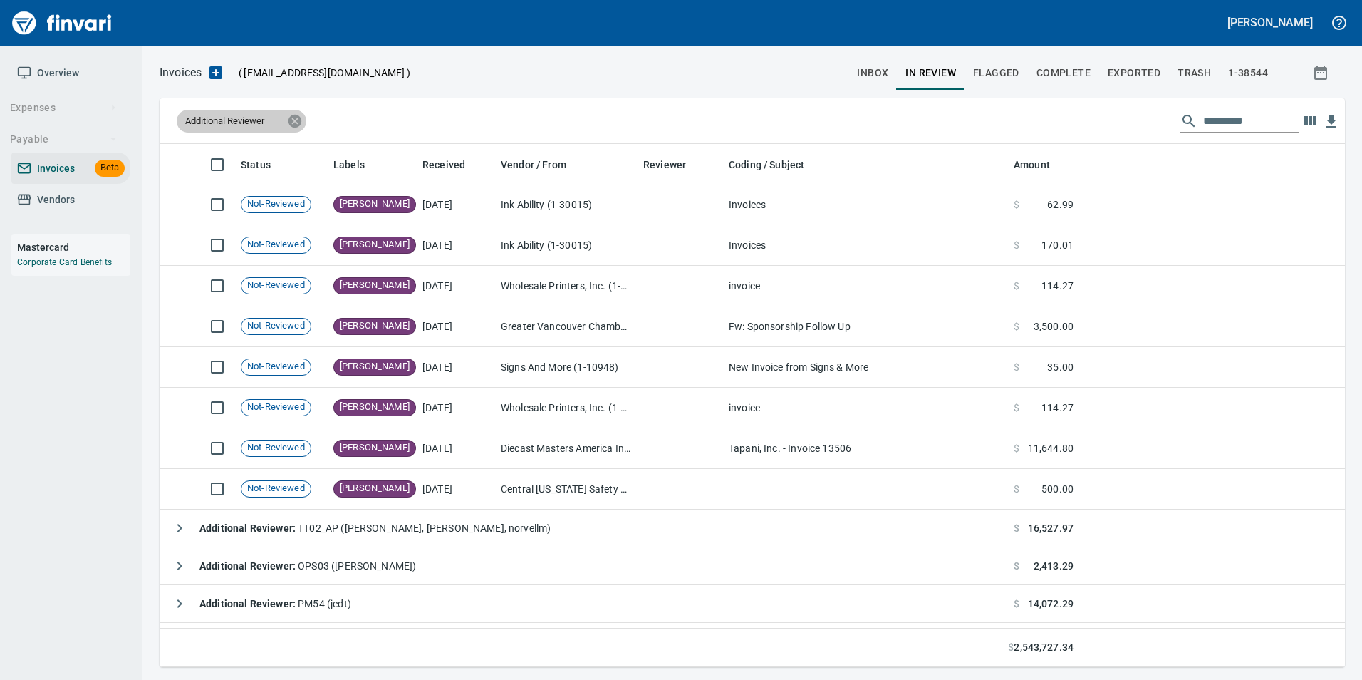
click at [296, 120] on icon at bounding box center [295, 121] width 16 height 16
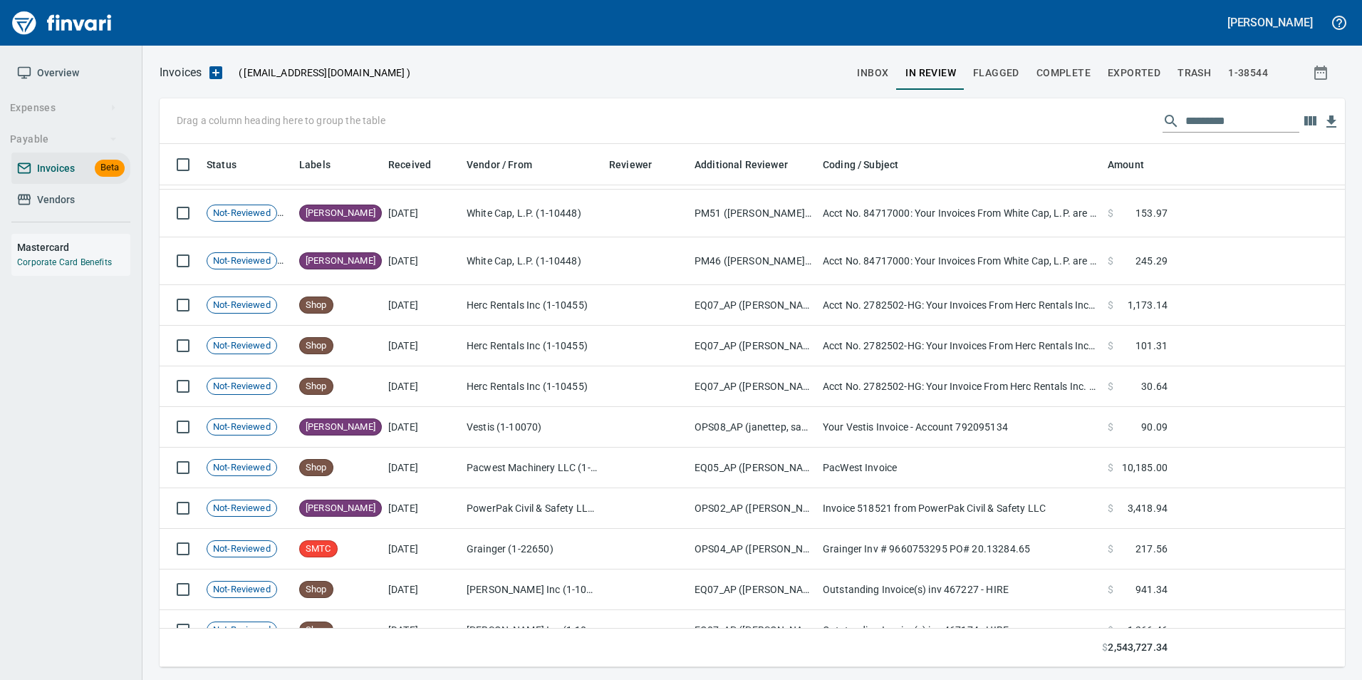
click at [883, 77] on span "inbox" at bounding box center [872, 73] width 31 height 18
